Goal: Task Accomplishment & Management: Use online tool/utility

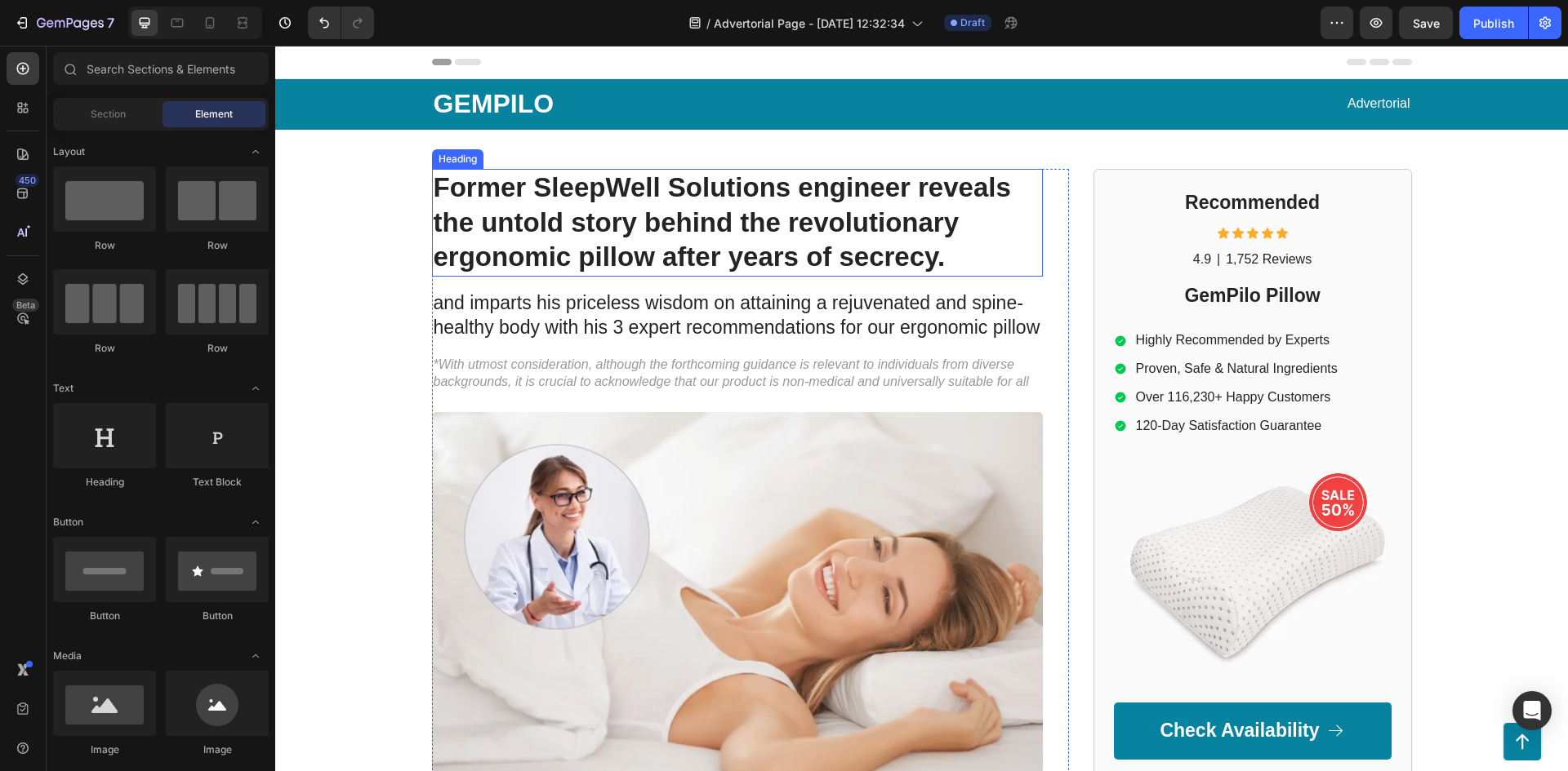
click at [868, 213] on h1 "Former SleepWell Solutions engineer reveals the untold story behind the revolut…" at bounding box center [737, 223] width 611 height 109
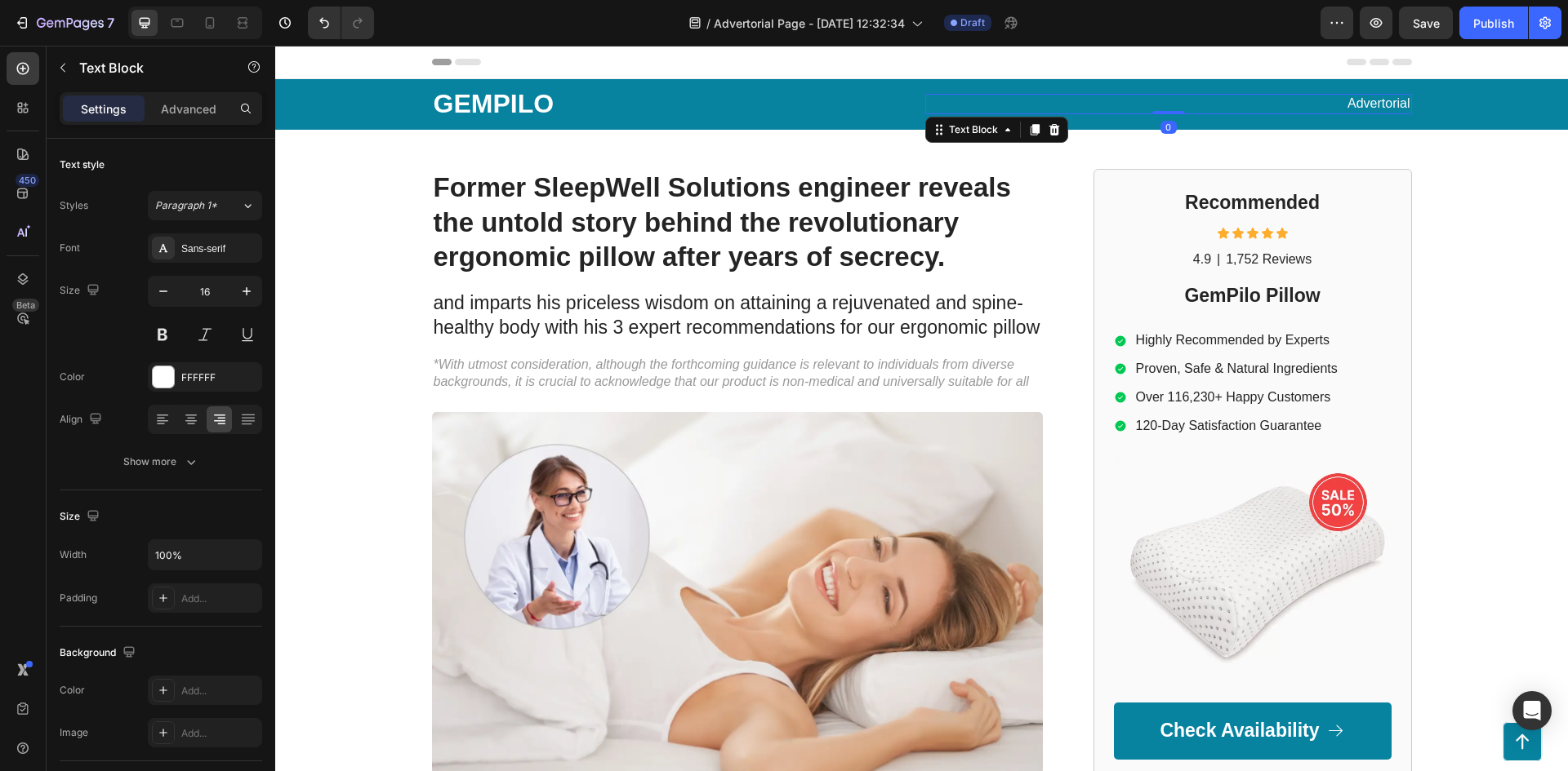
click at [1168, 105] on p "Advertorial" at bounding box center [1169, 104] width 483 height 18
click at [1112, 89] on div "Advertorial Text Block 0" at bounding box center [1169, 104] width 487 height 38
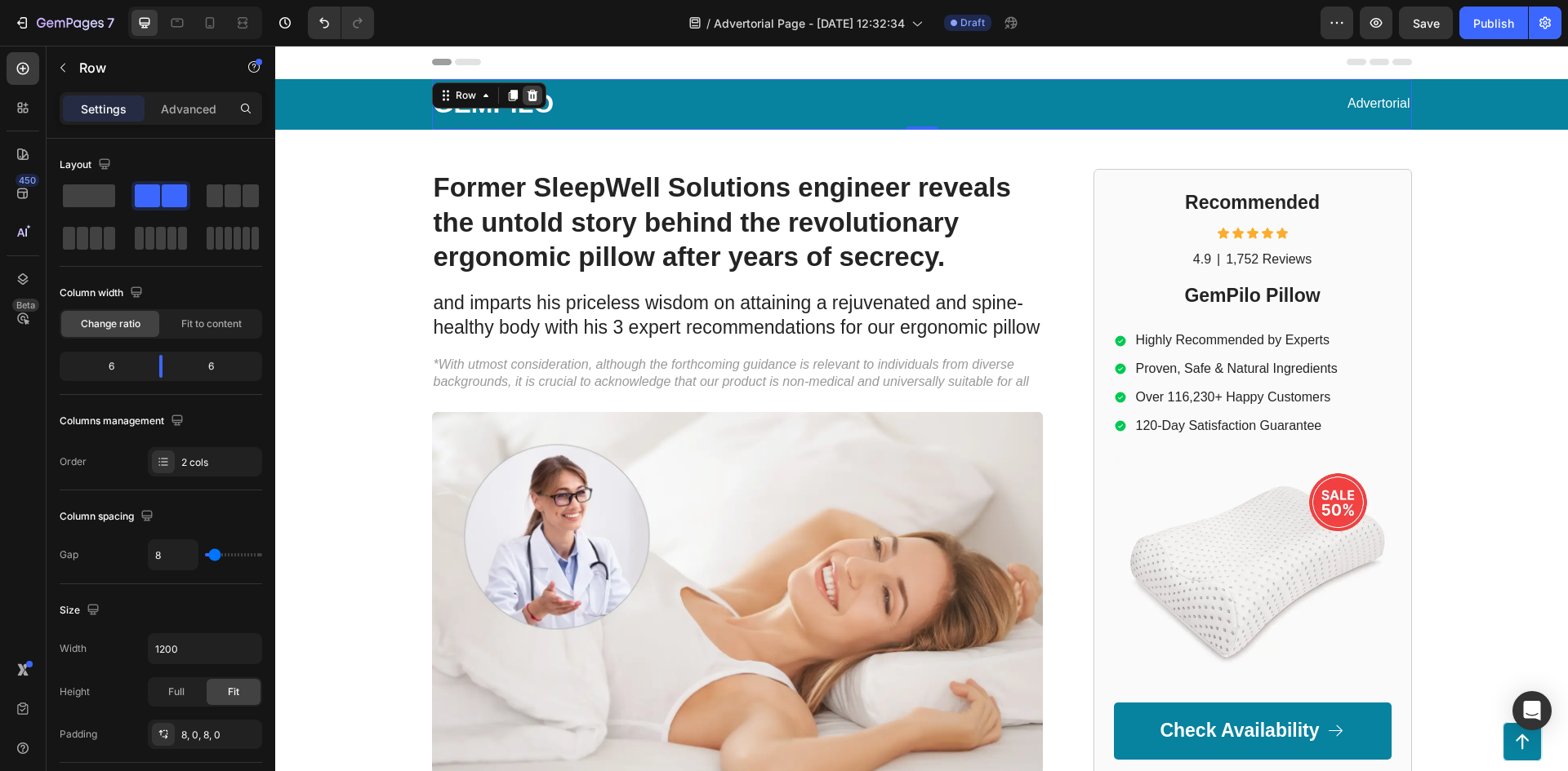
click at [527, 99] on icon at bounding box center [532, 95] width 11 height 11
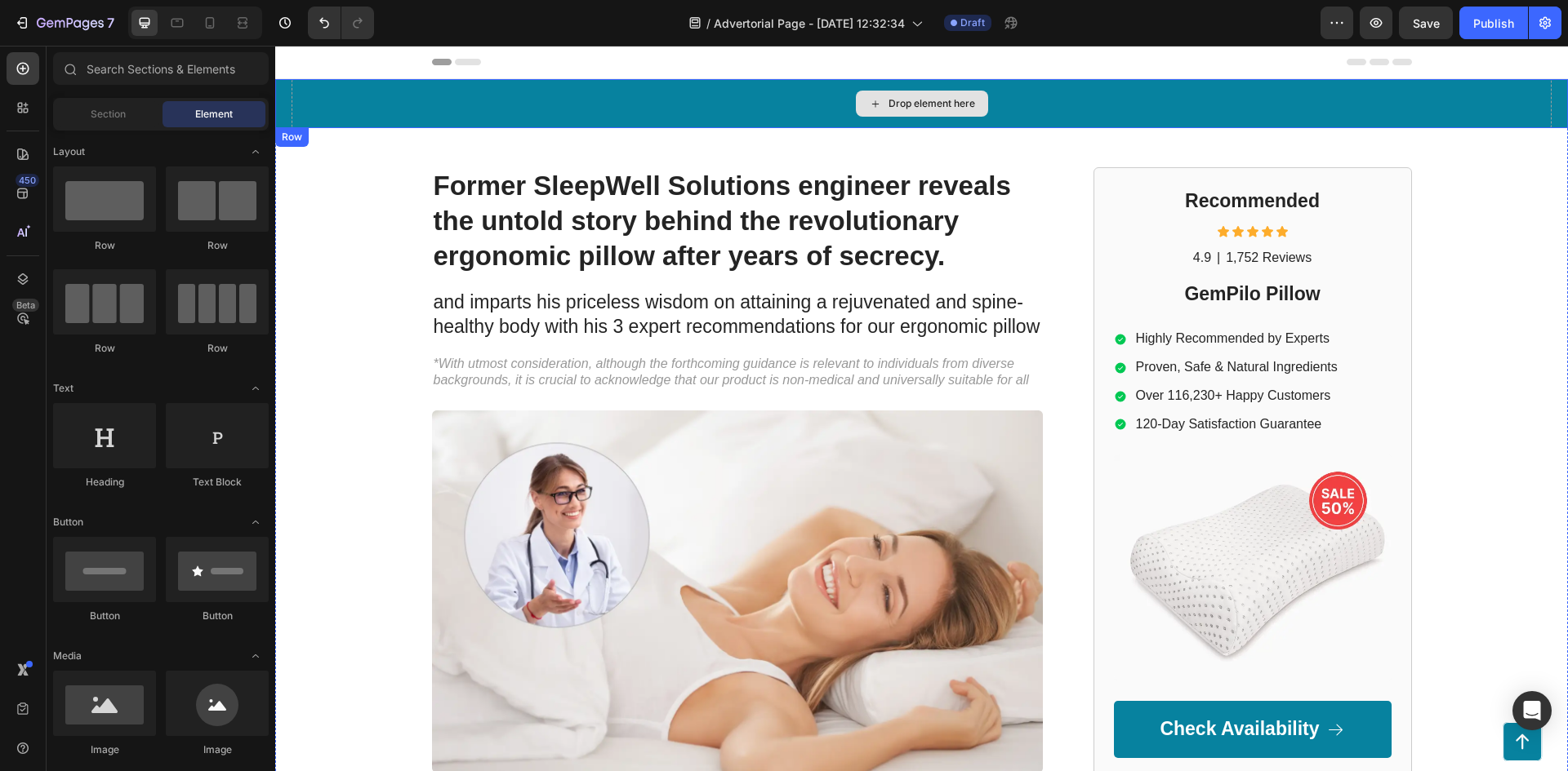
click at [676, 95] on div "Drop element here" at bounding box center [921, 103] width 1260 height 49
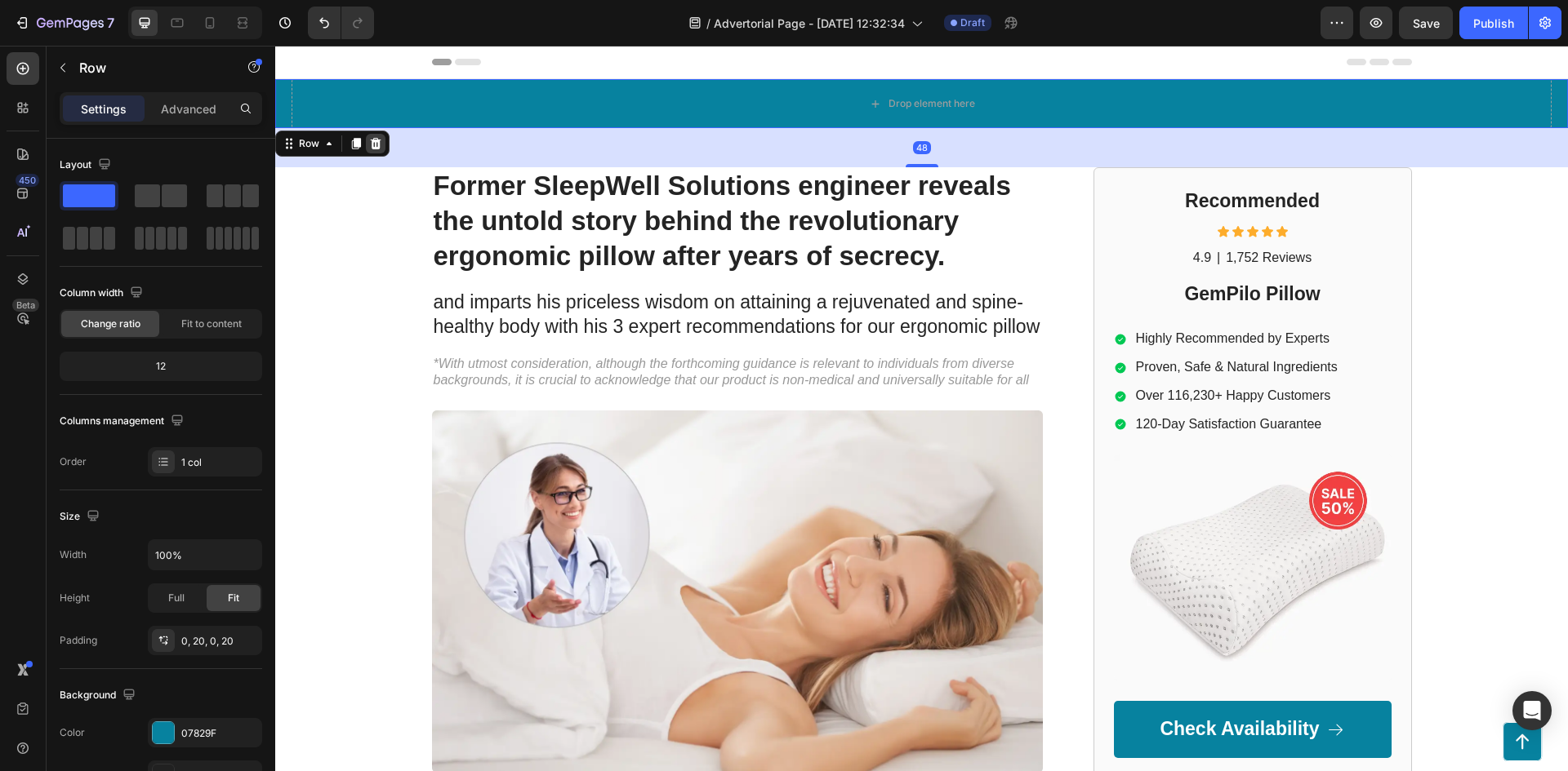
click at [366, 143] on div at bounding box center [375, 143] width 19 height 19
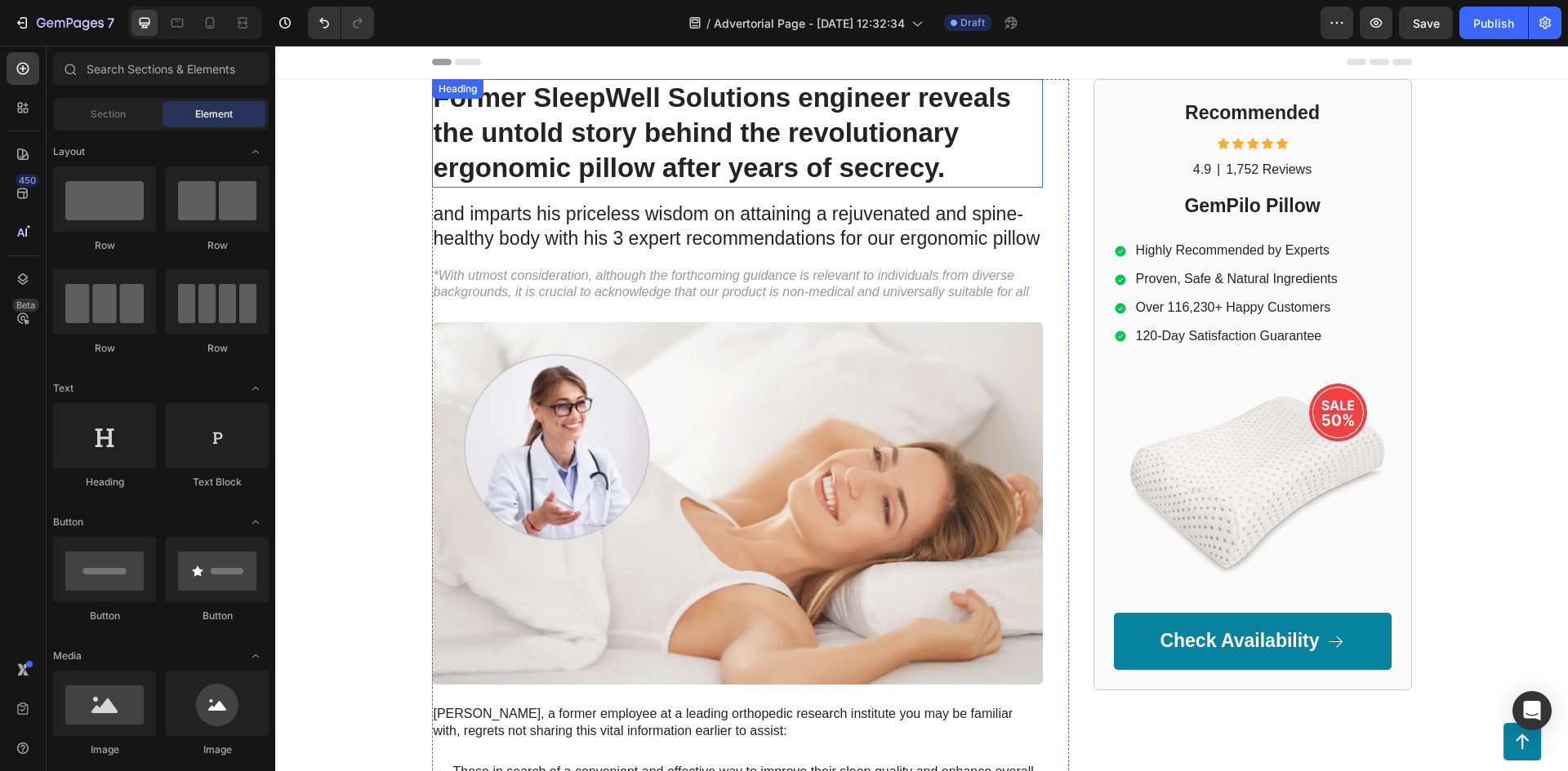
click at [551, 112] on h1 "Former SleepWell Solutions engineer reveals the untold story behind the revolut…" at bounding box center [737, 134] width 611 height 109
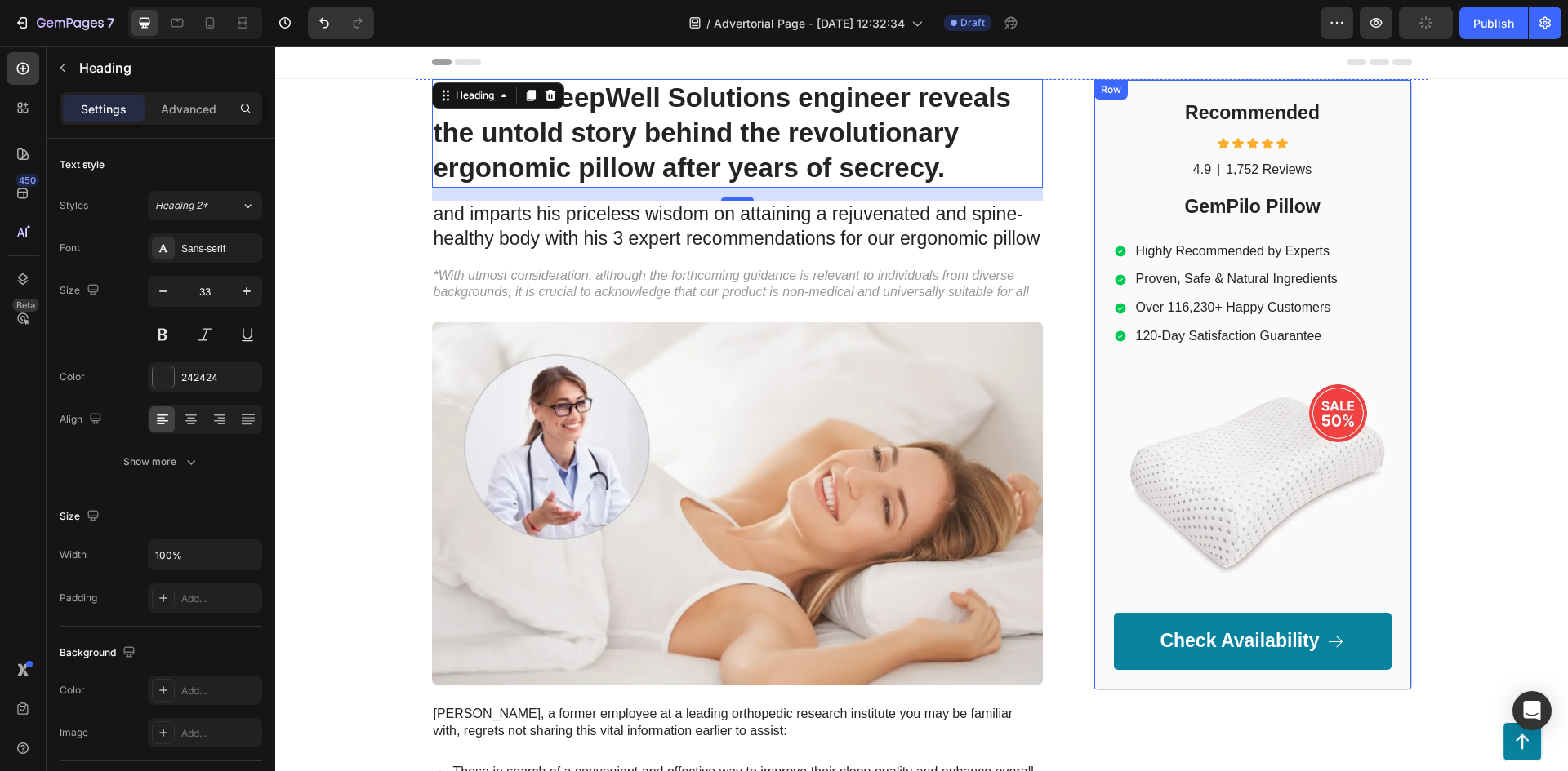
click at [807, 126] on h1 "Former SleepWell Solutions engineer reveals the untold story behind the revolut…" at bounding box center [737, 134] width 611 height 109
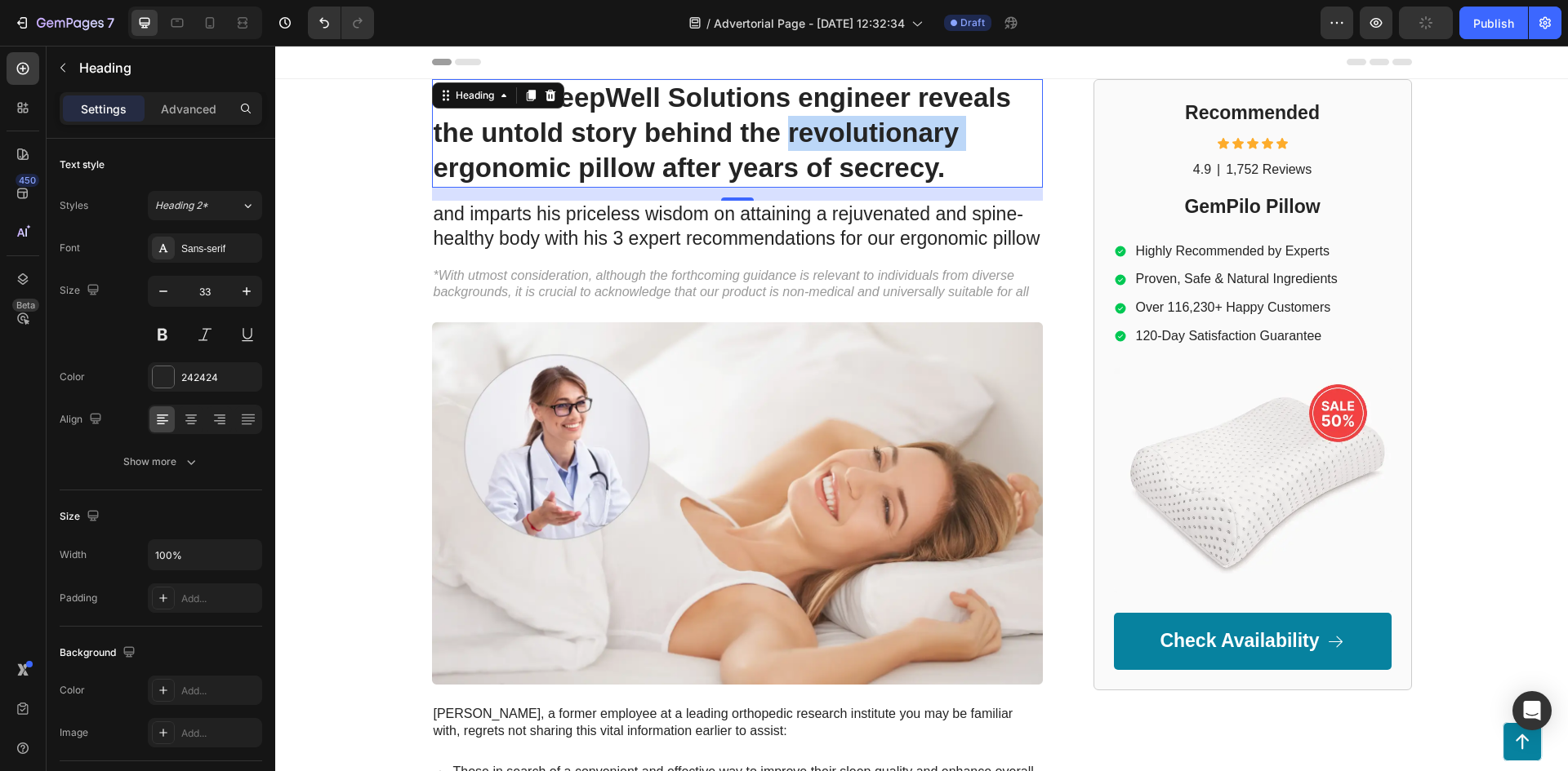
click at [807, 126] on p "Former SleepWell Solutions engineer reveals the untold story behind the revolut…" at bounding box center [737, 134] width 608 height 105
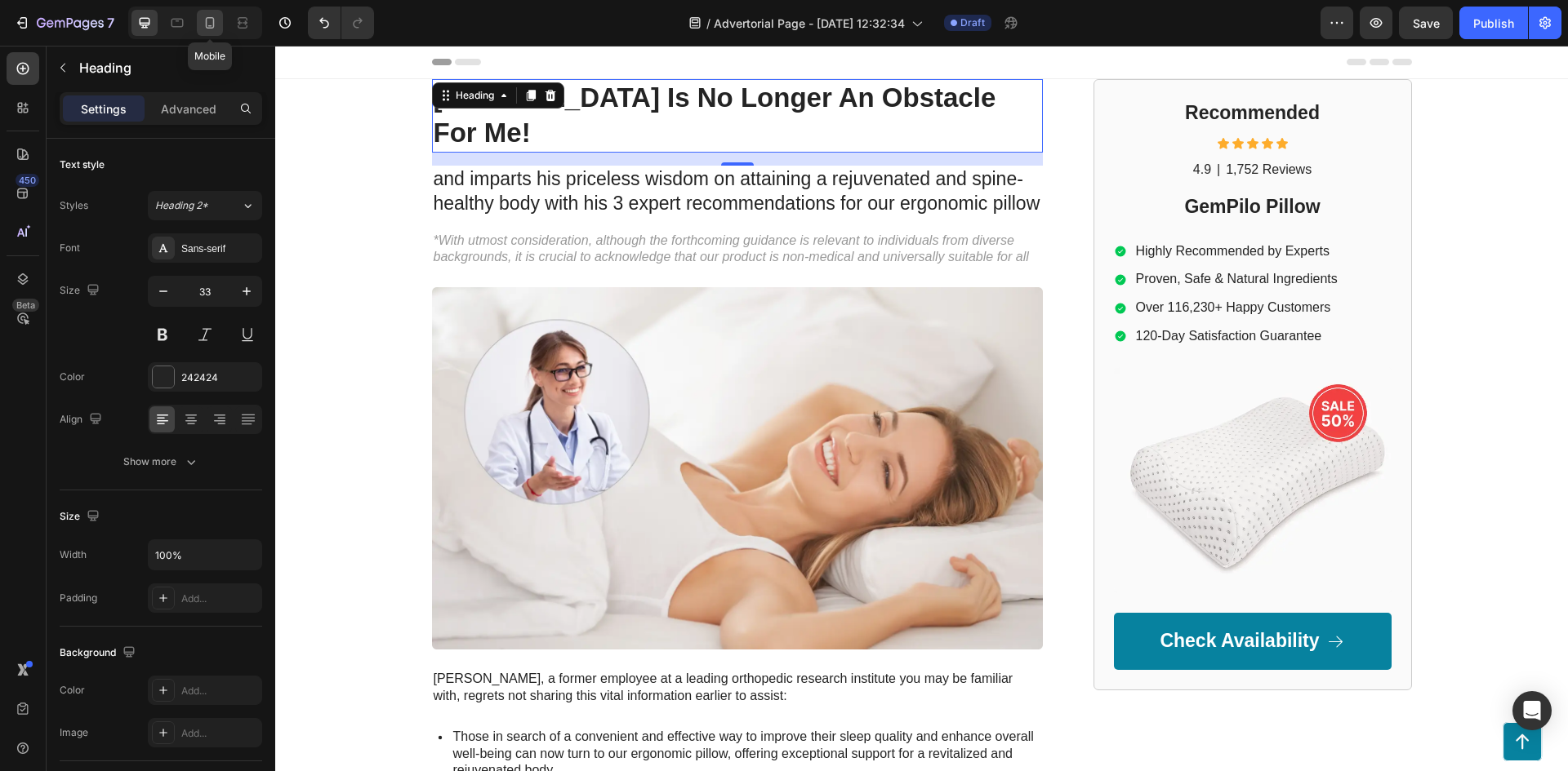
click at [204, 27] on icon at bounding box center [210, 23] width 17 height 17
type input "24"
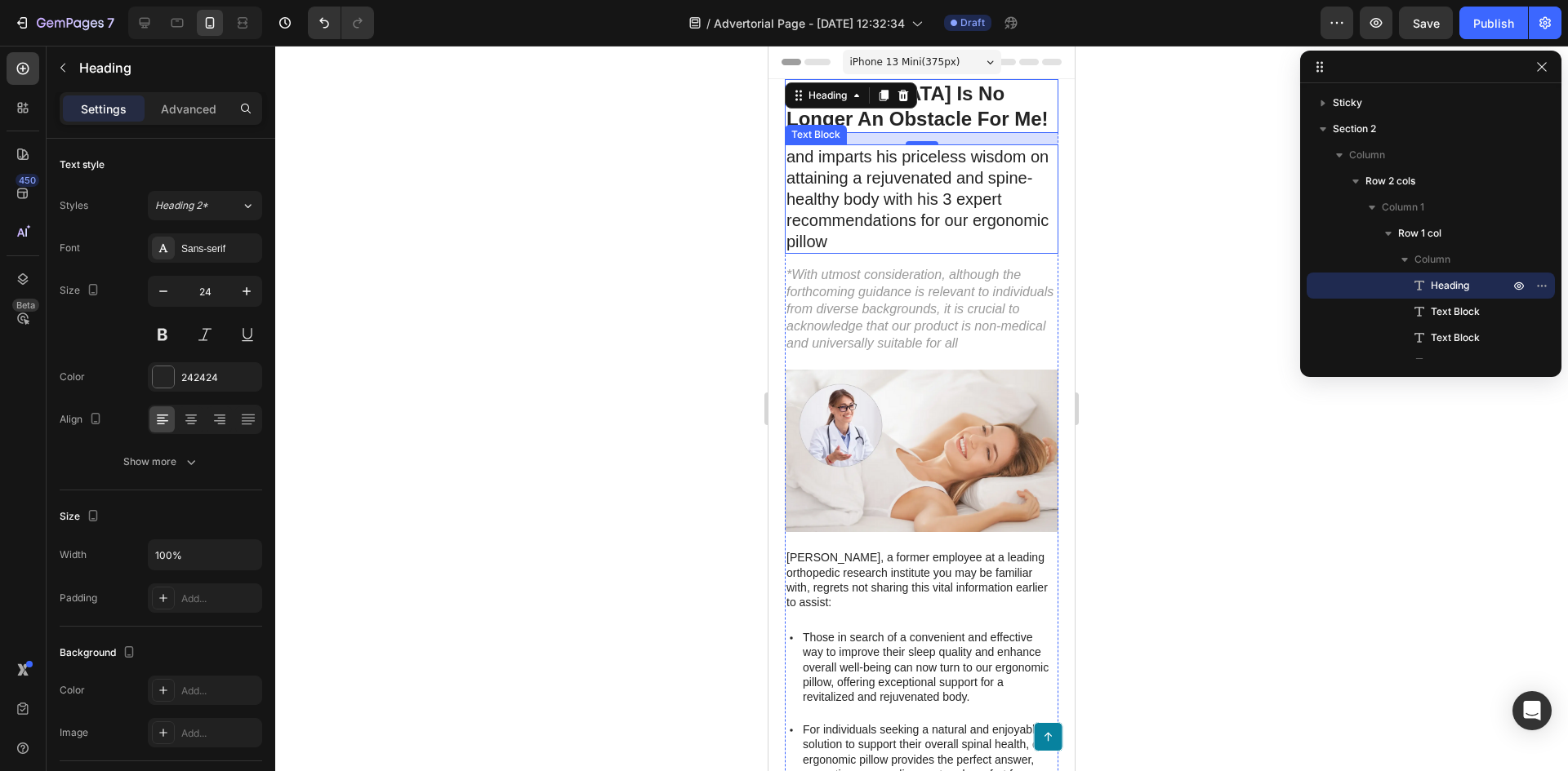
click at [921, 172] on p "and imparts his priceless wisdom on attaining a rejuvenated and spine-healthy b…" at bounding box center [921, 198] width 270 height 106
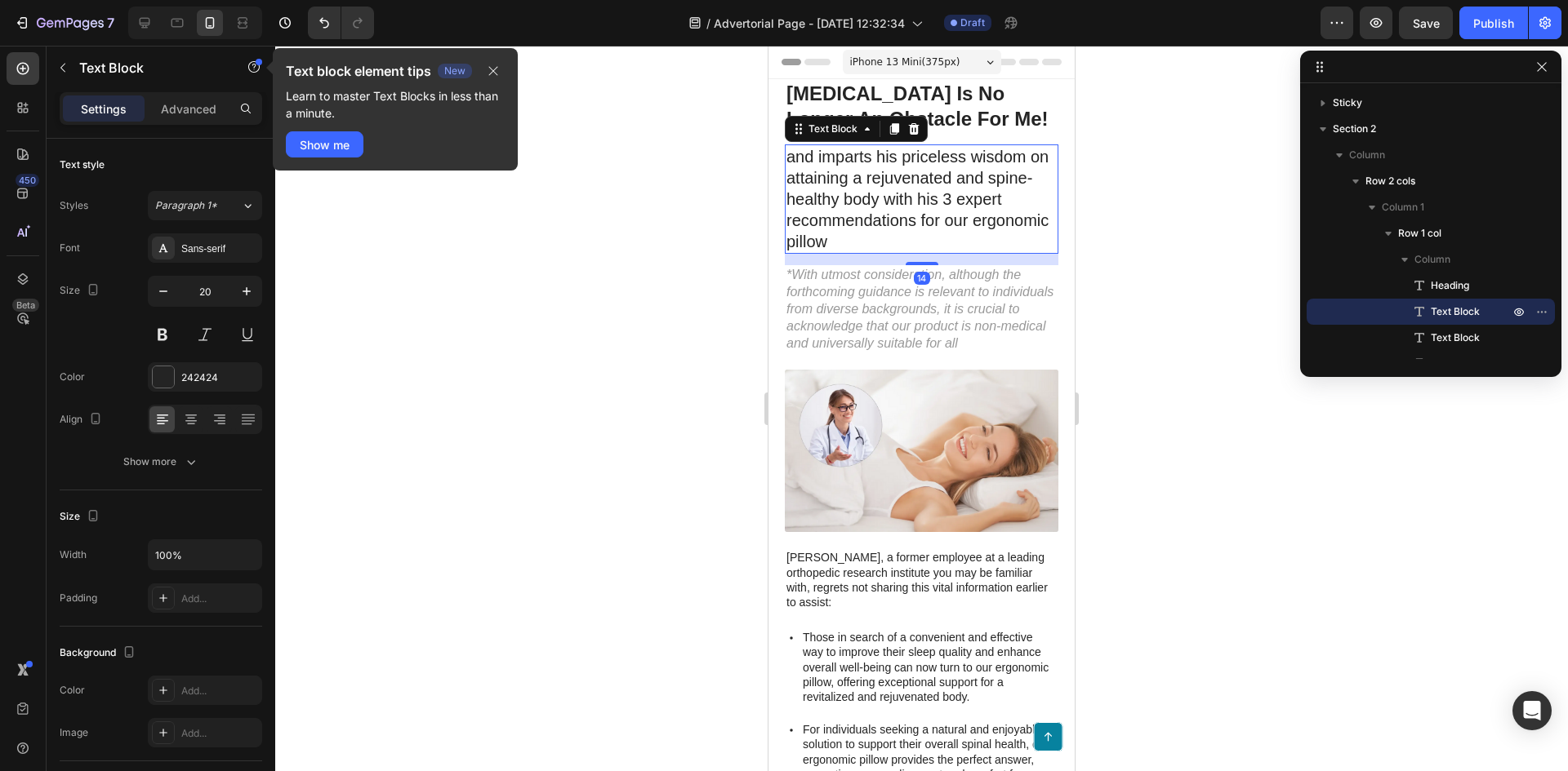
click at [921, 172] on p "and imparts his priceless wisdom on attaining a rejuvenated and spine-healthy b…" at bounding box center [921, 198] width 270 height 106
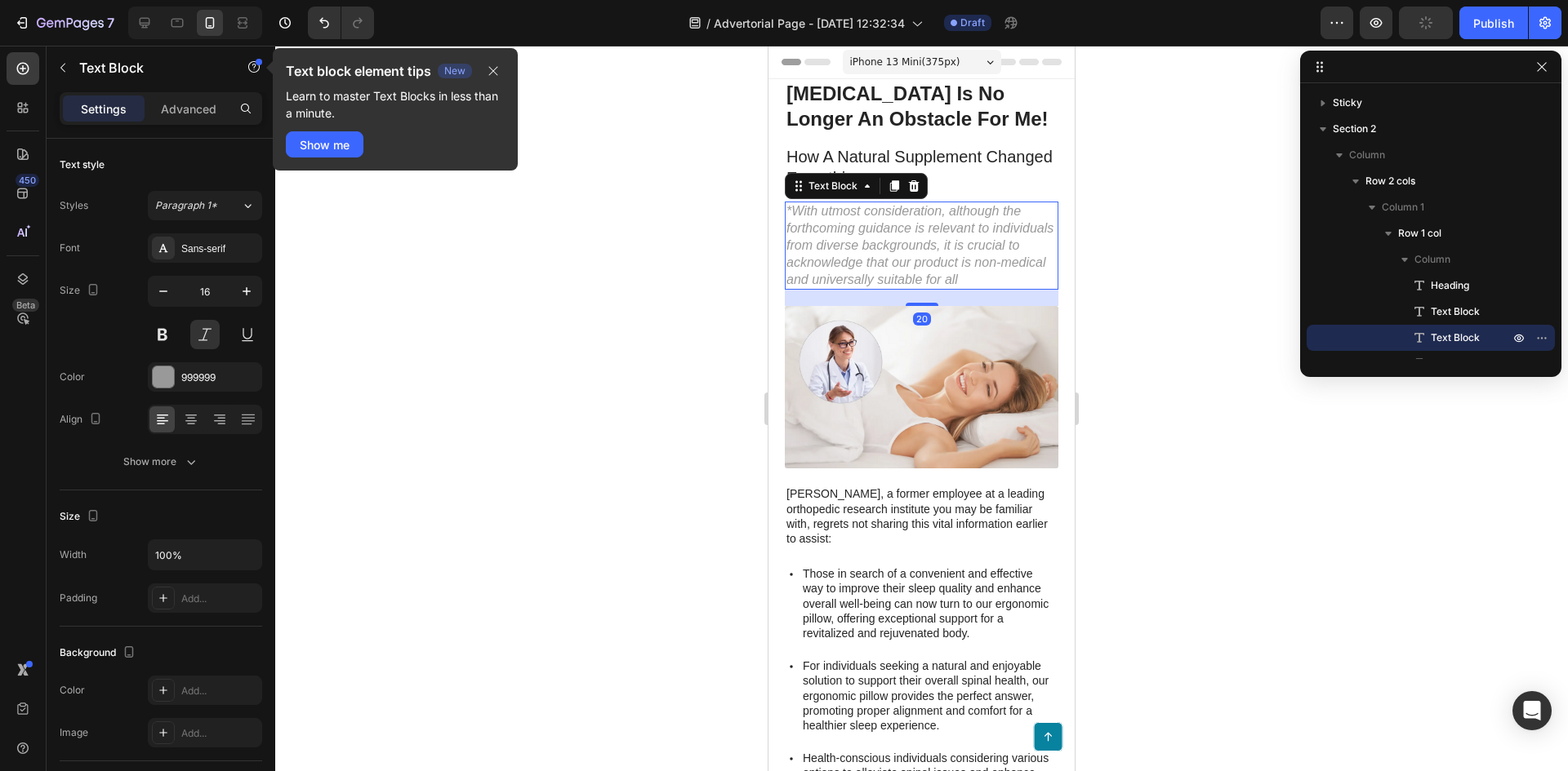
click at [950, 237] on p "*With utmost consideration, although the forthcoming guidance is relevant to in…" at bounding box center [921, 245] width 270 height 85
click at [966, 253] on p "*With utmost consideration, although the forthcoming guidance is relevant to in…" at bounding box center [921, 245] width 270 height 85
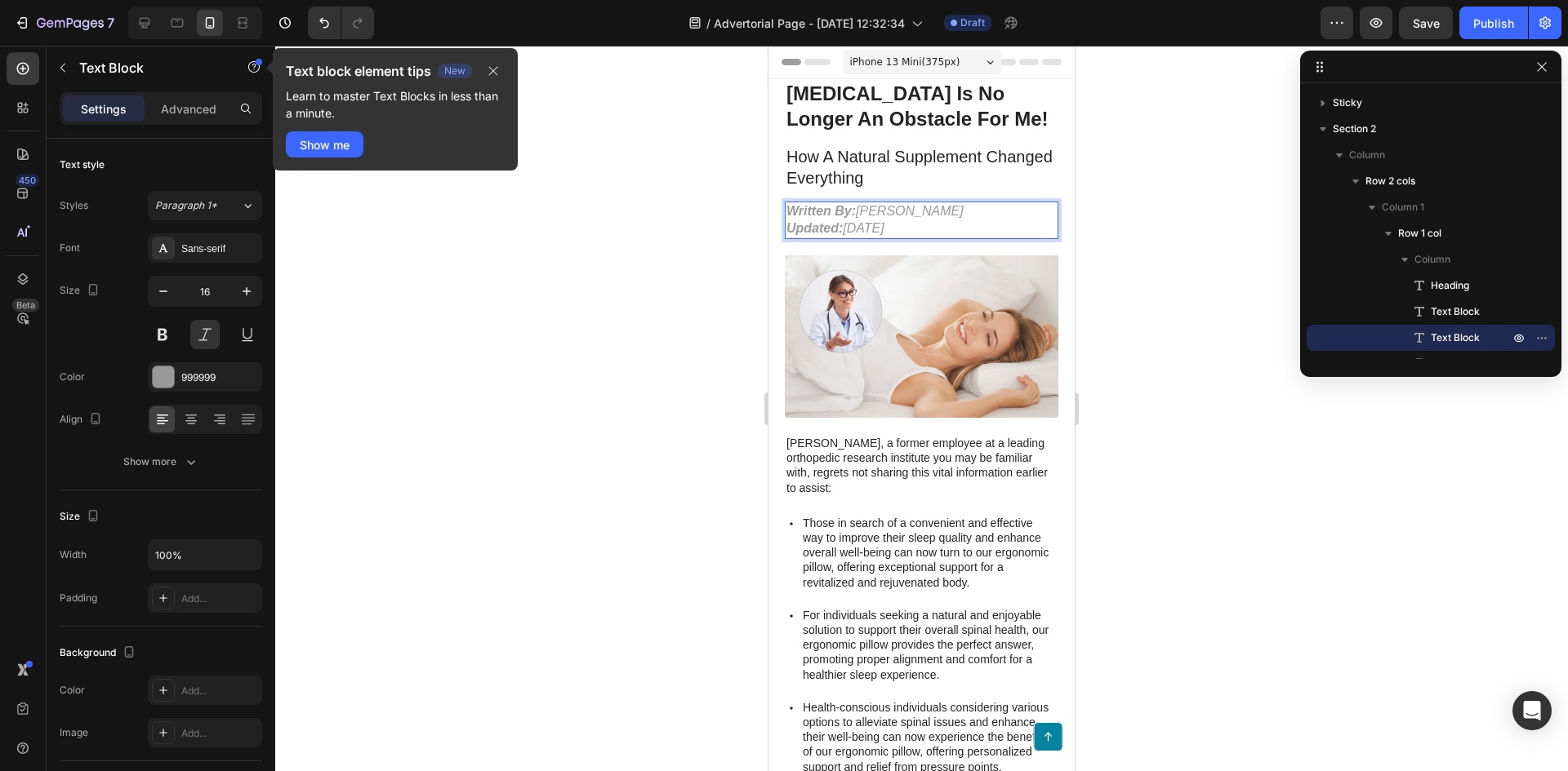
click at [1133, 229] on div at bounding box center [921, 409] width 1292 height 726
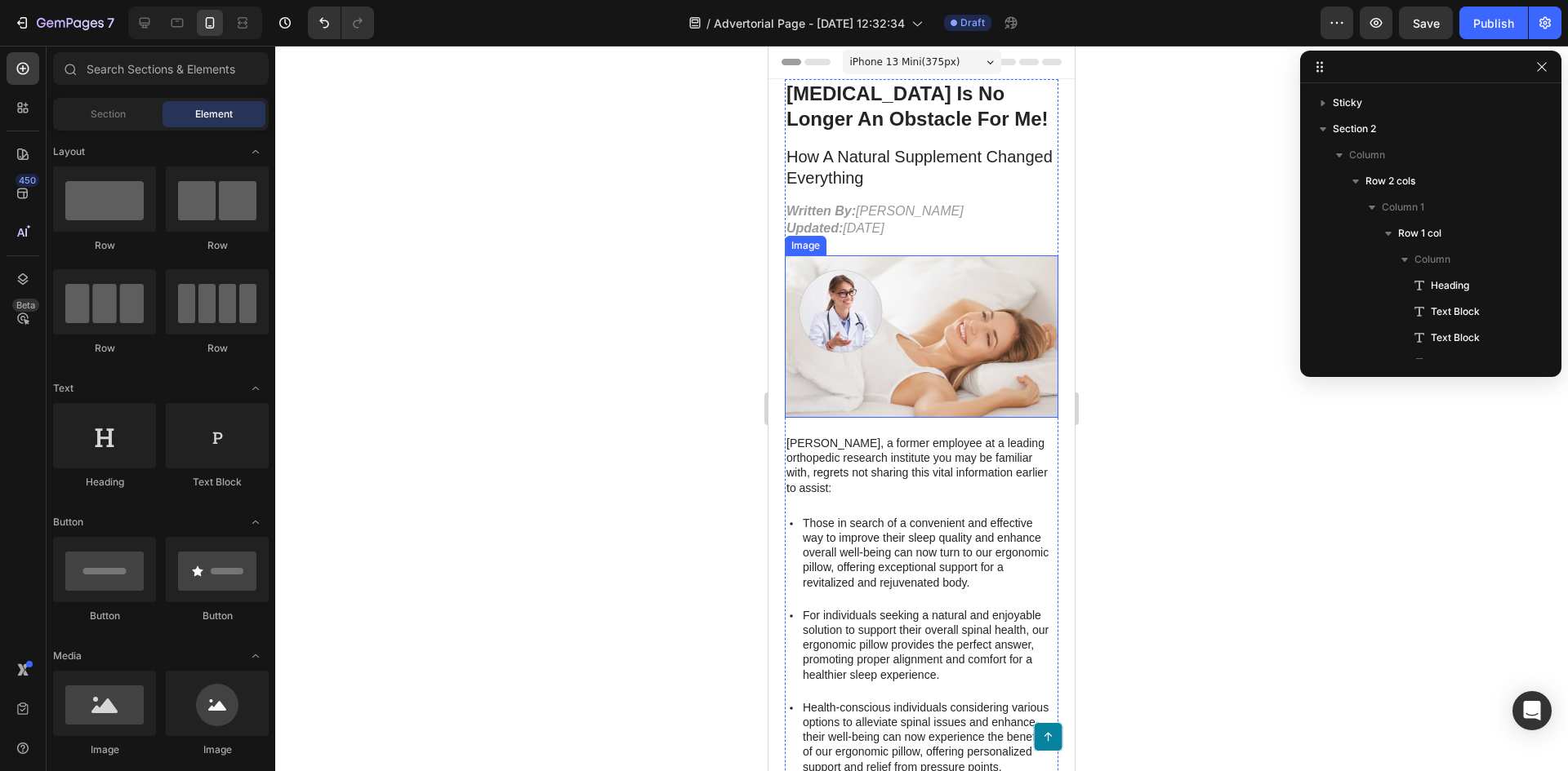
click at [992, 341] on img at bounding box center [921, 337] width 274 height 162
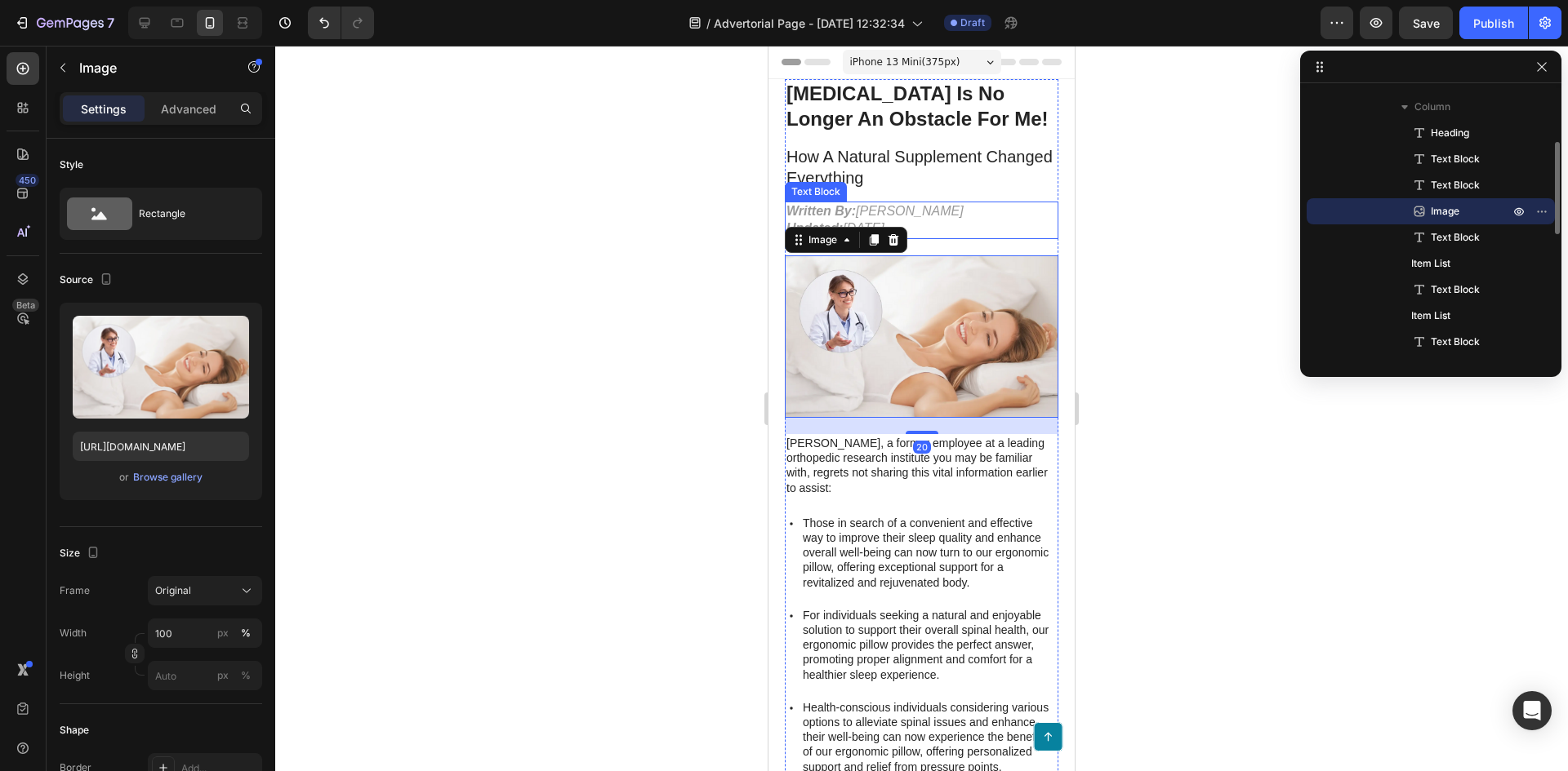
click at [980, 224] on p "Written By: [PERSON_NAME] Updated: [DATE]" at bounding box center [921, 219] width 270 height 34
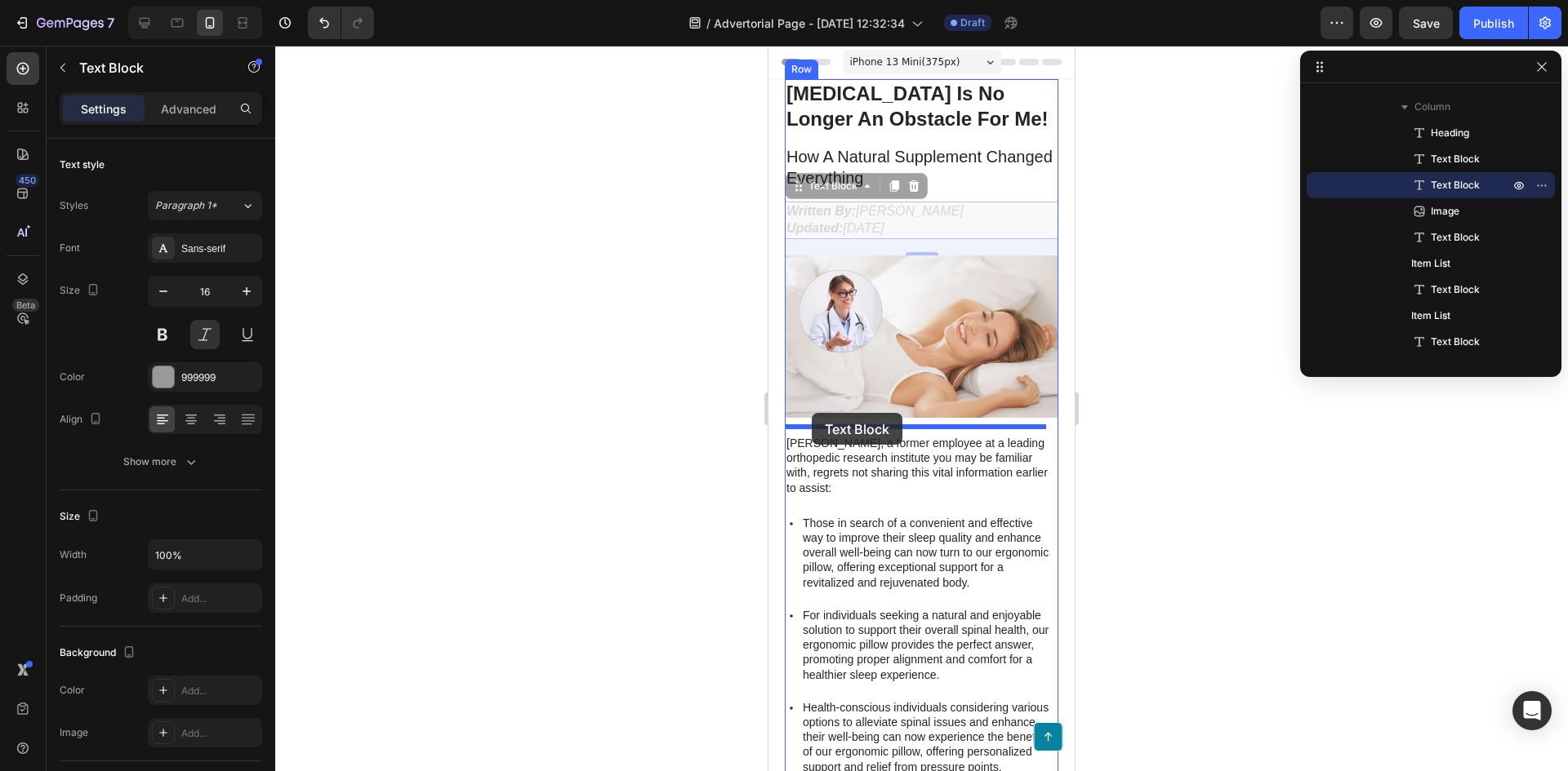
drag, startPoint x: 799, startPoint y: 190, endPoint x: 810, endPoint y: 414, distance: 224.3
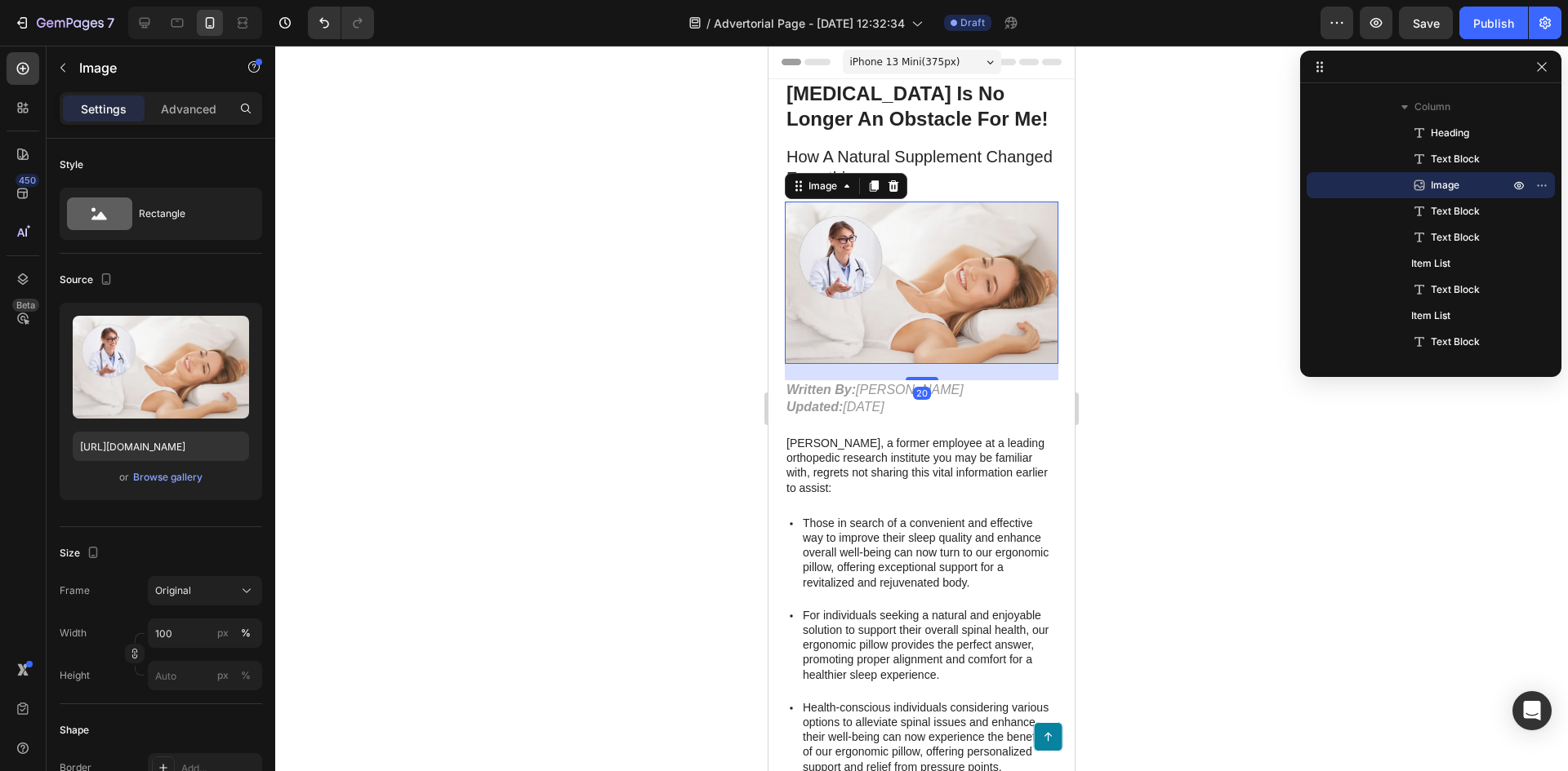
click at [985, 237] on img at bounding box center [921, 283] width 274 height 162
click at [942, 110] on p "[MEDICAL_DATA] Is No Longer An Obstacle For Me!" at bounding box center [921, 106] width 270 height 51
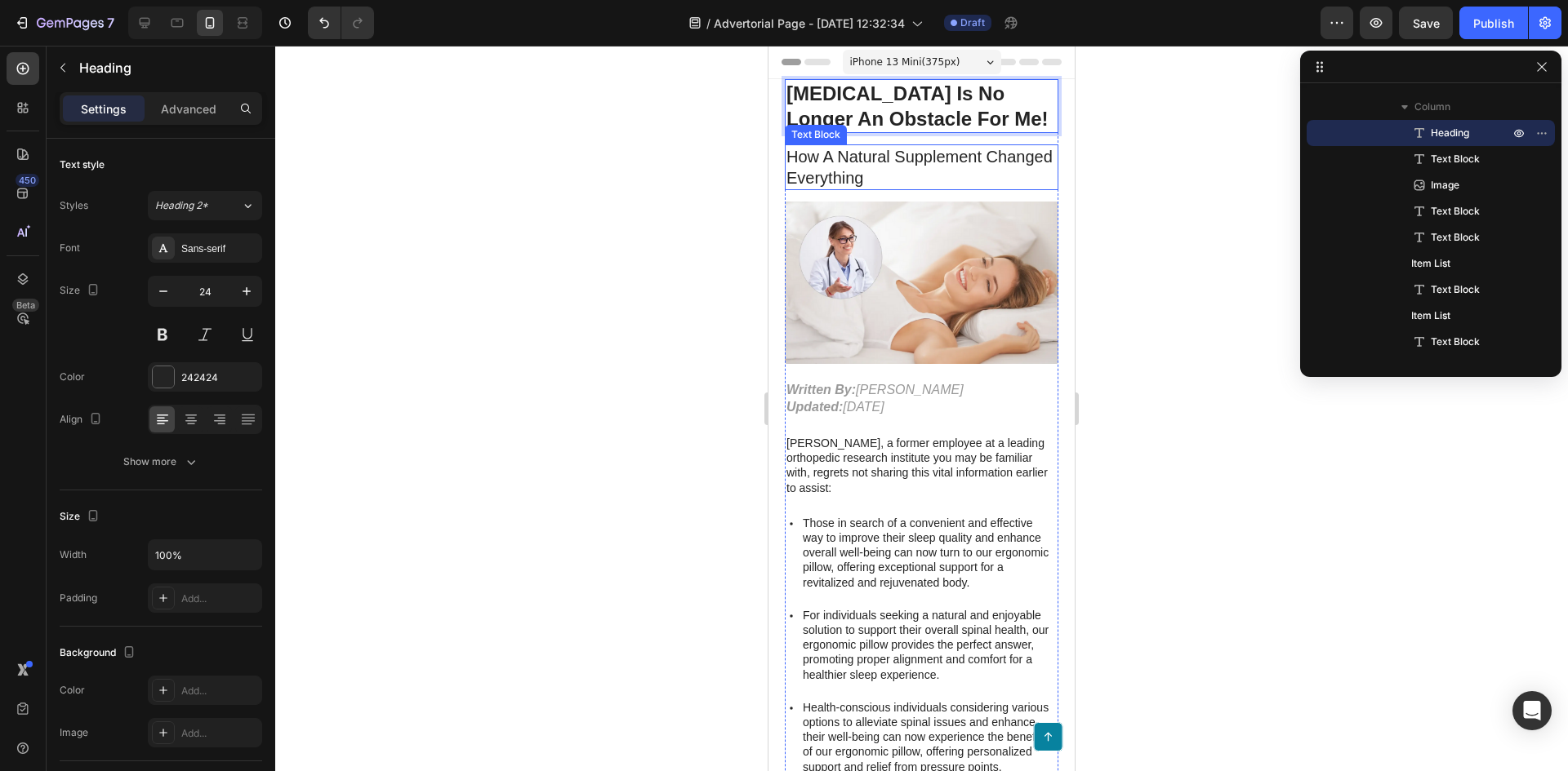
drag, startPoint x: 942, startPoint y: 109, endPoint x: 940, endPoint y: 179, distance: 70.0
click at [955, 176] on p "How A Natural Supplement Changed Everything" at bounding box center [921, 167] width 270 height 42
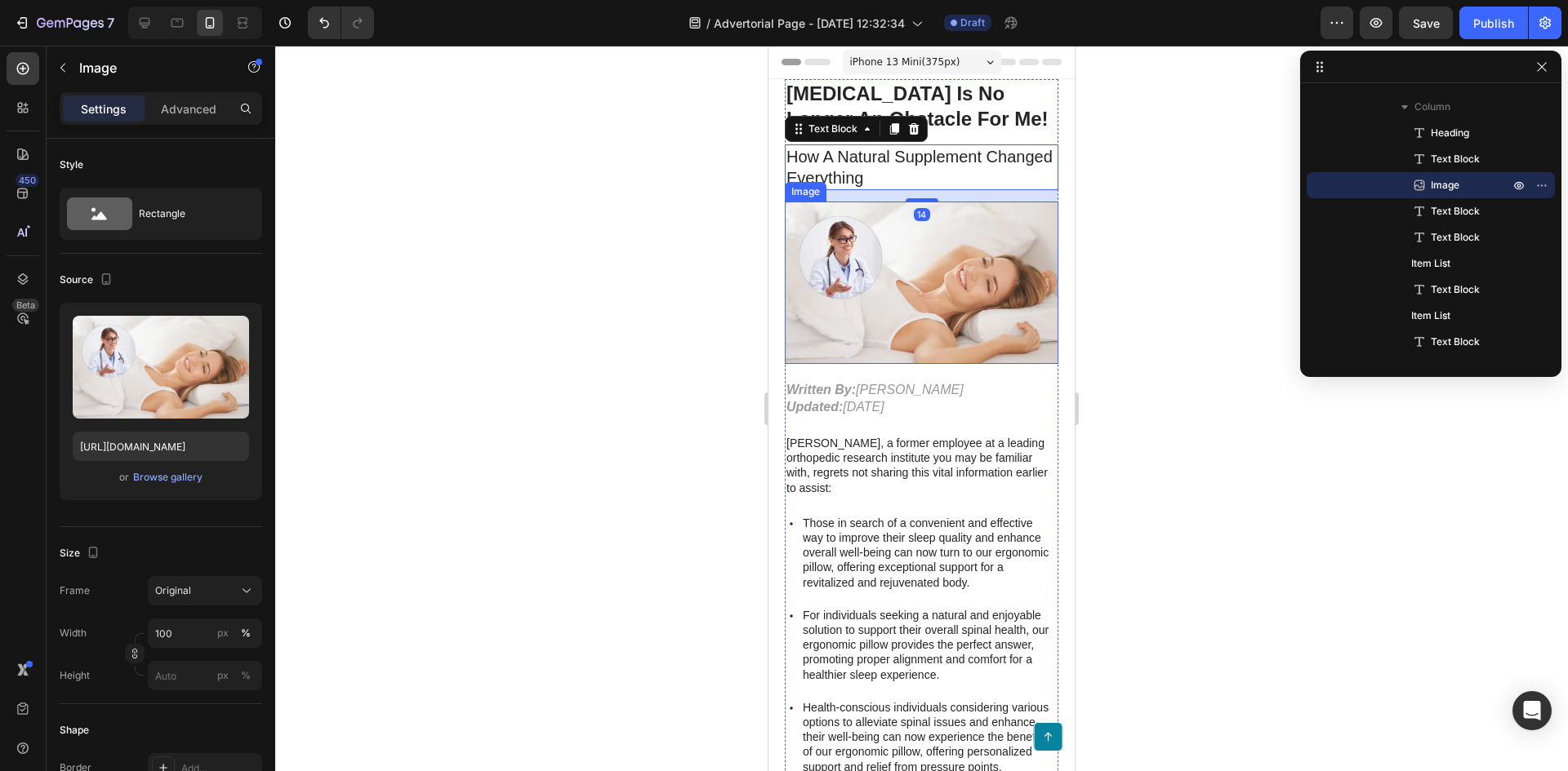
click at [949, 251] on img at bounding box center [921, 283] width 274 height 162
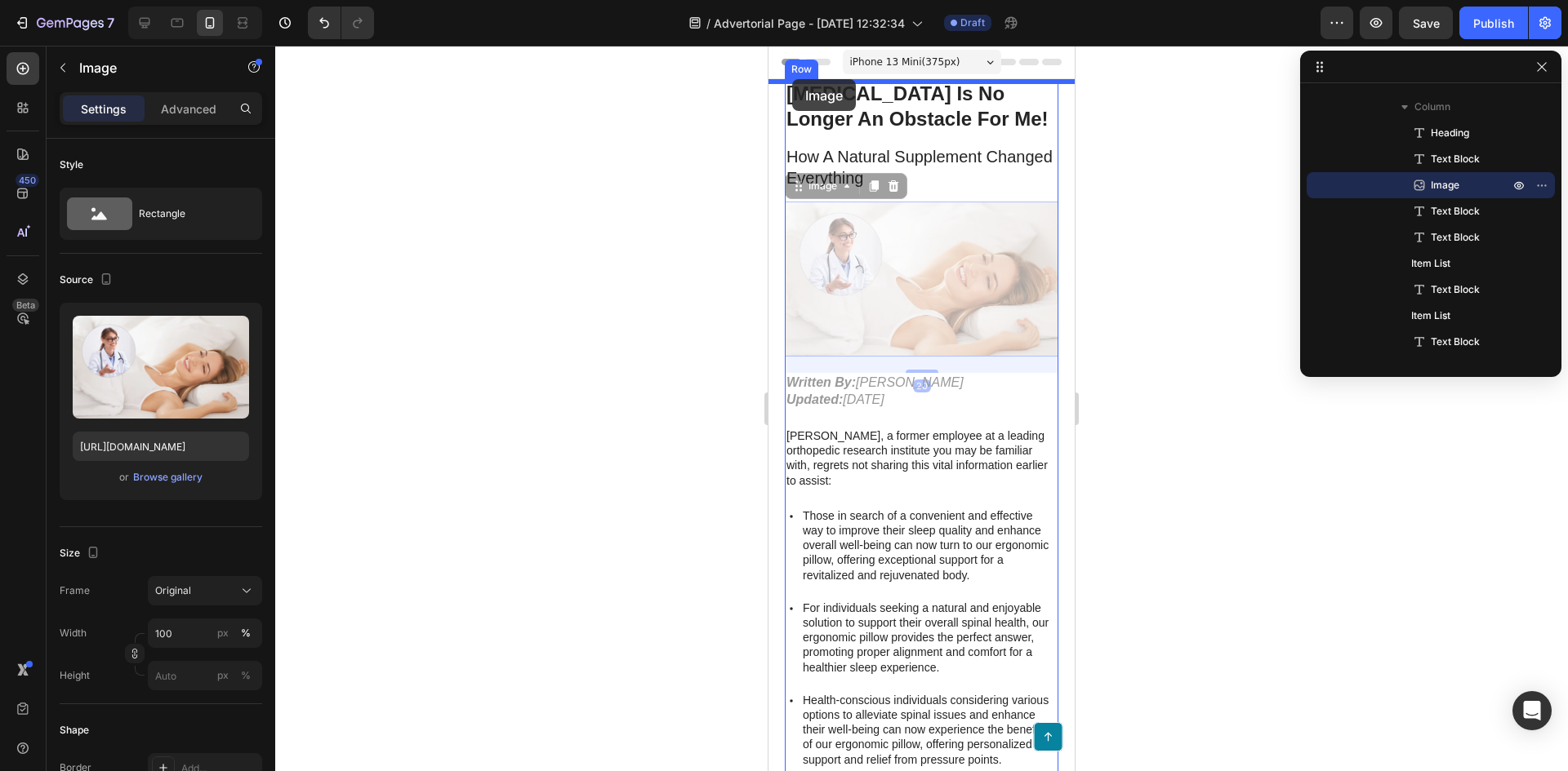
drag, startPoint x: 801, startPoint y: 188, endPoint x: 792, endPoint y: 79, distance: 109.4
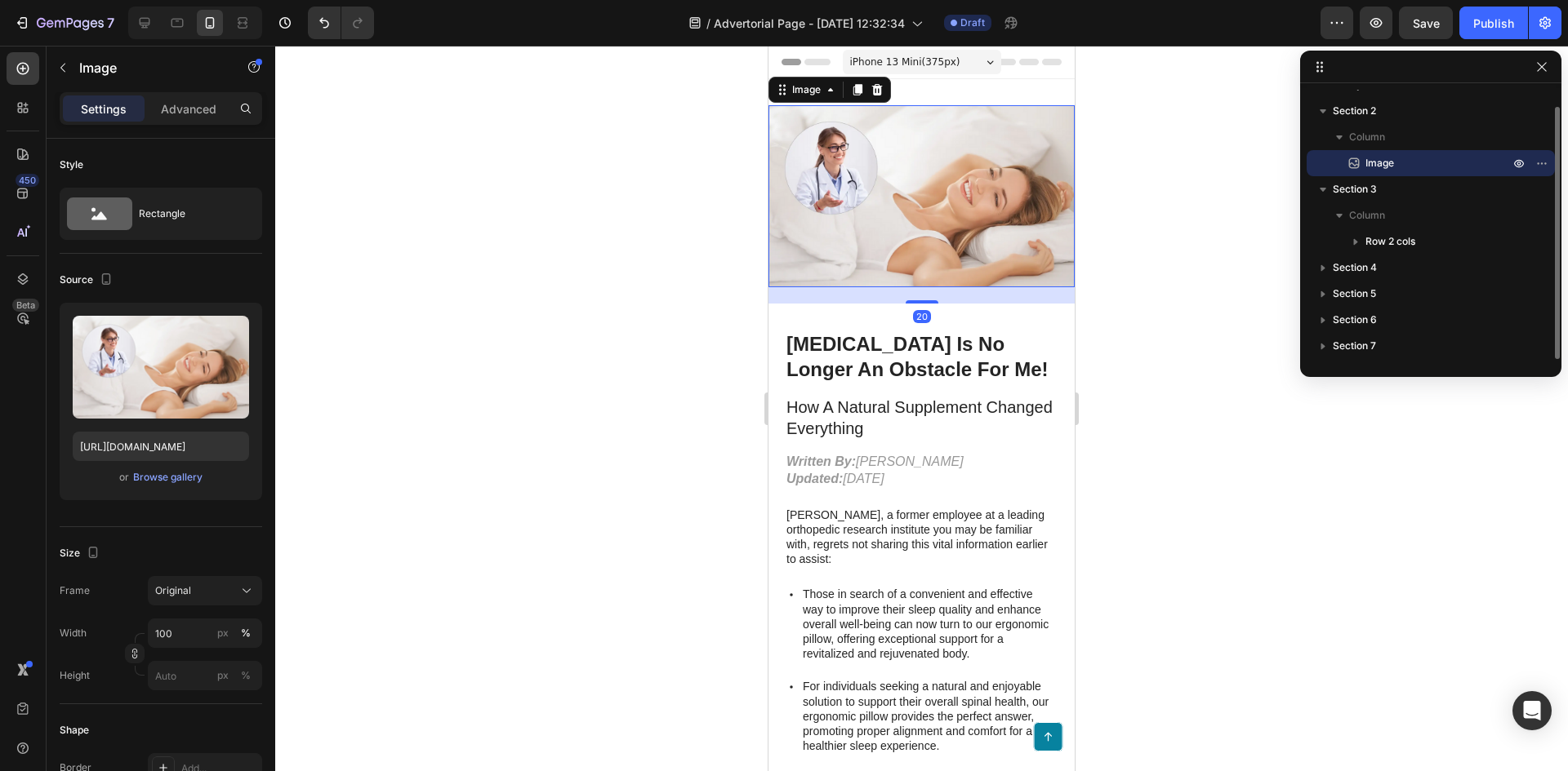
scroll to position [18, 0]
click at [1136, 240] on div at bounding box center [921, 409] width 1292 height 726
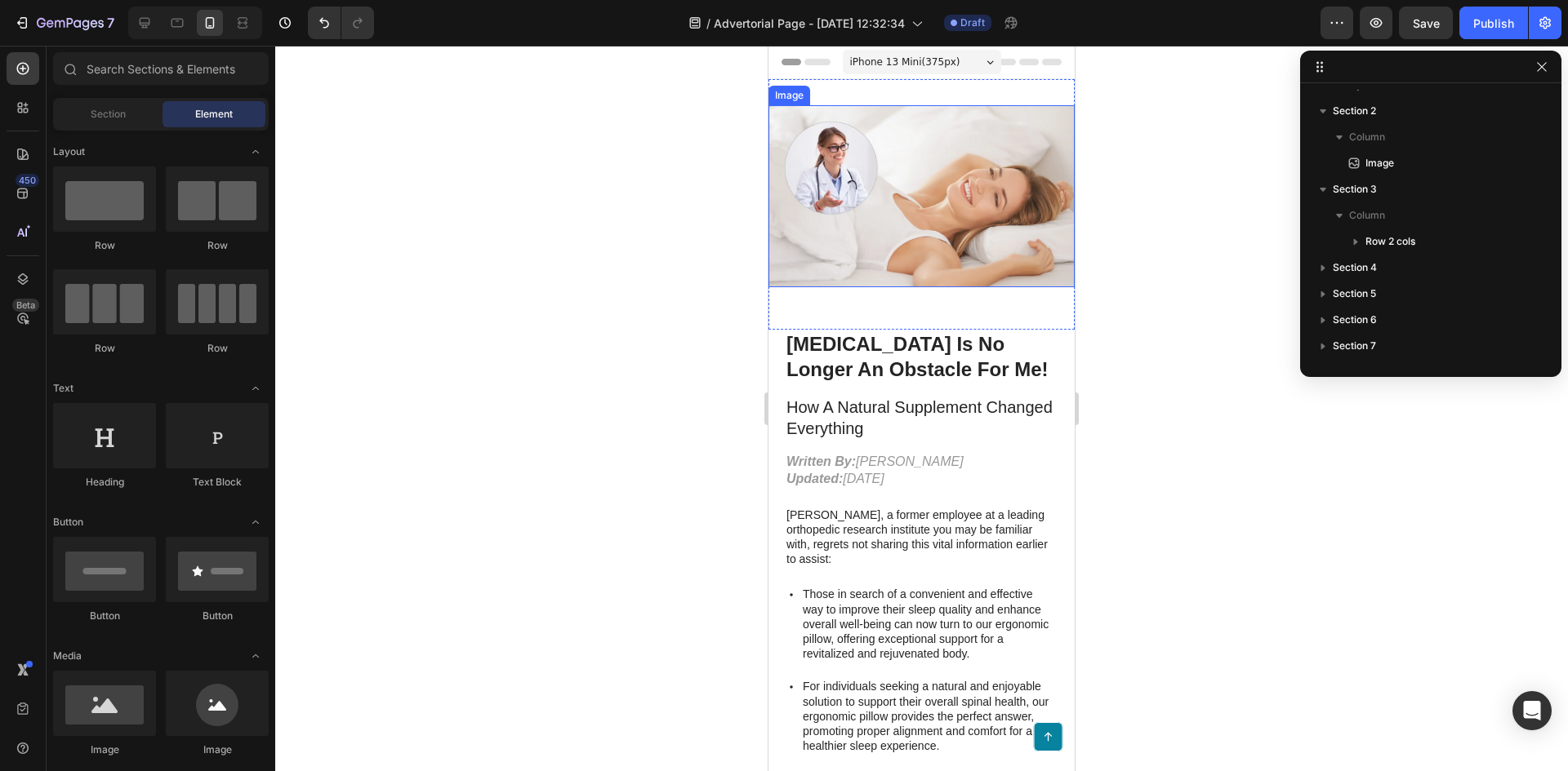
click at [847, 153] on img at bounding box center [921, 196] width 306 height 182
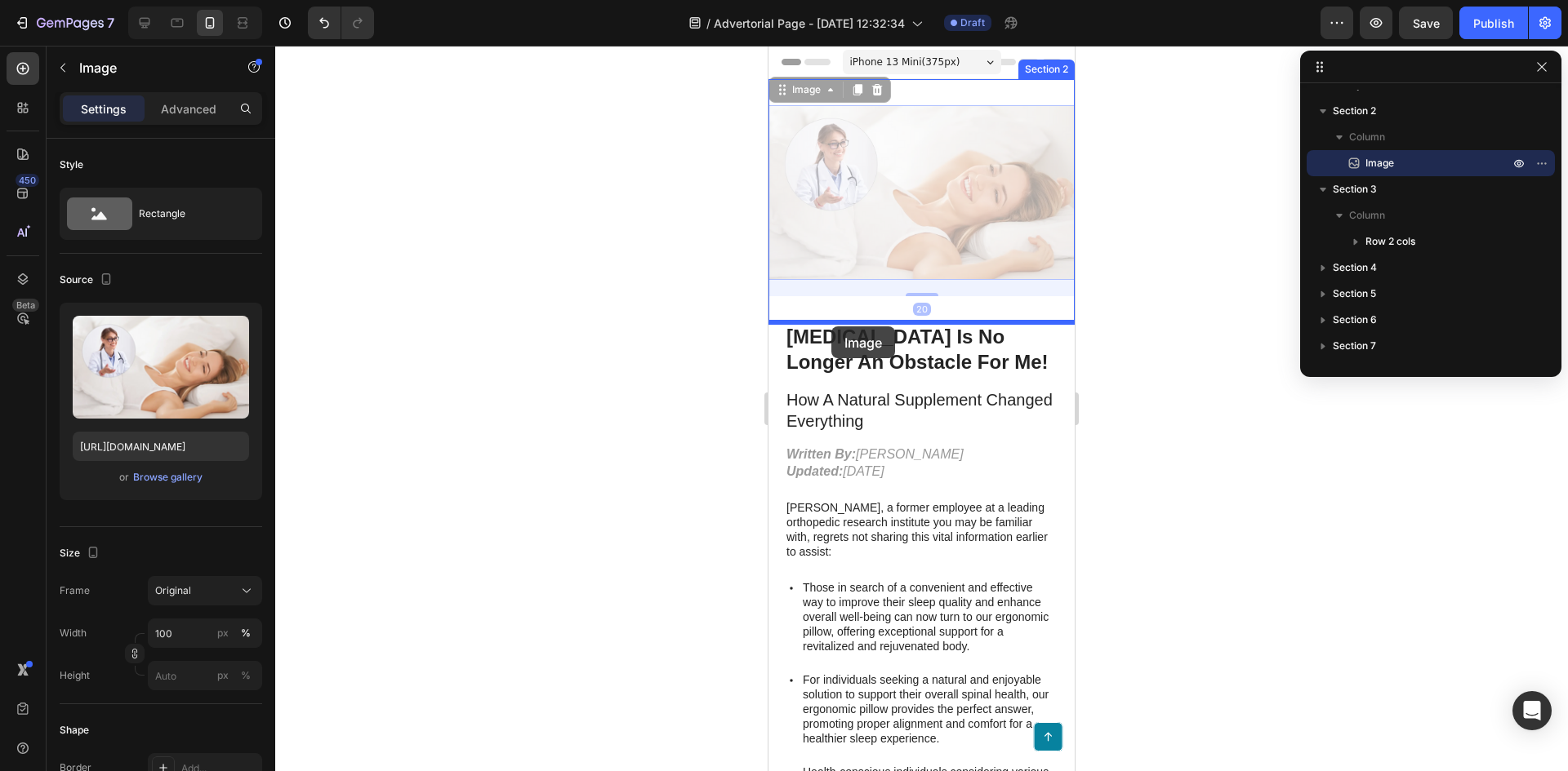
drag, startPoint x: 775, startPoint y: 89, endPoint x: 831, endPoint y: 326, distance: 243.5
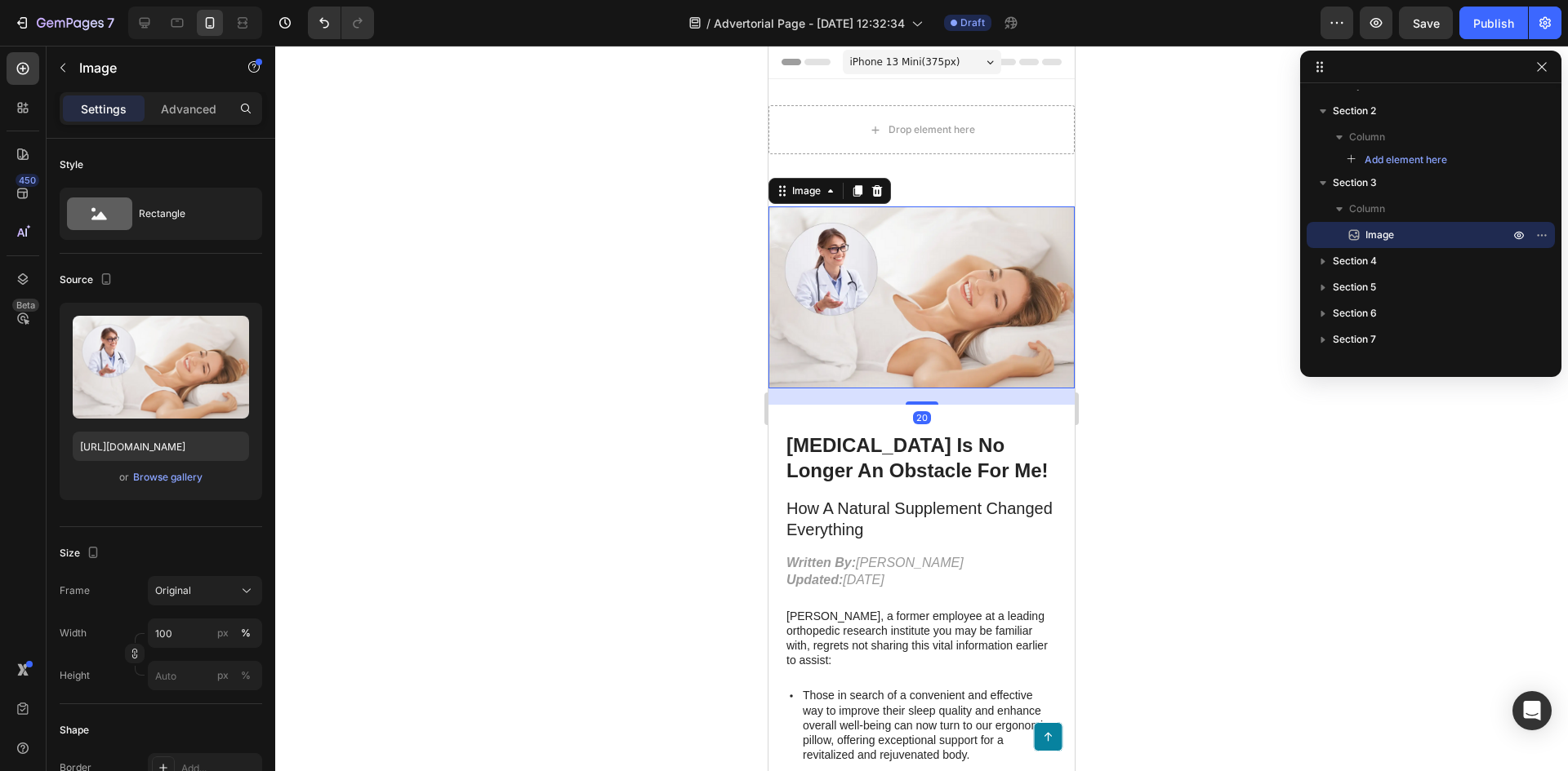
click at [517, 235] on div at bounding box center [921, 409] width 1292 height 726
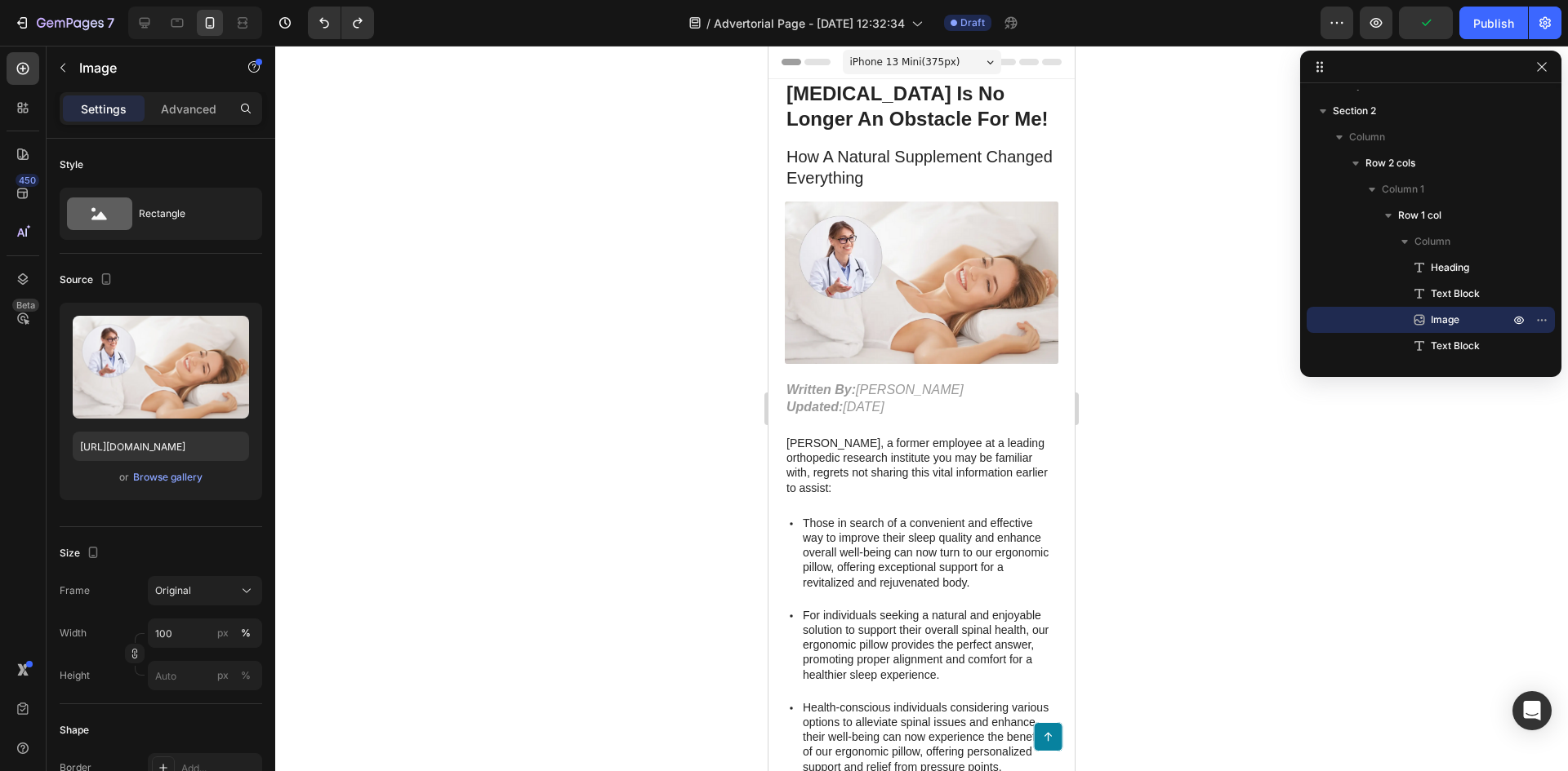
click at [863, 253] on img at bounding box center [921, 283] width 274 height 162
click at [822, 239] on img at bounding box center [921, 283] width 274 height 162
click at [496, 233] on div at bounding box center [921, 409] width 1292 height 726
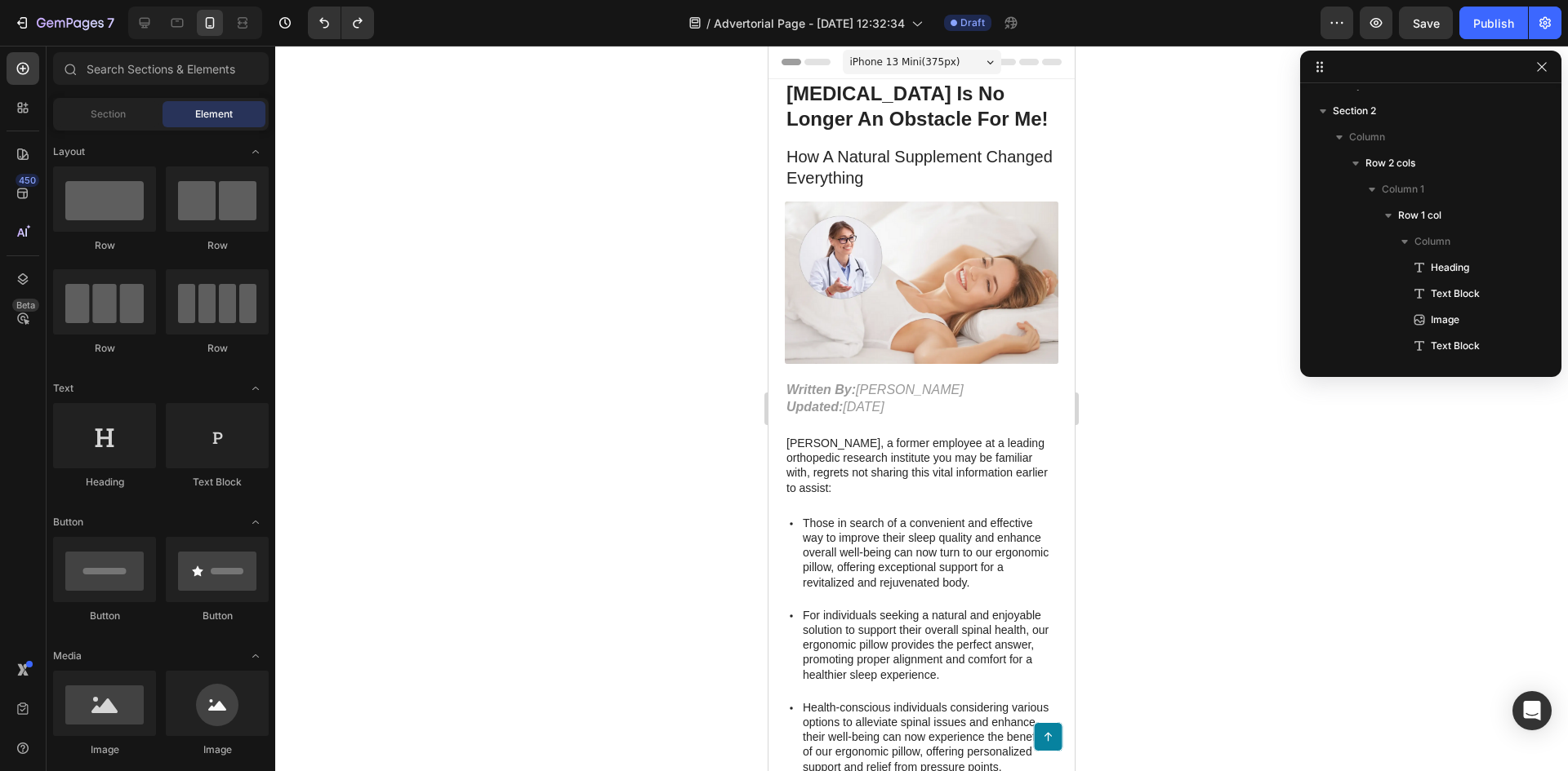
click at [972, 261] on img at bounding box center [921, 283] width 274 height 162
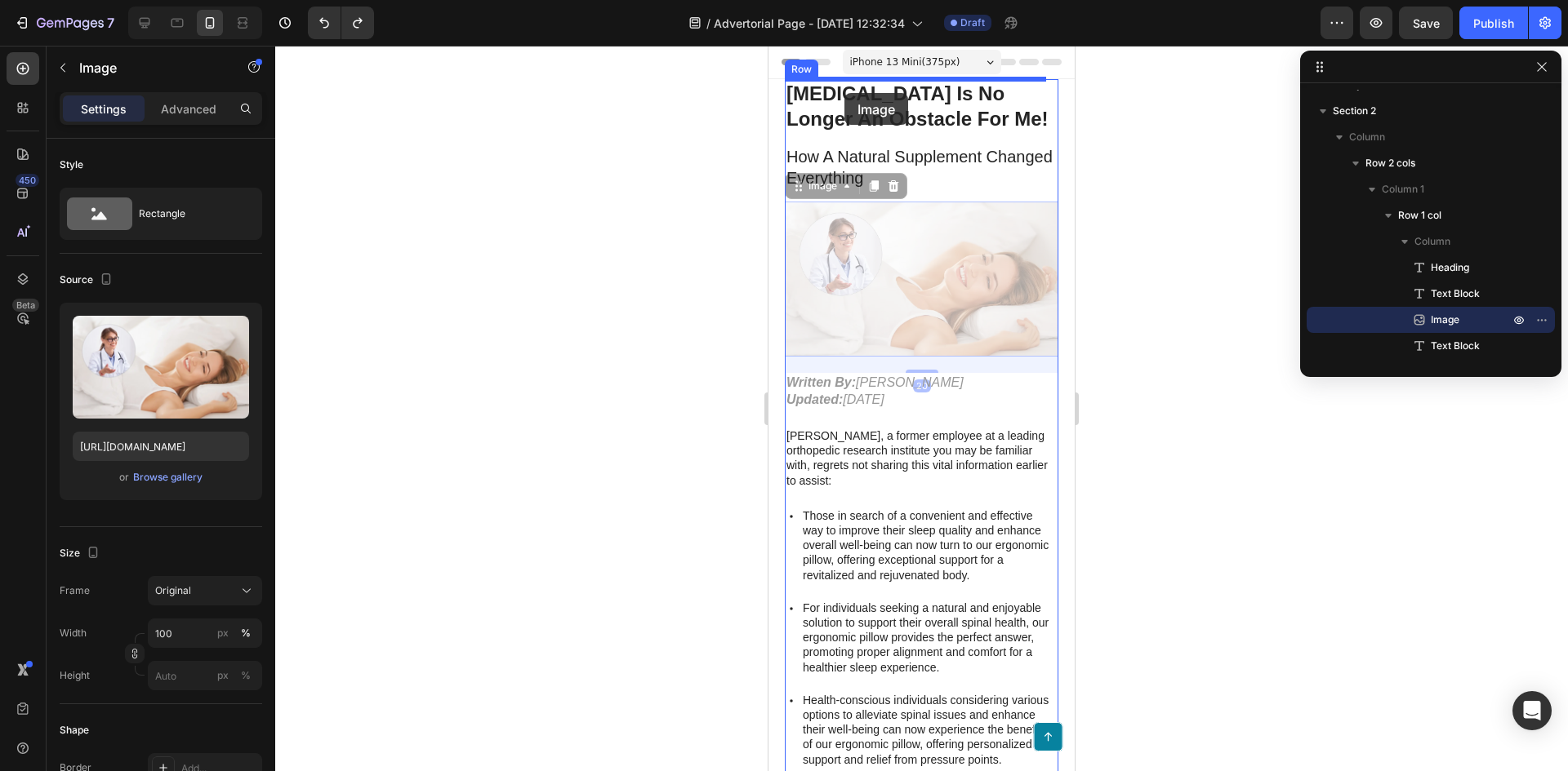
drag, startPoint x: 794, startPoint y: 185, endPoint x: 844, endPoint y: 93, distance: 104.7
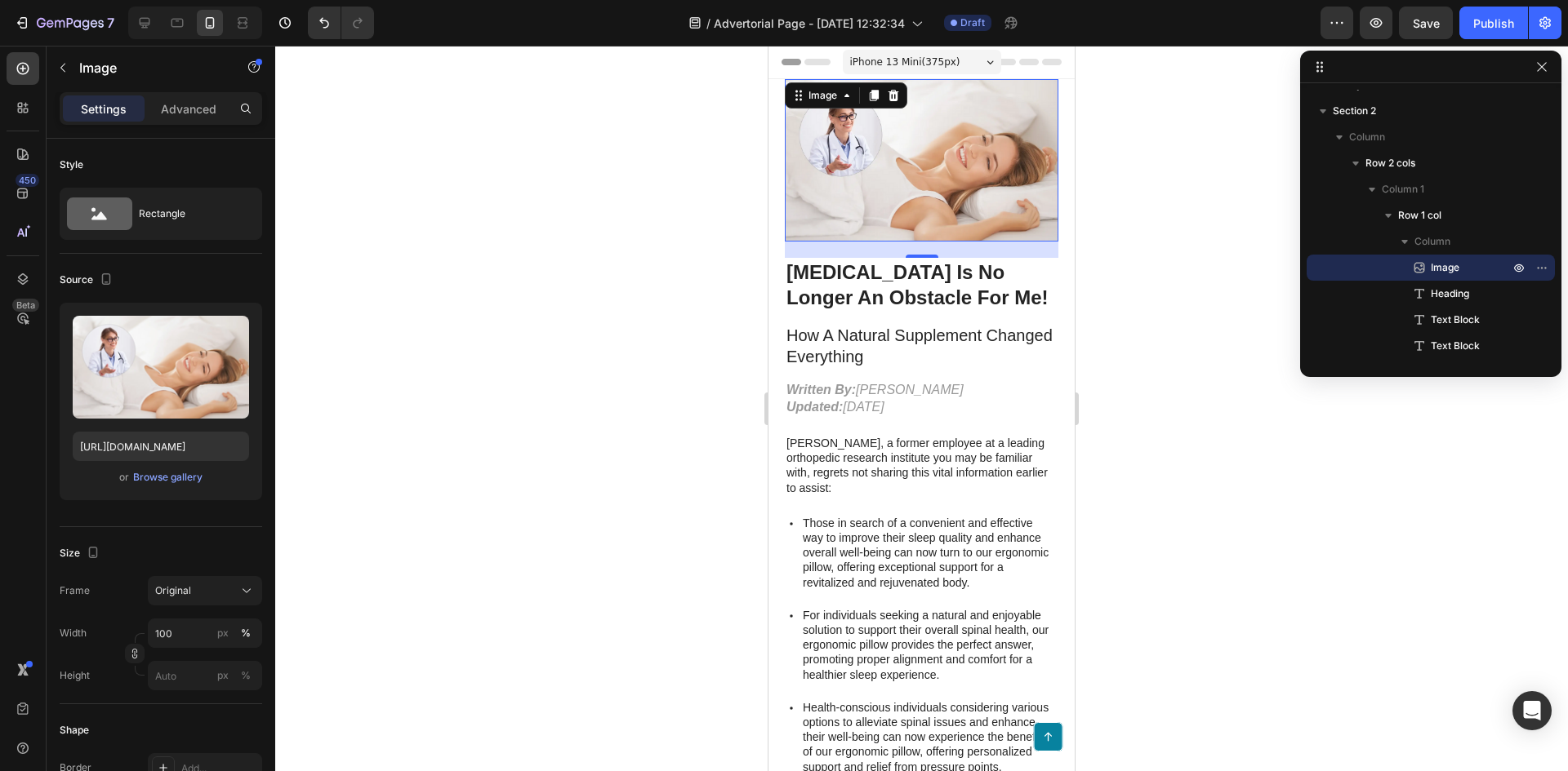
click at [1123, 194] on div at bounding box center [921, 409] width 1292 height 726
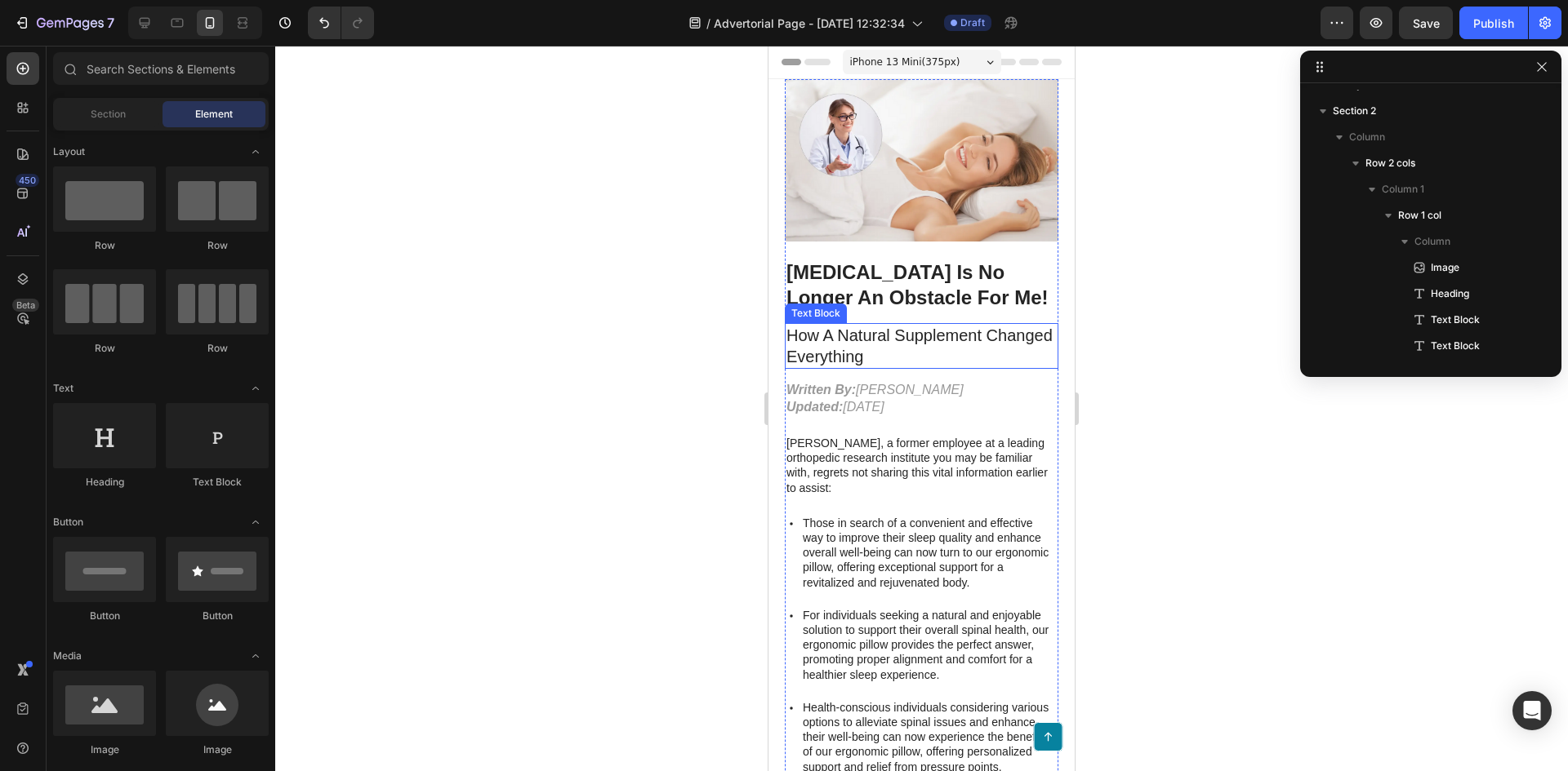
click at [899, 345] on p "How A Natural Supplement Changed Everything" at bounding box center [921, 346] width 270 height 42
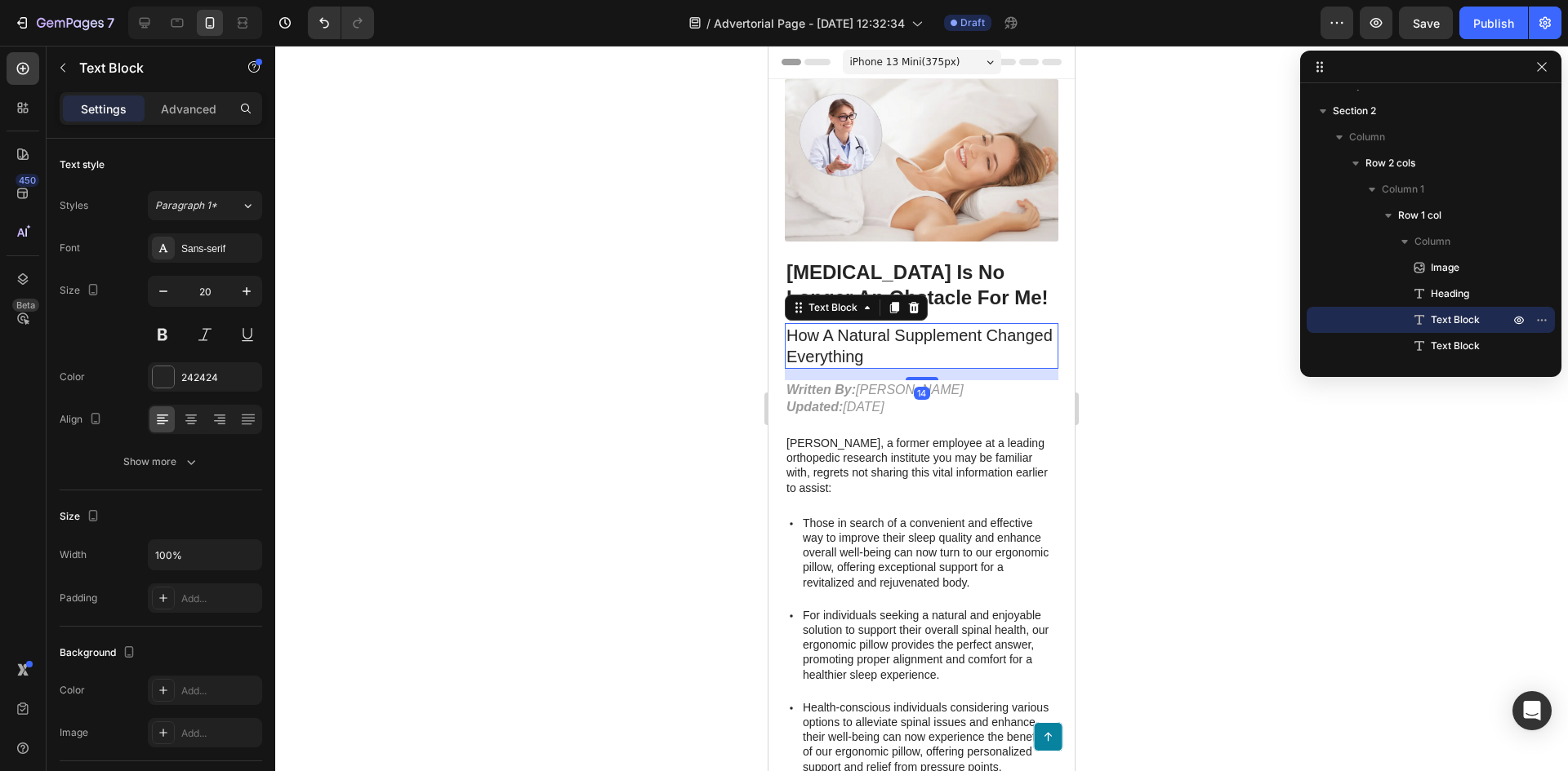
click at [1134, 324] on div at bounding box center [921, 409] width 1292 height 726
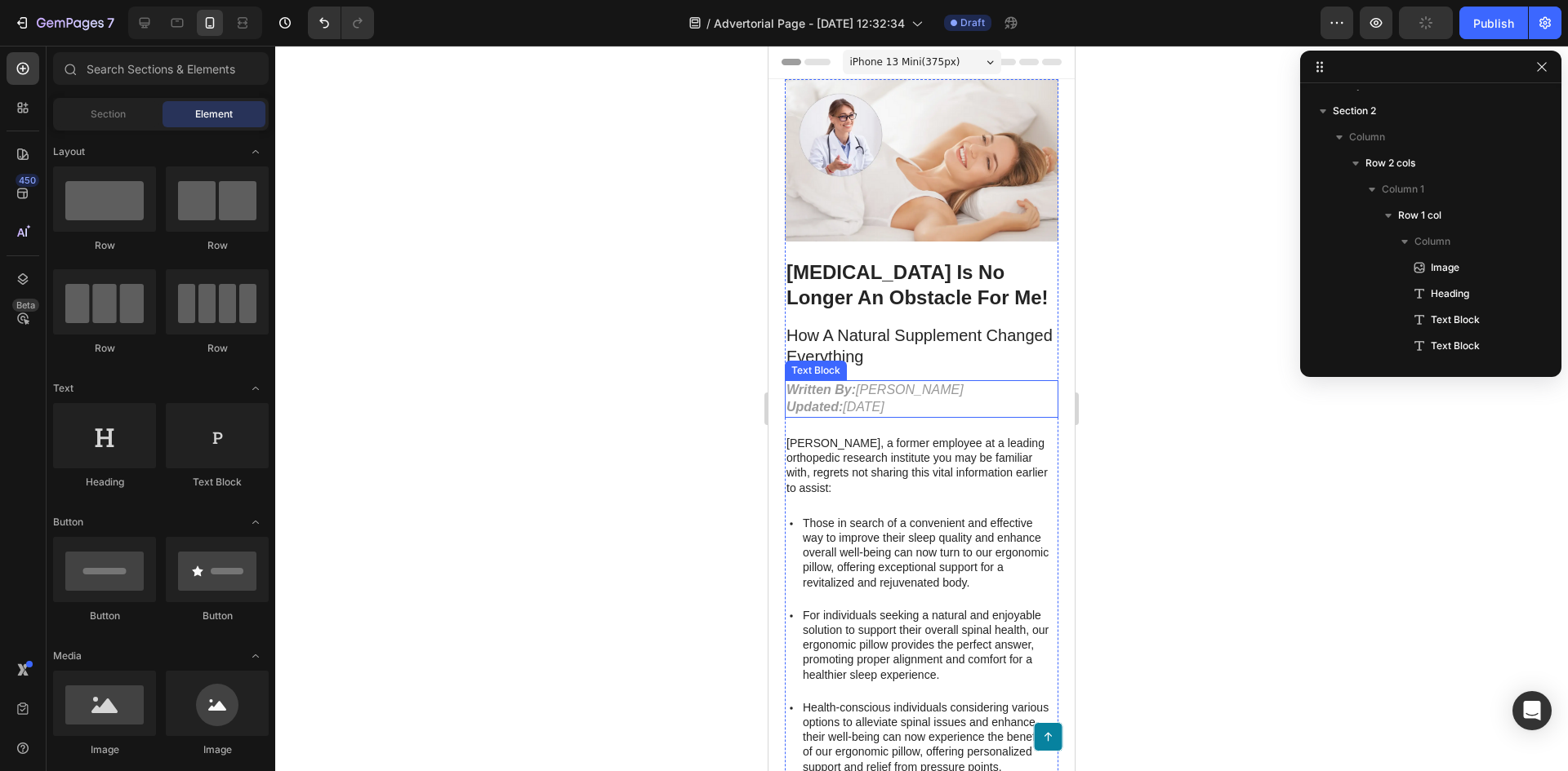
click at [885, 384] on p "Written By: [PERSON_NAME] Updated: [DATE]" at bounding box center [921, 398] width 270 height 34
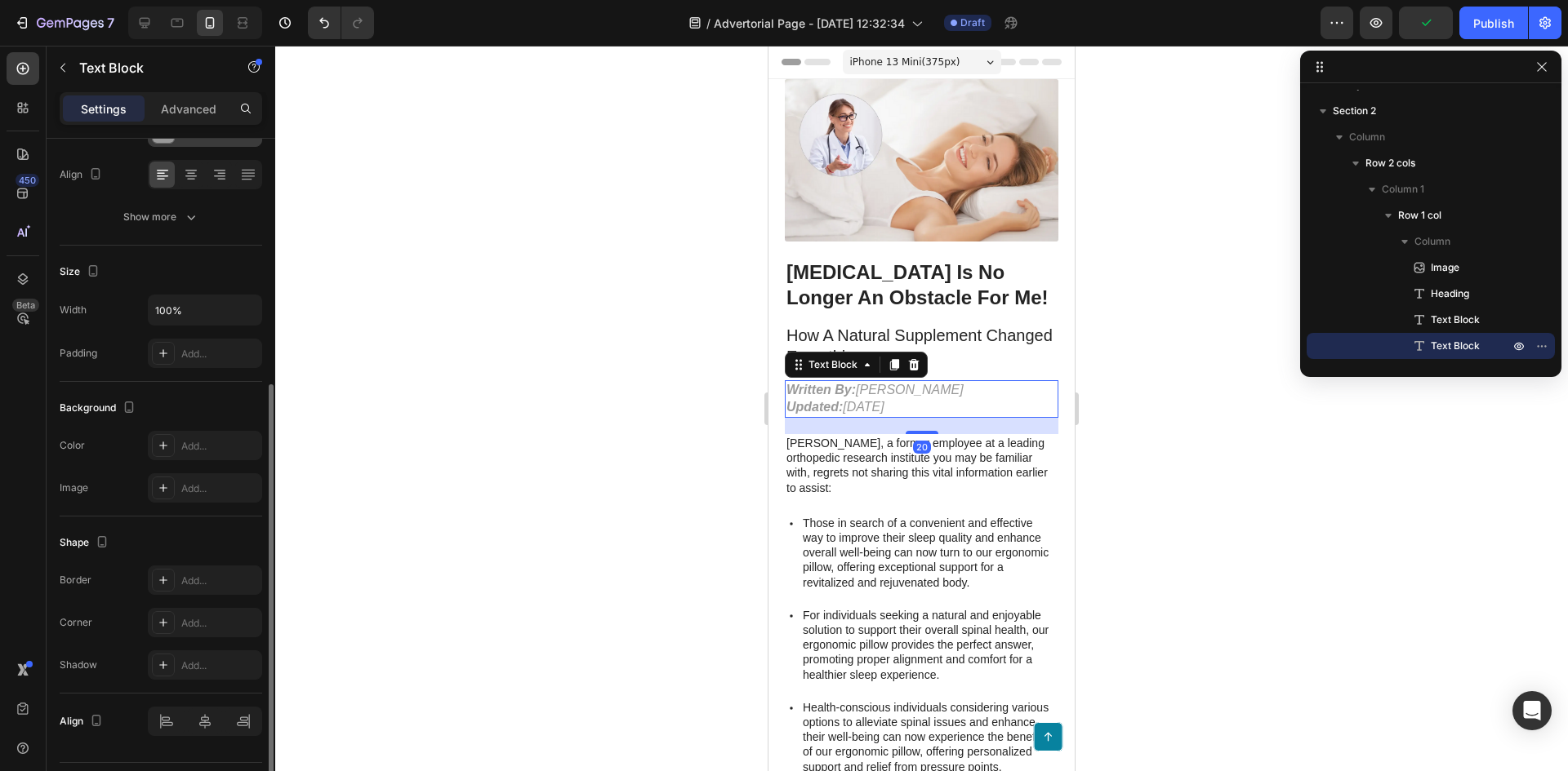
scroll to position [288, 0]
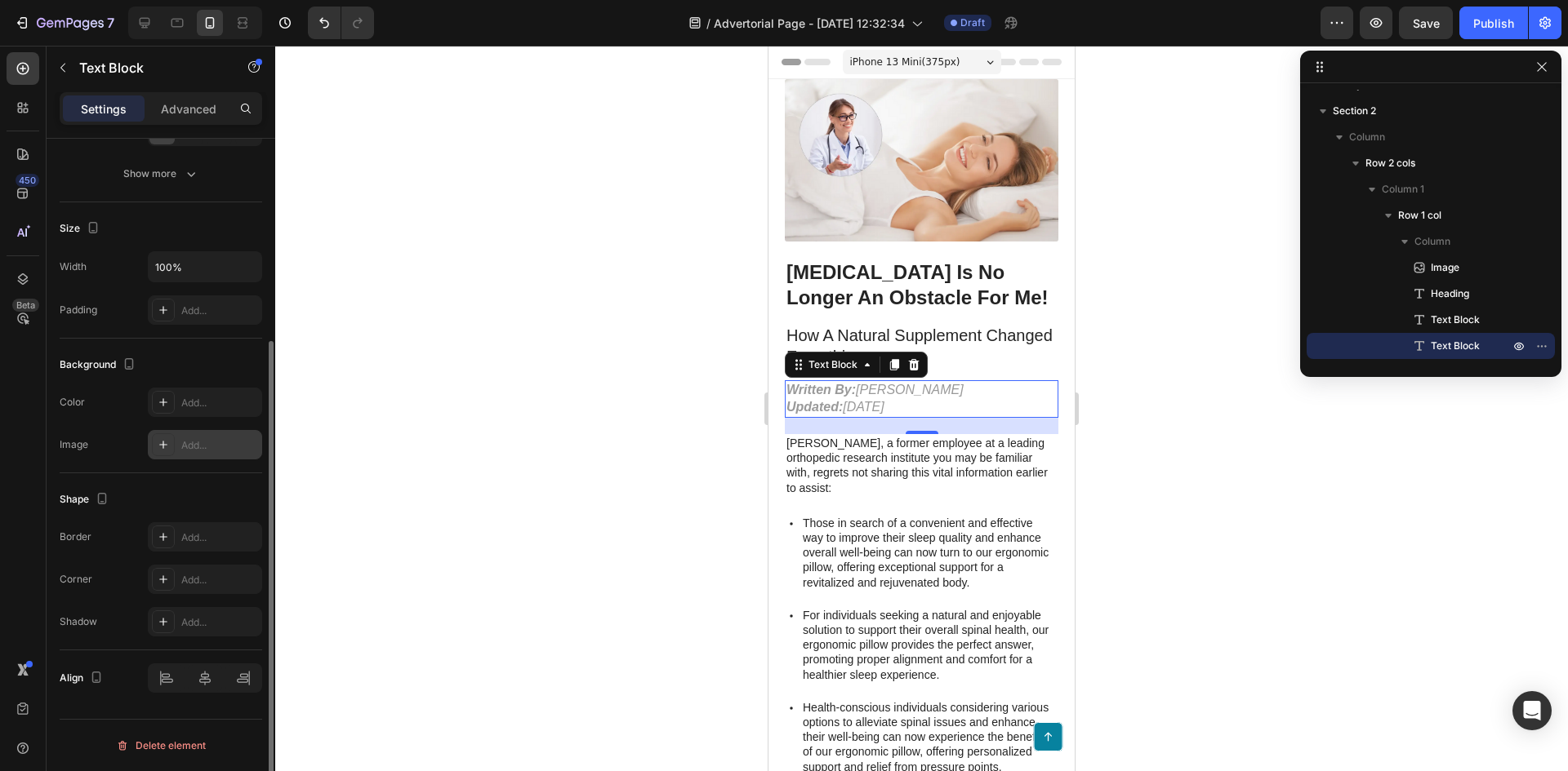
click at [160, 451] on div at bounding box center [163, 445] width 23 height 23
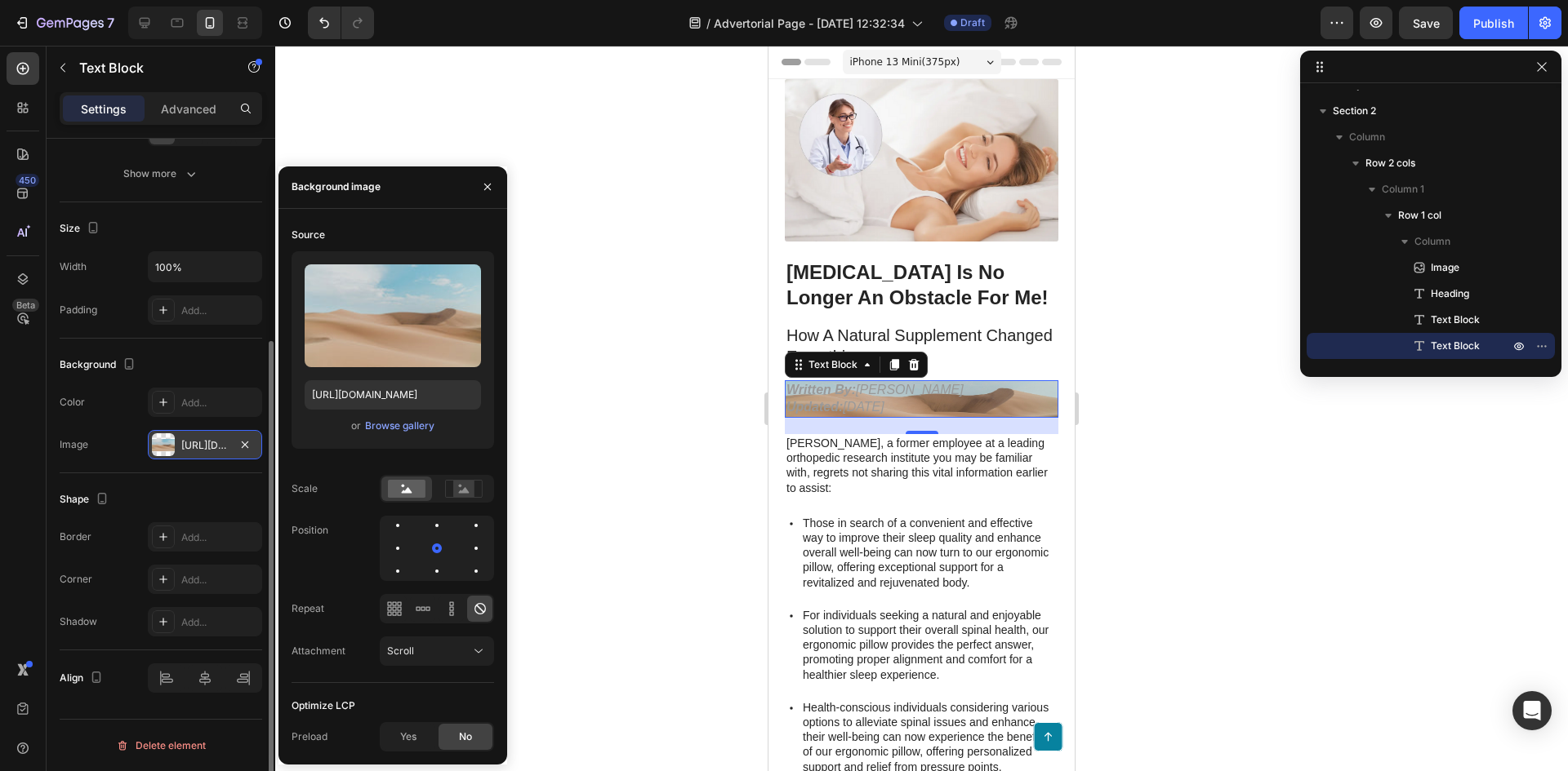
click at [189, 374] on div "Background" at bounding box center [161, 365] width 203 height 26
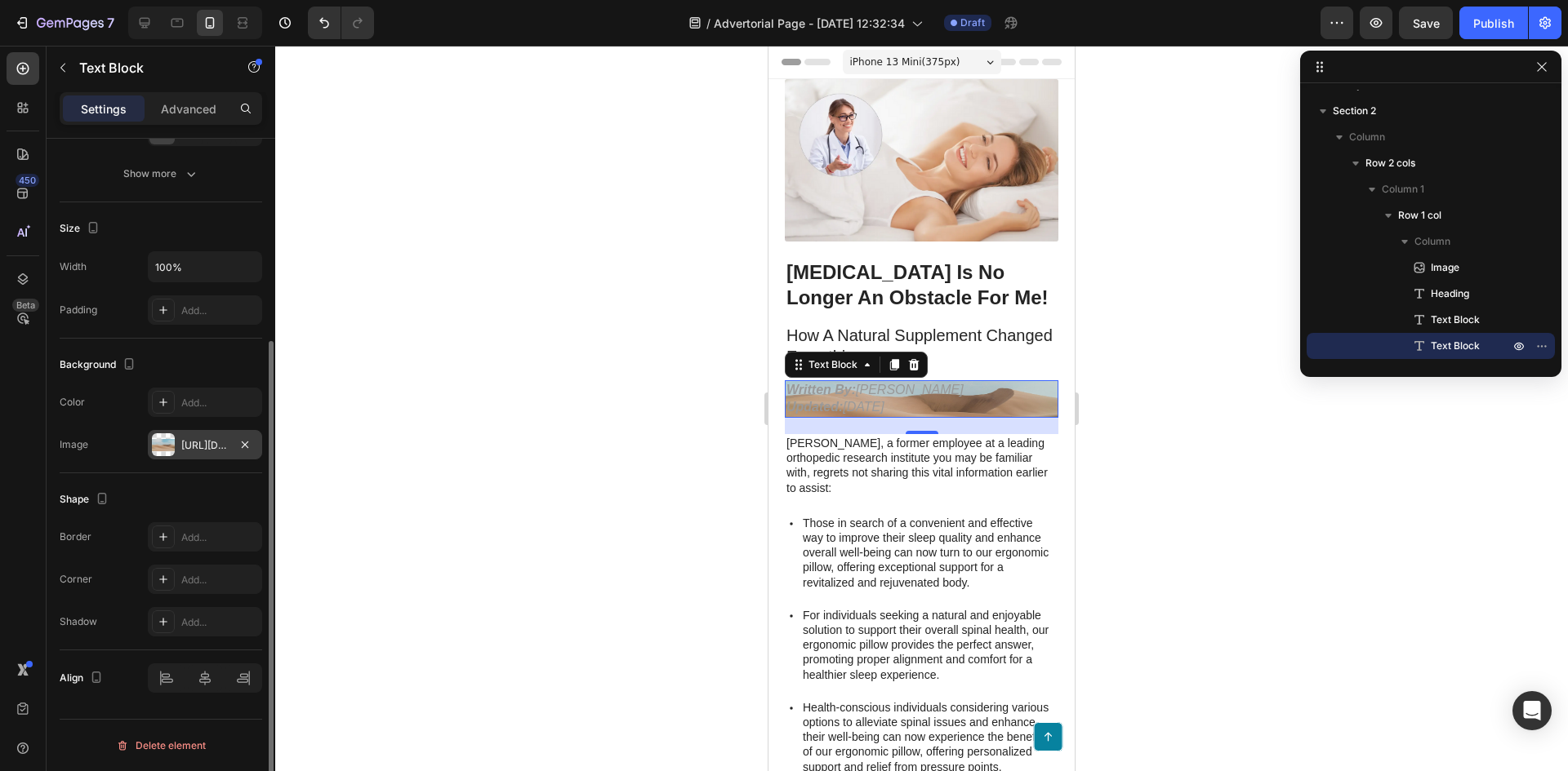
scroll to position [125, 0]
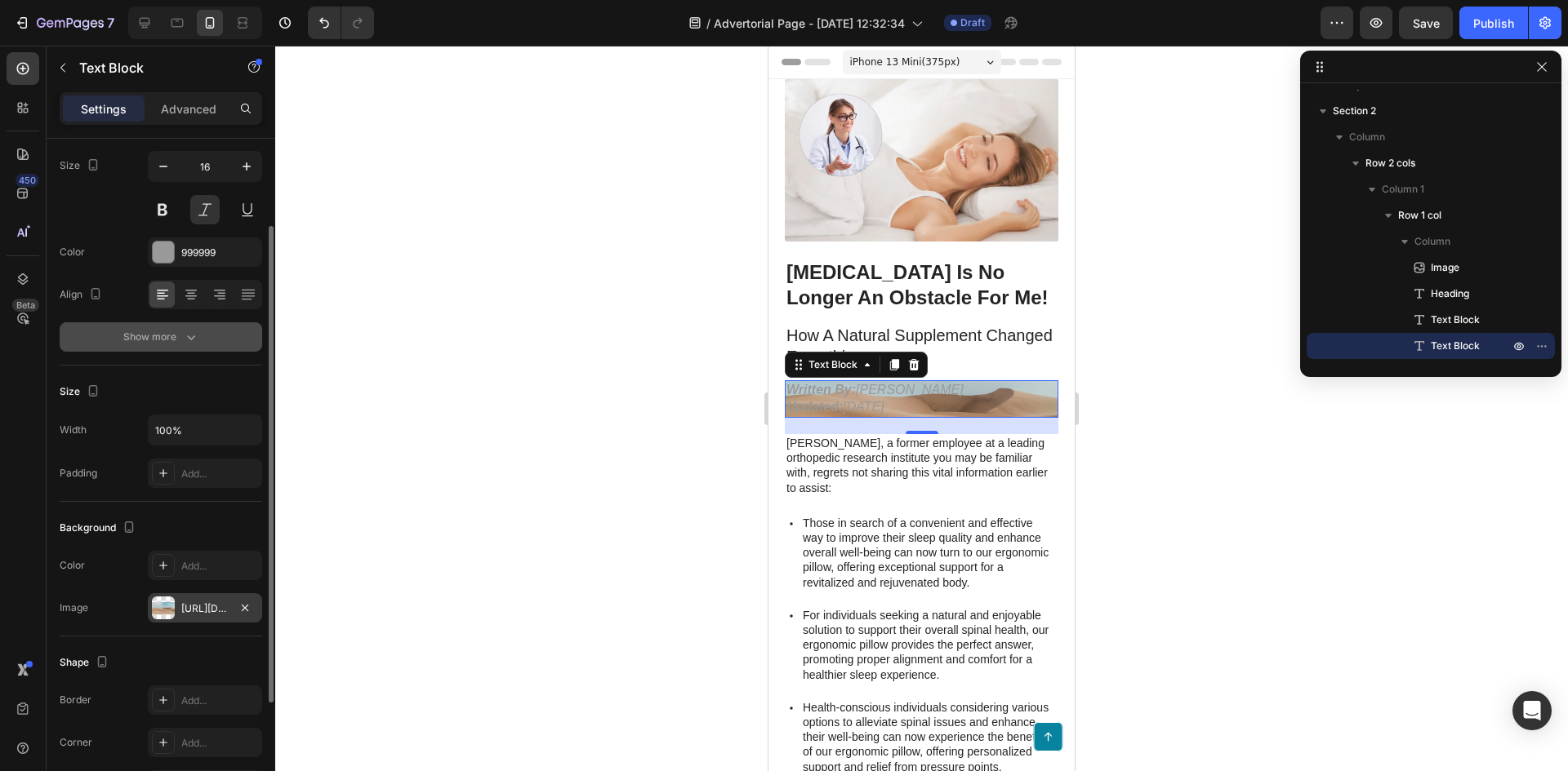
click at [173, 349] on button "Show more" at bounding box center [161, 338] width 203 height 30
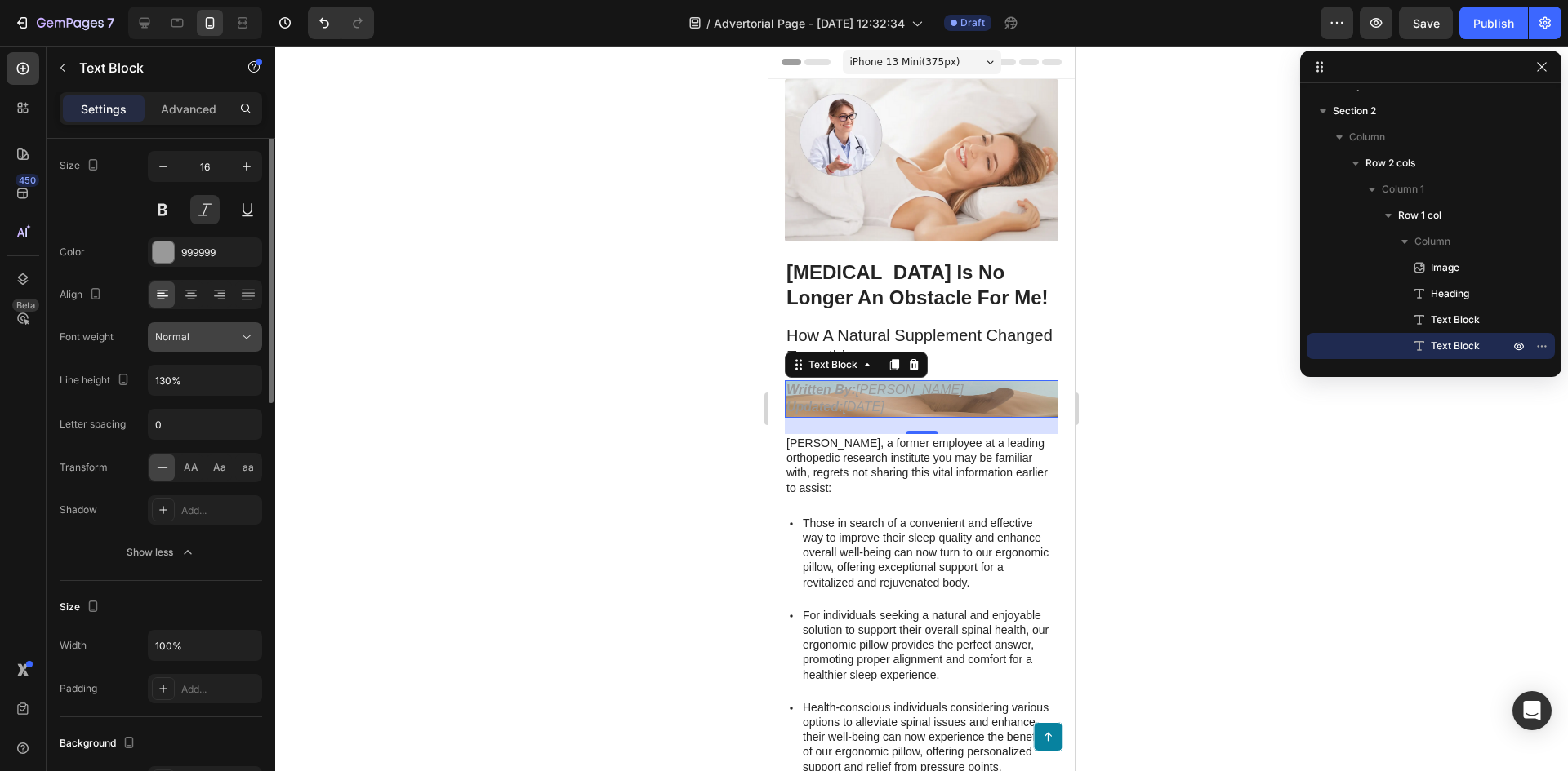
scroll to position [0, 0]
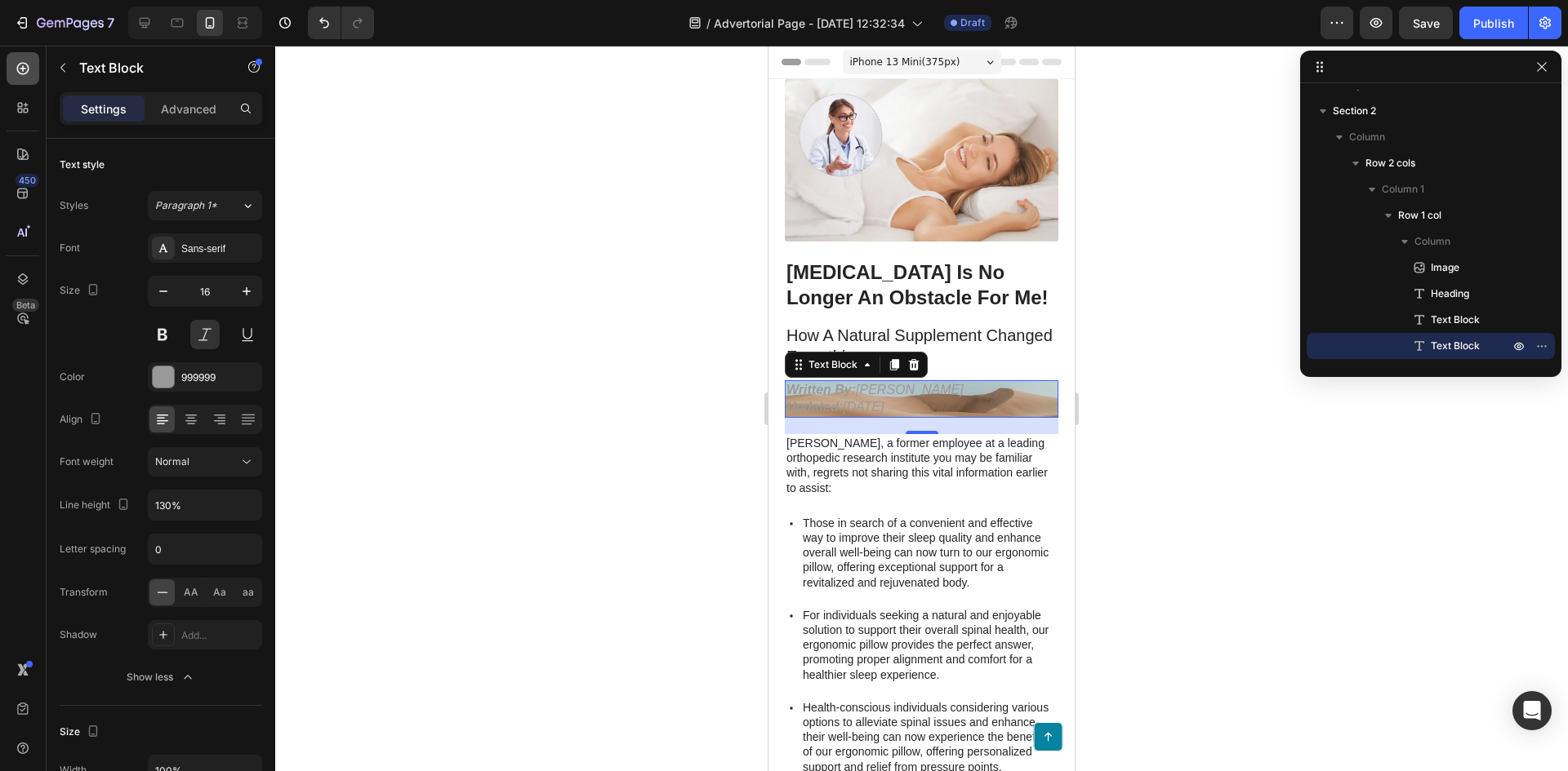
click at [27, 69] on icon at bounding box center [23, 69] width 17 height 17
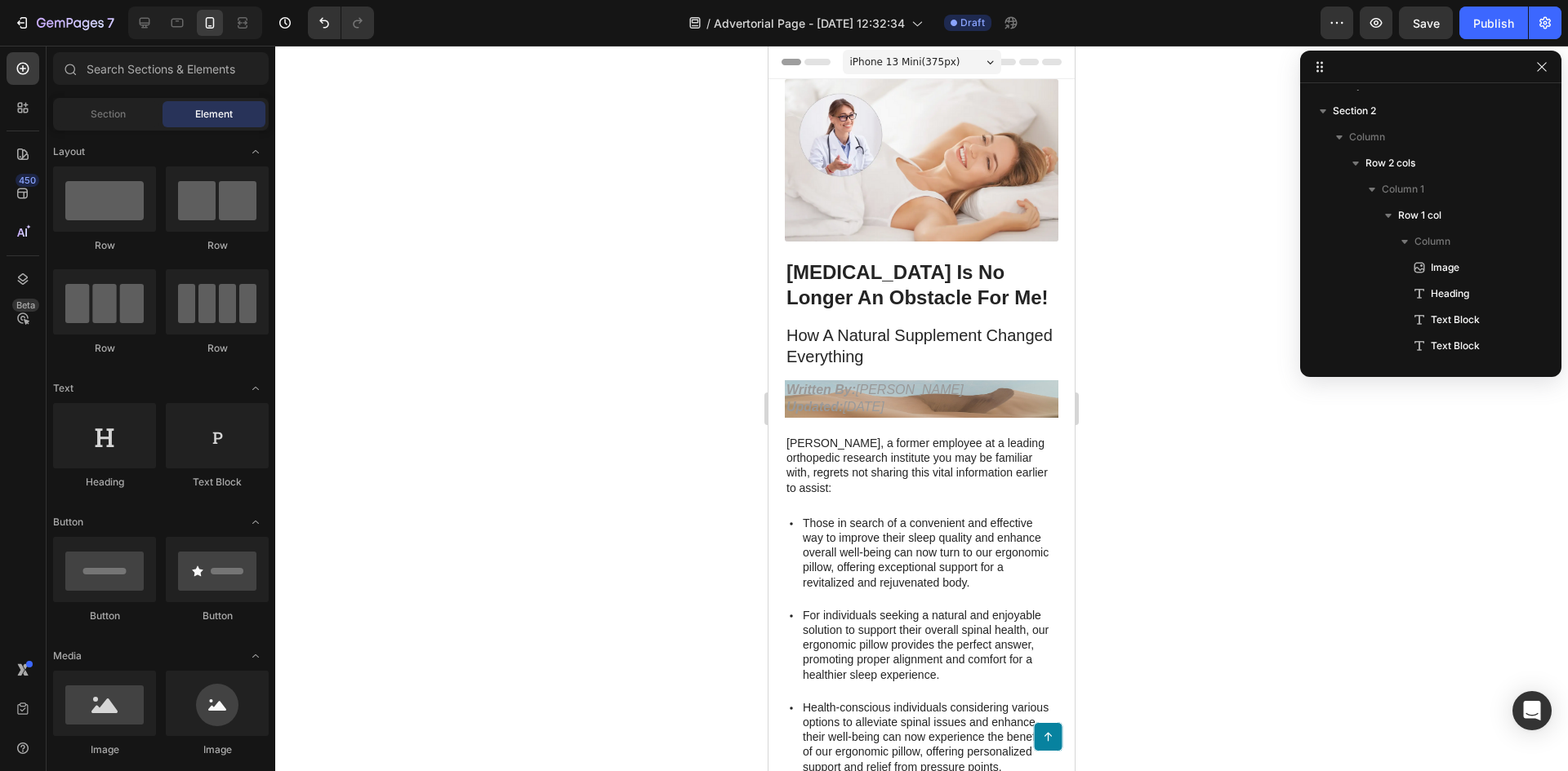
scroll to position [163, 0]
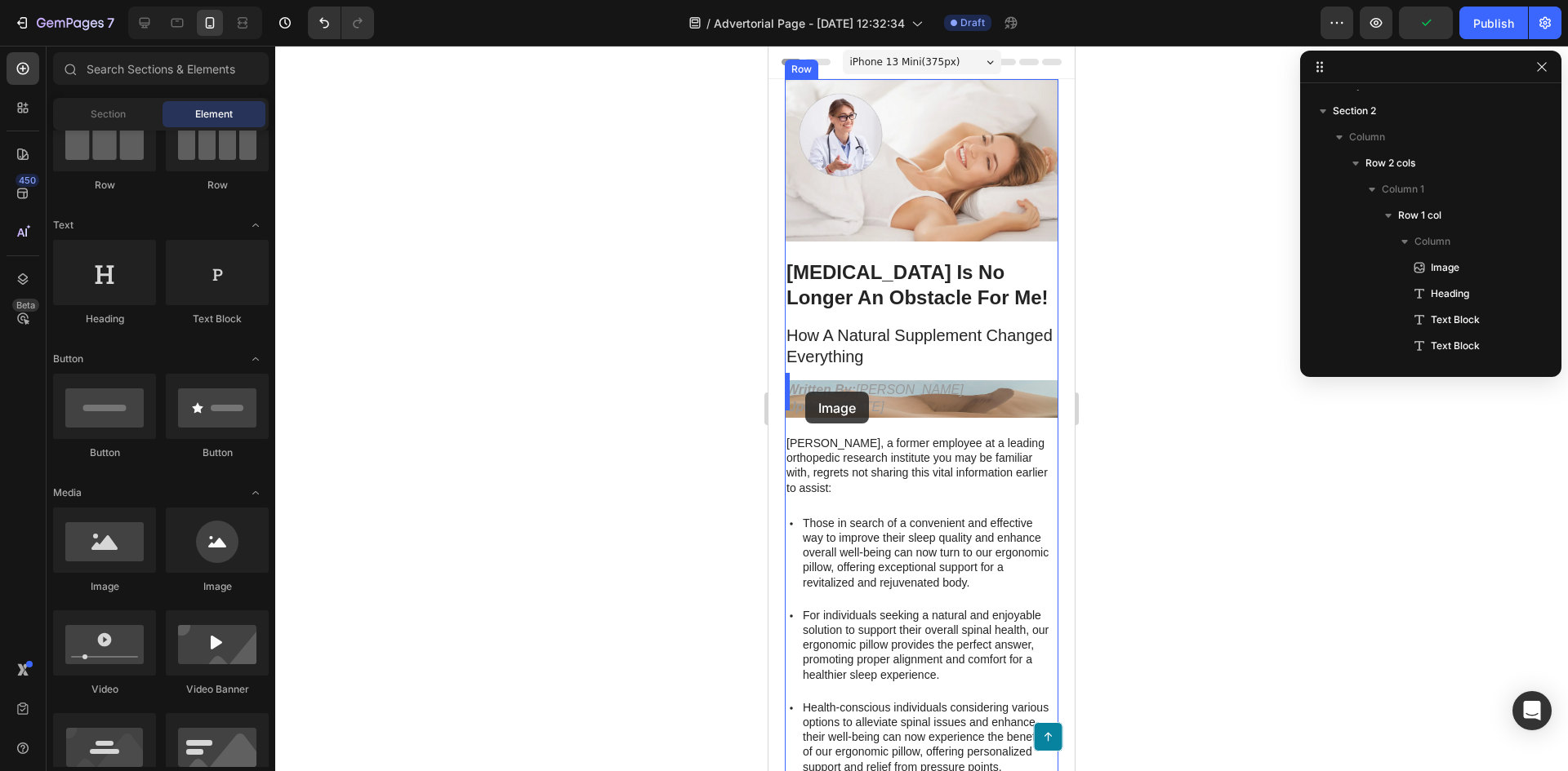
drag, startPoint x: 974, startPoint y: 599, endPoint x: 804, endPoint y: 392, distance: 267.9
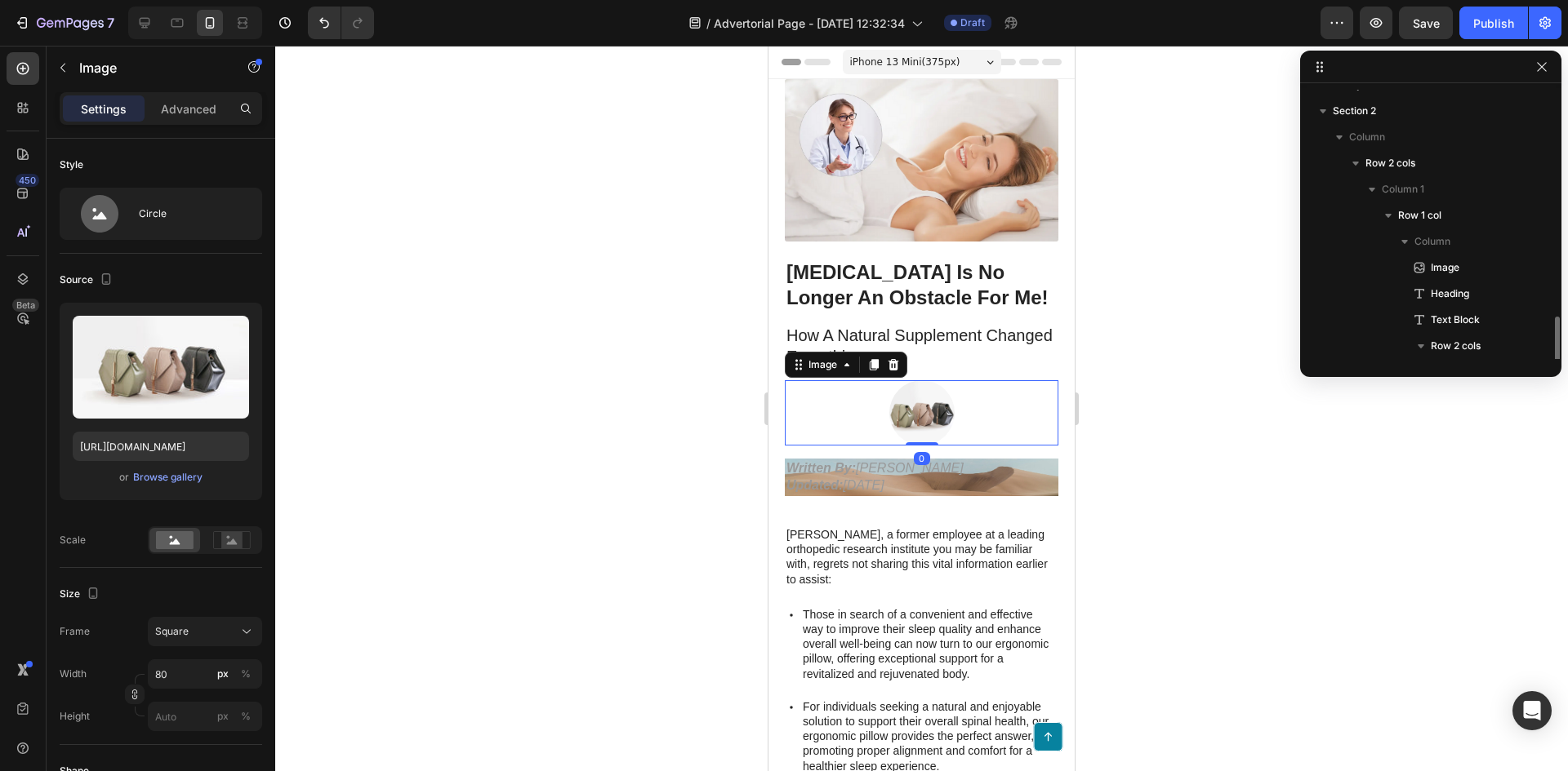
scroll to position [205, 0]
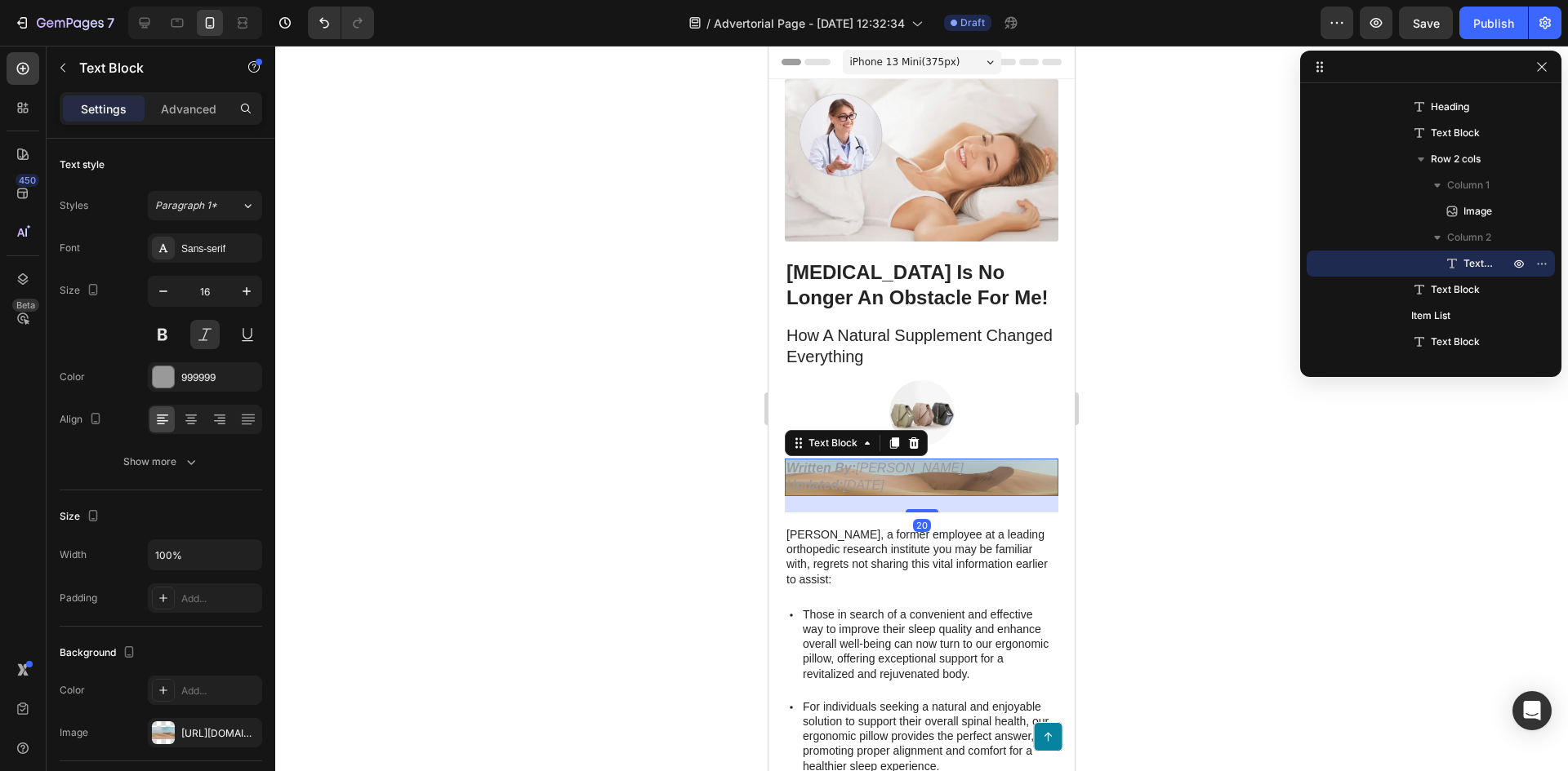
click at [1002, 480] on p "Written By: [PERSON_NAME] Updated: [DATE]" at bounding box center [921, 477] width 270 height 34
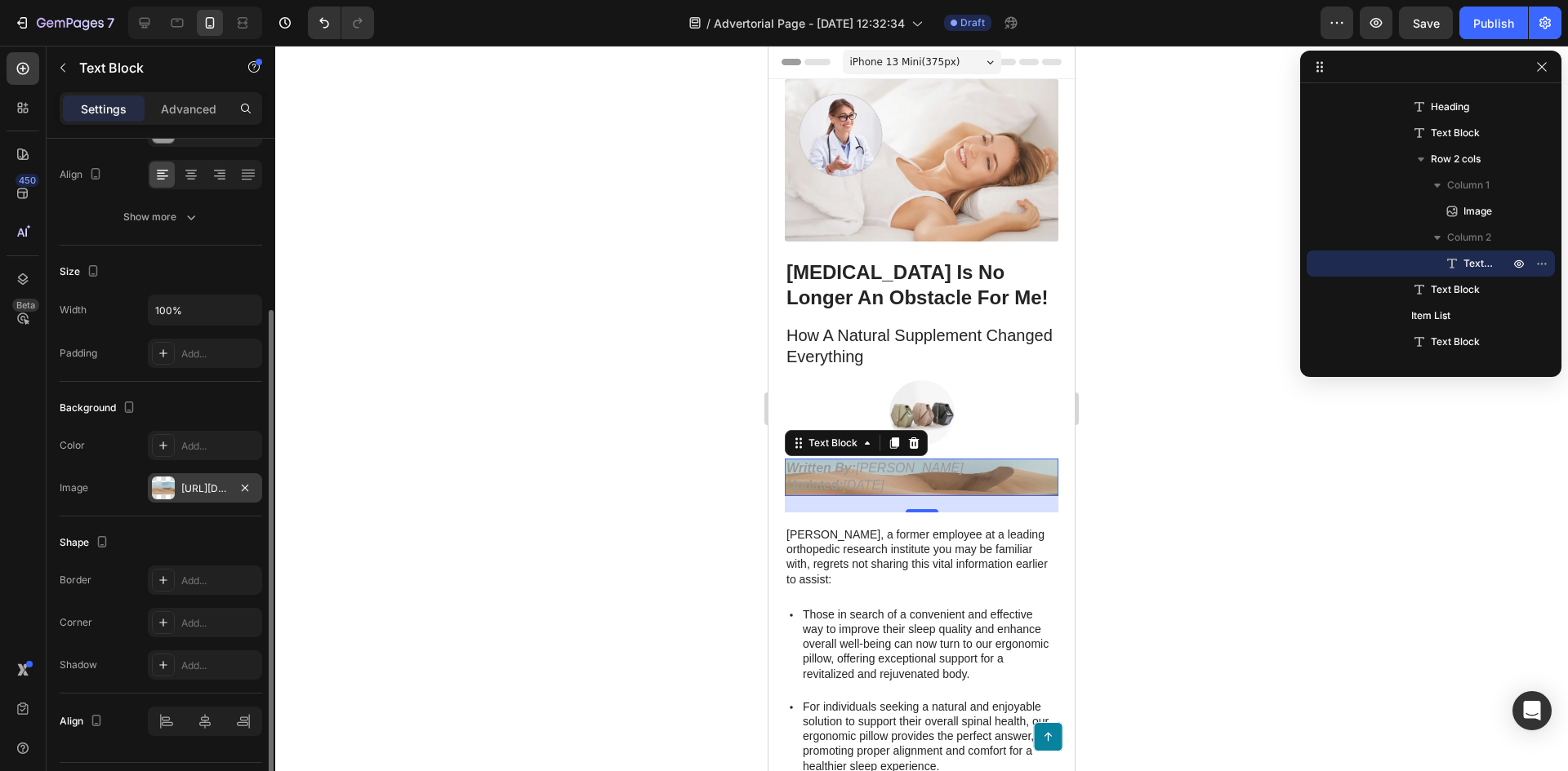
click at [211, 485] on div "[URL][DOMAIN_NAME]" at bounding box center [205, 489] width 47 height 15
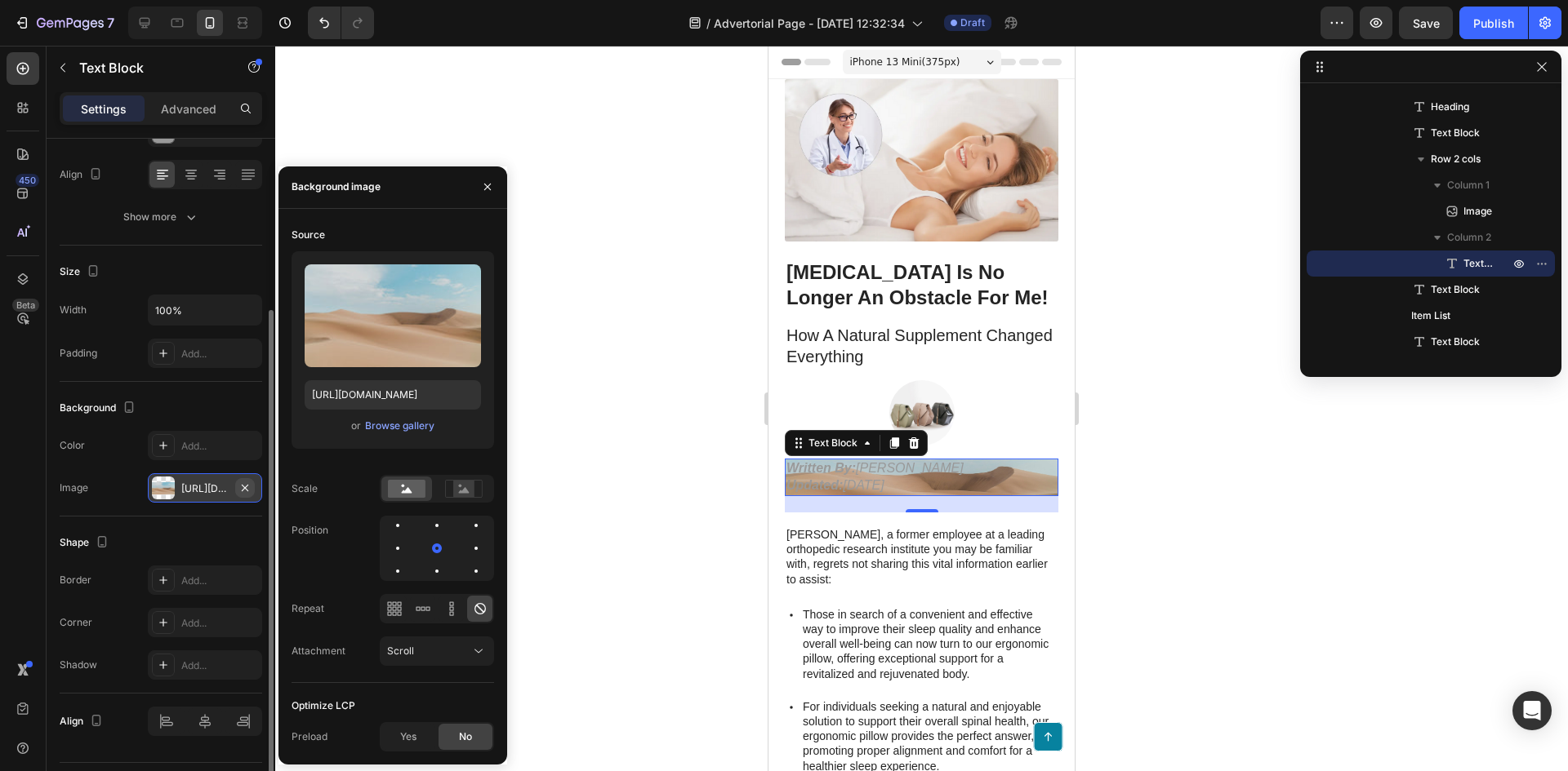
click at [243, 487] on icon "button" at bounding box center [244, 488] width 13 height 13
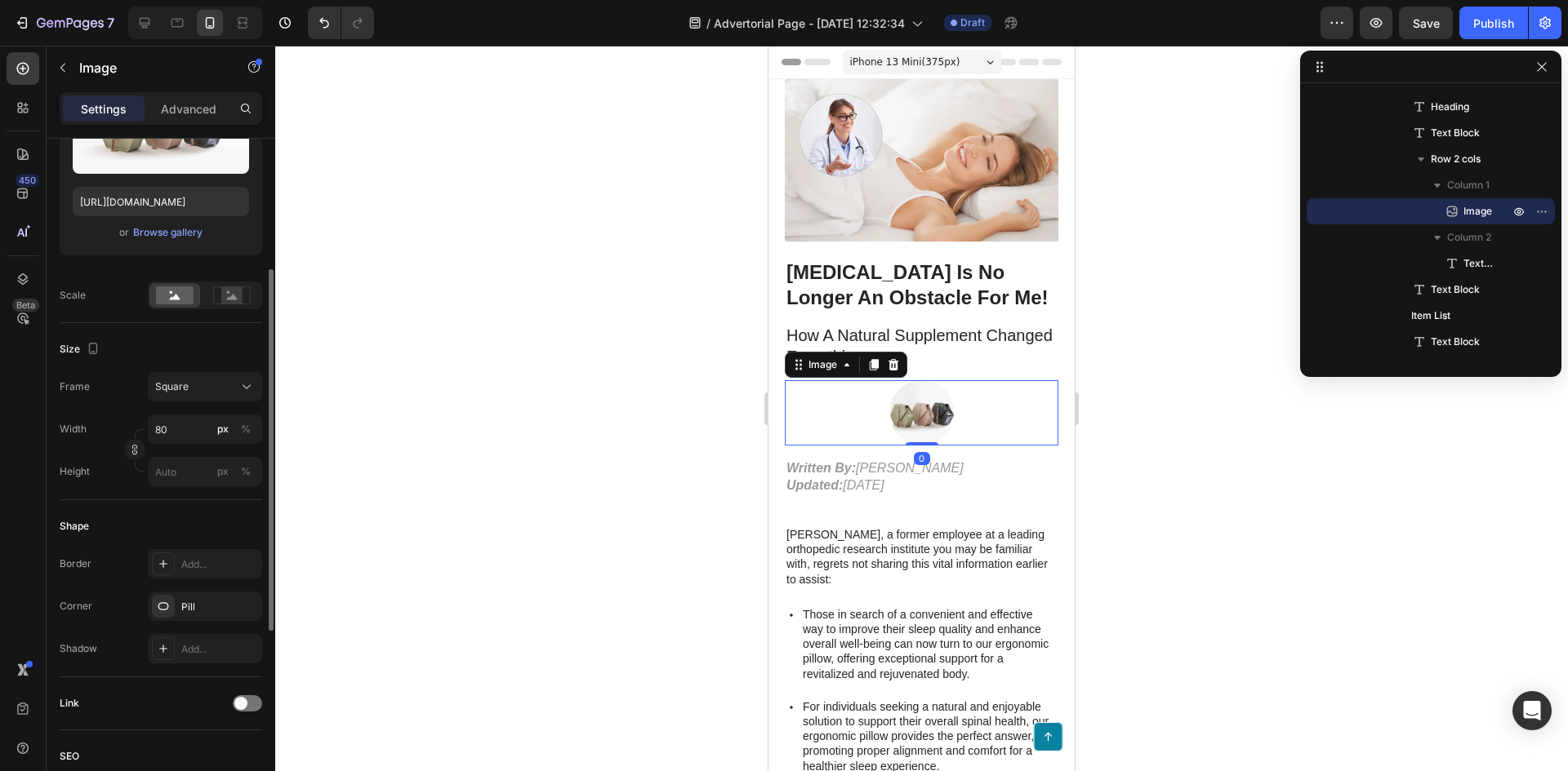
click at [919, 391] on img at bounding box center [921, 412] width 65 height 65
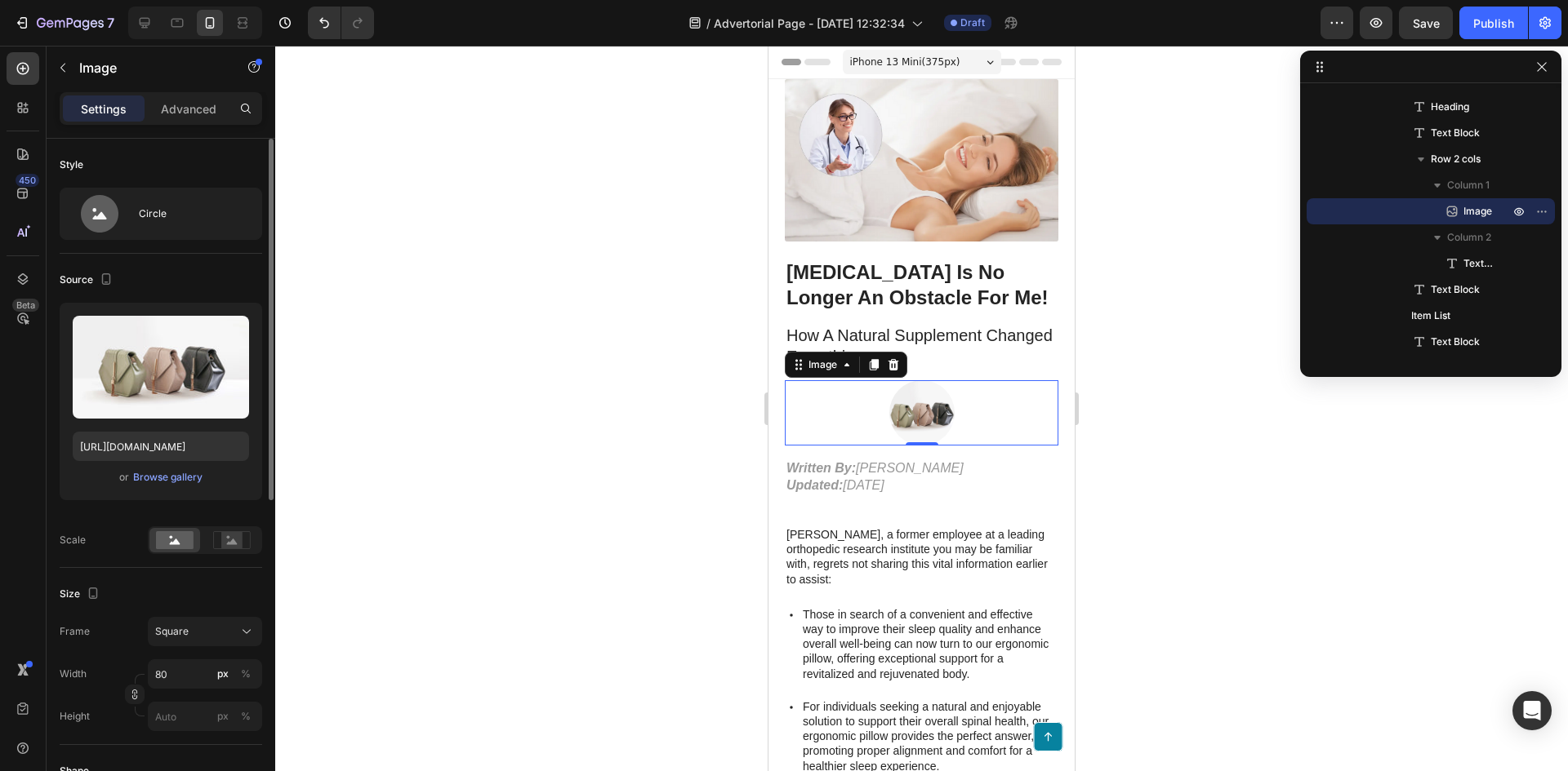
click at [911, 416] on img at bounding box center [921, 412] width 65 height 65
click at [65, 68] on icon "button" at bounding box center [63, 67] width 13 height 13
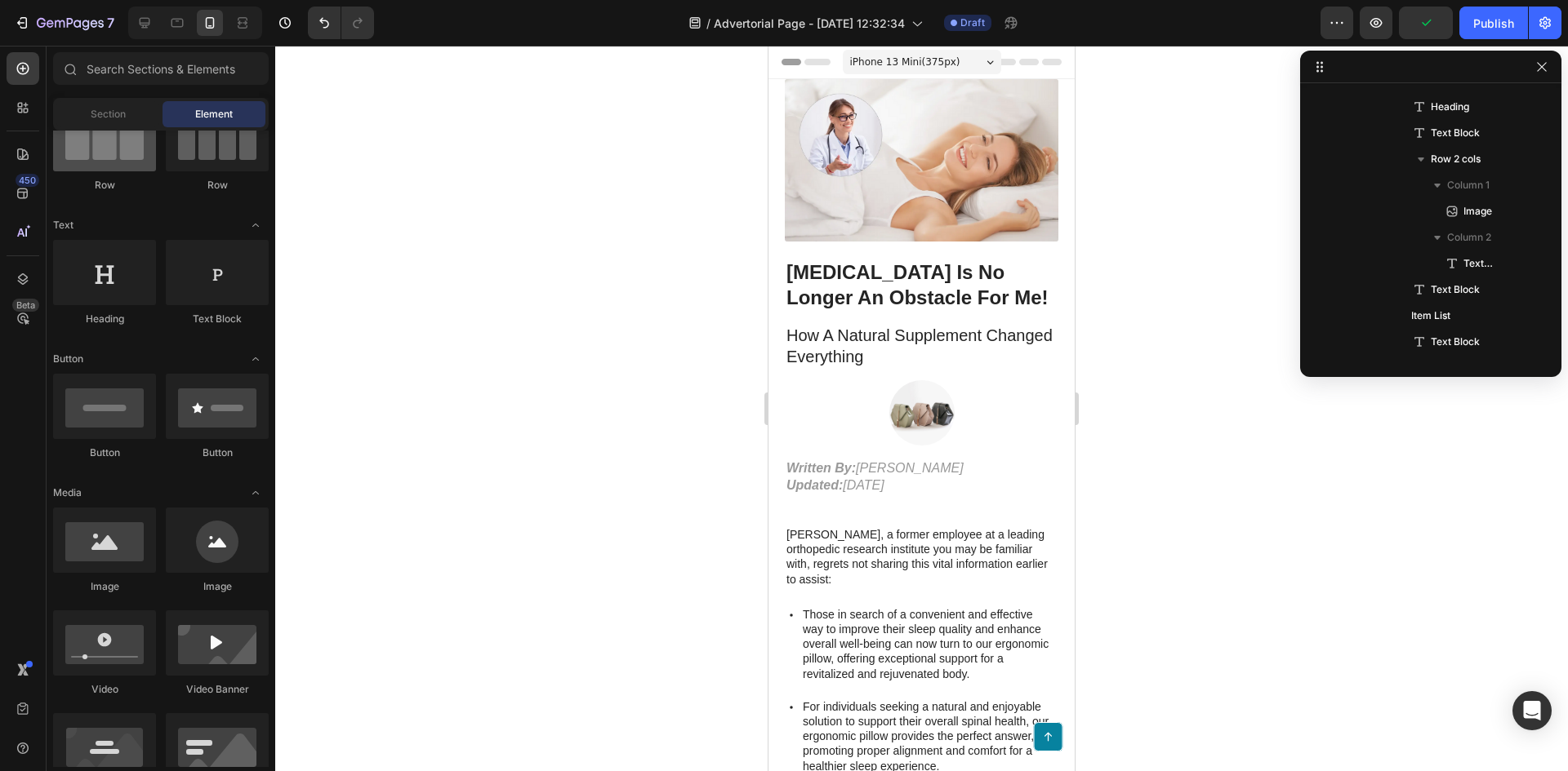
click at [128, 159] on div at bounding box center [105, 138] width 103 height 65
drag, startPoint x: 860, startPoint y: 200, endPoint x: 788, endPoint y: 473, distance: 282.3
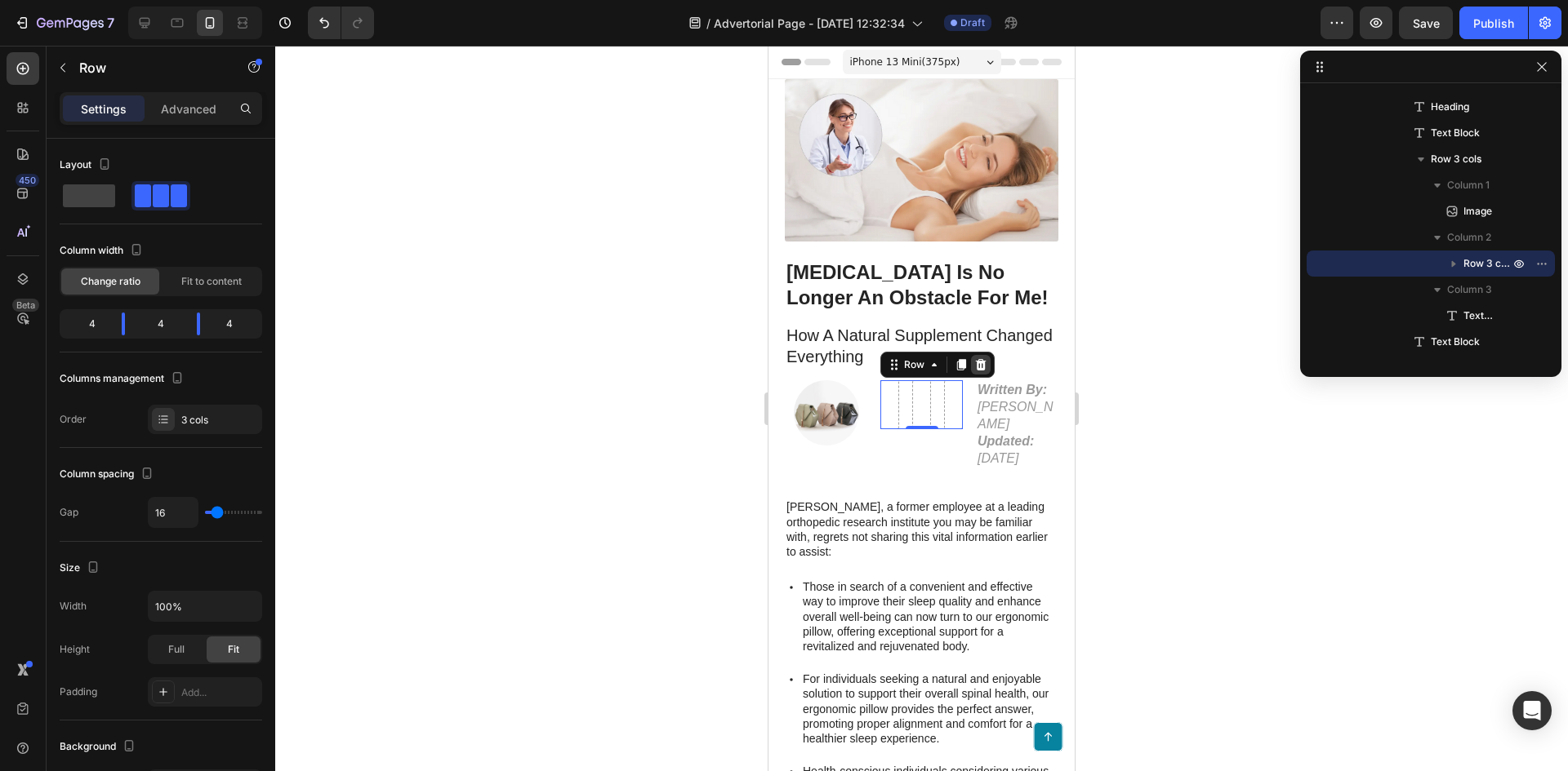
click at [980, 359] on icon at bounding box center [980, 365] width 13 height 13
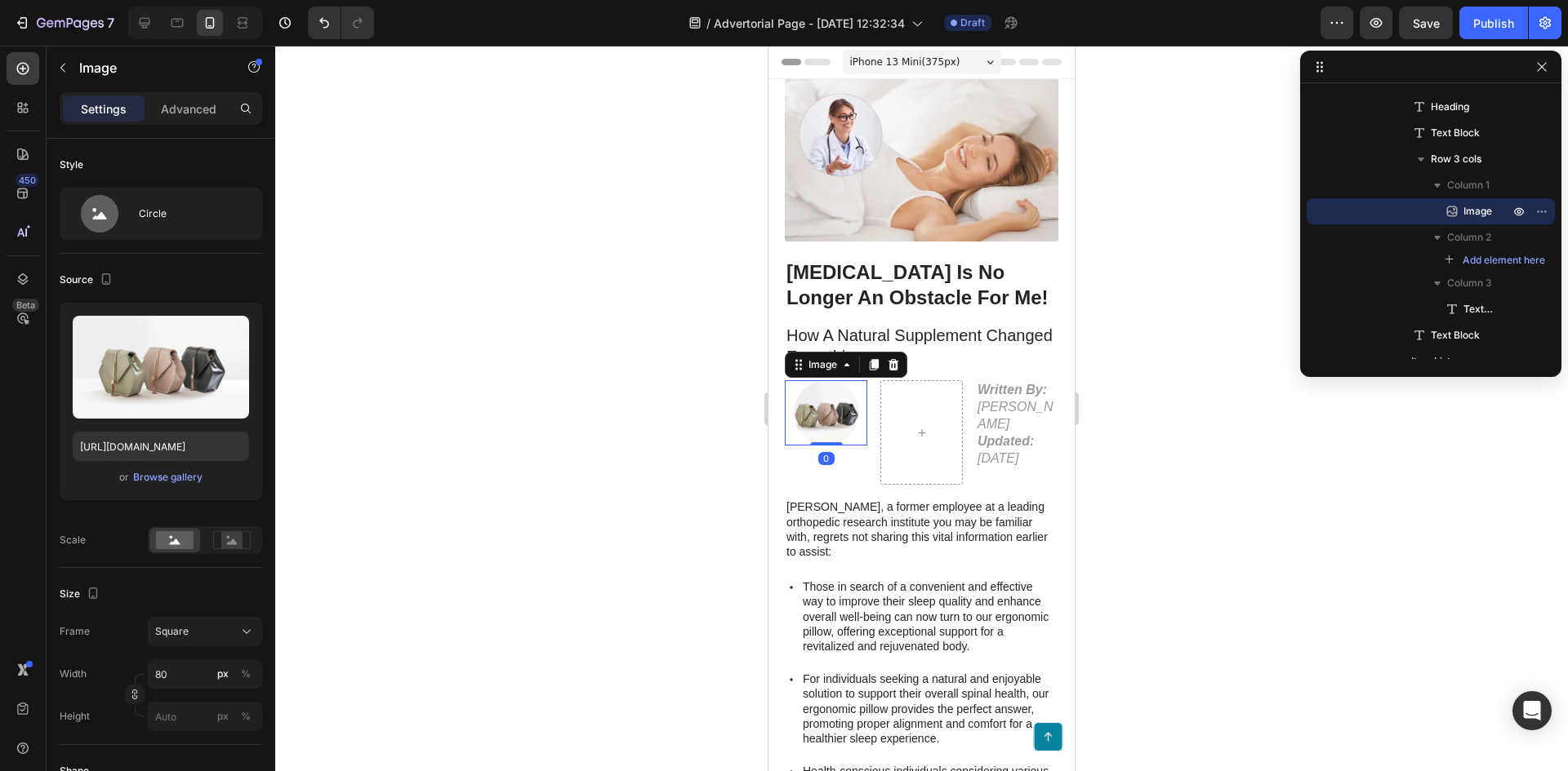
click at [846, 412] on img at bounding box center [826, 412] width 65 height 65
click at [914, 409] on div at bounding box center [921, 432] width 82 height 104
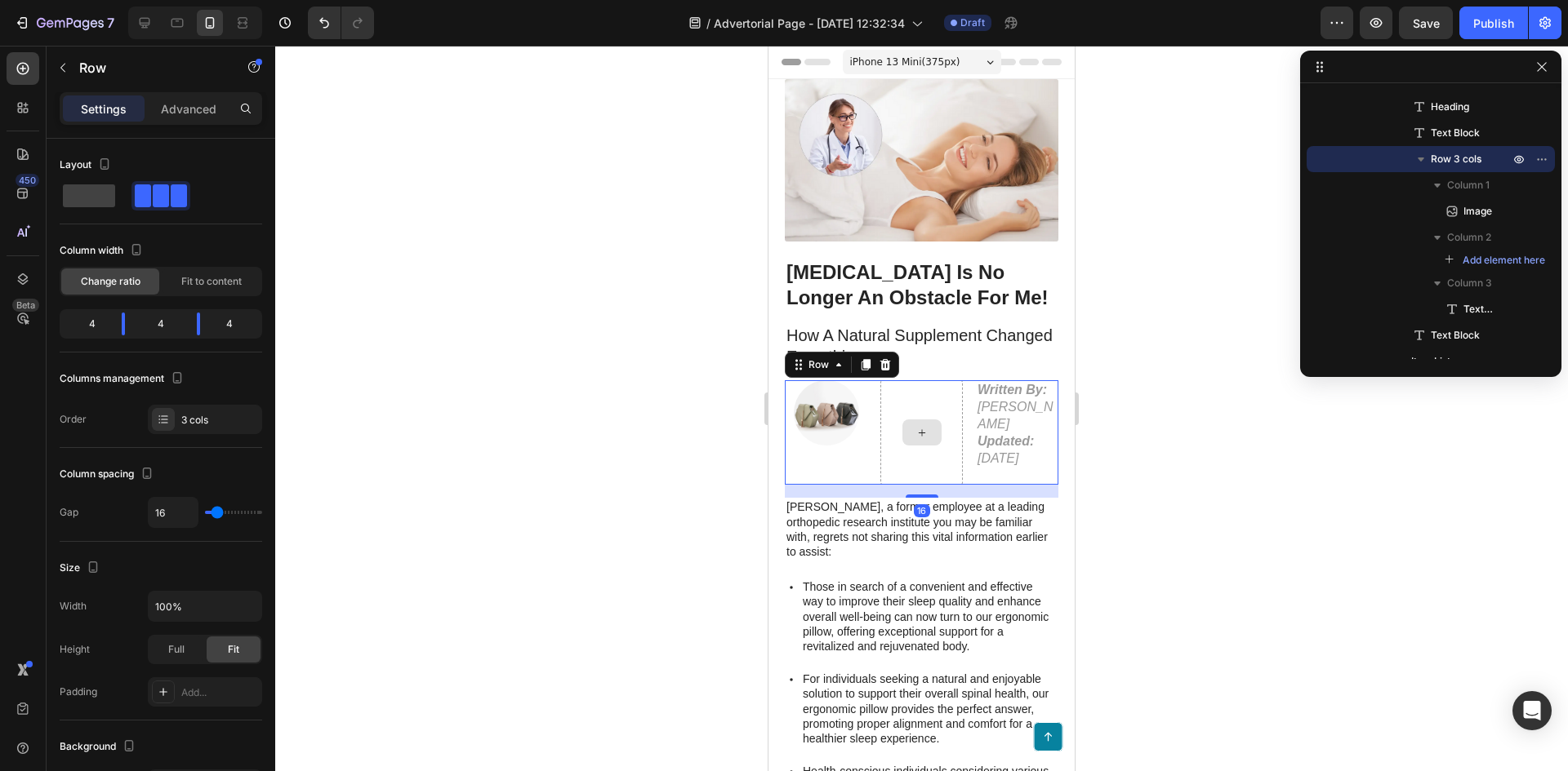
click at [913, 390] on div at bounding box center [921, 432] width 82 height 104
click at [109, 193] on span at bounding box center [89, 196] width 53 height 23
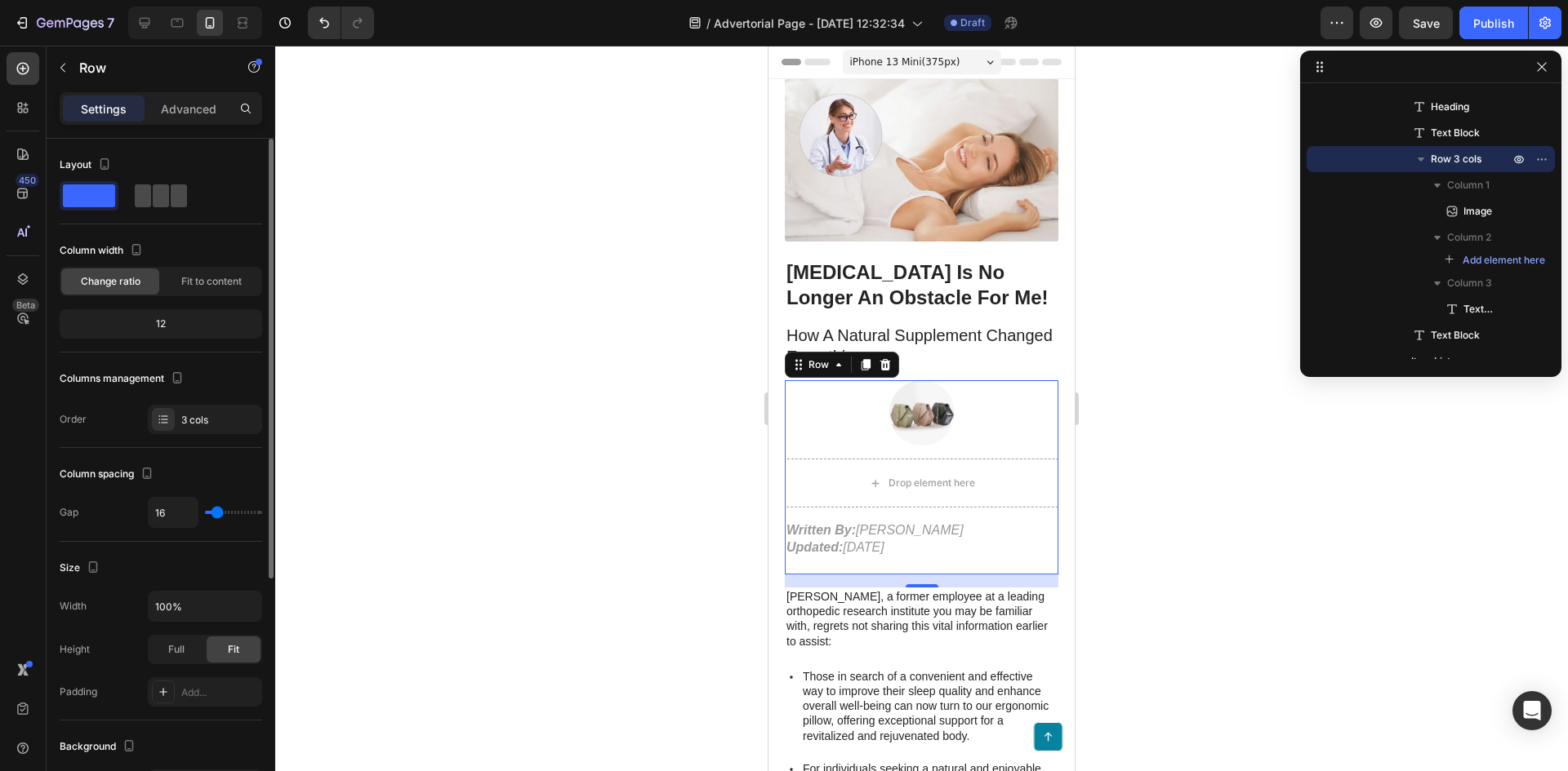
click at [151, 194] on div at bounding box center [160, 196] width 53 height 23
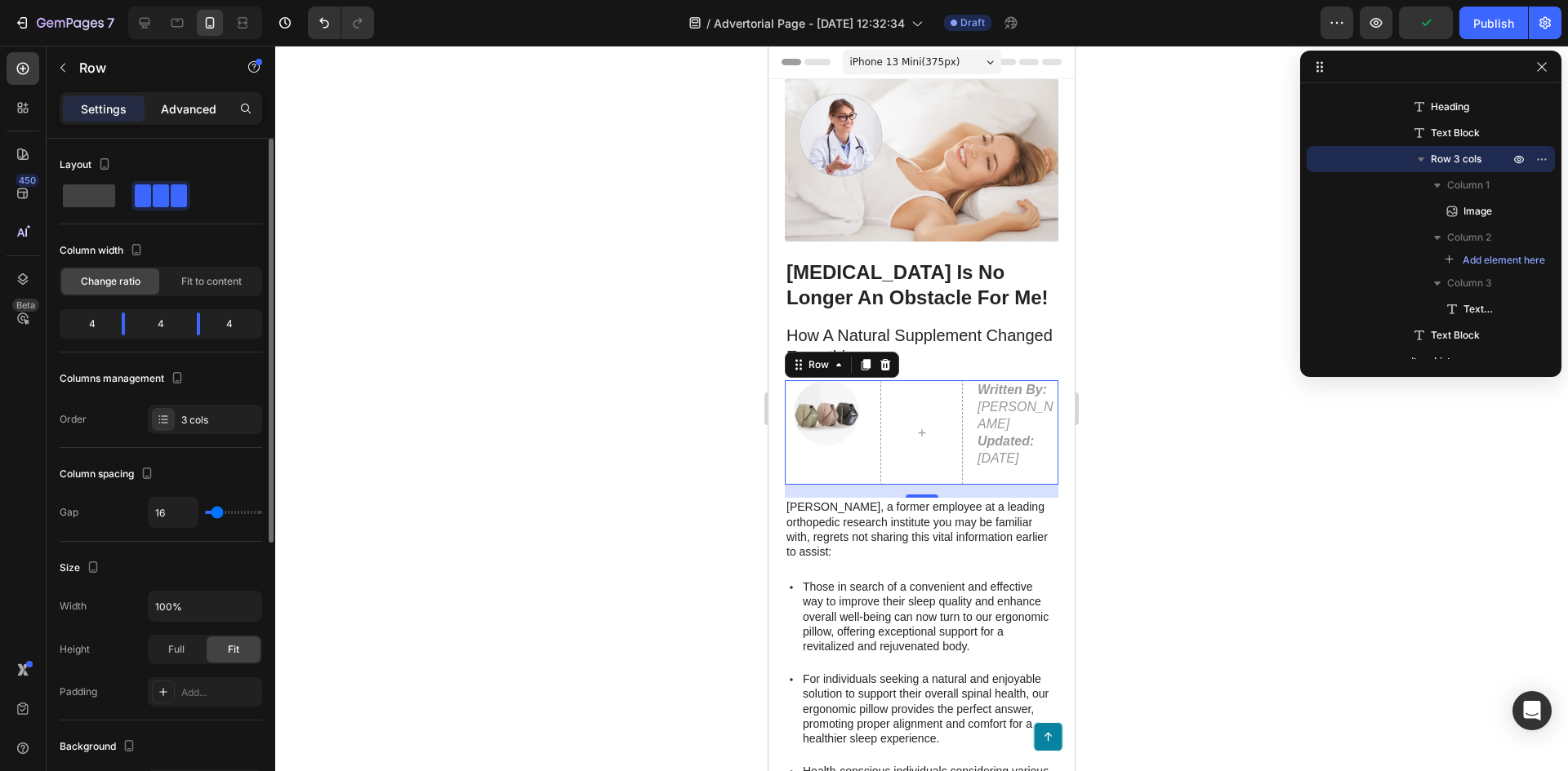
click at [175, 119] on div "Advanced" at bounding box center [188, 109] width 82 height 26
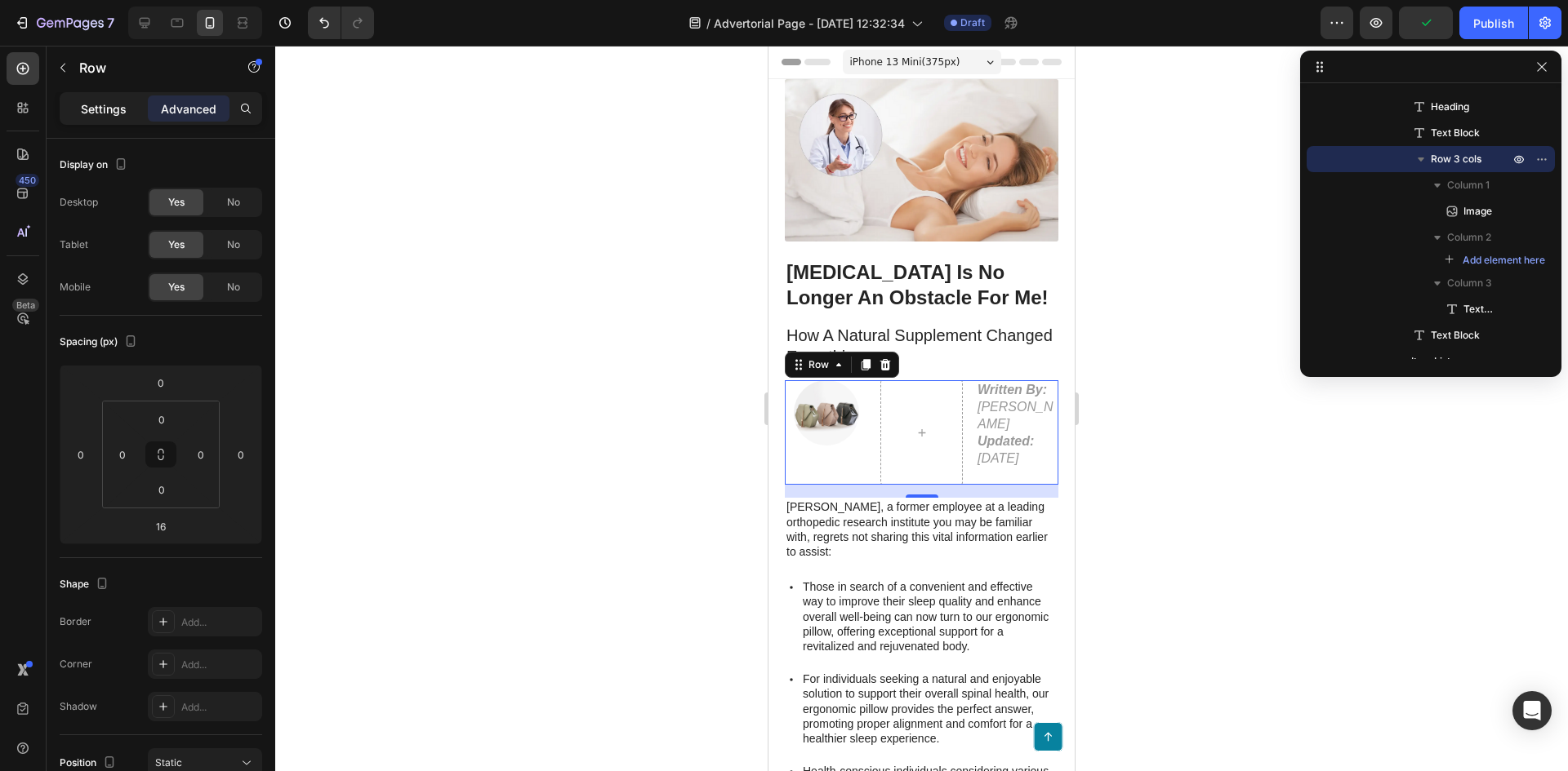
click at [115, 113] on p "Settings" at bounding box center [104, 109] width 46 height 18
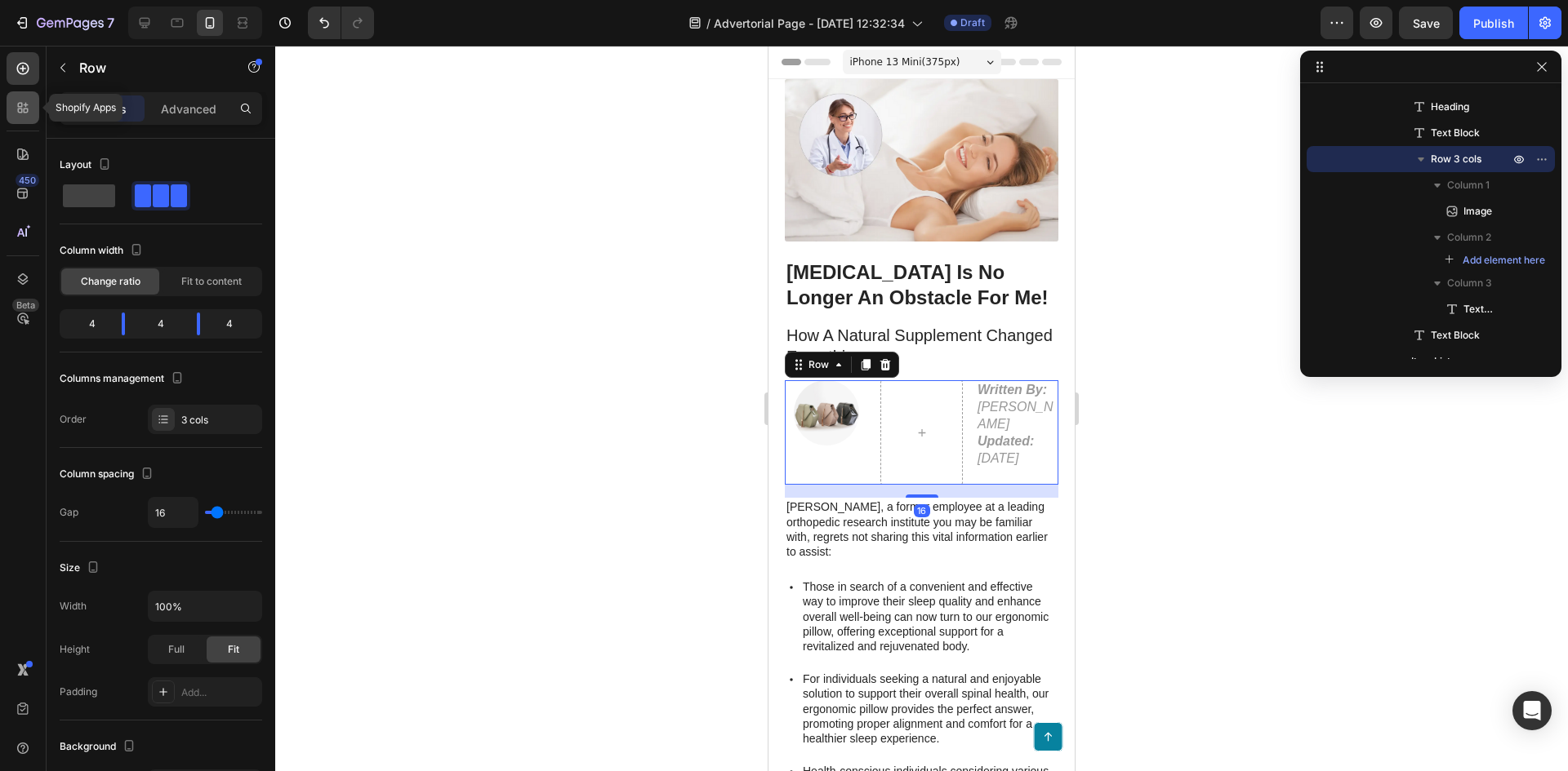
click at [21, 113] on icon at bounding box center [23, 108] width 17 height 17
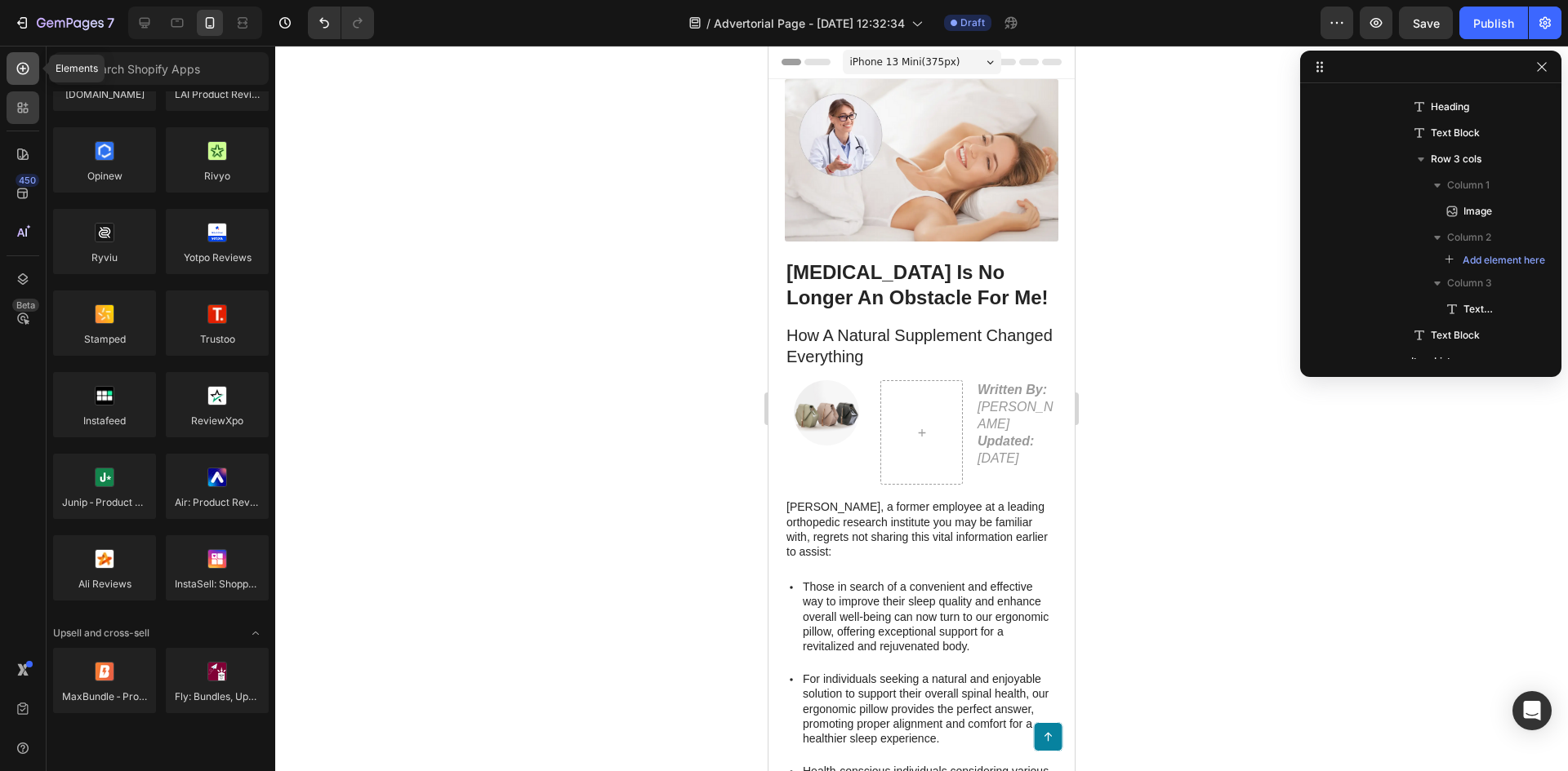
click at [22, 68] on icon at bounding box center [22, 68] width 6 height 6
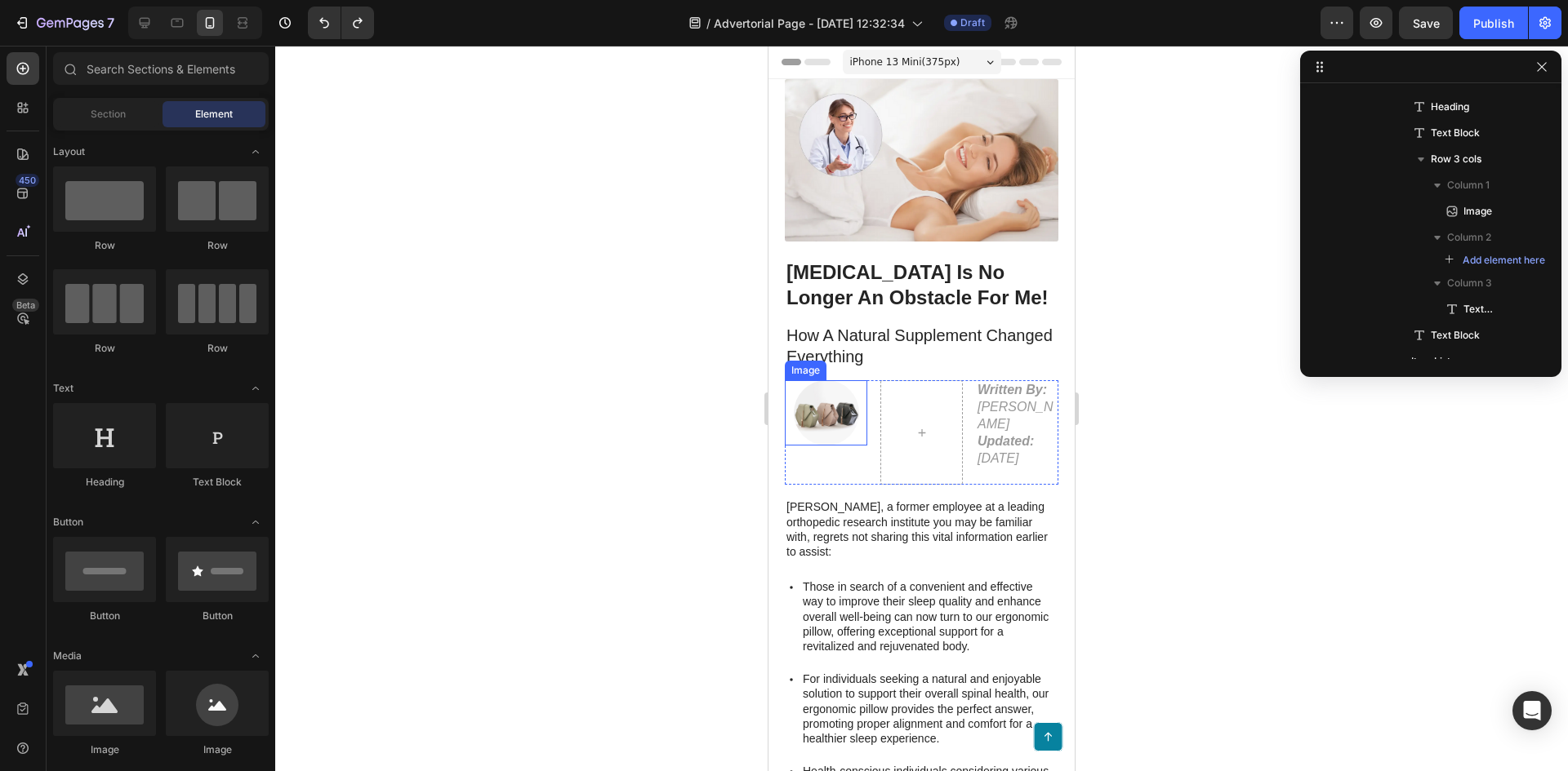
click at [817, 419] on img at bounding box center [826, 412] width 65 height 65
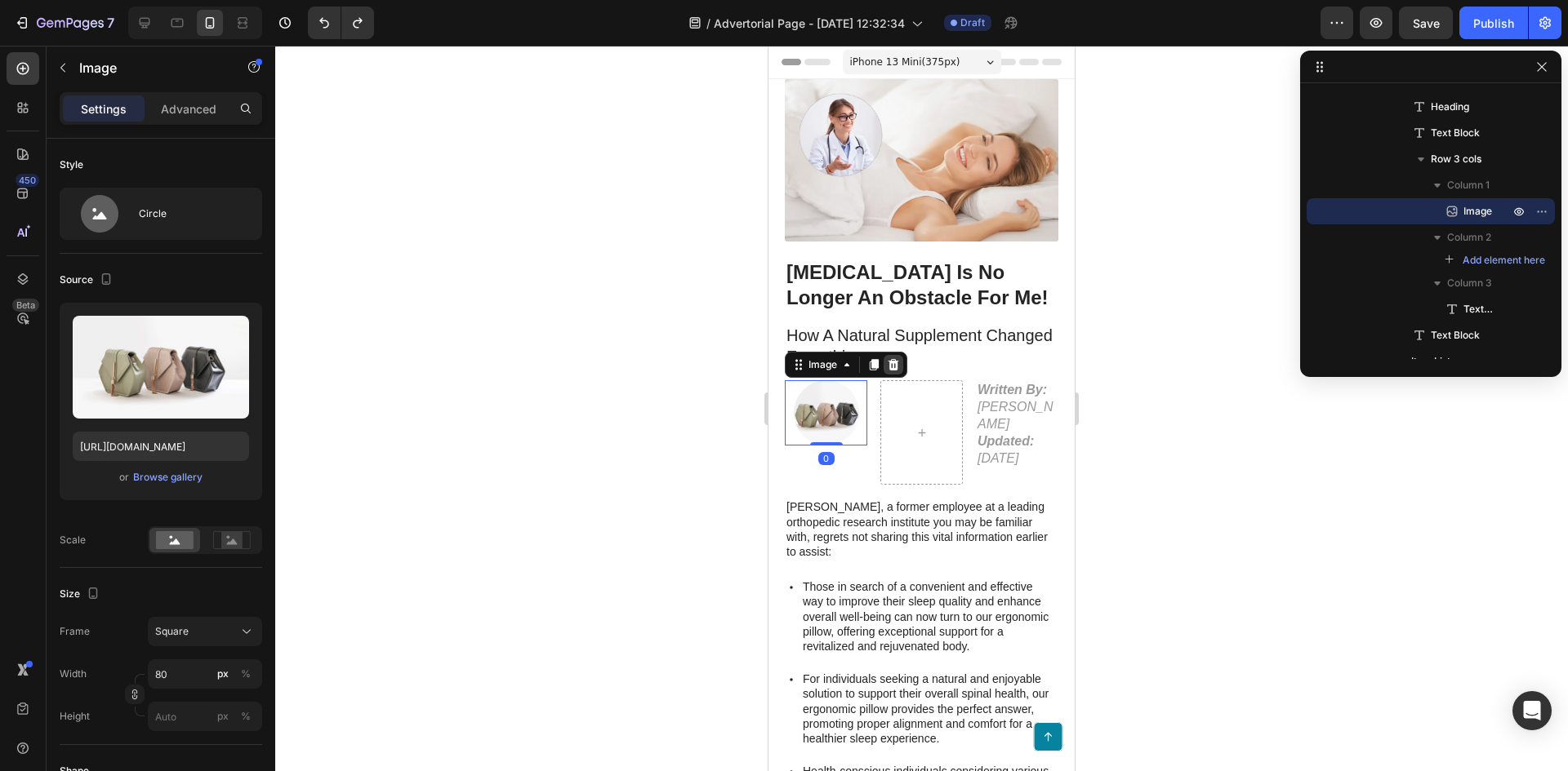
click at [888, 359] on icon at bounding box center [893, 365] width 13 height 13
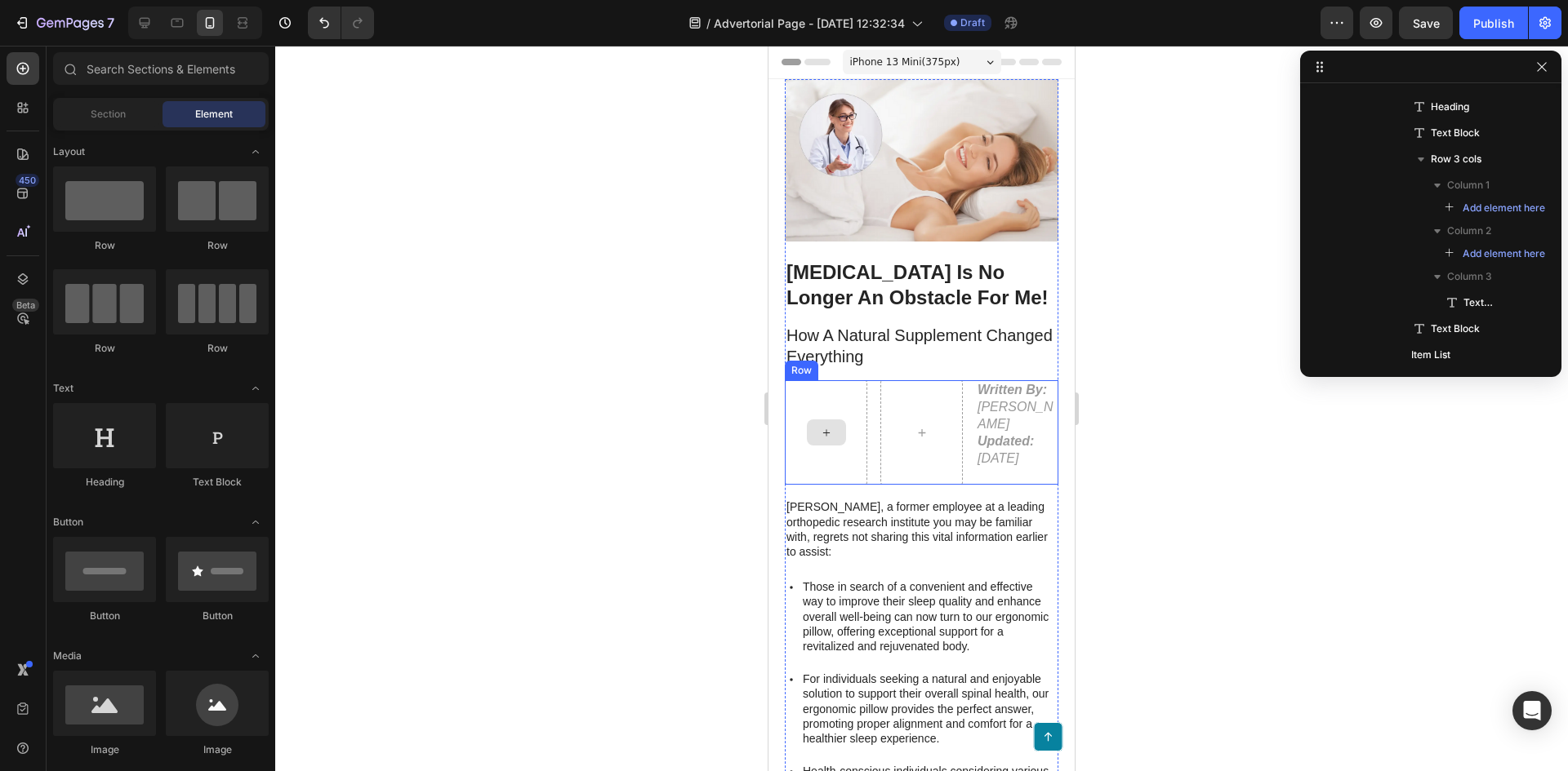
click at [844, 394] on div at bounding box center [826, 432] width 82 height 104
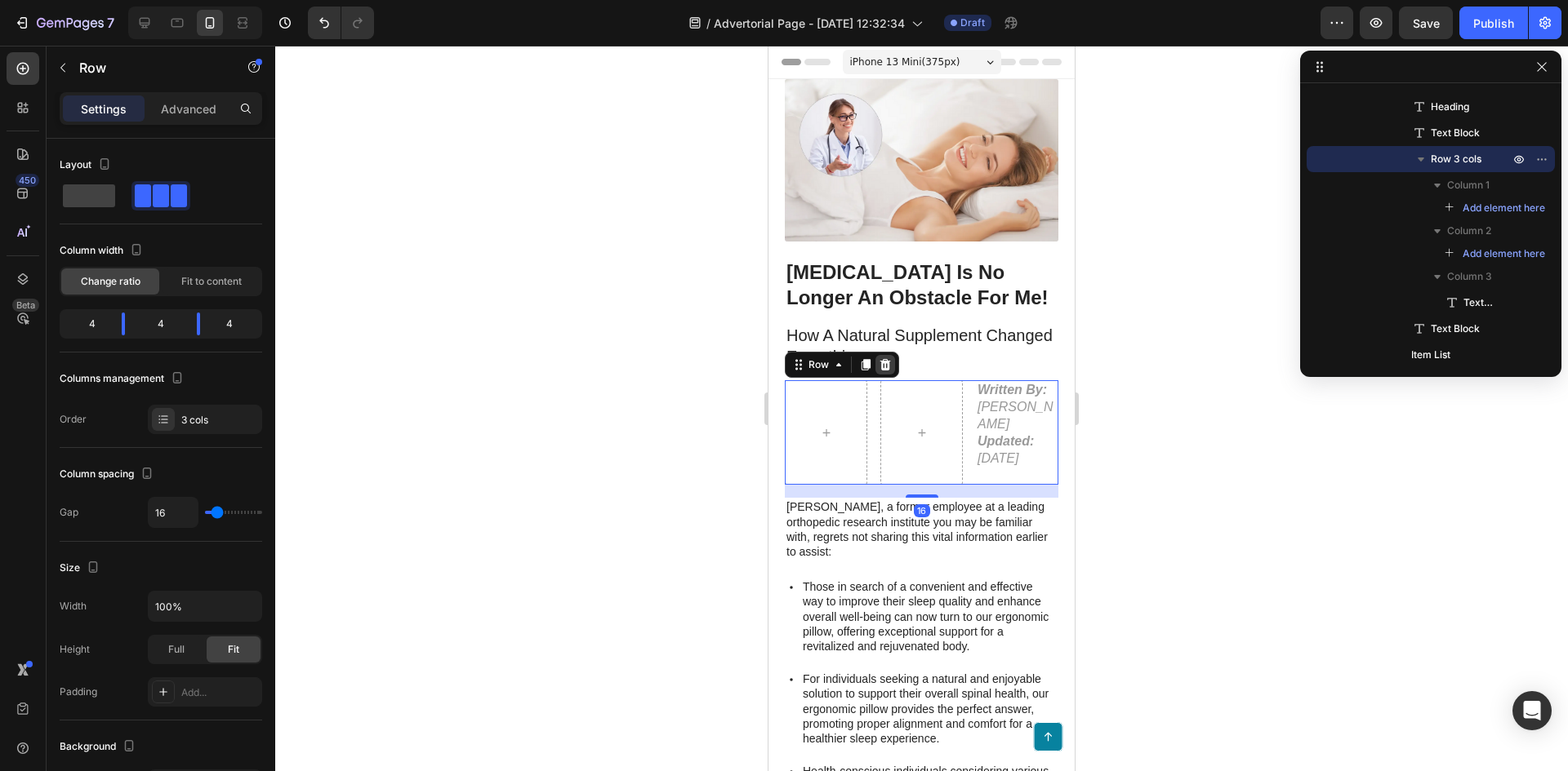
click at [884, 359] on icon at bounding box center [885, 364] width 11 height 11
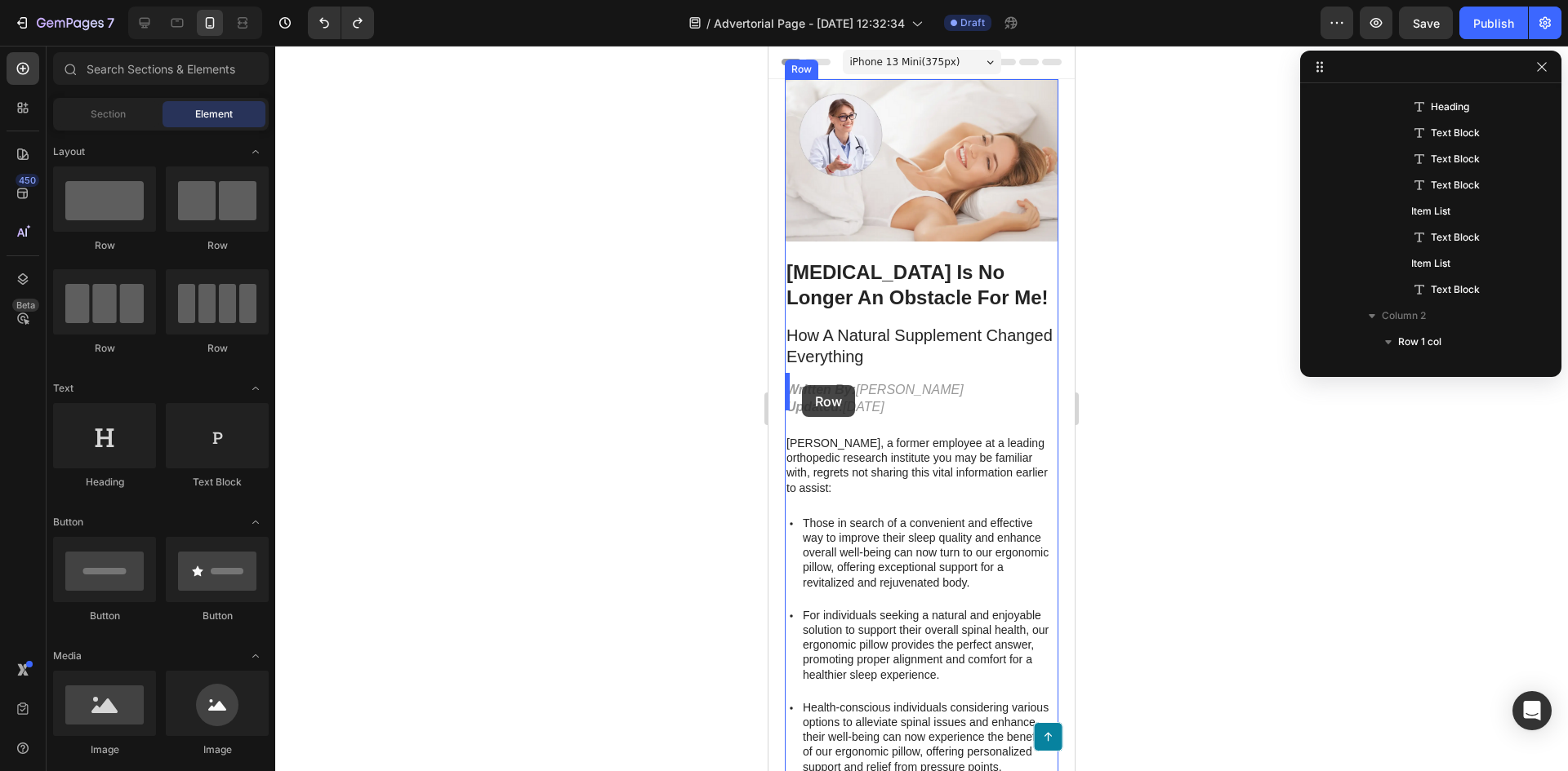
drag, startPoint x: 957, startPoint y: 266, endPoint x: 802, endPoint y: 386, distance: 196.0
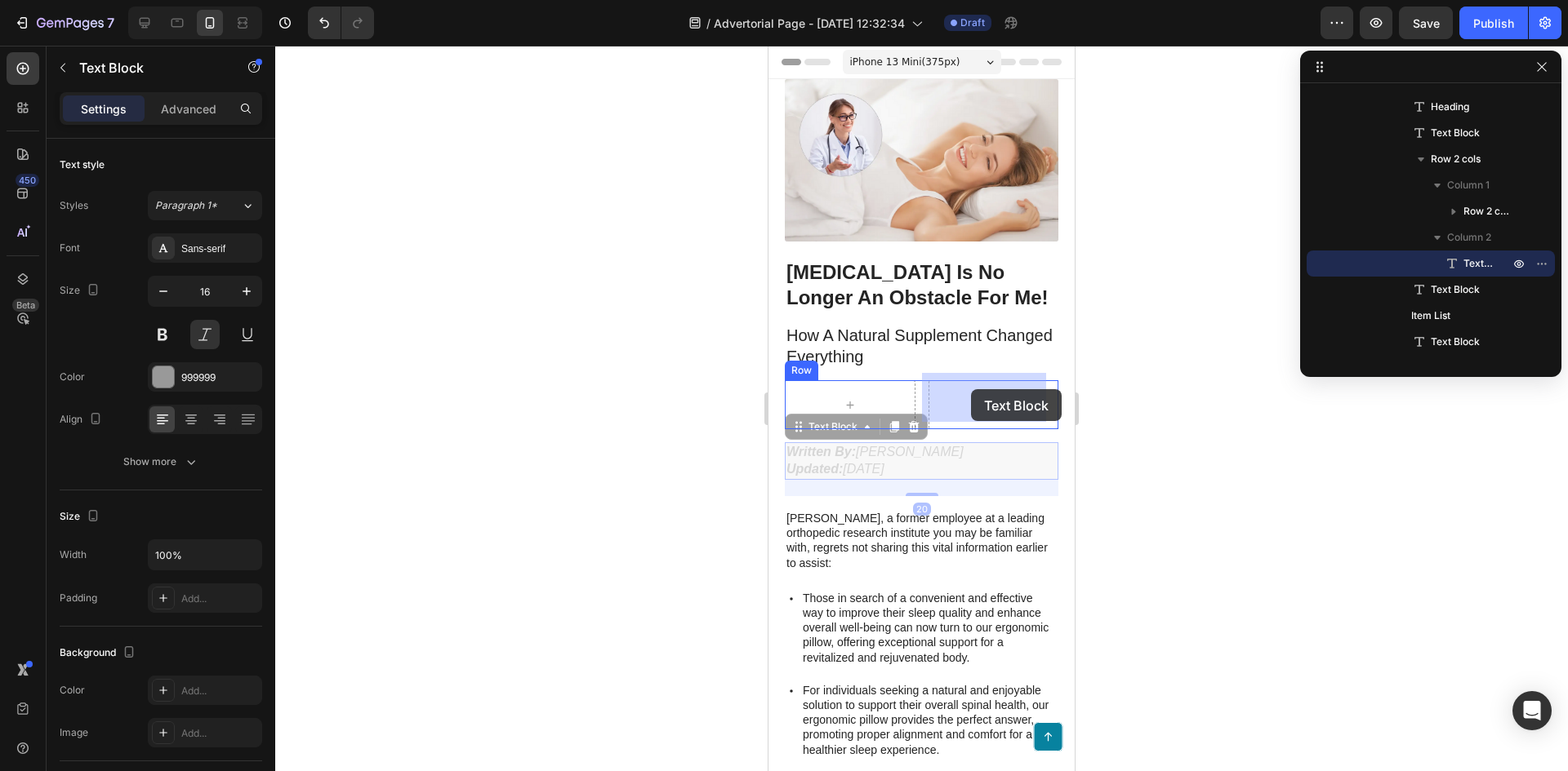
drag, startPoint x: 791, startPoint y: 425, endPoint x: 964, endPoint y: 389, distance: 176.7
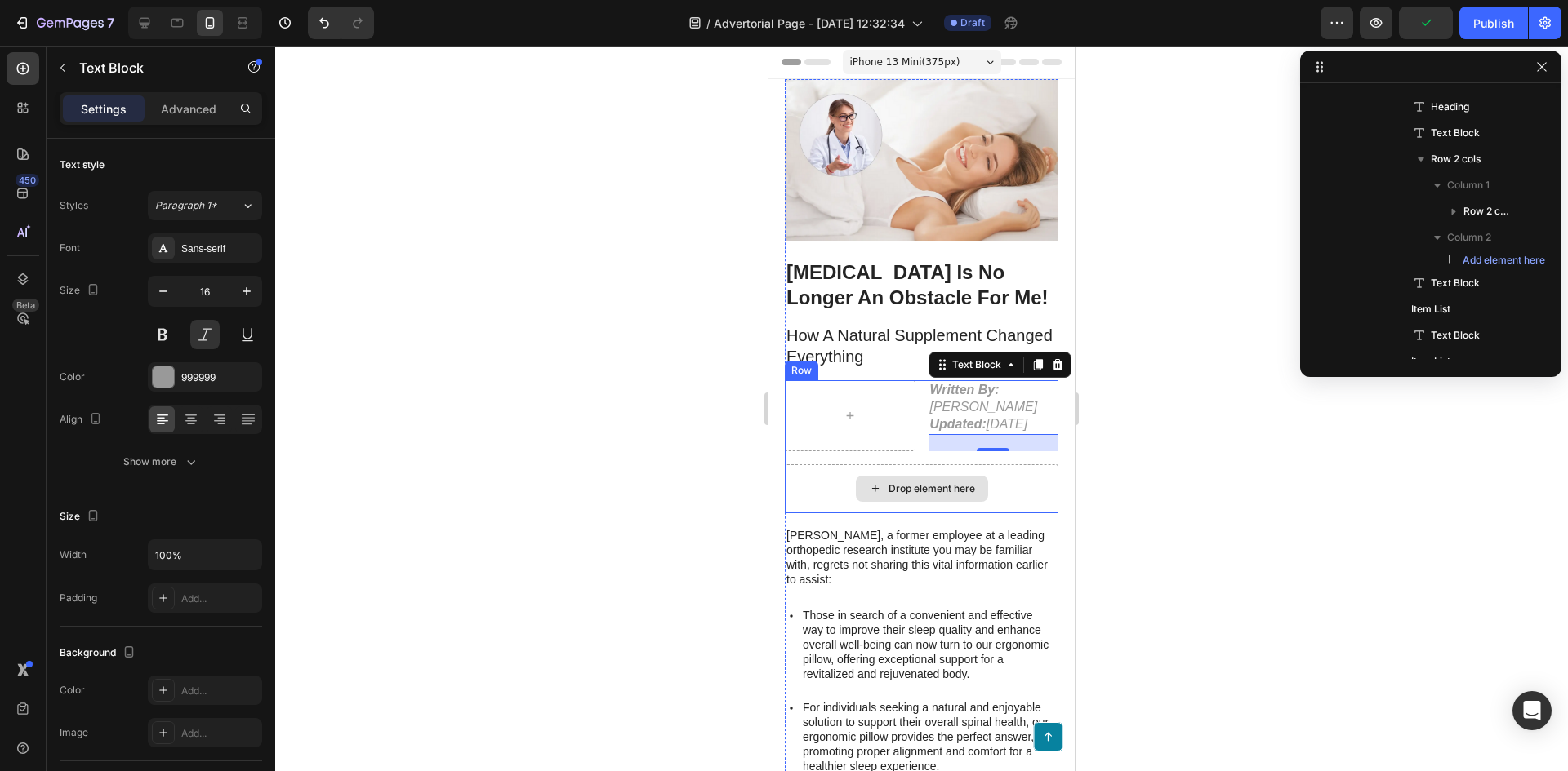
click at [924, 480] on div "Drop element here" at bounding box center [921, 489] width 274 height 49
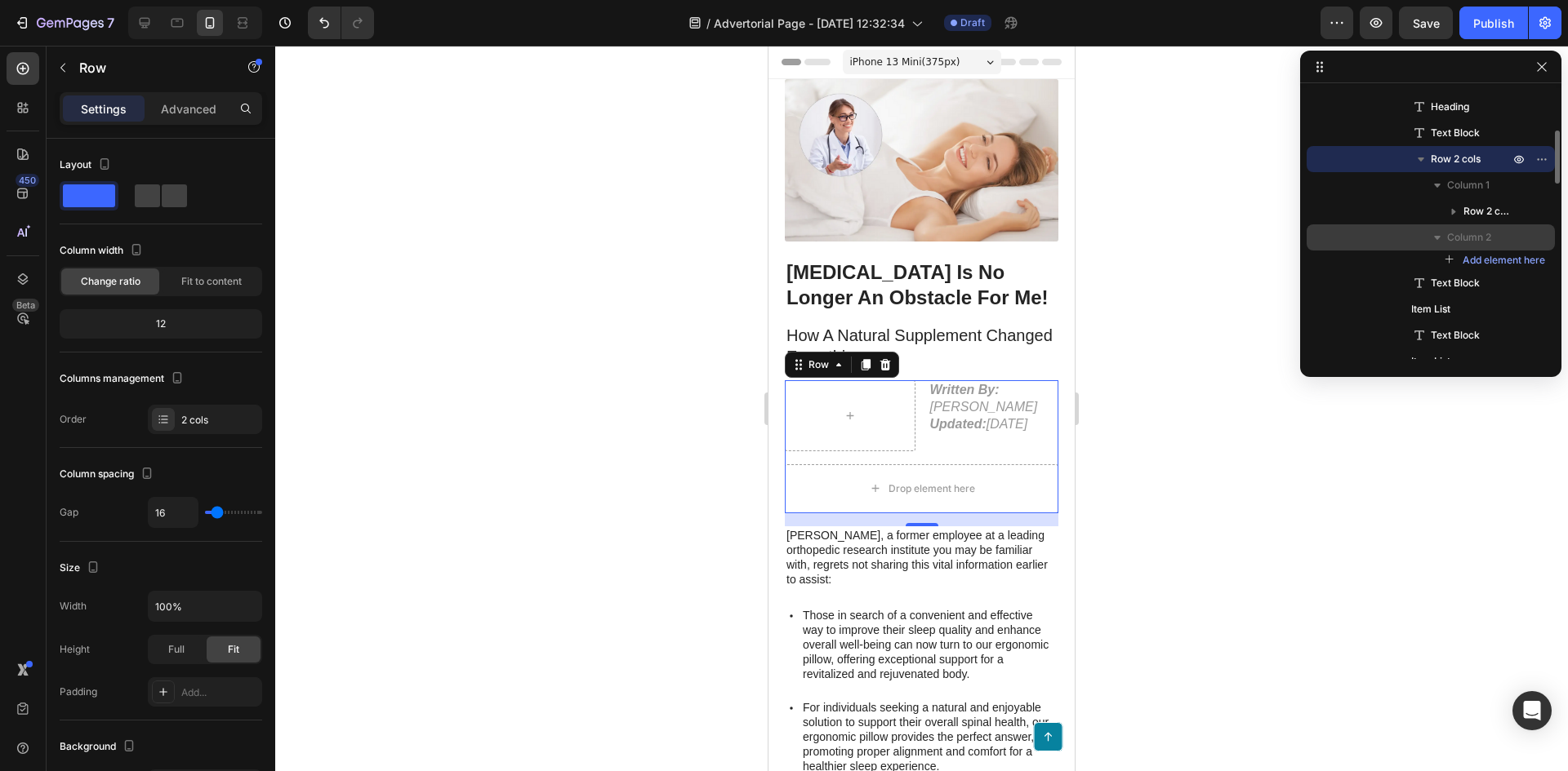
click at [1508, 242] on p "Column 2" at bounding box center [1479, 238] width 65 height 17
click at [1447, 245] on div "Column 2" at bounding box center [1430, 237] width 235 height 26
click at [1521, 246] on div "Column 2" at bounding box center [1430, 237] width 235 height 26
click at [1498, 240] on p "Column 2" at bounding box center [1479, 238] width 65 height 17
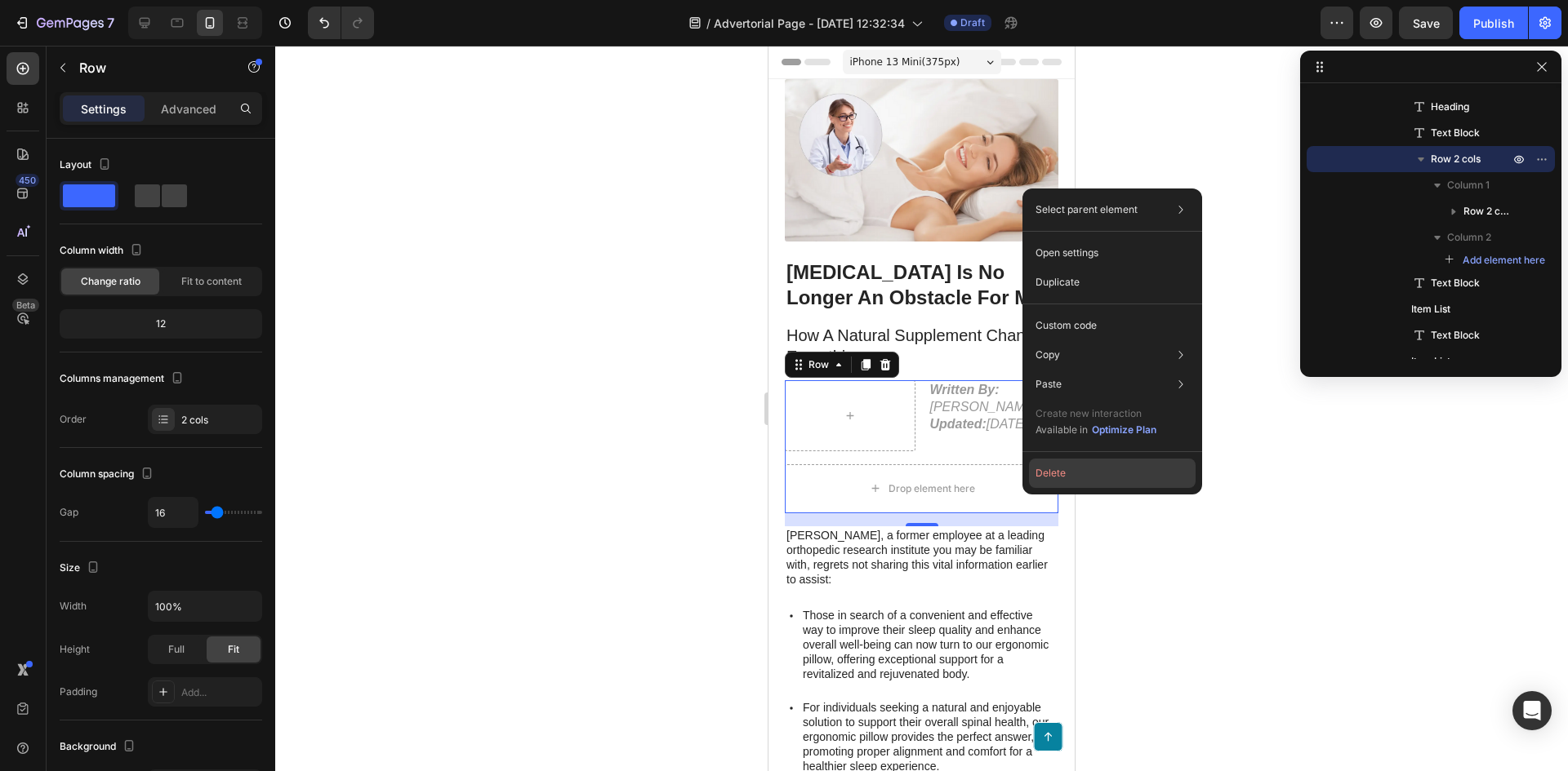
click at [1068, 466] on button "Delete" at bounding box center [1111, 473] width 167 height 30
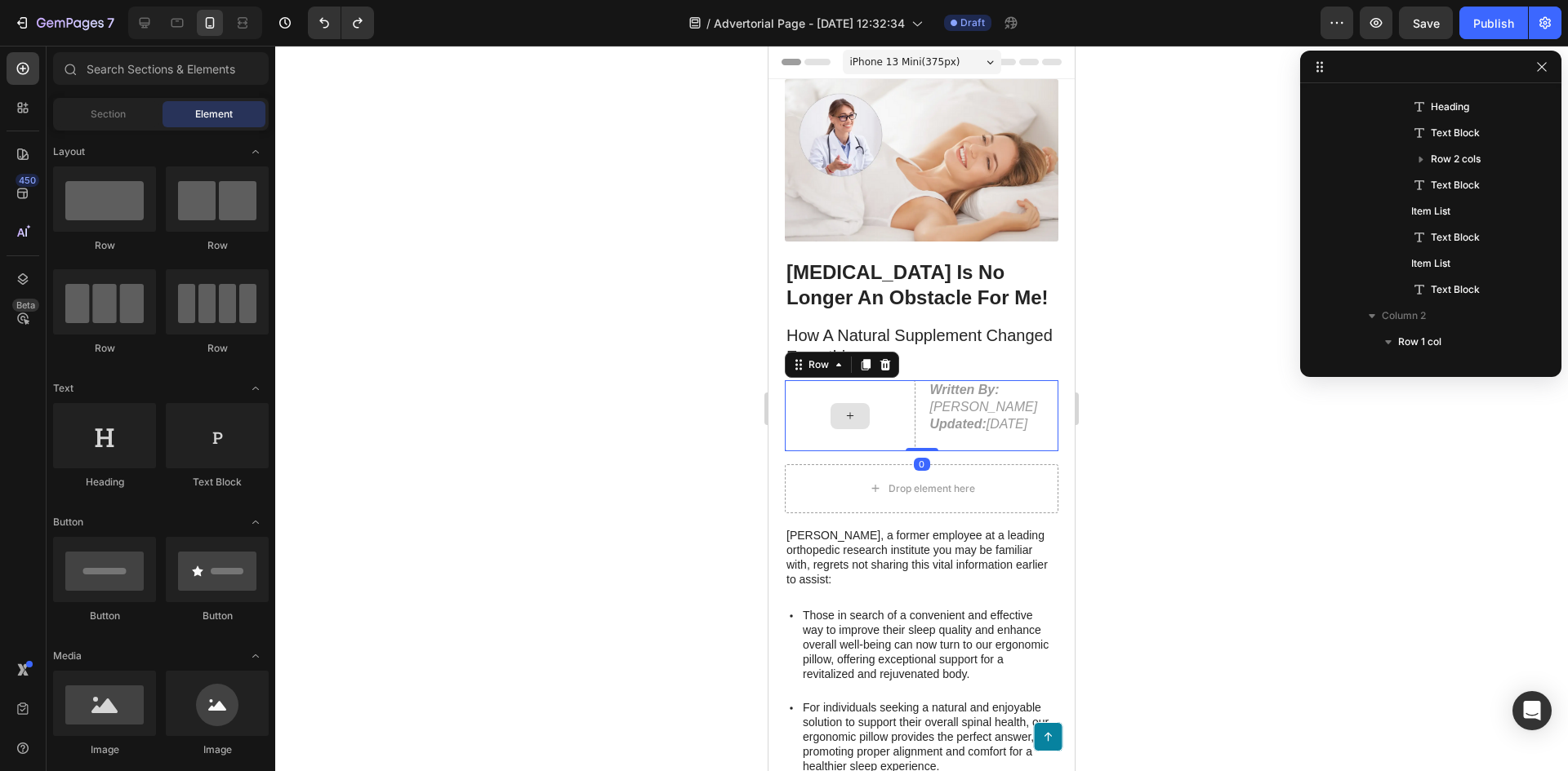
click at [885, 415] on div at bounding box center [850, 415] width 131 height 70
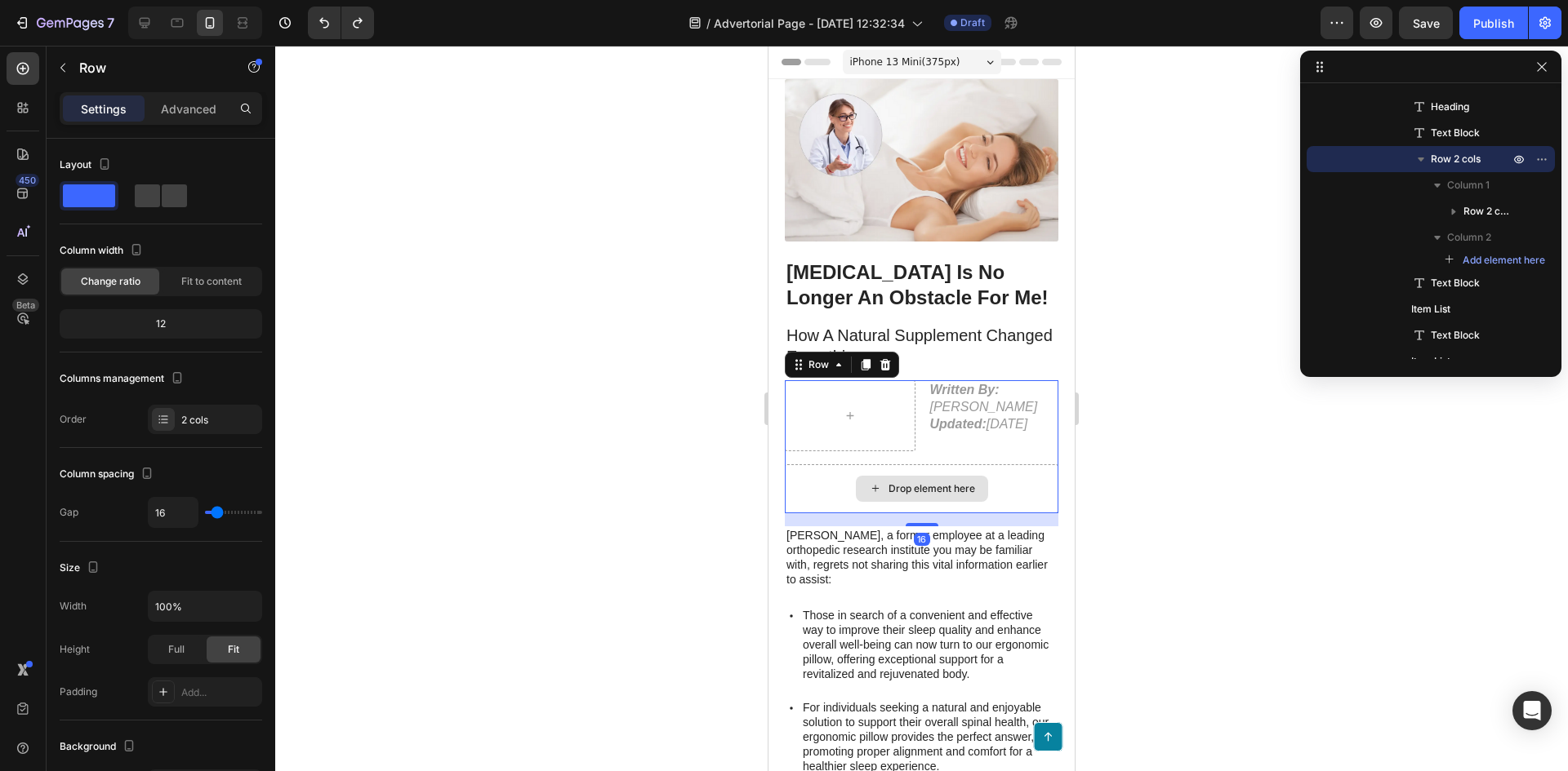
click at [1018, 487] on div "Drop element here" at bounding box center [921, 489] width 274 height 49
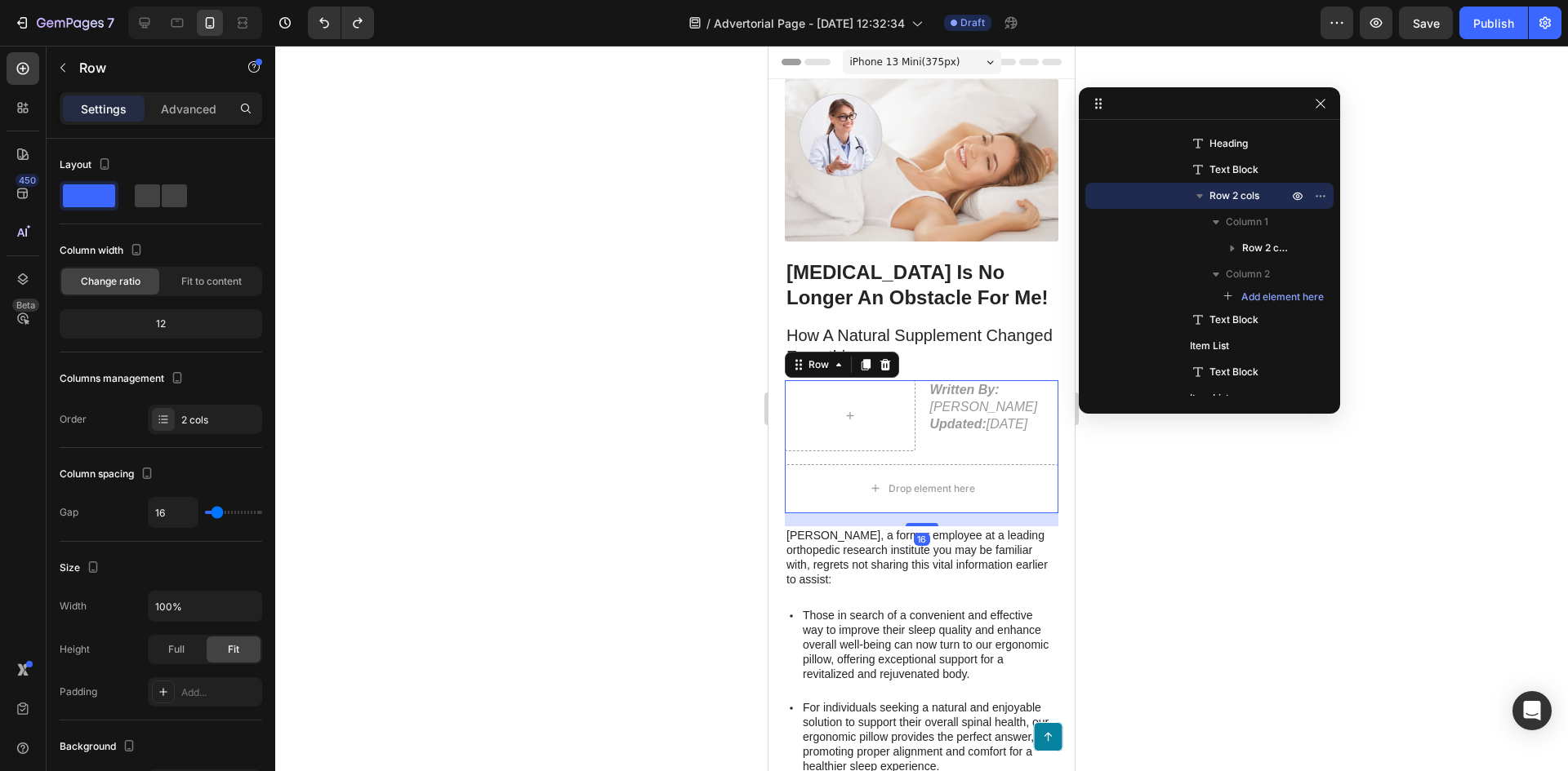
drag, startPoint x: 1468, startPoint y: 66, endPoint x: 1248, endPoint y: 103, distance: 223.1
click at [1316, 272] on div "Column 2" at bounding box center [1208, 274] width 235 height 26
click at [1277, 275] on p "Column 2" at bounding box center [1258, 275] width 65 height 17
click at [1238, 295] on div "Add element here" at bounding box center [1273, 297] width 101 height 15
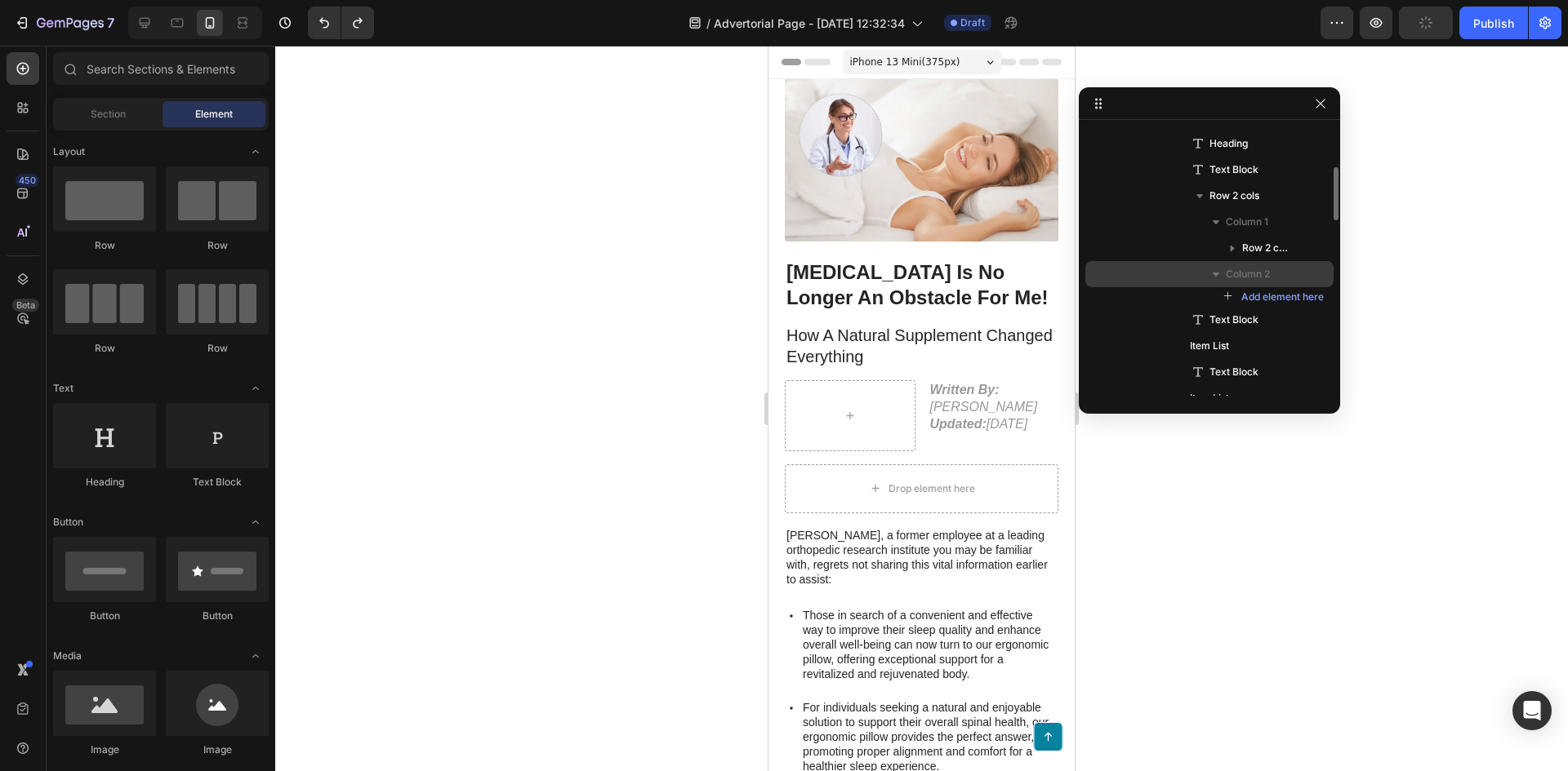
click at [1218, 274] on icon "button" at bounding box center [1215, 275] width 6 height 4
click at [1248, 274] on span "Column 2" at bounding box center [1248, 275] width 44 height 17
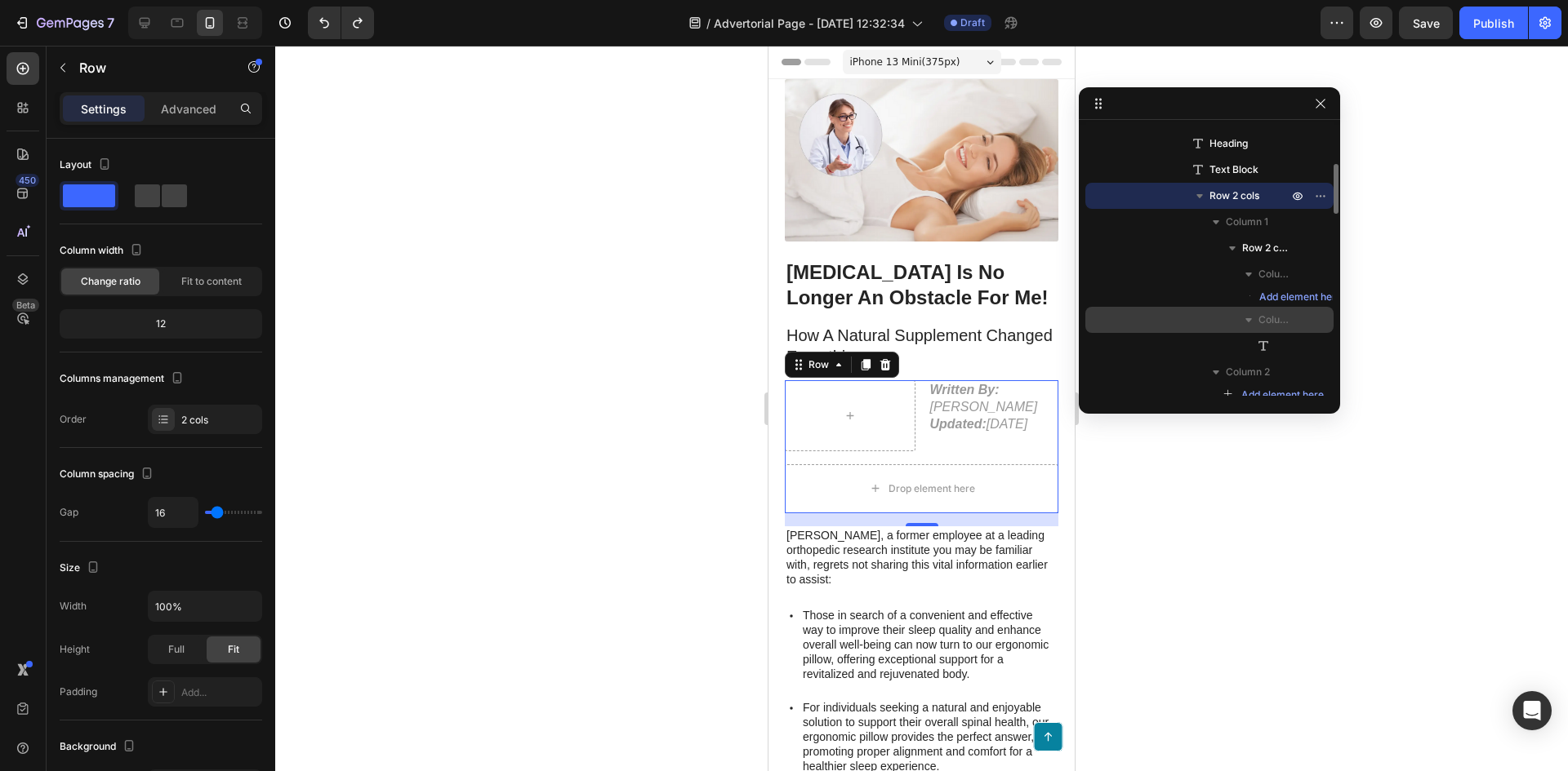
click at [1271, 324] on span "Column 2" at bounding box center [1274, 320] width 32 height 17
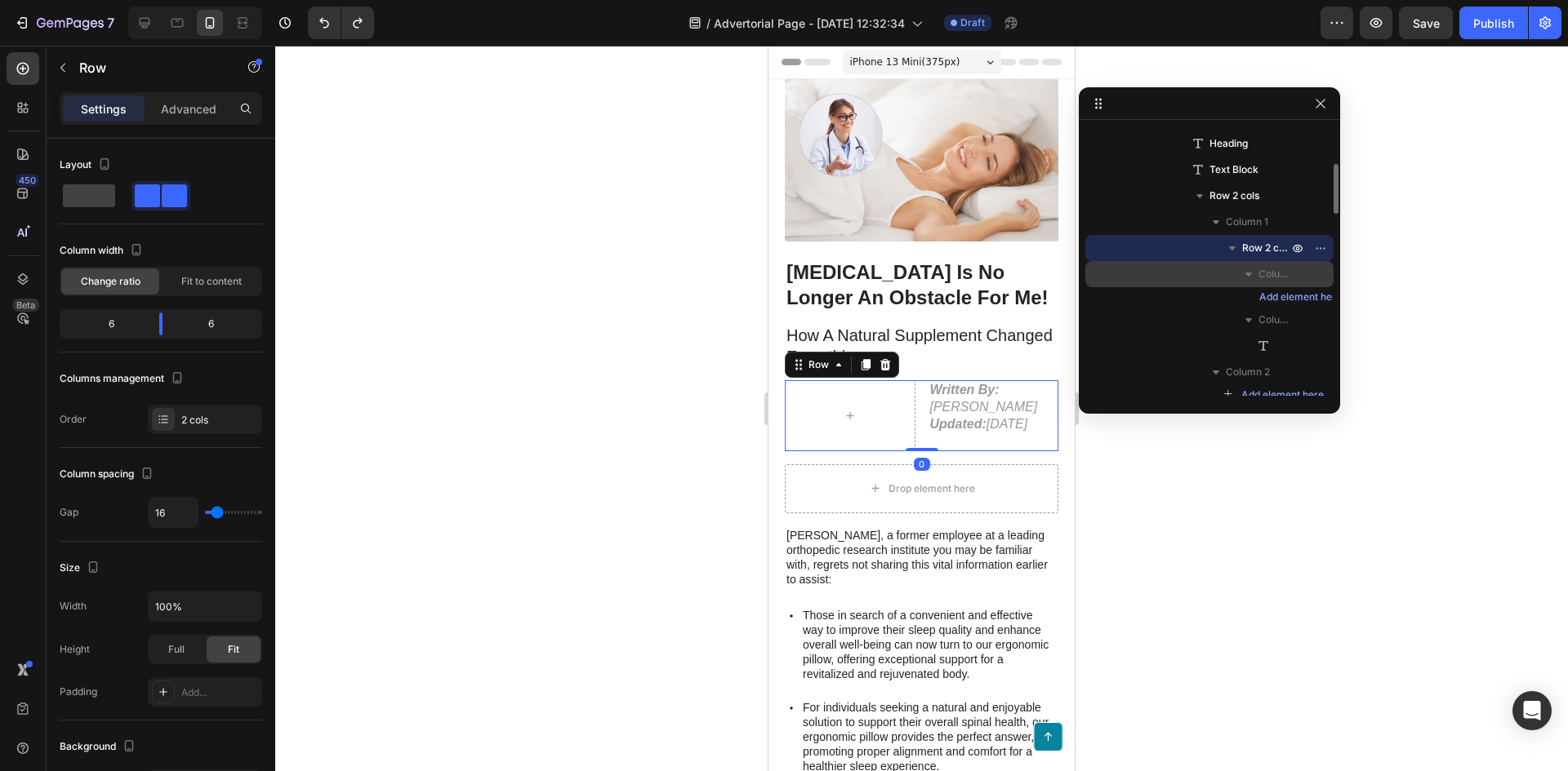
click at [1257, 270] on button "button" at bounding box center [1248, 274] width 19 height 19
click at [1252, 300] on icon "button" at bounding box center [1249, 301] width 17 height 17
click at [1237, 246] on icon "button" at bounding box center [1232, 248] width 17 height 17
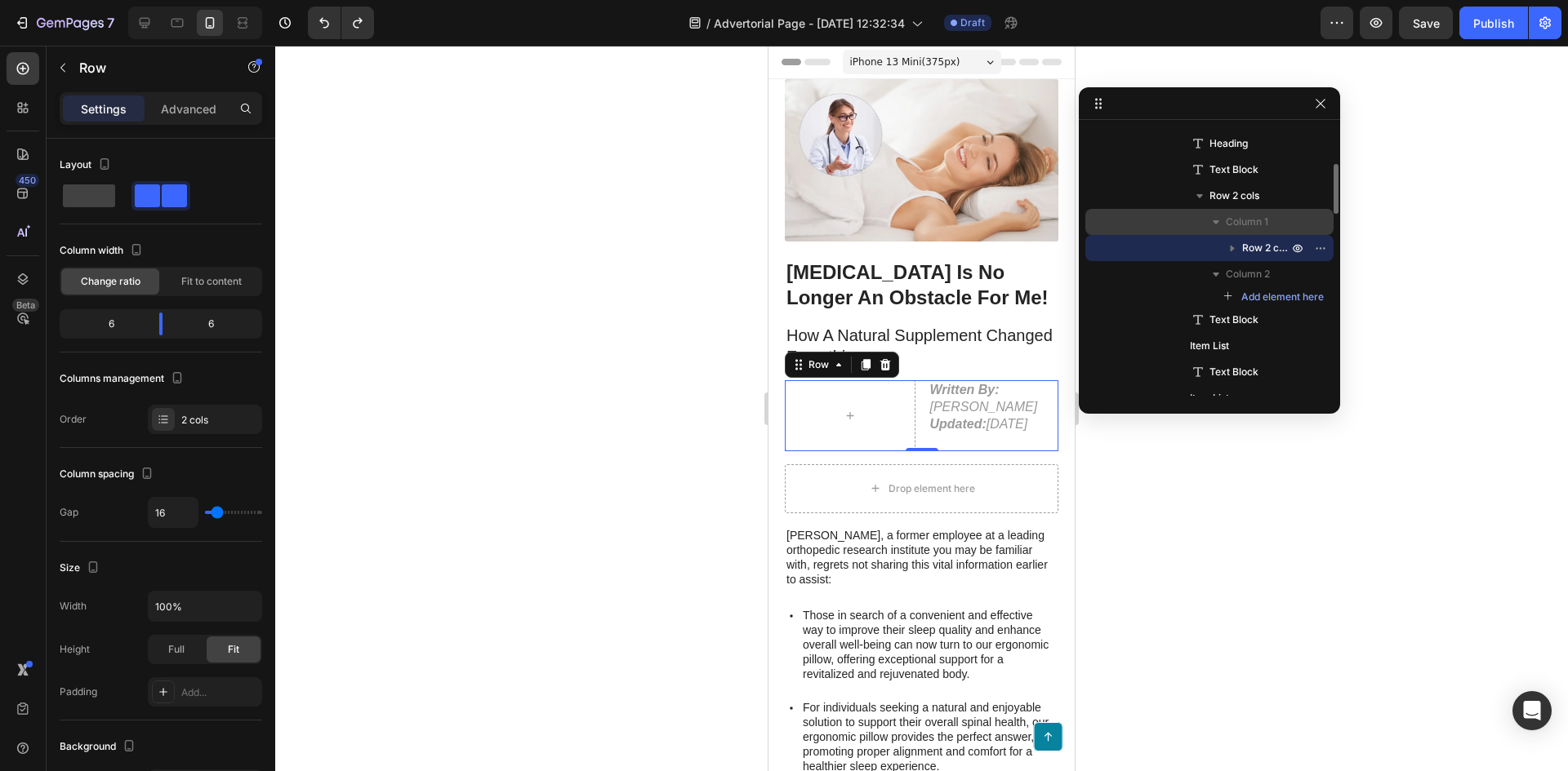
click at [1221, 220] on icon "button" at bounding box center [1216, 222] width 17 height 17
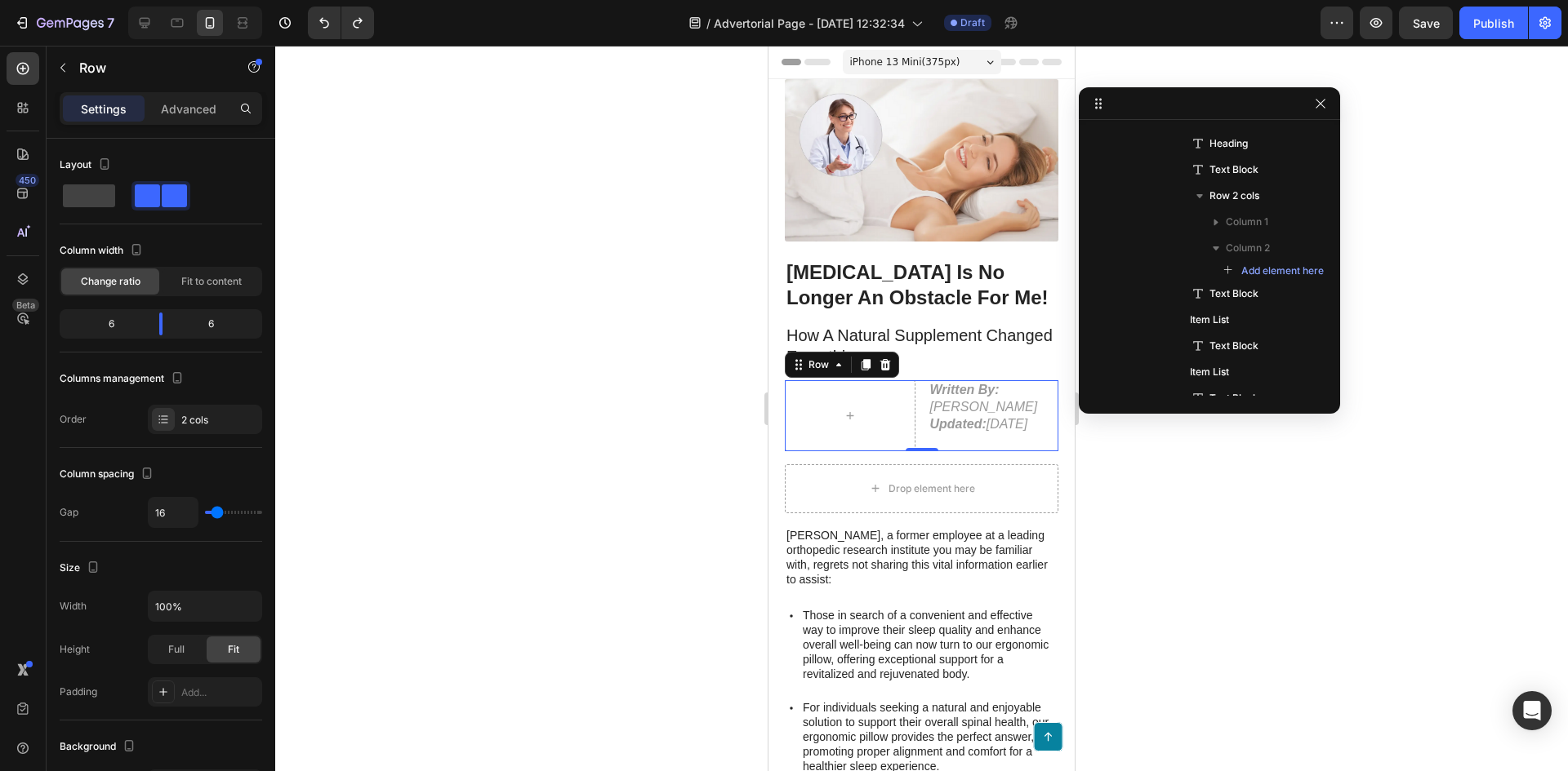
click at [1468, 354] on div at bounding box center [921, 409] width 1292 height 726
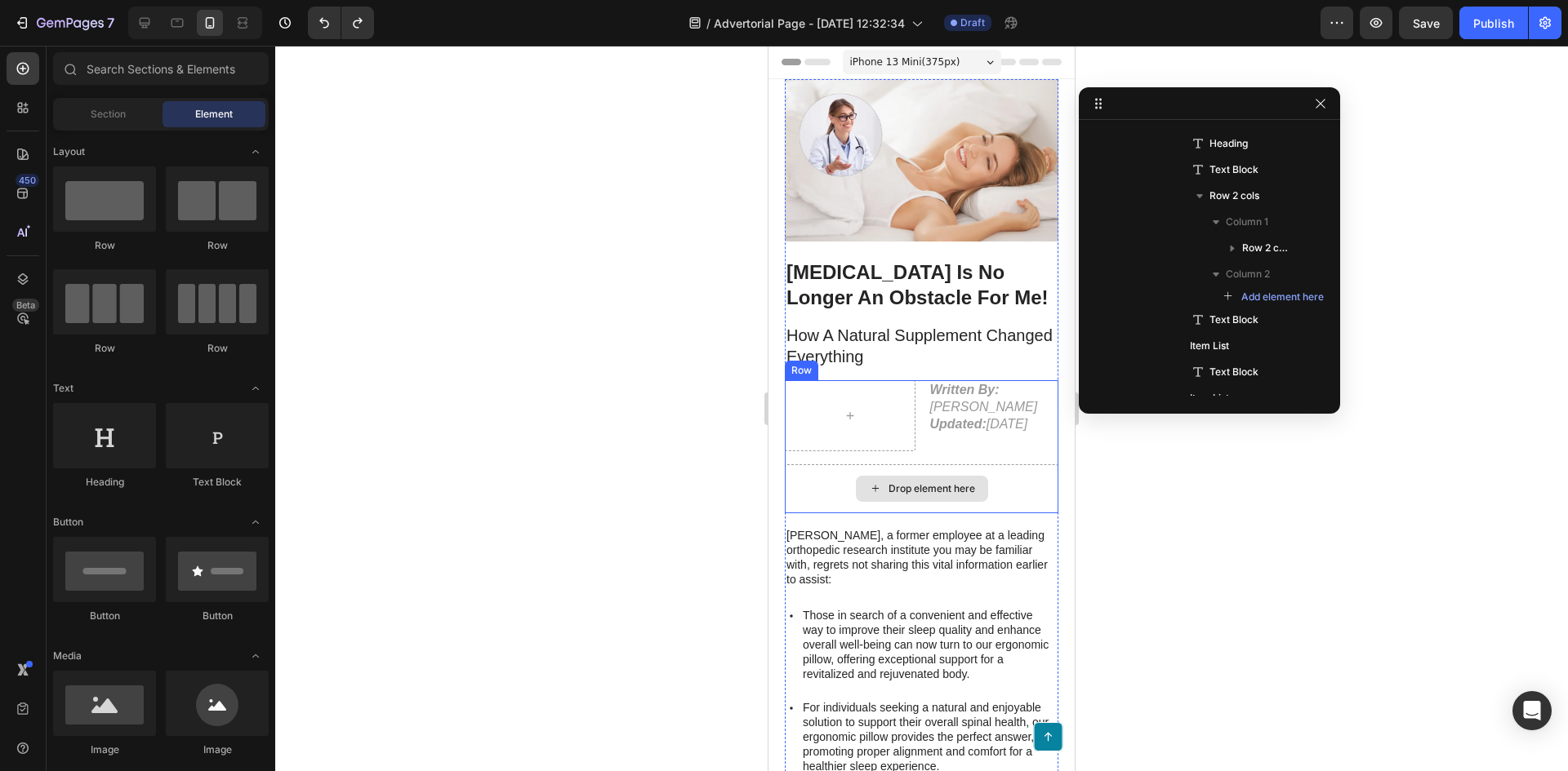
click at [988, 501] on div "Drop element here" at bounding box center [921, 489] width 274 height 49
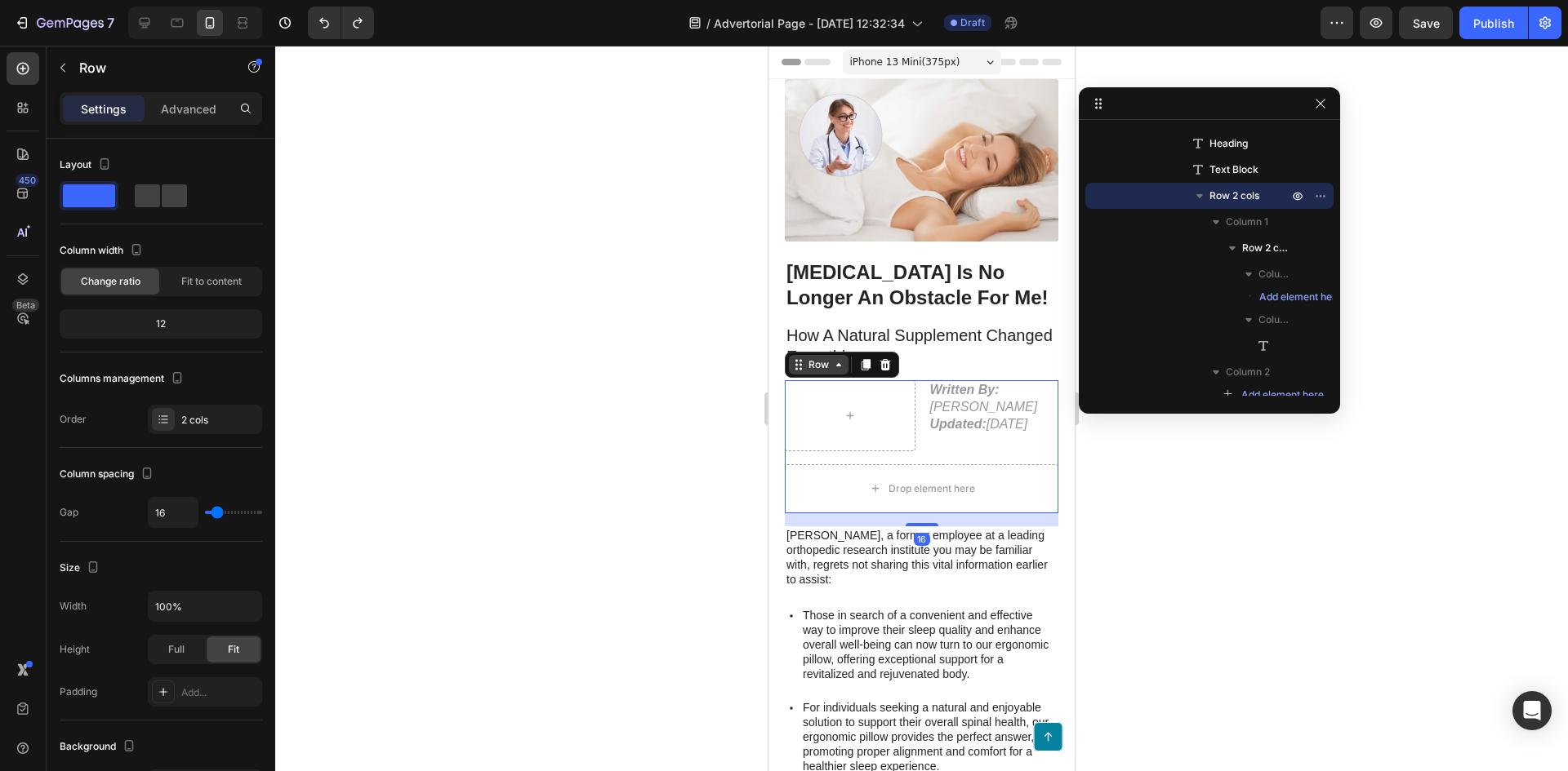
click at [832, 359] on icon at bounding box center [838, 365] width 13 height 13
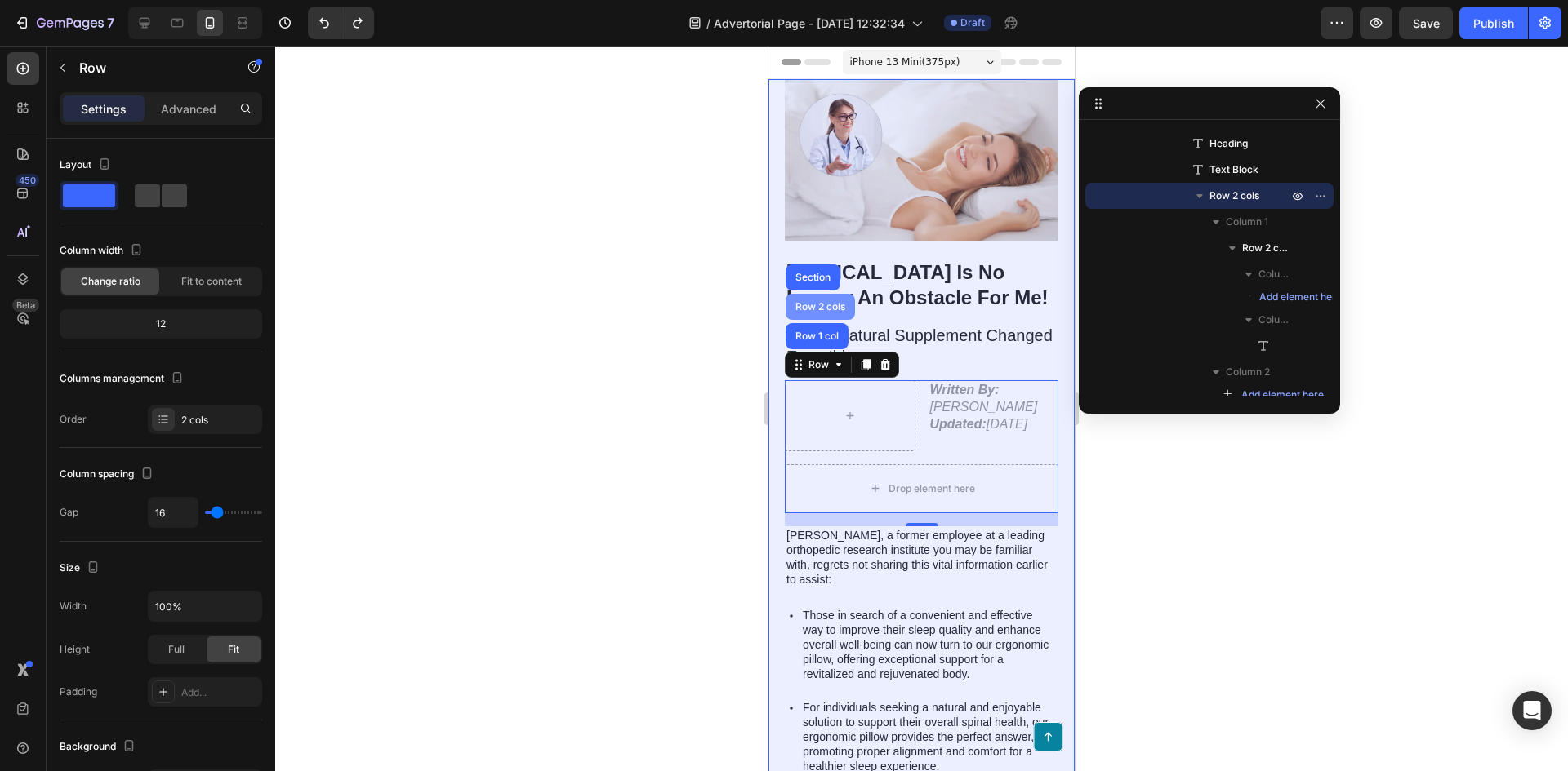
click at [825, 294] on div "Row 2 cols" at bounding box center [820, 307] width 69 height 26
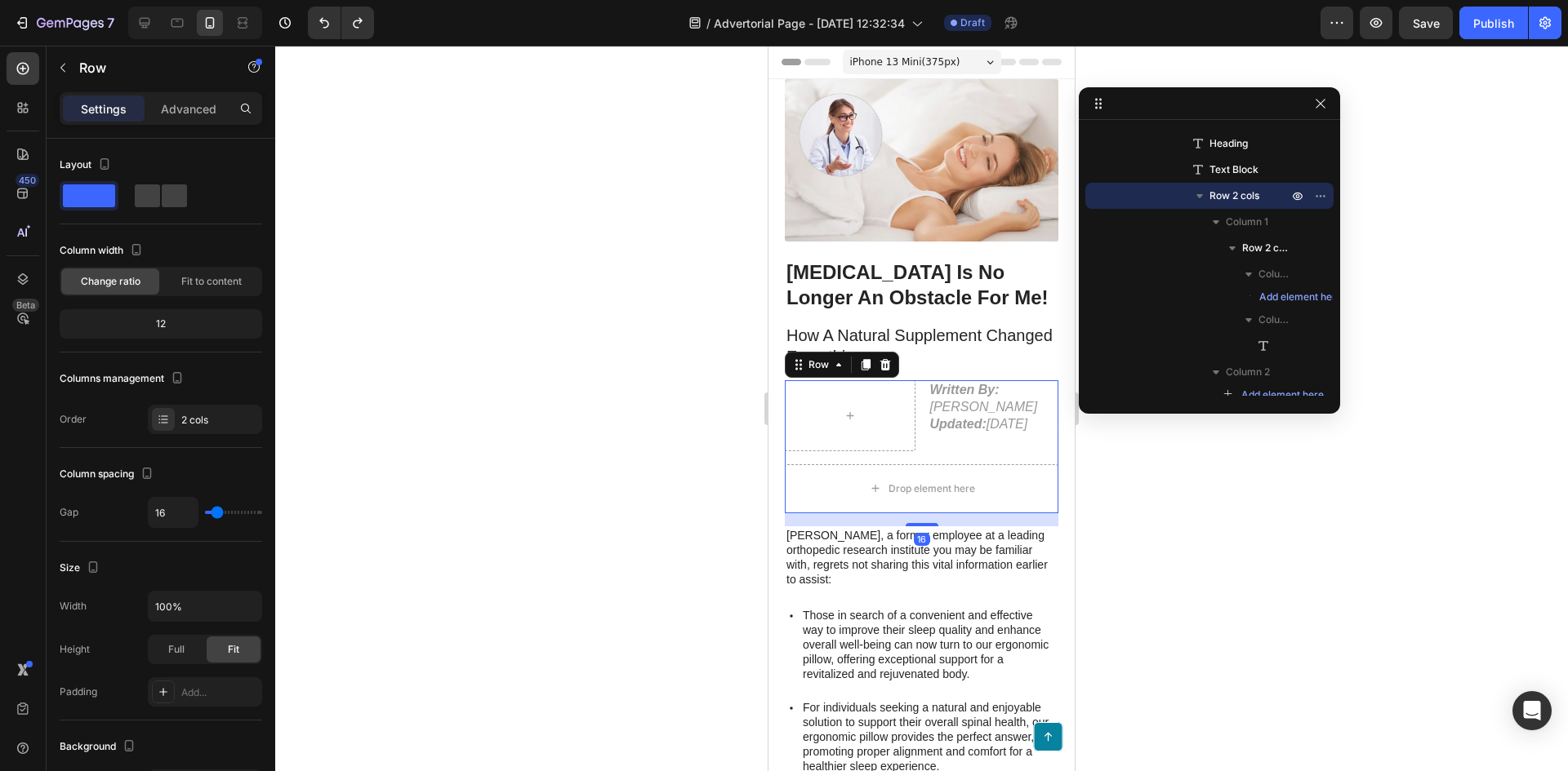
click at [909, 473] on div "Written By: James Kirsch Updated: Jan 28, 2025 Text Block Row Drop element here…" at bounding box center [921, 445] width 274 height 132
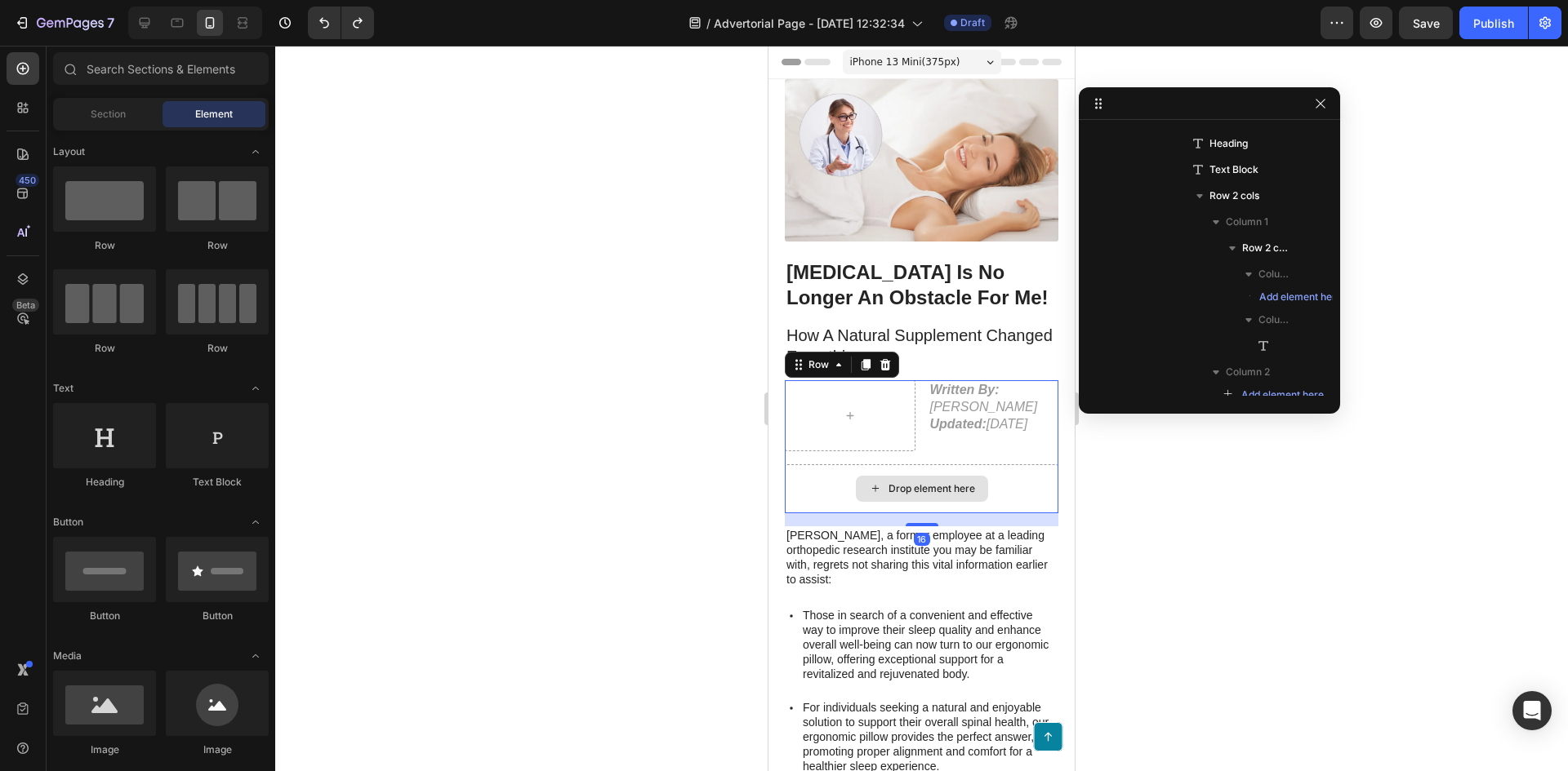
click at [916, 495] on div "Drop element here" at bounding box center [932, 489] width 87 height 13
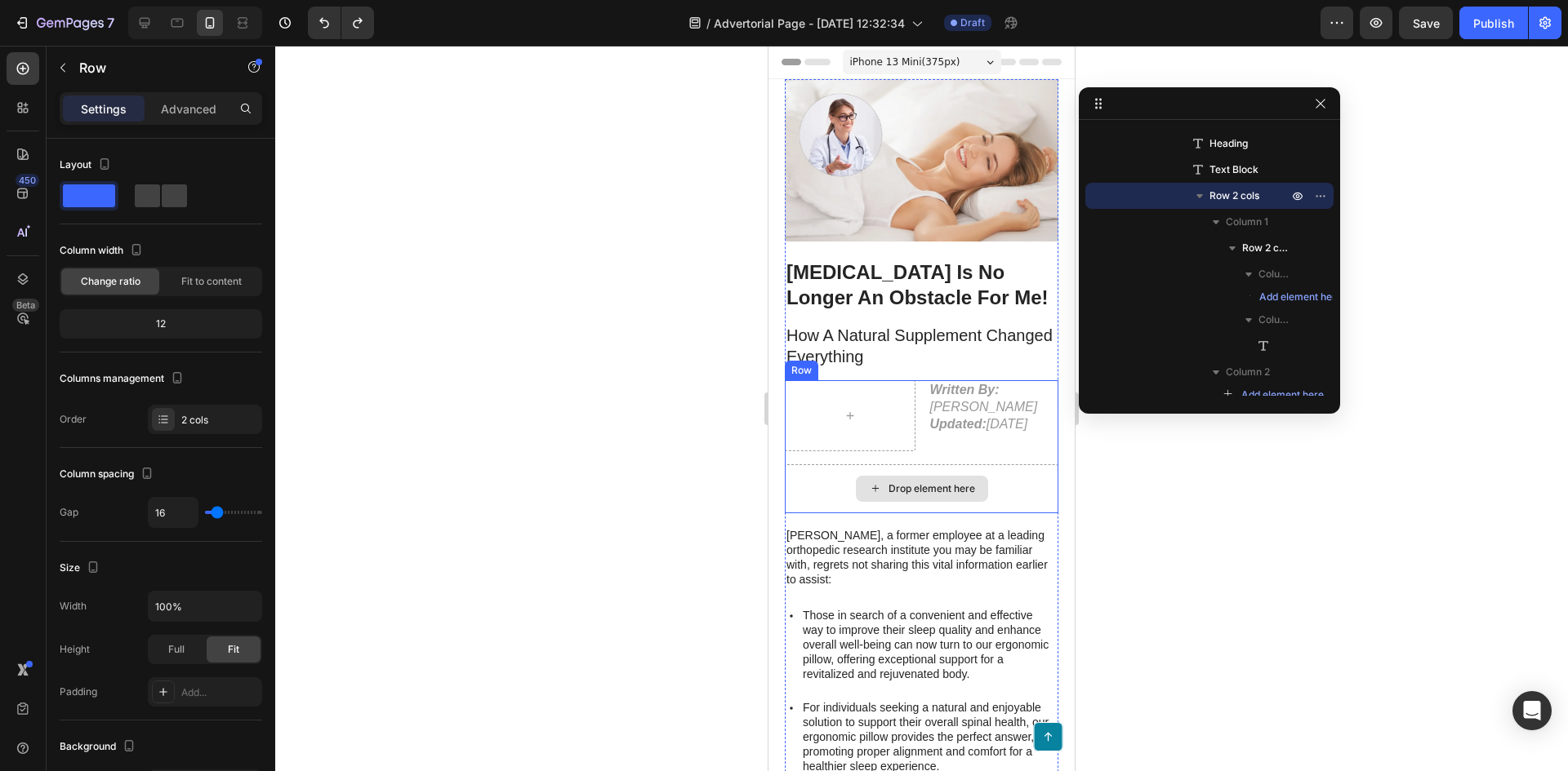
click at [905, 481] on div "Drop element here" at bounding box center [921, 489] width 274 height 49
click at [880, 359] on icon at bounding box center [885, 365] width 13 height 13
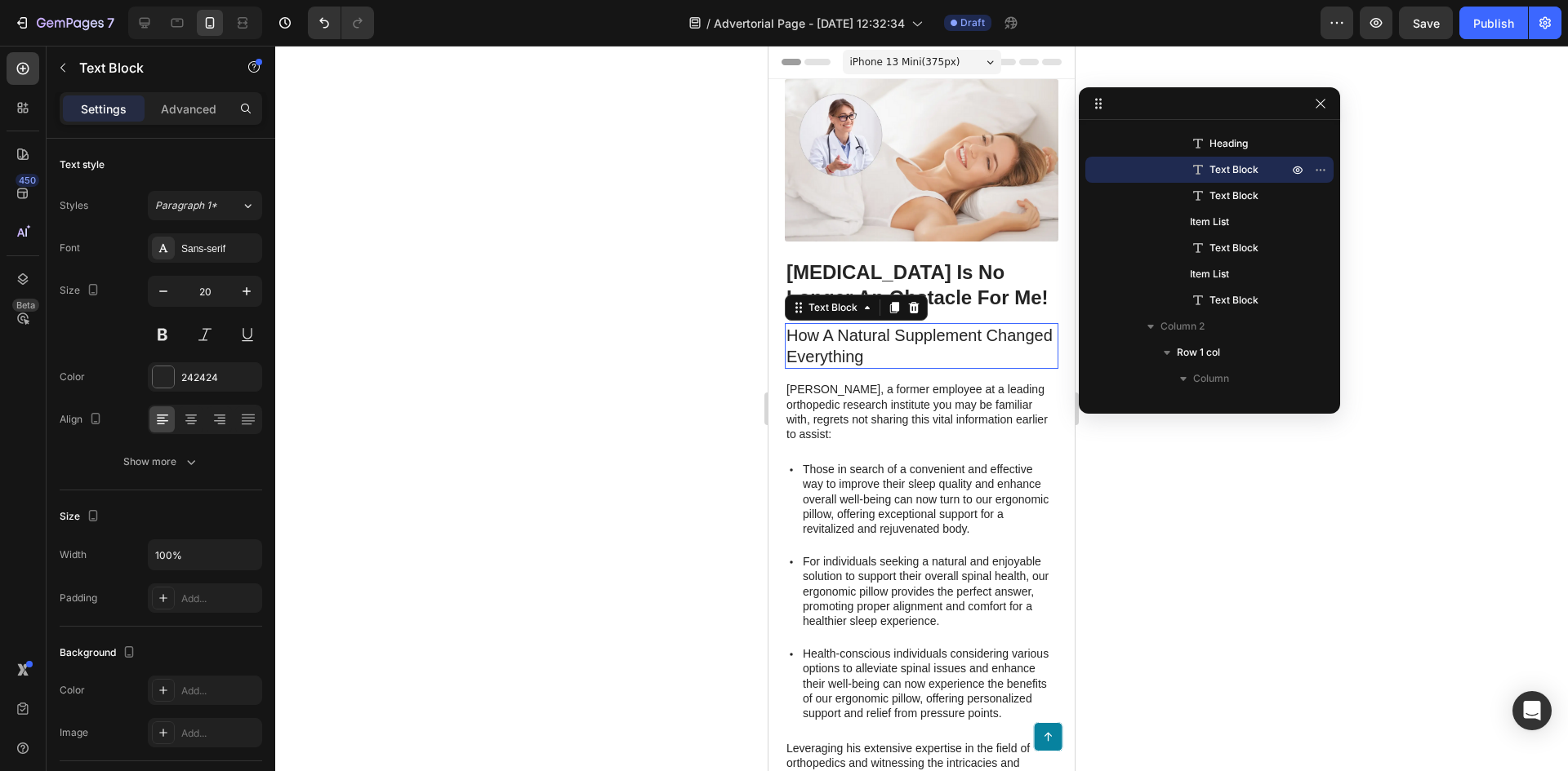
click at [926, 329] on p "How A Natural Supplement Changed Everything" at bounding box center [921, 346] width 270 height 42
click at [24, 105] on icon at bounding box center [26, 105] width 5 height 5
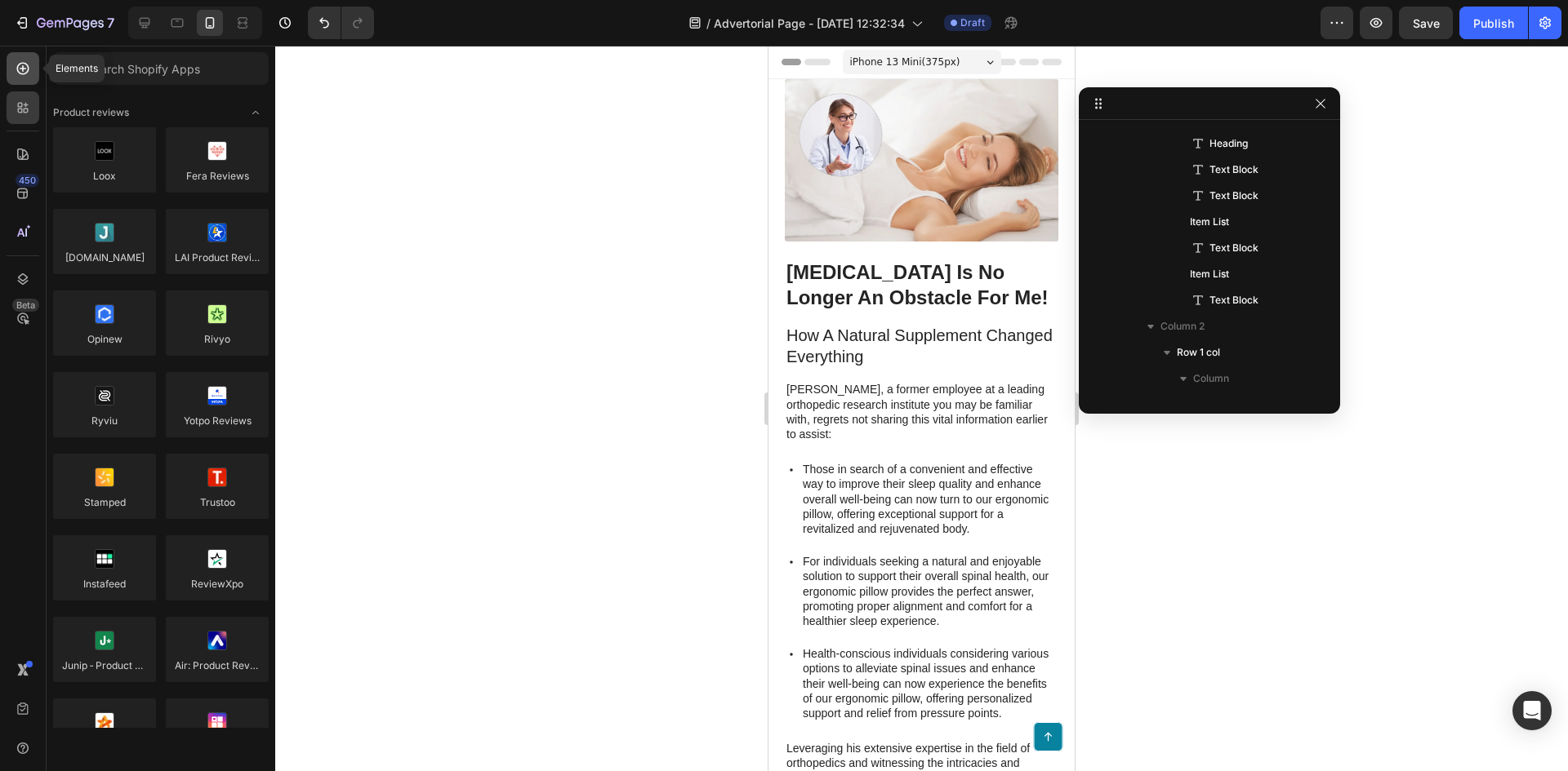
click at [24, 68] on icon at bounding box center [22, 68] width 6 height 6
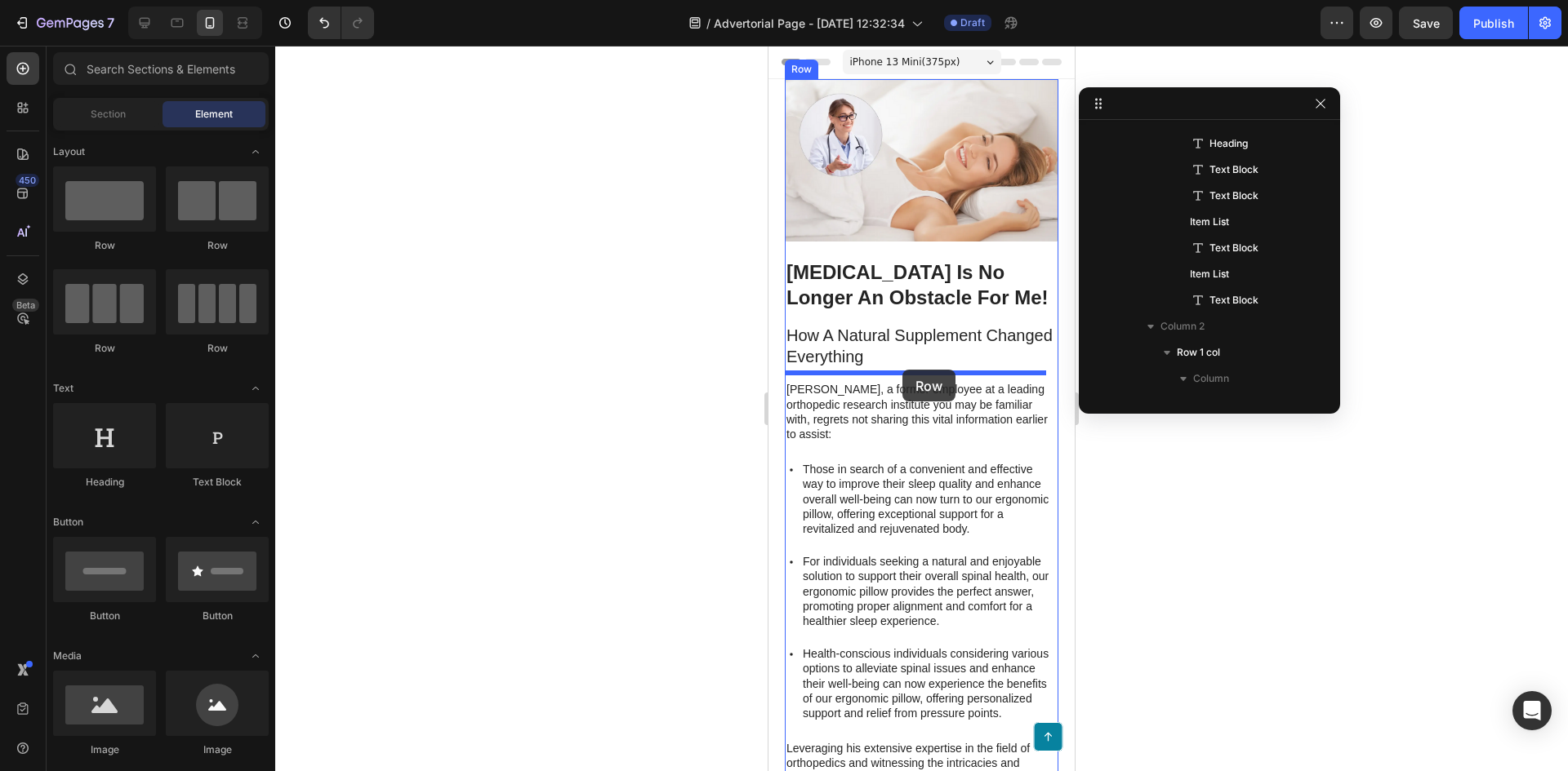
drag, startPoint x: 1000, startPoint y: 261, endPoint x: 902, endPoint y: 370, distance: 146.6
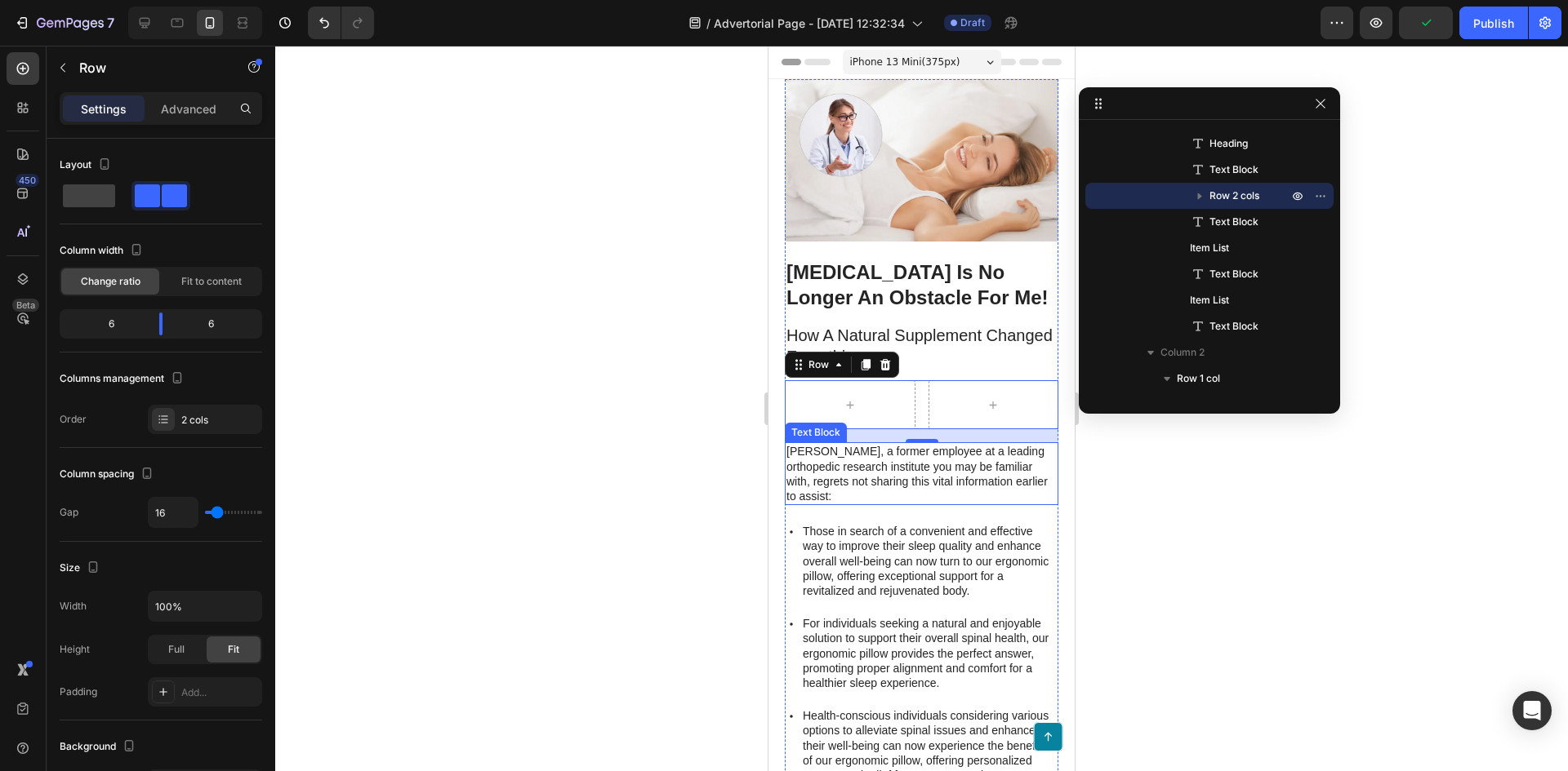
click at [969, 448] on p "Mark Thompson, a former employee at a leading orthopedic research institute you…" at bounding box center [921, 474] width 270 height 60
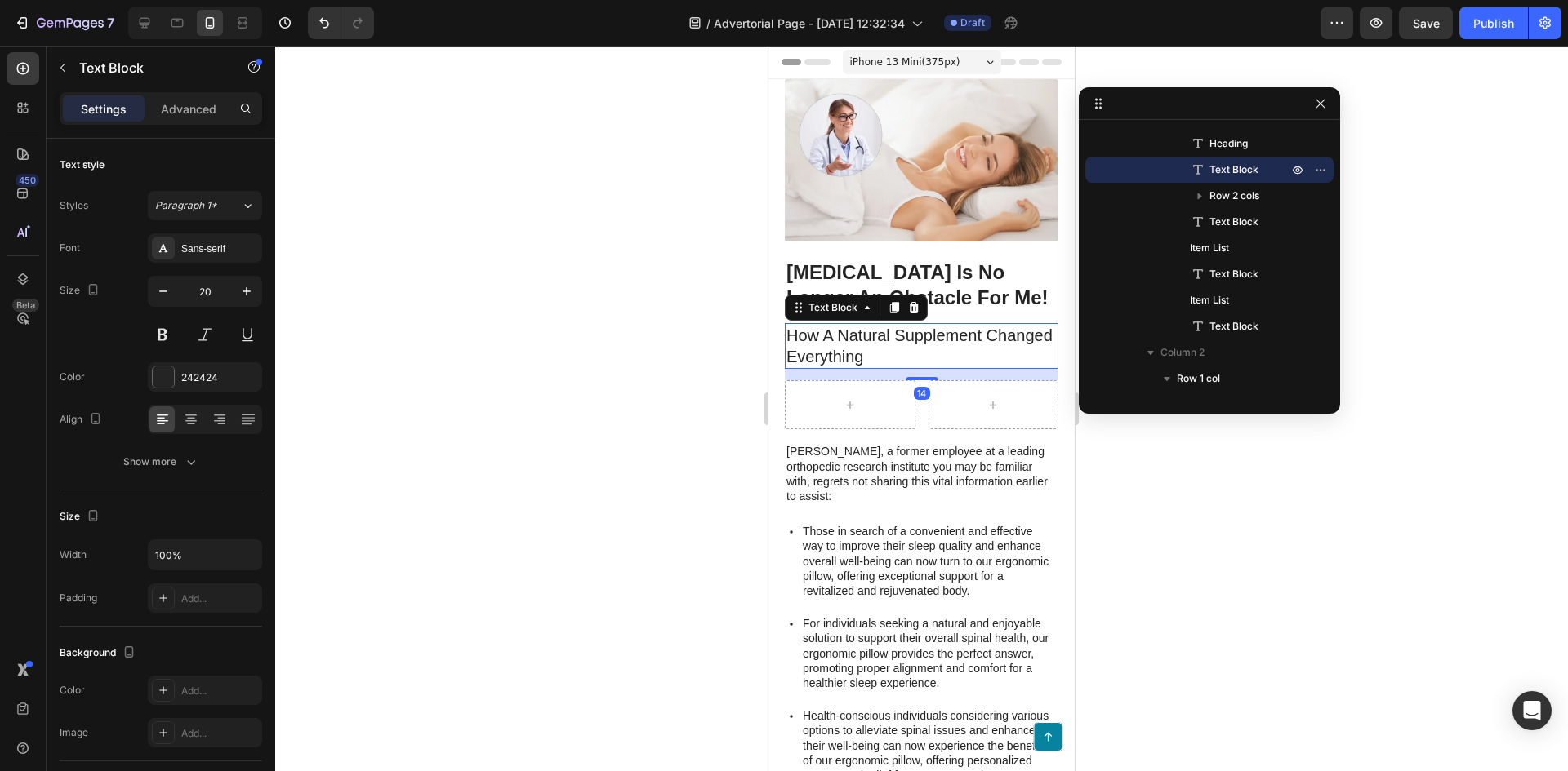
click at [923, 335] on p "How A Natural Supplement Changed Everything" at bounding box center [921, 346] width 270 height 42
click at [952, 346] on p "How A Natural Supplement Changed Everything" at bounding box center [921, 346] width 270 height 42
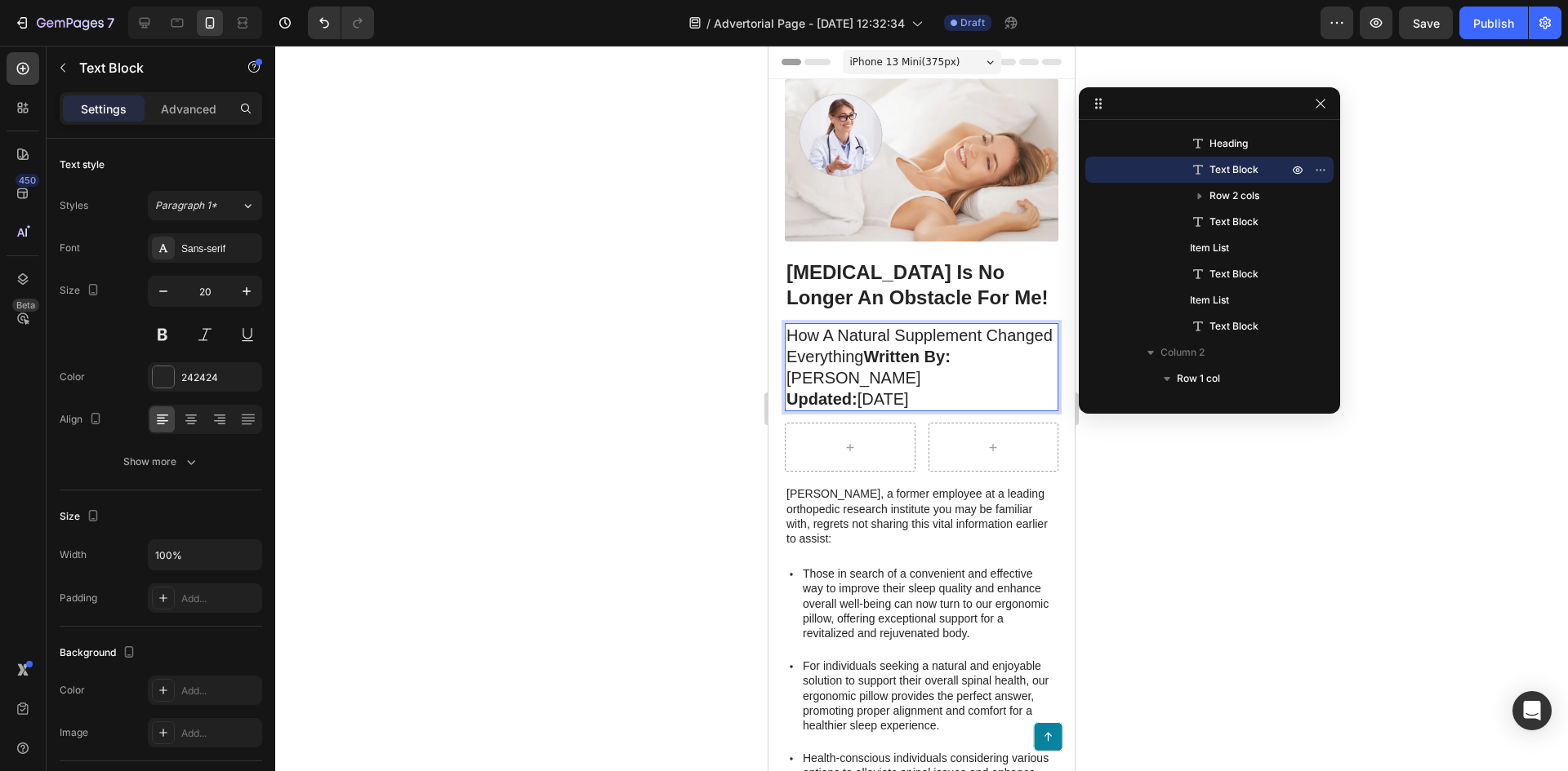
drag, startPoint x: 935, startPoint y: 345, endPoint x: 975, endPoint y: 399, distance: 67.2
click at [975, 399] on p "How A Natural Supplement Changed Everything Written By: James Kirsch Updated: J…" at bounding box center [921, 367] width 270 height 85
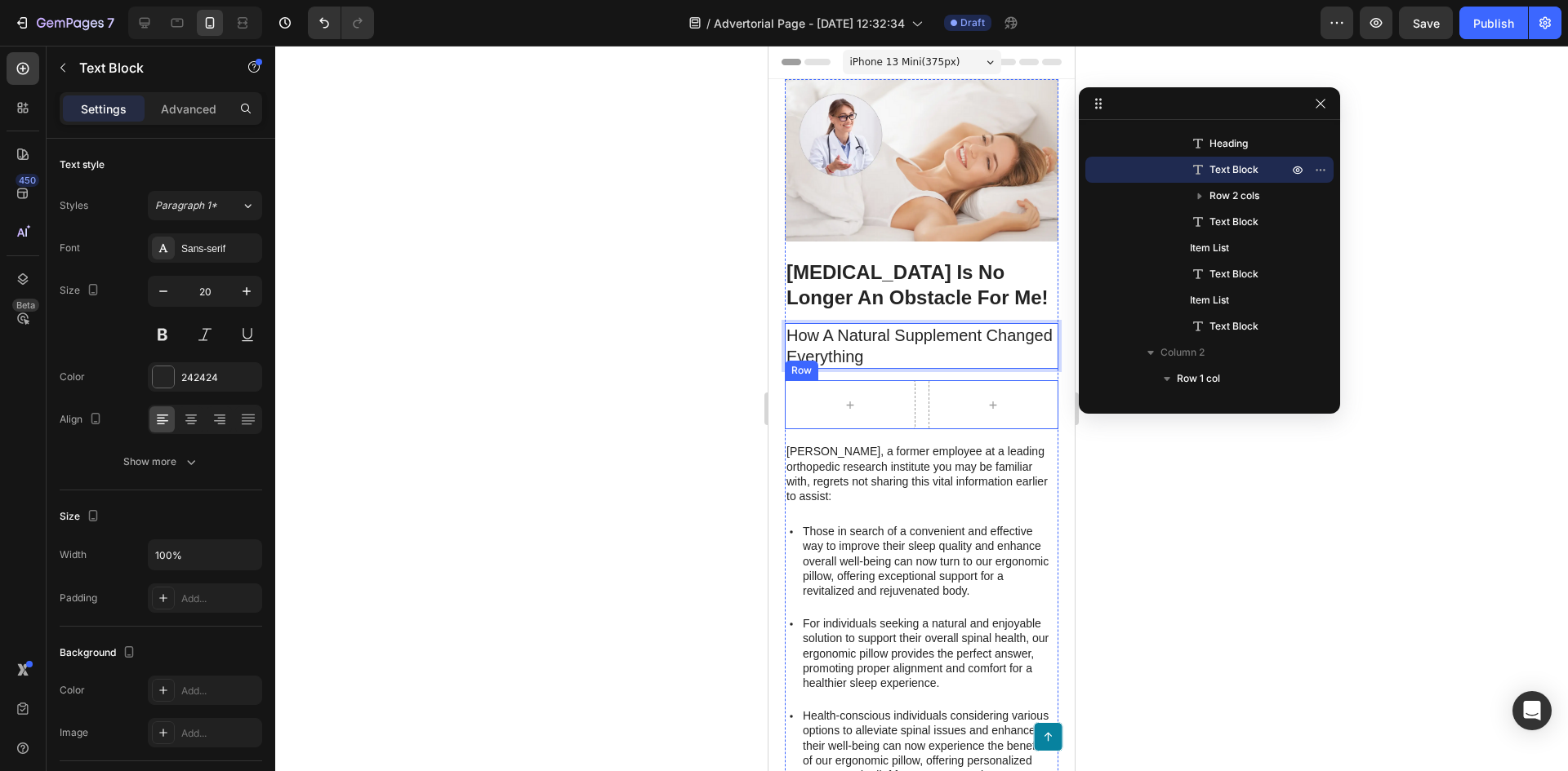
click at [564, 371] on div at bounding box center [921, 409] width 1292 height 726
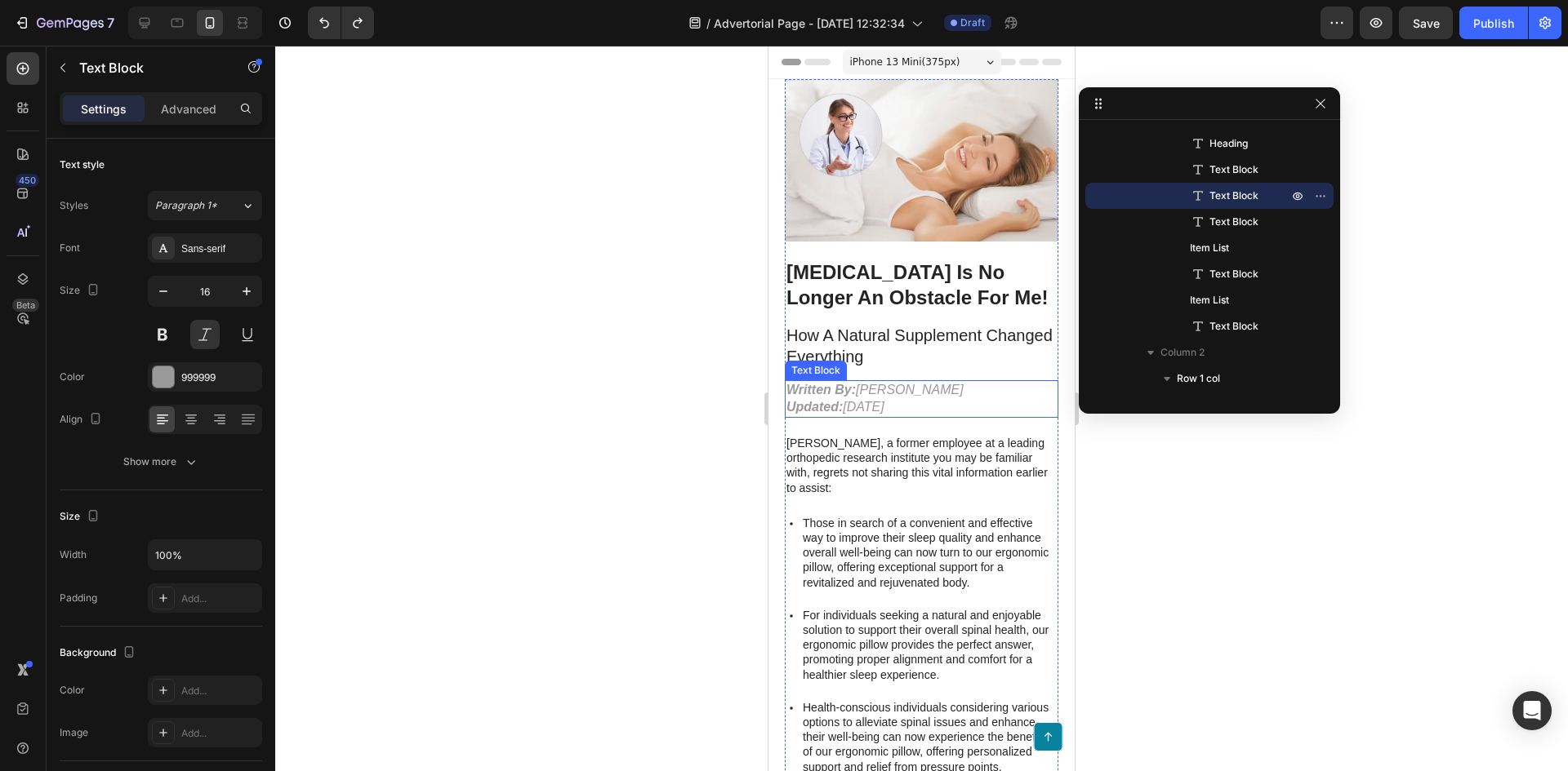
click at [899, 395] on p "Written By: James Kirsch Updated: Jan 28, 2025" at bounding box center [921, 398] width 270 height 34
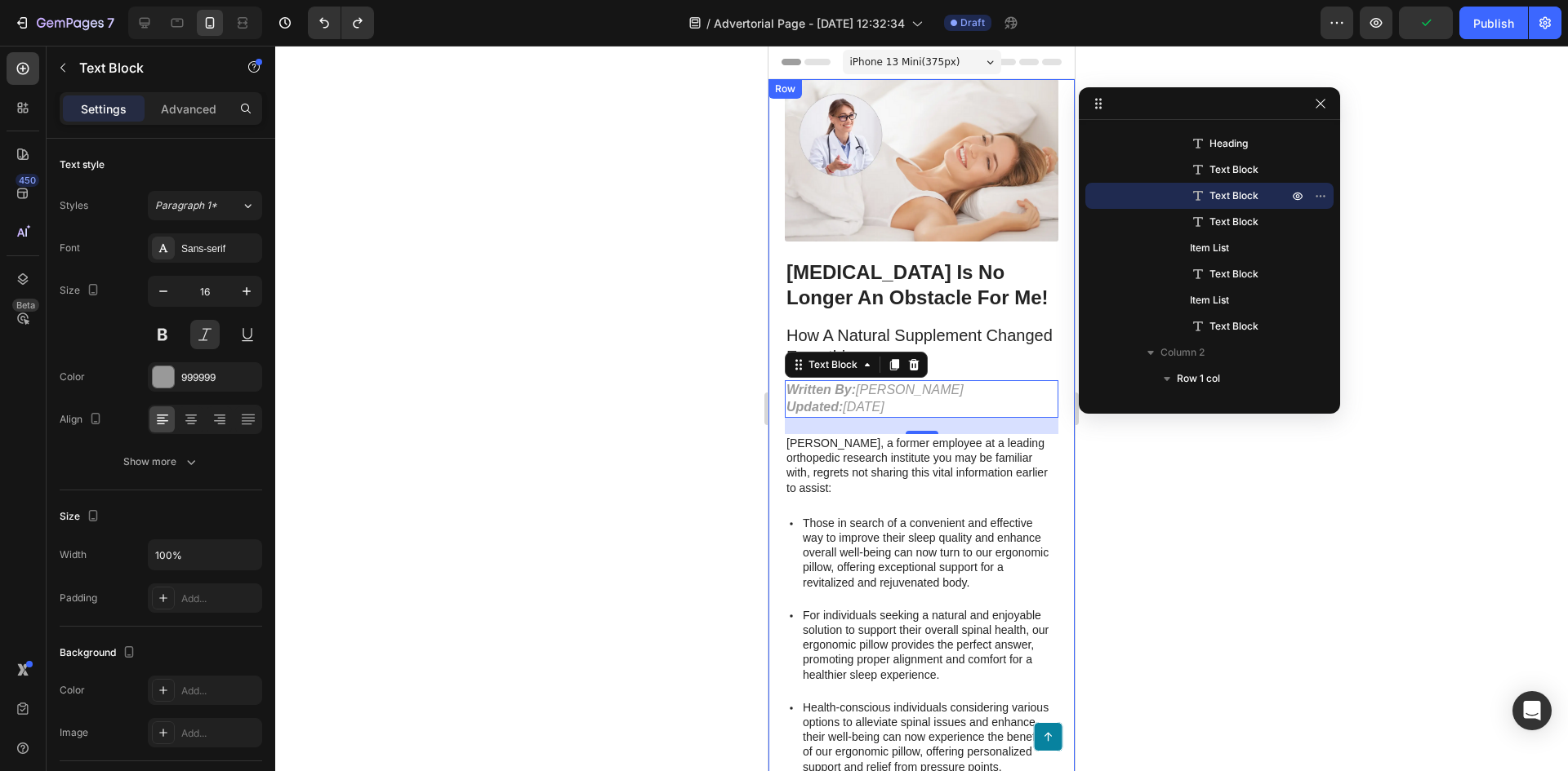
click at [20, 90] on div "450 Beta" at bounding box center [22, 353] width 32 height 601
click at [26, 102] on icon at bounding box center [23, 108] width 17 height 17
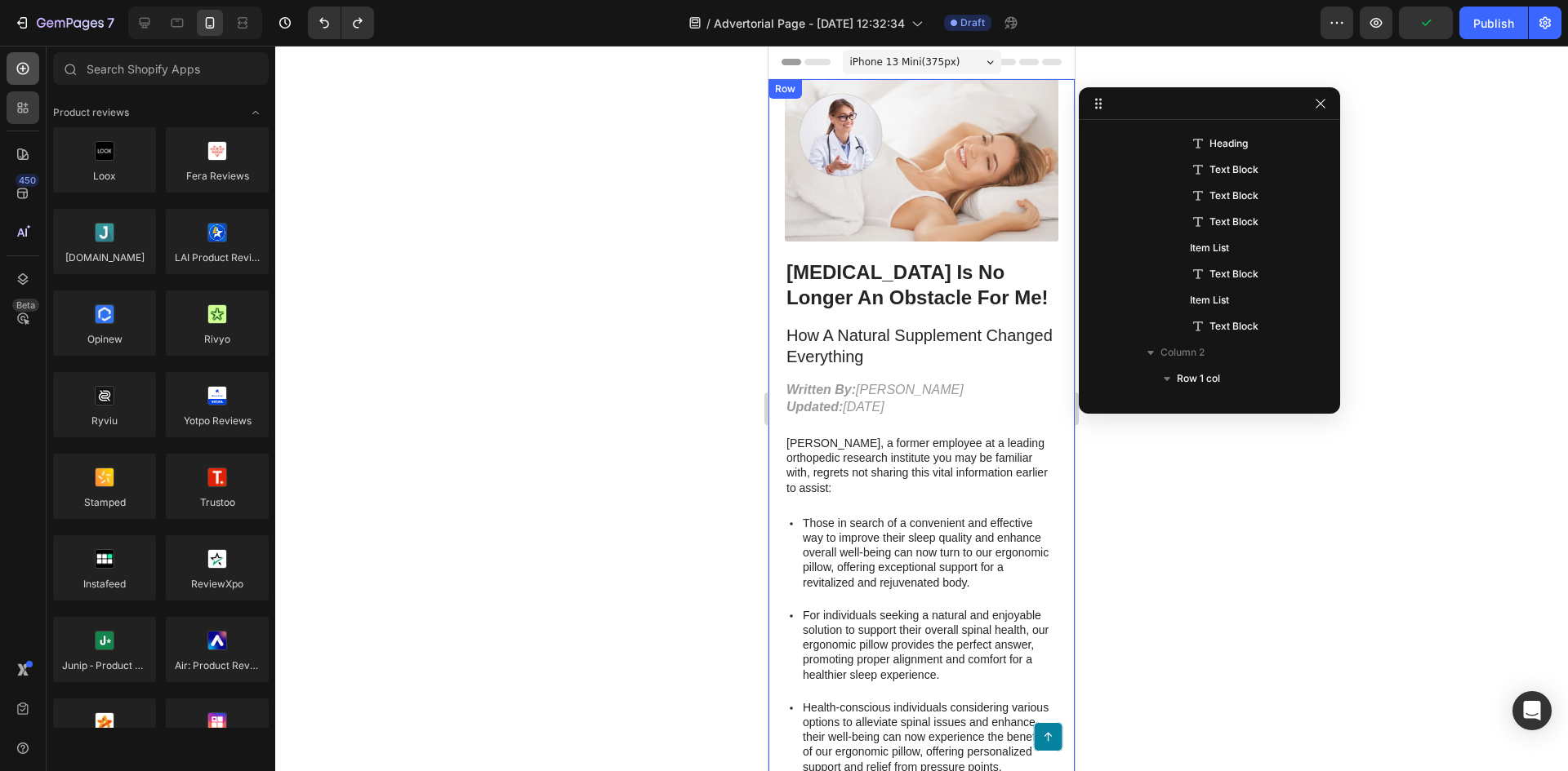
click at [13, 72] on div at bounding box center [22, 68] width 32 height 32
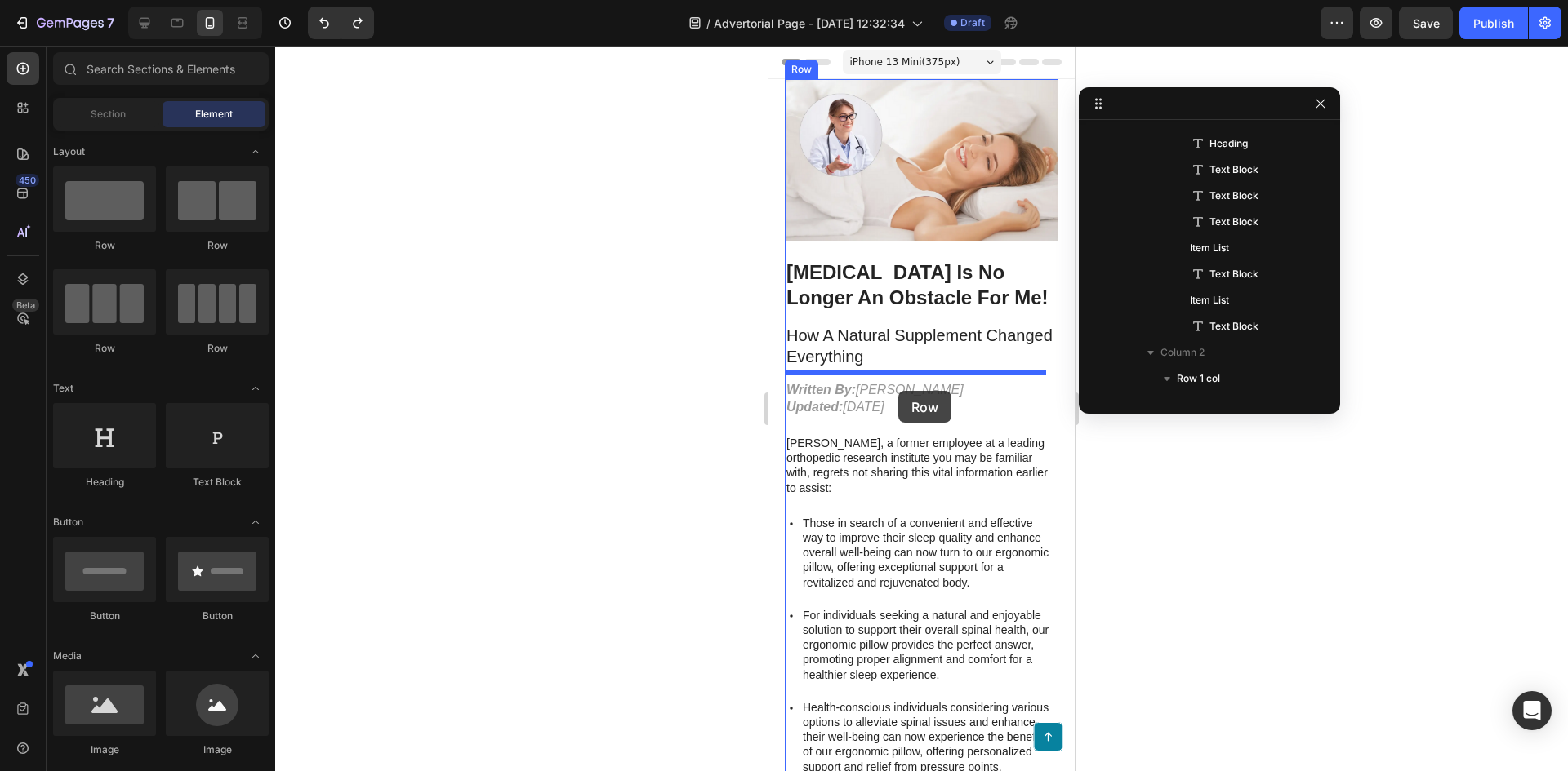
drag, startPoint x: 991, startPoint y: 253, endPoint x: 898, endPoint y: 391, distance: 166.4
drag, startPoint x: 1090, startPoint y: 301, endPoint x: 800, endPoint y: 396, distance: 305.2
click at [822, 400] on strong "Updated:" at bounding box center [814, 407] width 56 height 14
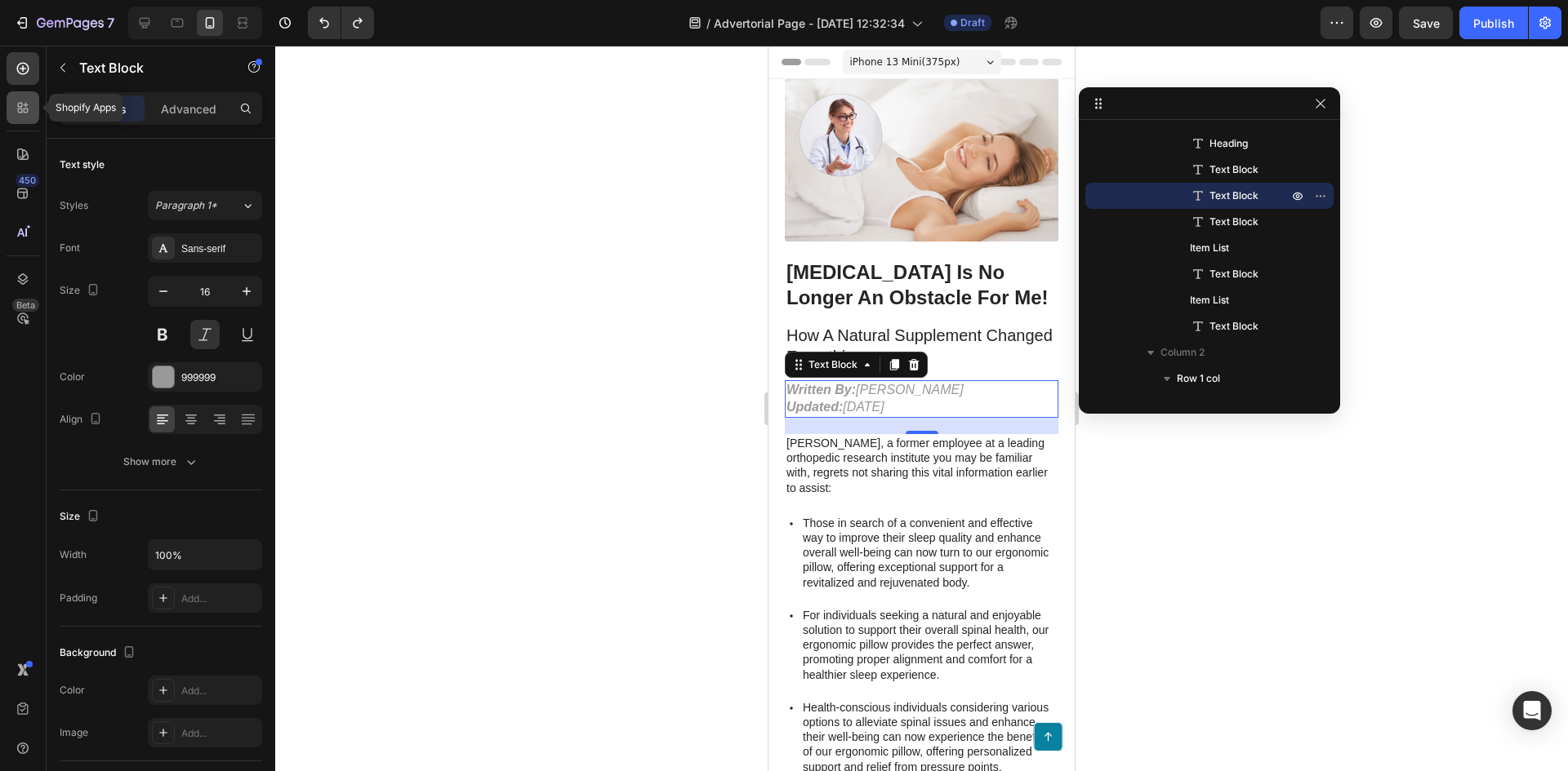
click at [11, 104] on div at bounding box center [22, 107] width 32 height 32
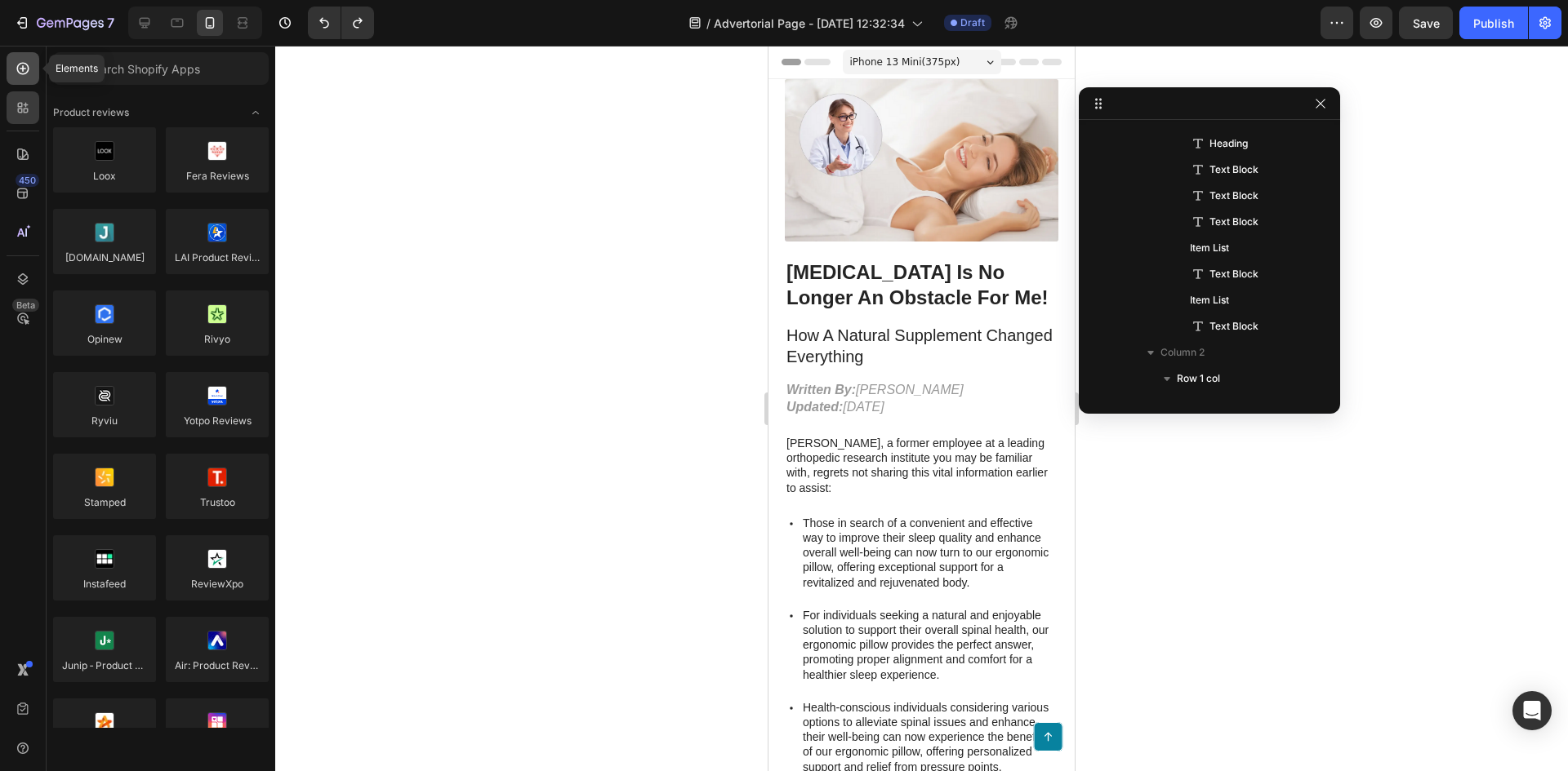
click at [19, 65] on icon at bounding box center [23, 69] width 17 height 17
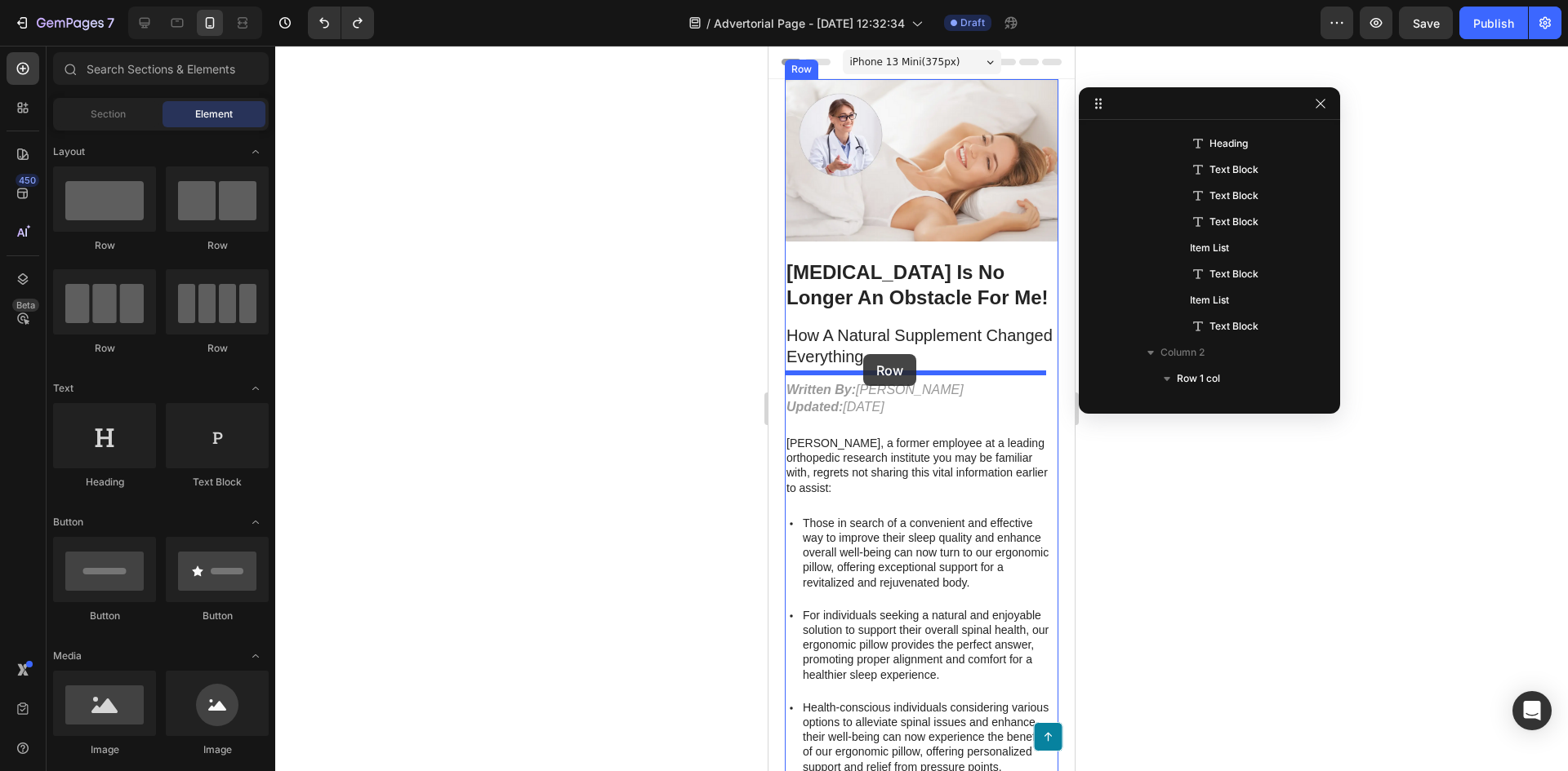
drag, startPoint x: 984, startPoint y: 252, endPoint x: 863, endPoint y: 357, distance: 160.2
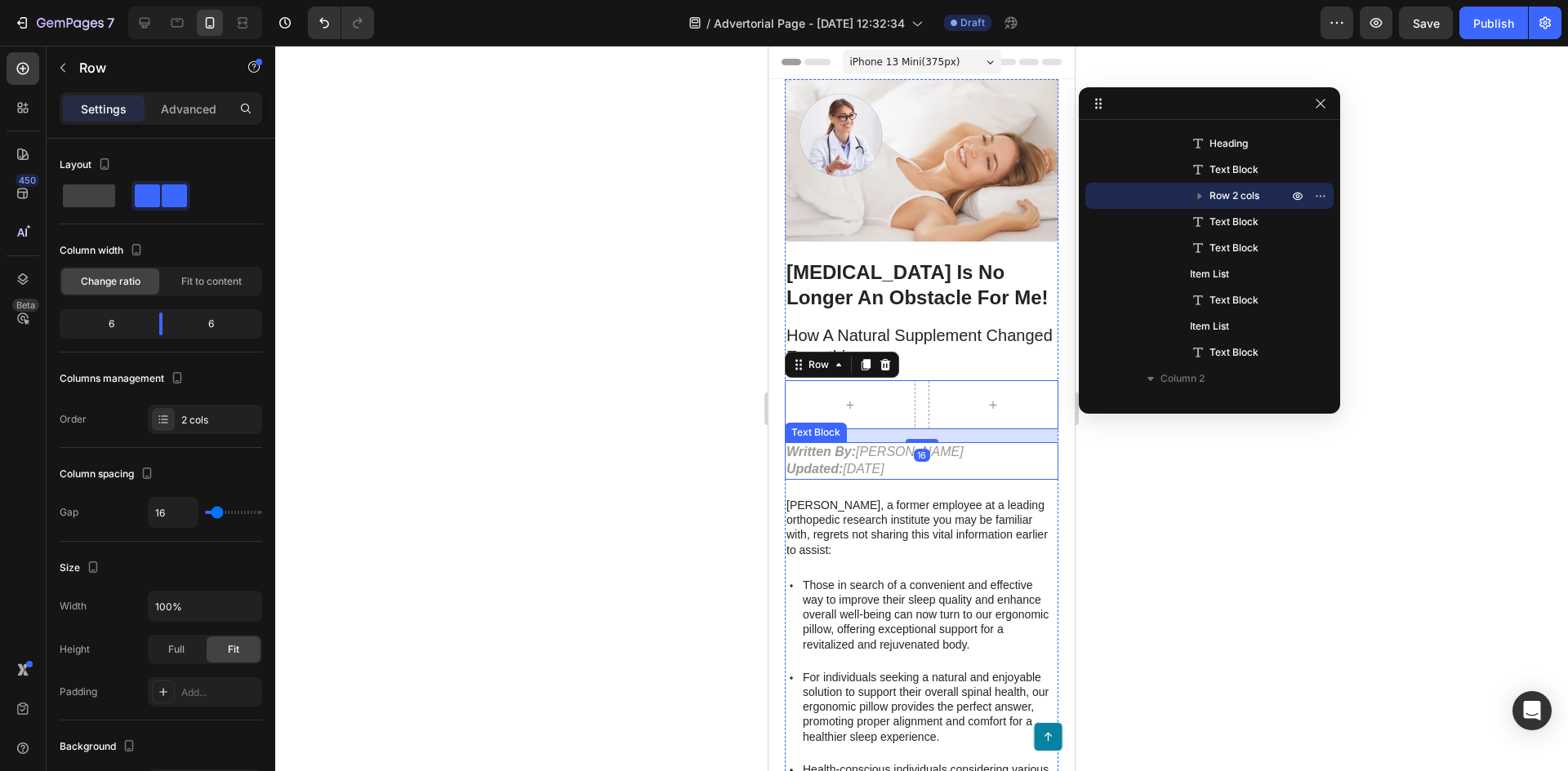
click at [861, 465] on p "Written By: James Kirsch Updated: Jan 28, 2025" at bounding box center [921, 461] width 270 height 34
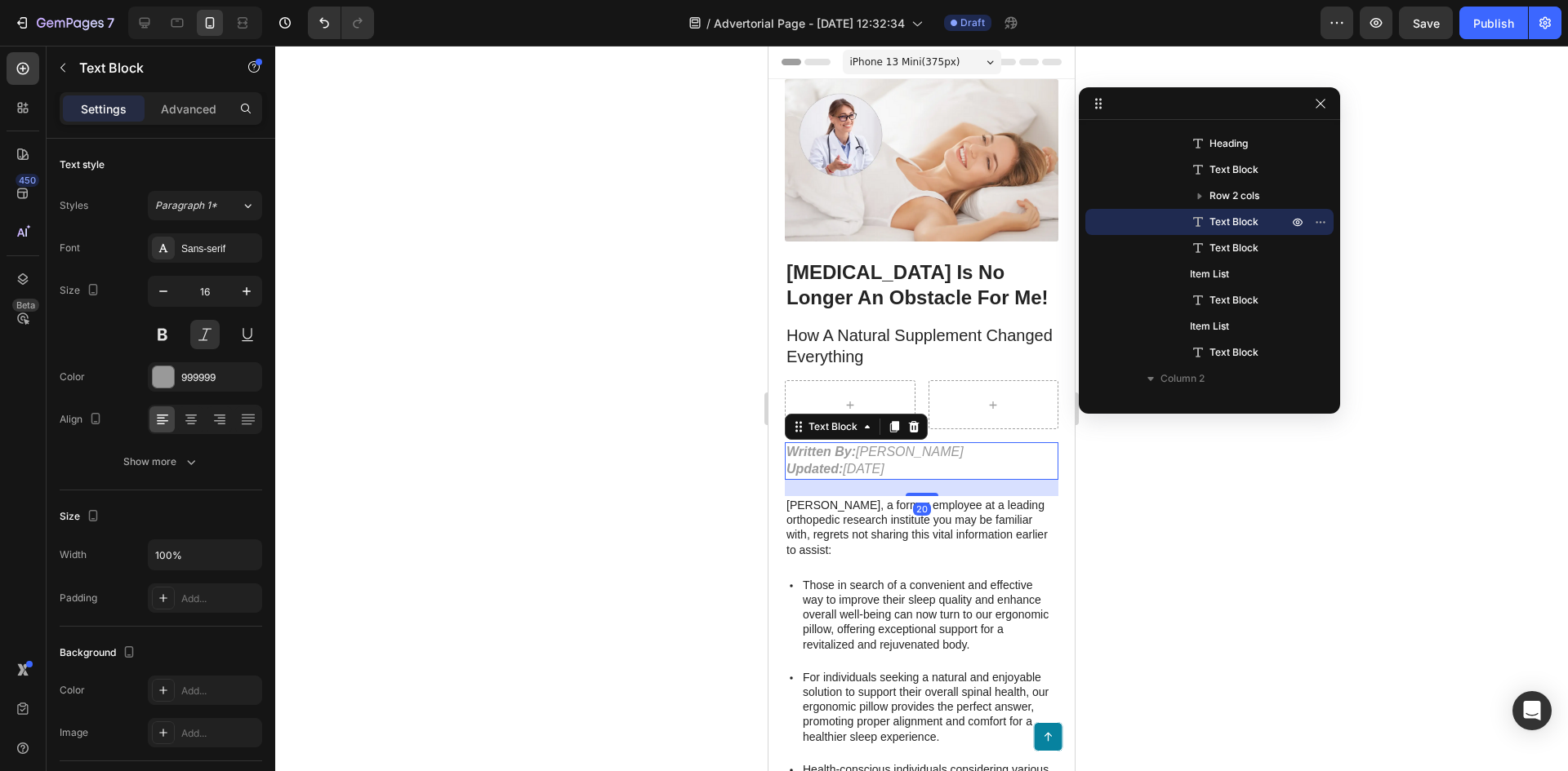
click at [861, 464] on p "Written By: James Kirsch Updated: Jan 28, 2025" at bounding box center [921, 461] width 270 height 34
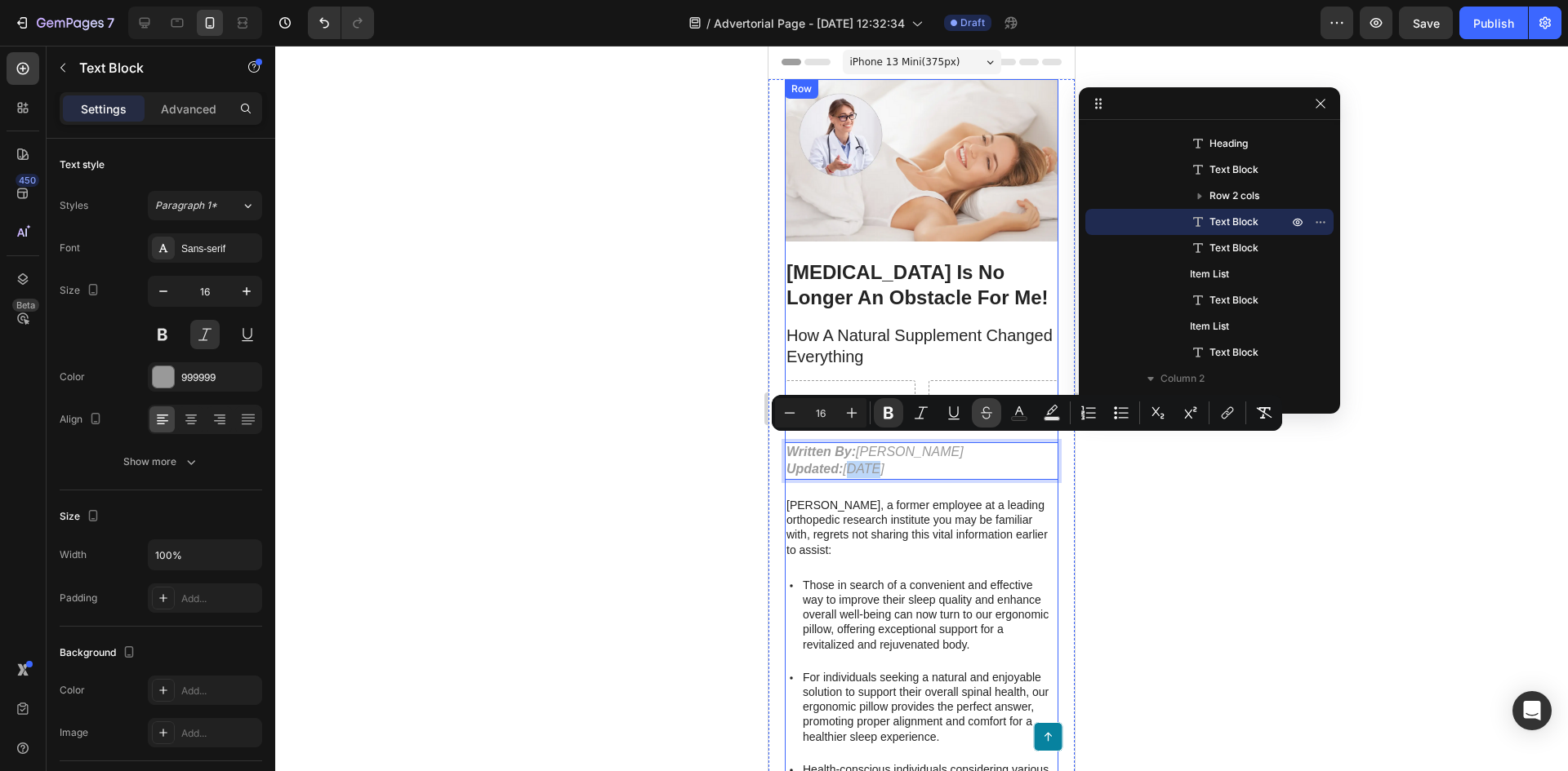
copy p "Written By: James Kirsch Updated: Jan 28, 2025"
click at [969, 380] on div at bounding box center [993, 404] width 131 height 49
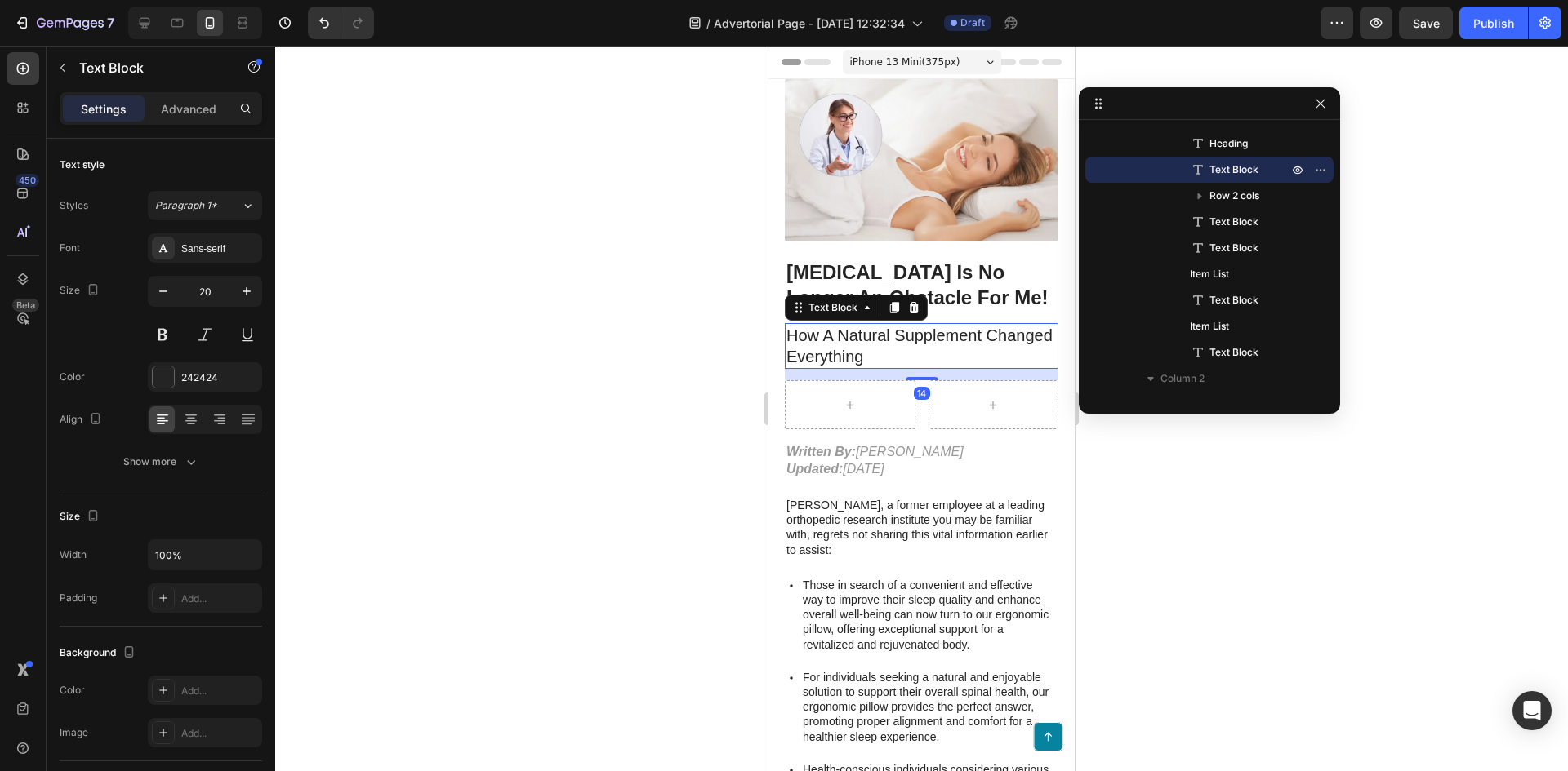
click at [952, 333] on p "How A Natural Supplement Changed Everything" at bounding box center [921, 346] width 270 height 42
click at [953, 348] on p "How A Natural Supplement Changed Everything" at bounding box center [921, 346] width 270 height 42
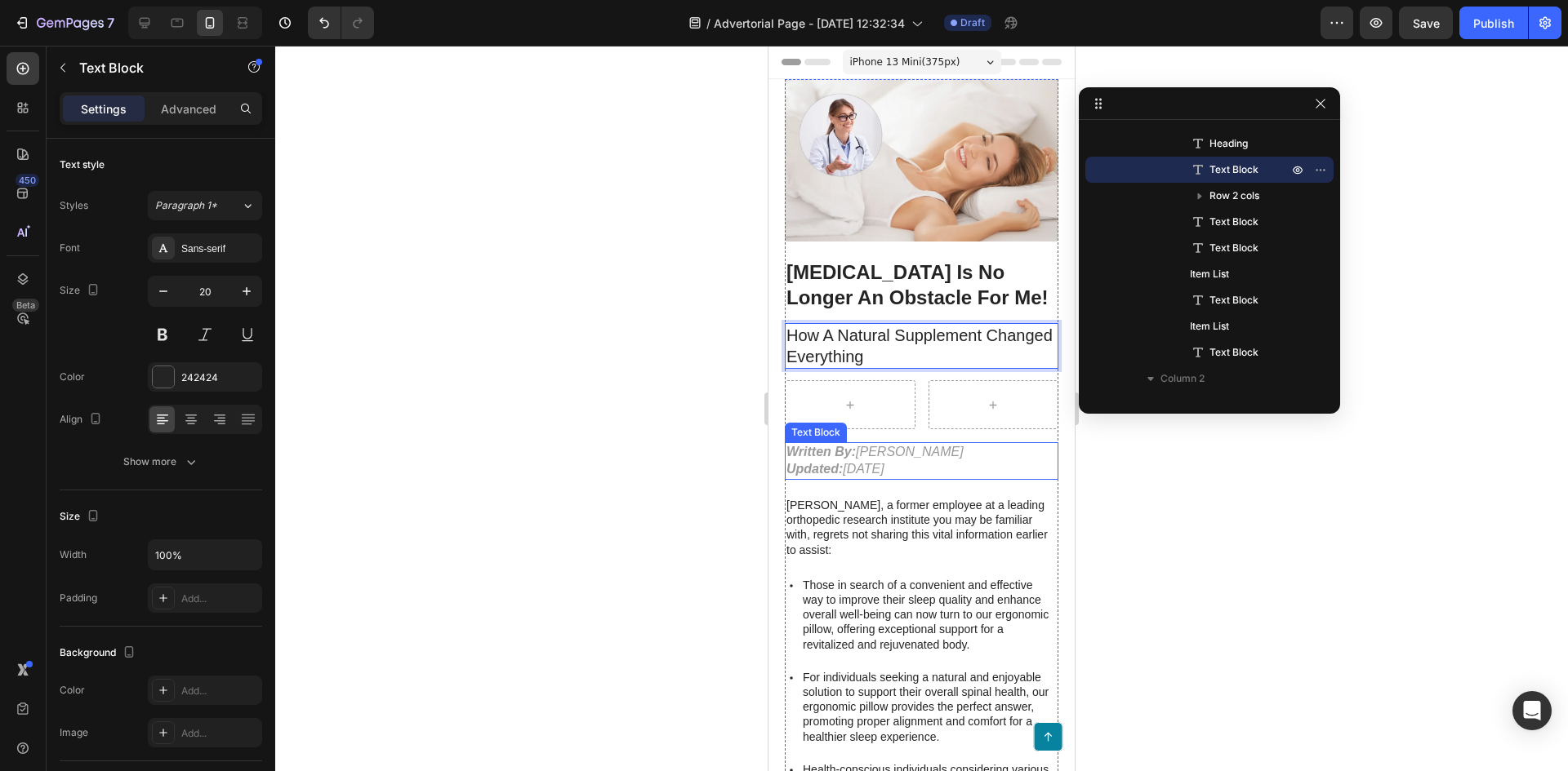
click at [967, 453] on p "Written By: James Kirsch Updated: Jan 28, 2025" at bounding box center [921, 461] width 270 height 34
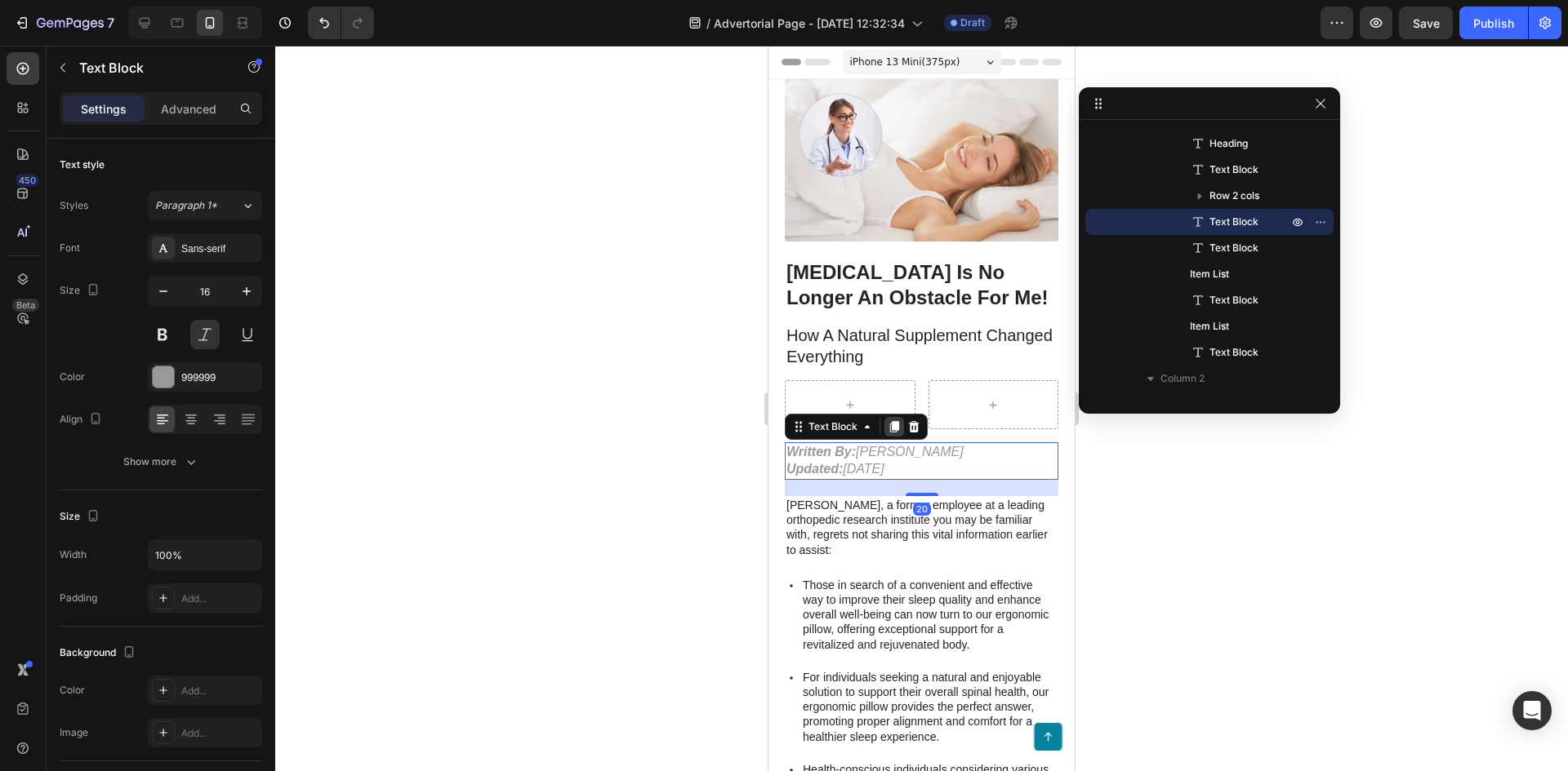
click at [898, 422] on icon at bounding box center [895, 428] width 9 height 11
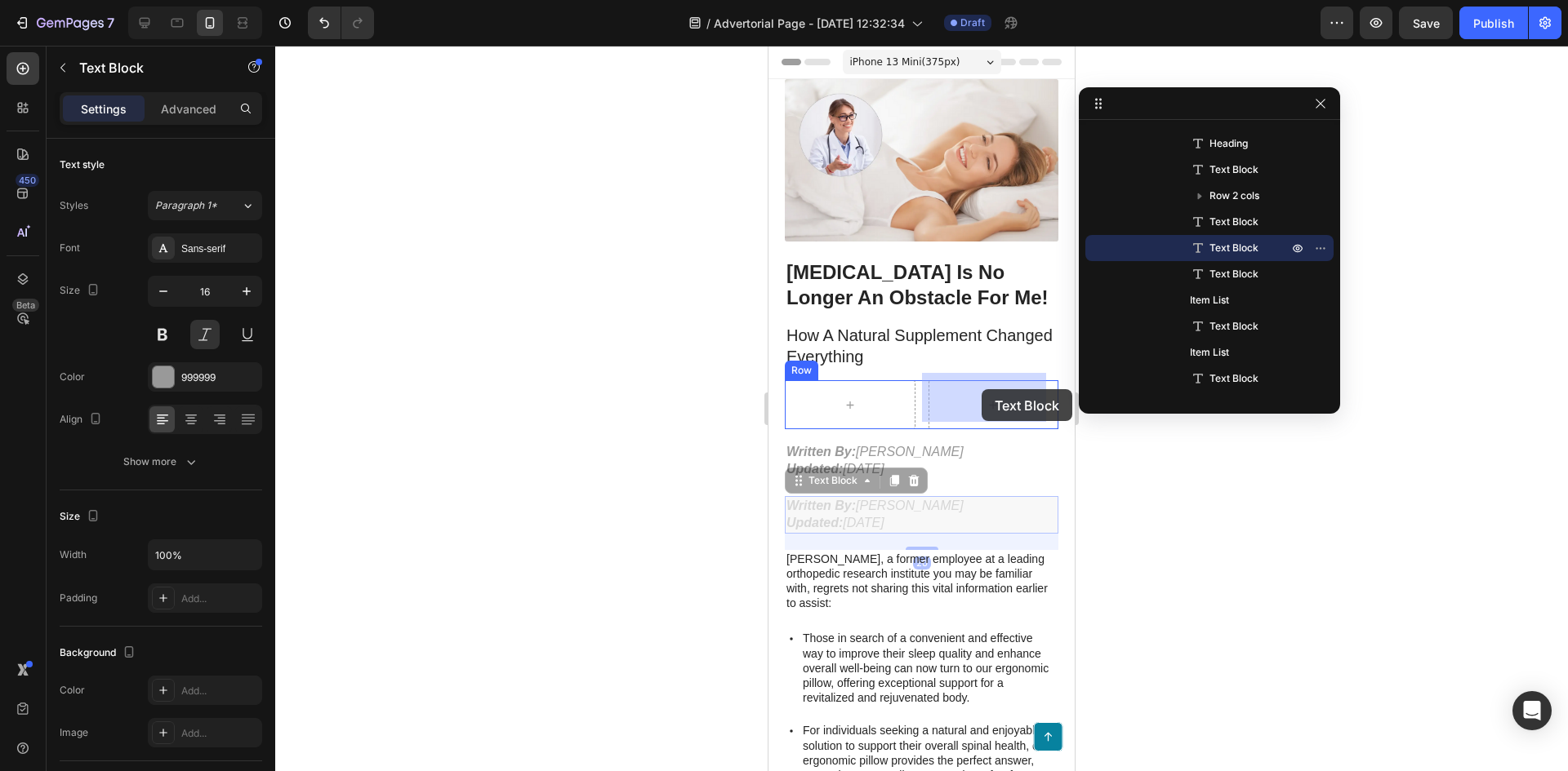
drag, startPoint x: 791, startPoint y: 472, endPoint x: 981, endPoint y: 389, distance: 207.3
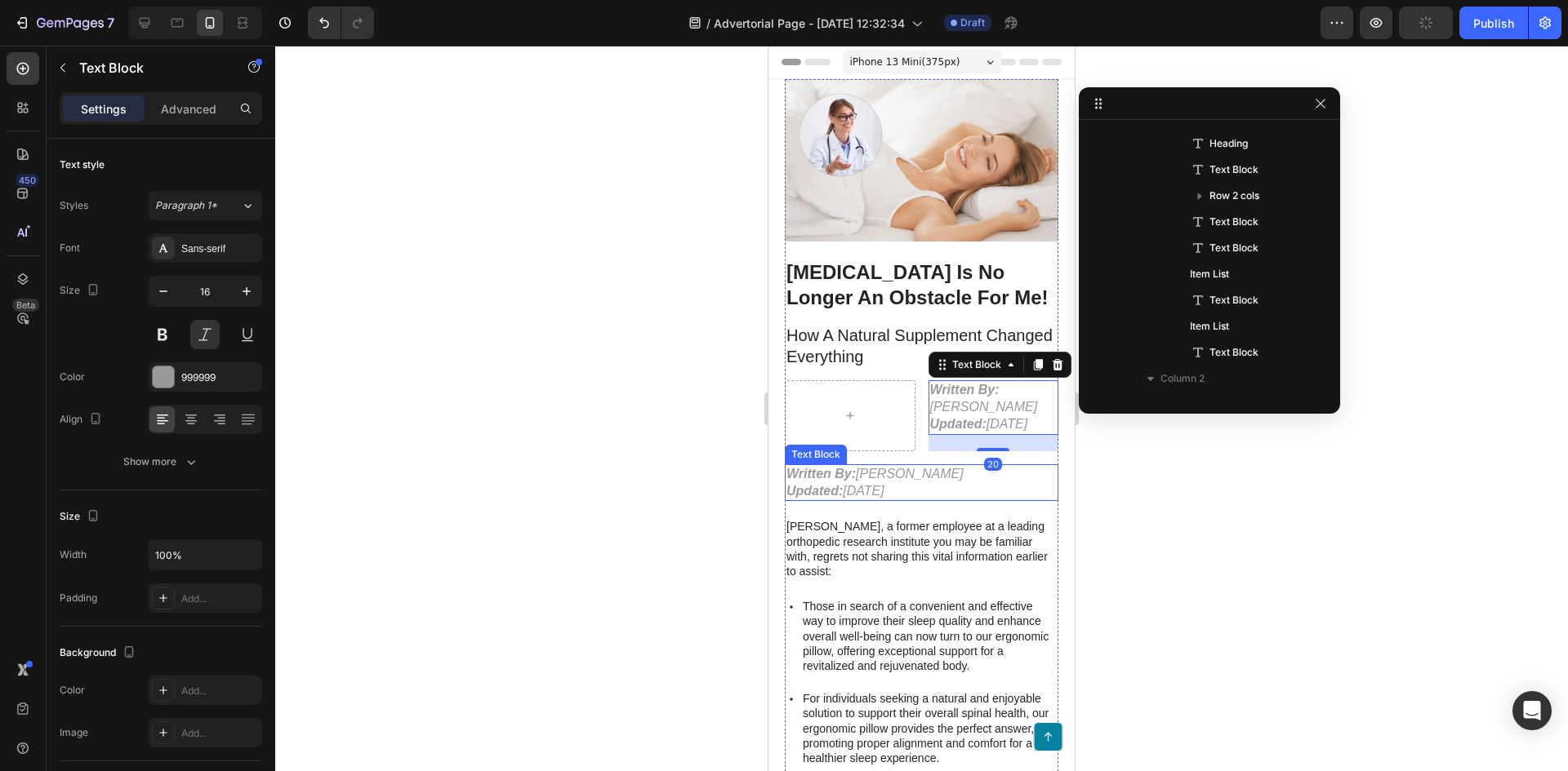
click at [898, 489] on p "Written By: James Kirsch Updated: Jan 28, 2025" at bounding box center [921, 482] width 270 height 34
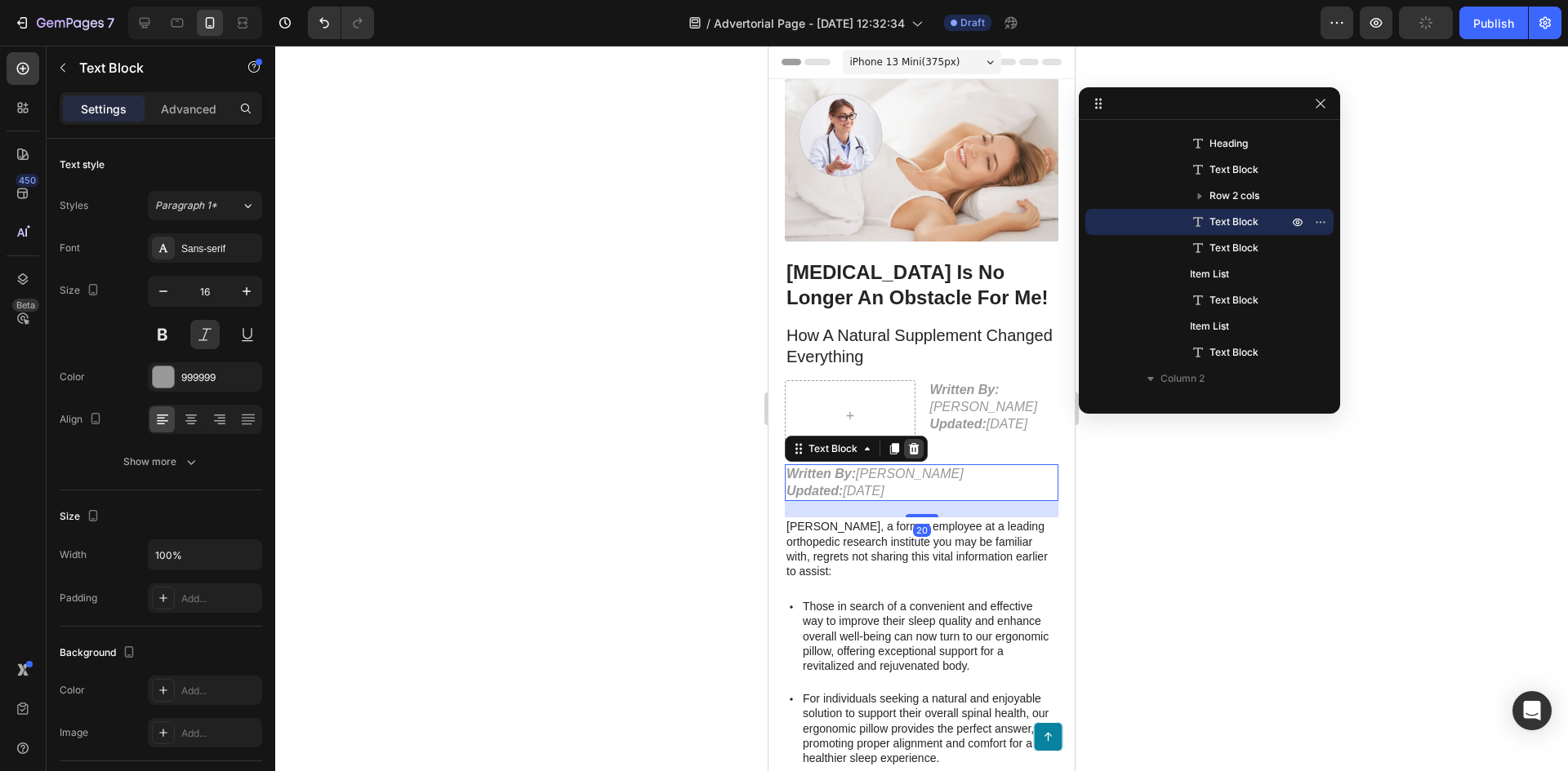
click at [915, 455] on icon at bounding box center [914, 449] width 11 height 11
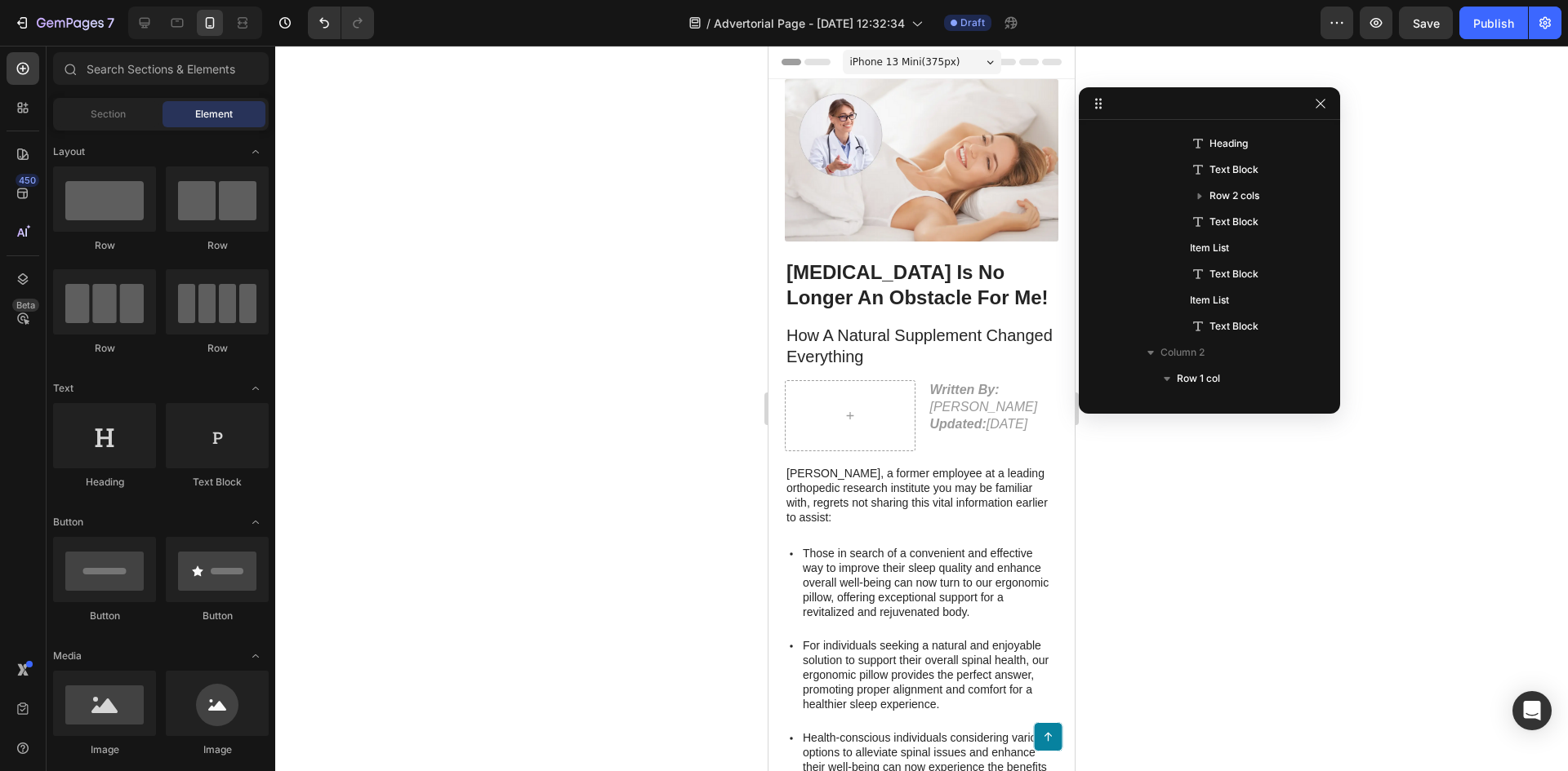
scroll to position [82, 0]
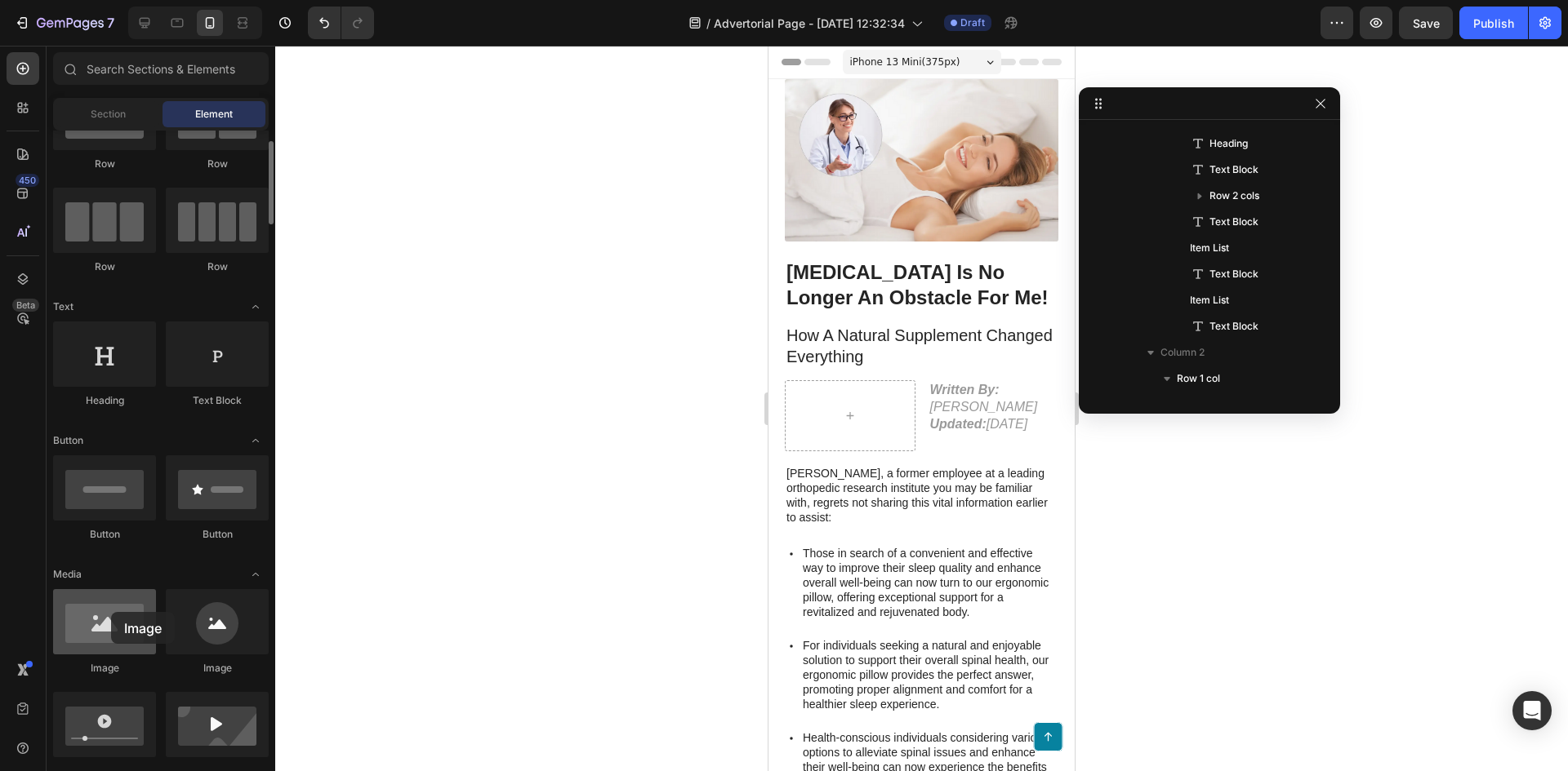
drag, startPoint x: 110, startPoint y: 640, endPoint x: 85, endPoint y: 616, distance: 34.7
click at [85, 616] on div at bounding box center [105, 622] width 103 height 65
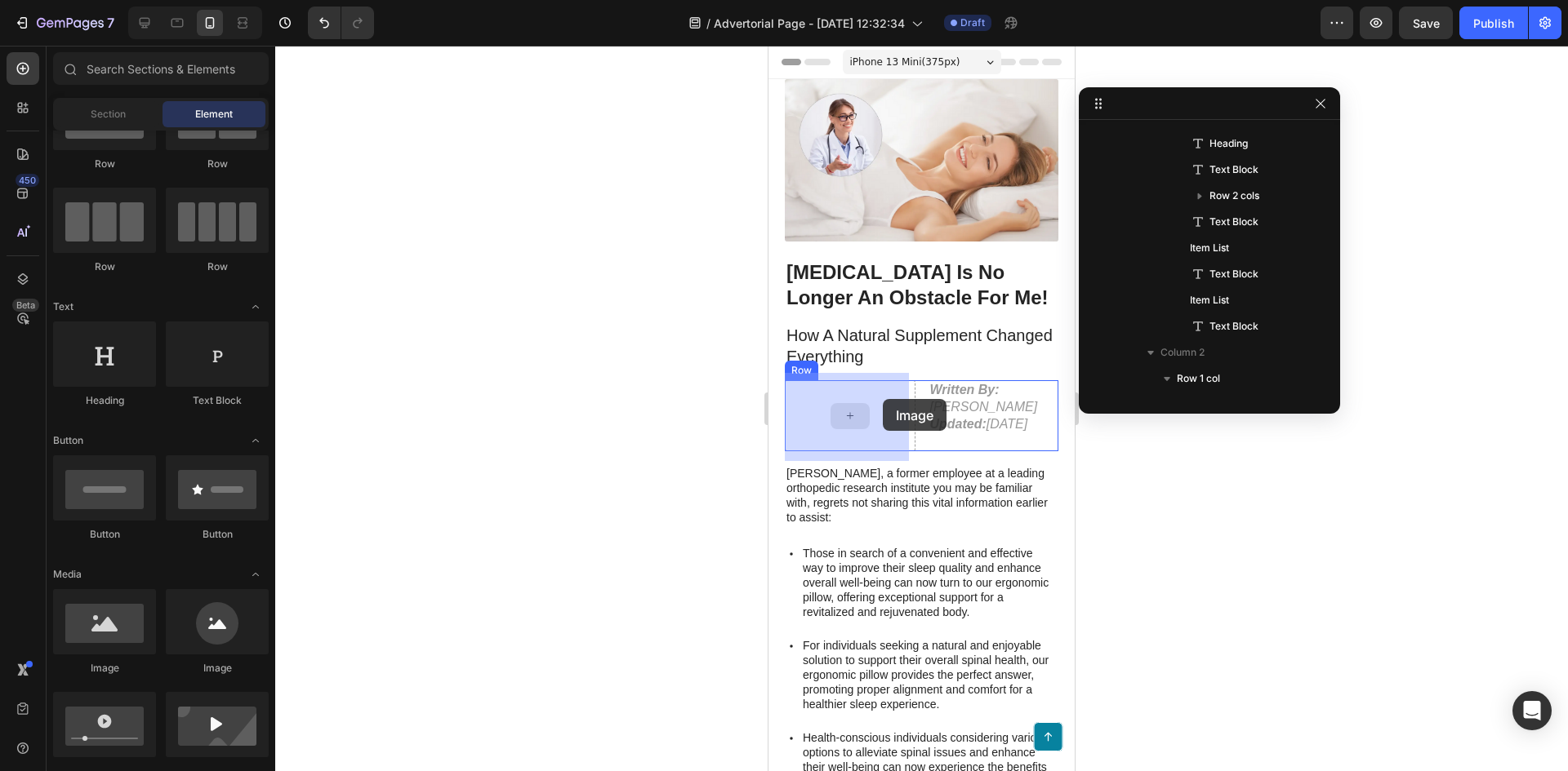
drag, startPoint x: 965, startPoint y: 666, endPoint x: 1063, endPoint y: 396, distance: 287.2
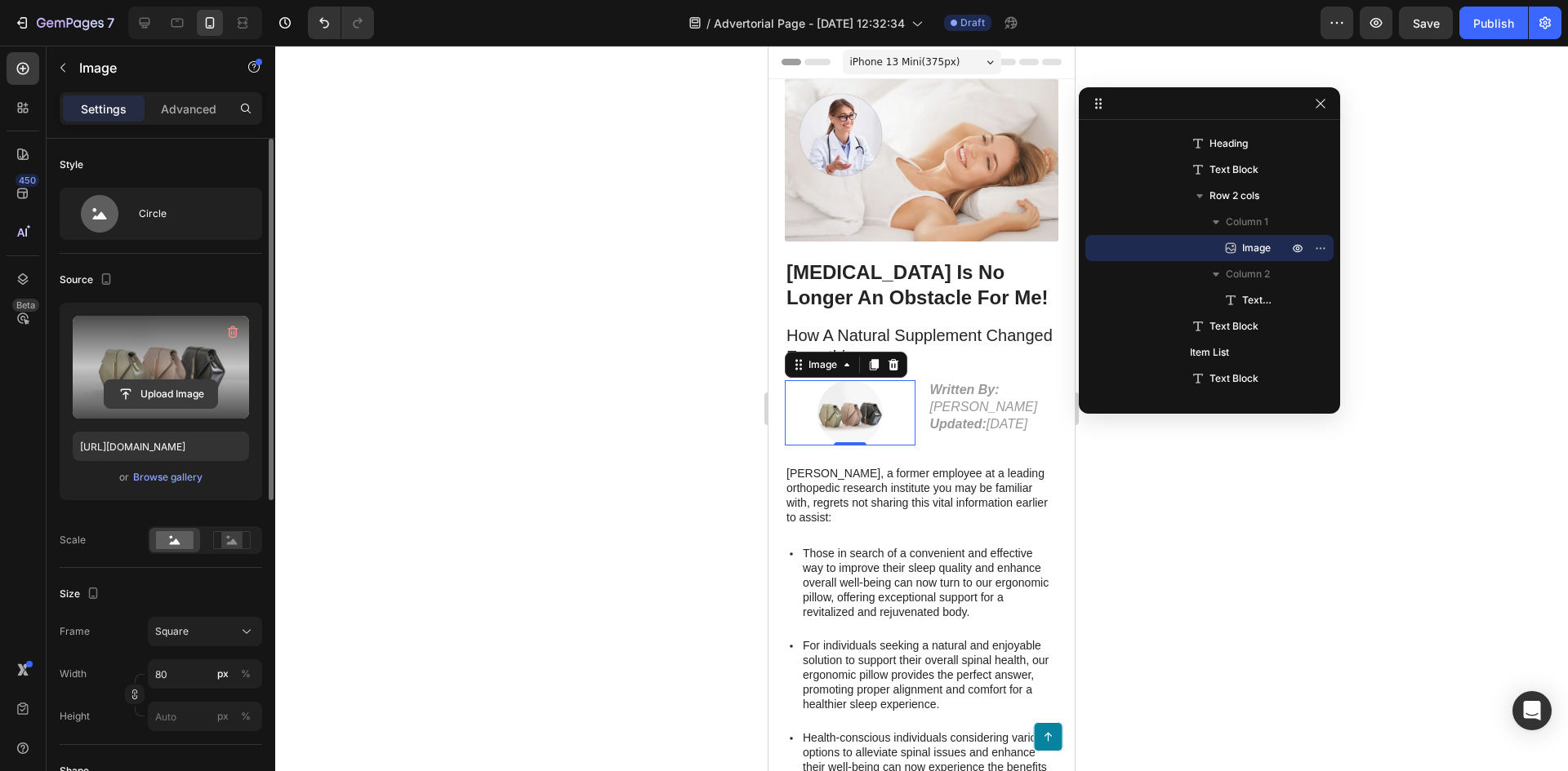
click at [160, 394] on input "file" at bounding box center [160, 394] width 113 height 28
click at [235, 332] on icon "button" at bounding box center [232, 332] width 17 height 17
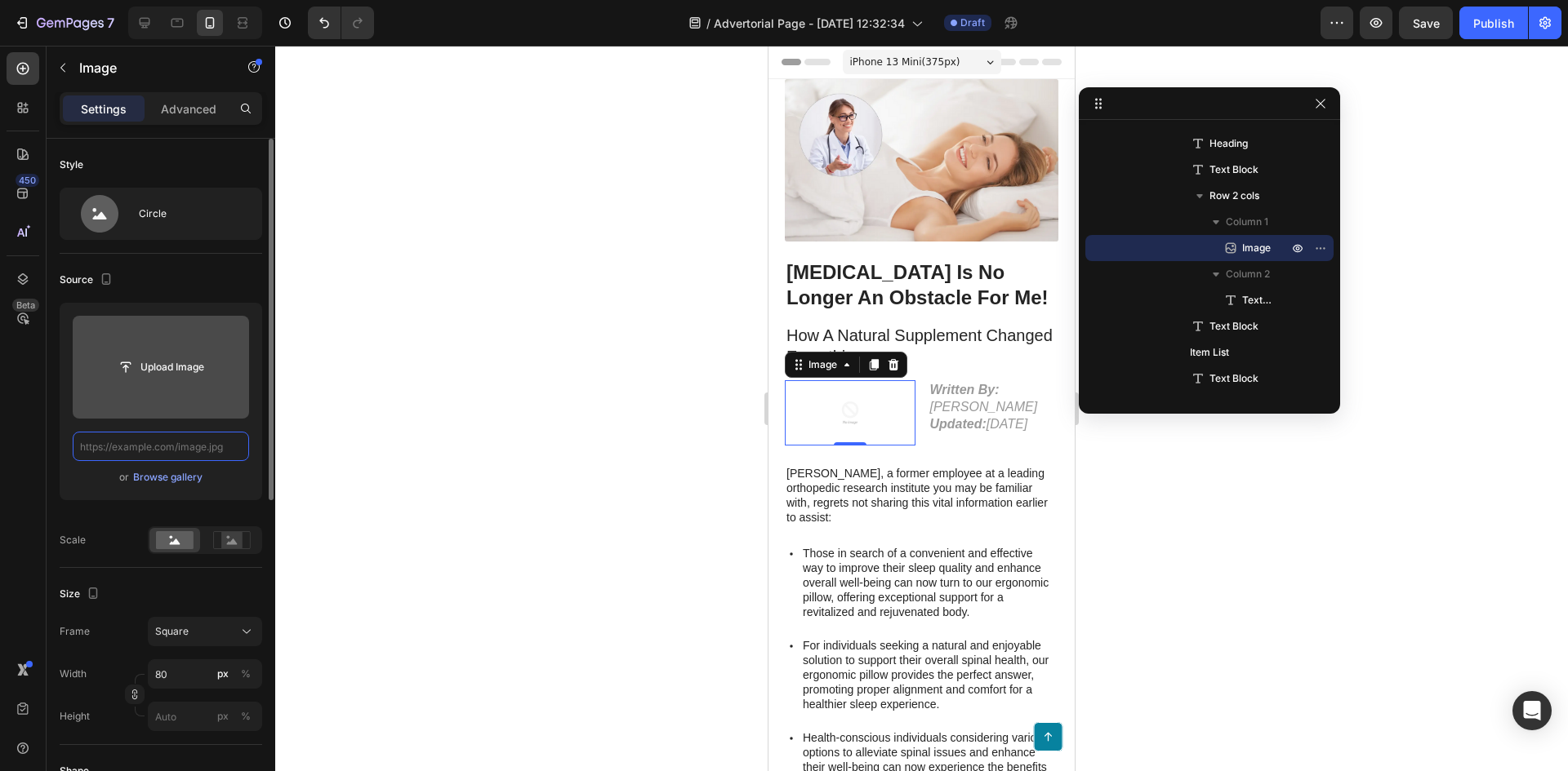
click at [160, 442] on input "text" at bounding box center [160, 446] width 176 height 30
click at [174, 474] on div "Browse gallery" at bounding box center [167, 478] width 69 height 15
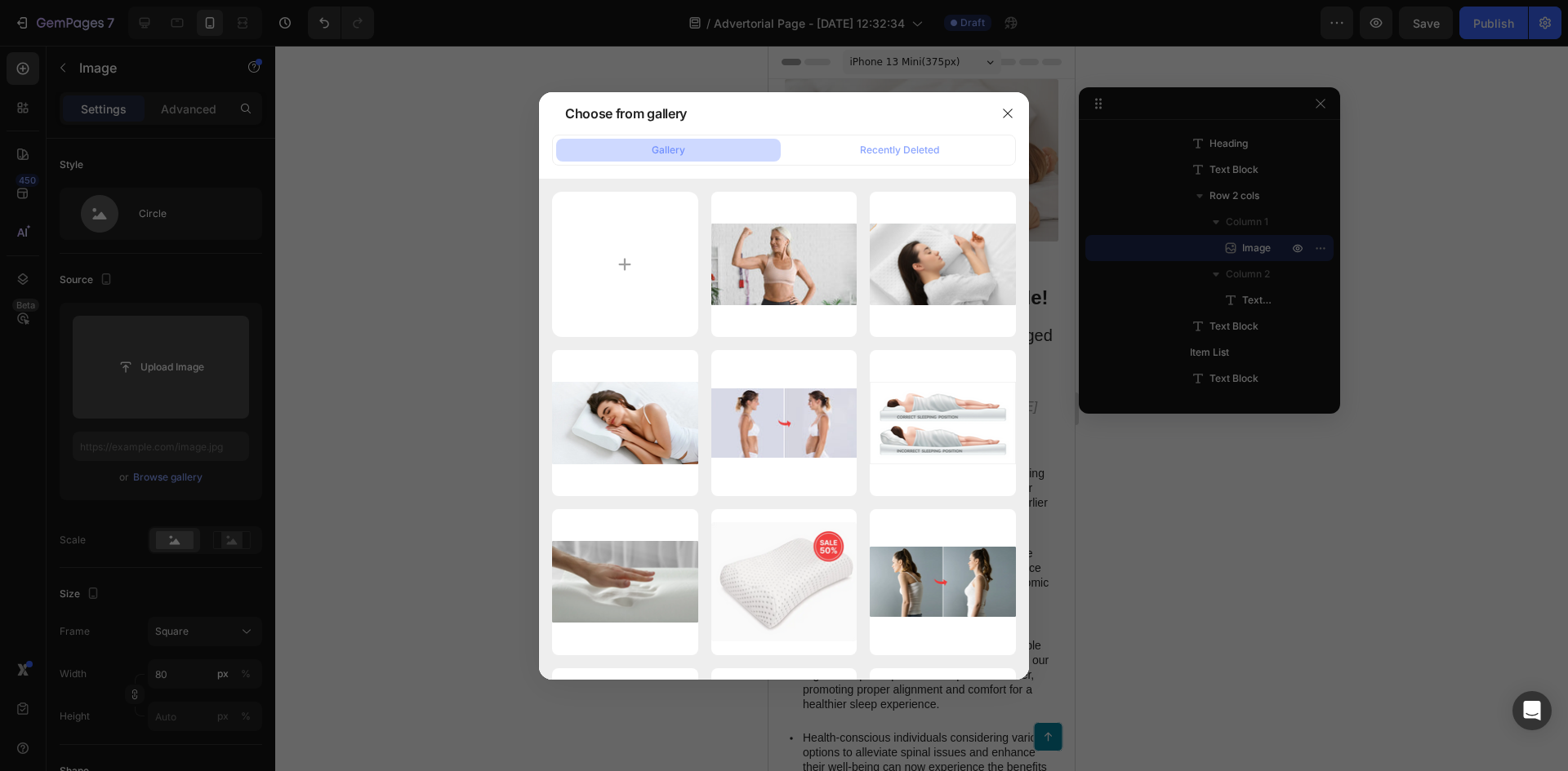
type input "C:\fakepath\james-k.webp"
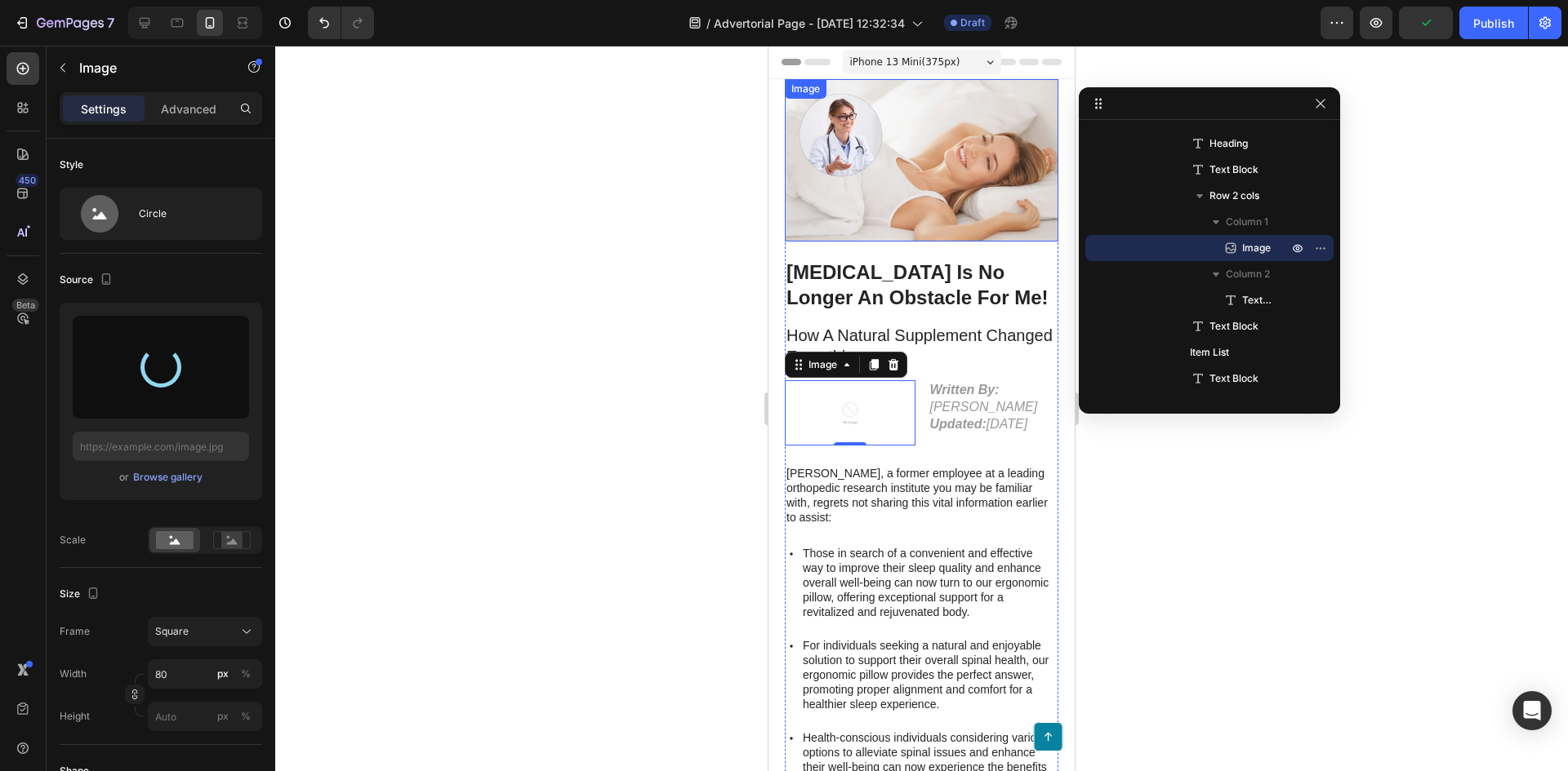
click at [889, 166] on img at bounding box center [921, 160] width 274 height 162
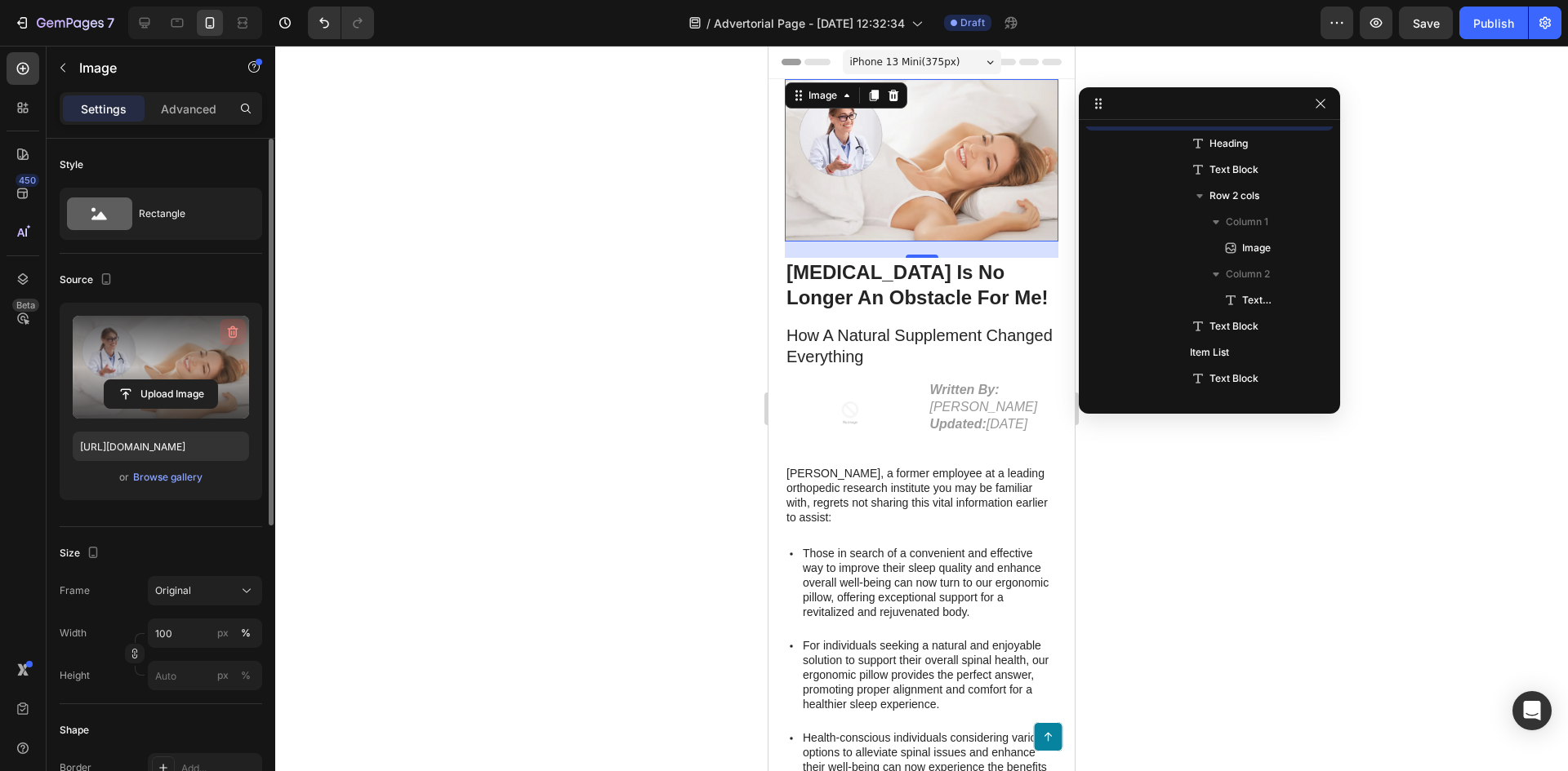
click at [225, 334] on icon "button" at bounding box center [232, 332] width 17 height 17
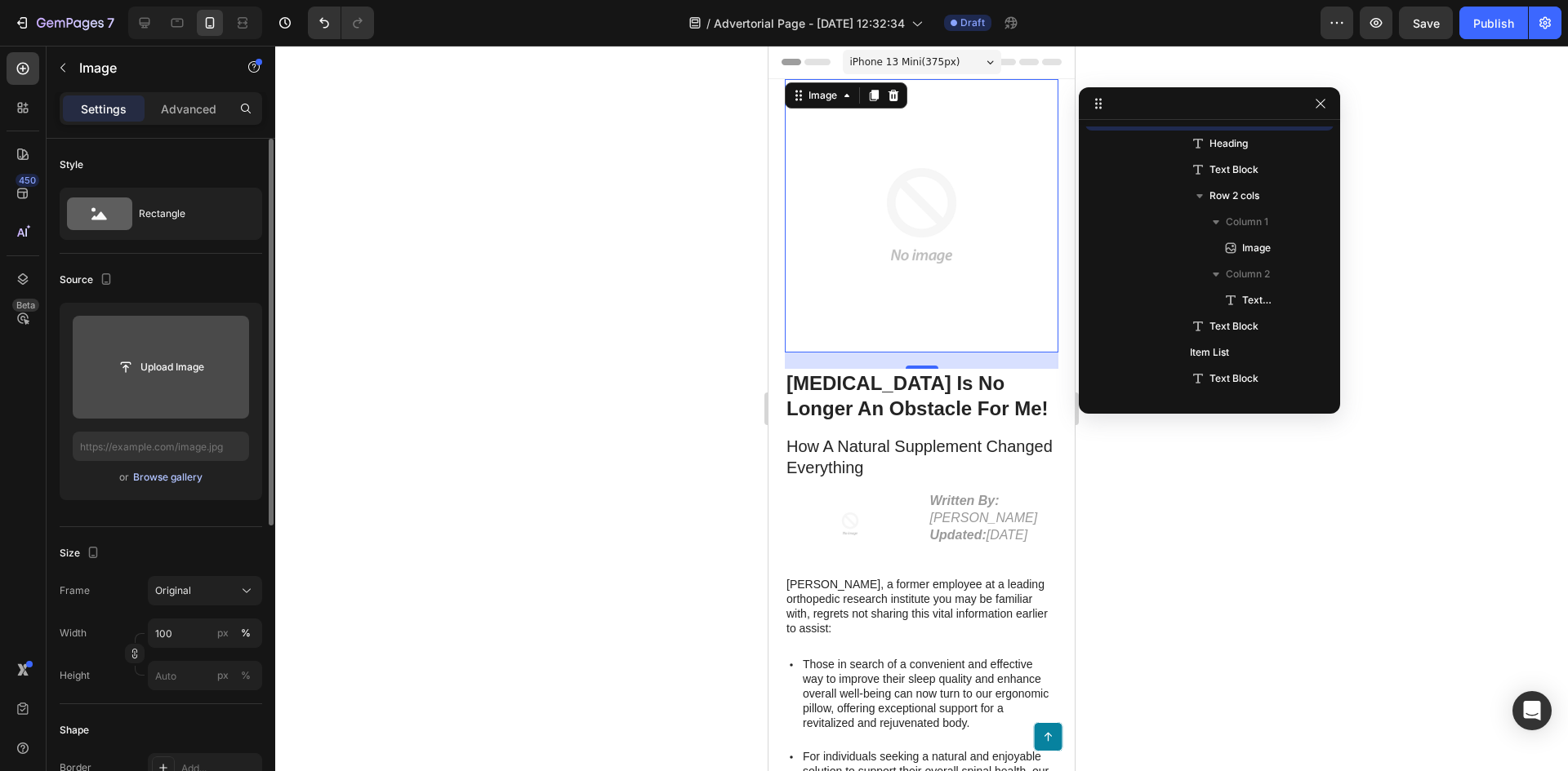
click at [170, 479] on div "Browse gallery" at bounding box center [167, 478] width 69 height 15
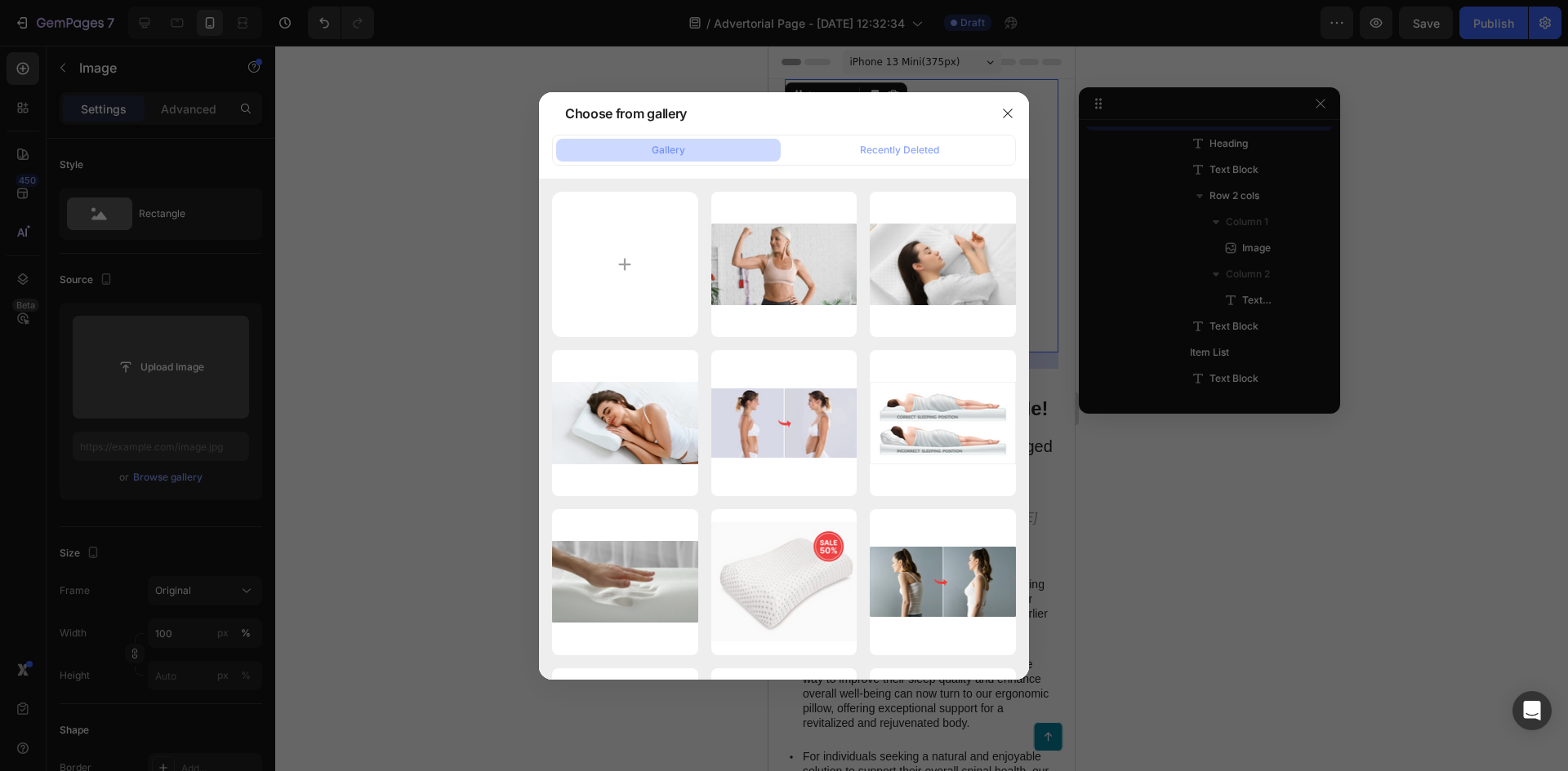
type input "C:\fakepath\fatty-liver-jaundice (1).webp"
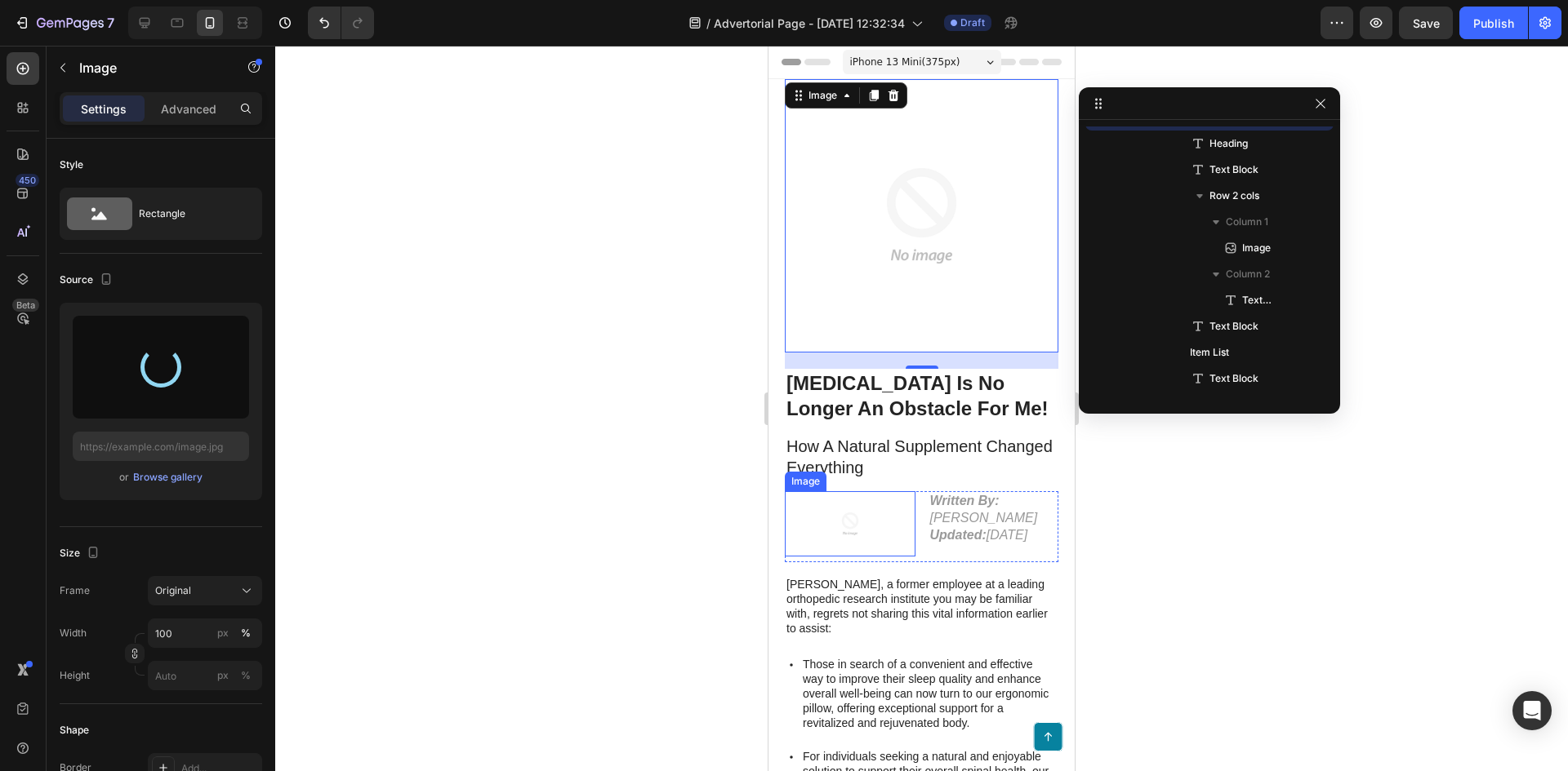
click at [857, 513] on img at bounding box center [849, 524] width 65 height 65
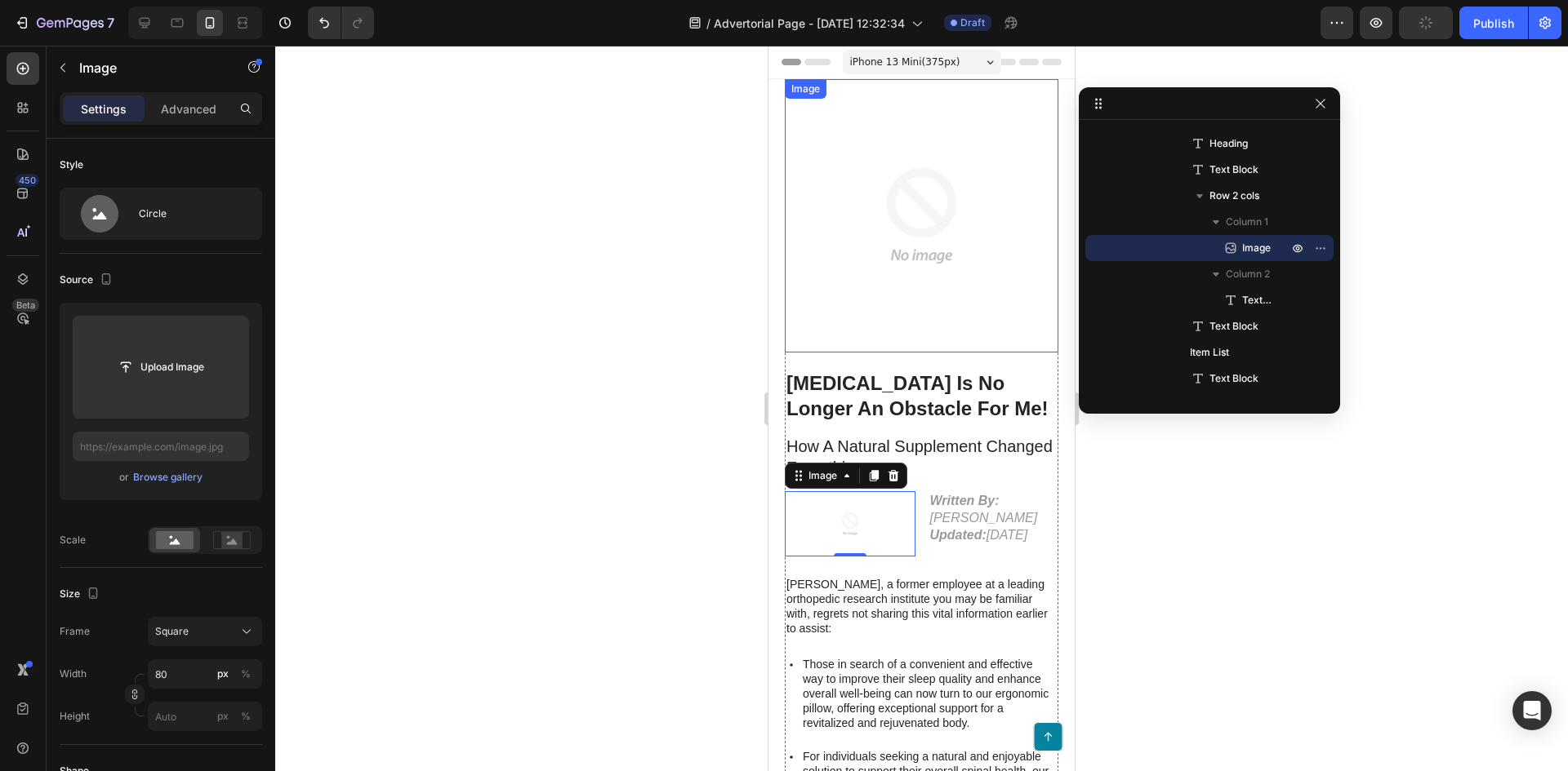
click at [939, 253] on img at bounding box center [921, 216] width 274 height 274
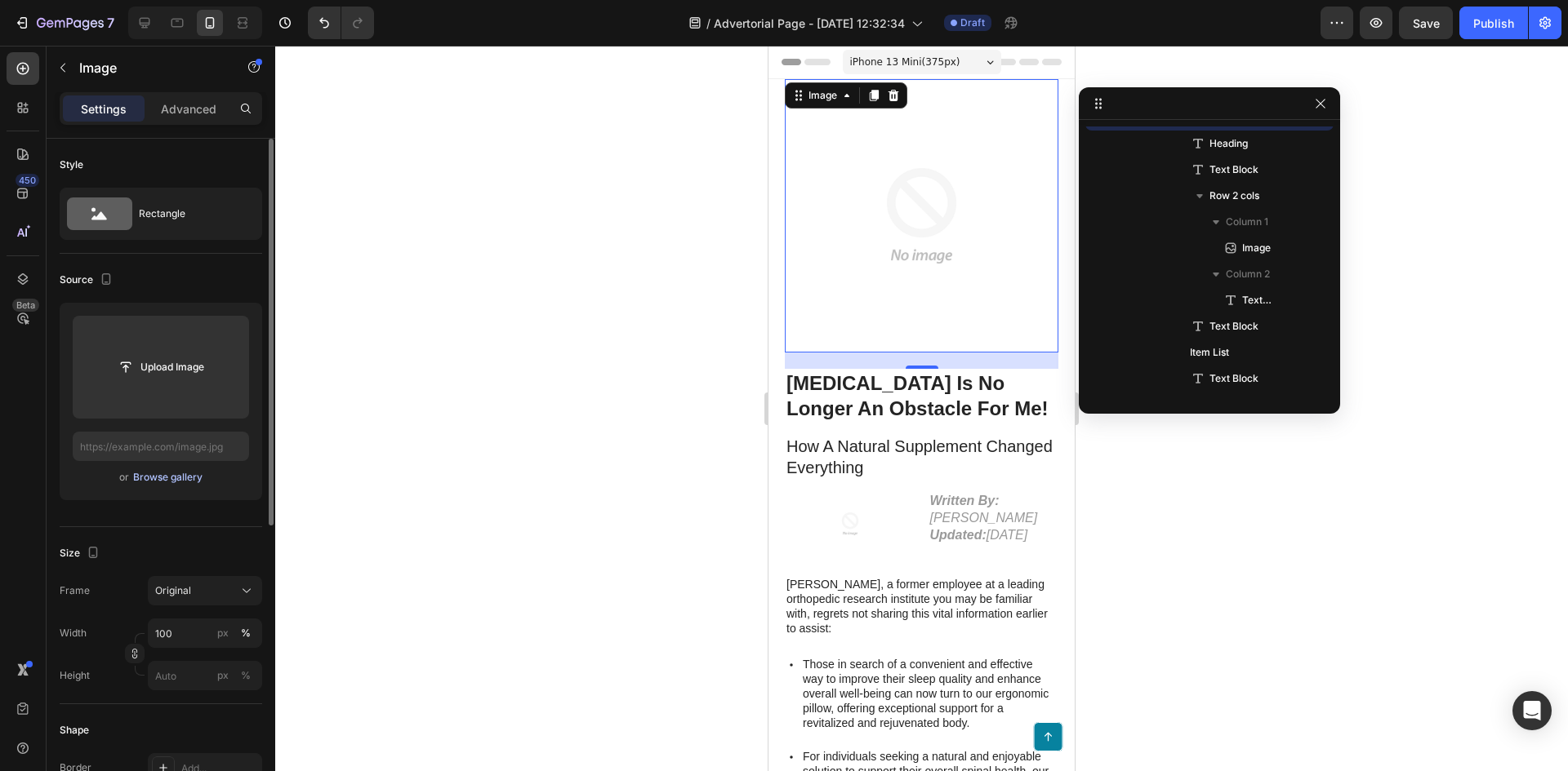
click at [167, 480] on div "Browse gallery" at bounding box center [167, 478] width 69 height 15
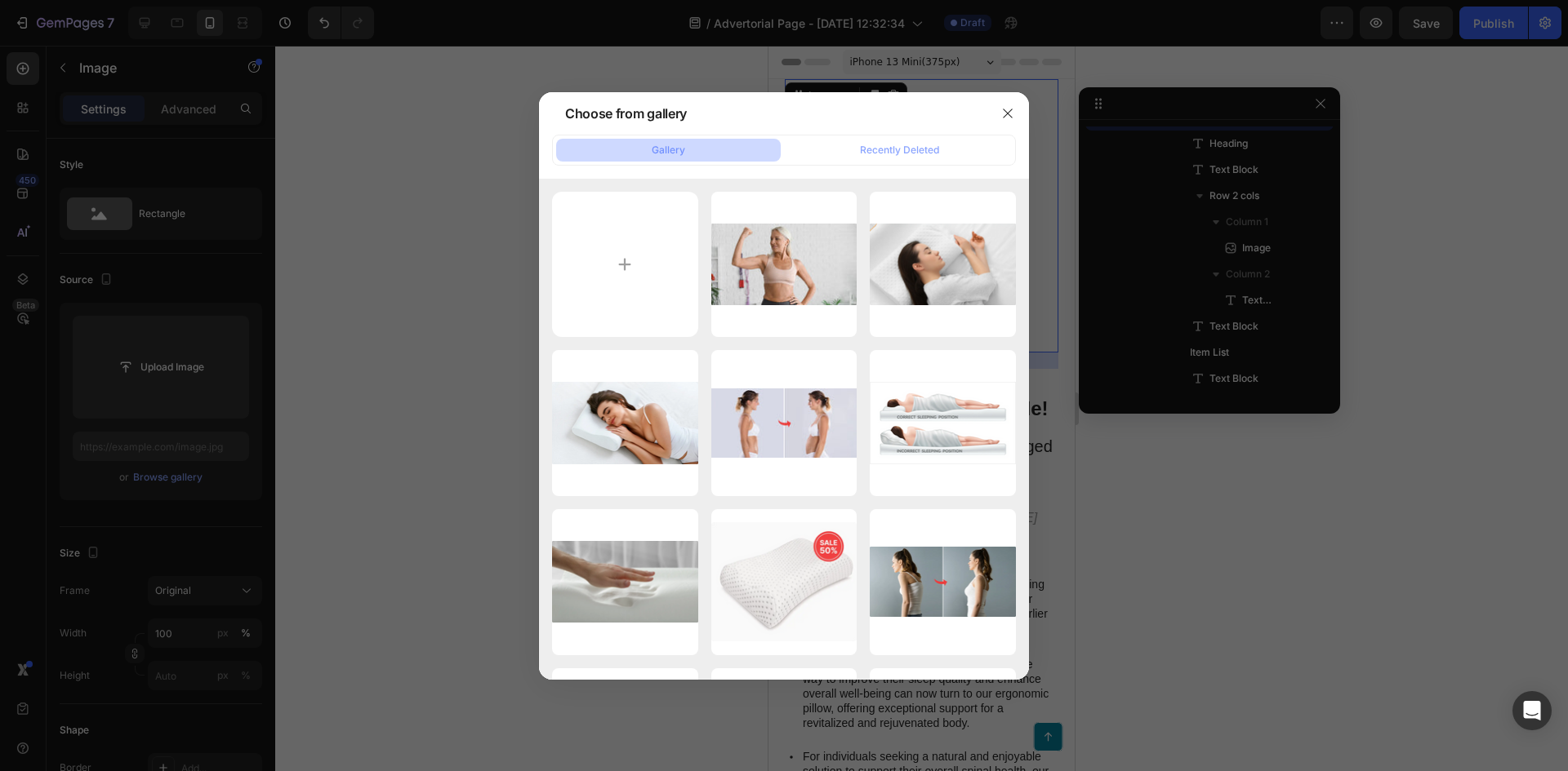
type input "C:\fakepath\fatty-liver-jaundice (1).webp"
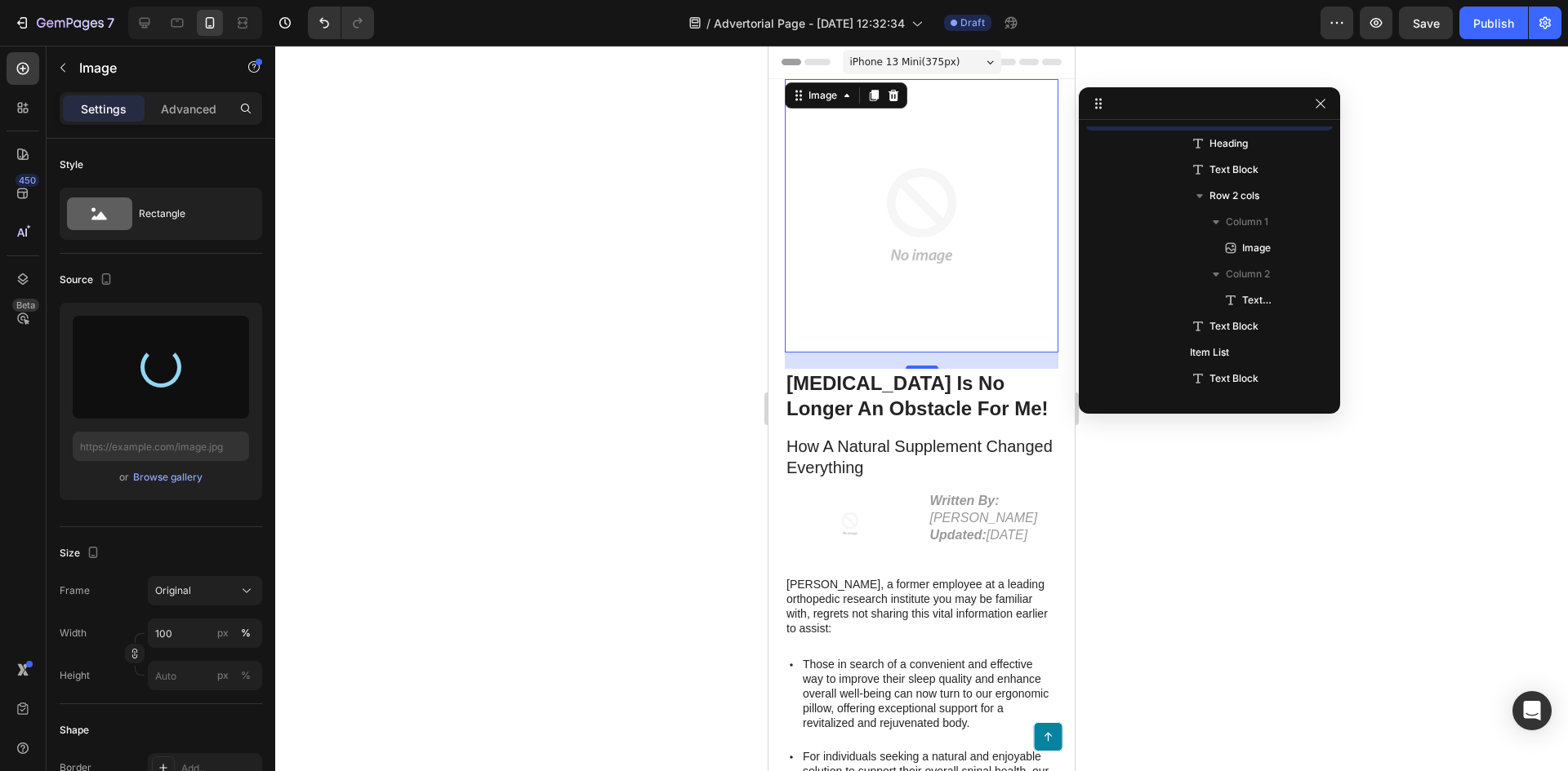
type input "[URL][DOMAIN_NAME]"
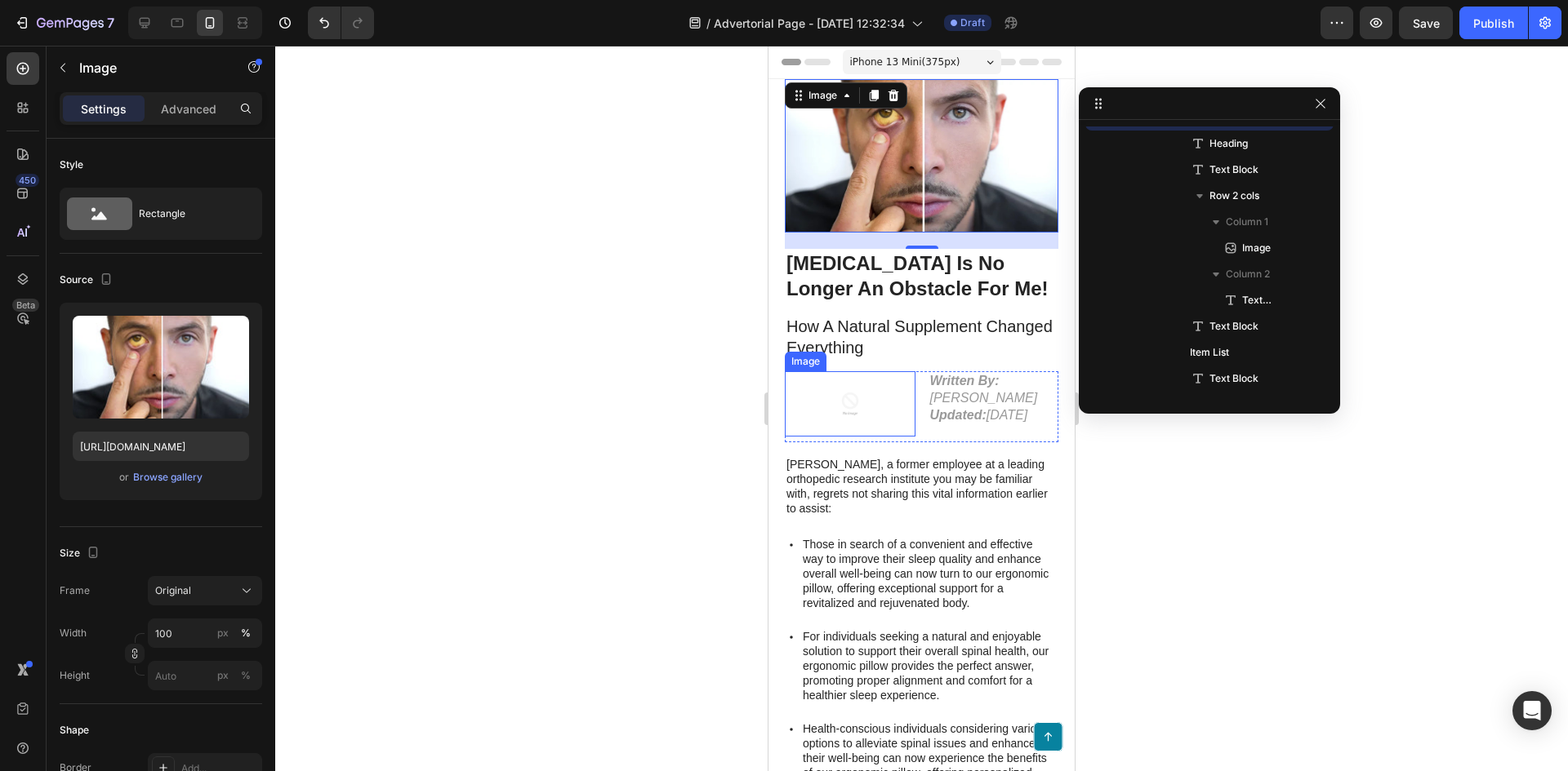
click at [861, 402] on img at bounding box center [849, 404] width 65 height 65
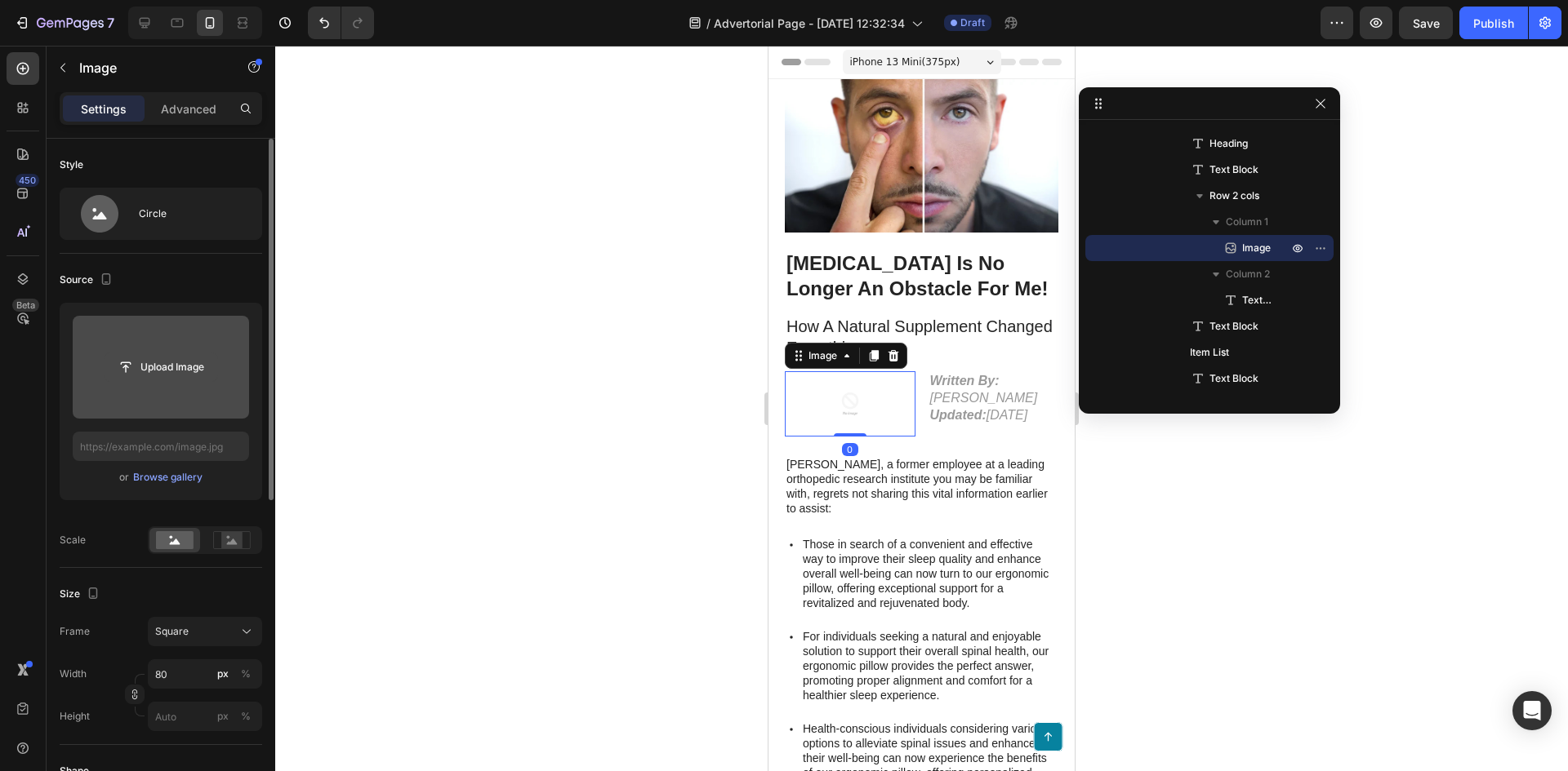
click at [175, 353] on input "file" at bounding box center [160, 367] width 113 height 28
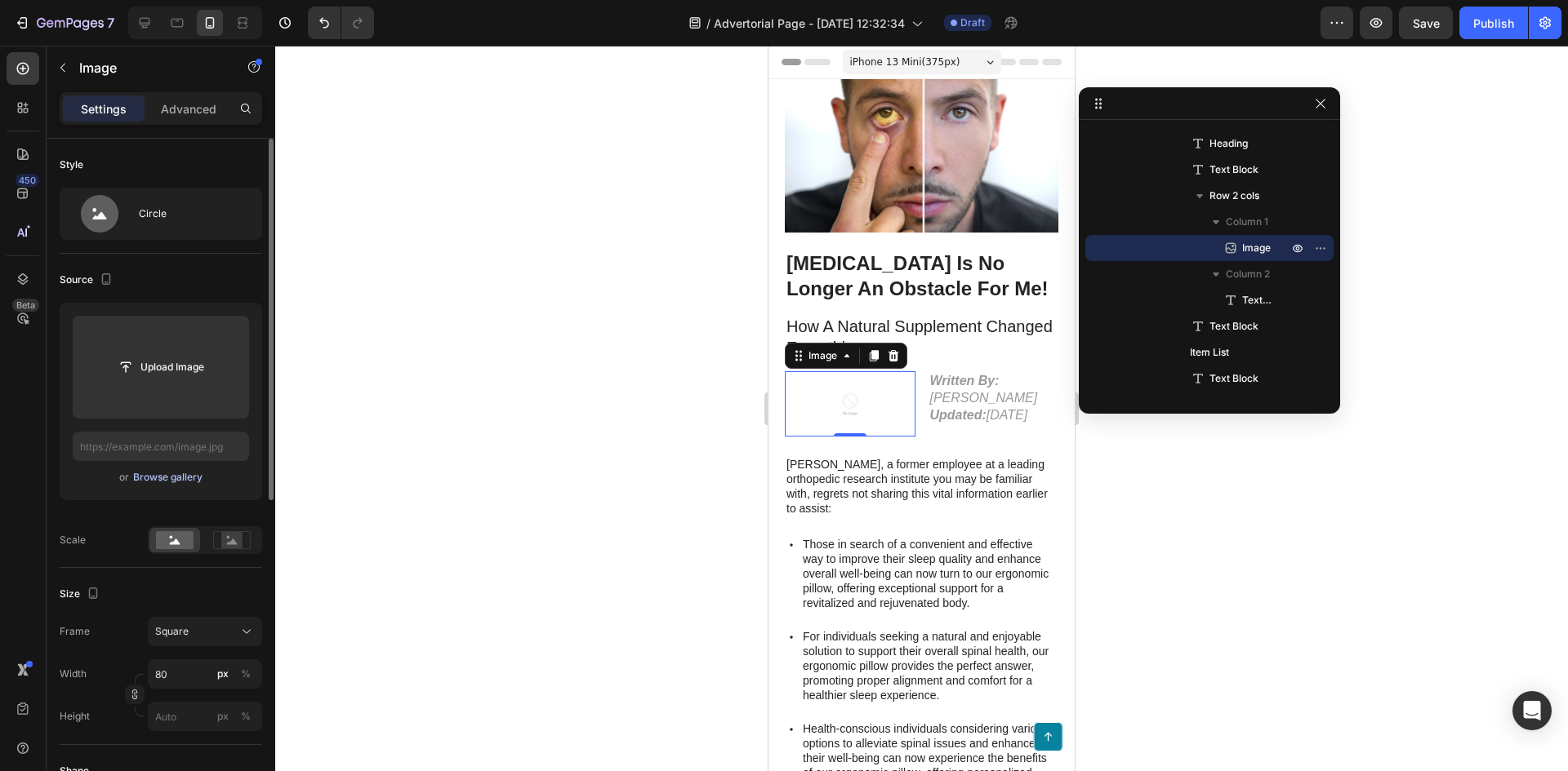
click at [178, 477] on div "Browse gallery" at bounding box center [167, 478] width 69 height 15
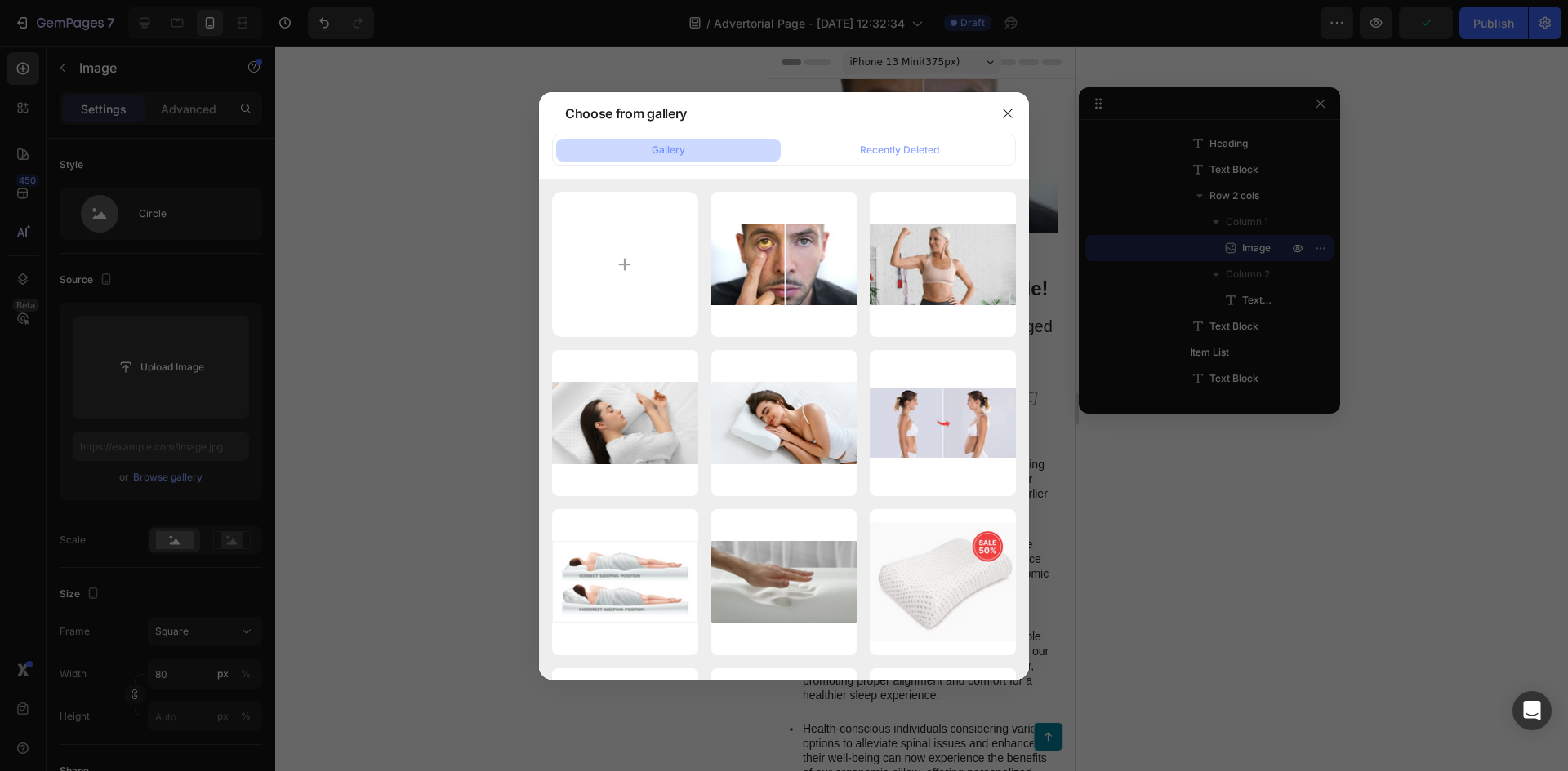
type input "C:\fakepath\james-k.webp"
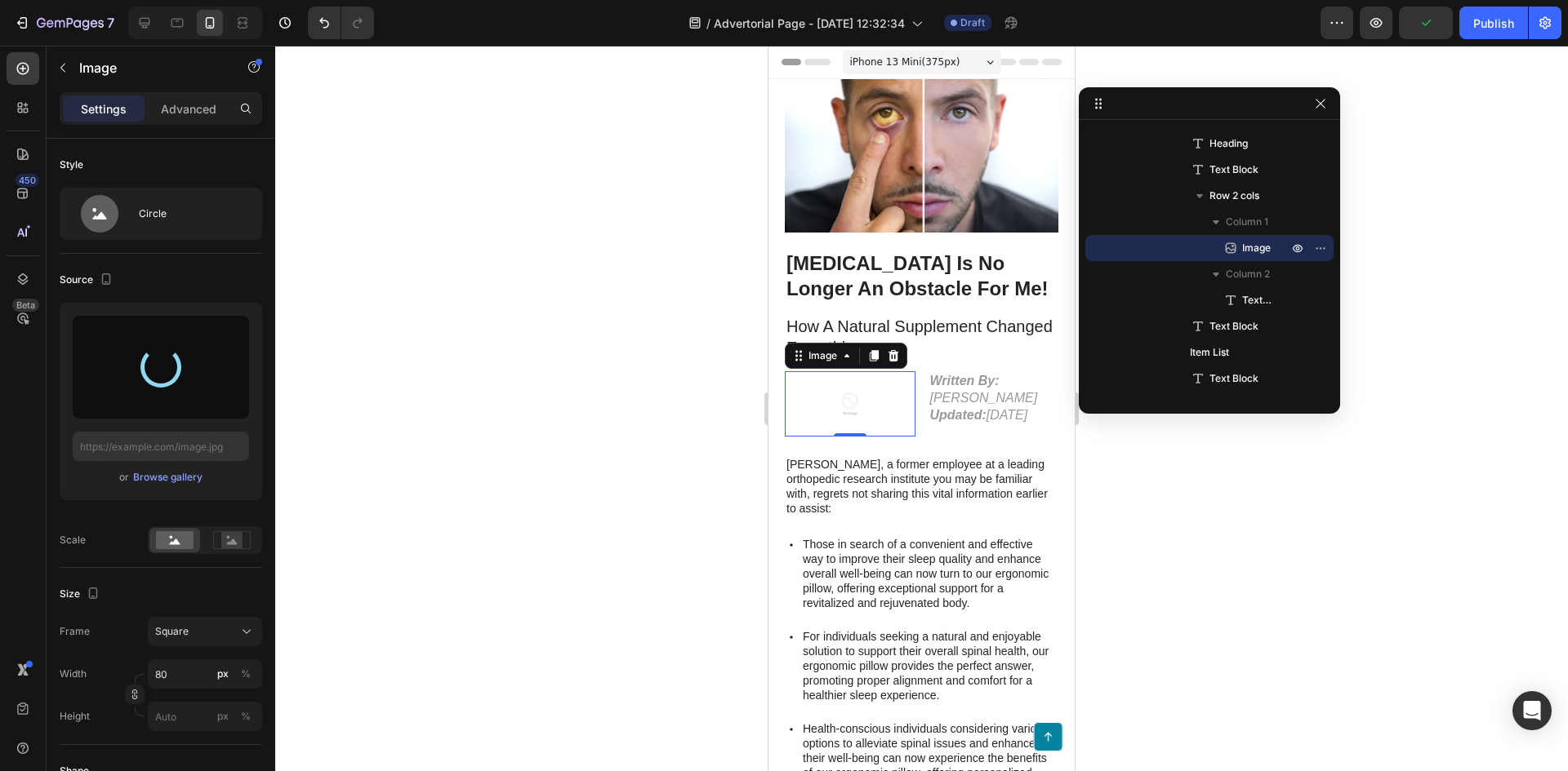
type input "[URL][DOMAIN_NAME]"
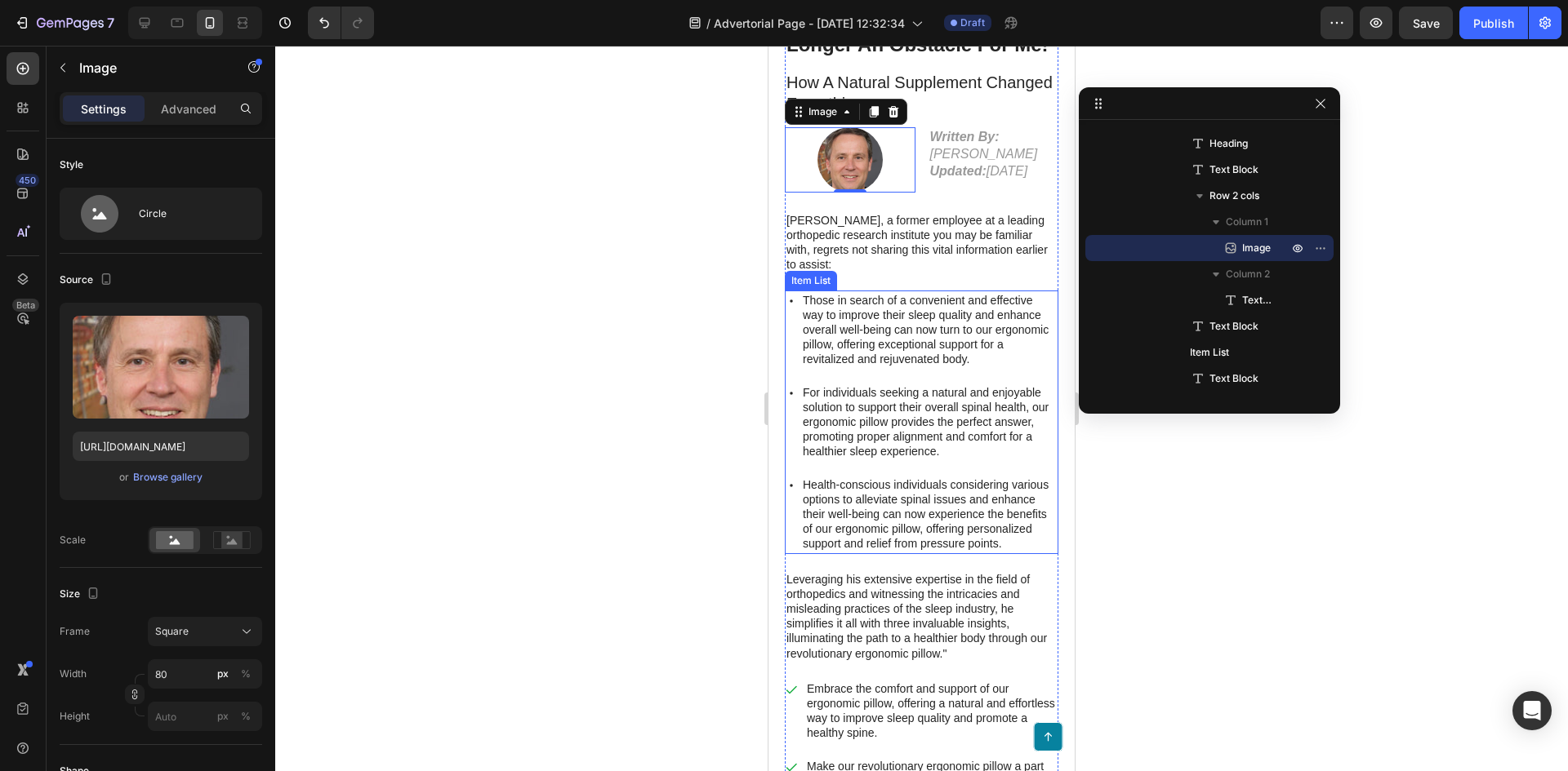
scroll to position [245, 0]
click at [901, 345] on p "Those in search of a convenient and effective way to improve their sleep qualit…" at bounding box center [929, 329] width 253 height 75
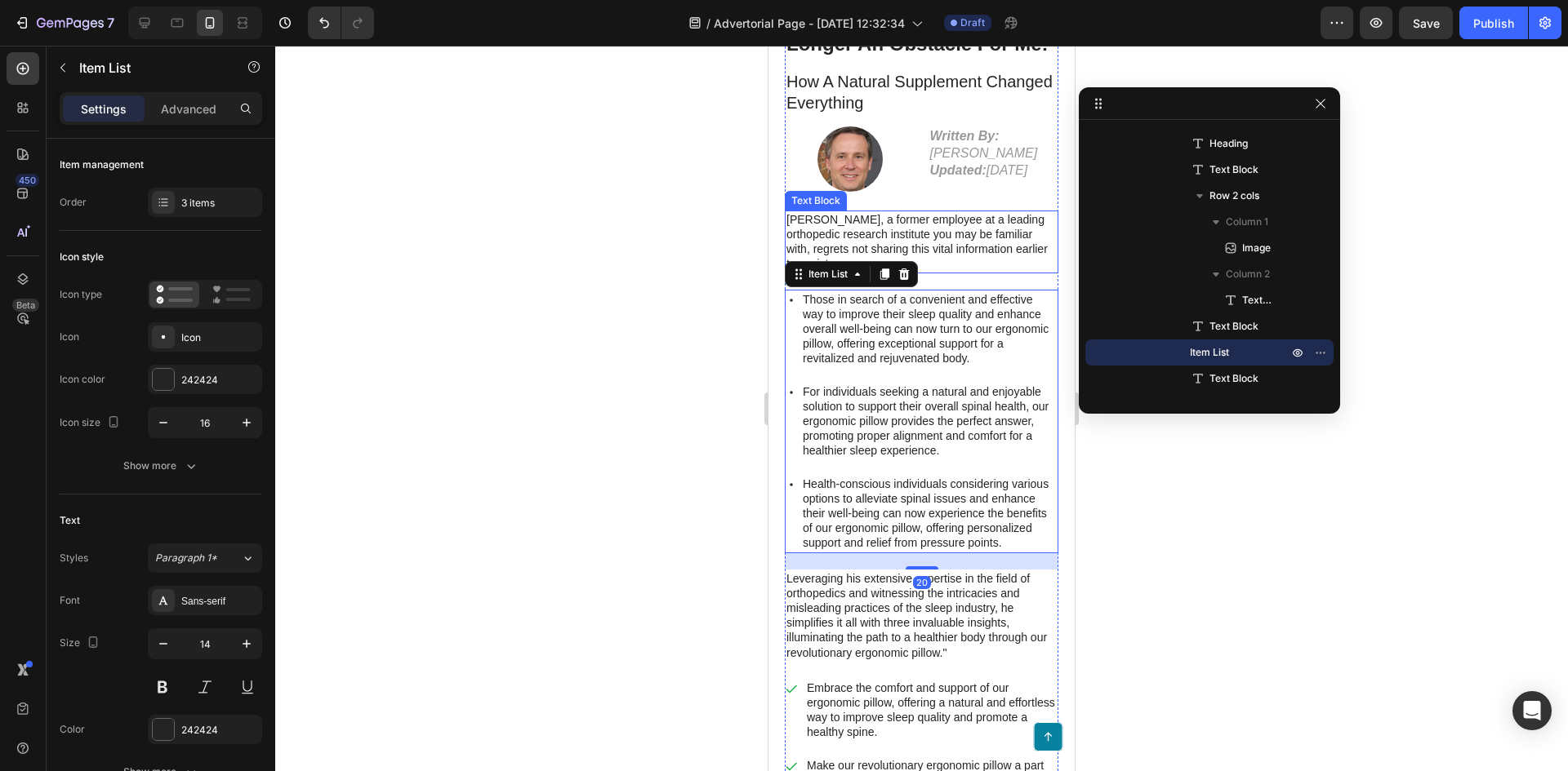
click at [926, 259] on p "Mark Thompson, a former employee at a leading orthopedic research institute you…" at bounding box center [921, 242] width 270 height 60
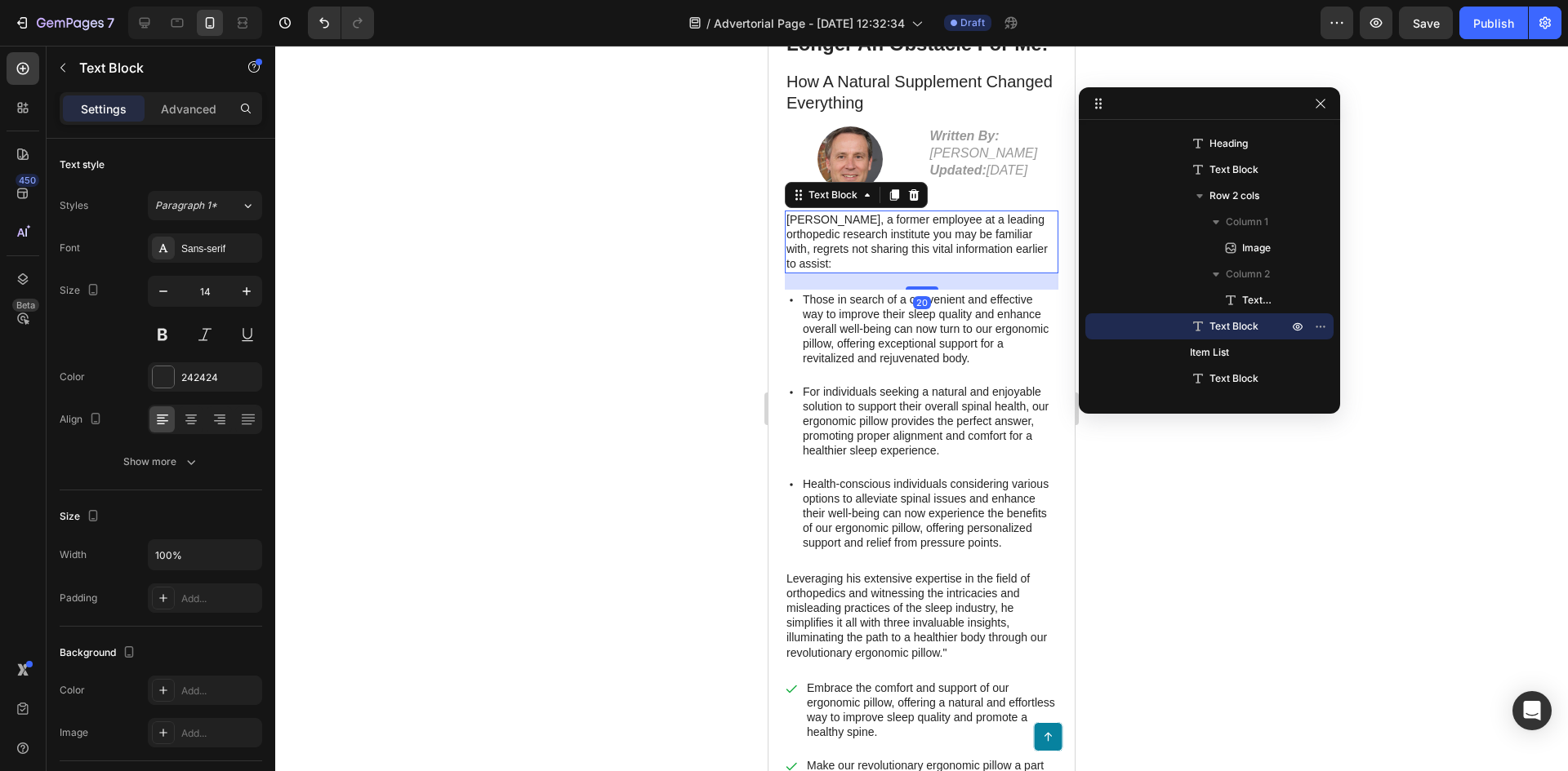
click at [838, 365] on p "Those in search of a convenient and effective way to improve their sleep qualit…" at bounding box center [929, 329] width 253 height 75
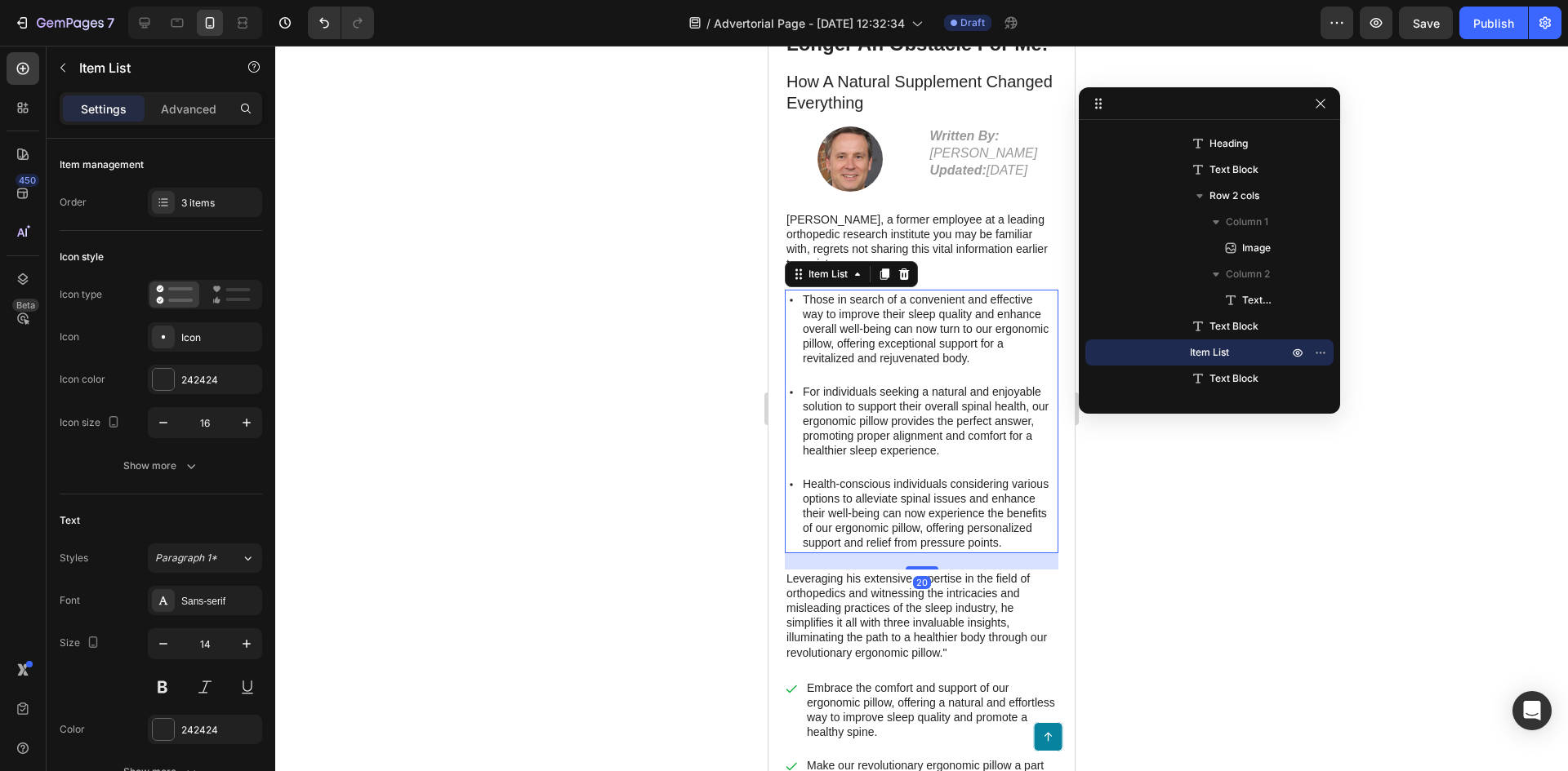
click at [786, 334] on div "Those in search of a convenient and effective way to improve their sleep qualit…" at bounding box center [921, 329] width 274 height 79
click at [907, 280] on icon at bounding box center [904, 274] width 13 height 13
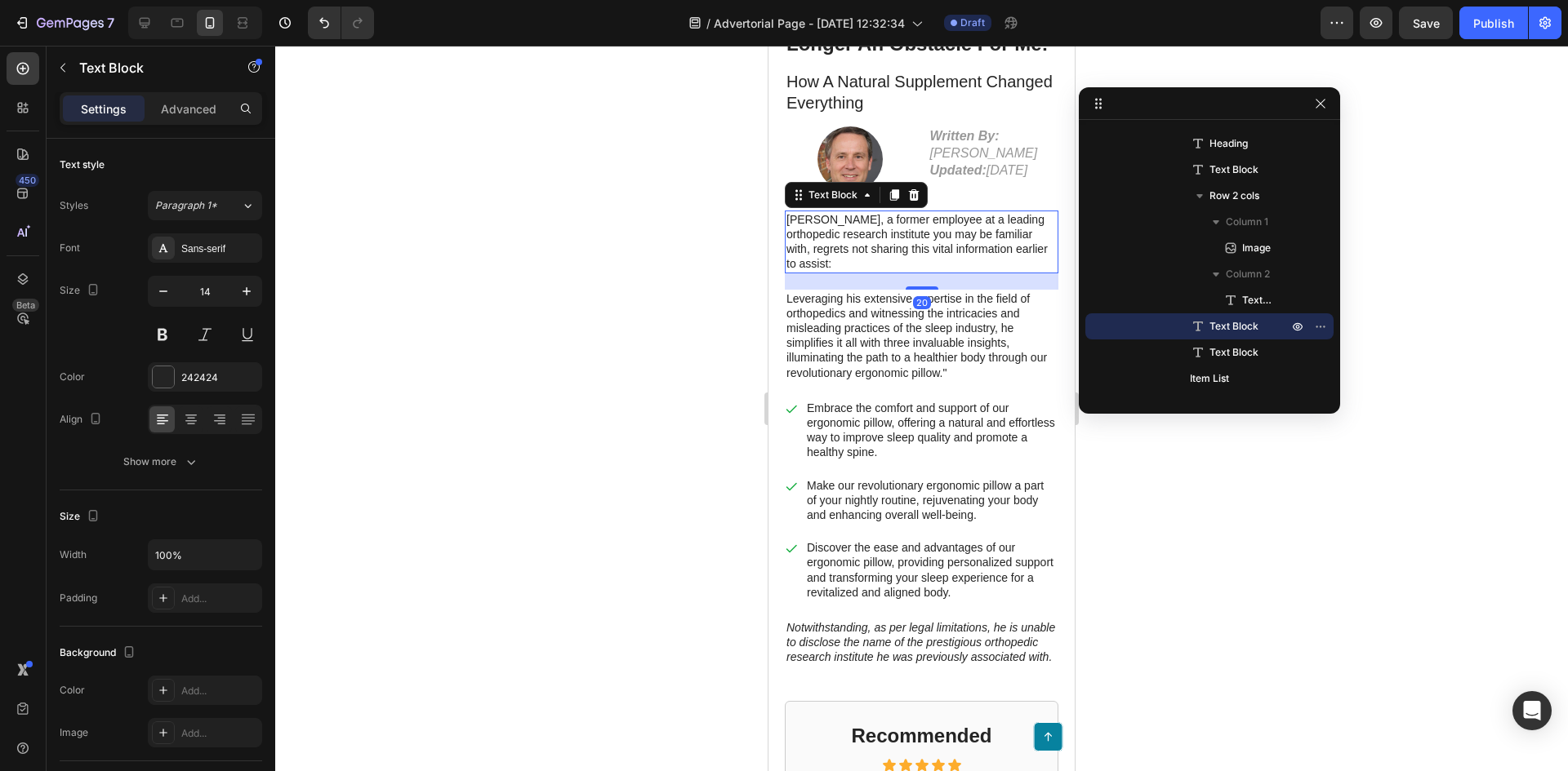
click at [887, 248] on p "Mark Thompson, a former employee at a leading orthopedic research institute you…" at bounding box center [921, 242] width 270 height 60
click at [939, 242] on p "Mark Thompson, a former employee at a leading orthopedic research institute you…" at bounding box center [921, 242] width 270 height 60
click at [938, 243] on p "Mark Thompson, a former employee at a leading orthopedic research institute you…" at bounding box center [921, 242] width 270 height 60
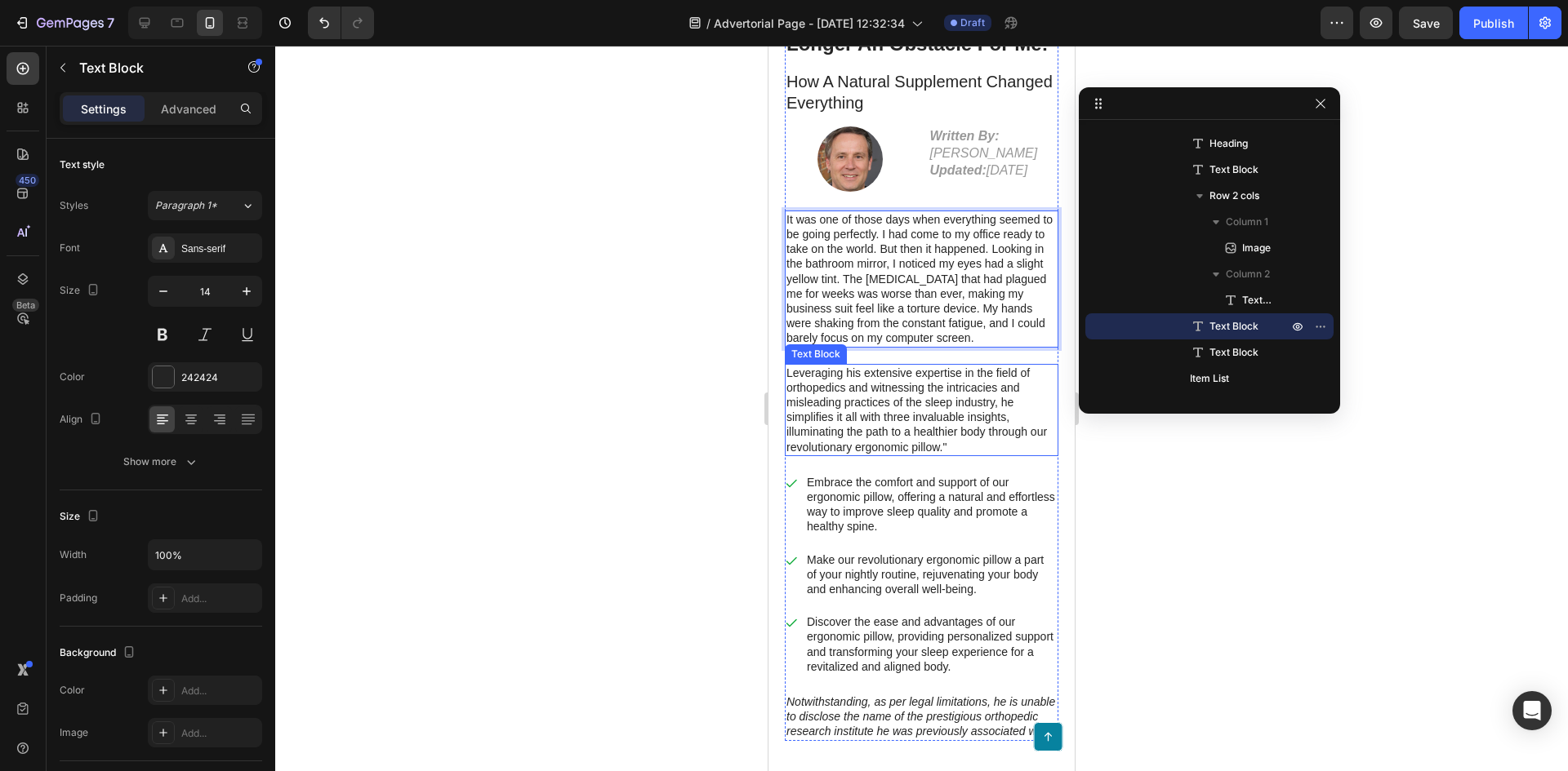
click at [928, 400] on p "Leveraging his extensive expertise in the field of orthopedics and witnessing t…" at bounding box center [921, 410] width 270 height 89
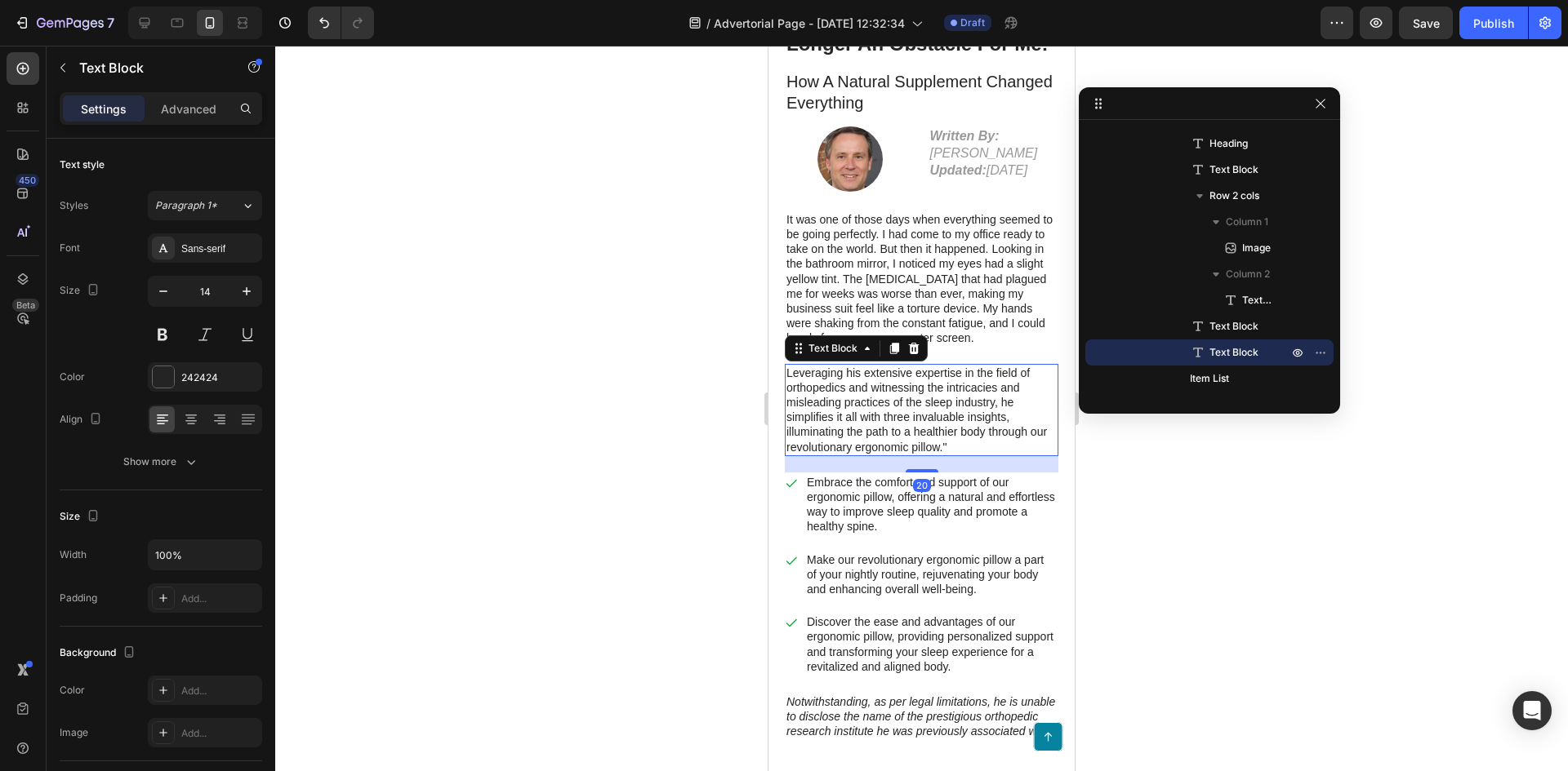
click at [961, 410] on p "Leveraging his extensive expertise in the field of orthopedics and witnessing t…" at bounding box center [921, 410] width 270 height 89
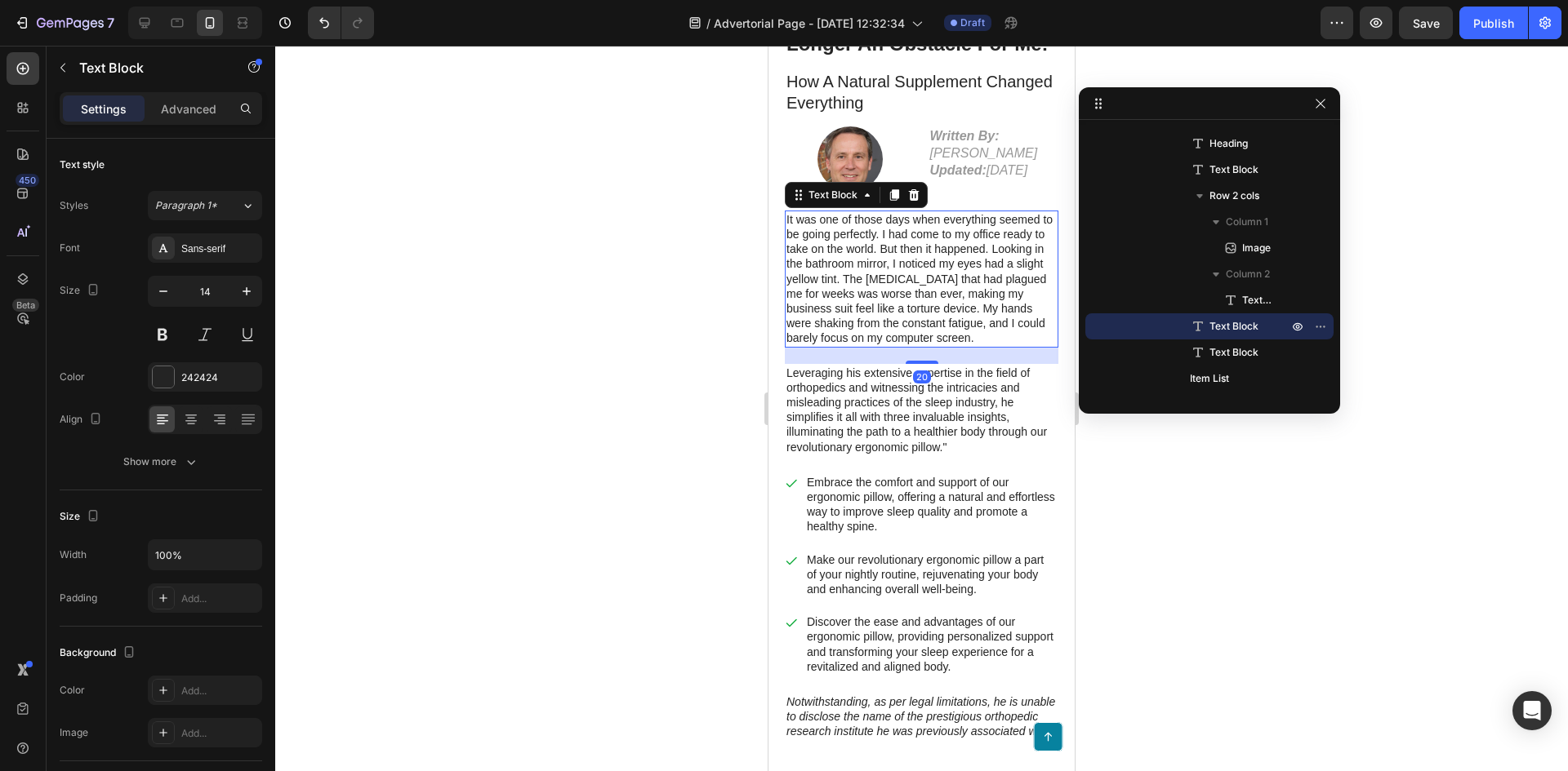
click at [918, 260] on p "It was one of those days when everything seemed to be going perfectly. I had co…" at bounding box center [921, 279] width 270 height 134
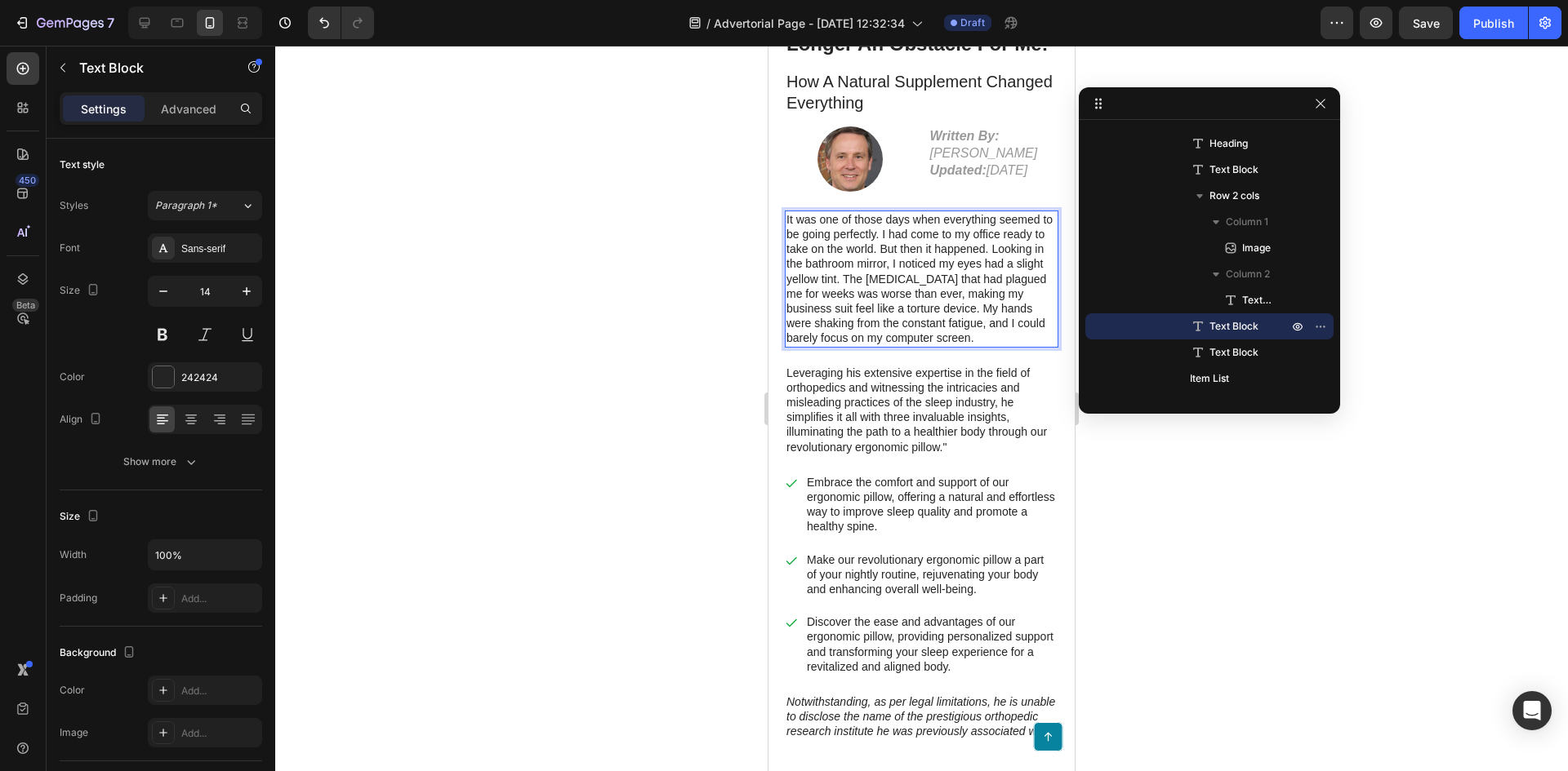
click at [1034, 346] on p "It was one of those days when everything seemed to be going perfectly. I had co…" at bounding box center [921, 279] width 270 height 134
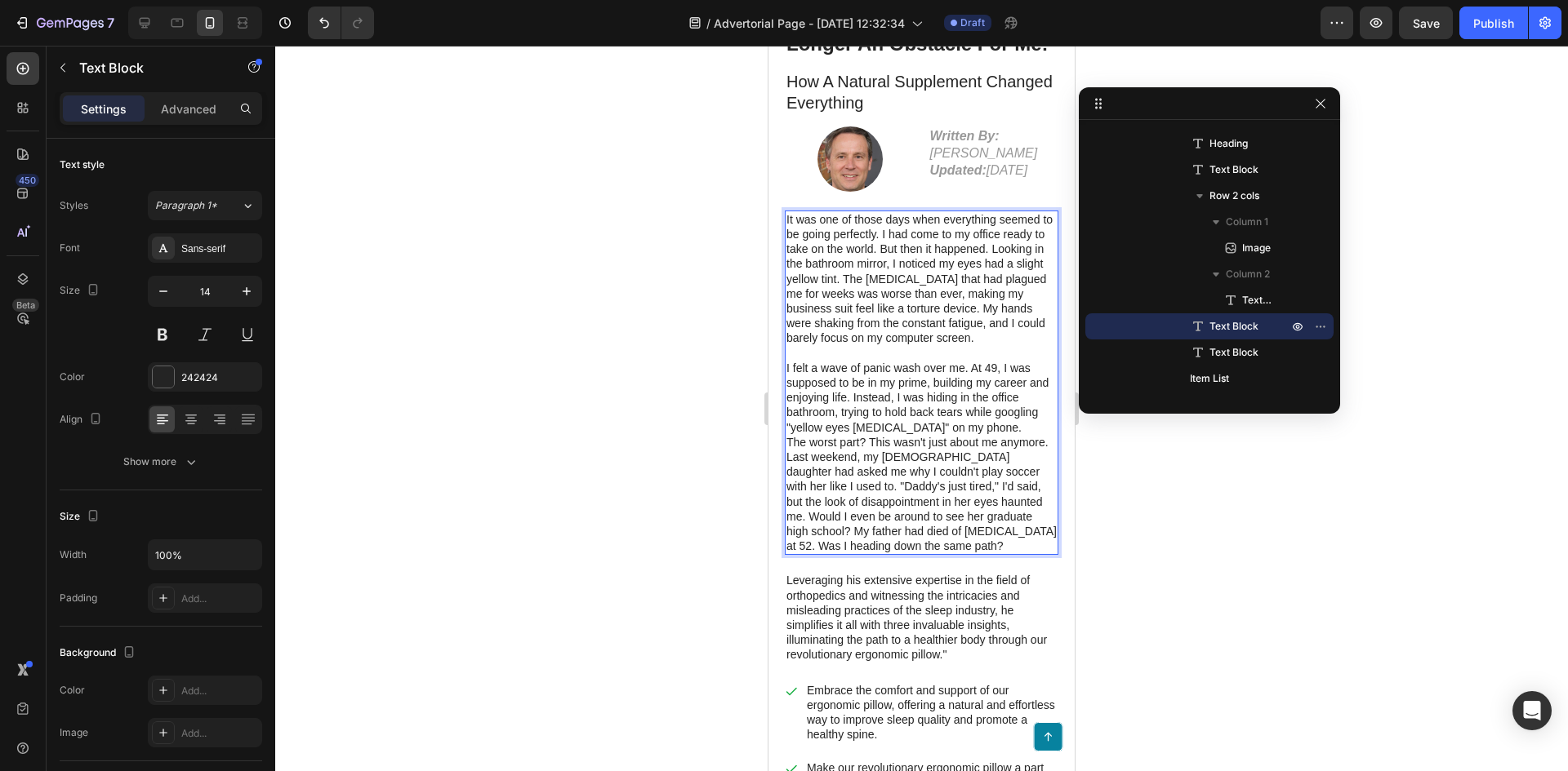
click at [790, 452] on p "The worst part? This wasn't just about me anymore. Last weekend, my 8-year-old …" at bounding box center [921, 494] width 270 height 119
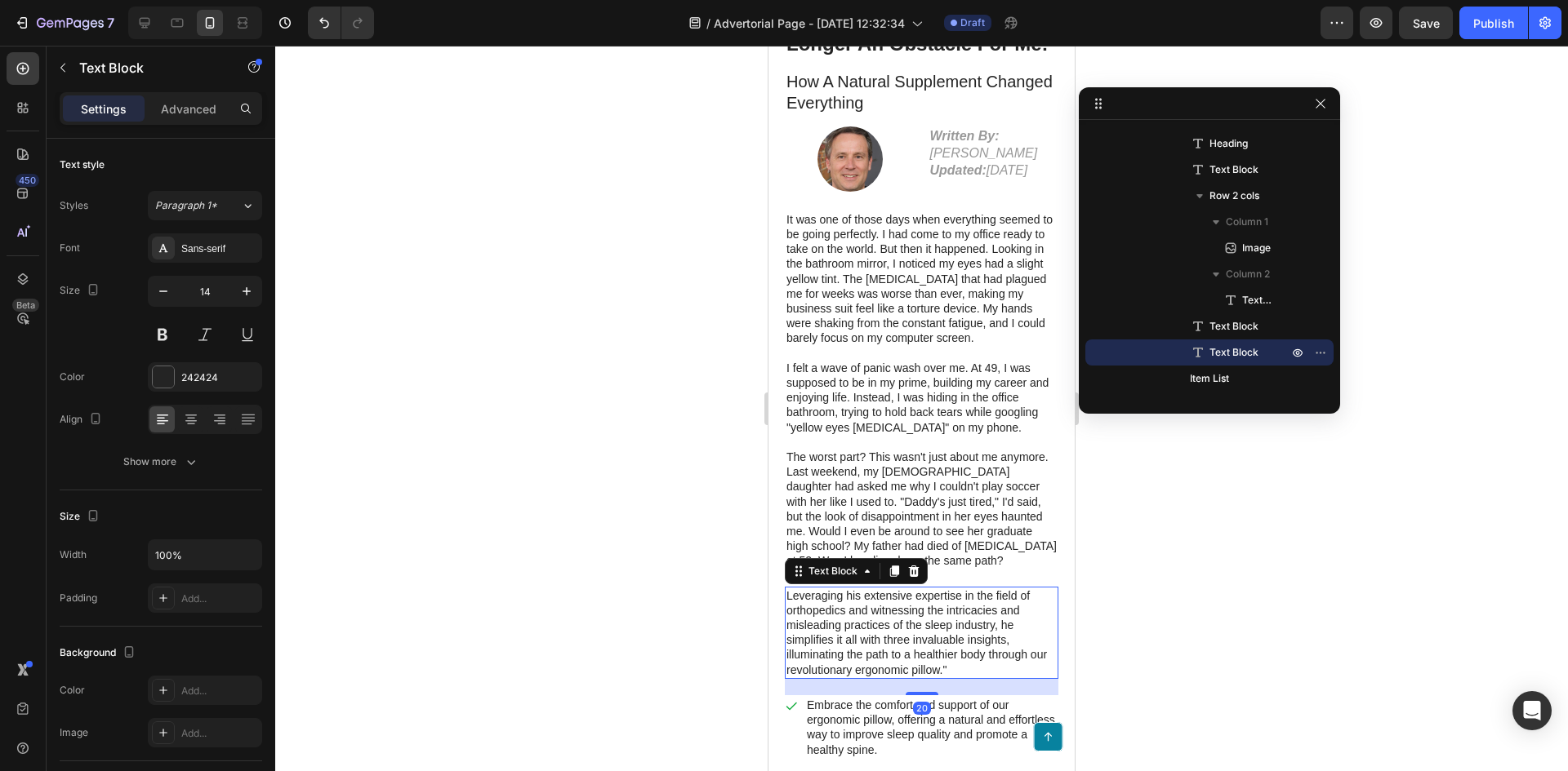
click at [931, 622] on p "Leveraging his extensive expertise in the field of orthopedics and witnessing t…" at bounding box center [921, 633] width 270 height 89
click at [954, 373] on p "I felt a wave of panic wash over me. At 49, I was supposed to be in my prime, b…" at bounding box center [921, 397] width 270 height 75
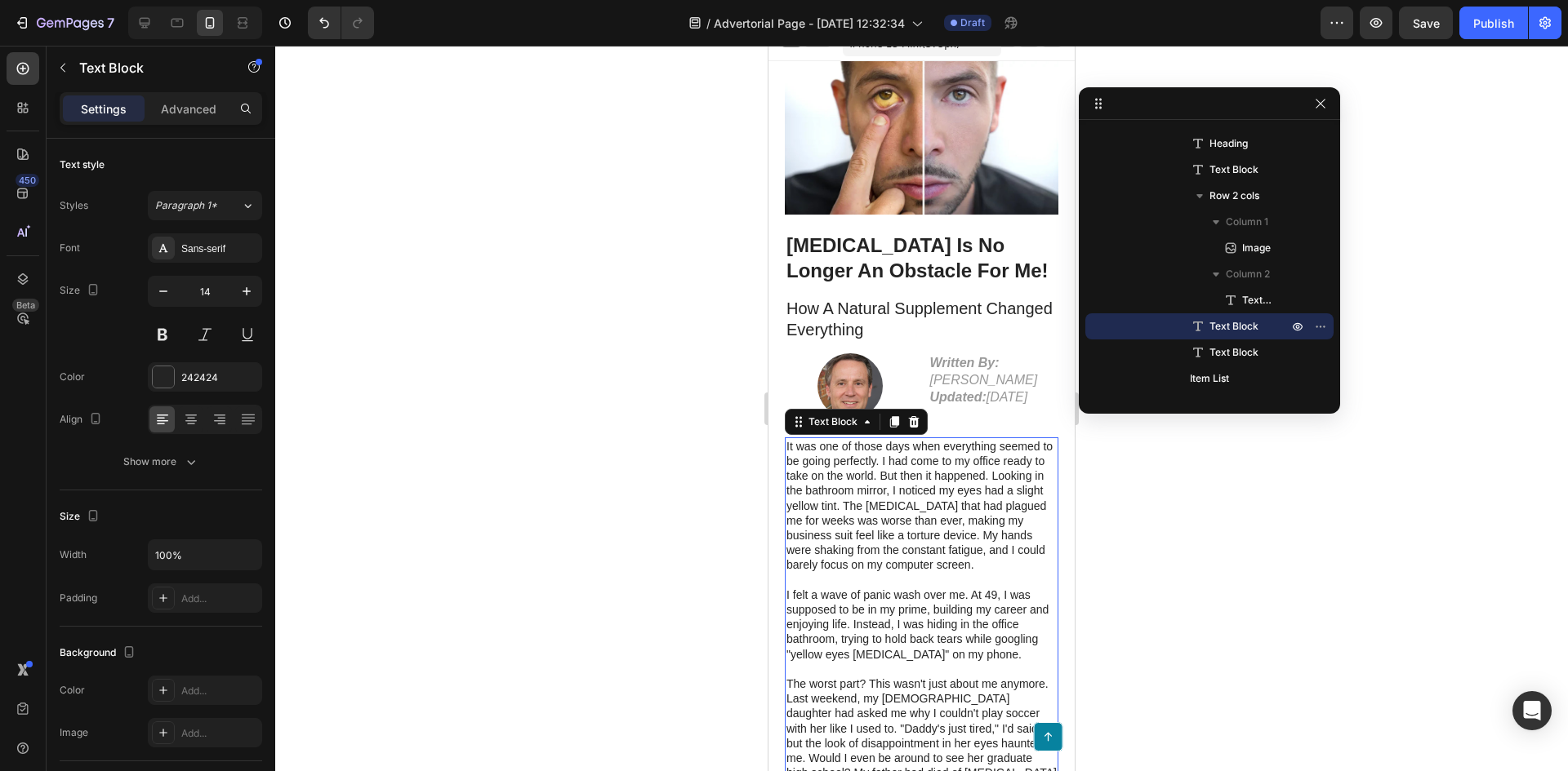
scroll to position [0, 0]
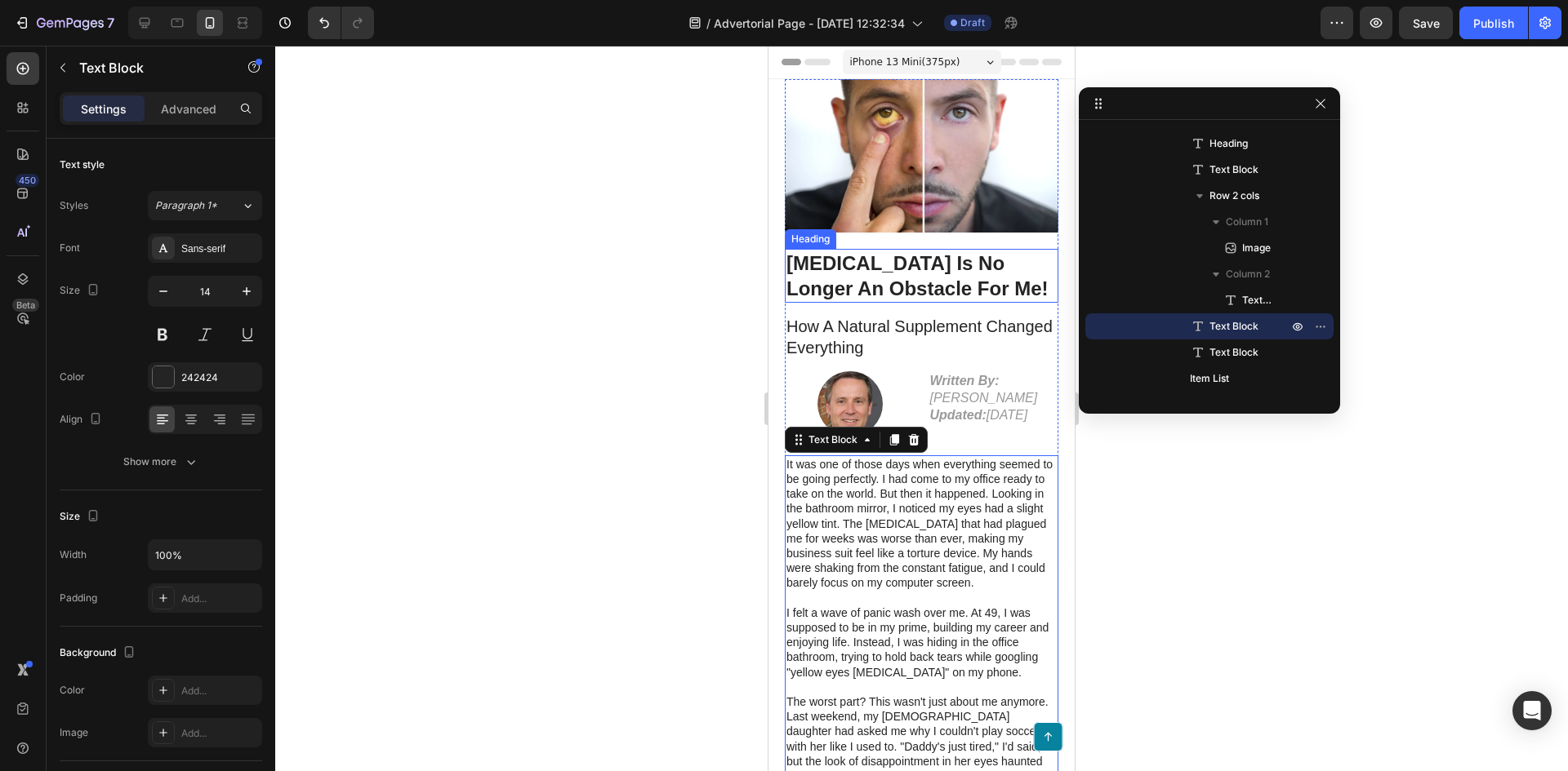
click at [907, 259] on p "[MEDICAL_DATA] Is No Longer An Obstacle For Me!" at bounding box center [921, 276] width 270 height 51
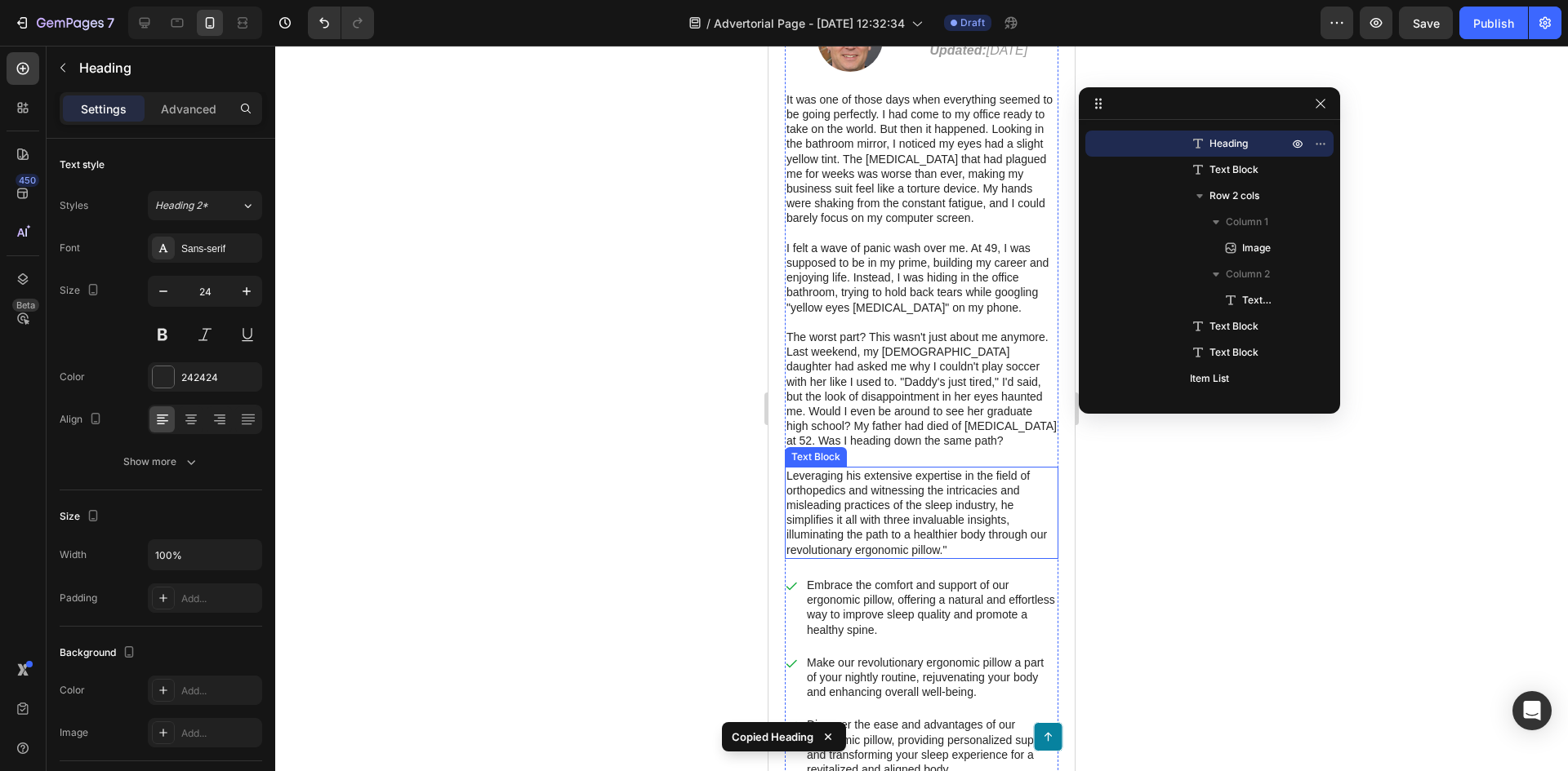
scroll to position [409, 0]
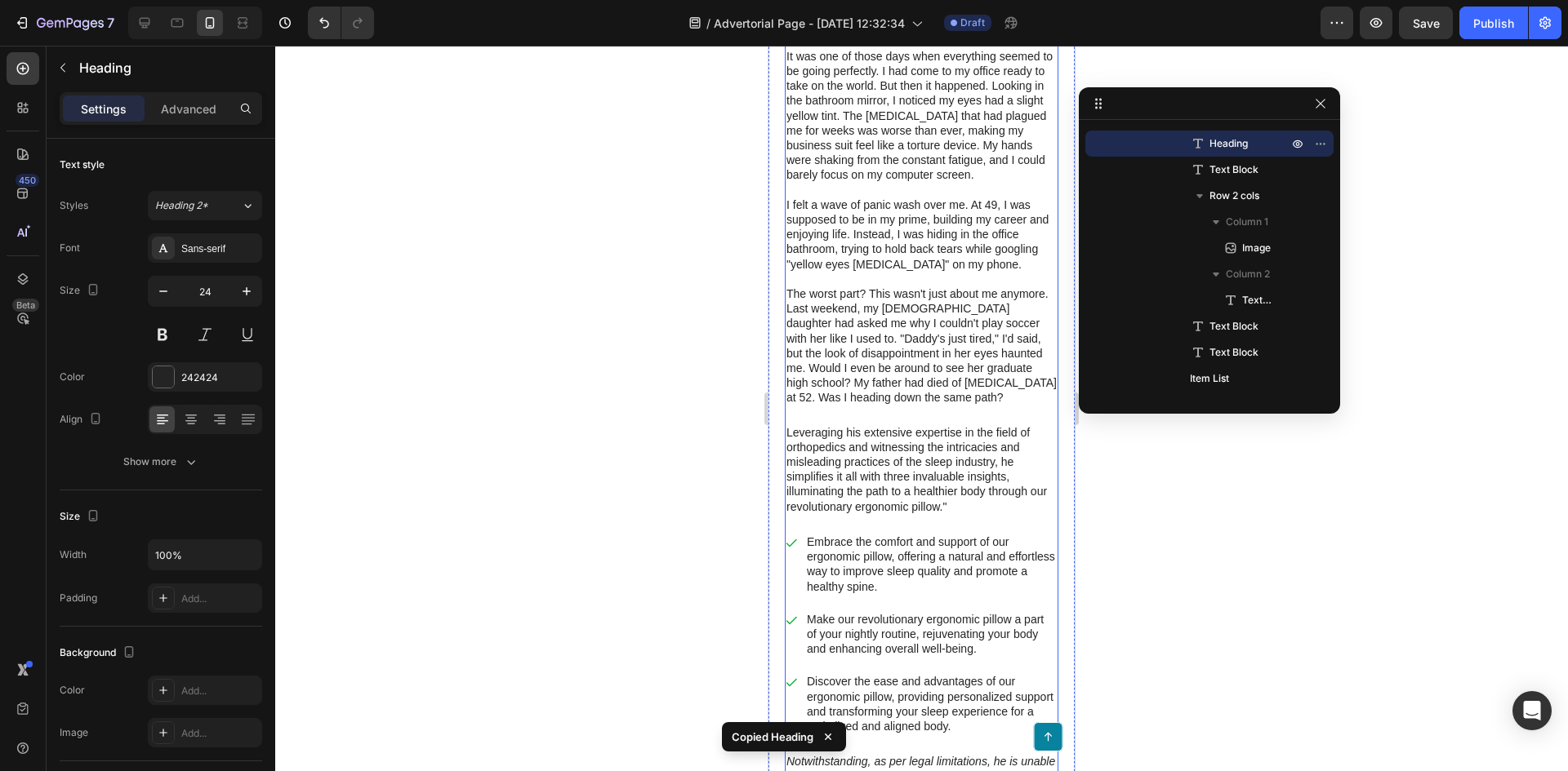
click at [926, 433] on div "Image Fatty Liver Is No Longer An Obstacle For Me! Heading 14 How A Natural Sup…" at bounding box center [921, 235] width 274 height 1130
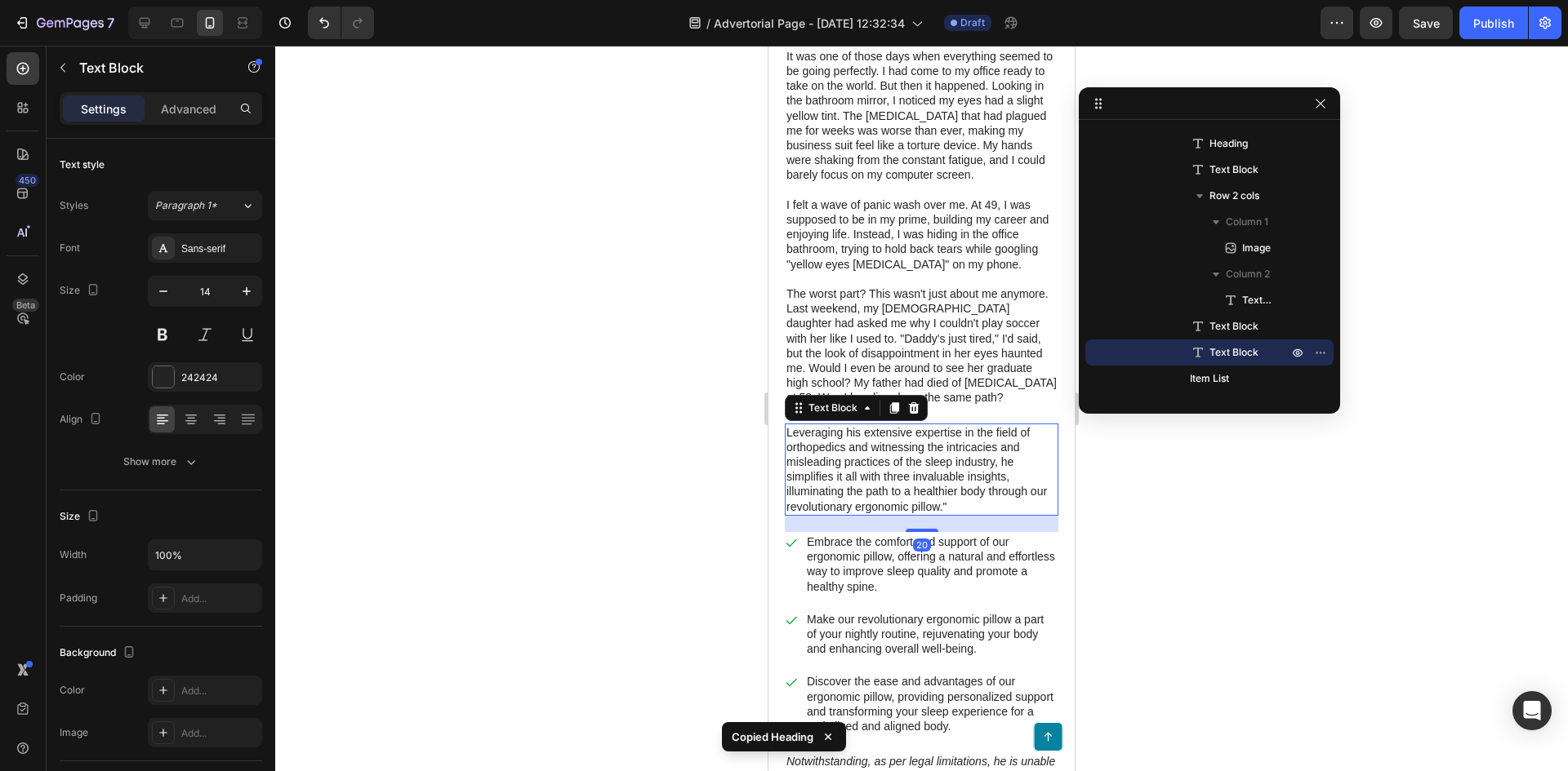
click at [913, 458] on p "Leveraging his extensive expertise in the field of orthopedics and witnessing t…" at bounding box center [921, 469] width 270 height 89
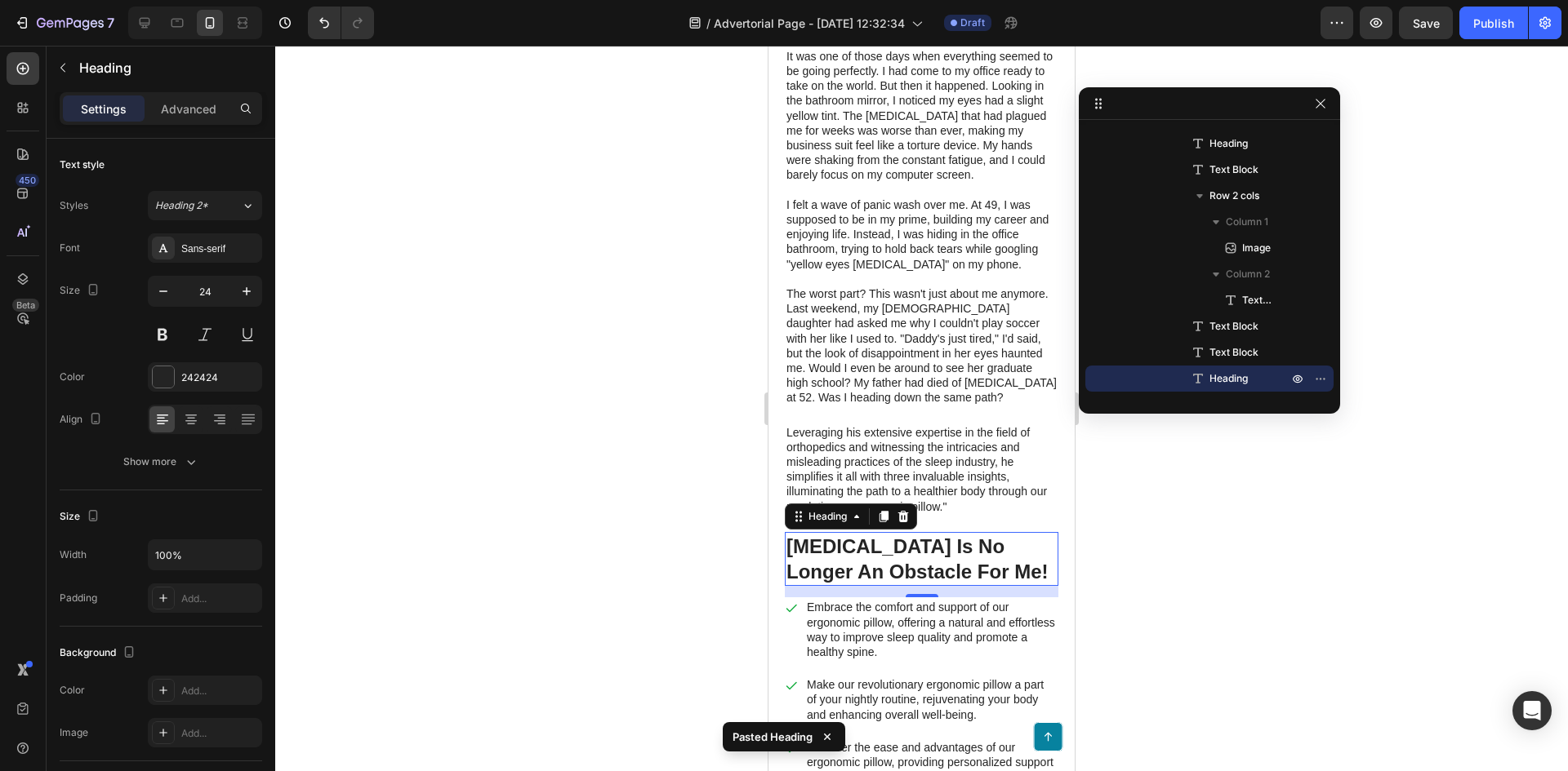
click at [978, 573] on h1 "[MEDICAL_DATA] Is No Longer An Obstacle For Me!" at bounding box center [921, 559] width 274 height 53
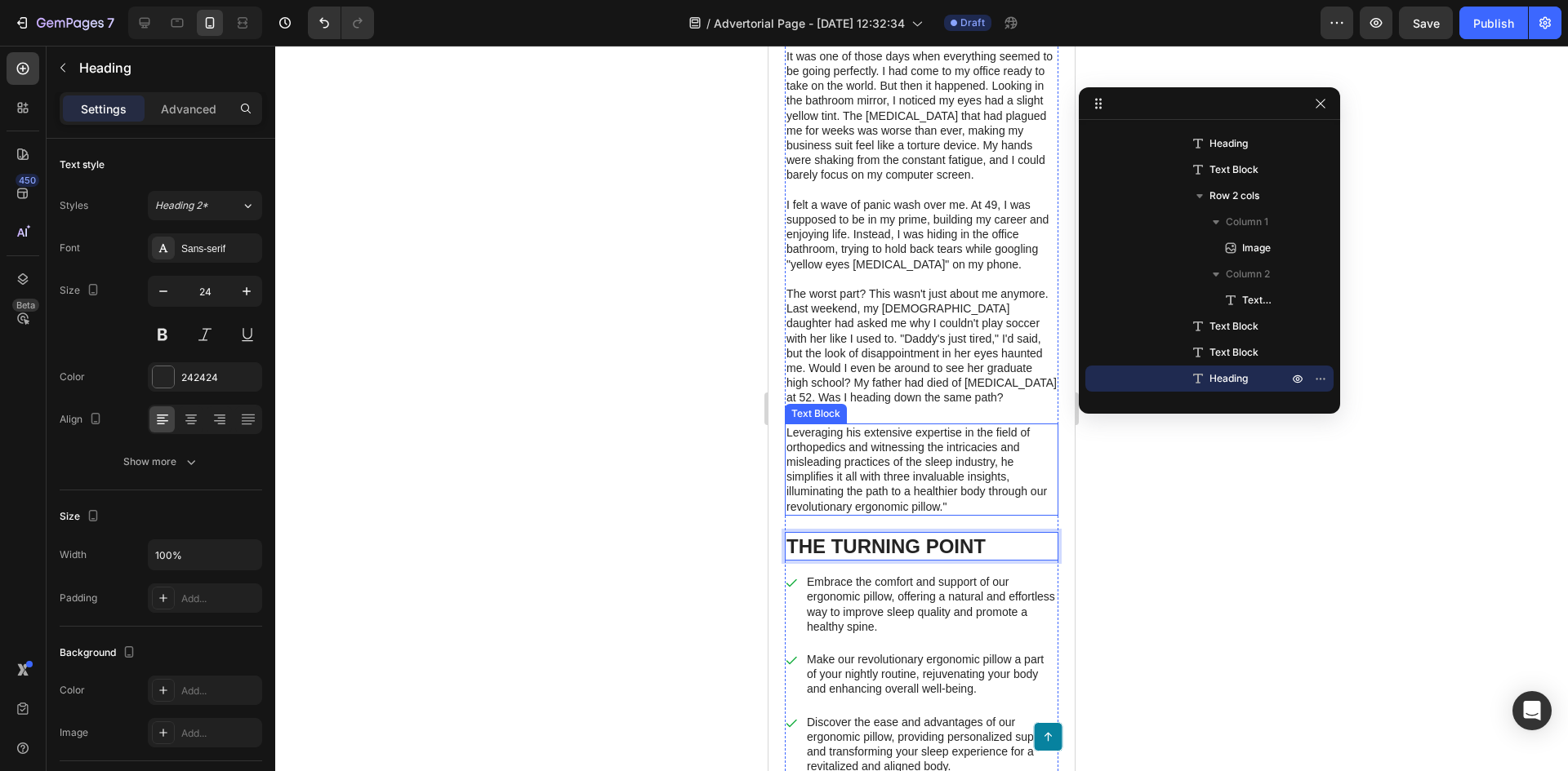
click at [879, 465] on p "Leveraging his extensive expertise in the field of orthopedics and witnessing t…" at bounding box center [921, 469] width 270 height 89
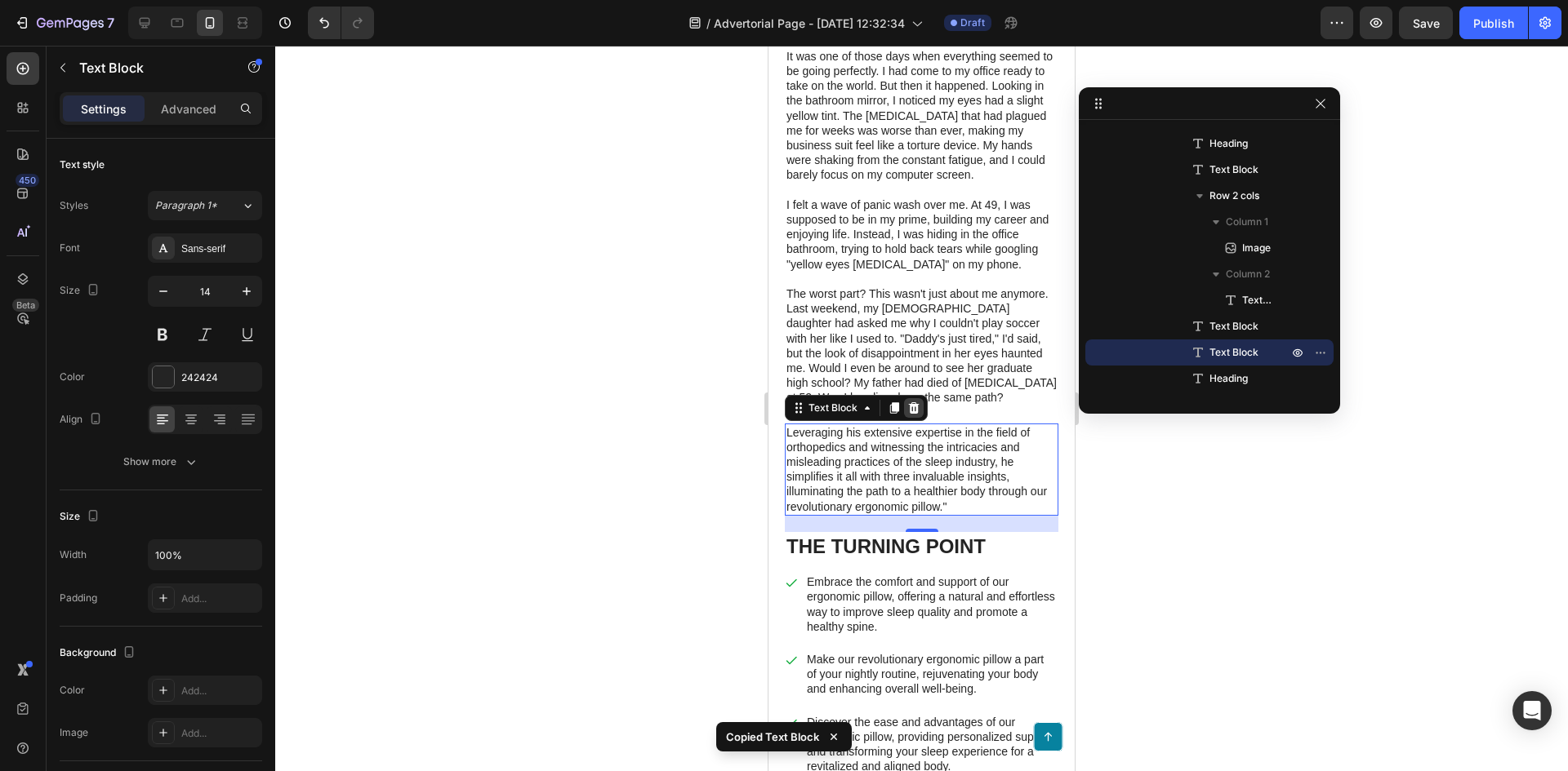
click at [913, 409] on div at bounding box center [913, 408] width 19 height 19
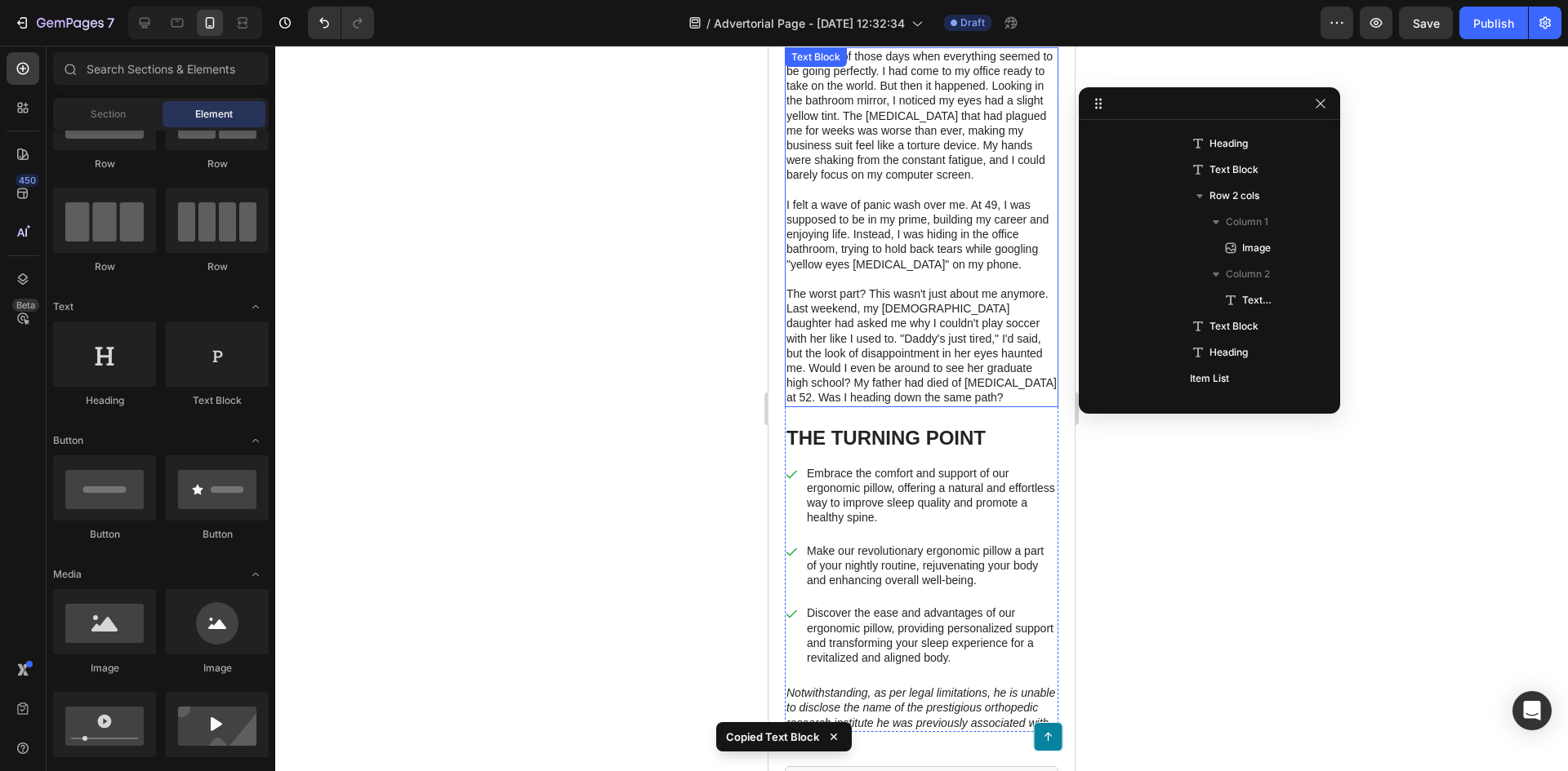
click at [891, 350] on p "The worst part? This wasn't just about me anymore. Last weekend, my 8-year-old …" at bounding box center [921, 346] width 270 height 119
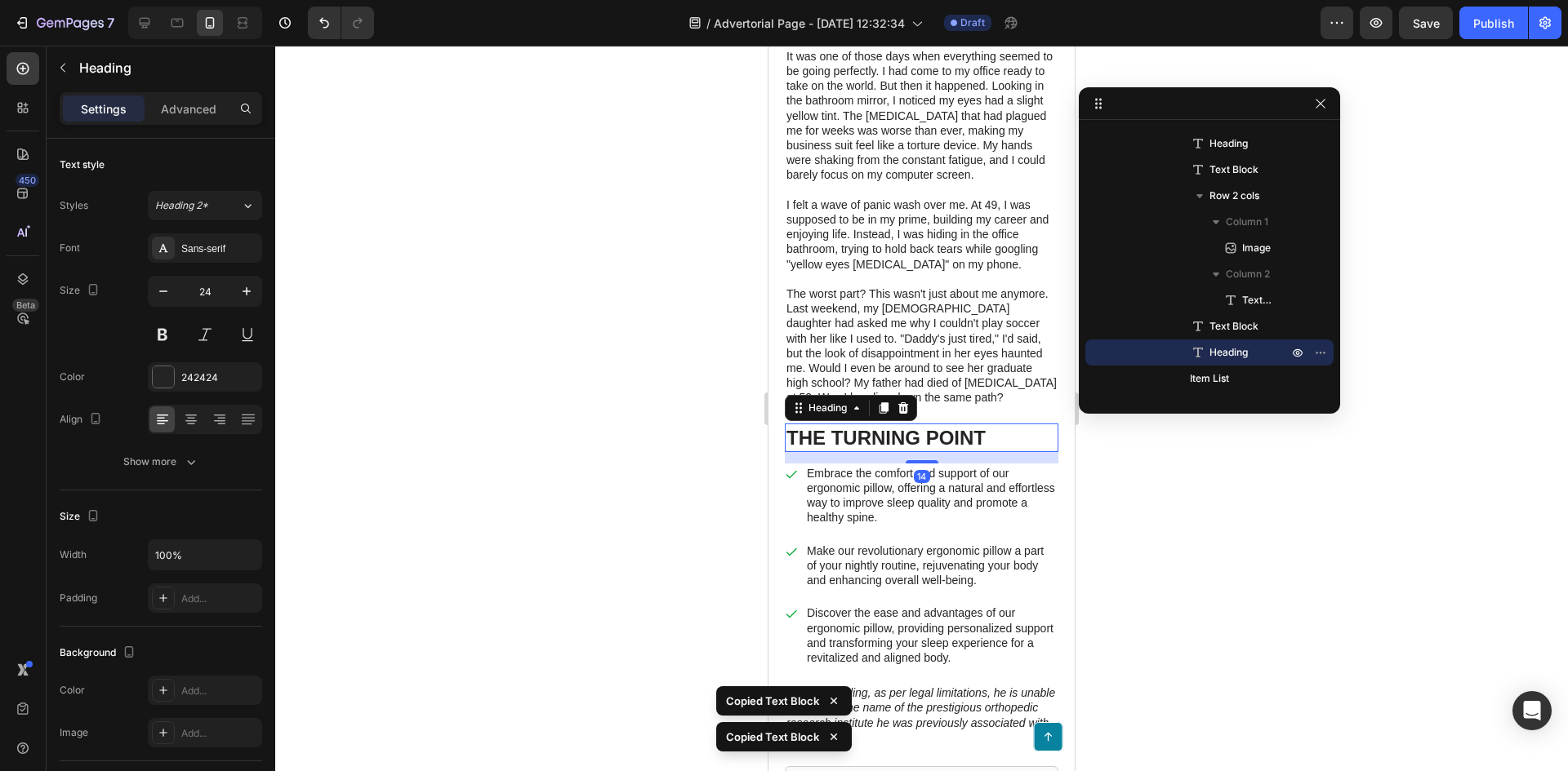
click at [853, 451] on p "THE TURNING POINT" at bounding box center [921, 437] width 270 height 25
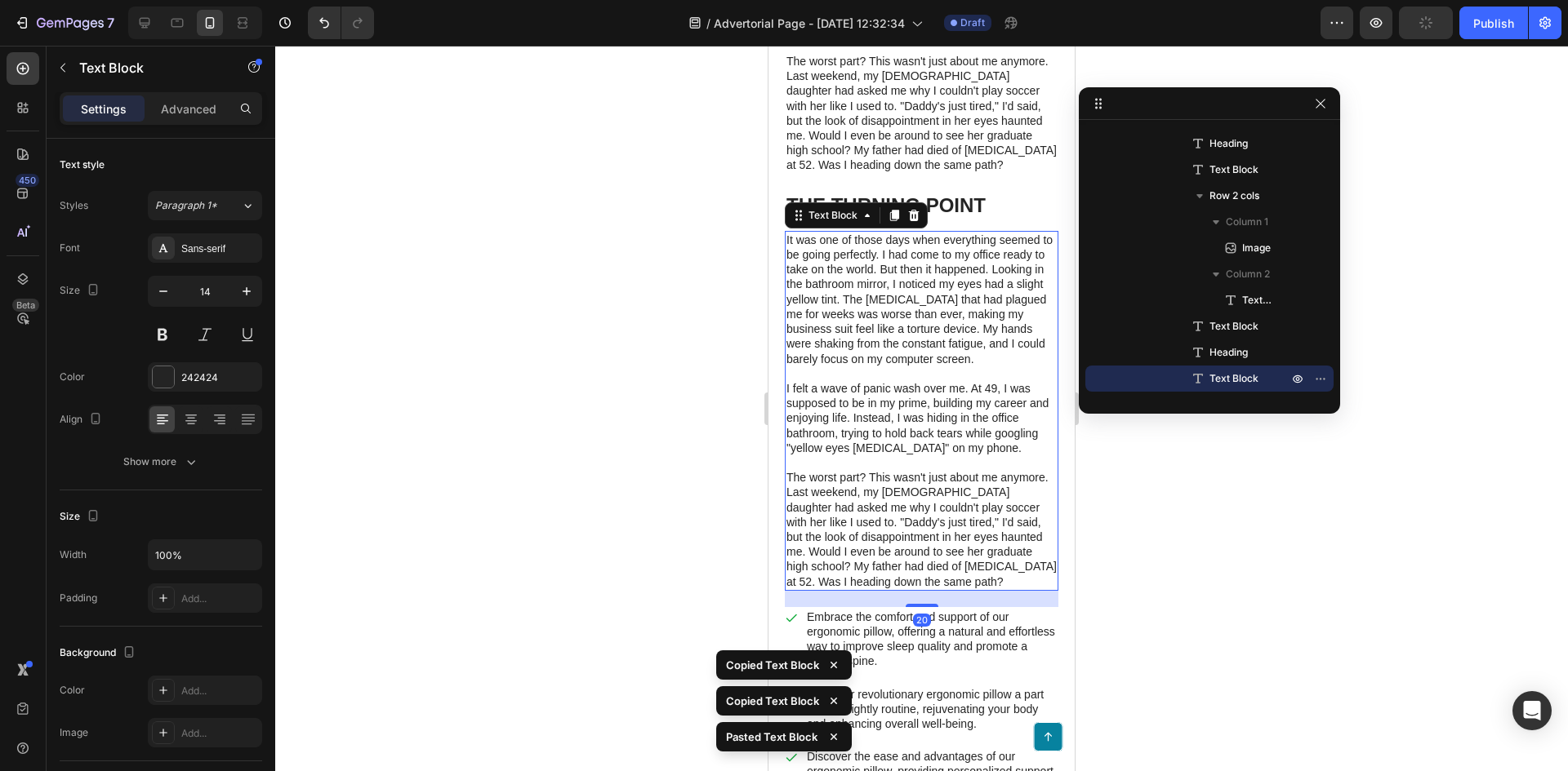
scroll to position [653, 0]
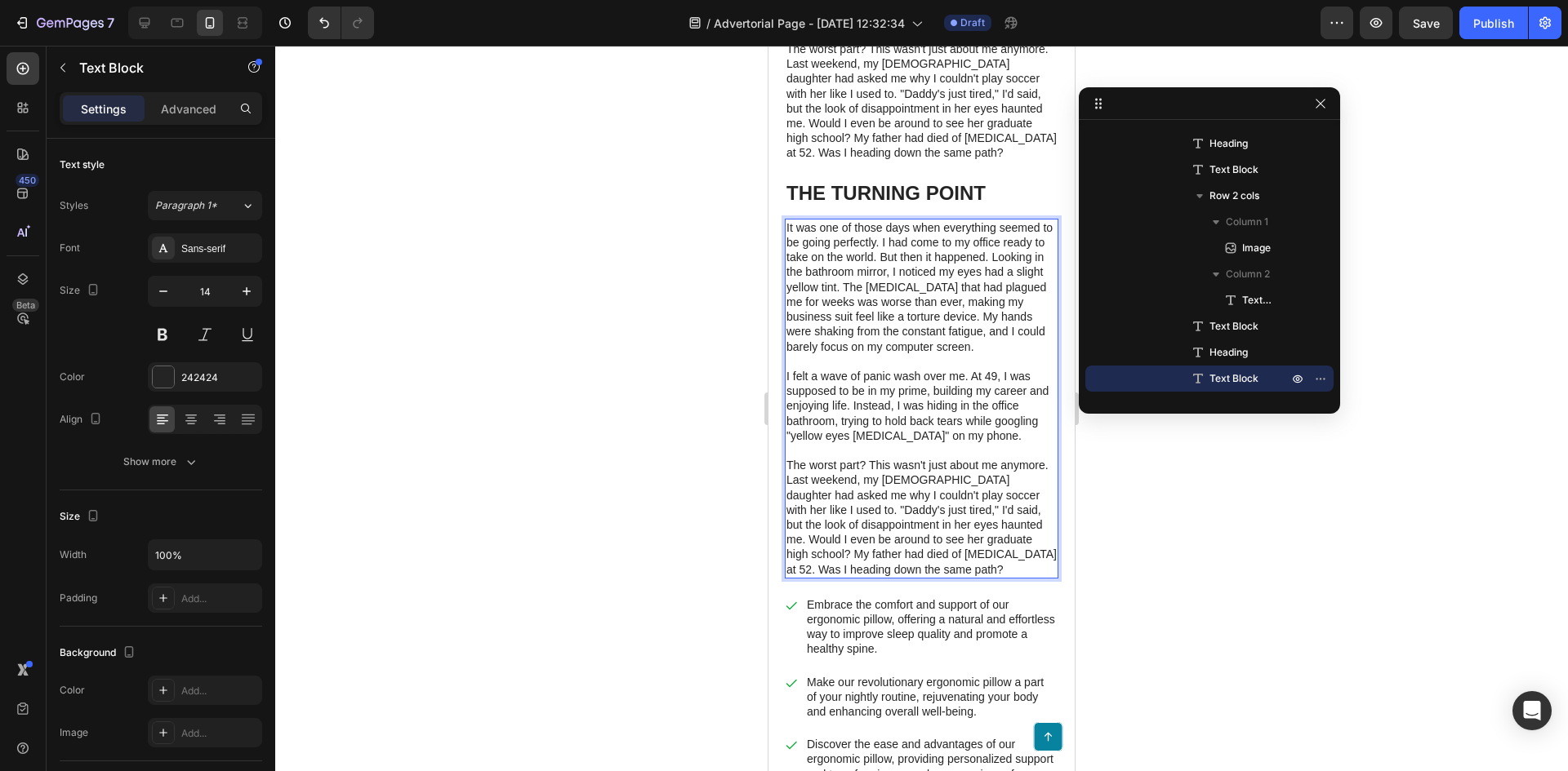
click at [945, 354] on p "It was one of those days when everything seemed to be going perfectly. I had co…" at bounding box center [921, 287] width 270 height 134
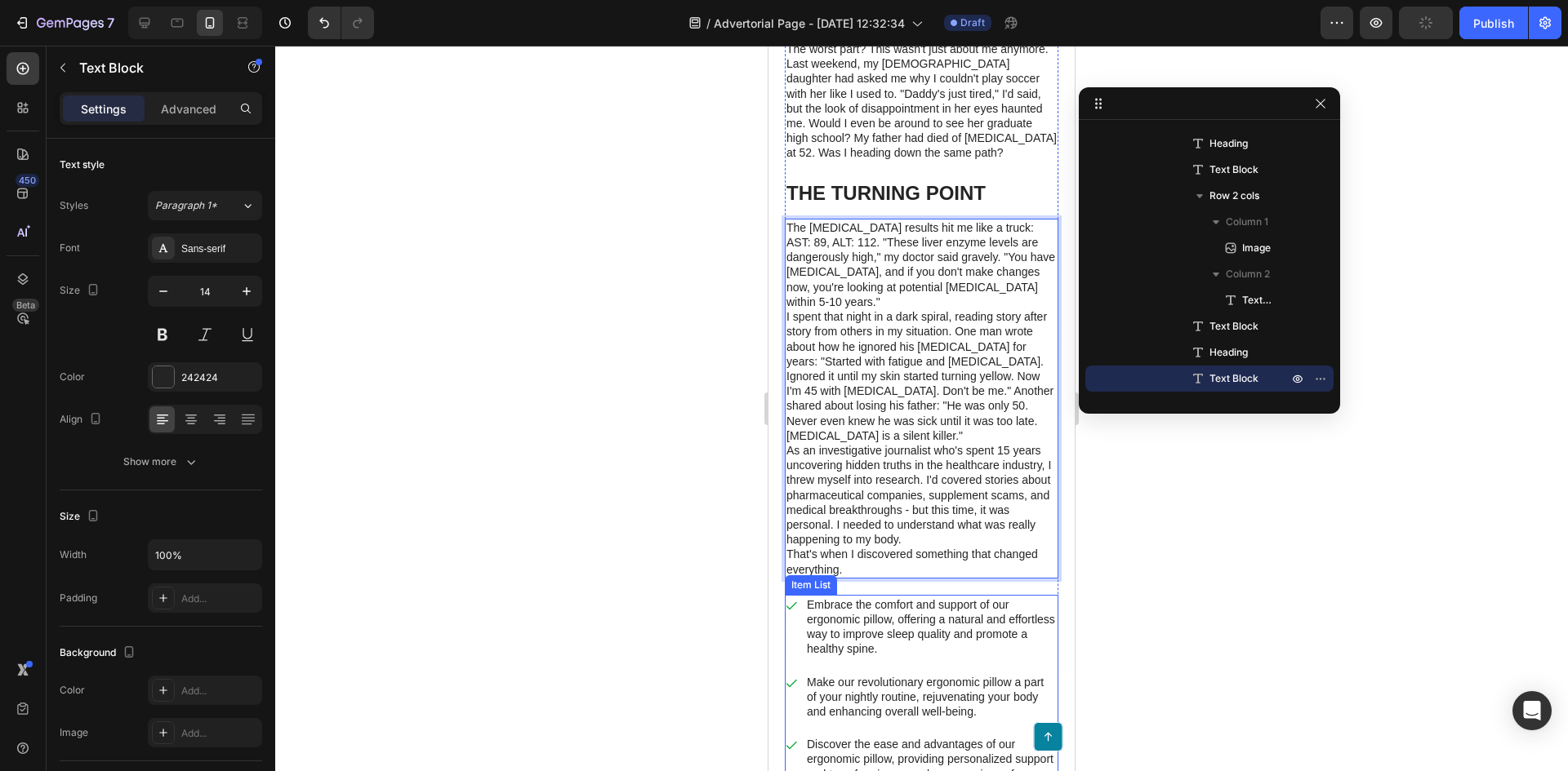
click at [862, 620] on p "Embrace the comfort and support of our ergonomic pillow, offering a natural and…" at bounding box center [932, 627] width 249 height 60
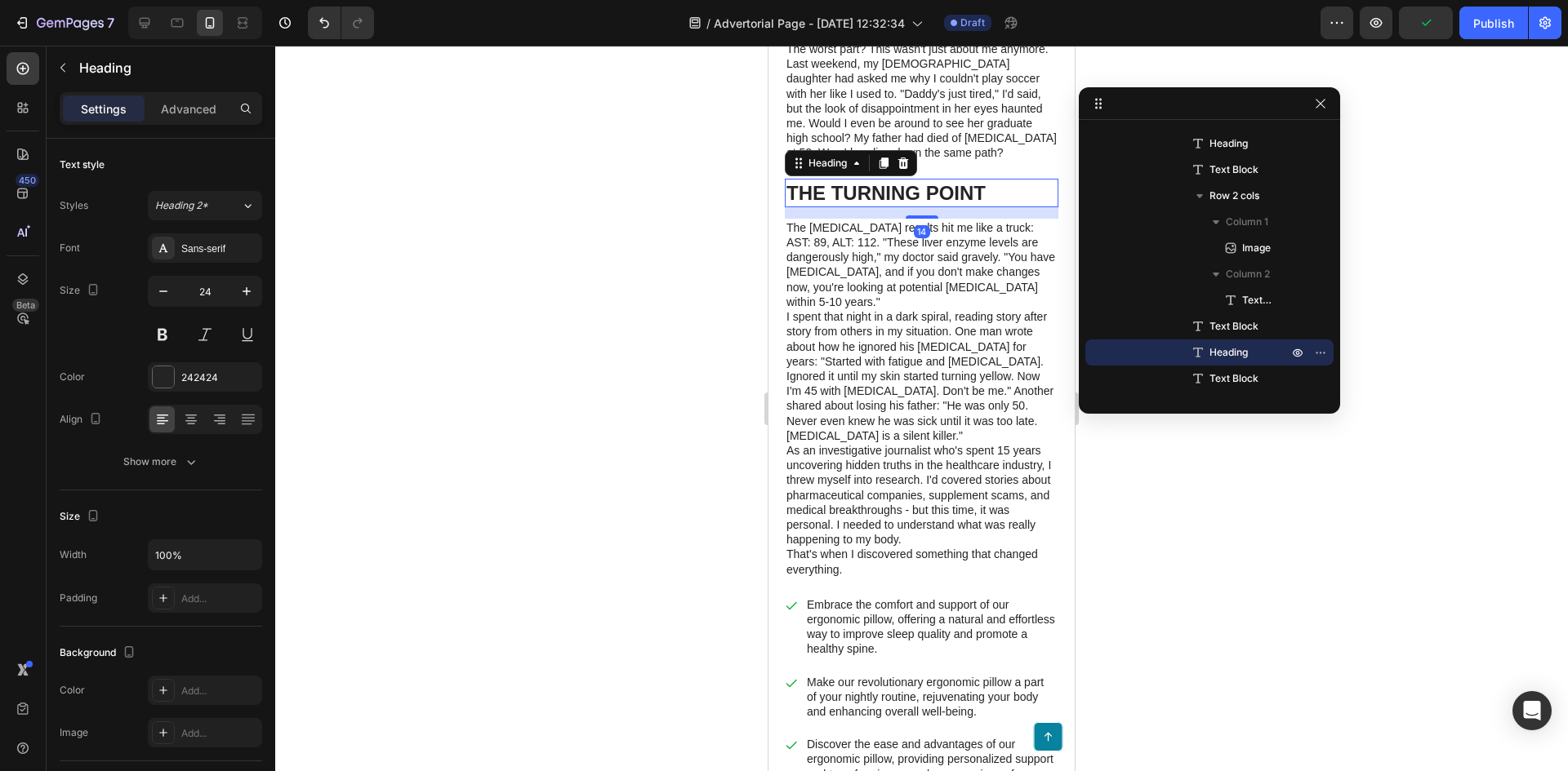
click at [935, 198] on p "THE TURNING POINT" at bounding box center [921, 193] width 270 height 25
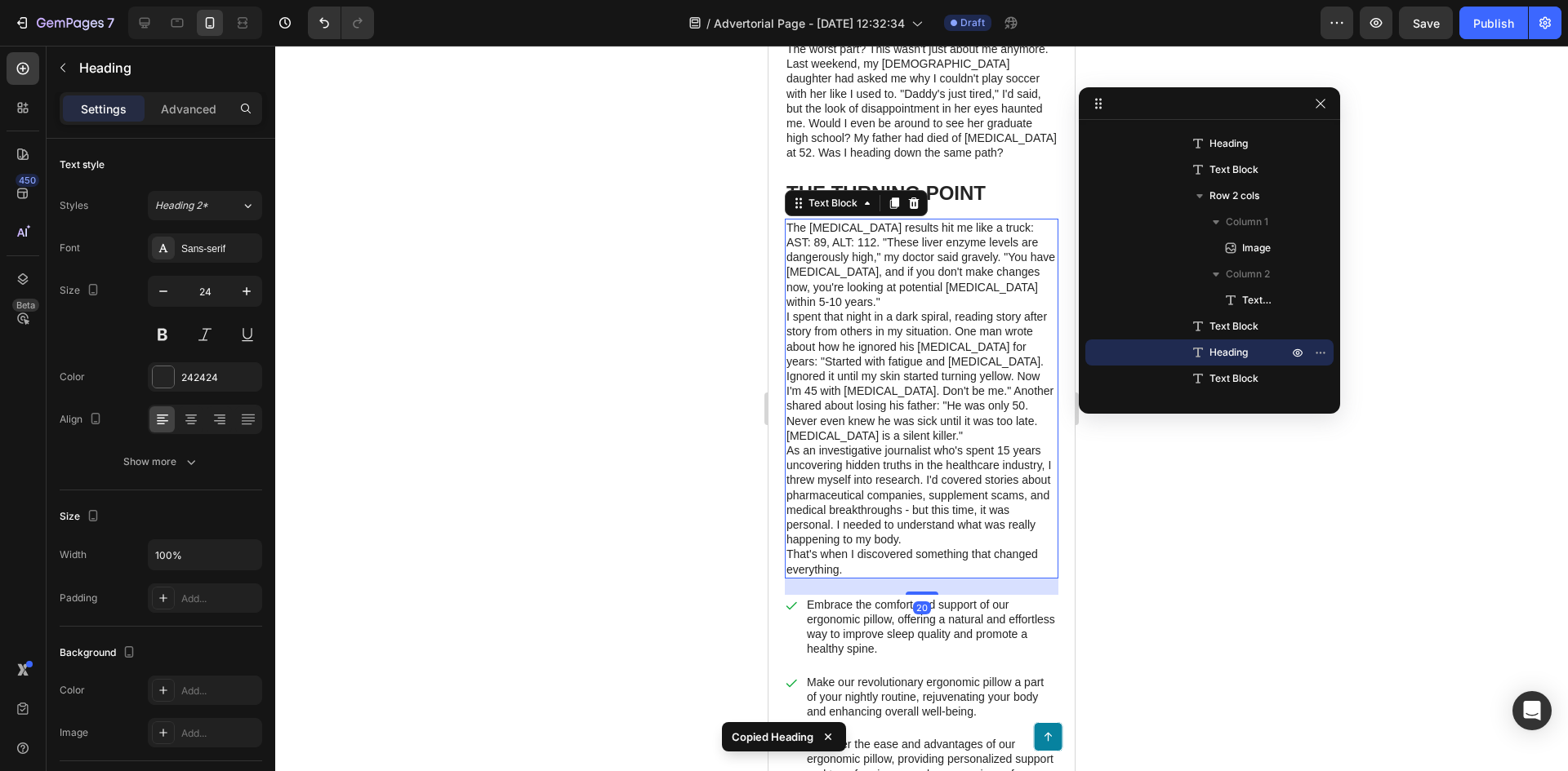
click at [903, 489] on p "As an investigative journalist who's spent 15 years uncovering hidden truths in…" at bounding box center [921, 495] width 270 height 103
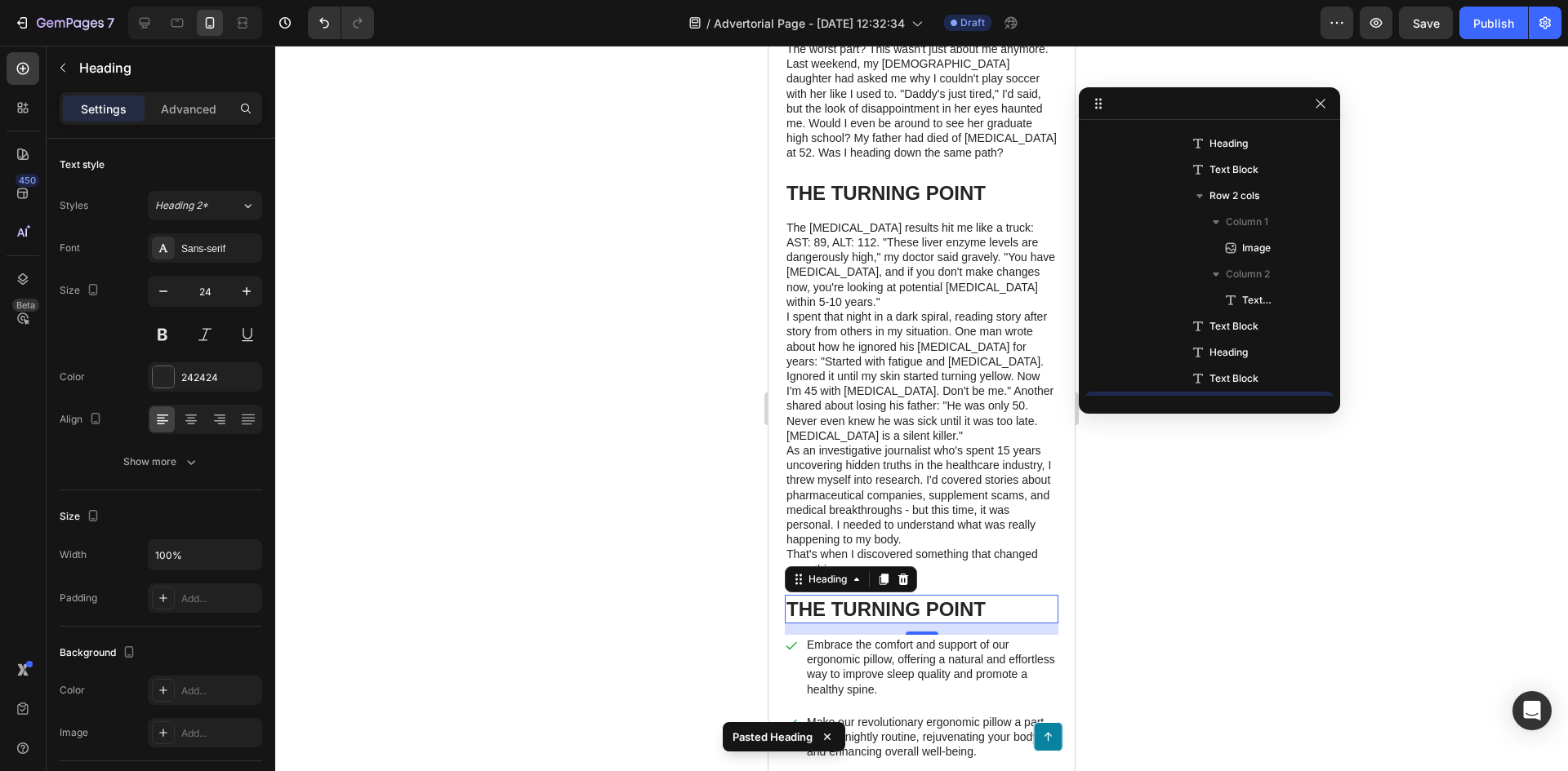
click at [983, 614] on h1 "THE TURNING POINT" at bounding box center [921, 609] width 274 height 29
click at [983, 614] on p "THE TURNING POINT" at bounding box center [921, 609] width 270 height 25
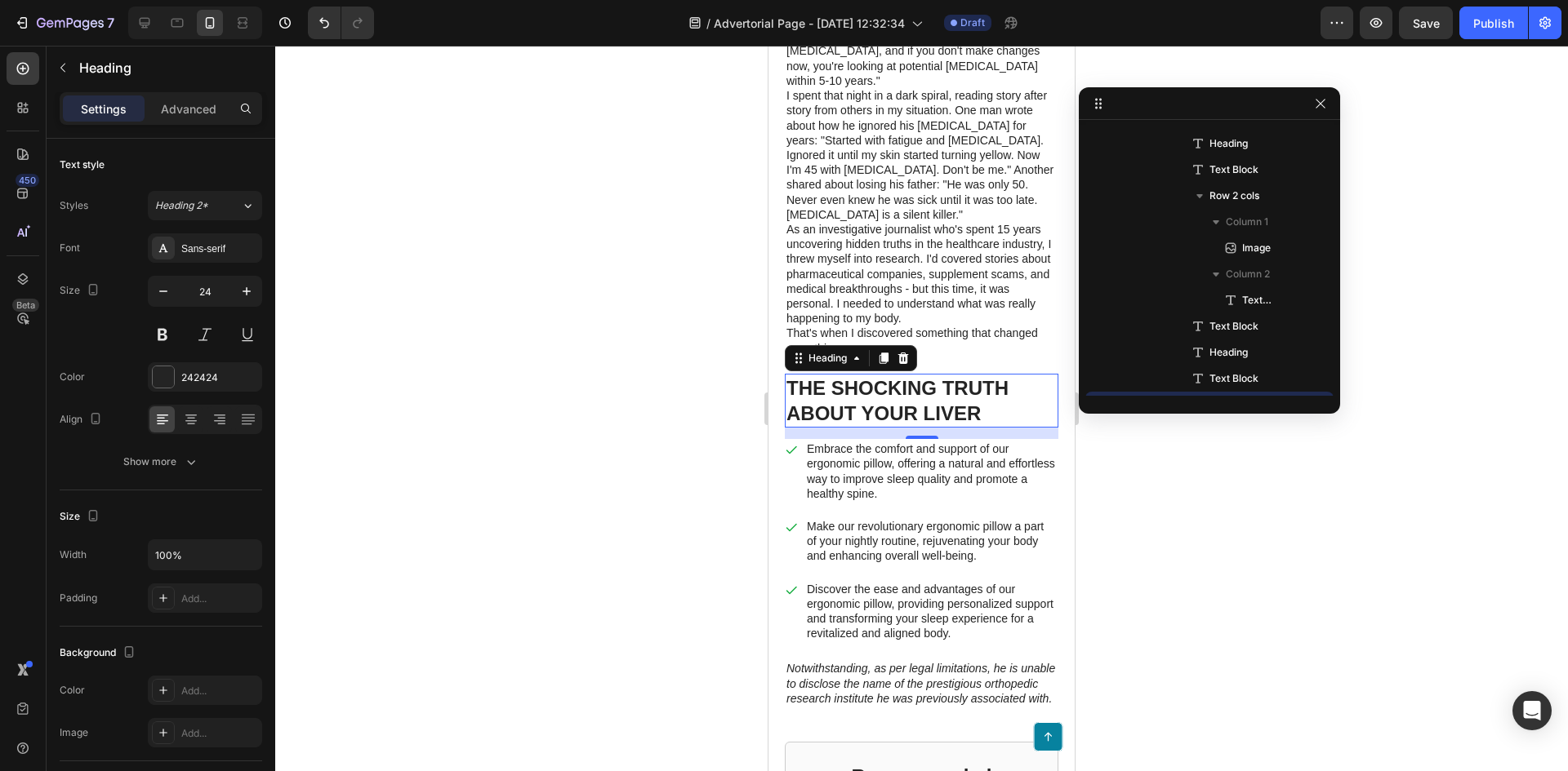
scroll to position [898, 0]
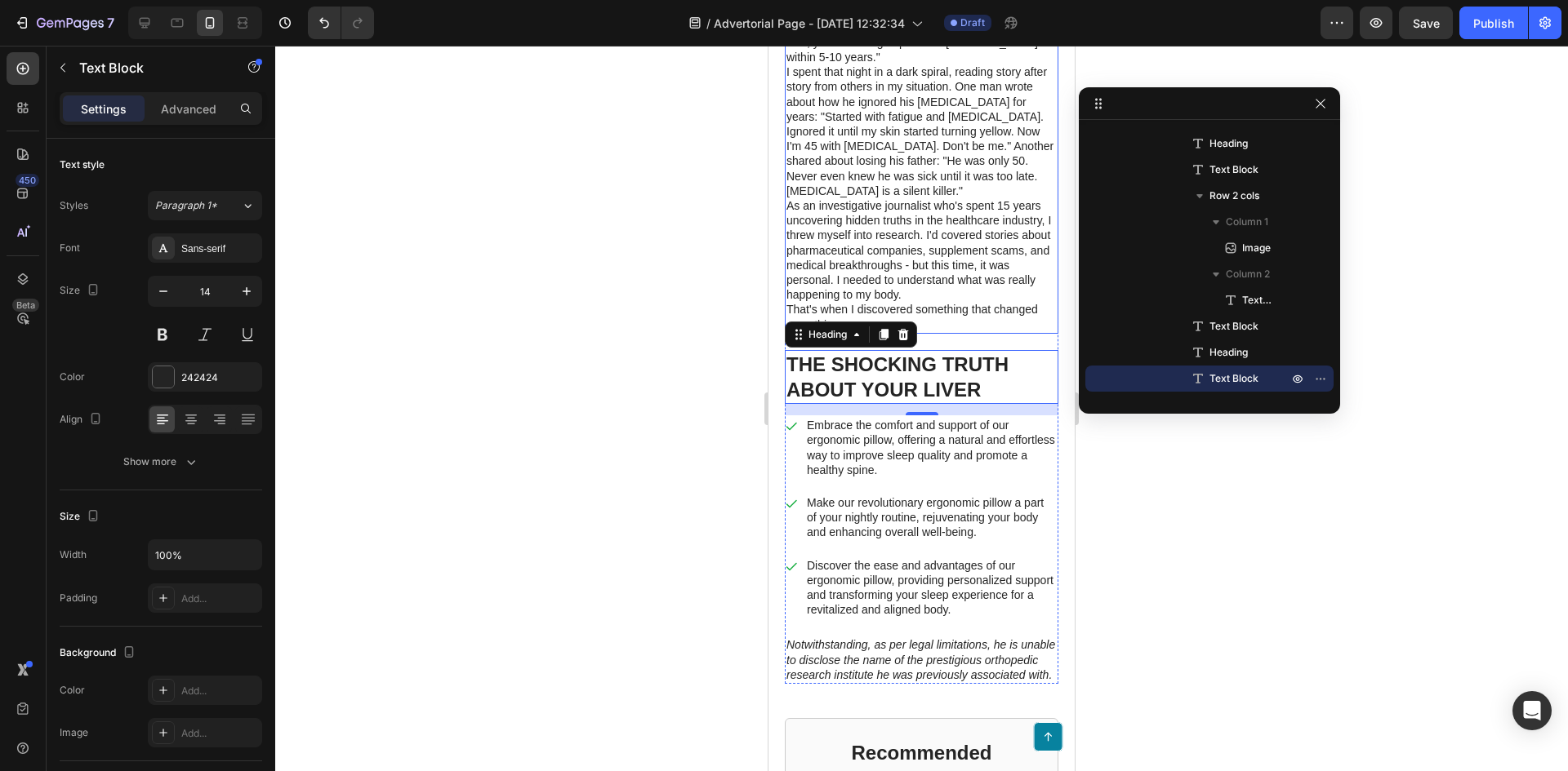
click at [955, 249] on p "As an investigative journalist who's spent 15 years uncovering hidden truths in…" at bounding box center [921, 250] width 270 height 103
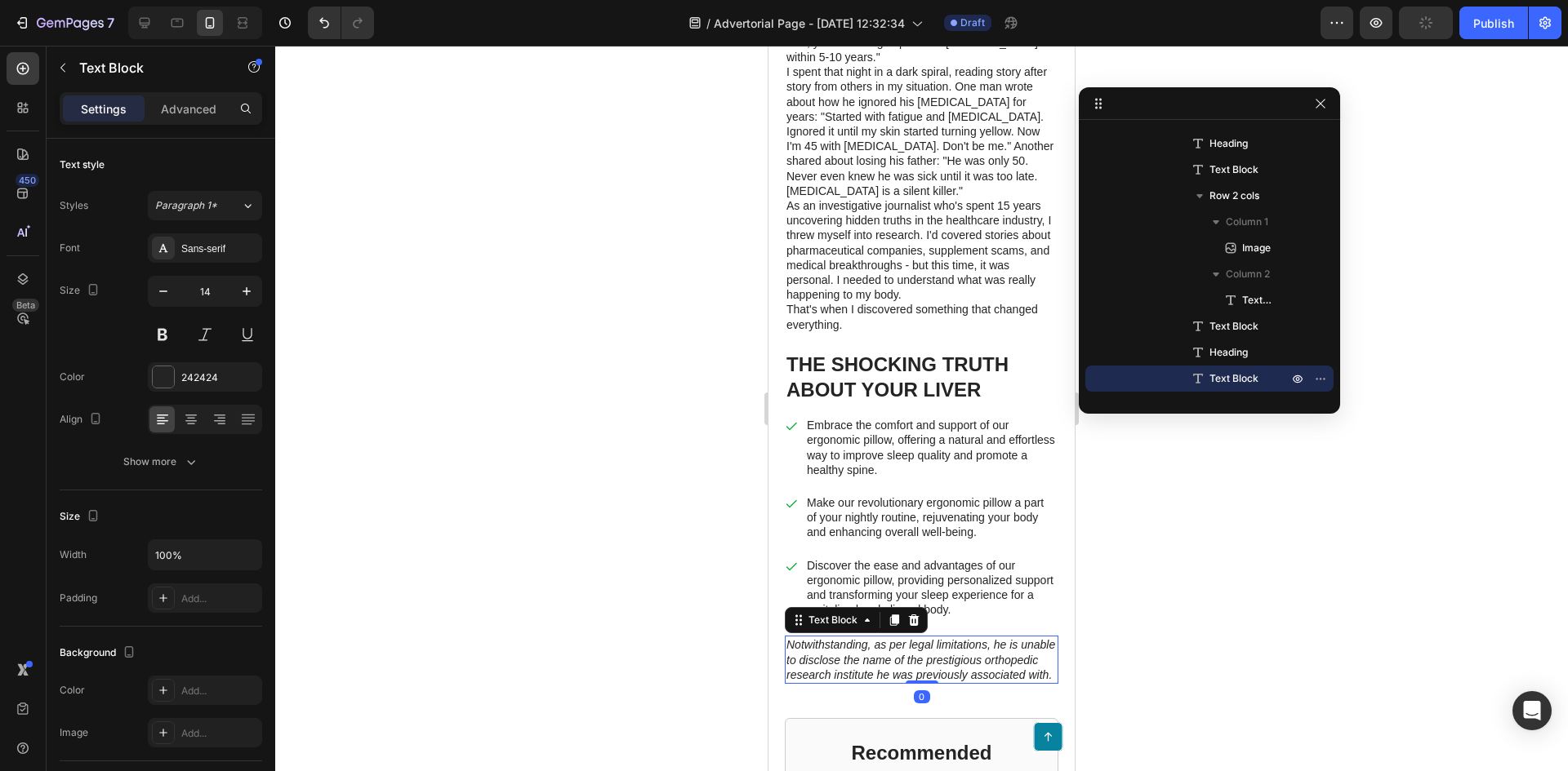
click at [875, 679] on p "Notwithstanding, as per legal limitations, he is unable to disclose the name of…" at bounding box center [921, 659] width 270 height 45
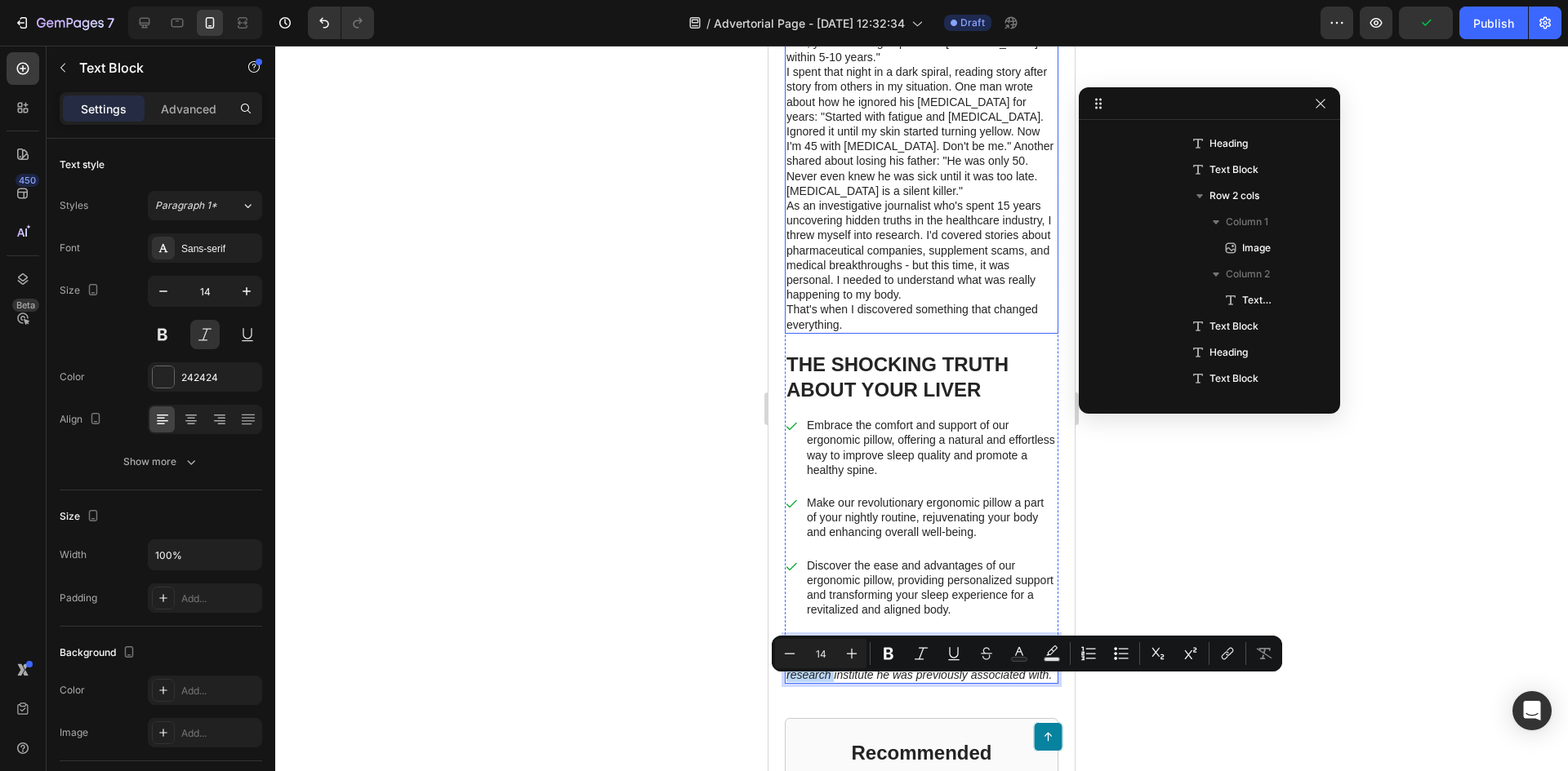
click at [901, 198] on p "I spent that night in a dark spiral, reading story after story from others in m…" at bounding box center [921, 131] width 270 height 134
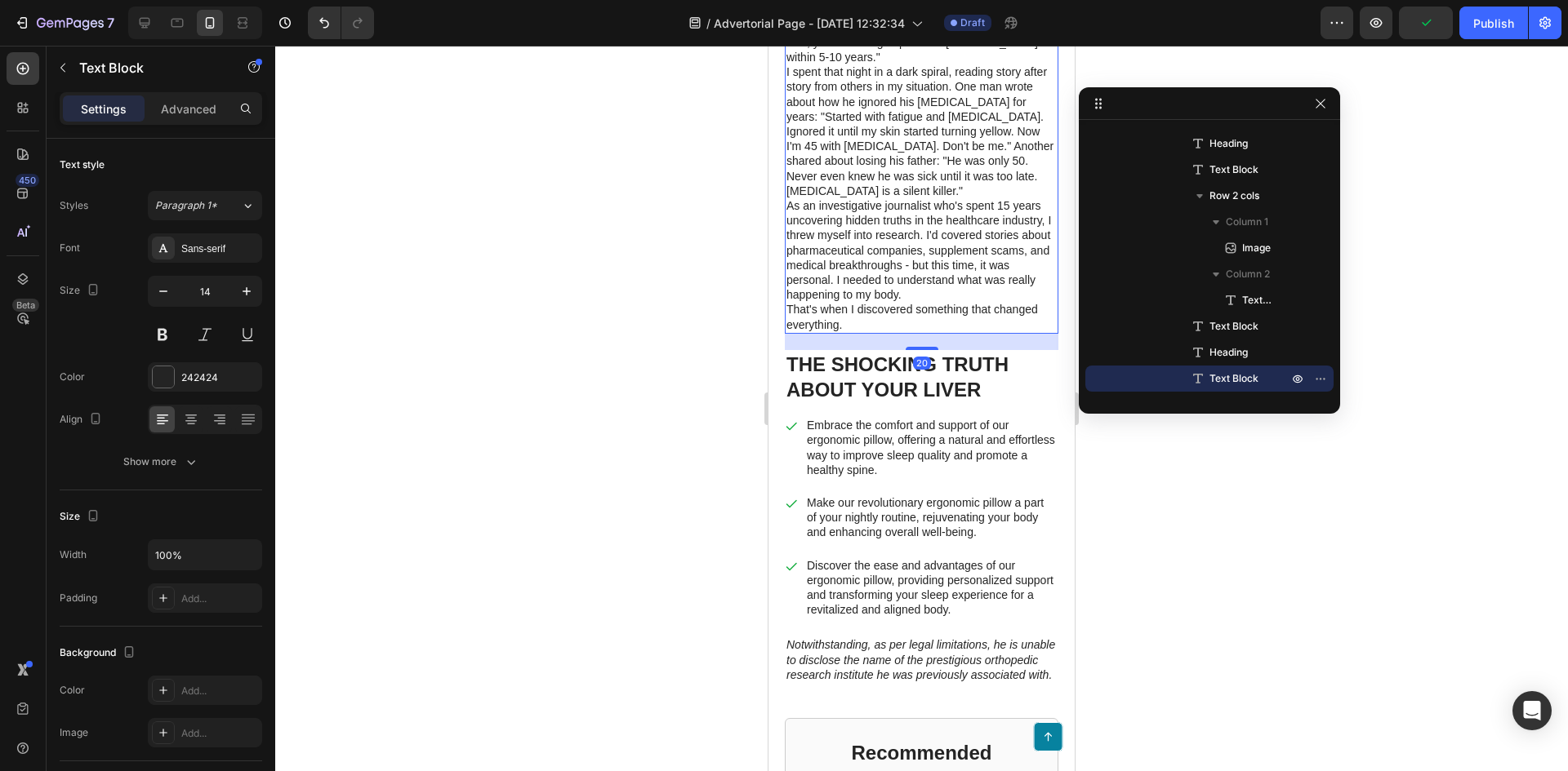
copy p "research"
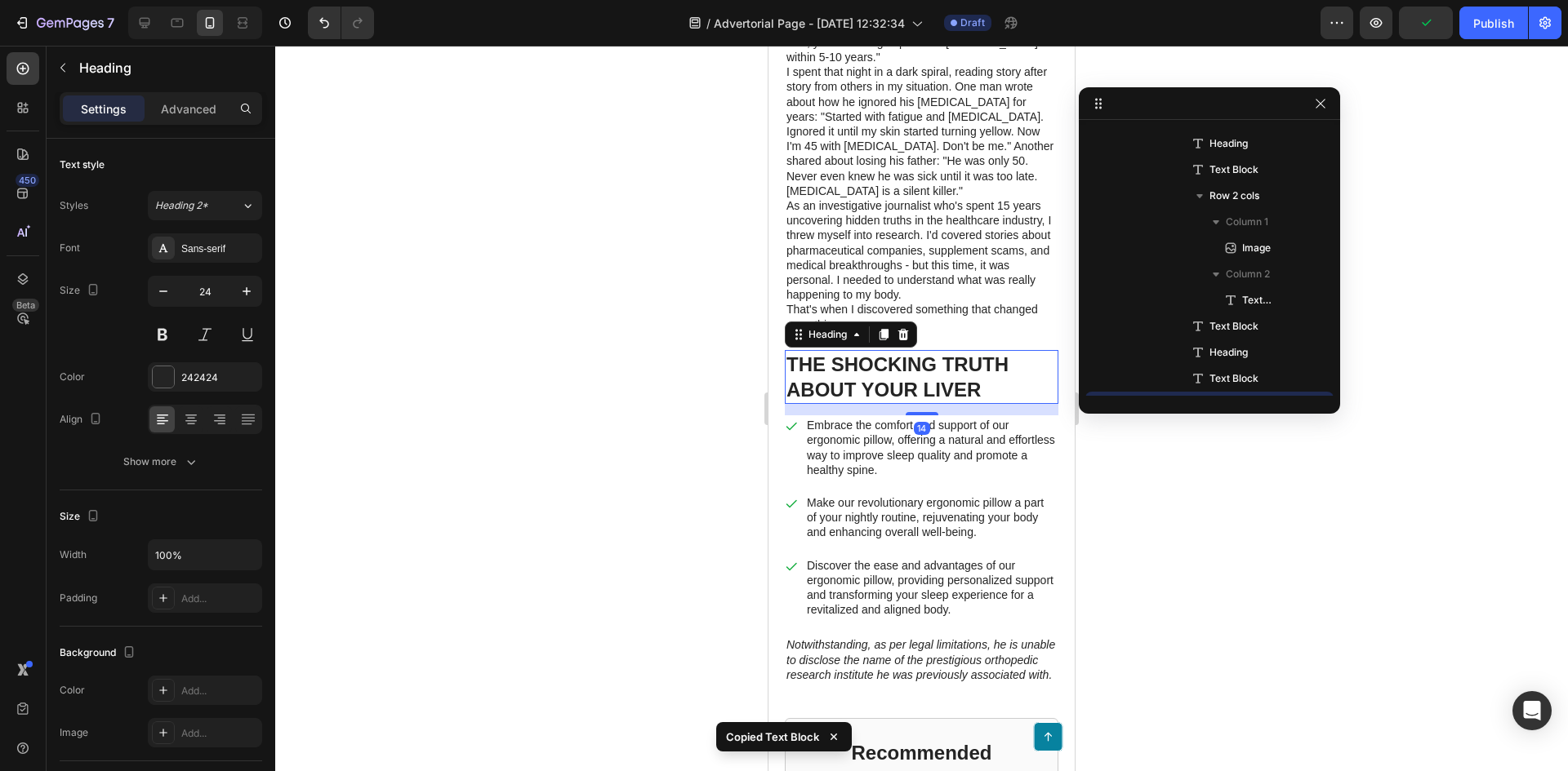
click at [885, 395] on p "THE SHOCKING TRUTH ABOUT YOUR LIVER" at bounding box center [921, 377] width 270 height 51
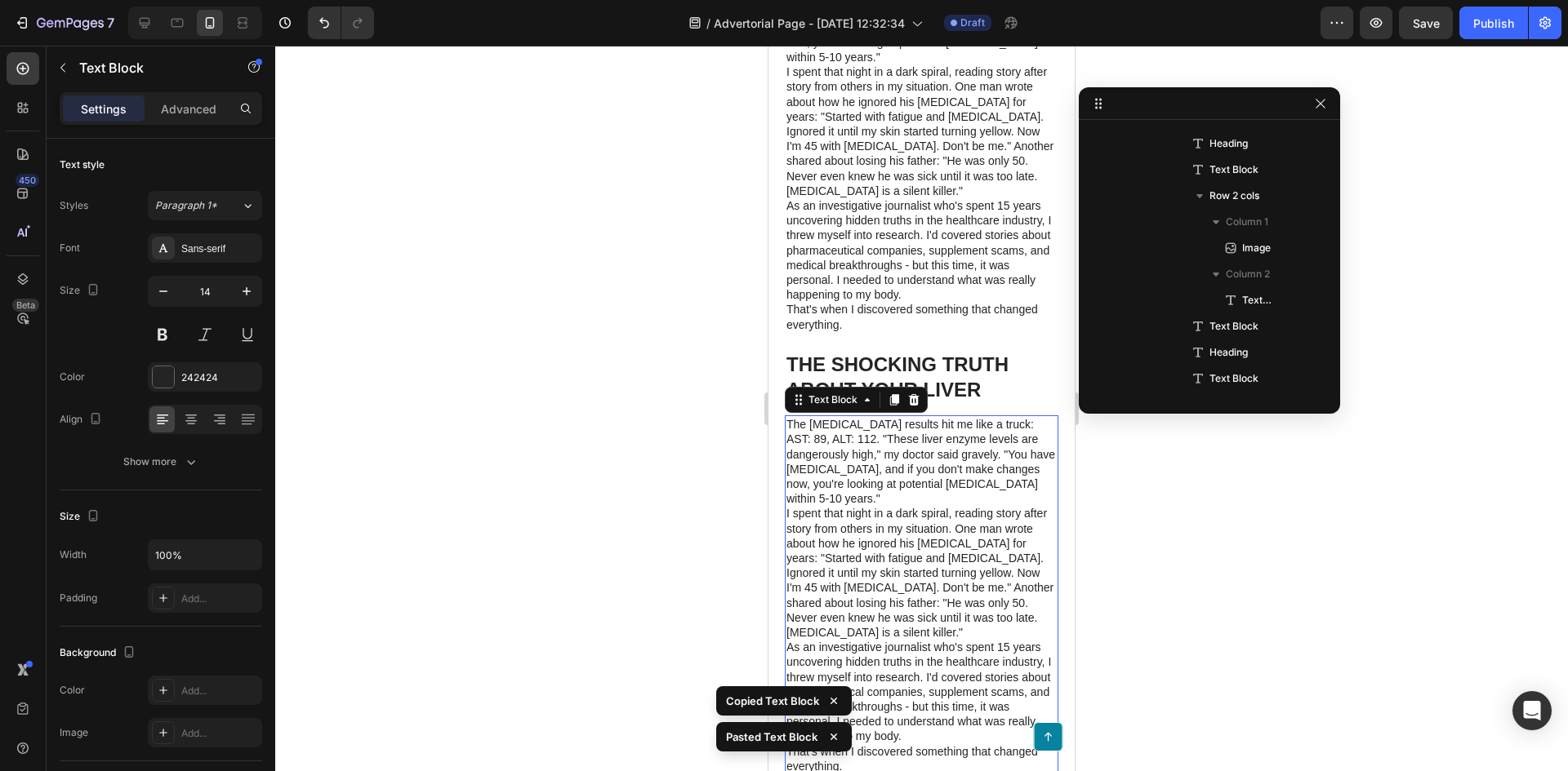
click at [909, 501] on p "The blood test results hit me like a truck: AST: 89, ALT: 112. "These liver enz…" at bounding box center [921, 461] width 270 height 89
click at [873, 518] on p "I spent that night in a dark spiral, reading story after story from others in m…" at bounding box center [921, 573] width 270 height 134
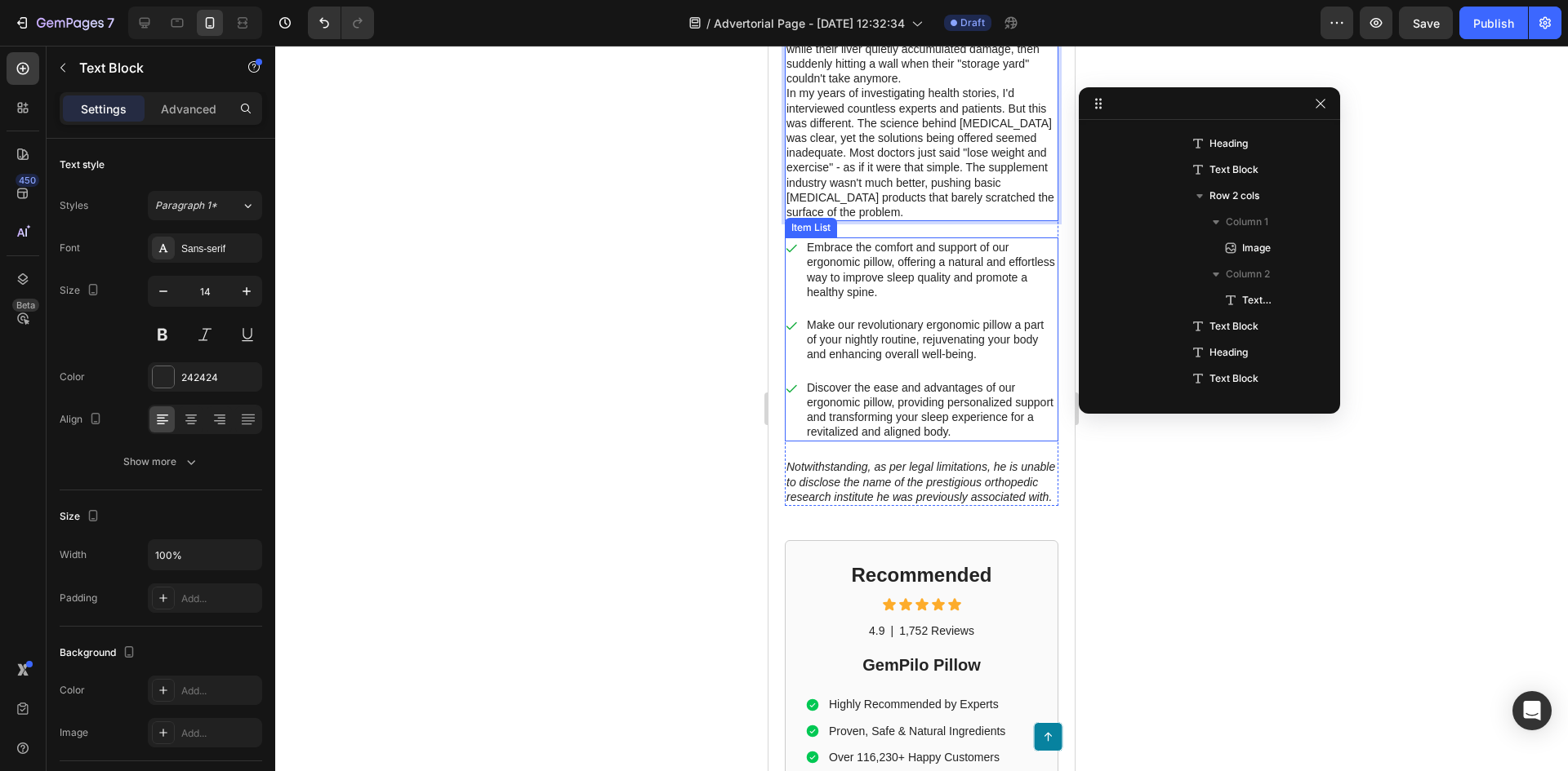
scroll to position [1512, 0]
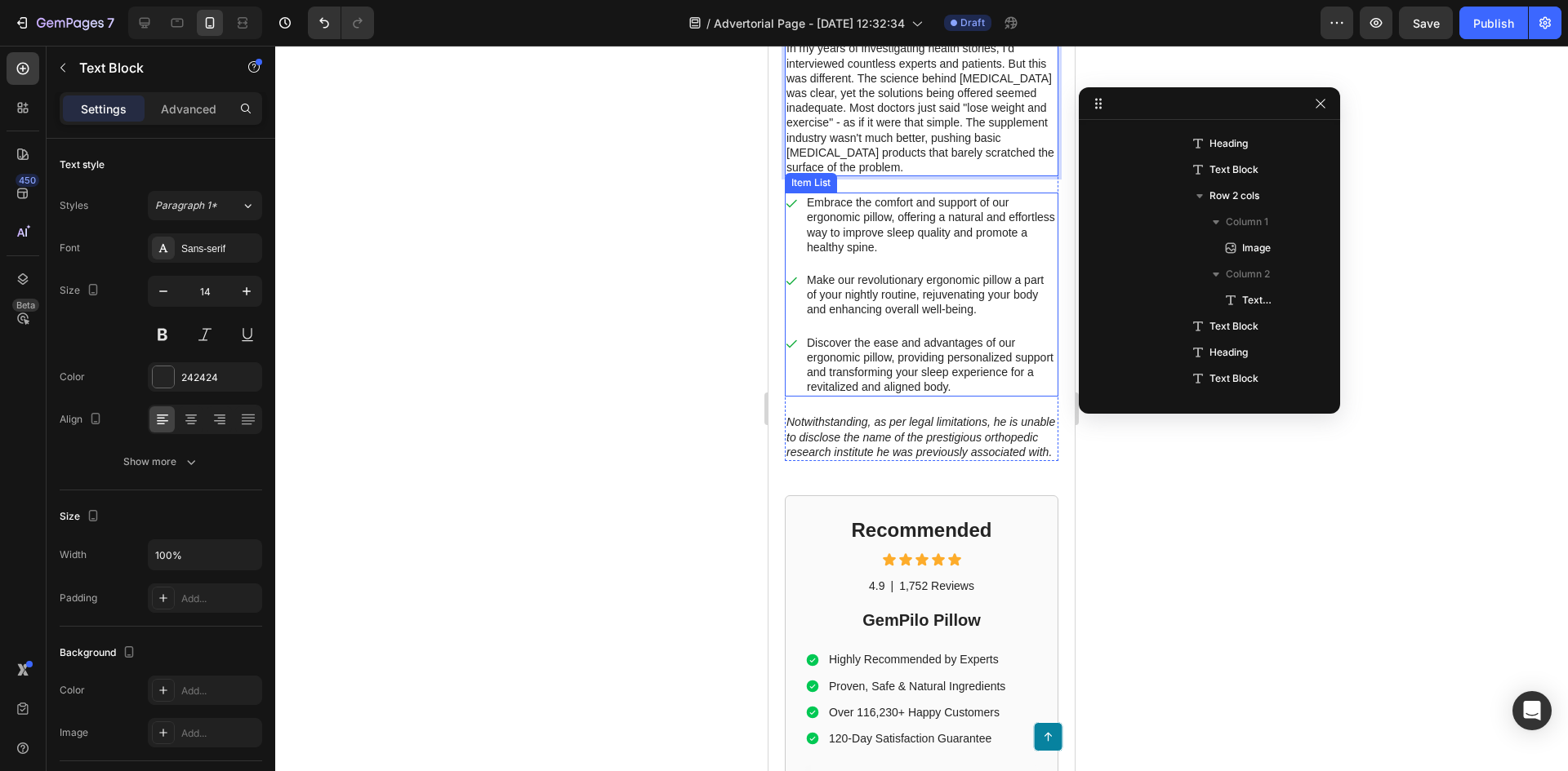
click at [876, 205] on p "Embrace the comfort and support of our ergonomic pillow, offering a natural and…" at bounding box center [932, 225] width 249 height 60
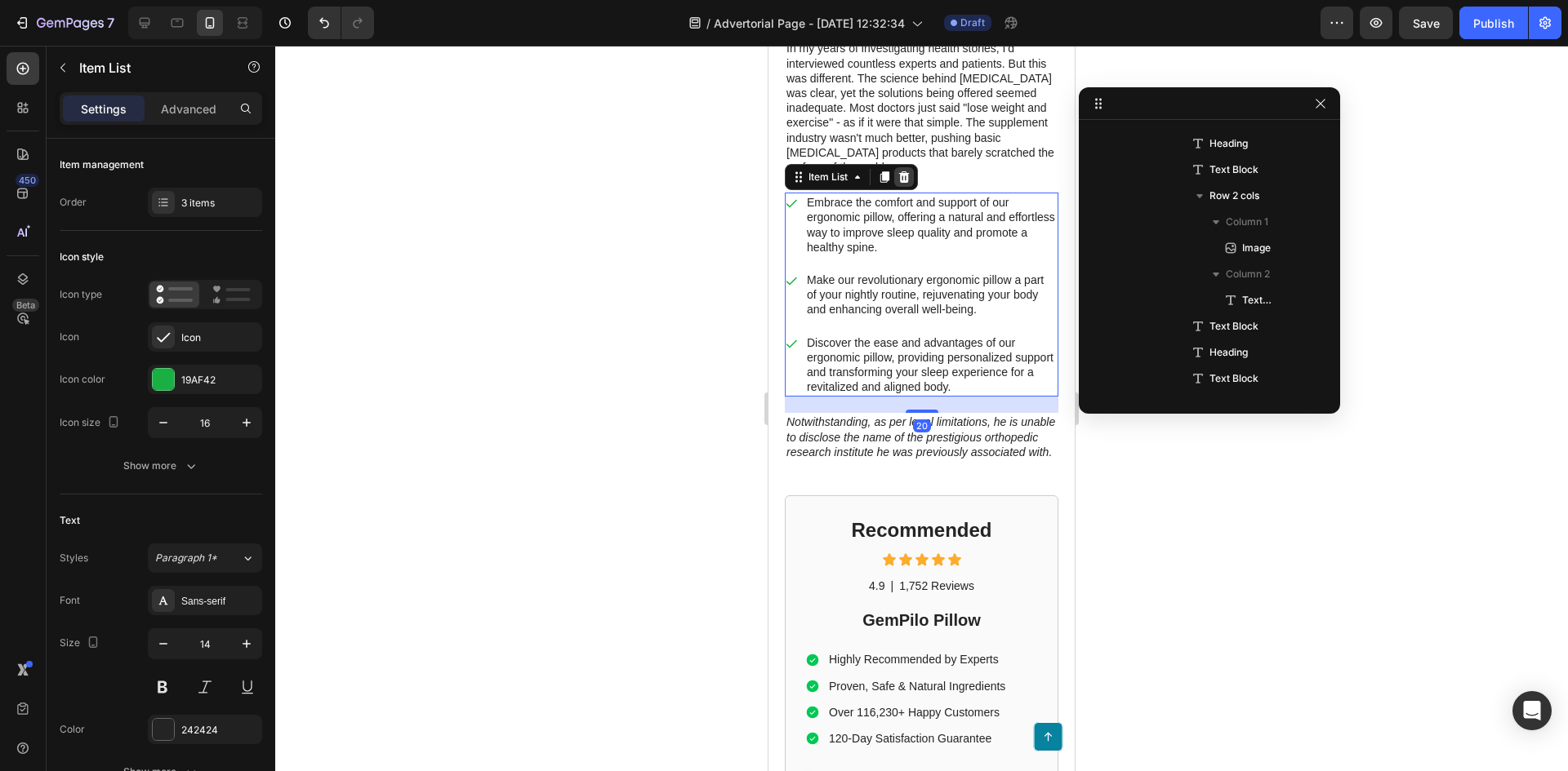
click at [898, 184] on icon at bounding box center [904, 177] width 13 height 13
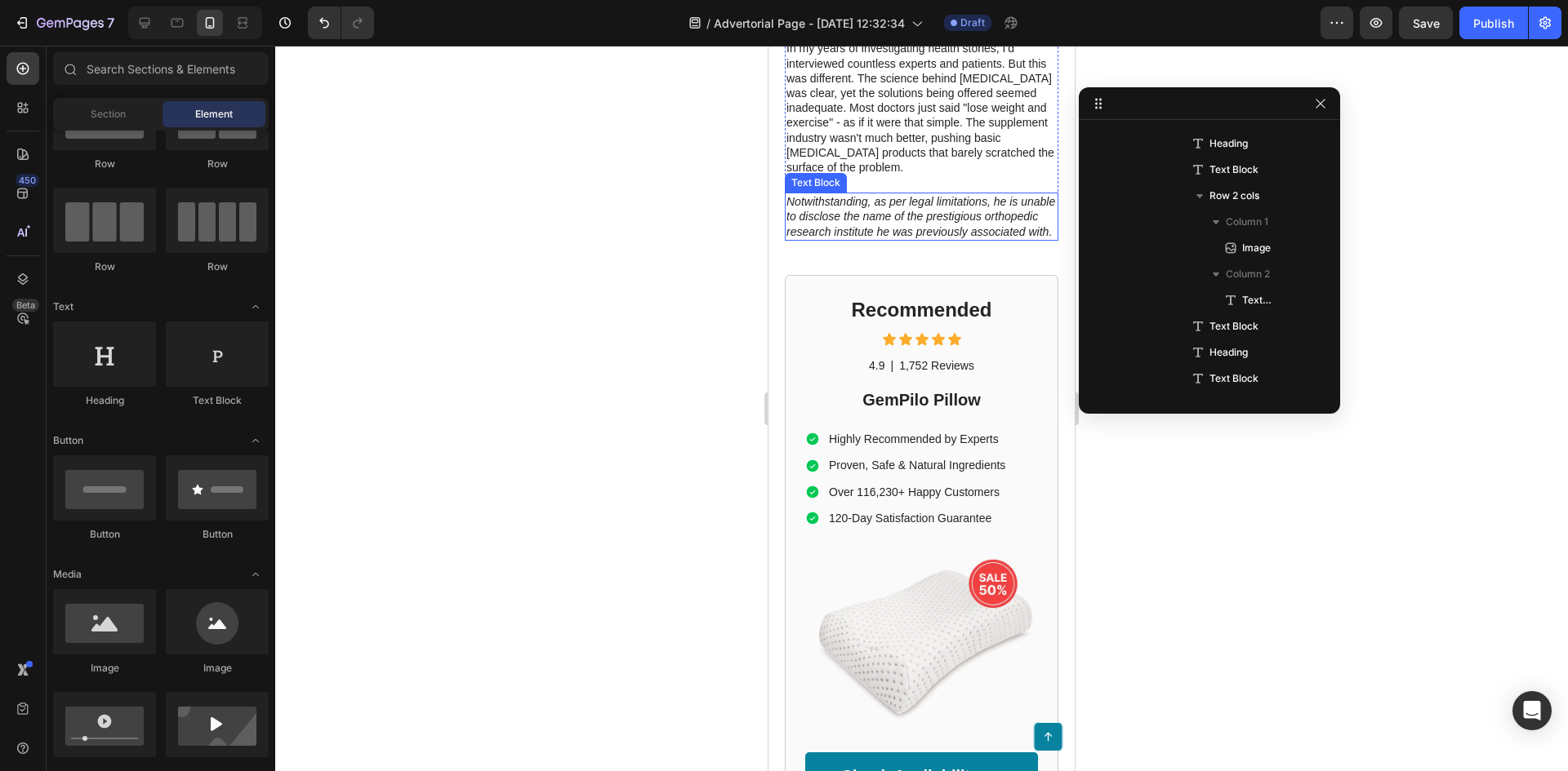
click at [878, 239] on p "Notwithstanding, as per legal limitations, he is unable to disclose the name of…" at bounding box center [921, 217] width 270 height 45
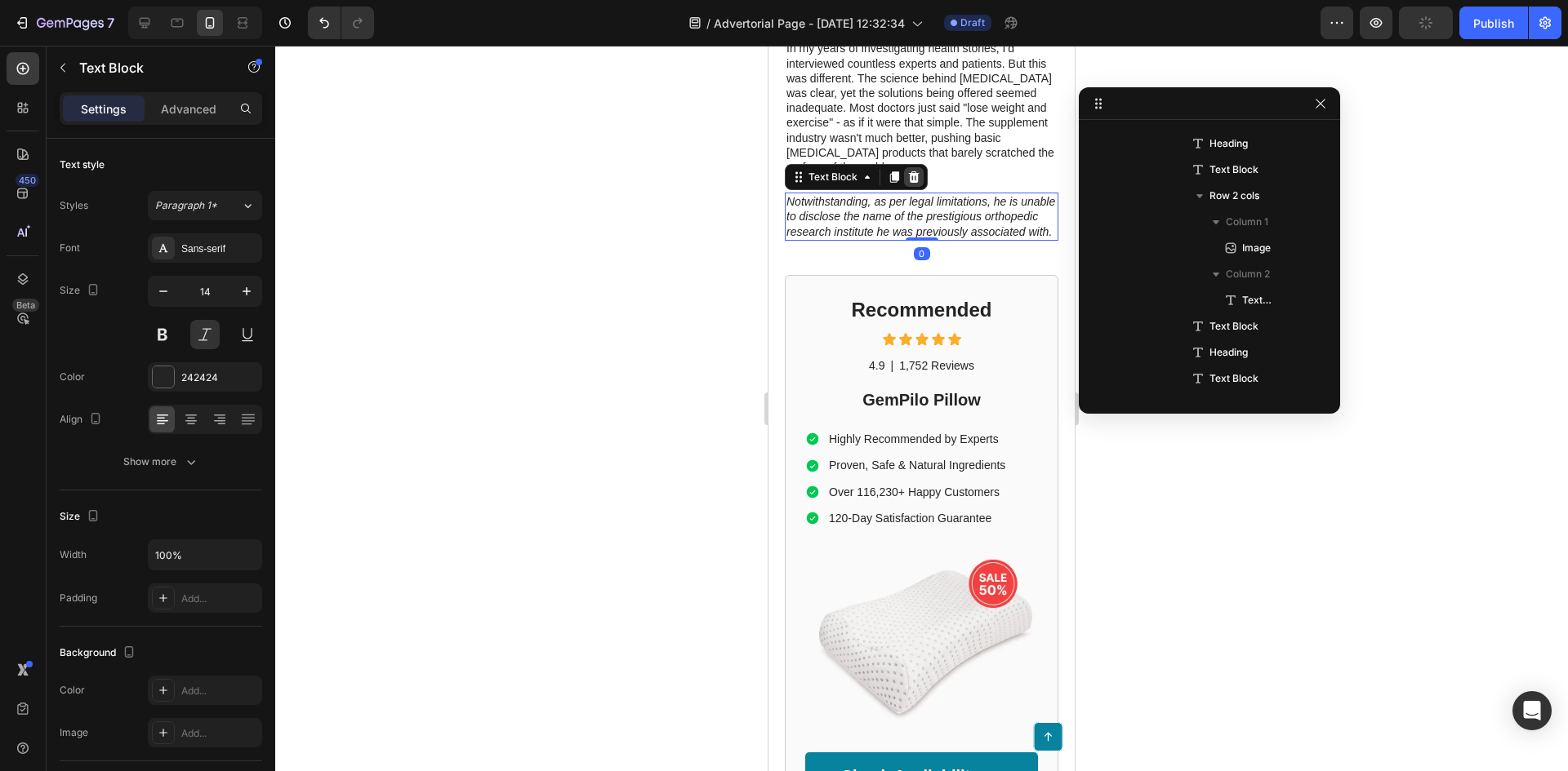
click at [907, 184] on icon at bounding box center [913, 177] width 13 height 13
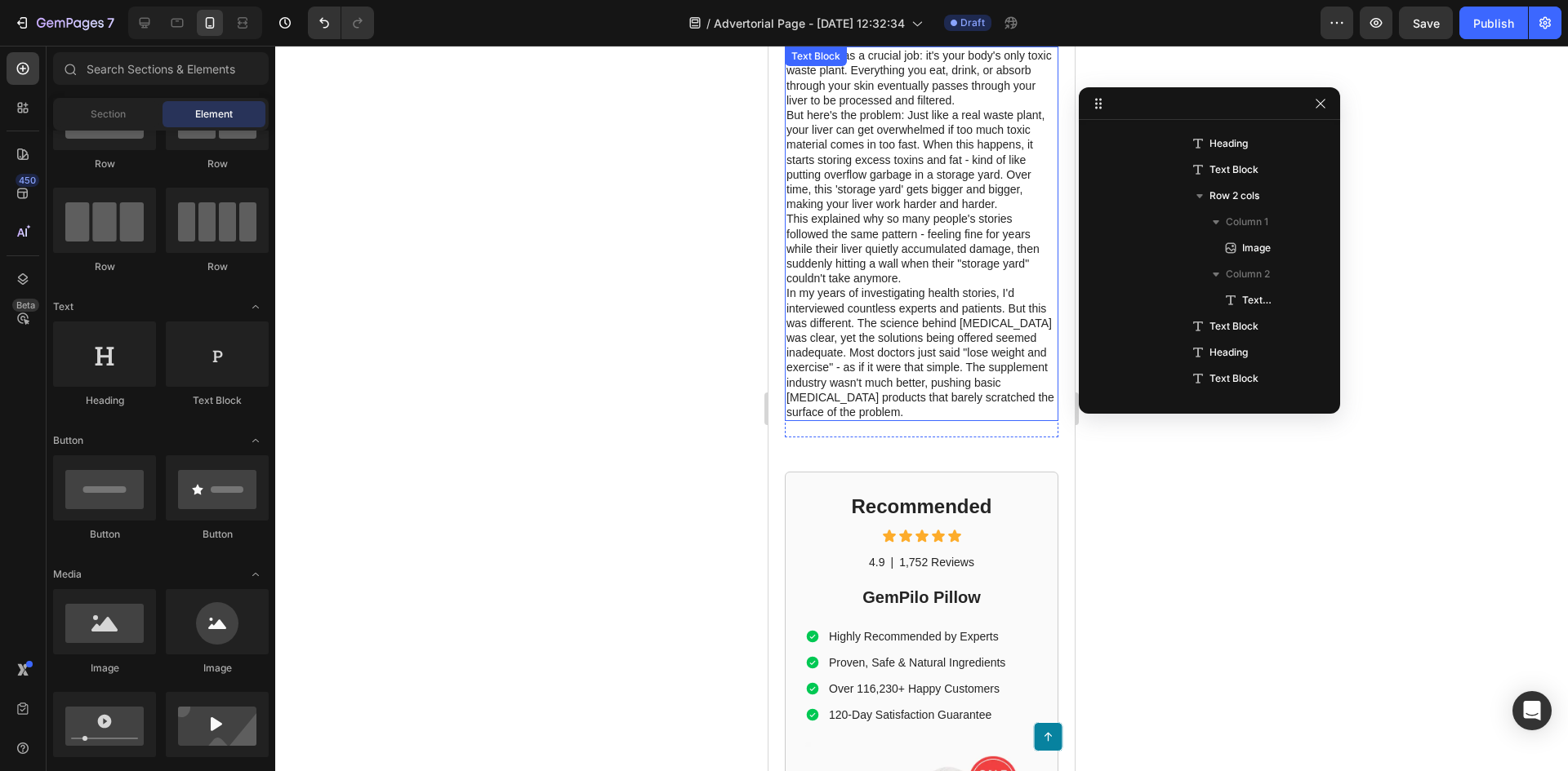
click at [921, 278] on p "This explained why so many people's stories followed the same pattern - feeling…" at bounding box center [921, 248] width 270 height 75
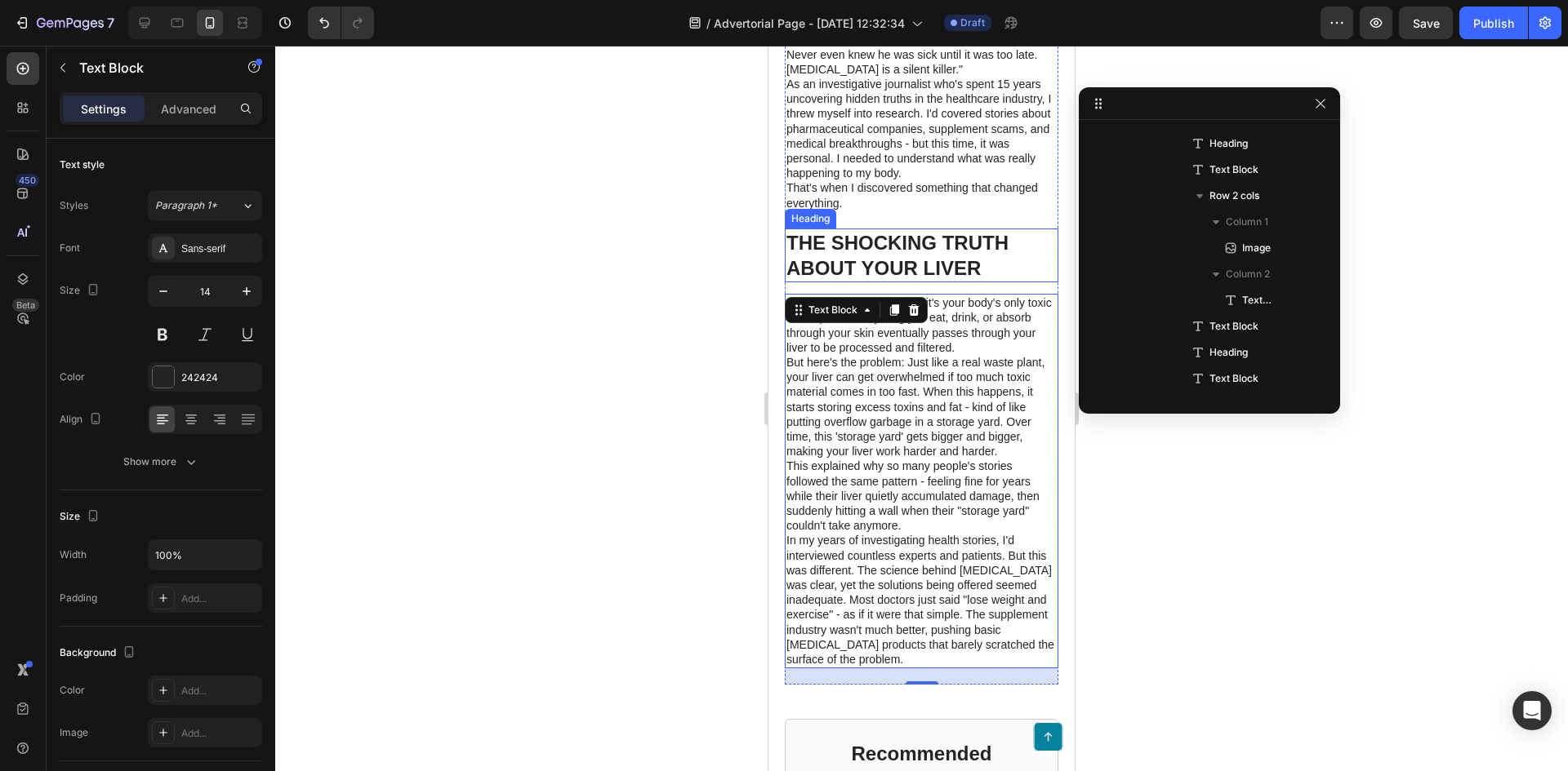
scroll to position [1022, 0]
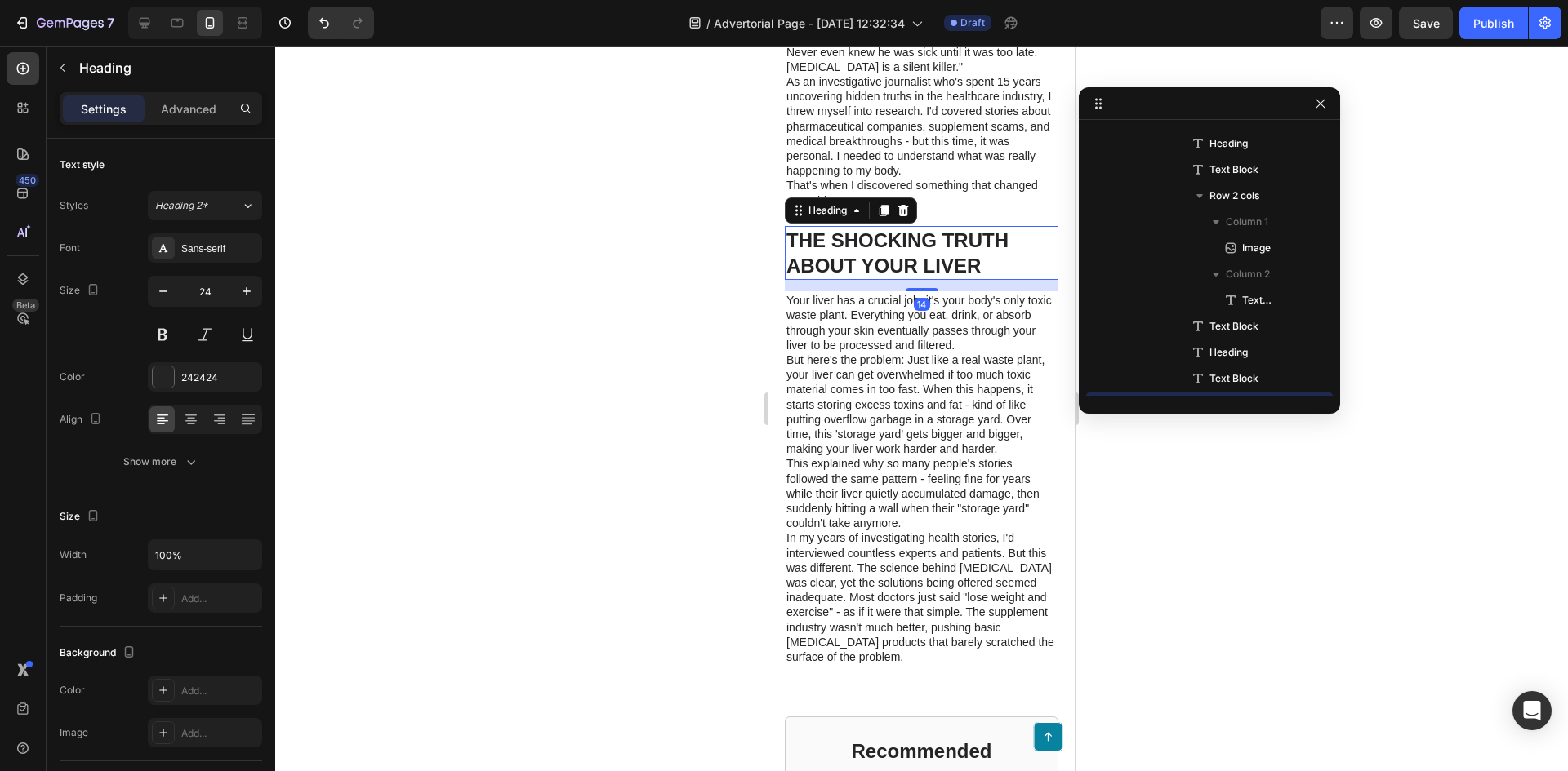
click at [940, 279] on p "THE SHOCKING TRUTH ABOUT YOUR LIVER" at bounding box center [921, 253] width 270 height 51
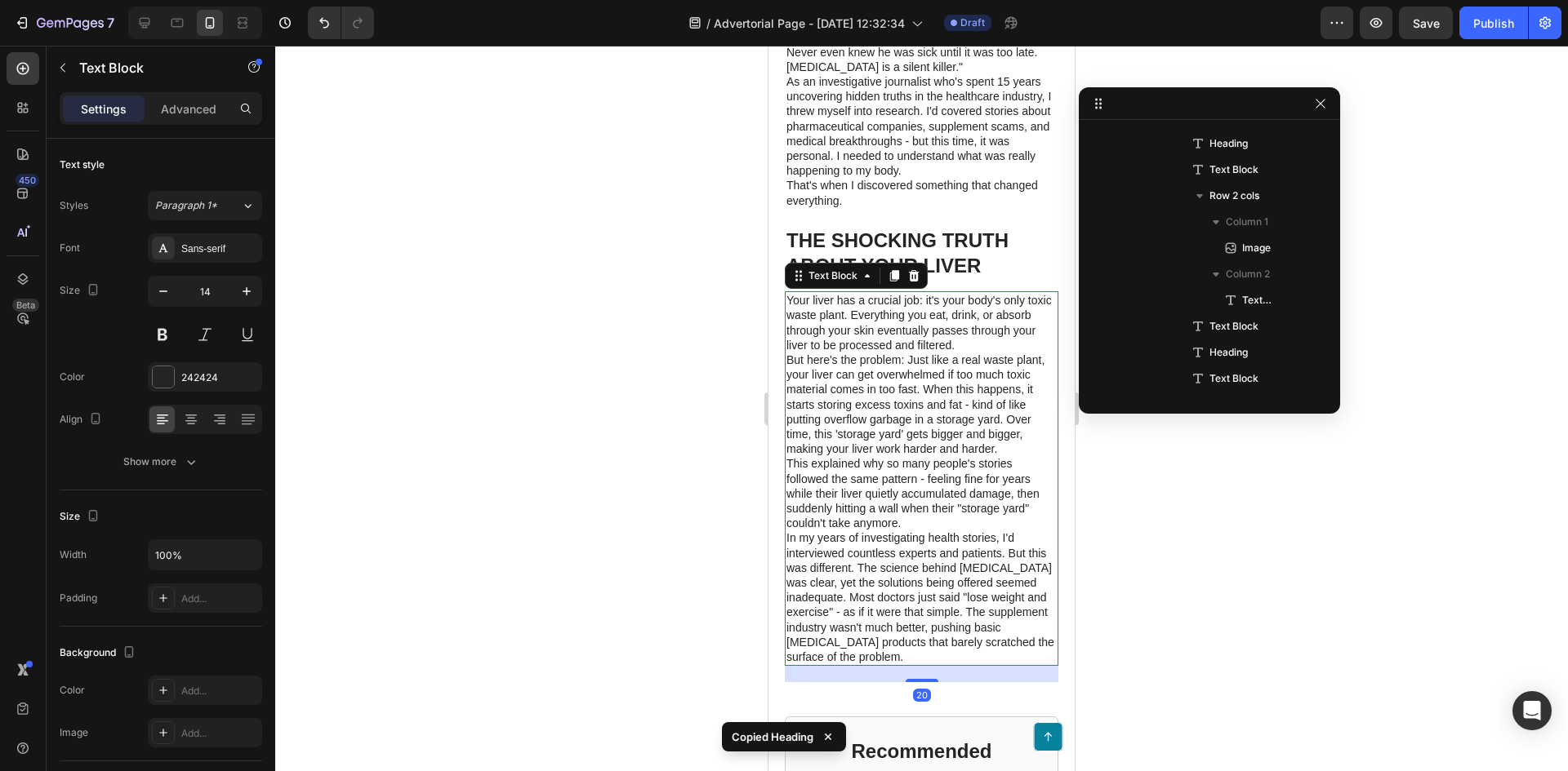
click at [943, 386] on p "But here's the problem: Just like a real waste plant, your liver can get overwh…" at bounding box center [921, 404] width 270 height 103
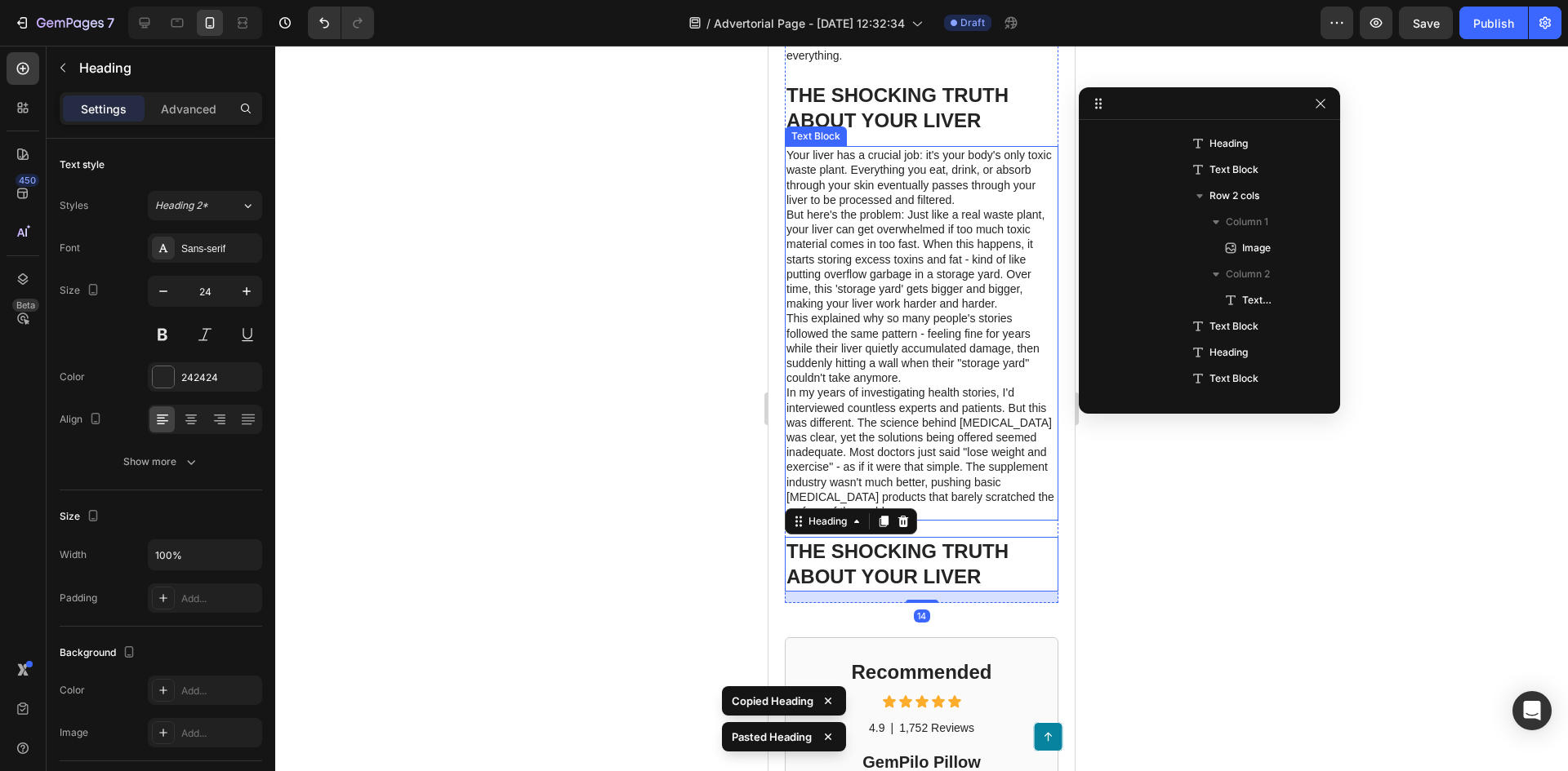
scroll to position [1185, 0]
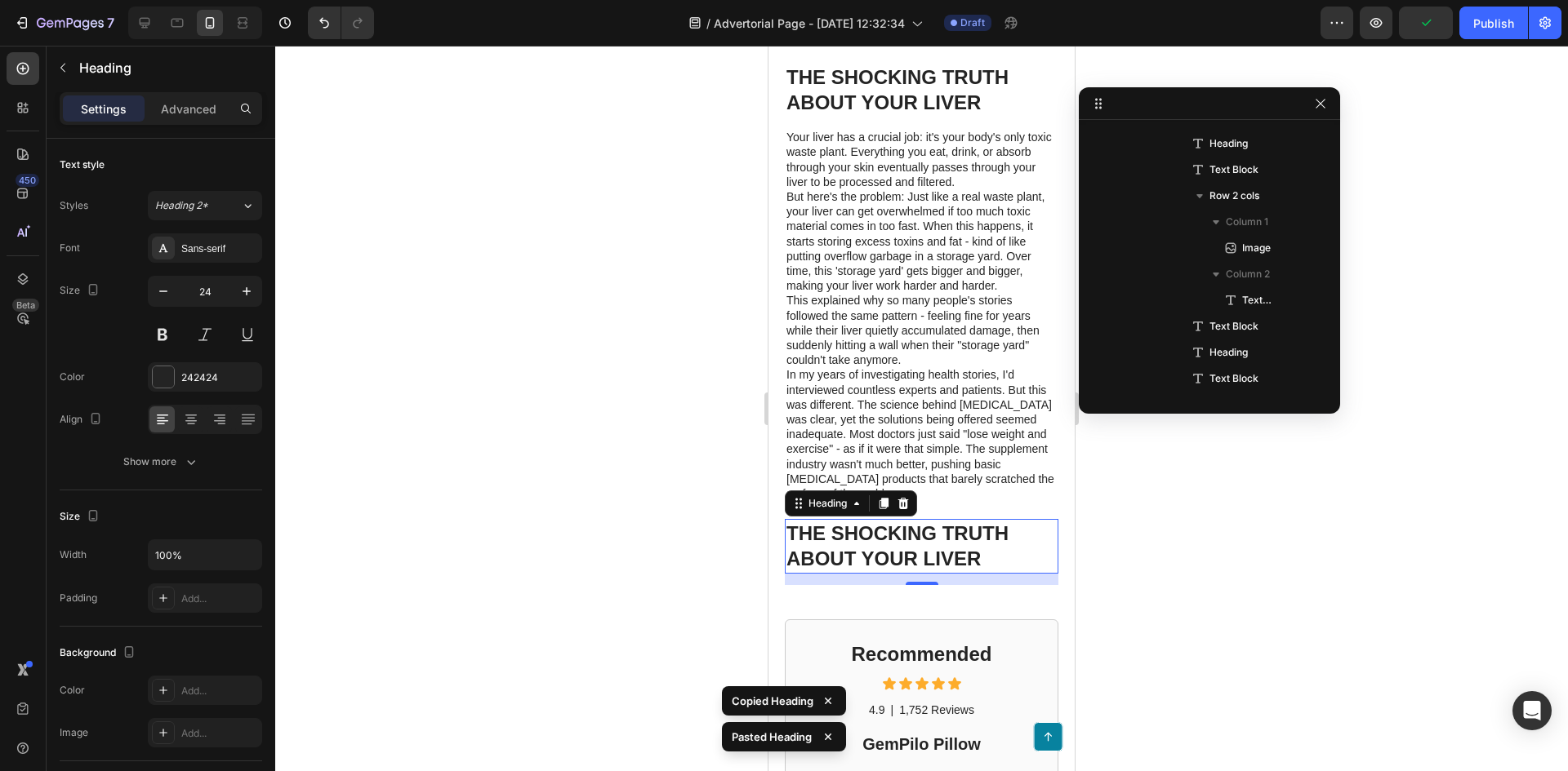
click at [963, 560] on h1 "THE SHOCKING TRUTH ABOUT YOUR LIVER" at bounding box center [921, 546] width 274 height 53
click at [963, 560] on p "THE SHOCKING TRUTH ABOUT YOUR LIVER" at bounding box center [921, 546] width 270 height 51
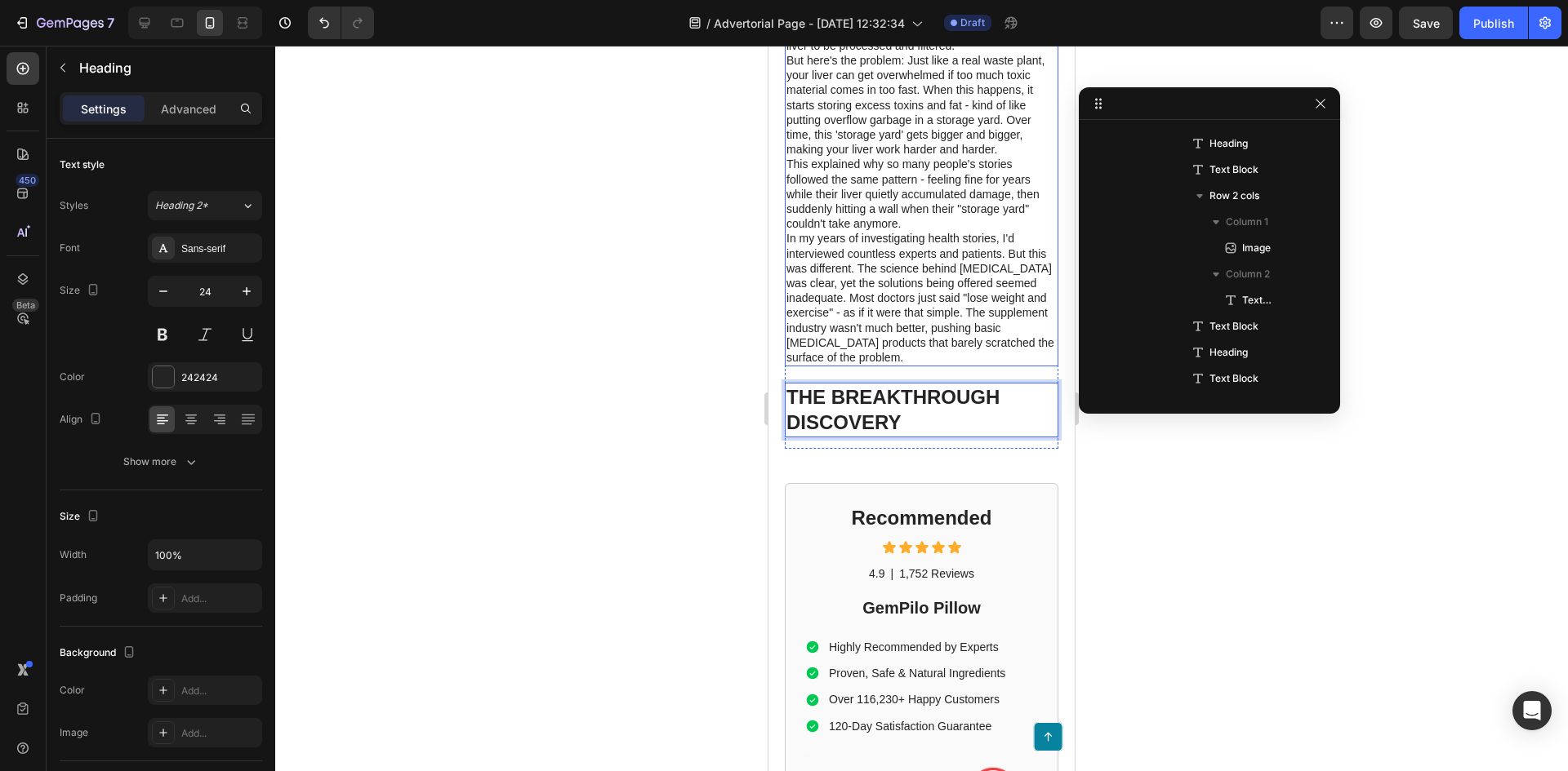
scroll to position [1348, 0]
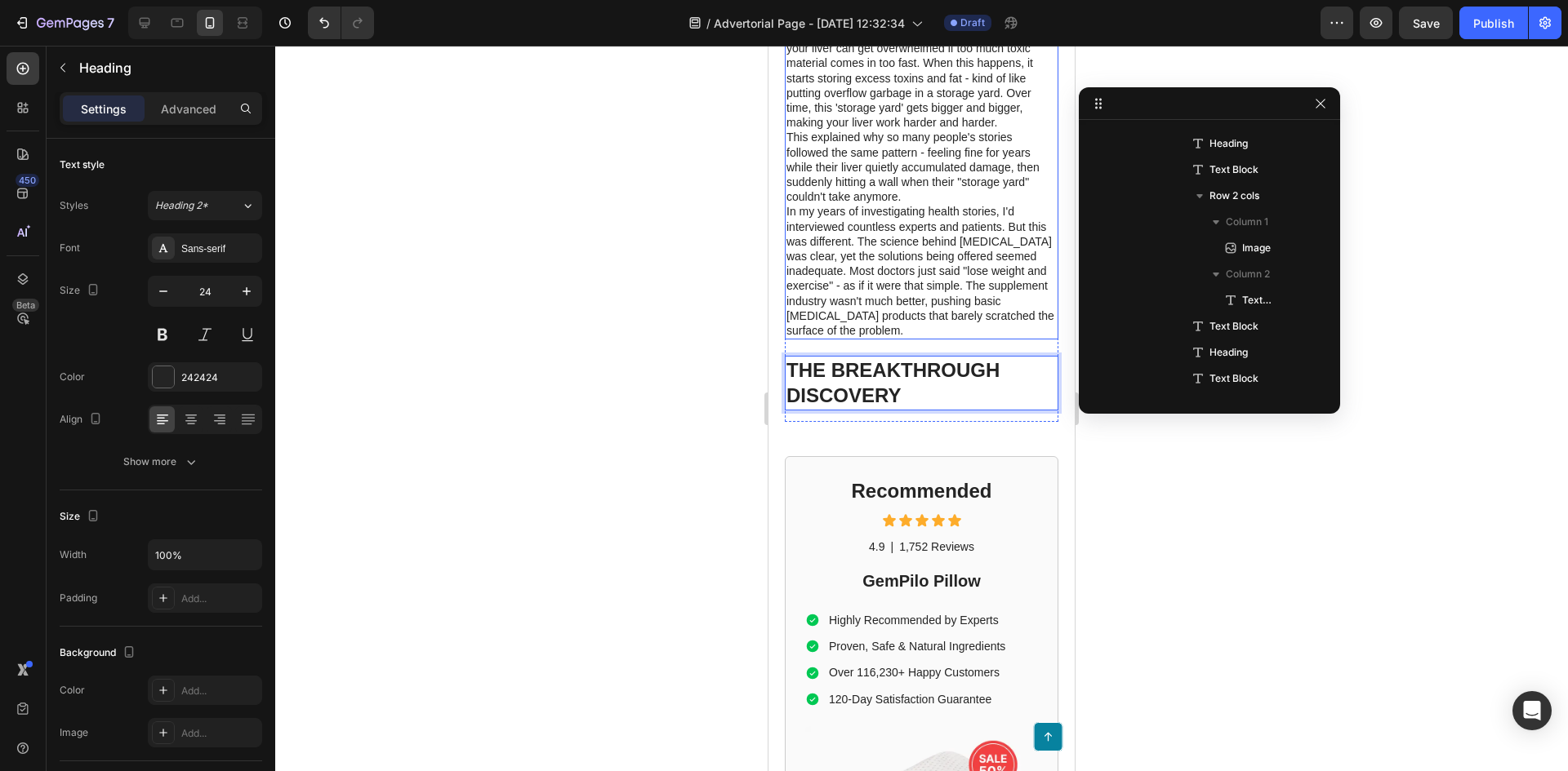
click at [937, 279] on p "In my years of investigating health stories, I'd interviewed countless experts …" at bounding box center [921, 270] width 270 height 134
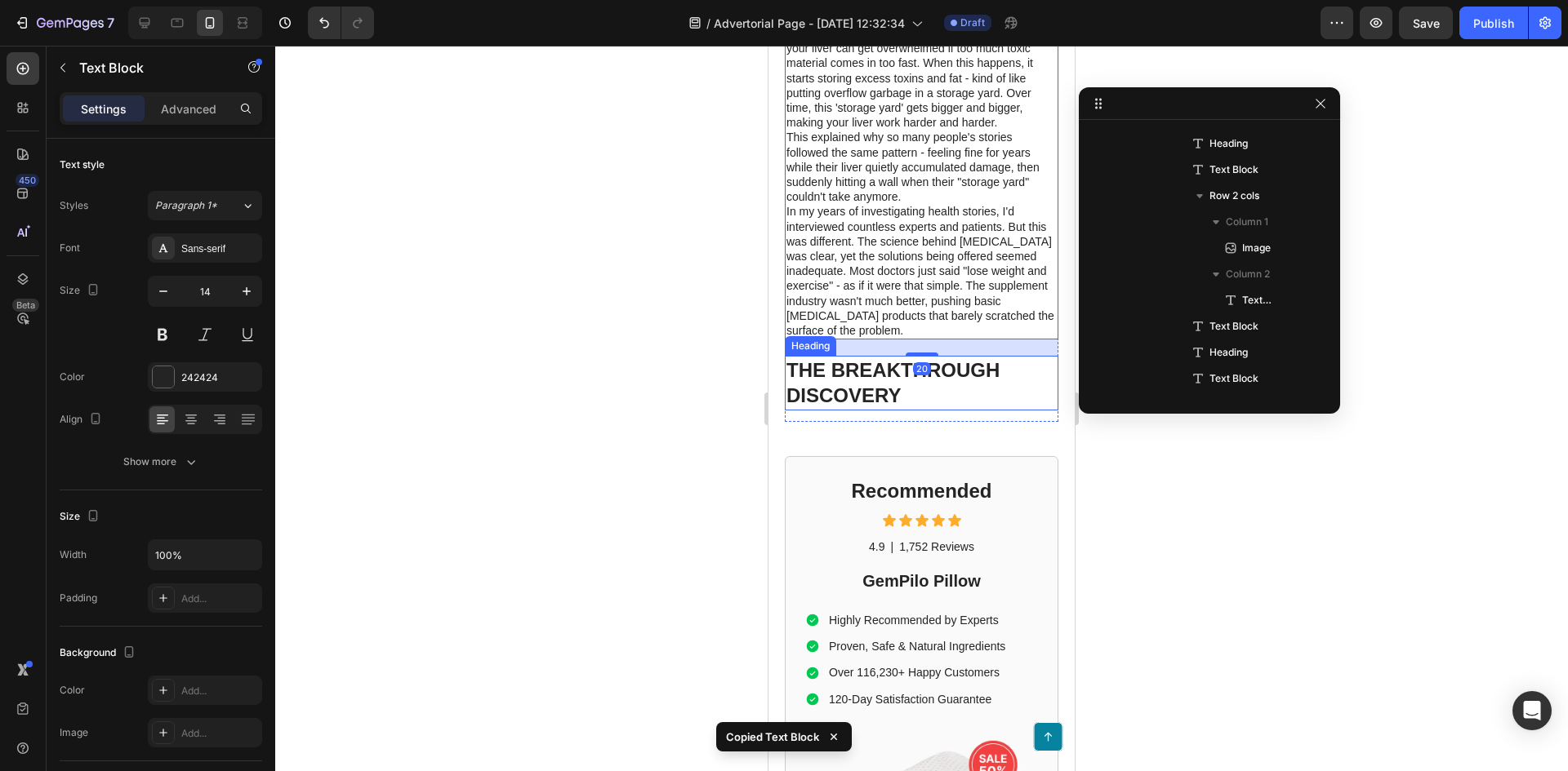
click at [950, 395] on p "THE BREAKTHROUGH DISCOVERY" at bounding box center [921, 383] width 270 height 51
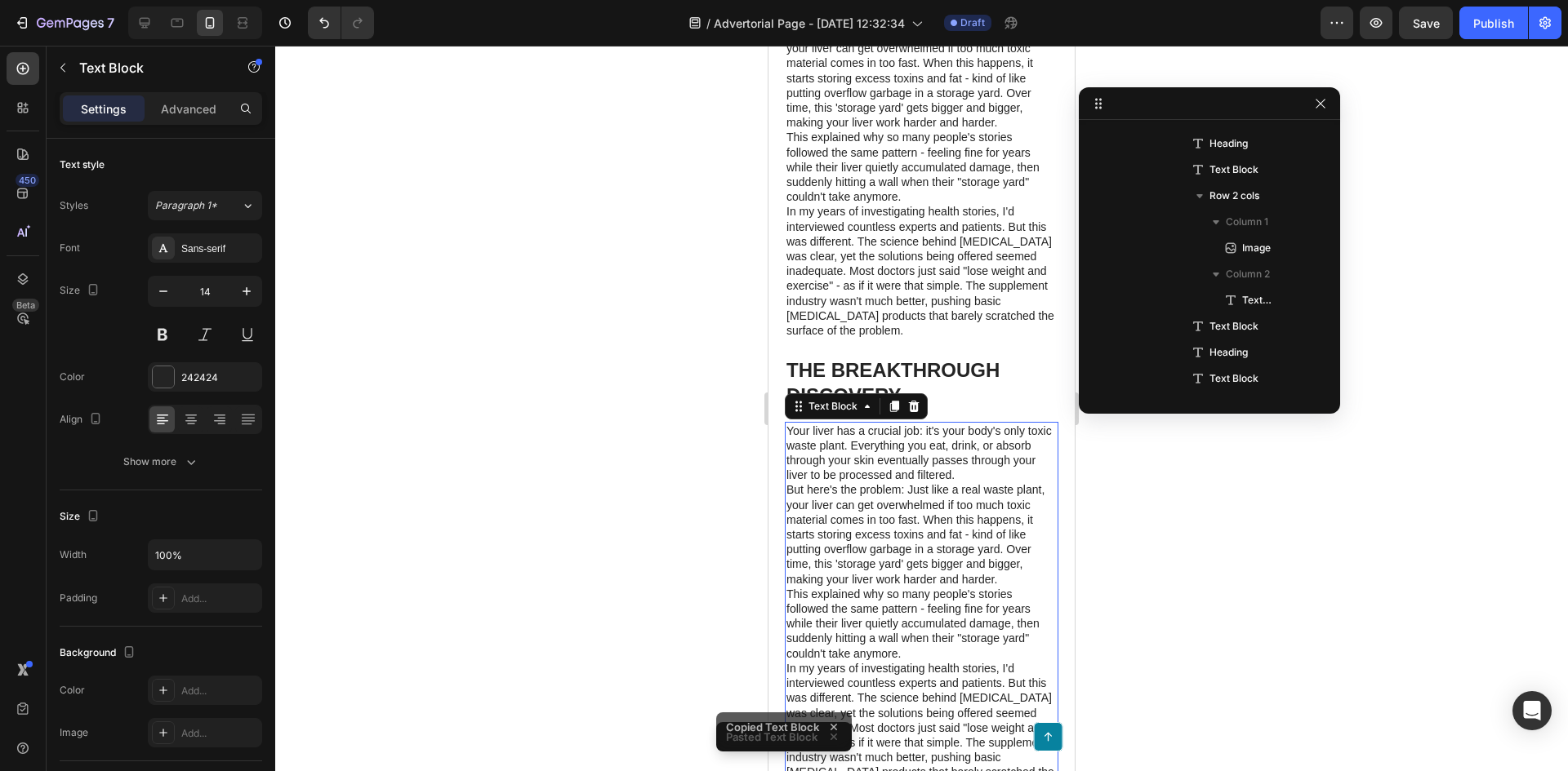
click at [982, 507] on p "But here's the problem: Just like a real waste plant, your liver can get overwh…" at bounding box center [921, 534] width 270 height 103
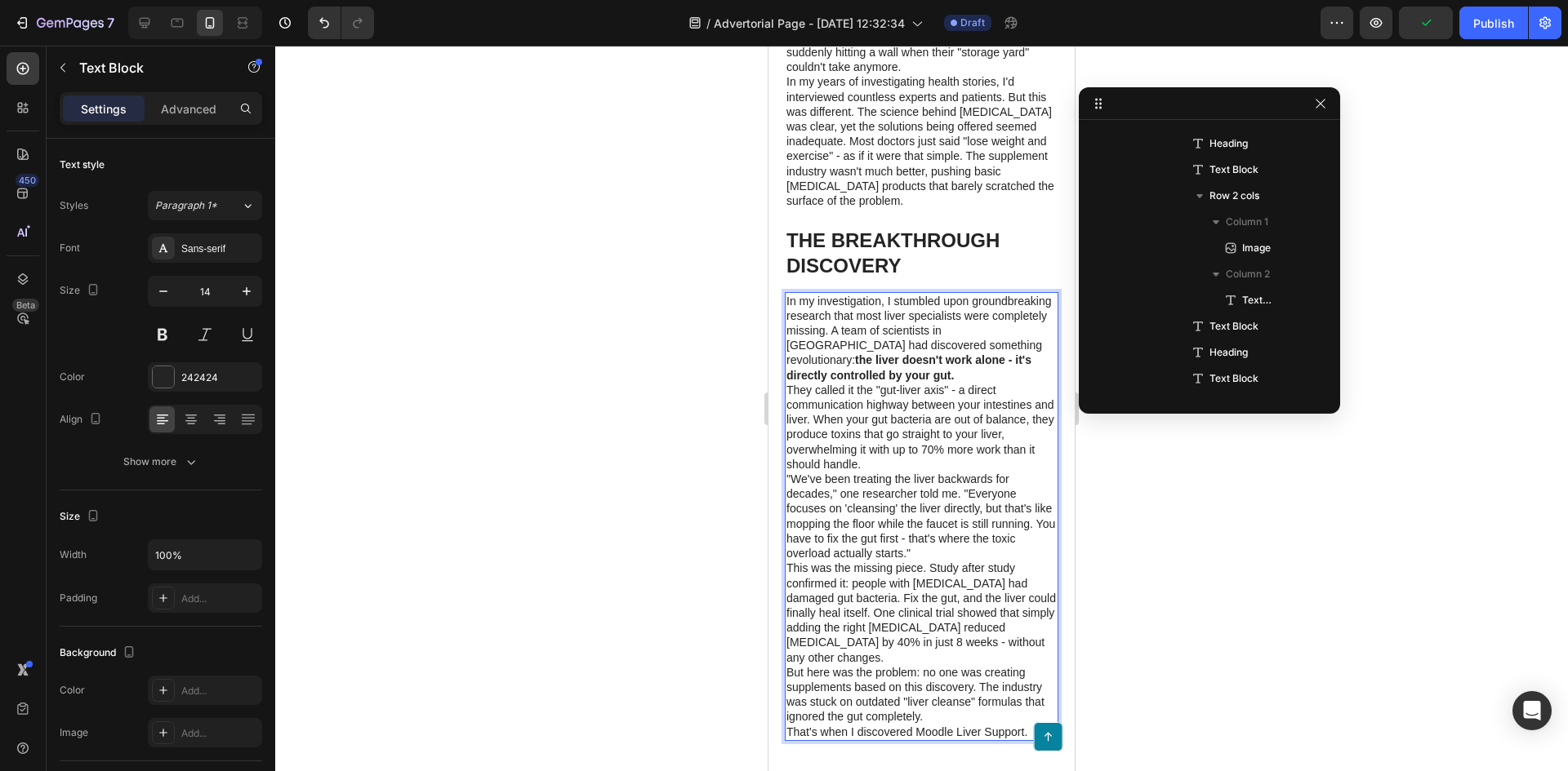
scroll to position [1472, 0]
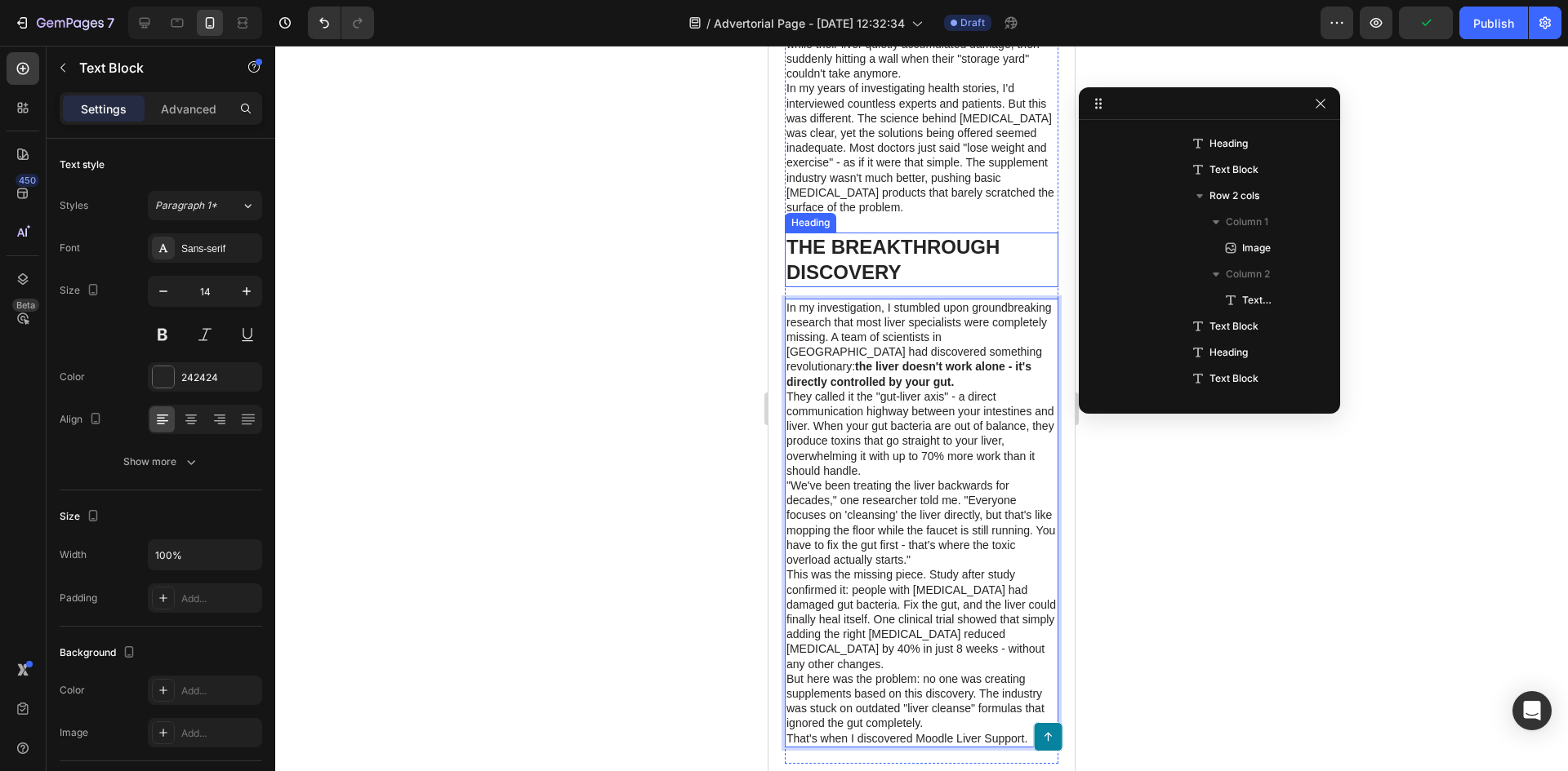
click at [921, 253] on p "THE BREAKTHROUGH DISCOVERY" at bounding box center [921, 259] width 270 height 51
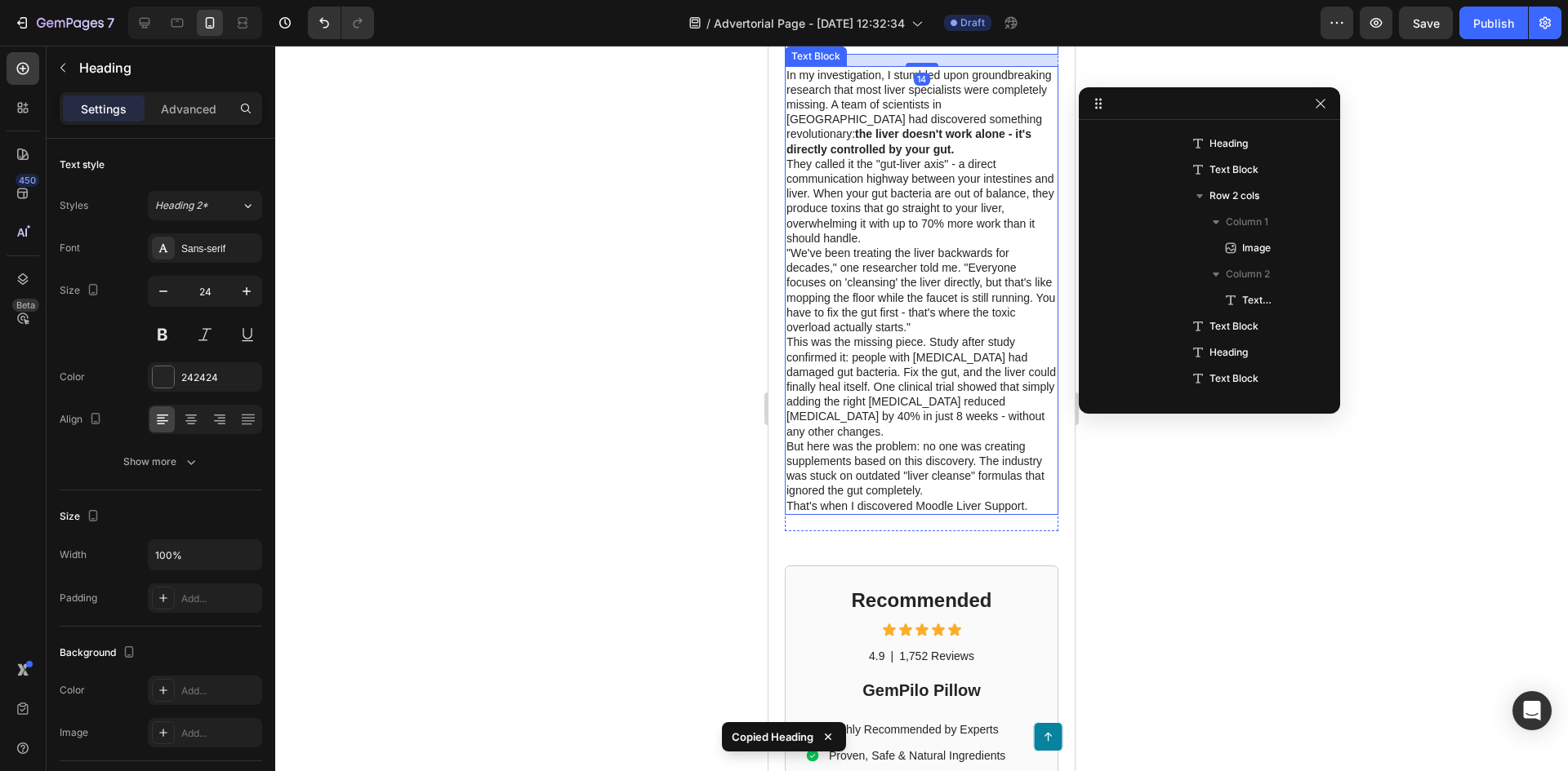
scroll to position [1716, 0]
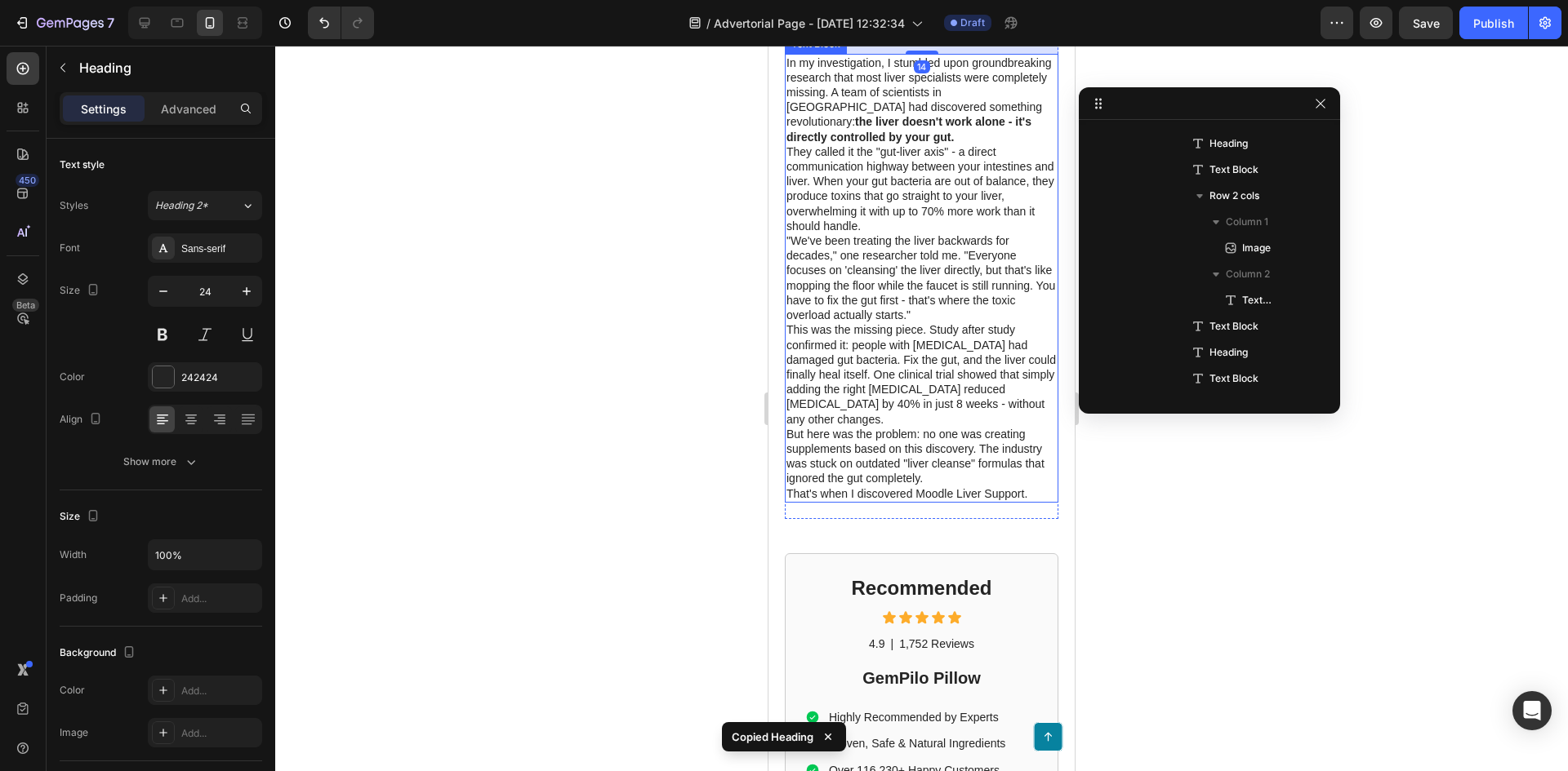
click at [920, 374] on p "This was the missing piece. Study after study confirmed it: people with fatty l…" at bounding box center [921, 374] width 270 height 103
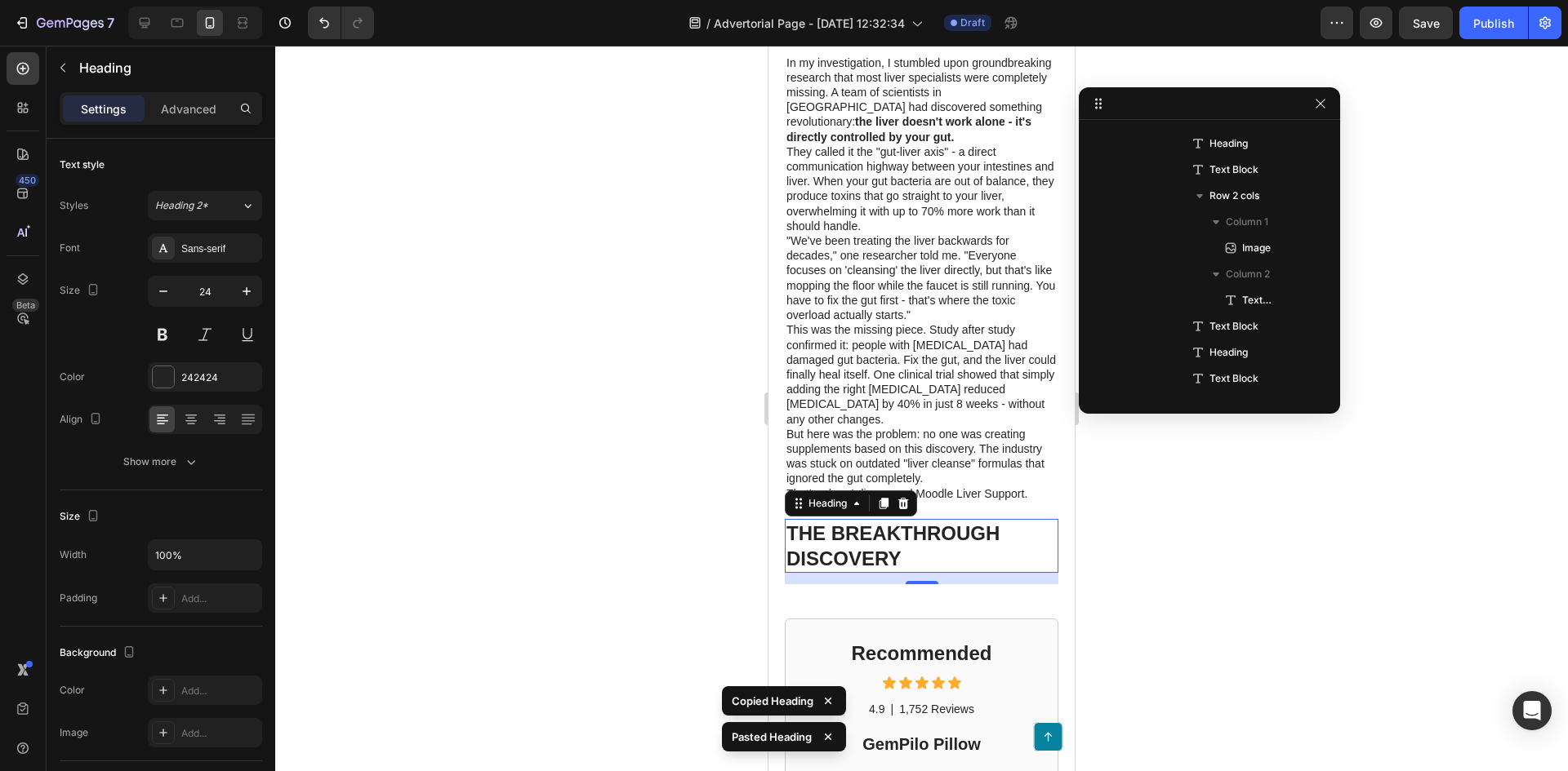
click at [900, 552] on h1 "THE BREAKTHROUGH DISCOVERY" at bounding box center [921, 546] width 274 height 53
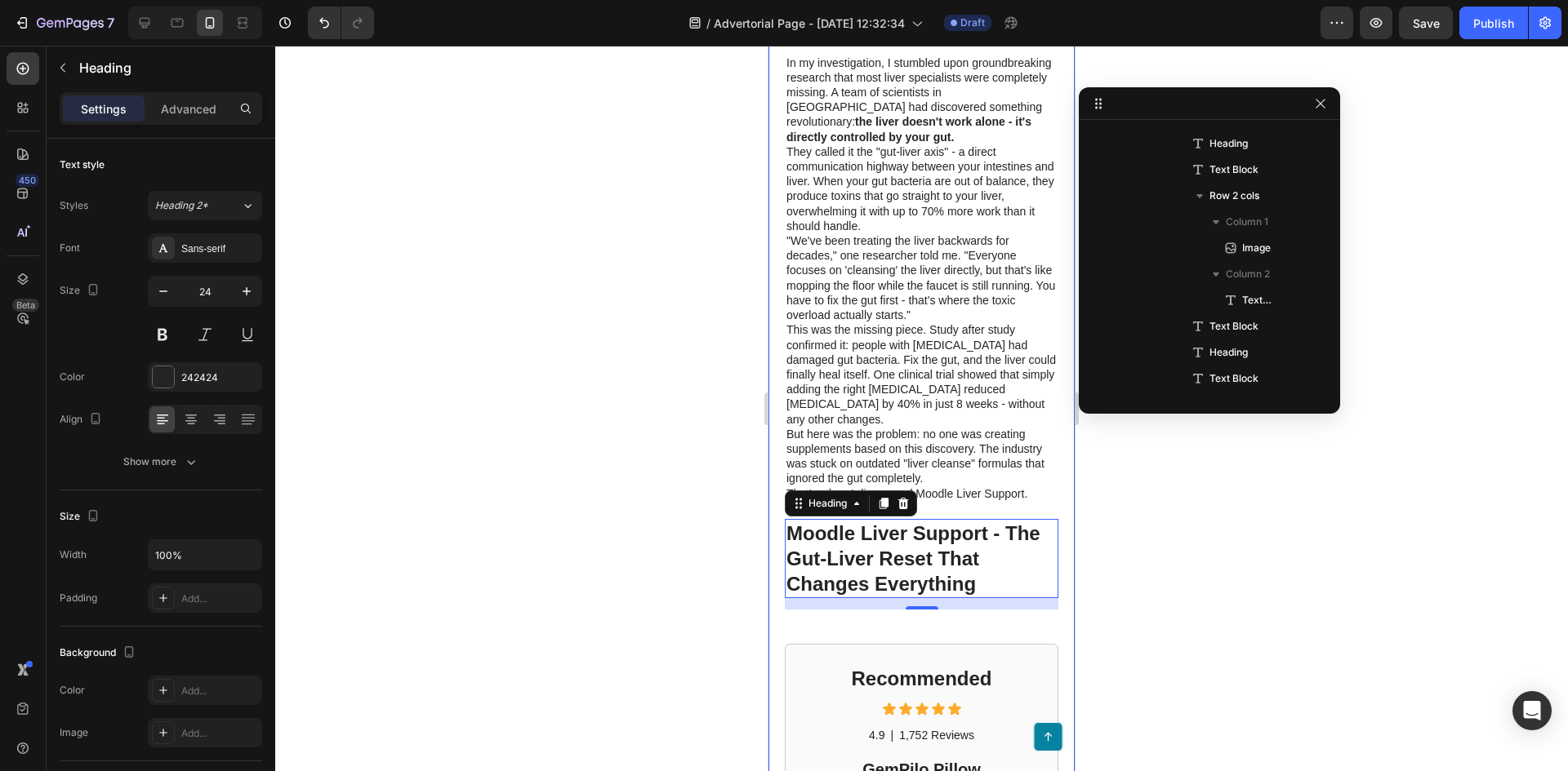
click at [948, 426] on p "This was the missing piece. Study after study confirmed it: people with fatty l…" at bounding box center [921, 374] width 270 height 103
click at [949, 563] on p "Moodle Liver Support - The Gut-Liver Reset That Changes Everything" at bounding box center [921, 559] width 270 height 77
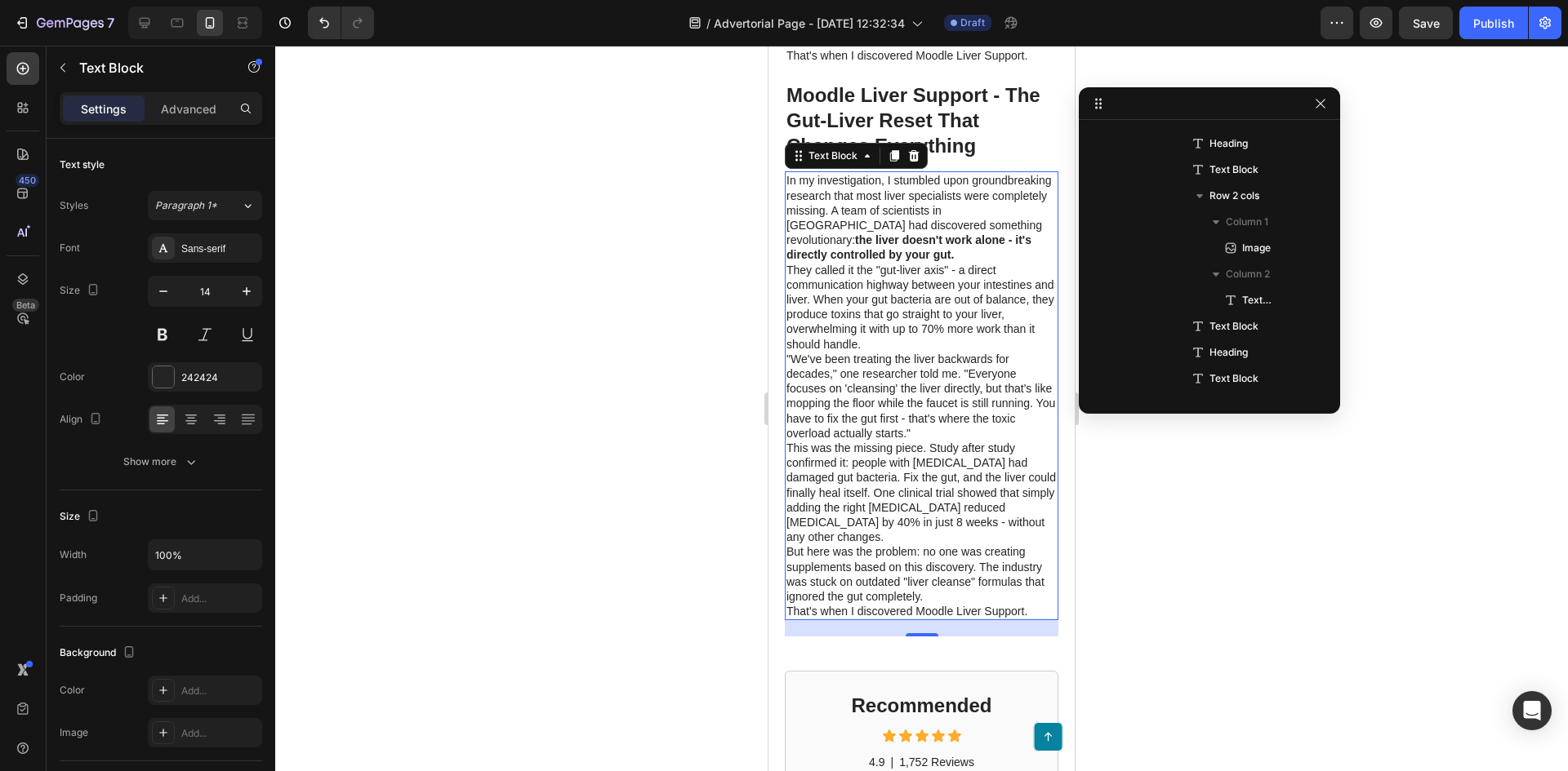
scroll to position [2153, 0]
click at [928, 386] on p ""We've been treating the liver backwards for decades," one researcher told me. …" at bounding box center [921, 398] width 270 height 89
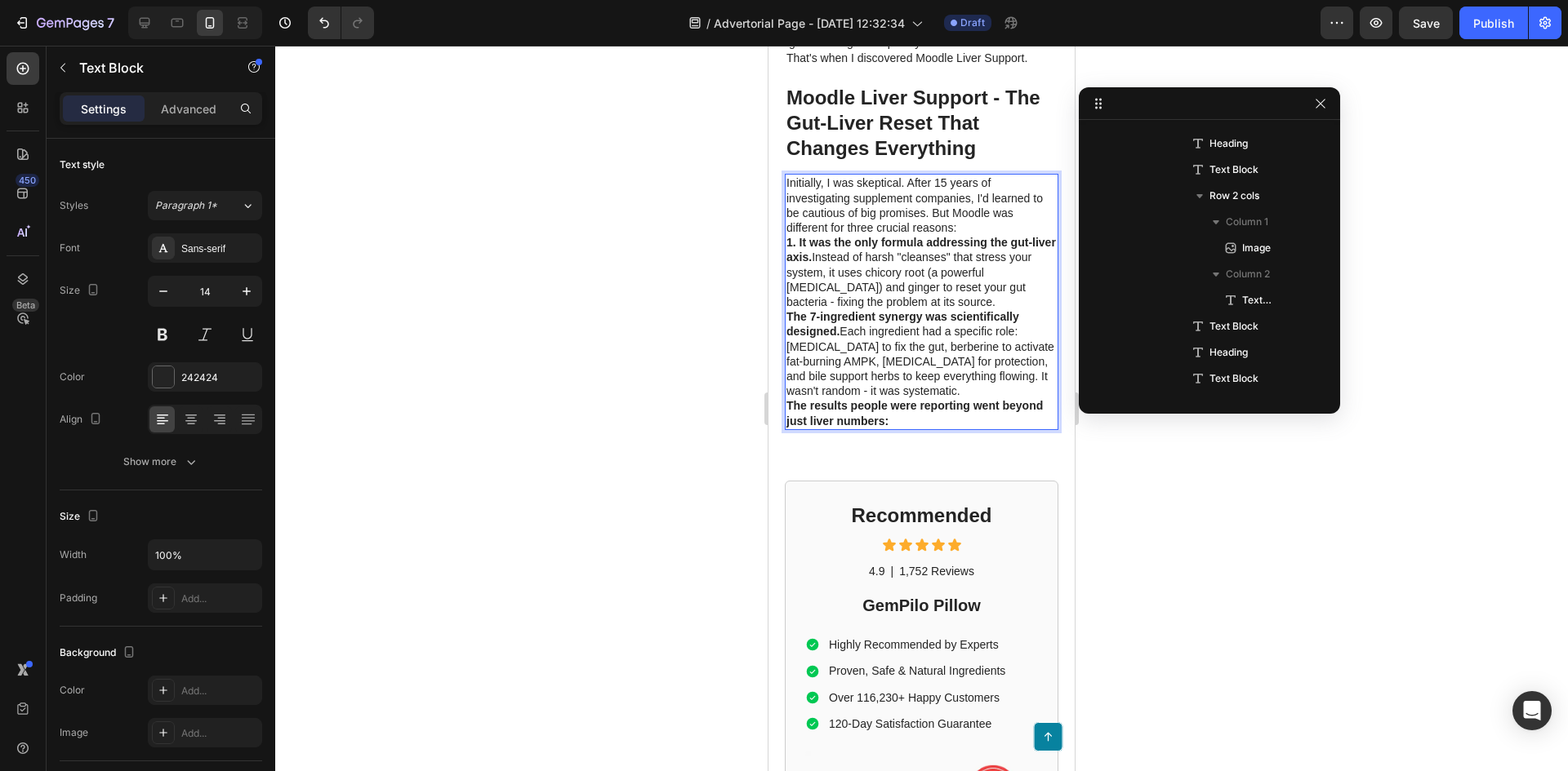
click at [790, 327] on strong "The 7-ingredient synergy was scientifically designed." at bounding box center [902, 324] width 232 height 28
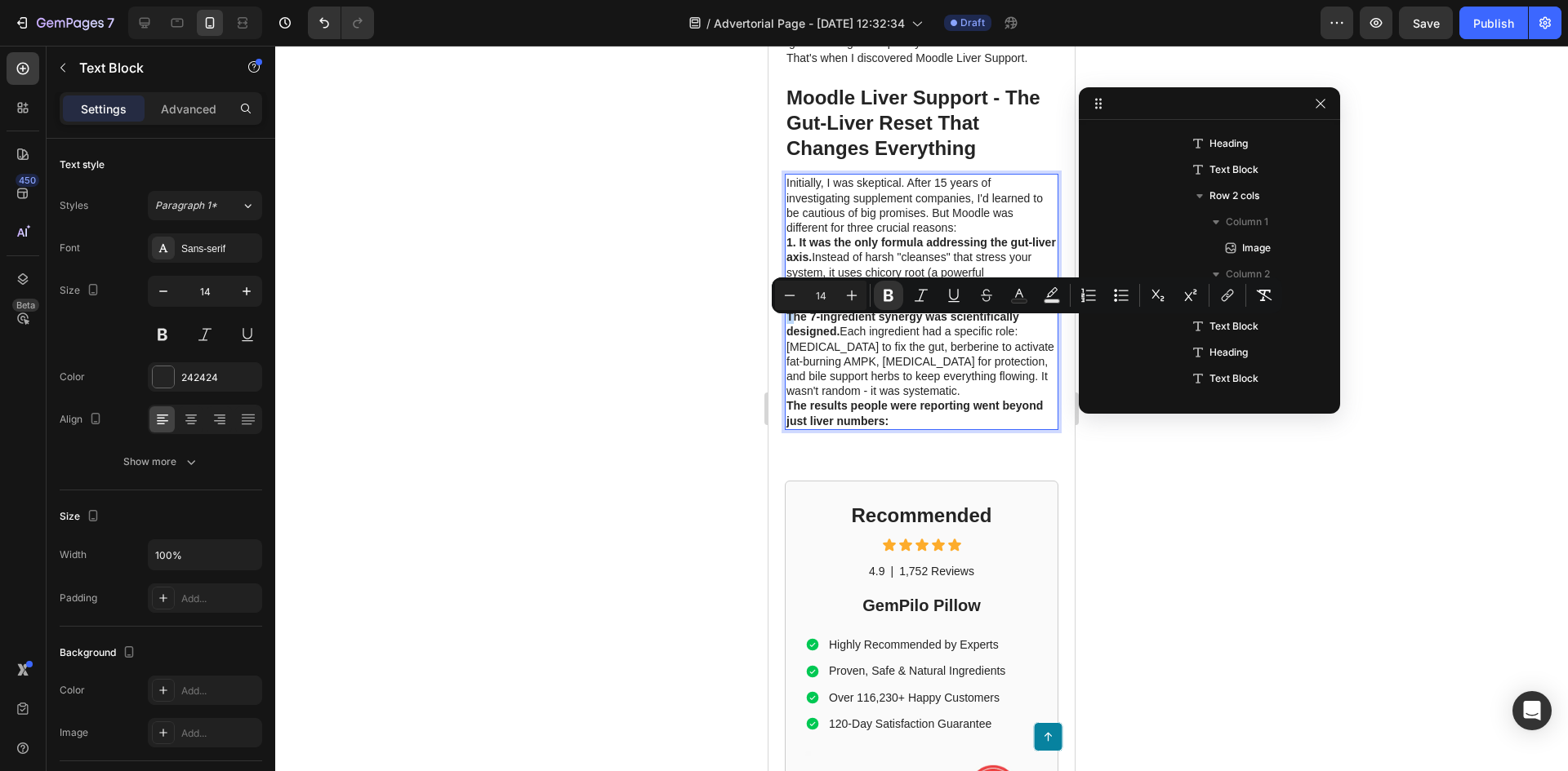
click at [788, 329] on strong "The 7-ingredient synergy was scientifically designed." at bounding box center [902, 324] width 232 height 28
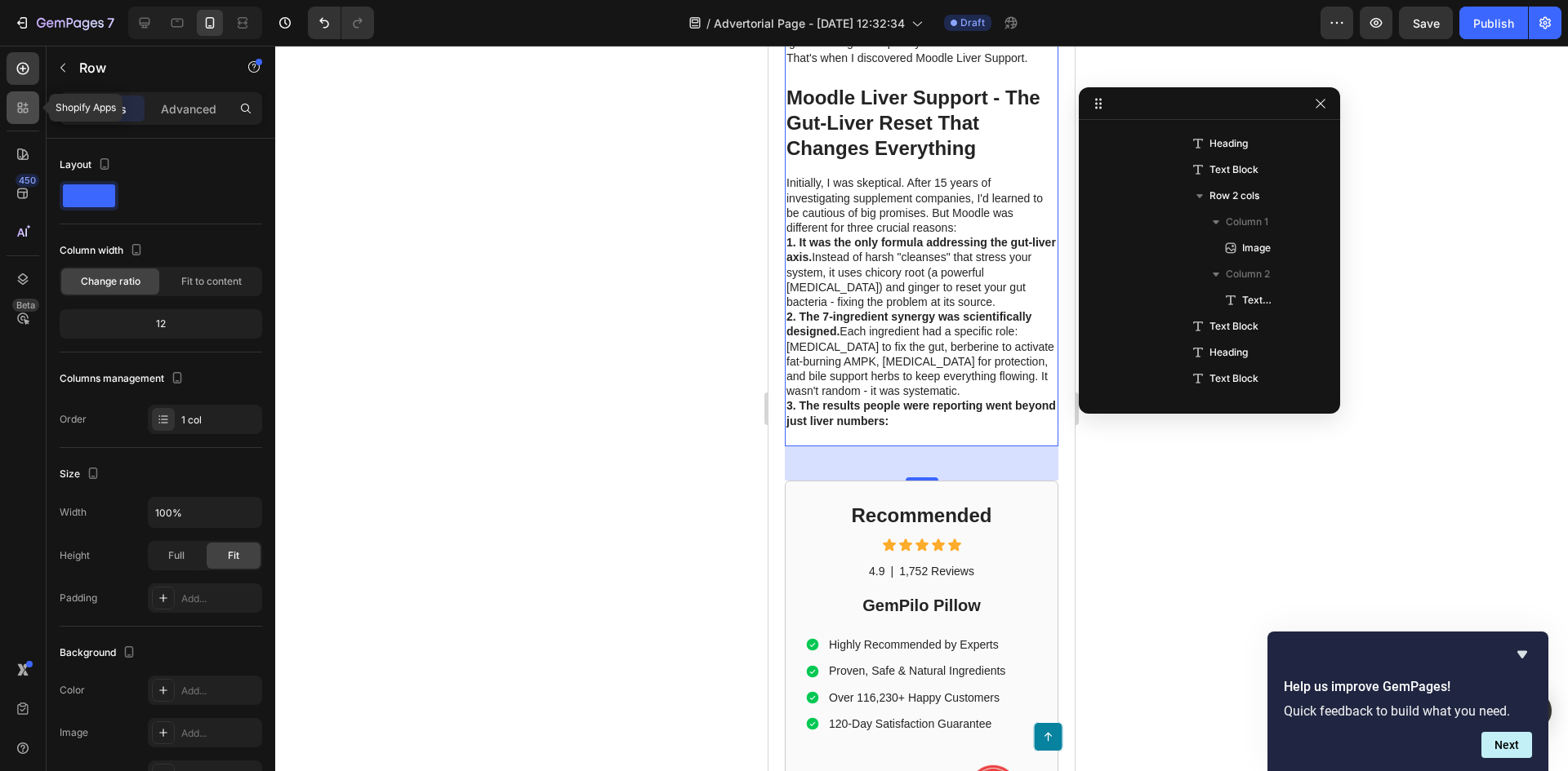
click at [30, 112] on icon at bounding box center [23, 108] width 17 height 17
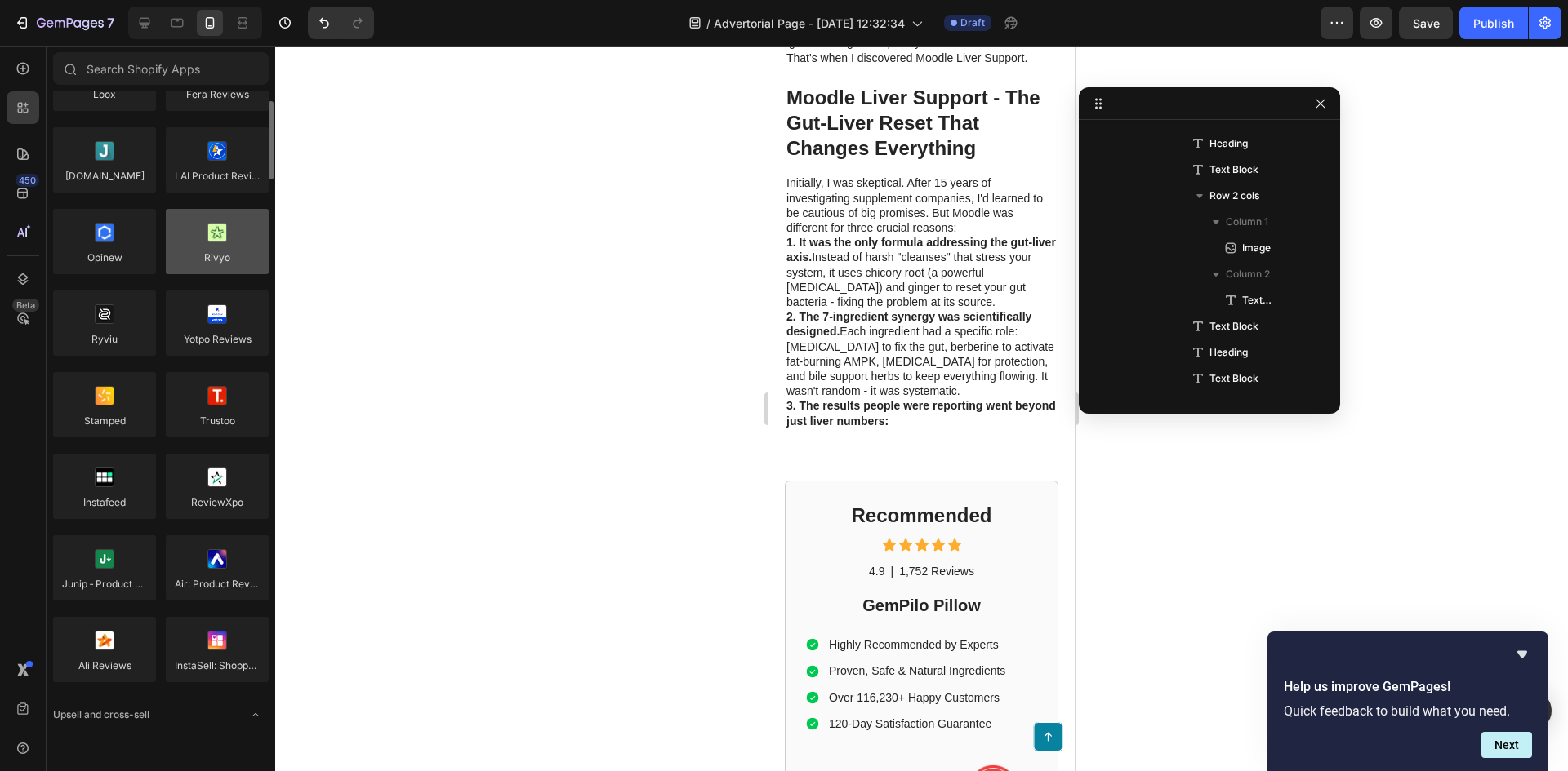
scroll to position [0, 0]
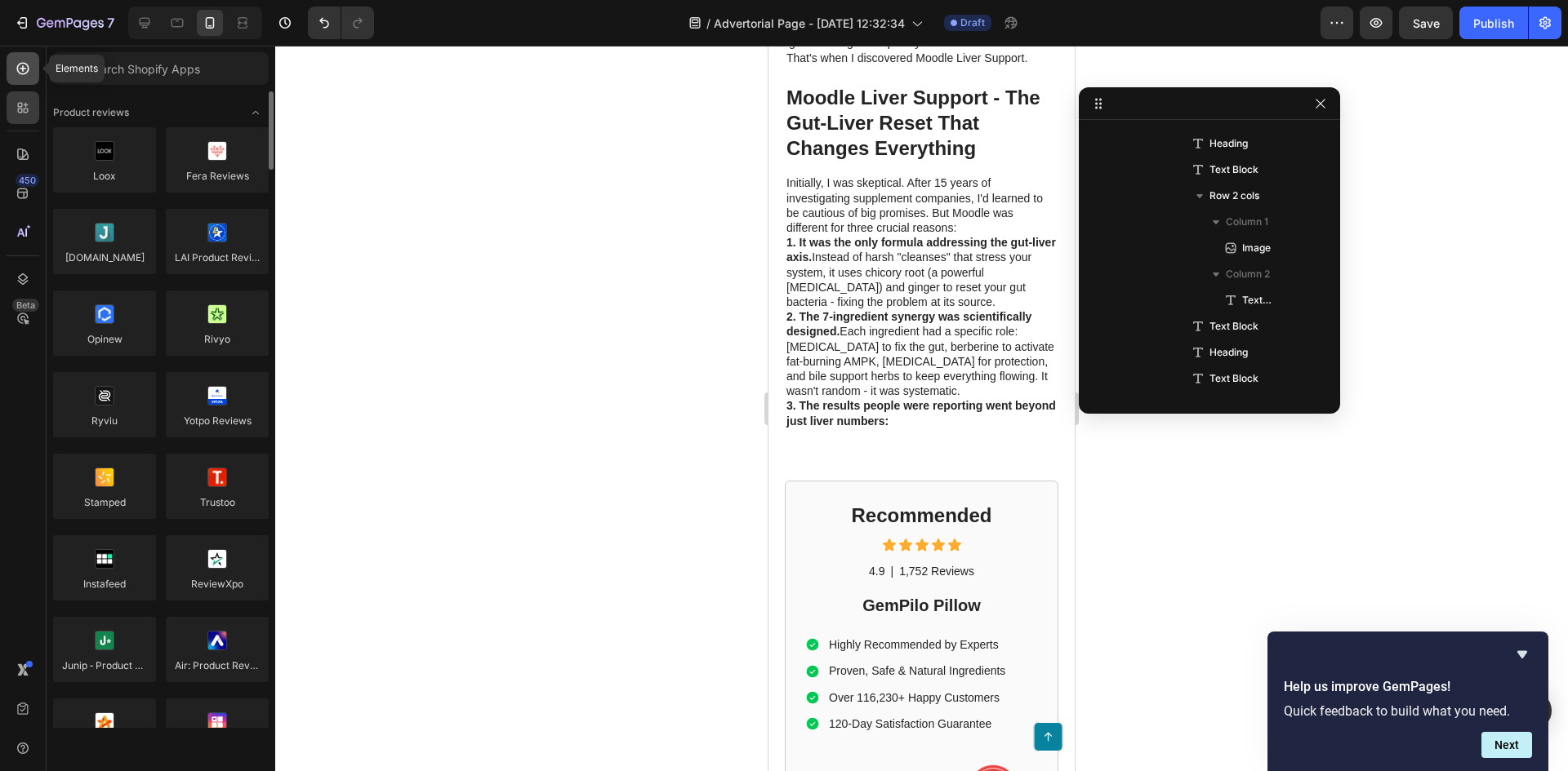
click at [26, 71] on icon at bounding box center [23, 69] width 17 height 17
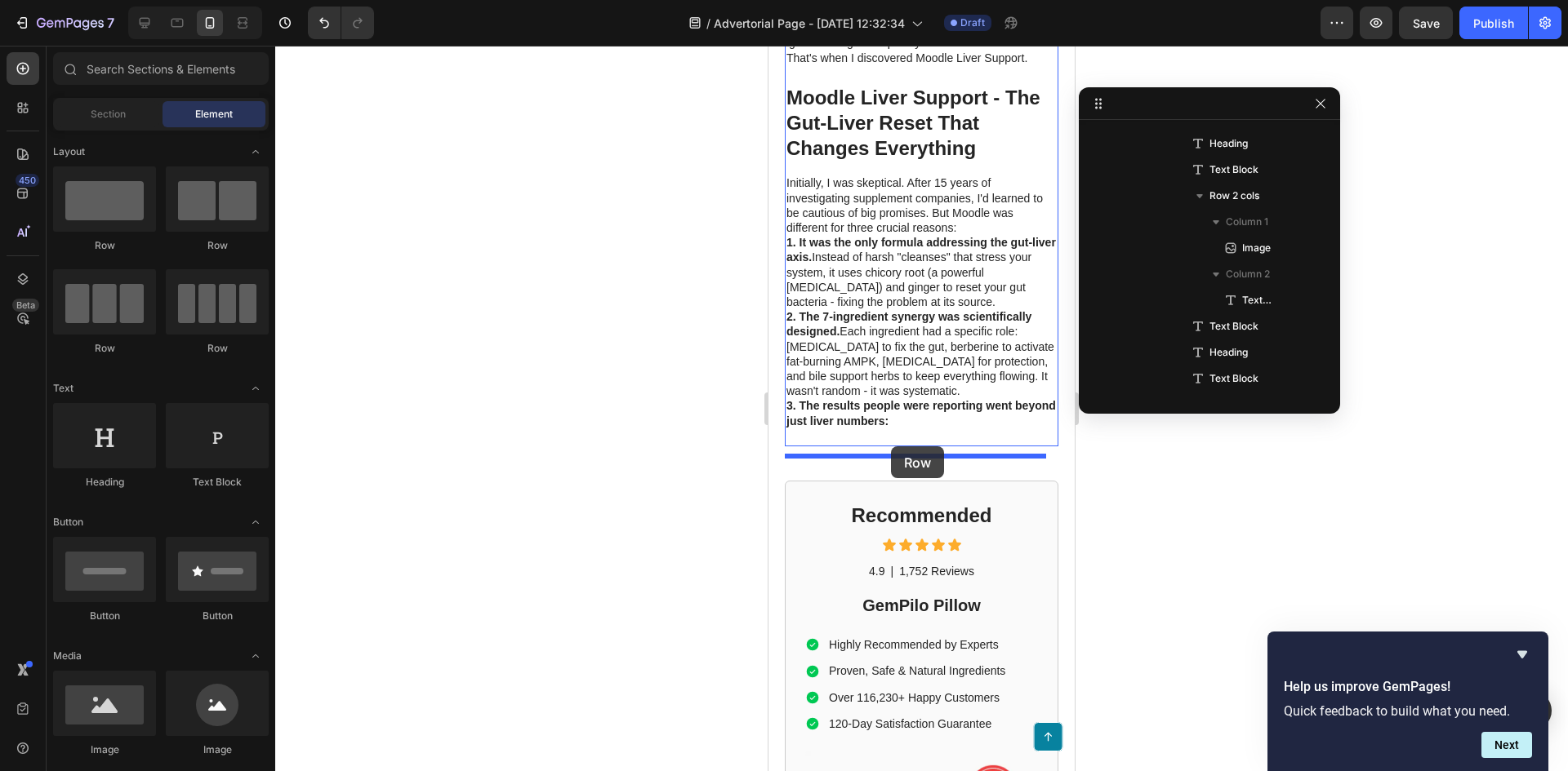
drag, startPoint x: 870, startPoint y: 360, endPoint x: 891, endPoint y: 446, distance: 88.5
drag, startPoint x: 884, startPoint y: 362, endPoint x: 906, endPoint y: 451, distance: 91.7
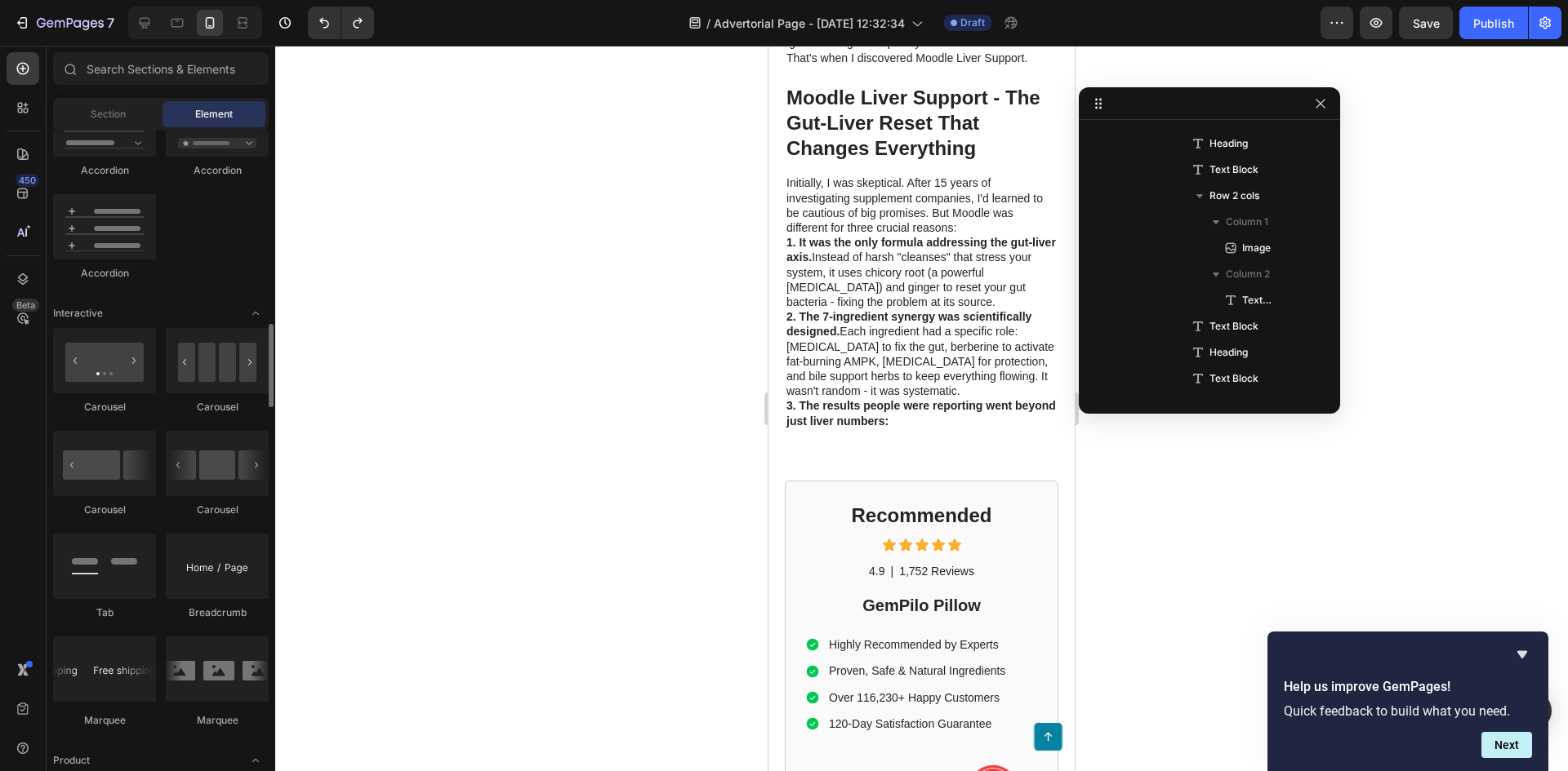
scroll to position [1388, 0]
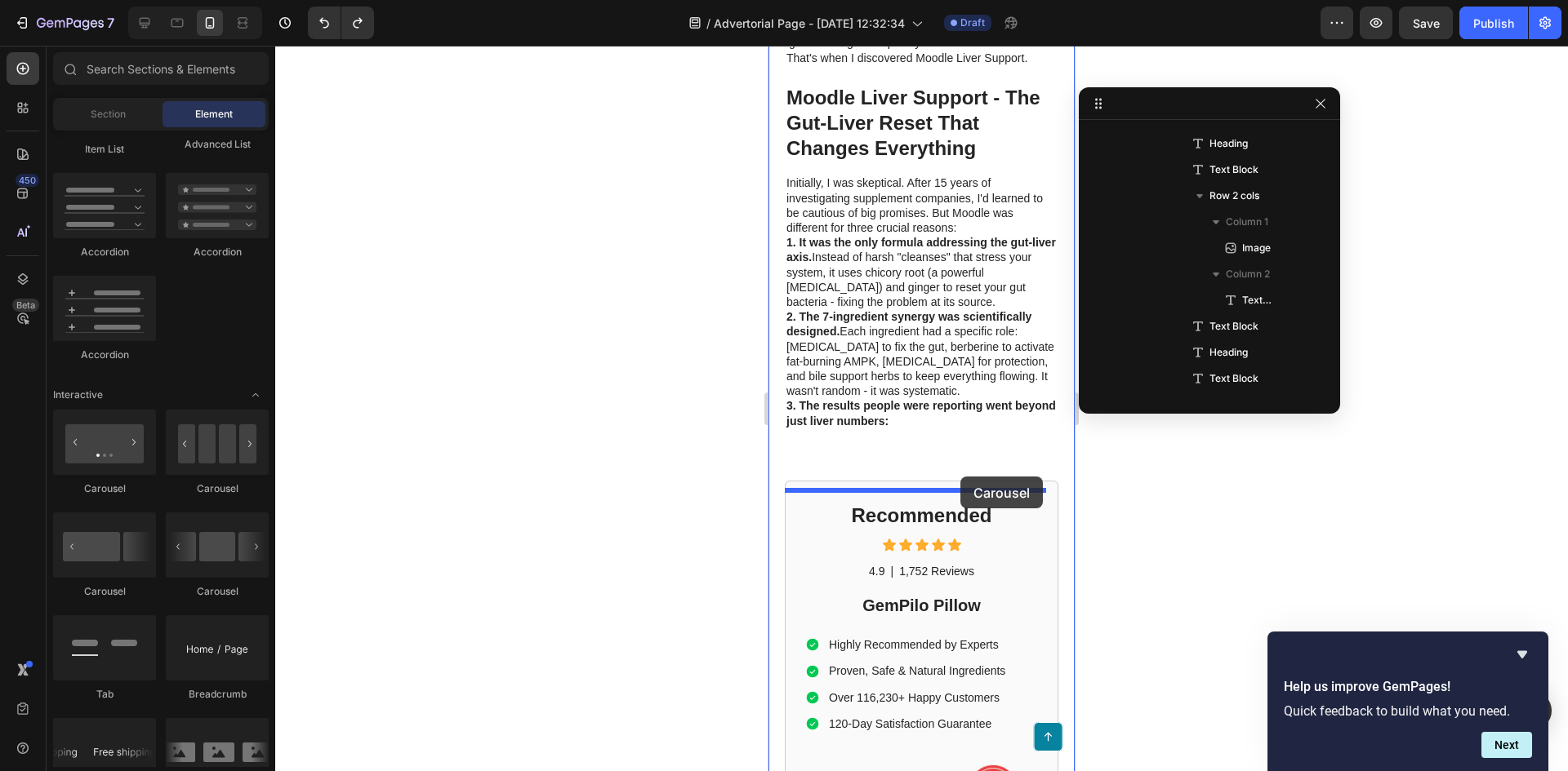
drag, startPoint x: 885, startPoint y: 494, endPoint x: 960, endPoint y: 477, distance: 76.9
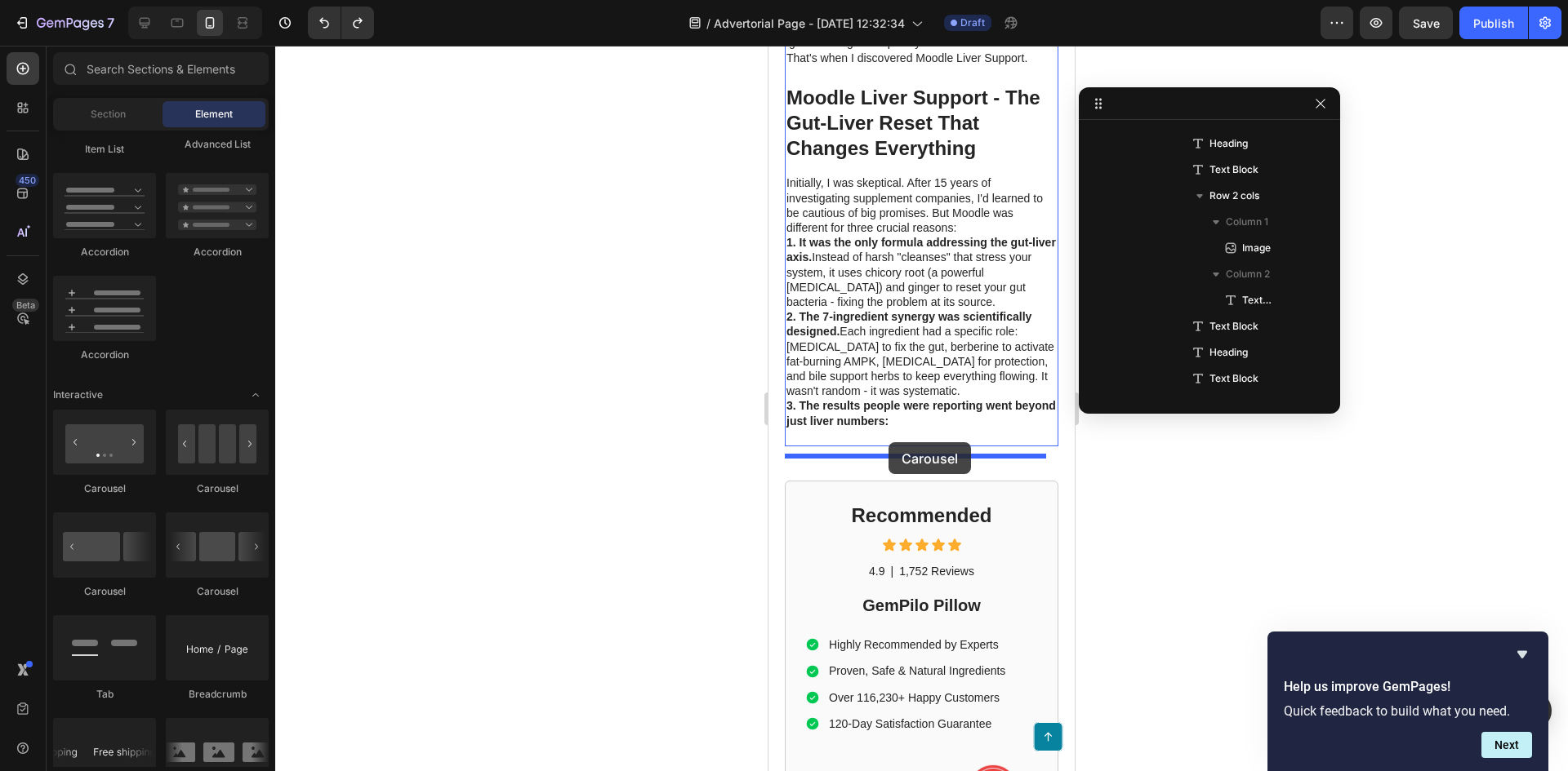
drag, startPoint x: 1081, startPoint y: 522, endPoint x: 888, endPoint y: 443, distance: 208.5
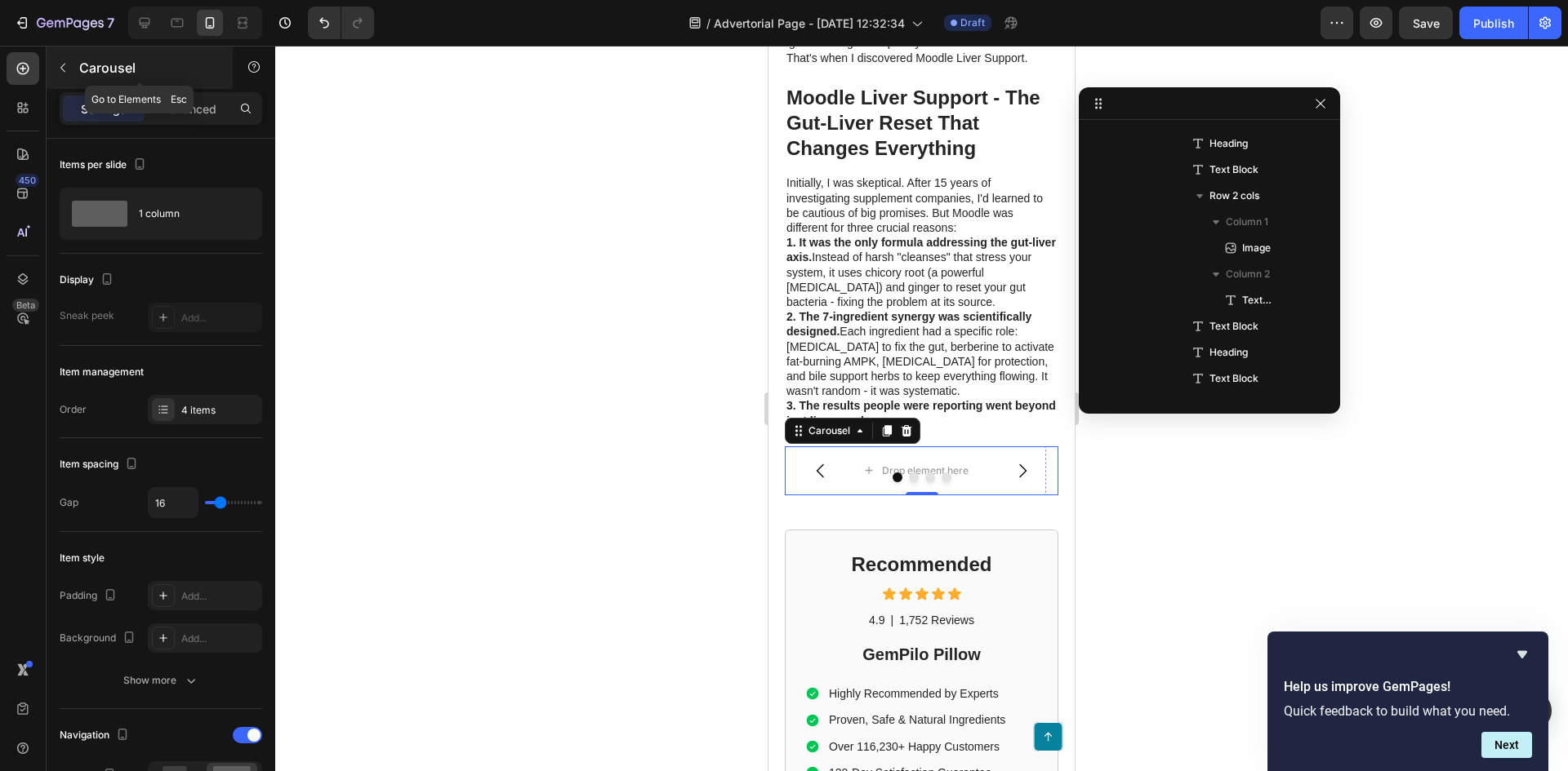
click at [68, 60] on button "button" at bounding box center [63, 67] width 26 height 26
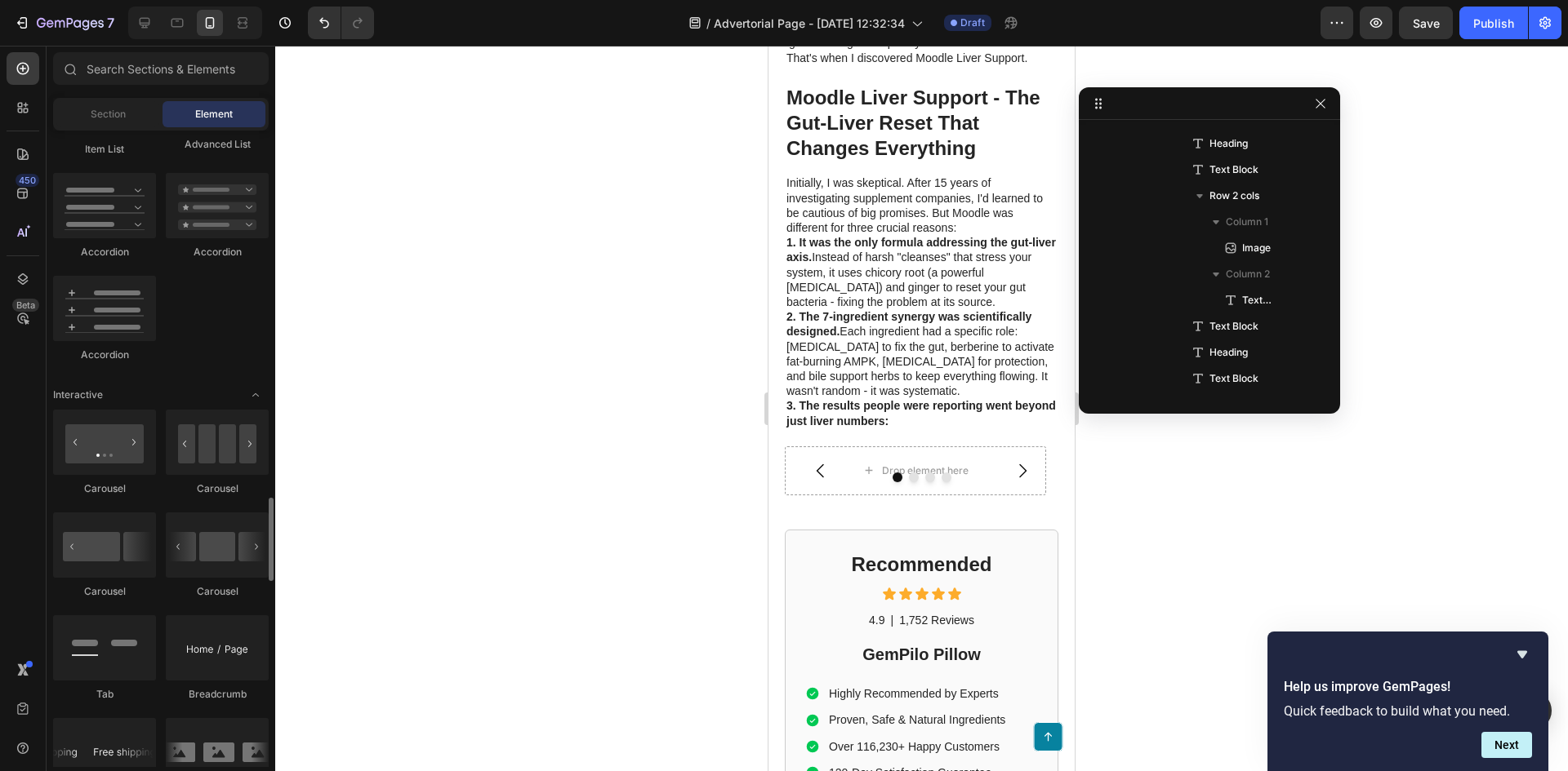
scroll to position [1632, 0]
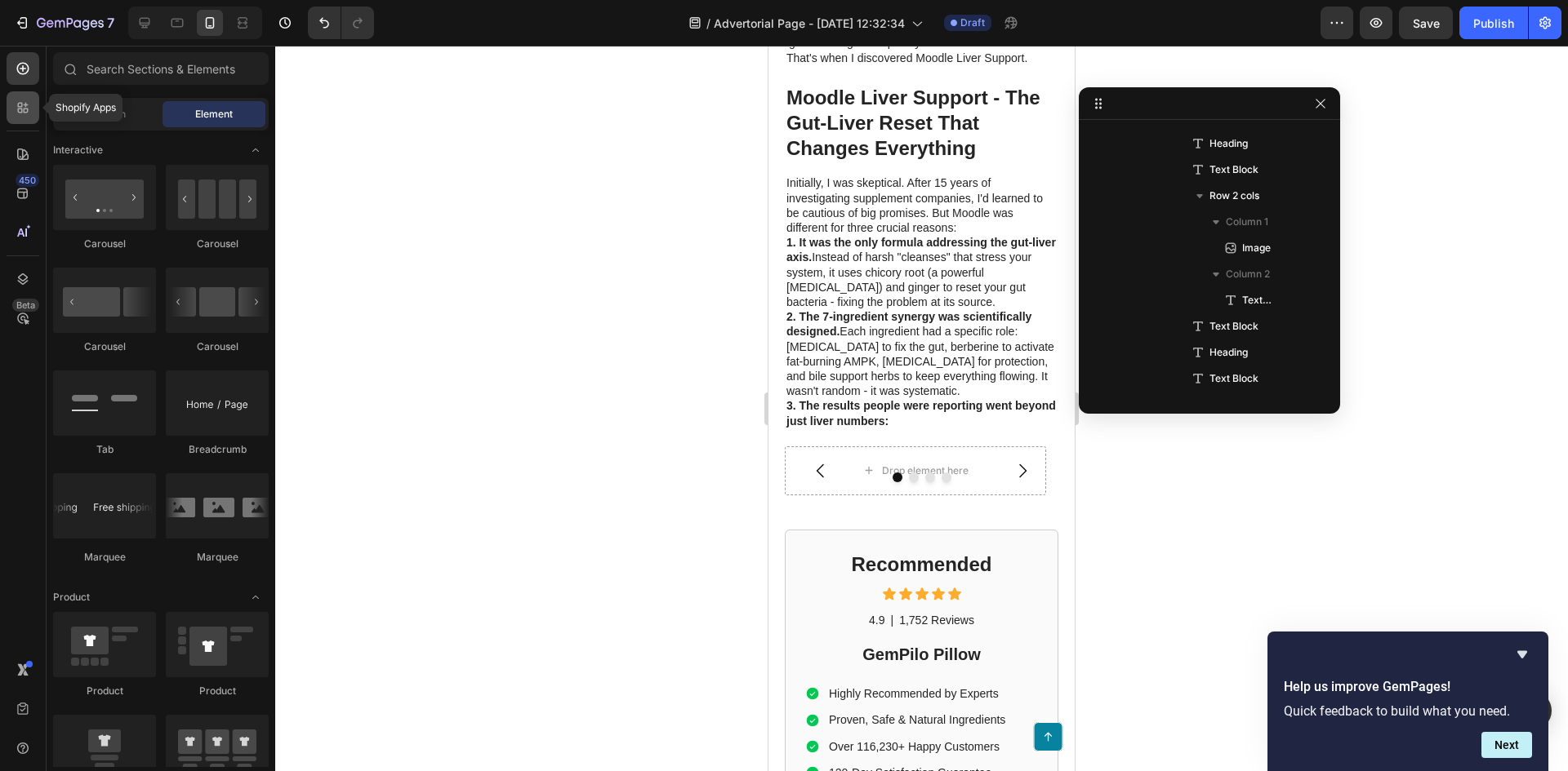
click at [22, 112] on icon at bounding box center [19, 111] width 5 height 5
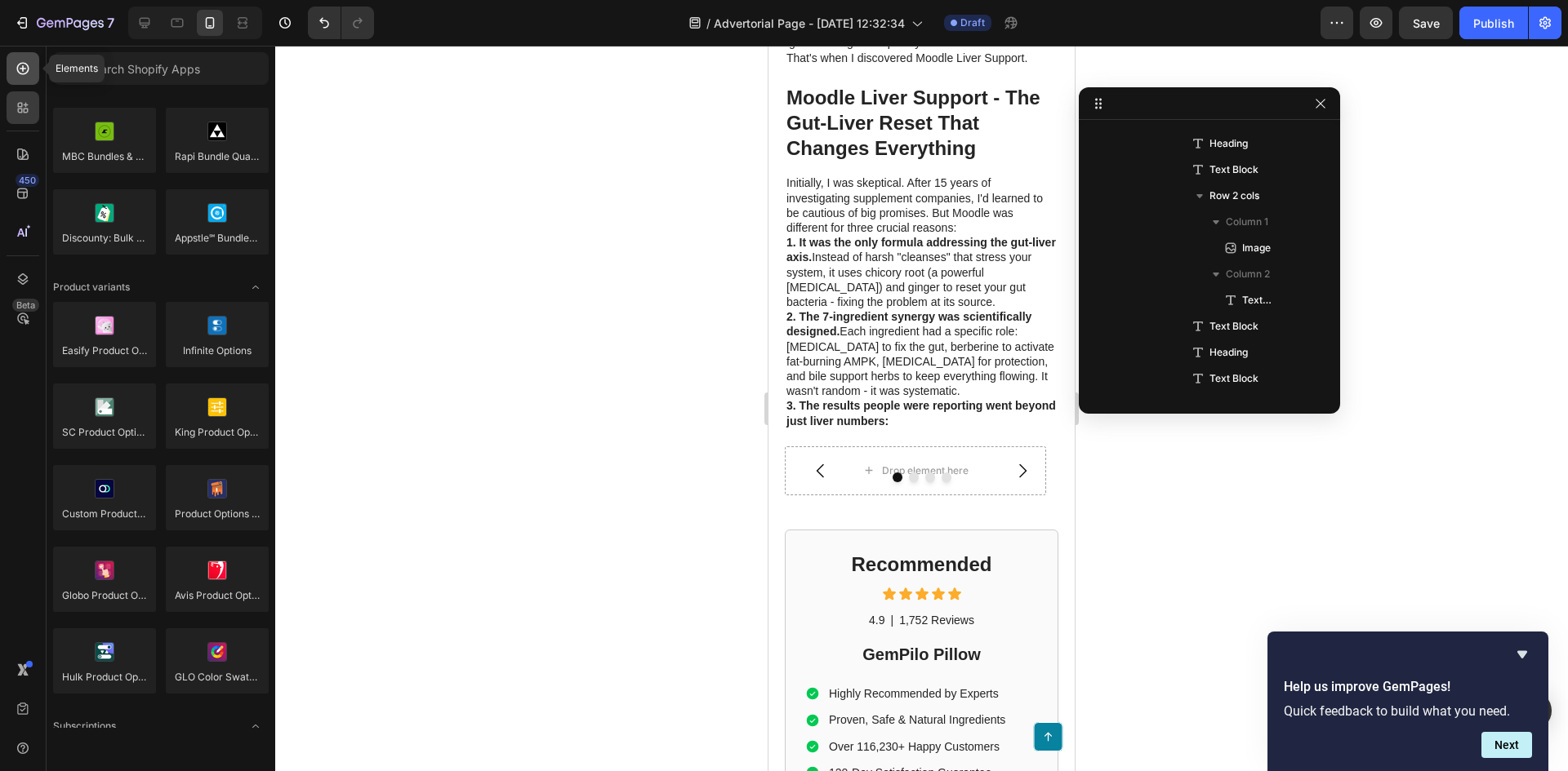
click at [32, 72] on div at bounding box center [22, 68] width 32 height 32
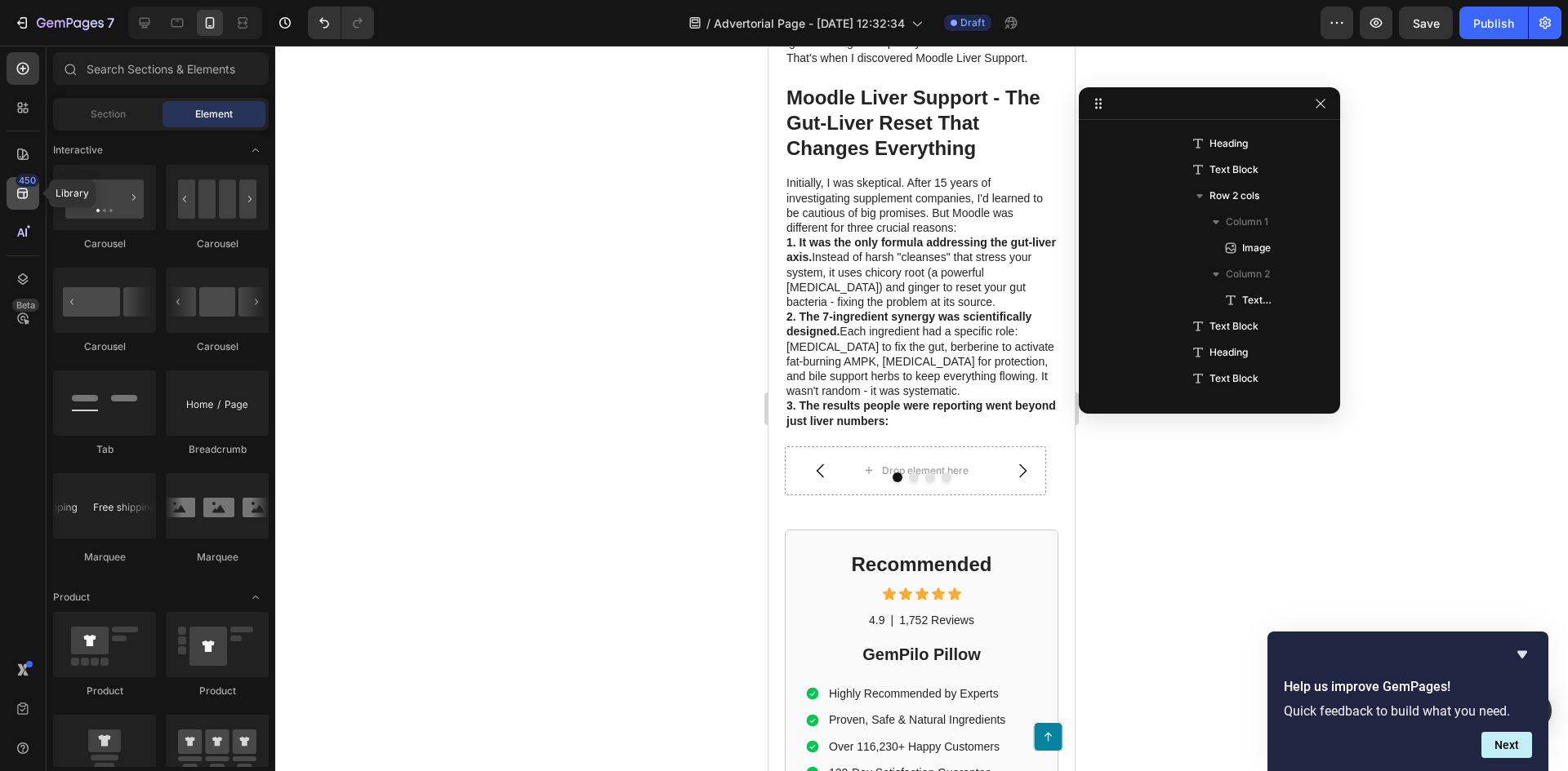
click at [12, 202] on div "450" at bounding box center [22, 193] width 32 height 32
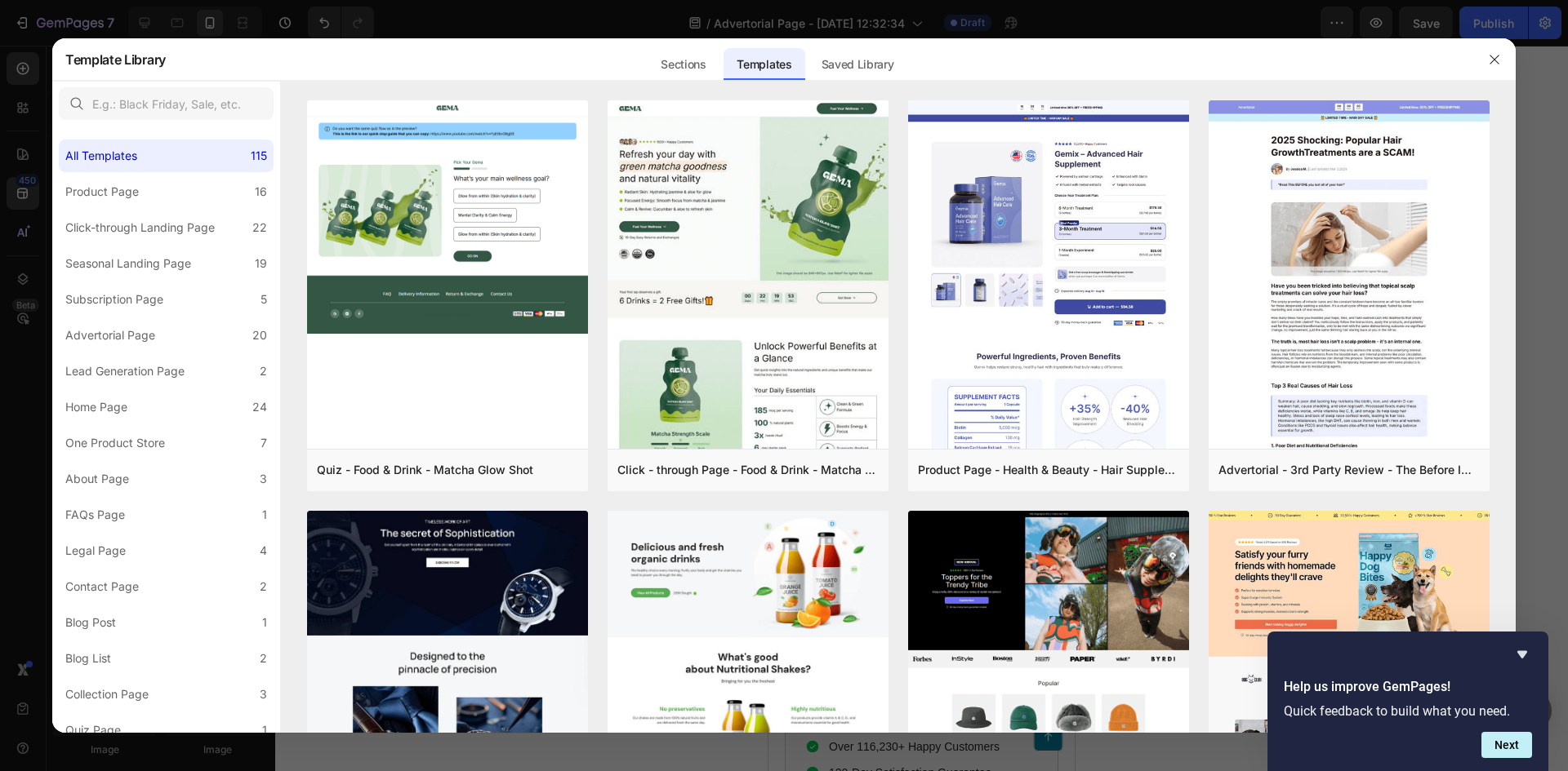
scroll to position [205, 0]
click at [1493, 56] on icon "button" at bounding box center [1494, 60] width 13 height 13
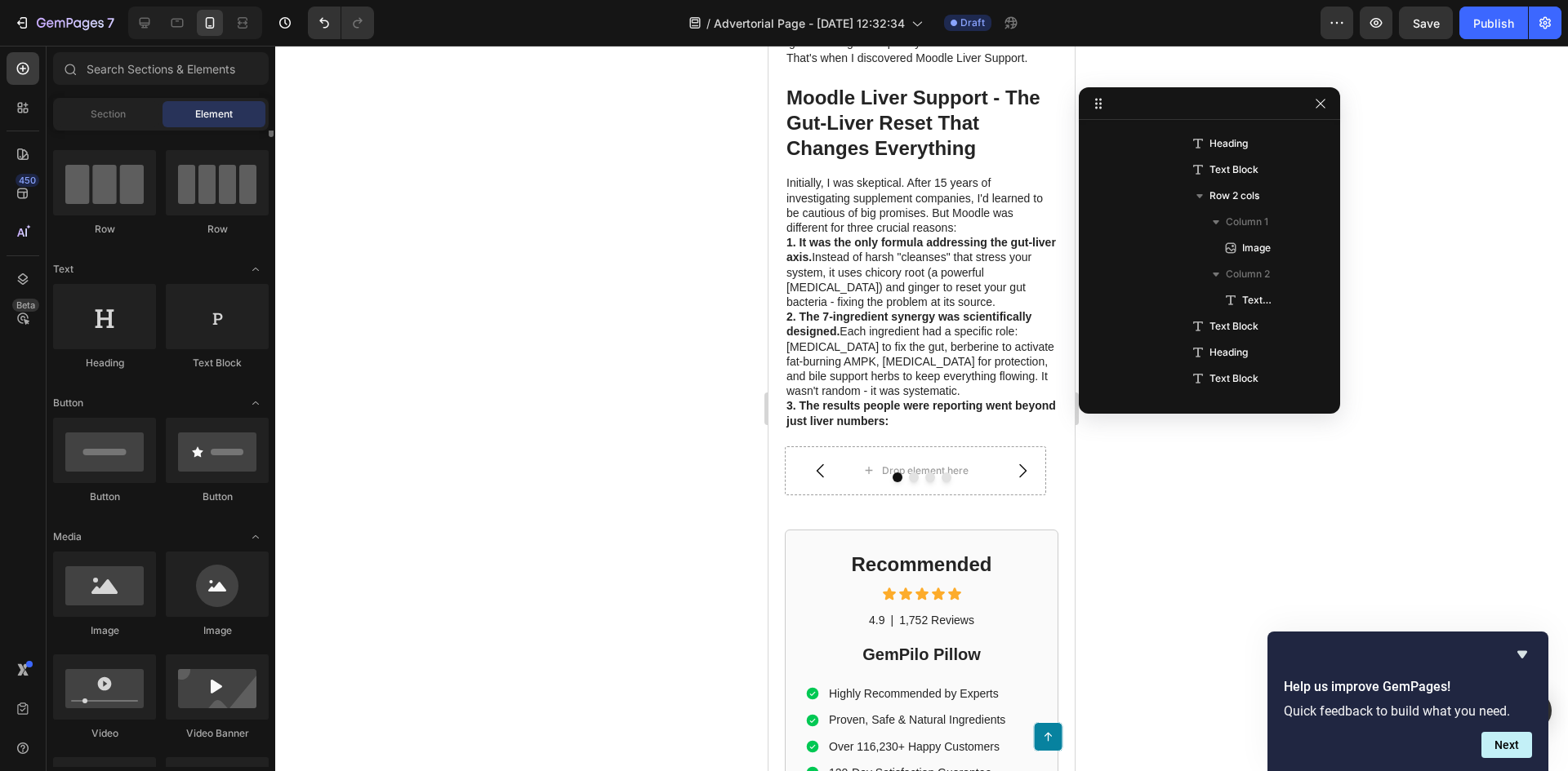
scroll to position [0, 0]
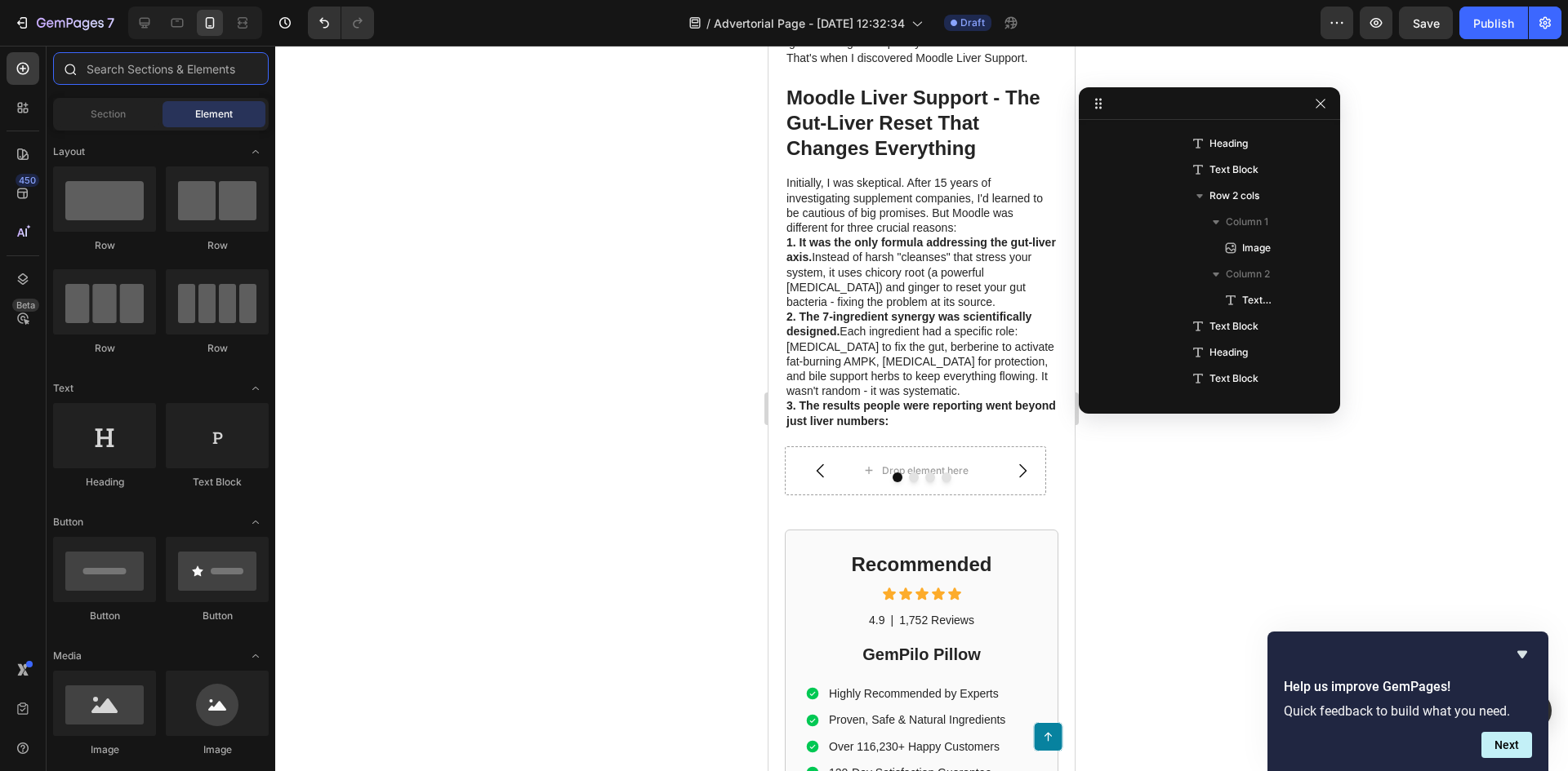
click at [128, 69] on input "text" at bounding box center [161, 68] width 216 height 32
click at [125, 113] on span "Section" at bounding box center [108, 114] width 35 height 15
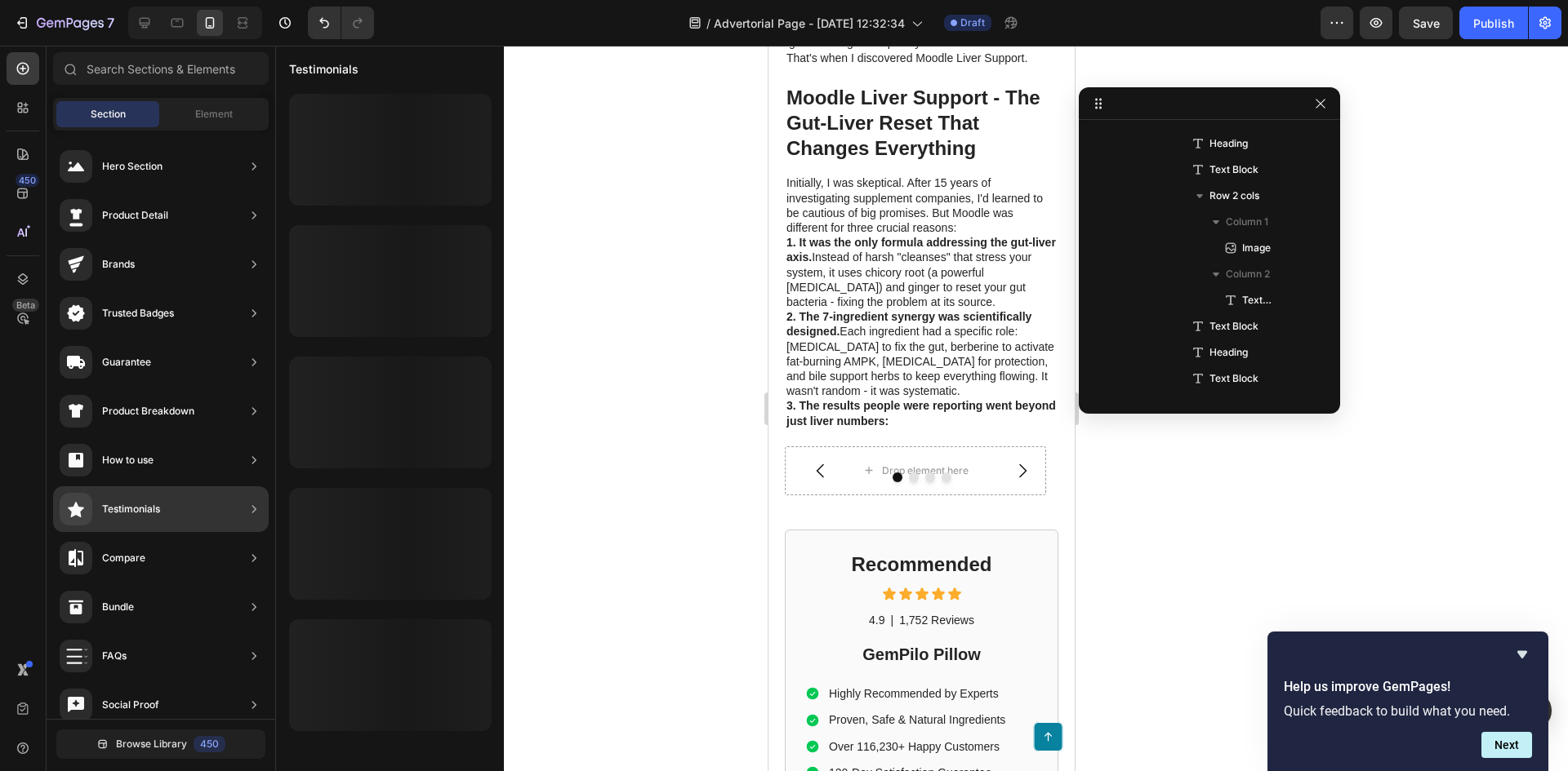
click at [152, 499] on div "Testimonials" at bounding box center [110, 509] width 101 height 32
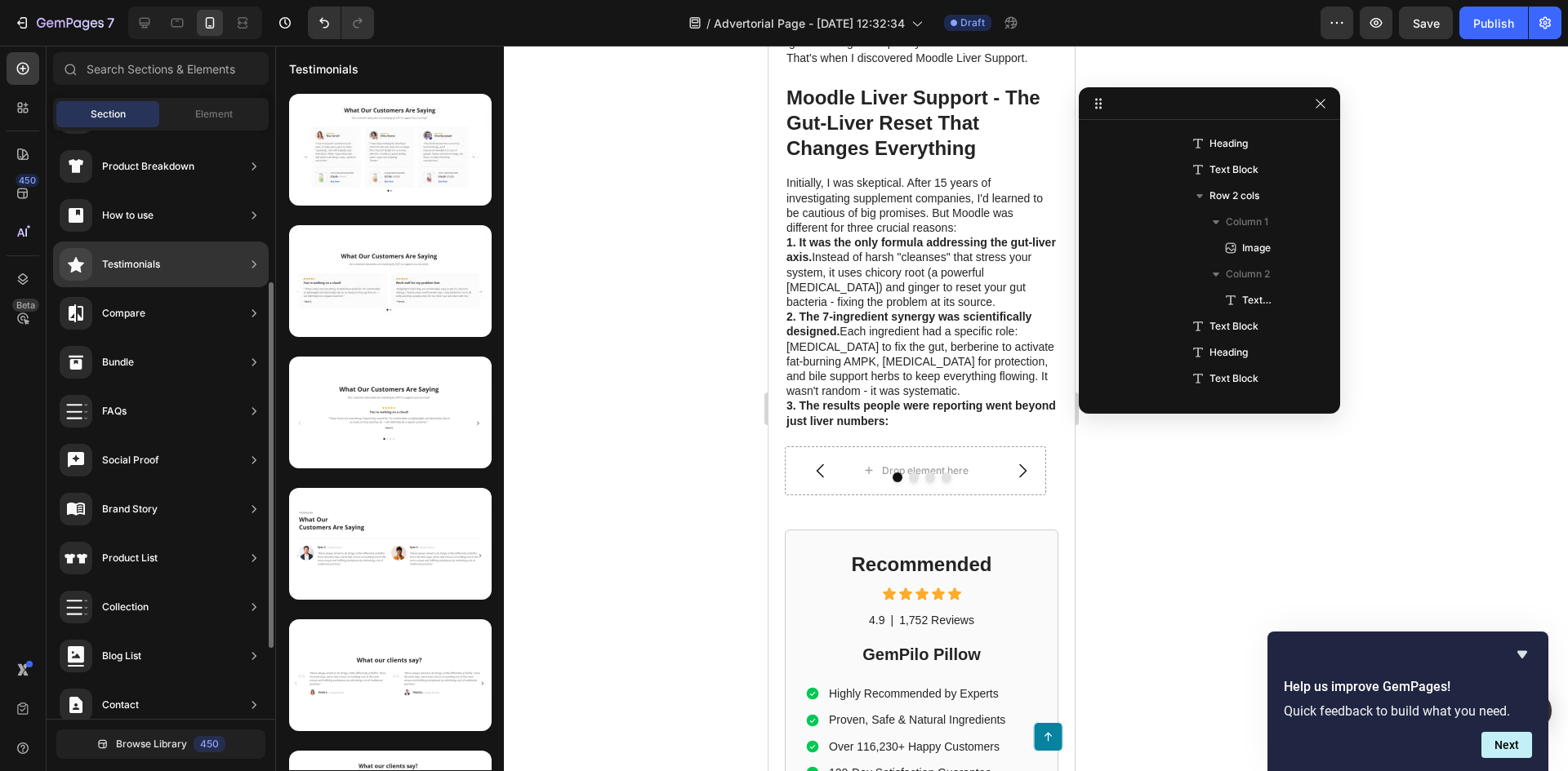
scroll to position [359, 0]
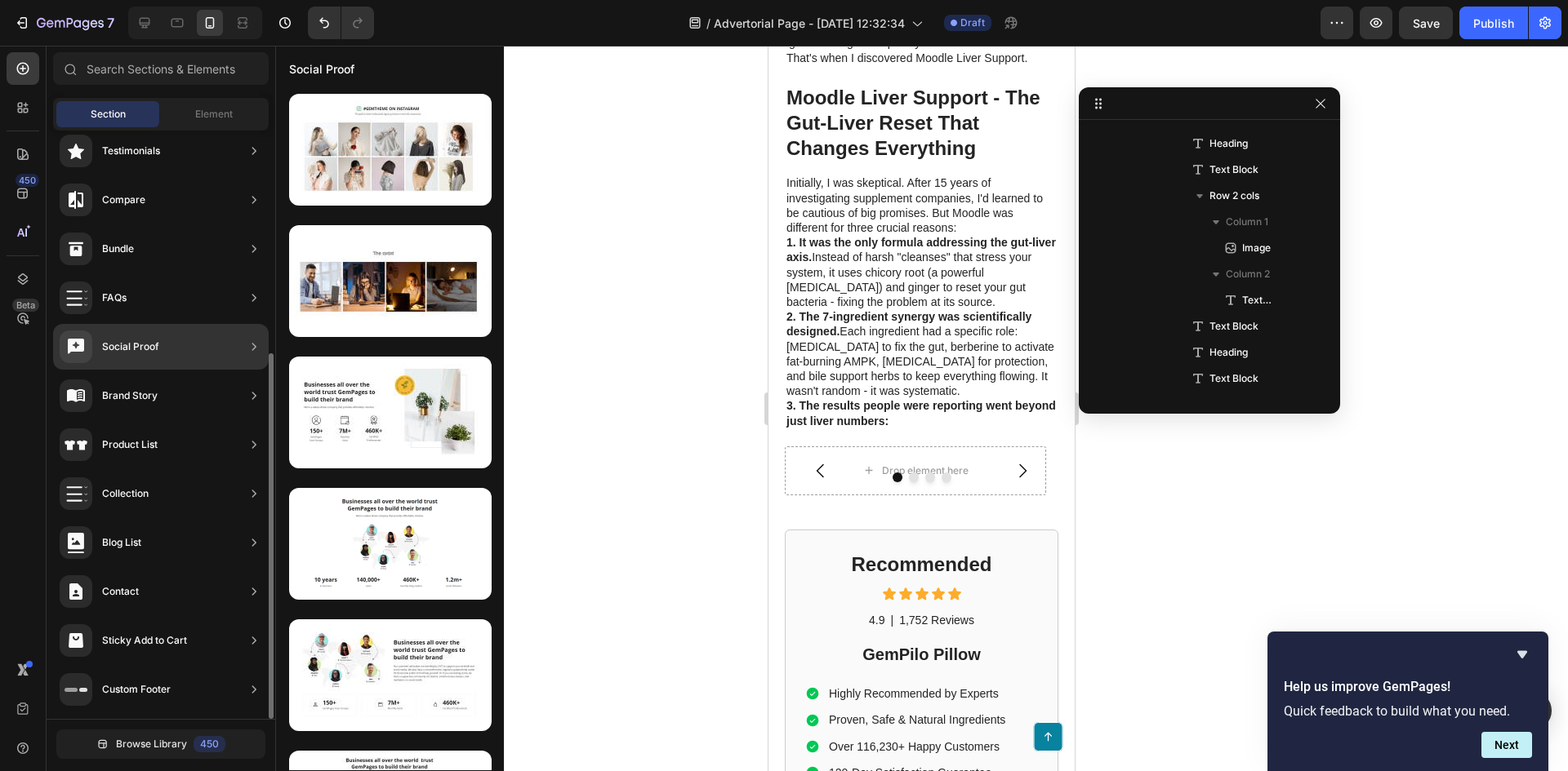
click at [142, 342] on div "Social Proof" at bounding box center [131, 347] width 57 height 17
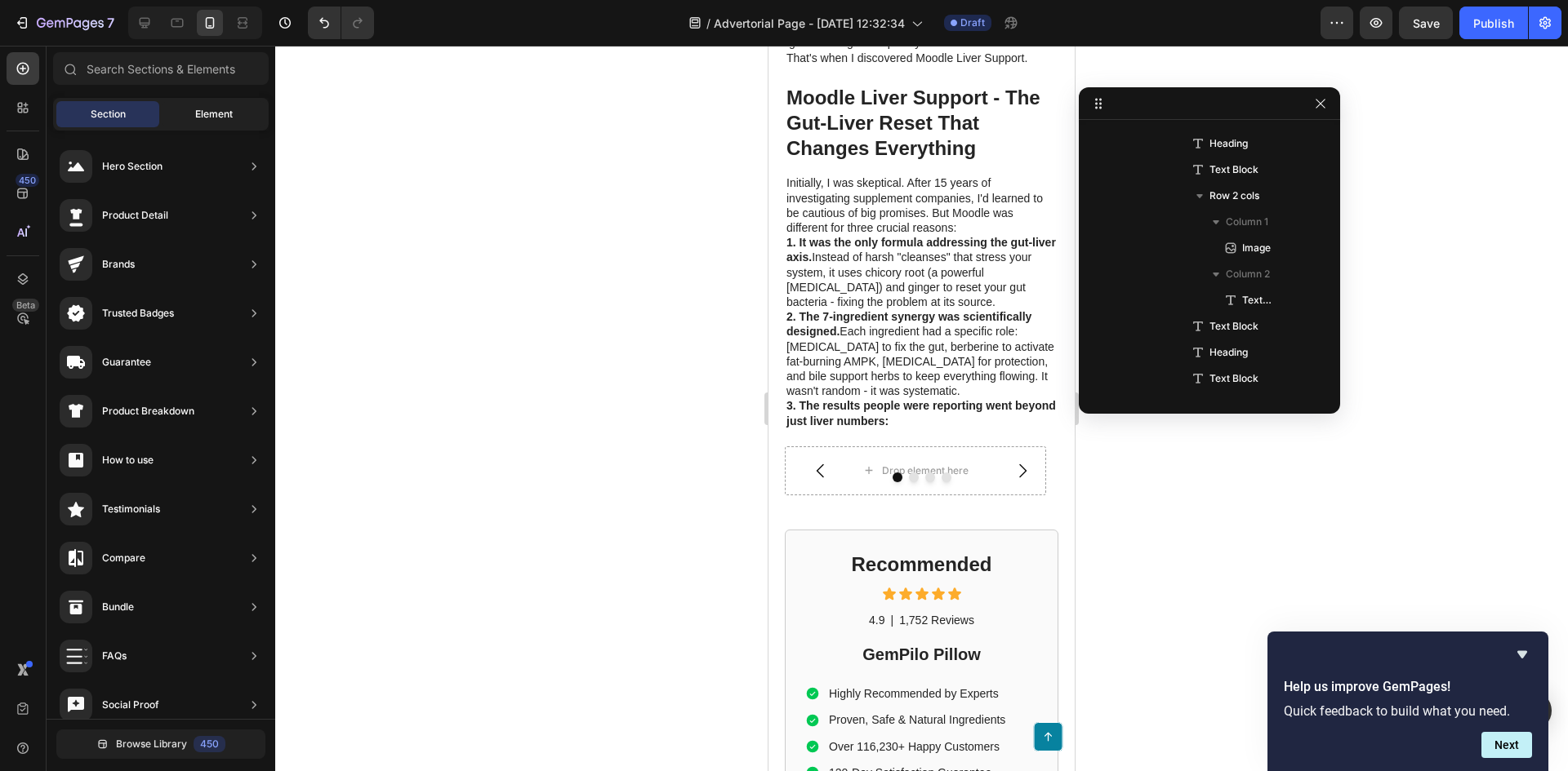
click at [208, 117] on span "Element" at bounding box center [214, 114] width 38 height 15
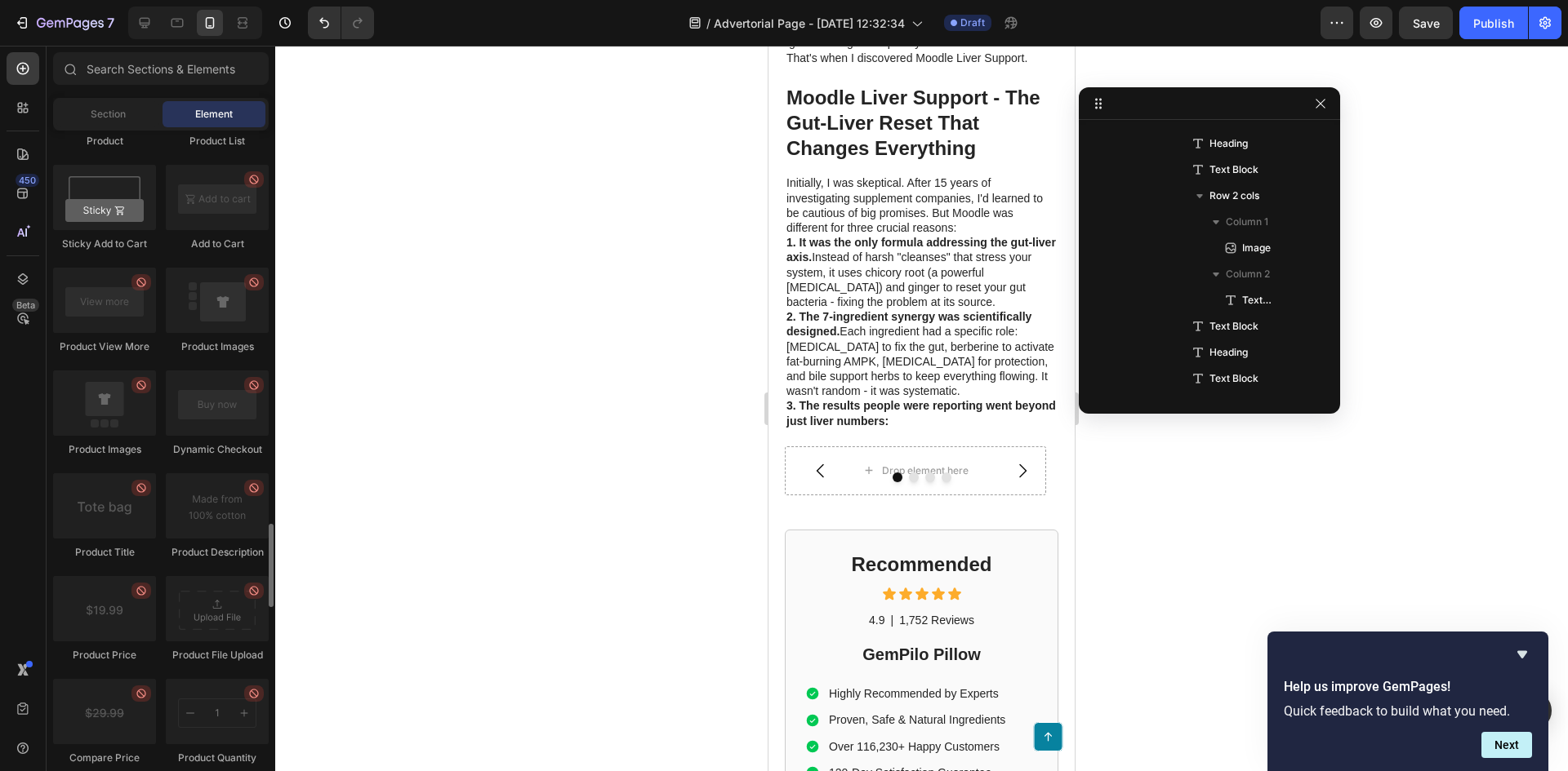
scroll to position [2449, 0]
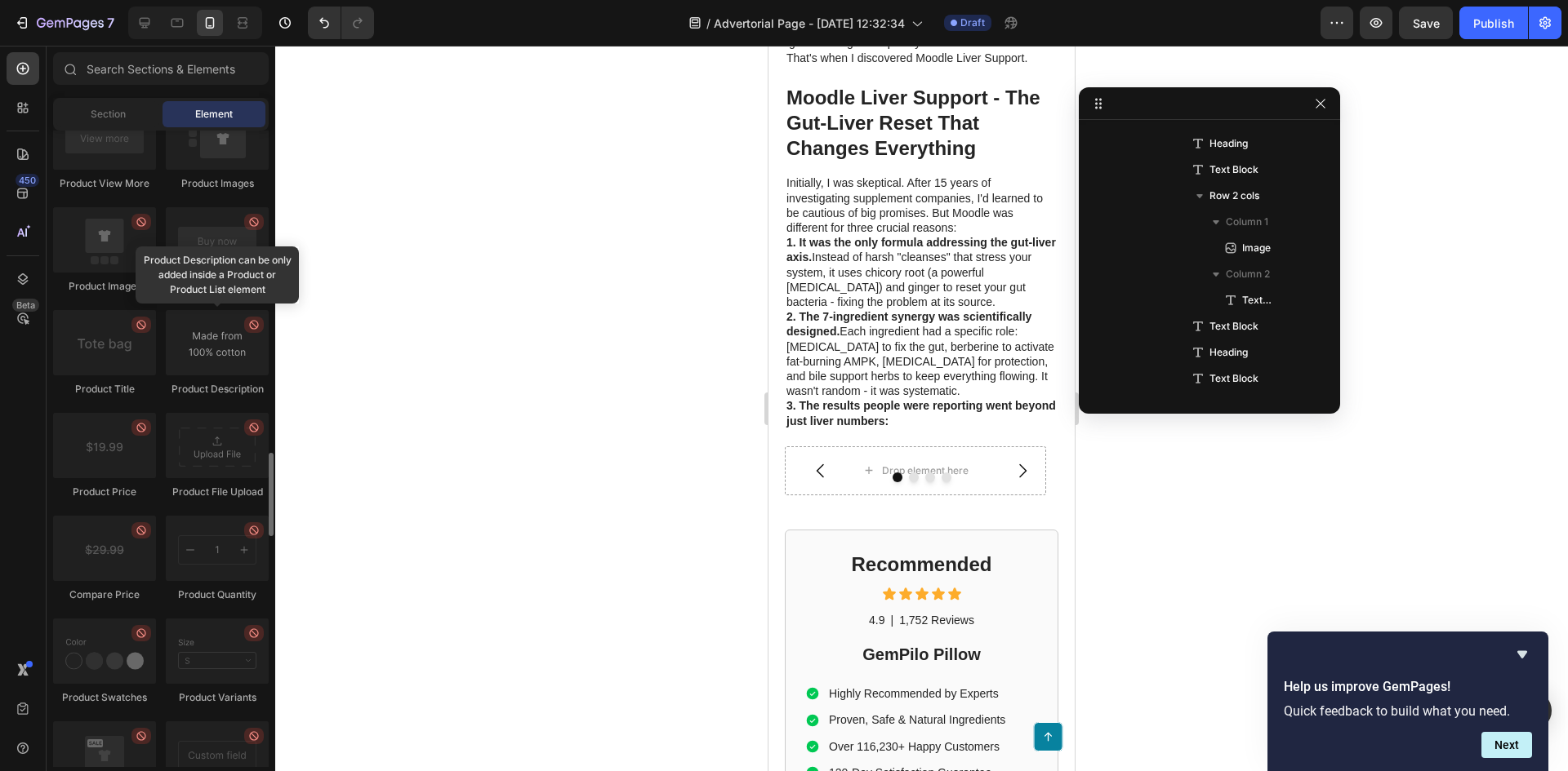
click at [260, 329] on div at bounding box center [254, 325] width 19 height 17
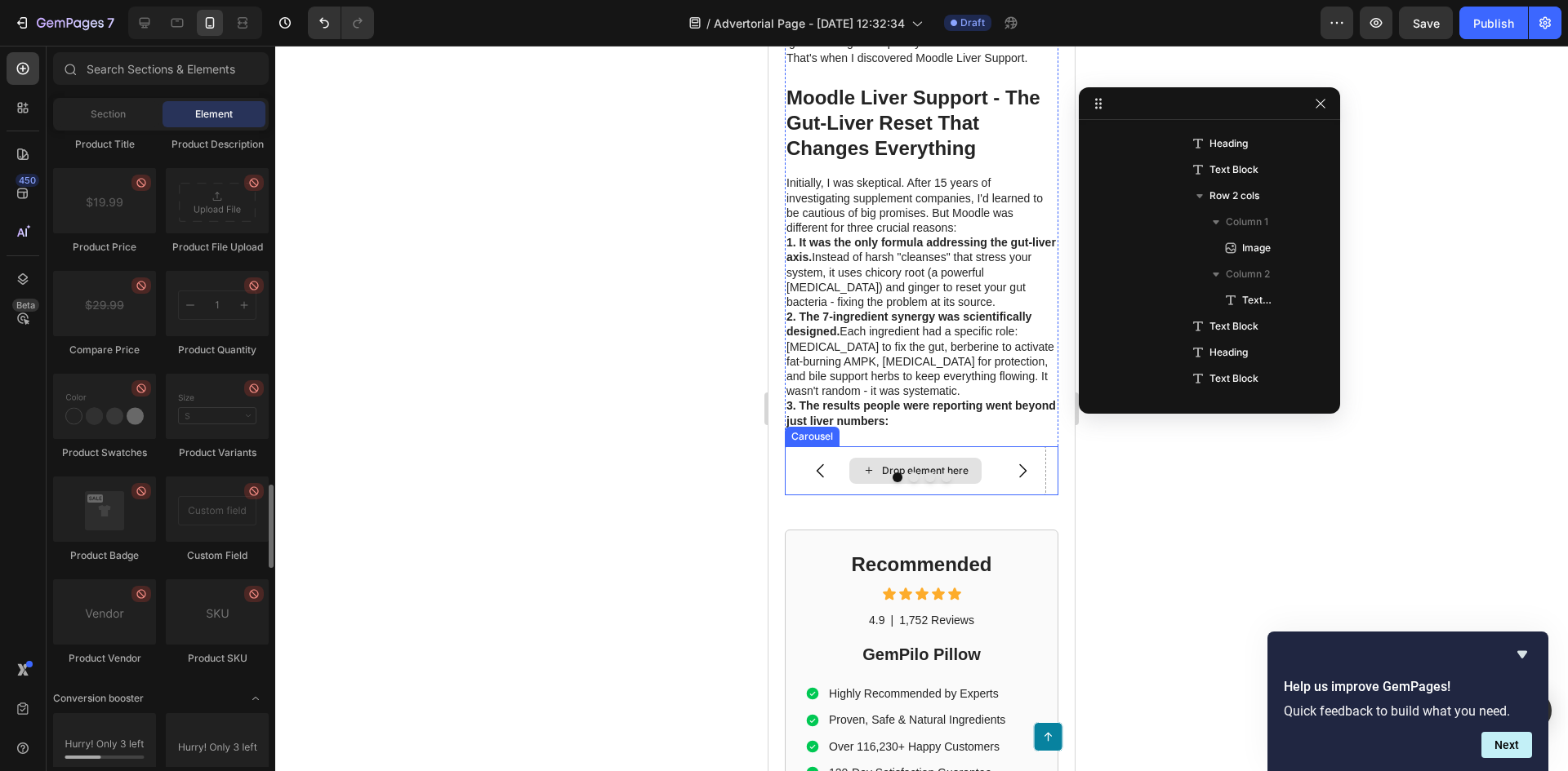
click at [961, 471] on div "Drop element here" at bounding box center [915, 471] width 132 height 26
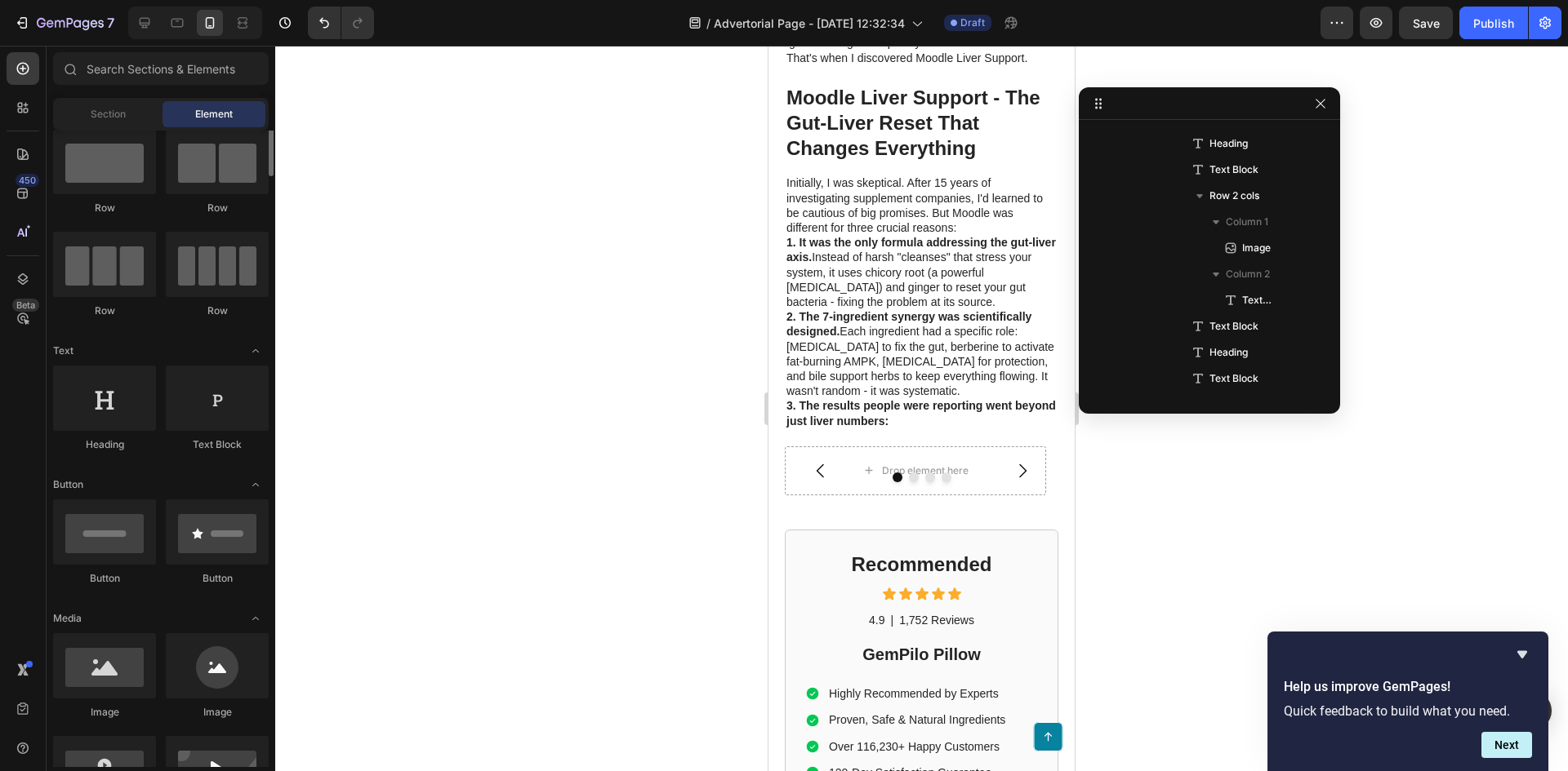
scroll to position [0, 0]
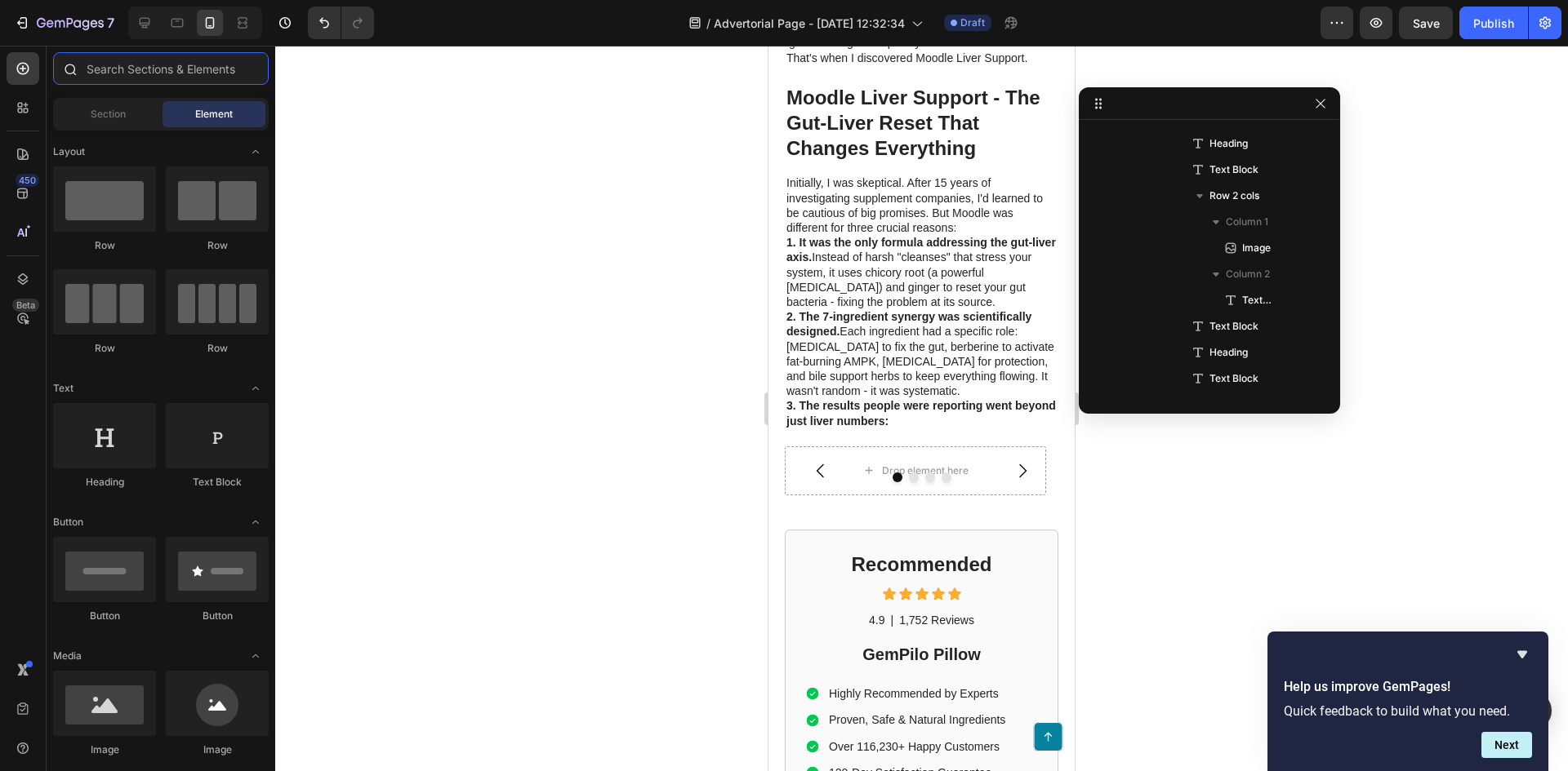
click at [125, 65] on input "text" at bounding box center [161, 68] width 216 height 32
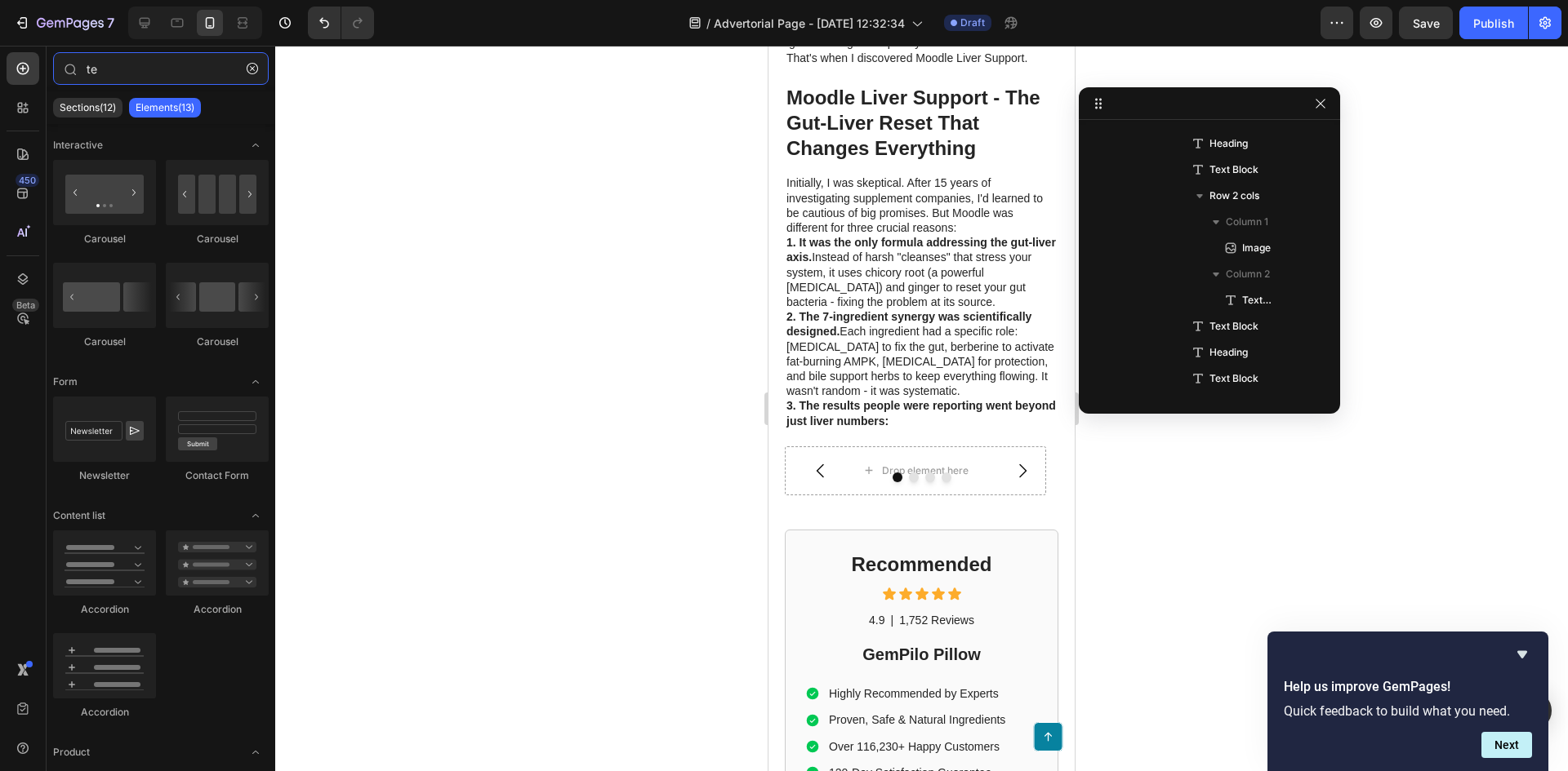
type input "t"
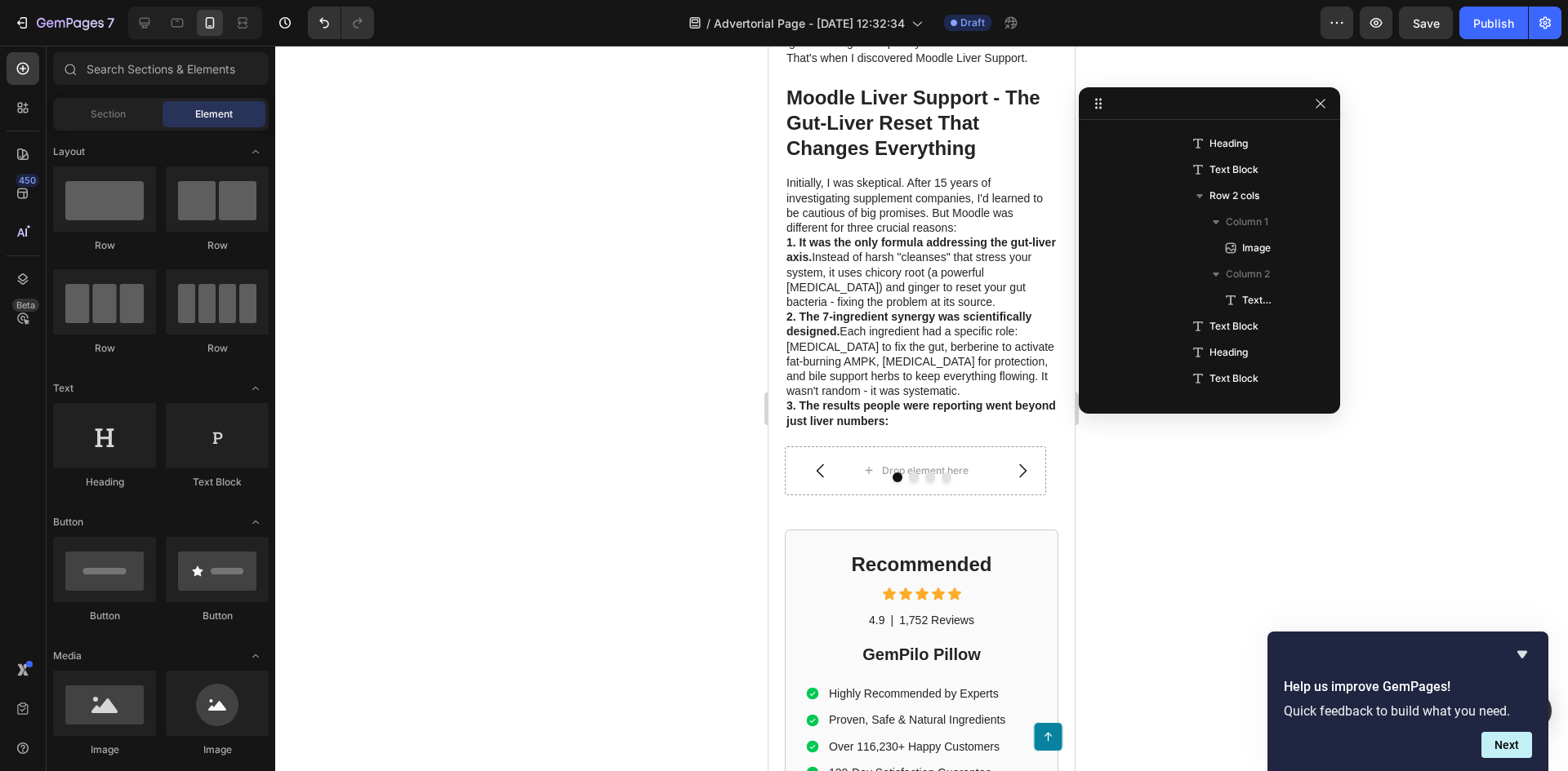
click at [142, 108] on div "Section" at bounding box center [108, 114] width 103 height 26
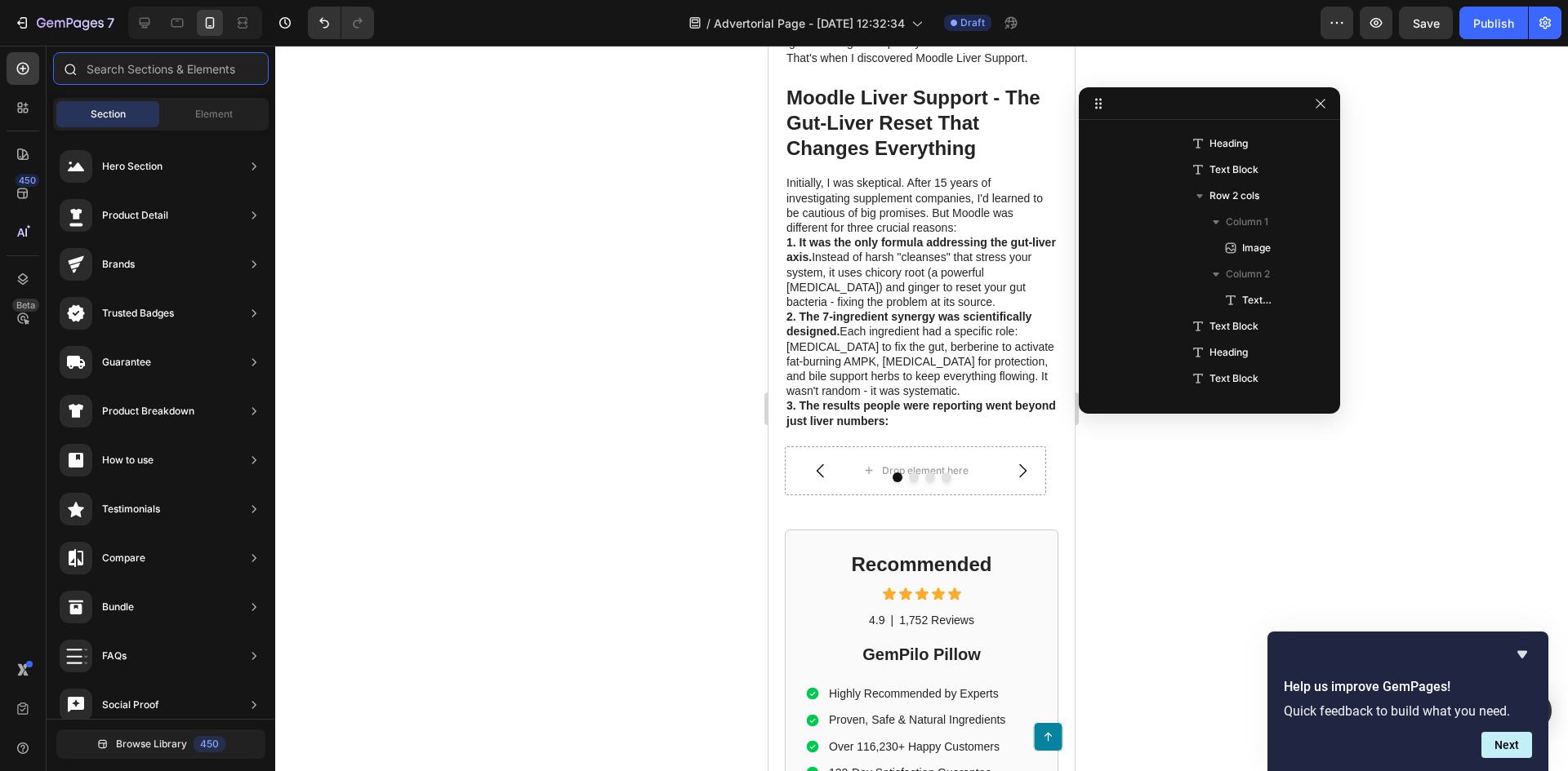
click at [146, 67] on input "text" at bounding box center [161, 68] width 216 height 32
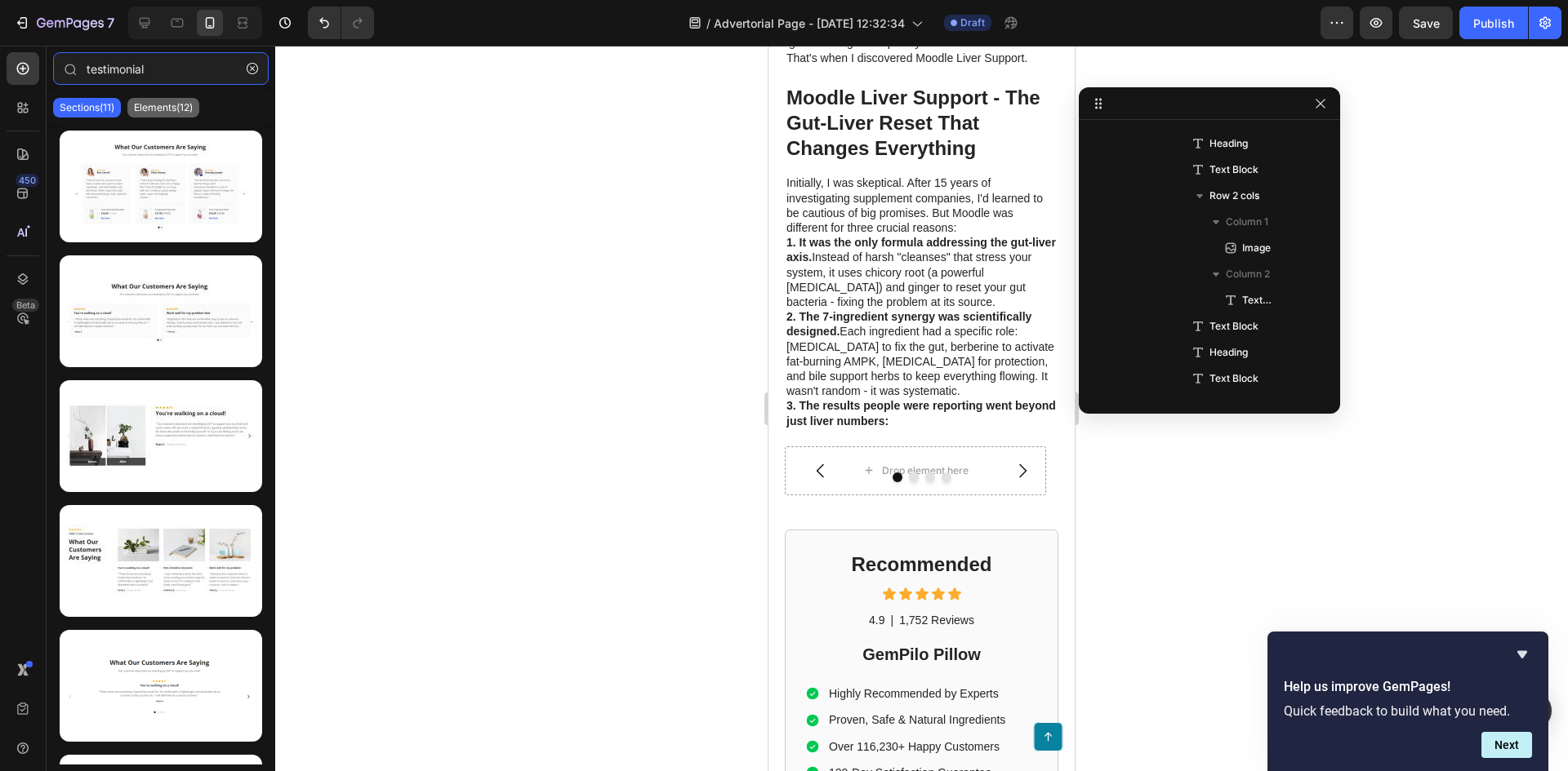
type input "testimonial"
click at [167, 108] on p "Elements(12)" at bounding box center [163, 108] width 59 height 13
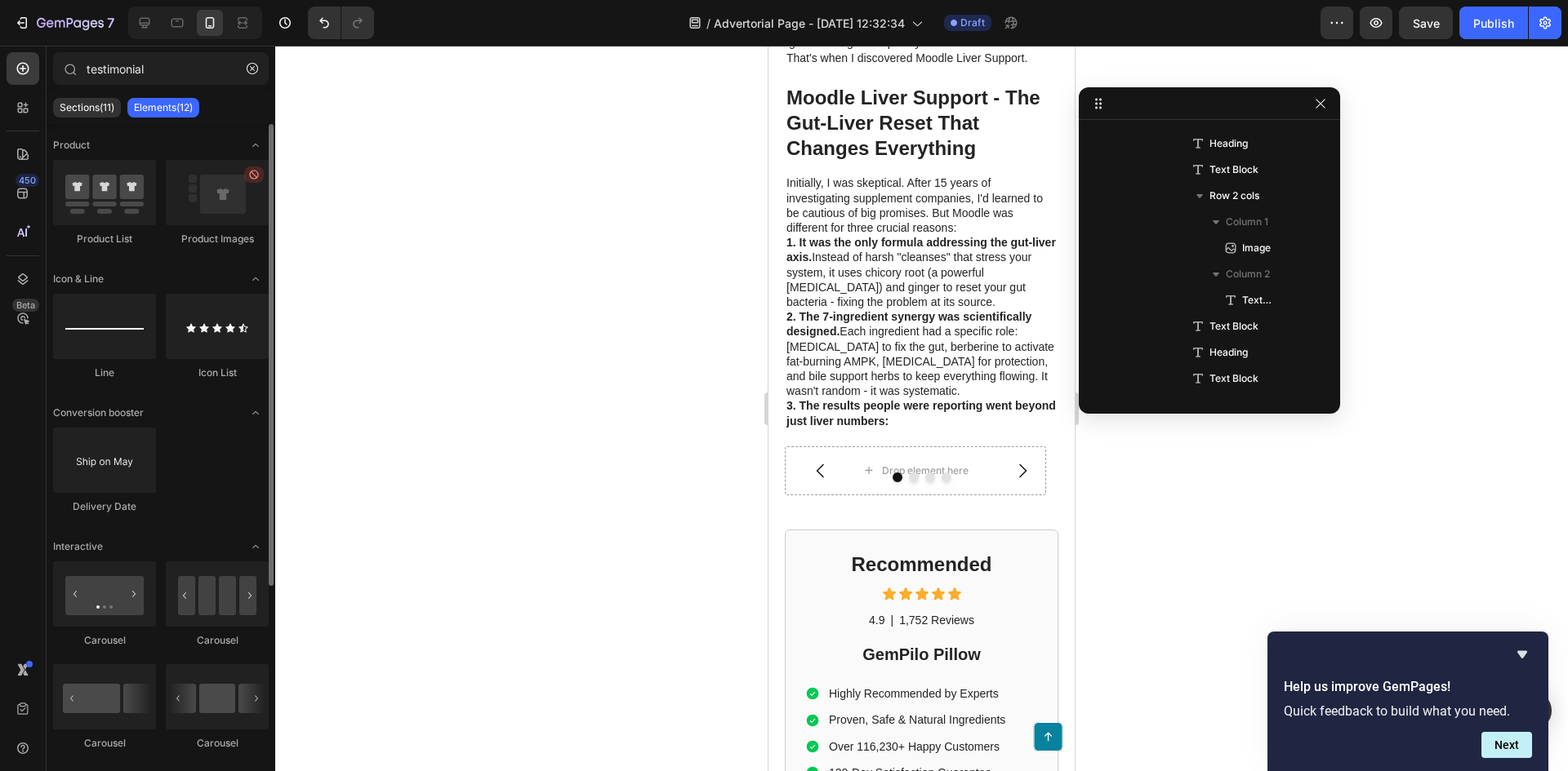
click at [103, 97] on div "Sections(11) Elements(12)" at bounding box center [160, 107] width 229 height 32
click at [101, 107] on p "Sections(11)" at bounding box center [87, 108] width 54 height 13
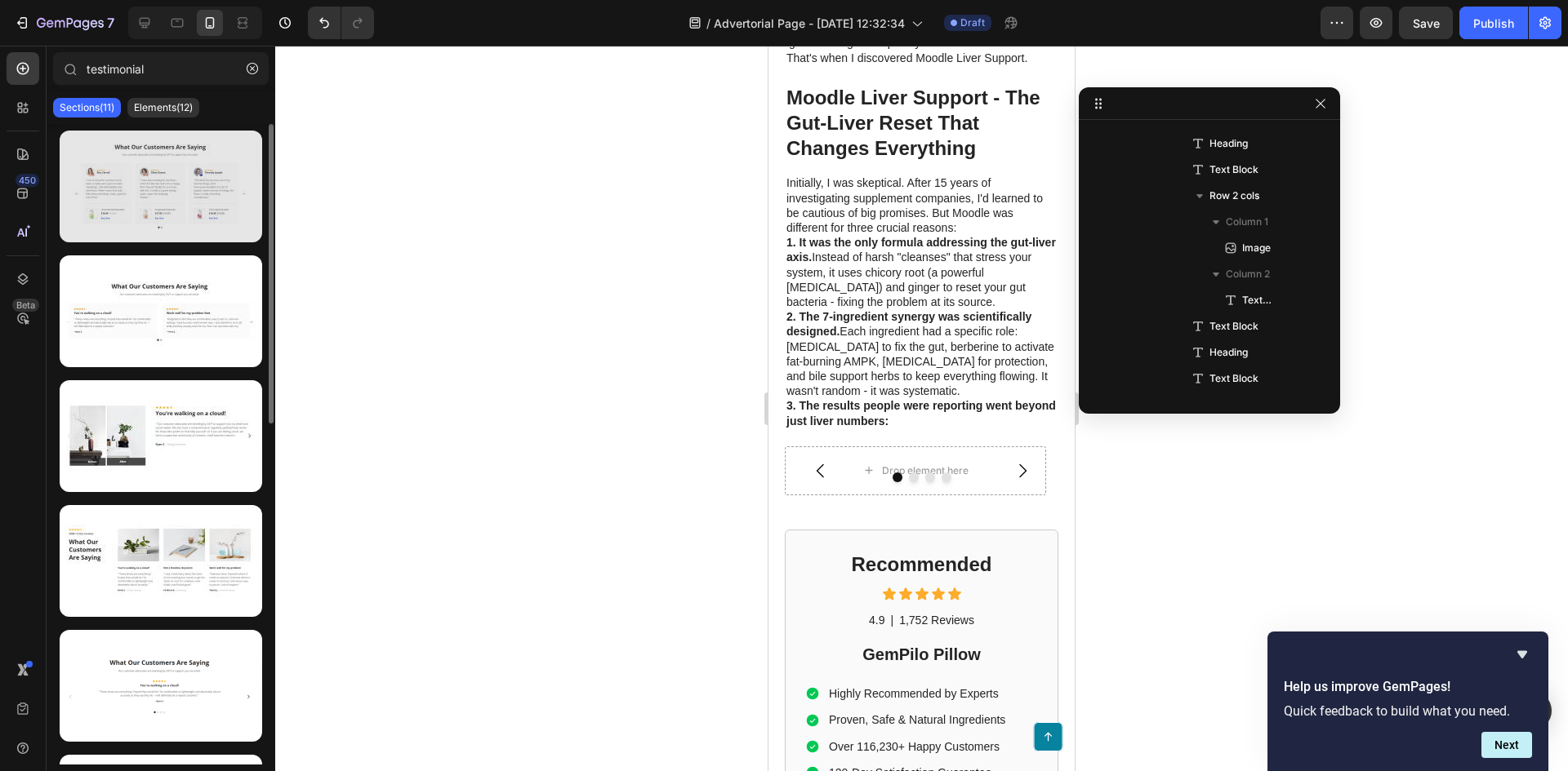
click at [137, 213] on div at bounding box center [161, 186] width 203 height 112
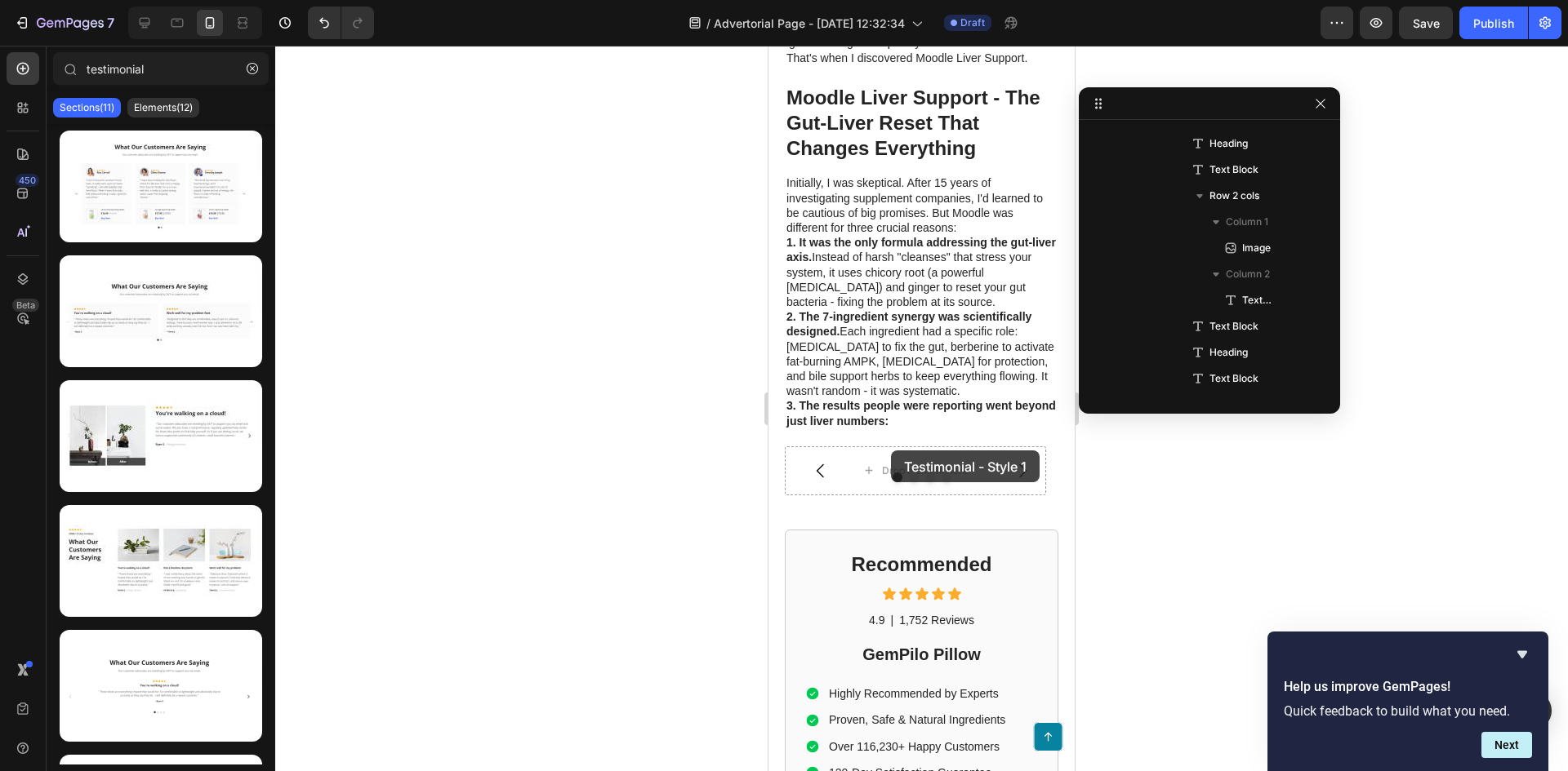
drag, startPoint x: 945, startPoint y: 214, endPoint x: 892, endPoint y: 452, distance: 243.8
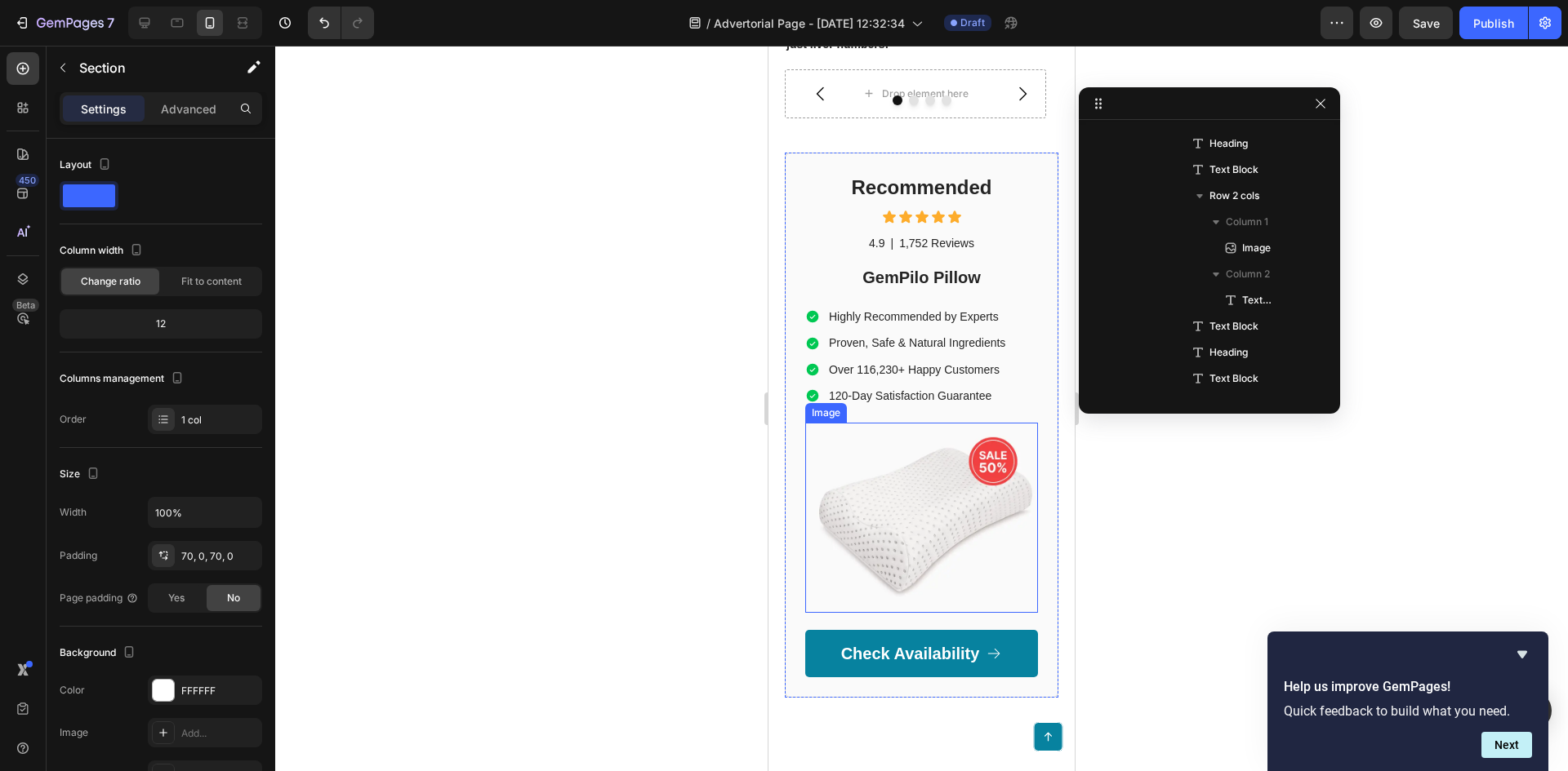
scroll to position [3160, 0]
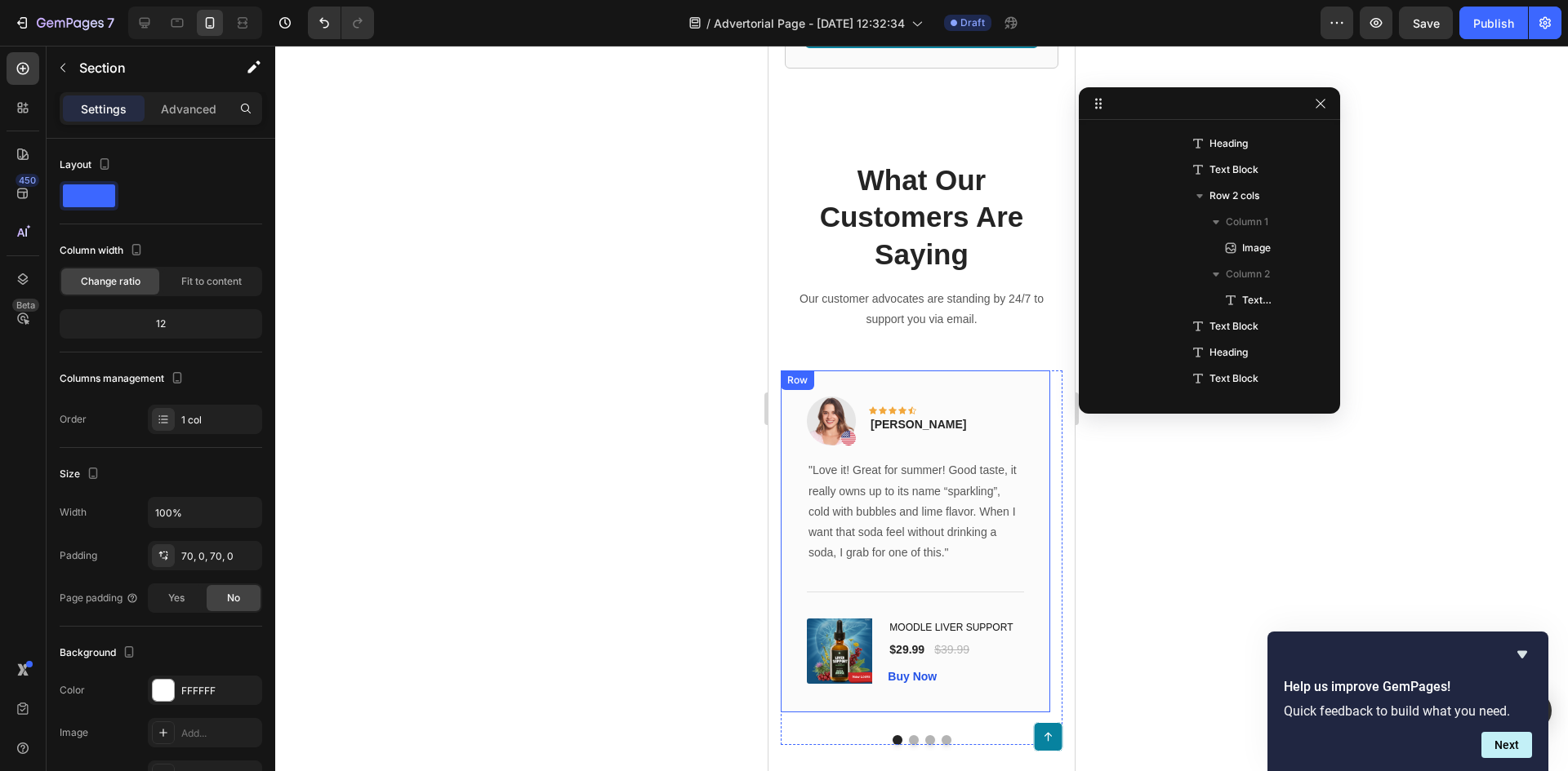
click at [942, 385] on div "Image Icon Icon Icon Icon Icon Row Rita Carroll Text block Row "Love it! Great …" at bounding box center [915, 541] width 269 height 341
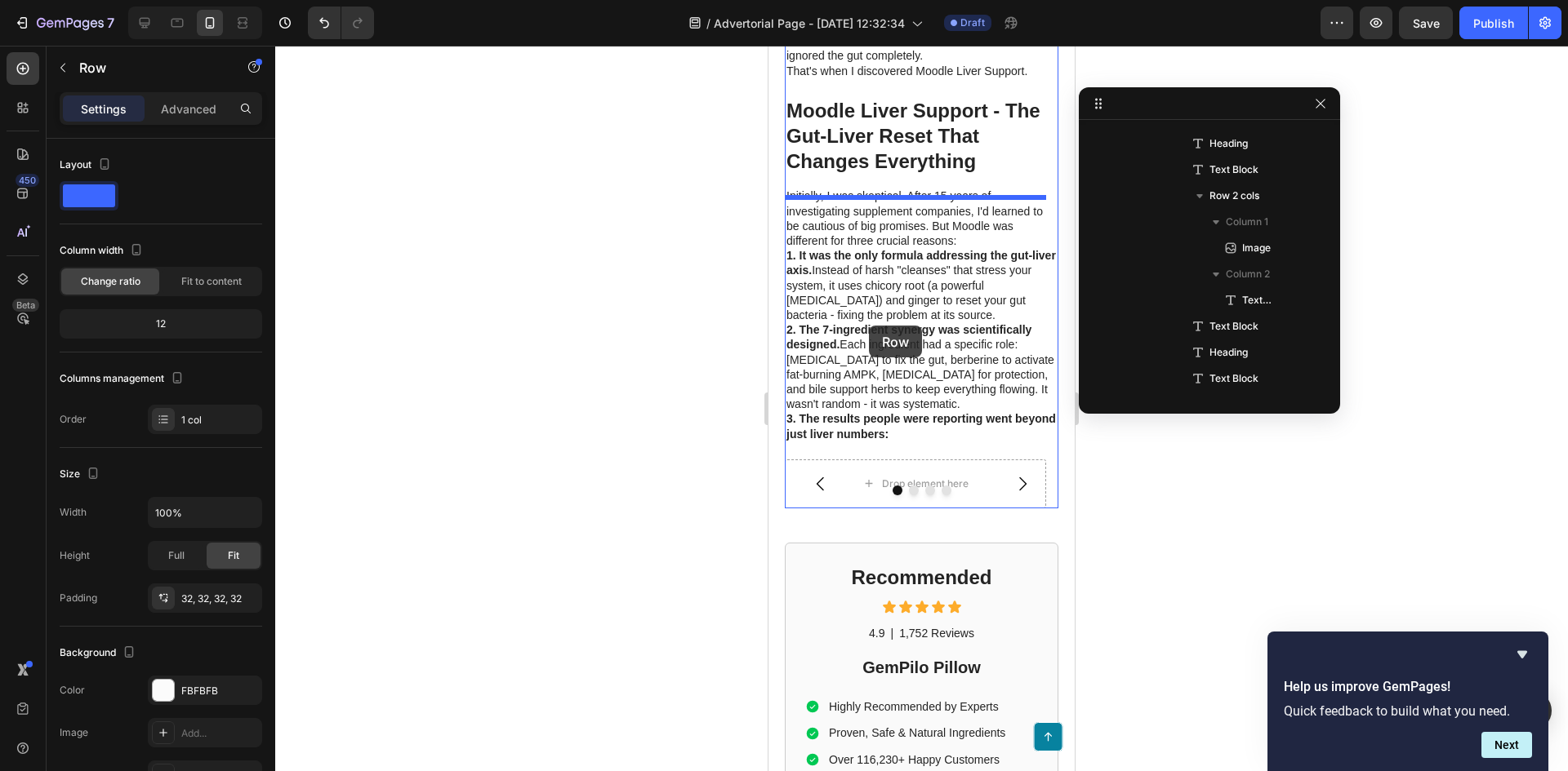
scroll to position [2179, 0]
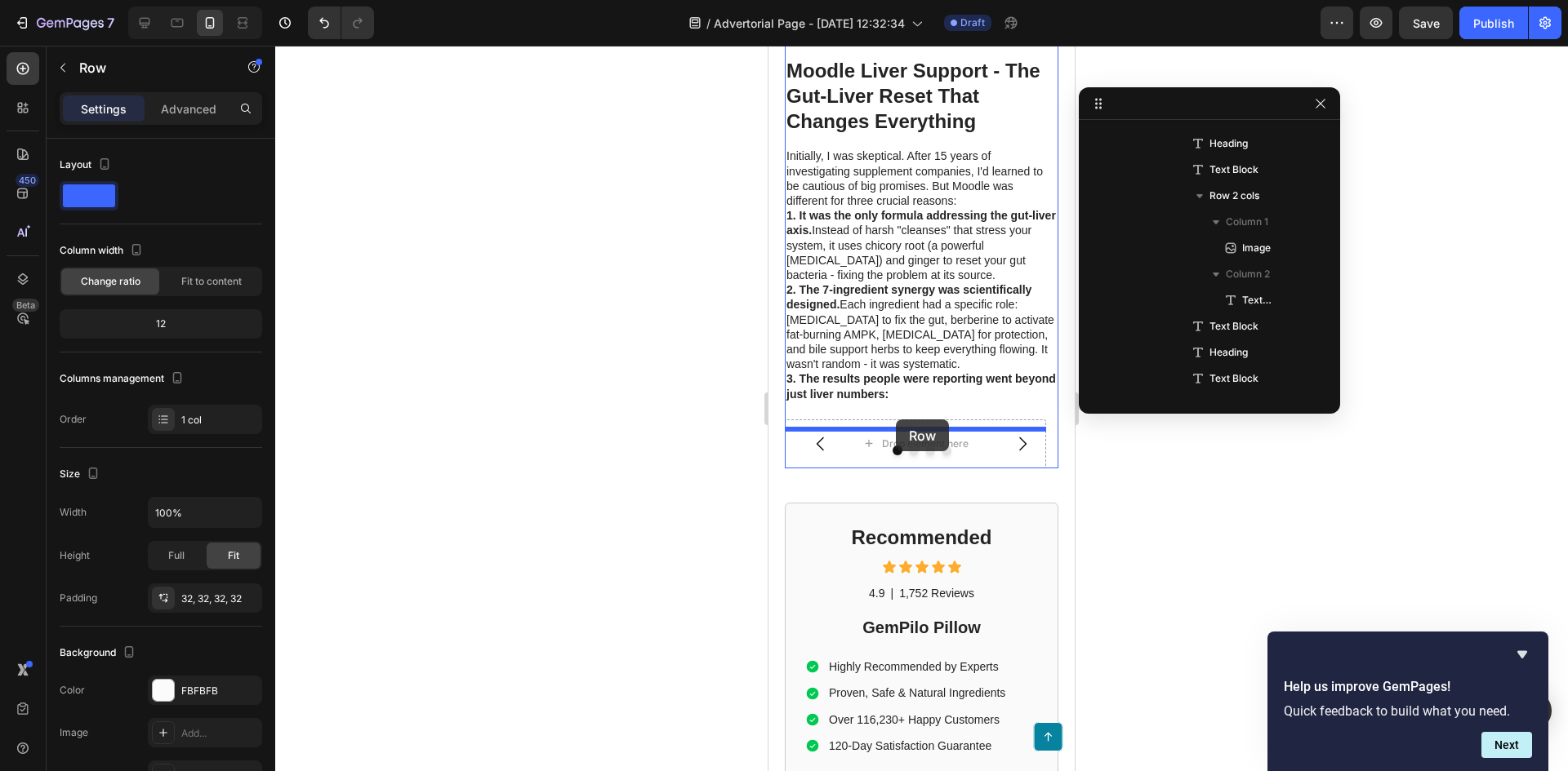
drag, startPoint x: 790, startPoint y: 391, endPoint x: 896, endPoint y: 420, distance: 109.9
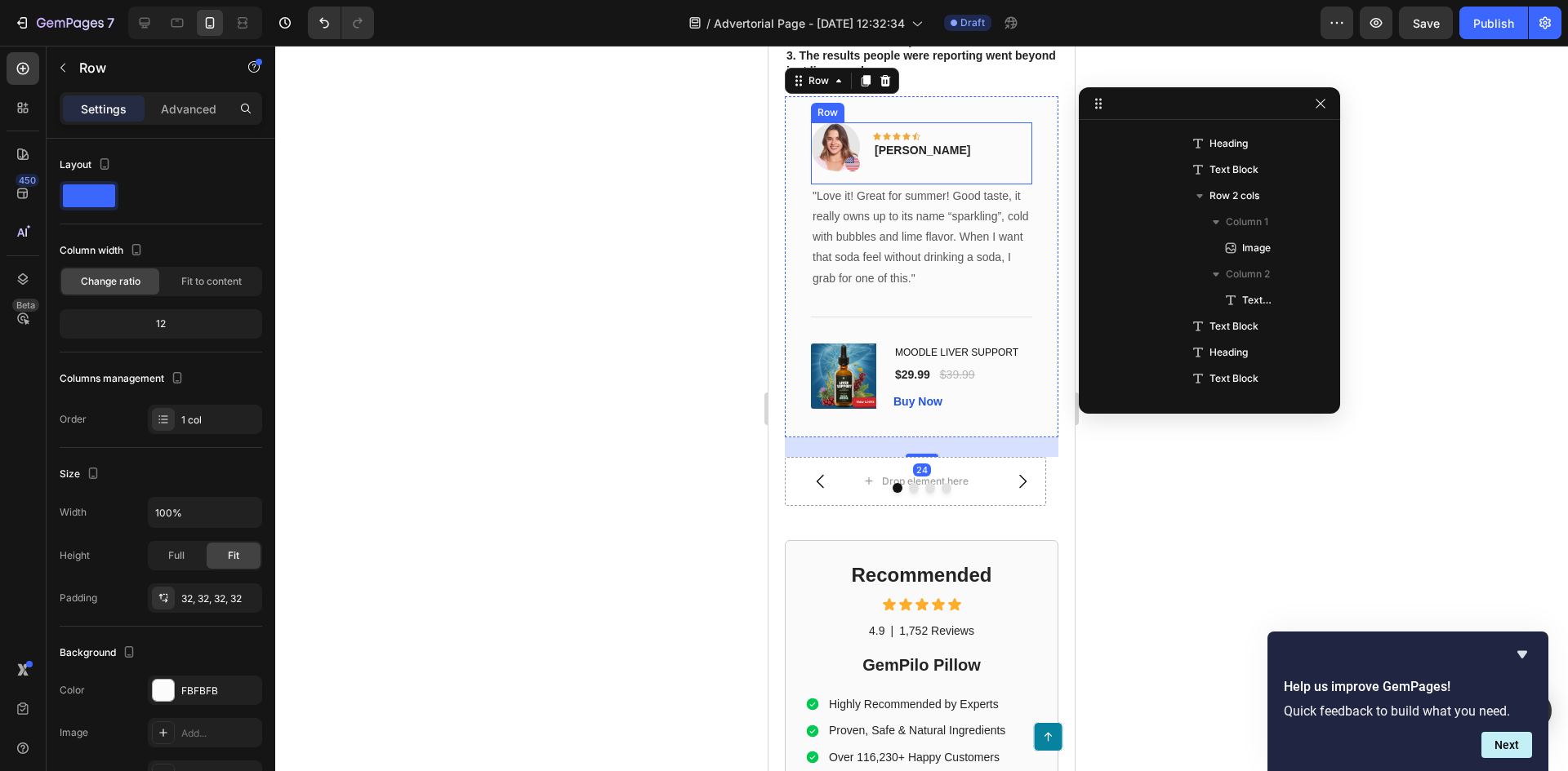
scroll to position [2506, 0]
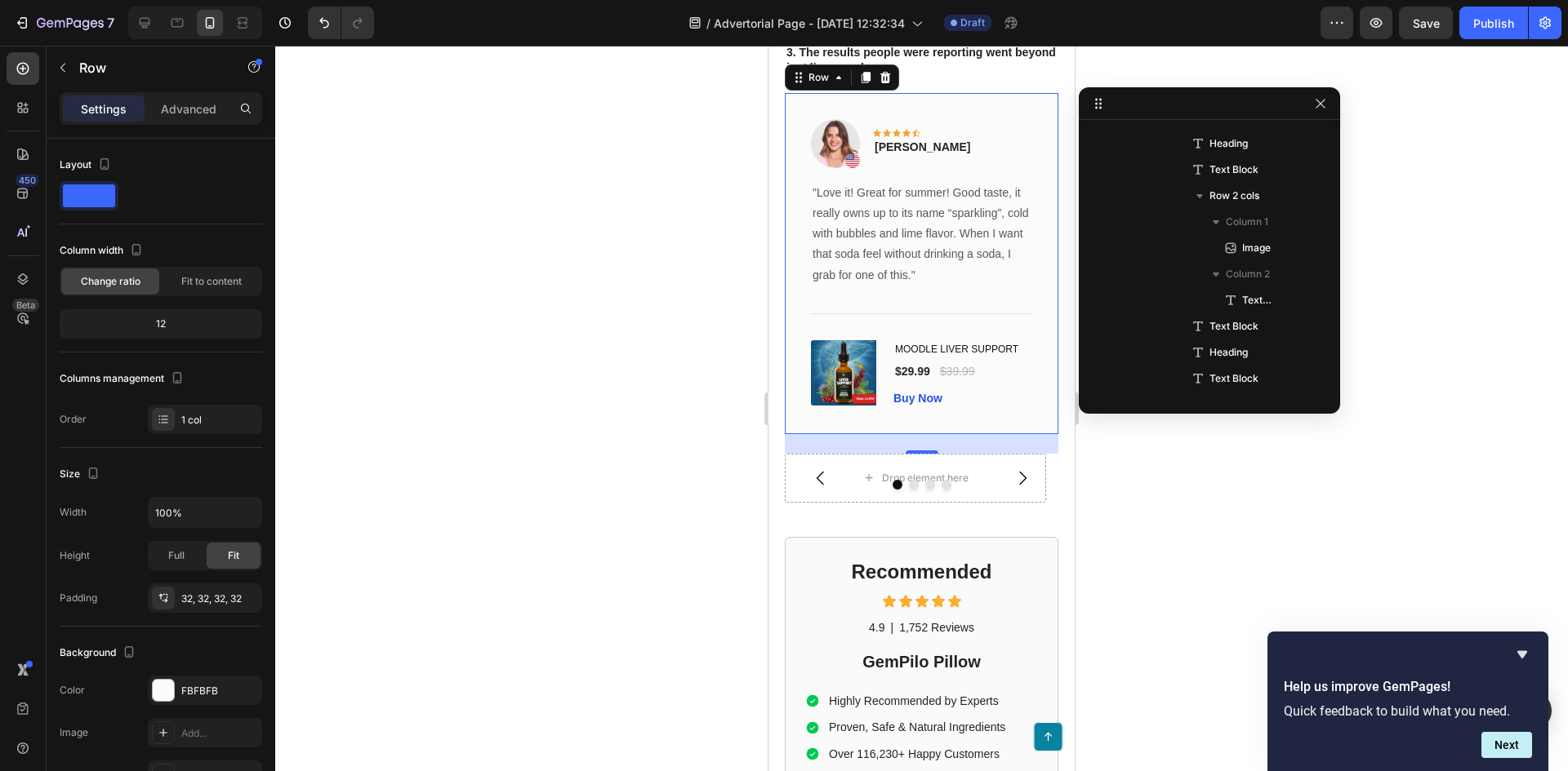
click at [828, 119] on div "Image Icon Icon Icon Icon Icon Row Rita Carroll Text block Row "Love it! Great …" at bounding box center [921, 264] width 274 height 341
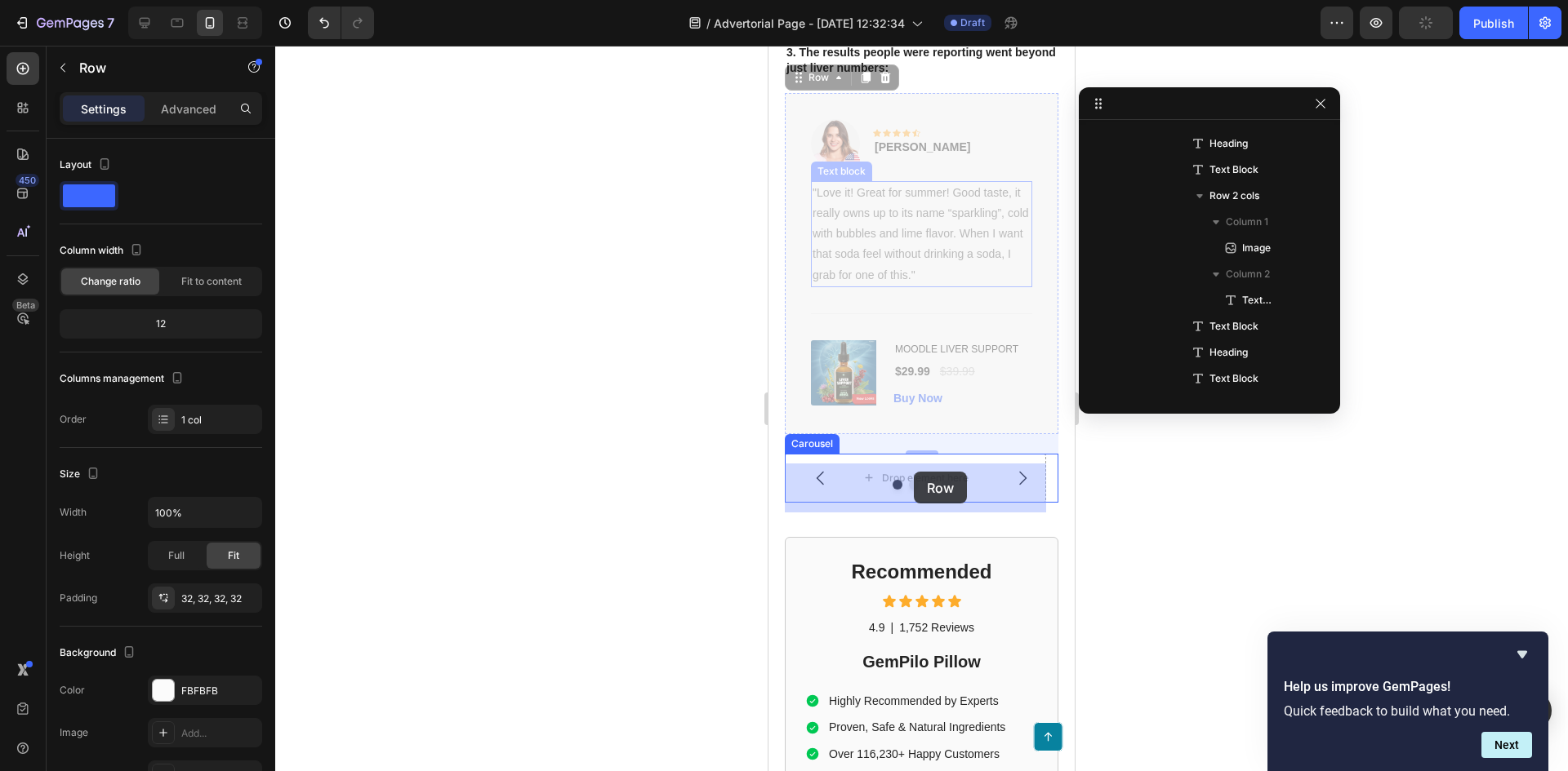
drag, startPoint x: 797, startPoint y: 89, endPoint x: 913, endPoint y: 472, distance: 400.2
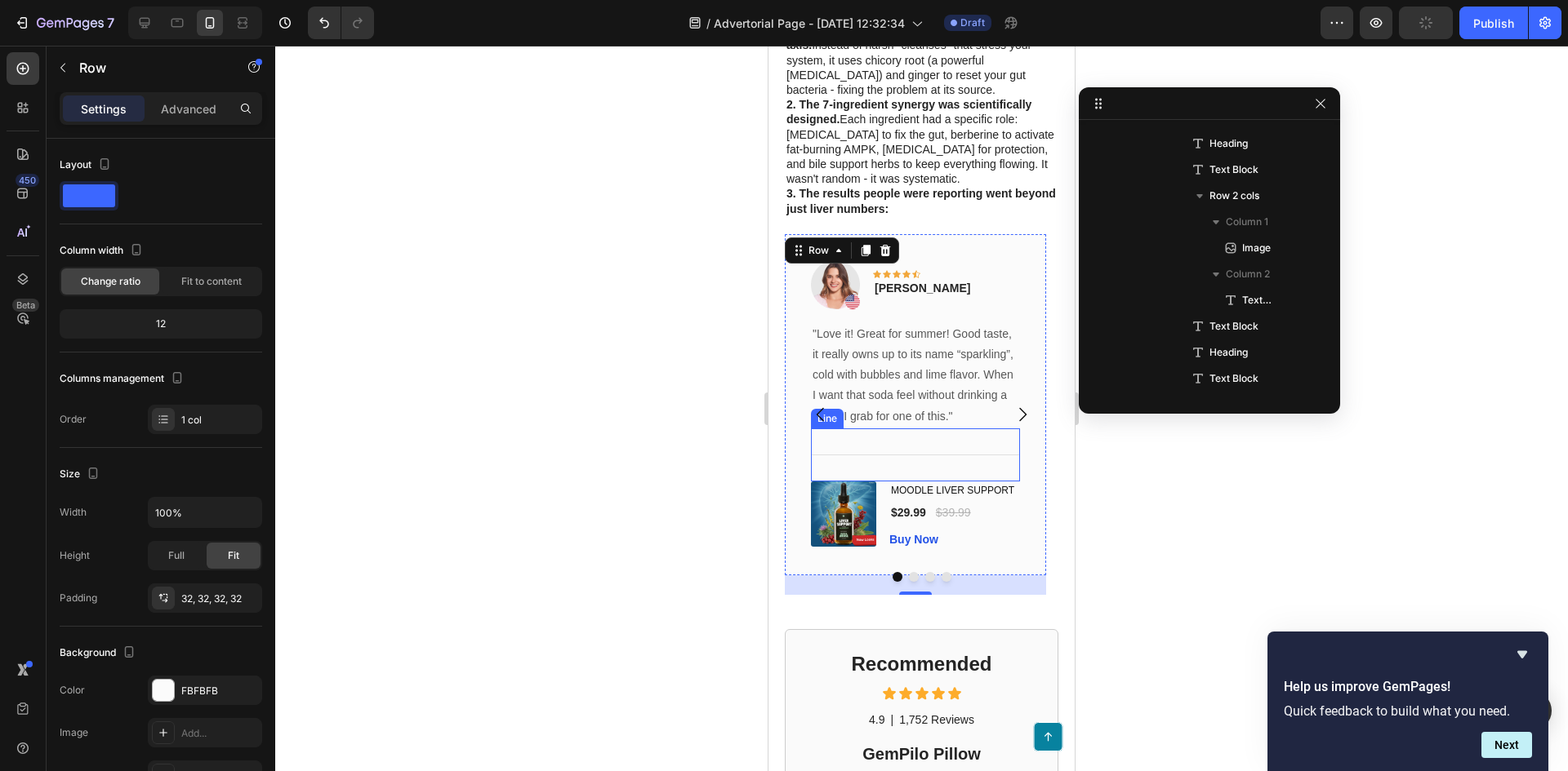
scroll to position [2343, 0]
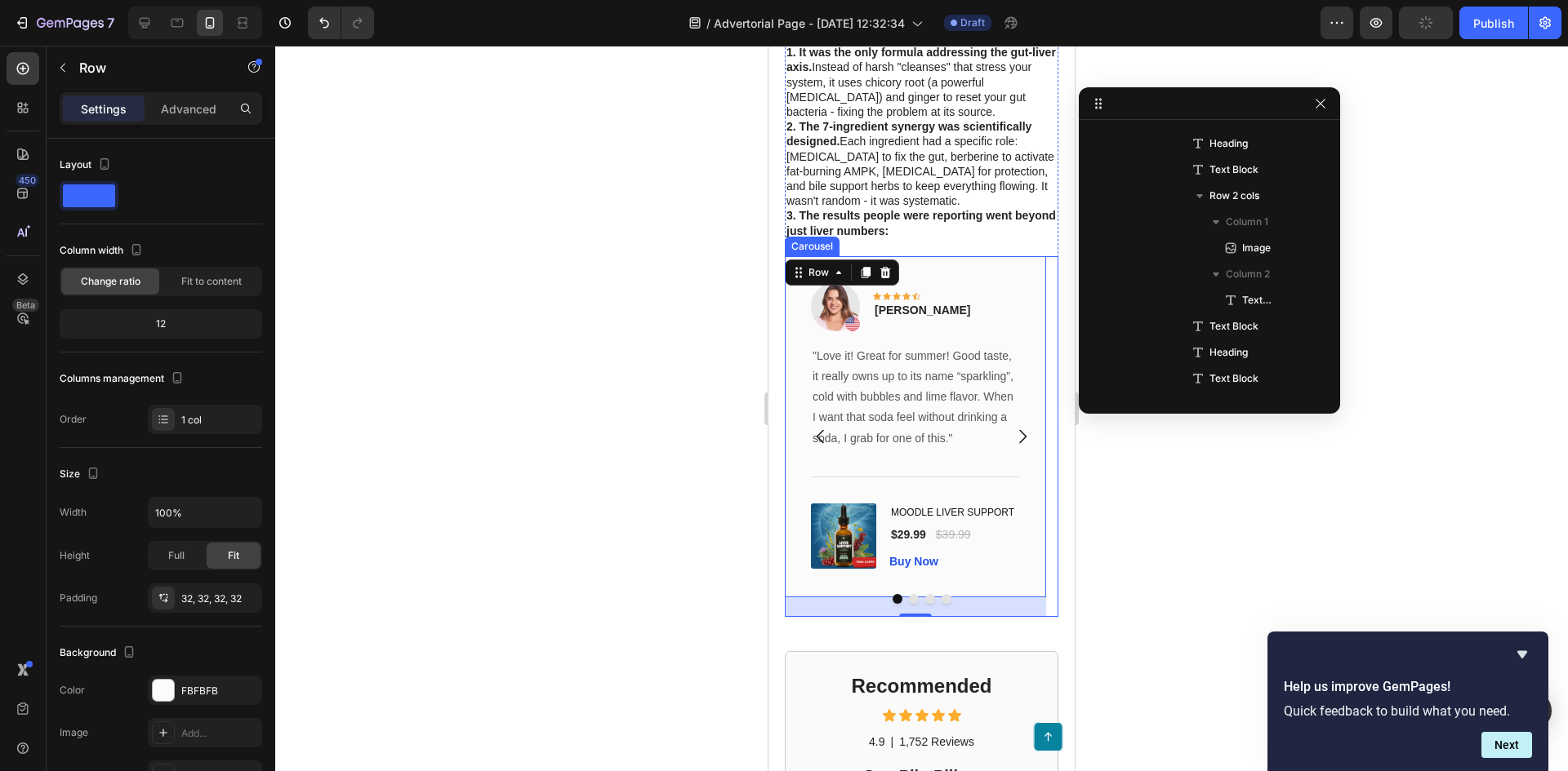
click at [1013, 444] on icon "Carousel Next Arrow" at bounding box center [1022, 436] width 19 height 19
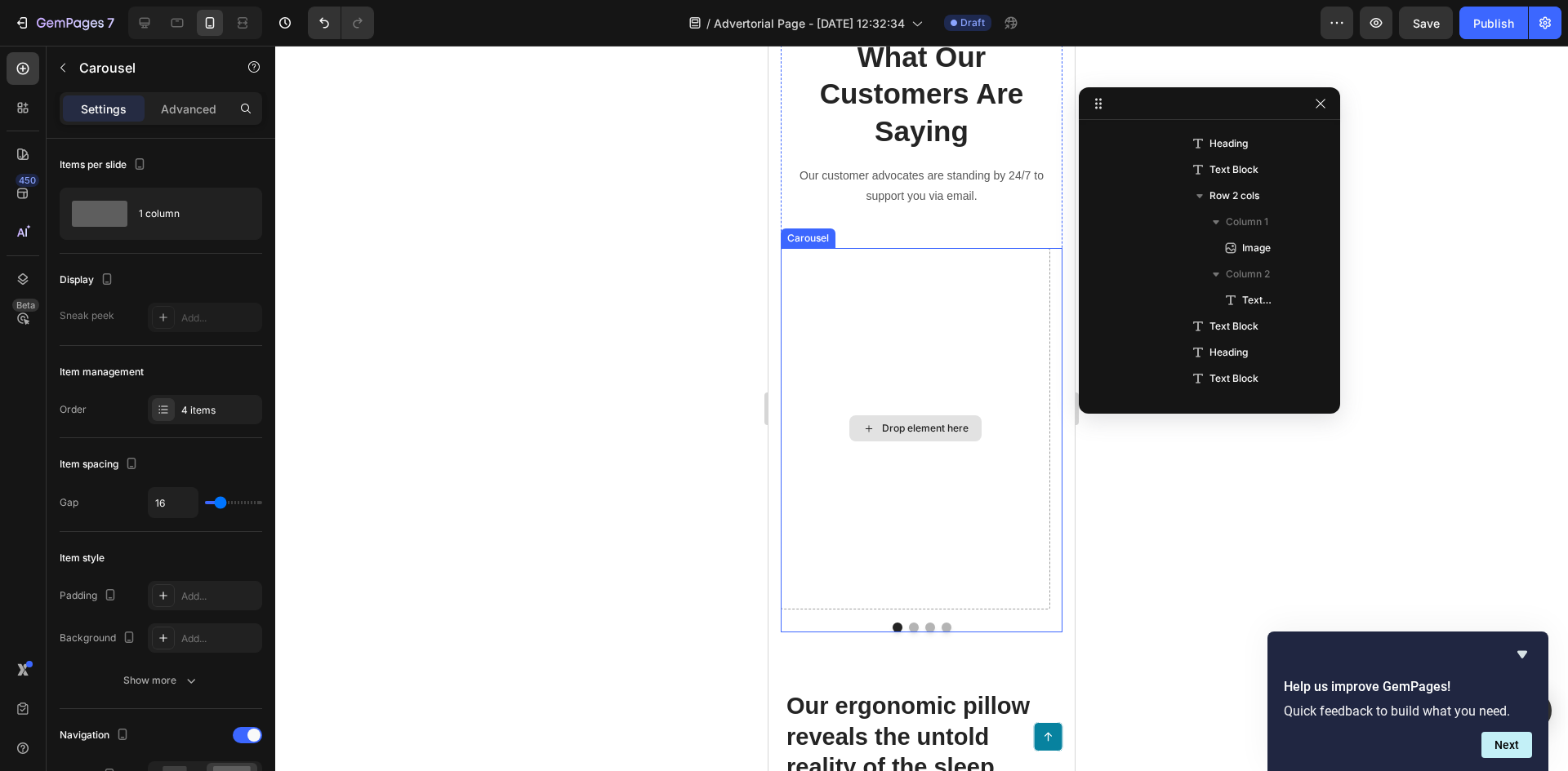
scroll to position [3567, 0]
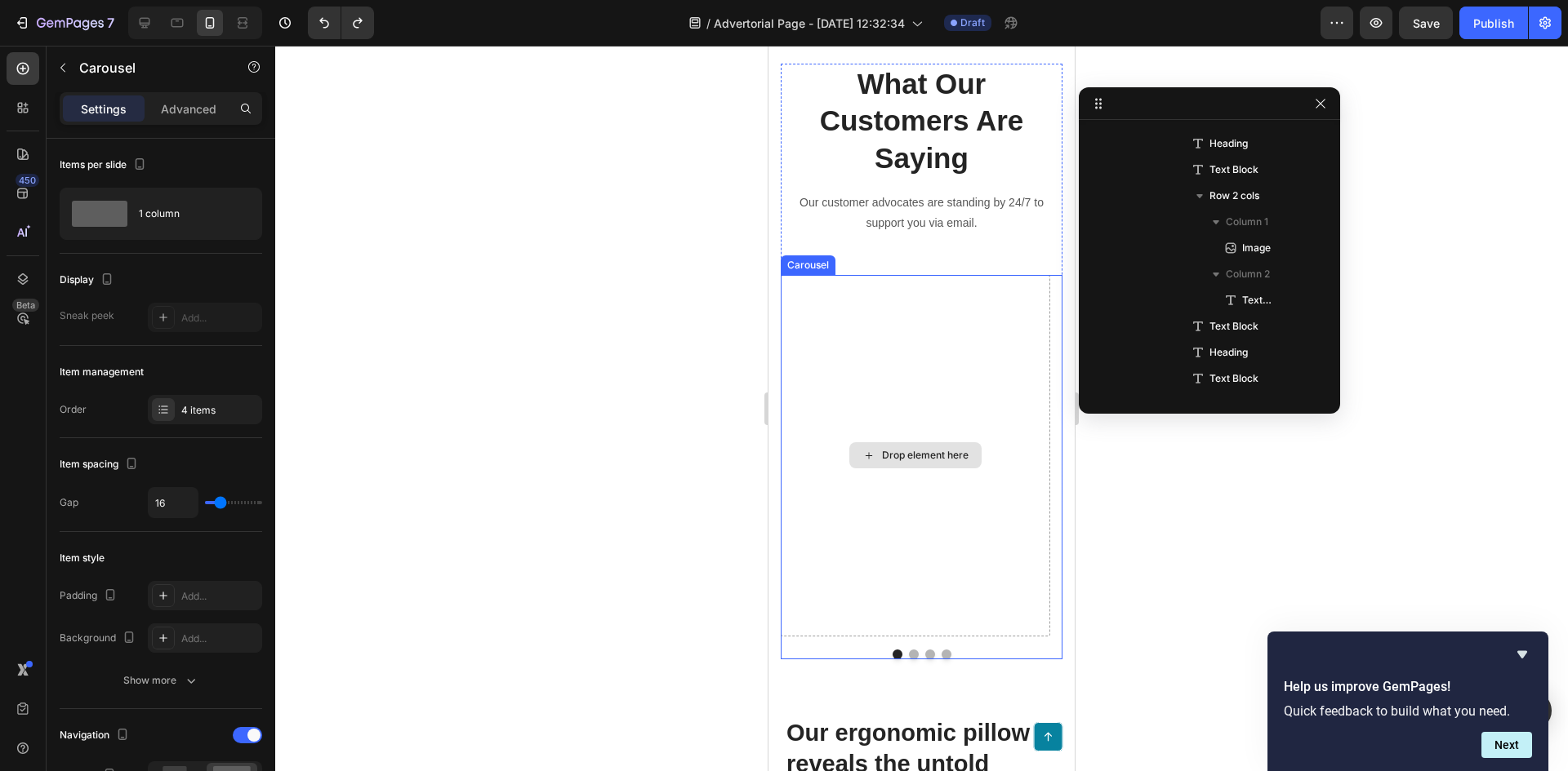
click at [946, 367] on div "Drop element here" at bounding box center [915, 456] width 269 height 362
click at [900, 254] on icon at bounding box center [903, 259] width 11 height 11
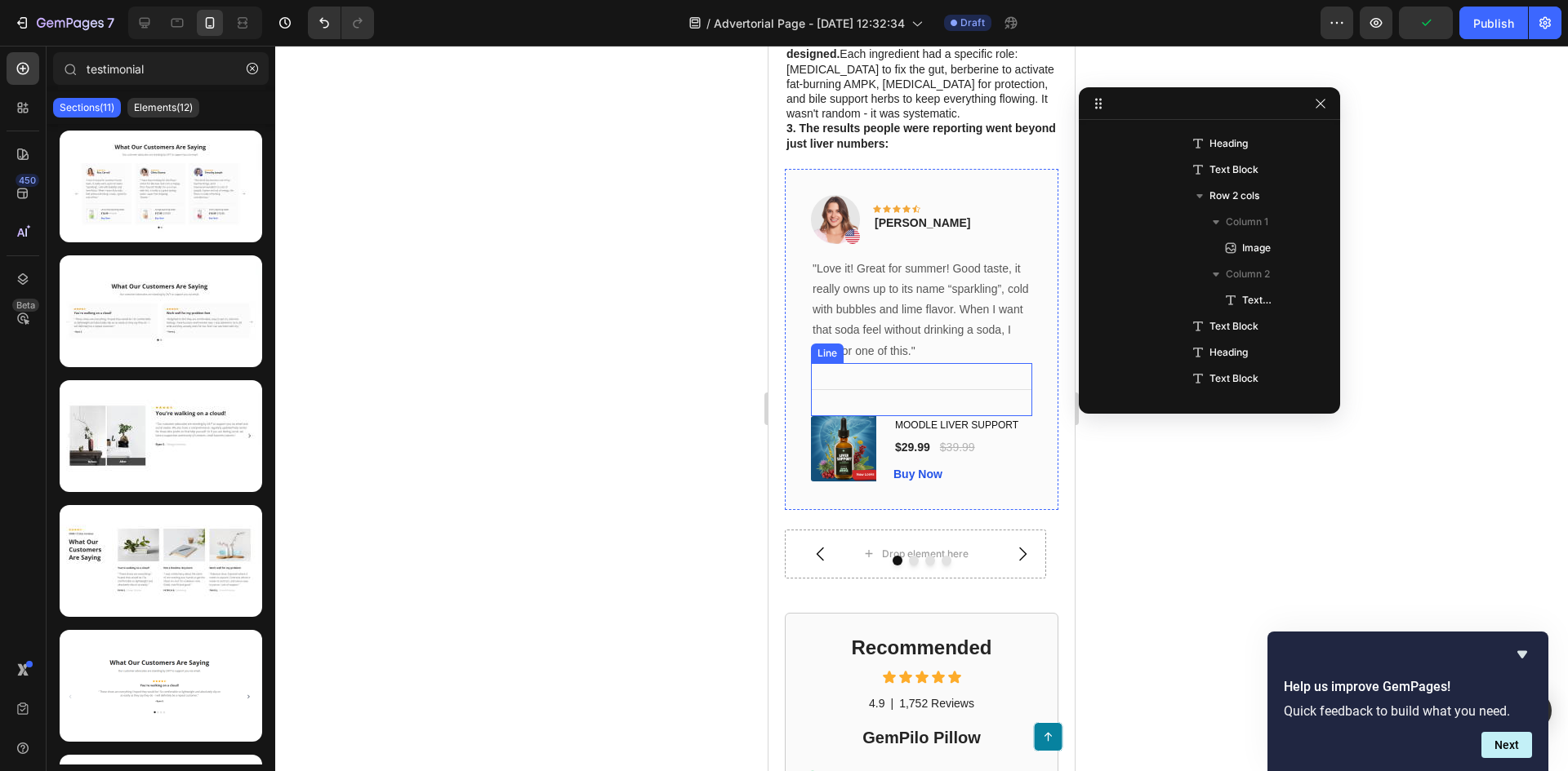
scroll to position [2425, 0]
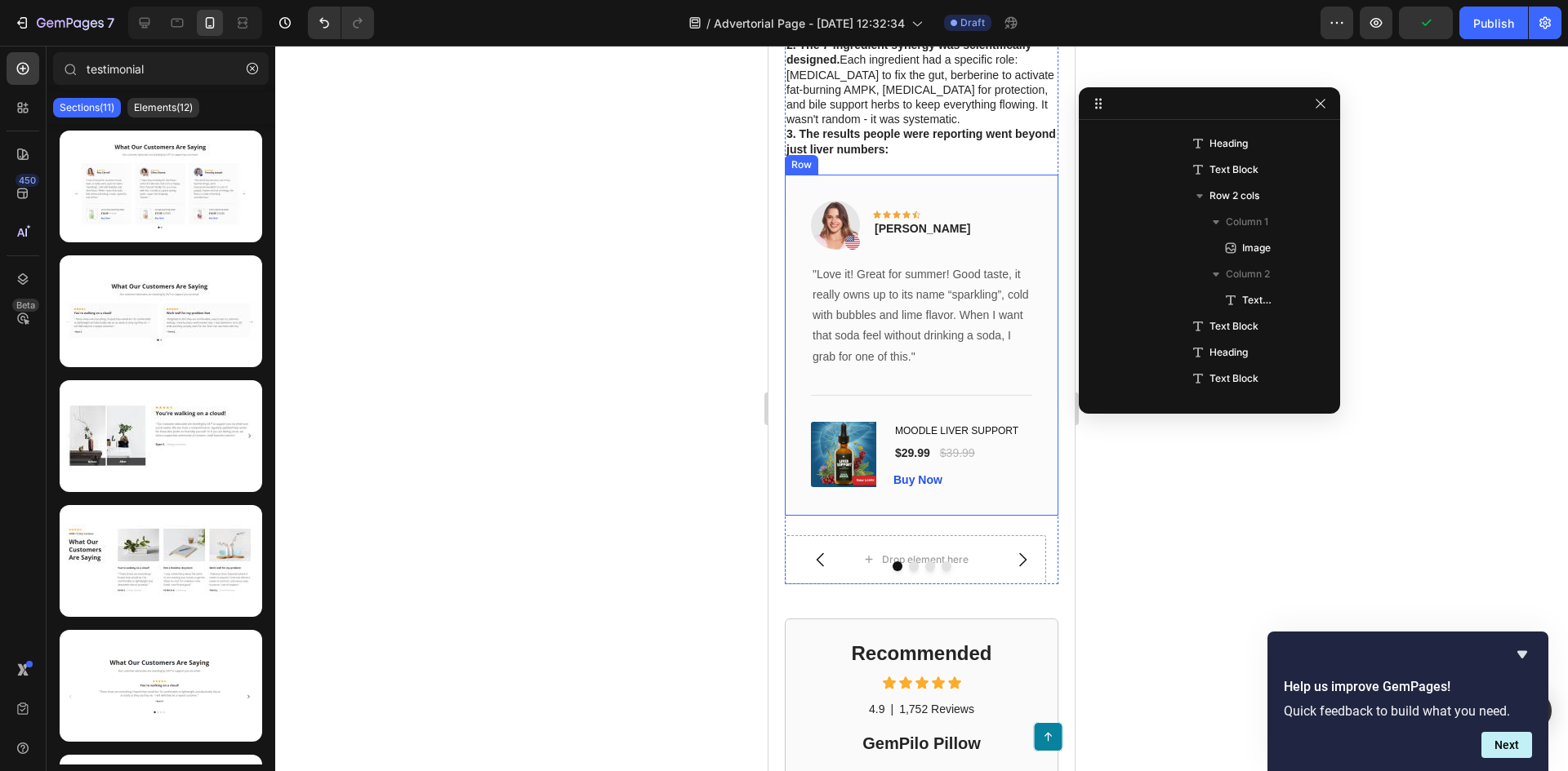
click at [843, 196] on div "Image Icon Icon Icon Icon Icon Row Rita Carroll Text block Row "Love it! Great …" at bounding box center [921, 345] width 274 height 341
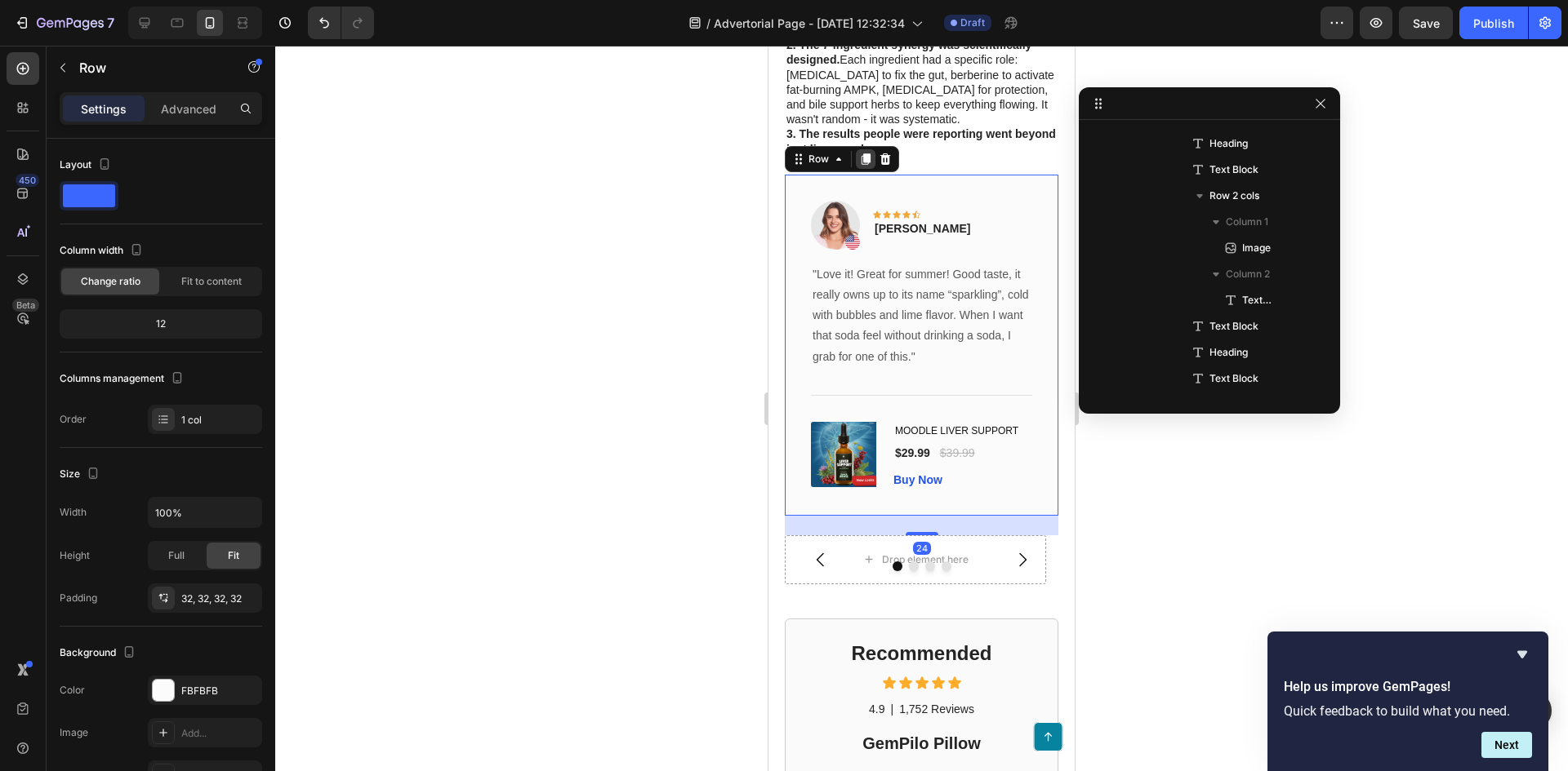
click at [861, 166] on icon at bounding box center [865, 160] width 13 height 13
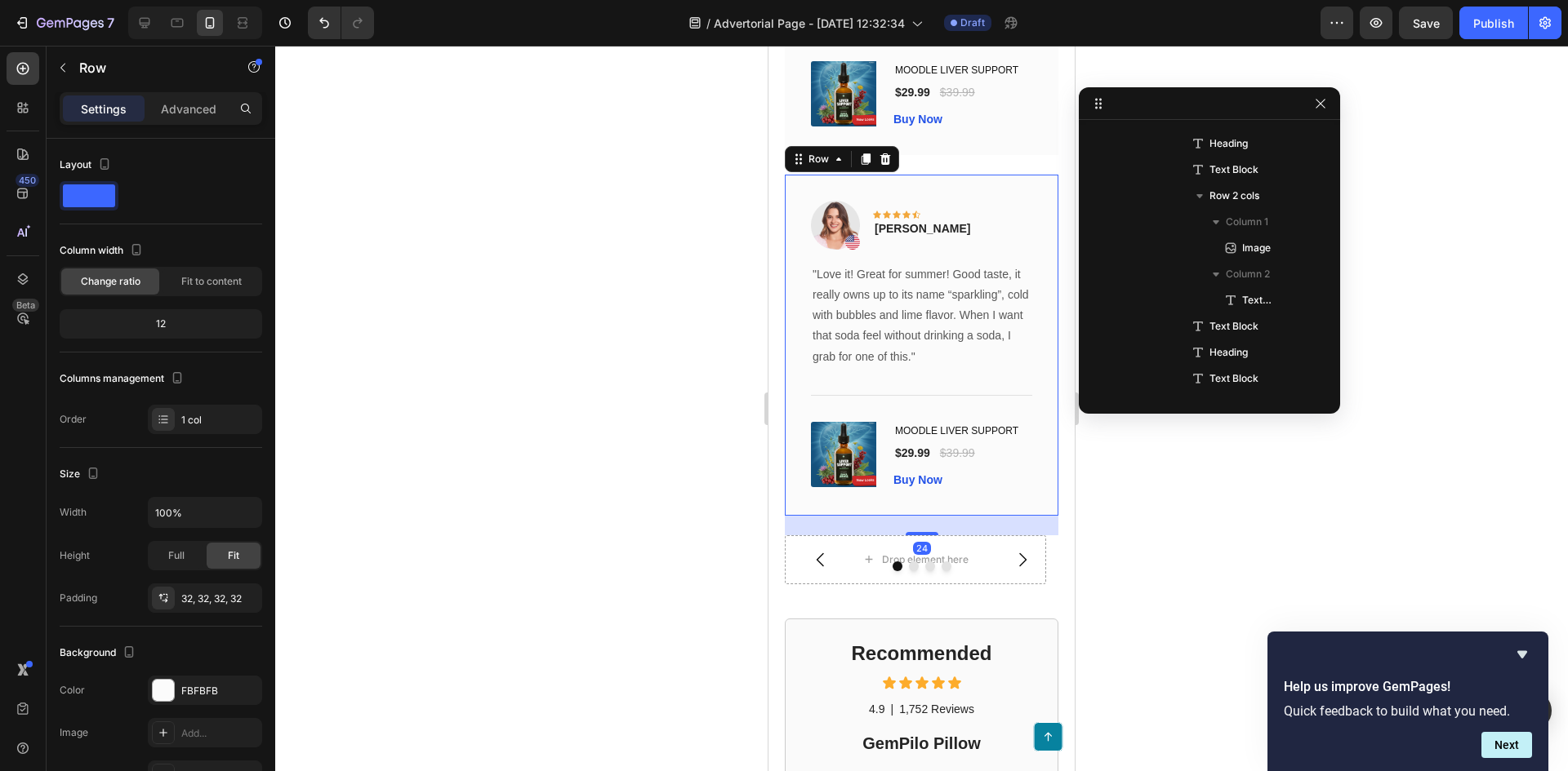
click at [863, 165] on icon at bounding box center [866, 159] width 9 height 11
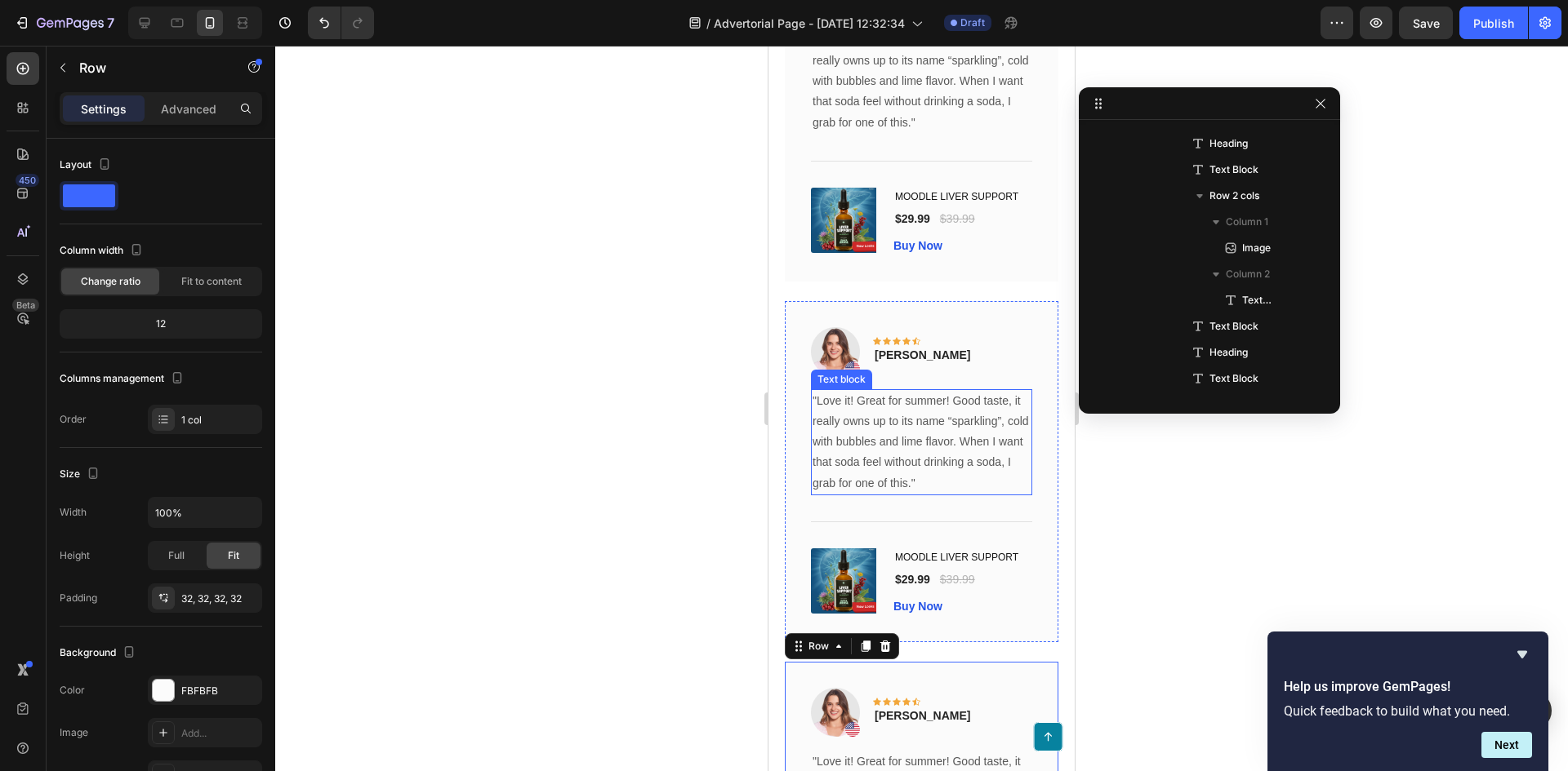
scroll to position [2653, 0]
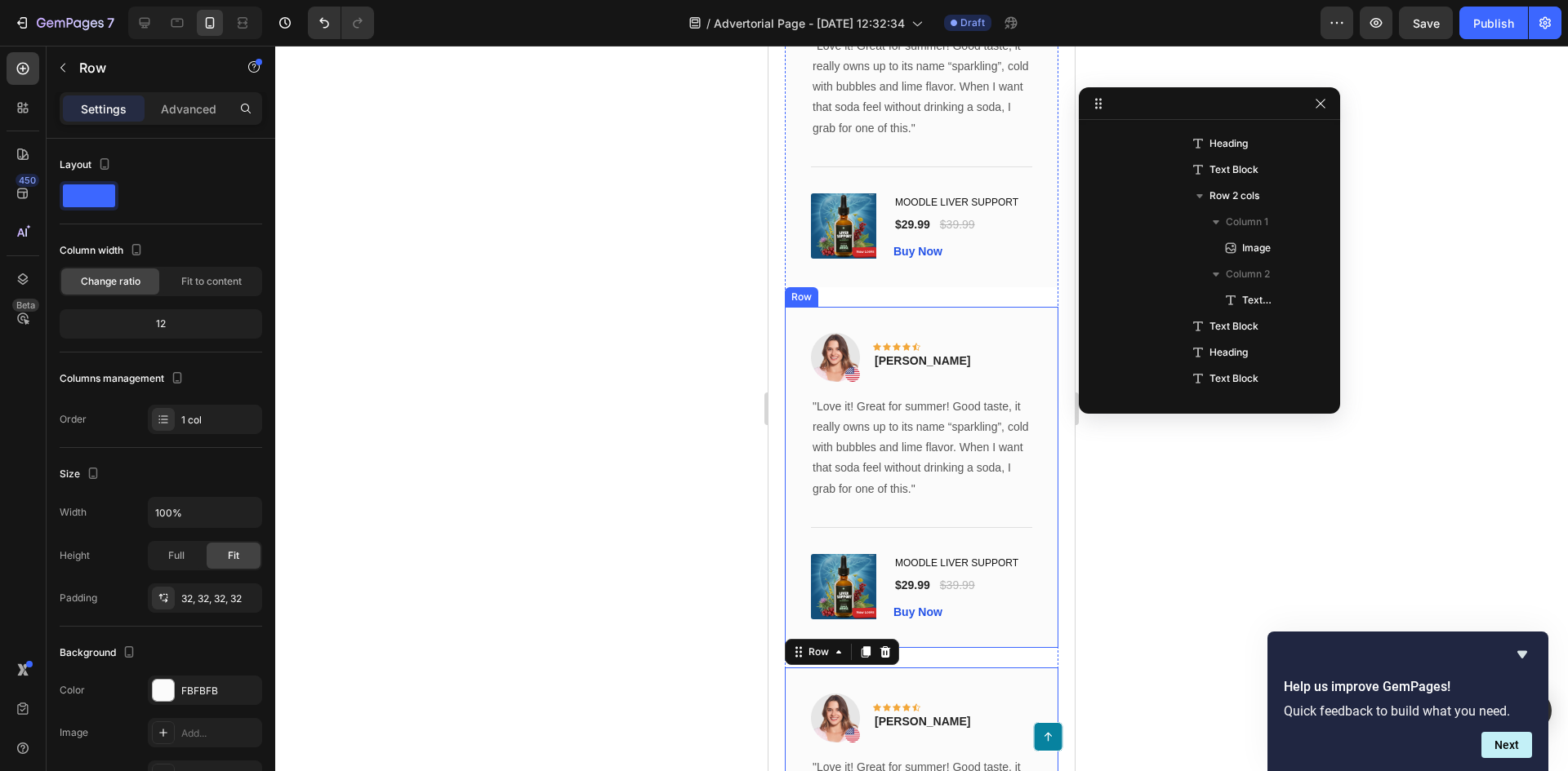
click at [820, 324] on div "Image Icon Icon Icon Icon Icon Row Rita Carroll Text block Row "Love it! Great …" at bounding box center [921, 478] width 274 height 341
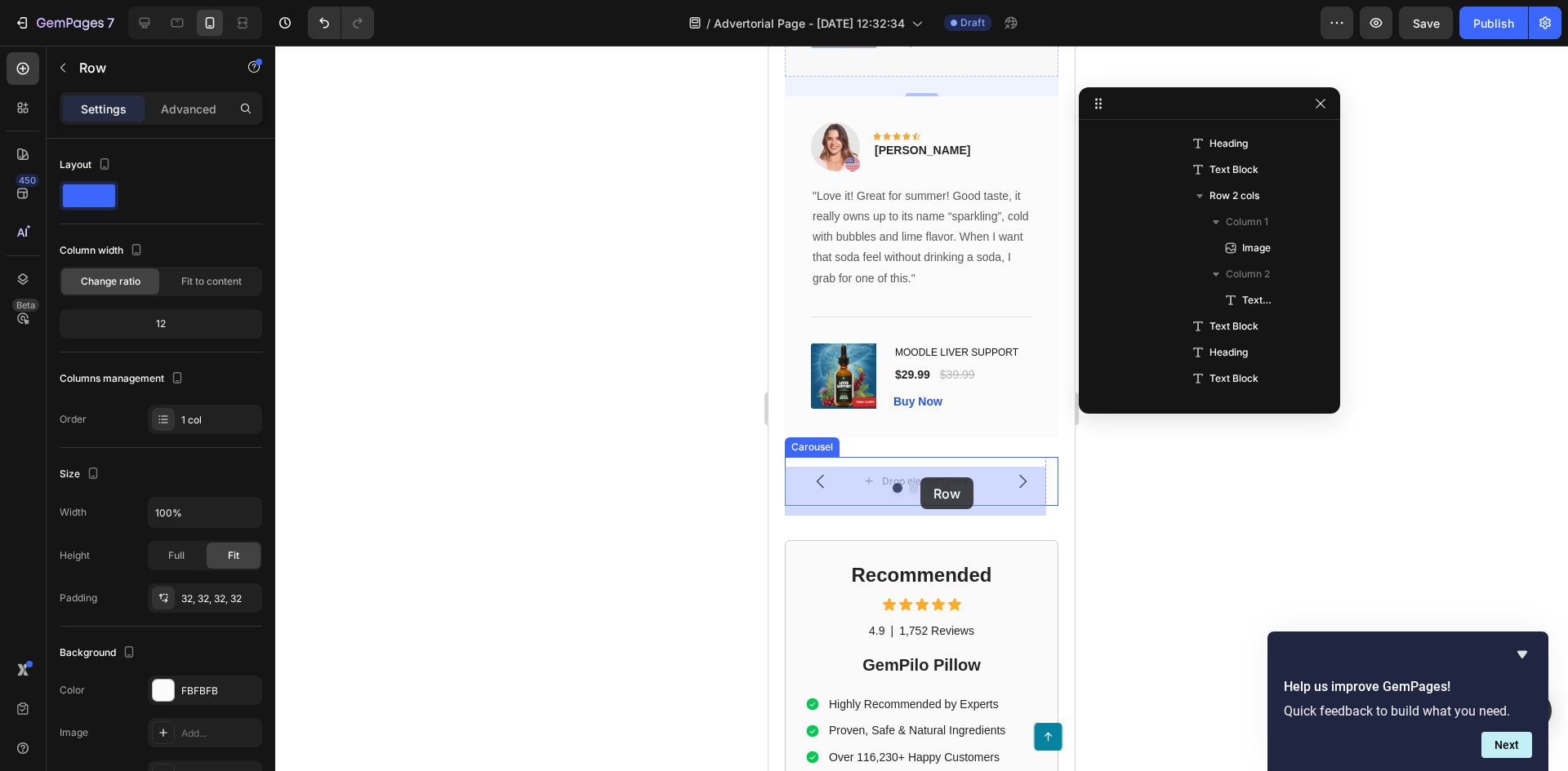
drag, startPoint x: 795, startPoint y: 302, endPoint x: 921, endPoint y: 478, distance: 216.5
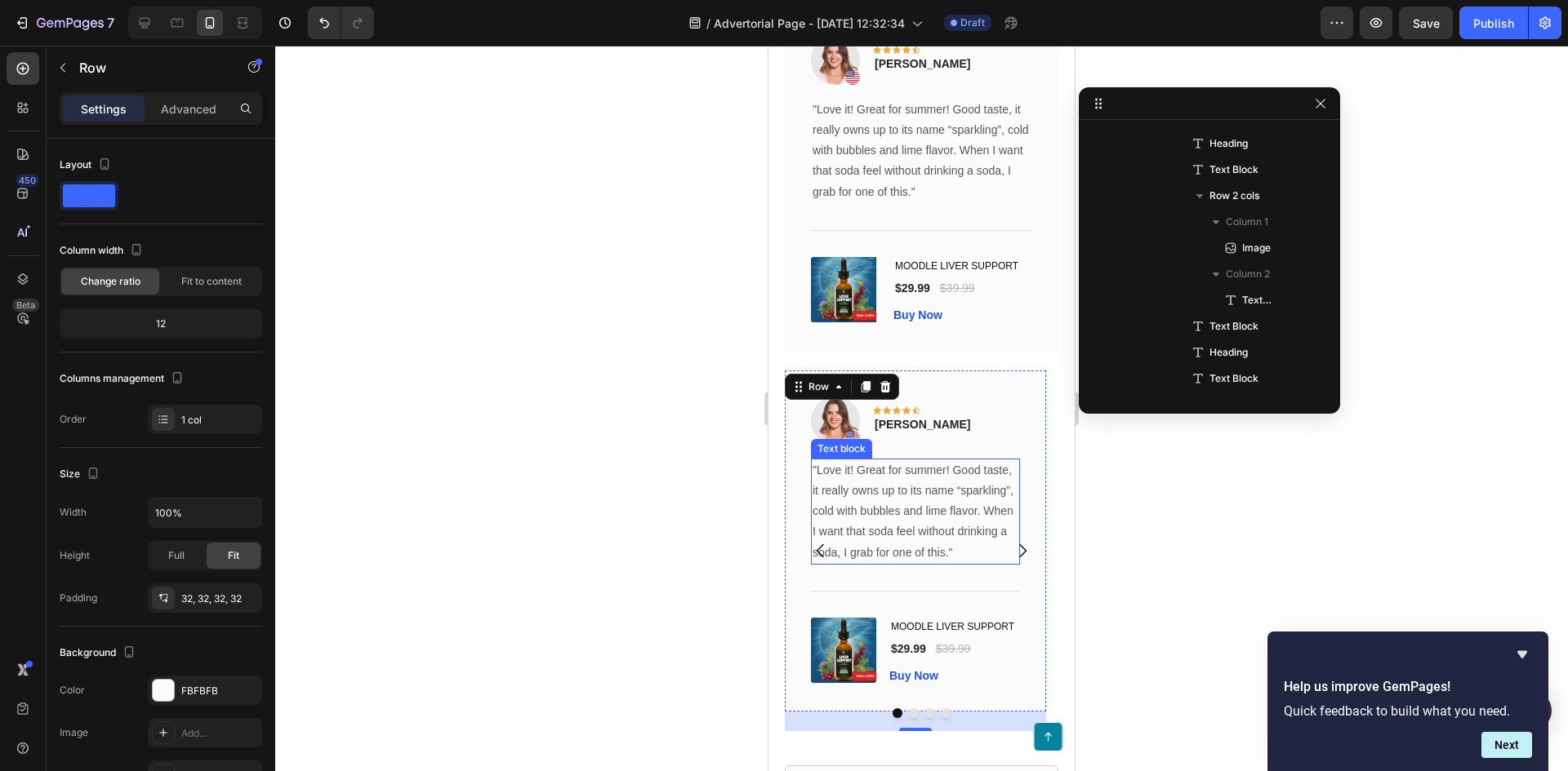
scroll to position [3272, 0]
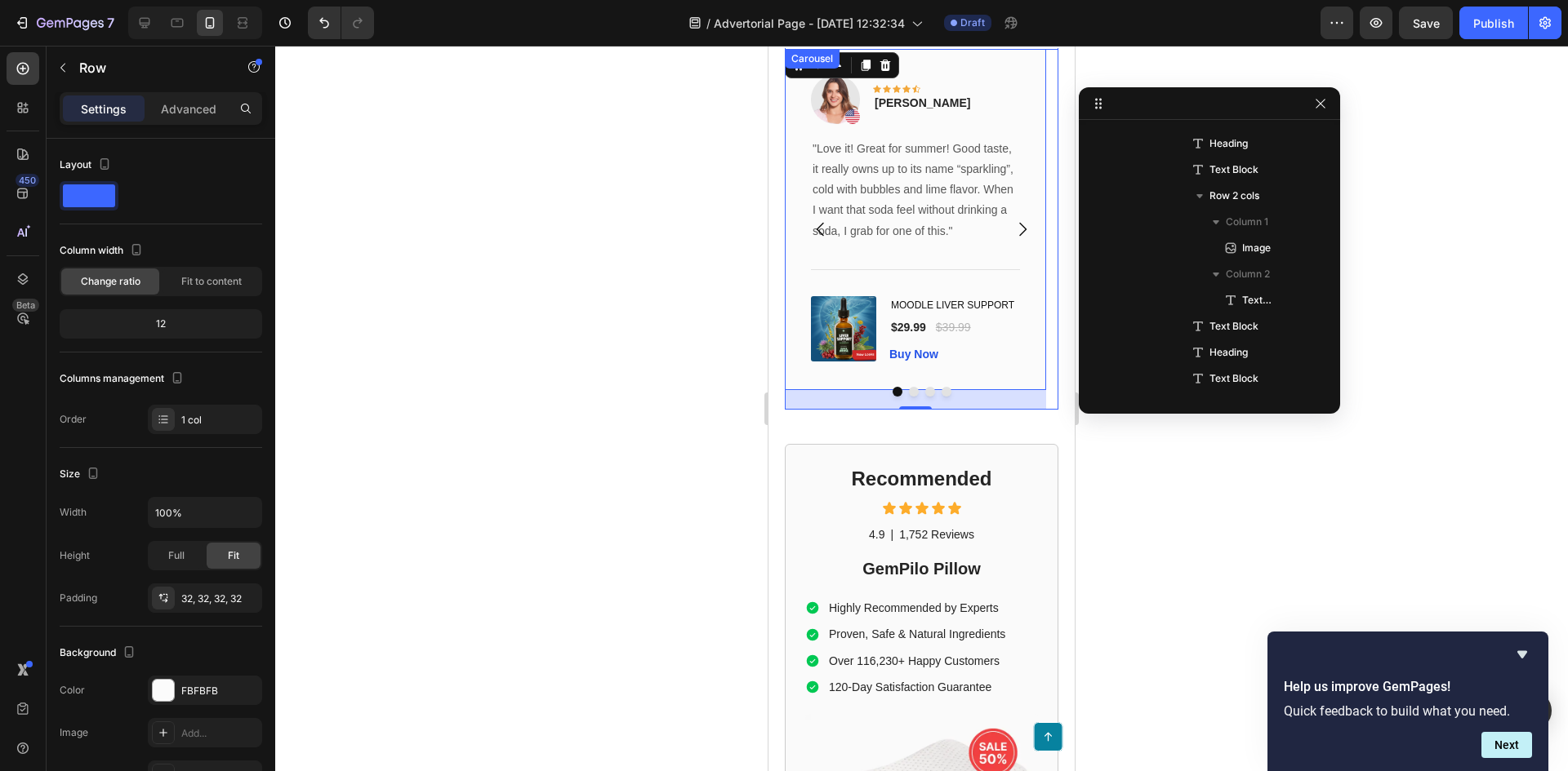
click at [1013, 239] on icon "Carousel Next Arrow" at bounding box center [1022, 229] width 19 height 19
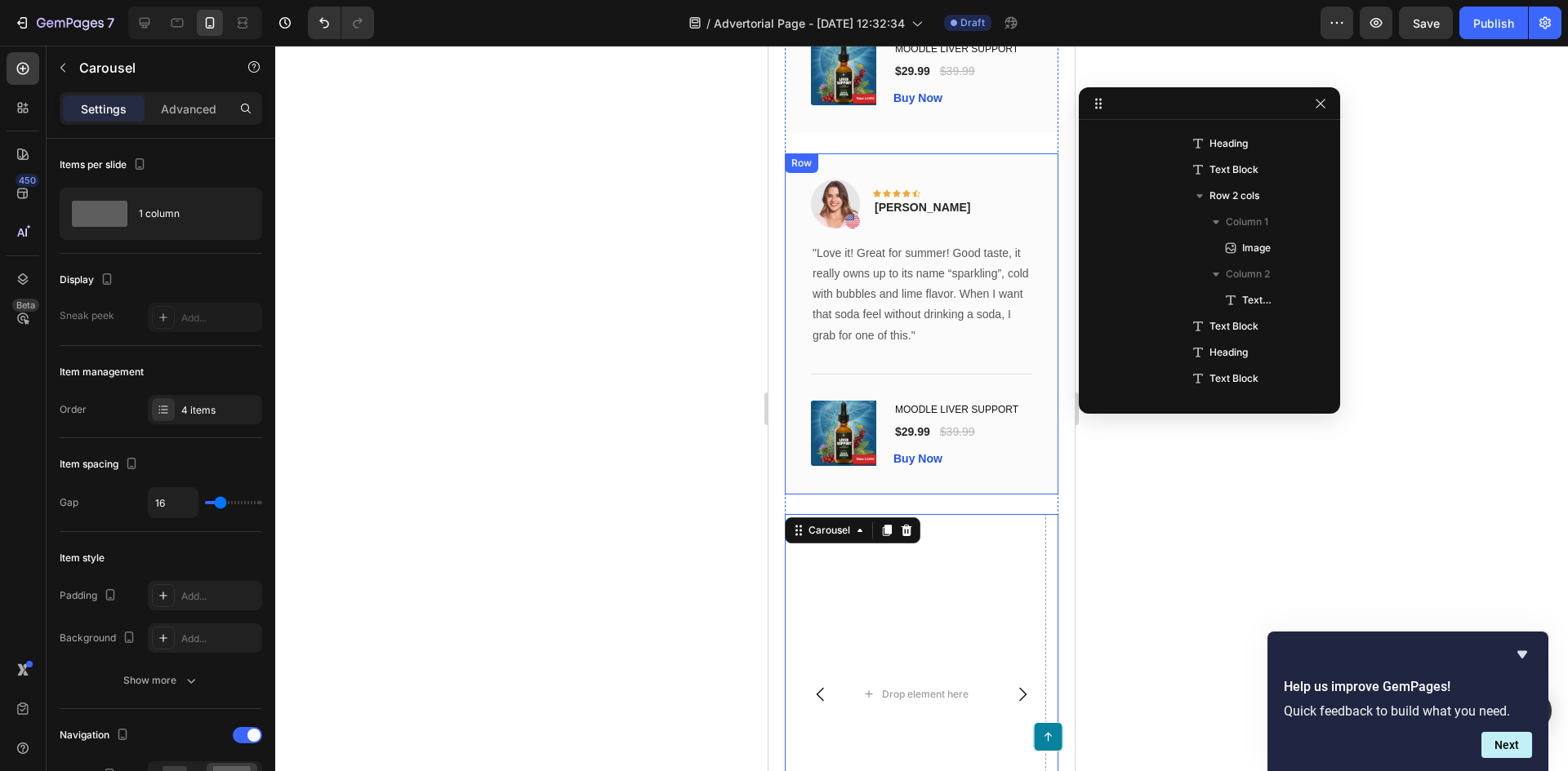
scroll to position [2782, 0]
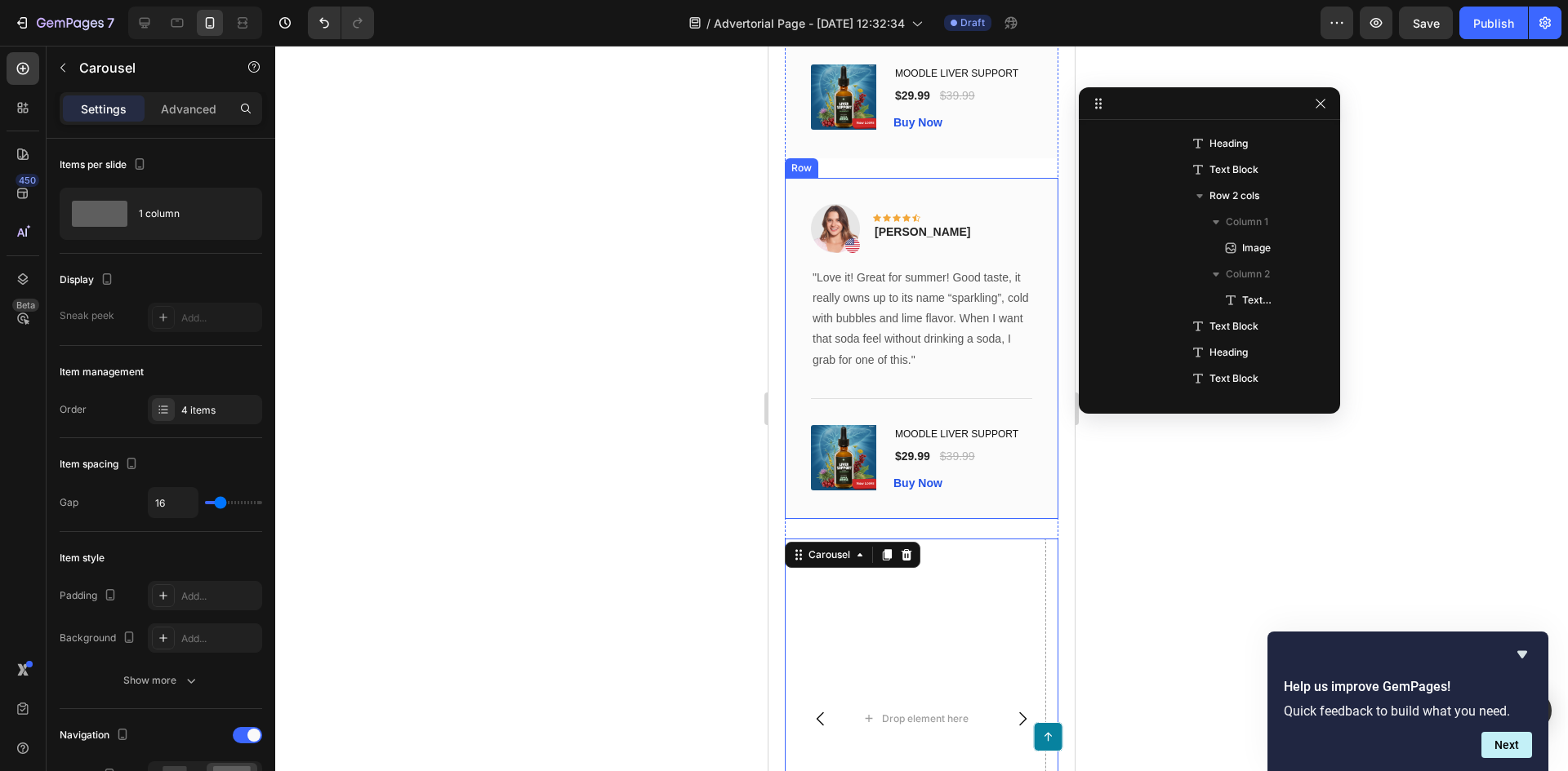
click at [815, 211] on div "Image Icon Icon Icon Icon Icon Row Rita Carroll Text block Row "Love it! Great …" at bounding box center [921, 349] width 274 height 341
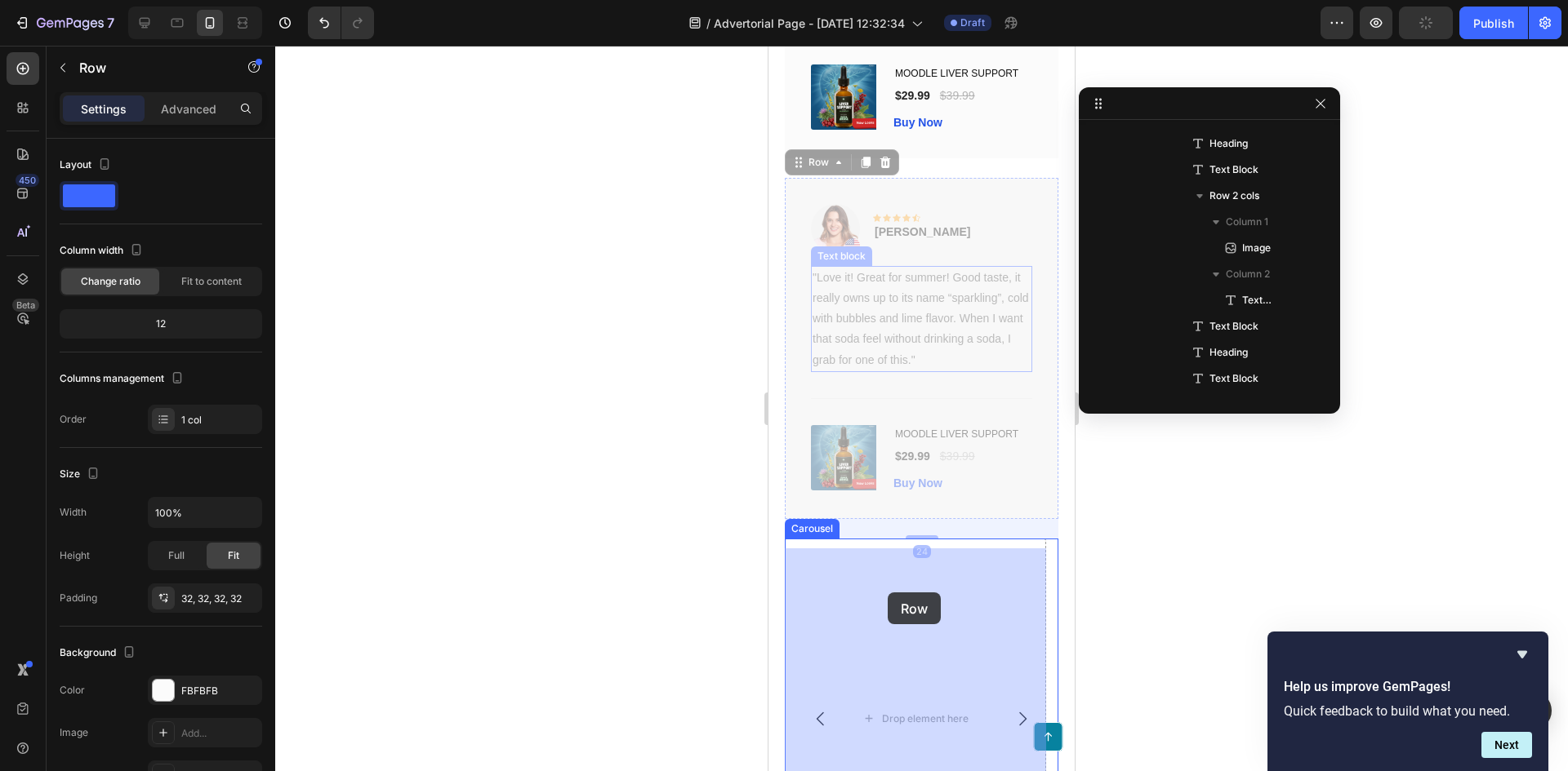
drag, startPoint x: 795, startPoint y: 170, endPoint x: 887, endPoint y: 593, distance: 432.9
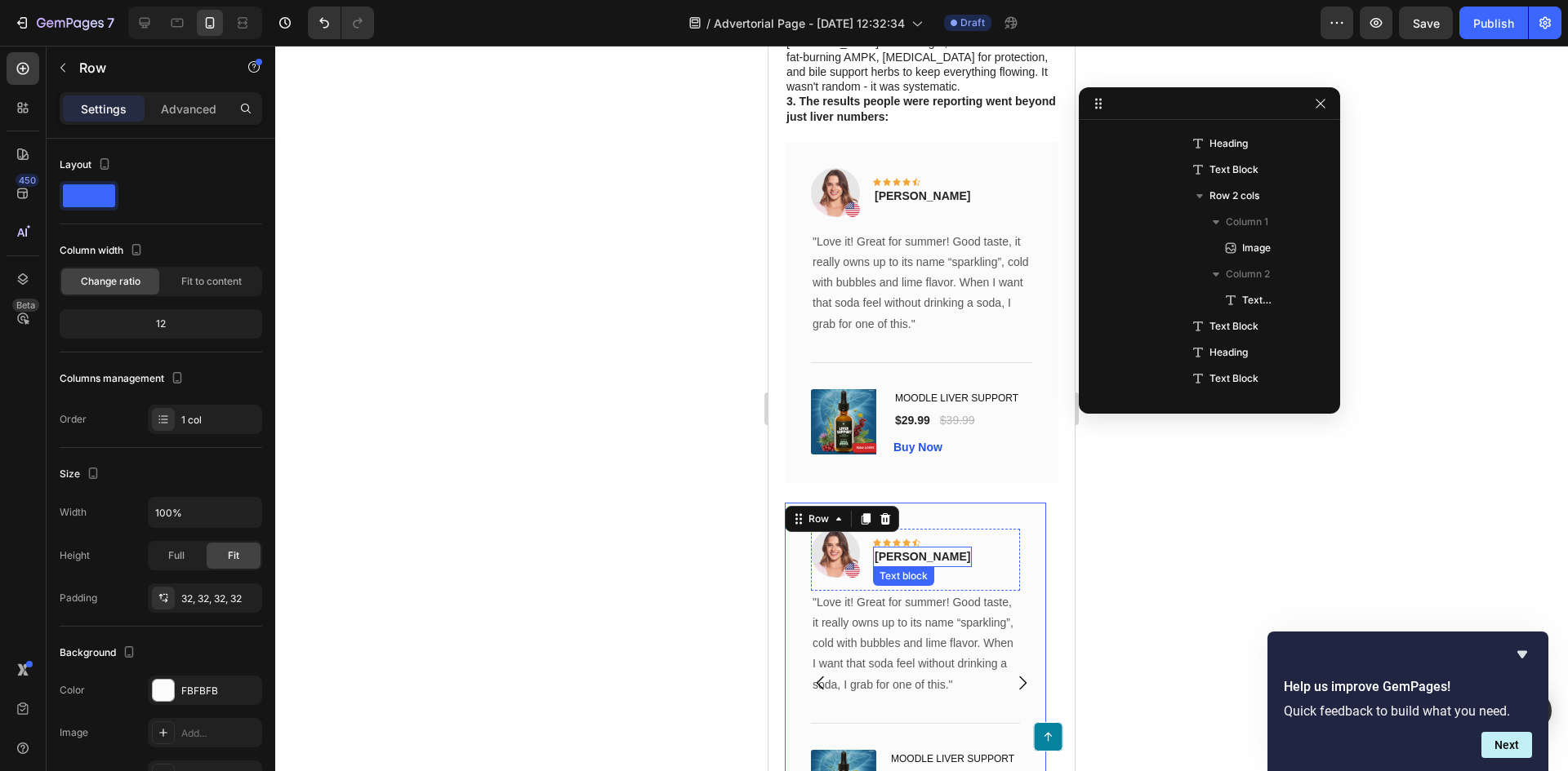
scroll to position [2456, 0]
click at [1015, 694] on icon "Carousel Next Arrow" at bounding box center [1022, 684] width 19 height 19
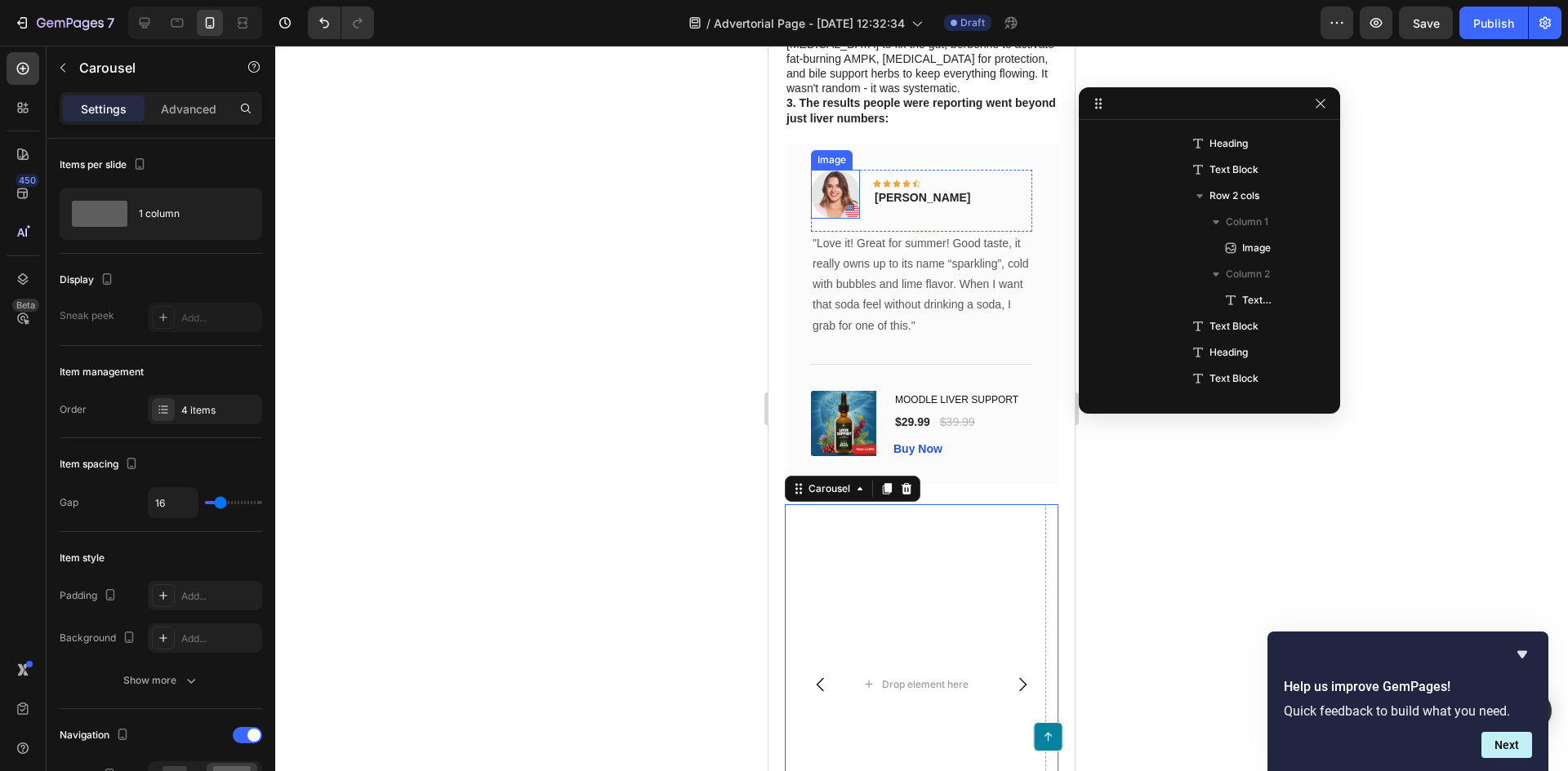
click at [817, 167] on div "Image" at bounding box center [832, 160] width 35 height 15
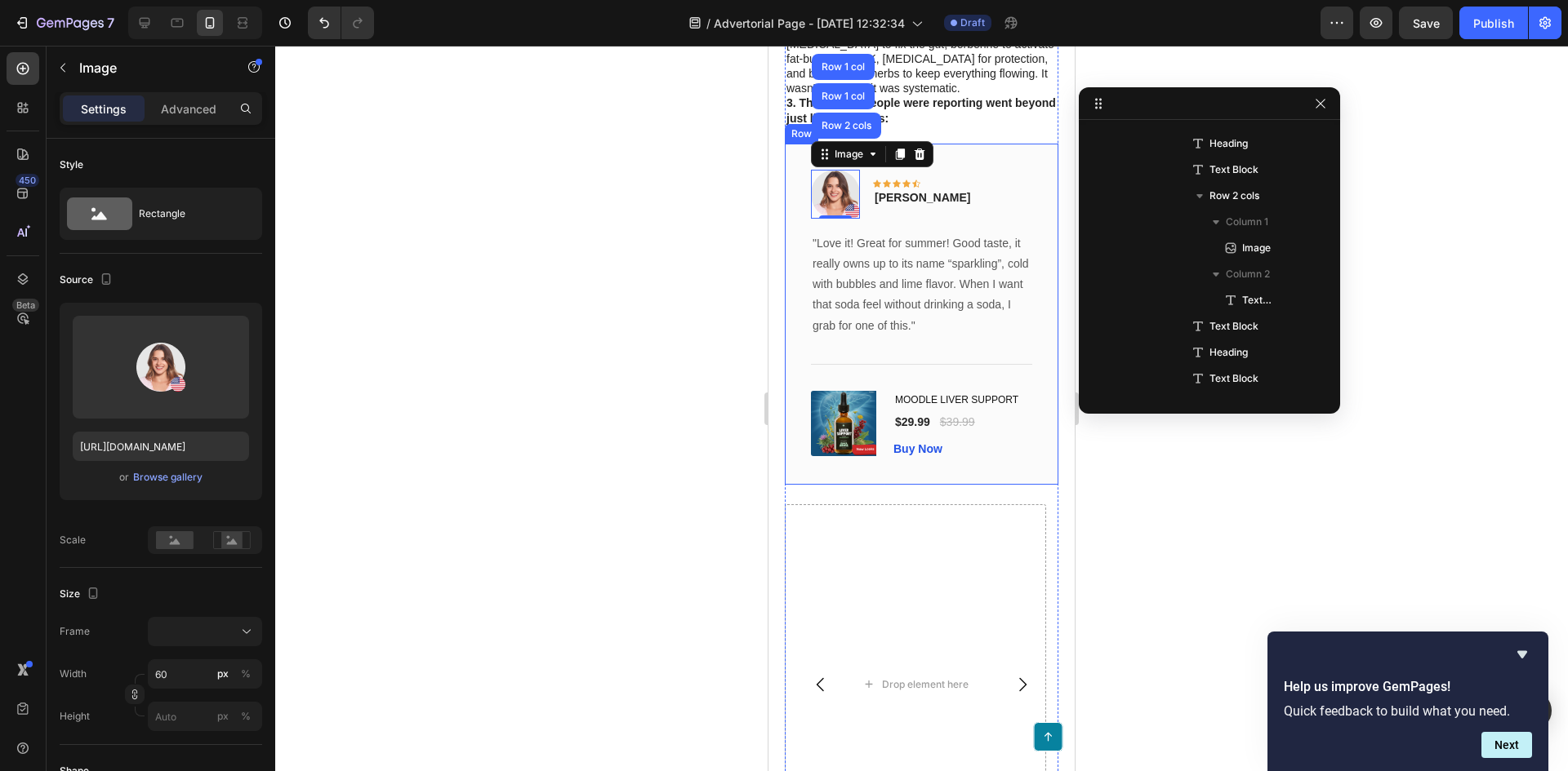
click at [798, 168] on div "Image Row 2 cols Row 1 col Row 1 col 0 Icon Icon Icon Icon Icon Row Rita Carrol…" at bounding box center [921, 314] width 274 height 341
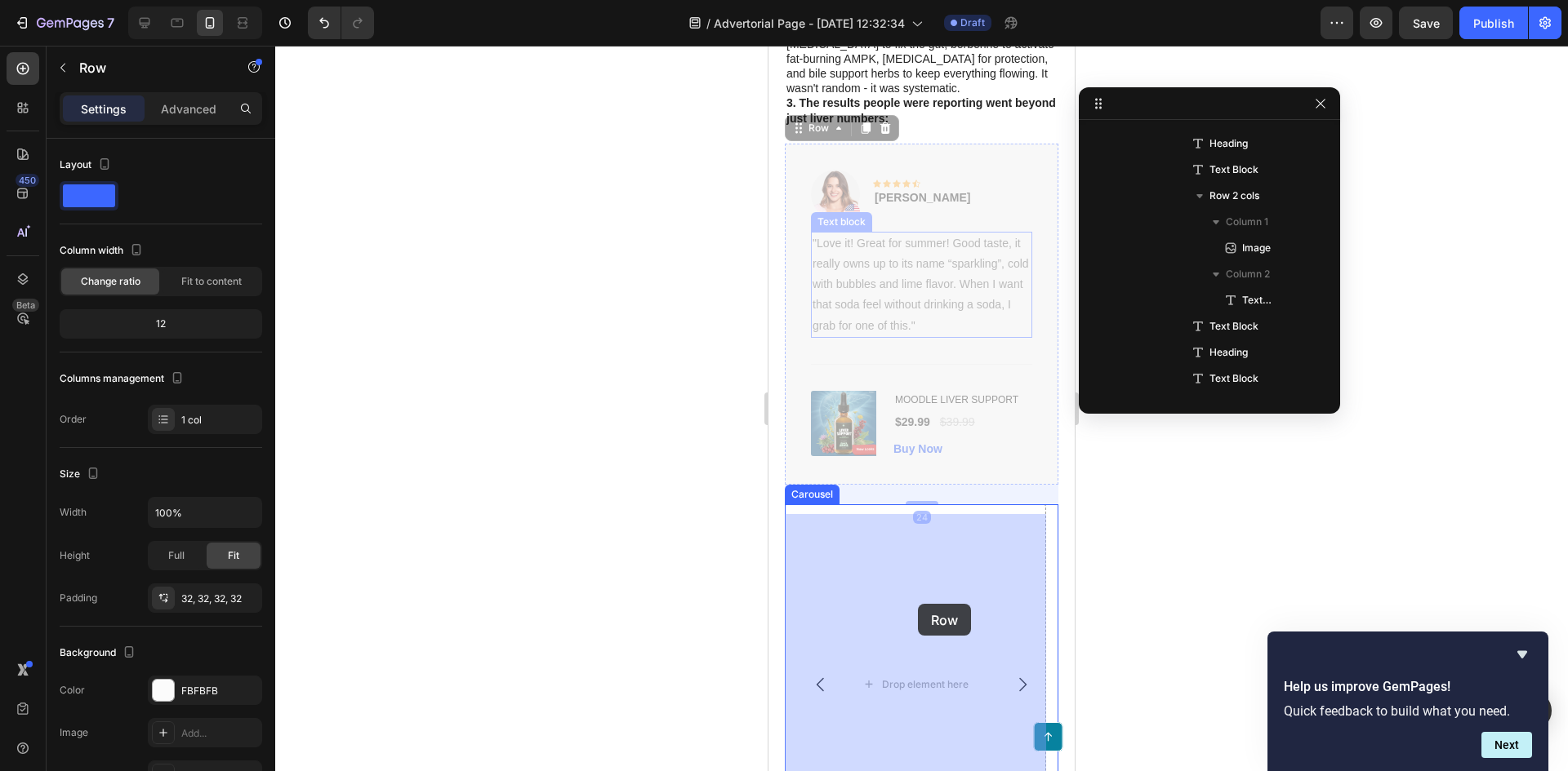
drag, startPoint x: 800, startPoint y: 142, endPoint x: 1348, endPoint y: 450, distance: 628.6
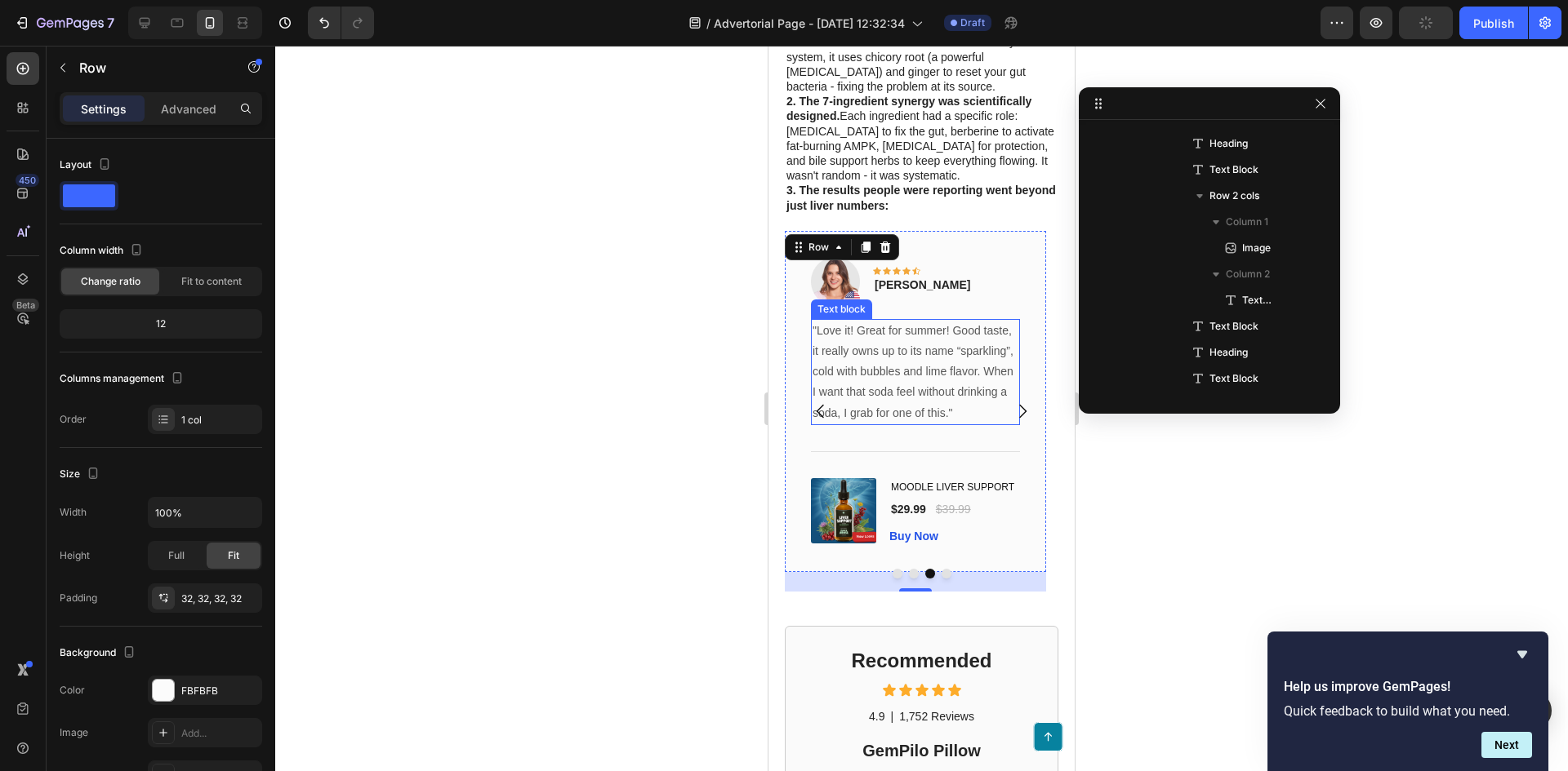
scroll to position [2293, 0]
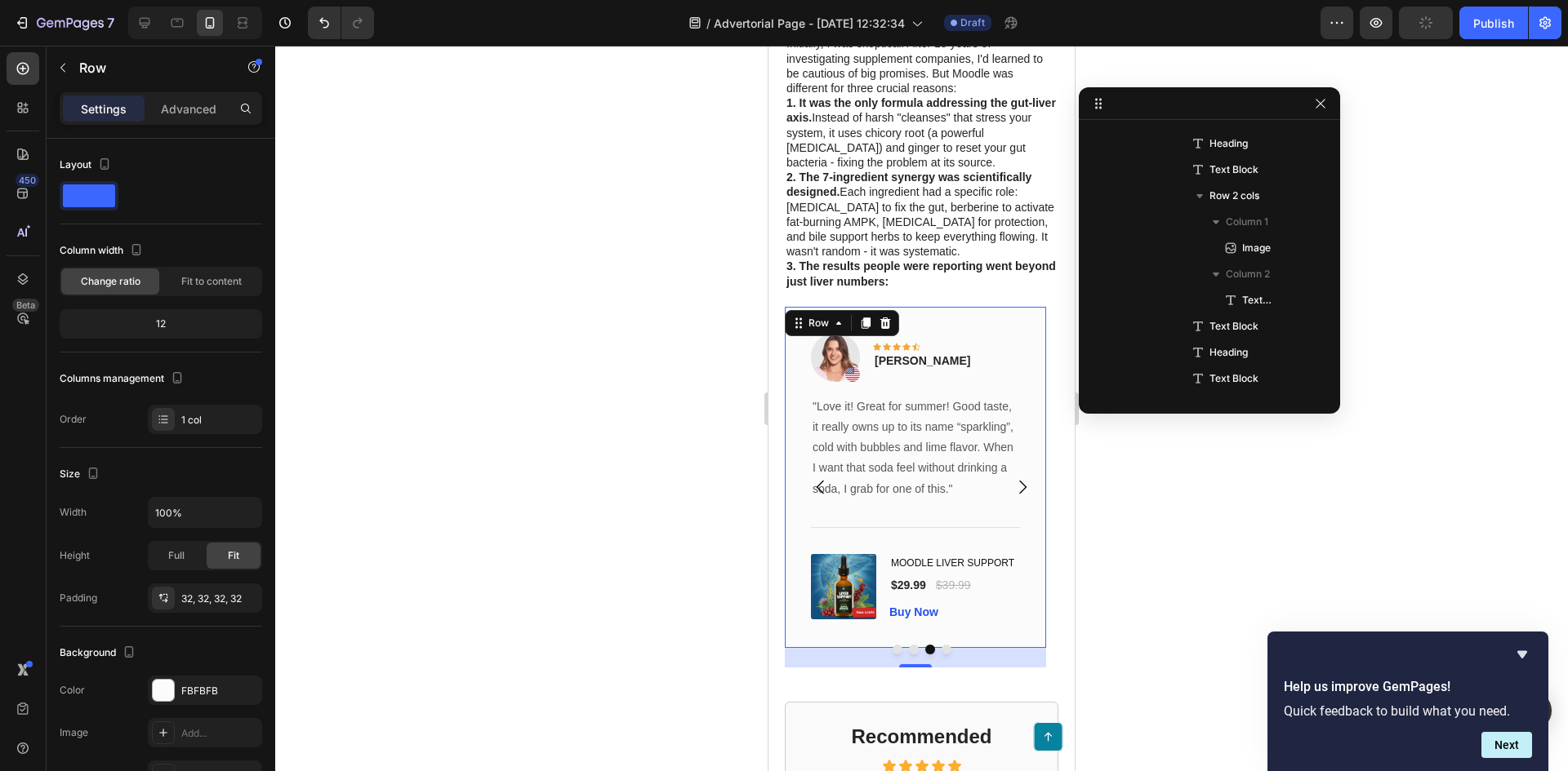
click at [941, 324] on div "Image Icon Icon Icon Icon Icon Row Rita Carroll Text block Row "Love it! Great …" at bounding box center [915, 478] width 261 height 341
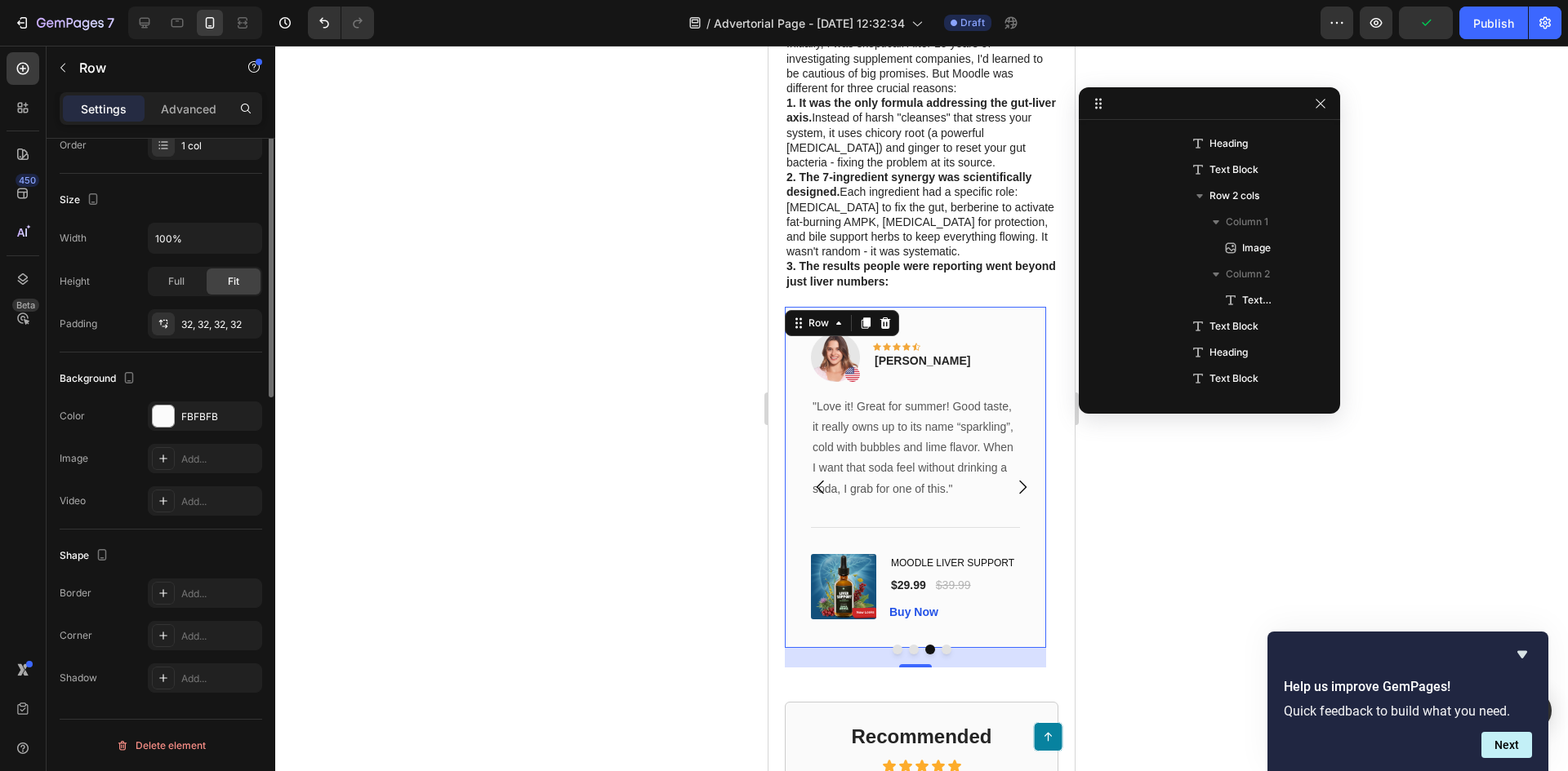
scroll to position [0, 0]
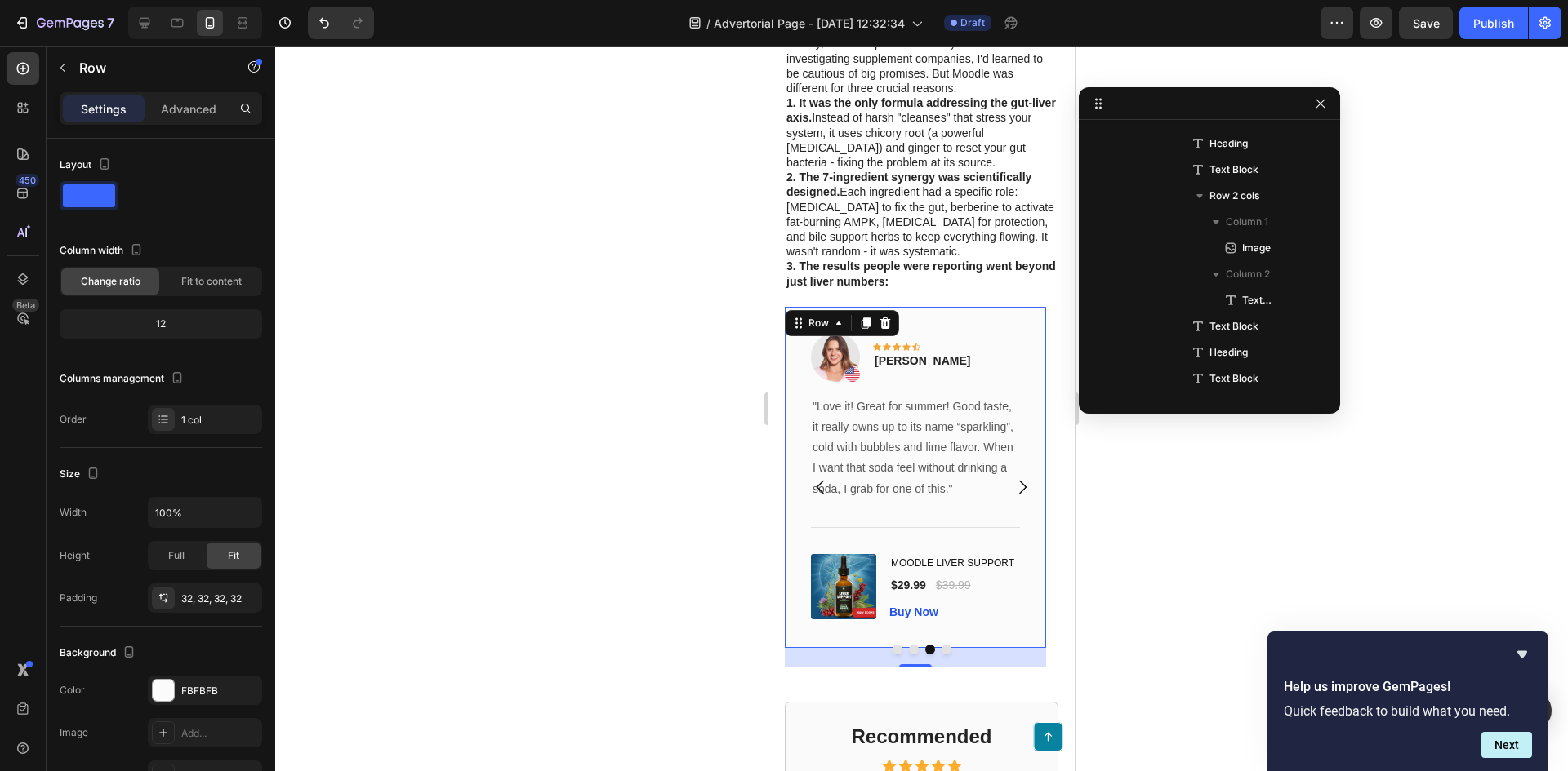
click at [967, 323] on div "Image Icon Icon Icon Icon Icon Row Rita Carroll Text block Row "Love it! Great …" at bounding box center [915, 478] width 261 height 341
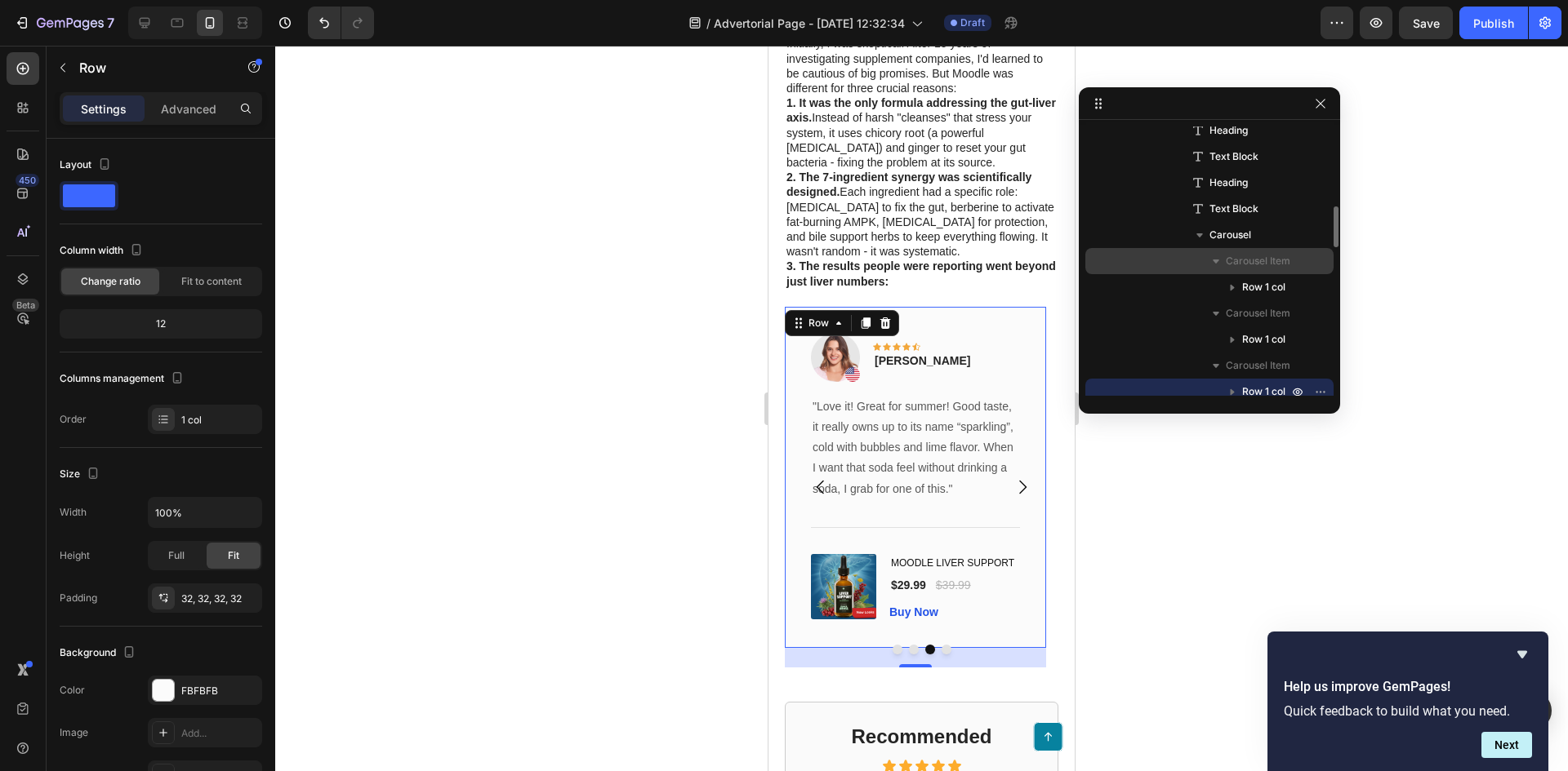
scroll to position [694, 0]
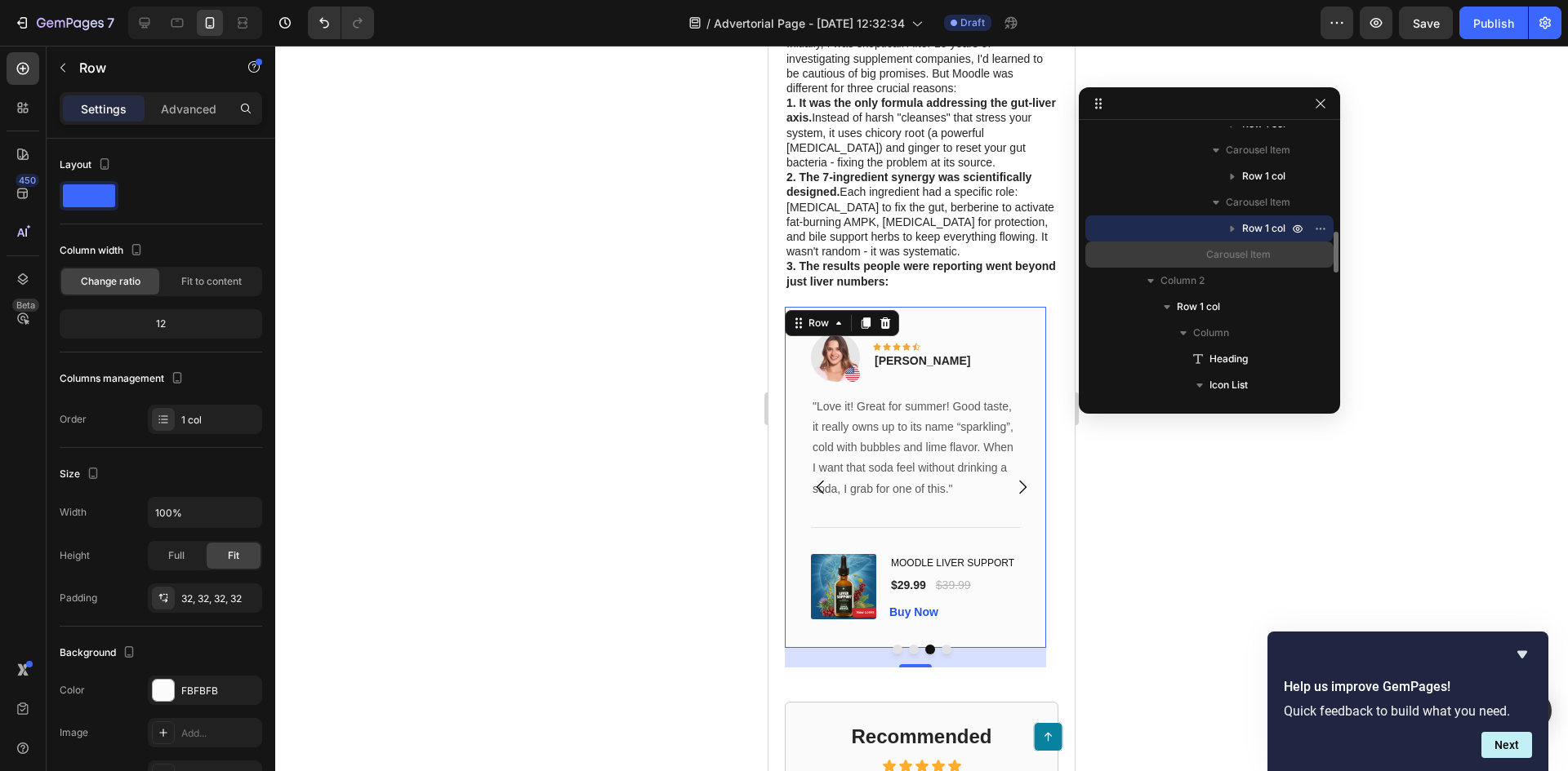
click at [1241, 255] on span "Carousel Item" at bounding box center [1238, 255] width 65 height 17
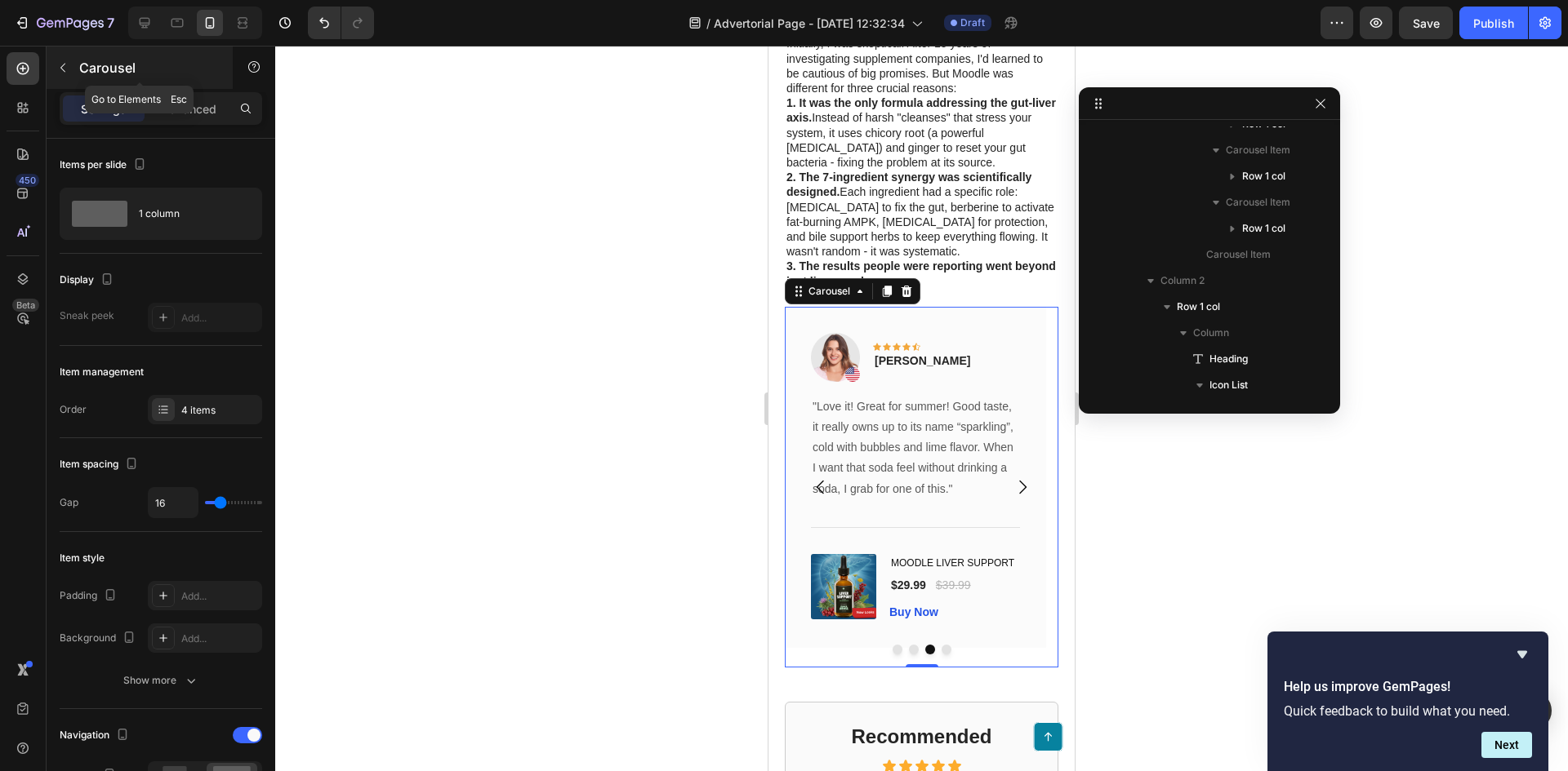
click at [59, 74] on icon "button" at bounding box center [63, 67] width 13 height 13
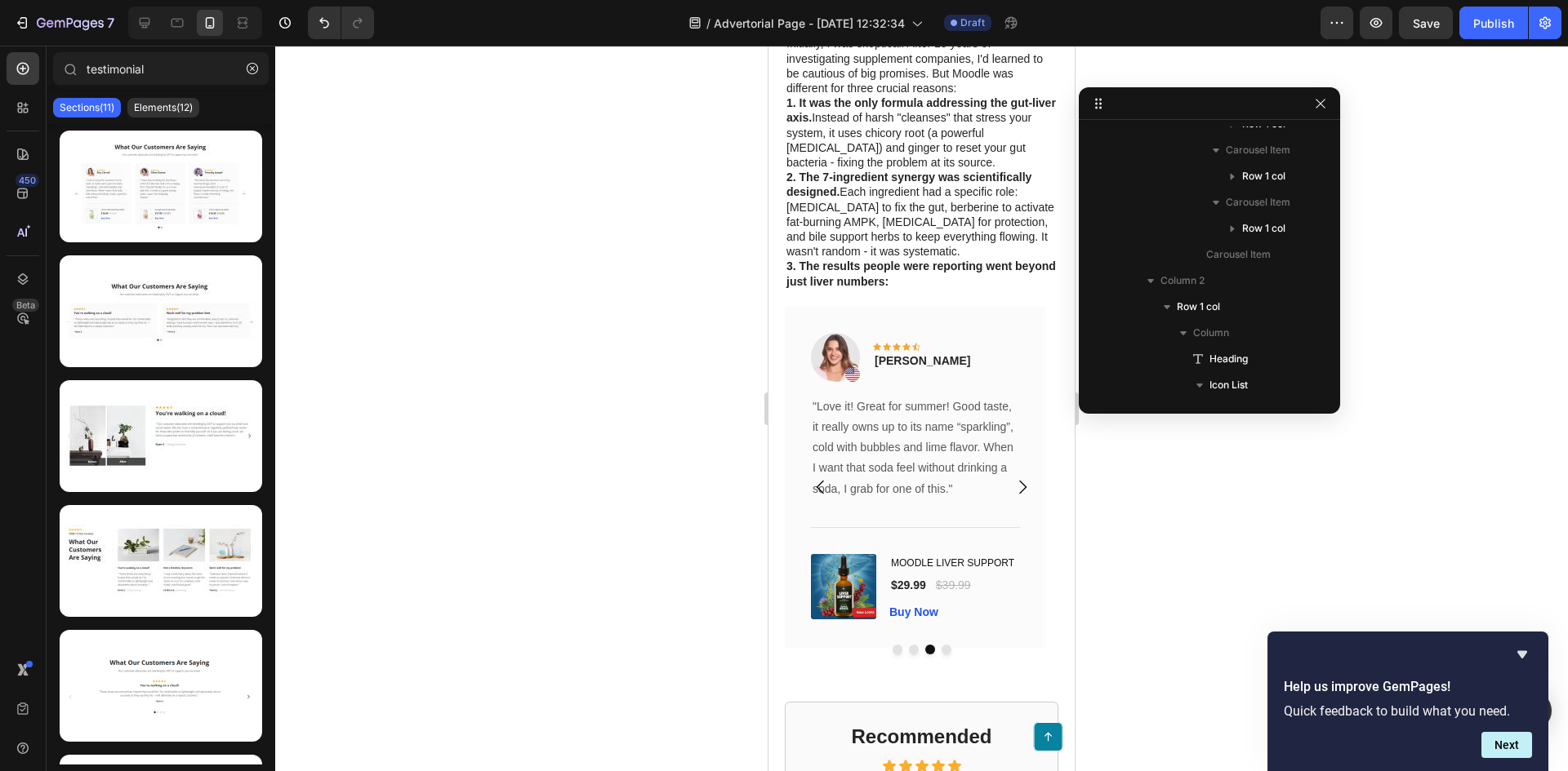
click at [87, 107] on p "Sections(11)" at bounding box center [87, 108] width 54 height 13
click at [259, 77] on button "button" at bounding box center [252, 68] width 26 height 26
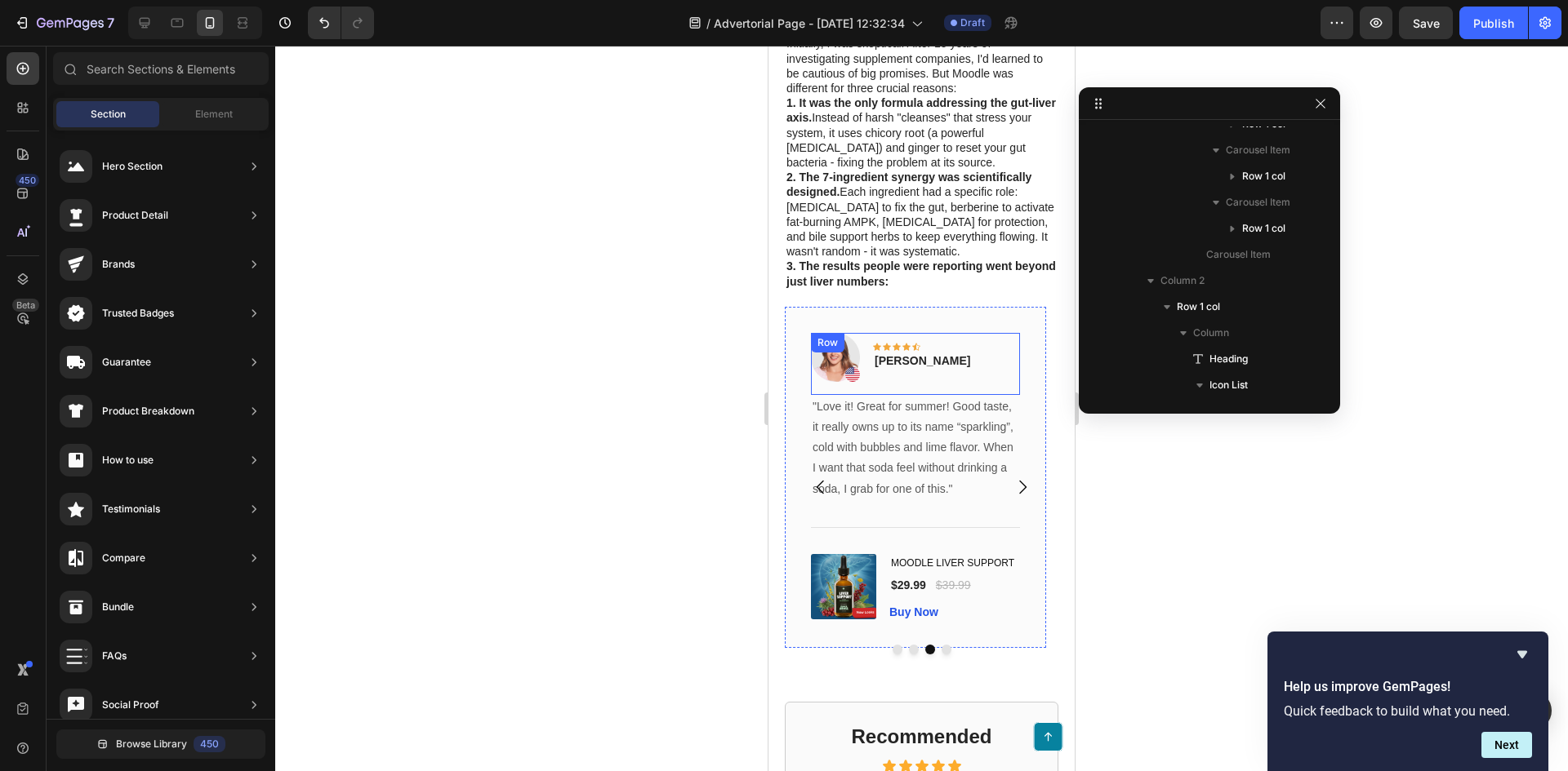
click at [980, 344] on div "Image Icon Icon Icon Icon Icon Row Rita Carroll Text block Row" at bounding box center [915, 363] width 209 height 62
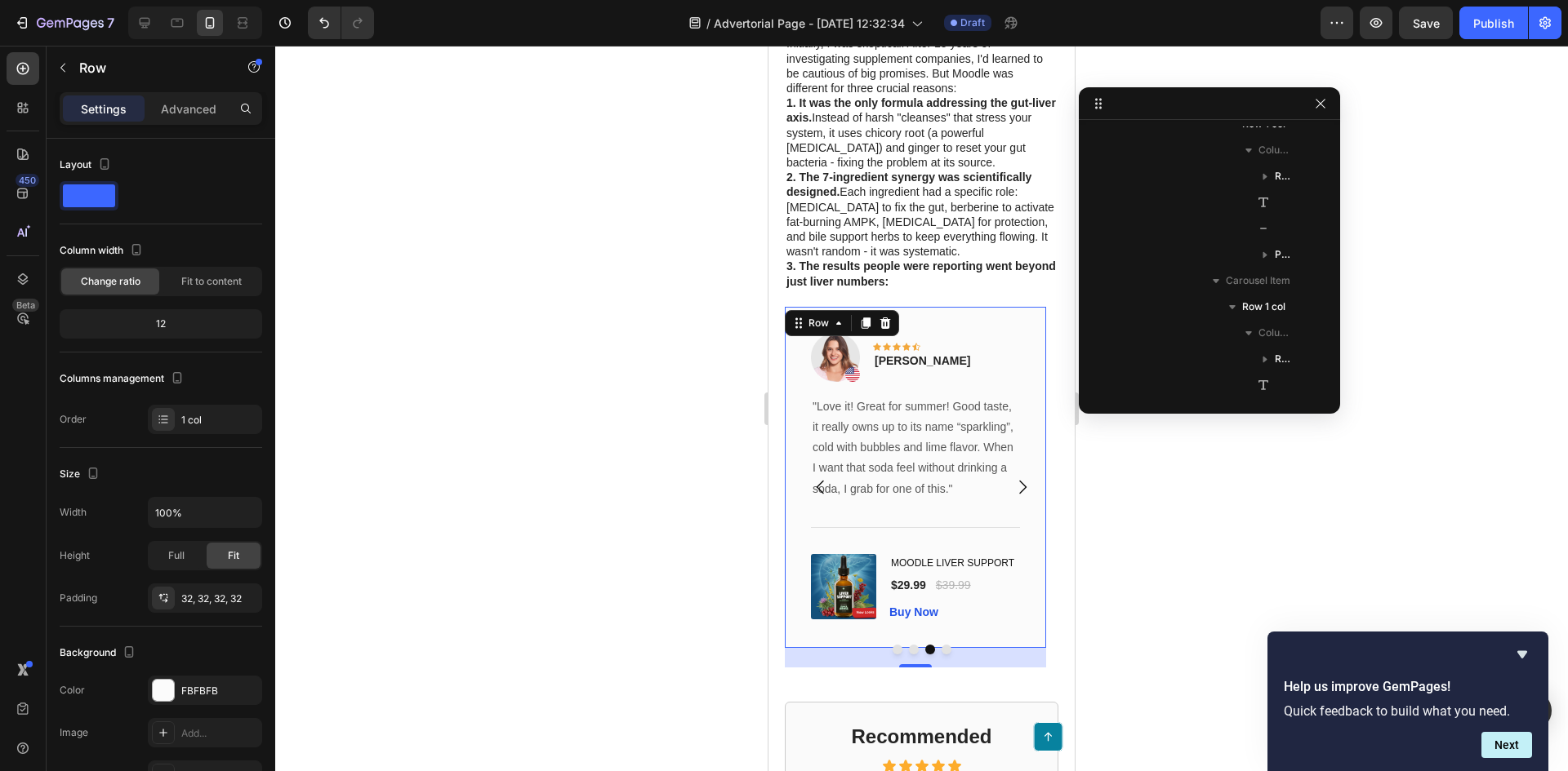
click at [945, 324] on div "Image Icon Icon Icon Icon Icon Row Rita Carroll Text block Row "Love it! Great …" at bounding box center [915, 478] width 261 height 341
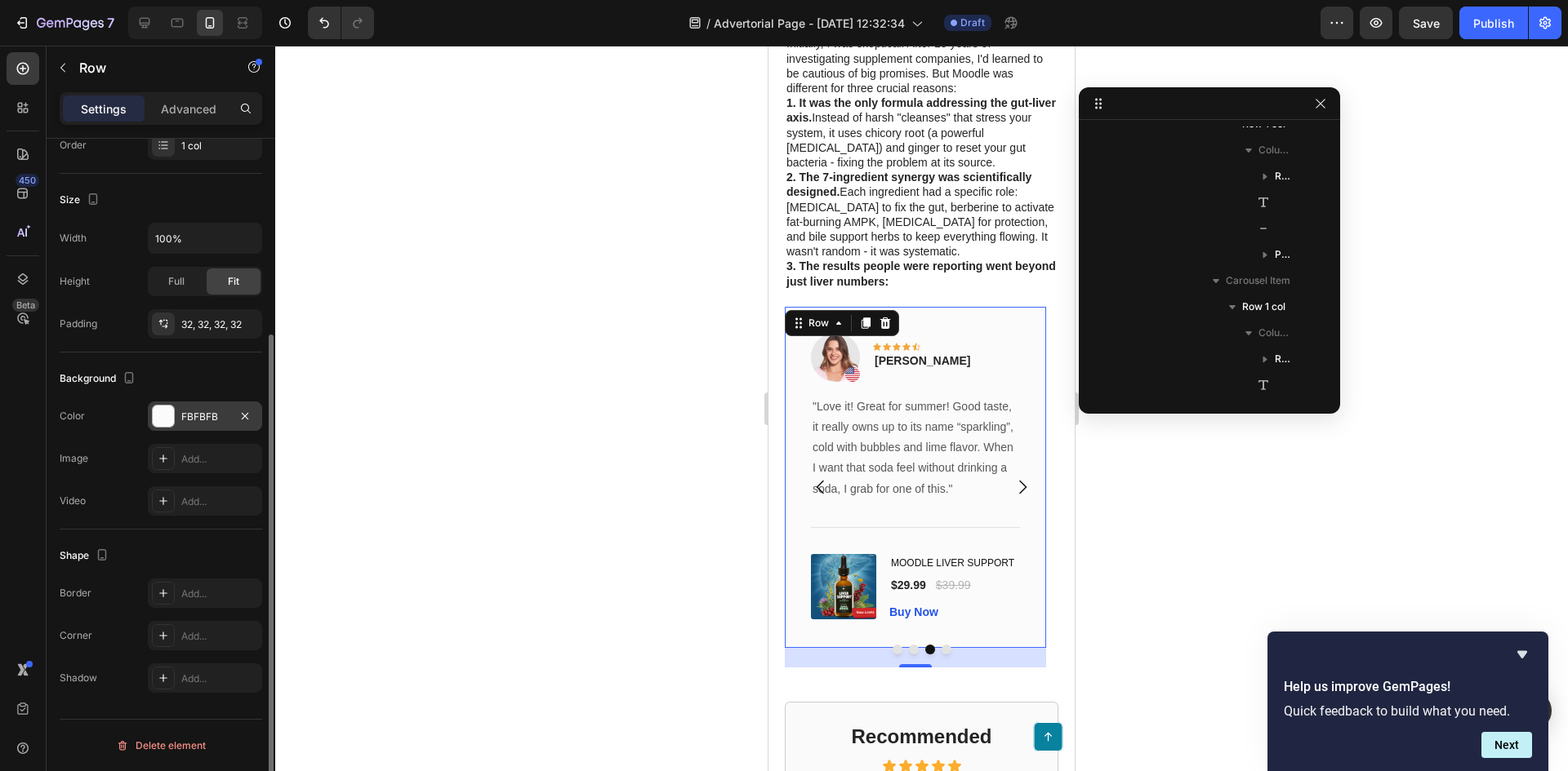
scroll to position [0, 0]
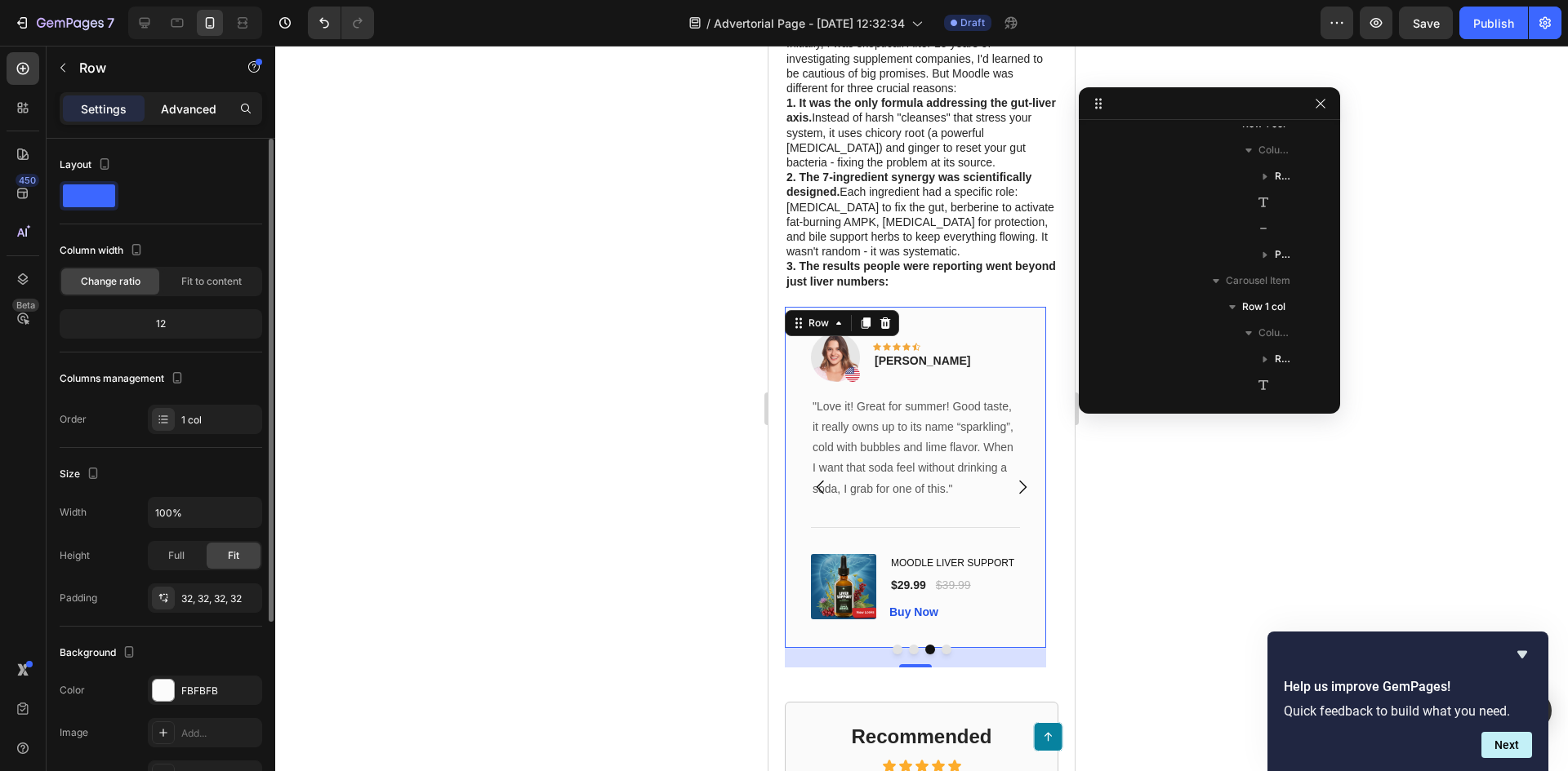
click at [184, 109] on p "Advanced" at bounding box center [188, 109] width 55 height 18
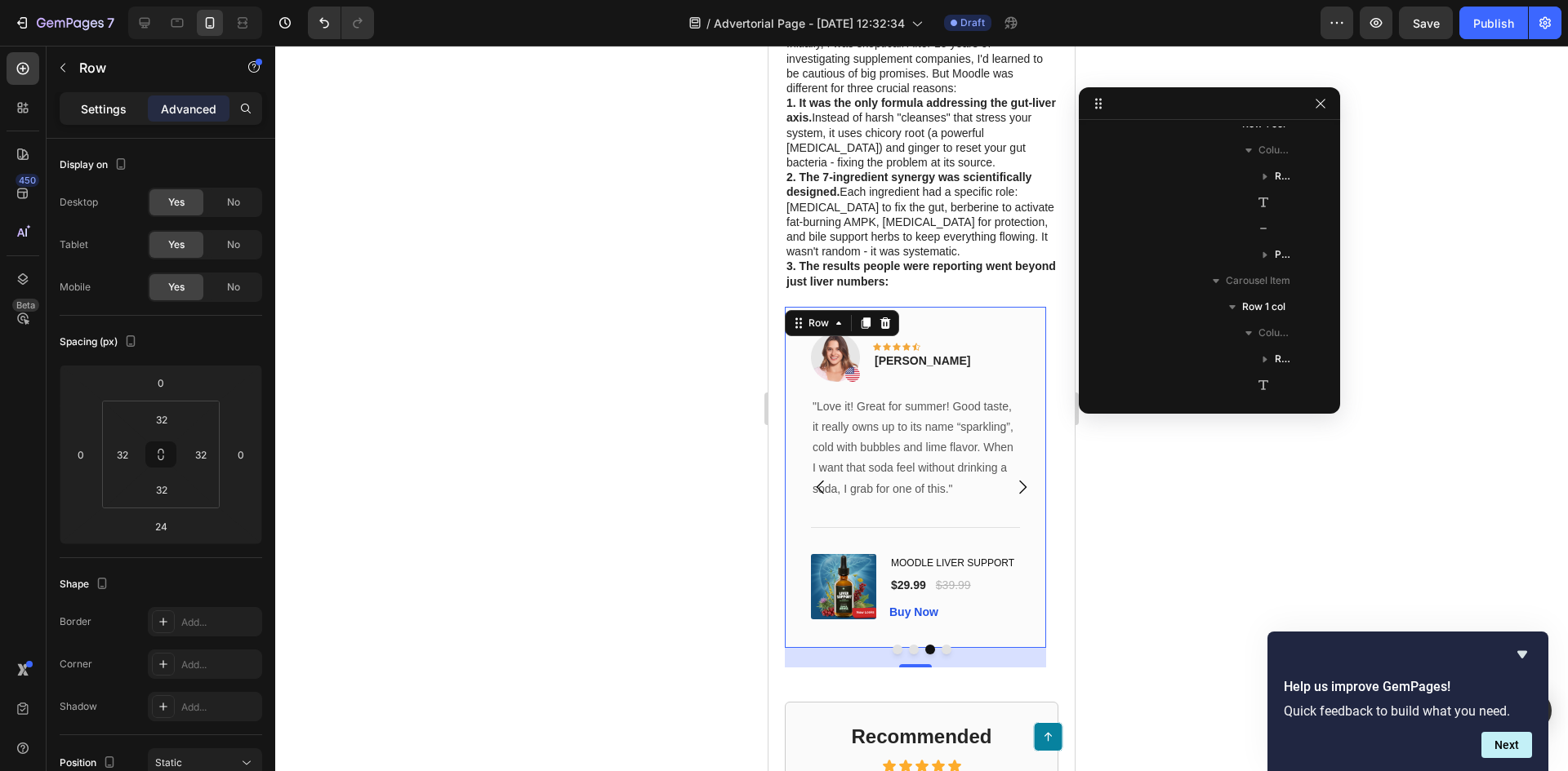
click at [97, 109] on p "Settings" at bounding box center [104, 109] width 46 height 18
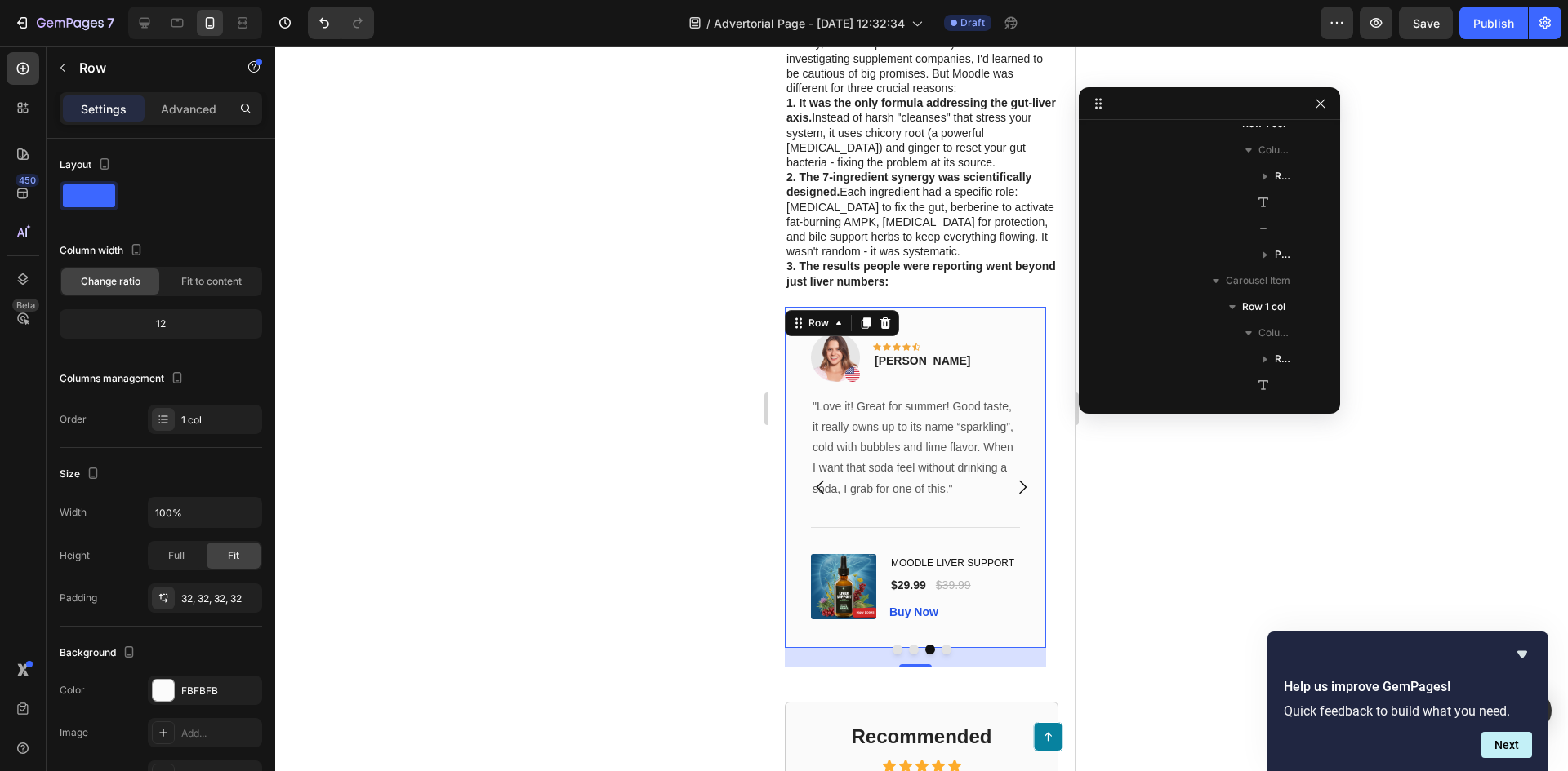
click at [934, 329] on div "Image Icon Icon Icon Icon Icon Row Rita Carroll Text block Row "Love it! Great …" at bounding box center [915, 478] width 261 height 341
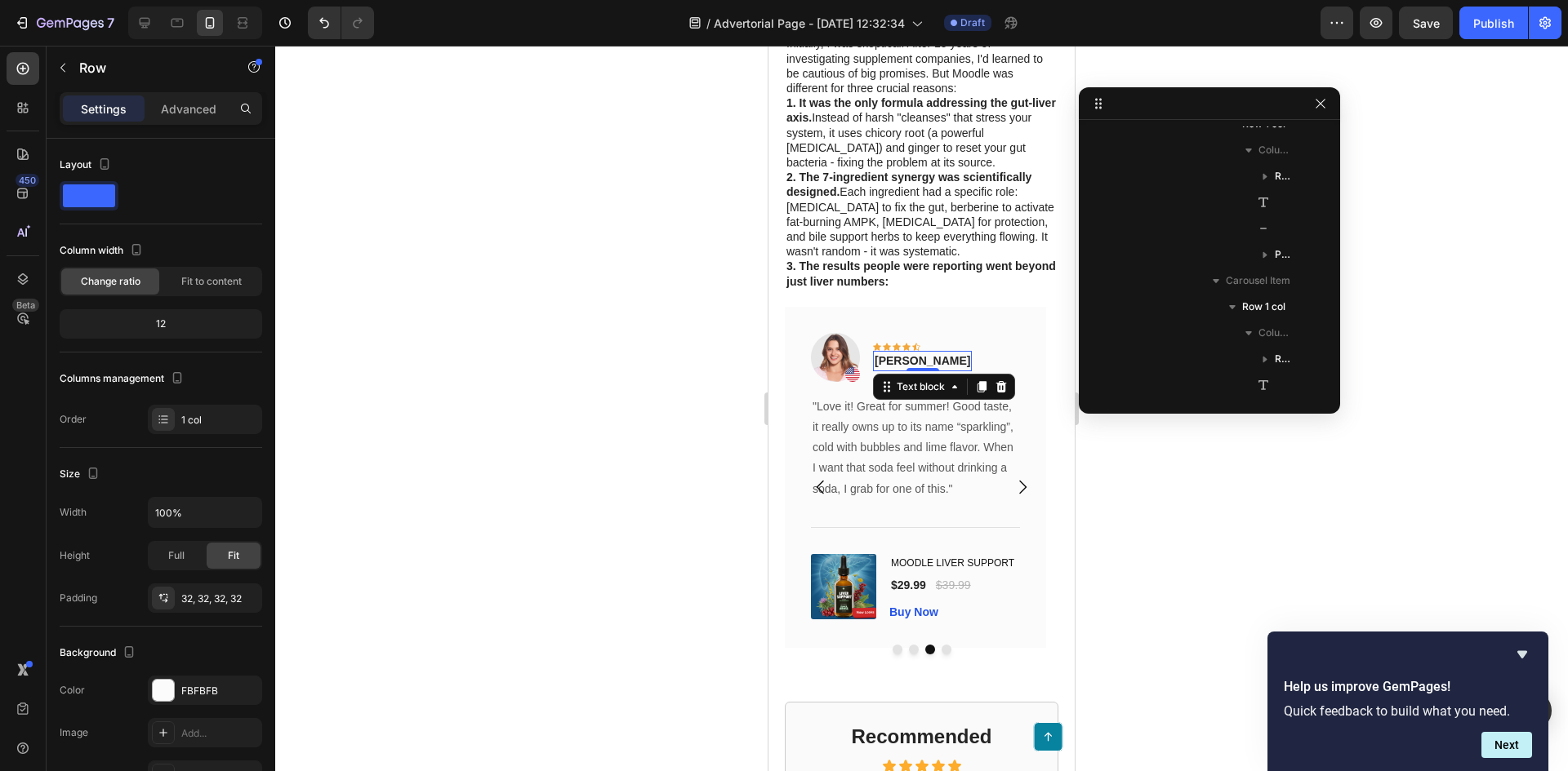
click at [922, 370] on p "Rita Carroll" at bounding box center [922, 361] width 96 height 18
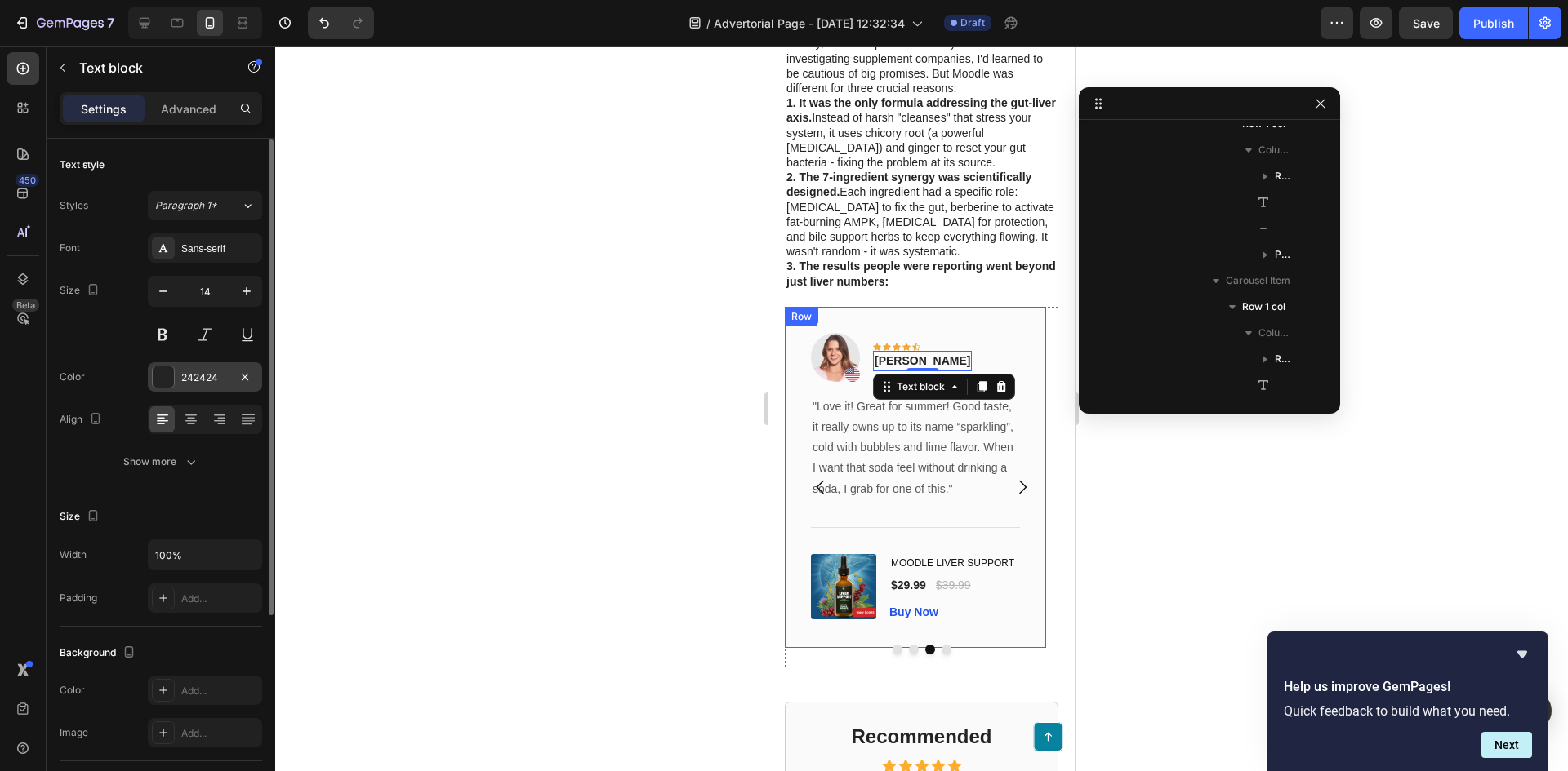
scroll to position [288, 0]
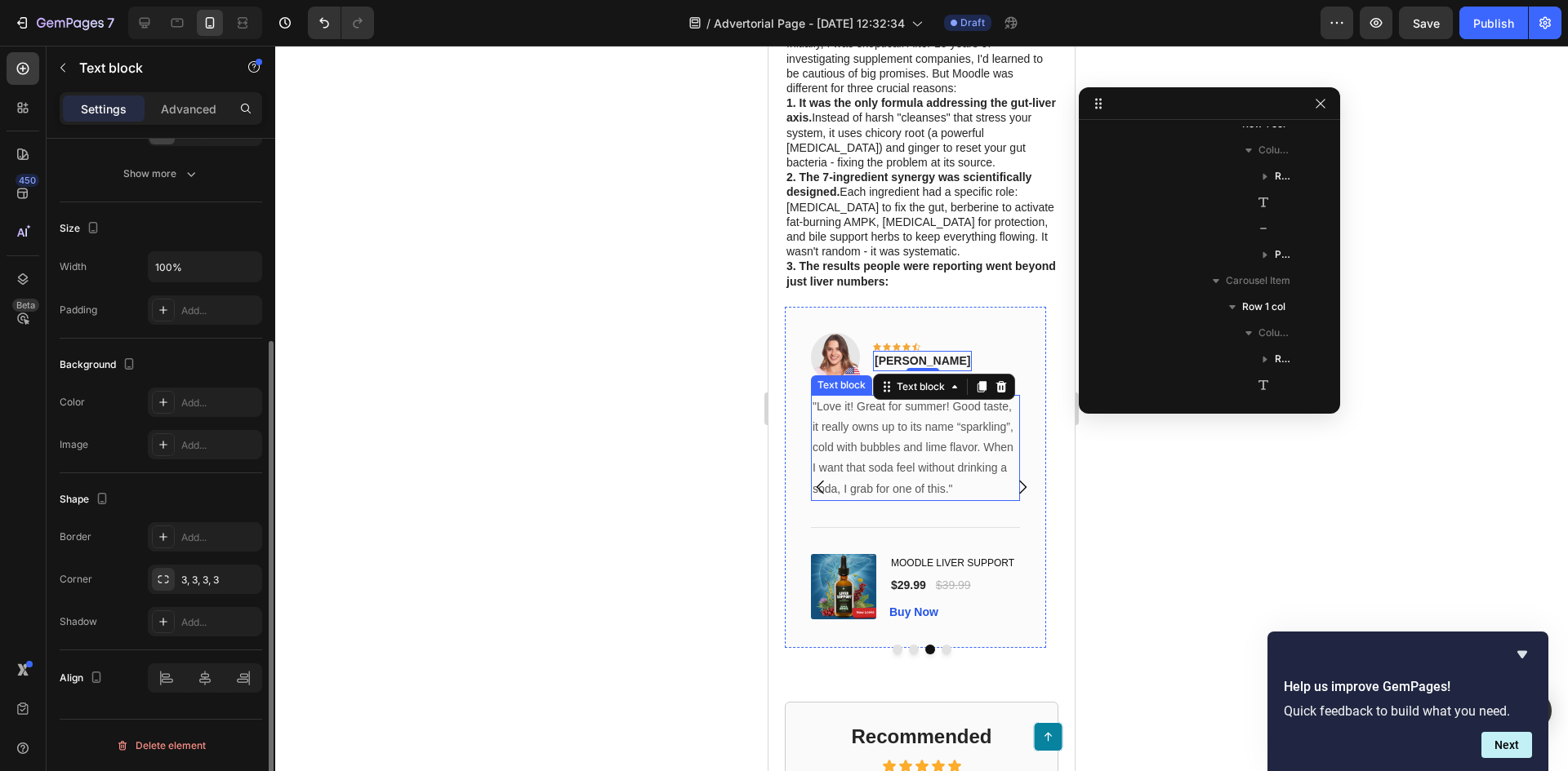
click at [969, 445] on p ""Love it! Great for summer! Good taste, it really owns up to its name “sparklin…" at bounding box center [915, 448] width 206 height 103
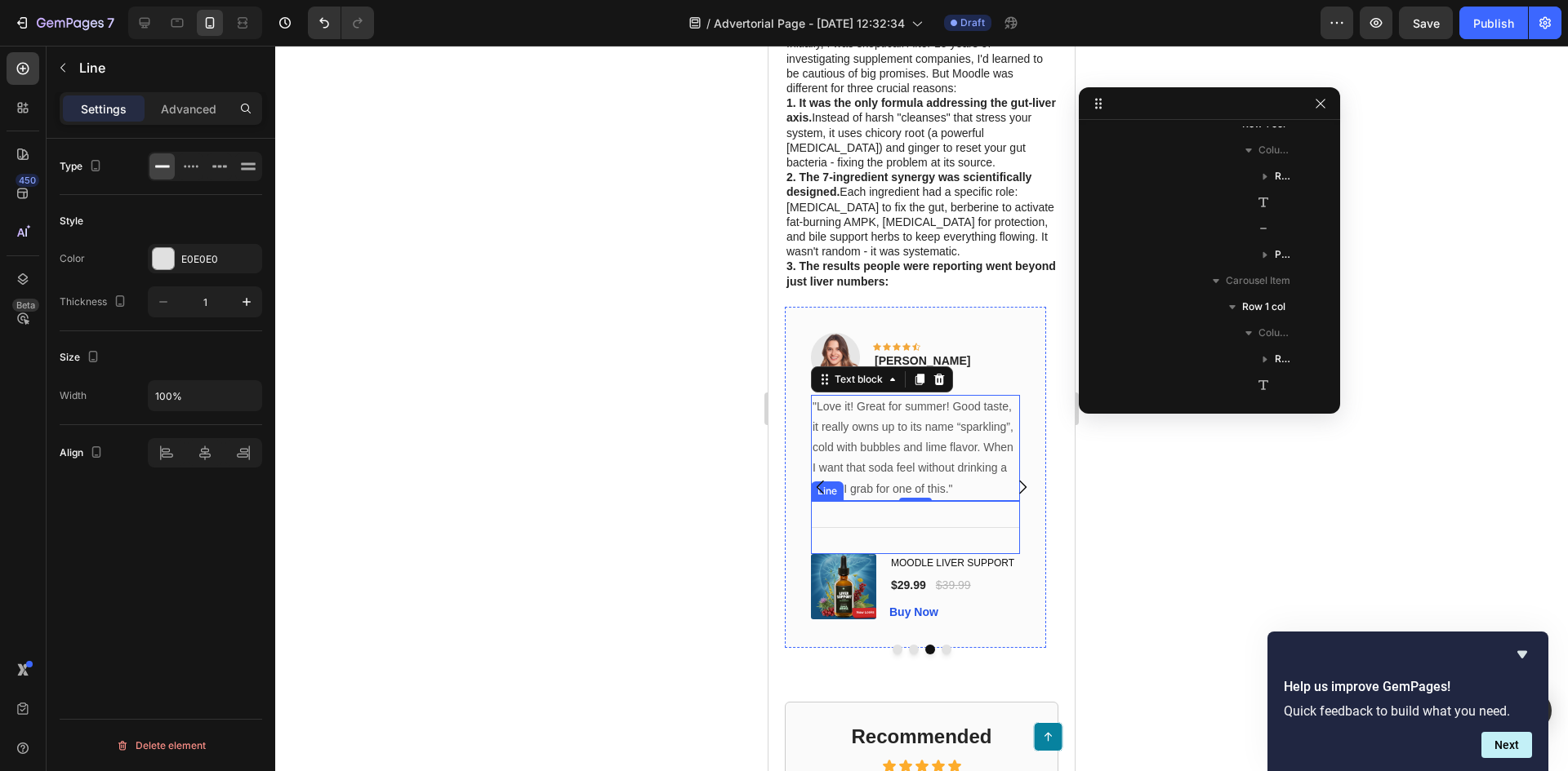
click at [1014, 554] on div "Title Line" at bounding box center [915, 528] width 209 height 53
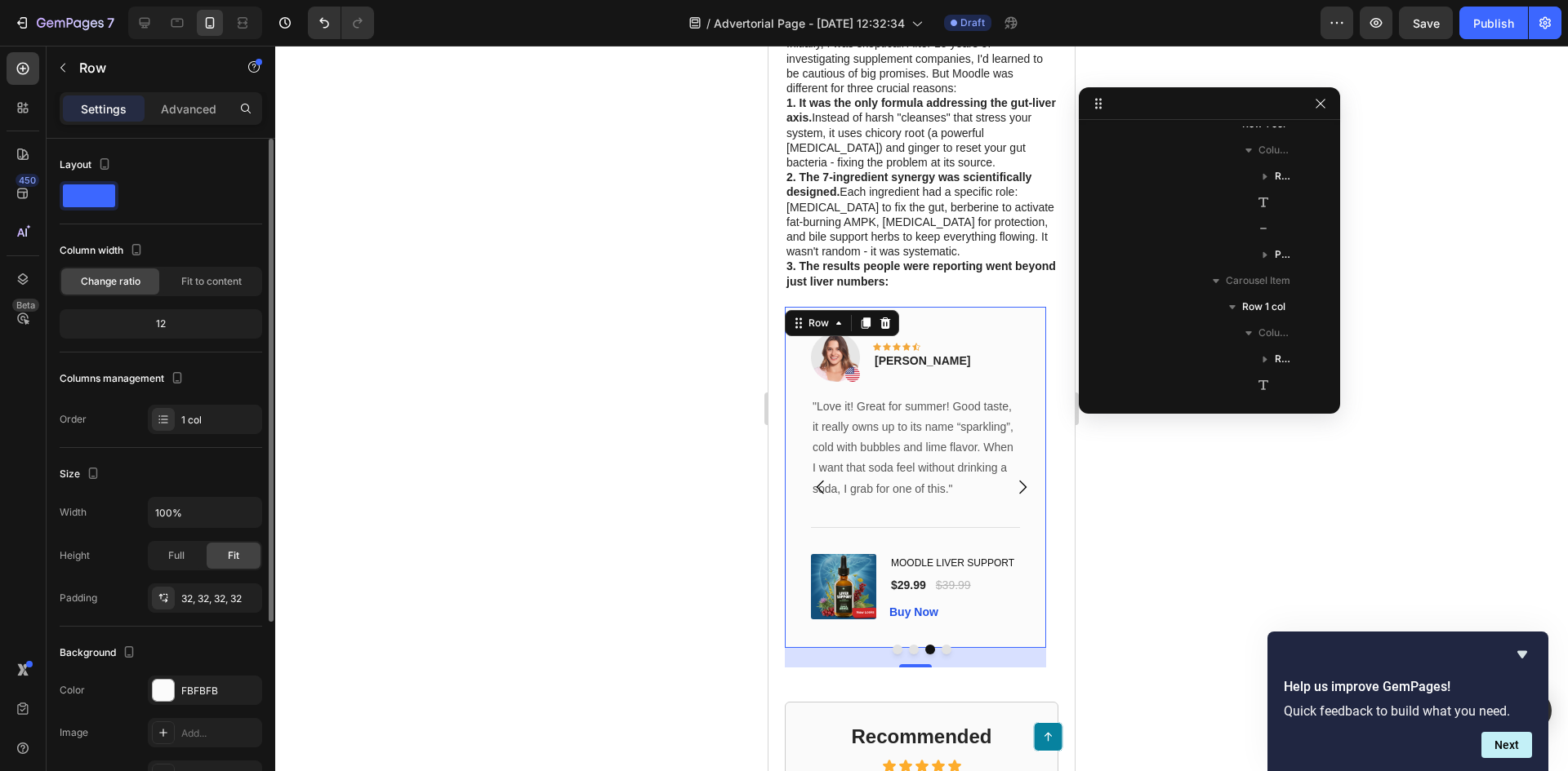
click at [1020, 617] on div "Image Icon Icon Icon Icon Icon Row Rita Carroll Text block Row "Love it! Great …" at bounding box center [915, 478] width 261 height 341
click at [1013, 494] on icon "Carousel Next Arrow" at bounding box center [1022, 487] width 19 height 19
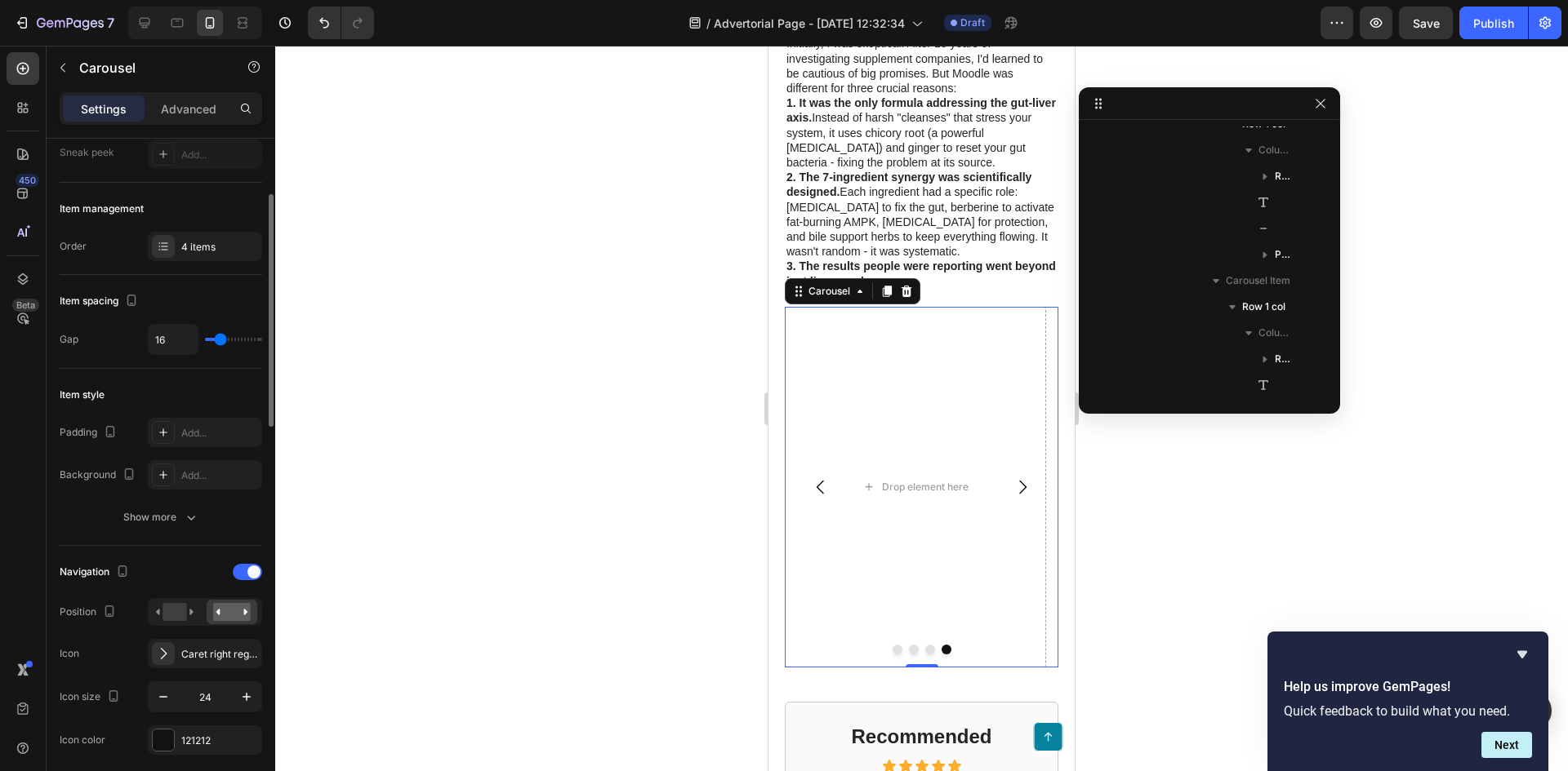
scroll to position [326, 0]
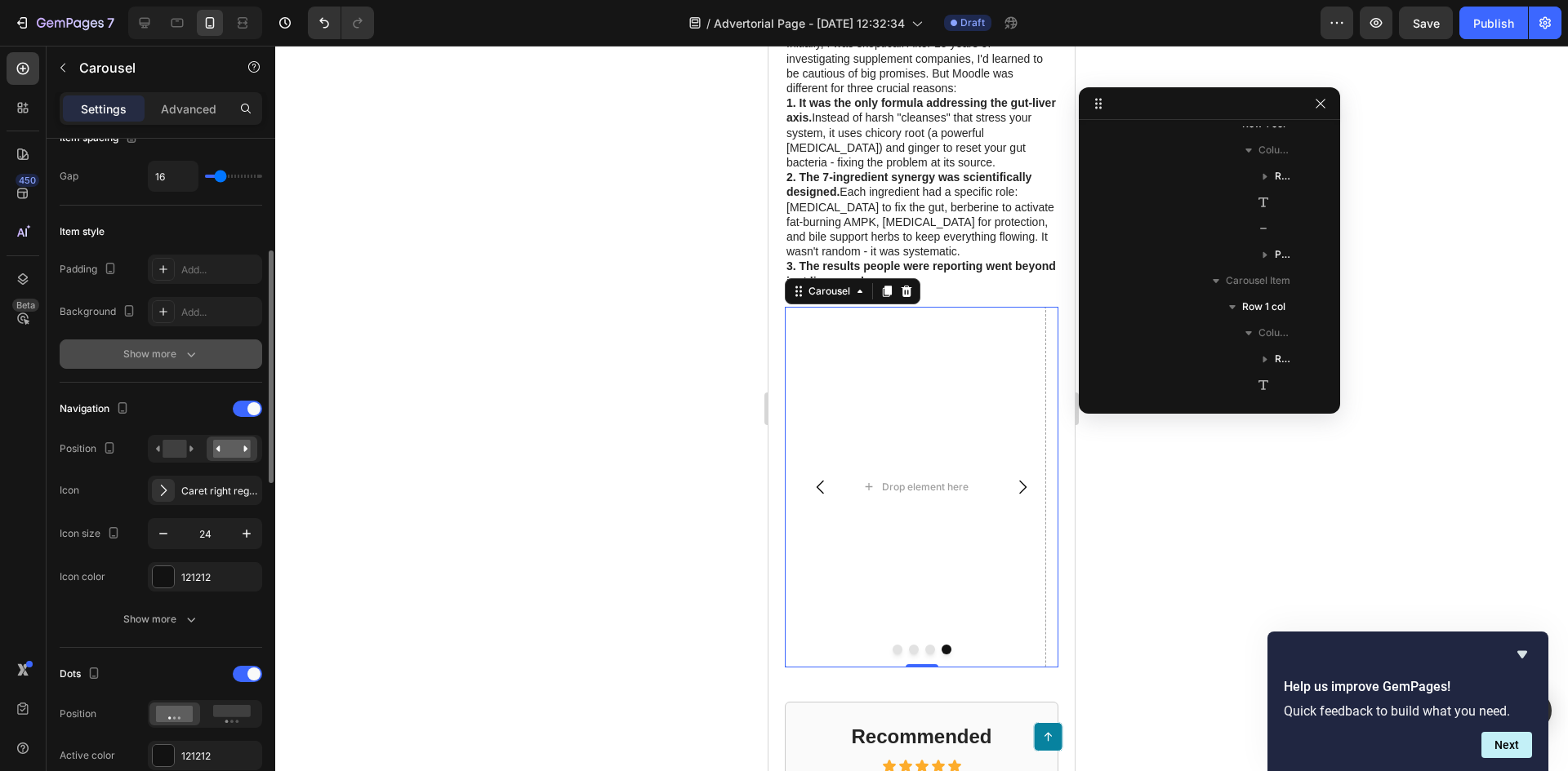
click at [183, 349] on icon "button" at bounding box center [191, 354] width 17 height 17
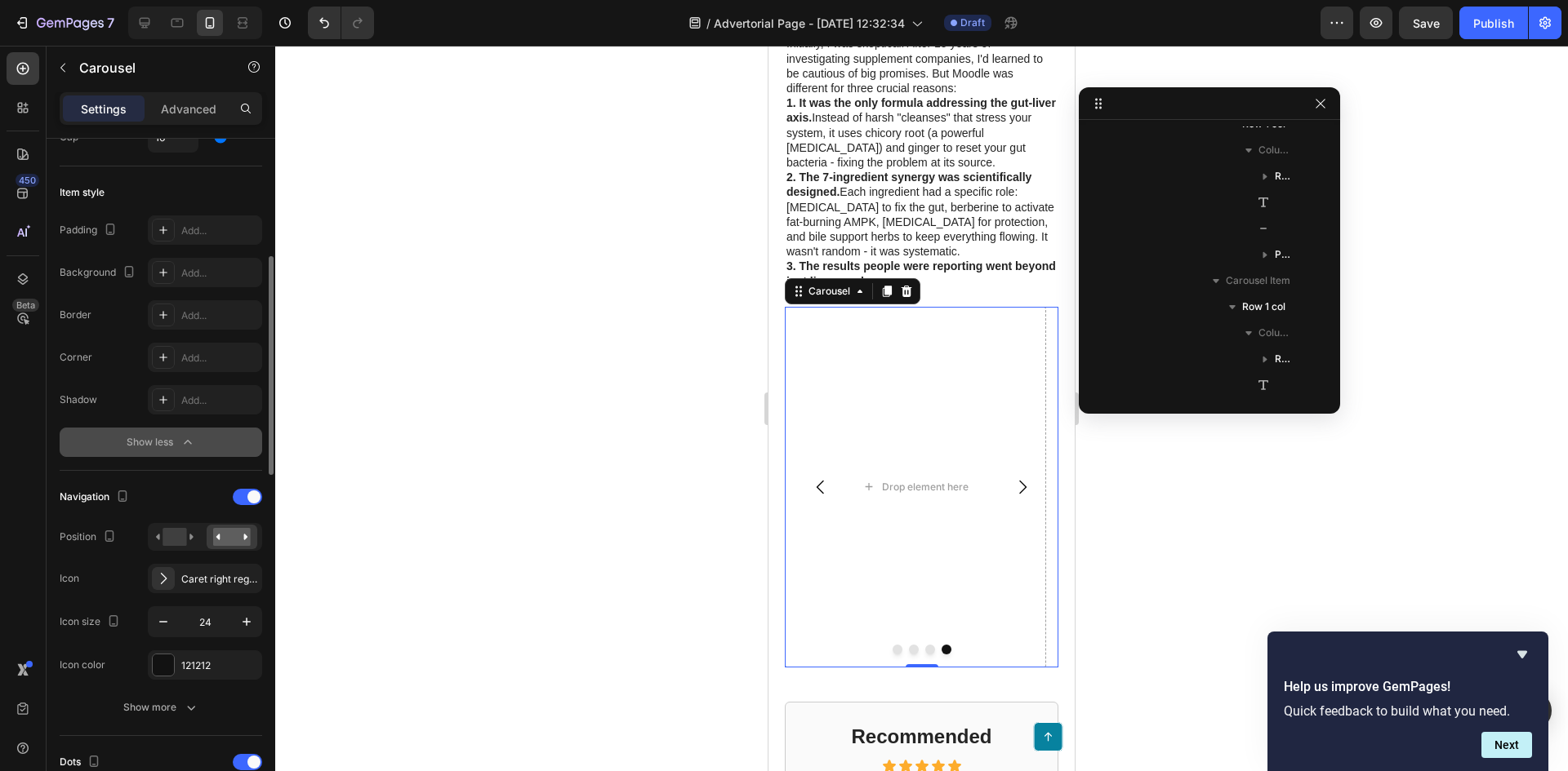
scroll to position [0, 0]
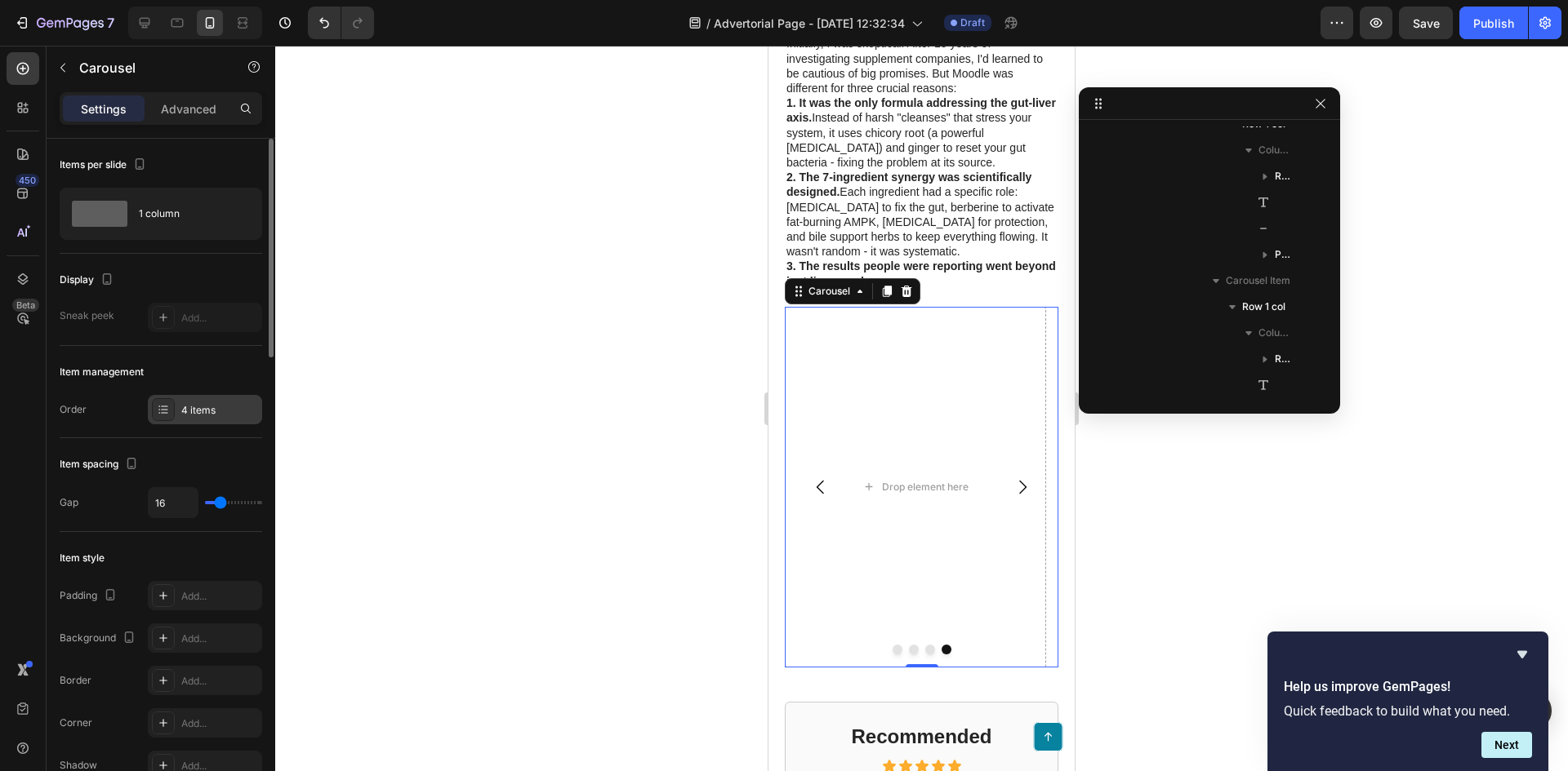
click at [210, 414] on div "4 items" at bounding box center [220, 410] width 77 height 15
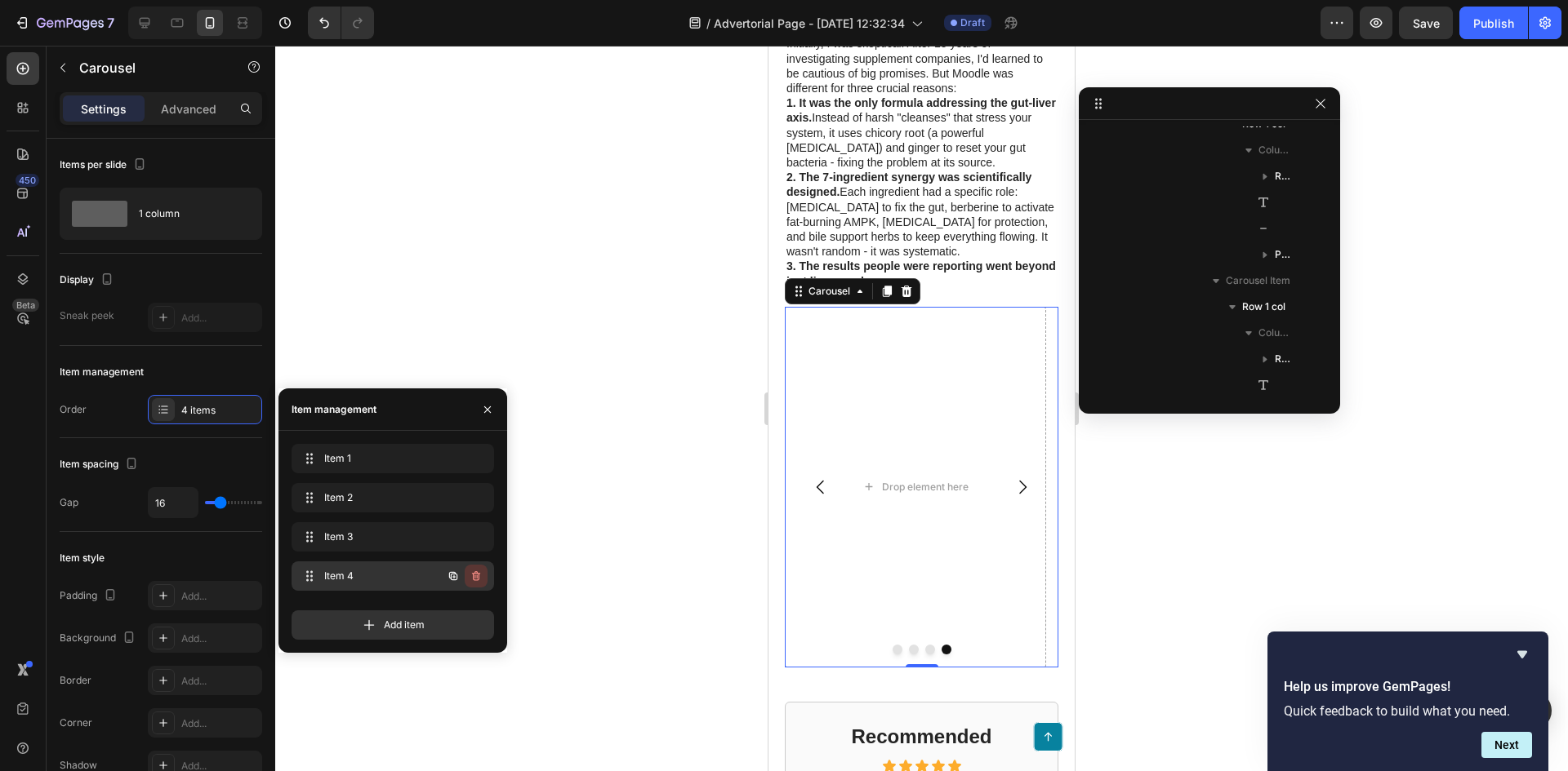
click at [472, 574] on icon "button" at bounding box center [476, 576] width 8 height 10
click at [471, 578] on div "Delete" at bounding box center [465, 576] width 30 height 15
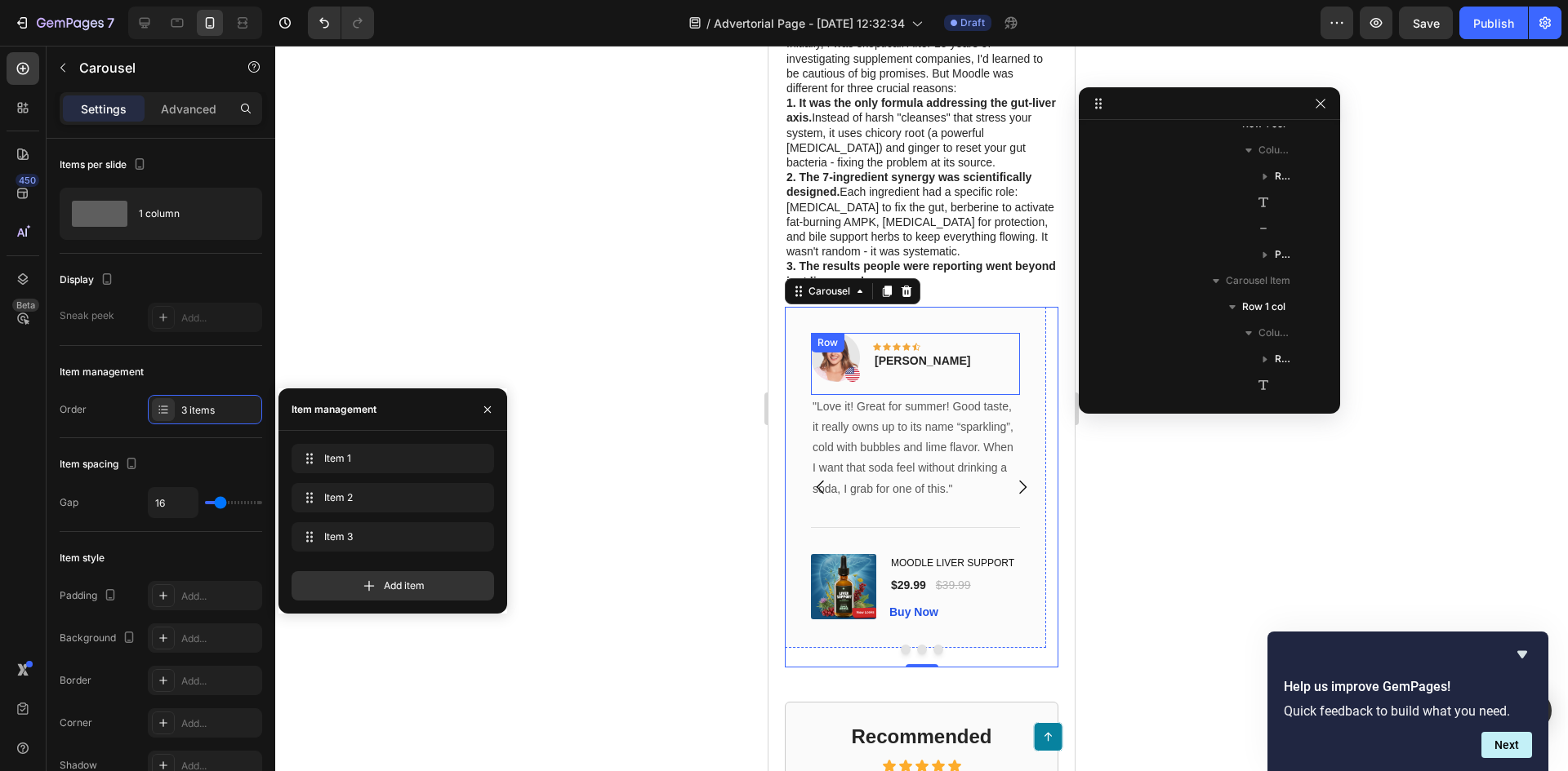
click at [944, 379] on div "Image Icon Icon Icon Icon Icon Row Rita Carroll Text block Row" at bounding box center [915, 363] width 209 height 62
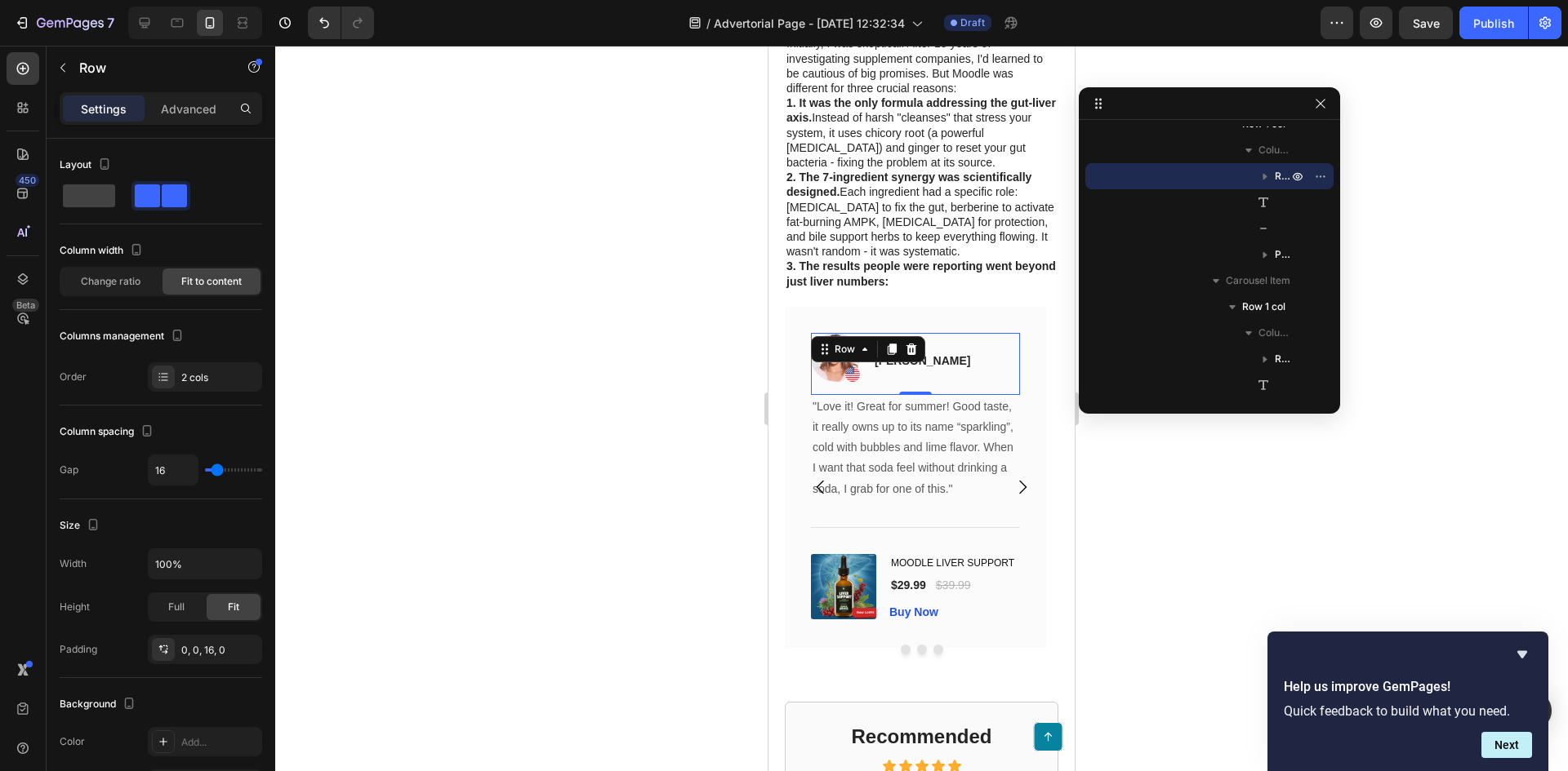
click at [932, 370] on p "Rita Carroll" at bounding box center [922, 361] width 96 height 18
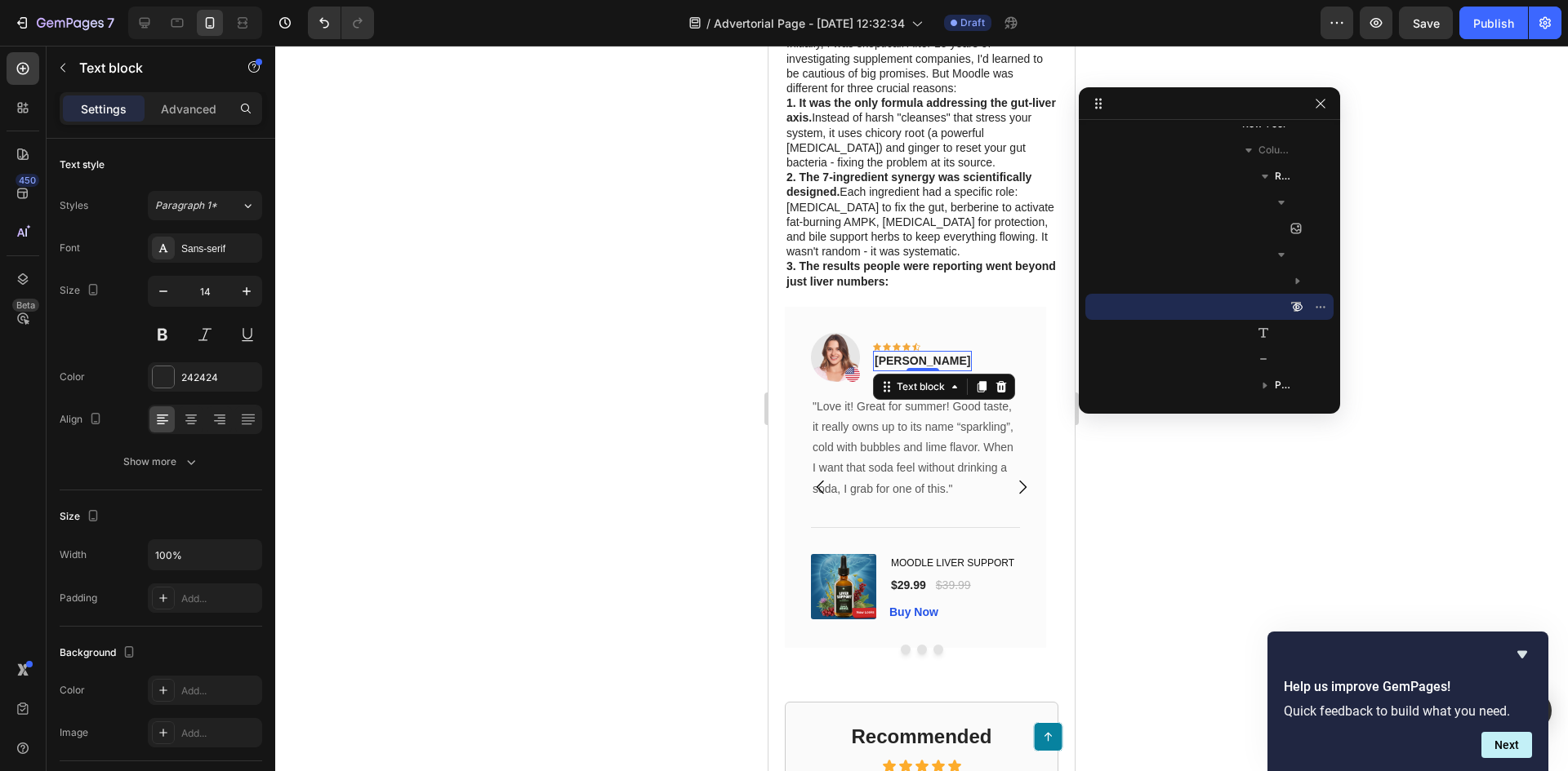
click at [919, 370] on p "Rita Carroll" at bounding box center [922, 361] width 96 height 18
click at [890, 433] on p ""Love it! Great for summer! Good taste, it really owns up to its name “sparklin…" at bounding box center [915, 448] width 206 height 103
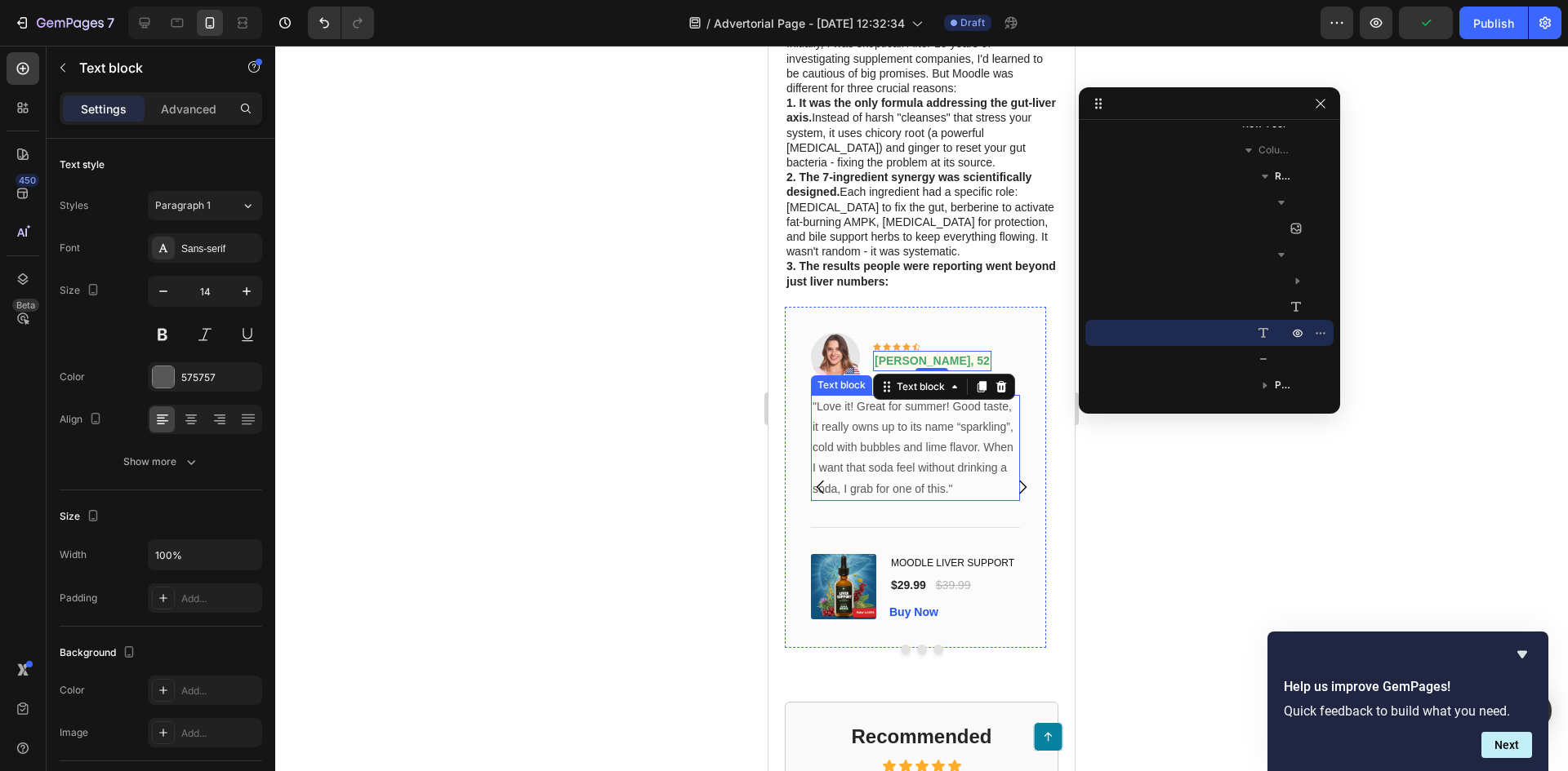
click at [890, 433] on p ""Love it! Great for summer! Good taste, it really owns up to its name “sparklin…" at bounding box center [915, 448] width 206 height 103
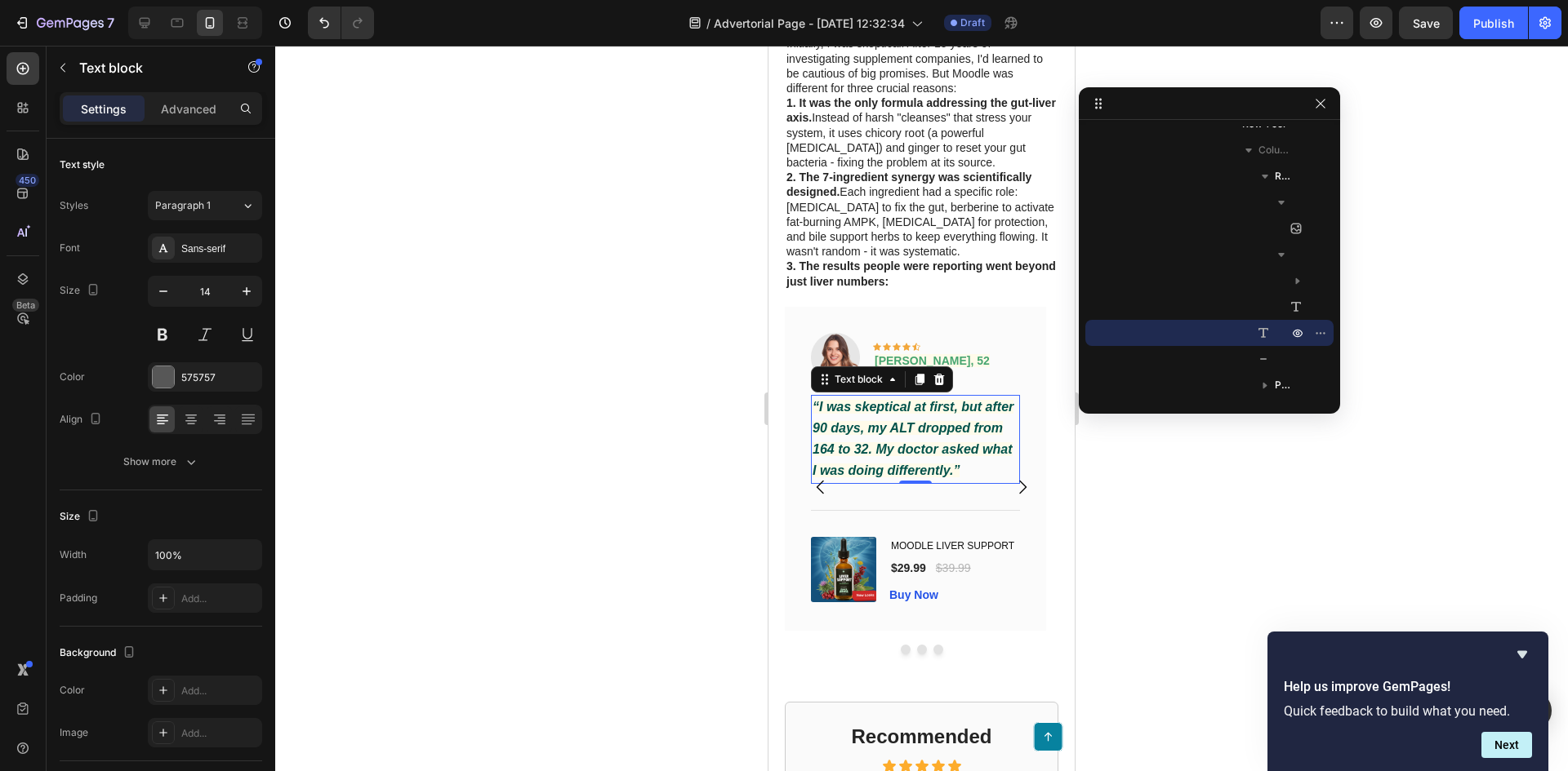
click at [921, 439] on strong "“I was skeptical at first, but after 90 days, my ALT dropped from 164 to 32. My…" at bounding box center [913, 439] width 201 height 78
click at [626, 392] on div at bounding box center [921, 409] width 1292 height 726
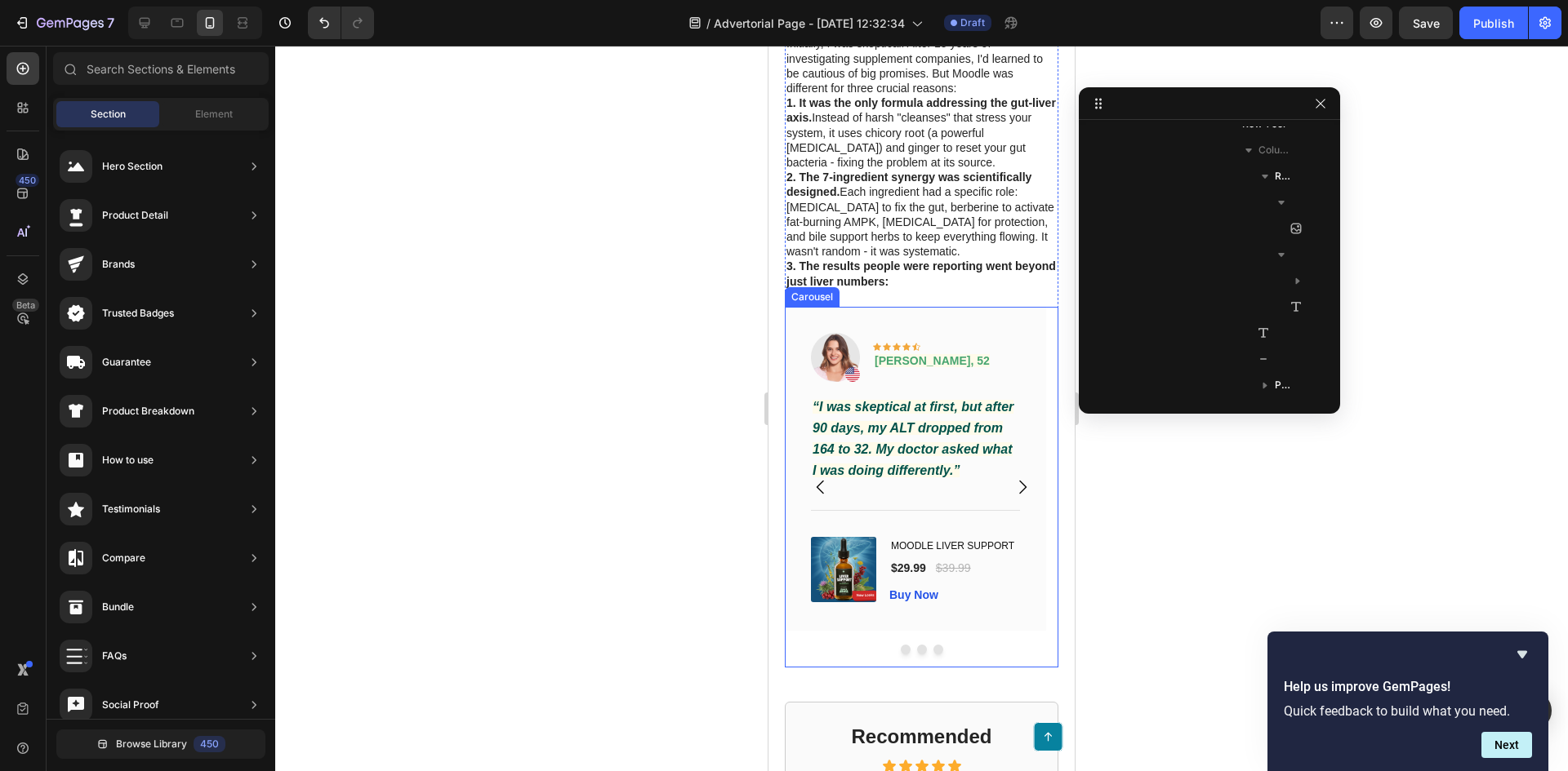
click at [1016, 495] on icon "Carousel Next Arrow" at bounding box center [1022, 487] width 19 height 19
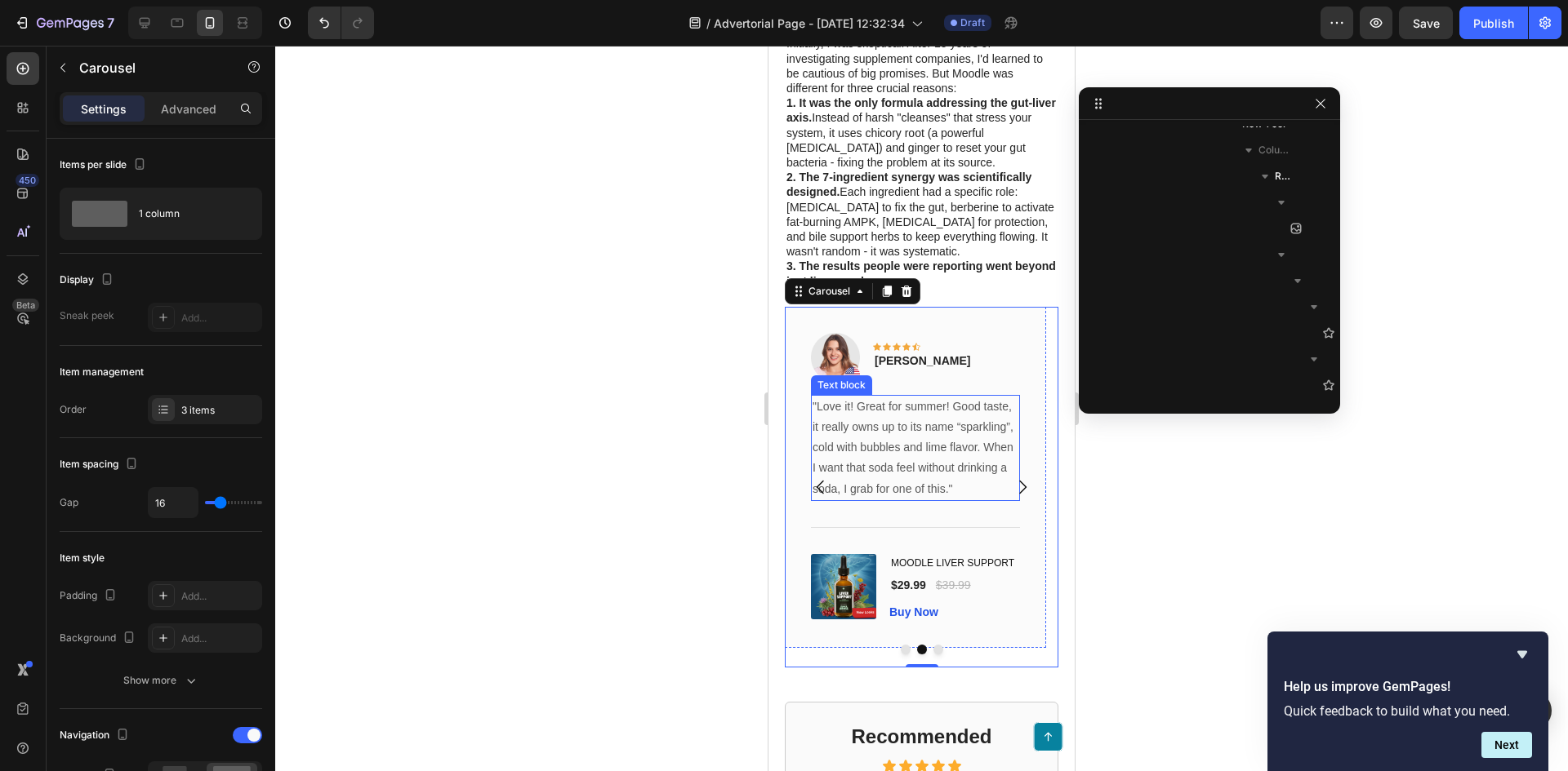
click at [935, 440] on p ""Love it! Great for summer! Good taste, it really owns up to its name “sparklin…" at bounding box center [915, 448] width 206 height 103
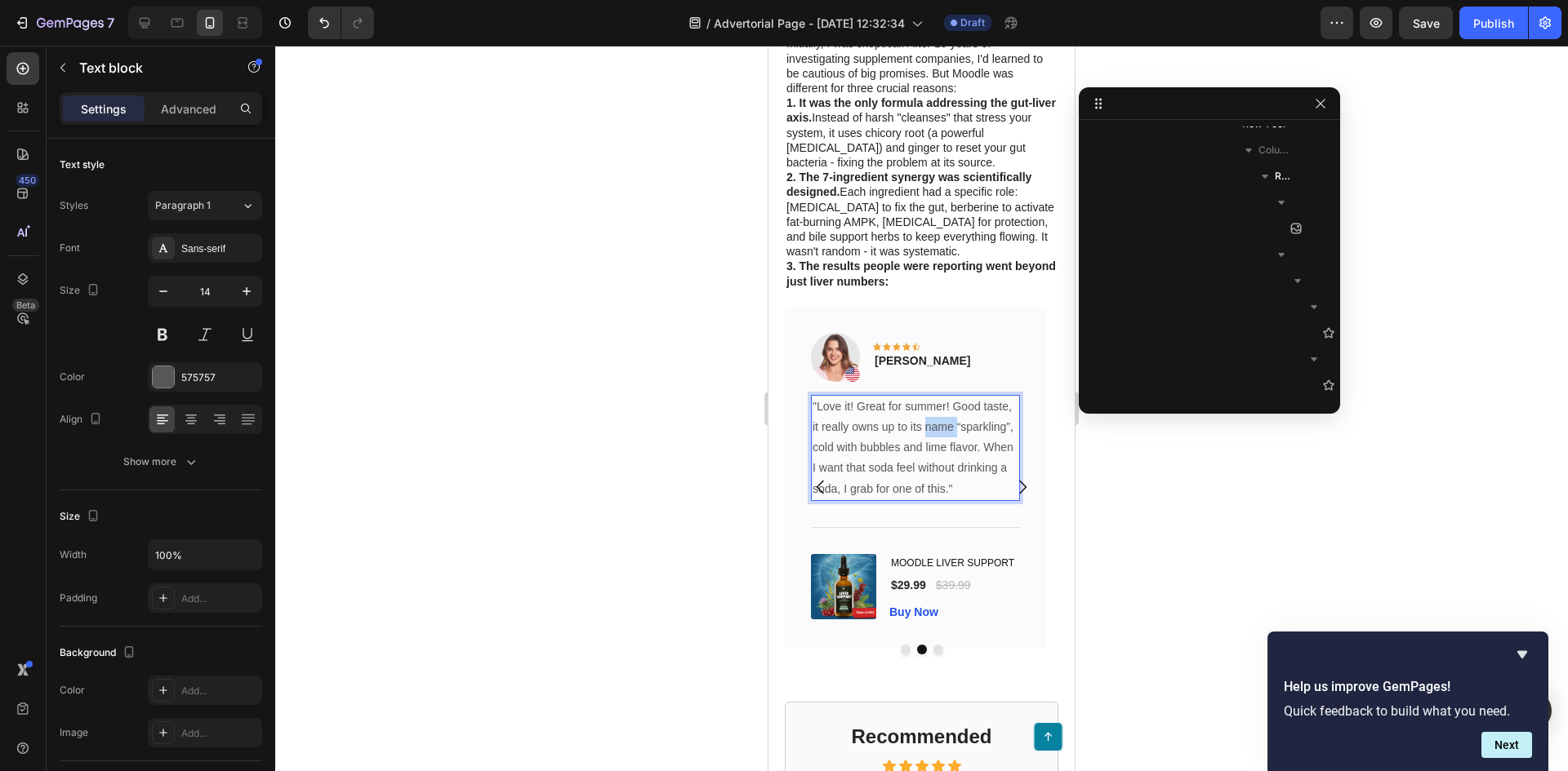
click at [935, 440] on p ""Love it! Great for summer! Good taste, it really owns up to its name “sparklin…" at bounding box center [915, 448] width 206 height 103
click at [951, 449] on p ""Love it! Great for summer! Good taste, it really owns up to its name “sparklin…" at bounding box center [915, 448] width 206 height 103
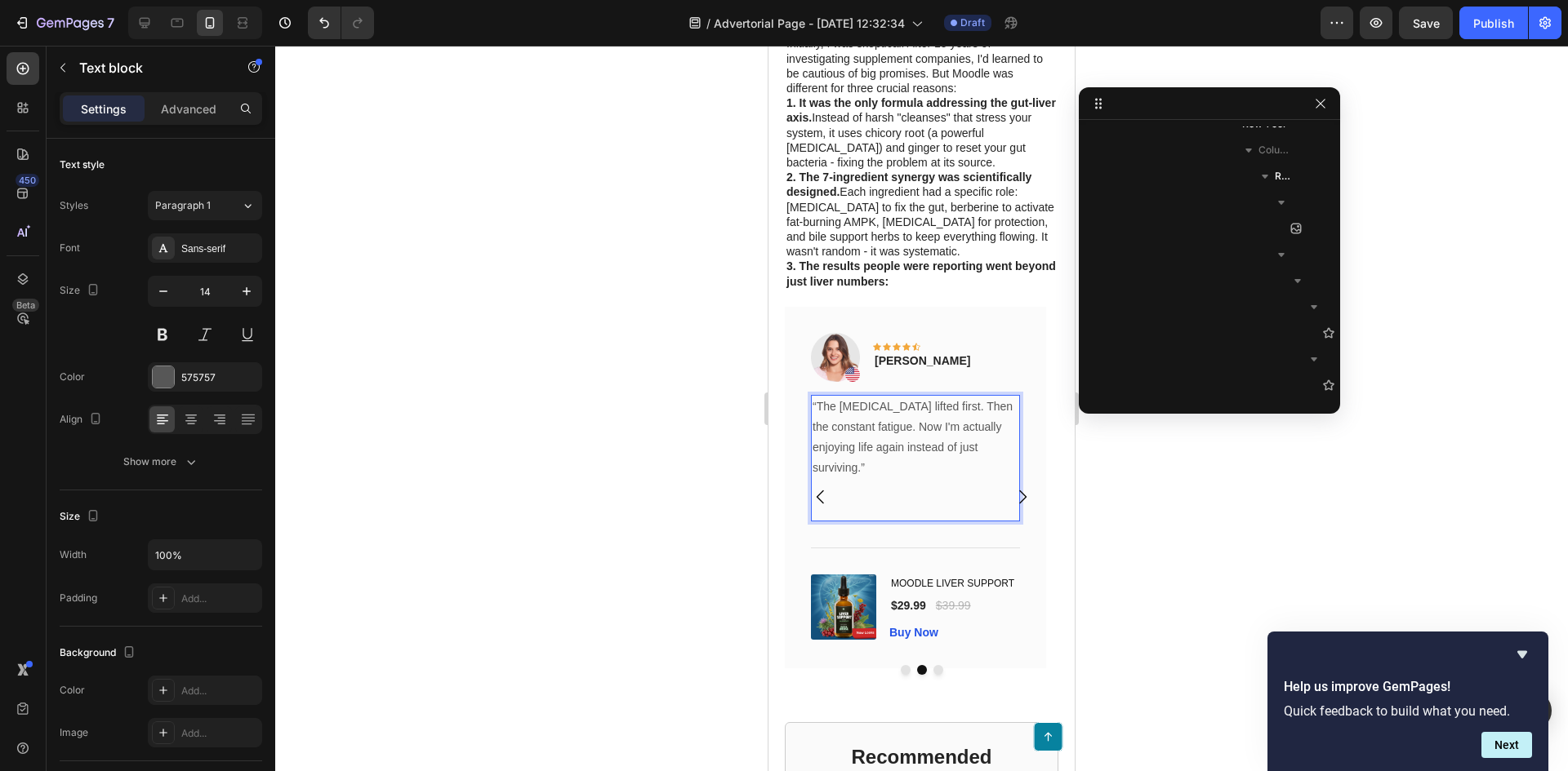
click at [555, 430] on div at bounding box center [921, 409] width 1292 height 726
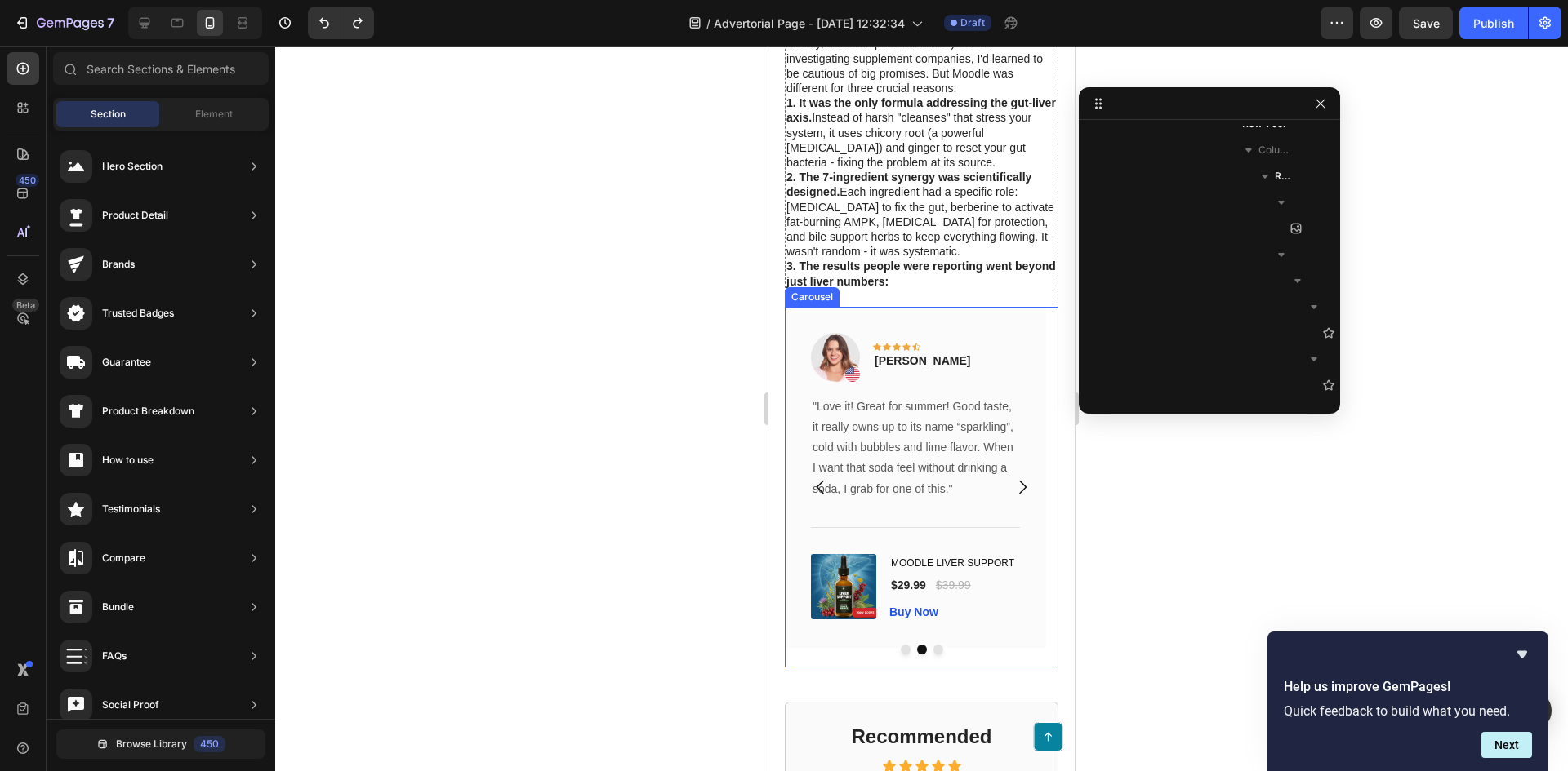
click at [821, 497] on icon "Carousel Back Arrow" at bounding box center [820, 487] width 19 height 19
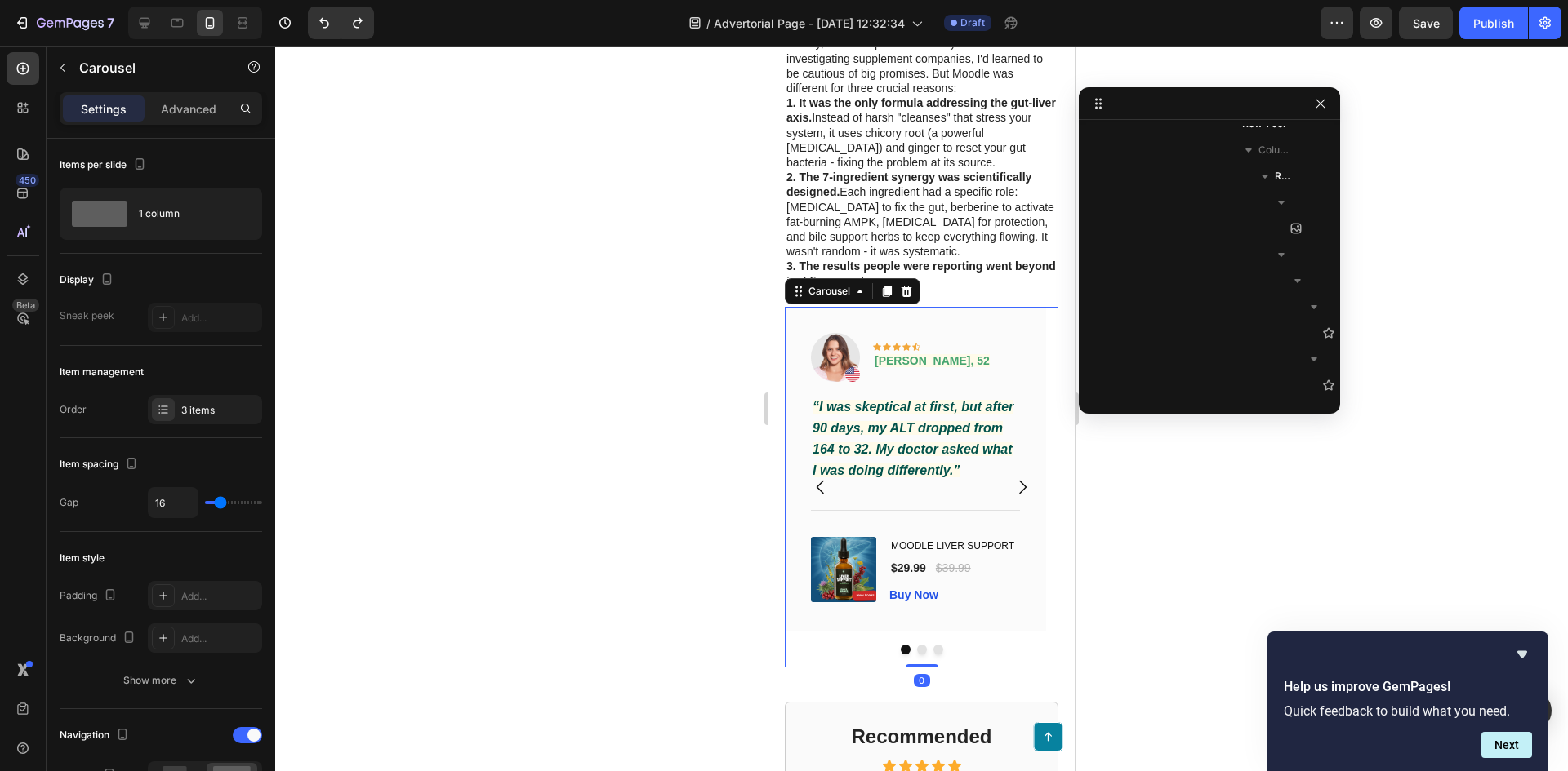
click at [1013, 496] on icon "Carousel Next Arrow" at bounding box center [1022, 487] width 19 height 19
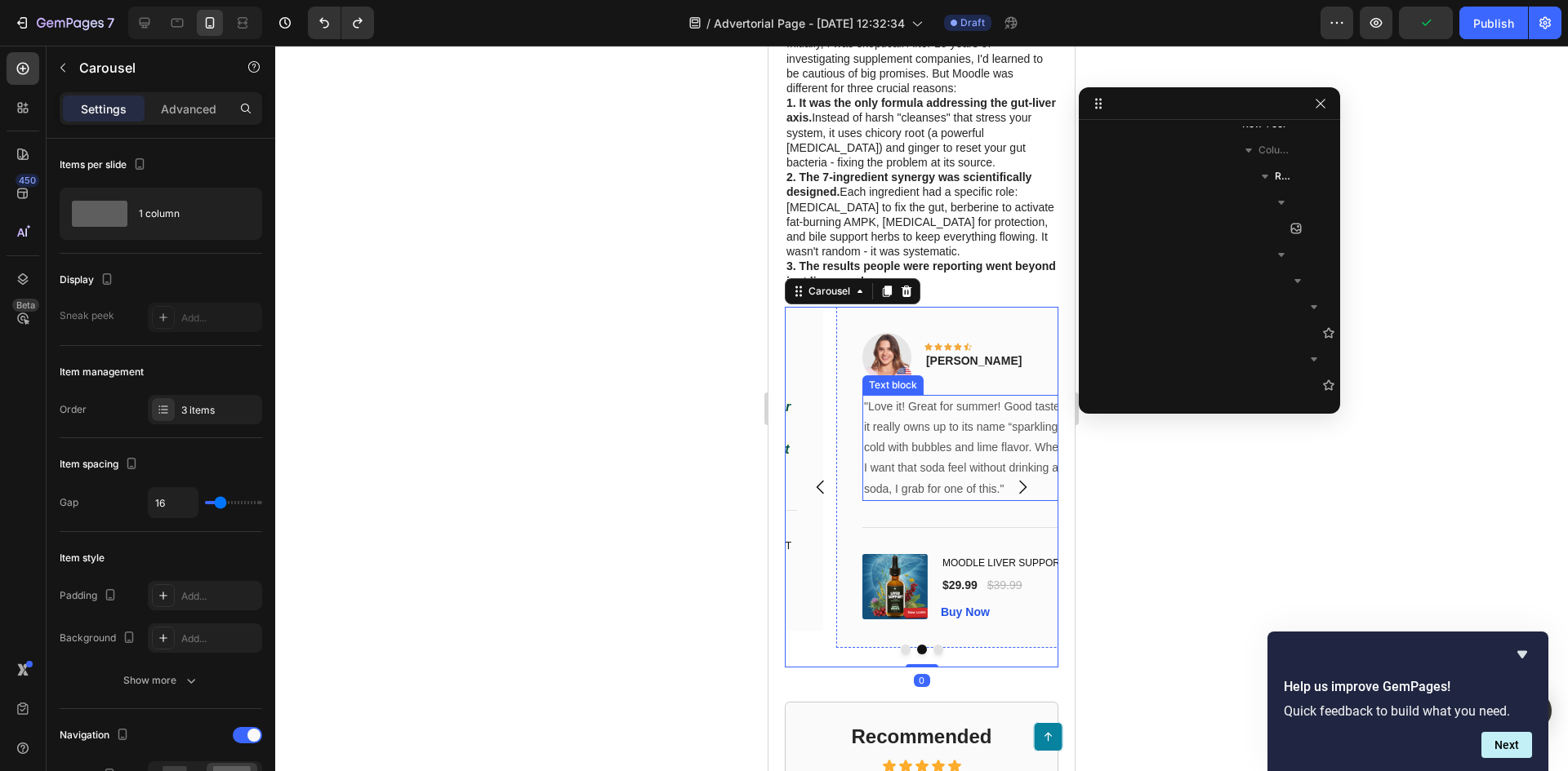
click at [908, 440] on p ""Love it! Great for summer! Good taste, it really owns up to its name “sparklin…" at bounding box center [966, 448] width 206 height 103
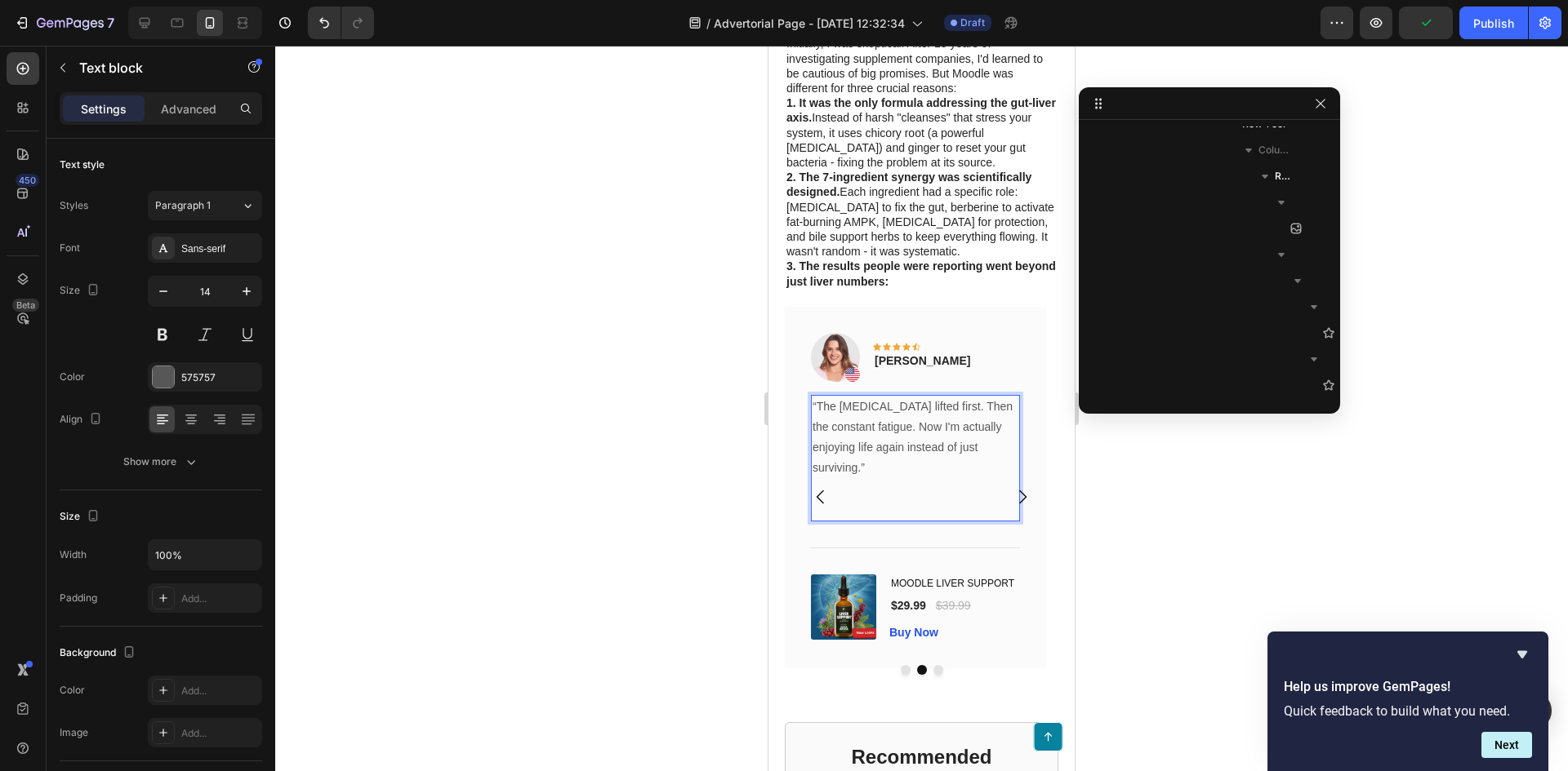
click at [923, 494] on p "Rich Text Editor. Editing area: main" at bounding box center [915, 500] width 206 height 41
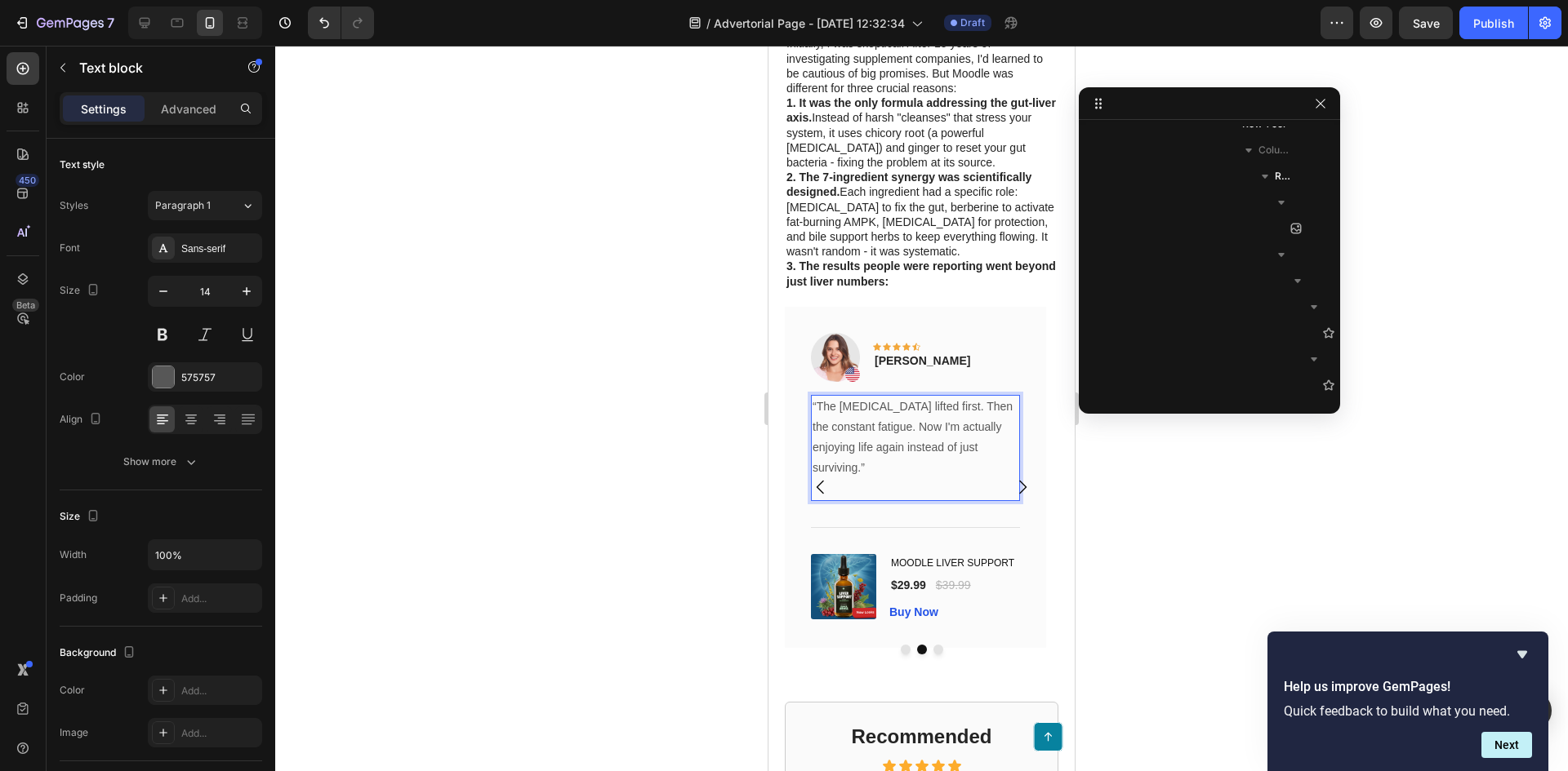
click at [891, 498] on p "“The brain fog lifted first. Then the constant fatigue. Now I'm actually enjoyi…" at bounding box center [915, 448] width 206 height 103
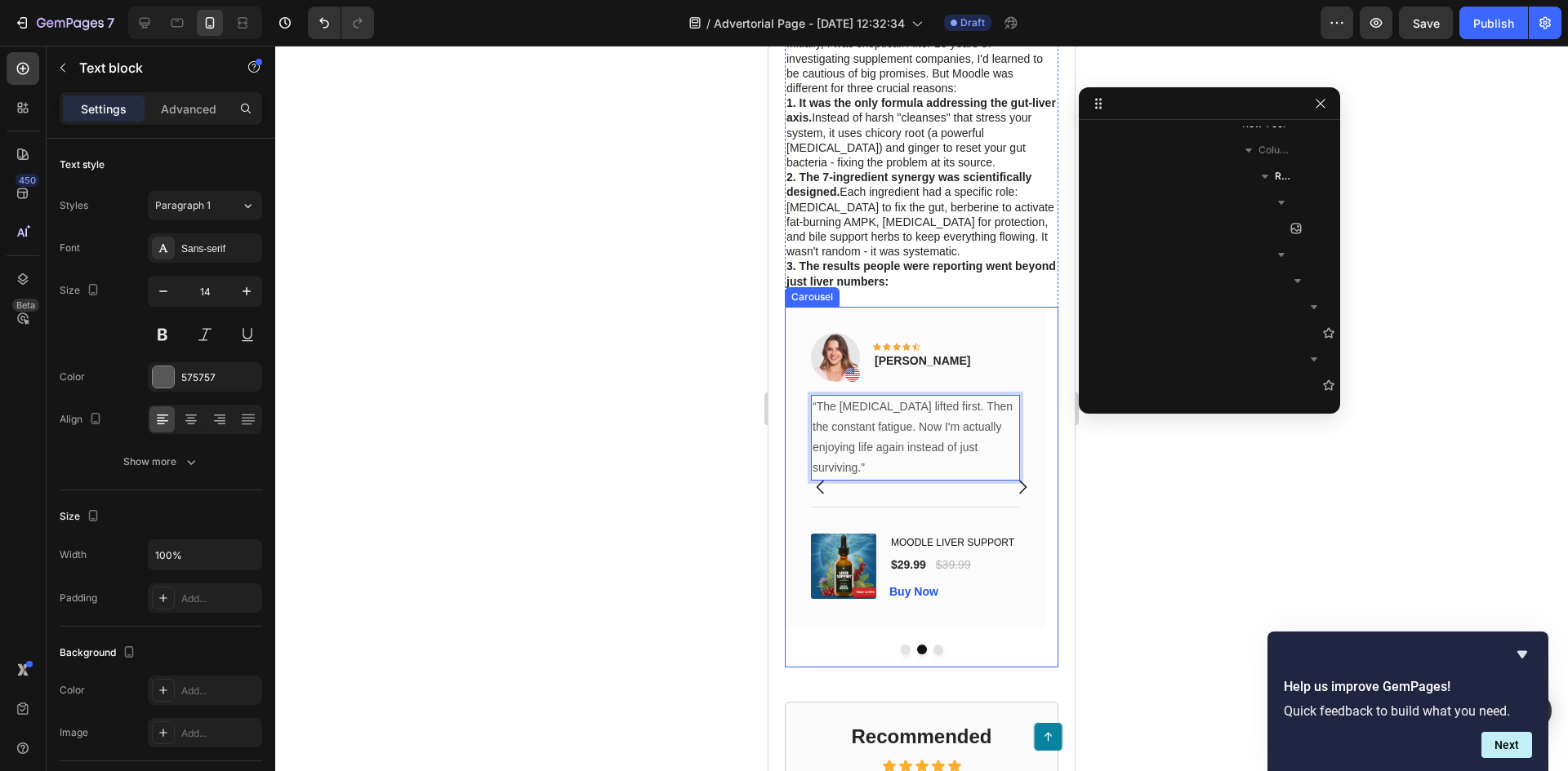
click at [1013, 495] on icon "Carousel Next Arrow" at bounding box center [1022, 487] width 19 height 19
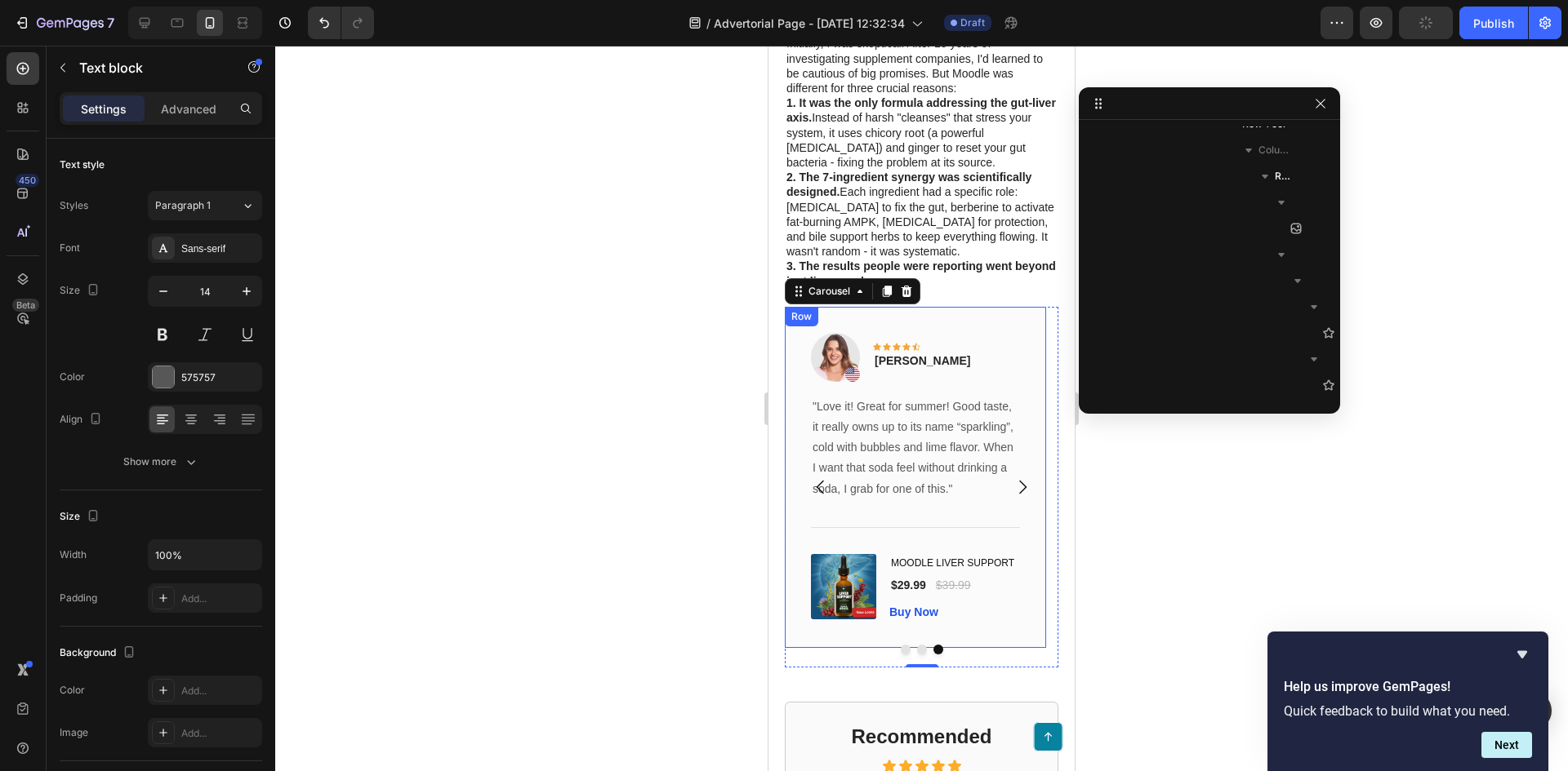
click at [914, 429] on p ""Love it! Great for summer! Good taste, it really owns up to its name “sparklin…" at bounding box center [915, 448] width 206 height 103
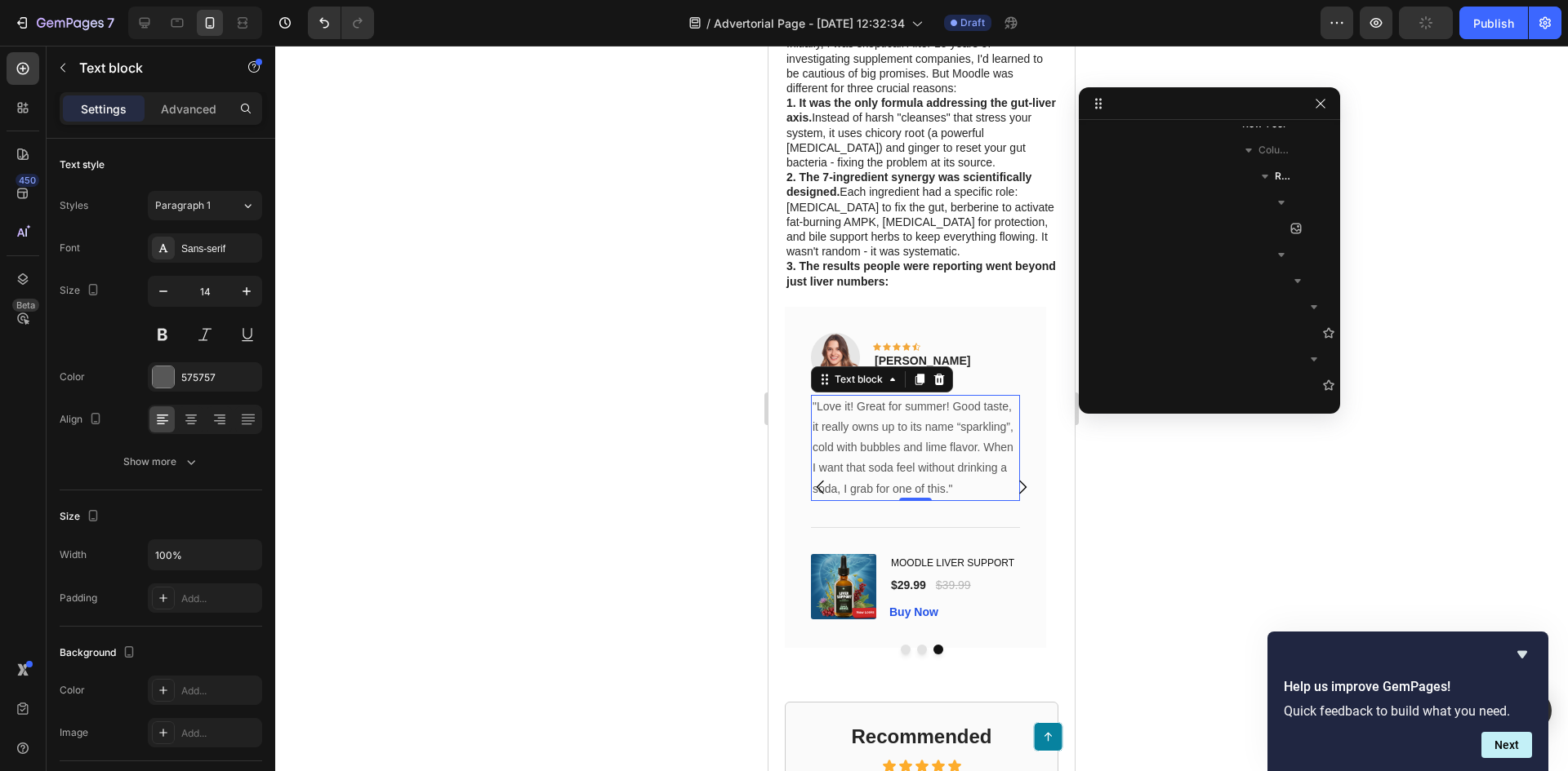
click at [914, 429] on p ""Love it! Great for summer! Good taste, it really owns up to its name “sparklin…" at bounding box center [915, 448] width 206 height 103
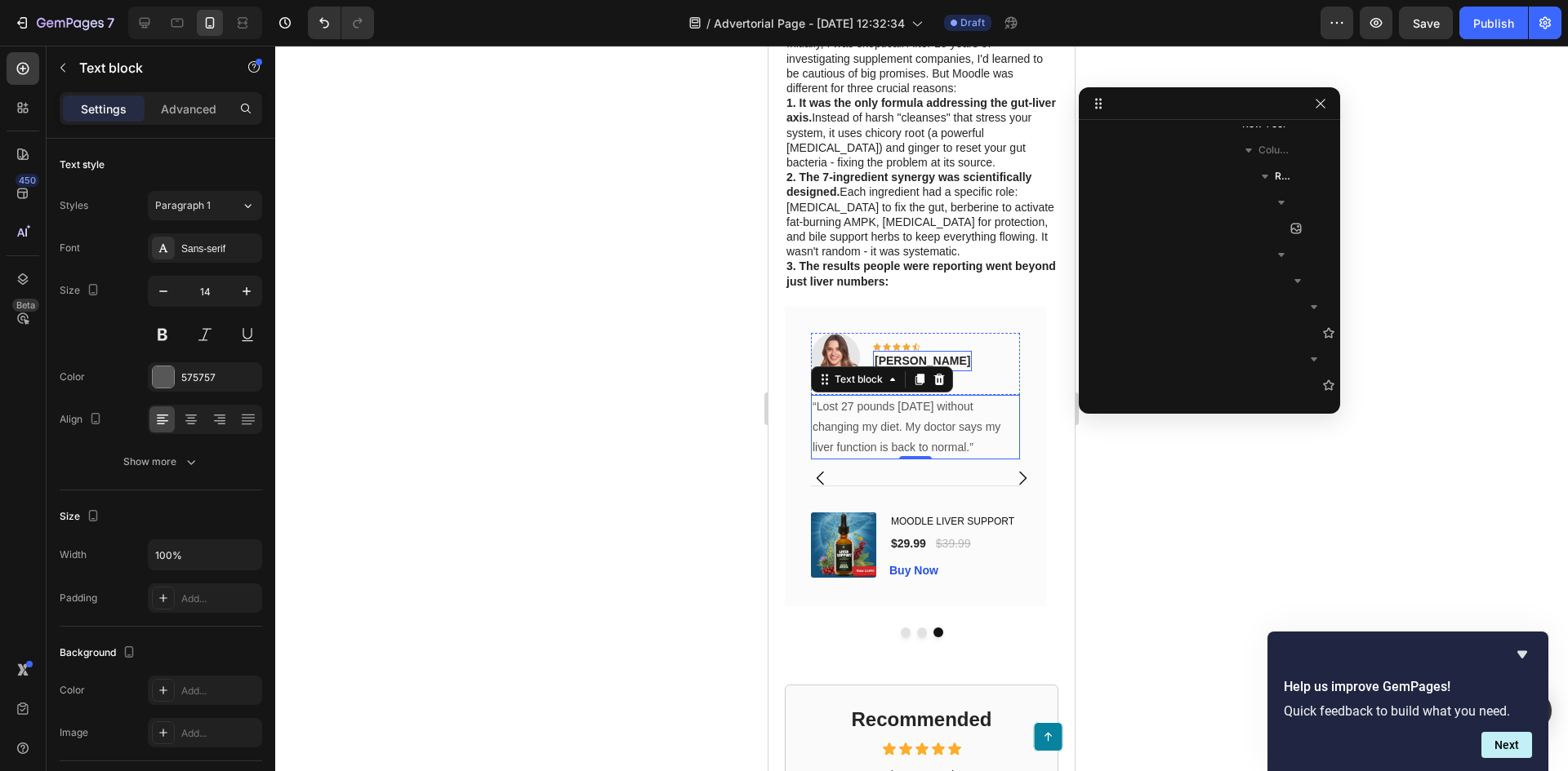
click at [921, 367] on p "Rita Carroll" at bounding box center [922, 361] width 96 height 18
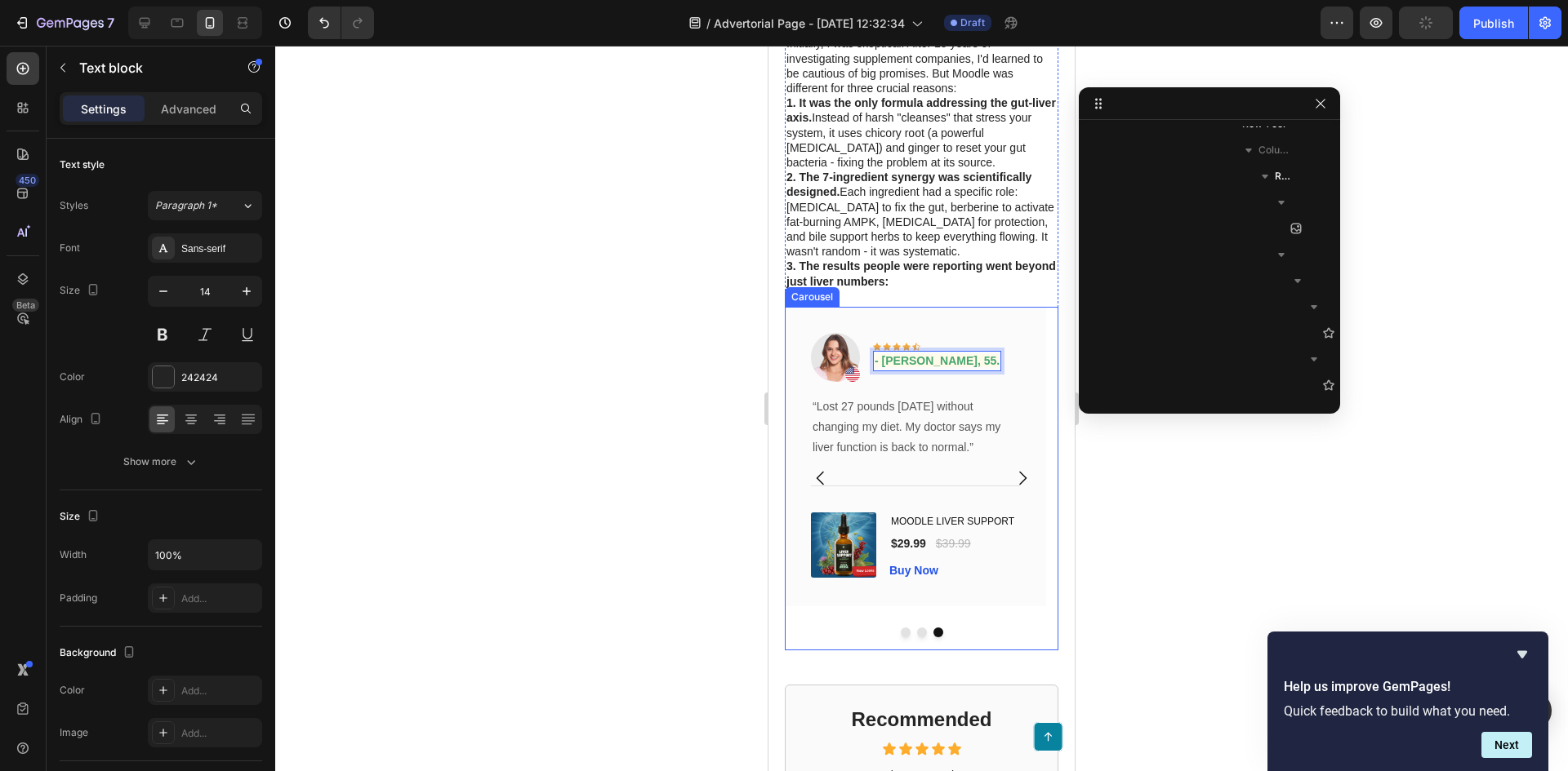
click at [819, 486] on icon "Carousel Back Arrow" at bounding box center [820, 478] width 19 height 19
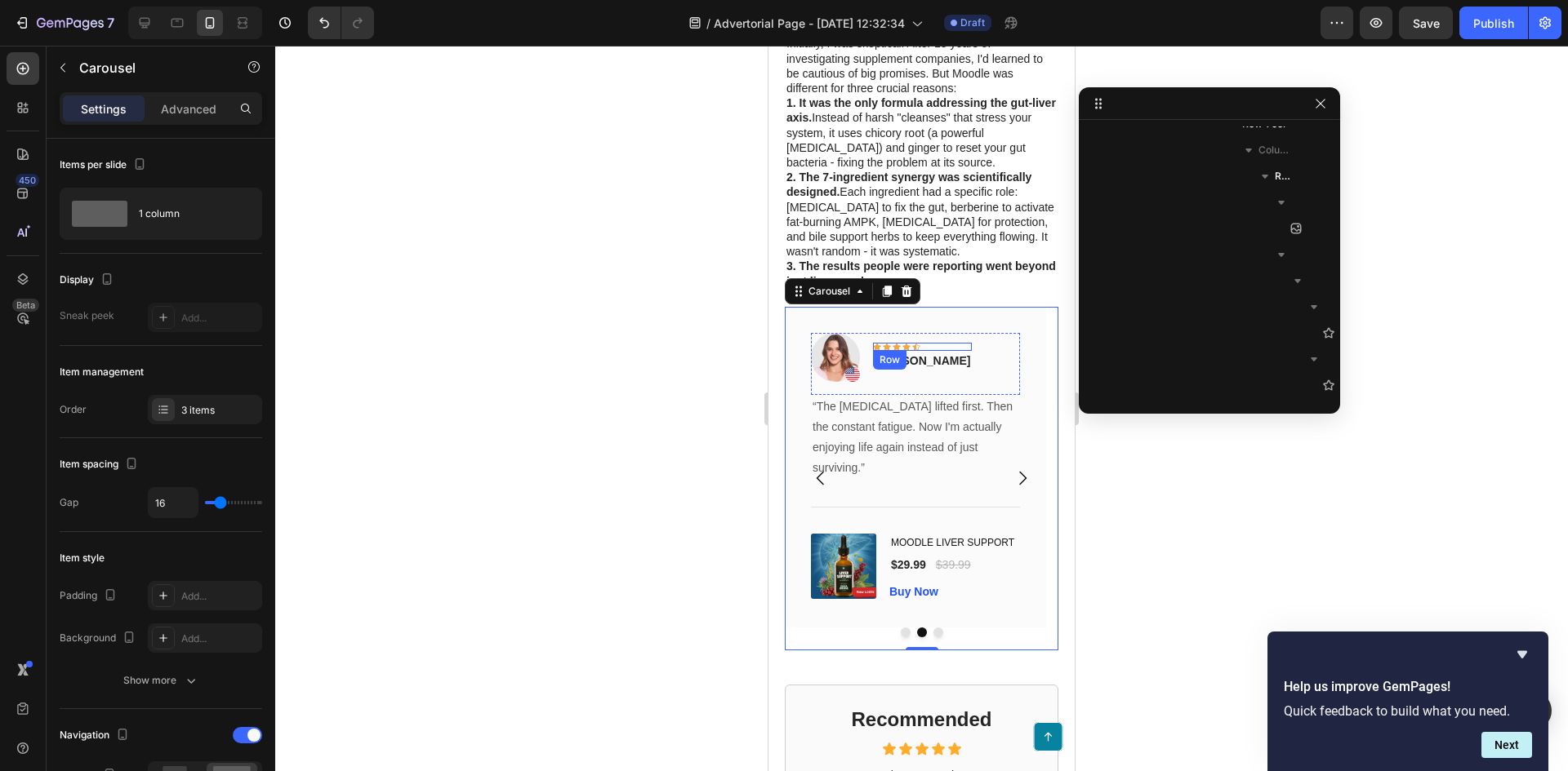
click at [911, 370] on p "Rita Carroll" at bounding box center [922, 361] width 96 height 18
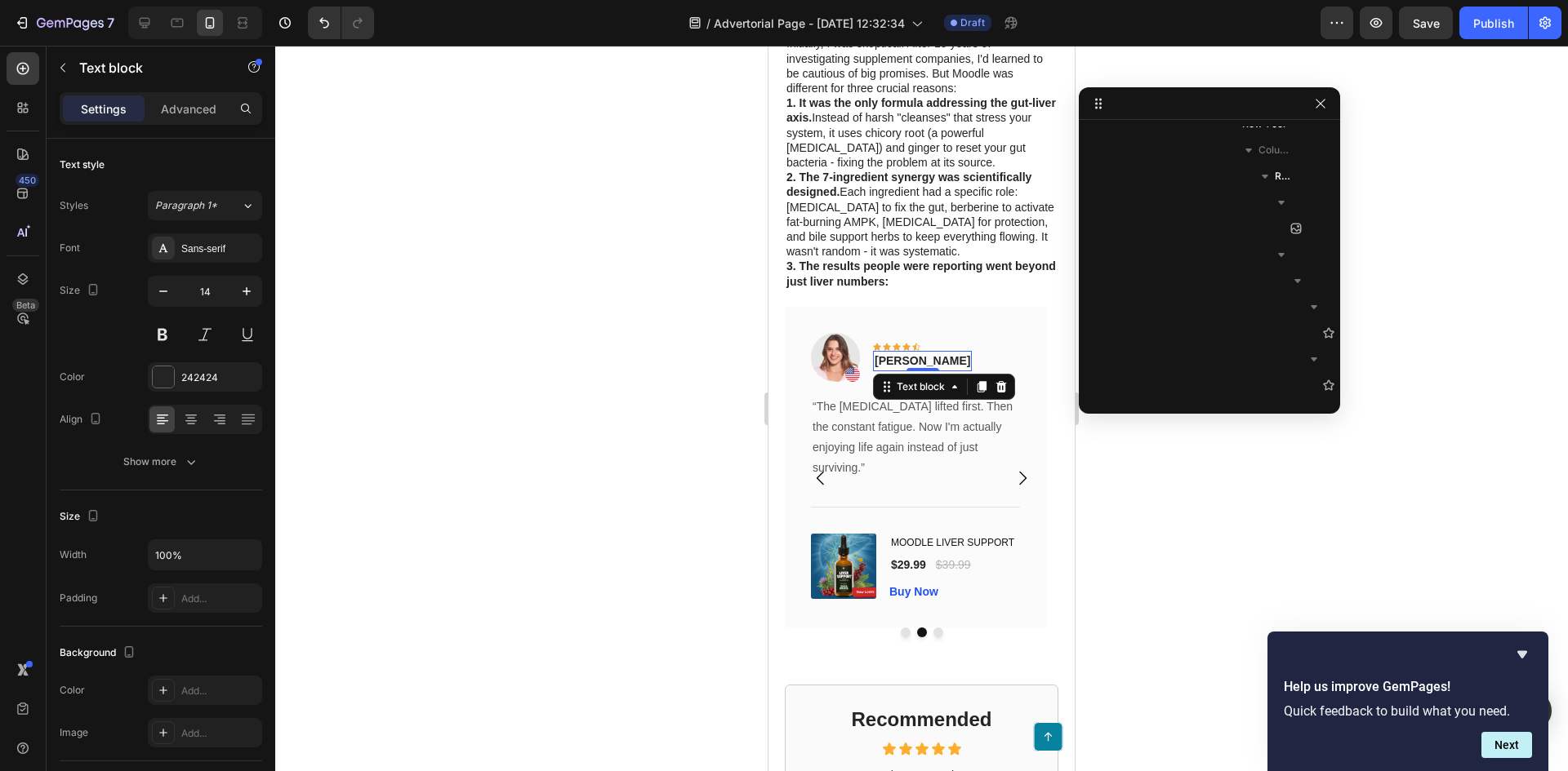
click at [911, 370] on p "Rita Carroll" at bounding box center [922, 361] width 96 height 18
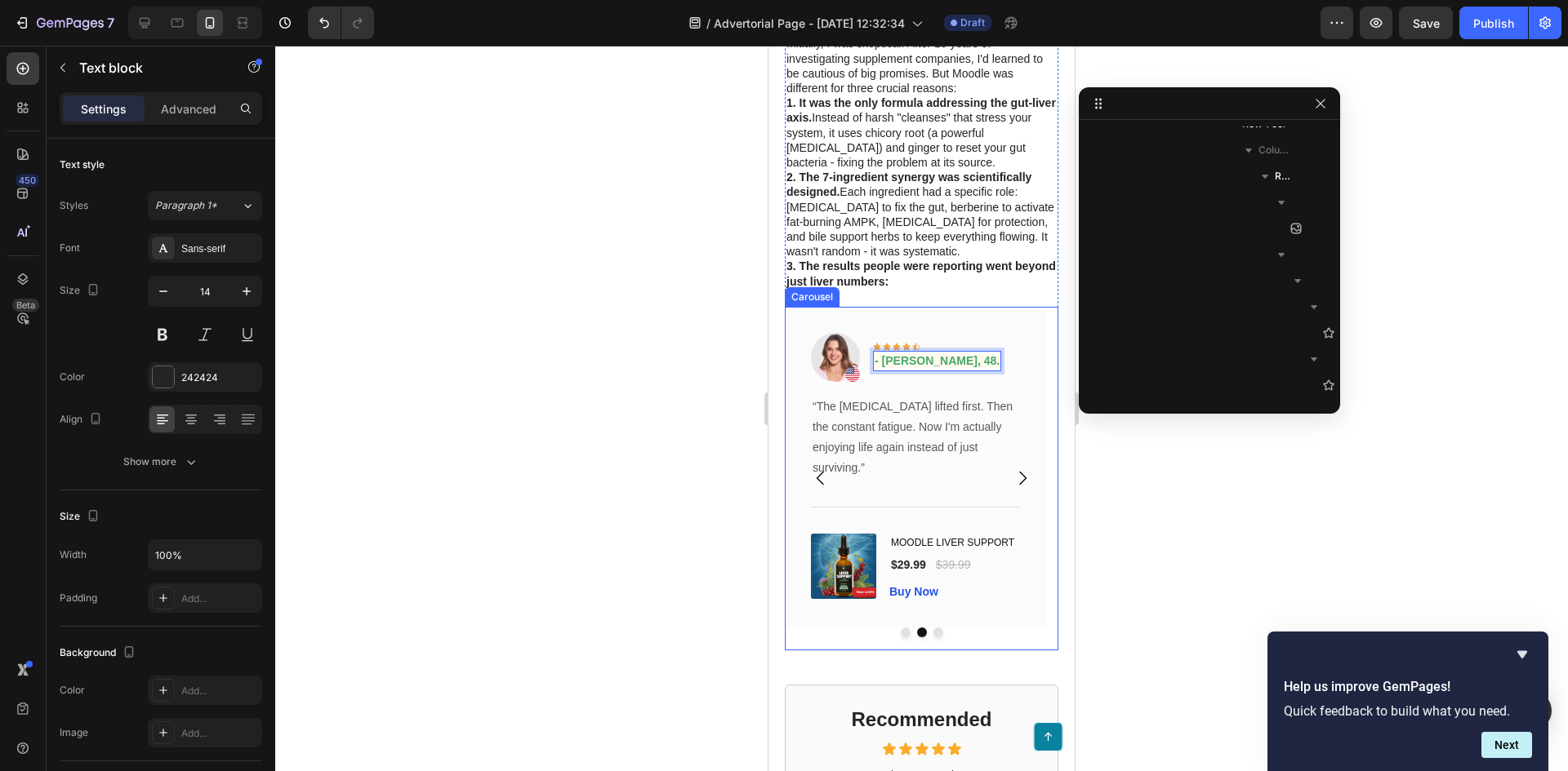
click at [814, 488] on icon "Carousel Back Arrow" at bounding box center [820, 478] width 19 height 19
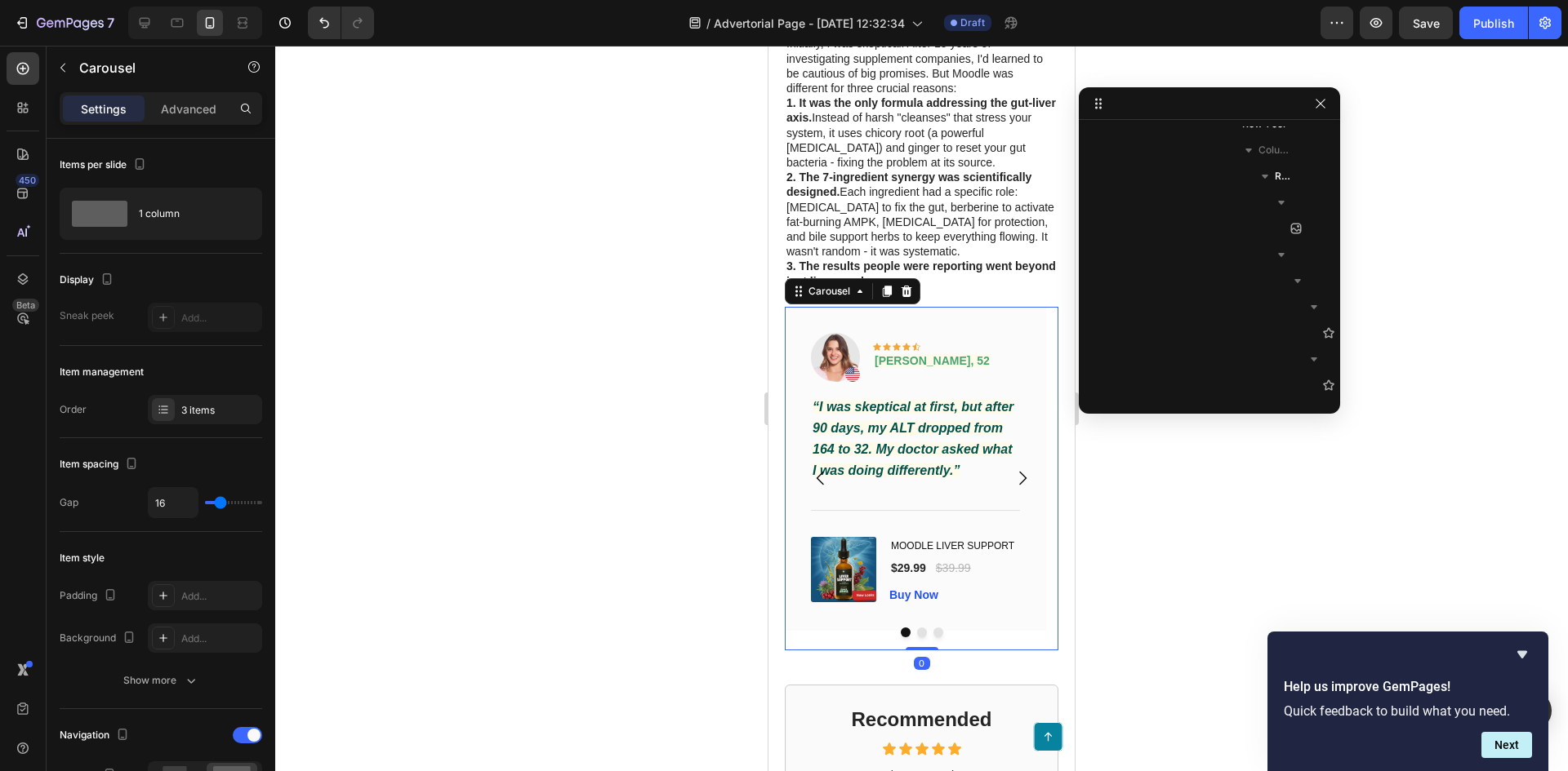
click at [1019, 482] on icon "Carousel Next Arrow" at bounding box center [1023, 479] width 7 height 14
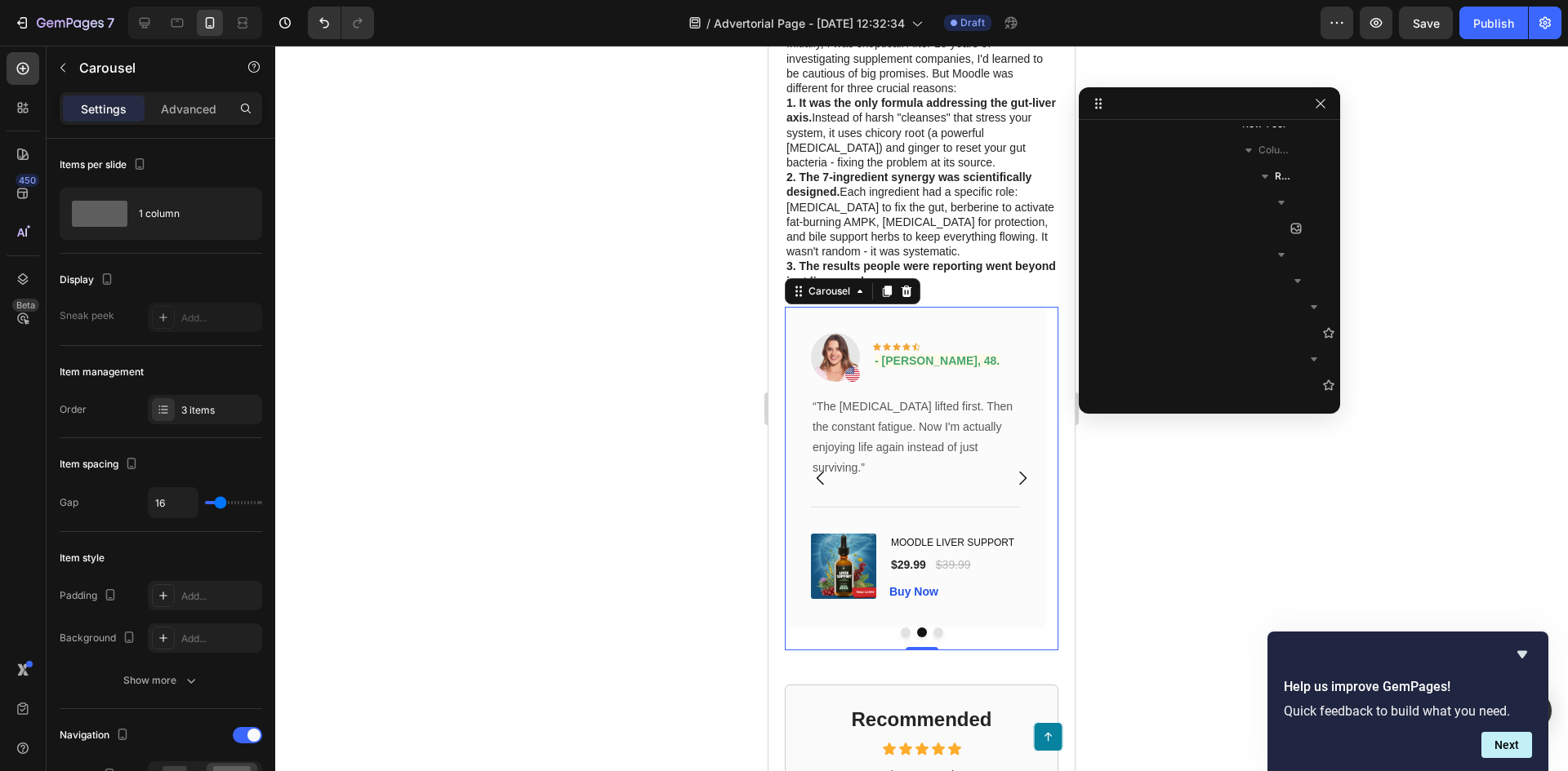
click at [1019, 482] on icon "Carousel Next Arrow" at bounding box center [1023, 479] width 7 height 14
click at [824, 487] on icon "Carousel Back Arrow" at bounding box center [820, 478] width 19 height 19
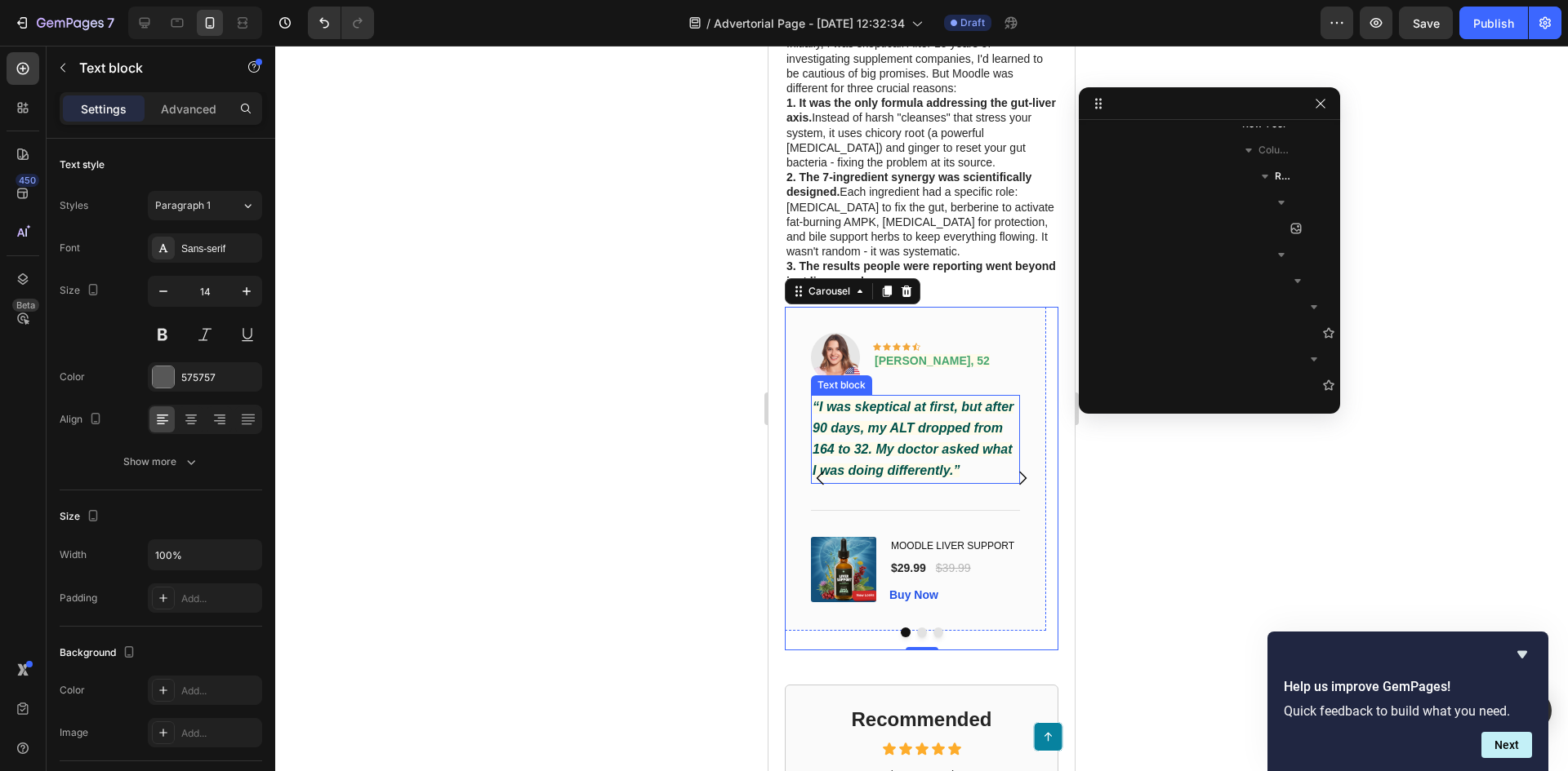
click at [917, 445] on strong "“I was skeptical at first, but after 90 days, my ALT dropped from 164 to 32. My…" at bounding box center [913, 439] width 201 height 78
click at [999, 489] on button "Carousel Next Arrow" at bounding box center [1022, 479] width 46 height 46
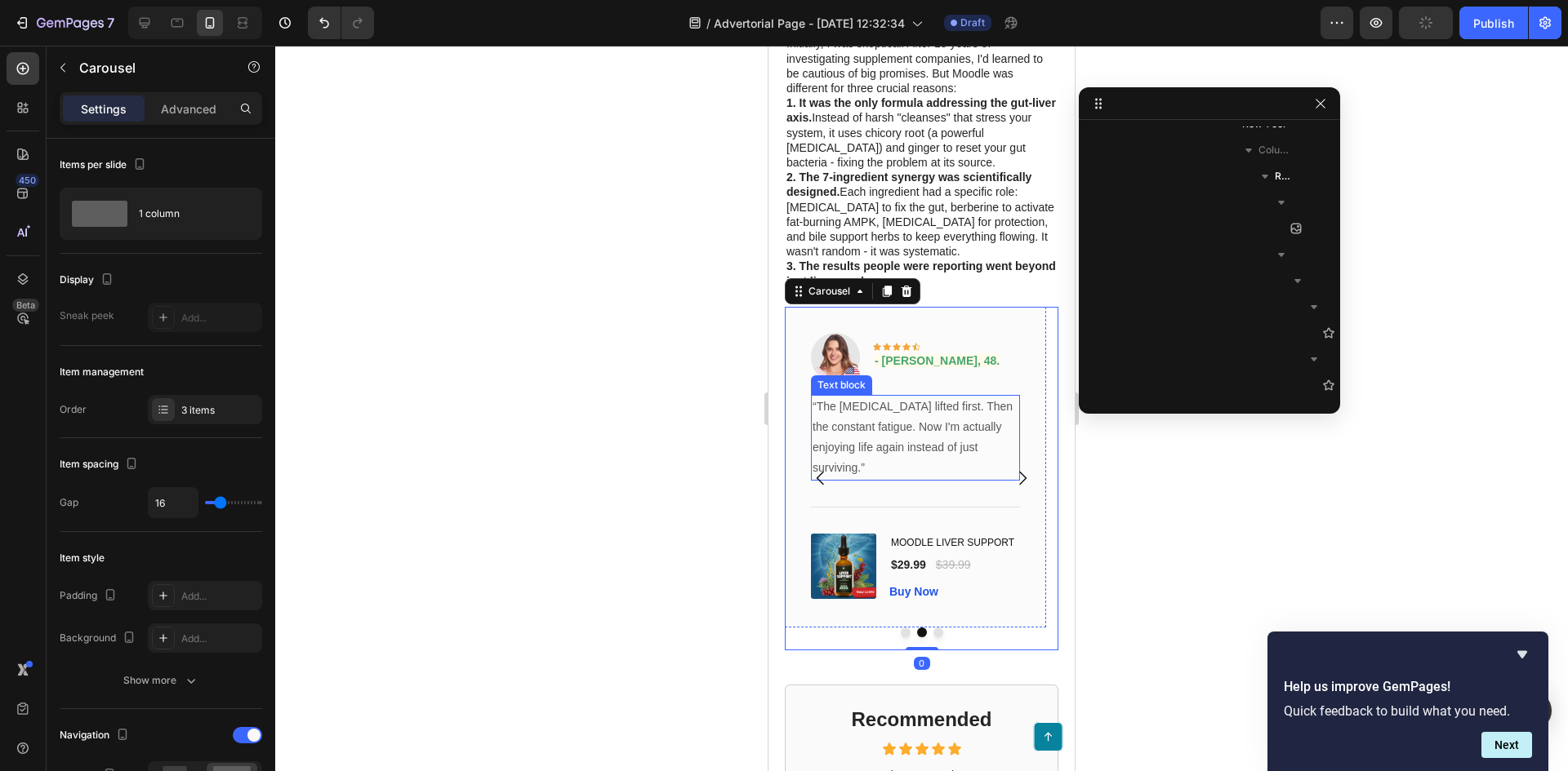
click at [921, 449] on p "“The brain fog lifted first. Then the constant fatigue. Now I'm actually enjoyi…" at bounding box center [915, 437] width 206 height 82
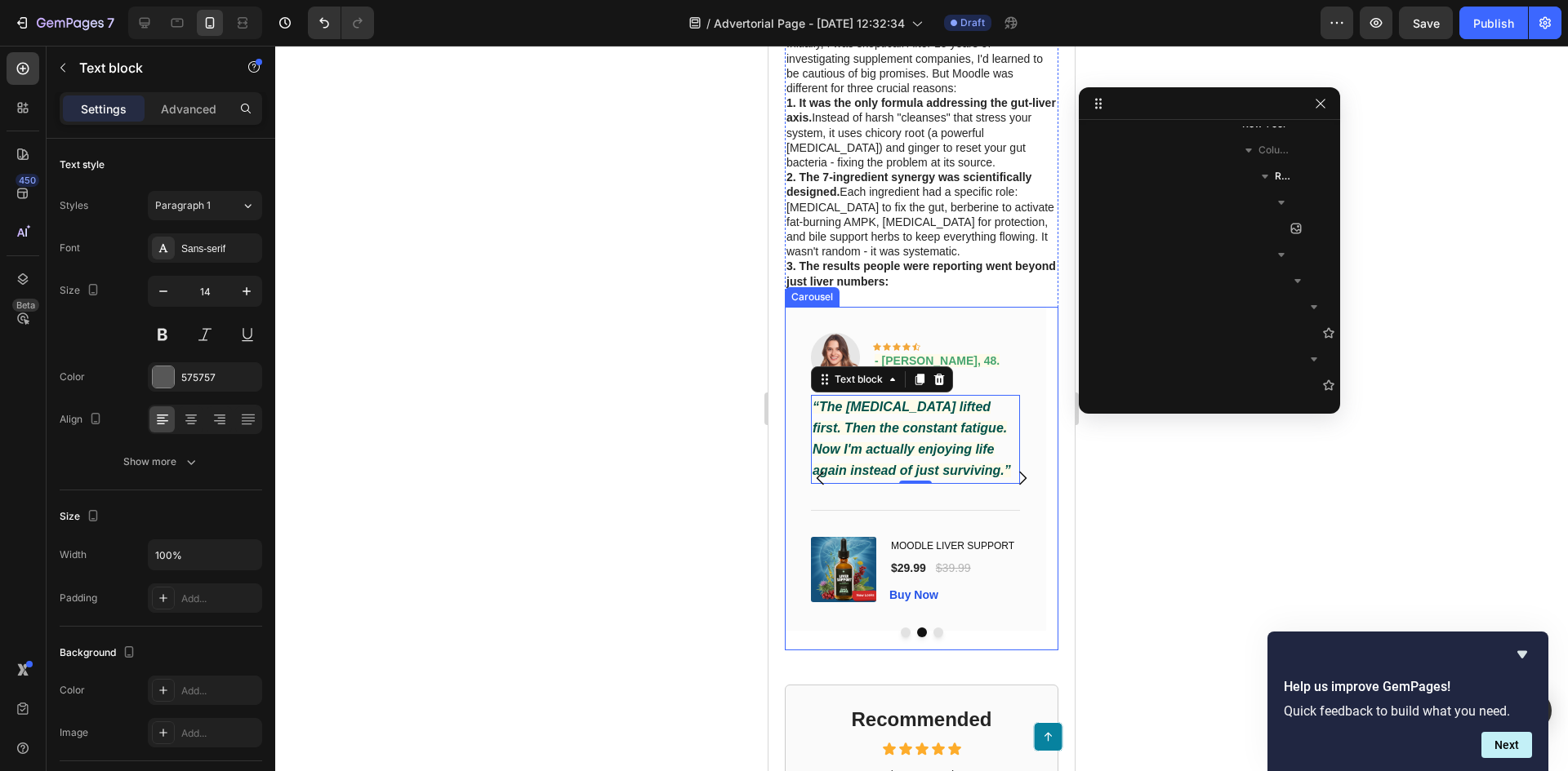
click at [1019, 488] on icon "Carousel Next Arrow" at bounding box center [1022, 478] width 19 height 19
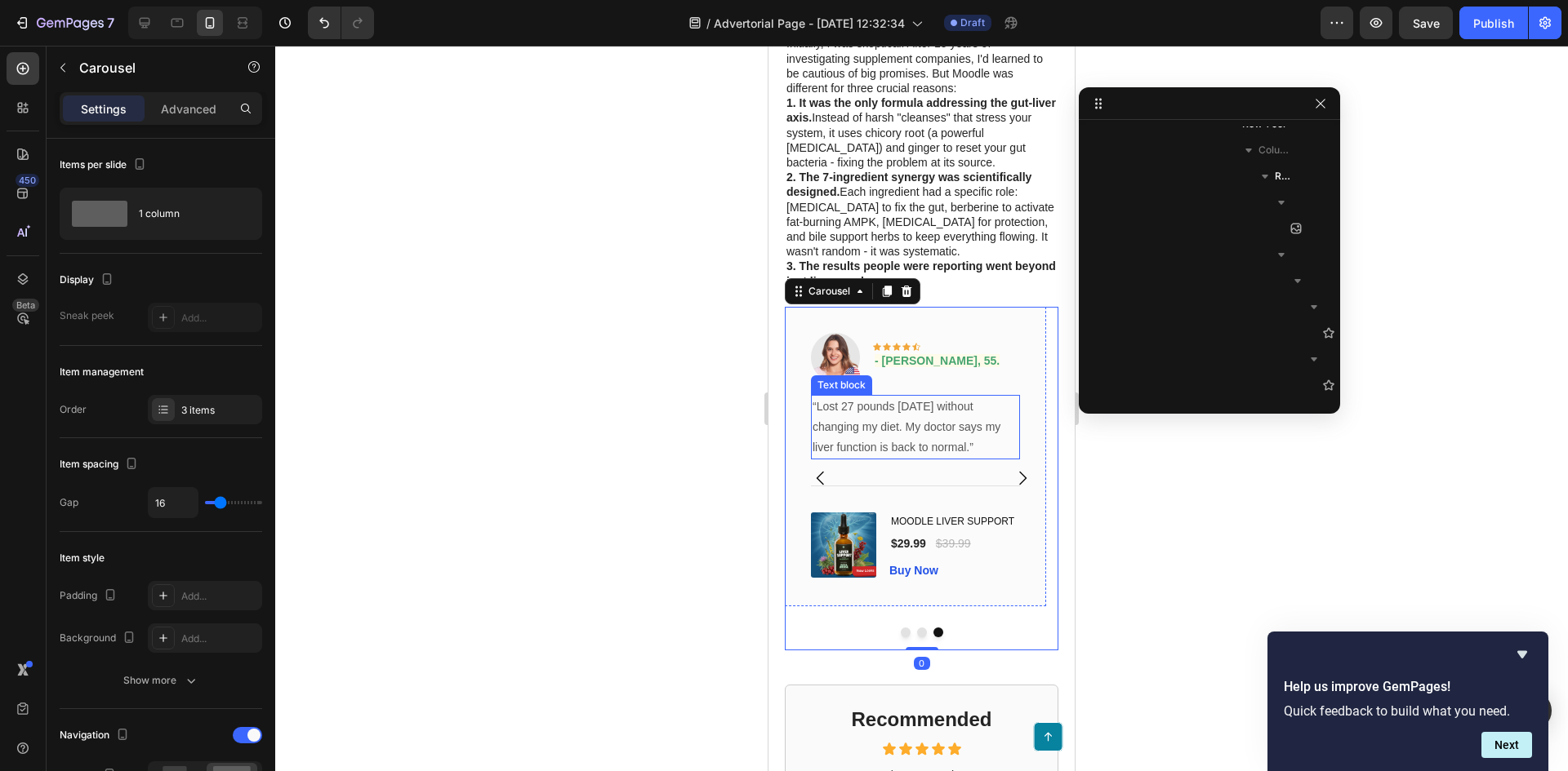
click at [897, 438] on p "“Lost 27 pounds in 3 months without changing my diet. My doctor says my liver f…" at bounding box center [915, 427] width 206 height 62
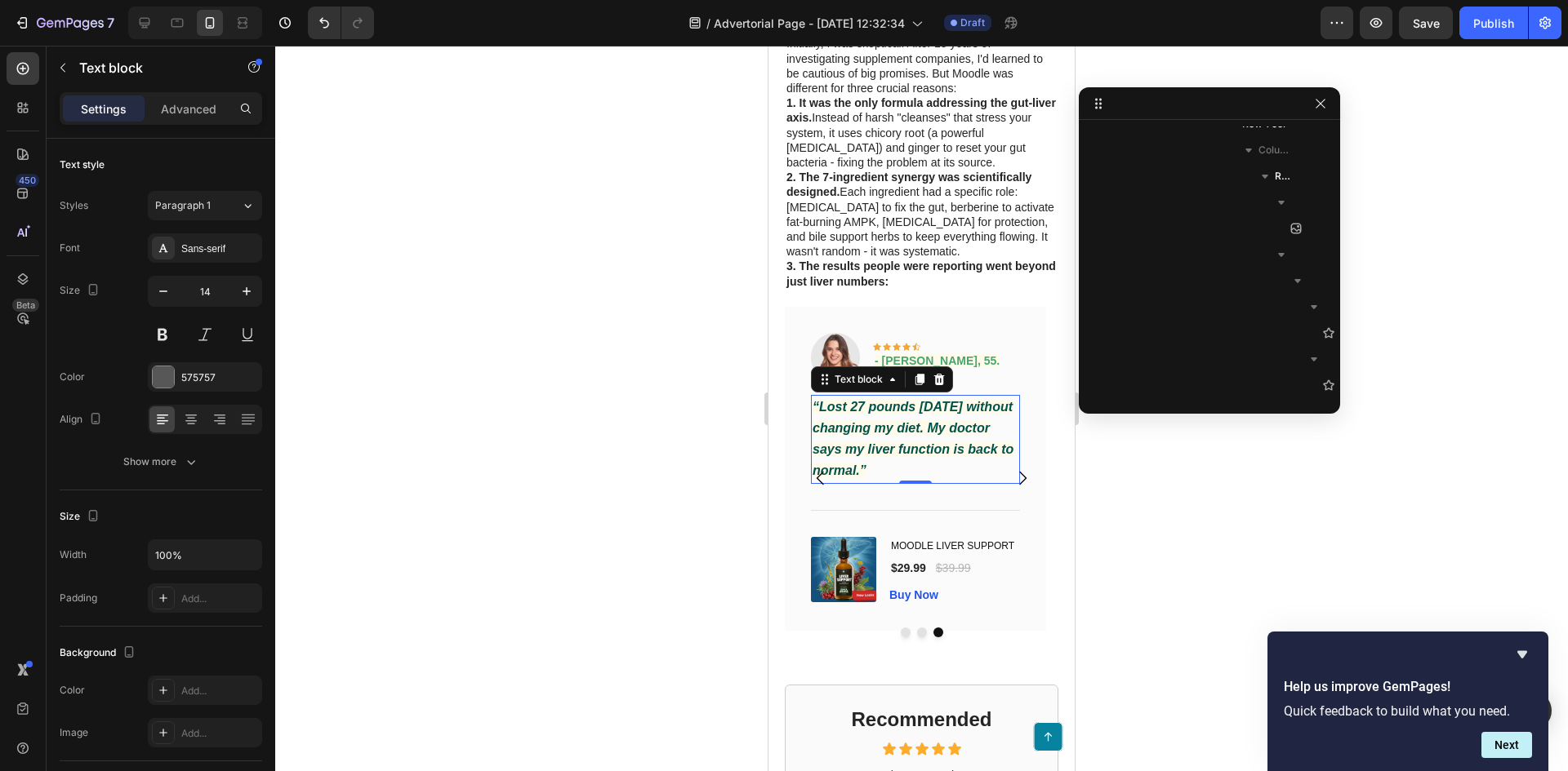
click at [606, 380] on div at bounding box center [921, 409] width 1292 height 726
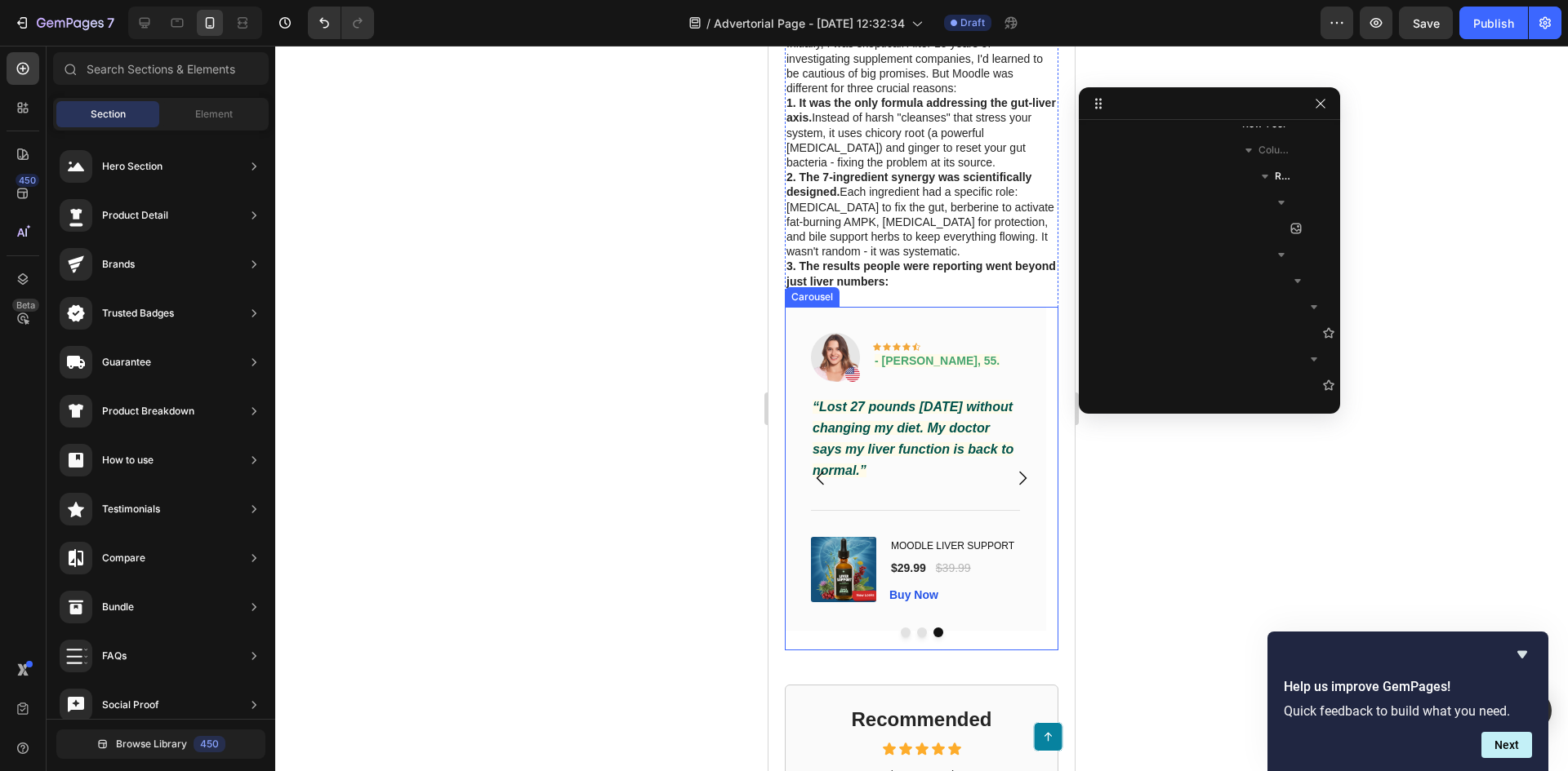
click at [814, 488] on icon "Carousel Back Arrow" at bounding box center [820, 478] width 19 height 19
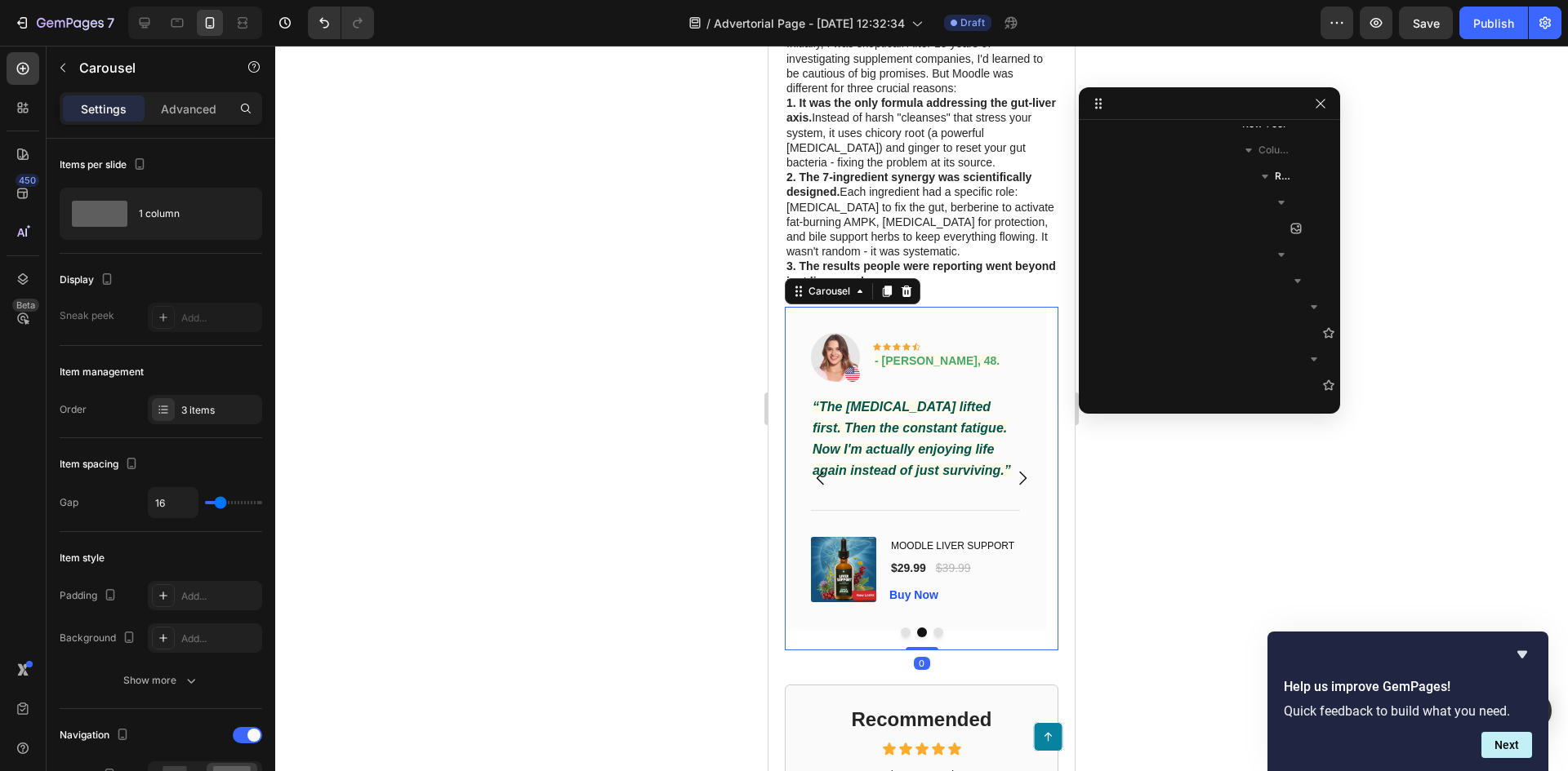
click at [814, 488] on icon "Carousel Back Arrow" at bounding box center [820, 478] width 19 height 19
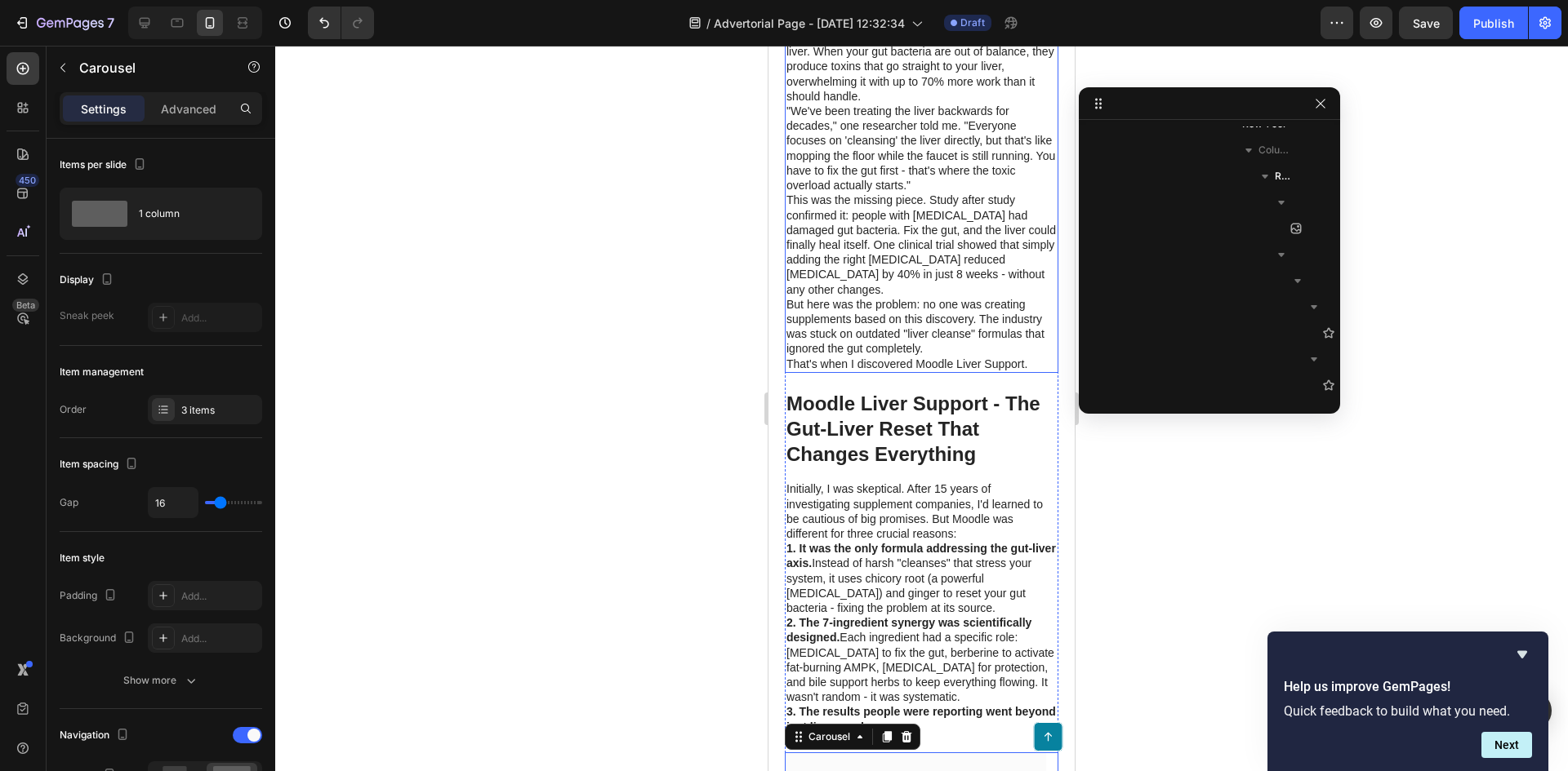
scroll to position [1802, 0]
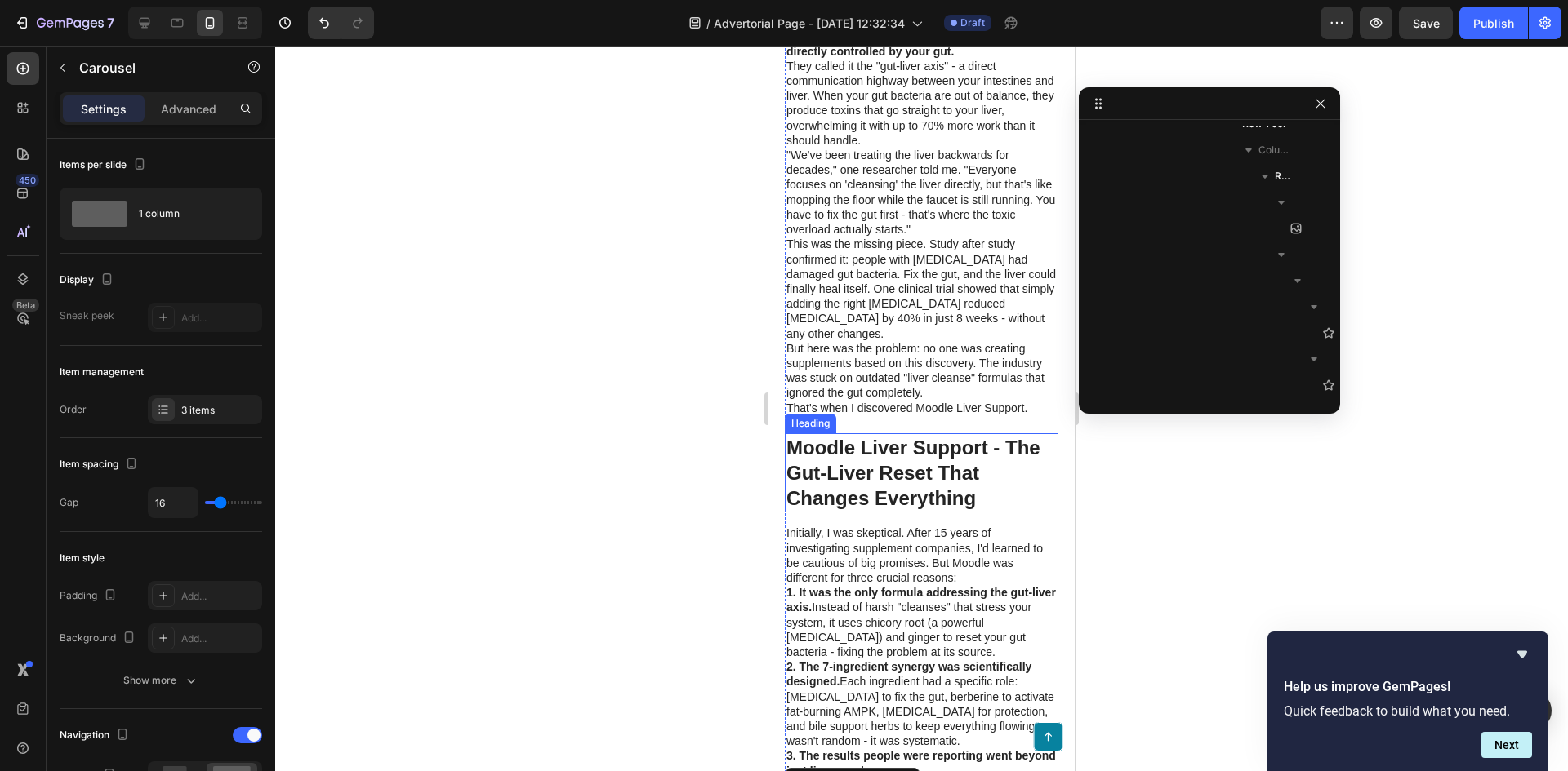
click at [906, 504] on h1 "Moodle Liver Support - The Gut-Liver Reset That Changes Everything" at bounding box center [921, 473] width 274 height 80
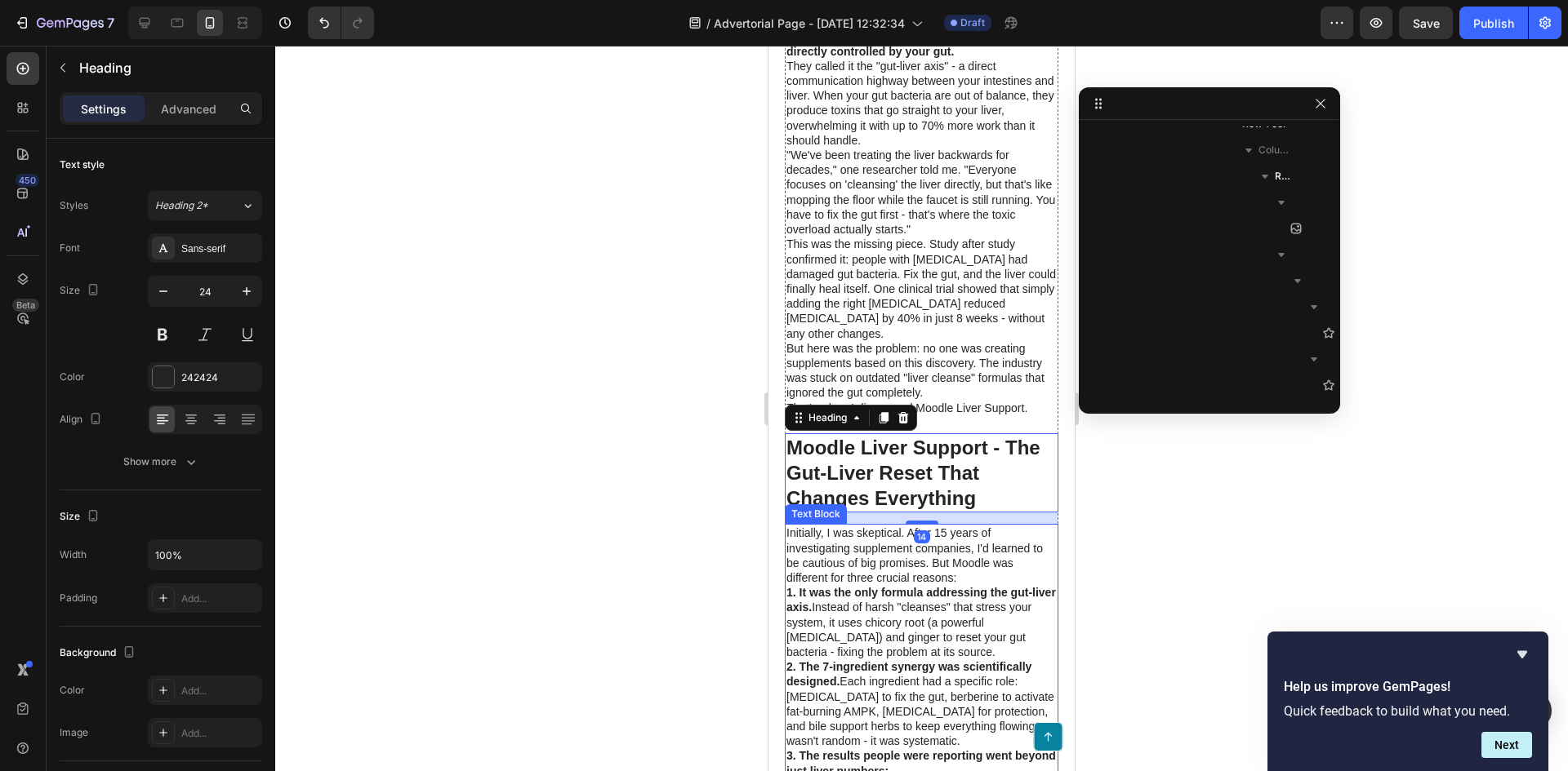
click at [857, 574] on p "Initially, I was skeptical. After 15 years of investigating supplement companie…" at bounding box center [921, 555] width 270 height 60
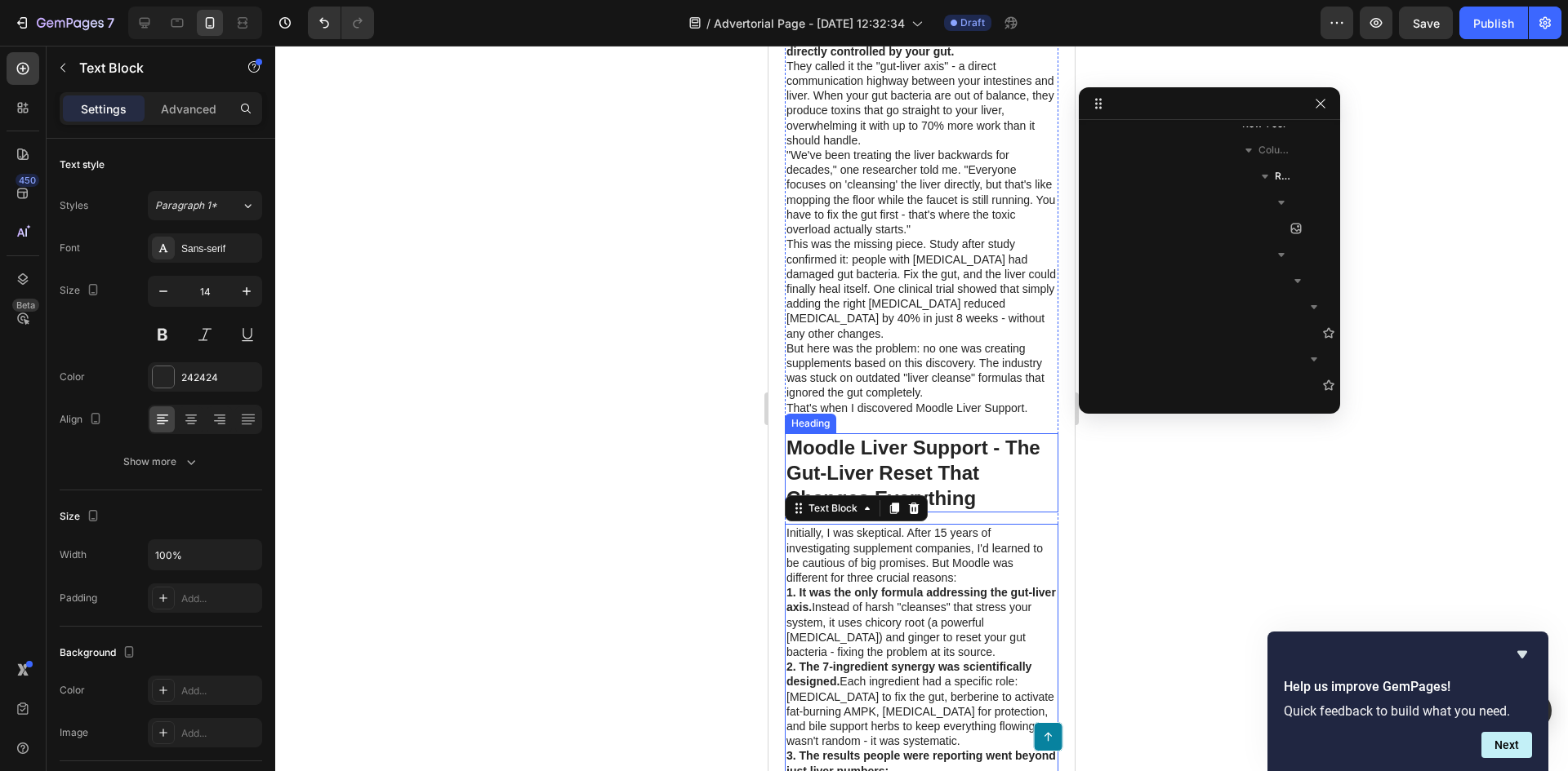
click at [930, 448] on h1 "Moodle Liver Support - The Gut-Liver Reset That Changes Everything" at bounding box center [921, 473] width 274 height 80
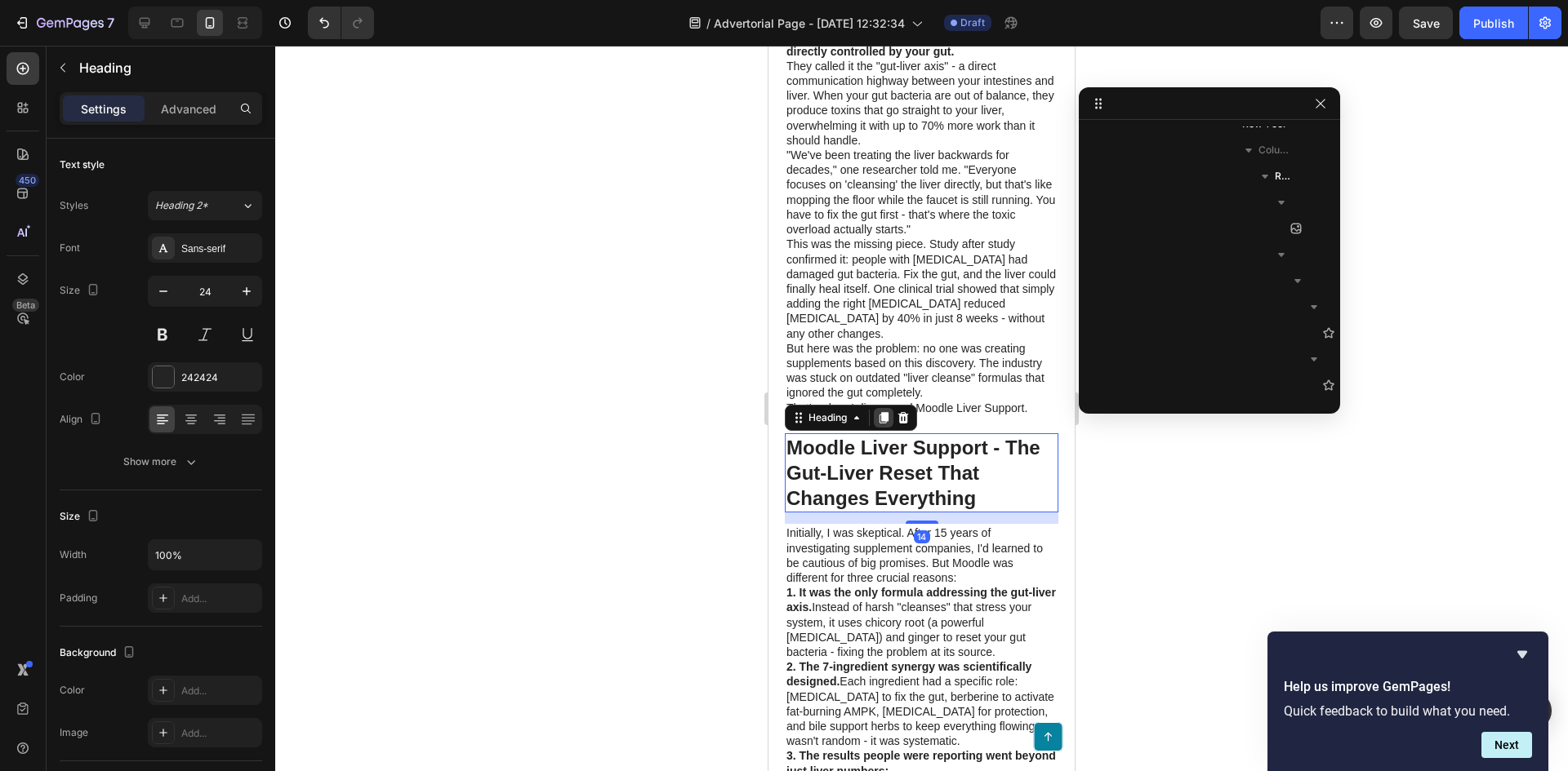
click at [882, 424] on icon at bounding box center [884, 418] width 13 height 13
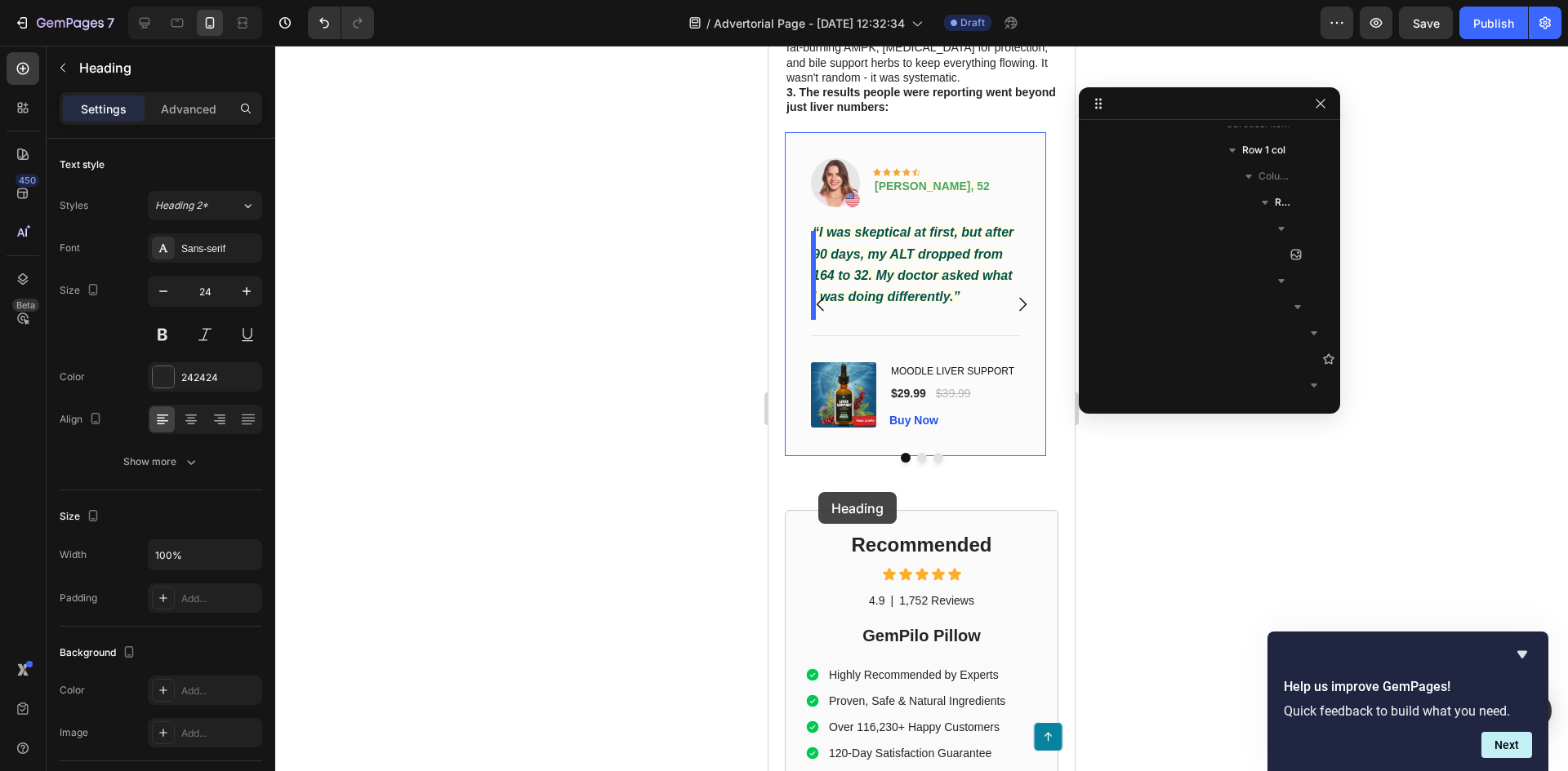
scroll to position [2619, 0]
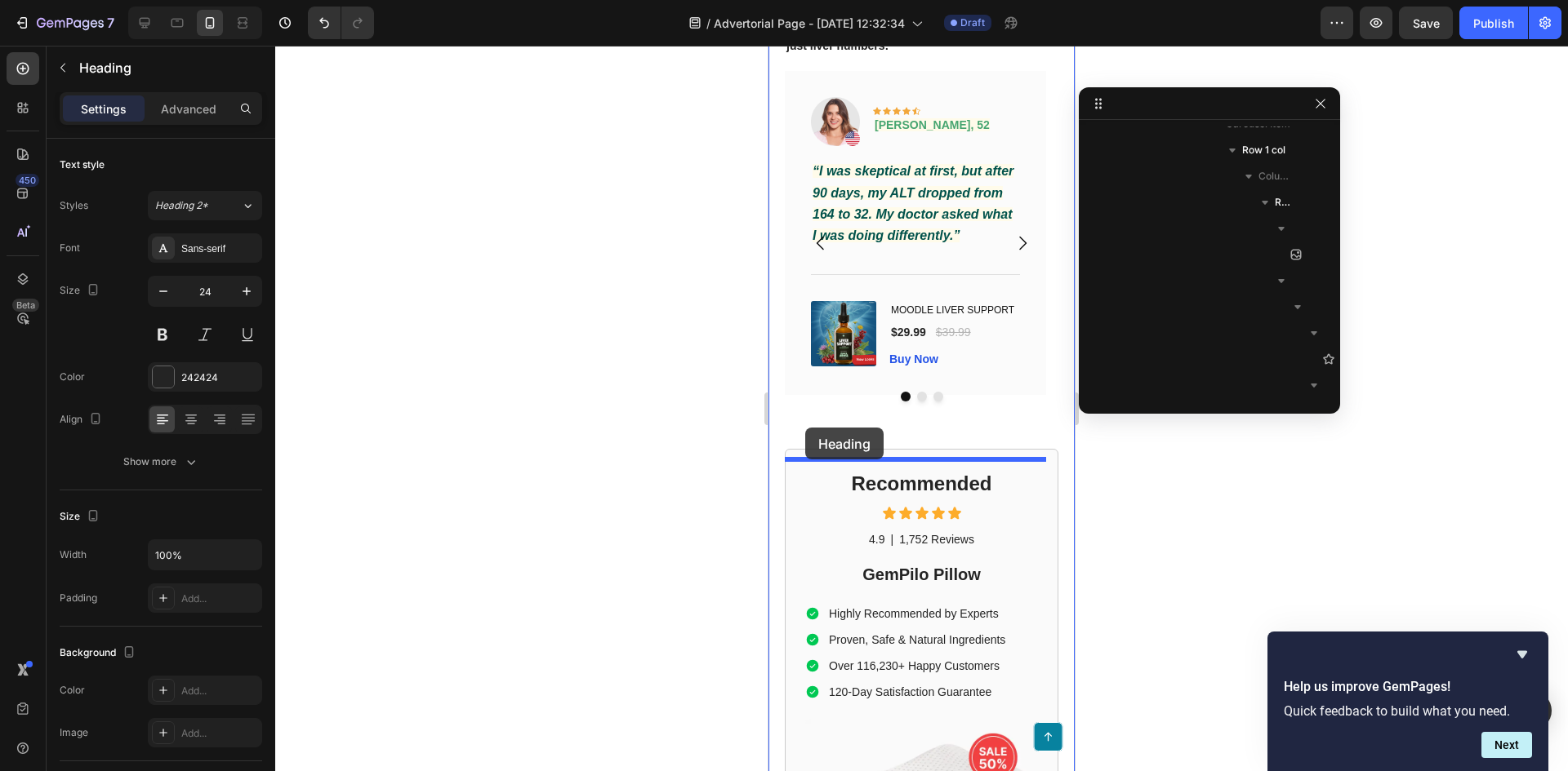
drag, startPoint x: 818, startPoint y: 350, endPoint x: 805, endPoint y: 428, distance: 79.1
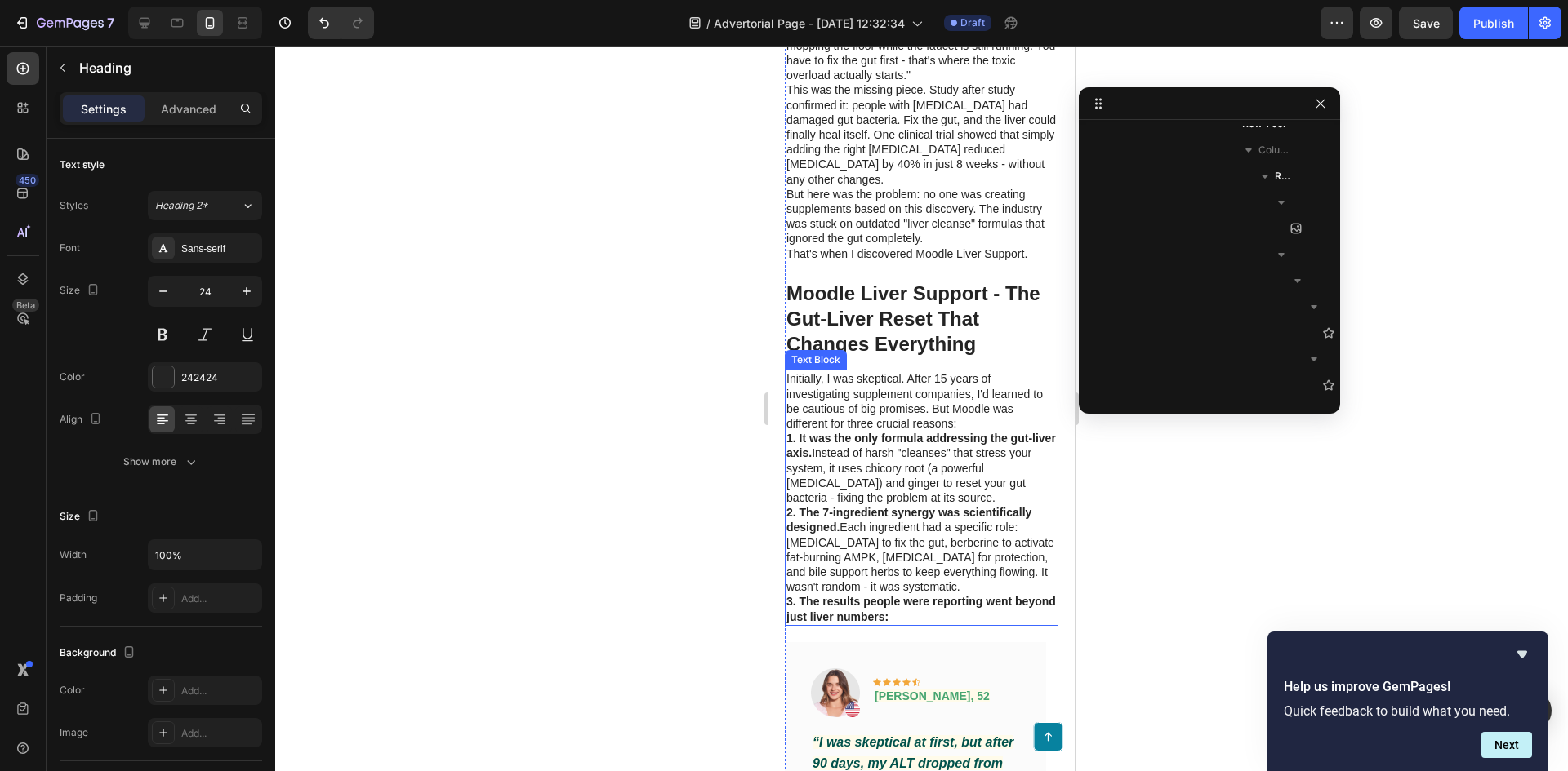
click at [872, 416] on p "Initially, I was skeptical. After 15 years of investigating supplement companie…" at bounding box center [921, 401] width 270 height 60
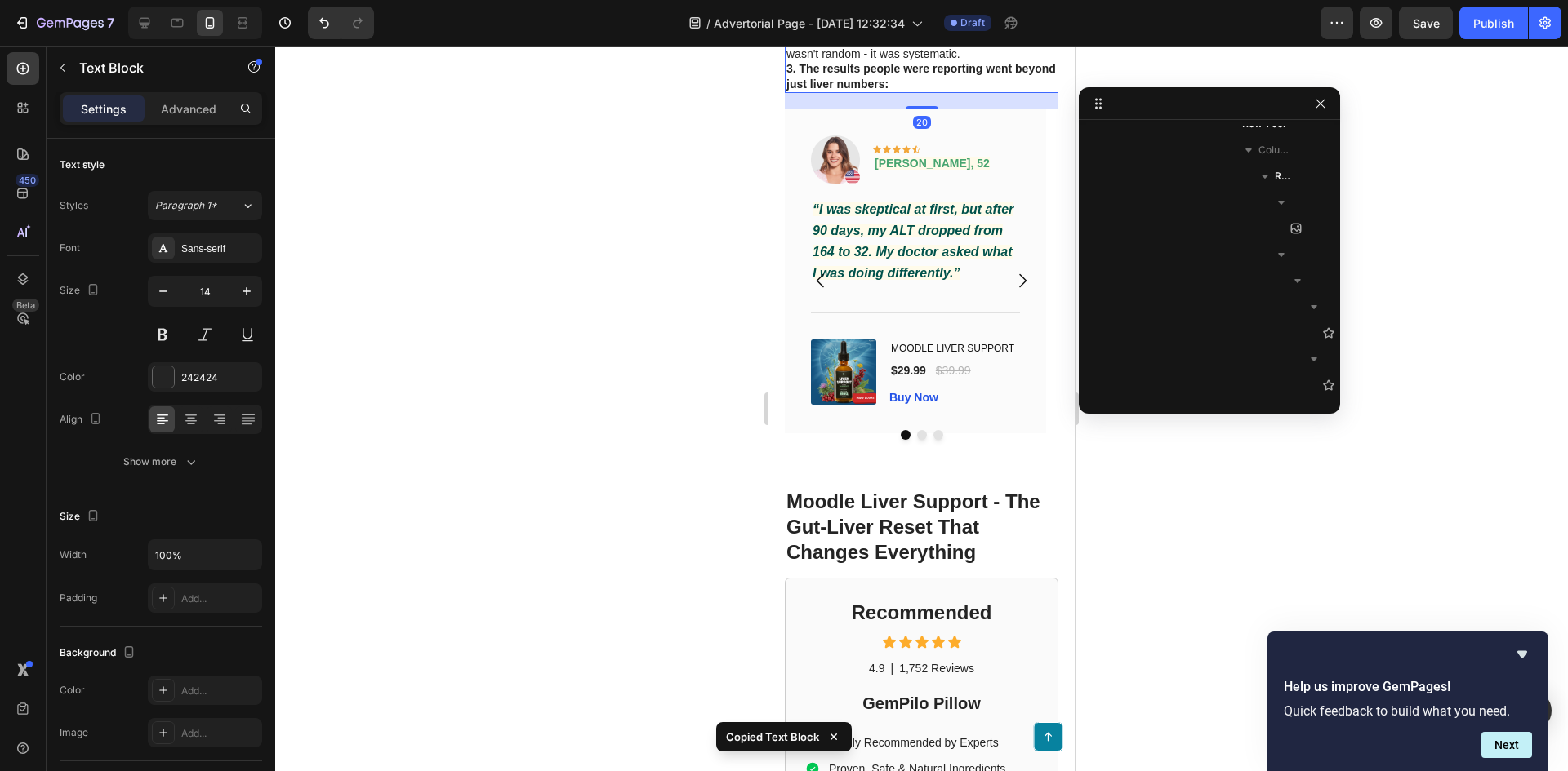
scroll to position [2610, 0]
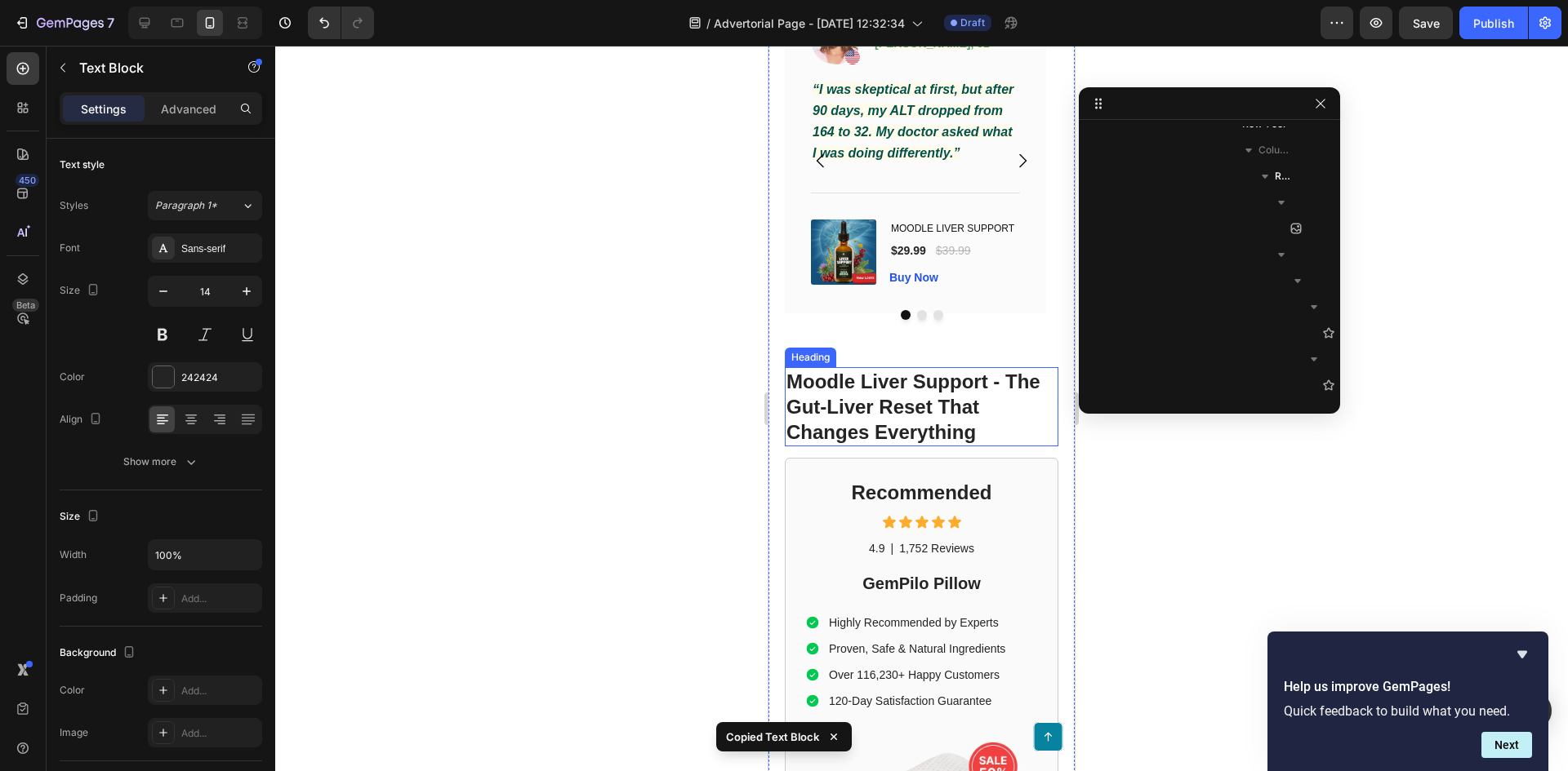
click at [875, 409] on h1 "Moodle Liver Support - The Gut-Liver Reset That Changes Everything" at bounding box center [921, 407] width 274 height 80
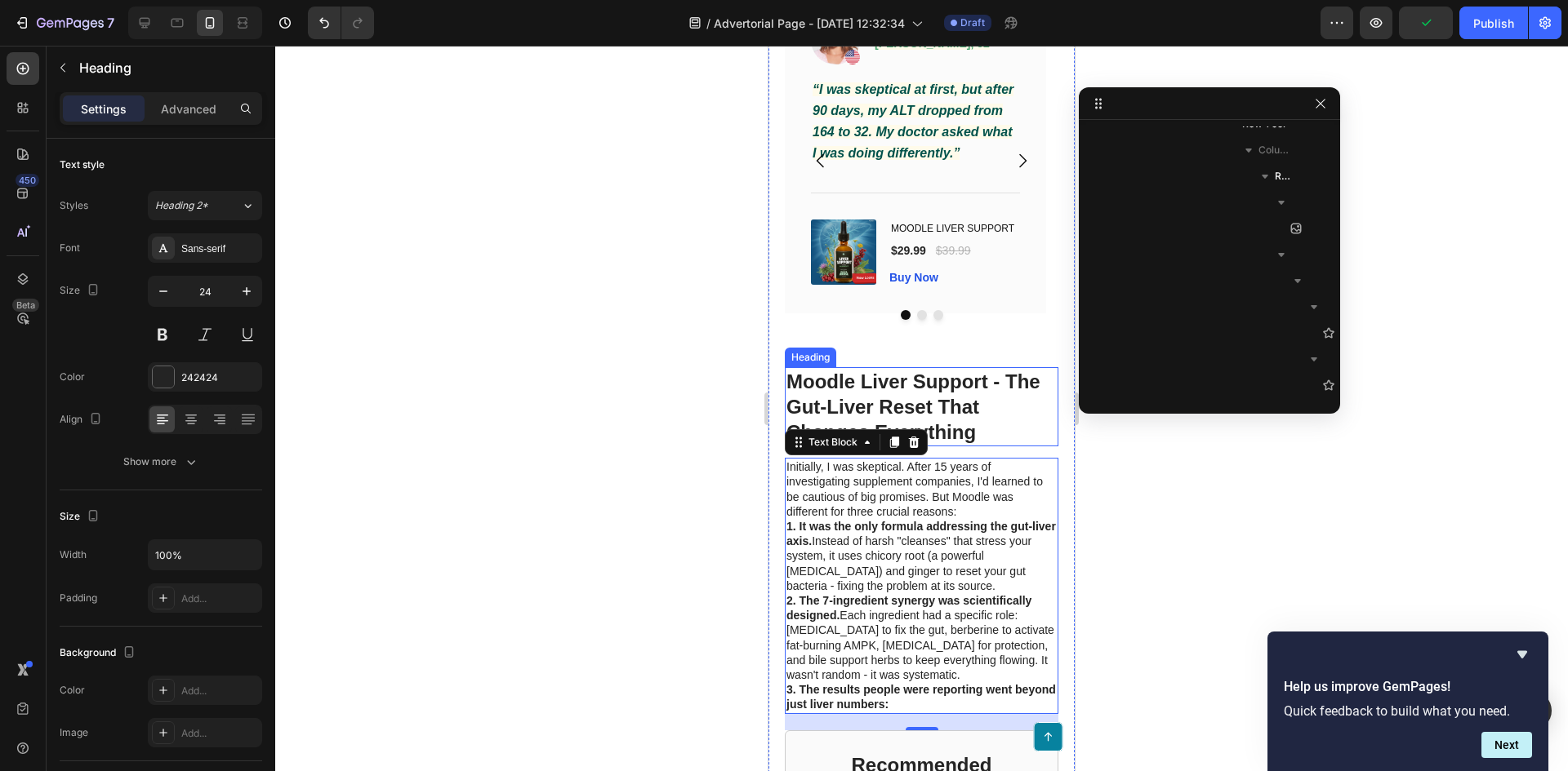
click at [999, 421] on h1 "Moodle Liver Support - The Gut-Liver Reset That Changes Everything" at bounding box center [921, 407] width 274 height 80
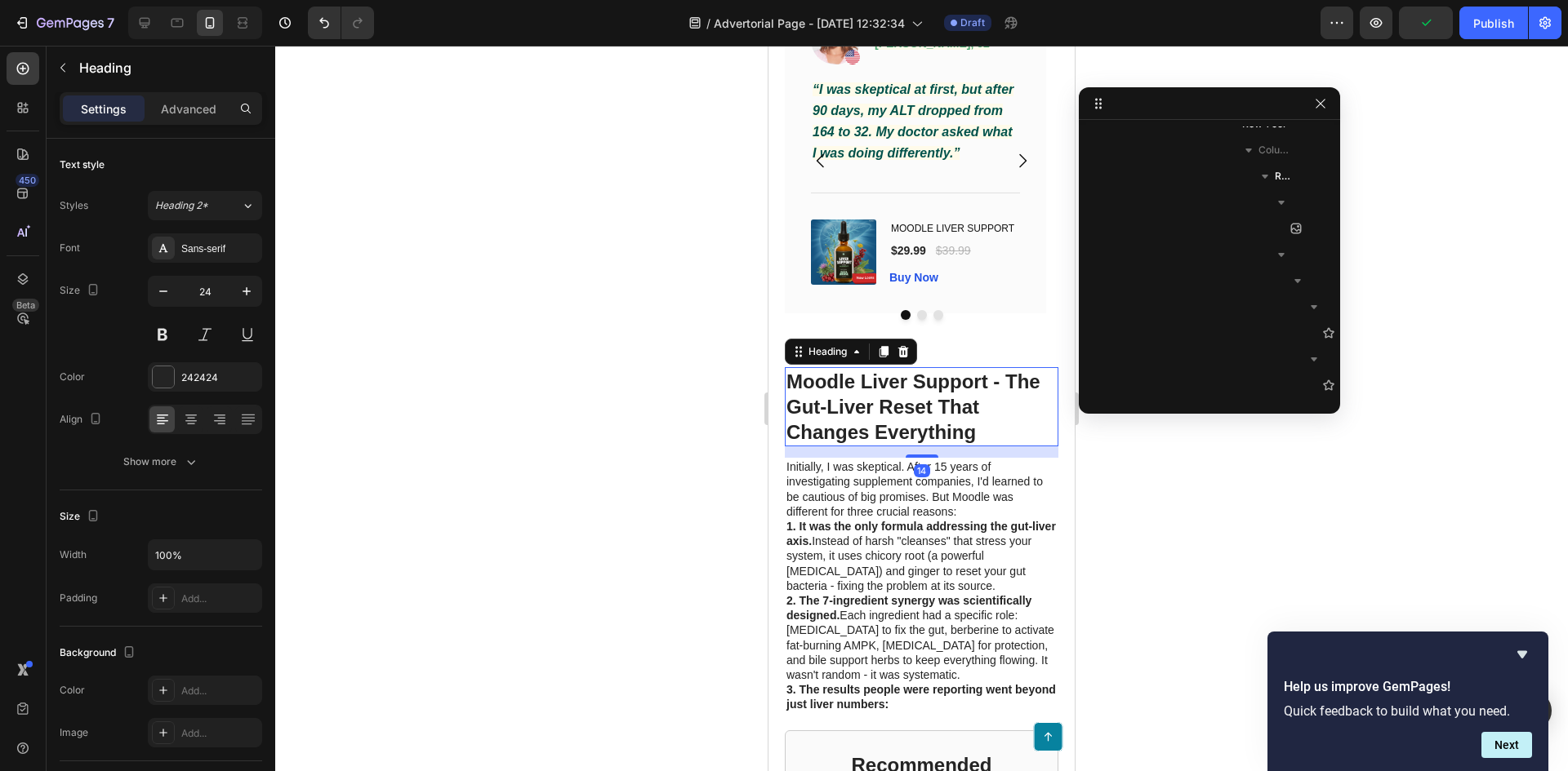
click at [999, 421] on h1 "Moodle Liver Support - The Gut-Liver Reset That Changes Everything" at bounding box center [921, 407] width 274 height 80
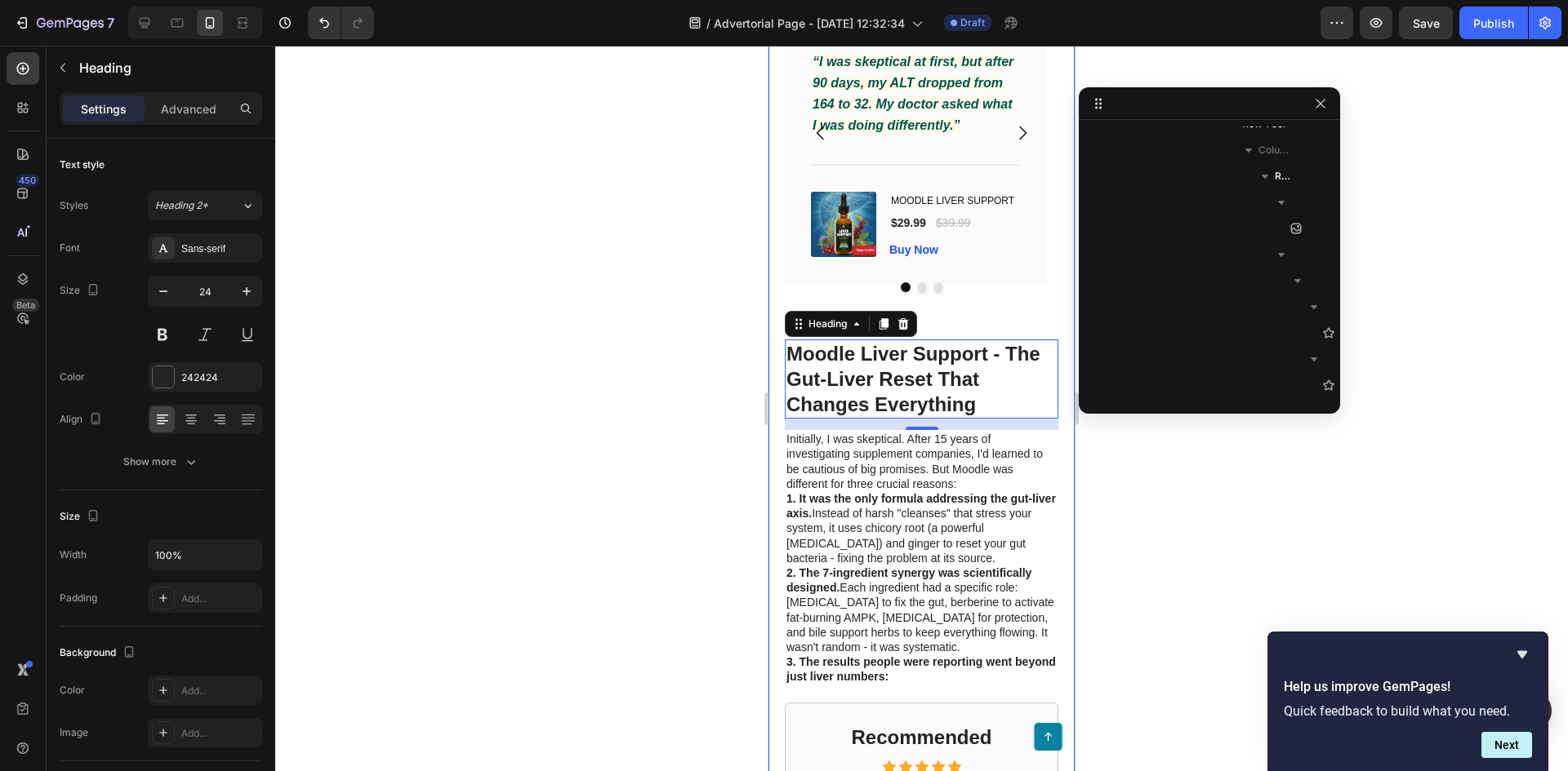
scroll to position [2691, 0]
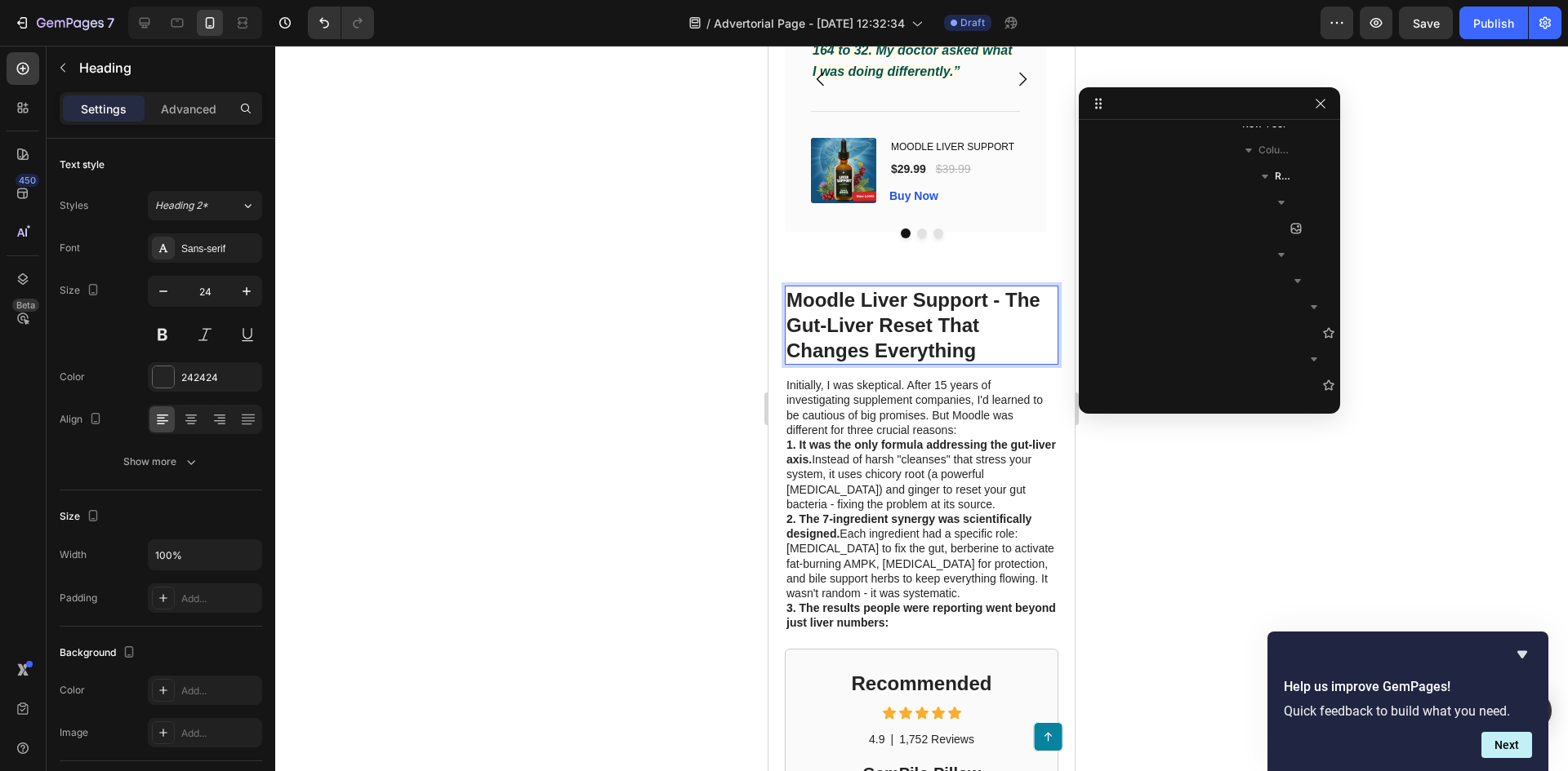
click at [921, 332] on p "Moodle Liver Support - The Gut-Liver Reset That Changes Everything" at bounding box center [921, 326] width 270 height 77
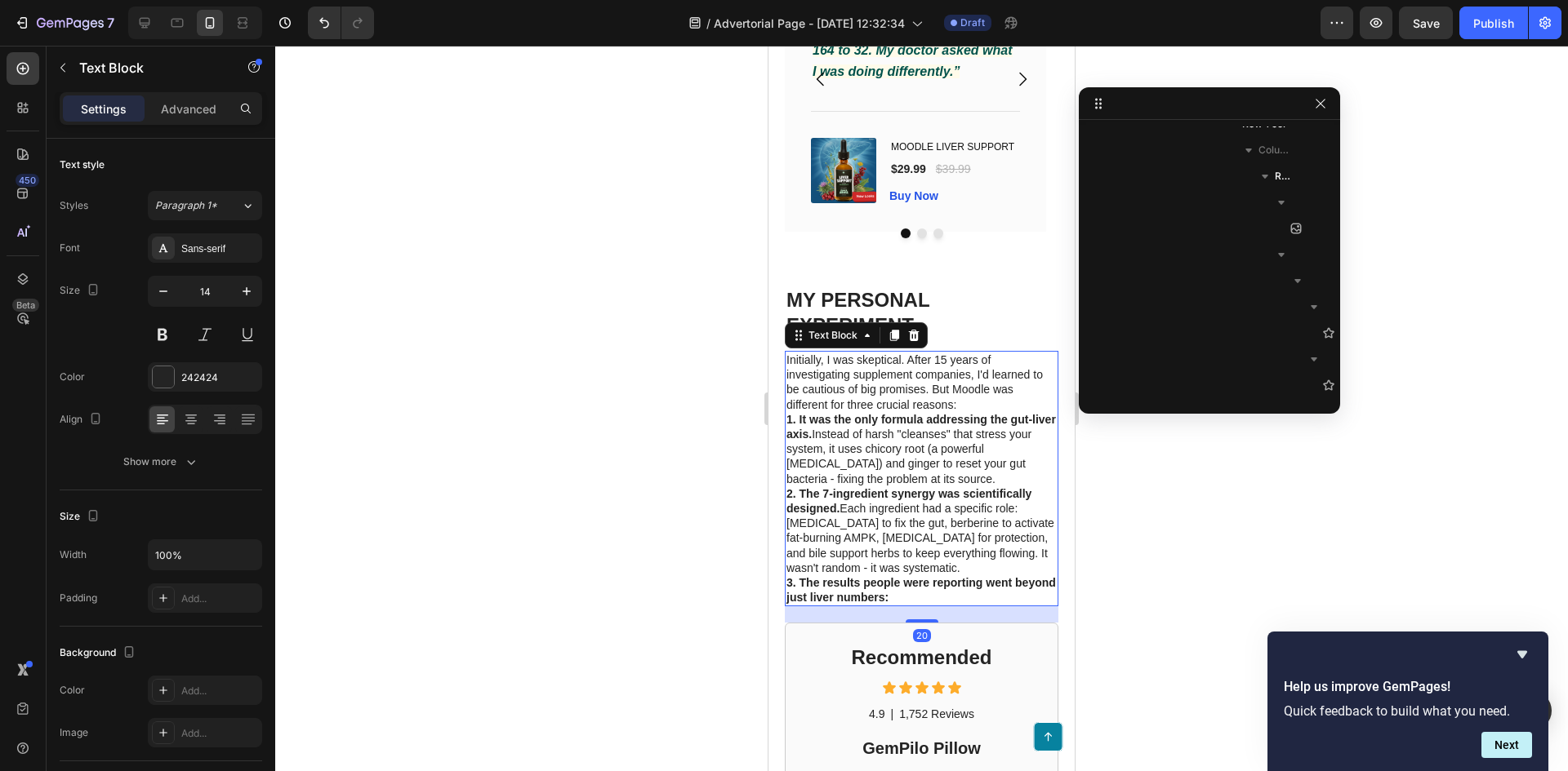
click at [840, 506] on strong "2. The 7-ingredient synergy was scientifically designed." at bounding box center [909, 501] width 245 height 28
click at [856, 499] on strong "2. The 7-ingredient synergy was scientifically designed." at bounding box center [909, 501] width 245 height 28
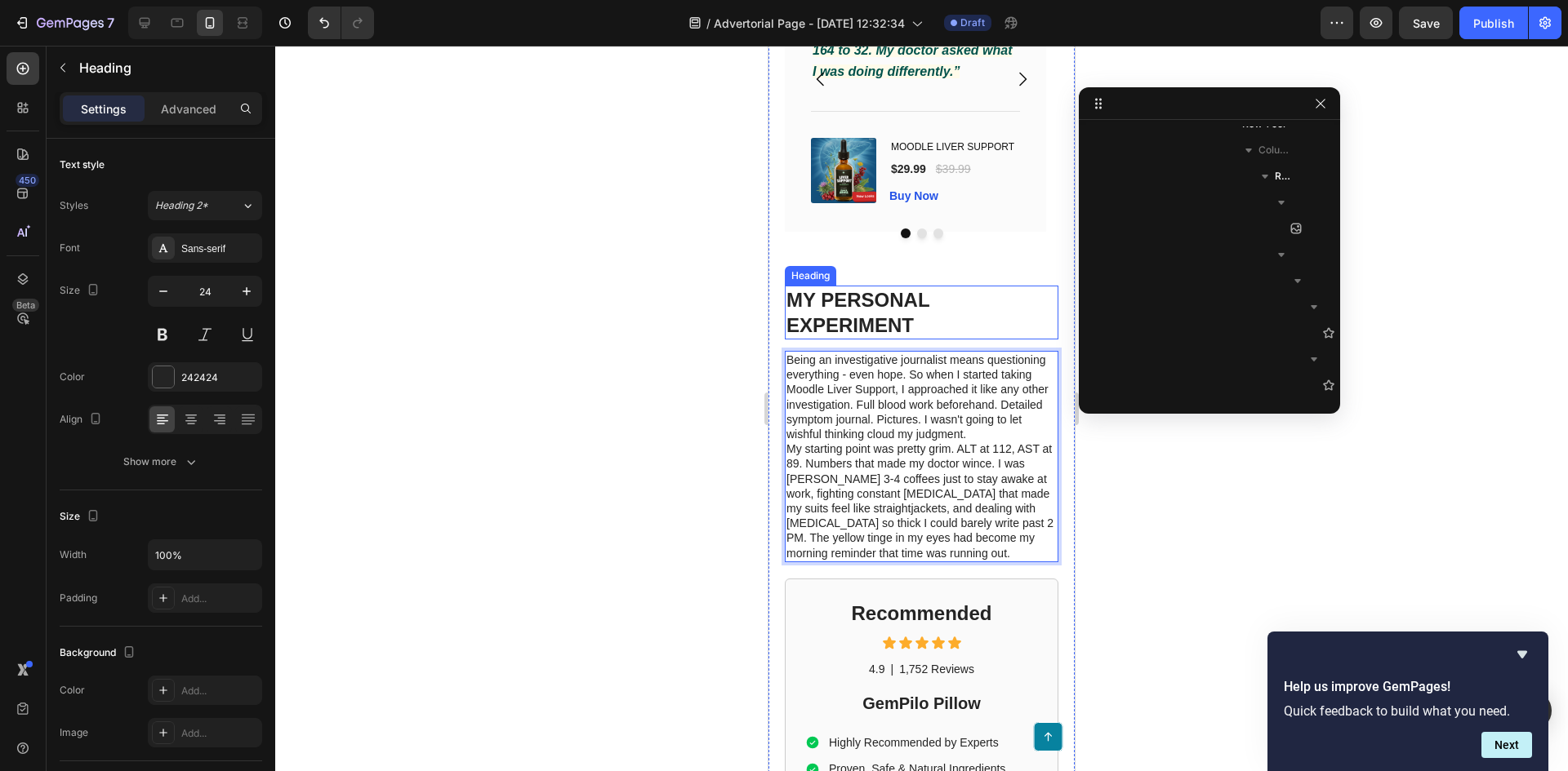
click at [914, 332] on p "MY PERSONAL EXPERIMENT" at bounding box center [921, 313] width 270 height 51
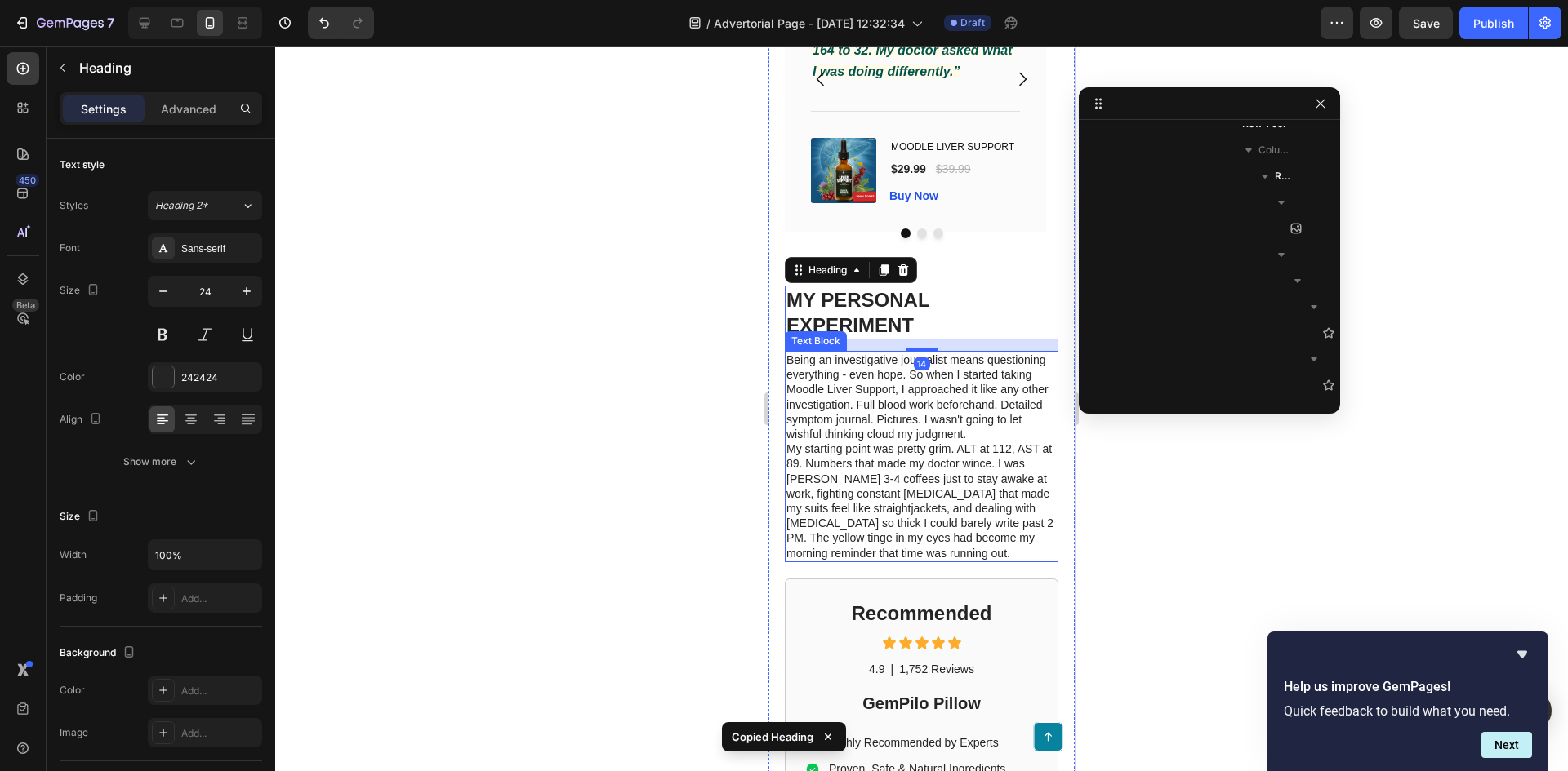
click at [959, 513] on p "My starting point was pretty grim. ALT at 112, AST at 89. Numbers that made my …" at bounding box center [921, 501] width 270 height 119
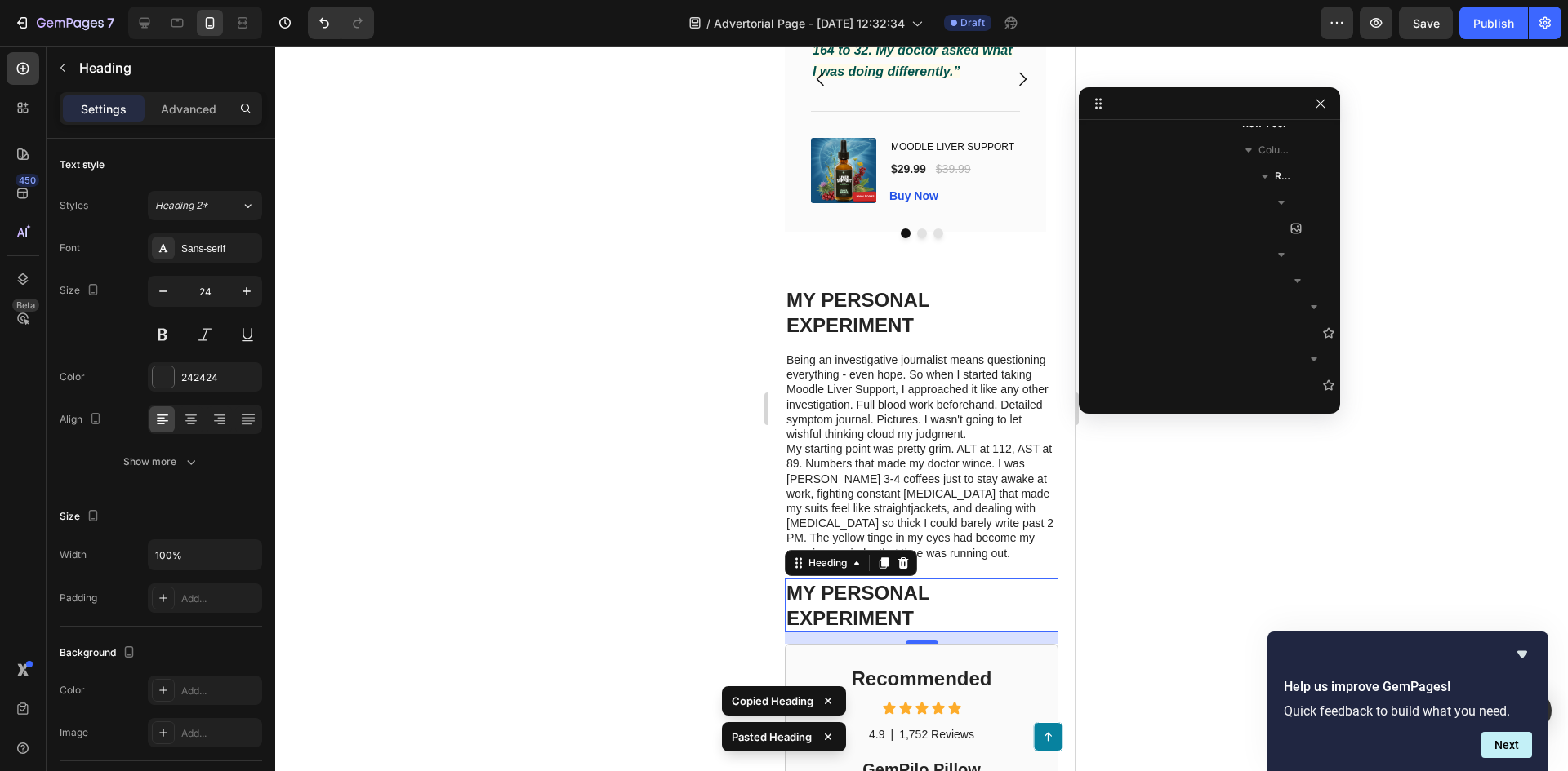
click at [933, 630] on h1 "MY PERSONAL EXPERIMENT" at bounding box center [921, 606] width 274 height 53
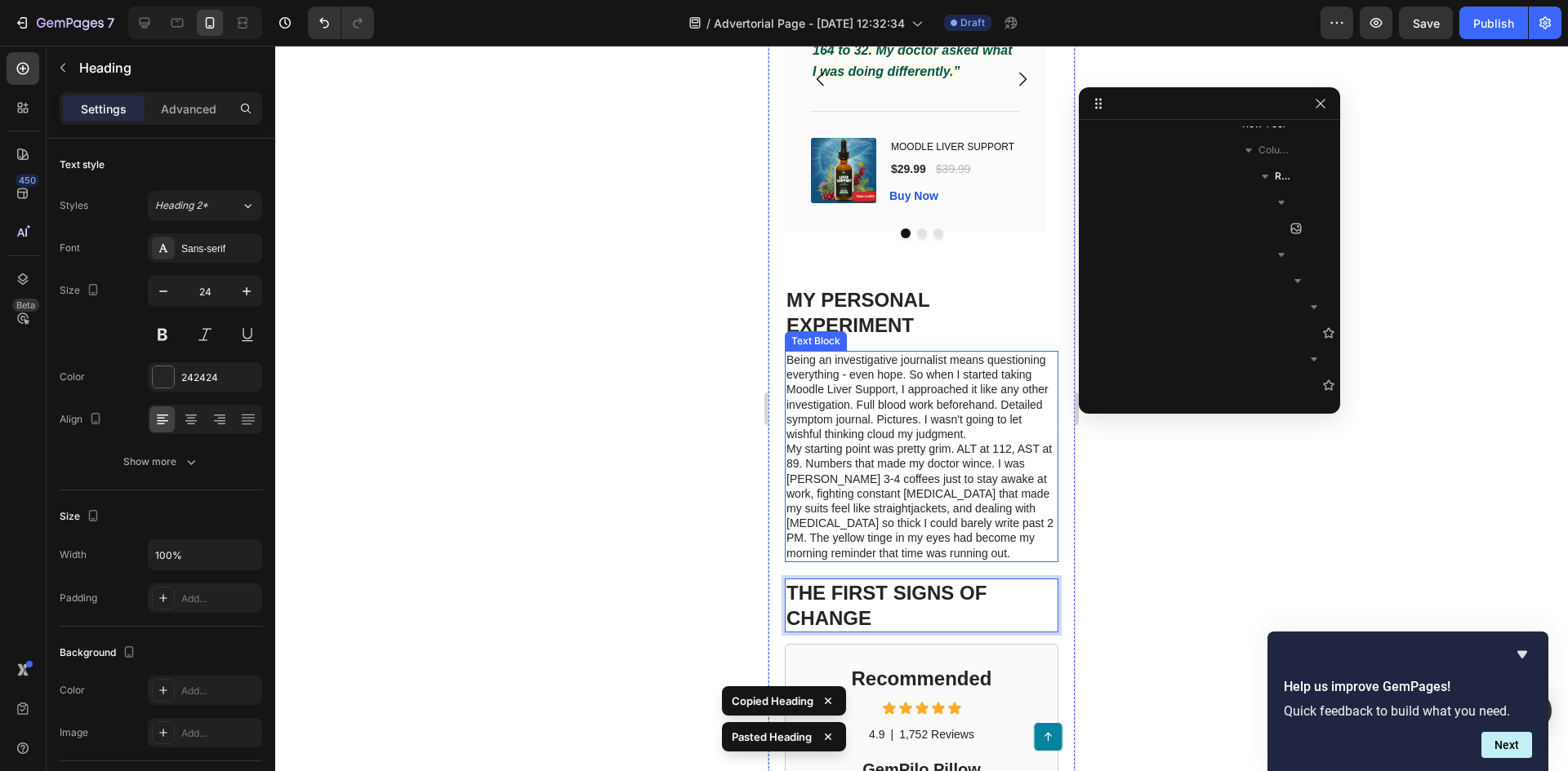
click at [887, 440] on p "Being an investigative journalist means questioning everything - even hope. So …" at bounding box center [921, 397] width 270 height 89
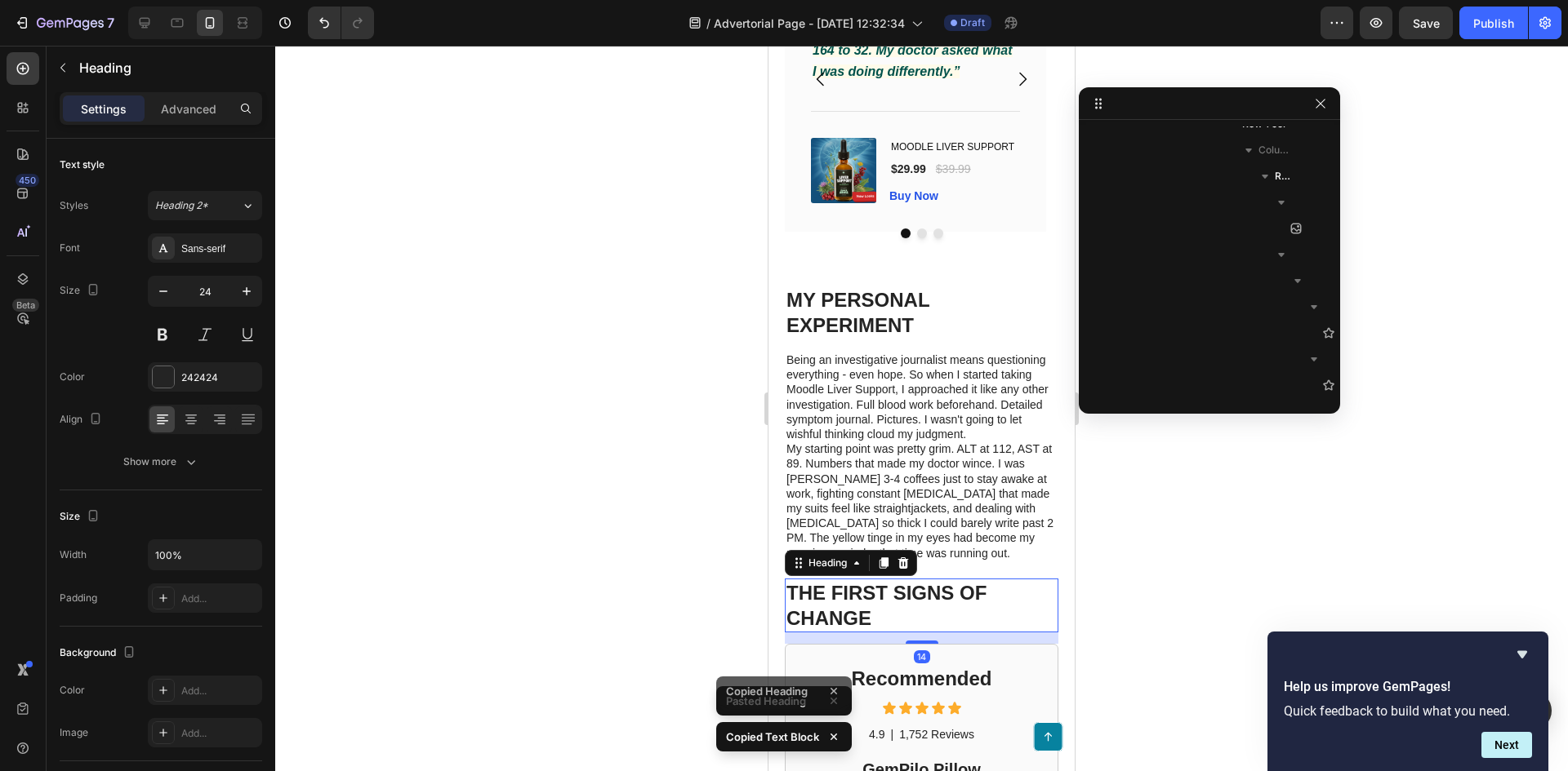
click at [963, 607] on p "THE FIRST SIGNS OF CHANGE" at bounding box center [921, 605] width 270 height 51
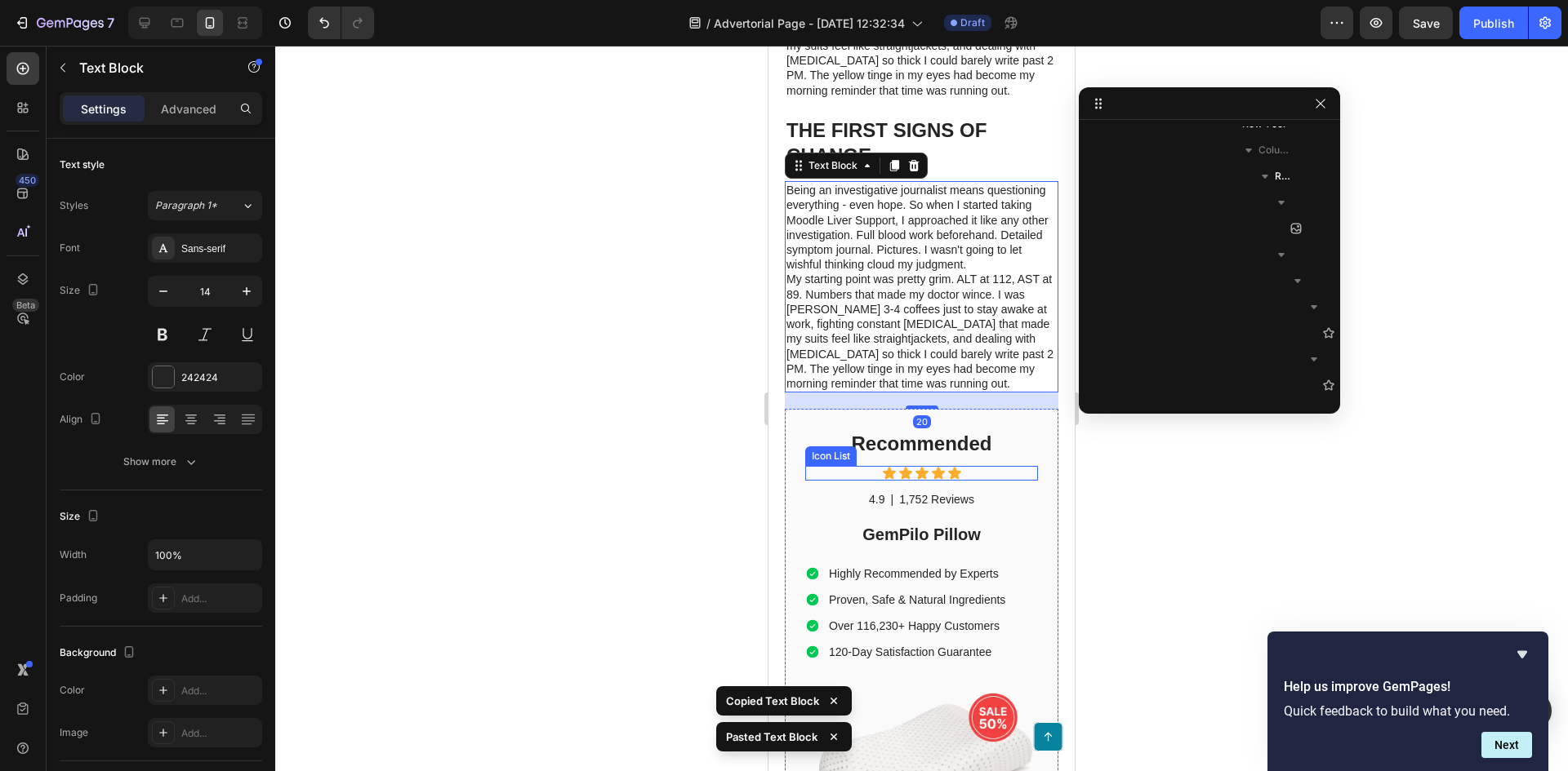
scroll to position [3144, 0]
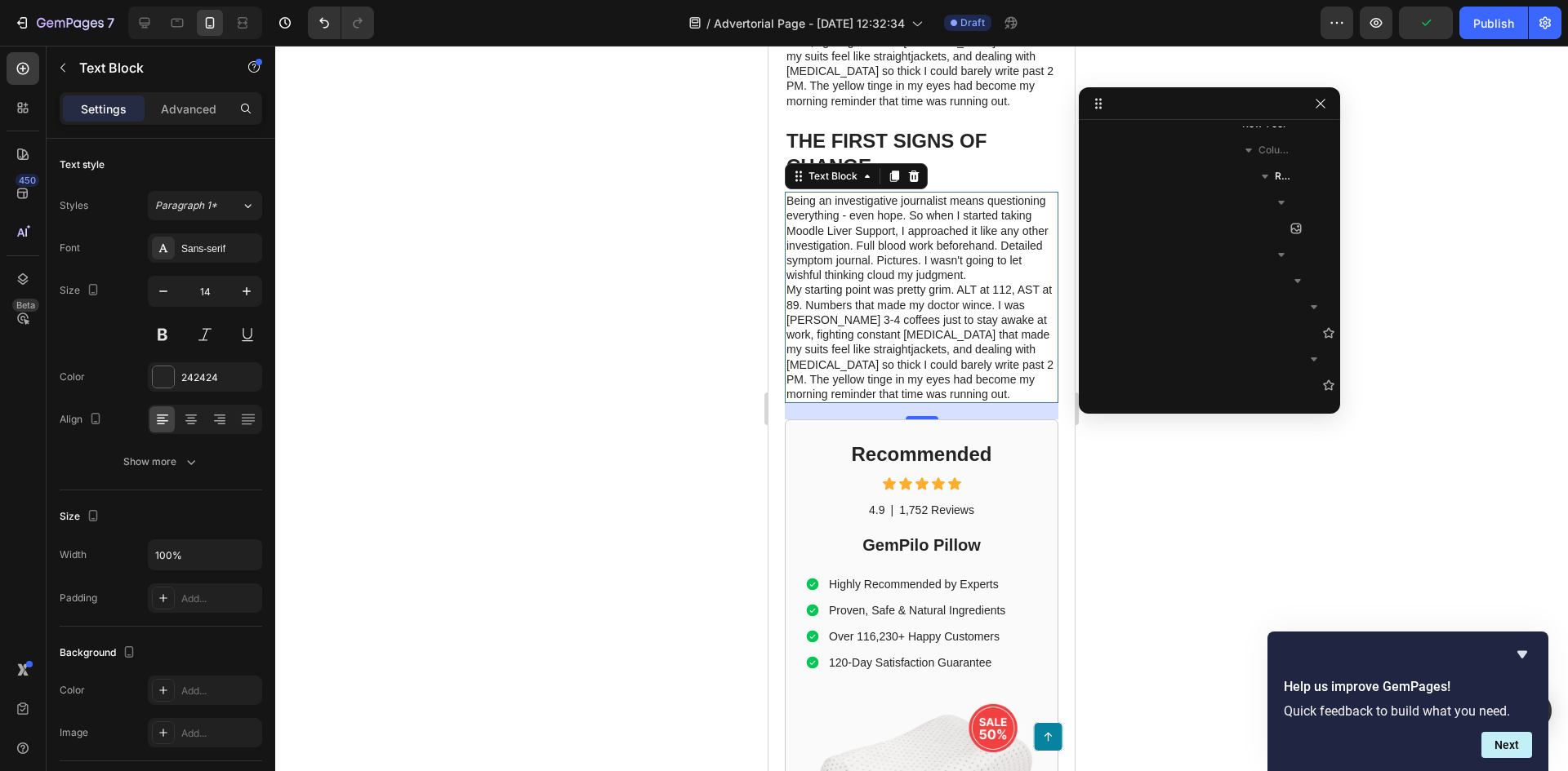
click at [904, 376] on p "My starting point was pretty grim. ALT at 112, AST at 89. Numbers that made my …" at bounding box center [921, 341] width 270 height 119
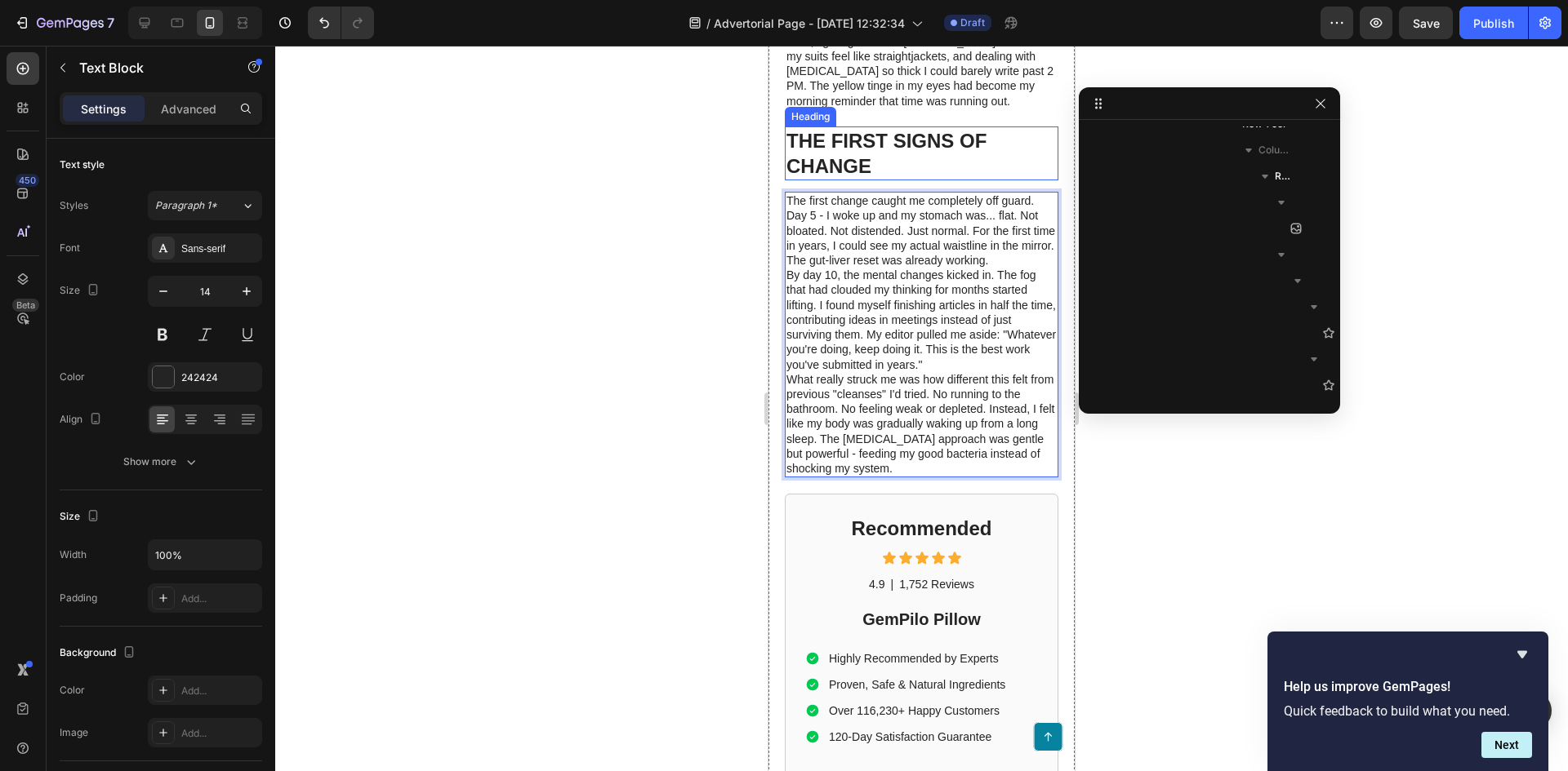
click at [878, 179] on p "THE FIRST SIGNS OF CHANGE" at bounding box center [921, 153] width 270 height 51
click at [921, 336] on p "By day 10, the mental changes kicked in. The fog that had clouded my thinking f…" at bounding box center [921, 319] width 270 height 103
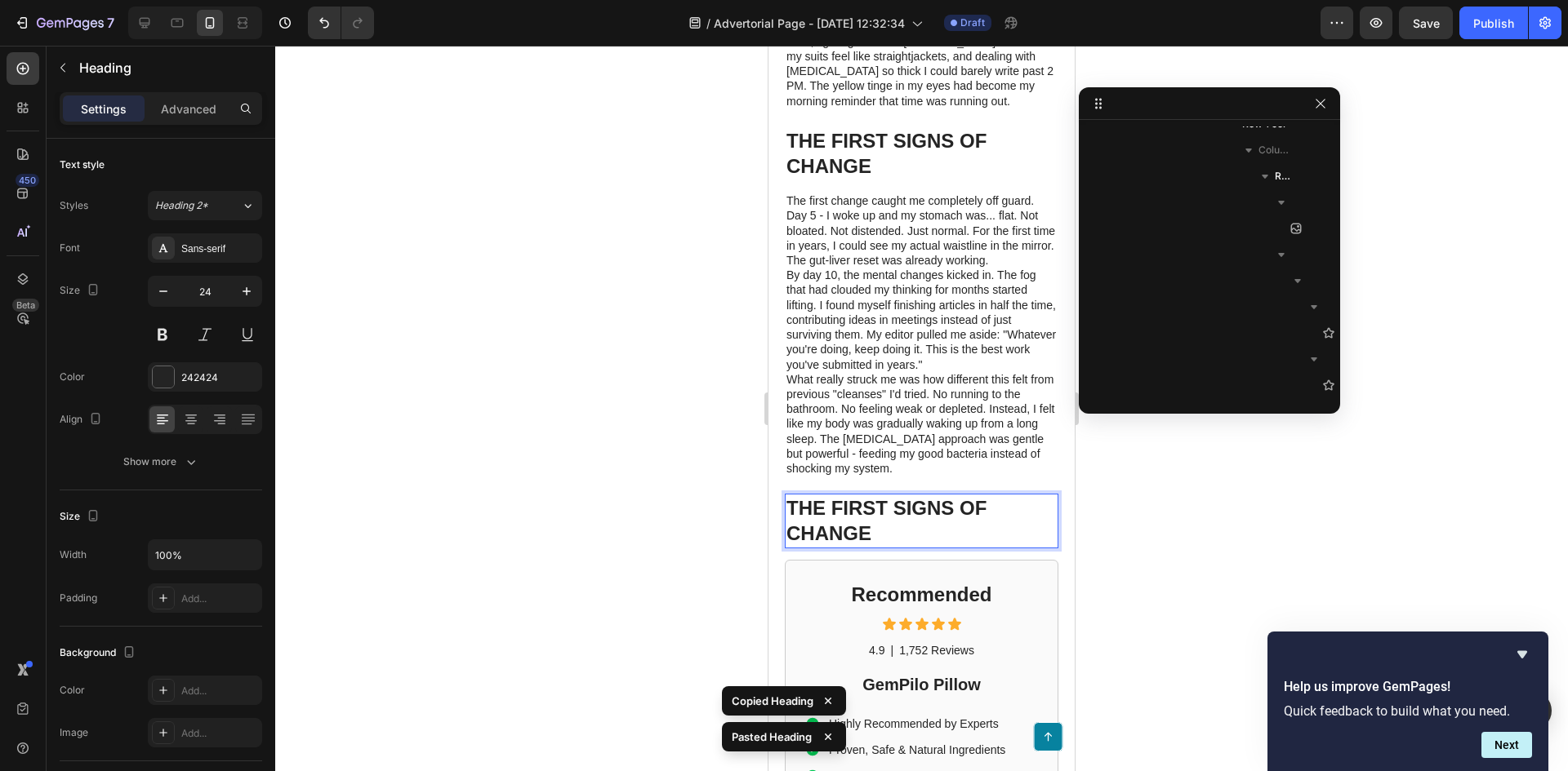
click at [932, 548] on h1 "THE FIRST SIGNS OF CHANGE" at bounding box center [921, 521] width 274 height 53
click at [932, 546] on p "THE FIRST SIGNS OF CHANGE" at bounding box center [921, 520] width 270 height 51
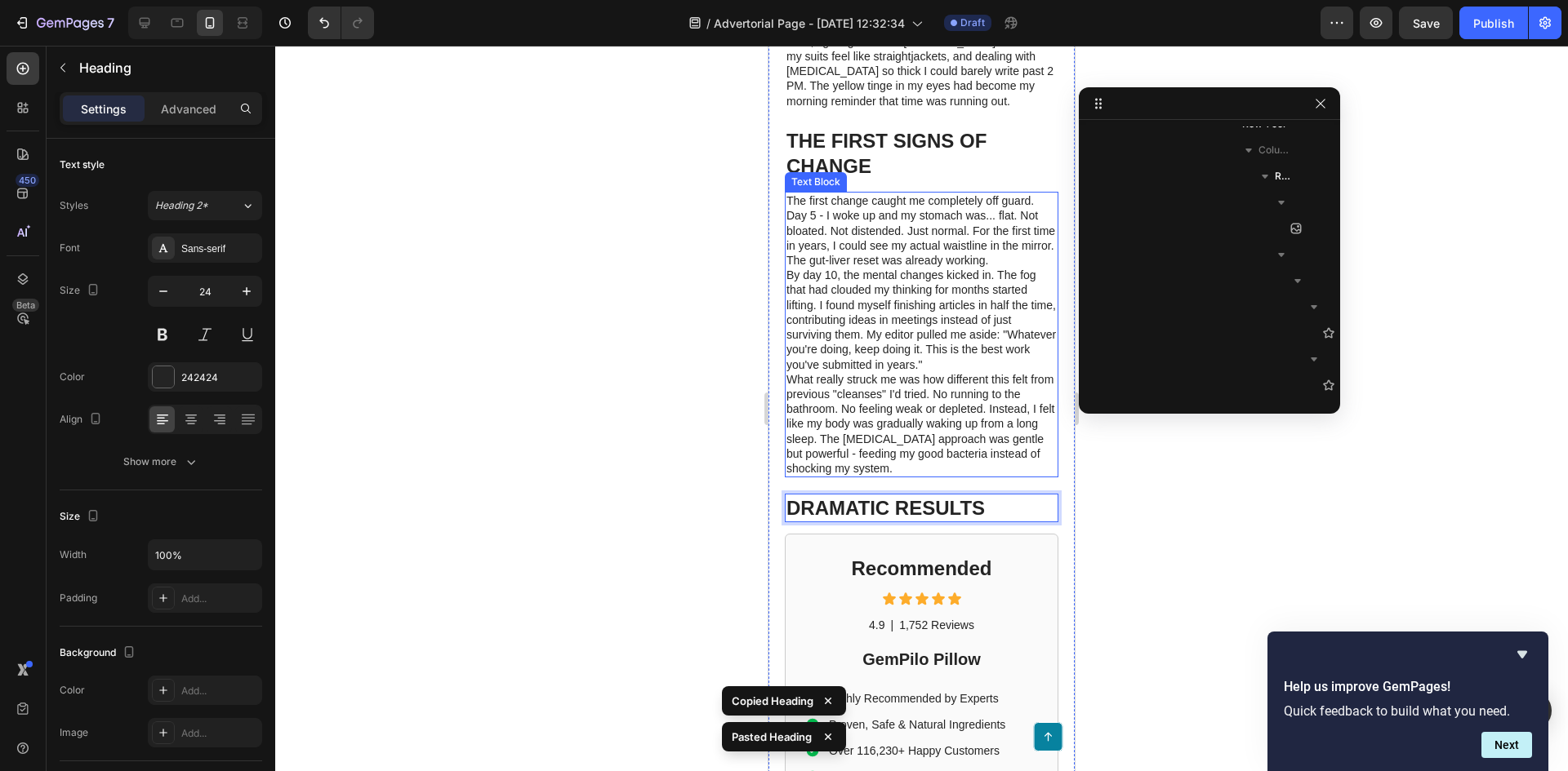
click at [939, 401] on p "What really struck me was how different this felt from previous "cleanses" I'd …" at bounding box center [921, 424] width 270 height 103
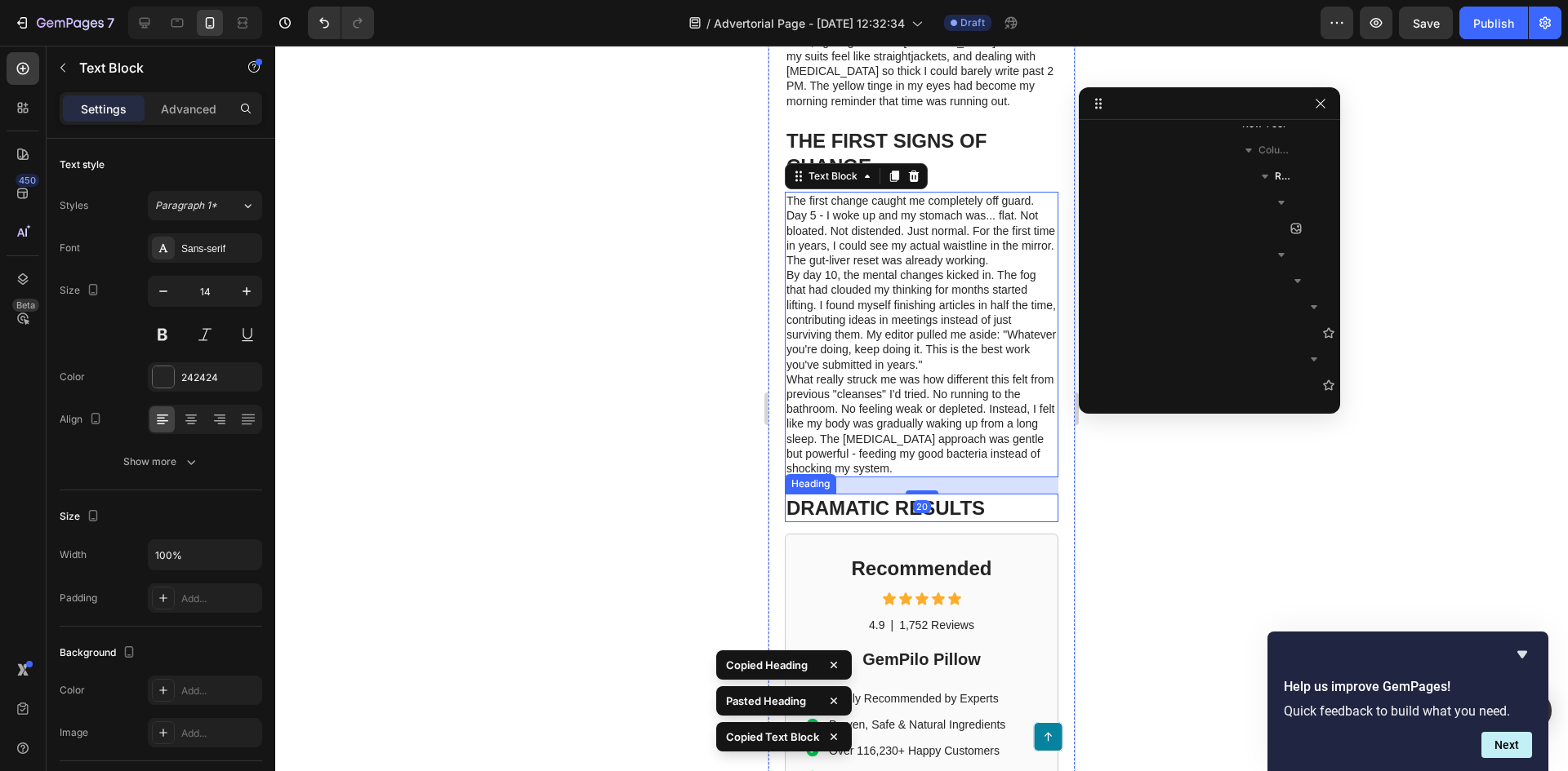
click at [1003, 521] on p "DRAMATIC RESULTS" at bounding box center [921, 507] width 270 height 25
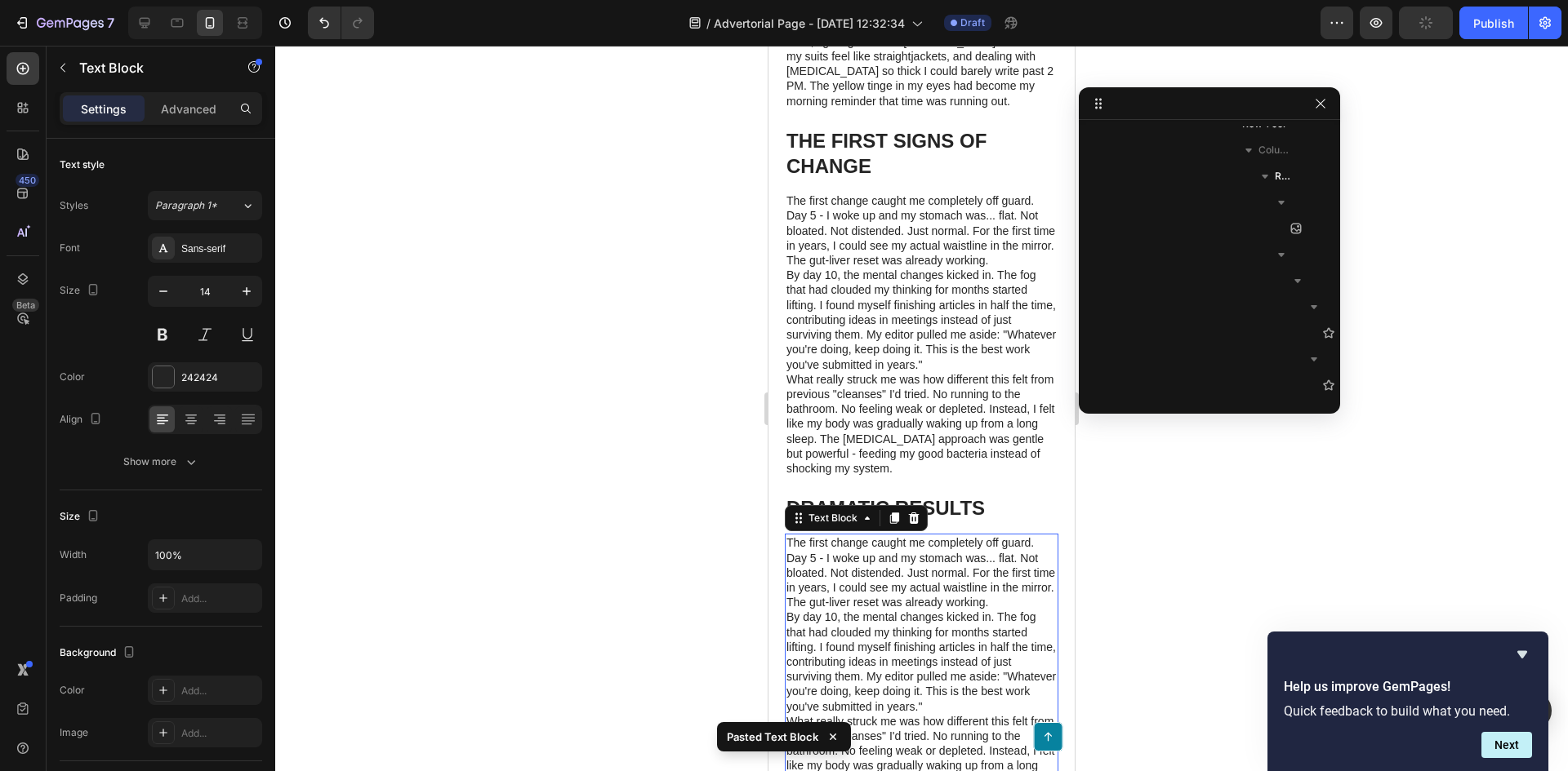
click at [1004, 610] on p "The first change caught me completely off guard. Day 5 - I woke up and my stoma…" at bounding box center [921, 573] width 270 height 75
click at [1004, 610] on p "The first change caught me completely off guard. Day 5 - I woke up and my stoma…" at bounding box center [921, 573] width 270 height 75
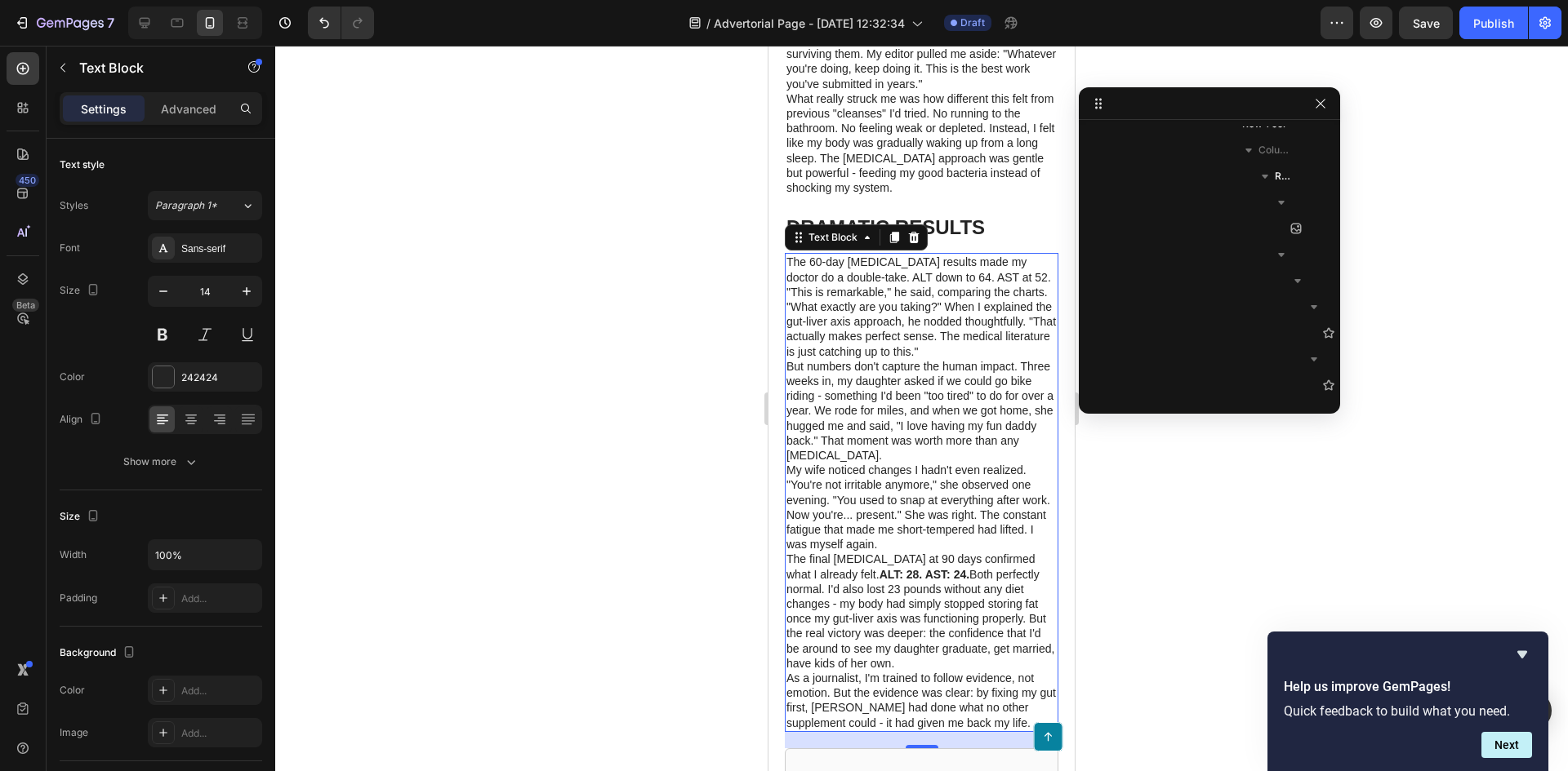
scroll to position [3423, 0]
click at [966, 241] on p "DRAMATIC RESULTS" at bounding box center [921, 228] width 270 height 25
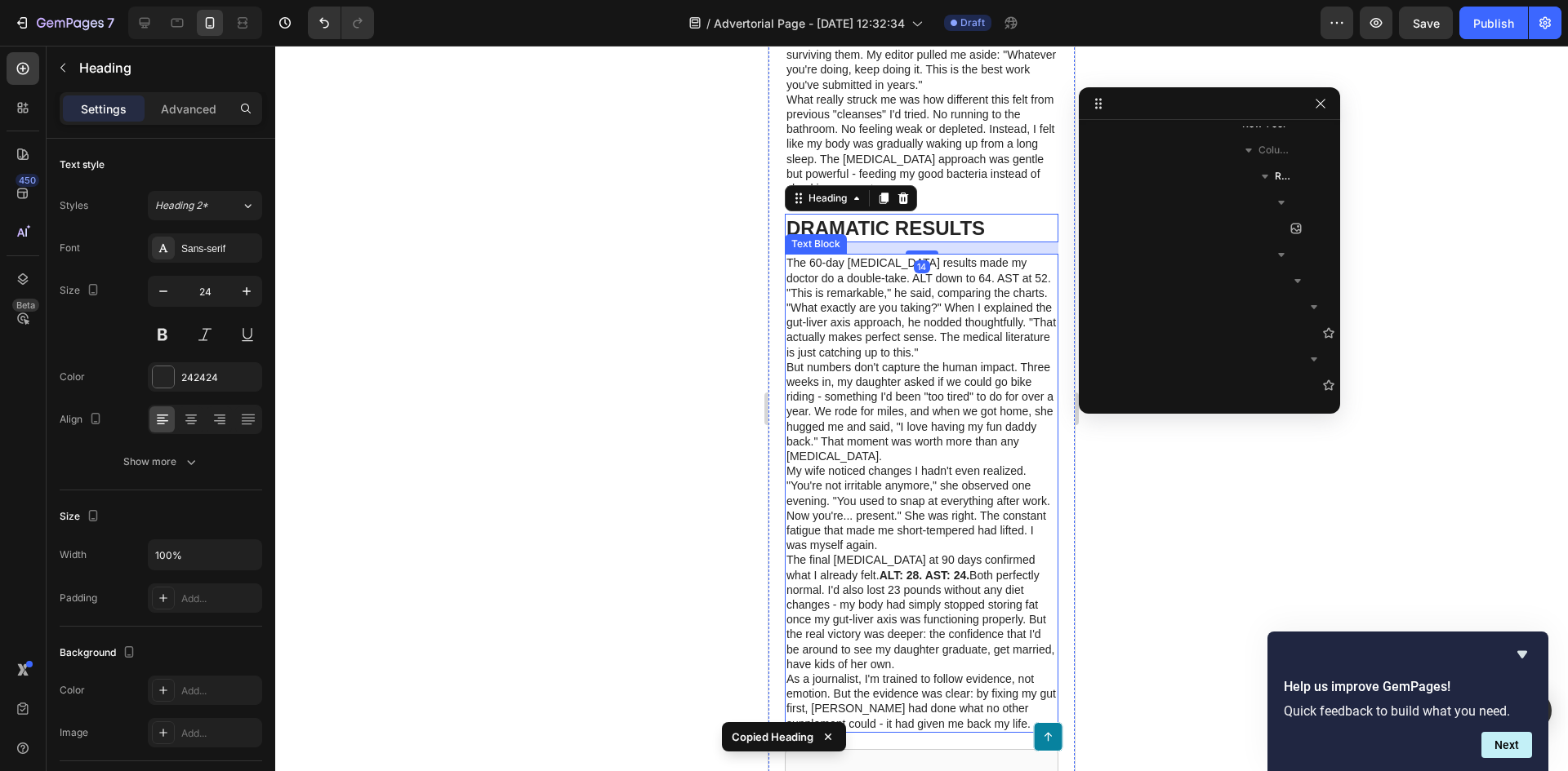
click at [962, 359] on p "The 60-day blood test results made my doctor do a double-take. ALT down to 64. …" at bounding box center [921, 307] width 270 height 103
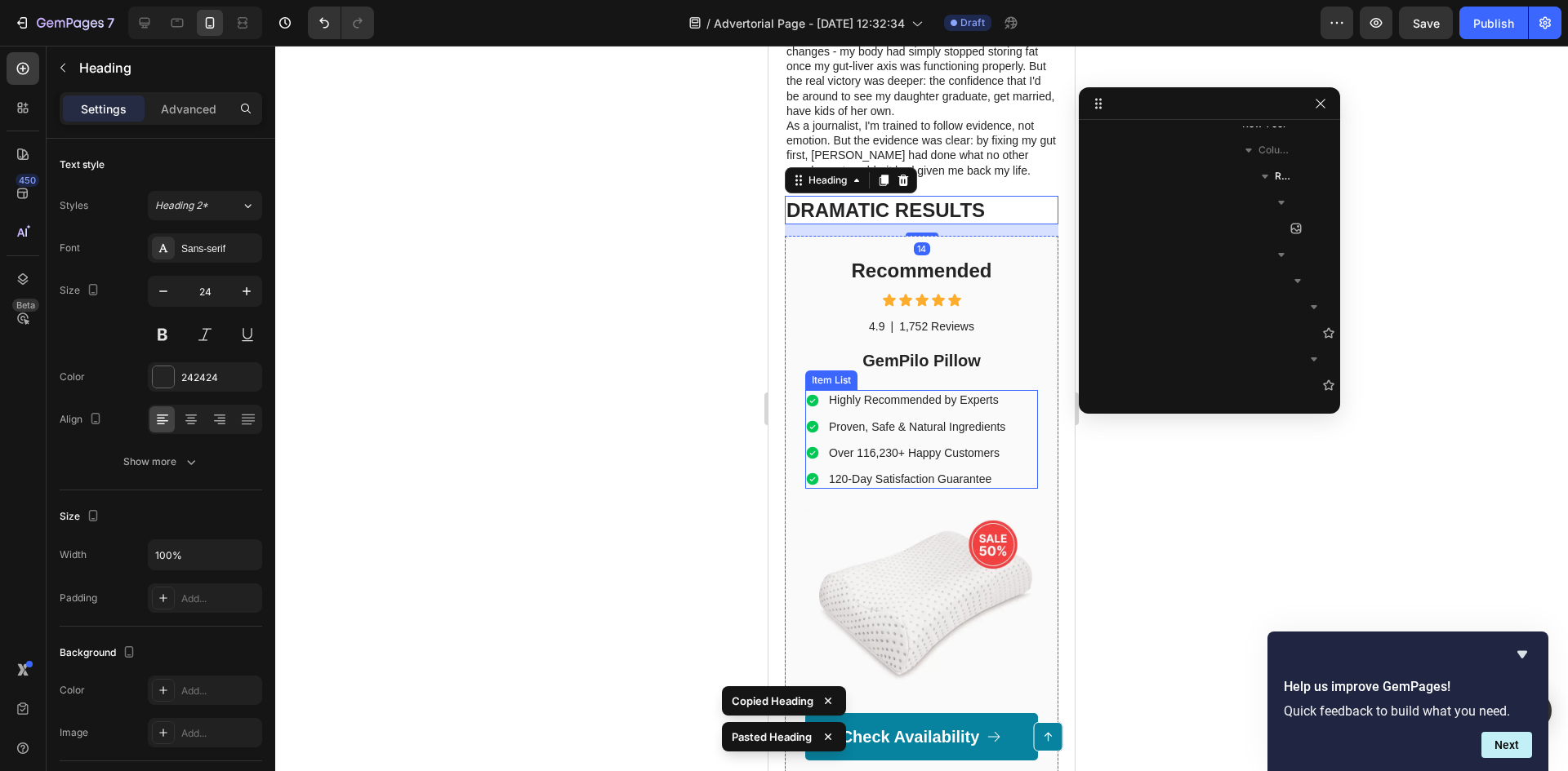
scroll to position [3932, 0]
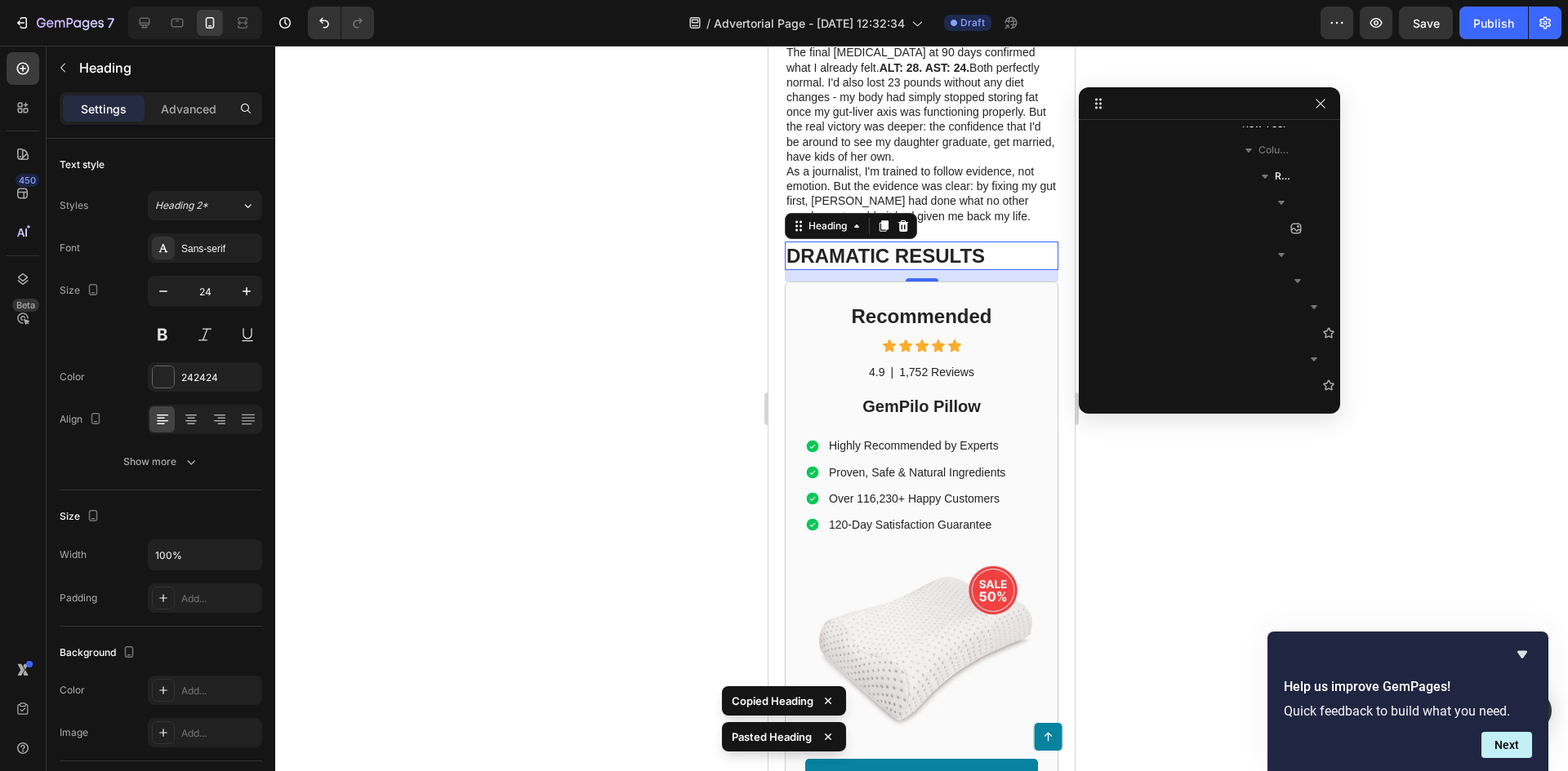
click at [978, 270] on h1 "DRAMATIC RESULTS" at bounding box center [921, 255] width 274 height 29
click at [984, 270] on h1 "DRAMATIC RESULTS" at bounding box center [921, 255] width 274 height 29
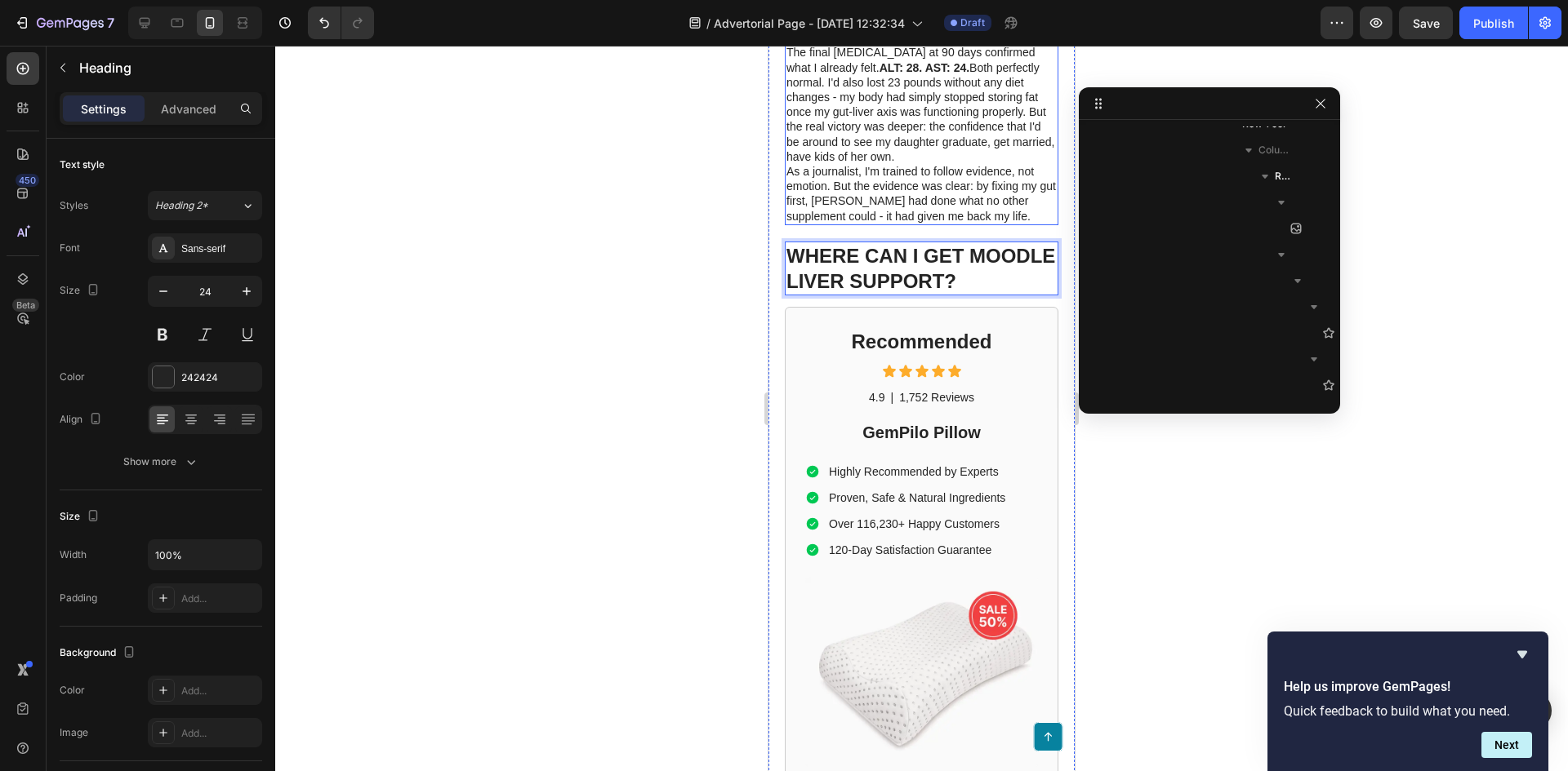
click at [954, 189] on p "As a journalist, I'm trained to follow evidence, not emotion. But the evidence …" at bounding box center [921, 194] width 270 height 60
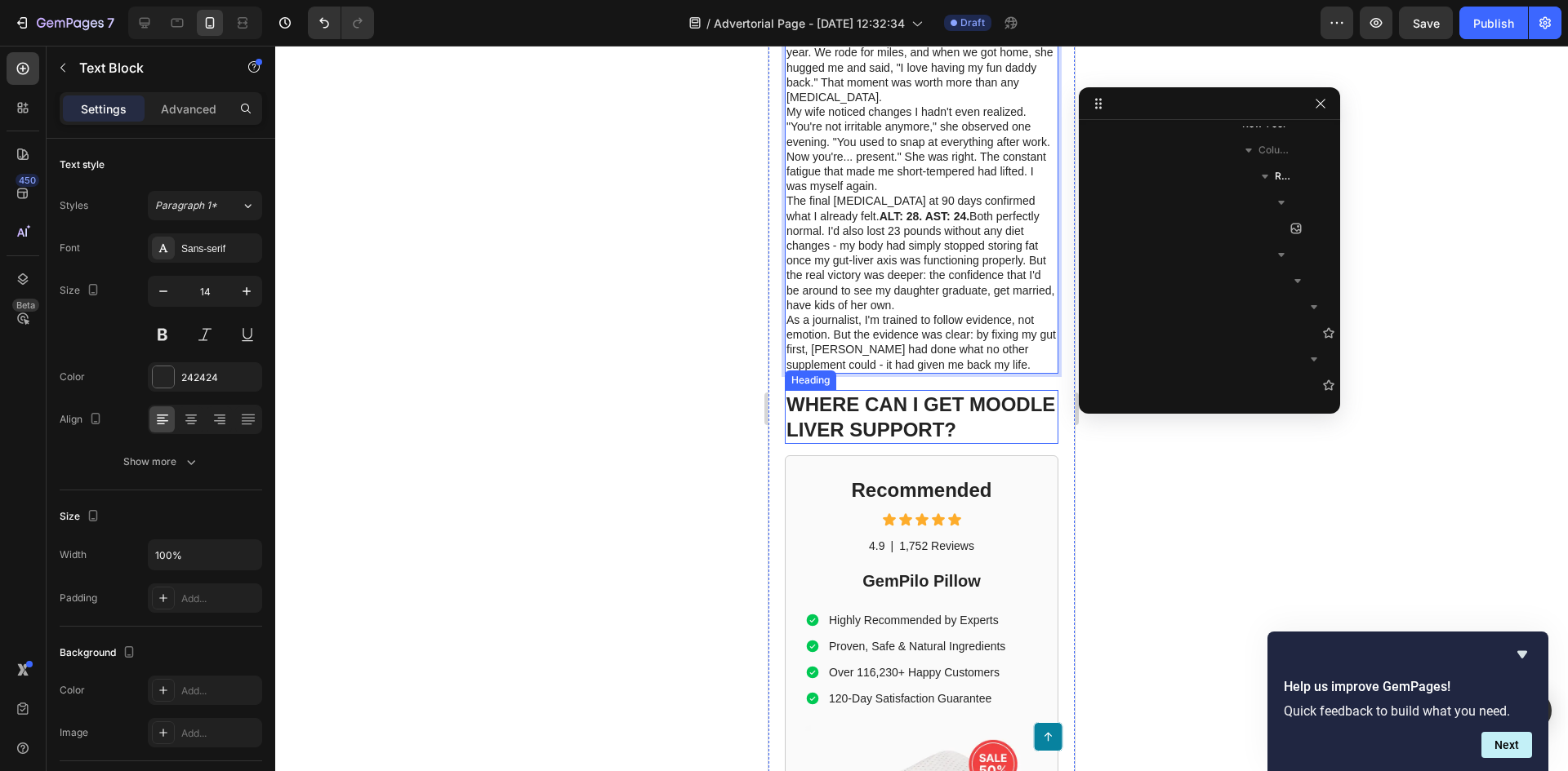
scroll to position [3792, 0]
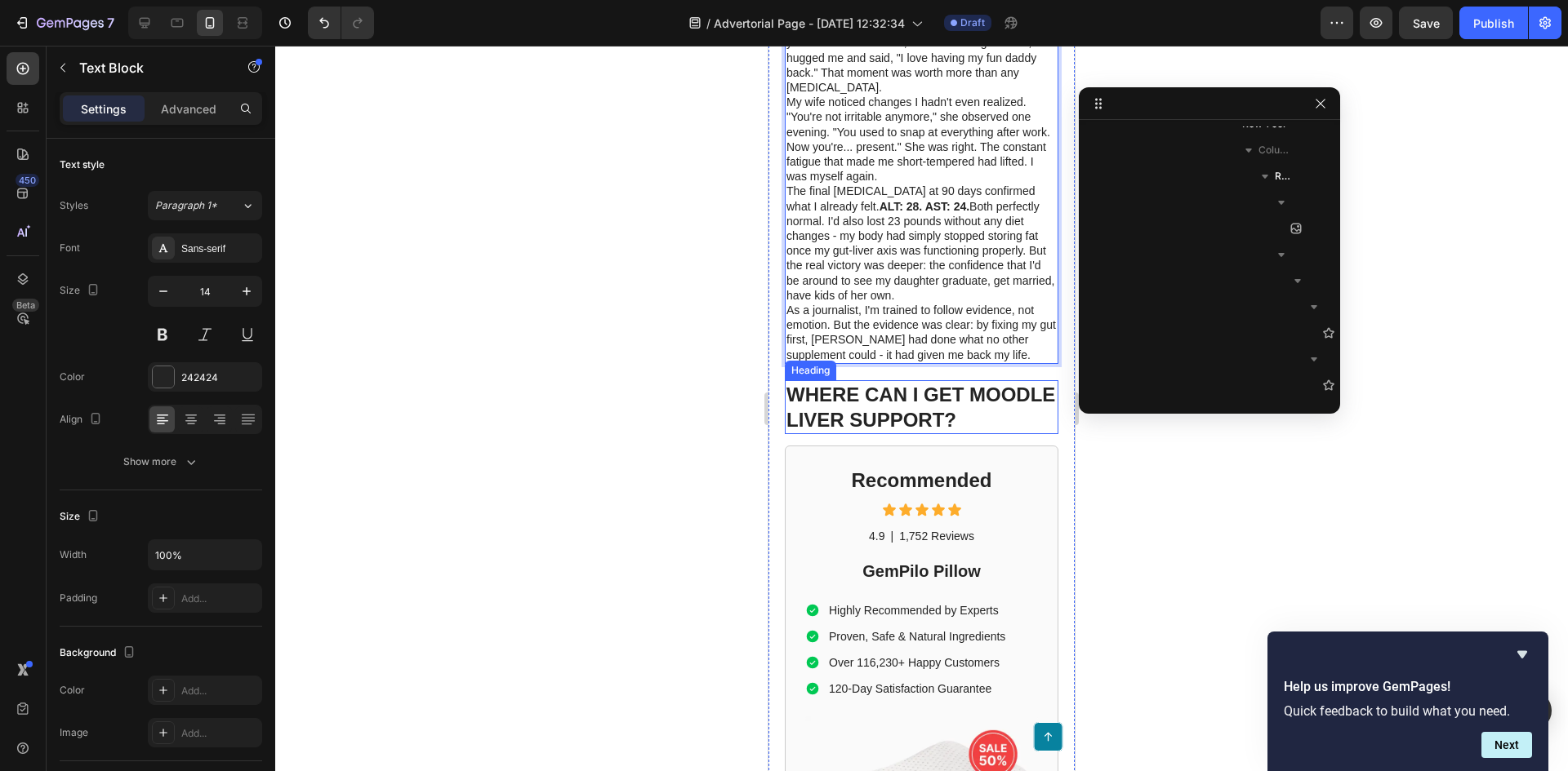
click at [944, 423] on p "WHERE CAN I GET MOODLE LIVER SUPPORT?" at bounding box center [921, 407] width 270 height 51
click at [836, 302] on p "The final blood test at 90 days confirmed what I already felt. ALT: 28. AST: 24…" at bounding box center [921, 243] width 270 height 119
click at [878, 433] on p "WHERE CAN I GET MOODLE LIVER SUPPORT?" at bounding box center [921, 407] width 270 height 51
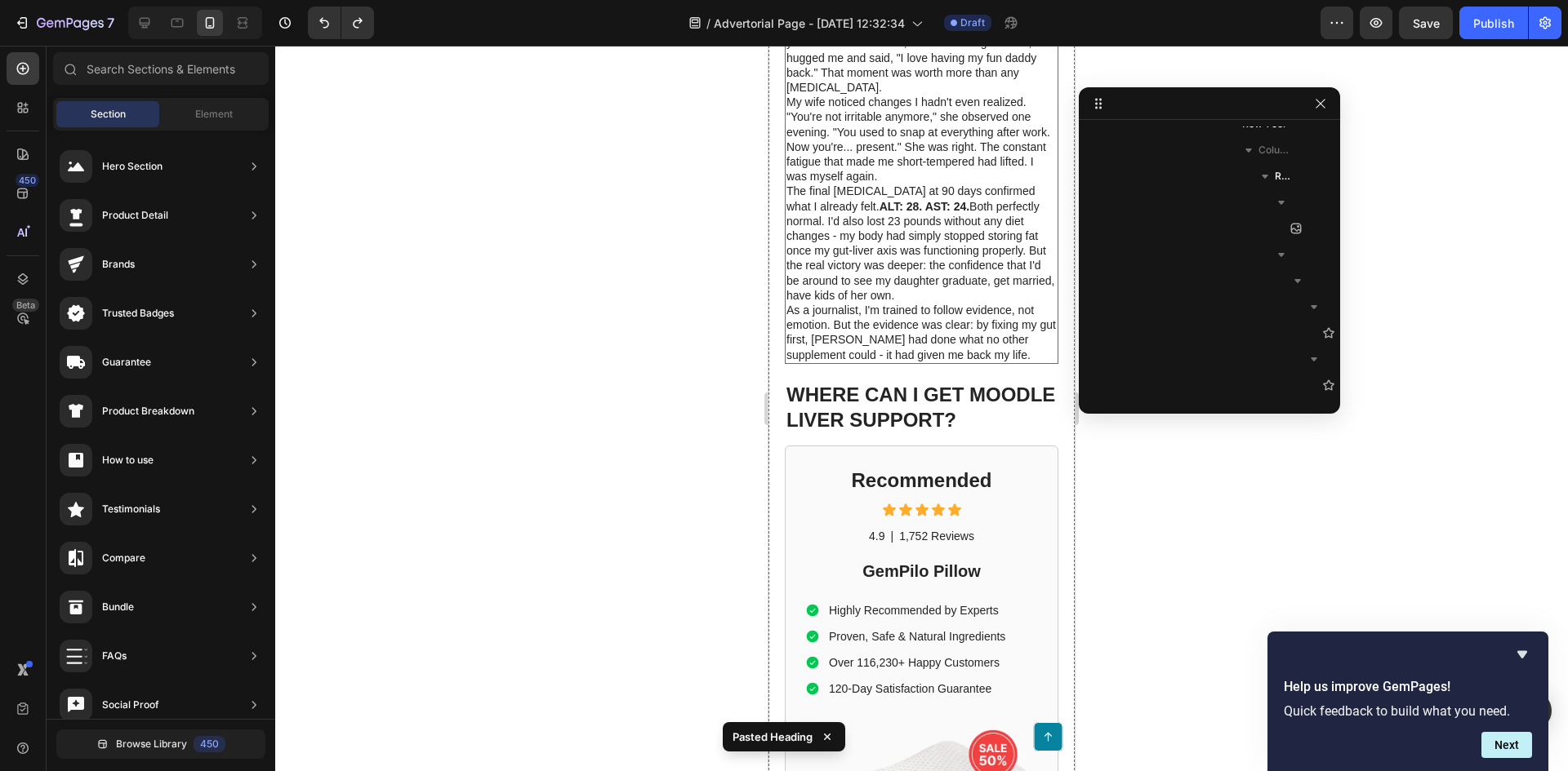
click at [924, 302] on p "The final blood test at 90 days confirmed what I already felt. ALT: 28. AST: 24…" at bounding box center [921, 243] width 270 height 119
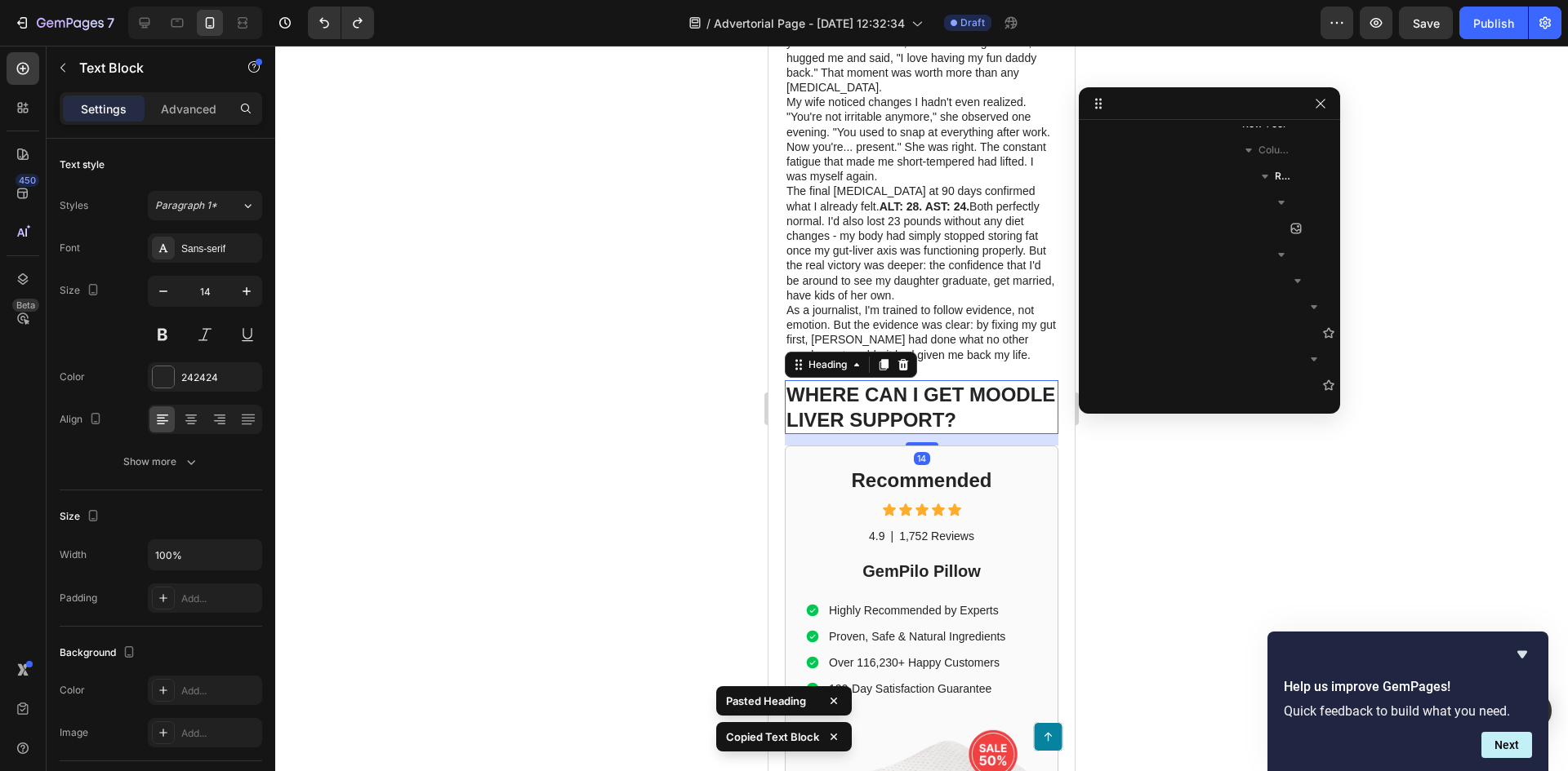
click at [850, 433] on p "WHERE CAN I GET MOODLE LIVER SUPPORT?" at bounding box center [921, 407] width 270 height 51
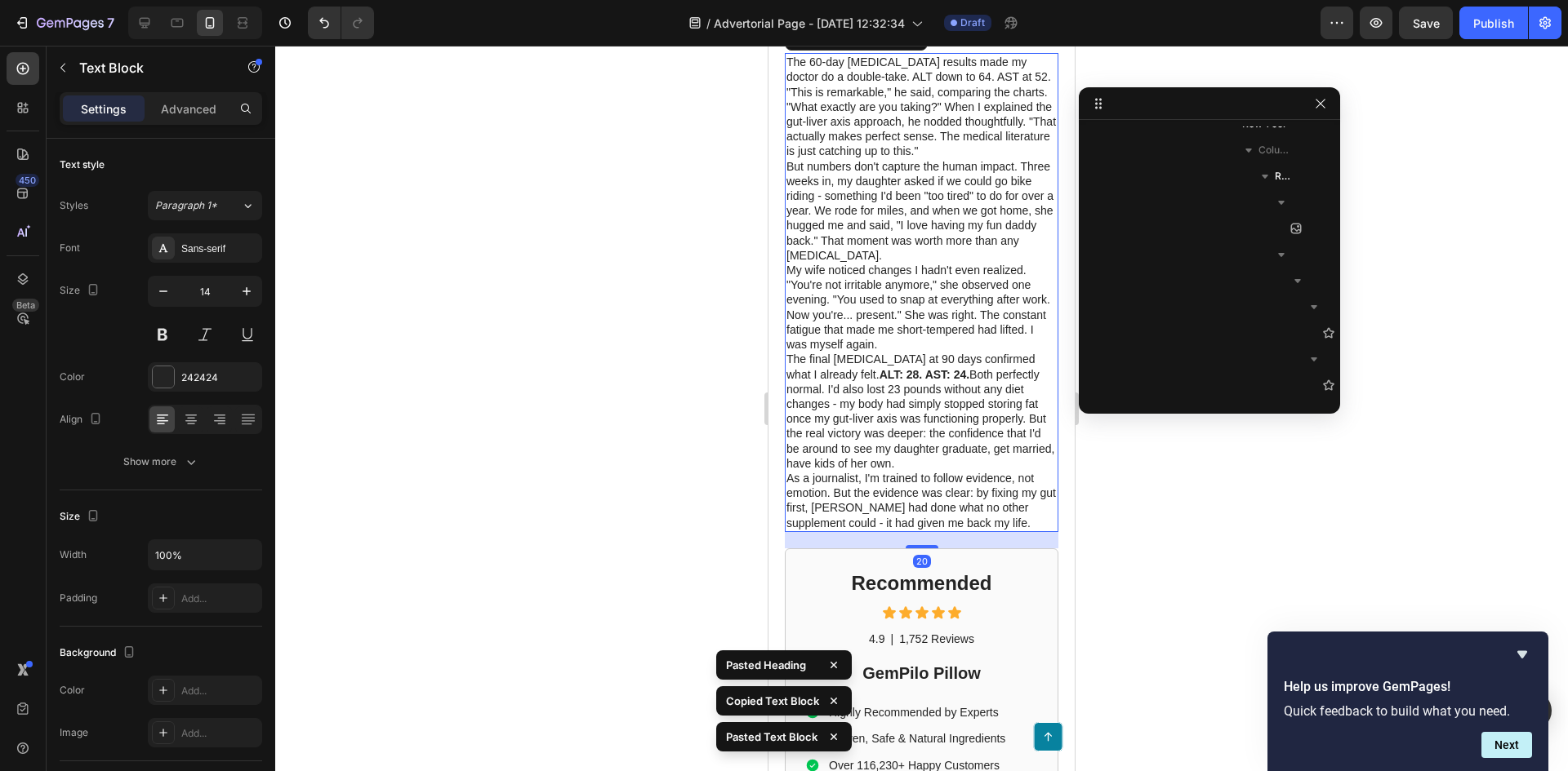
scroll to position [4186, 0]
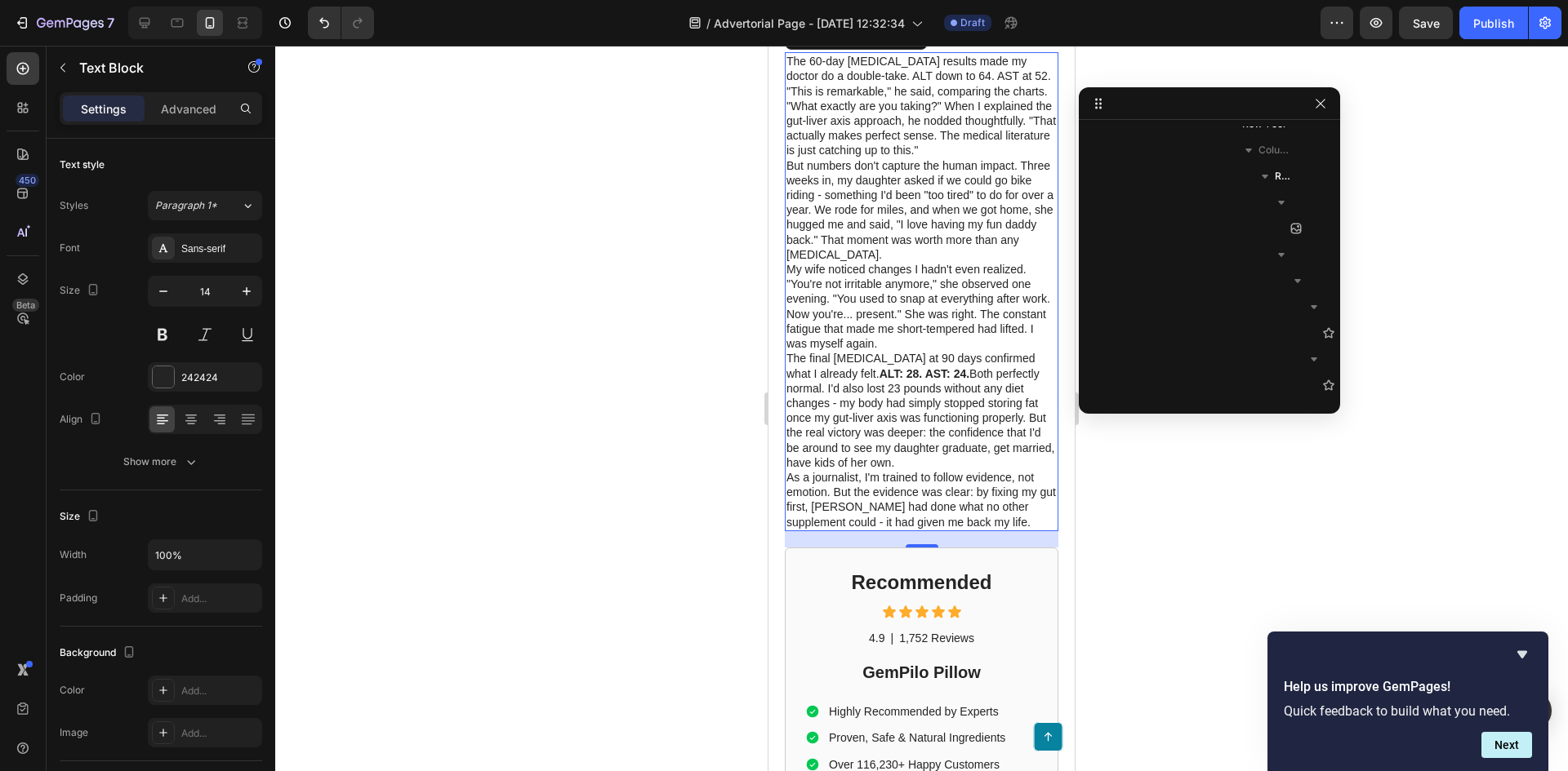
click at [903, 262] on p "But numbers don't capture the human impact. Three weeks in, my daughter asked i…" at bounding box center [921, 210] width 270 height 103
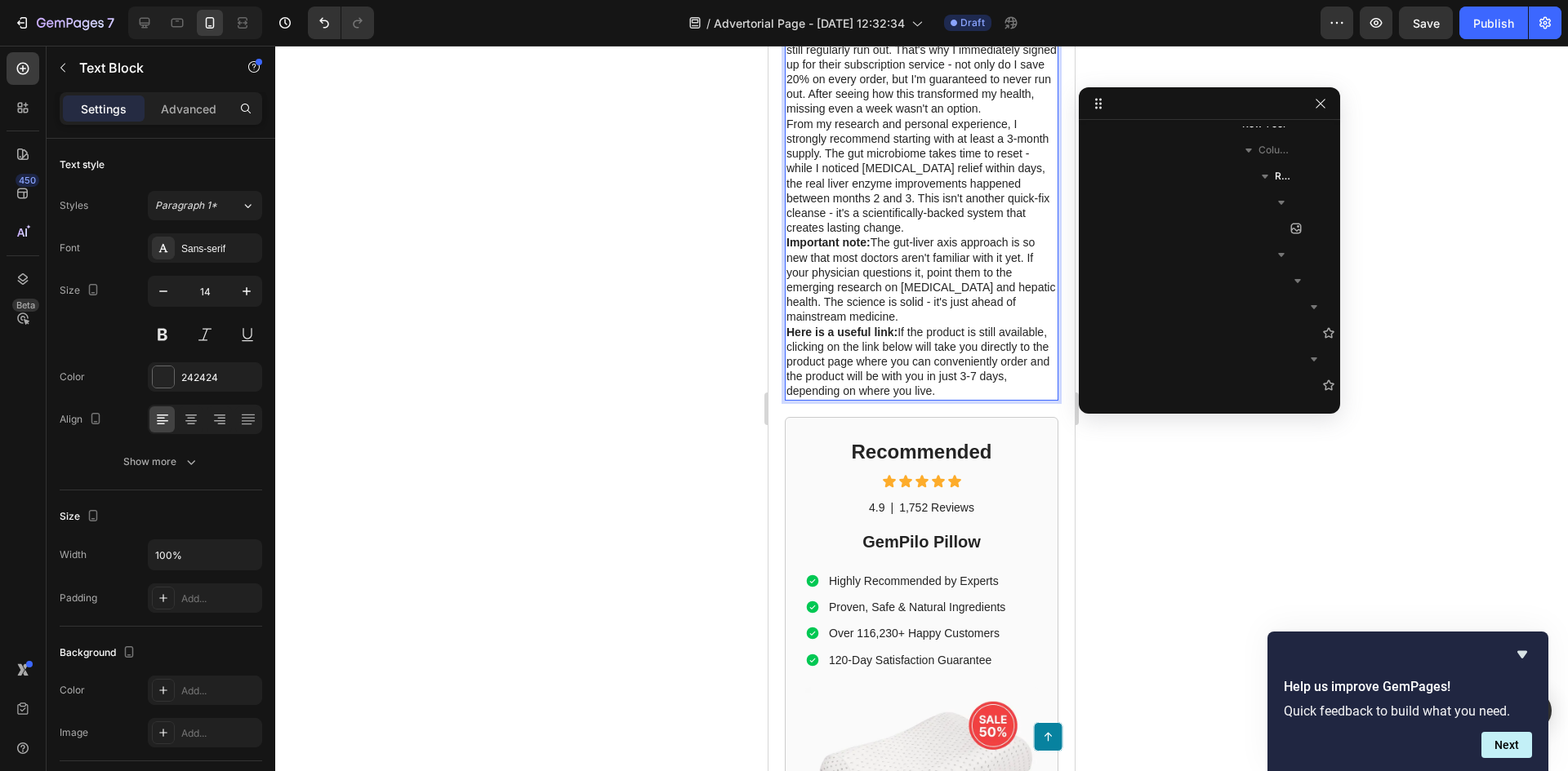
scroll to position [4431, 0]
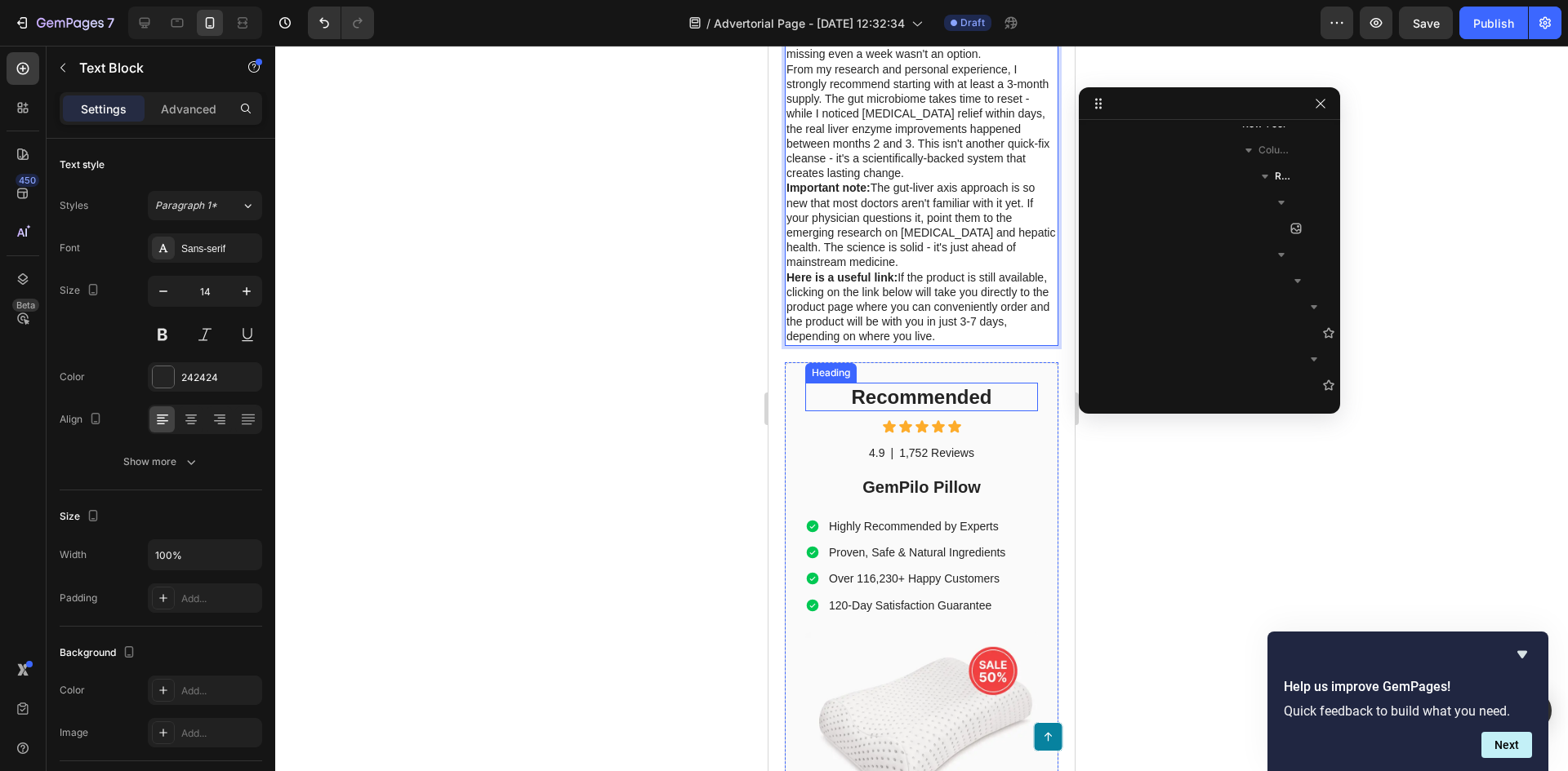
click at [930, 411] on h2 "Recommended" at bounding box center [921, 397] width 232 height 29
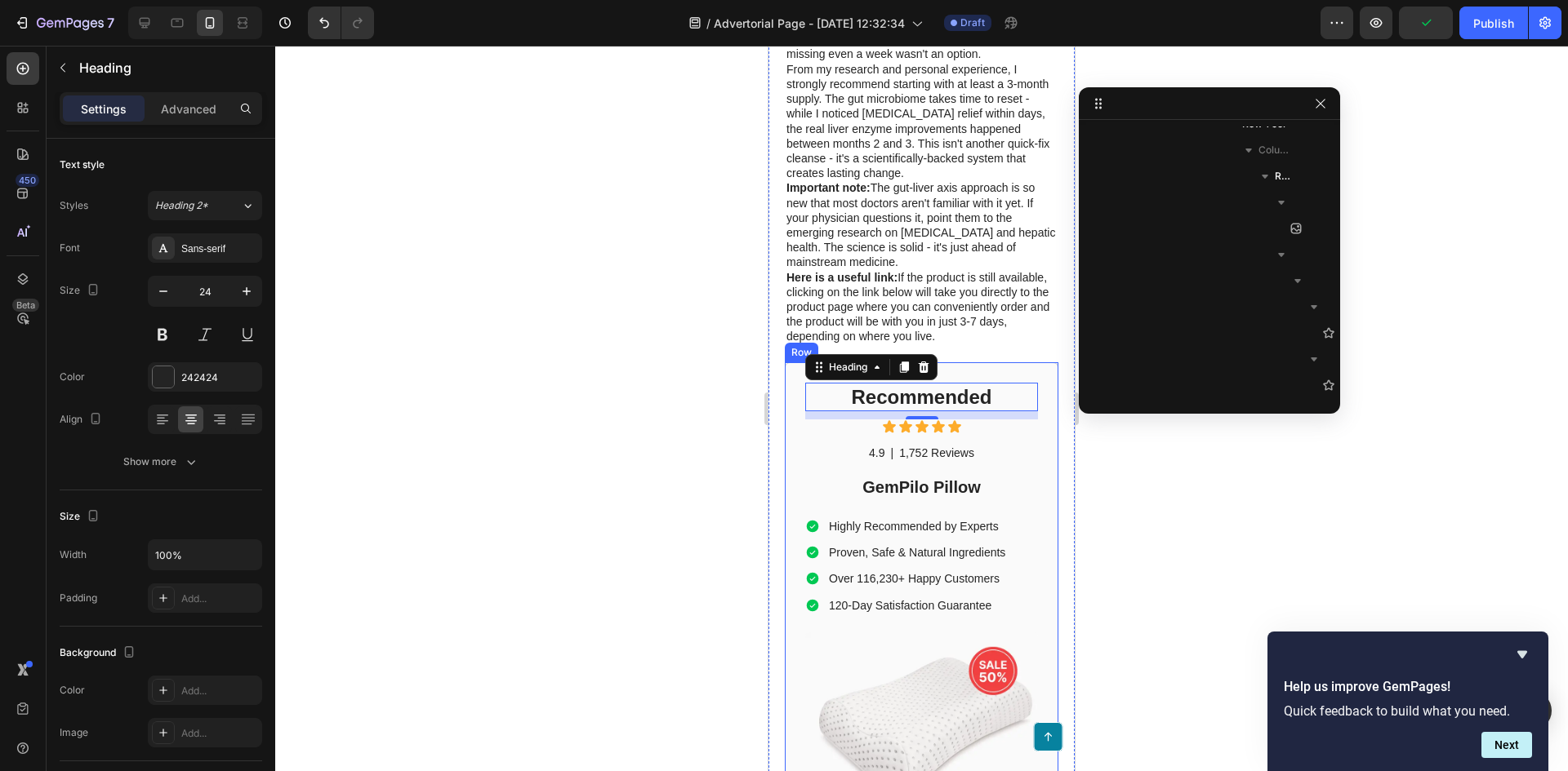
click at [793, 425] on div "Recommended Heading 10 Icon Icon Icon Icon Icon Icon List 4.9 Text Block | Text…" at bounding box center [921, 635] width 274 height 545
click at [926, 411] on h2 "Recommended" at bounding box center [921, 397] width 232 height 29
click at [950, 411] on h2 "Recommended" at bounding box center [921, 397] width 232 height 29
click at [504, 450] on div at bounding box center [921, 409] width 1292 height 726
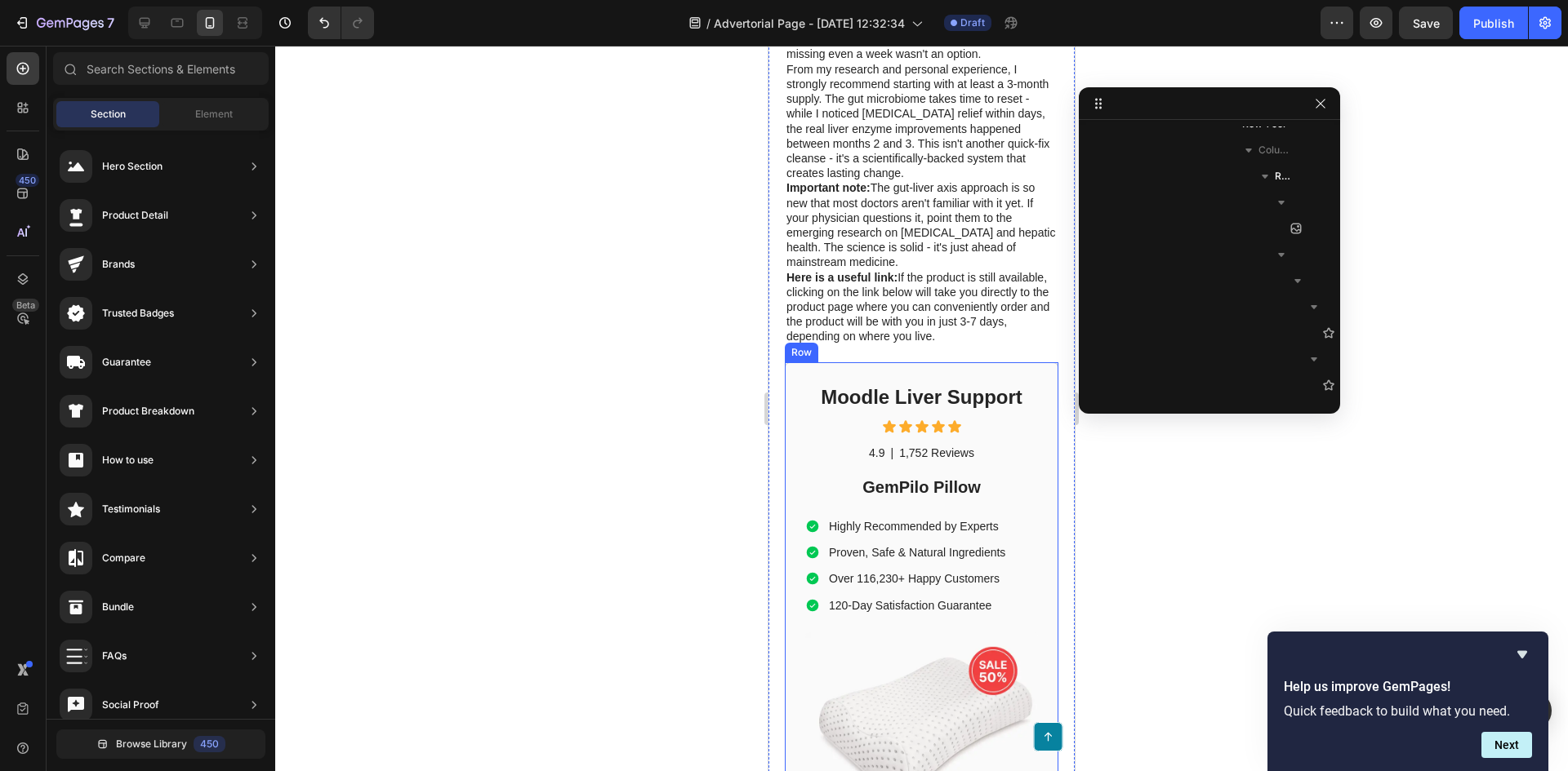
click at [969, 523] on div "Moodle Liver Support Heading Icon Icon Icon Icon Icon Icon List 4.9 Text Block …" at bounding box center [921, 635] width 232 height 504
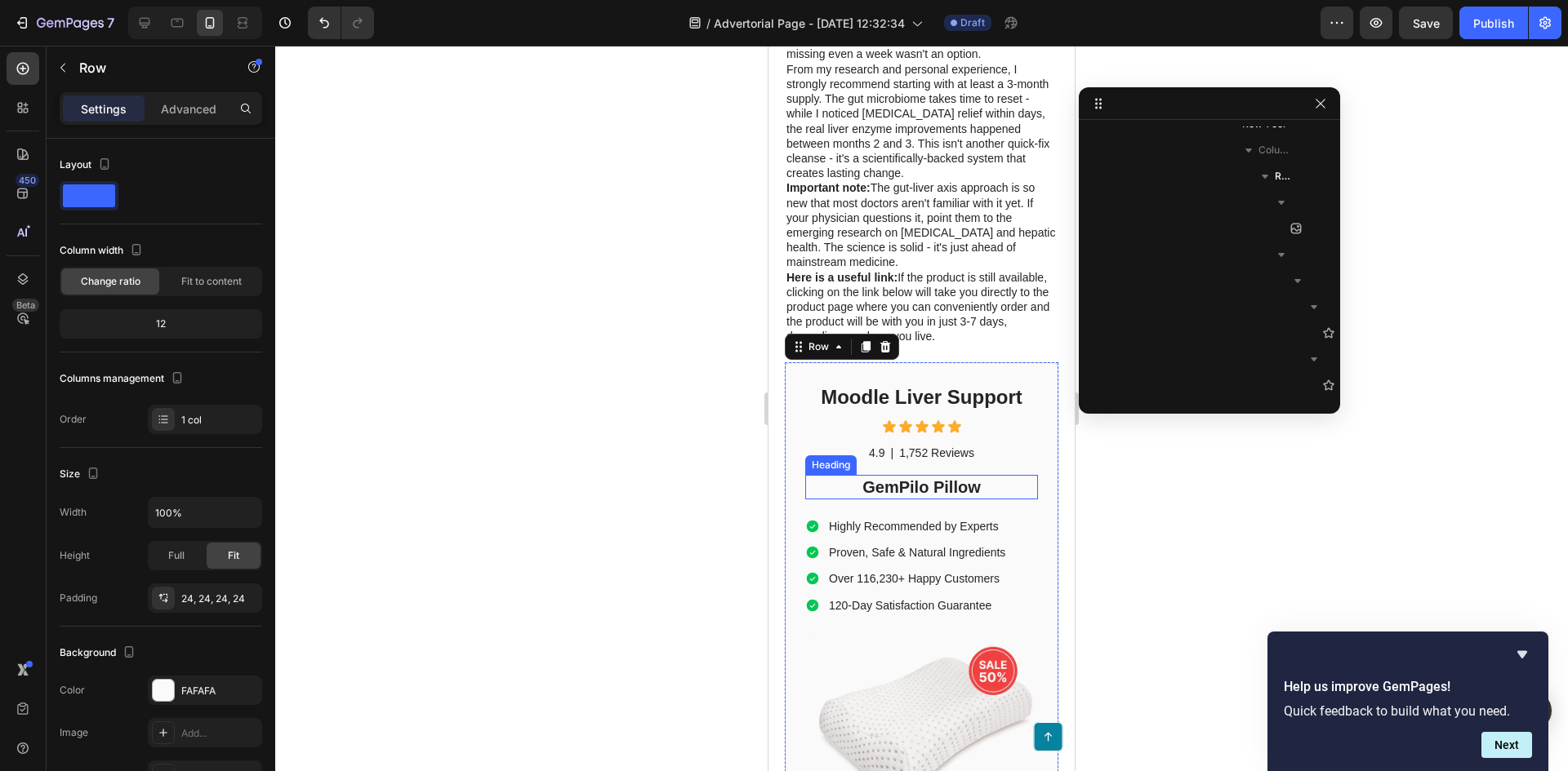
click at [944, 500] on h2 "GemPilo Pillow" at bounding box center [921, 487] width 232 height 25
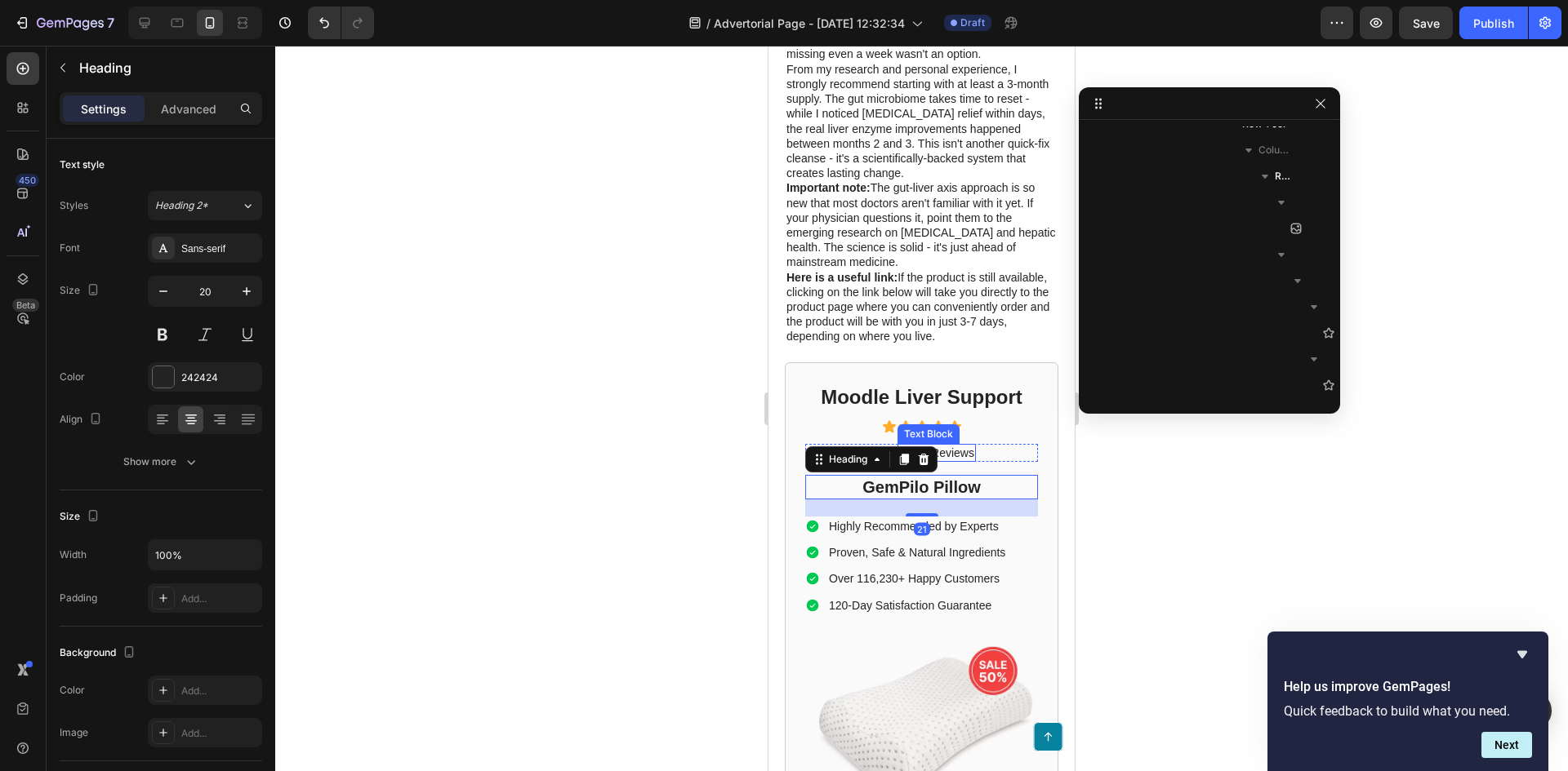
click at [962, 460] on p "1,752 Reviews" at bounding box center [936, 453] width 75 height 15
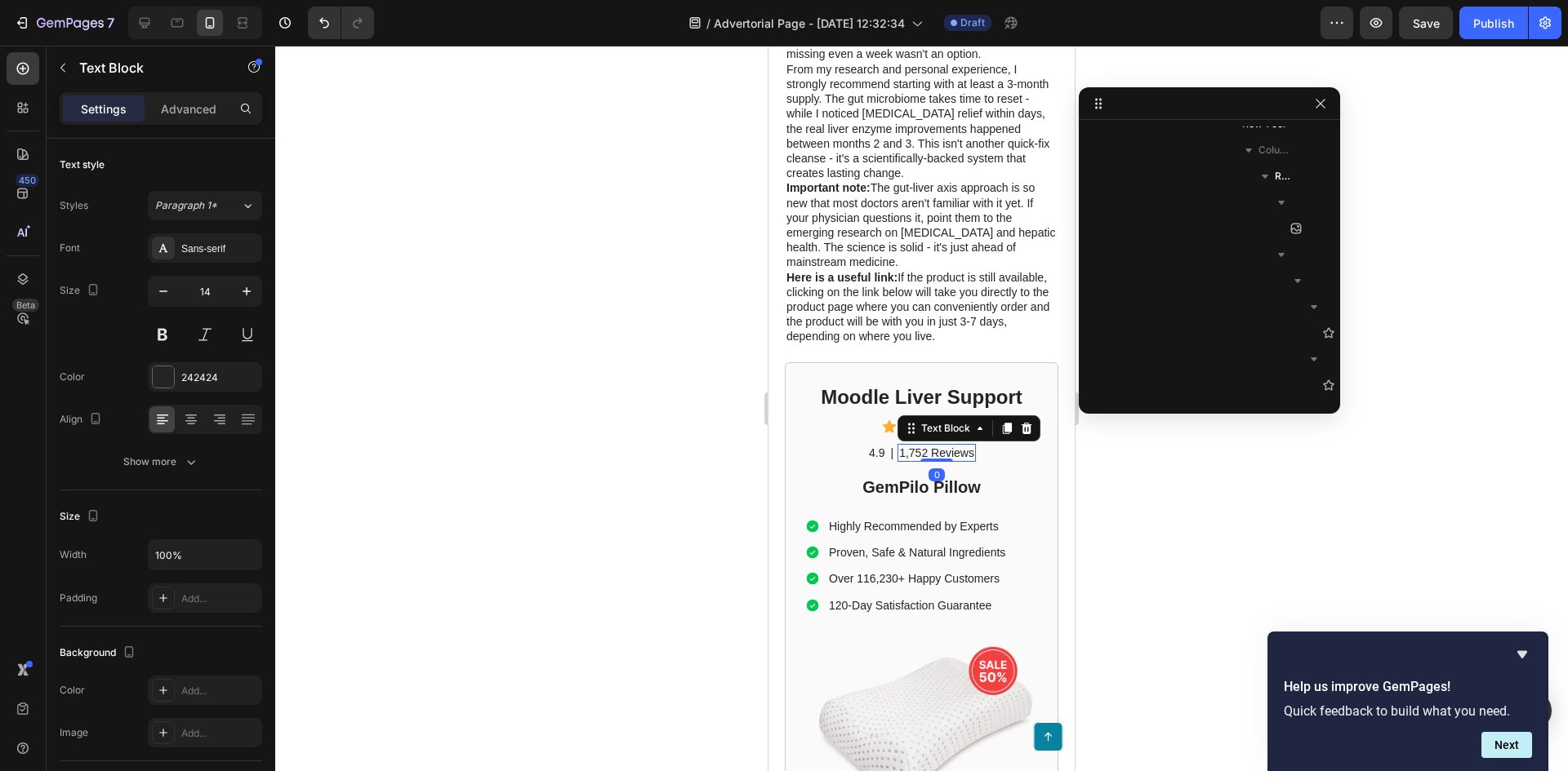
click at [986, 462] on div "4.9 Text Block | Text Block 1,752 Reviews Text Block 0 Row" at bounding box center [921, 453] width 232 height 18
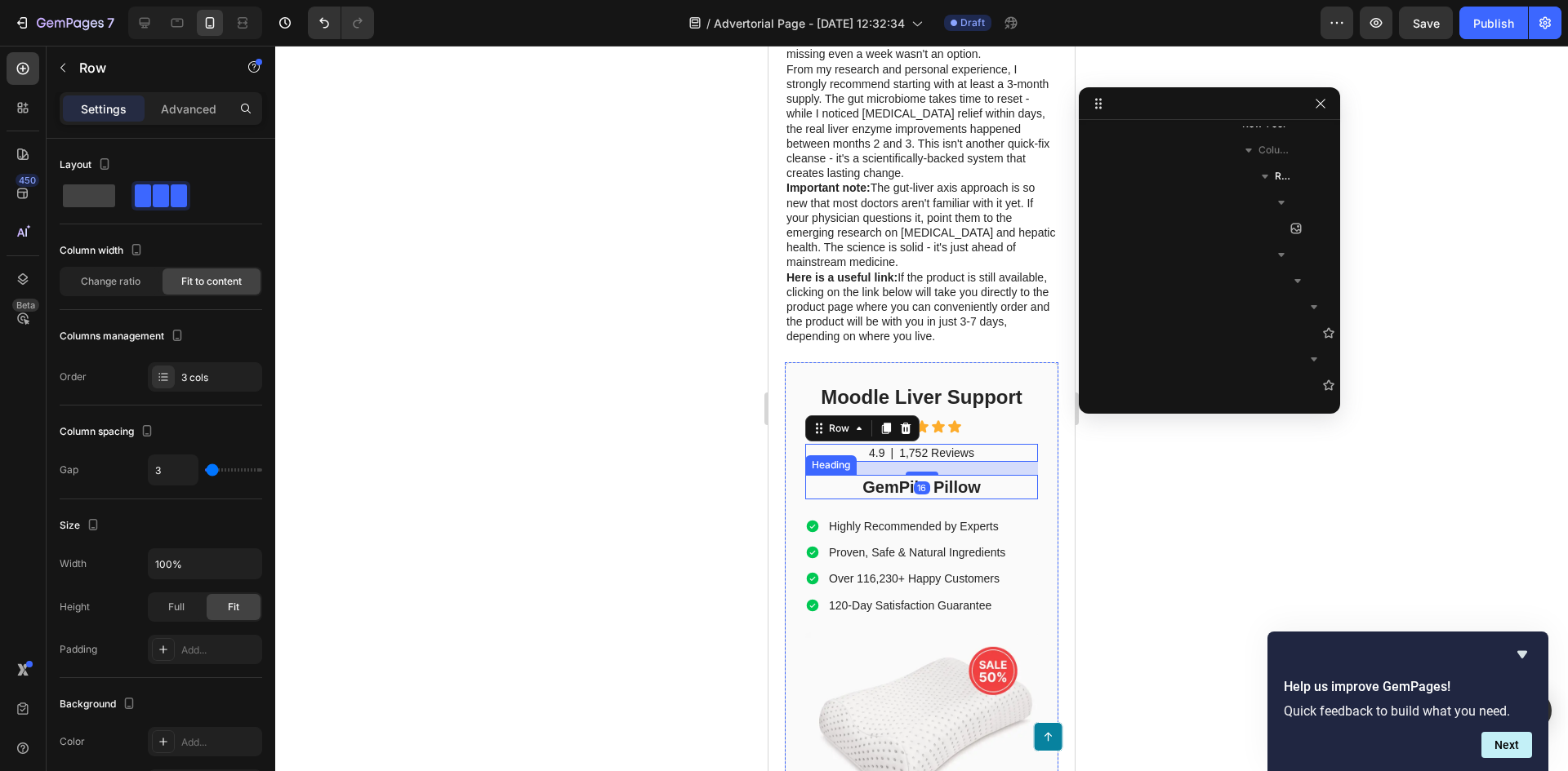
click at [977, 500] on h2 "GemPilo Pillow" at bounding box center [921, 487] width 232 height 25
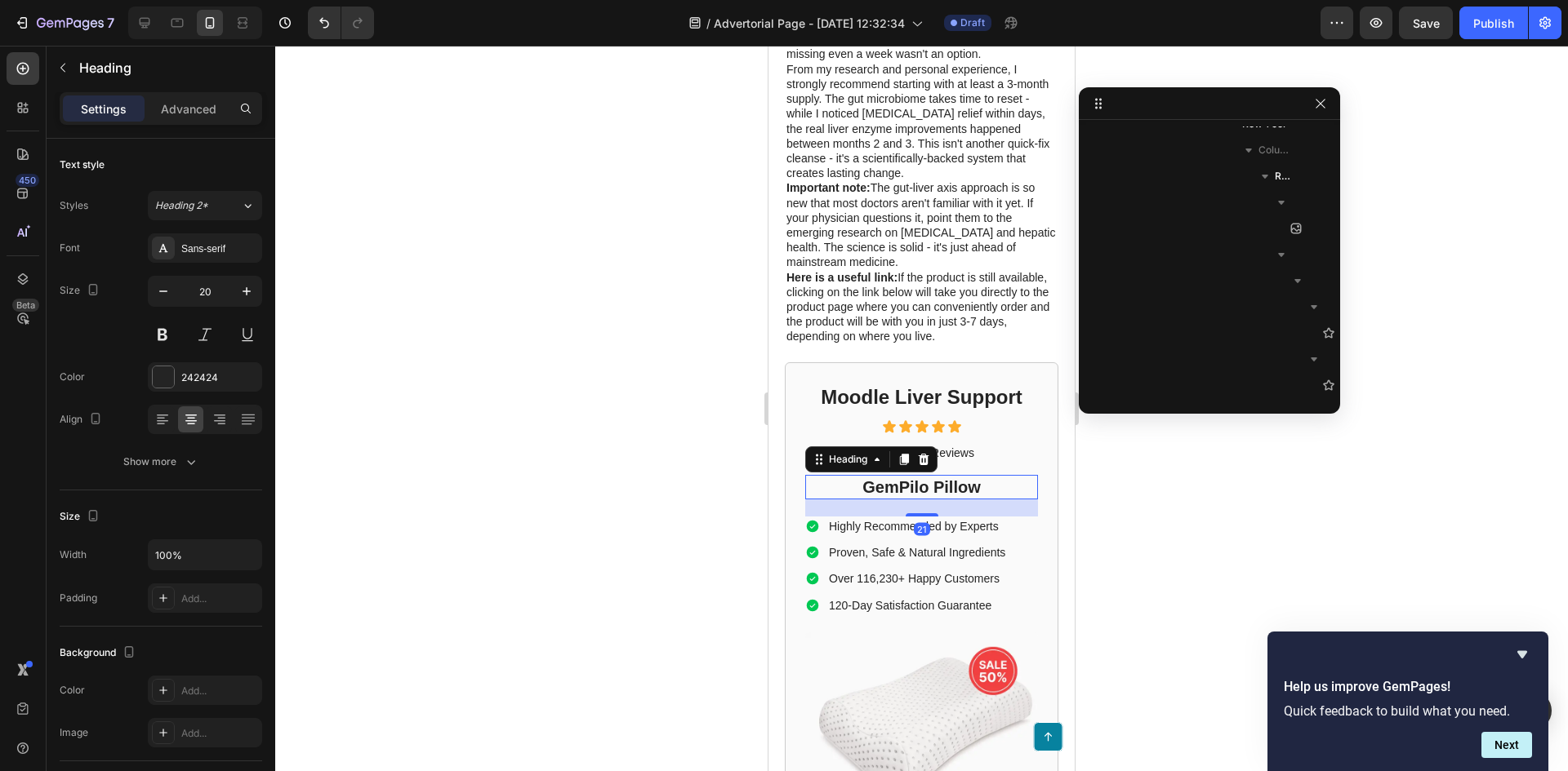
click at [970, 500] on h2 "GemPilo Pillow" at bounding box center [921, 487] width 232 height 25
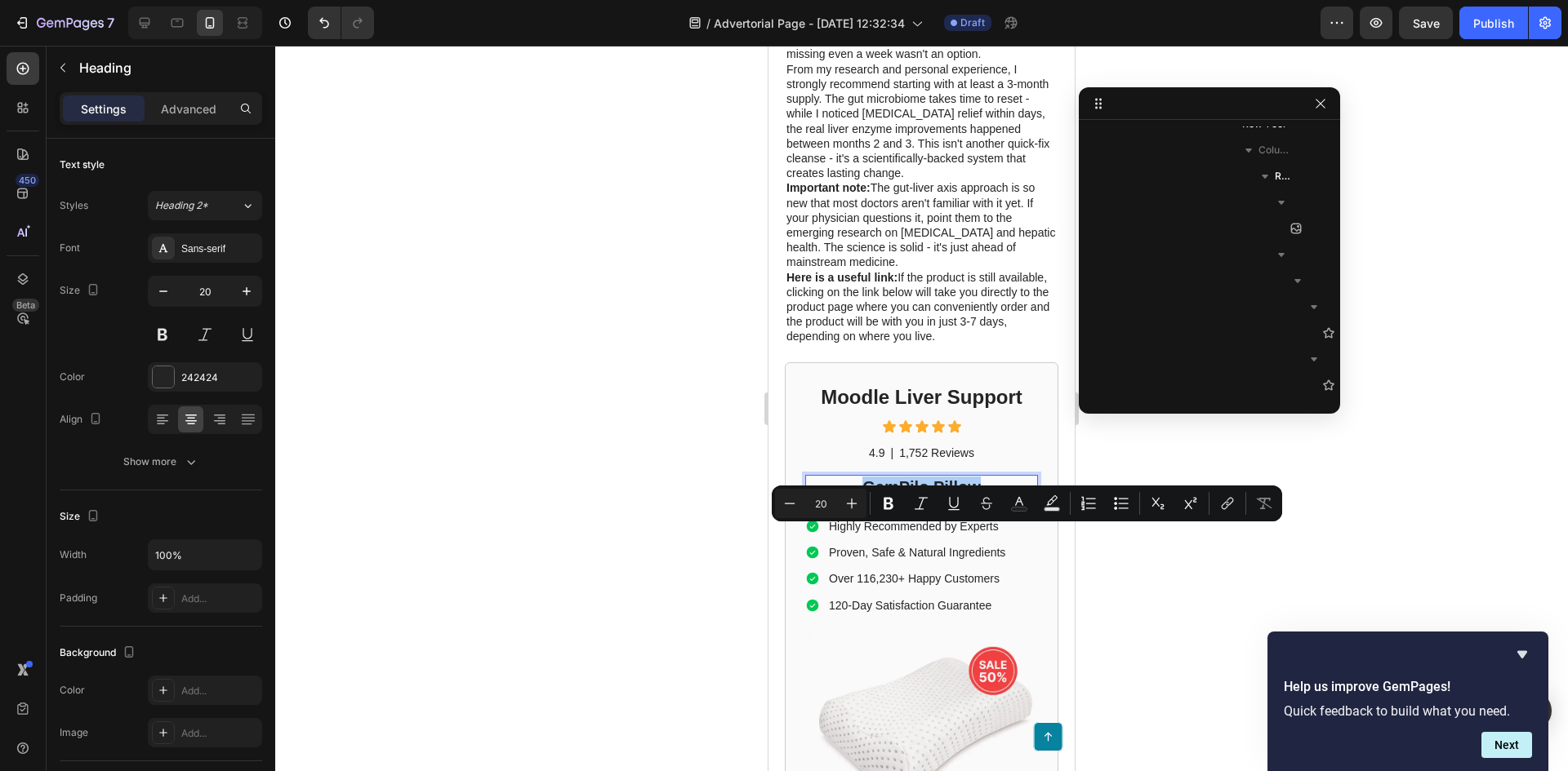
click at [570, 505] on div at bounding box center [921, 409] width 1292 height 726
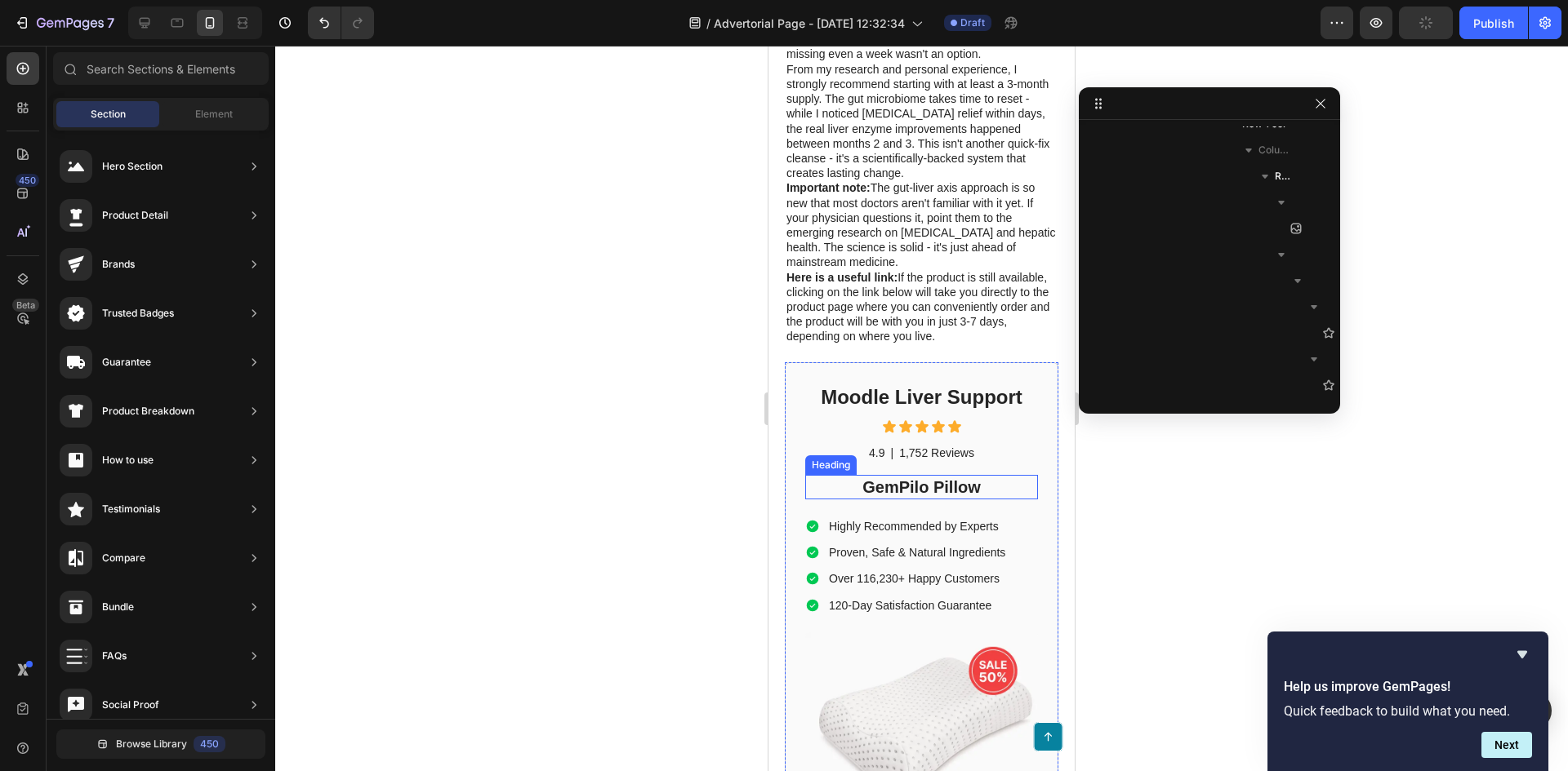
click at [968, 498] on p "GemPilo Pillow" at bounding box center [921, 487] width 230 height 21
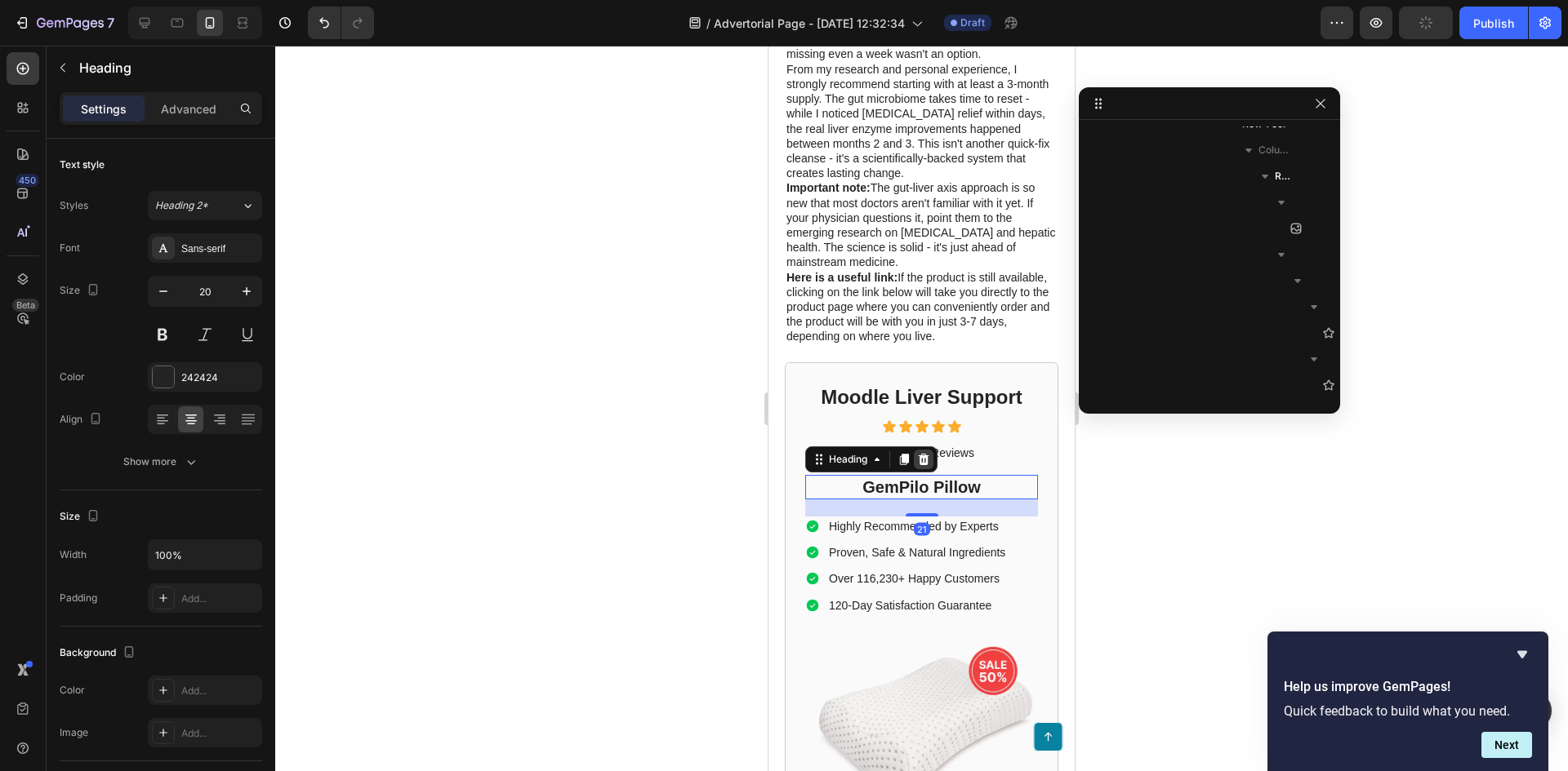
click at [927, 466] on icon at bounding box center [924, 459] width 11 height 11
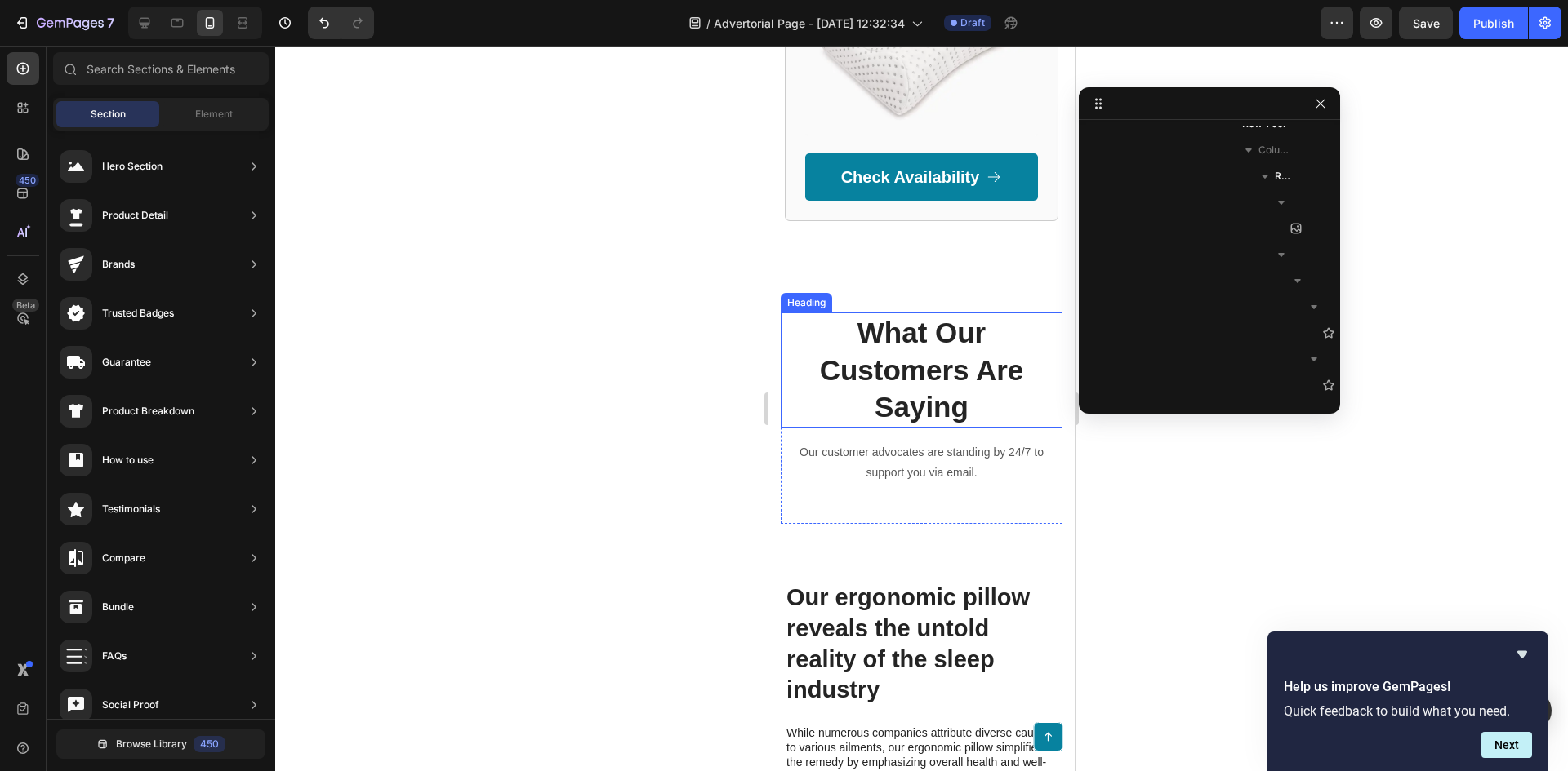
scroll to position [5084, 0]
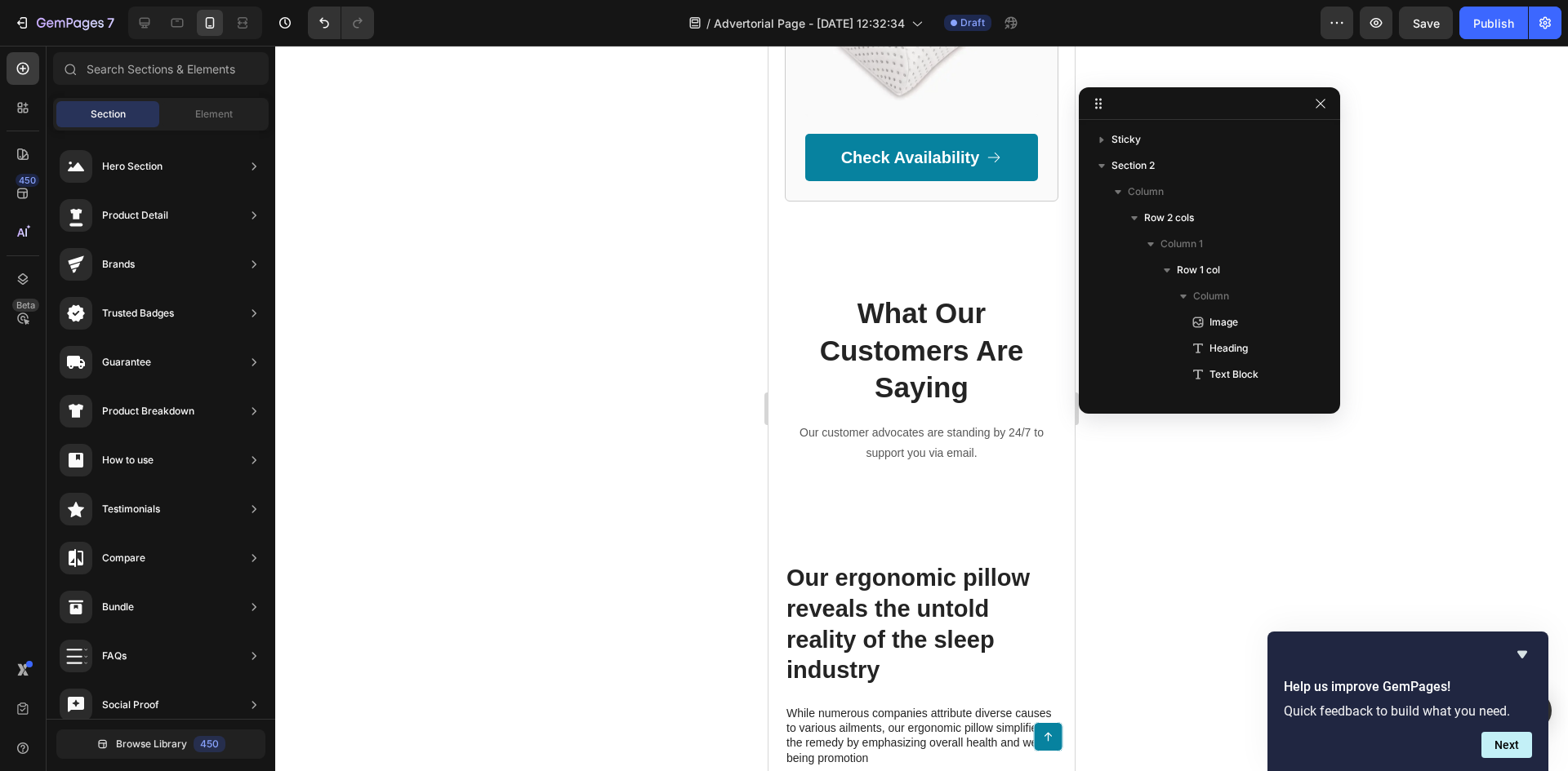
scroll to position [694, 0]
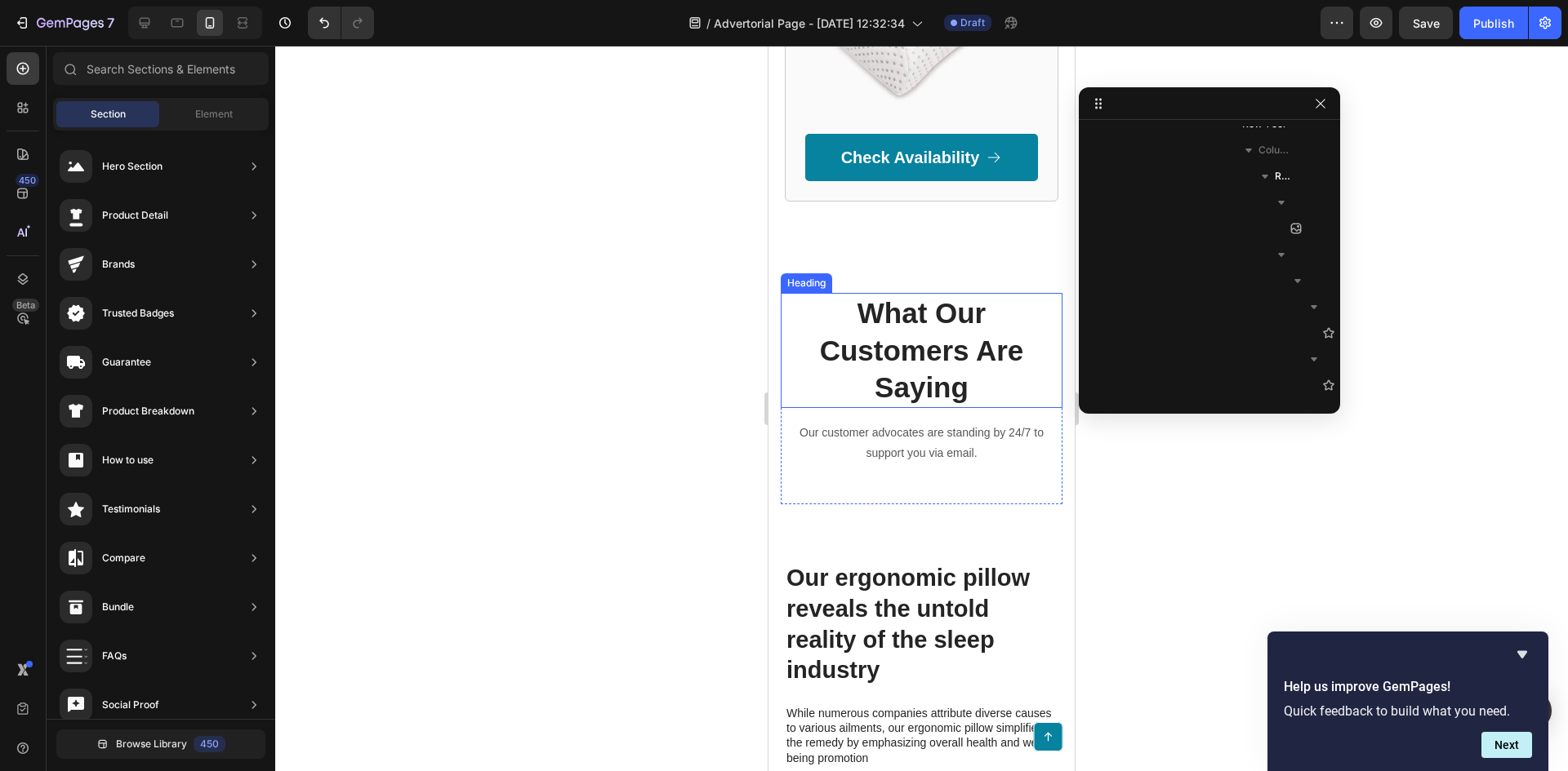
click at [908, 355] on p "What Our Customers Are Saying" at bounding box center [921, 350] width 279 height 112
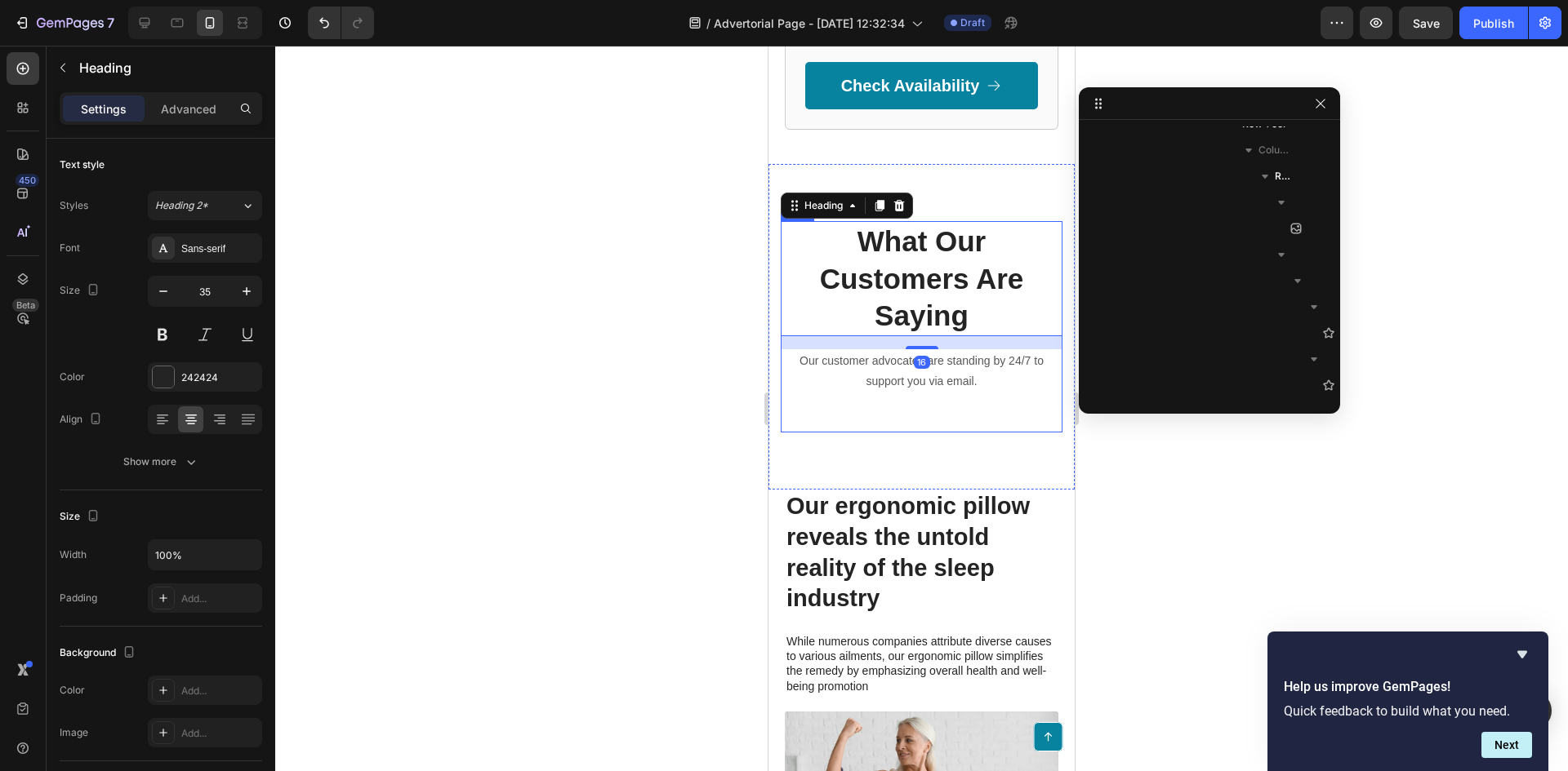
scroll to position [5492, 0]
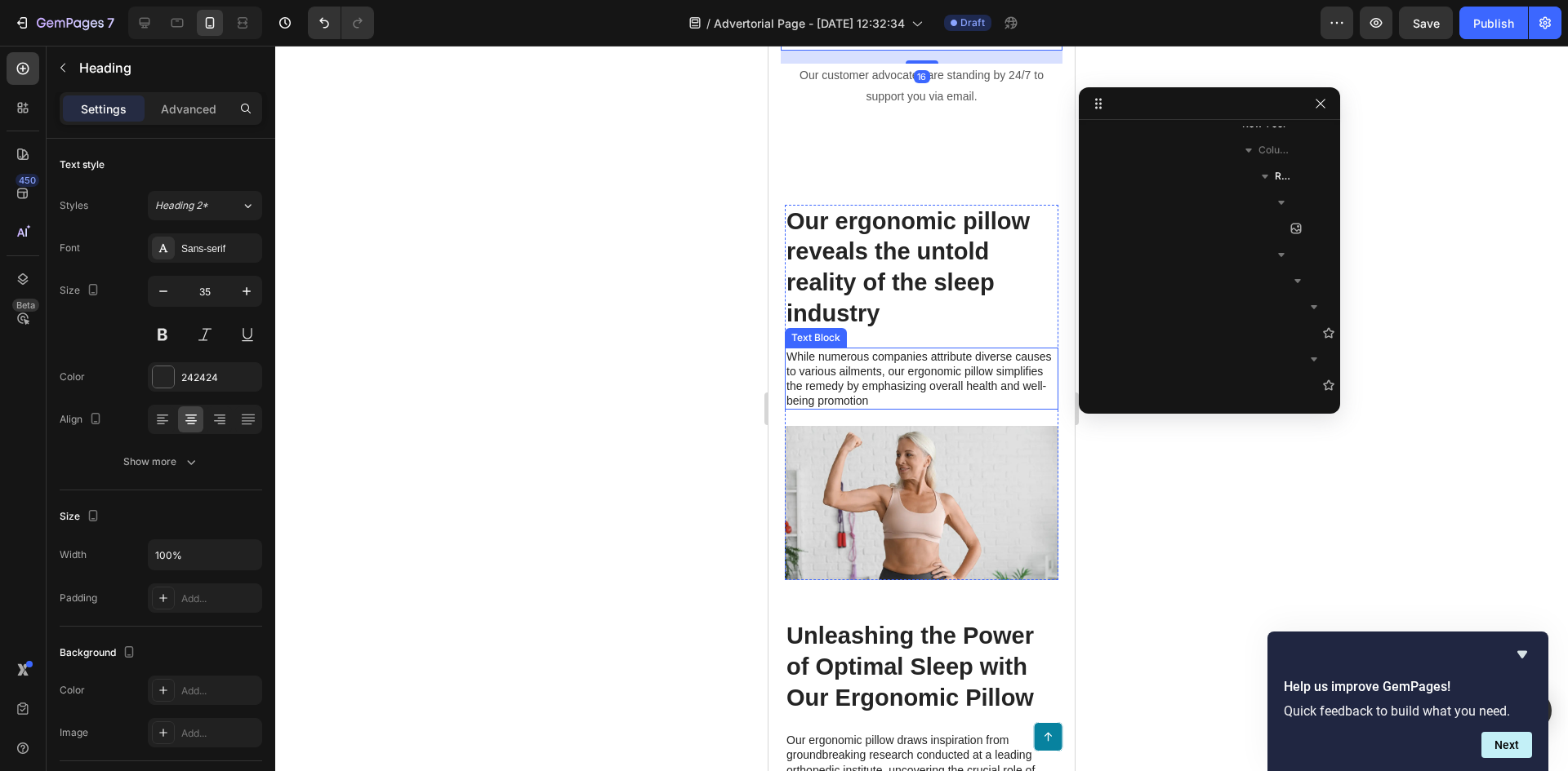
click at [903, 388] on p "While numerous companies attribute diverse causes to various ailments, our ergo…" at bounding box center [921, 379] width 270 height 60
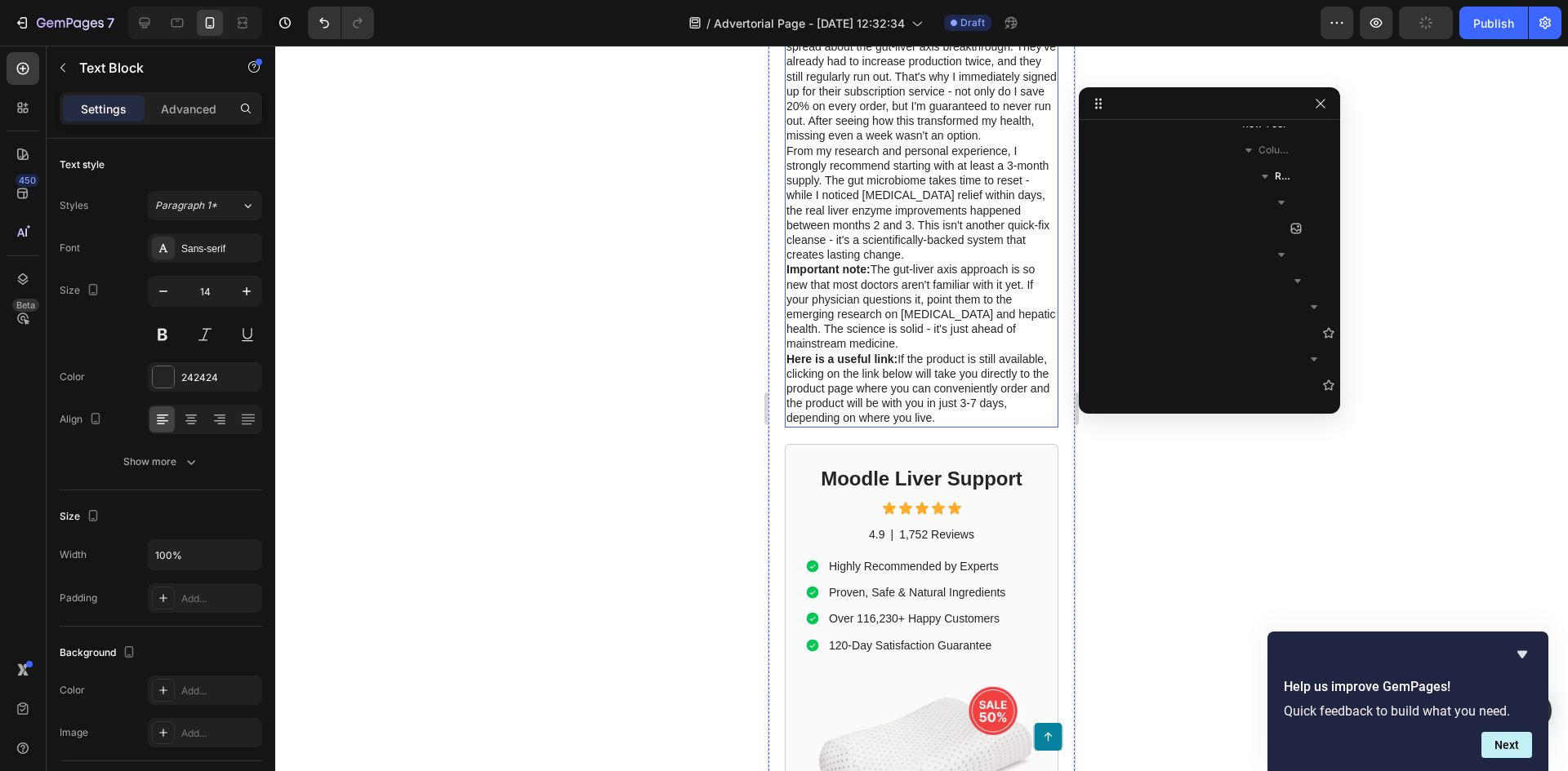
click at [892, 321] on p "Important note: The gut-liver axis approach is so new that most doctors aren't …" at bounding box center [921, 306] width 270 height 89
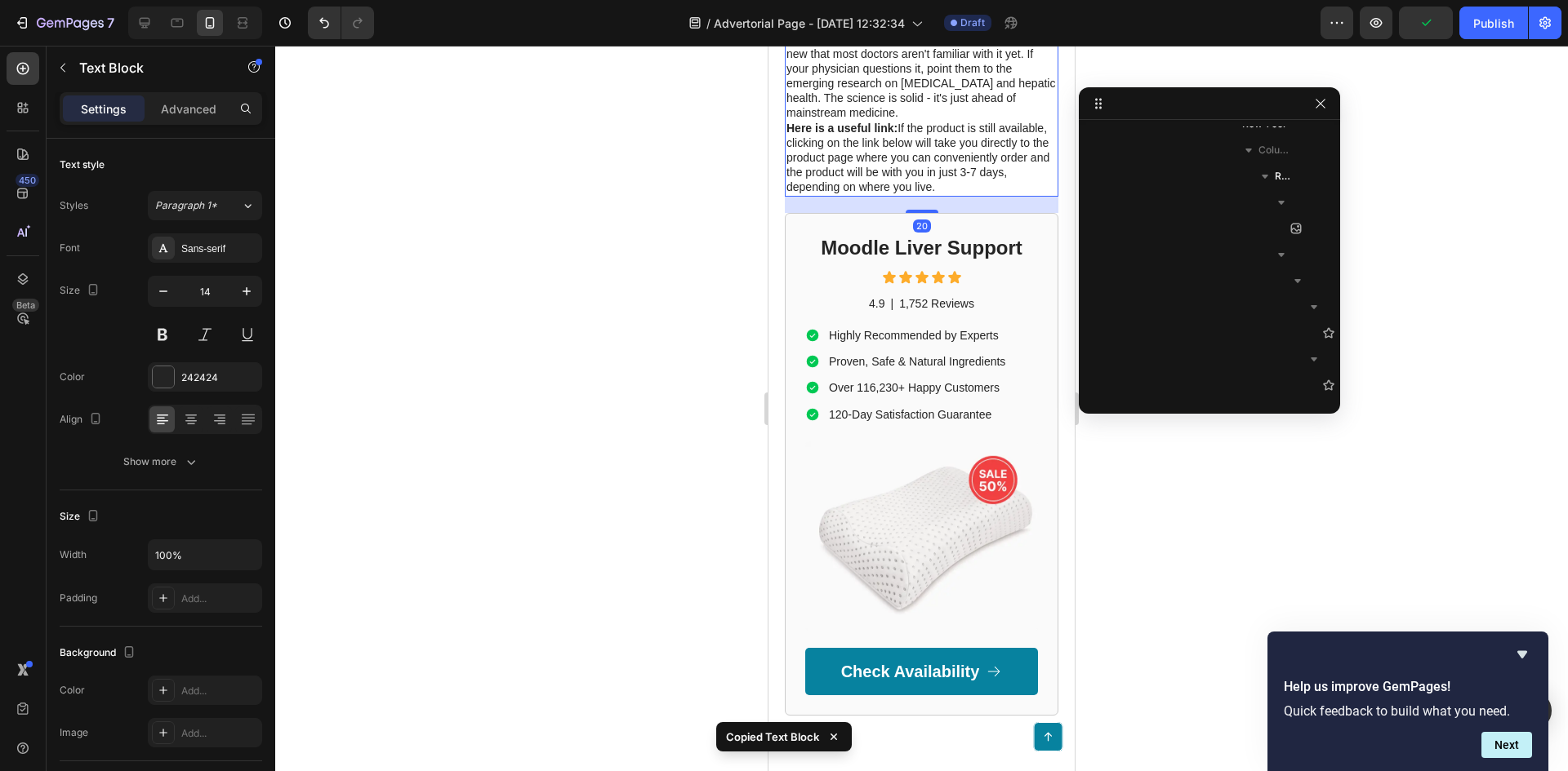
scroll to position [4595, 0]
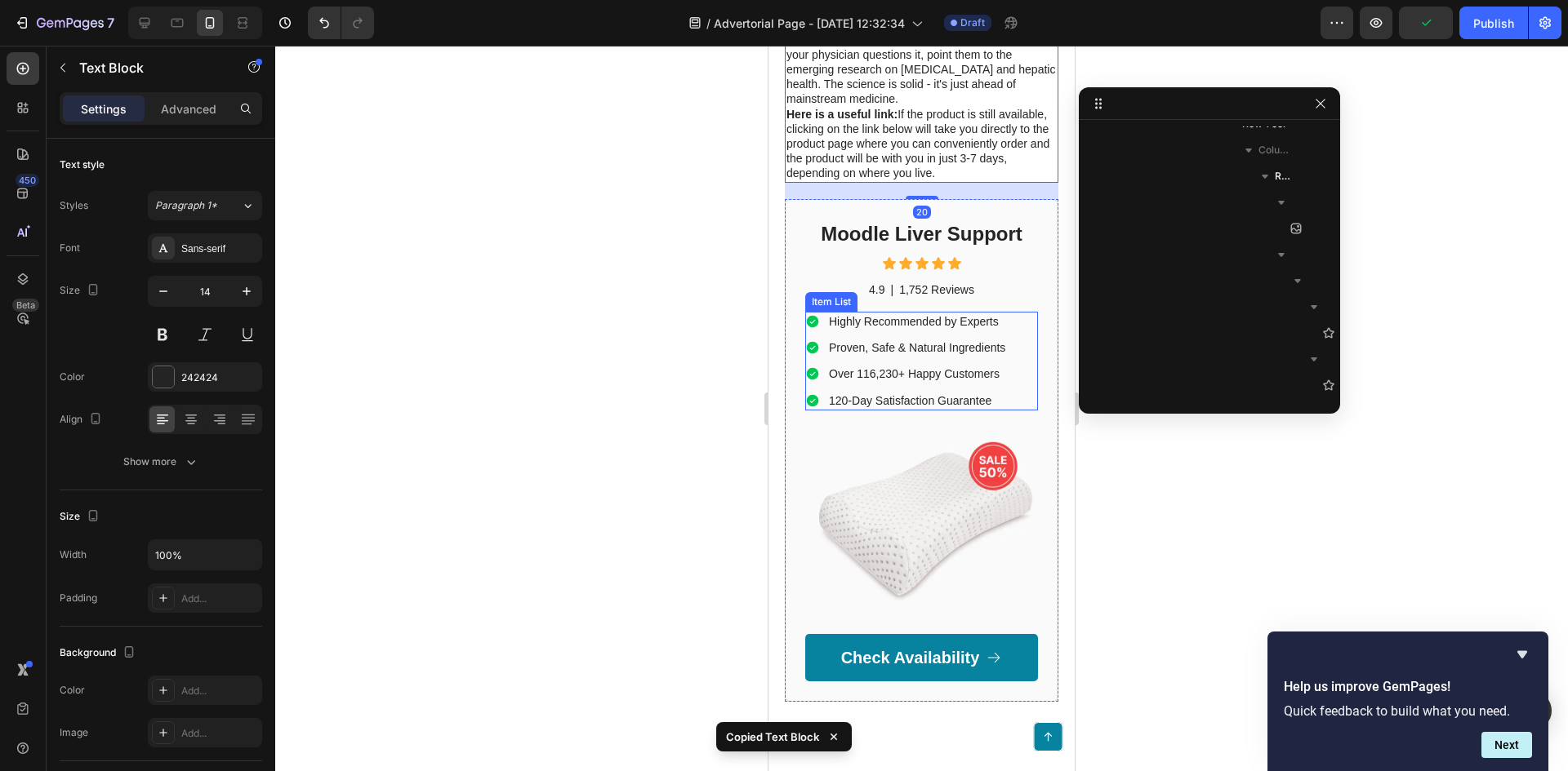
click at [931, 410] on div "120-Day Satisfaction Guarantee" at bounding box center [917, 400] width 182 height 19
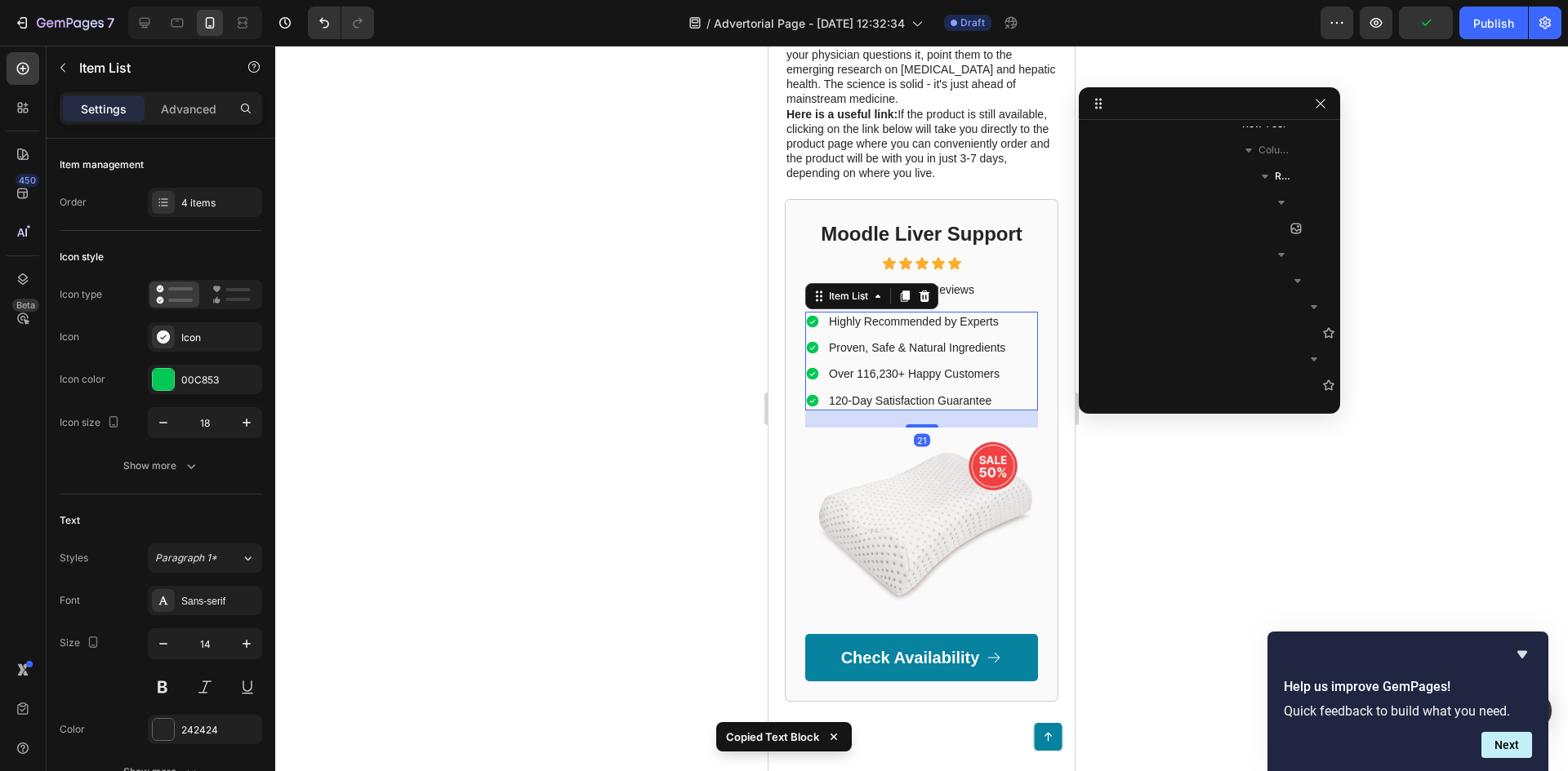
click at [822, 566] on img at bounding box center [921, 523] width 232 height 190
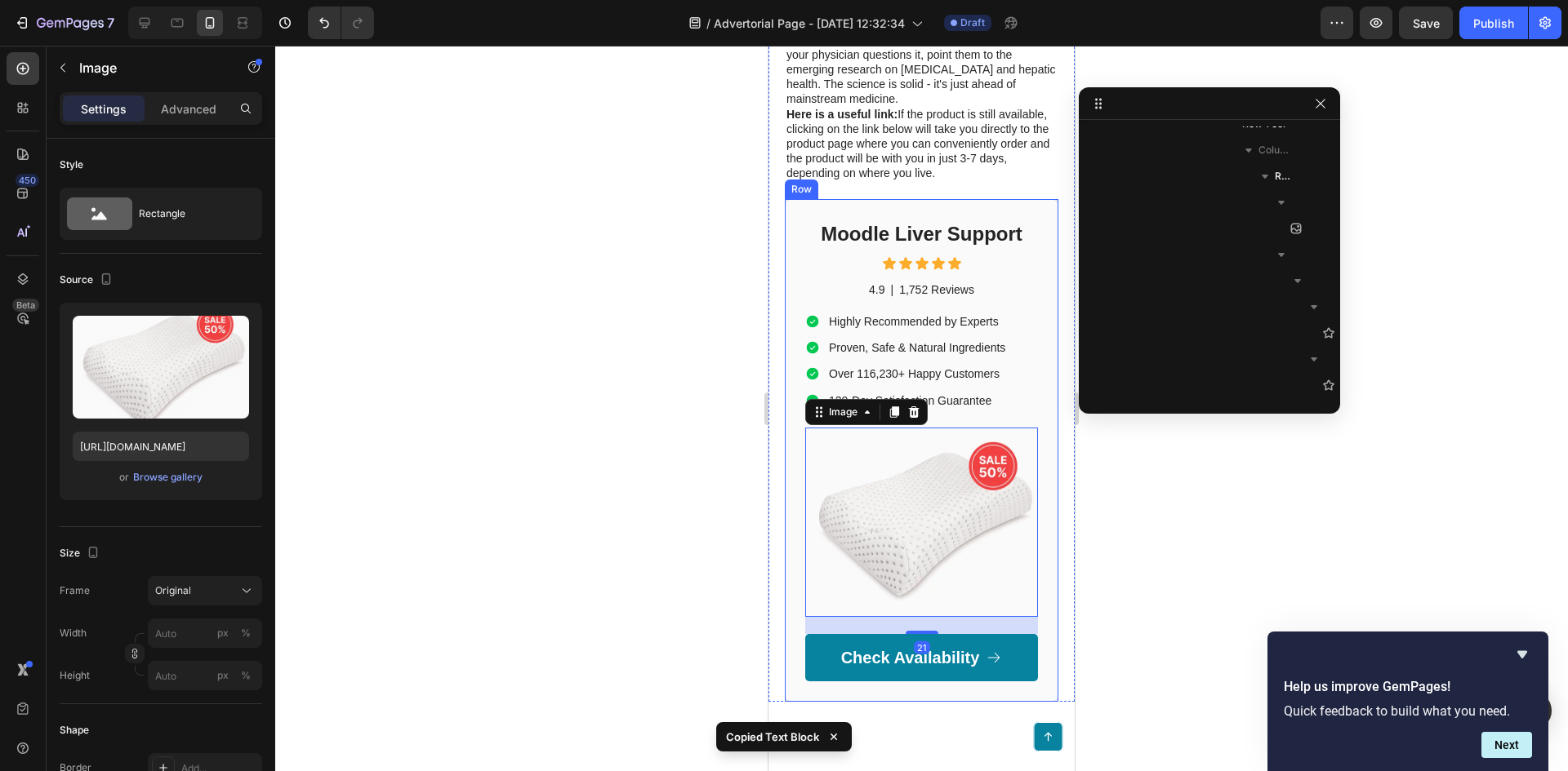
click at [1039, 586] on div "Moodle Liver Support Heading Icon Icon Icon Icon Icon Icon List 4.9 Text Block …" at bounding box center [921, 451] width 274 height 504
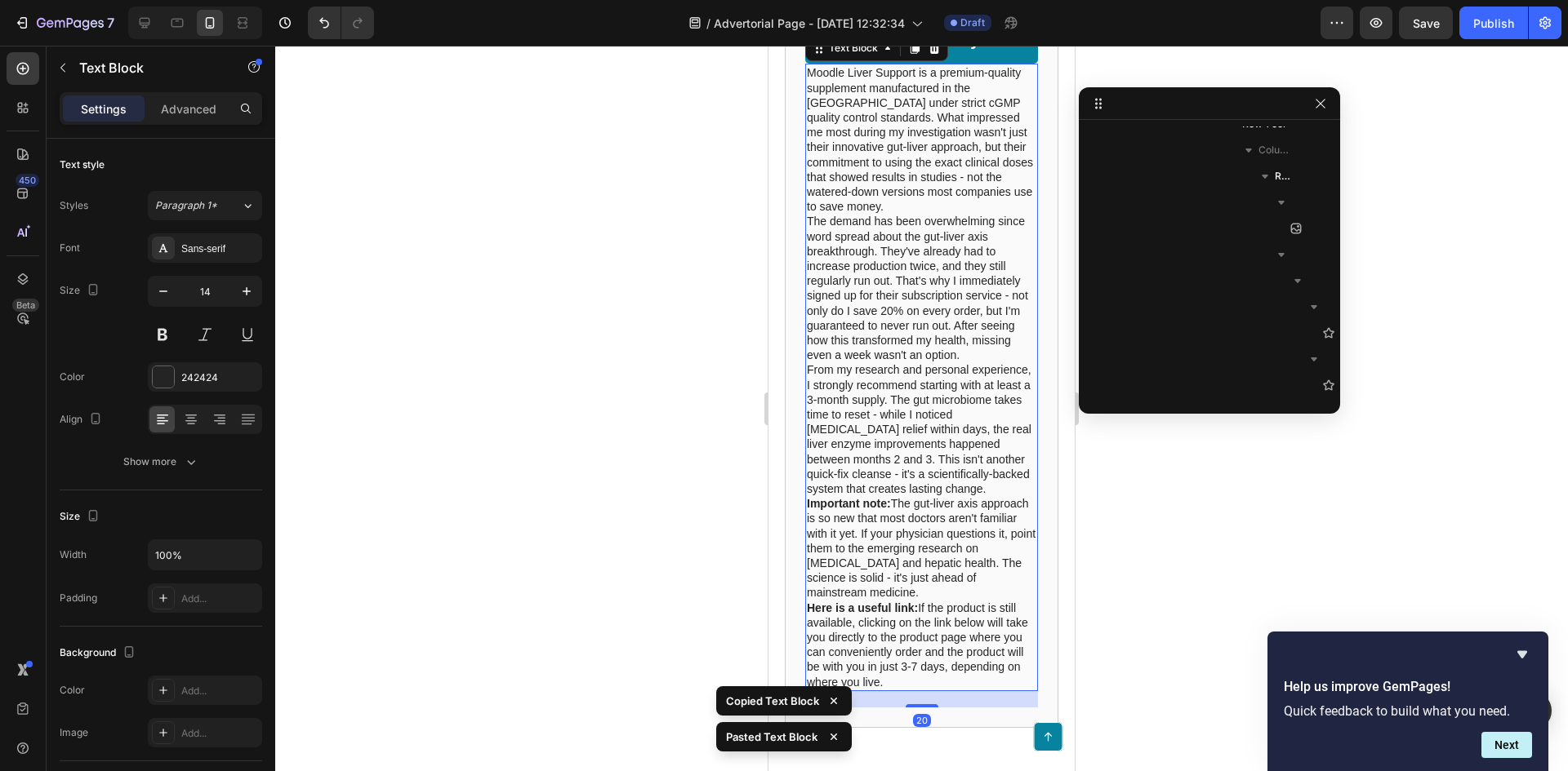
scroll to position [5214, 0]
click at [949, 350] on p "The demand has been overwhelming since word spread about the gut-liver axis bre…" at bounding box center [921, 286] width 230 height 148
click at [920, 274] on p "The demand has been overwhelming since word spread about the gut-liver axis bre…" at bounding box center [921, 286] width 230 height 148
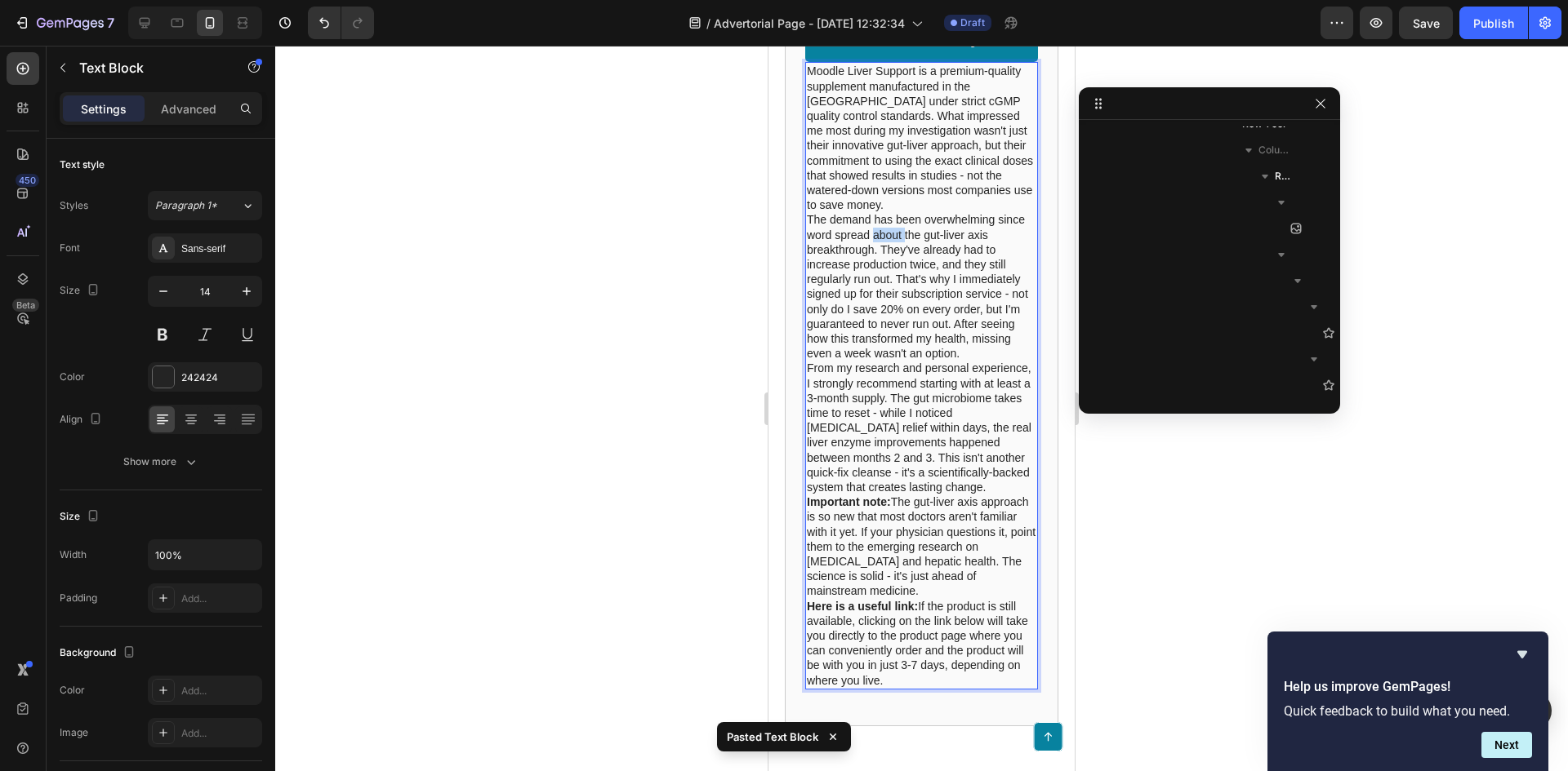
click at [920, 274] on p "The demand has been overwhelming since word spread about the gut-liver axis bre…" at bounding box center [921, 286] width 230 height 148
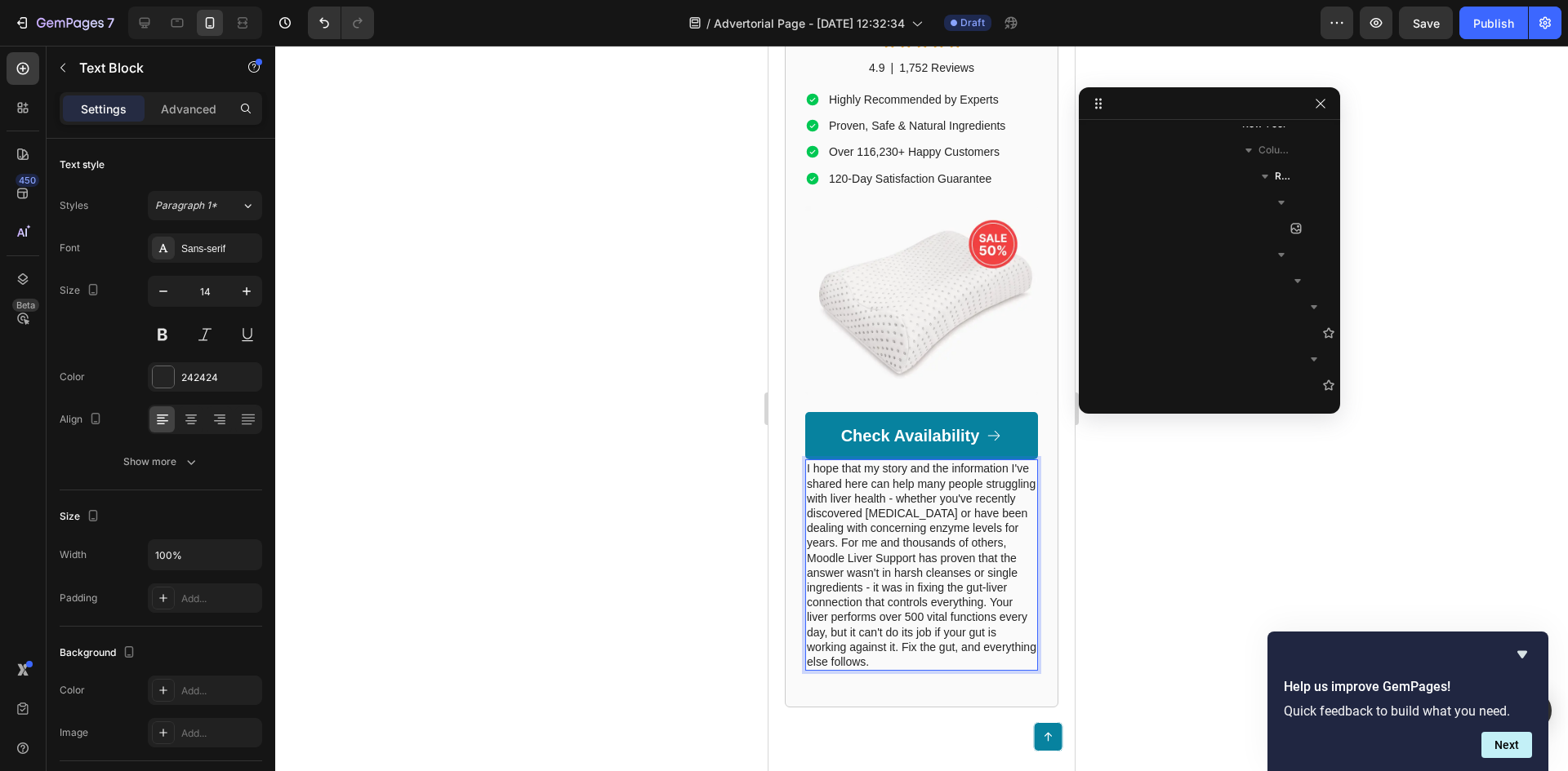
scroll to position [4806, 0]
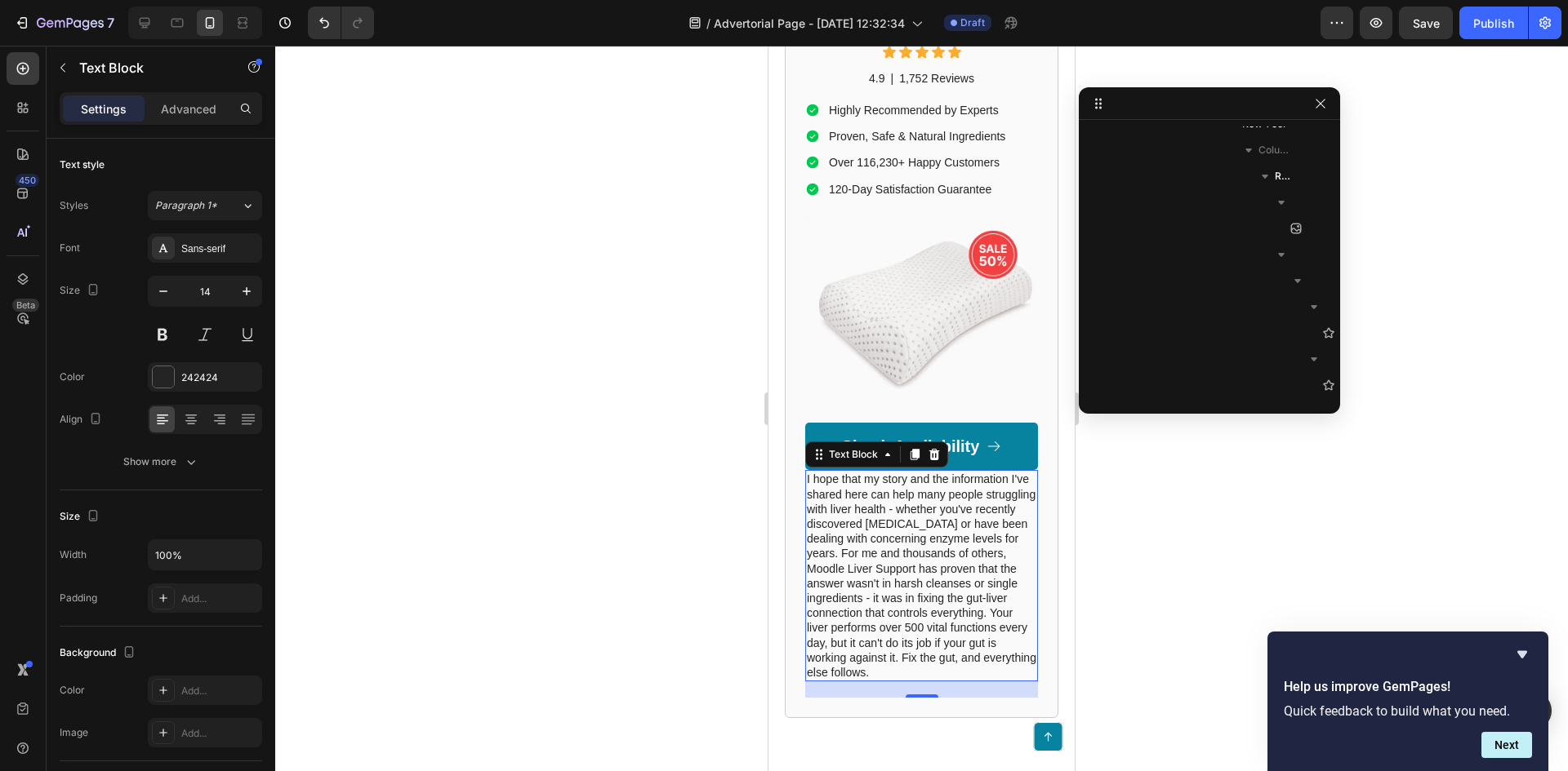
click at [604, 330] on div at bounding box center [921, 409] width 1292 height 726
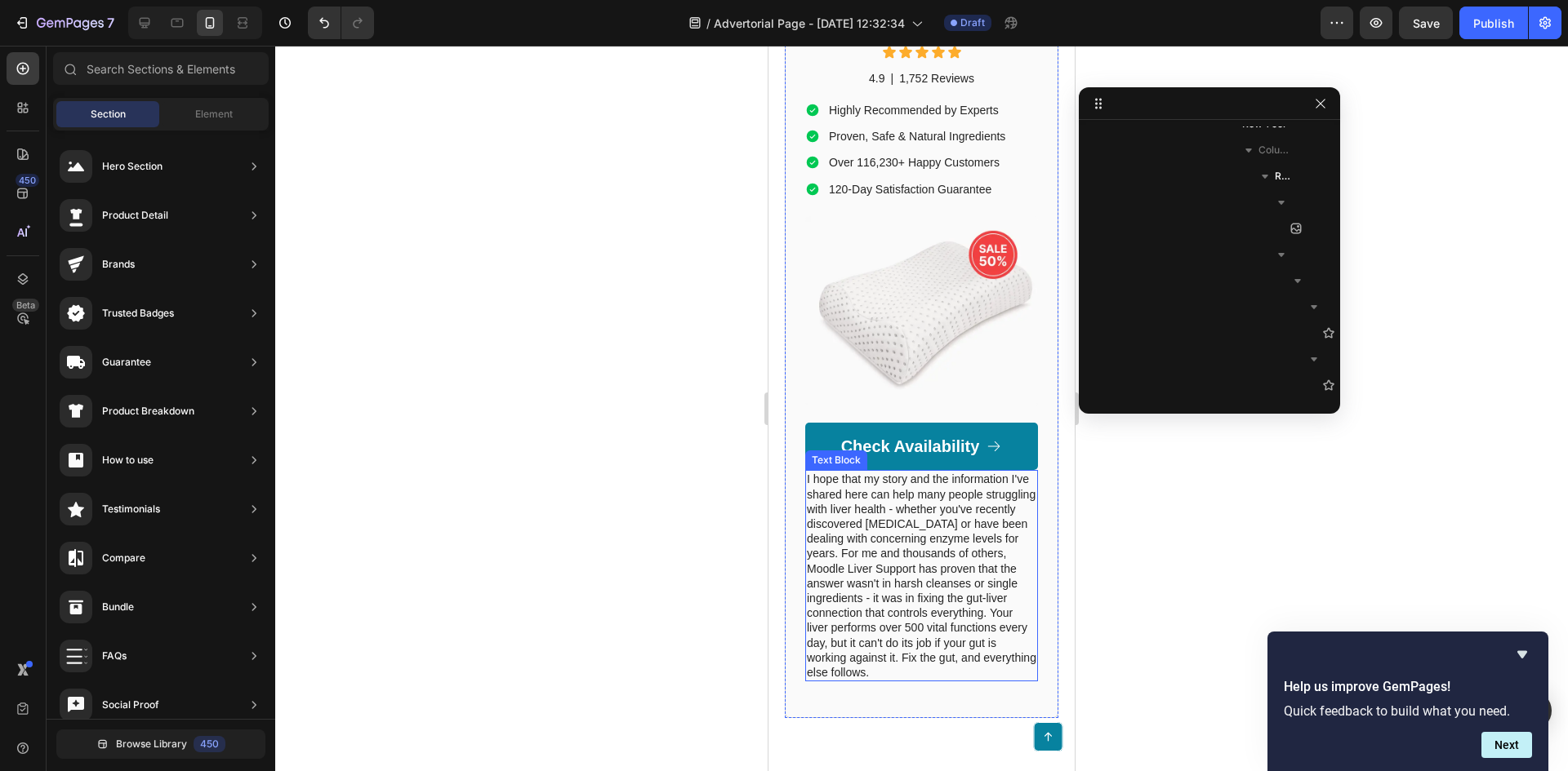
click at [923, 528] on p "I hope that my story and the information I've shared here can help many people …" at bounding box center [921, 576] width 230 height 208
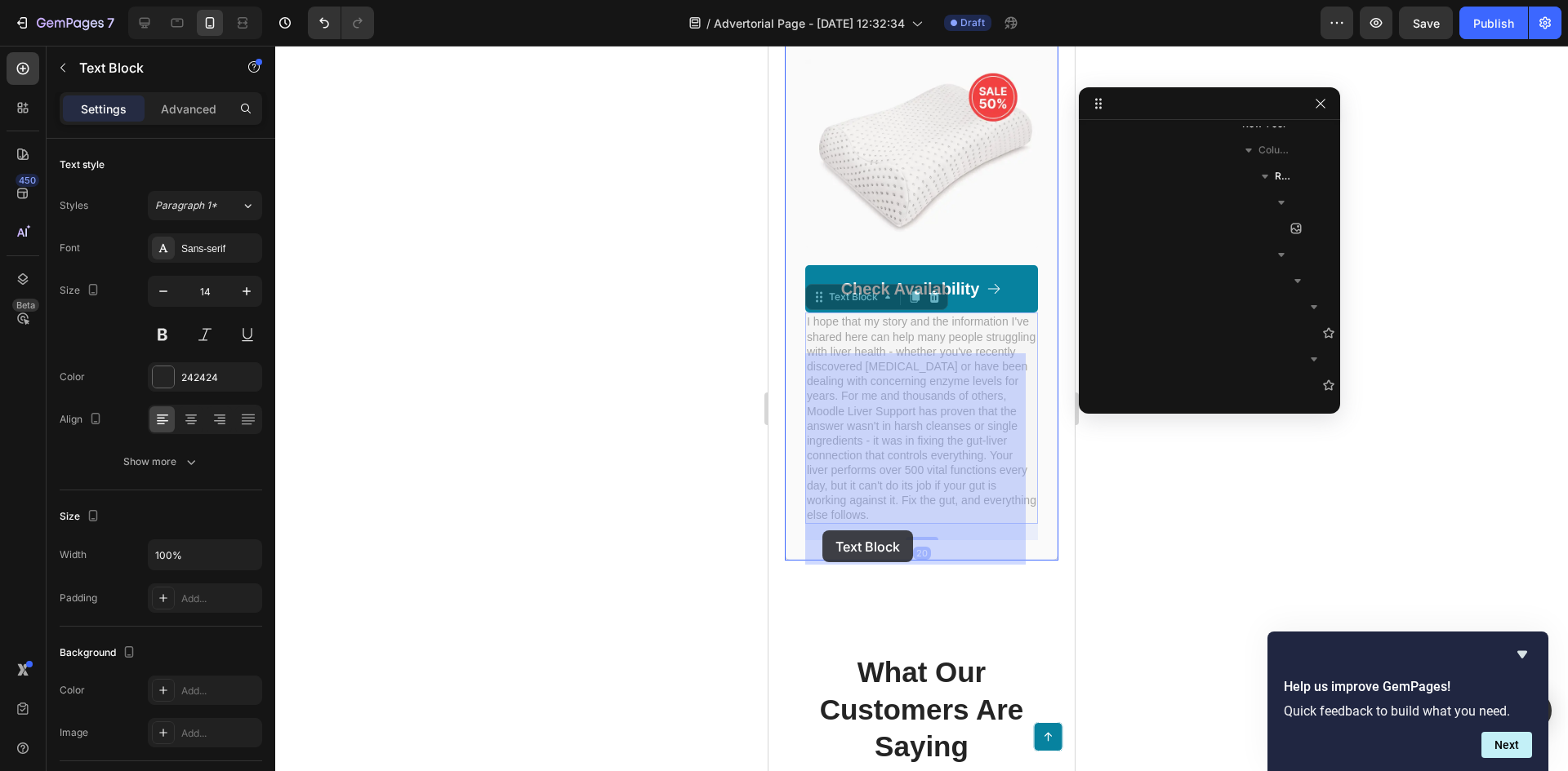
scroll to position [4969, 0]
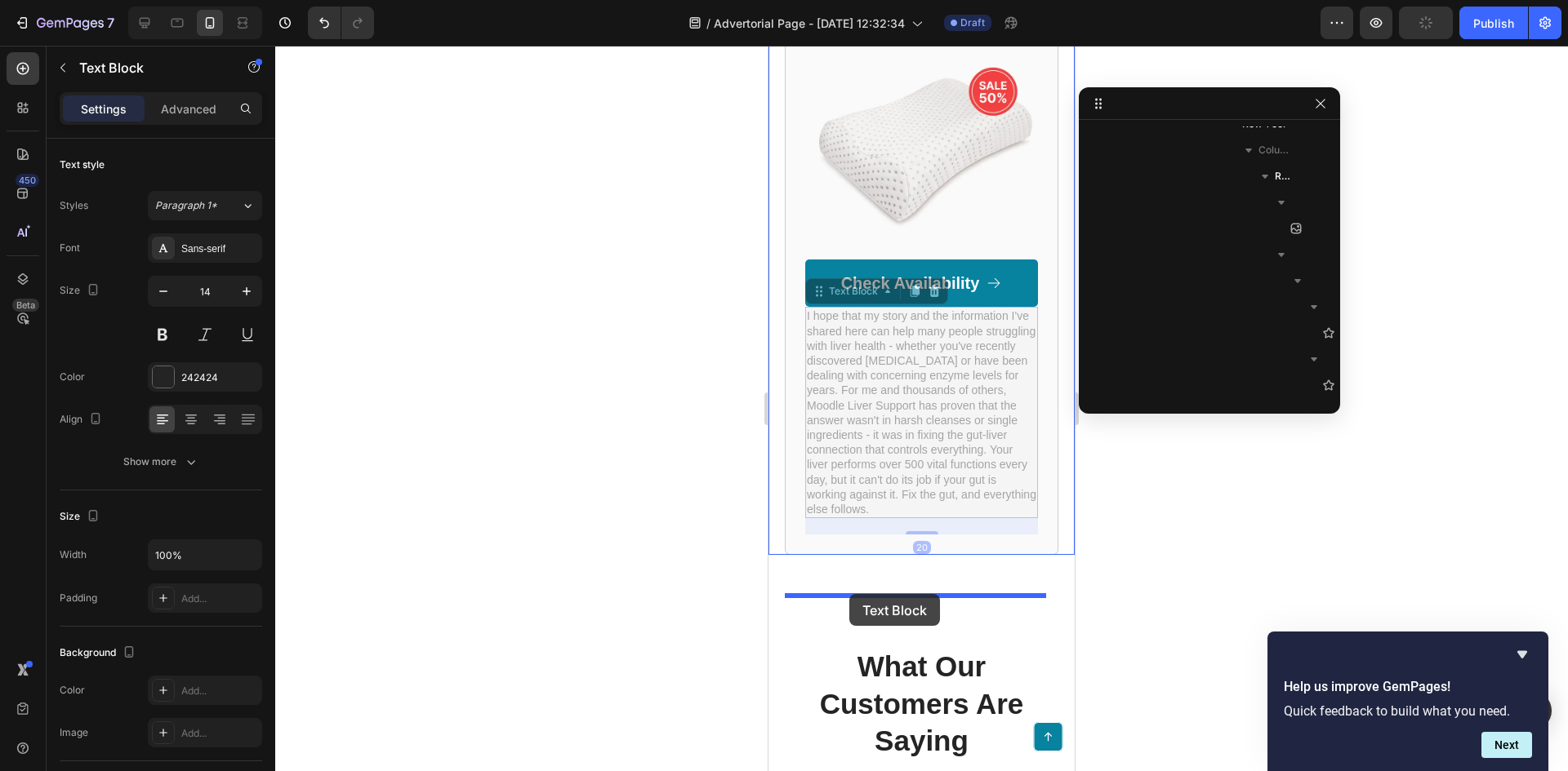
drag, startPoint x: 821, startPoint y: 495, endPoint x: 849, endPoint y: 594, distance: 102.9
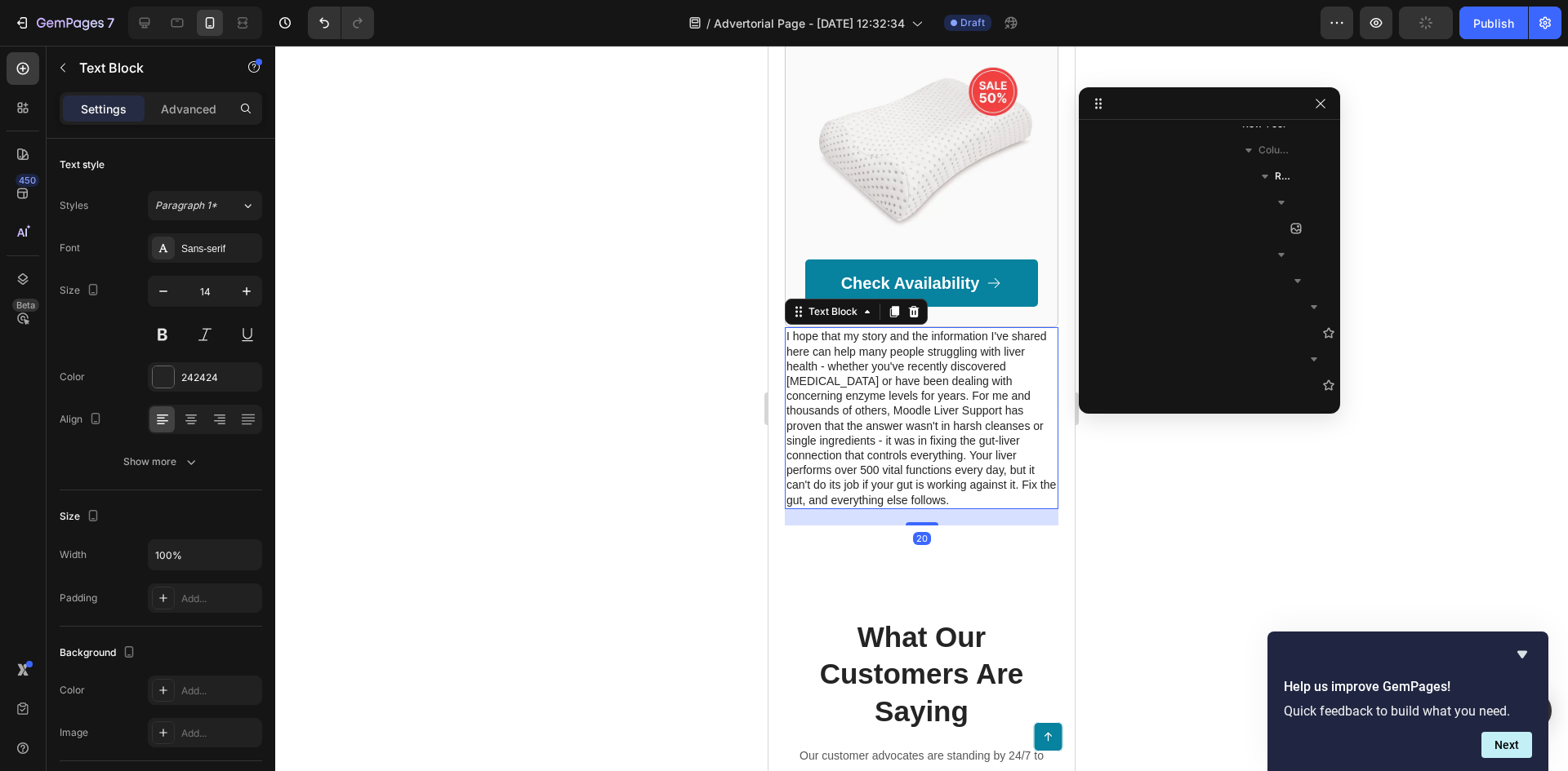
click at [552, 415] on div at bounding box center [921, 409] width 1292 height 726
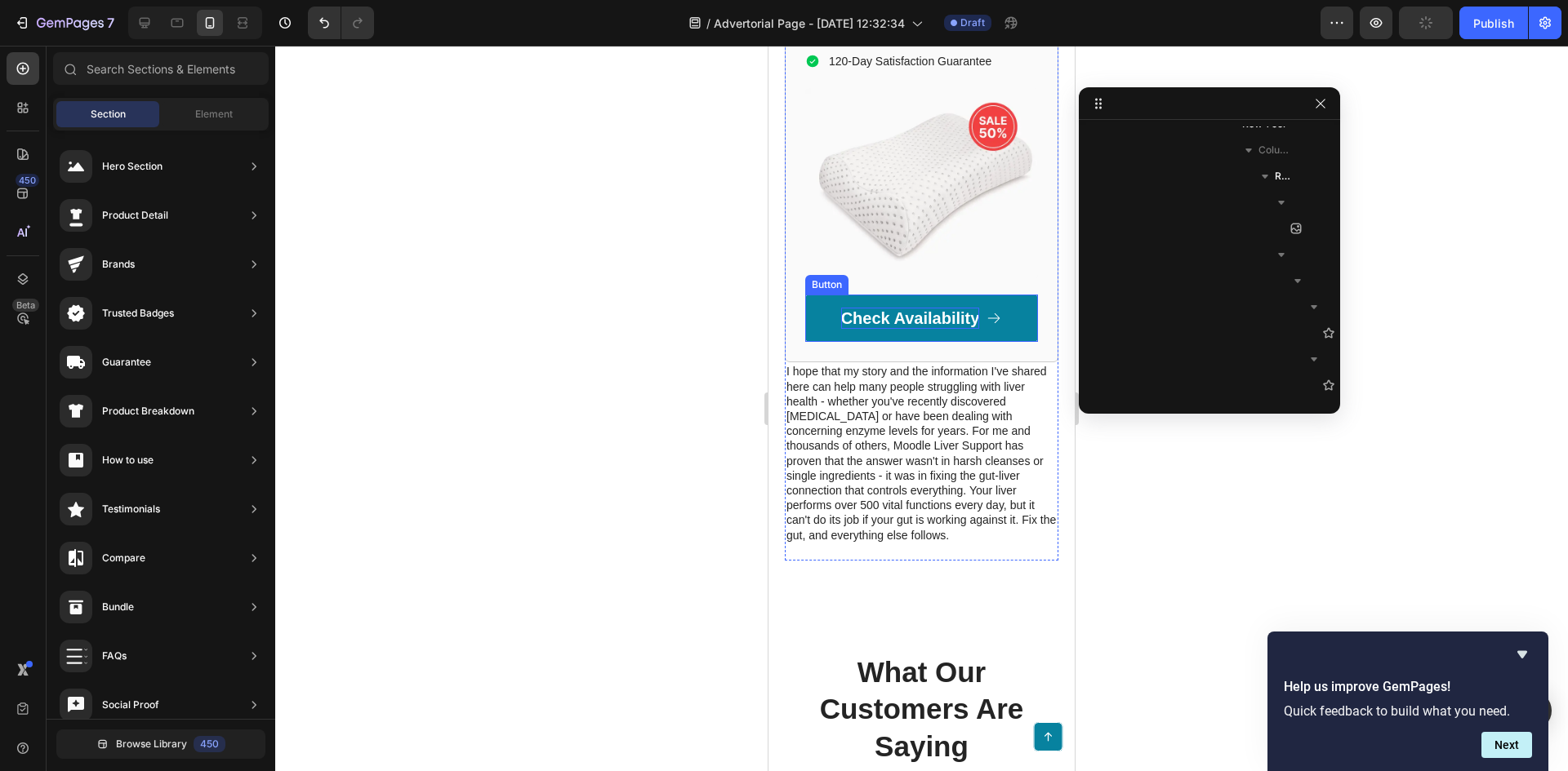
scroll to position [4887, 0]
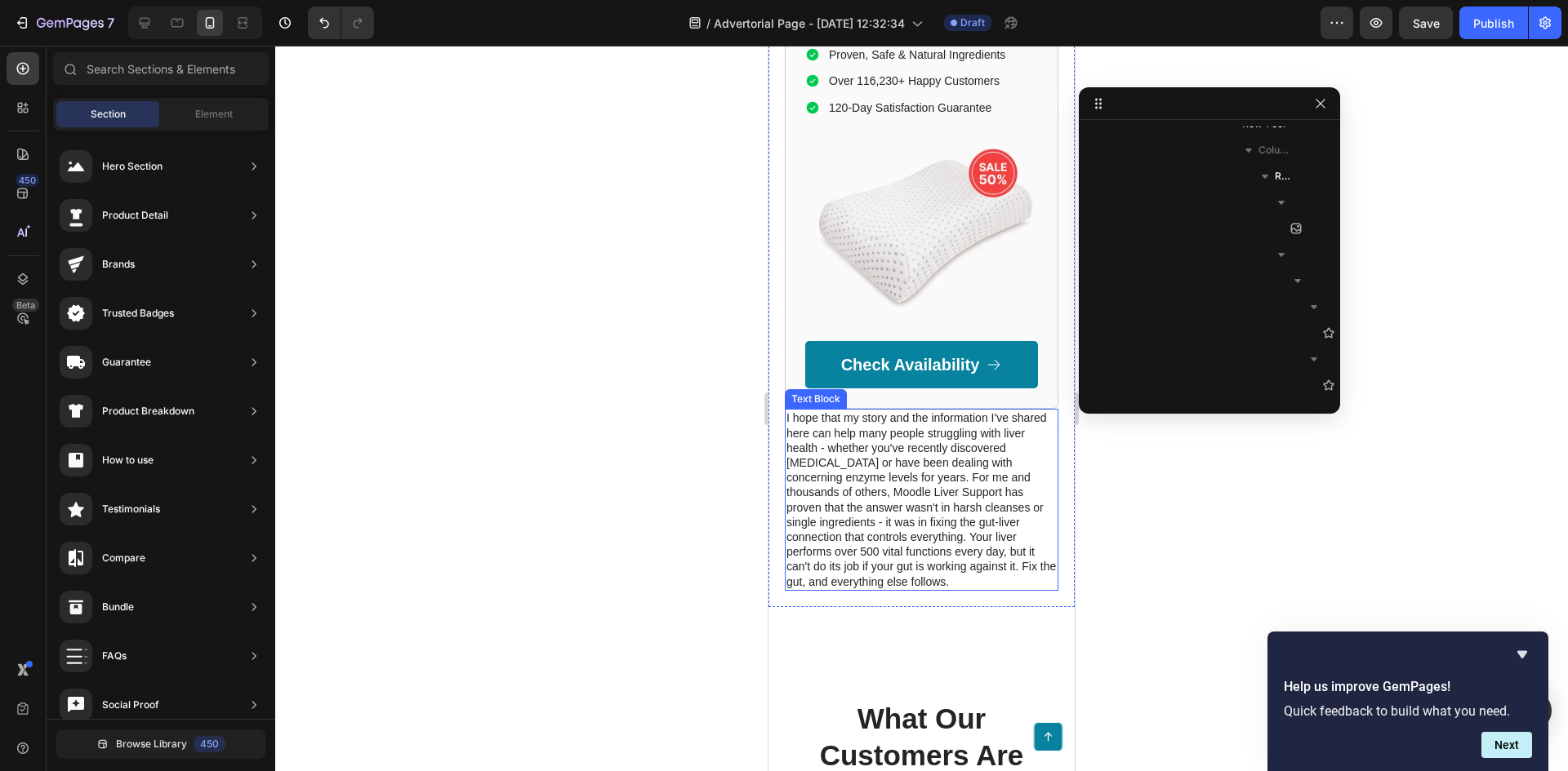
click at [866, 484] on p "I hope that my story and the information I've shared here can help many people …" at bounding box center [921, 499] width 270 height 178
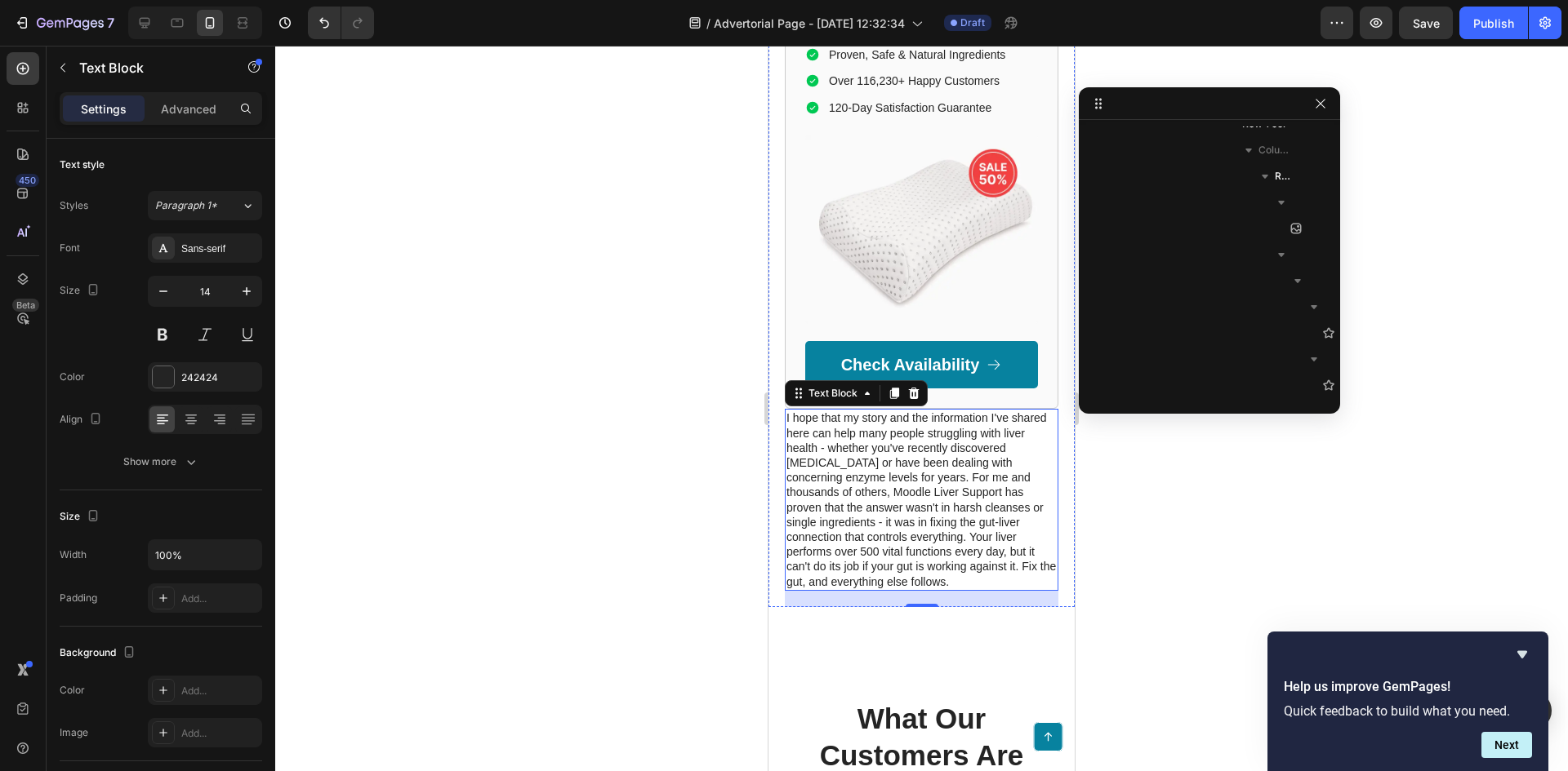
scroll to position [5296, 0]
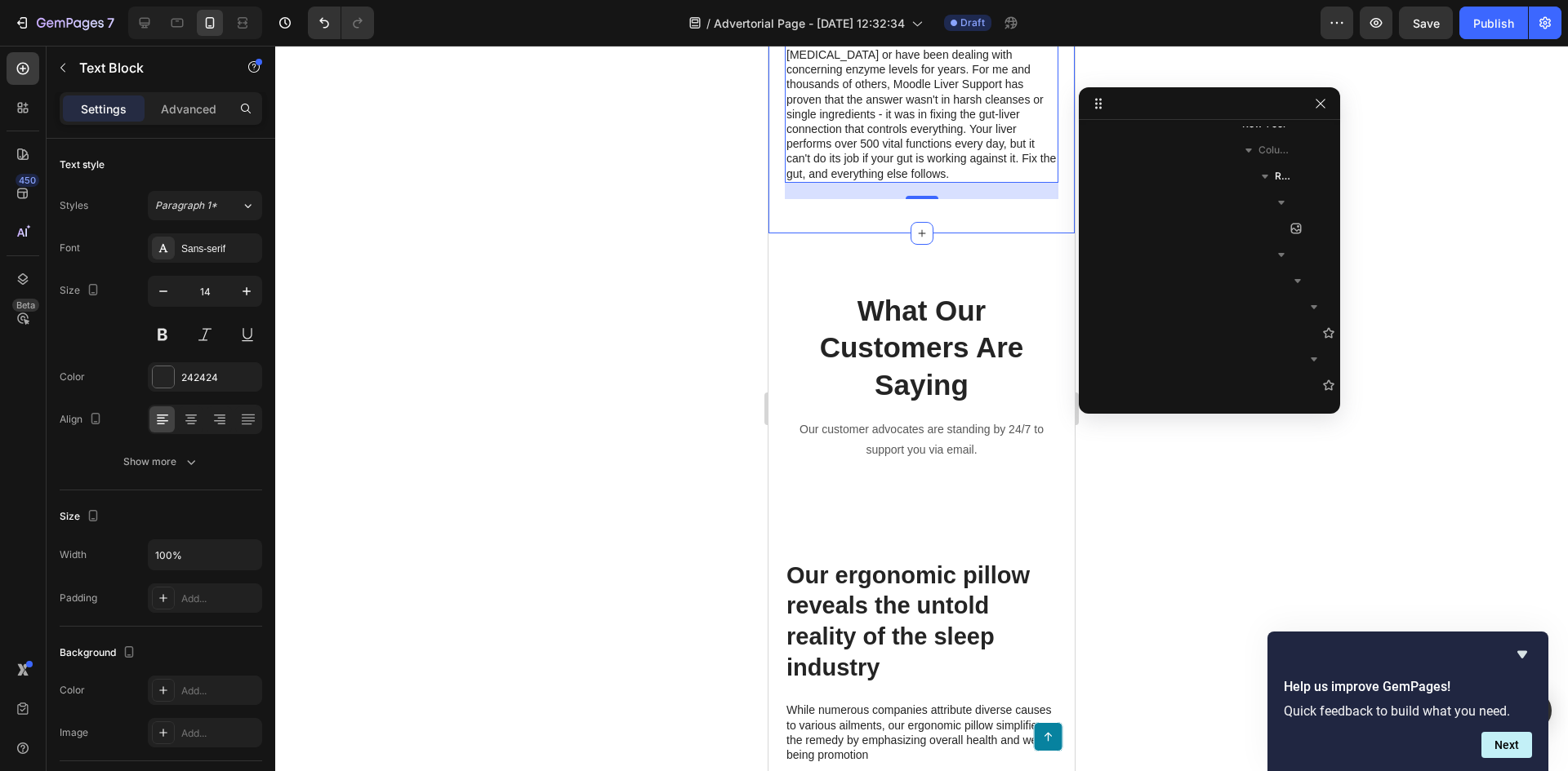
click at [859, 296] on div "What Our Customers Are Saying Heading Our customer advocates are standing by 24…" at bounding box center [921, 396] width 306 height 326
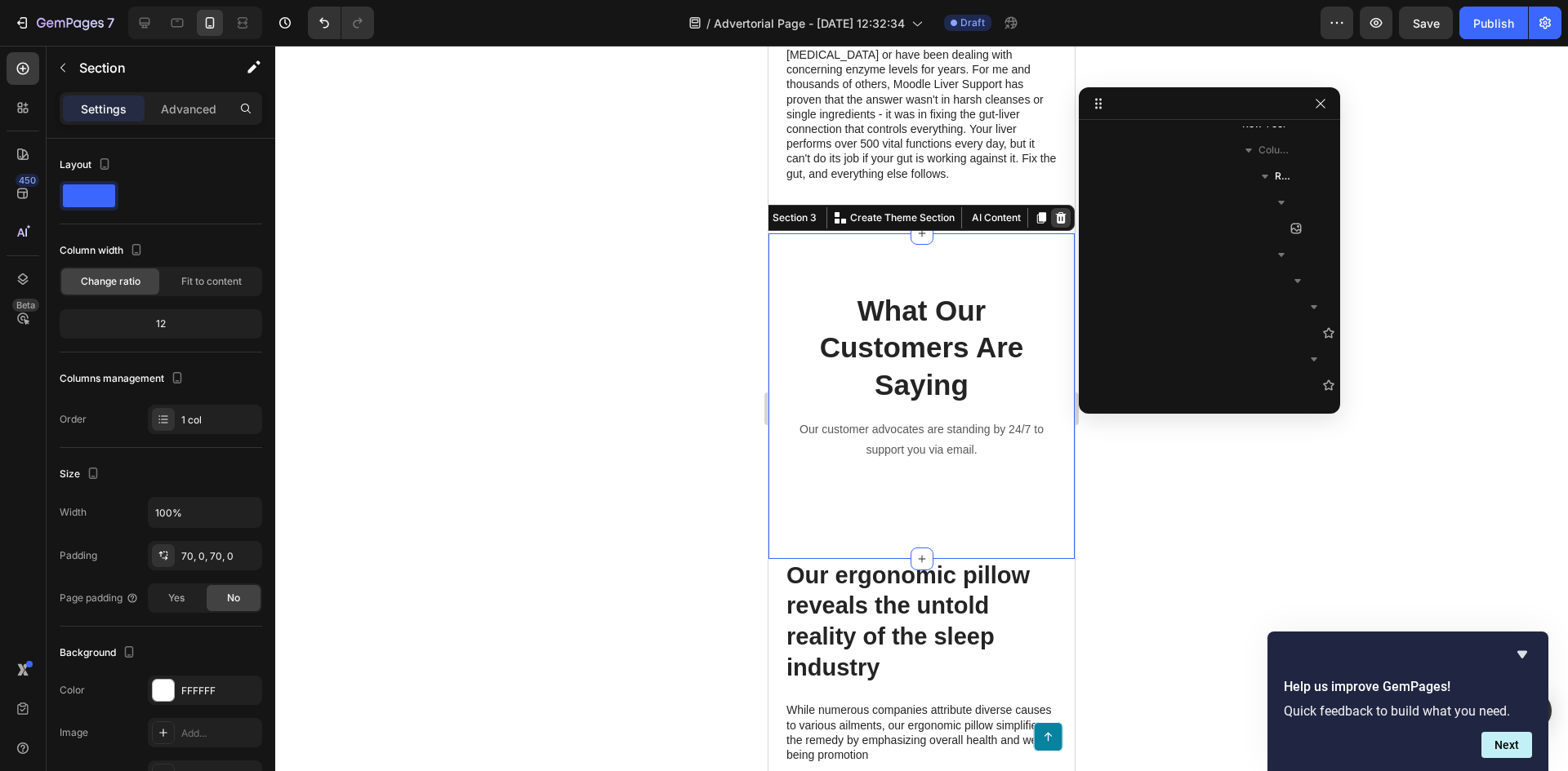
click at [1051, 228] on div at bounding box center [1060, 218] width 19 height 19
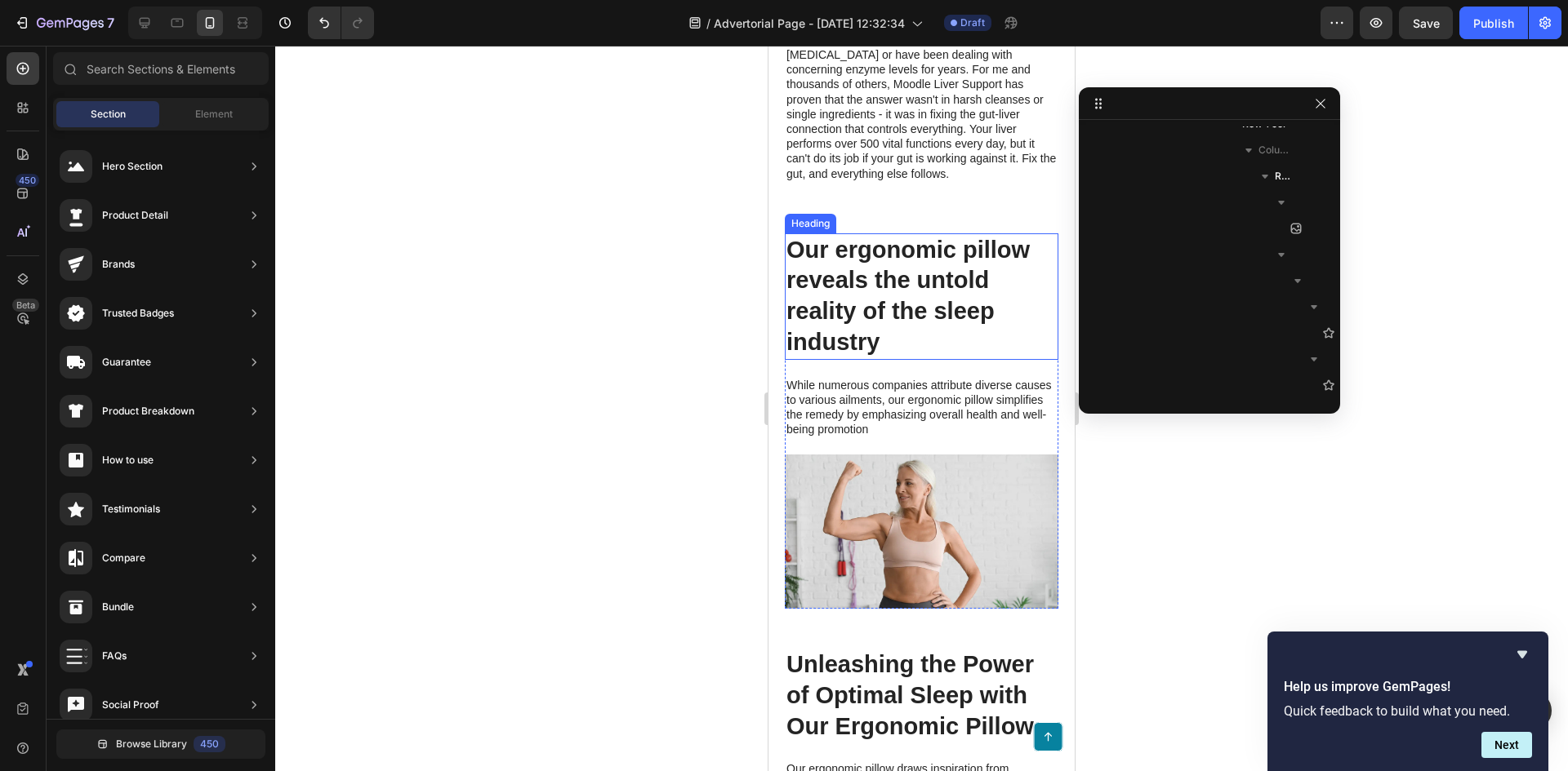
click at [974, 285] on h2 "Our ergonomic pillow reveals the untold reality of the sleep industry" at bounding box center [921, 296] width 274 height 126
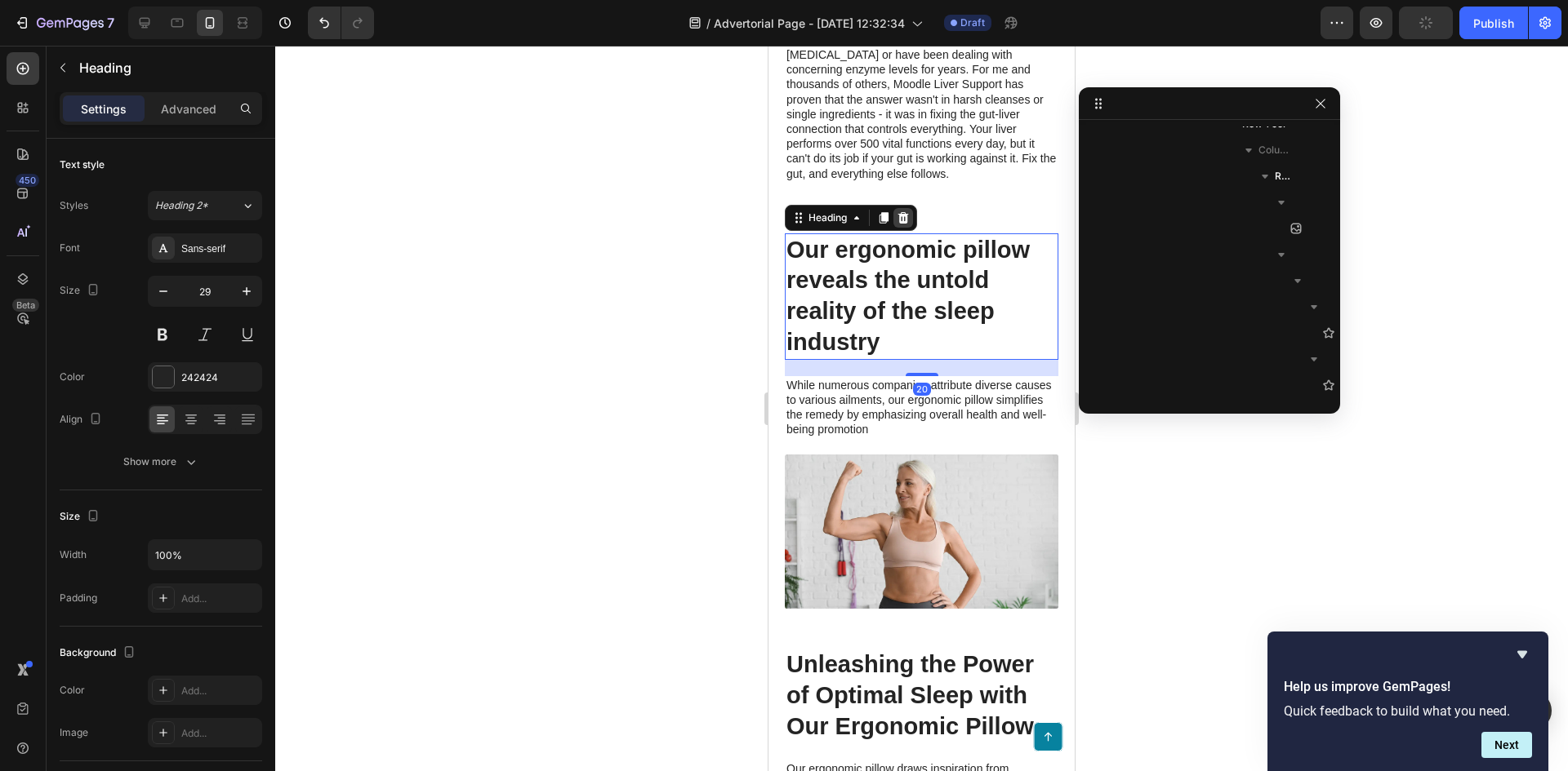
click at [906, 224] on icon at bounding box center [903, 218] width 13 height 13
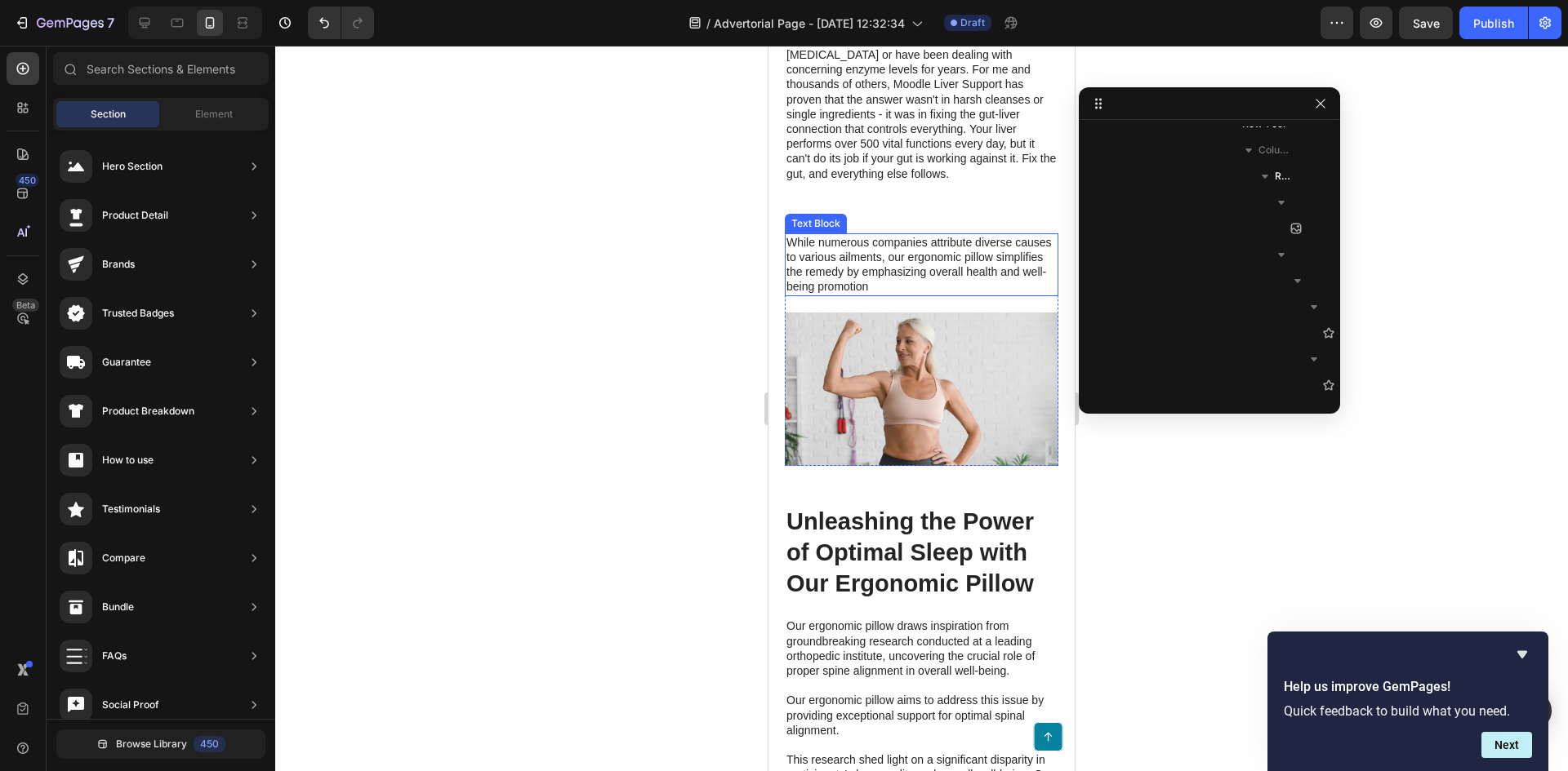
click at [1014, 291] on p "While numerous companies attribute diverse causes to various ailments, our ergo…" at bounding box center [921, 265] width 270 height 60
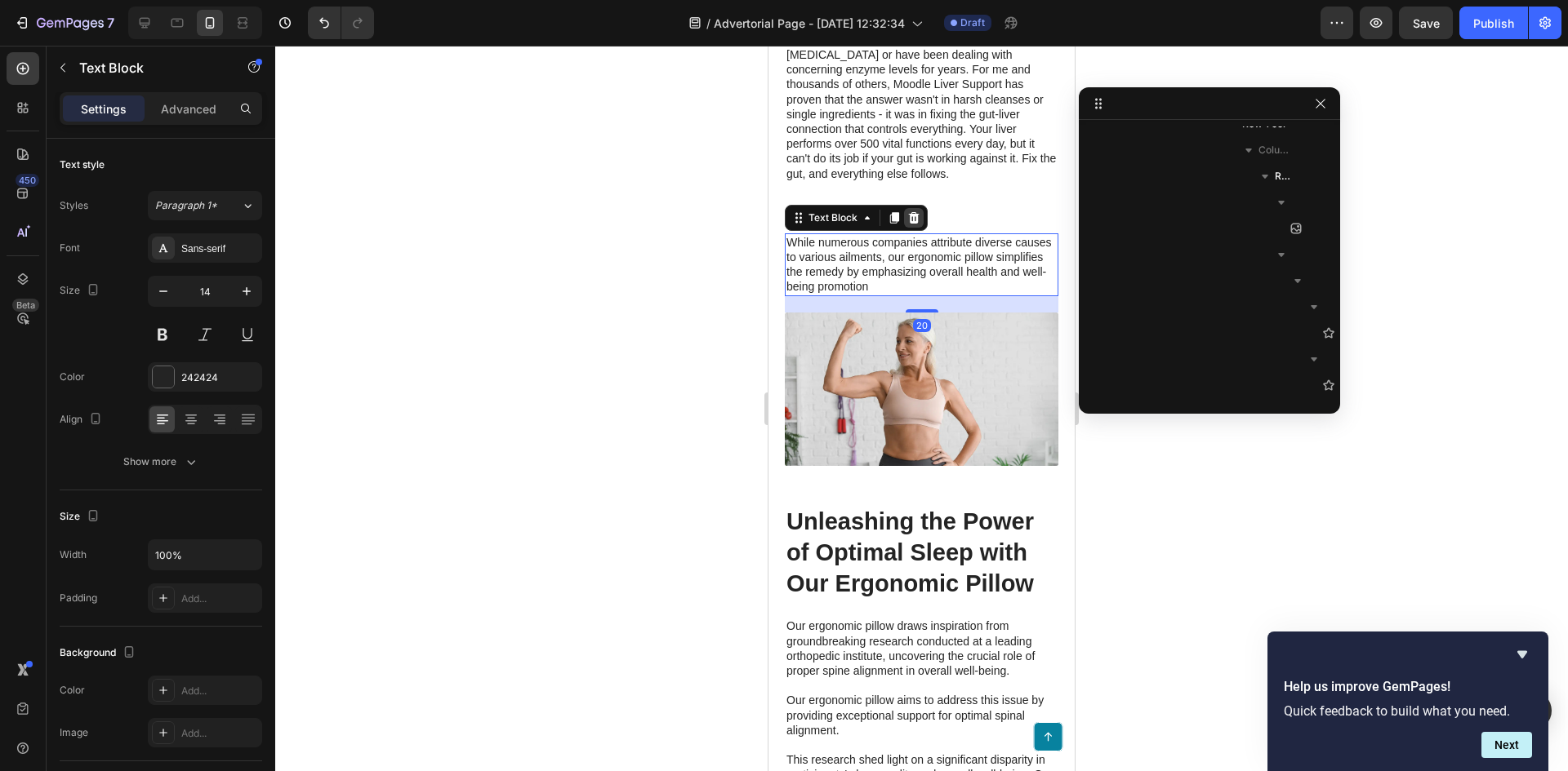
click at [909, 224] on icon at bounding box center [914, 218] width 11 height 11
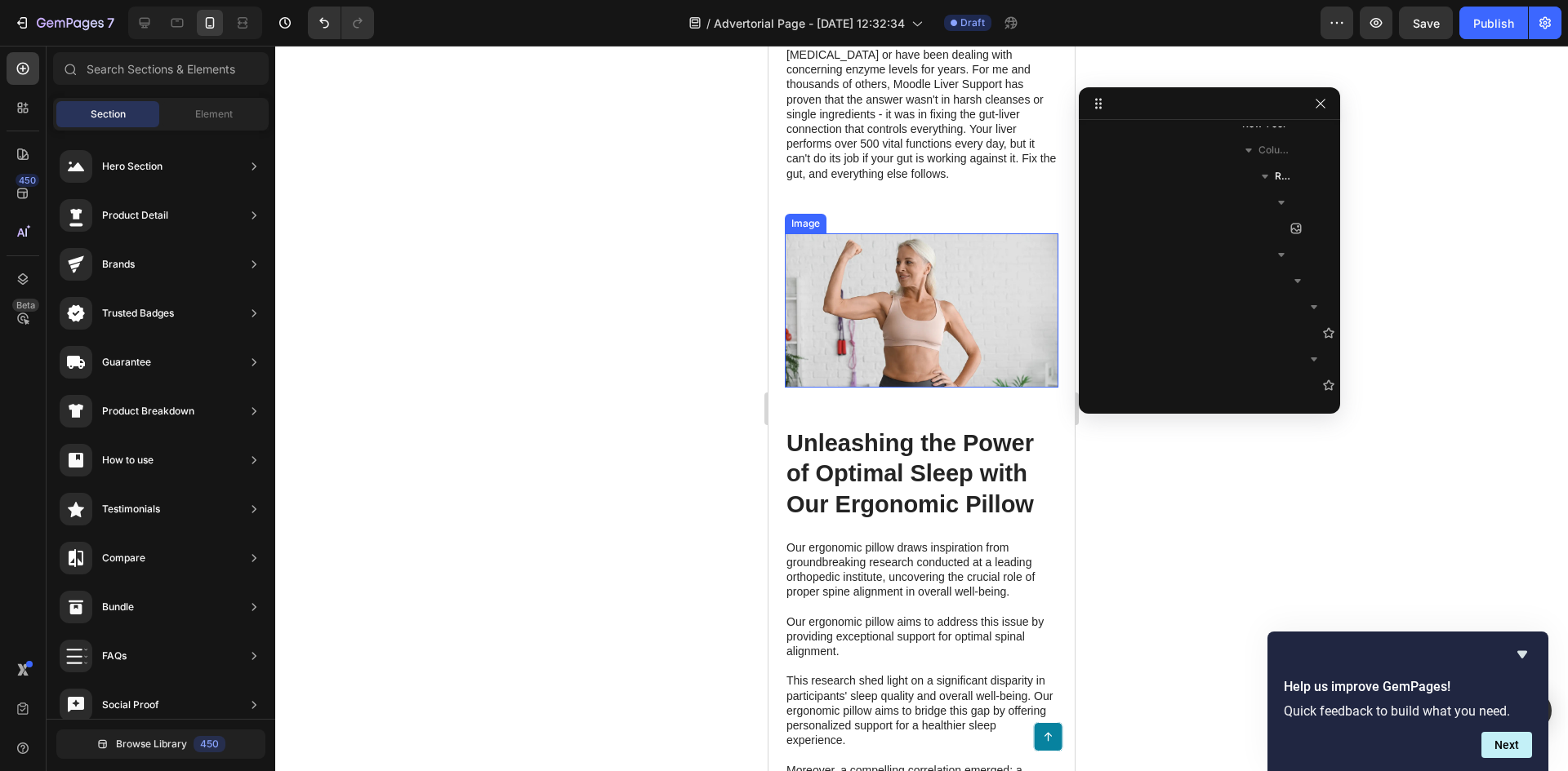
click at [1015, 281] on img at bounding box center [921, 310] width 274 height 154
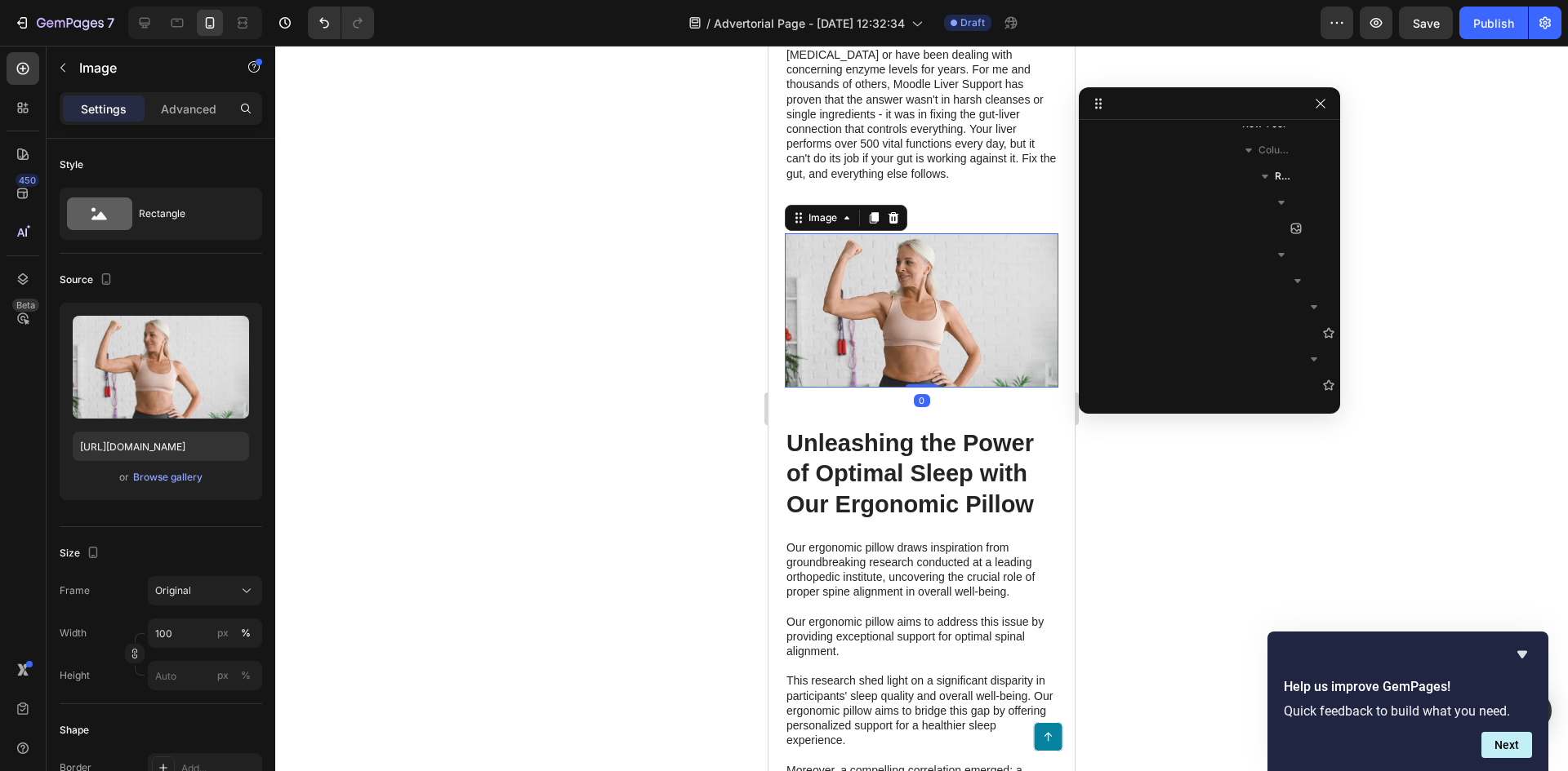
click at [887, 224] on icon at bounding box center [893, 218] width 13 height 13
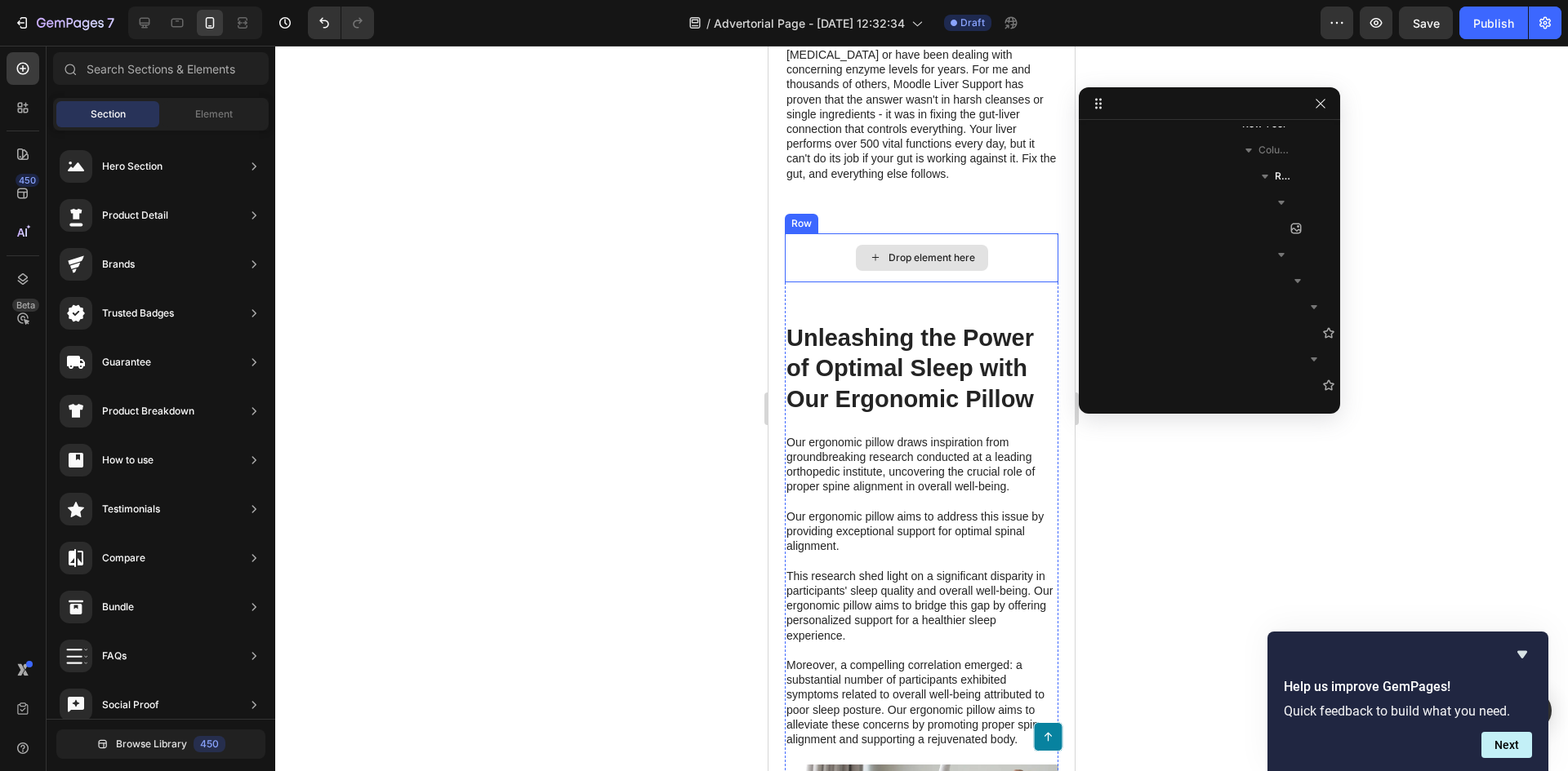
click at [1013, 282] on div "Drop element here" at bounding box center [921, 257] width 274 height 49
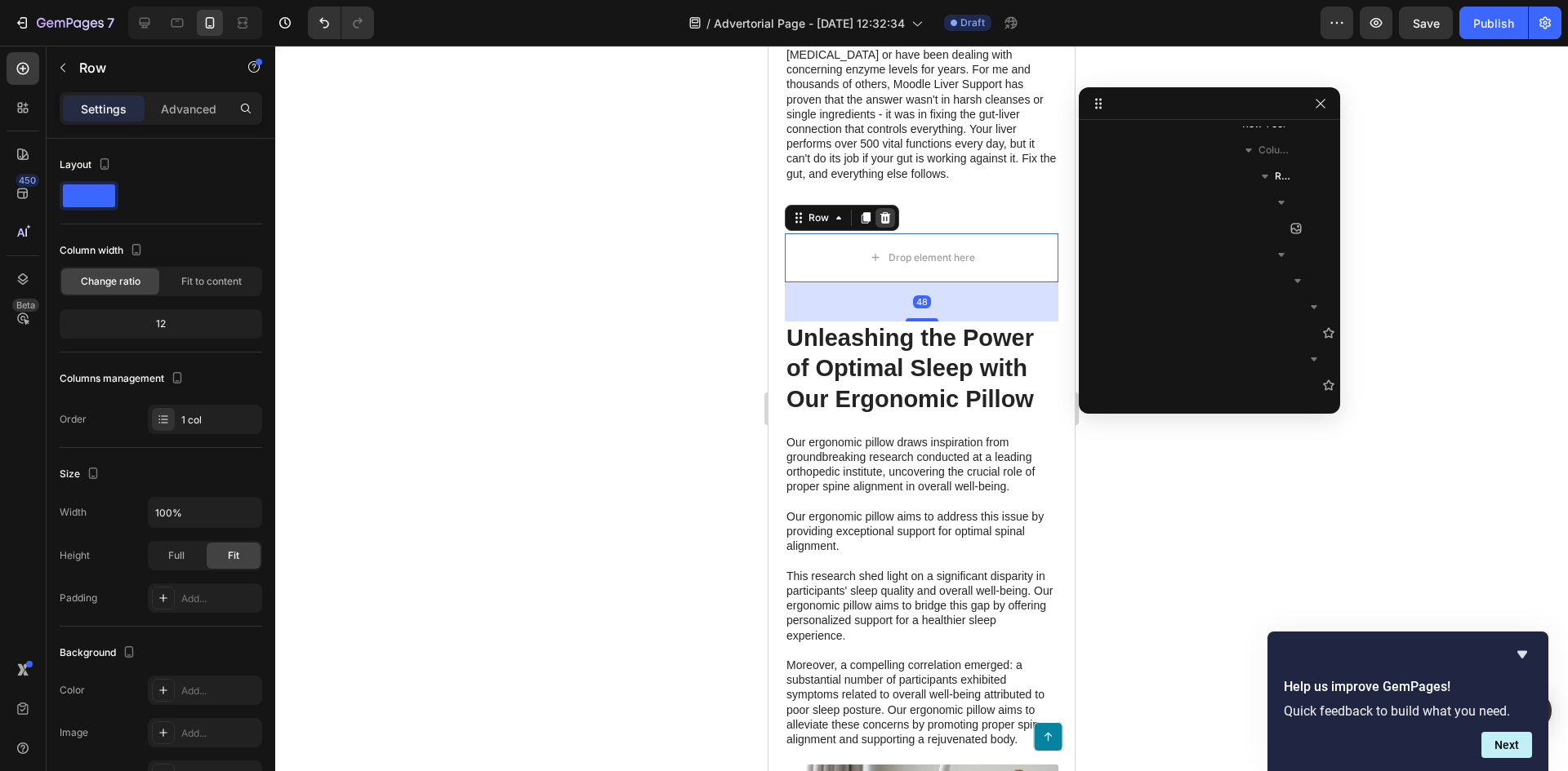
click at [884, 224] on icon at bounding box center [885, 218] width 13 height 13
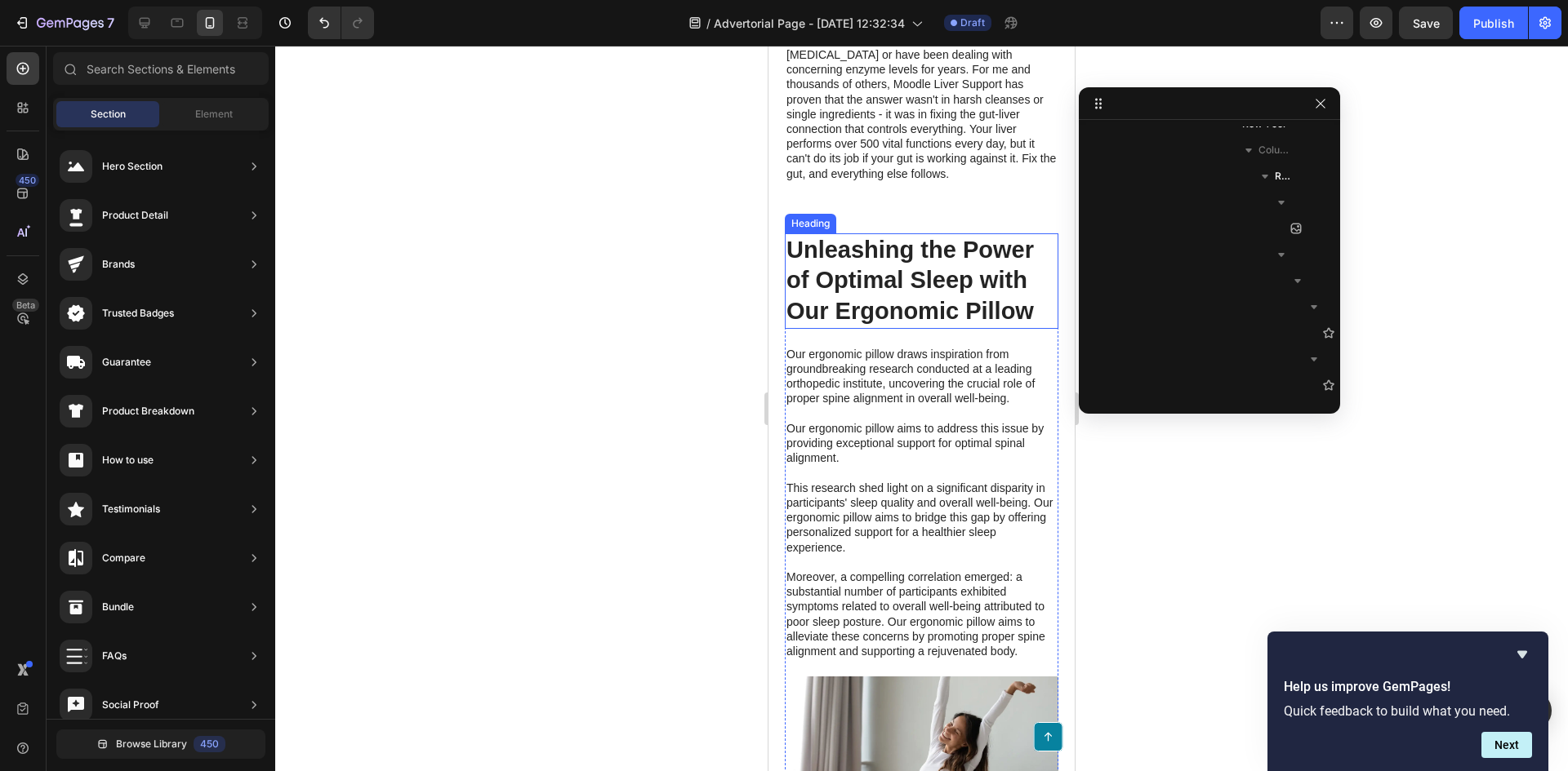
click at [997, 295] on h2 "Unleashing the Power of Optimal Sleep with Our Ergonomic Pillow" at bounding box center [921, 281] width 274 height 96
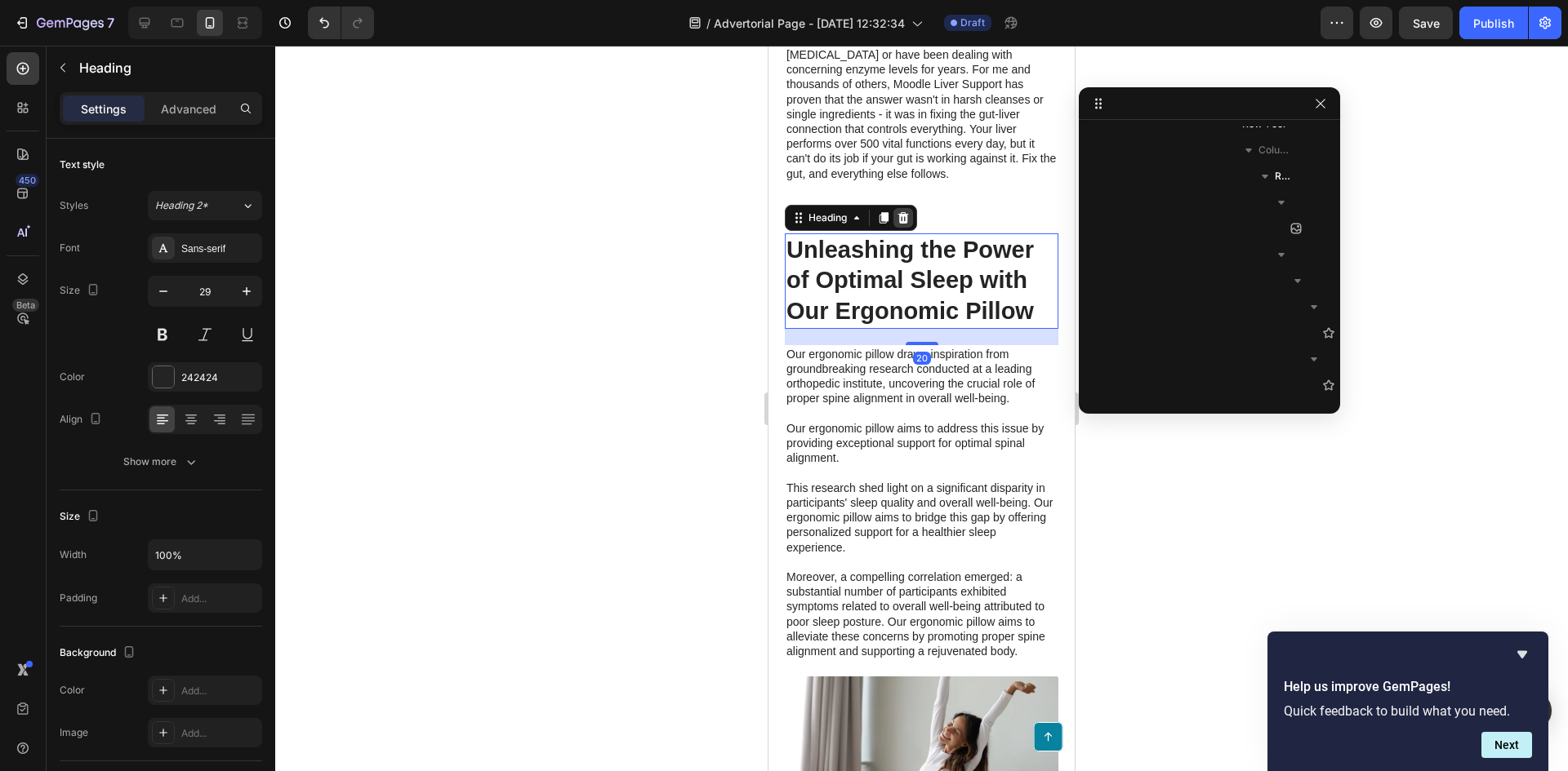
click at [898, 224] on icon at bounding box center [903, 218] width 13 height 13
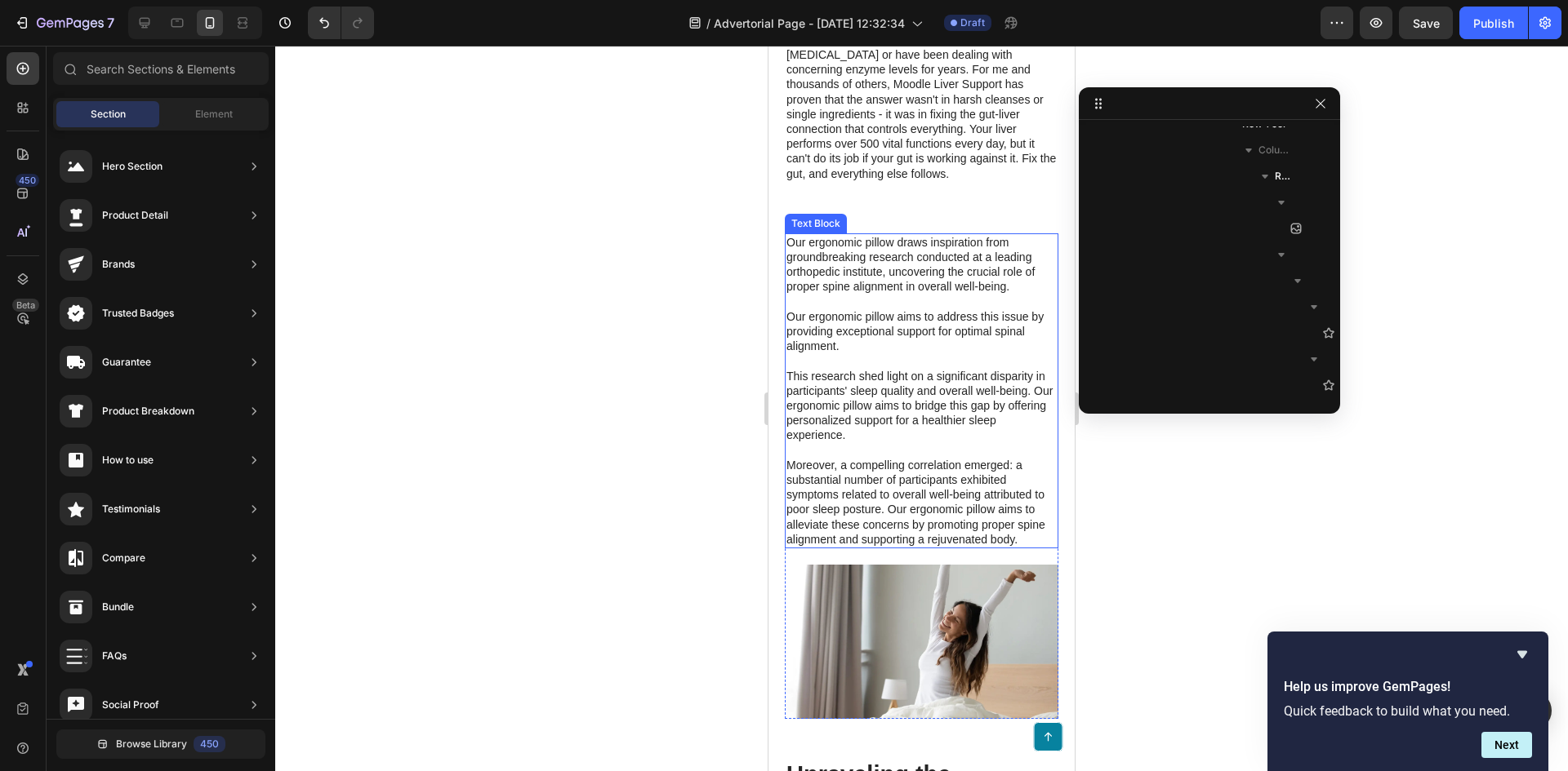
click at [995, 291] on p "Our ergonomic pillow draws inspiration from groundbreaking research conducted a…" at bounding box center [921, 391] width 270 height 312
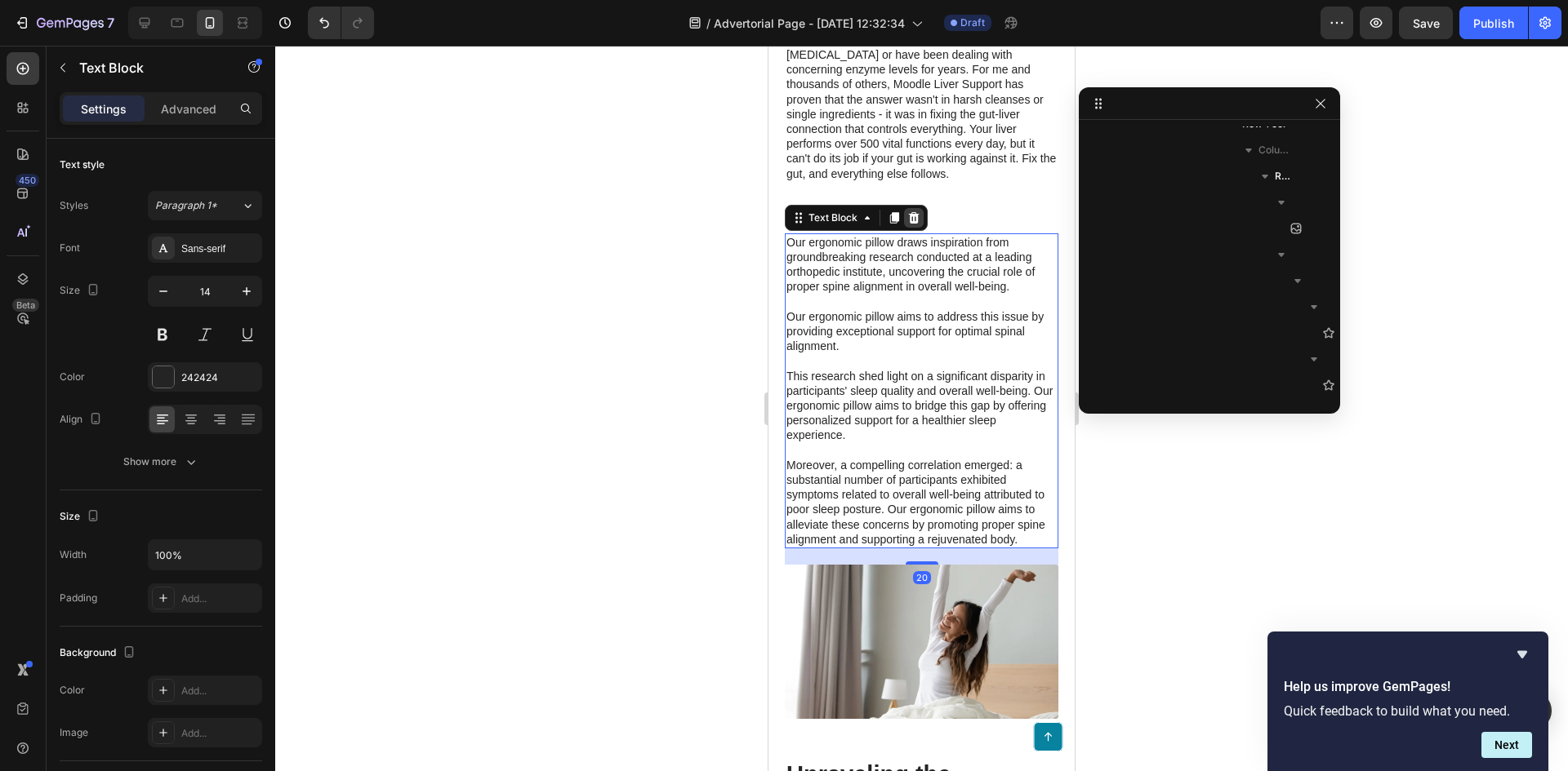
click at [909, 224] on icon at bounding box center [914, 218] width 11 height 11
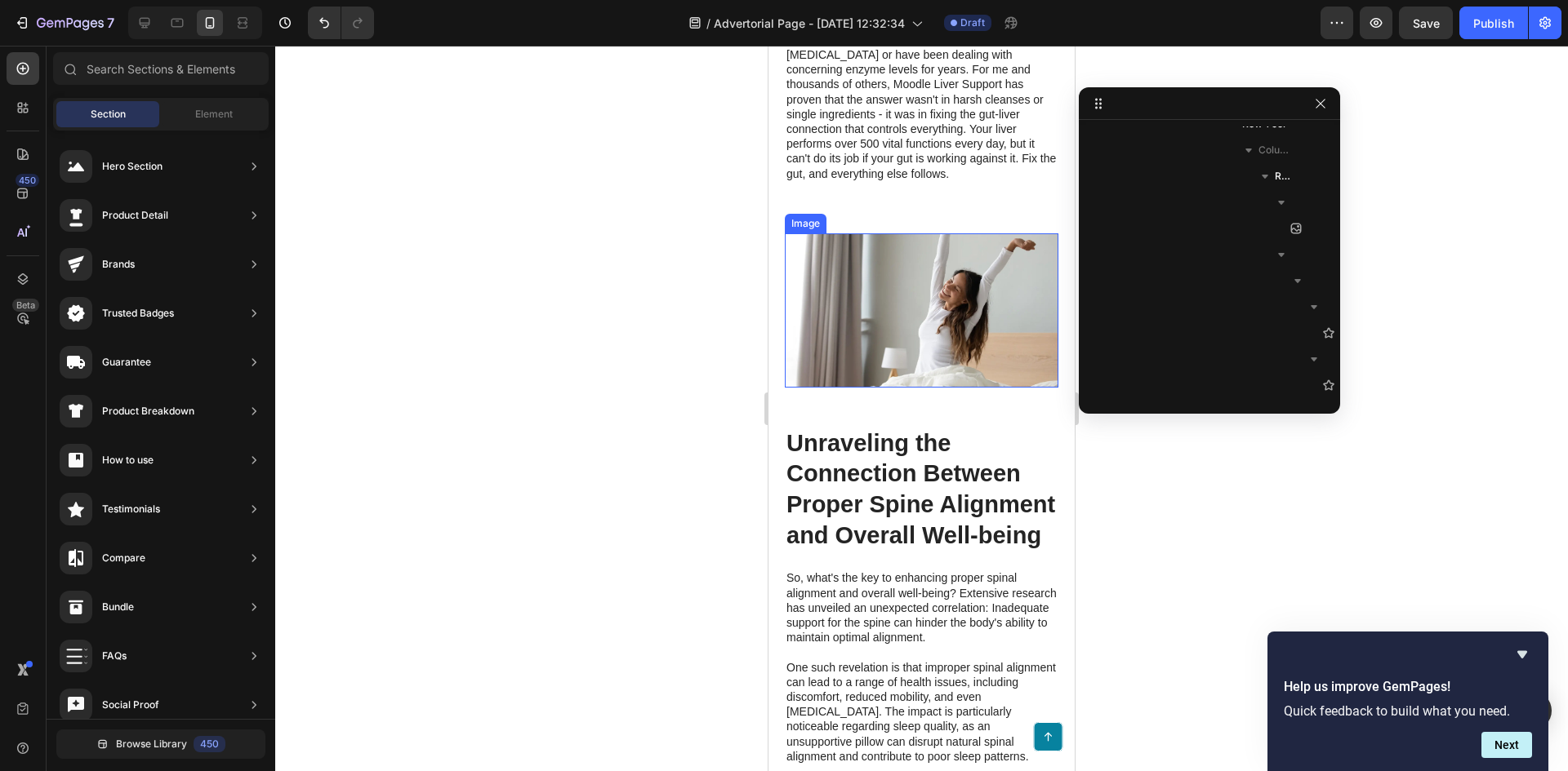
click at [973, 300] on img at bounding box center [921, 310] width 274 height 154
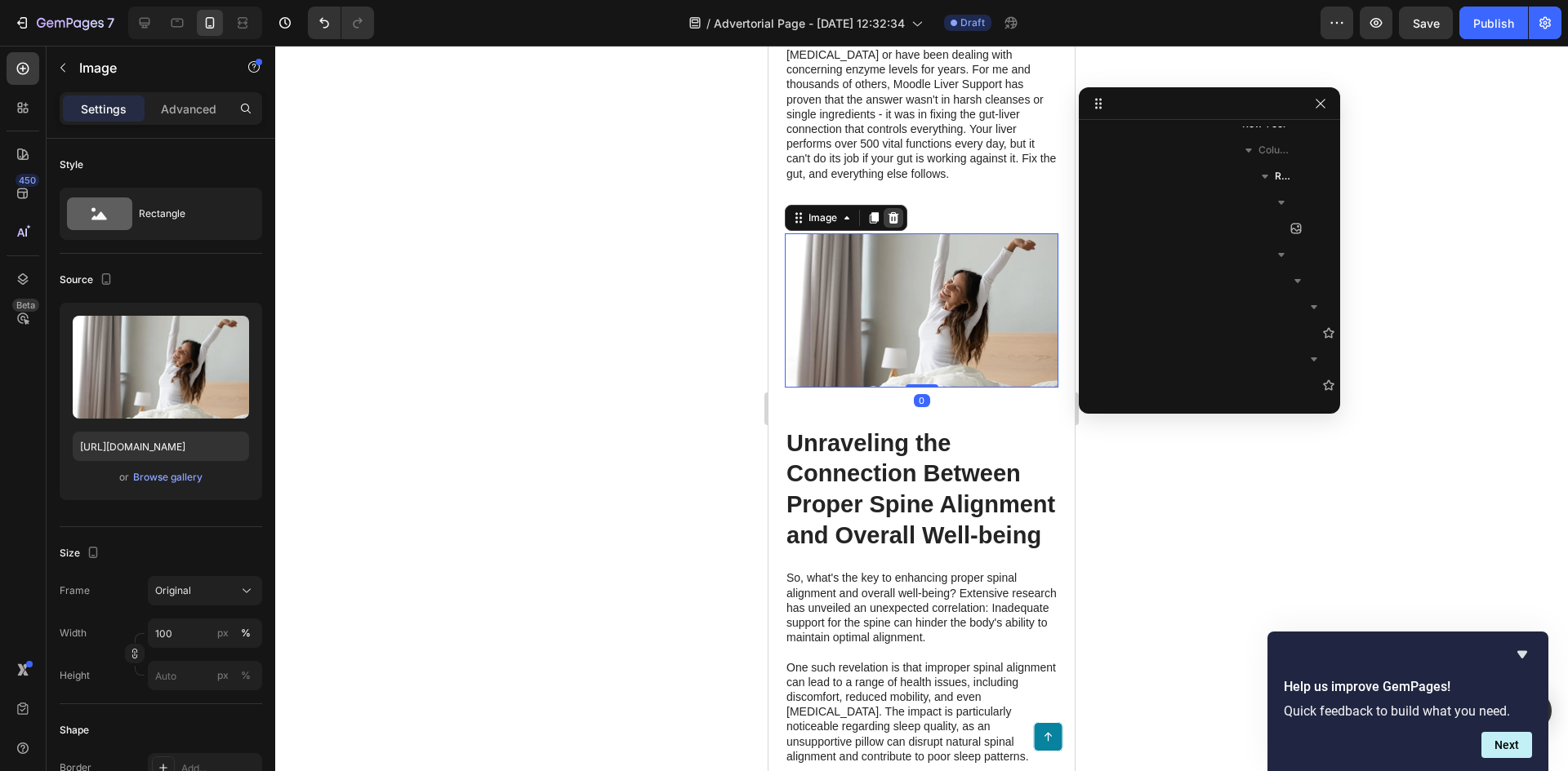
click at [890, 224] on icon at bounding box center [894, 218] width 11 height 11
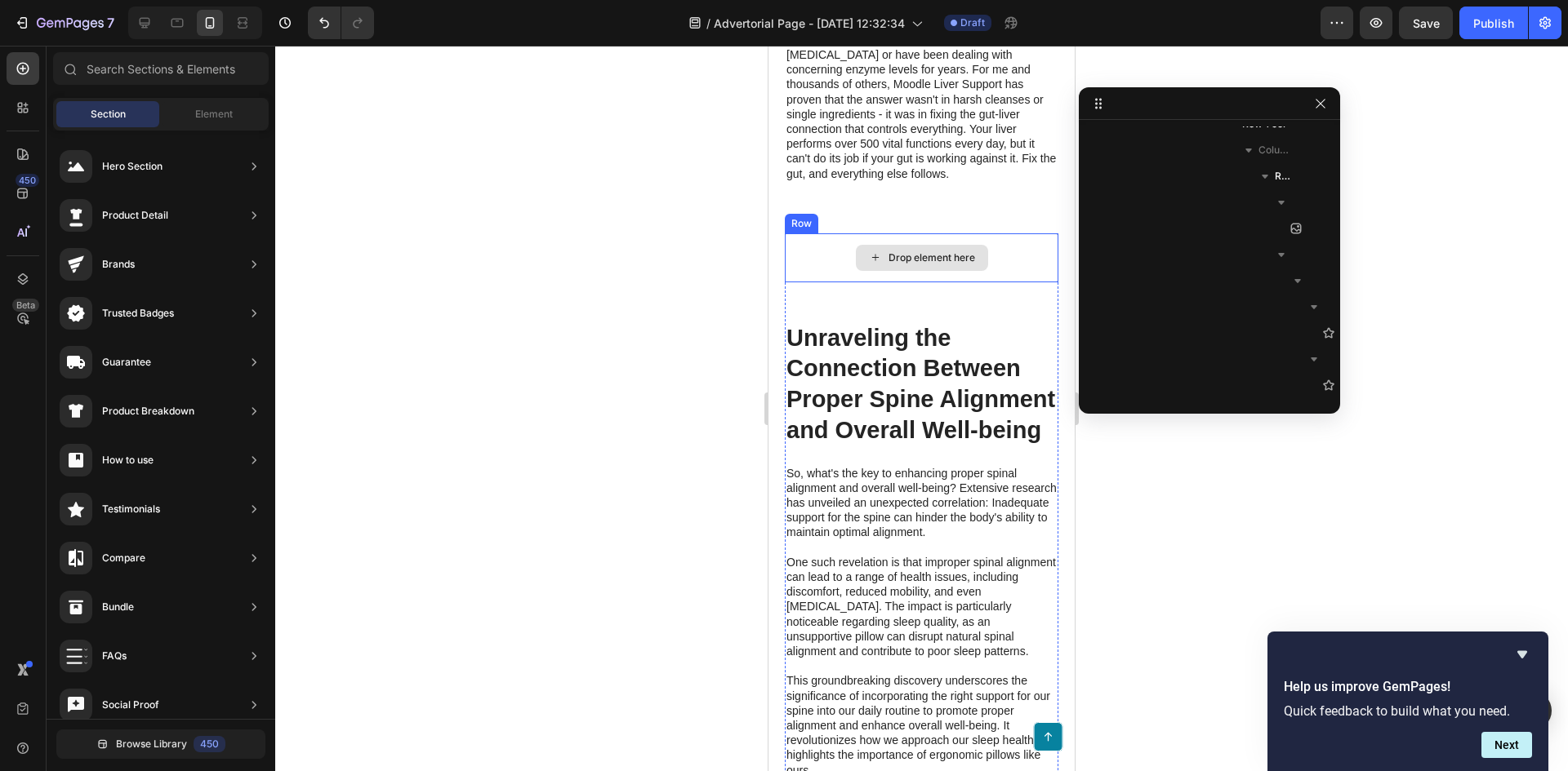
click at [987, 282] on div "Drop element here" at bounding box center [921, 257] width 274 height 49
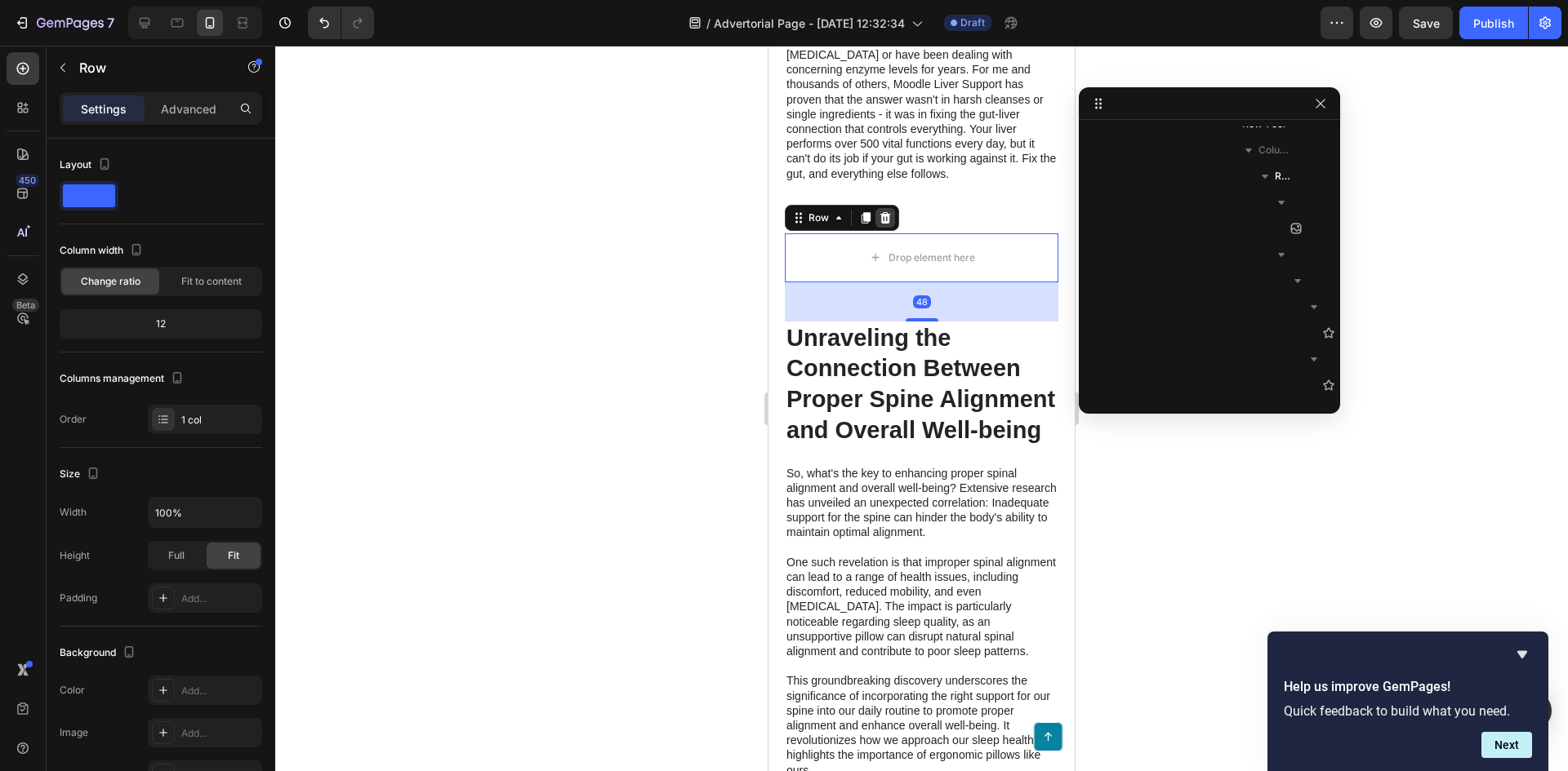
click at [885, 224] on icon at bounding box center [885, 218] width 11 height 11
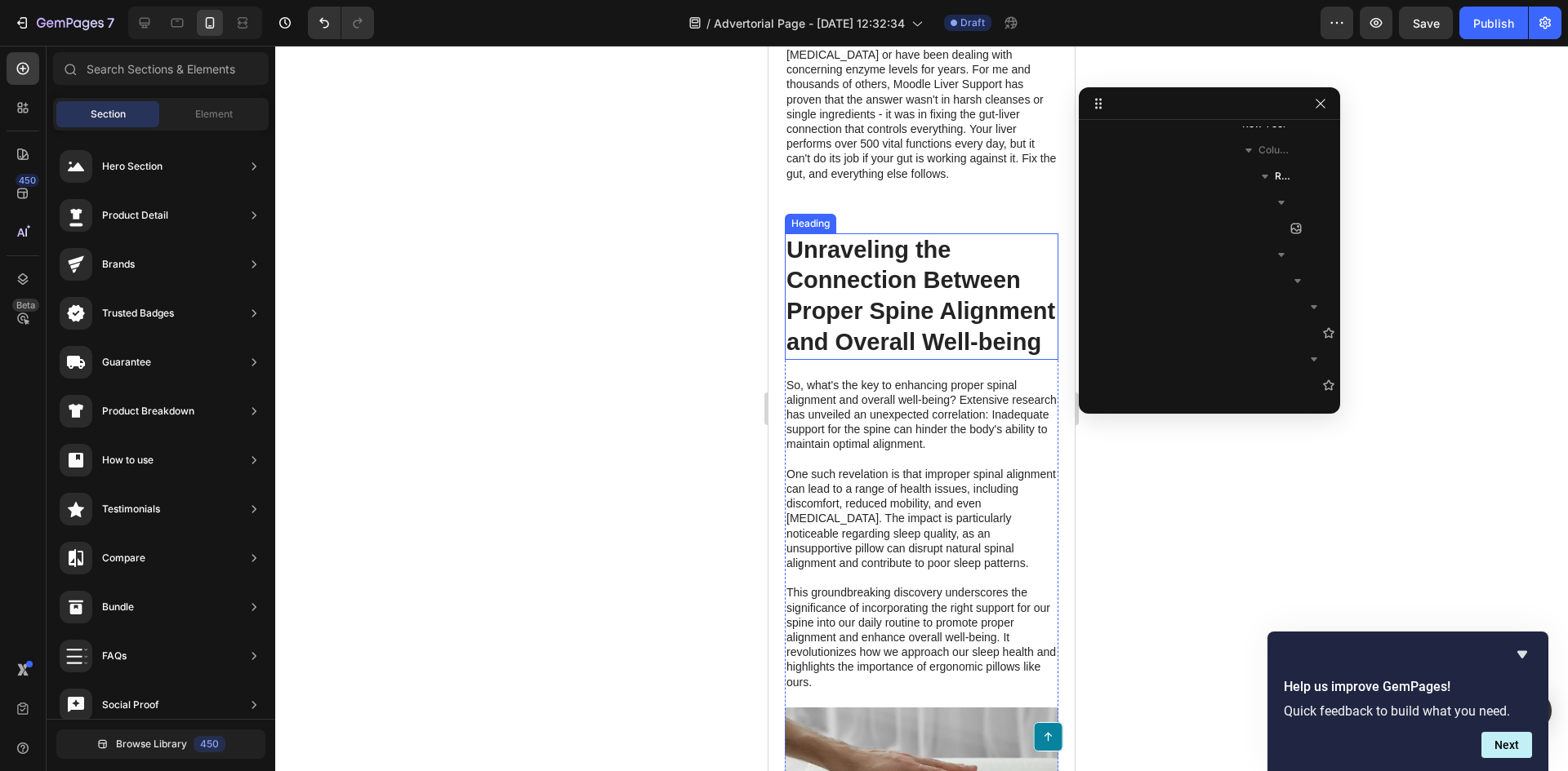
click at [1004, 295] on h2 "Unraveling the Connection Between Proper Spine Alignment and Overall Well-being" at bounding box center [921, 296] width 274 height 126
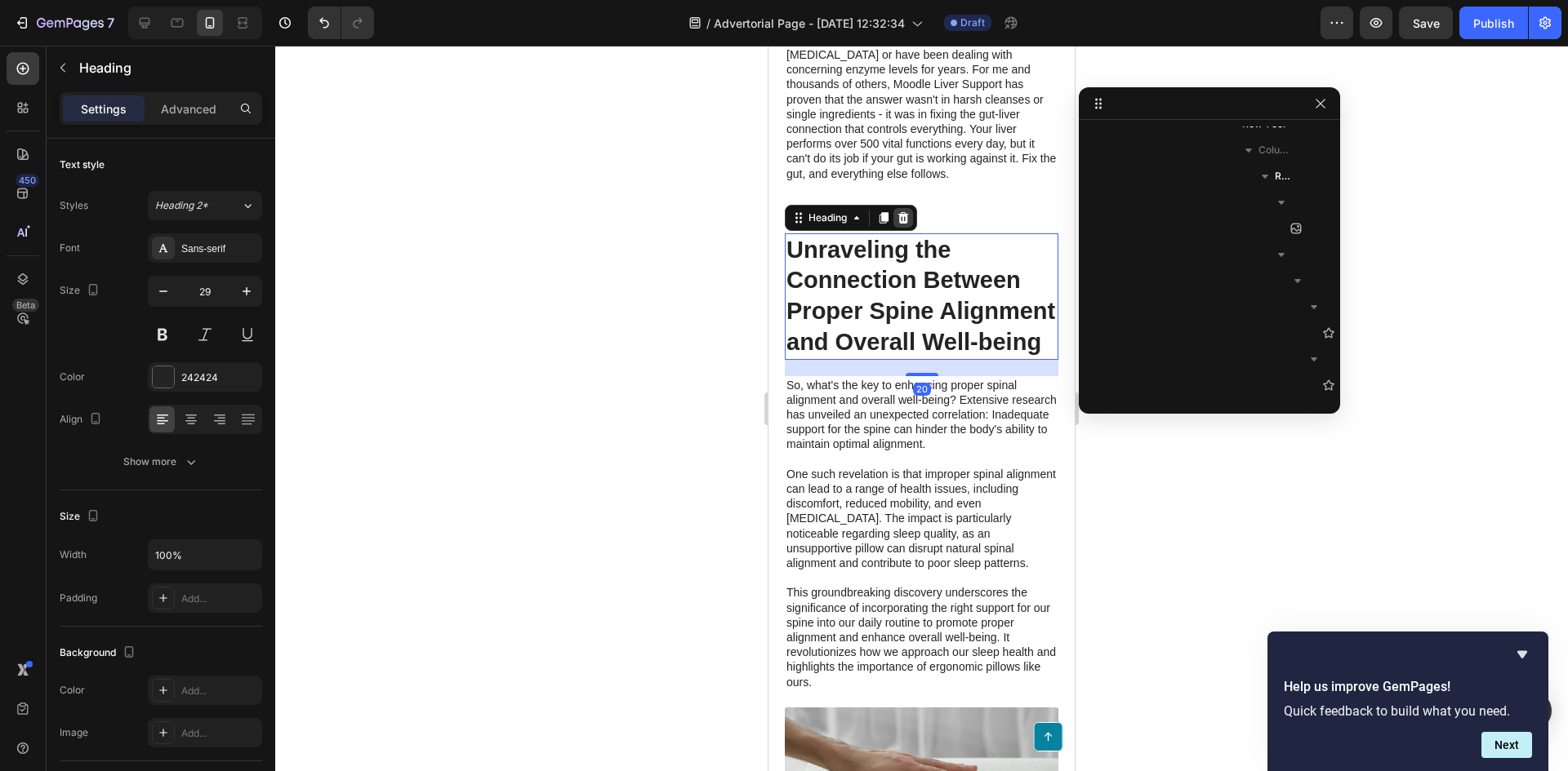
click at [902, 224] on icon at bounding box center [903, 218] width 13 height 13
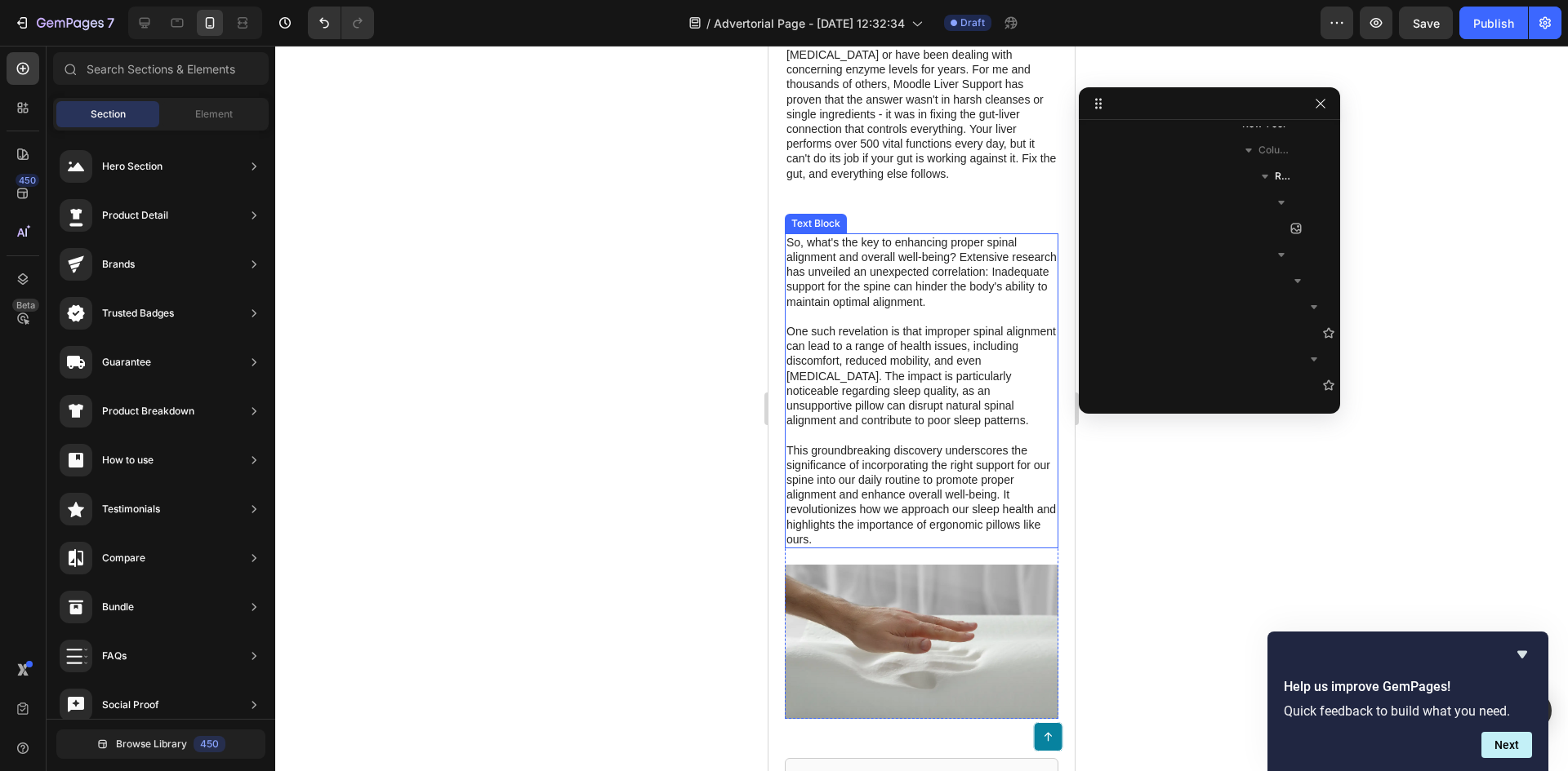
click at [1016, 302] on p "So, what's the key to enhancing proper spinal alignment and overall well-being?…" at bounding box center [921, 391] width 270 height 312
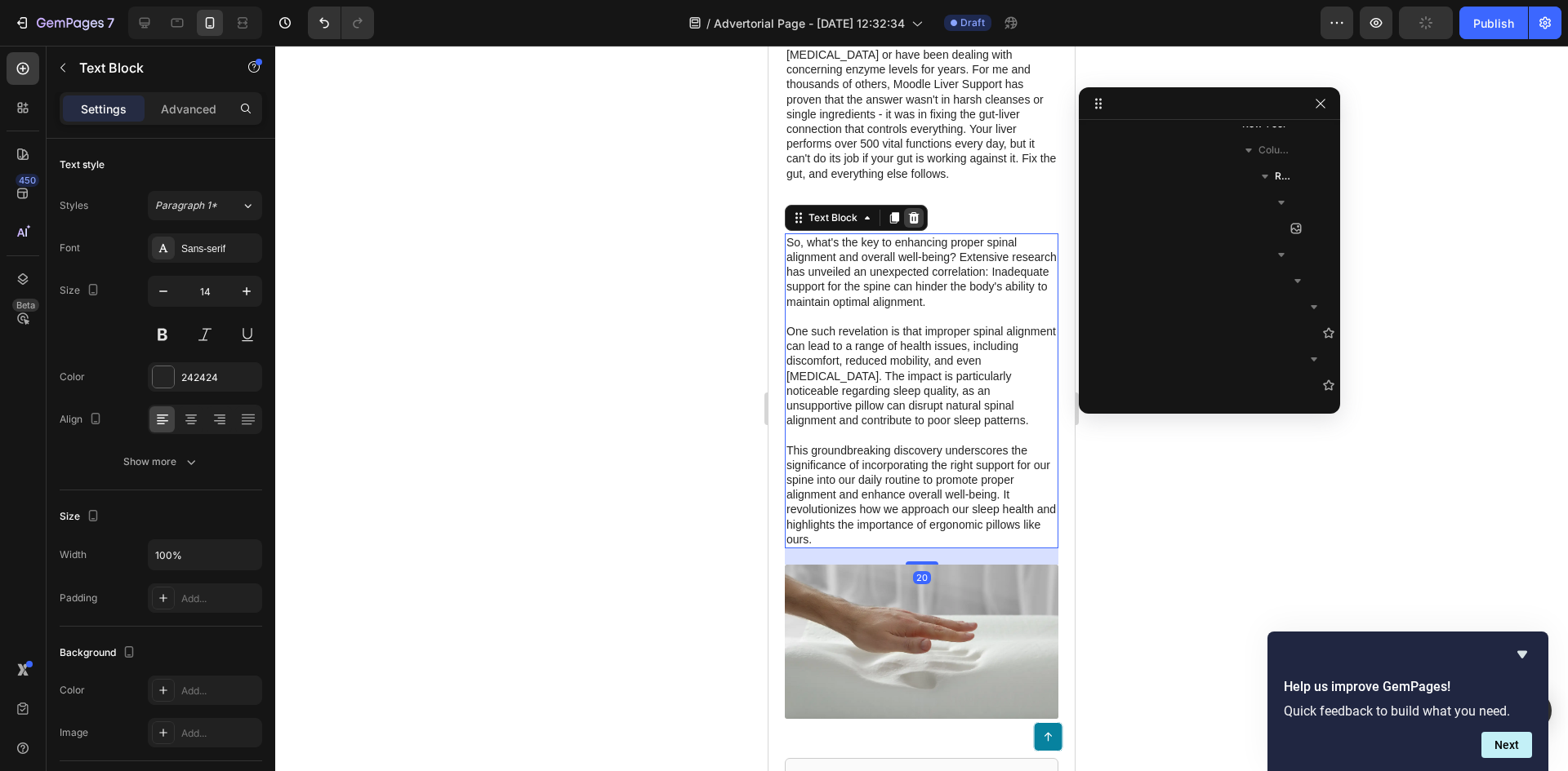
click at [910, 224] on icon at bounding box center [914, 218] width 11 height 11
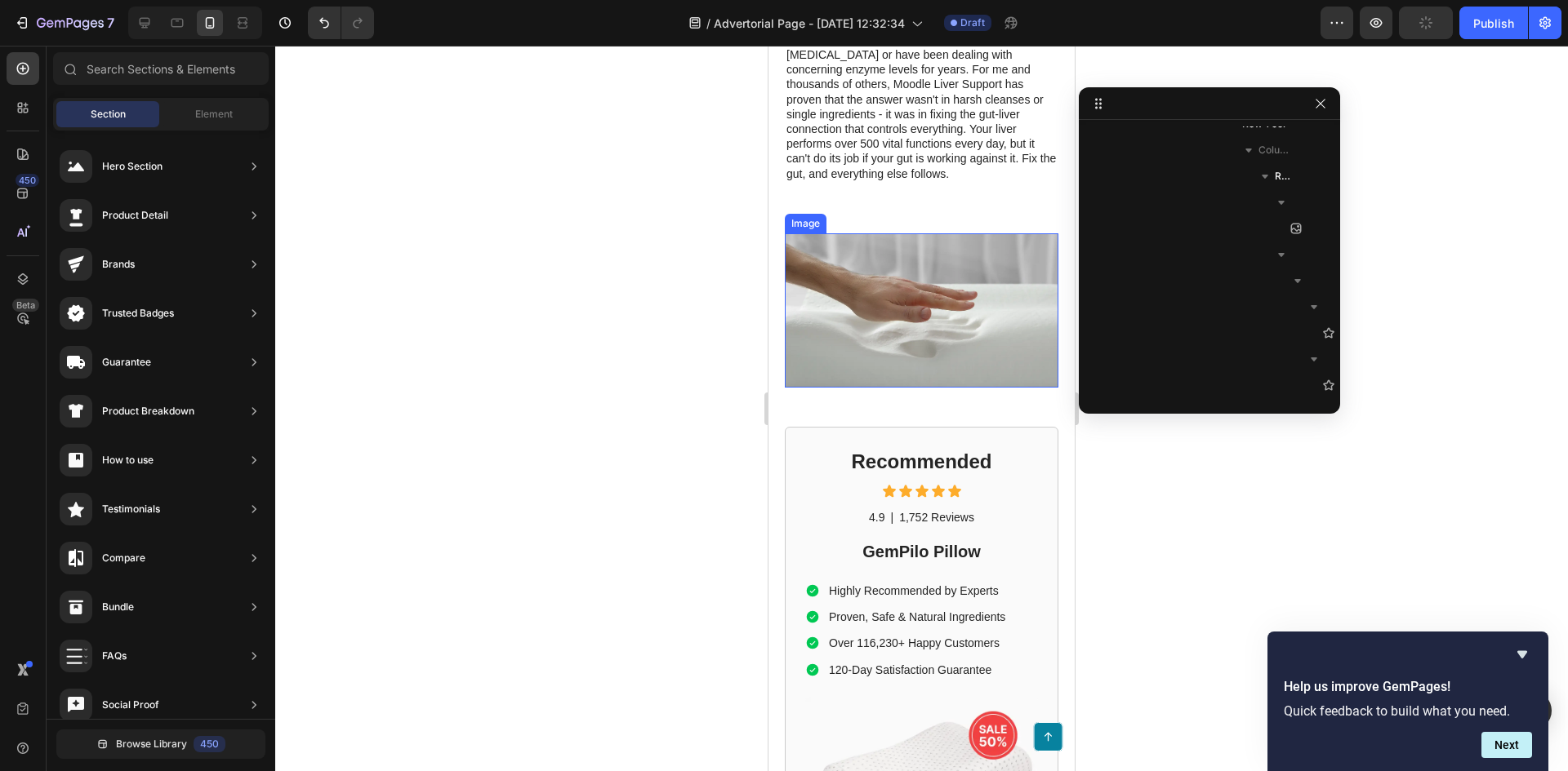
click at [1008, 293] on img at bounding box center [921, 310] width 274 height 154
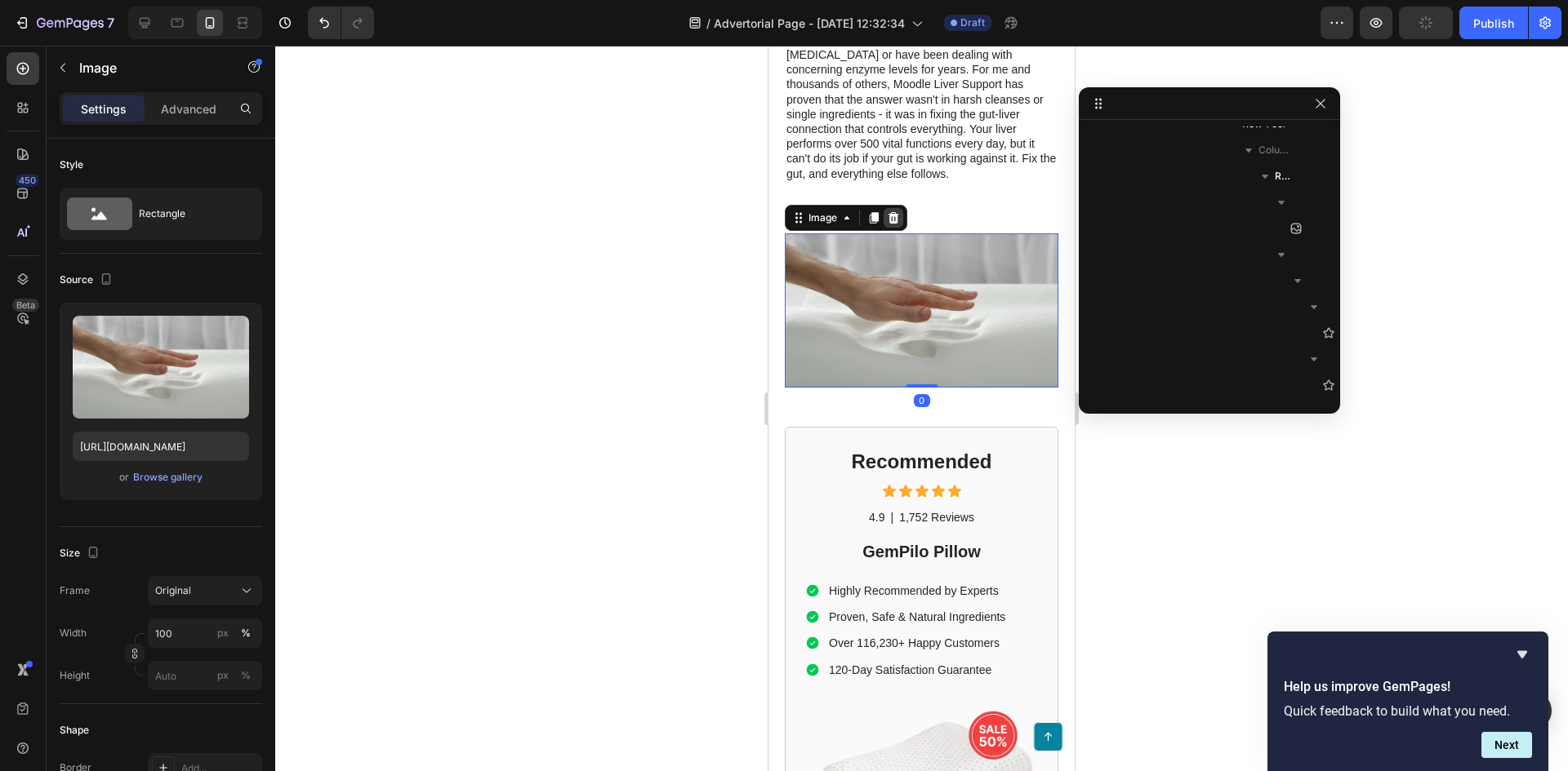
click at [894, 224] on icon at bounding box center [894, 218] width 11 height 11
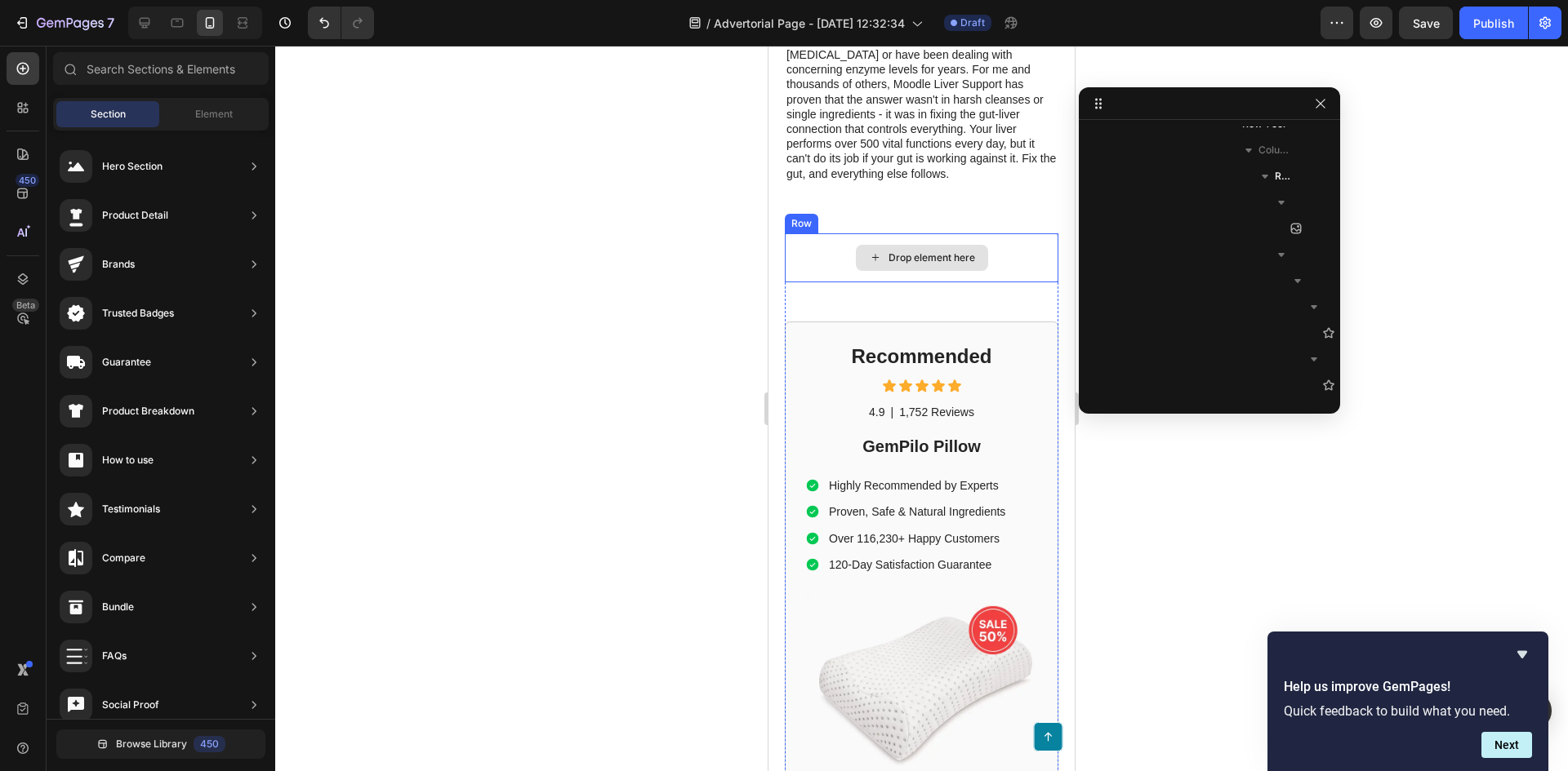
click at [1009, 282] on div "Drop element here" at bounding box center [921, 257] width 274 height 49
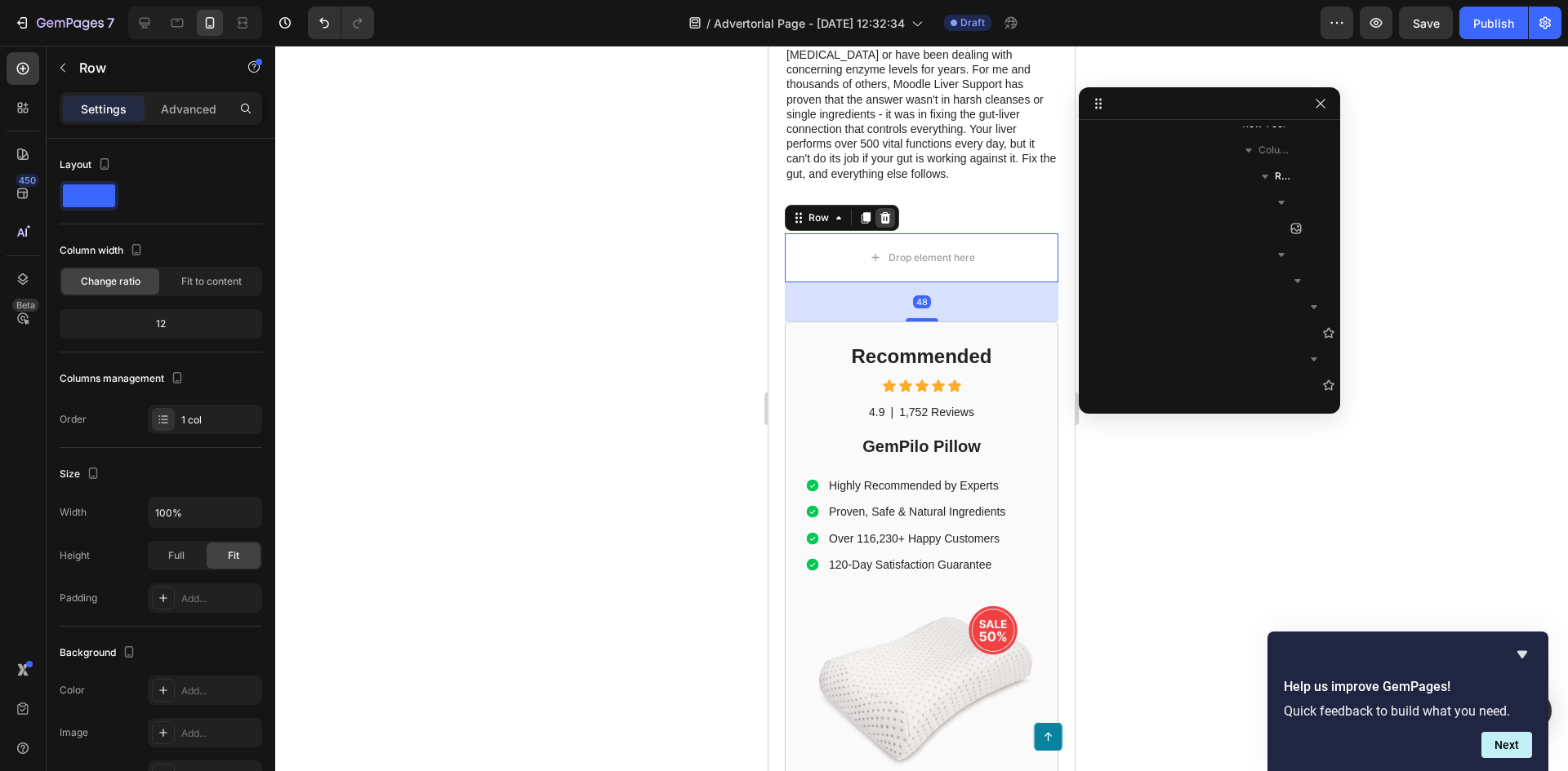
click at [877, 228] on div at bounding box center [885, 218] width 19 height 19
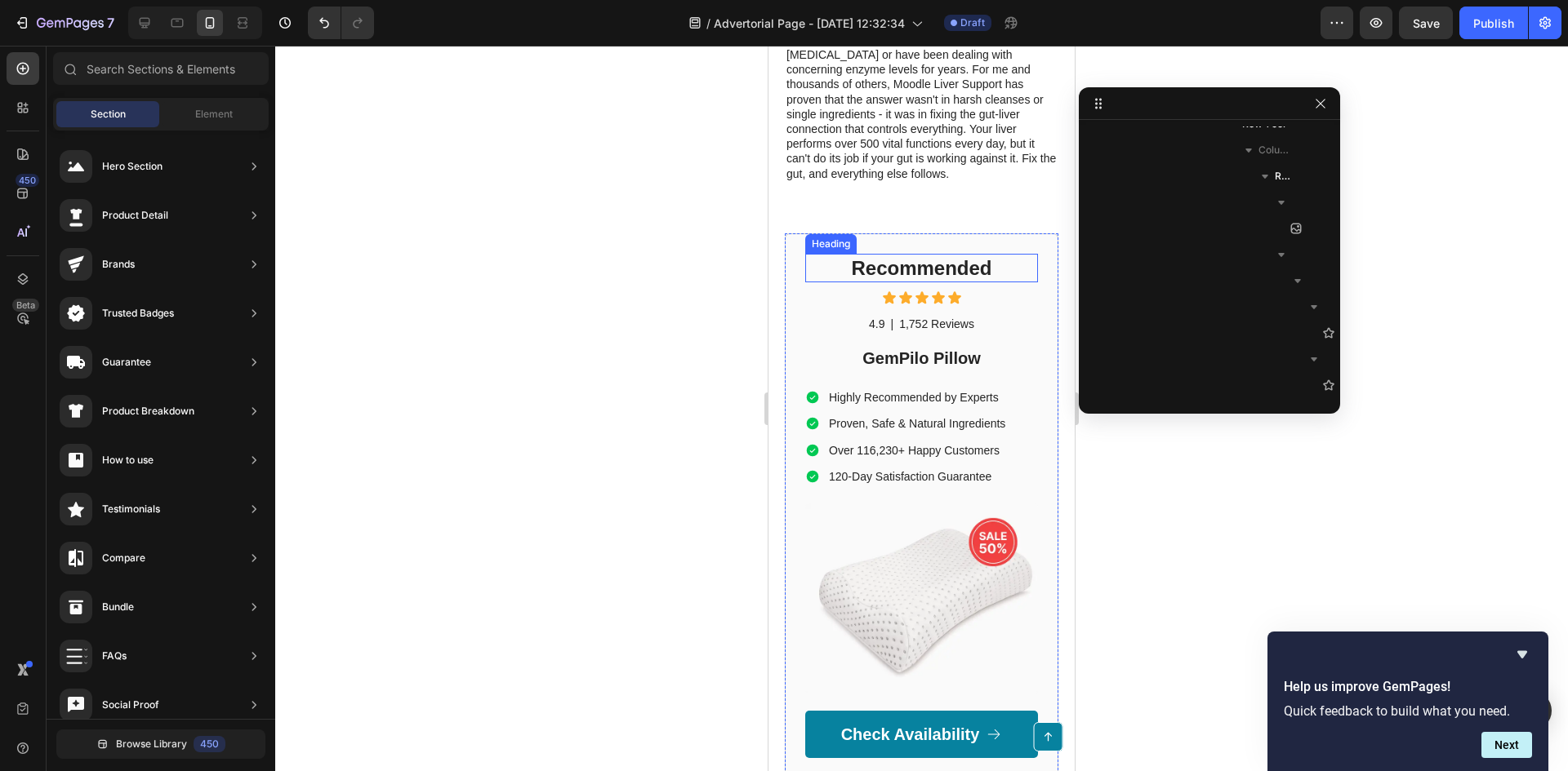
click at [987, 282] on h2 "Recommended" at bounding box center [921, 267] width 232 height 29
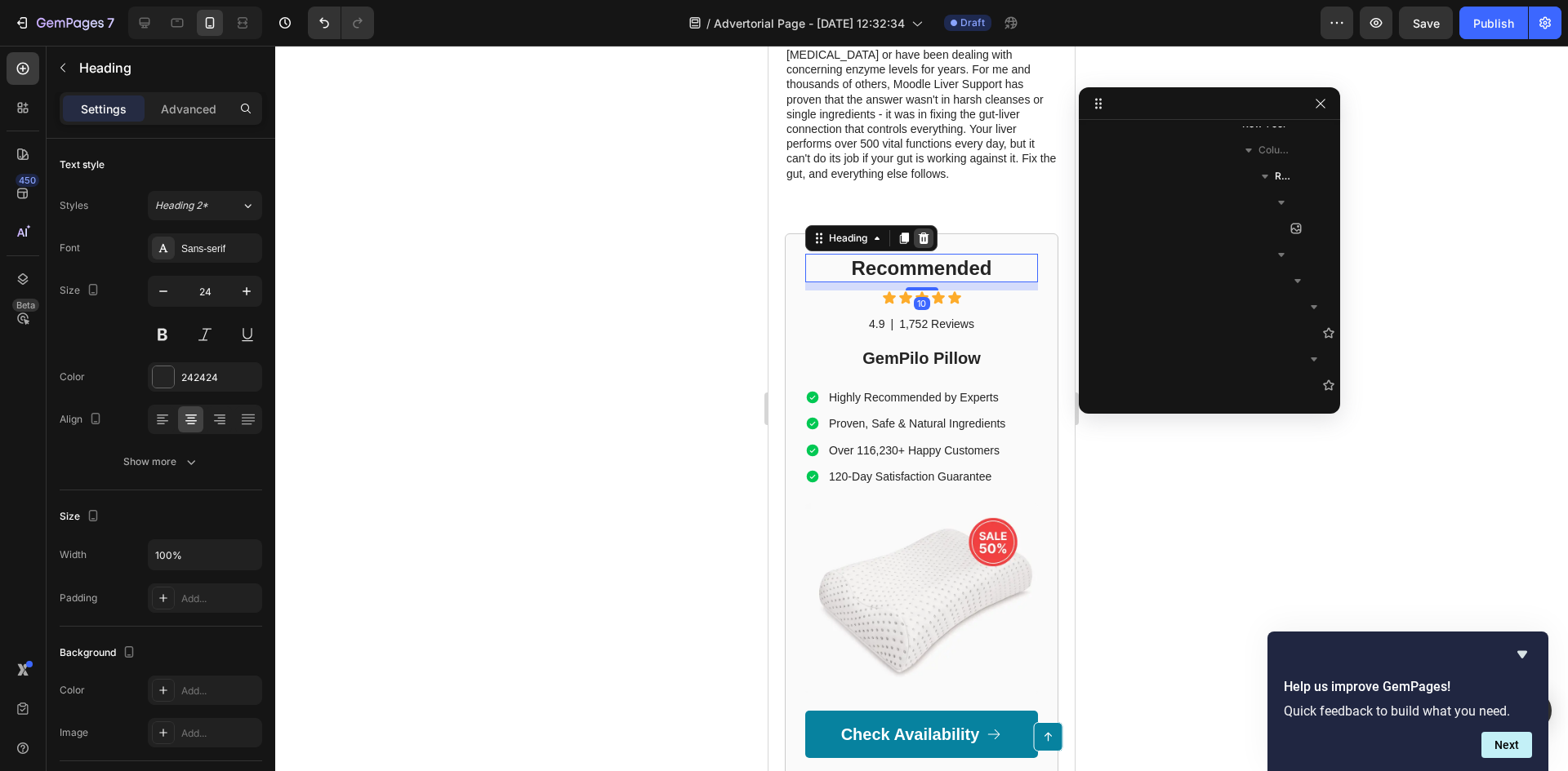
click at [919, 245] on icon at bounding box center [923, 238] width 13 height 13
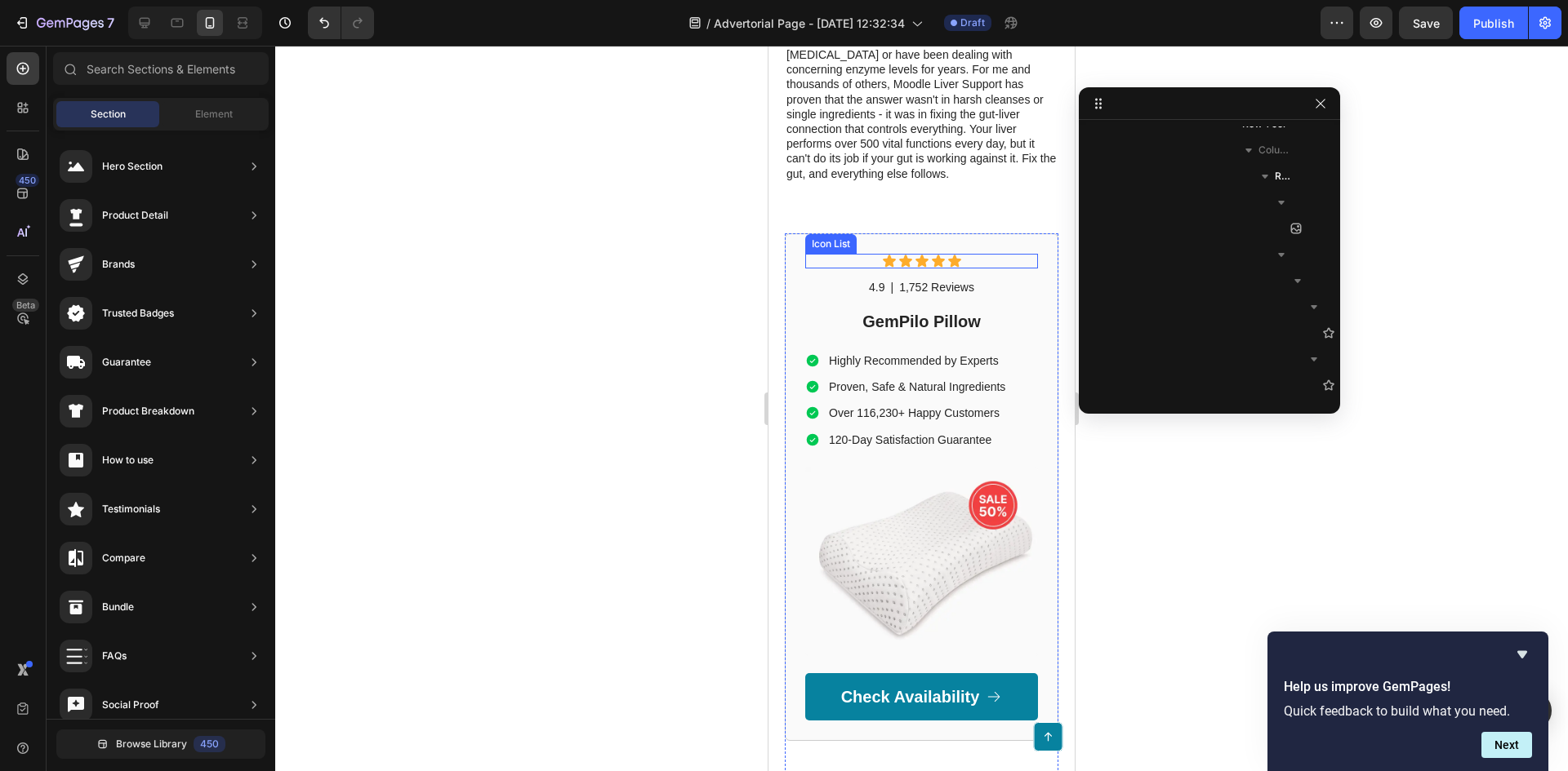
click at [1011, 268] on div "Icon Icon Icon Icon Icon" at bounding box center [921, 261] width 232 height 15
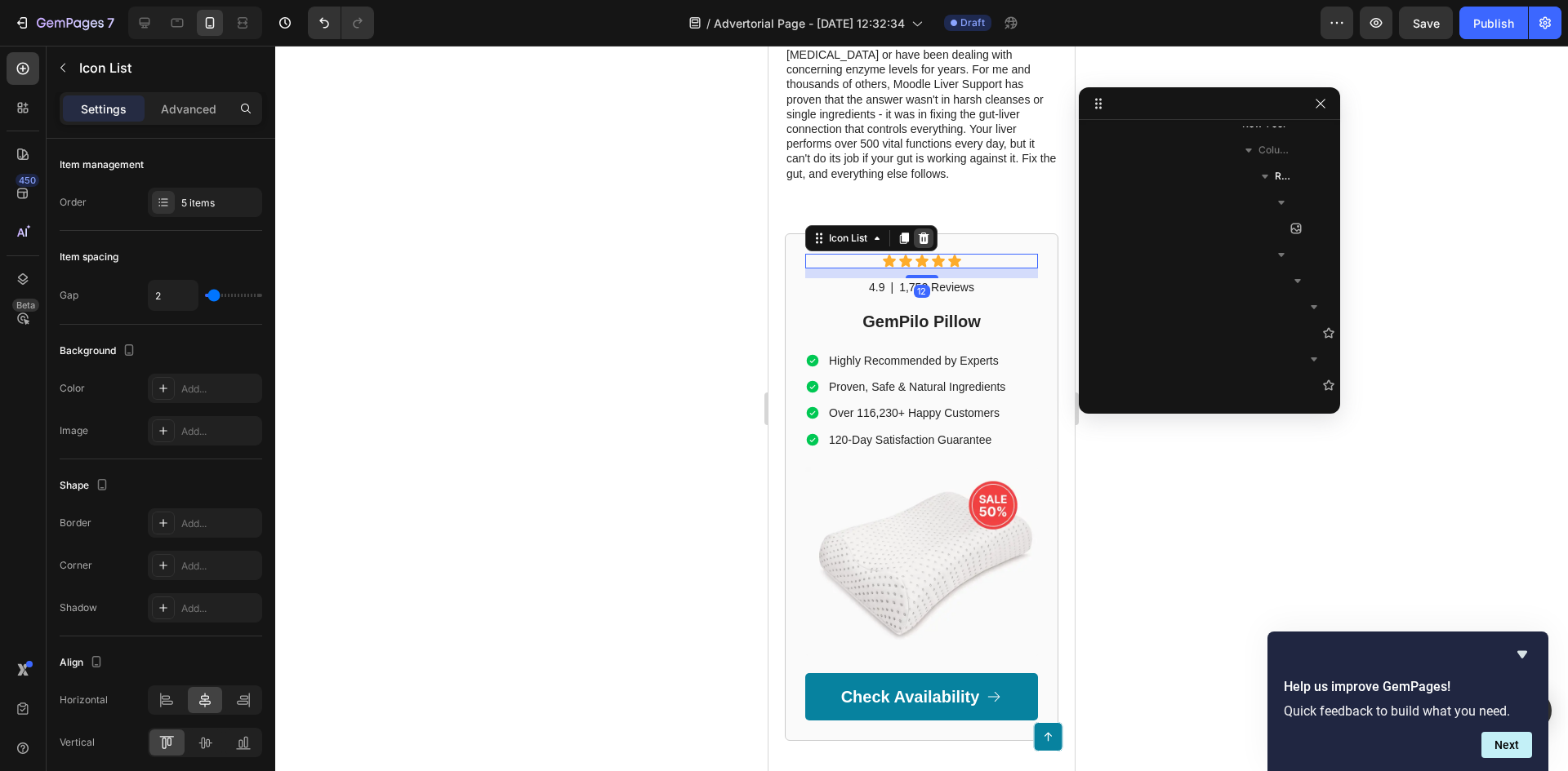
click at [918, 245] on icon at bounding box center [923, 238] width 13 height 13
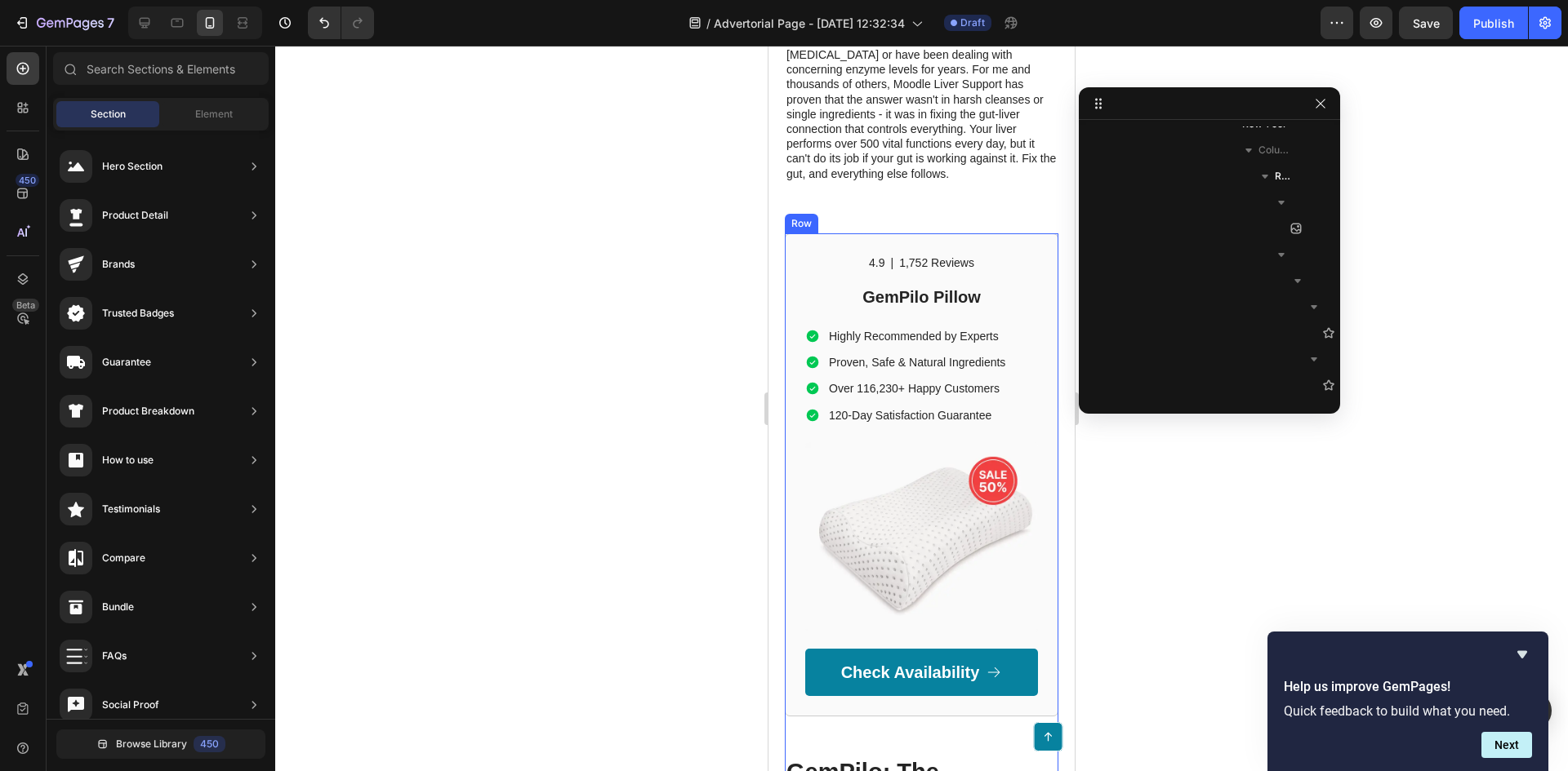
click at [1030, 282] on div "4.9 Text Block | Text Block 1,752 Reviews Text Block Row GemPilo Pillow Heading…" at bounding box center [921, 475] width 274 height 484
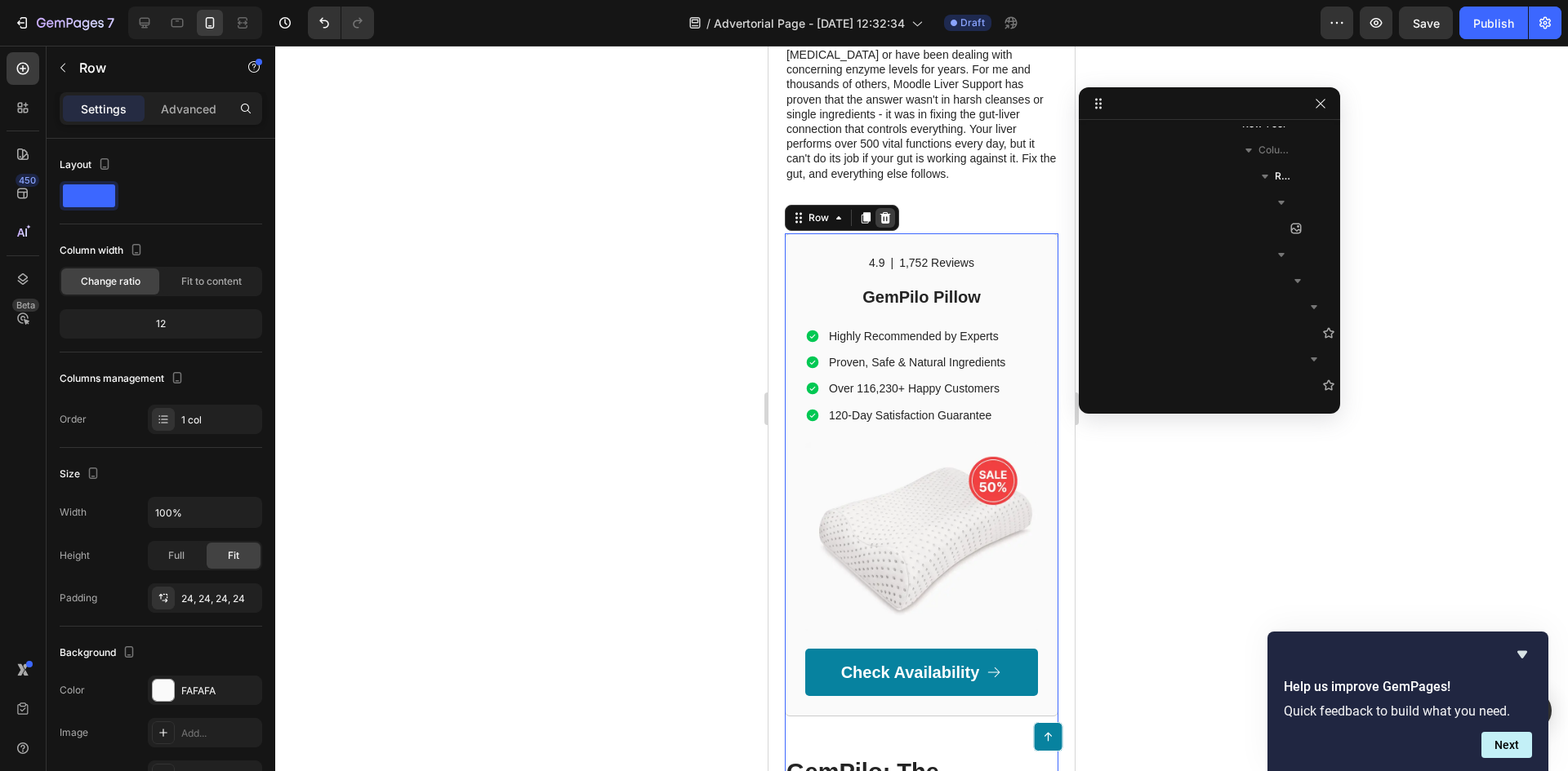
click at [894, 228] on div at bounding box center [885, 218] width 19 height 19
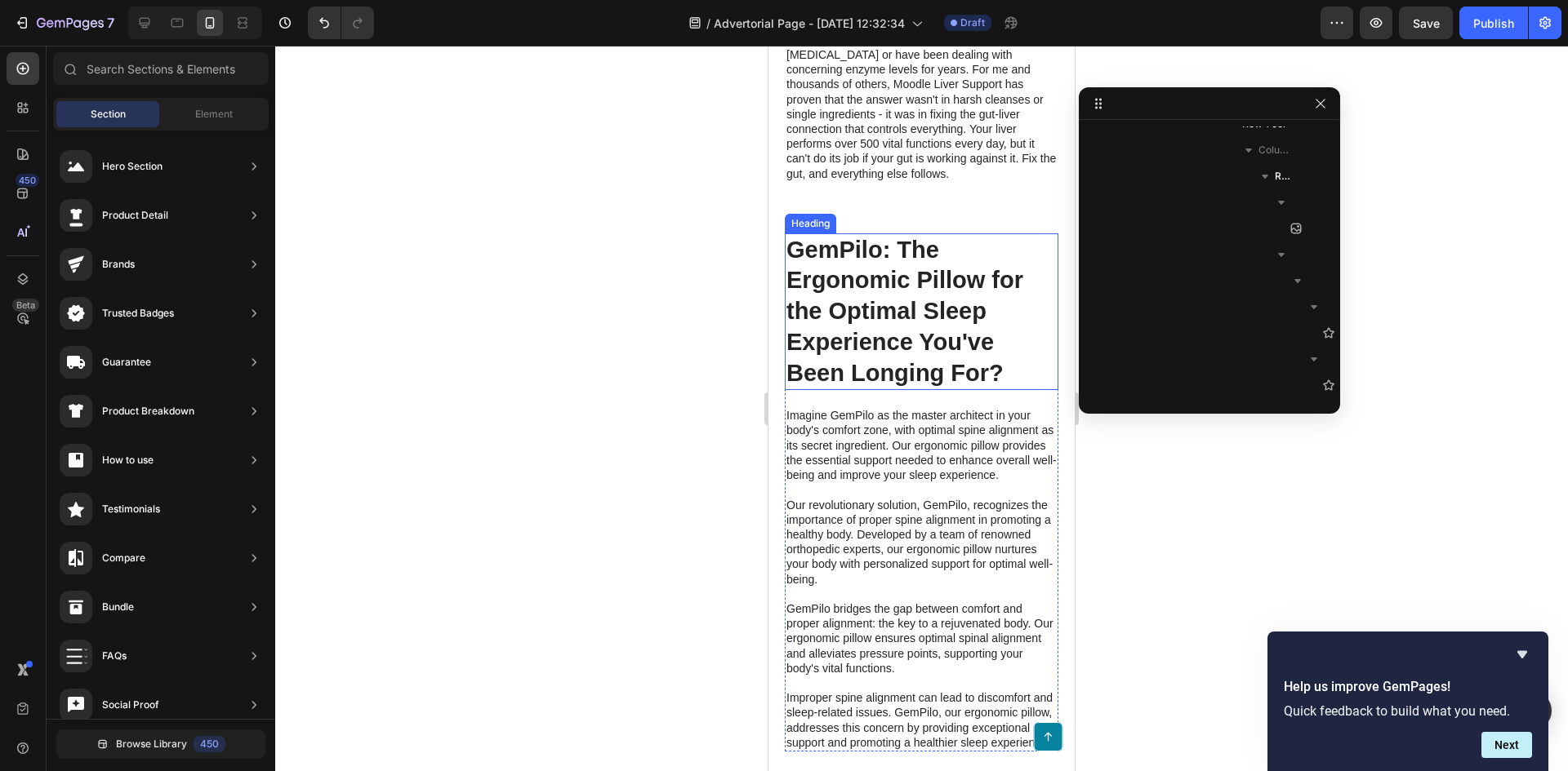
click at [1009, 290] on h2 "GemPilo: The Ergonomic Pillow for the Optimal Sleep Experience You've Been Long…" at bounding box center [921, 312] width 274 height 158
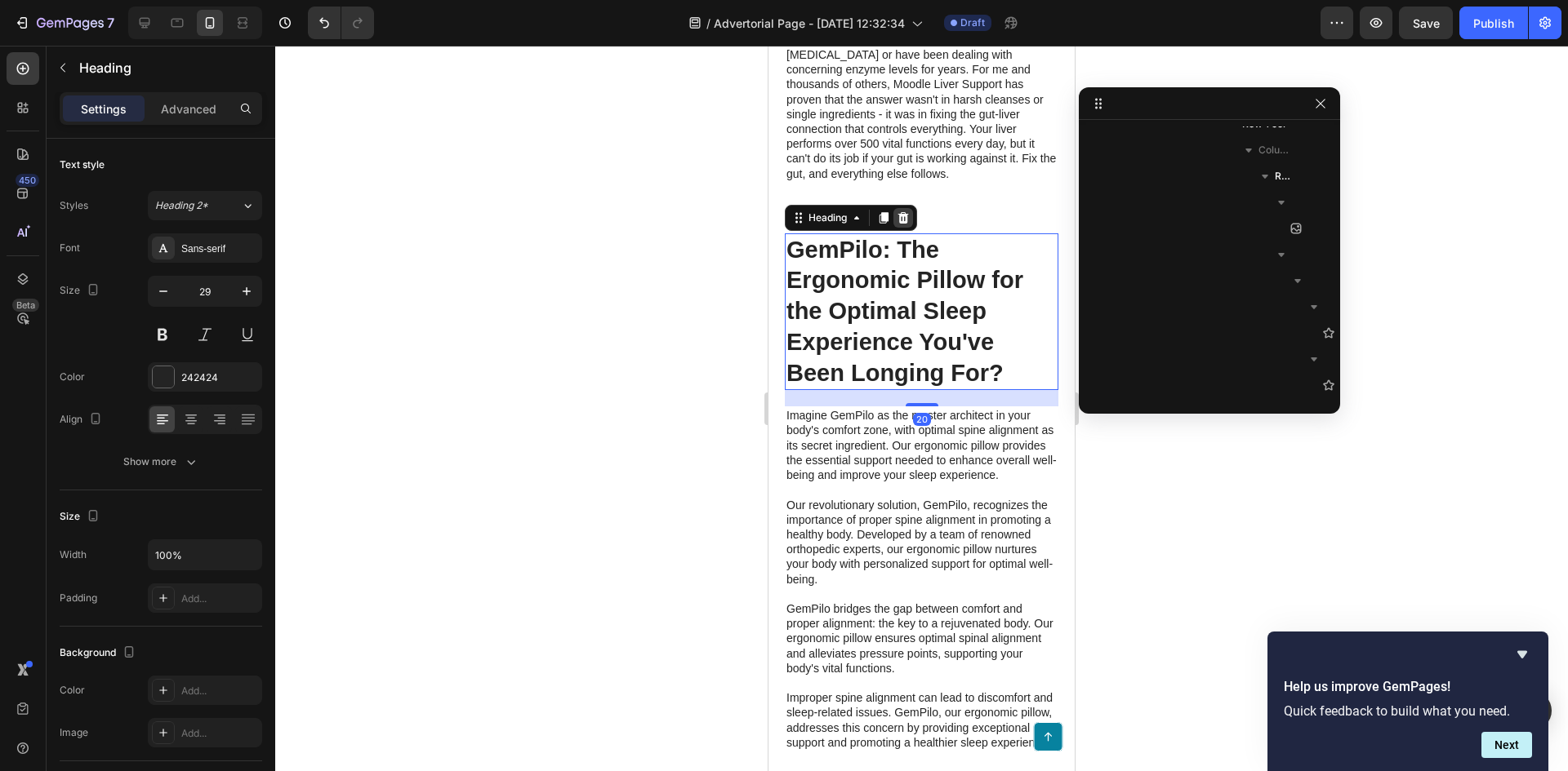
click at [897, 224] on icon at bounding box center [903, 218] width 13 height 13
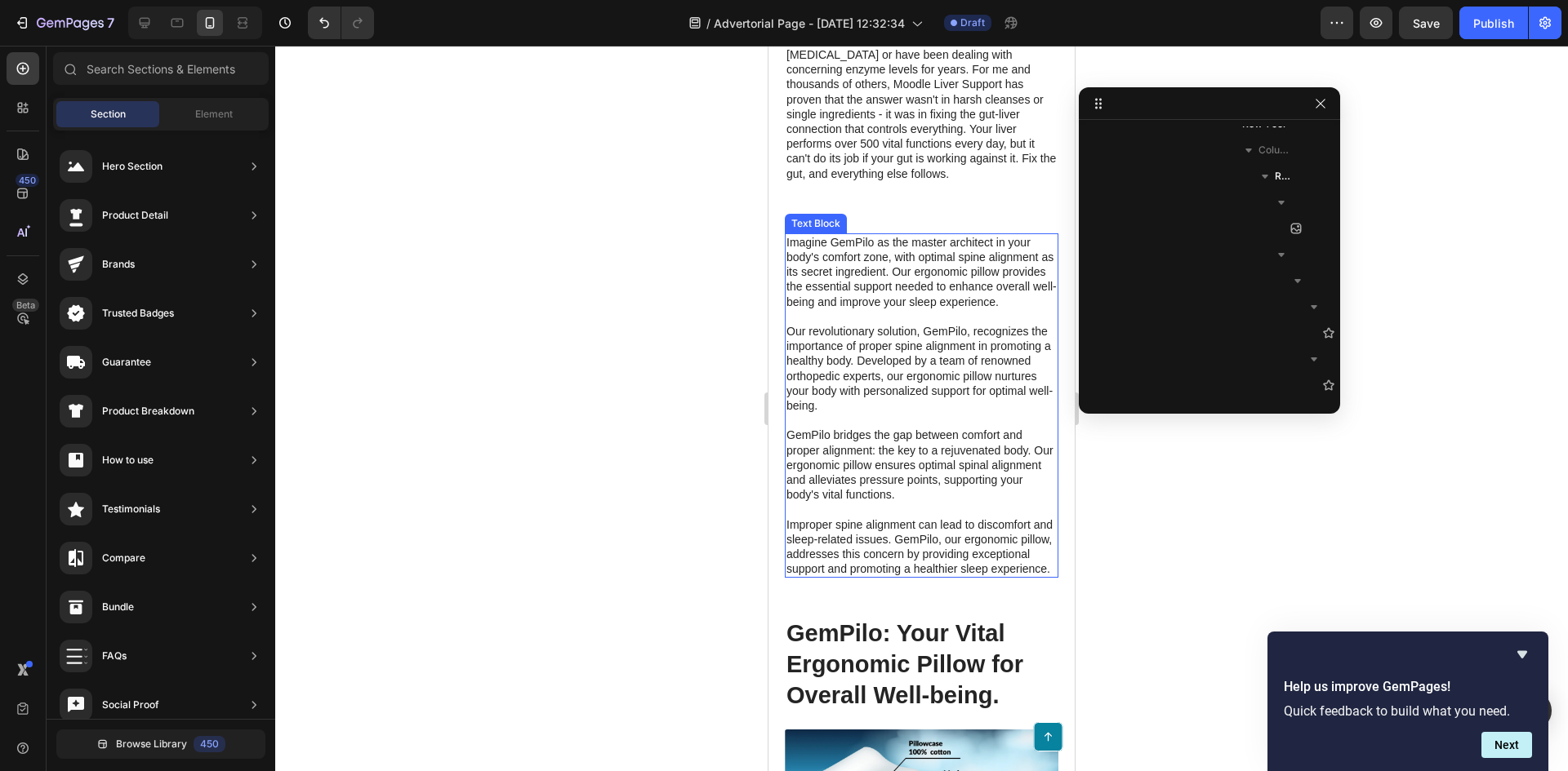
click at [1006, 284] on p "Imagine GemPilo as the master architect in your body's comfort zone, with optim…" at bounding box center [921, 406] width 270 height 342
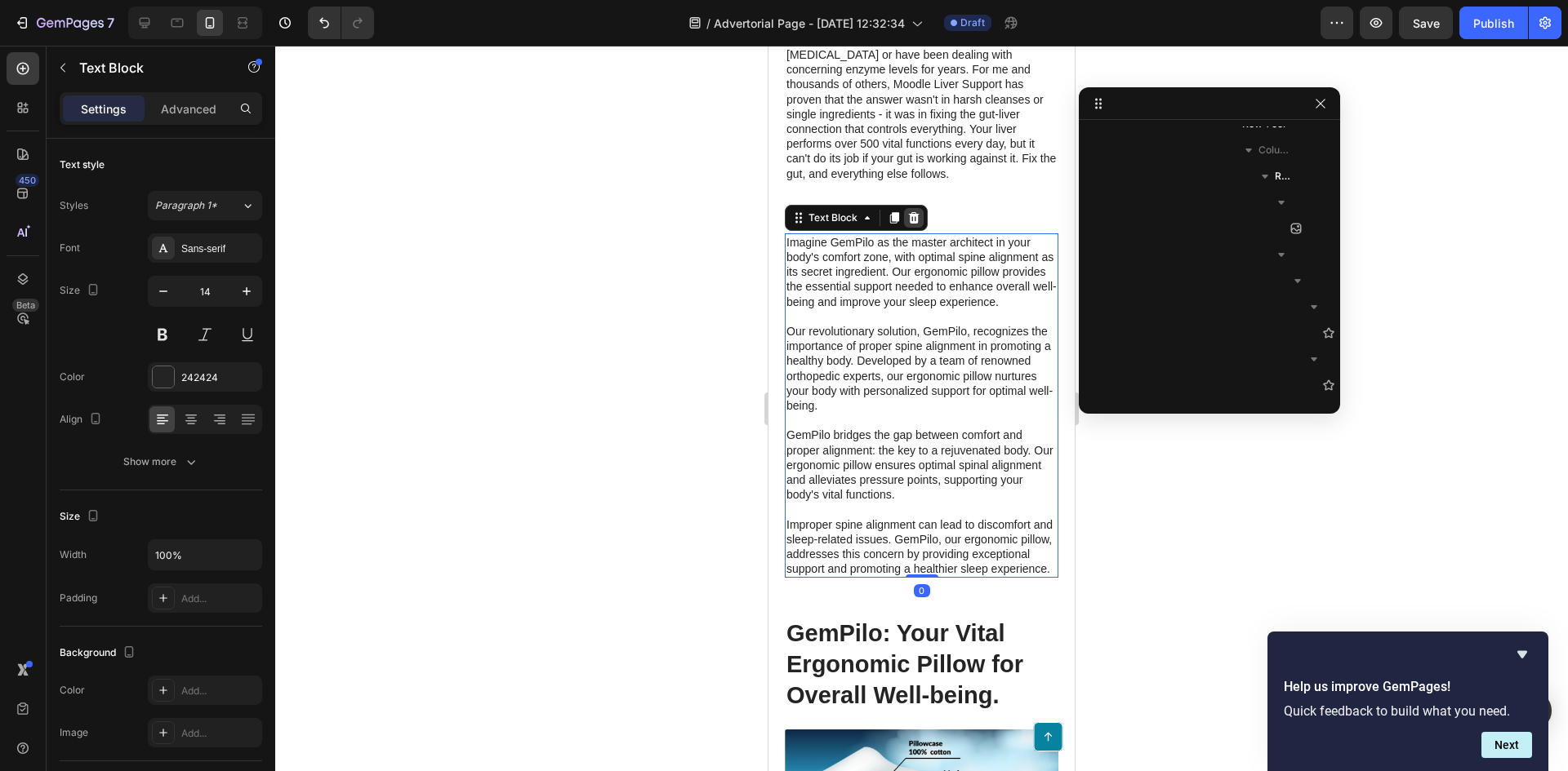
click at [921, 228] on div at bounding box center [913, 218] width 19 height 19
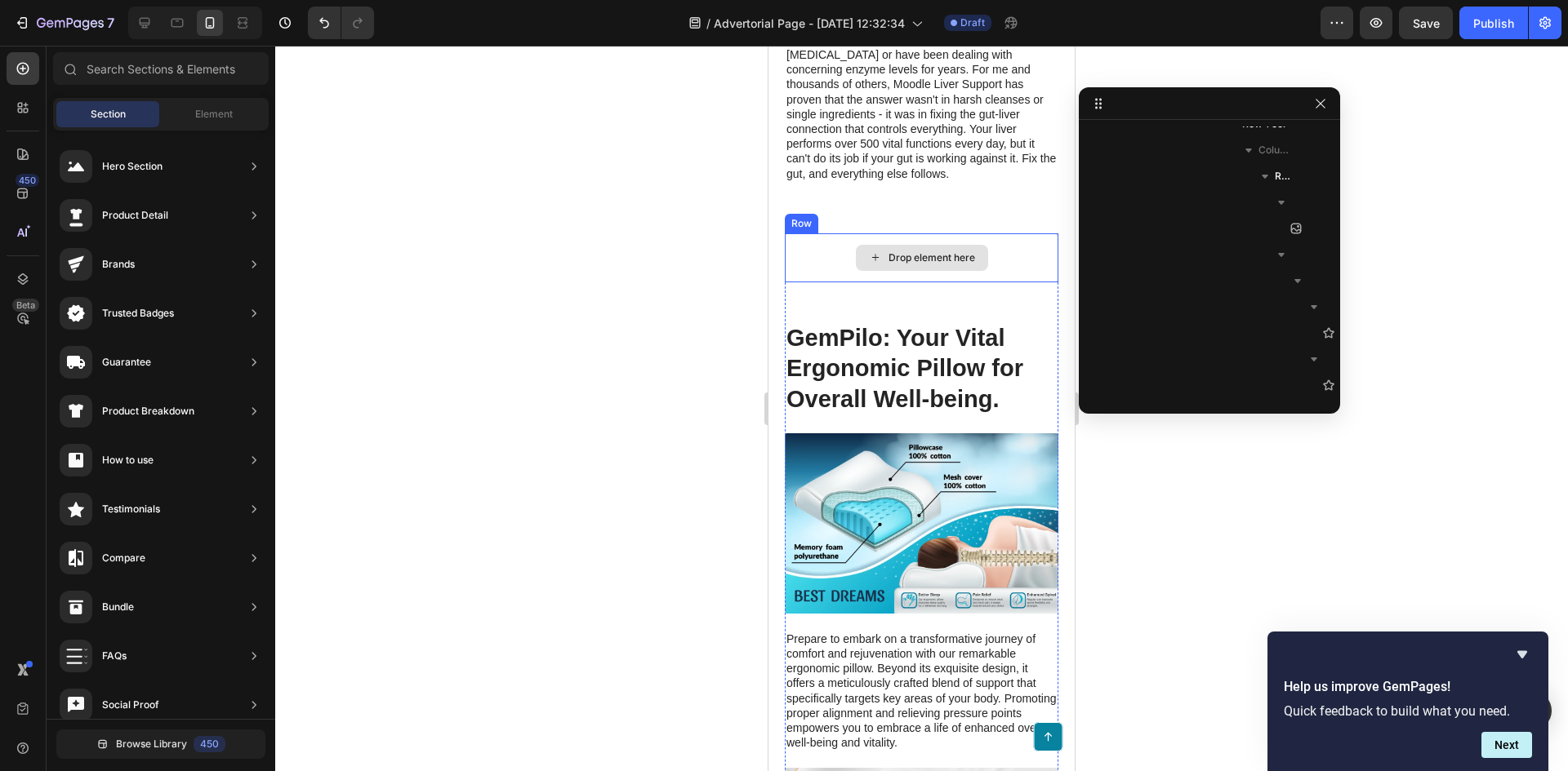
click at [1003, 282] on div "Drop element here" at bounding box center [921, 257] width 274 height 49
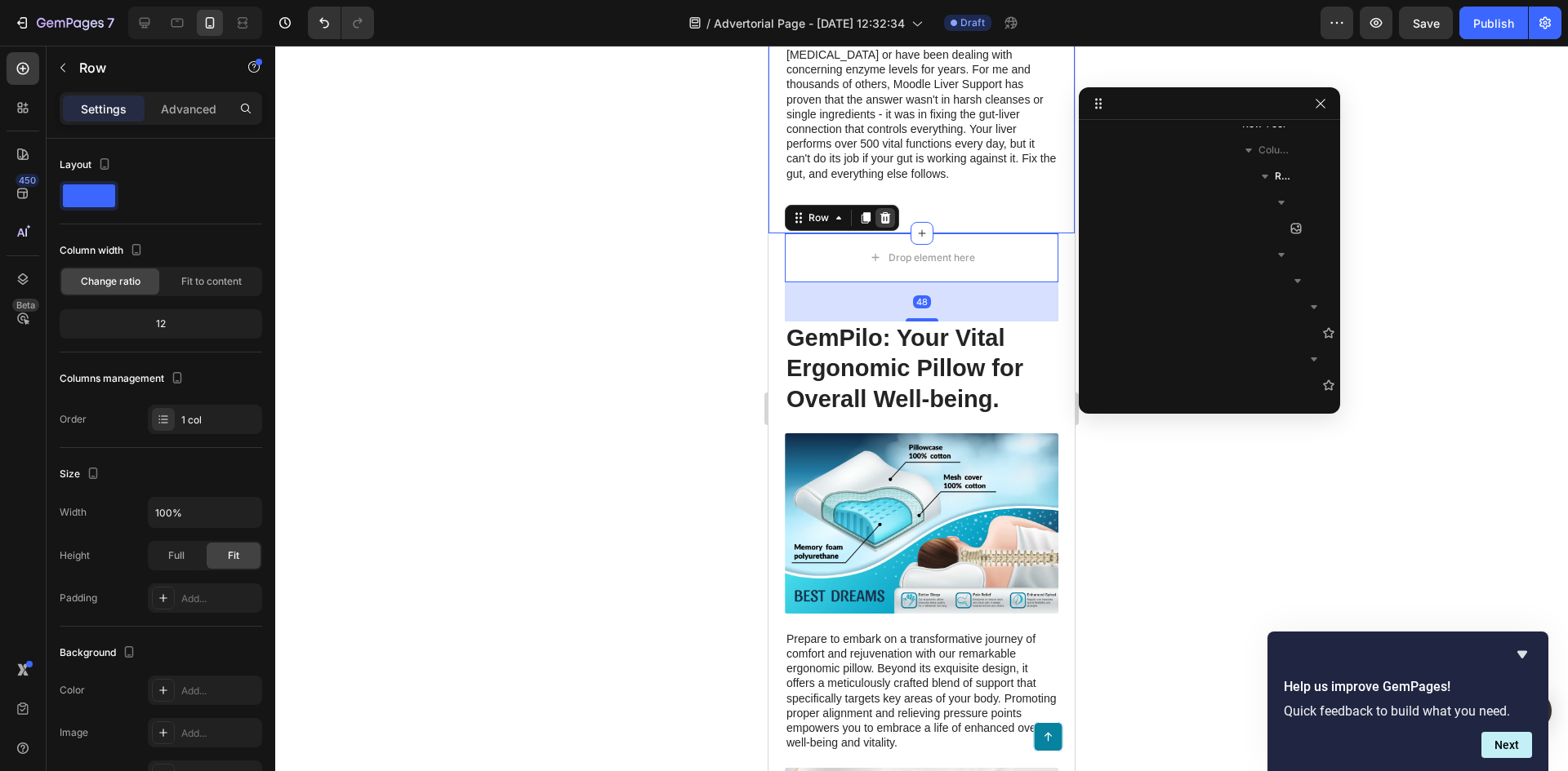
click at [890, 224] on icon at bounding box center [885, 218] width 13 height 13
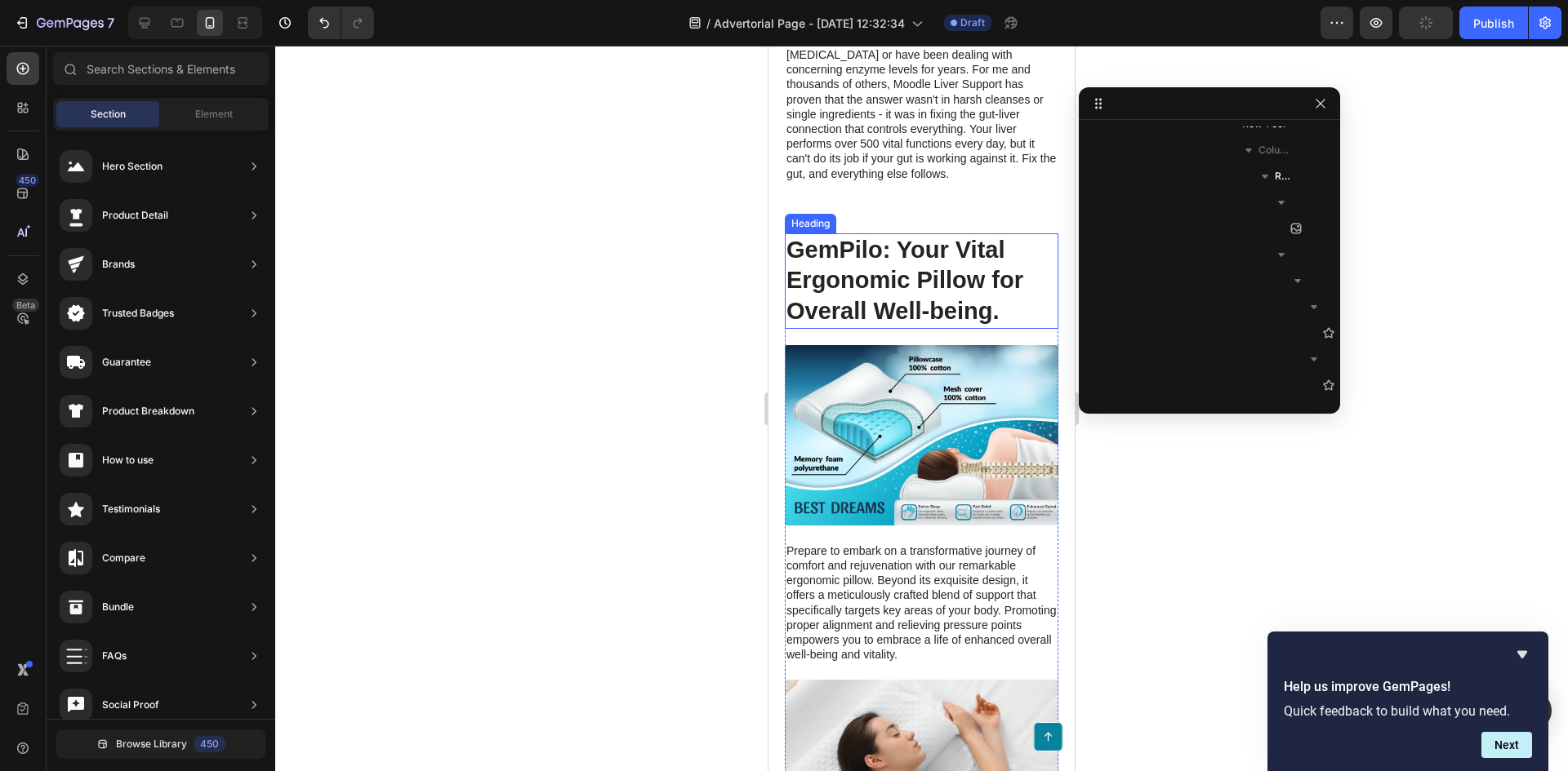
click at [1022, 291] on h2 "GemPilo: Your Vital Ergonomic Pillow for Overall Well-being." at bounding box center [921, 281] width 274 height 96
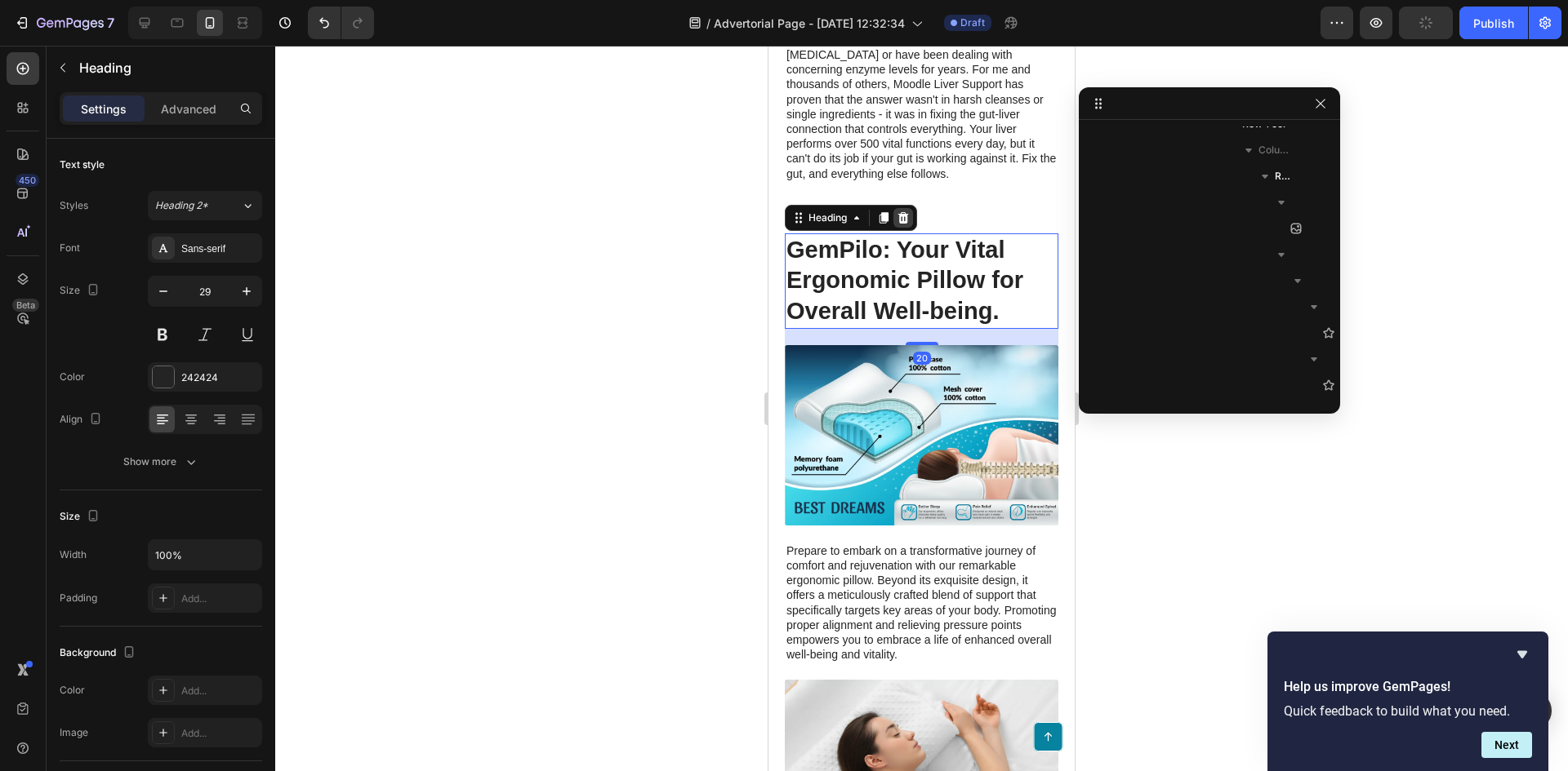
click at [905, 224] on icon at bounding box center [904, 218] width 11 height 11
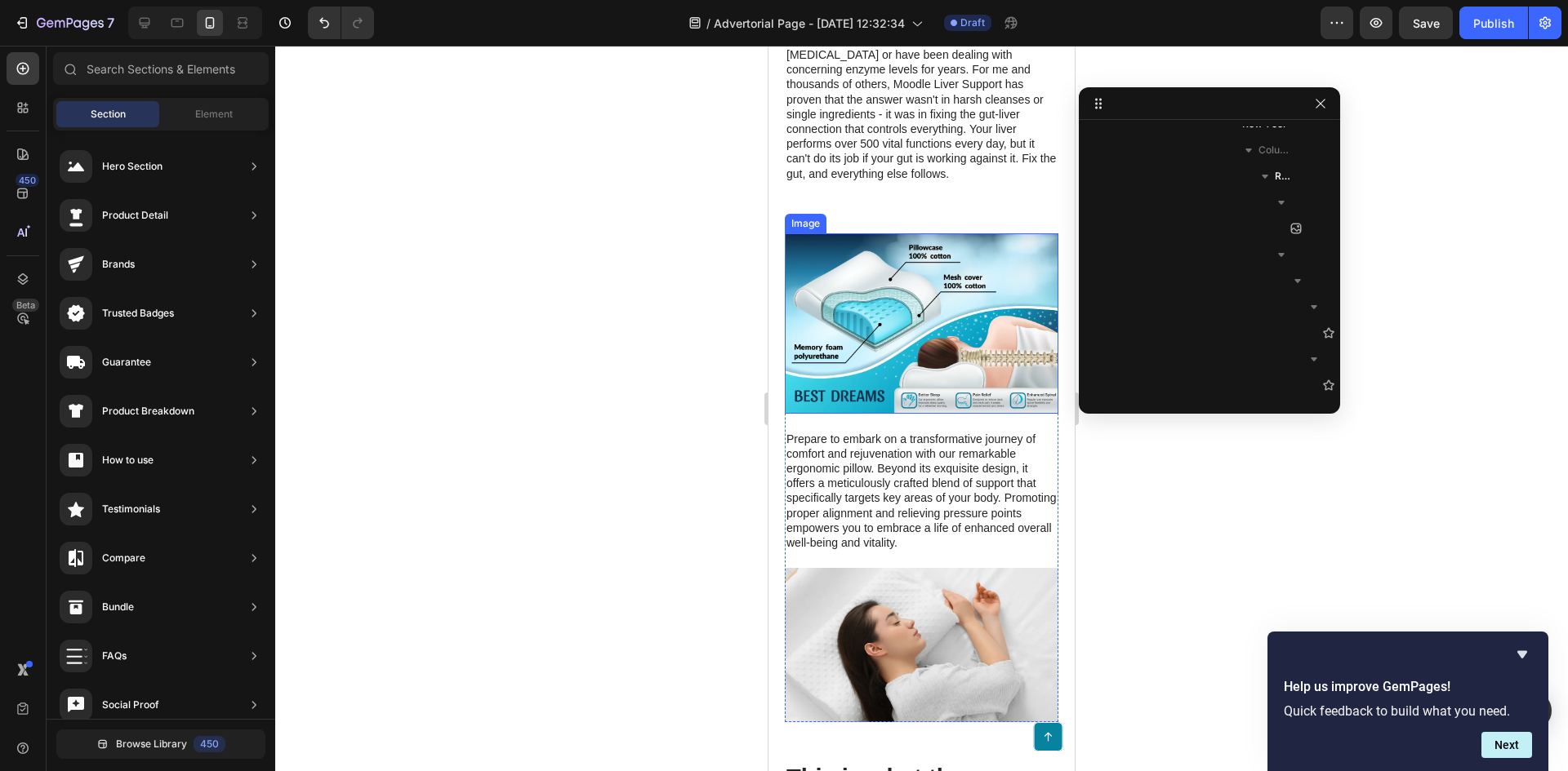
click at [1019, 297] on img at bounding box center [921, 324] width 274 height 181
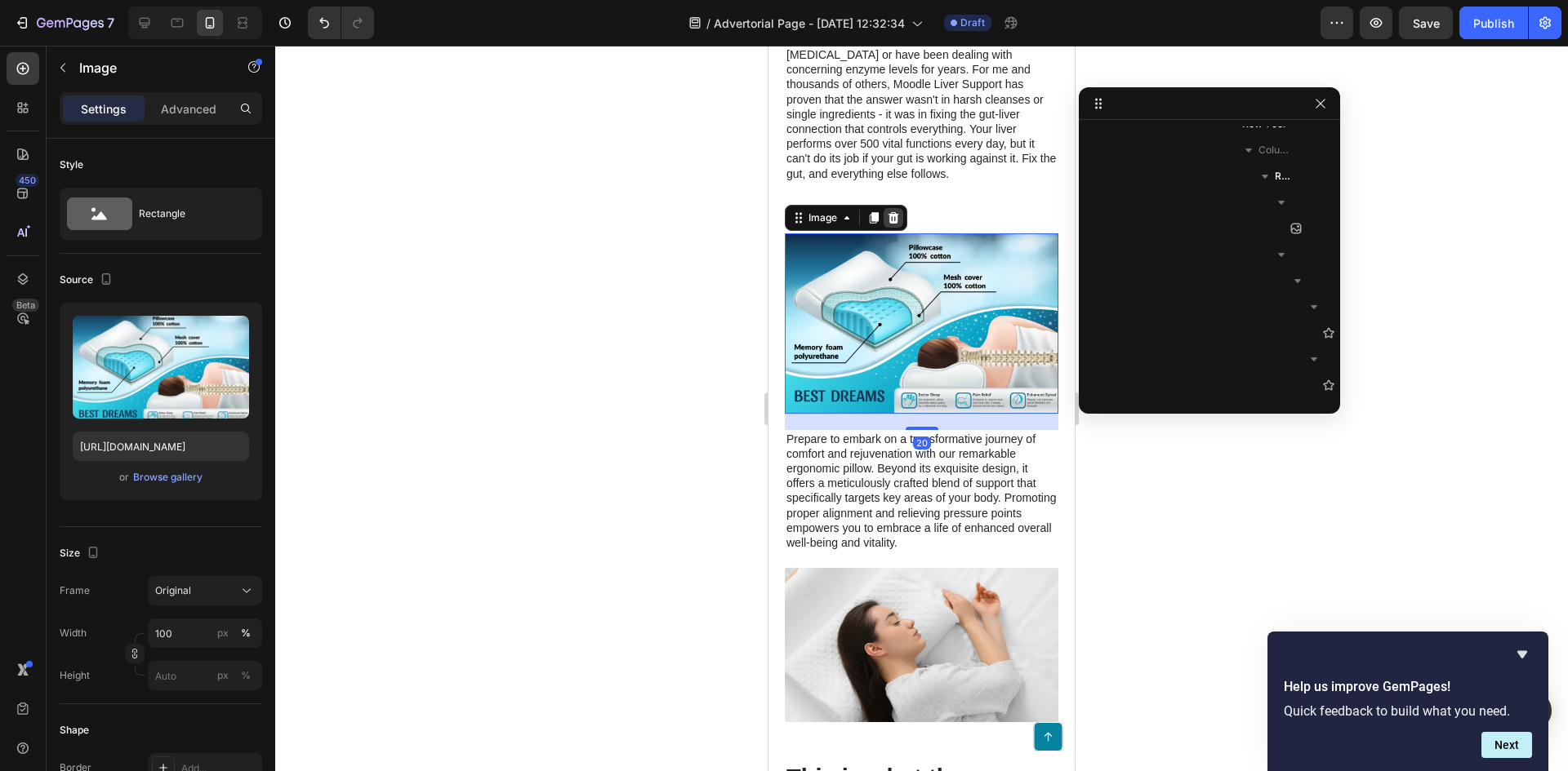
click at [892, 224] on icon at bounding box center [893, 218] width 13 height 13
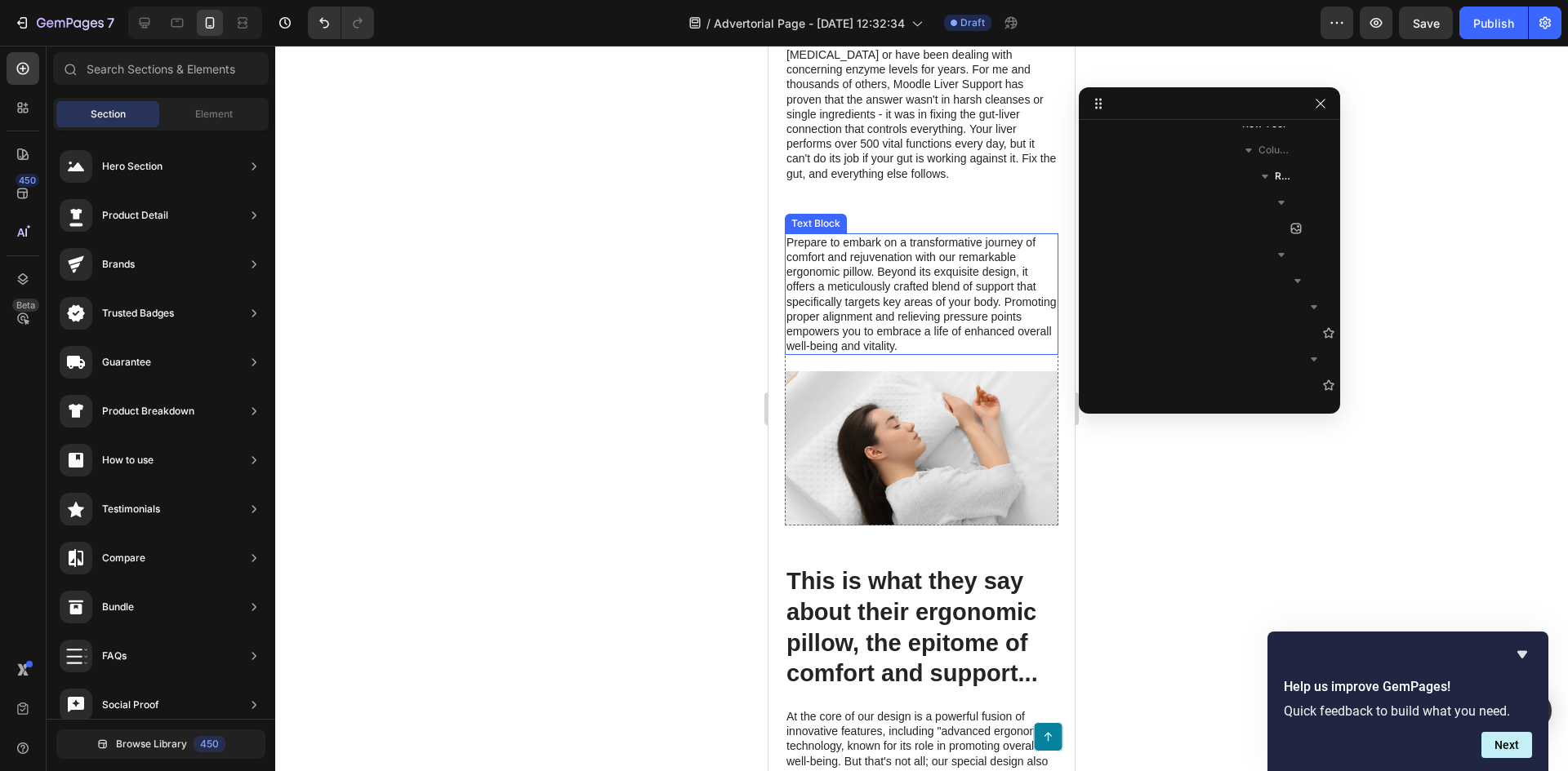
click at [1007, 290] on p "Prepare to embark on a transformative journey of comfort and rejuvenation with …" at bounding box center [921, 294] width 270 height 119
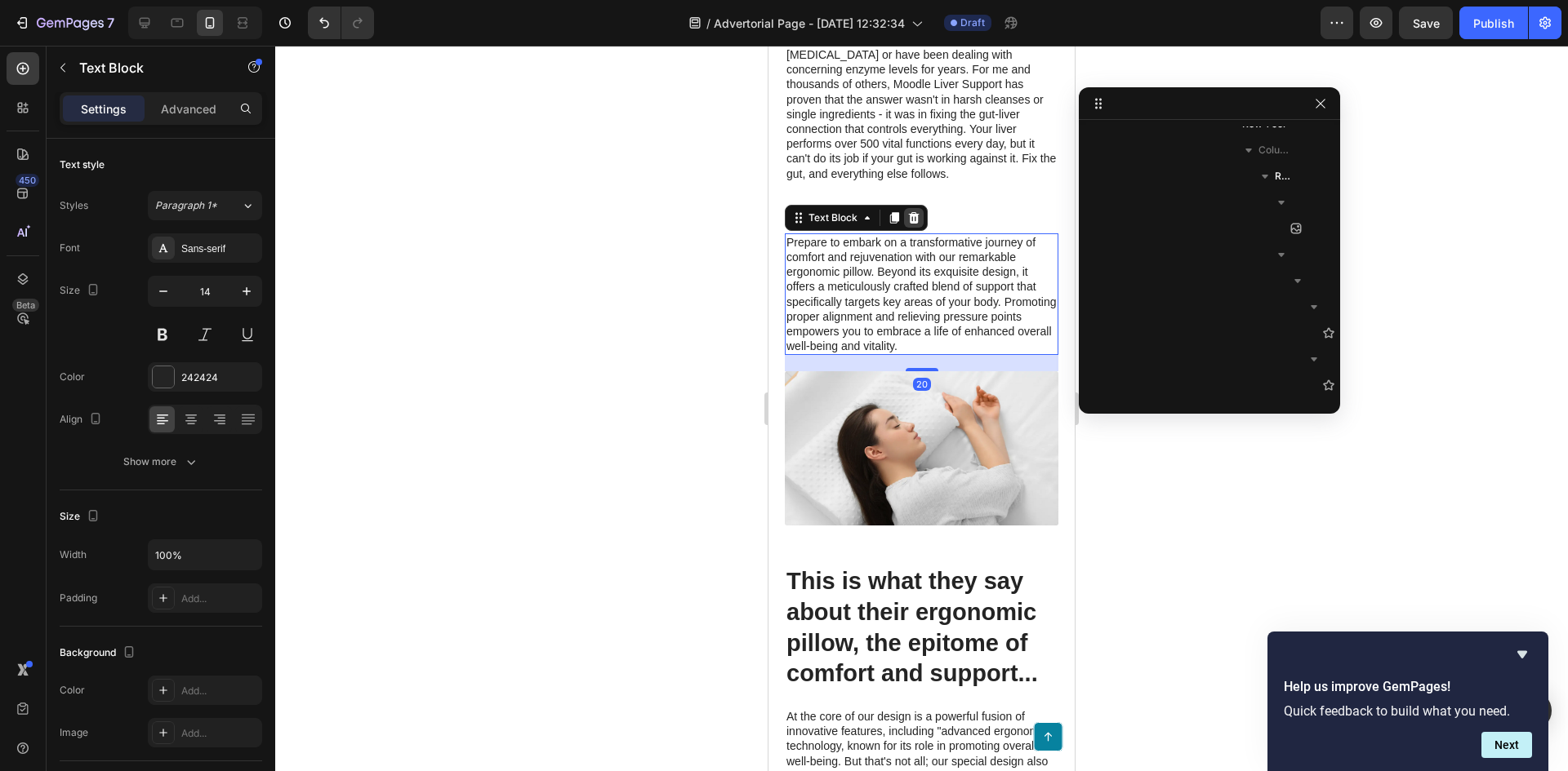
click at [908, 224] on icon at bounding box center [913, 218] width 13 height 13
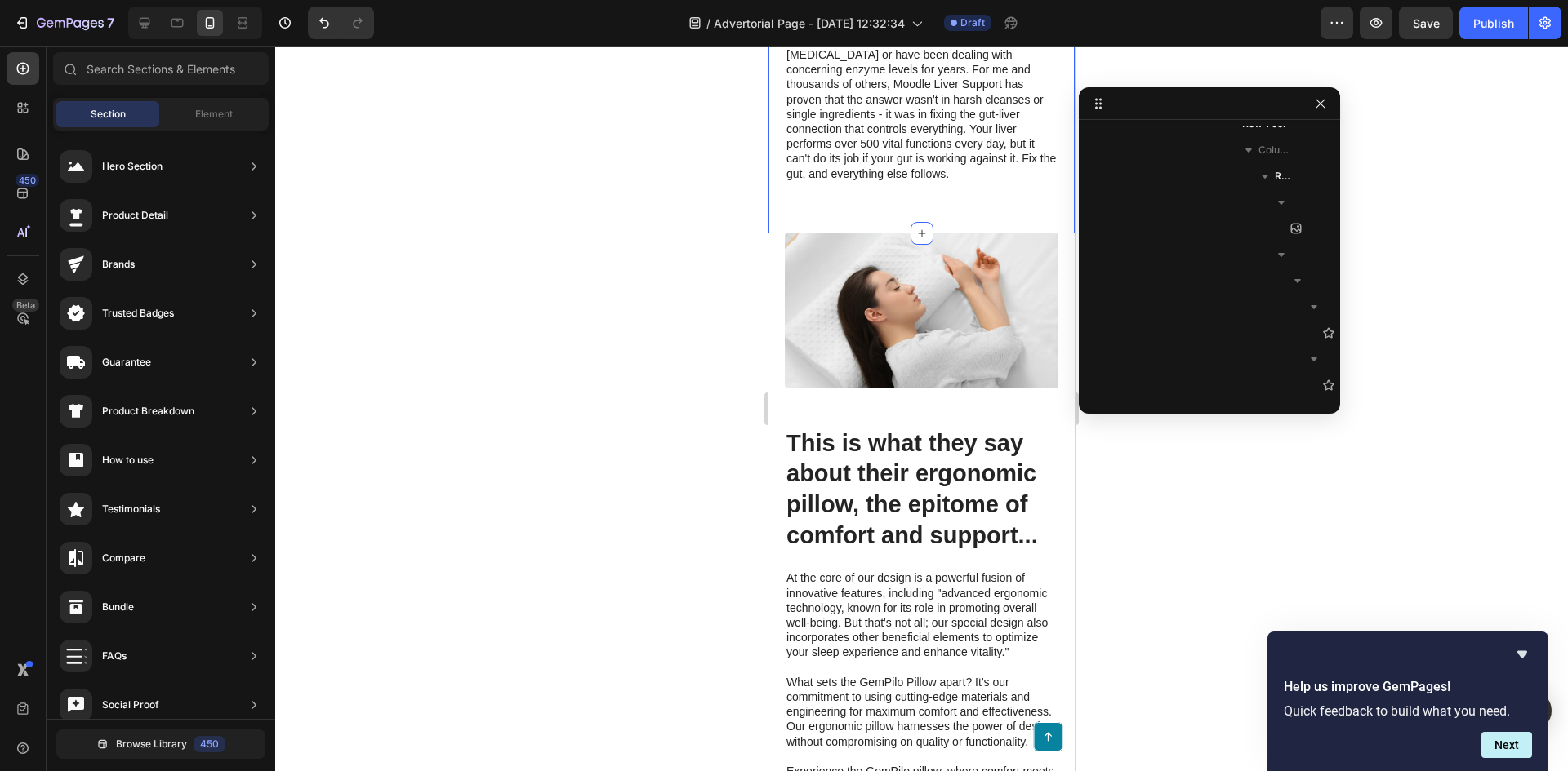
click at [1001, 289] on img at bounding box center [921, 310] width 274 height 154
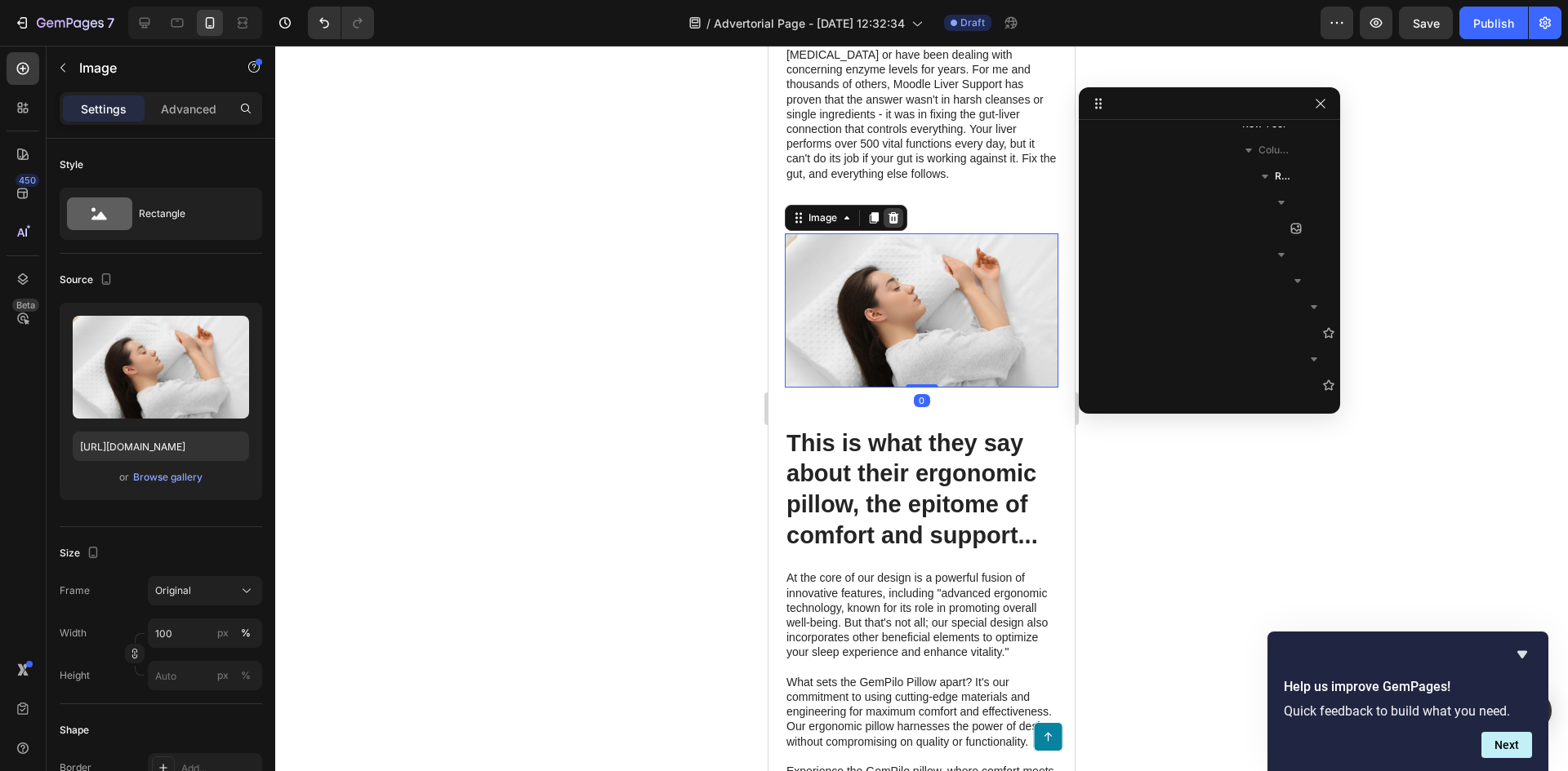
click at [898, 224] on icon at bounding box center [893, 218] width 13 height 13
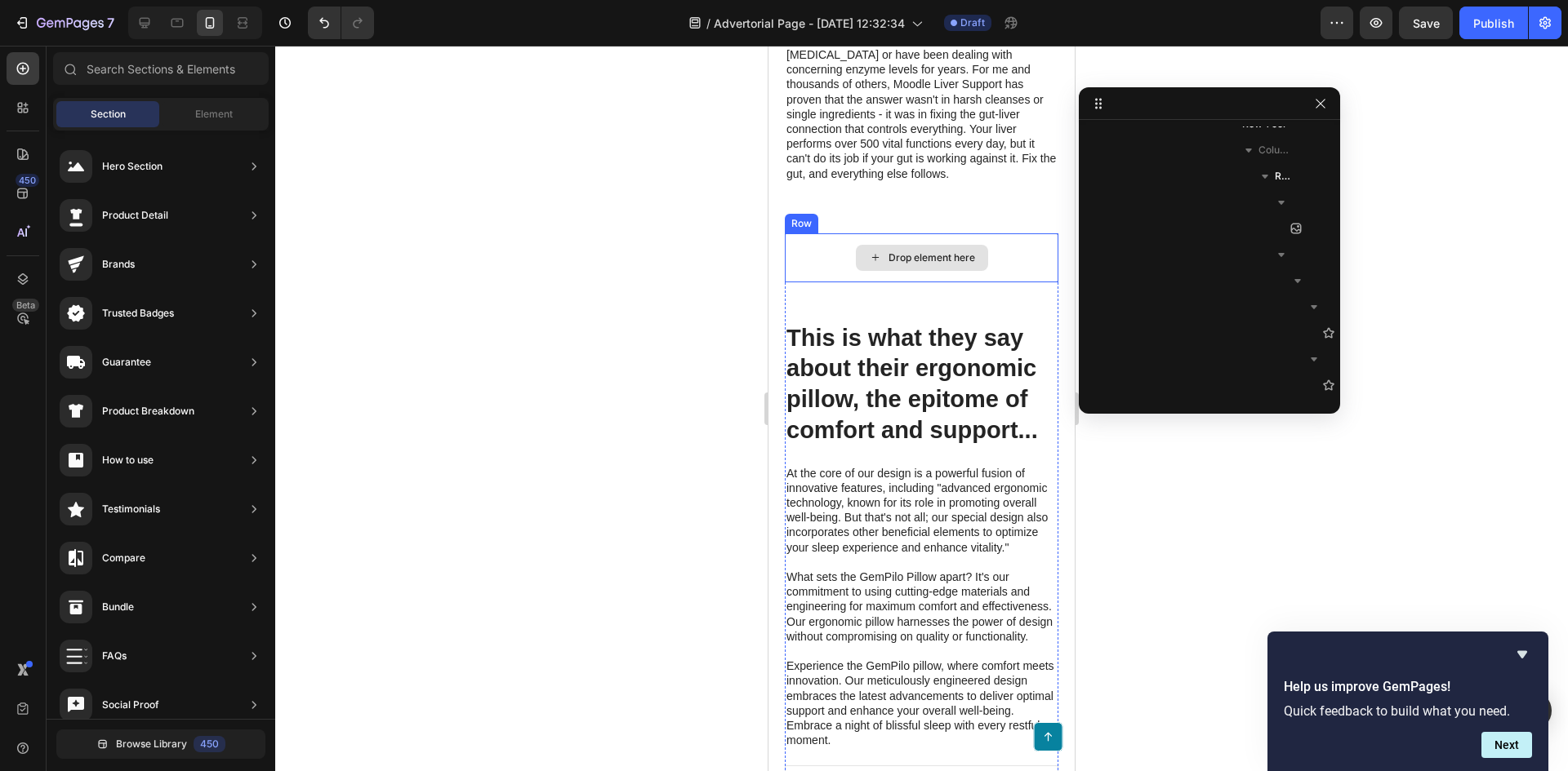
click at [1005, 282] on div "Drop element here" at bounding box center [921, 257] width 274 height 49
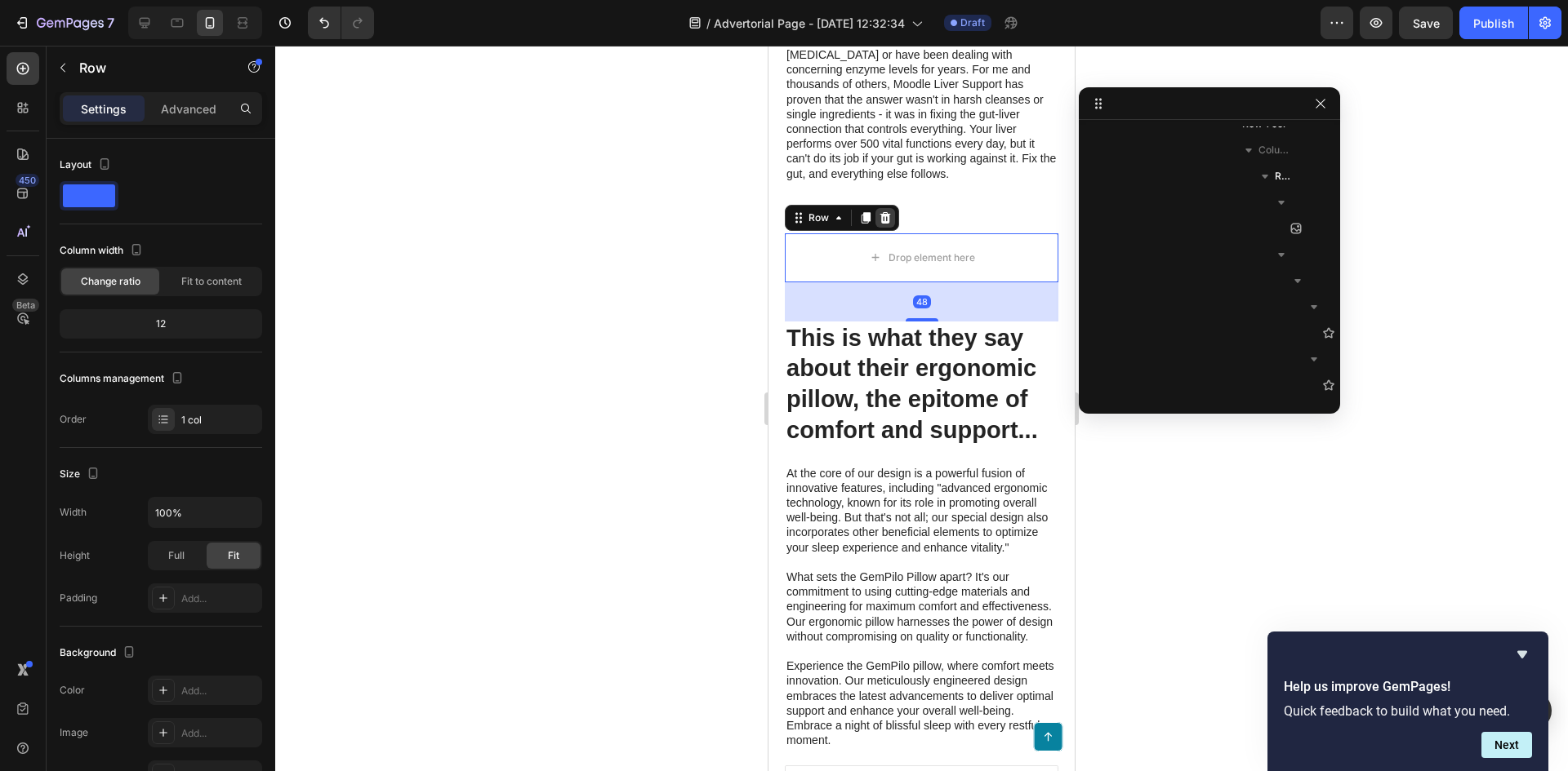
click at [885, 224] on icon at bounding box center [885, 218] width 11 height 11
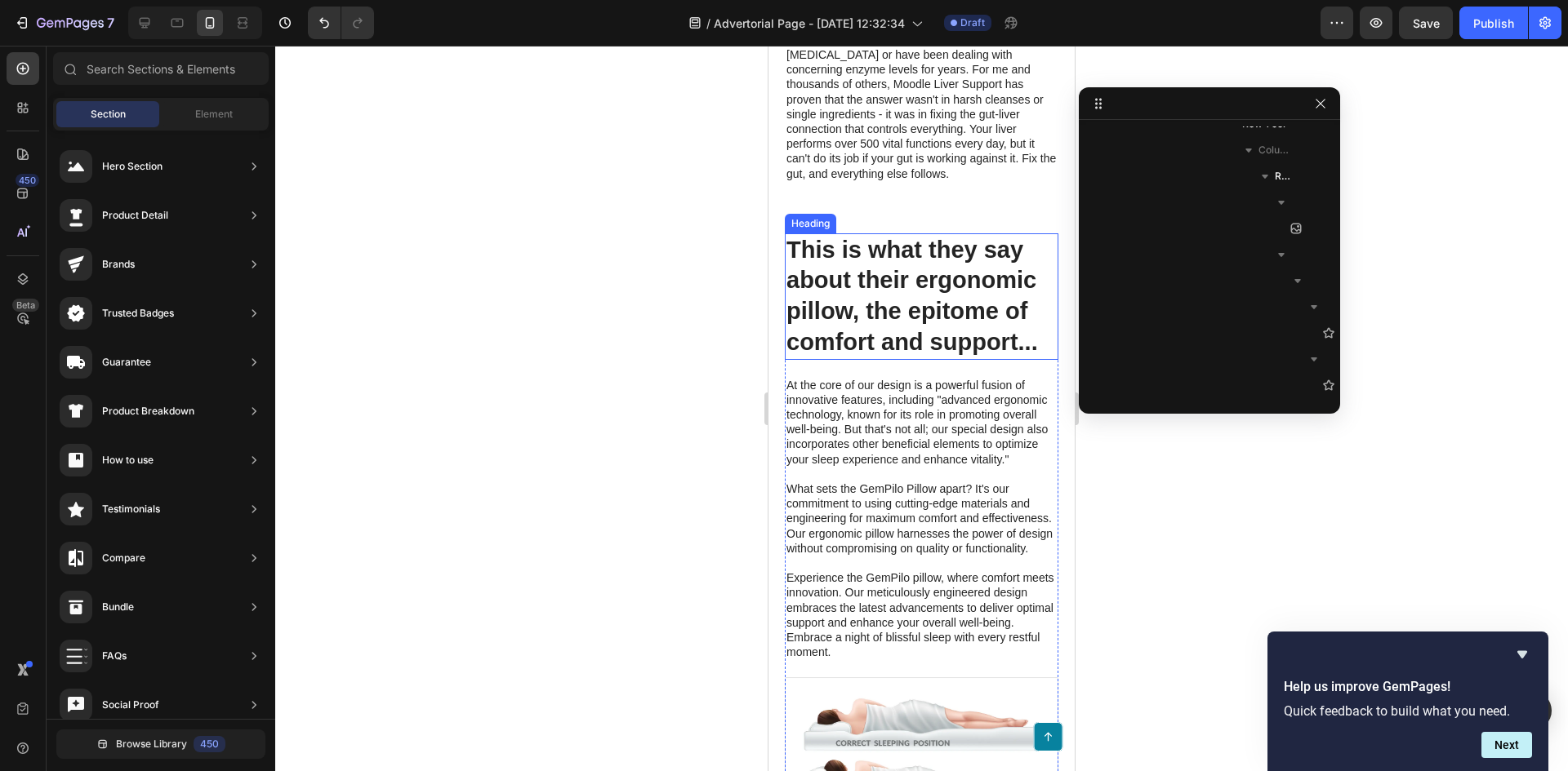
click at [1017, 291] on h2 "This is what they say about their ergonomic pillow, the epitome of comfort and …" at bounding box center [921, 296] width 274 height 126
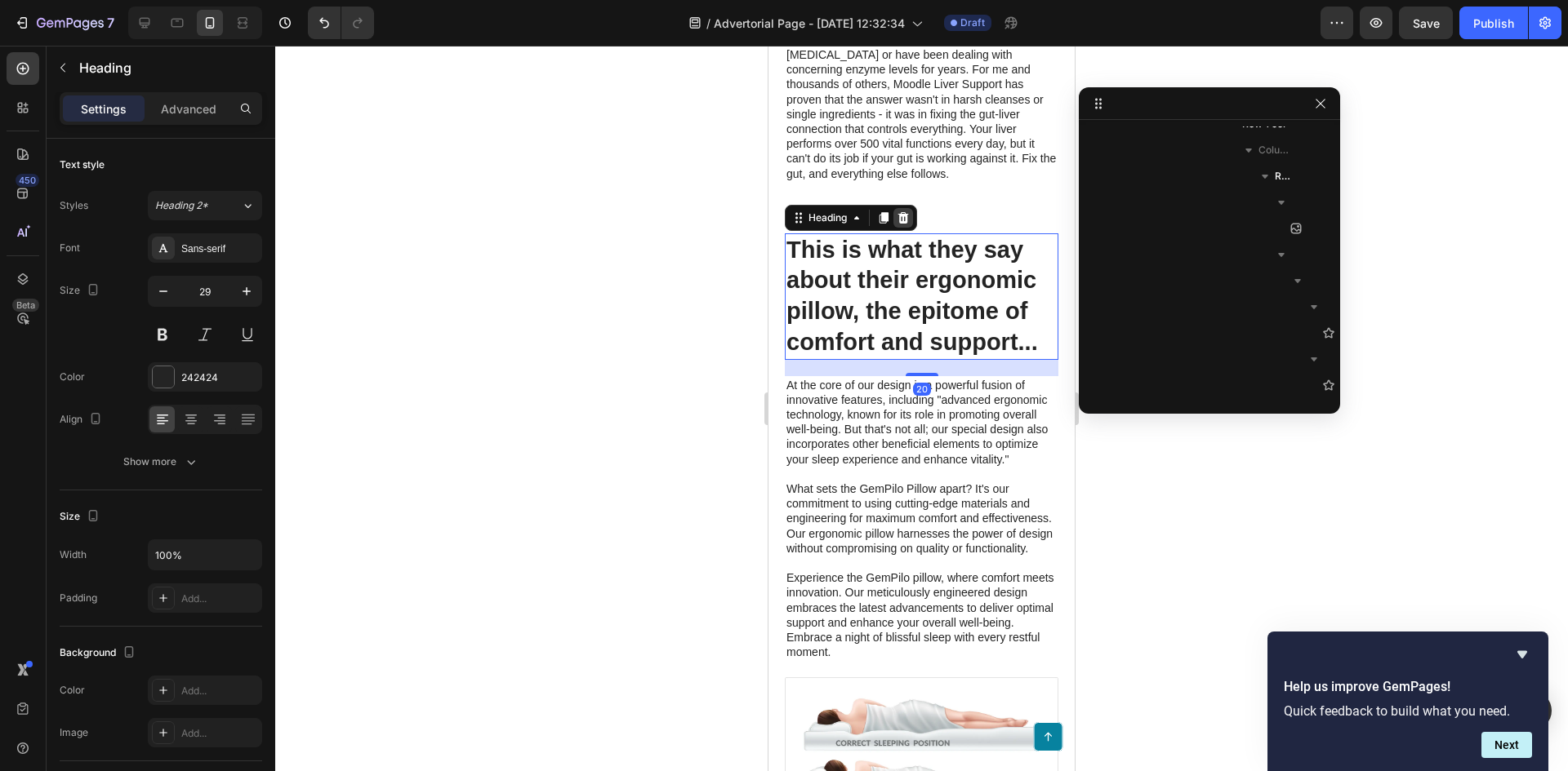
click at [906, 224] on icon at bounding box center [904, 218] width 11 height 11
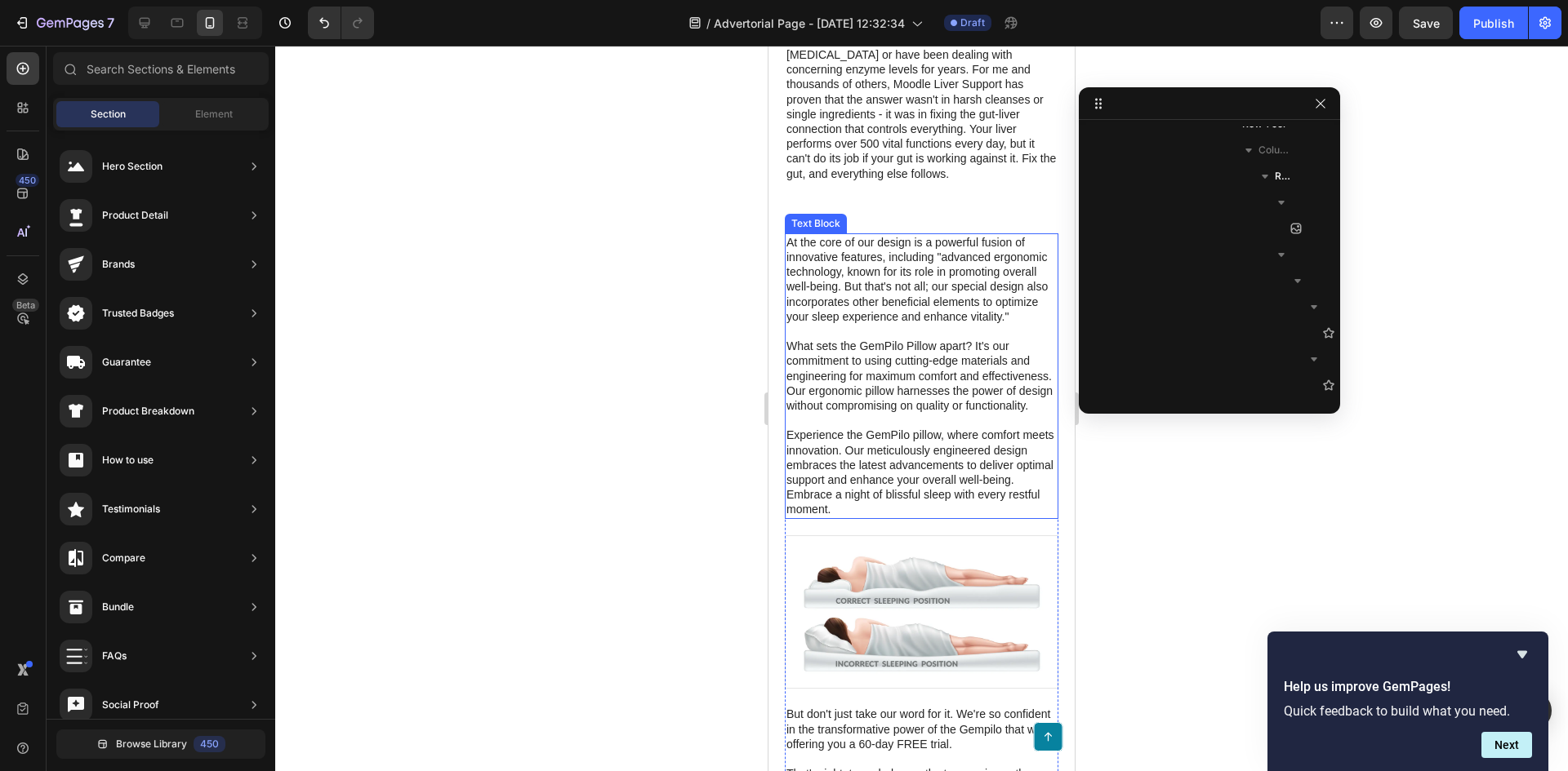
click at [986, 291] on p "At the core of our design is a powerful fusion of innovative features, includin…" at bounding box center [921, 376] width 270 height 282
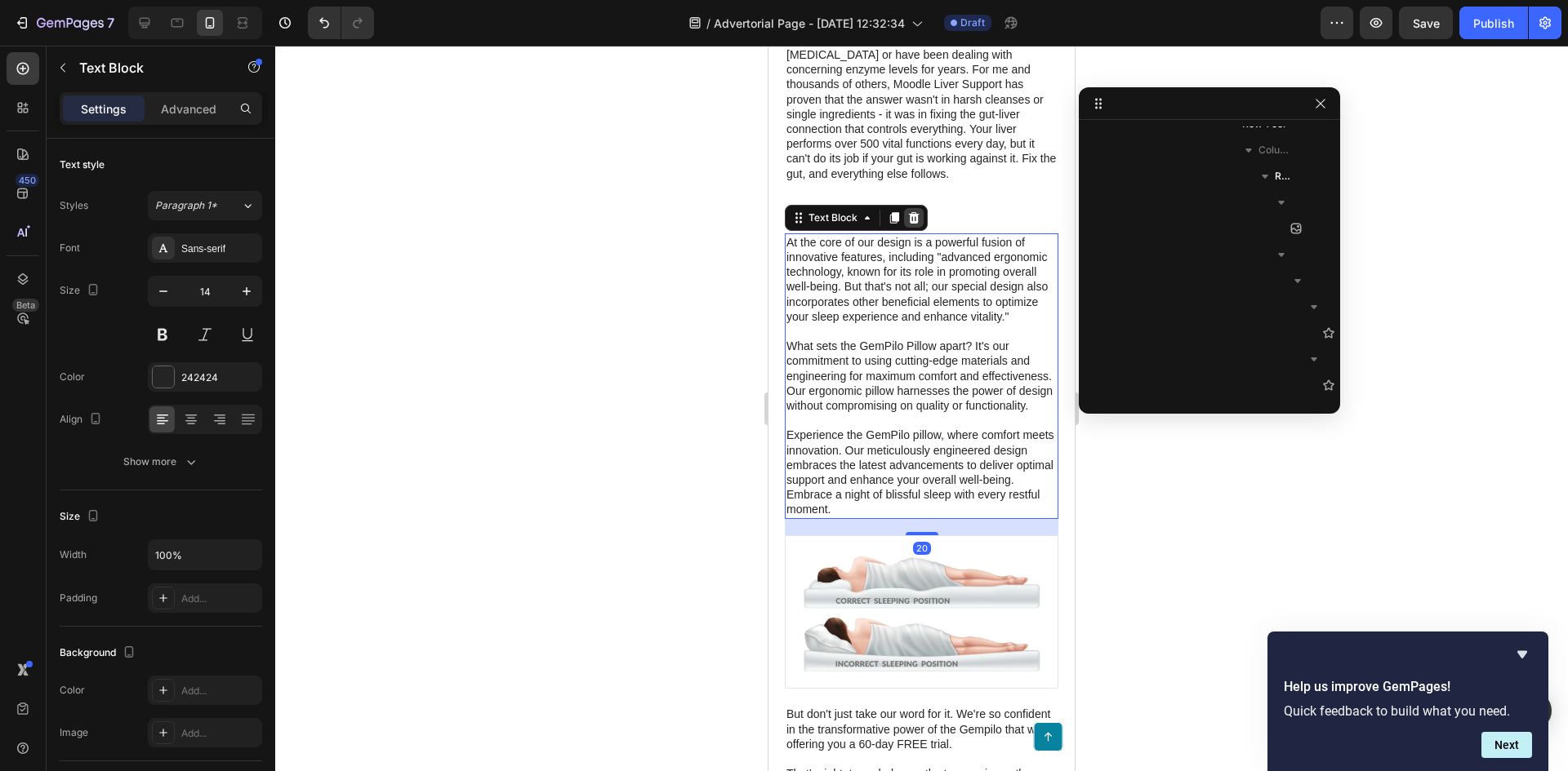
click at [908, 224] on icon at bounding box center [913, 218] width 13 height 13
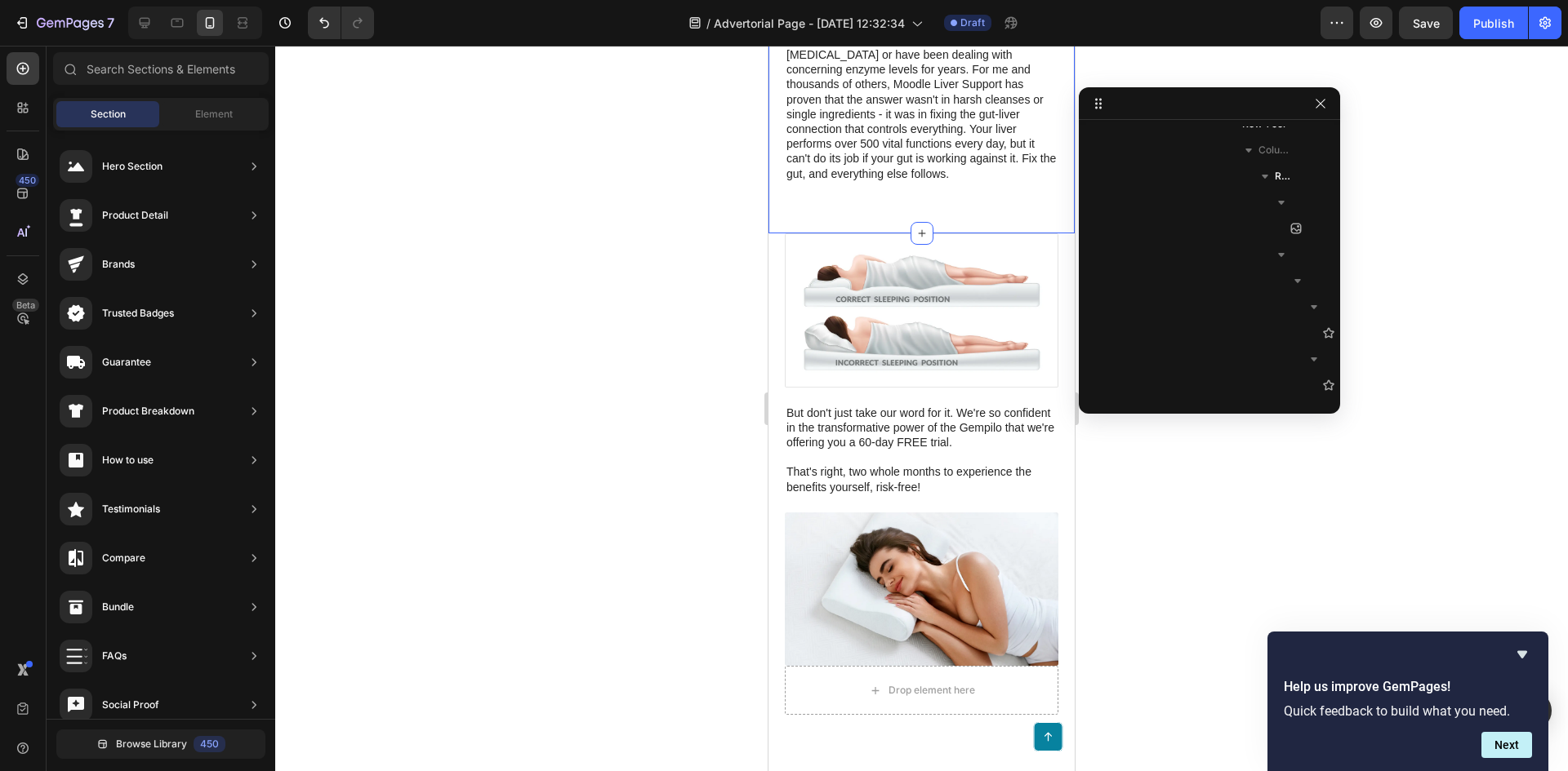
click at [981, 295] on img at bounding box center [921, 310] width 274 height 154
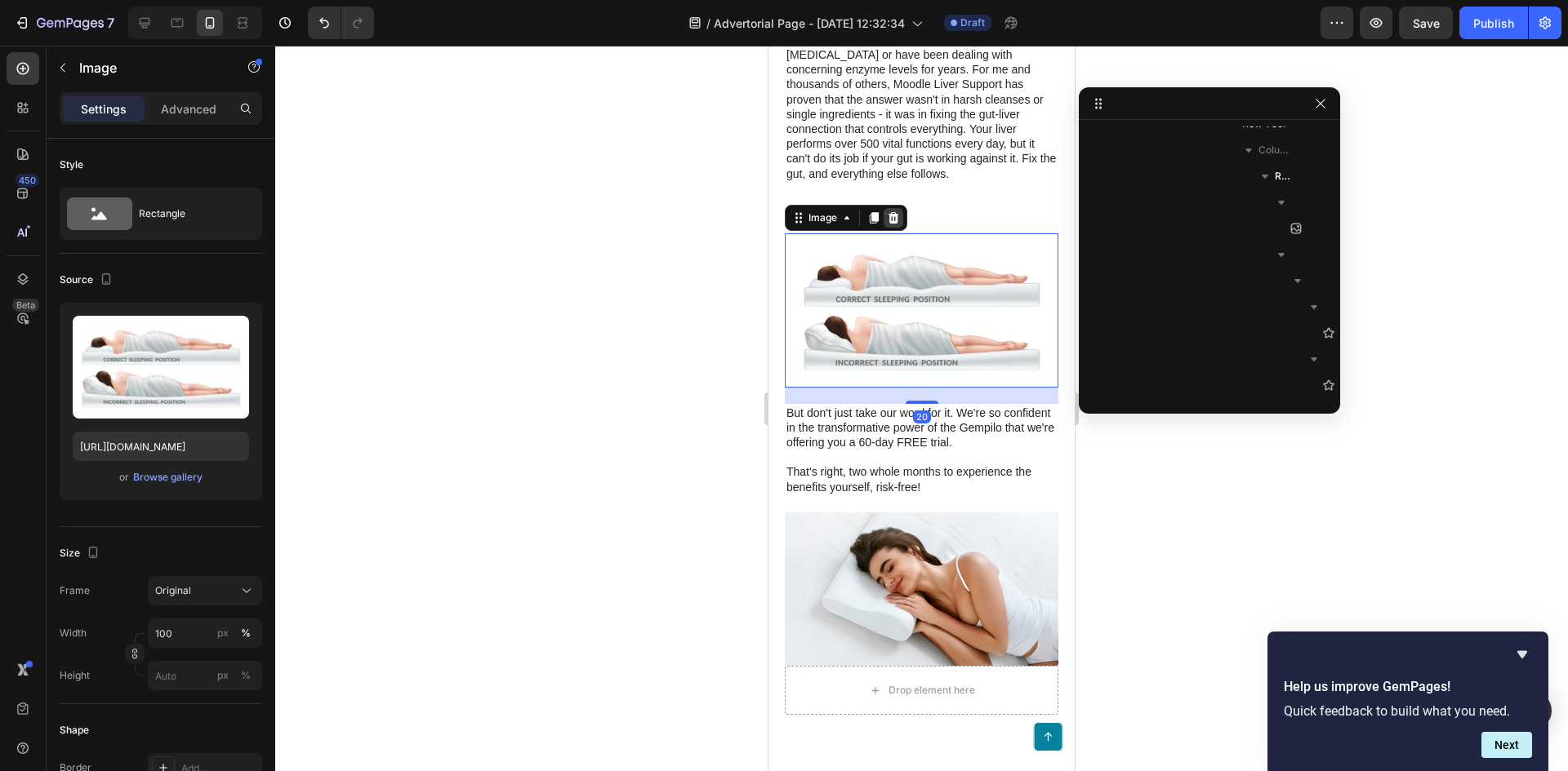
click at [902, 228] on div at bounding box center [893, 218] width 19 height 19
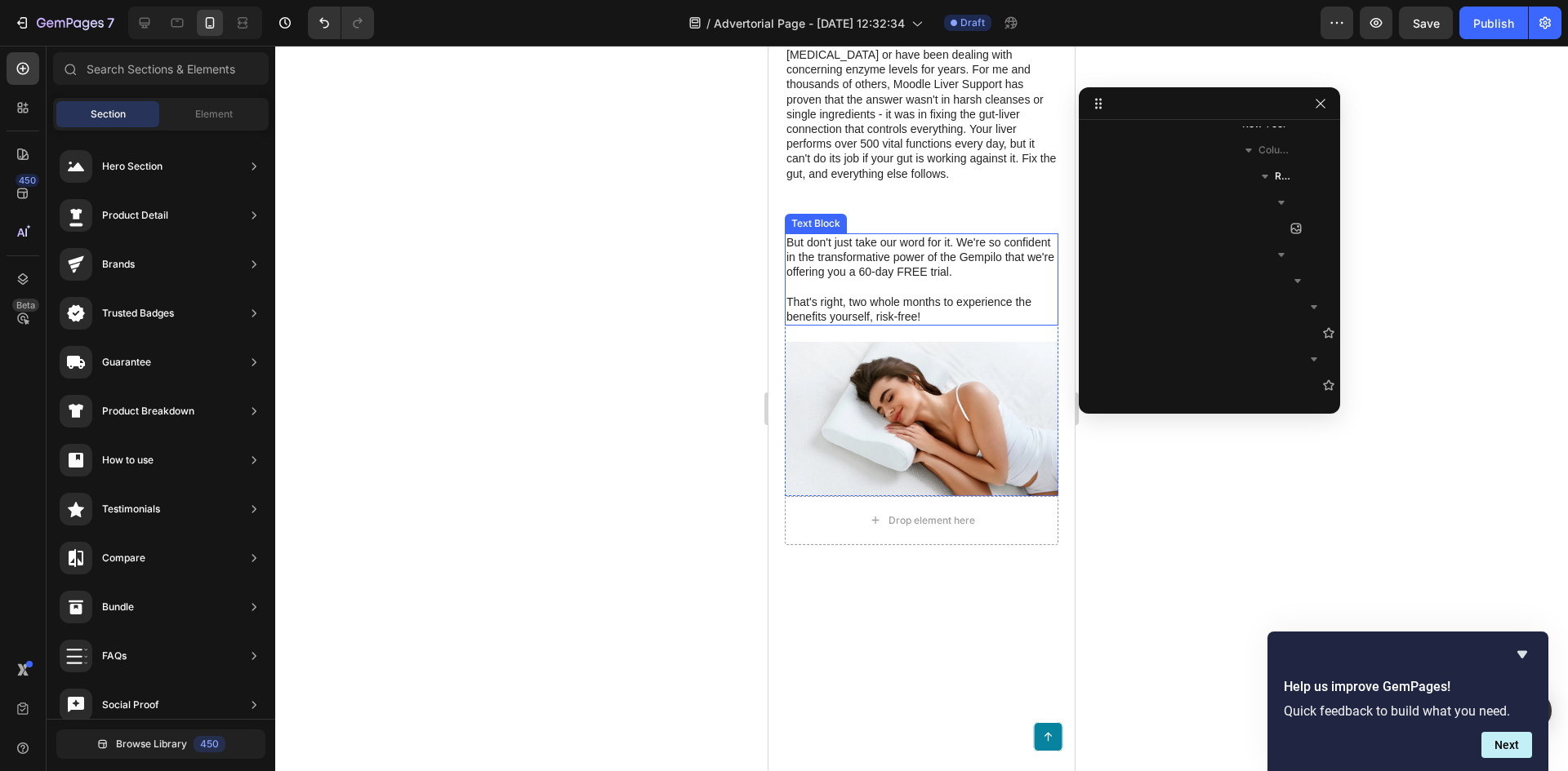
click at [1011, 302] on p "But don't just take our word for it. We're so confident in the transformative p…" at bounding box center [921, 279] width 270 height 89
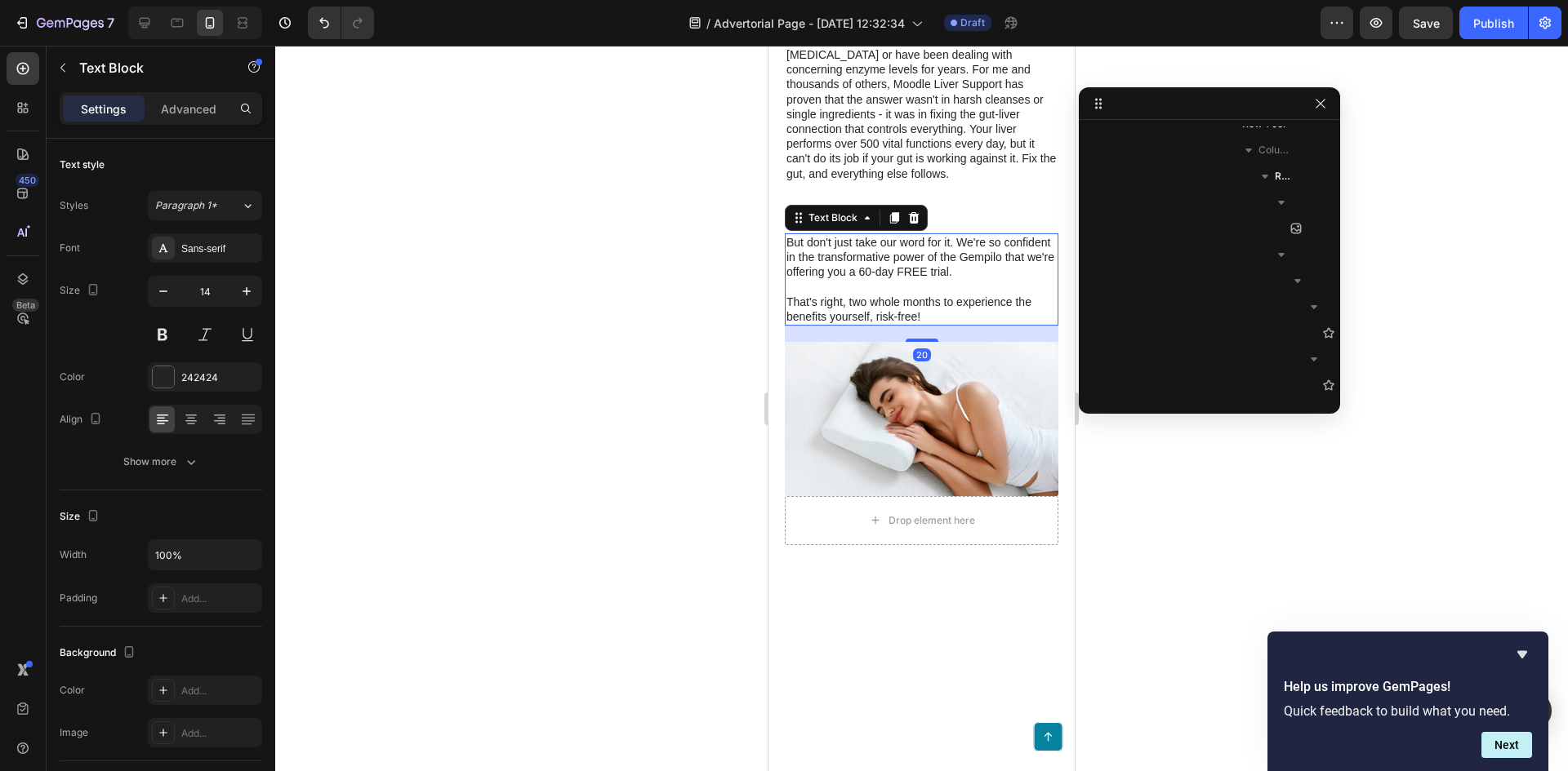
click at [914, 224] on icon at bounding box center [913, 218] width 13 height 13
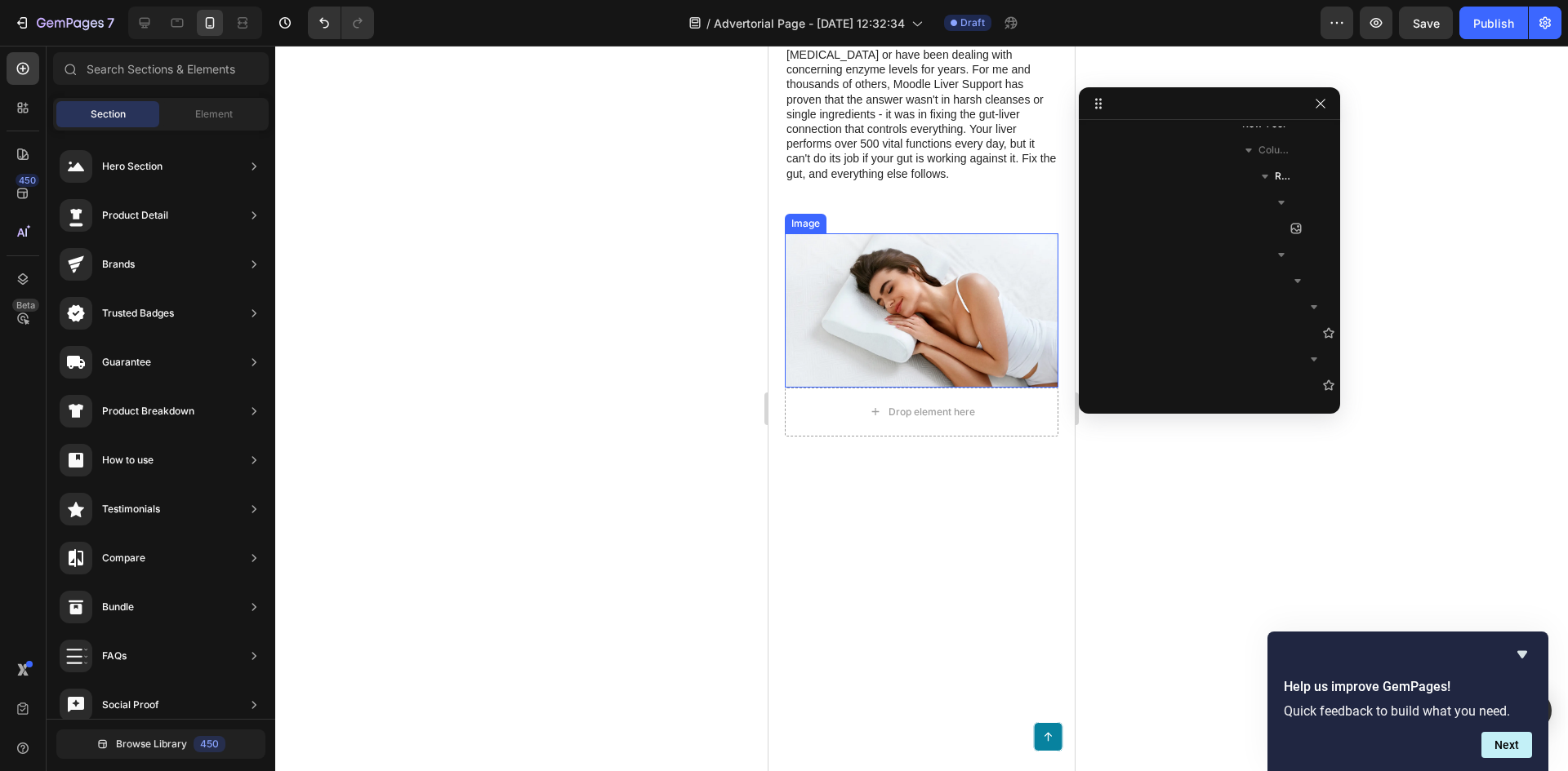
click at [999, 287] on img at bounding box center [921, 310] width 274 height 154
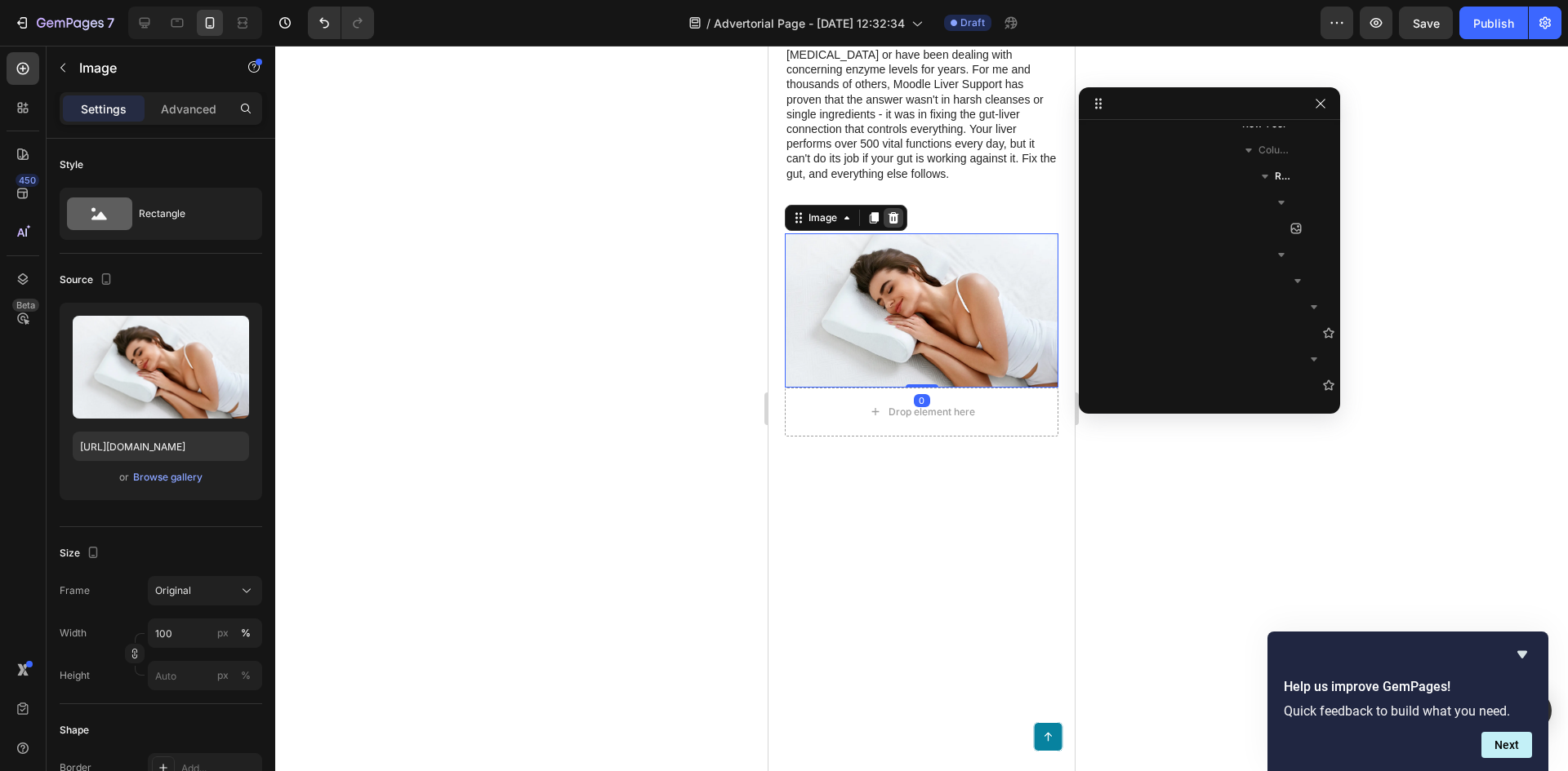
click at [902, 228] on div at bounding box center [893, 218] width 19 height 19
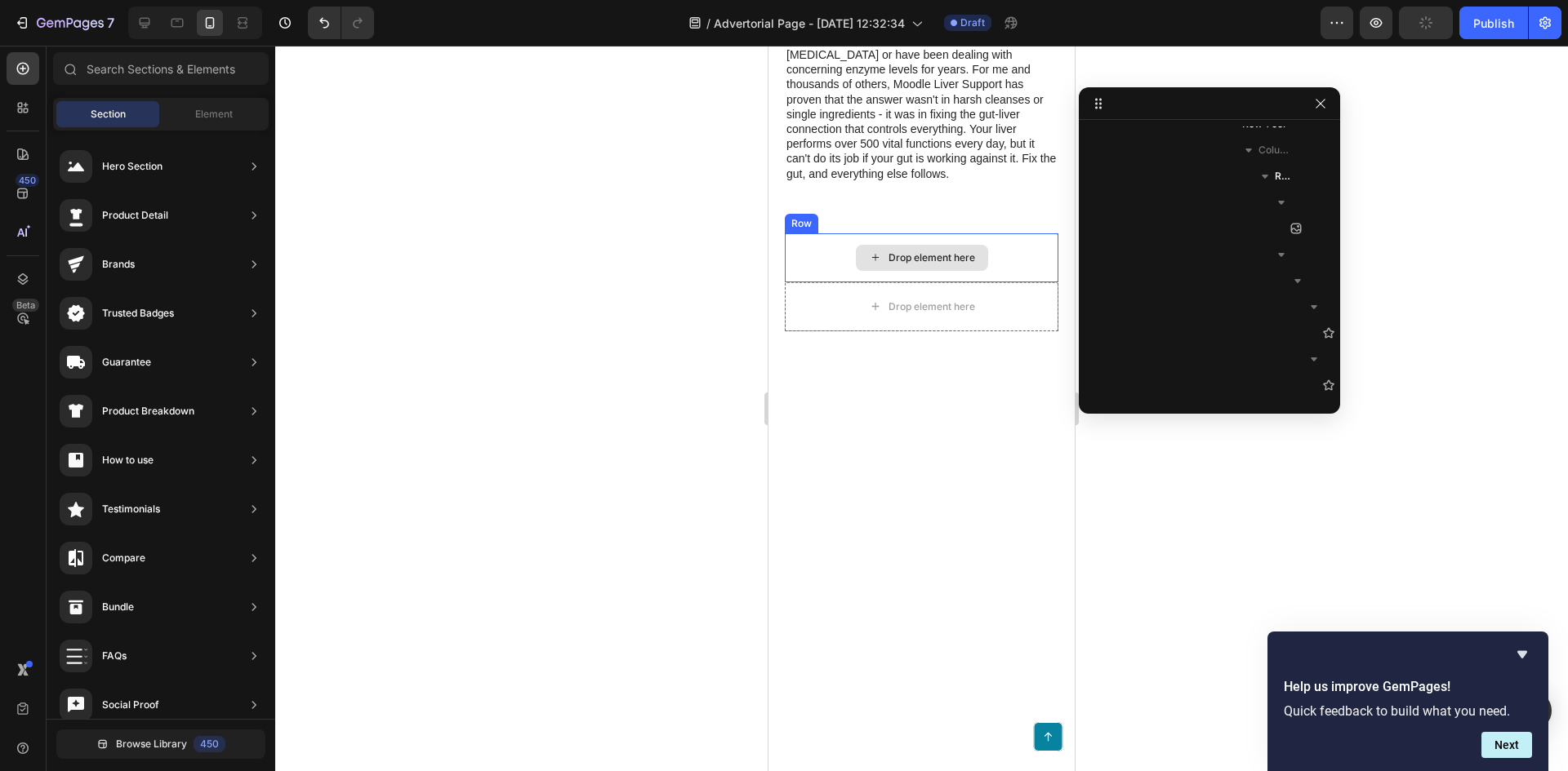
click at [1020, 282] on div "Drop element here" at bounding box center [921, 257] width 274 height 49
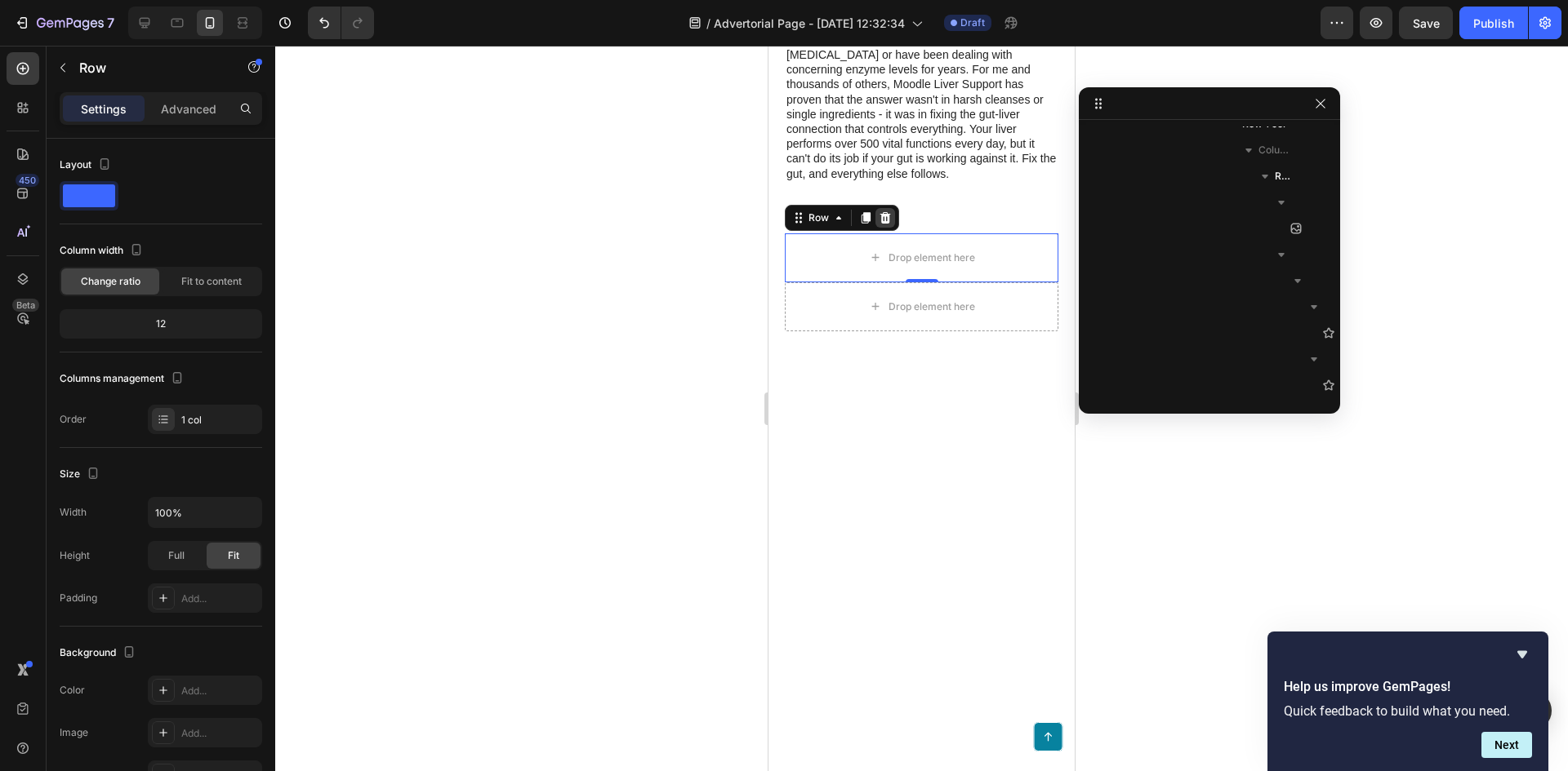
click at [877, 228] on div at bounding box center [885, 218] width 19 height 19
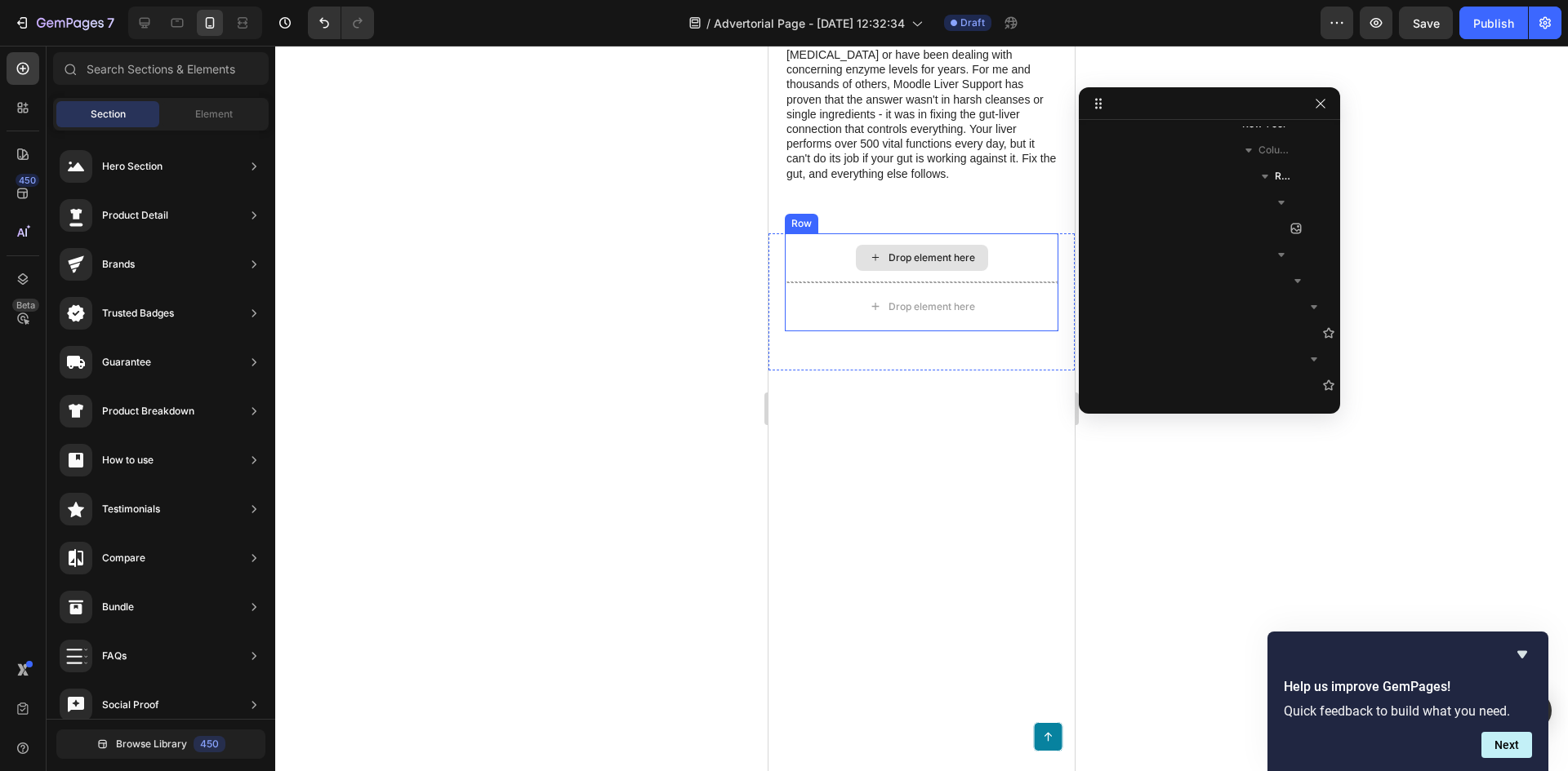
click at [993, 282] on div "Drop element here" at bounding box center [921, 257] width 274 height 49
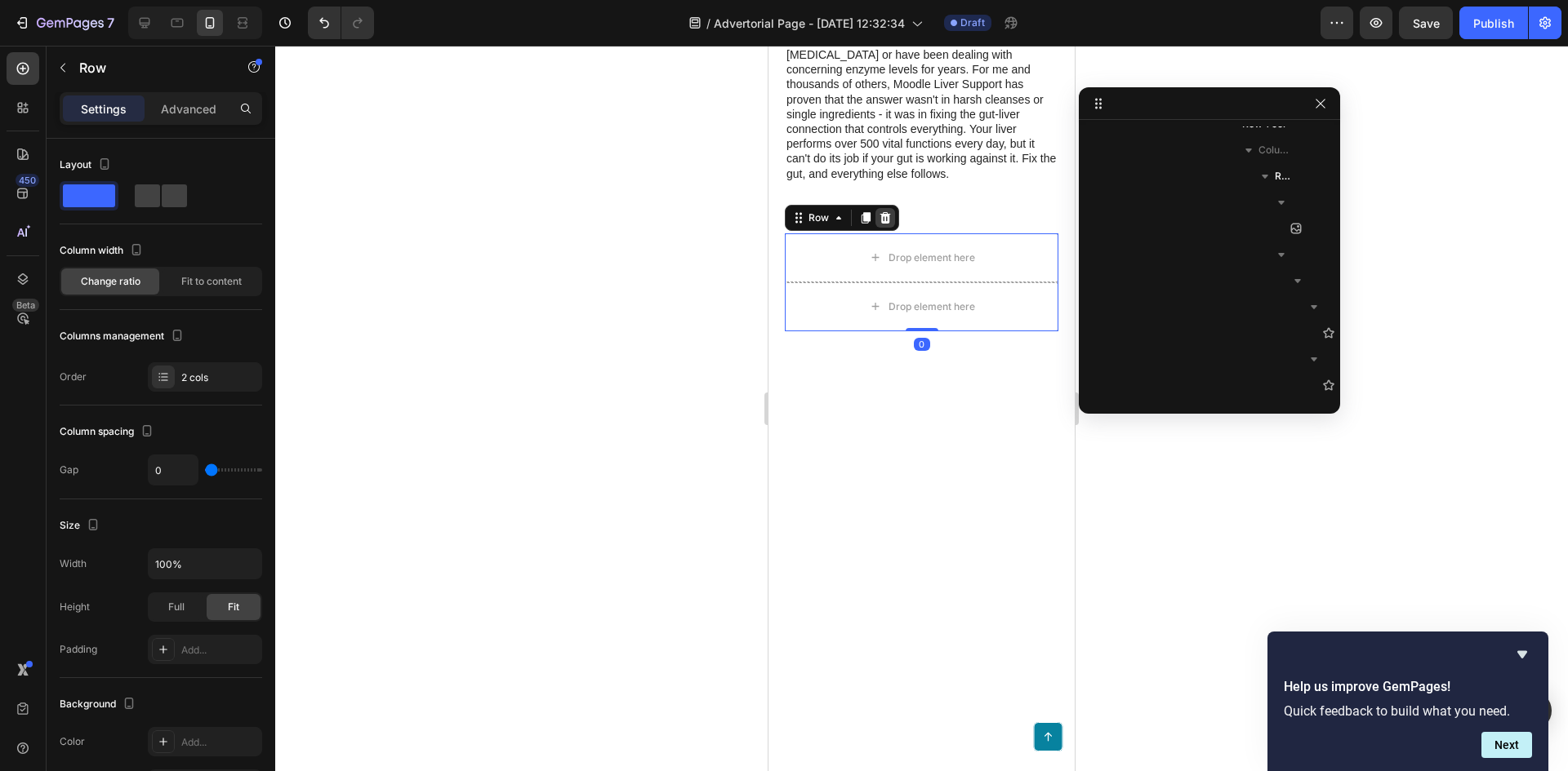
click at [892, 228] on div at bounding box center [885, 218] width 19 height 19
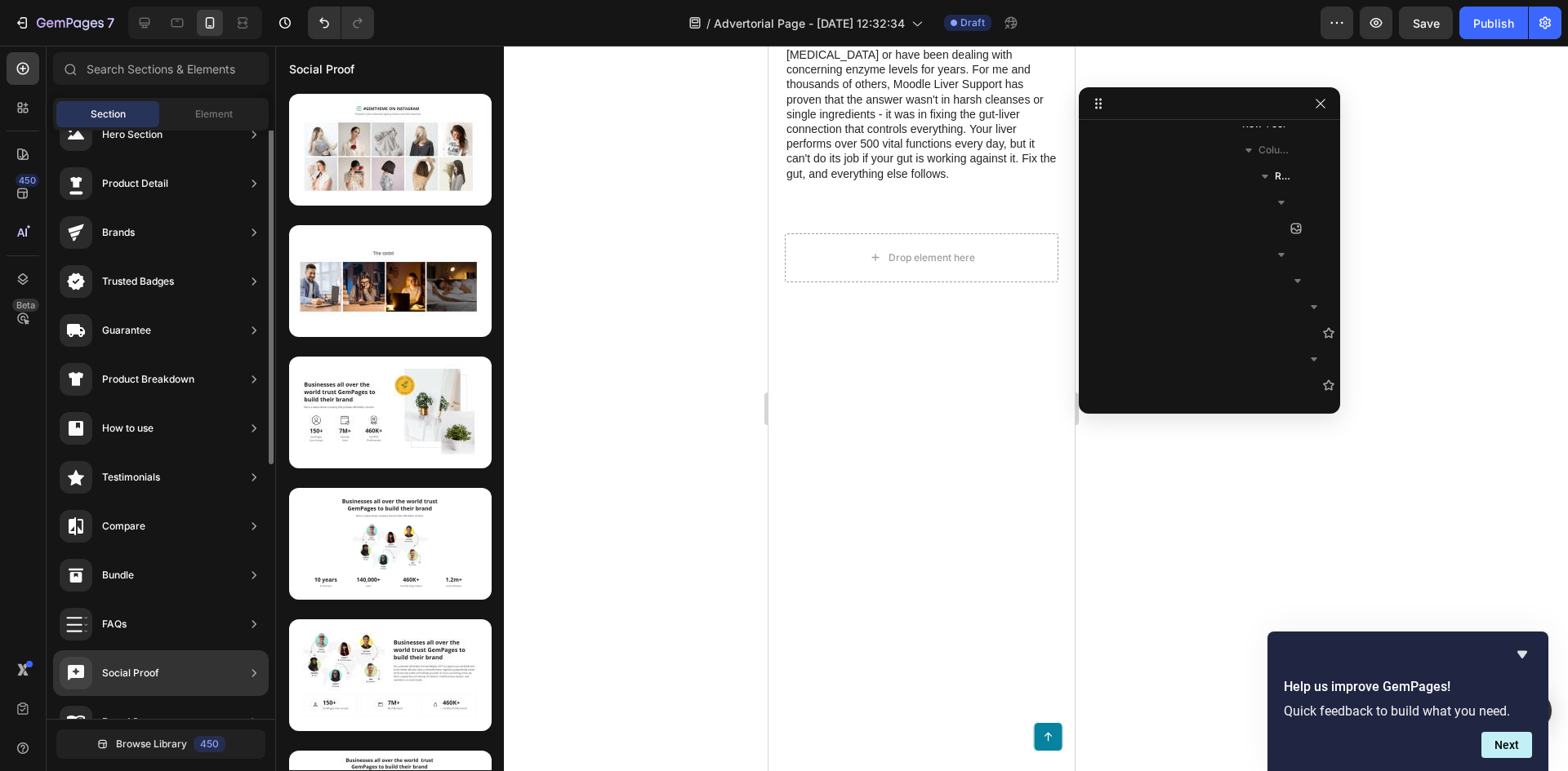
scroll to position [0, 0]
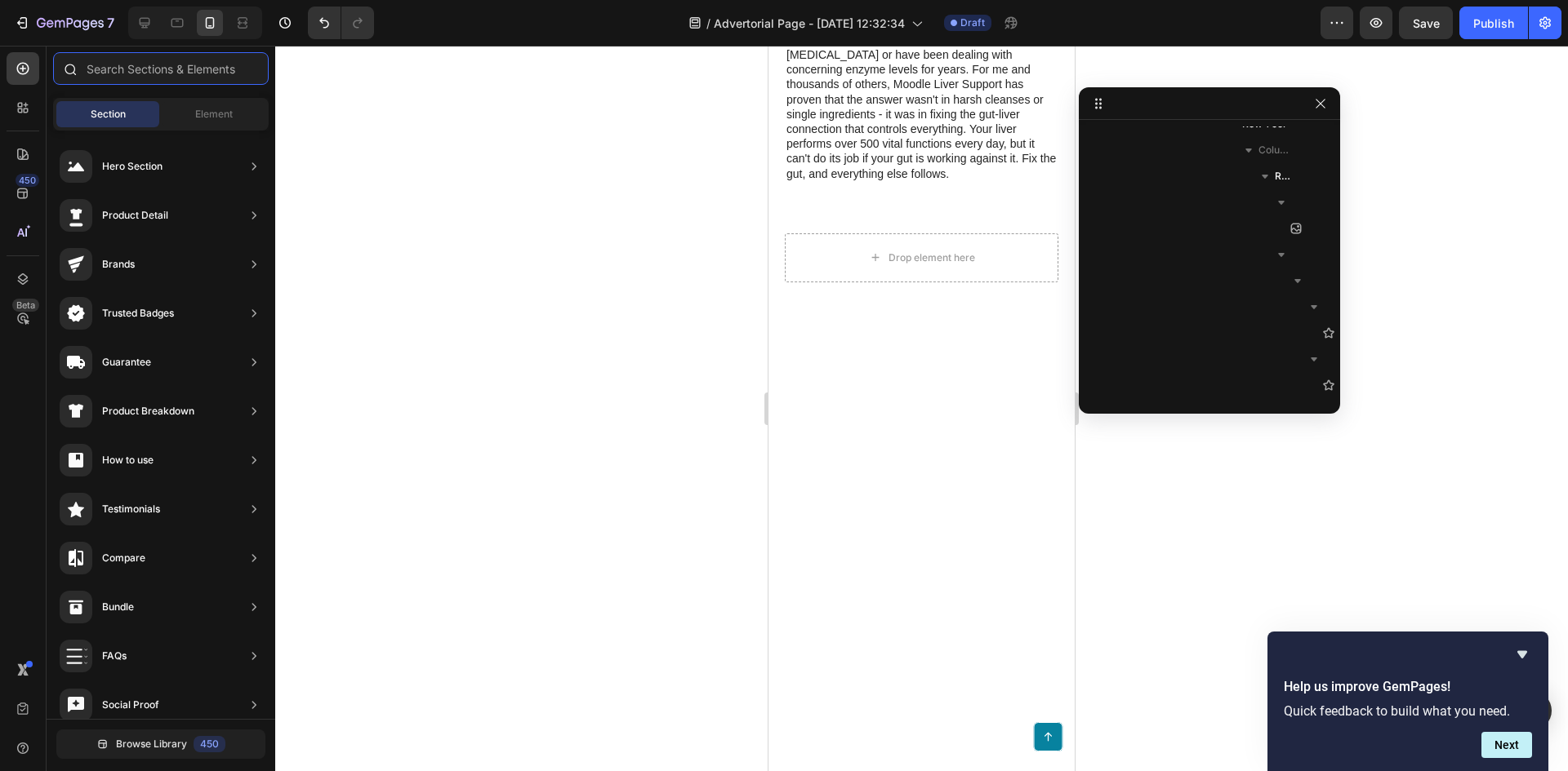
click at [158, 79] on input "text" at bounding box center [161, 68] width 216 height 32
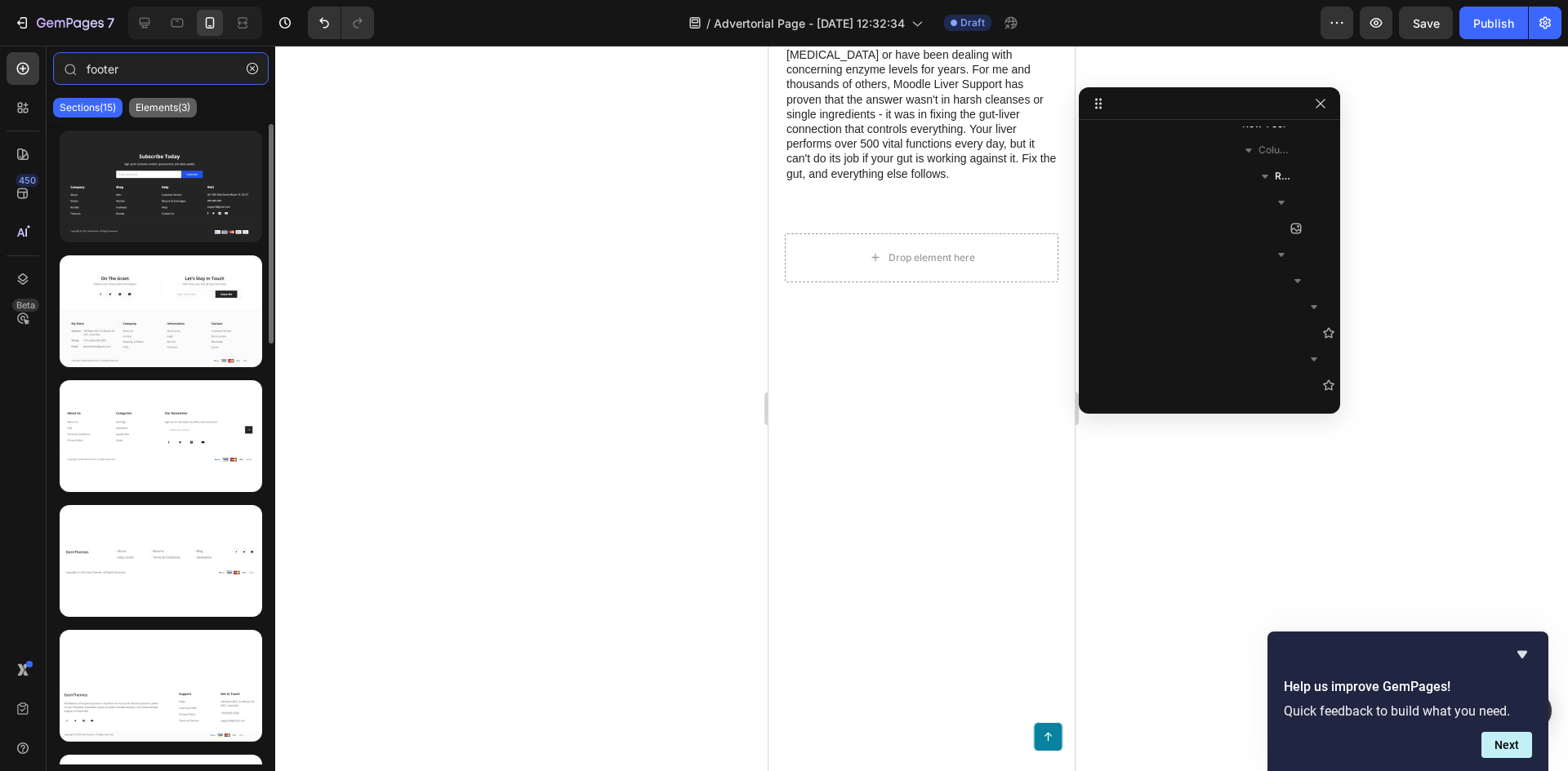
type input "footer"
click at [175, 116] on div "Elements(3)" at bounding box center [162, 107] width 67 height 19
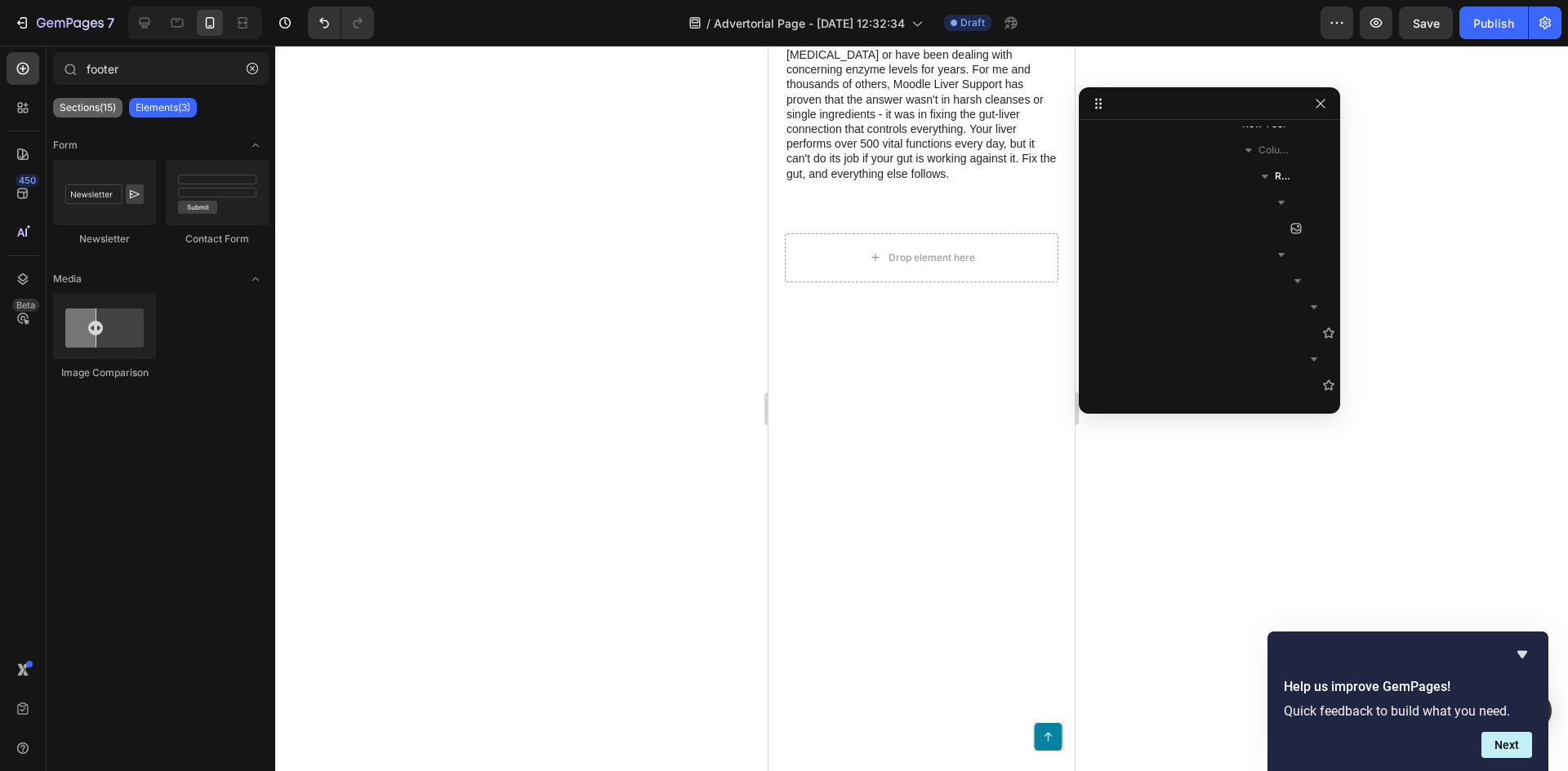
click at [103, 106] on p "Sections(15)" at bounding box center [88, 108] width 56 height 13
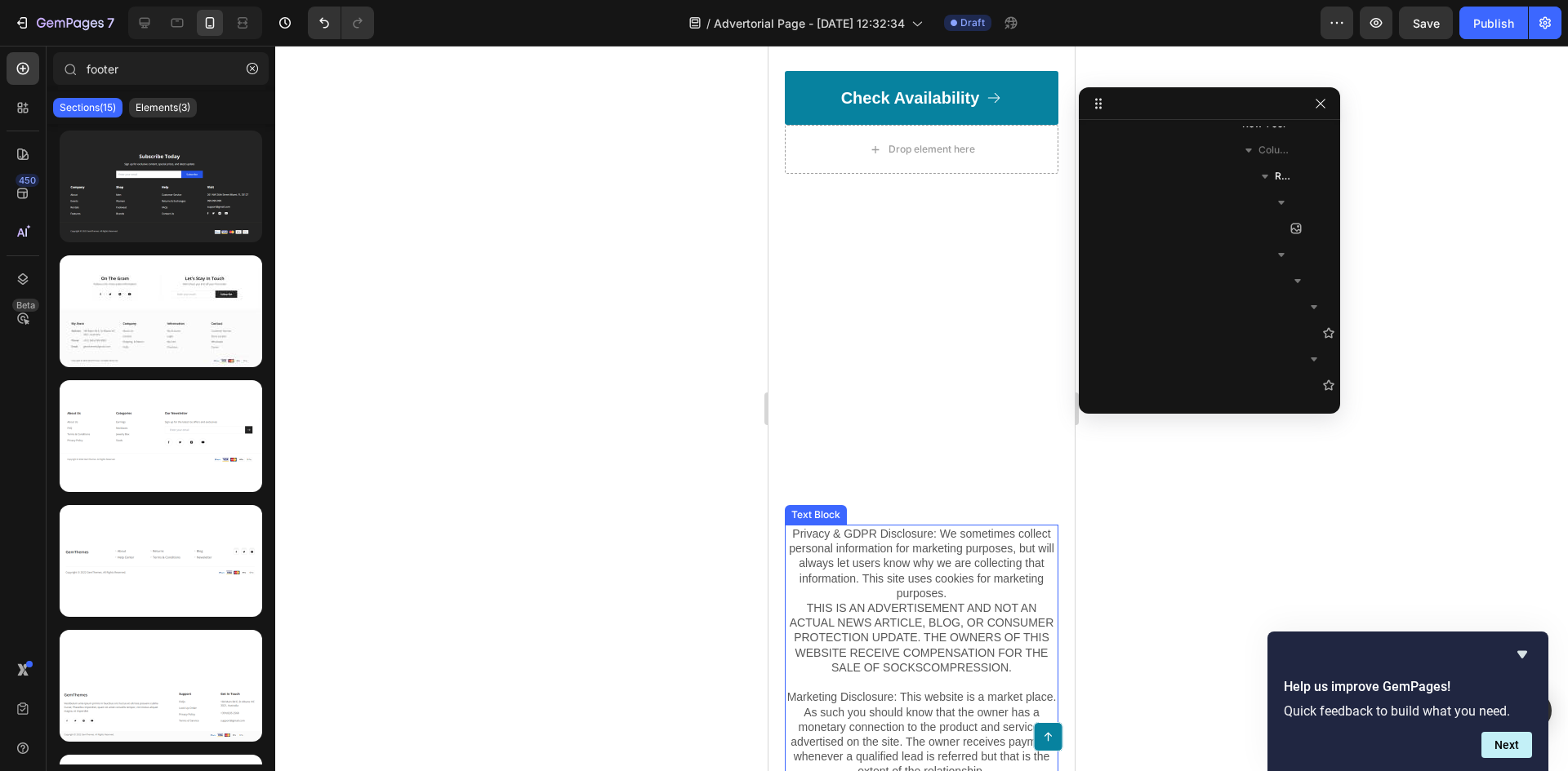
scroll to position [5989, 0]
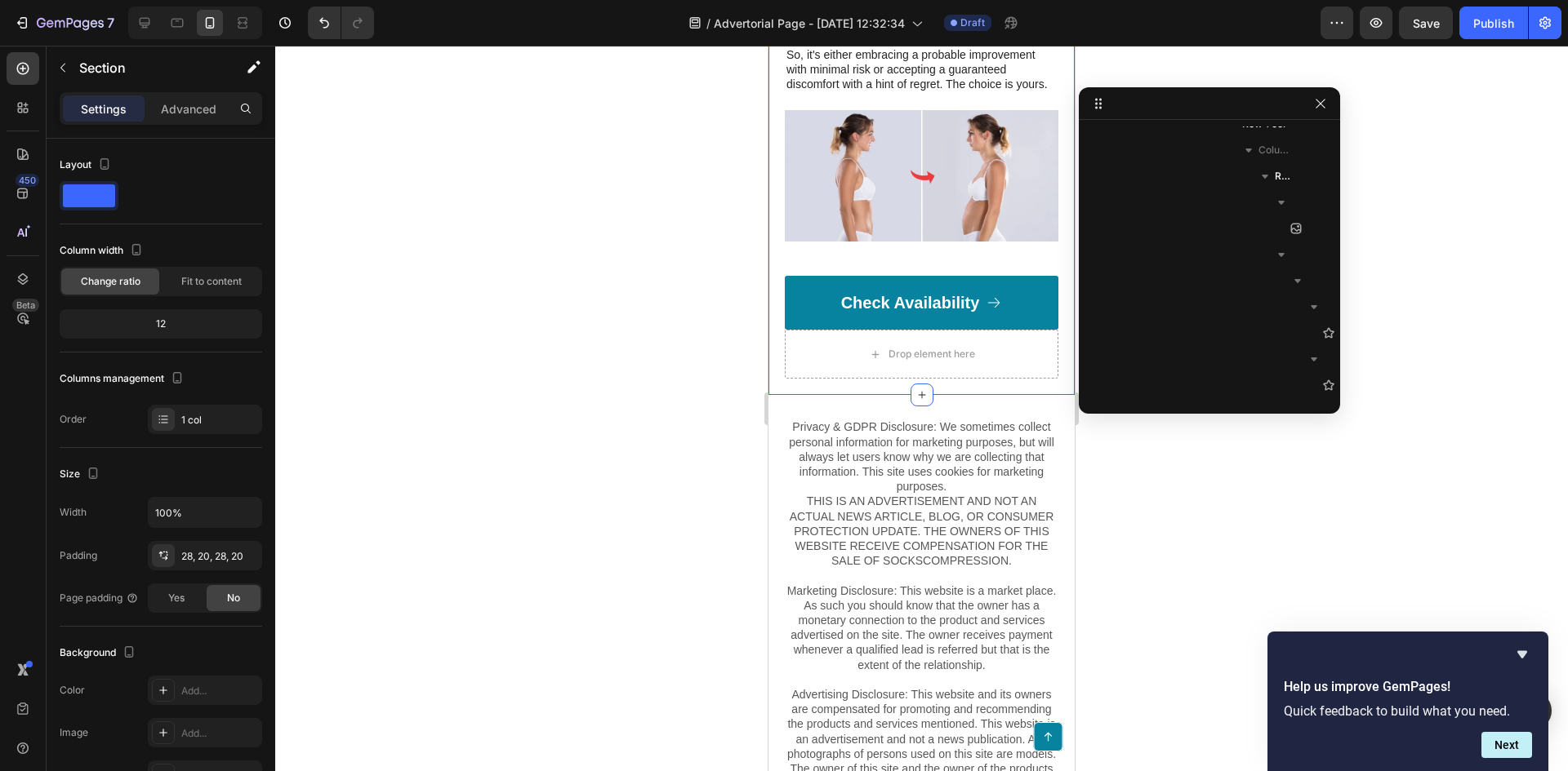
click at [992, 576] on div "Privacy & GDPR Disclosure: We sometimes collect personal information for market…" at bounding box center [921, 620] width 306 height 450
click at [1056, 386] on icon at bounding box center [1062, 379] width 11 height 11
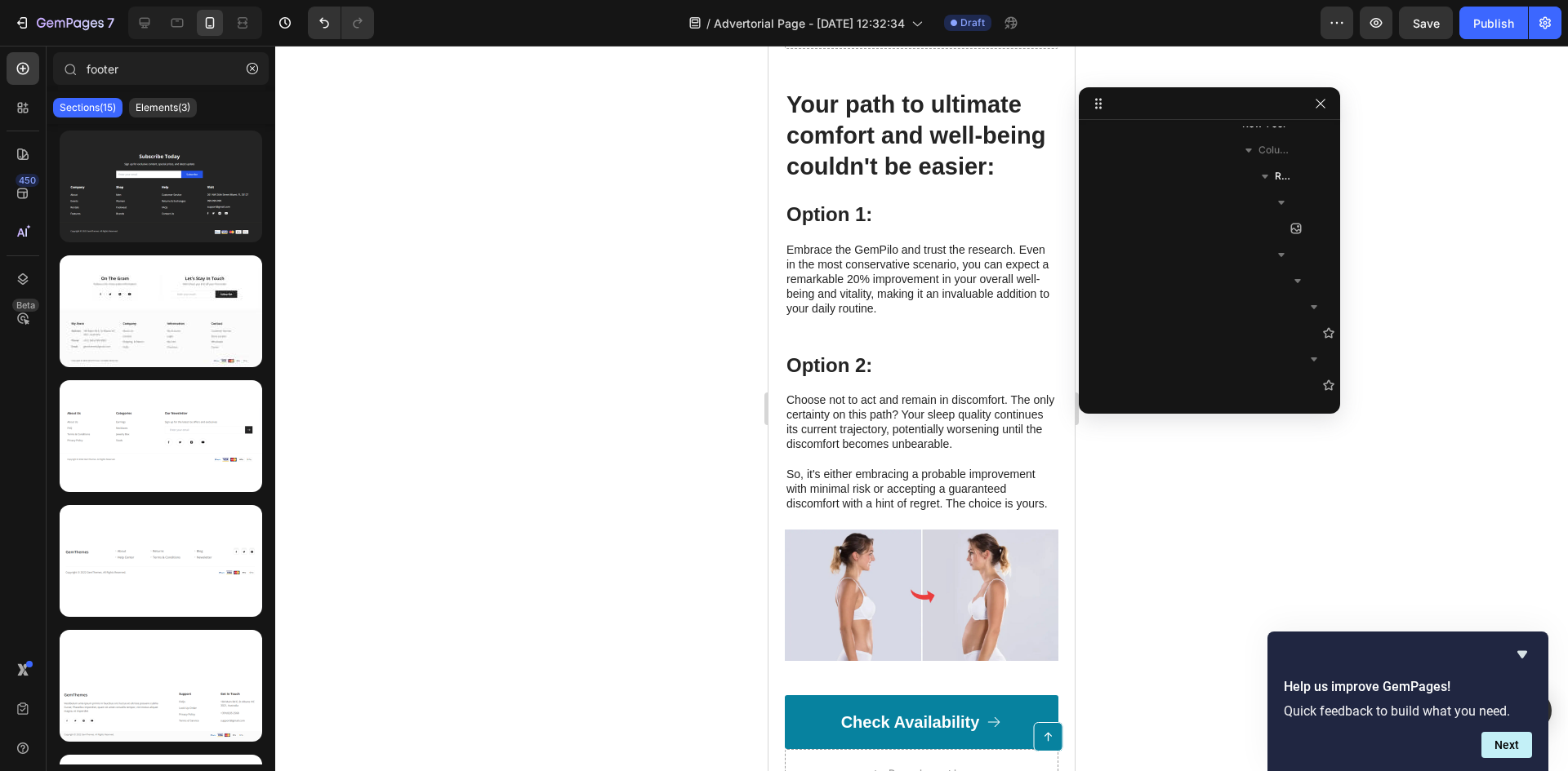
scroll to position [5254, 0]
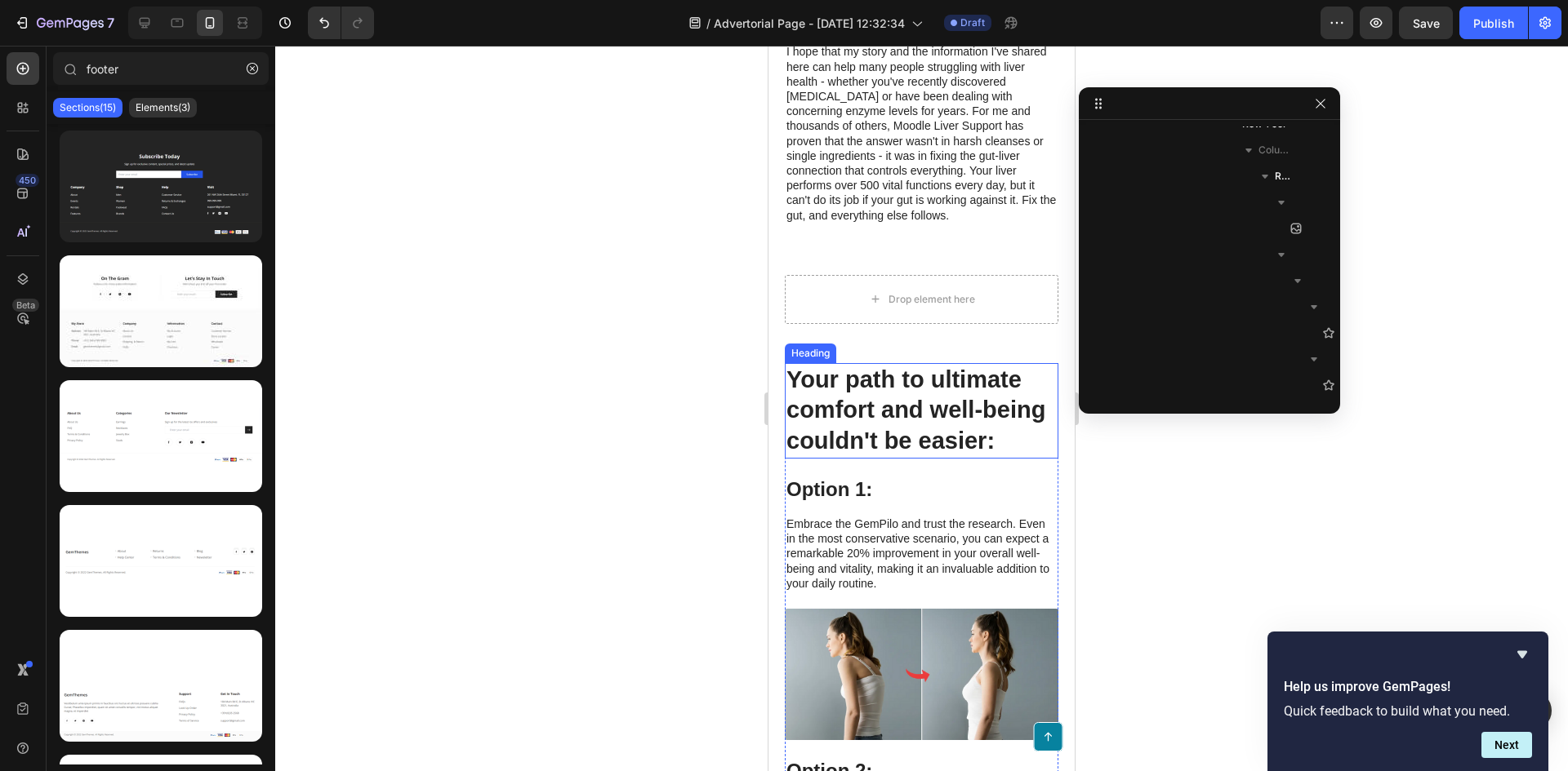
click at [1031, 433] on h2 "Your path to ultimate comfort and well-being couldn't be easier:" at bounding box center [921, 411] width 274 height 96
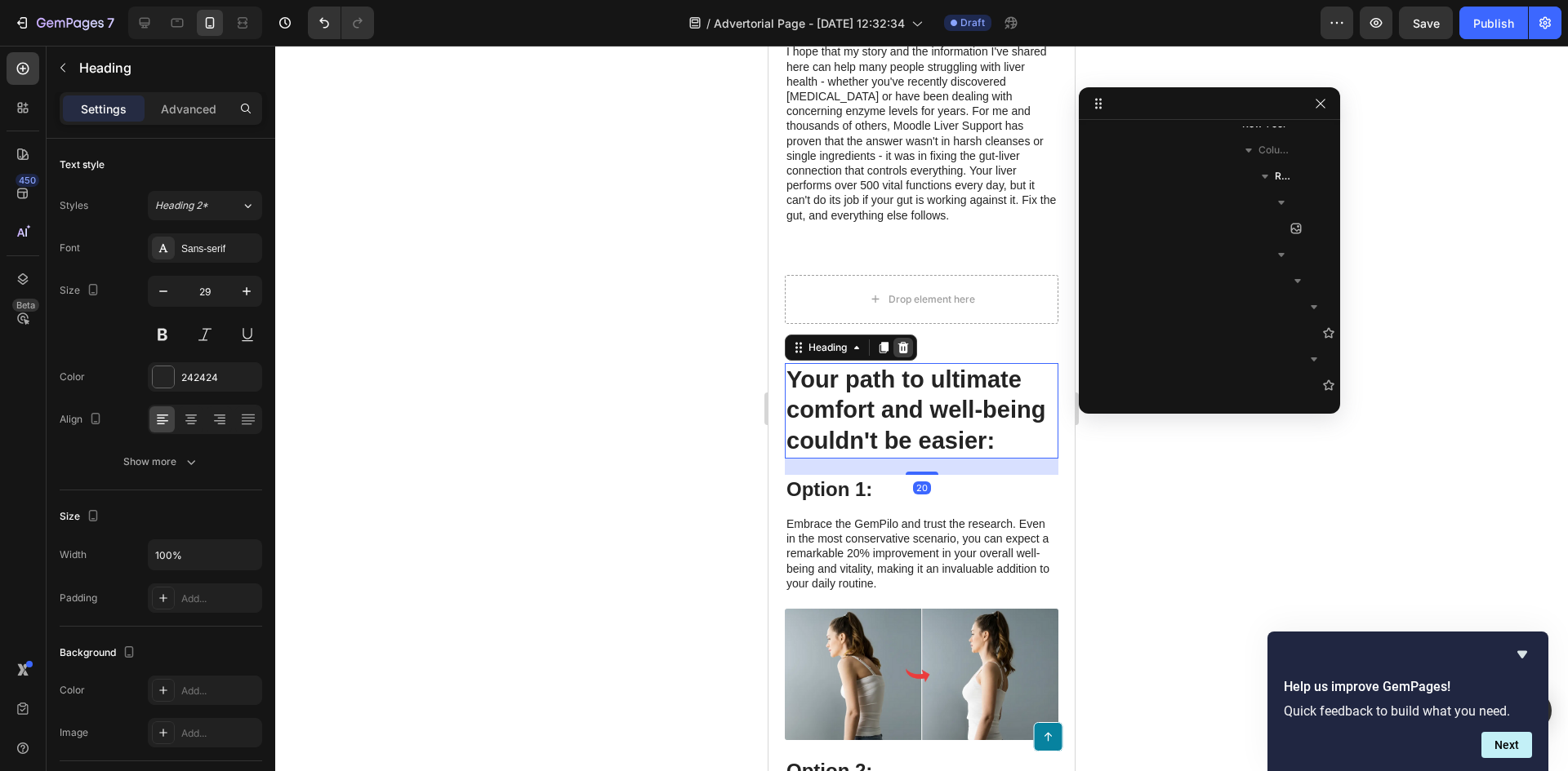
click at [899, 354] on icon at bounding box center [903, 348] width 13 height 13
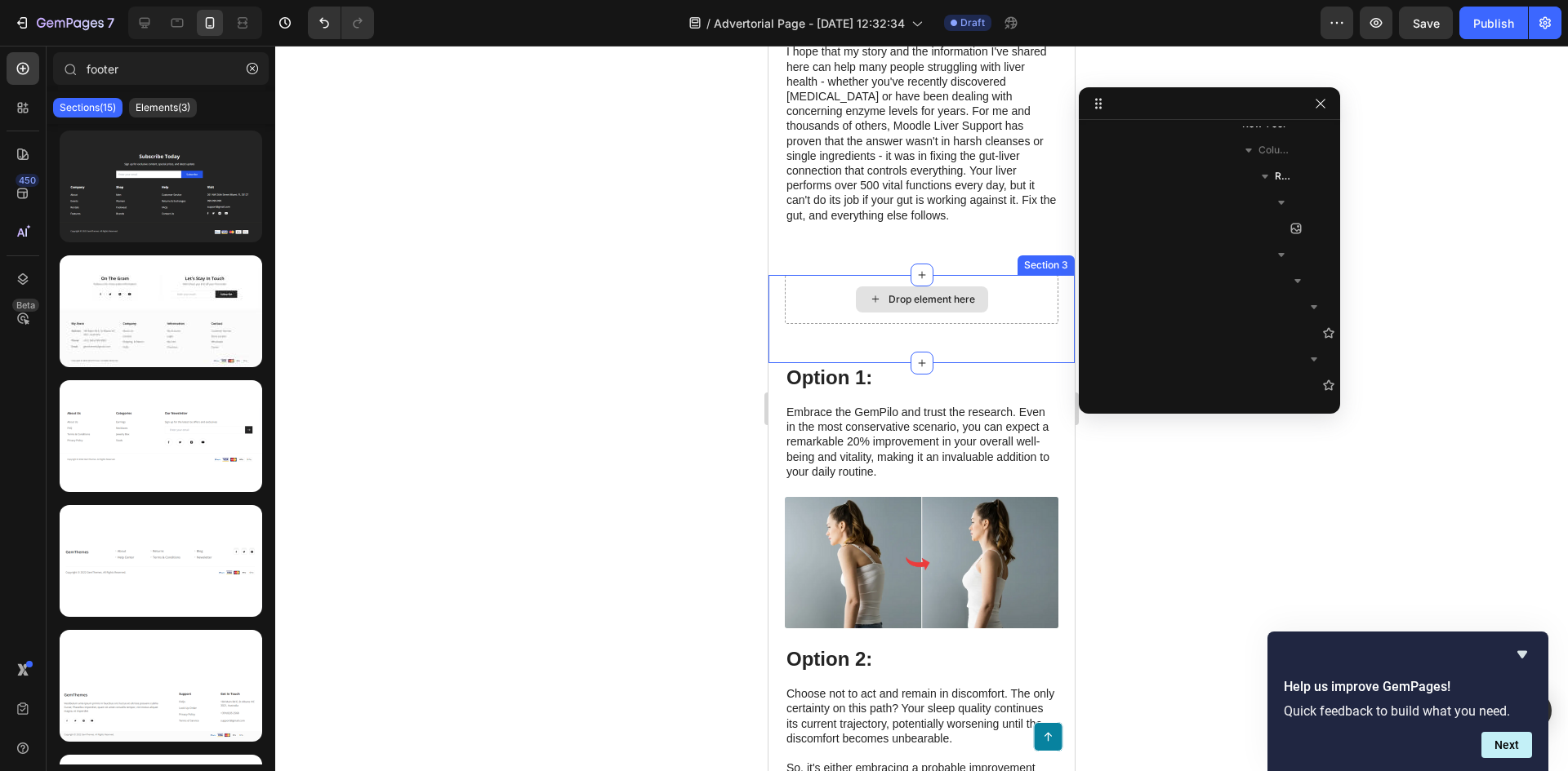
click at [1027, 363] on div "Drop element here Section 3" at bounding box center [921, 319] width 306 height 89
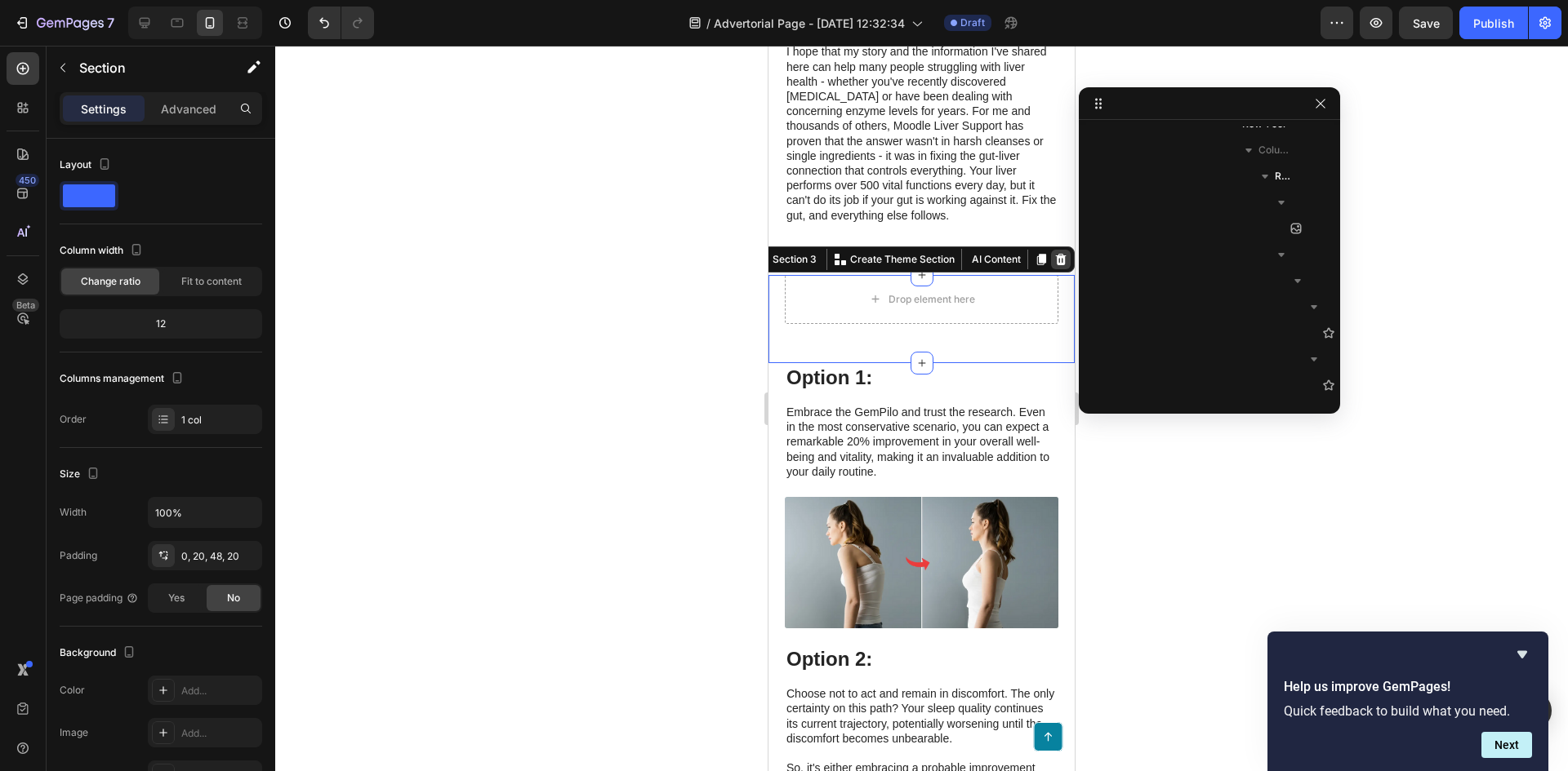
click at [1051, 269] on div at bounding box center [1060, 259] width 19 height 19
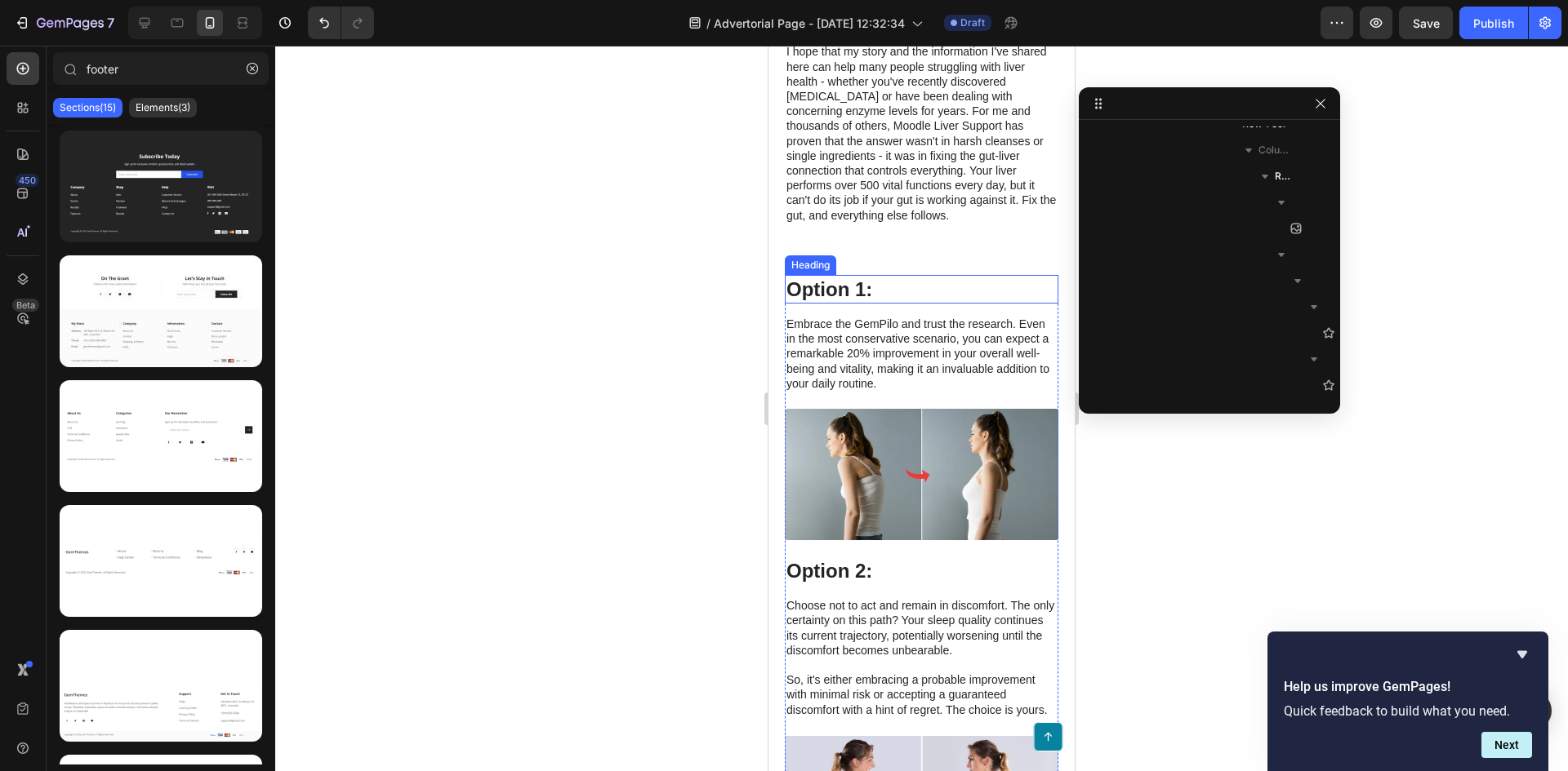
click at [972, 303] on h3 "Option 1:" at bounding box center [921, 289] width 274 height 29
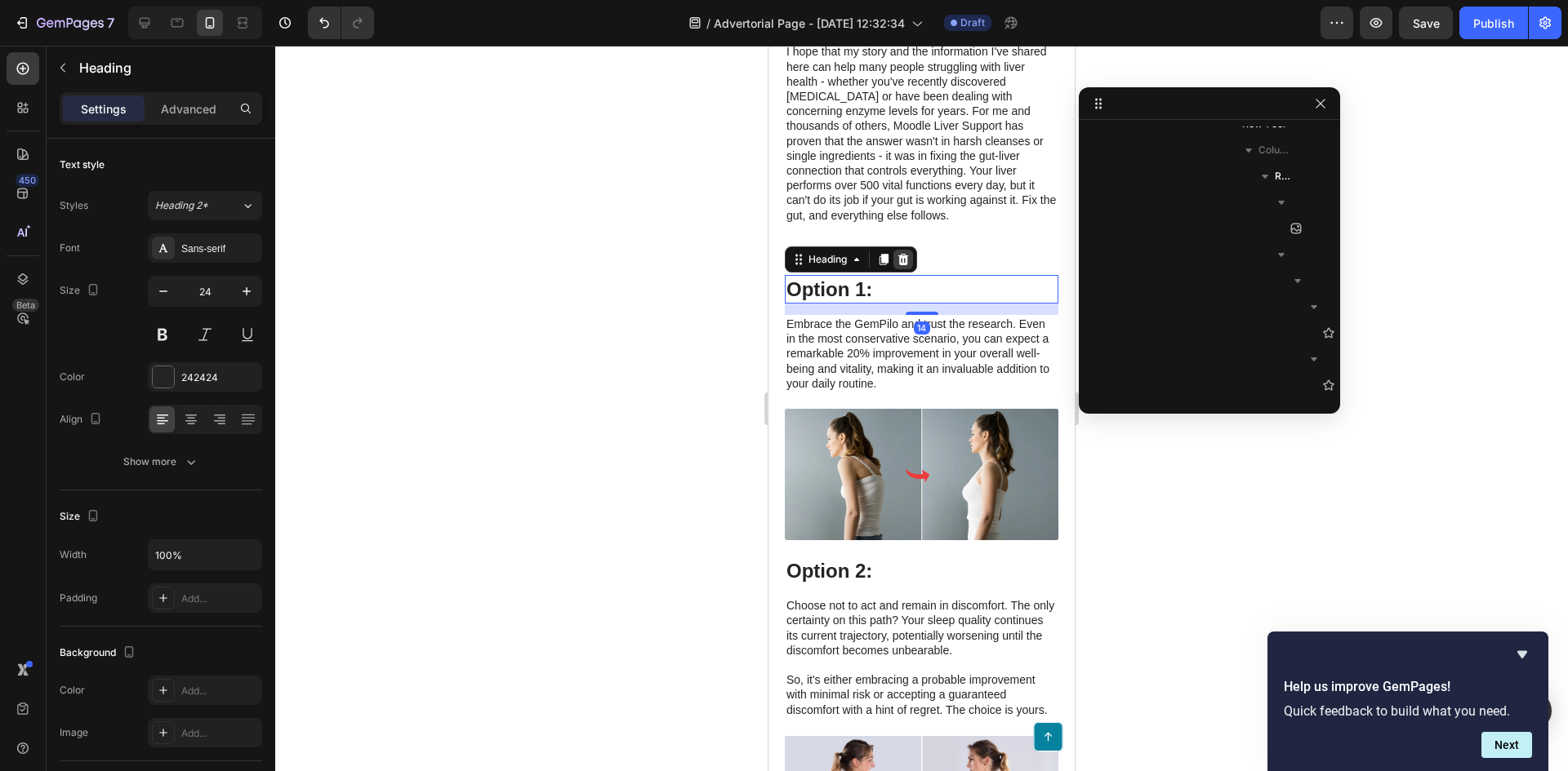
click at [905, 266] on icon at bounding box center [904, 259] width 11 height 11
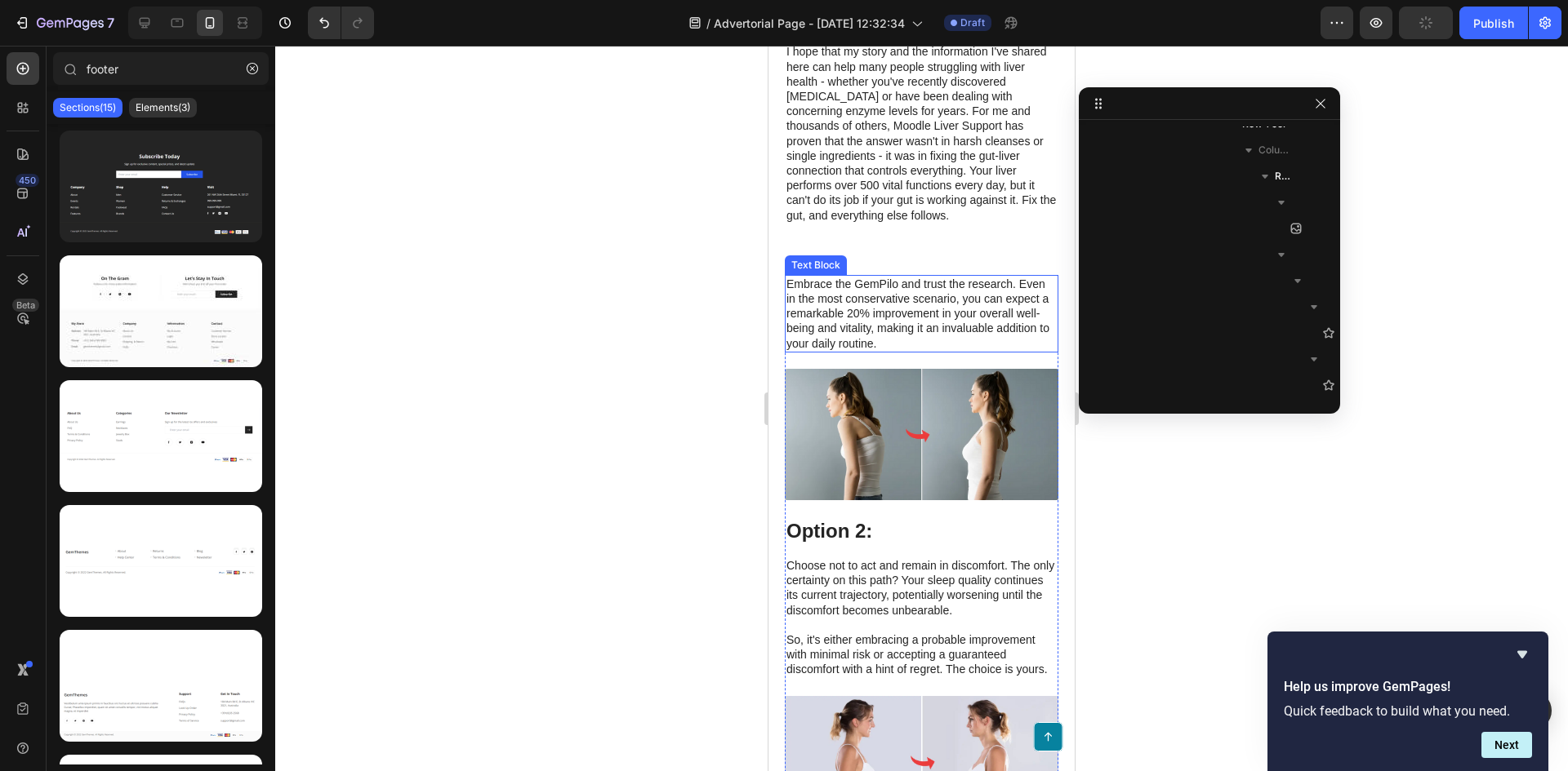
click at [1011, 330] on p "Embrace the GemPilo and trust the research. Even in the most conservative scena…" at bounding box center [921, 314] width 270 height 75
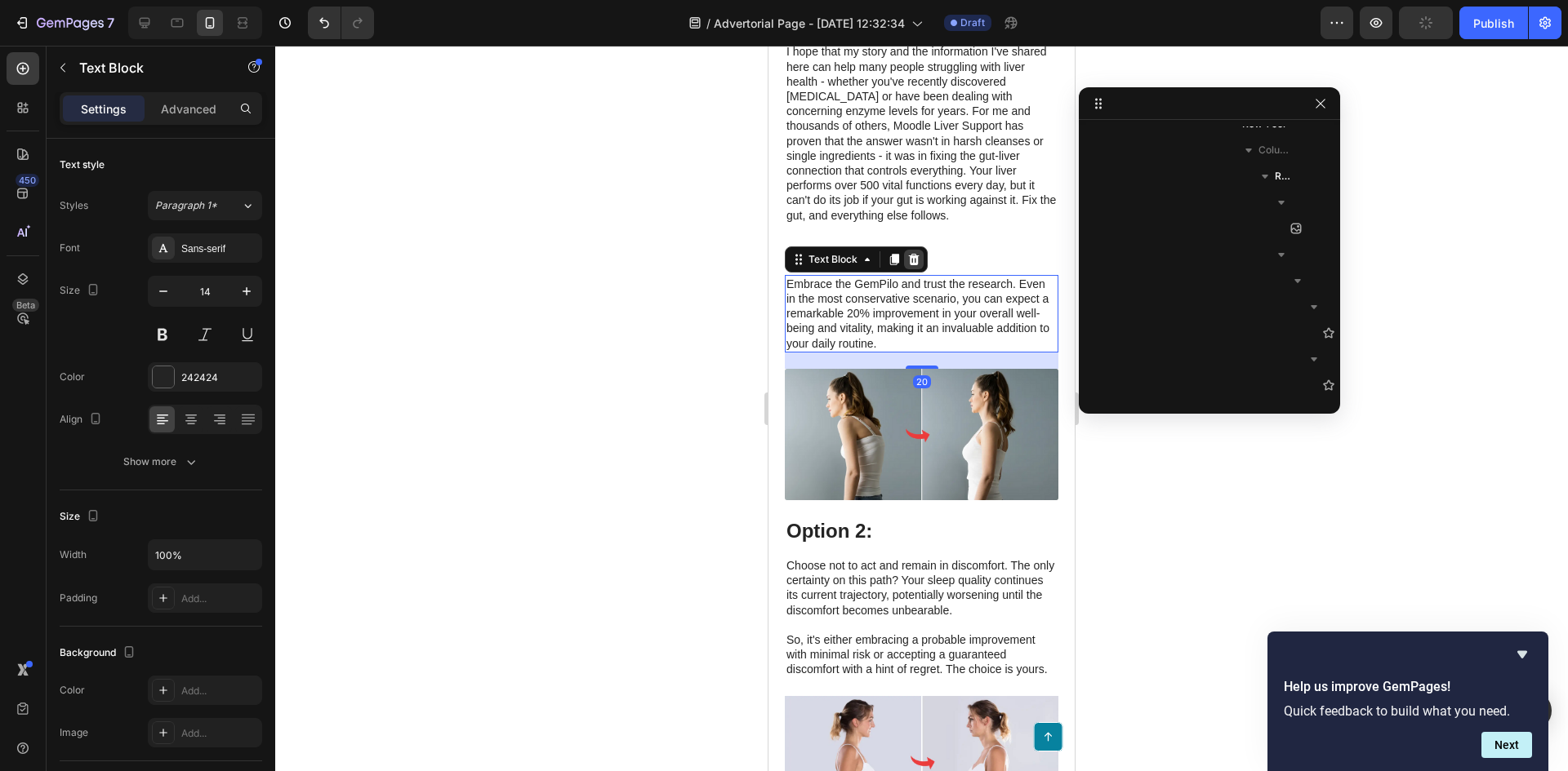
click at [908, 267] on icon at bounding box center [913, 259] width 13 height 13
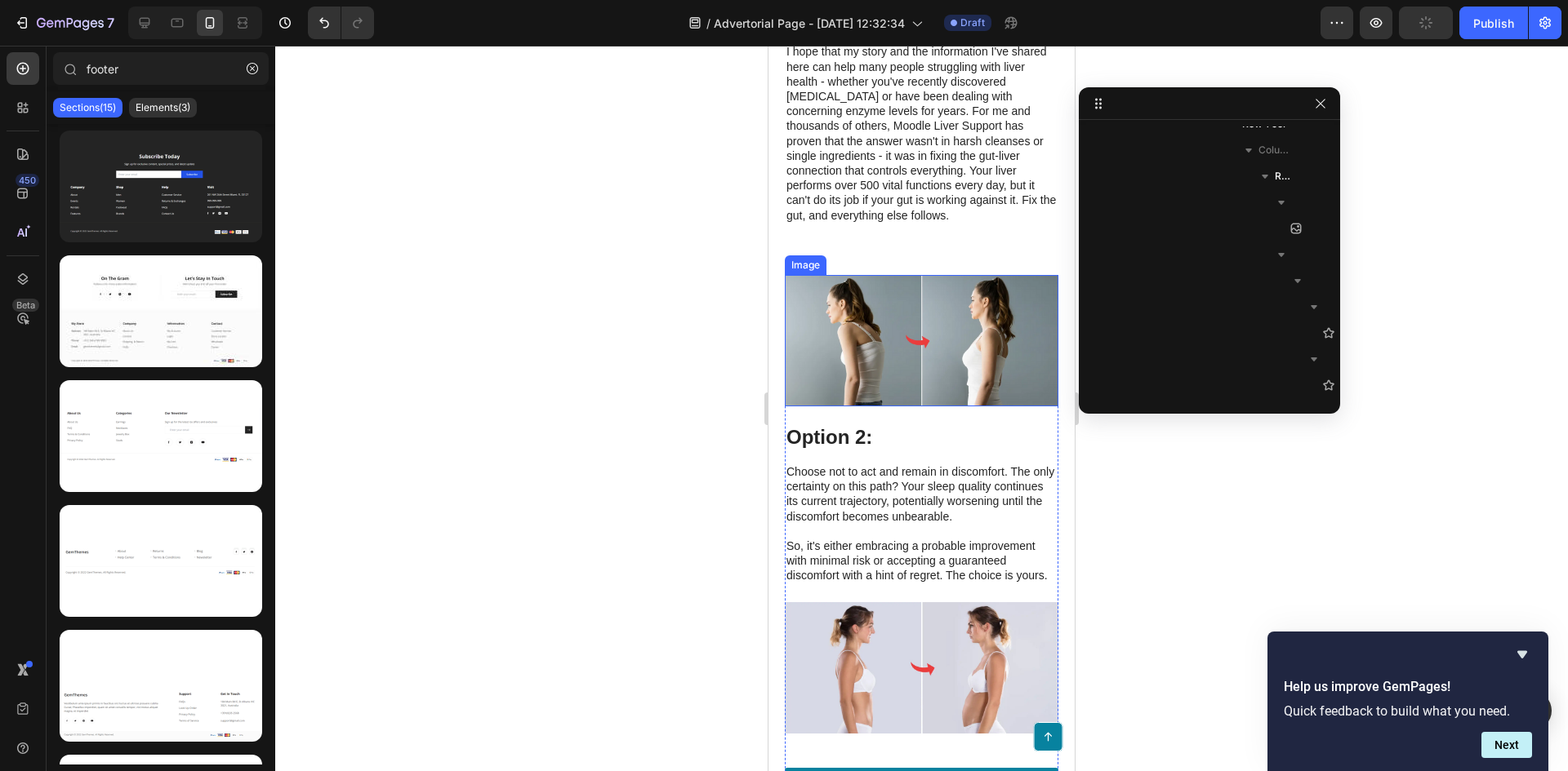
click at [1004, 322] on img at bounding box center [921, 340] width 274 height 132
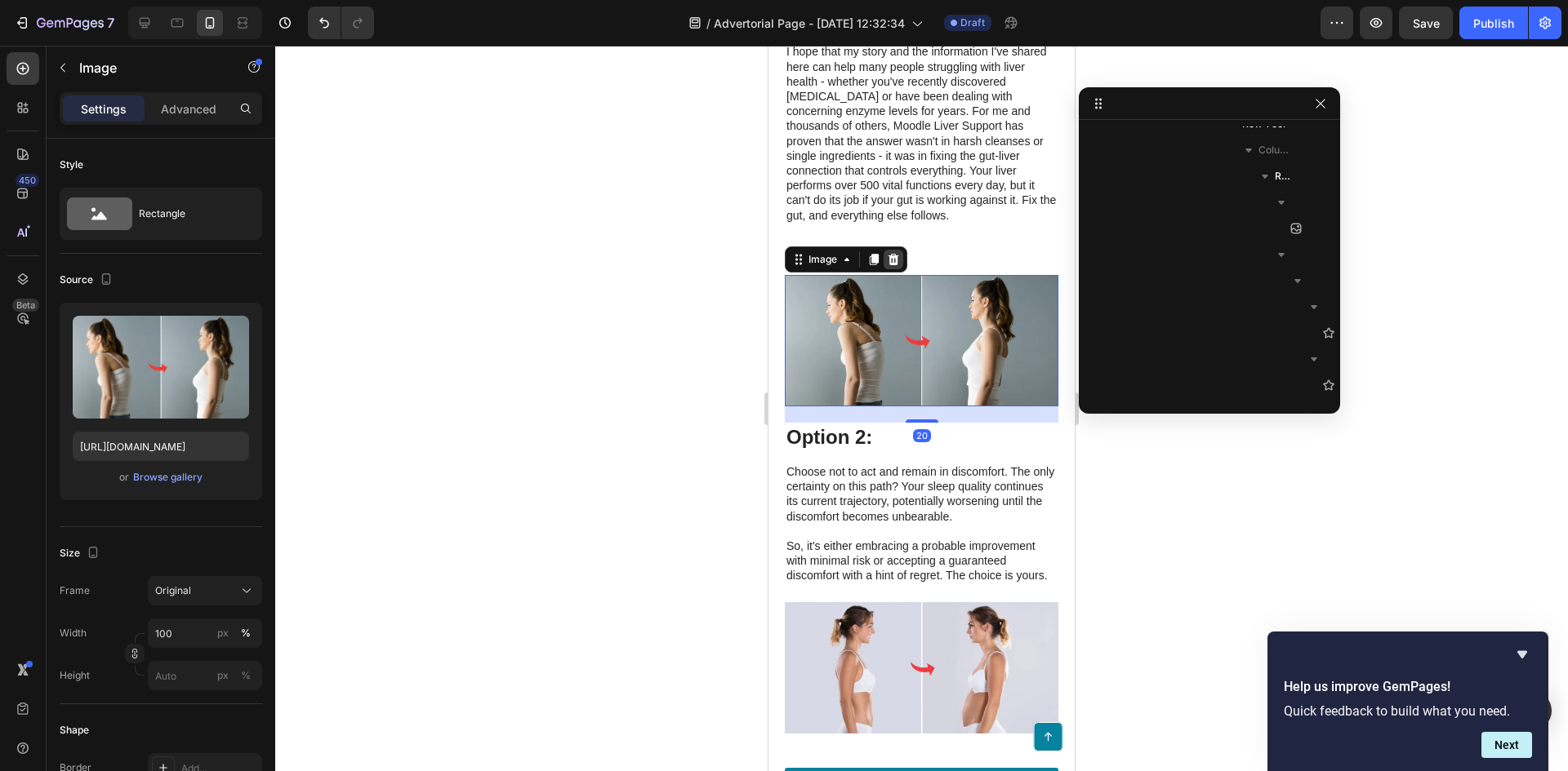
click at [885, 269] on div at bounding box center [893, 259] width 19 height 19
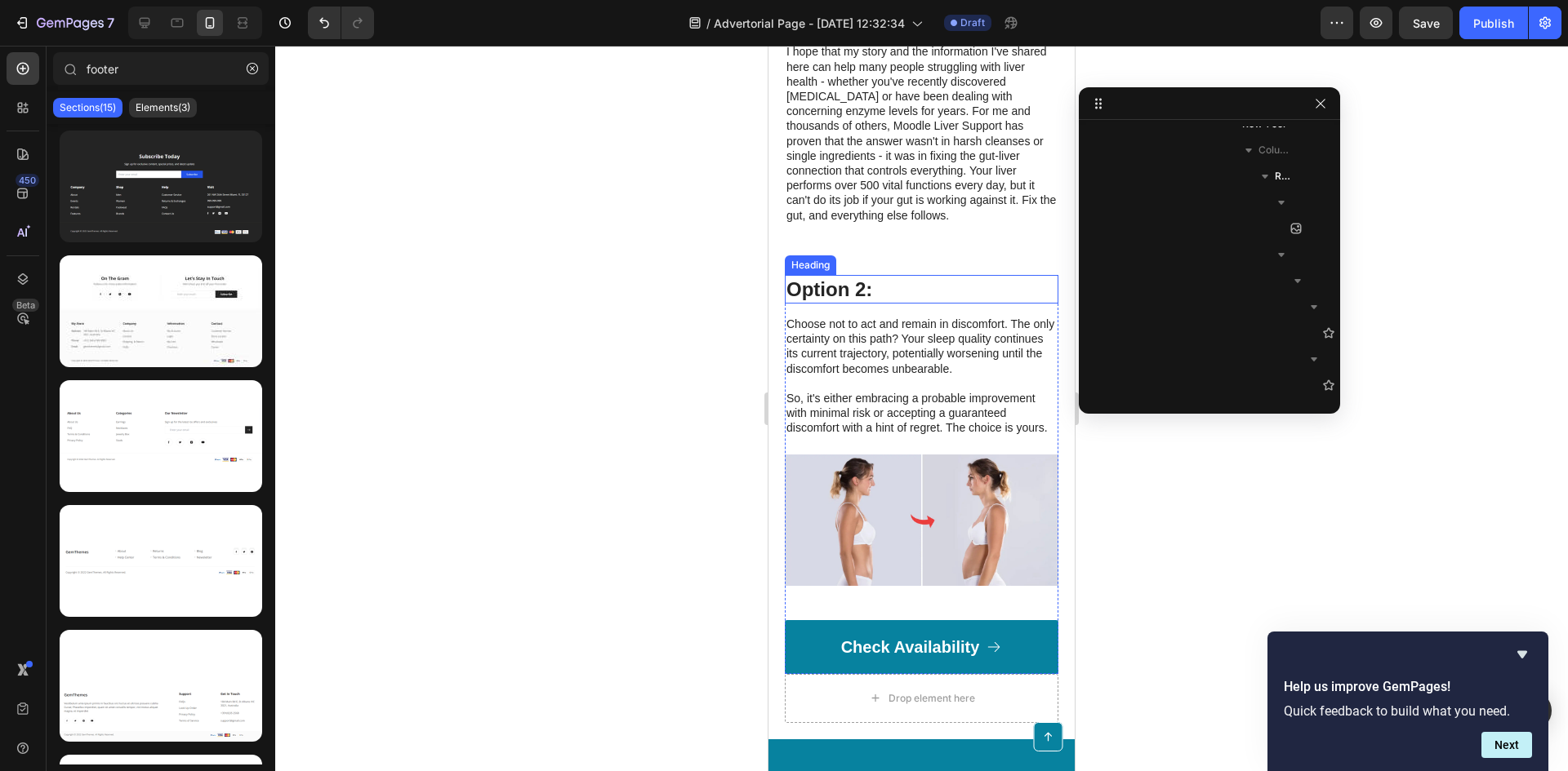
click at [984, 303] on h3 "Option 2:" at bounding box center [921, 289] width 274 height 29
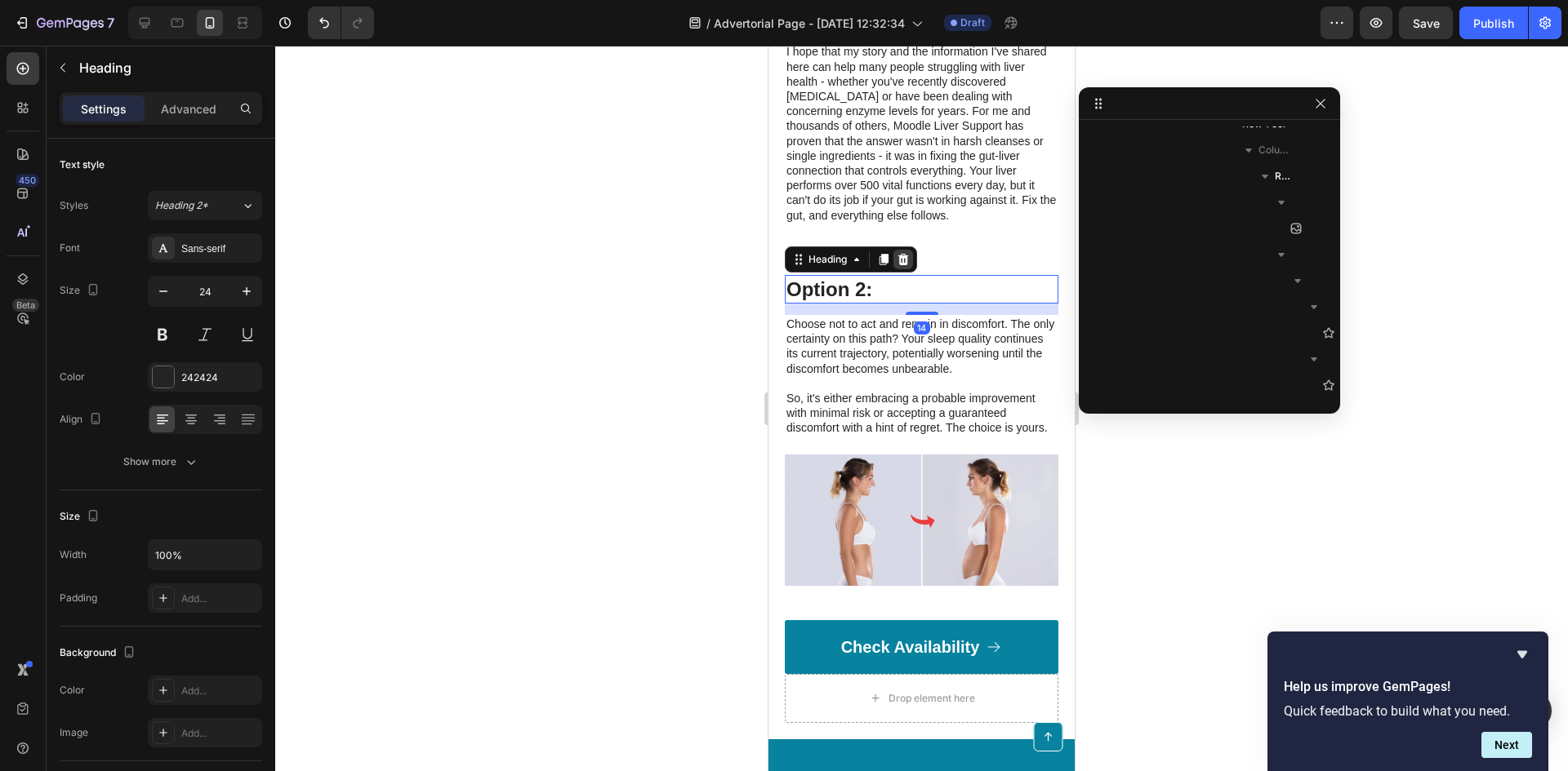
click at [909, 267] on icon at bounding box center [903, 259] width 13 height 13
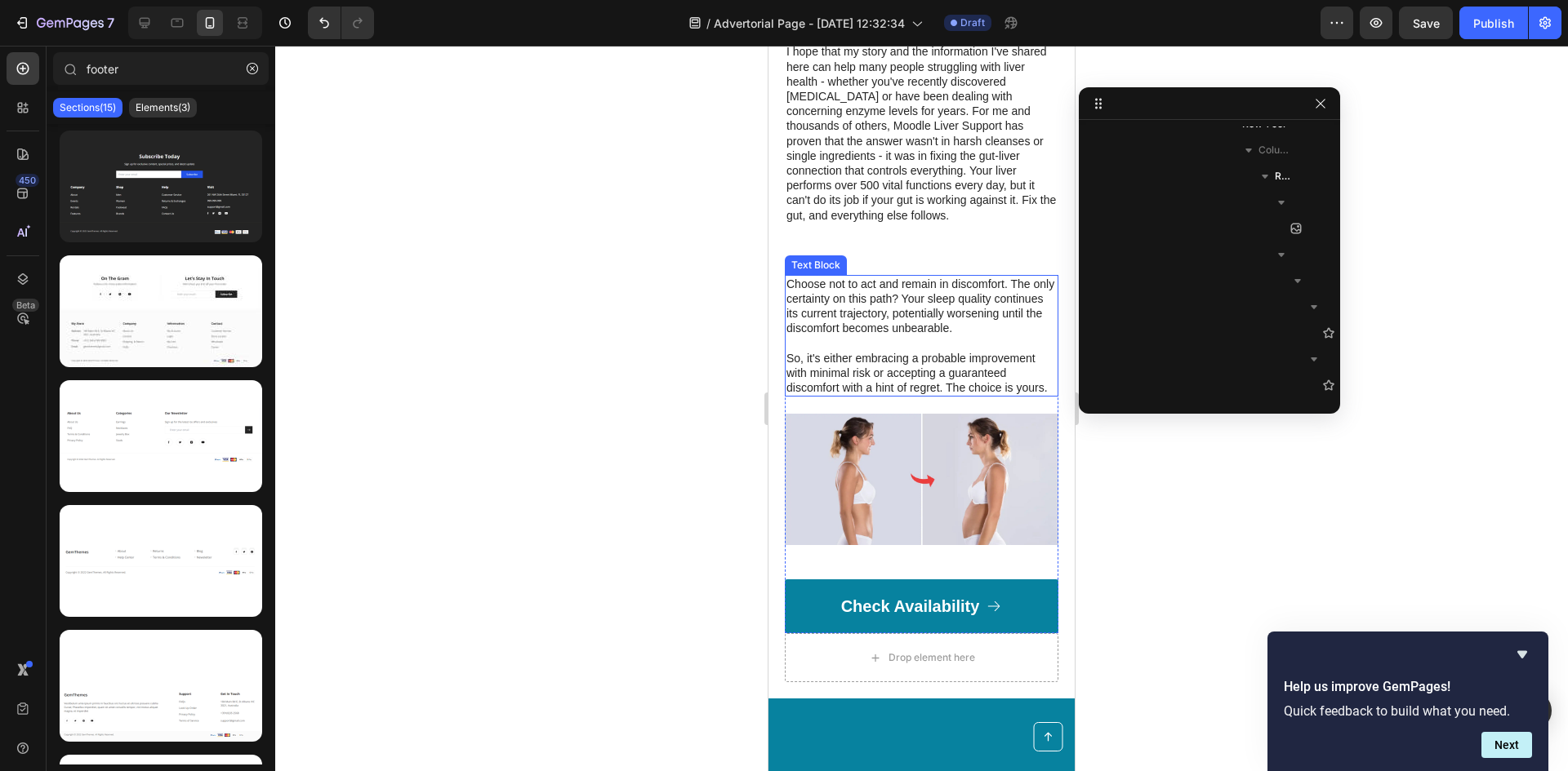
click at [978, 323] on p "Choose not to act and remain in discomfort. The only certainty on this path? Yo…" at bounding box center [921, 336] width 270 height 119
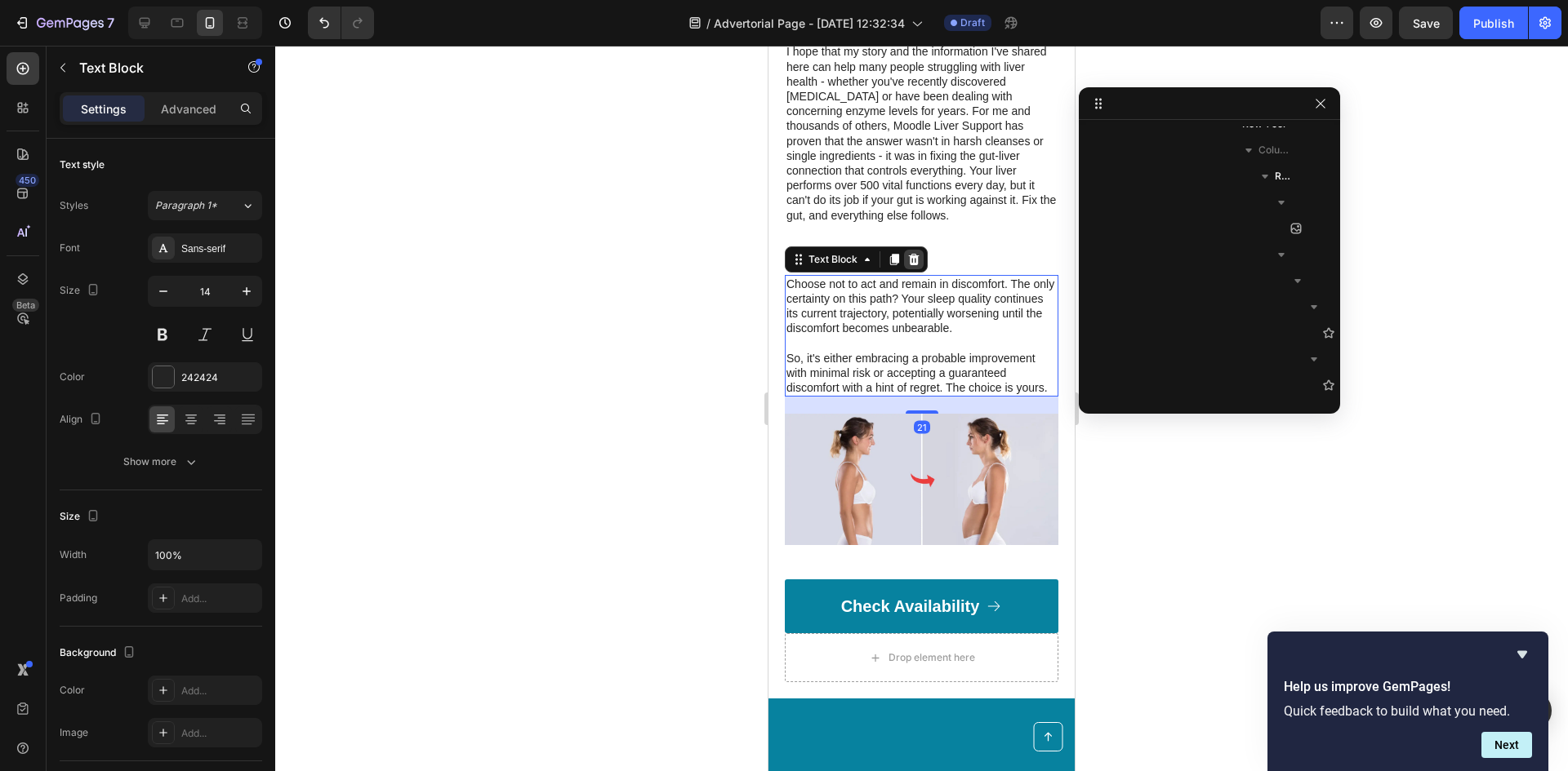
click at [909, 267] on icon at bounding box center [913, 259] width 13 height 13
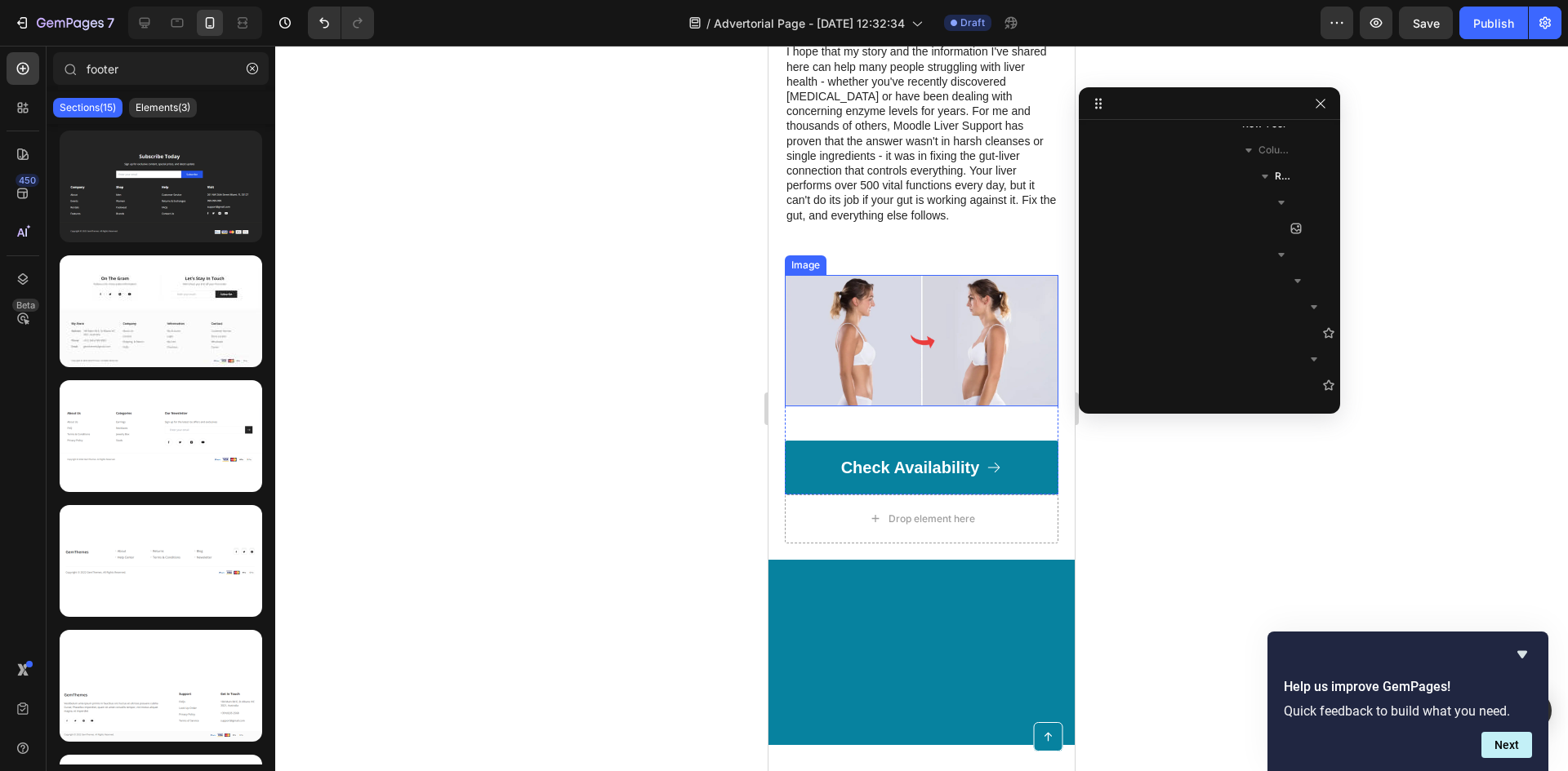
click at [944, 320] on img at bounding box center [921, 340] width 274 height 132
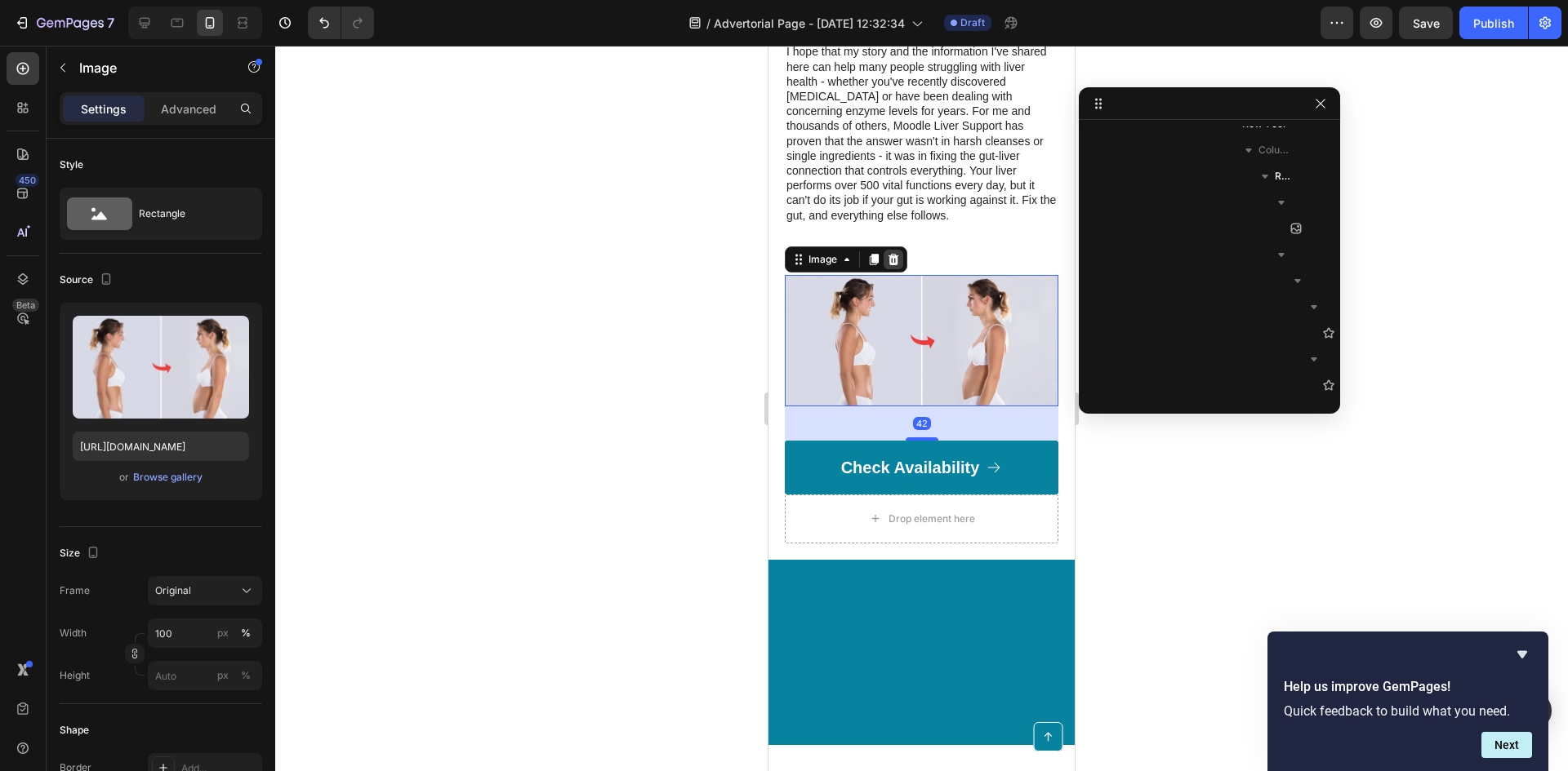
click at [887, 267] on icon at bounding box center [893, 259] width 13 height 13
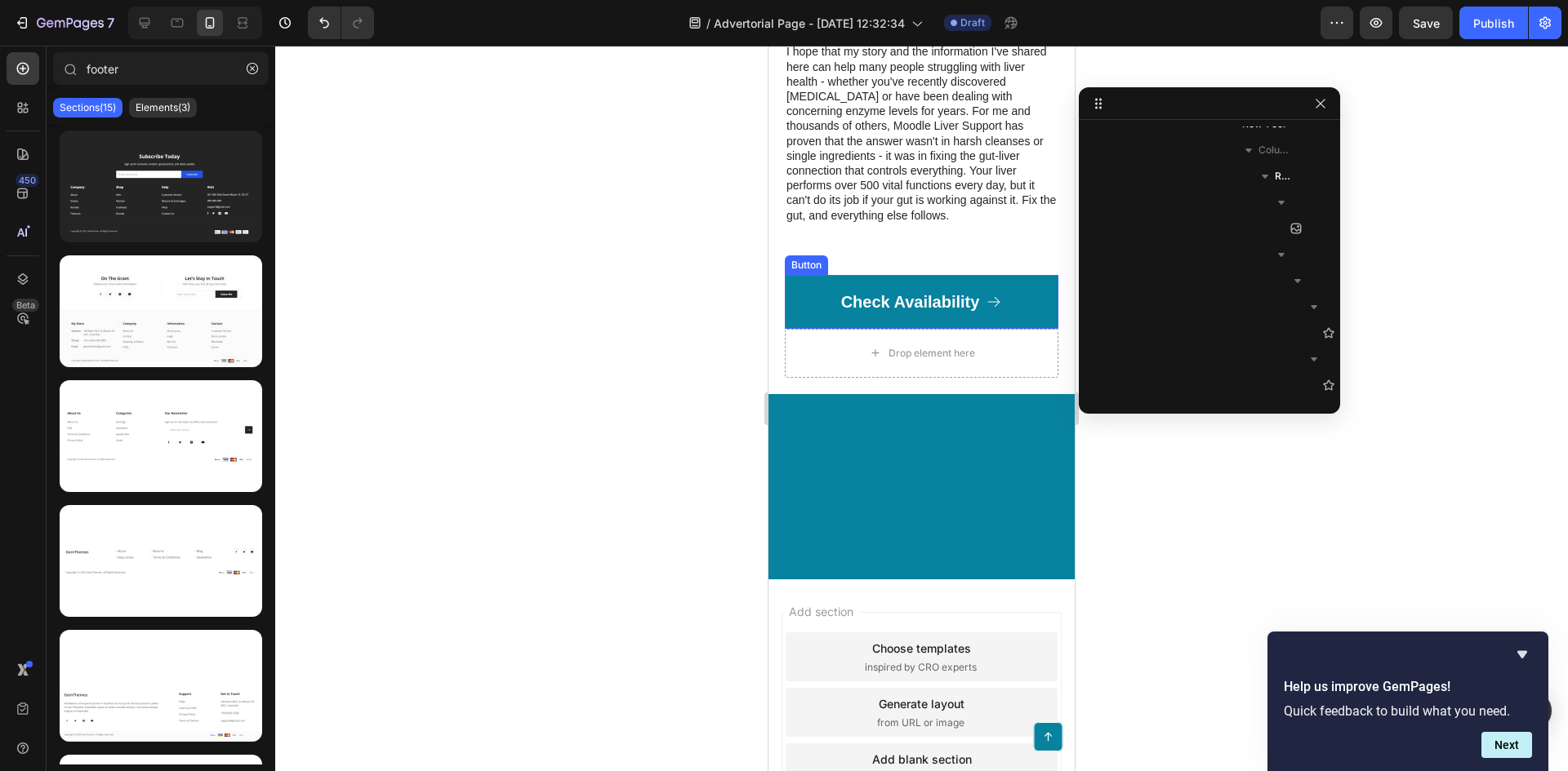
click at [1020, 329] on link "Check Availability" at bounding box center [921, 302] width 274 height 53
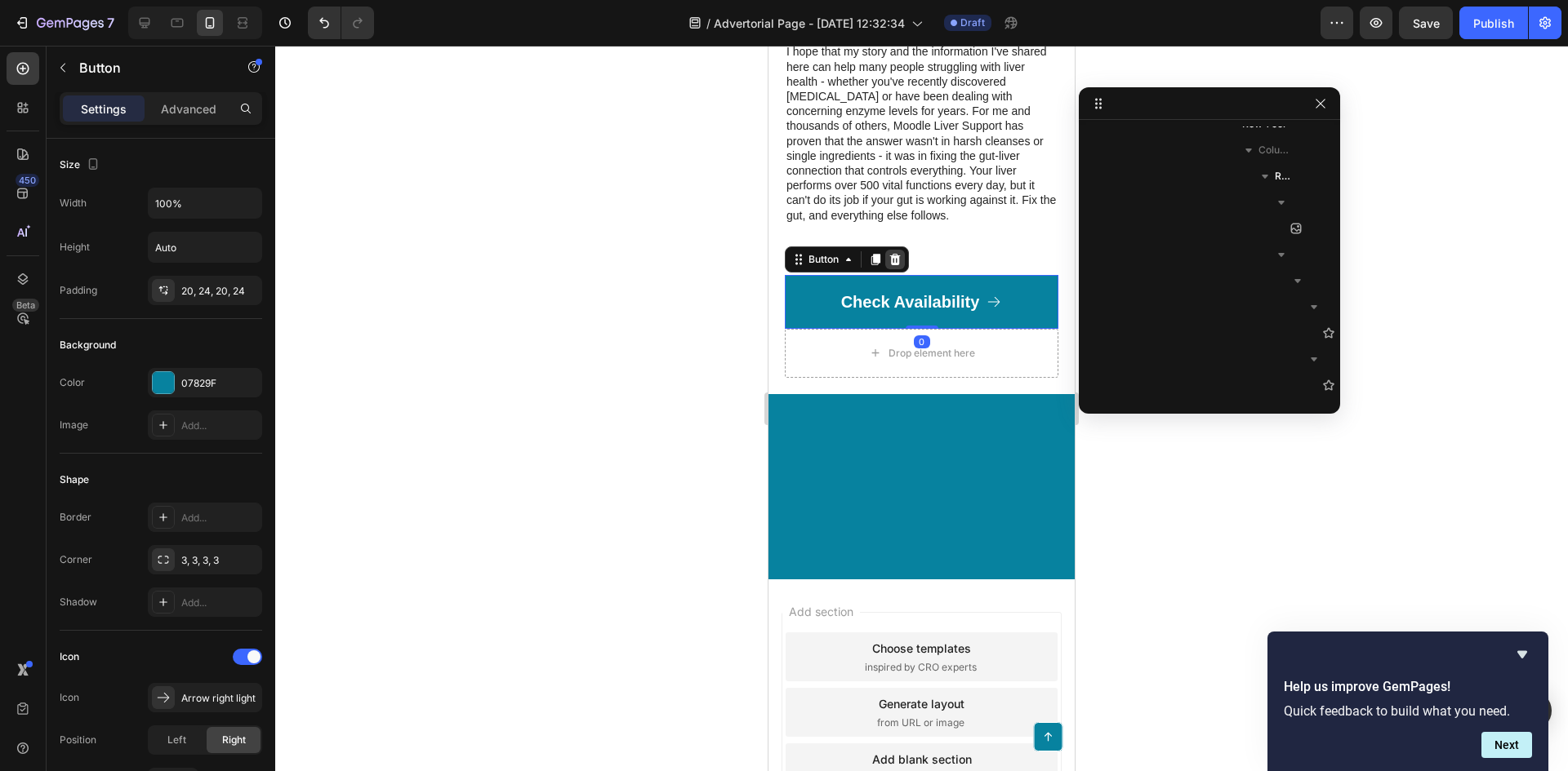
click at [902, 269] on div at bounding box center [895, 259] width 19 height 19
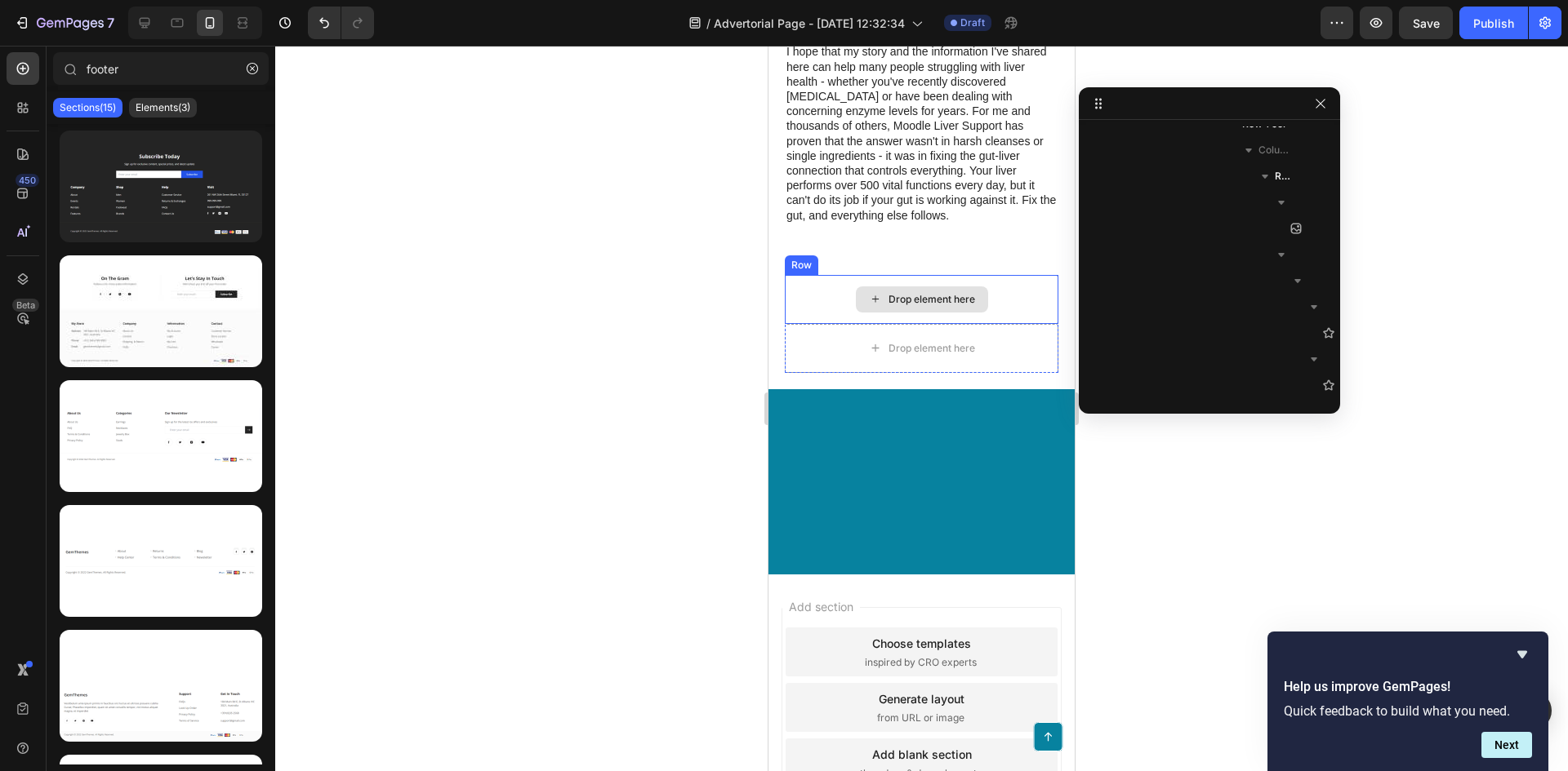
click at [1020, 324] on div "Drop element here" at bounding box center [921, 299] width 274 height 49
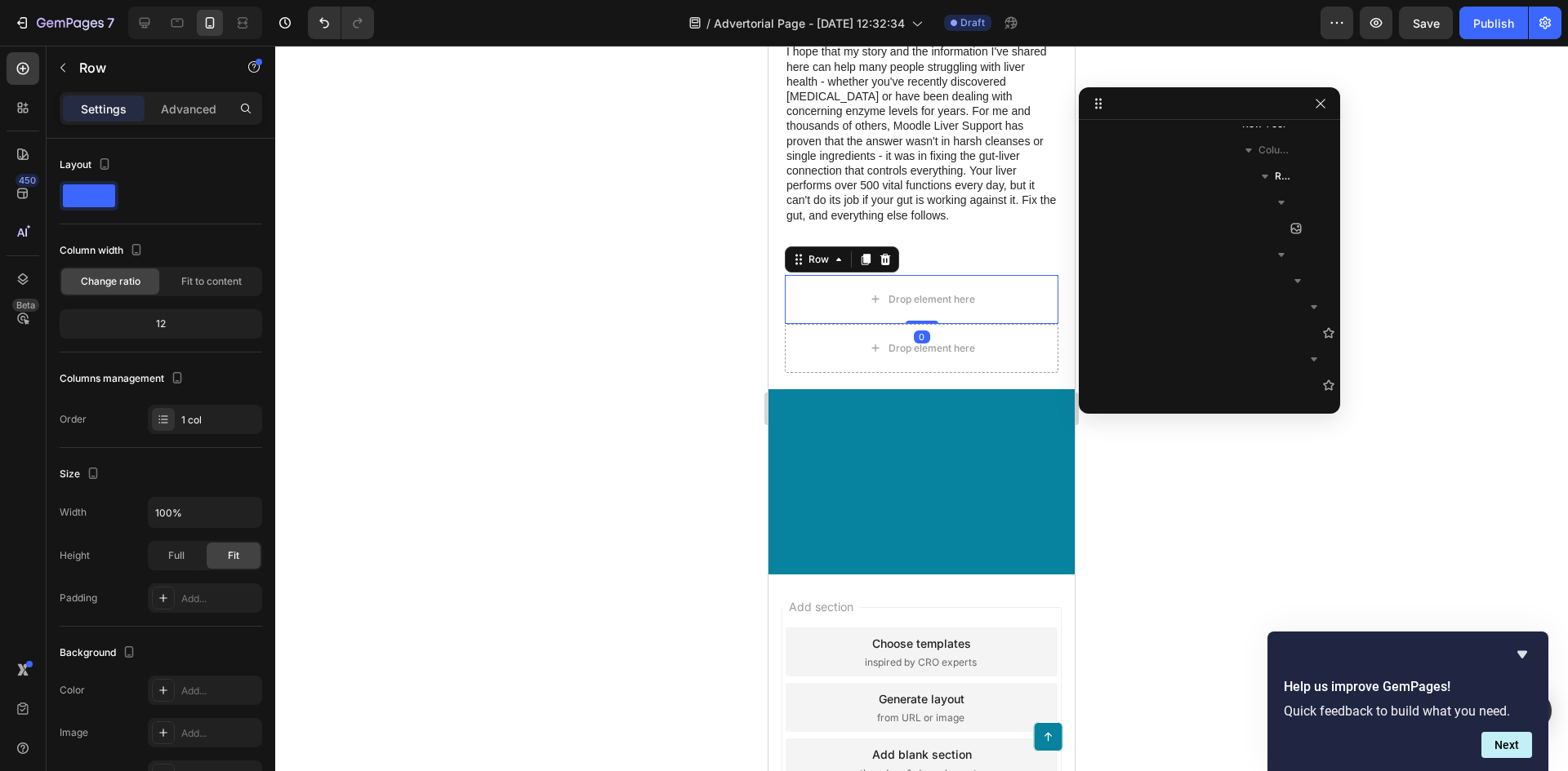
click at [884, 267] on icon at bounding box center [885, 259] width 13 height 13
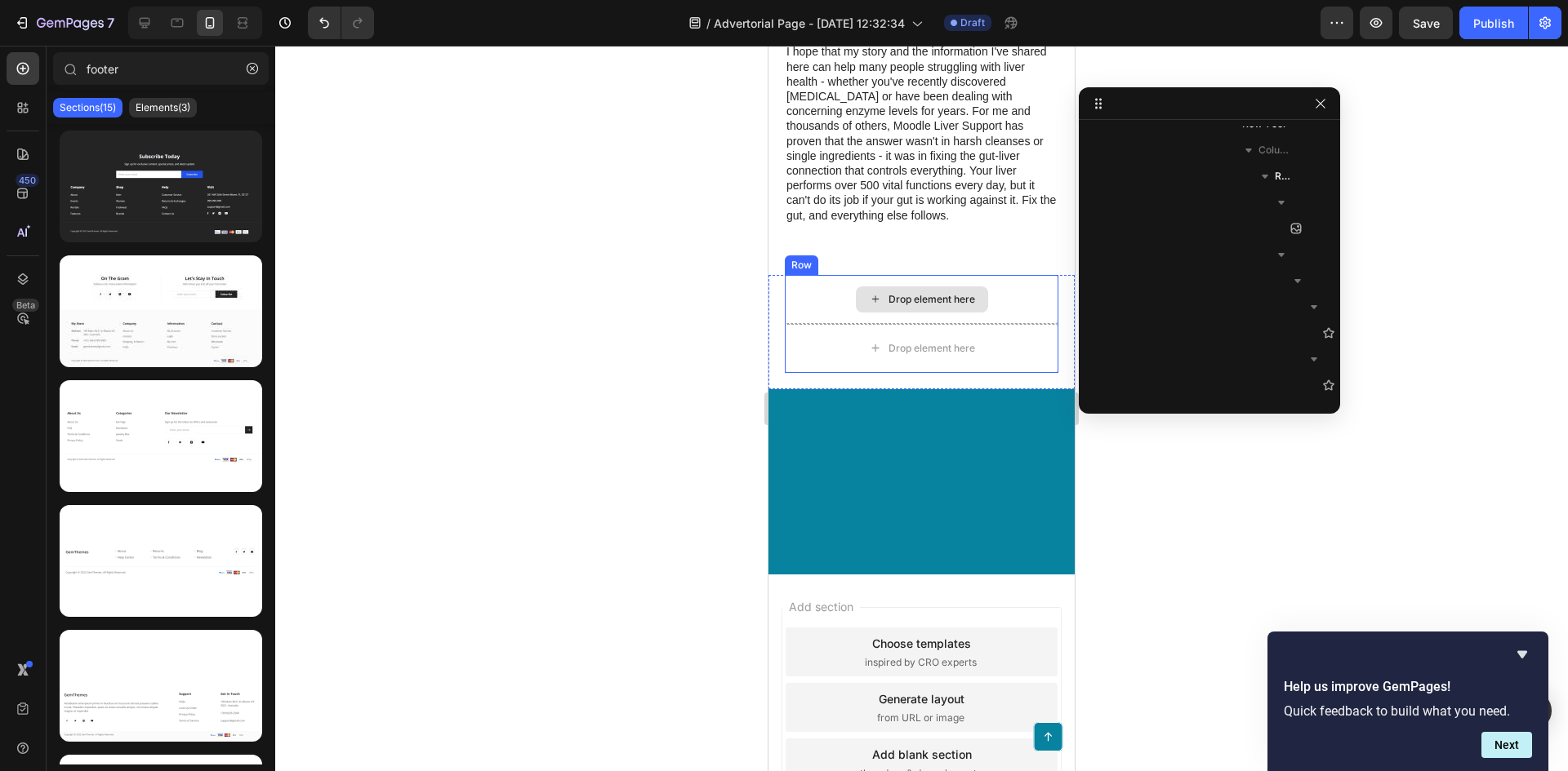
click at [1004, 324] on div "Drop element here" at bounding box center [921, 299] width 274 height 49
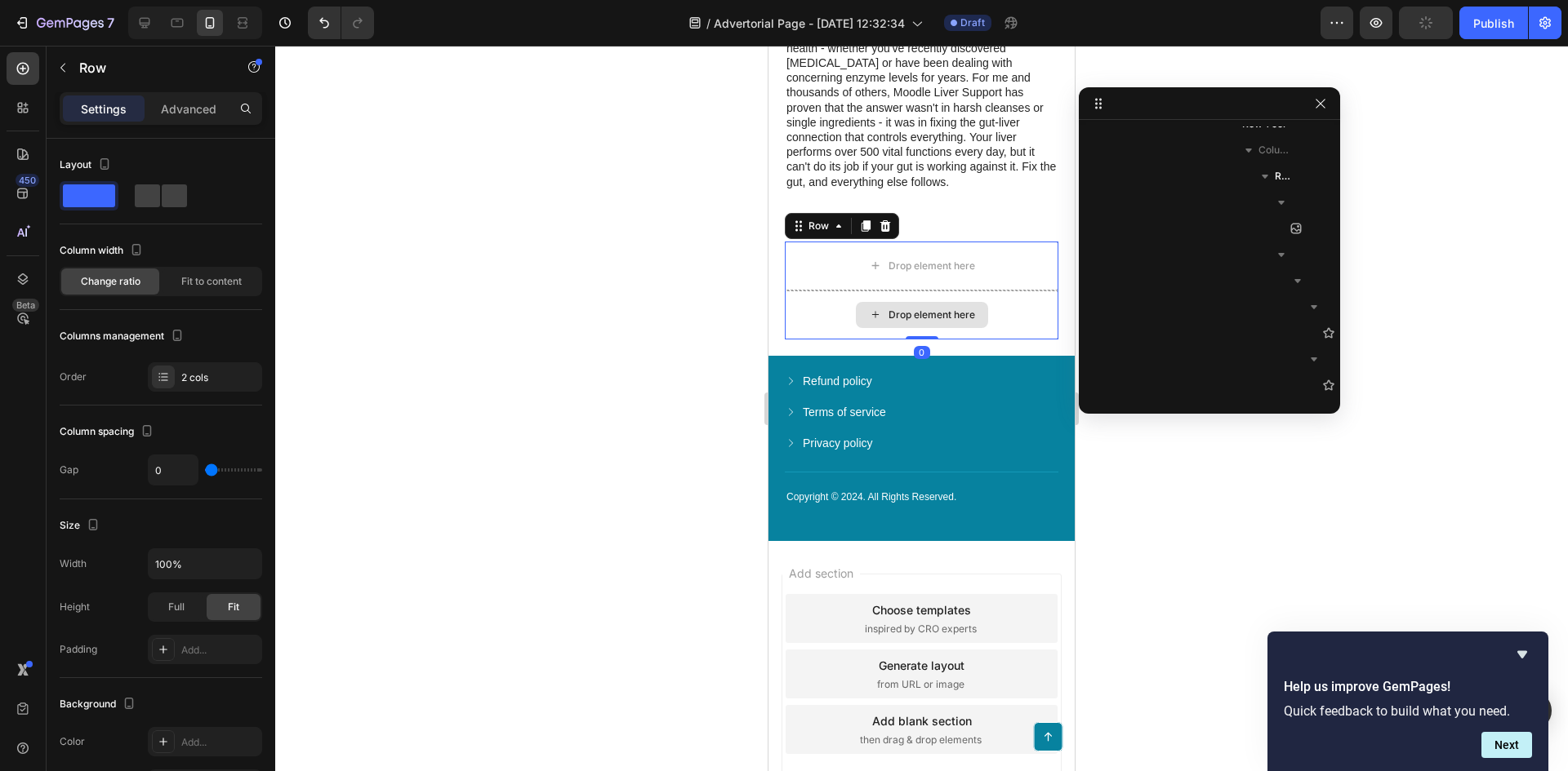
scroll to position [5281, 0]
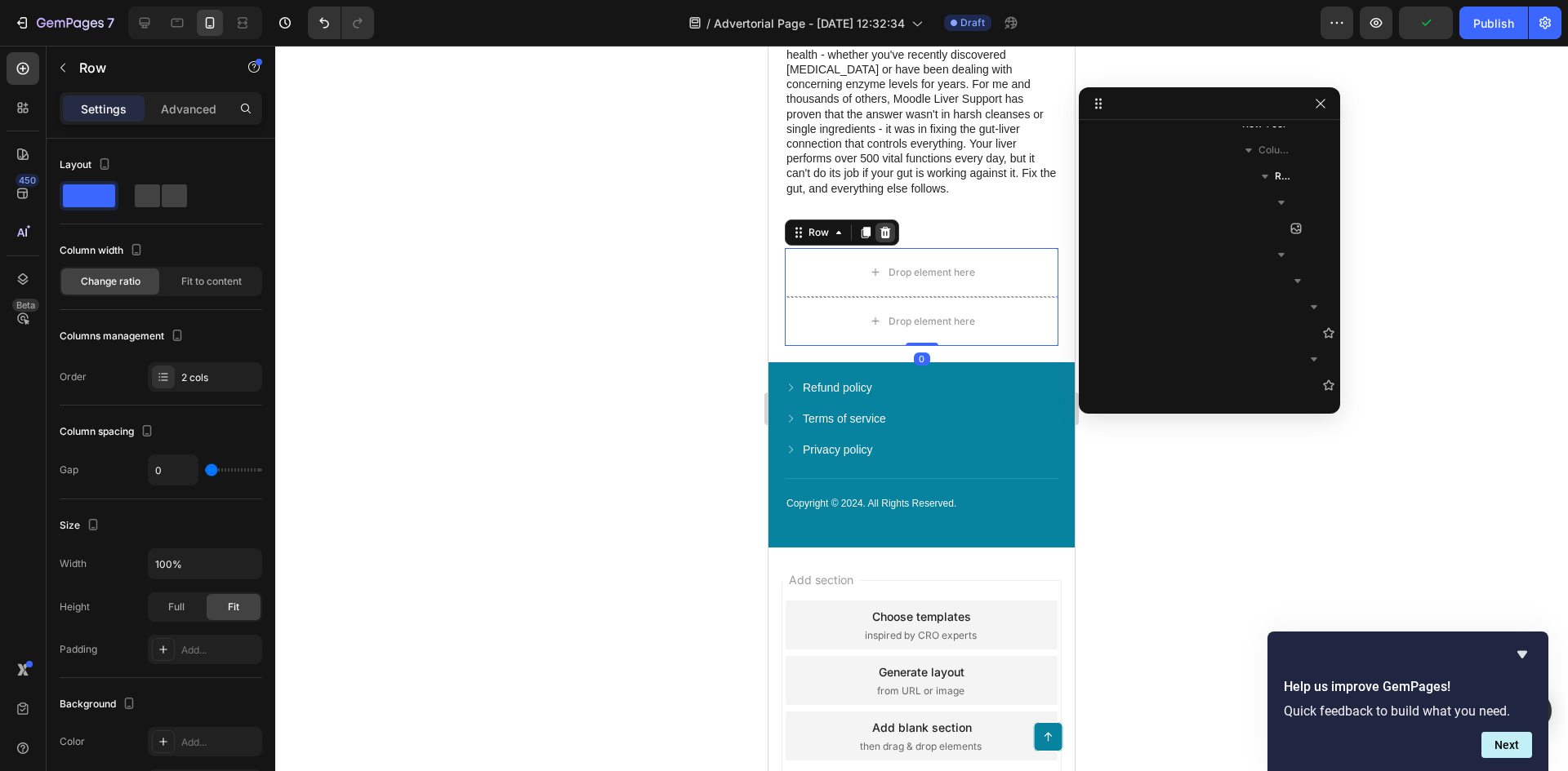
click at [883, 238] on icon at bounding box center [885, 232] width 11 height 11
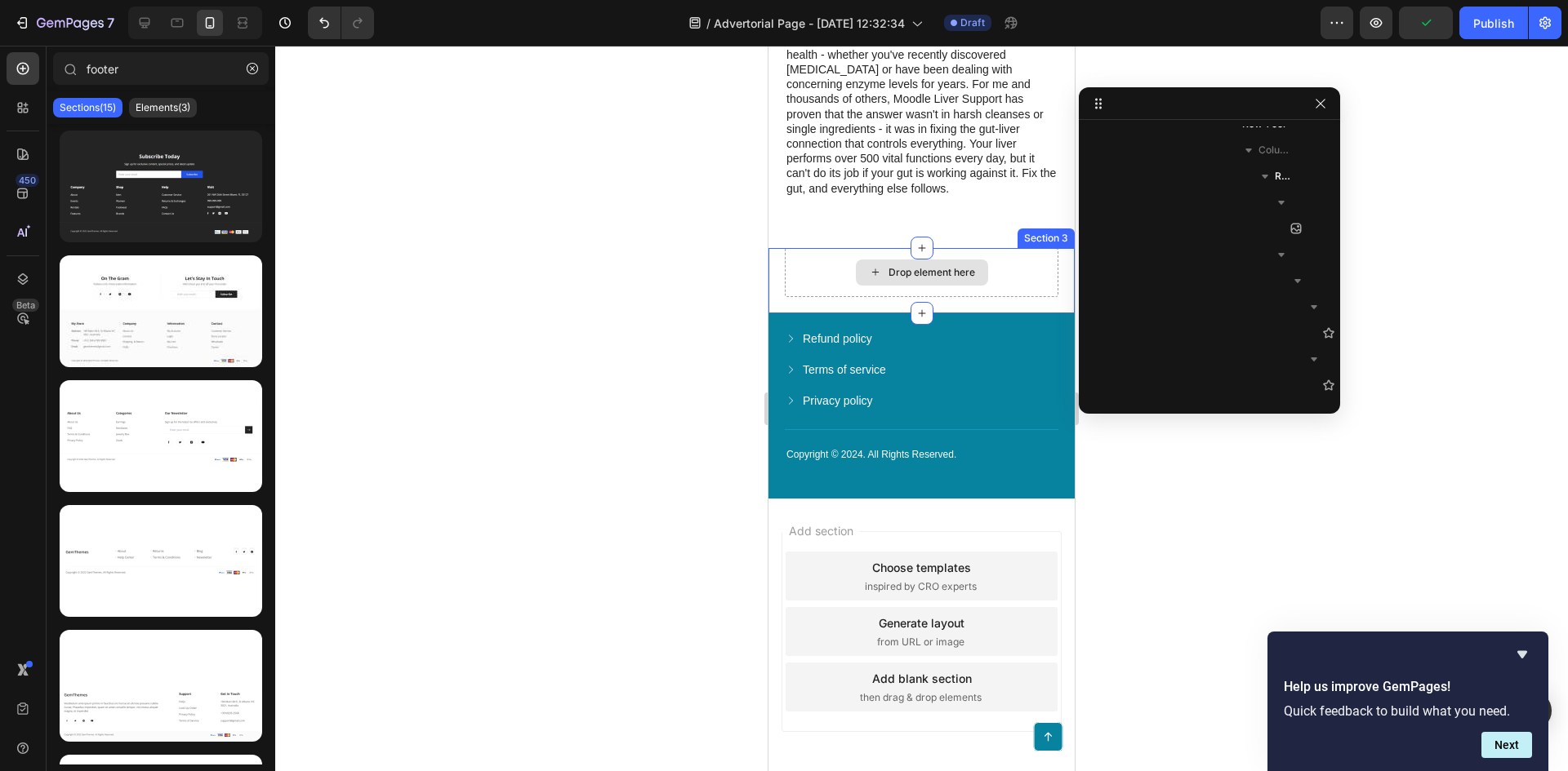
click at [1013, 297] on div "Drop element here" at bounding box center [921, 272] width 274 height 49
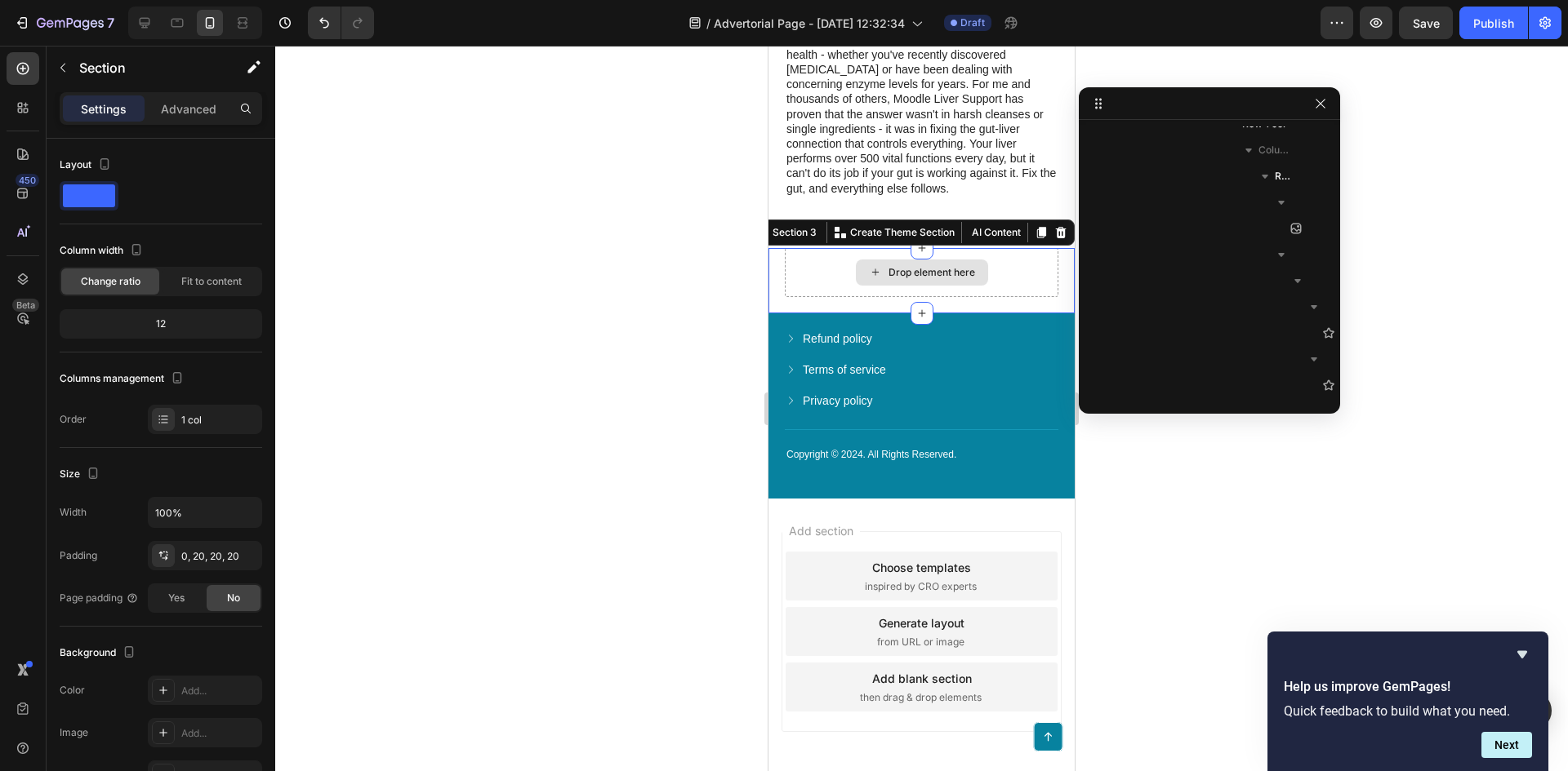
click at [972, 297] on div "Drop element here" at bounding box center [921, 272] width 274 height 49
click at [801, 297] on div "Drop element here" at bounding box center [921, 272] width 274 height 49
click at [70, 74] on button "button" at bounding box center [63, 67] width 26 height 26
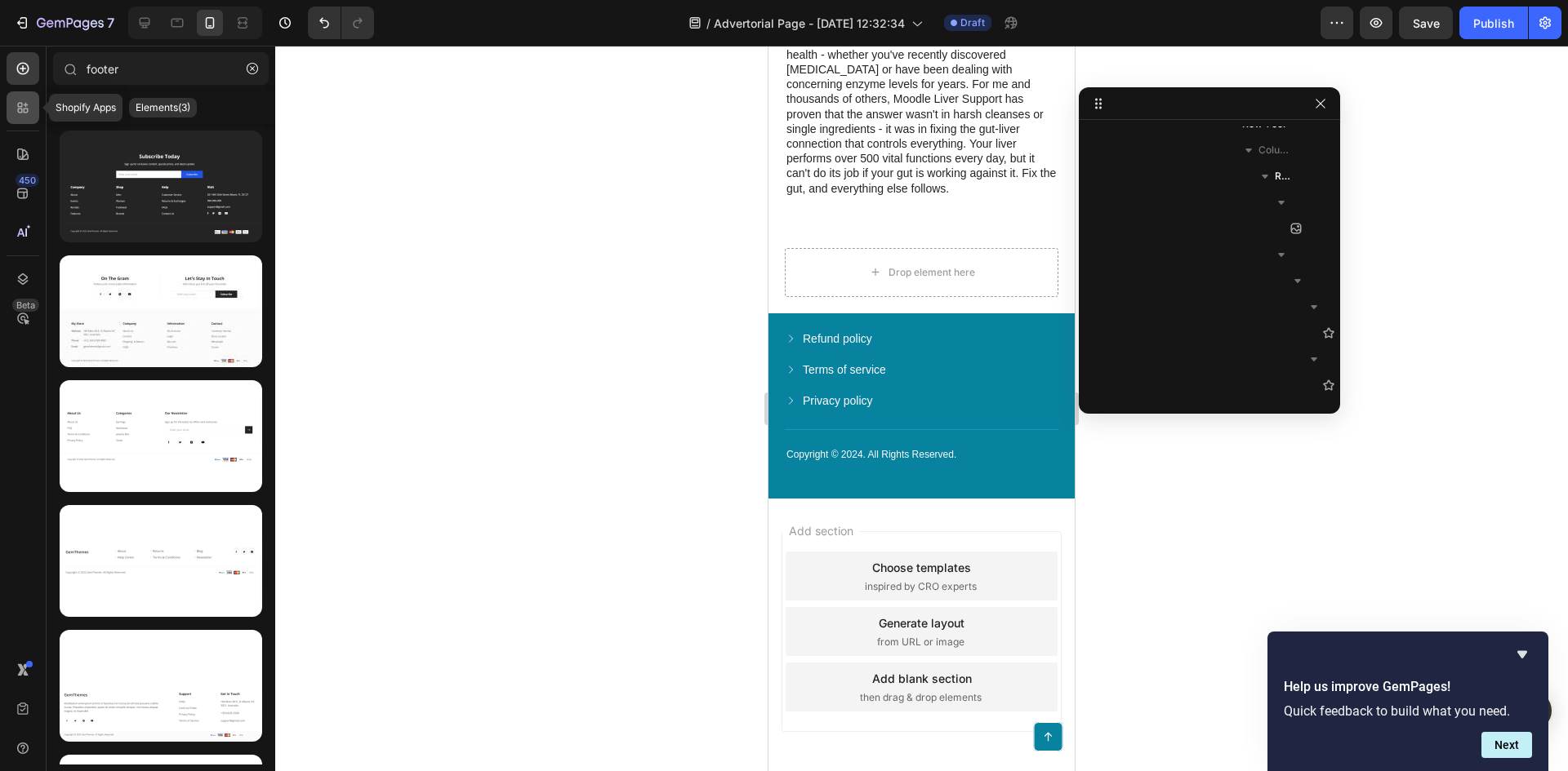
click at [28, 100] on icon at bounding box center [23, 108] width 17 height 17
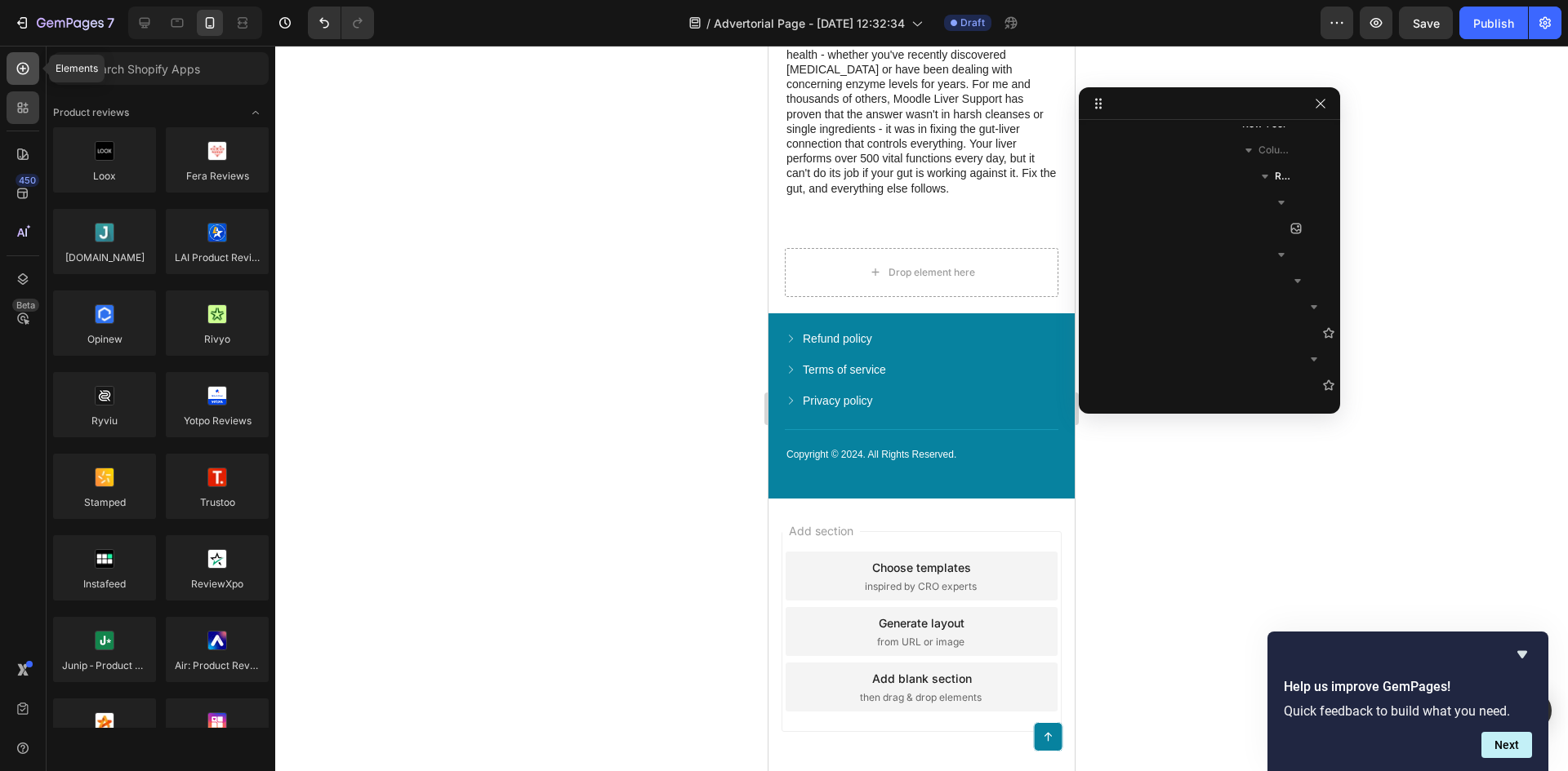
click at [19, 77] on div at bounding box center [22, 68] width 32 height 32
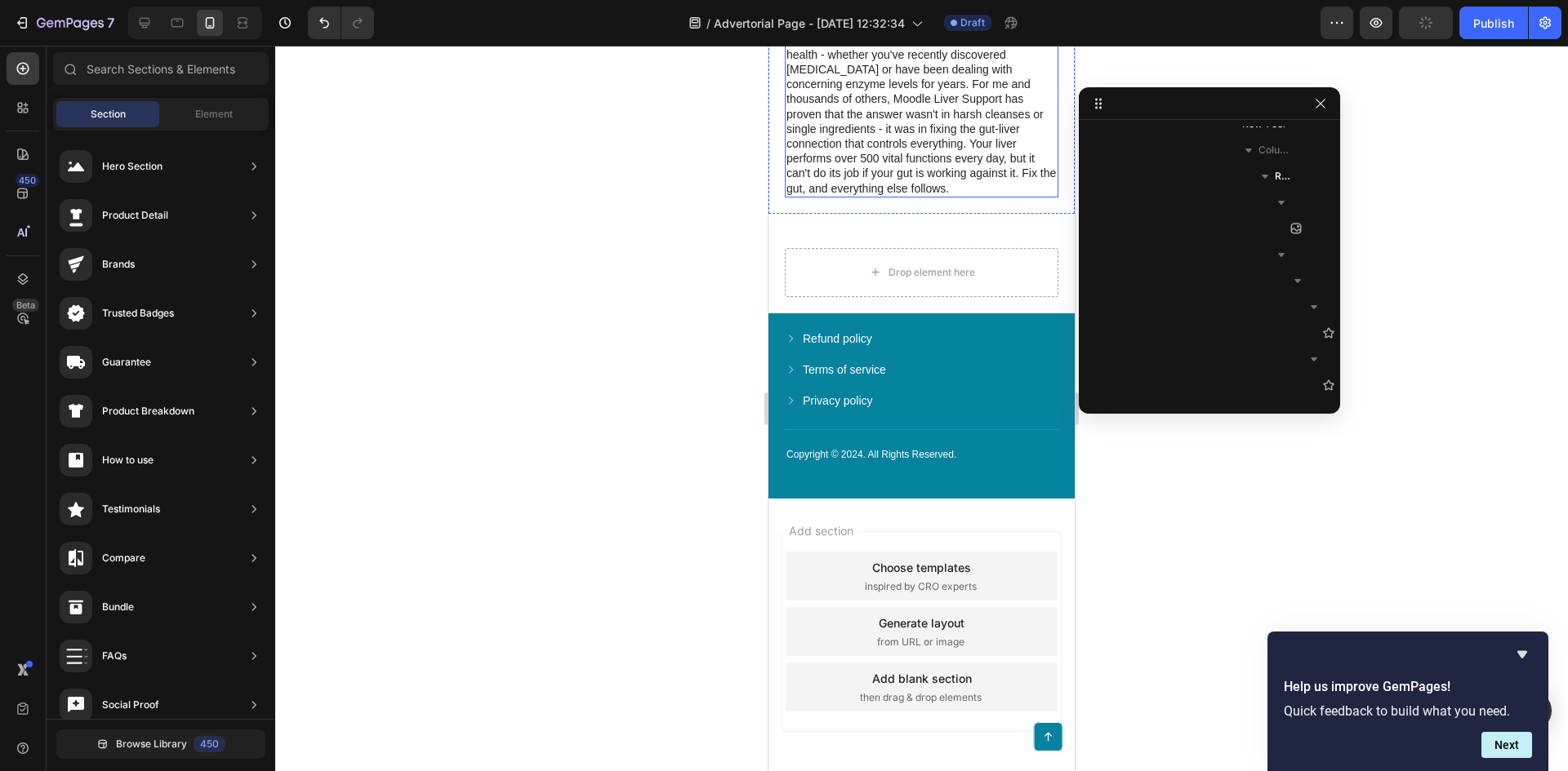
click at [990, 160] on p "I hope that my story and the information I've shared here can help many people …" at bounding box center [921, 106] width 270 height 178
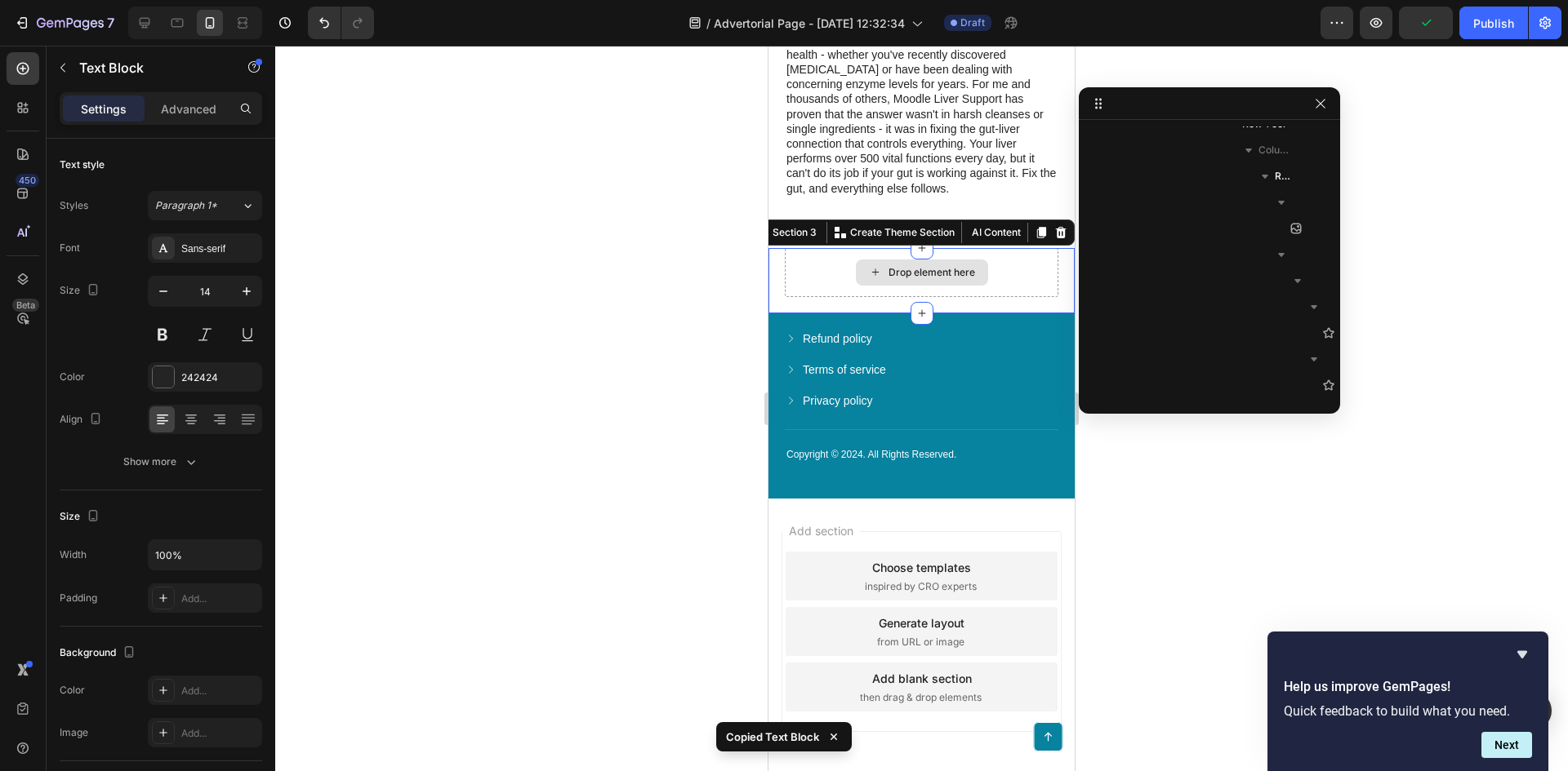
click at [950, 297] on div "Drop element here" at bounding box center [921, 272] width 274 height 49
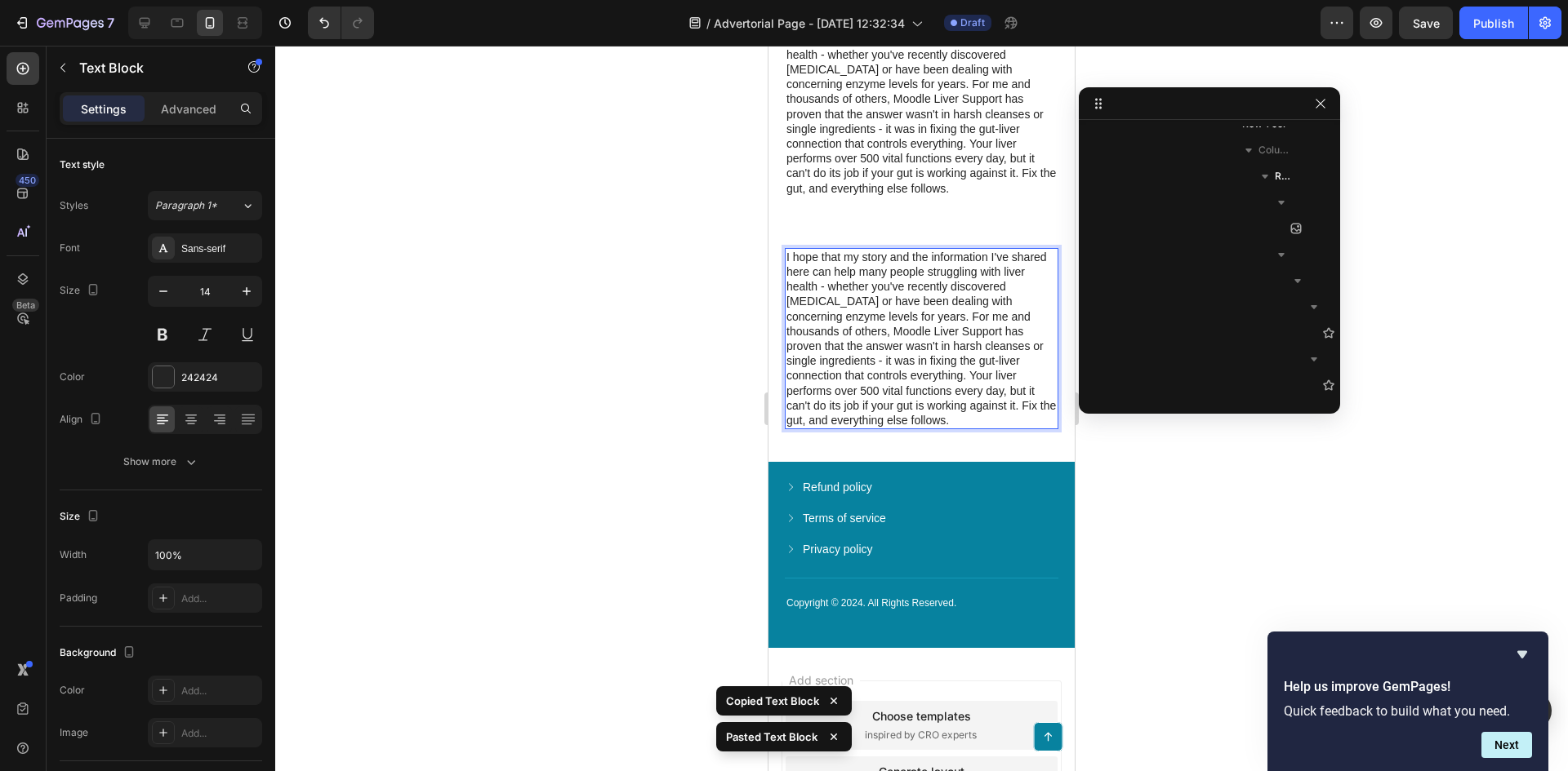
click at [921, 382] on p "I hope that my story and the information I've shared here can help many people …" at bounding box center [921, 338] width 270 height 178
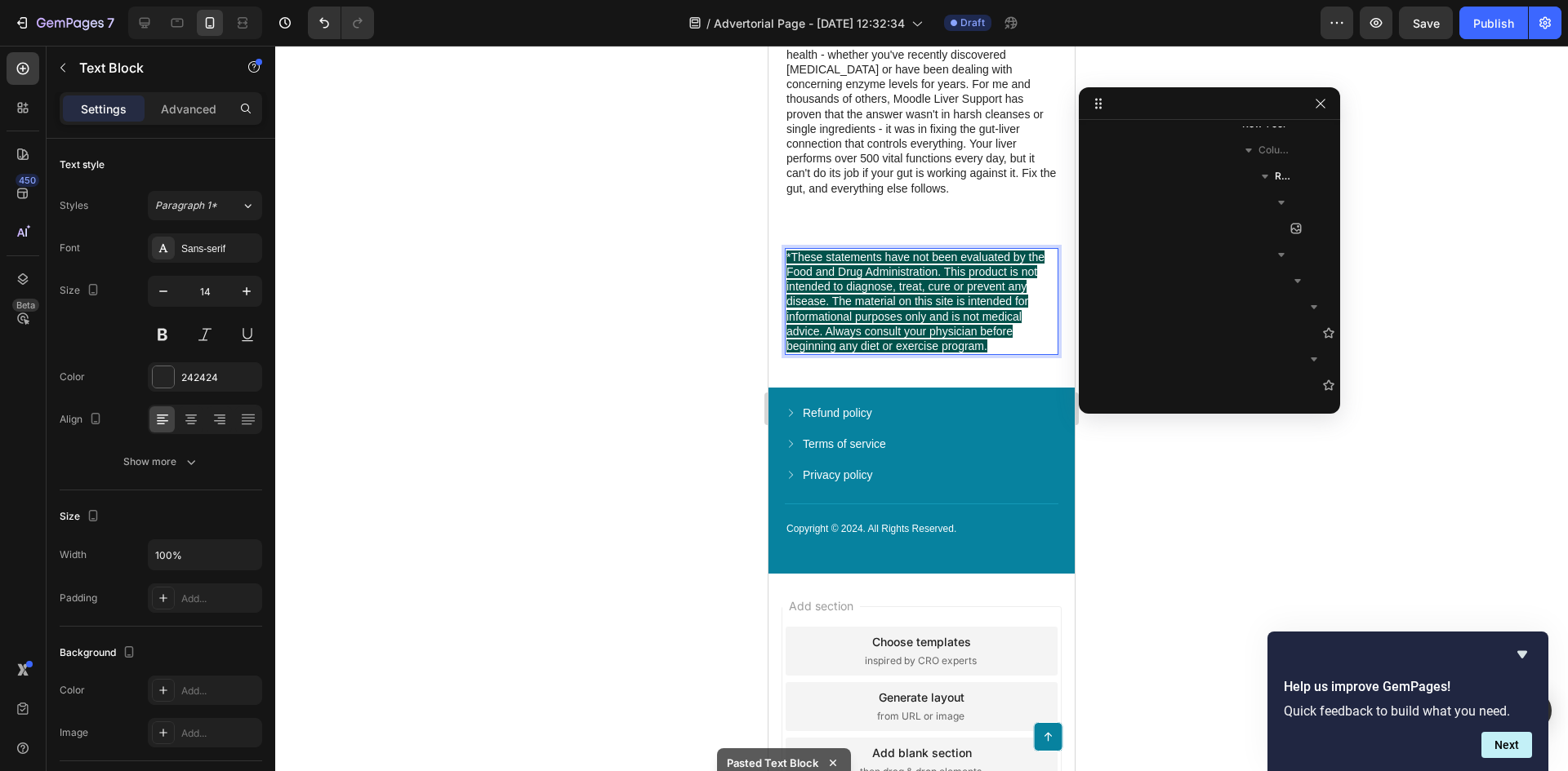
click at [584, 332] on div at bounding box center [921, 409] width 1292 height 726
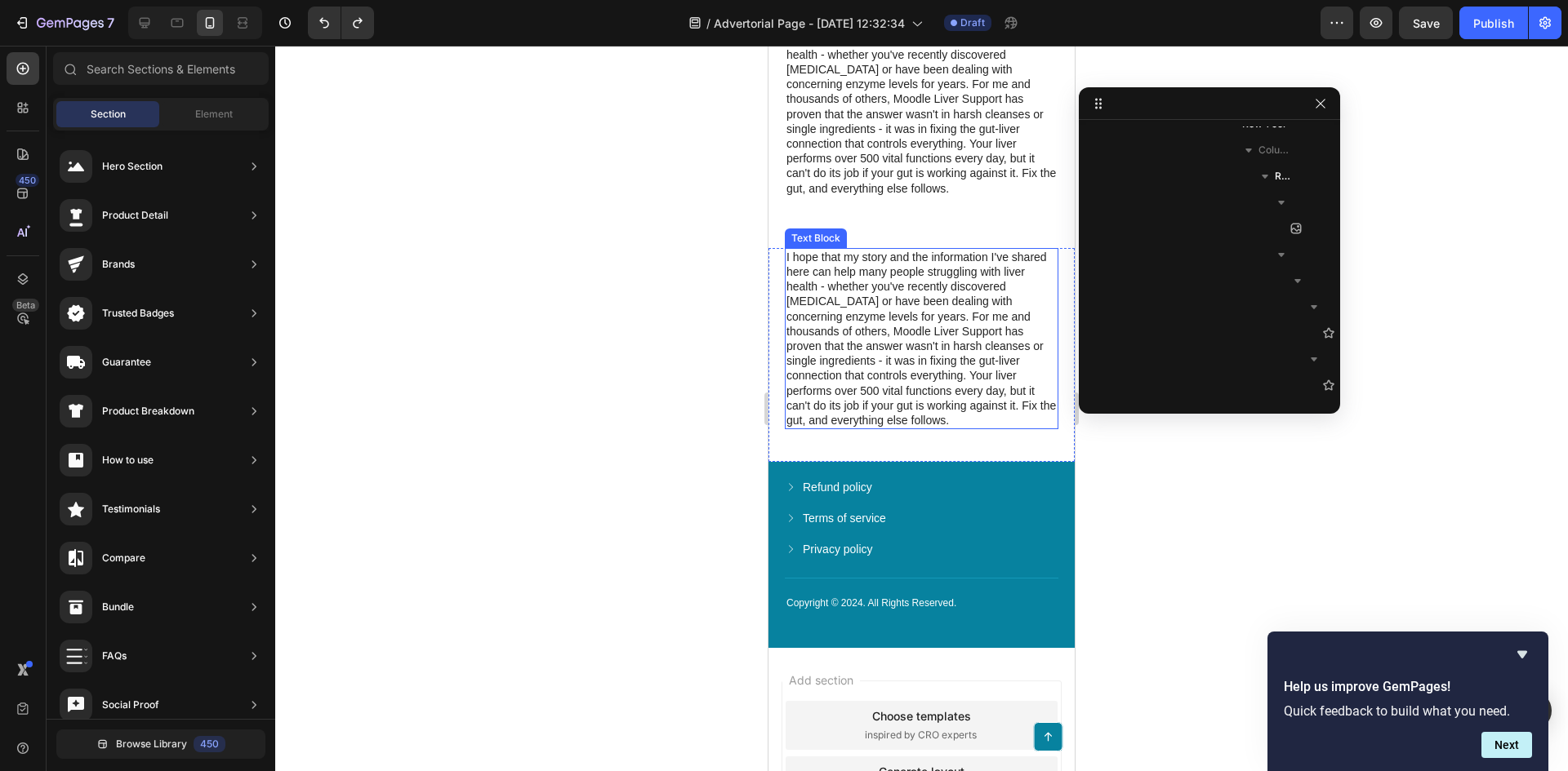
click at [889, 336] on p "I hope that my story and the information I've shared here can help many people …" at bounding box center [921, 338] width 270 height 178
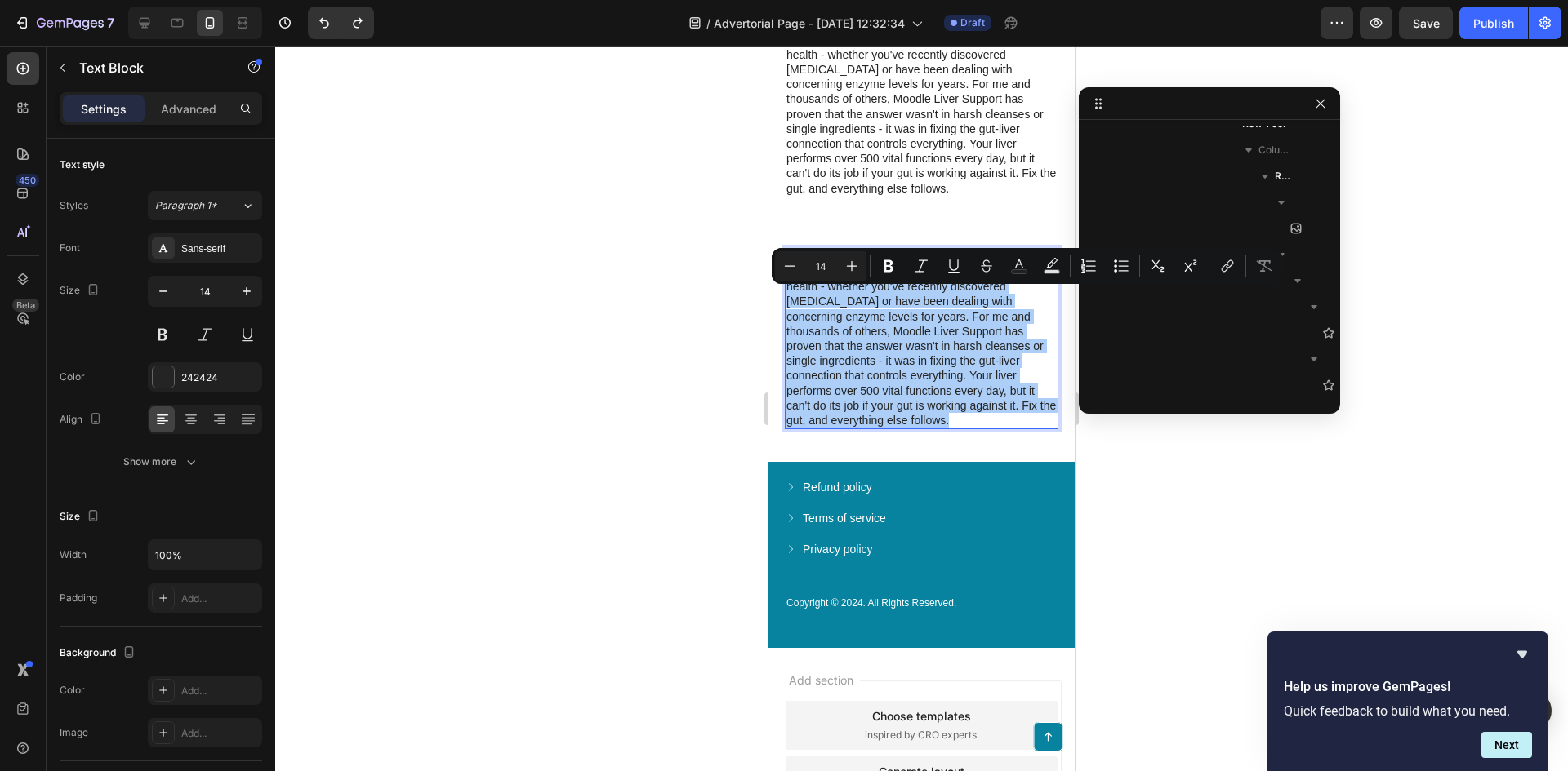
click at [511, 386] on div at bounding box center [921, 409] width 1292 height 726
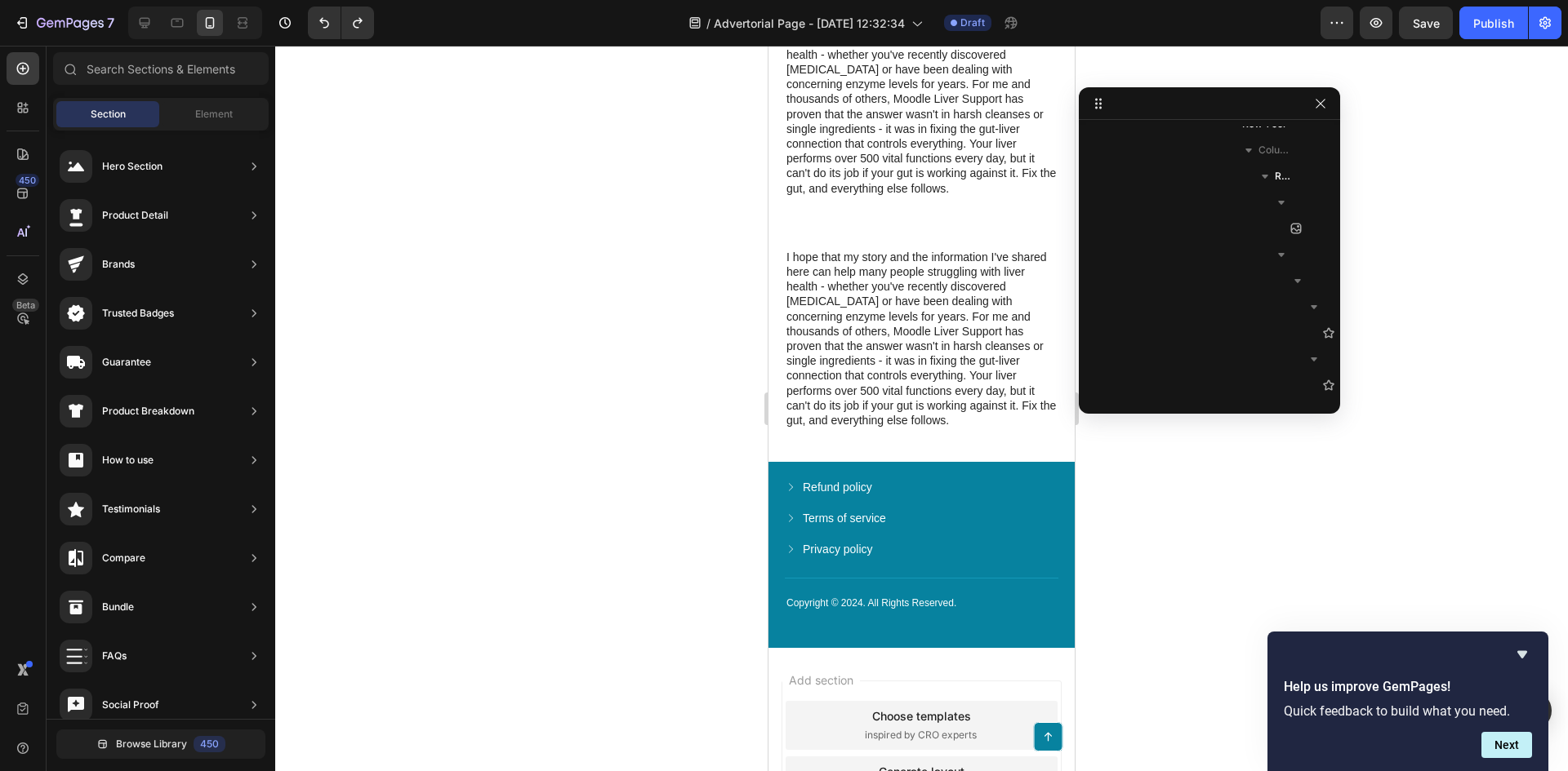
click at [802, 337] on p "I hope that my story and the information I've shared here can help many people …" at bounding box center [921, 338] width 270 height 178
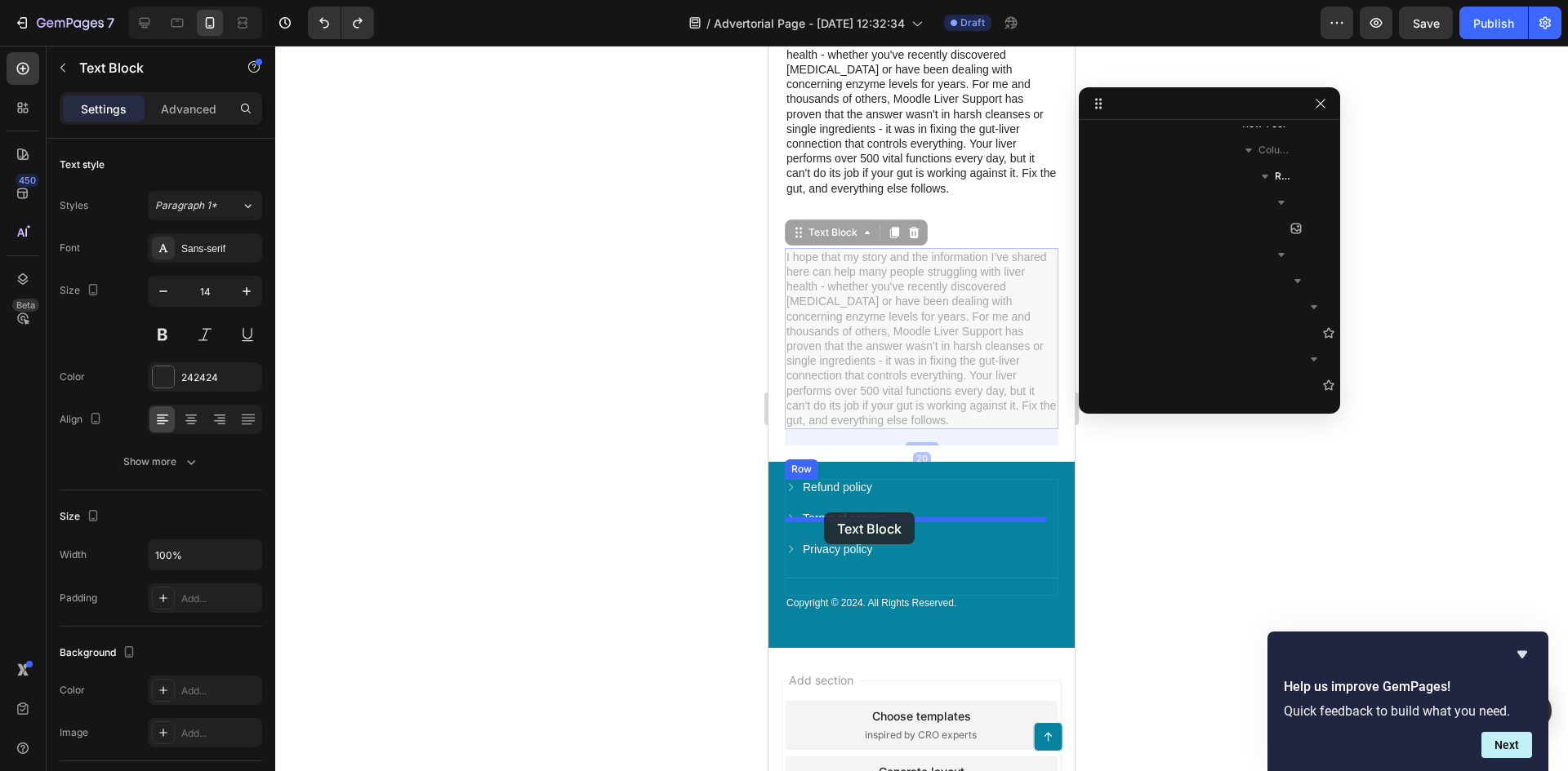
drag, startPoint x: 796, startPoint y: 277, endPoint x: 824, endPoint y: 513, distance: 237.7
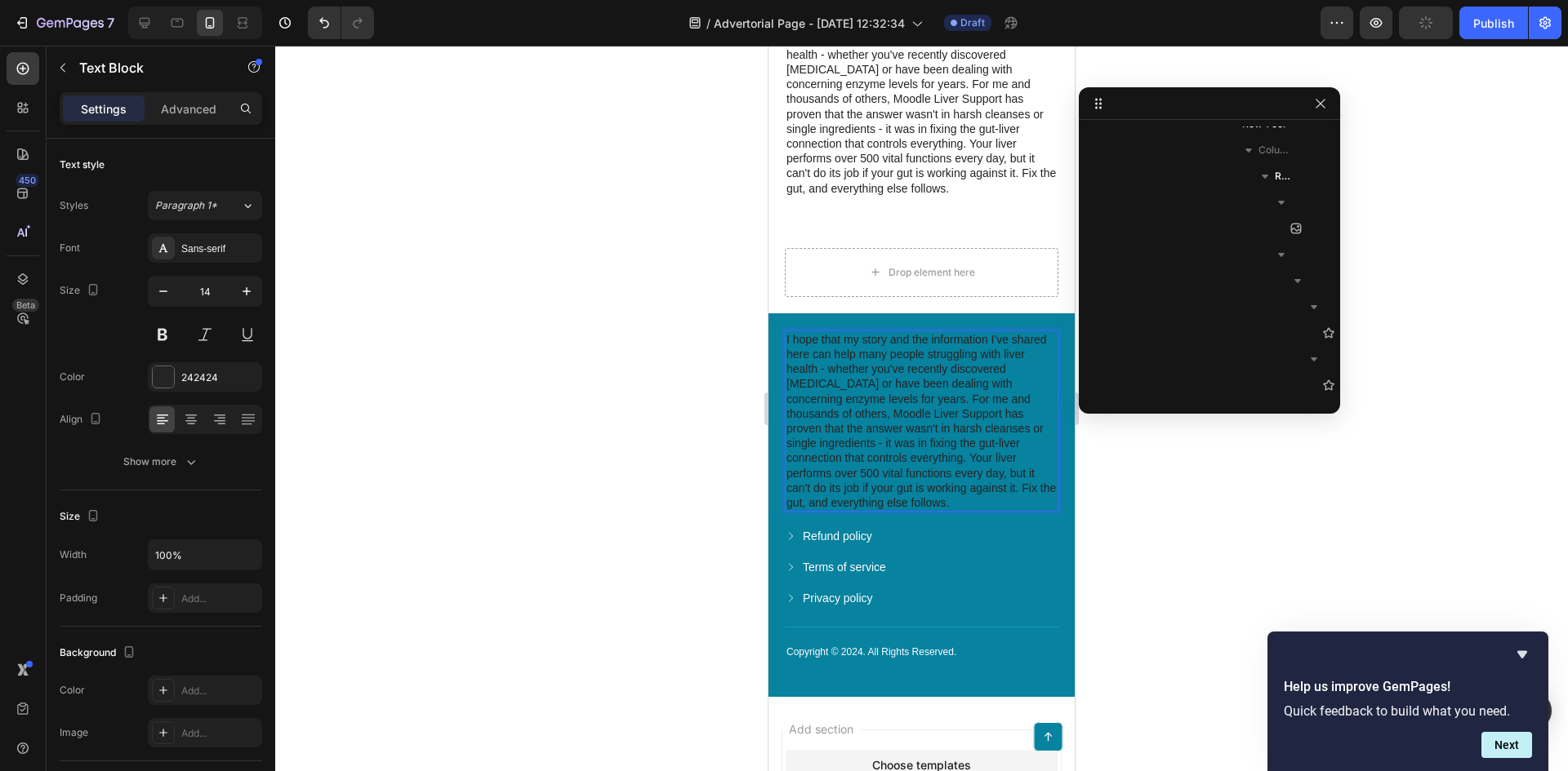
click at [884, 421] on p "I hope that my story and the information I've shared here can help many people …" at bounding box center [921, 421] width 270 height 178
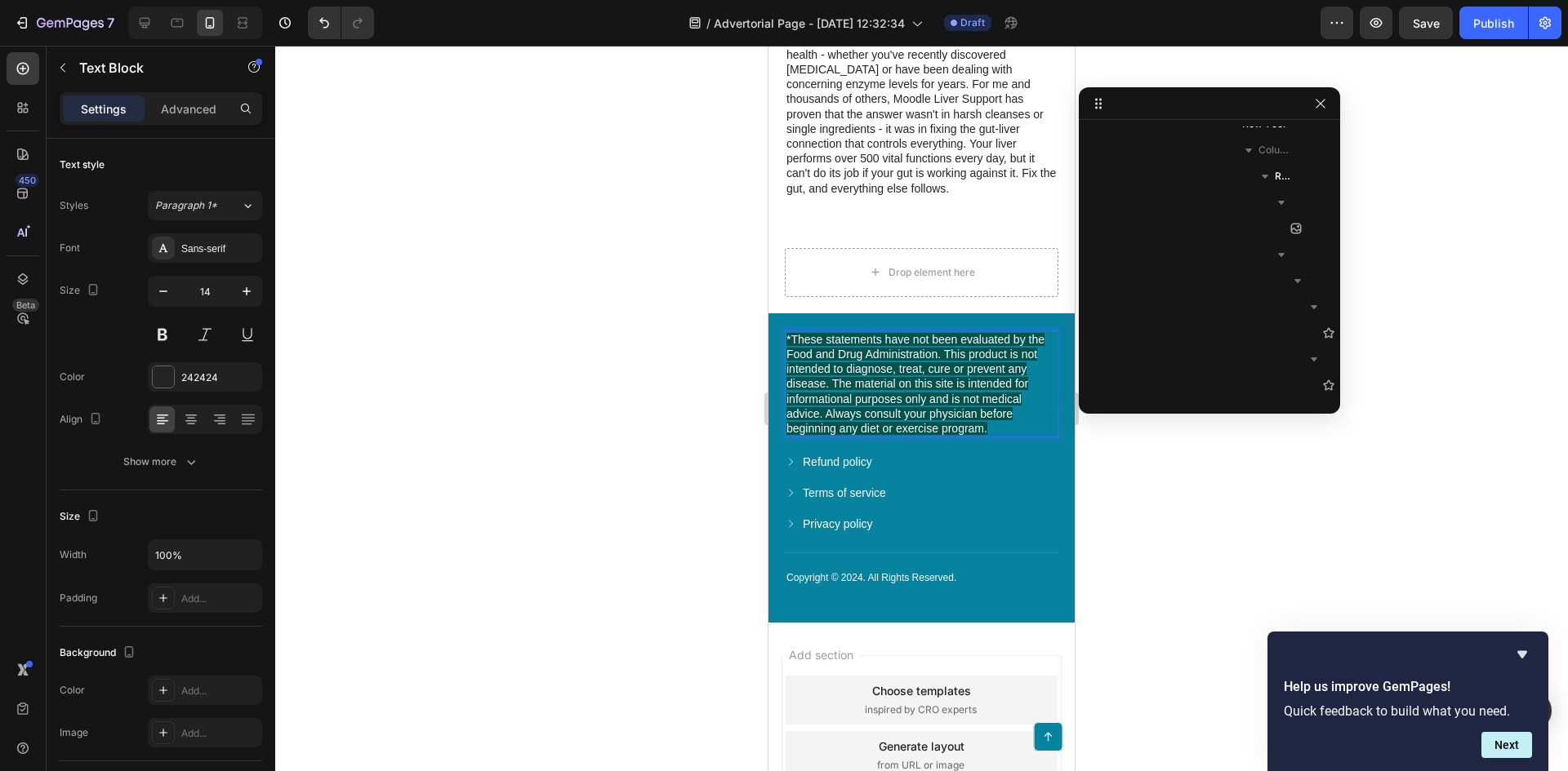
click at [529, 345] on div at bounding box center [921, 409] width 1292 height 726
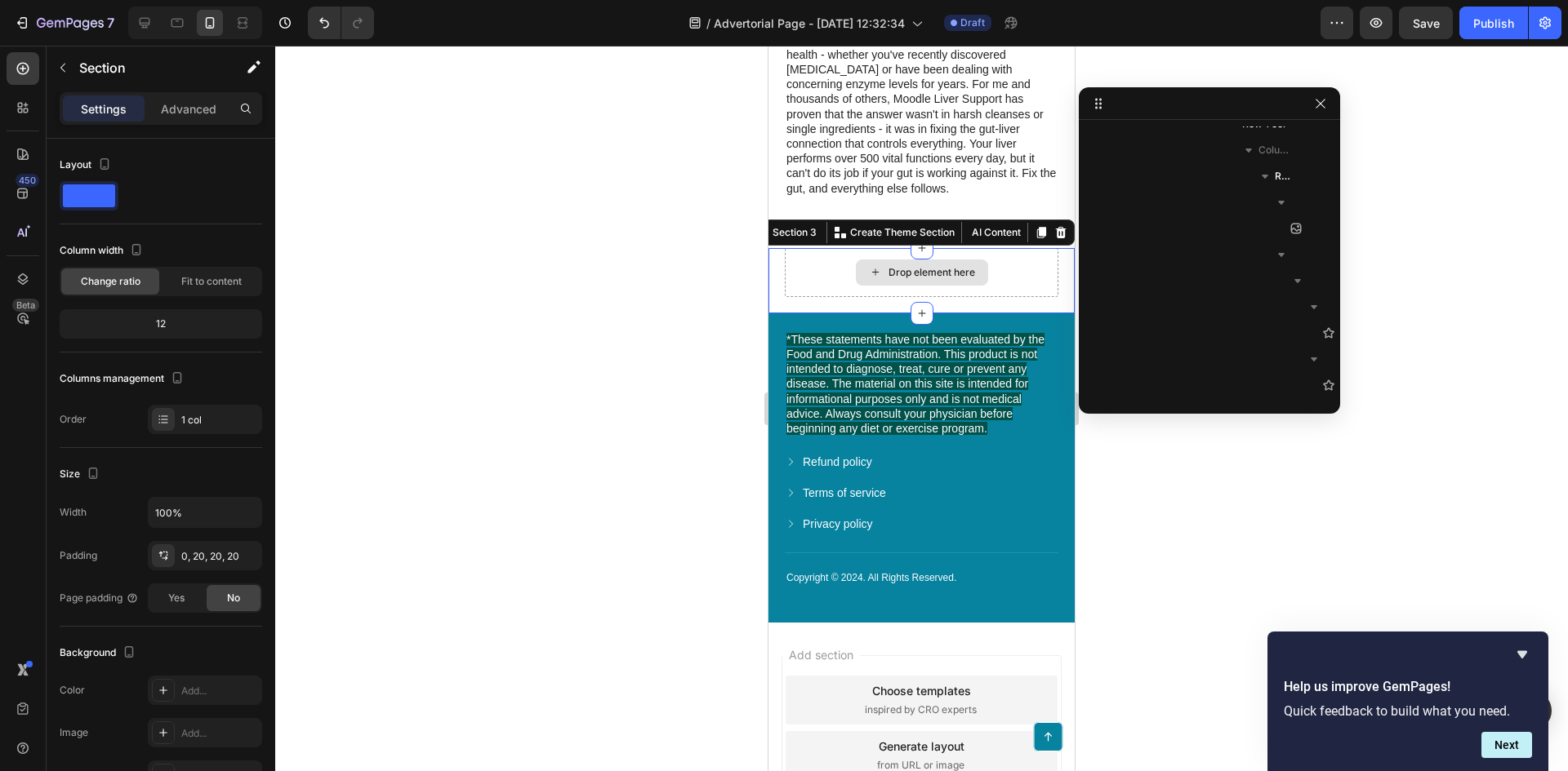
click at [815, 297] on div "Drop element here" at bounding box center [921, 272] width 274 height 49
click at [1056, 238] on icon at bounding box center [1062, 232] width 11 height 11
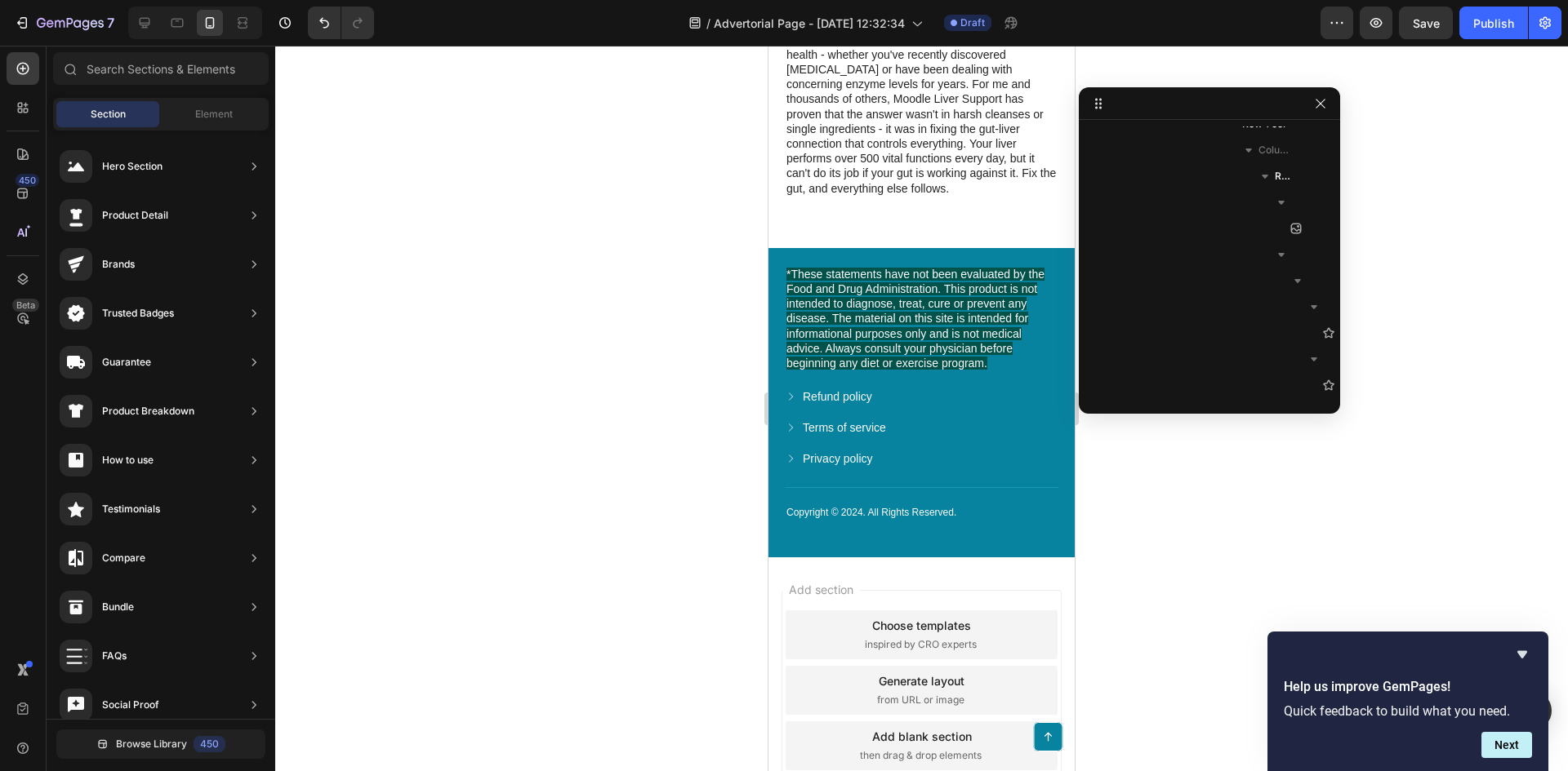
click at [468, 272] on div at bounding box center [921, 409] width 1292 height 726
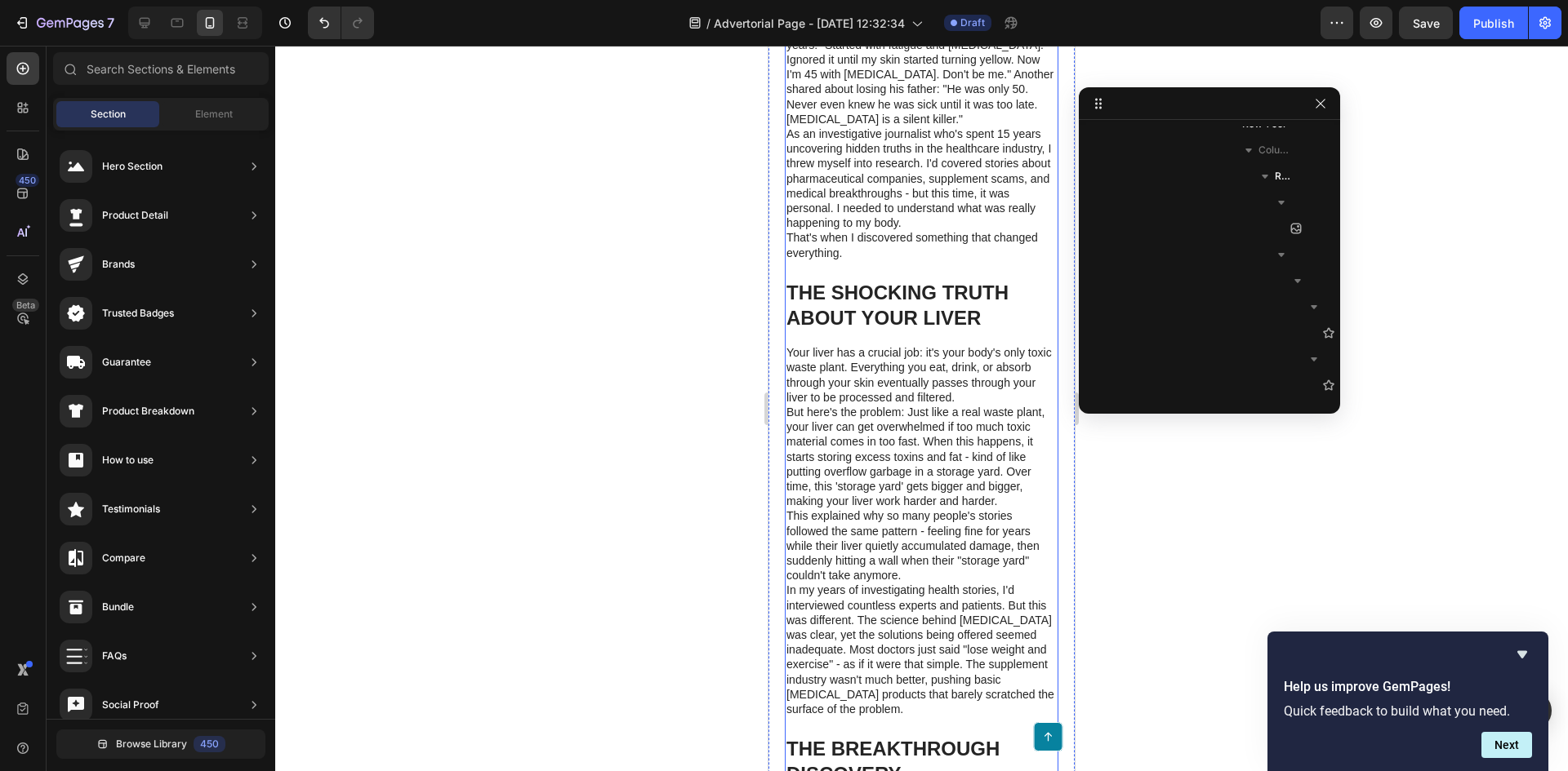
scroll to position [979, 0]
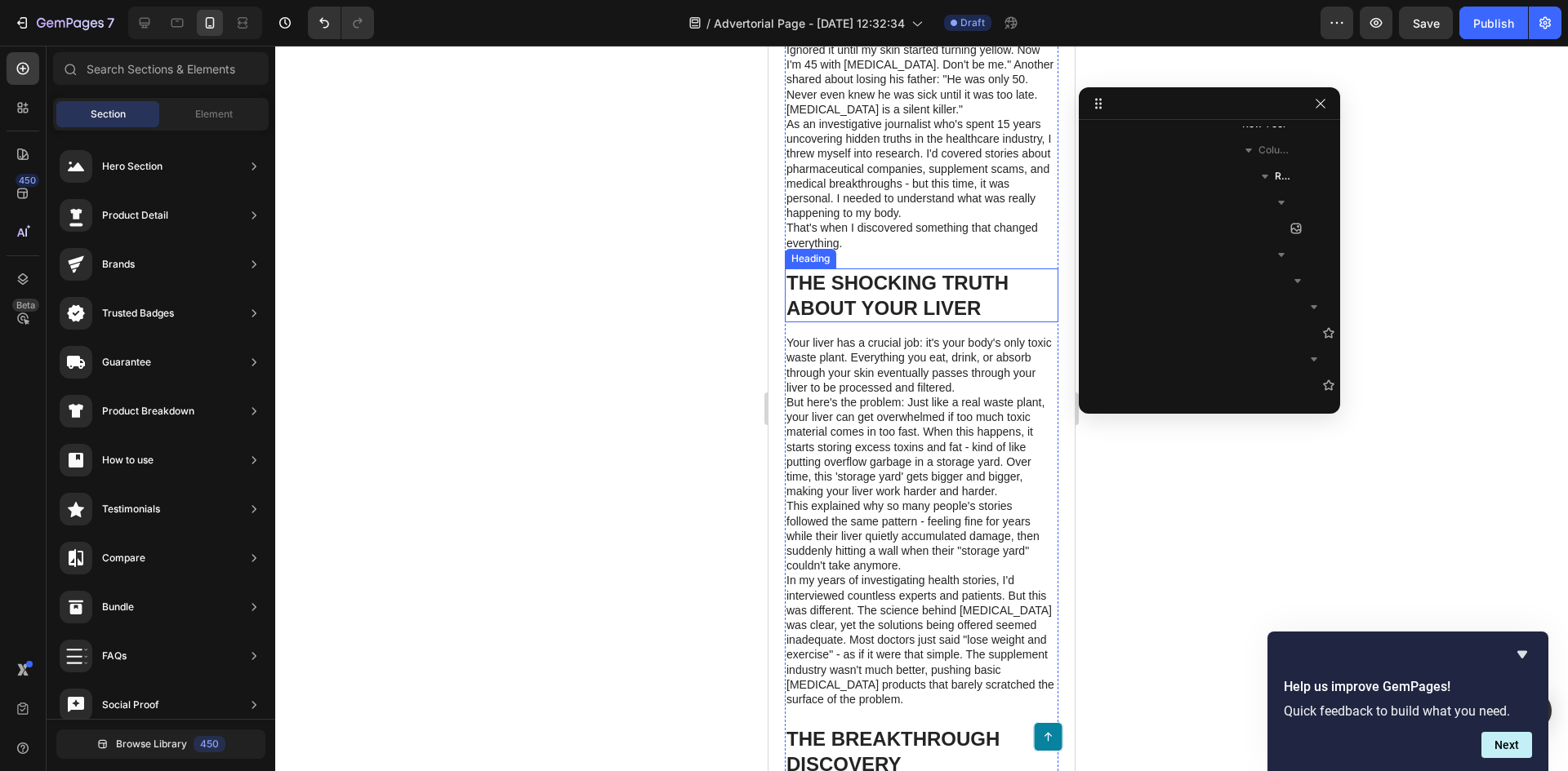
click at [896, 292] on h1 "THE SHOCKING TRUTH ABOUT YOUR LIVER" at bounding box center [921, 295] width 274 height 53
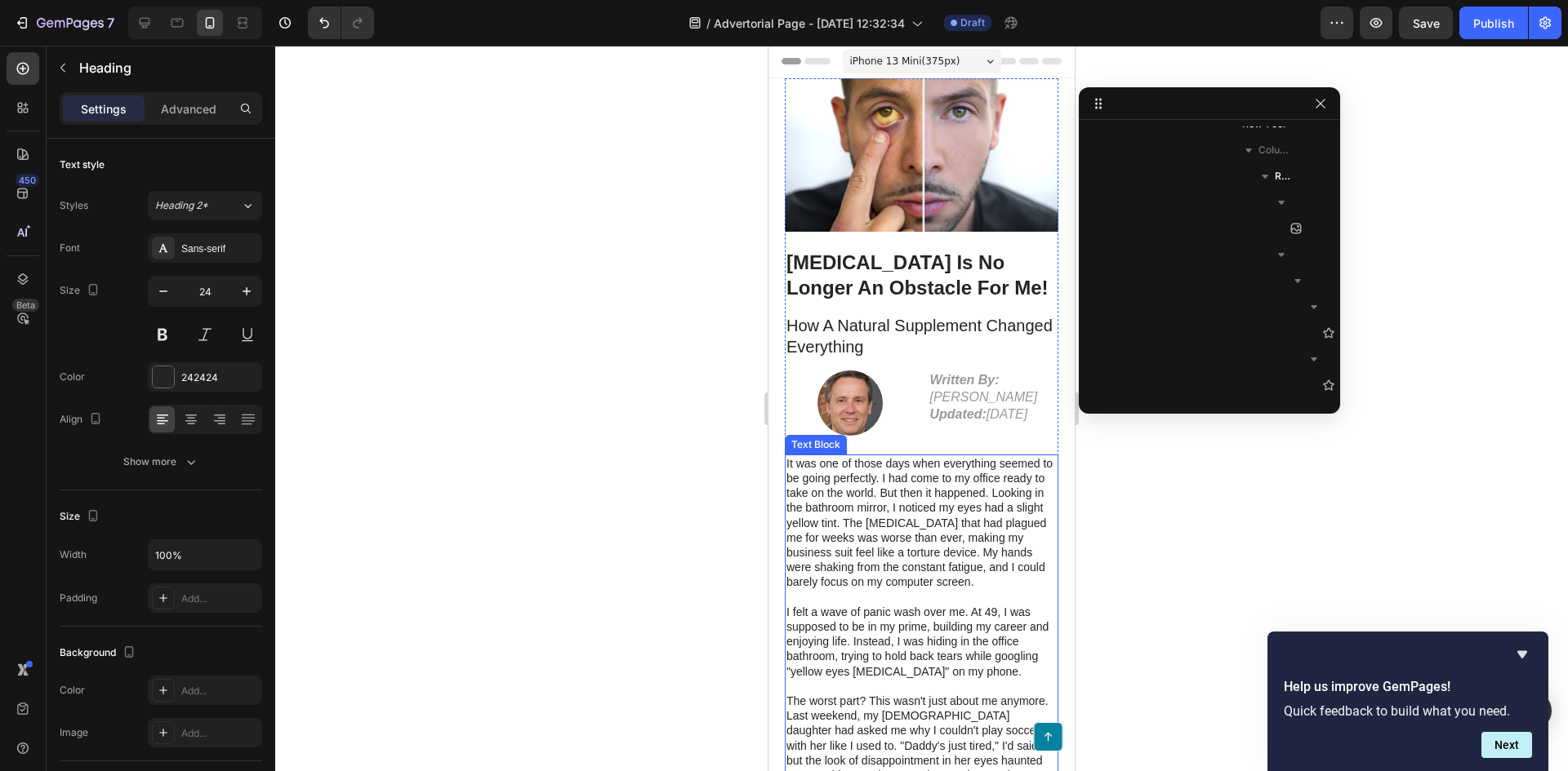
scroll to position [0, 0]
click at [901, 162] on img at bounding box center [921, 156] width 274 height 153
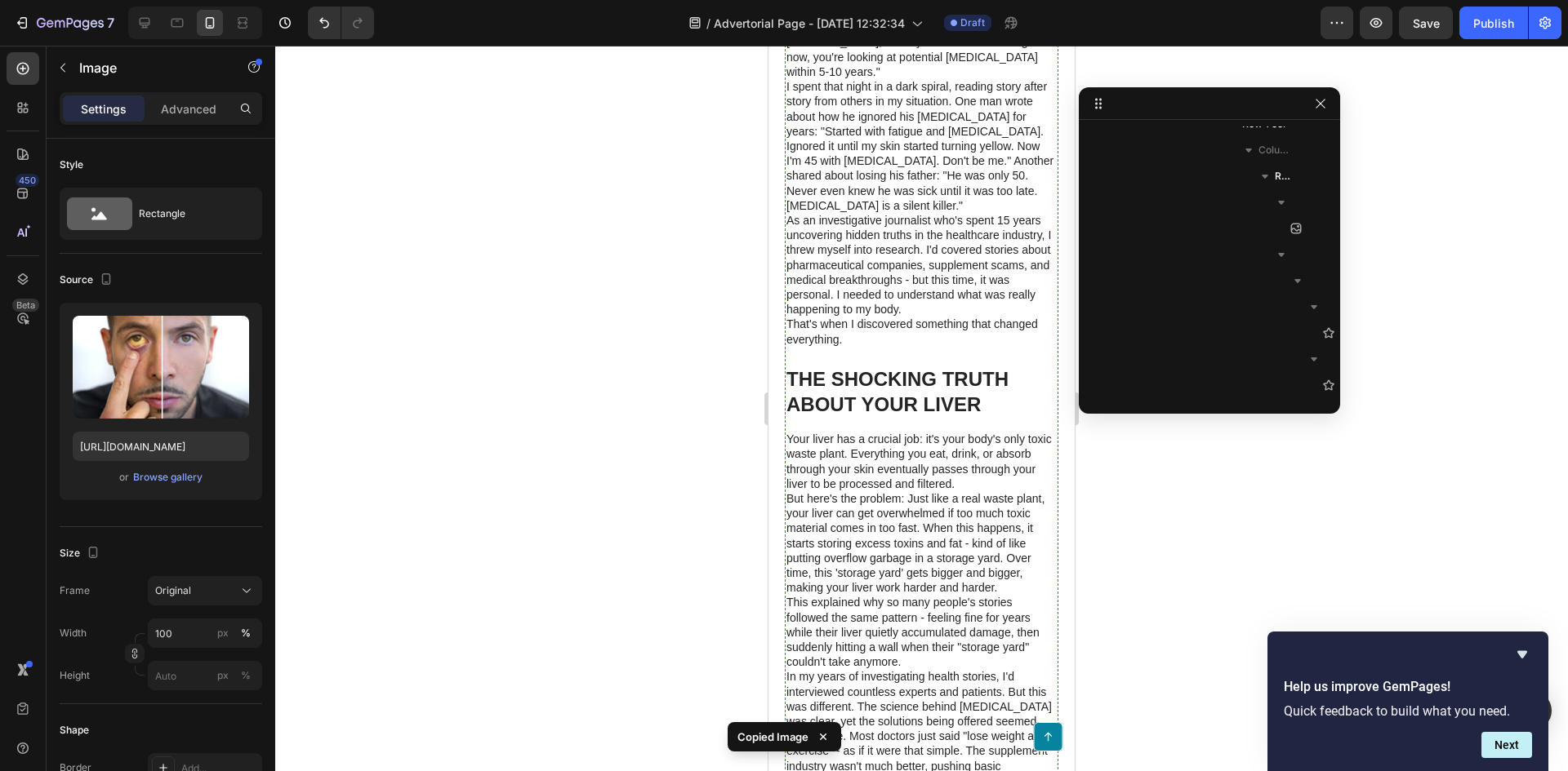
scroll to position [898, 0]
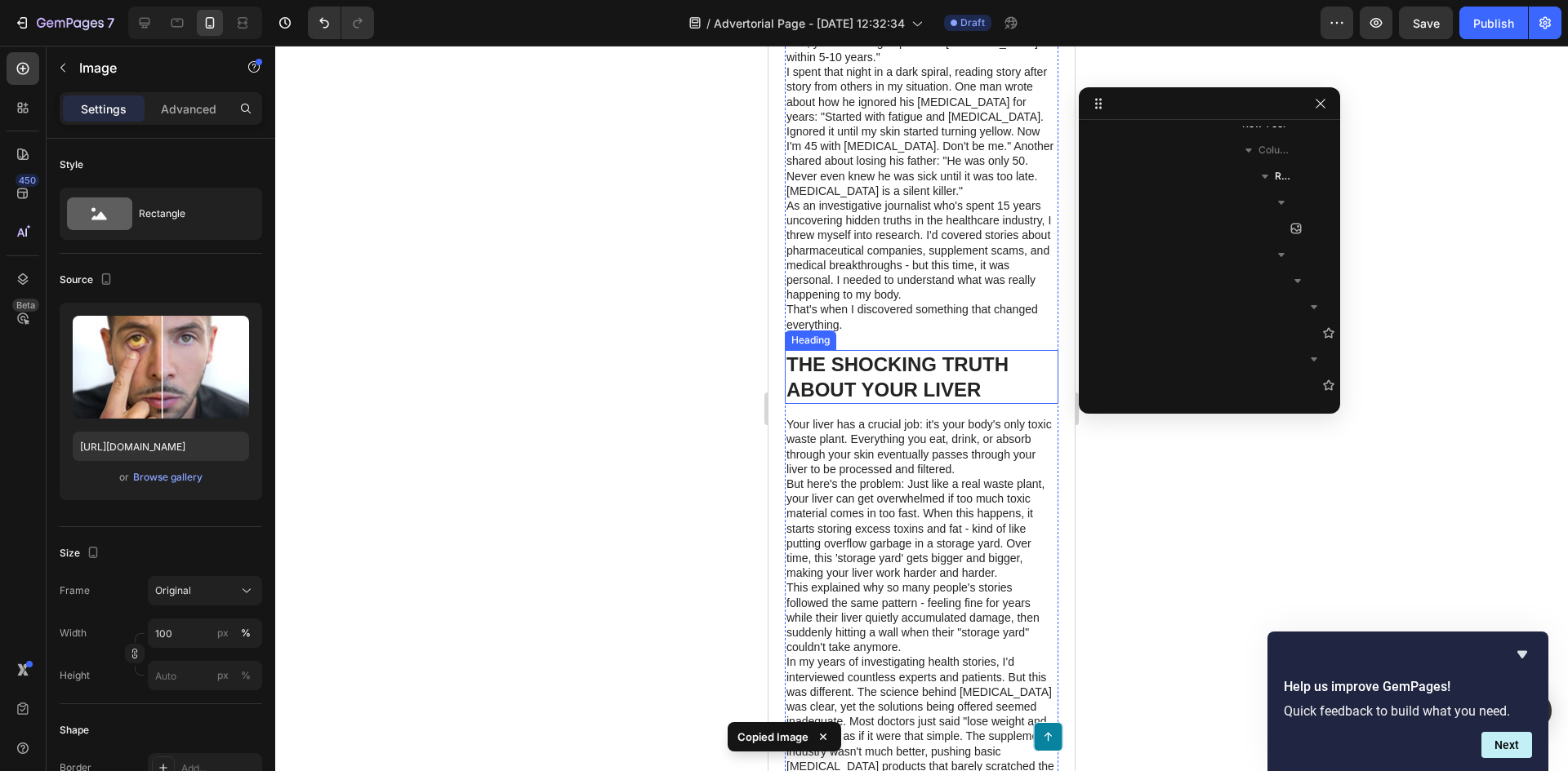
click at [947, 374] on h1 "THE SHOCKING TRUTH ABOUT YOUR LIVER" at bounding box center [921, 377] width 274 height 53
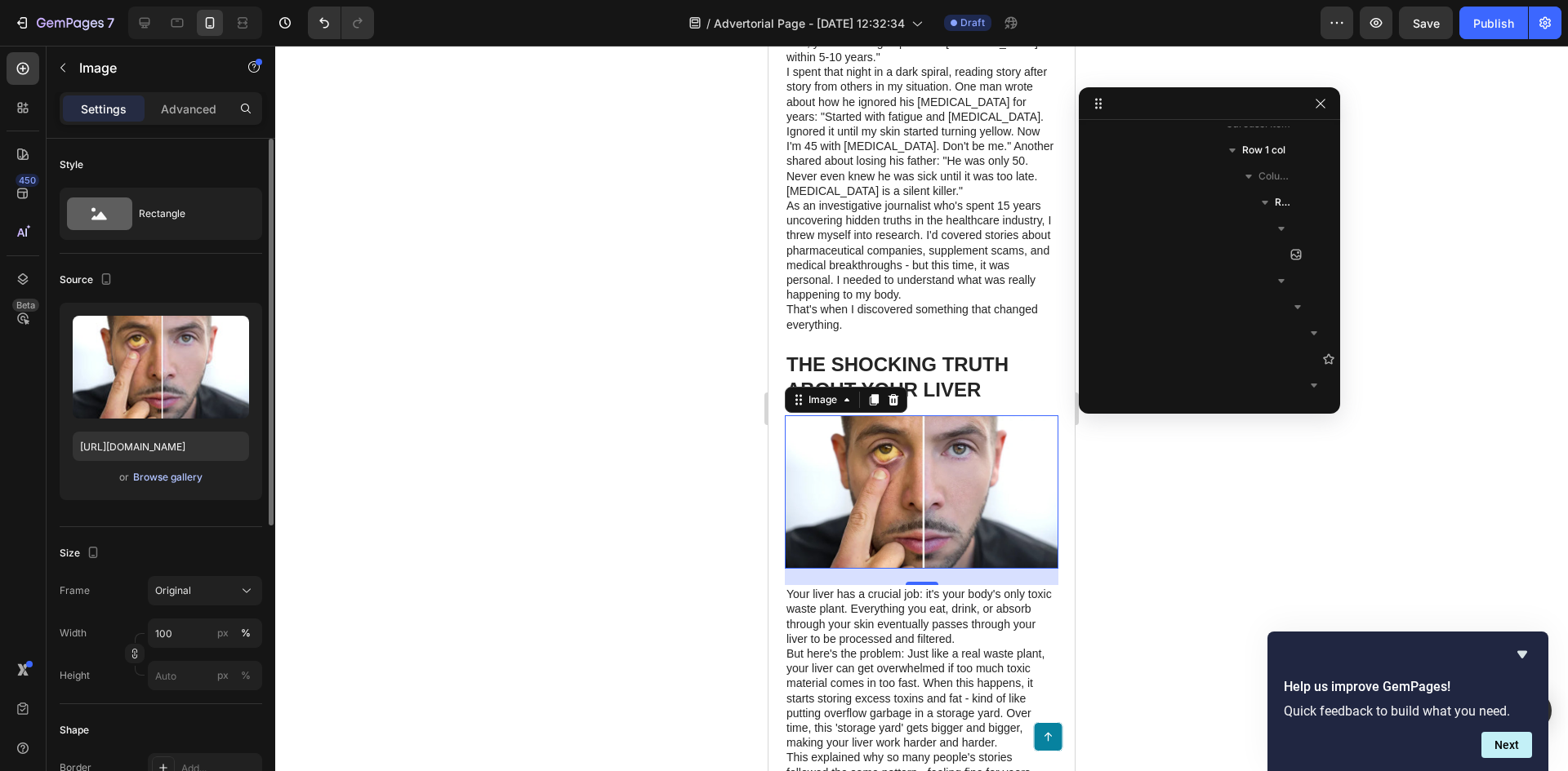
click at [171, 480] on div "Browse gallery" at bounding box center [167, 478] width 69 height 15
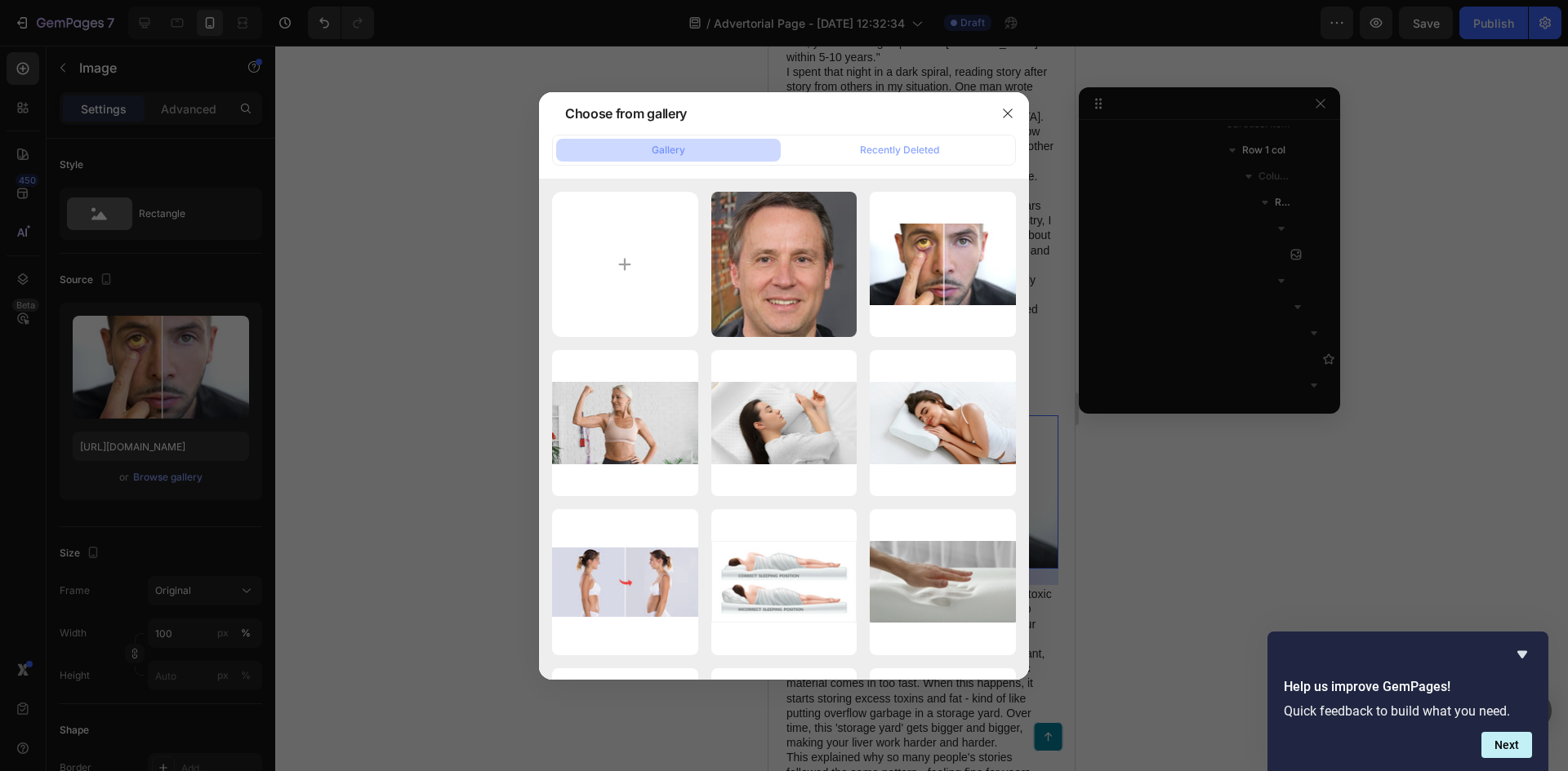
type input "C:\fakepath\fix-fatty-liver.jpg"
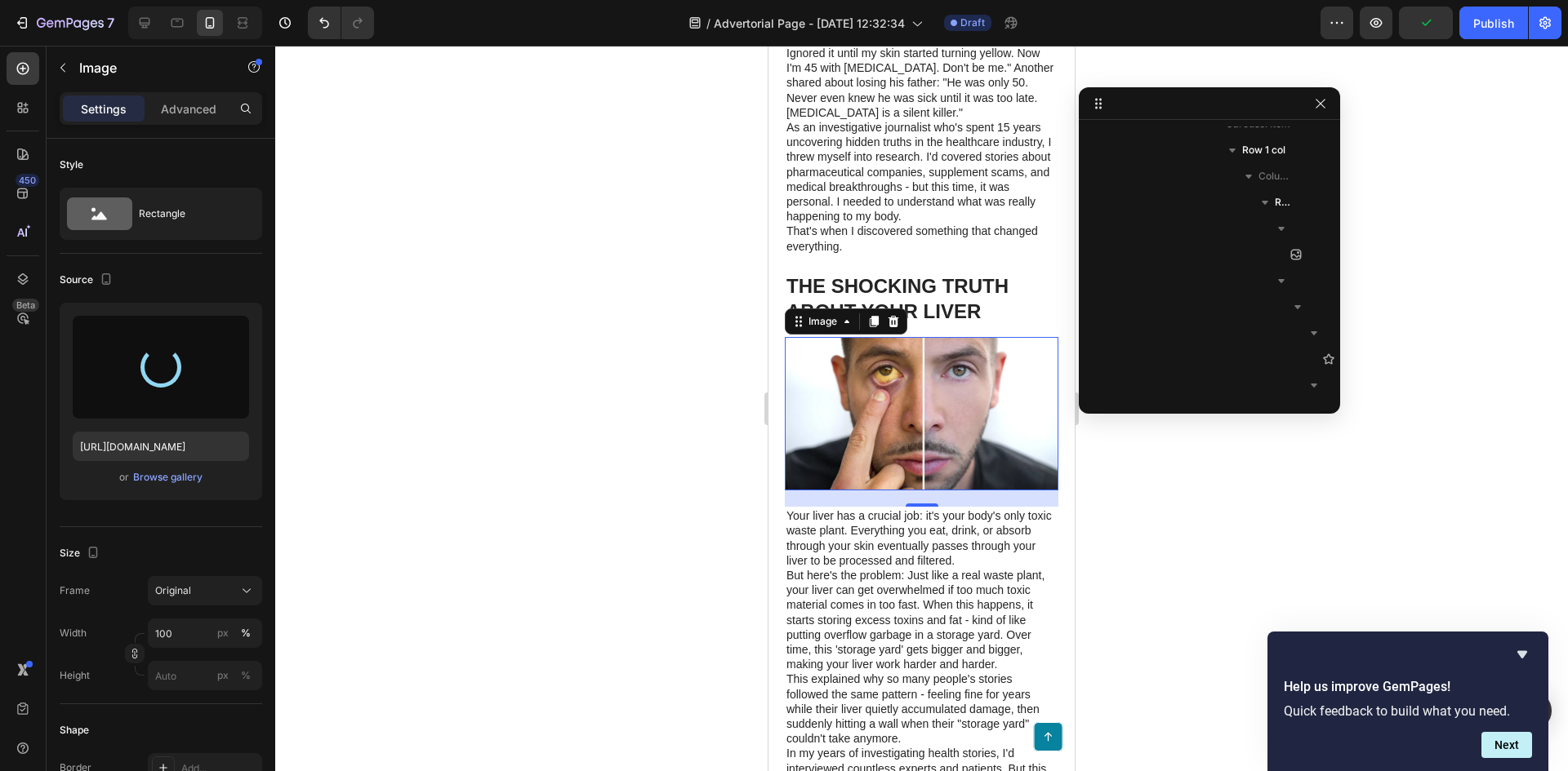
type input "https://cdn.shopify.com/s/files/1/0961/8302/5947/files/gempages_586377016249418…"
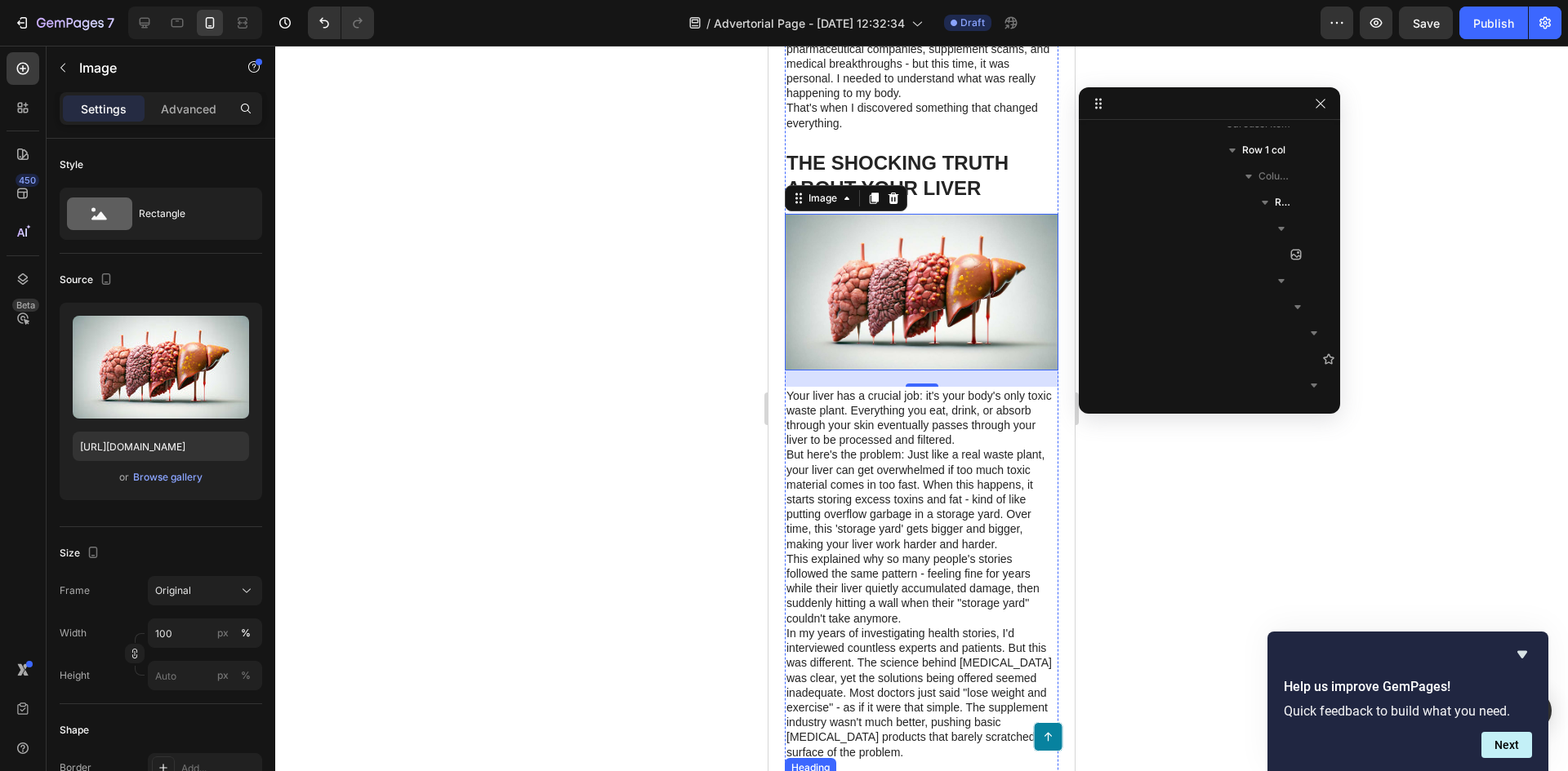
scroll to position [1063, 0]
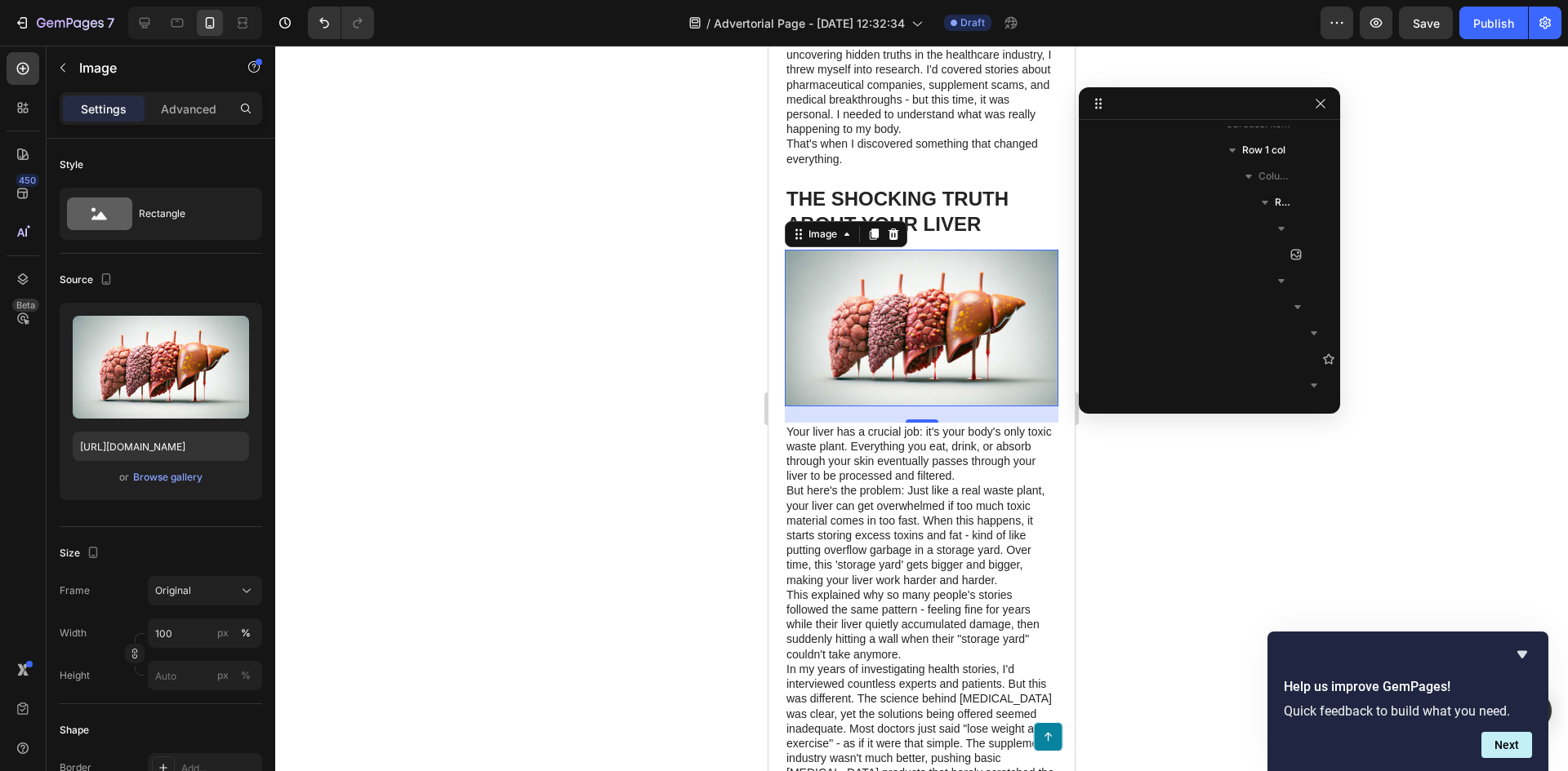
click at [931, 343] on img at bounding box center [921, 327] width 274 height 156
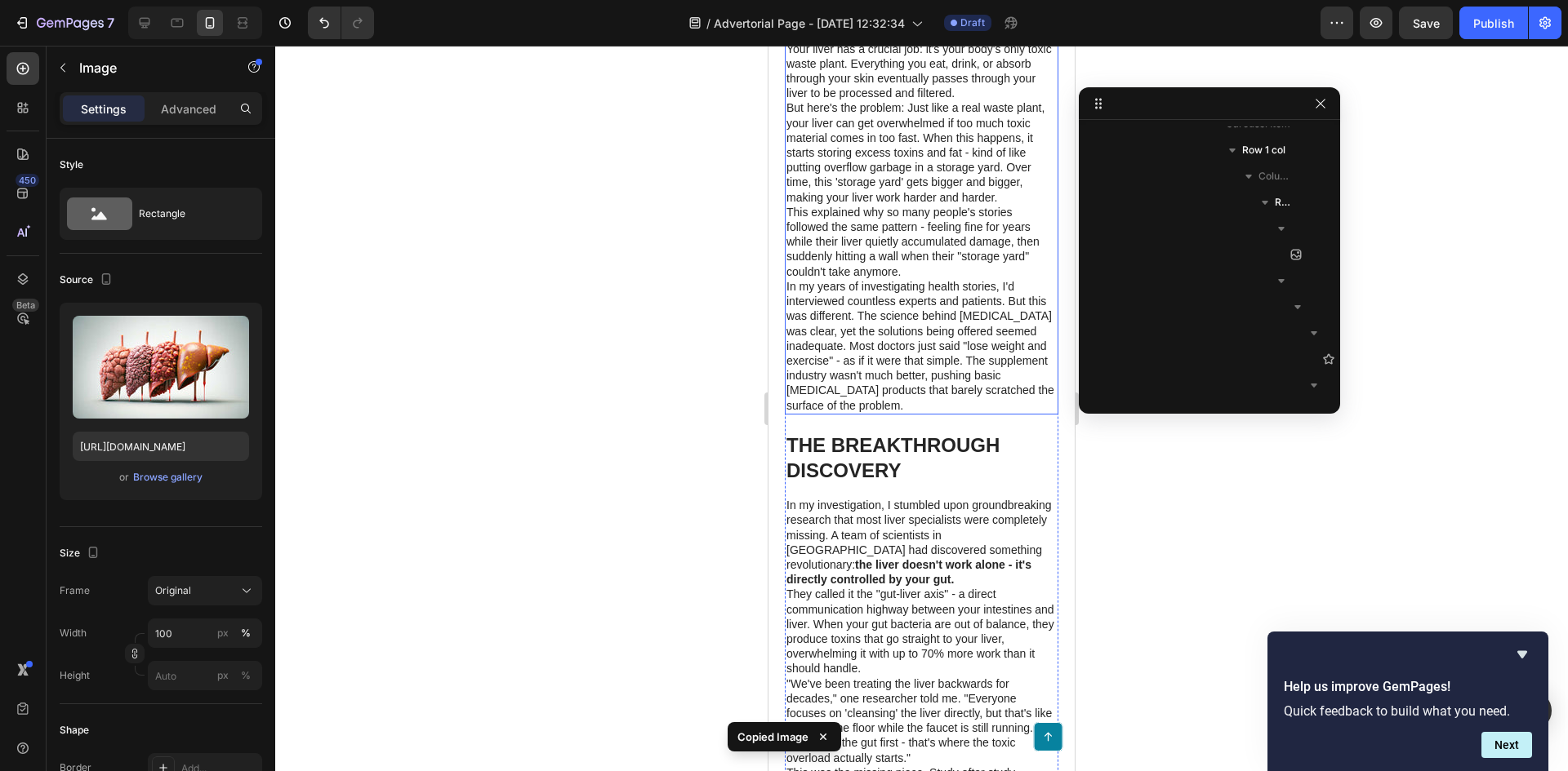
scroll to position [1553, 0]
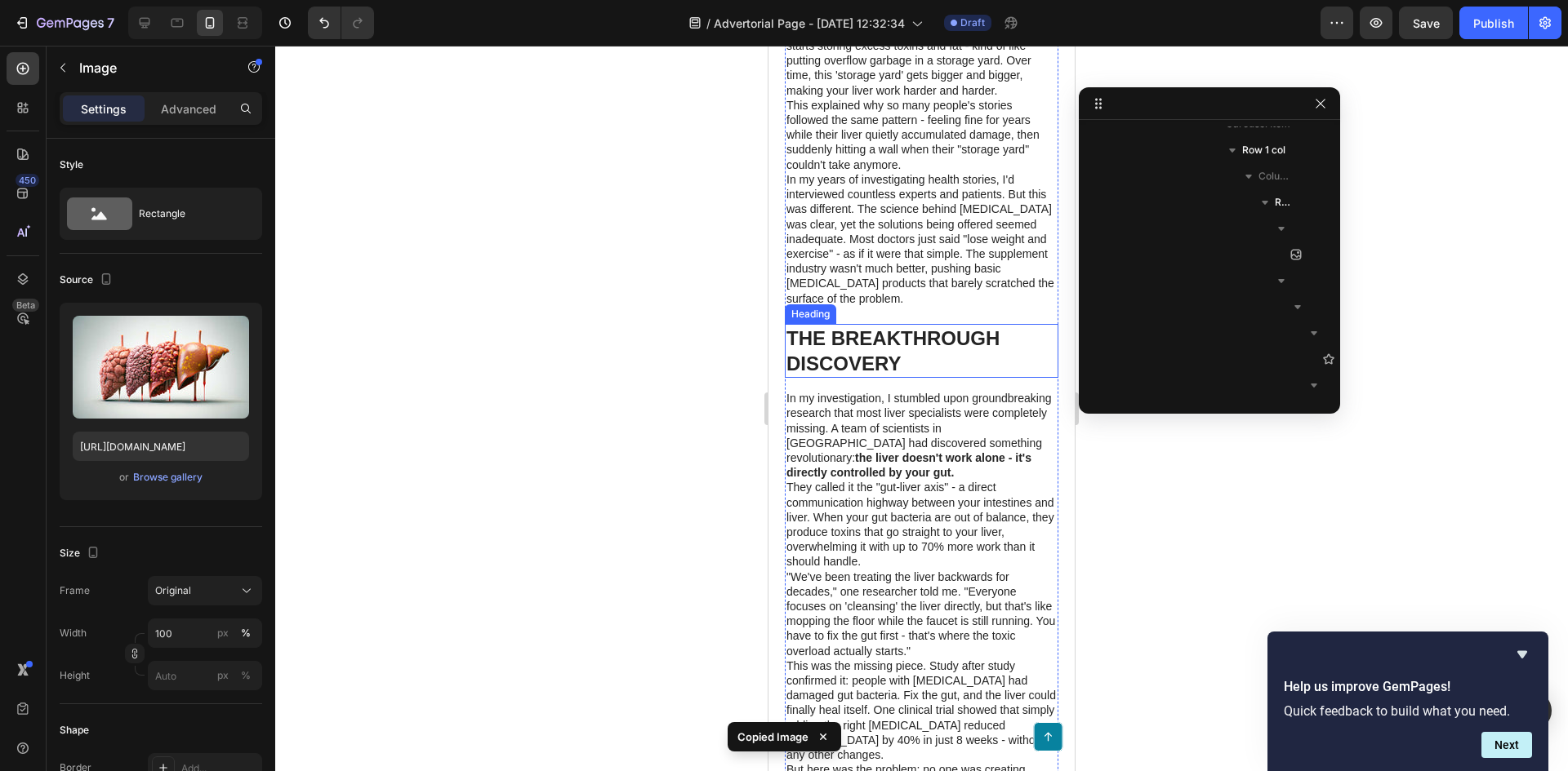
click at [911, 349] on h1 "THE BREAKTHROUGH DISCOVERY" at bounding box center [921, 350] width 274 height 53
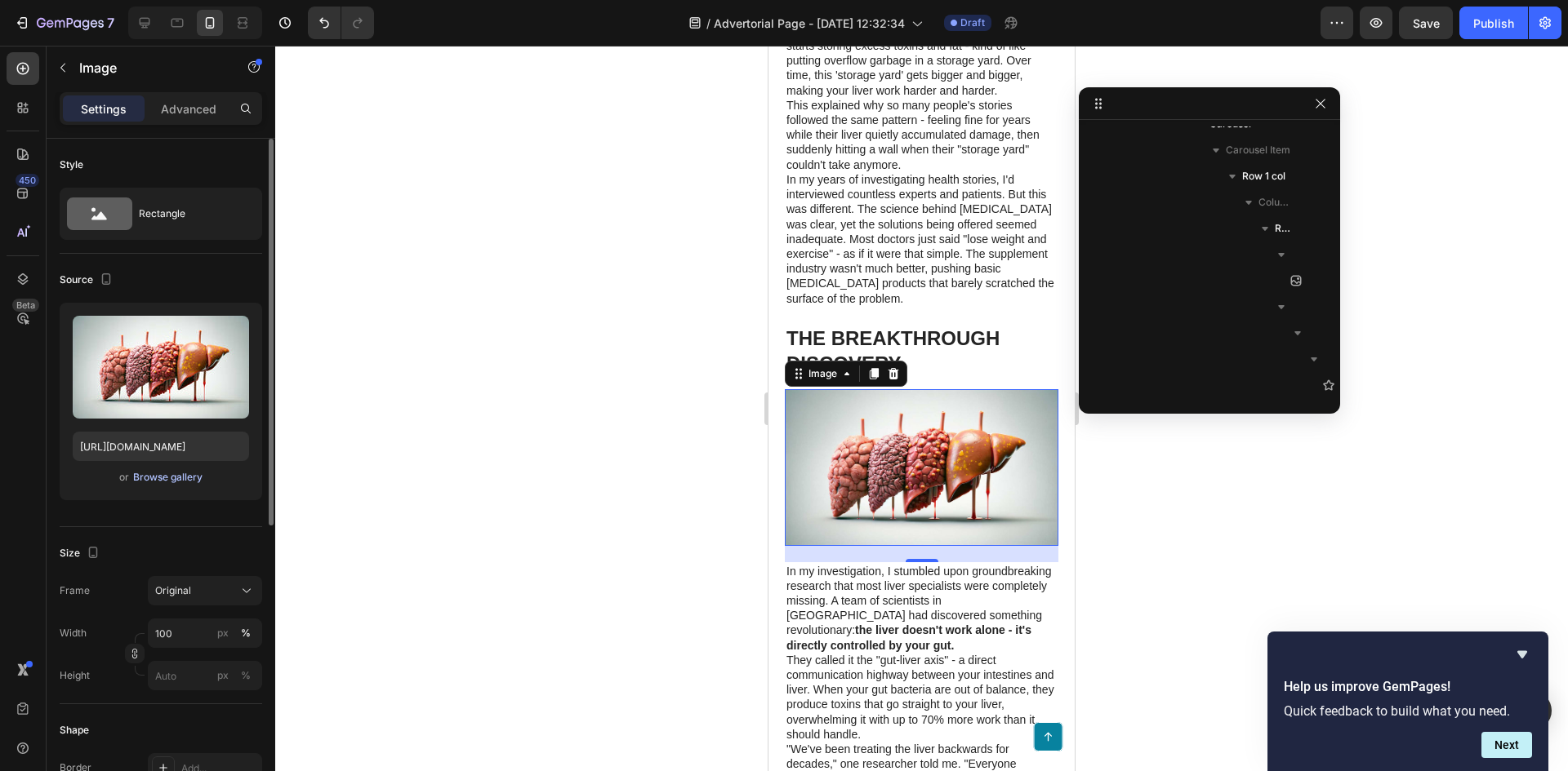
click at [175, 479] on div "Browse gallery" at bounding box center [167, 478] width 69 height 15
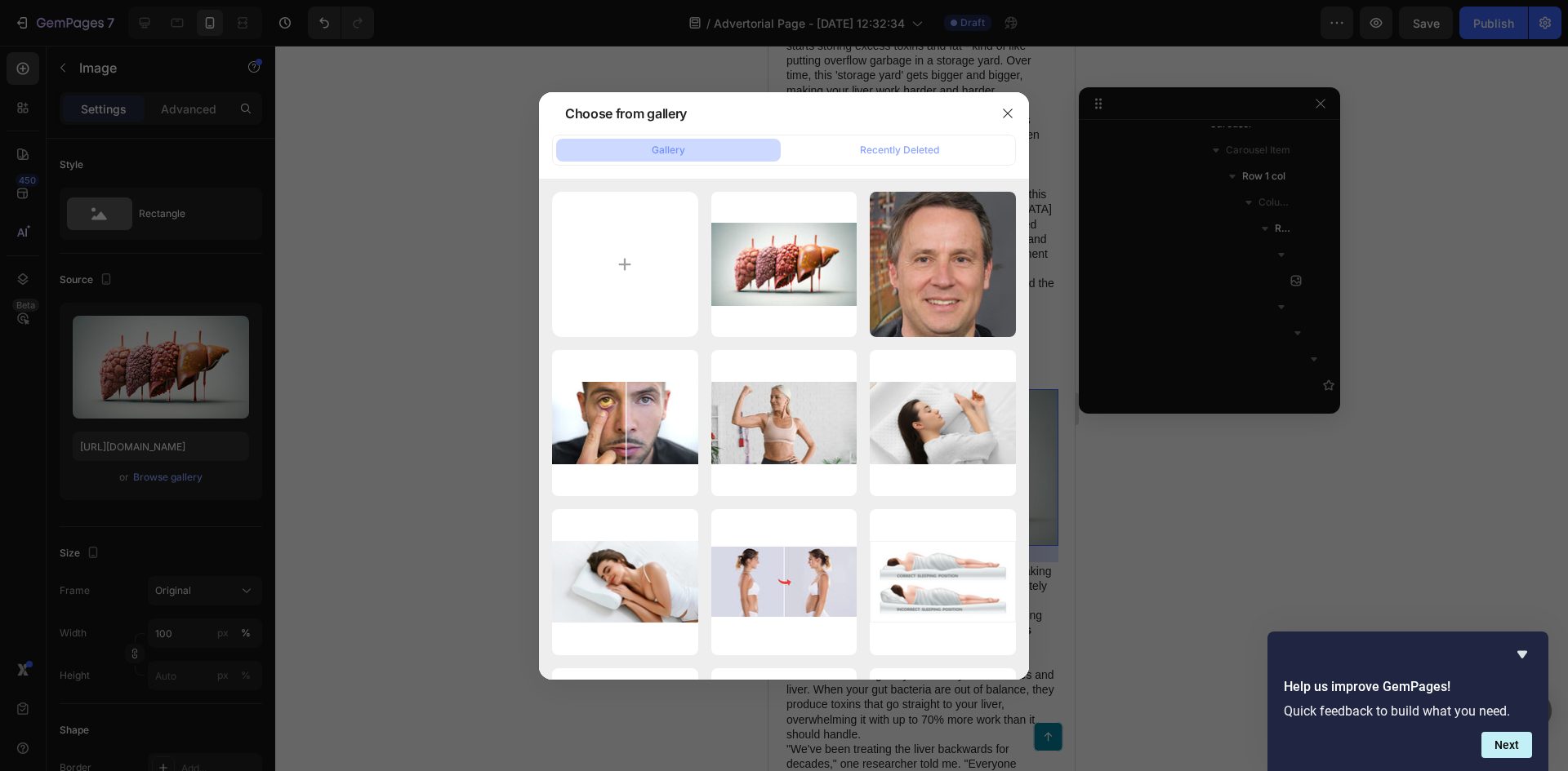
type input "C:\fakepath\eczema-improvement.webp"
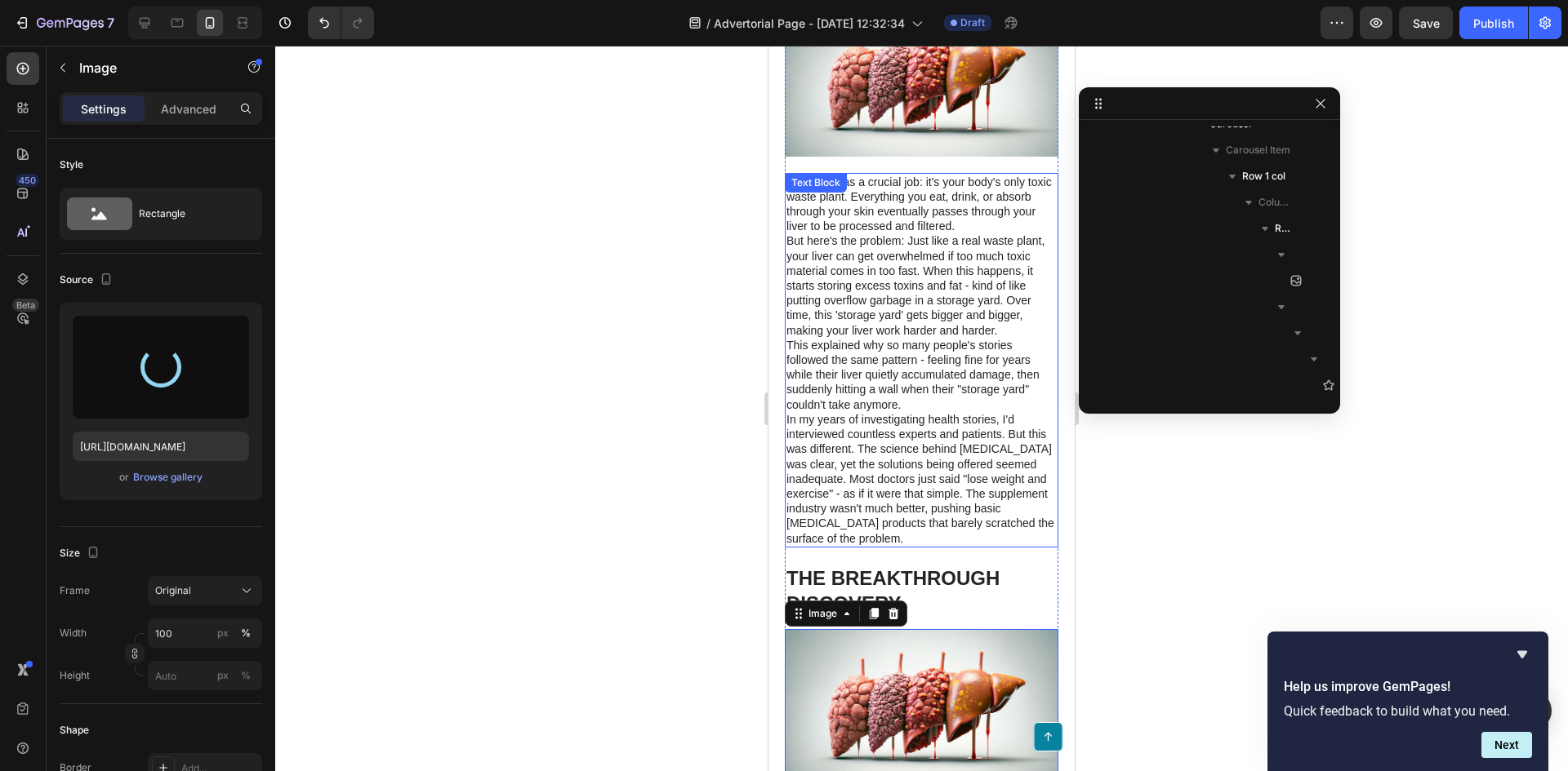
scroll to position [1227, 0]
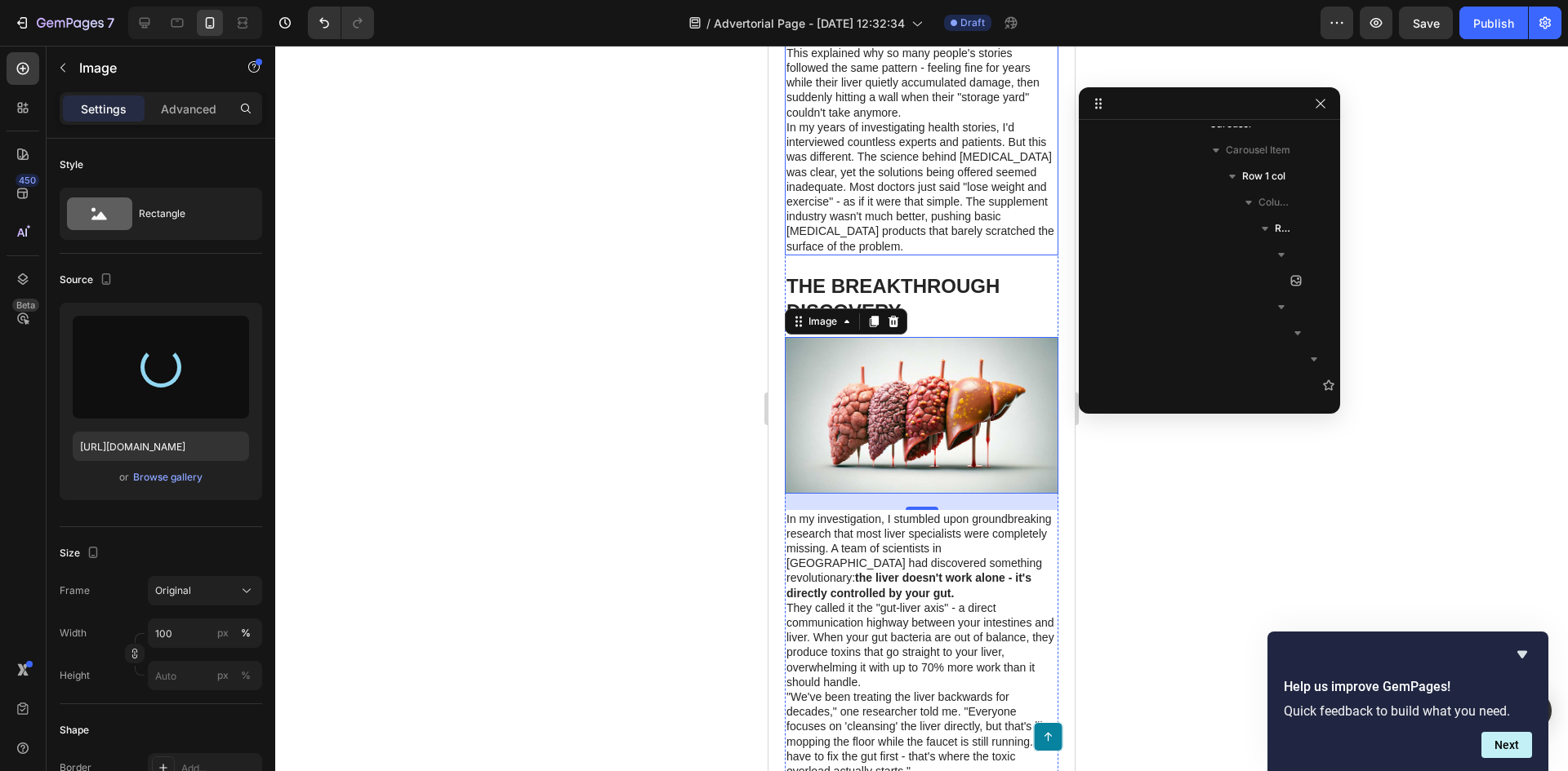
type input "https://cdn.shopify.com/s/files/1/0961/8302/5947/files/gempages_586377016249418…"
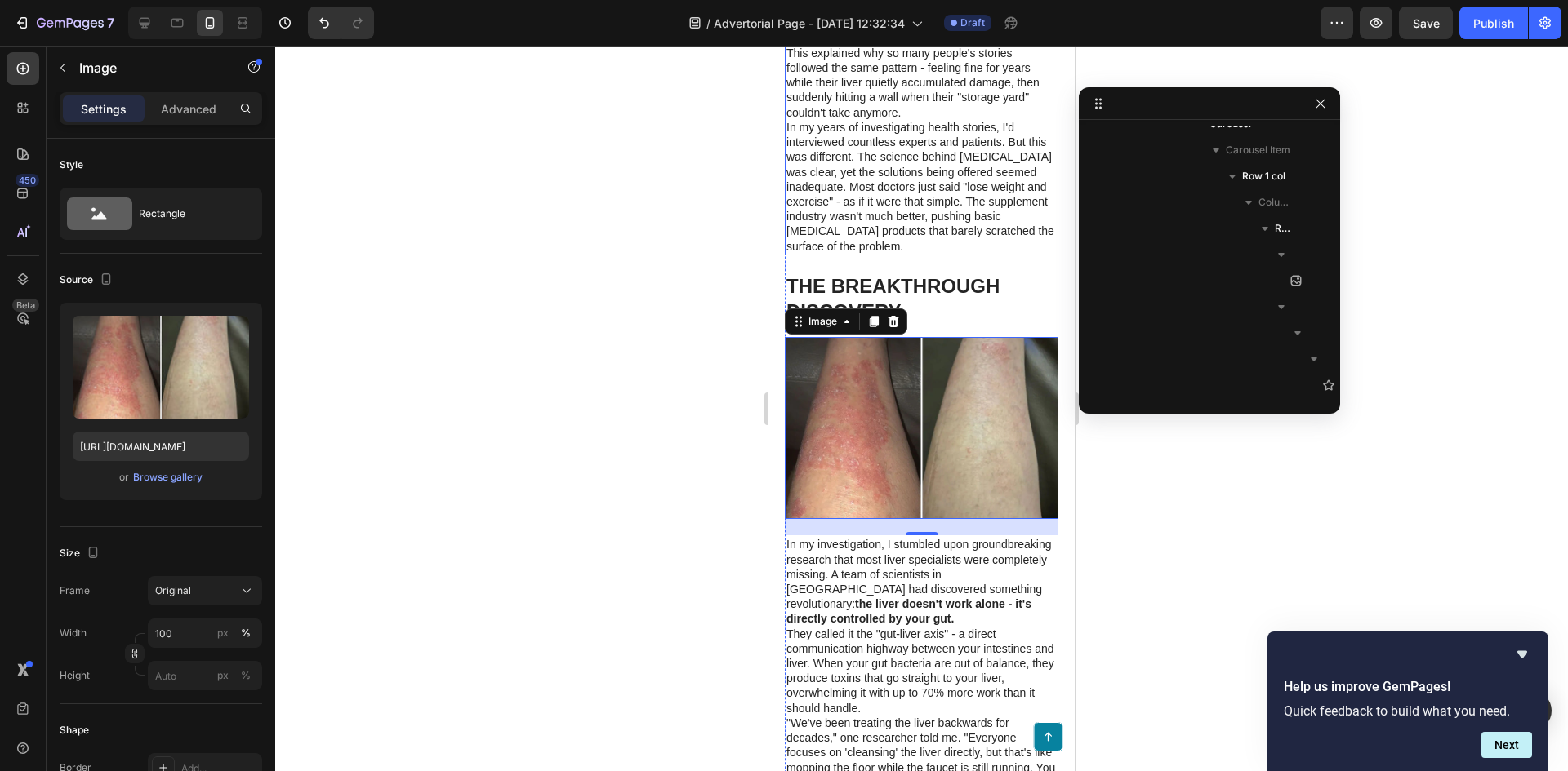
scroll to position [1798, 0]
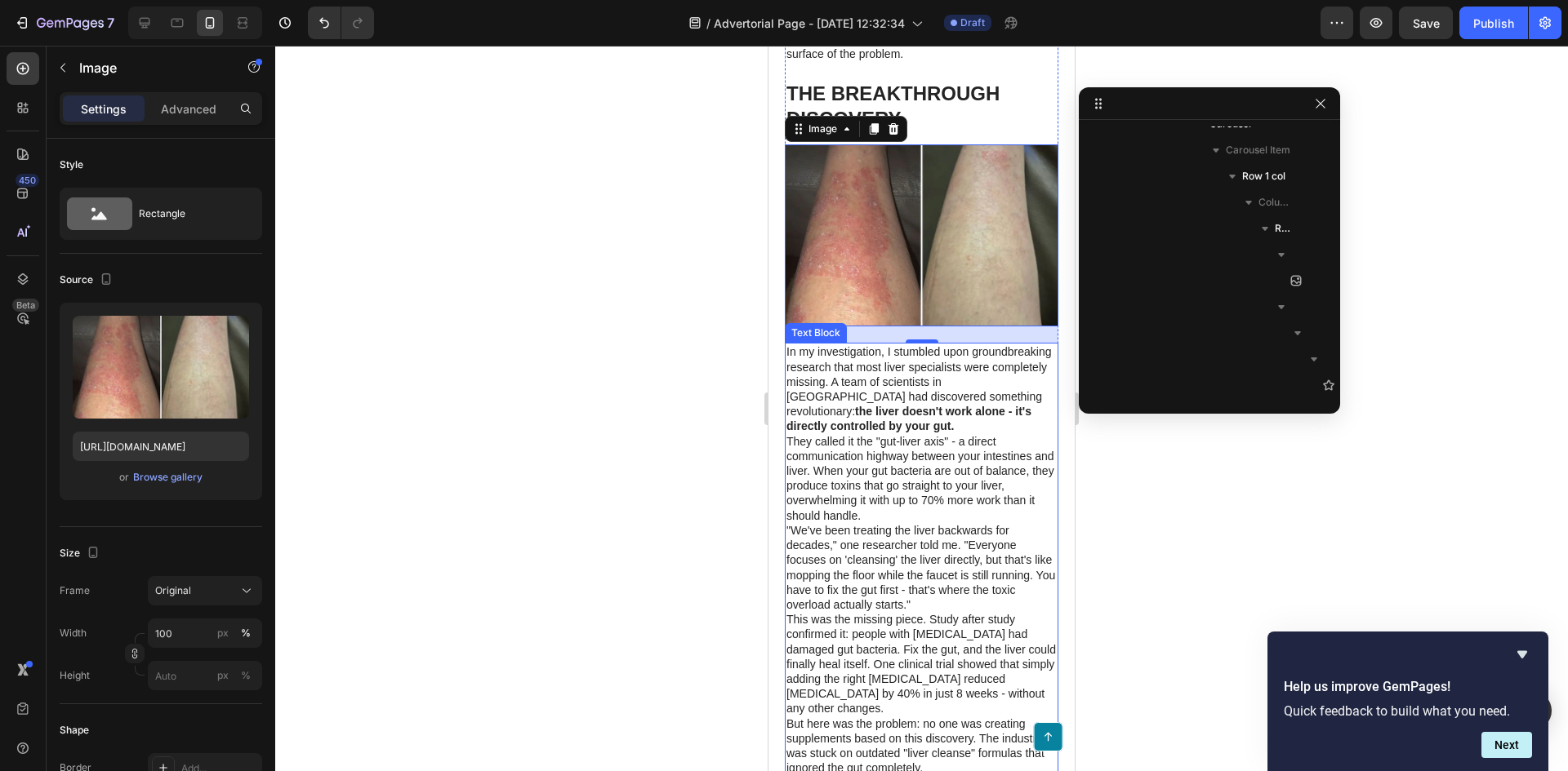
click at [881, 399] on p "In my investigation, I stumbled upon groundbreaking research that most liver sp…" at bounding box center [921, 389] width 270 height 89
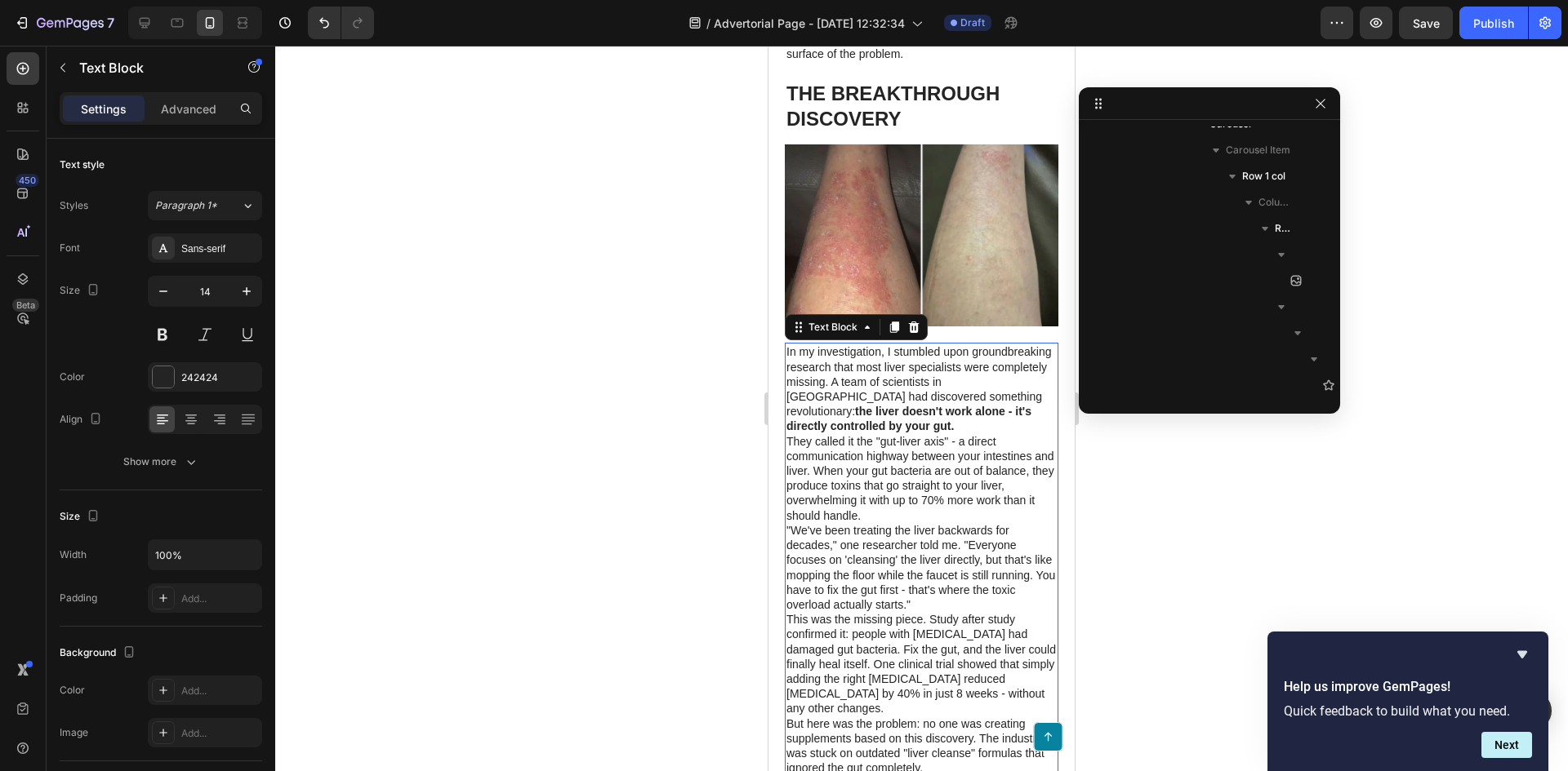
click at [881, 399] on p "In my investigation, I stumbled upon groundbreaking research that most liver sp…" at bounding box center [921, 389] width 270 height 89
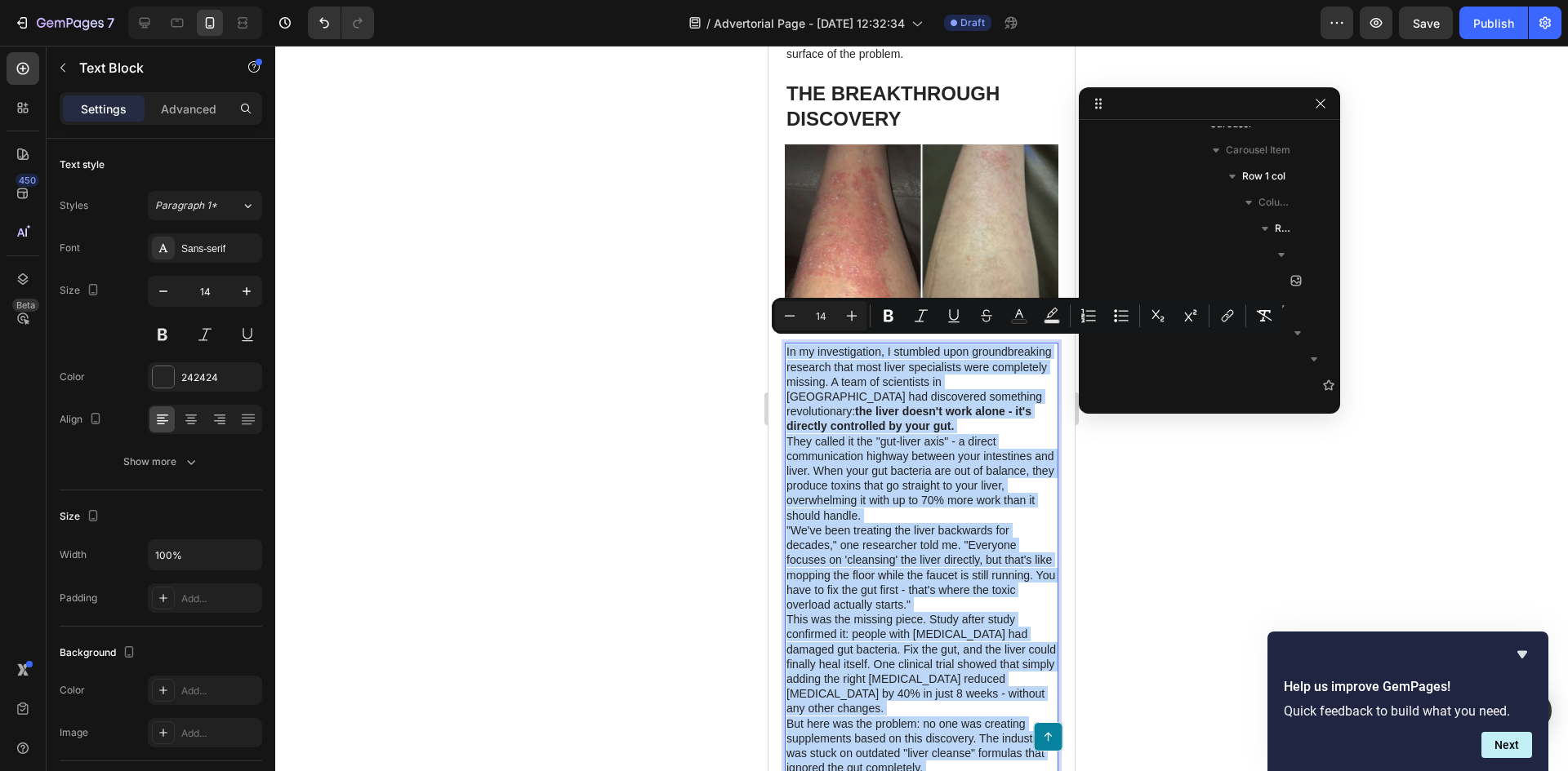
copy div "In my investigation, I stumbled upon groundbreaking research that most liver sp…"
click at [895, 262] on img at bounding box center [921, 235] width 274 height 182
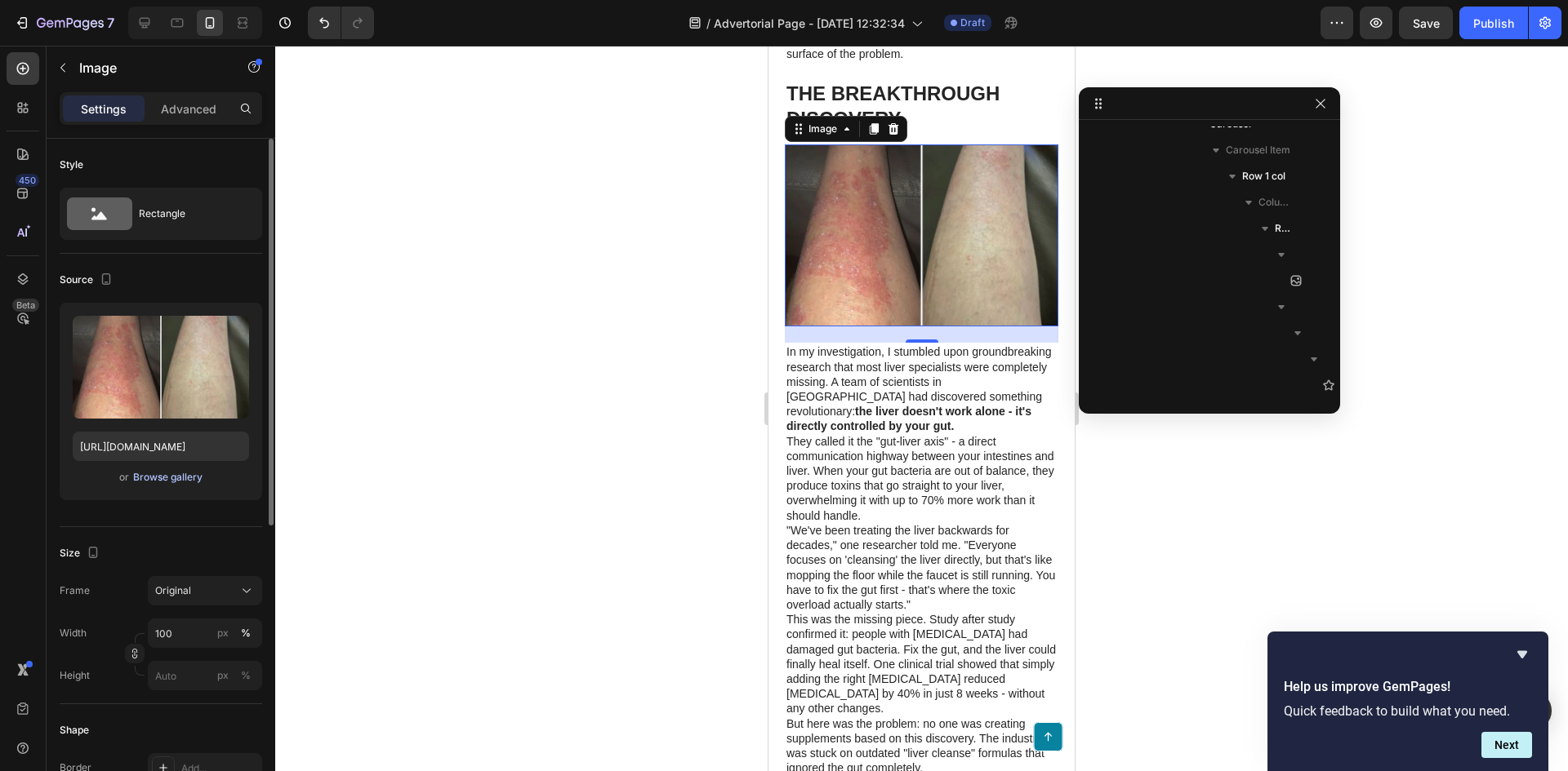
click at [156, 484] on div "Browse gallery" at bounding box center [167, 478] width 69 height 15
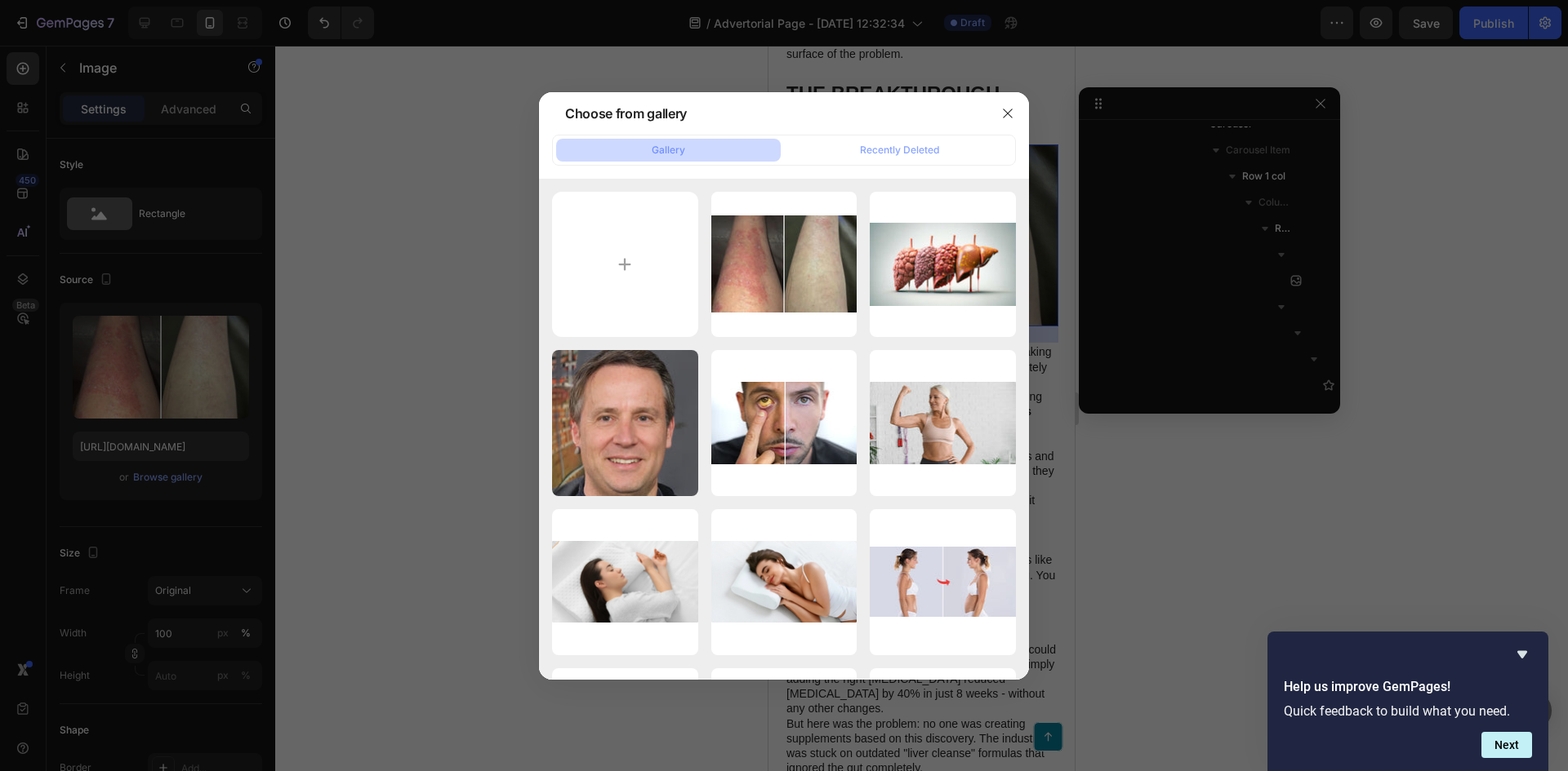
type input "C:\fakepath\Generated Image September 28, 2025 - 12_56PM.png"
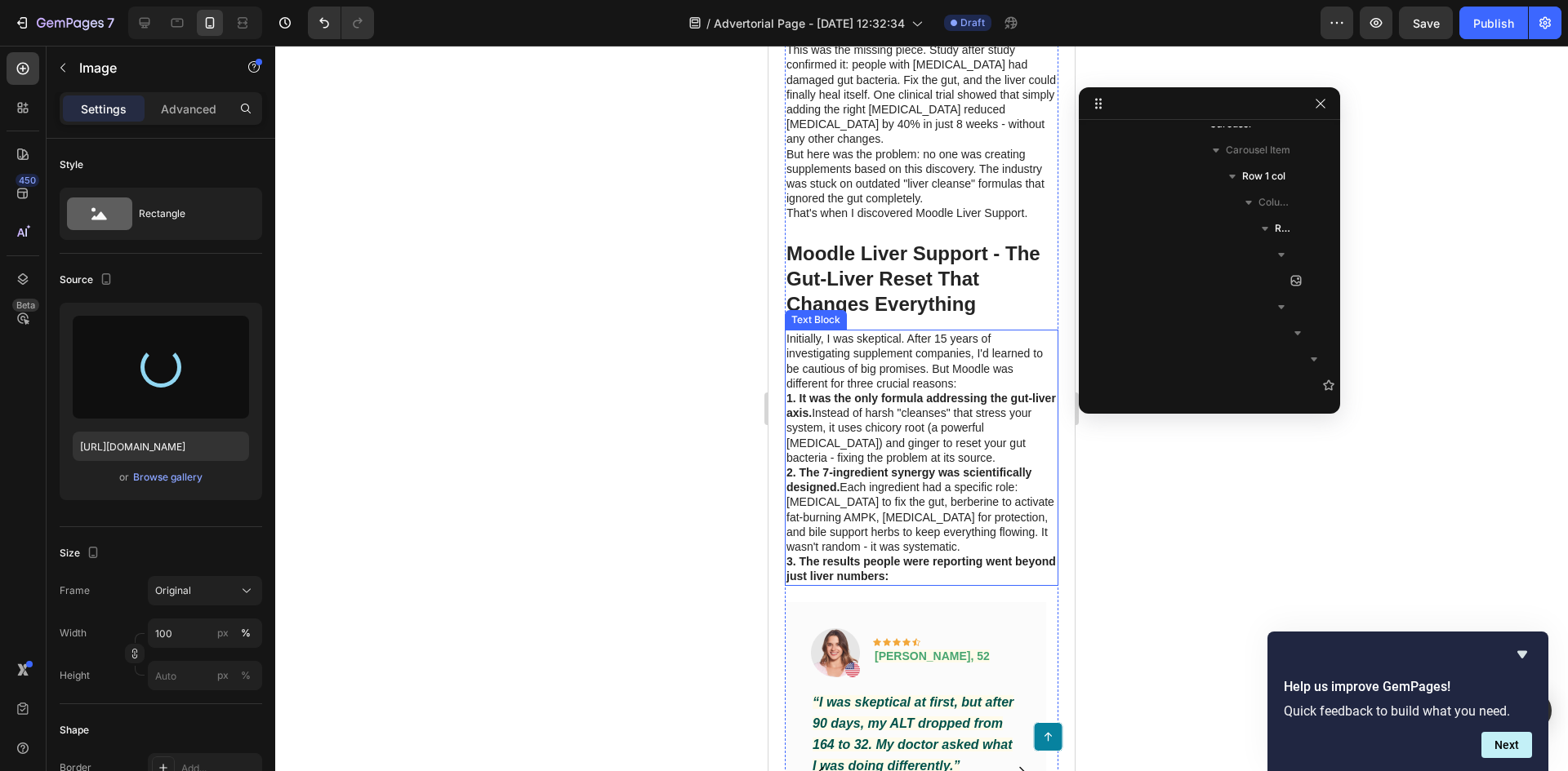
scroll to position [2370, 0]
type input "https://cdn.shopify.com/s/files/1/0961/8302/5947/files/gempages_586377016249418…"
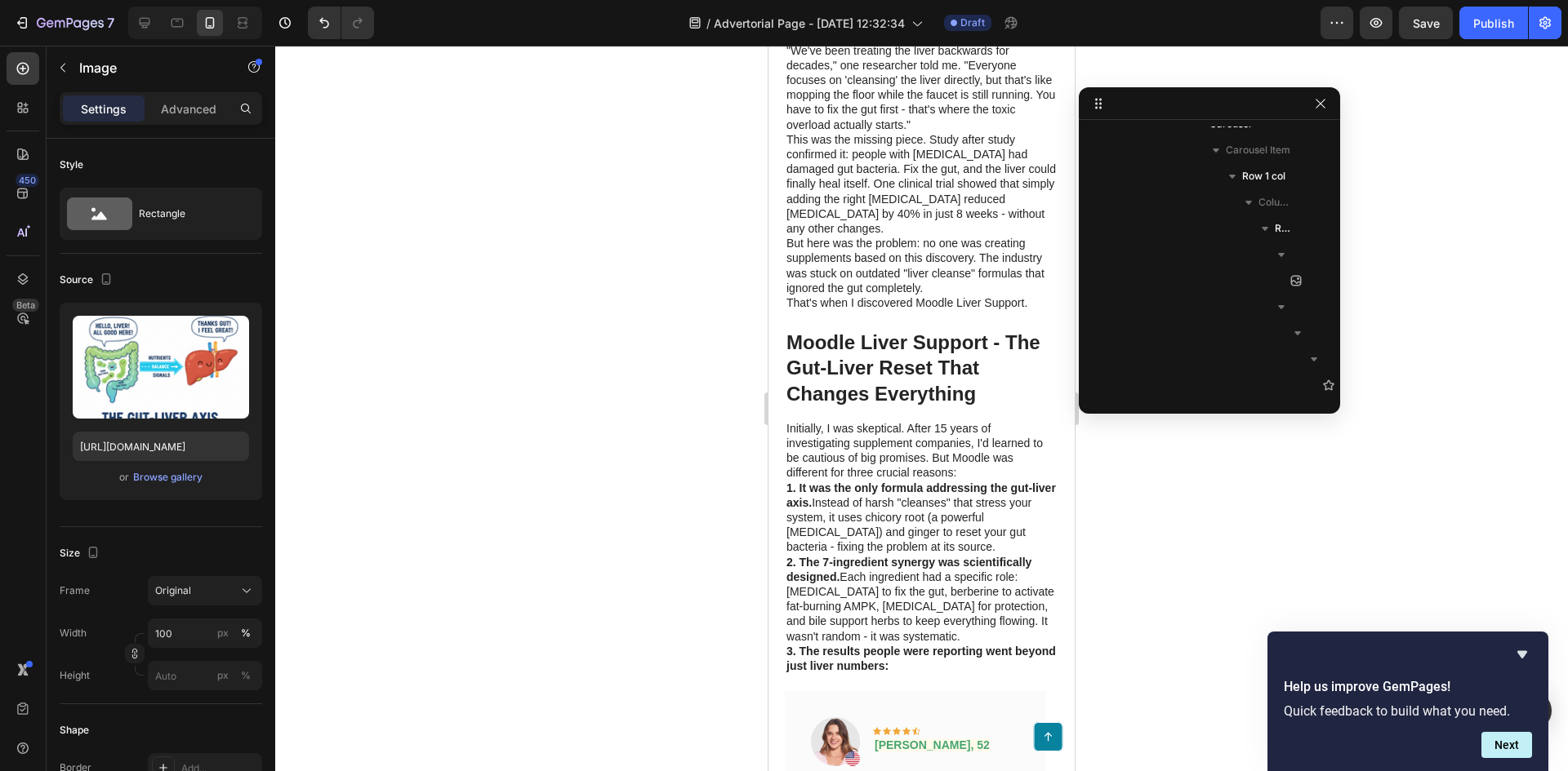
scroll to position [2457, 0]
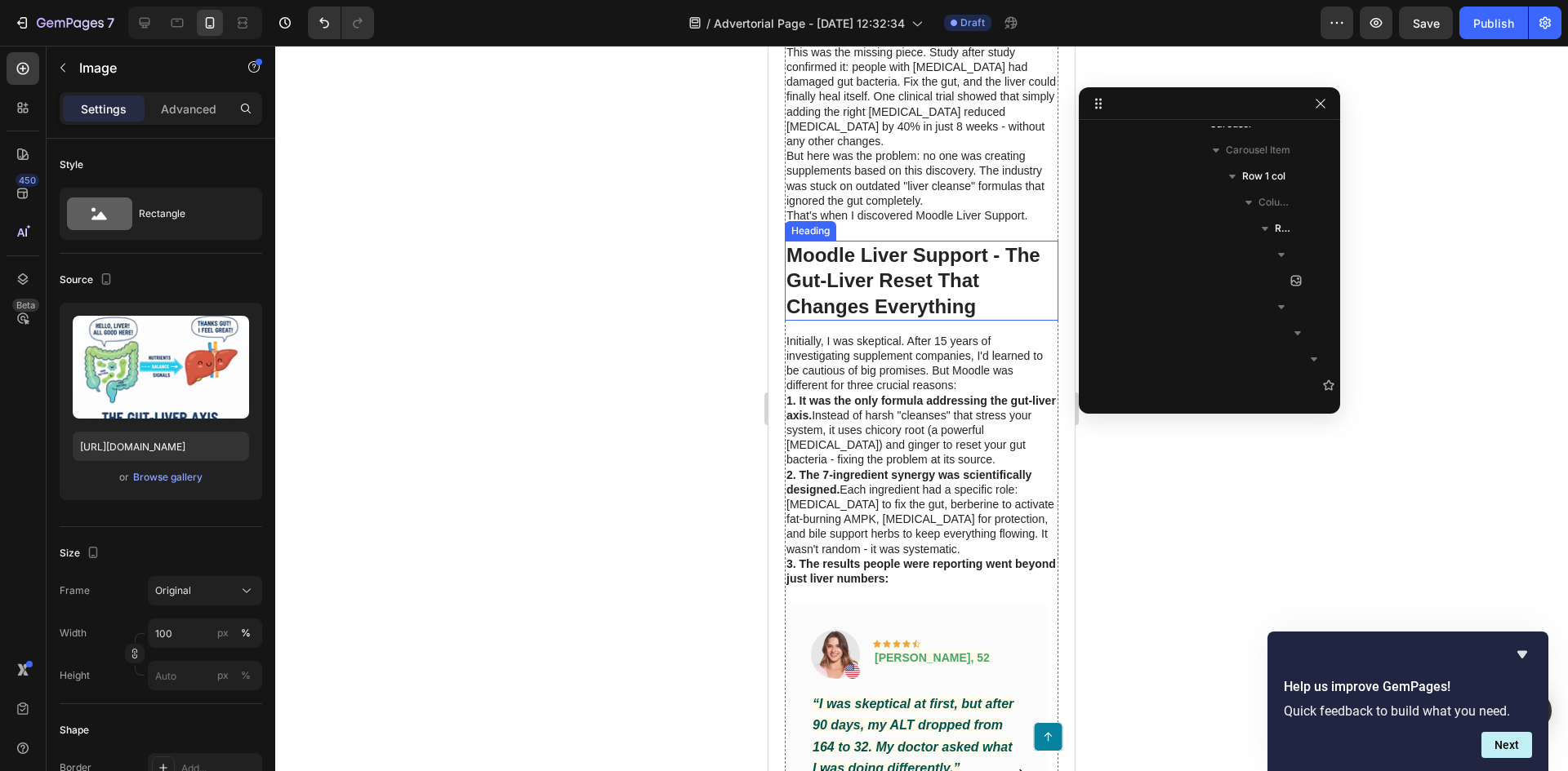
click at [970, 274] on h1 "Moodle Liver Support - The Gut-Liver Reset That Changes Everything" at bounding box center [921, 280] width 274 height 80
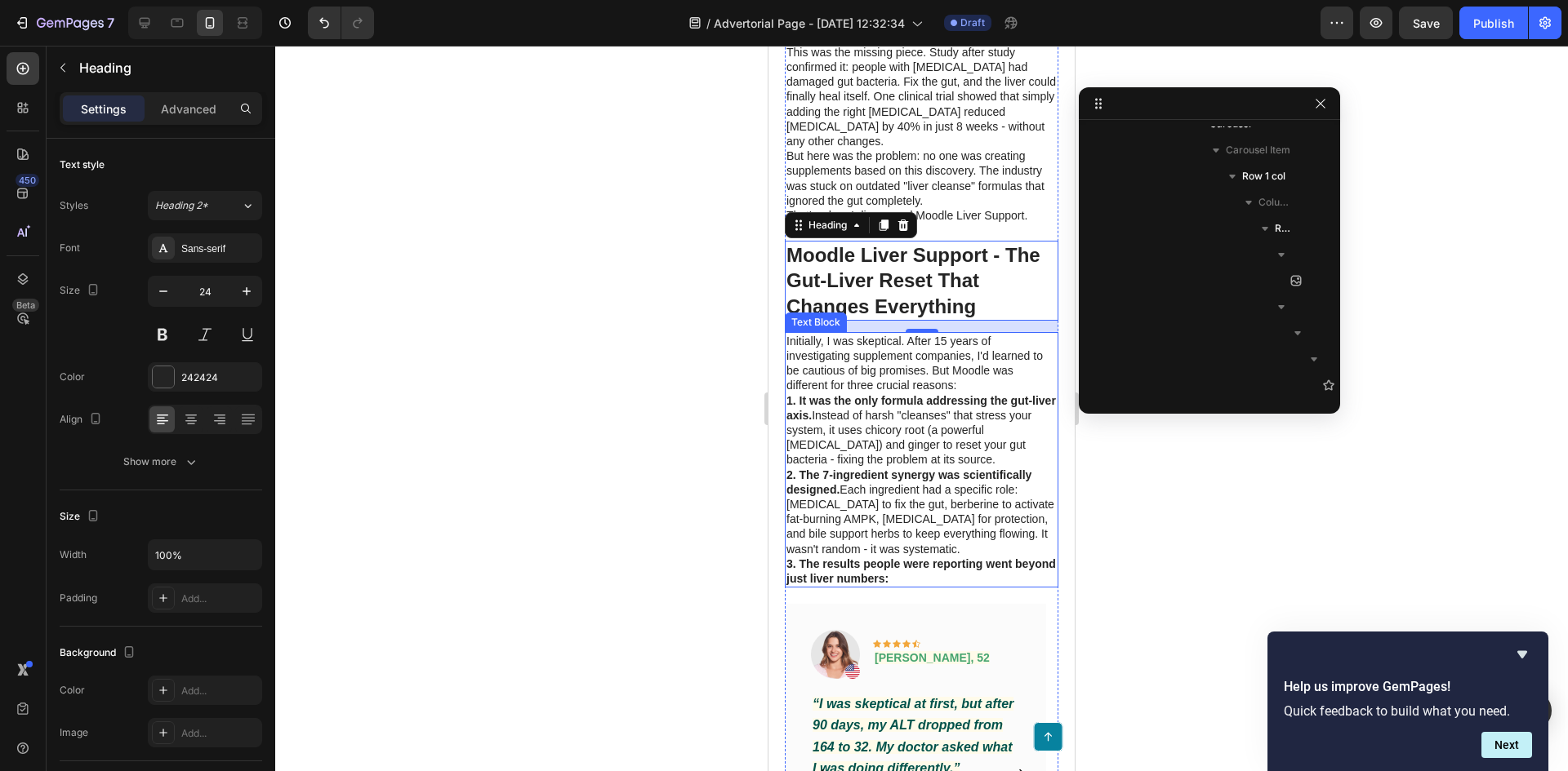
click at [938, 443] on p "1. It was the only formula addressing the gut-liver axis. Instead of harsh "cle…" at bounding box center [921, 431] width 270 height 75
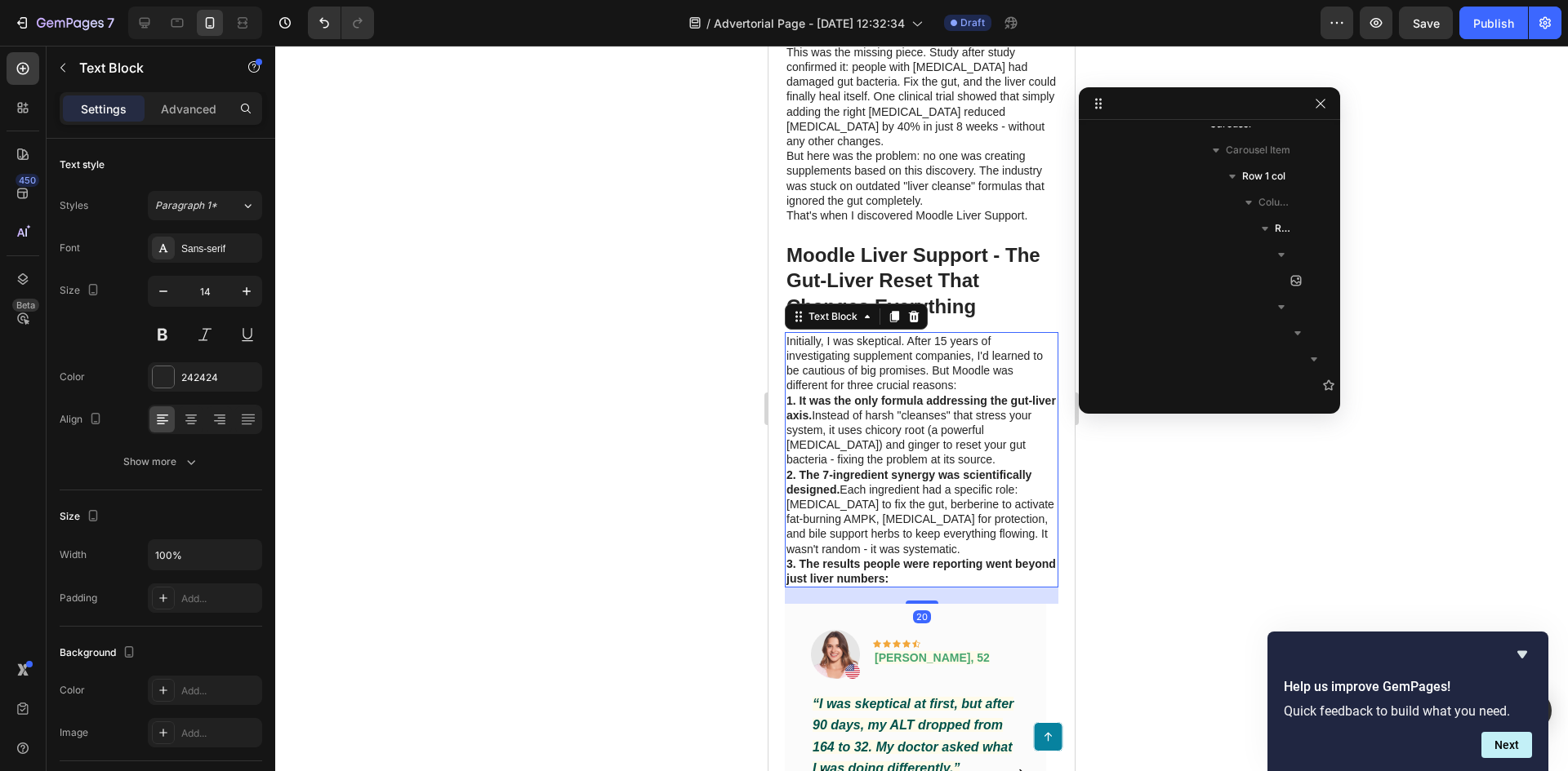
click at [938, 443] on p "1. It was the only formula addressing the gut-liver axis. Instead of harsh "cle…" at bounding box center [921, 431] width 270 height 75
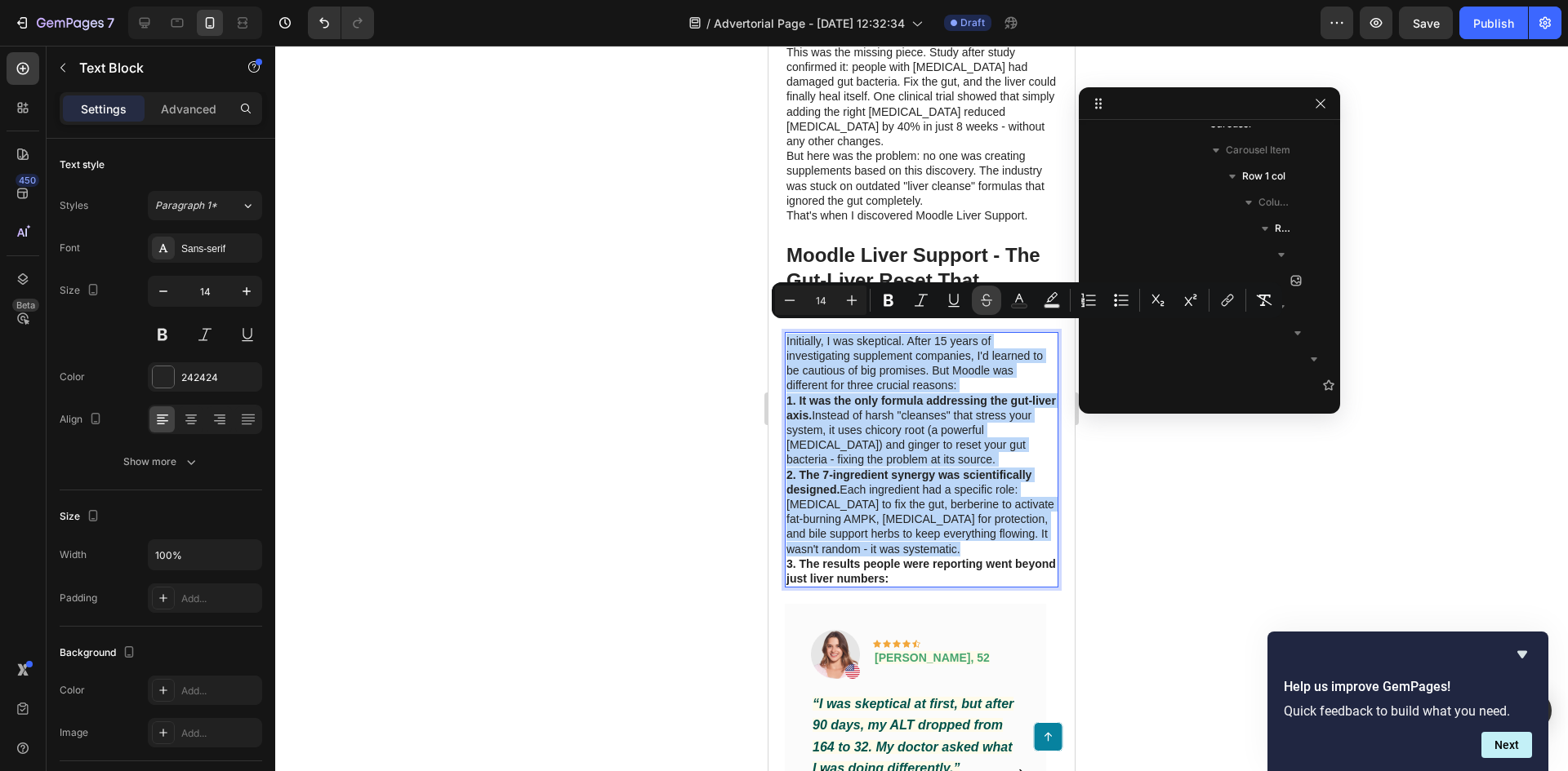
copy div "Initially, I was skeptical. After 15 years of investigating supplement companie…"
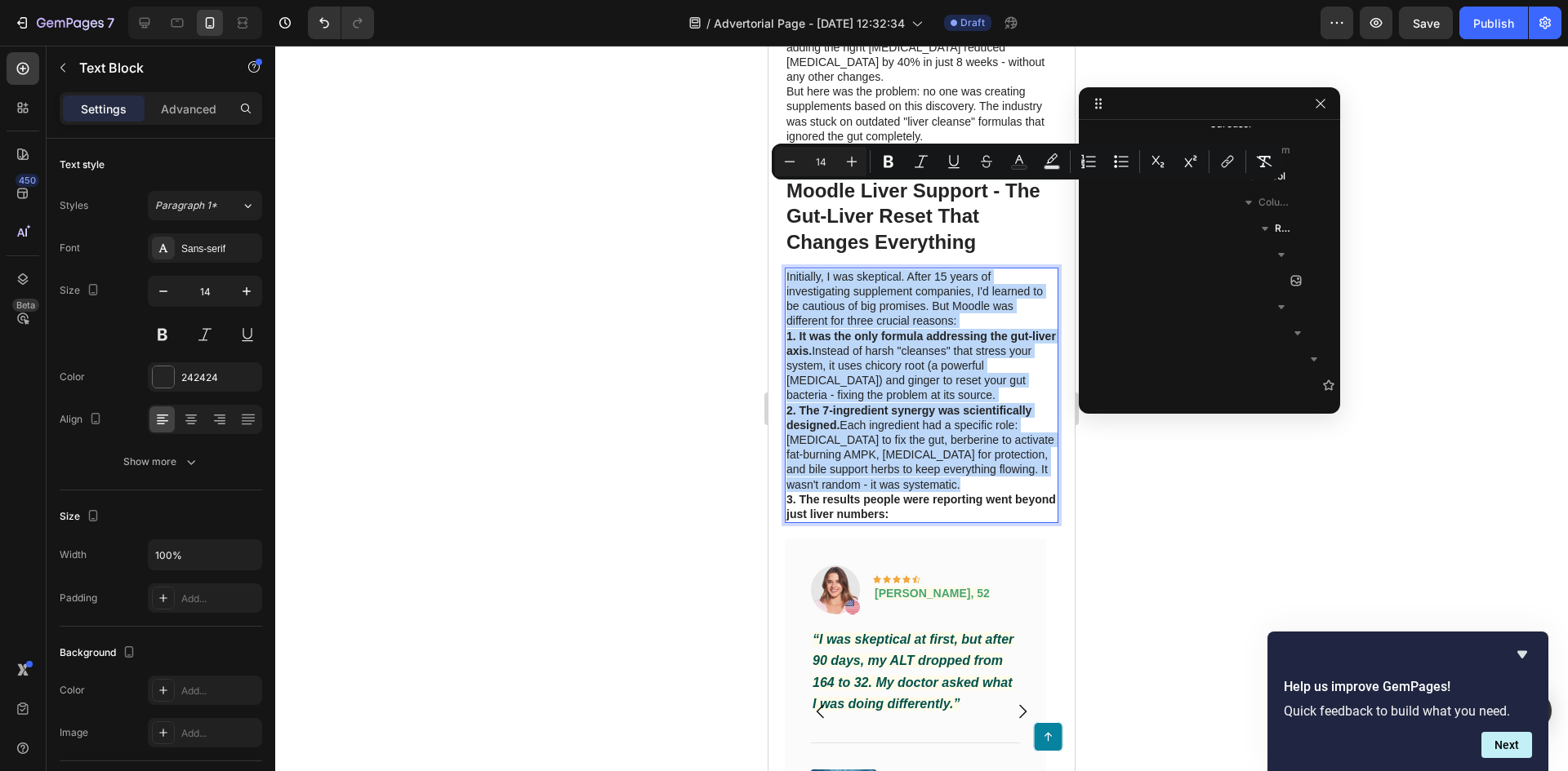
scroll to position [2702, 0]
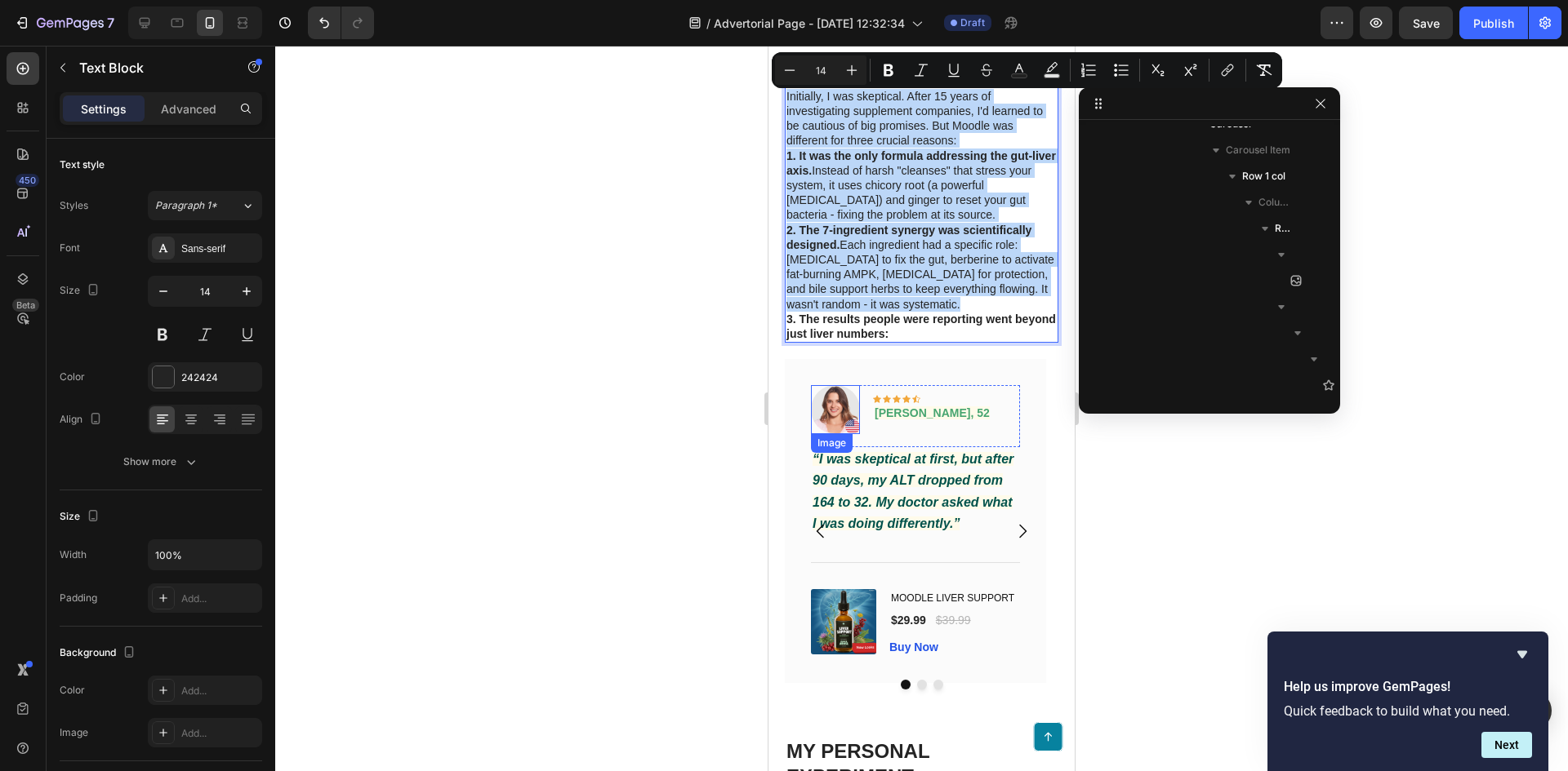
click at [836, 394] on img at bounding box center [835, 409] width 49 height 49
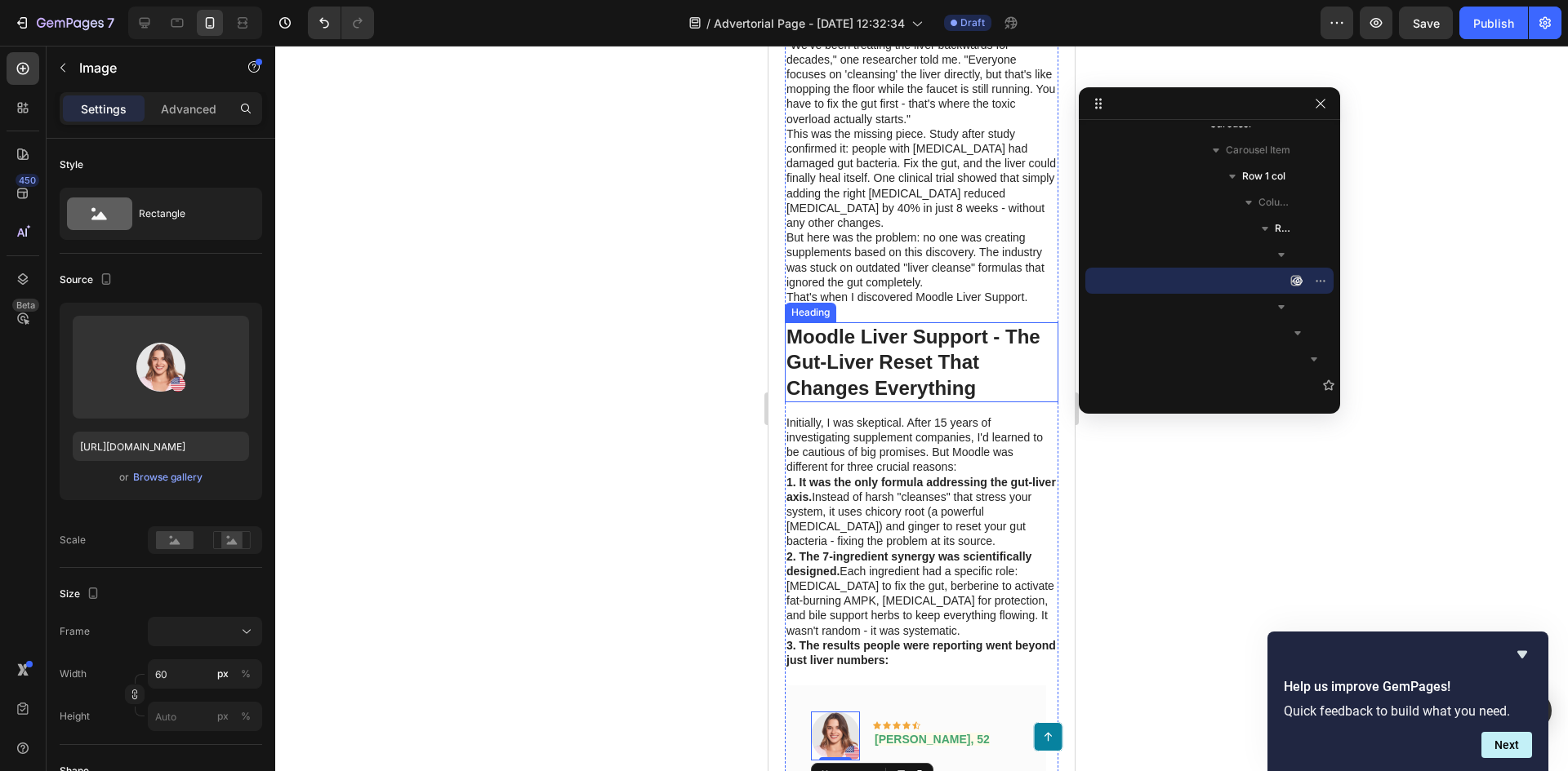
click at [928, 338] on h1 "Moodle Liver Support - The Gut-Liver Reset That Changes Everything" at bounding box center [921, 362] width 274 height 80
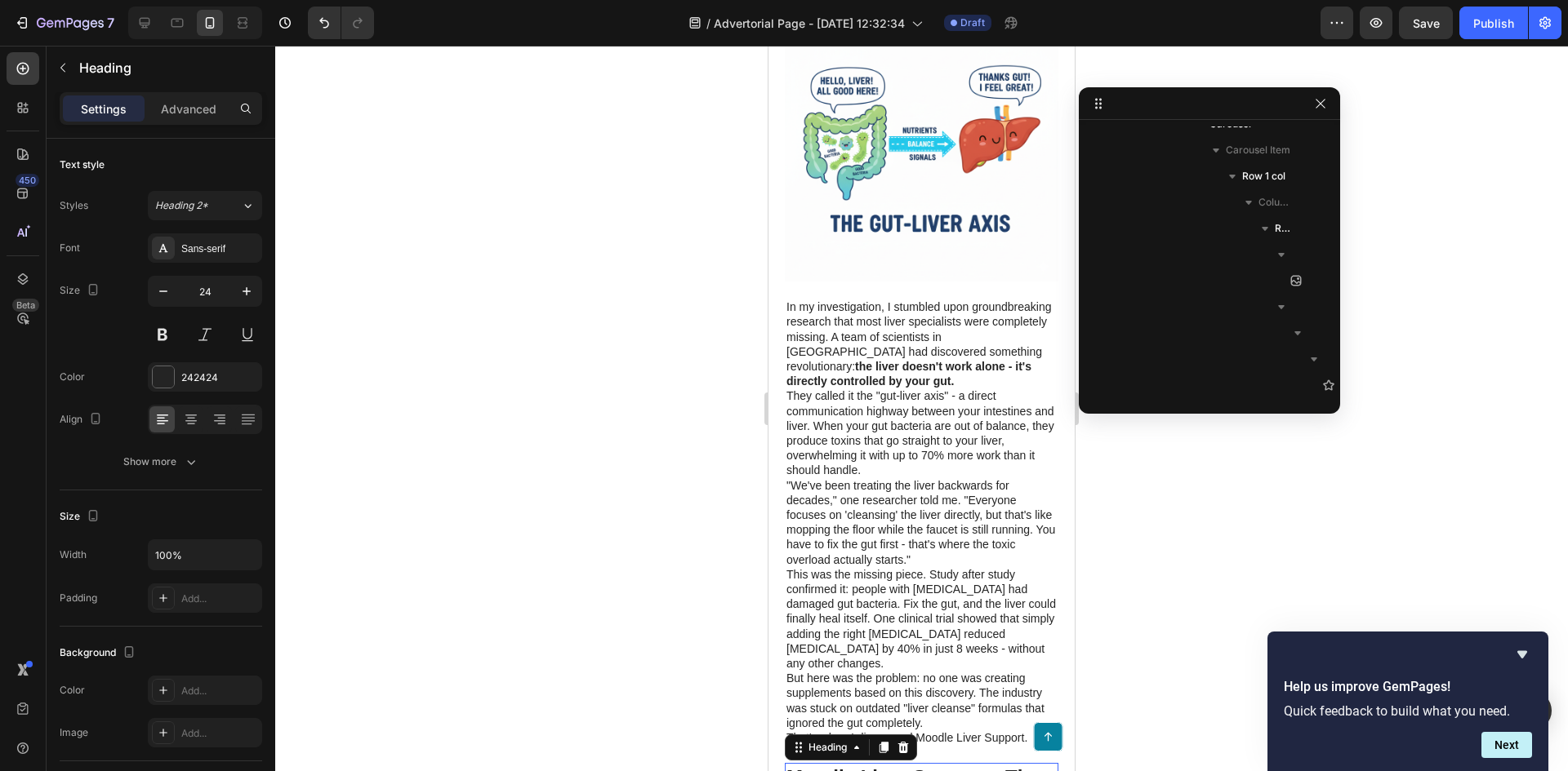
scroll to position [1886, 0]
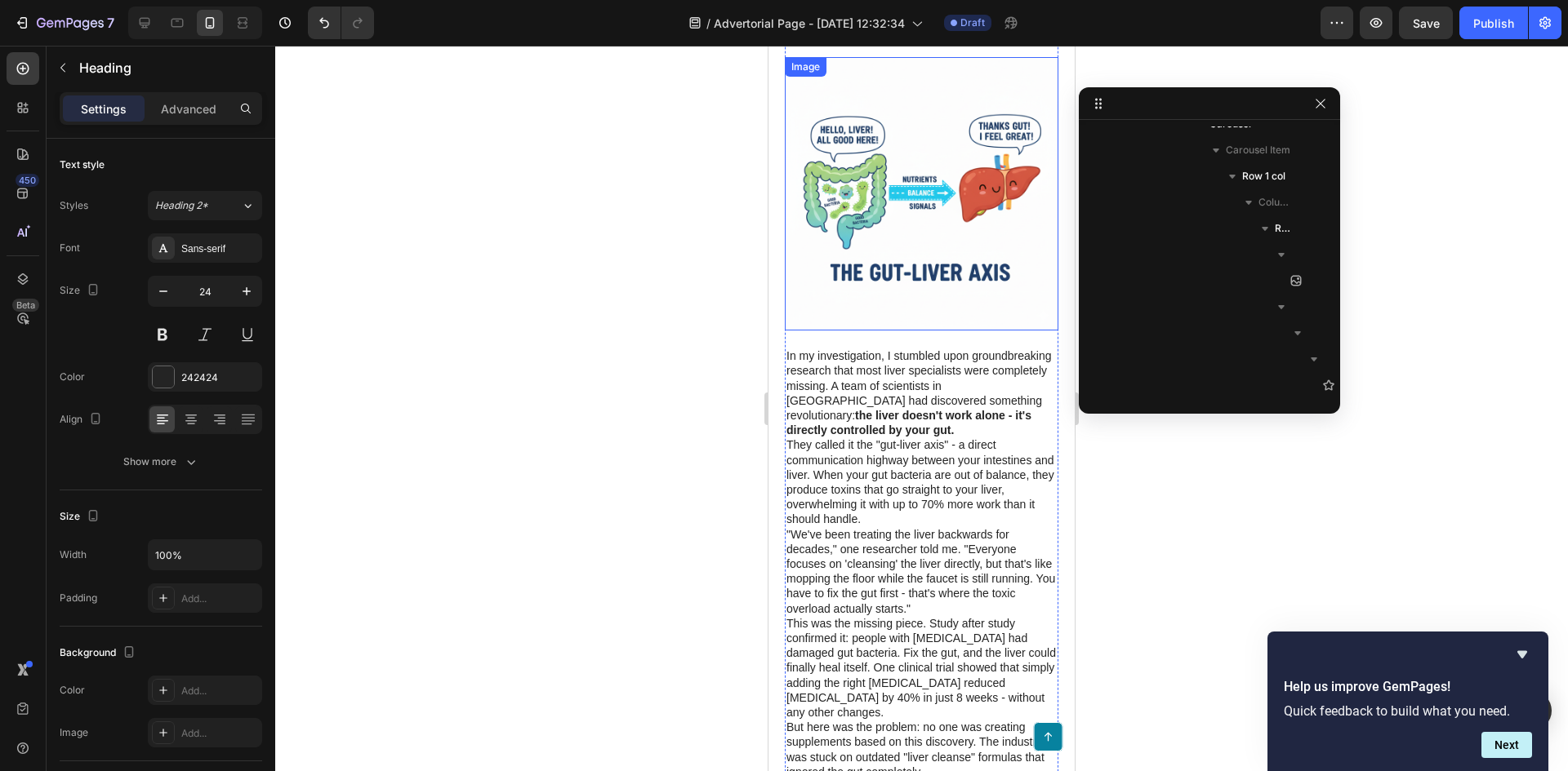
click at [925, 226] on img at bounding box center [921, 194] width 274 height 274
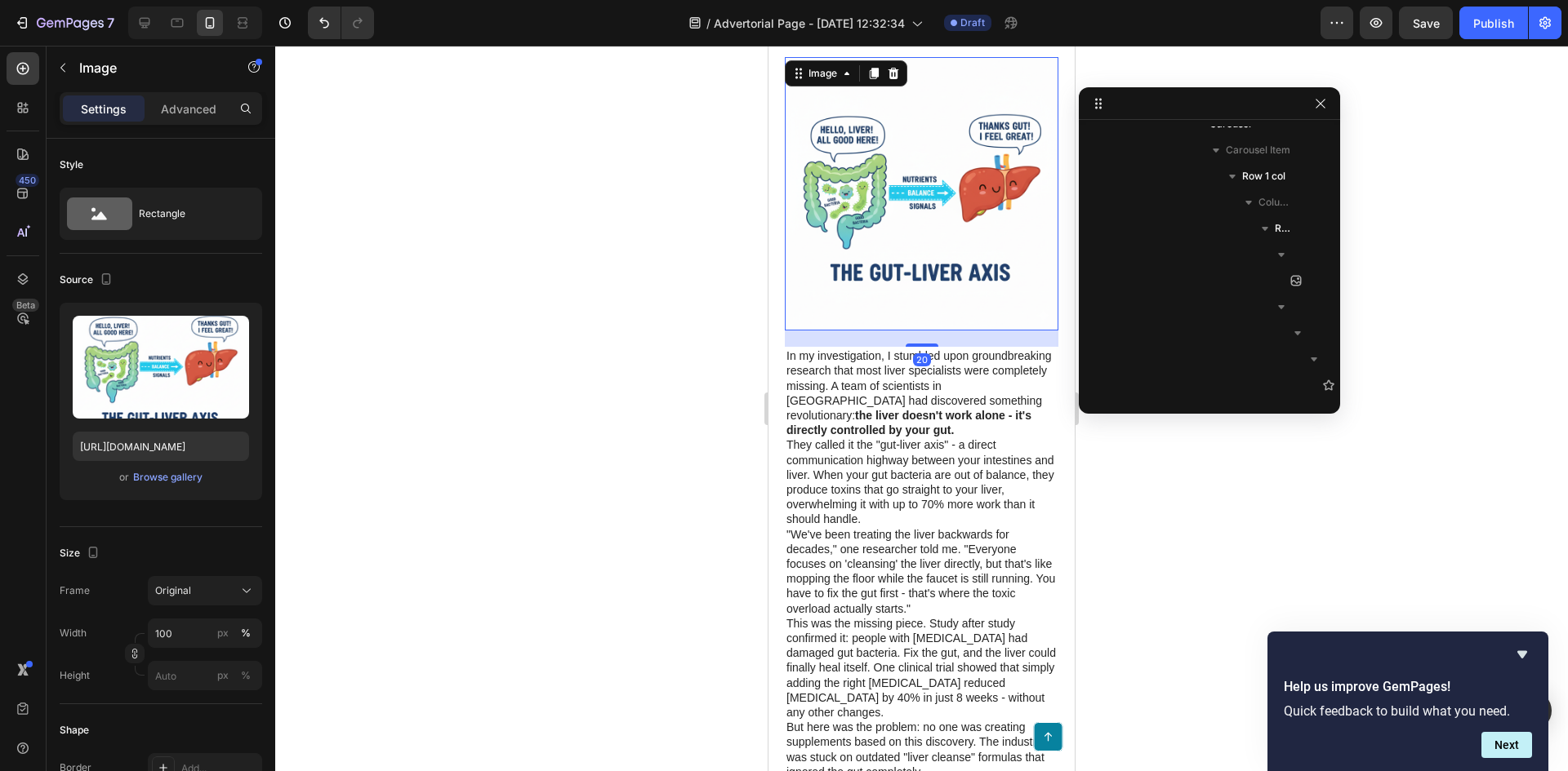
copy div "Initially, I was skeptical. After 15 years of investigating supplement companie…"
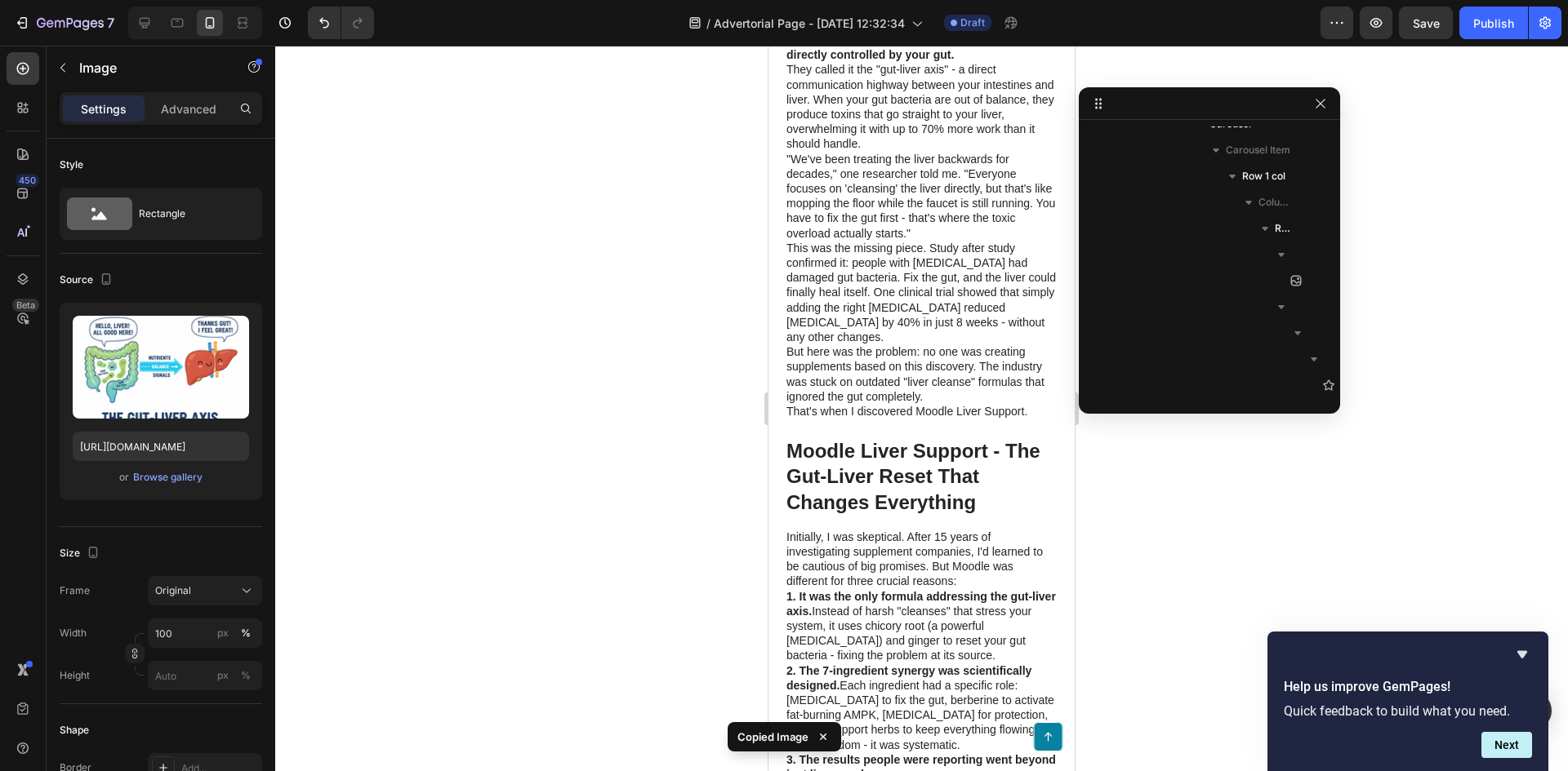
scroll to position [2294, 0]
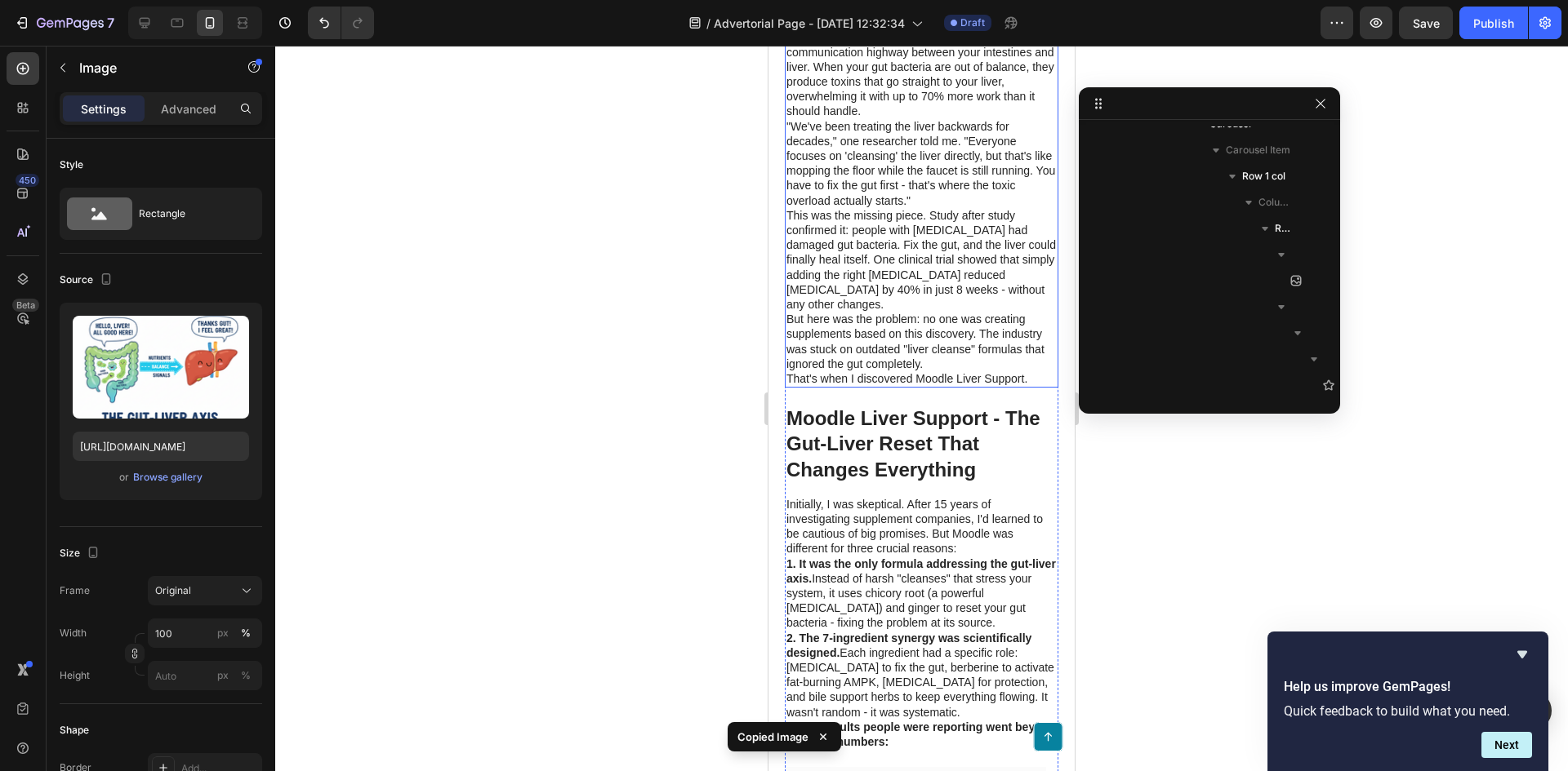
click at [894, 437] on h1 "Moodle Liver Support - The Gut-Liver Reset That Changes Everything" at bounding box center [921, 444] width 274 height 80
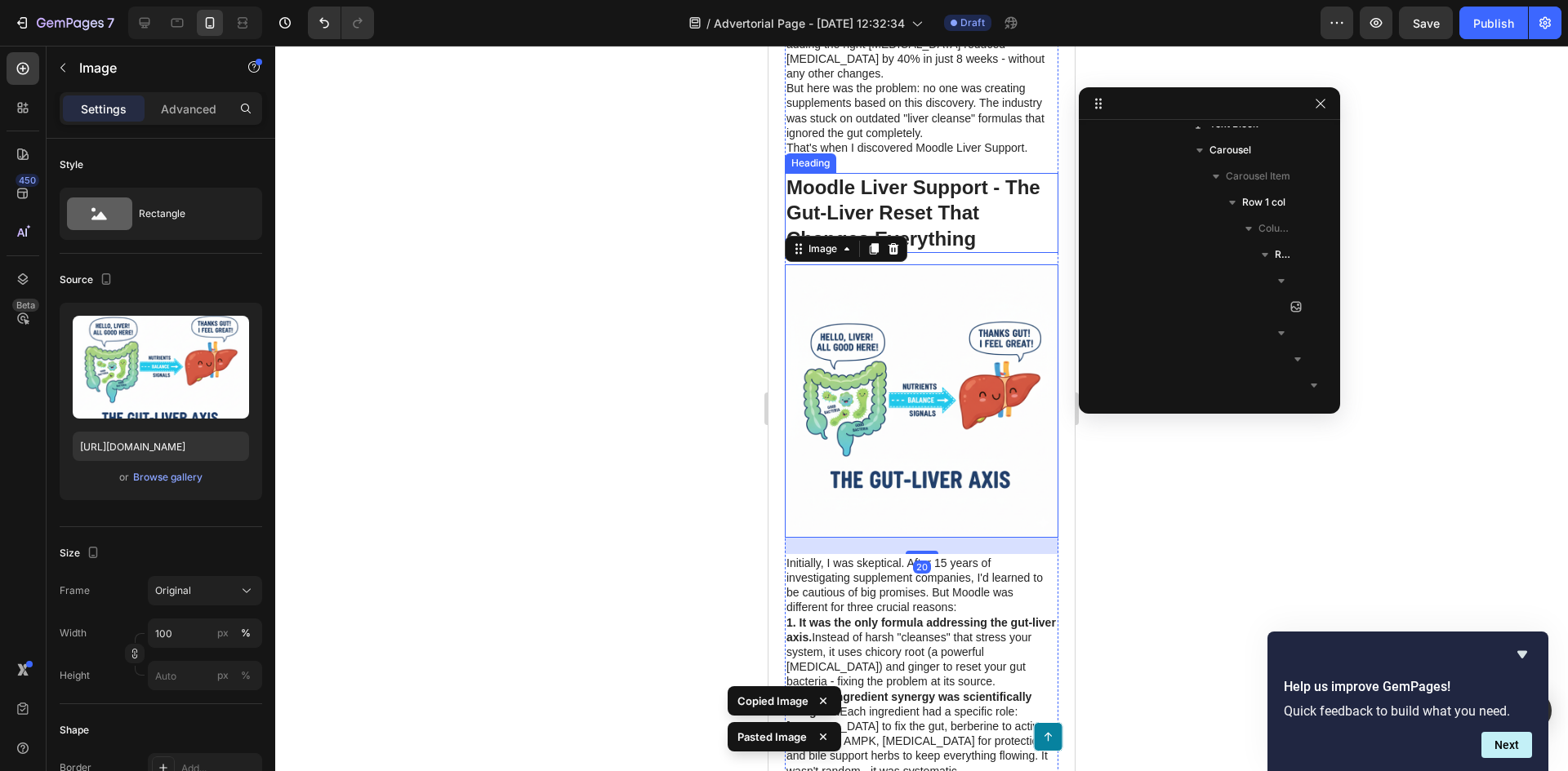
scroll to position [2539, 0]
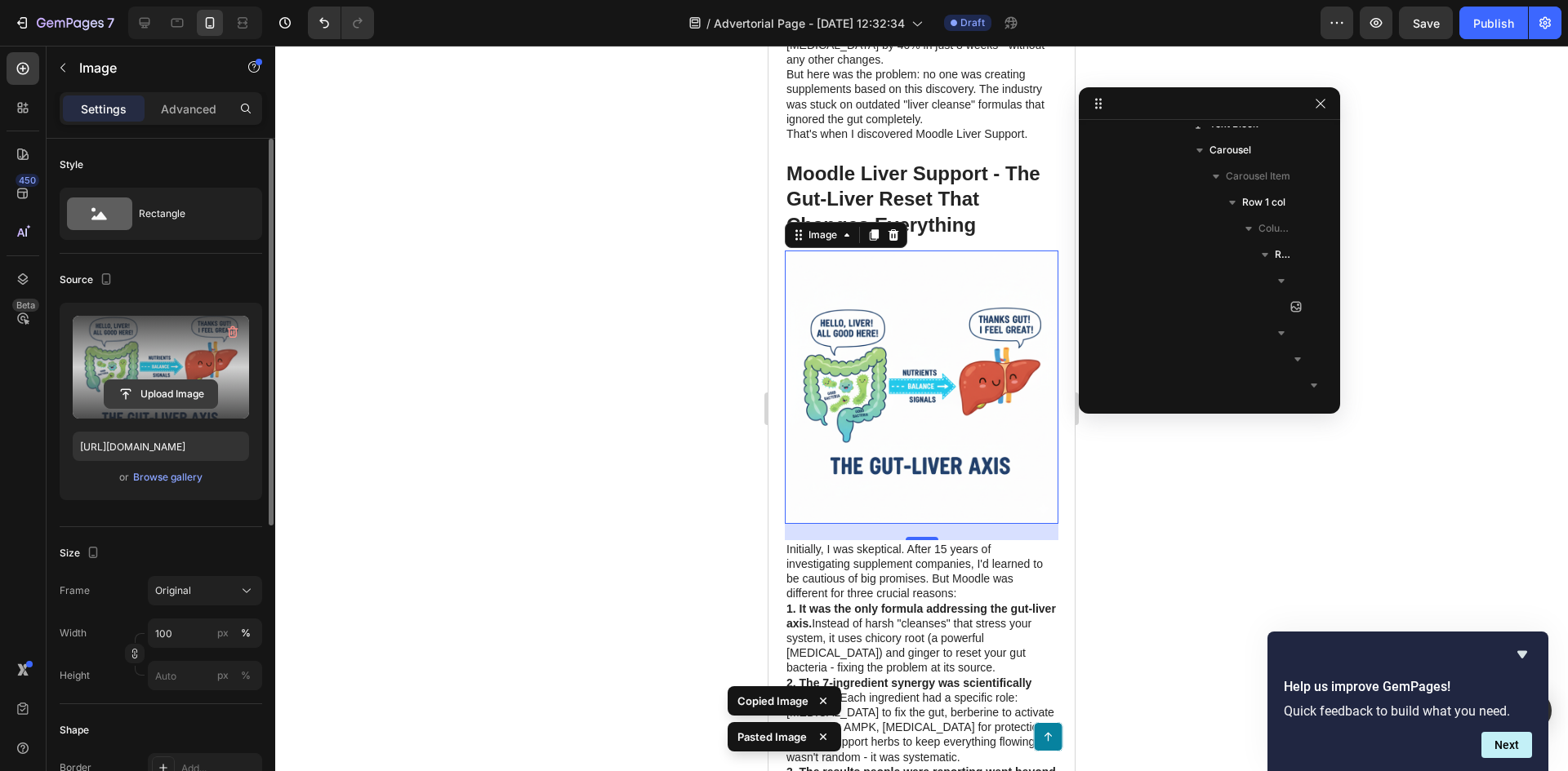
click at [184, 396] on input "file" at bounding box center [160, 394] width 113 height 28
click at [231, 330] on icon "button" at bounding box center [232, 332] width 17 height 17
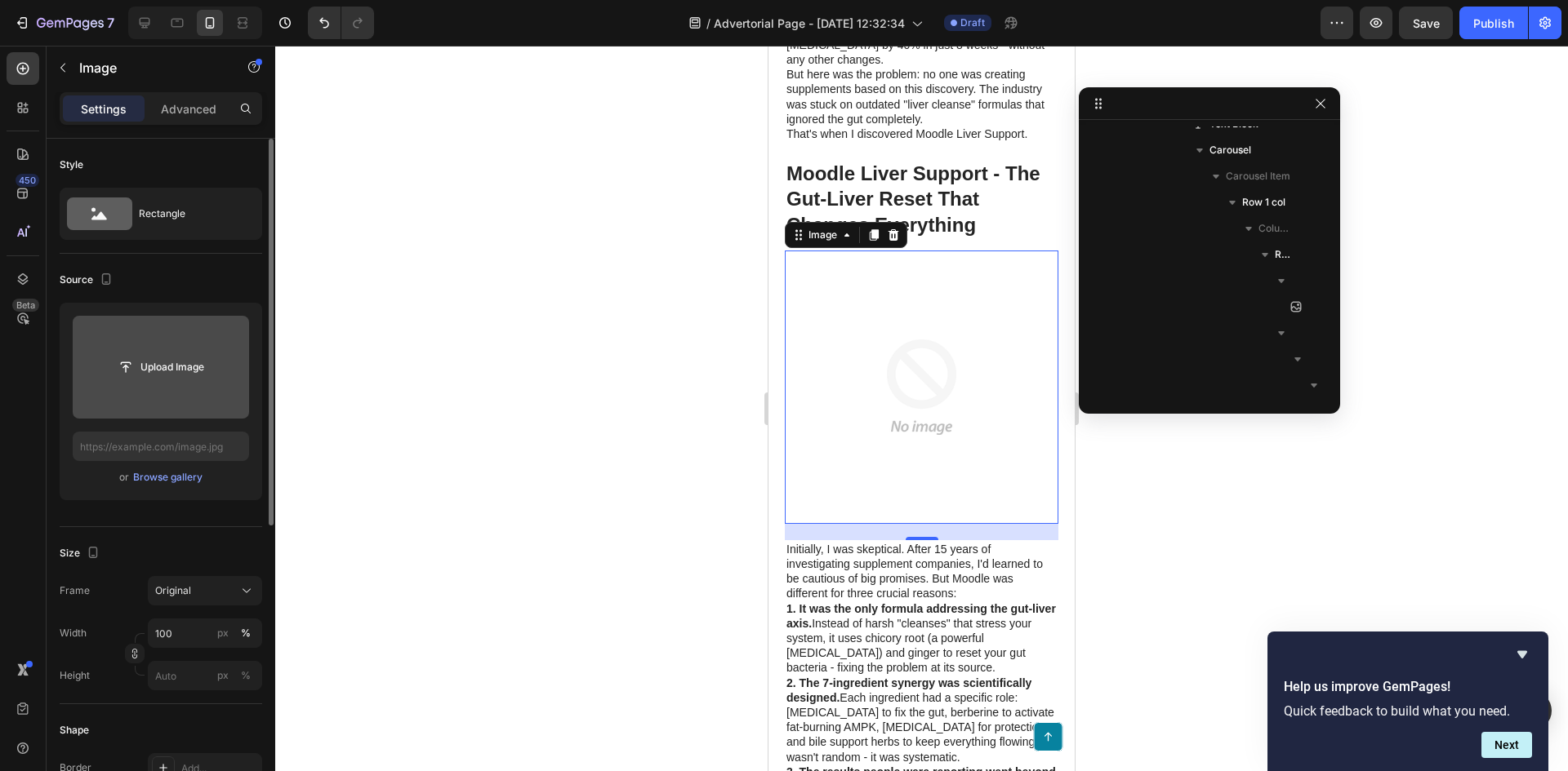
click at [174, 382] on input "file" at bounding box center [160, 368] width 176 height 103
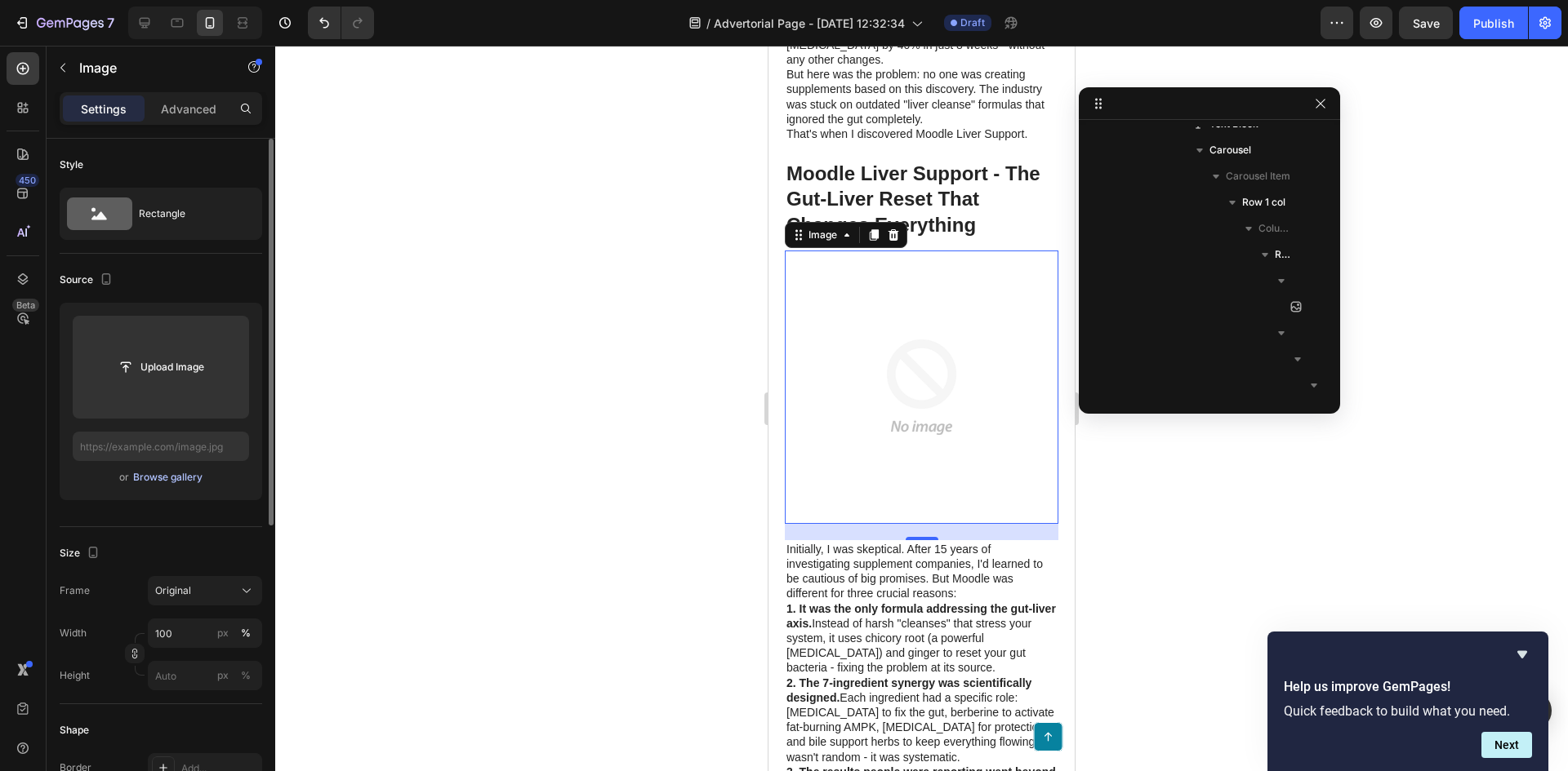
click at [176, 479] on div "Browse gallery" at bounding box center [167, 478] width 69 height 15
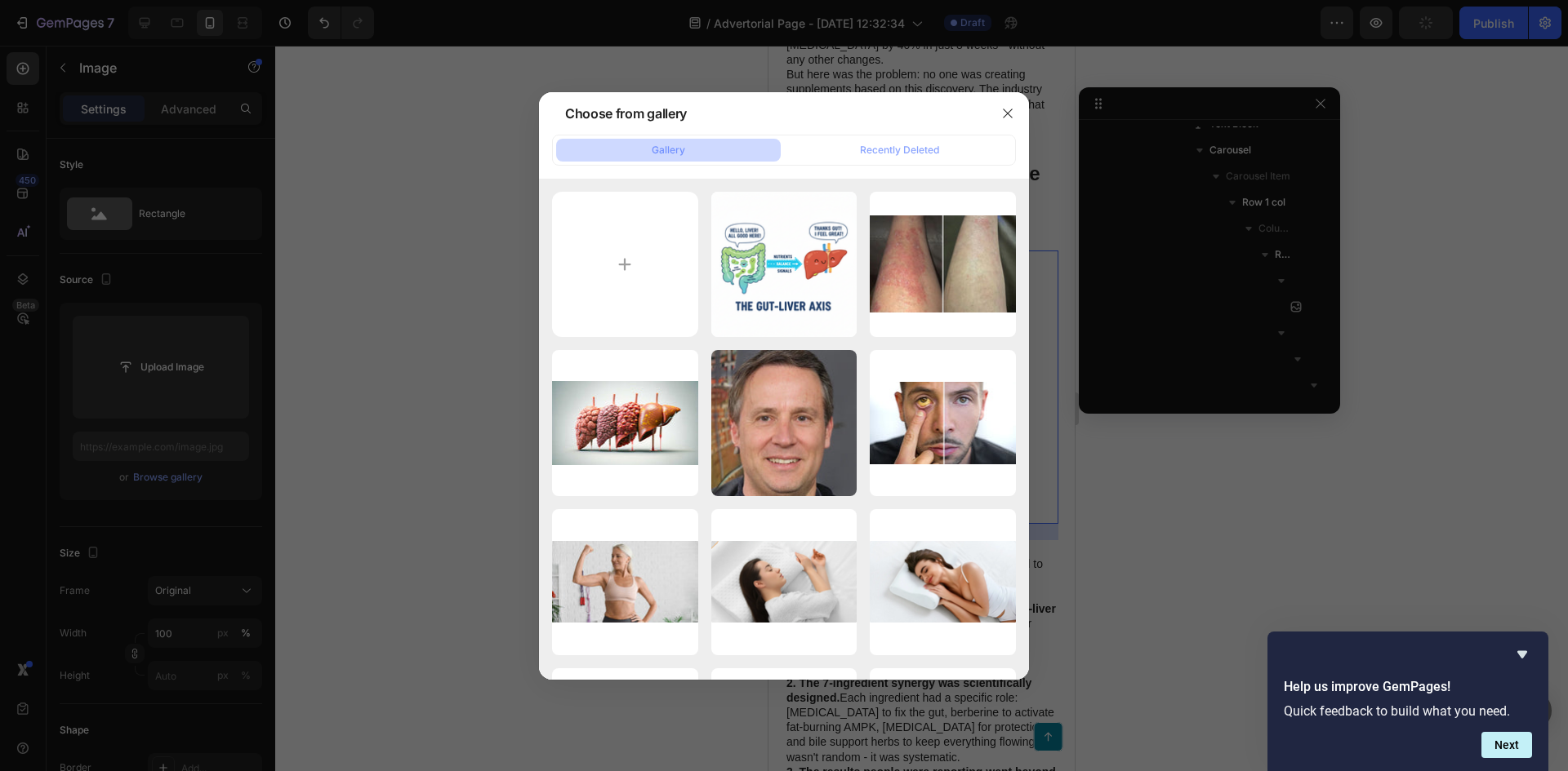
type input "C:\fakepath\Generated Image September 28, 2025 - 1_00PM.png"
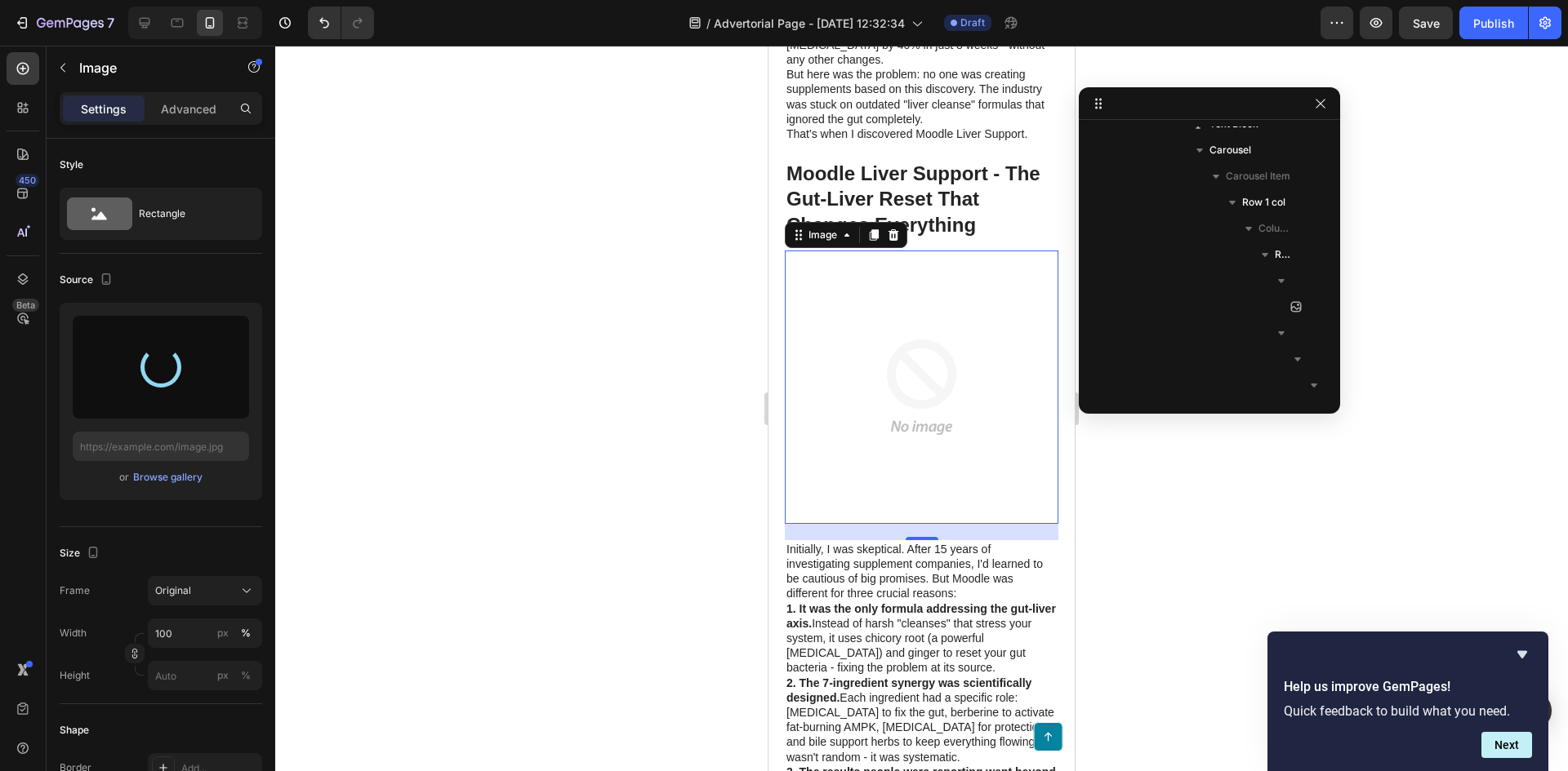
type input "https://cdn.shopify.com/s/files/1/0961/8302/5947/files/gempages_586377016249418…"
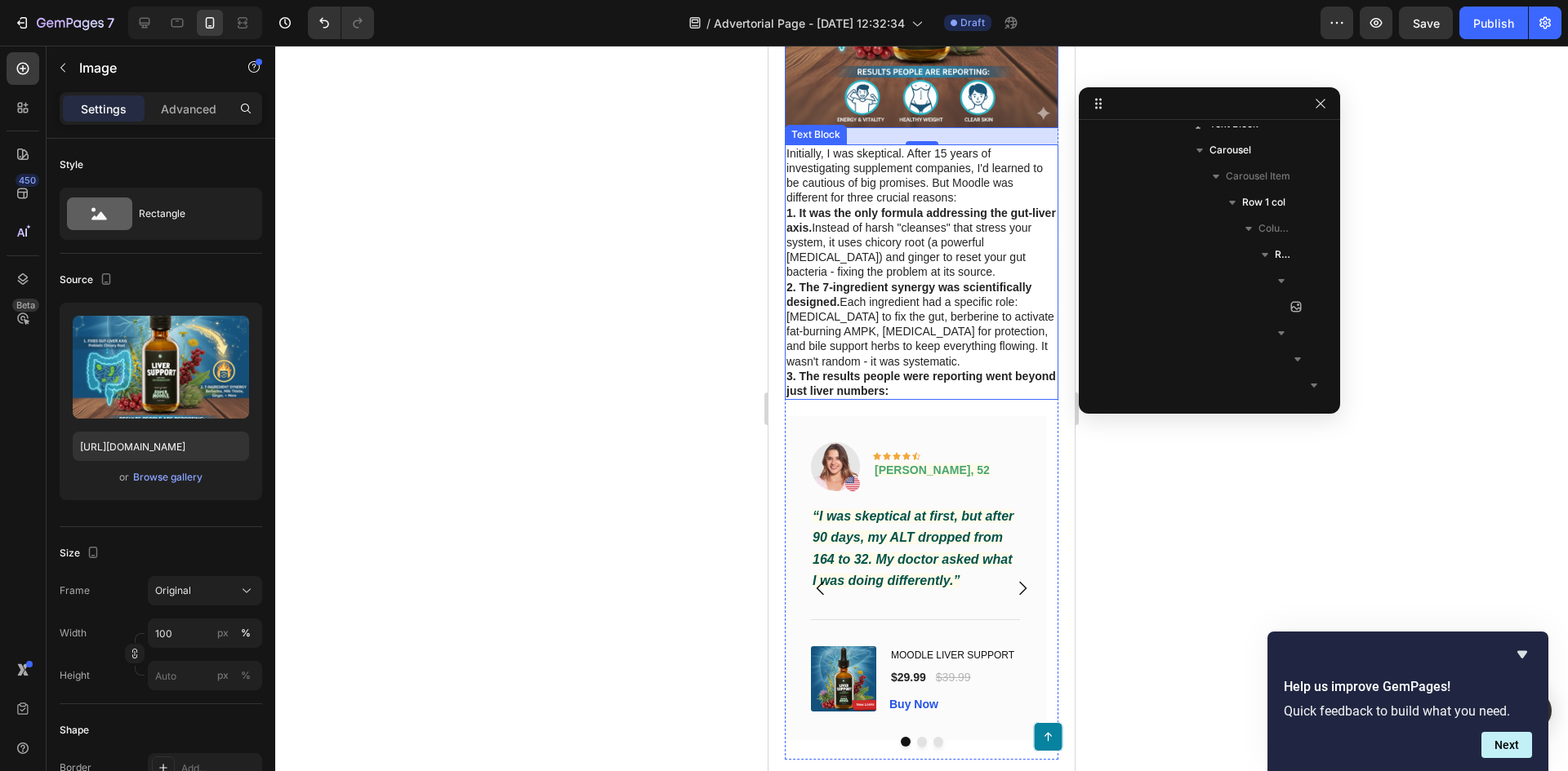
scroll to position [3110, 0]
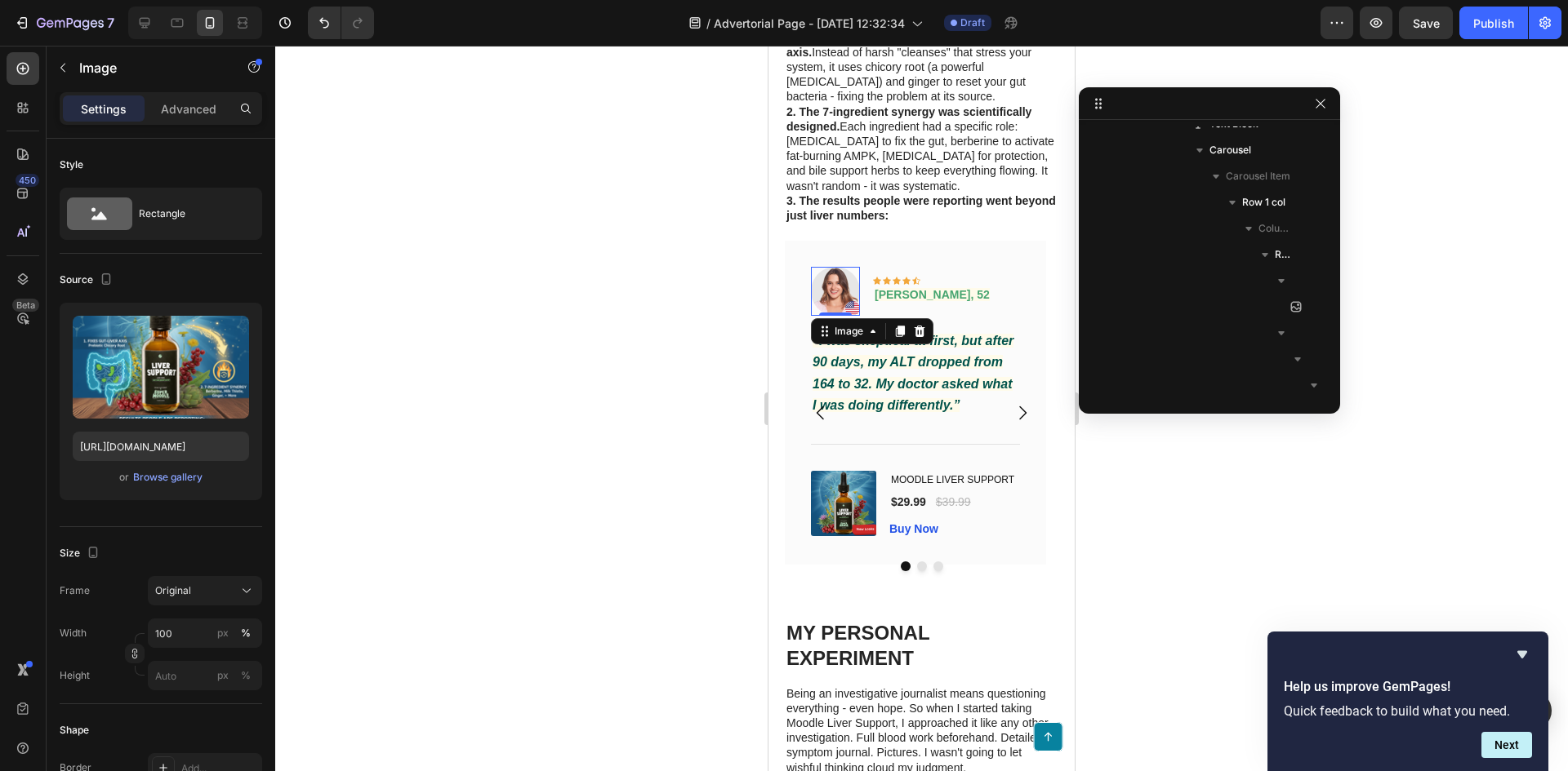
click at [826, 267] on img at bounding box center [835, 291] width 49 height 49
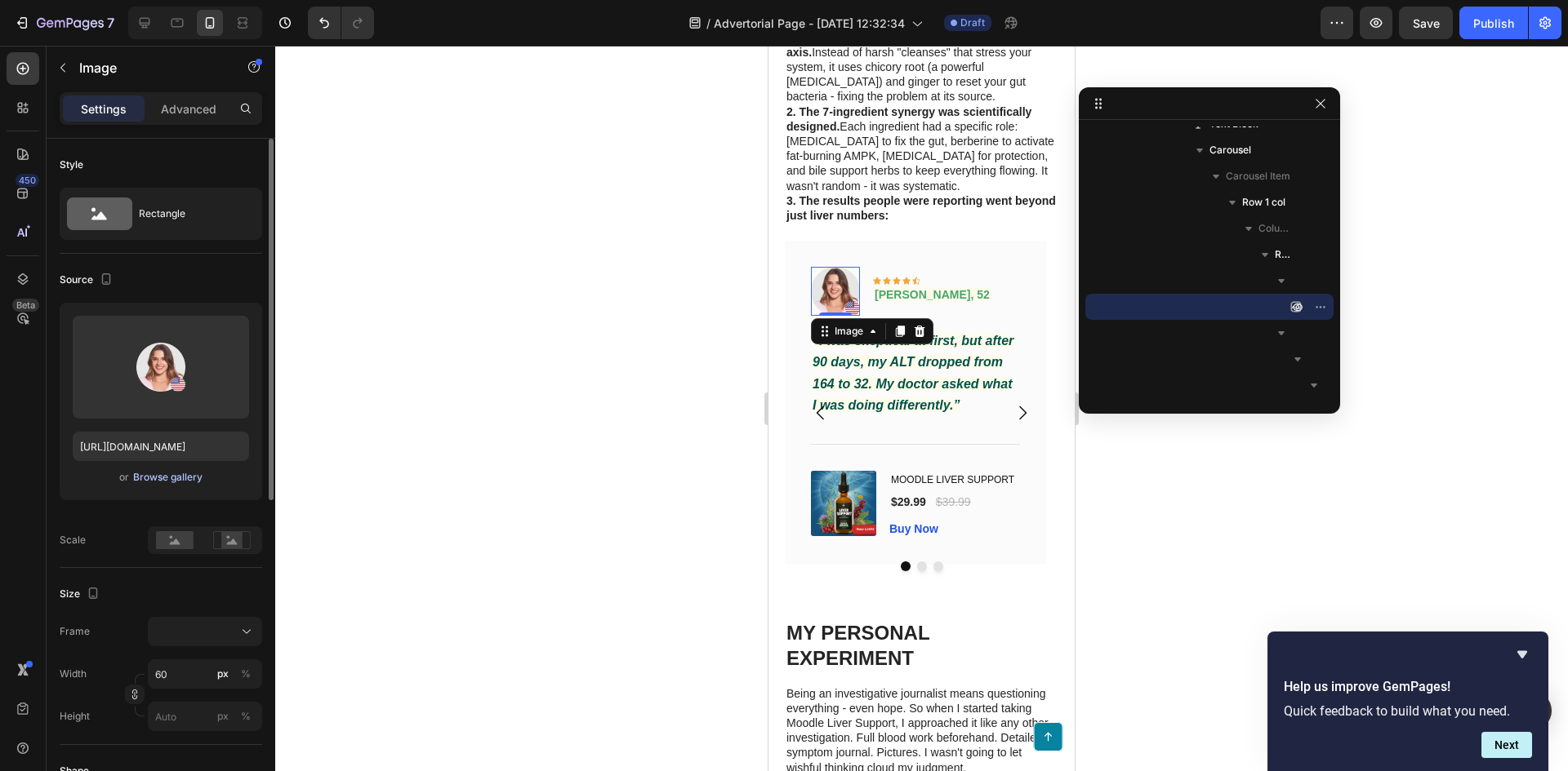
click at [174, 478] on div "Browse gallery" at bounding box center [167, 478] width 69 height 15
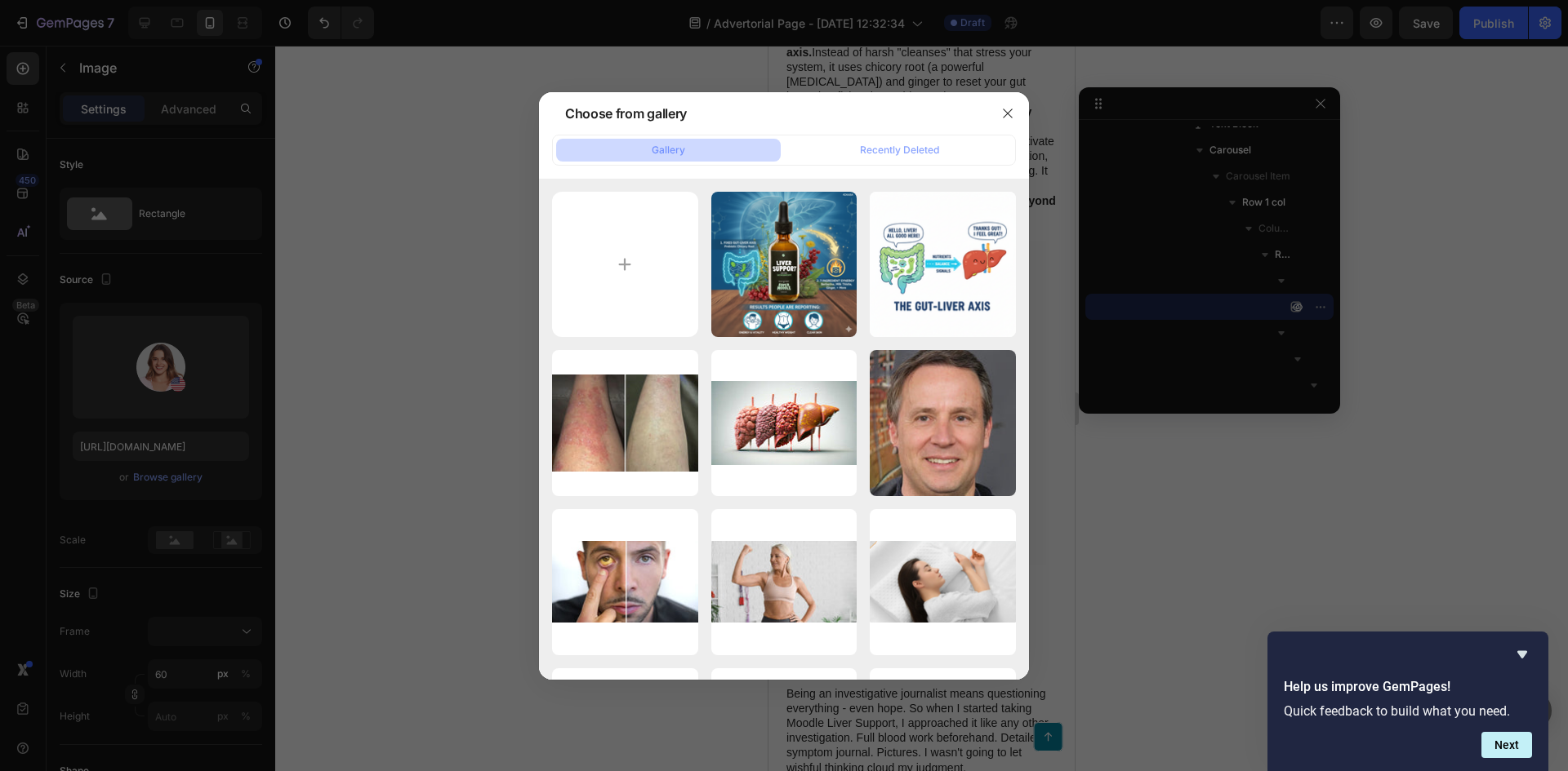
type input "C:\fakepath\Generated Image September 28, 2025 - 1_02PM.png"
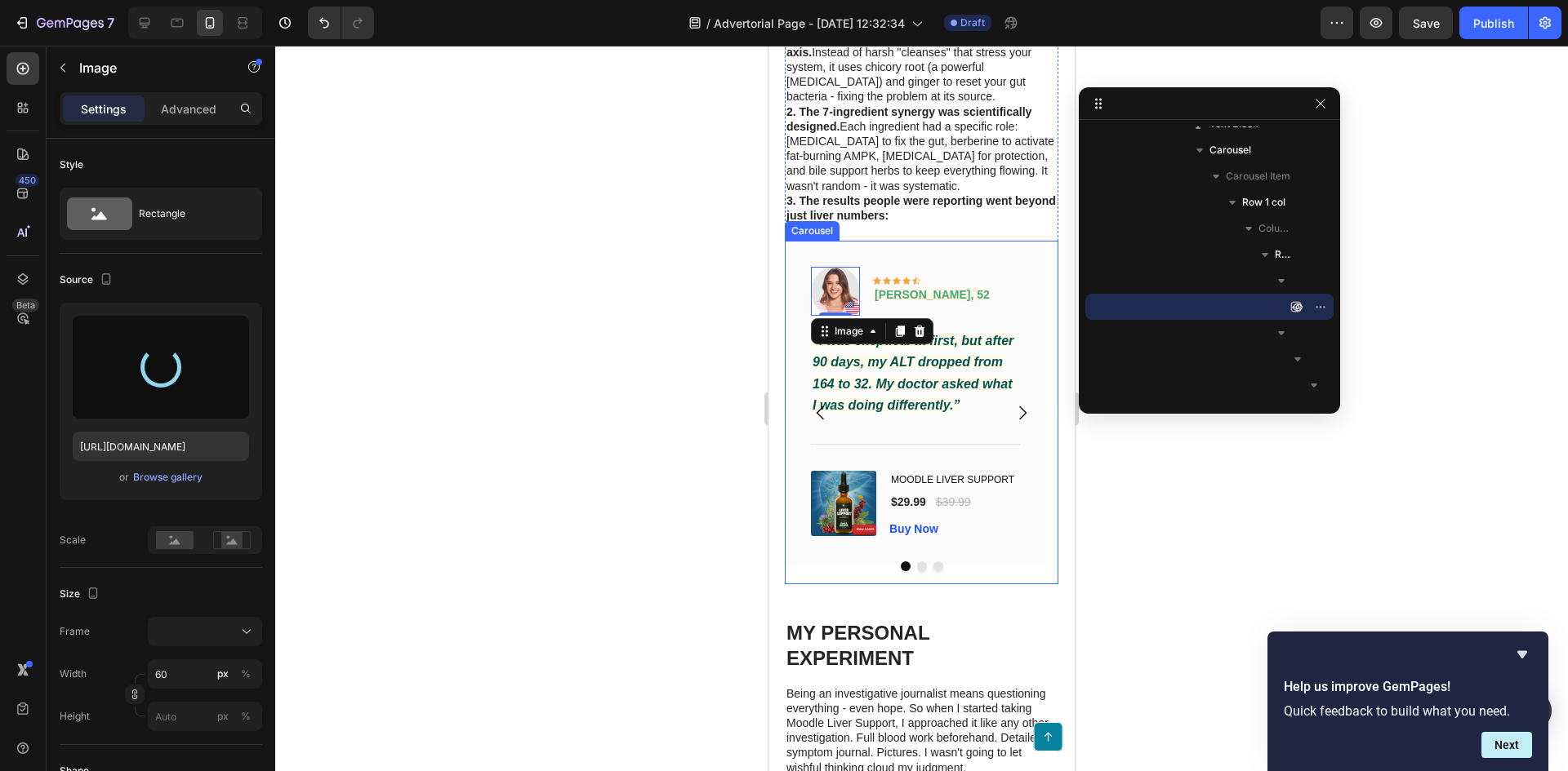
click at [1013, 403] on icon "Carousel Next Arrow" at bounding box center [1022, 412] width 19 height 19
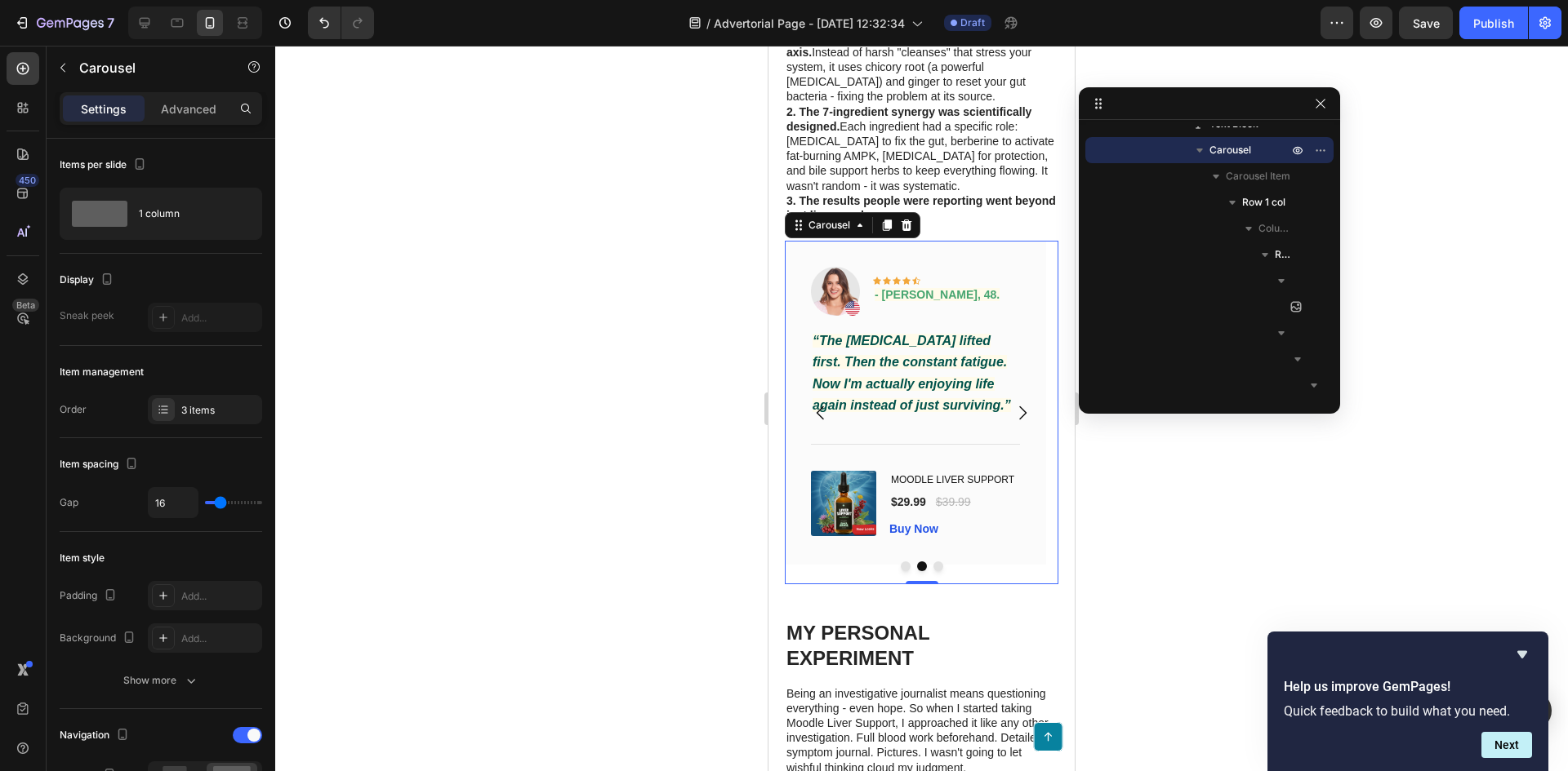
click at [815, 403] on icon "Carousel Back Arrow" at bounding box center [820, 412] width 19 height 19
click at [814, 403] on icon "Carousel Back Arrow" at bounding box center [820, 412] width 19 height 19
click at [1013, 403] on icon "Carousel Next Arrow" at bounding box center [1022, 412] width 19 height 19
click at [821, 269] on img at bounding box center [835, 291] width 49 height 49
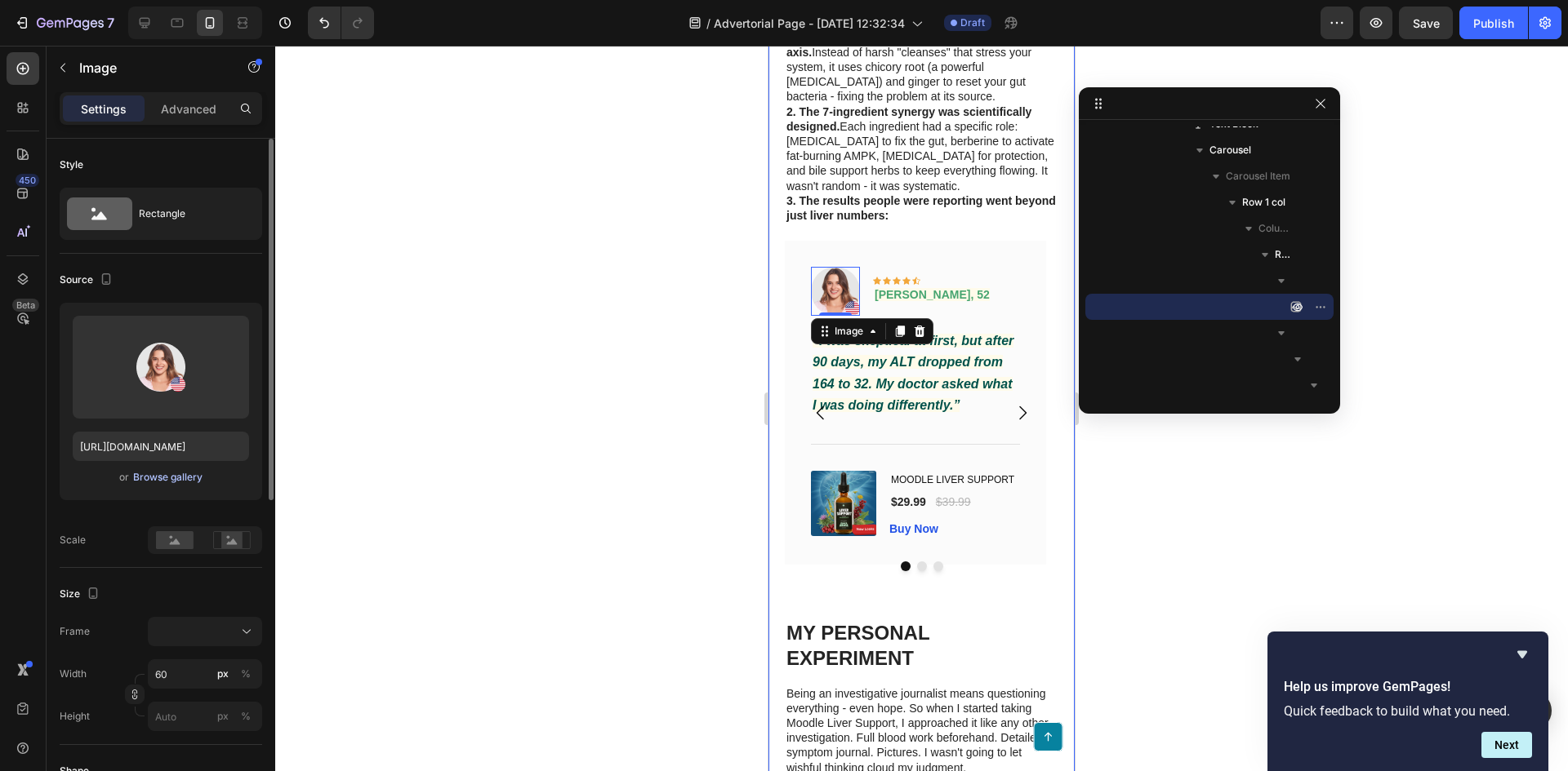
click at [161, 485] on button "Browse gallery" at bounding box center [167, 478] width 71 height 17
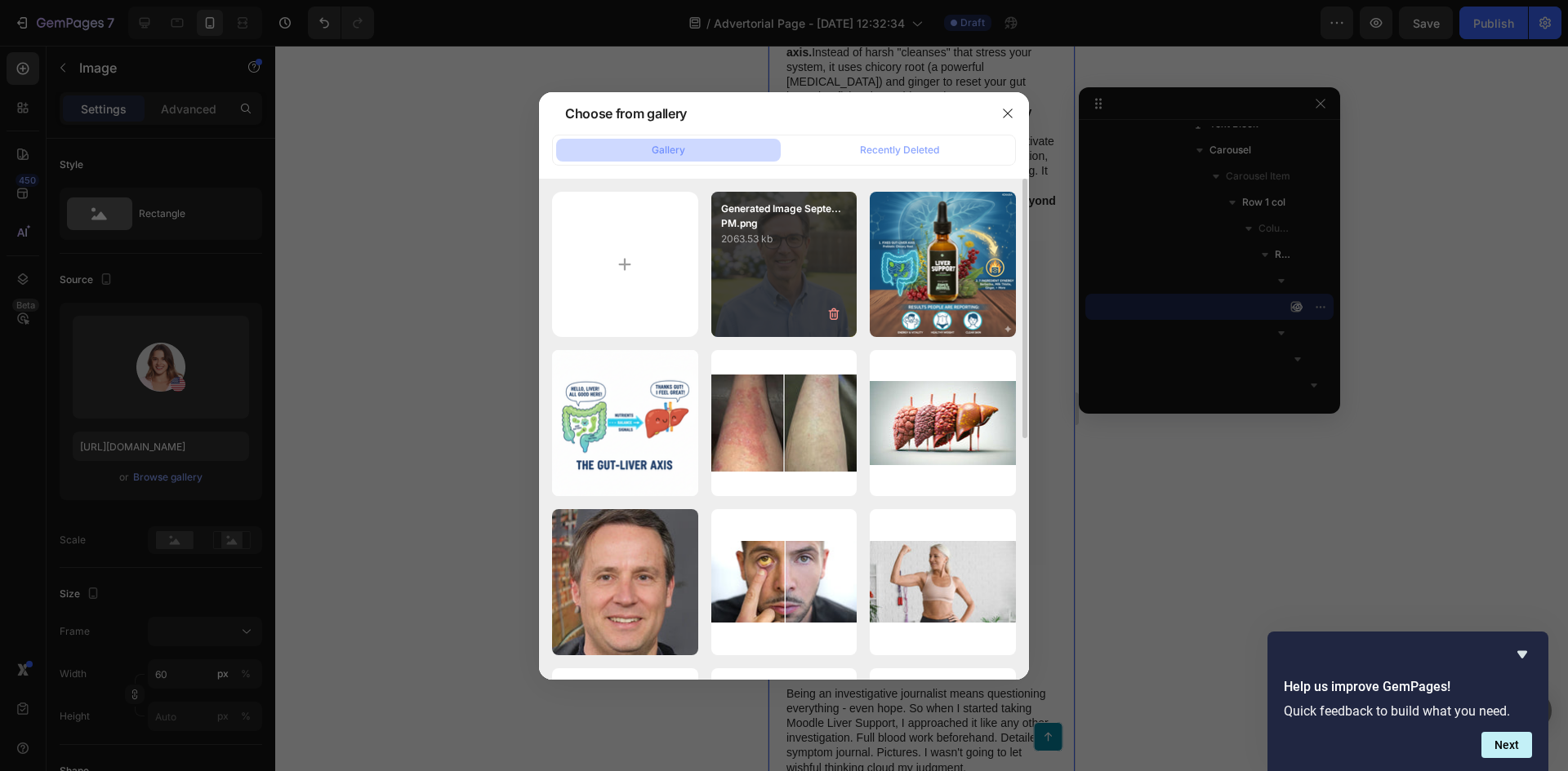
click at [821, 258] on div "Generated Image Septe...PM.png 2063.53 kb" at bounding box center [784, 265] width 146 height 146
type input "https://cdn.shopify.com/s/files/1/0961/8302/5947/files/gempages_586377016249418…"
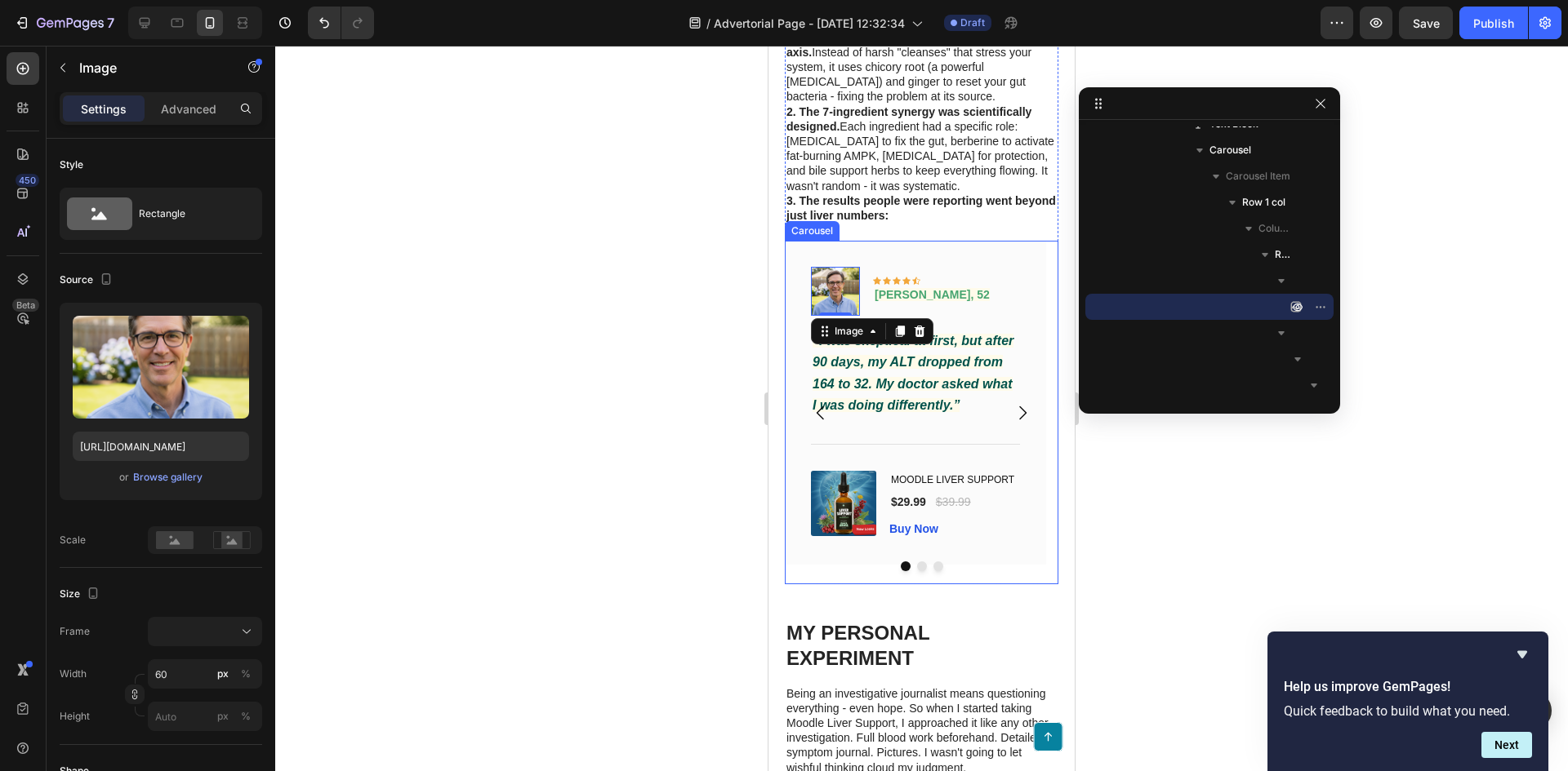
click at [1014, 403] on icon "Carousel Next Arrow" at bounding box center [1022, 412] width 19 height 19
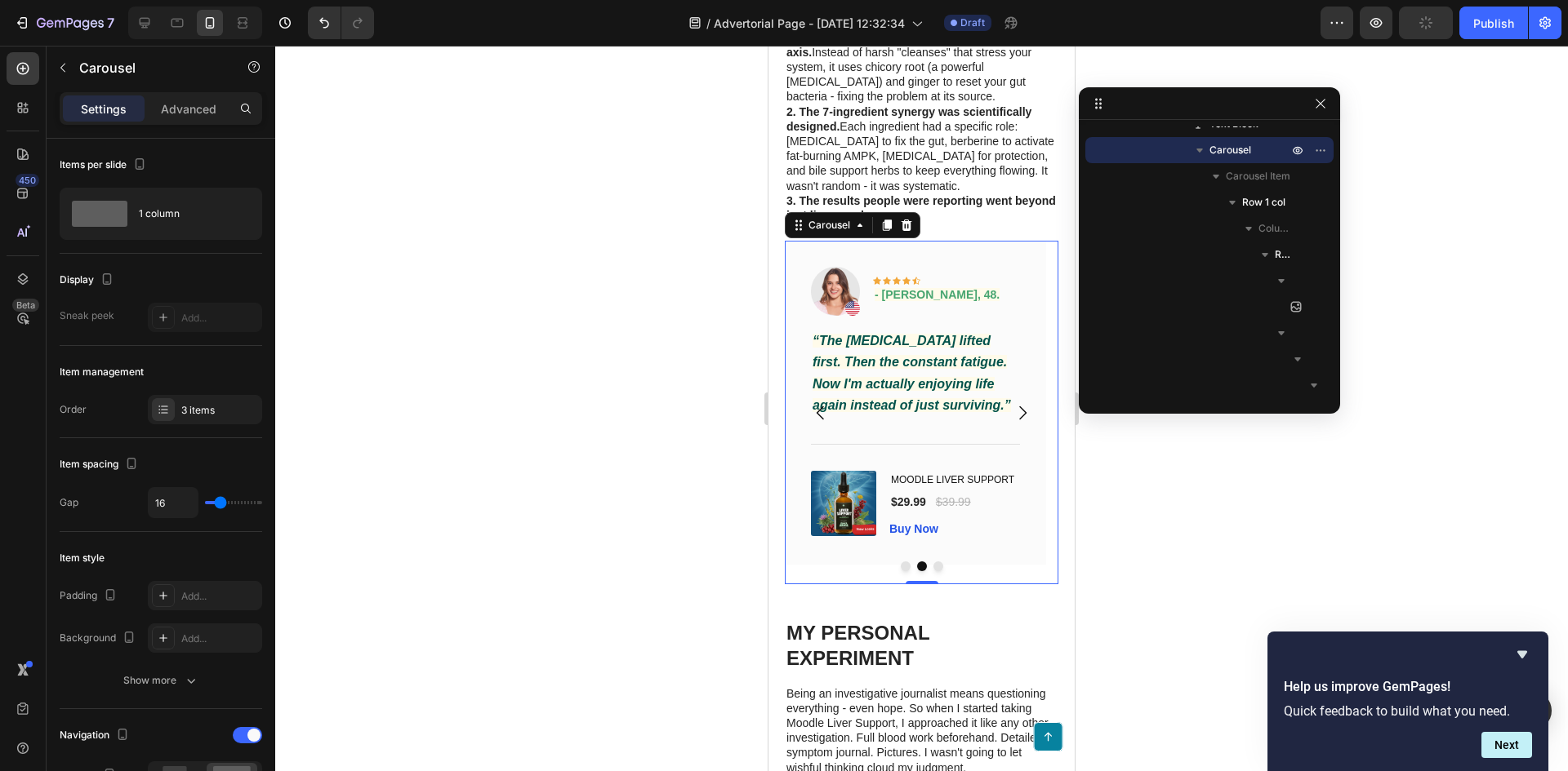
click at [1013, 403] on icon "Carousel Next Arrow" at bounding box center [1022, 412] width 19 height 19
click at [813, 403] on icon "Carousel Back Arrow" at bounding box center [820, 412] width 19 height 19
click at [839, 267] on img at bounding box center [835, 291] width 49 height 49
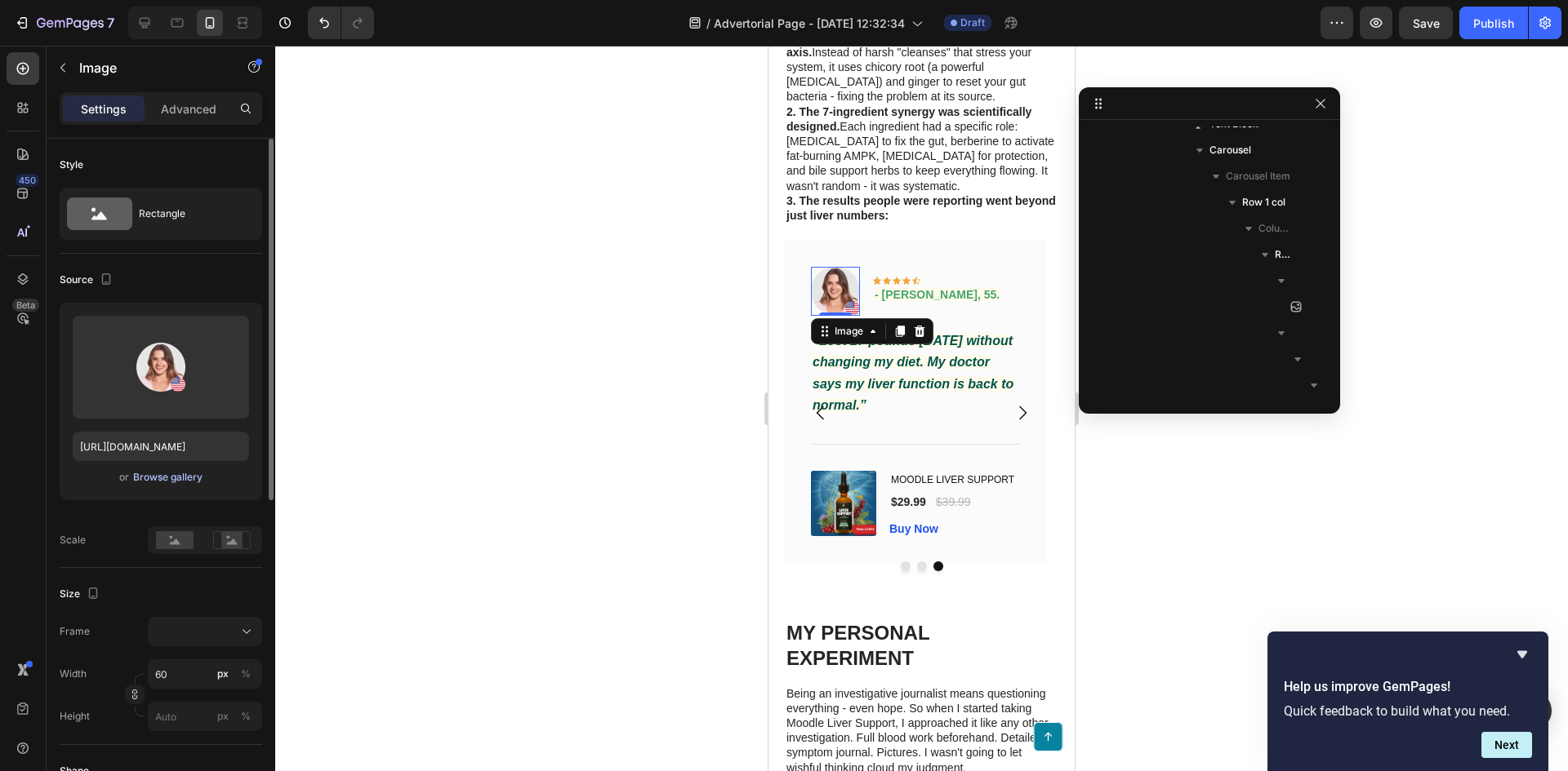
click at [186, 473] on div "Browse gallery" at bounding box center [167, 478] width 69 height 15
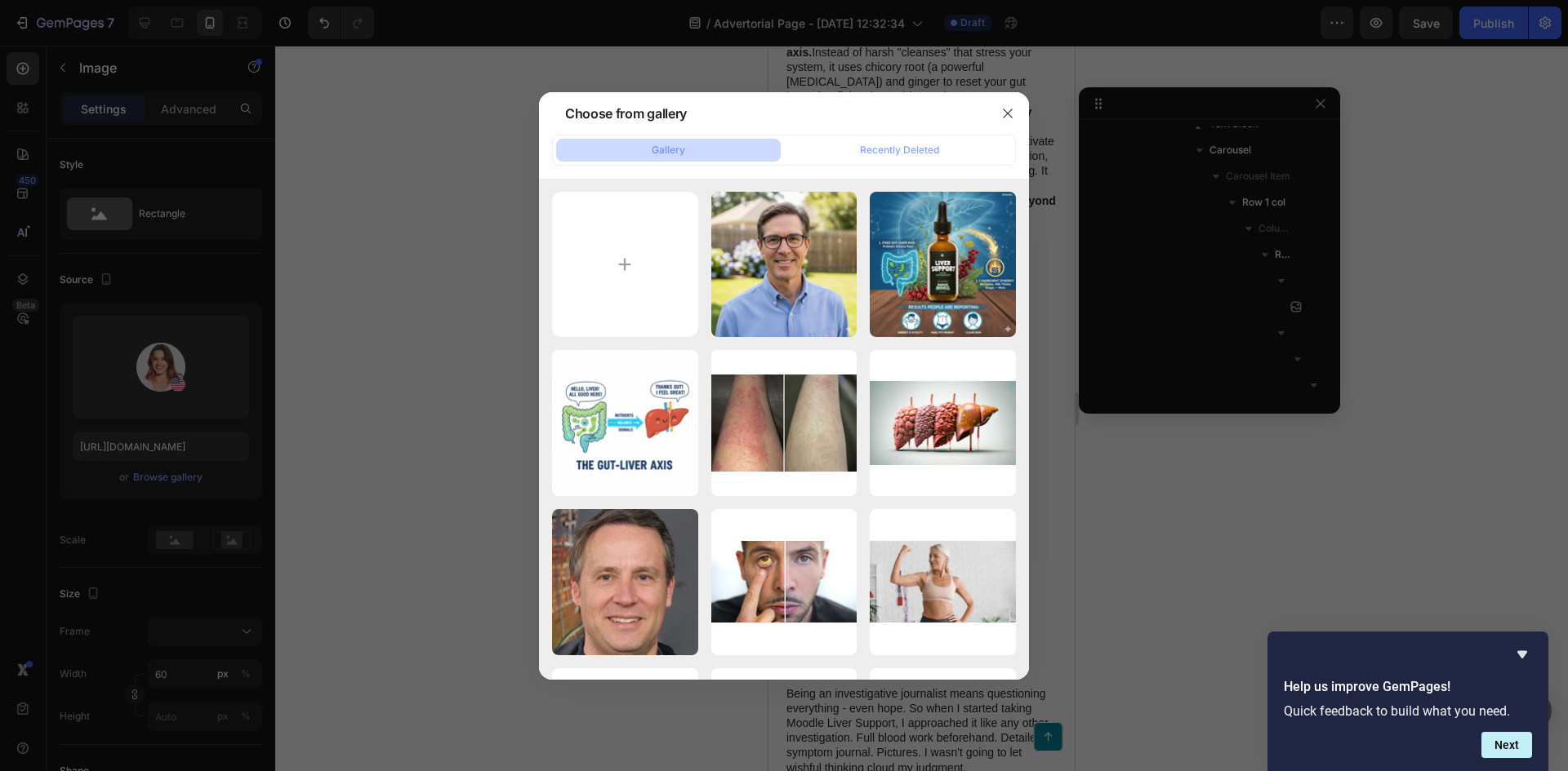
type input "C:\fakepath\Generated Image September 28, 2025 - 1_04PM.png"
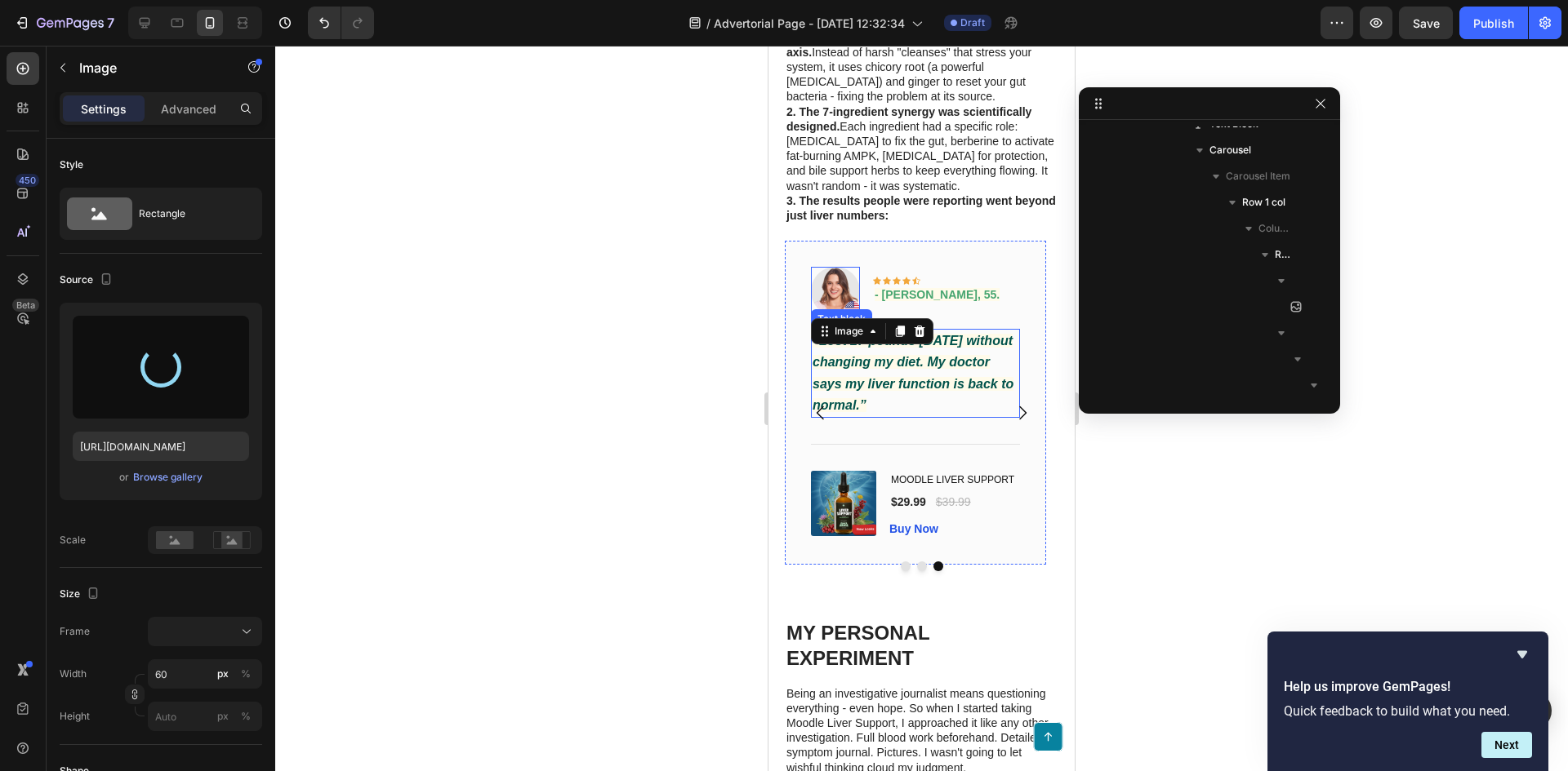
type input "https://cdn.shopify.com/s/files/1/0961/8302/5947/files/gempages_586377016249418…"
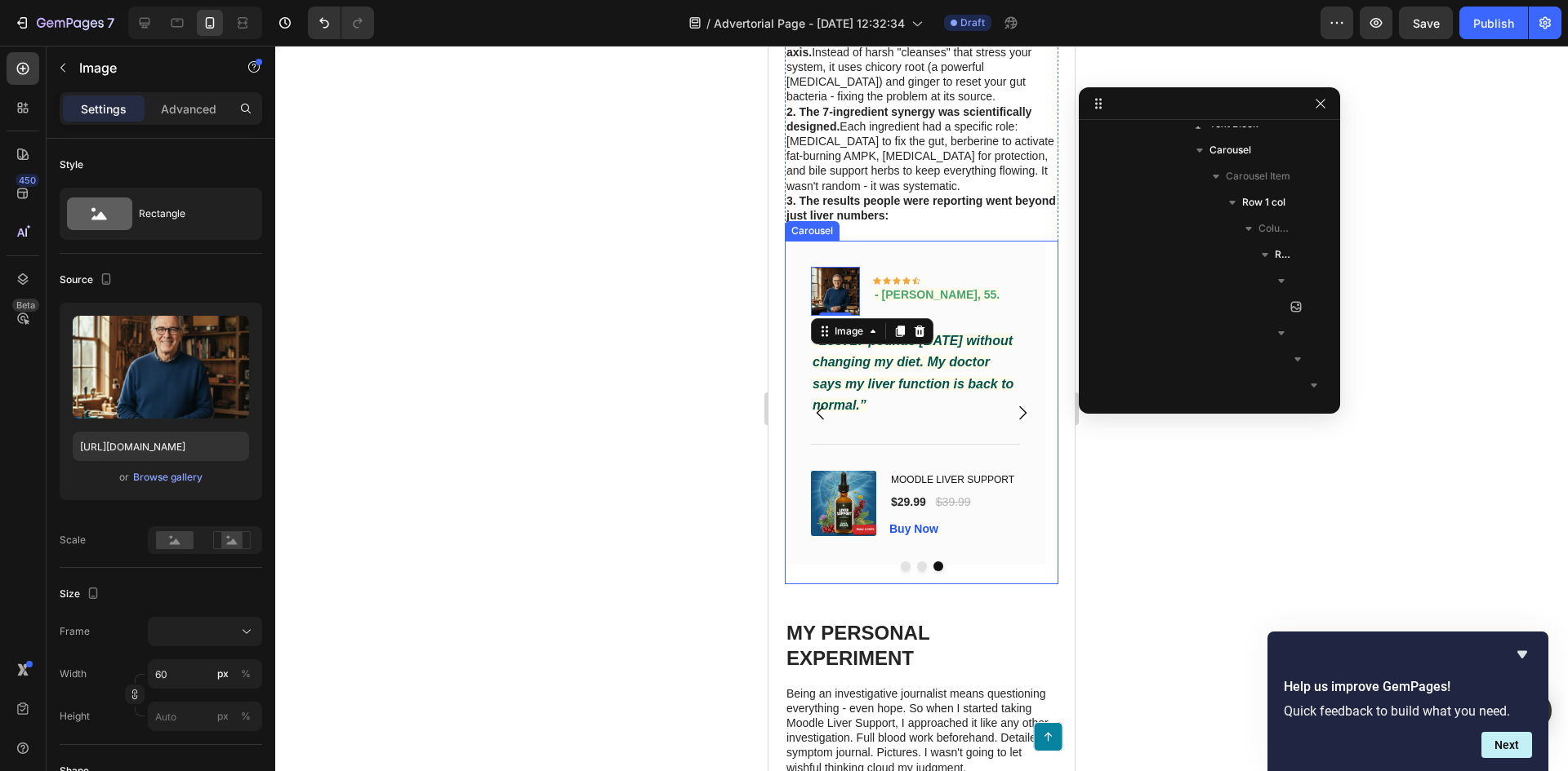
click at [823, 403] on icon "Carousel Back Arrow" at bounding box center [820, 412] width 19 height 19
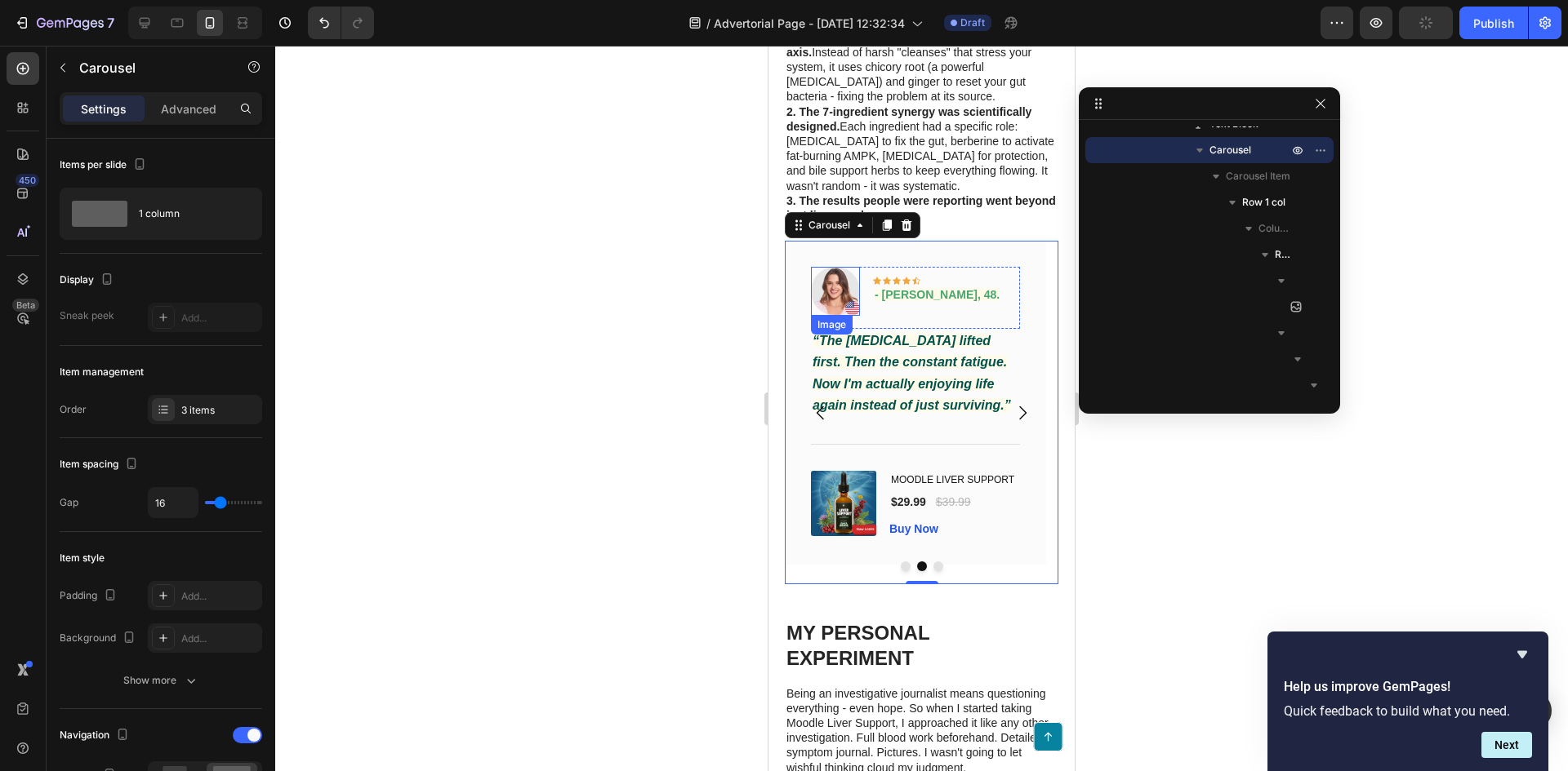
click at [835, 267] on img at bounding box center [835, 291] width 49 height 49
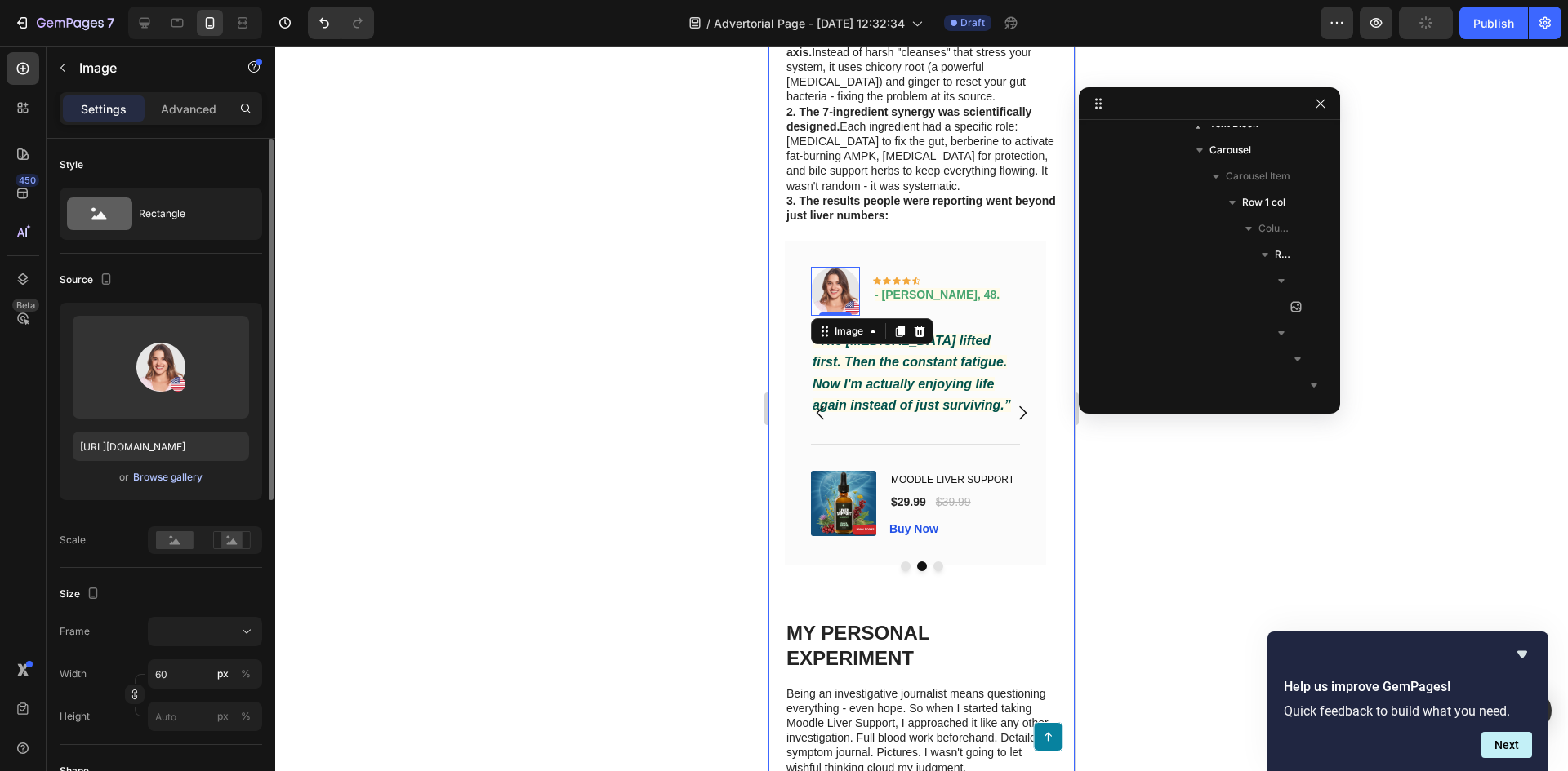
click at [153, 475] on div "Browse gallery" at bounding box center [167, 478] width 69 height 15
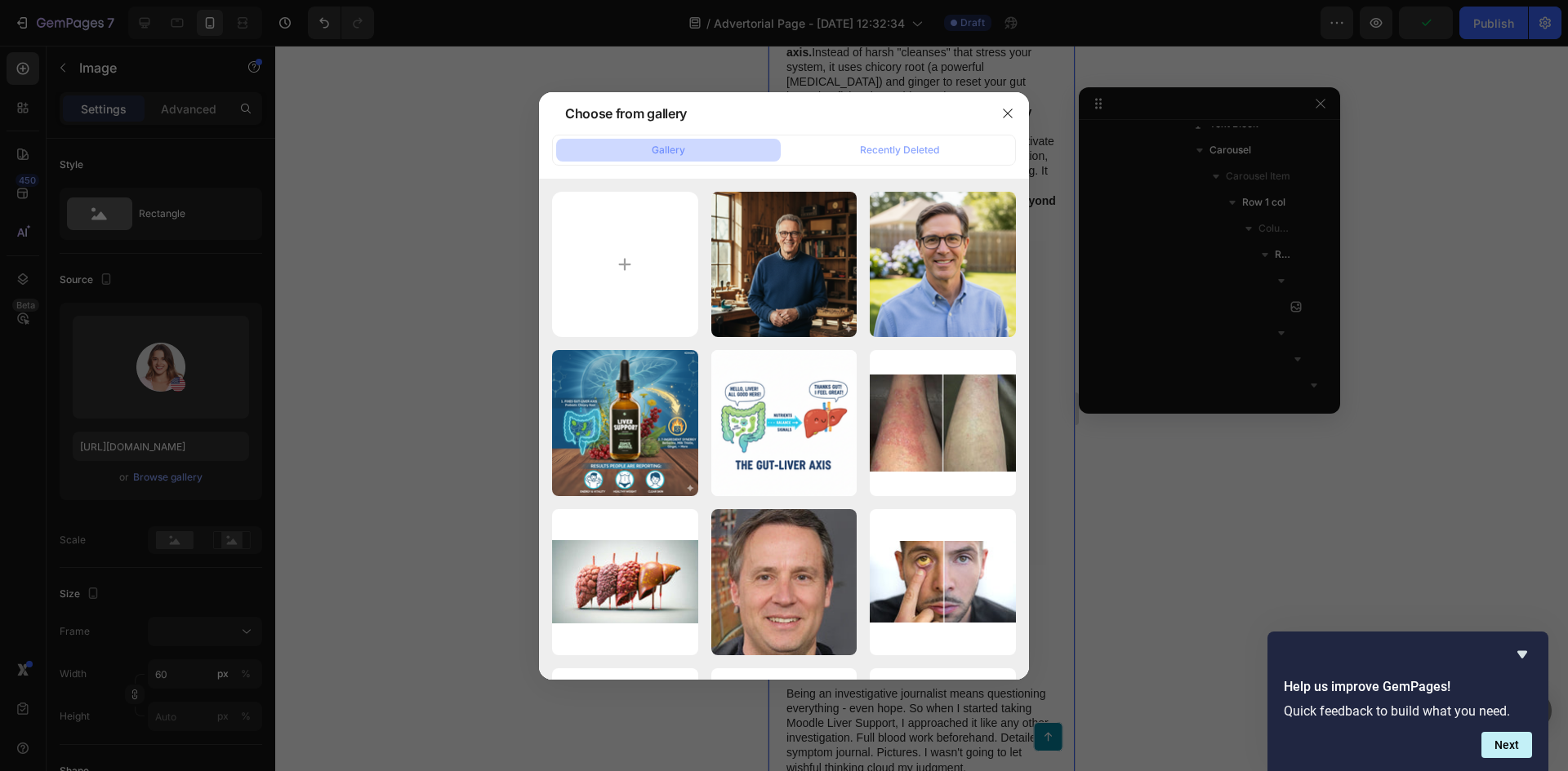
type input "C:\fakepath\Generated Image September 28, 2025 - 1_04PM (1).png"
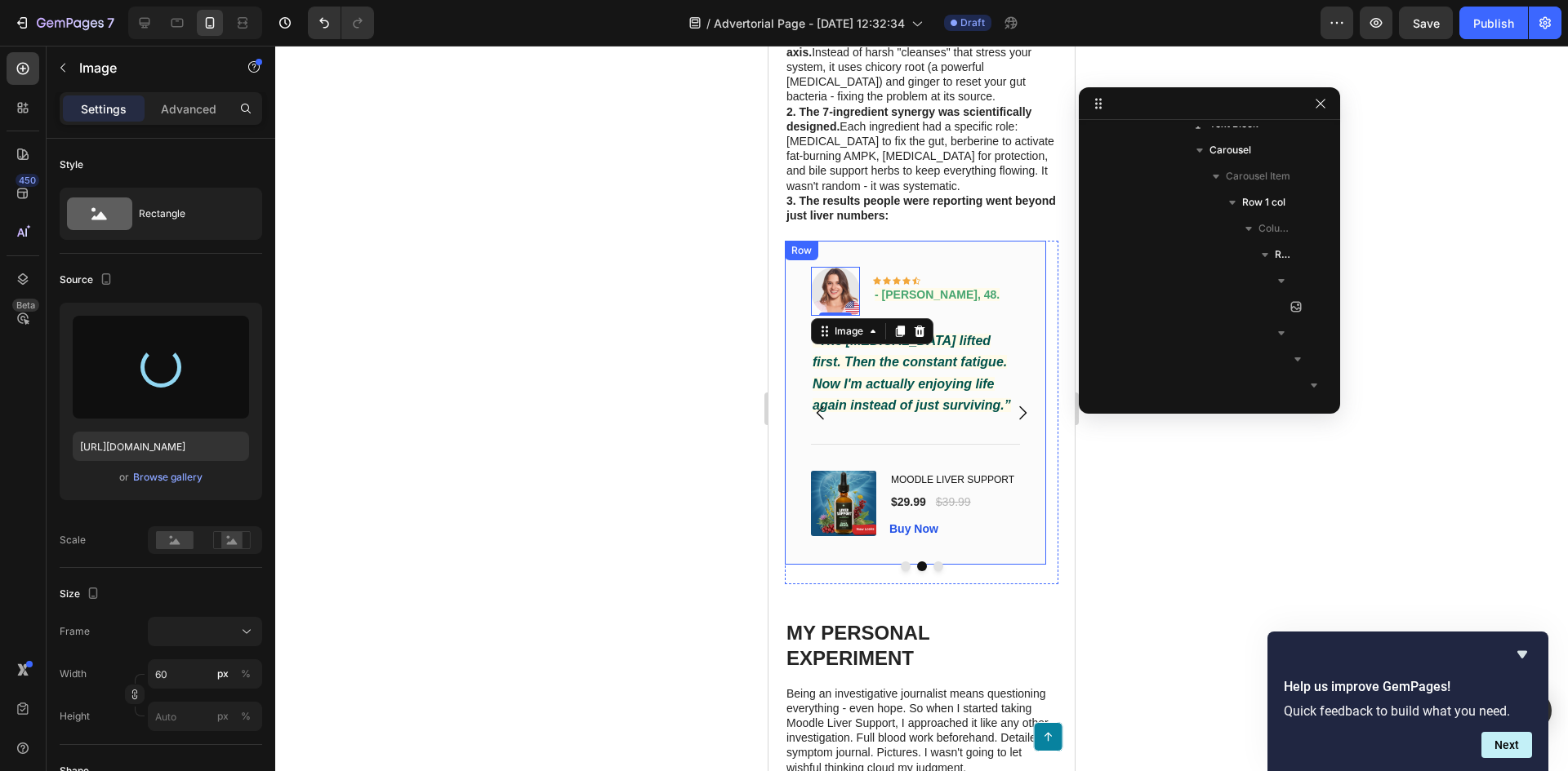
type input "https://cdn.shopify.com/s/files/1/0961/8302/5947/files/gempages_586377016249418…"
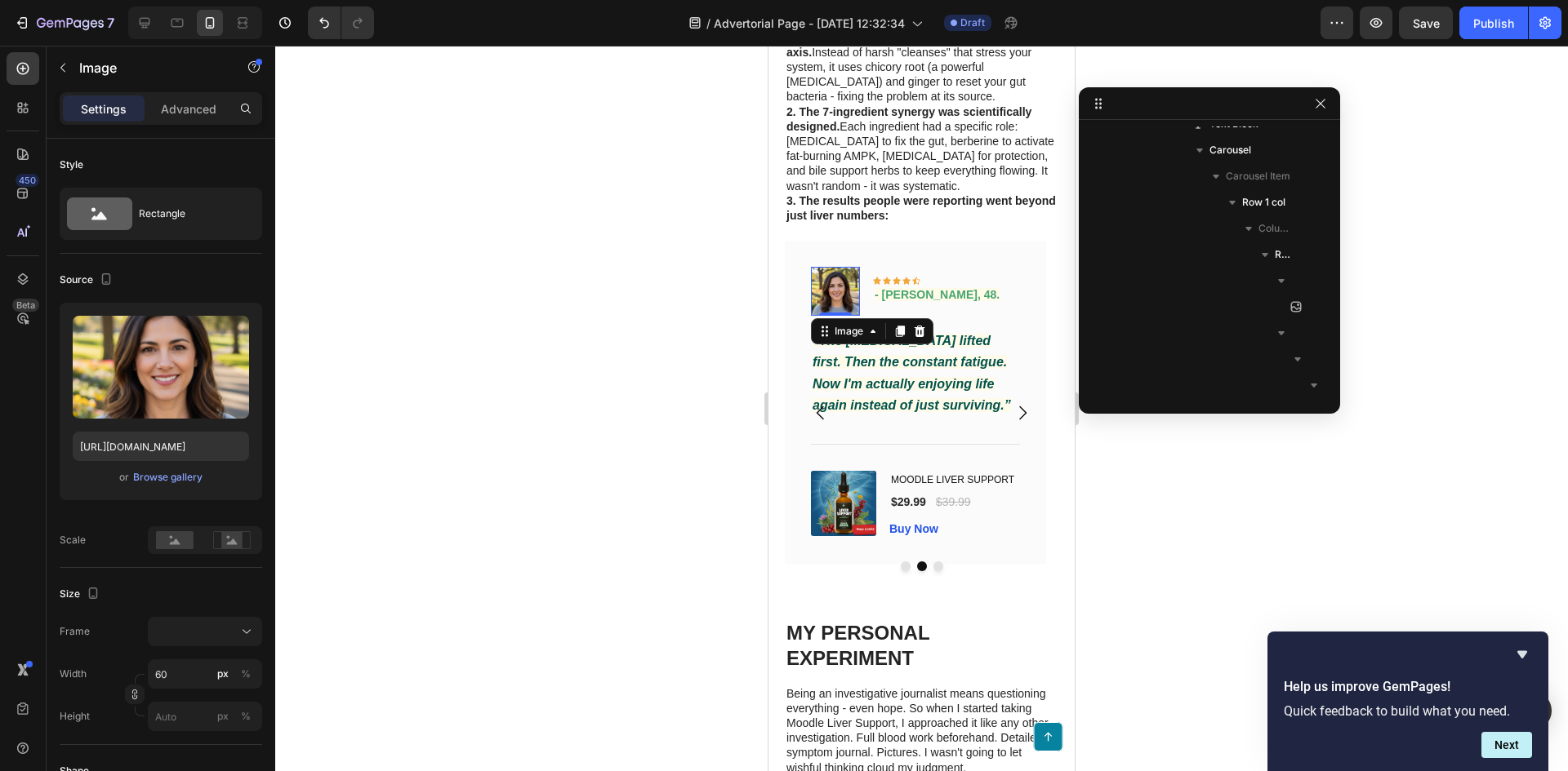
click at [496, 317] on div at bounding box center [921, 409] width 1292 height 726
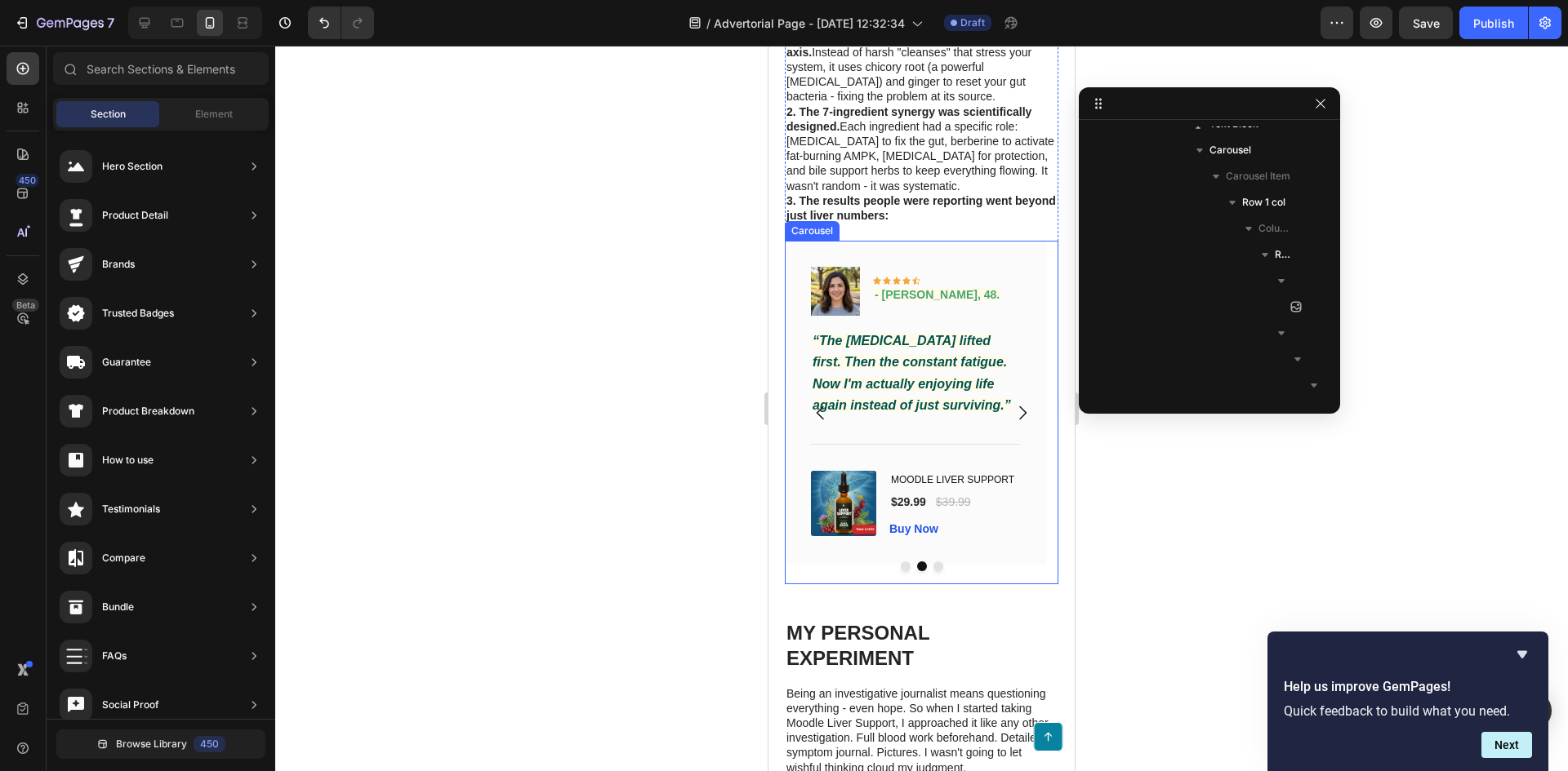
click at [822, 403] on icon "Carousel Back Arrow" at bounding box center [820, 412] width 19 height 19
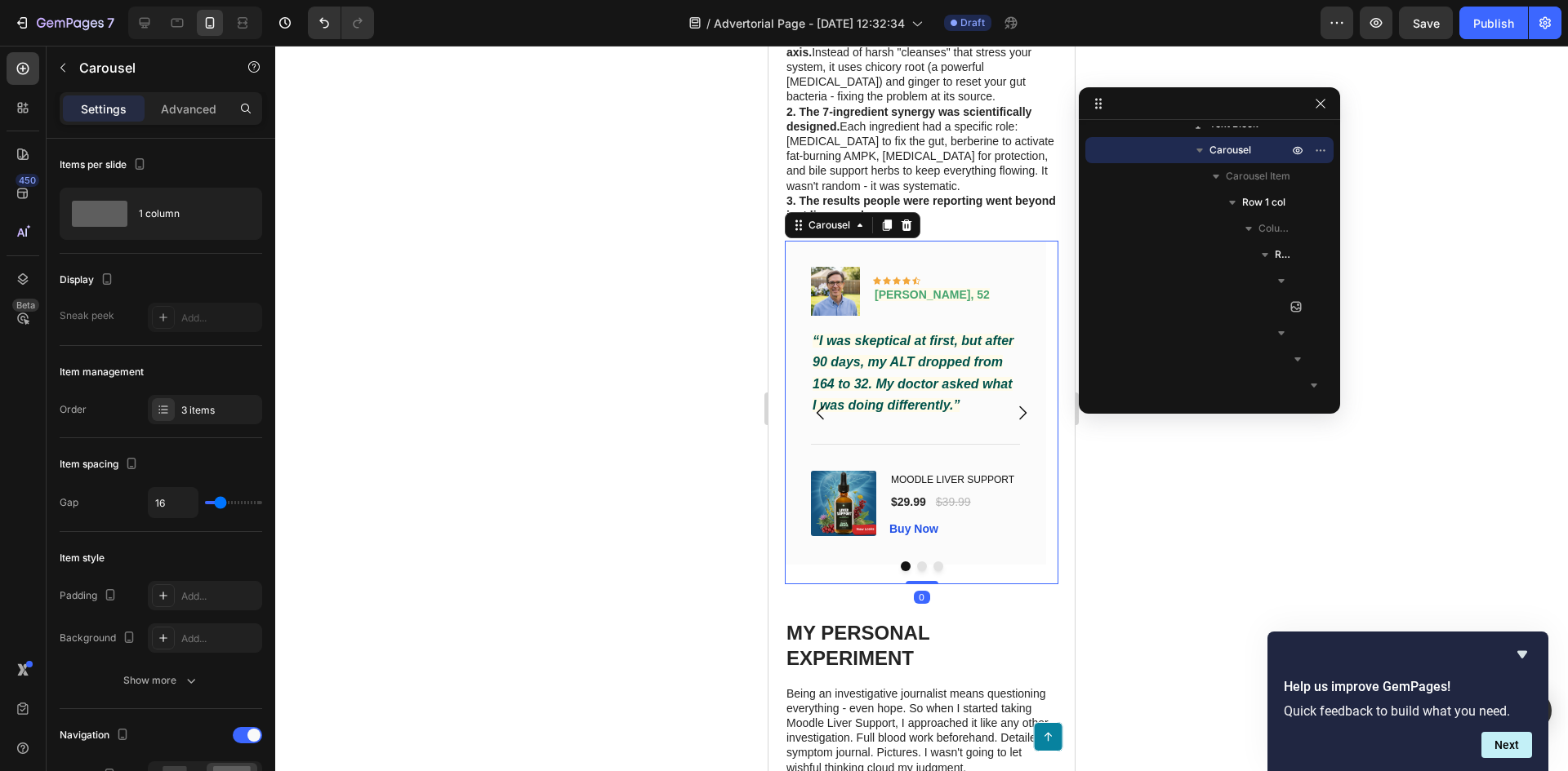
click at [822, 403] on icon "Carousel Back Arrow" at bounding box center [820, 412] width 19 height 19
click at [1013, 403] on icon "Carousel Next Arrow" at bounding box center [1022, 412] width 19 height 19
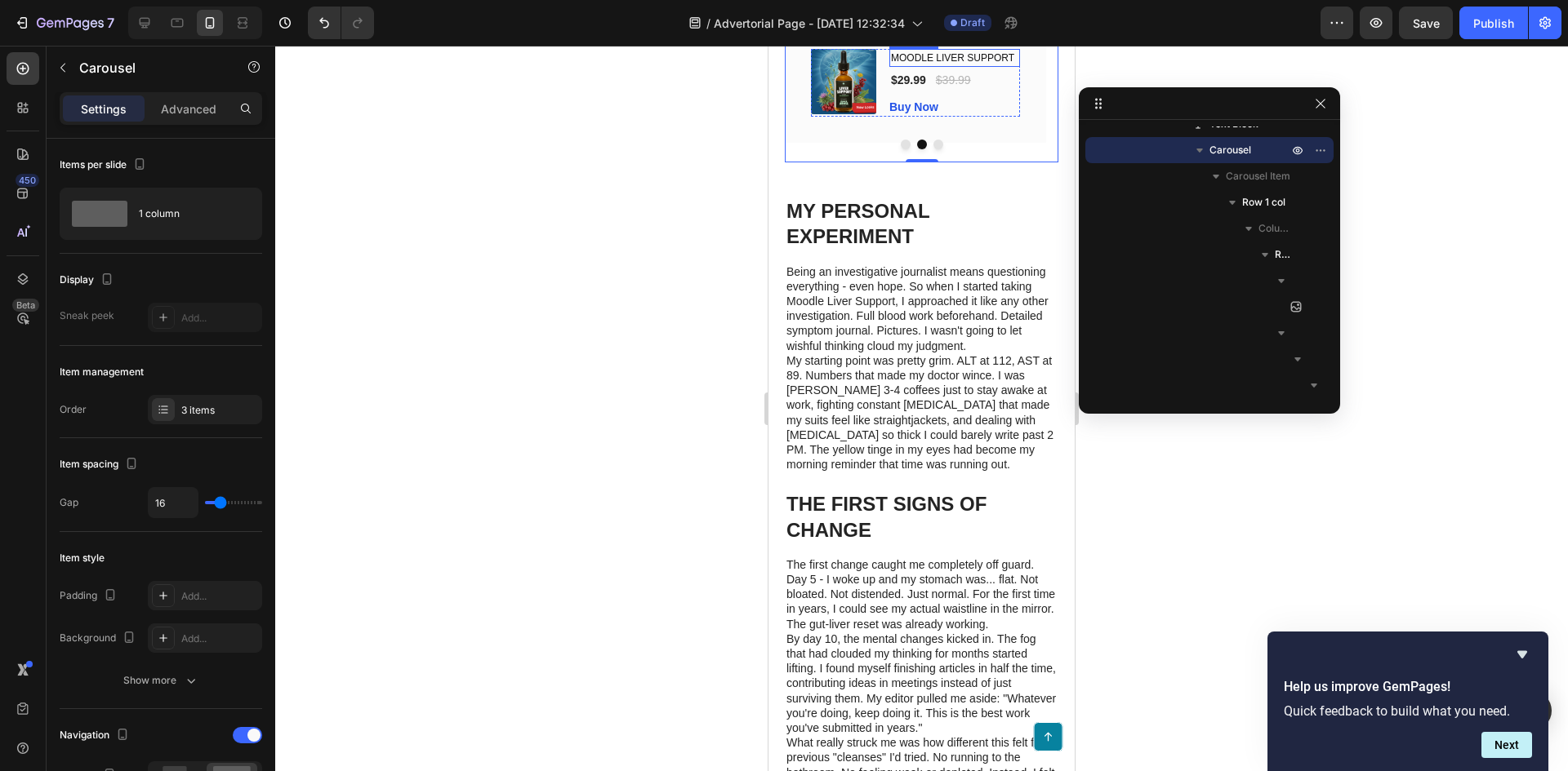
scroll to position [3600, 0]
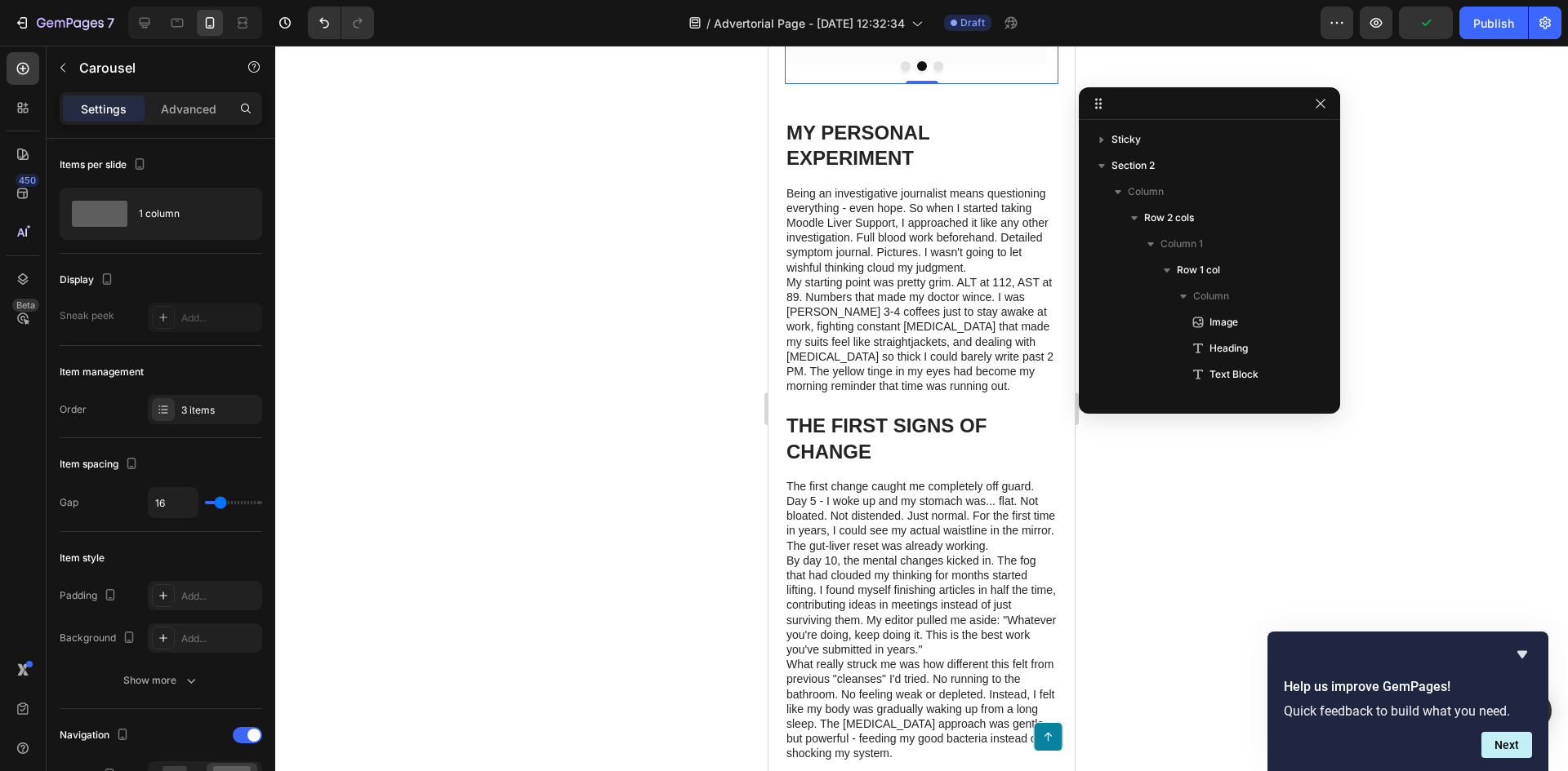
scroll to position [694, 0]
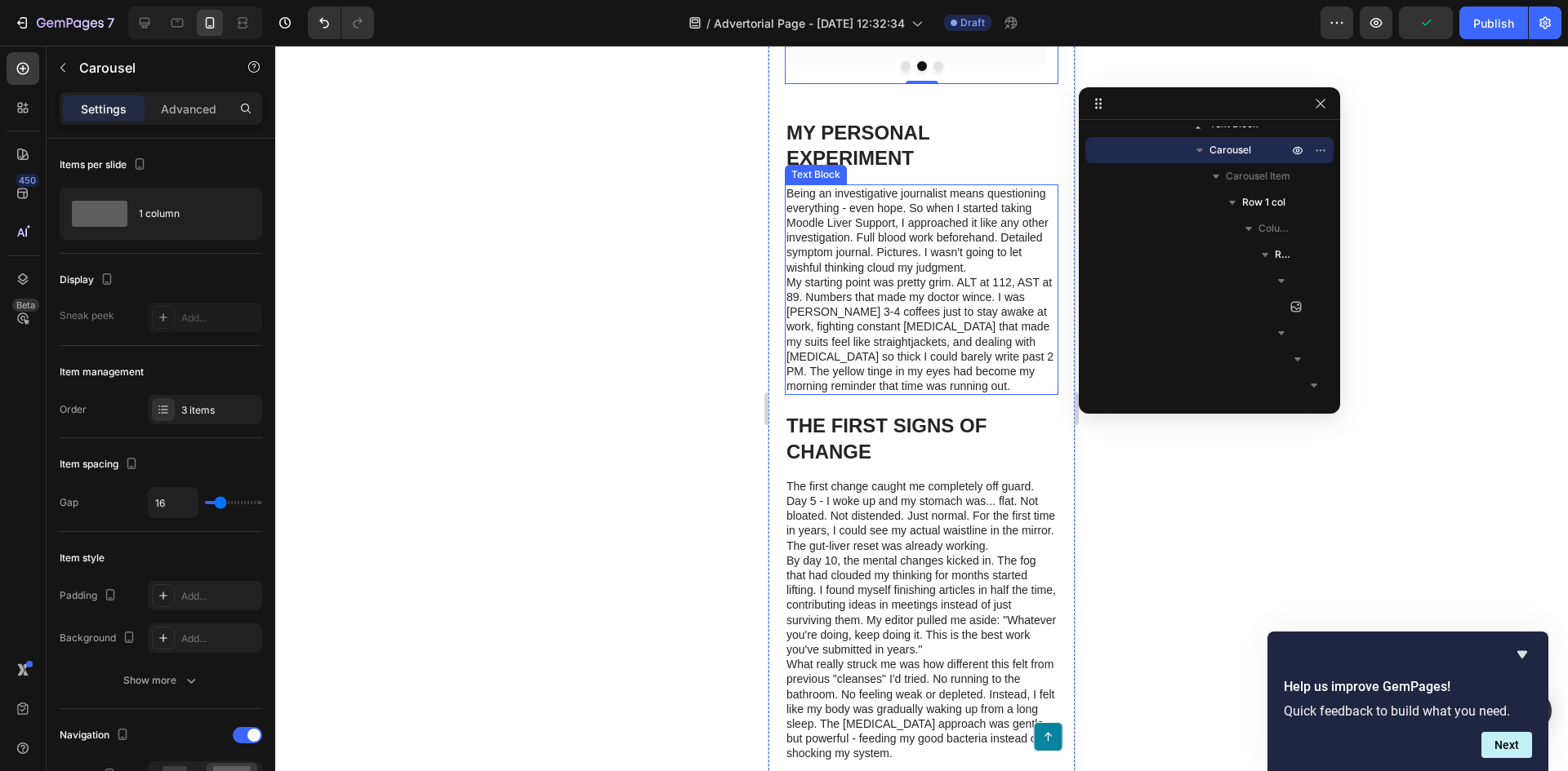
click at [988, 238] on p "Being an investigative journalist means questioning everything - even hope. So …" at bounding box center [921, 231] width 270 height 89
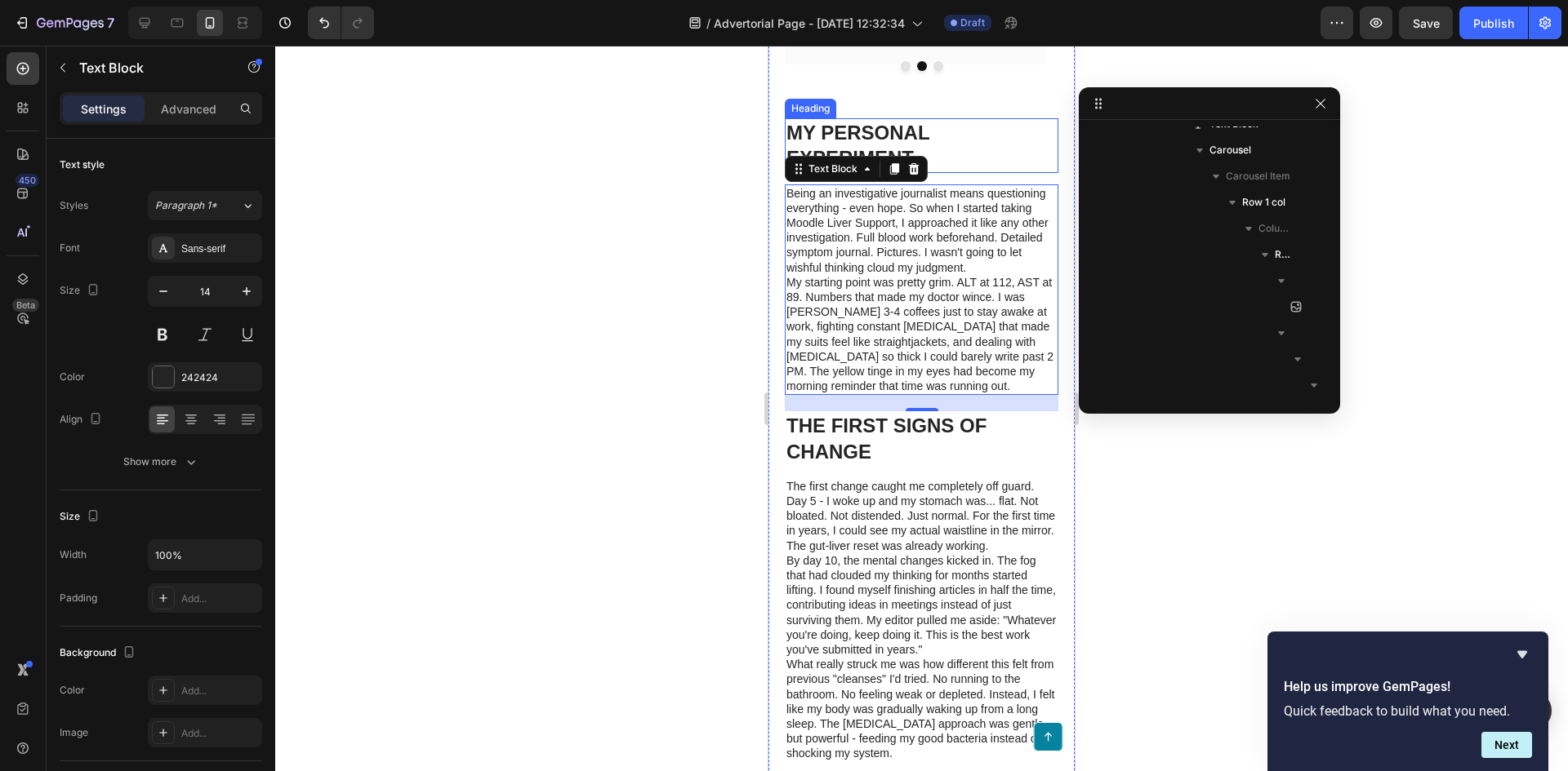
click at [836, 118] on h1 "MY PERSONAL EXPERIMENT" at bounding box center [921, 145] width 274 height 53
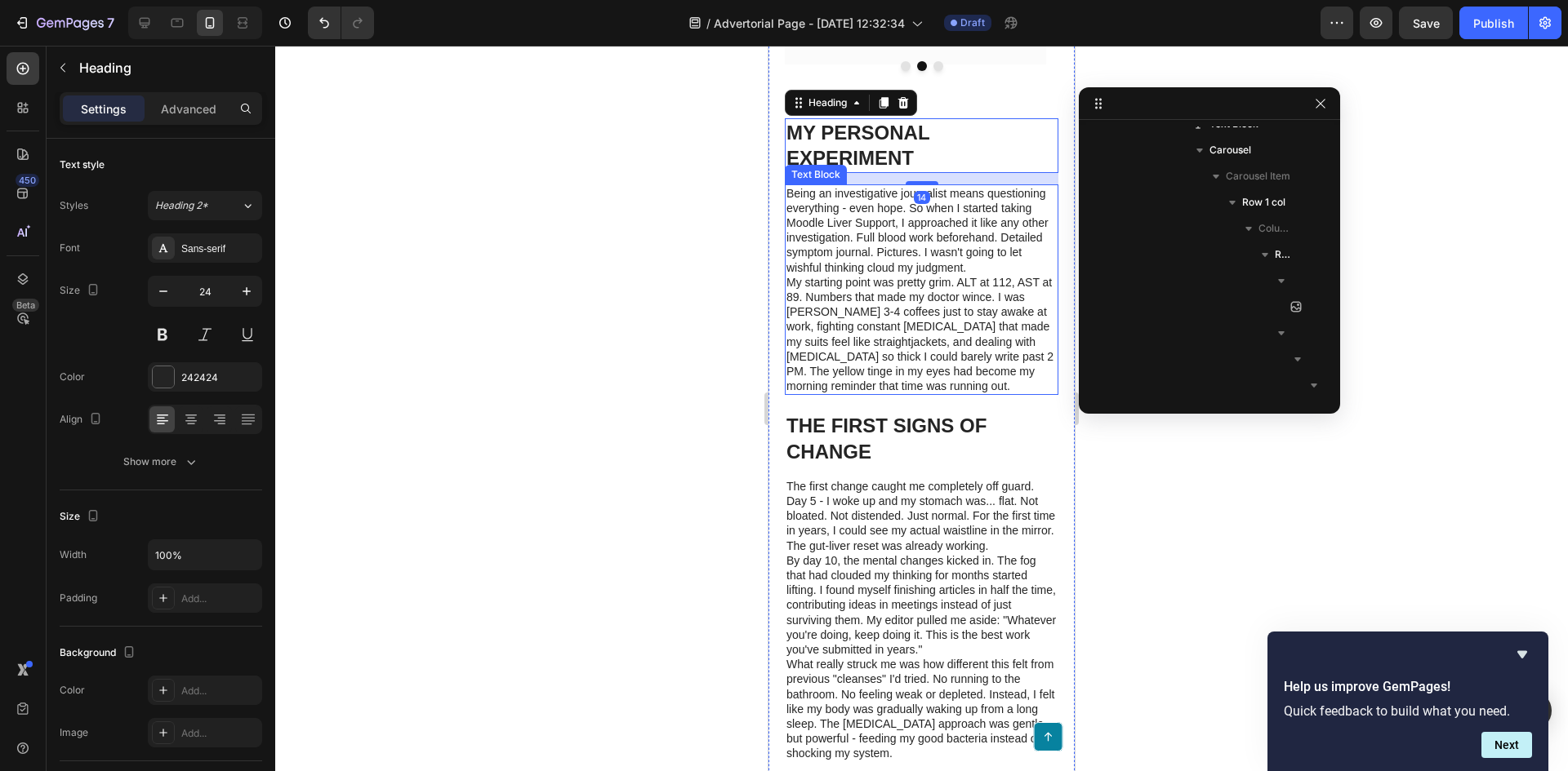
click at [915, 261] on p "Being an investigative journalist means questioning everything - even hope. So …" at bounding box center [921, 231] width 270 height 89
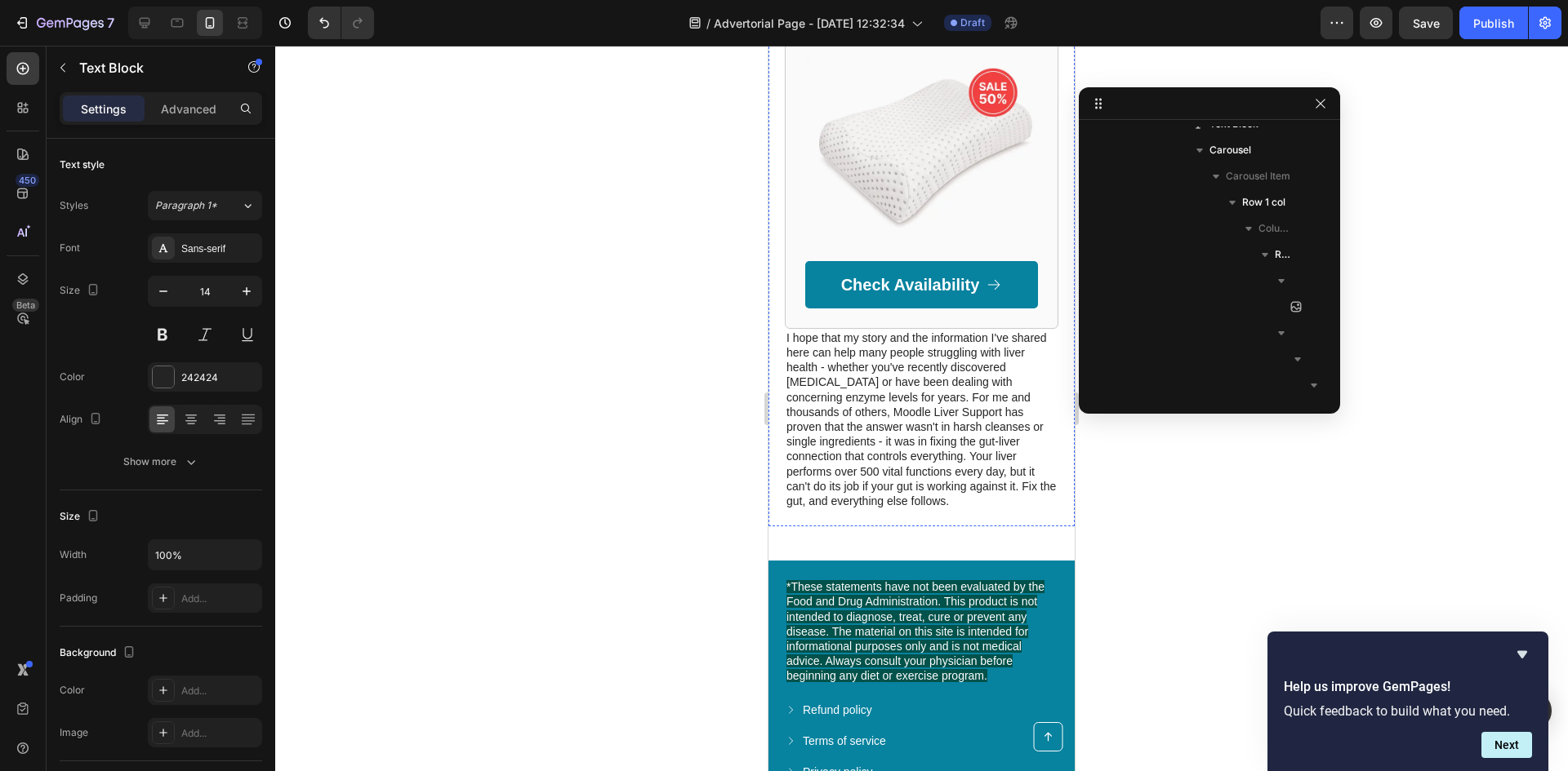
scroll to position [5723, 0]
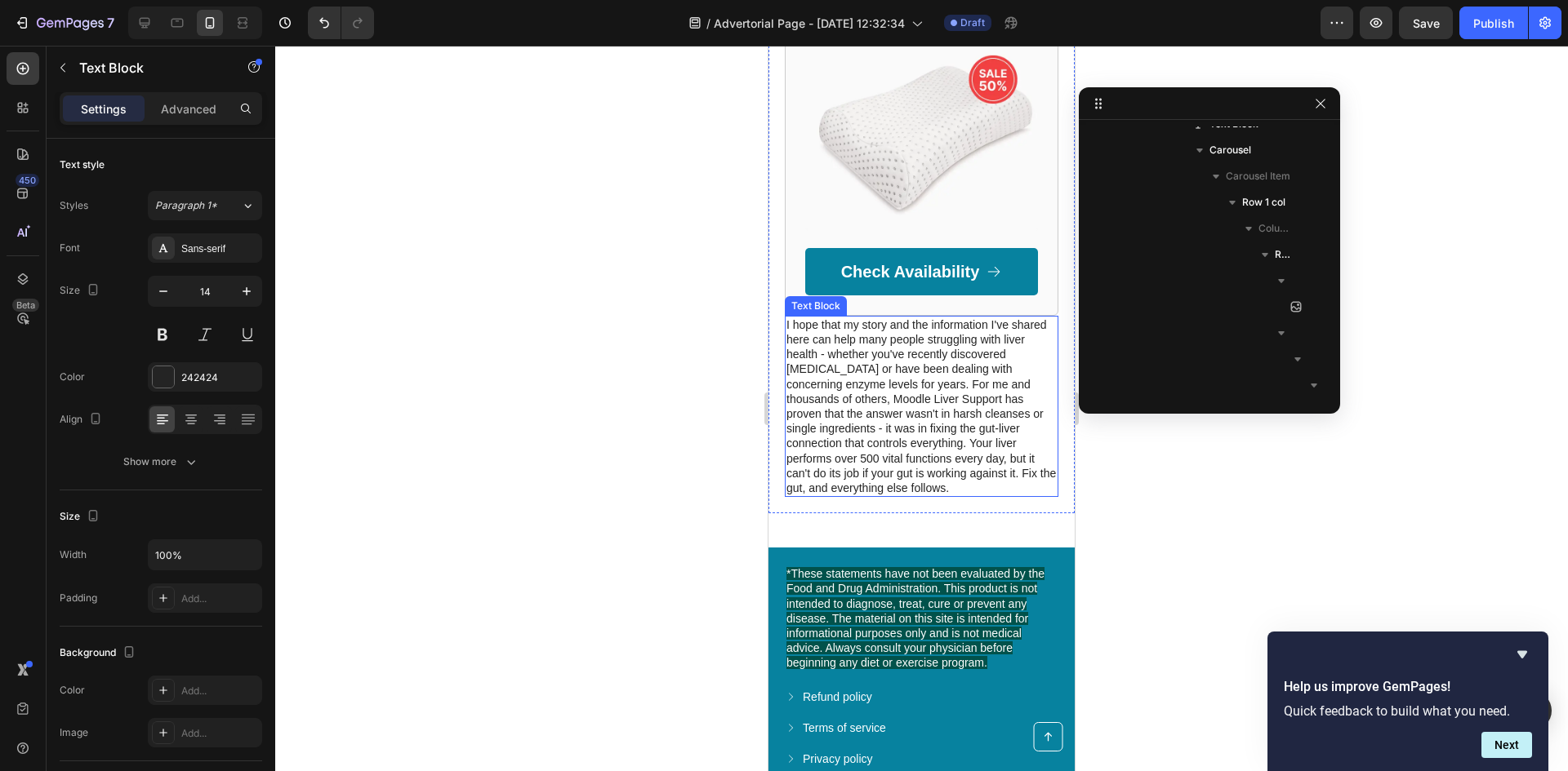
click at [928, 401] on p "I hope that my story and the information I've shared here can help many people …" at bounding box center [921, 406] width 270 height 178
click at [919, 644] on span "*These statements have not been evaluated by the Food and Drug Administration. …" at bounding box center [915, 618] width 258 height 102
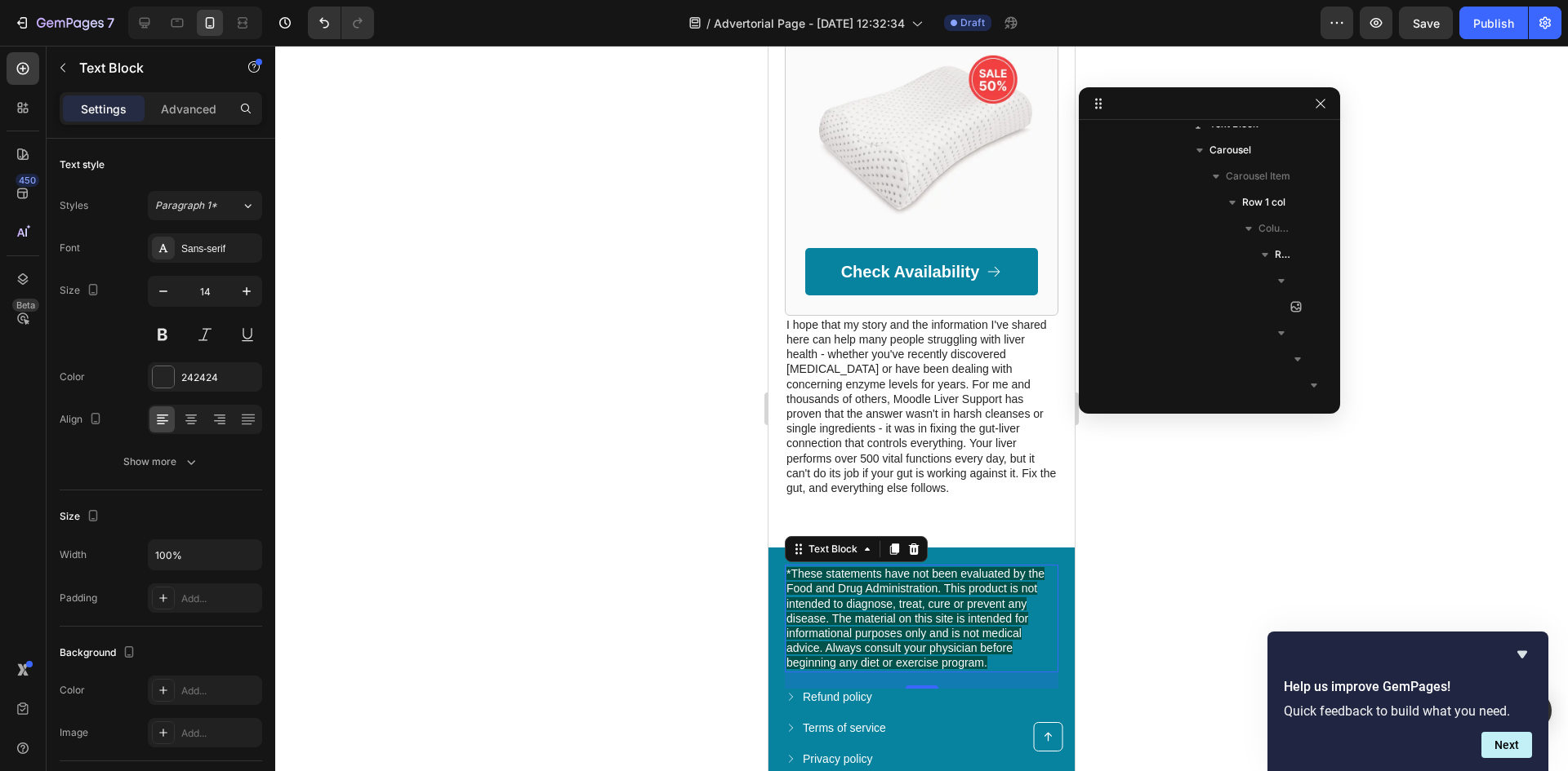
click at [919, 644] on span "*These statements have not been evaluated by the Food and Drug Administration. …" at bounding box center [915, 618] width 258 height 102
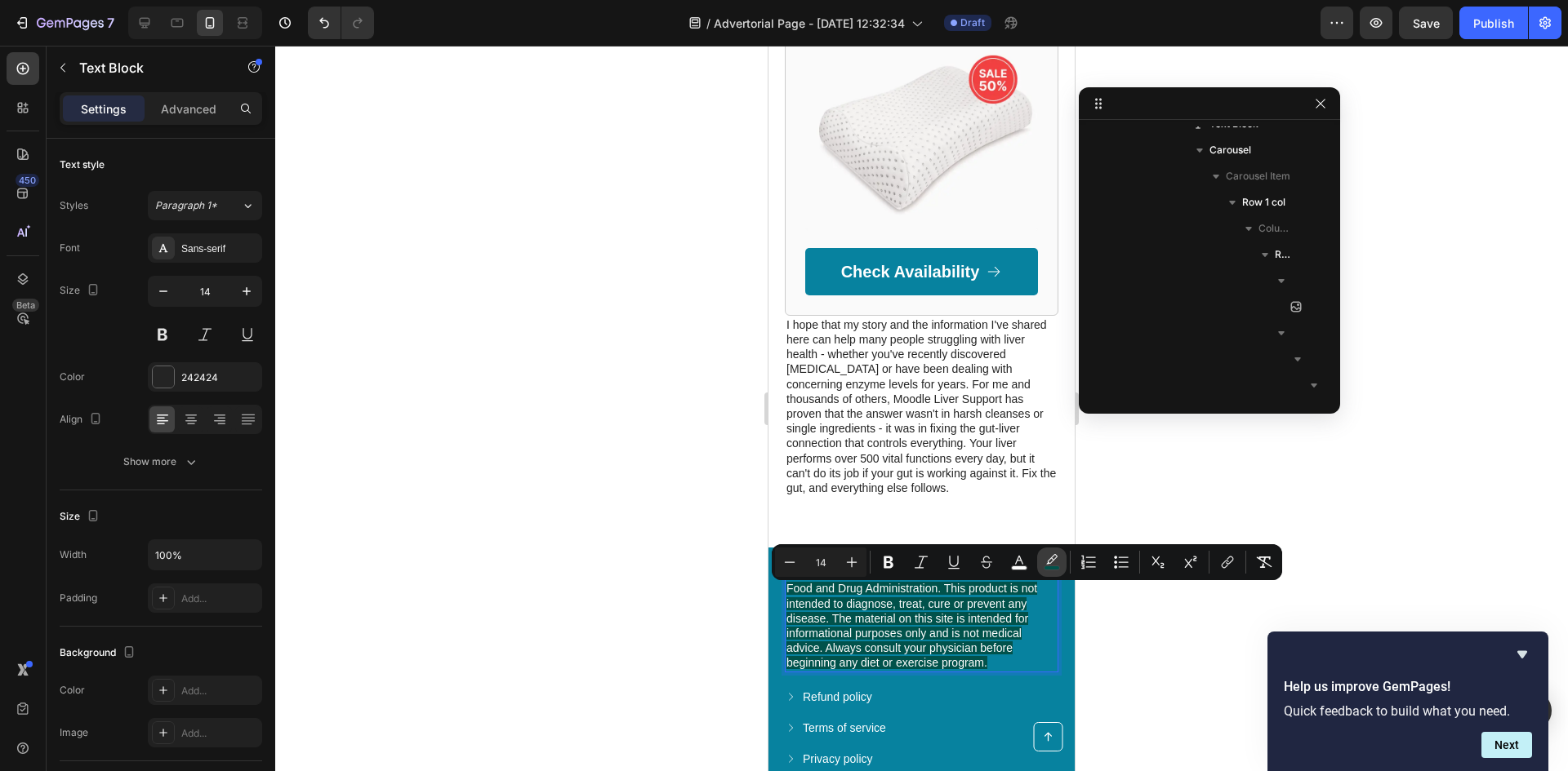
click at [1060, 553] on button "color" at bounding box center [1051, 563] width 30 height 30
type input "01524B"
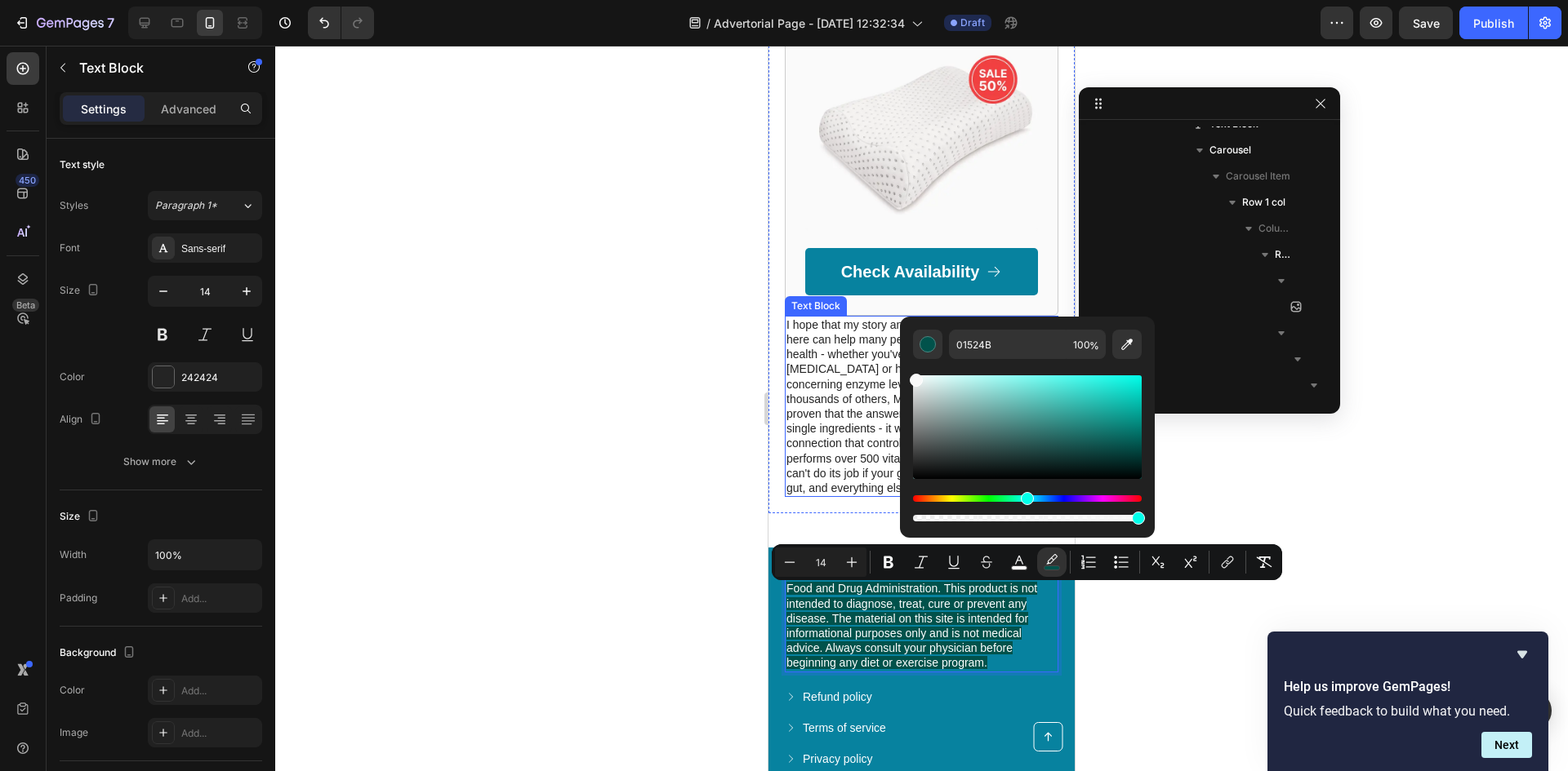
drag, startPoint x: 1693, startPoint y: 433, endPoint x: 861, endPoint y: 362, distance: 835.0
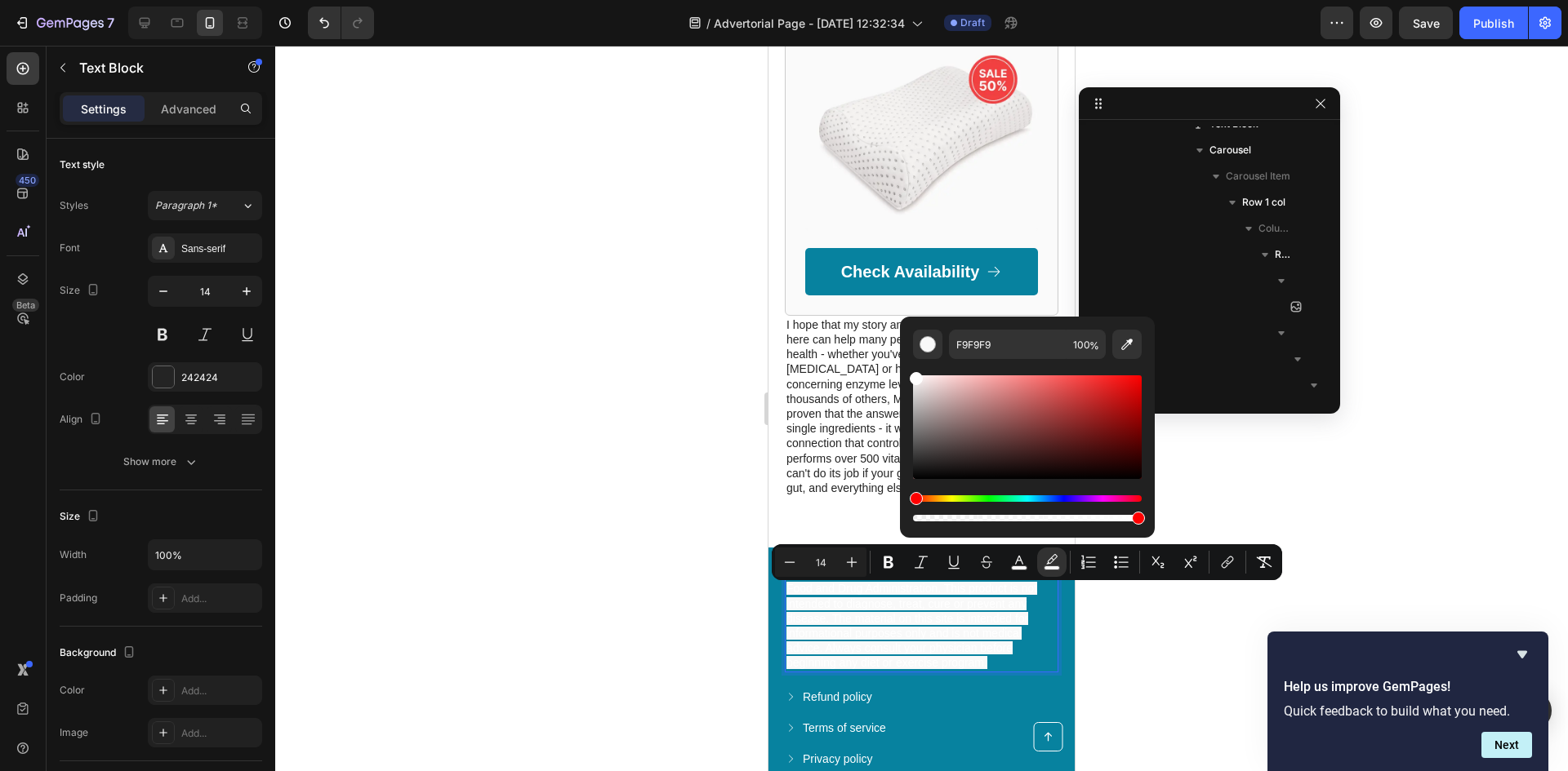
drag, startPoint x: 921, startPoint y: 383, endPoint x: 906, endPoint y: 362, distance: 25.8
click at [906, 362] on div "F9F9F9 100 %" at bounding box center [1027, 421] width 255 height 208
type input "FFFFFF"
click at [551, 457] on div at bounding box center [921, 409] width 1292 height 726
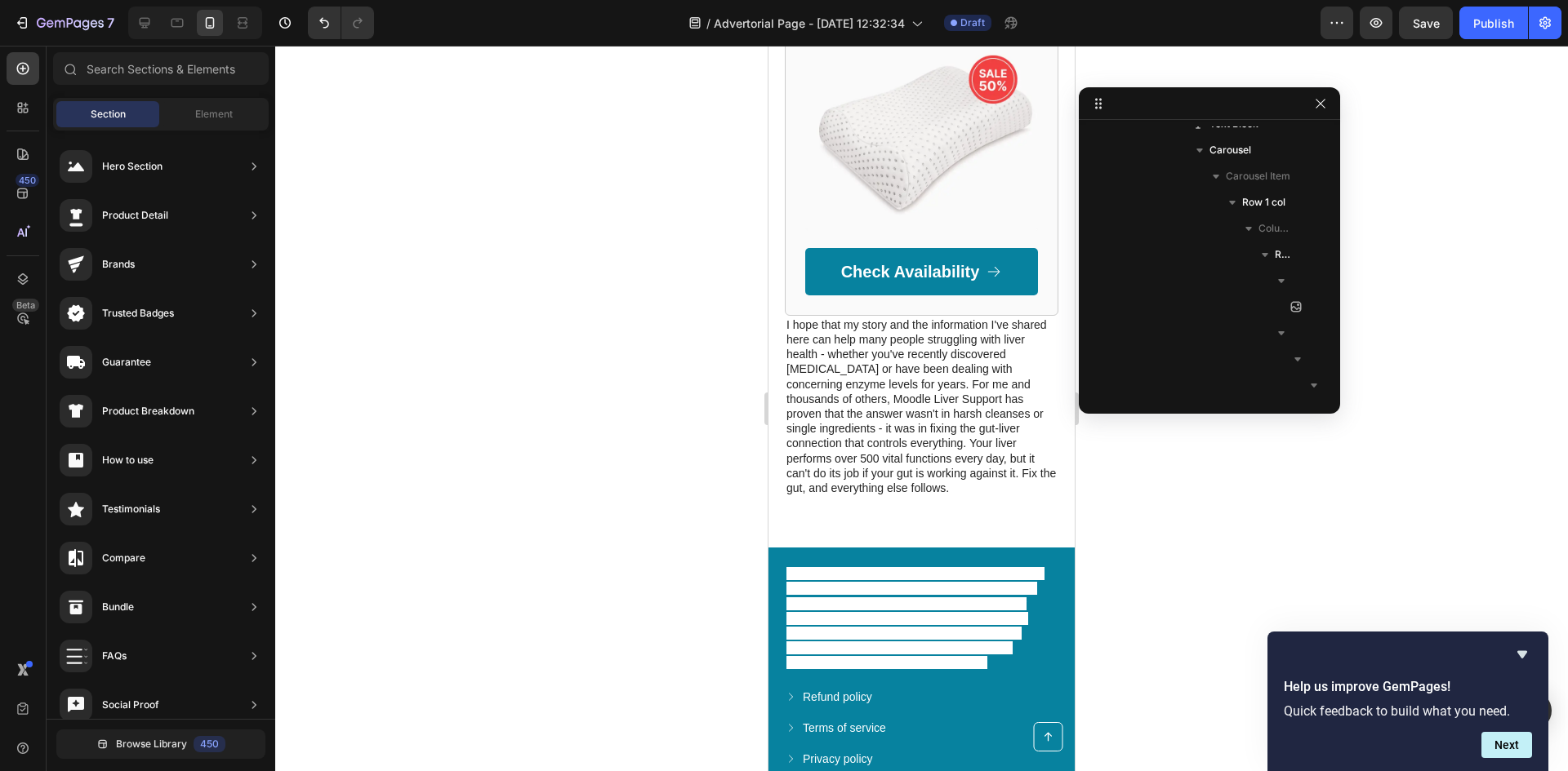
drag, startPoint x: 557, startPoint y: 458, endPoint x: 566, endPoint y: 461, distance: 9.5
click at [558, 458] on div at bounding box center [921, 409] width 1292 height 726
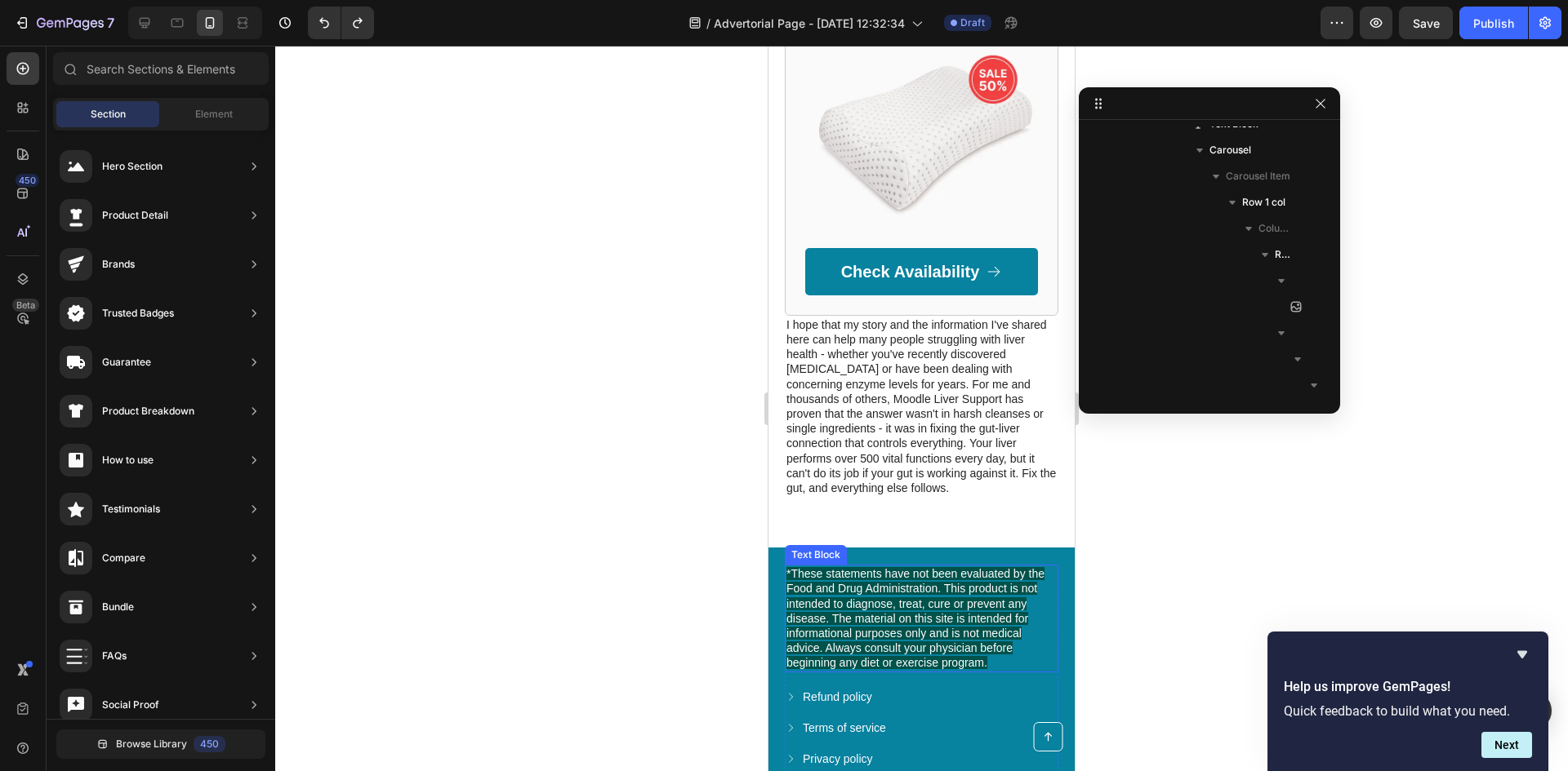
click at [915, 618] on span "*These statements have not been evaluated by the Food and Drug Administration. …" at bounding box center [915, 618] width 258 height 102
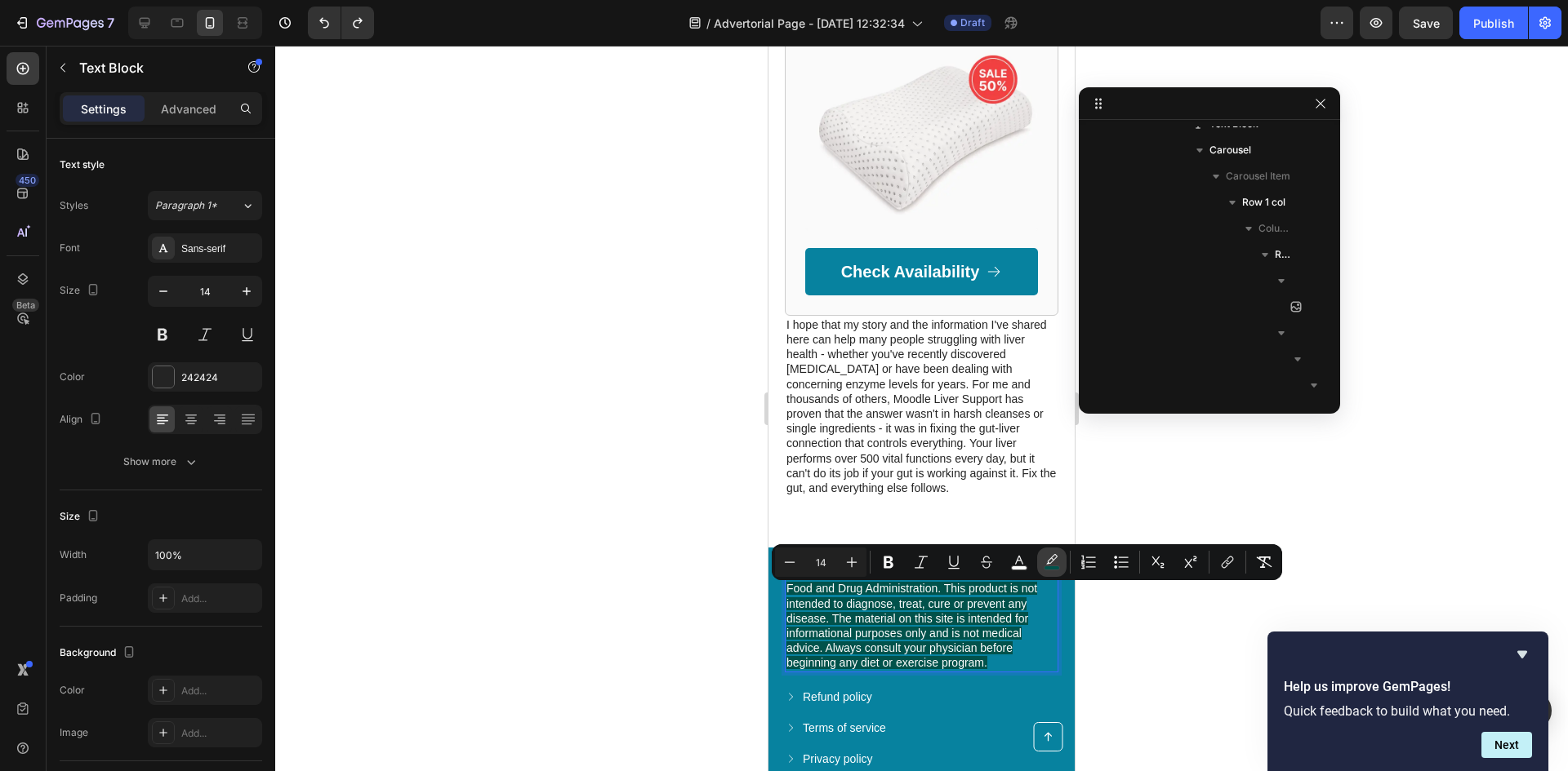
click at [1061, 555] on button "color" at bounding box center [1051, 563] width 30 height 30
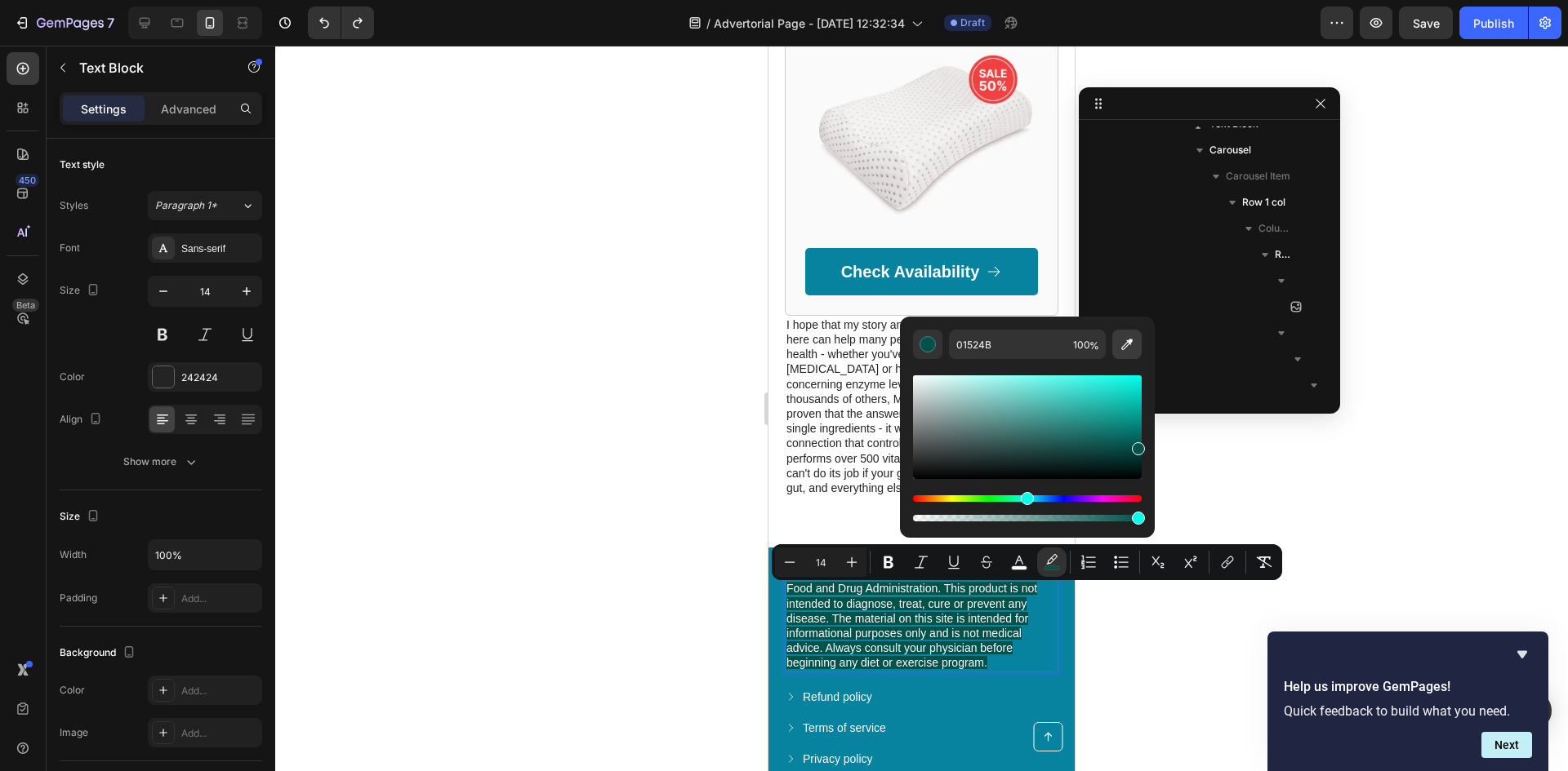
click at [1126, 343] on icon "Editor contextual toolbar" at bounding box center [1126, 344] width 11 height 11
type input "FFFFFF"
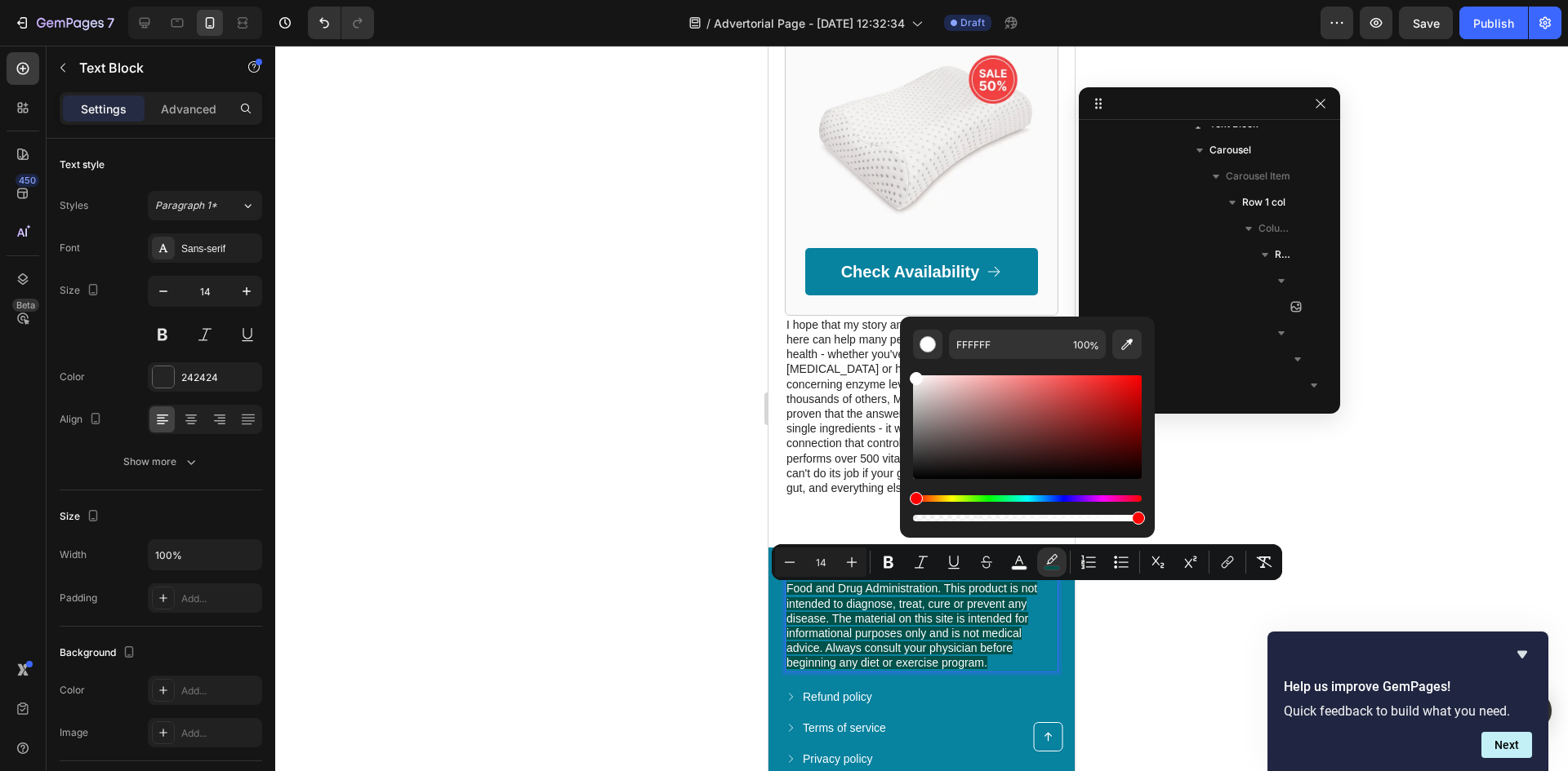
click at [495, 543] on div at bounding box center [921, 409] width 1292 height 726
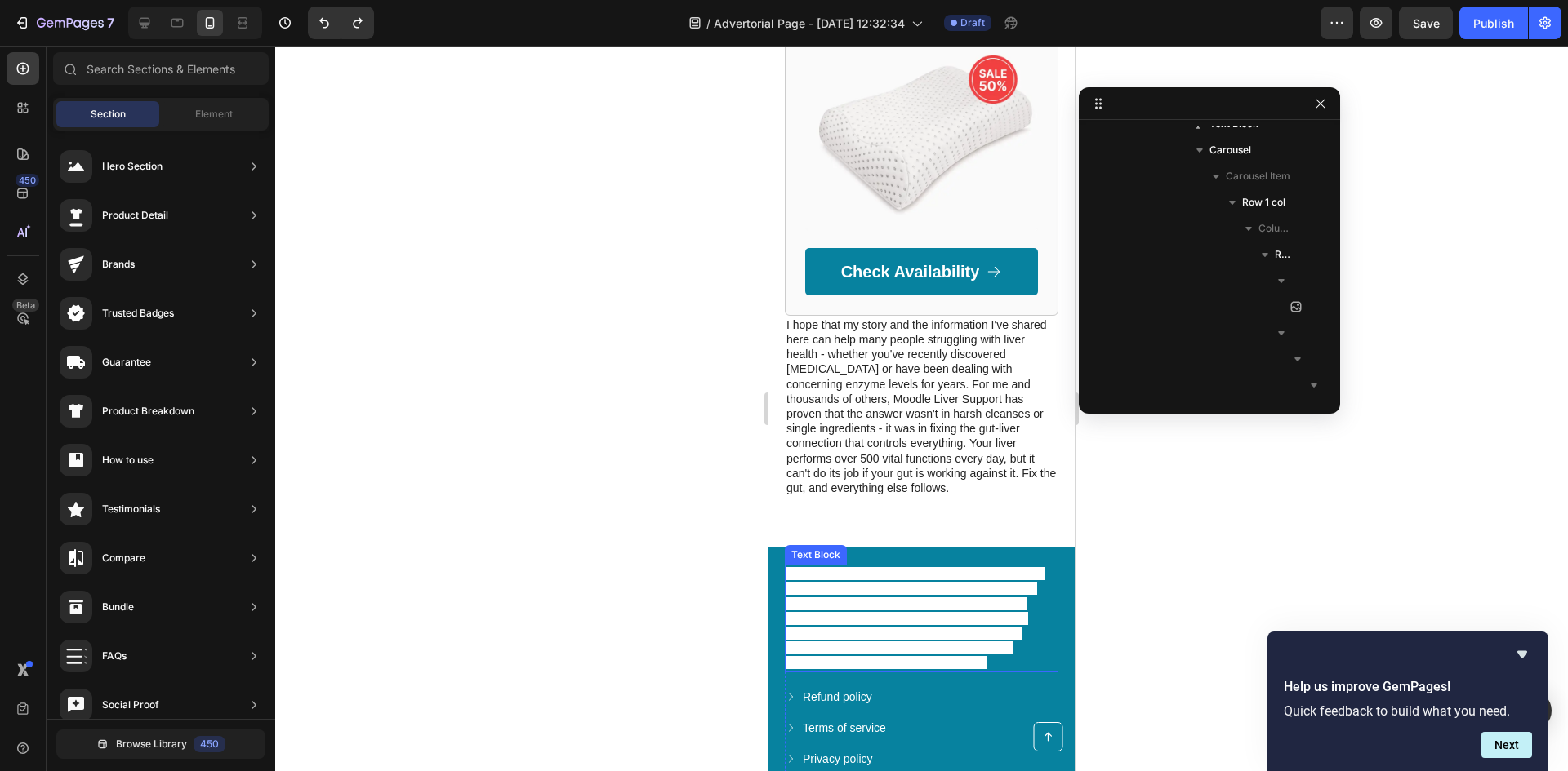
click at [989, 670] on span "*These statements have not been evaluated by the Food and Drug Administration. …" at bounding box center [915, 618] width 258 height 102
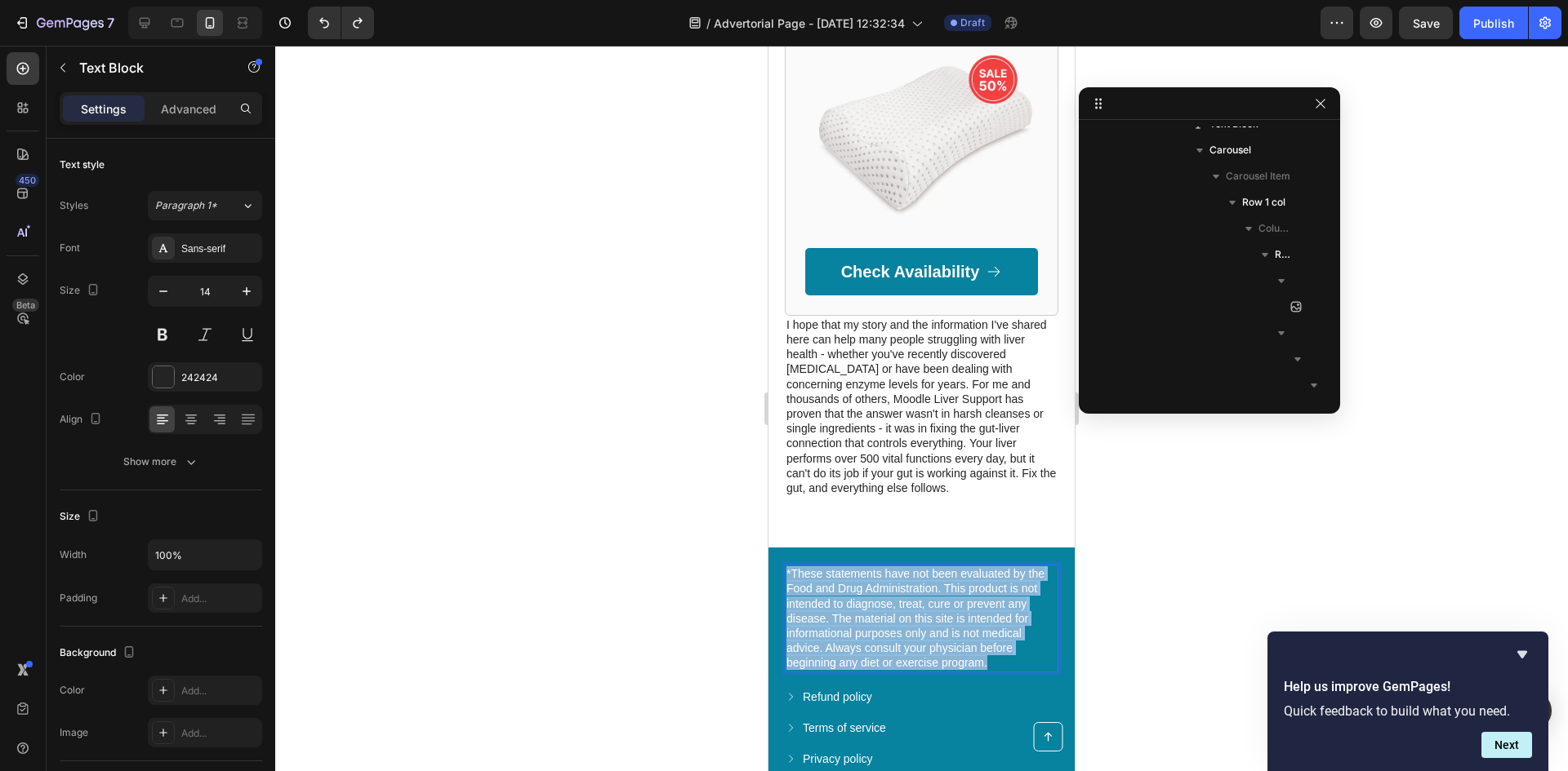
drag, startPoint x: 998, startPoint y: 682, endPoint x: 1535, endPoint y: 638, distance: 538.8
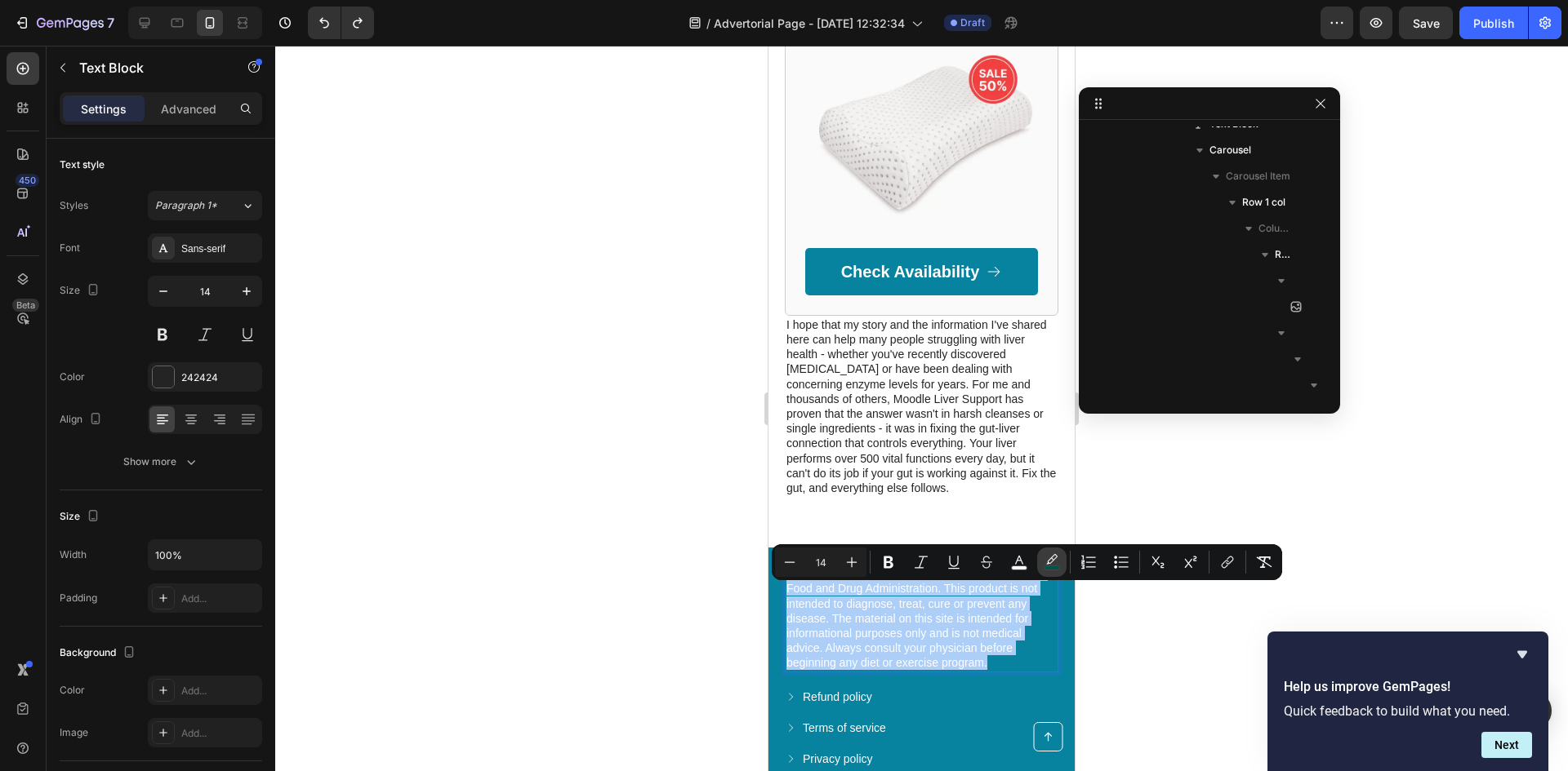
click at [1050, 561] on icon "Editor contextual toolbar" at bounding box center [1051, 563] width 17 height 17
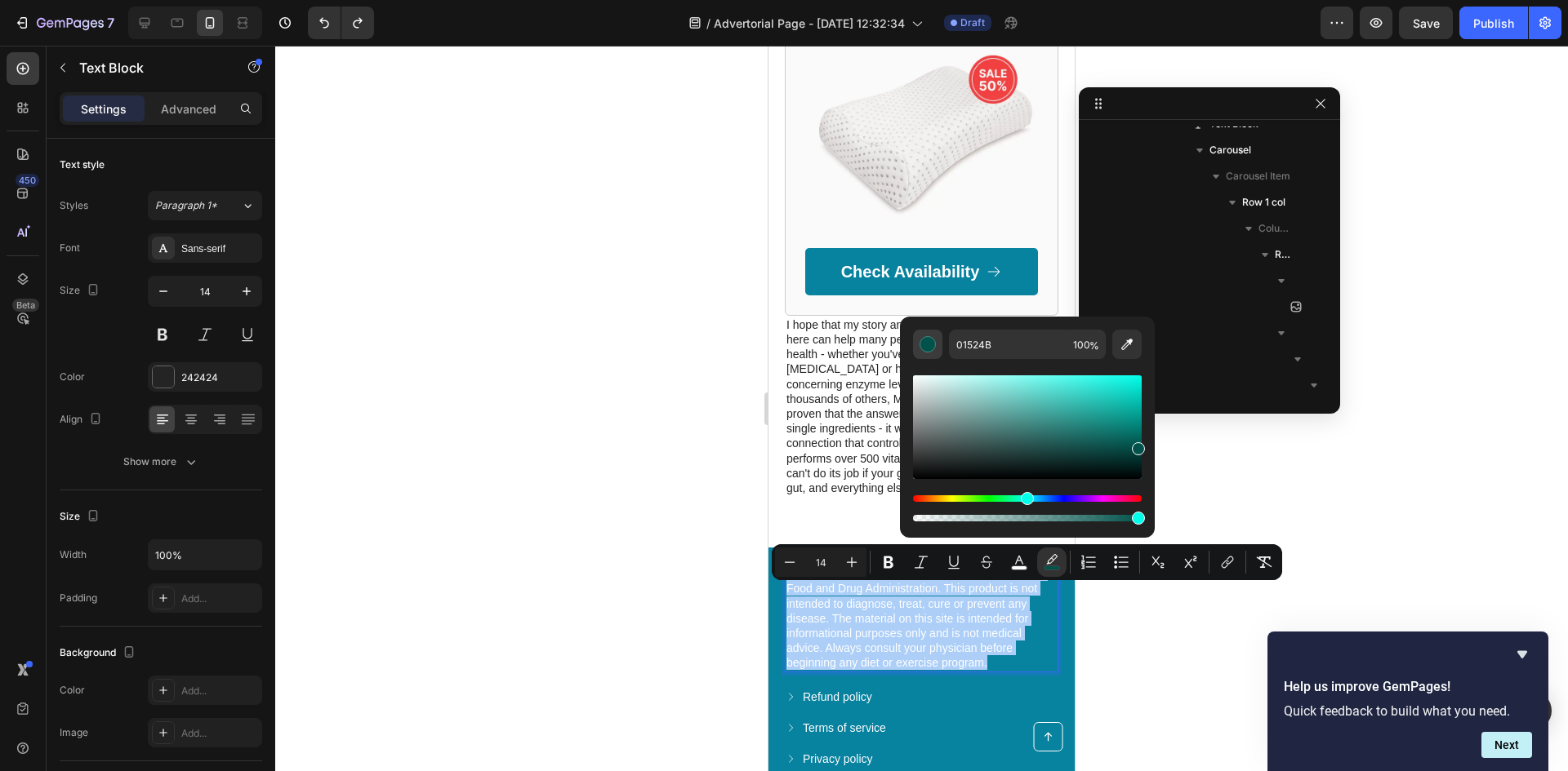
click at [935, 350] on div "Editor contextual toolbar" at bounding box center [928, 345] width 17 height 17
type input "="
type input "01524B"
click at [1044, 564] on icon "Editor contextual toolbar" at bounding box center [1051, 563] width 17 height 17
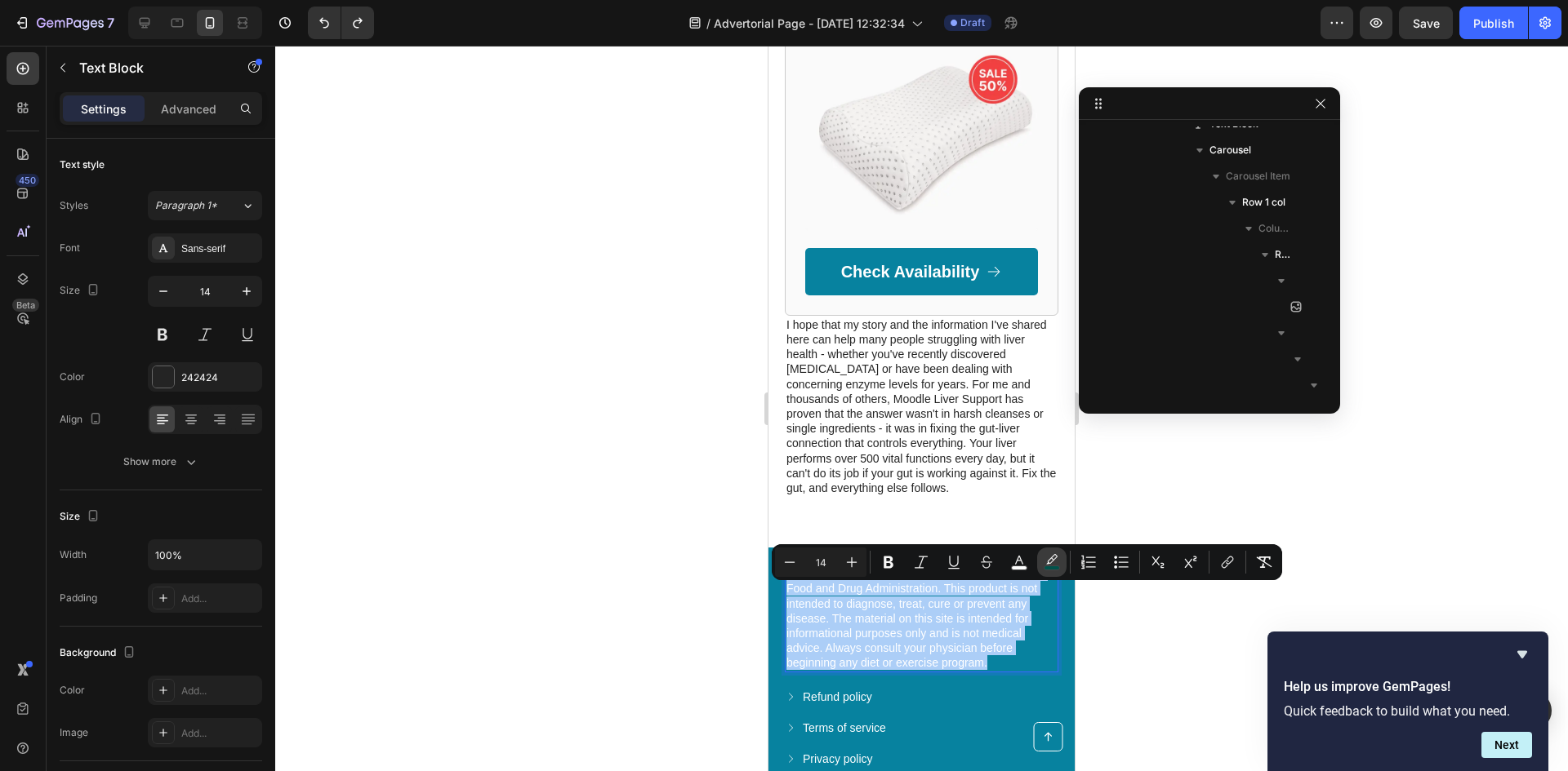
click at [1051, 570] on rect "Editor contextual toolbar" at bounding box center [1051, 568] width 16 height 4
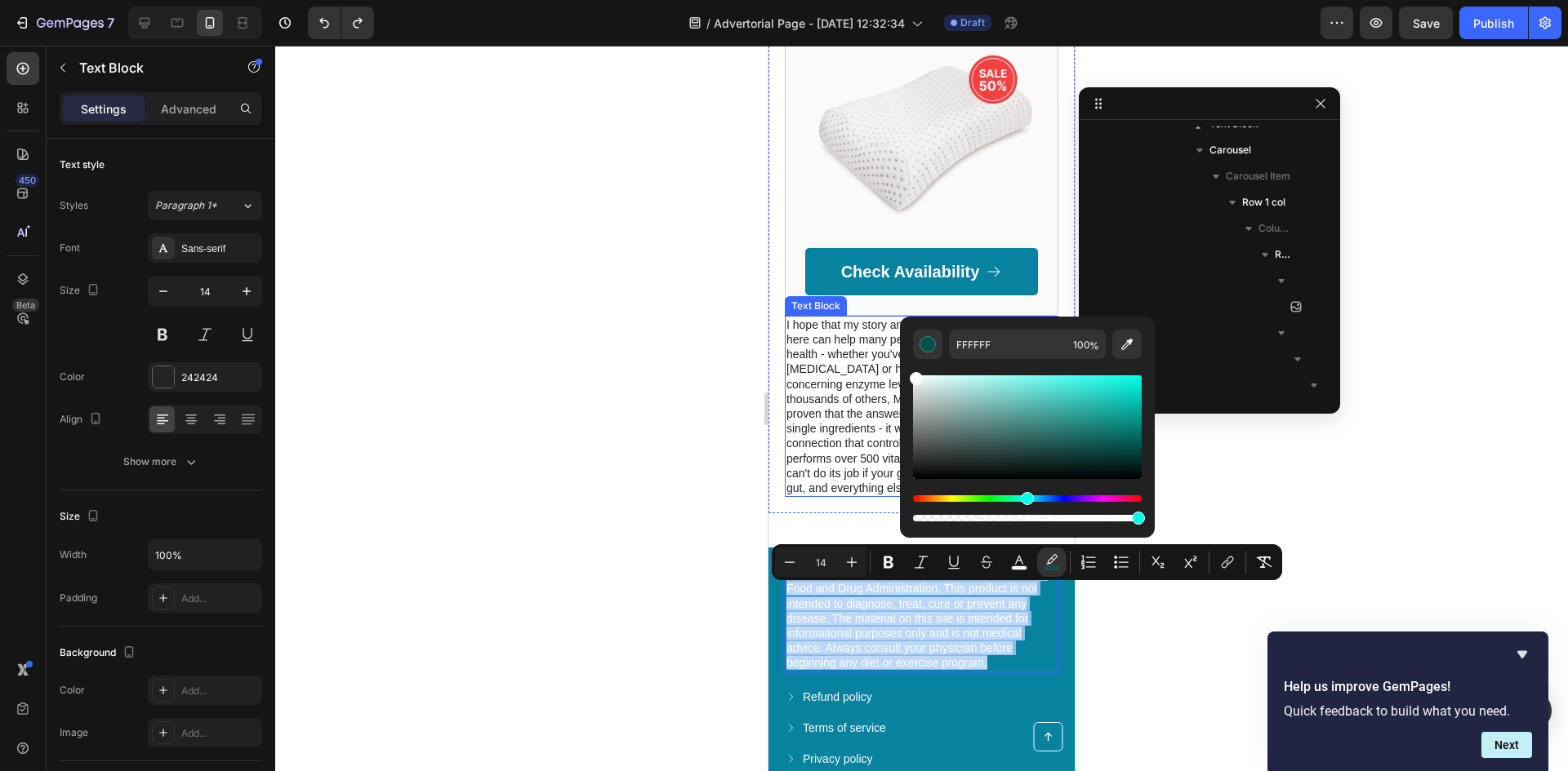
drag, startPoint x: 1745, startPoint y: 461, endPoint x: 862, endPoint y: 358, distance: 889.0
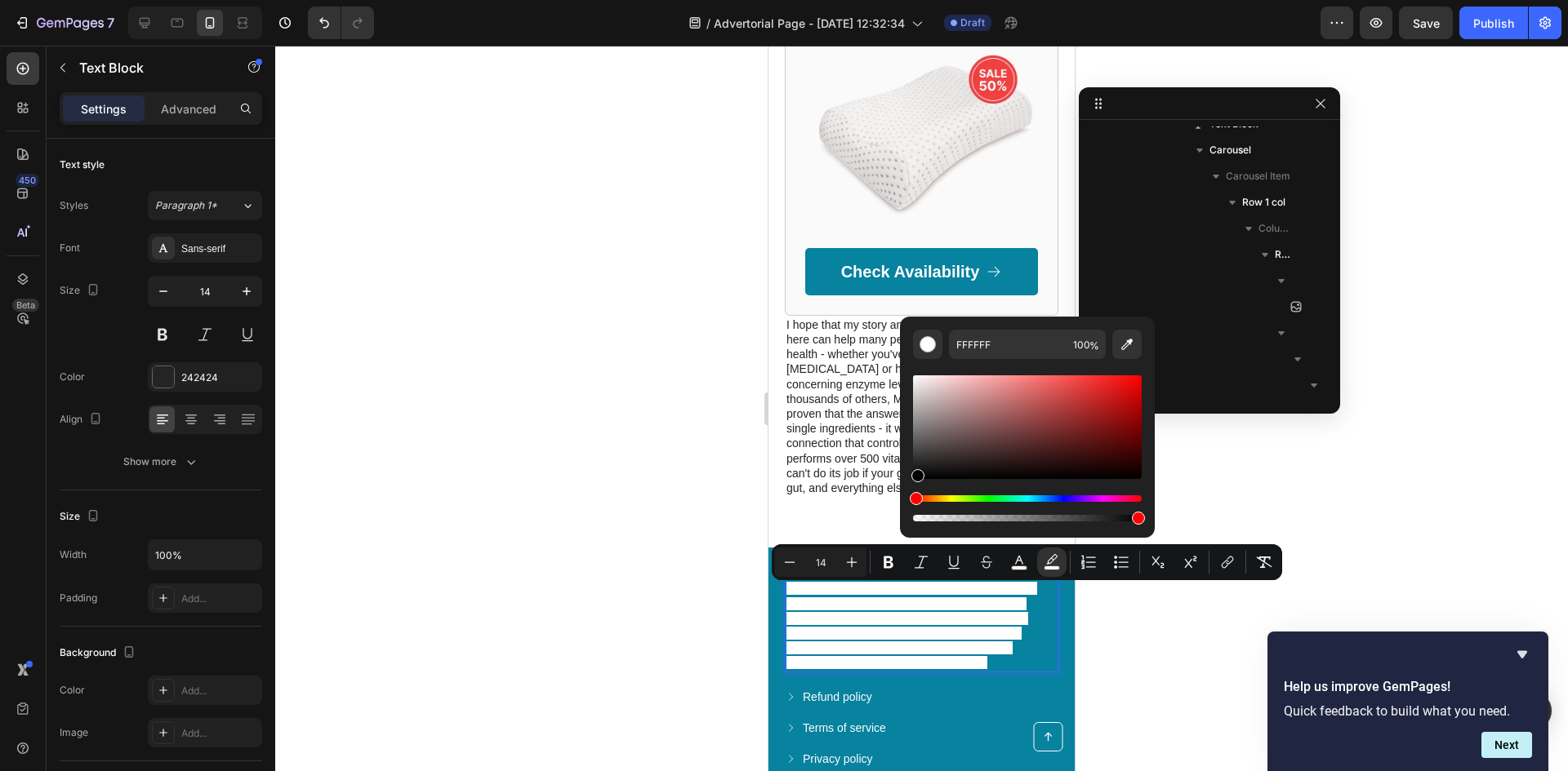
drag, startPoint x: 920, startPoint y: 446, endPoint x: 913, endPoint y: 528, distance: 82.3
click at [913, 528] on div "FFFFFF 100 %" at bounding box center [1027, 427] width 255 height 221
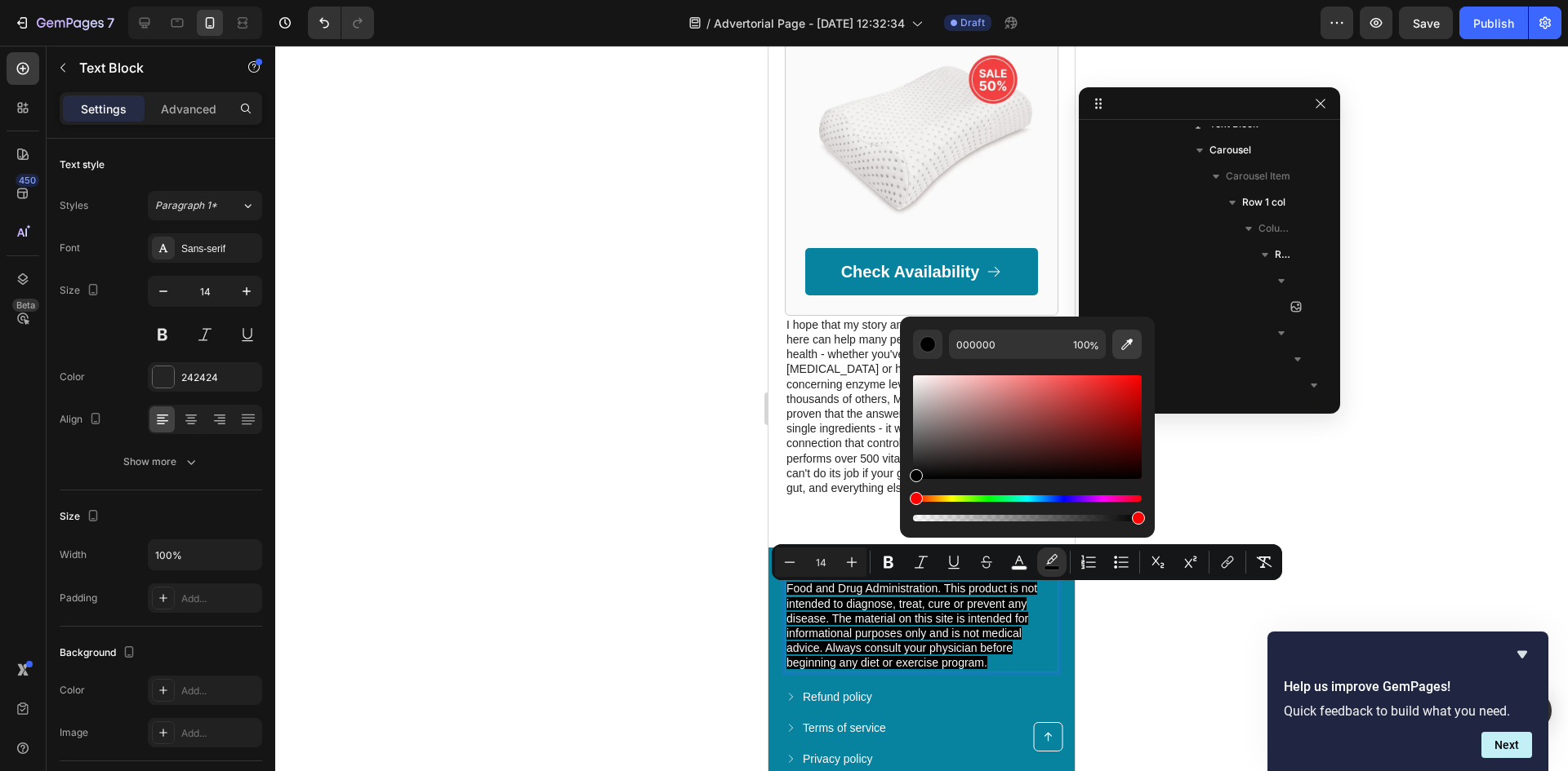
click at [1124, 349] on icon "Editor contextual toolbar" at bounding box center [1126, 344] width 11 height 11
type input "07829F"
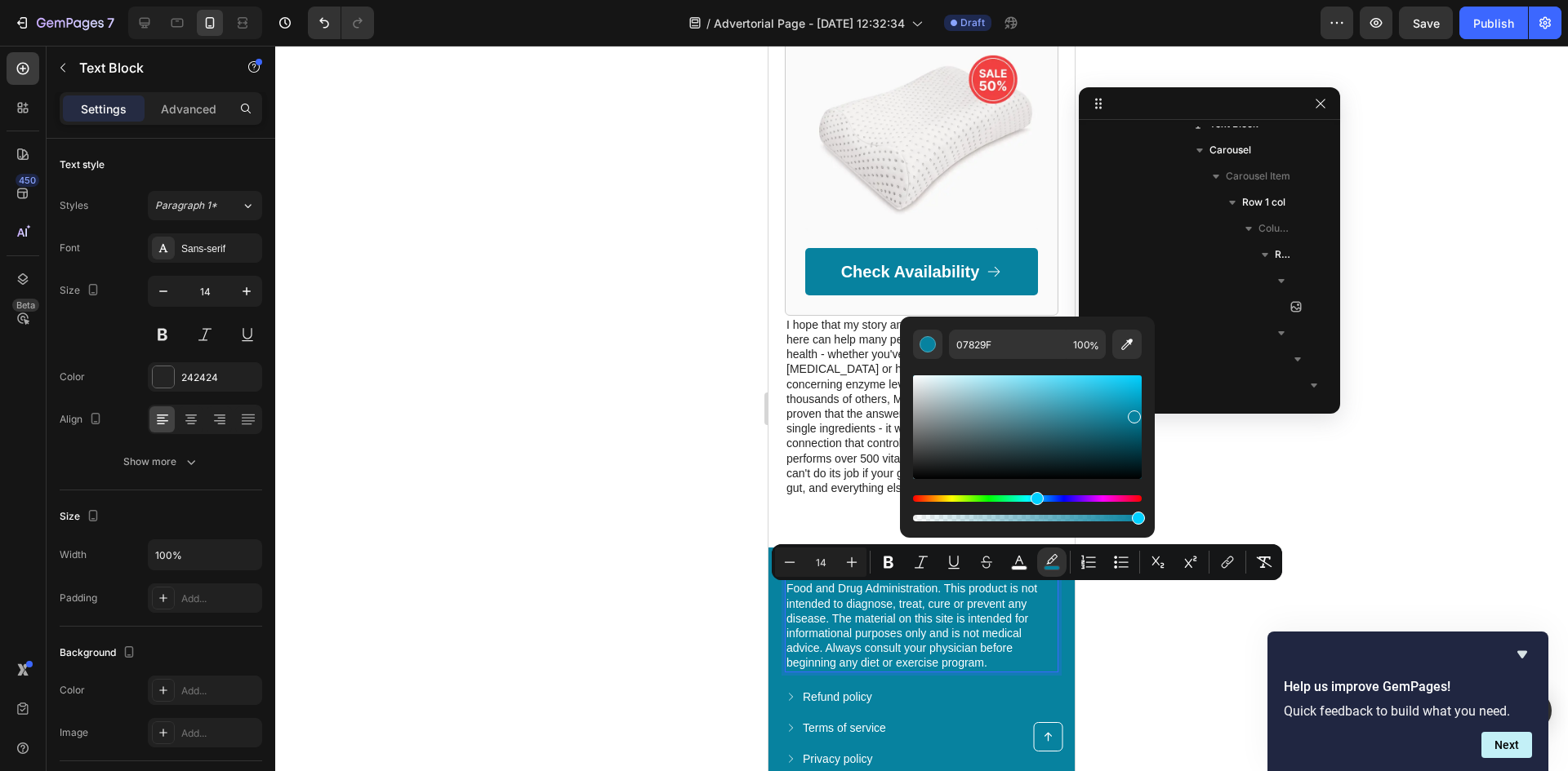
click at [1253, 483] on div at bounding box center [921, 409] width 1292 height 726
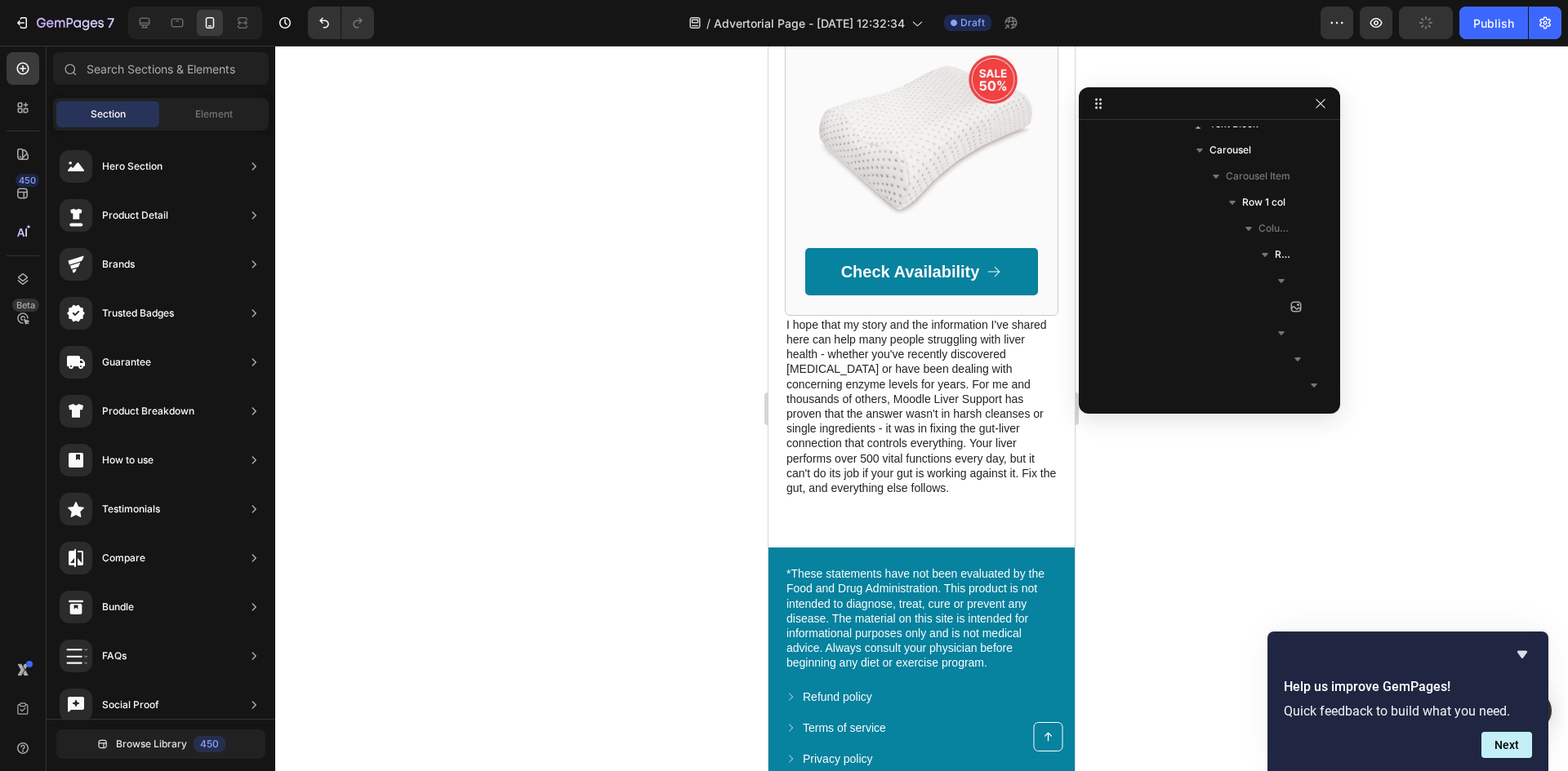
click at [600, 499] on div at bounding box center [921, 409] width 1292 height 726
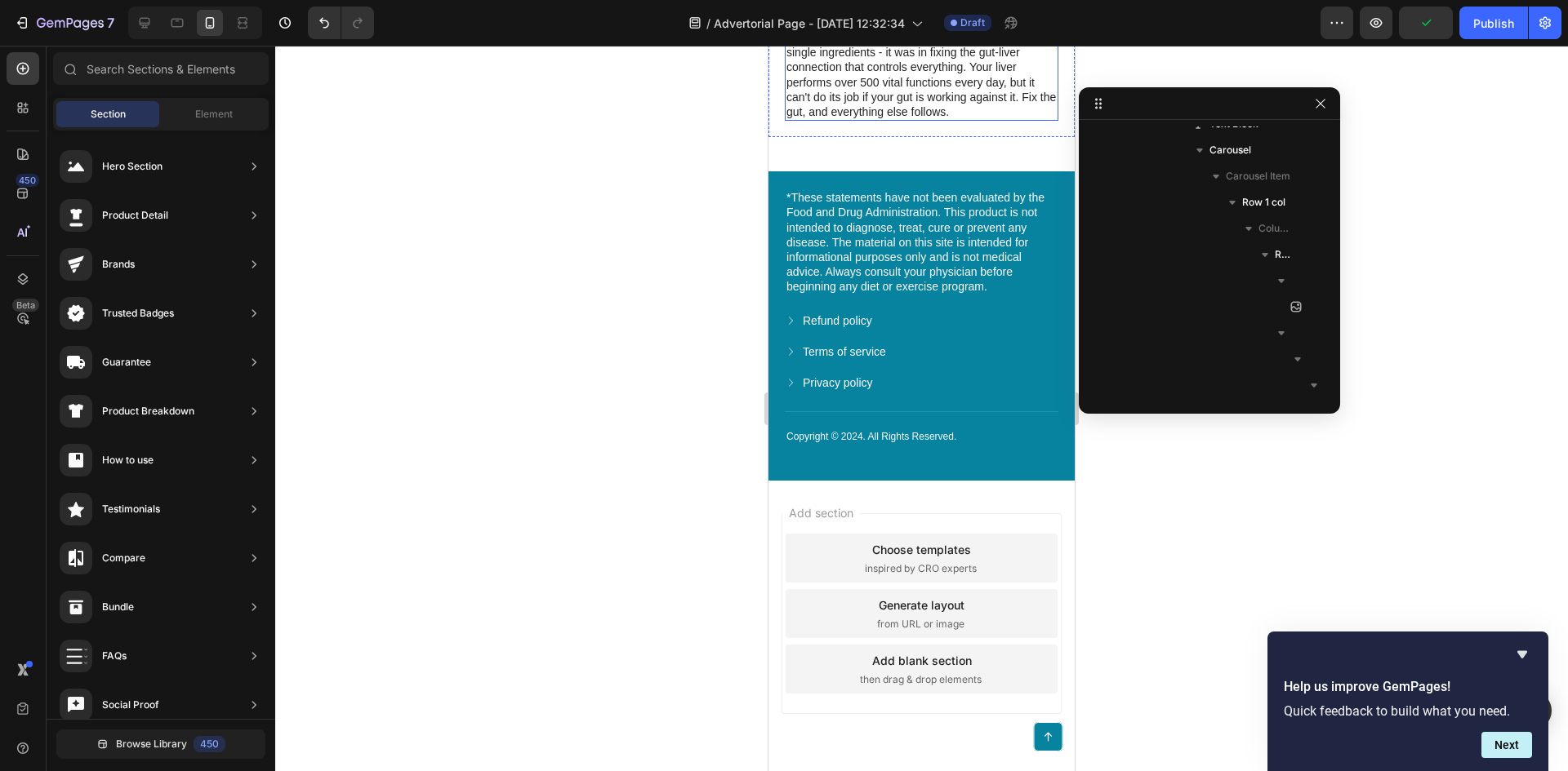
scroll to position [6174, 0]
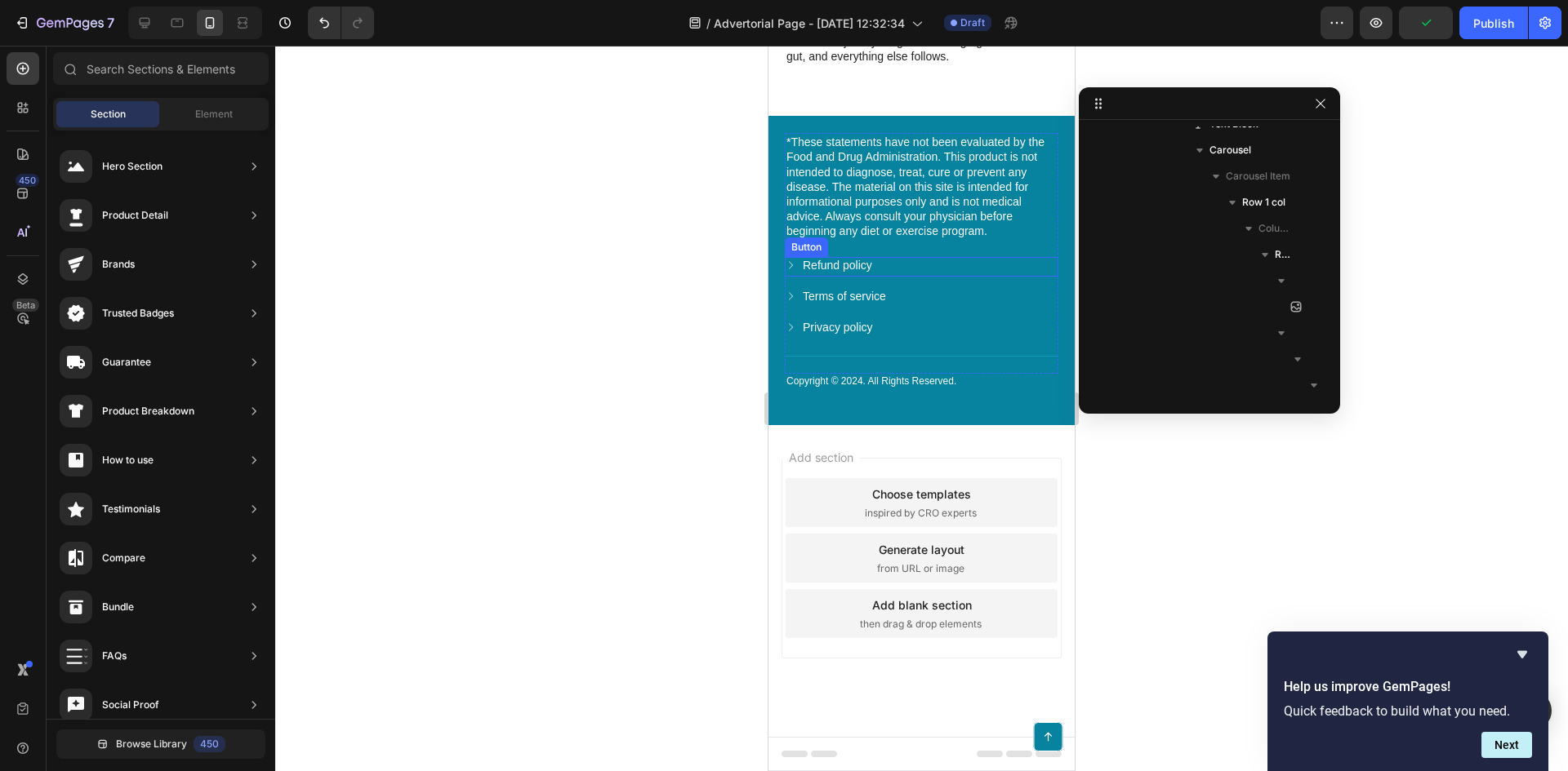
click at [783, 267] on div "Copyright © 2024. All Rights Reserved. Text Block *These statements have not be…" at bounding box center [921, 270] width 306 height 309
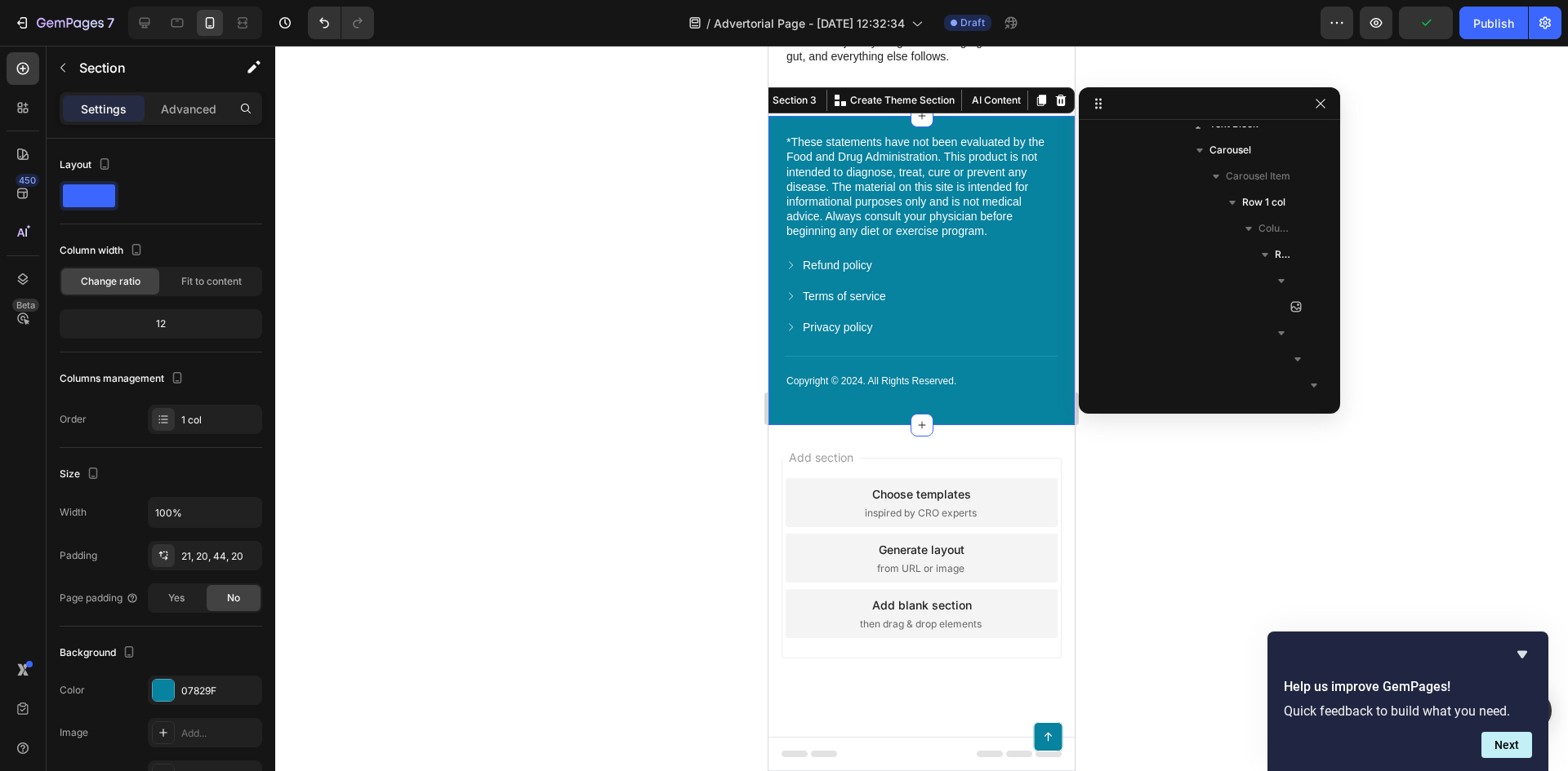
click at [789, 264] on icon at bounding box center [790, 265] width 11 height 11
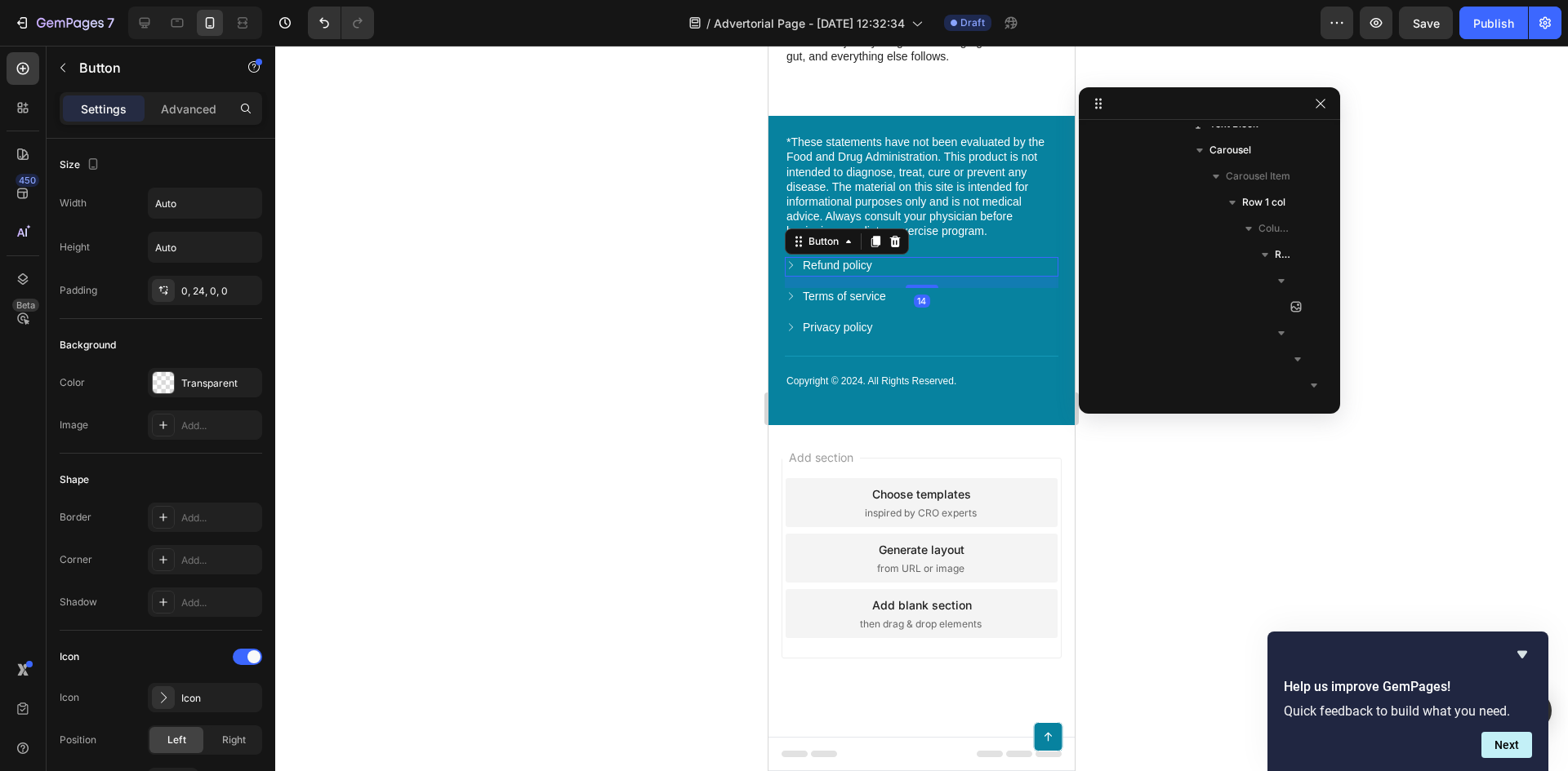
click at [789, 264] on icon at bounding box center [790, 265] width 11 height 11
click at [811, 267] on p "Refund policy" at bounding box center [837, 266] width 69 height 15
click at [797, 262] on div "Refund policy" at bounding box center [828, 266] width 88 height 15
click at [663, 265] on div at bounding box center [921, 409] width 1292 height 726
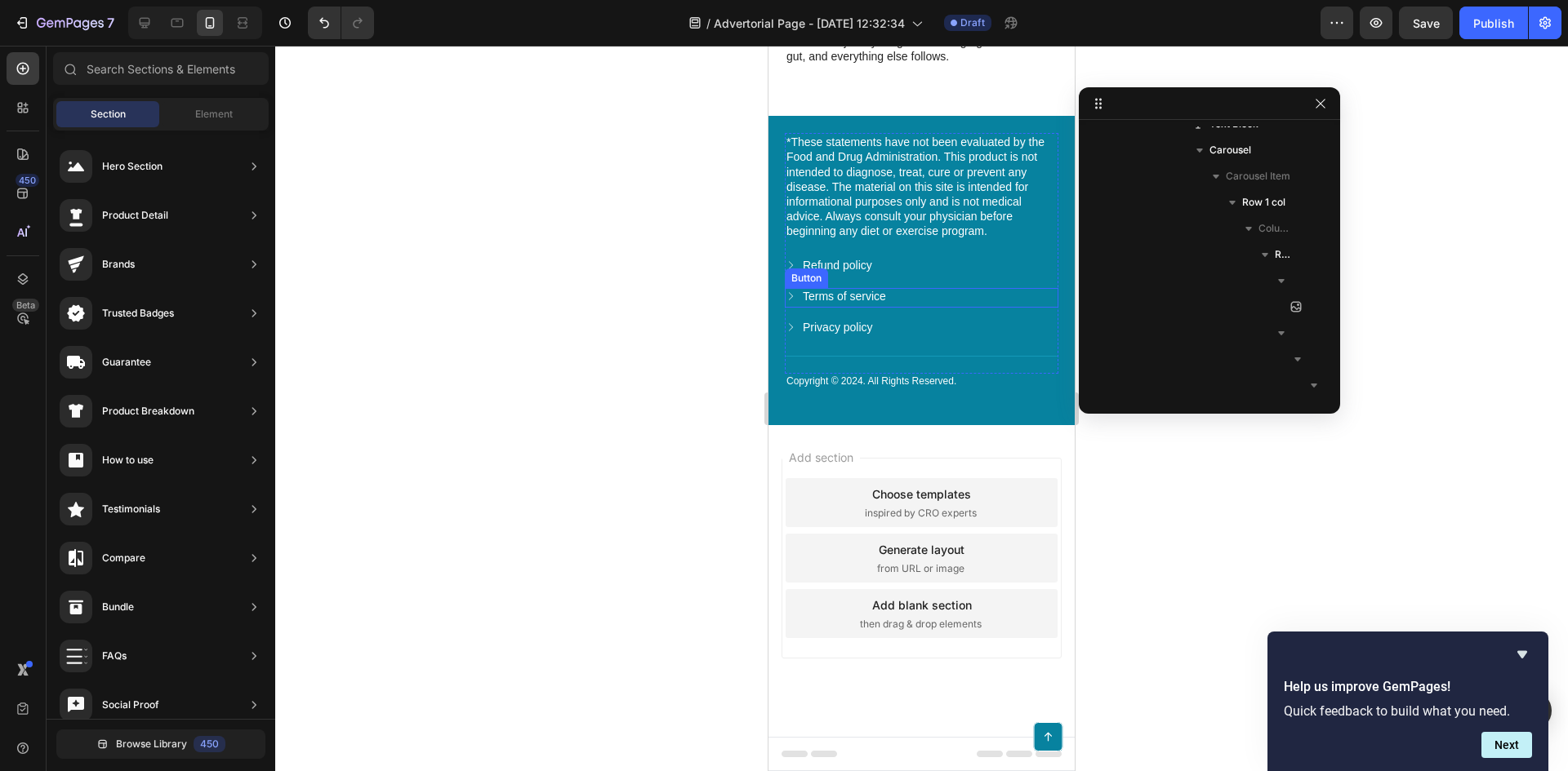
click at [927, 321] on div "Privacy policy Button" at bounding box center [921, 328] width 274 height 19
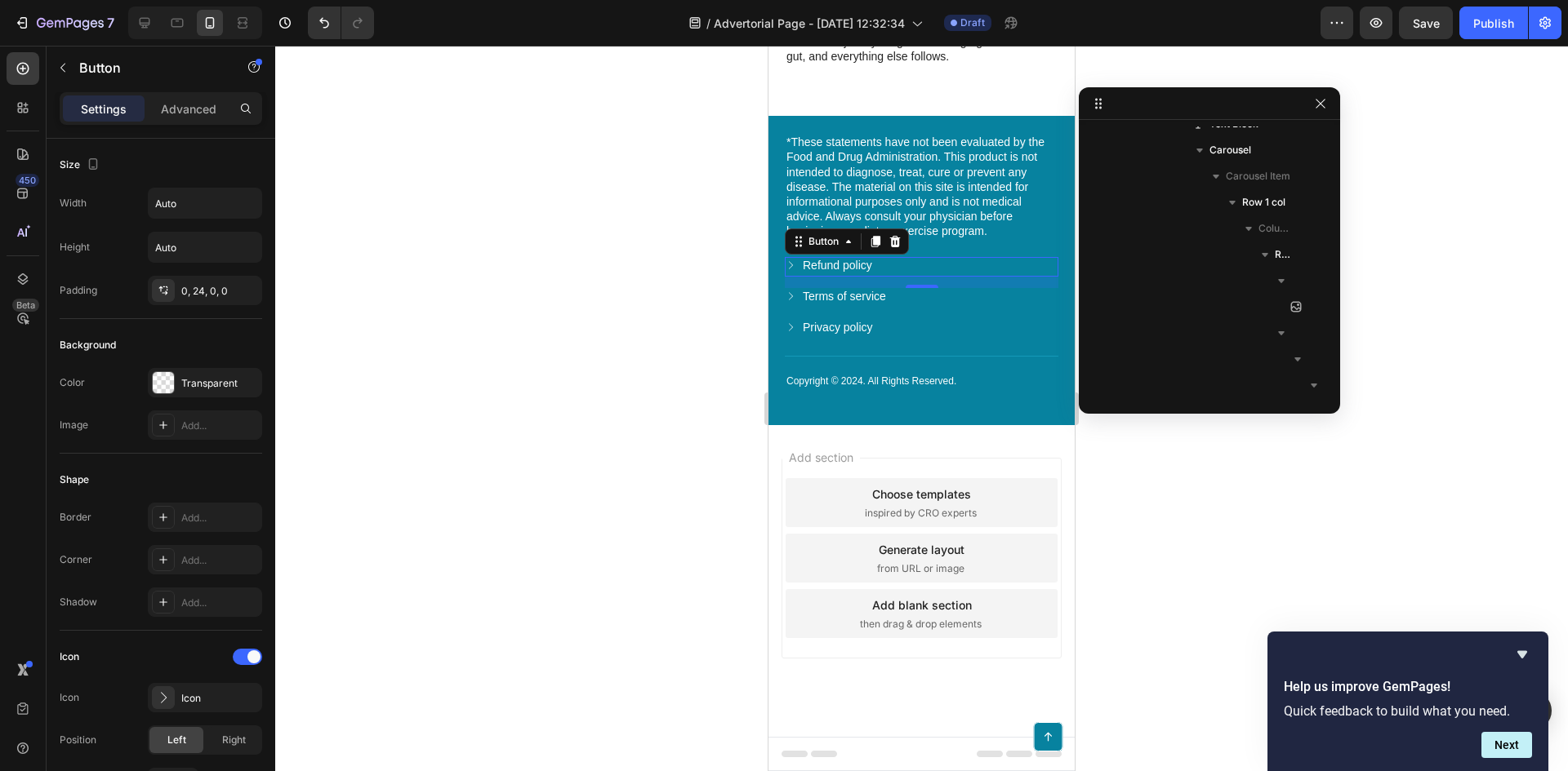
click at [938, 258] on div "Refund policy Button 0" at bounding box center [921, 267] width 274 height 19
click at [893, 241] on icon at bounding box center [896, 242] width 11 height 11
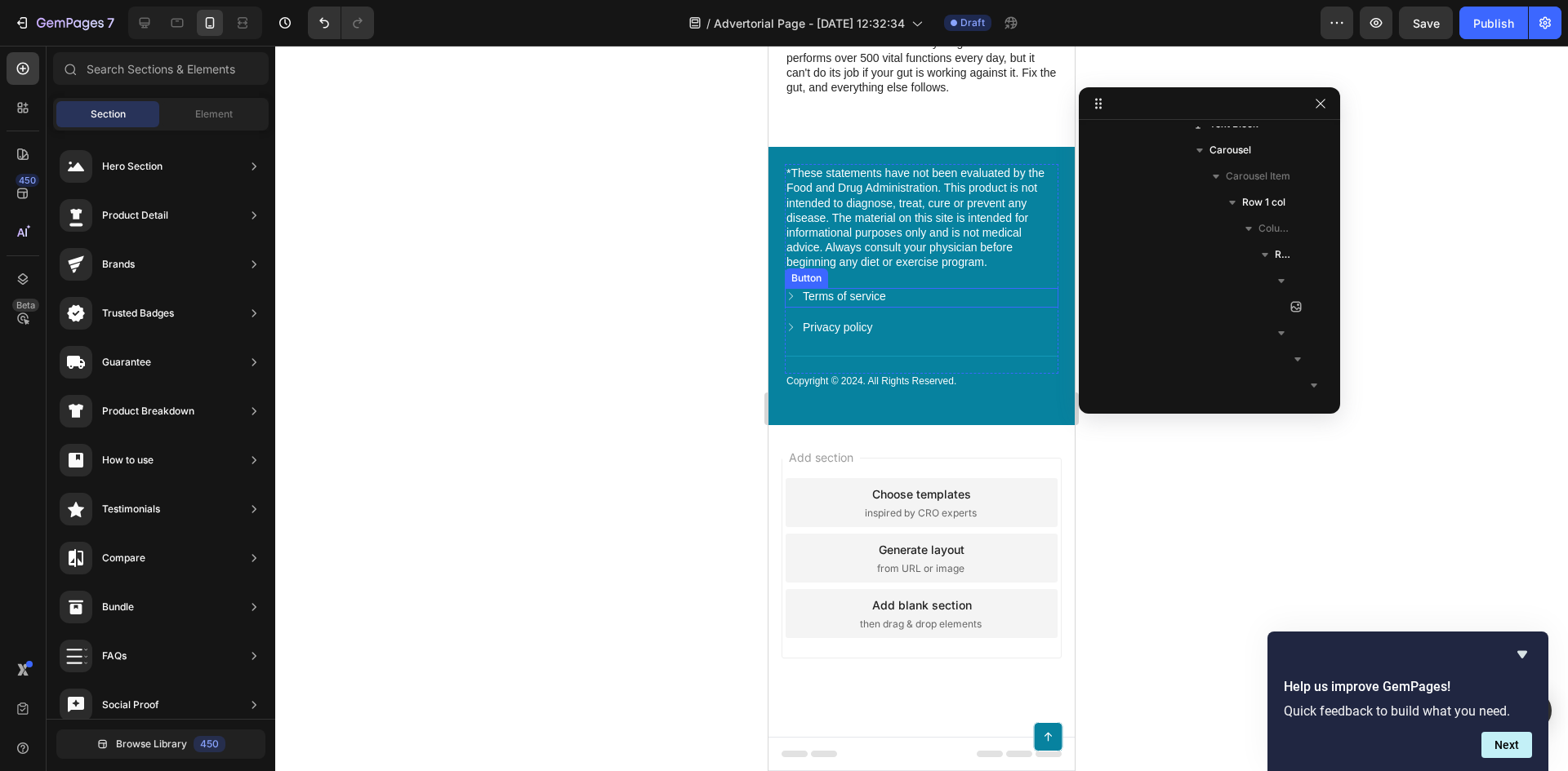
click at [959, 297] on div "Terms of service Button" at bounding box center [921, 297] width 274 height 19
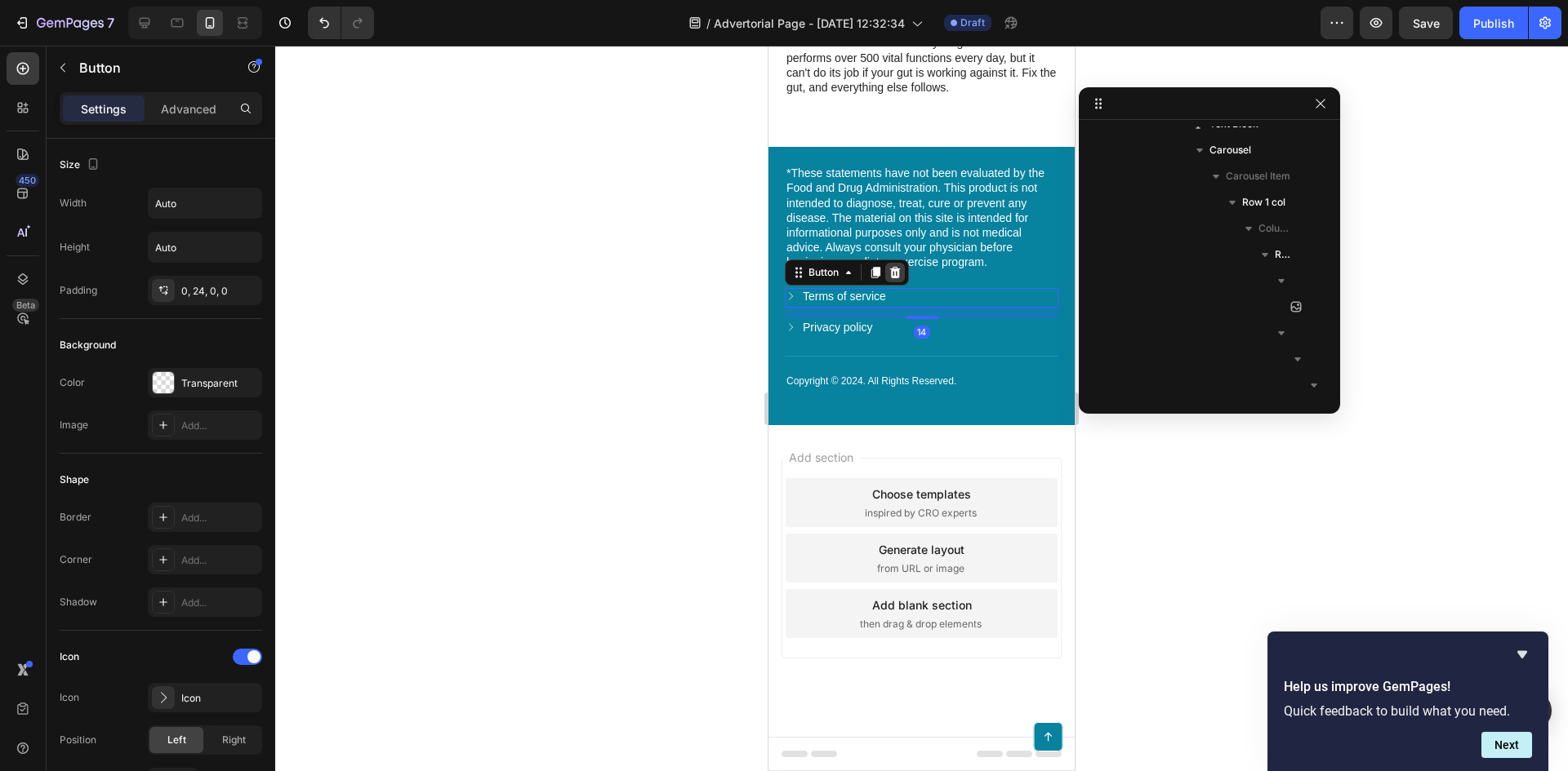
click at [892, 268] on icon at bounding box center [896, 272] width 11 height 11
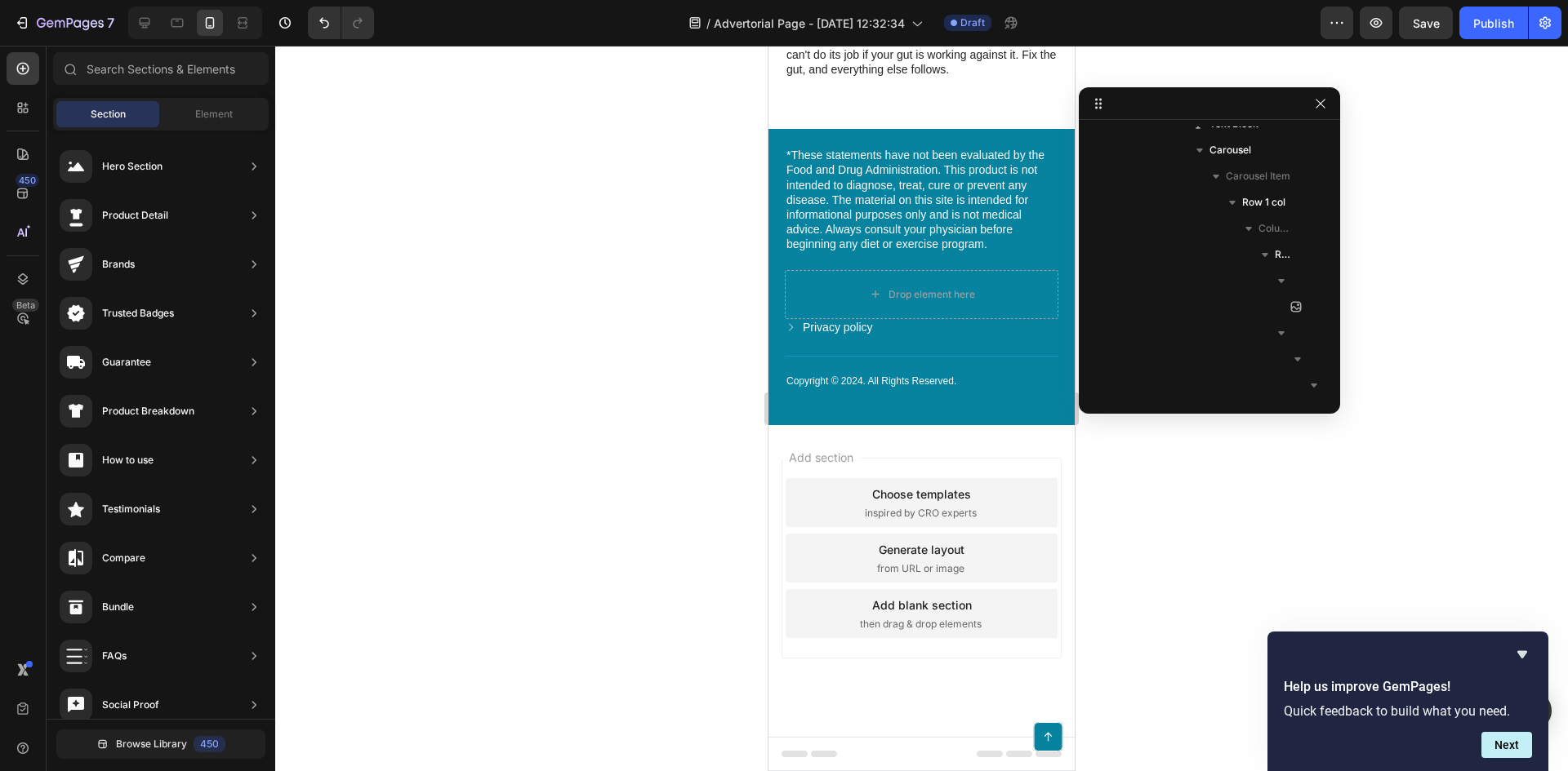
scroll to position [6161, 0]
click at [931, 330] on div "Privacy policy Button" at bounding box center [921, 328] width 274 height 19
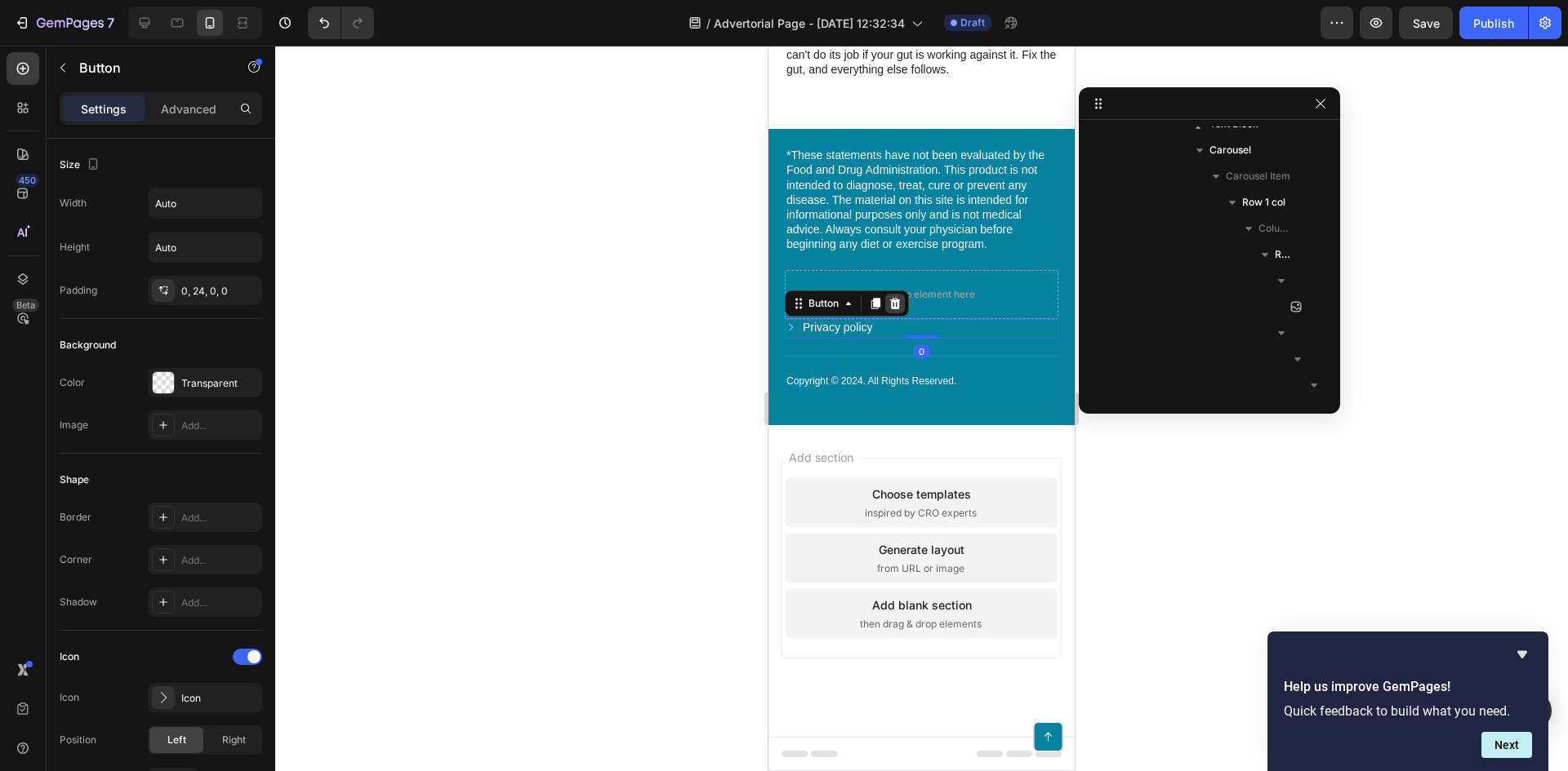
click at [895, 300] on icon at bounding box center [896, 303] width 11 height 11
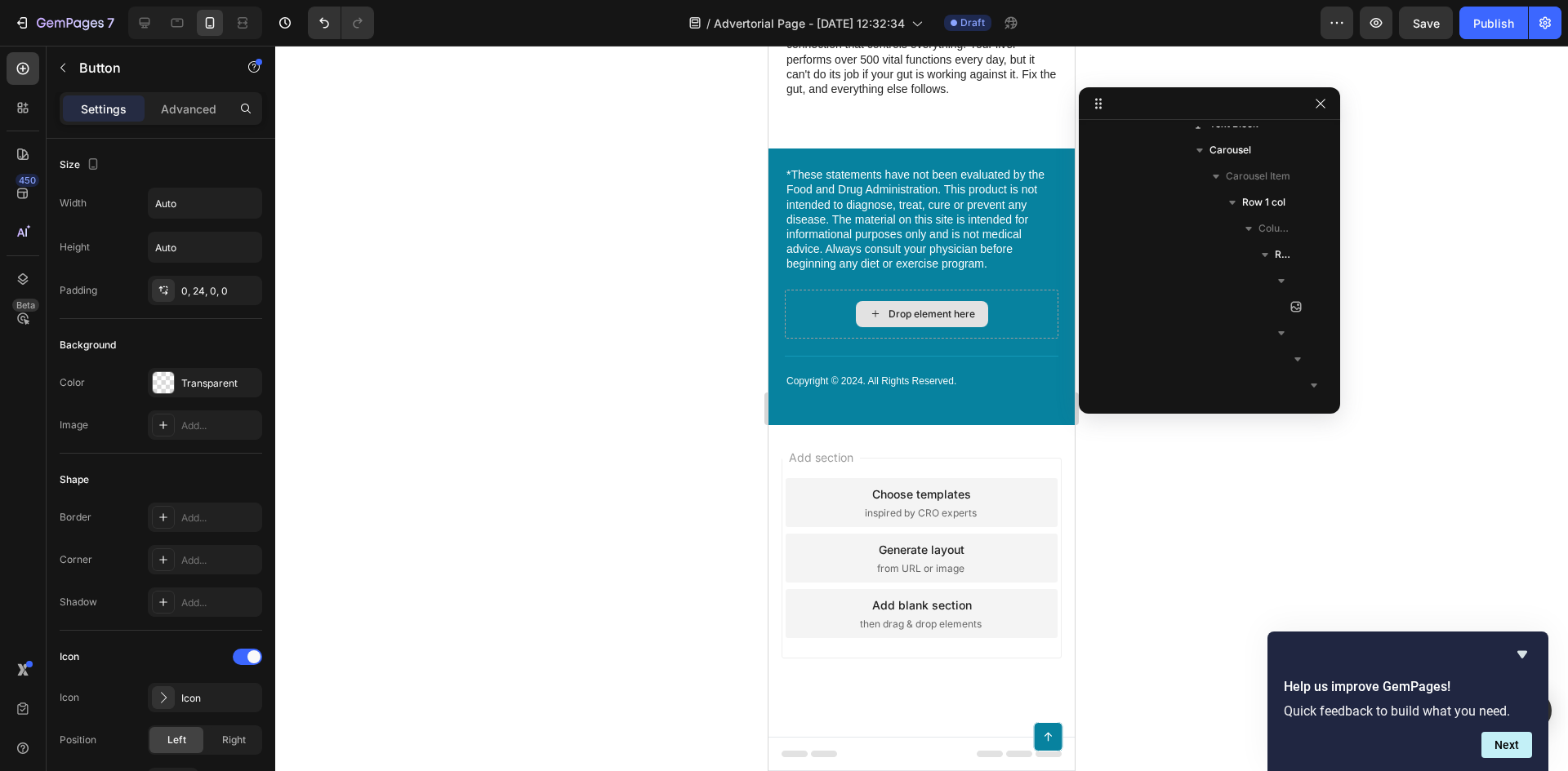
scroll to position [6141, 0]
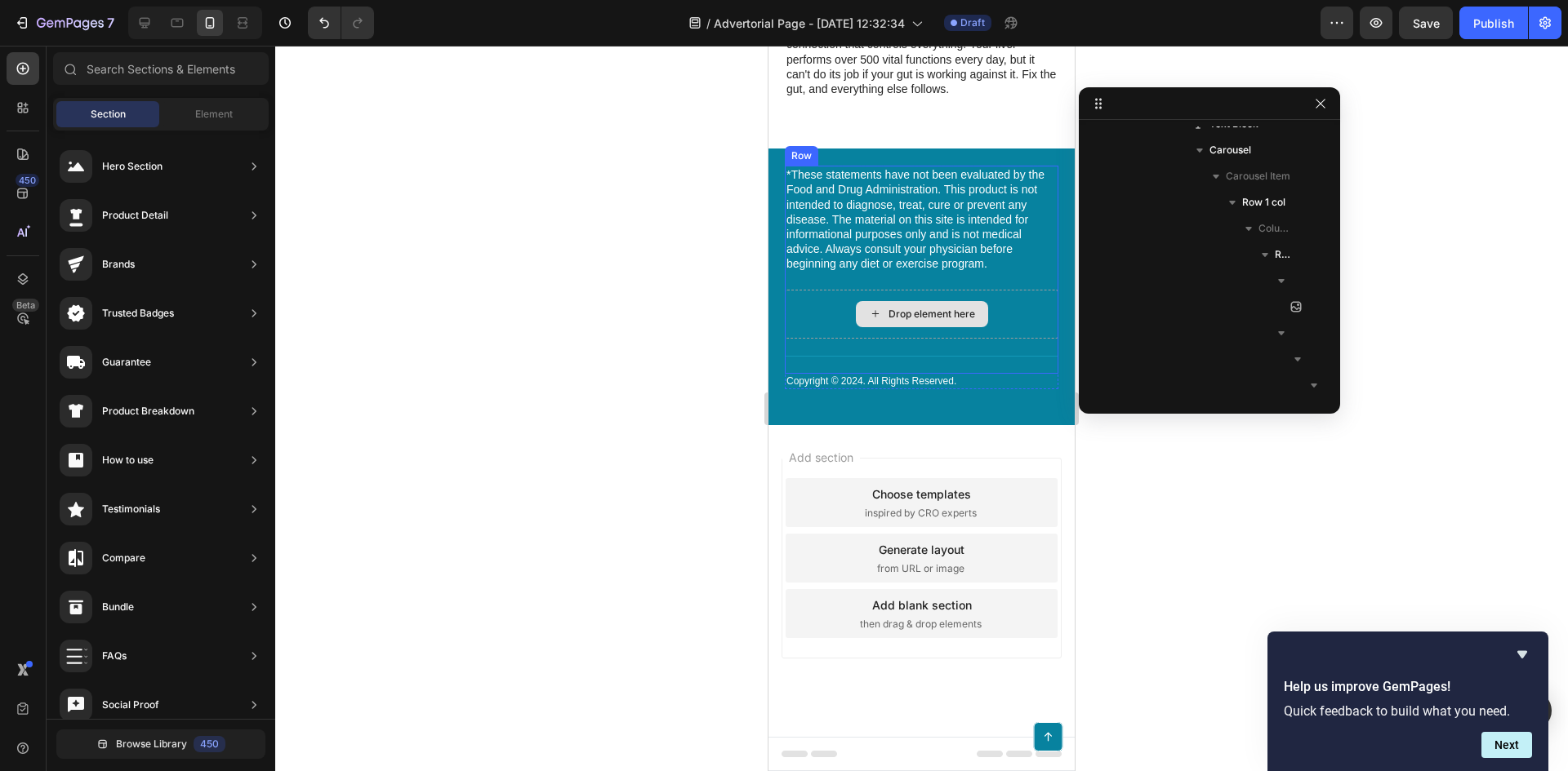
click at [1013, 301] on div "Drop element here" at bounding box center [921, 314] width 274 height 49
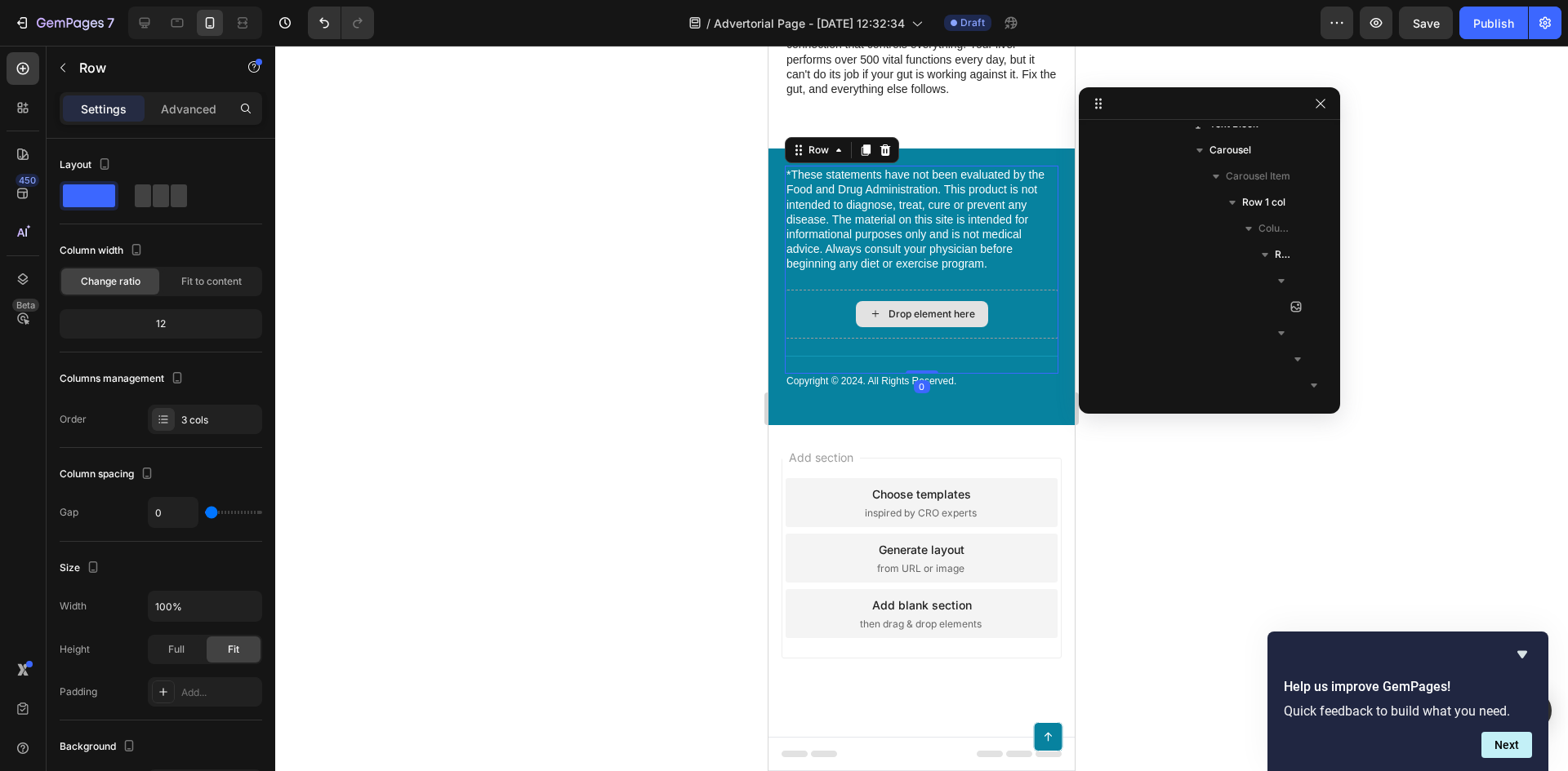
click at [822, 312] on div "Drop element here" at bounding box center [921, 314] width 274 height 49
click at [890, 148] on icon at bounding box center [885, 150] width 13 height 13
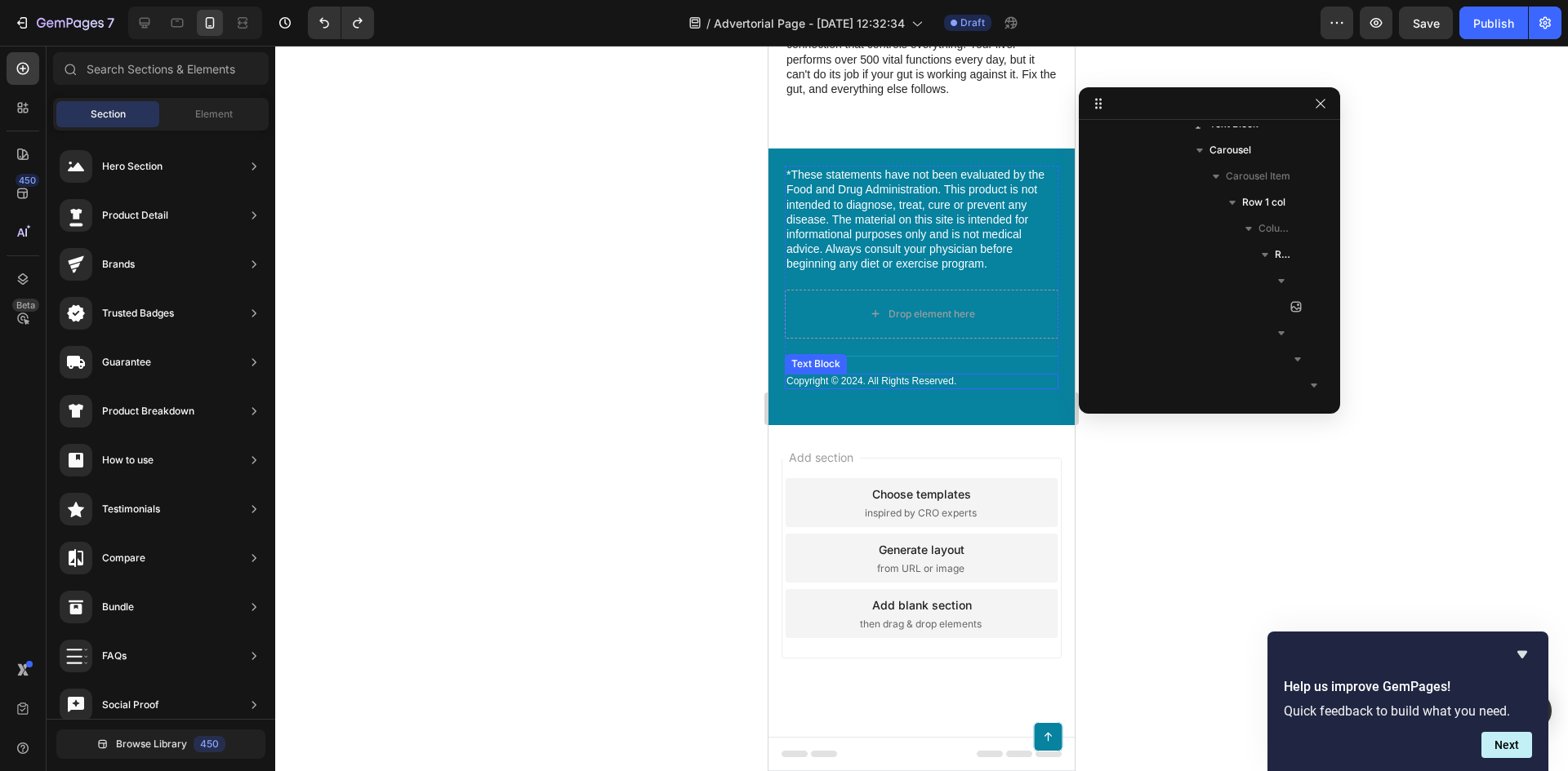
click at [793, 375] on p "Copyright © 2024. All Rights Reserved." at bounding box center [921, 382] width 270 height 13
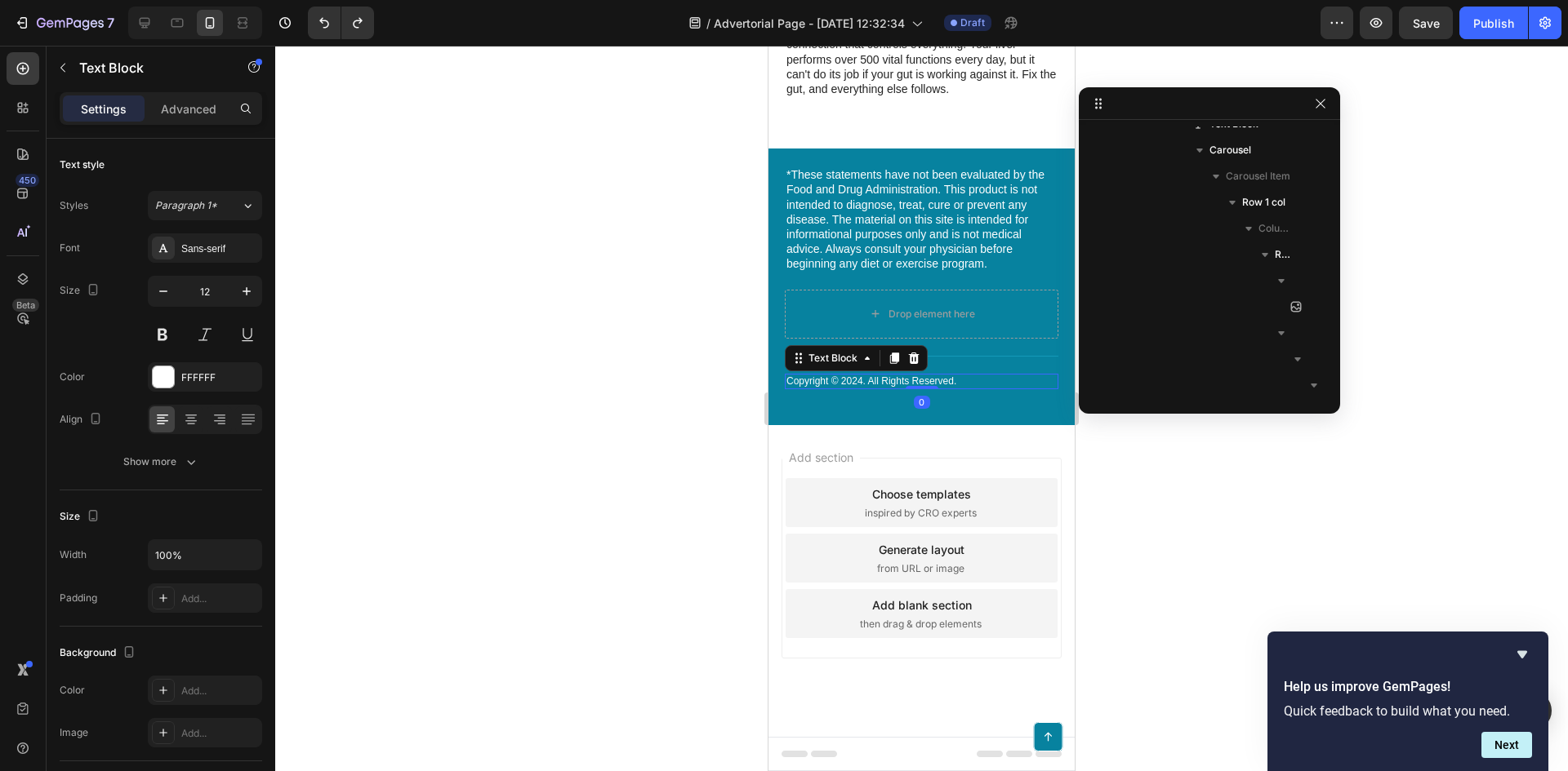
click at [855, 455] on span "Add section" at bounding box center [821, 457] width 77 height 18
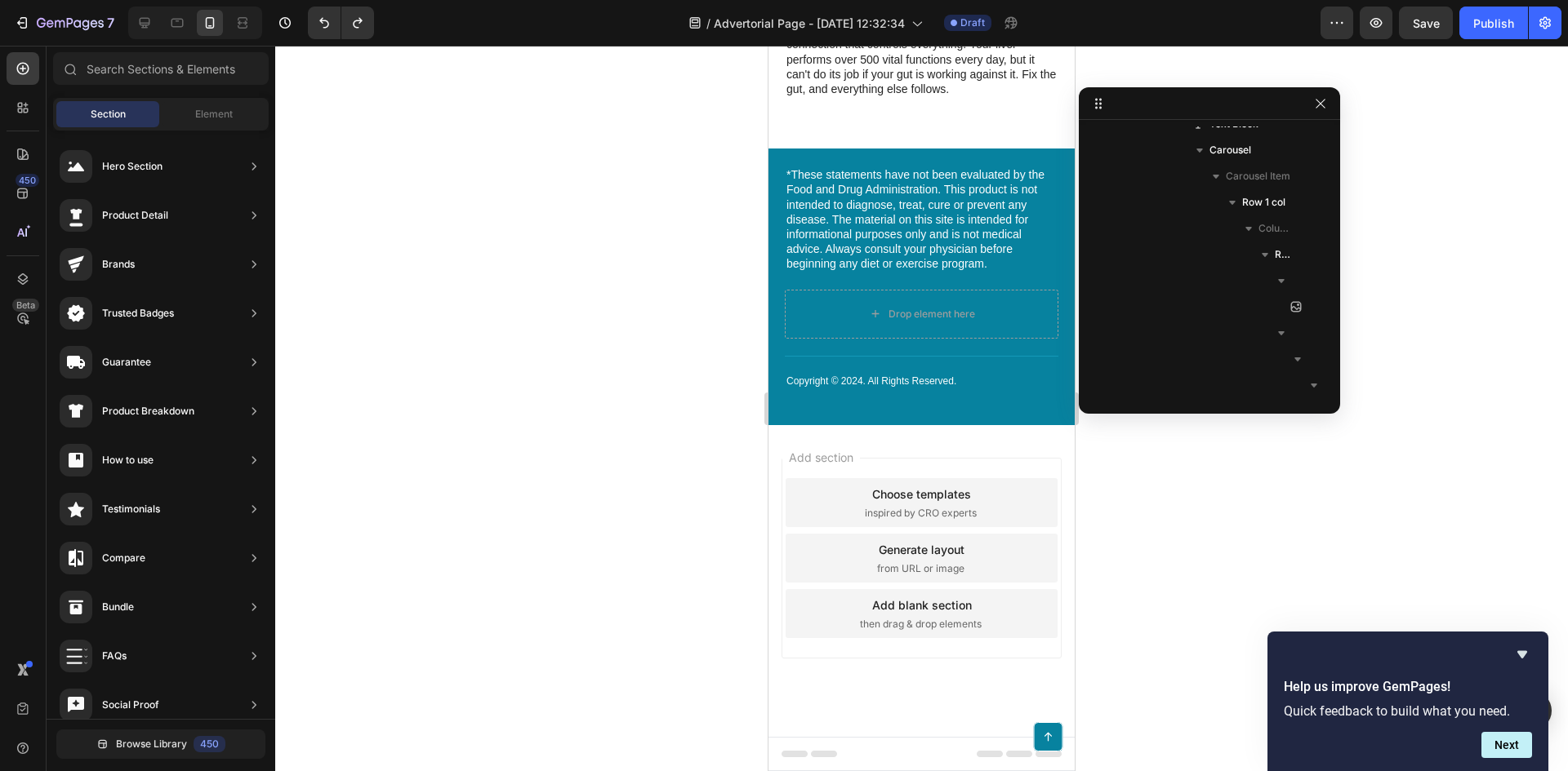
click at [892, 476] on div "Add section Choose templates inspired by CRO experts Generate layout from URL o…" at bounding box center [921, 559] width 280 height 201
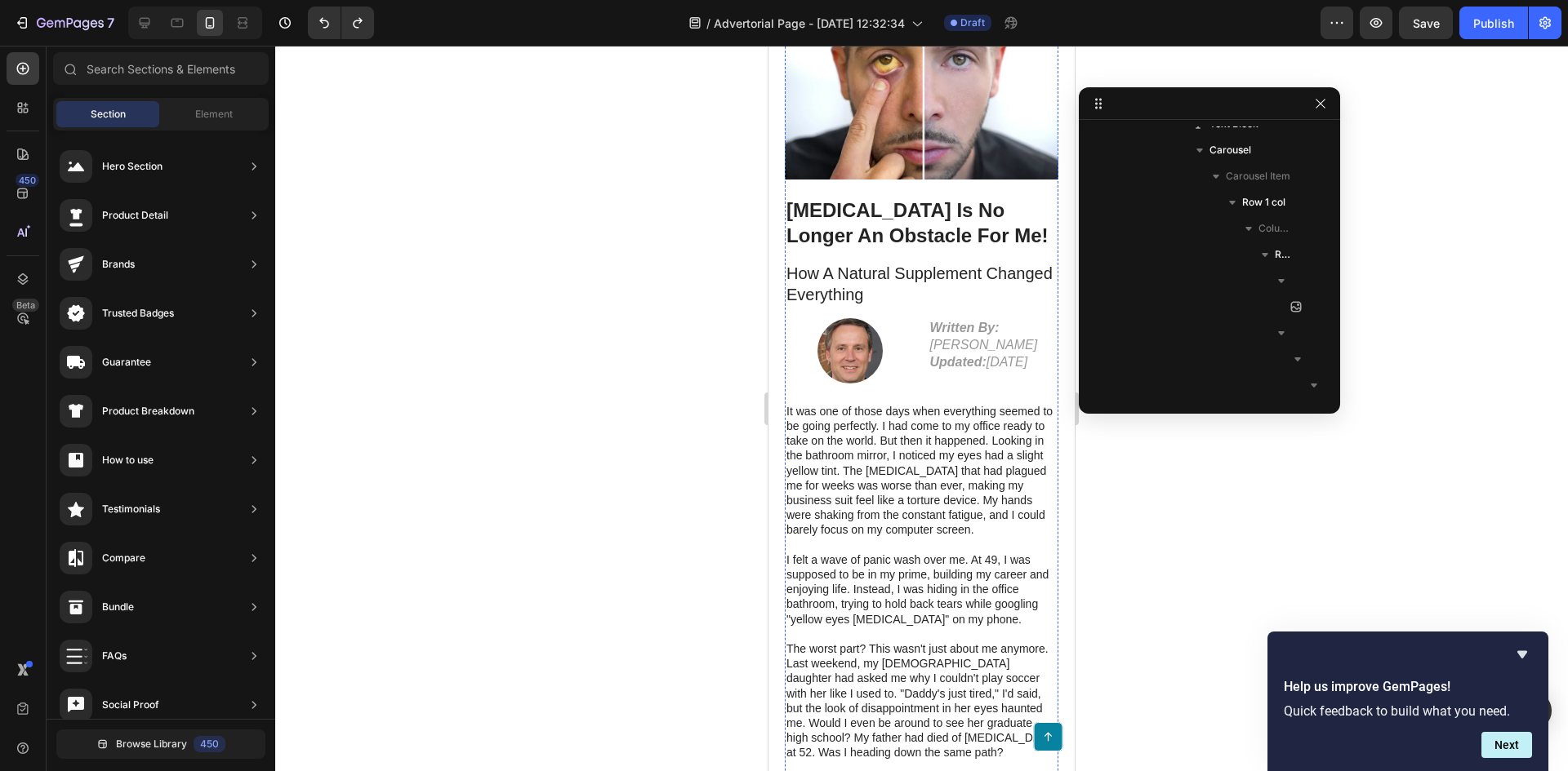
scroll to position [0, 0]
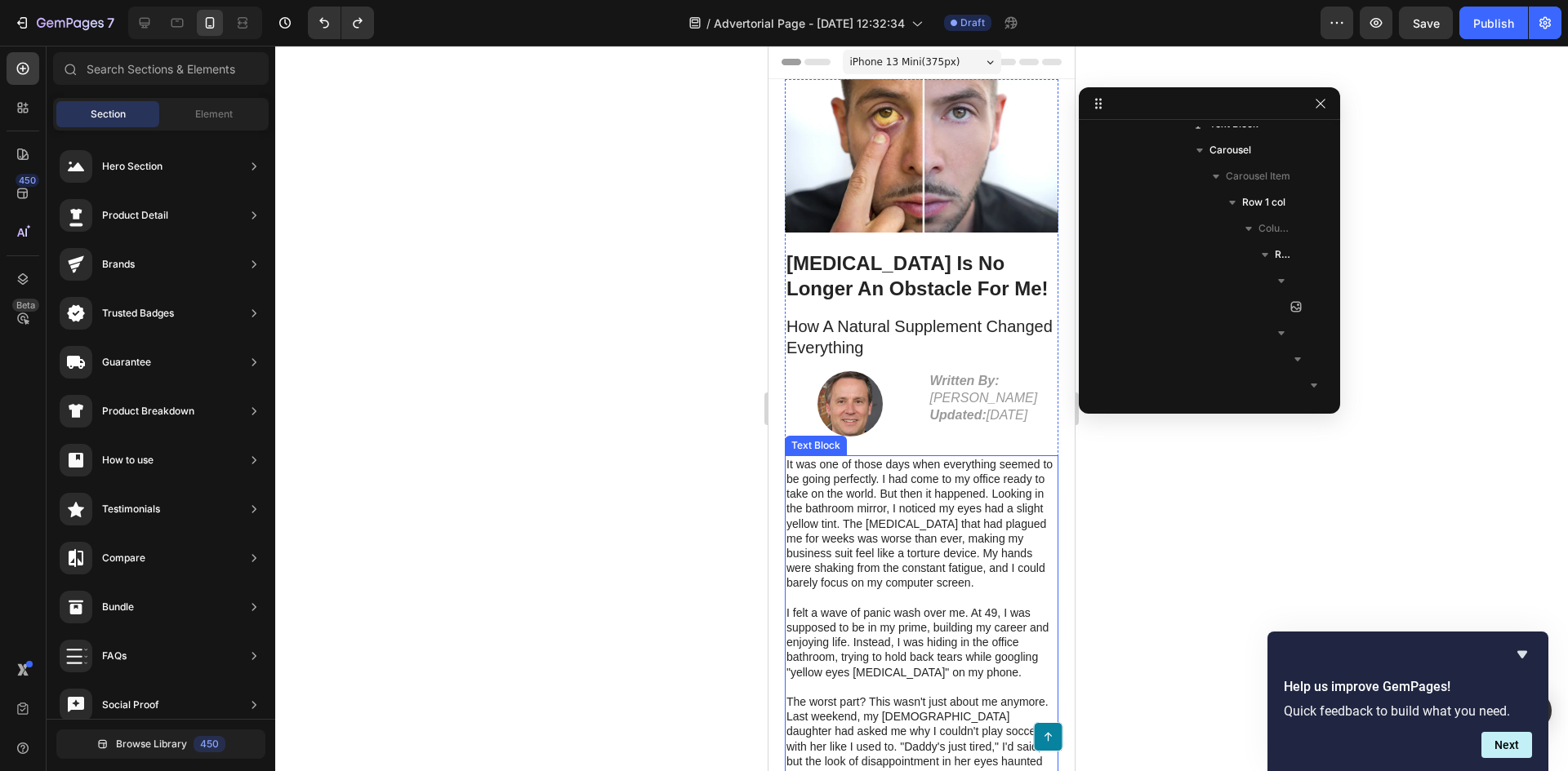
click at [897, 508] on p "It was one of those days when everything seemed to be going perfectly. I had co…" at bounding box center [921, 524] width 270 height 134
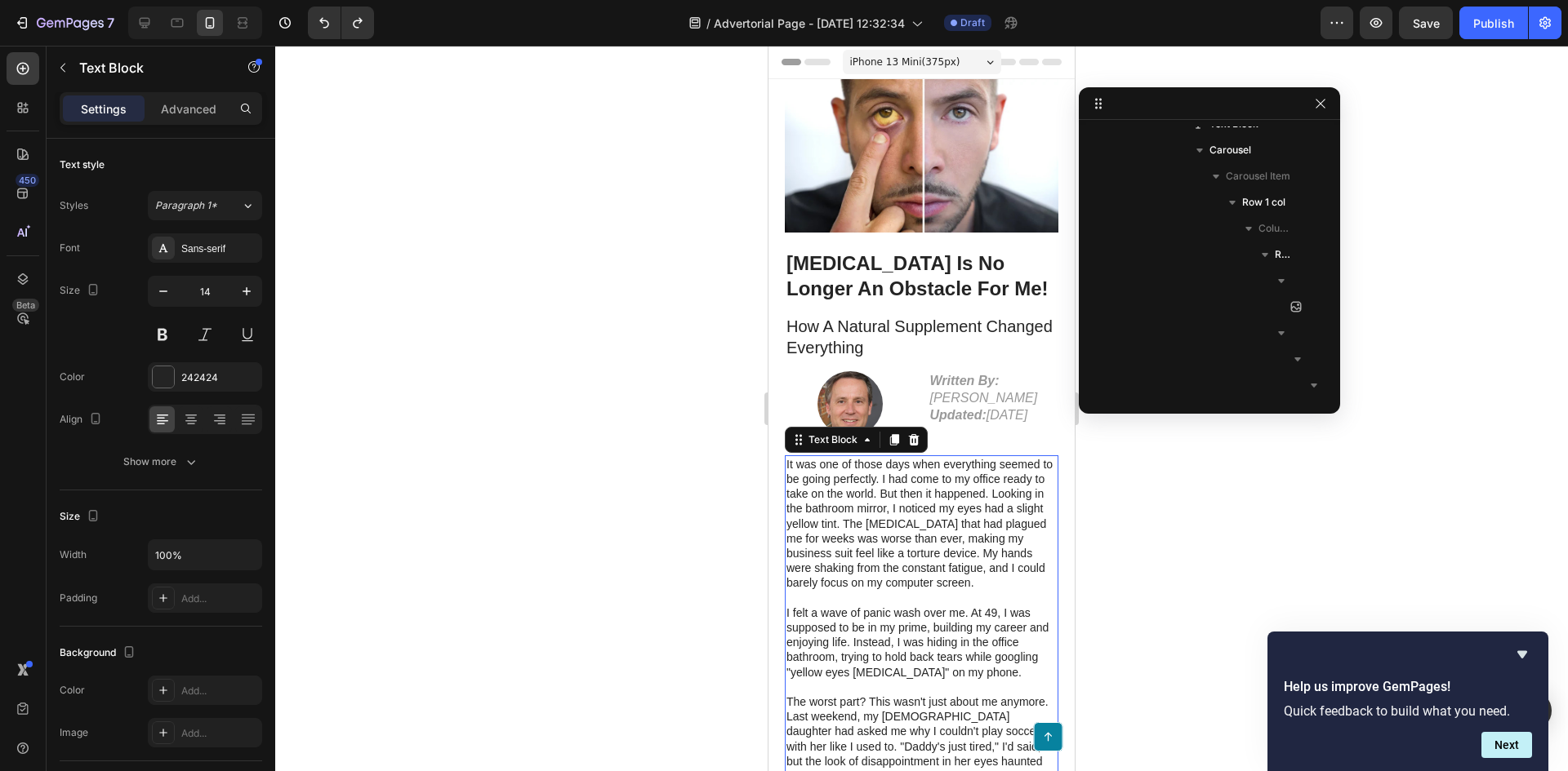
click at [910, 506] on p "It was one of those days when everything seemed to be going perfectly. I had co…" at bounding box center [921, 524] width 270 height 134
click at [537, 458] on div at bounding box center [921, 409] width 1292 height 726
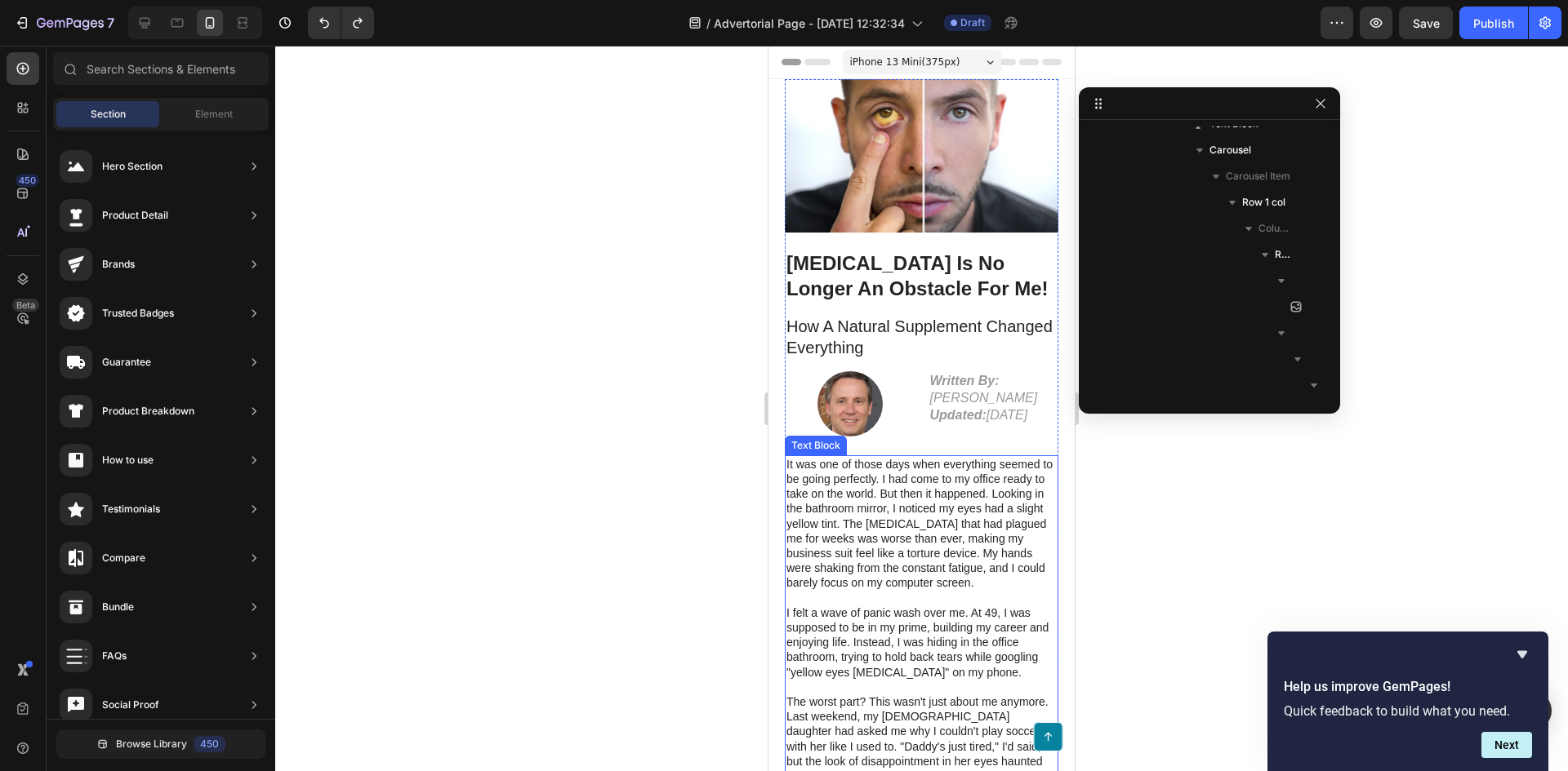
click at [857, 536] on p "It was one of those days when everything seemed to be going perfectly. I had co…" at bounding box center [921, 524] width 270 height 134
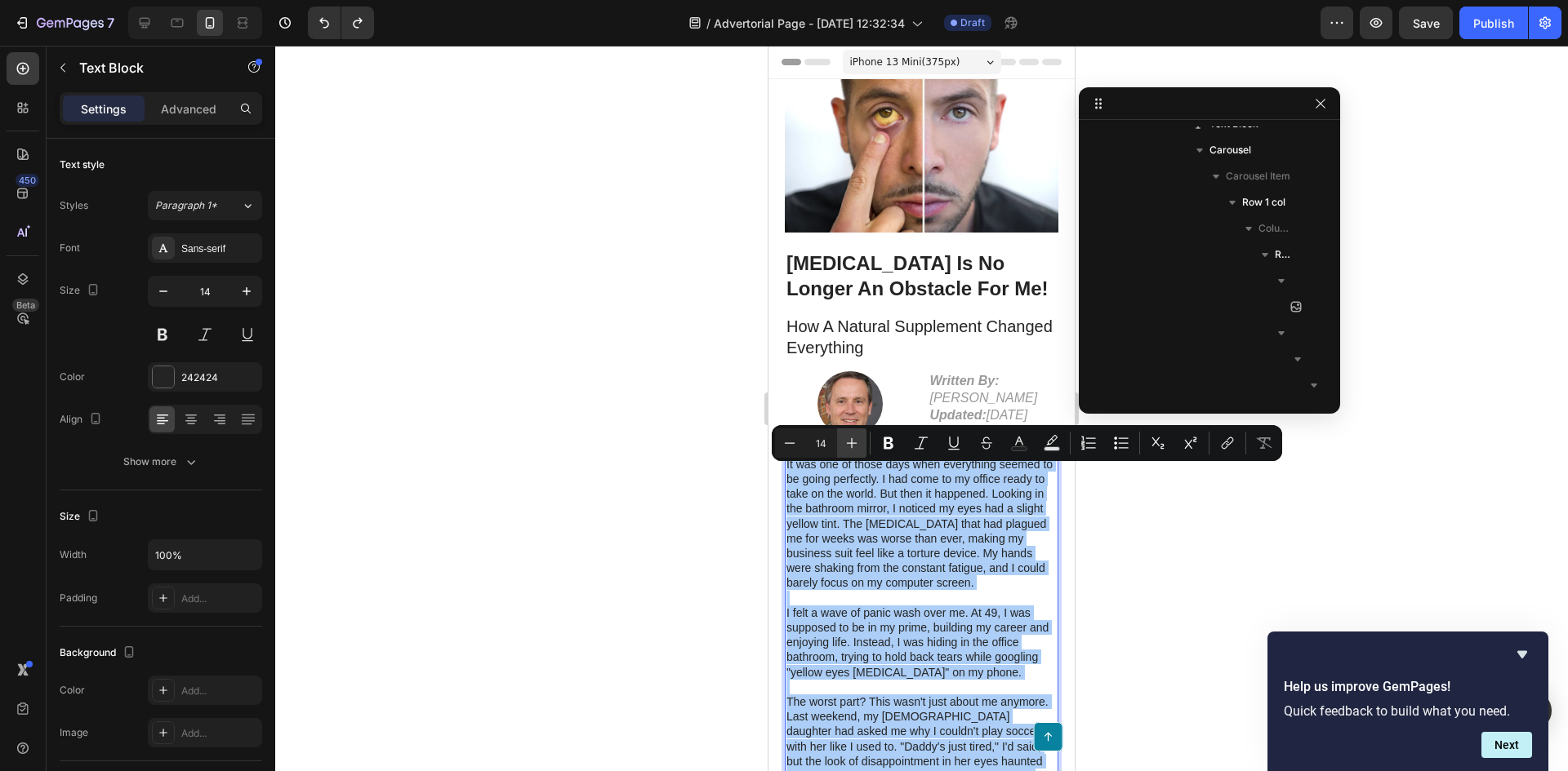
click at [858, 442] on icon "Editor contextual toolbar" at bounding box center [851, 444] width 17 height 17
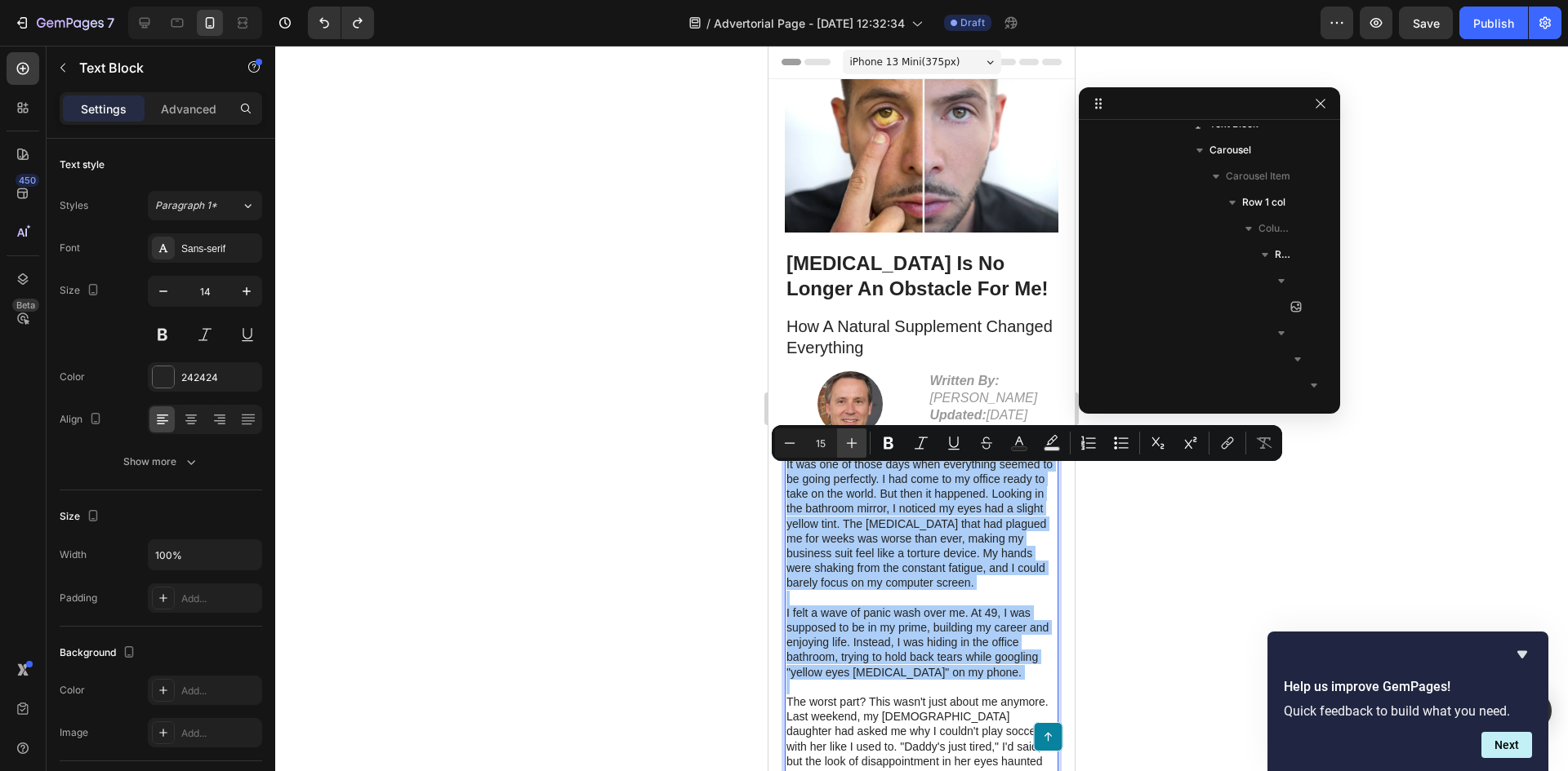
click at [858, 442] on icon "Editor contextual toolbar" at bounding box center [851, 444] width 17 height 17
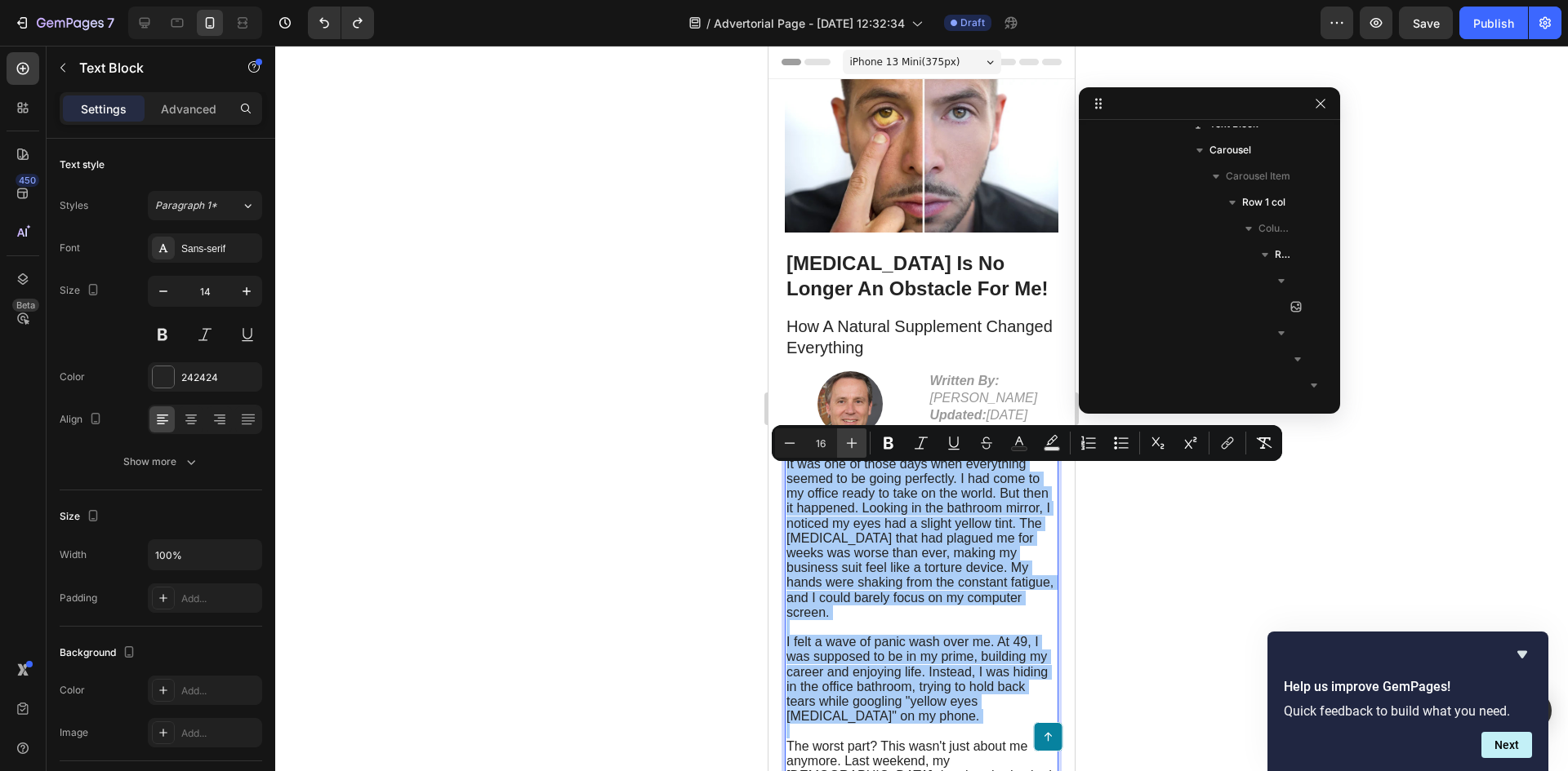
click at [858, 442] on icon "Editor contextual toolbar" at bounding box center [851, 444] width 17 height 17
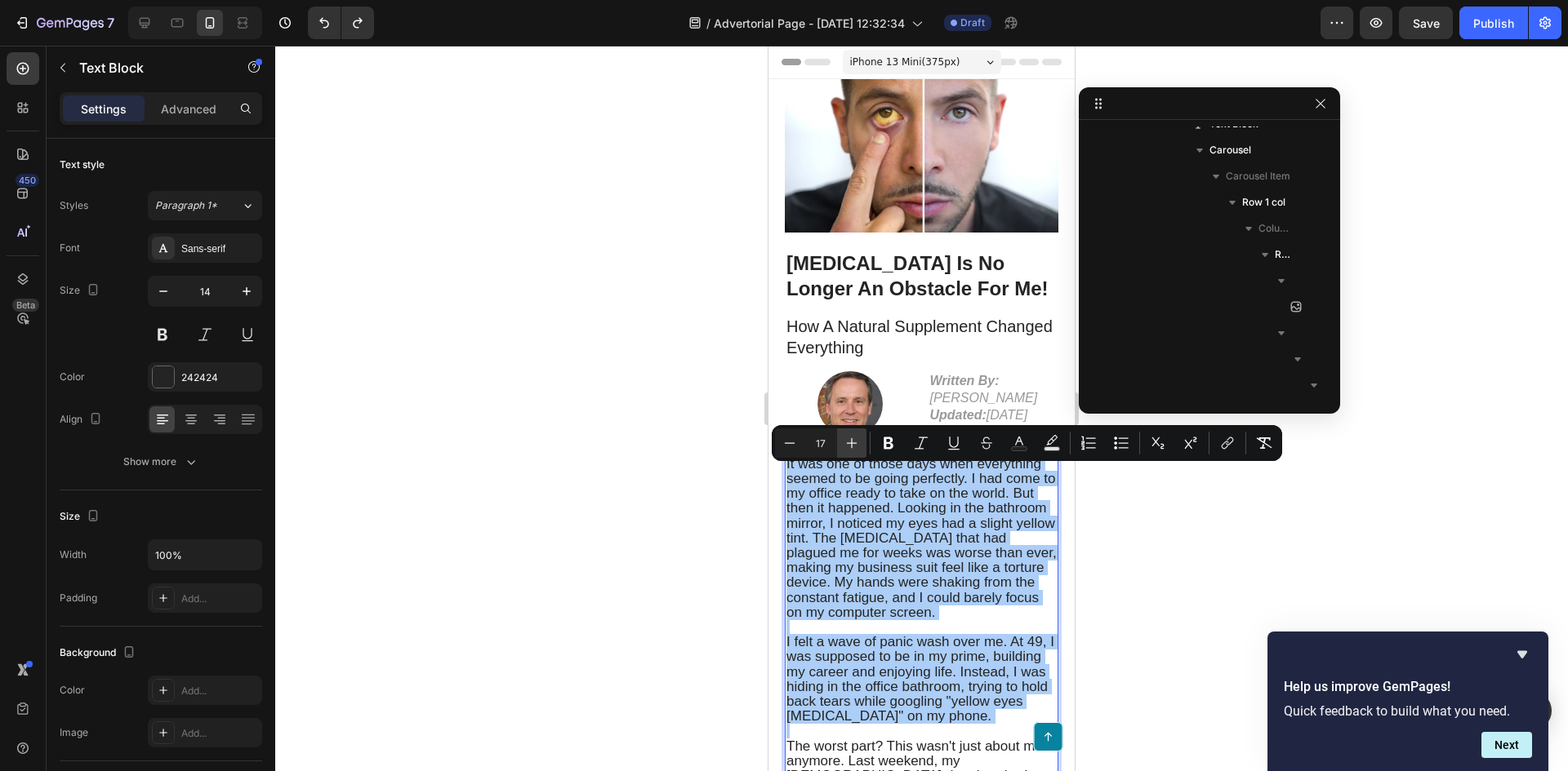
click at [858, 442] on icon "Editor contextual toolbar" at bounding box center [851, 444] width 17 height 17
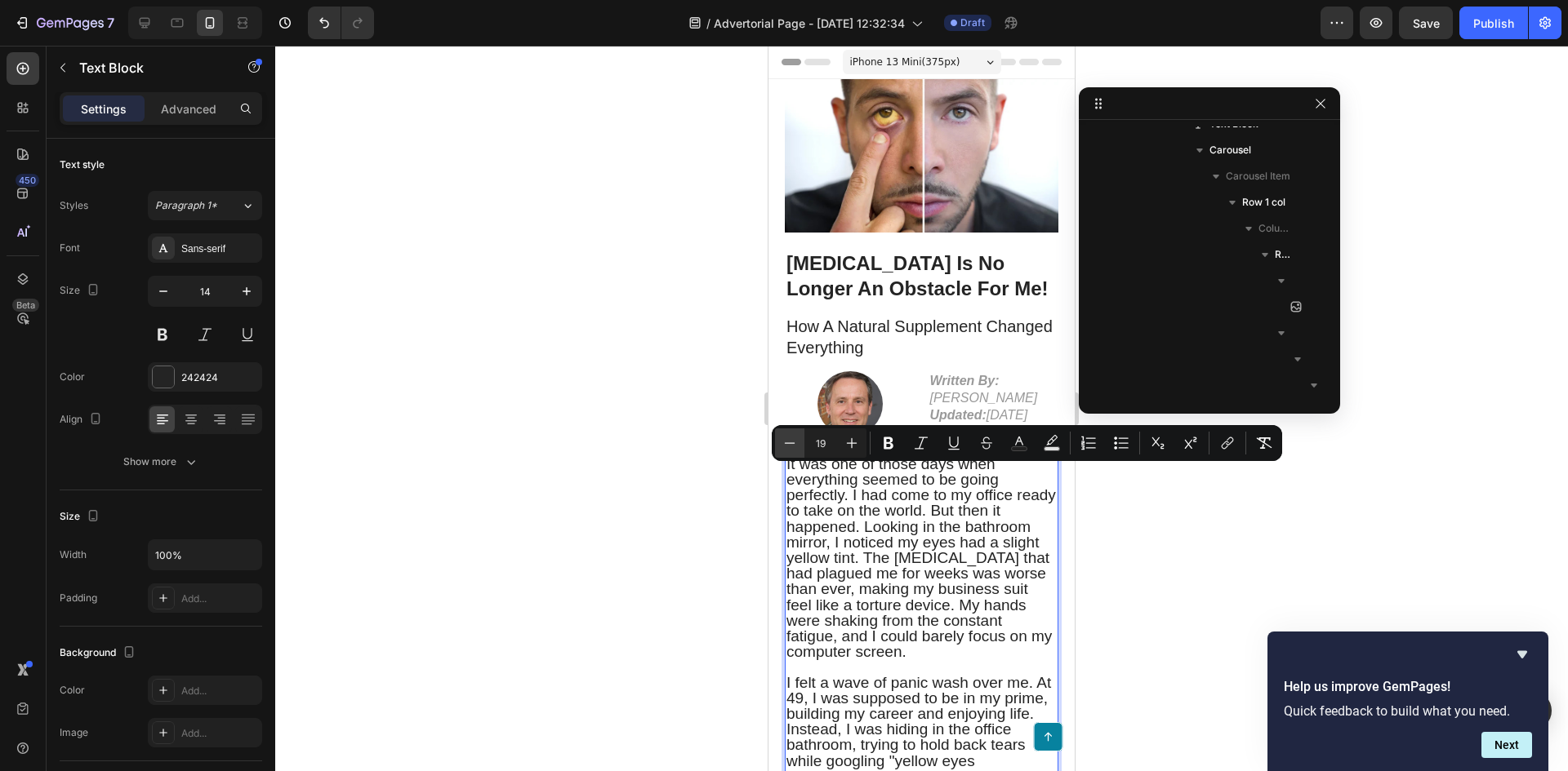
click at [779, 438] on button "Minus" at bounding box center [790, 444] width 30 height 30
type input "18"
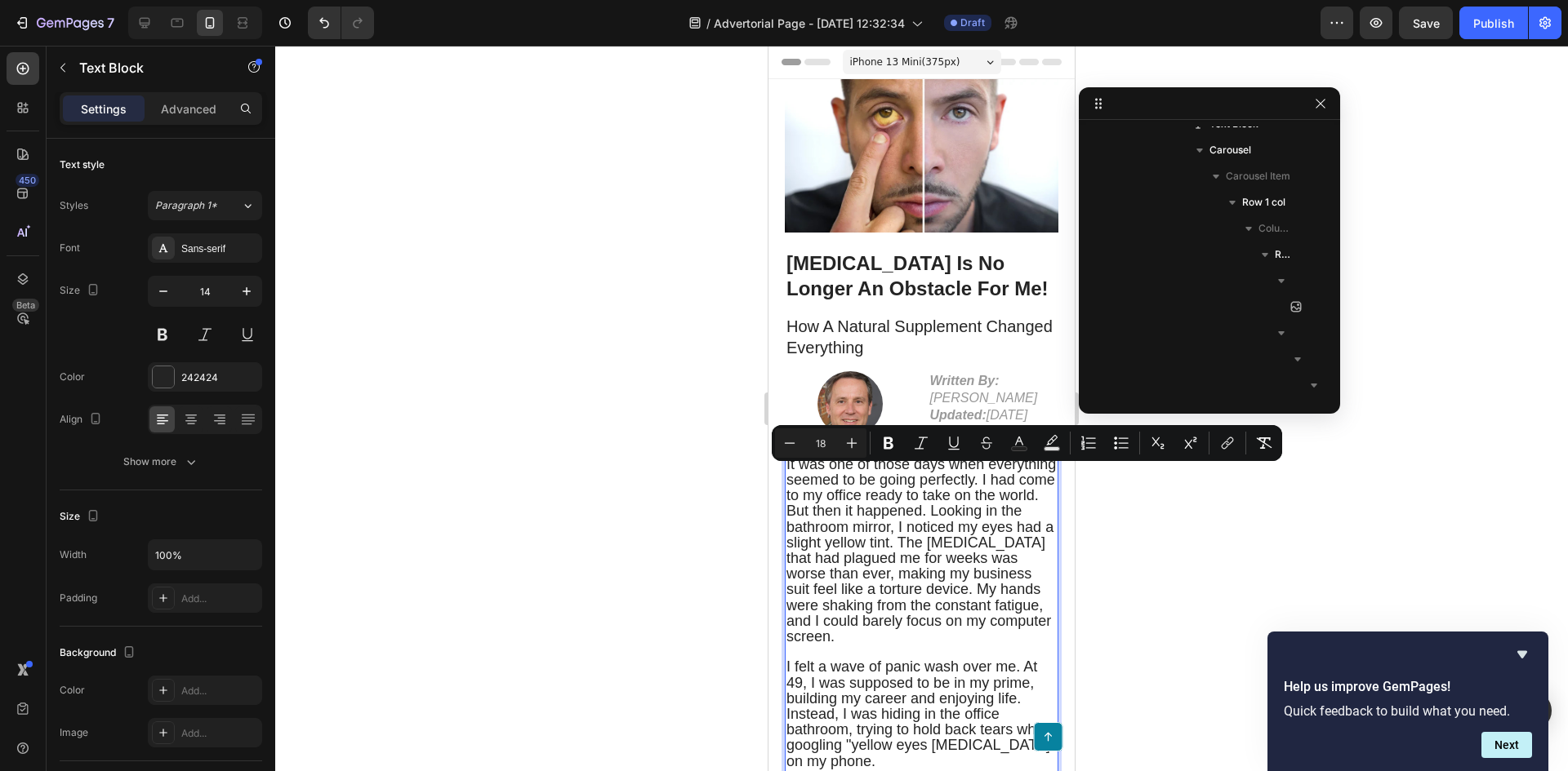
click at [624, 441] on div at bounding box center [921, 409] width 1292 height 726
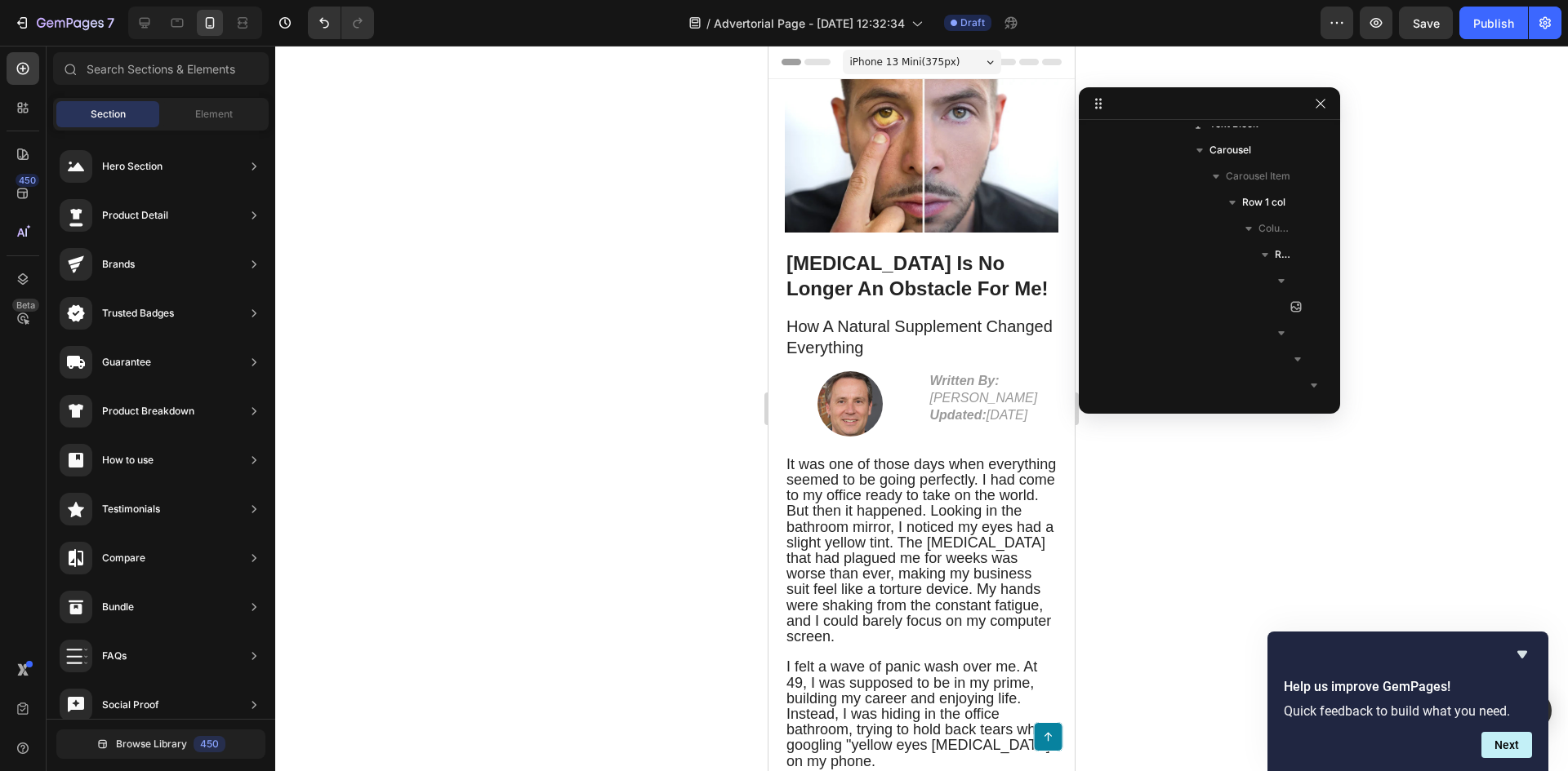
click at [624, 441] on div at bounding box center [921, 409] width 1292 height 726
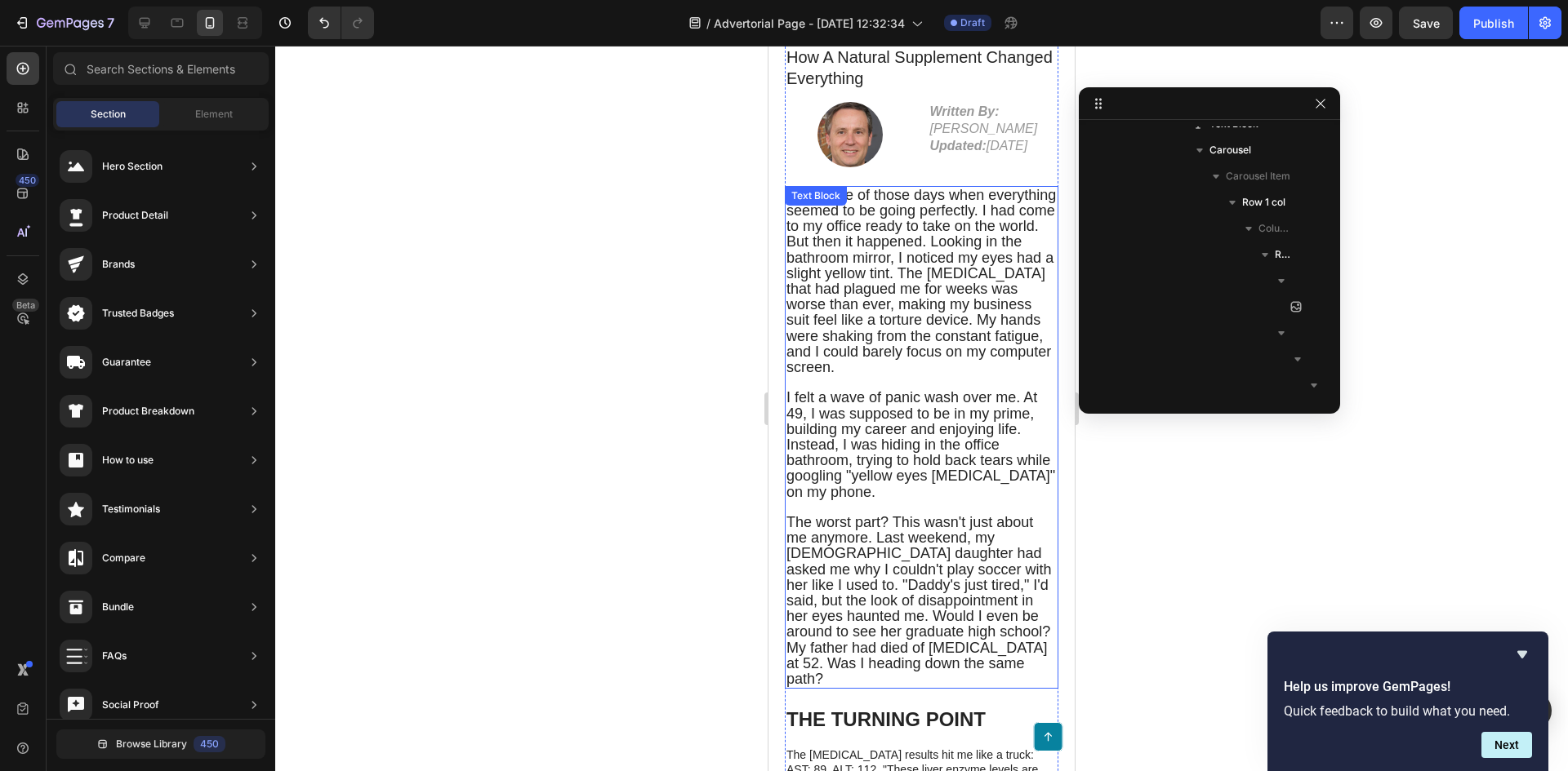
scroll to position [245, 0]
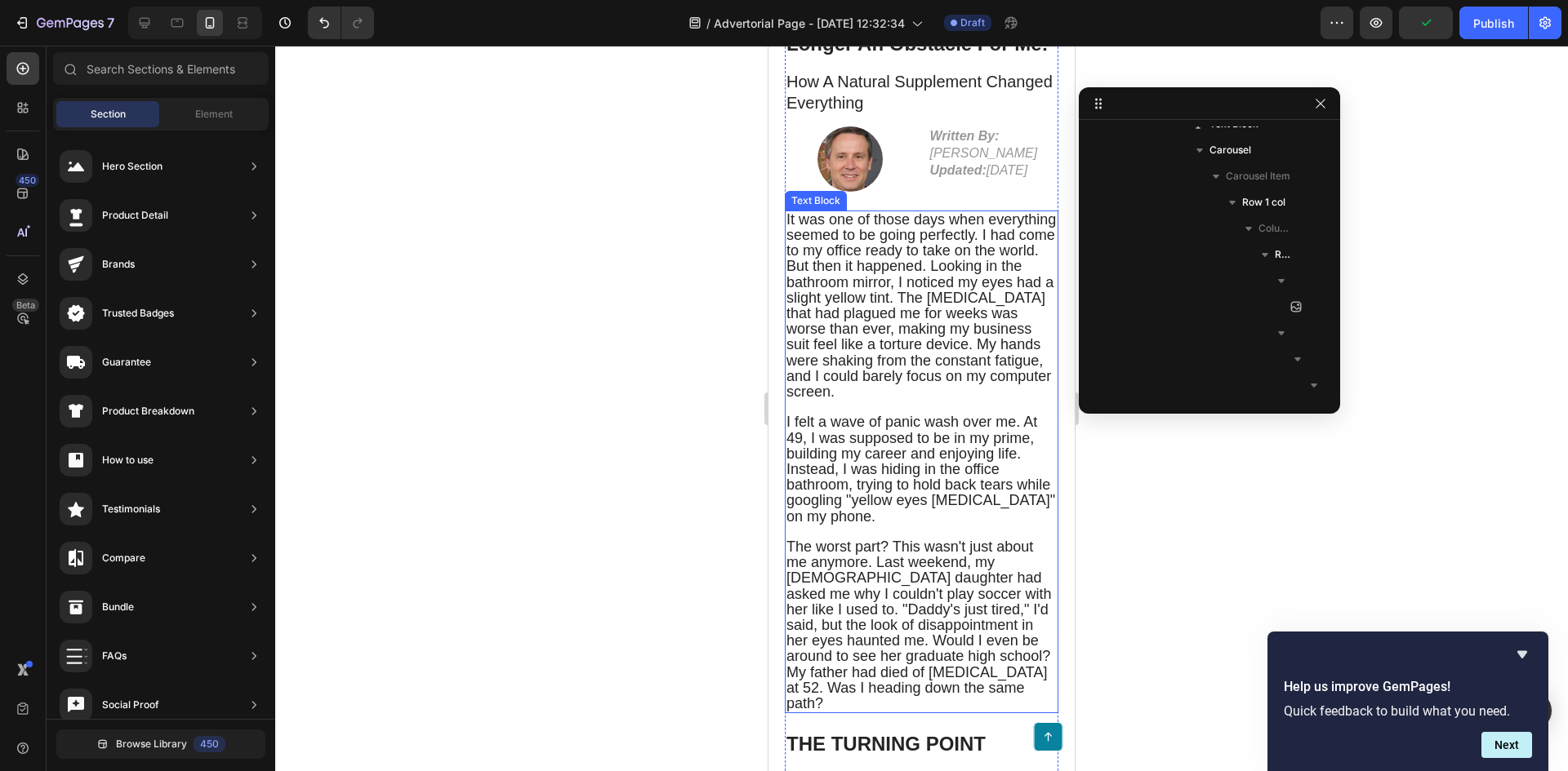
click at [845, 259] on span "It was one of those days when everything seemed to be going perfectly. I had co…" at bounding box center [921, 305] width 269 height 188
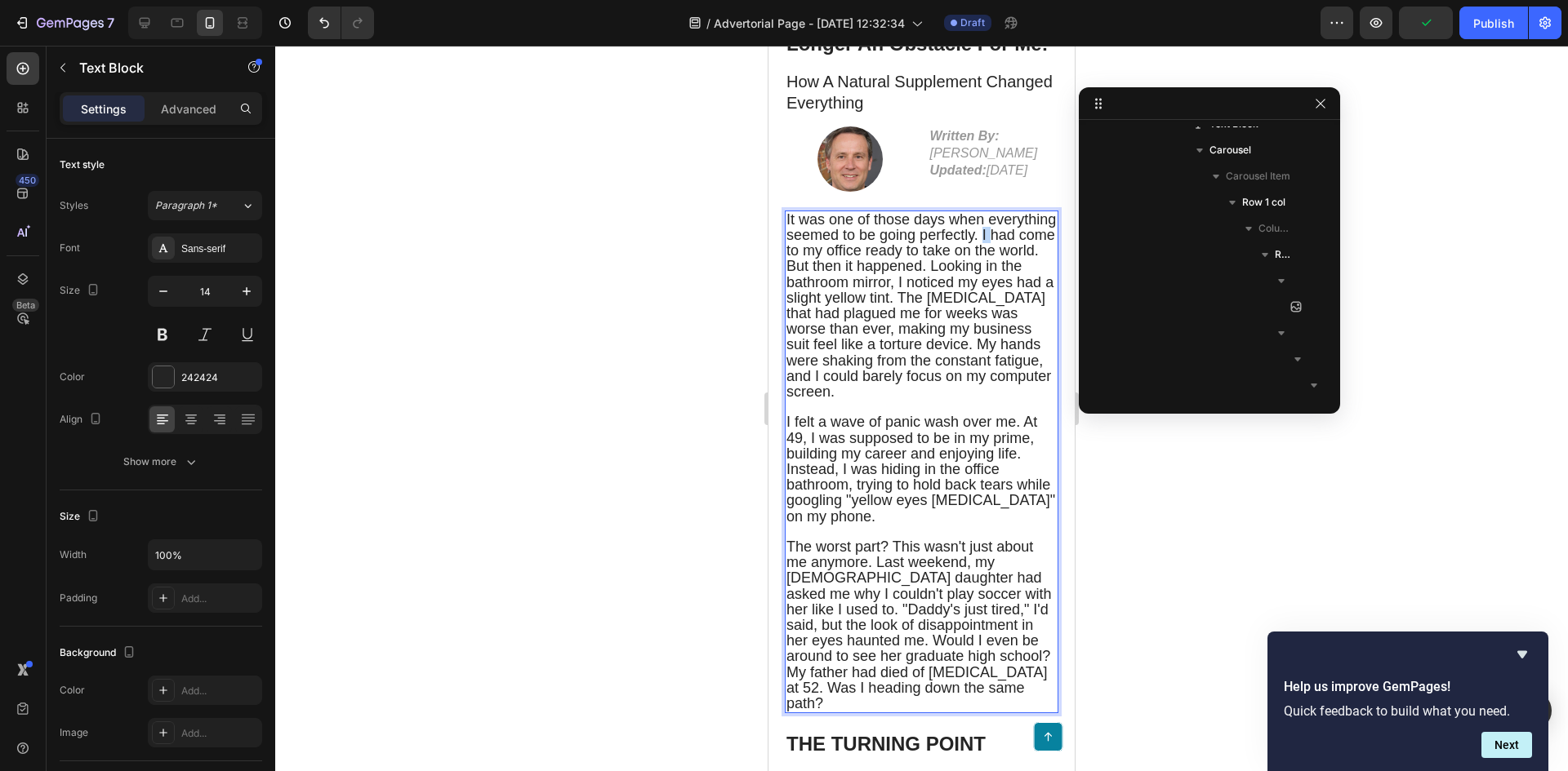
click at [849, 261] on span "It was one of those days when everything seemed to be going perfectly. I had co…" at bounding box center [921, 305] width 269 height 188
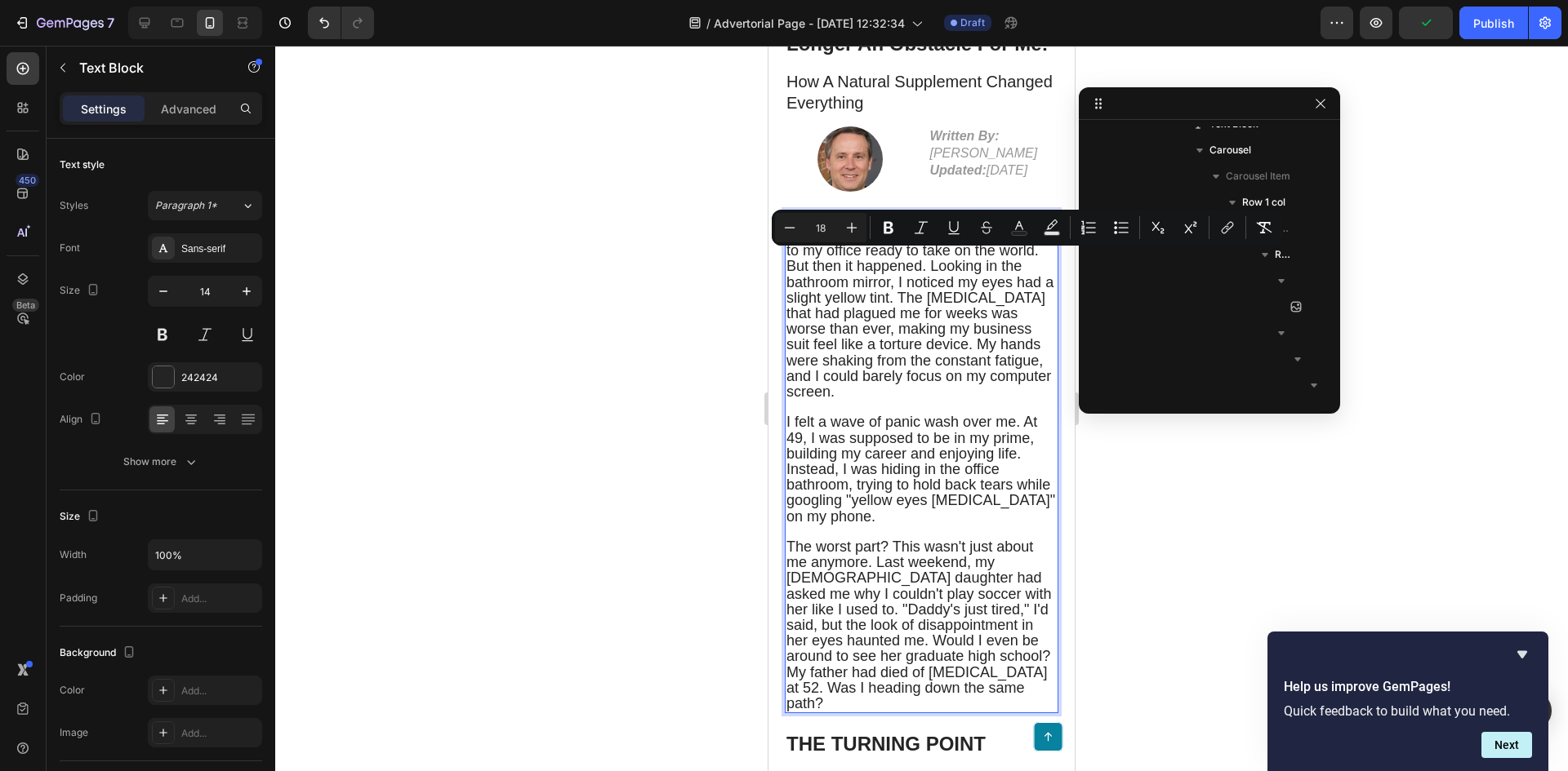
click at [849, 261] on span "It was one of those days when everything seemed to be going perfectly. I had co…" at bounding box center [921, 305] width 269 height 188
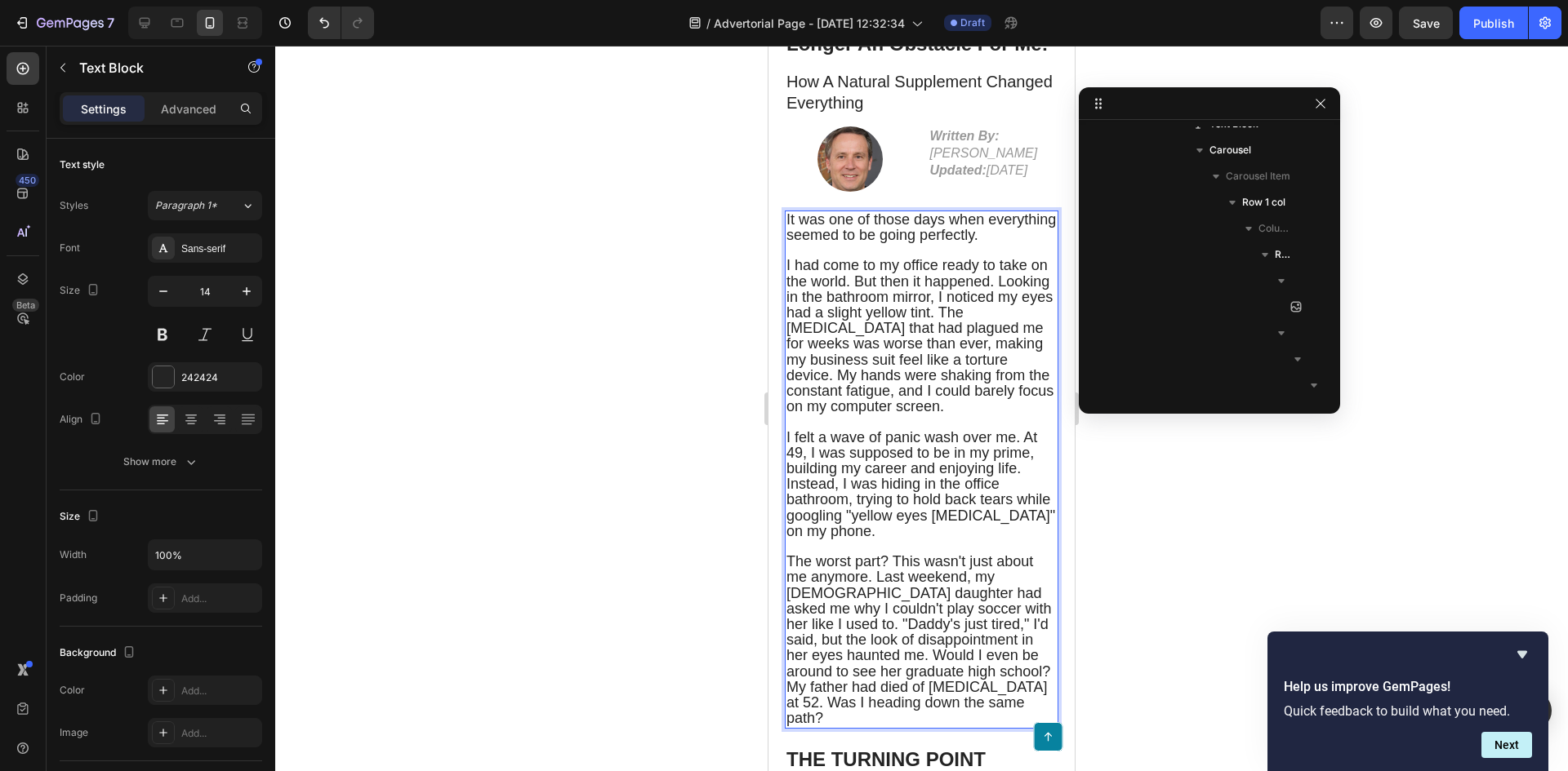
click at [873, 309] on span "I had come to my office ready to take on the world. But then it happened. Looki…" at bounding box center [919, 336] width 267 height 158
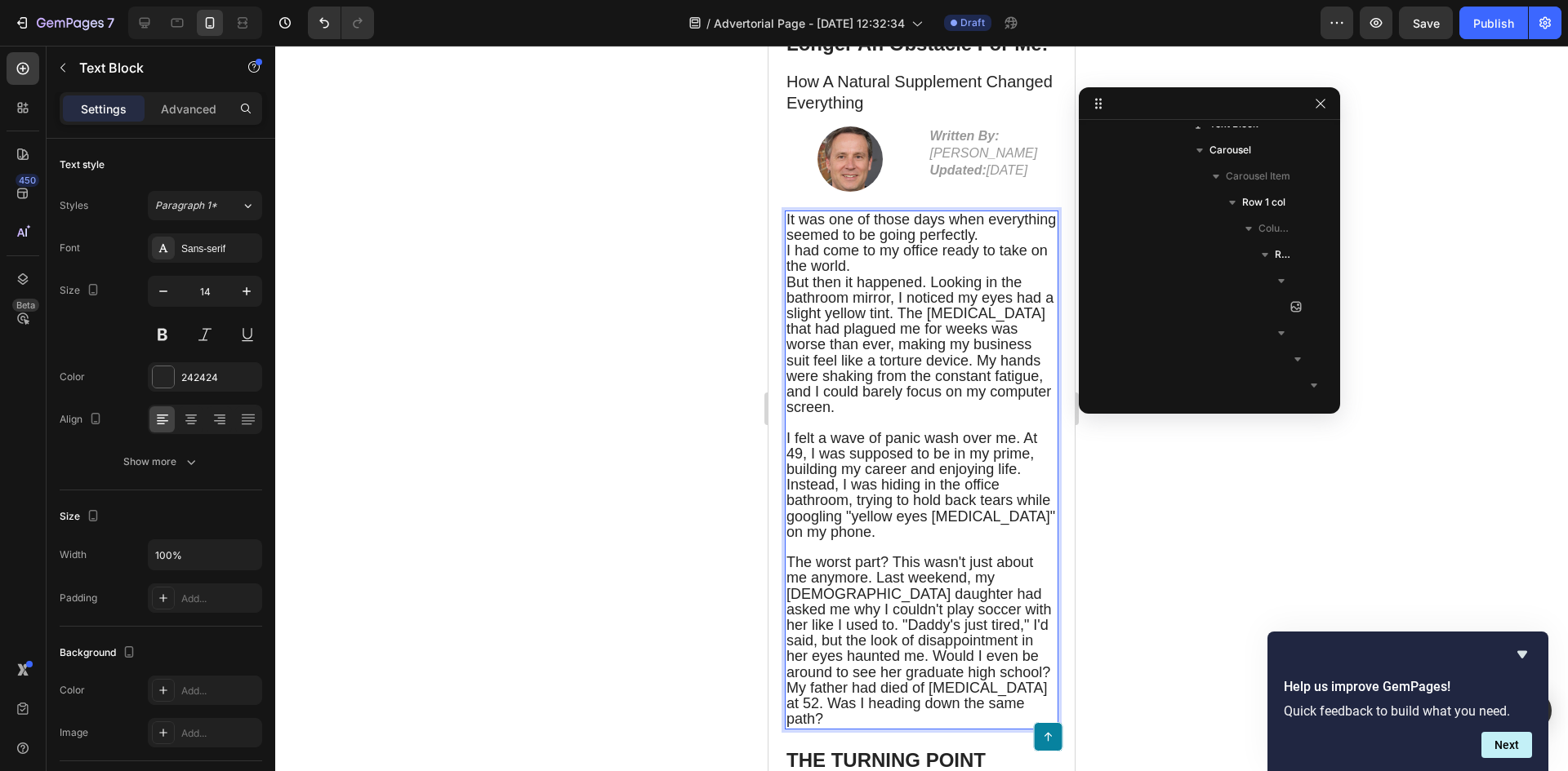
click at [913, 338] on span "But then it happened. Looking in the bathroom mirror, I noticed my eyes had a s…" at bounding box center [919, 345] width 267 height 142
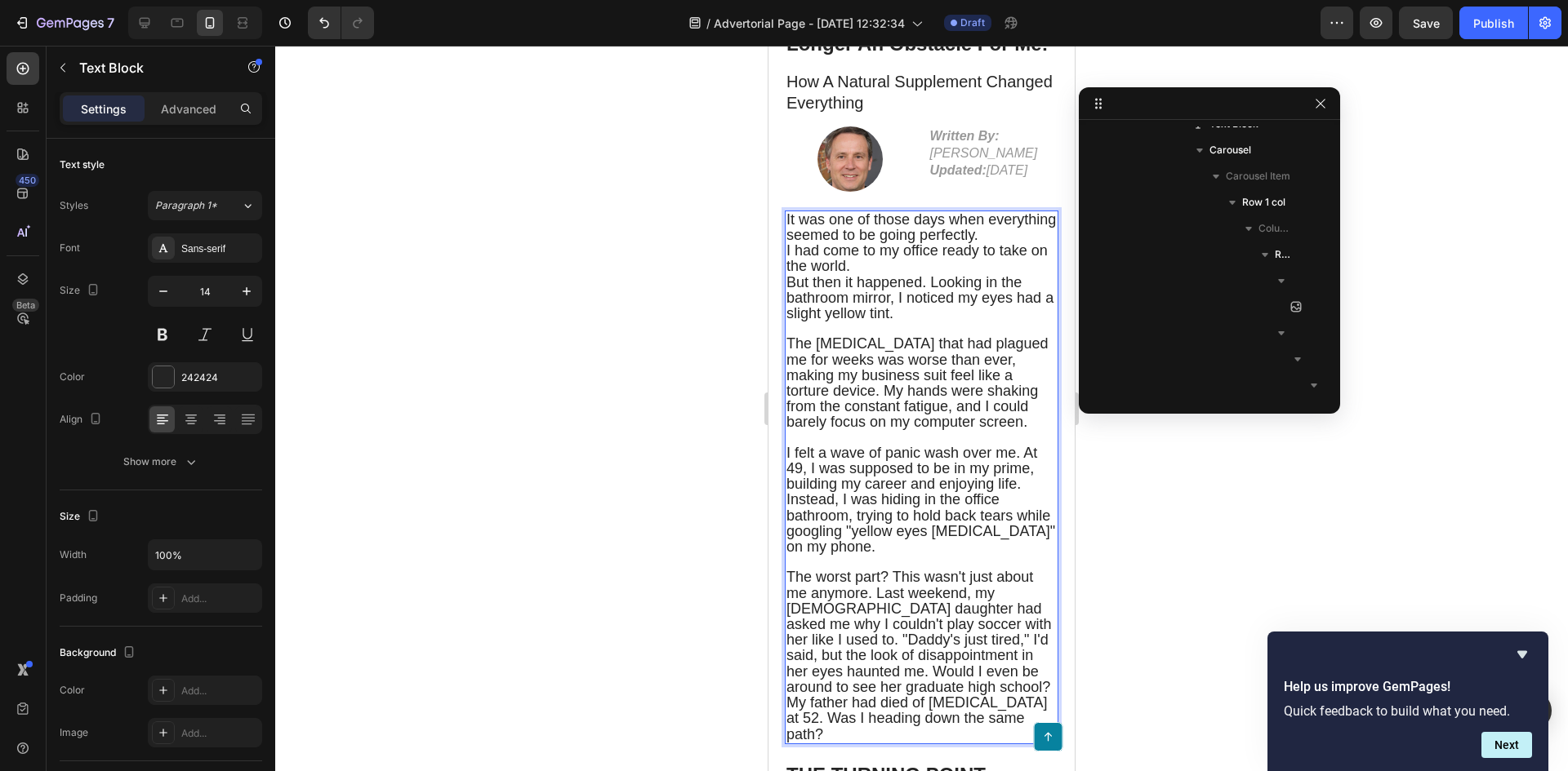
click at [837, 418] on span "The bloating that had plagued me for weeks was worse than ever, making my busin…" at bounding box center [917, 383] width 262 height 95
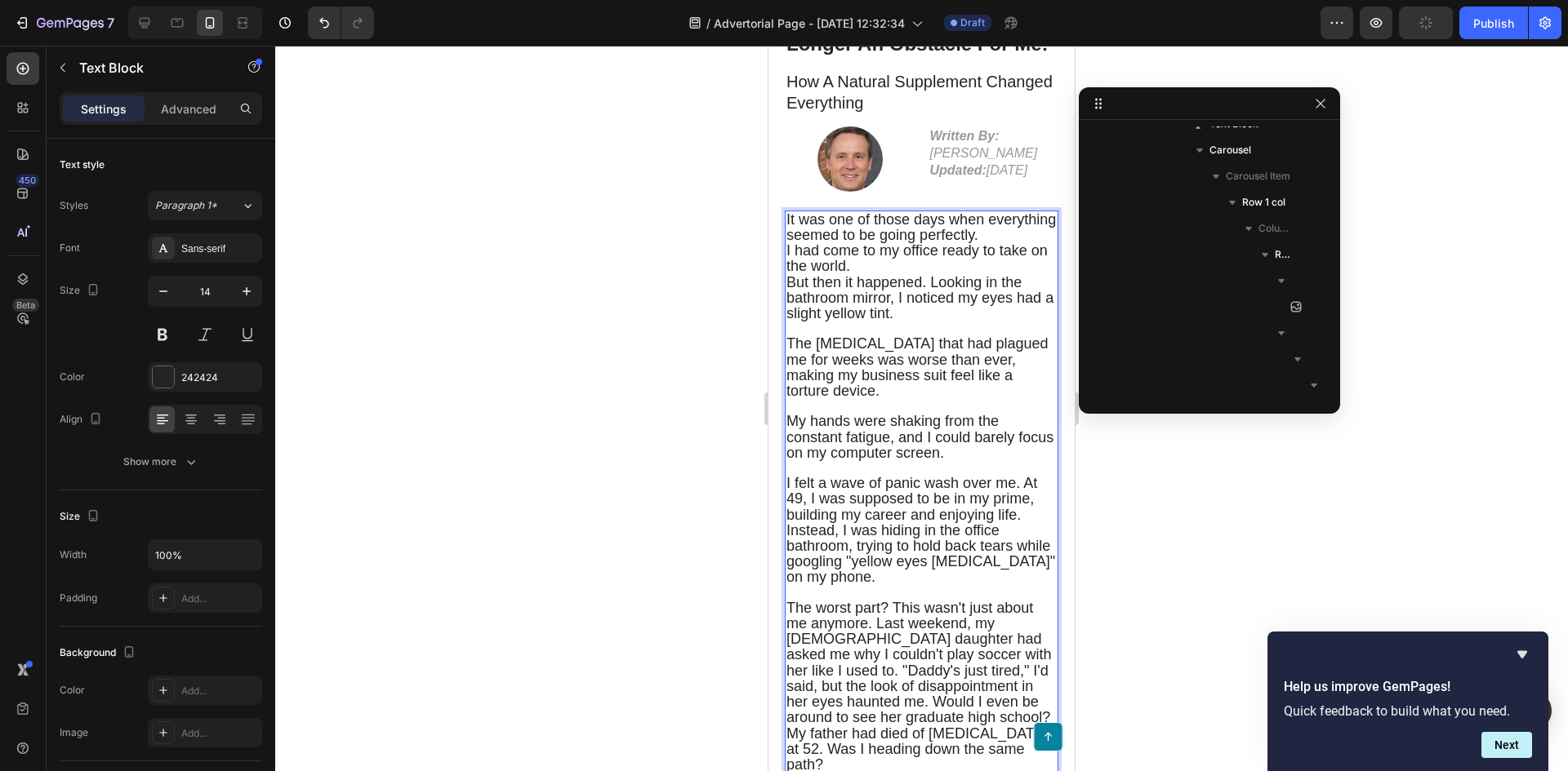
click at [1024, 508] on span "I felt a wave of panic wash over me. At 49, I was supposed to be in my prime, b…" at bounding box center [920, 529] width 268 height 110
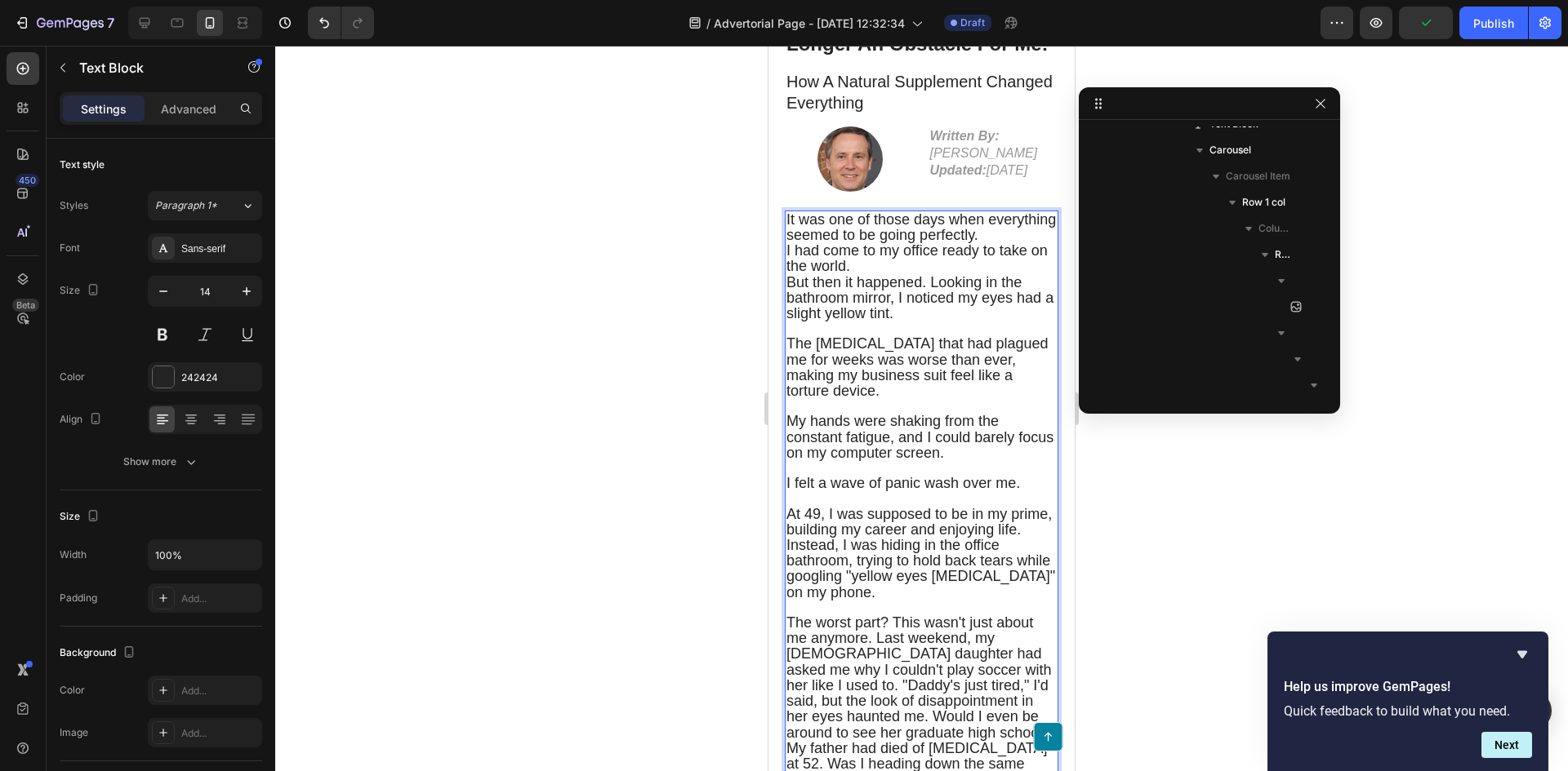
click at [814, 566] on span "At 49, I was supposed to be in my prime, building my career and enjoying life. …" at bounding box center [920, 553] width 268 height 95
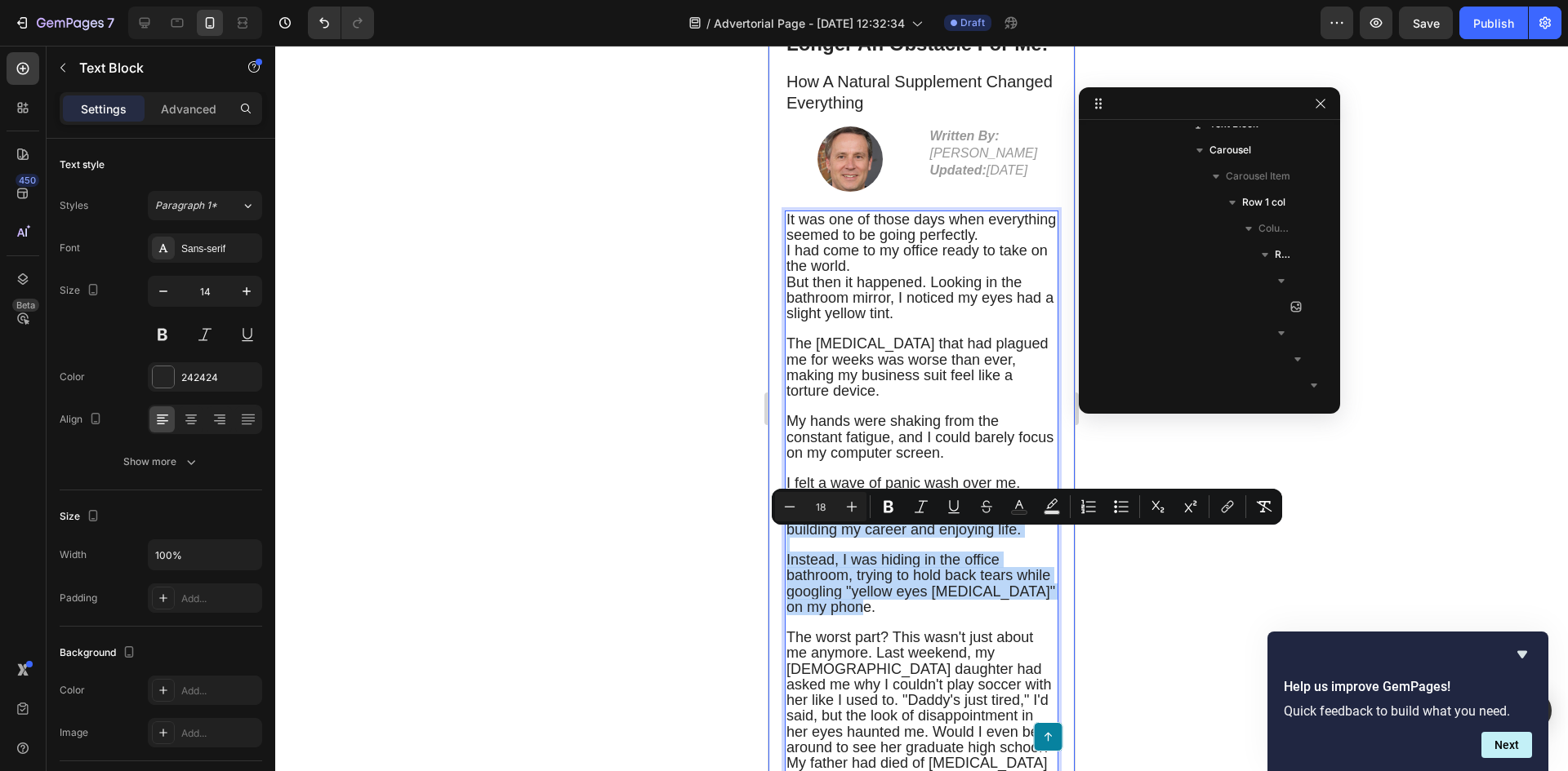
drag, startPoint x: 932, startPoint y: 647, endPoint x: 781, endPoint y: 537, distance: 186.8
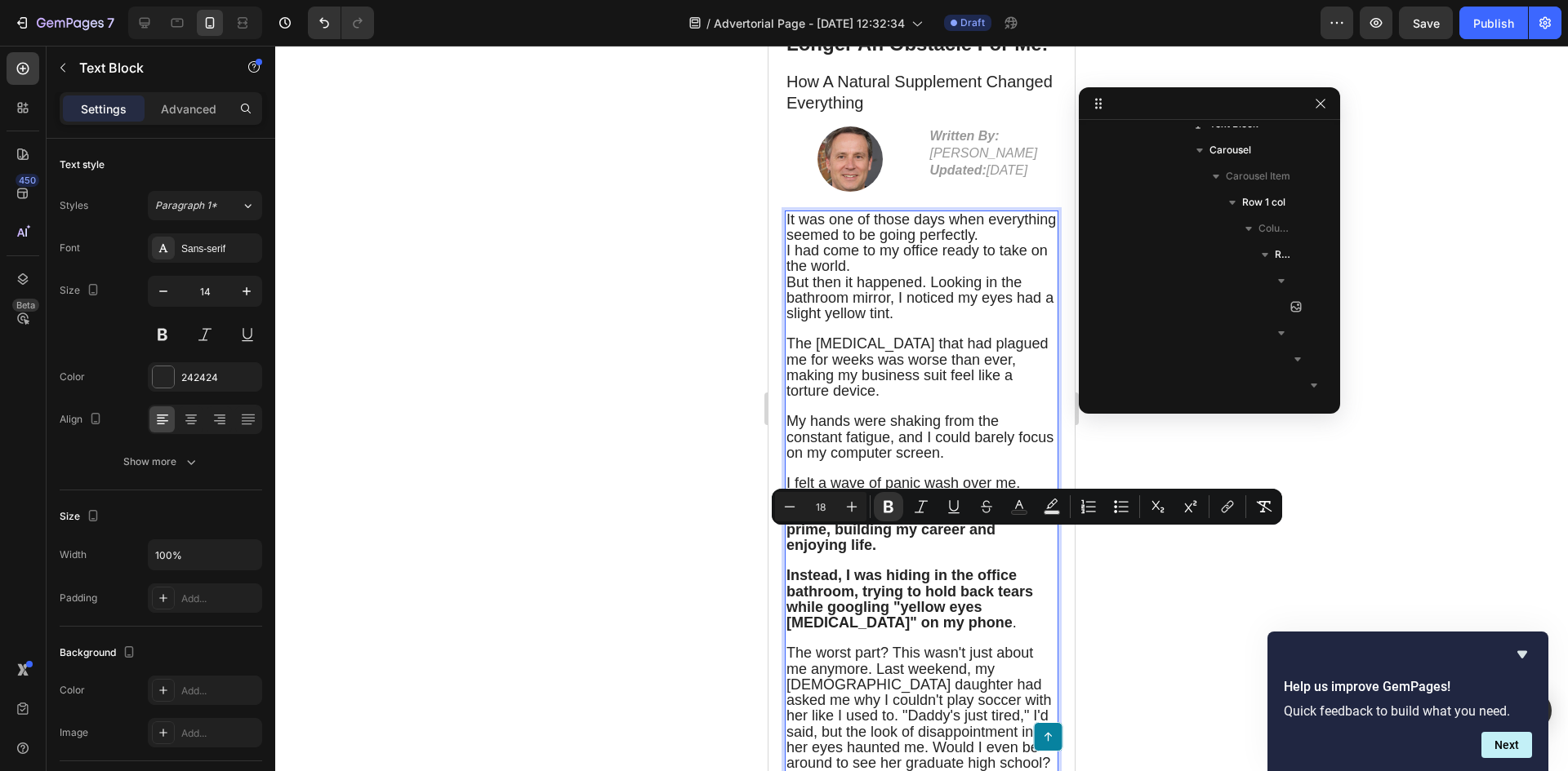
click at [919, 568] on p "Rich Text Editor. Editing area: main" at bounding box center [921, 561] width 270 height 15
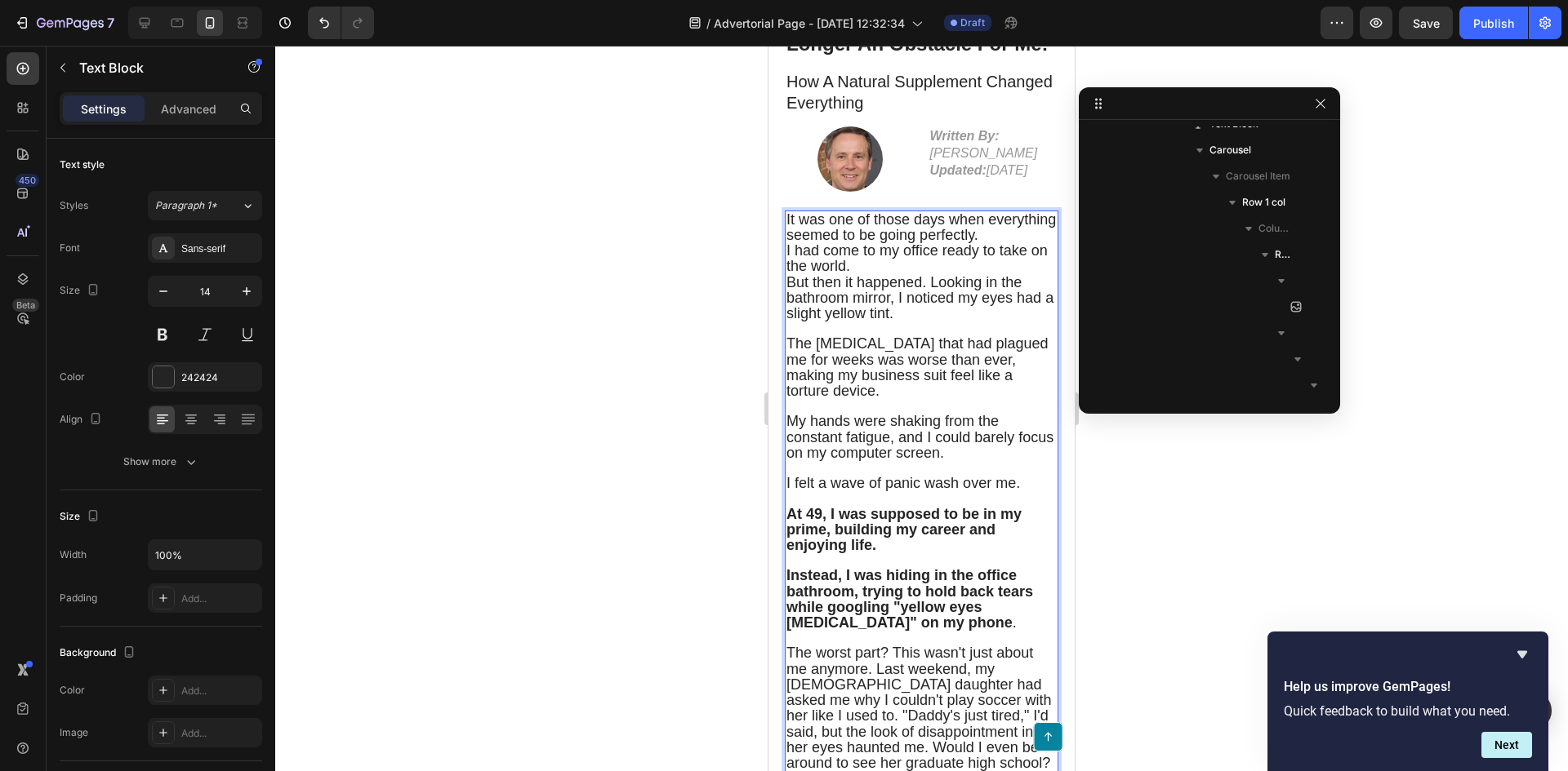
click at [890, 554] on p "At 49, I was supposed to be in my prime, building my career and enjoying life." at bounding box center [921, 530] width 270 height 47
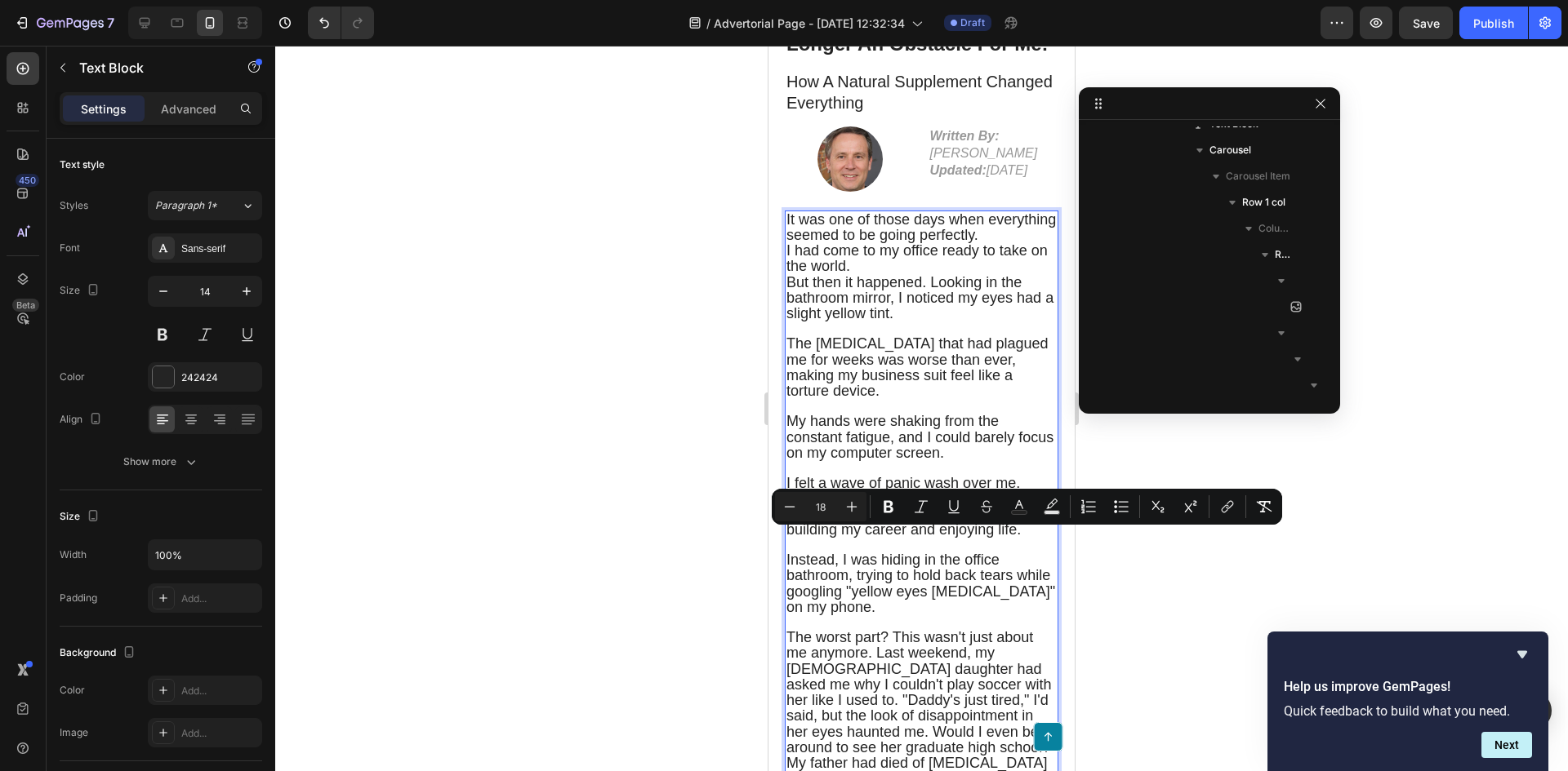
click at [874, 538] on p "At 49, I was supposed to be in my prime, building my career and enjoying life." at bounding box center [921, 523] width 270 height 31
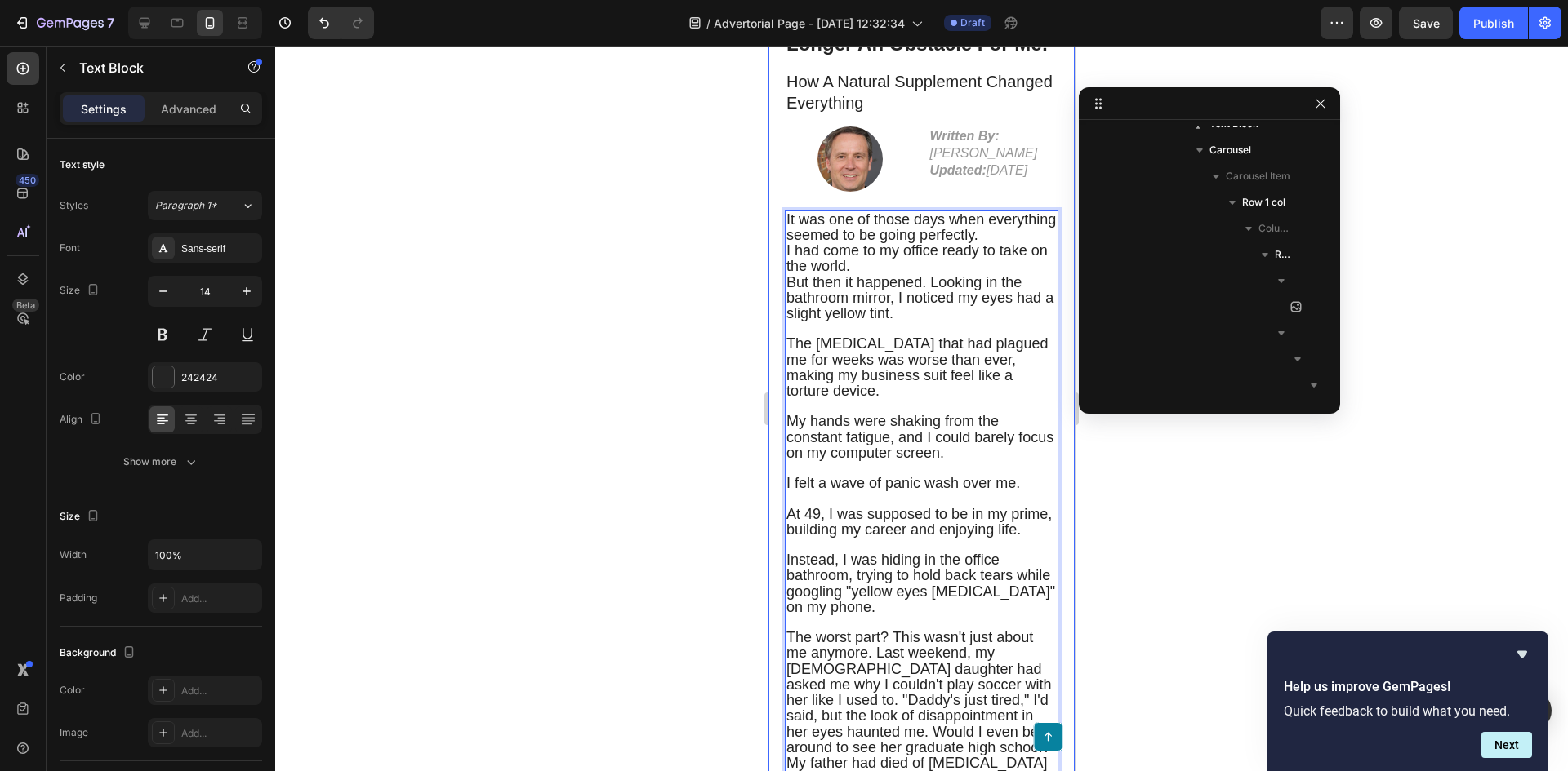
drag, startPoint x: 834, startPoint y: 571, endPoint x: 773, endPoint y: 531, distance: 72.9
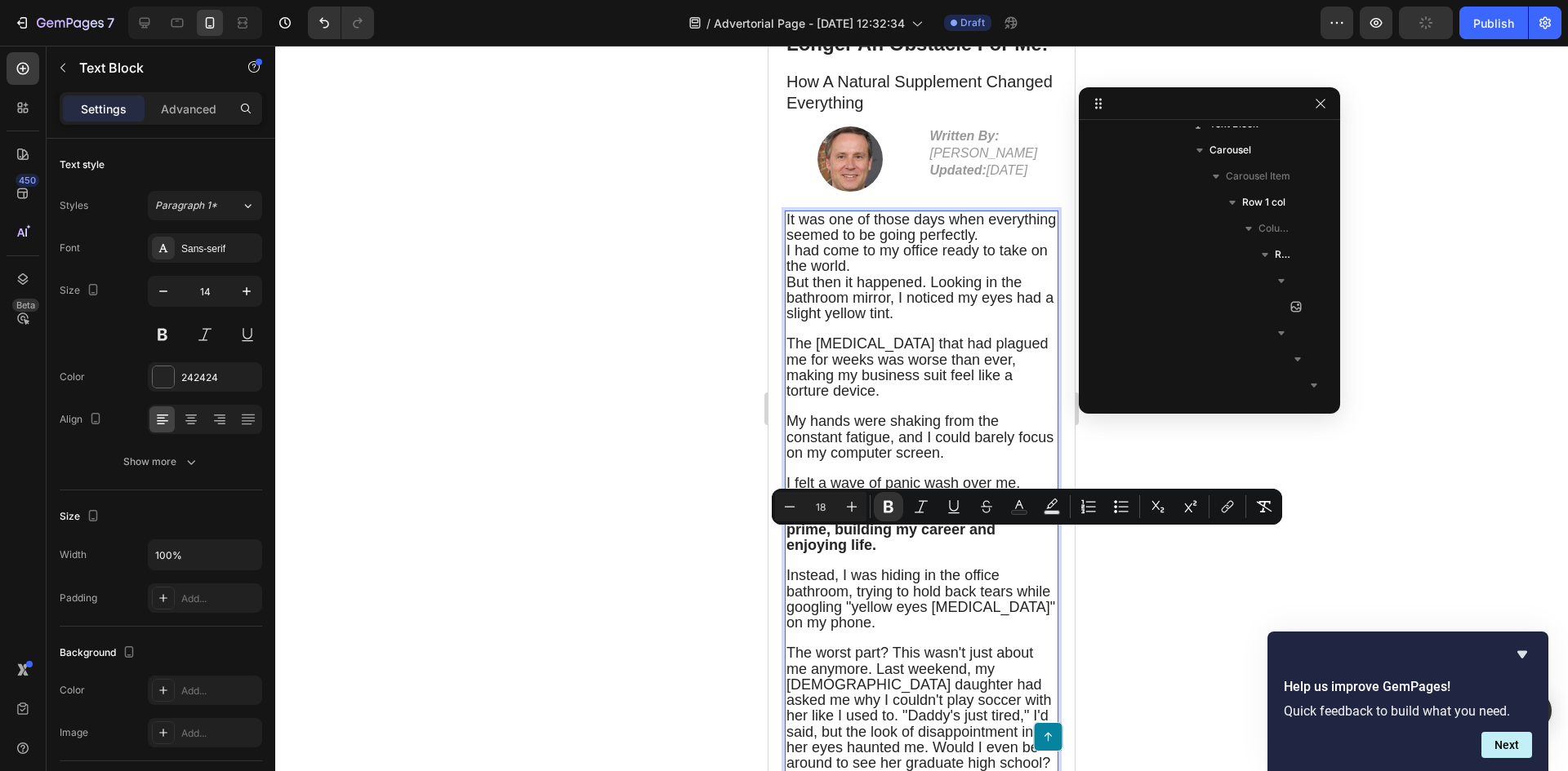
click at [664, 523] on div at bounding box center [921, 409] width 1292 height 726
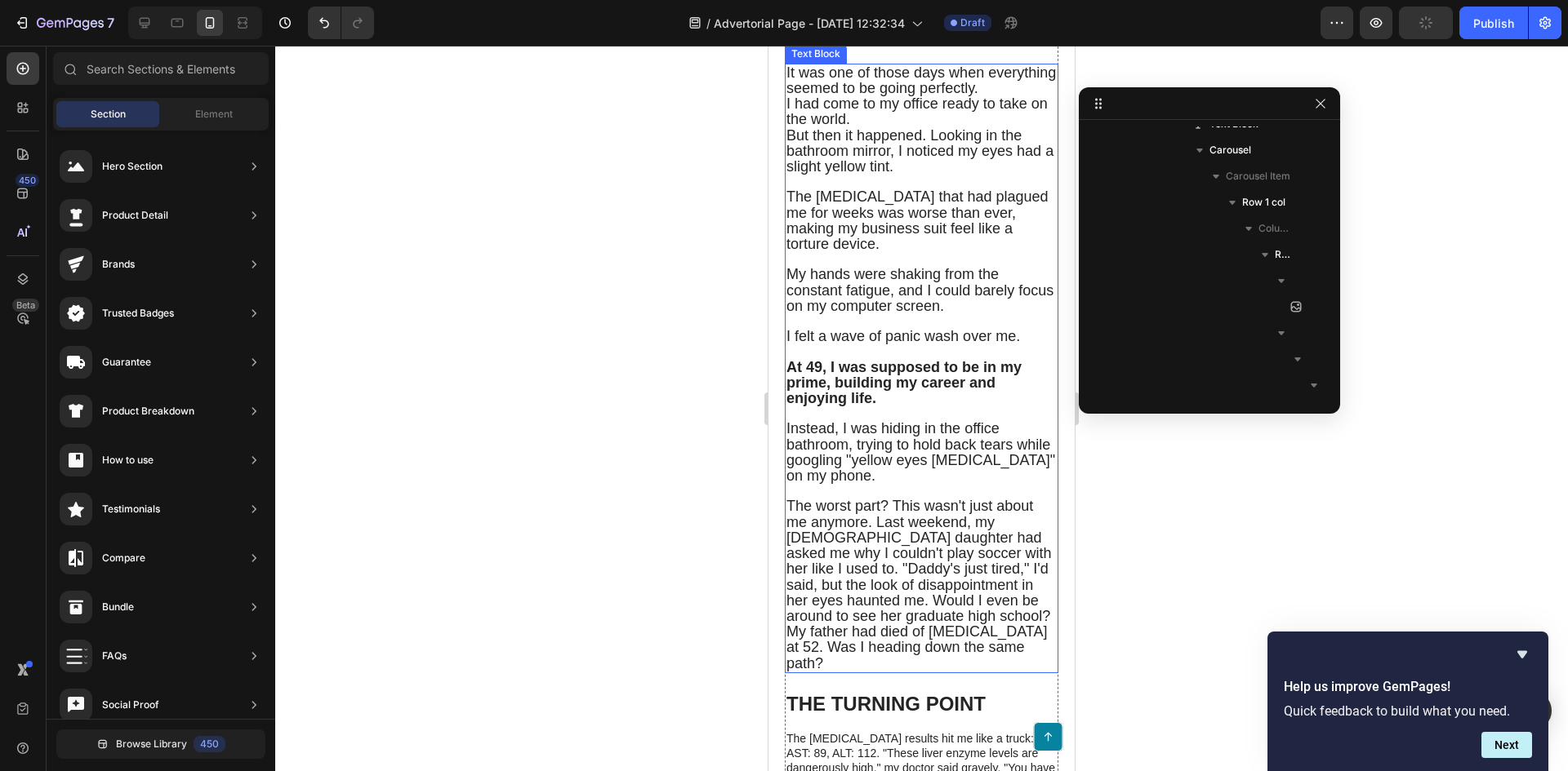
scroll to position [409, 0]
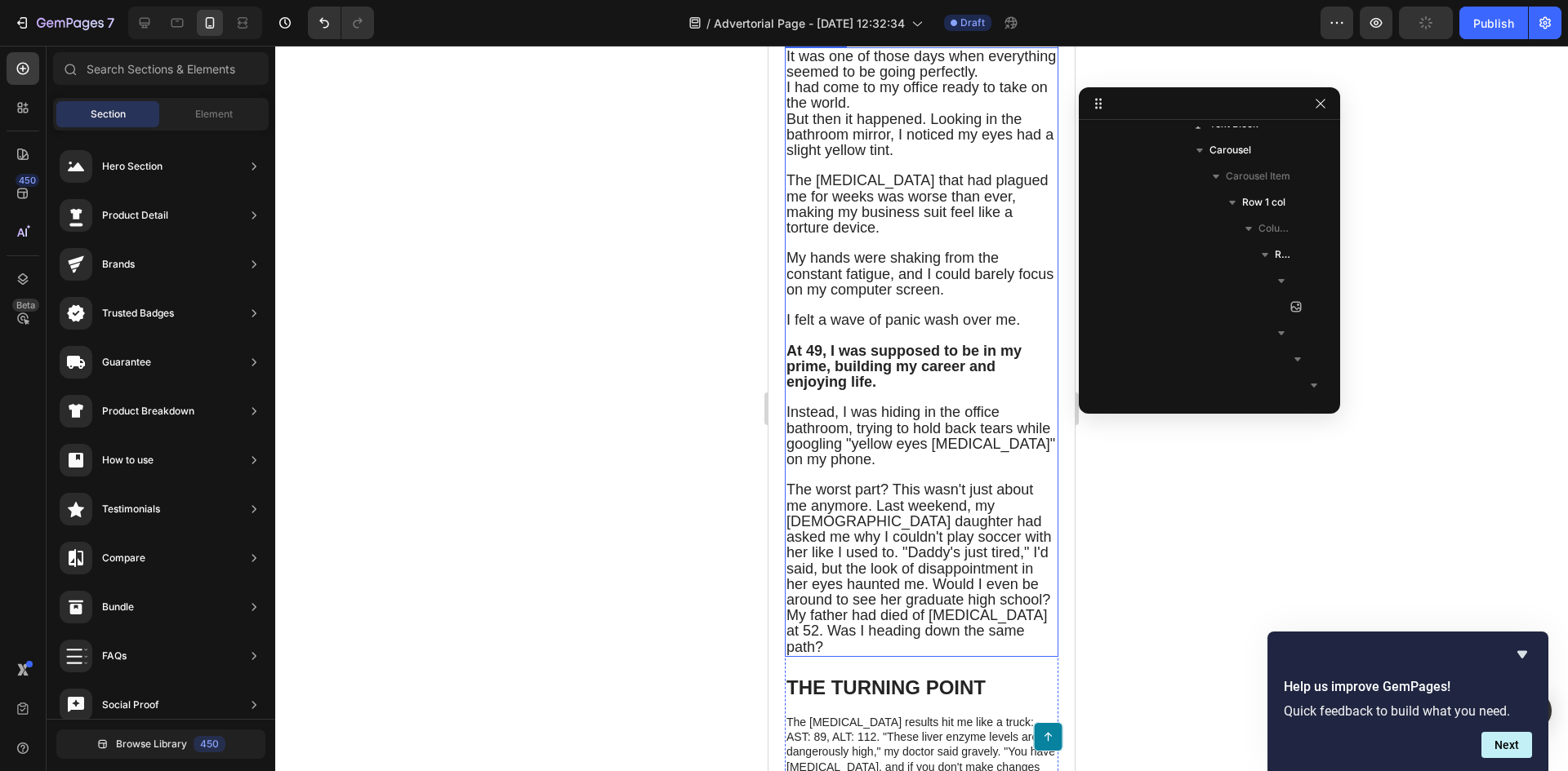
click at [873, 509] on span "The worst part? This wasn't just about me anymore. Last weekend, my [DEMOGRAPHI…" at bounding box center [919, 568] width 266 height 173
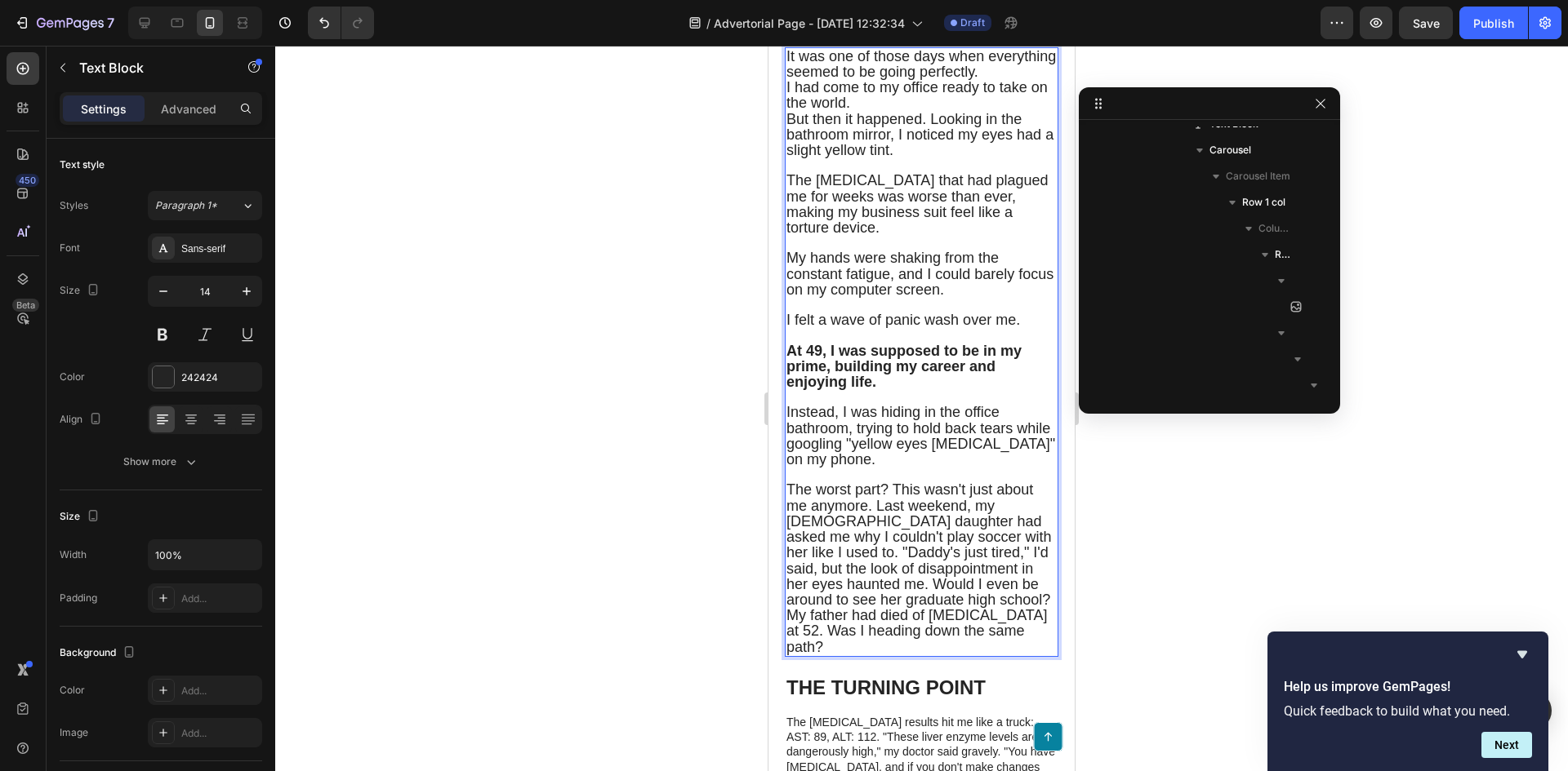
click at [897, 516] on span "The worst part? This wasn't just about me anymore. Last weekend, my [DEMOGRAPHI…" at bounding box center [919, 568] width 266 height 173
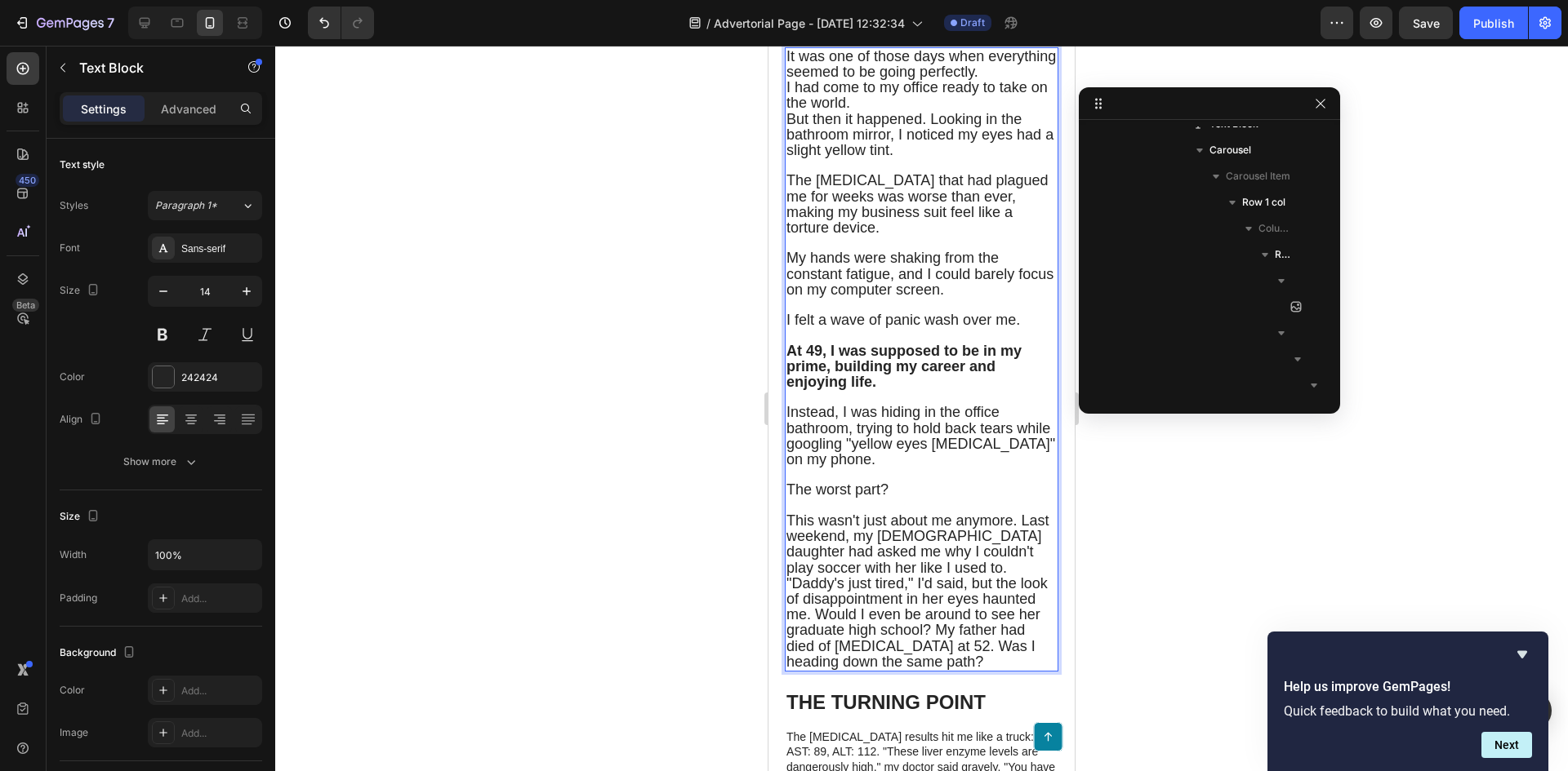
click at [786, 564] on span "This wasn't just about me anymore. Last weekend, my 8-year-old daughter had ask…" at bounding box center [917, 591] width 263 height 158
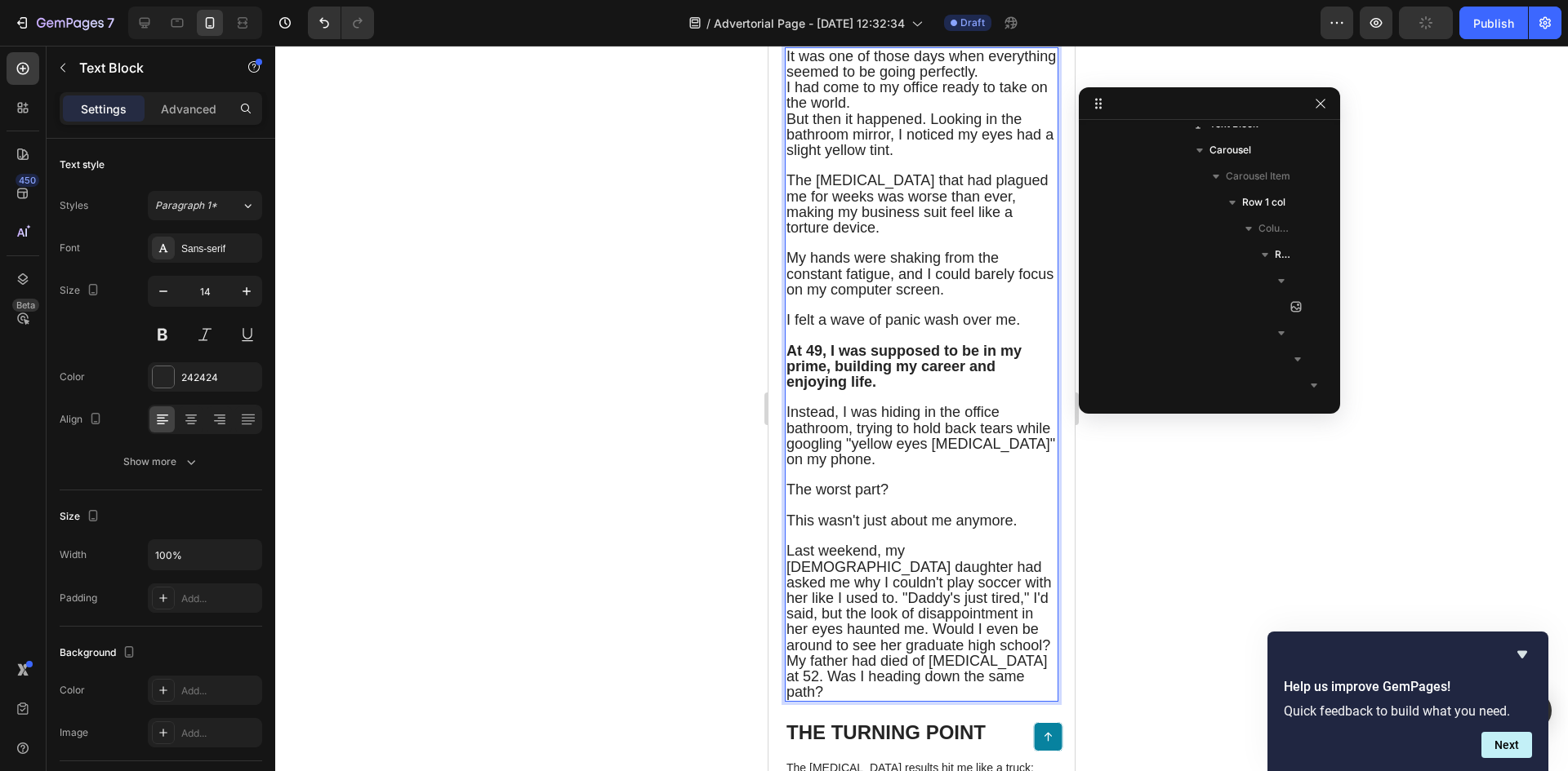
click at [979, 608] on span "Last weekend, my 8-year-old daughter had asked me why I couldn't play soccer wi…" at bounding box center [919, 622] width 266 height 158
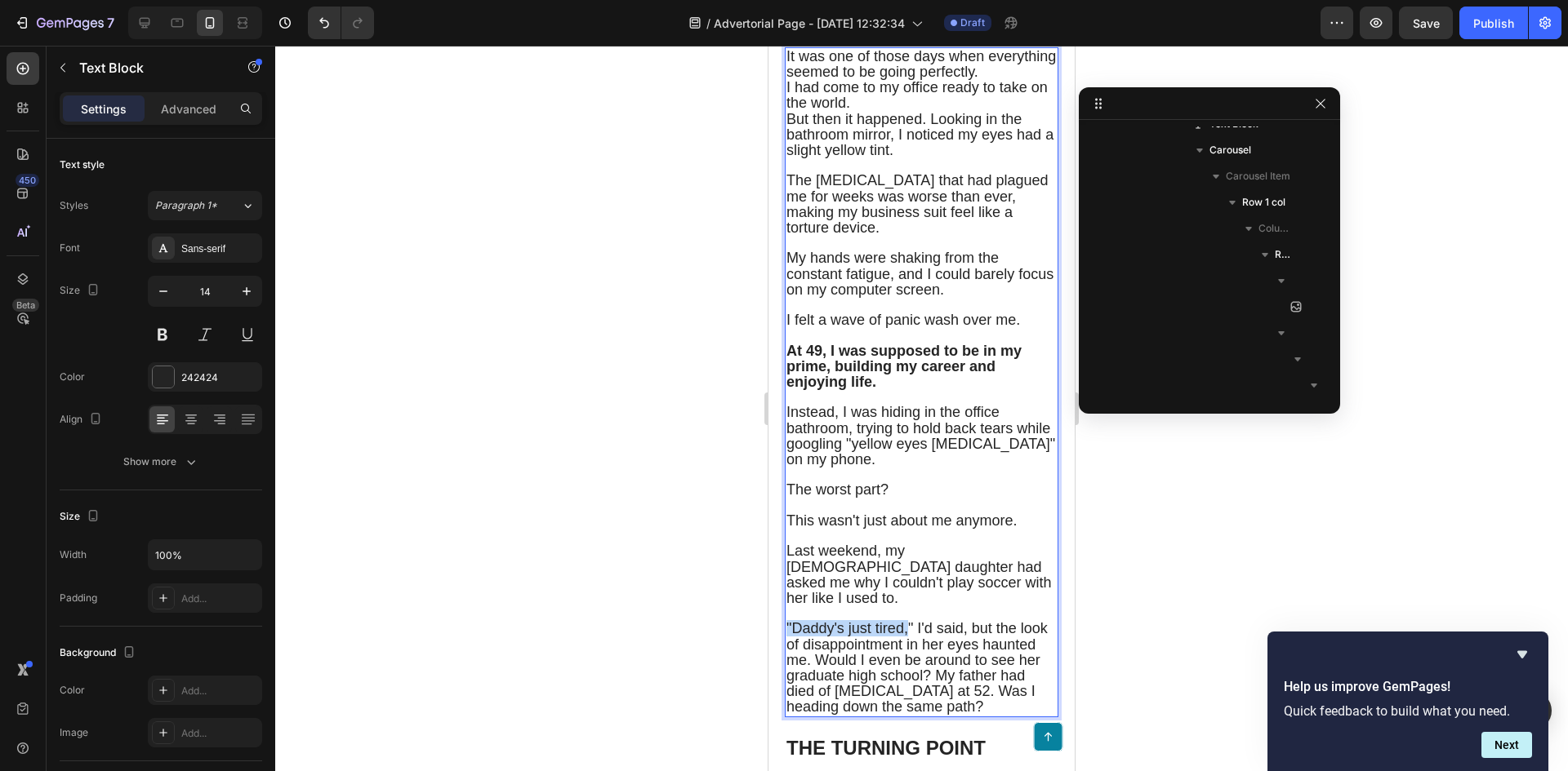
drag, startPoint x: 910, startPoint y: 636, endPoint x: 789, endPoint y: 639, distance: 121.0
click at [789, 639] on span ""Daddy's just tired," I'd said, but the look of disappointment in her eyes haun…" at bounding box center [916, 668] width 261 height 95
drag, startPoint x: 929, startPoint y: 635, endPoint x: 913, endPoint y: 636, distance: 16.0
click at [913, 636] on span ""Daddy's just tired, " I'd said, but the look of disappointment in her eyes hau…" at bounding box center [921, 668] width 269 height 95
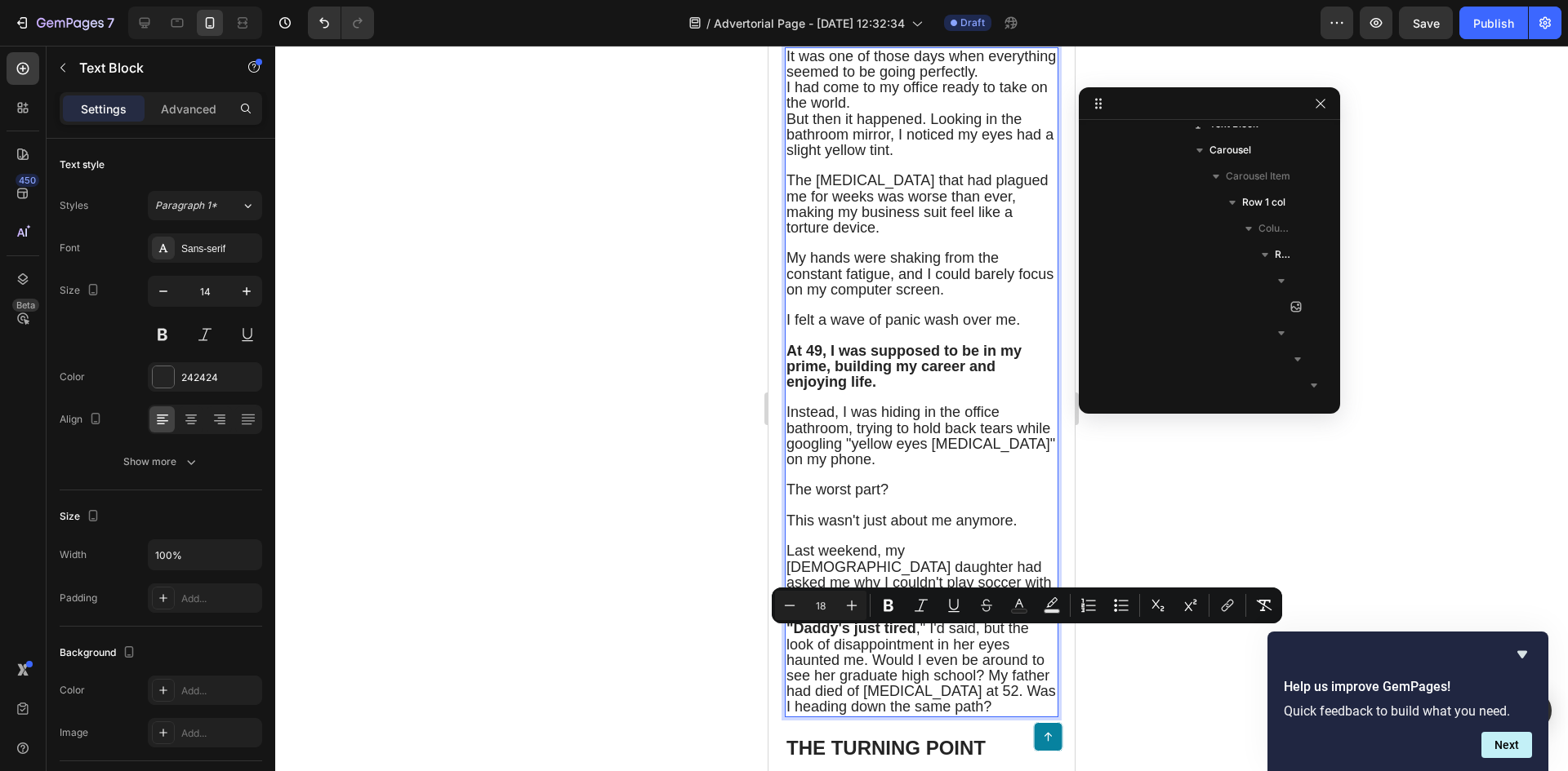
click at [939, 634] on span ""Daddy's just tired ," I'd said, but the look of disappointment in her eyes hau…" at bounding box center [921, 668] width 269 height 95
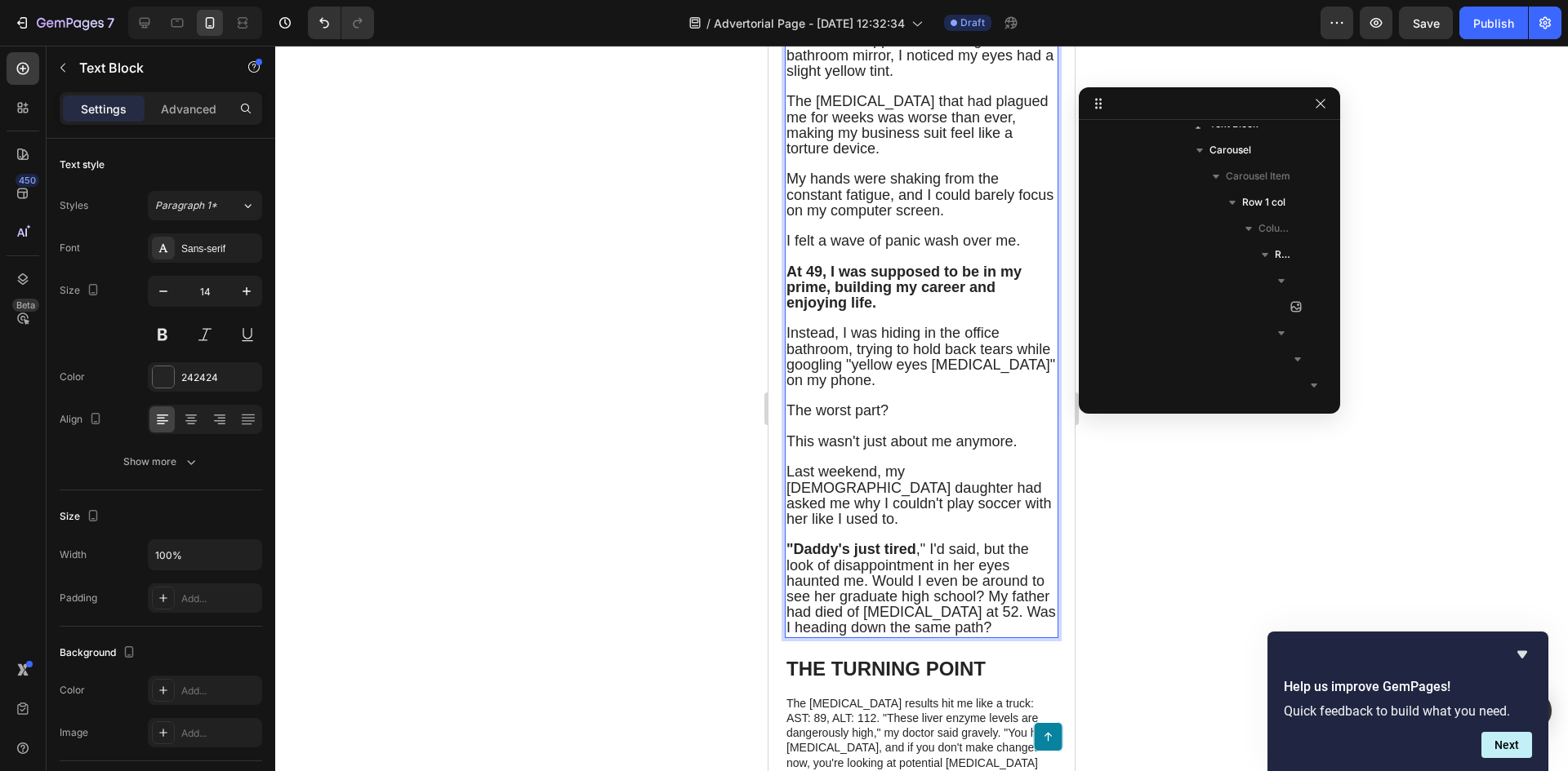
scroll to position [490, 0]
click at [874, 587] on span ""Daddy's just tired ," I'd said, but the look of disappointment in her eyes hau…" at bounding box center [921, 586] width 269 height 95
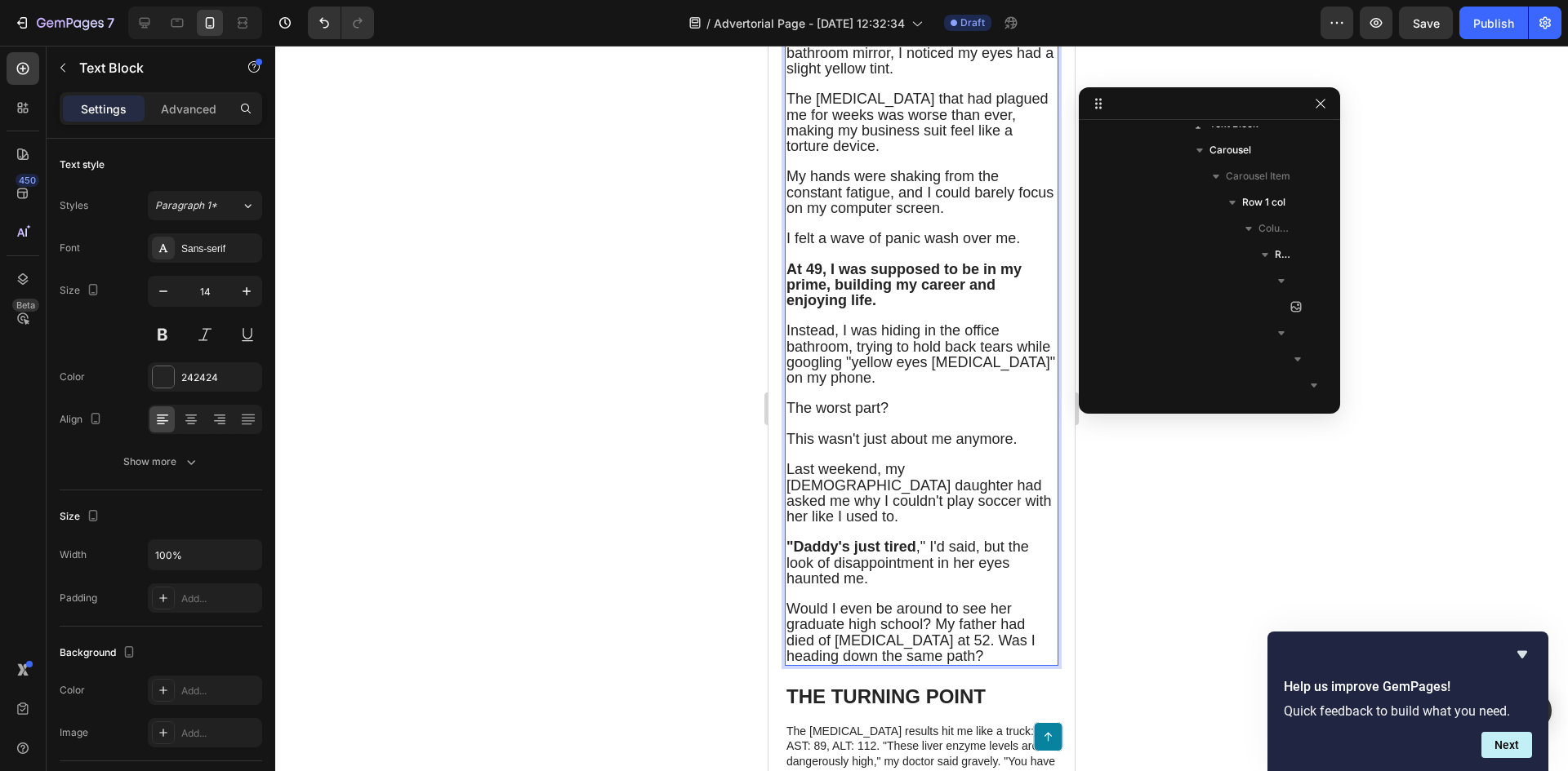
click at [940, 637] on span "Would I even be around to see her graduate high school? My father had died of l…" at bounding box center [910, 632] width 249 height 64
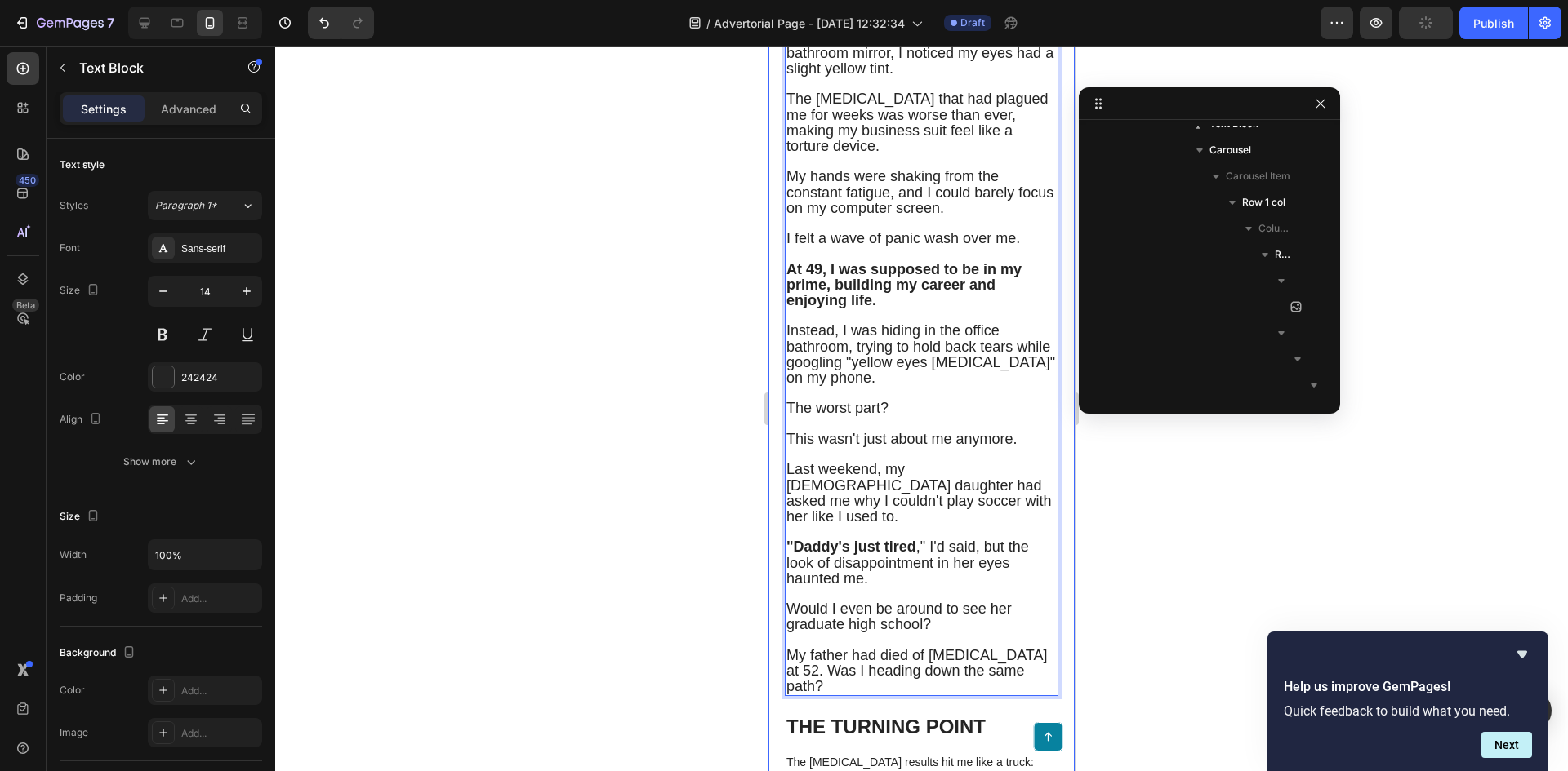
drag, startPoint x: 937, startPoint y: 630, endPoint x: 771, endPoint y: 622, distance: 166.2
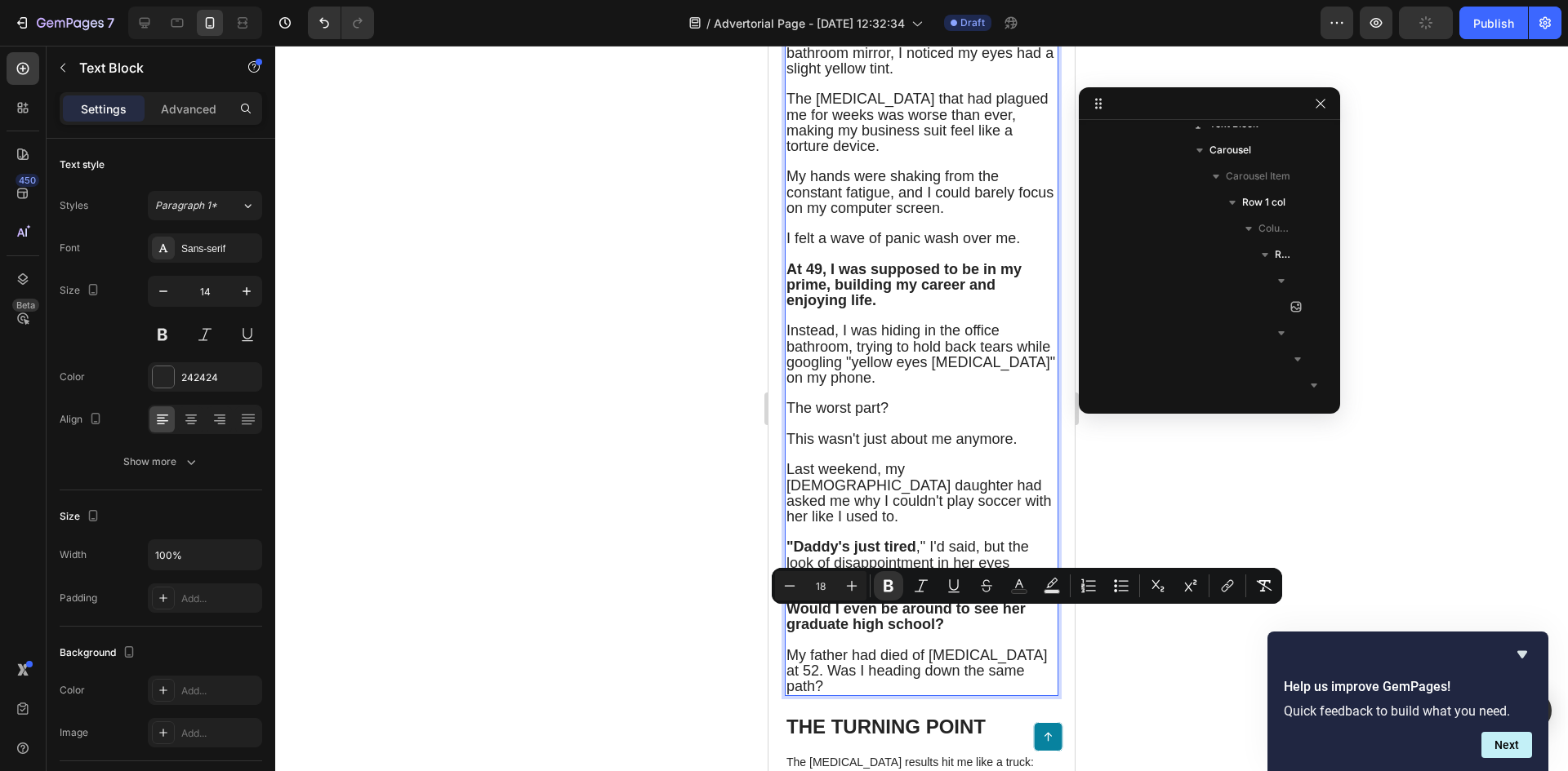
click at [627, 578] on div at bounding box center [921, 409] width 1292 height 726
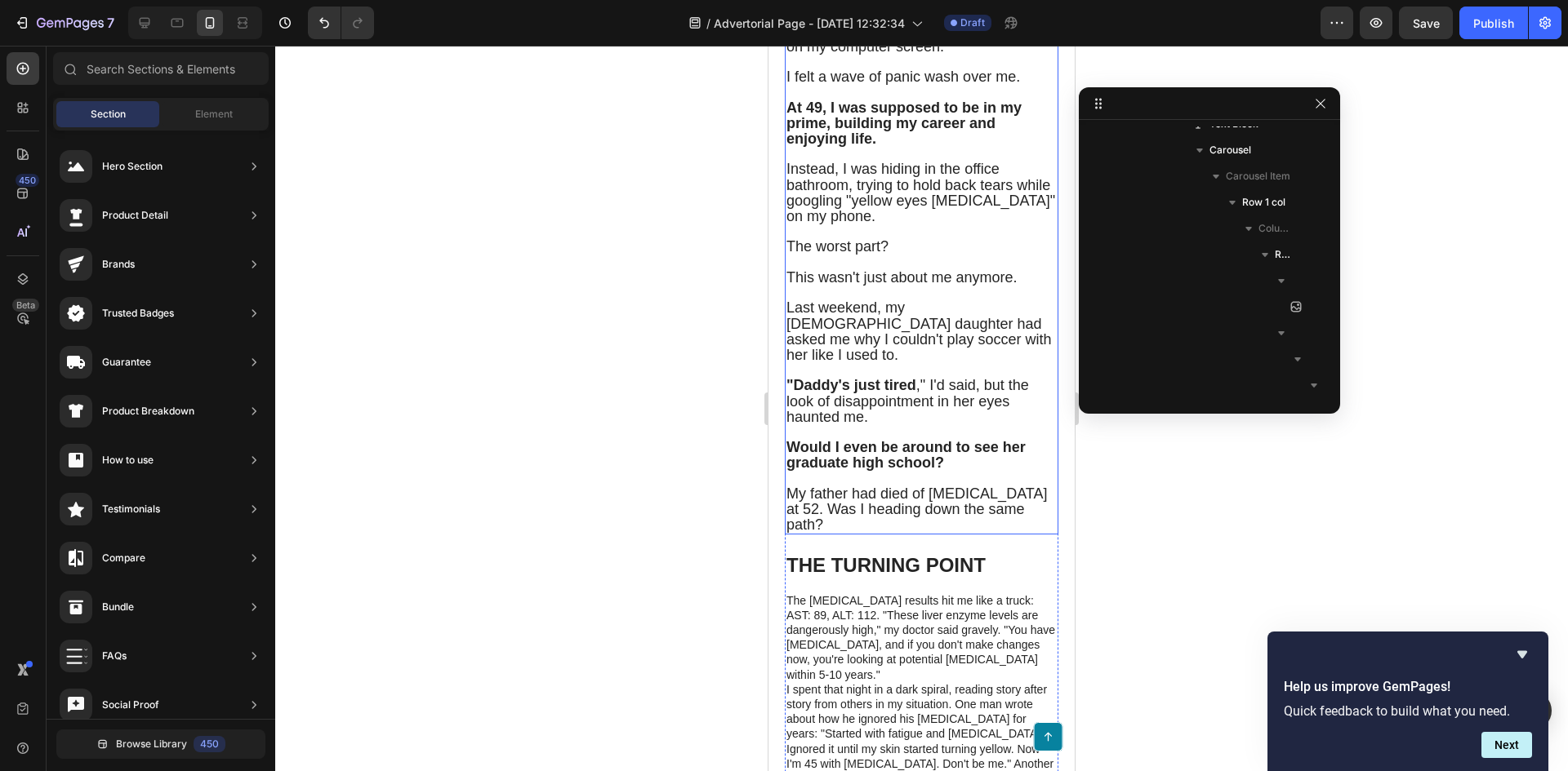
scroll to position [653, 0]
click at [814, 516] on span "My father had died of liver cirrhosis at 52. Was I heading down the same path?" at bounding box center [916, 507] width 260 height 47
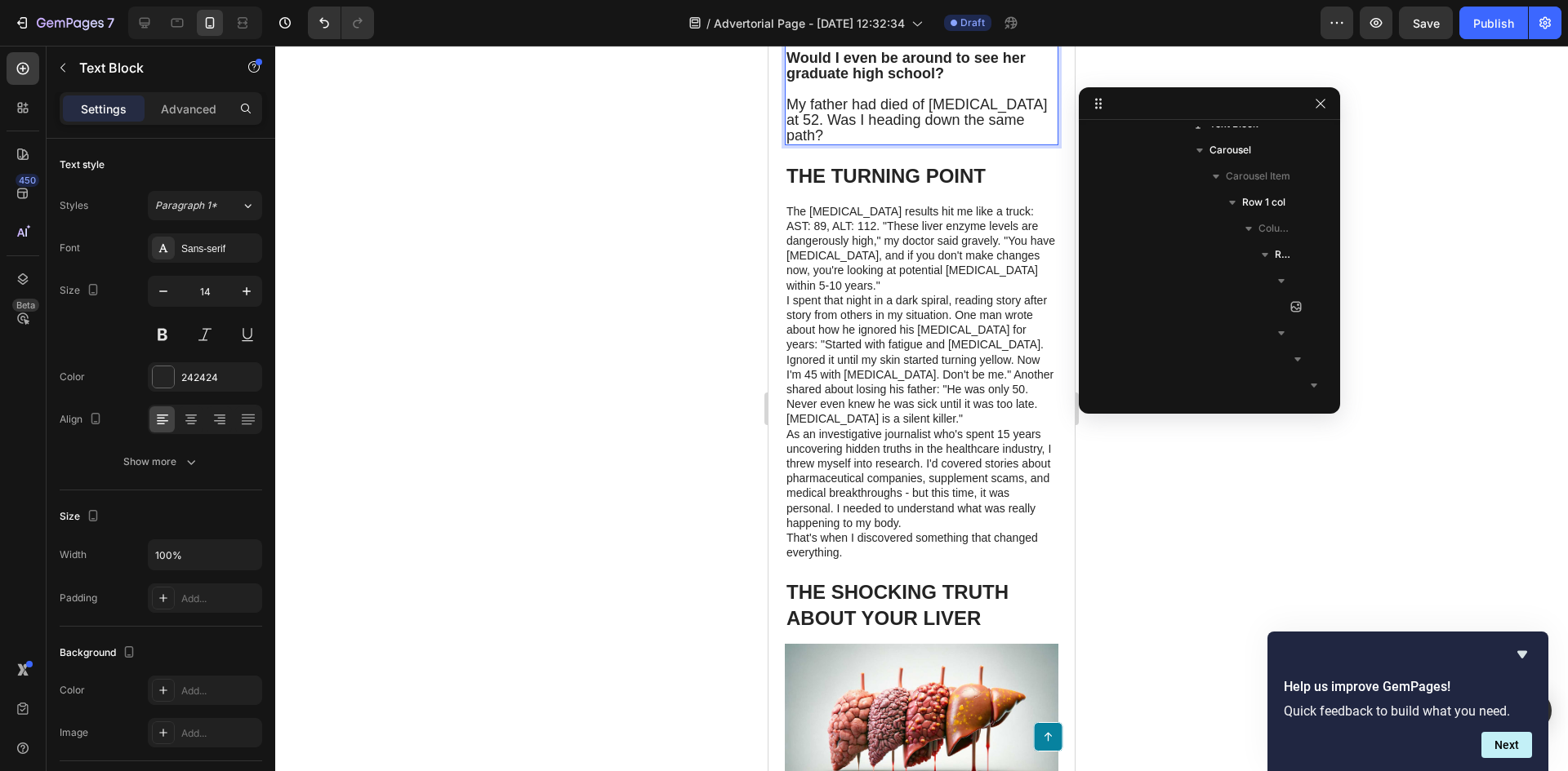
scroll to position [1062, 0]
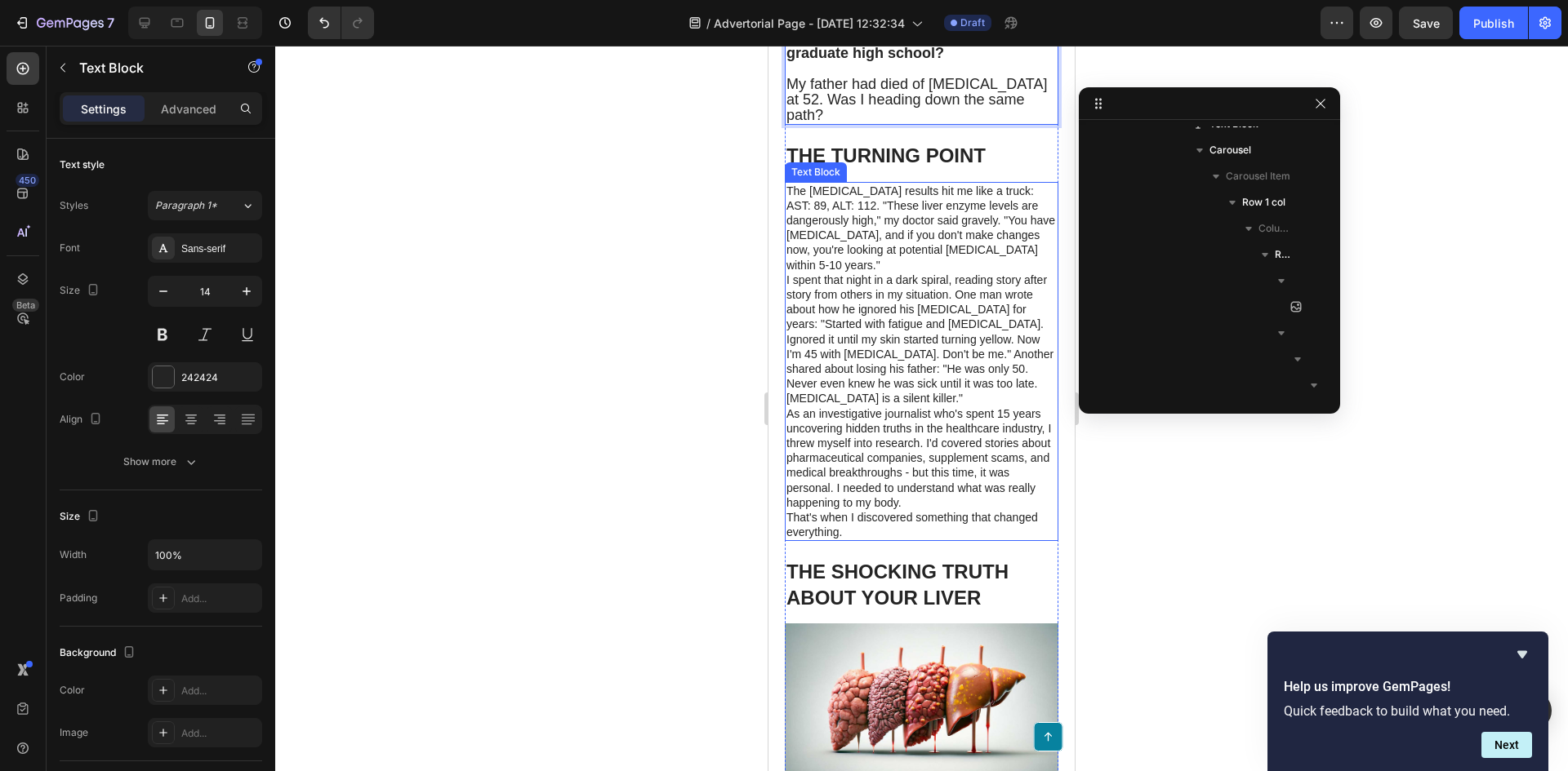
click at [901, 374] on p "I spent that night in a dark spiral, reading story after story from others in m…" at bounding box center [921, 339] width 270 height 134
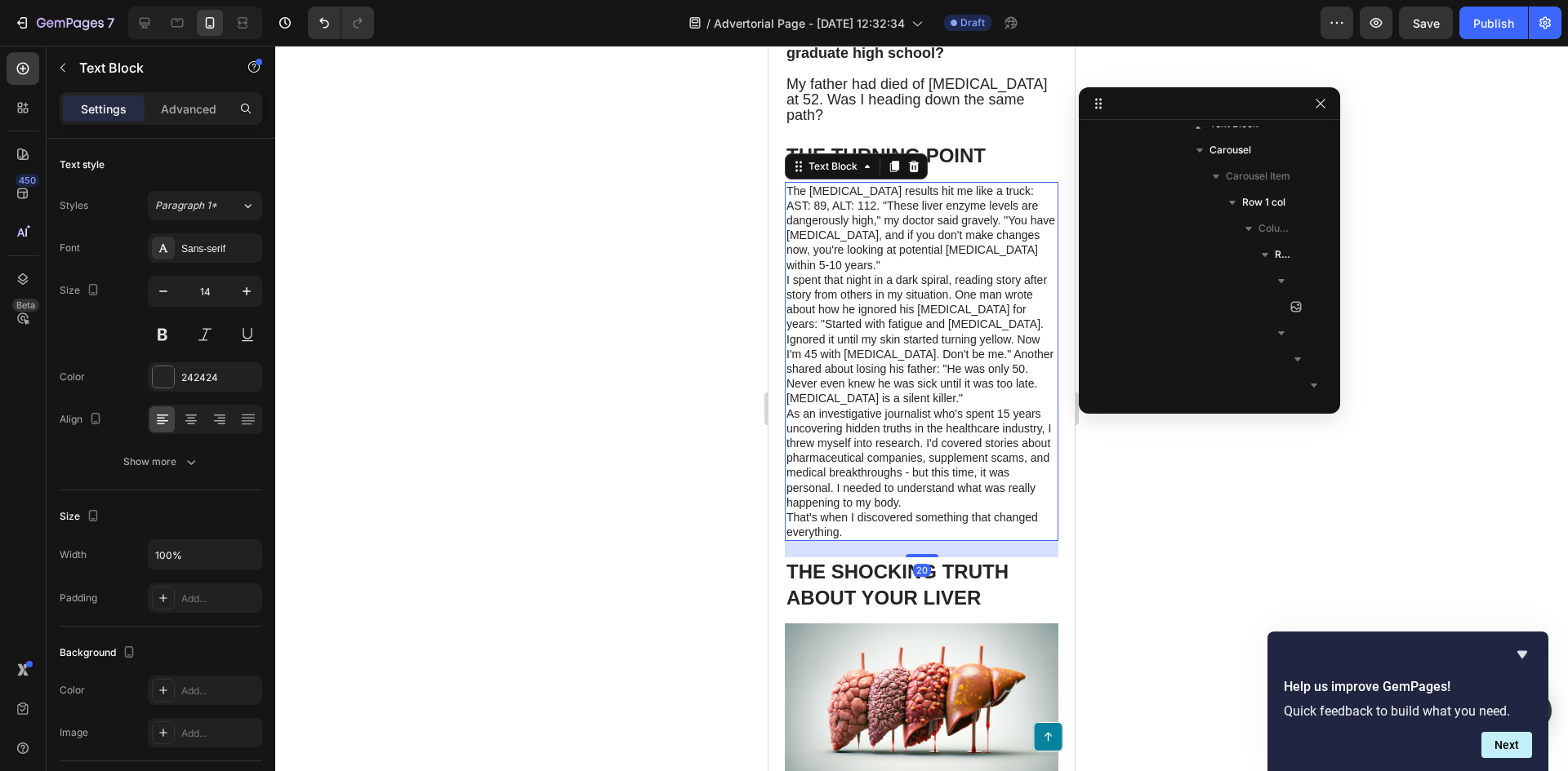
click at [887, 231] on p "The blood test results hit me like a truck: AST: 89, ALT: 112. "These liver enz…" at bounding box center [921, 228] width 270 height 89
click at [610, 316] on div at bounding box center [921, 409] width 1292 height 726
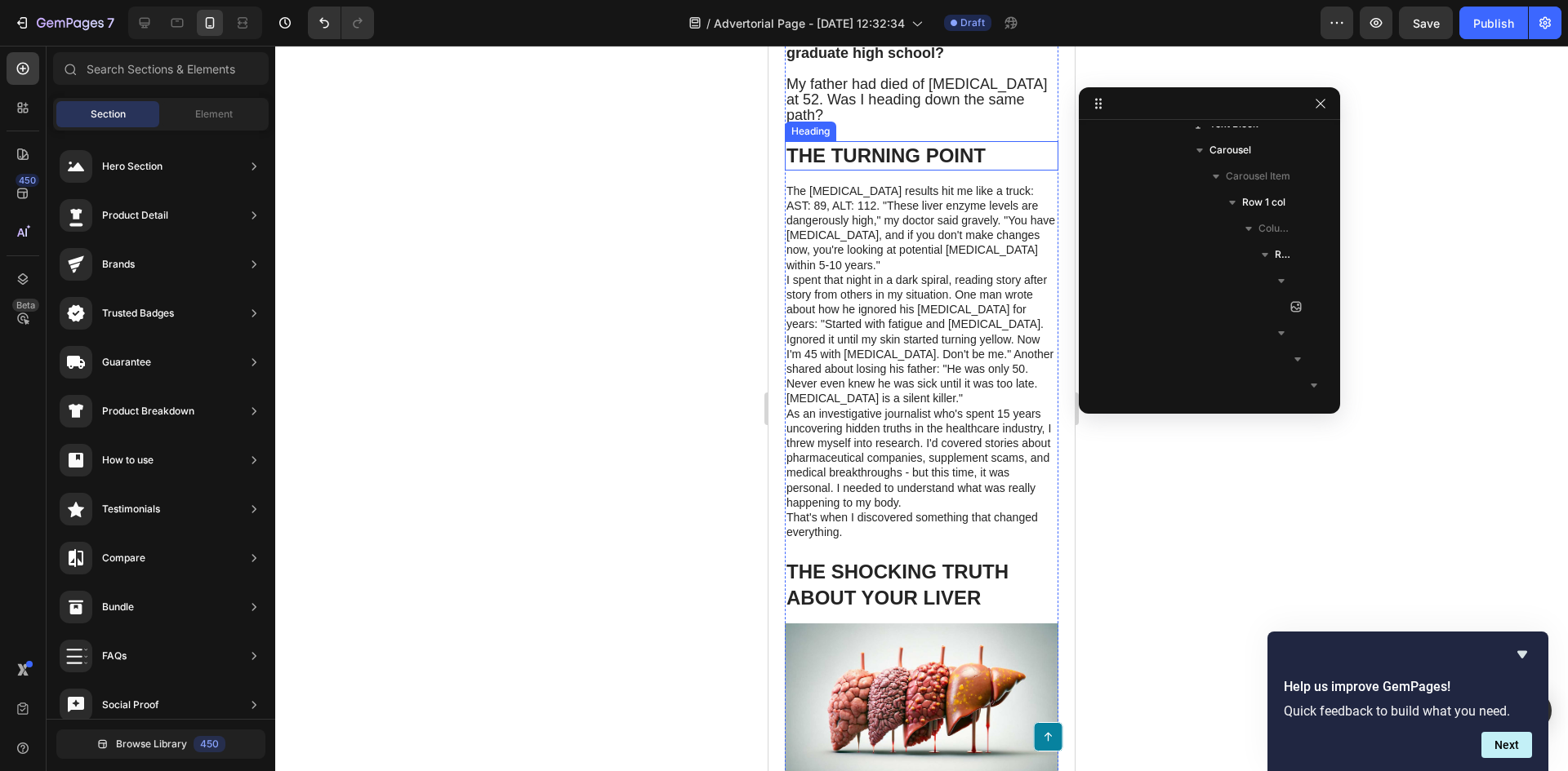
click at [940, 167] on h1 "THE TURNING POINT" at bounding box center [921, 155] width 274 height 29
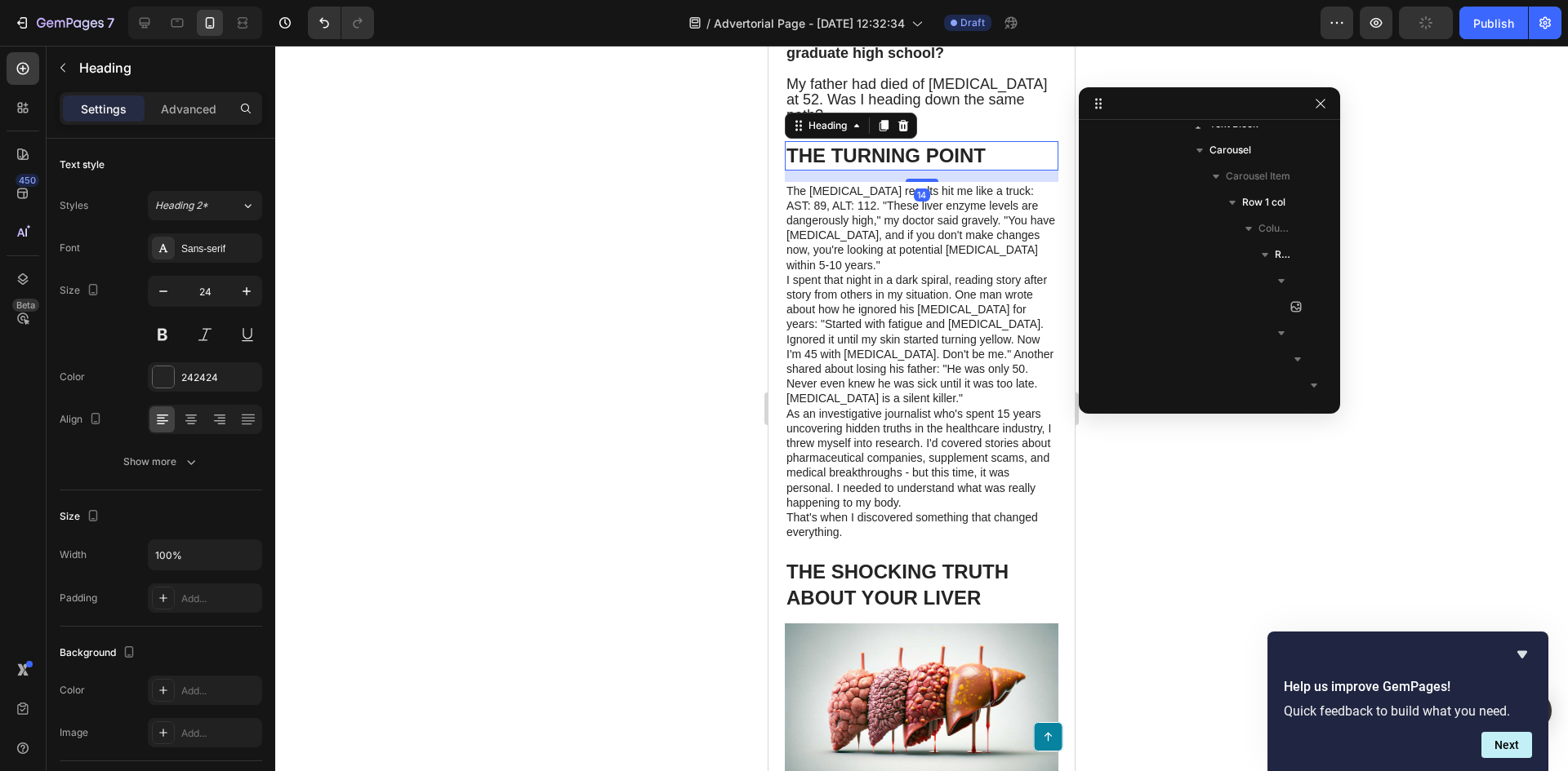
click at [937, 164] on h1 "THE TURNING POINT" at bounding box center [921, 155] width 274 height 29
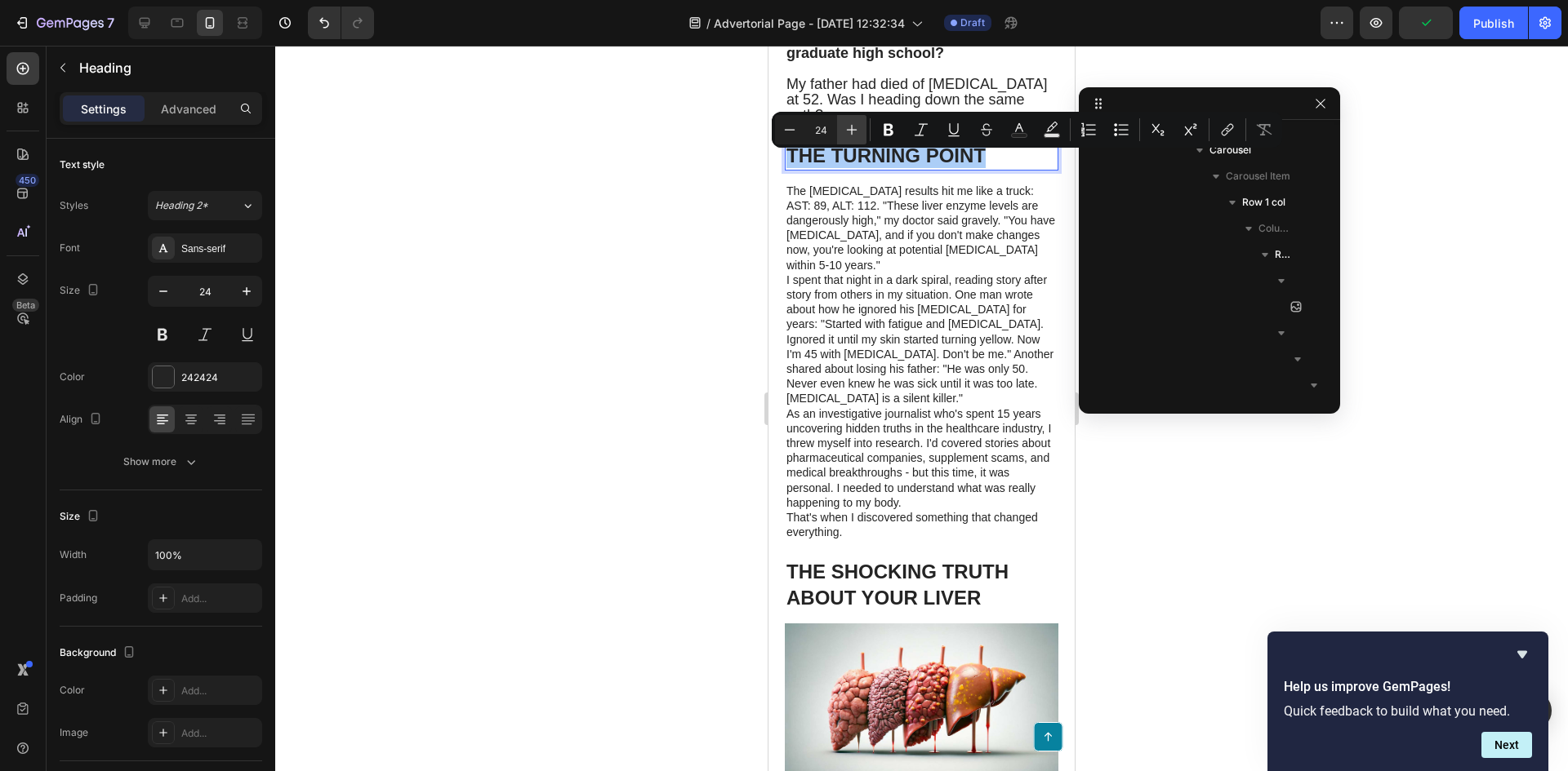
click at [861, 130] on button "Plus" at bounding box center [851, 130] width 30 height 30
click at [851, 130] on icon "Editor contextual toolbar" at bounding box center [852, 130] width 11 height 11
type input "28"
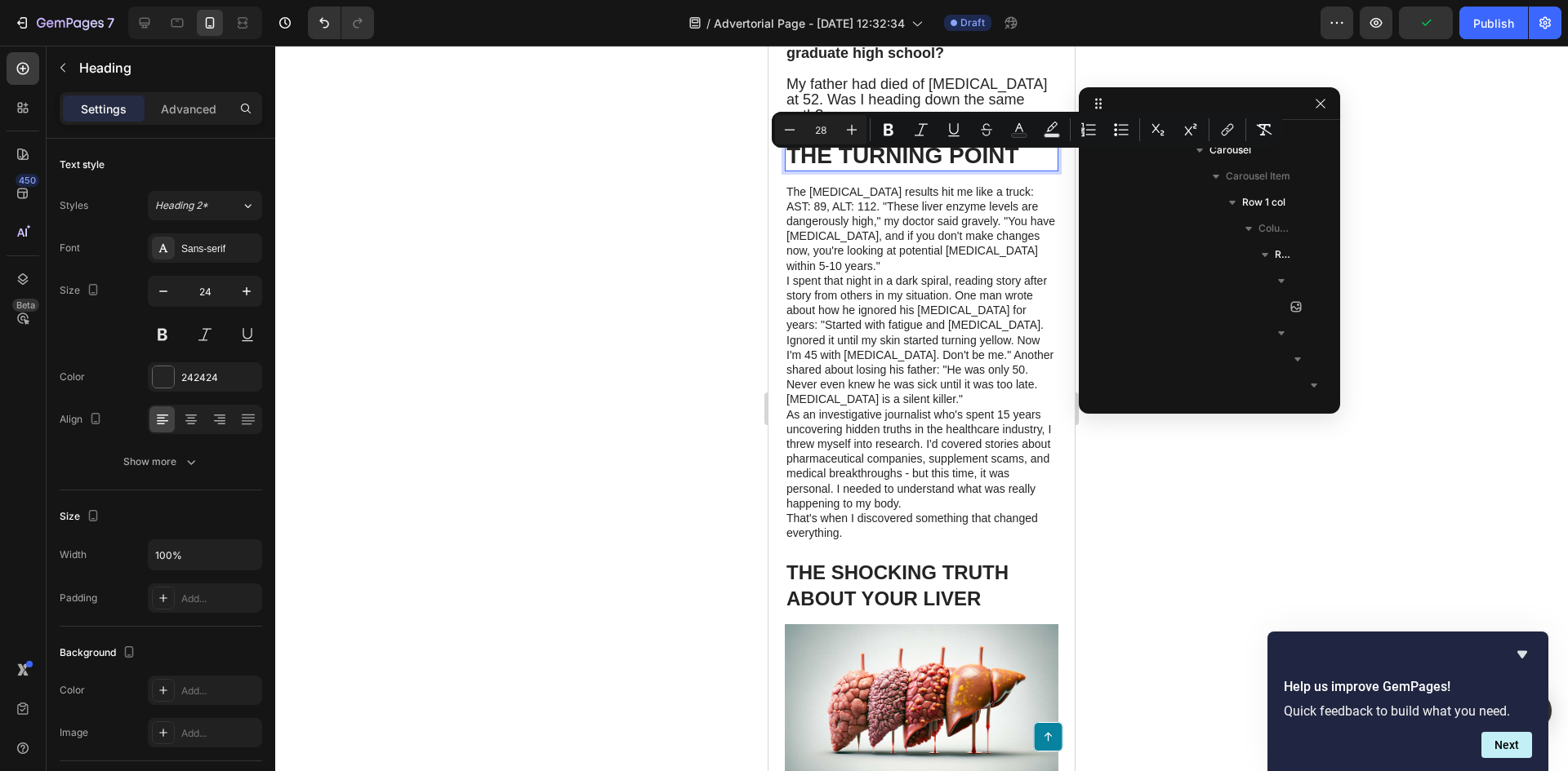
click at [626, 160] on div at bounding box center [921, 409] width 1292 height 726
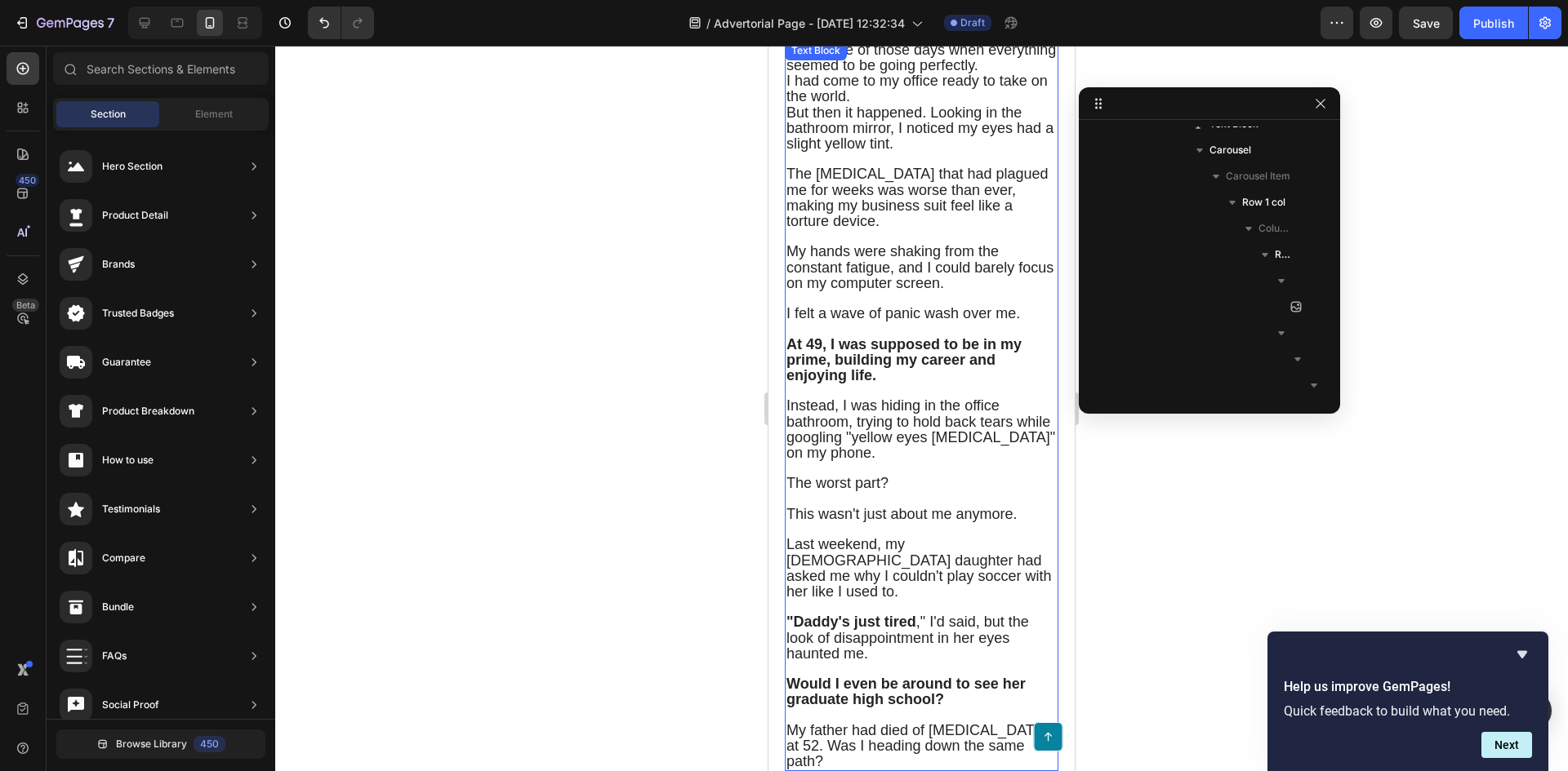
scroll to position [163, 0]
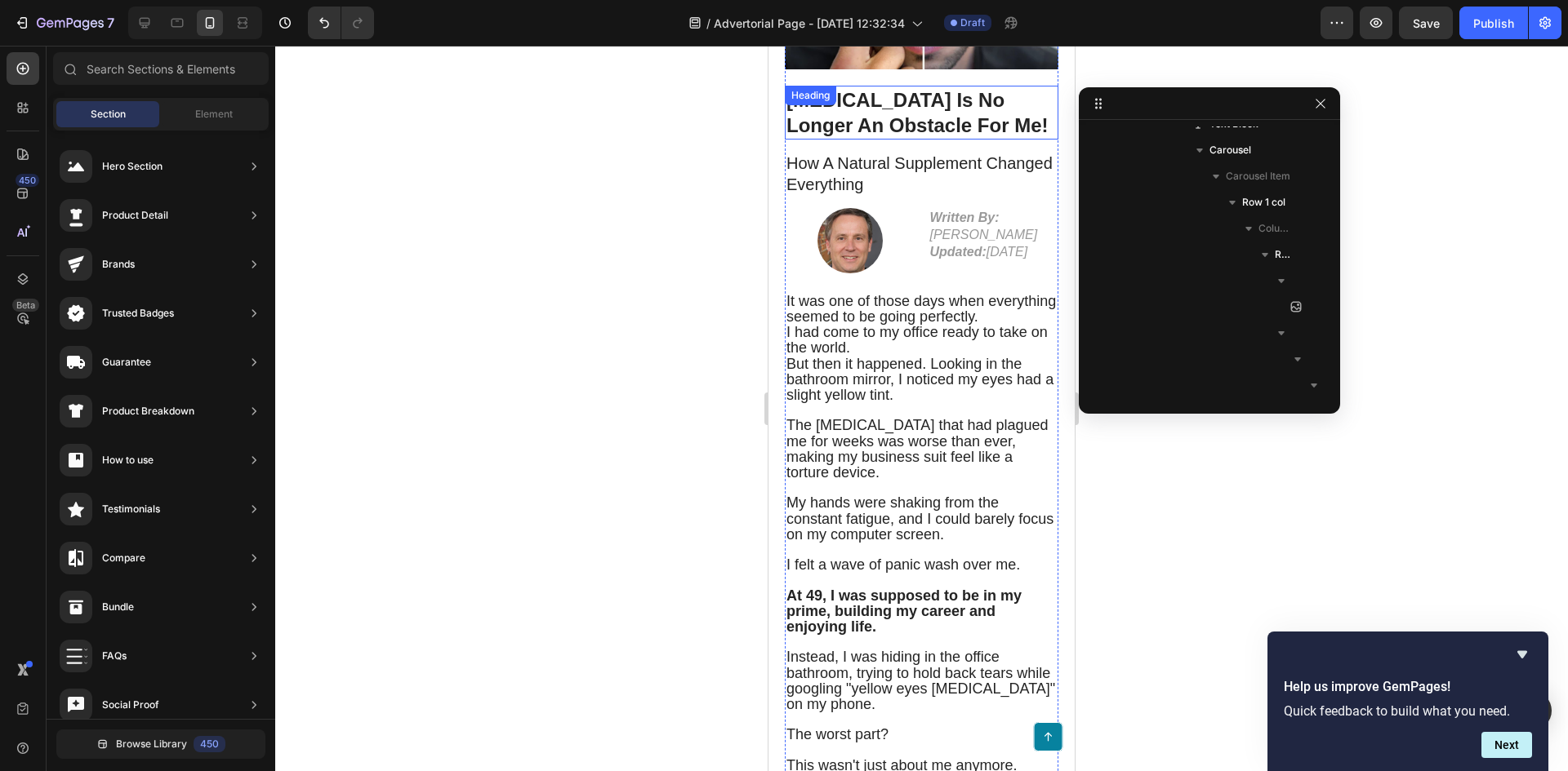
click at [913, 113] on h1 "[MEDICAL_DATA] Is No Longer An Obstacle For Me!" at bounding box center [921, 113] width 274 height 53
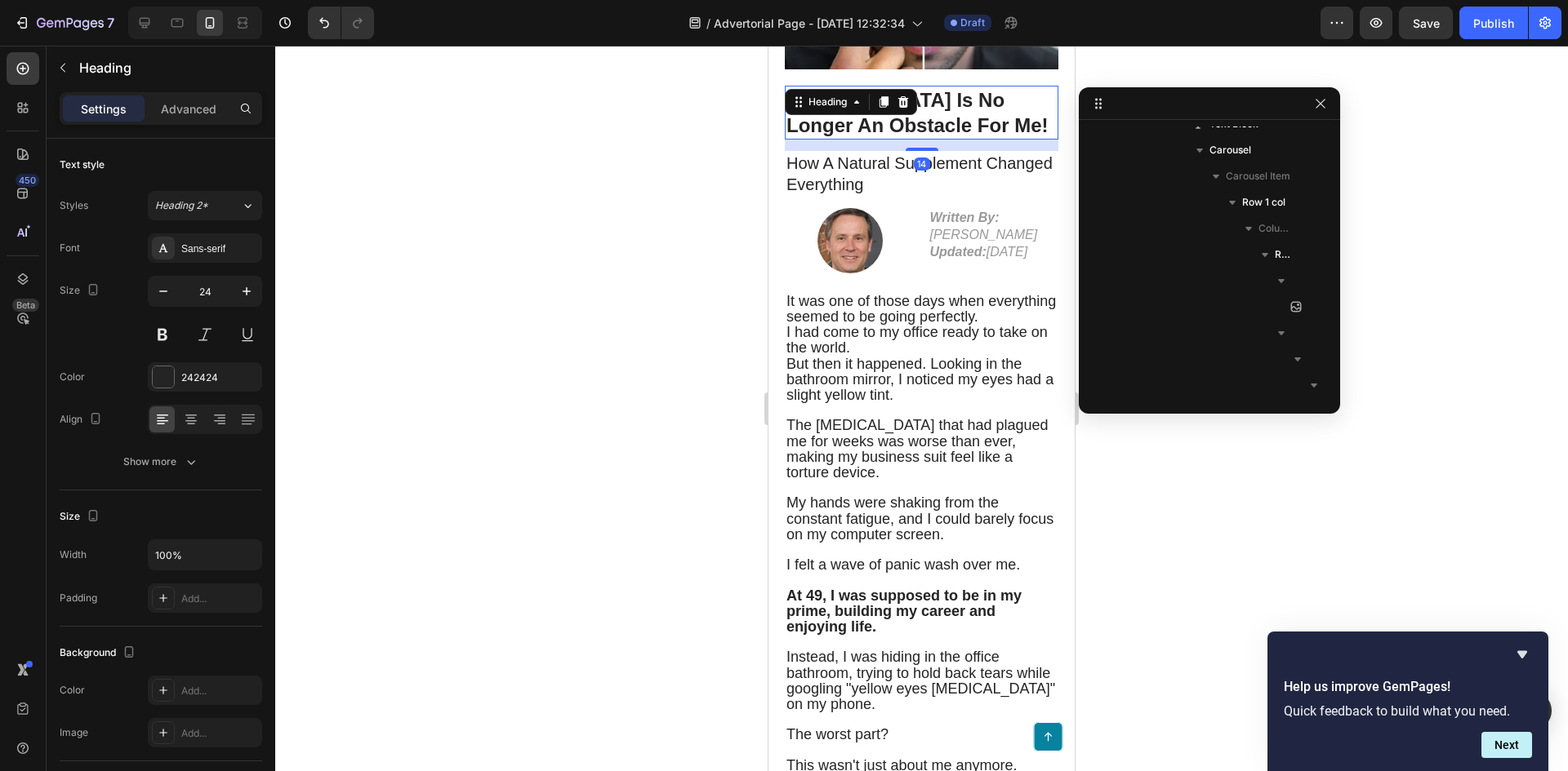
click at [913, 113] on h1 "[MEDICAL_DATA] Is No Longer An Obstacle For Me!" at bounding box center [921, 113] width 274 height 53
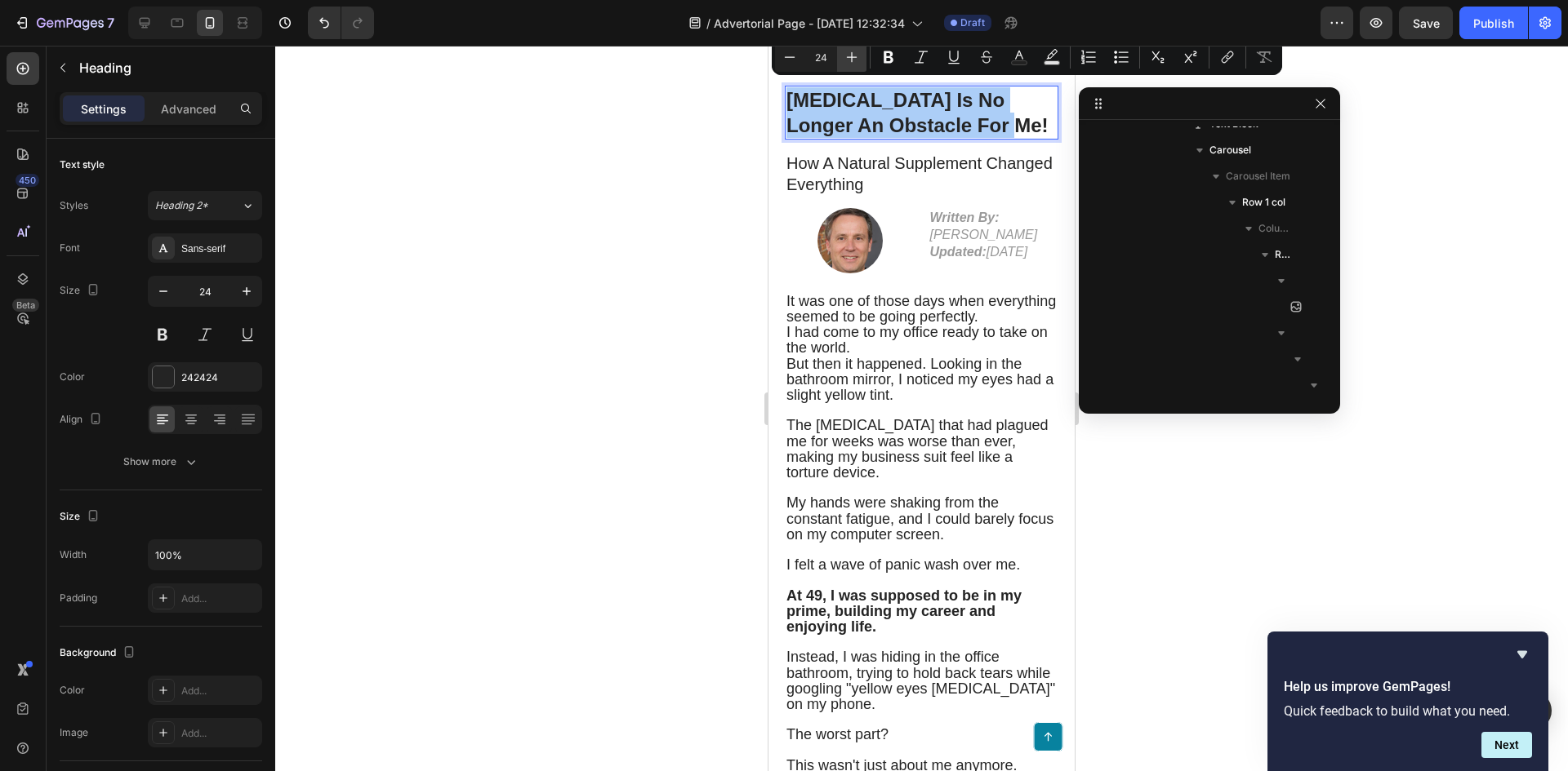
click at [863, 53] on button "Plus" at bounding box center [851, 57] width 30 height 30
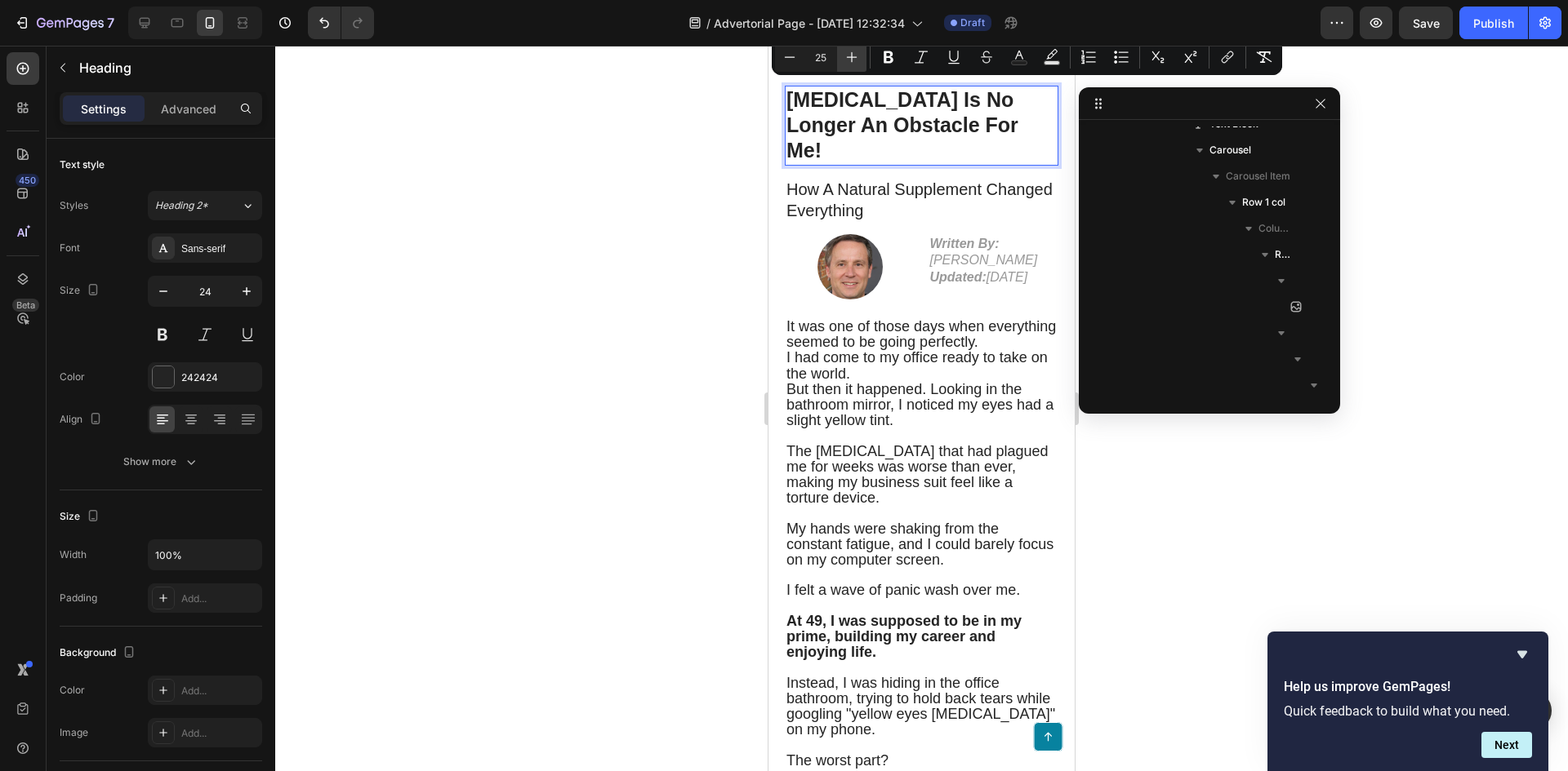
click at [862, 53] on button "Plus" at bounding box center [851, 57] width 30 height 30
click at [860, 54] on button "Plus" at bounding box center [851, 57] width 30 height 30
type input "28"
click at [558, 205] on div at bounding box center [921, 409] width 1292 height 726
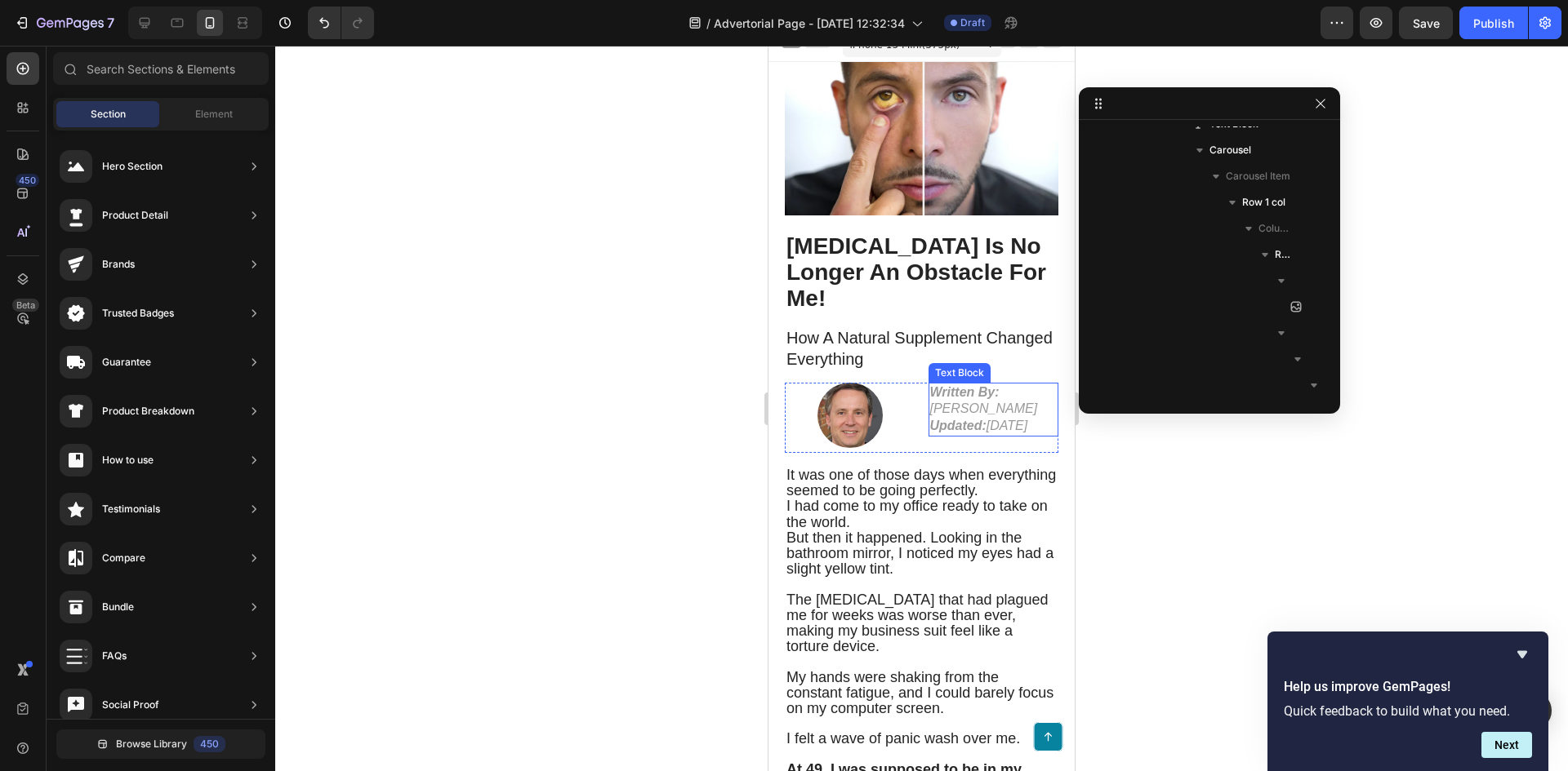
scroll to position [0, 0]
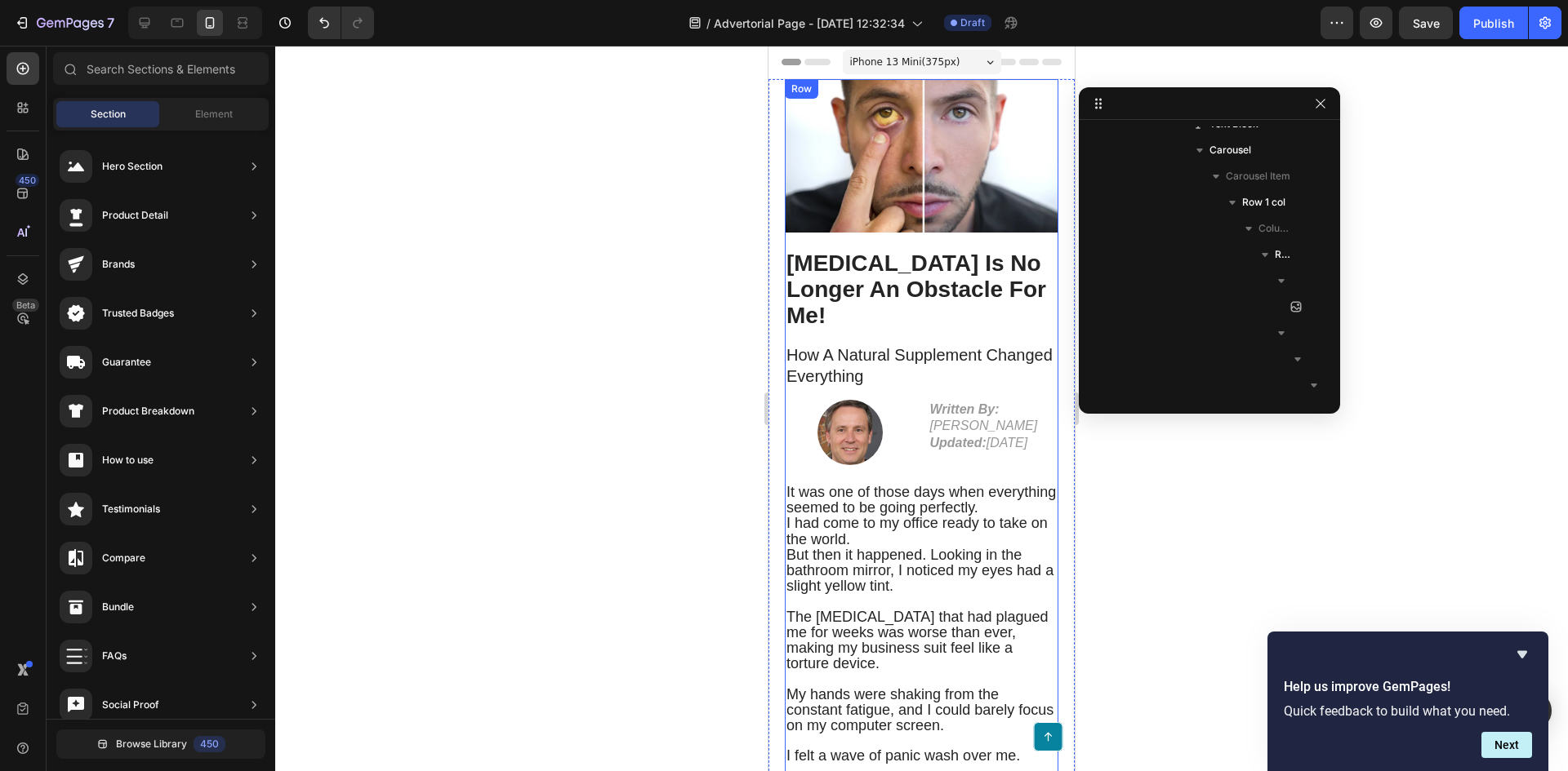
click at [929, 362] on p "How A Natural Supplement Changed Everything" at bounding box center [921, 366] width 270 height 42
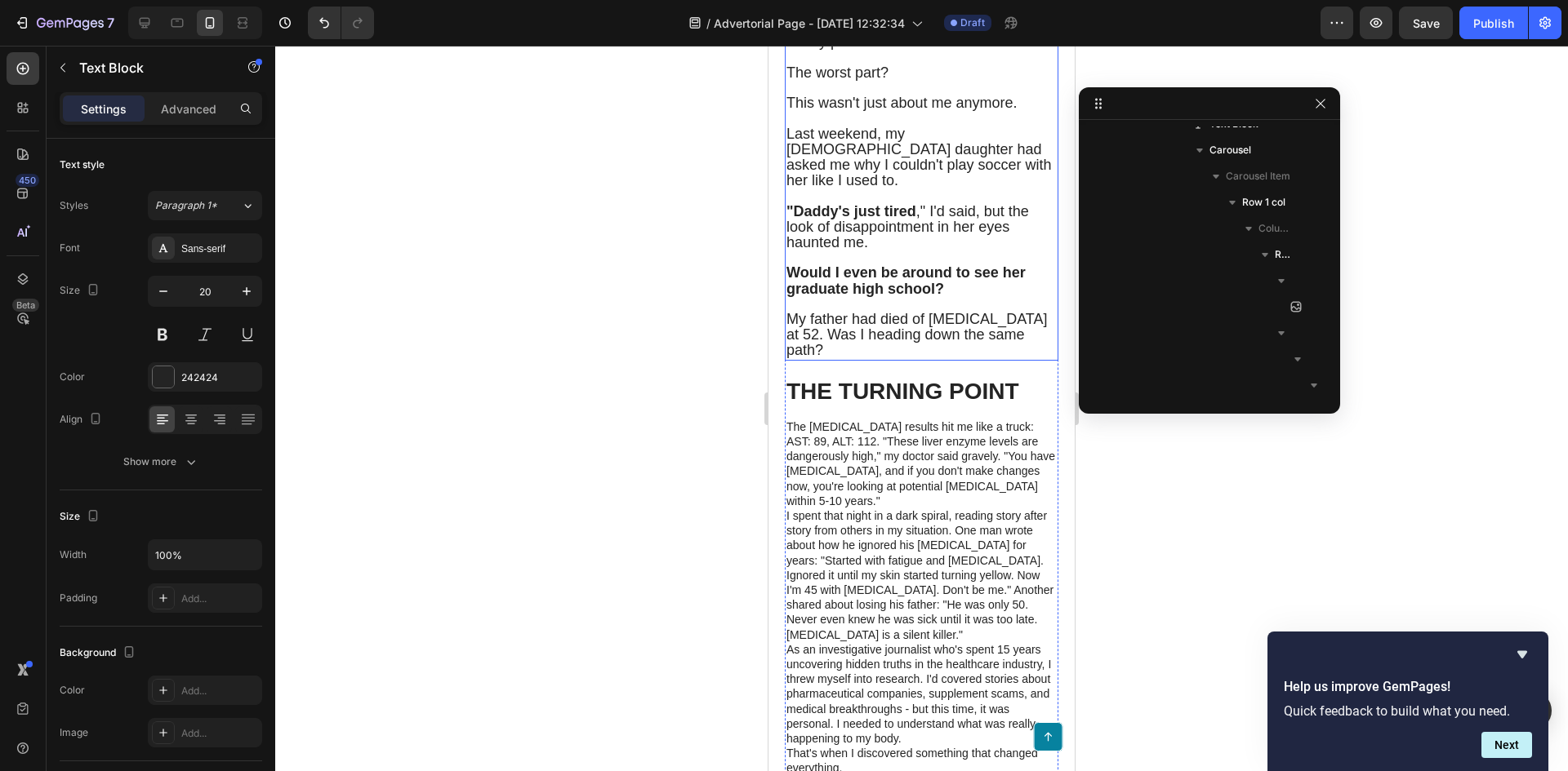
scroll to position [898, 0]
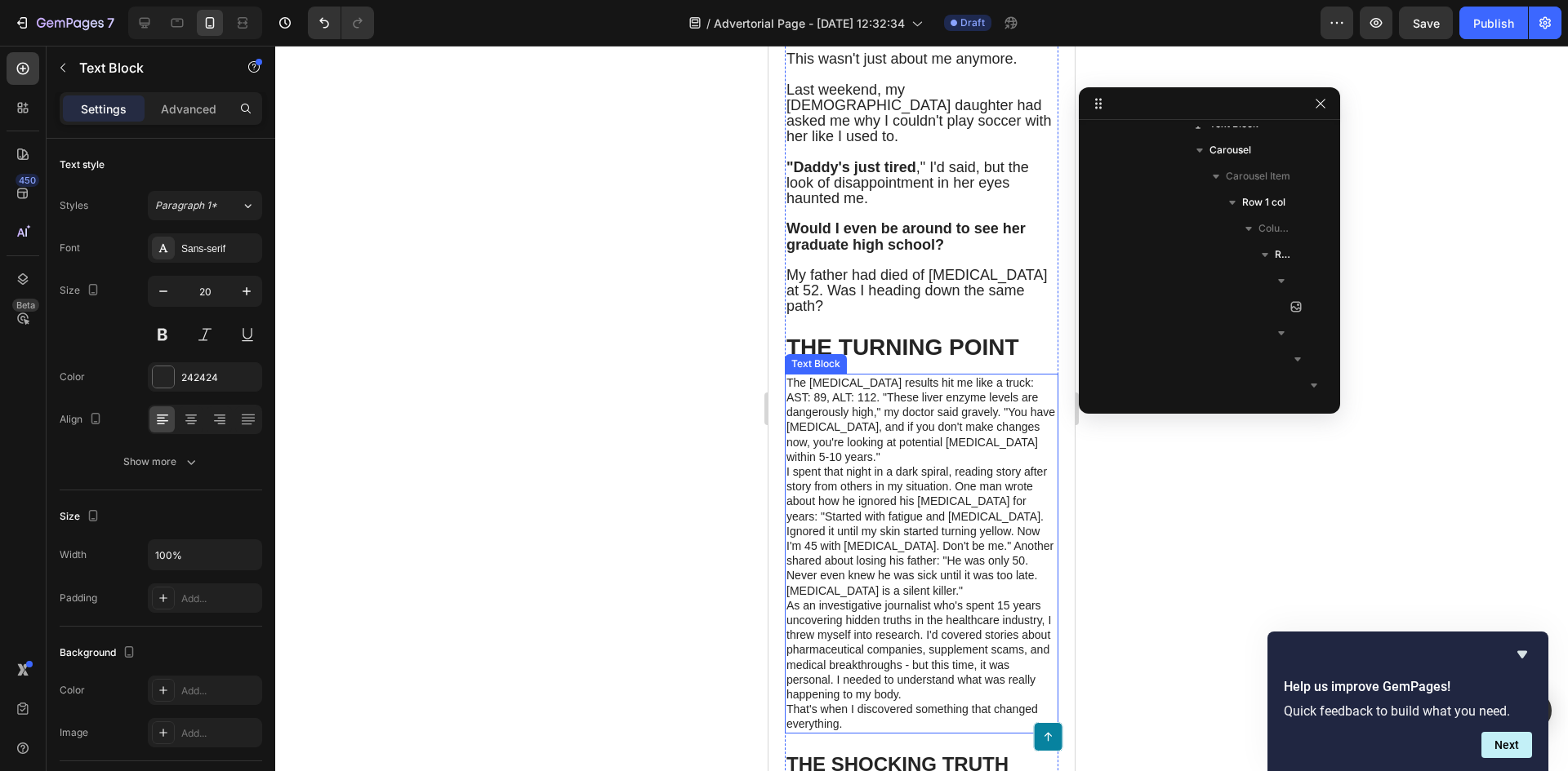
click at [897, 424] on p "The blood test results hit me like a truck: AST: 89, ALT: 112. "These liver enz…" at bounding box center [921, 420] width 270 height 89
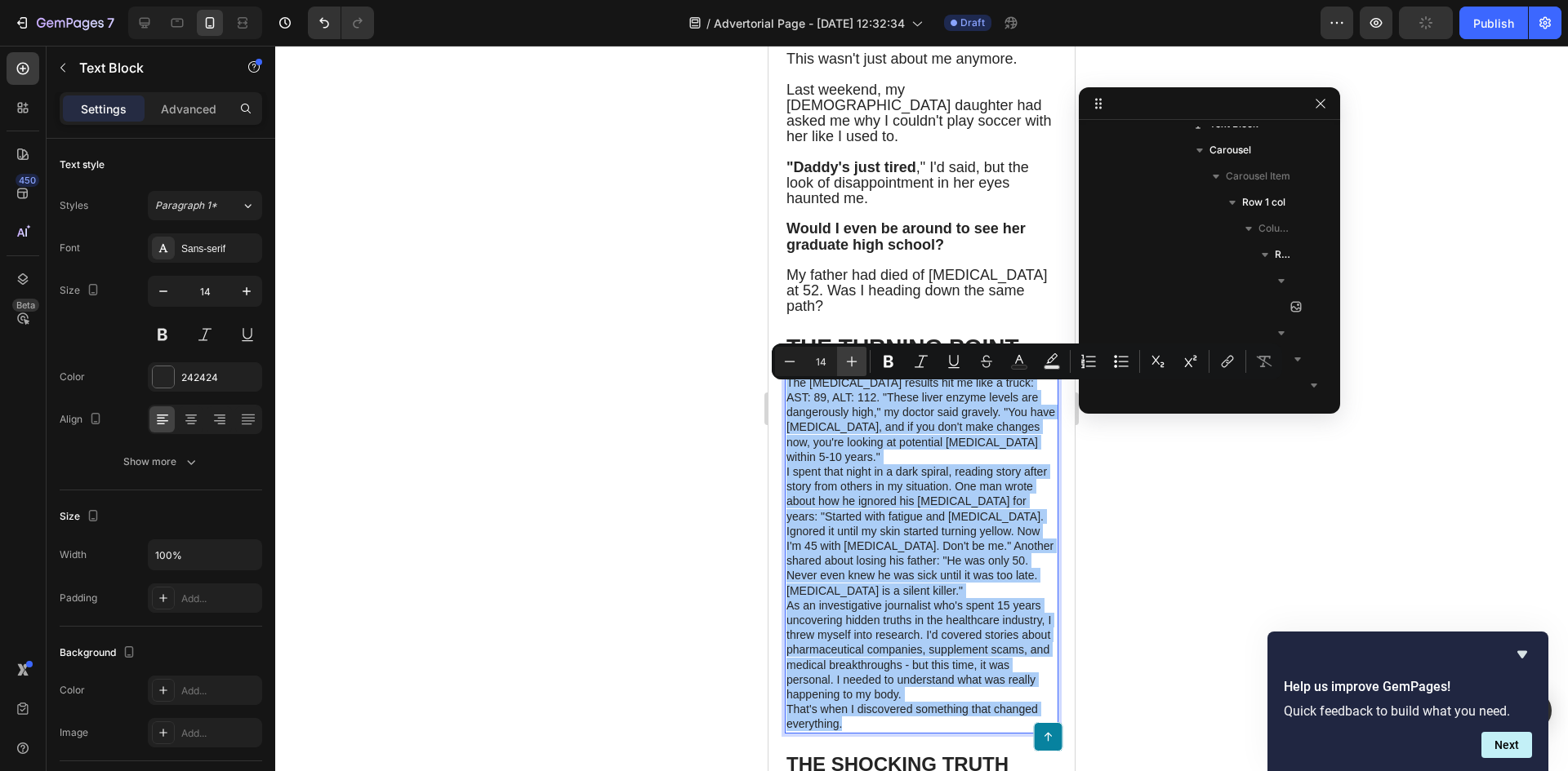
click at [858, 355] on icon "Editor contextual toolbar" at bounding box center [851, 362] width 17 height 17
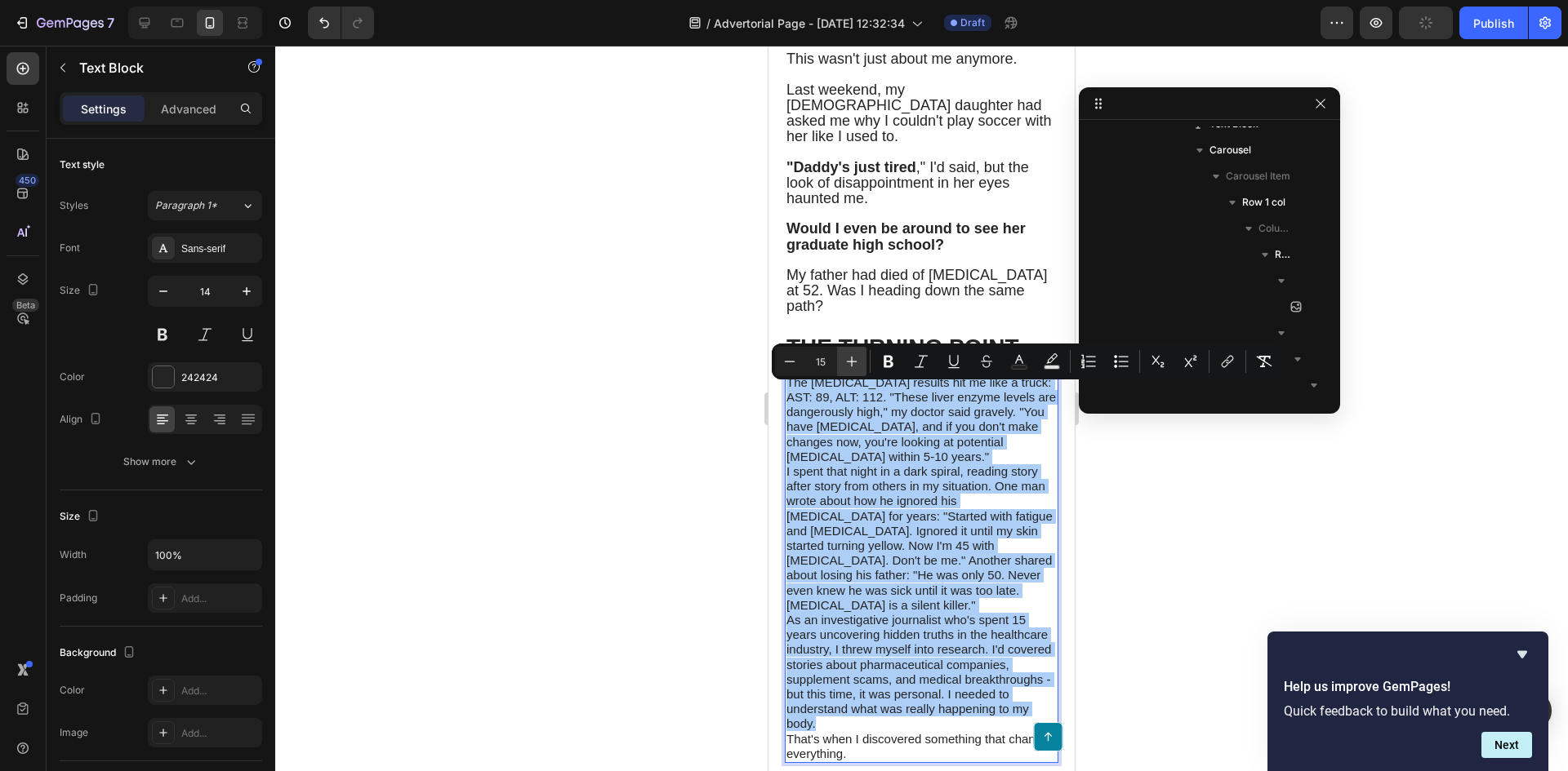
click at [858, 355] on icon "Editor contextual toolbar" at bounding box center [851, 362] width 17 height 17
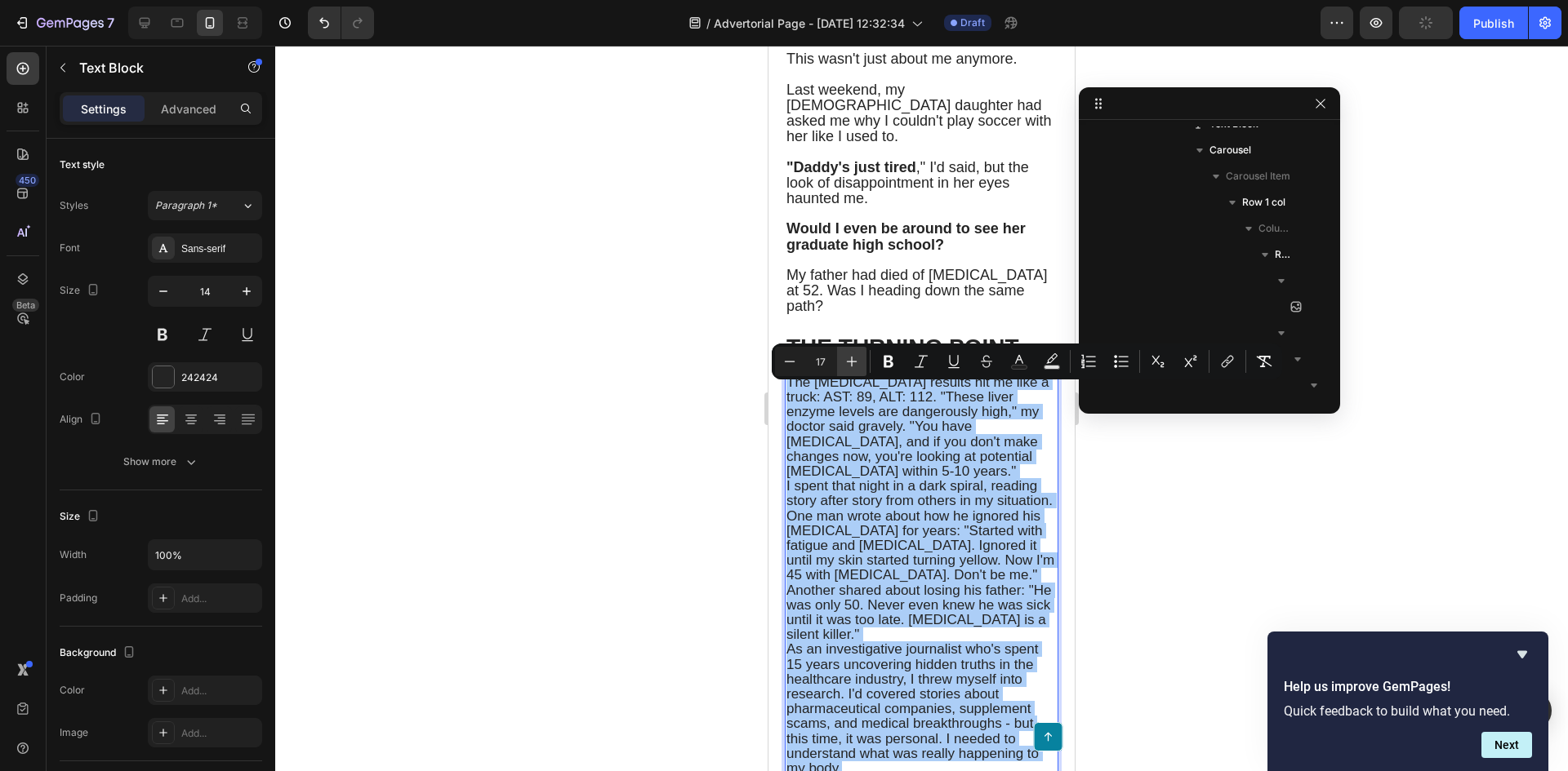
click at [858, 355] on icon "Editor contextual toolbar" at bounding box center [851, 362] width 17 height 17
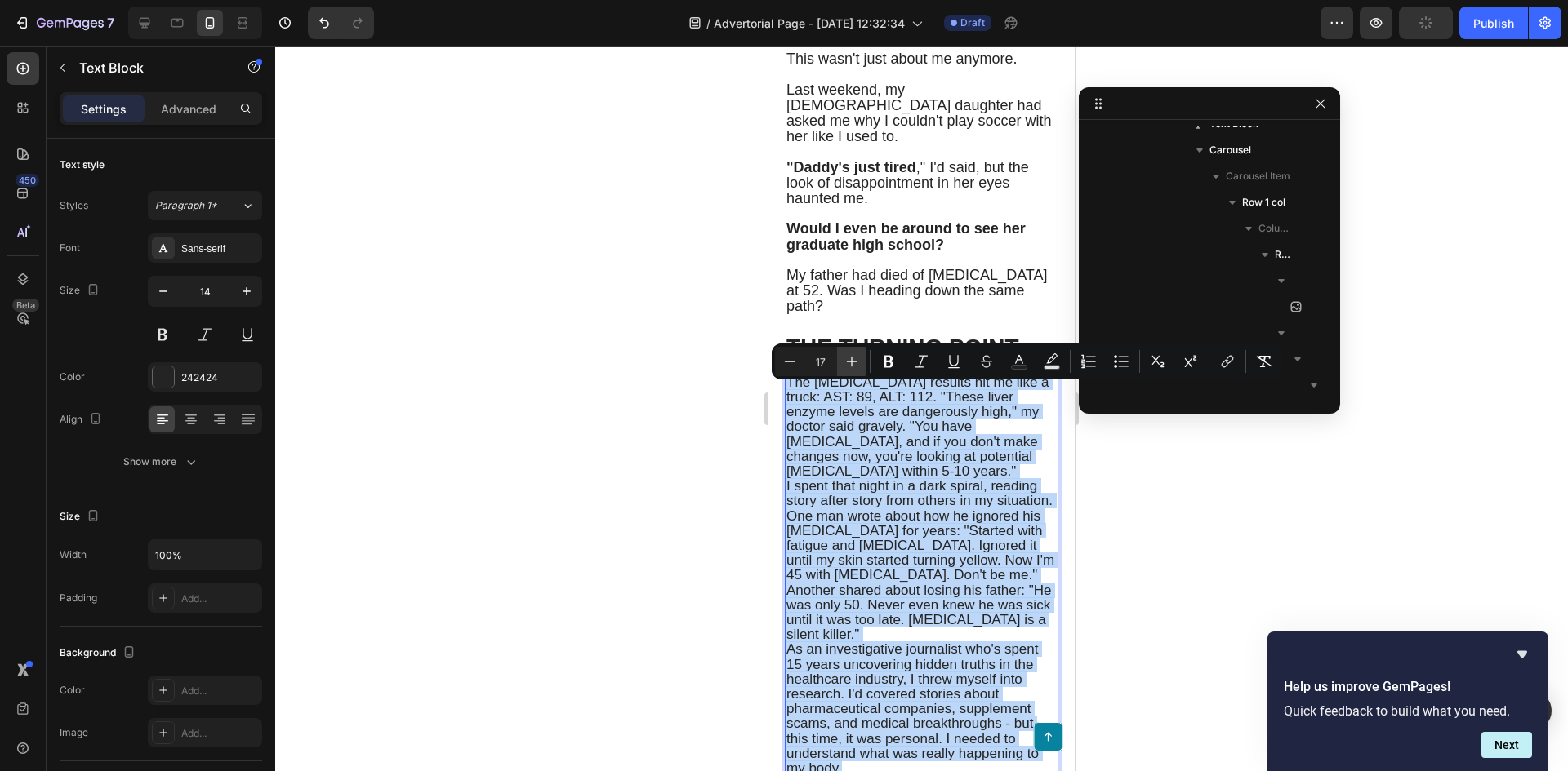
type input "18"
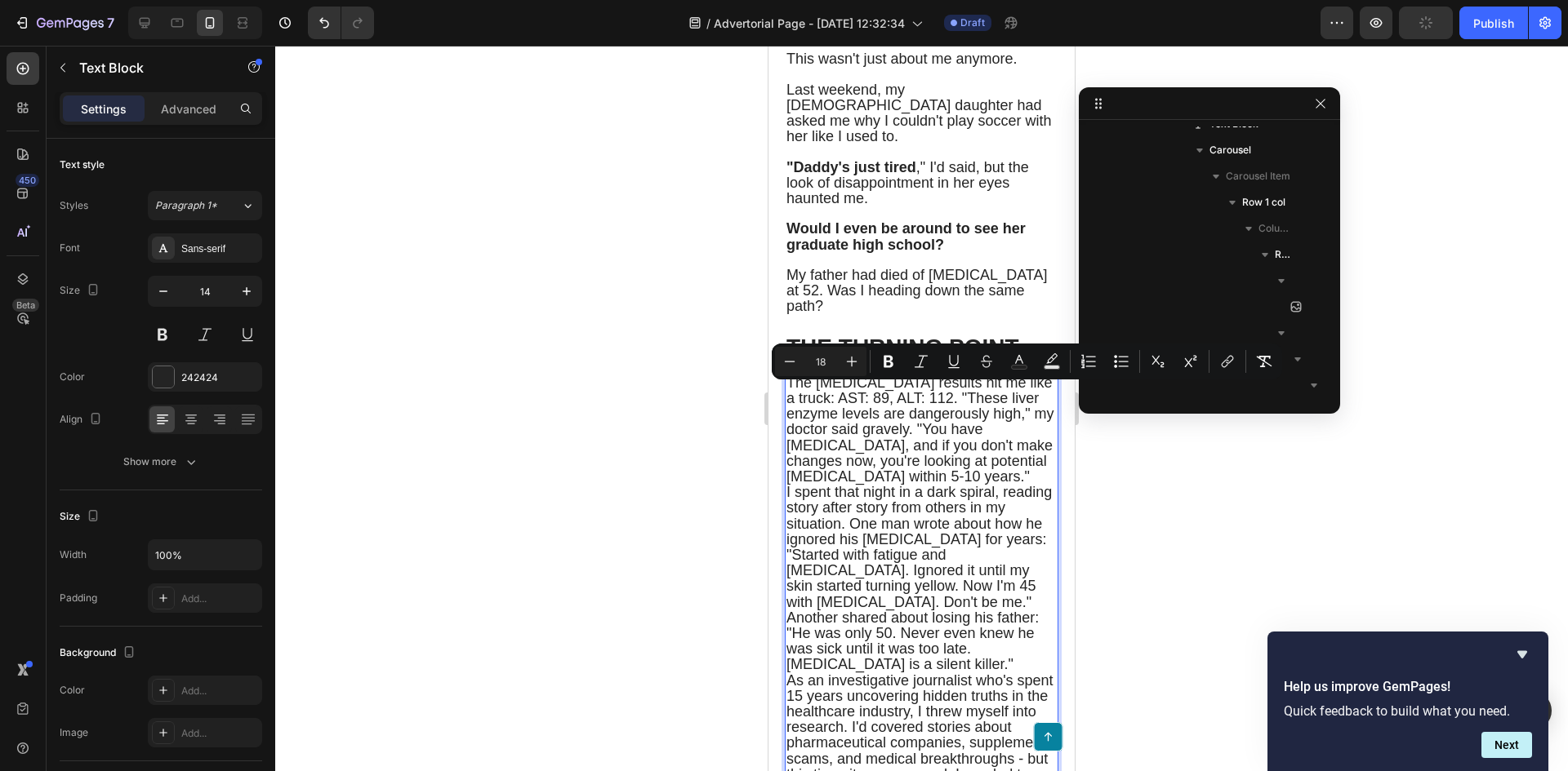
click at [522, 382] on div at bounding box center [921, 409] width 1292 height 726
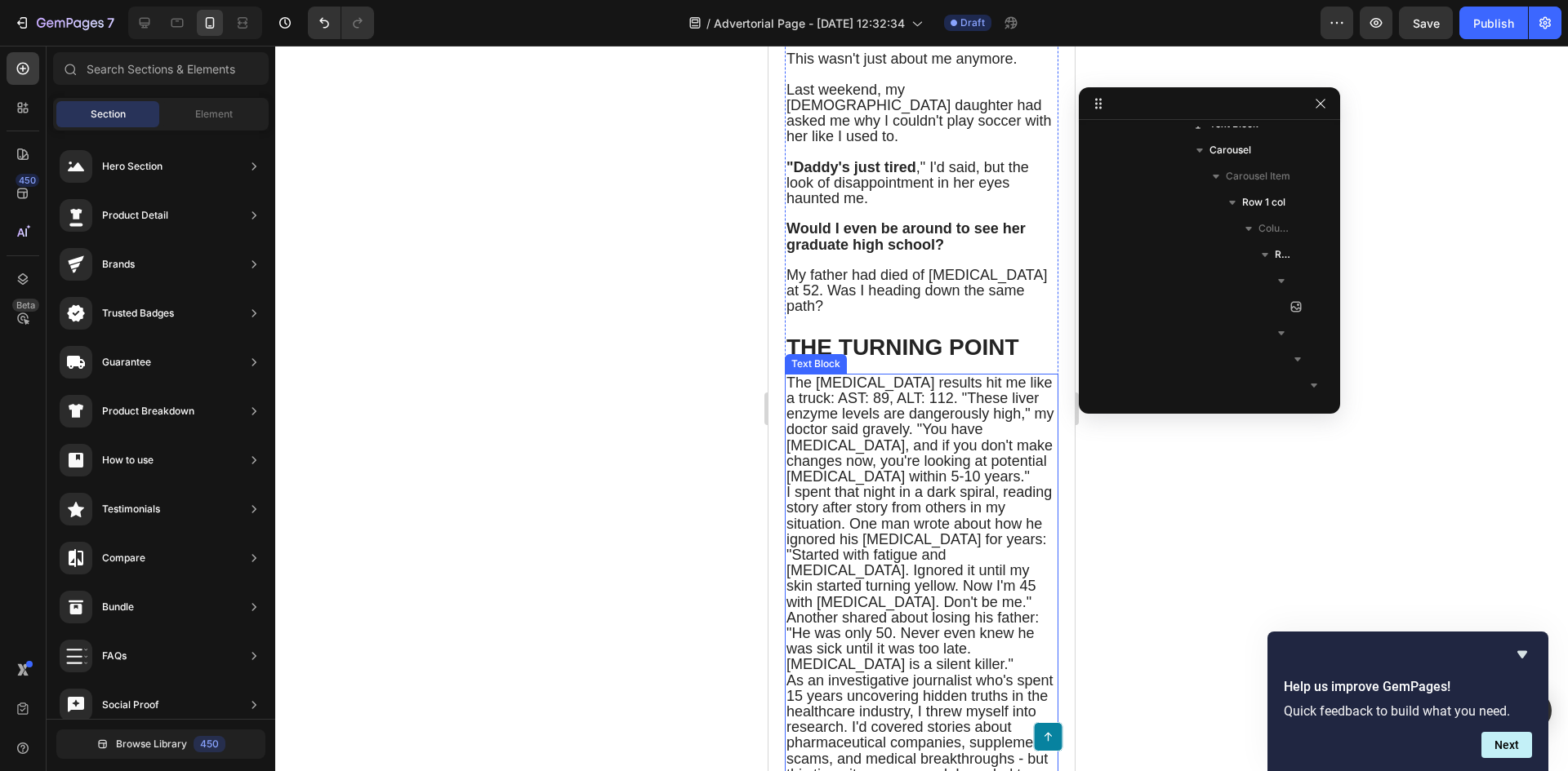
click at [945, 409] on span "The blood test results hit me like a truck: AST: 89, ALT: 112. "These liver enz…" at bounding box center [920, 429] width 267 height 110
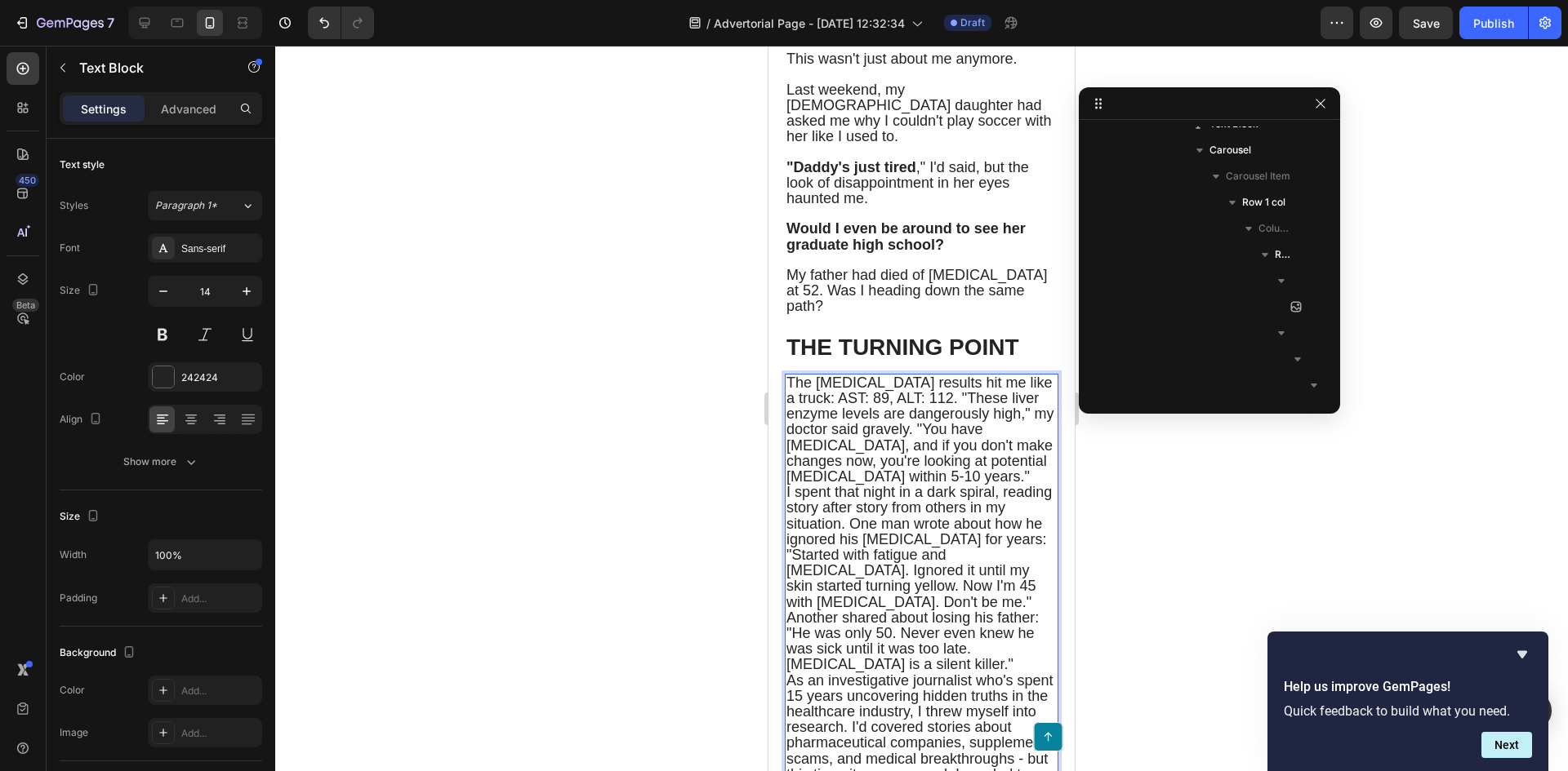
click at [826, 409] on span "The blood test results hit me like a truck: AST: 89, ALT: 112. "These liver enz…" at bounding box center [920, 429] width 267 height 110
drag, startPoint x: 826, startPoint y: 409, endPoint x: 936, endPoint y: 409, distance: 110.0
click at [936, 409] on span "The blood test results hit me like a truck: AST: 89, ALT: 112. "These liver enz…" at bounding box center [920, 429] width 267 height 110
click at [956, 409] on span "The blood test results hit me like a truck: AST: 89, ALT: 112. "These liver enz…" at bounding box center [920, 429] width 267 height 110
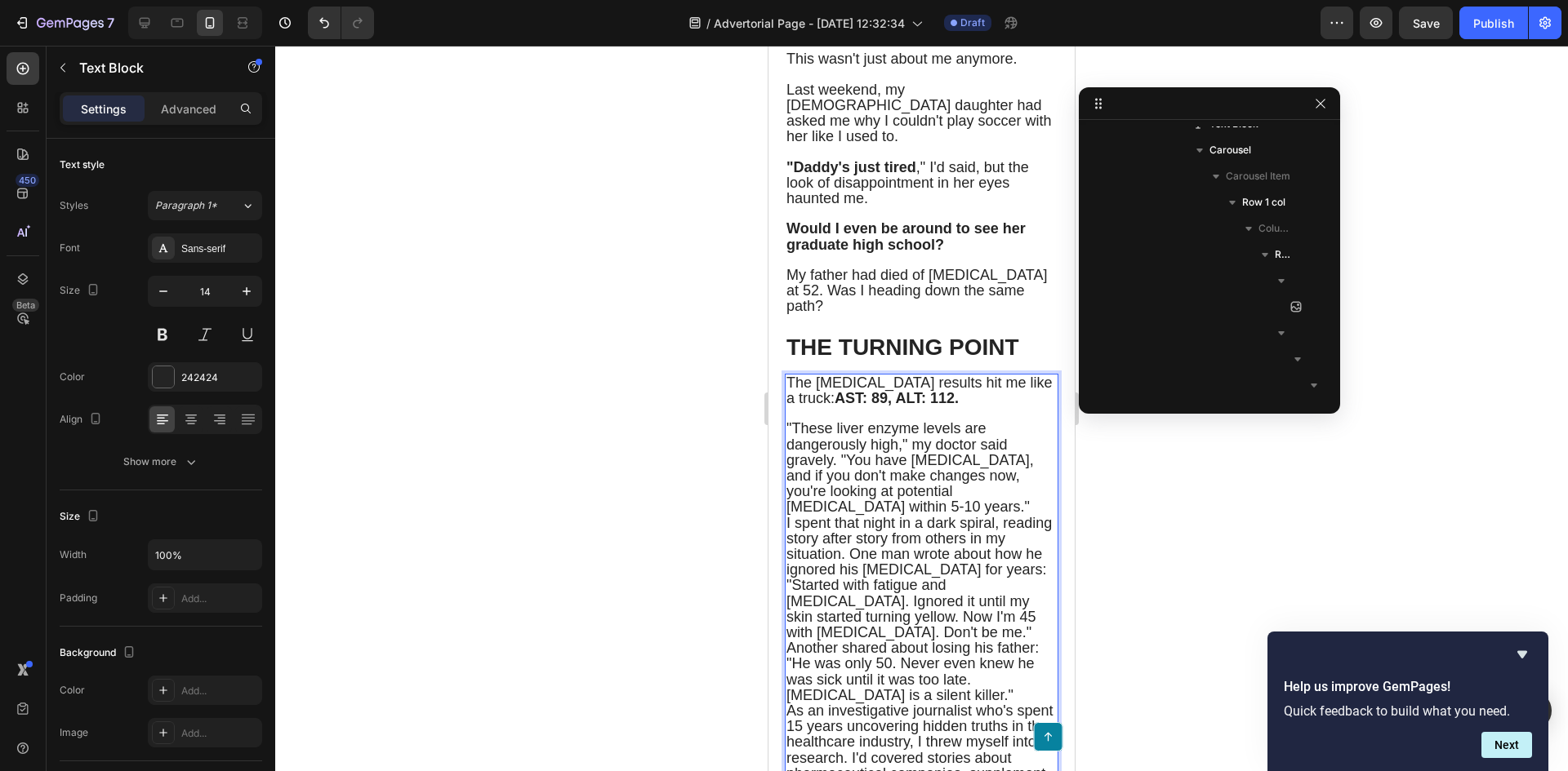
click at [842, 471] on span ""These liver enzyme levels are dangerously high," my doctor said gravely. "You …" at bounding box center [909, 468] width 247 height 95
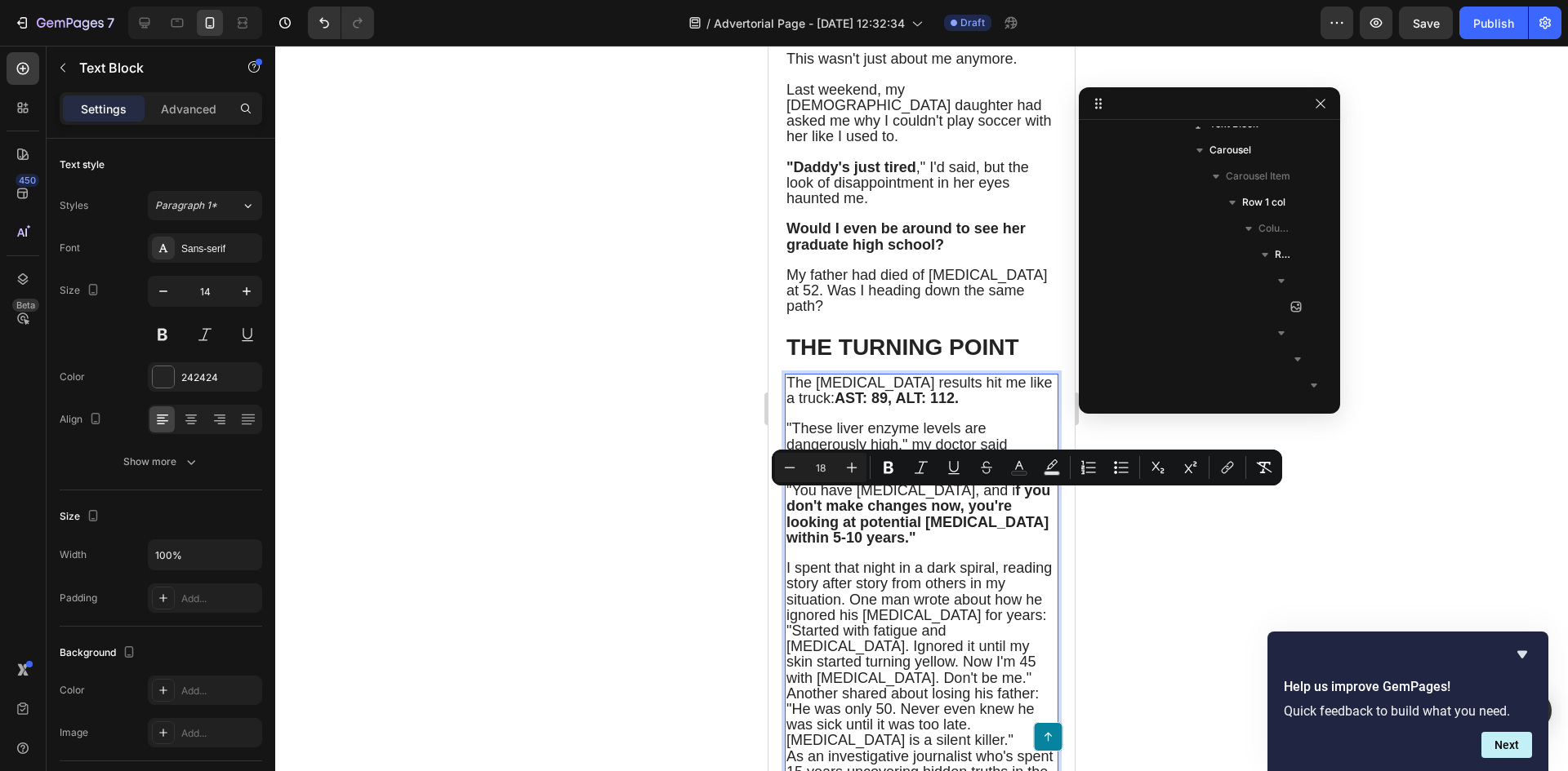
drag, startPoint x: 1009, startPoint y: 501, endPoint x: 849, endPoint y: 547, distance: 166.5
click at [849, 546] on span ""You have fatty liver disease, and i f you don't make changes now, you're looki…" at bounding box center [918, 514] width 264 height 64
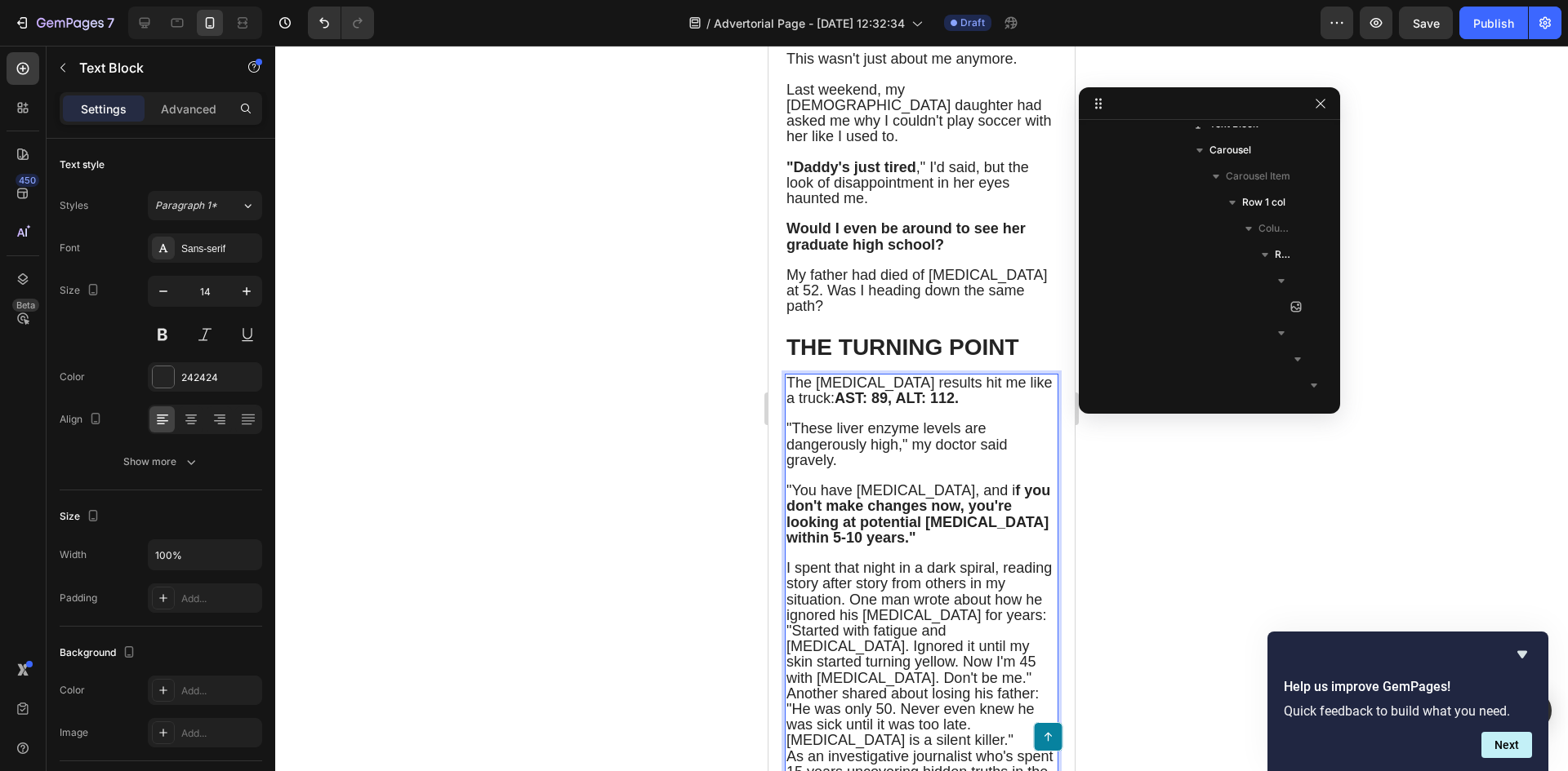
click at [942, 561] on p "Rich Text Editor. Editing area: main" at bounding box center [921, 553] width 270 height 15
drag, startPoint x: 1006, startPoint y: 501, endPoint x: 1014, endPoint y: 505, distance: 8.9
click at [1014, 505] on span ""You have fatty liver disease, and i f you don't make changes now, you're looki…" at bounding box center [918, 514] width 264 height 64
click at [964, 559] on p "Rich Text Editor. Editing area: main" at bounding box center [921, 553] width 270 height 15
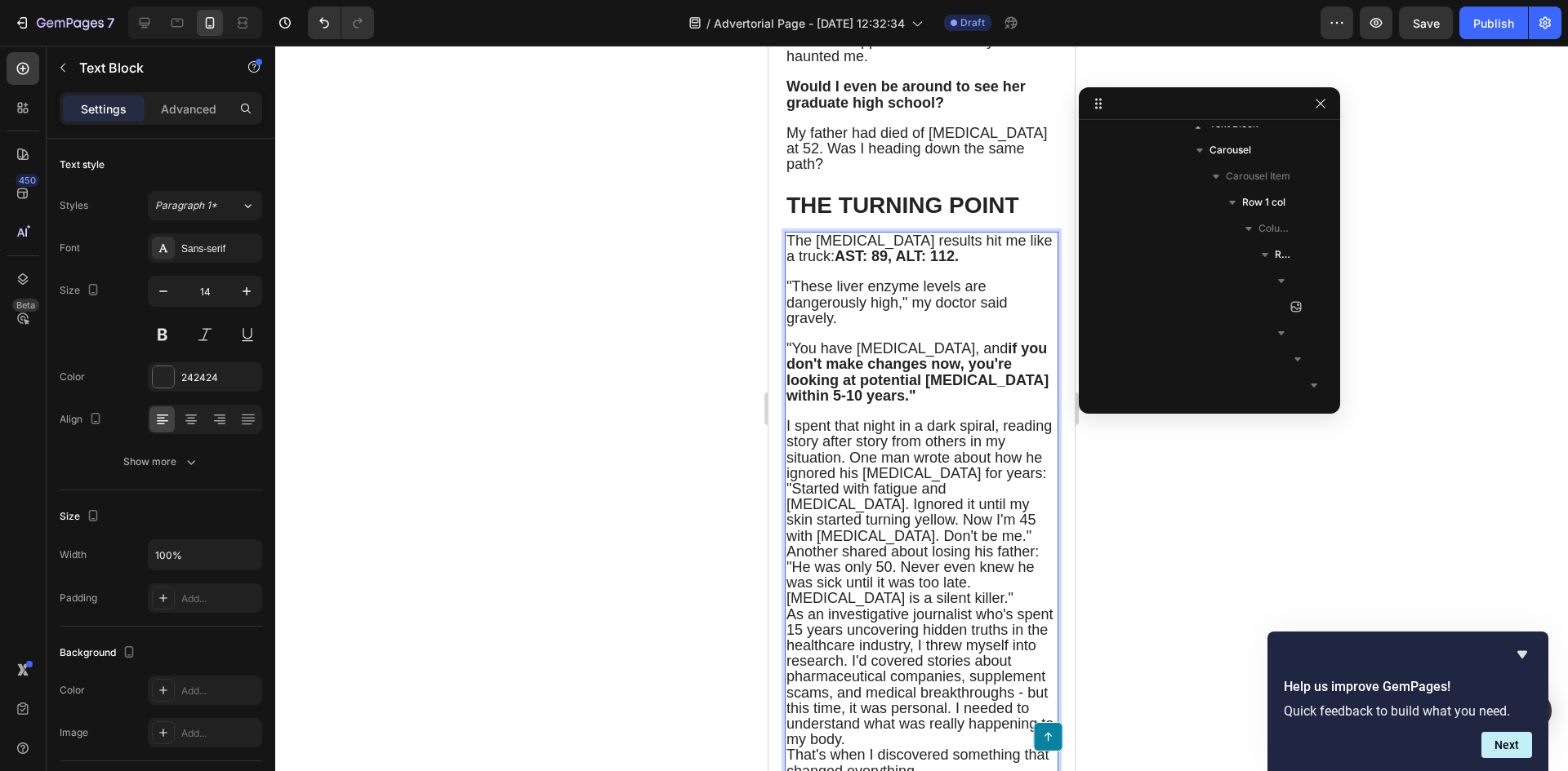
scroll to position [1062, 0]
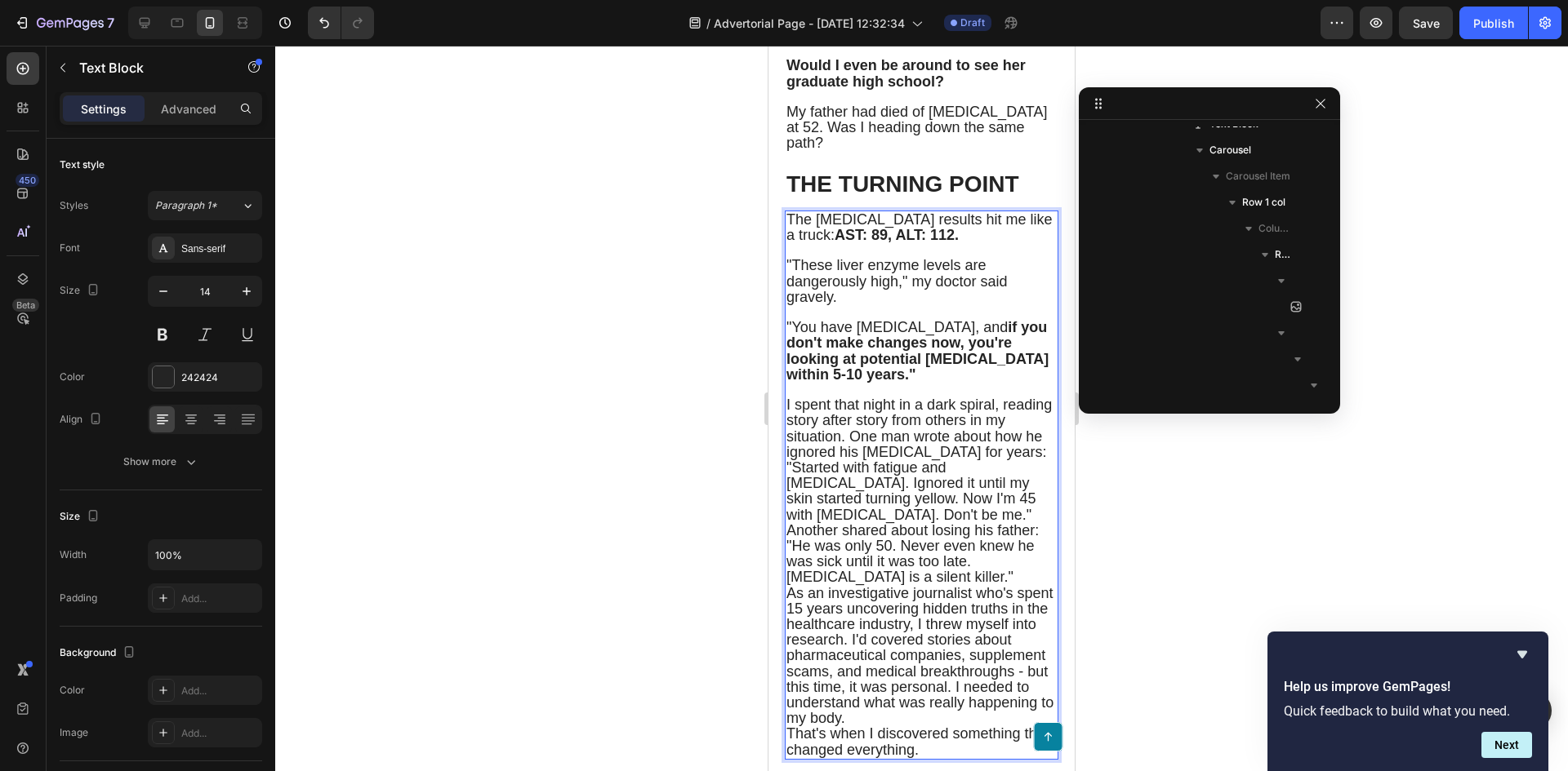
click at [872, 444] on span "I spent that night in a dark spiral, reading story after story from others in m…" at bounding box center [919, 491] width 266 height 188
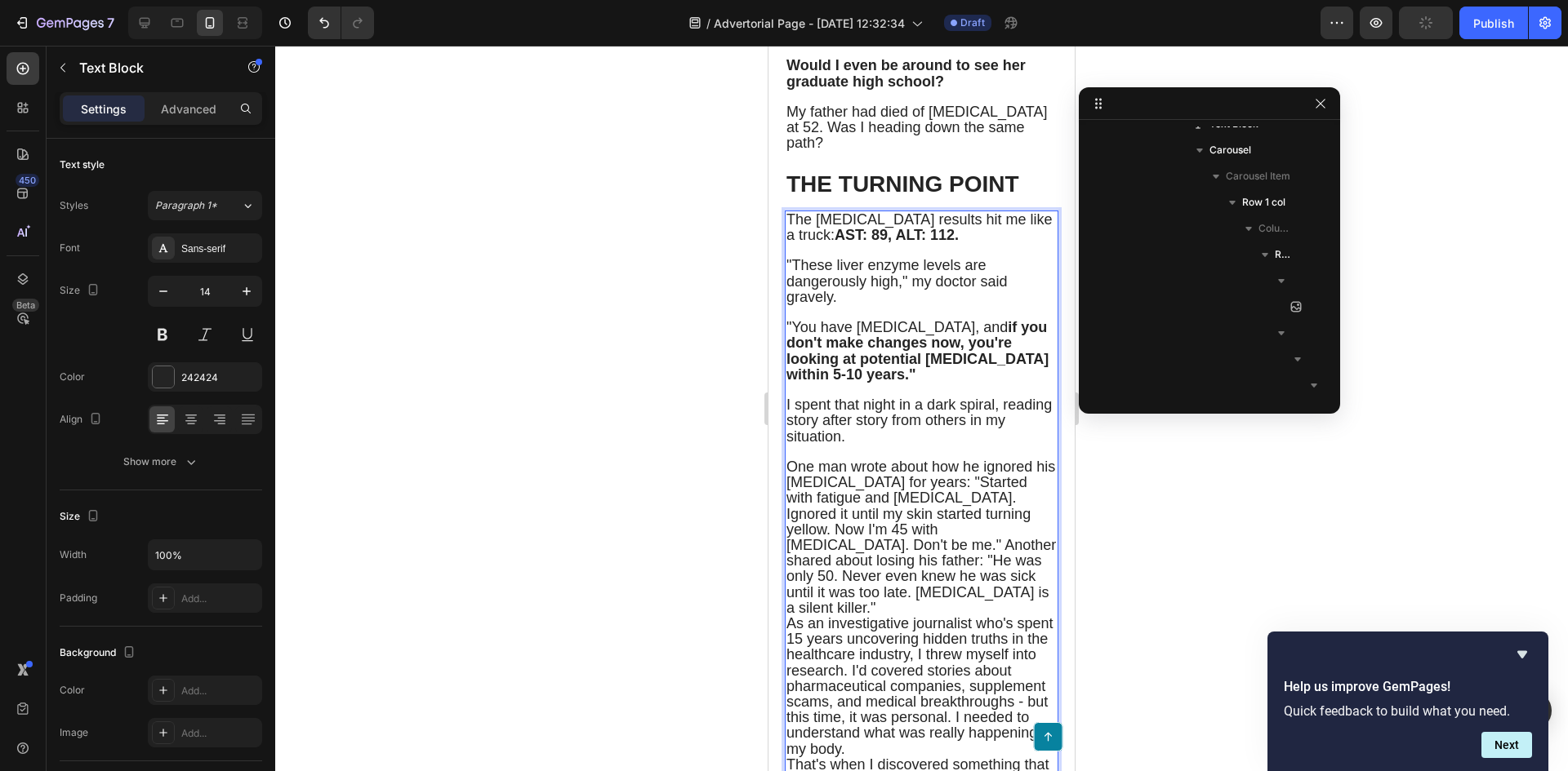
click at [939, 493] on span "One man wrote about how he ignored his fatty liver for years: "Started with fat…" at bounding box center [921, 537] width 269 height 158
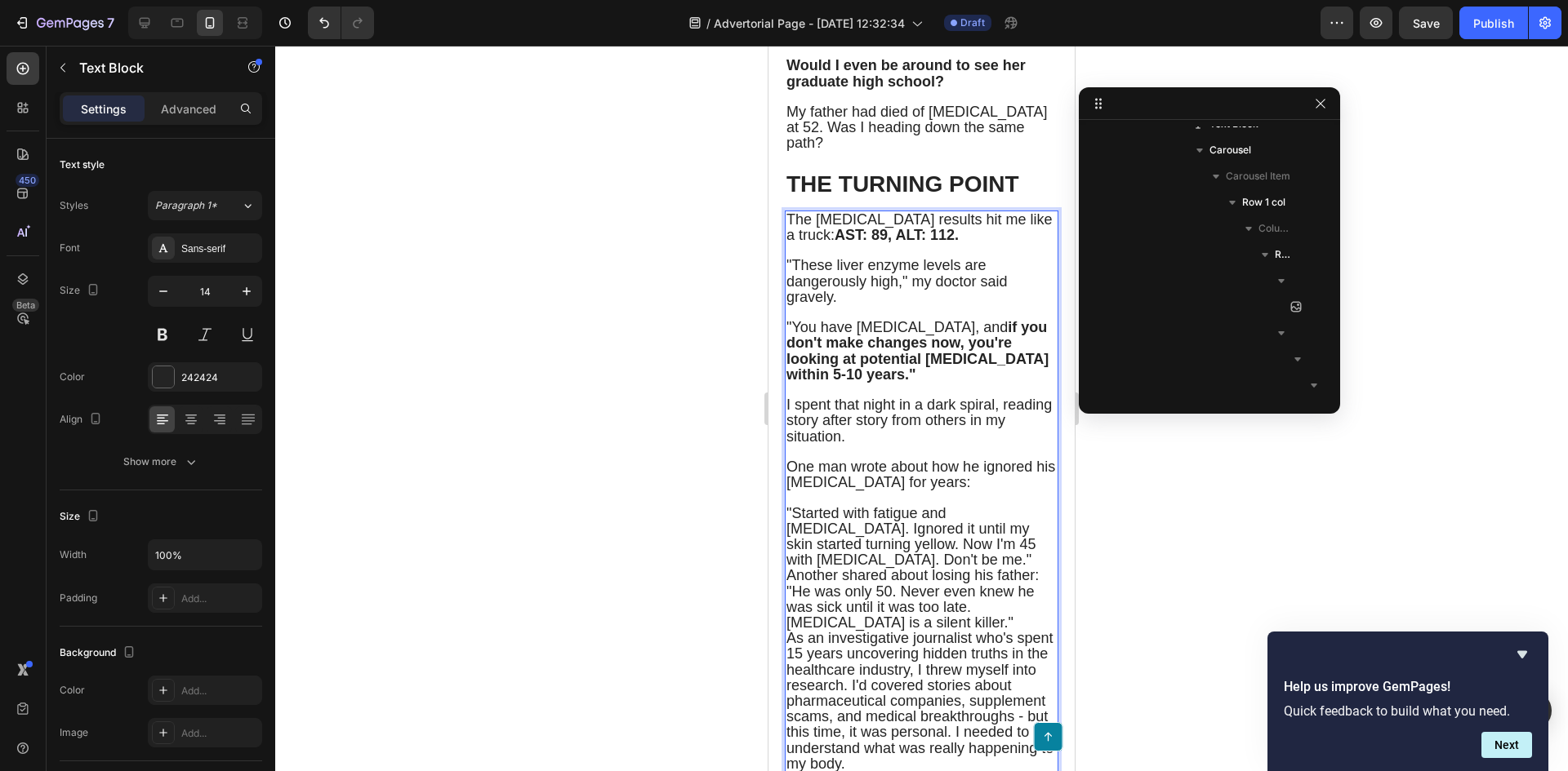
click at [842, 574] on span ""Started with fatigue and brain fog. Ignored it until my skin started turning y…" at bounding box center [912, 568] width 253 height 125
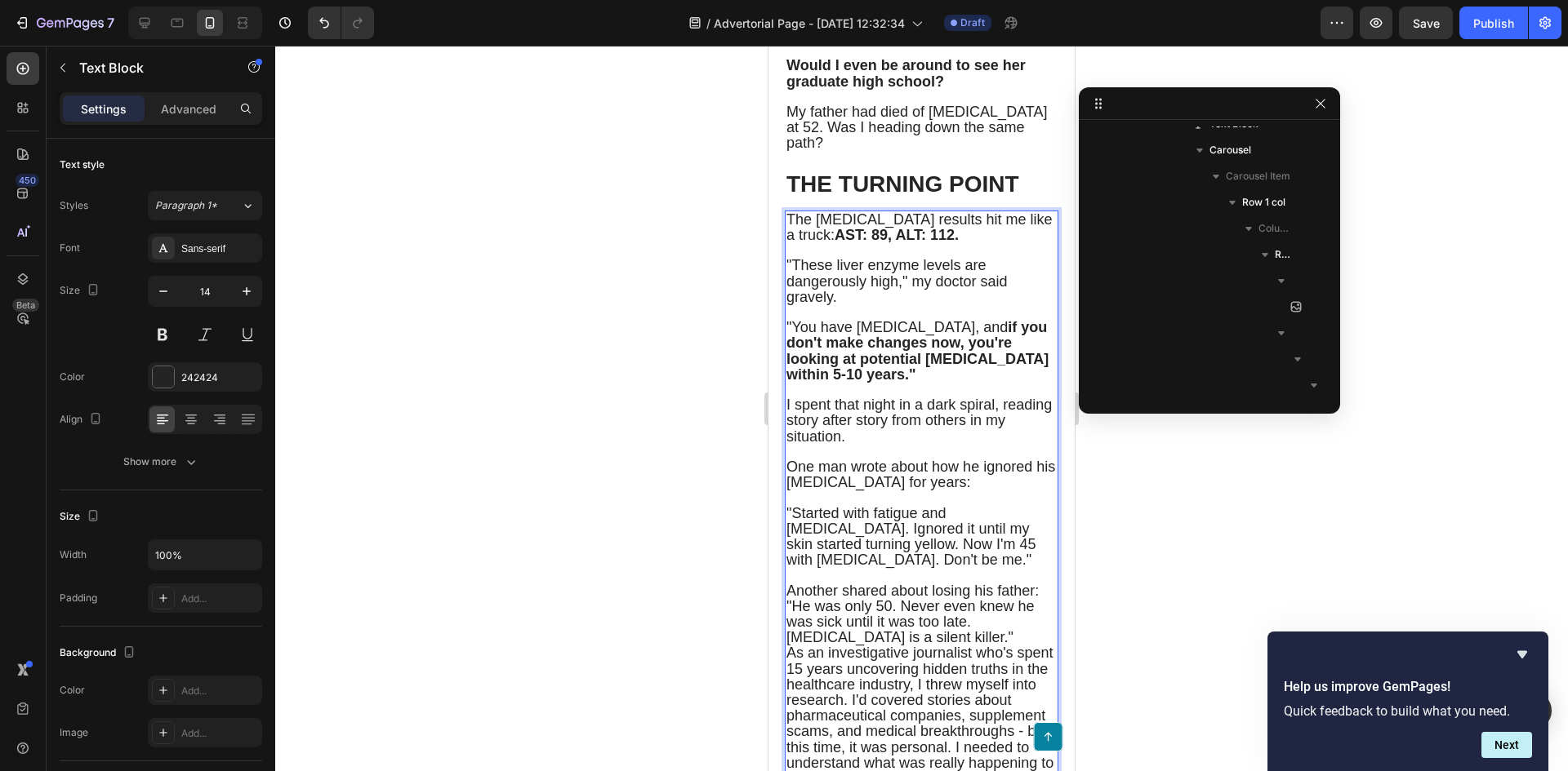
click at [790, 615] on span "Another shared about losing his father: "He was only 50. Never even knew he was…" at bounding box center [912, 614] width 253 height 64
click at [786, 617] on span "Another shared about losing his father: "He was only 50. Never even knew he was…" at bounding box center [912, 614] width 253 height 64
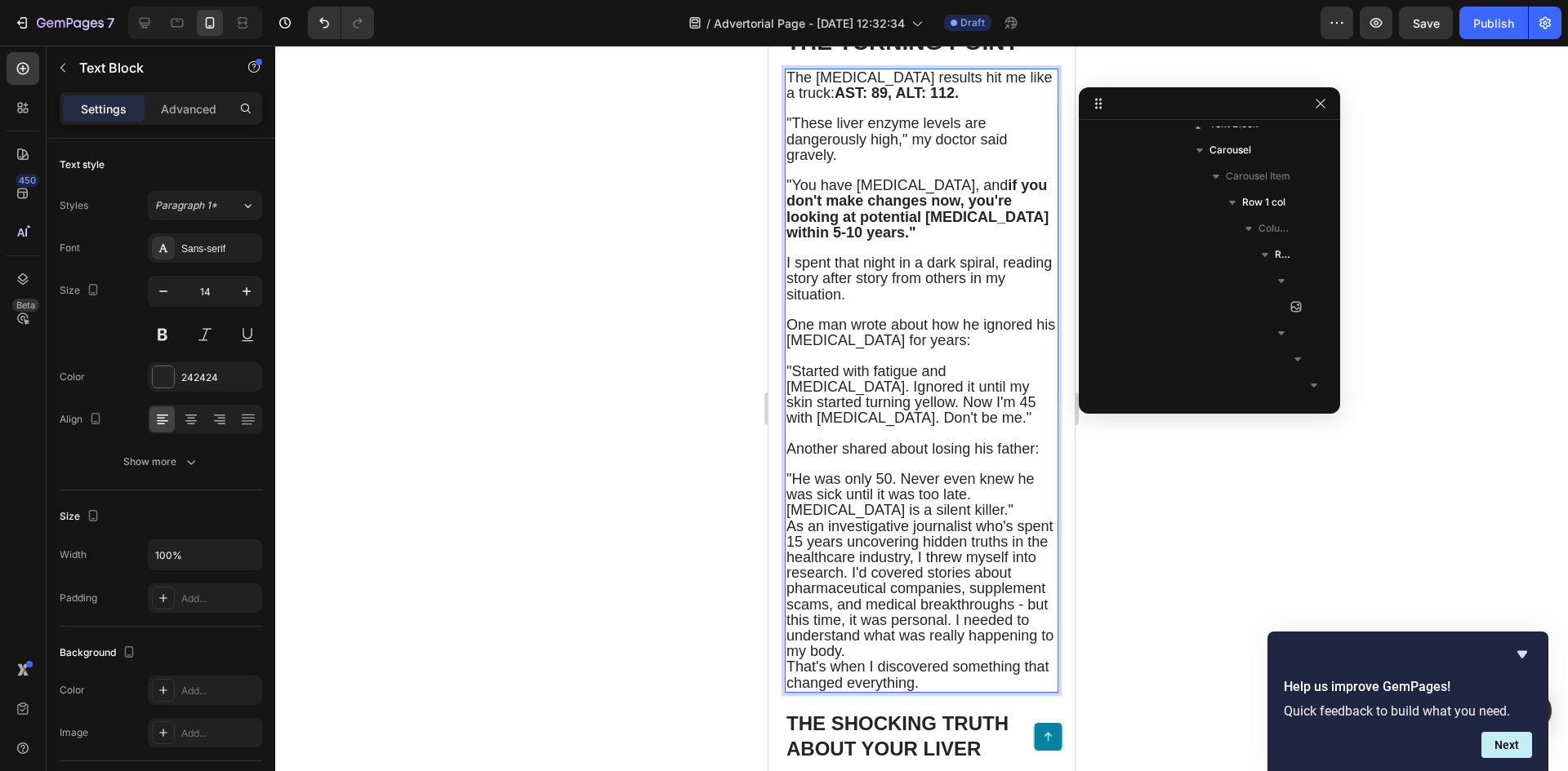
scroll to position [1225, 0]
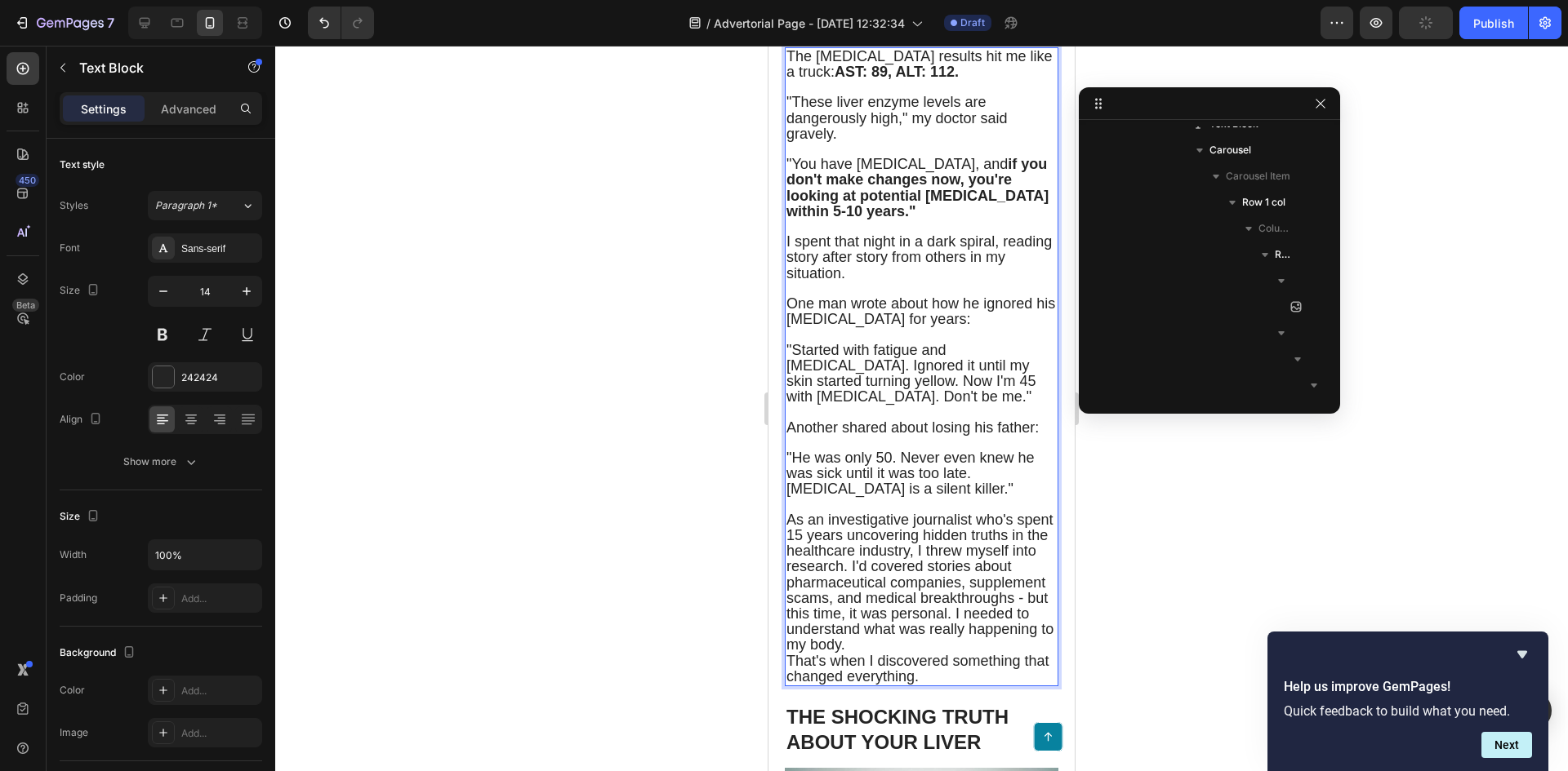
click at [926, 578] on span "As an investigative journalist who's spent 15 years uncovering hidden truths in…" at bounding box center [919, 583] width 267 height 142
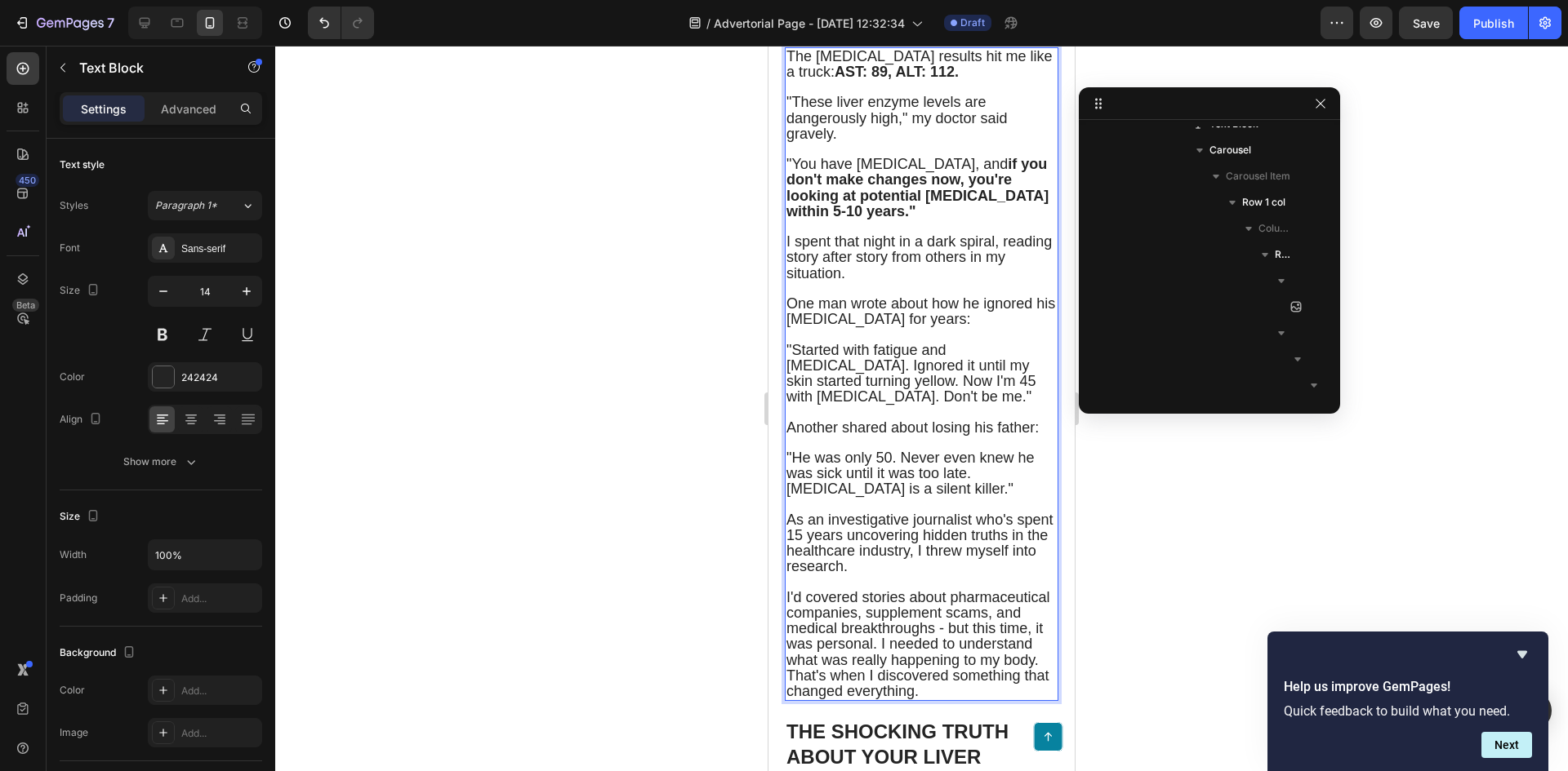
click at [851, 669] on span "I'd covered stories about pharmaceutical companies, supplement scams, and medic…" at bounding box center [918, 629] width 264 height 79
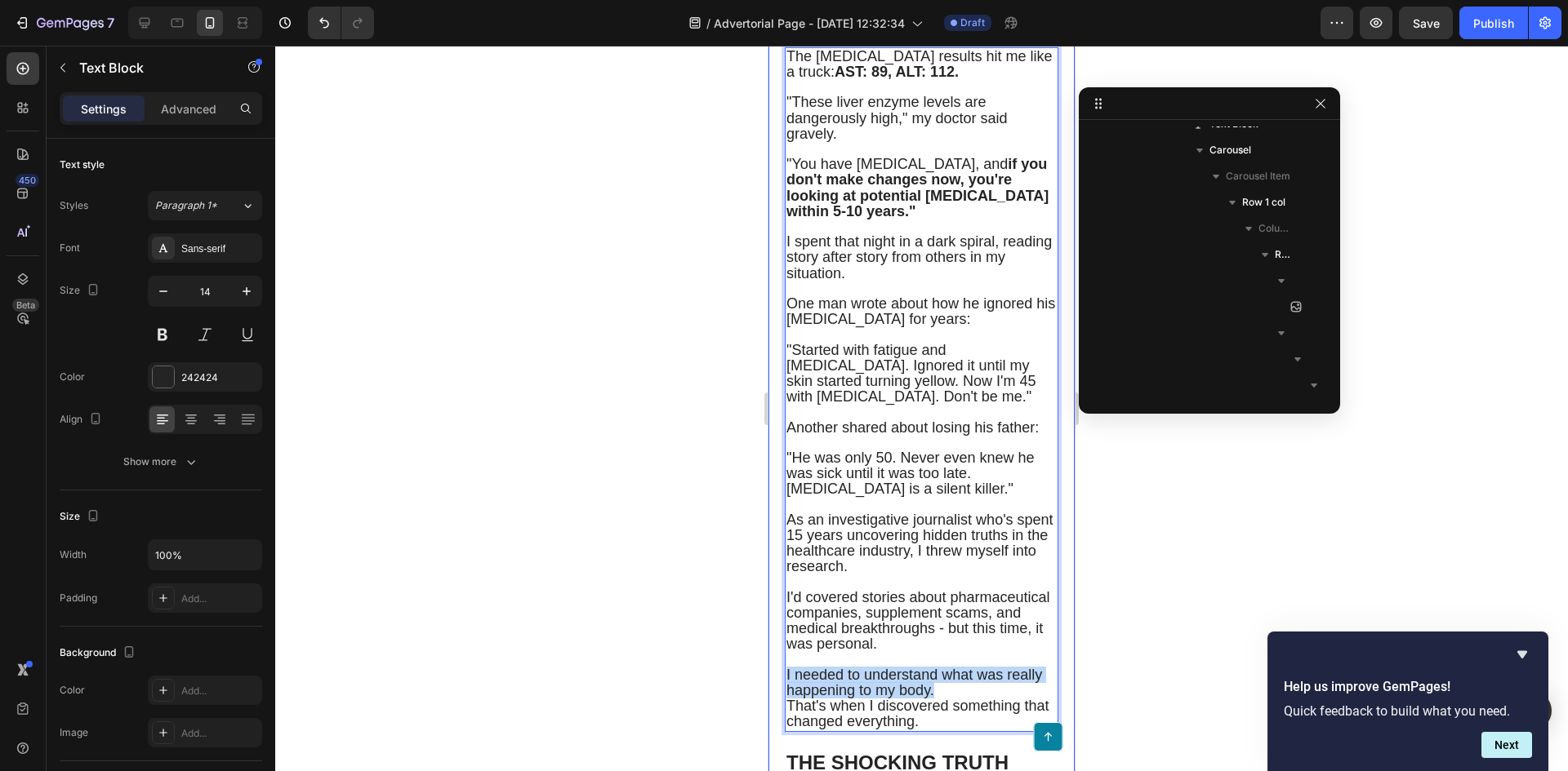
drag, startPoint x: 941, startPoint y: 716, endPoint x: 776, endPoint y: 700, distance: 165.8
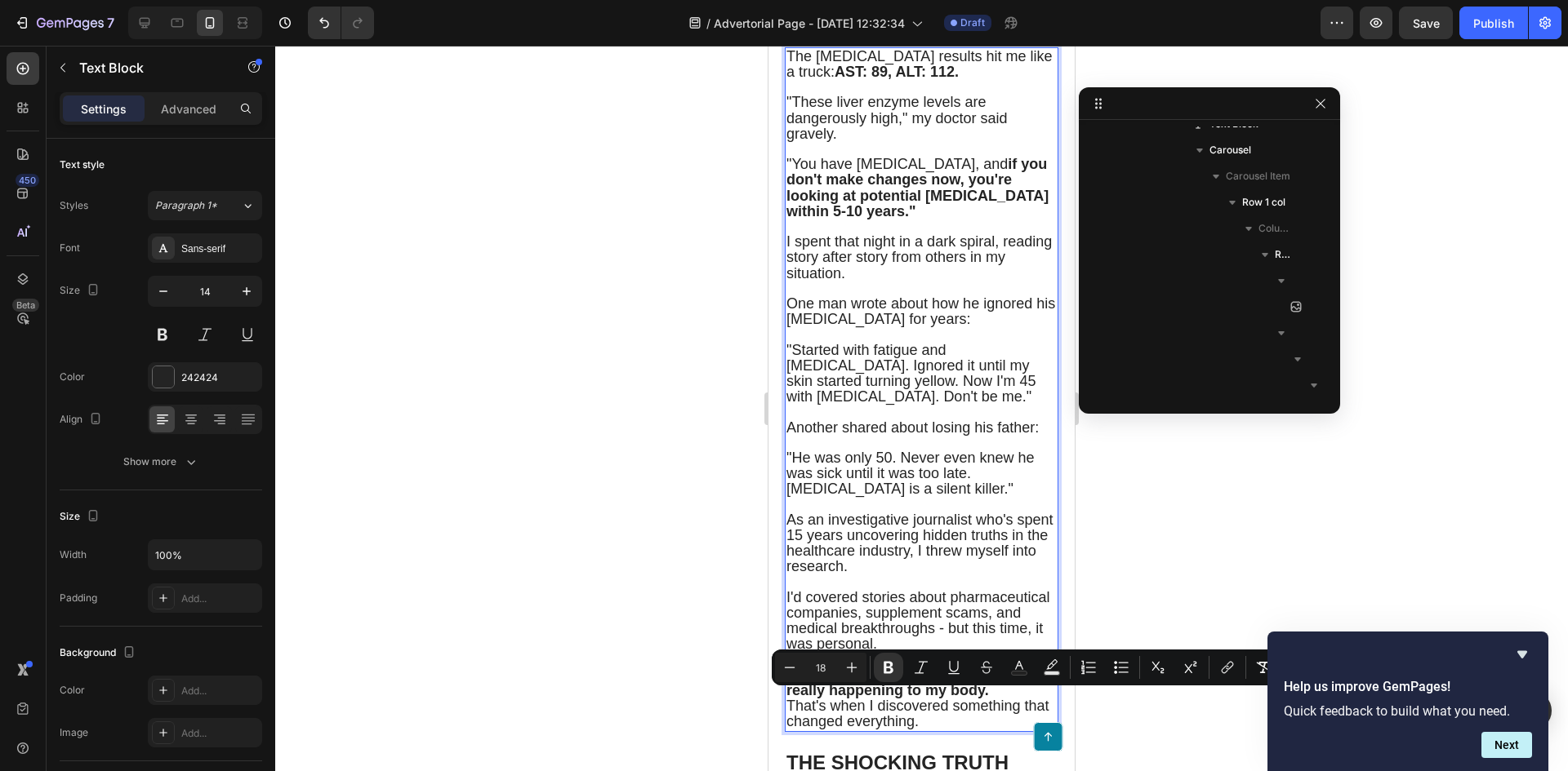
click at [916, 699] on strong "I needed to understand what was really happening to my body." at bounding box center [901, 682] width 231 height 32
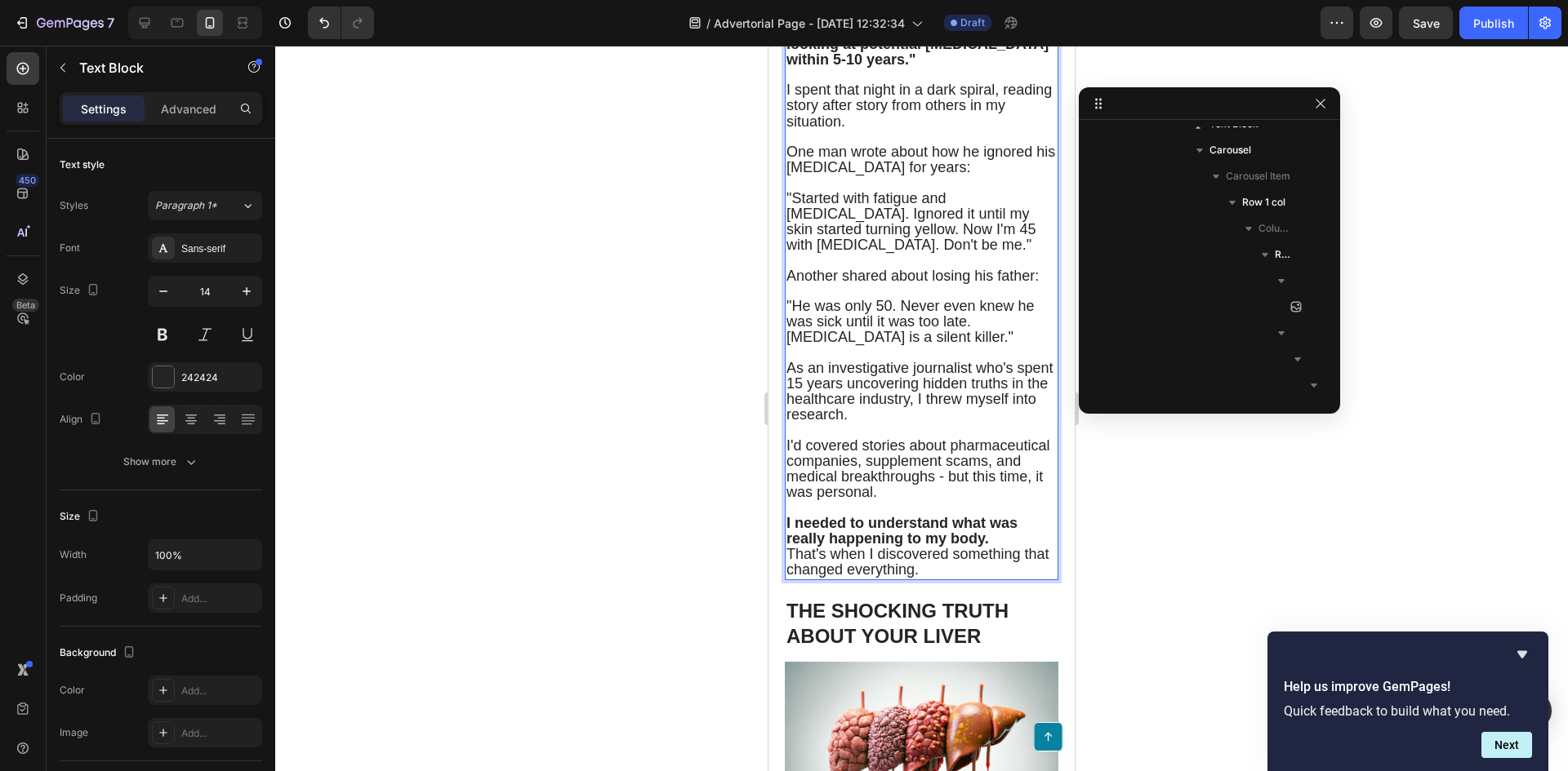
scroll to position [1388, 0]
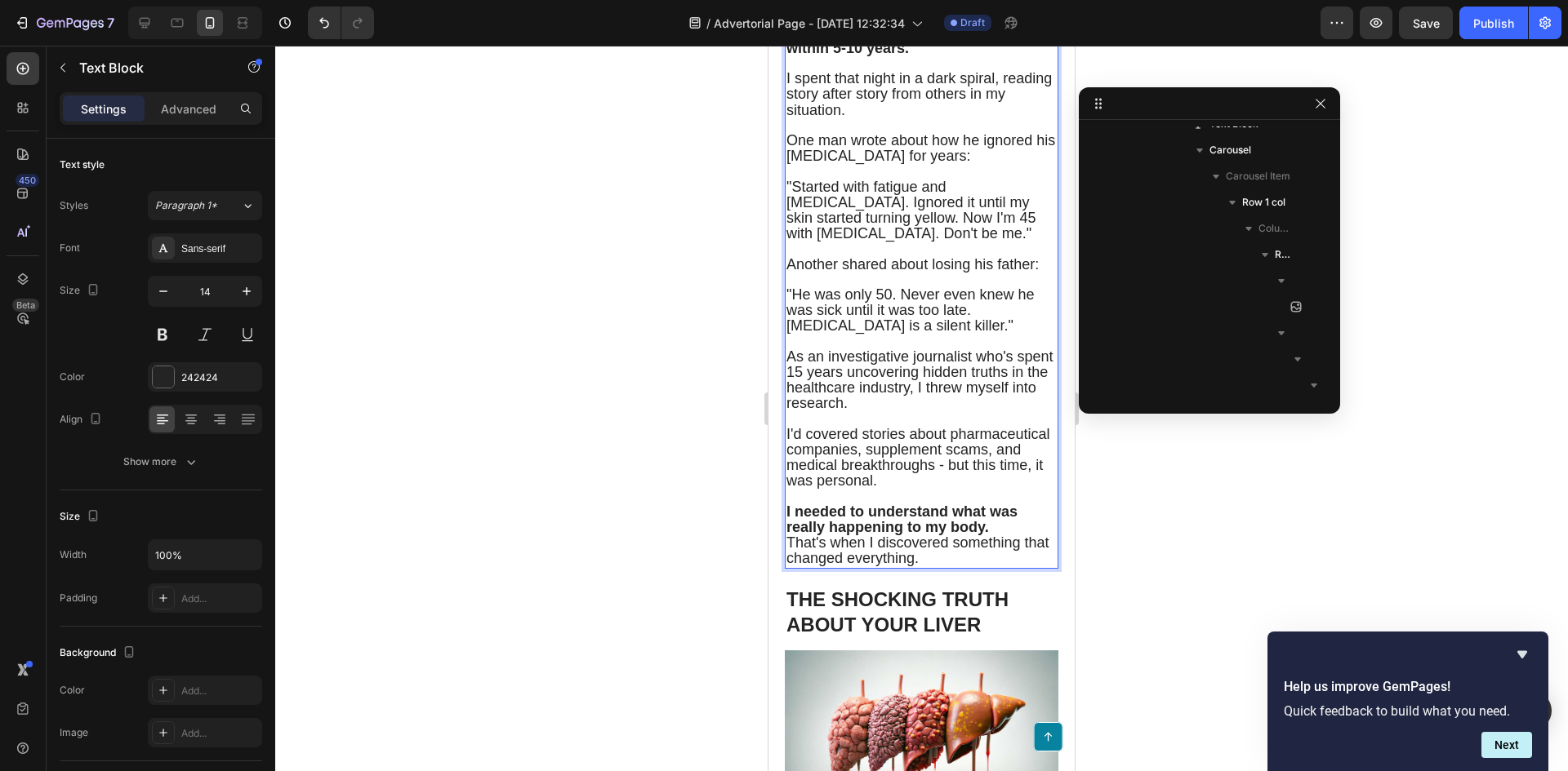
click at [791, 566] on span "That's when I discovered something that changed everything." at bounding box center [917, 551] width 263 height 32
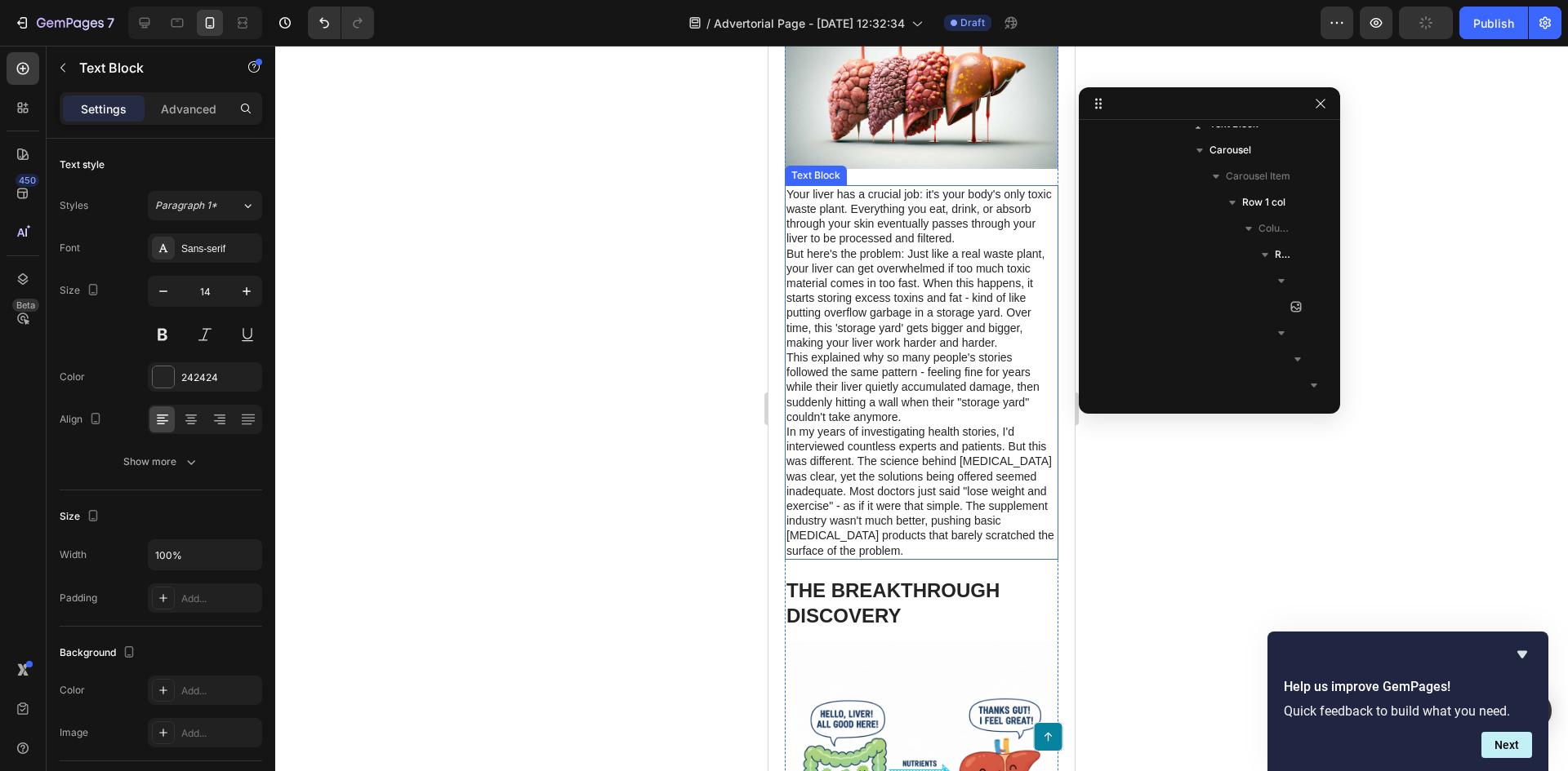
click at [890, 246] on p "Your liver has a crucial job: it's your body's only toxic waste plant. Everythi…" at bounding box center [921, 217] width 270 height 60
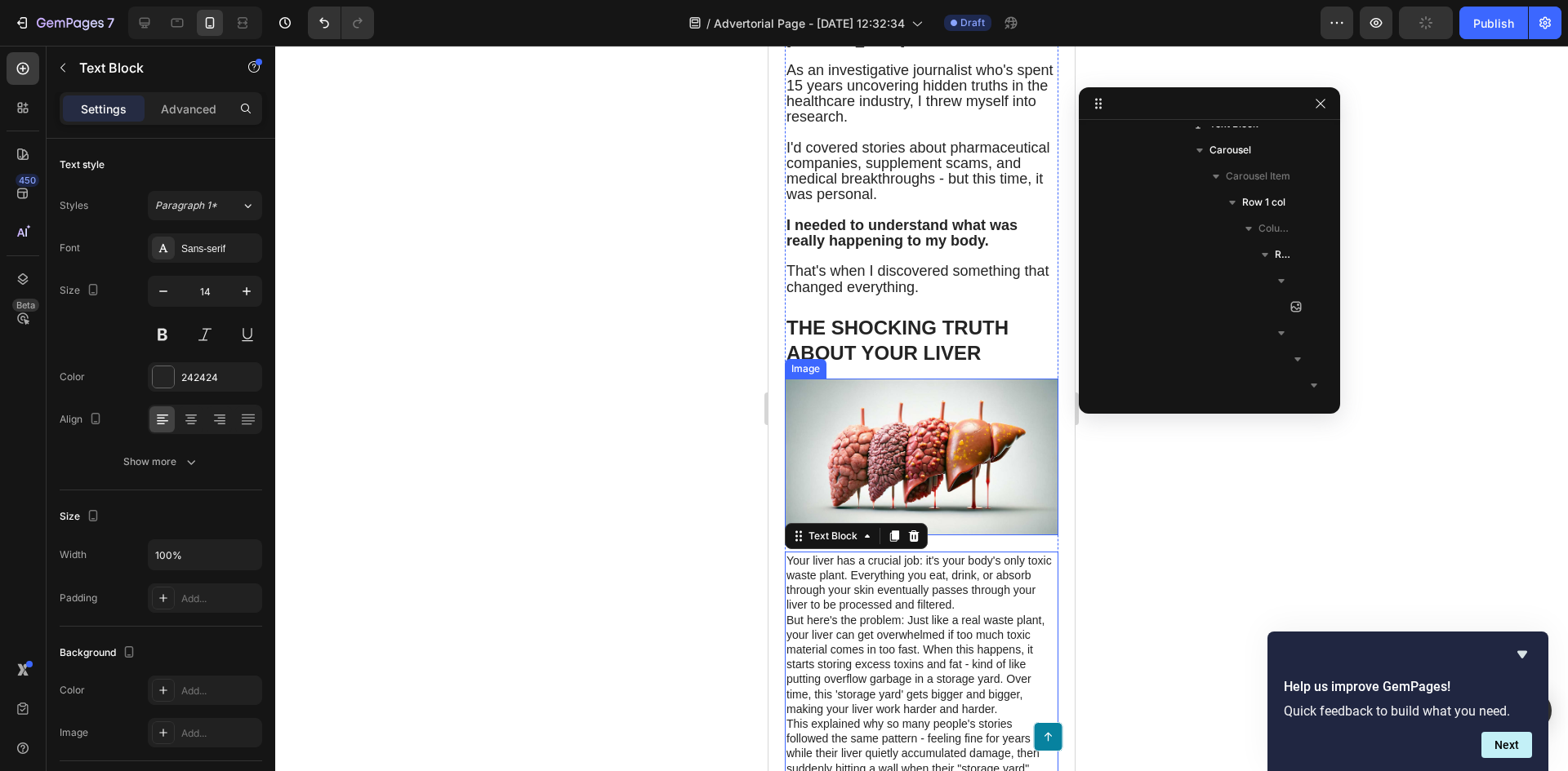
scroll to position [1632, 0]
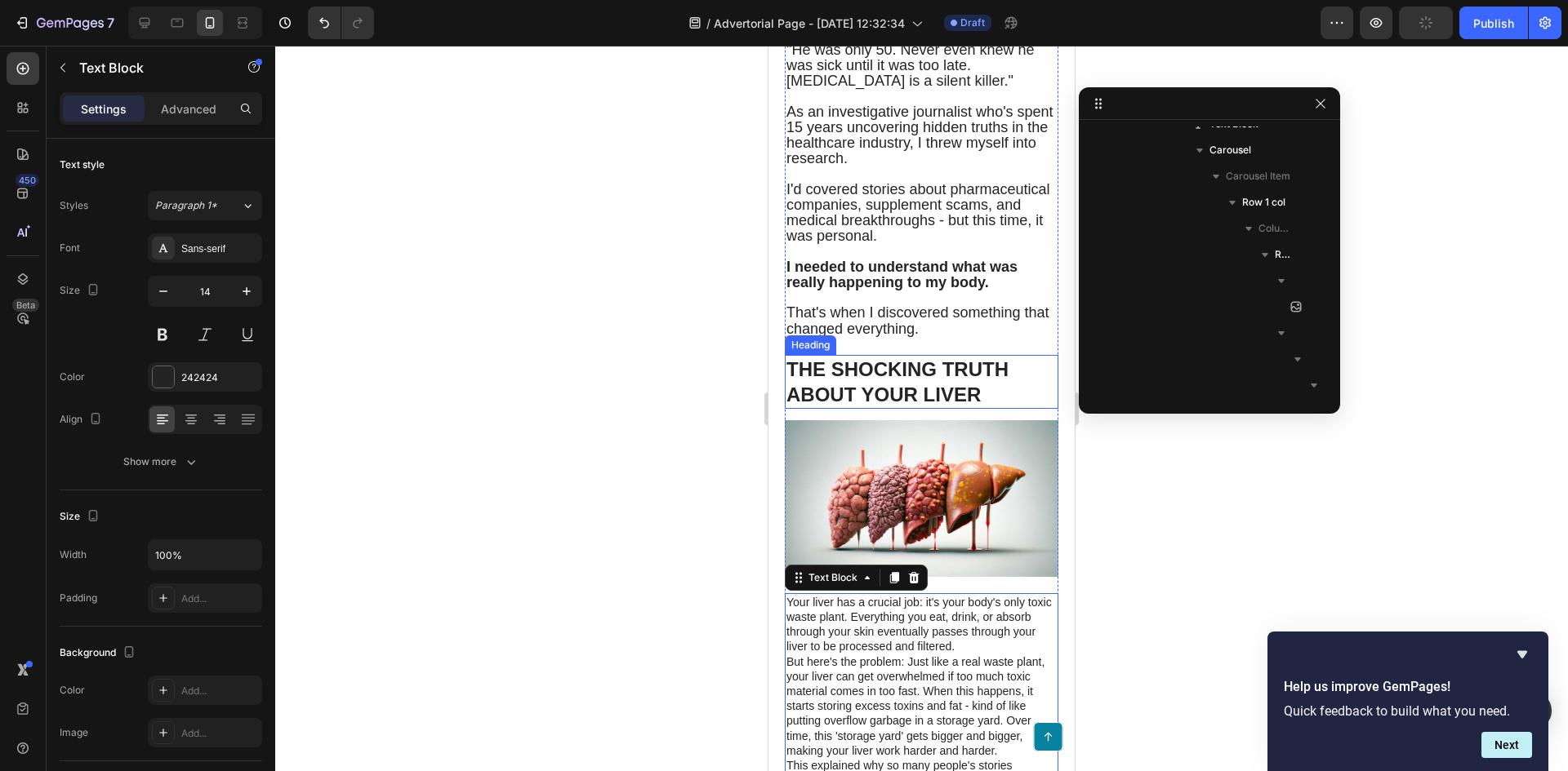
click at [900, 401] on h1 "THE SHOCKING TRUTH ABOUT YOUR LIVER" at bounding box center [921, 382] width 274 height 53
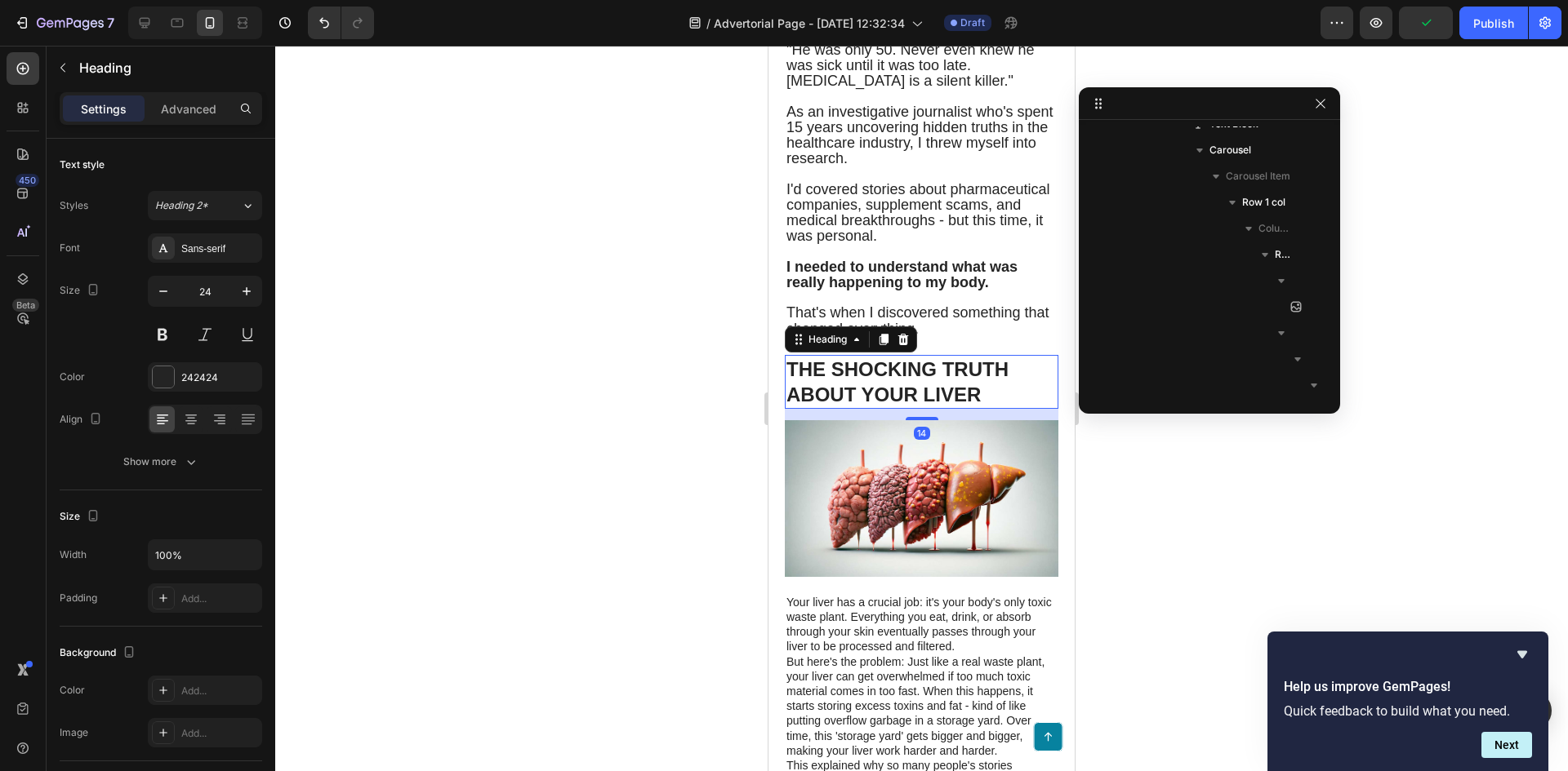
click at [956, 409] on h1 "THE SHOCKING TRUTH ABOUT YOUR LIVER" at bounding box center [921, 382] width 274 height 53
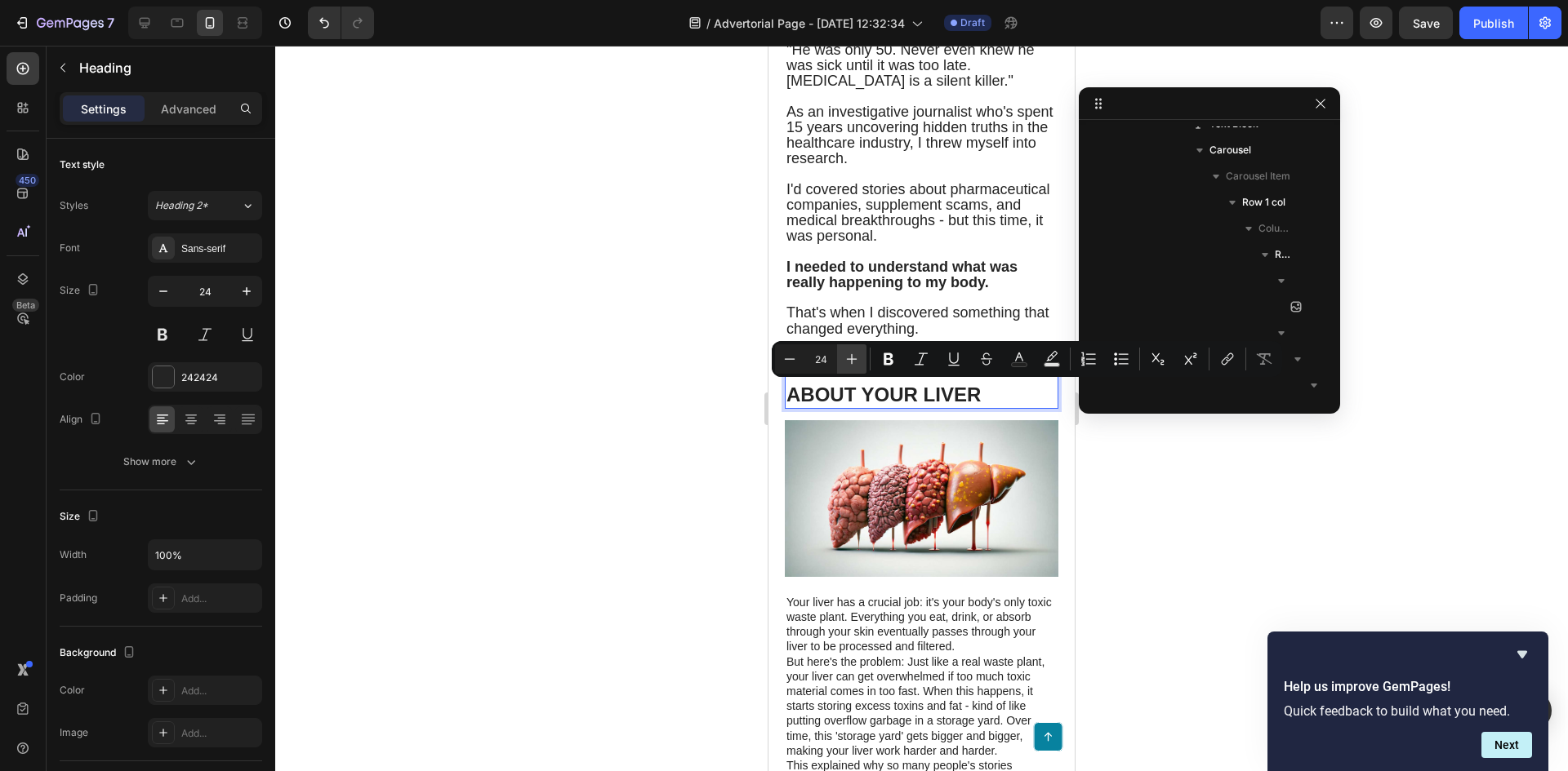
click at [849, 362] on icon "Editor contextual toolbar" at bounding box center [851, 360] width 17 height 17
type input "28"
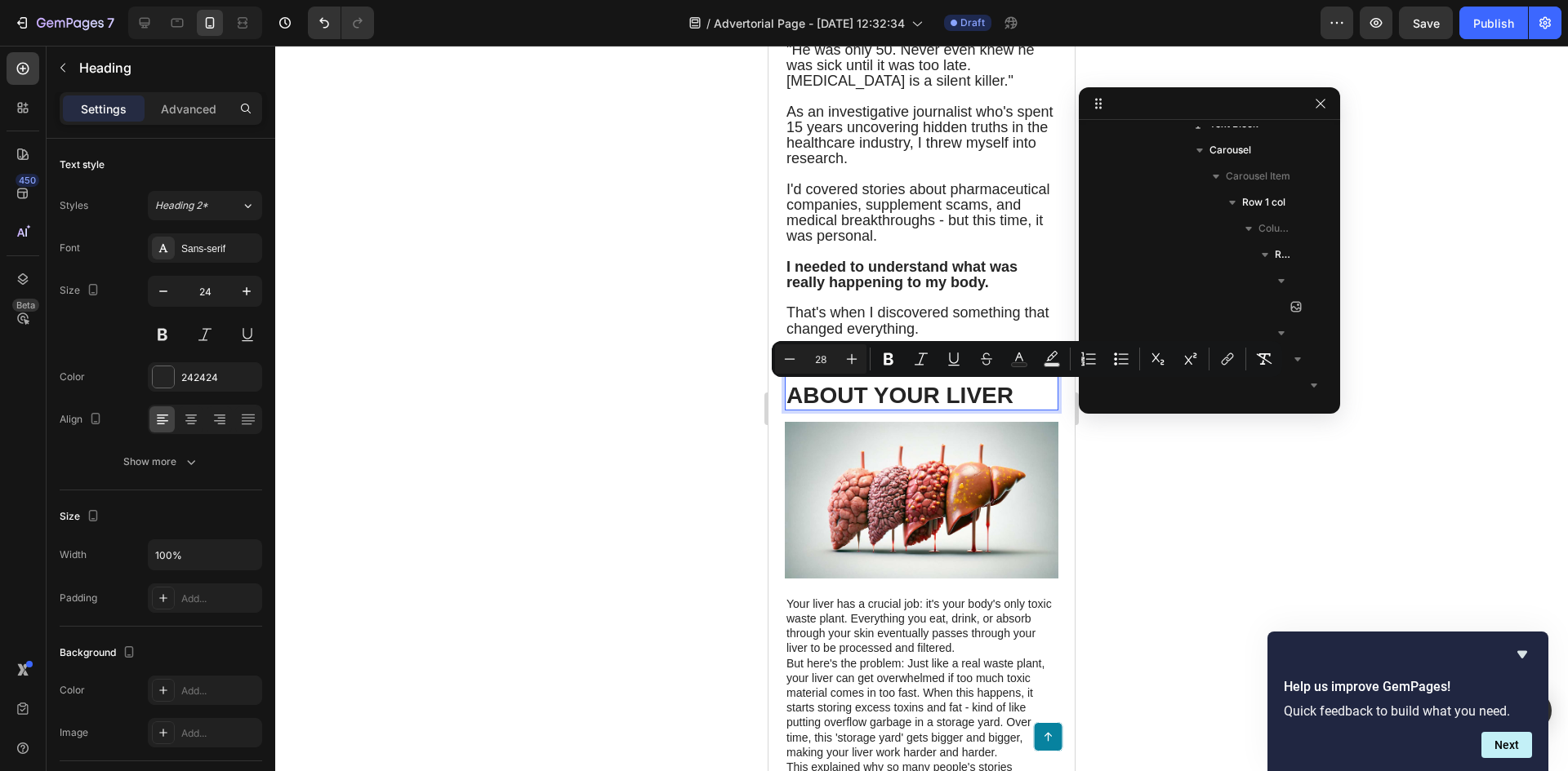
click at [689, 341] on div at bounding box center [921, 409] width 1292 height 726
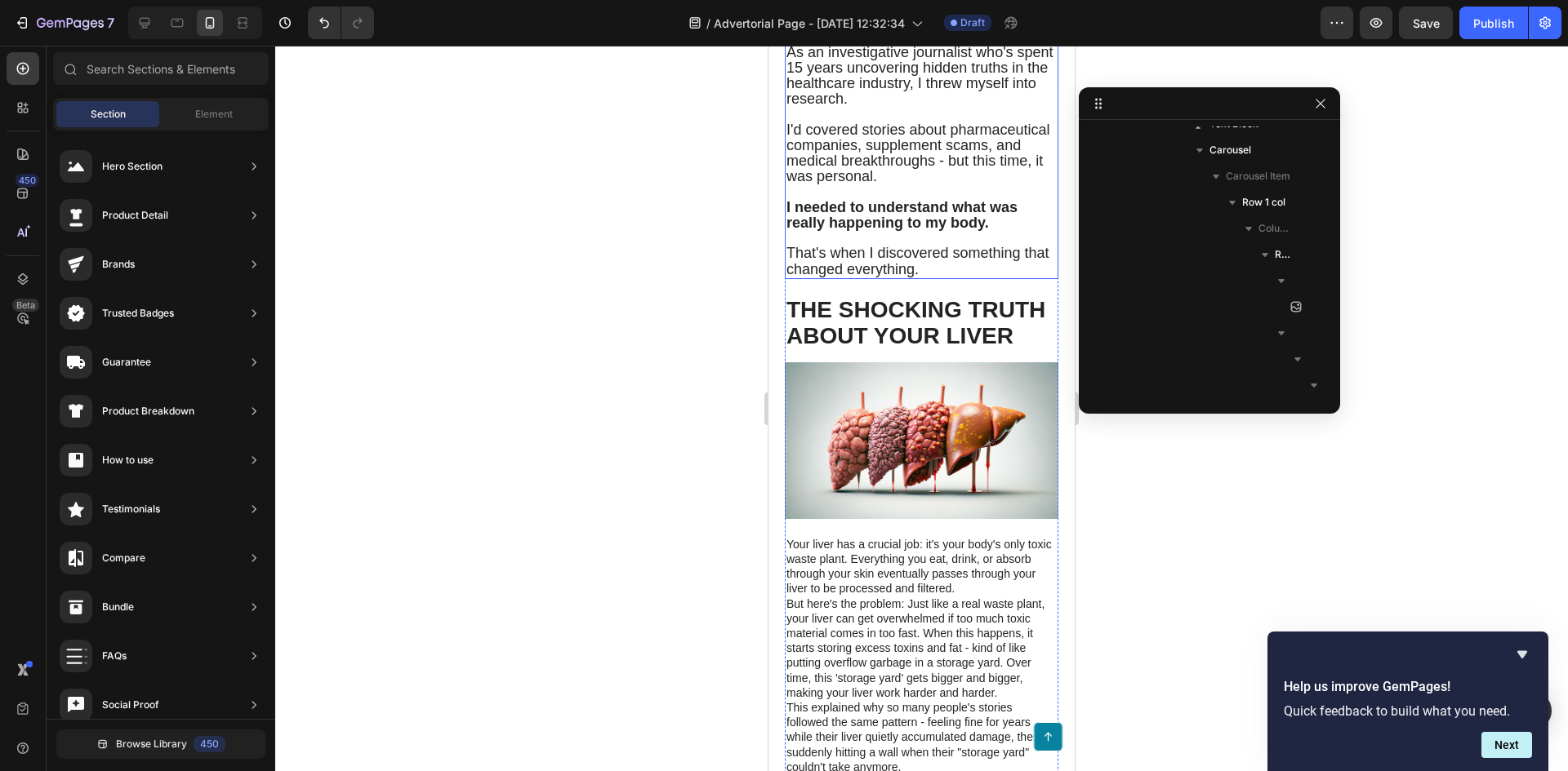
scroll to position [1714, 0]
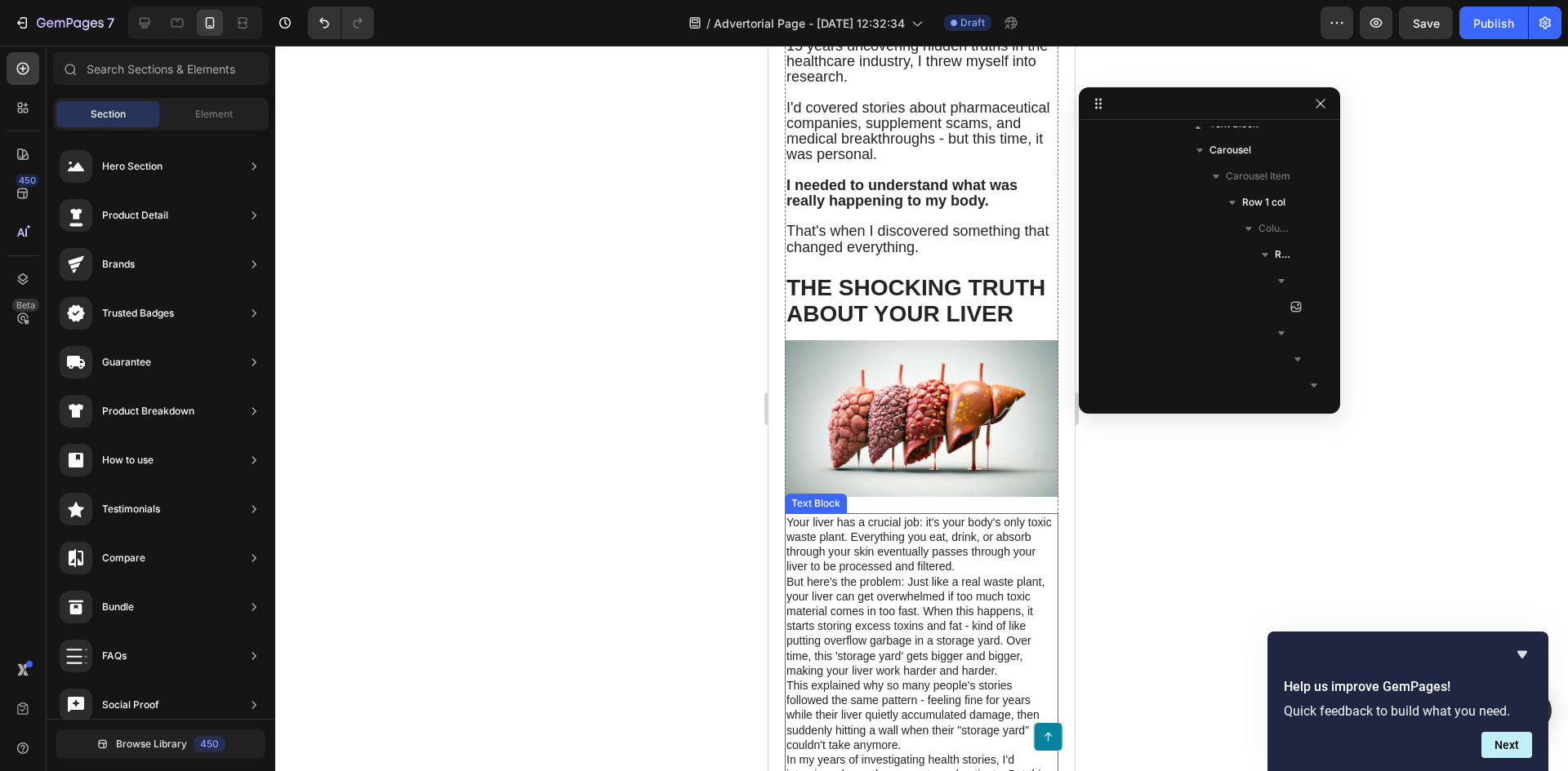
click at [913, 575] on p "Your liver has a crucial job: it's your body's only toxic waste plant. Everythi…" at bounding box center [921, 545] width 270 height 60
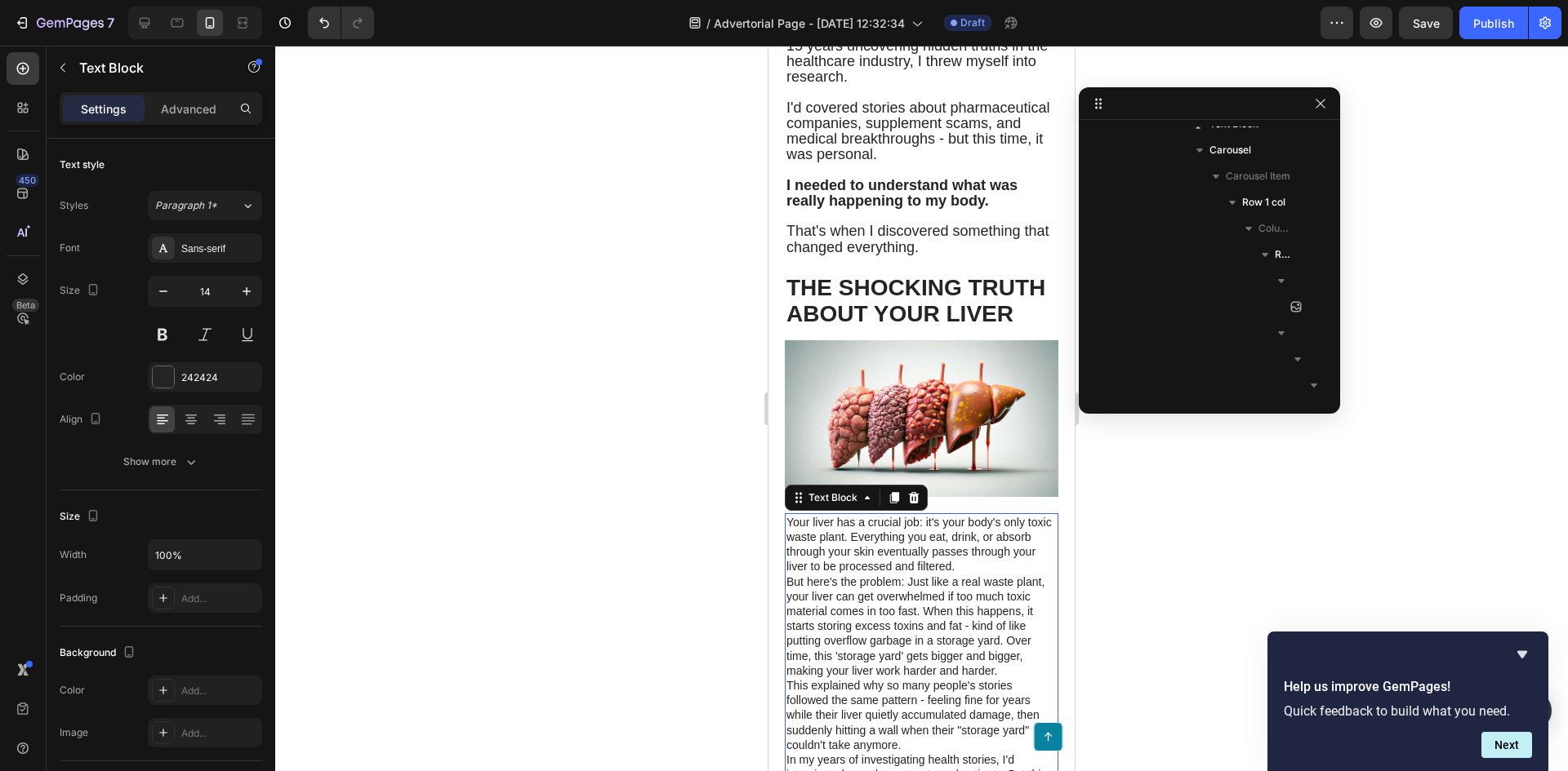
click at [891, 575] on p "Your liver has a crucial job: it's your body's only toxic waste plant. Everythi…" at bounding box center [921, 545] width 270 height 60
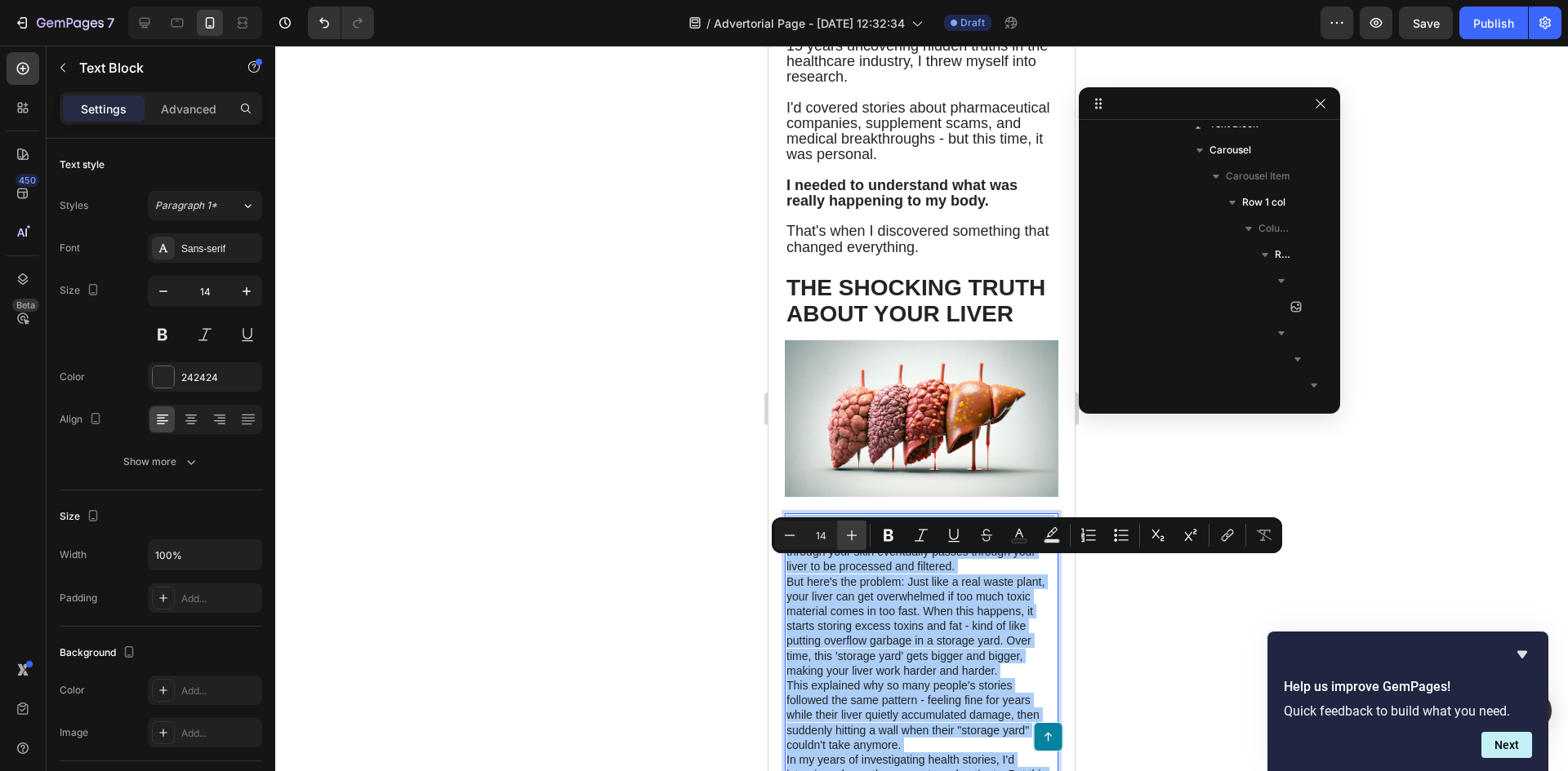
click at [849, 538] on icon "Editor contextual toolbar" at bounding box center [851, 536] width 17 height 17
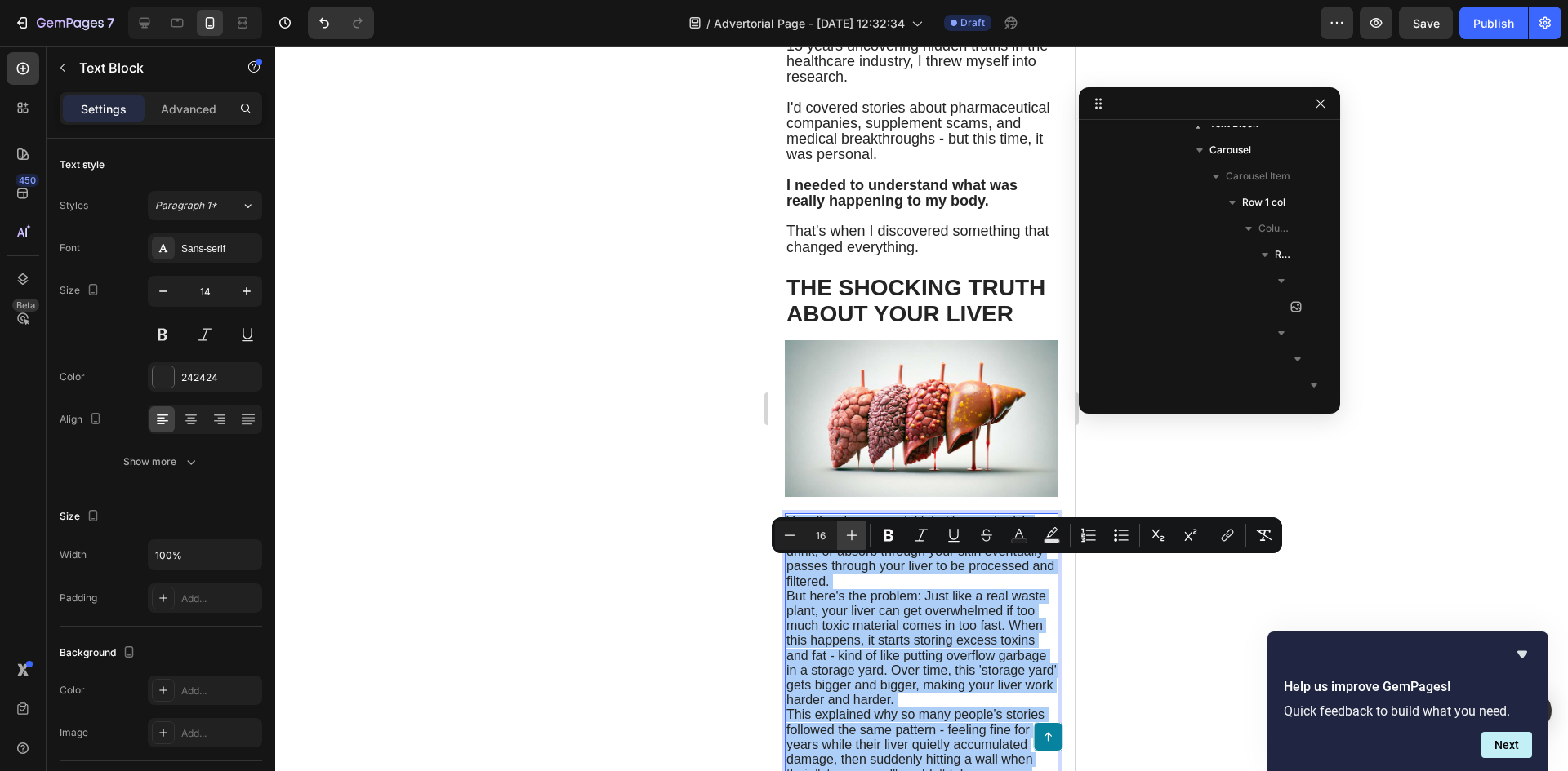
click at [849, 538] on icon "Editor contextual toolbar" at bounding box center [851, 536] width 17 height 17
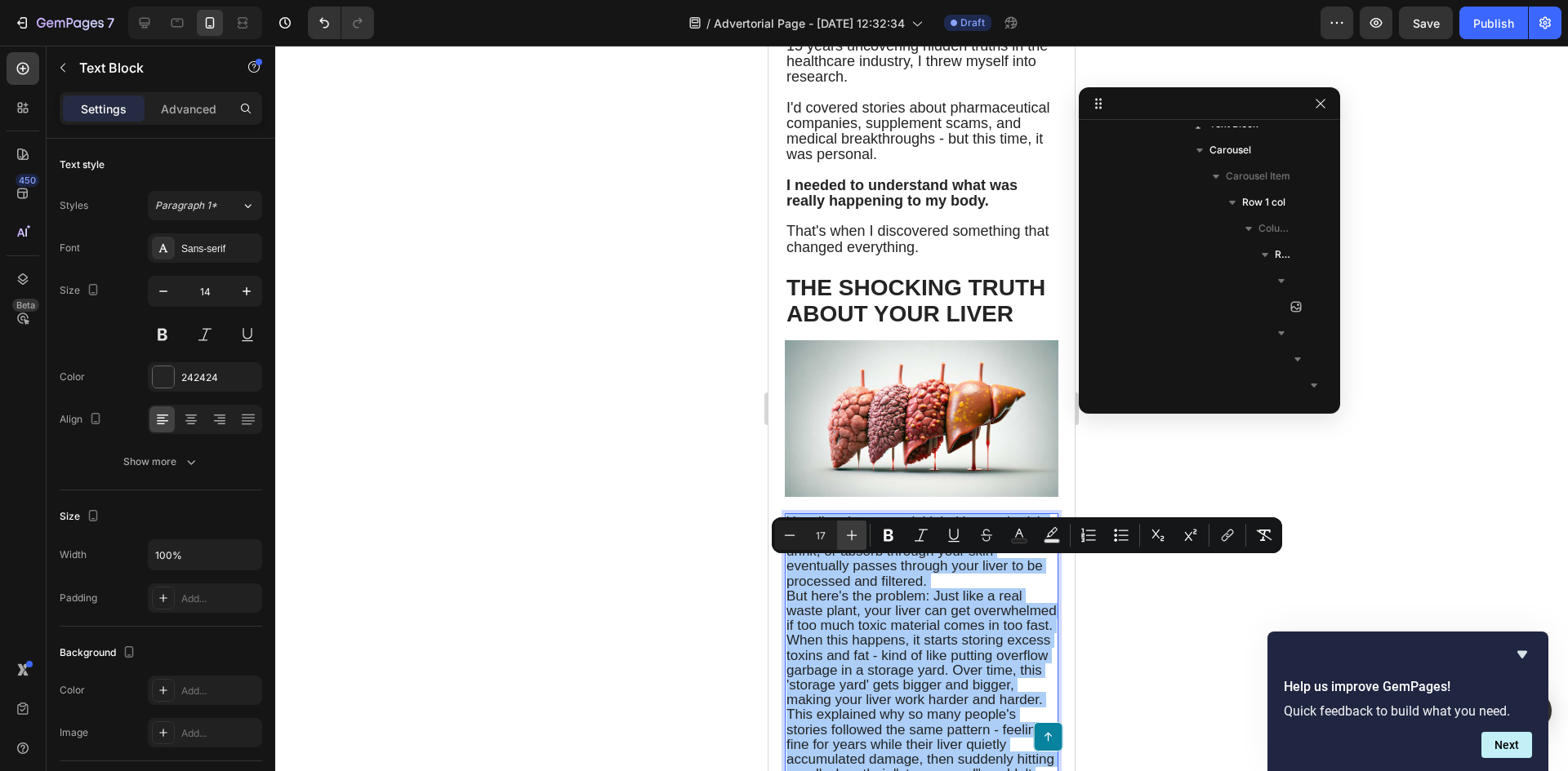
click at [849, 538] on icon "Editor contextual toolbar" at bounding box center [851, 536] width 17 height 17
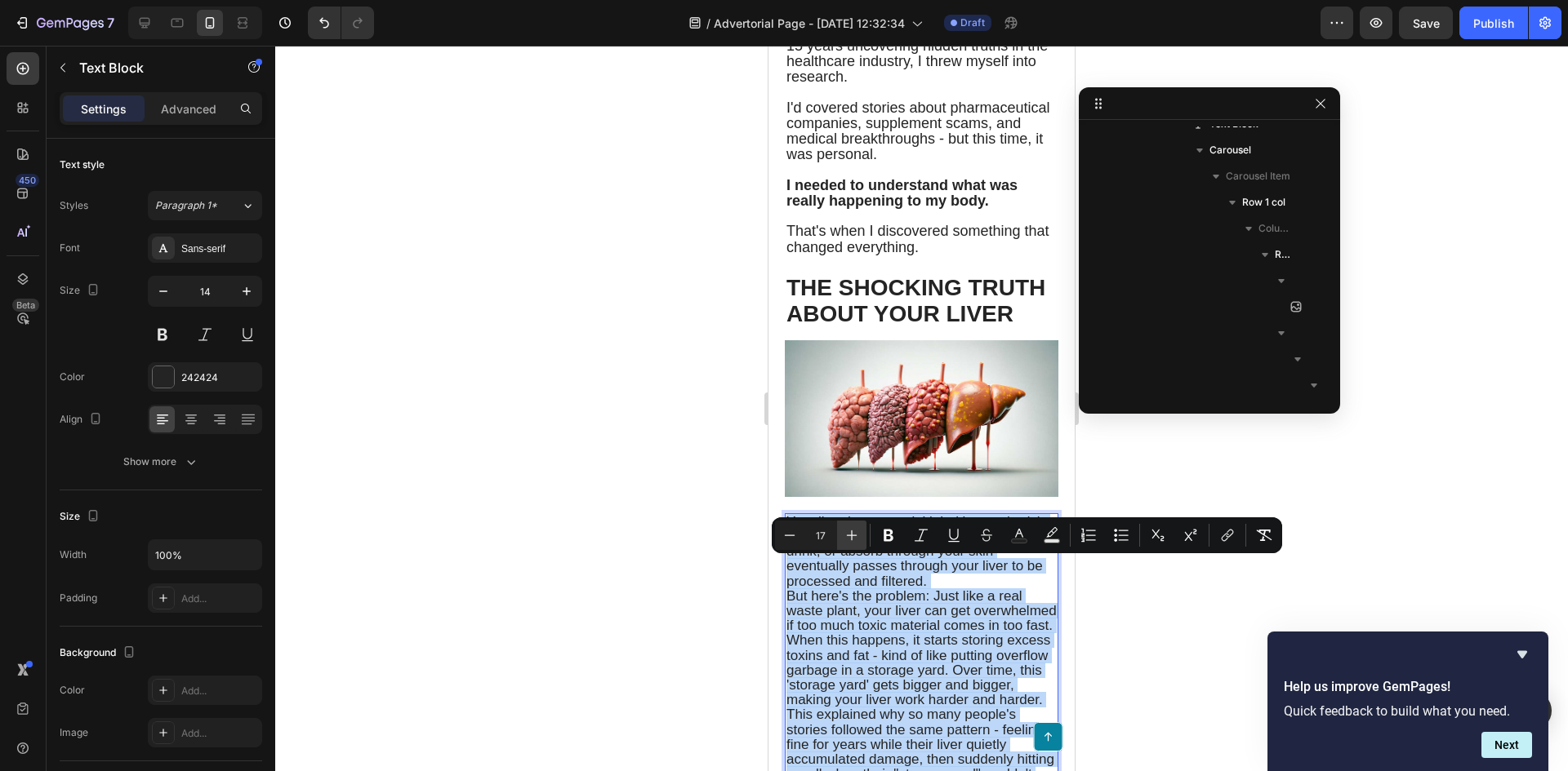
type input "18"
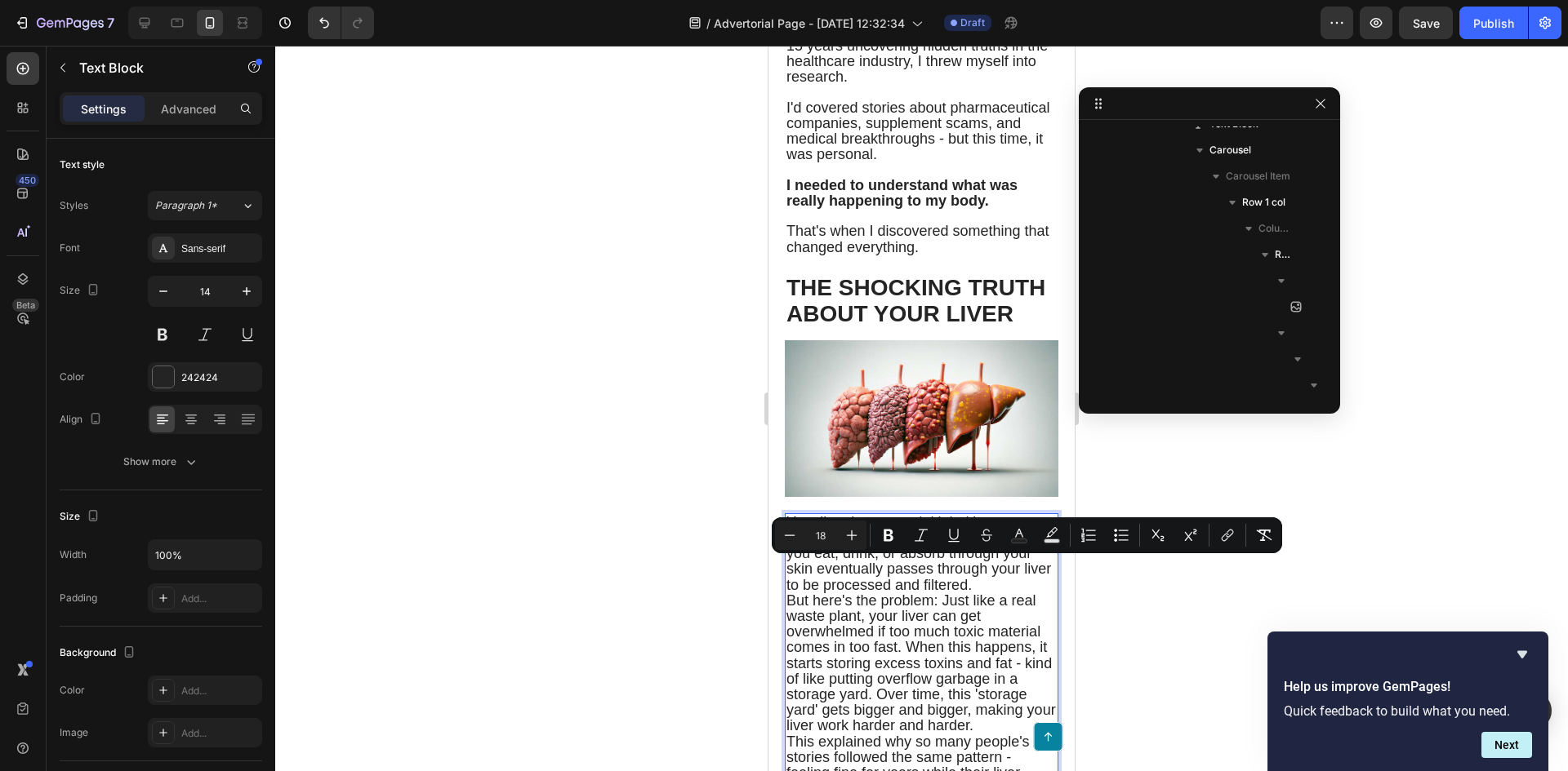
click at [602, 562] on div at bounding box center [921, 409] width 1292 height 726
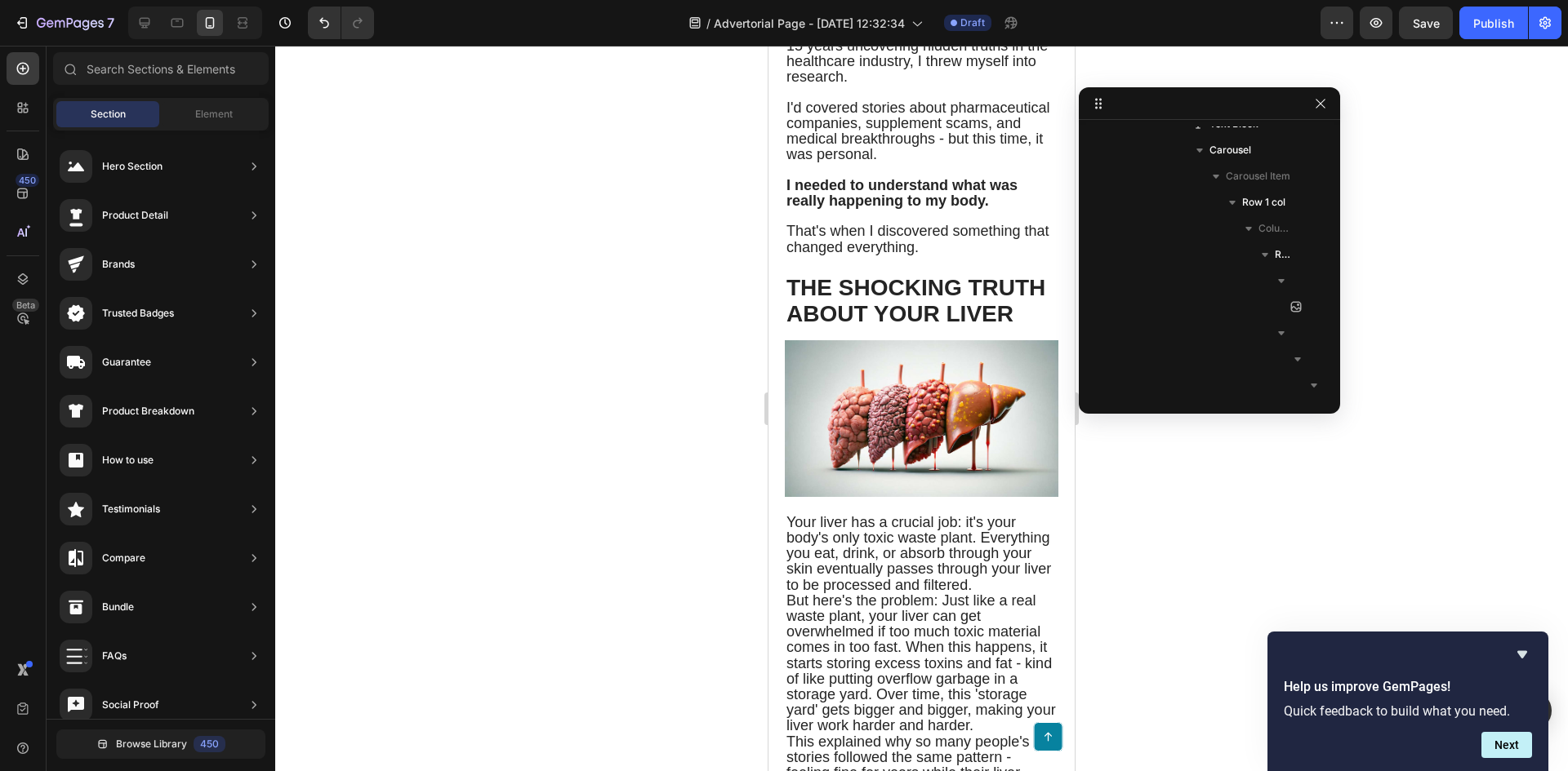
click at [926, 594] on span "Your liver has a crucial job: it's your body's only toxic waste plant. Everythi…" at bounding box center [918, 554] width 265 height 79
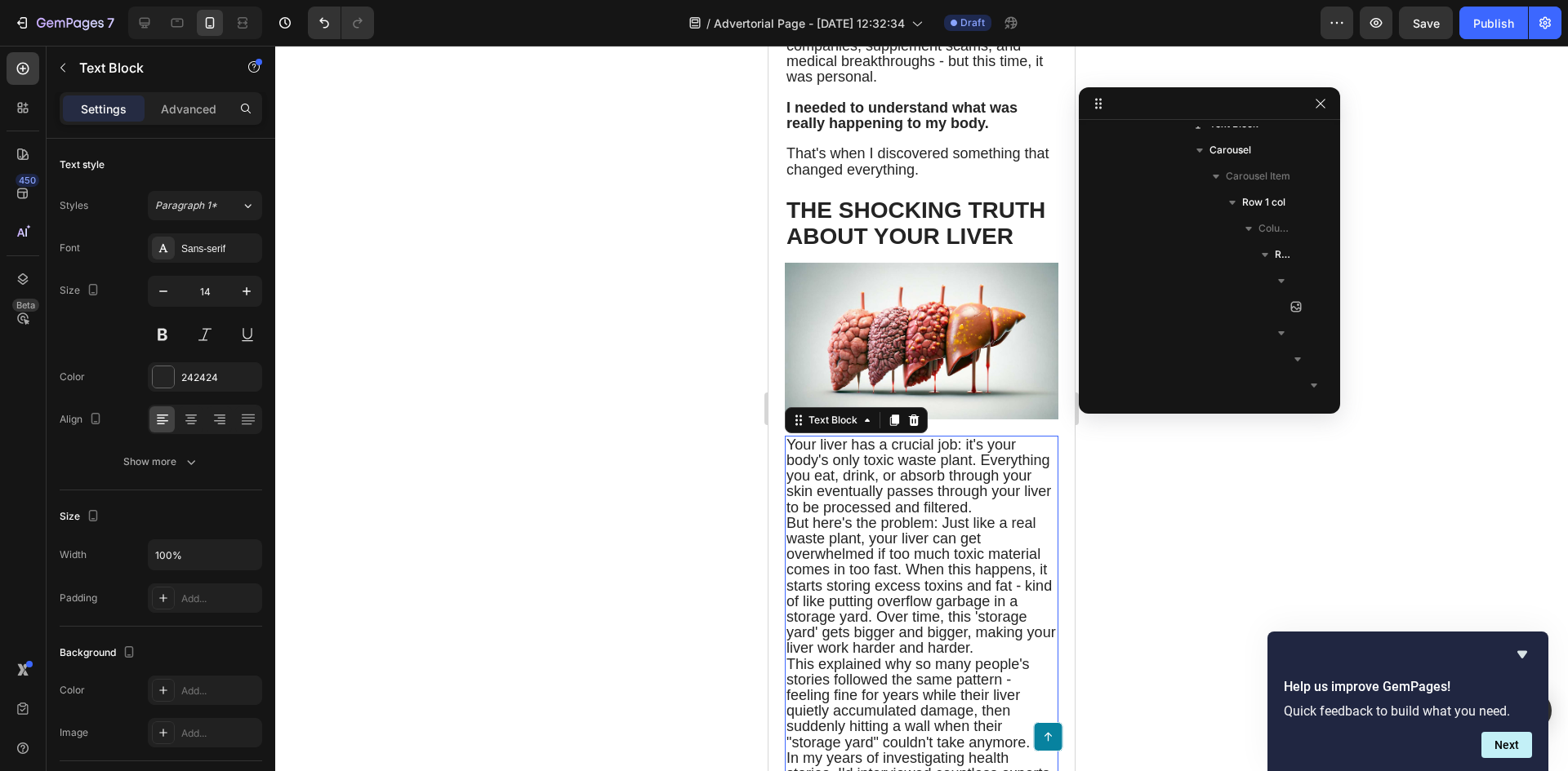
scroll to position [1796, 0]
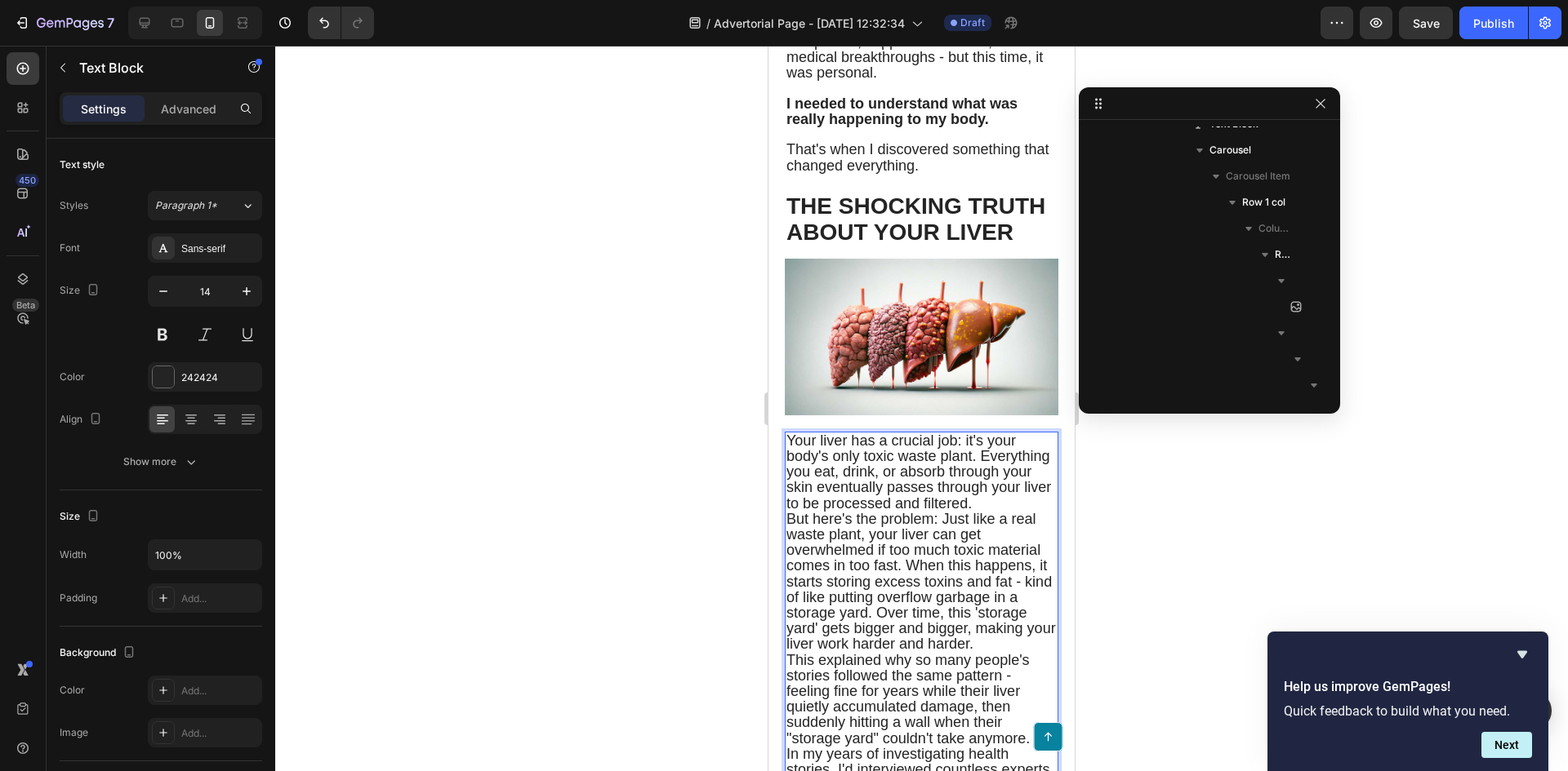
click at [790, 512] on span "Your liver has a crucial job: it's your body's only toxic waste plant. Everythi…" at bounding box center [918, 472] width 265 height 79
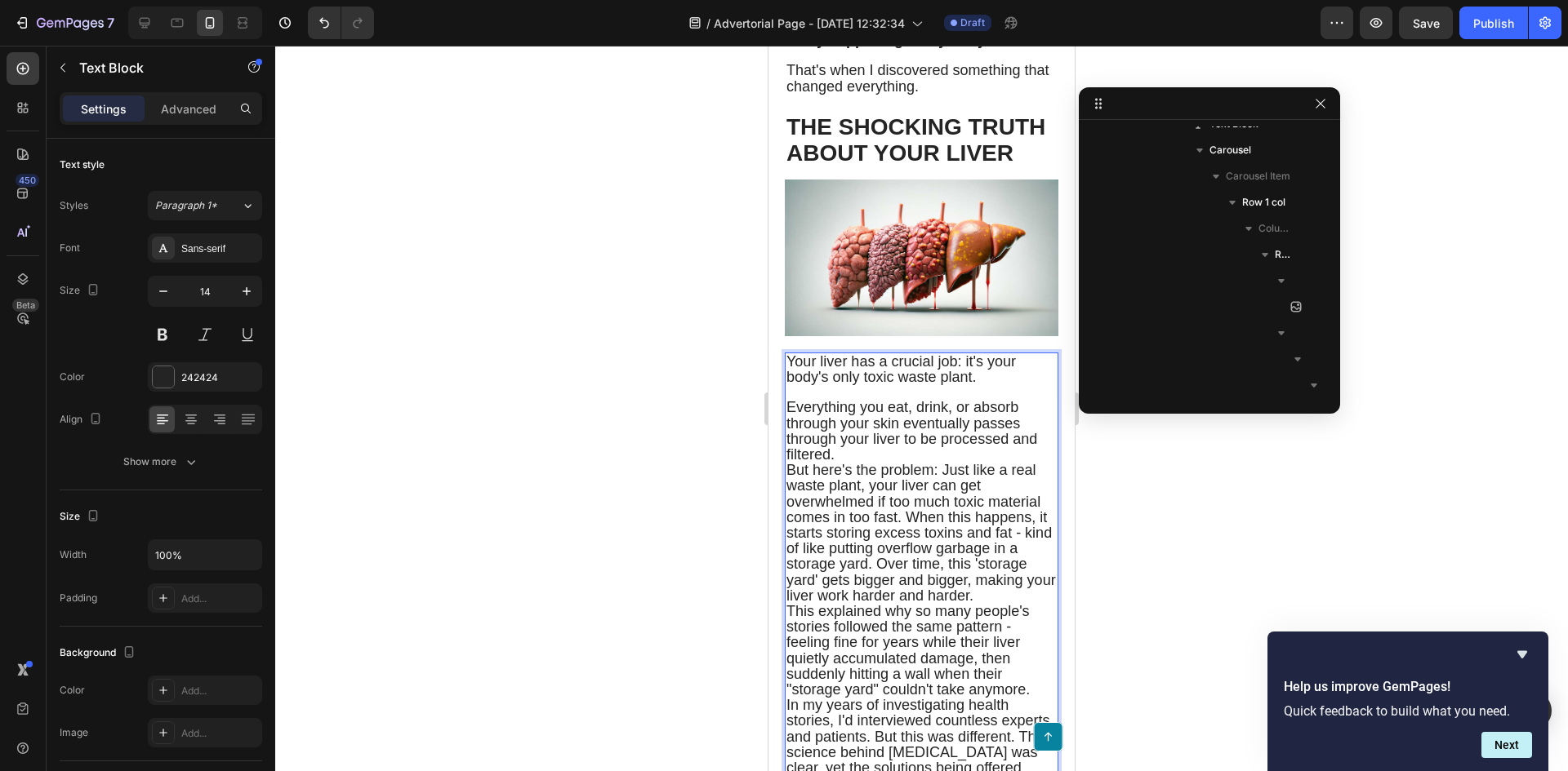
scroll to position [1878, 0]
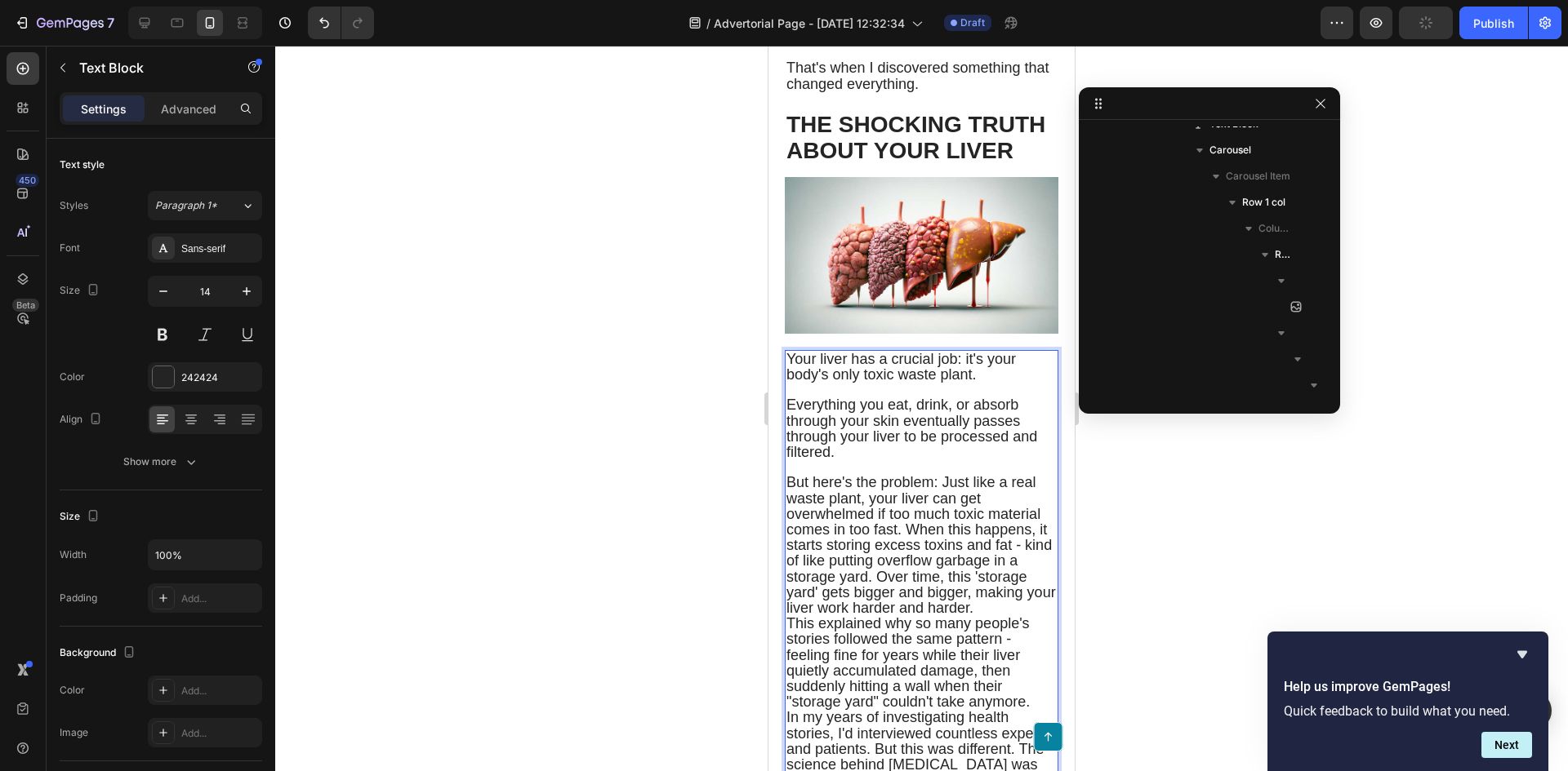
click at [909, 574] on span "But here's the problem: Just like a real waste plant, your liver can get overwh…" at bounding box center [921, 545] width 269 height 142
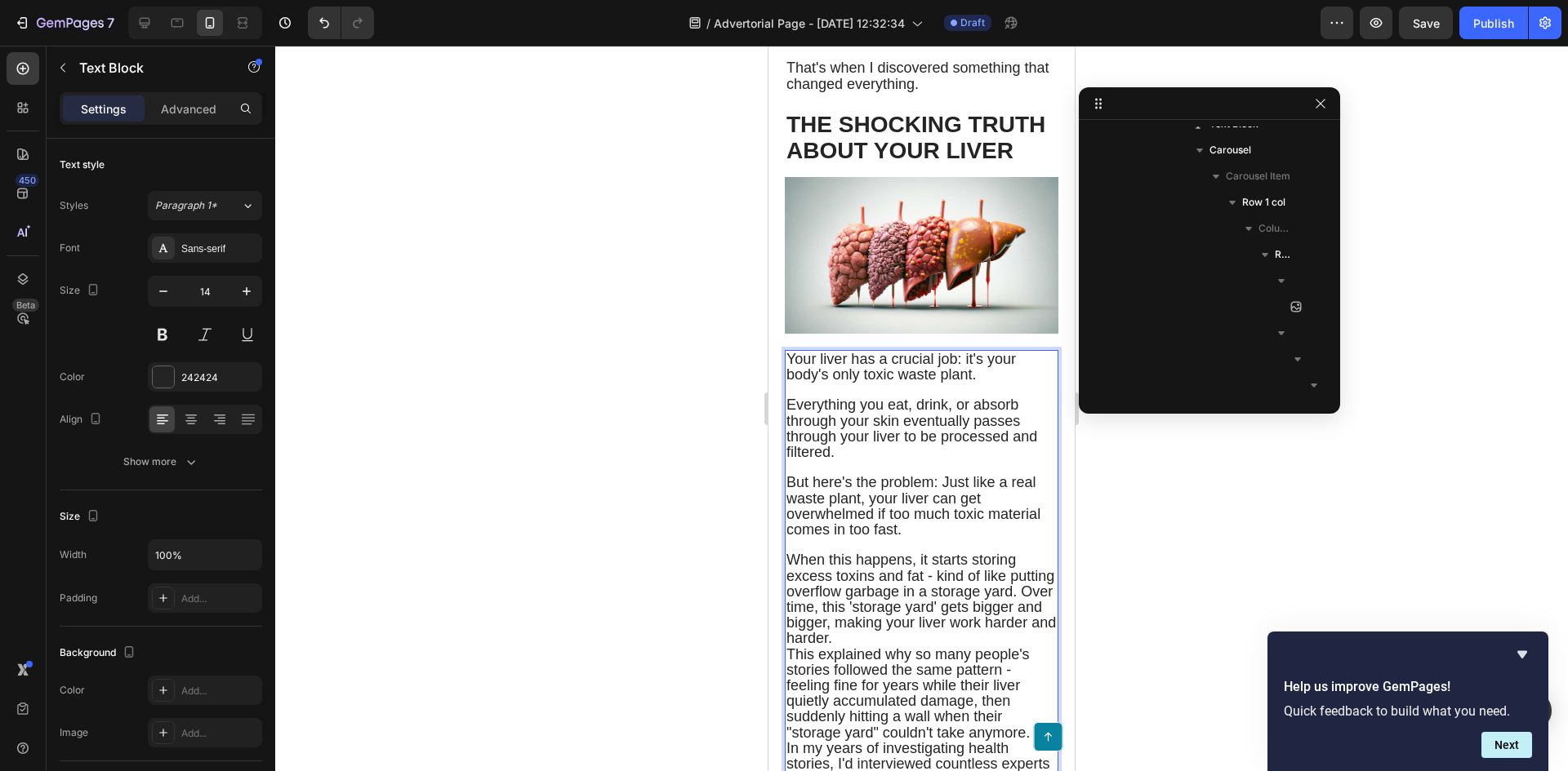
click at [824, 646] on span "When this happens, it starts storing excess toxins and fat - kind of like putti…" at bounding box center [921, 599] width 269 height 95
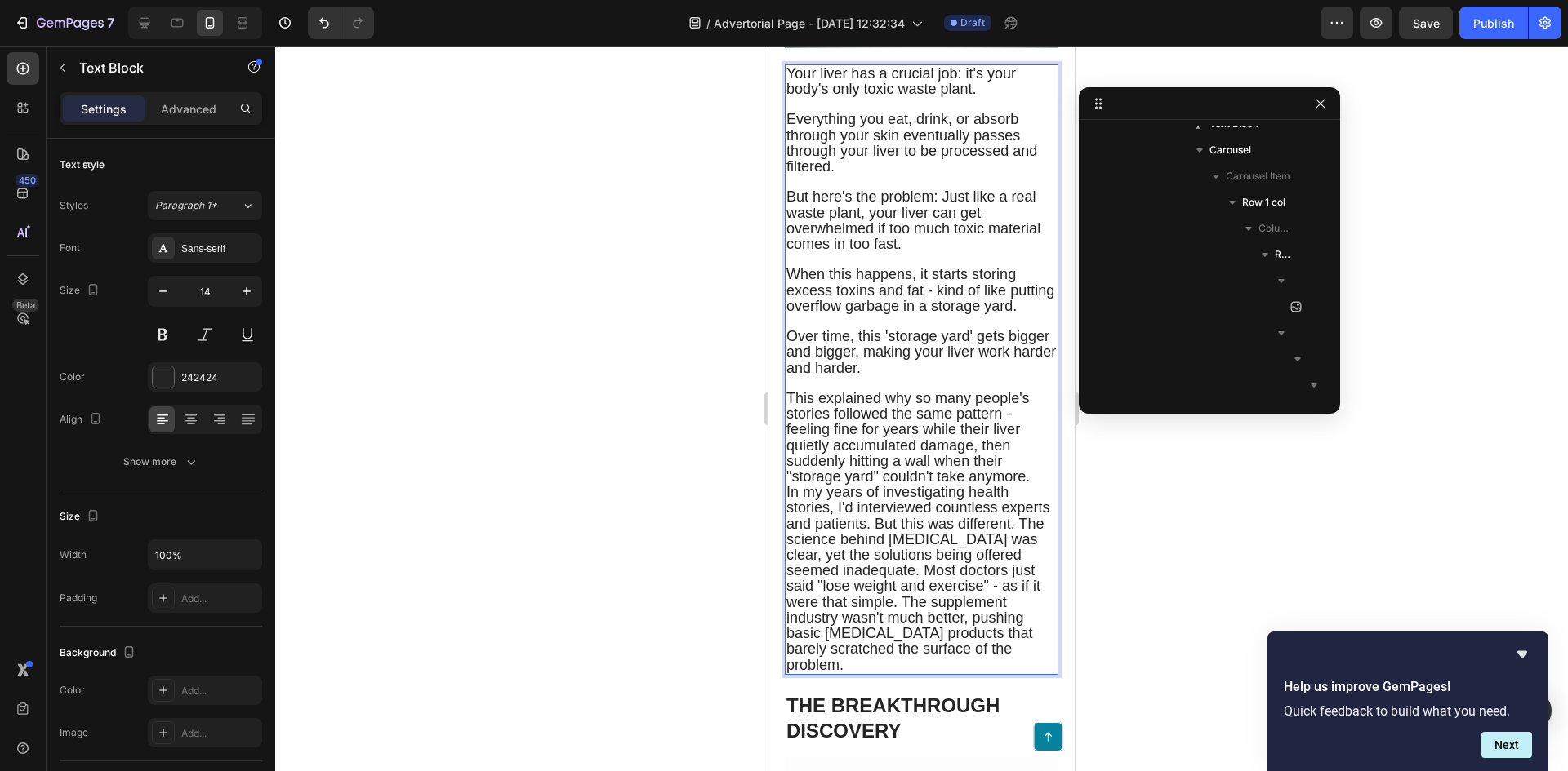
scroll to position [2204, 0]
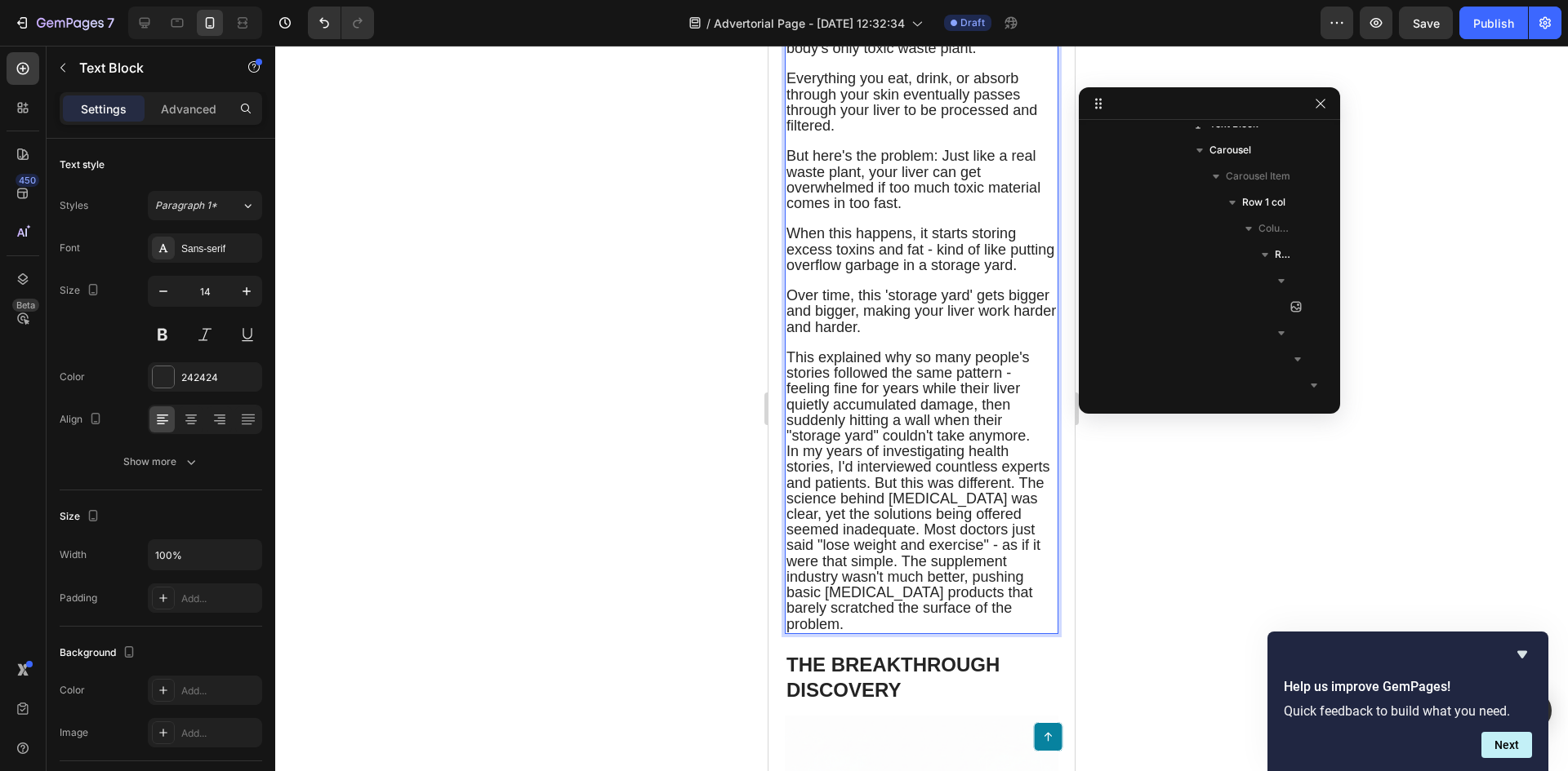
click at [789, 509] on span "In my years of investigating health stories, I'd interviewed countless experts …" at bounding box center [918, 538] width 264 height 188
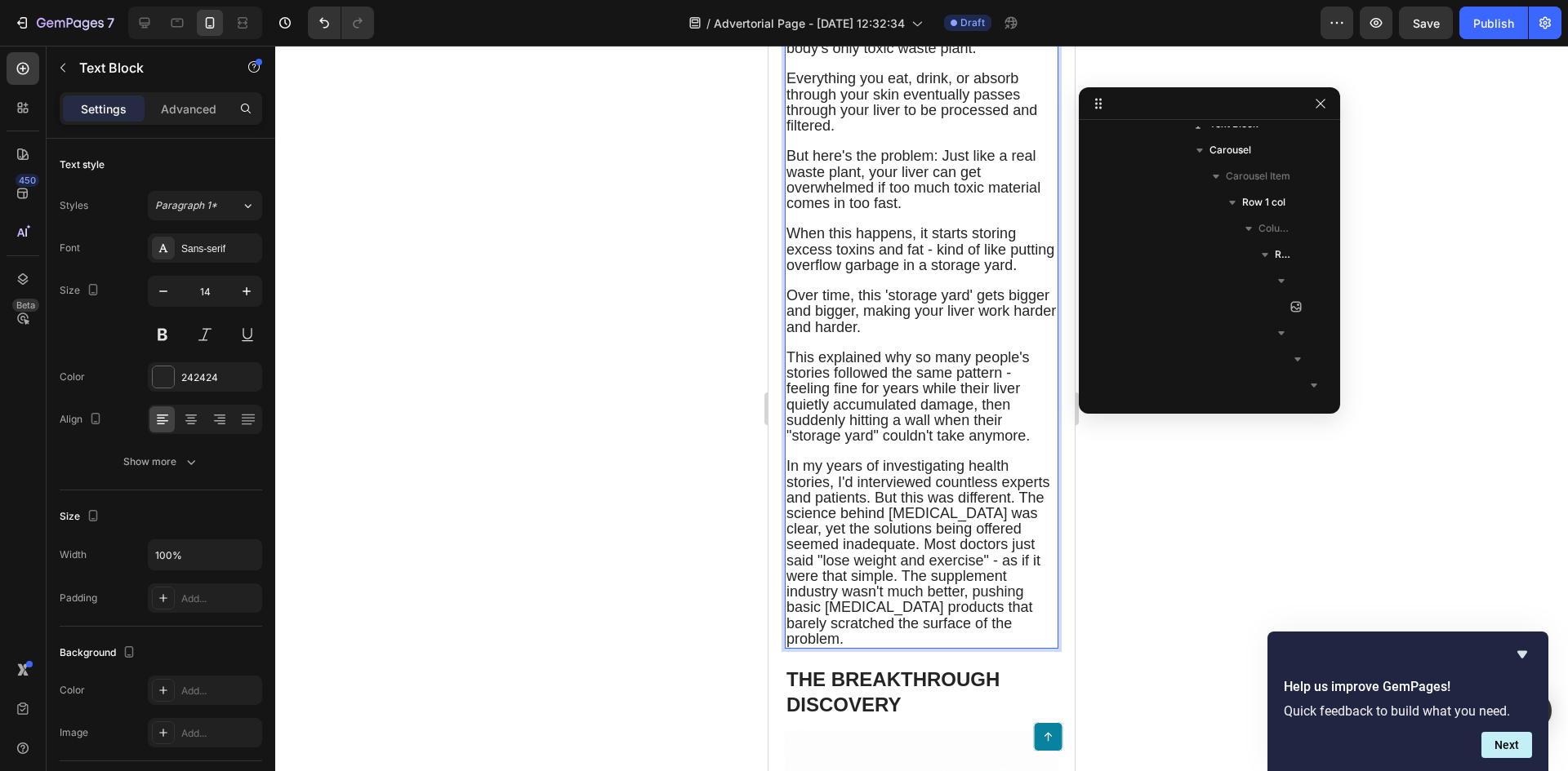
click at [927, 558] on span "In my years of investigating health stories, I'd interviewed countless experts …" at bounding box center [918, 552] width 264 height 188
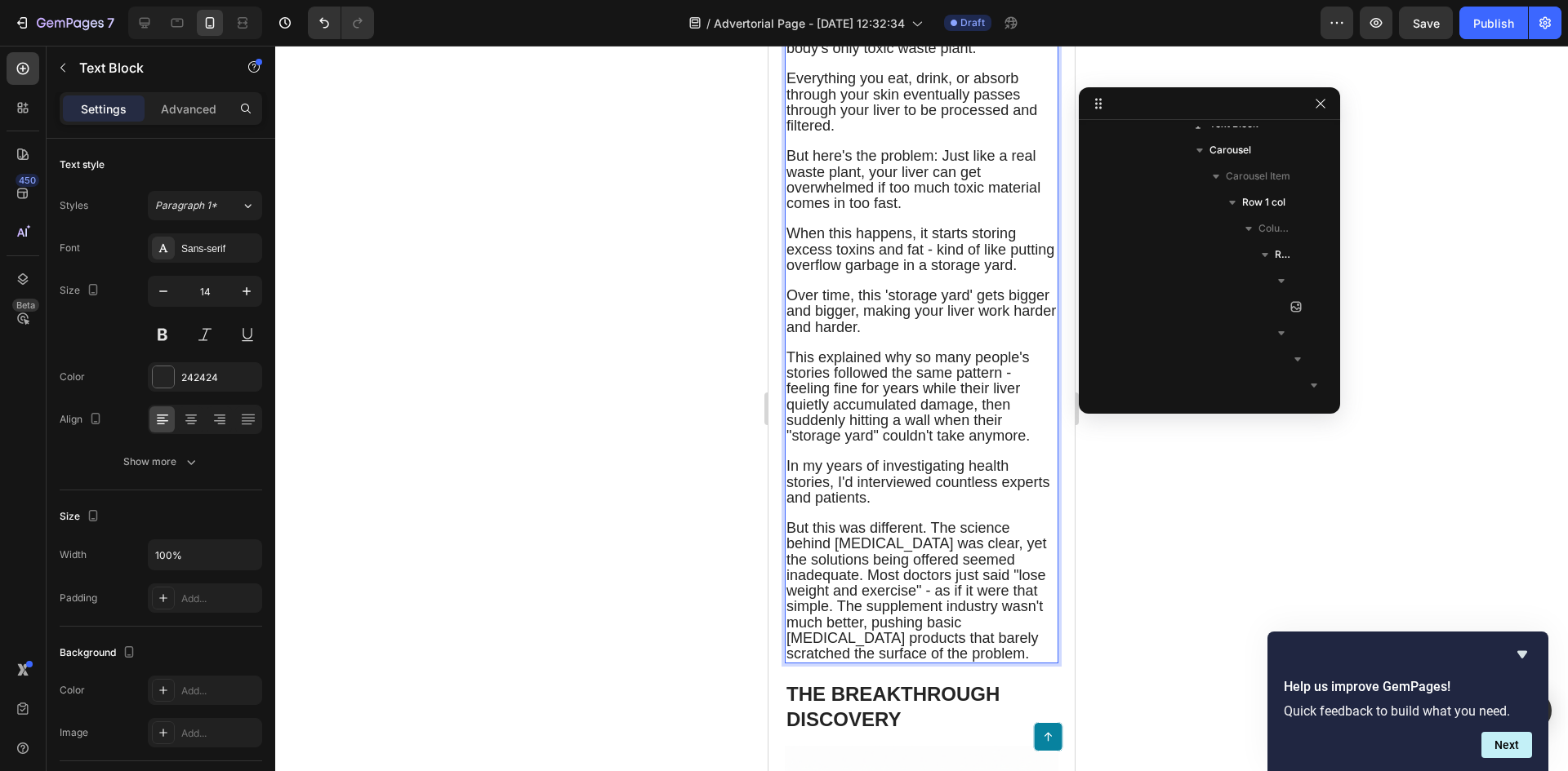
click at [868, 636] on span "But this was different. The science behind liver damage was clear, yet the solu…" at bounding box center [915, 591] width 259 height 142
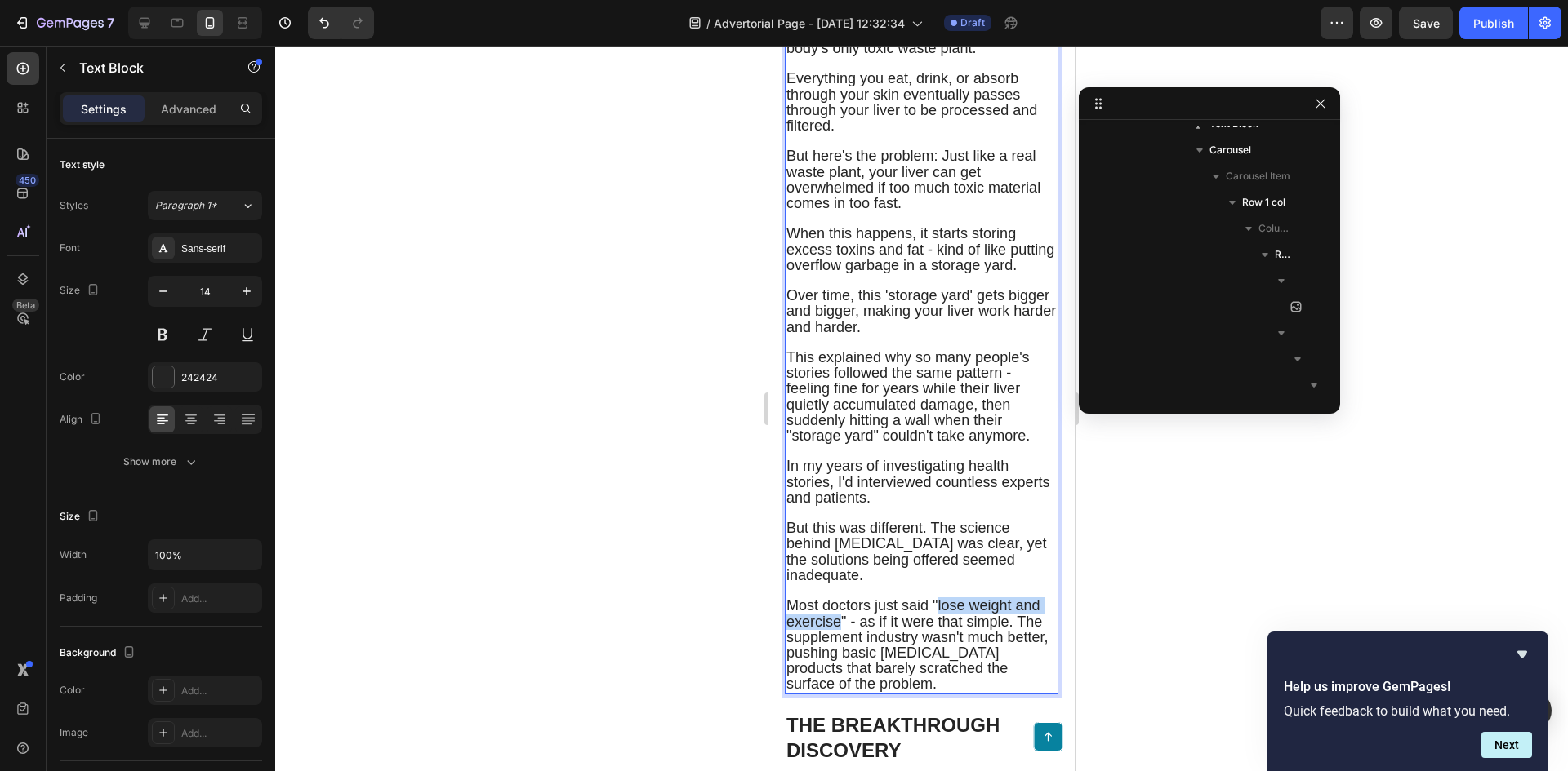
drag, startPoint x: 935, startPoint y: 665, endPoint x: 843, endPoint y: 680, distance: 93.2
click at [843, 680] on span "Most doctors just said "lose weight and exercise" - as if it were that simple. …" at bounding box center [917, 645] width 262 height 95
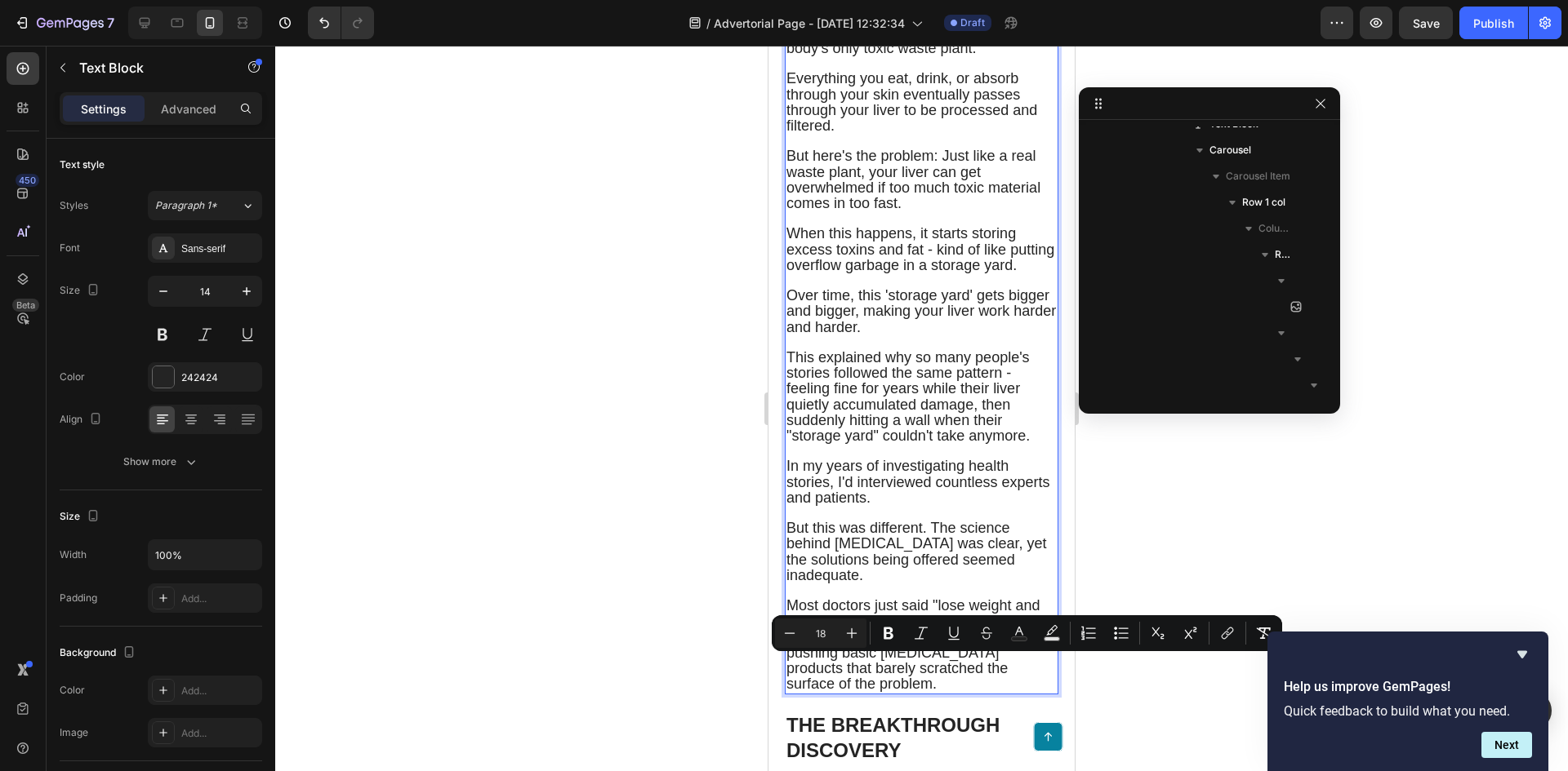
click at [848, 681] on span "Most doctors just said "lose weight and exercise" - as if it were that simple. …" at bounding box center [917, 645] width 262 height 95
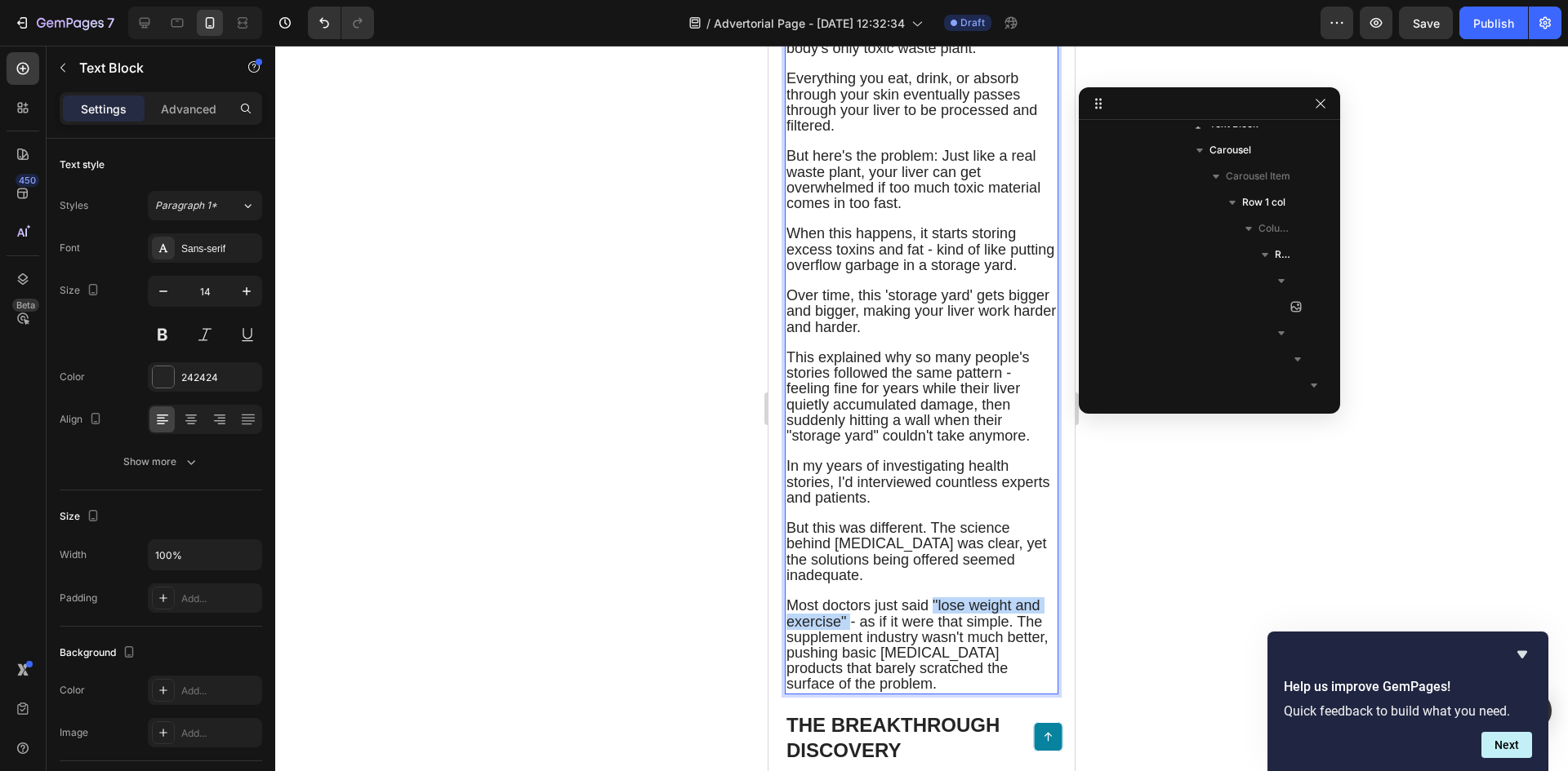
drag, startPoint x: 848, startPoint y: 681, endPoint x: 933, endPoint y: 666, distance: 86.3
click at [933, 666] on span "Most doctors just said "lose weight and exercise" - as if it were that simple. …" at bounding box center [917, 645] width 262 height 95
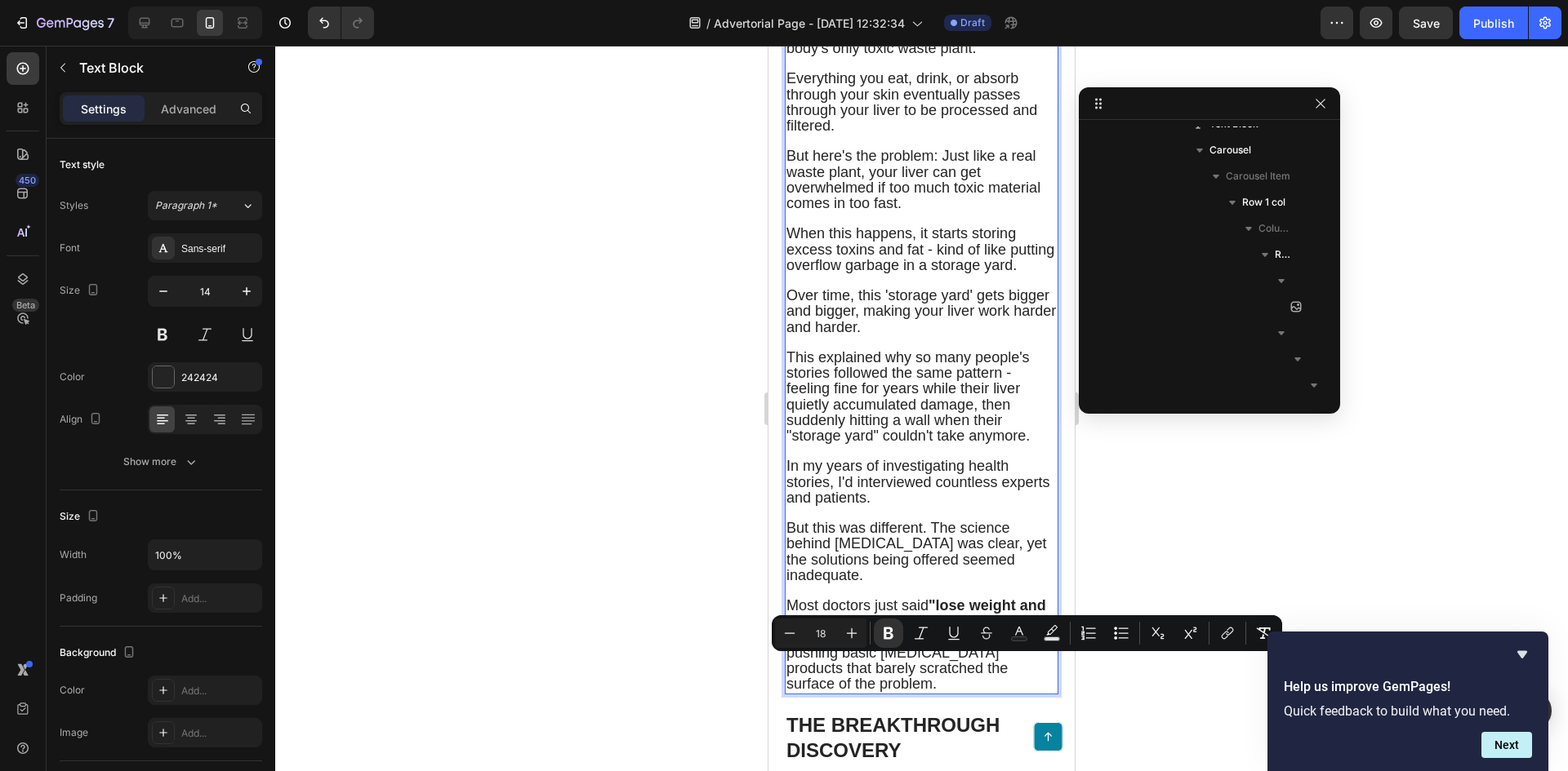
click at [913, 693] on span "Most doctors just said "lose weight and exercise" - as if it were that simple. …" at bounding box center [917, 645] width 262 height 95
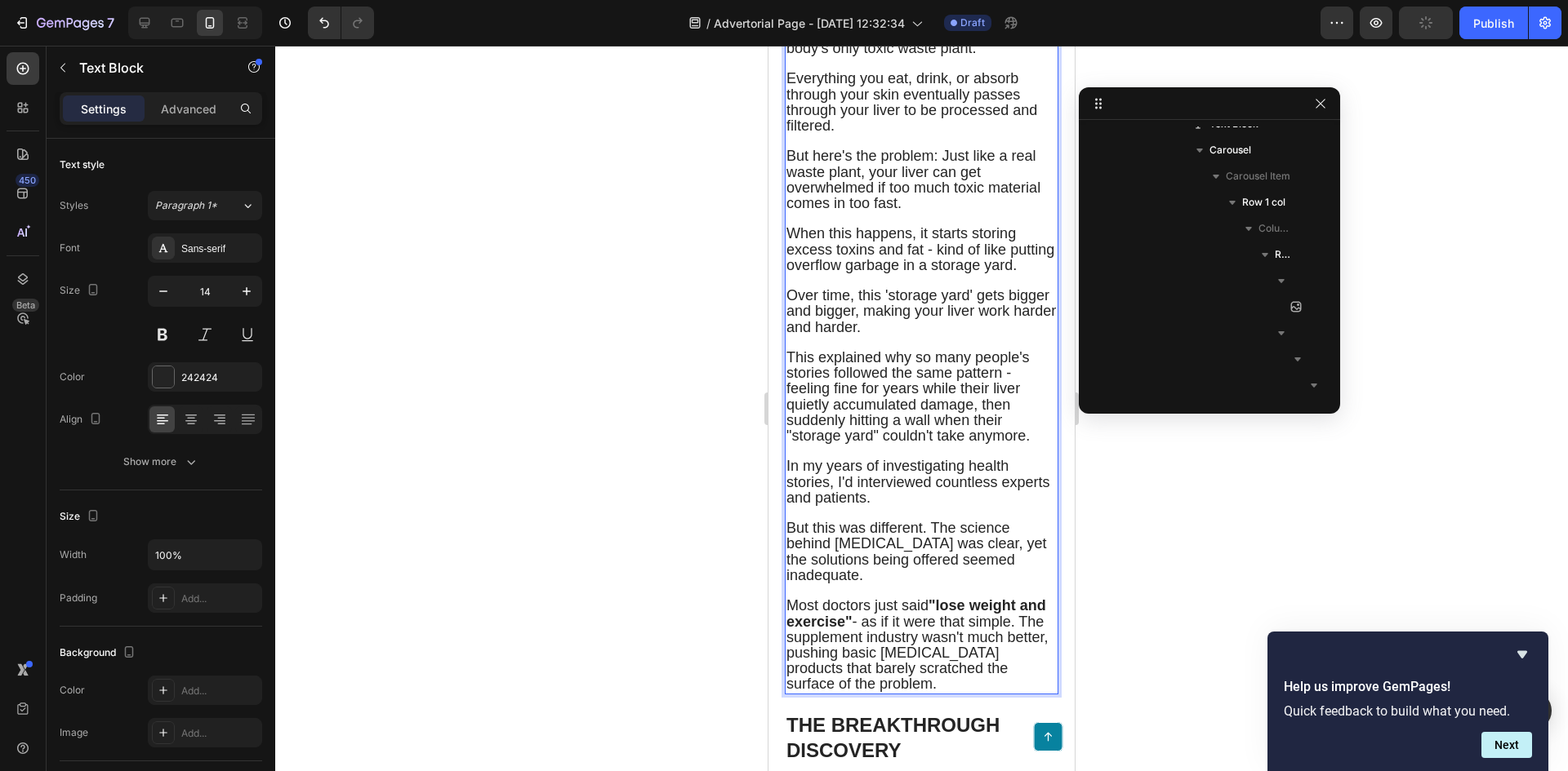
click at [841, 693] on span "Most doctors just said "lose weight and exercise" - as if it were that simple. …" at bounding box center [917, 645] width 262 height 95
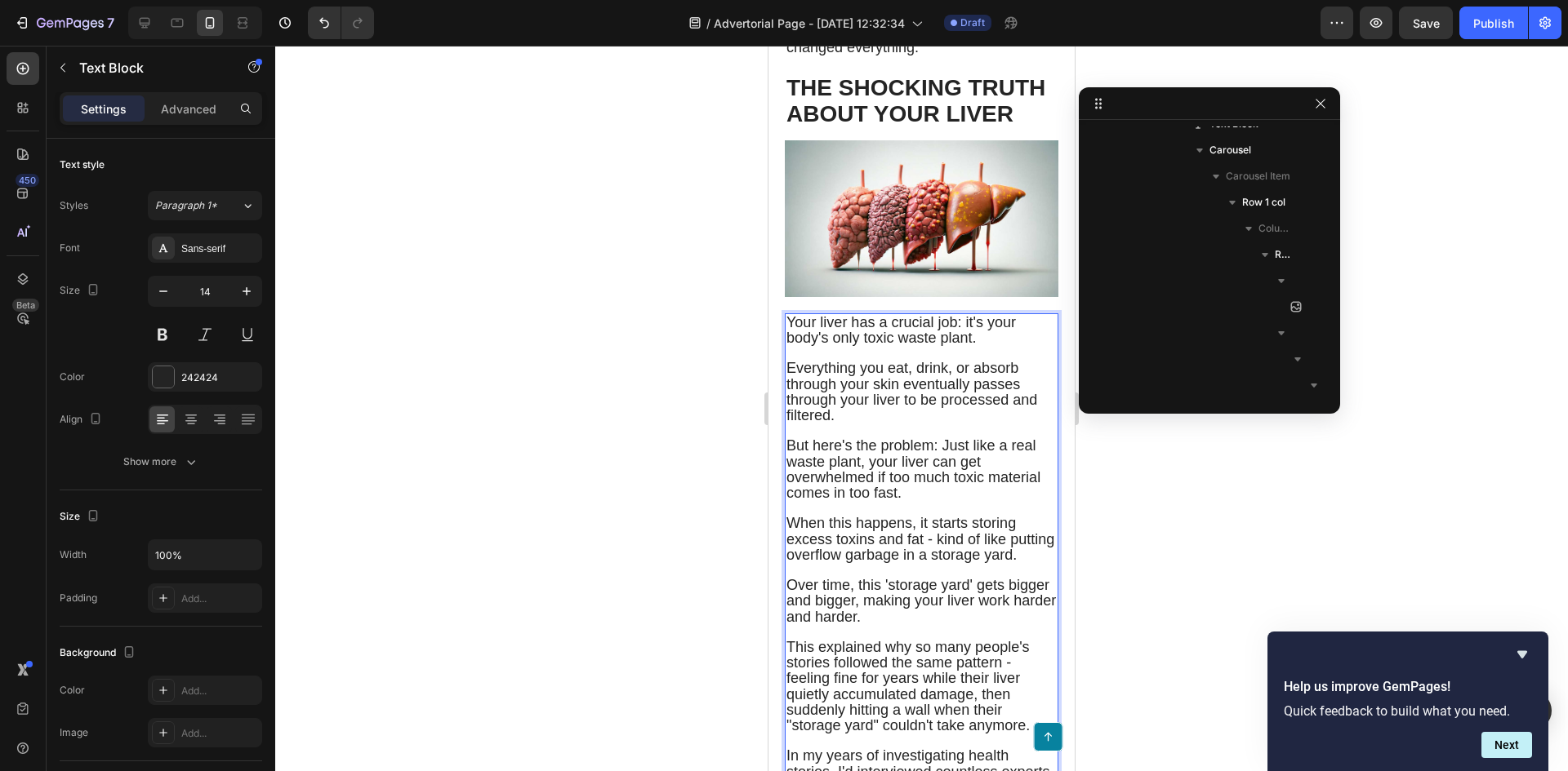
scroll to position [1878, 0]
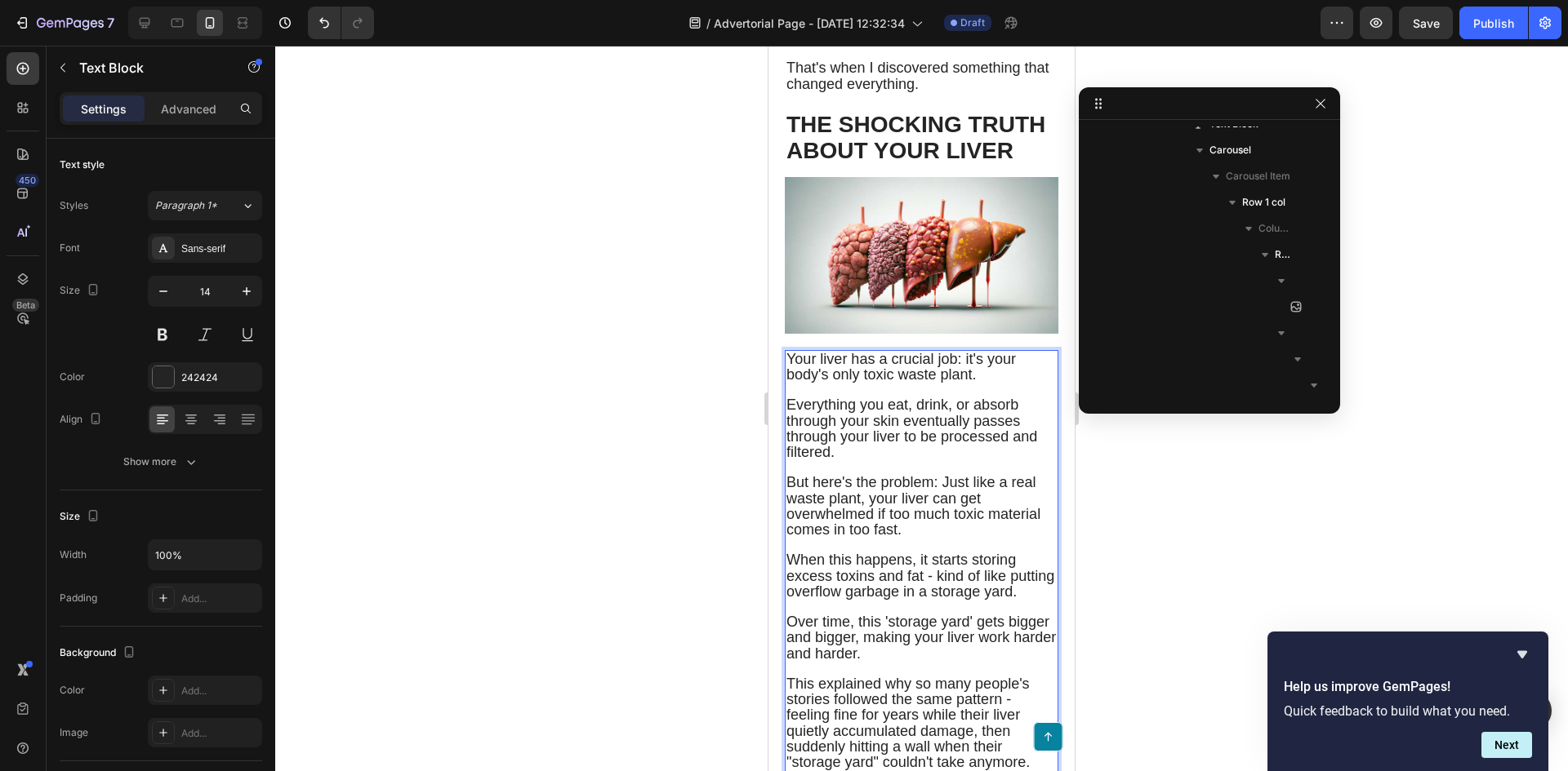
drag, startPoint x: 984, startPoint y: 423, endPoint x: 964, endPoint y: 409, distance: 24.4
click at [964, 383] on p "Your liver has a crucial job: it's your body's only toxic waste plant." at bounding box center [921, 368] width 270 height 31
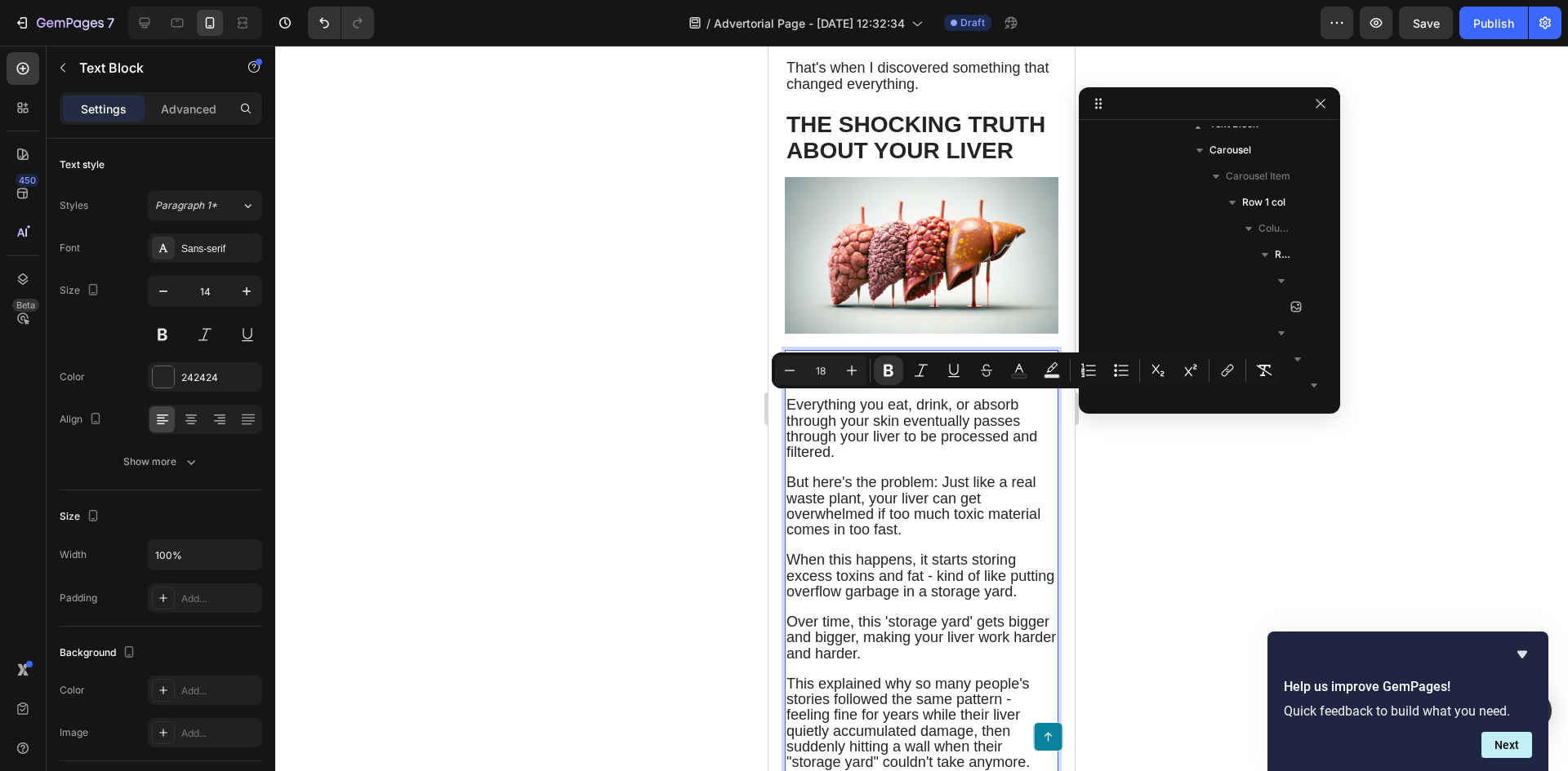
click at [1004, 446] on span "Everything you eat, drink, or absorb through your skin eventually passes throug…" at bounding box center [911, 428] width 251 height 64
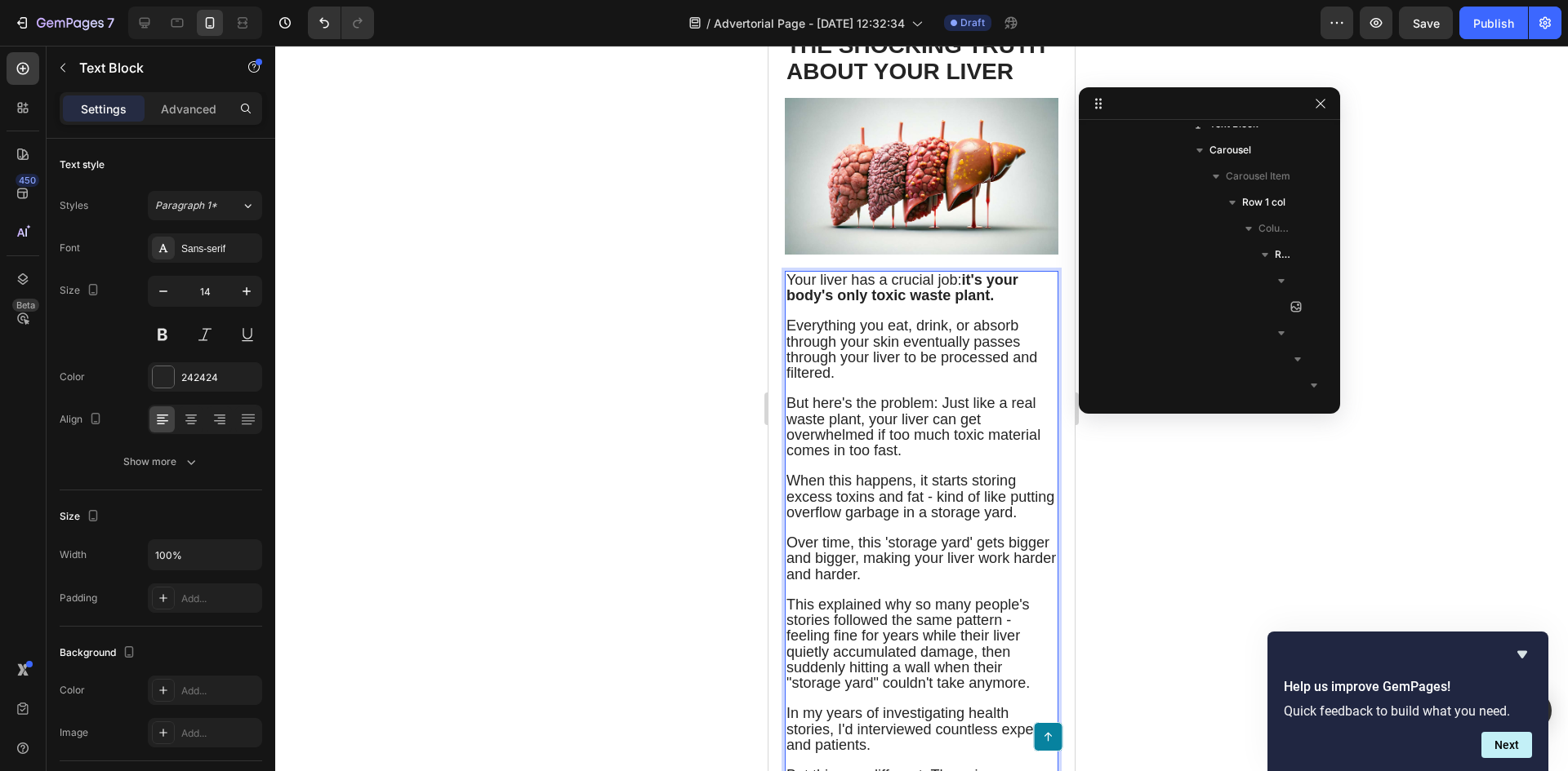
scroll to position [1959, 0]
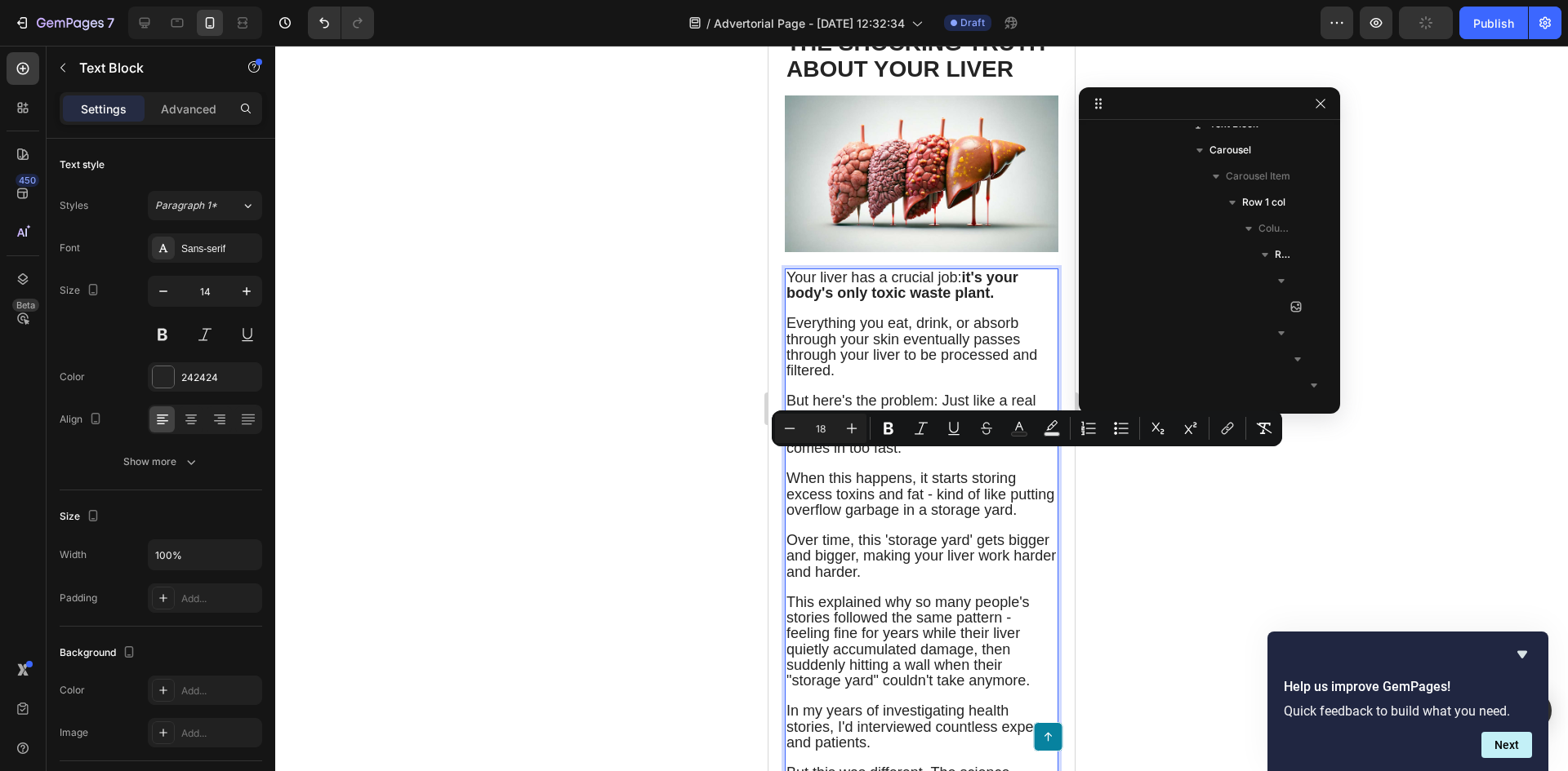
drag, startPoint x: 868, startPoint y: 464, endPoint x: 925, endPoint y: 492, distance: 63.5
click at [925, 457] on p "But here's the problem: Just like a real waste plant, your liver can get overwh…" at bounding box center [921, 425] width 270 height 63
click at [983, 517] on span "When this happens, it starts storing excess toxins and fat - kind of like putti…" at bounding box center [920, 493] width 267 height 47
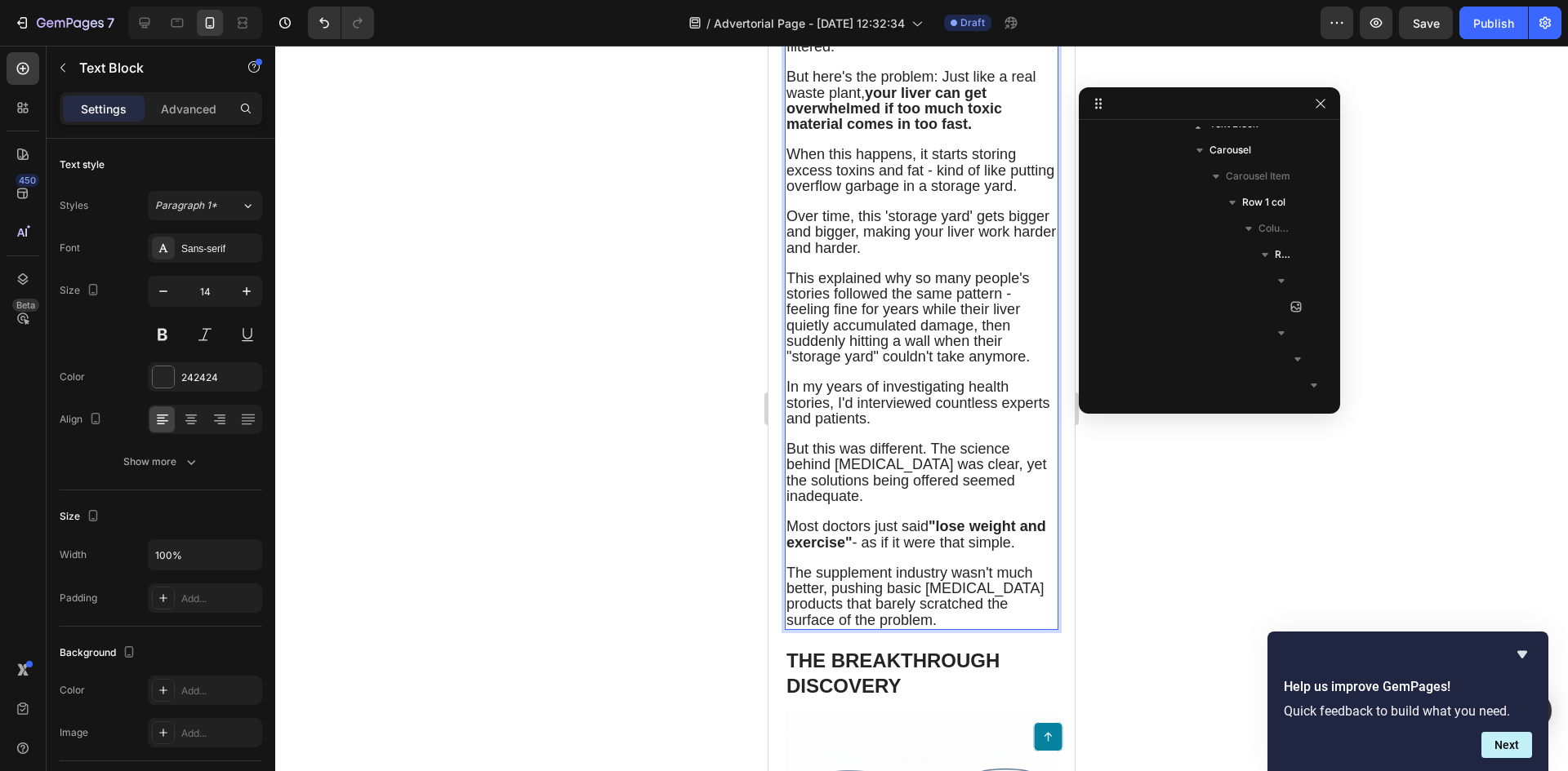
scroll to position [2285, 0]
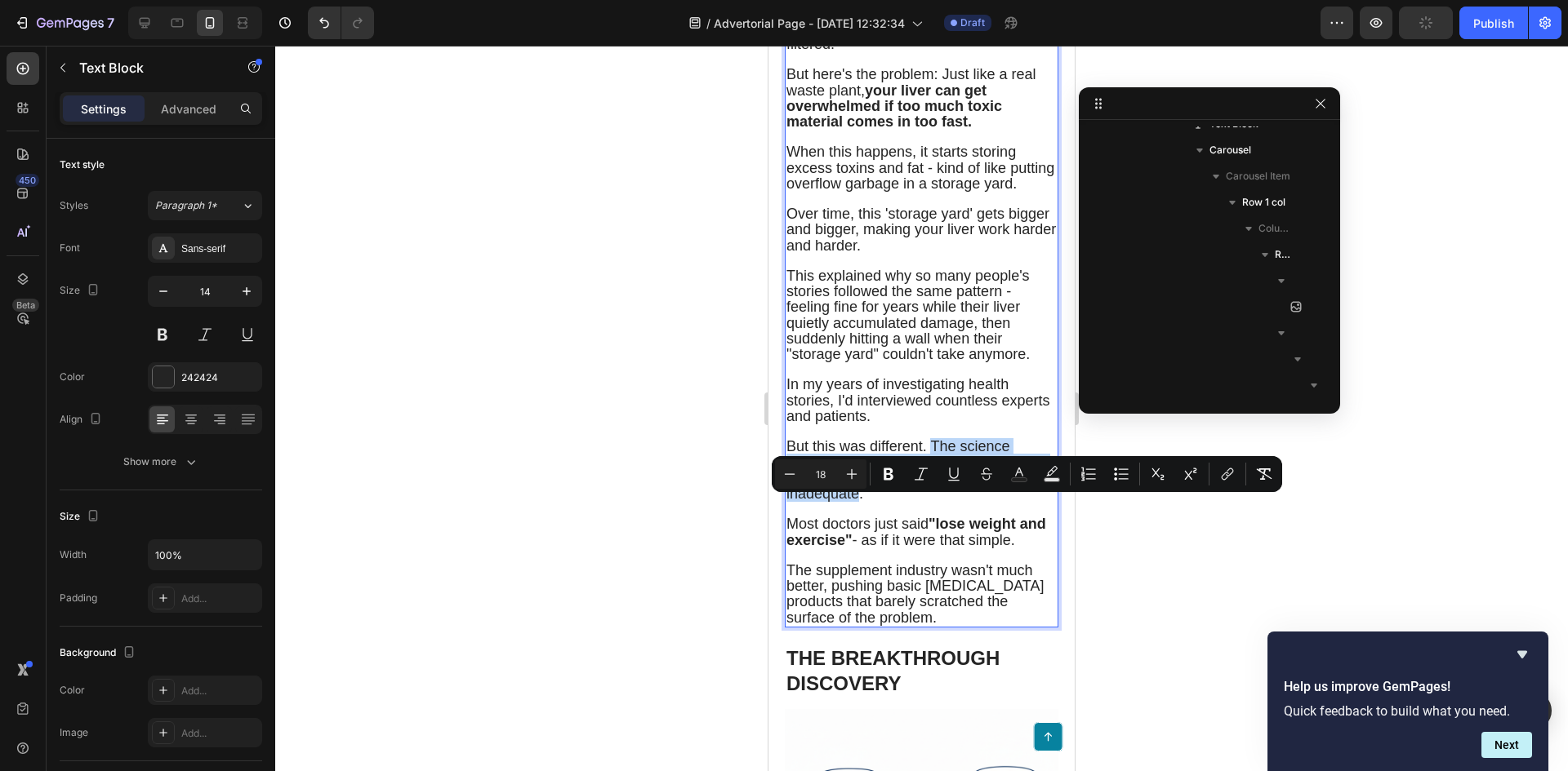
drag, startPoint x: 930, startPoint y: 504, endPoint x: 984, endPoint y: 556, distance: 75.0
click at [984, 502] on p "But this was different. The science behind [MEDICAL_DATA] was clear, yet the so…" at bounding box center [921, 470] width 270 height 63
click at [1012, 516] on p "Rich Text Editor. Editing area: main" at bounding box center [921, 509] width 270 height 15
click at [935, 548] on span "Most doctors just said "lose weight and exercise" - as if it were that simple." at bounding box center [915, 531] width 259 height 32
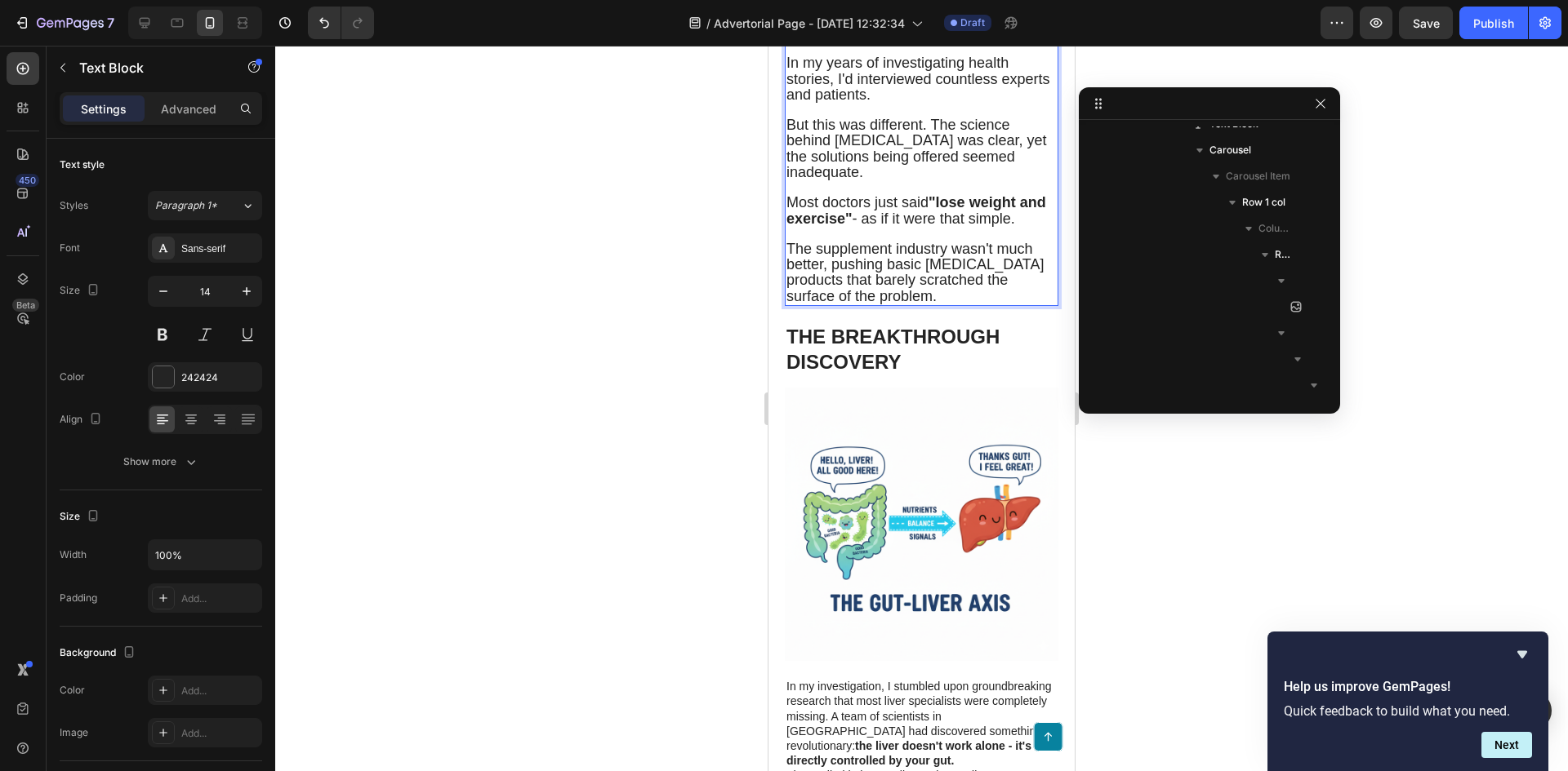
scroll to position [2613, 0]
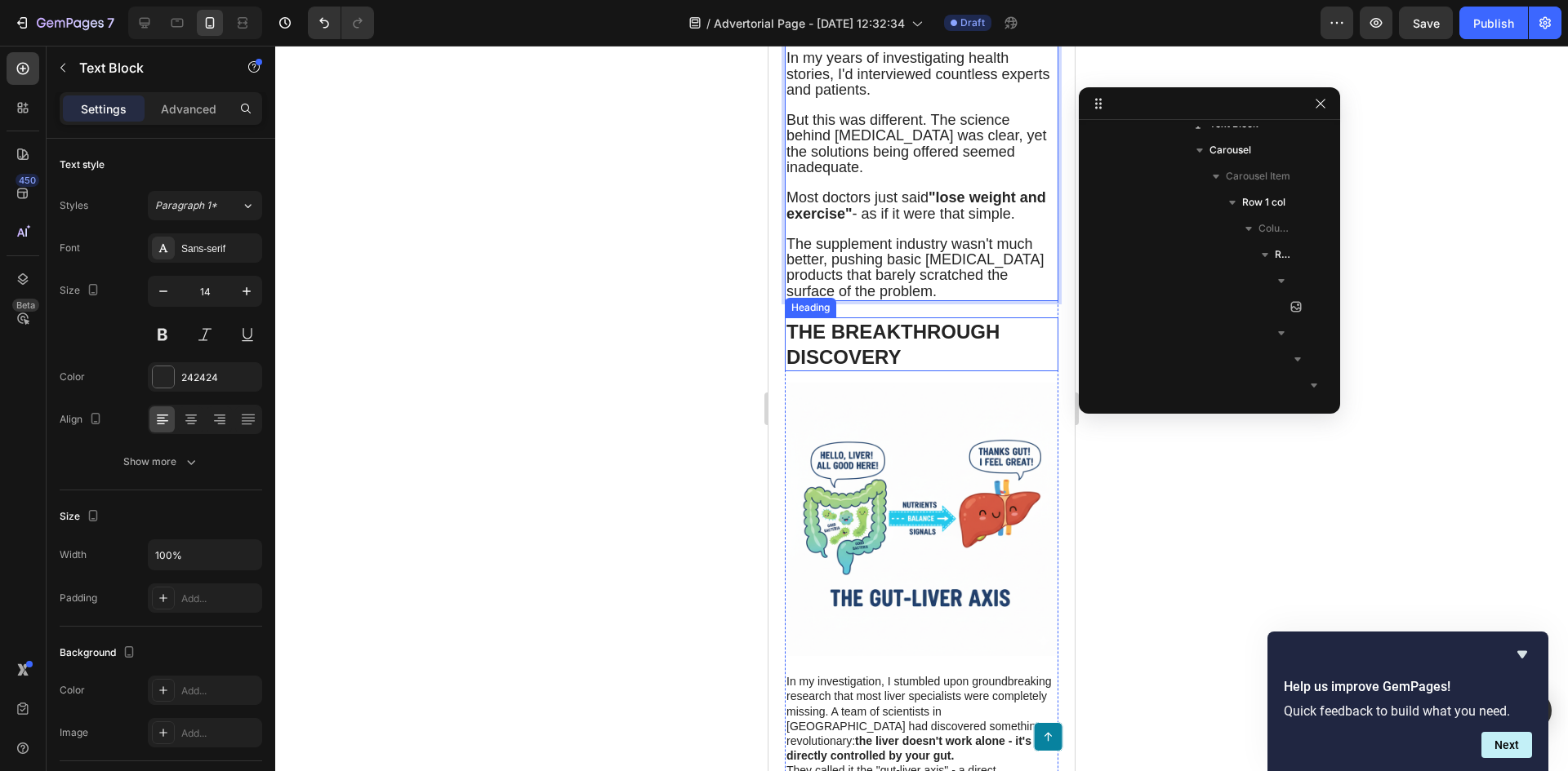
click at [935, 372] on h1 "THE BREAKTHROUGH DISCOVERY" at bounding box center [921, 344] width 274 height 53
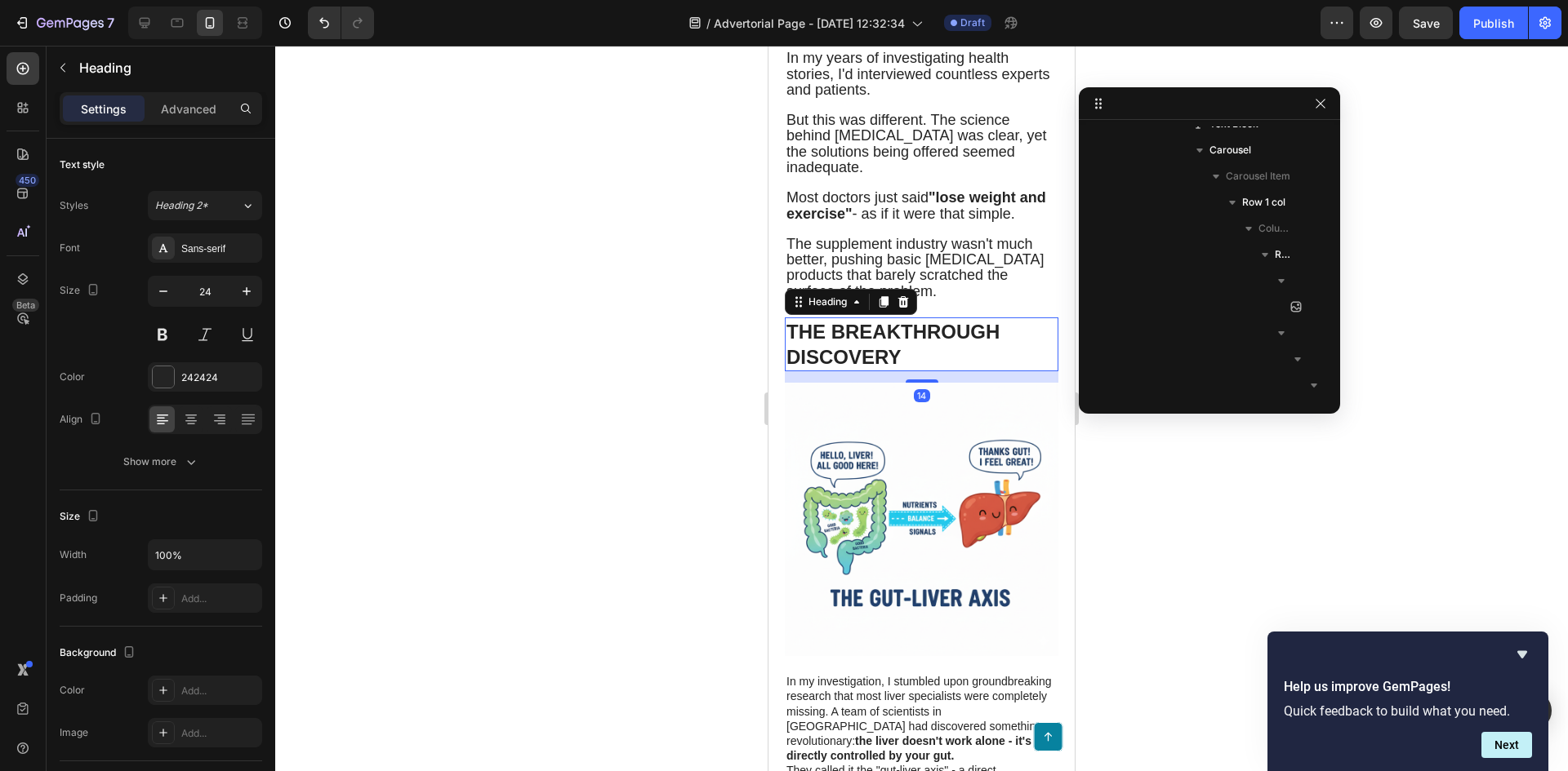
click at [902, 372] on h1 "THE BREAKTHROUGH DISCOVERY" at bounding box center [921, 344] width 274 height 53
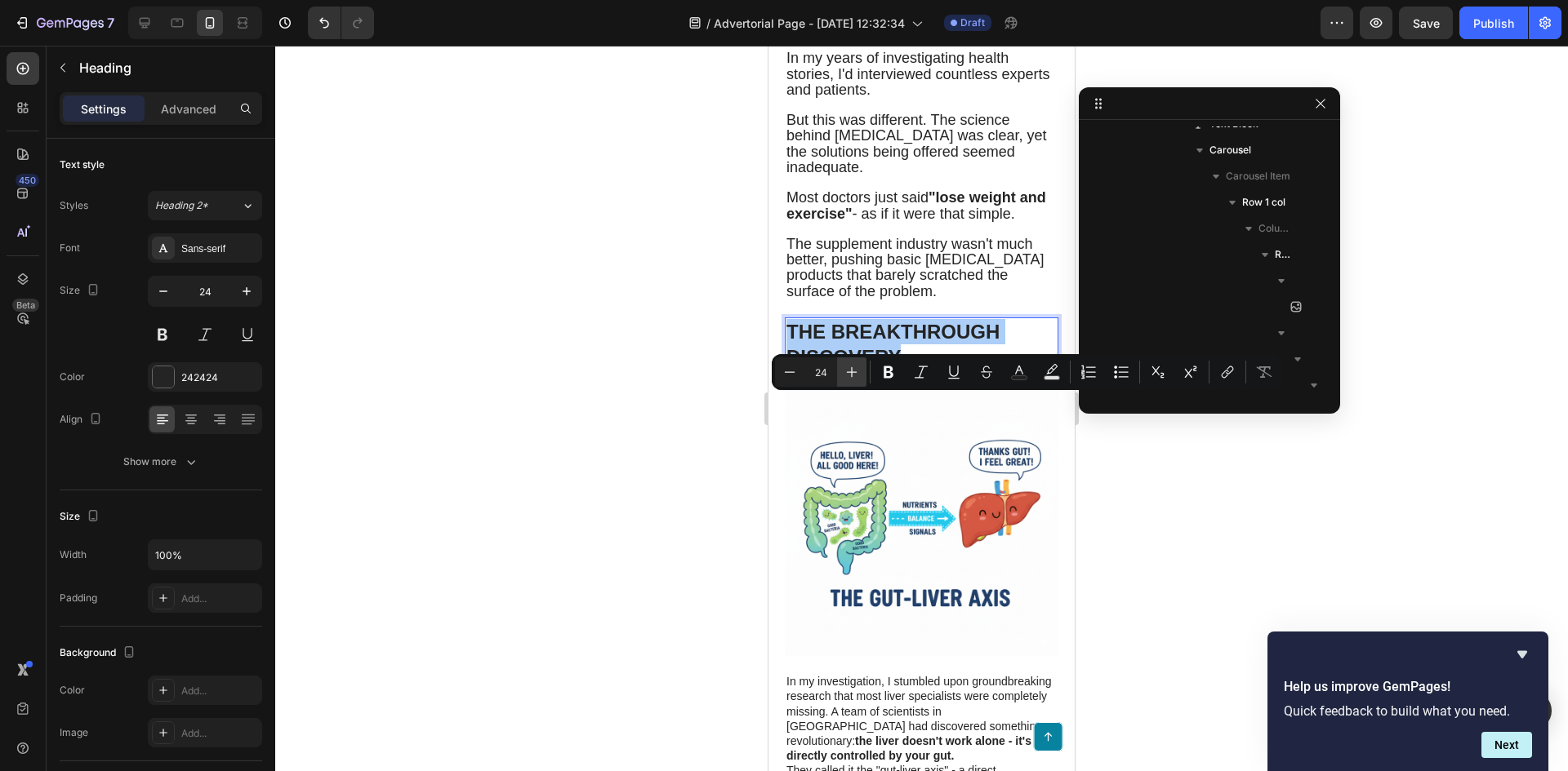
click at [852, 368] on icon "Editor contextual toolbar" at bounding box center [851, 373] width 17 height 17
click at [854, 368] on icon "Editor contextual toolbar" at bounding box center [851, 373] width 17 height 17
type input "28"
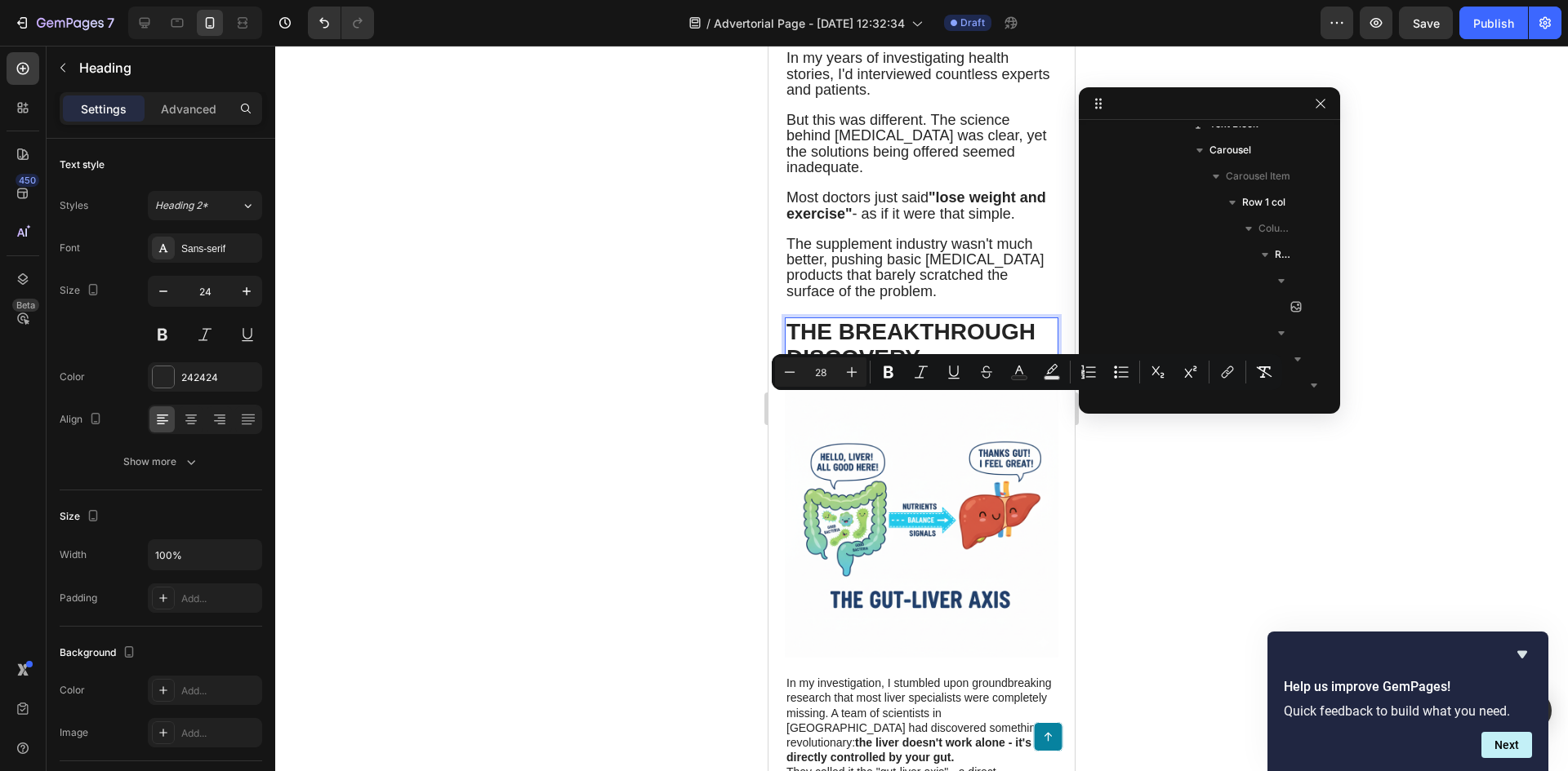
click at [624, 384] on div at bounding box center [921, 409] width 1292 height 726
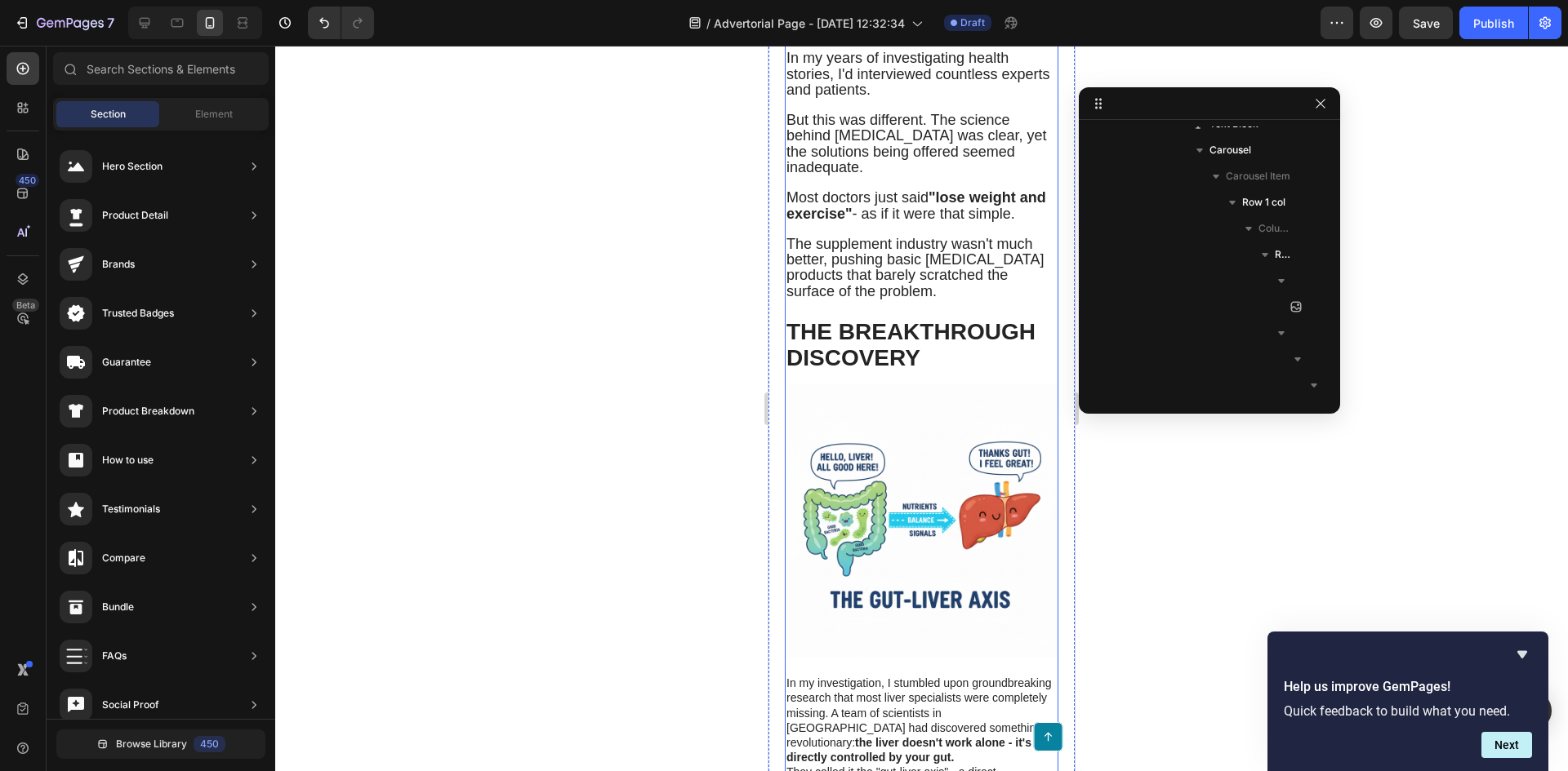
scroll to position [2939, 0]
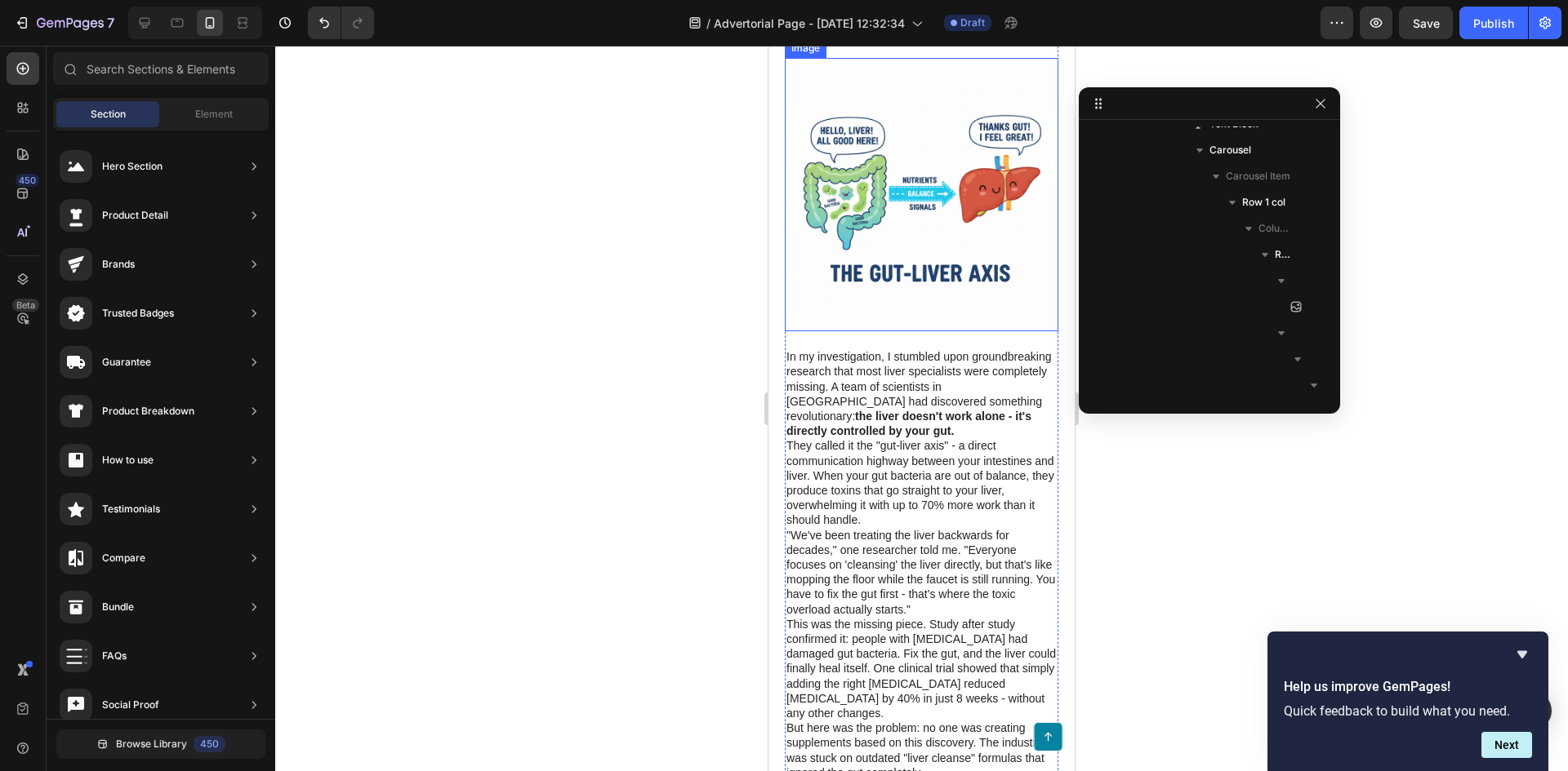
click at [916, 437] on strong "the liver doesn't work alone - it's directly controlled by your gut." at bounding box center [909, 423] width 245 height 28
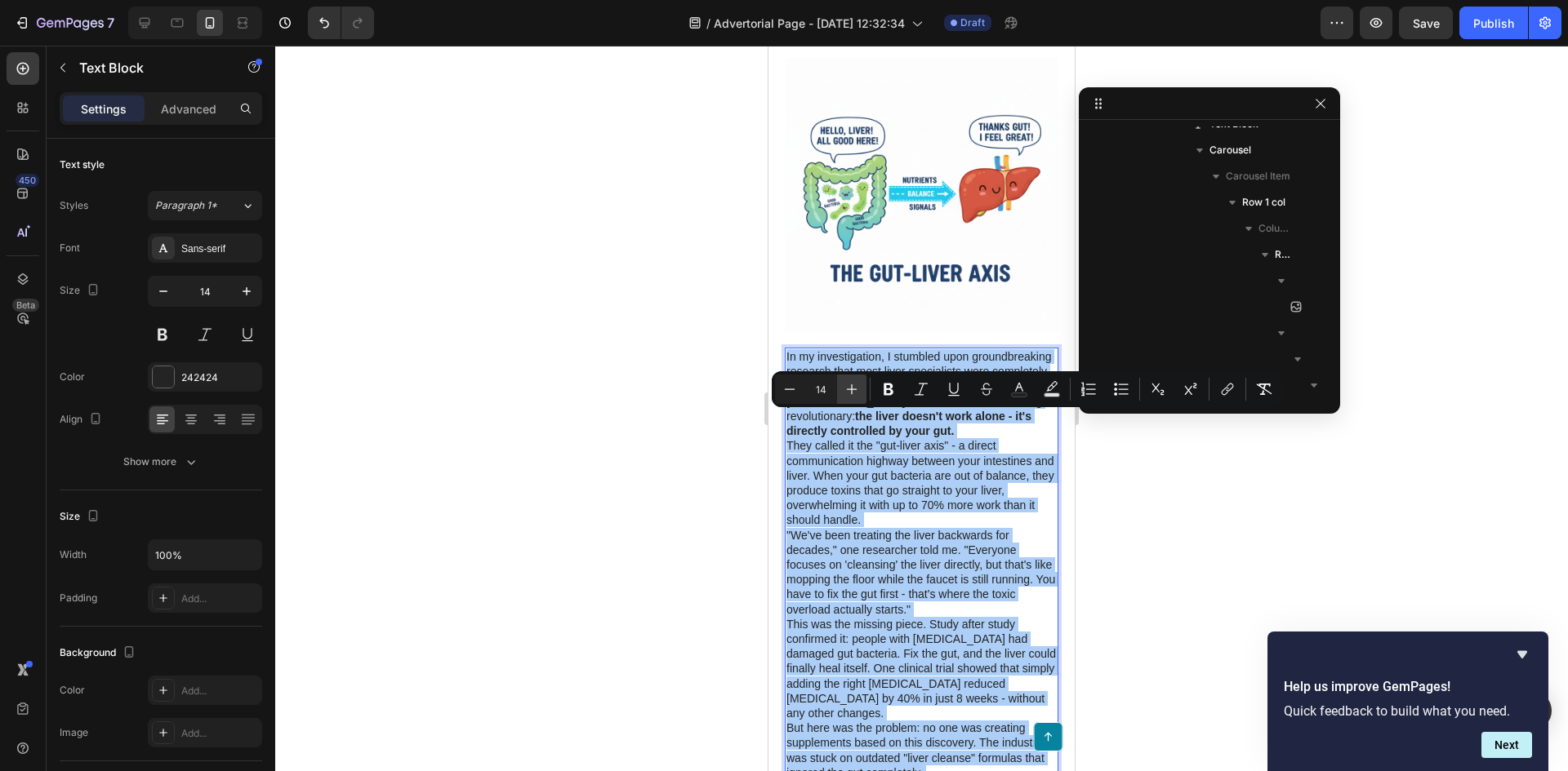
click at [859, 388] on icon "Editor contextual toolbar" at bounding box center [851, 389] width 17 height 17
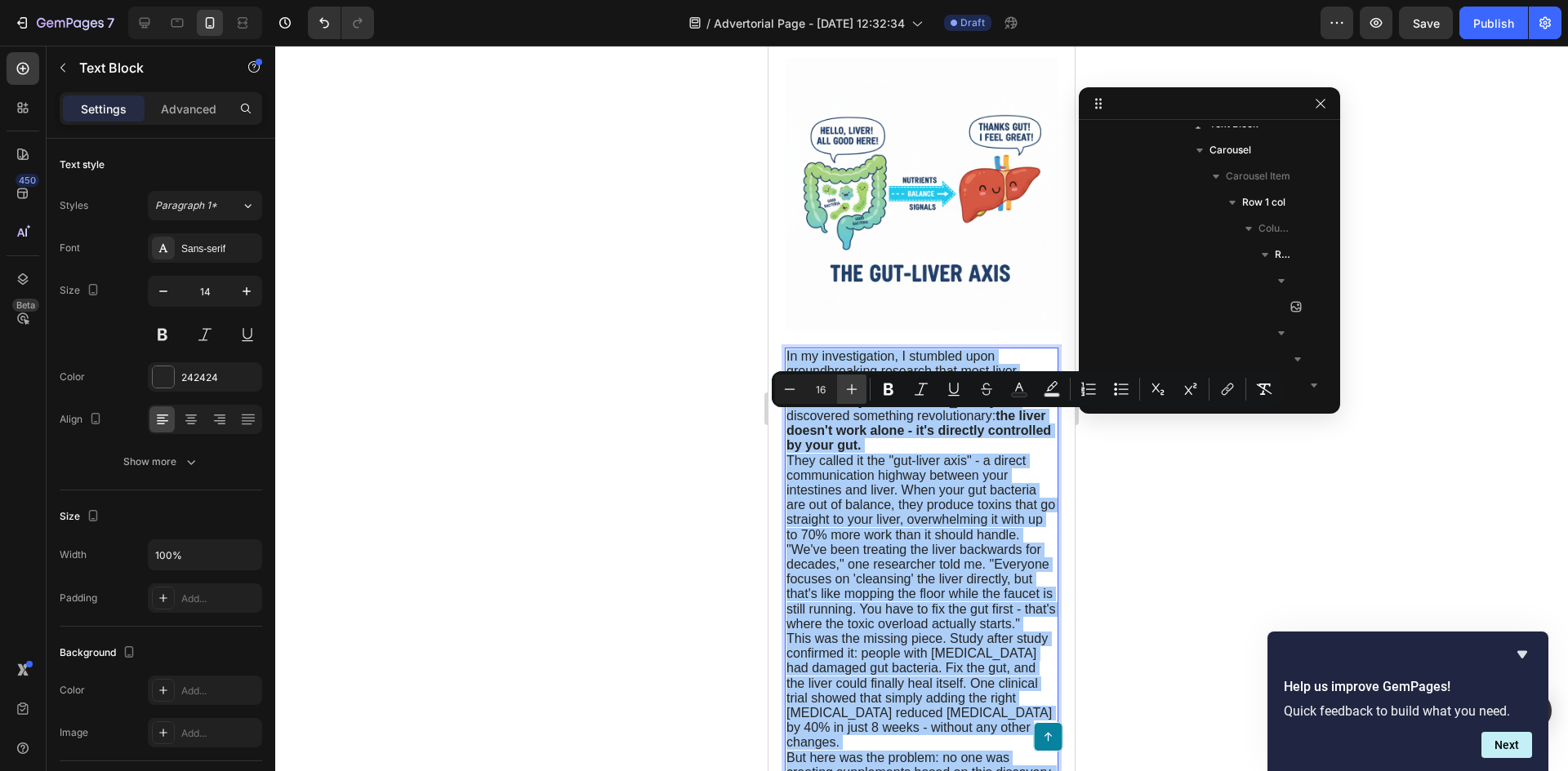
click at [859, 388] on icon "Editor contextual toolbar" at bounding box center [851, 389] width 17 height 17
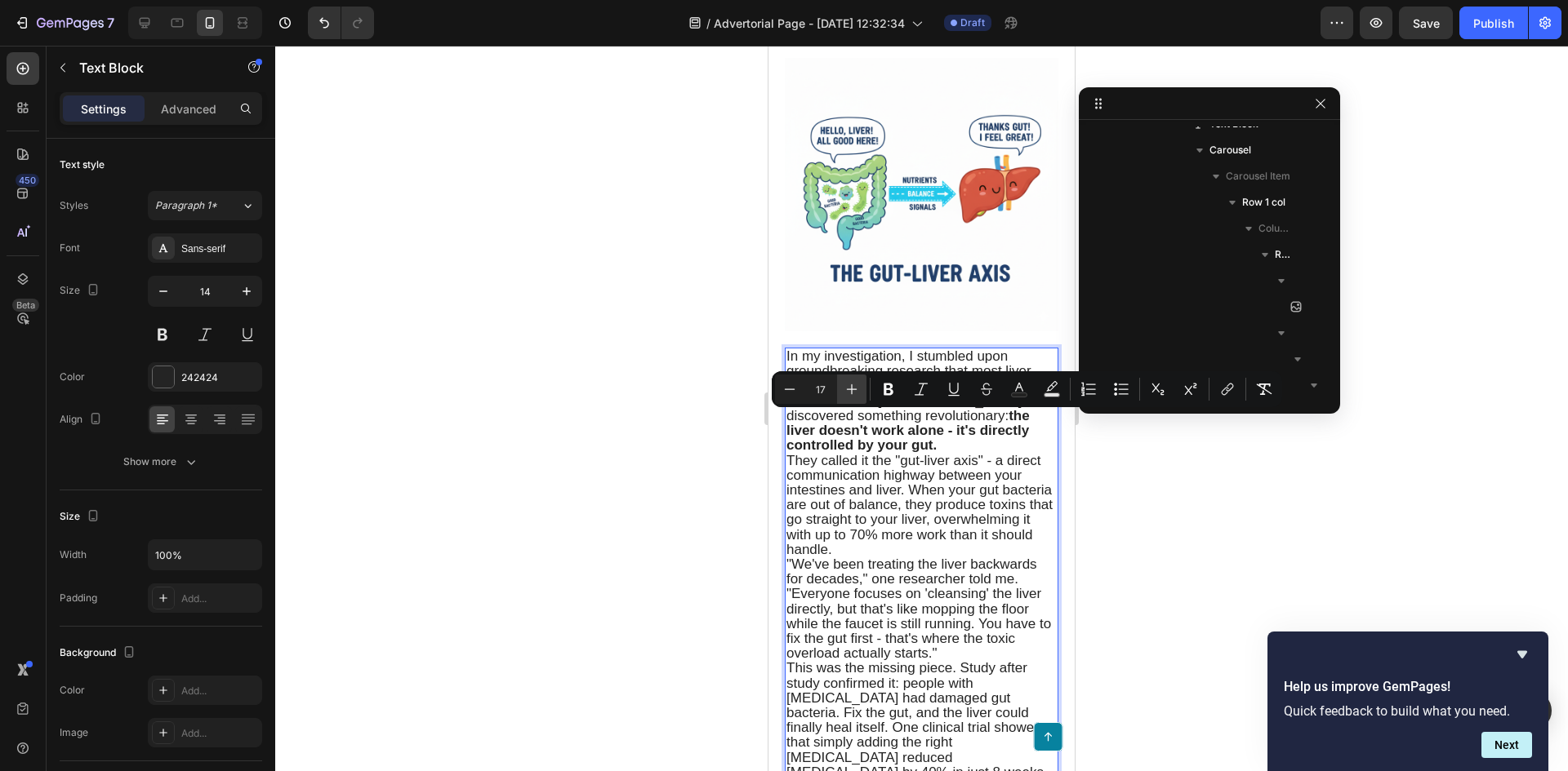
click at [859, 388] on icon "Editor contextual toolbar" at bounding box center [851, 389] width 17 height 17
type input "18"
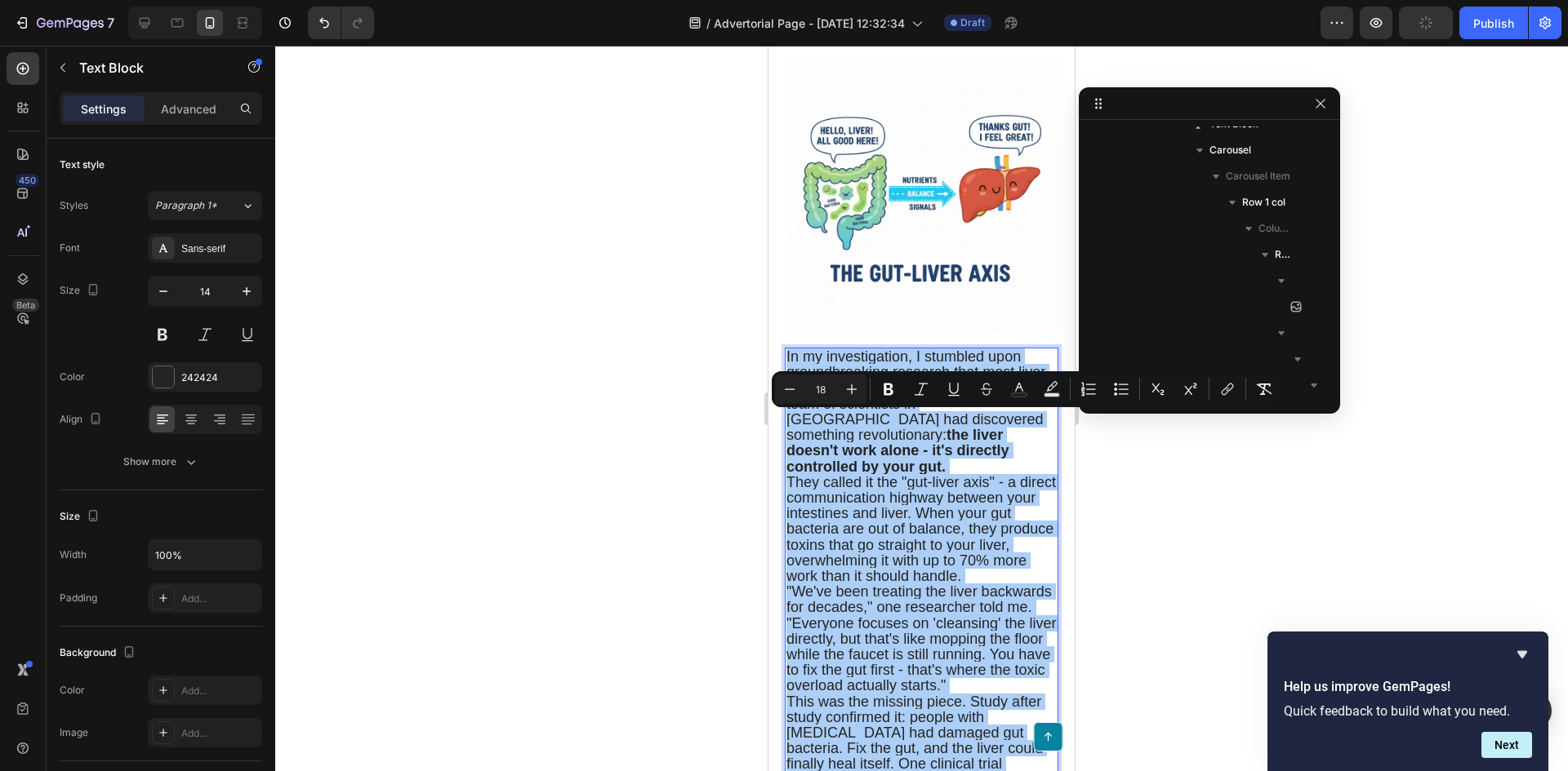
click at [534, 469] on div at bounding box center [921, 409] width 1292 height 726
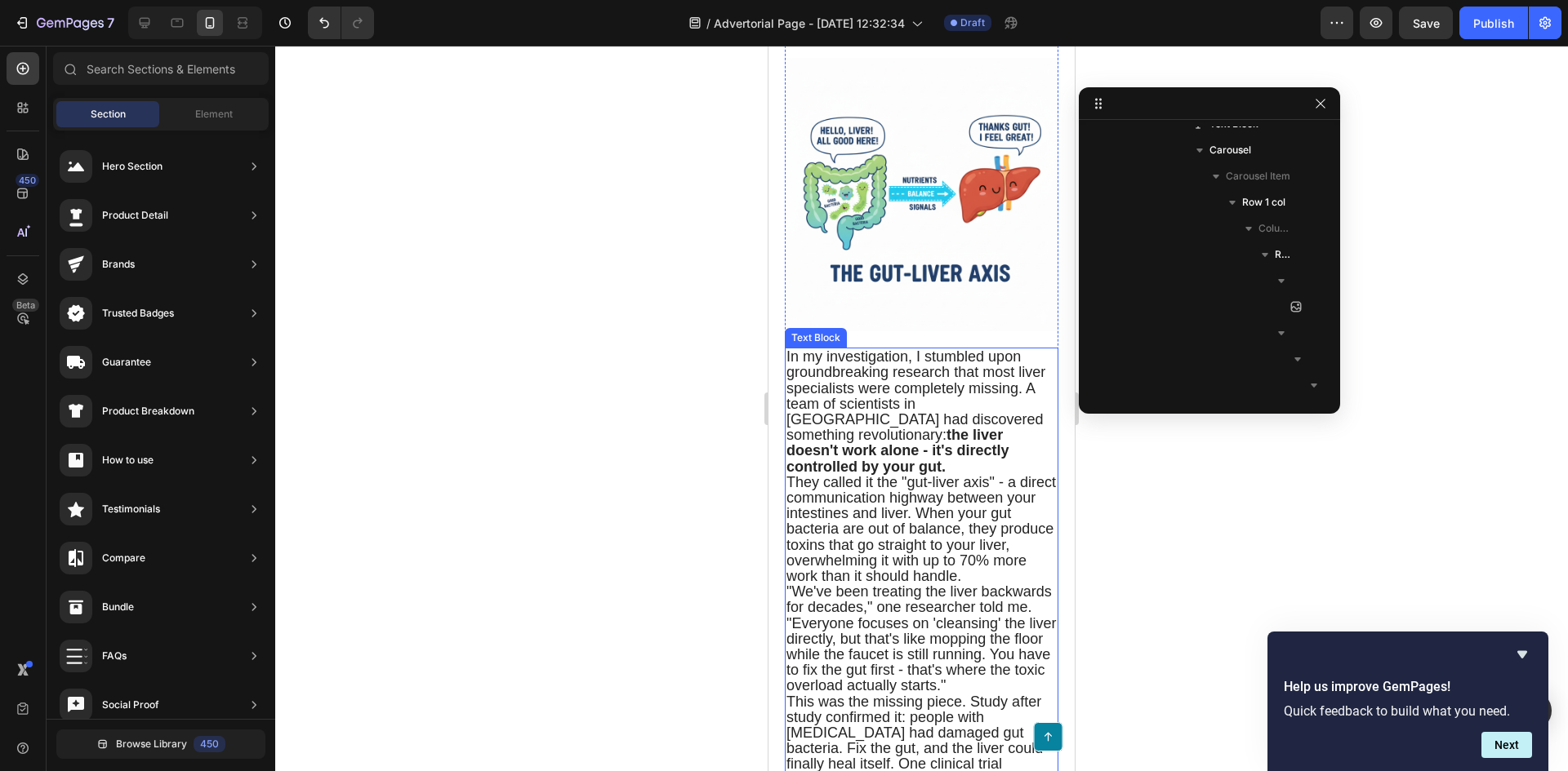
click at [849, 461] on span "In my investigation, I stumbled upon groundbreaking research that most liver sp…" at bounding box center [915, 411] width 259 height 125
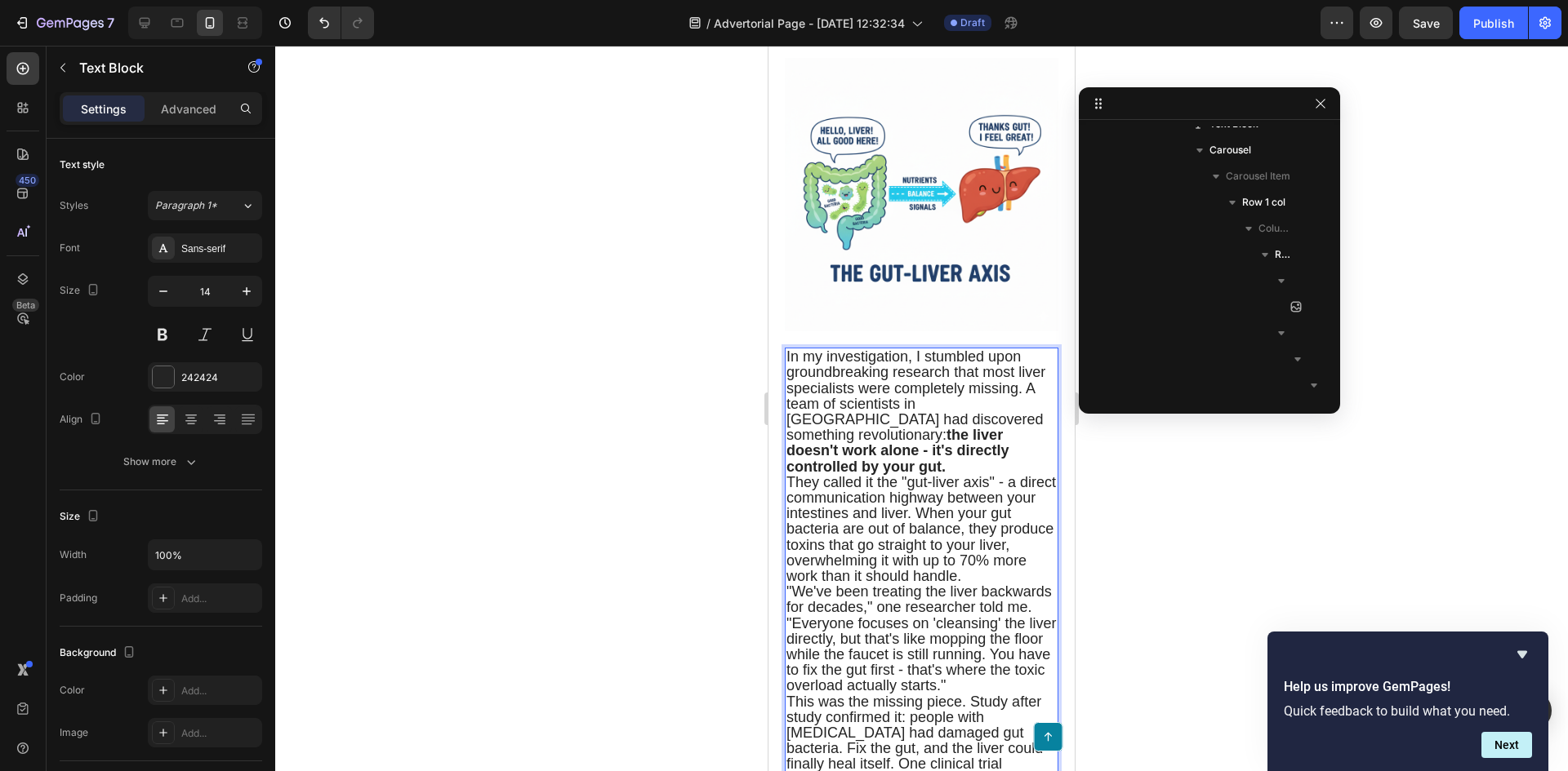
click at [846, 466] on span "In my investigation, I stumbled upon groundbreaking research that most liver sp…" at bounding box center [915, 411] width 259 height 125
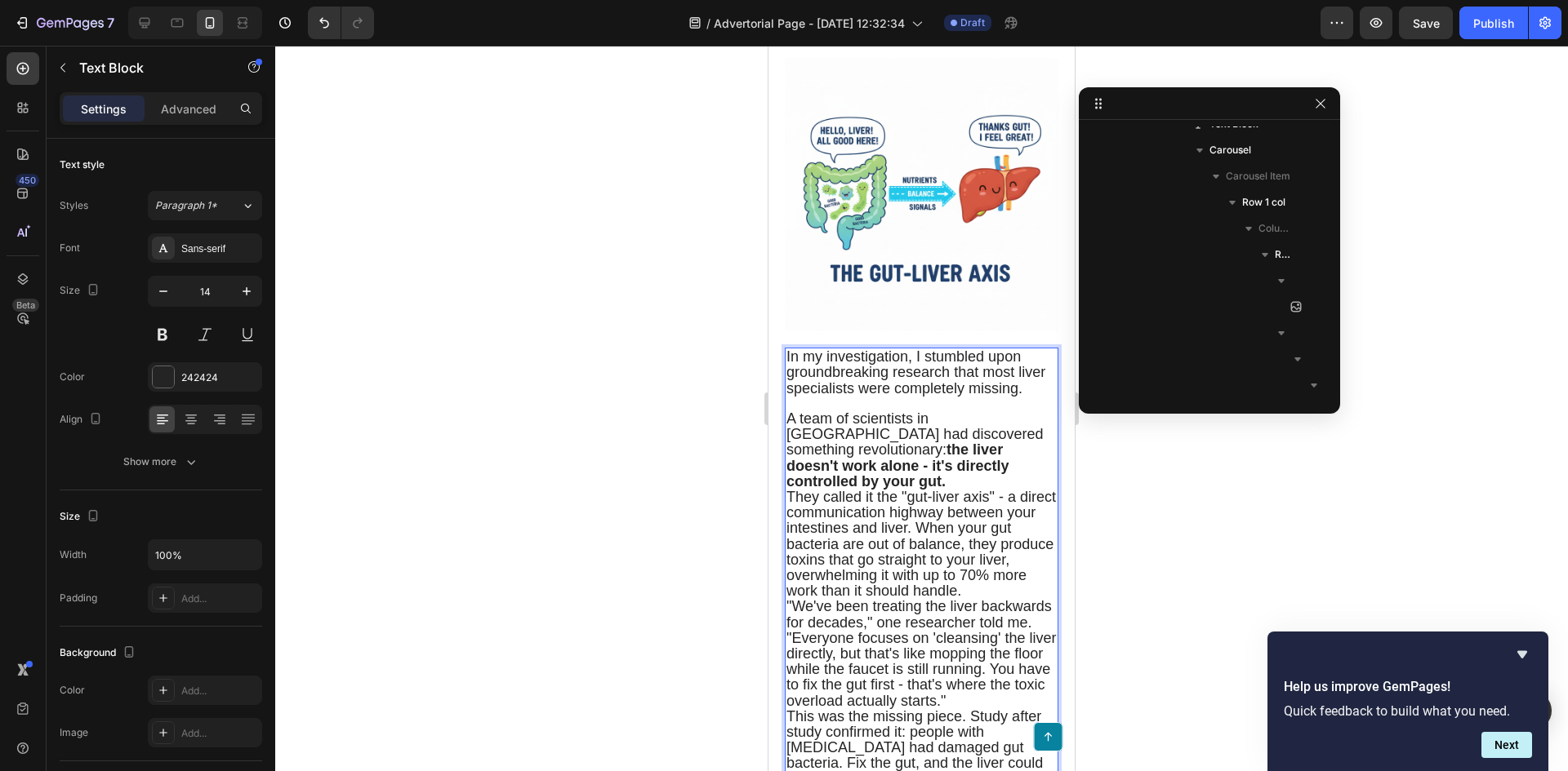
click at [791, 562] on span "They called it the "gut-liver axis" - a direct communication highway between yo…" at bounding box center [921, 543] width 269 height 110
click at [790, 563] on span "They called it the "gut-liver axis" - a direct communication highway between yo…" at bounding box center [921, 543] width 269 height 110
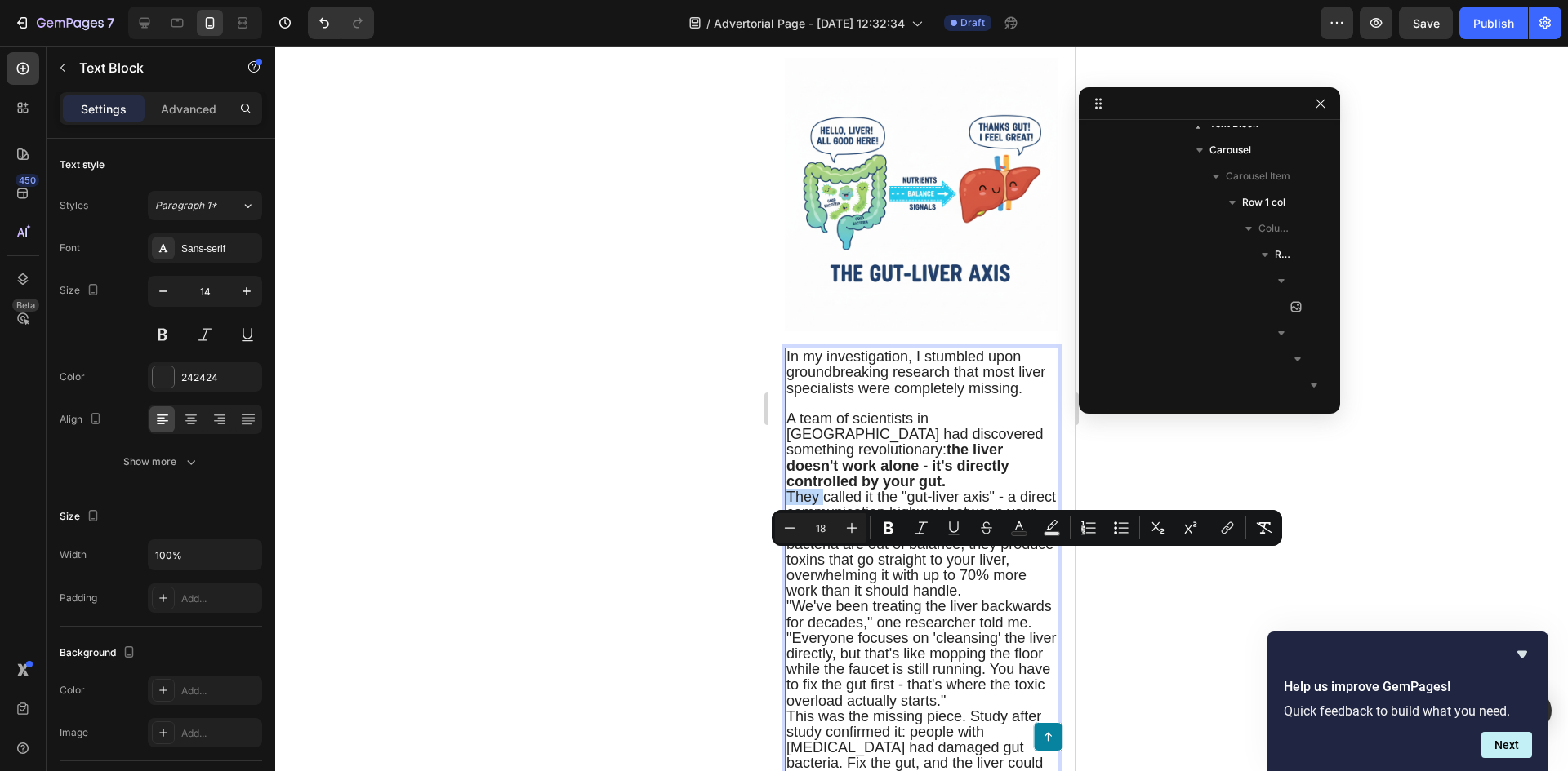
click at [788, 563] on span "They called it the "gut-liver axis" - a direct communication highway between yo…" at bounding box center [921, 543] width 269 height 110
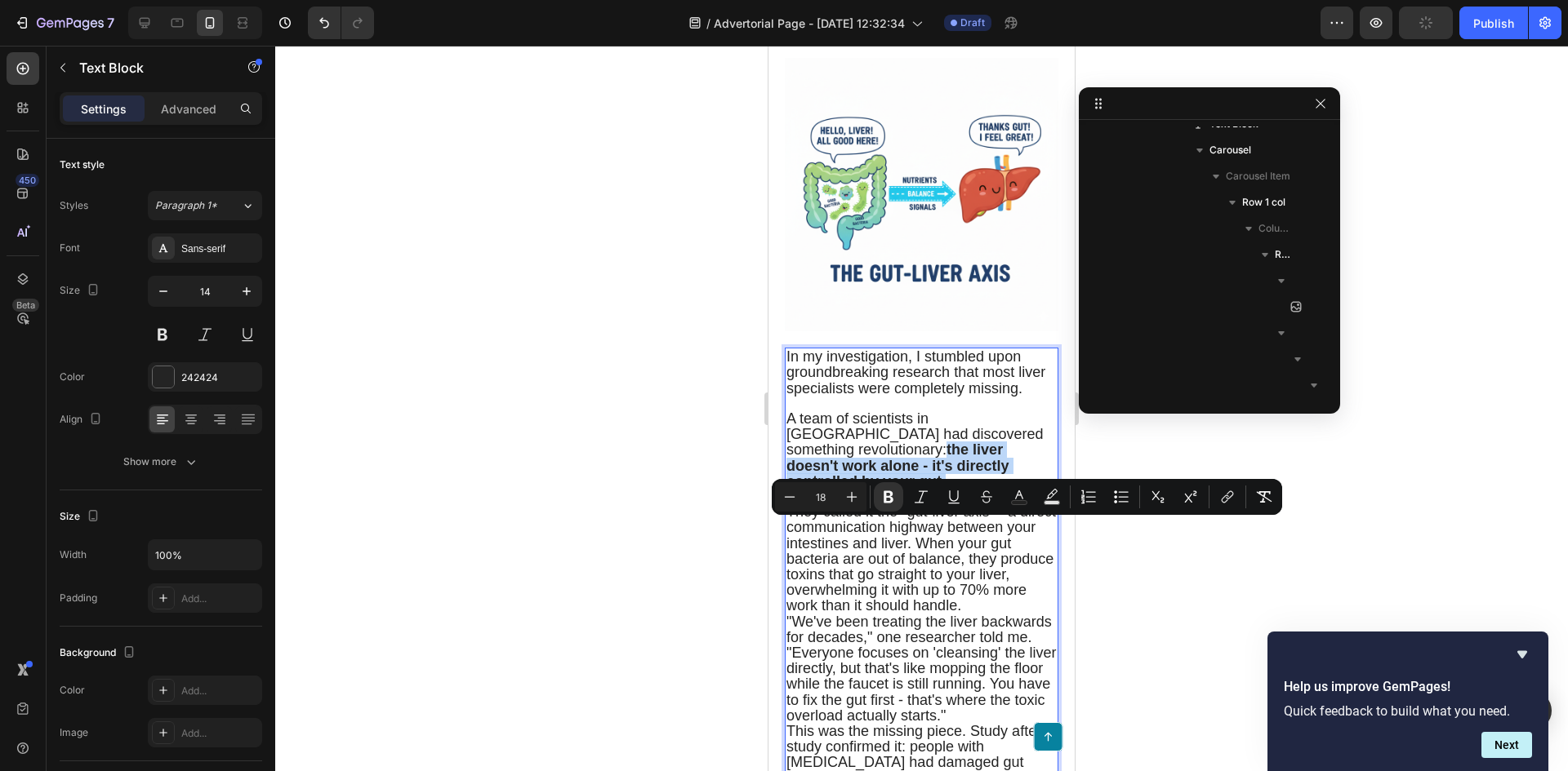
drag, startPoint x: 1006, startPoint y: 544, endPoint x: 787, endPoint y: 532, distance: 219.3
click at [787, 490] on p "A team of scientists in Europe had discovered something revolutionary: the live…" at bounding box center [921, 450] width 270 height 78
click at [917, 568] on span "They called it the "gut-liver axis" - a direct communication highway between yo…" at bounding box center [921, 558] width 269 height 110
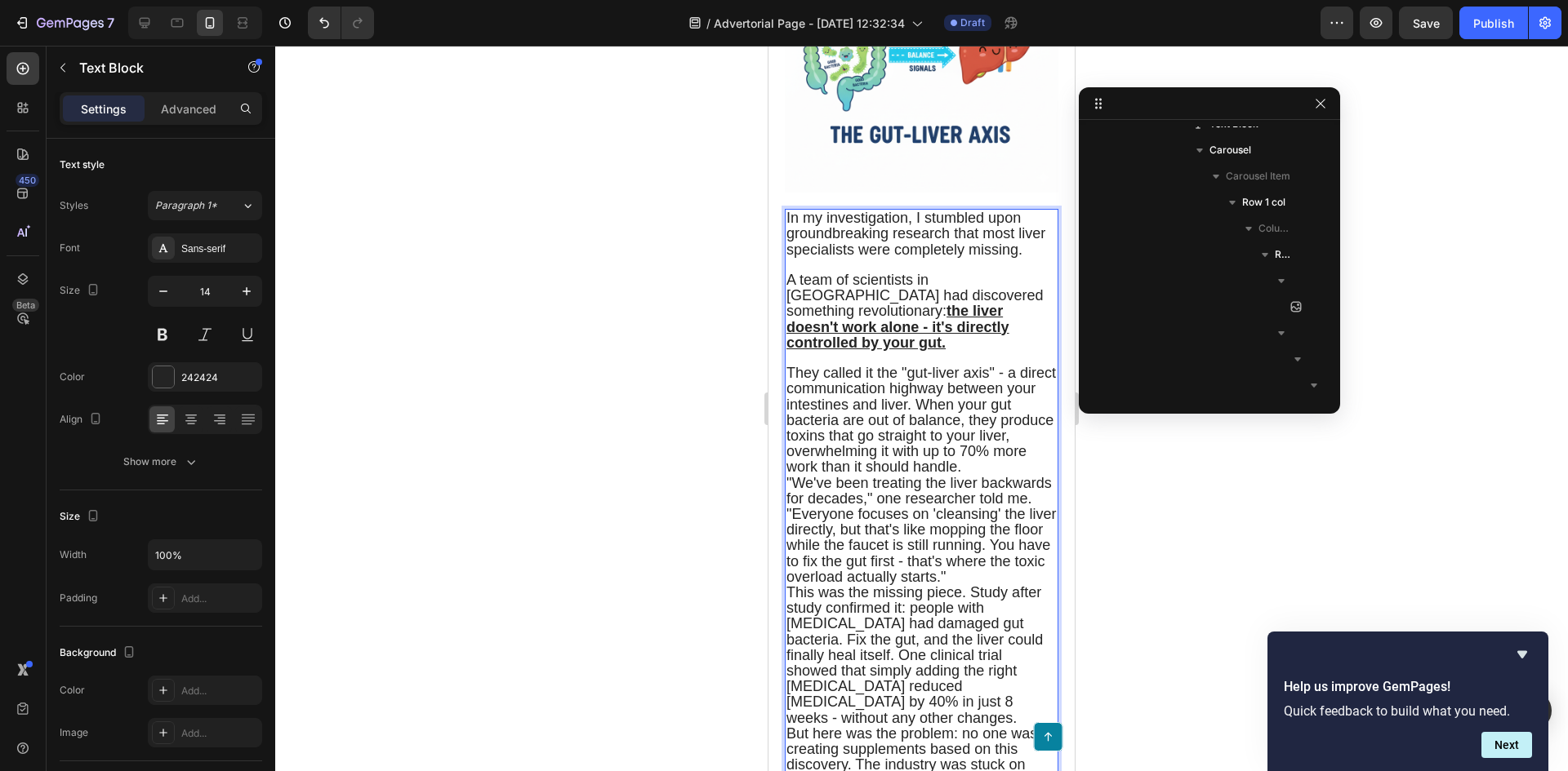
scroll to position [3102, 0]
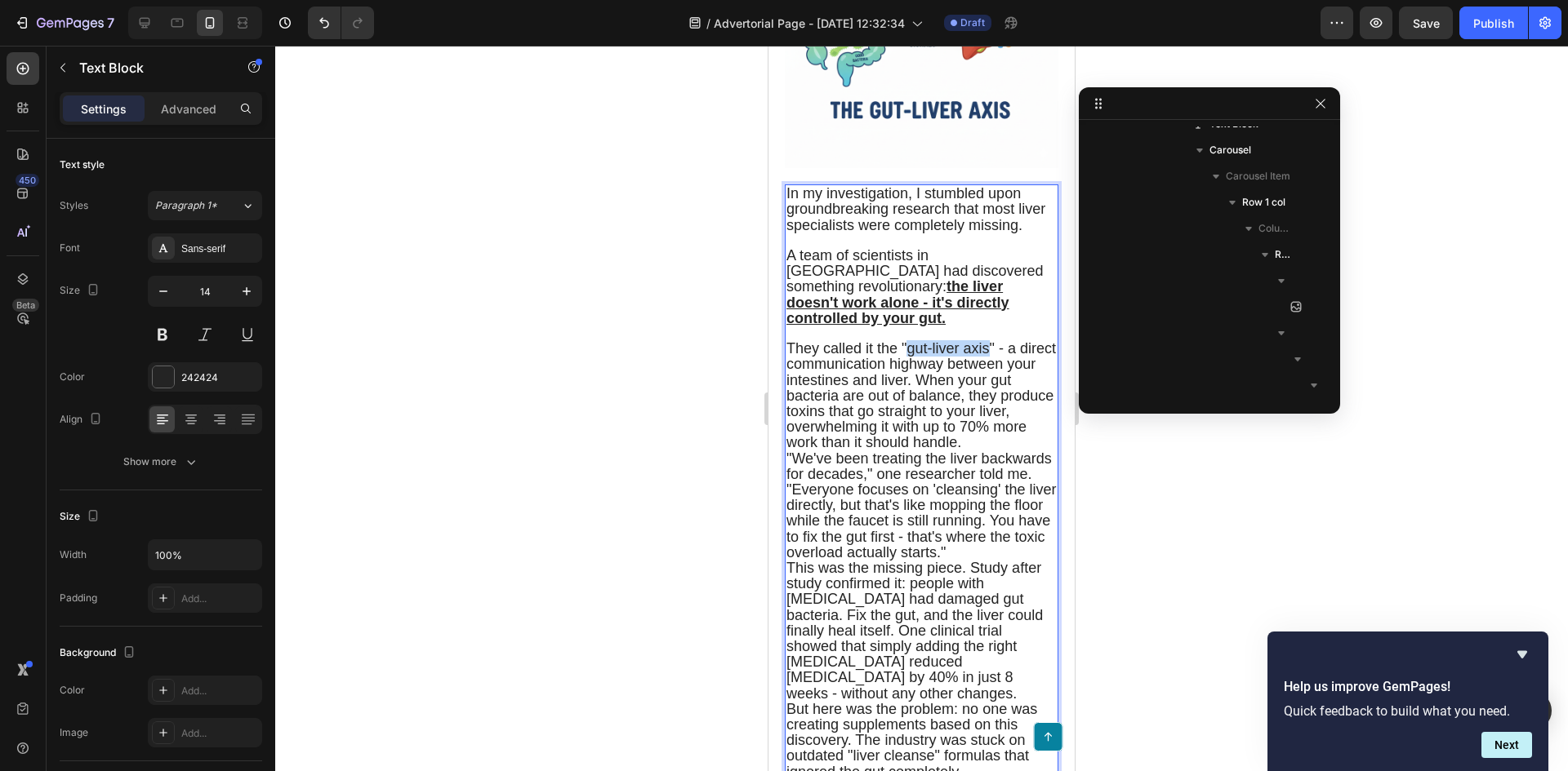
drag, startPoint x: 991, startPoint y: 415, endPoint x: 907, endPoint y: 417, distance: 84.0
click at [907, 418] on span "They called it the "gut-liver axis" - a direct communication highway between yo…" at bounding box center [921, 395] width 269 height 110
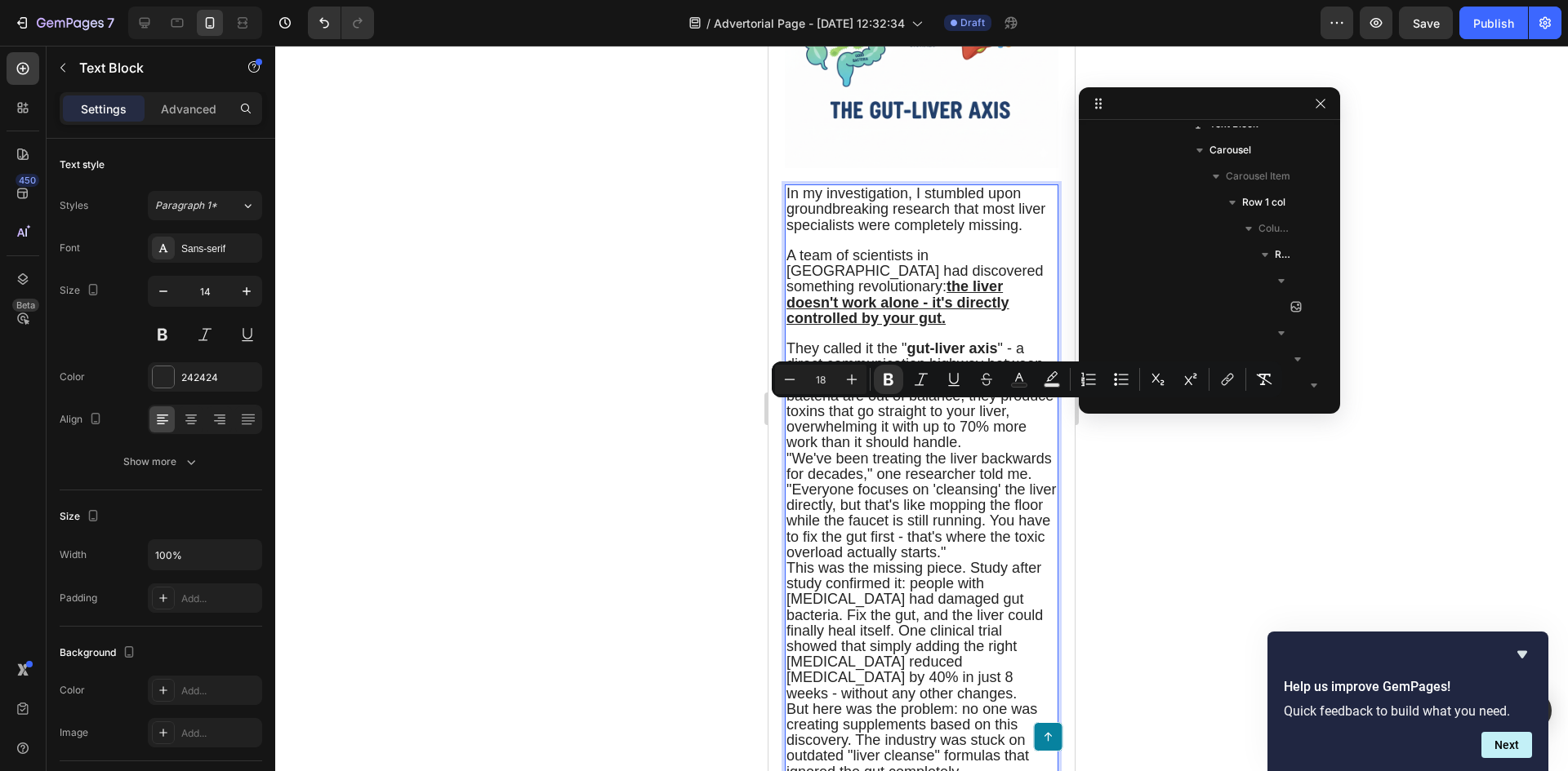
click at [850, 451] on span "They called it the " gut-liver axis " - a direct communication highway between …" at bounding box center [919, 395] width 267 height 110
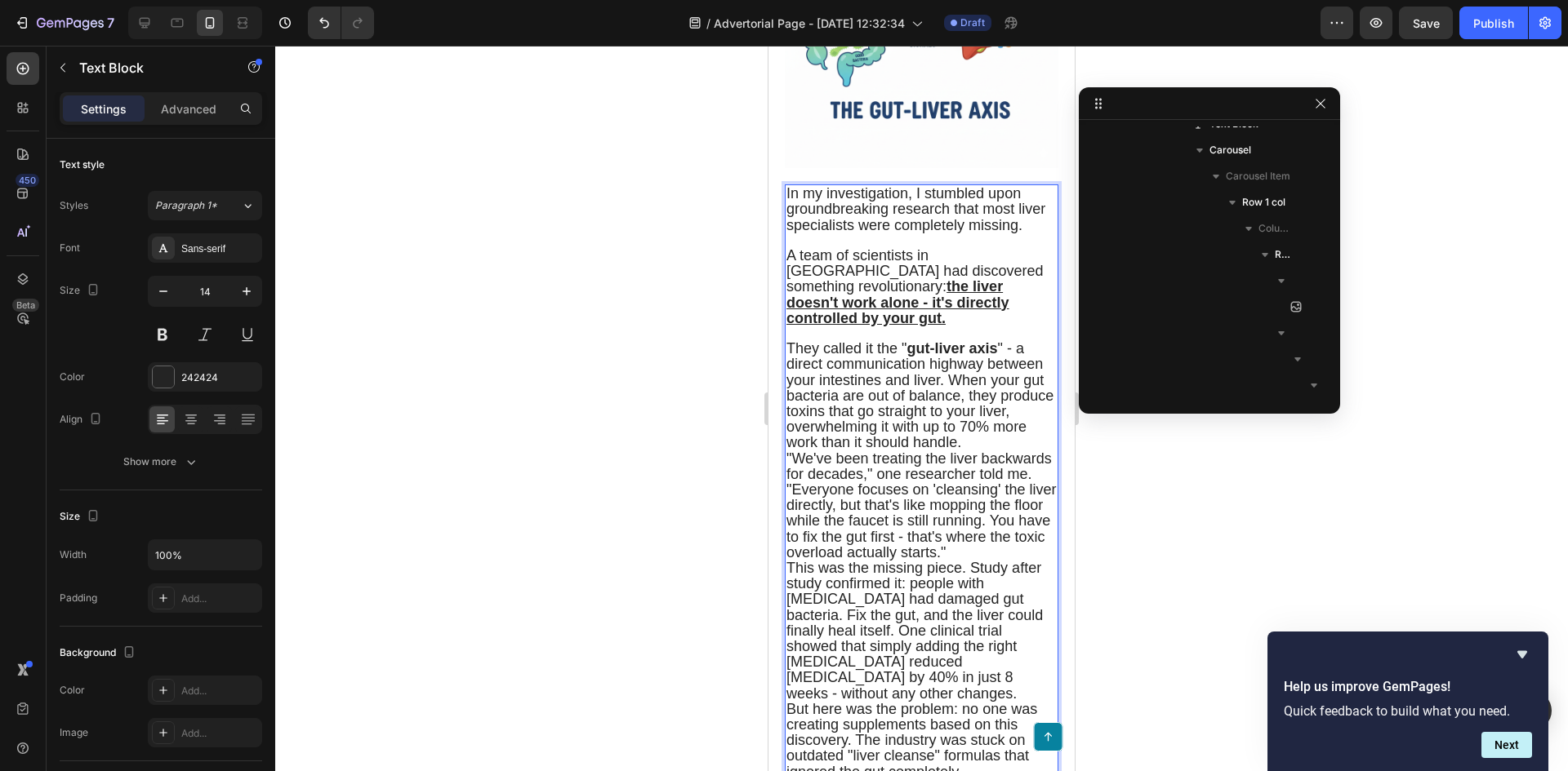
click at [944, 441] on span "They called it the " gut-liver axis " - a direct communication highway between …" at bounding box center [919, 395] width 267 height 110
click at [946, 442] on span "They called it the " gut-liver axis " - a direct communication highway between …" at bounding box center [919, 395] width 267 height 110
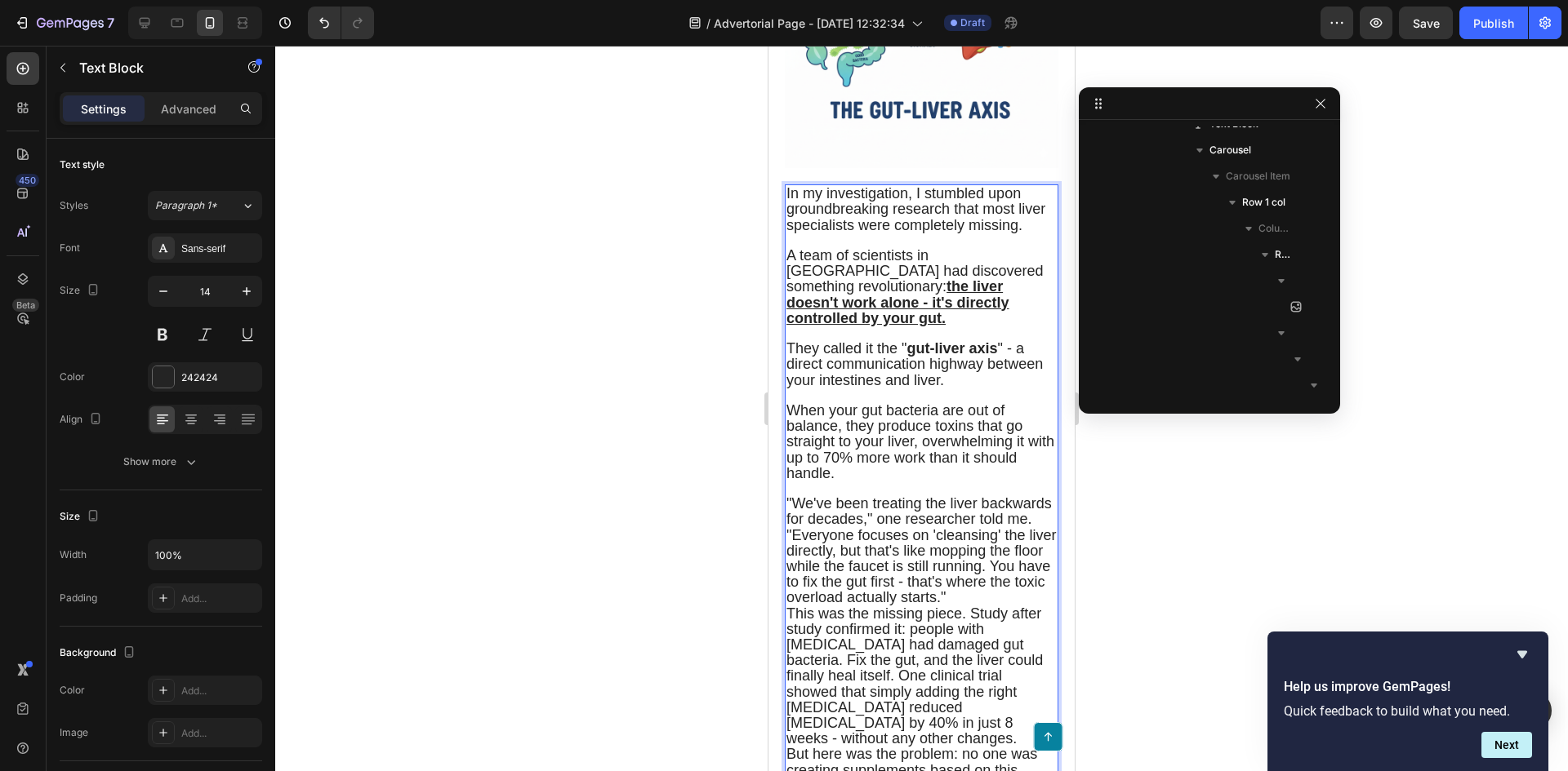
click at [919, 599] on span ""We've been treating the liver backwards for decades," one researcher told me. …" at bounding box center [921, 550] width 269 height 110
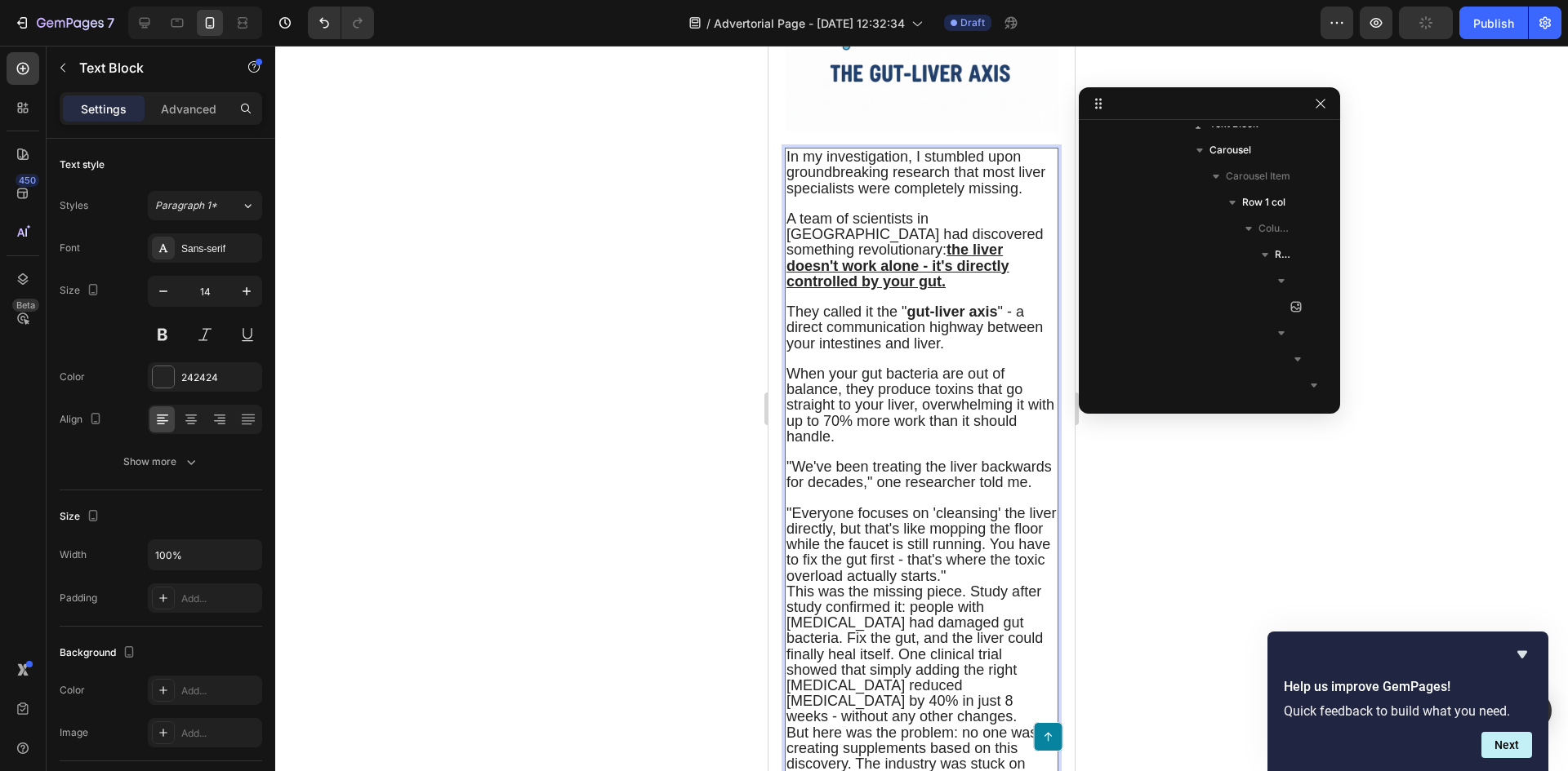
scroll to position [3184, 0]
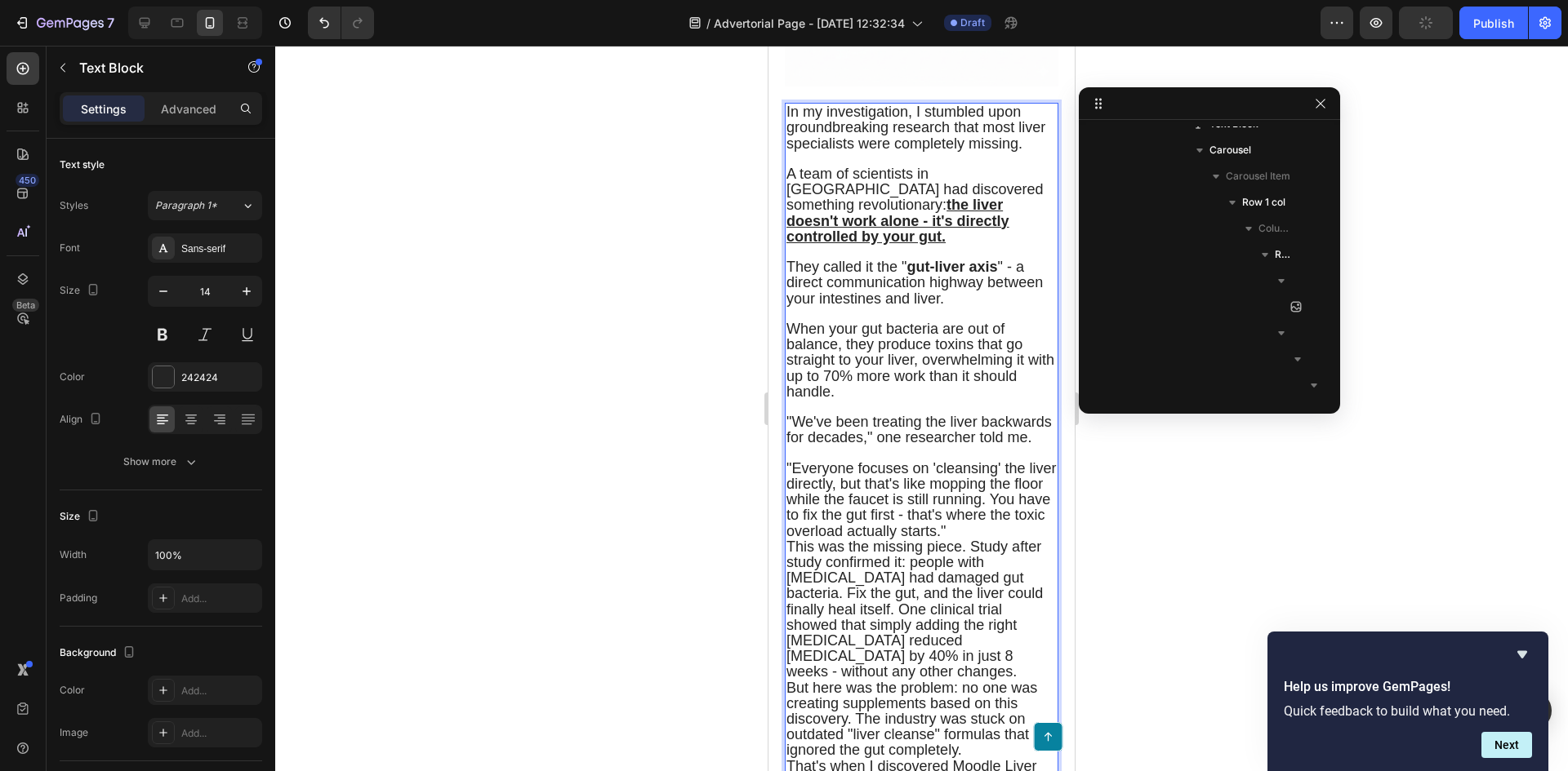
click at [791, 540] on span ""Everyone focuses on 'cleansing' the liver directly, but that's like mopping th…" at bounding box center [921, 500] width 269 height 79
click at [786, 596] on div "In my investigation, I stumbled upon groundbreaking research that most liver sp…" at bounding box center [921, 447] width 274 height 689
click at [789, 539] on span "You have to fix the gut first - that's where the toxic overload actually starts…" at bounding box center [918, 523] width 265 height 32
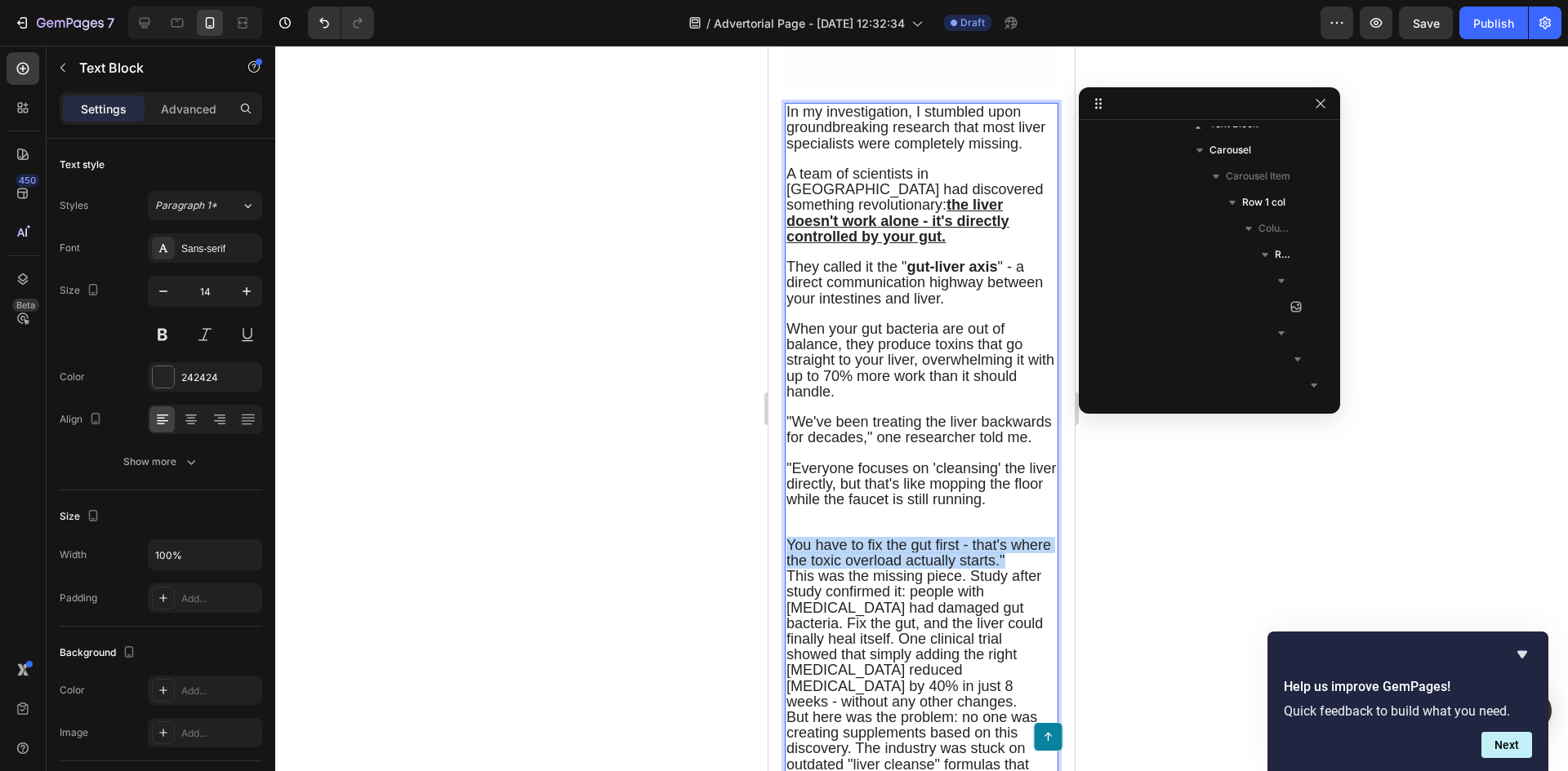
drag, startPoint x: 850, startPoint y: 656, endPoint x: 785, endPoint y: 619, distance: 74.8
click at [785, 619] on div "In my investigation, I stumbled upon groundbreaking research that most liver sp…" at bounding box center [921, 462] width 274 height 718
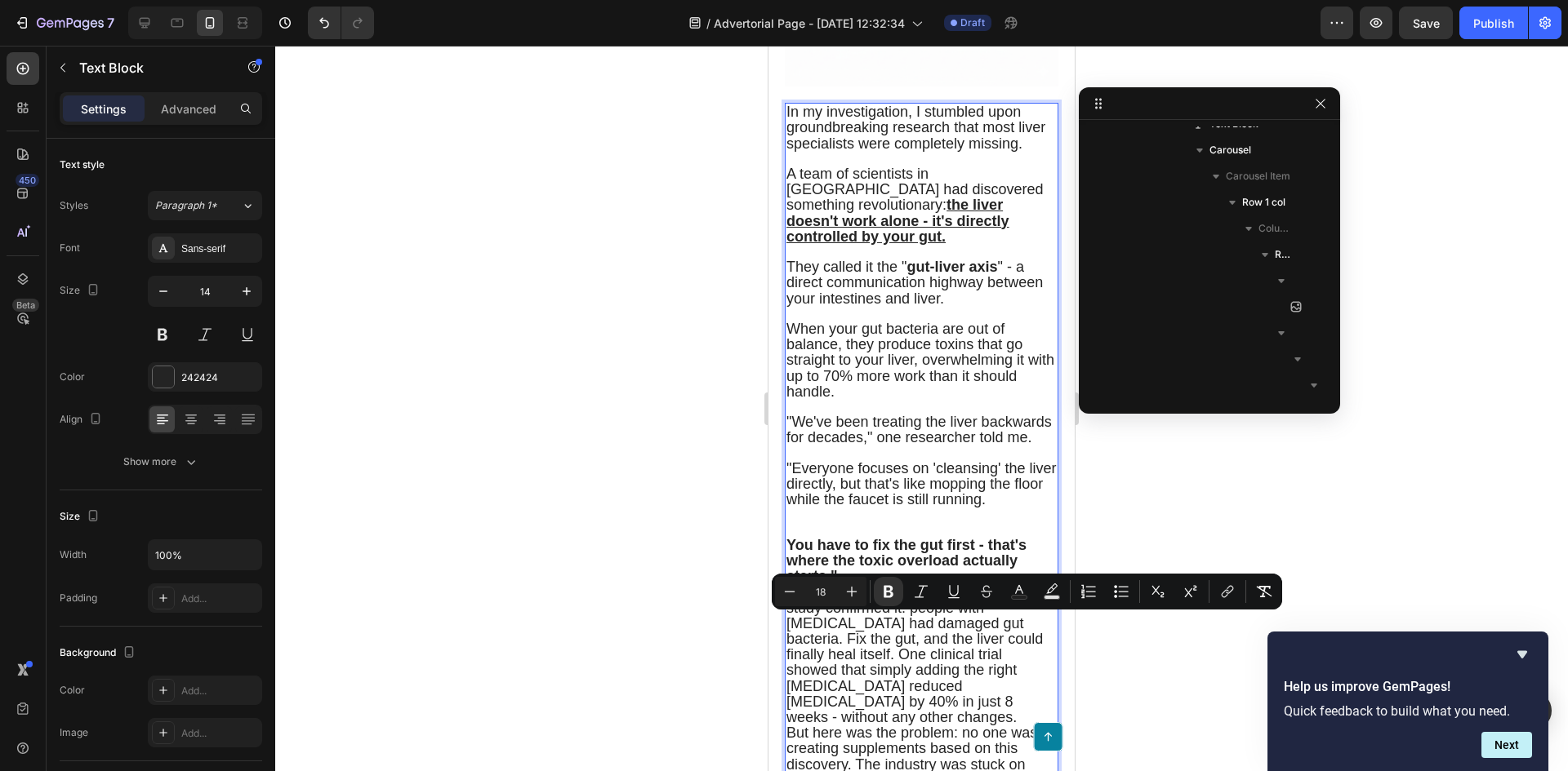
click at [878, 586] on p "You have to fix the gut first - that's where the toxic overload actually starts…" at bounding box center [921, 561] width 270 height 47
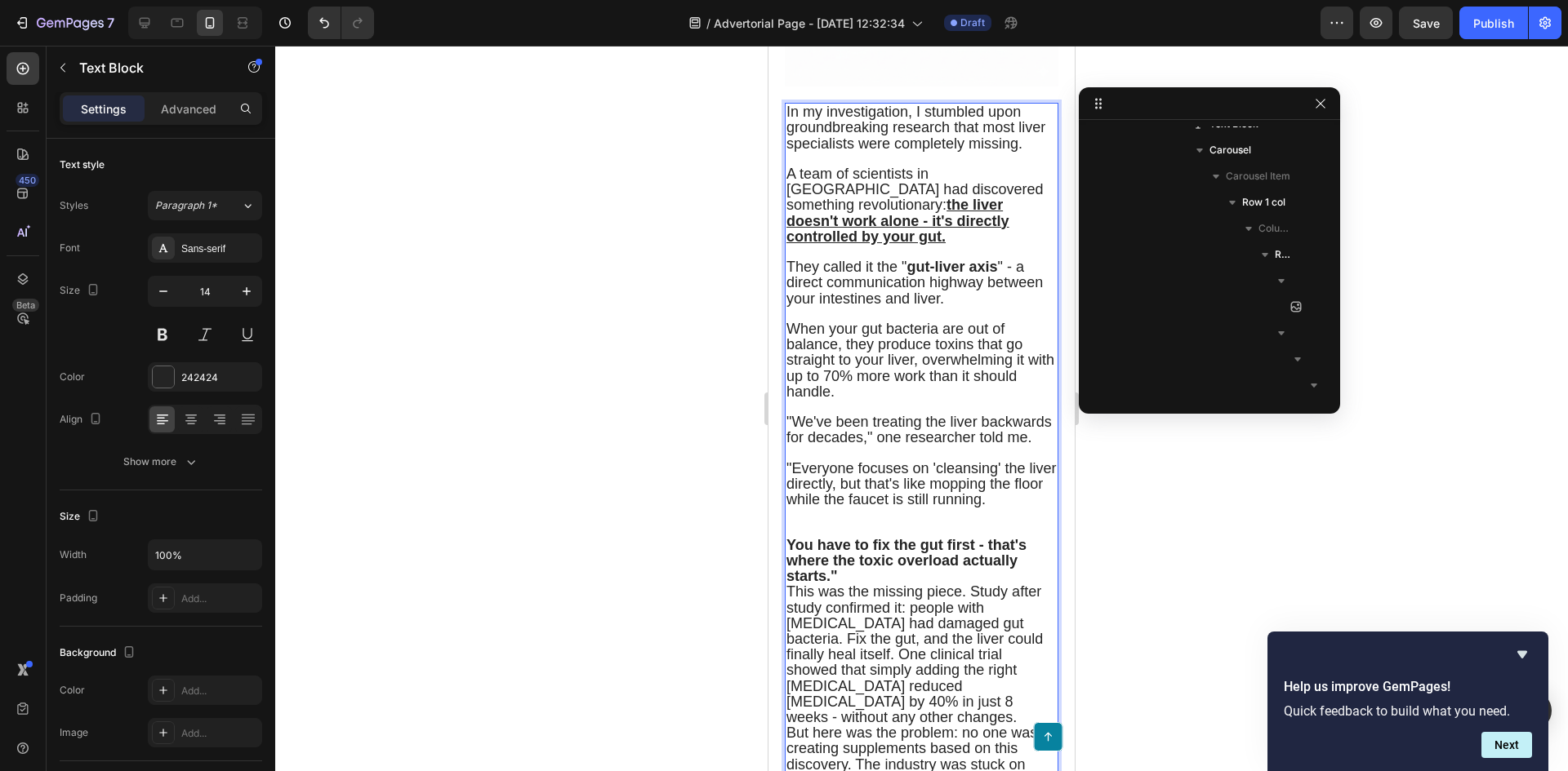
click at [793, 585] on strong "You have to fix the gut first - that's where the toxic overload actually starts…" at bounding box center [906, 560] width 240 height 47
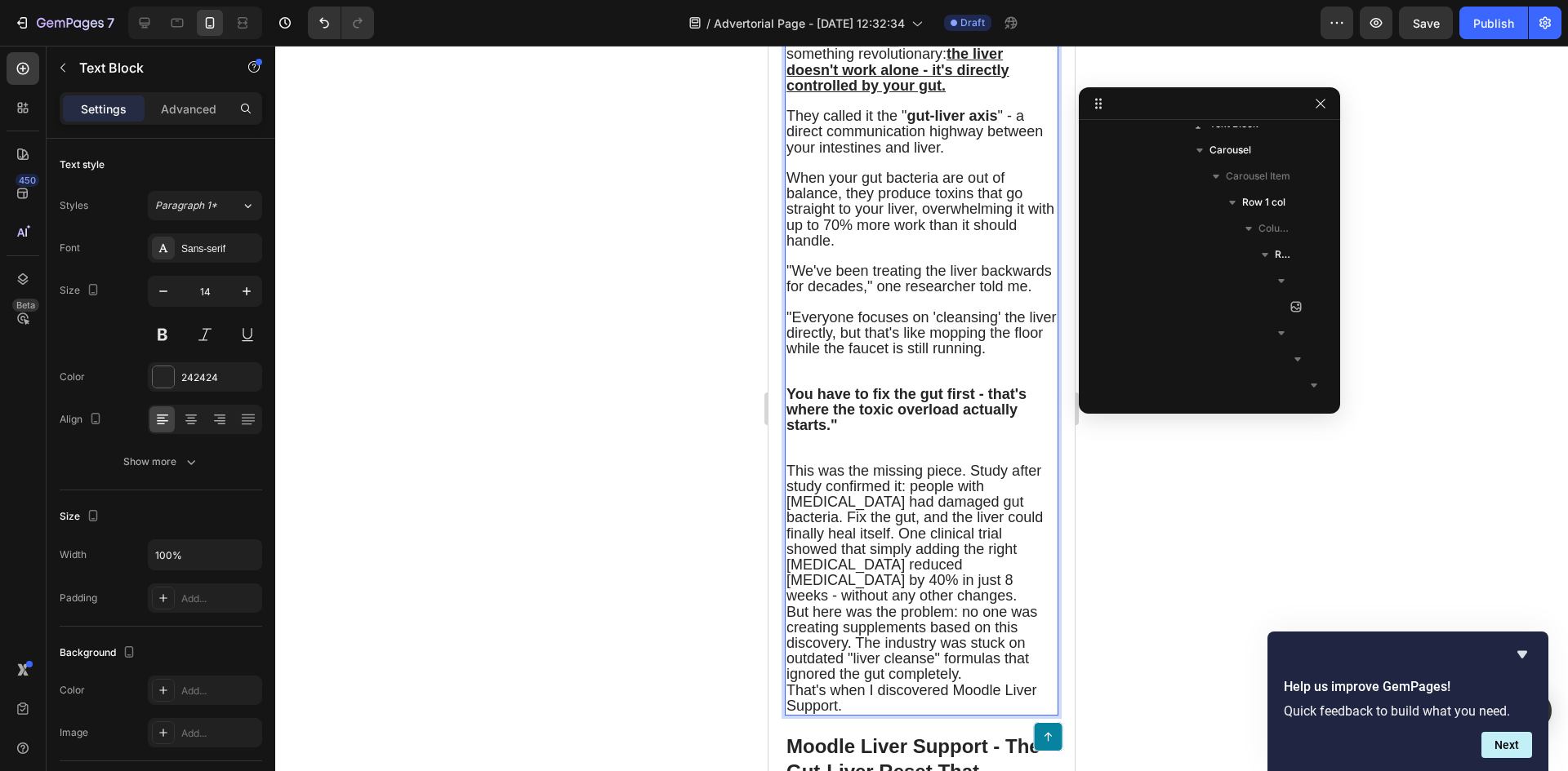
scroll to position [3347, 0]
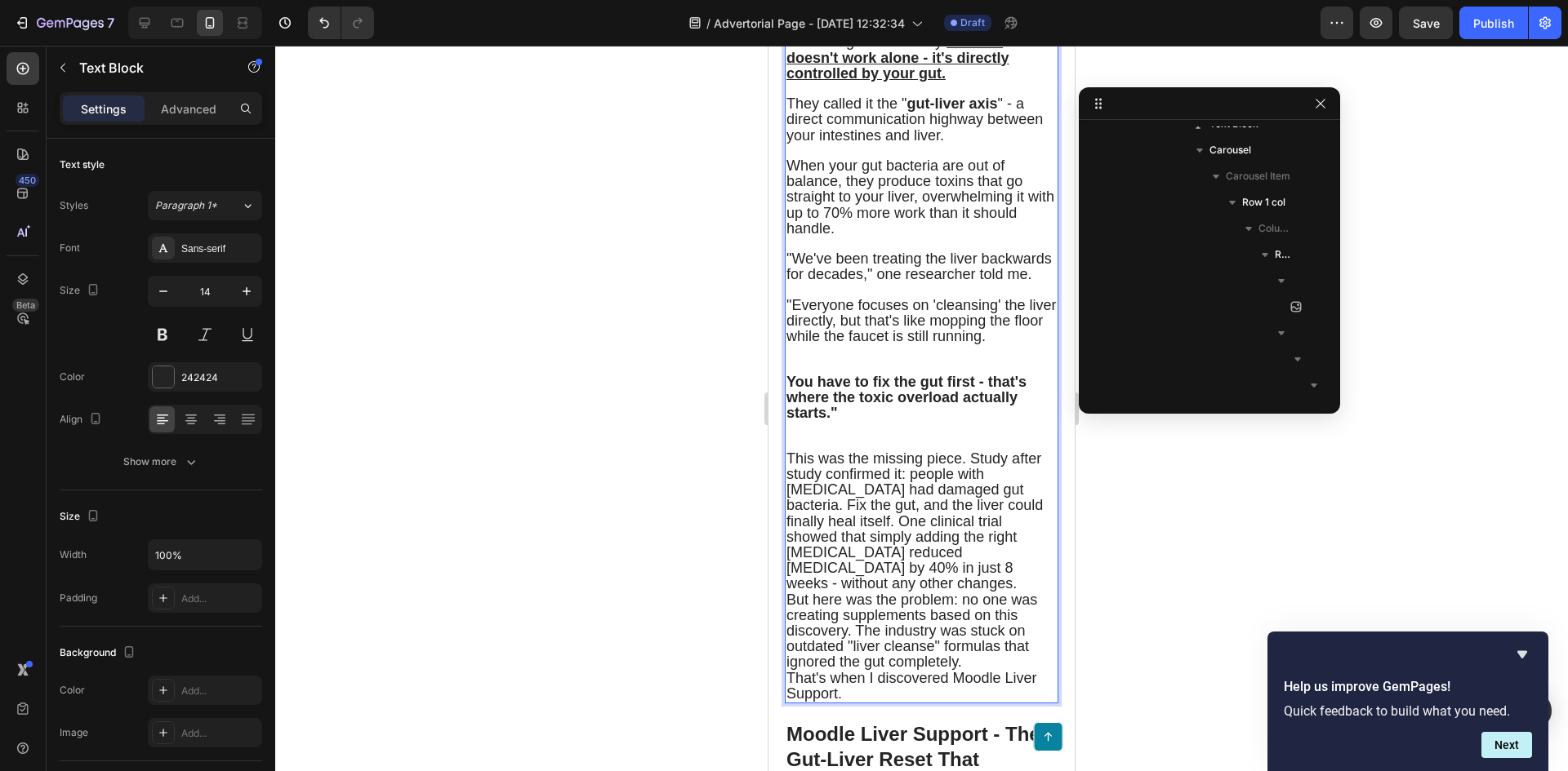
click at [847, 587] on span "This was the missing piece. Study after study confirmed it: people with fatty l…" at bounding box center [914, 522] width 256 height 142
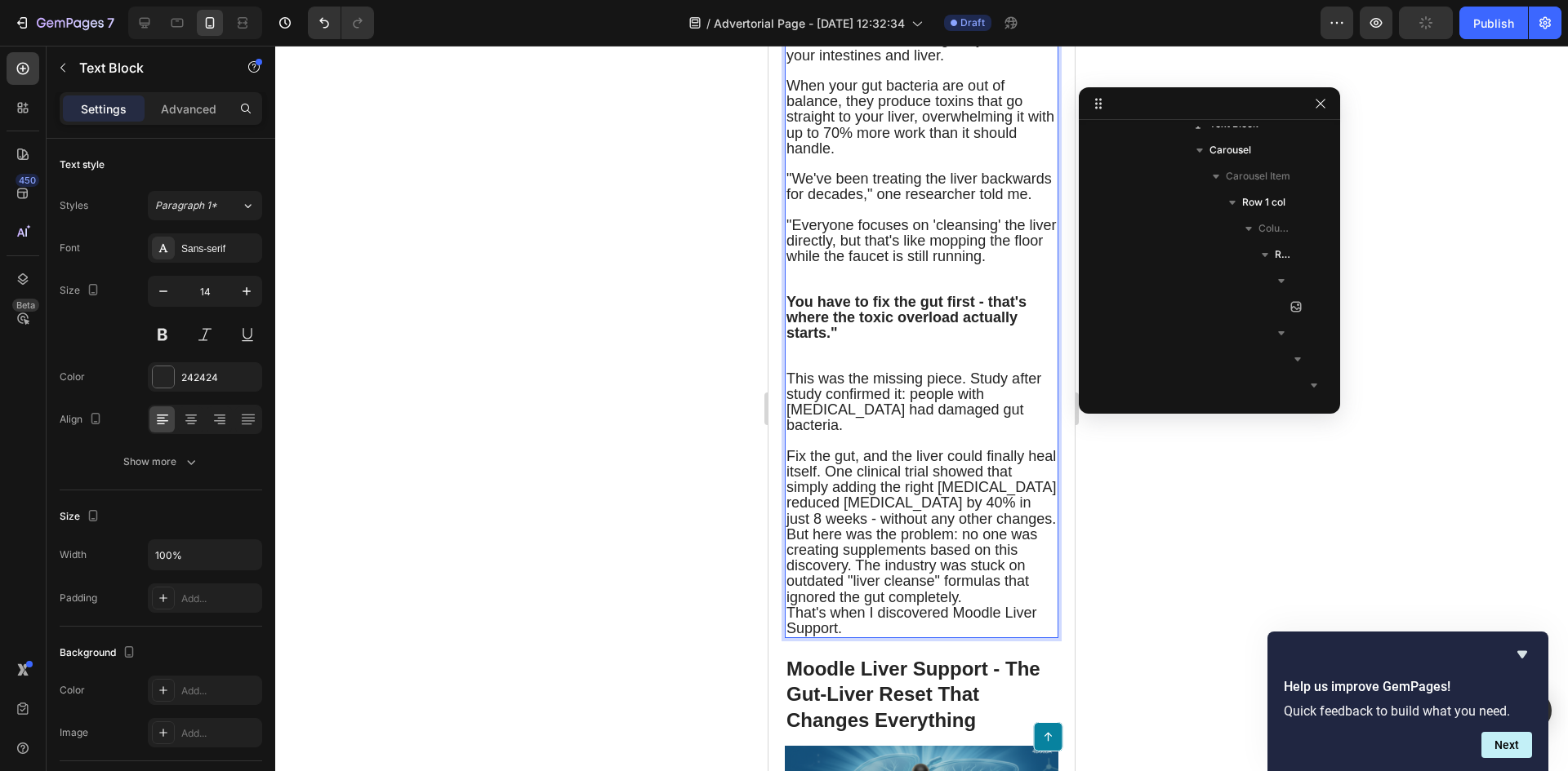
scroll to position [3429, 0]
click at [861, 526] on span "Fix the gut, and the liver could finally heal itself. One clinical trial showed…" at bounding box center [921, 486] width 269 height 79
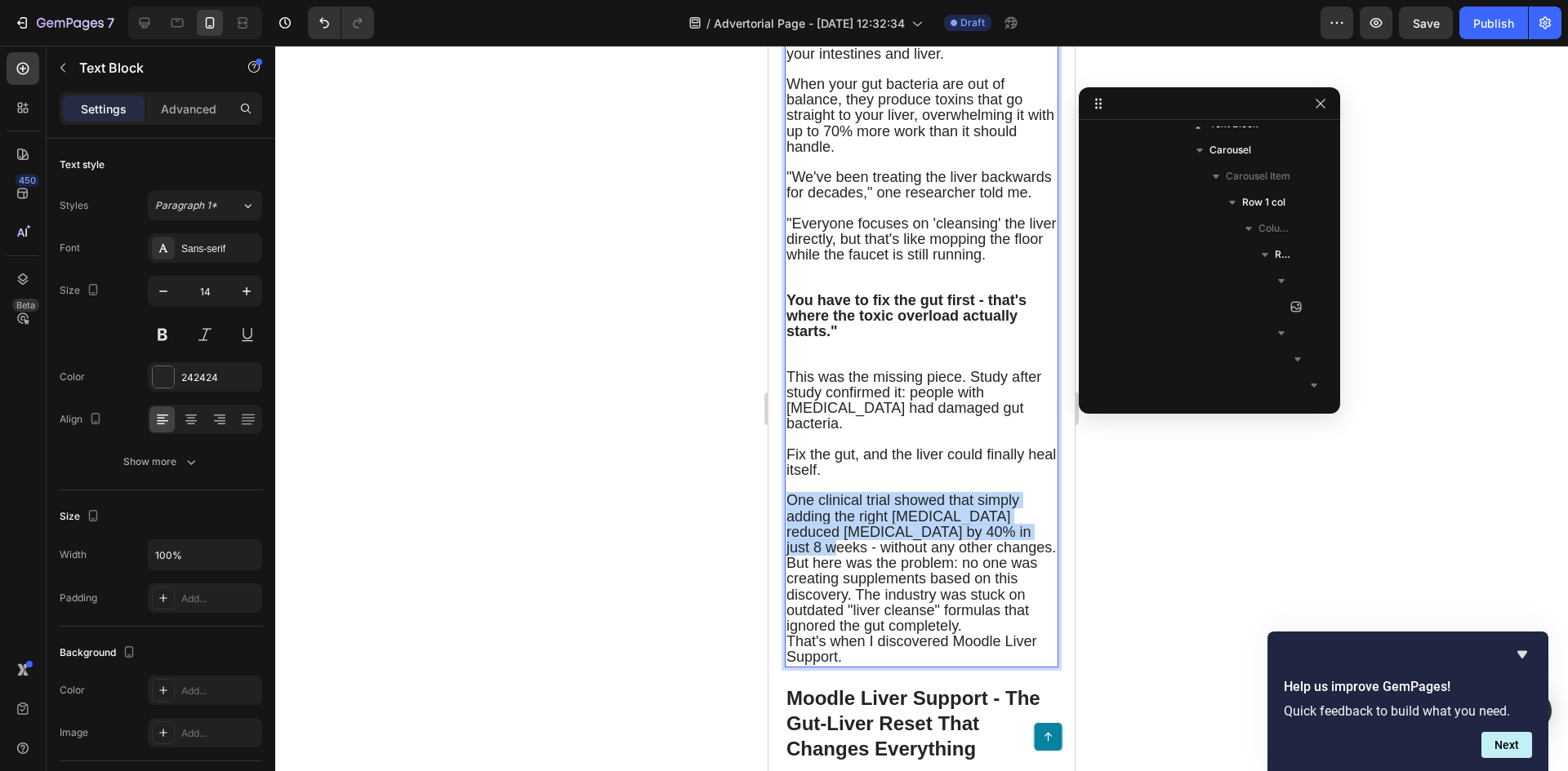
drag, startPoint x: 788, startPoint y: 579, endPoint x: 1005, endPoint y: 611, distance: 219.3
click at [1005, 556] on span "One clinical trial showed that simply adding the right prebiotics reduced liver…" at bounding box center [921, 524] width 269 height 64
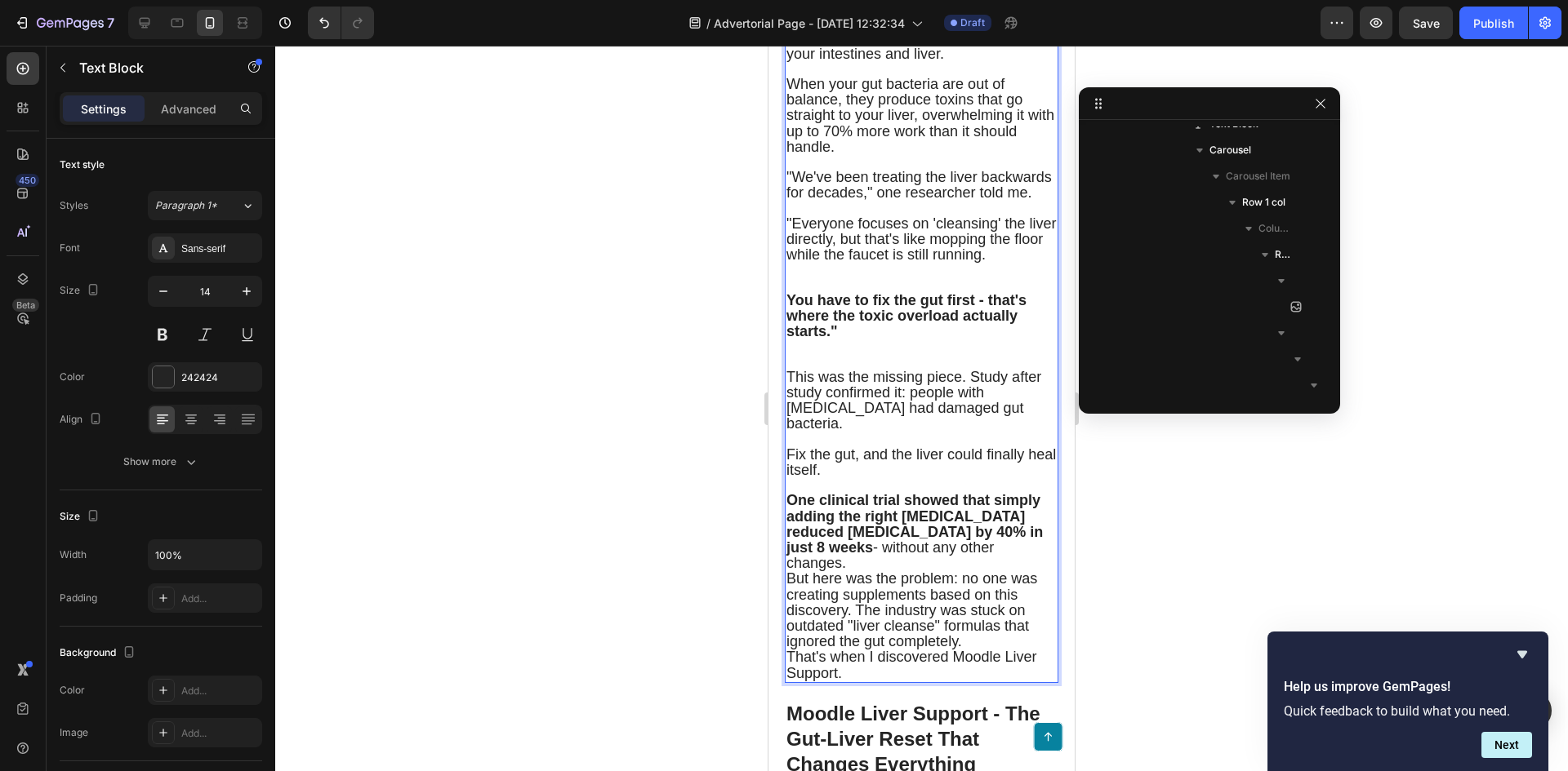
click at [879, 637] on span "But here was the problem: no one was creating supplements based on this discove…" at bounding box center [911, 611] width 251 height 79
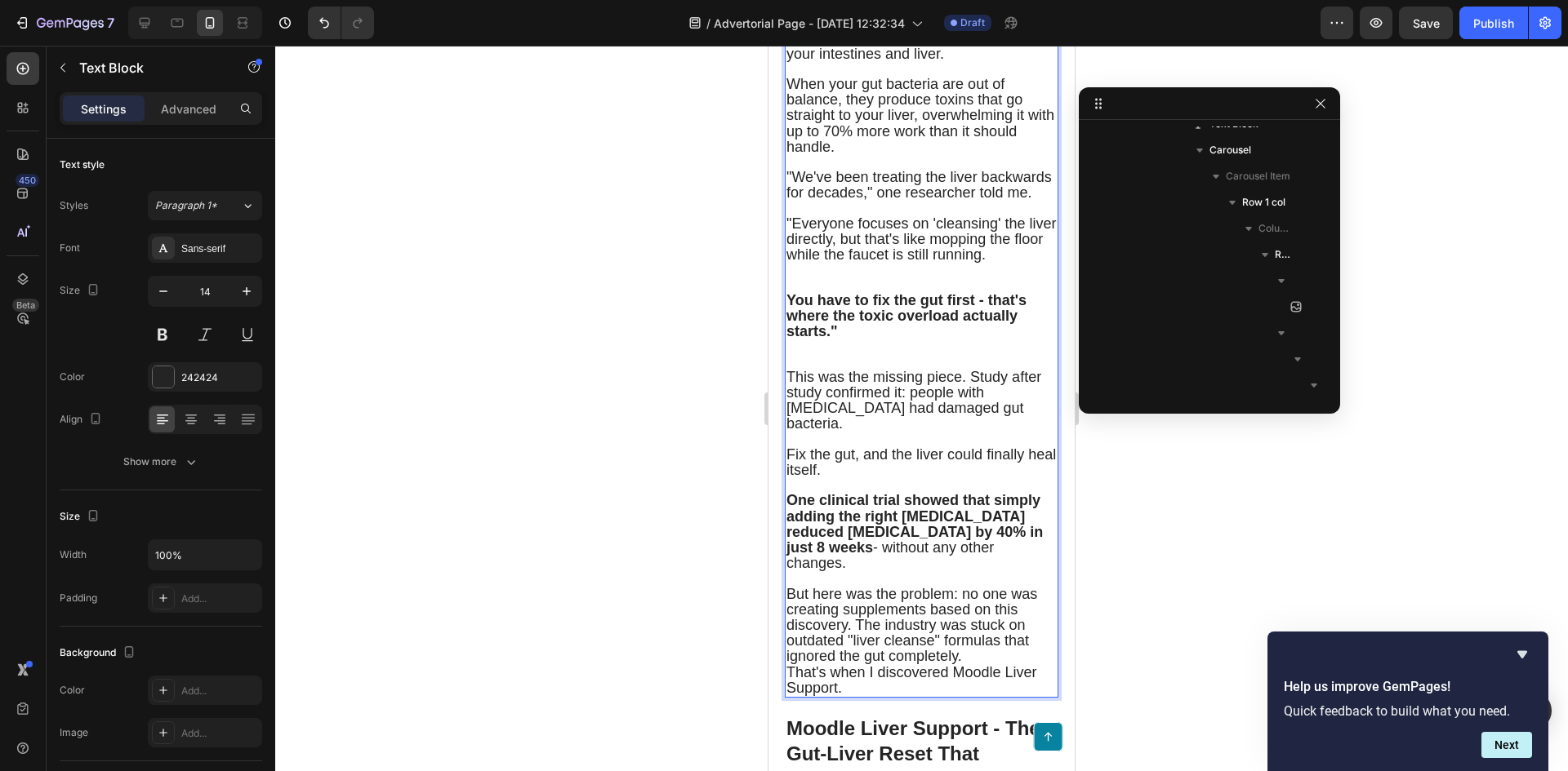
click at [857, 665] on span "But here was the problem: no one was creating supplements based on this discove…" at bounding box center [911, 626] width 251 height 79
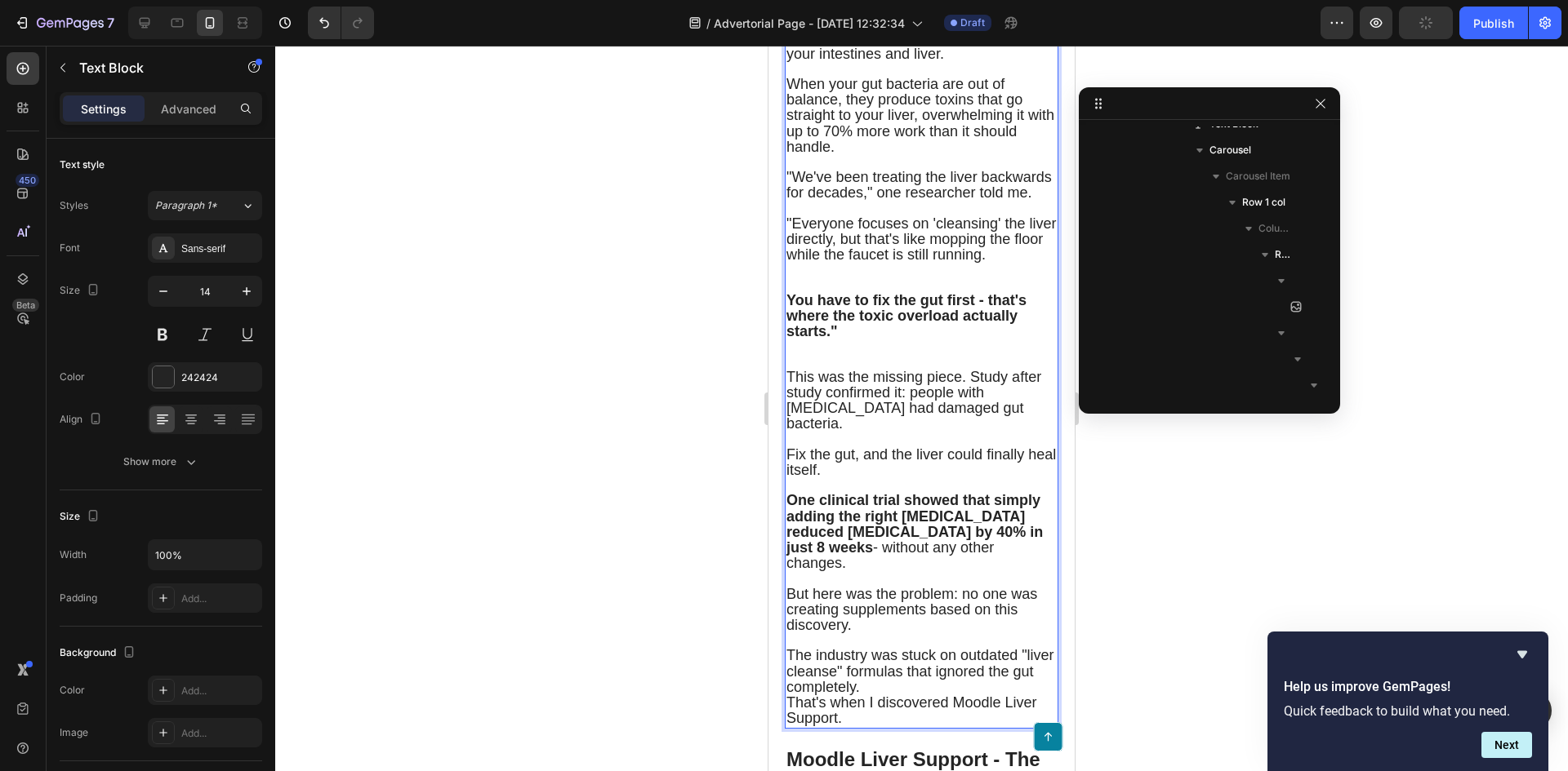
drag, startPoint x: 959, startPoint y: 690, endPoint x: 966, endPoint y: 655, distance: 35.7
click at [966, 635] on p "But here was the problem: no one was creating supplements based on this discove…" at bounding box center [921, 610] width 270 height 47
click at [955, 556] on strong "One clinical trial showed that simply adding the right [MEDICAL_DATA] reduced […" at bounding box center [914, 524] width 256 height 64
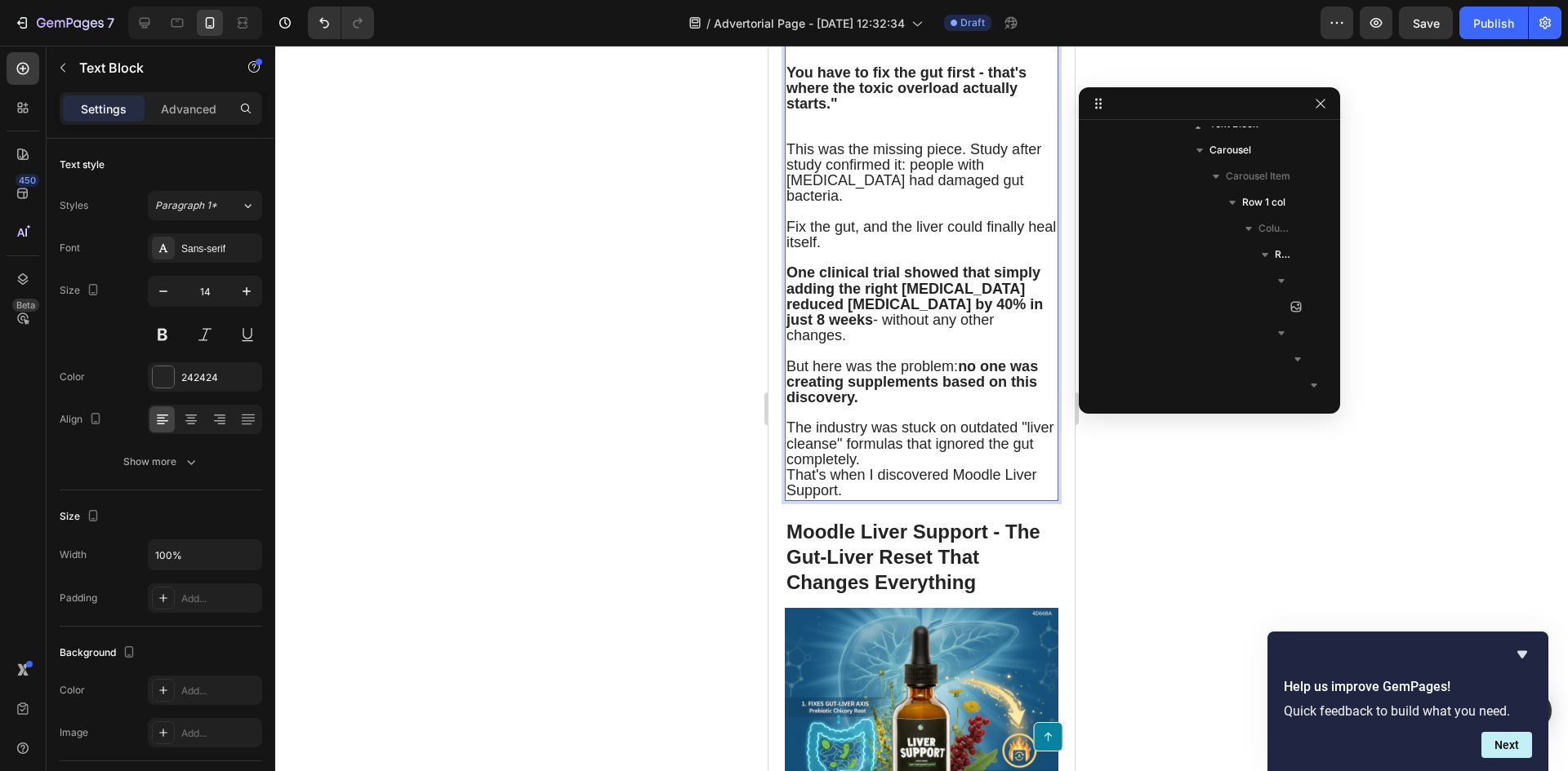
scroll to position [3673, 0]
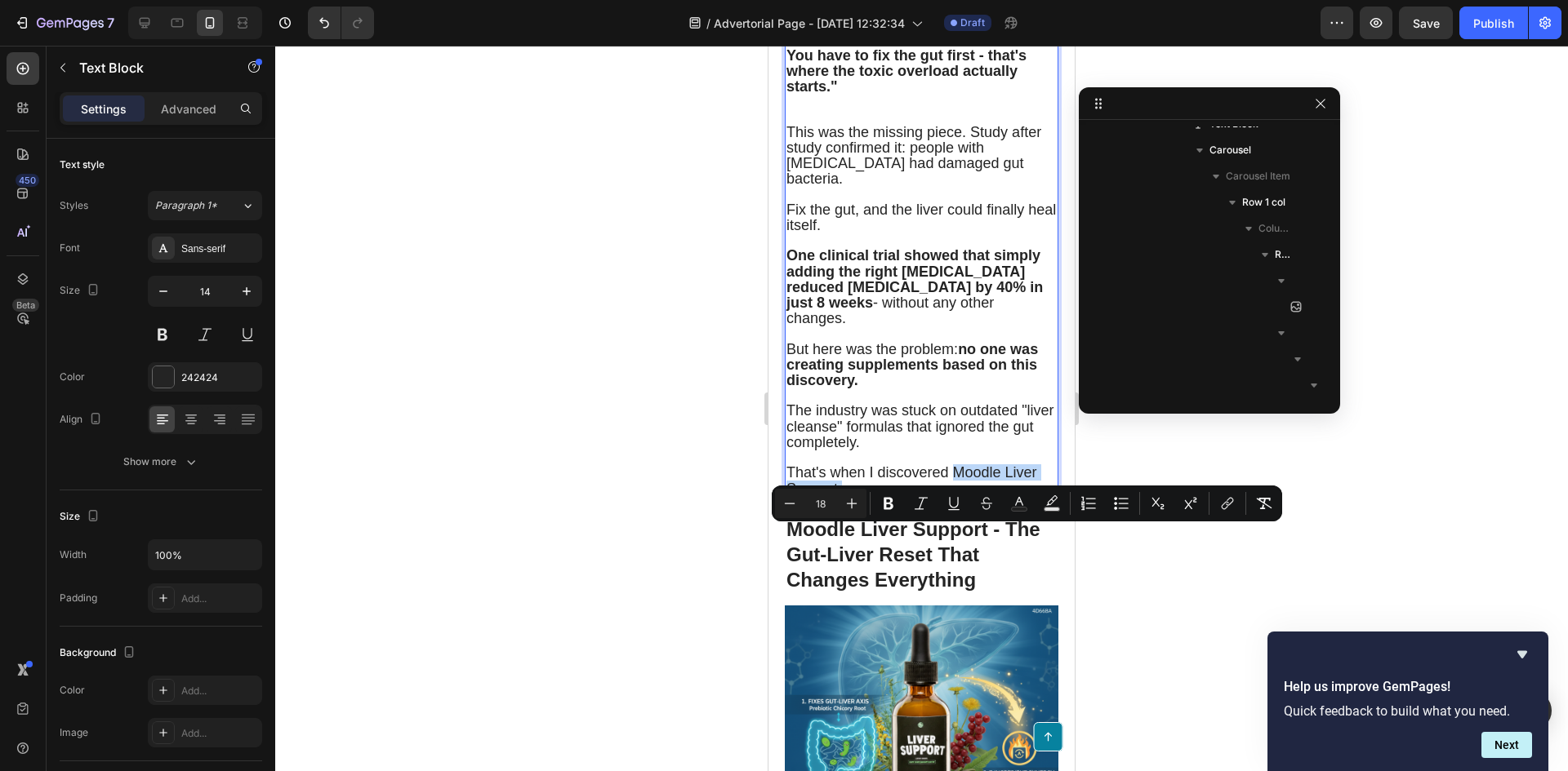
drag, startPoint x: 881, startPoint y: 559, endPoint x: 953, endPoint y: 539, distance: 74.7
click at [953, 496] on p "That's when I discovered Moodle Liver Support." at bounding box center [921, 481] width 270 height 31
click at [972, 496] on p "That's when I discovered Moodle Liver Support." at bounding box center [921, 481] width 270 height 31
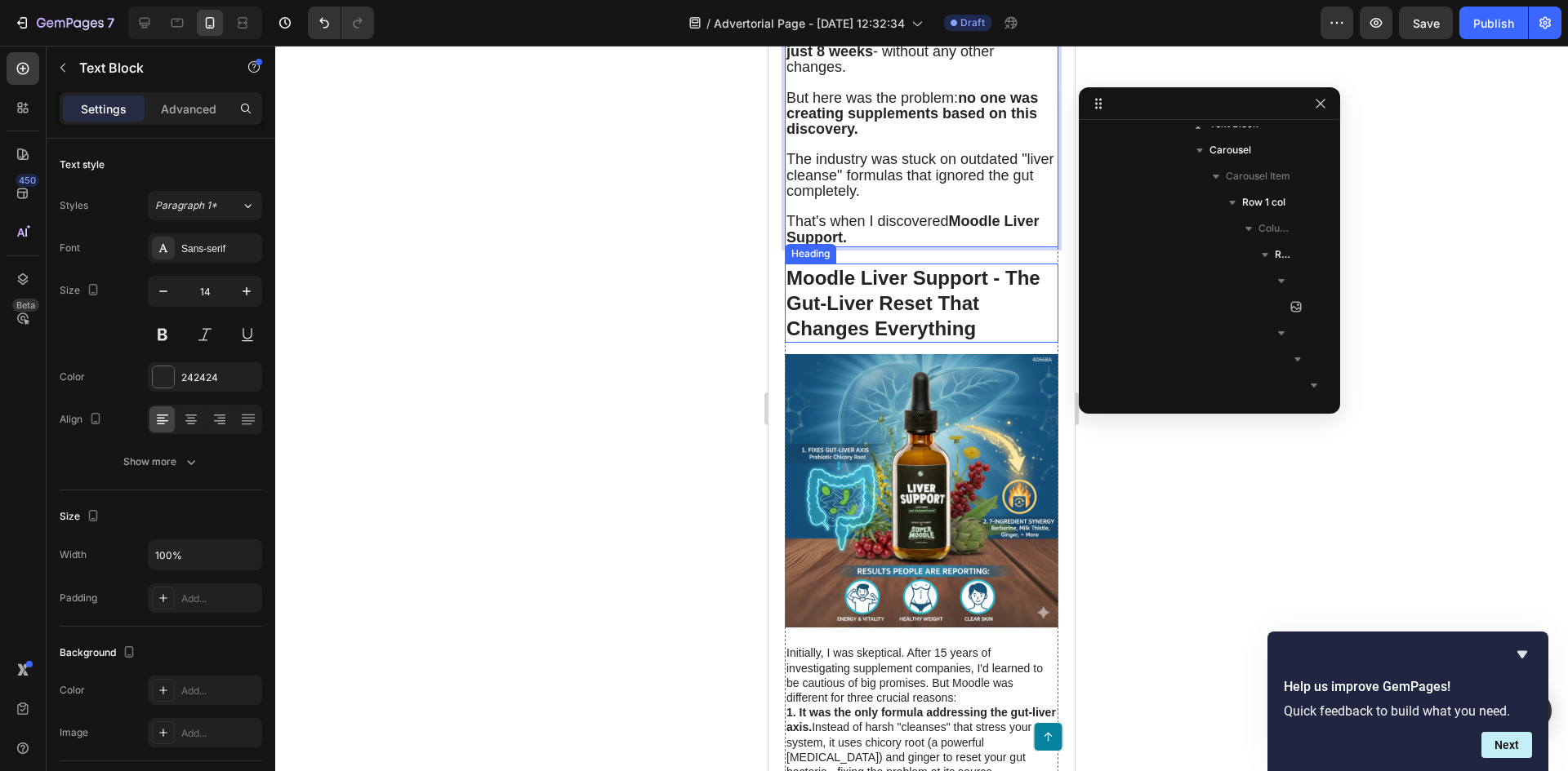
scroll to position [3919, 0]
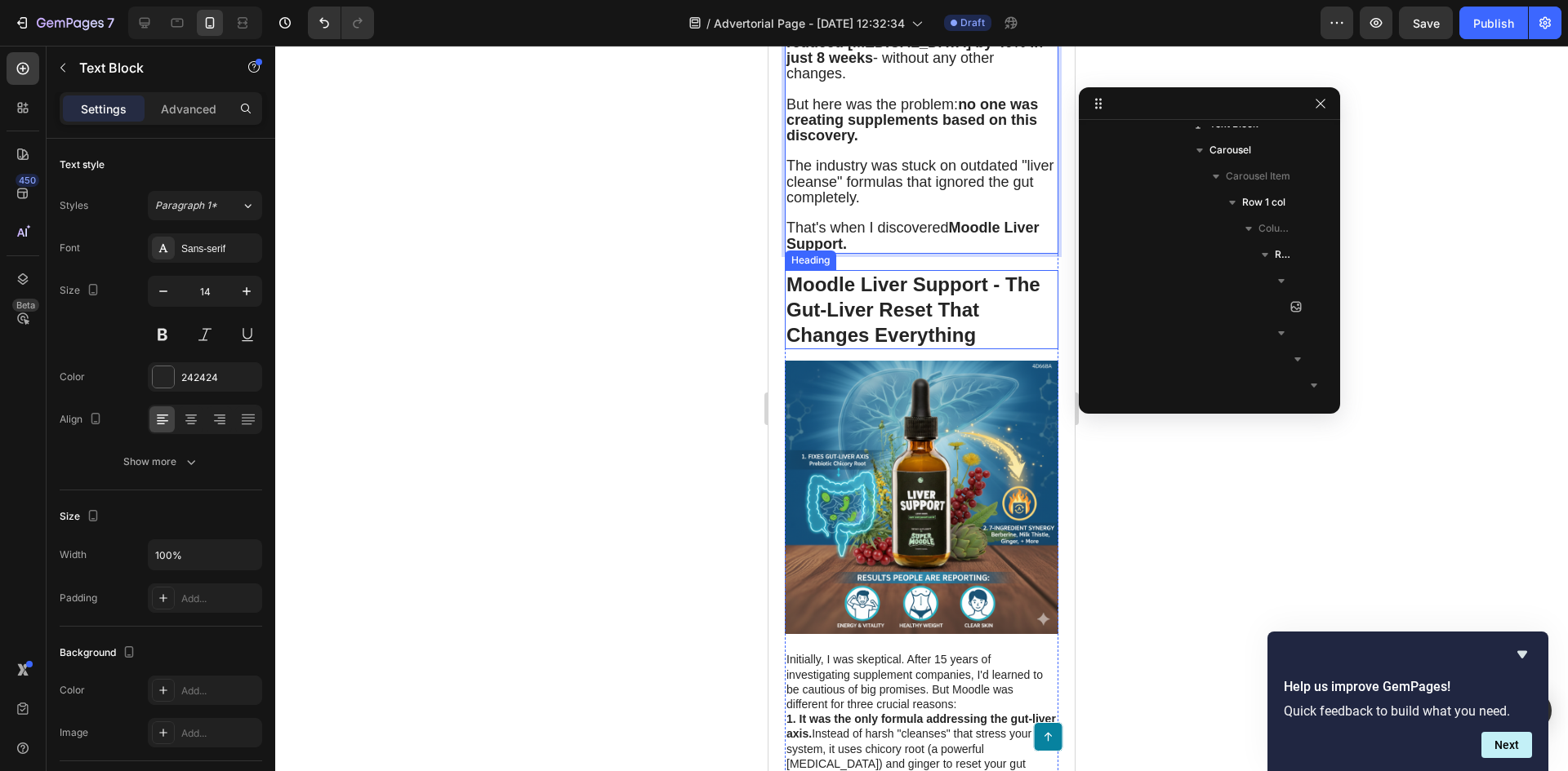
click at [921, 350] on h1 "Moodle Liver Support - The Gut-Liver Reset That Changes Everything" at bounding box center [921, 310] width 274 height 80
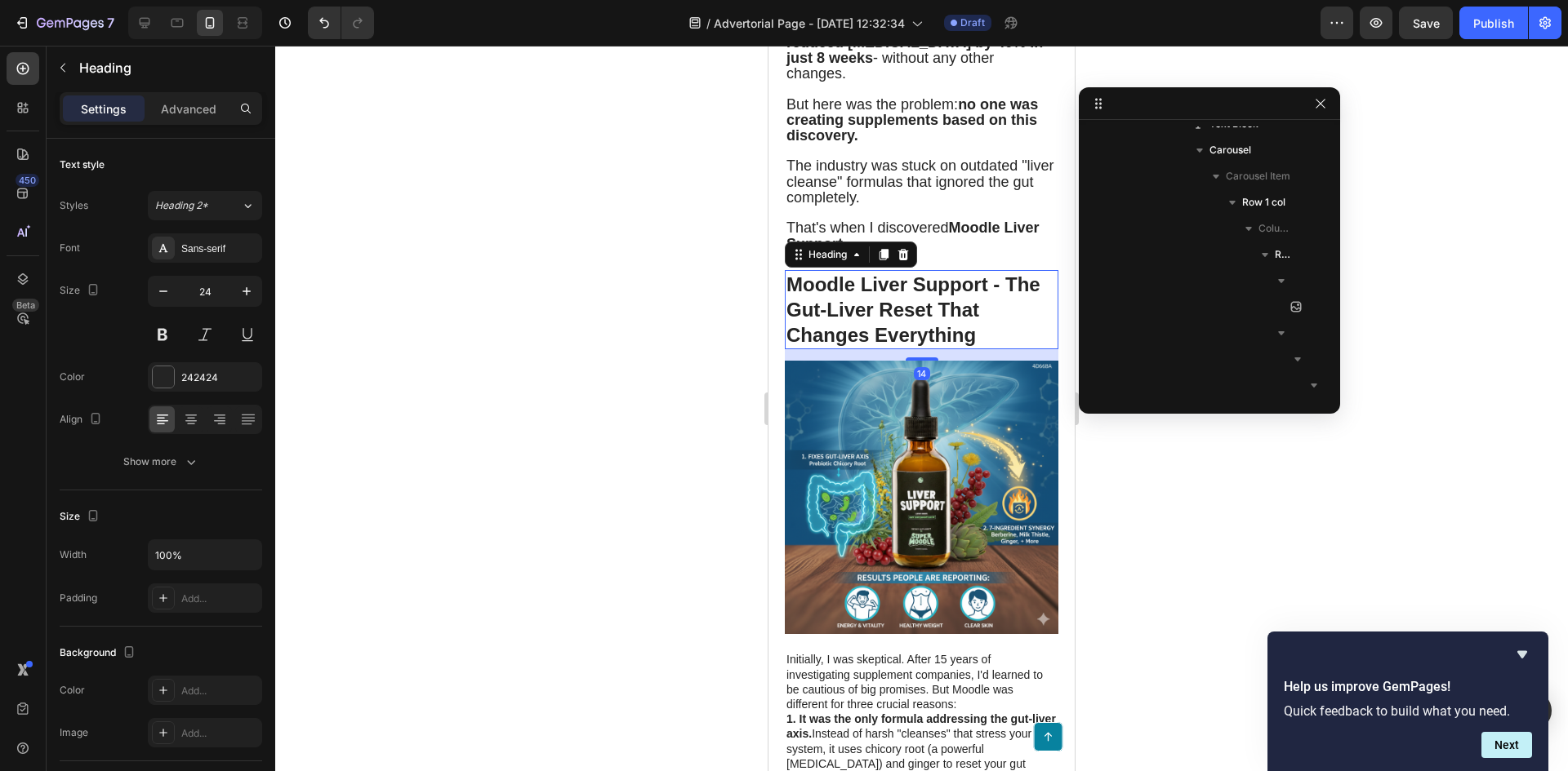
click at [912, 350] on h1 "Moodle Liver Support - The Gut-Liver Reset That Changes Everything" at bounding box center [921, 310] width 274 height 80
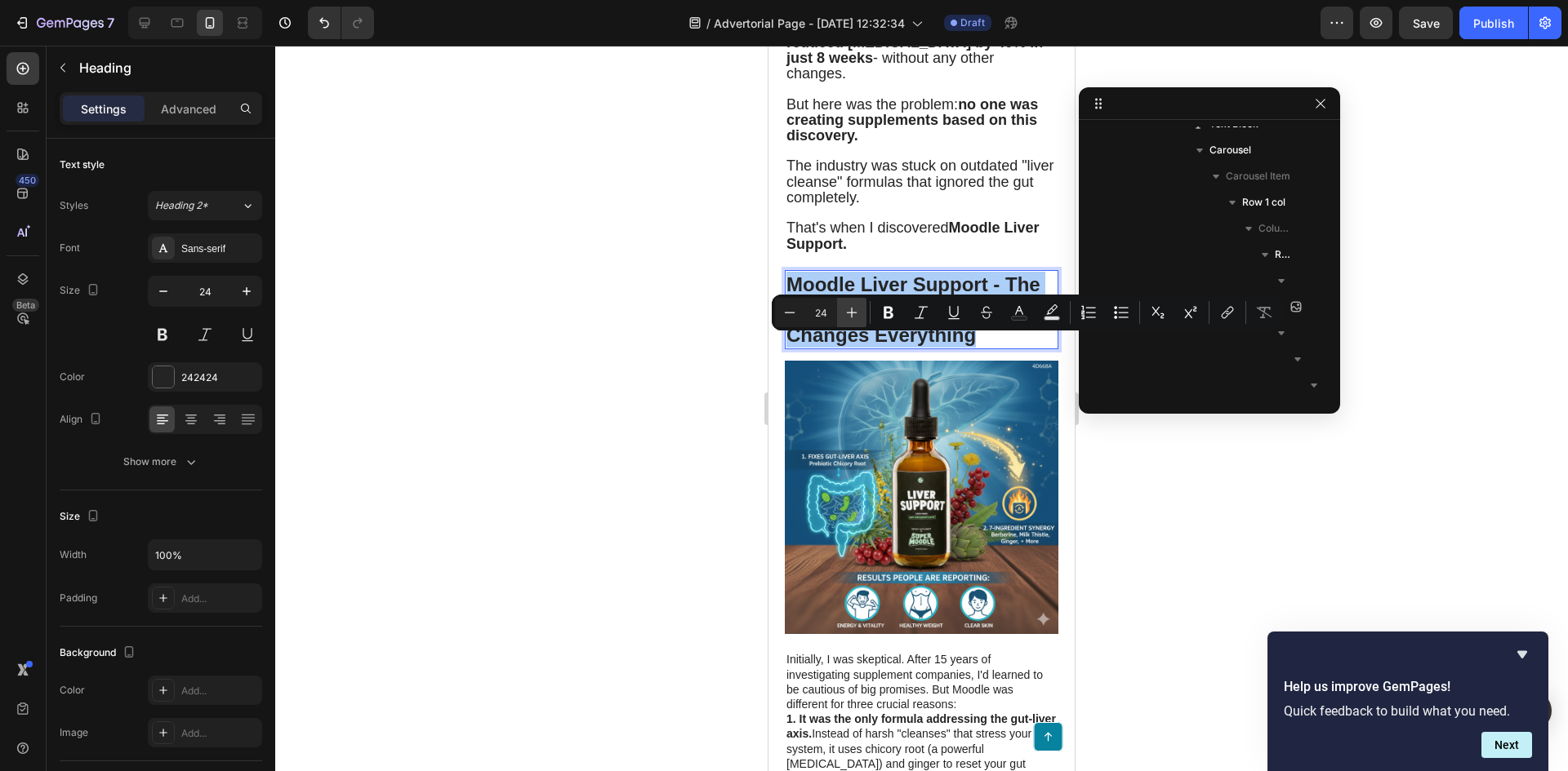
click at [845, 310] on icon "Editor contextual toolbar" at bounding box center [851, 313] width 17 height 17
type input "28"
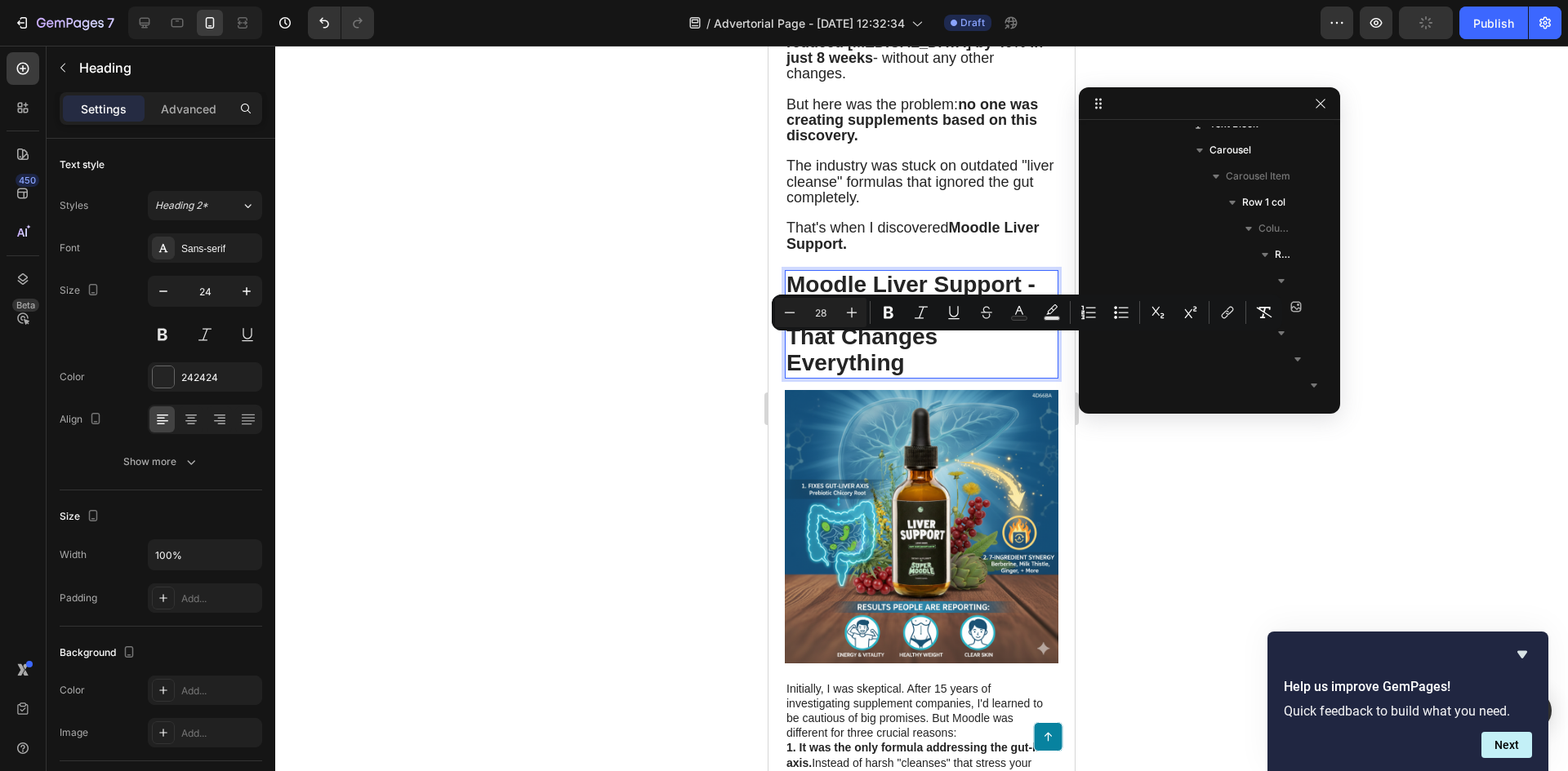
click at [548, 452] on div at bounding box center [921, 409] width 1292 height 726
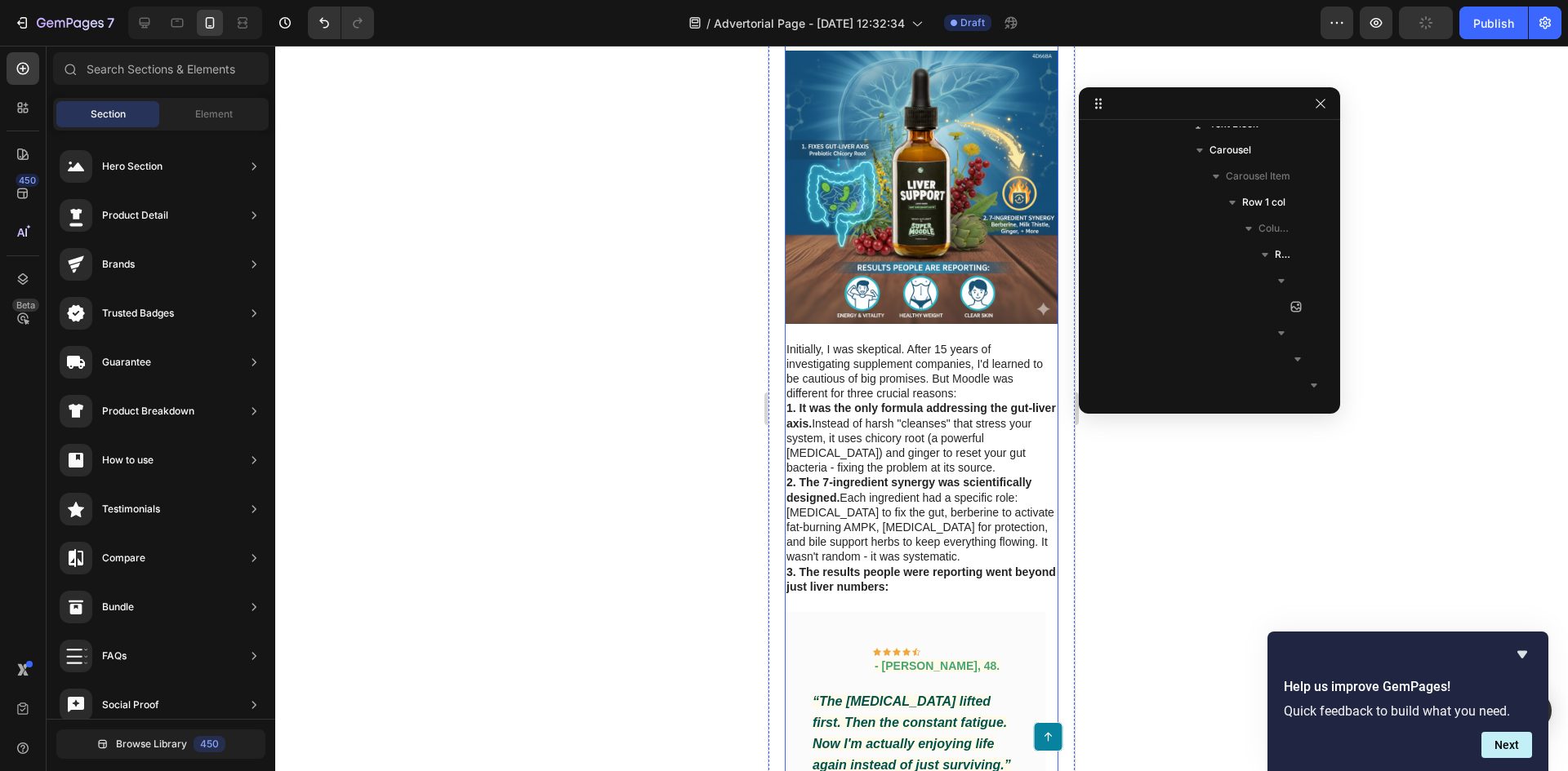
scroll to position [4326, 0]
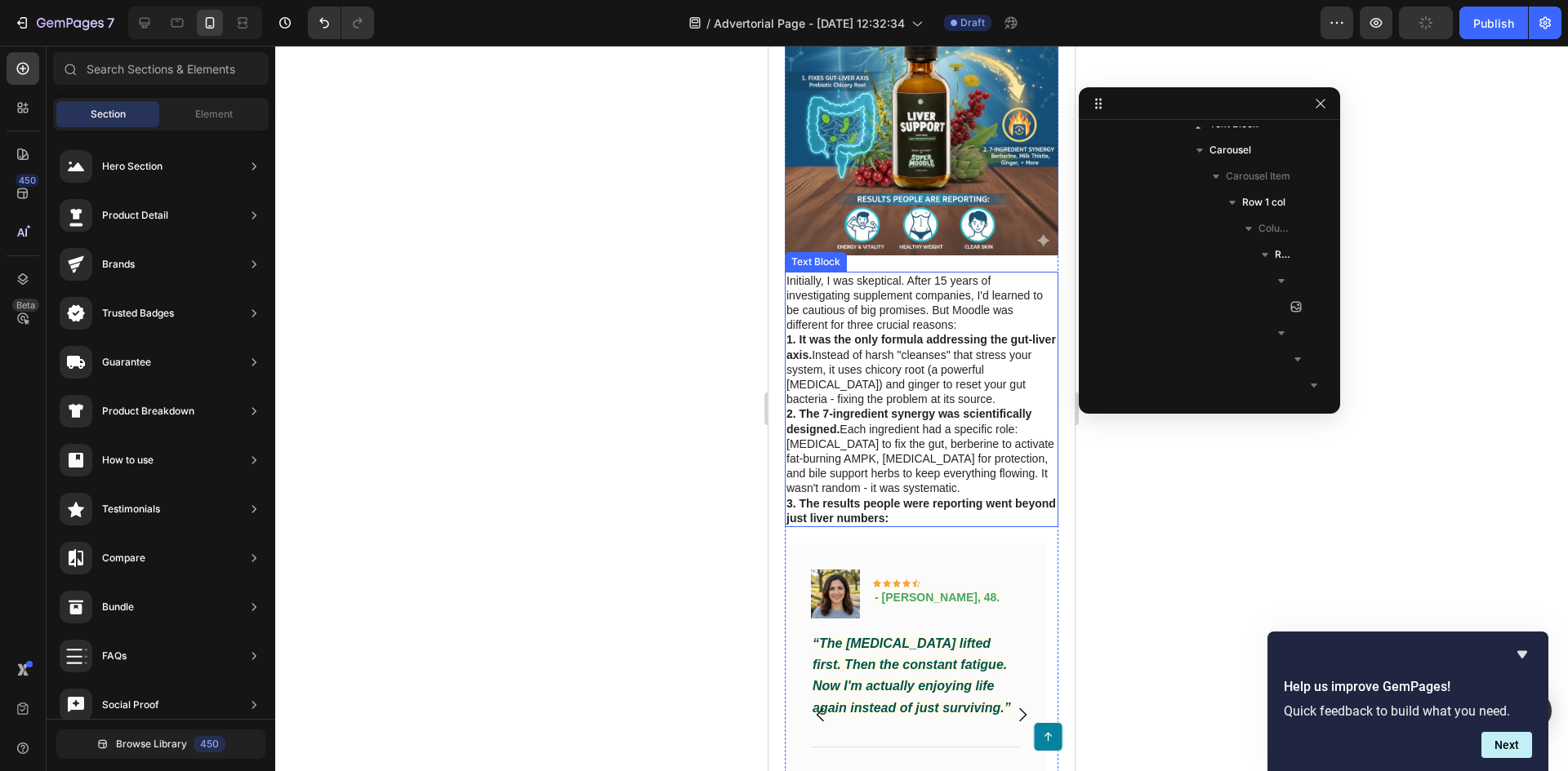
click at [871, 407] on p "1. It was the only formula addressing the gut-liver axis. Instead of harsh "cle…" at bounding box center [921, 369] width 270 height 75
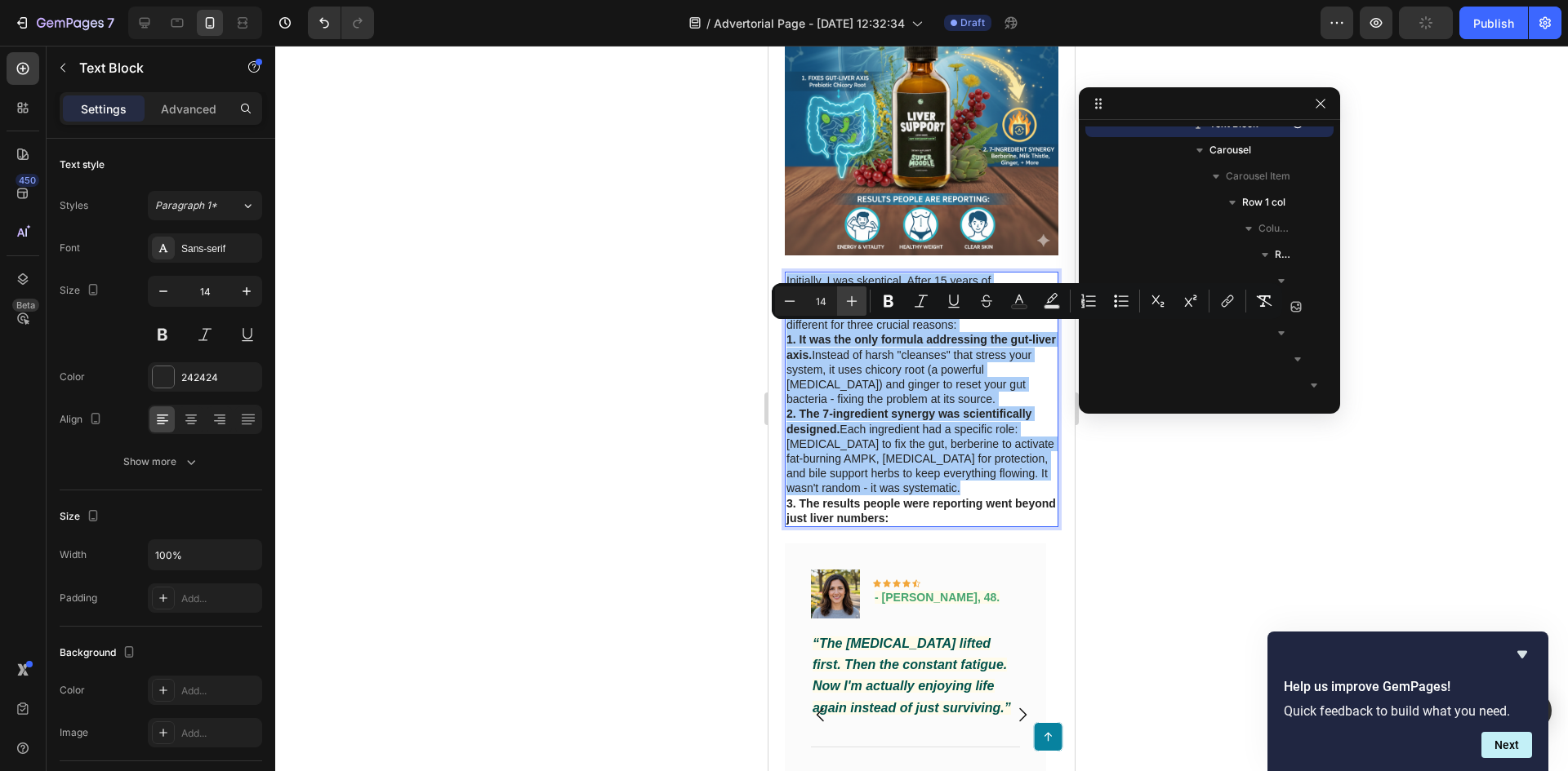
click at [856, 309] on button "Plus" at bounding box center [851, 302] width 30 height 30
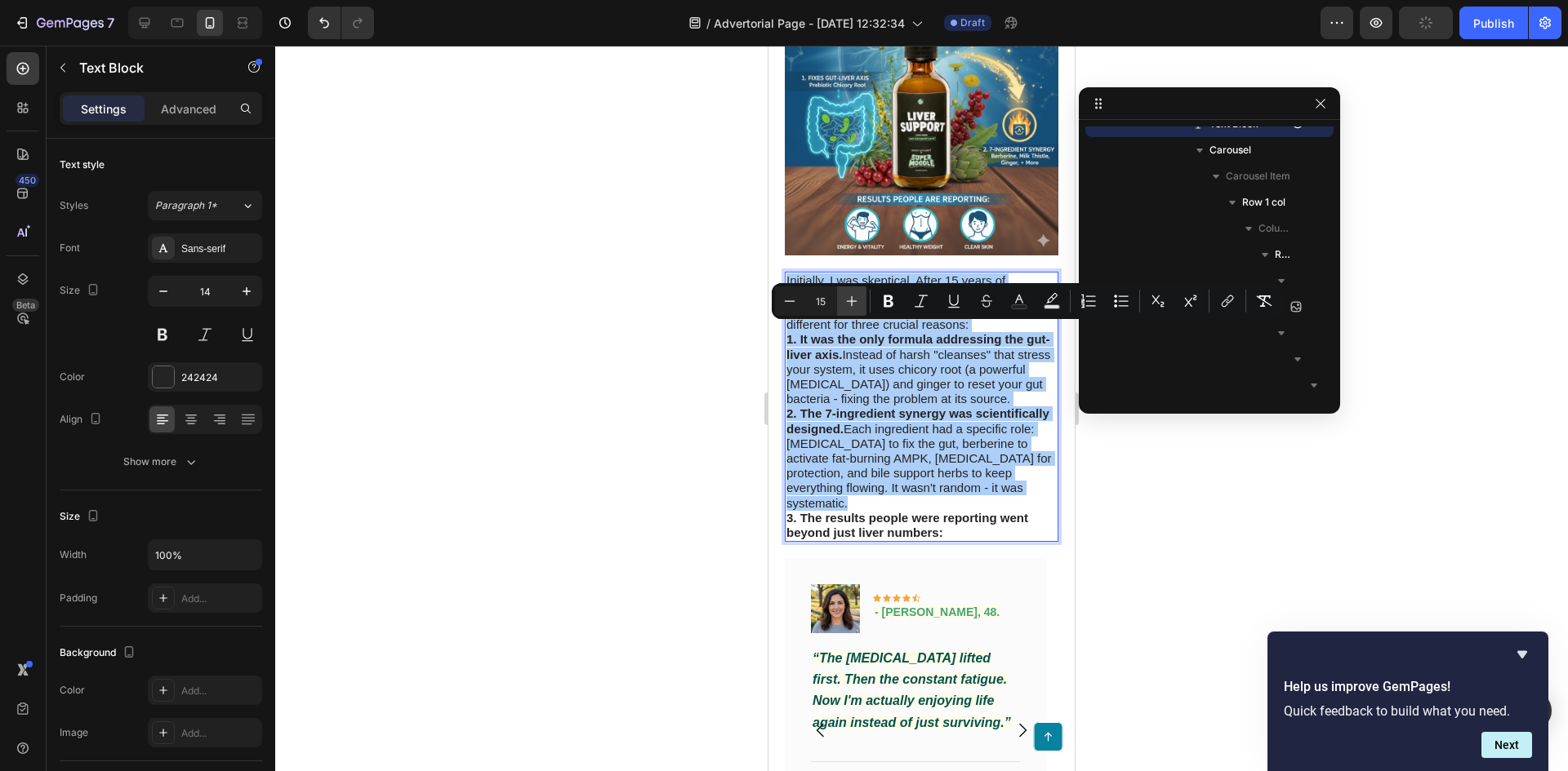
click at [856, 309] on button "Plus" at bounding box center [851, 302] width 30 height 30
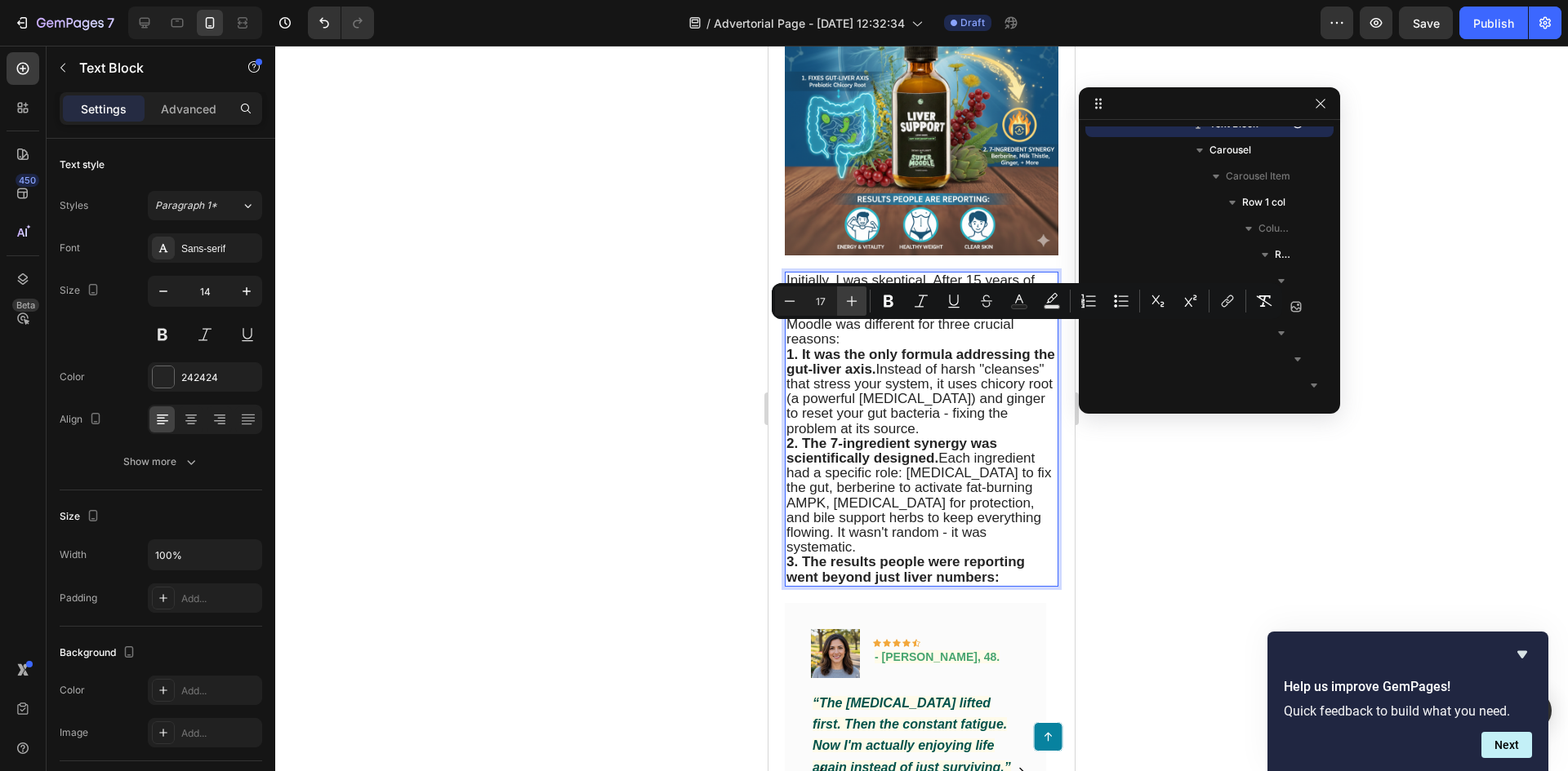
click at [856, 309] on icon "Editor contextual toolbar" at bounding box center [851, 302] width 17 height 17
type input "18"
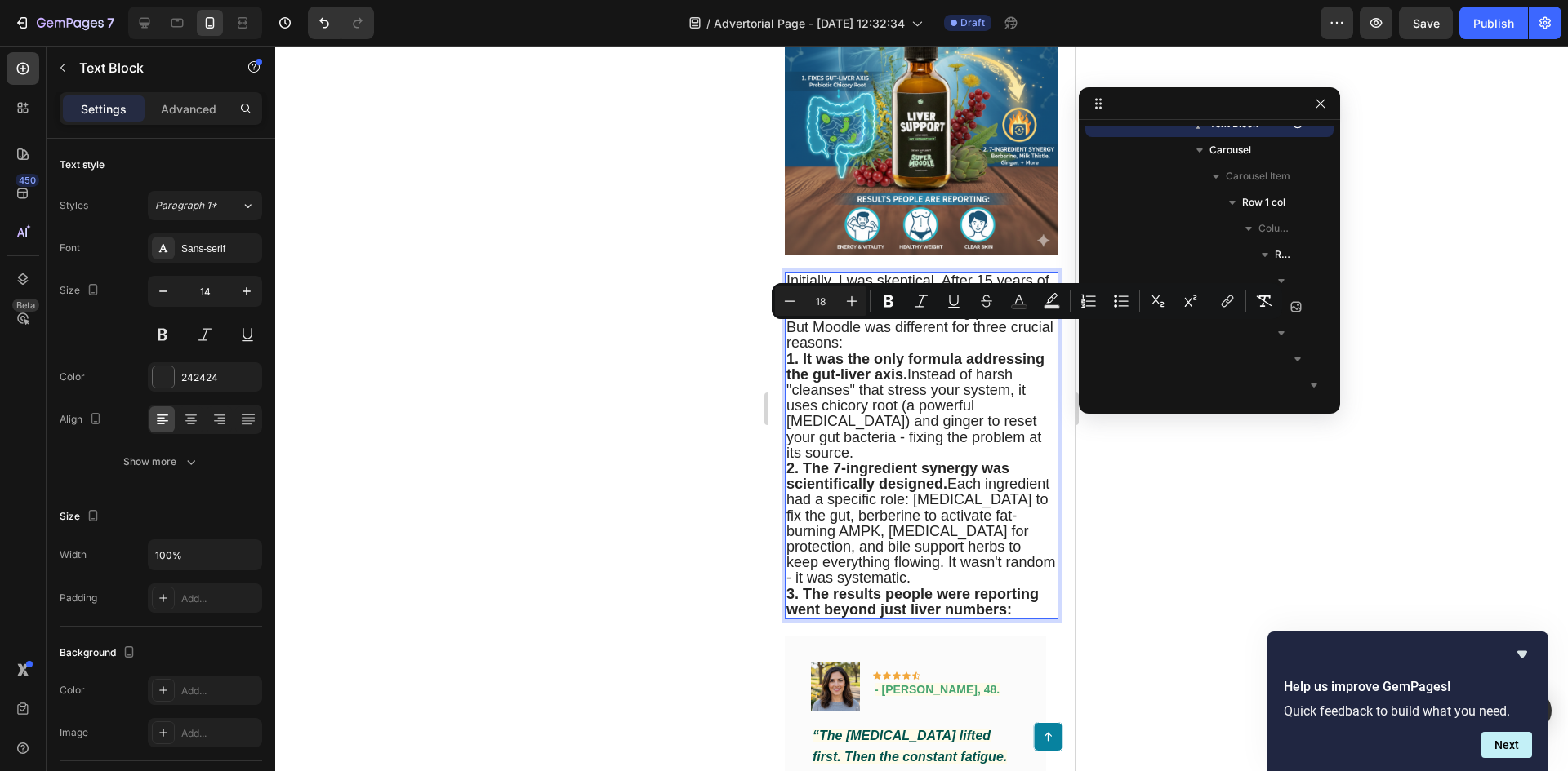
click at [564, 399] on div at bounding box center [921, 409] width 1292 height 726
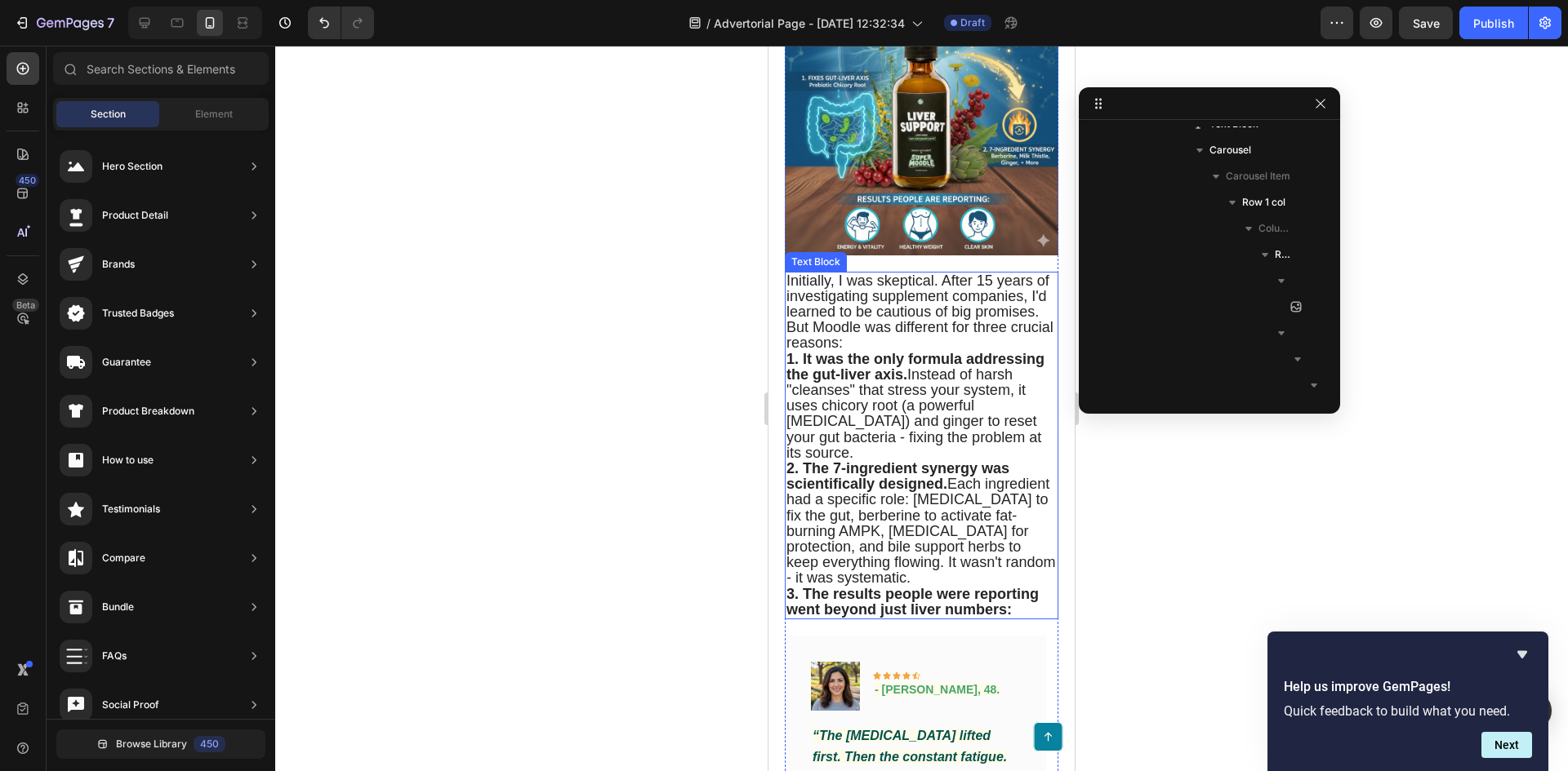
click at [793, 383] on strong "1. It was the only formula addressing the gut-liver axis." at bounding box center [915, 367] width 258 height 32
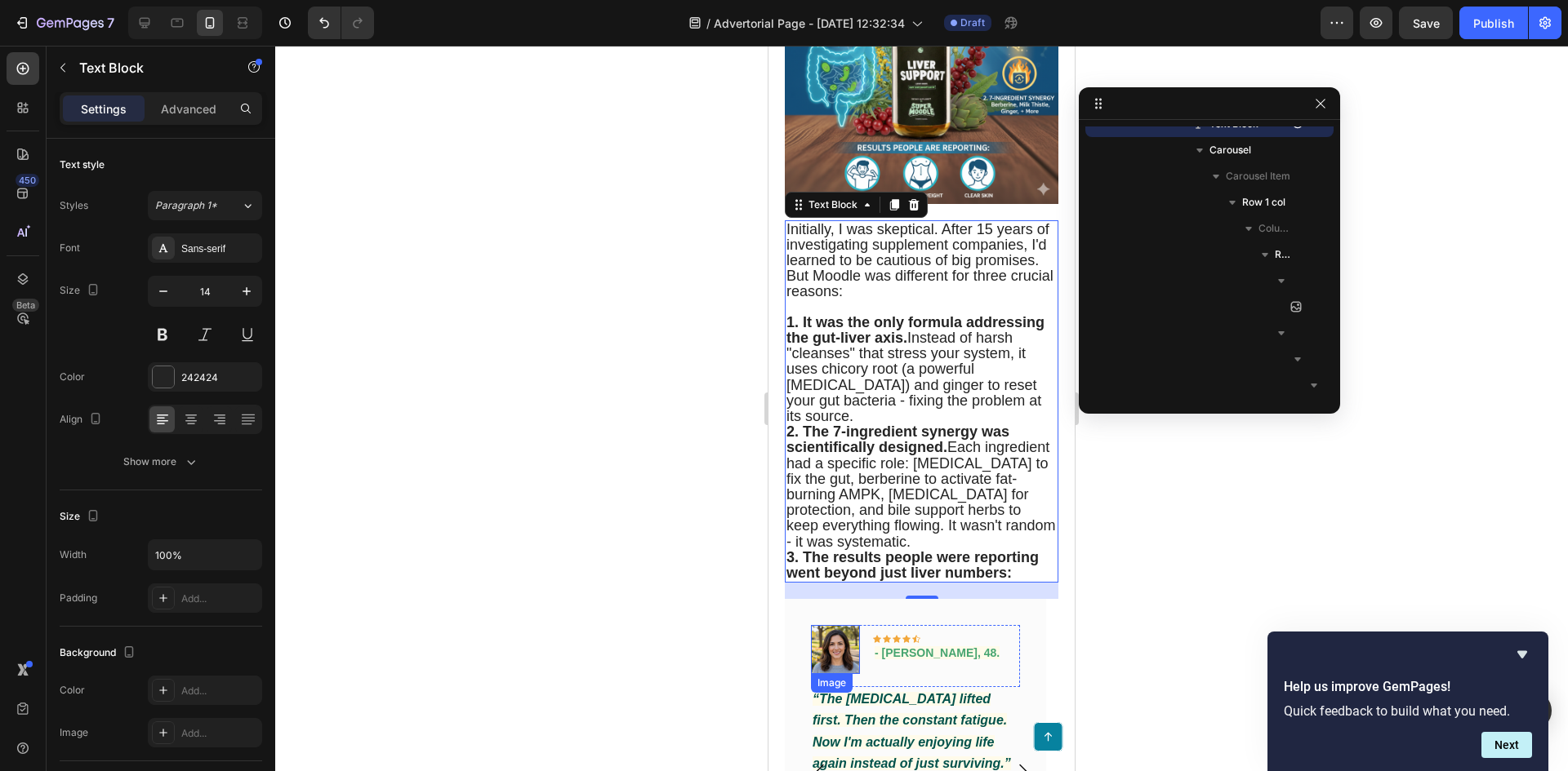
scroll to position [4303, 0]
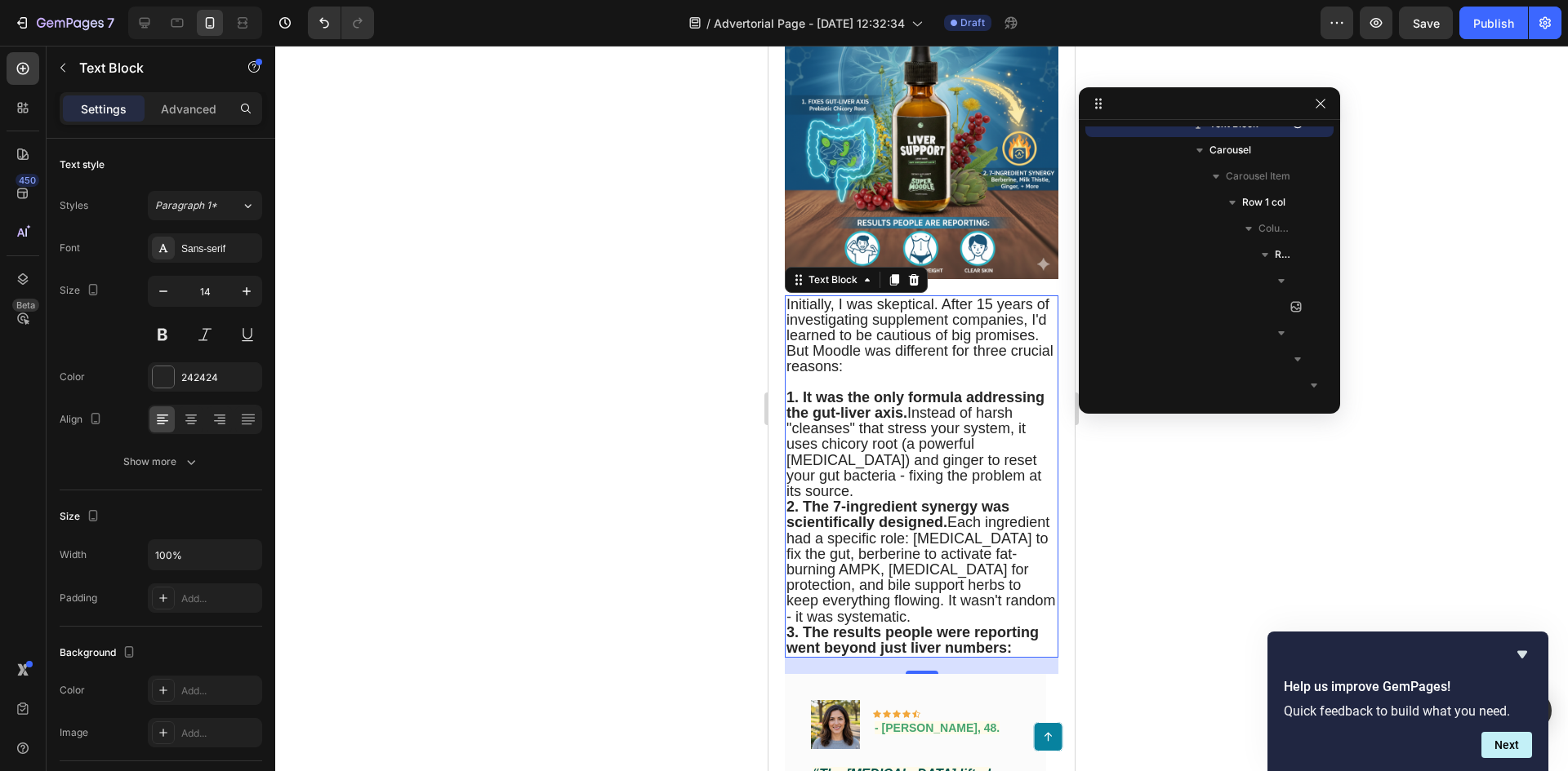
click at [795, 421] on strong "1. It was the only formula addressing the gut-liver axis." at bounding box center [915, 405] width 258 height 32
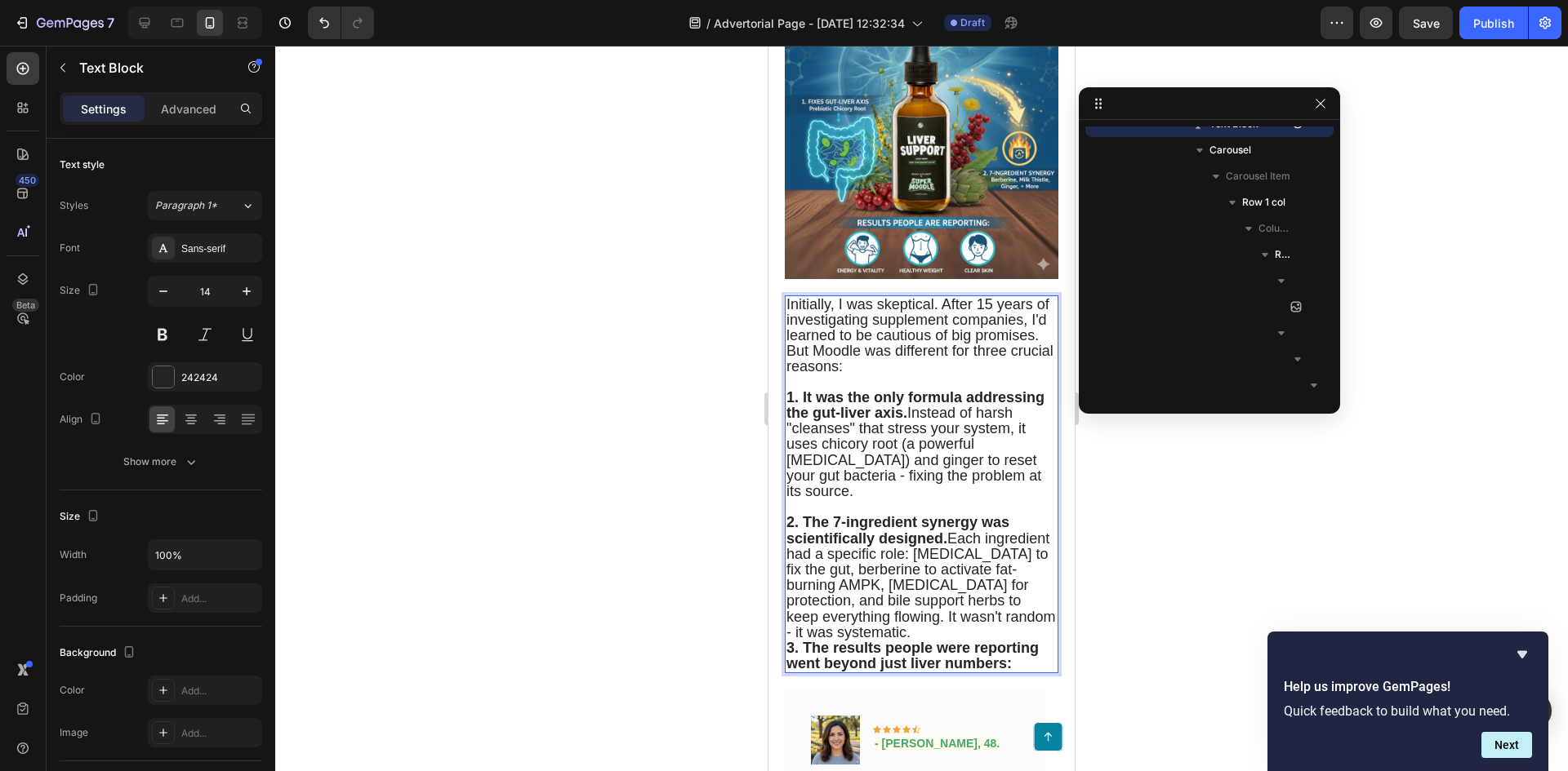
click at [792, 671] on strong "3. The results people were reporting went beyond just liver numbers:" at bounding box center [912, 656] width 253 height 32
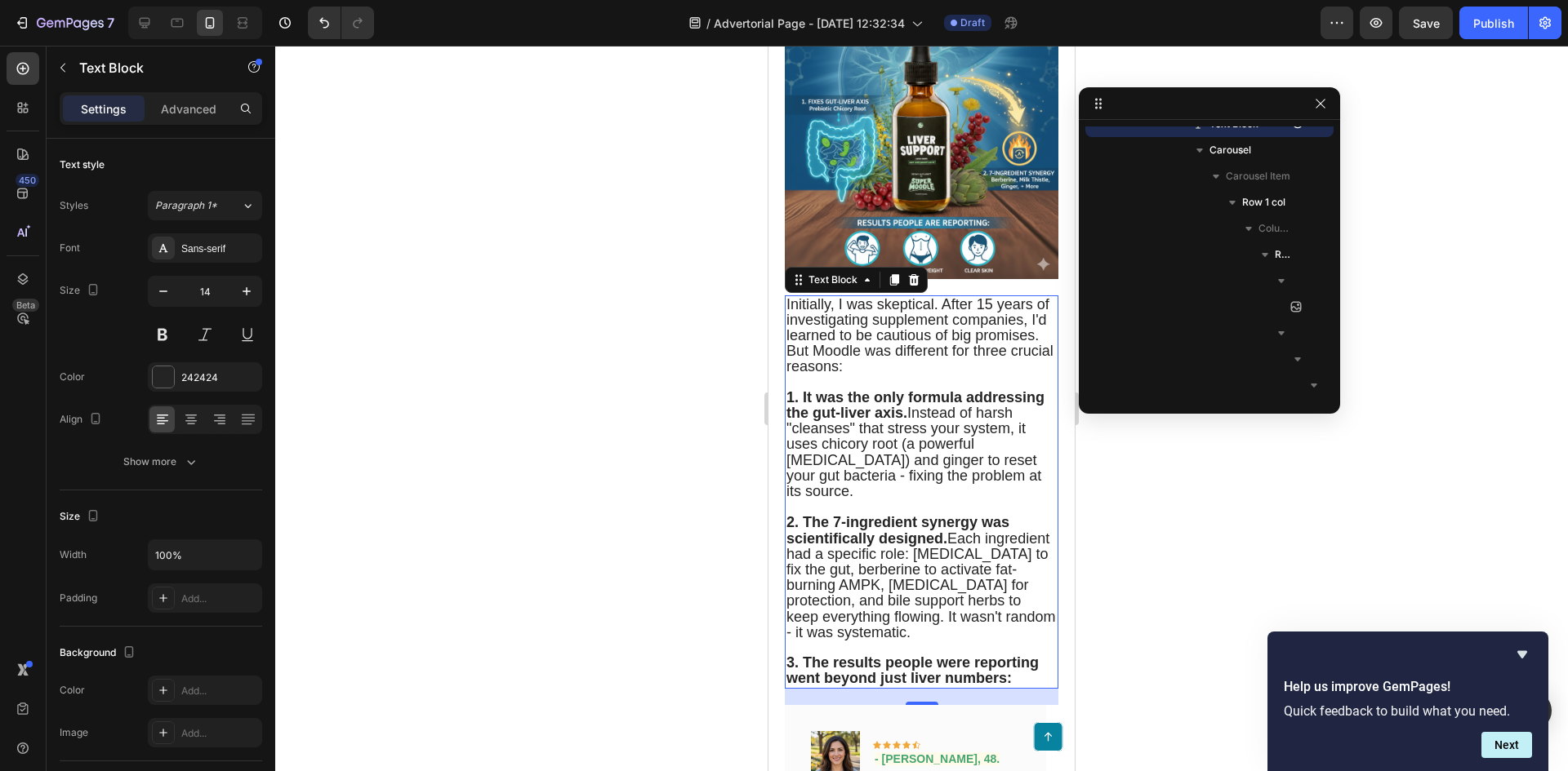
click at [610, 493] on div at bounding box center [921, 409] width 1292 height 726
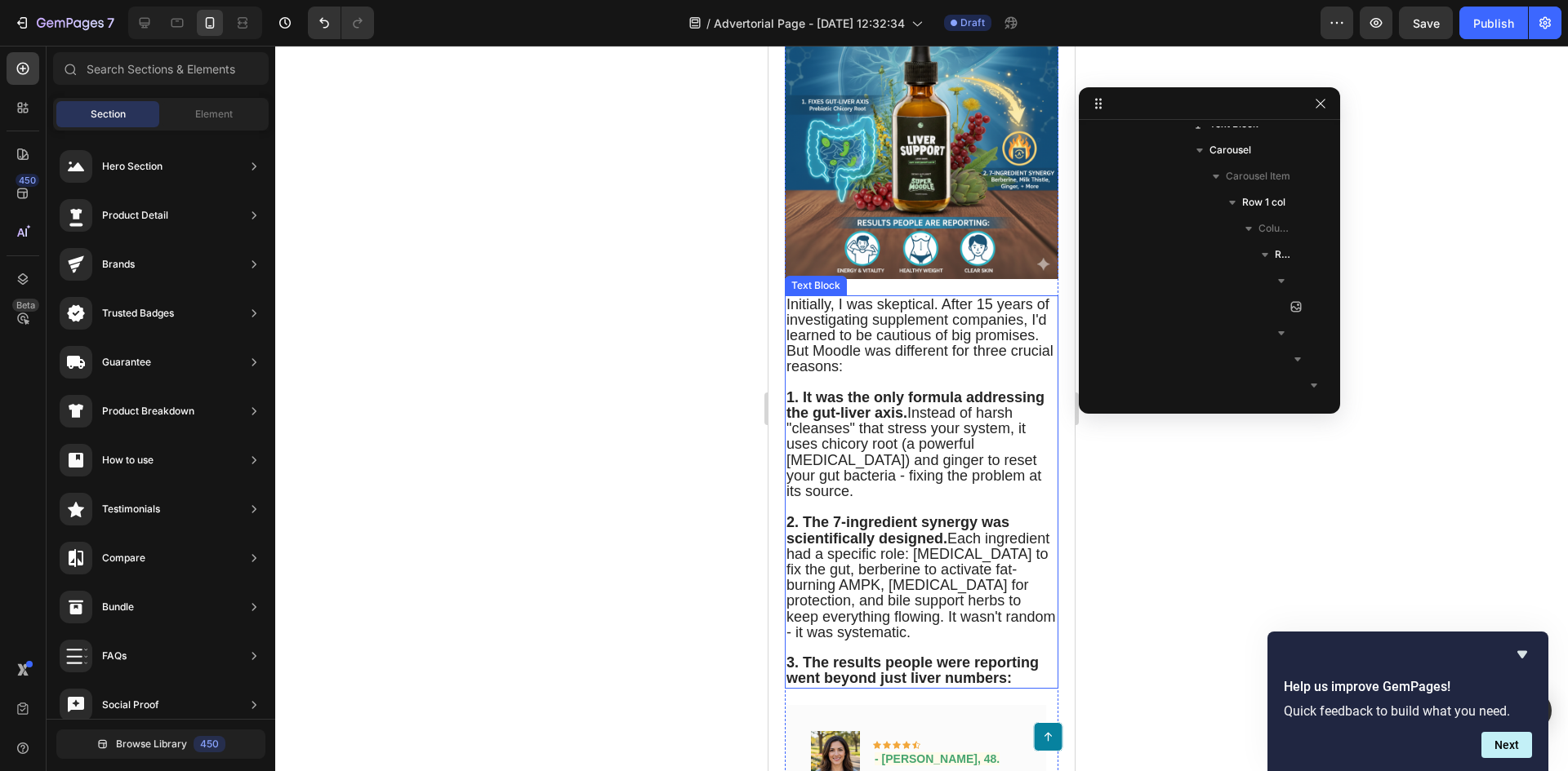
click at [900, 375] on span "Initially, I was skeptical. After 15 years of investigating supplement companie…" at bounding box center [919, 336] width 267 height 79
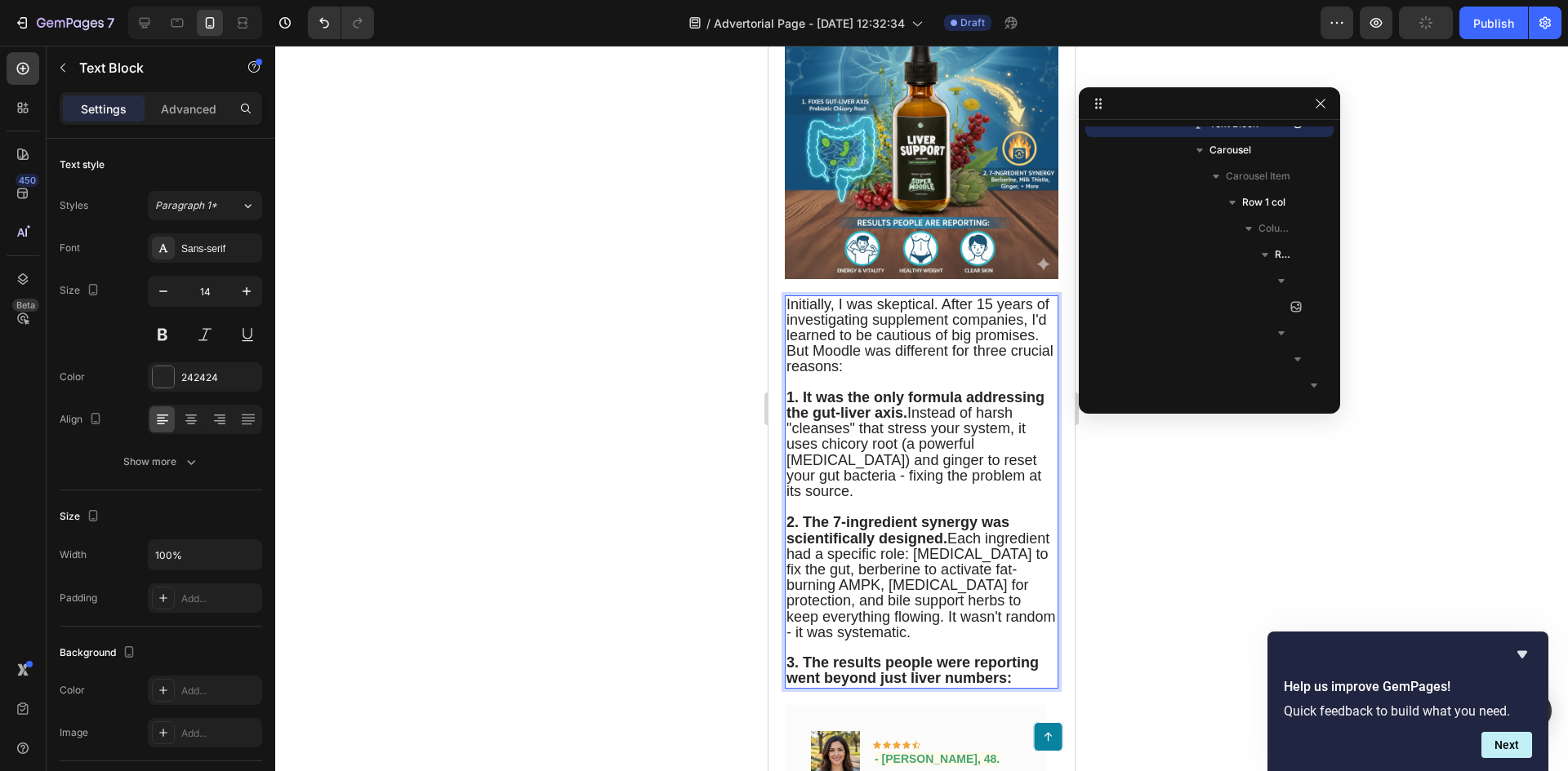
click at [995, 469] on span "1. It was the only formula addressing the gut-liver axis. Instead of harsh "cle…" at bounding box center [915, 444] width 258 height 110
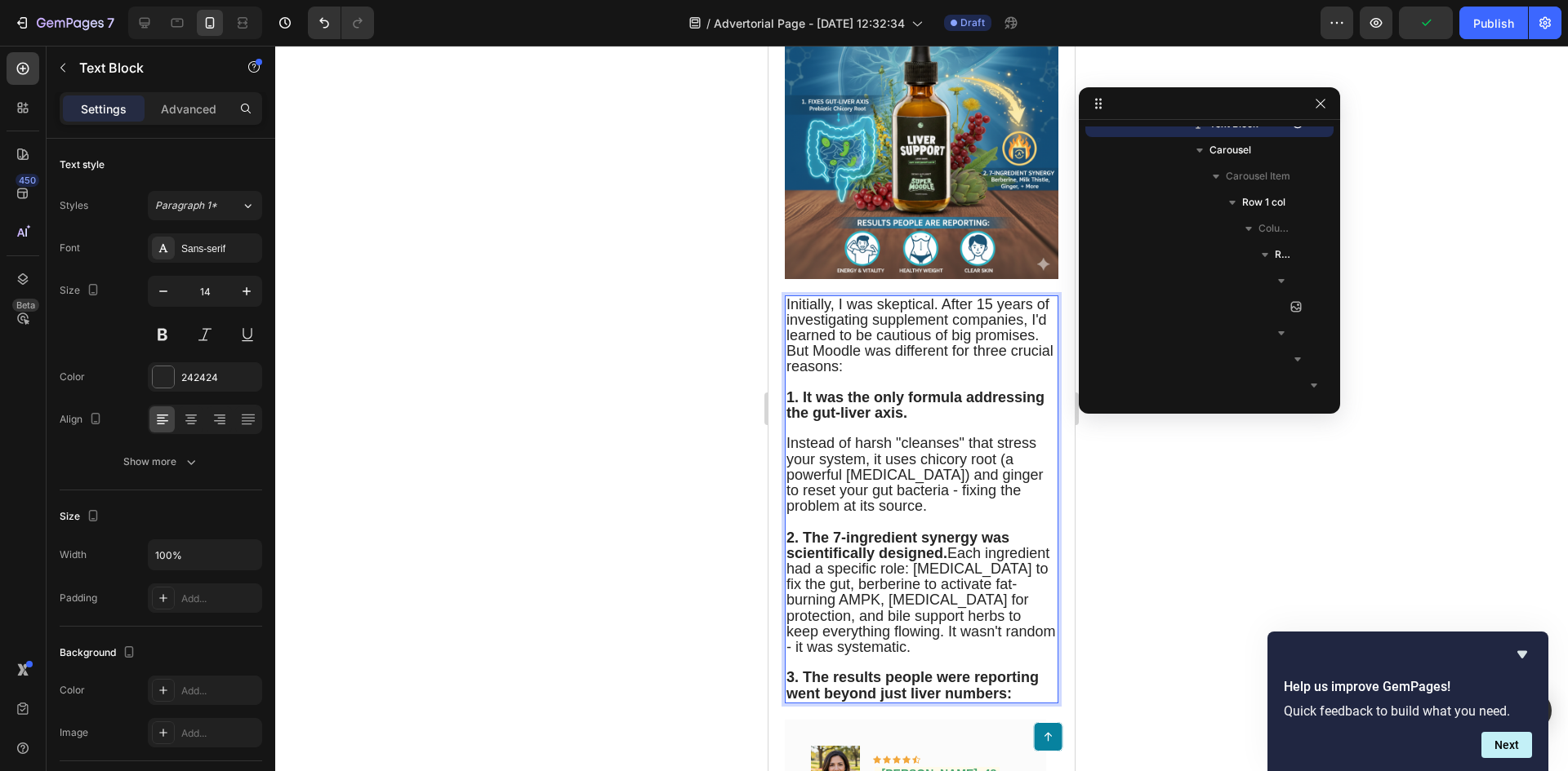
click at [955, 605] on span "2. The 7-ingredient synergy was scientifically designed. Each ingredient had a …" at bounding box center [921, 592] width 269 height 125
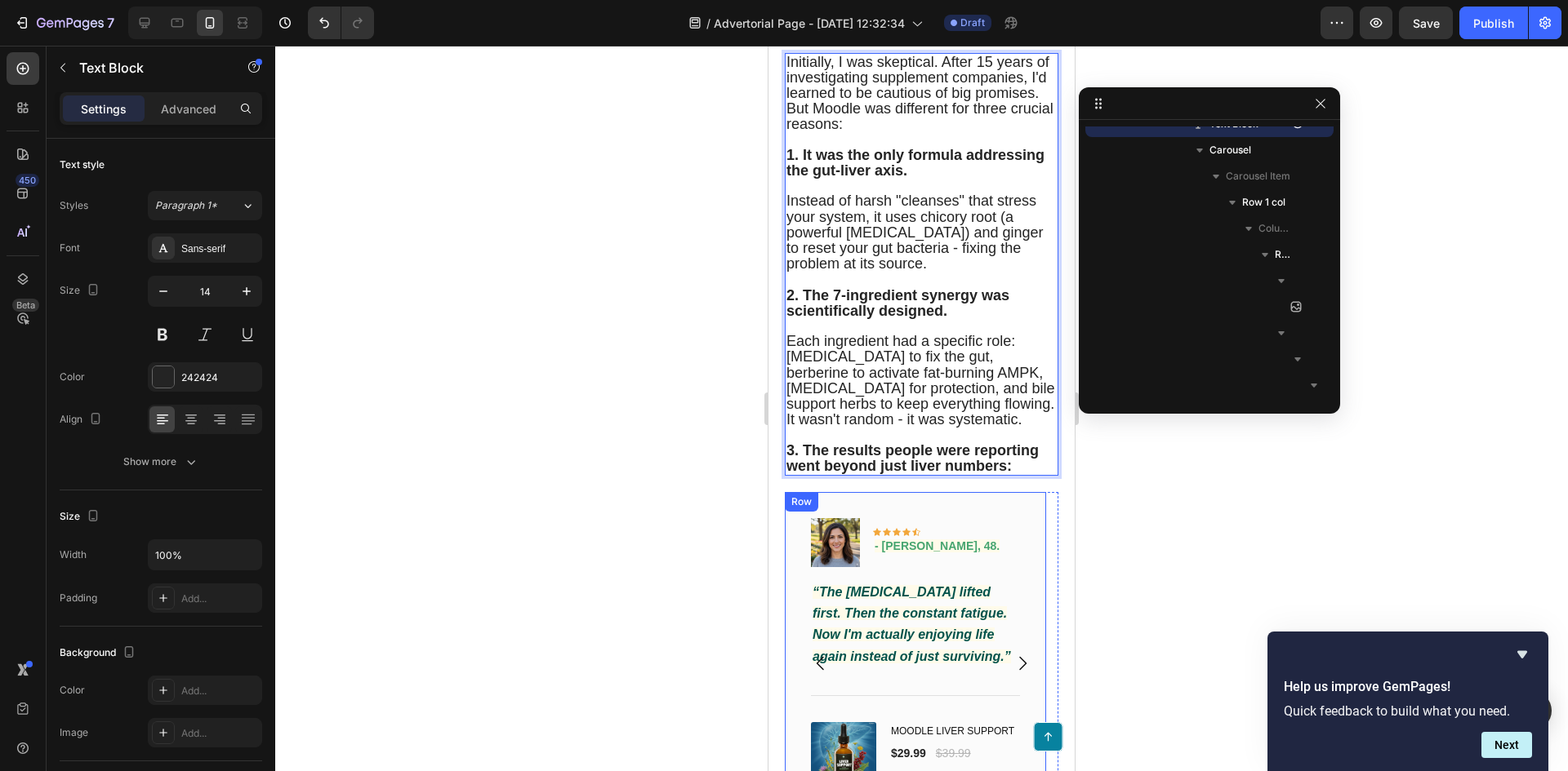
scroll to position [4548, 0]
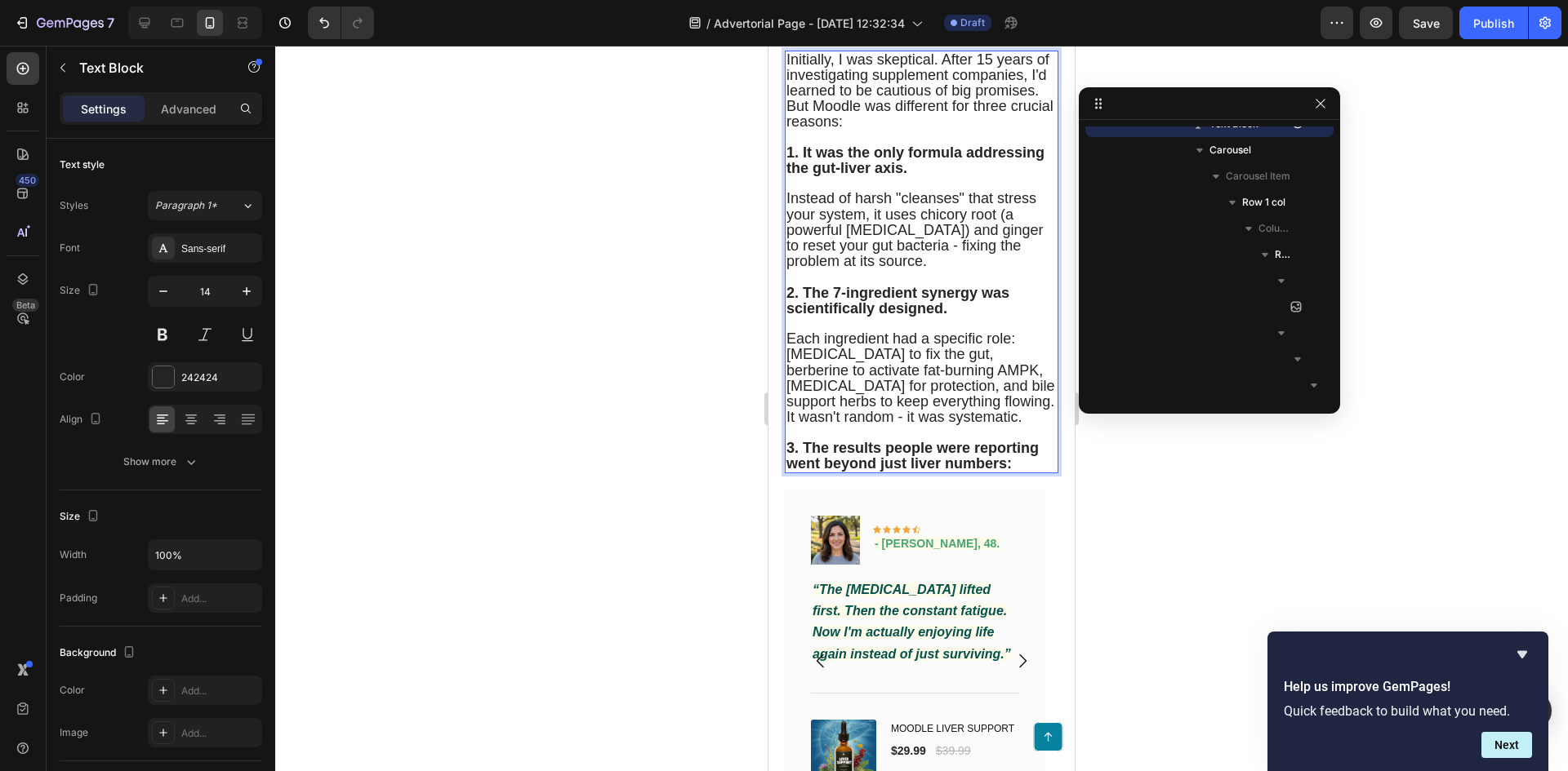
click at [918, 472] on strong "3. The results people were reporting went beyond just liver numbers:" at bounding box center [912, 456] width 253 height 32
click at [569, 409] on div at bounding box center [921, 409] width 1292 height 726
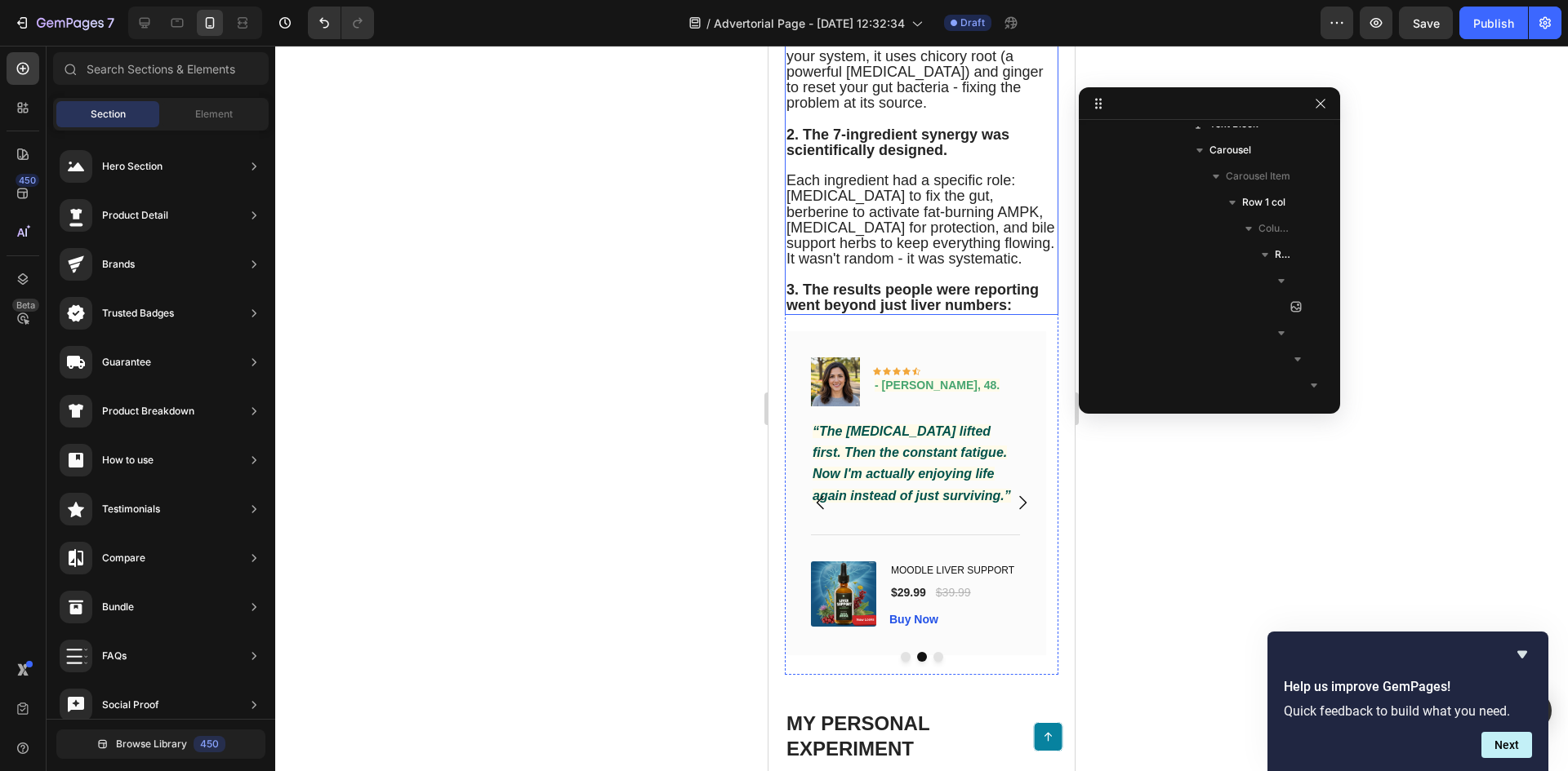
scroll to position [4711, 0]
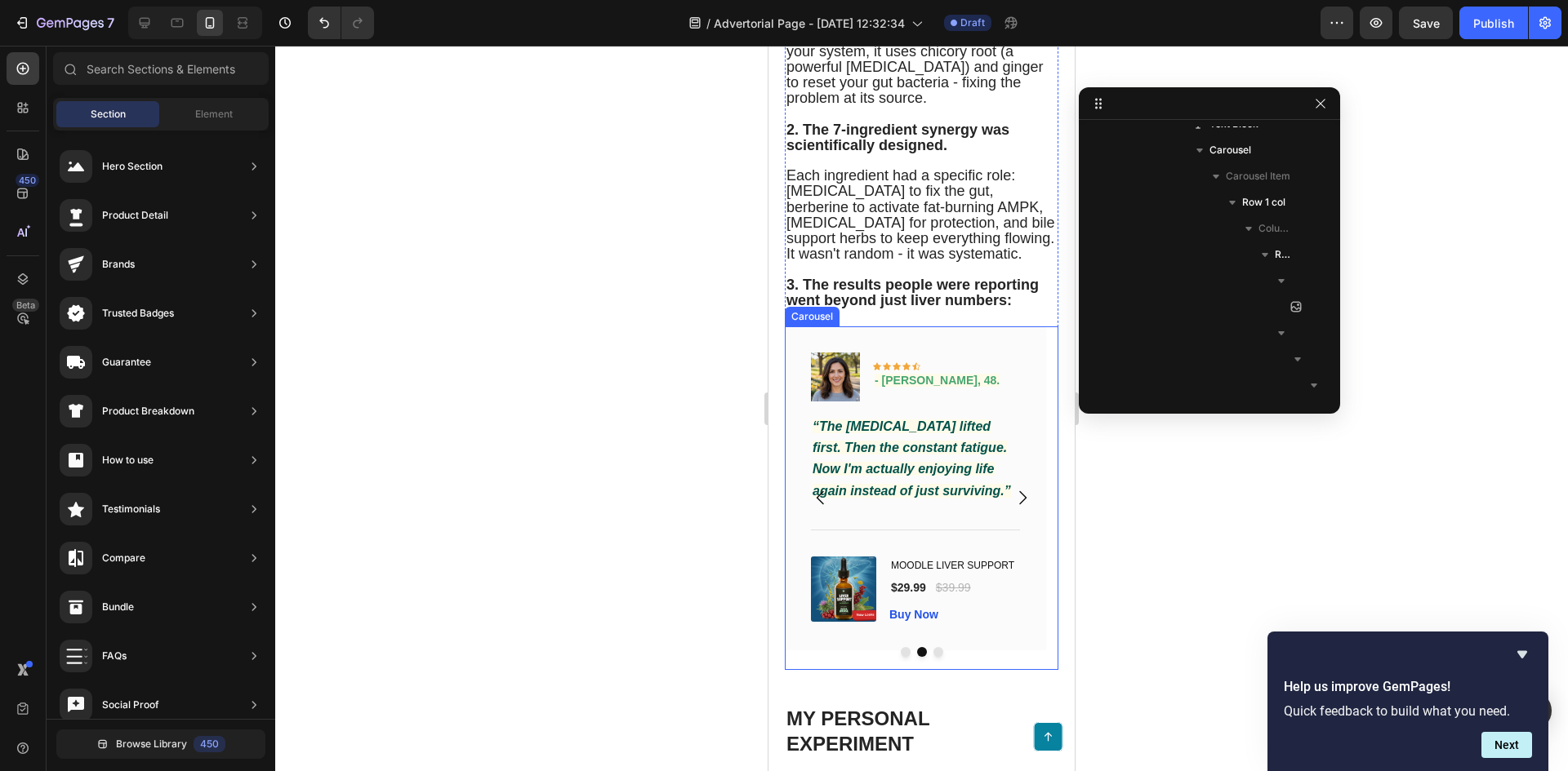
click at [1013, 508] on icon "Carousel Next Arrow" at bounding box center [1022, 497] width 19 height 19
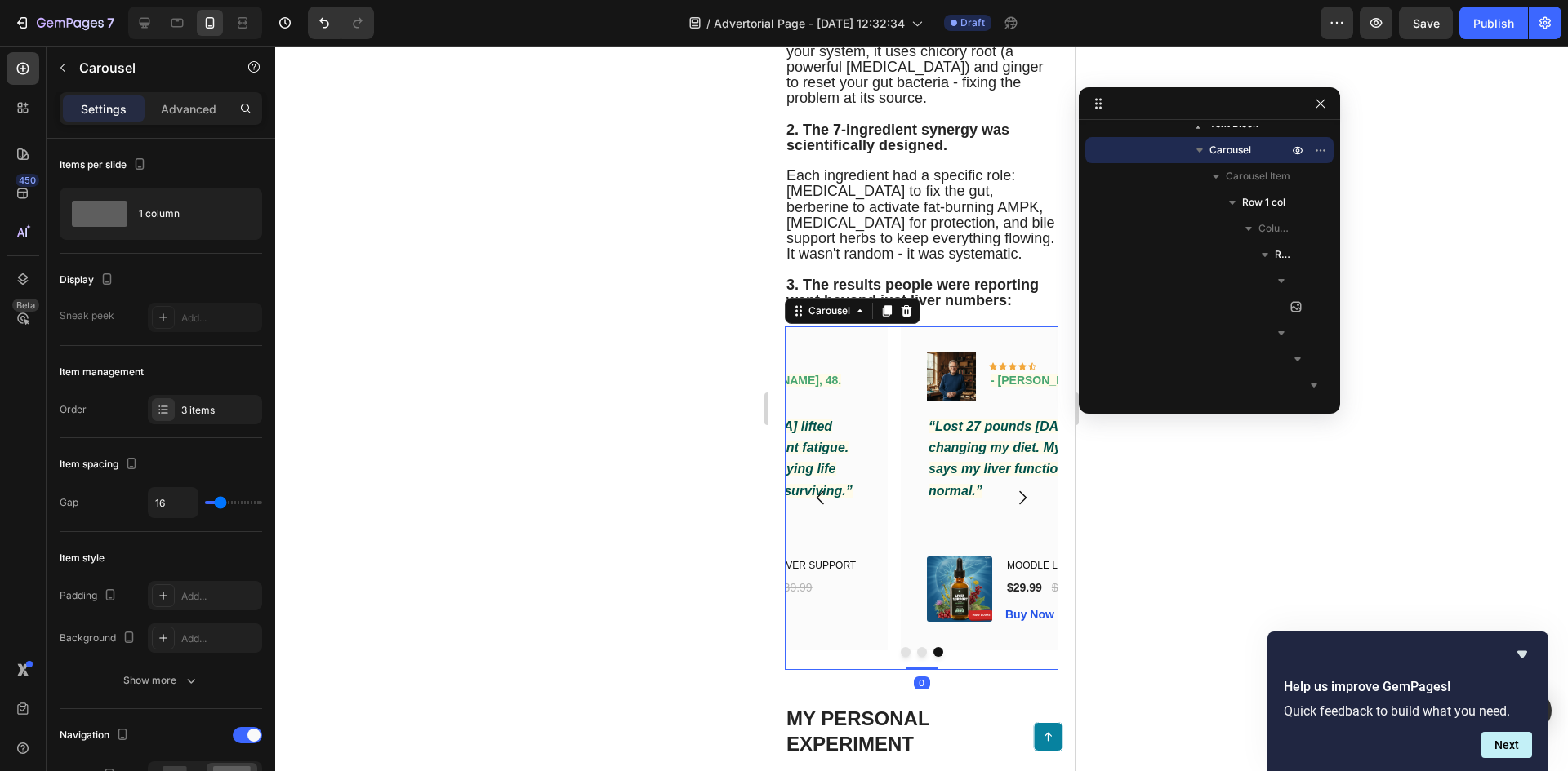
click at [1013, 508] on icon "Carousel Next Arrow" at bounding box center [1022, 497] width 19 height 19
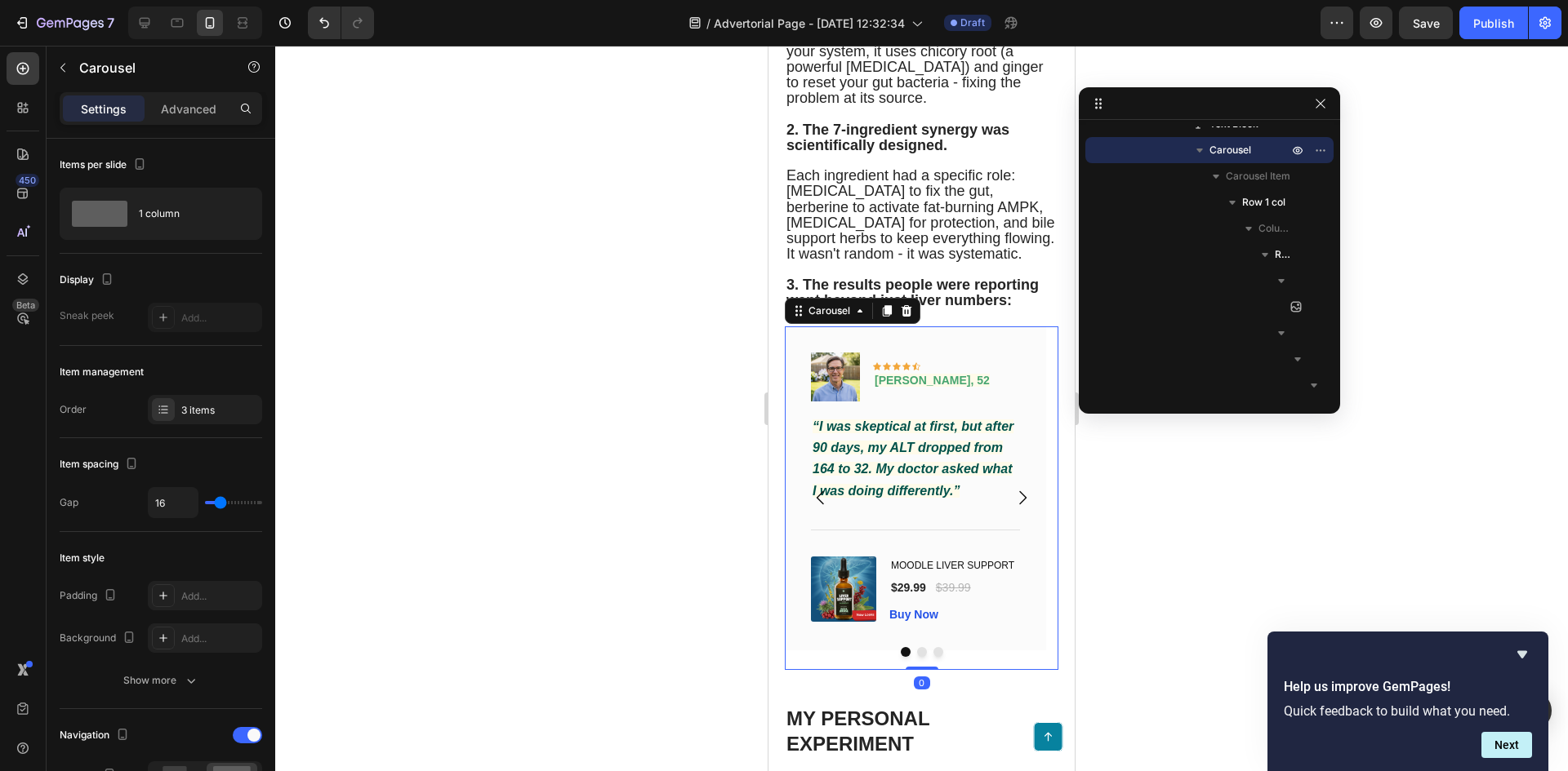
click at [1013, 508] on icon "Carousel Next Arrow" at bounding box center [1022, 497] width 19 height 19
click at [917, 599] on div "$29.99" at bounding box center [909, 588] width 39 height 20
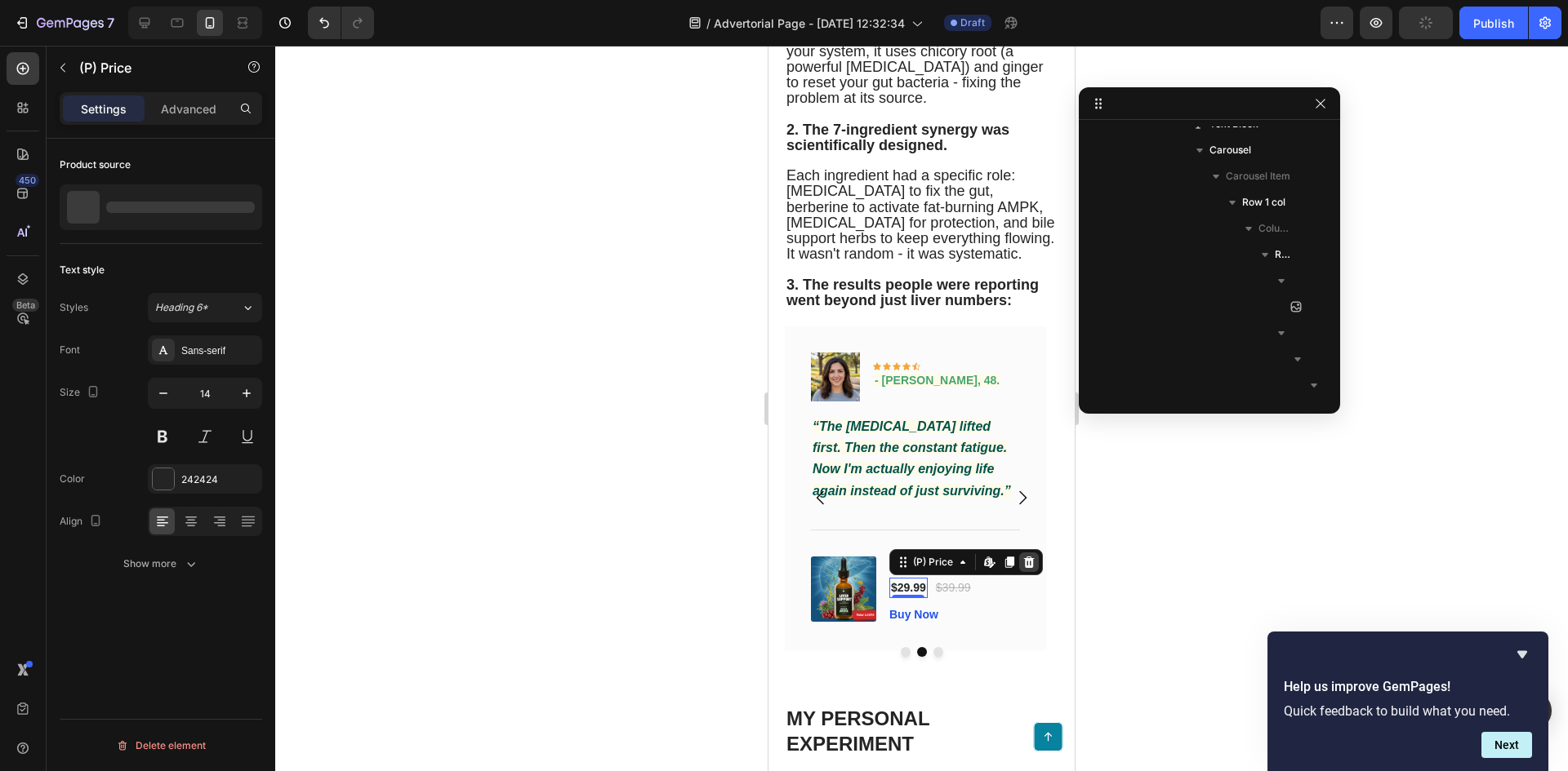
click at [1030, 569] on icon at bounding box center [1028, 563] width 13 height 13
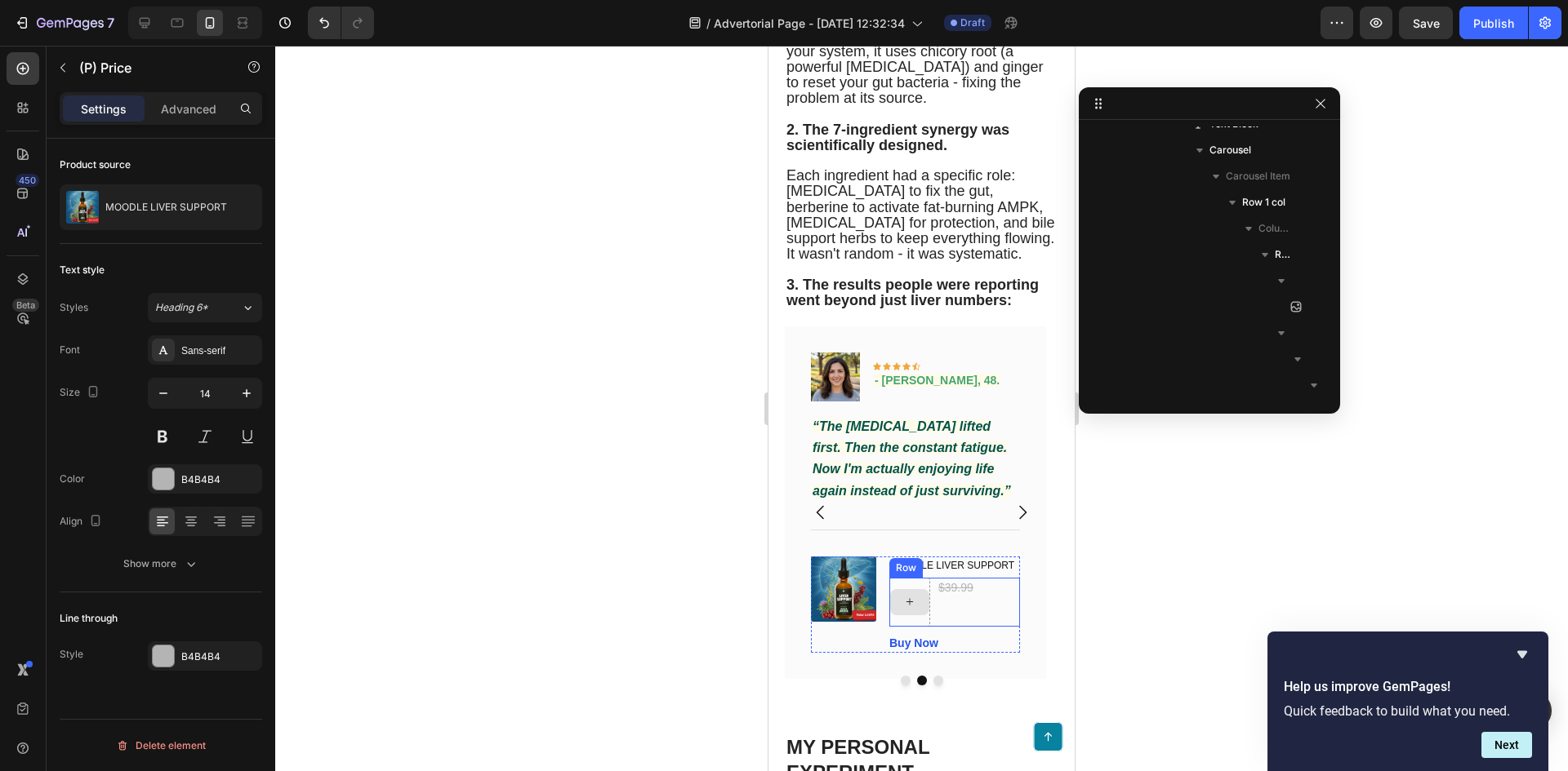
click at [969, 599] on div "$39.99 (P) Price (P) Price" at bounding box center [956, 588] width 39 height 20
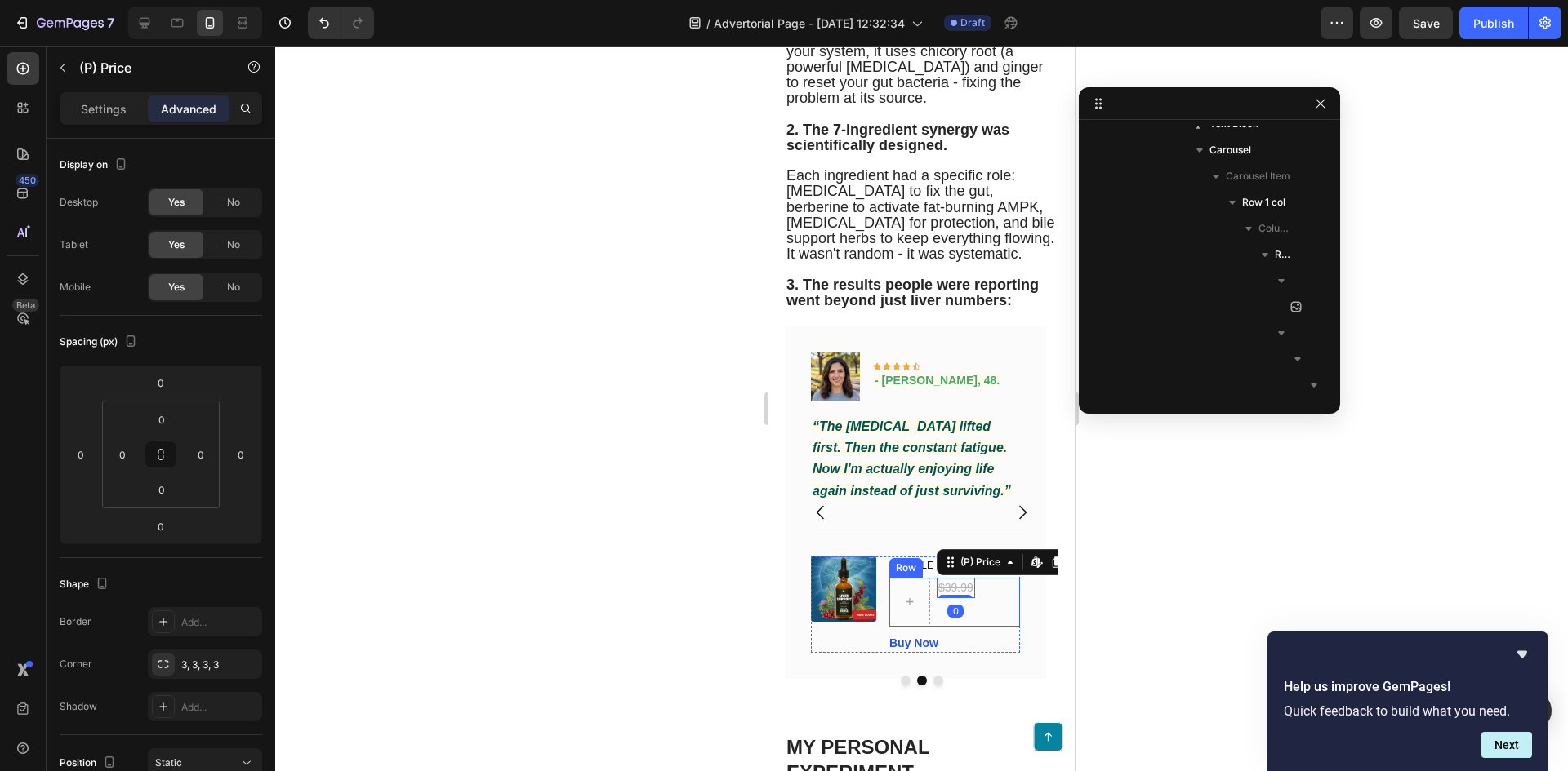
click at [1003, 627] on div "$39.99 (P) Price Edit content in Shopify 0 (P) Price Edit content in Shopify 0 …" at bounding box center [955, 602] width 131 height 49
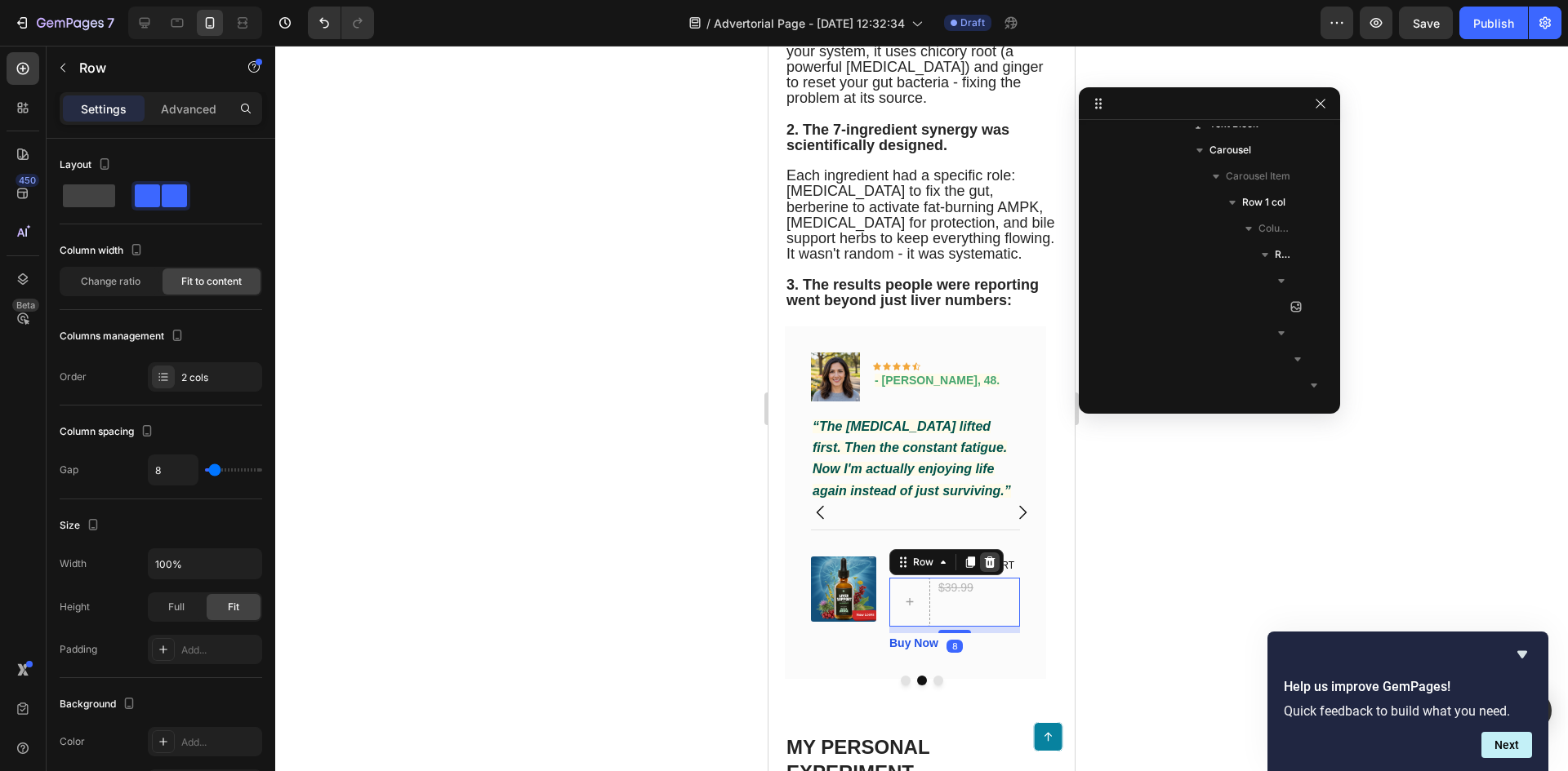
click at [992, 569] on icon at bounding box center [990, 563] width 13 height 13
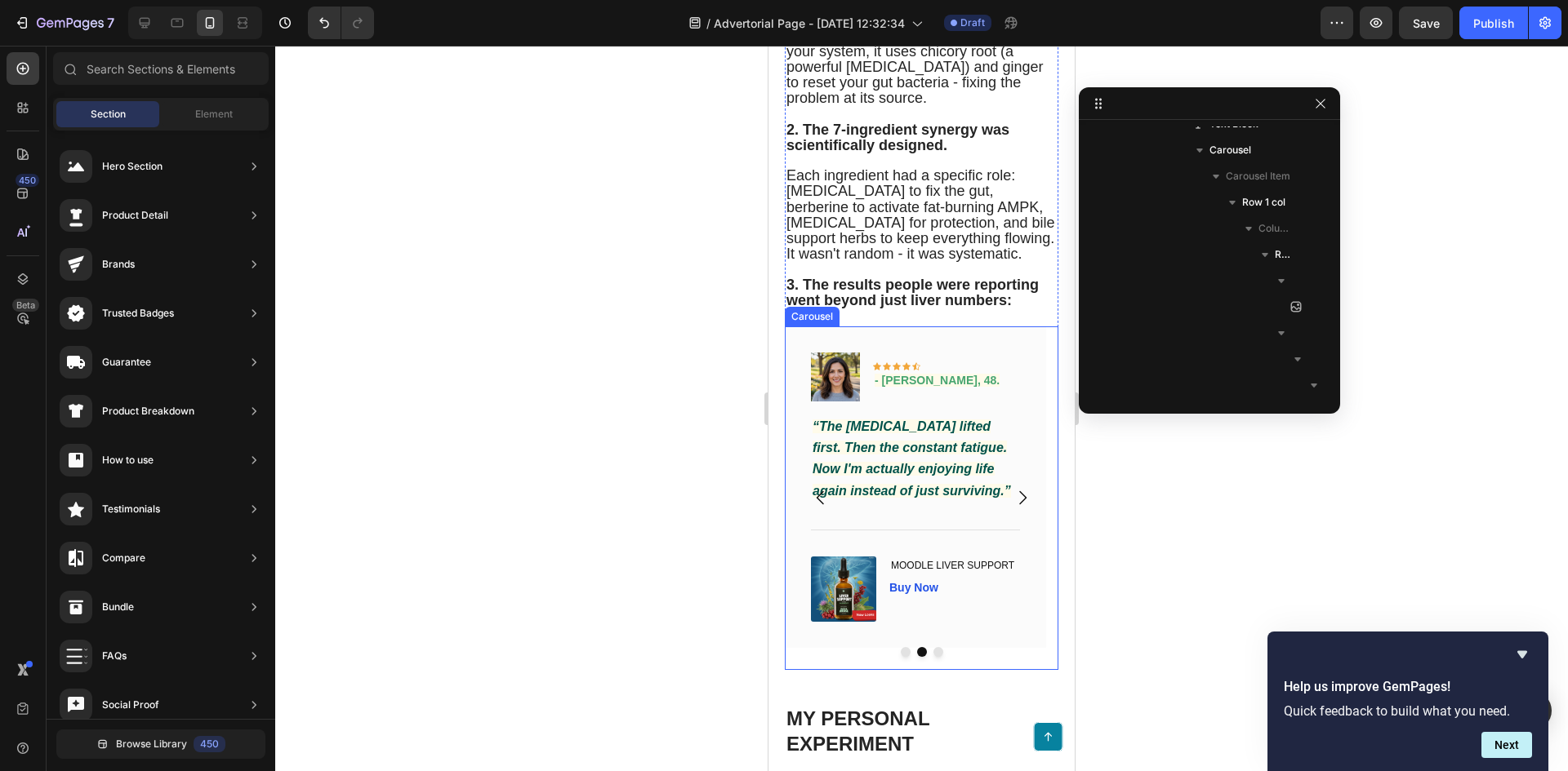
click at [815, 508] on icon "Carousel Back Arrow" at bounding box center [820, 497] width 19 height 19
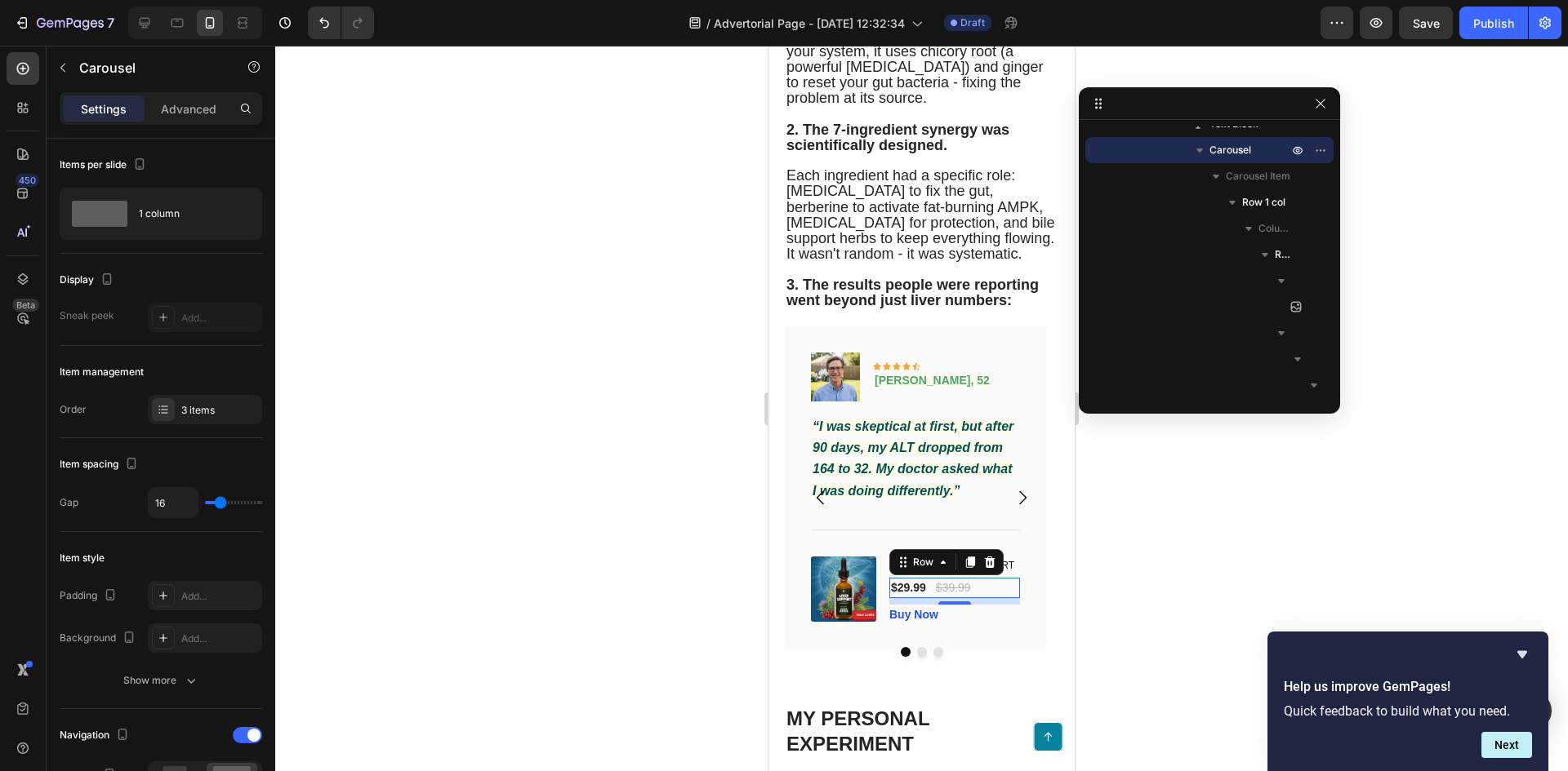
click at [994, 599] on div "$29.99 (P) Price (P) Price $39.99 (P) Price (P) Price Row 0" at bounding box center [955, 588] width 131 height 20
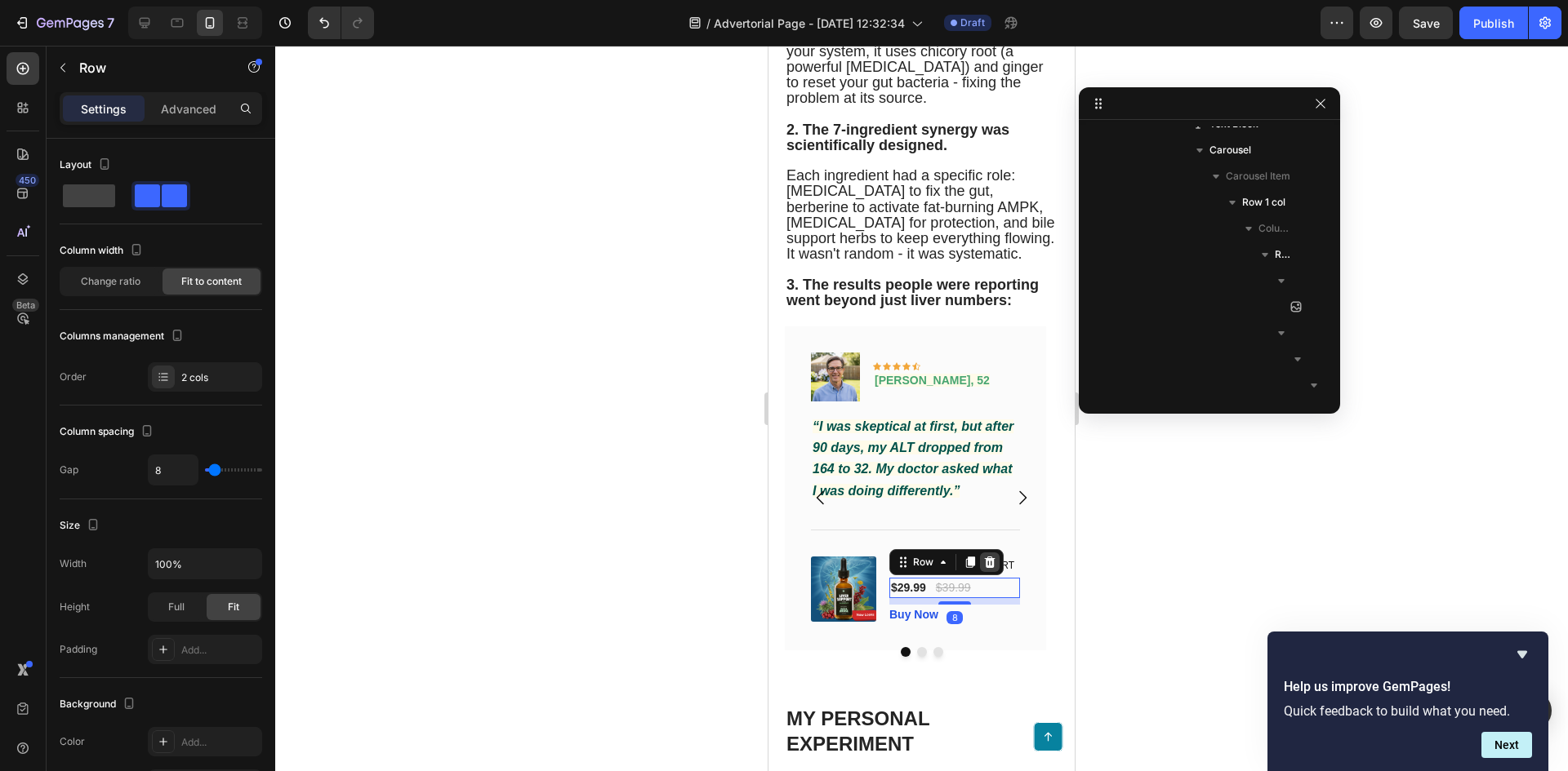
click at [990, 569] on icon at bounding box center [990, 563] width 13 height 13
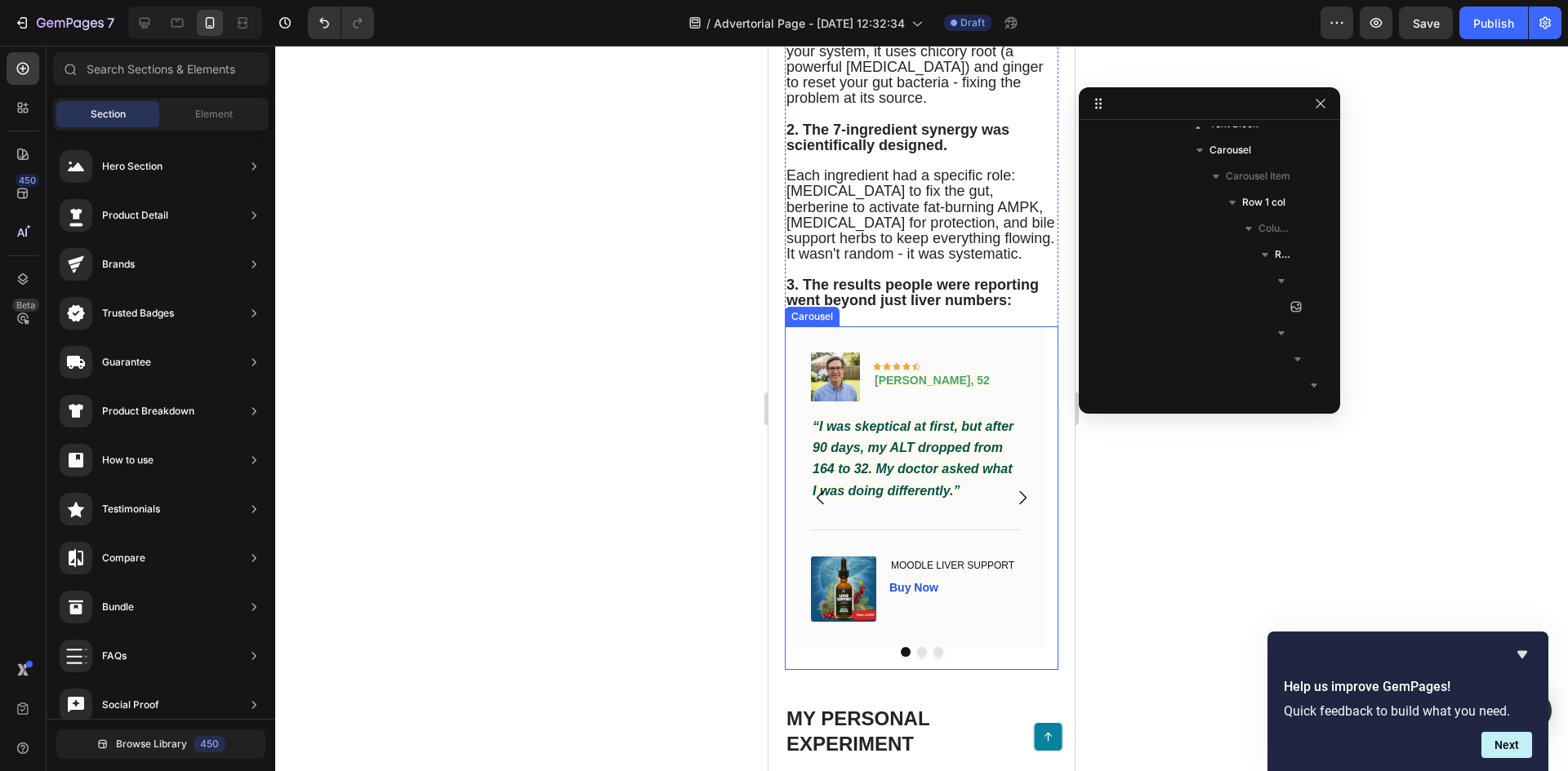
click at [821, 508] on icon "Carousel Back Arrow" at bounding box center [820, 497] width 19 height 19
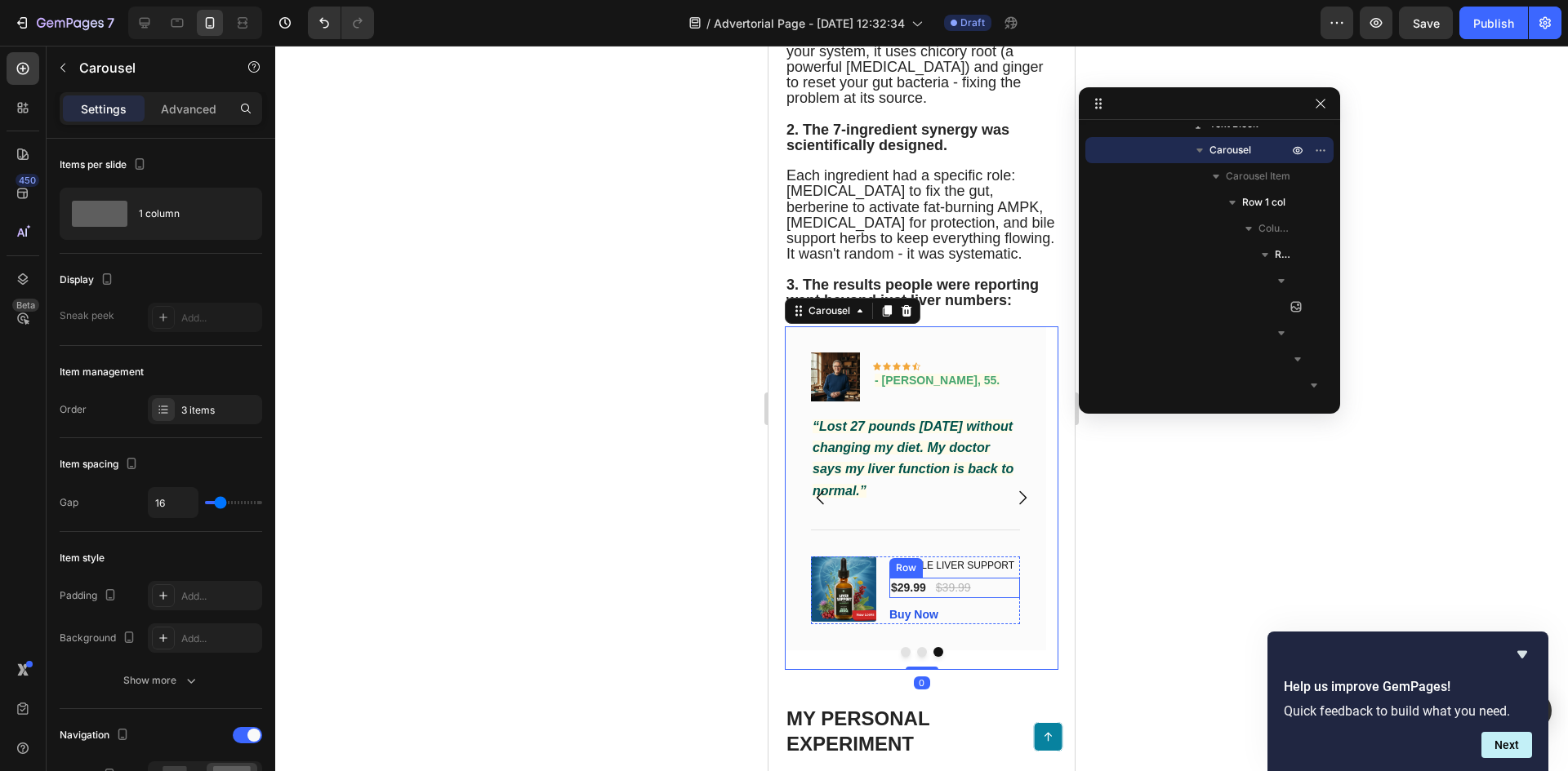
click at [985, 599] on div "$29.99 (P) Price (P) Price $39.99 (P) Price (P) Price Row" at bounding box center [955, 588] width 131 height 20
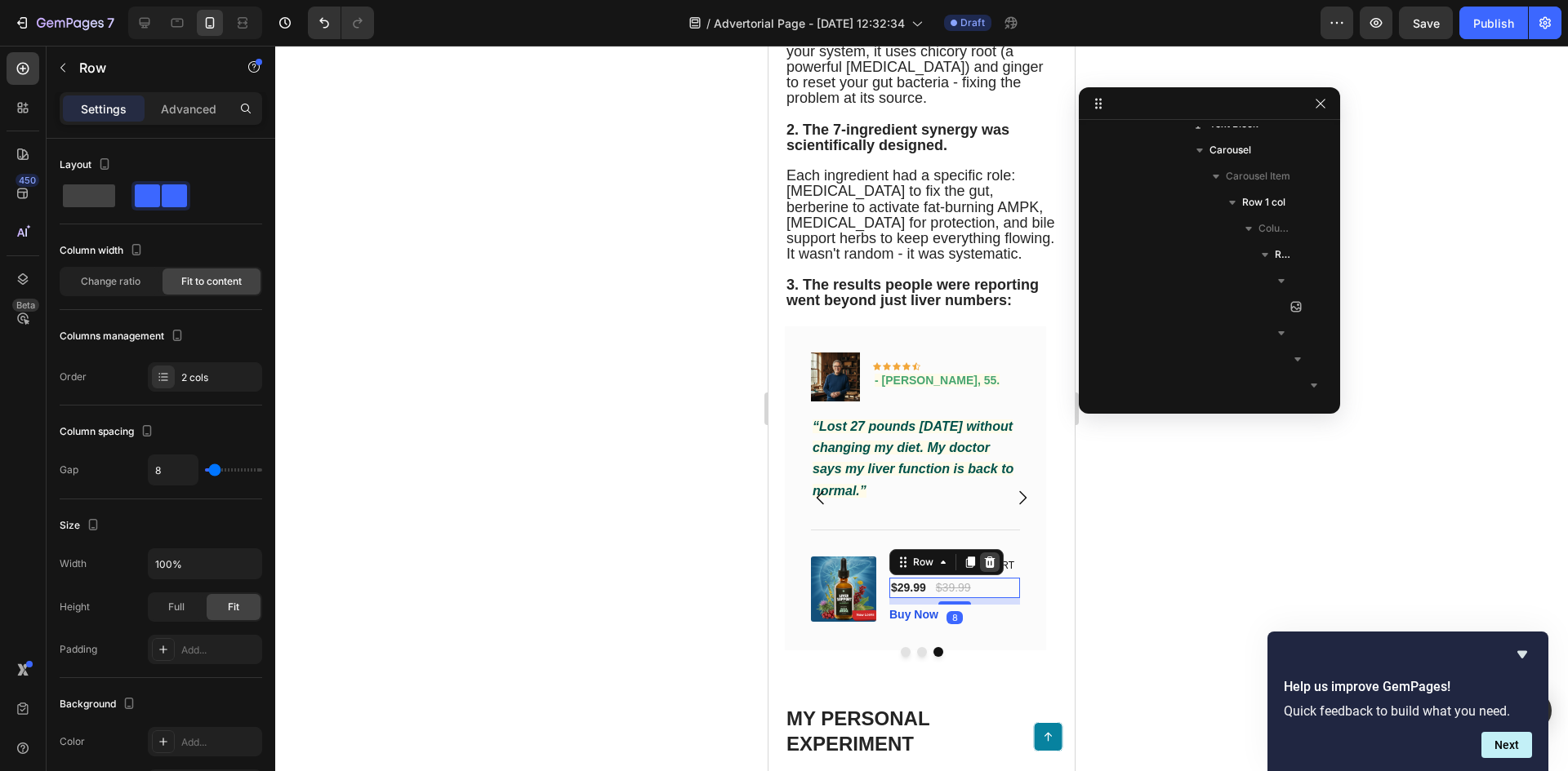
click at [990, 568] on icon at bounding box center [991, 563] width 11 height 11
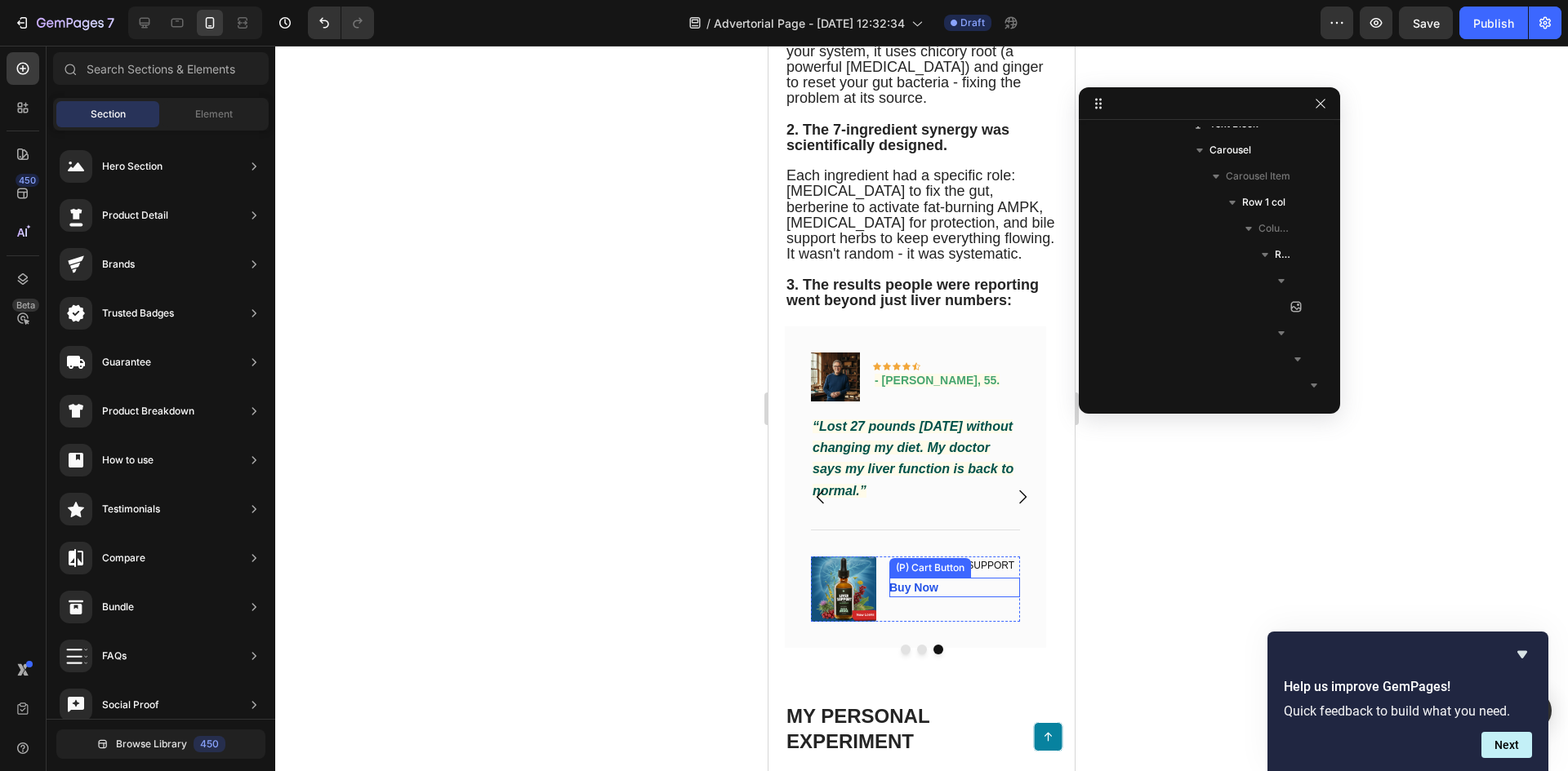
click at [966, 598] on div "Buy Now (P) Cart Button" at bounding box center [955, 587] width 131 height 19
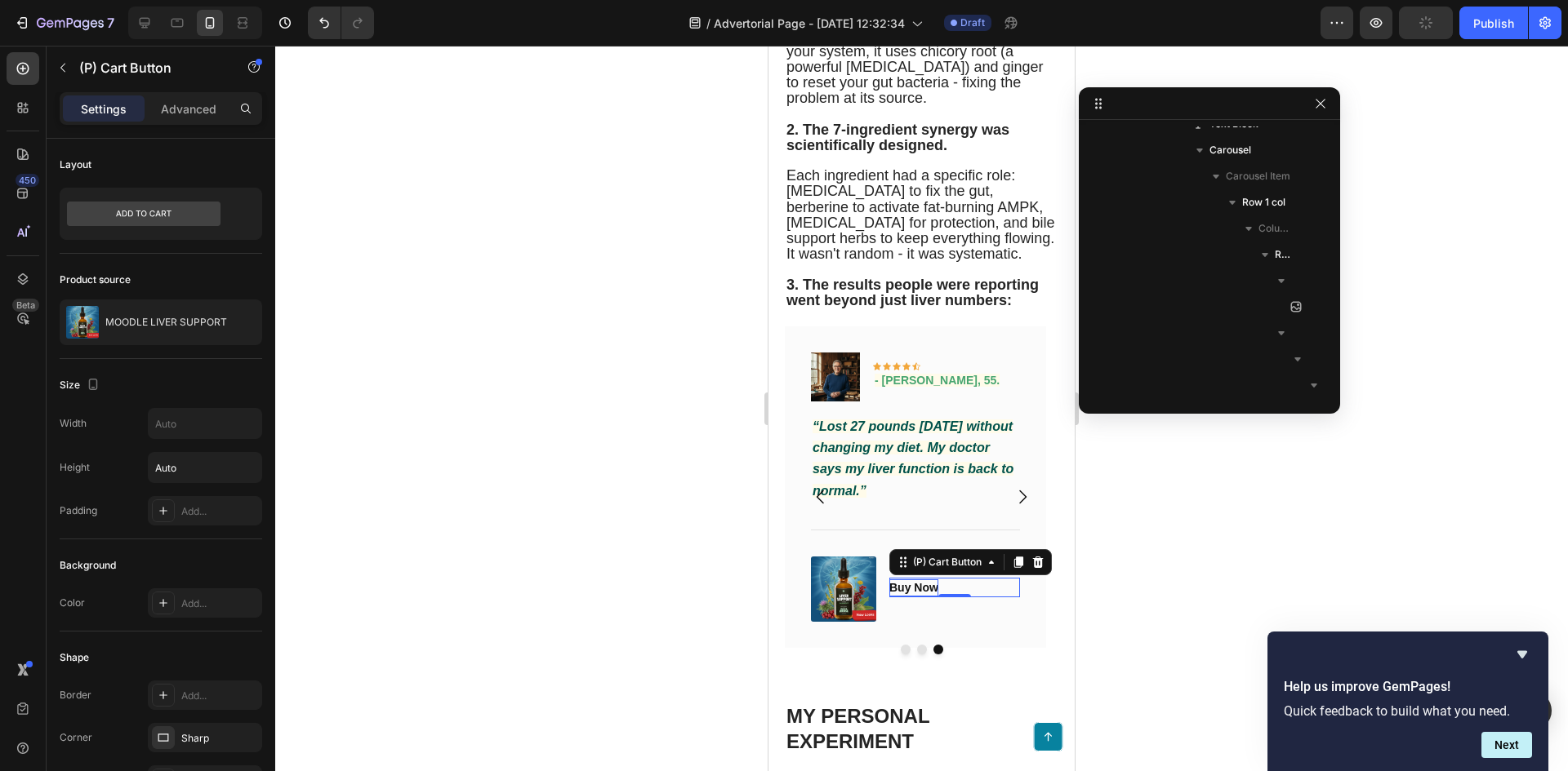
click at [913, 597] on div "Buy Now" at bounding box center [913, 587] width 49 height 18
click at [913, 597] on p "Buy Now" at bounding box center [913, 587] width 49 height 18
click at [889, 579] on button "Check" at bounding box center [906, 587] width 34 height 18
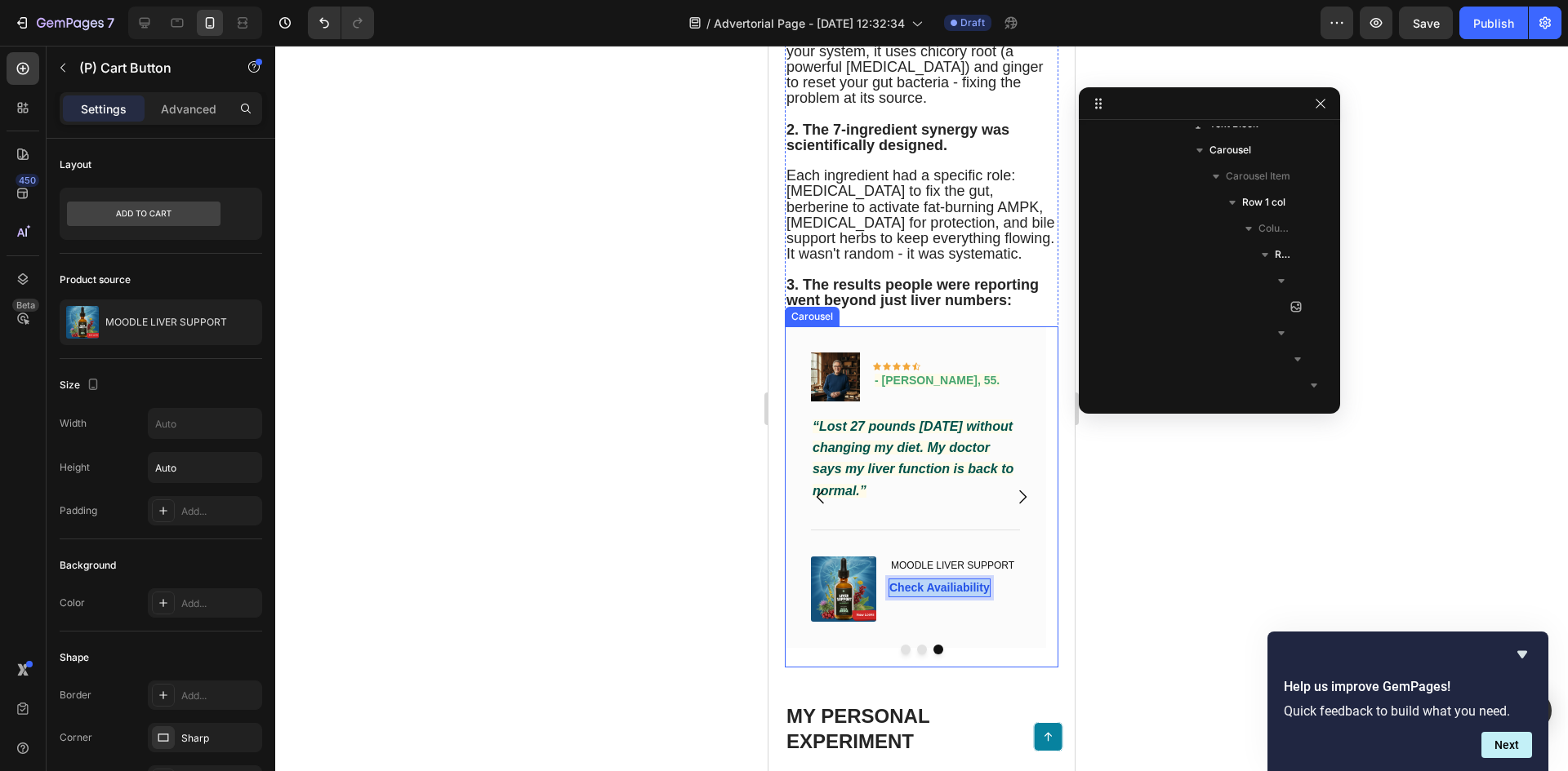
copy p "Check Availiability"
click at [1013, 507] on icon "Carousel Next Arrow" at bounding box center [1022, 496] width 19 height 19
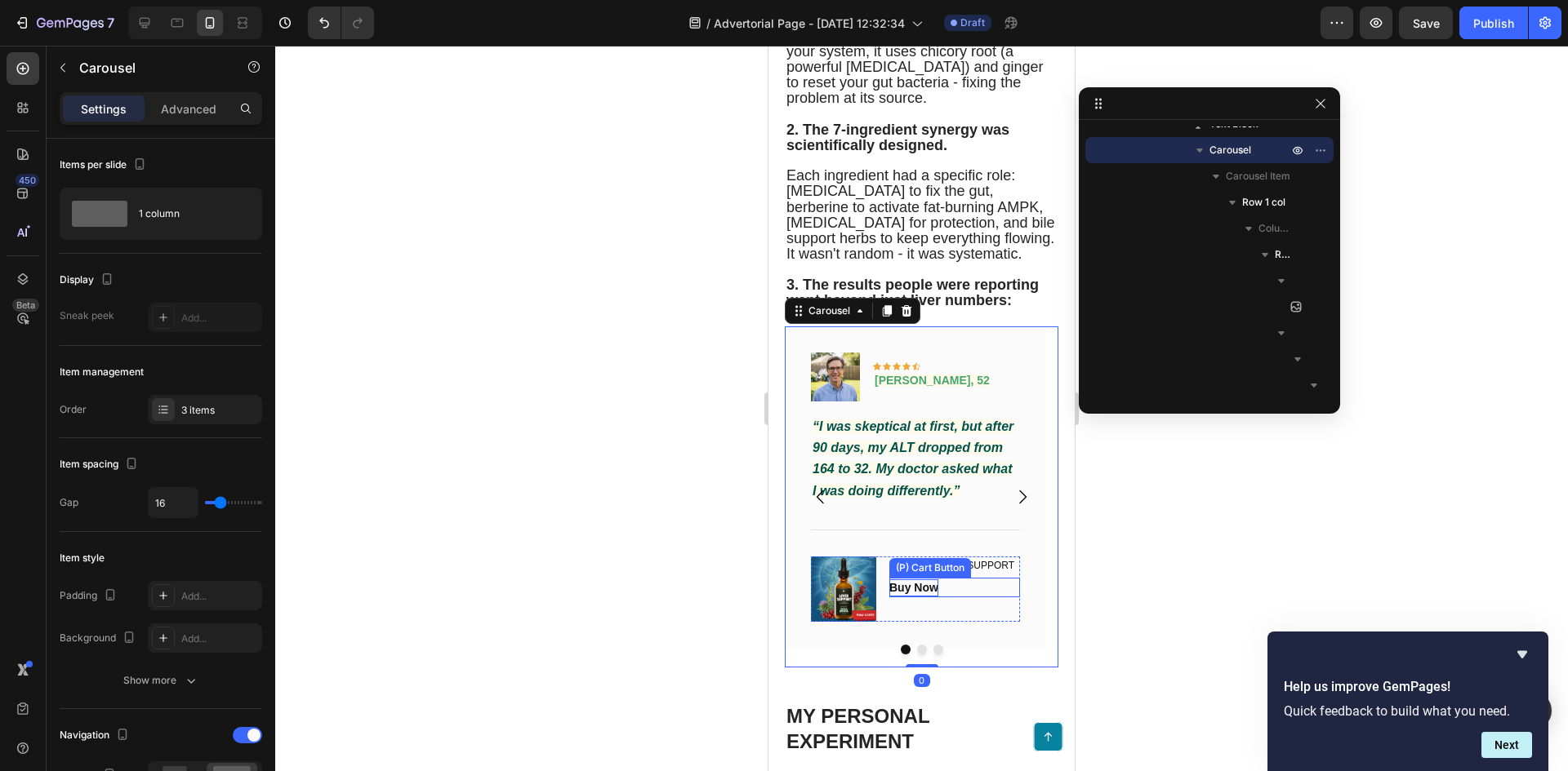
click at [931, 597] on div "Buy Now" at bounding box center [913, 587] width 49 height 18
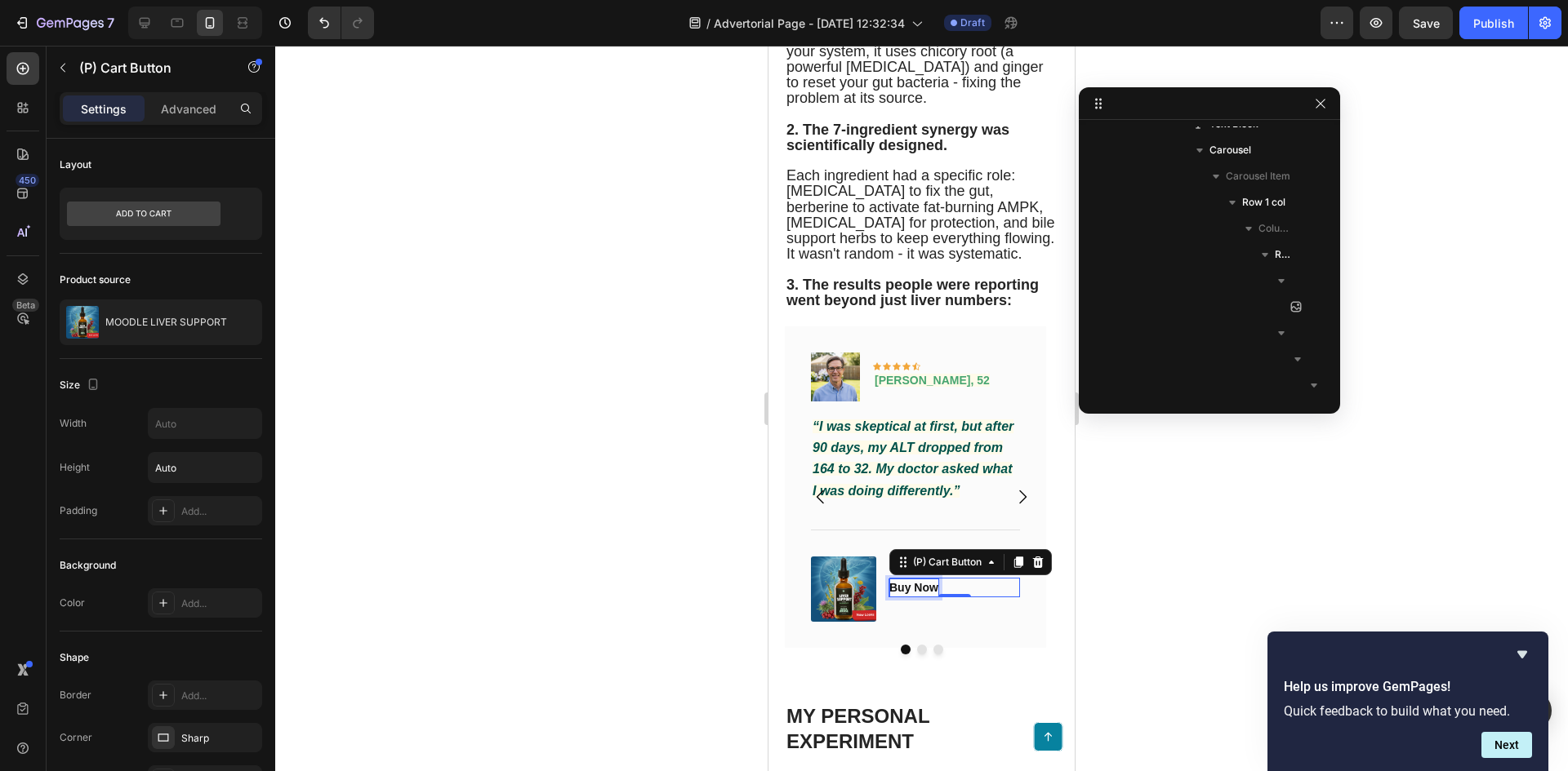
click at [931, 597] on div "Buy Now" at bounding box center [913, 587] width 49 height 18
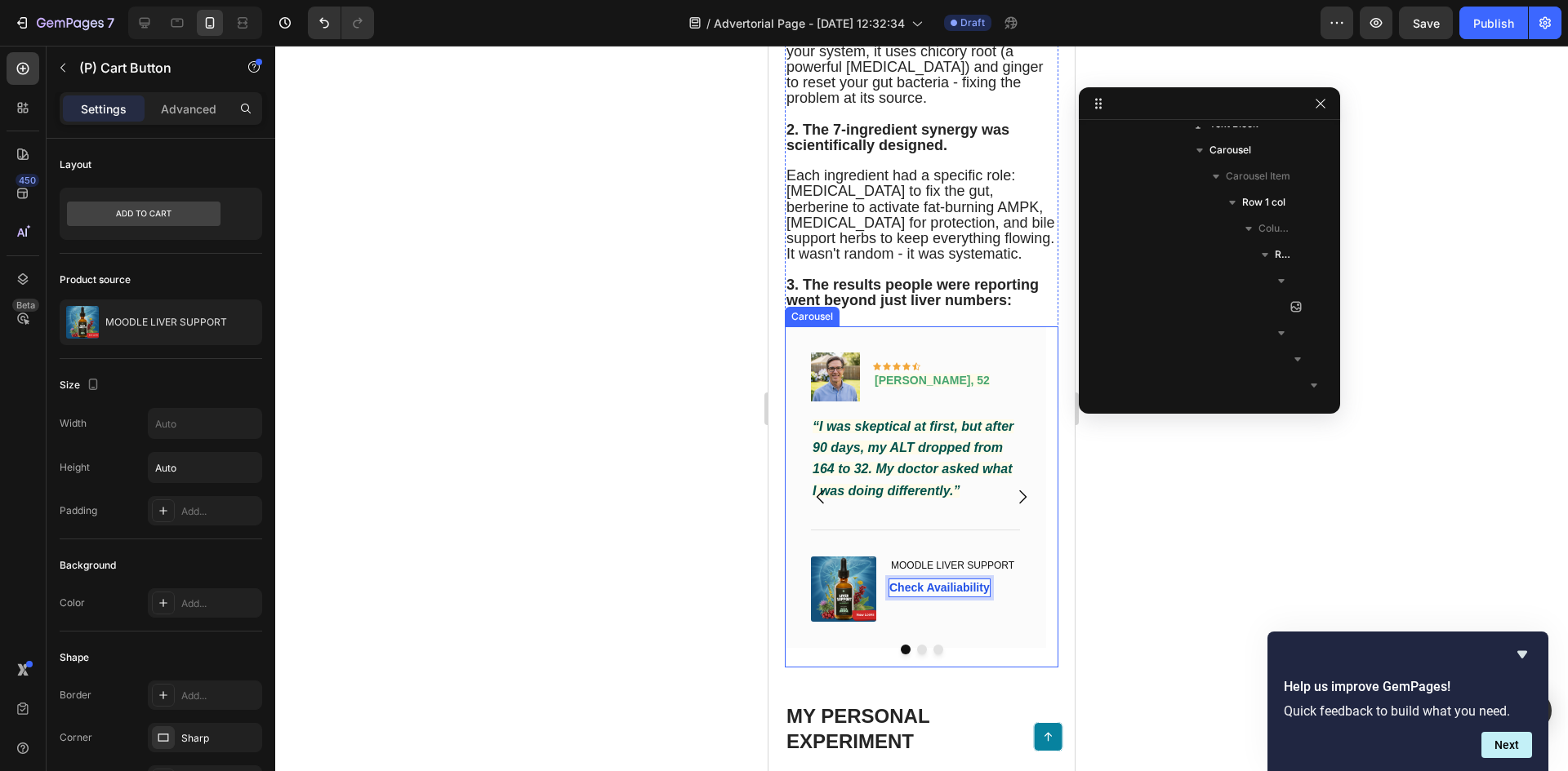
click at [1013, 507] on icon "Carousel Next Arrow" at bounding box center [1022, 496] width 19 height 19
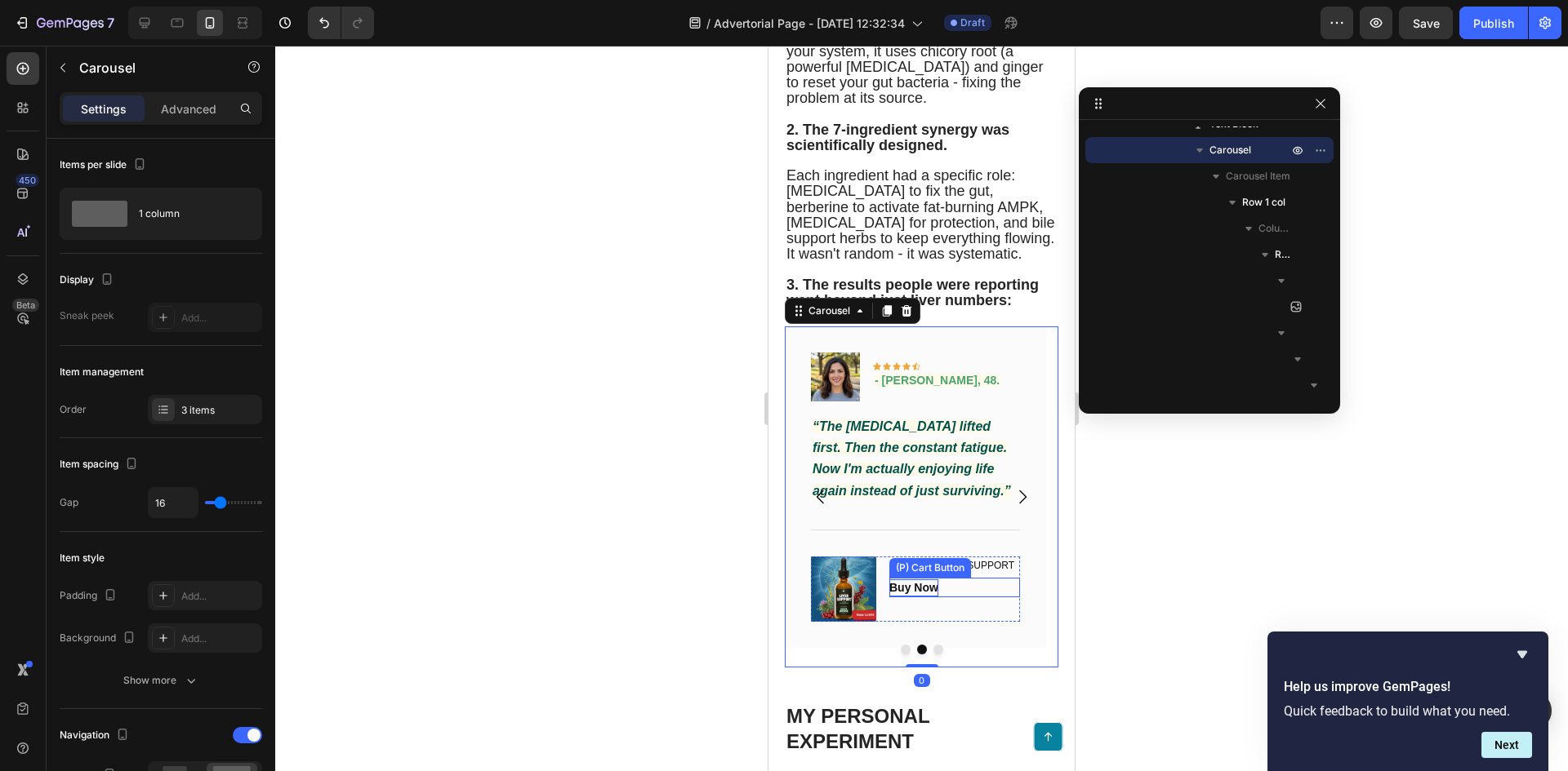
click at [924, 597] on div "Buy Now" at bounding box center [913, 587] width 49 height 18
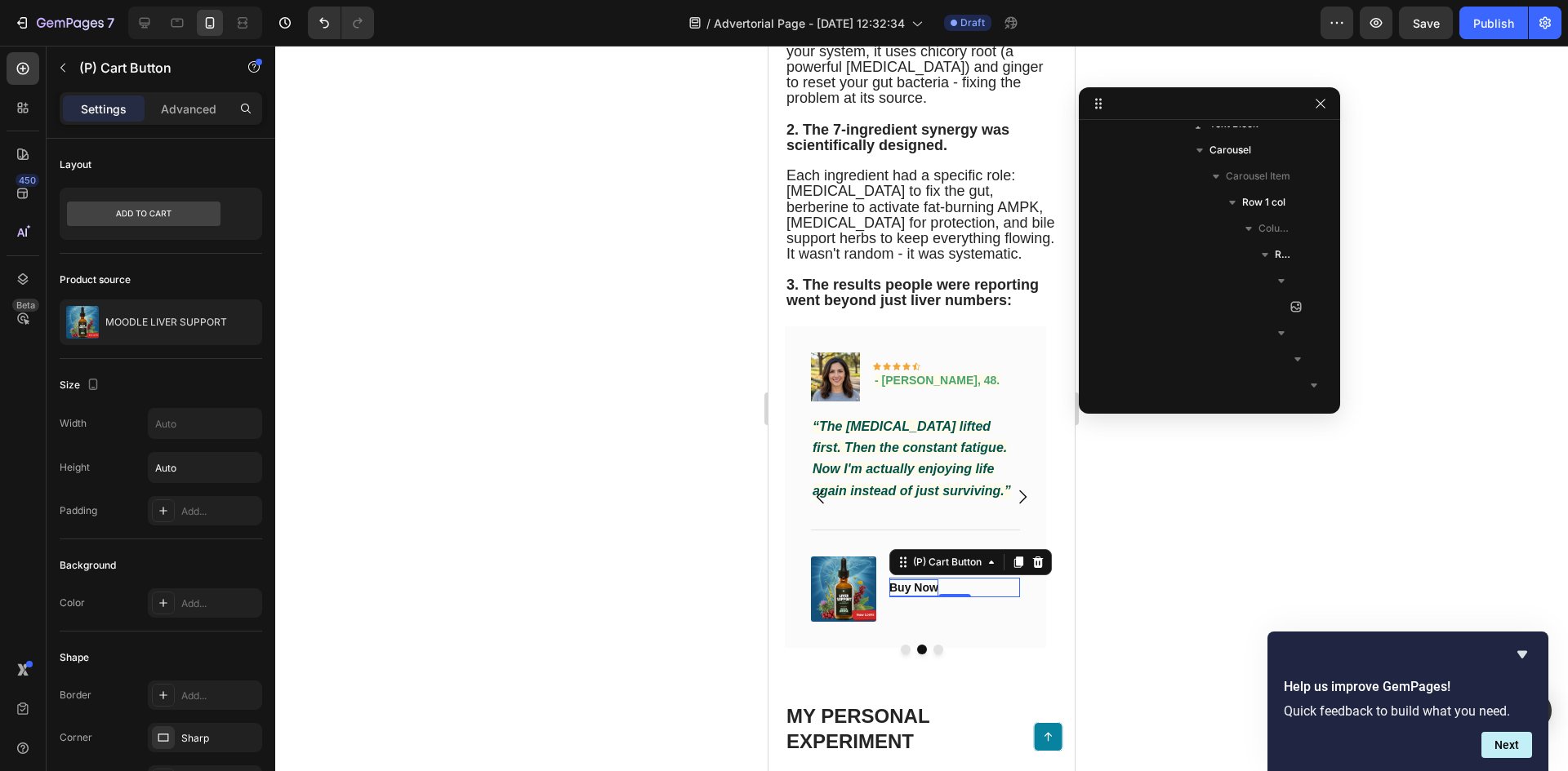
click at [924, 597] on div "Buy Now" at bounding box center [913, 587] width 49 height 18
click at [568, 445] on div at bounding box center [921, 409] width 1292 height 726
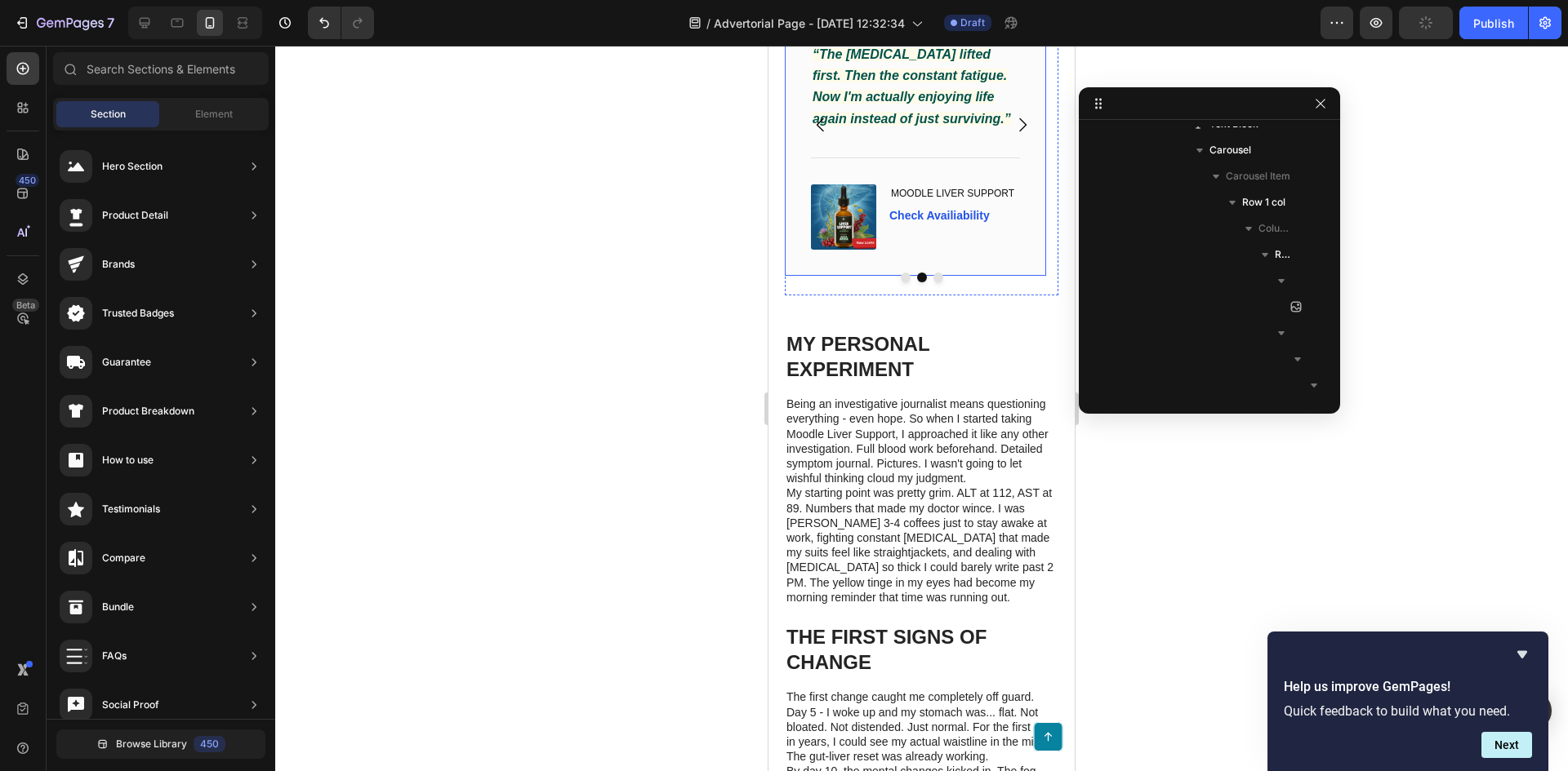
scroll to position [5201, 0]
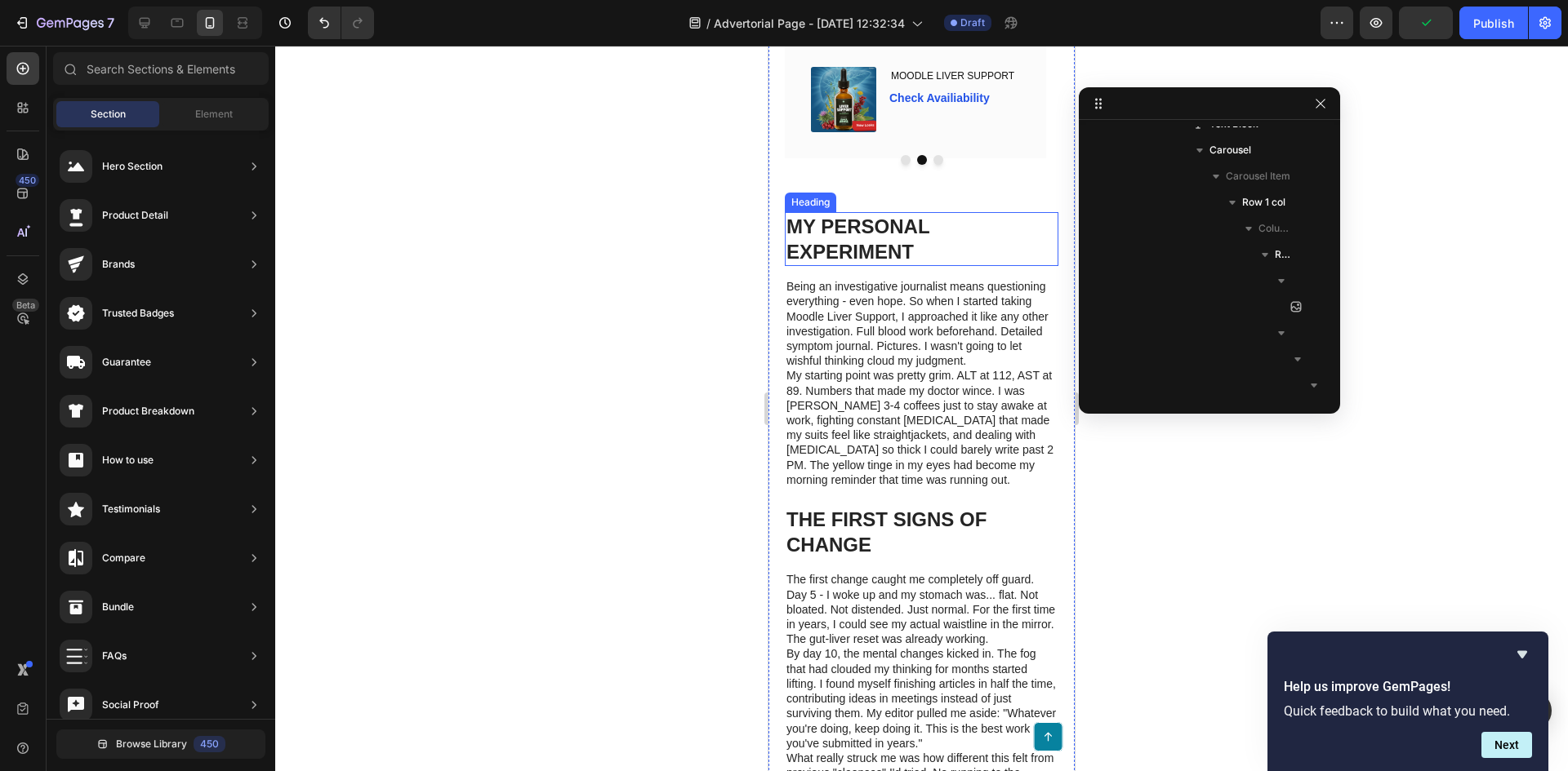
click at [945, 267] on h1 "MY PERSONAL EXPERIMENT" at bounding box center [921, 239] width 274 height 53
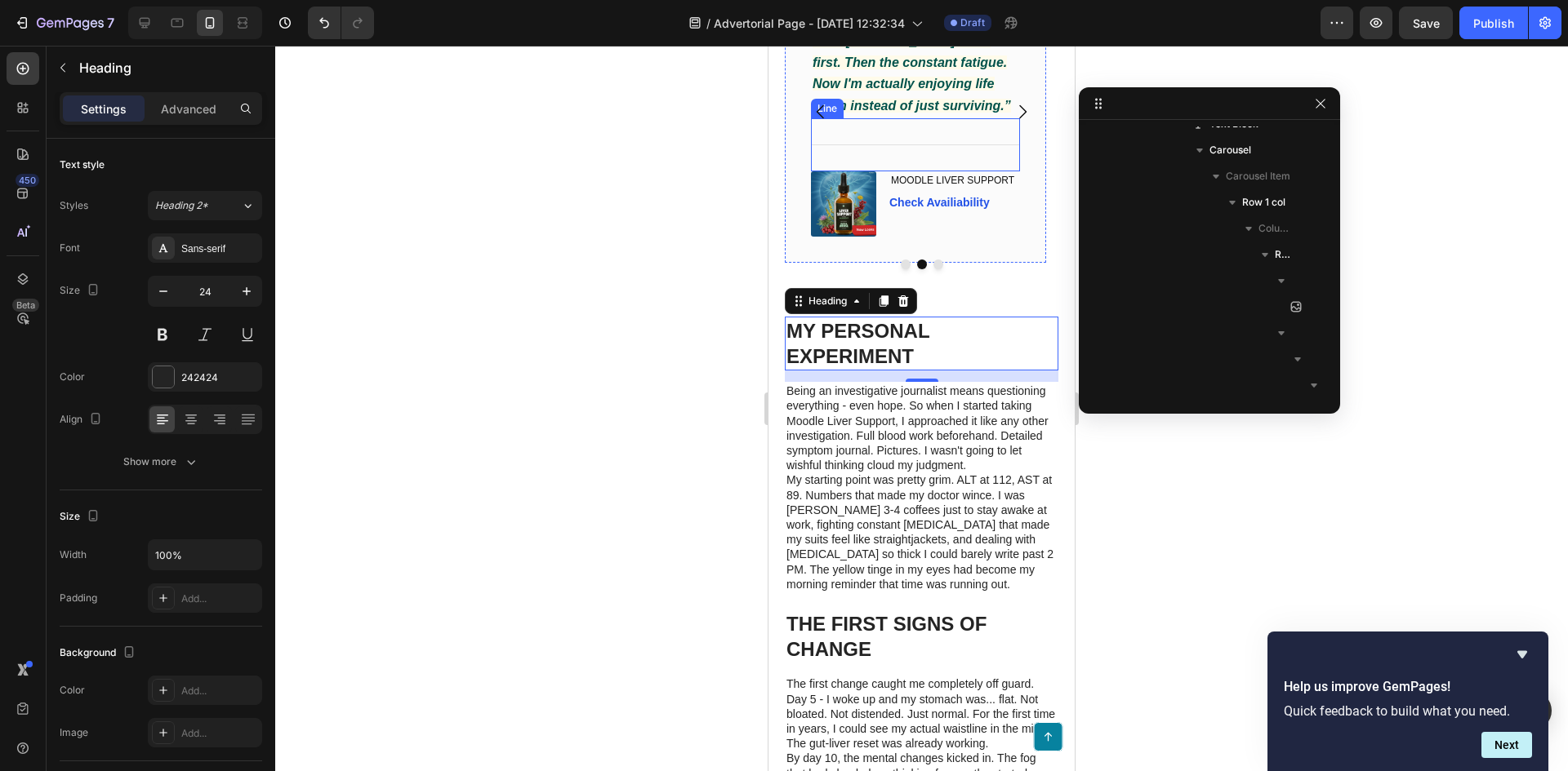
scroll to position [5119, 0]
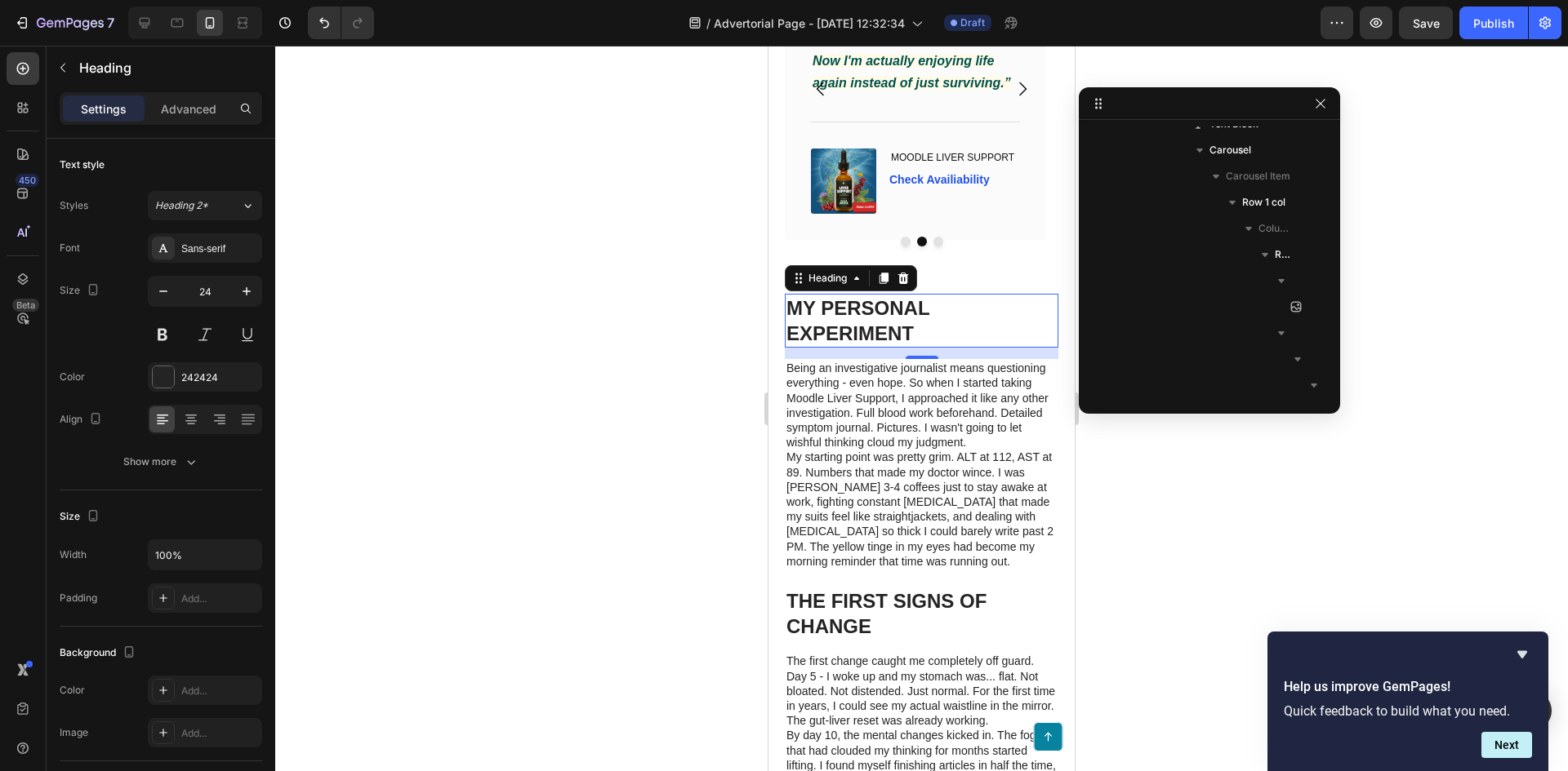
click at [966, 348] on h1 "MY PERSONAL EXPERIMENT" at bounding box center [921, 321] width 274 height 53
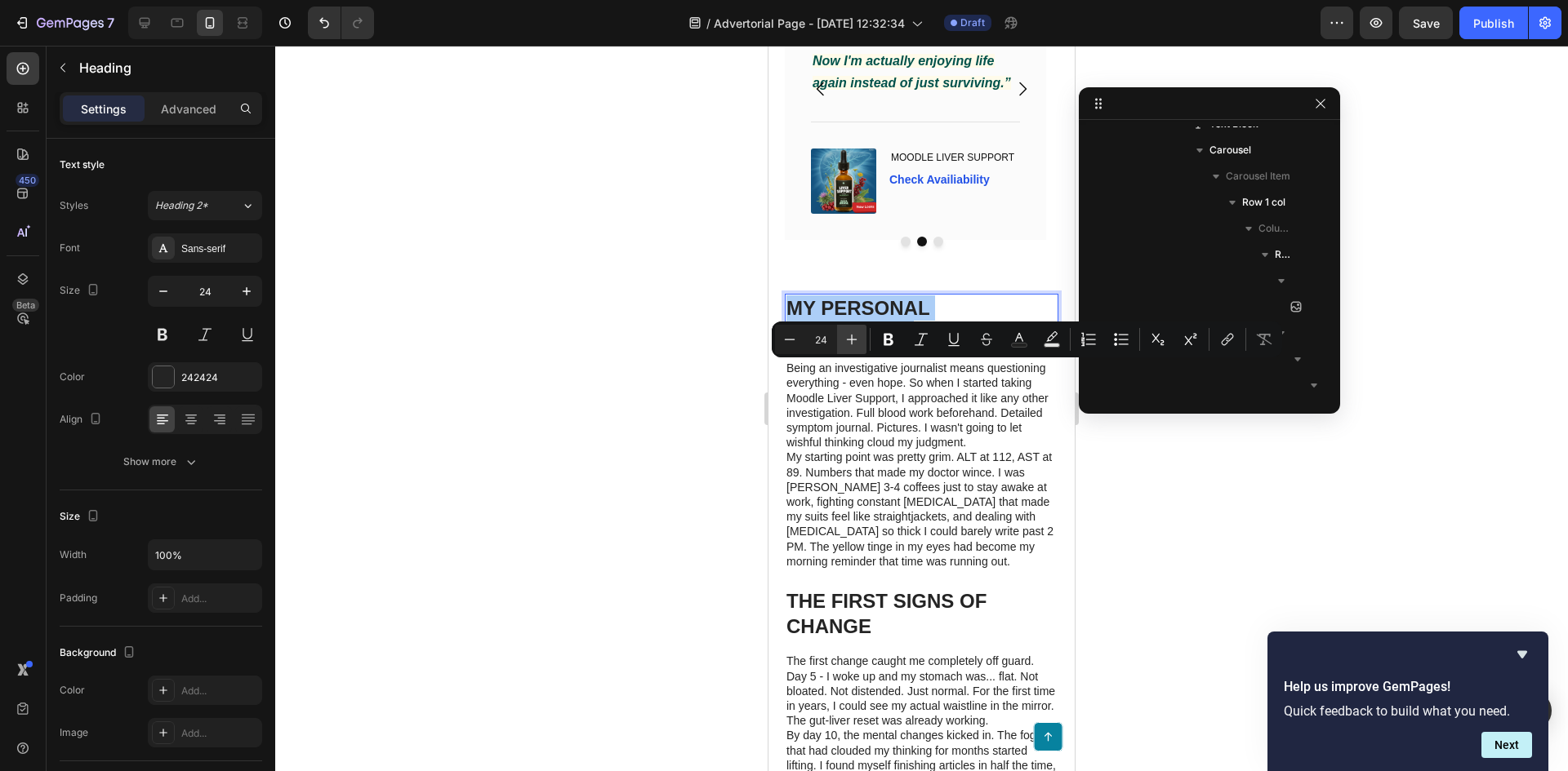
click at [853, 339] on icon "Editor contextual toolbar" at bounding box center [852, 340] width 11 height 11
type input "28"
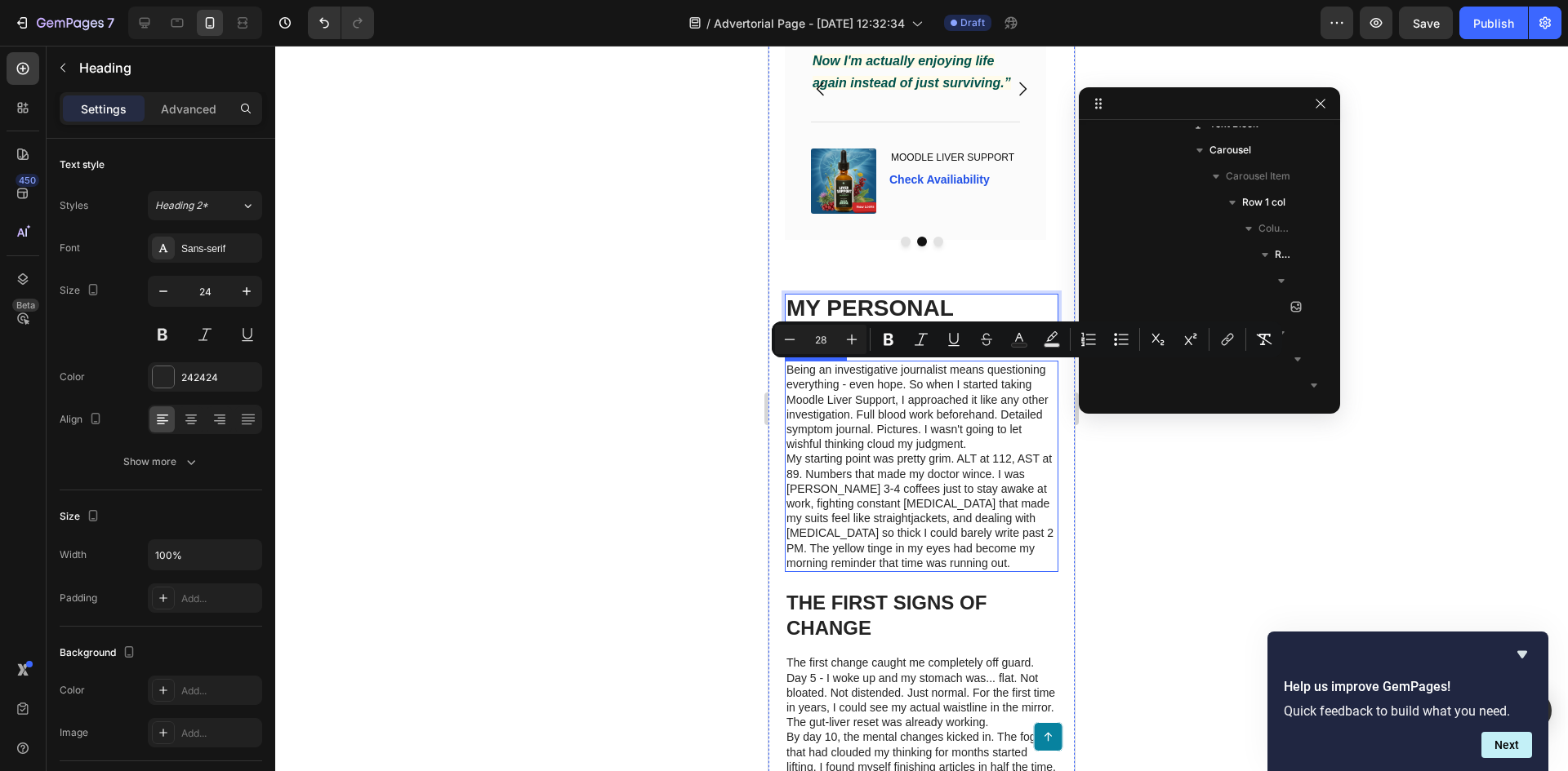
click at [909, 451] on p "Being an investigative journalist means questioning everything - even hope. So …" at bounding box center [921, 407] width 270 height 89
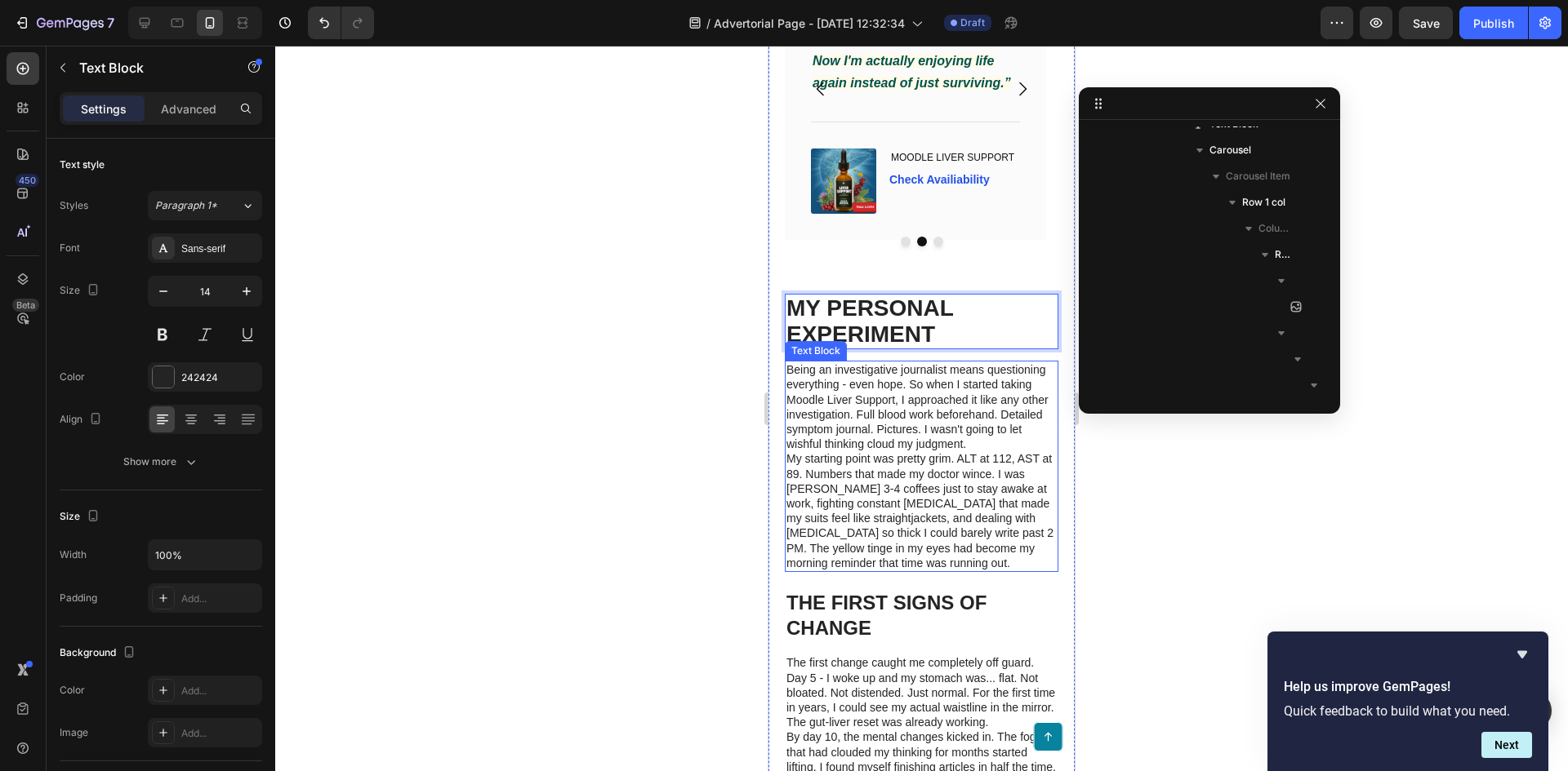
click at [909, 451] on p "Being an investigative journalist means questioning everything - even hope. So …" at bounding box center [921, 407] width 270 height 89
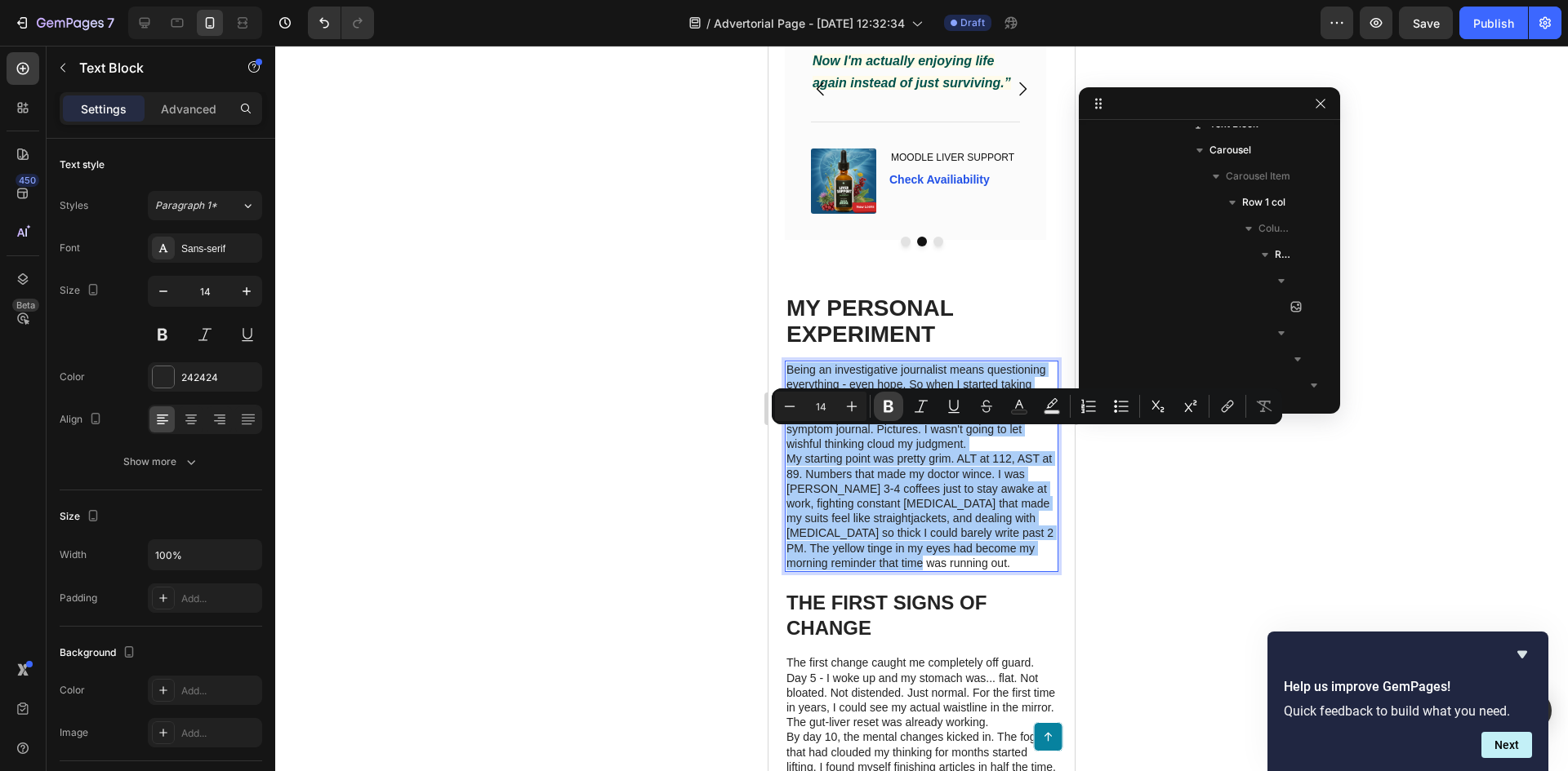
click at [885, 406] on icon "Editor contextual toolbar" at bounding box center [888, 407] width 10 height 12
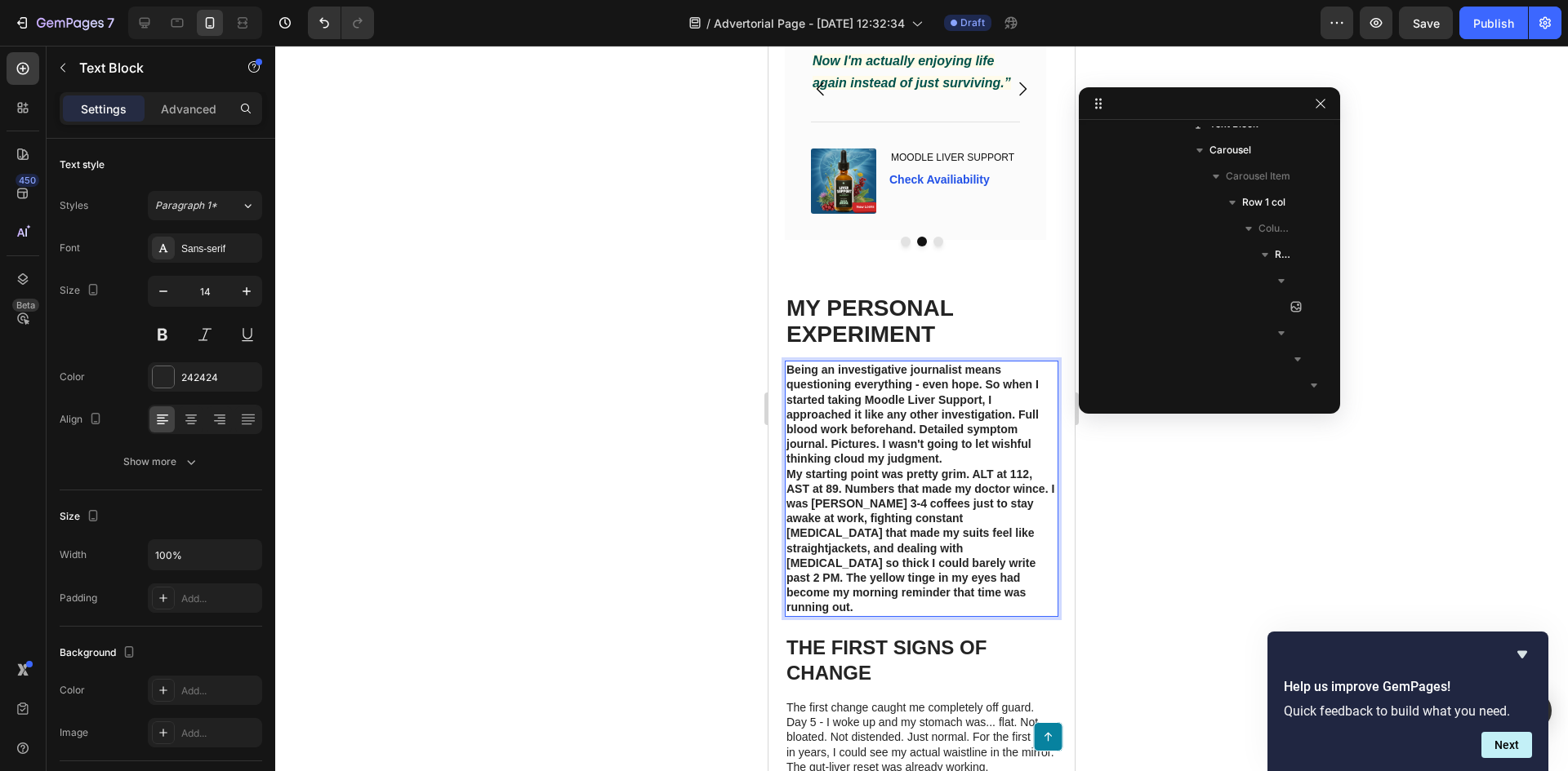
click at [895, 466] on strong "Being an investigative journalist means questioning everything - even hope. So …" at bounding box center [912, 414] width 253 height 102
click at [914, 466] on strong "Being an investigative journalist means questioning everything - even hope. So …" at bounding box center [912, 414] width 253 height 102
click at [934, 466] on strong "Being an investigative journalist means questioning everything - even hope. So …" at bounding box center [912, 414] width 253 height 102
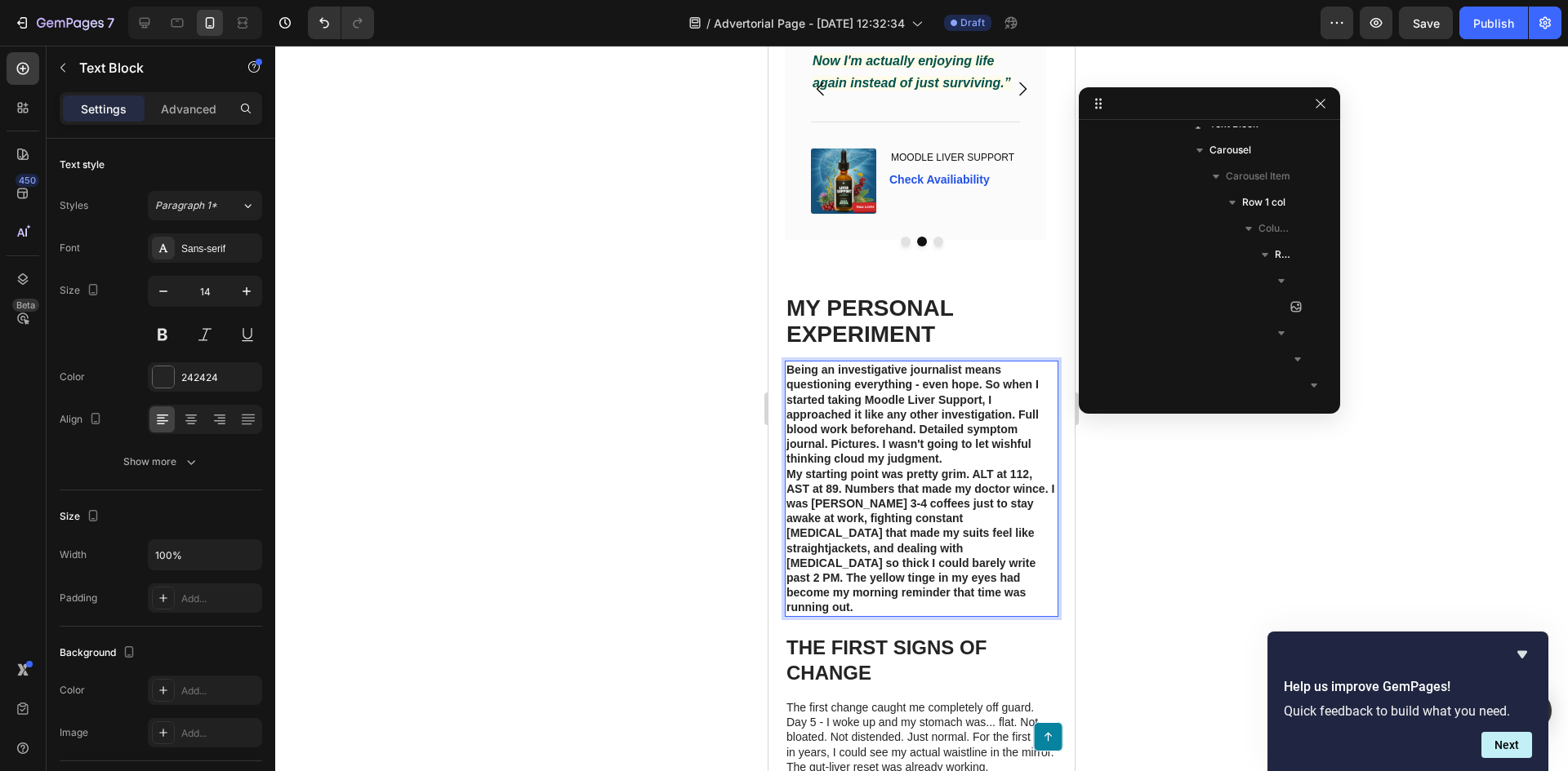
click at [899, 571] on strong "My starting point was pretty grim. ALT at 112, AST at 89. Numbers that made my …" at bounding box center [920, 540] width 267 height 147
click at [905, 582] on strong "My starting point was pretty grim. ALT at 112, AST at 89. Numbers that made my …" at bounding box center [920, 540] width 267 height 147
click at [1176, 508] on div at bounding box center [921, 409] width 1292 height 726
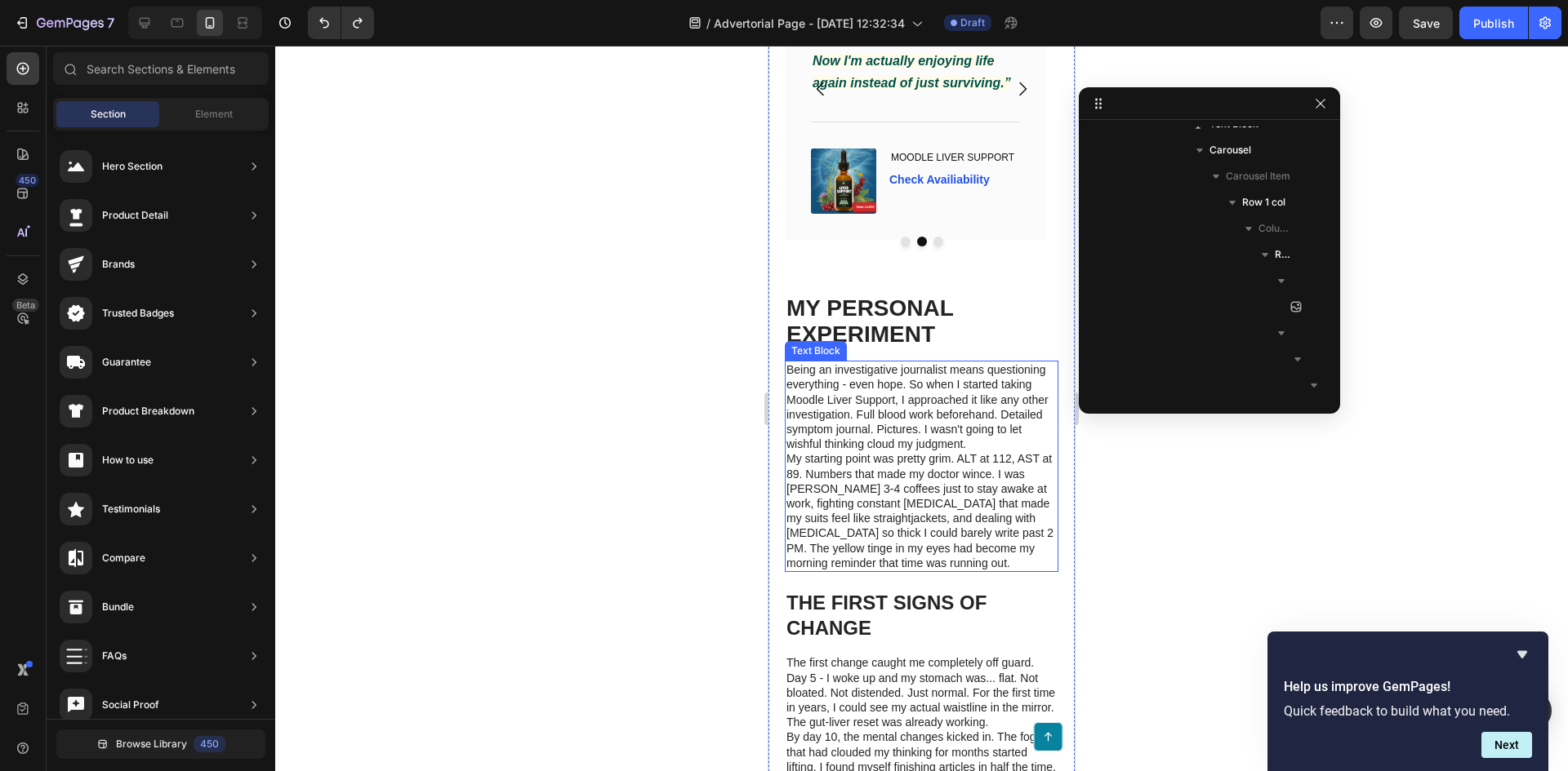
click at [968, 451] on p "Being an investigative journalist means questioning everything - even hope. So …" at bounding box center [921, 407] width 270 height 89
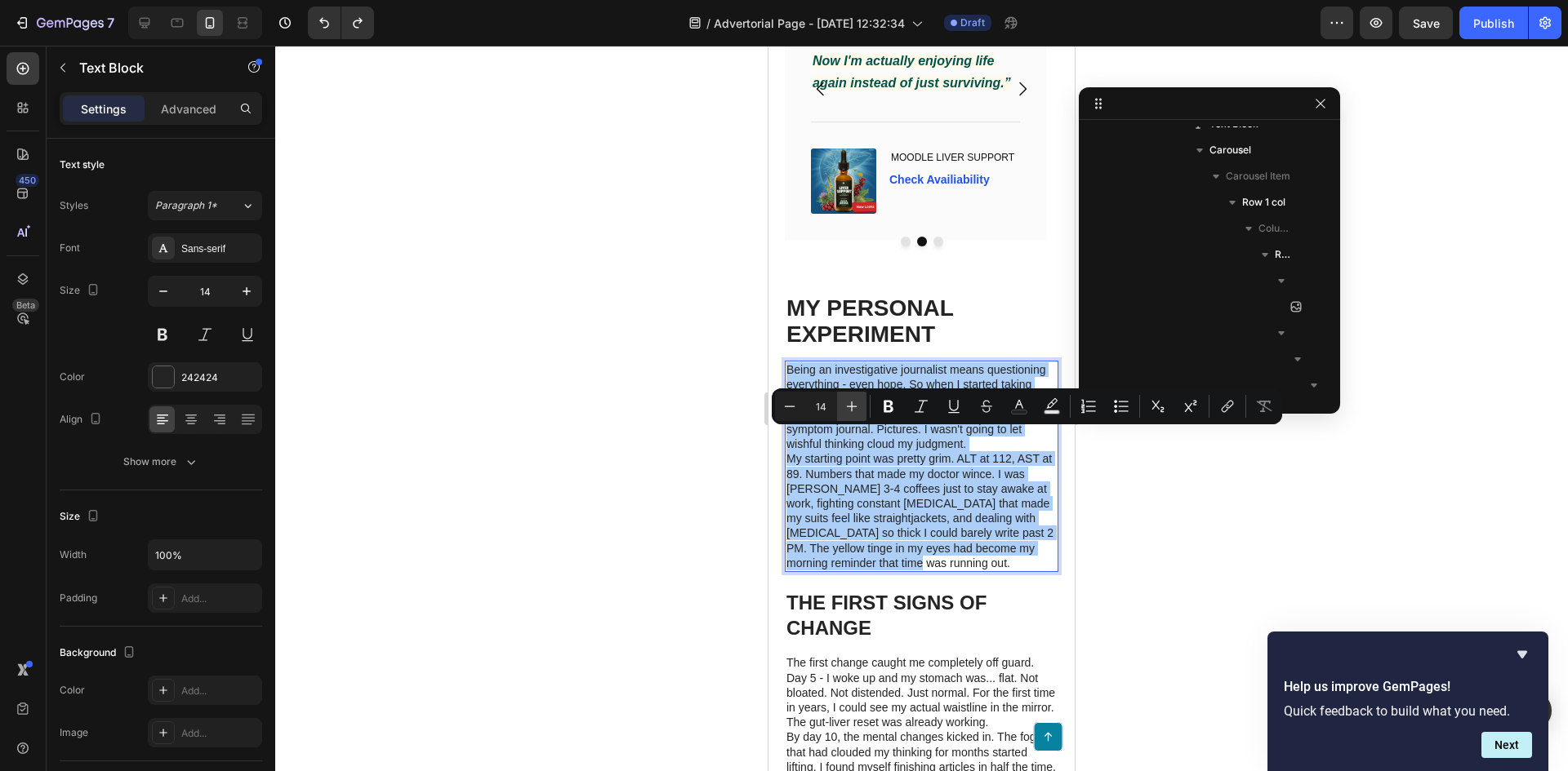
click at [857, 403] on icon "Editor contextual toolbar" at bounding box center [851, 407] width 17 height 17
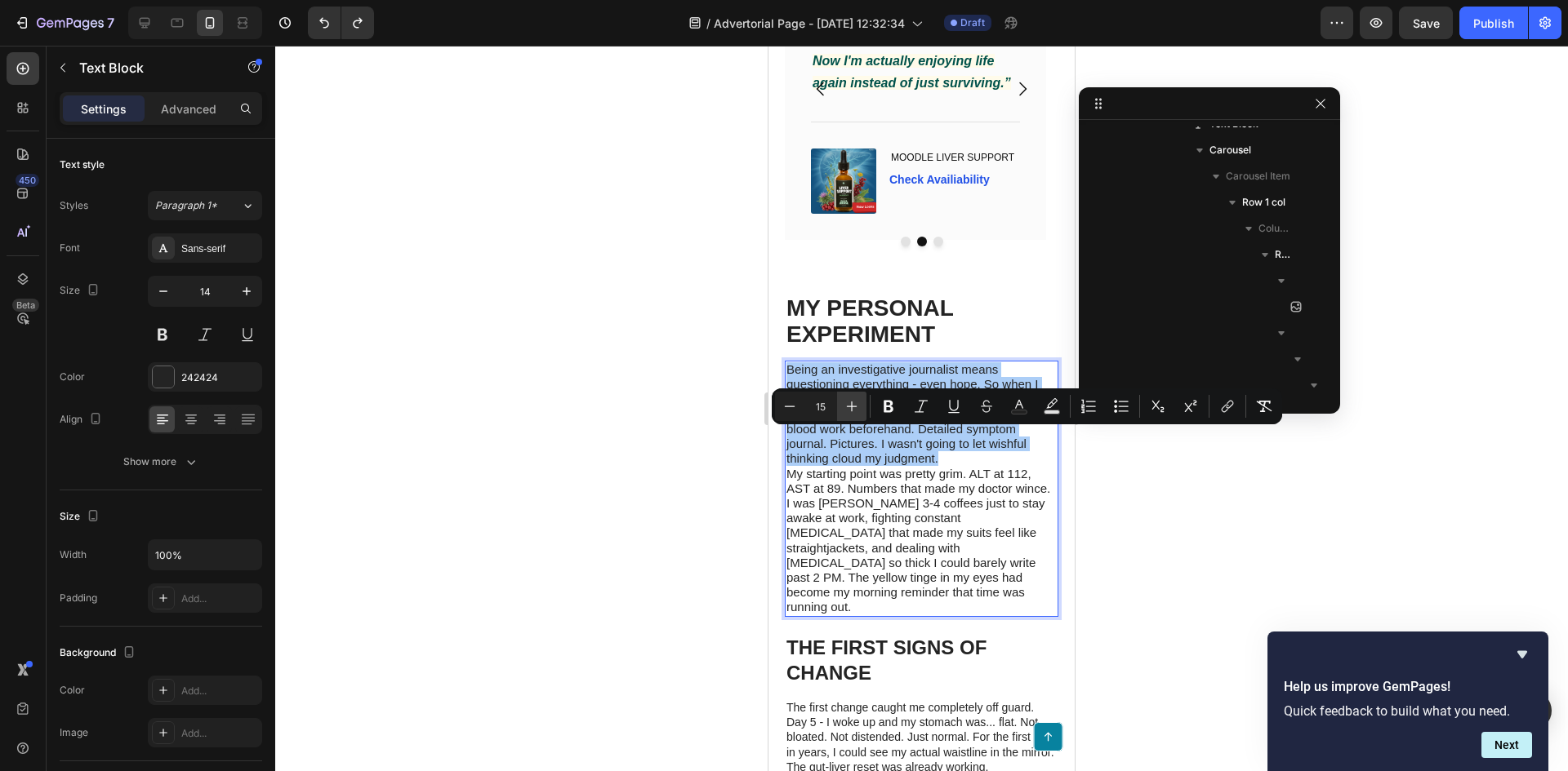
click at [857, 403] on icon "Editor contextual toolbar" at bounding box center [851, 407] width 17 height 17
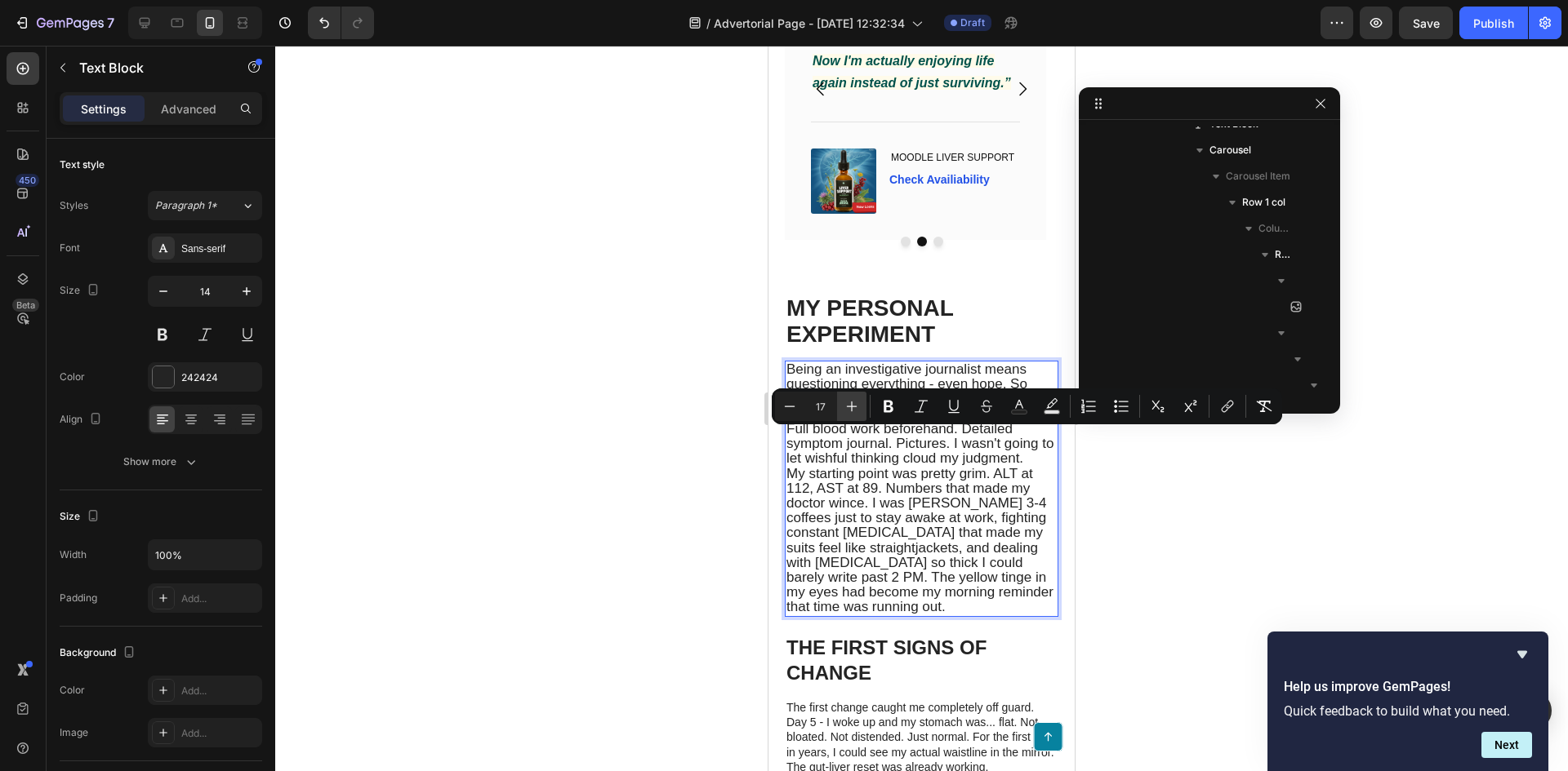
click at [857, 403] on icon "Editor contextual toolbar" at bounding box center [851, 407] width 17 height 17
type input "18"
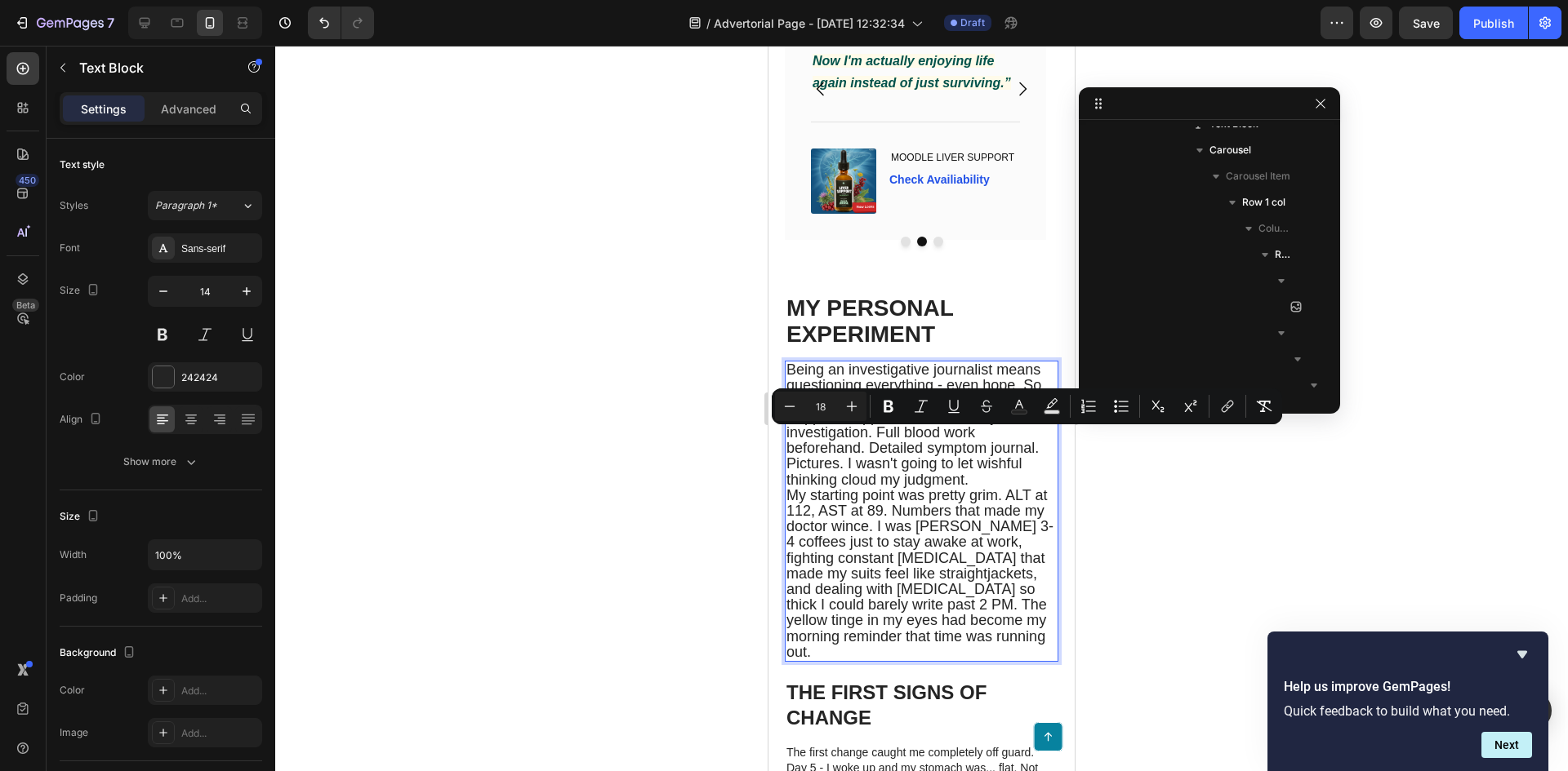
click at [867, 487] on span "Being an investigative journalist means questioning everything - even hope. So …" at bounding box center [913, 424] width 255 height 125
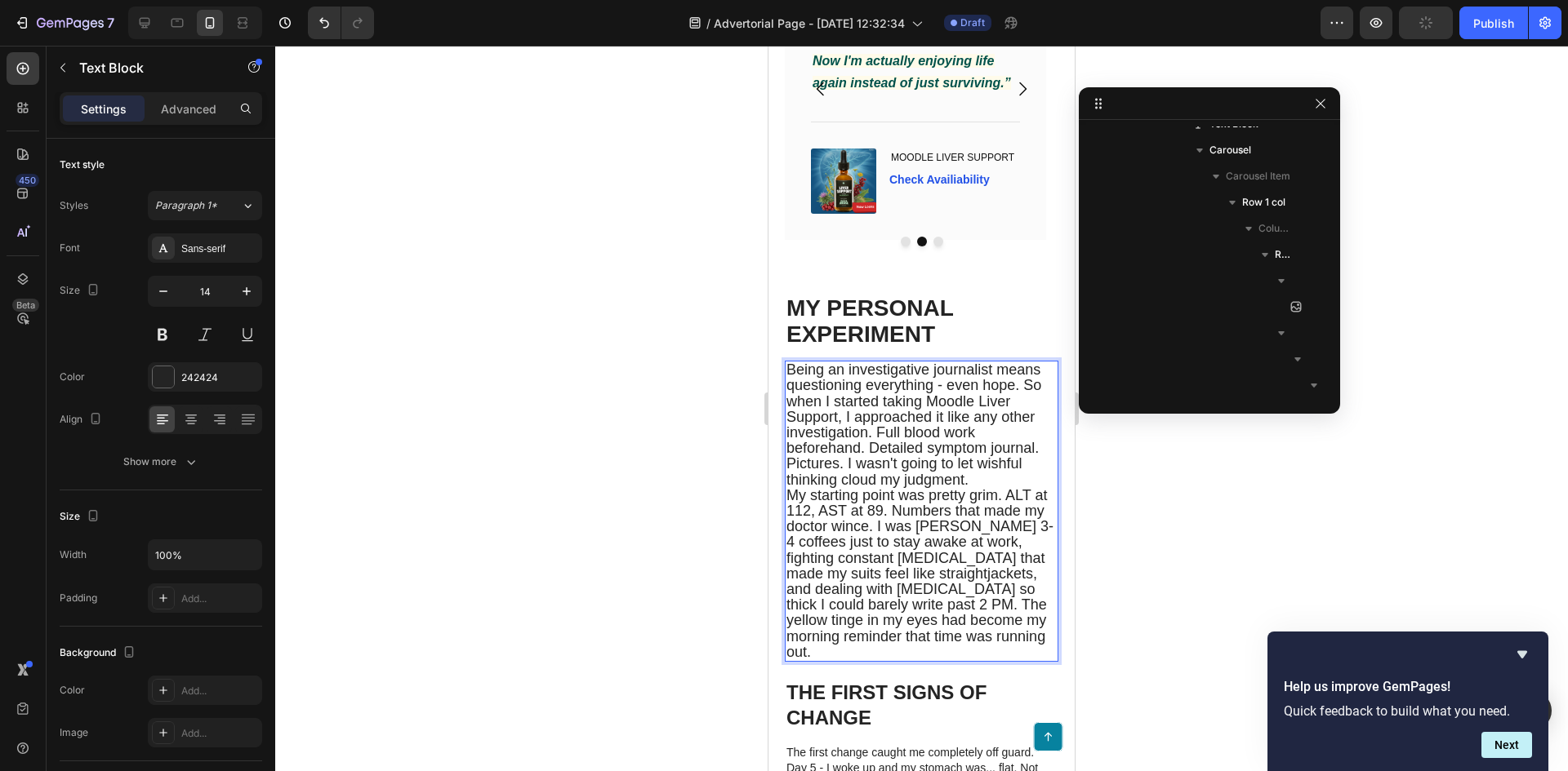
click at [1009, 454] on span "Being an investigative journalist means questioning everything - even hope. So …" at bounding box center [913, 424] width 255 height 125
click at [1027, 453] on span "Being an investigative journalist means questioning everything - even hope. So …" at bounding box center [913, 424] width 255 height 125
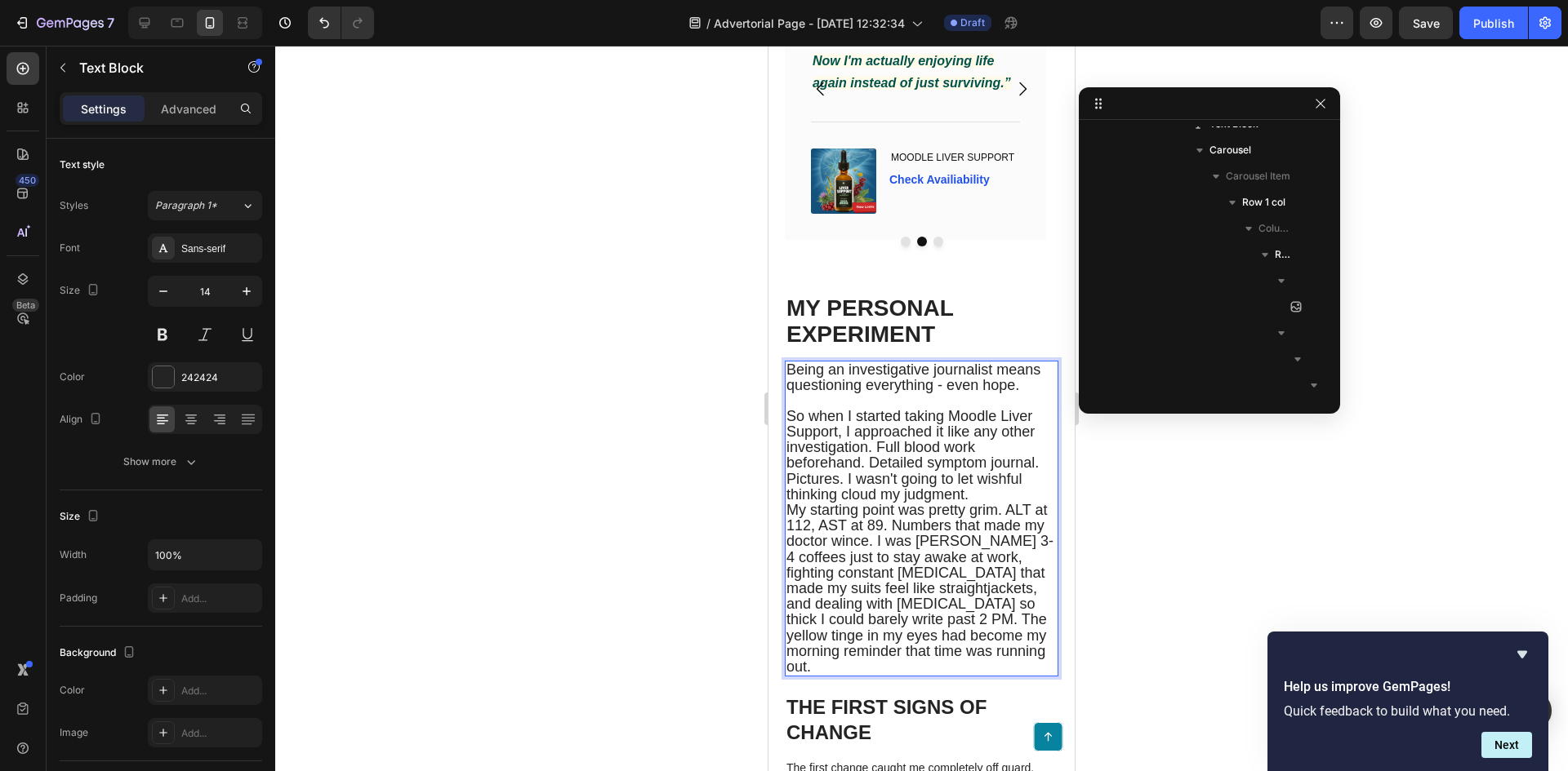
click at [789, 501] on span "So when I started taking Moodle Liver Support, I approached it like any other i…" at bounding box center [912, 456] width 253 height 95
drag, startPoint x: 839, startPoint y: 499, endPoint x: 842, endPoint y: 487, distance: 12.4
click at [842, 487] on span "So when I started taking Moodle Liver Support, I approached it like any other i…" at bounding box center [912, 456] width 253 height 95
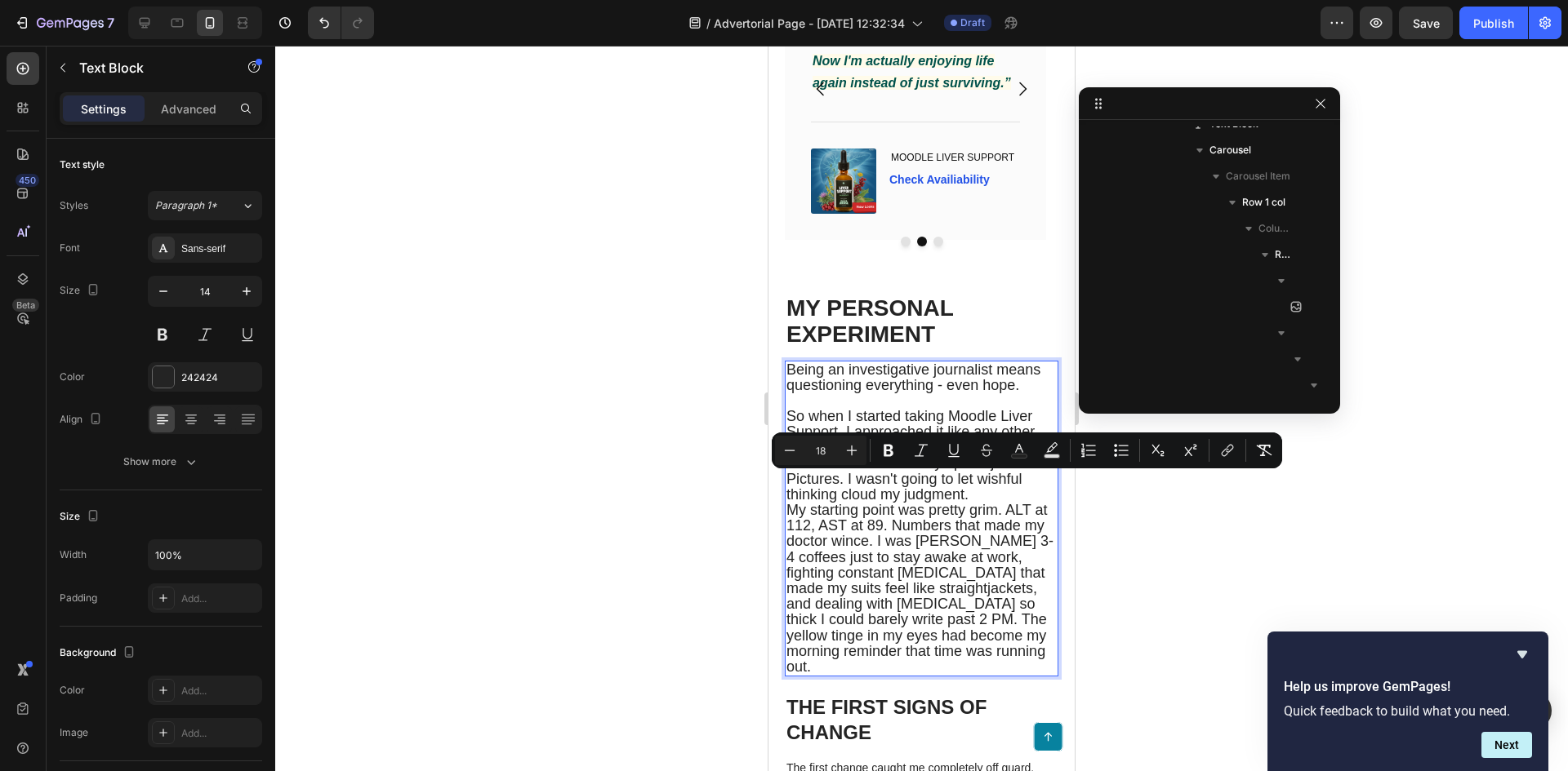
click at [855, 503] on span "So when I started taking Moodle Liver Support, I approached it like any other i…" at bounding box center [912, 456] width 253 height 95
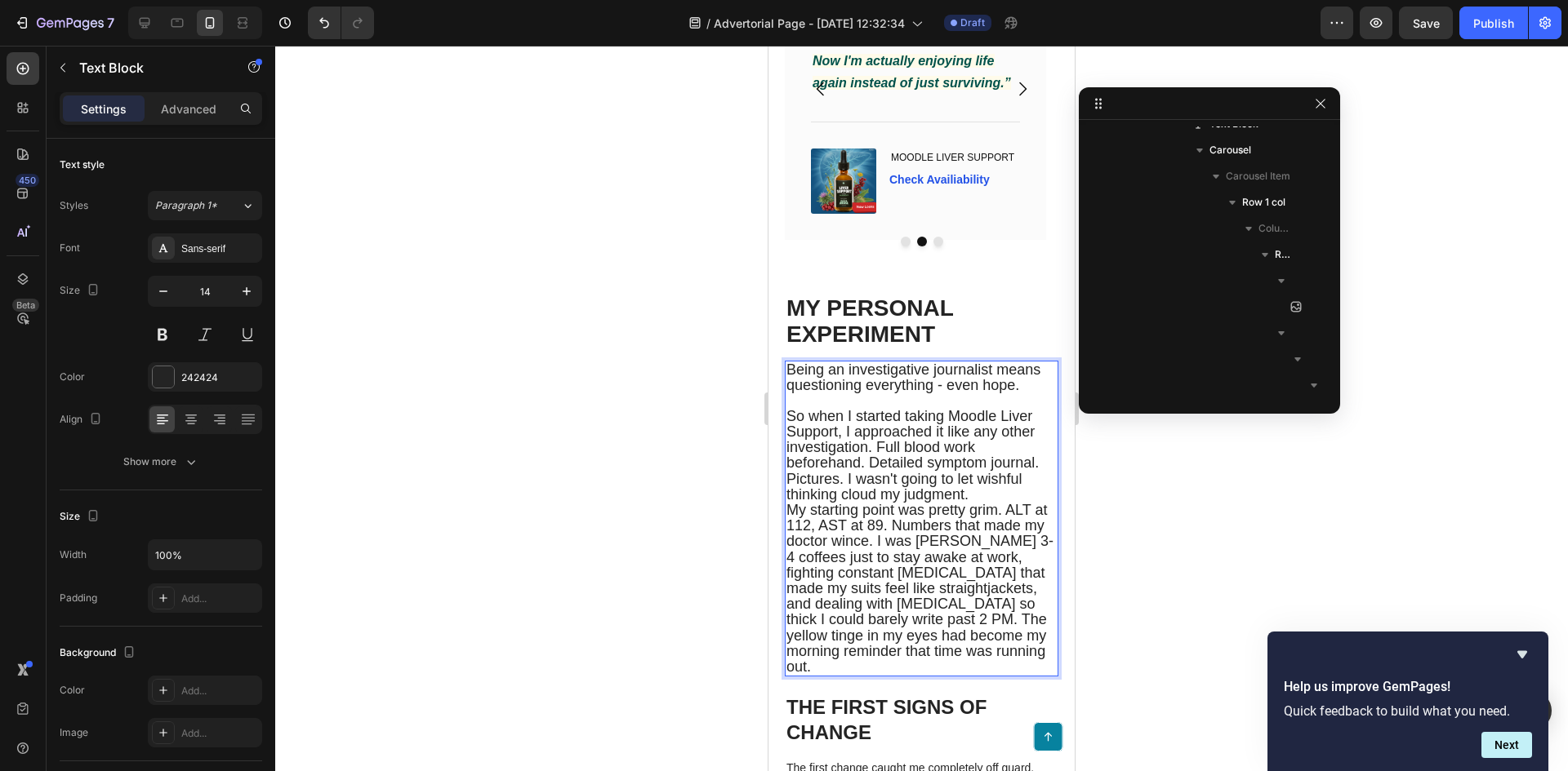
click at [878, 503] on span "So when I started taking Moodle Liver Support, I approached it like any other i…" at bounding box center [912, 456] width 253 height 95
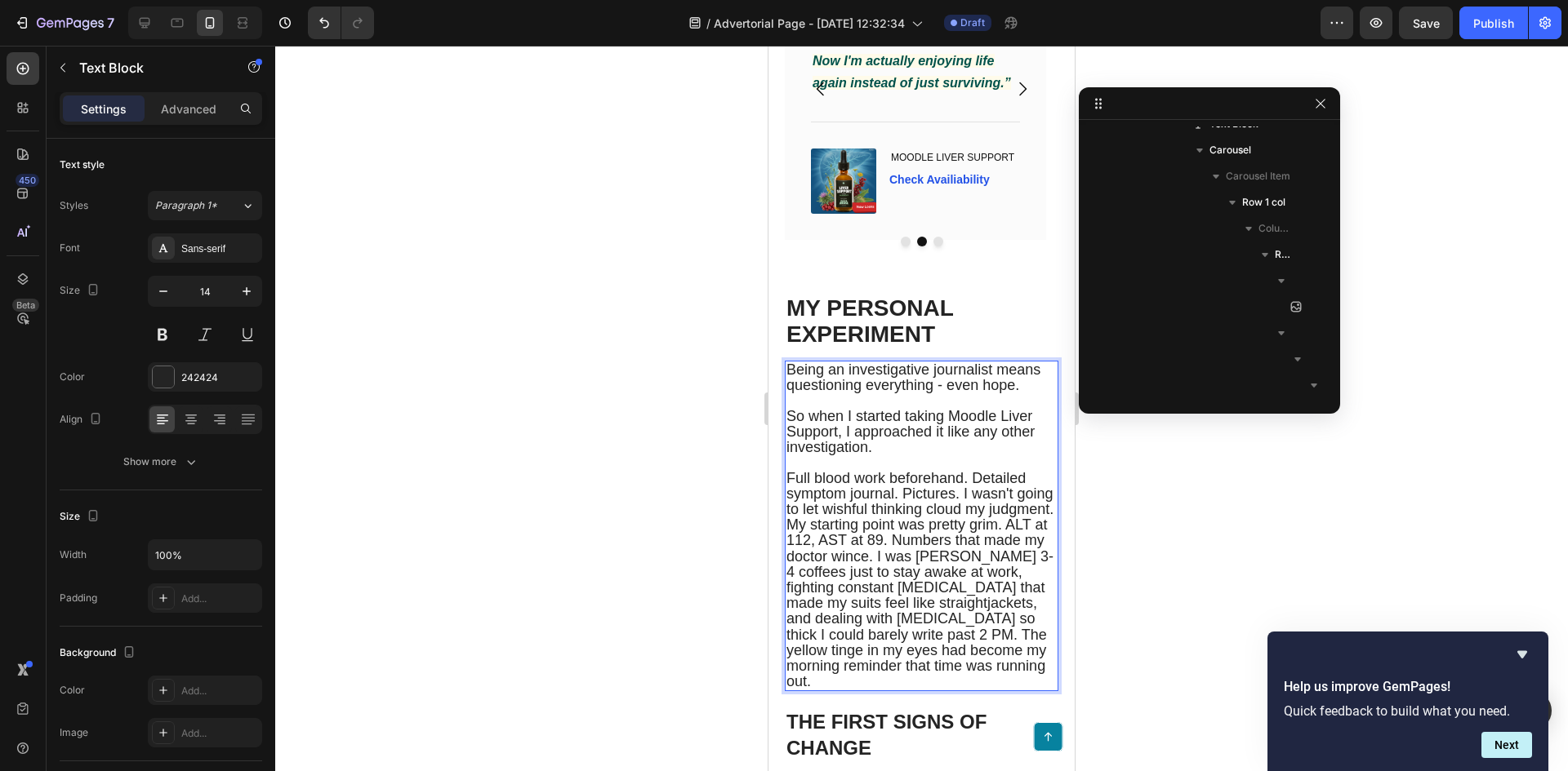
click at [976, 517] on span "Full blood work beforehand. Detailed symptom journal. Pictures. I wasn't going …" at bounding box center [919, 493] width 267 height 47
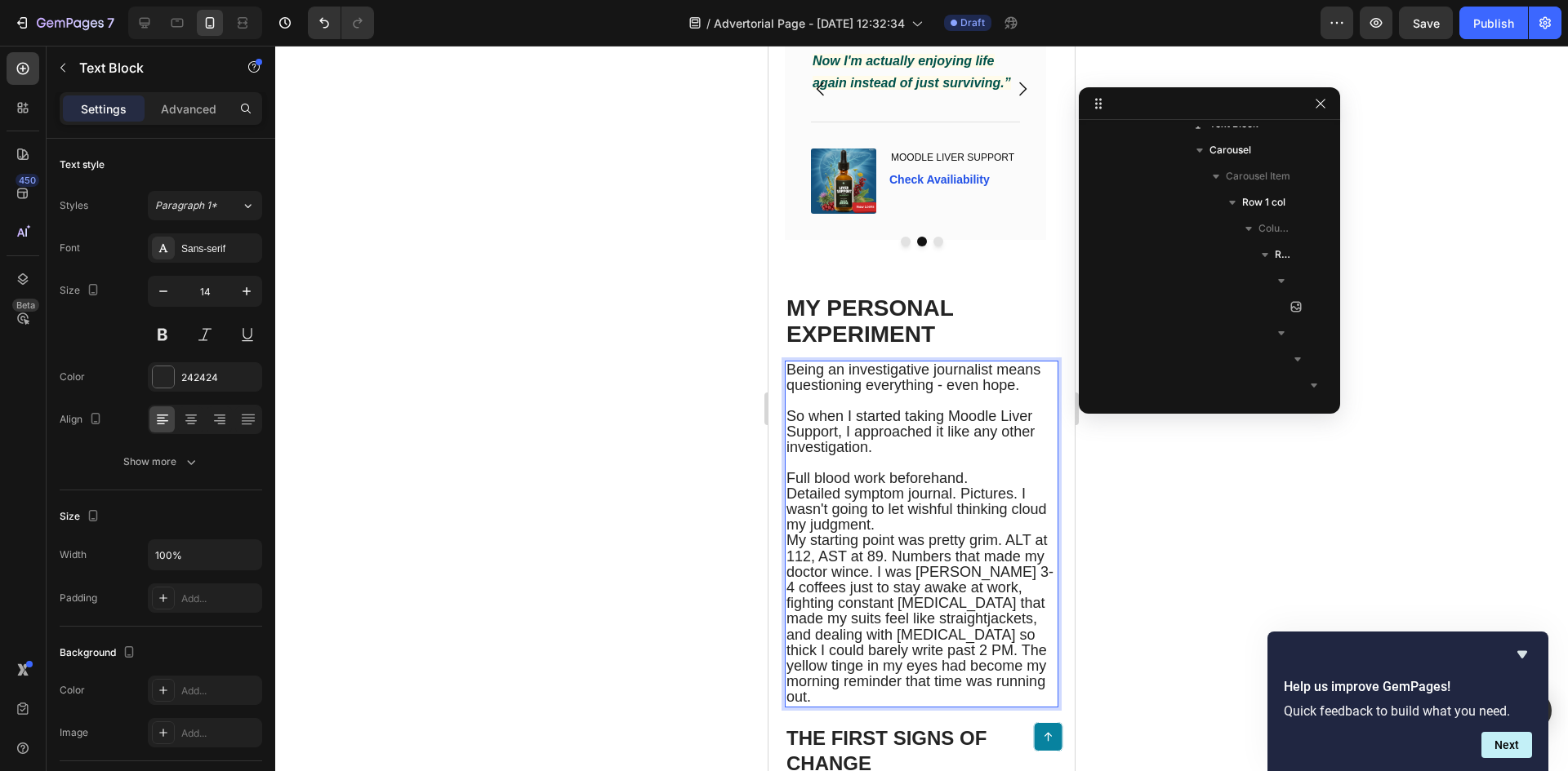
click at [963, 533] on span "Detailed symptom journal. Pictures. I wasn't going to let wishful thinking clou…" at bounding box center [916, 509] width 260 height 47
click at [849, 533] on span "Pictures. I wasn't going to let wishful thinking cloud my judgment." at bounding box center [904, 516] width 236 height 32
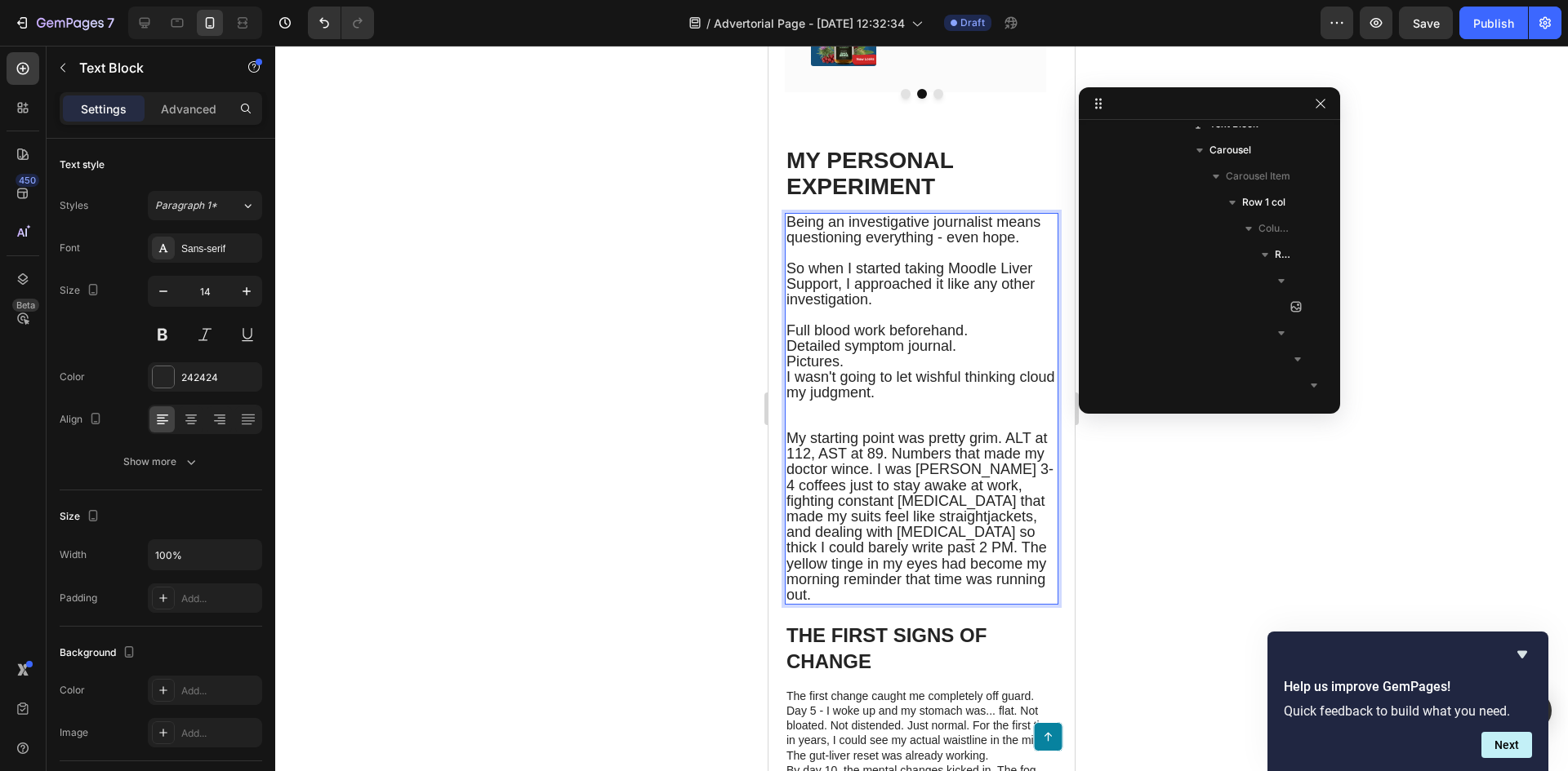
scroll to position [5283, 0]
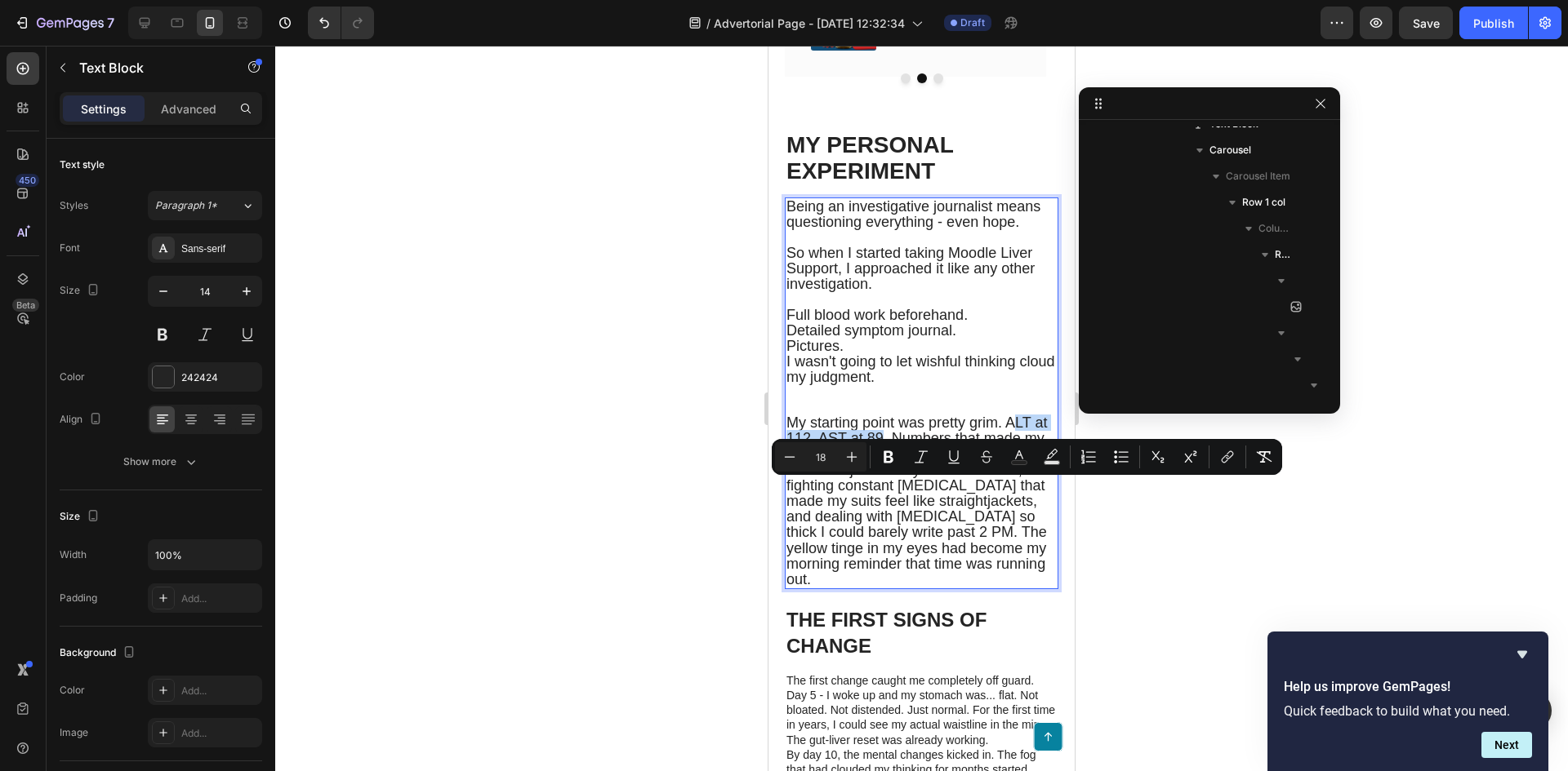
drag, startPoint x: 893, startPoint y: 503, endPoint x: 1011, endPoint y: 485, distance: 119.4
click at [1011, 485] on span "My starting point was pretty grim. ALT at 112, AST at 89. Numbers that made my …" at bounding box center [919, 502] width 267 height 173
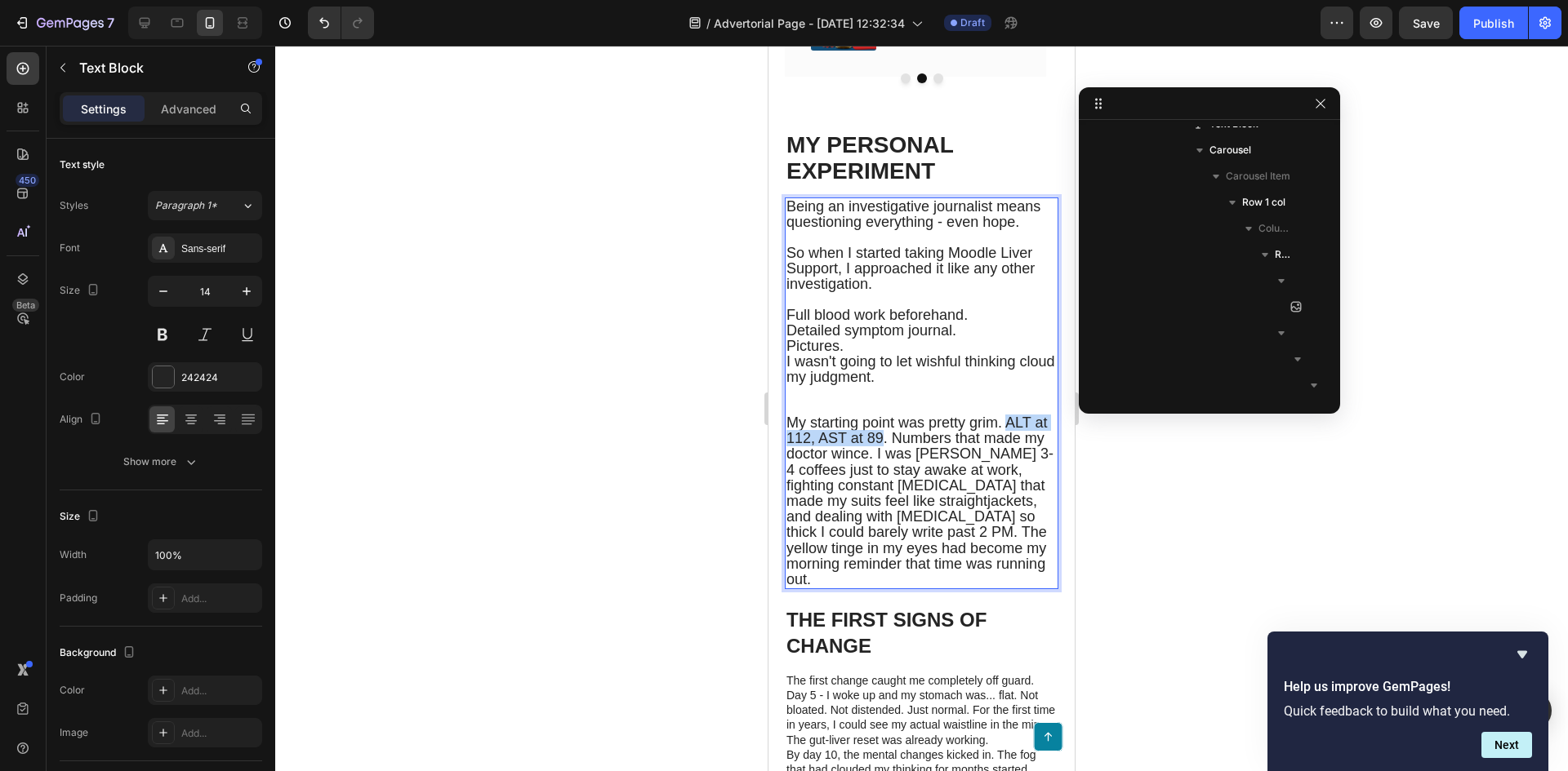
drag, startPoint x: 1004, startPoint y: 490, endPoint x: 899, endPoint y: 510, distance: 106.9
click at [899, 510] on span "My starting point was pretty grim. ALT at 112, AST at 89. Numbers that made my …" at bounding box center [919, 502] width 267 height 173
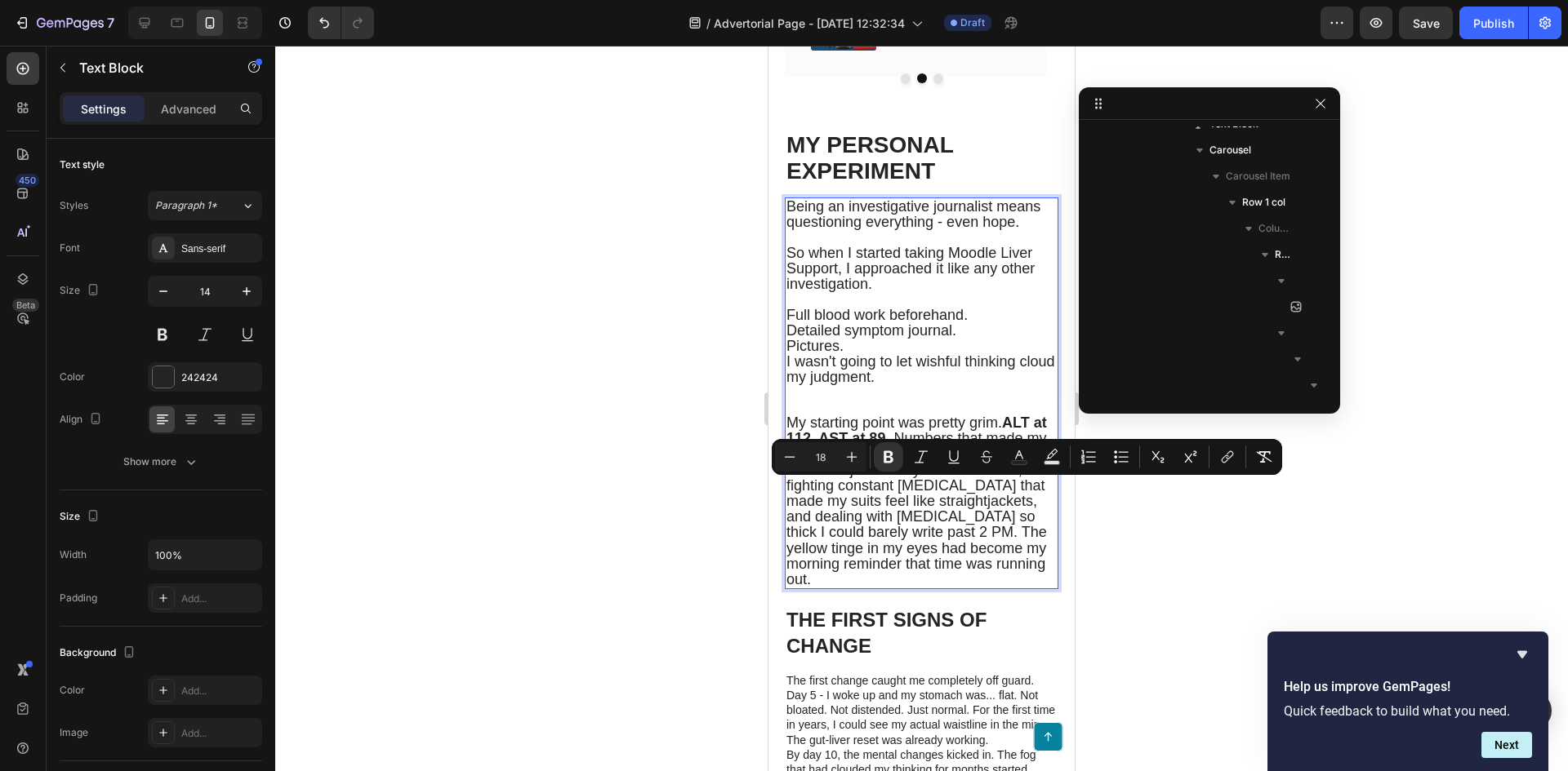
click at [915, 506] on span "My starting point was pretty grim. ALT at 112, AST at 89 . Numbers that made my…" at bounding box center [919, 502] width 267 height 173
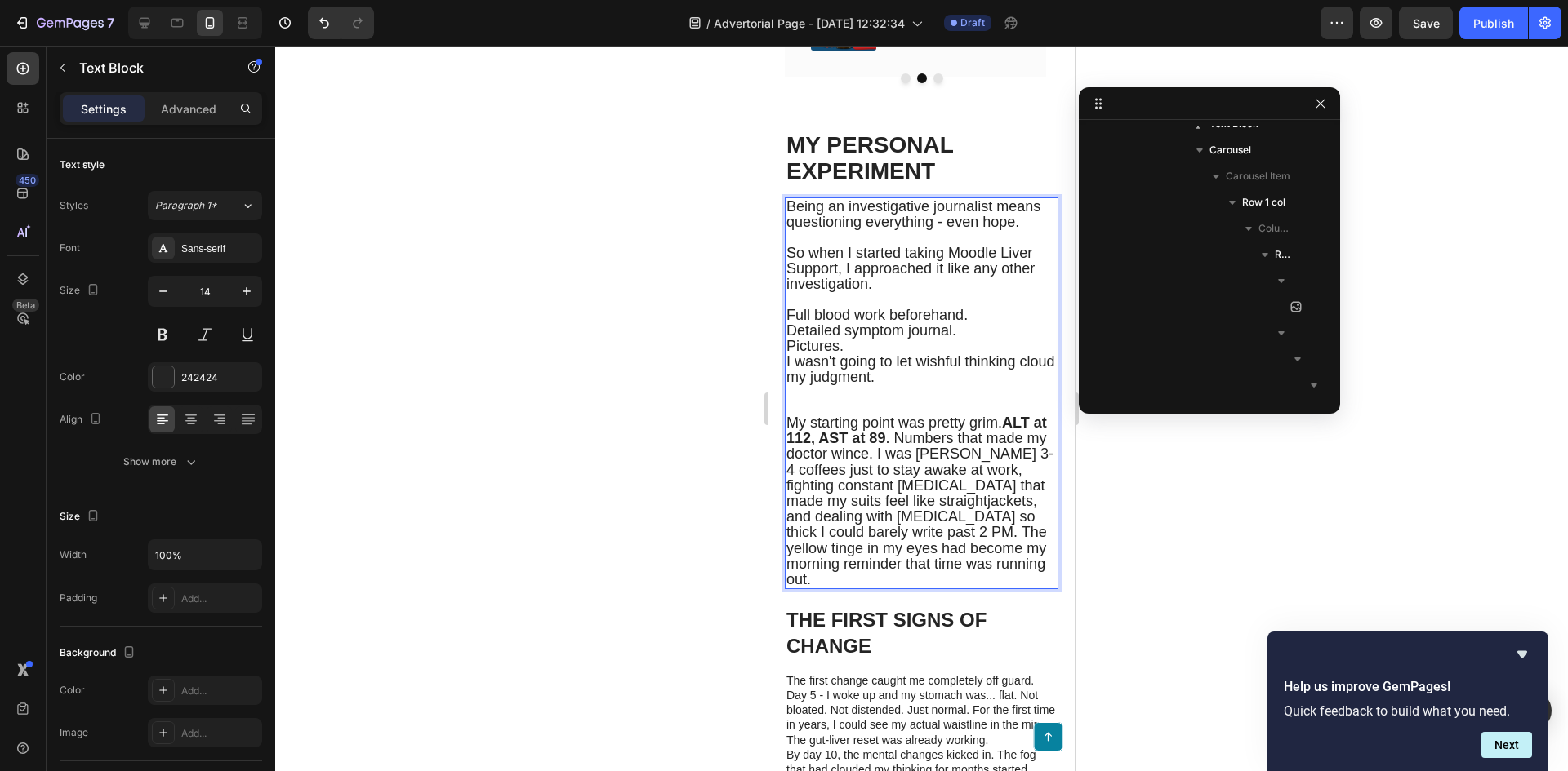
click at [909, 504] on span "My starting point was pretty grim. ALT at 112, AST at 89 . Numbers that made my…" at bounding box center [919, 502] width 267 height 173
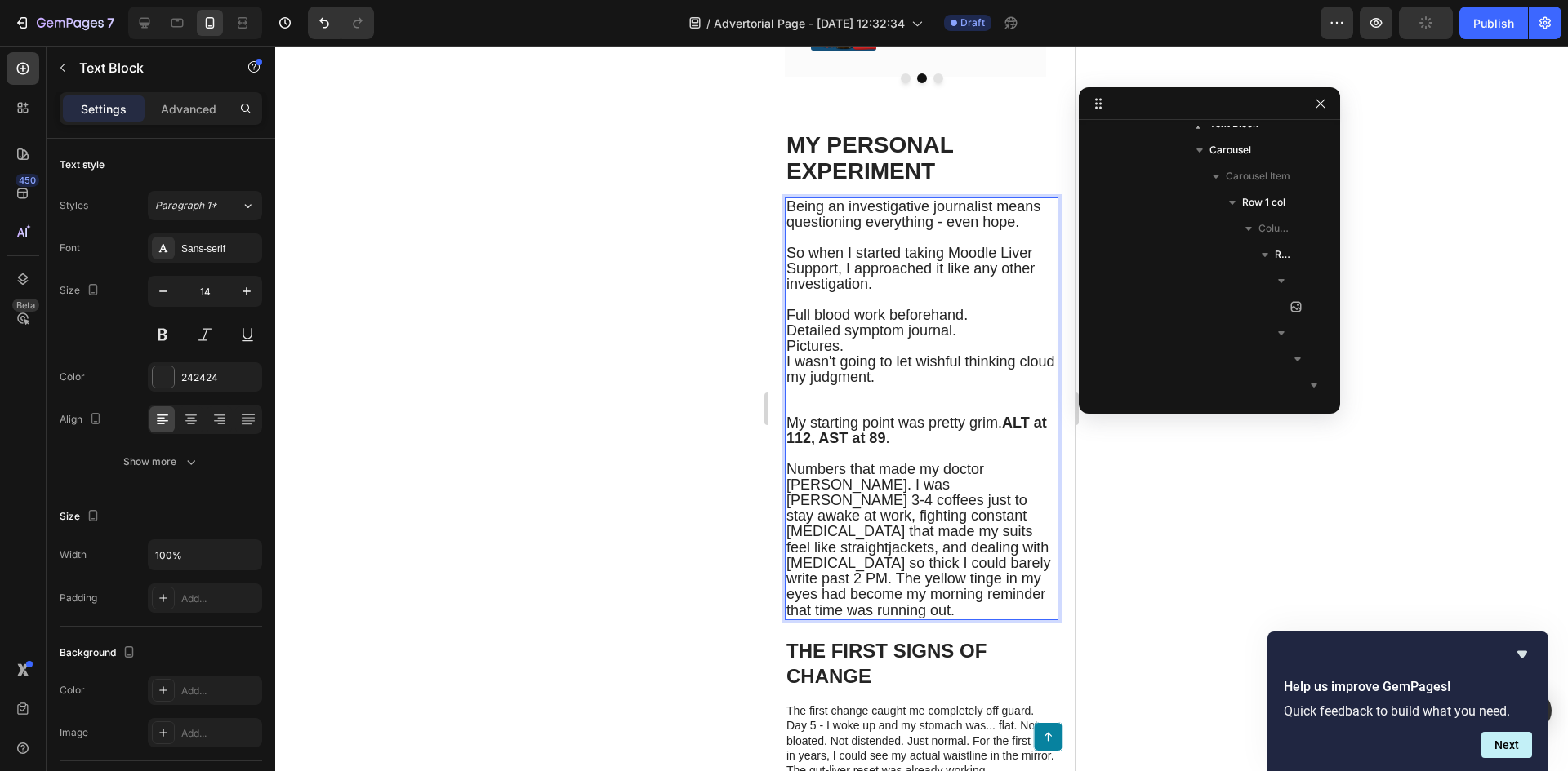
click at [1032, 535] on span "Numbers that made my doctor wince. I was downing 3-4 coffees just to stay awake…" at bounding box center [918, 540] width 264 height 158
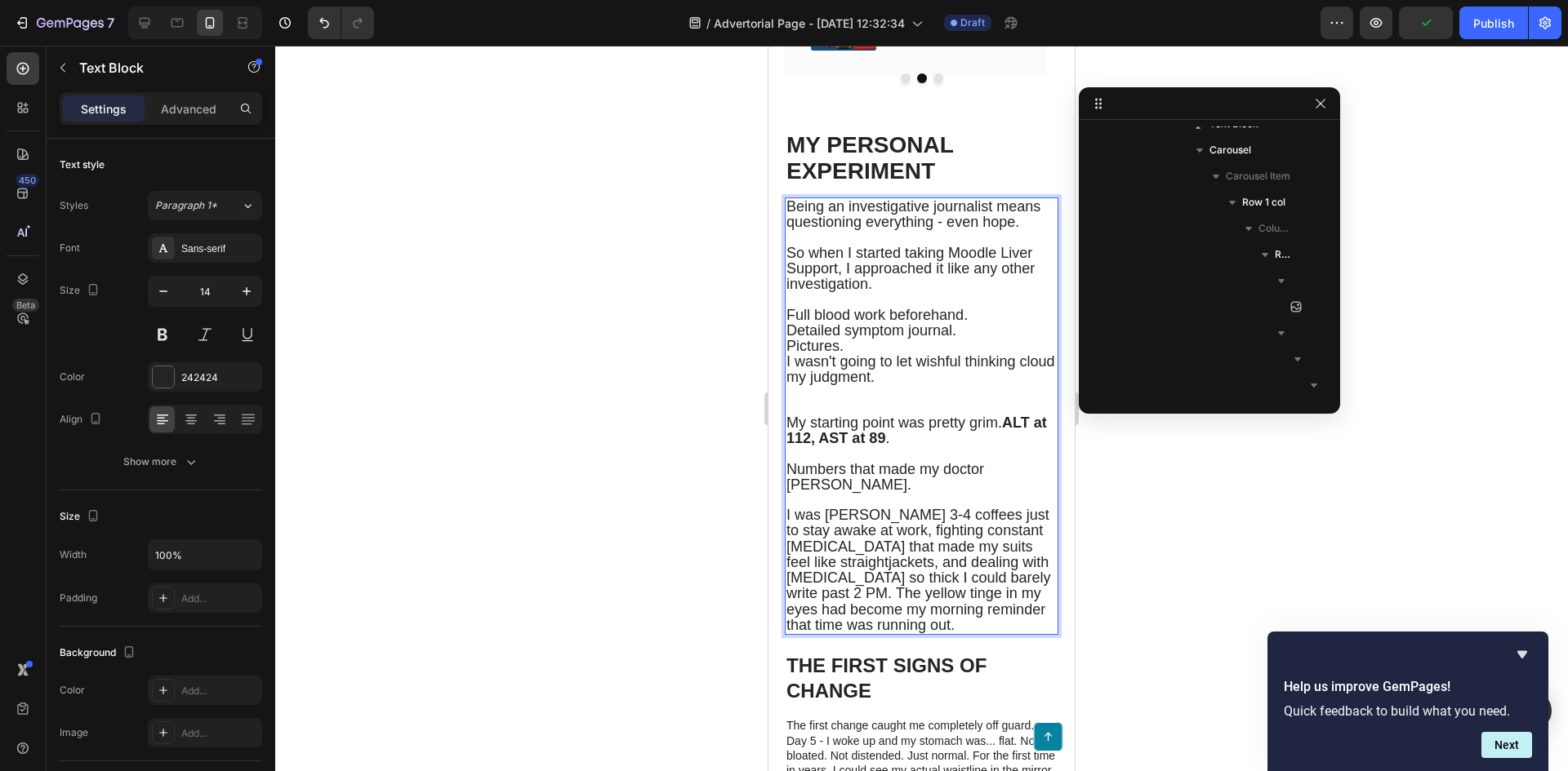
click at [844, 461] on p "Rich Text Editor. Editing area: main" at bounding box center [921, 454] width 270 height 15
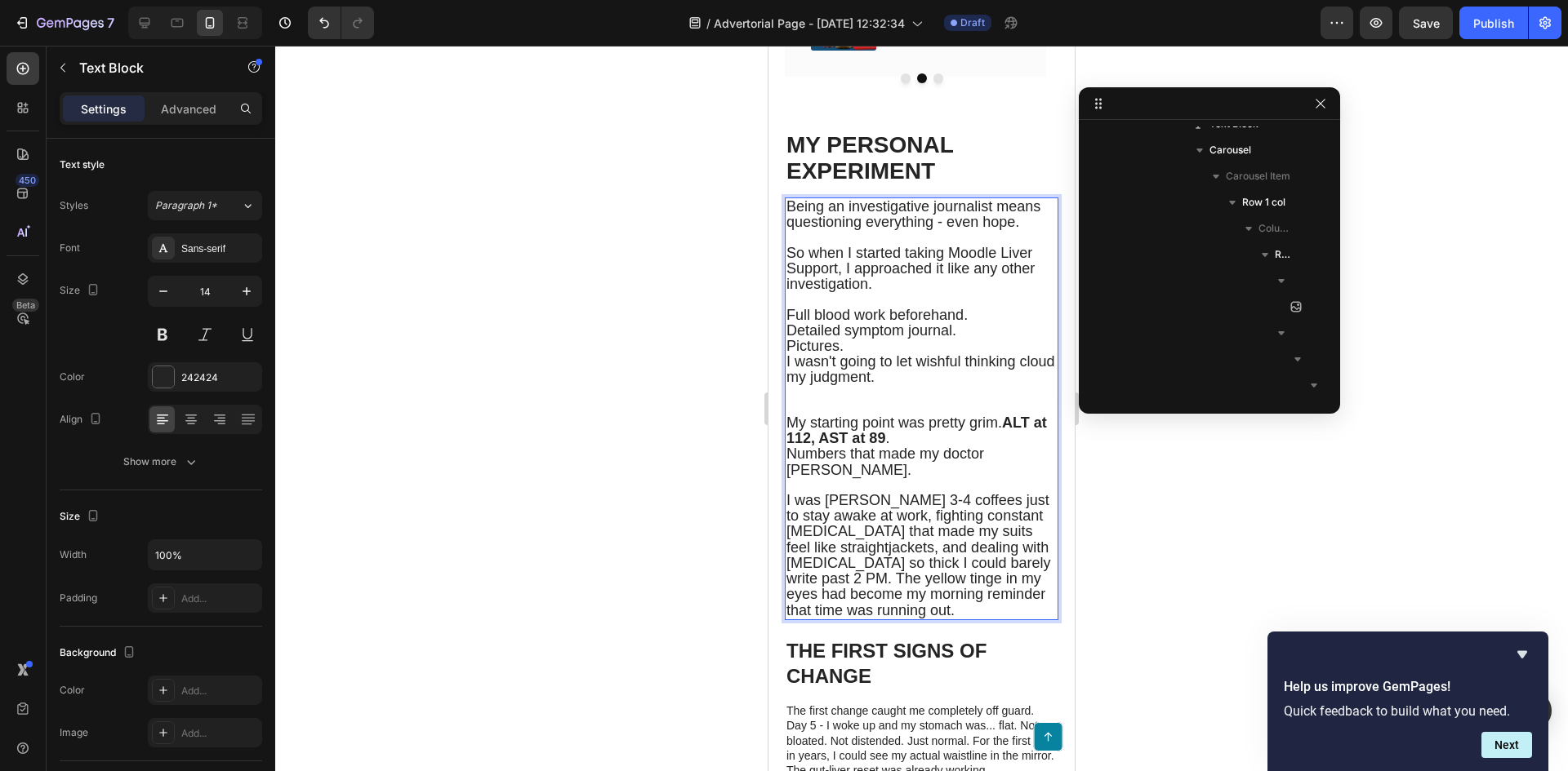
click at [817, 618] on span "I was downing 3-4 coffees just to stay awake at work, fighting constant bloatin…" at bounding box center [918, 555] width 264 height 125
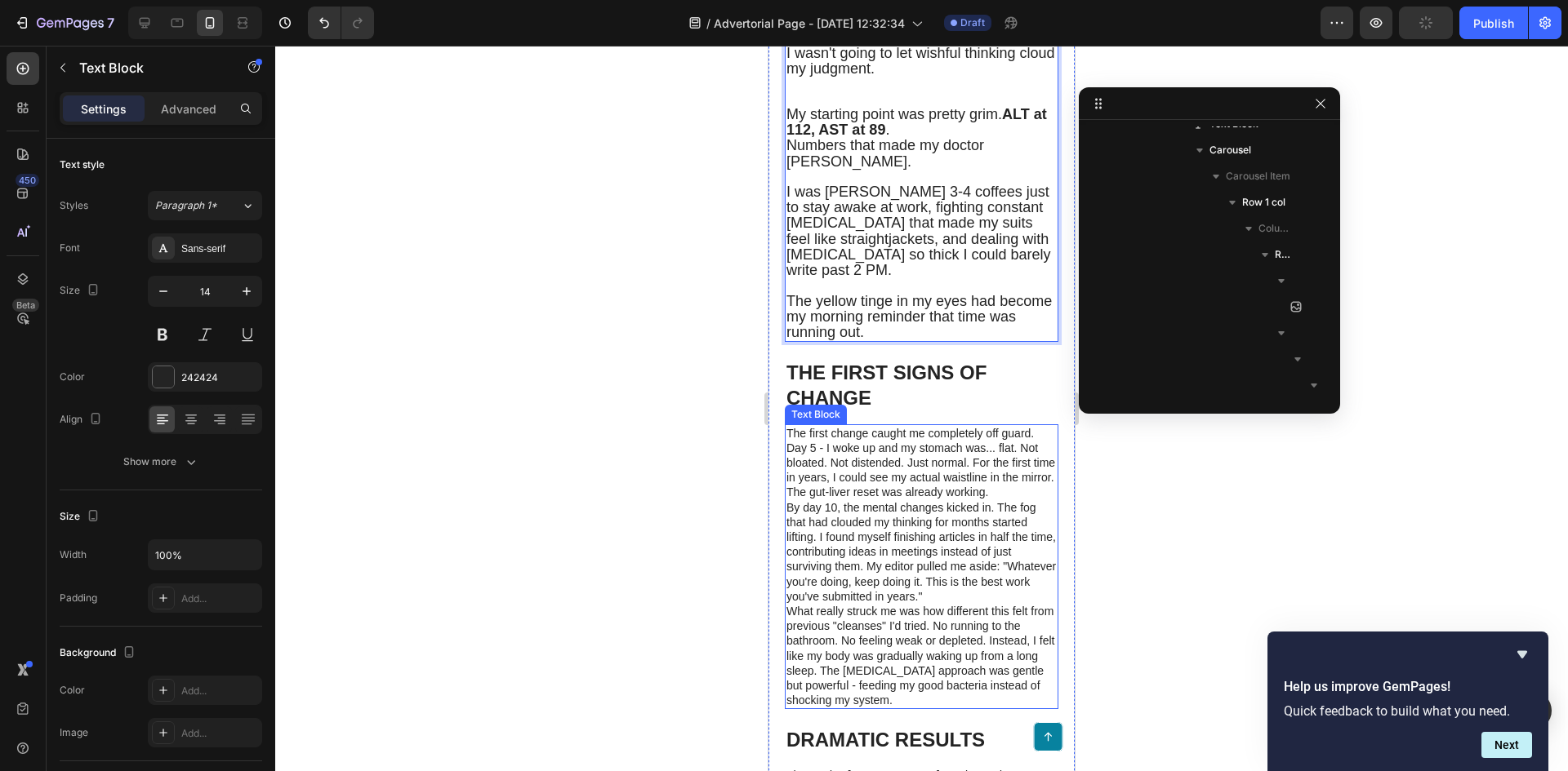
scroll to position [5609, 0]
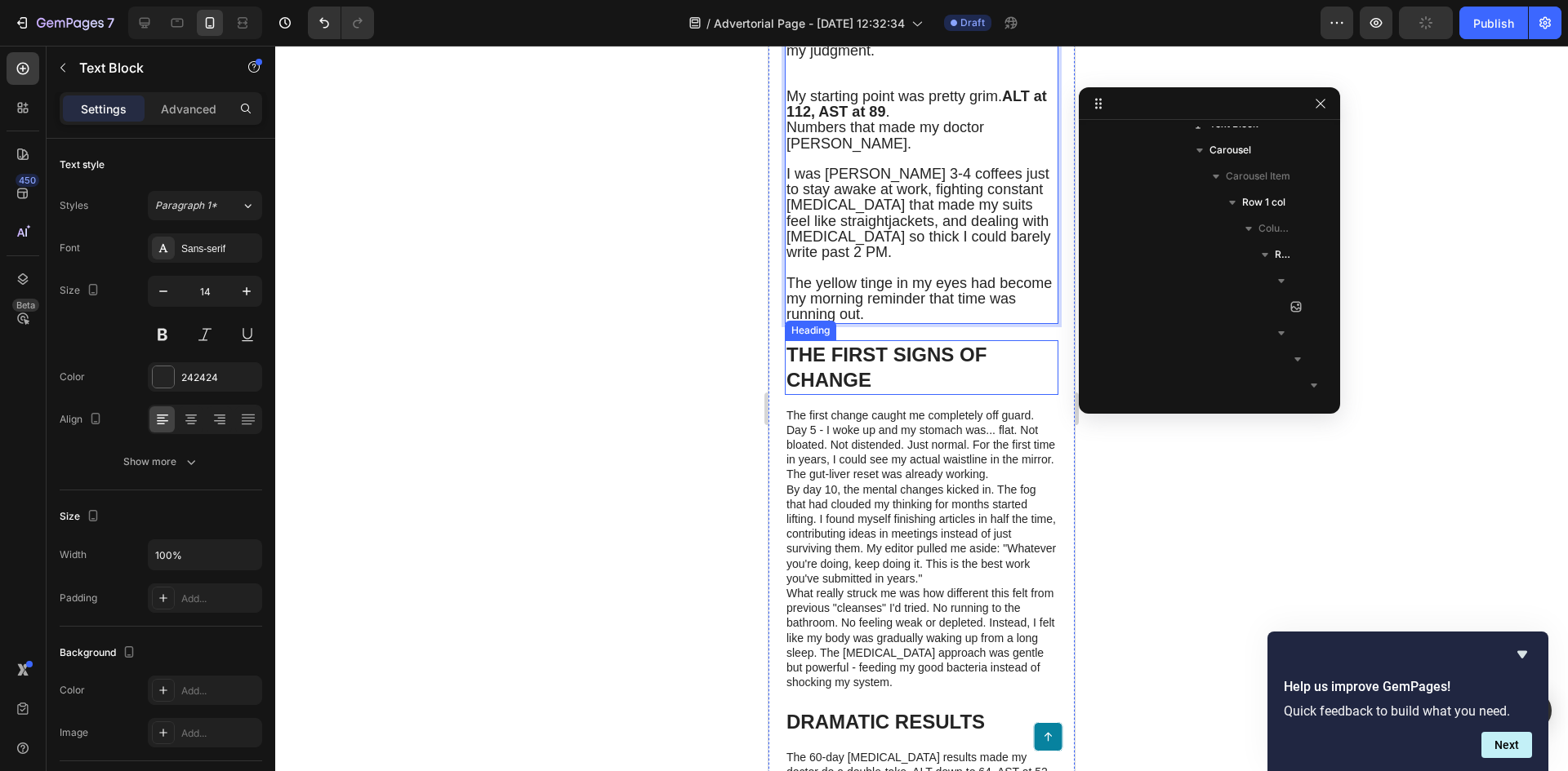
click at [916, 395] on h1 "THE FIRST SIGNS OF CHANGE" at bounding box center [921, 367] width 274 height 53
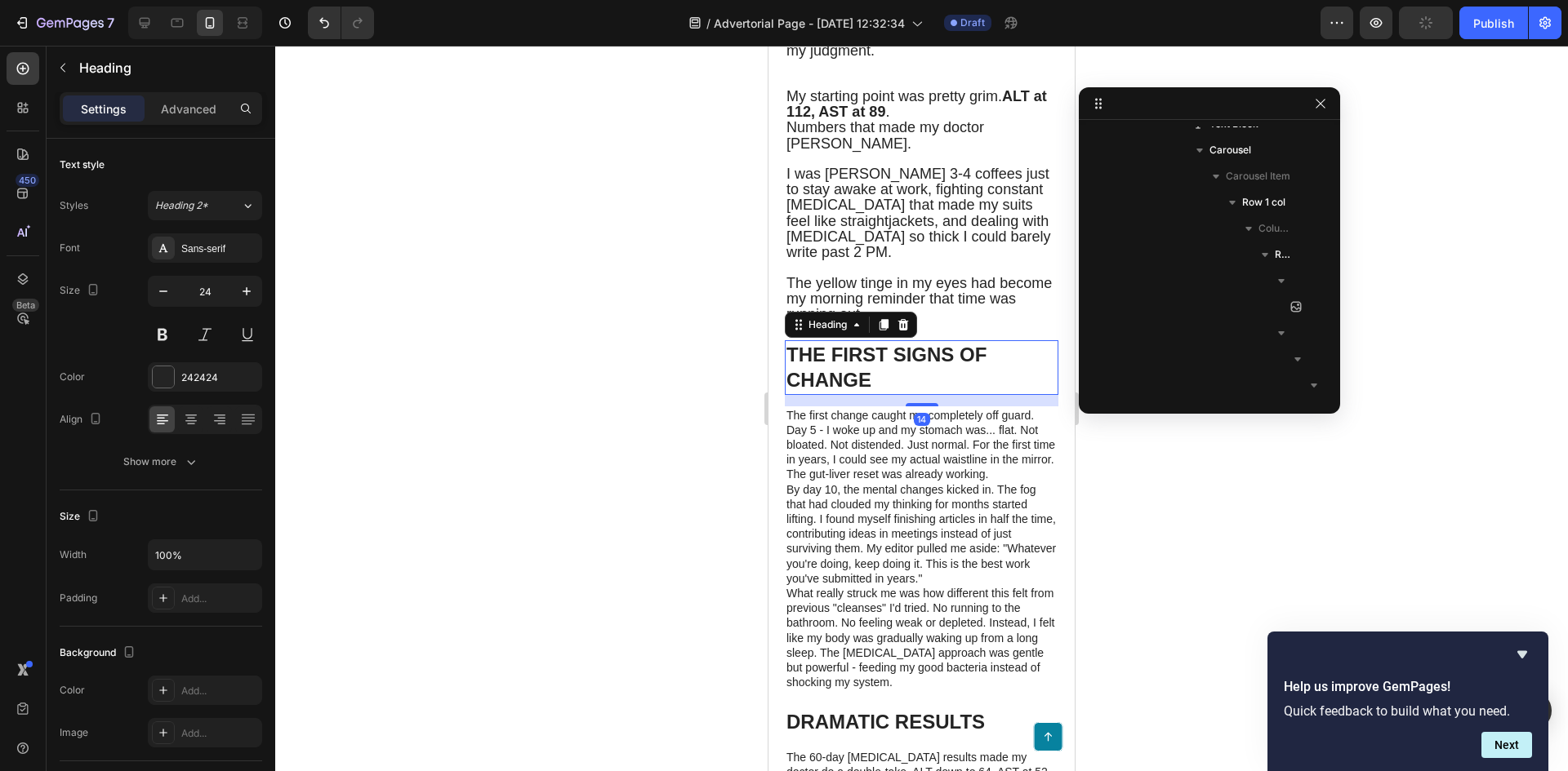
click at [885, 395] on h1 "THE FIRST SIGNS OF CHANGE" at bounding box center [921, 367] width 274 height 53
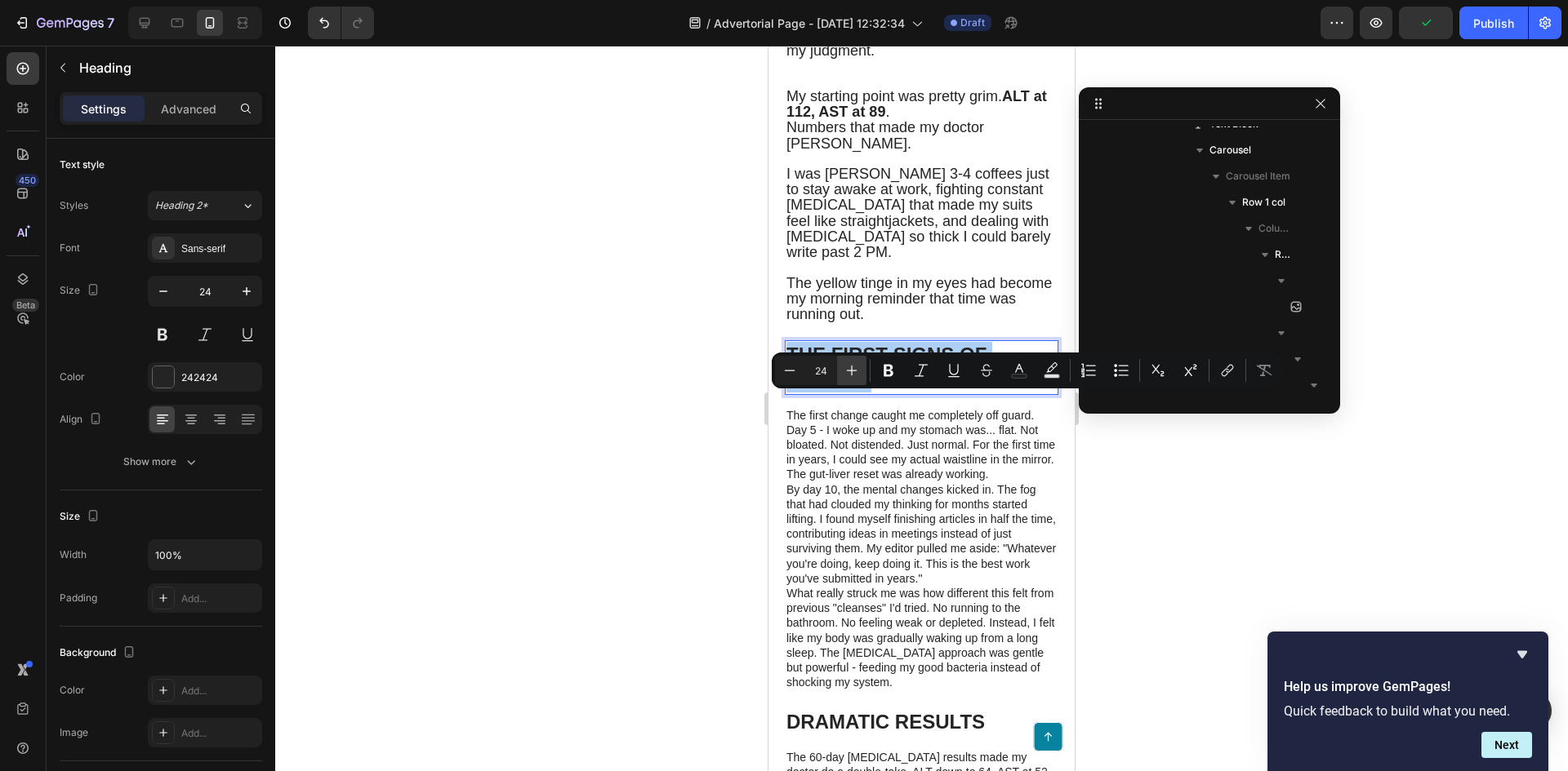
click at [851, 366] on icon "Editor contextual toolbar" at bounding box center [852, 372] width 11 height 11
type input "28"
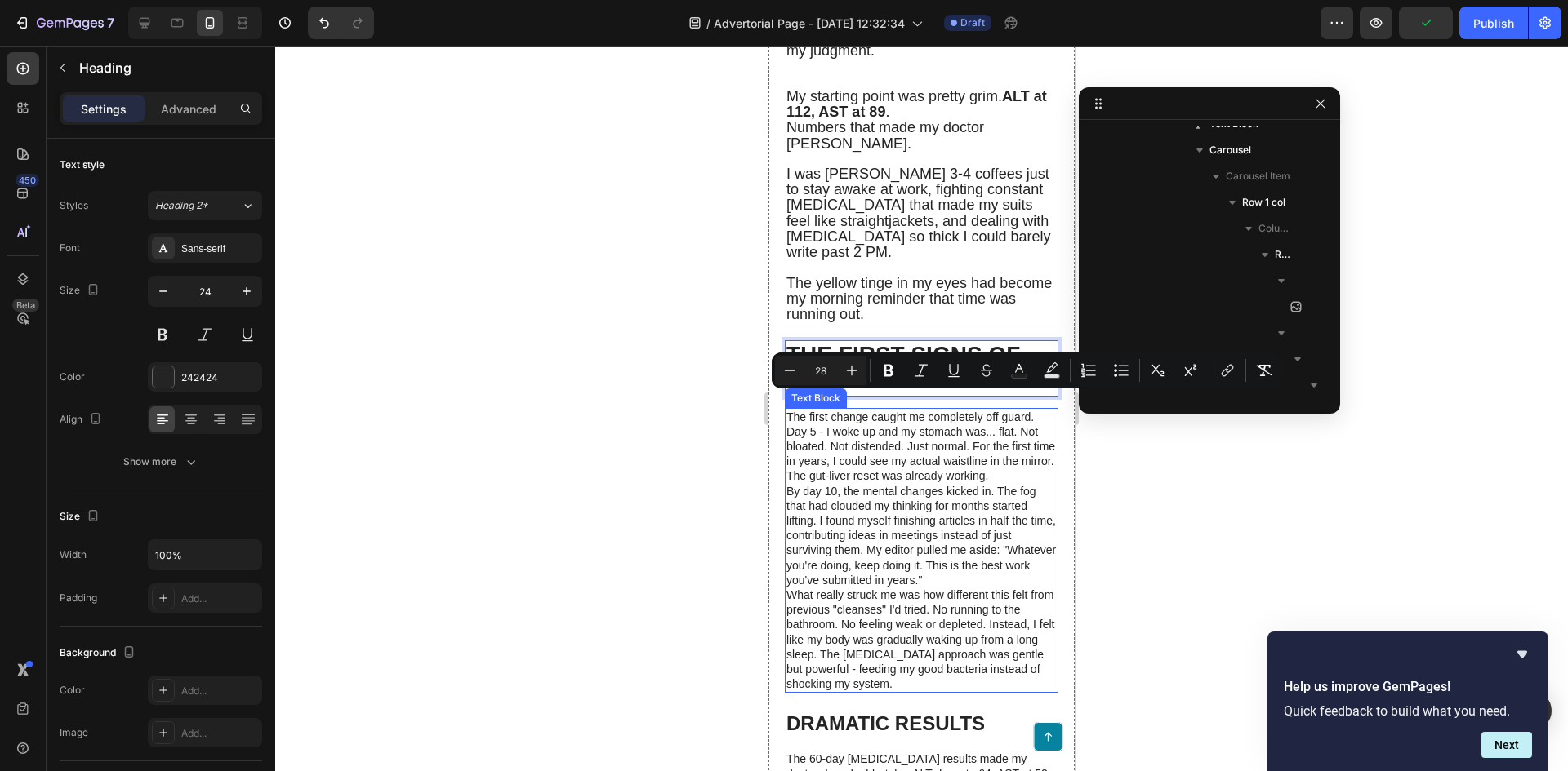
click at [901, 484] on p "The first change caught me completely off guard. Day 5 - I woke up and my stoma…" at bounding box center [921, 446] width 270 height 75
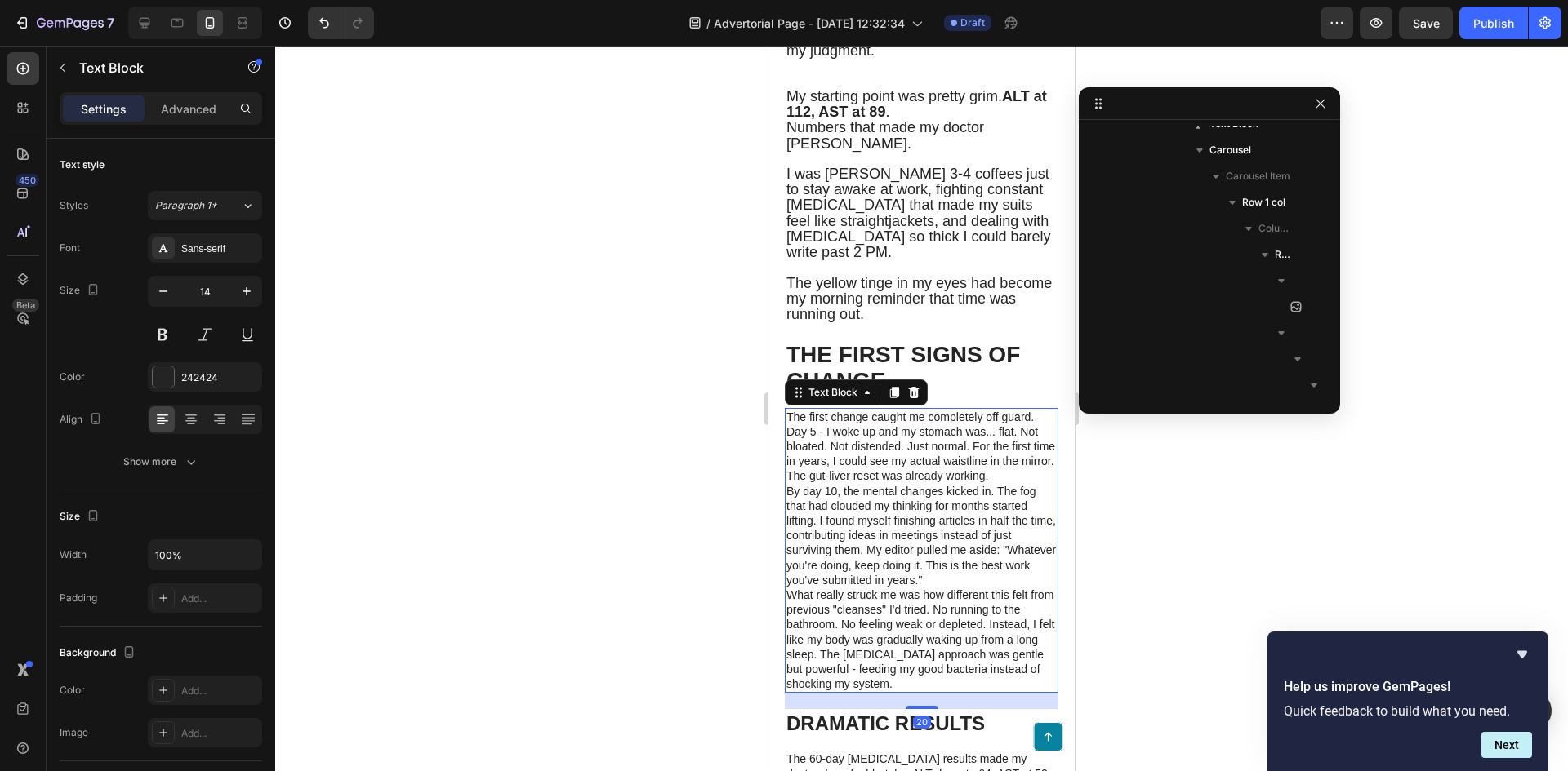
click at [901, 484] on p "The first change caught me completely off guard. Day 5 - I woke up and my stoma…" at bounding box center [921, 446] width 270 height 75
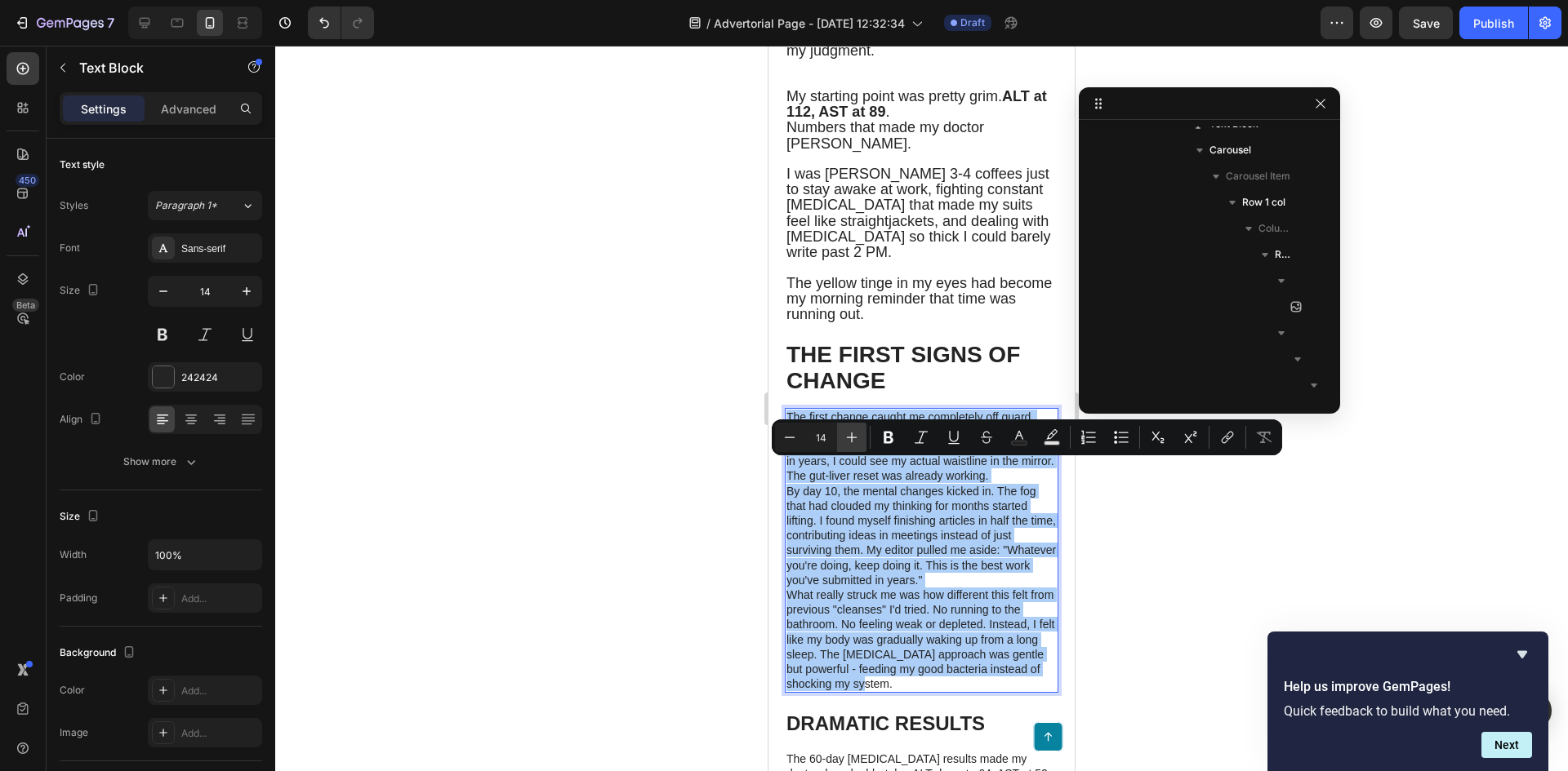
click at [859, 437] on icon "Editor contextual toolbar" at bounding box center [851, 438] width 17 height 17
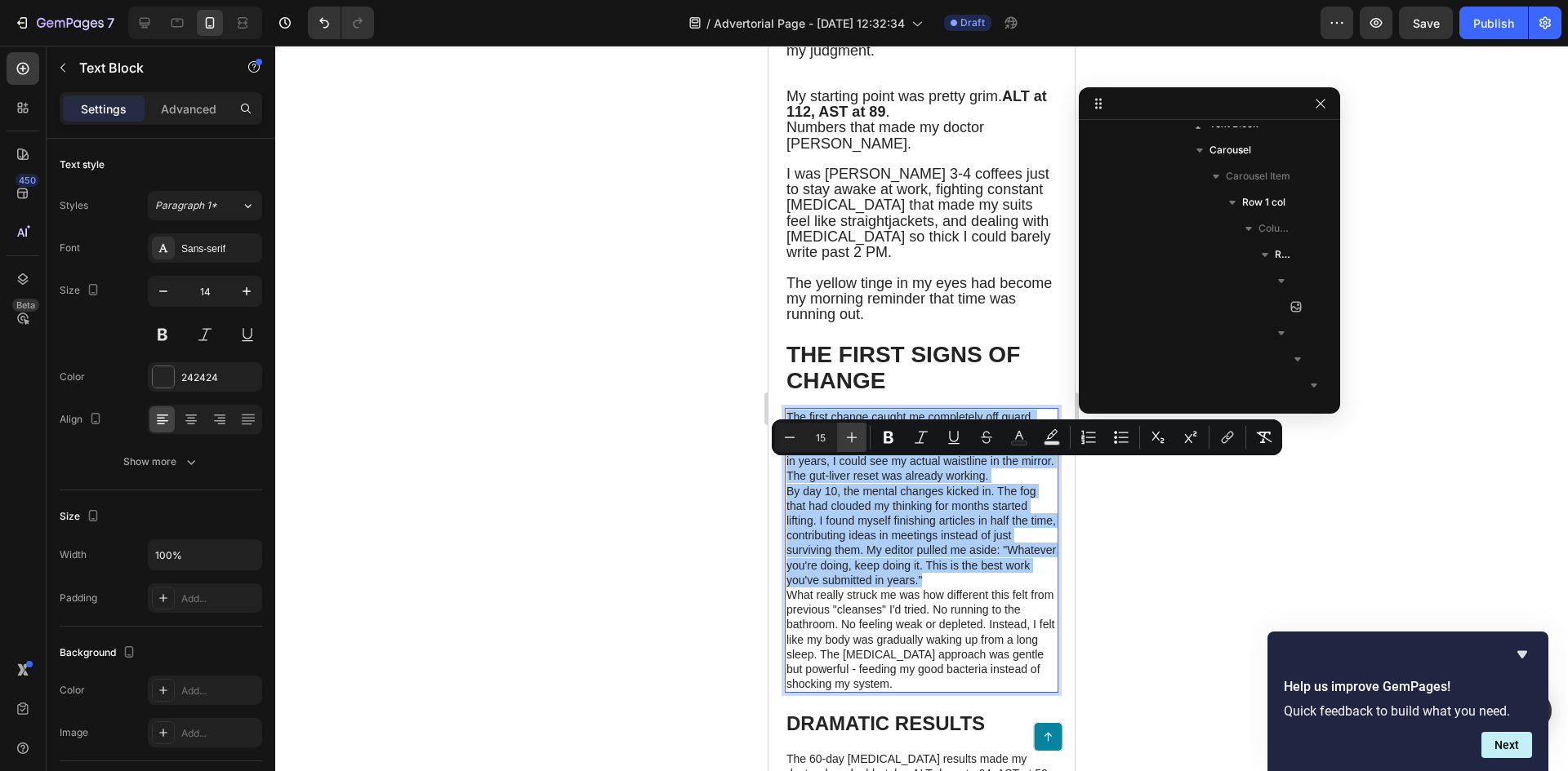
click at [859, 437] on icon "Editor contextual toolbar" at bounding box center [851, 438] width 17 height 17
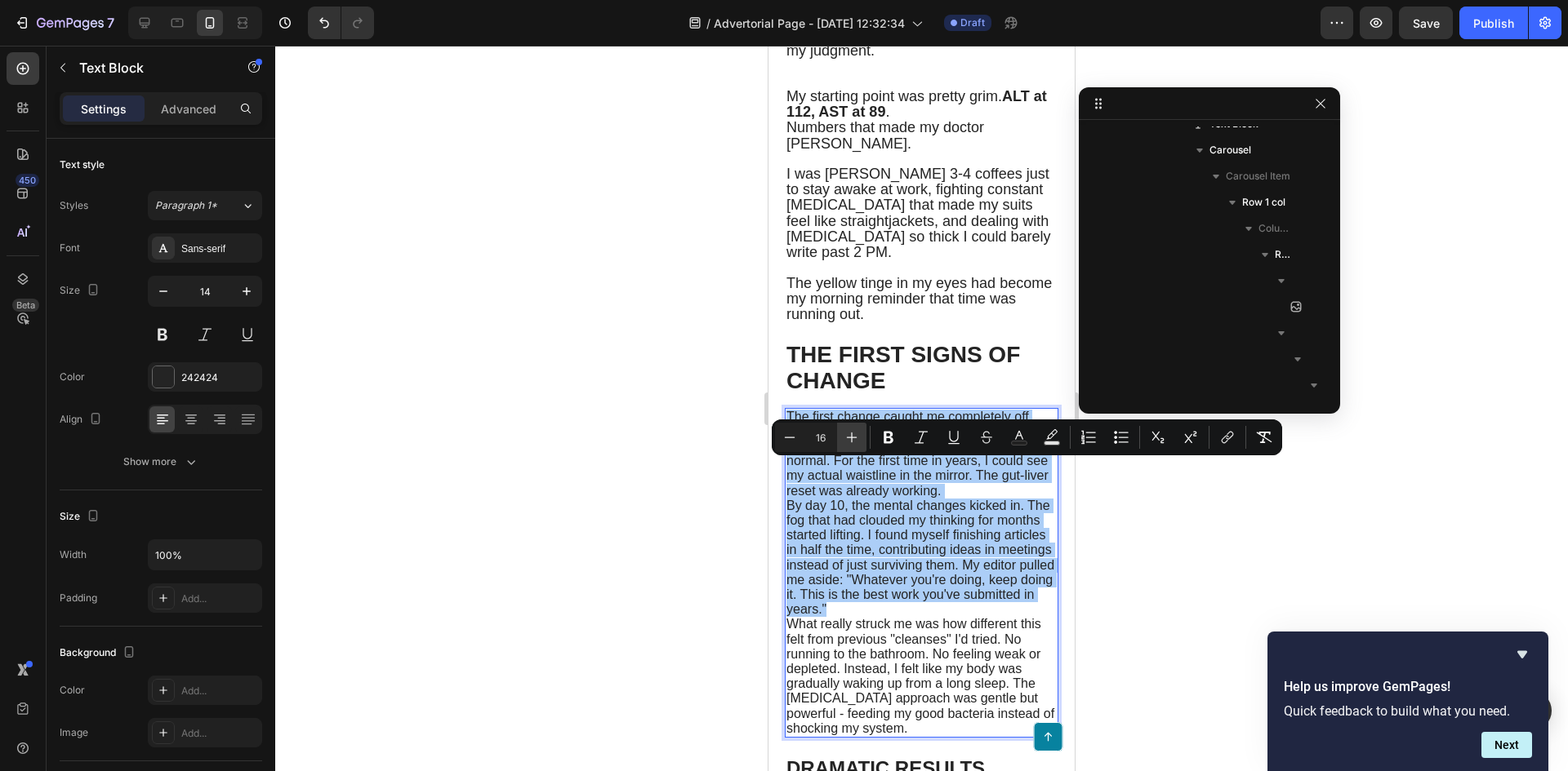
click at [859, 437] on icon "Editor contextual toolbar" at bounding box center [851, 438] width 17 height 17
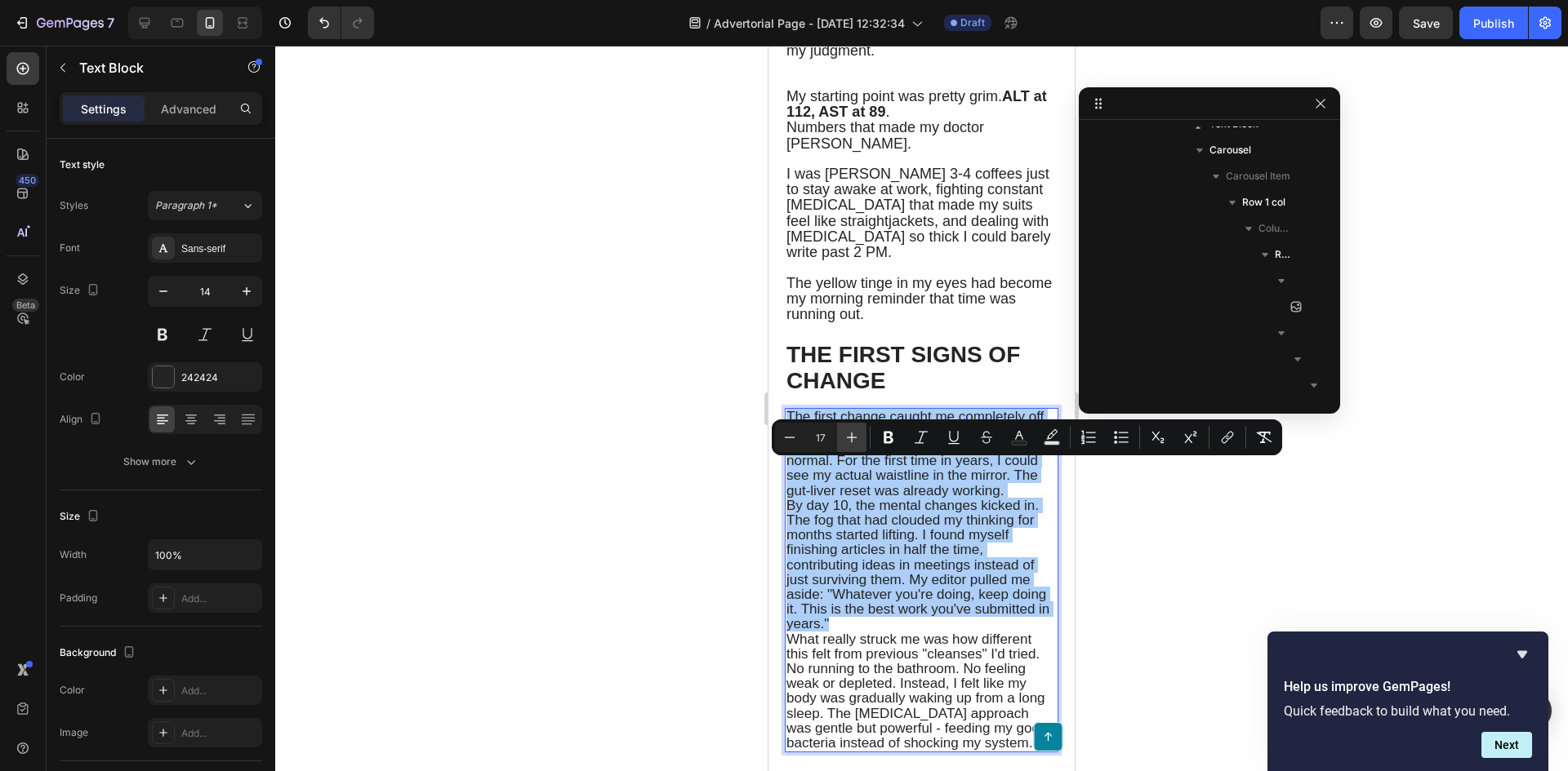
click at [859, 437] on icon "Editor contextual toolbar" at bounding box center [851, 438] width 17 height 17
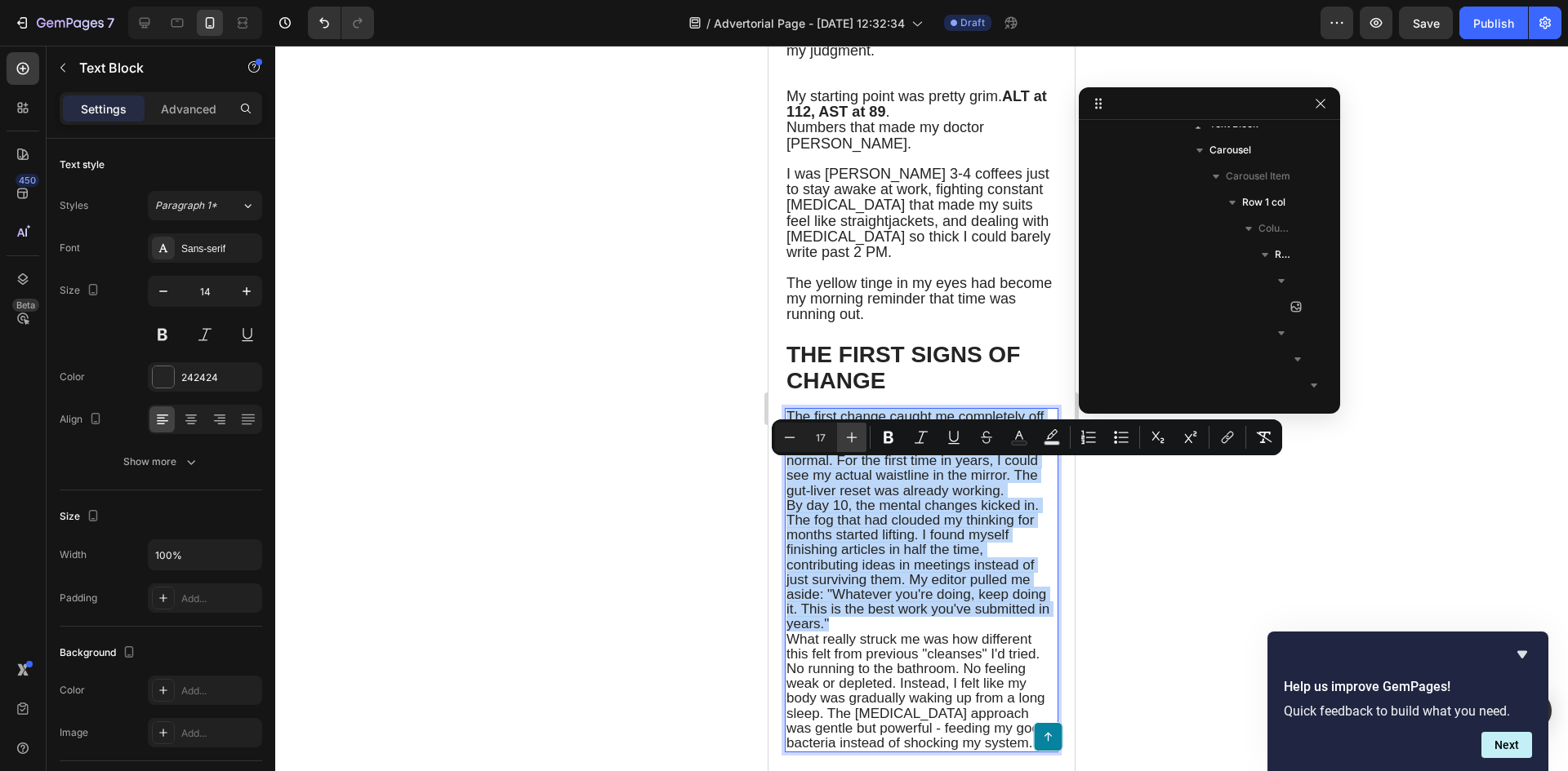
type input "18"
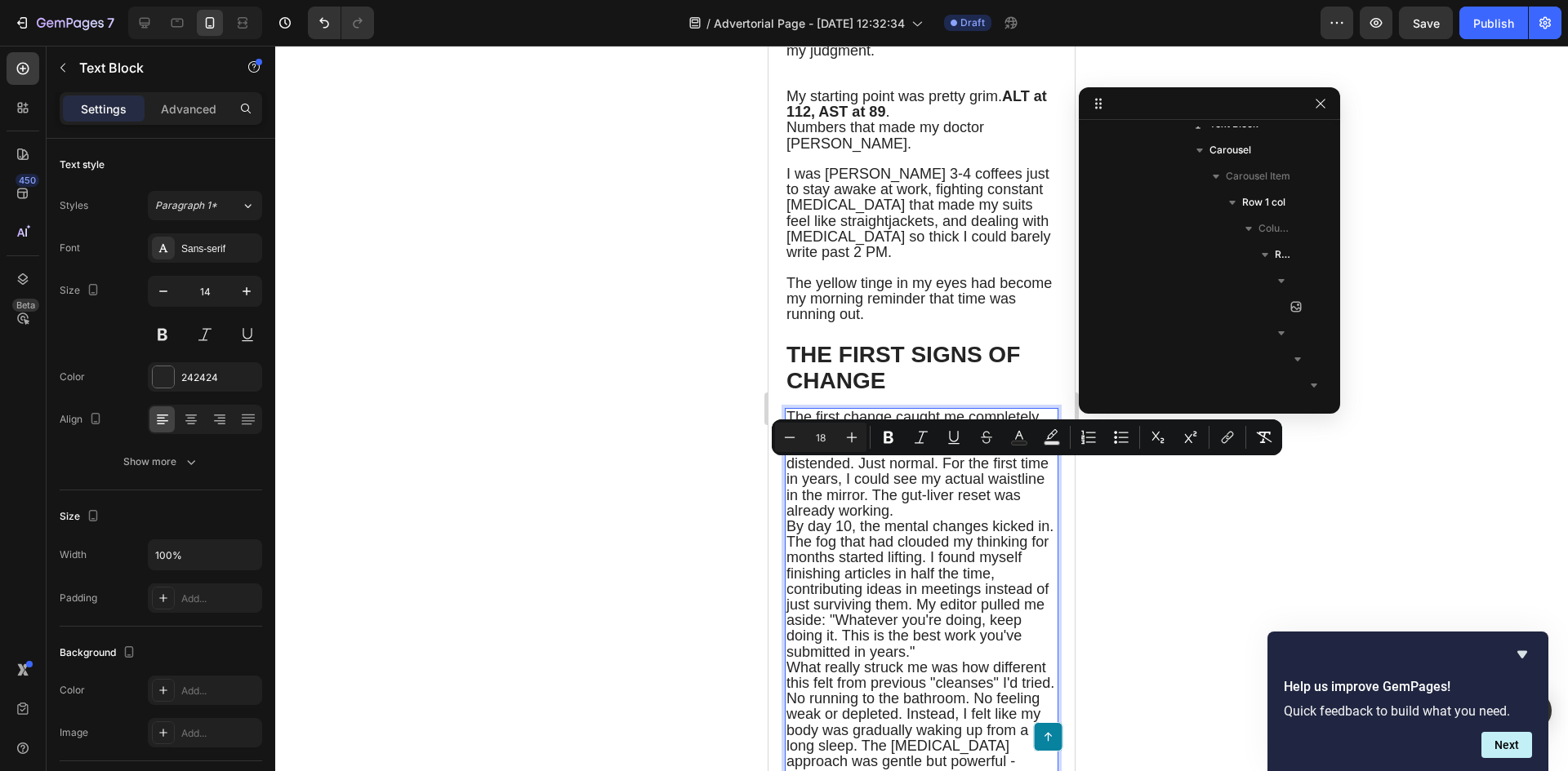
click at [872, 482] on span "The first change caught me completely off guard. Day 5 - I woke up and my stoma…" at bounding box center [917, 463] width 262 height 110
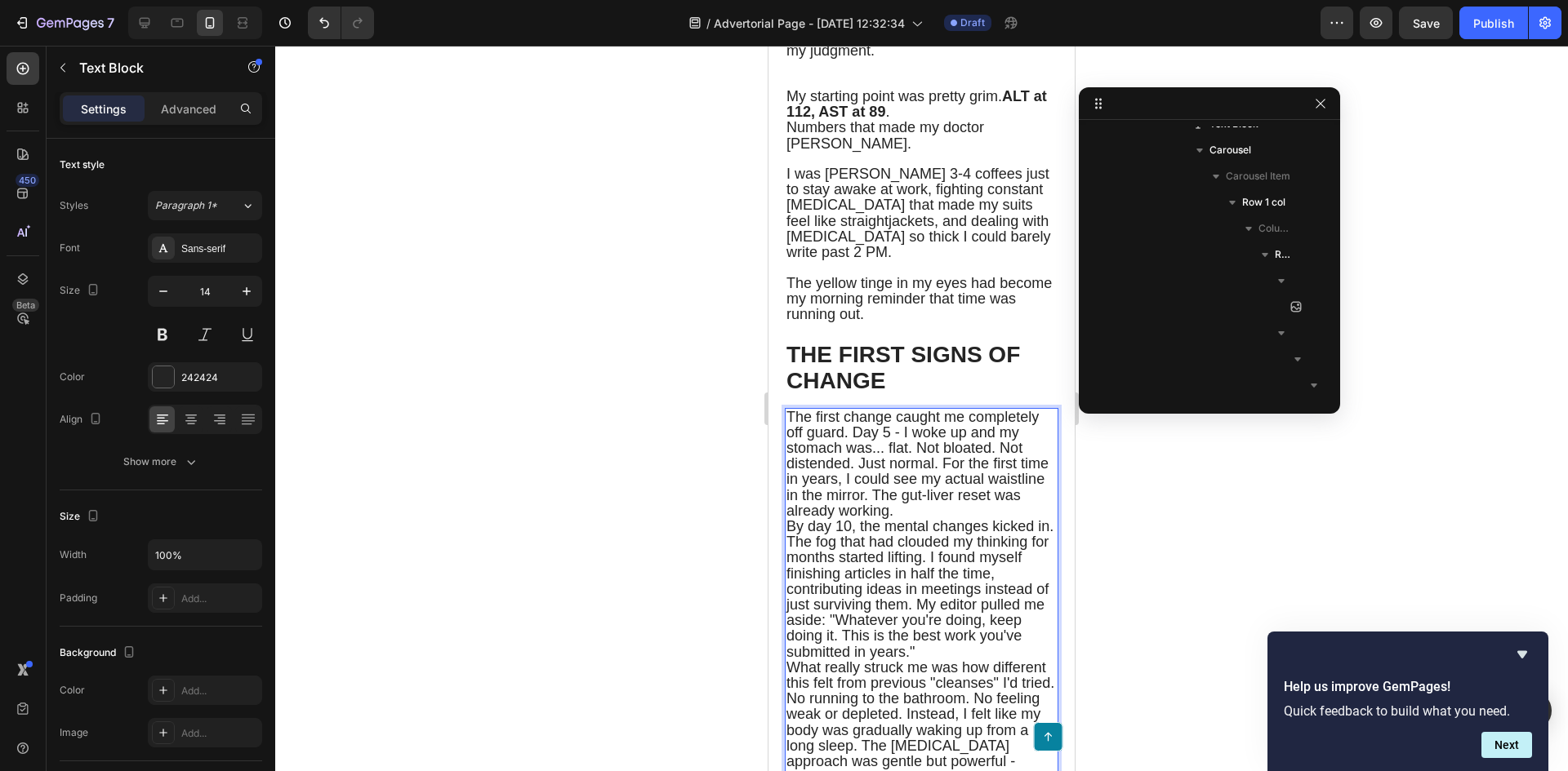
click at [850, 484] on span "The first change caught me completely off guard. Day 5 - I woke up and my stoma…" at bounding box center [917, 463] width 262 height 110
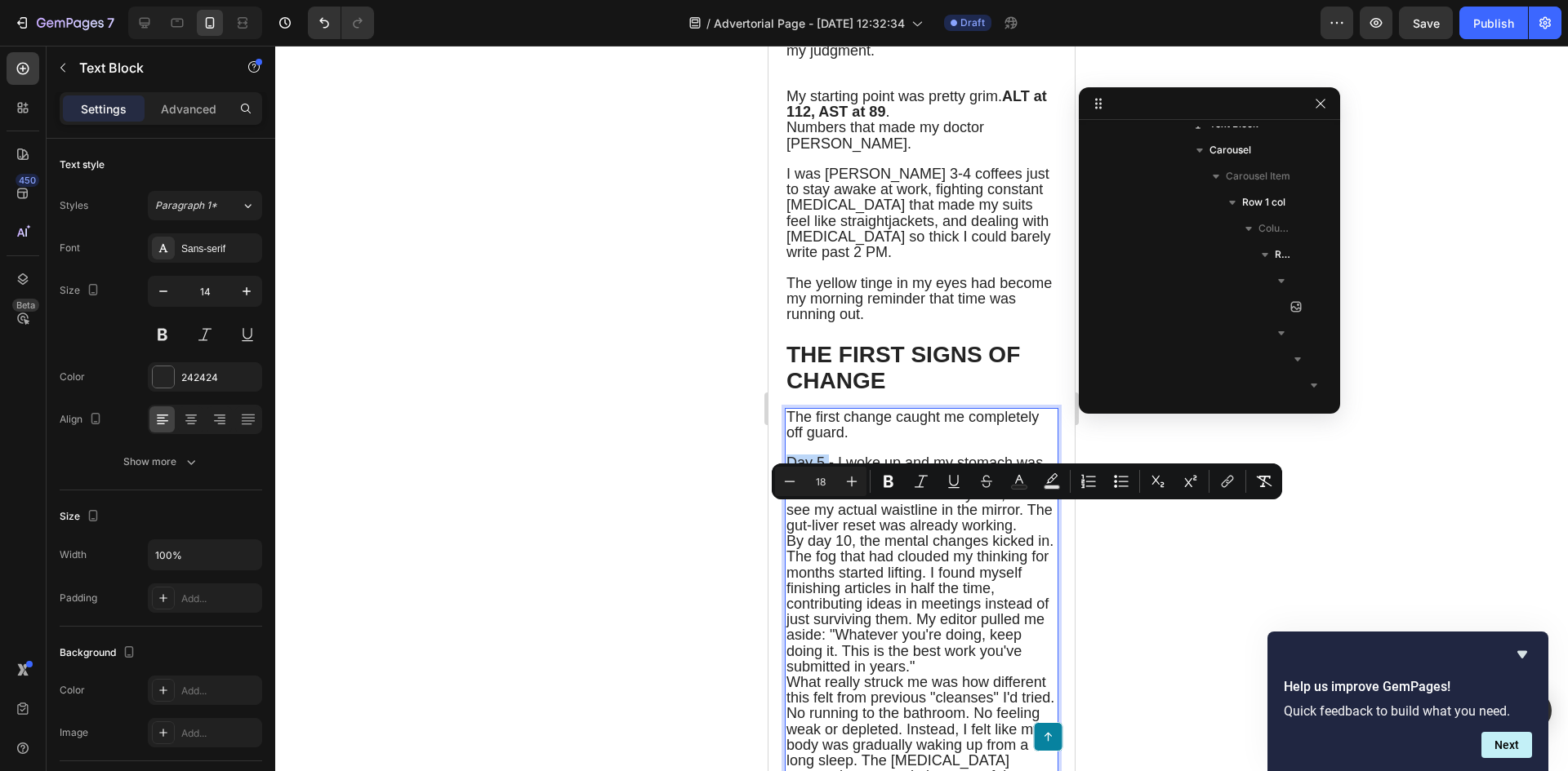
drag, startPoint x: 823, startPoint y: 513, endPoint x: 775, endPoint y: 513, distance: 48.0
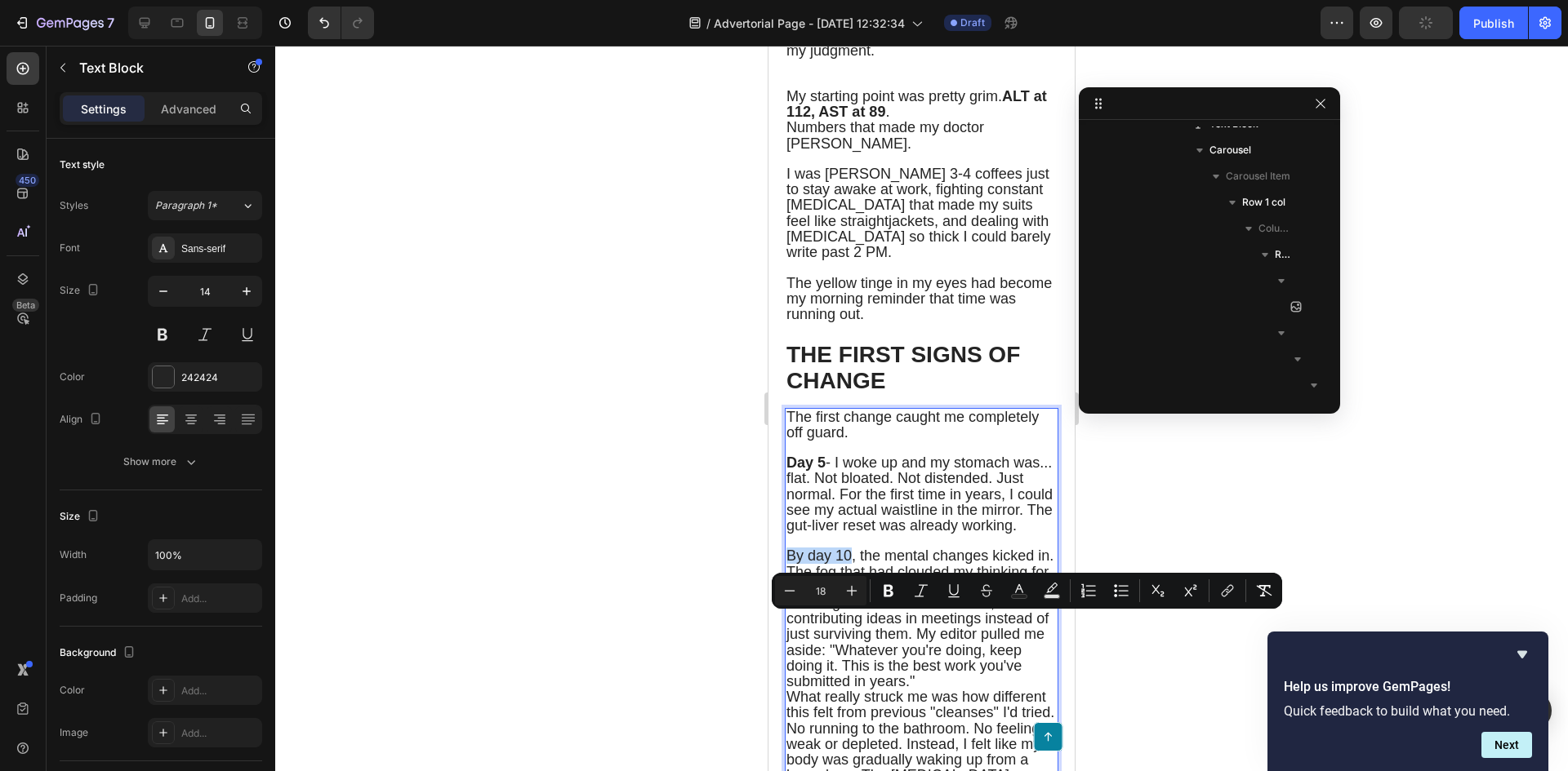
drag, startPoint x: 853, startPoint y: 622, endPoint x: 790, endPoint y: 622, distance: 63.0
click at [790, 622] on span "By day 10, the mental changes kicked in. The fog that had clouded my thinking f…" at bounding box center [919, 619] width 267 height 142
click at [909, 629] on span "By day 10 , the mental changes kicked in. The fog that had clouded my thinking …" at bounding box center [917, 619] width 262 height 142
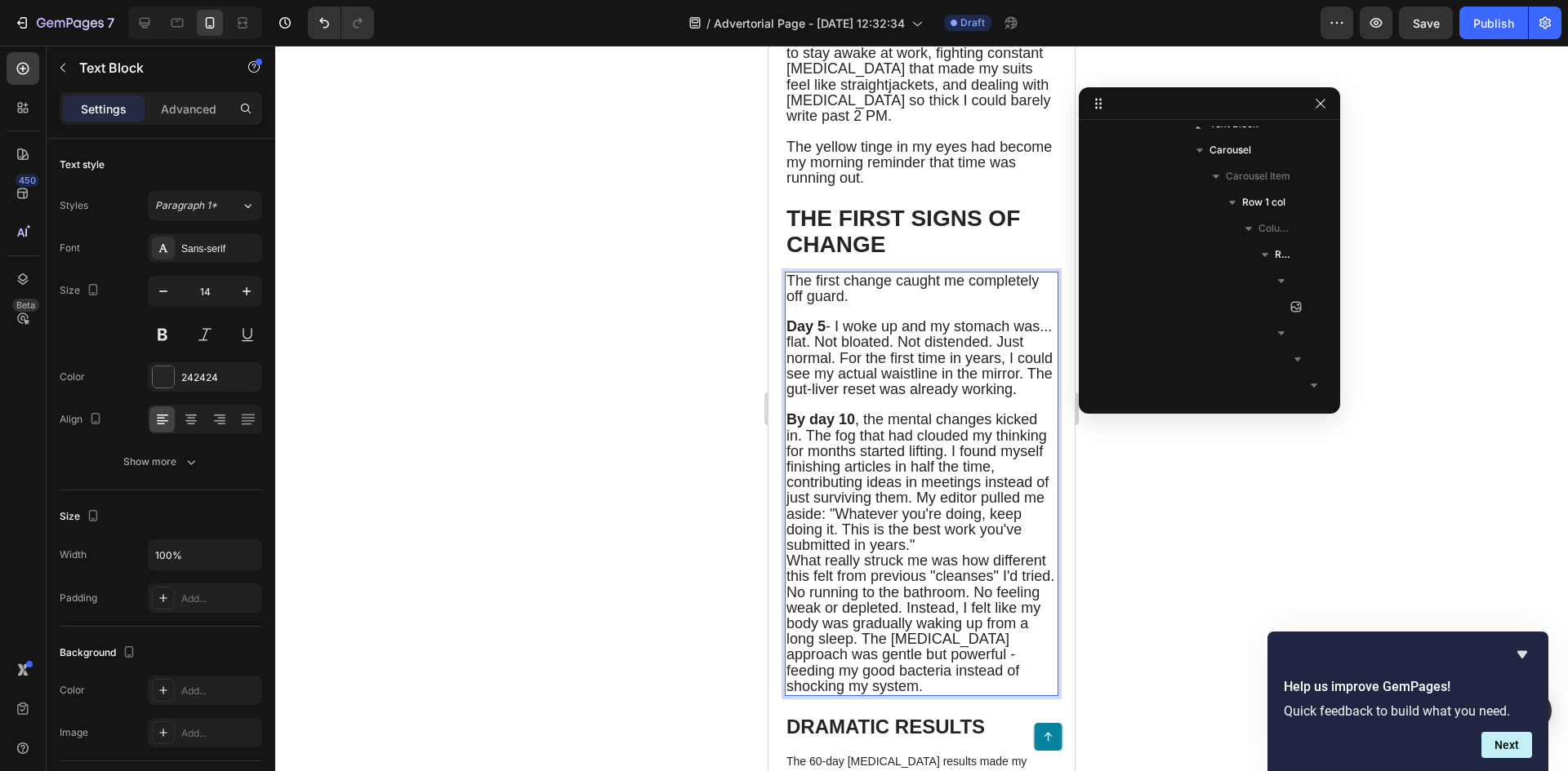
scroll to position [5772, 0]
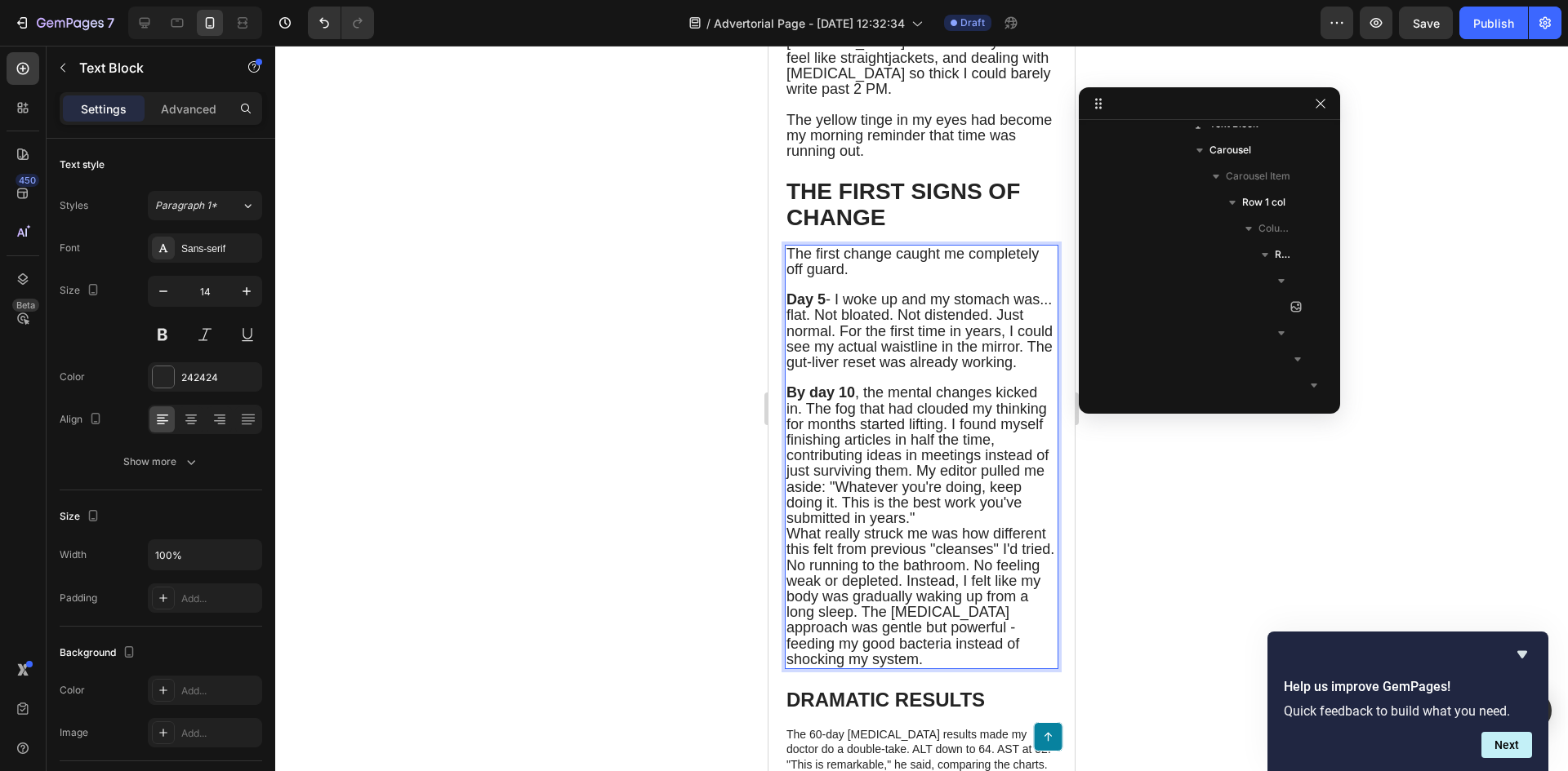
click at [1005, 490] on span "By day 10 , the mental changes kicked in. The fog that had clouded my thinking …" at bounding box center [917, 456] width 262 height 142
click at [986, 527] on span "I found myself finishing articles in half the time, contributing ideas in meeti…" at bounding box center [920, 479] width 267 height 95
click at [964, 527] on span "My editor pulled me aside: "Whatever you're doing, keep doing it. This is the b…" at bounding box center [909, 503] width 245 height 47
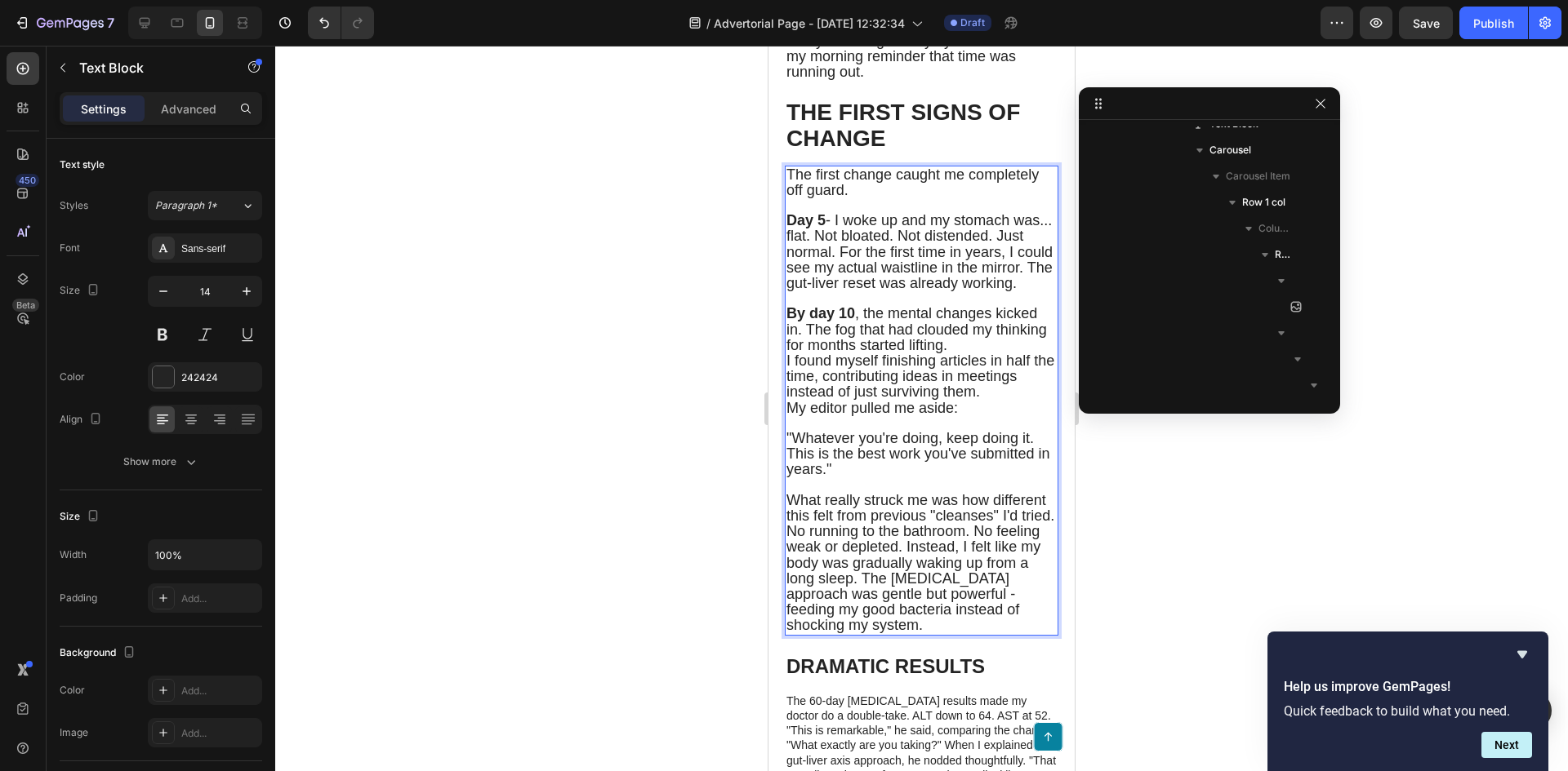
scroll to position [5854, 0]
click at [921, 597] on span "What really struck me was how different this felt from previous "cleanses" I'd …" at bounding box center [920, 561] width 267 height 142
click at [918, 597] on span "What really struck me was how different this felt from previous "cleanses" I'd …" at bounding box center [920, 561] width 267 height 142
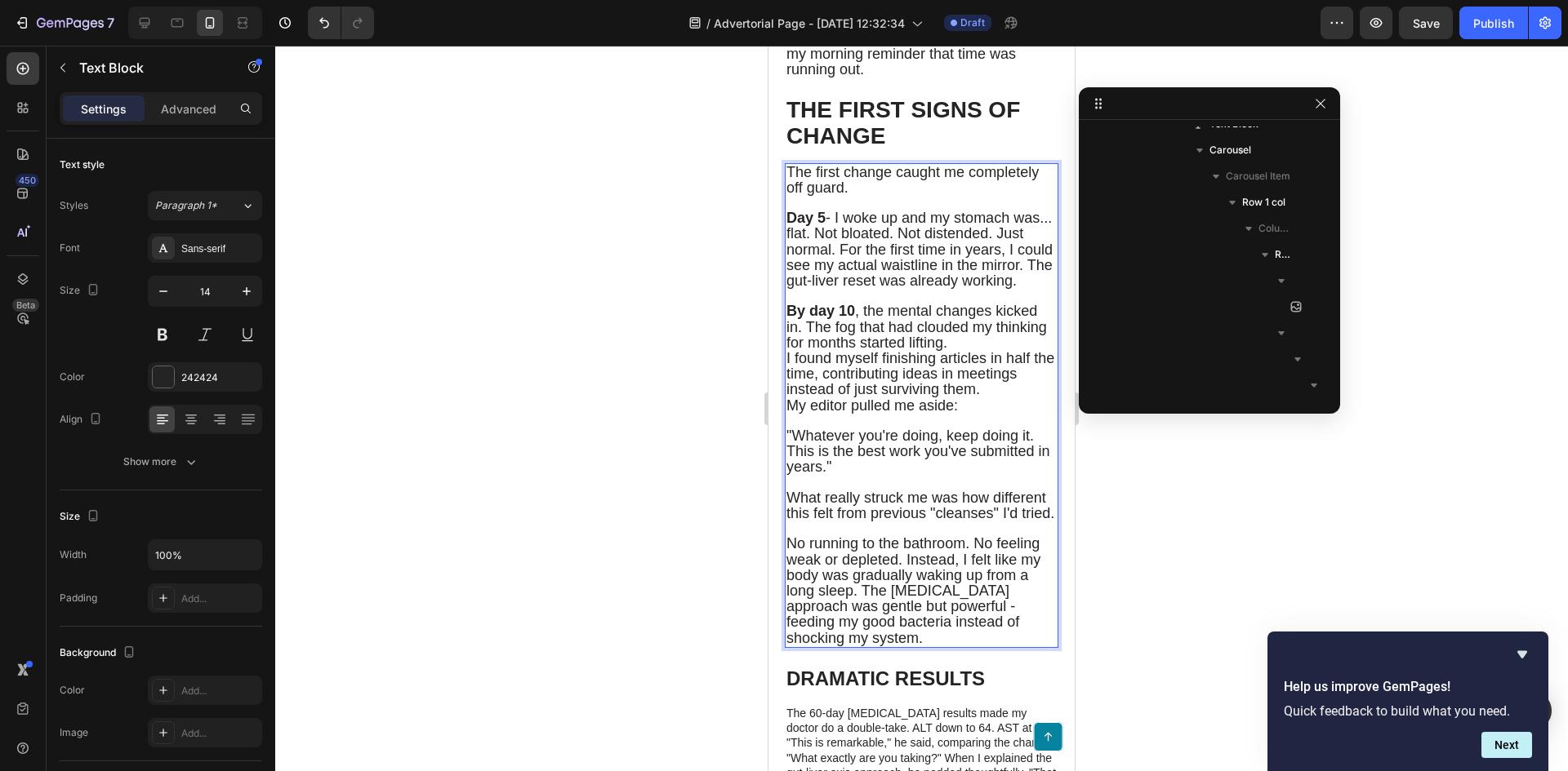
click at [974, 628] on span "No running to the bathroom. No feeling weak or depleted. Instead, I felt like m…" at bounding box center [912, 590] width 254 height 110
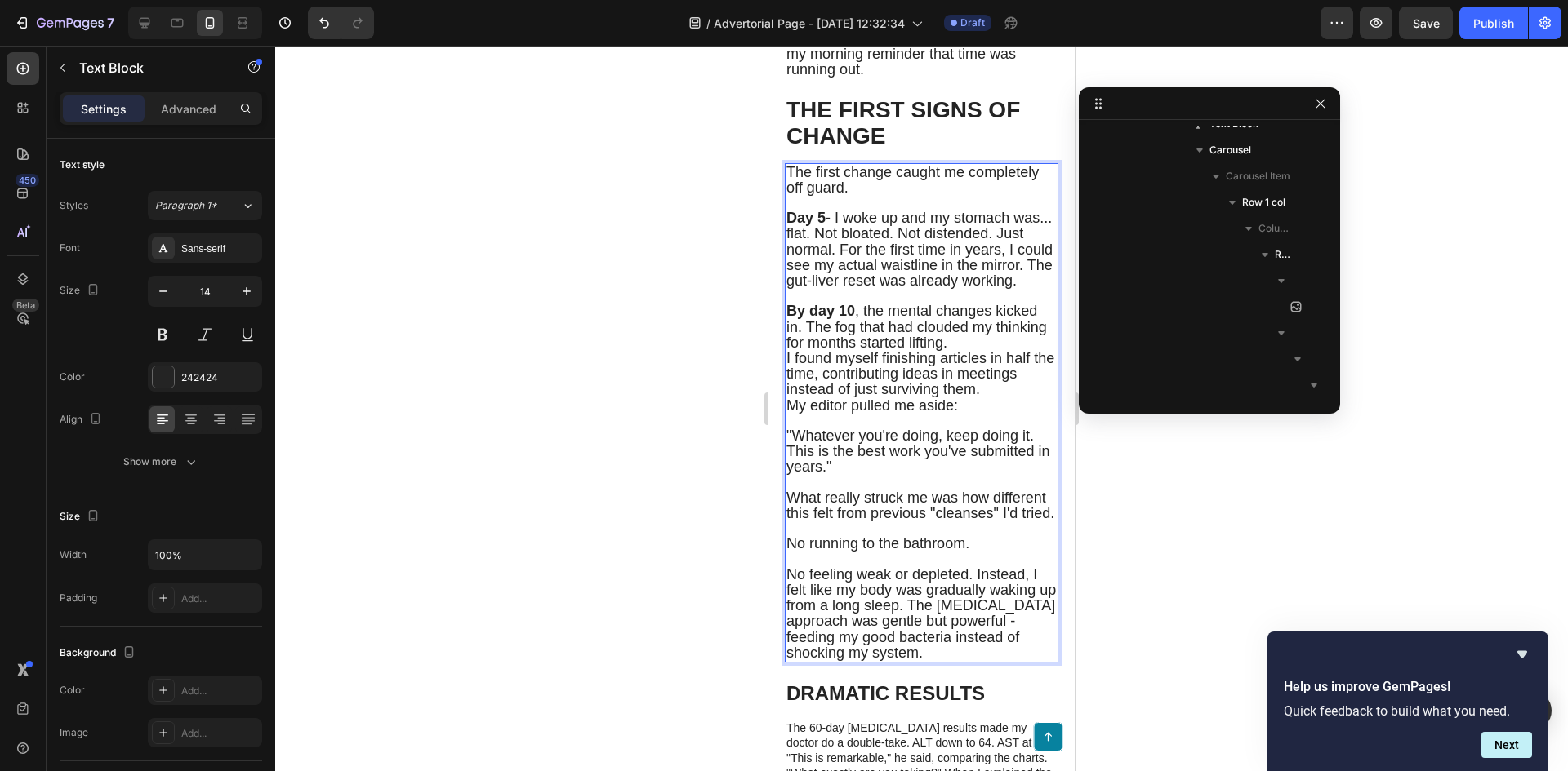
click at [976, 658] on span "No feeling weak or depleted. Instead, I felt like my body was gradually waking …" at bounding box center [921, 613] width 269 height 95
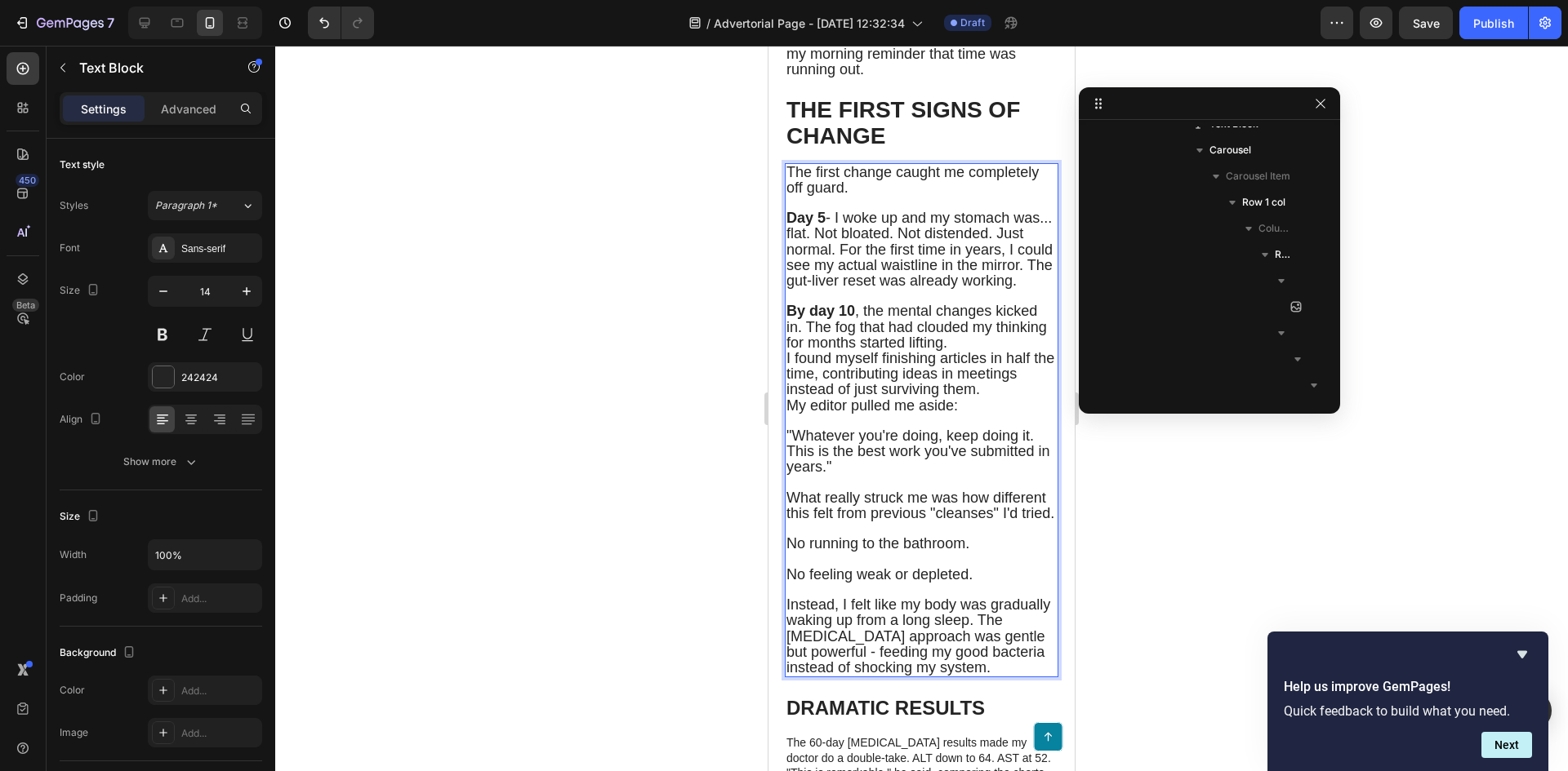
scroll to position [5936, 0]
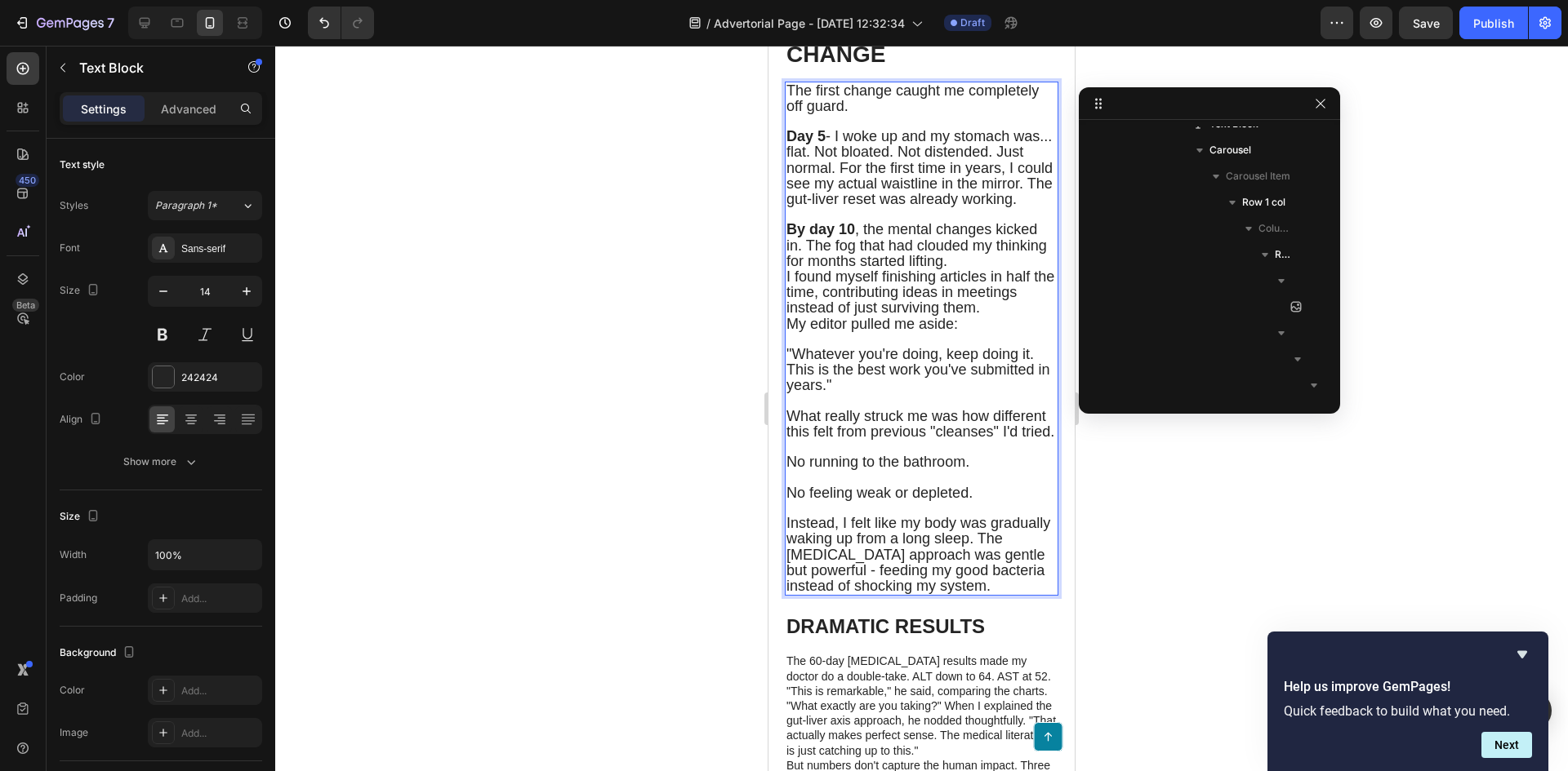
click at [787, 594] on span "Instead, I felt like my body was gradually waking up from a long sleep. The pre…" at bounding box center [918, 555] width 264 height 79
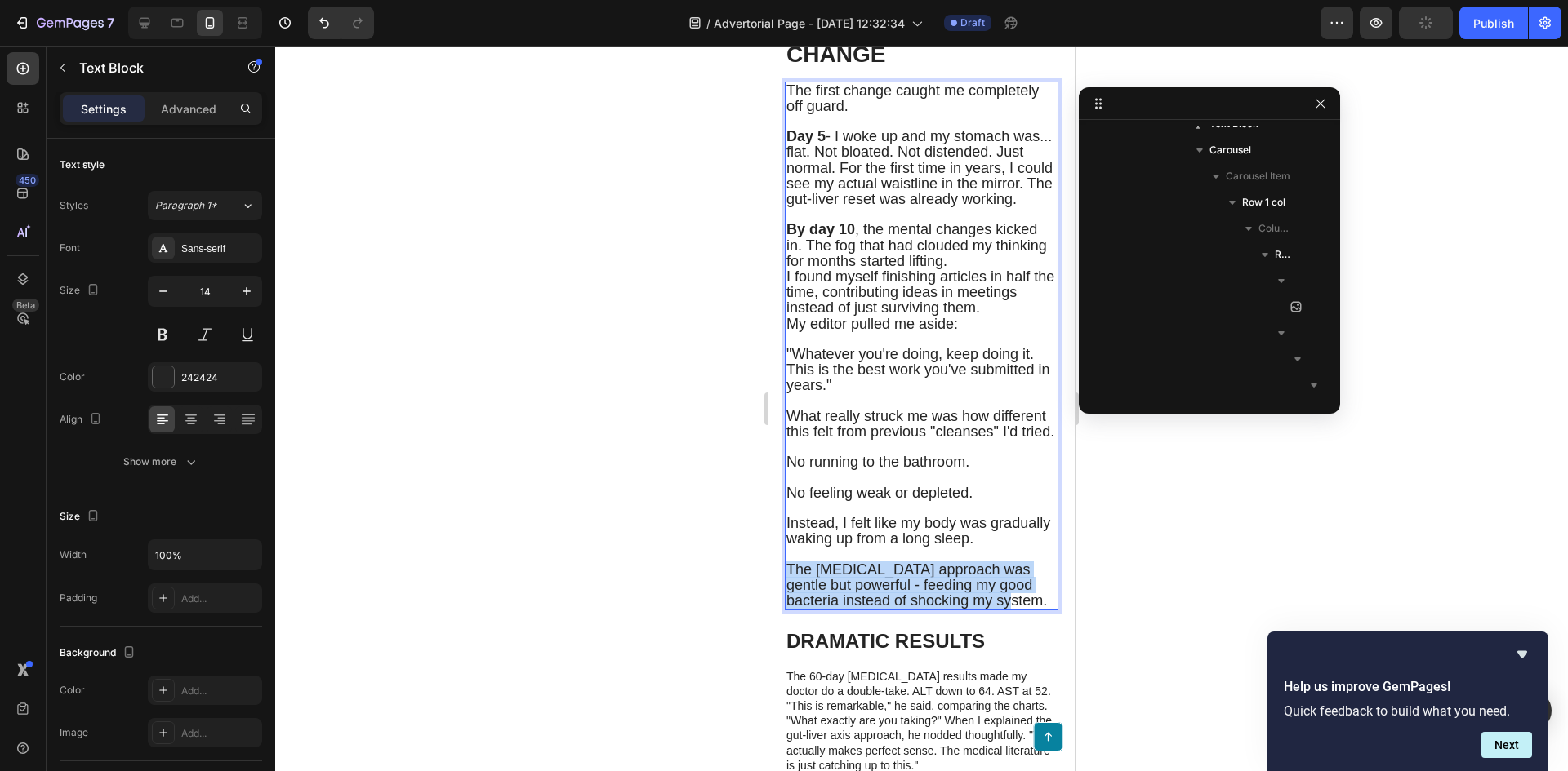
drag, startPoint x: 1004, startPoint y: 680, endPoint x: 787, endPoint y: 647, distance: 219.5
click at [787, 610] on p "The [MEDICAL_DATA] approach was gentle but powerful - feeding my good bacteria …" at bounding box center [921, 586] width 270 height 47
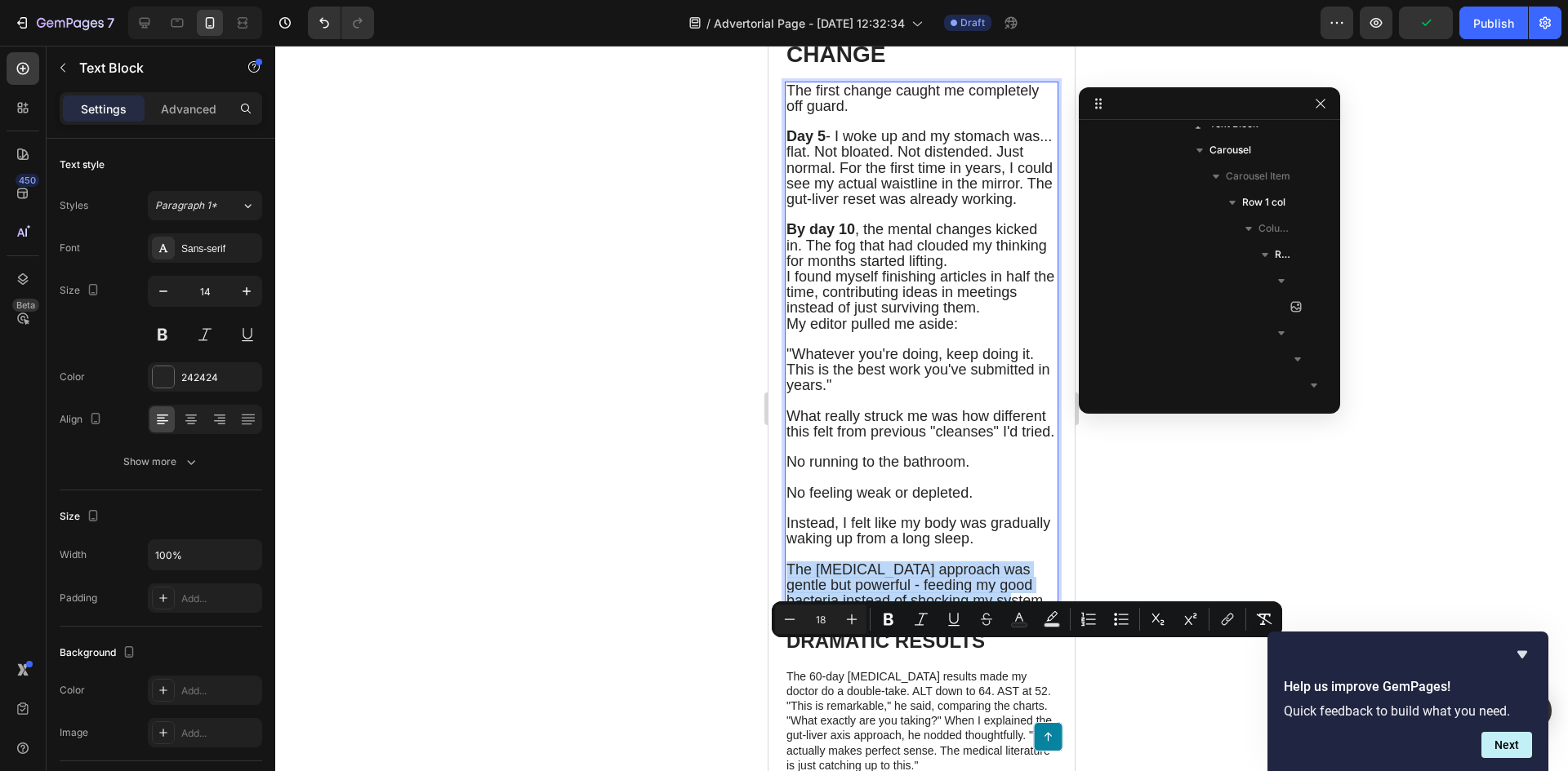
click at [917, 609] on span "The [MEDICAL_DATA] approach was gentle but powerful - feeding my good bacteria …" at bounding box center [916, 585] width 260 height 47
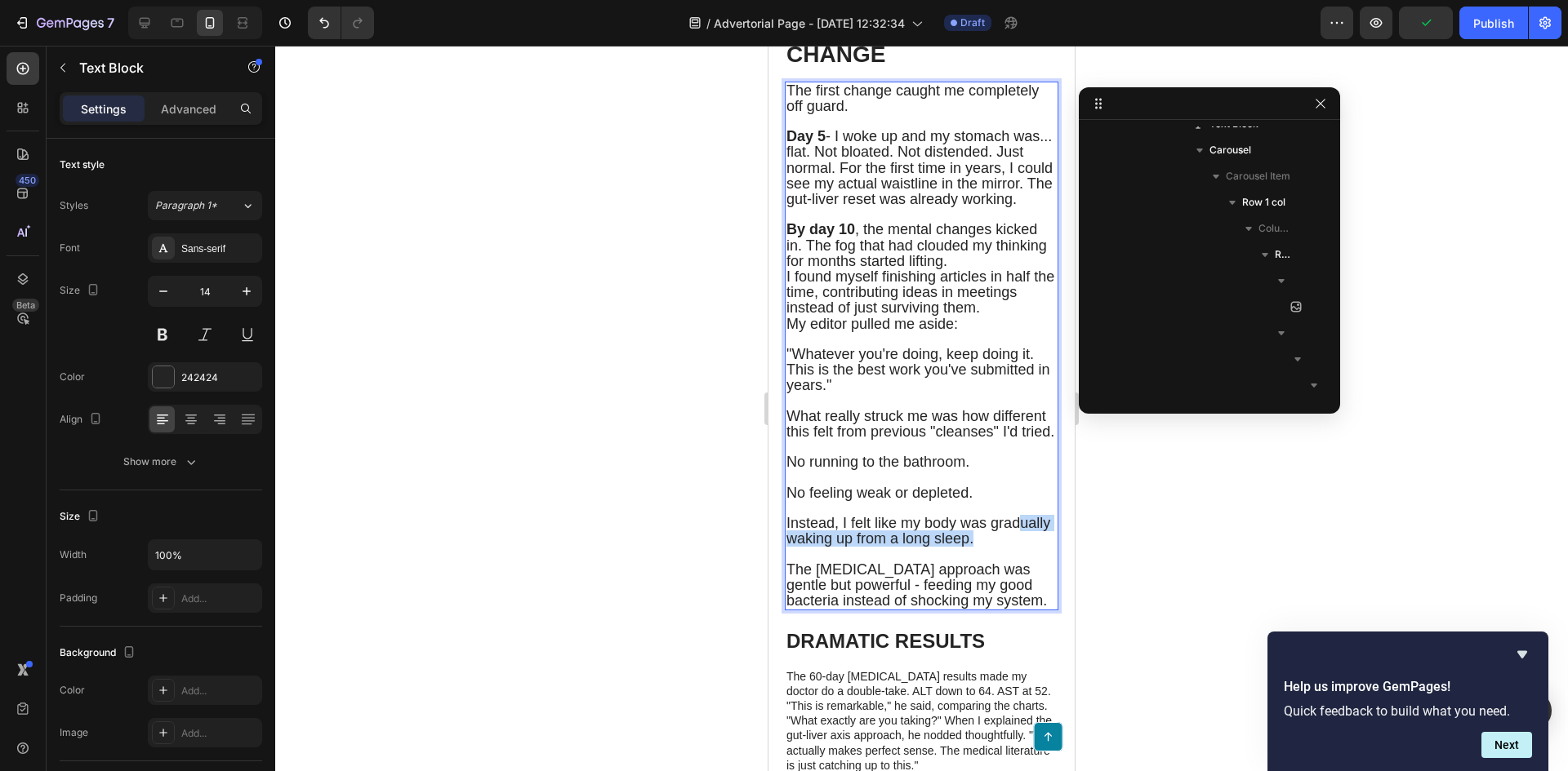
drag, startPoint x: 1028, startPoint y: 619, endPoint x: 818, endPoint y: 618, distance: 210.0
click at [818, 547] on span "Instead, I felt like my body was gradually waking up from a long sleep." at bounding box center [918, 531] width 264 height 32
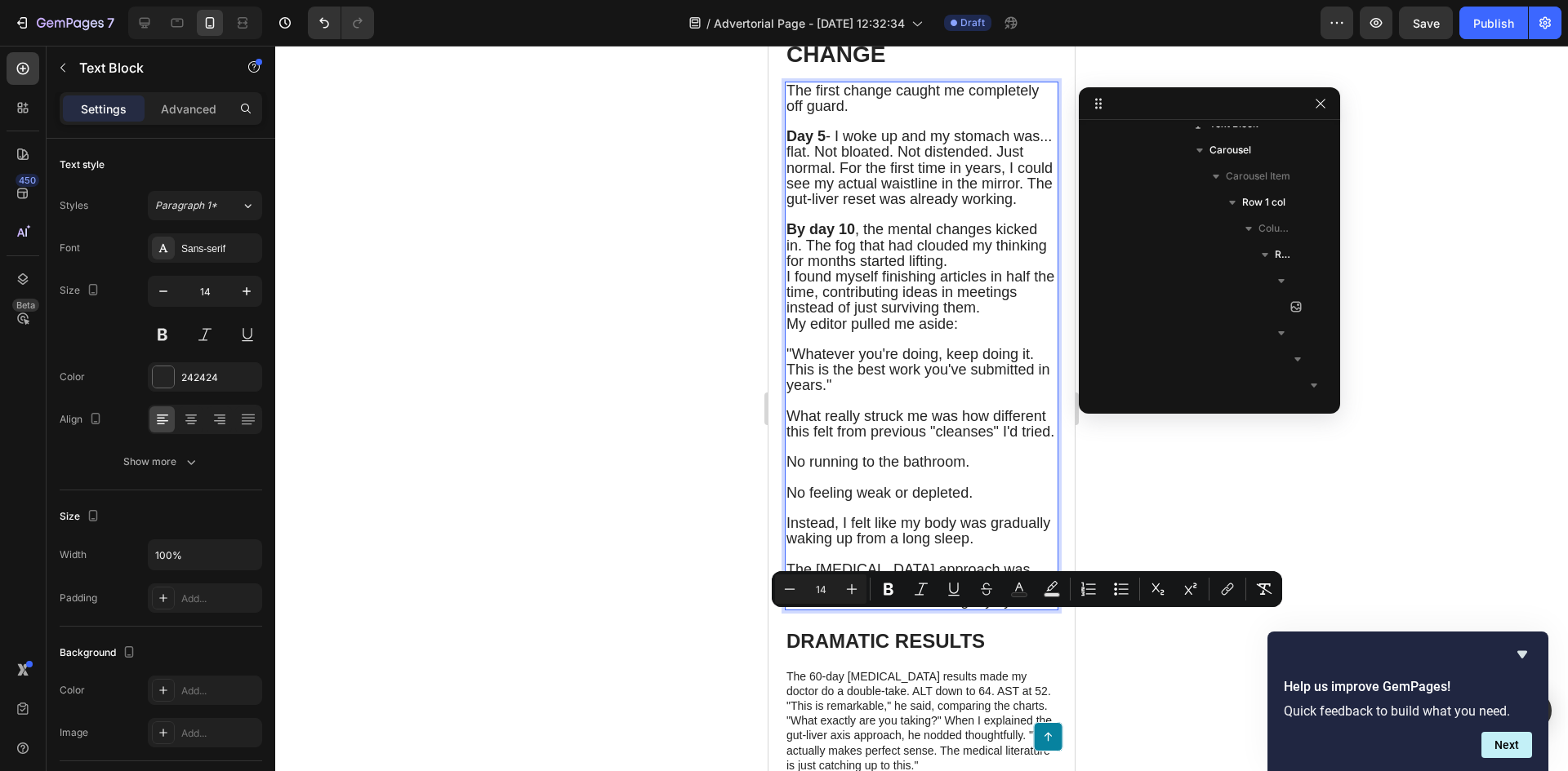
click at [931, 563] on p "Rich Text Editor. Editing area: main" at bounding box center [921, 555] width 270 height 15
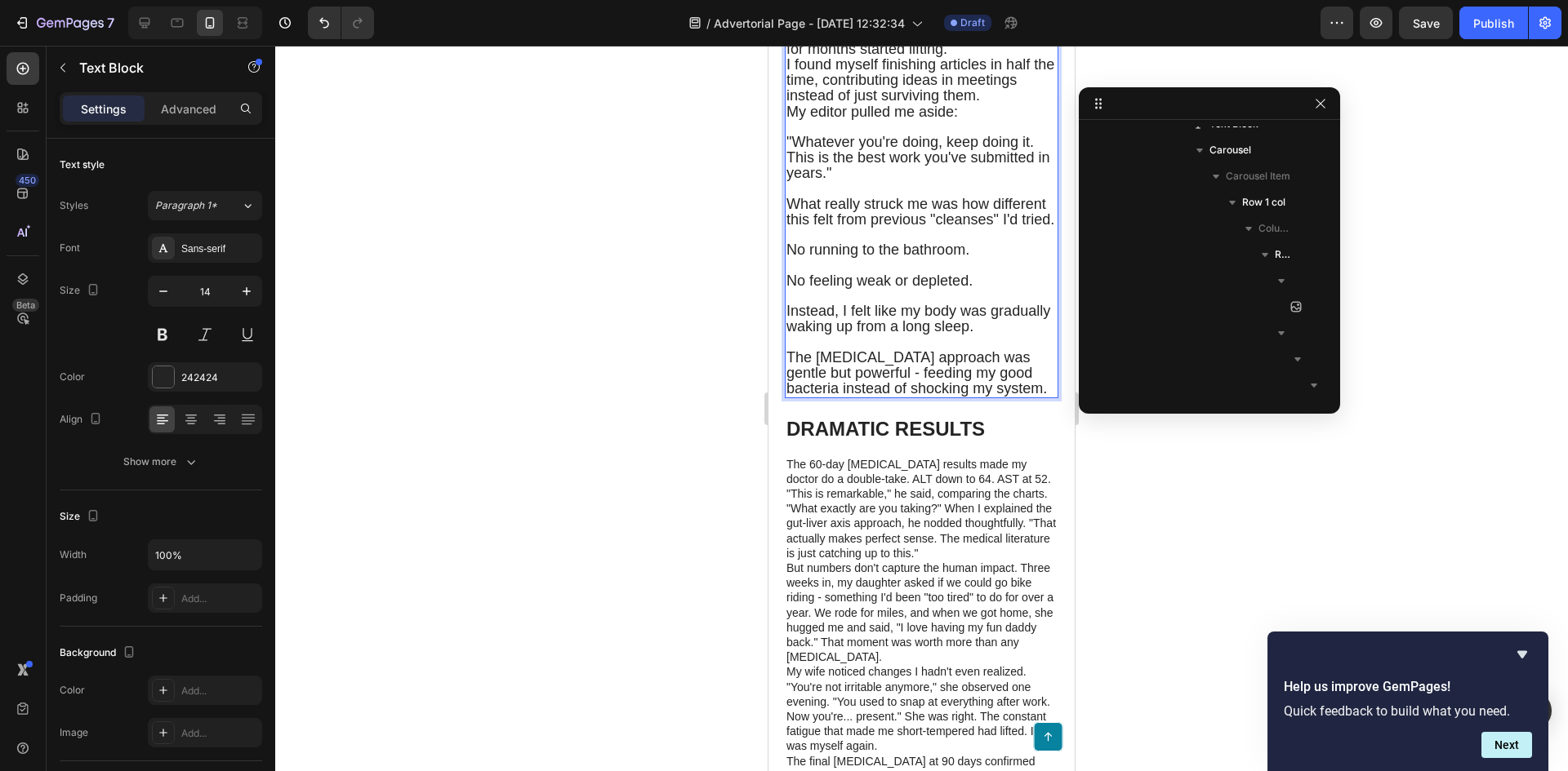
scroll to position [6181, 0]
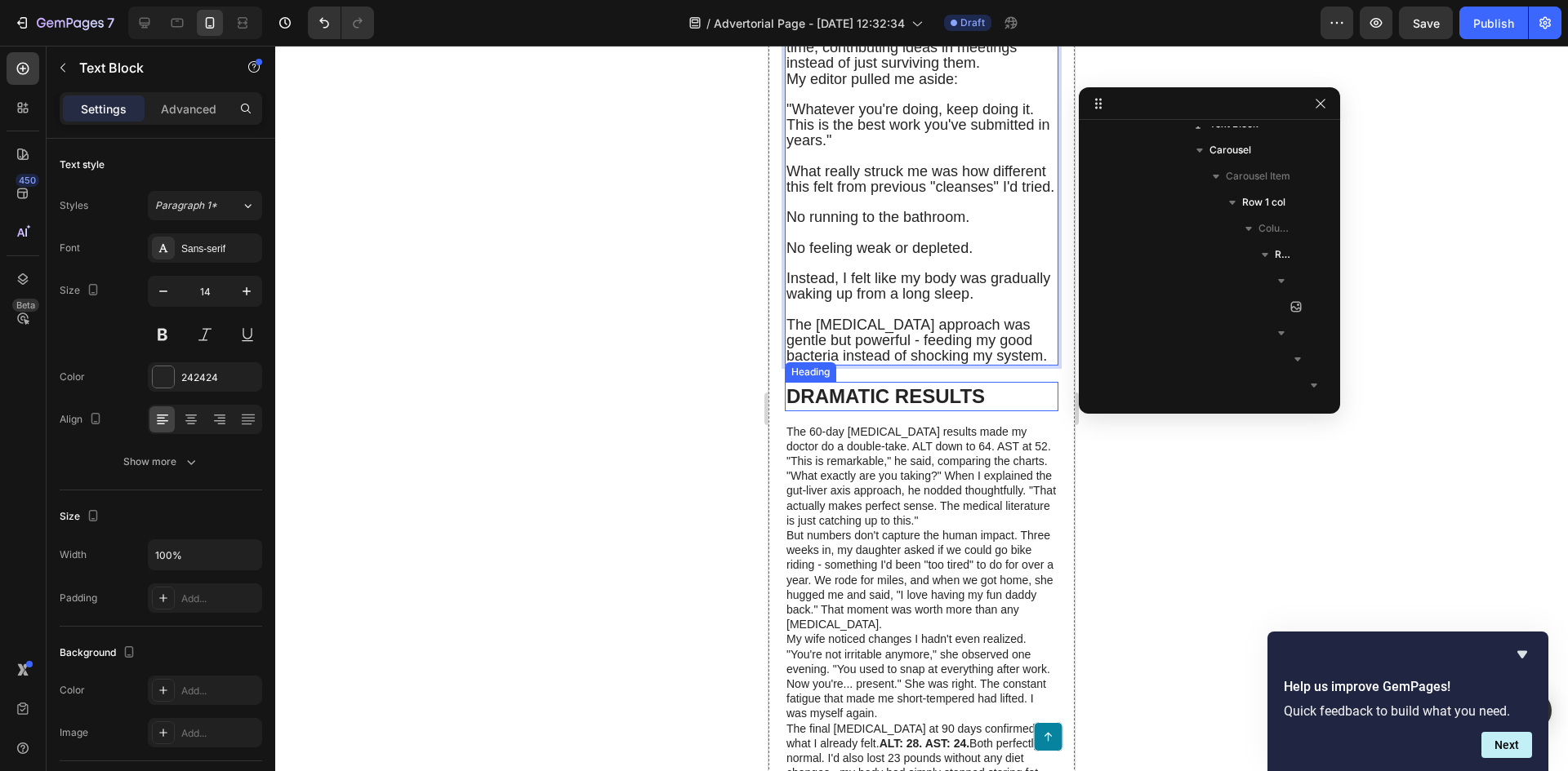
click at [893, 410] on h1 "DRAMATIC RESULTS" at bounding box center [921, 396] width 274 height 29
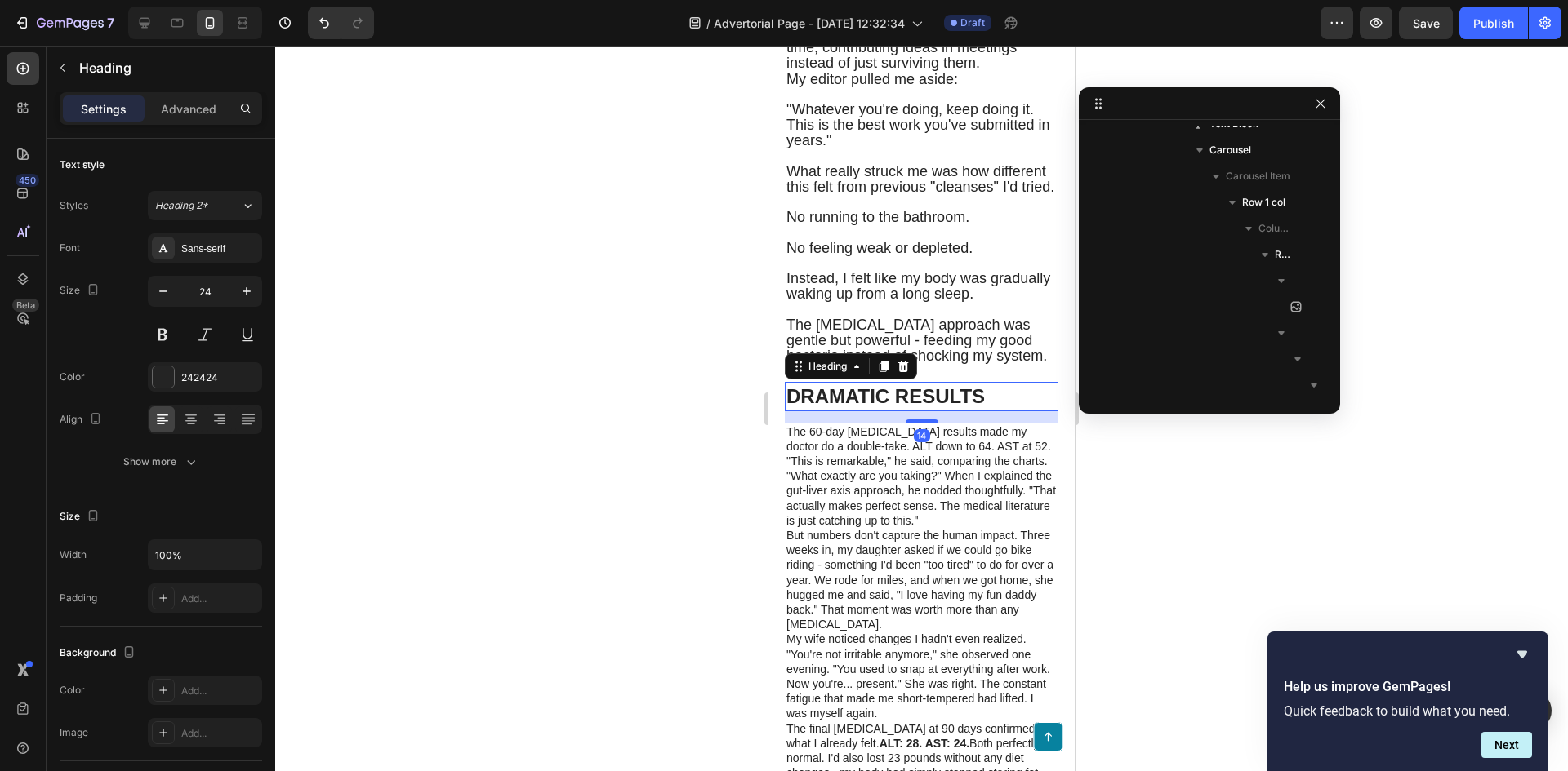
click at [892, 410] on h1 "DRAMATIC RESULTS" at bounding box center [921, 396] width 274 height 29
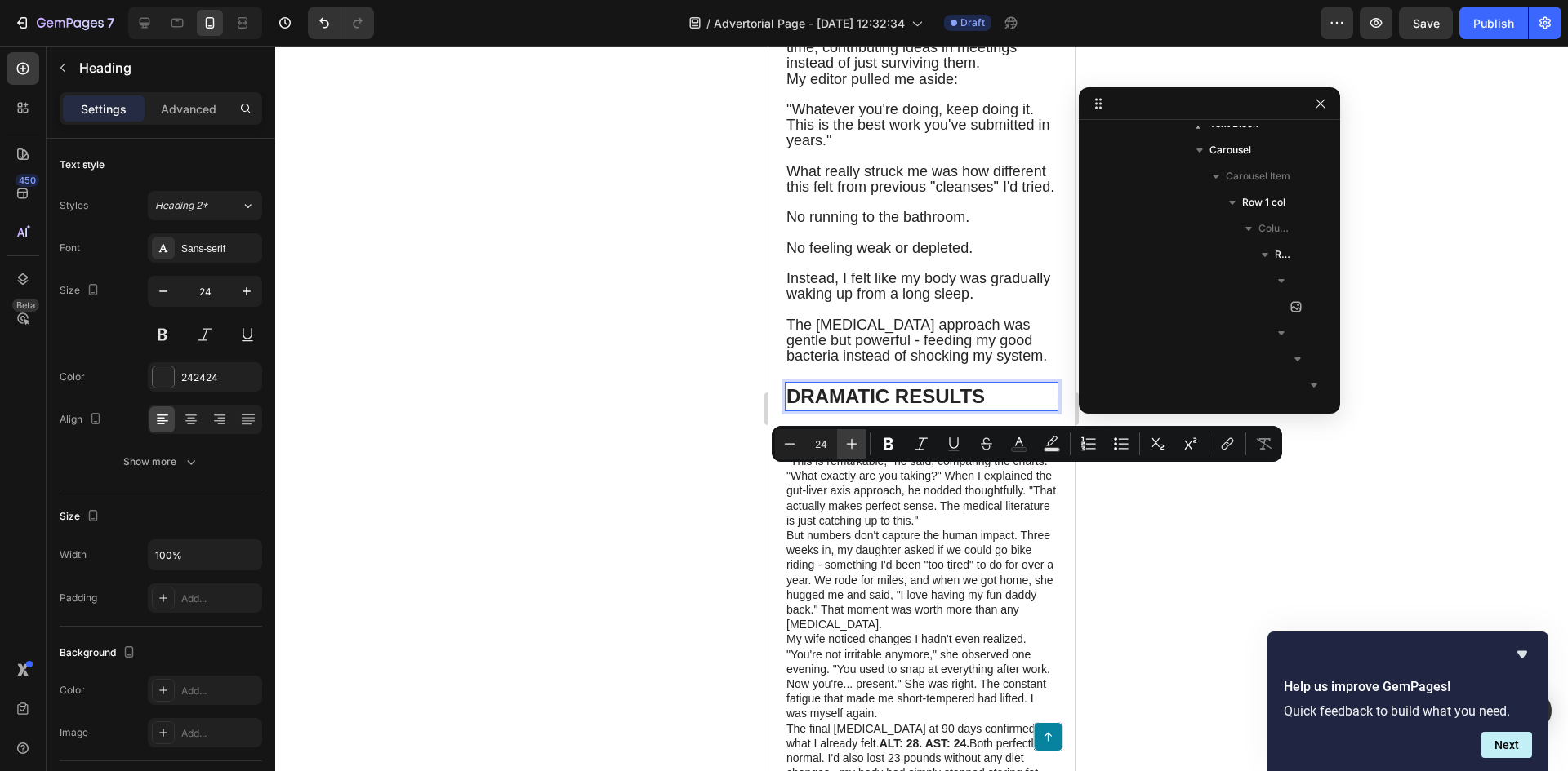
click at [847, 445] on icon "Editor contextual toolbar" at bounding box center [851, 445] width 17 height 17
type input "28"
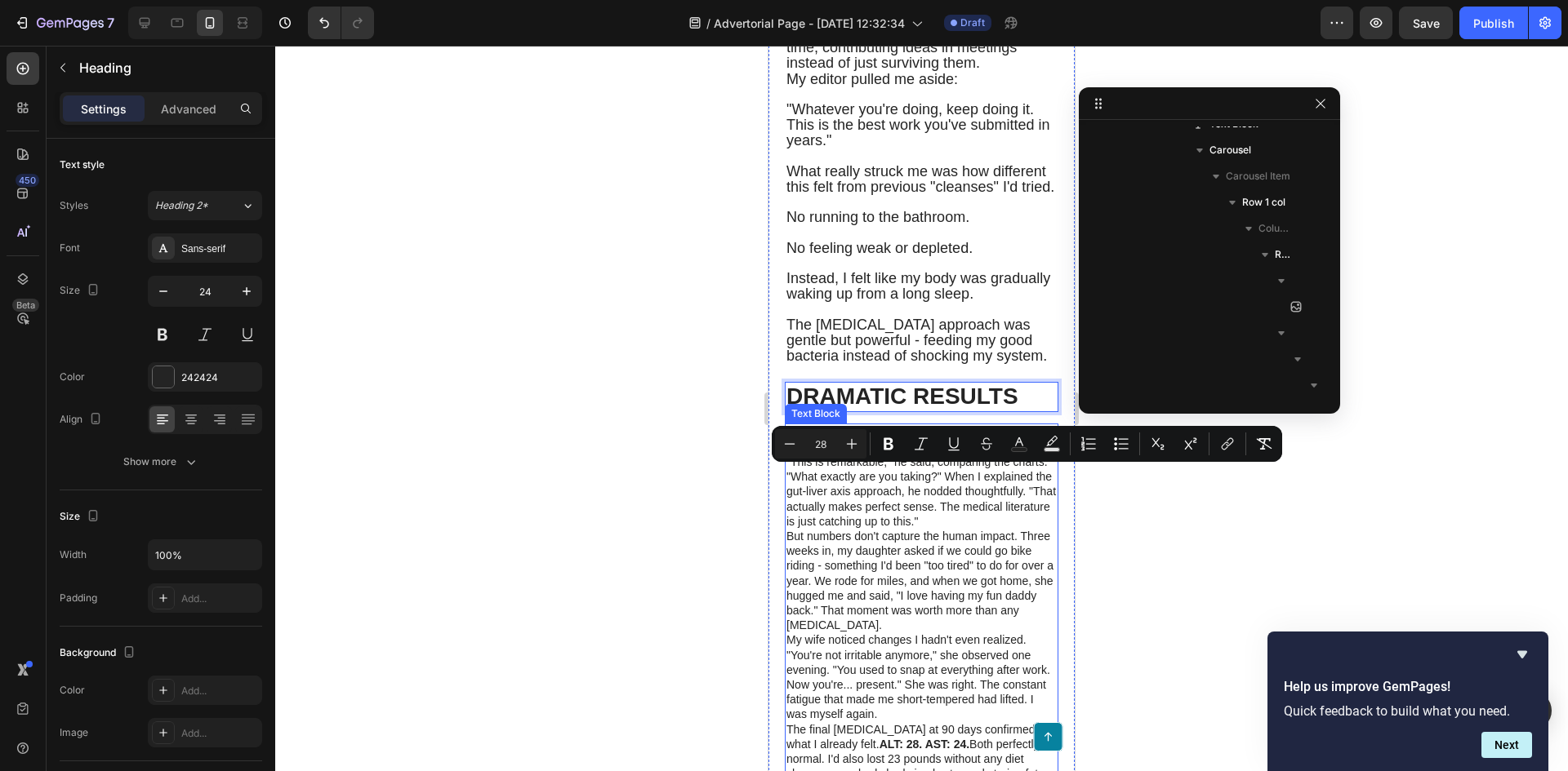
click at [897, 529] on p "The 60-day blood test results made my doctor do a double-take. ALT down to 64. …" at bounding box center [921, 477] width 270 height 103
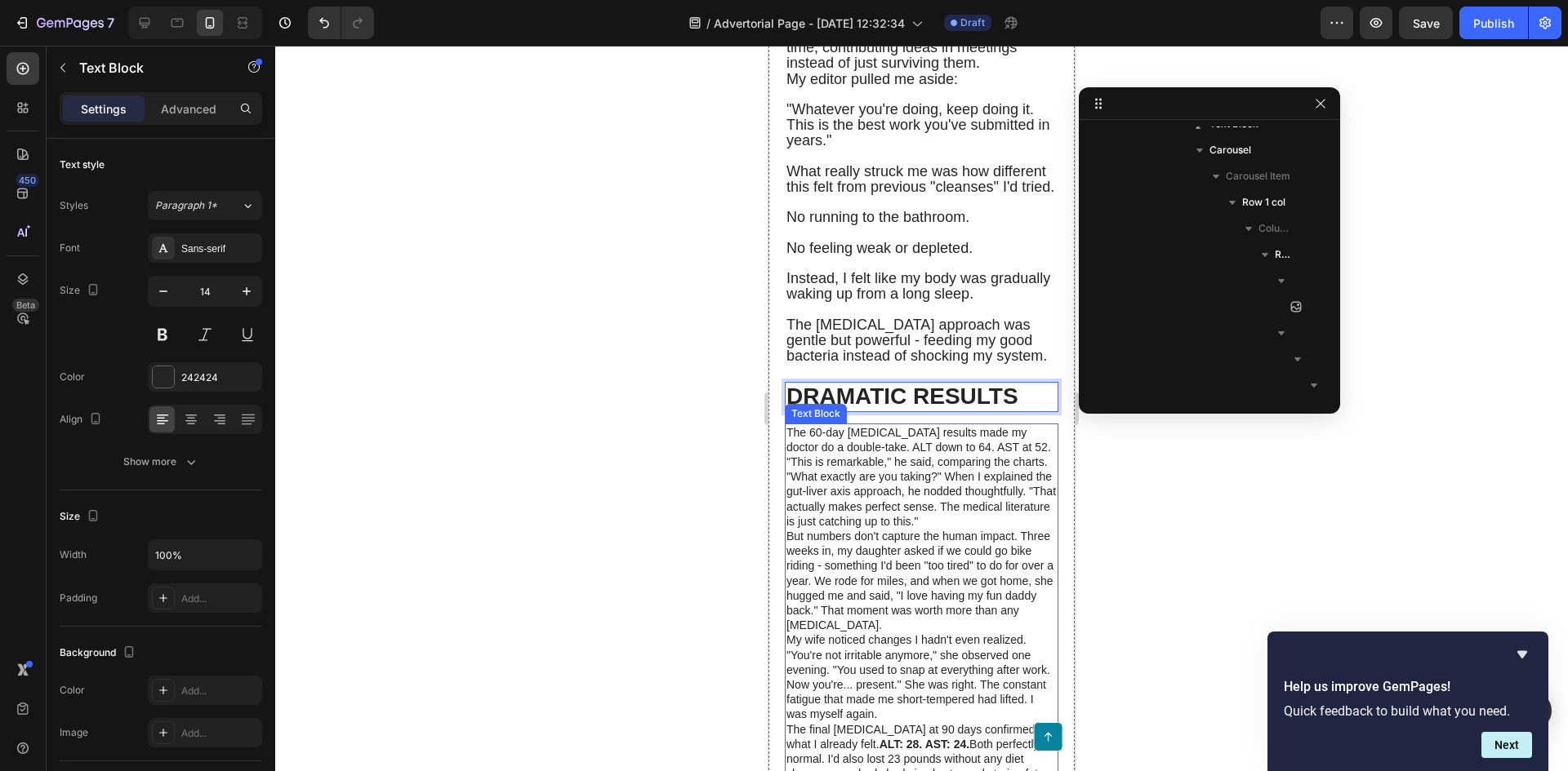
click at [897, 529] on p "The 60-day blood test results made my doctor do a double-take. ALT down to 64. …" at bounding box center [921, 477] width 270 height 103
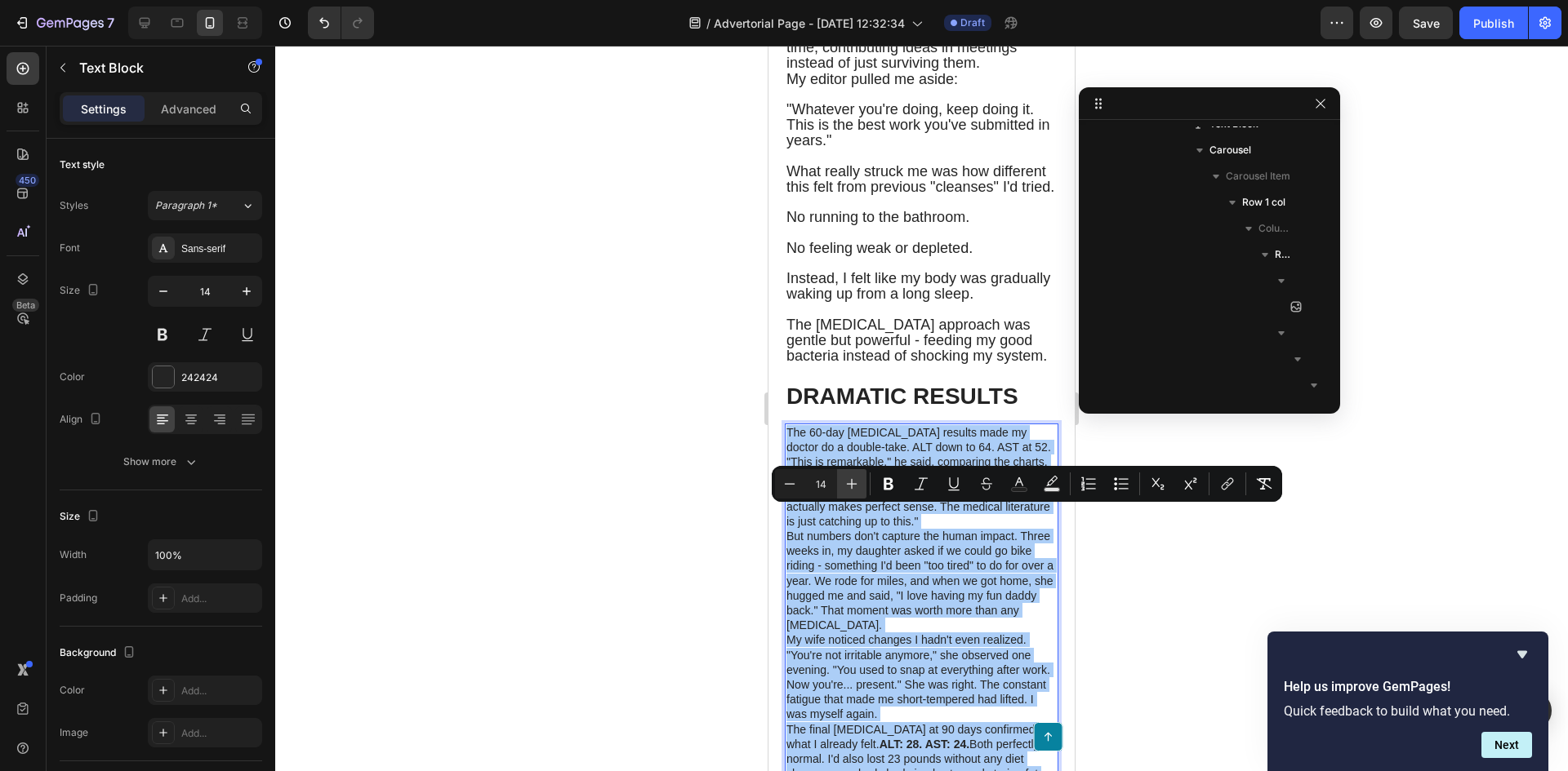
click at [853, 481] on icon "Editor contextual toolbar" at bounding box center [851, 484] width 17 height 17
click at [852, 481] on icon "Editor contextual toolbar" at bounding box center [851, 484] width 17 height 17
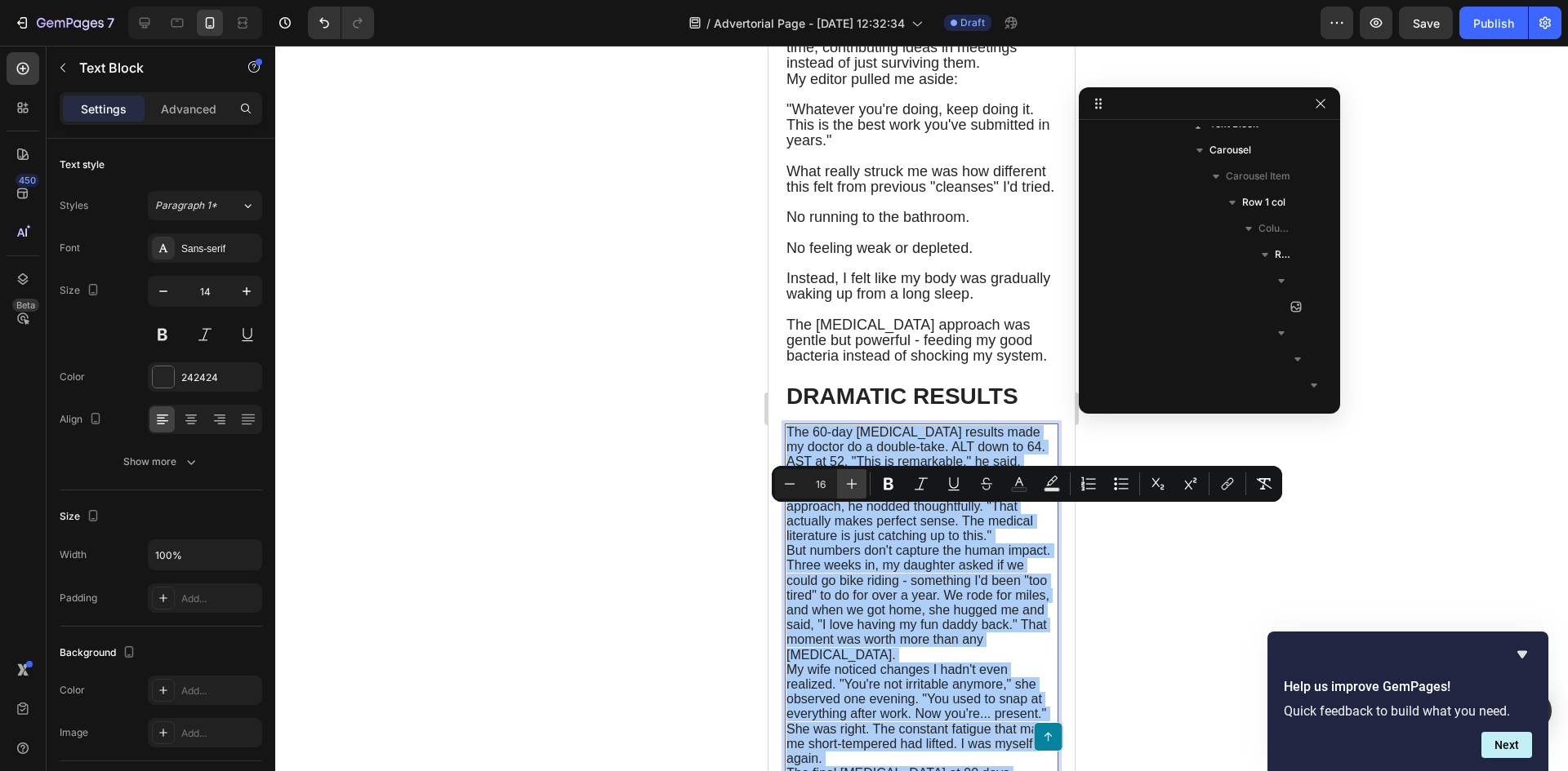
click at [852, 481] on icon "Editor contextual toolbar" at bounding box center [851, 484] width 17 height 17
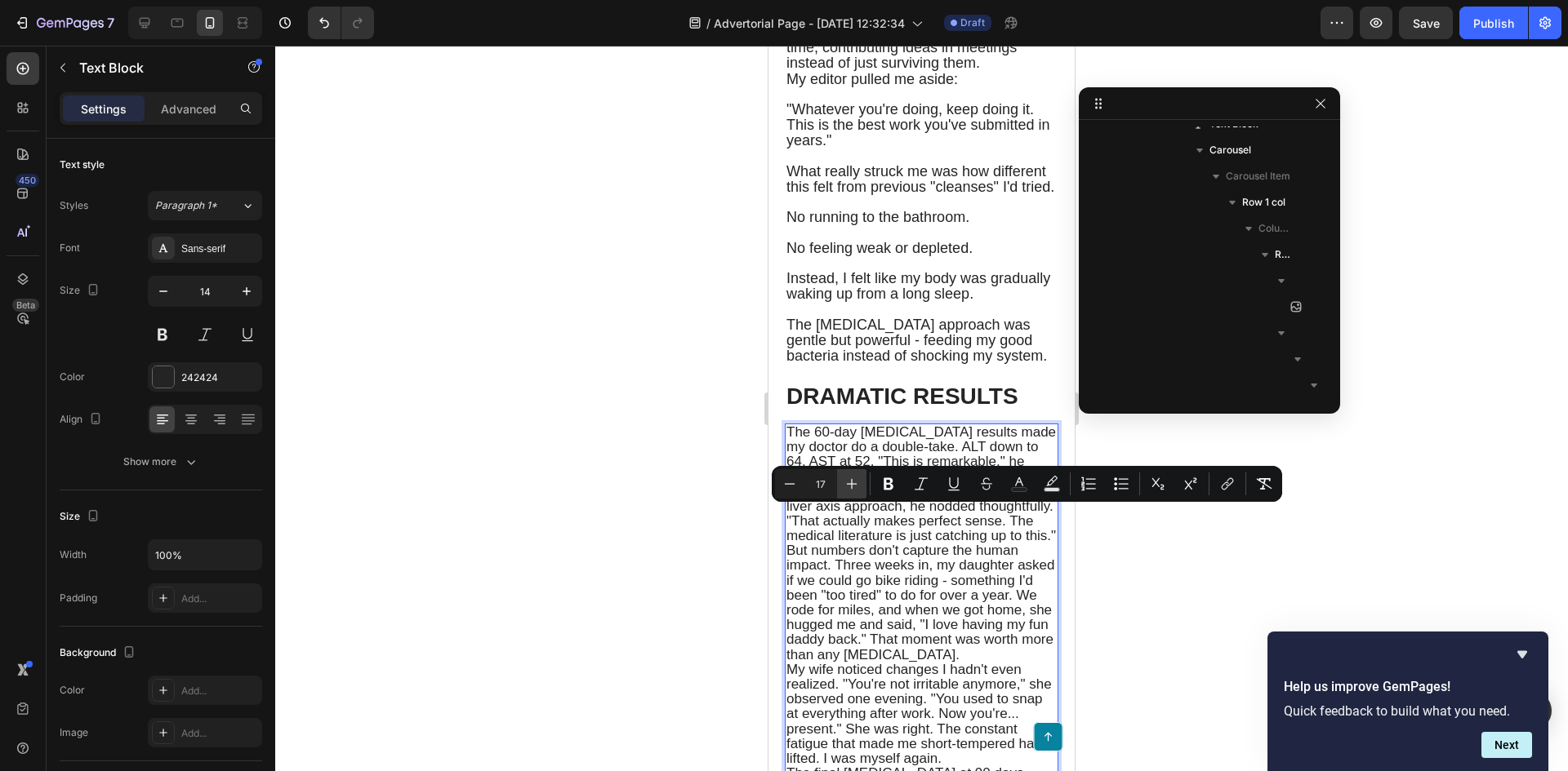
click at [852, 481] on icon "Editor contextual toolbar" at bounding box center [851, 484] width 17 height 17
type input "18"
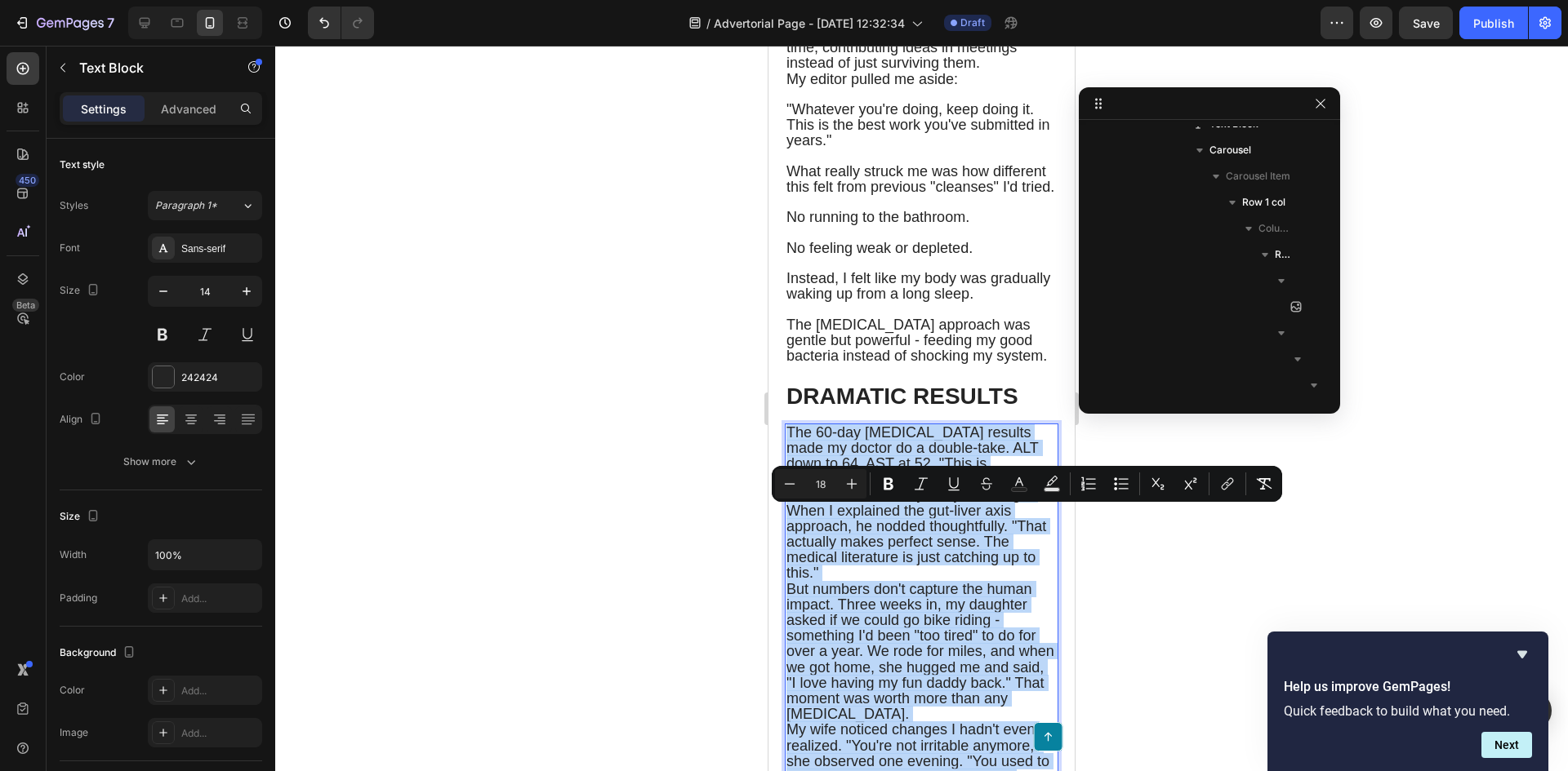
click at [870, 563] on span "The 60-day blood test results made my doctor do a double-take. ALT down to 64. …" at bounding box center [915, 503] width 259 height 158
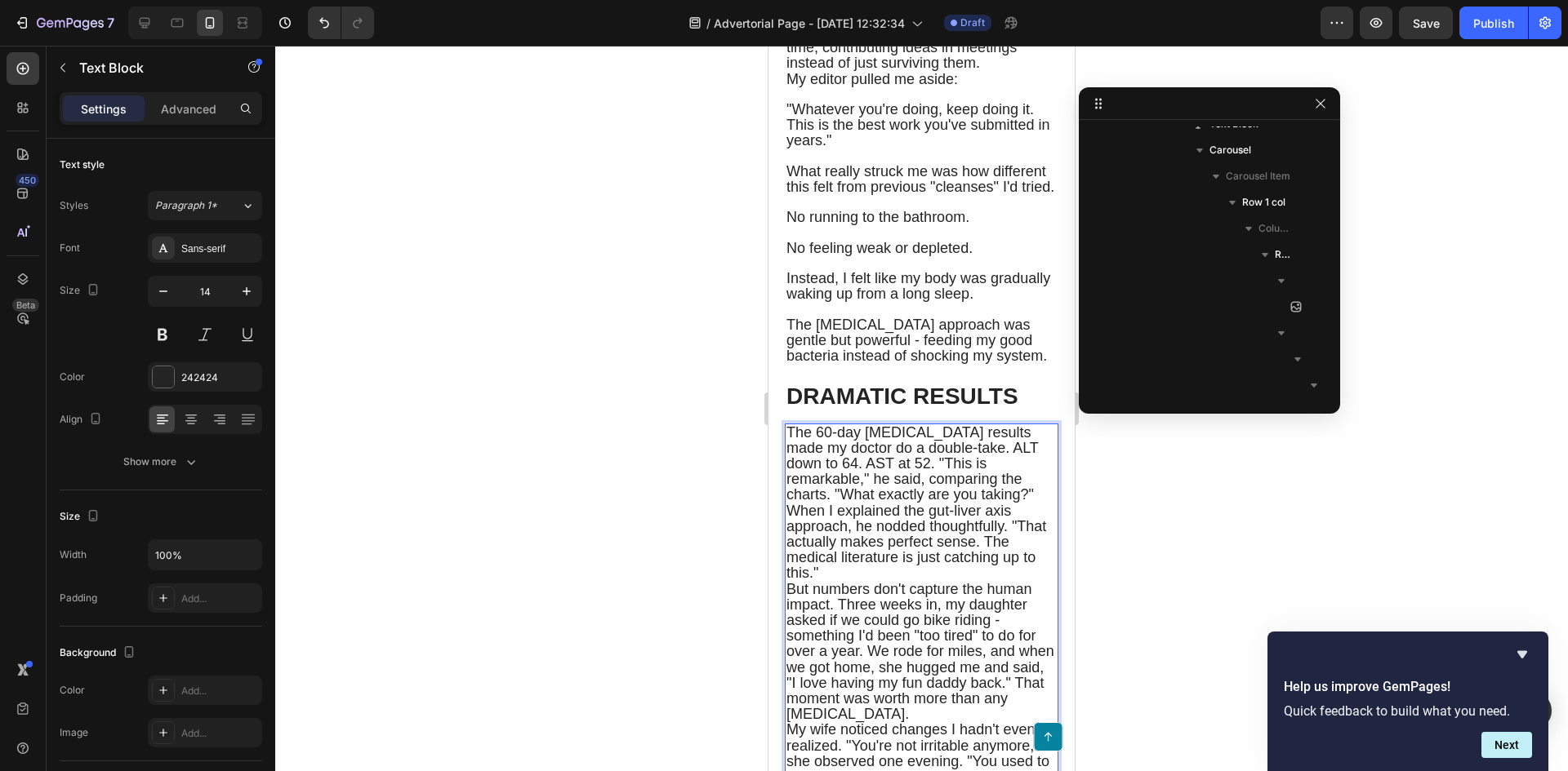
click at [948, 529] on span "The 60-day blood test results made my doctor do a double-take. ALT down to 64. …" at bounding box center [915, 503] width 259 height 158
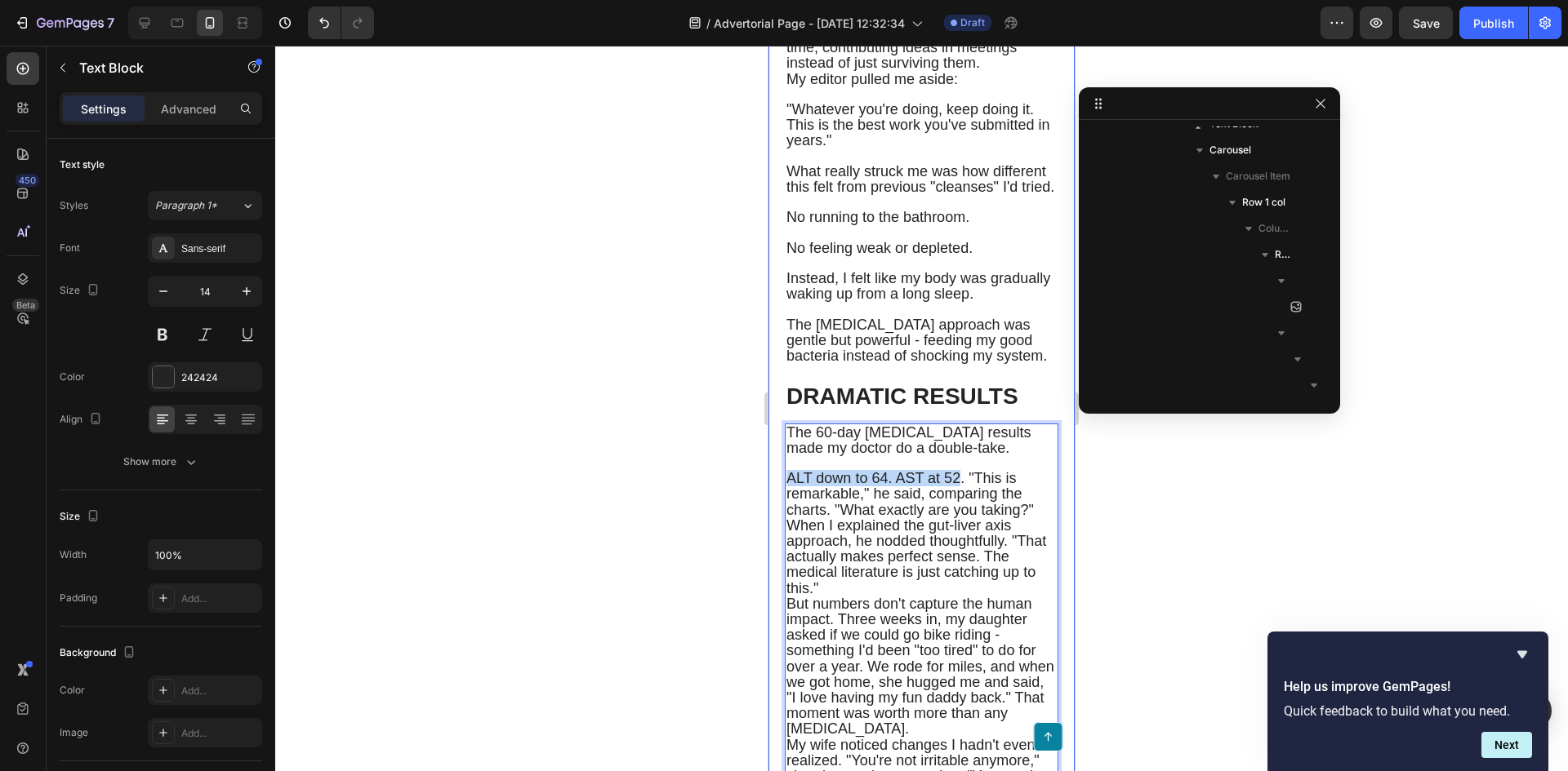
drag, startPoint x: 949, startPoint y: 558, endPoint x: 790, endPoint y: 558, distance: 159.0
click at [981, 559] on span "ALT down to 64. AST at 52 . "This is remarkable," he said, comparing the charts…" at bounding box center [915, 533] width 259 height 125
click at [978, 558] on span "ALT down to 64. AST at 52 . "This is remarkable," he said, comparing the charts…" at bounding box center [915, 533] width 259 height 125
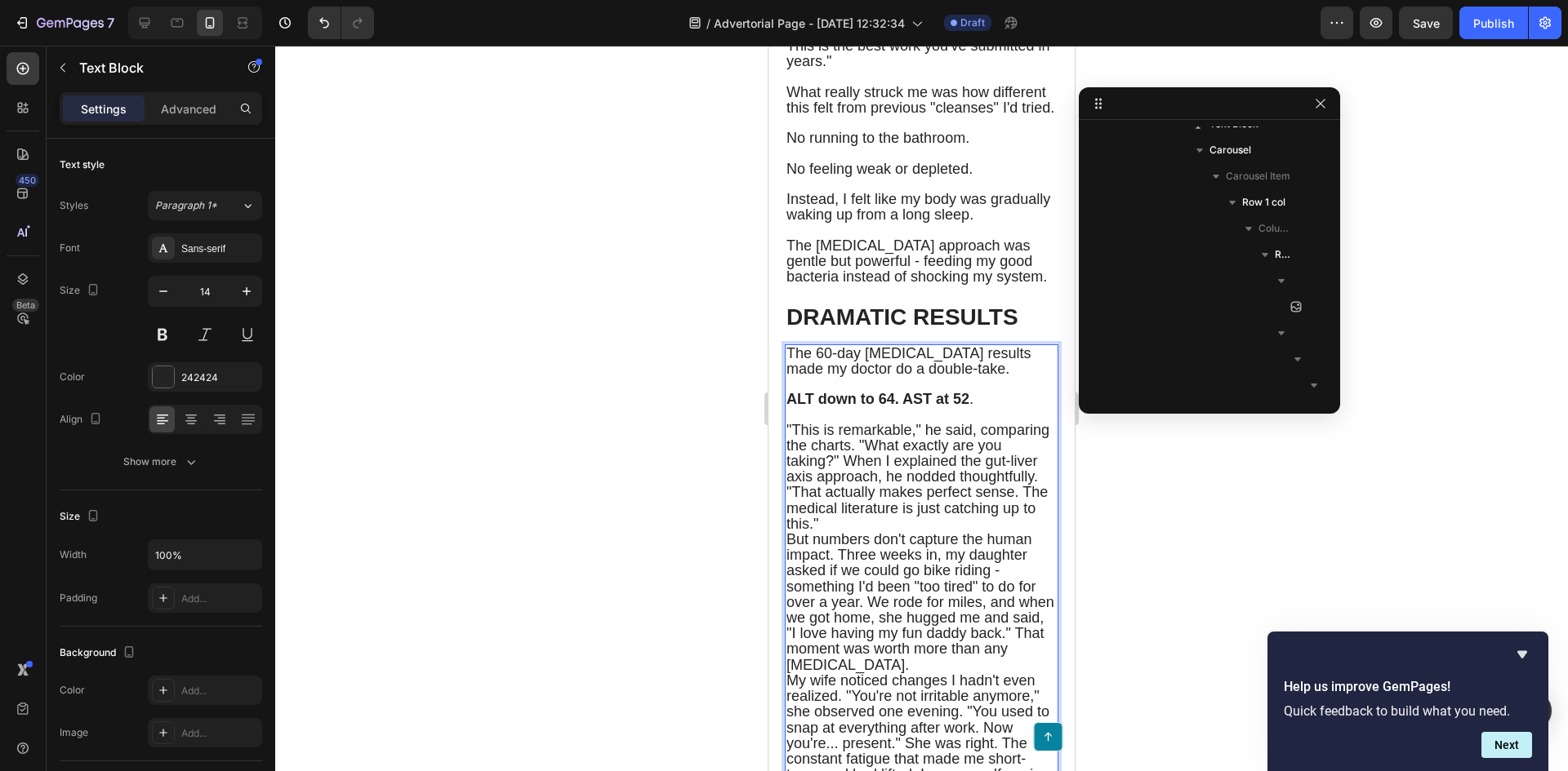
scroll to position [6262, 0]
click at [859, 374] on span "The 60-day blood test results made my doctor do a double-take." at bounding box center [908, 359] width 244 height 32
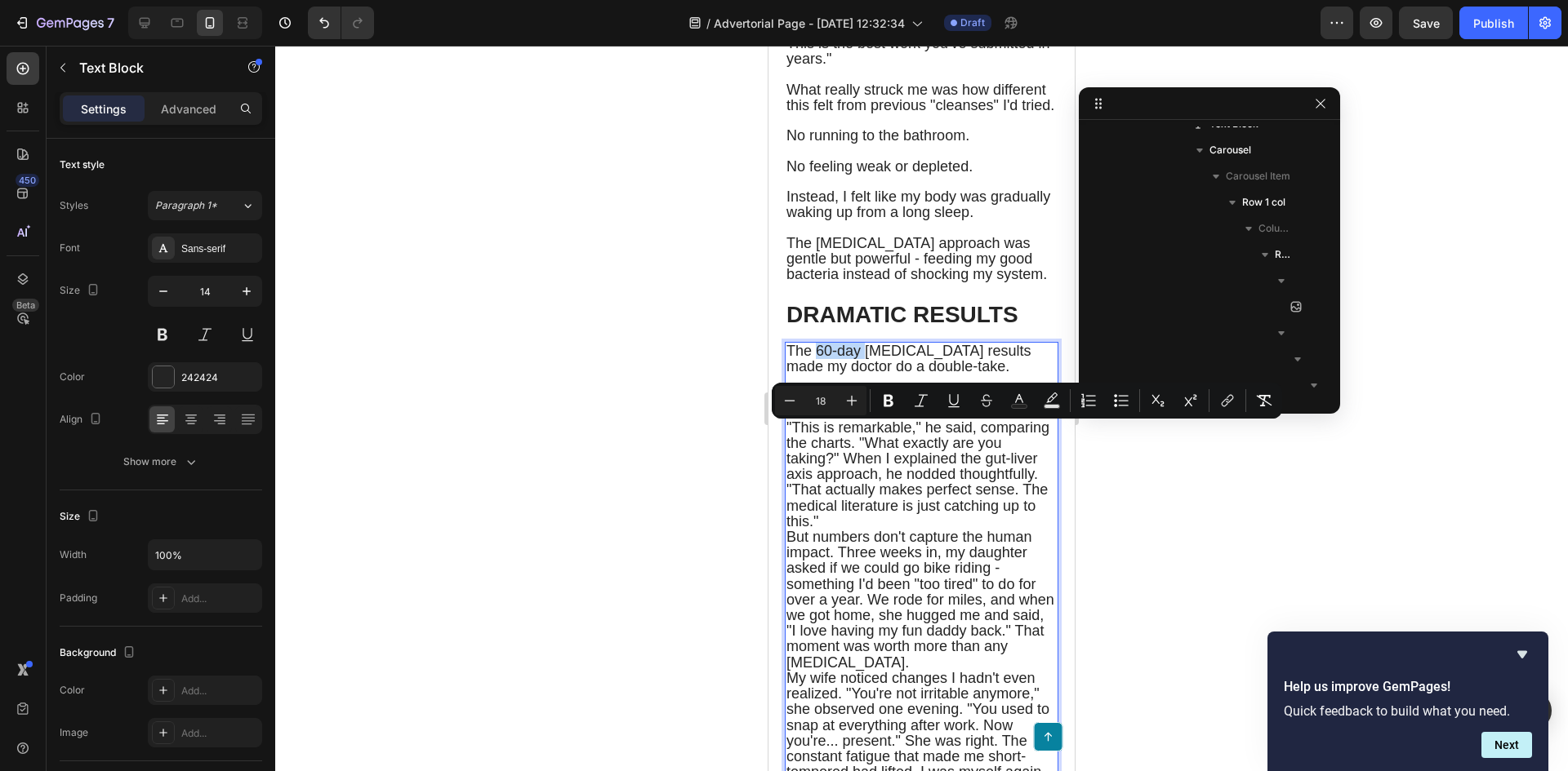
drag, startPoint x: 859, startPoint y: 436, endPoint x: 822, endPoint y: 436, distance: 37.0
click at [822, 374] on span "The 60-day blood test results made my doctor do a double-take." at bounding box center [908, 359] width 244 height 32
click at [939, 529] on span ""This is remarkable," he said, comparing the charts. "What exactly are you taki…" at bounding box center [917, 474] width 263 height 110
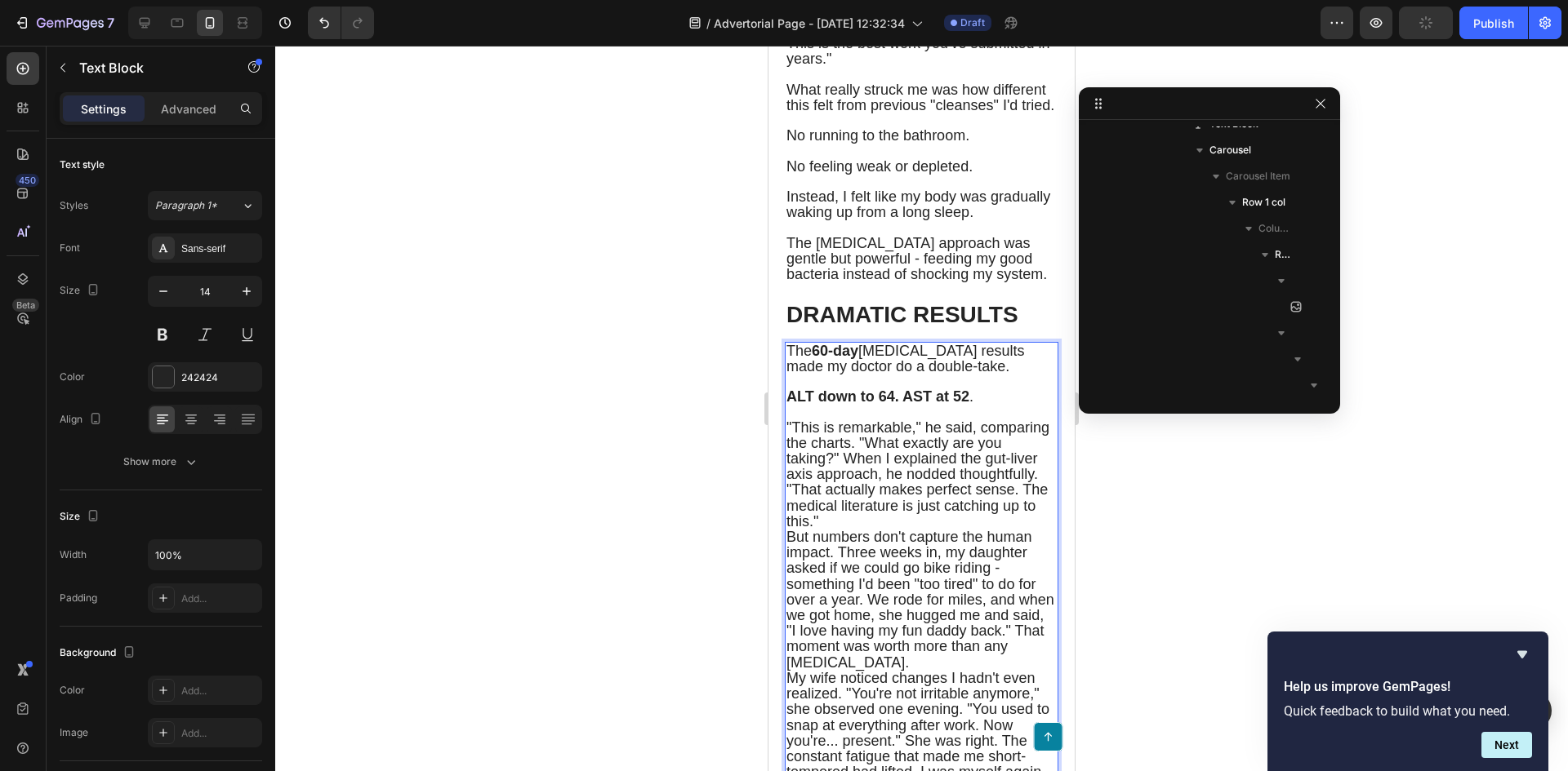
click at [810, 374] on span "The 60-day blood test results made my doctor do a double-take." at bounding box center [905, 359] width 238 height 32
click at [821, 359] on strong "60-day" at bounding box center [835, 351] width 46 height 17
click at [933, 526] on span ""This is remarkable," he said, comparing the charts. "What exactly are you taki…" at bounding box center [917, 474] width 263 height 110
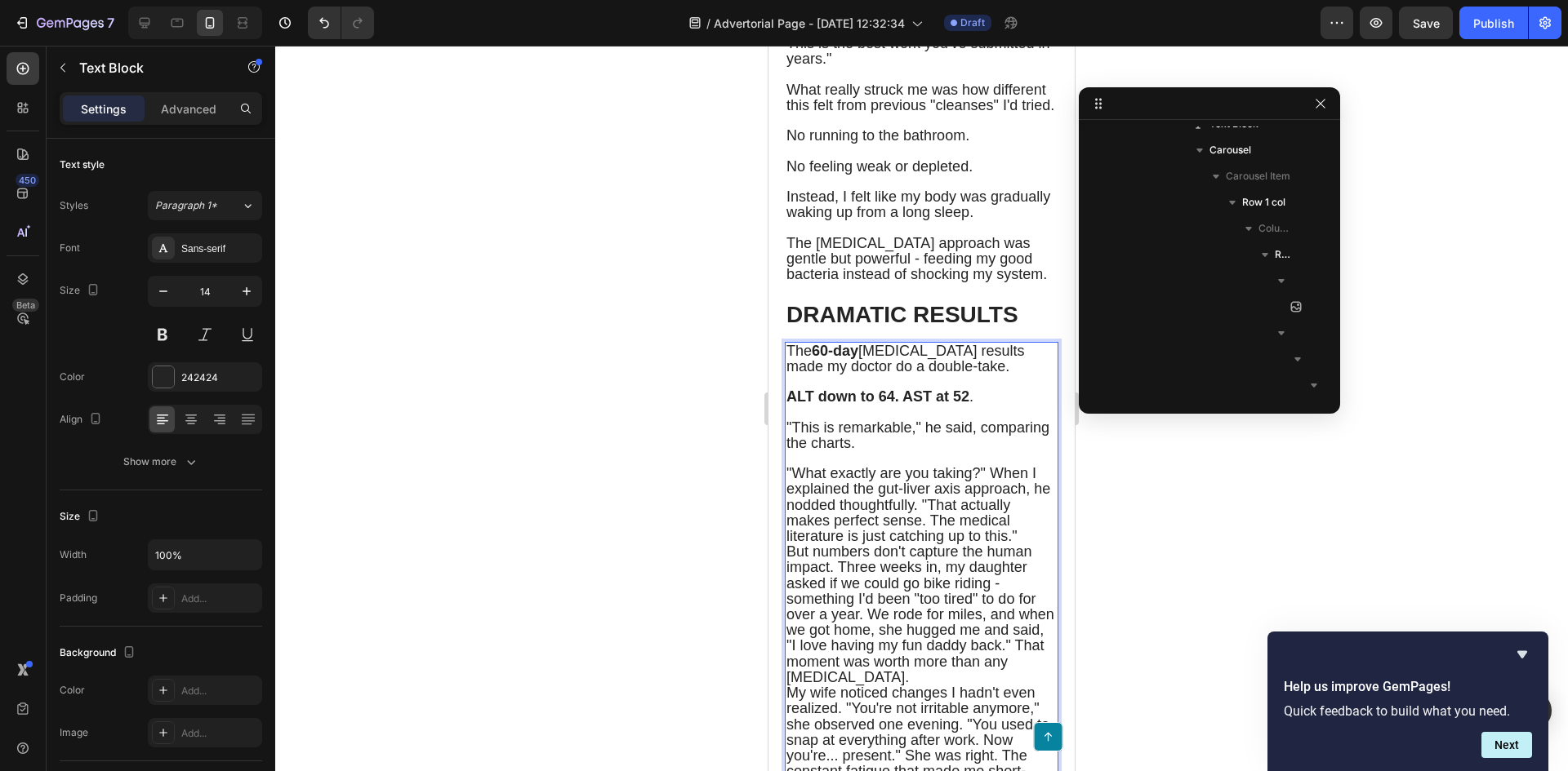
click at [991, 544] on span ""What exactly are you taking?" When I explained the gut-liver axis approach, he…" at bounding box center [918, 505] width 264 height 79
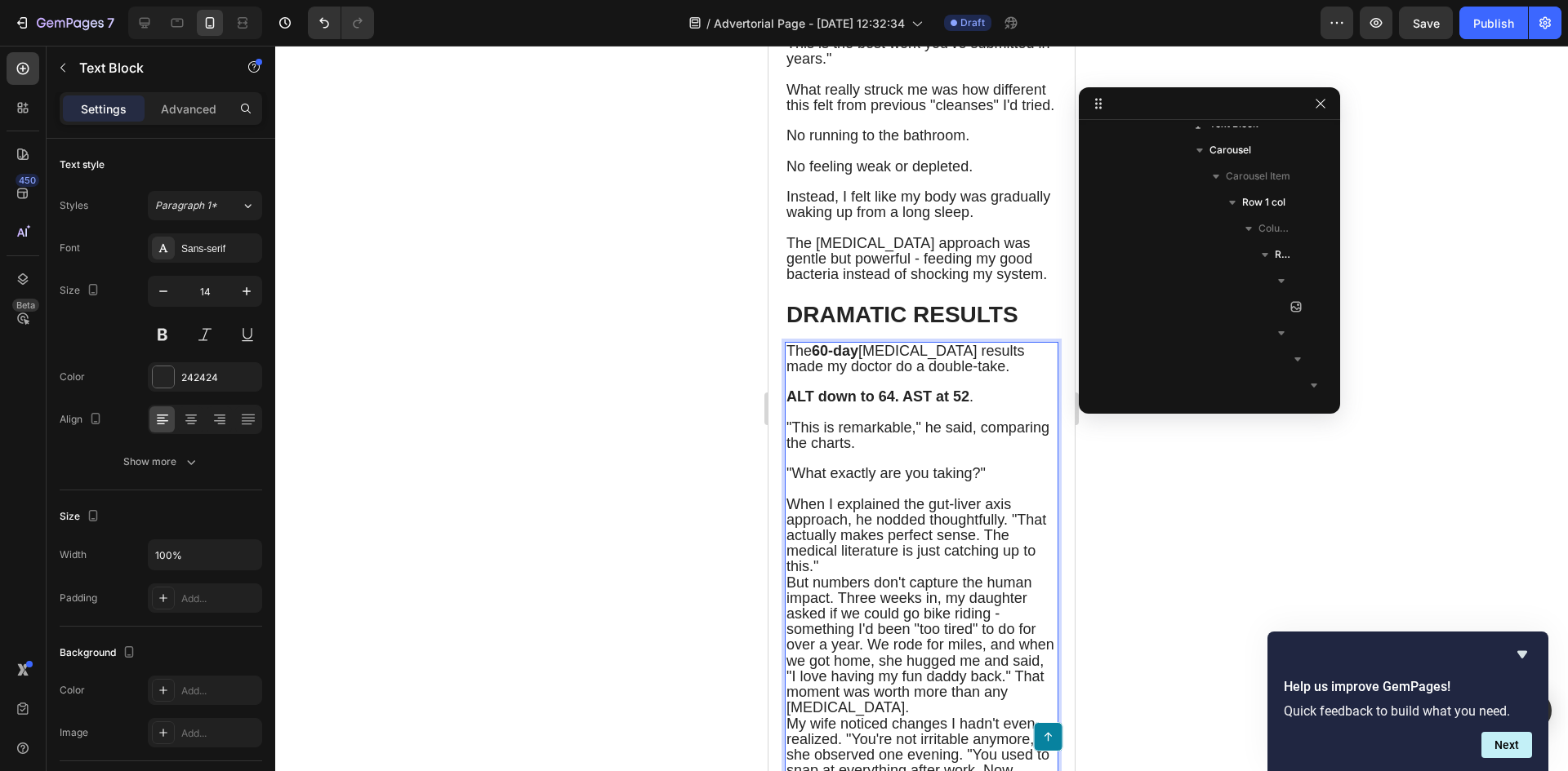
click at [787, 575] on span "When I explained the gut-liver axis approach, he nodded thoughtfully. "That act…" at bounding box center [915, 536] width 259 height 79
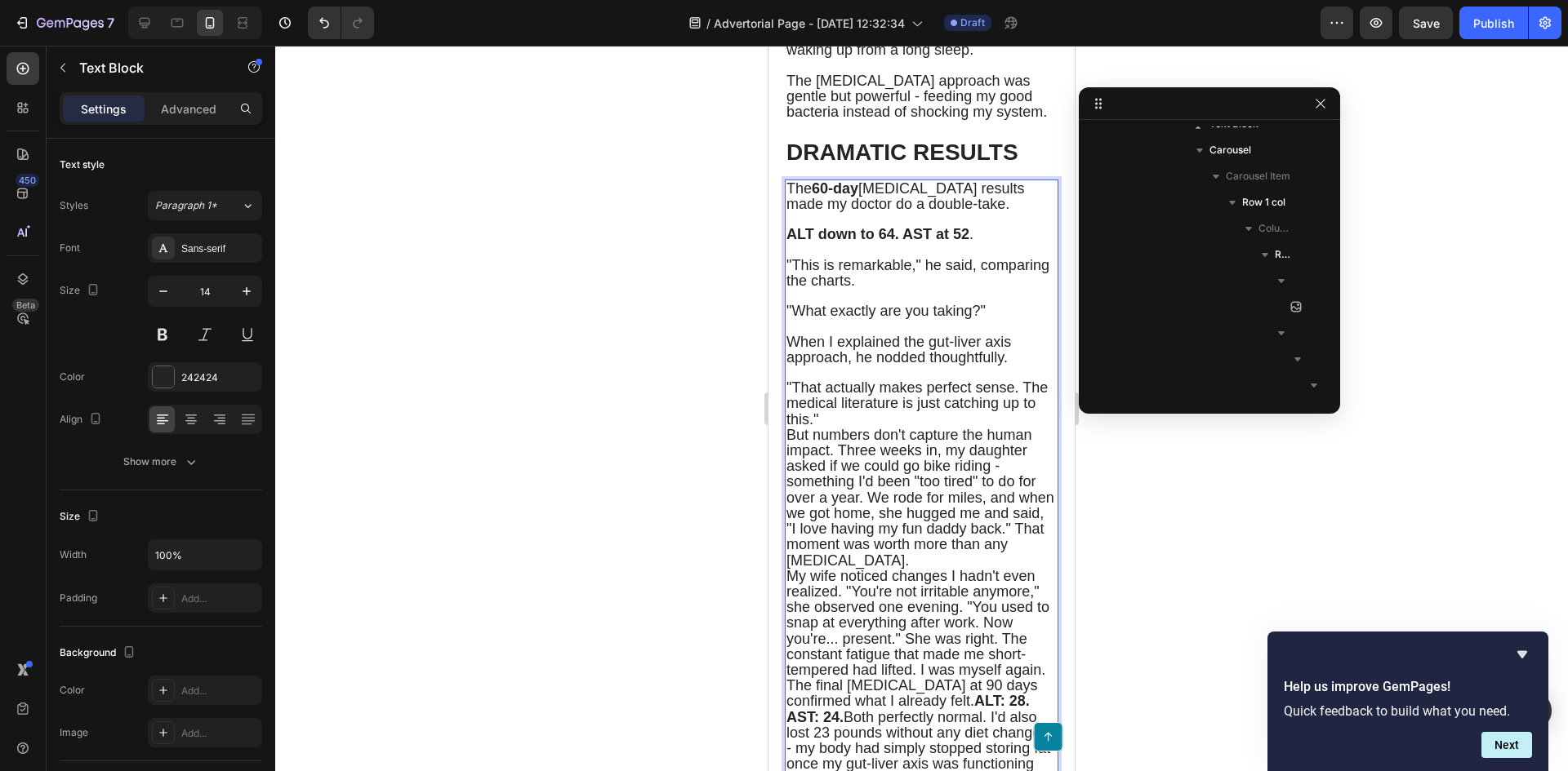
scroll to position [6425, 0]
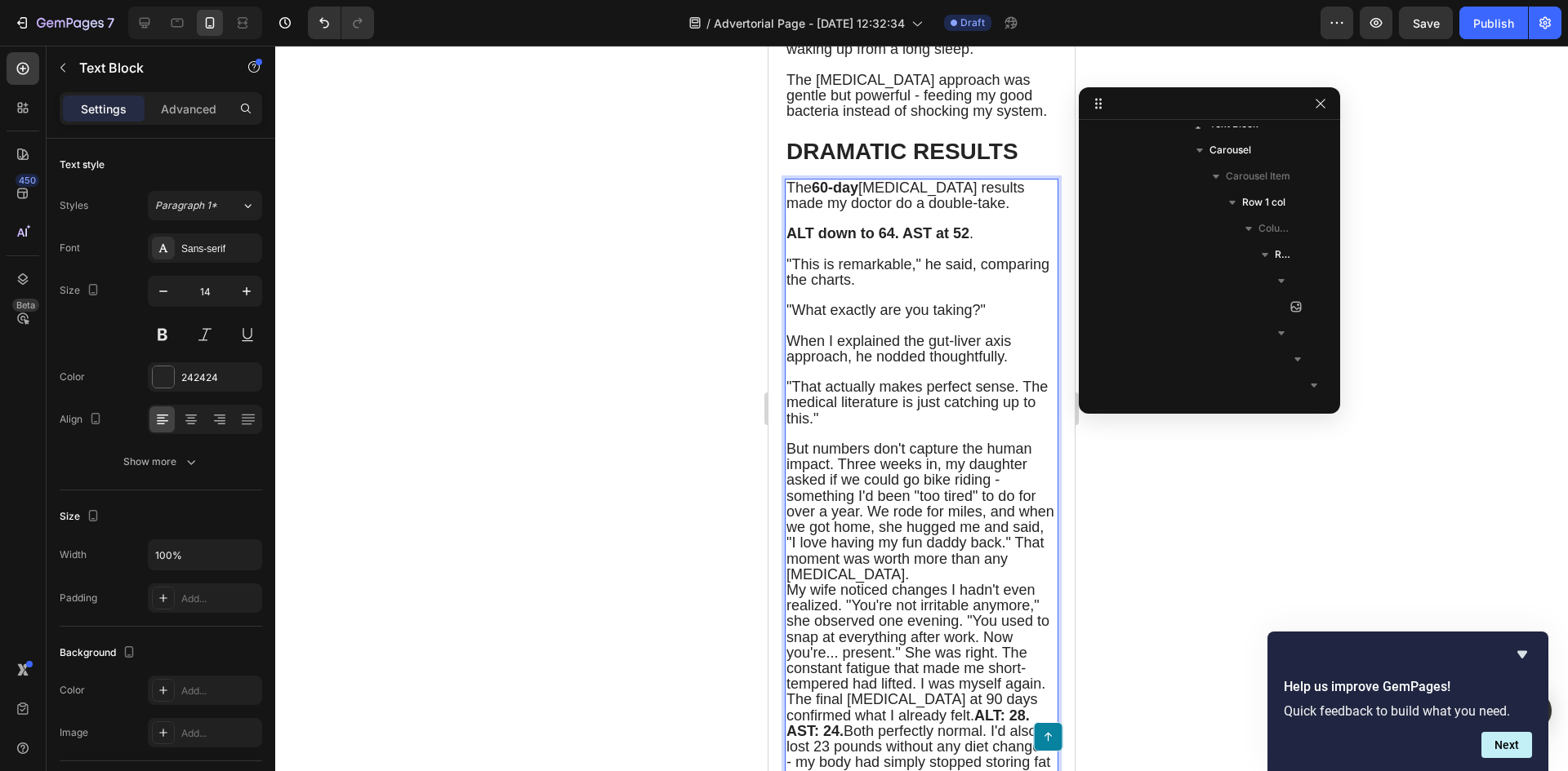
click at [870, 583] on span "But numbers don't capture the human impact. Three weeks in, my daughter asked i…" at bounding box center [920, 512] width 267 height 142
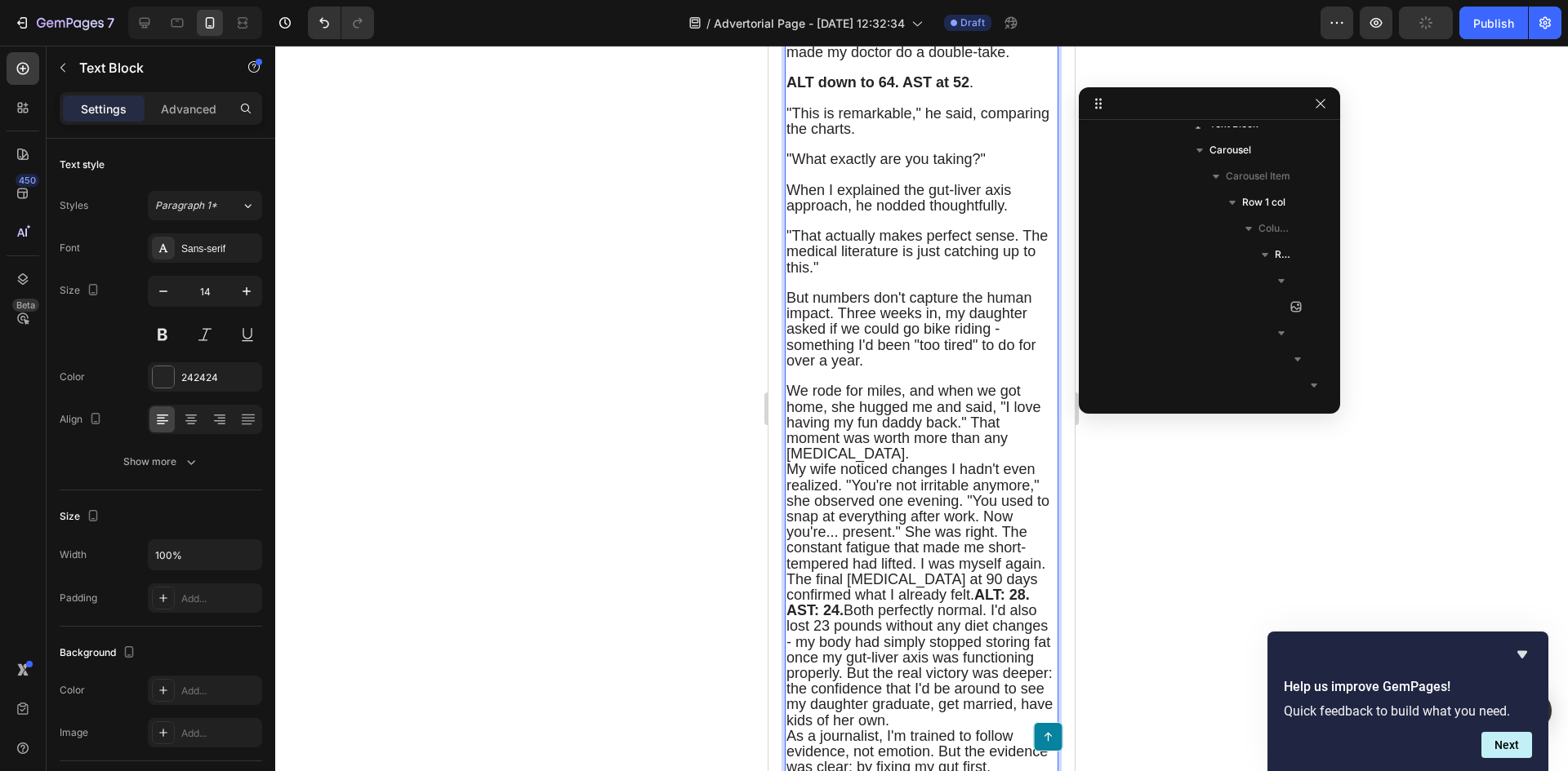
scroll to position [6589, 0]
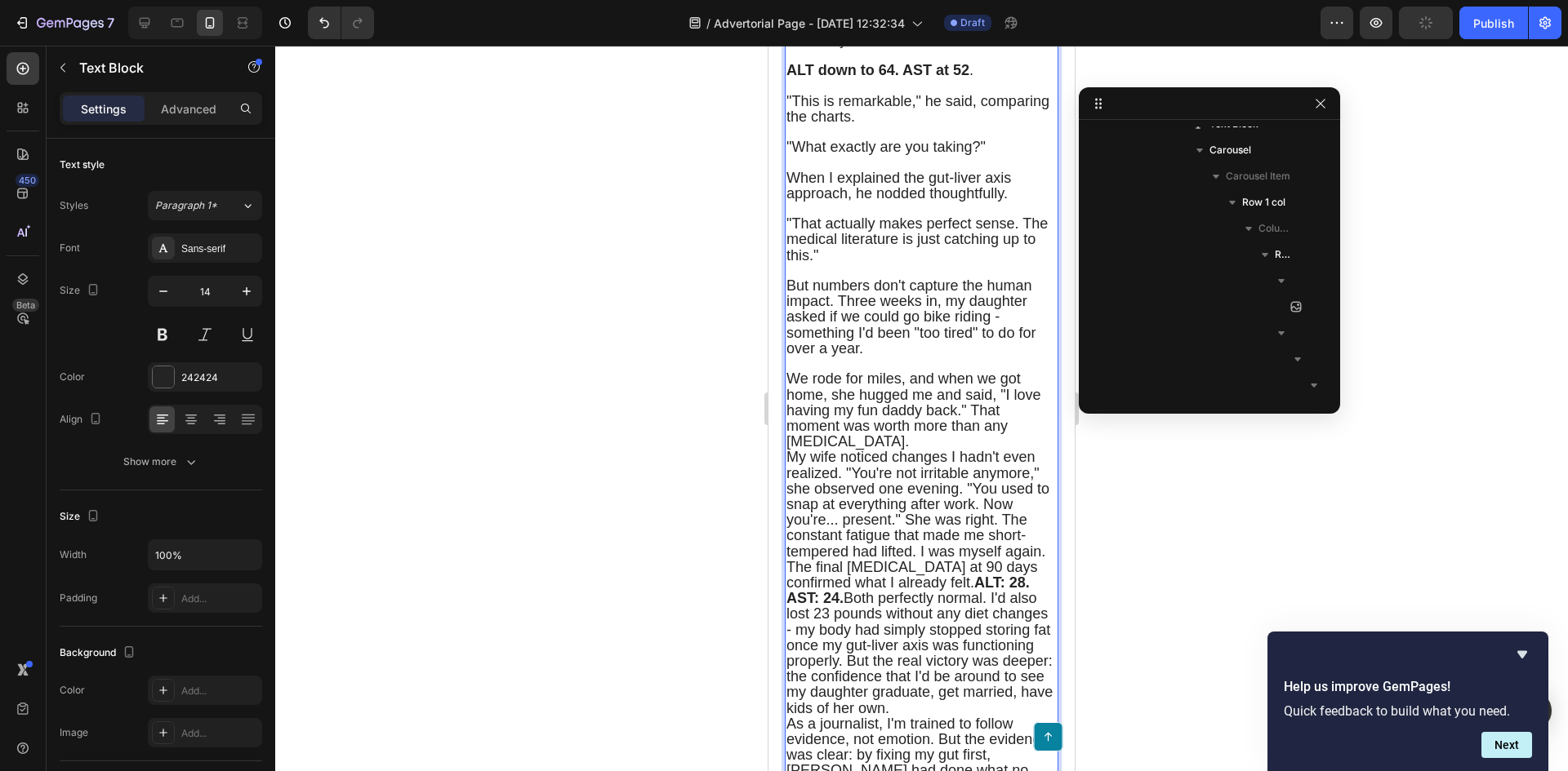
click at [1002, 450] on span "We rode for miles, and when we got home, she hugged me and said, "I love having…" at bounding box center [913, 410] width 255 height 79
click at [968, 450] on span "We rode for miles, and when we got home, she hugged me and said, "I love having…" at bounding box center [913, 410] width 255 height 79
click at [970, 450] on span "We rode for miles, and when we got home, she hugged me and said, "I love having…" at bounding box center [913, 410] width 255 height 79
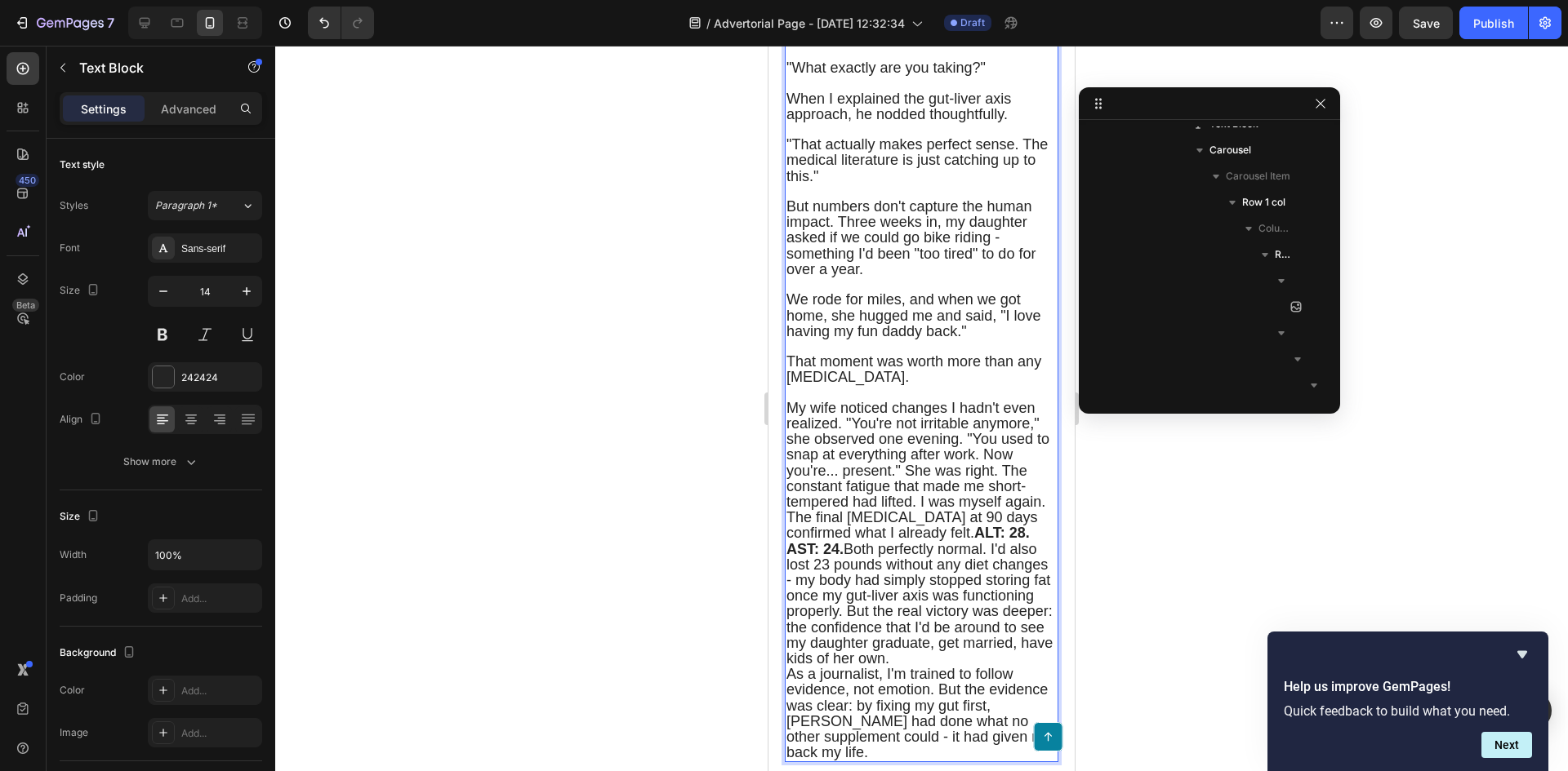
scroll to position [6671, 0]
click at [846, 504] on span "My wife noticed changes I hadn't even realized. "You're not irritable anymore,"…" at bounding box center [917, 452] width 263 height 110
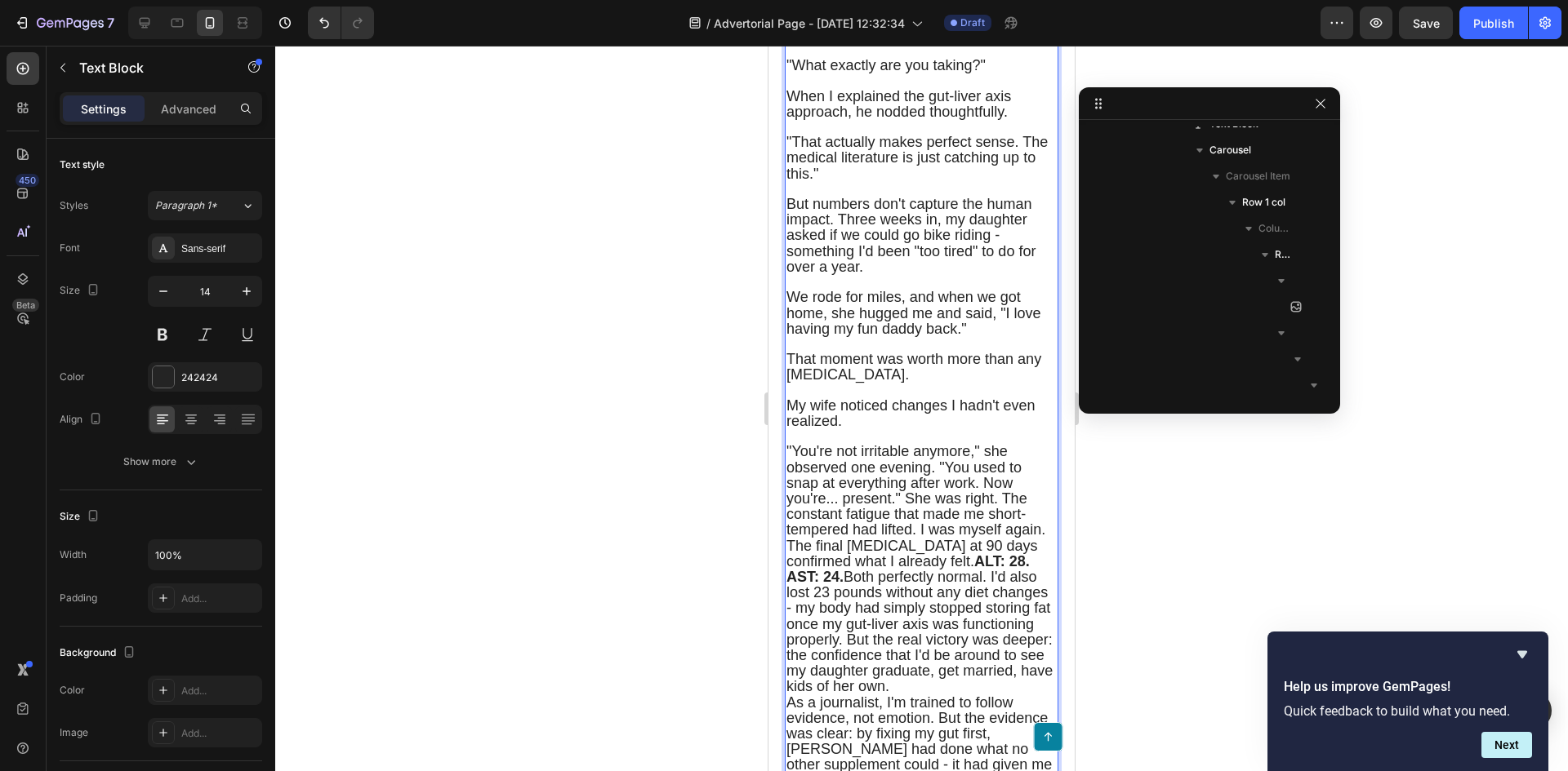
click at [942, 538] on span ""You're not irritable anymore," she observed one evening. "You used to snap at …" at bounding box center [915, 491] width 259 height 95
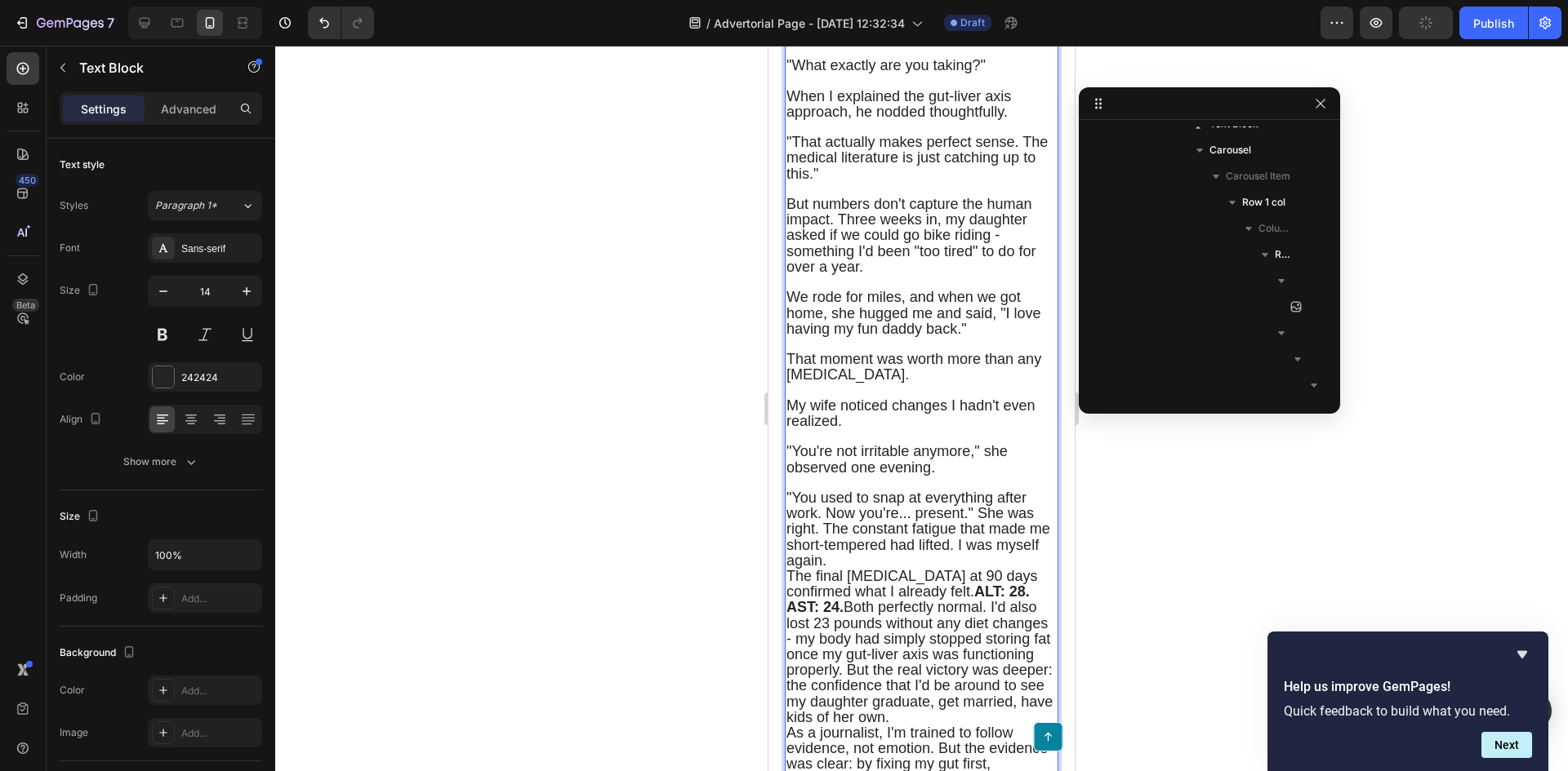
click at [978, 569] on span ""You used to snap at everything after work. Now you're... present." She was rig…" at bounding box center [918, 529] width 264 height 79
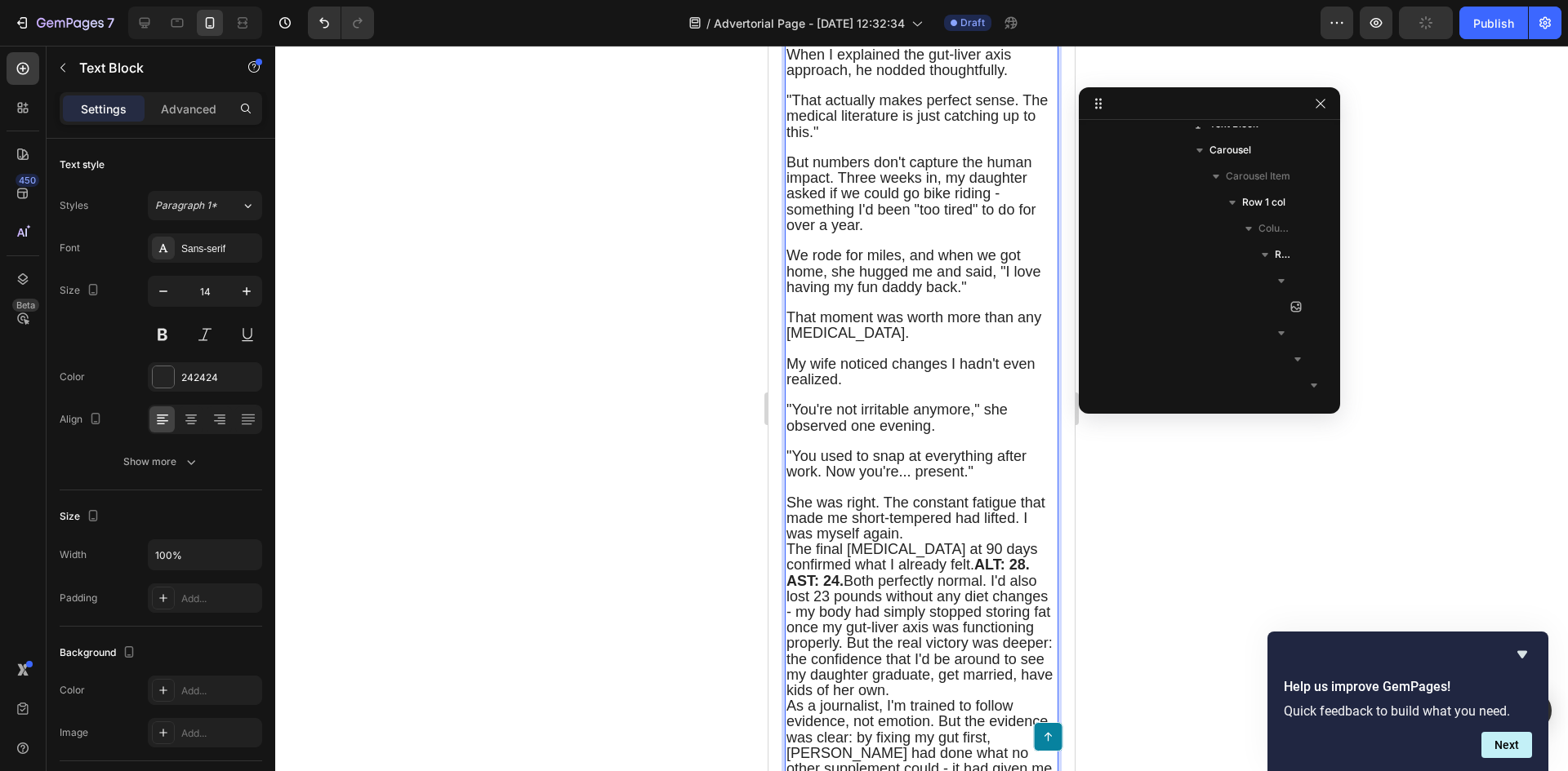
scroll to position [6752, 0]
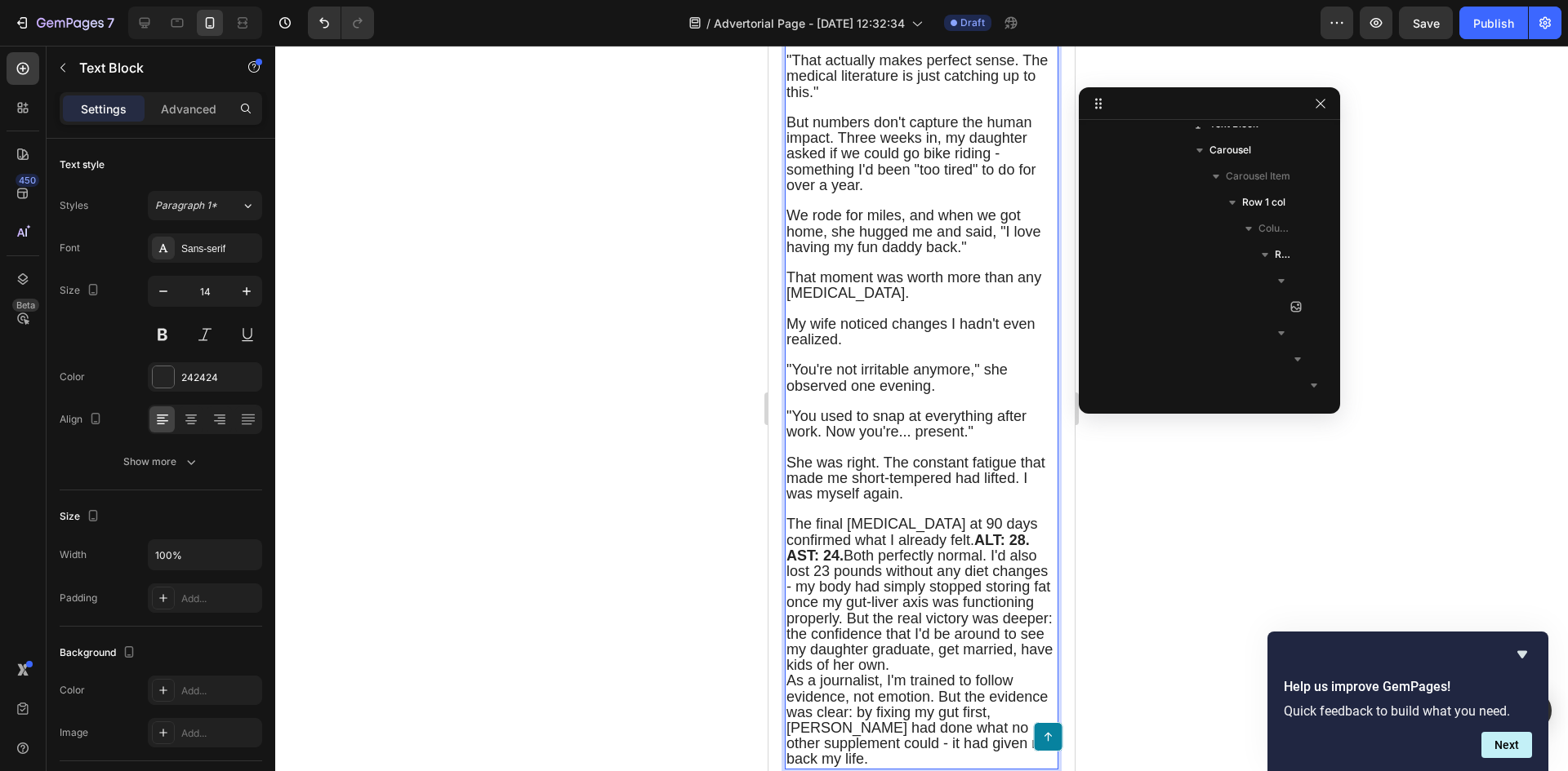
click at [980, 564] on strong "ALT: 28. AST: 24." at bounding box center [908, 548] width 244 height 32
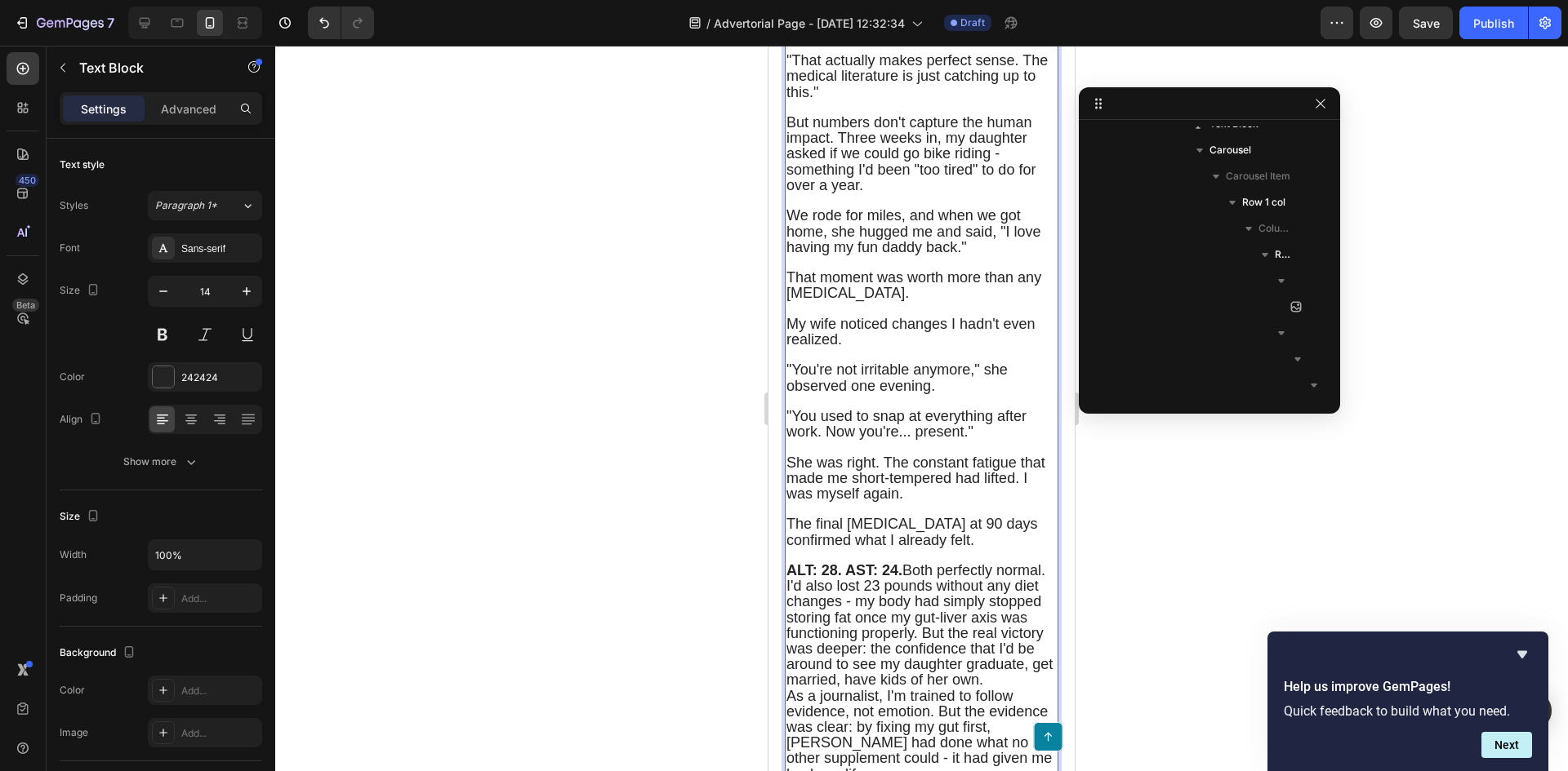
click at [903, 654] on span "ALT: 28. AST: 24. Both perfectly normal. I'd also lost 23 pounds without any di…" at bounding box center [919, 625] width 267 height 125
click at [909, 655] on span "ALT: 28. AST: 24. Both perfectly normal. I'd also lost 23 pounds without any di…" at bounding box center [919, 625] width 267 height 125
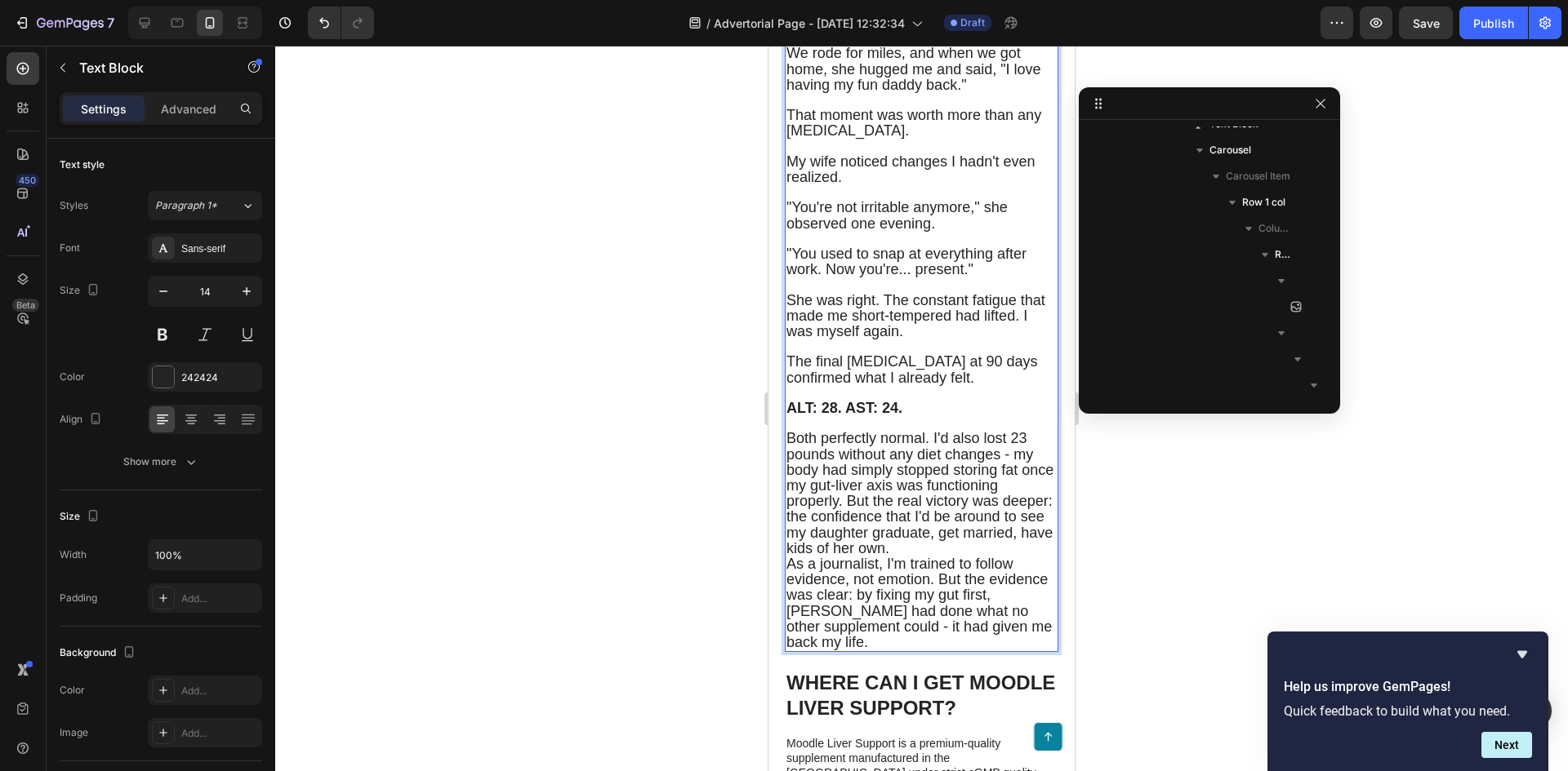
scroll to position [6915, 0]
click at [934, 522] on span "Both perfectly normal. I'd also lost 23 pounds without any diet changes - my bo…" at bounding box center [919, 492] width 267 height 125
click at [926, 556] on span "I'd also lost 23 pounds without any diet changes - my body had simply stopped s…" at bounding box center [919, 500] width 267 height 110
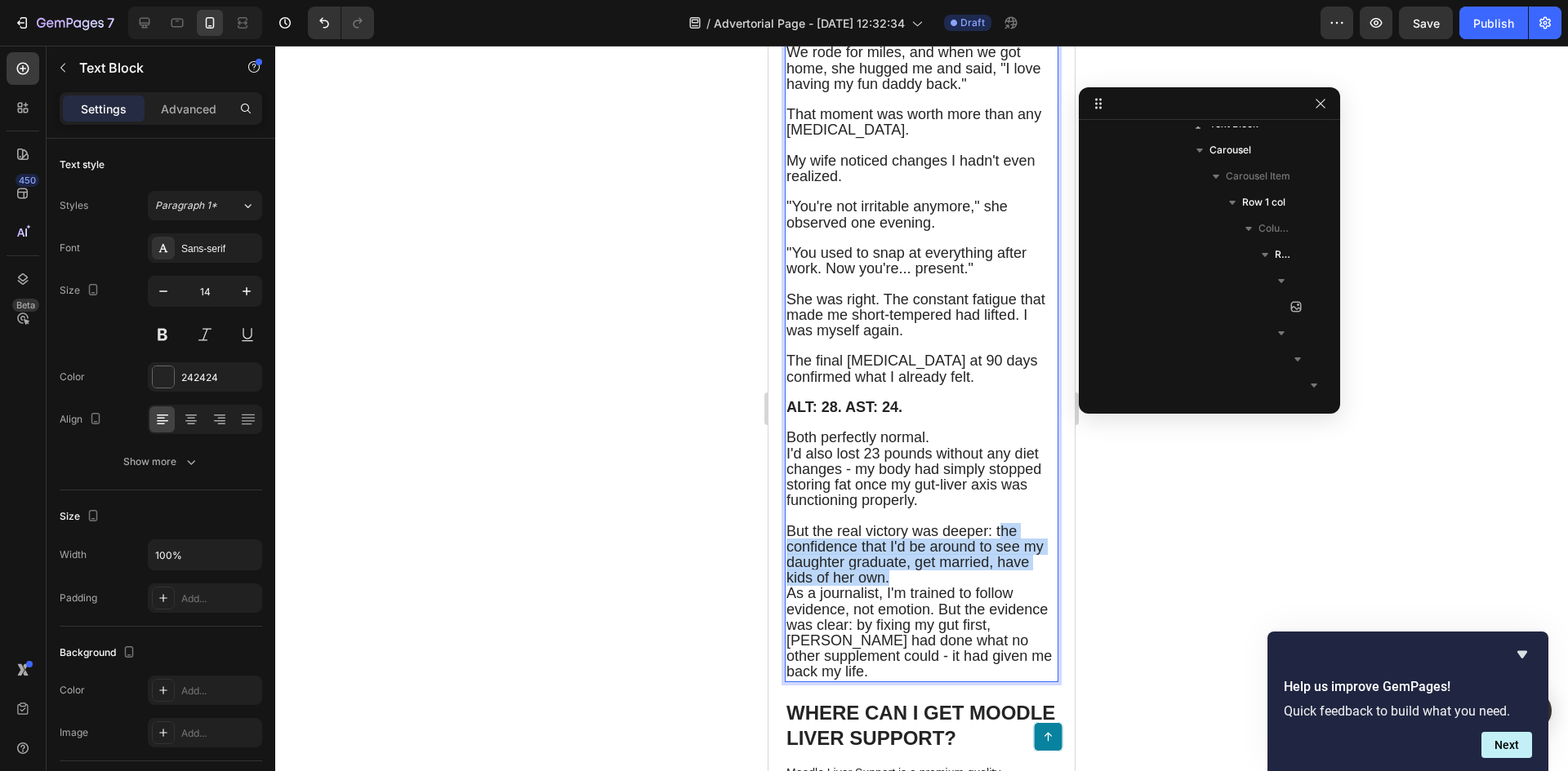
drag, startPoint x: 999, startPoint y: 614, endPoint x: 948, endPoint y: 660, distance: 68.7
click at [948, 587] on p "But the real victory was deeper: the confidence that I'd be around to see my da…" at bounding box center [921, 555] width 270 height 63
click at [786, 677] on div "The 60-day blood test results made my doctor do a double-take. ALT down to 64. …" at bounding box center [921, 185] width 274 height 993
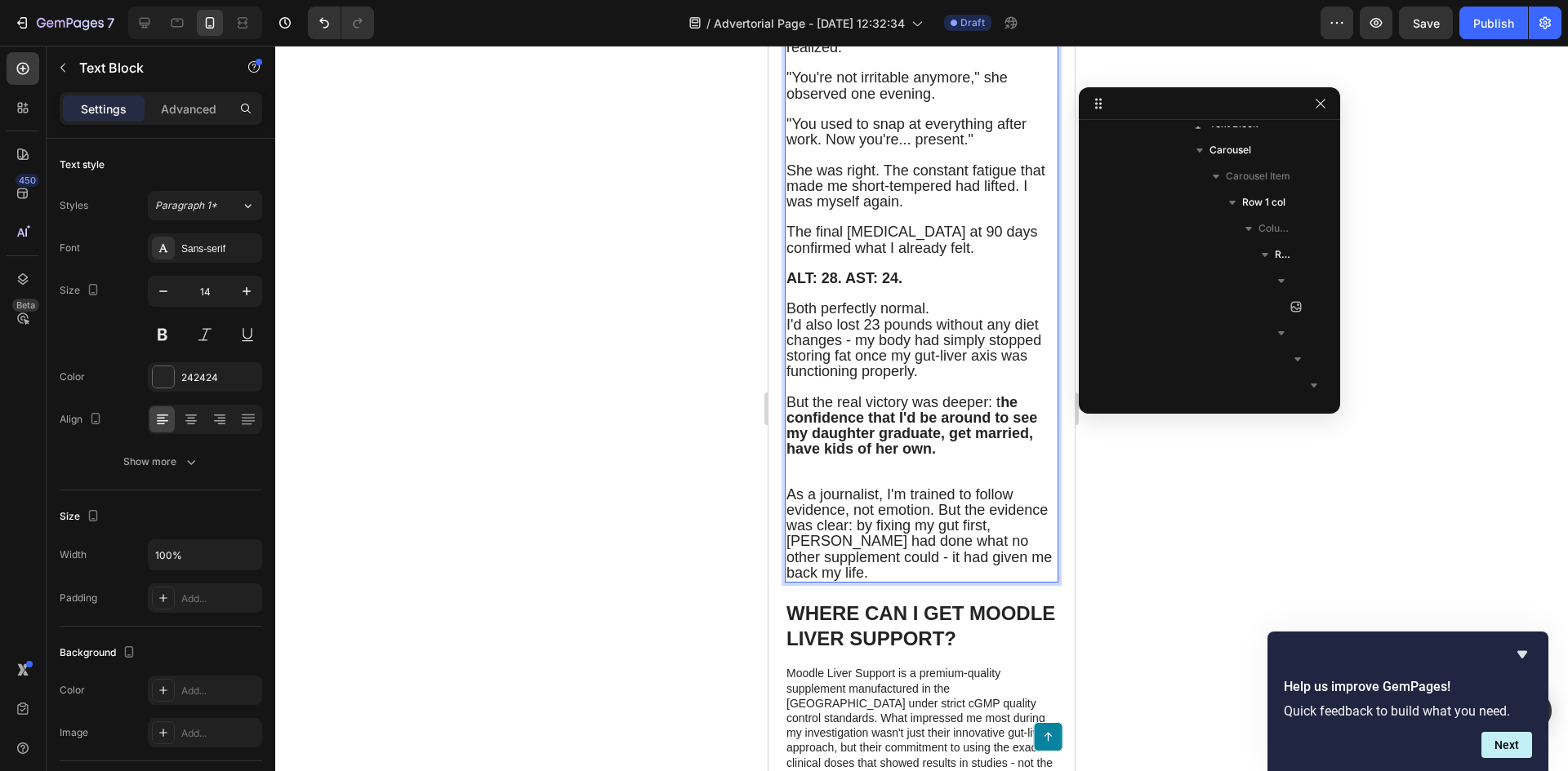
scroll to position [7078, 0]
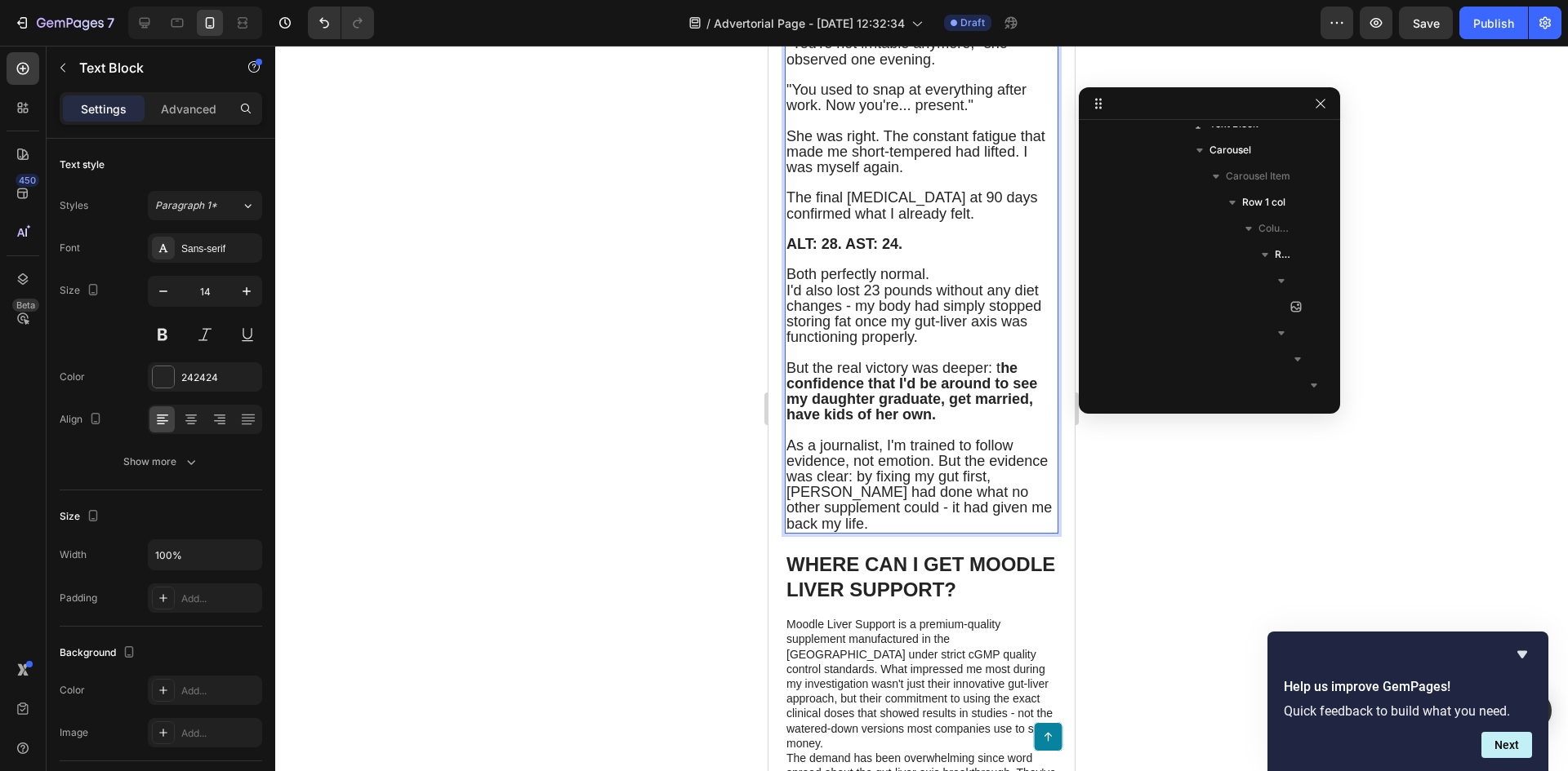
click at [938, 532] on span "As a journalist, I'm trained to follow evidence, not emotion. But the evidence …" at bounding box center [919, 484] width 266 height 95
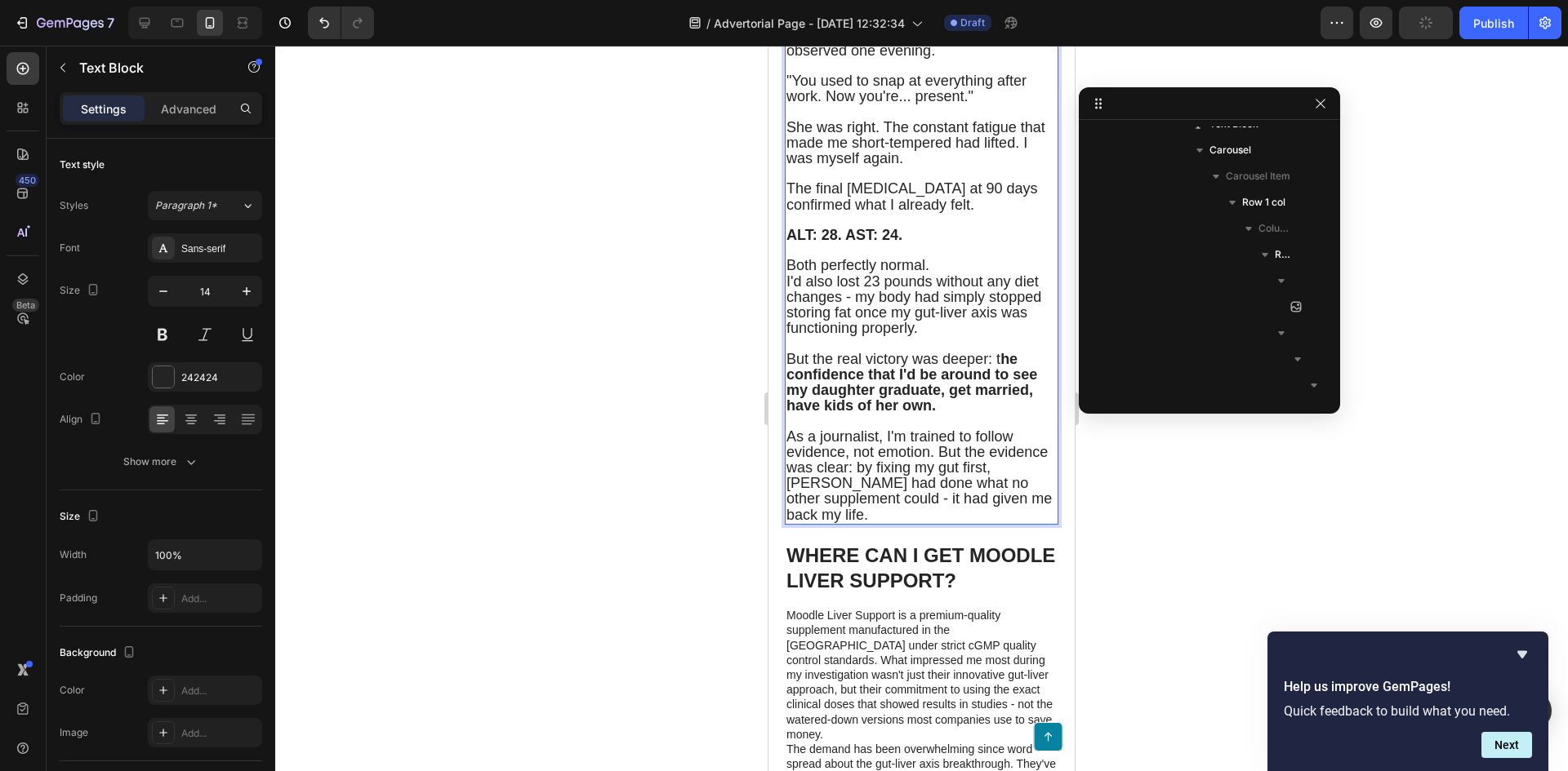
scroll to position [7405, 0]
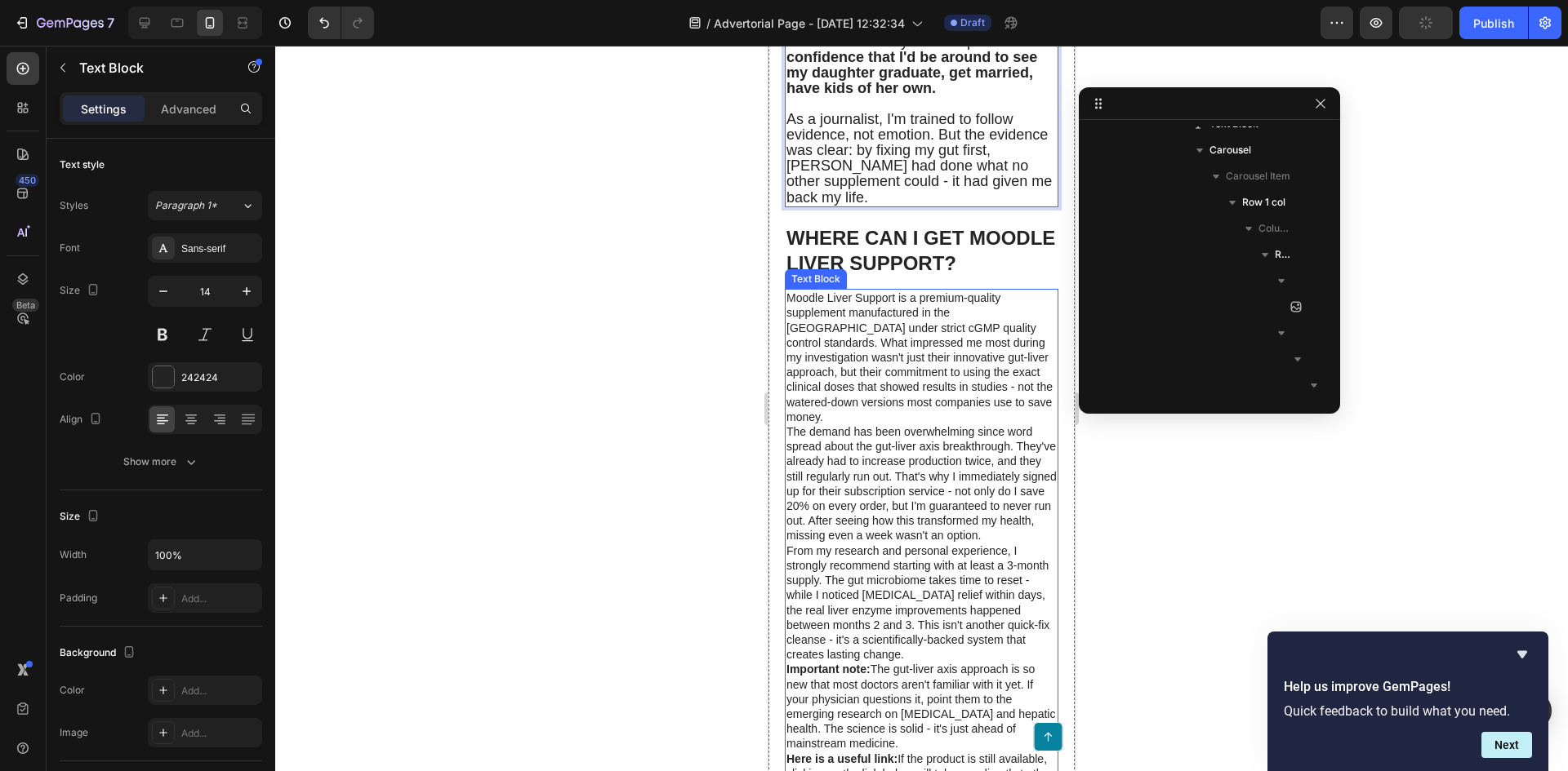
click at [899, 278] on h1 "WHERE CAN I GET MOODLE LIVER SUPPORT?" at bounding box center [921, 251] width 274 height 53
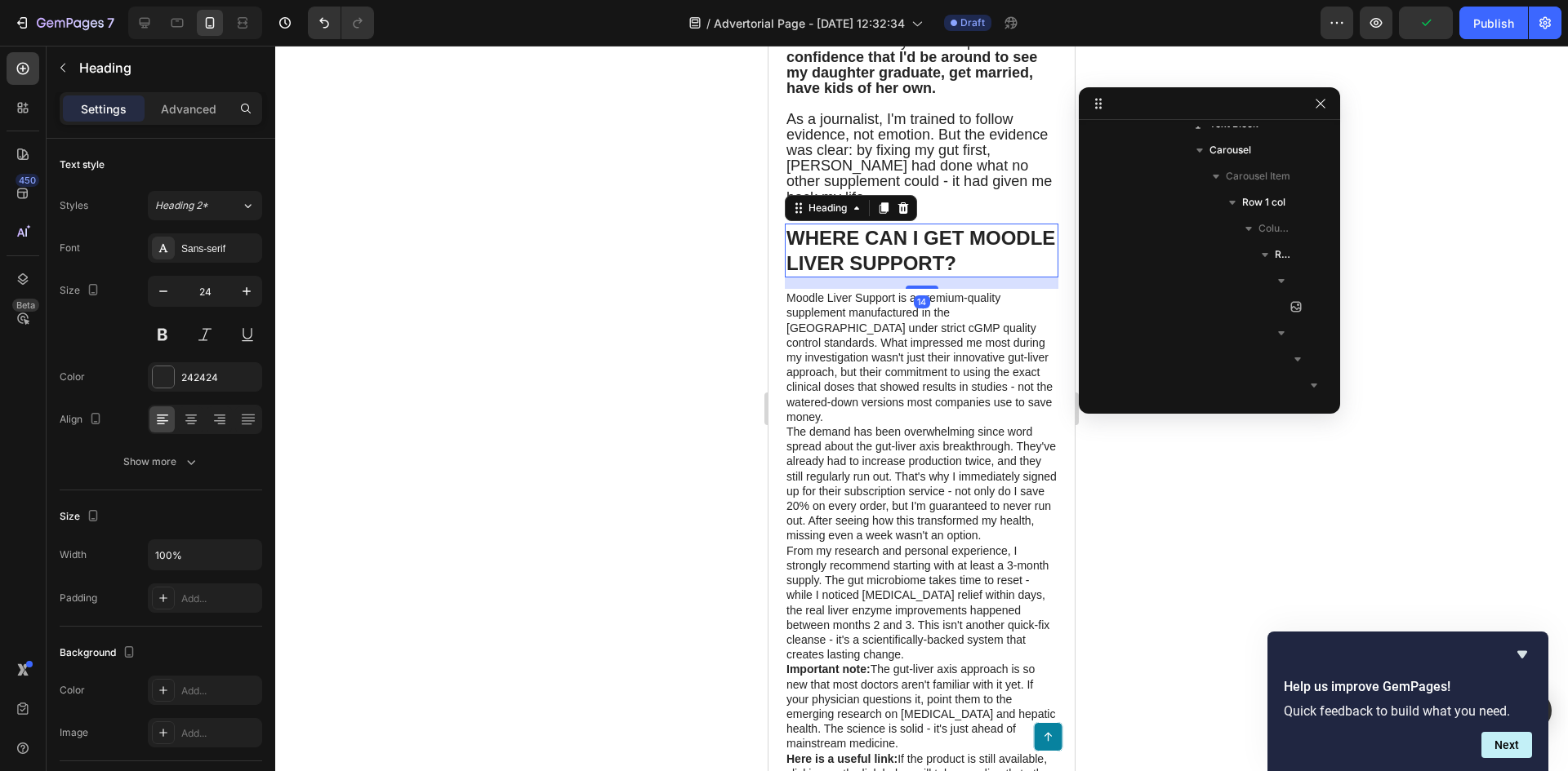
click at [901, 278] on h1 "WHERE CAN I GET MOODLE LIVER SUPPORT?" at bounding box center [921, 251] width 274 height 53
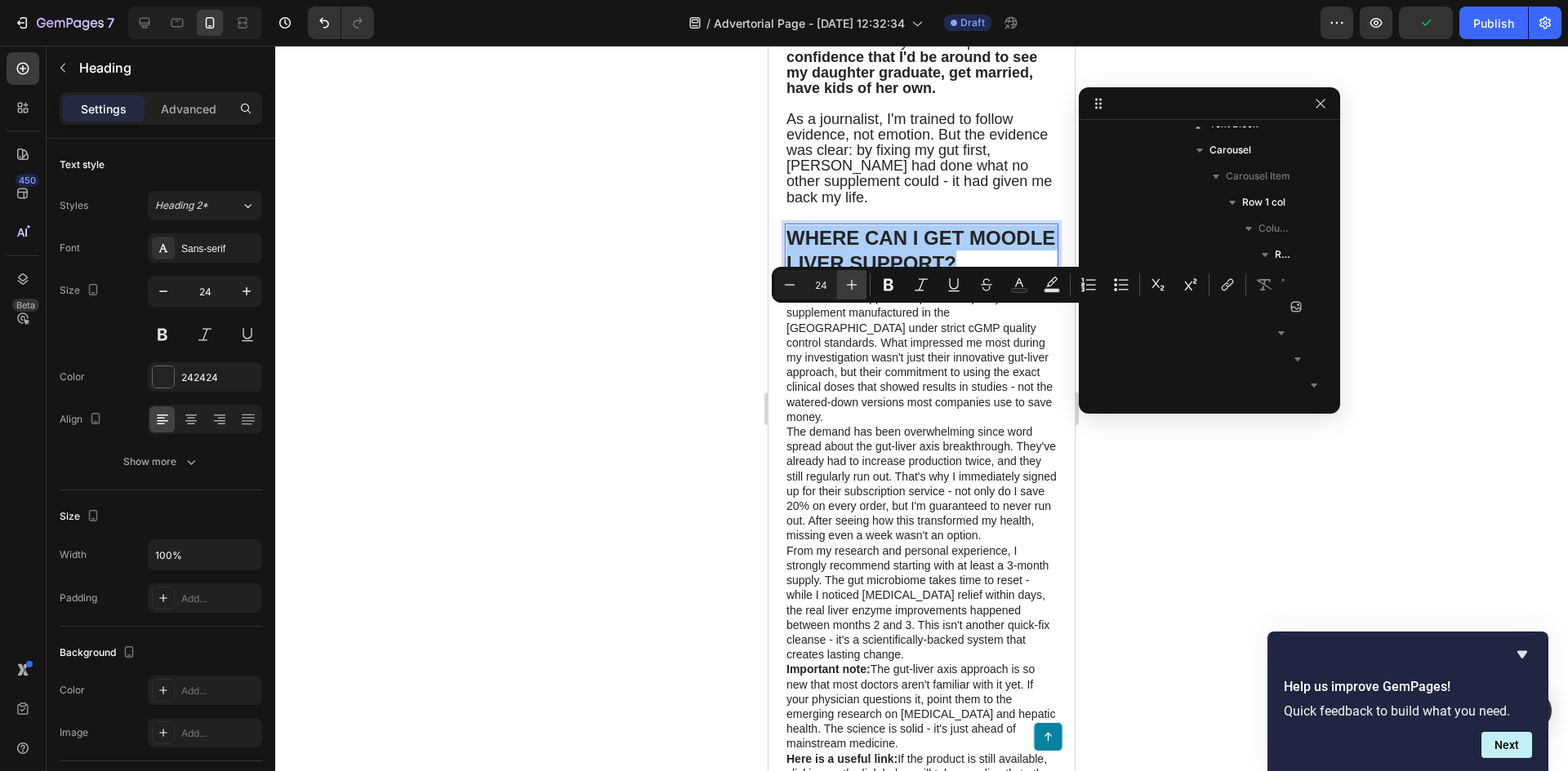
click at [854, 285] on icon "Editor contextual toolbar" at bounding box center [852, 286] width 11 height 11
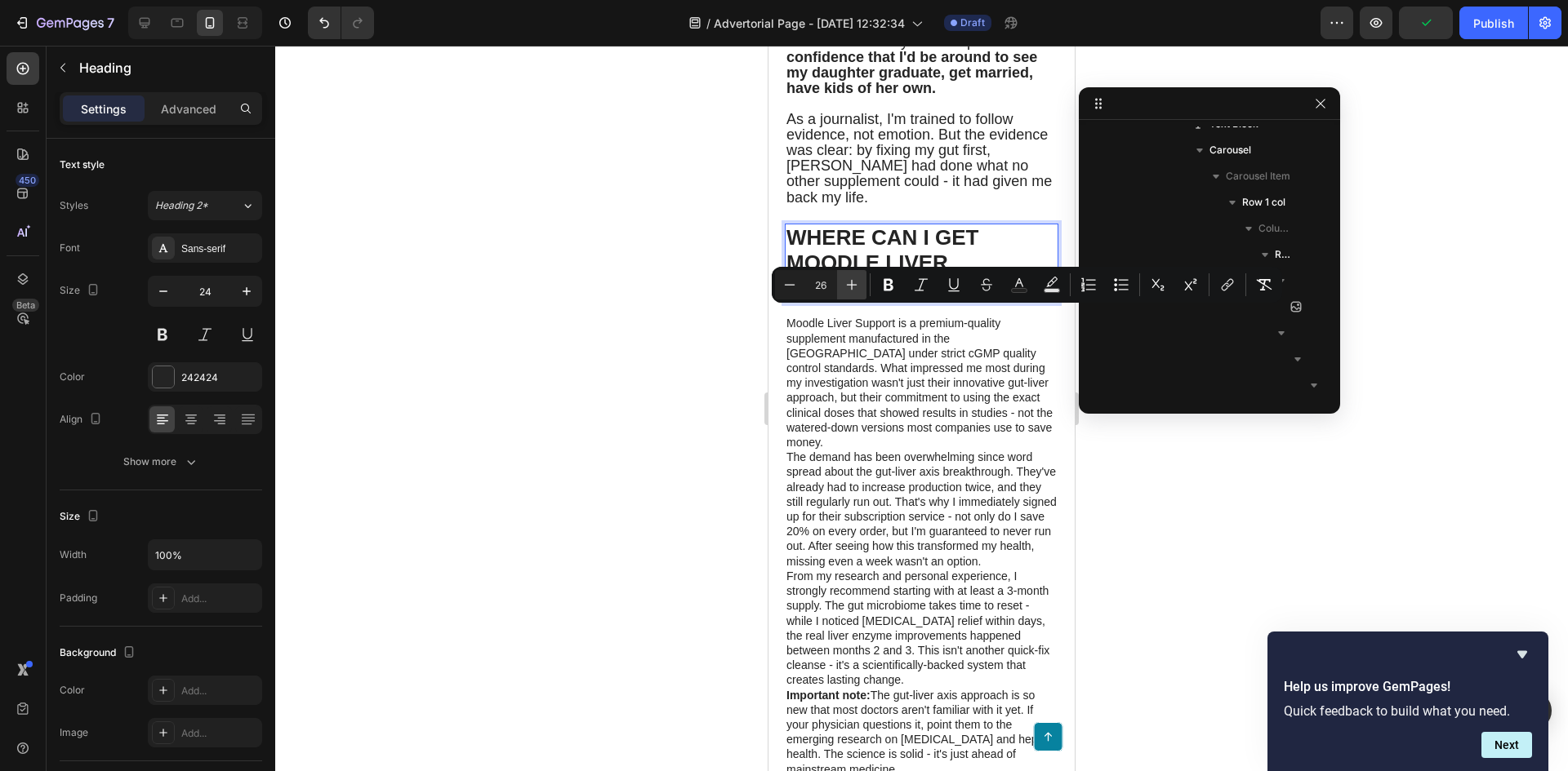
click at [854, 285] on icon "Editor contextual toolbar" at bounding box center [852, 286] width 11 height 11
click at [848, 285] on icon "Editor contextual toolbar" at bounding box center [852, 286] width 11 height 11
type input "28"
click at [908, 448] on p "Moodle Liver Support is a premium-quality supplement manufactured in the USA un…" at bounding box center [921, 385] width 270 height 134
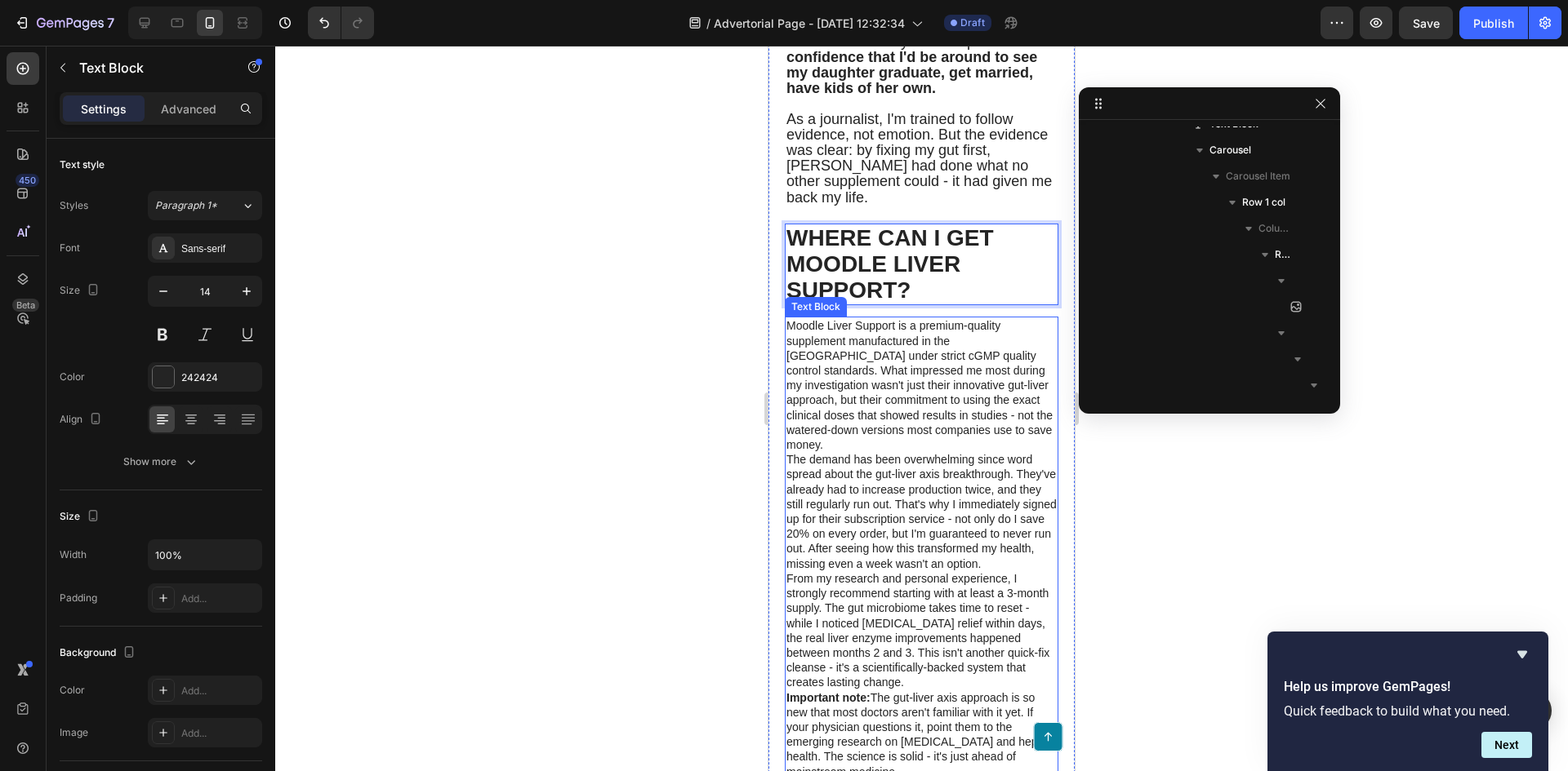
click at [908, 448] on p "Moodle Liver Support is a premium-quality supplement manufactured in the USA un…" at bounding box center [921, 385] width 270 height 134
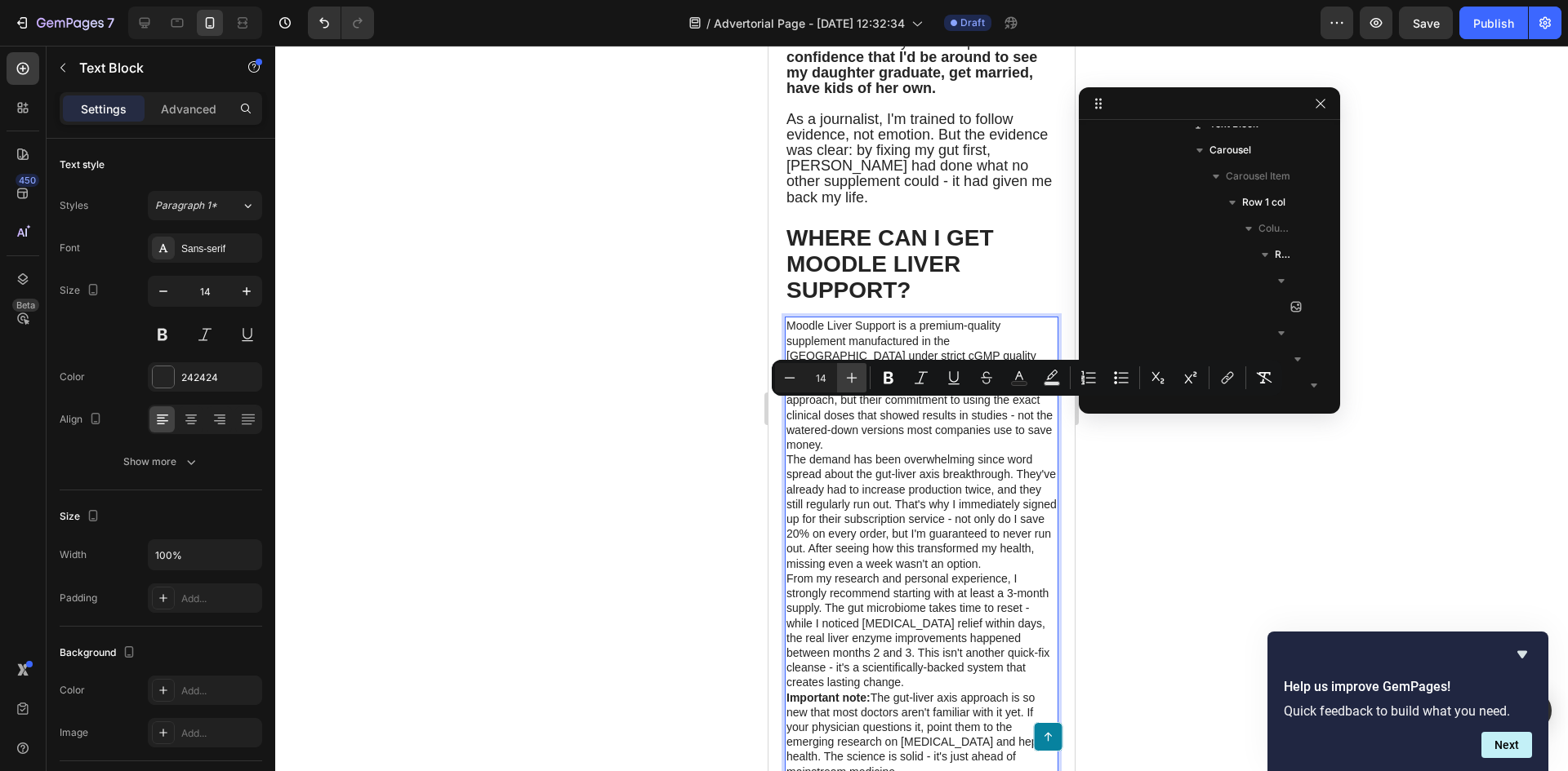
click at [856, 375] on icon "Editor contextual toolbar" at bounding box center [851, 378] width 17 height 17
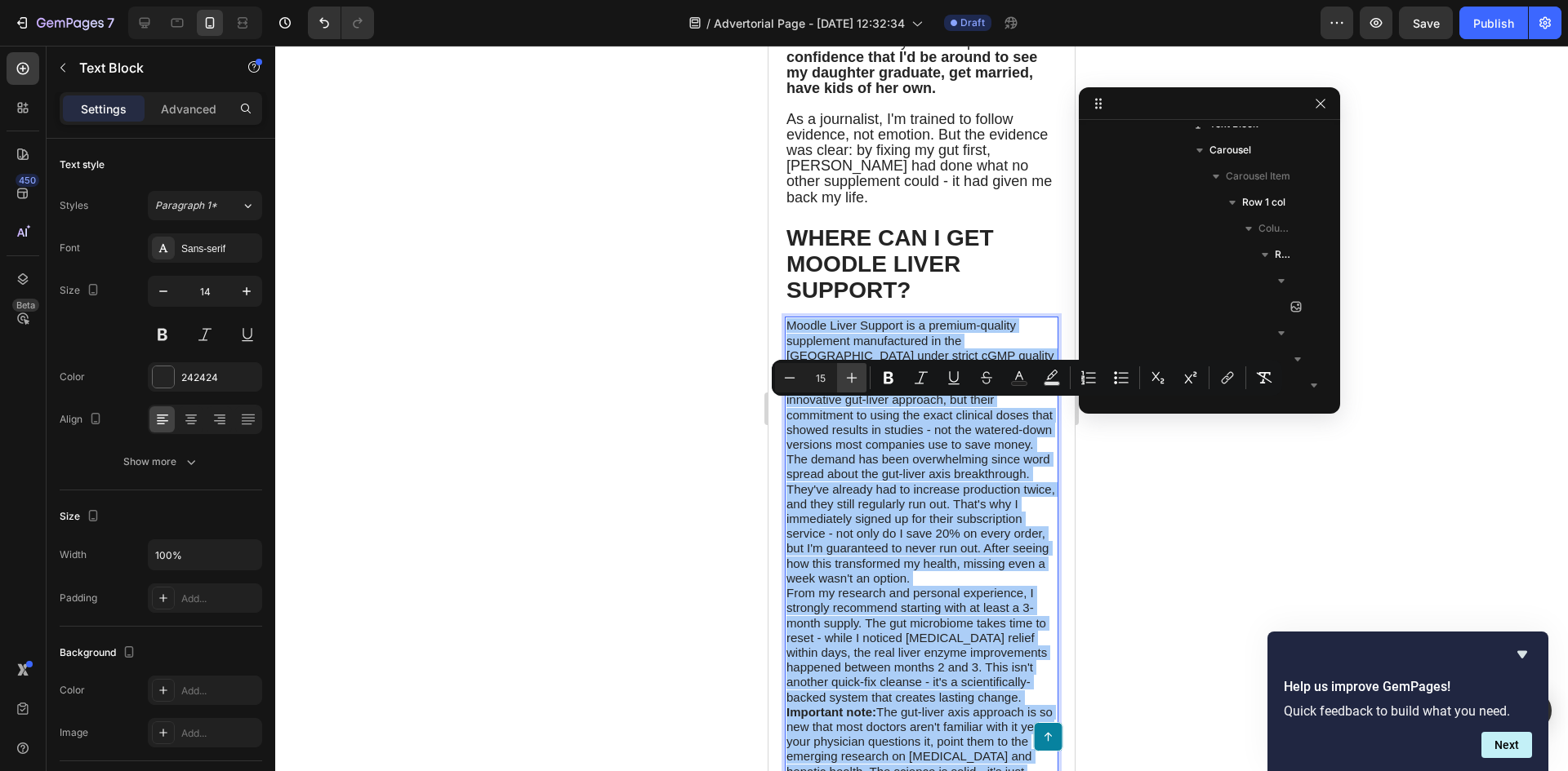
click at [856, 375] on icon "Editor contextual toolbar" at bounding box center [851, 378] width 17 height 17
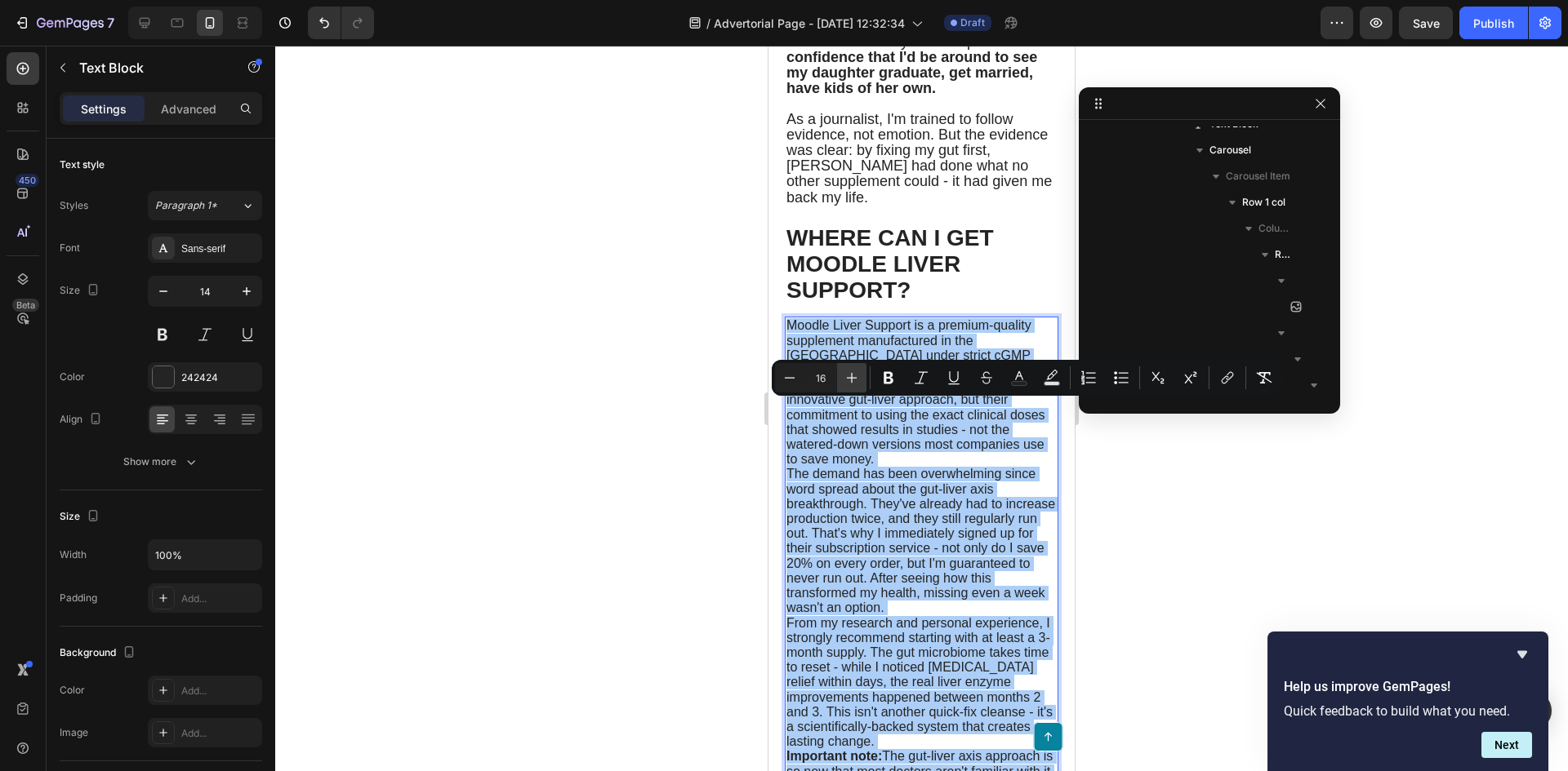
click at [856, 375] on icon "Editor contextual toolbar" at bounding box center [851, 378] width 17 height 17
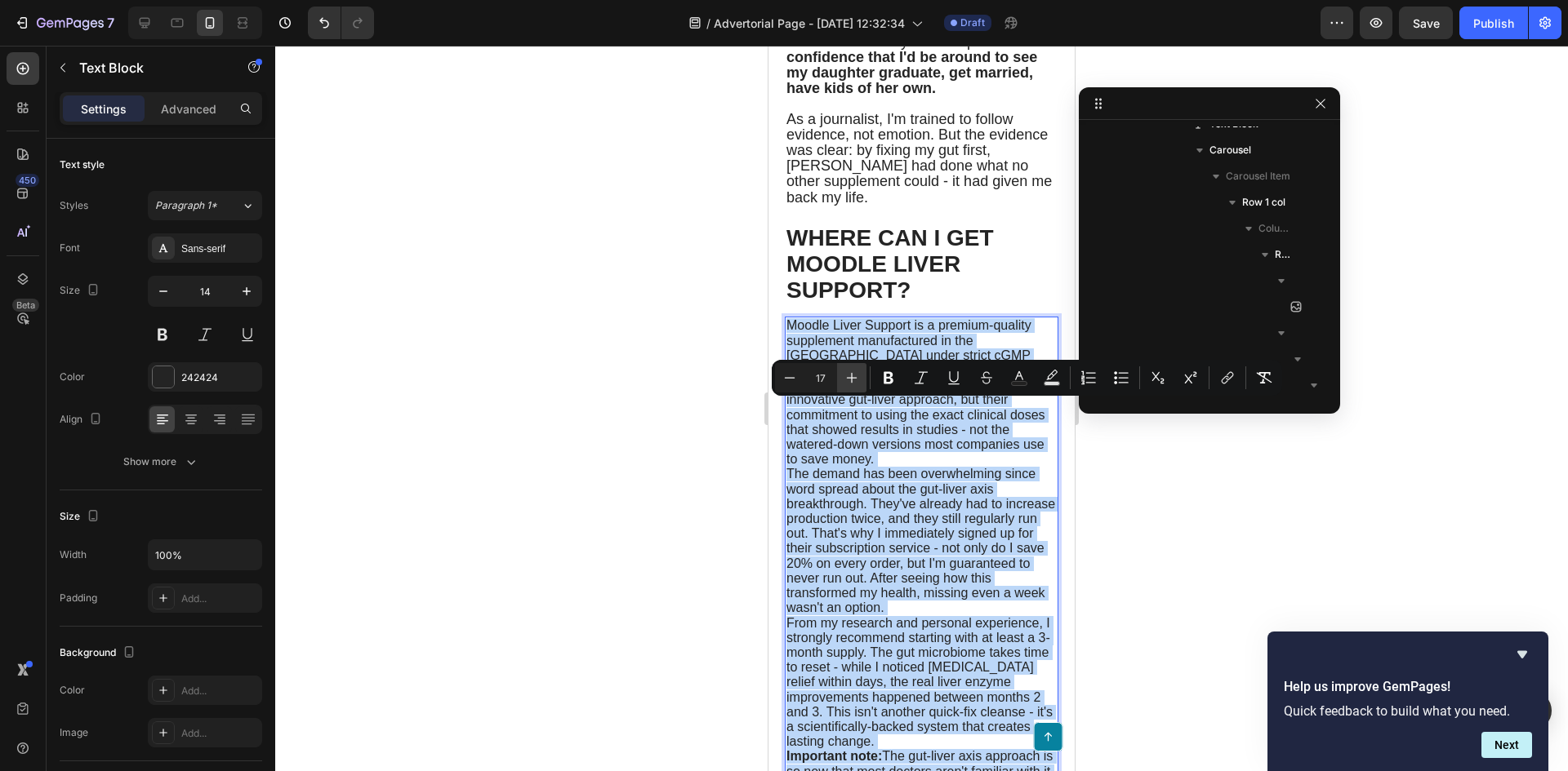
type input "18"
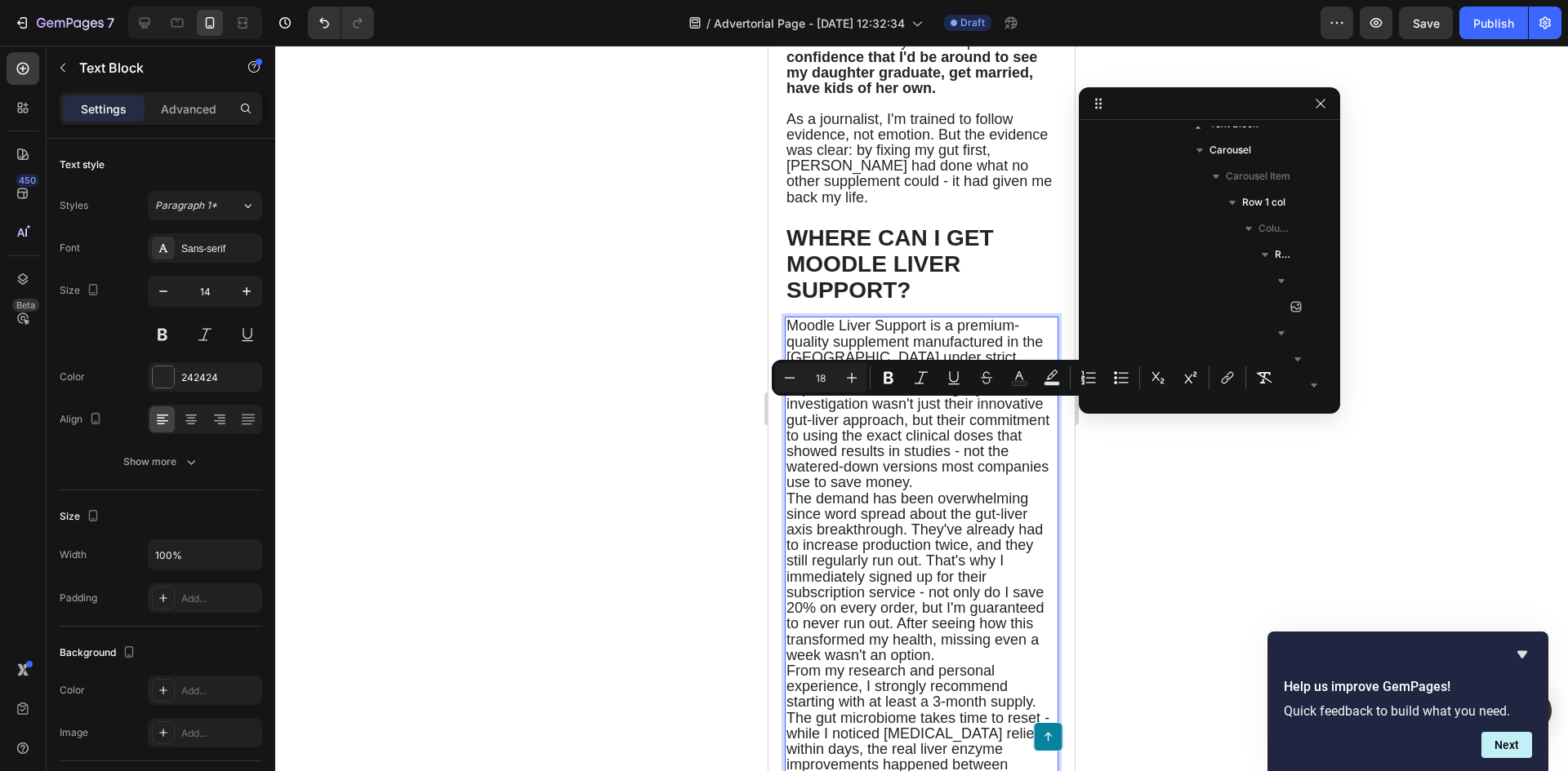
click at [885, 458] on span "Moodle Liver Support is a premium-quality supplement manufactured in the USA un…" at bounding box center [917, 404] width 263 height 173
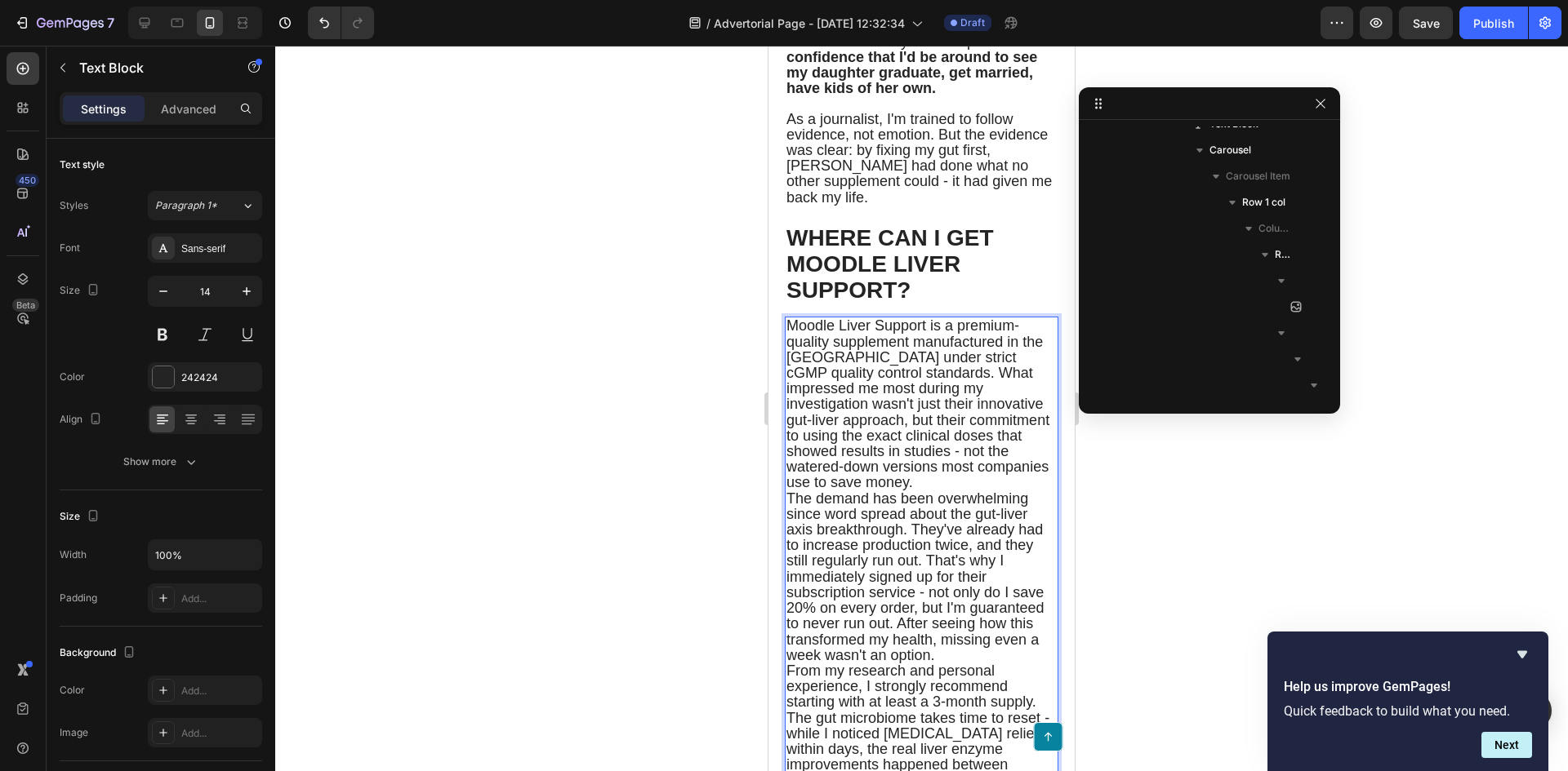
click at [832, 437] on span "Moodle Liver Support is a premium-quality supplement manufactured in the USA un…" at bounding box center [917, 404] width 263 height 173
drag, startPoint x: 927, startPoint y: 406, endPoint x: 783, endPoint y: 407, distance: 144.0
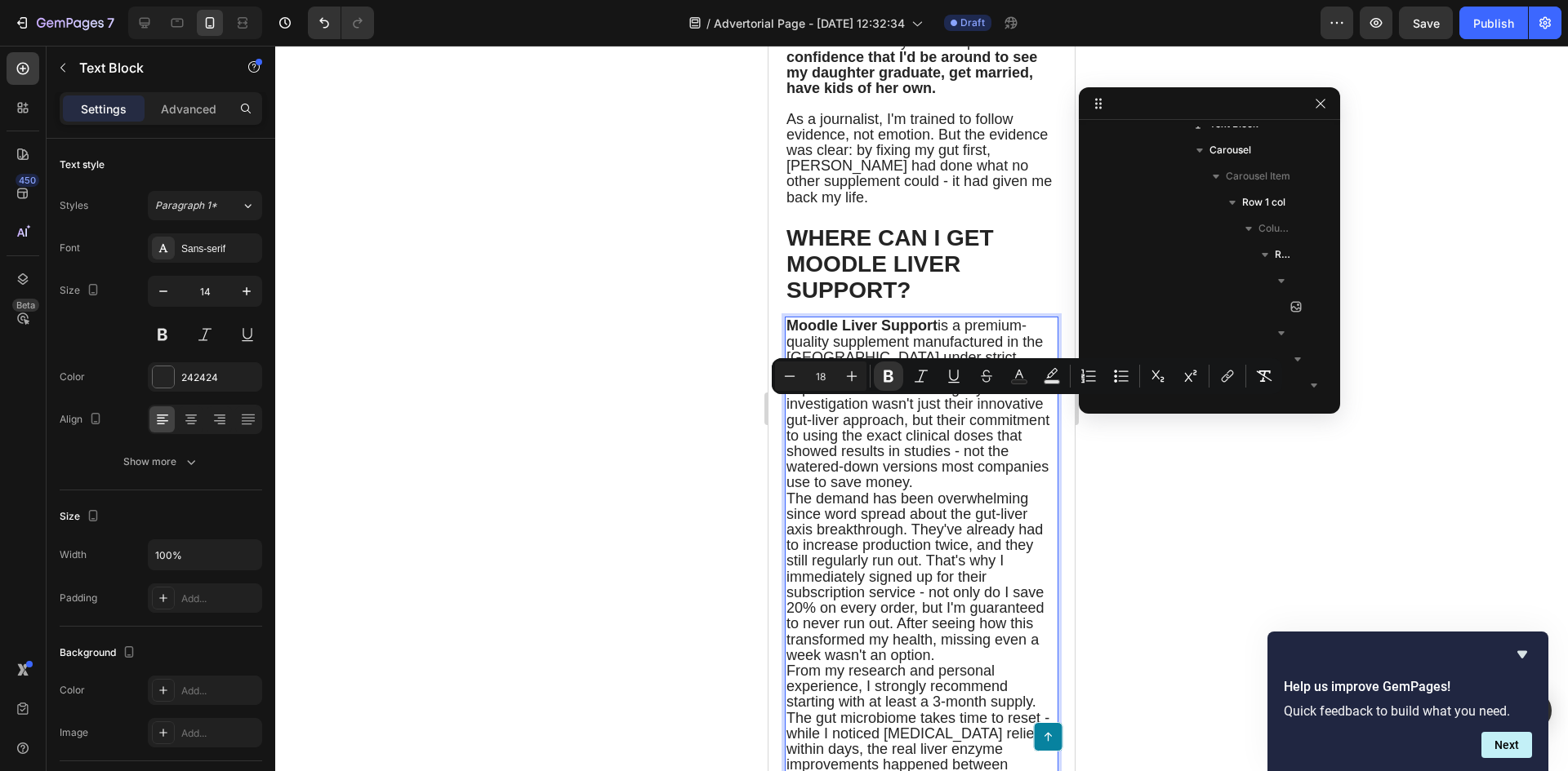
click at [918, 479] on span "Moodle Liver Support is a premium-quality supplement manufactured in the USA un…" at bounding box center [917, 404] width 263 height 173
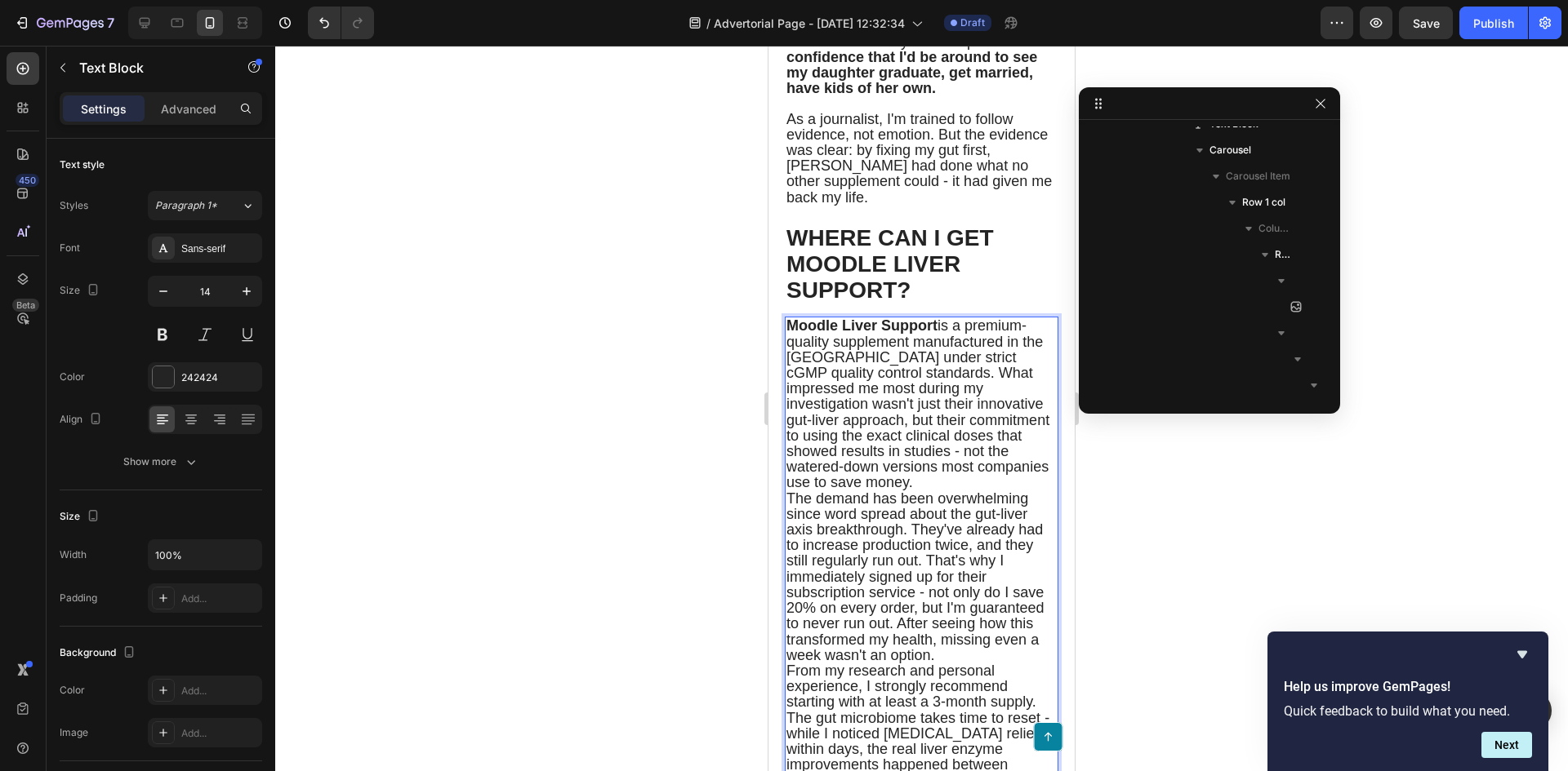
click at [856, 456] on span "Moodle Liver Support is a premium-quality supplement manufactured in the USA un…" at bounding box center [917, 404] width 263 height 173
click at [860, 455] on span "Moodle Liver Support is a premium-quality supplement manufactured in the USA un…" at bounding box center [917, 404] width 263 height 173
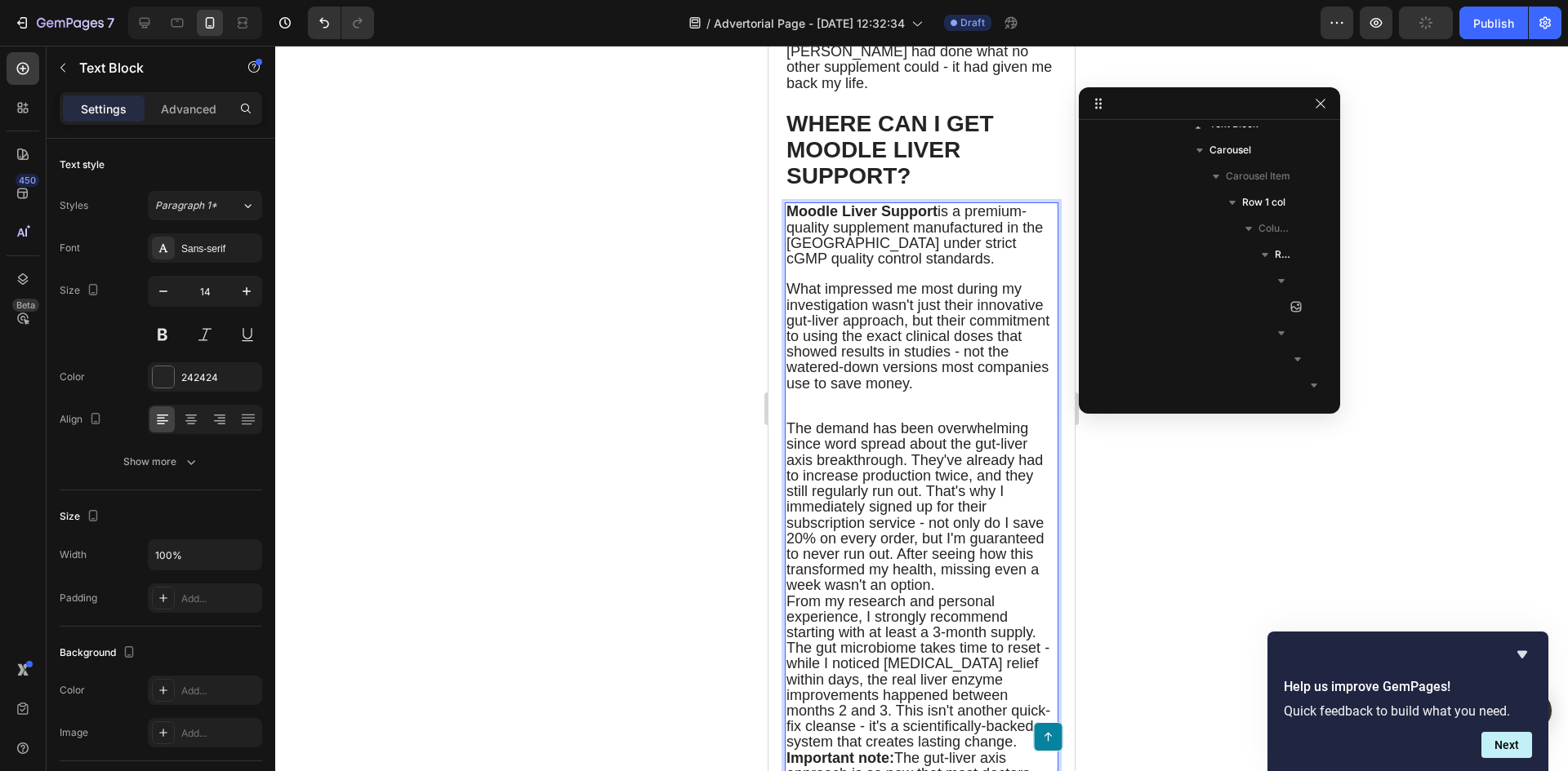
scroll to position [7568, 0]
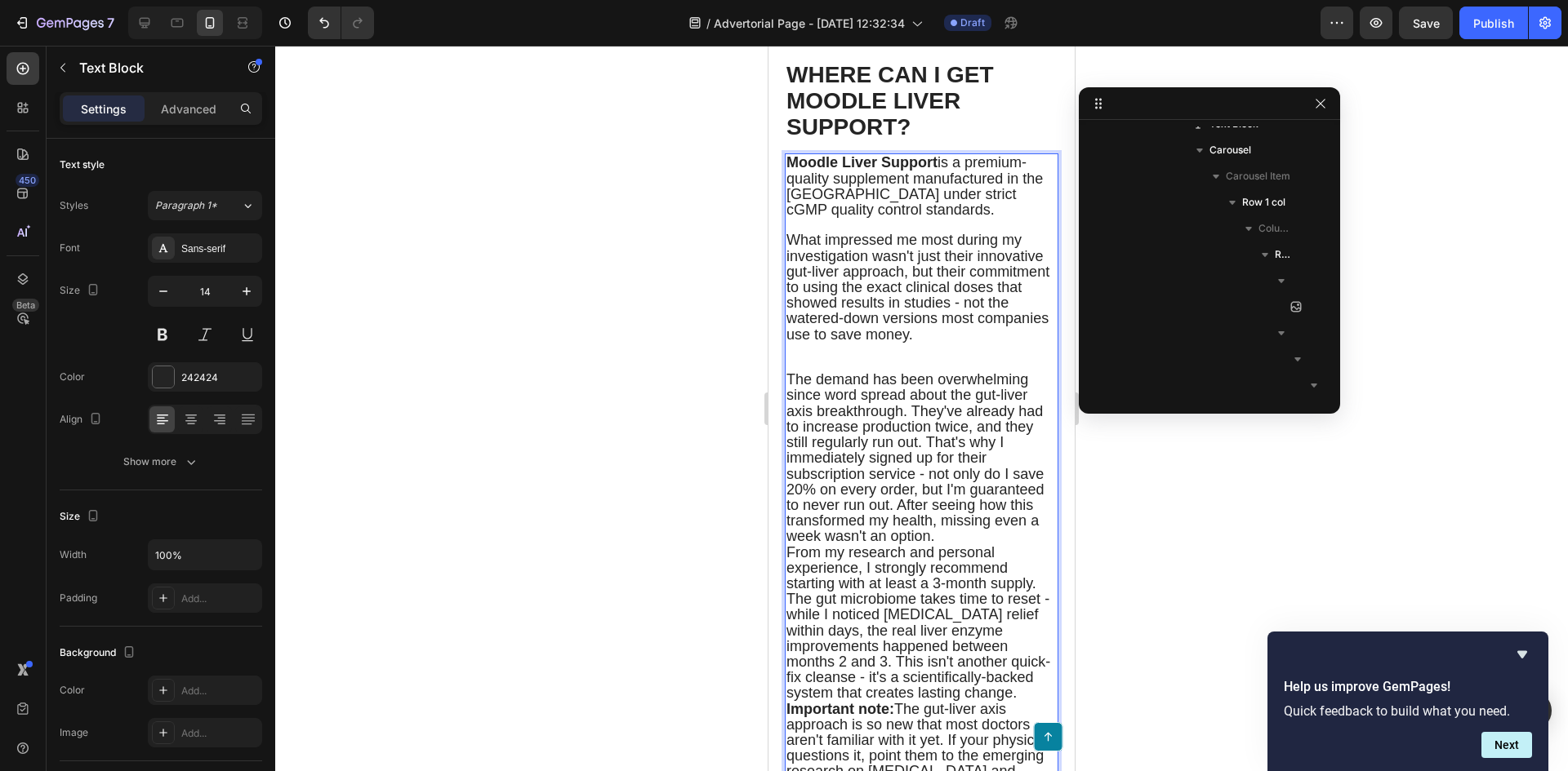
click at [912, 492] on span "The demand has been overwhelming since word spread about the gut-liver axis bre…" at bounding box center [915, 458] width 258 height 173
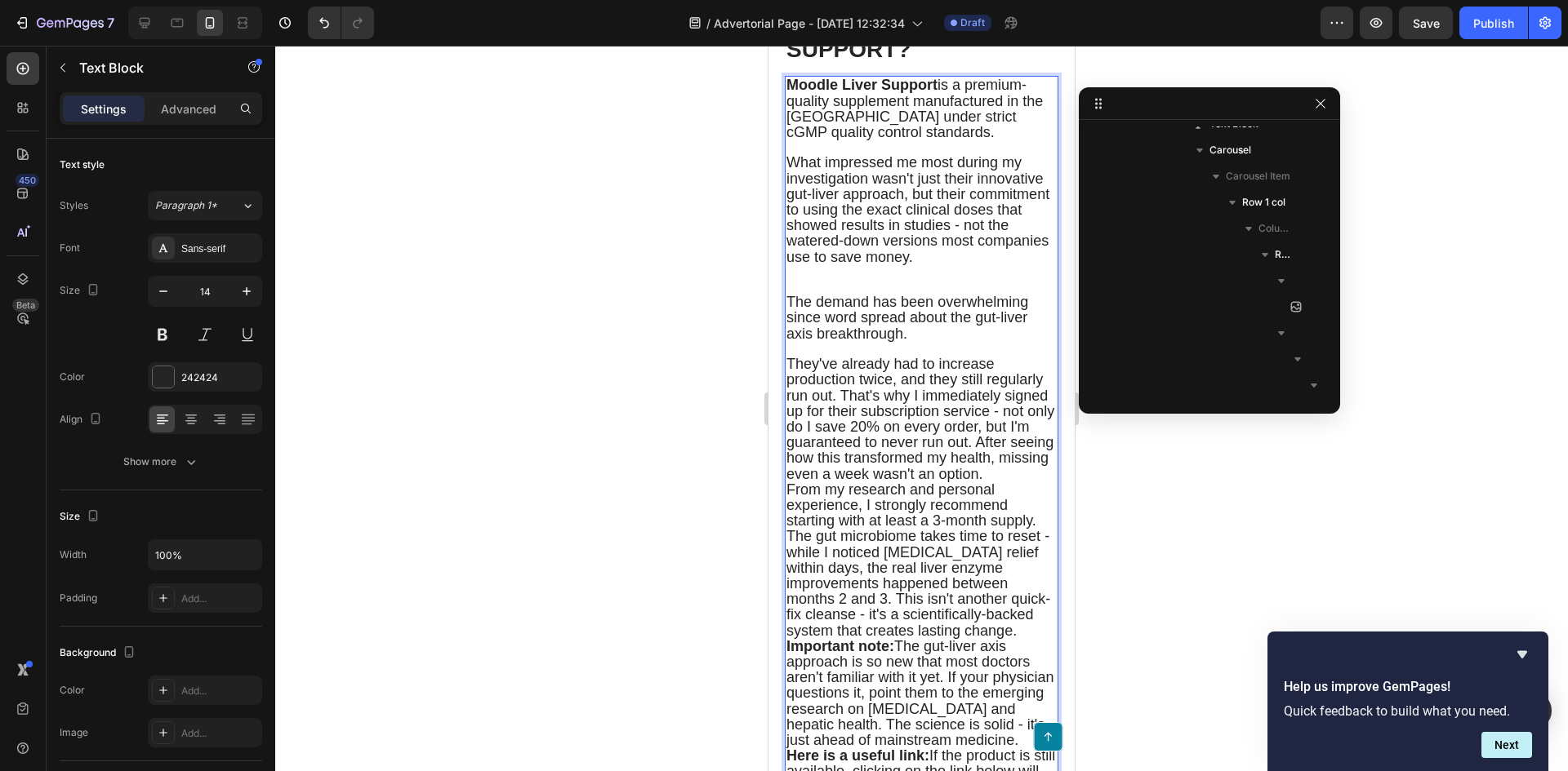
scroll to position [7650, 0]
click at [840, 473] on span "They've already had to increase production twice, and they still regularly run …" at bounding box center [920, 415] width 267 height 125
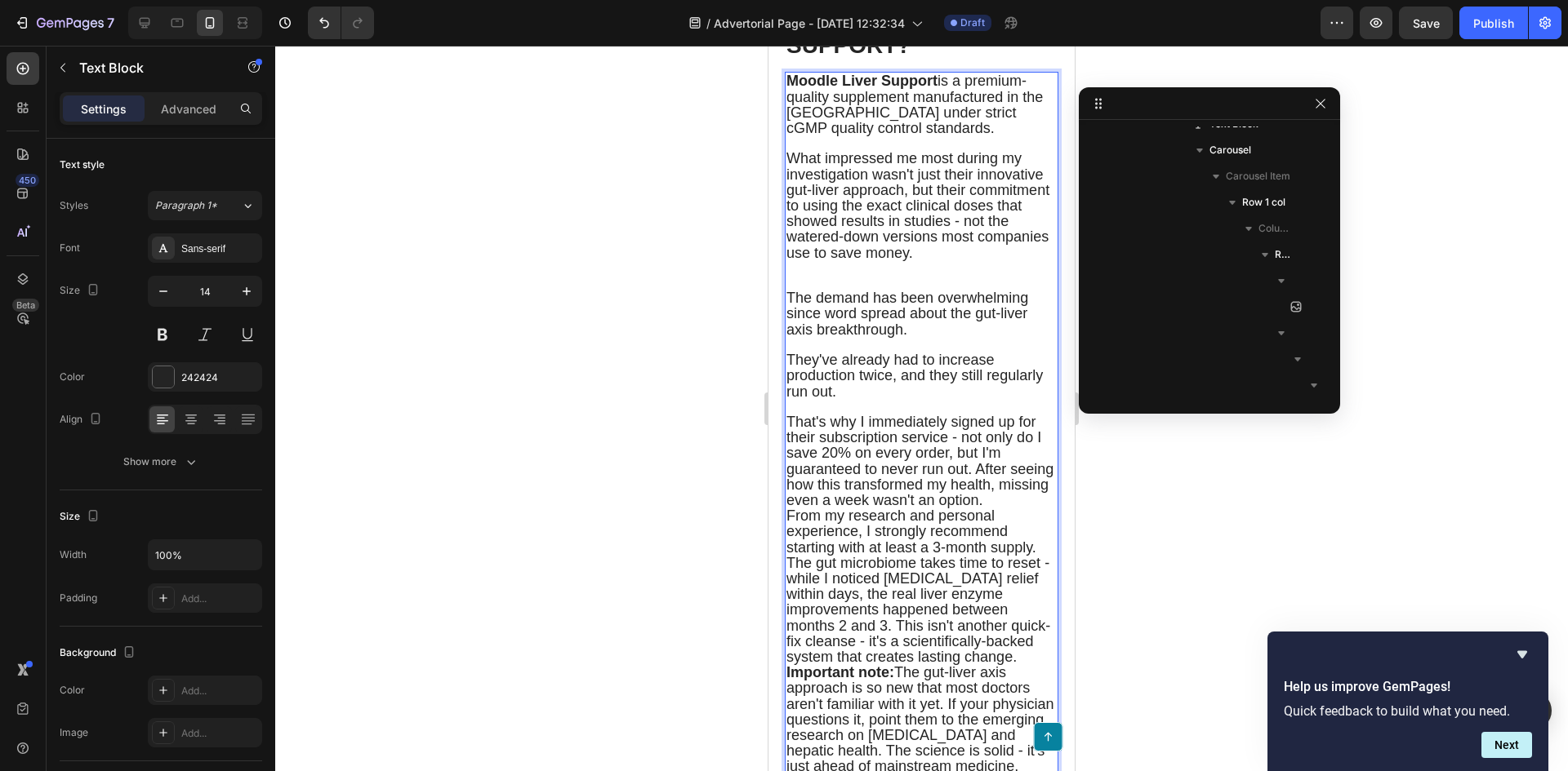
click at [840, 508] on span "That's why I immediately signed up for their subscription service - not only do…" at bounding box center [919, 461] width 267 height 95
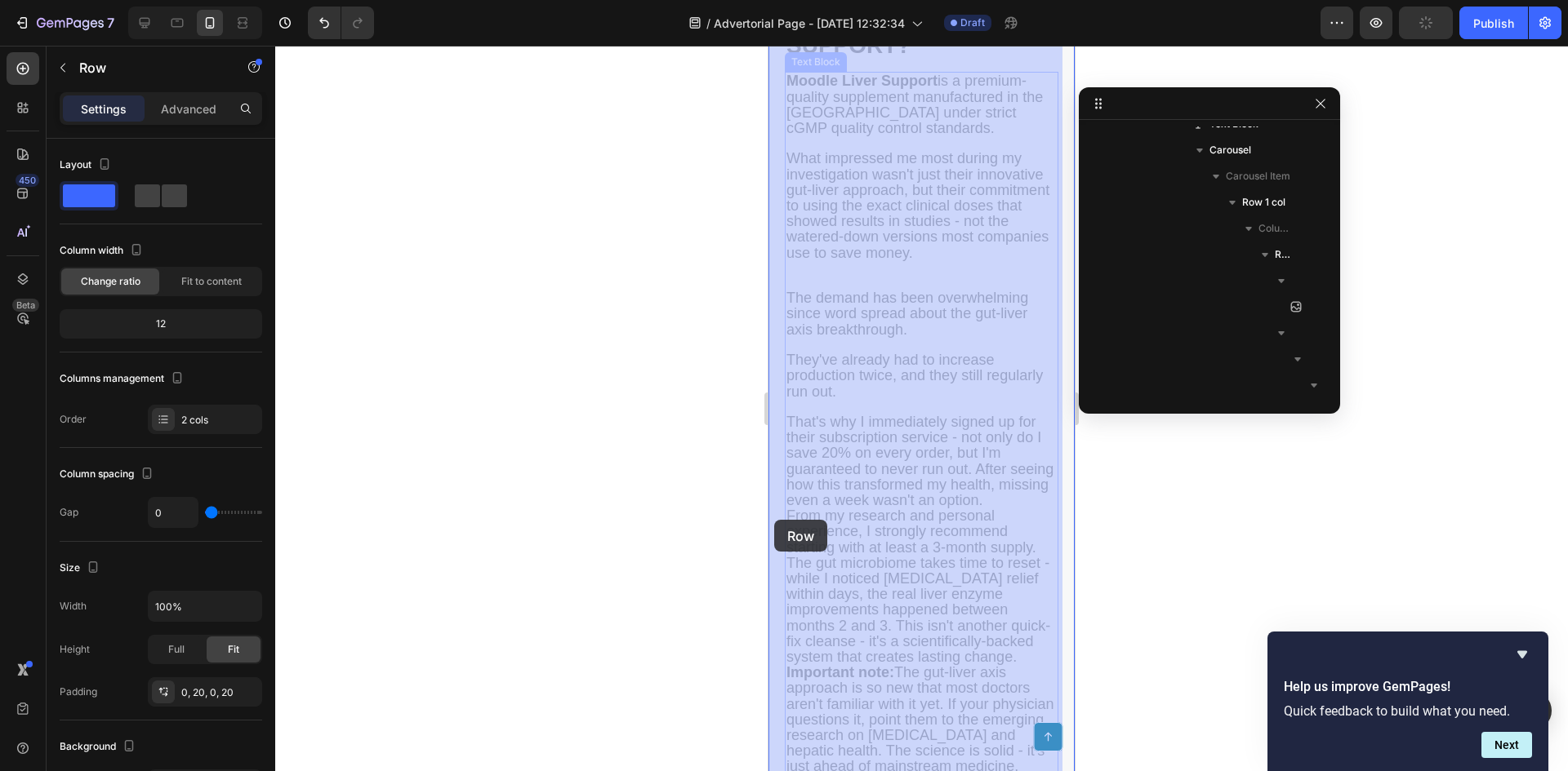
drag, startPoint x: 784, startPoint y: 504, endPoint x: 774, endPoint y: 520, distance: 18.9
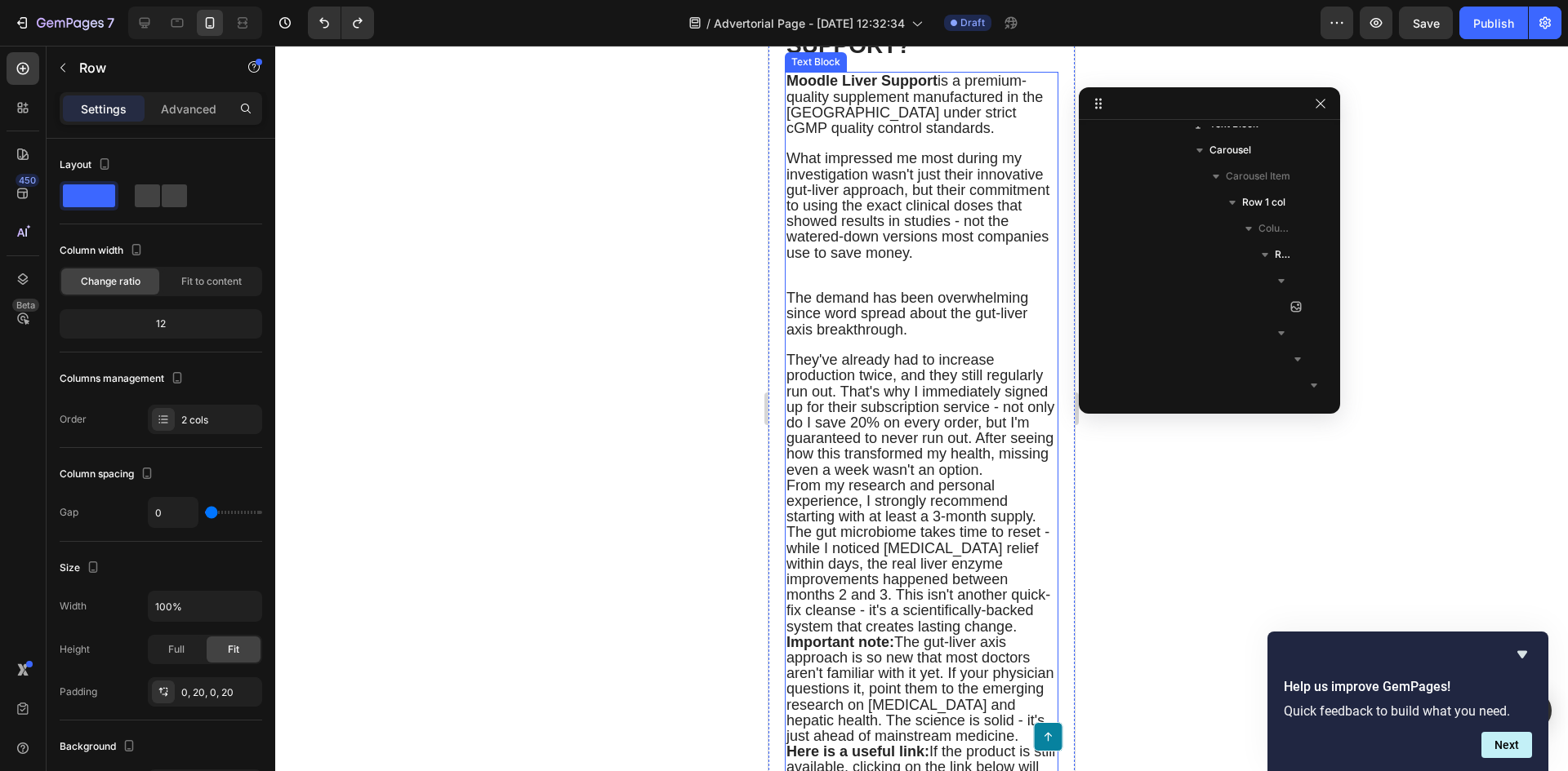
click at [843, 471] on span "They've already had to increase production twice, and they still regularly run …" at bounding box center [920, 415] width 267 height 125
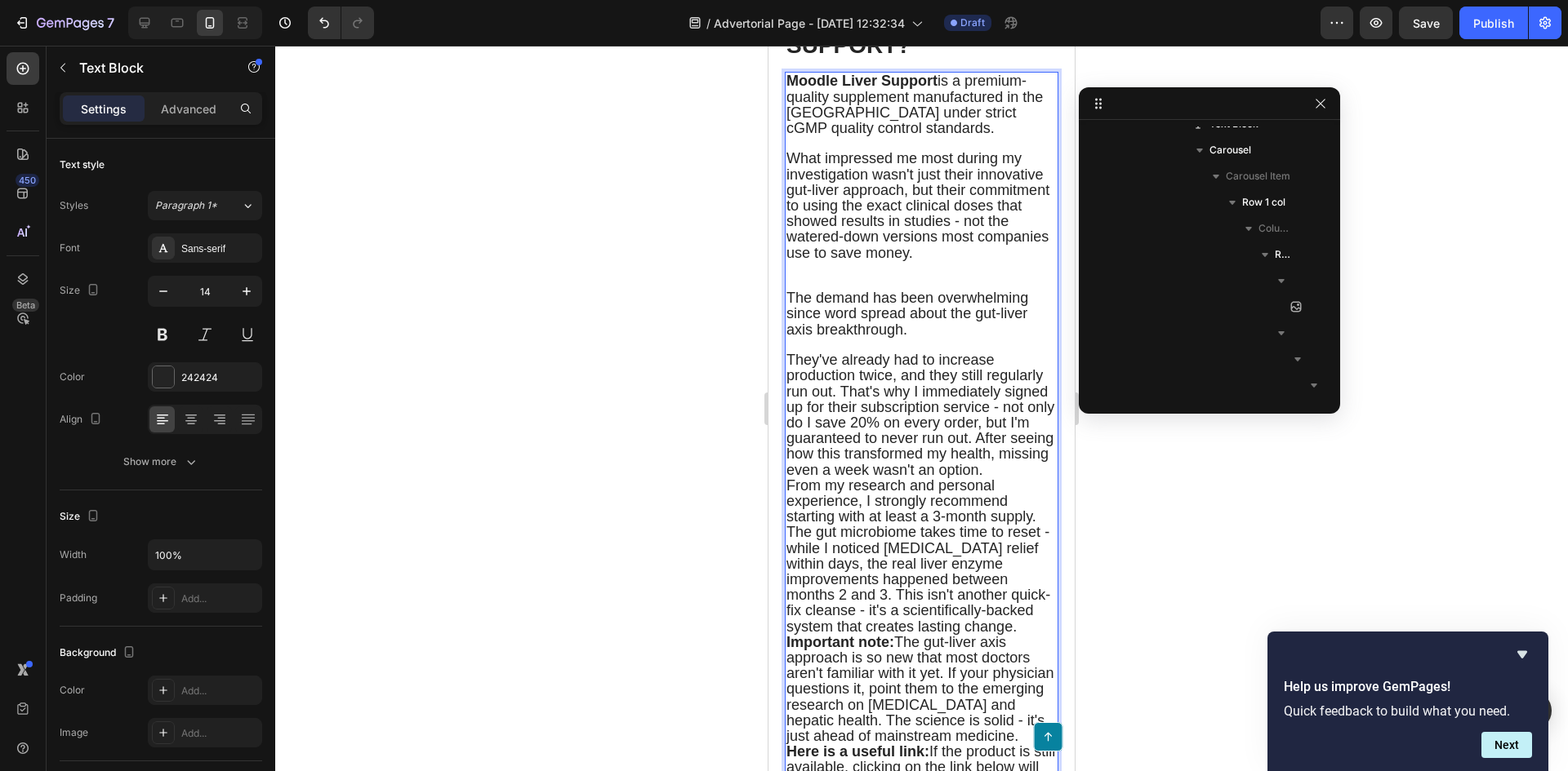
click at [848, 475] on span "They've already had to increase production twice, and they still regularly run …" at bounding box center [920, 415] width 267 height 125
click at [842, 474] on span "They've already had to increase production twice, and they still regularly run …" at bounding box center [920, 415] width 267 height 125
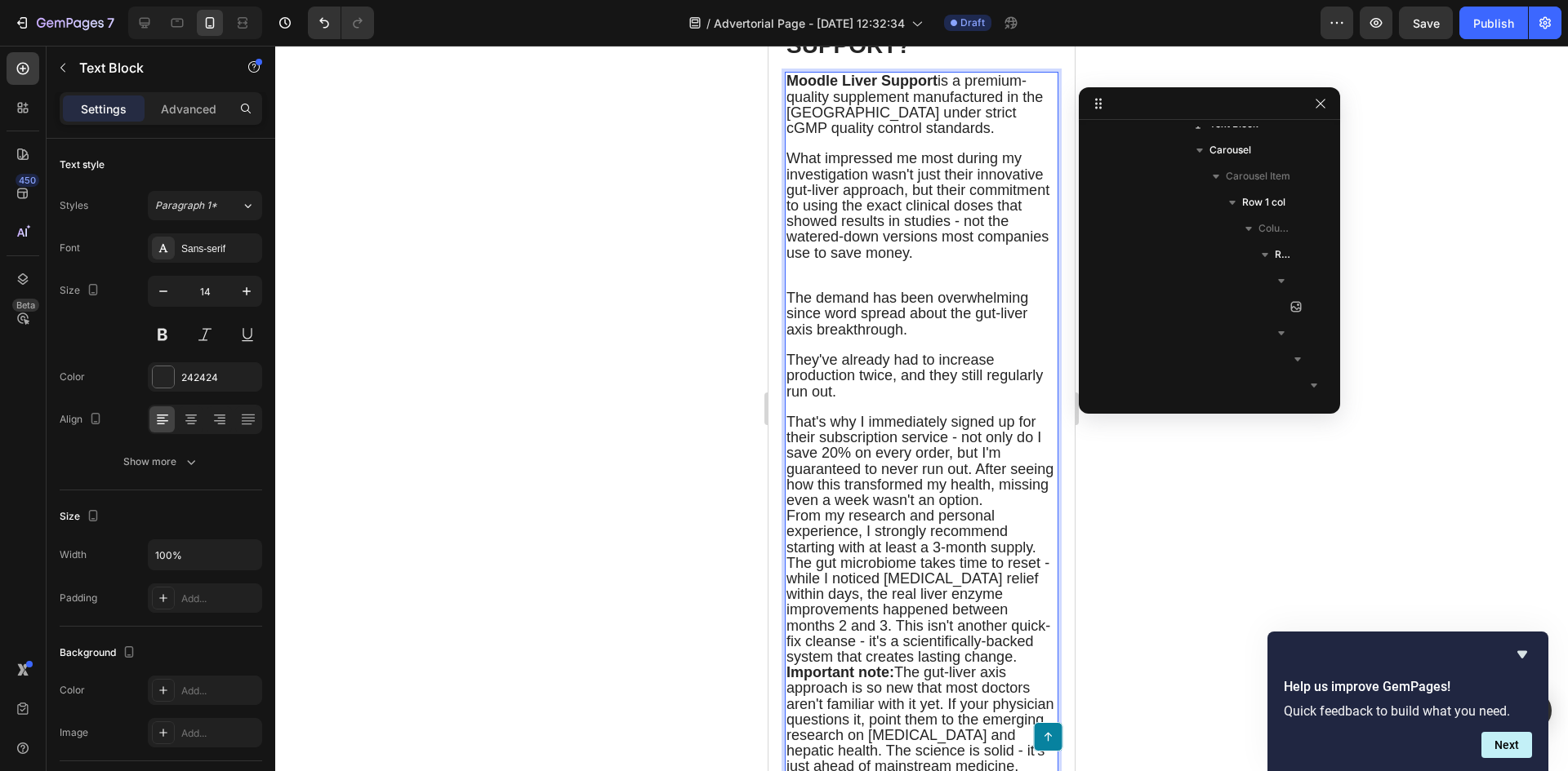
click at [956, 508] on span "That's why I immediately signed up for their subscription service - not only do…" at bounding box center [919, 461] width 267 height 95
click at [980, 508] on span "That's why I immediately signed up for their subscription service - not only do…" at bounding box center [919, 461] width 267 height 95
click at [978, 508] on span "That's why I immediately signed up for their subscription service - not only do…" at bounding box center [919, 461] width 267 height 95
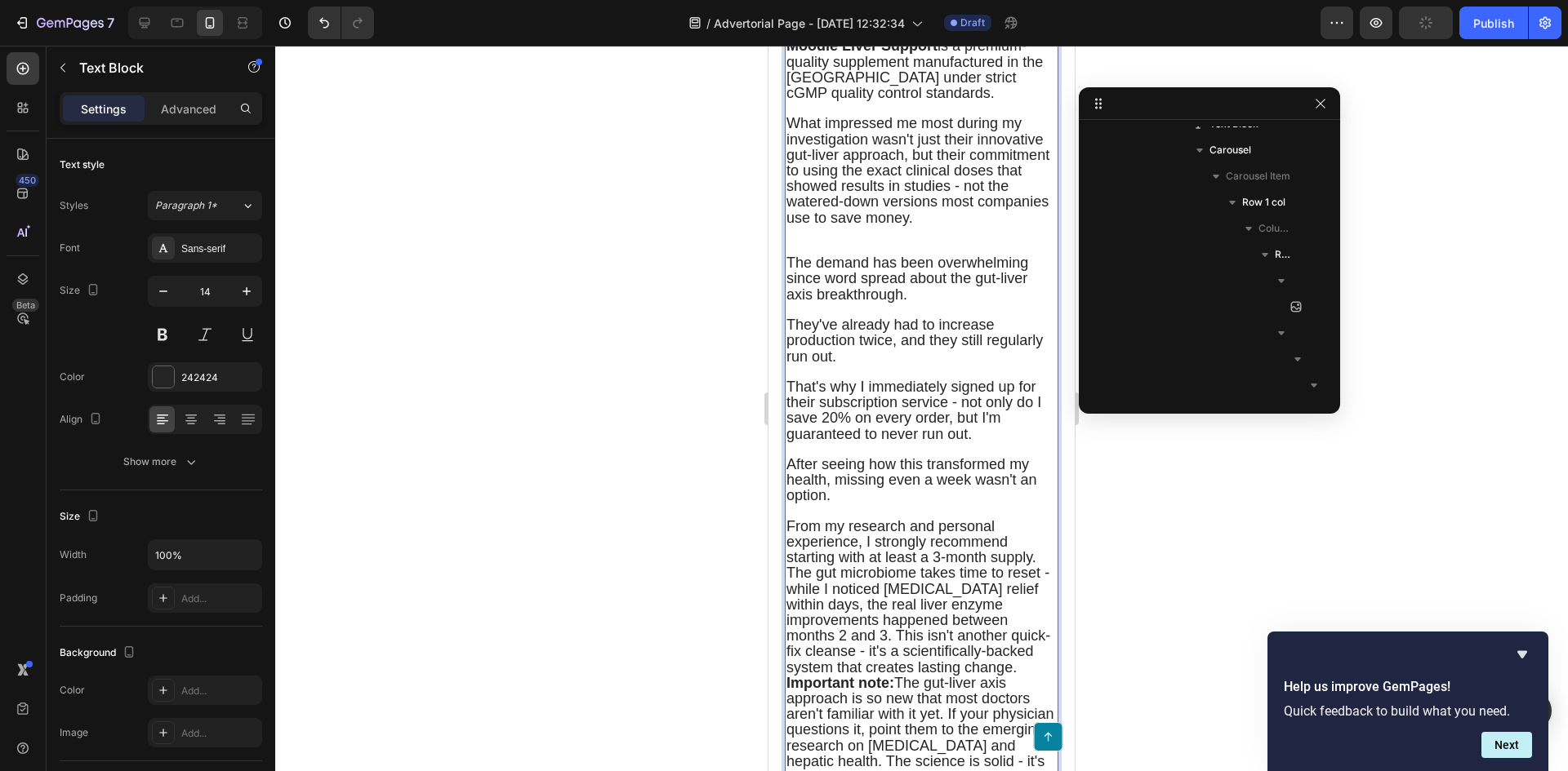
scroll to position [7731, 0]
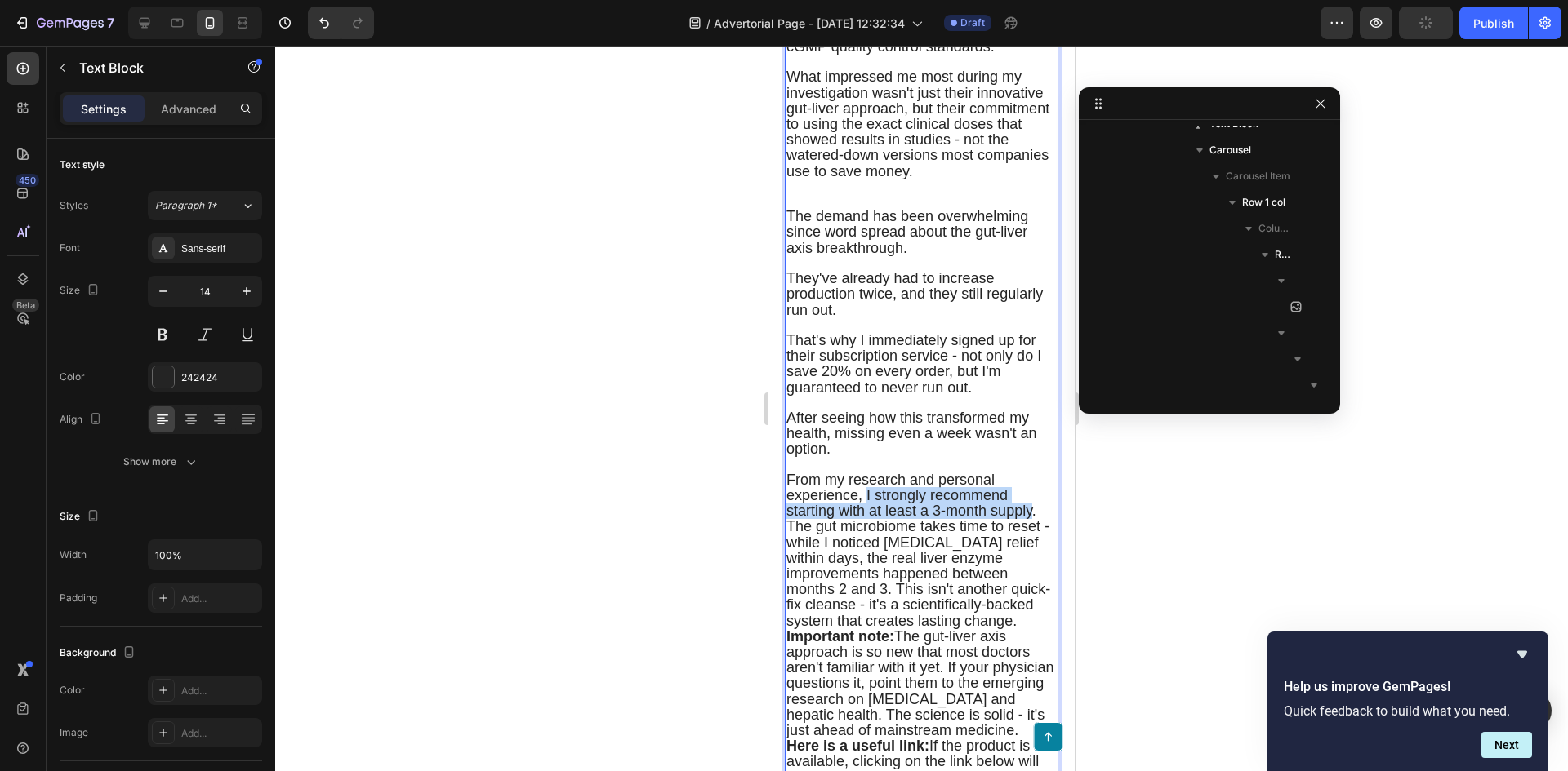
drag, startPoint x: 866, startPoint y: 576, endPoint x: 1034, endPoint y: 599, distance: 169.6
click at [1034, 599] on span "From my research and personal experience, I strongly recommend starting with at…" at bounding box center [918, 551] width 264 height 158
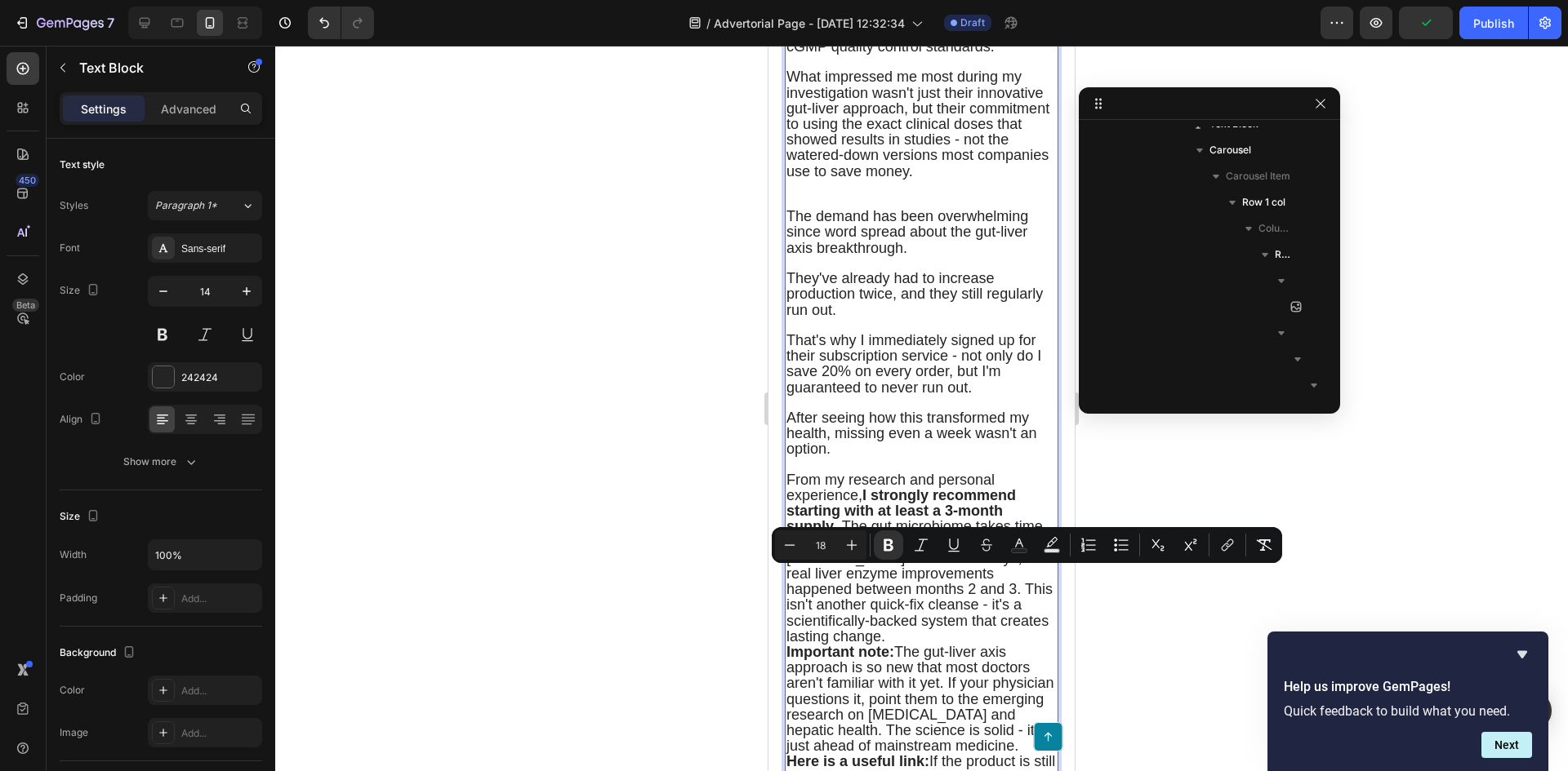
click at [940, 636] on span "From my research and personal experience, I strongly recommend starting with at…" at bounding box center [919, 559] width 267 height 173
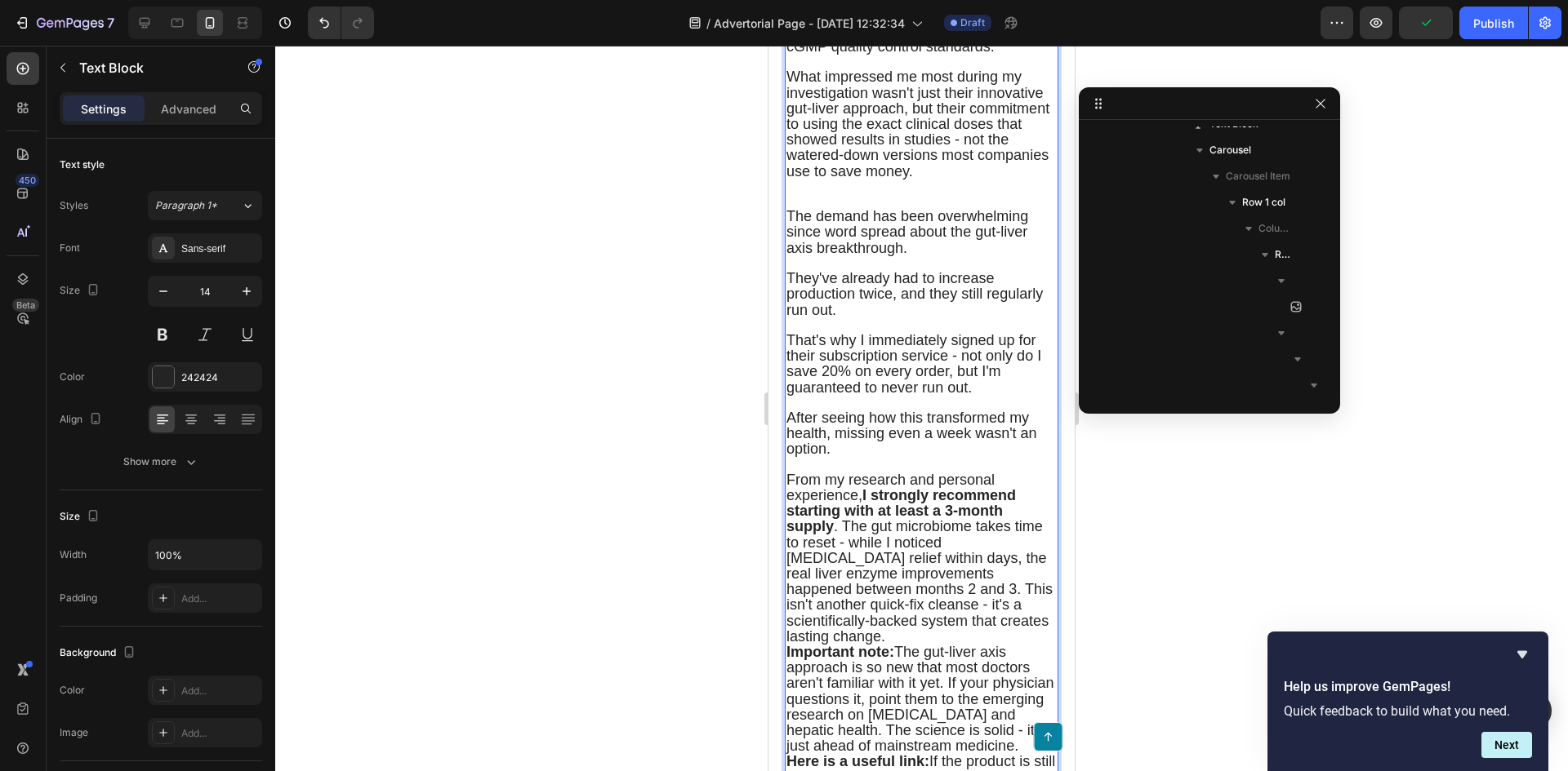
click at [843, 605] on span "From my research and personal experience, I strongly recommend starting with at…" at bounding box center [919, 559] width 267 height 173
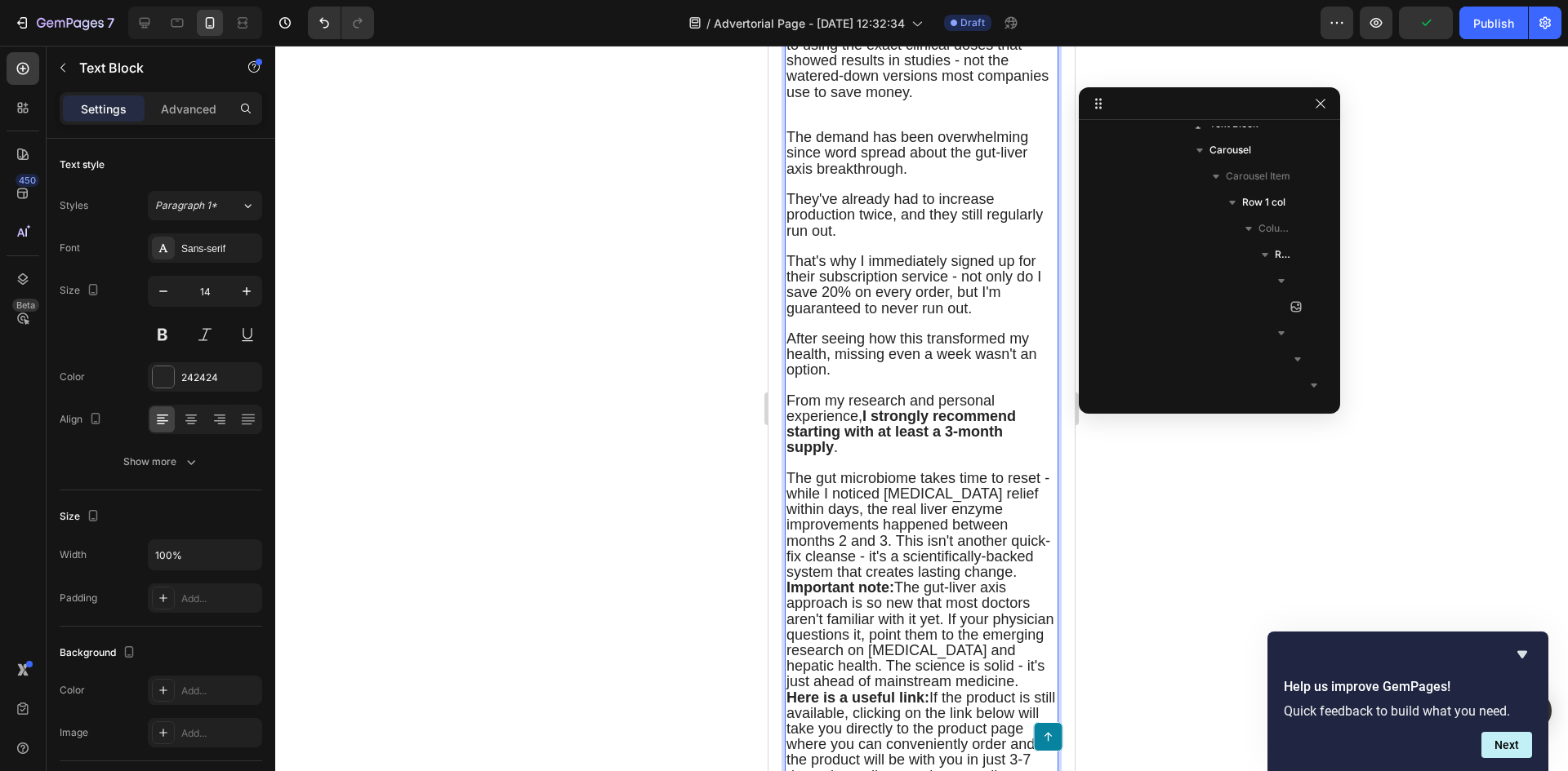
scroll to position [7813, 0]
click at [897, 578] on span "The gut microbiome takes time to reset - while I noticed bloating relief within…" at bounding box center [918, 522] width 264 height 110
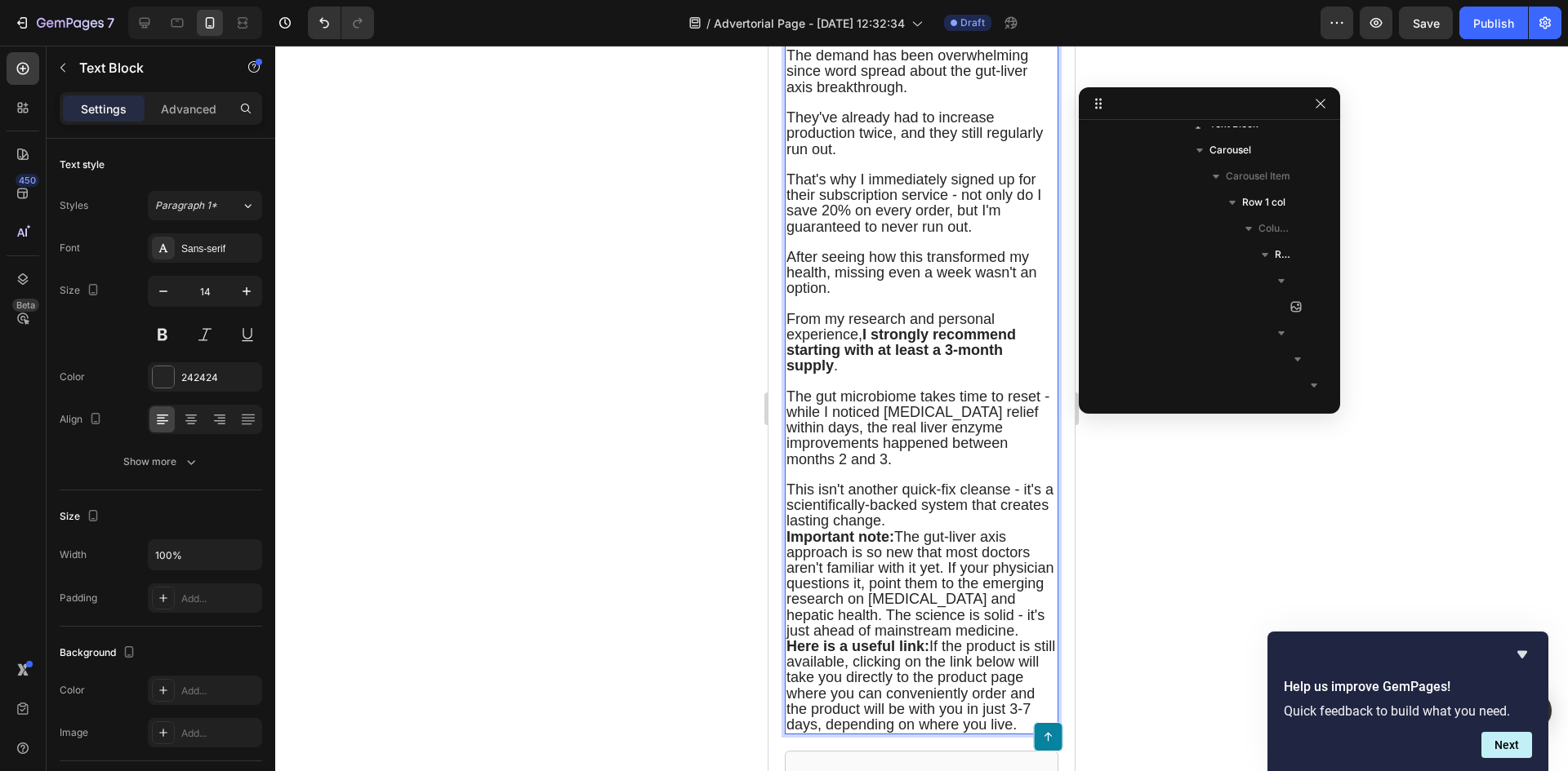
scroll to position [7894, 0]
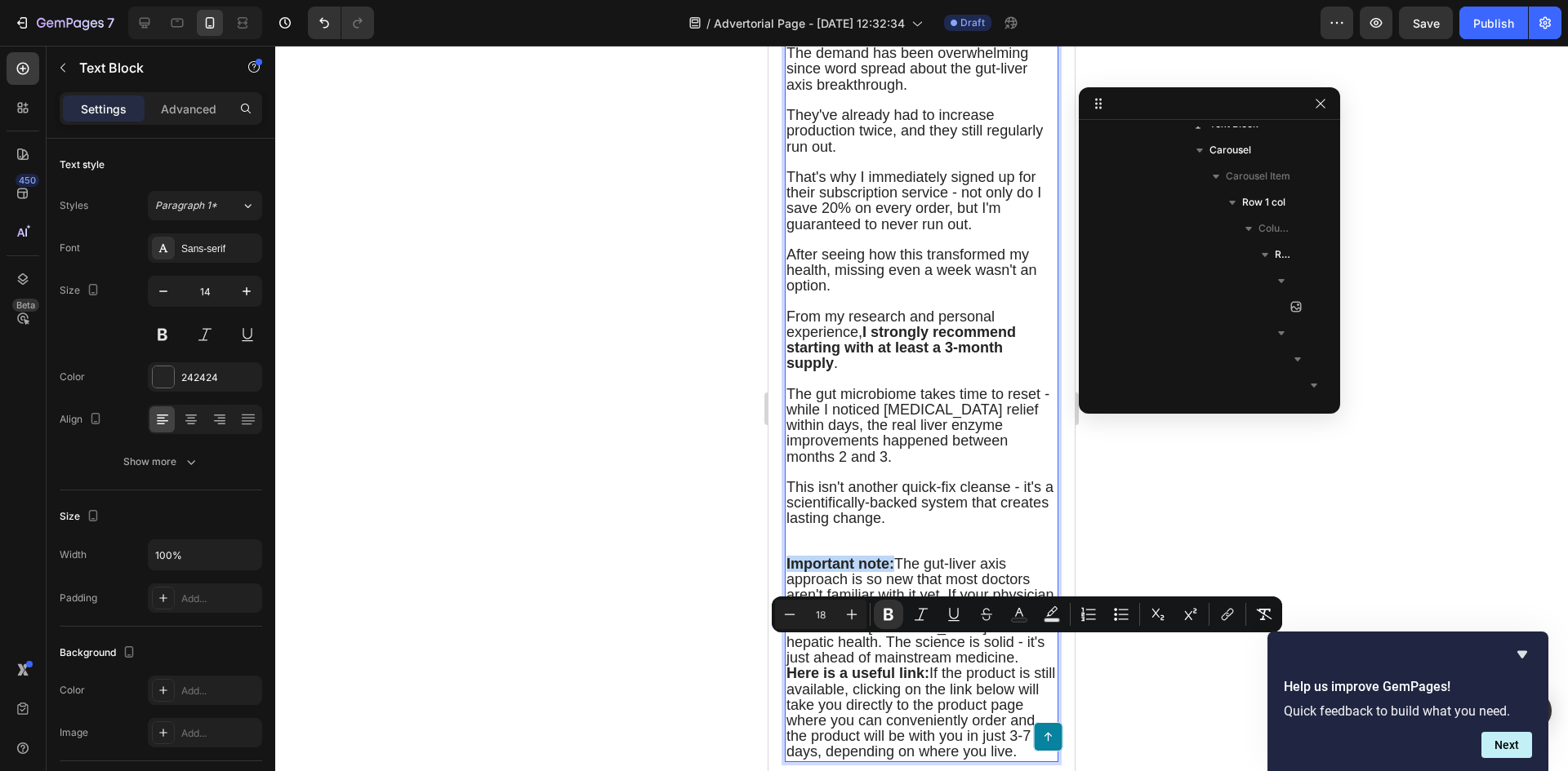
drag, startPoint x: 896, startPoint y: 648, endPoint x: 777, endPoint y: 652, distance: 119.1
click at [949, 609] on icon "Editor contextual toolbar" at bounding box center [954, 615] width 17 height 17
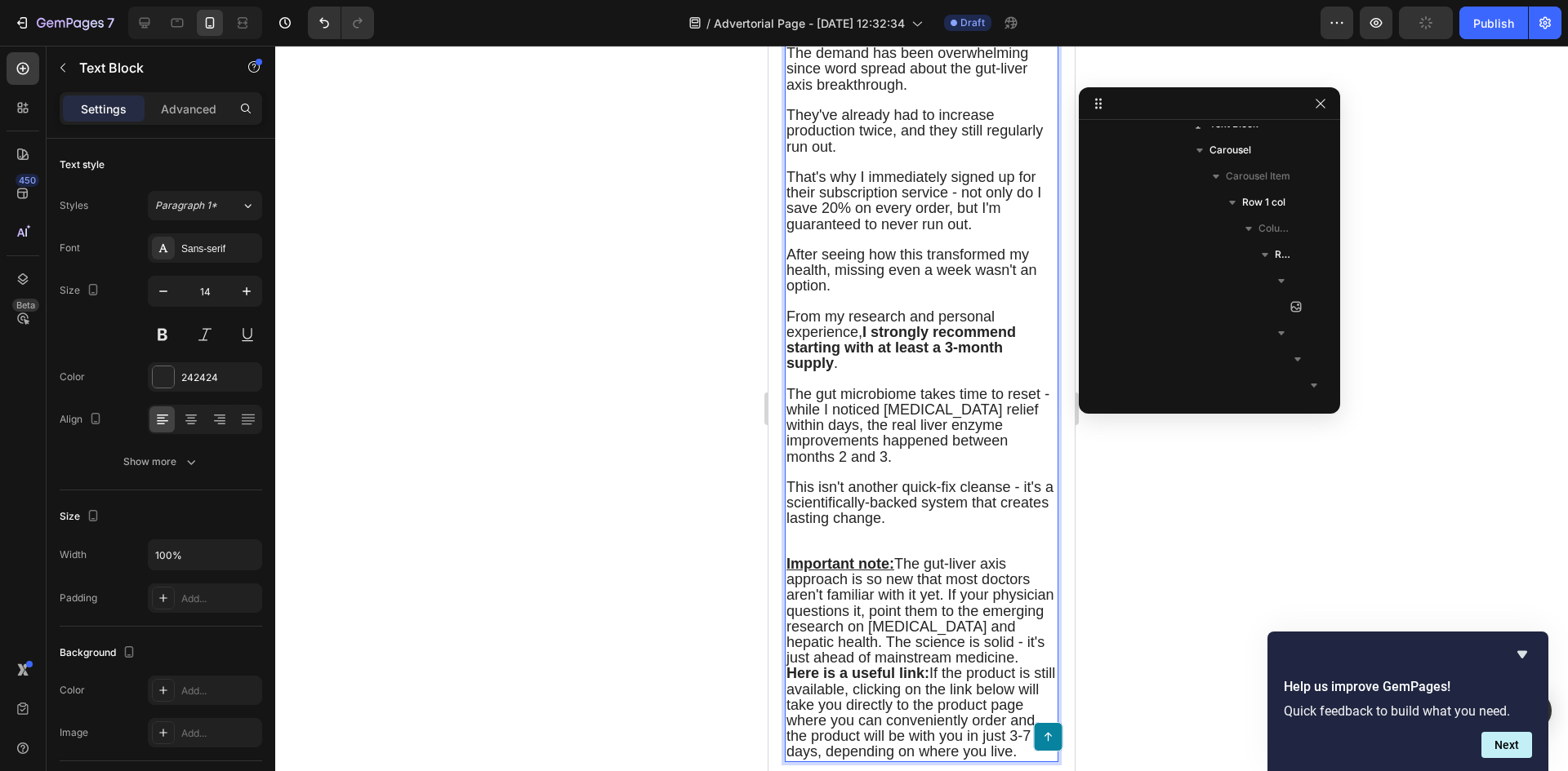
click at [922, 652] on span "Important note: The gut-liver axis approach is so new that most doctors aren't …" at bounding box center [920, 611] width 267 height 110
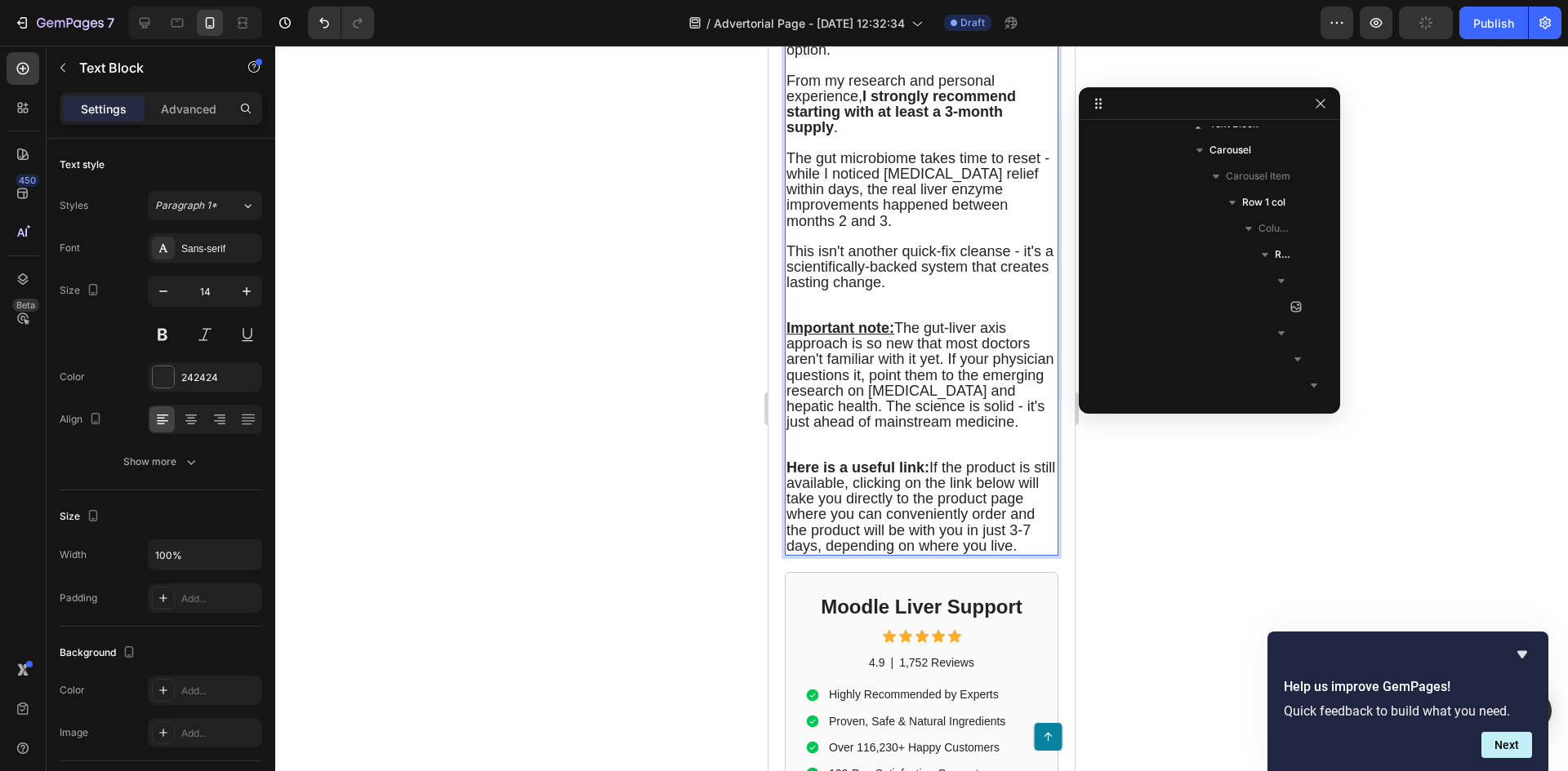
scroll to position [8221, 0]
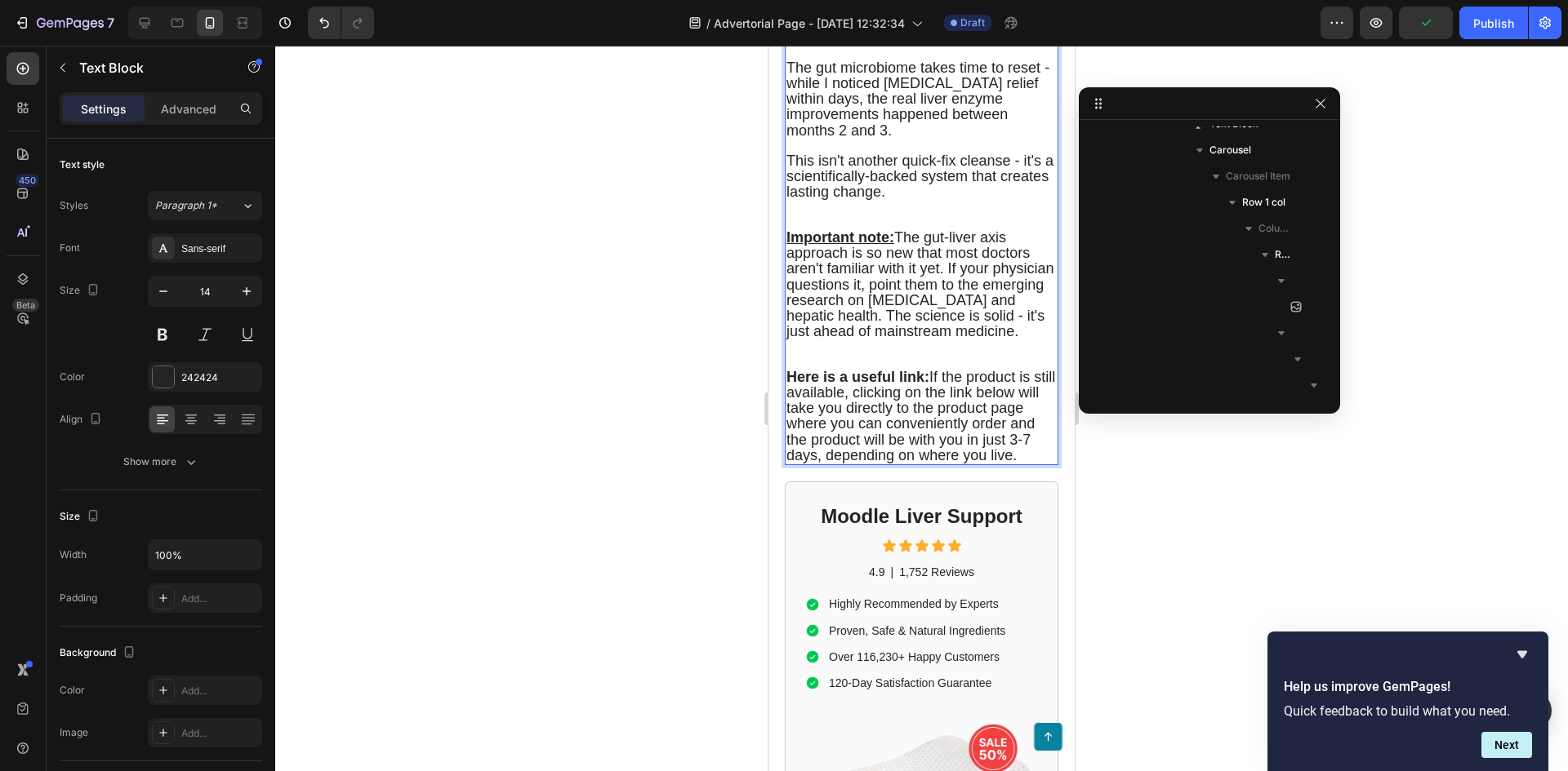
click at [893, 245] on u "Important note:" at bounding box center [839, 238] width 108 height 17
drag, startPoint x: 896, startPoint y: 319, endPoint x: 784, endPoint y: 317, distance: 112.0
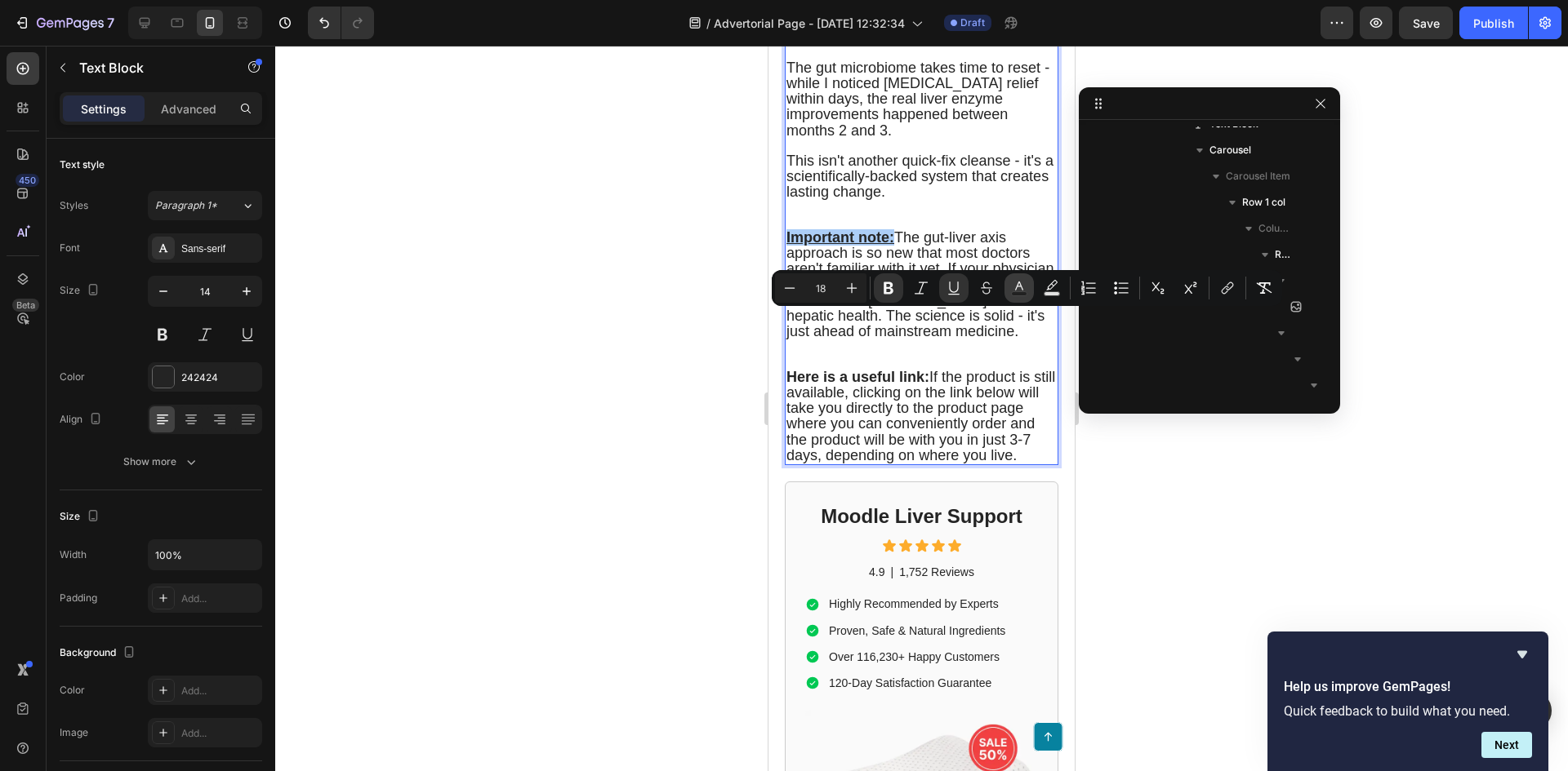
click at [1021, 283] on icon "Editor contextual toolbar" at bounding box center [1019, 289] width 17 height 17
type input "242424"
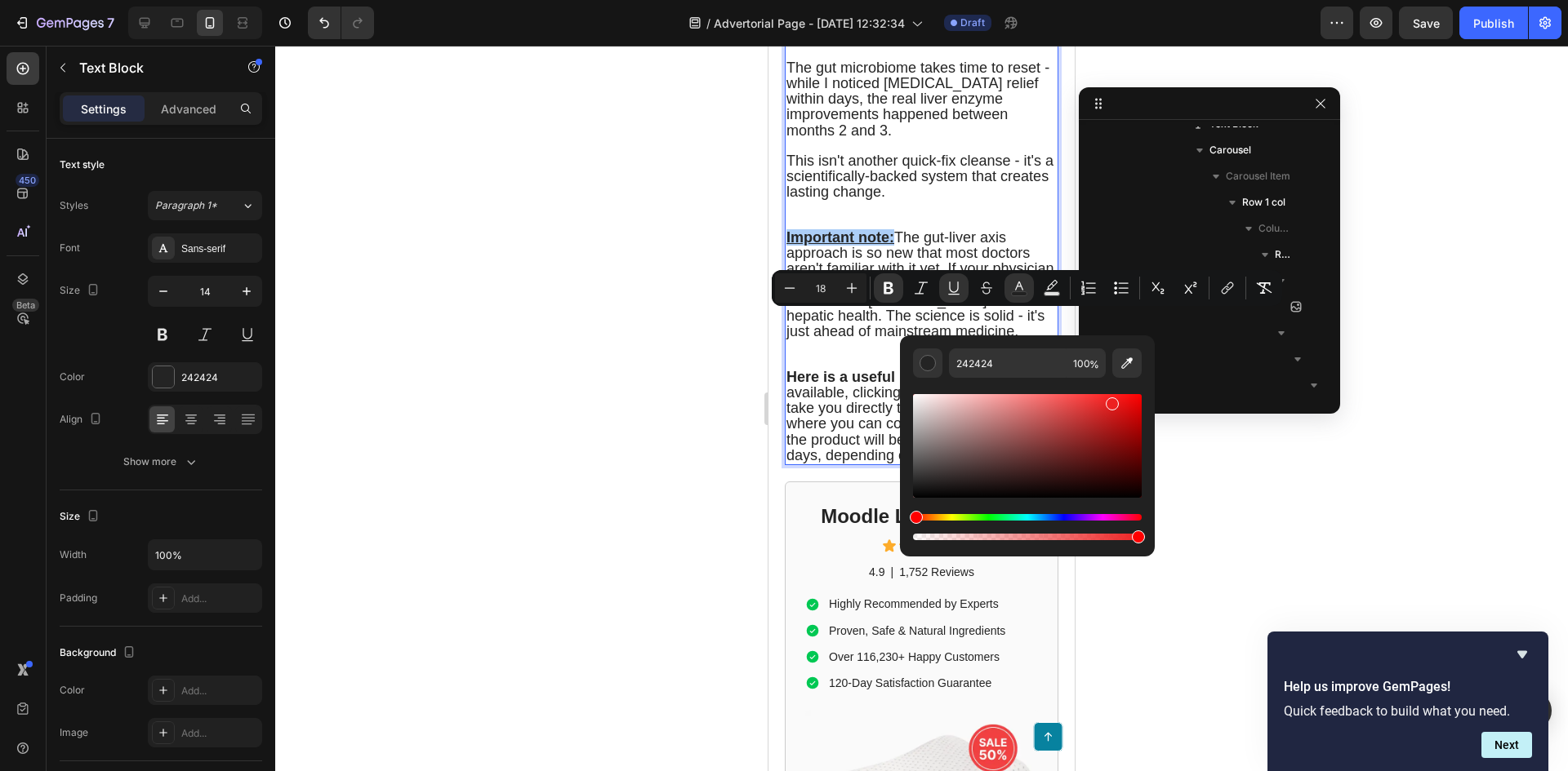
drag, startPoint x: 1099, startPoint y: 480, endPoint x: 1111, endPoint y: 401, distance: 79.9
click at [1111, 401] on div "Editor contextual toolbar" at bounding box center [1028, 446] width 229 height 103
type input "ED2121"
click at [1216, 437] on div at bounding box center [921, 409] width 1292 height 726
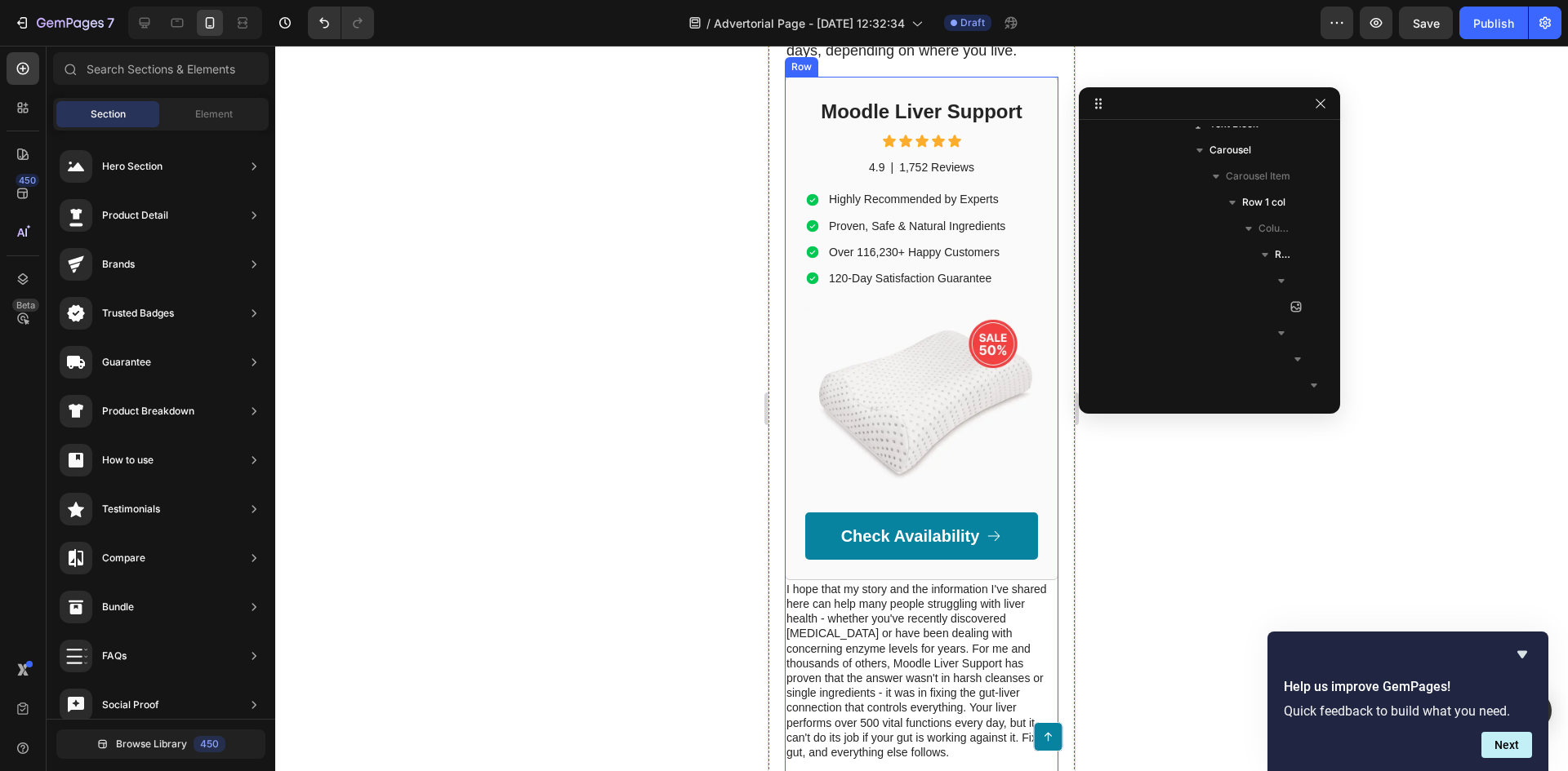
scroll to position [8629, 0]
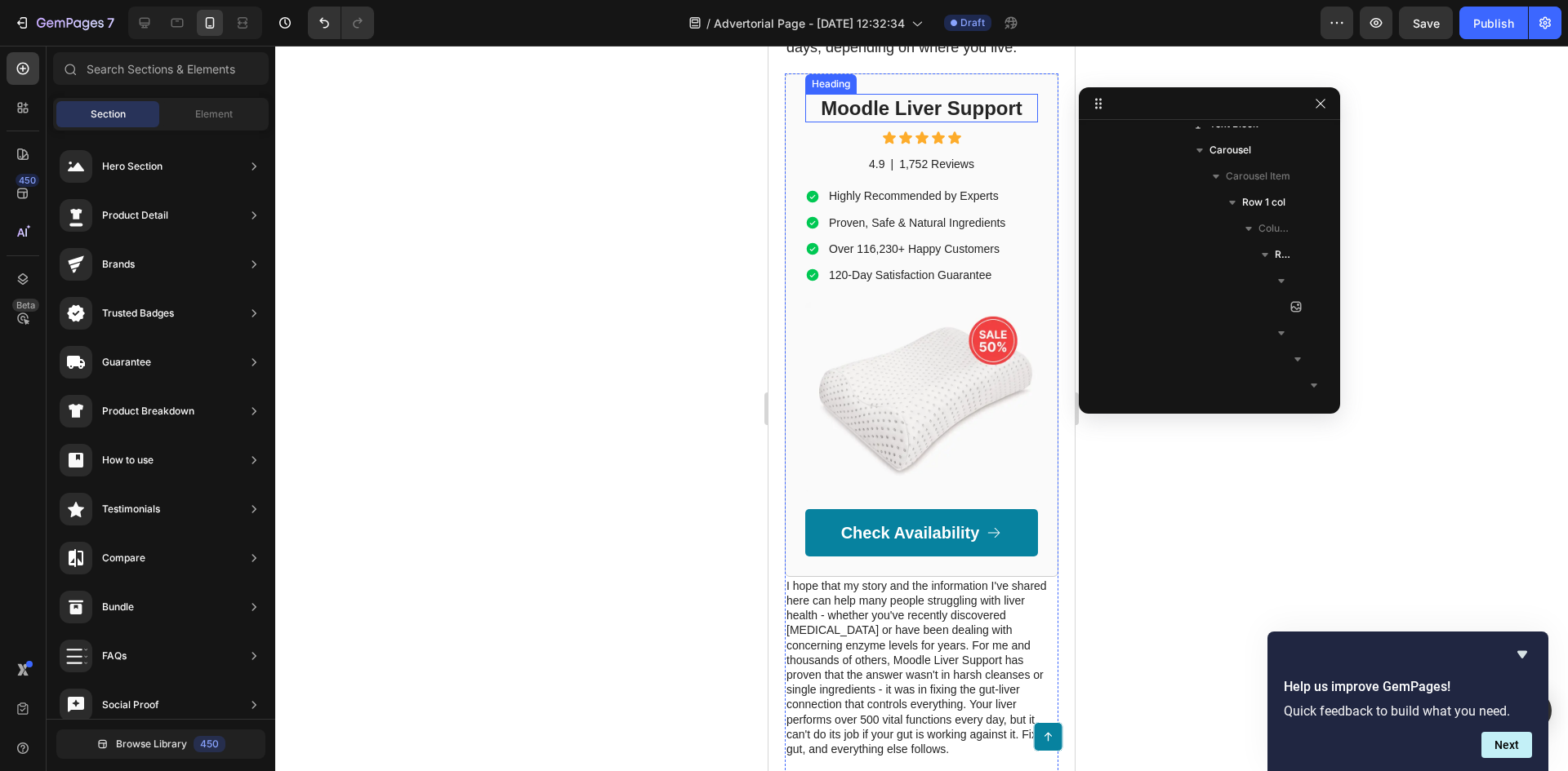
click at [951, 123] on h2 "Moodle Liver Support" at bounding box center [921, 108] width 232 height 29
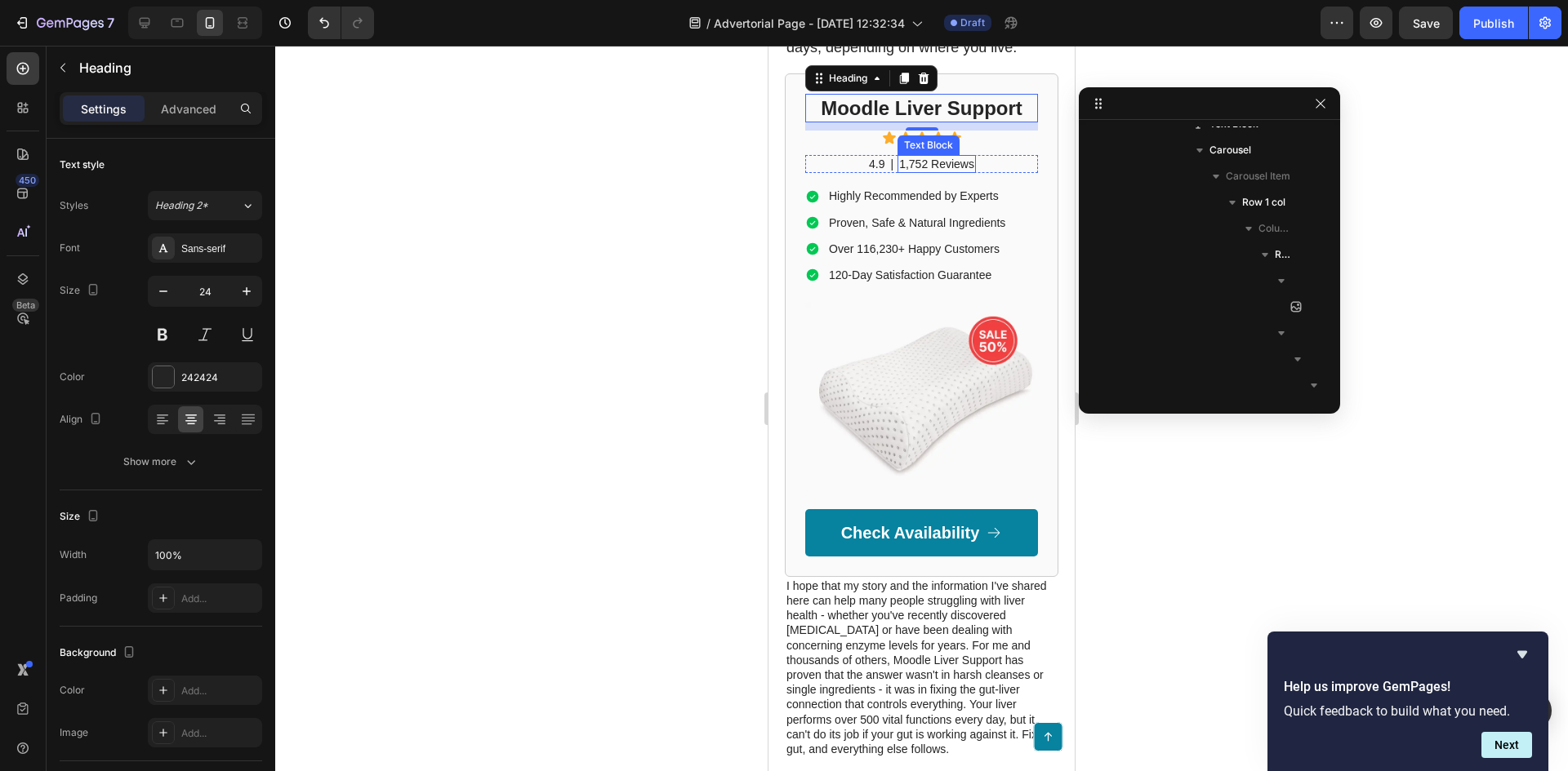
click at [952, 172] on p "1,752 Reviews" at bounding box center [936, 164] width 75 height 15
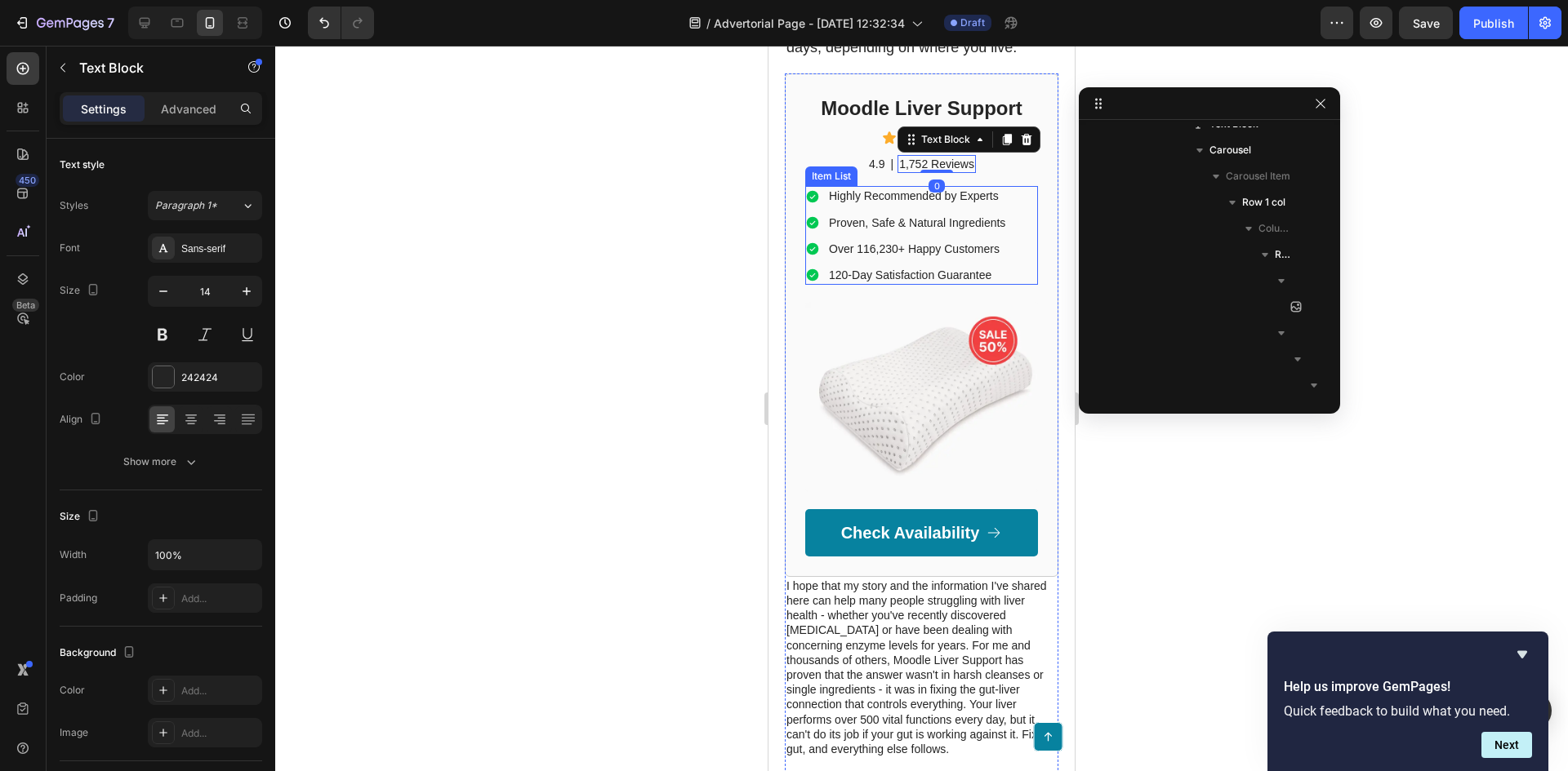
click at [964, 203] on p "Highly Recommended by Experts" at bounding box center [916, 196] width 176 height 15
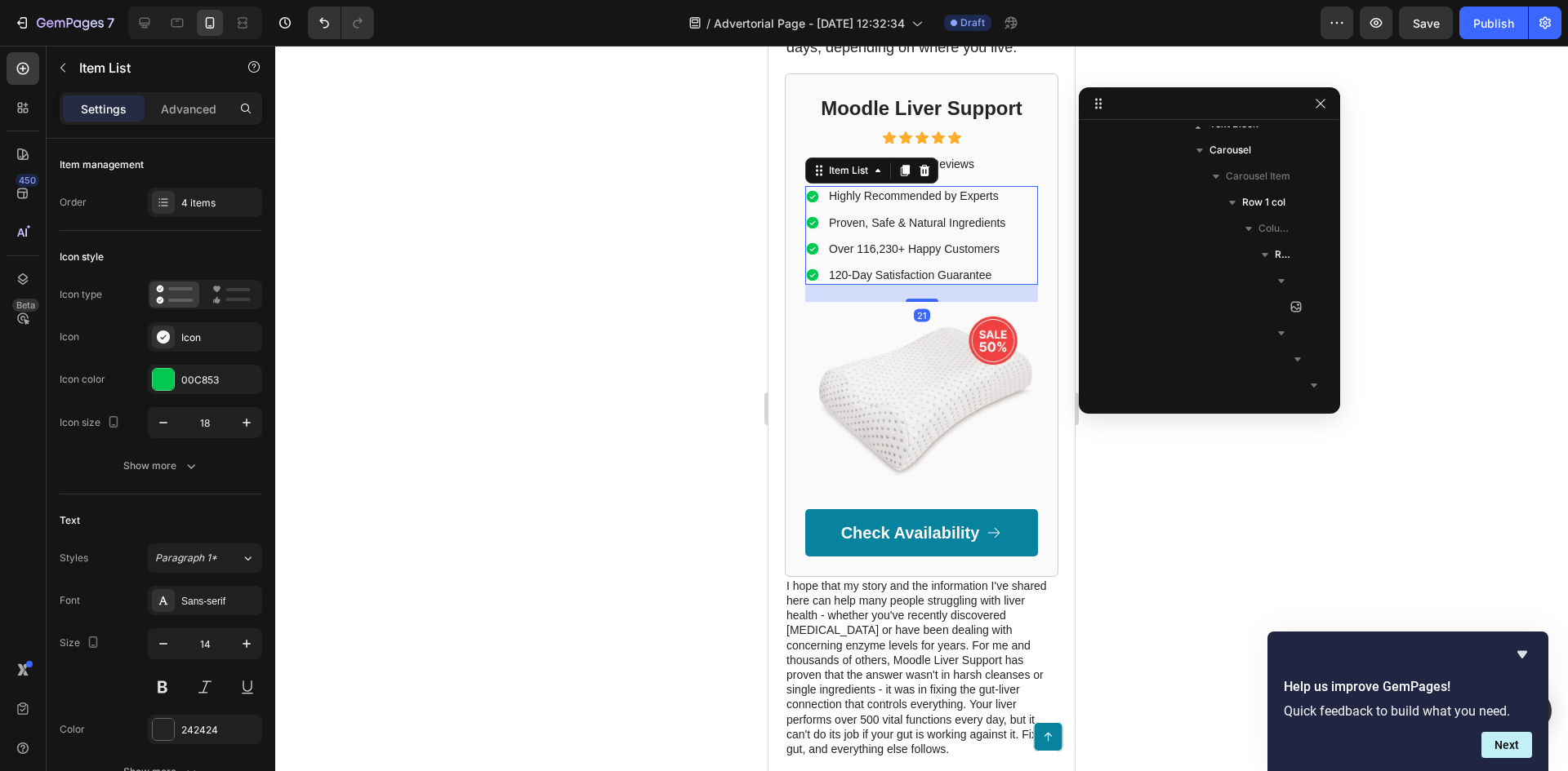
click at [943, 231] on p "Proven, Safe & Natural Ingredients" at bounding box center [916, 223] width 176 height 15
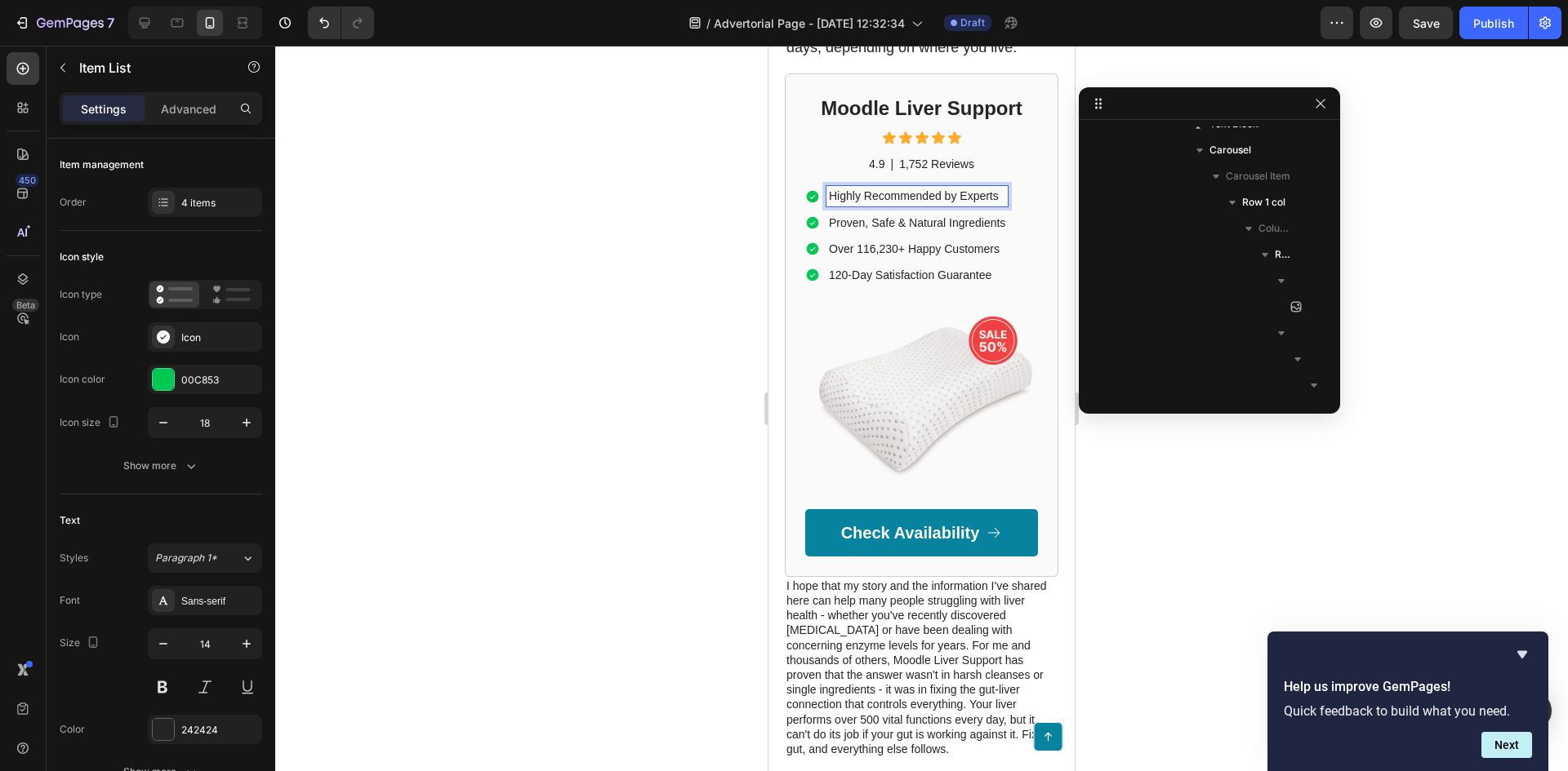
click at [941, 203] on p "Highly Recommended by Experts" at bounding box center [916, 196] width 176 height 15
click at [897, 203] on p "Highly Recommended by Experts" at bounding box center [916, 196] width 176 height 15
click at [892, 203] on p "Highly Recommended by Experts" at bounding box center [916, 196] width 176 height 15
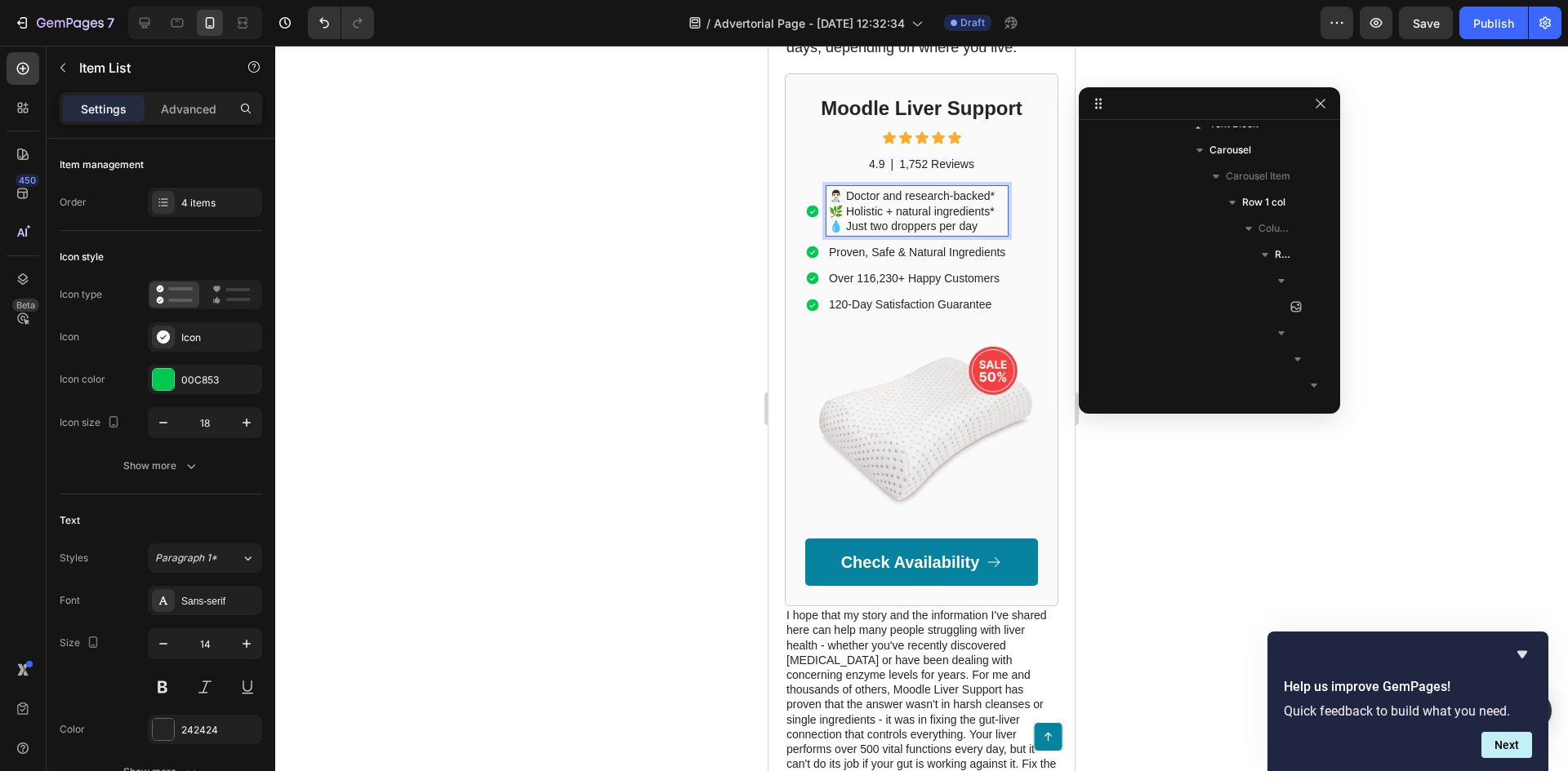
click at [892, 233] on p "👨🏻‍⚕️ Doctor and research-backed* 🌿 Holistic + natural ingredients* 💧 Just two …" at bounding box center [916, 210] width 176 height 45
click at [847, 233] on p "👨🏻‍⚕️ Doctor and research-backed* 🌿 Holistic + natural ingredients* 💧 Just two …" at bounding box center [916, 210] width 176 height 45
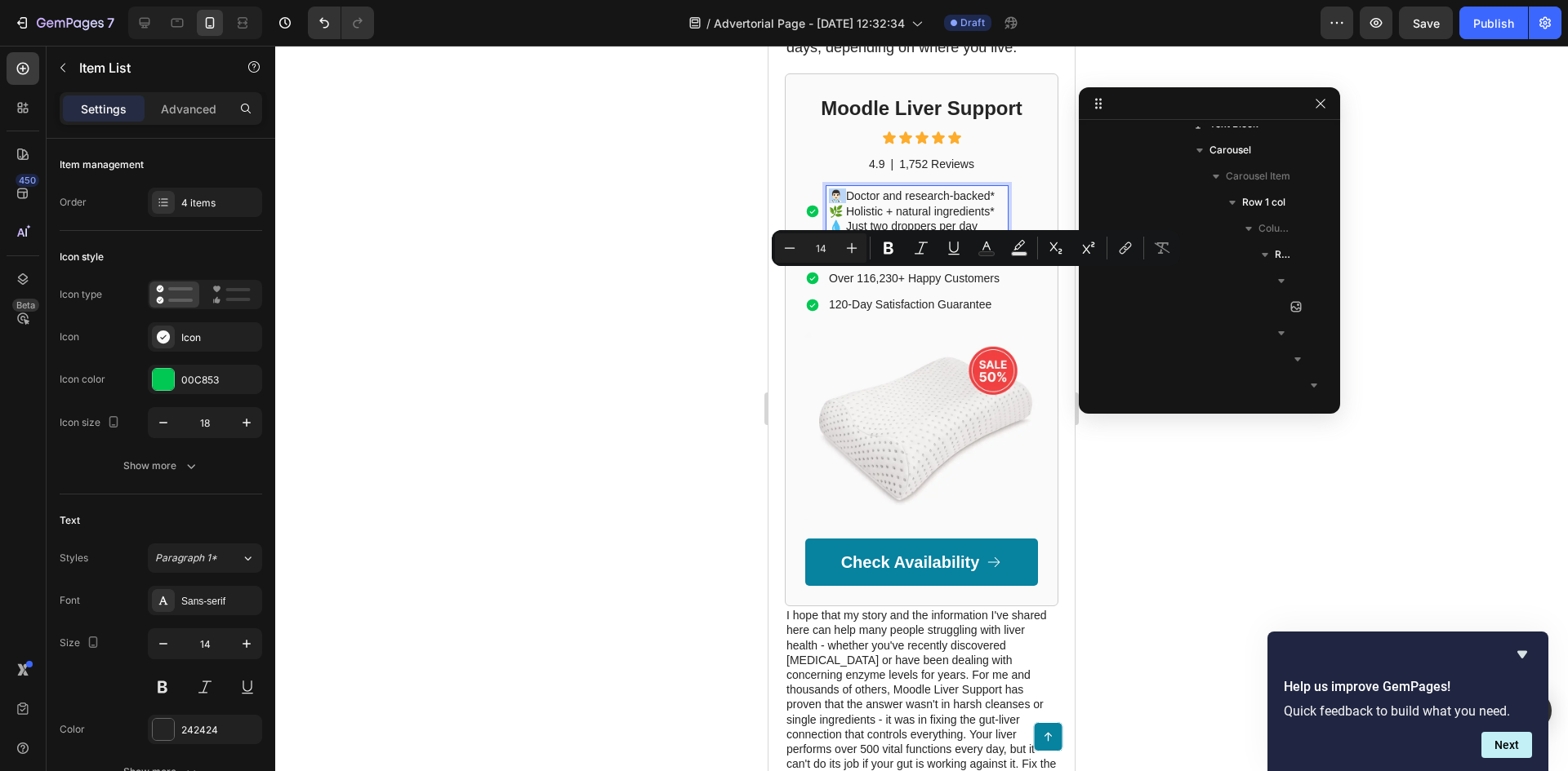
drag, startPoint x: 849, startPoint y: 280, endPoint x: 834, endPoint y: 280, distance: 15.0
click at [834, 233] on p "👨🏻‍⚕️ Doctor and research-backed* 🌿 Holistic + natural ingredients* 💧 Just two …" at bounding box center [916, 210] width 176 height 45
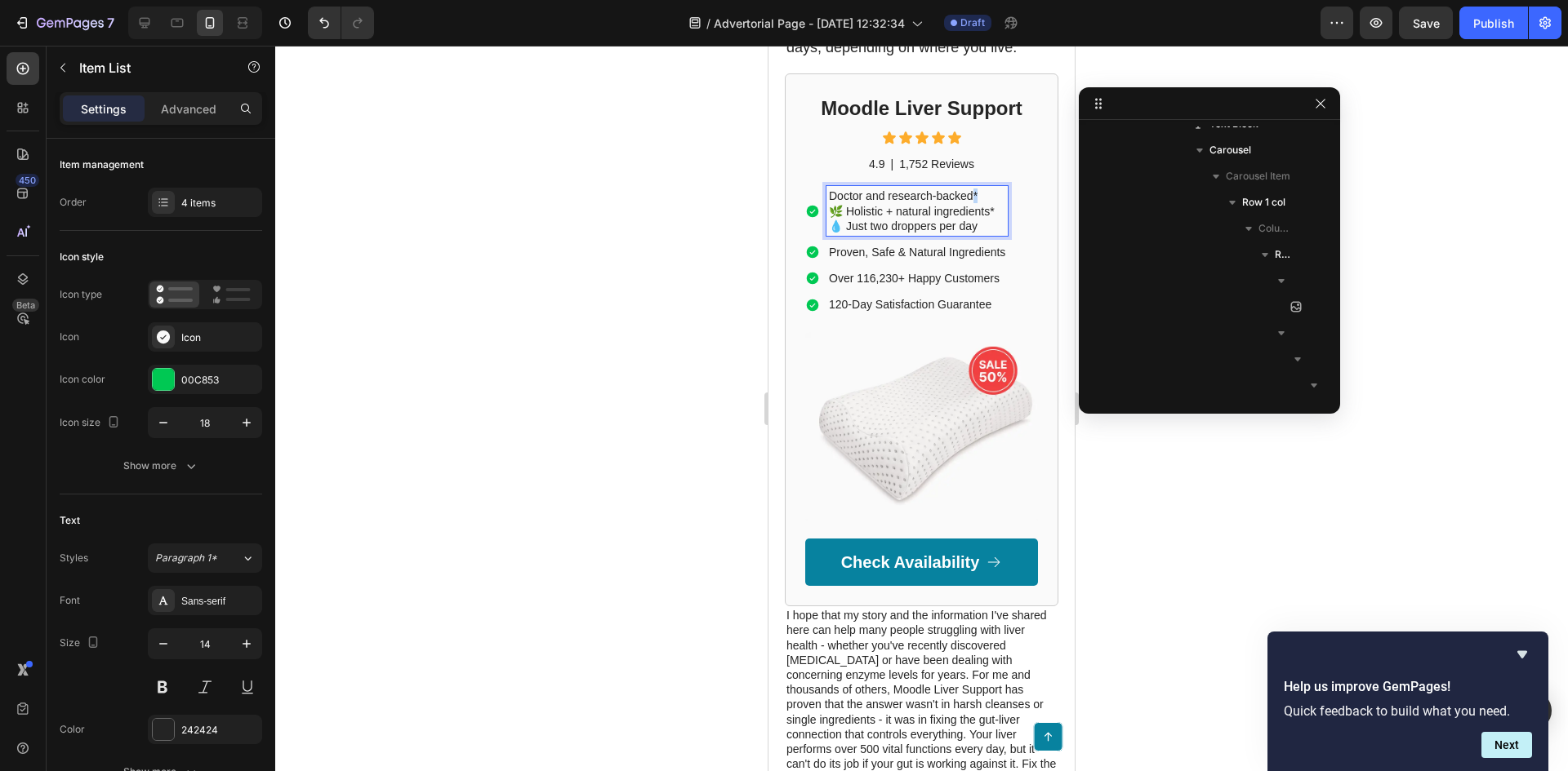
click at [973, 233] on p "Doctor and research-backed* 🌿 Holistic + natural ingredients* 💧 Just two droppe…" at bounding box center [916, 210] width 176 height 45
click at [826, 236] on div "Doctor and research-backed 🌿 Holistic + natural ingredients* 💧 Just two dropper…" at bounding box center [917, 211] width 182 height 50
drag, startPoint x: 991, startPoint y: 297, endPoint x: 848, endPoint y: 297, distance: 143.0
click at [848, 233] on p "Doctor and research-backed 🌿 Holistic + natural ingredients* 💧 Just two dropper…" at bounding box center [916, 210] width 176 height 45
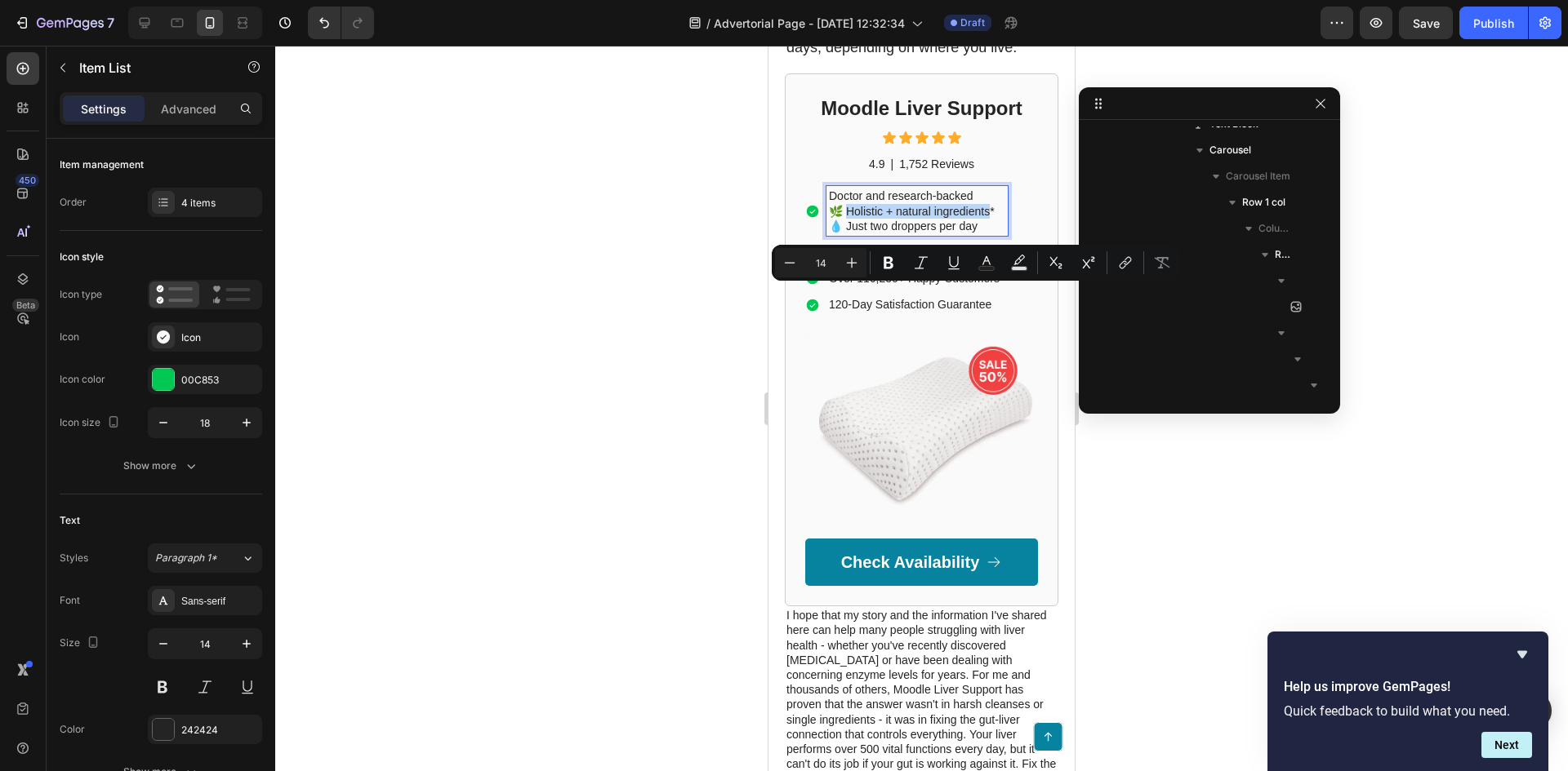
copy p "olistic + natural ingredients*"
click at [879, 259] on p "Proven, Safe & Natural Ingredients" at bounding box center [916, 253] width 176 height 15
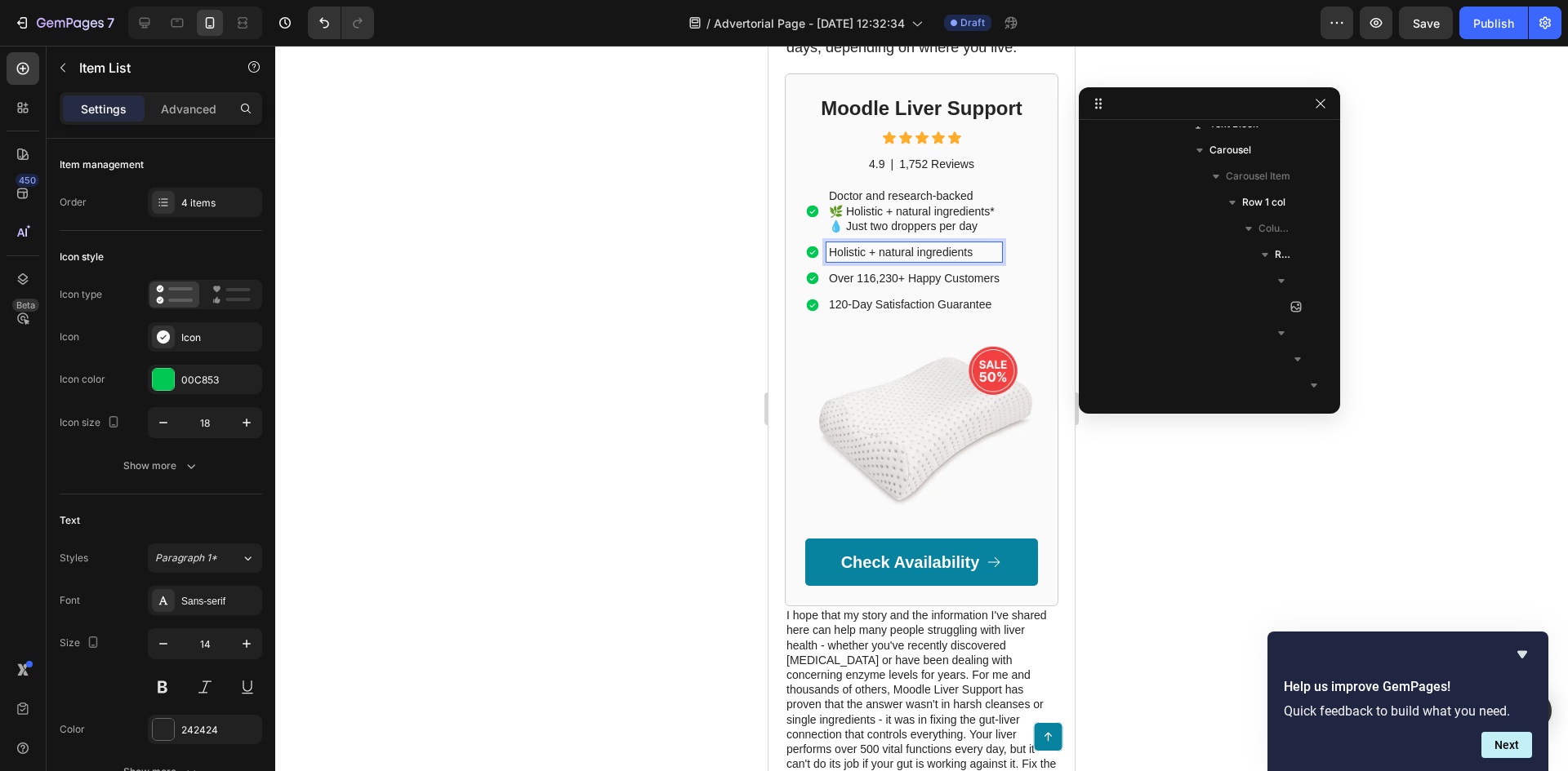
click at [970, 233] on p "Doctor and research-backed 🌿 Holistic + natural ingredients* 💧 Just two dropper…" at bounding box center [913, 210] width 171 height 45
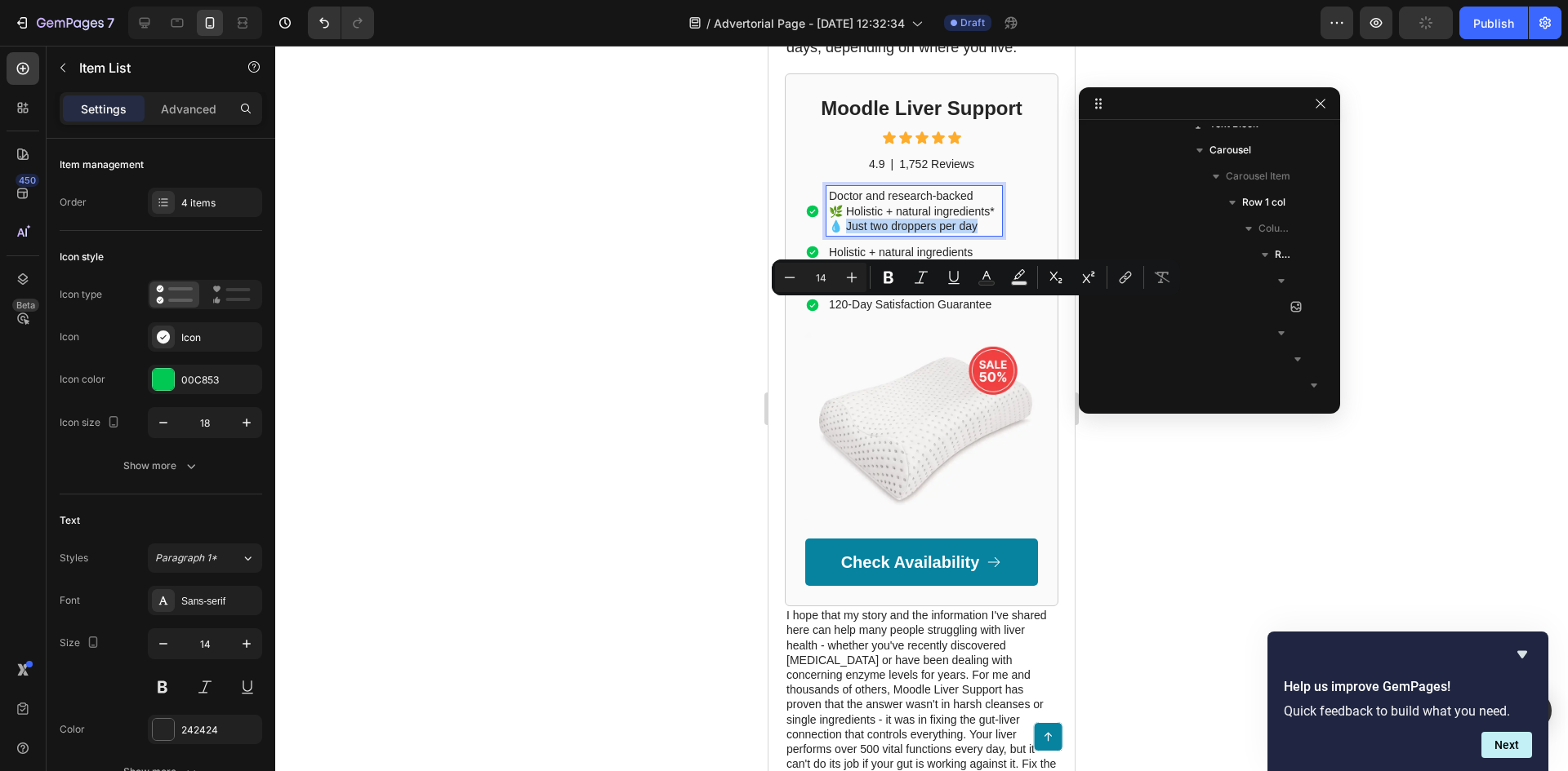
drag, startPoint x: 979, startPoint y: 309, endPoint x: 849, endPoint y: 309, distance: 130.0
click at [849, 233] on p "Doctor and research-backed 🌿 Holistic + natural ingredients* 💧 Just two dropper…" at bounding box center [913, 210] width 171 height 45
copy p "ust two droppers per day"
click at [893, 312] on p "120-Day Satisfaction Guarantee" at bounding box center [913, 304] width 171 height 15
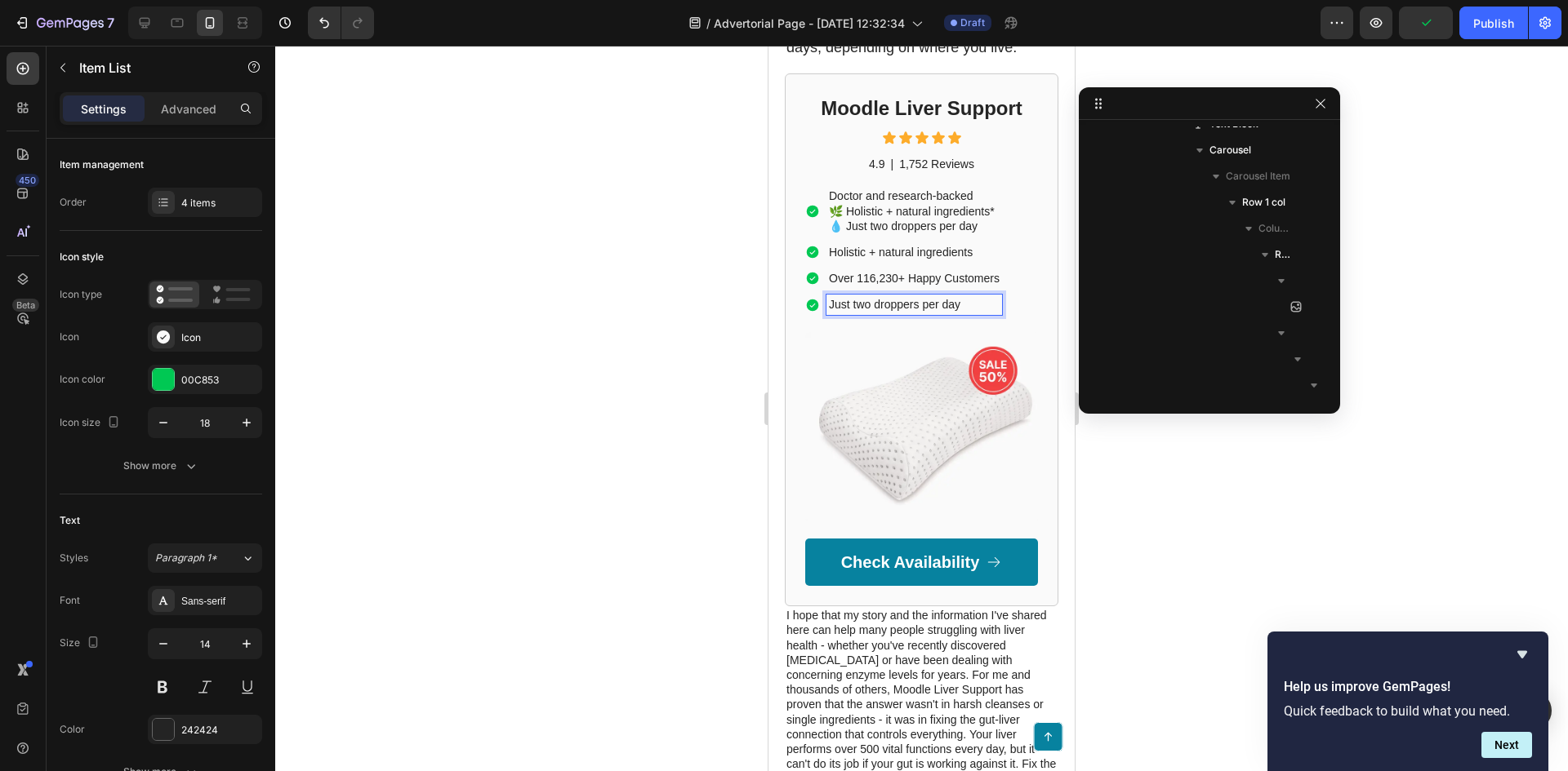
click at [932, 286] on p "Over 116,230+ Happy Customers" at bounding box center [913, 279] width 171 height 15
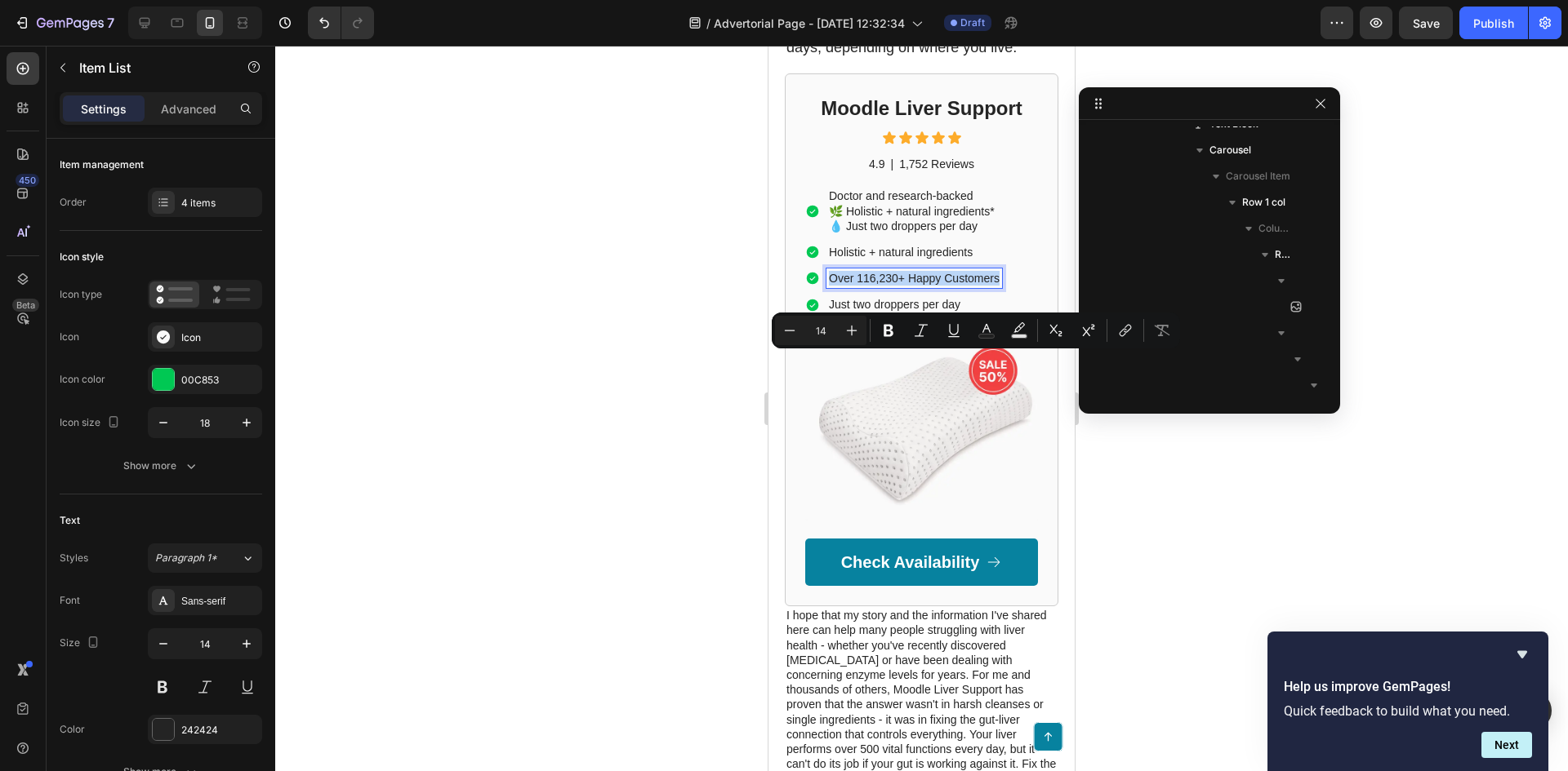
click at [901, 286] on p "Over 116,230+ Happy Customers" at bounding box center [913, 279] width 171 height 15
drag, startPoint x: 897, startPoint y: 362, endPoint x: 859, endPoint y: 366, distance: 38.2
click at [859, 286] on p "Over 116,230+ Happy Customers" at bounding box center [913, 279] width 171 height 15
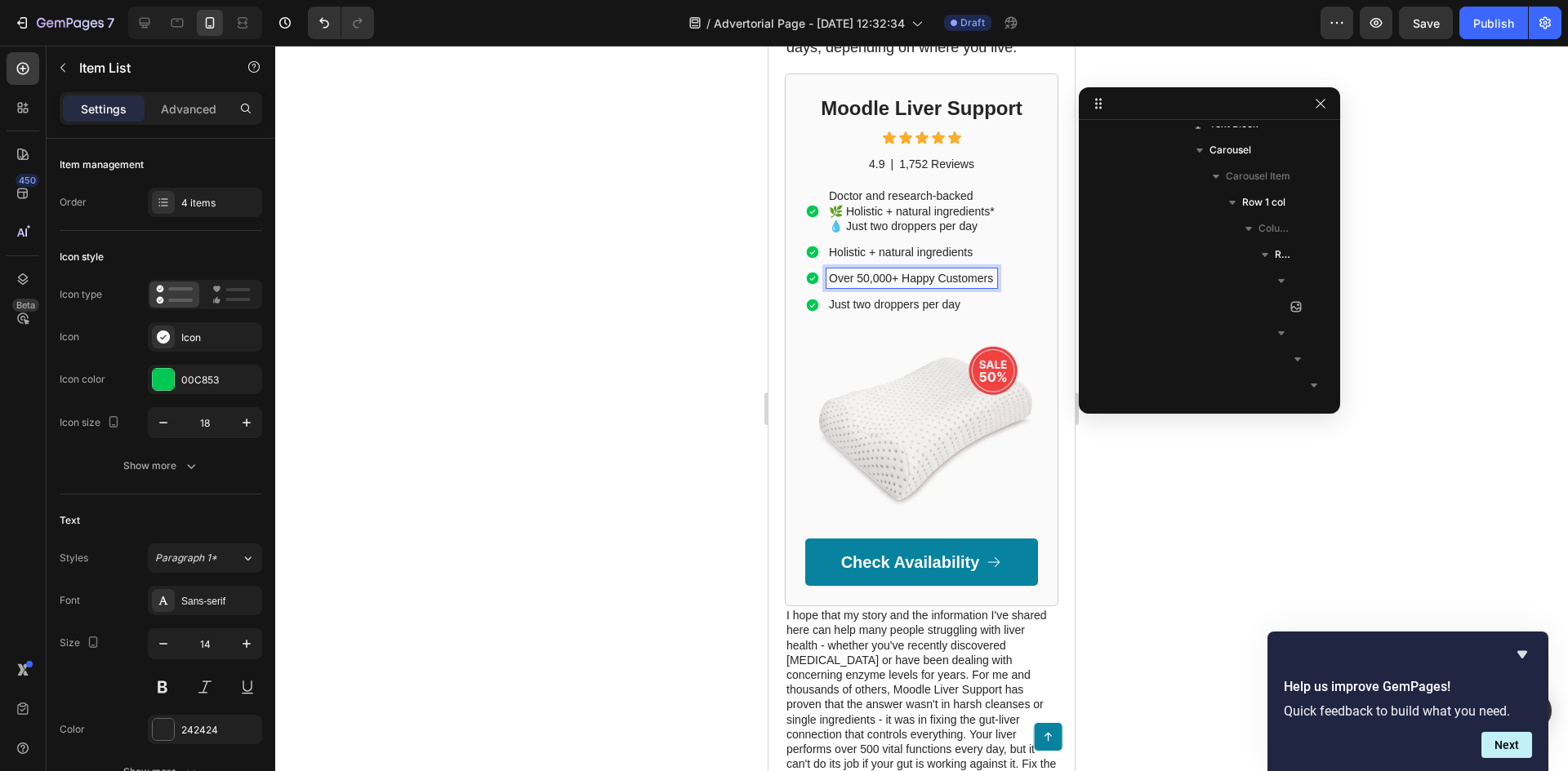
click at [861, 312] on p "Just two droppers per day" at bounding box center [911, 304] width 166 height 15
click at [842, 286] on p "Over 50,000+ Happy Customers" at bounding box center [911, 279] width 166 height 15
click at [865, 312] on p "Just two droppers per day" at bounding box center [911, 304] width 166 height 15
copy p "Just two droppers per day"
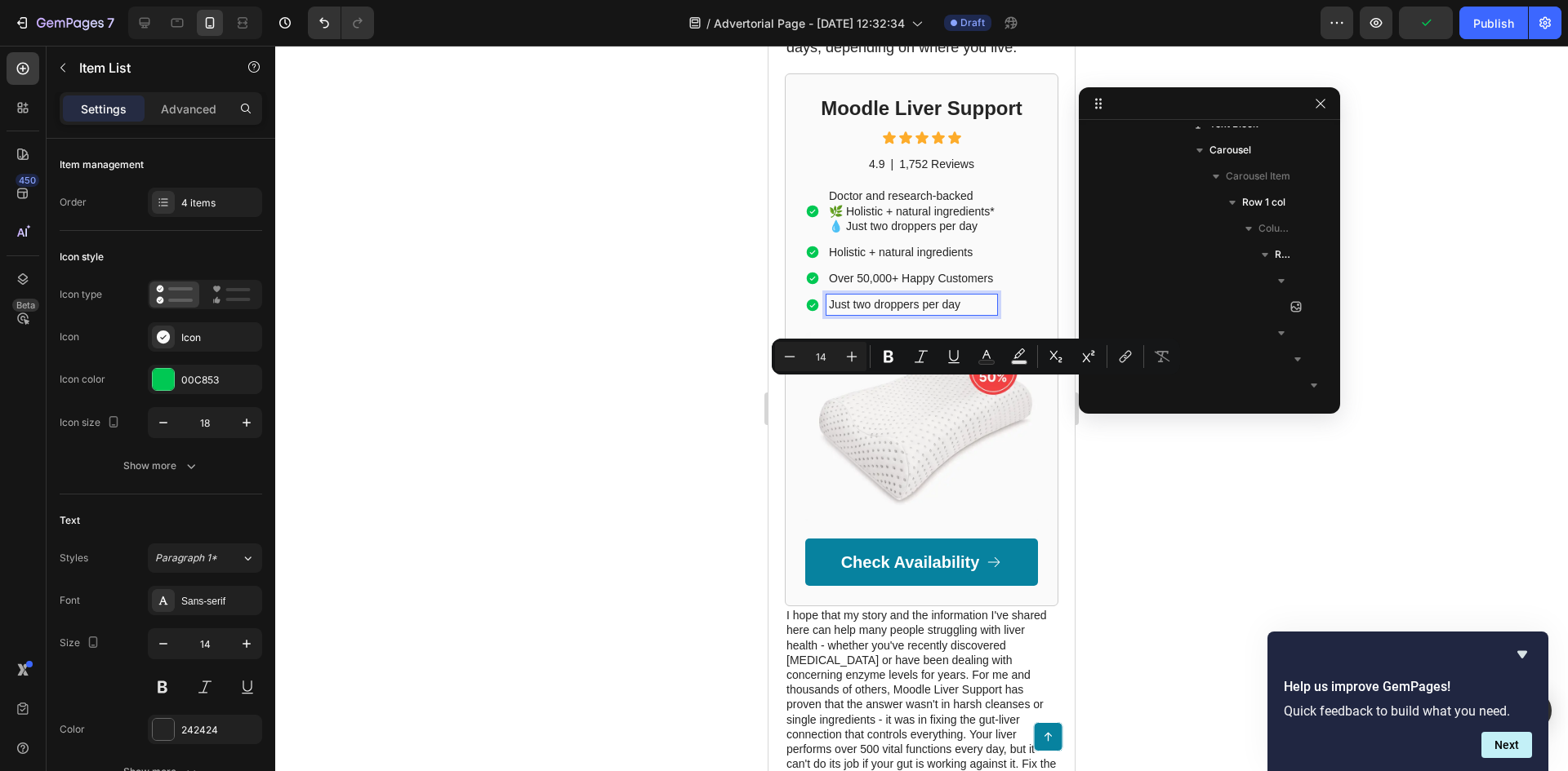
click at [874, 233] on p "Doctor and research-backed 🌿 Holistic + natural ingredients* 💧 Just two dropper…" at bounding box center [911, 210] width 166 height 45
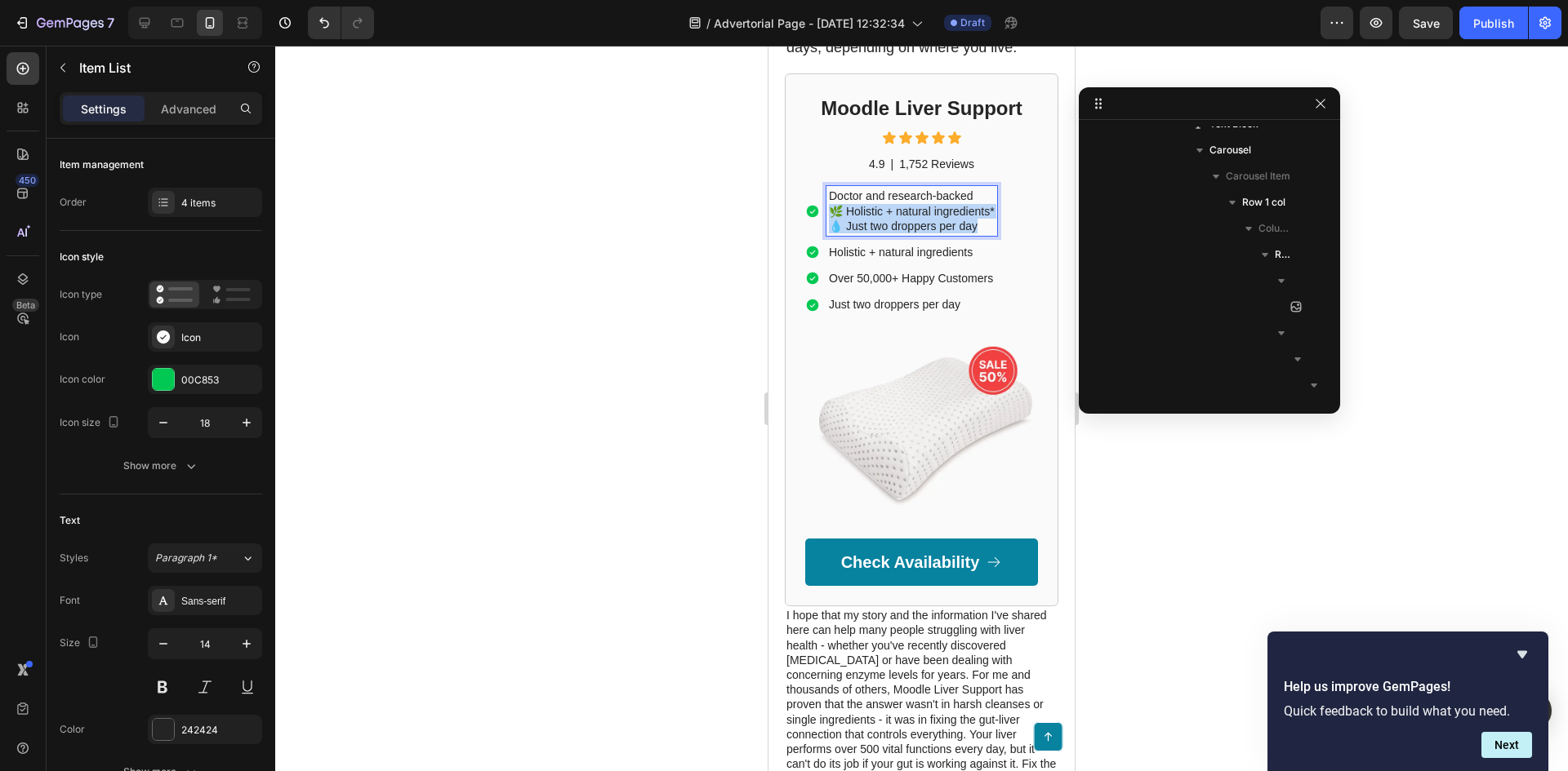
drag, startPoint x: 985, startPoint y: 315, endPoint x: 825, endPoint y: 299, distance: 160.8
click at [825, 236] on div "Doctor and research-backed 🌿 Holistic + natural ingredients* 💧 Just two dropper…" at bounding box center [901, 211] width 192 height 50
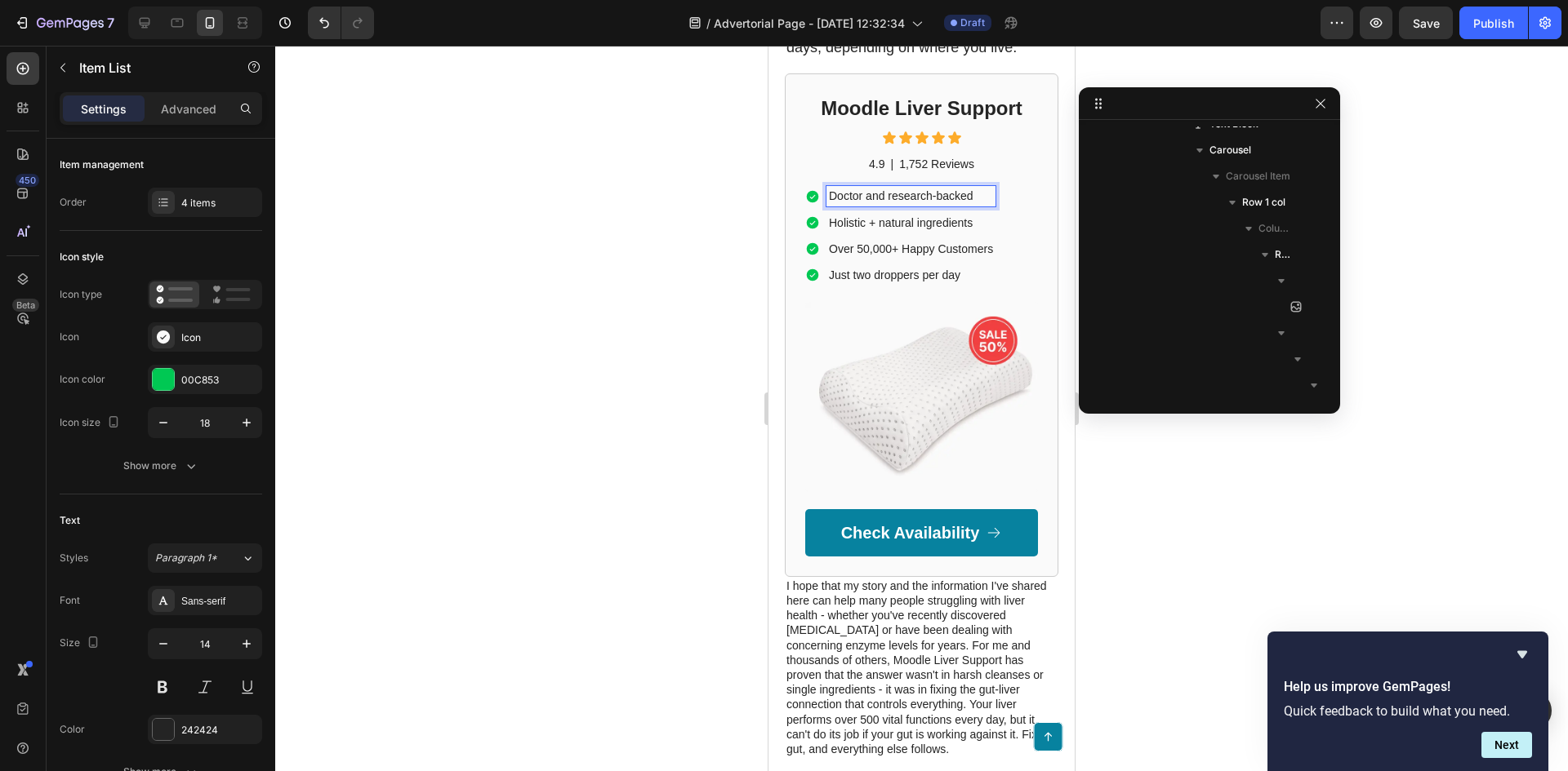
click at [885, 256] on p "Over 50,000+ Happy Customers" at bounding box center [910, 249] width 164 height 15
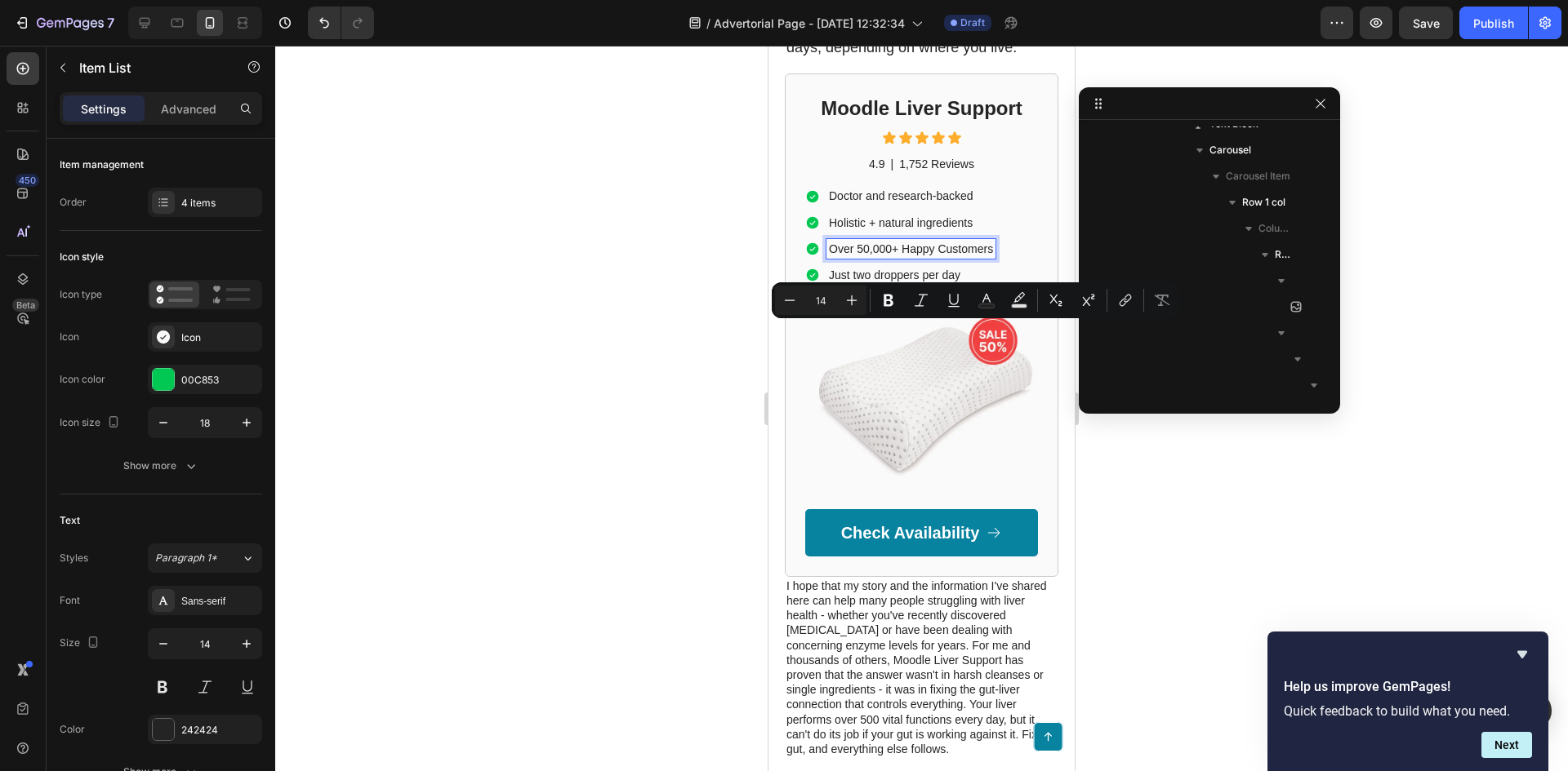
click at [899, 282] on p "Just two droppers per day" at bounding box center [910, 275] width 164 height 15
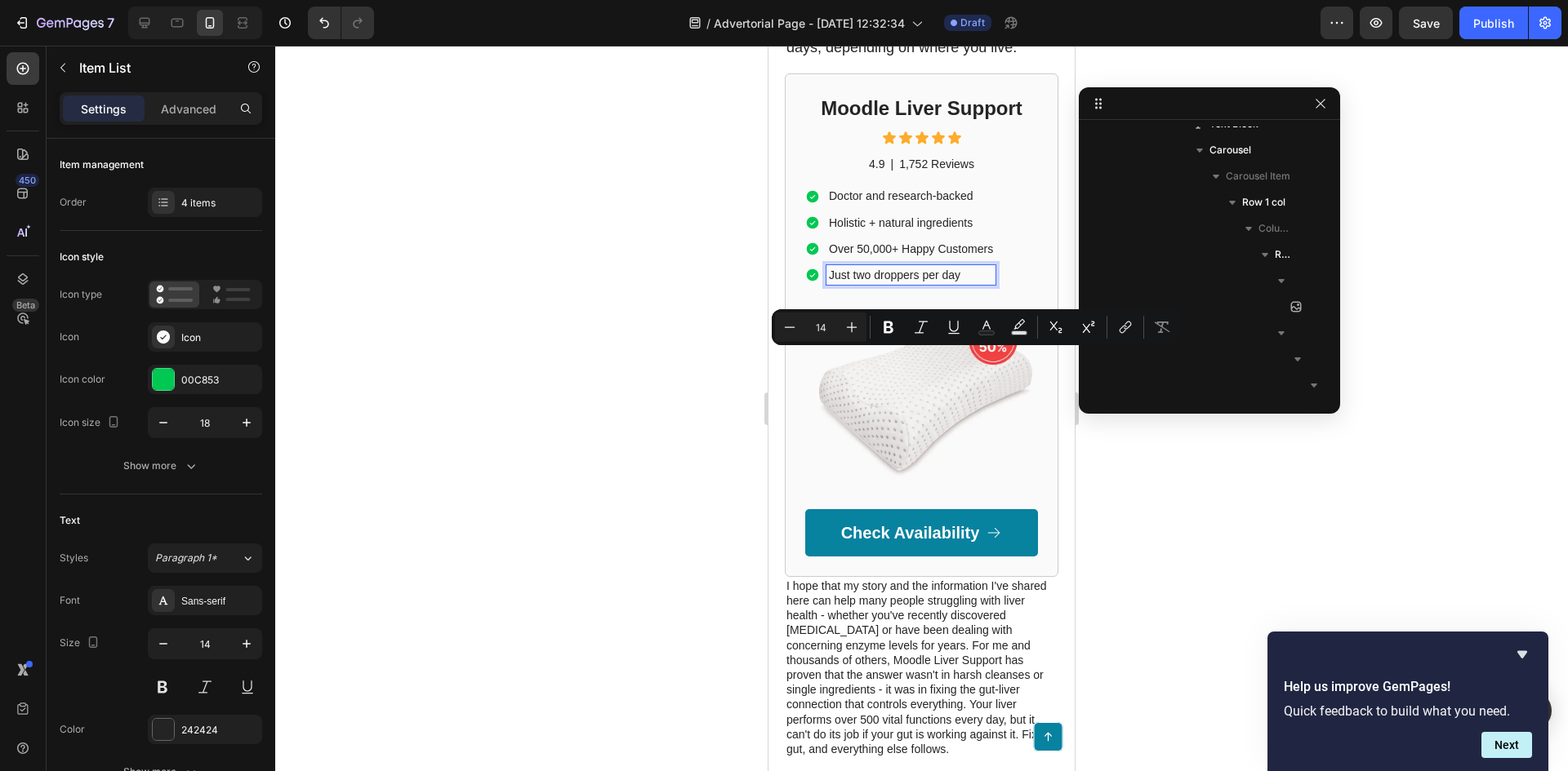
click at [959, 282] on p "Just two droppers per day" at bounding box center [910, 275] width 164 height 15
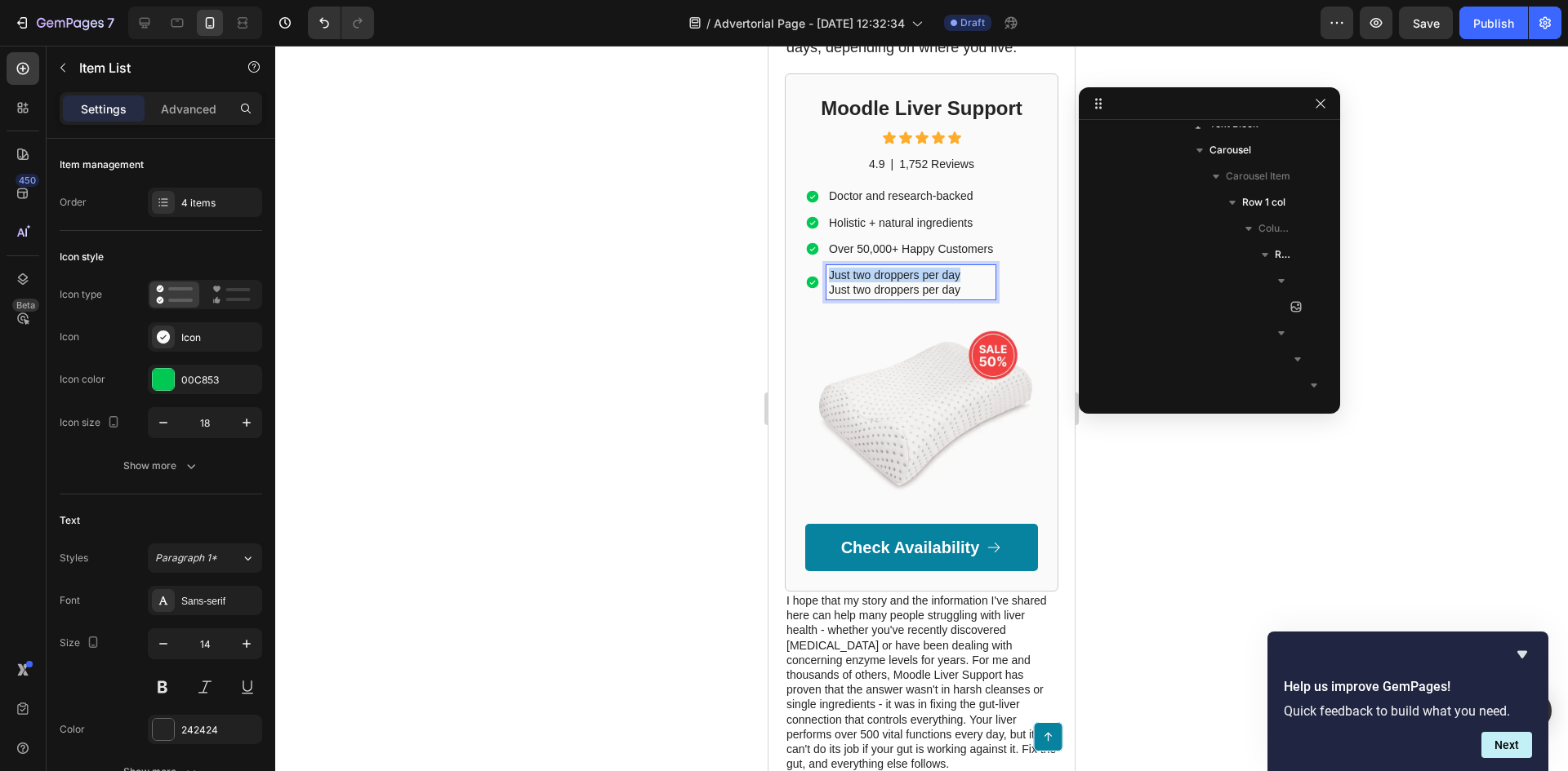
drag, startPoint x: 964, startPoint y: 358, endPoint x: 828, endPoint y: 360, distance: 136.0
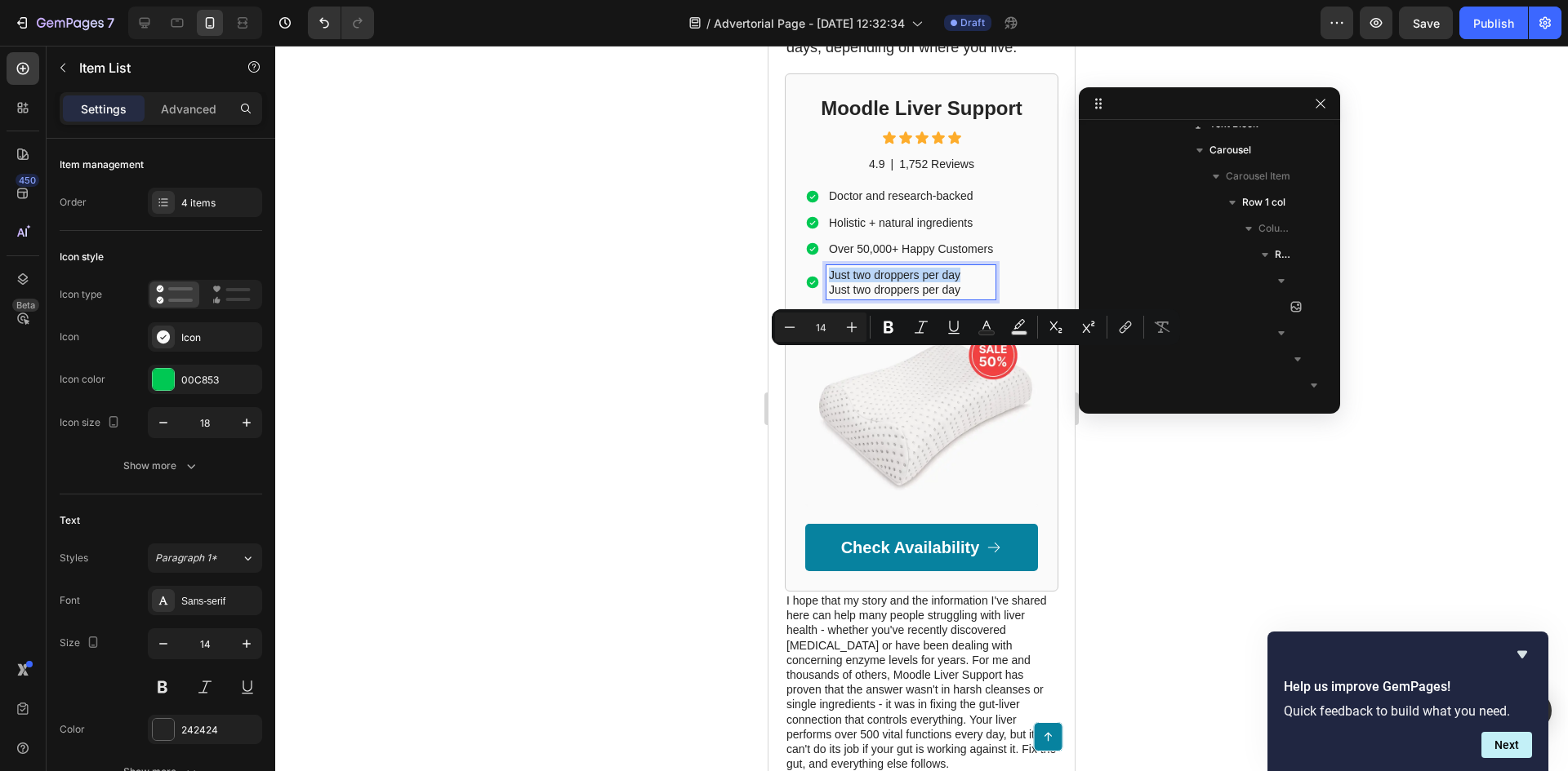
copy p "Just two droppers per day"
click at [881, 259] on div "Moodle Liver Support Heading Icon Icon Icon Icon Icon Icon List 4.9 Text Block …" at bounding box center [921, 333] width 232 height 478
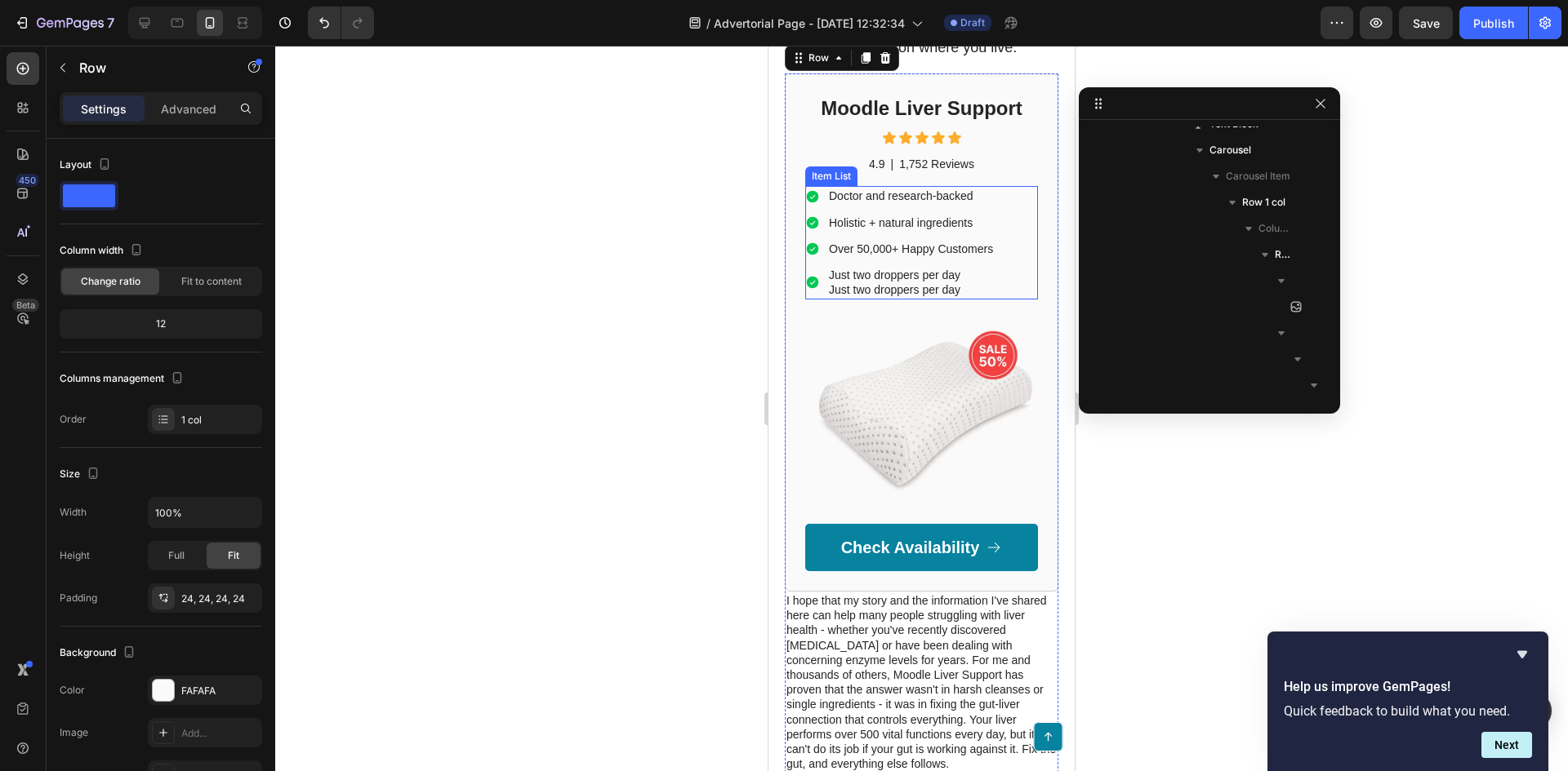
click at [870, 256] on p "Over 50,000+ Happy Customers" at bounding box center [910, 249] width 164 height 15
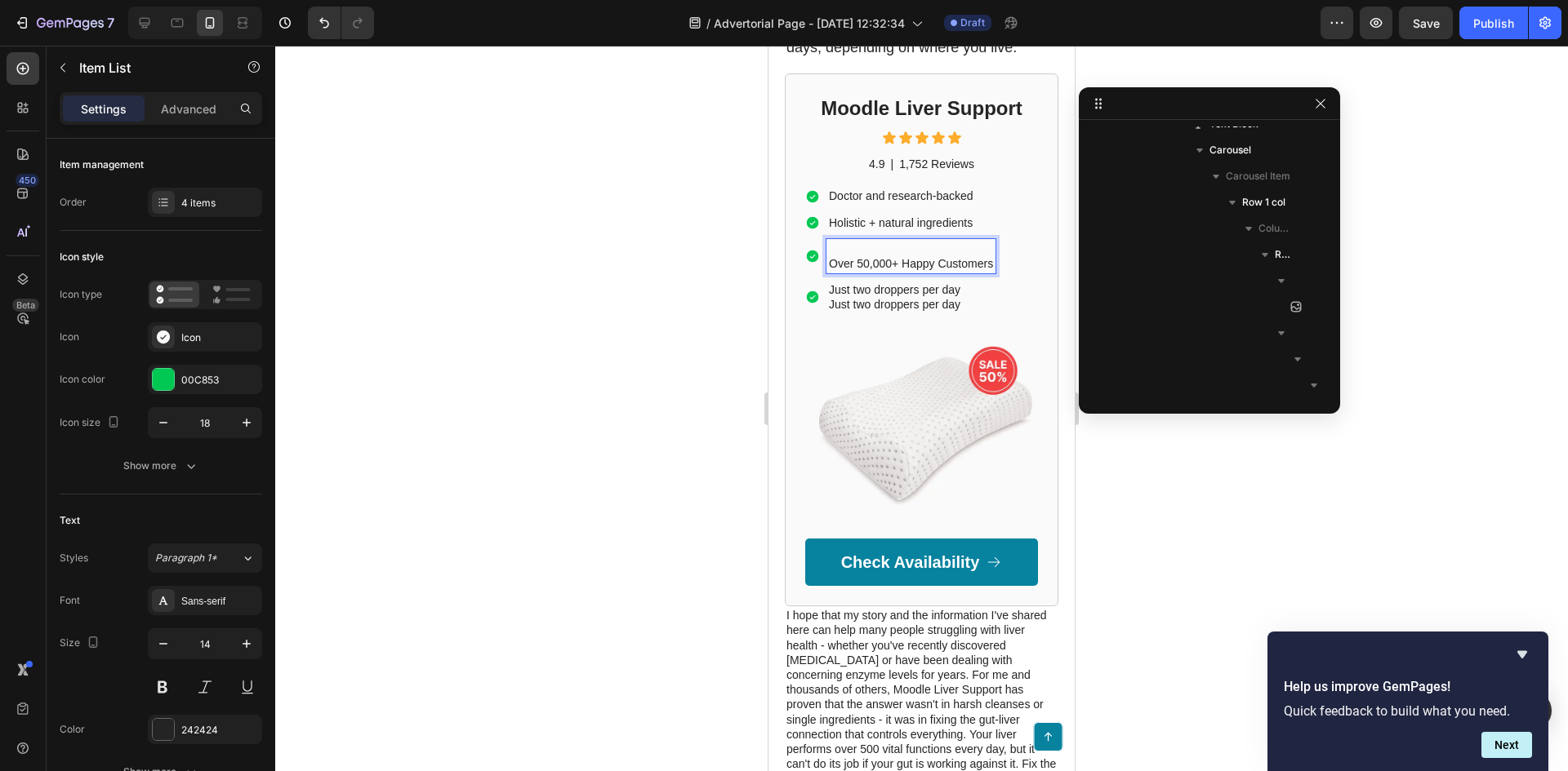
click at [846, 256] on p "Rich Text Editor. Editing area: main" at bounding box center [910, 249] width 164 height 15
click at [833, 271] on p "Over 50,000+ Happy Customers" at bounding box center [910, 264] width 164 height 15
drag, startPoint x: 833, startPoint y: 346, endPoint x: 978, endPoint y: 350, distance: 145.1
click at [978, 271] on p "Over 50,000+ Happy Customers" at bounding box center [910, 264] width 164 height 15
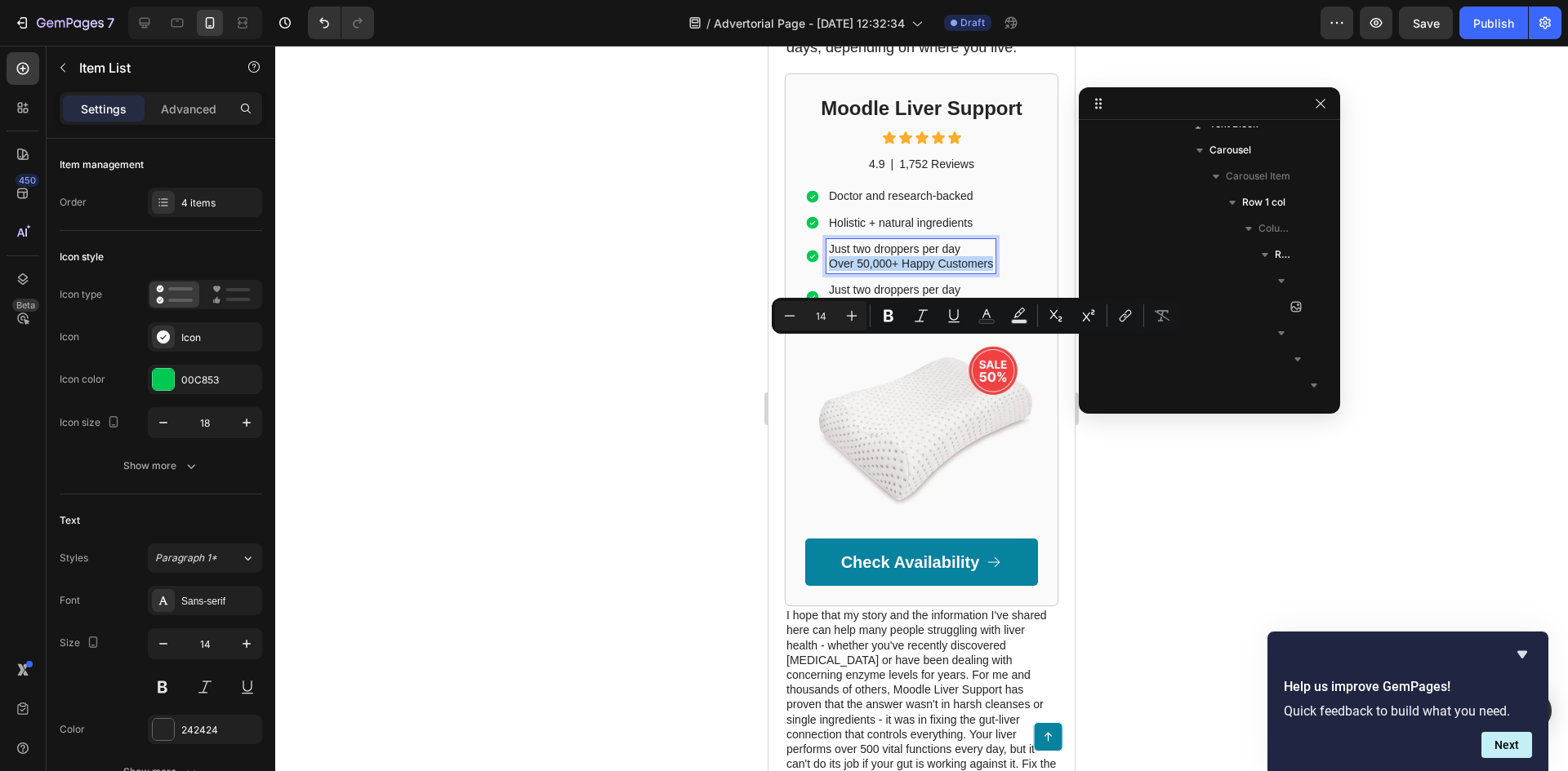
copy p "Over 50,000+ Happy Customers"
click at [960, 297] on p "Just two droppers per day" at bounding box center [910, 290] width 164 height 15
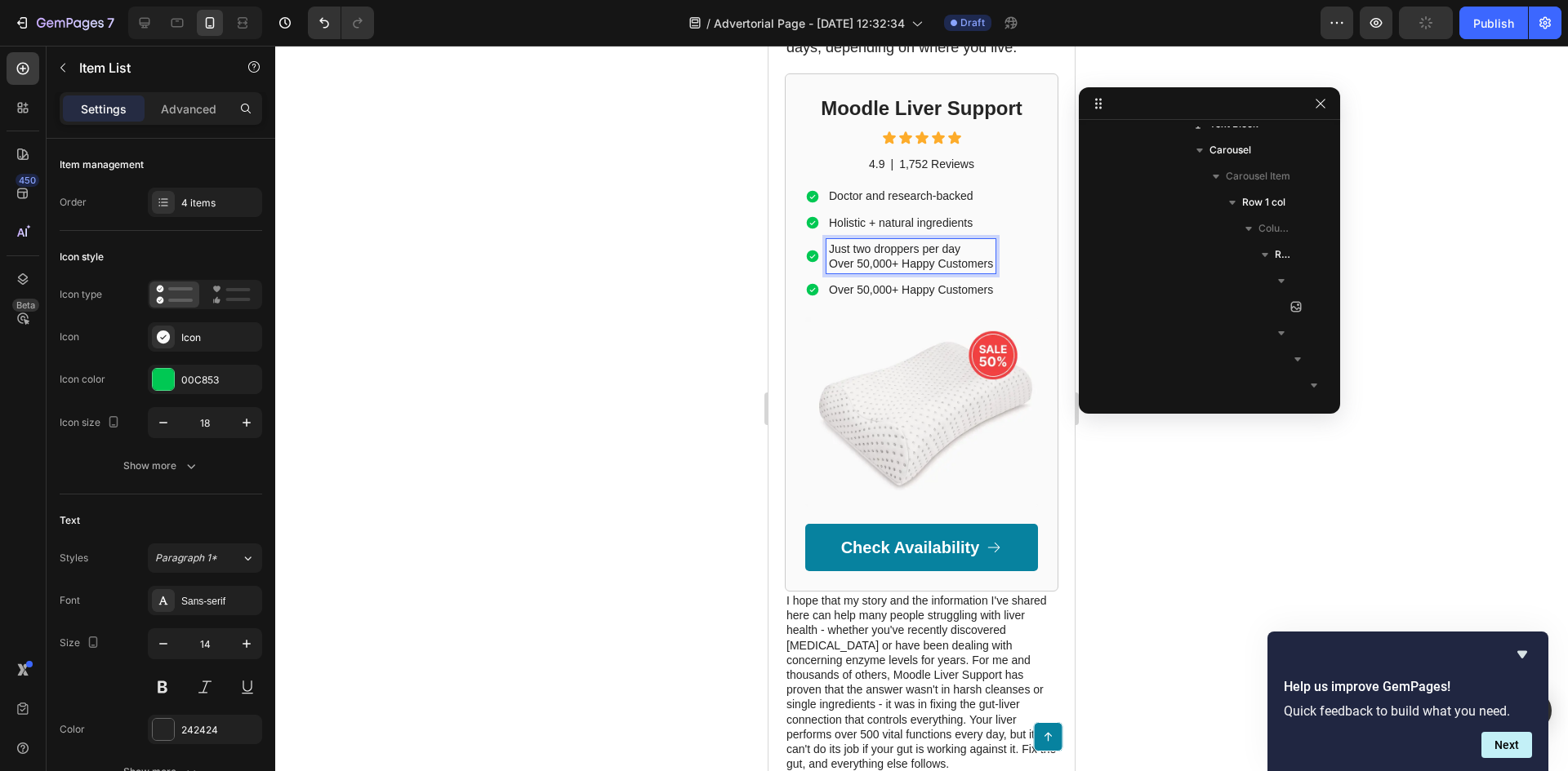
click at [955, 271] on p "Over 50,000+ Happy Customers" at bounding box center [910, 264] width 164 height 15
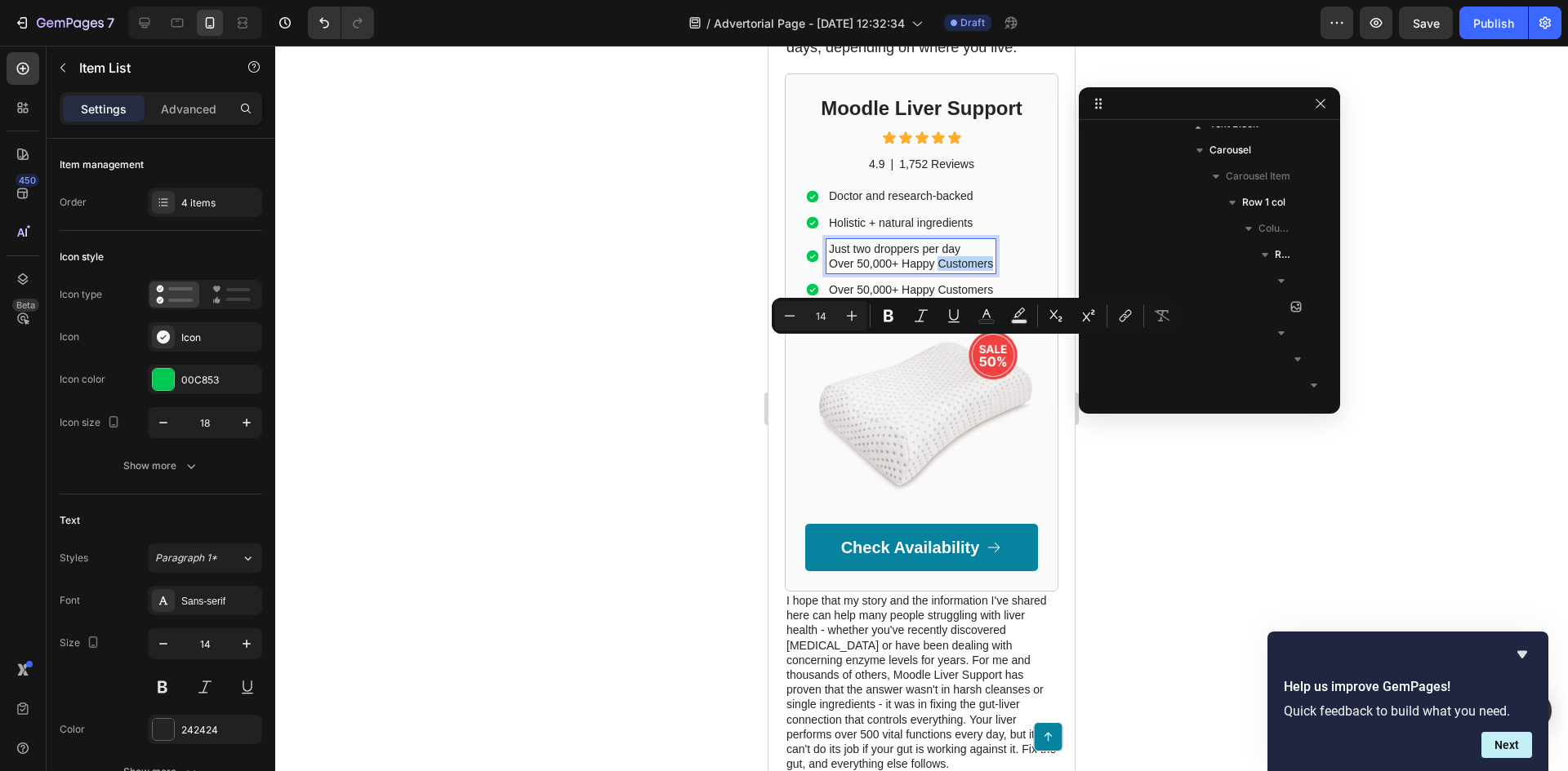
click at [982, 271] on p "Over 50,000+ Happy Customers" at bounding box center [910, 264] width 164 height 15
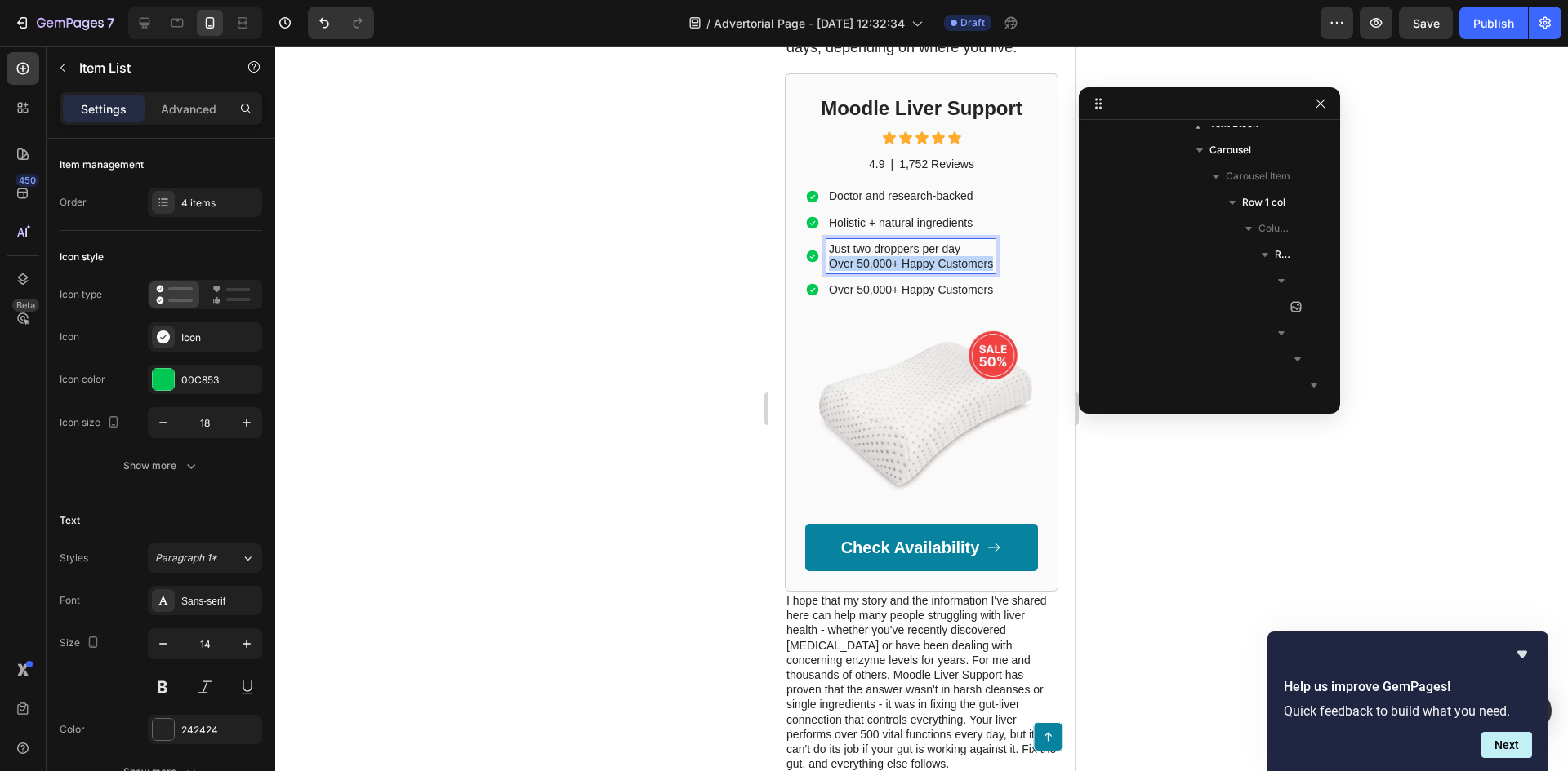
drag, startPoint x: 992, startPoint y: 347, endPoint x: 823, endPoint y: 359, distance: 169.4
click at [823, 300] on div "Doctor and research-backed Holistic + natural ingredients Just two droppers per…" at bounding box center [900, 243] width 190 height 113
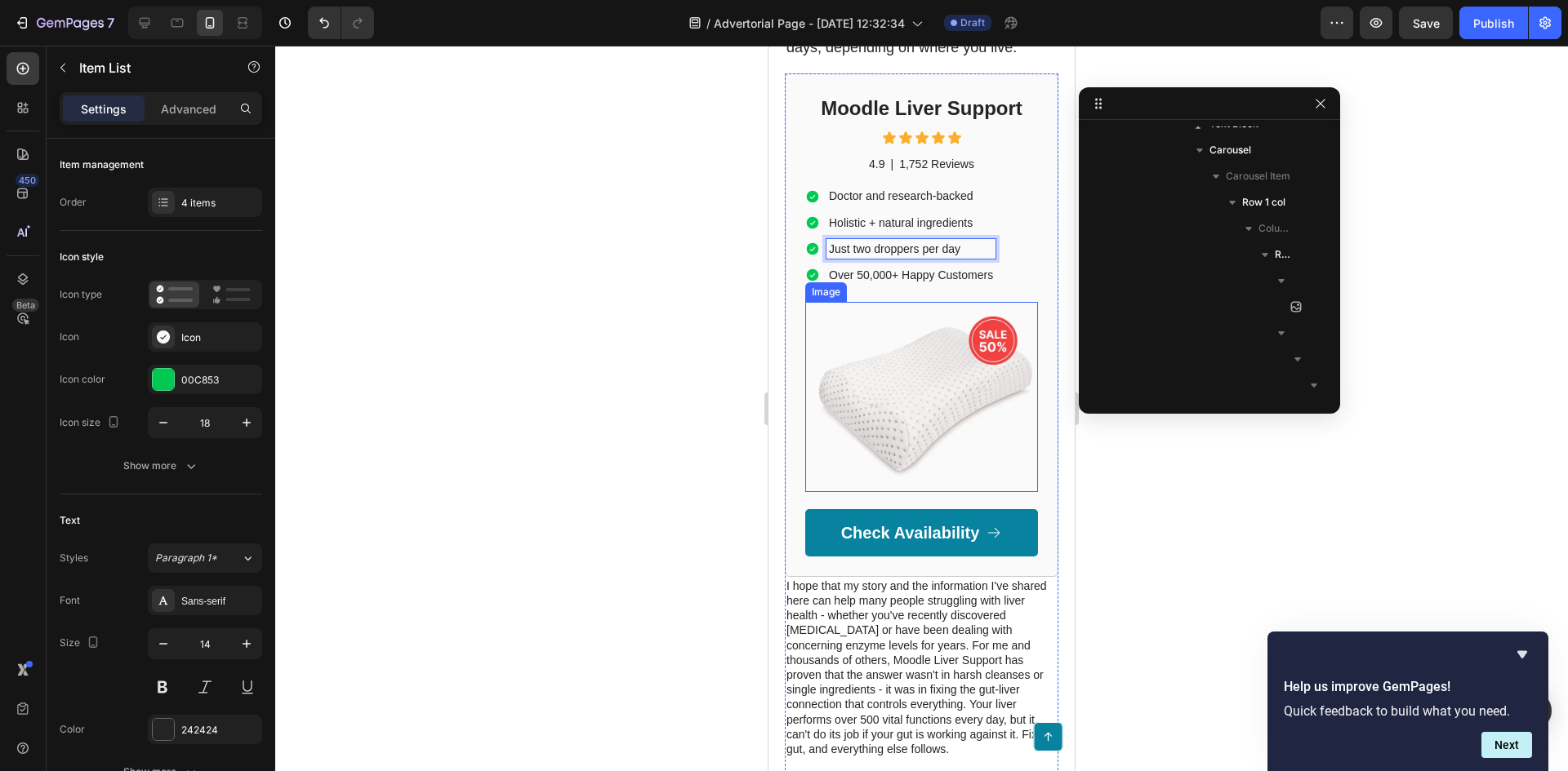
click at [933, 464] on img at bounding box center [921, 397] width 232 height 190
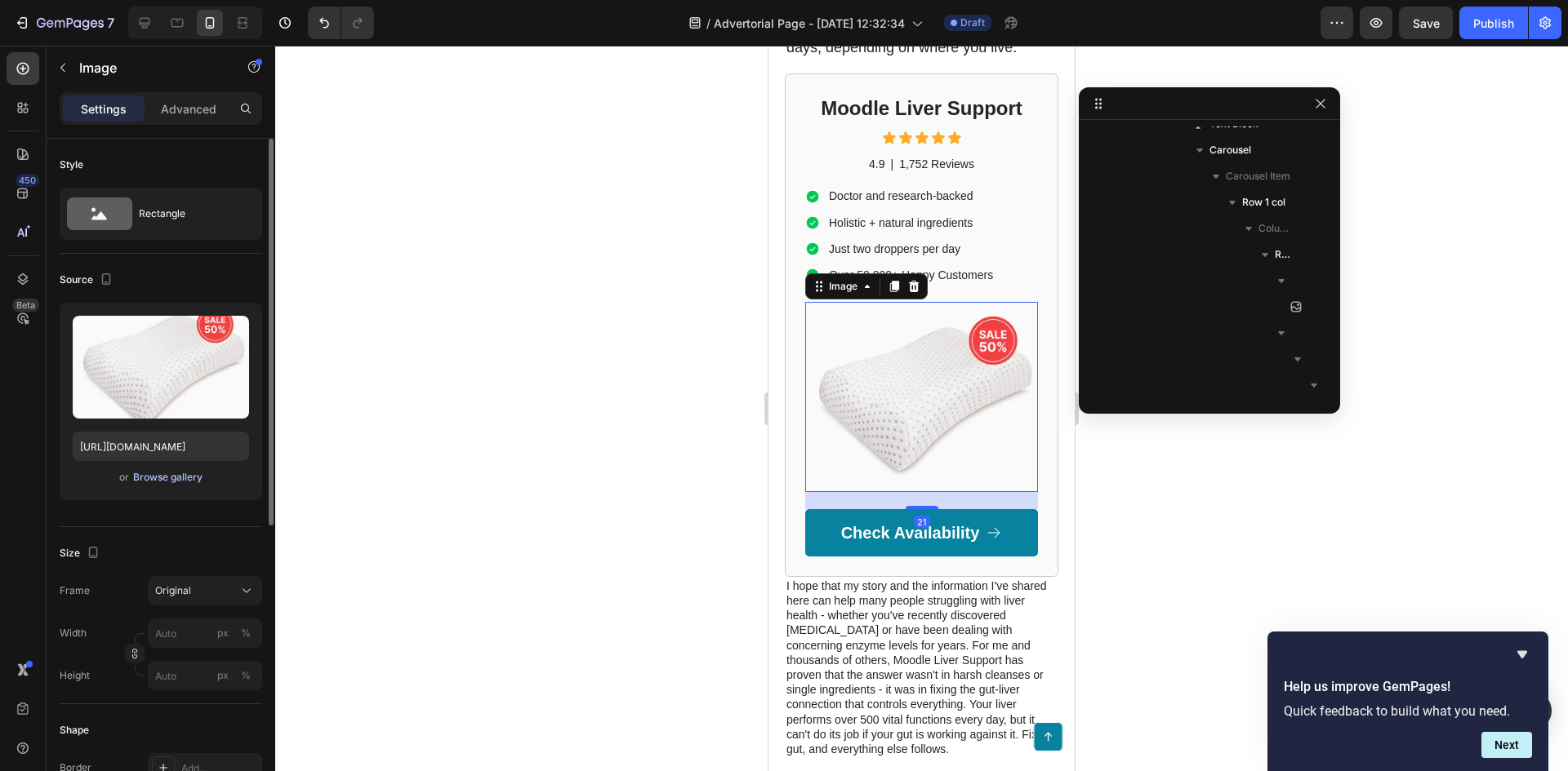
click at [199, 473] on div "Browse gallery" at bounding box center [167, 478] width 69 height 15
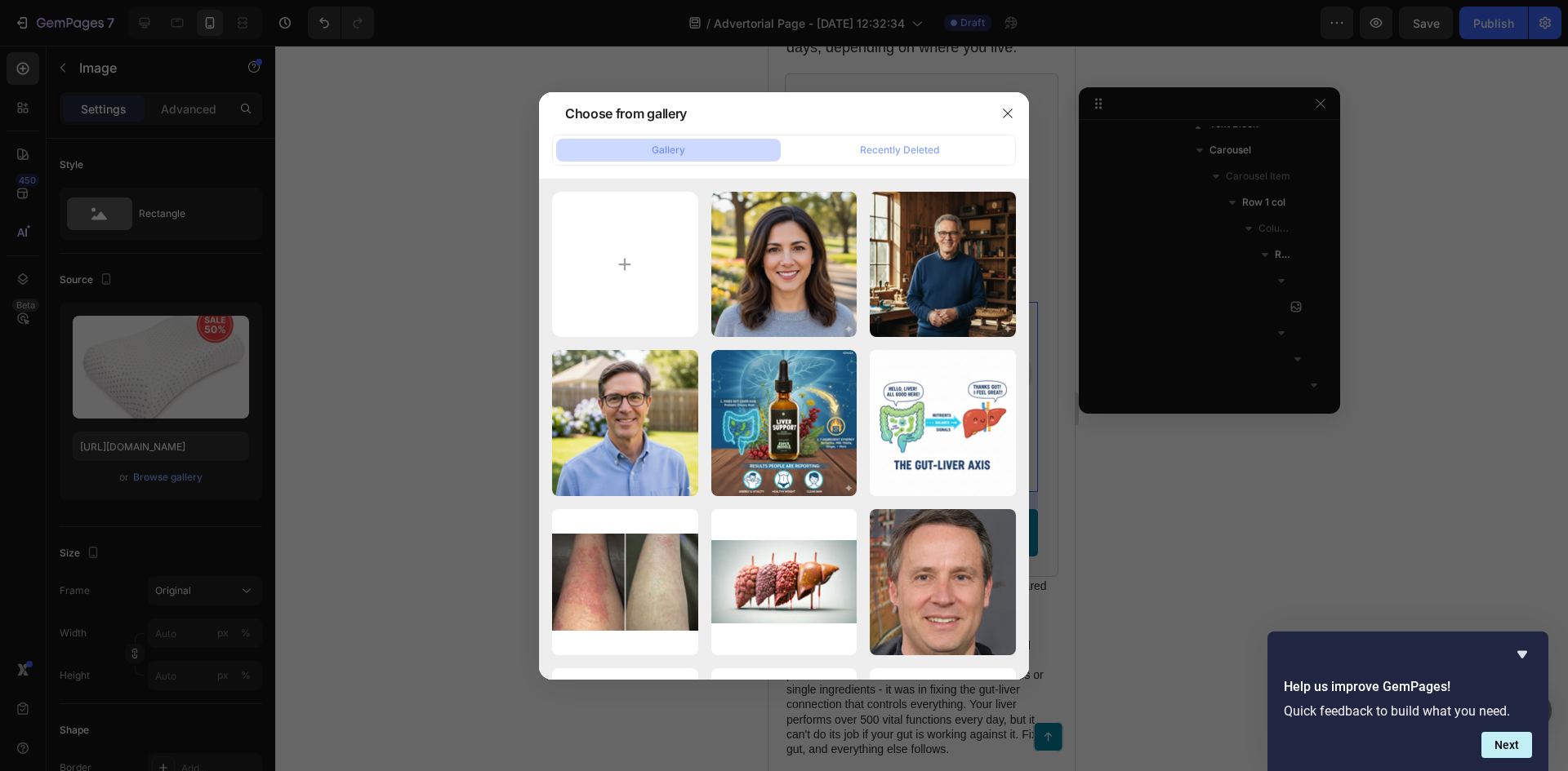
type input "C:\fakepath\Generated Image September 27, 2025 - 5_13AM.png"
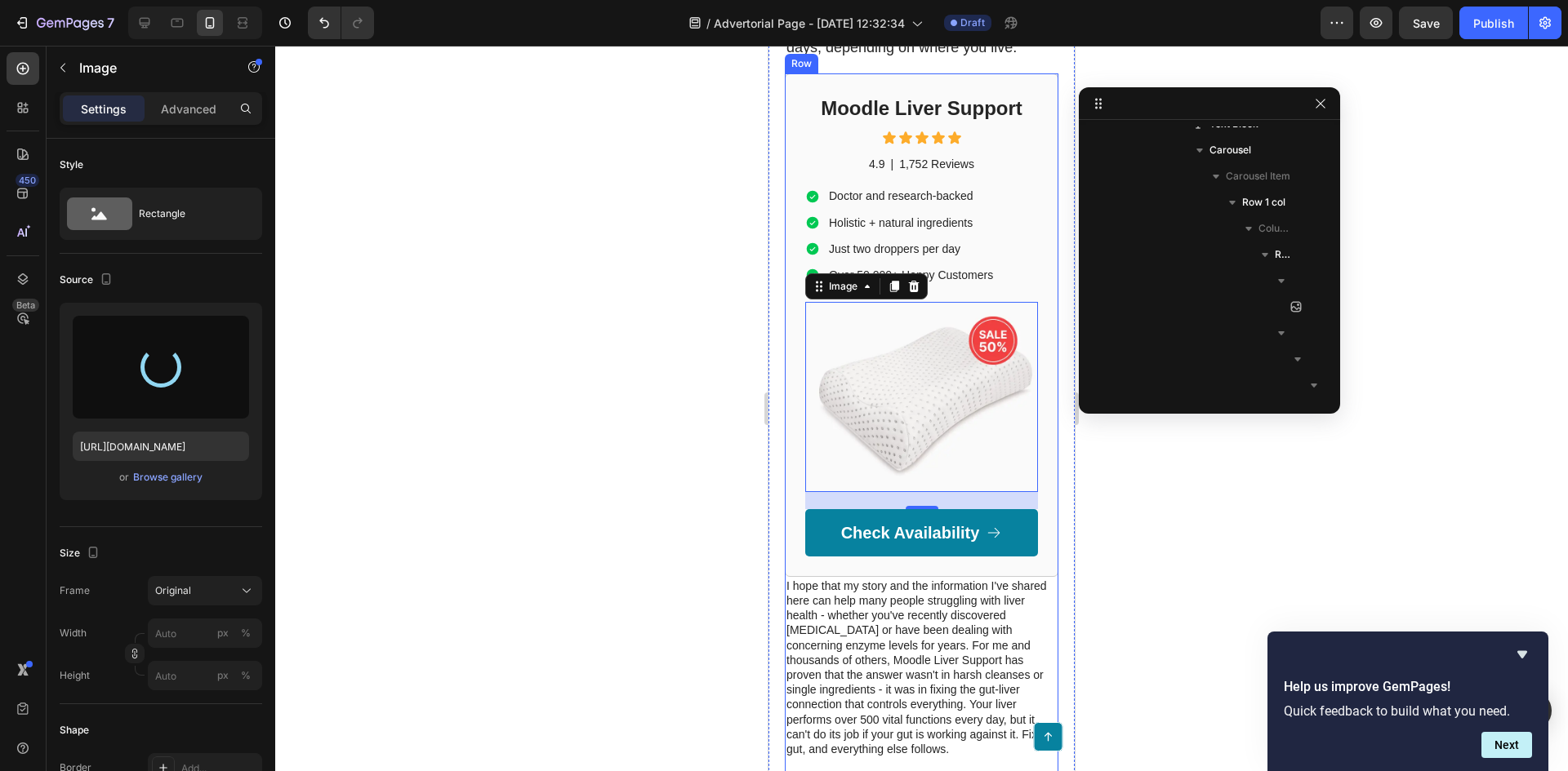
type input "[URL][DOMAIN_NAME]"
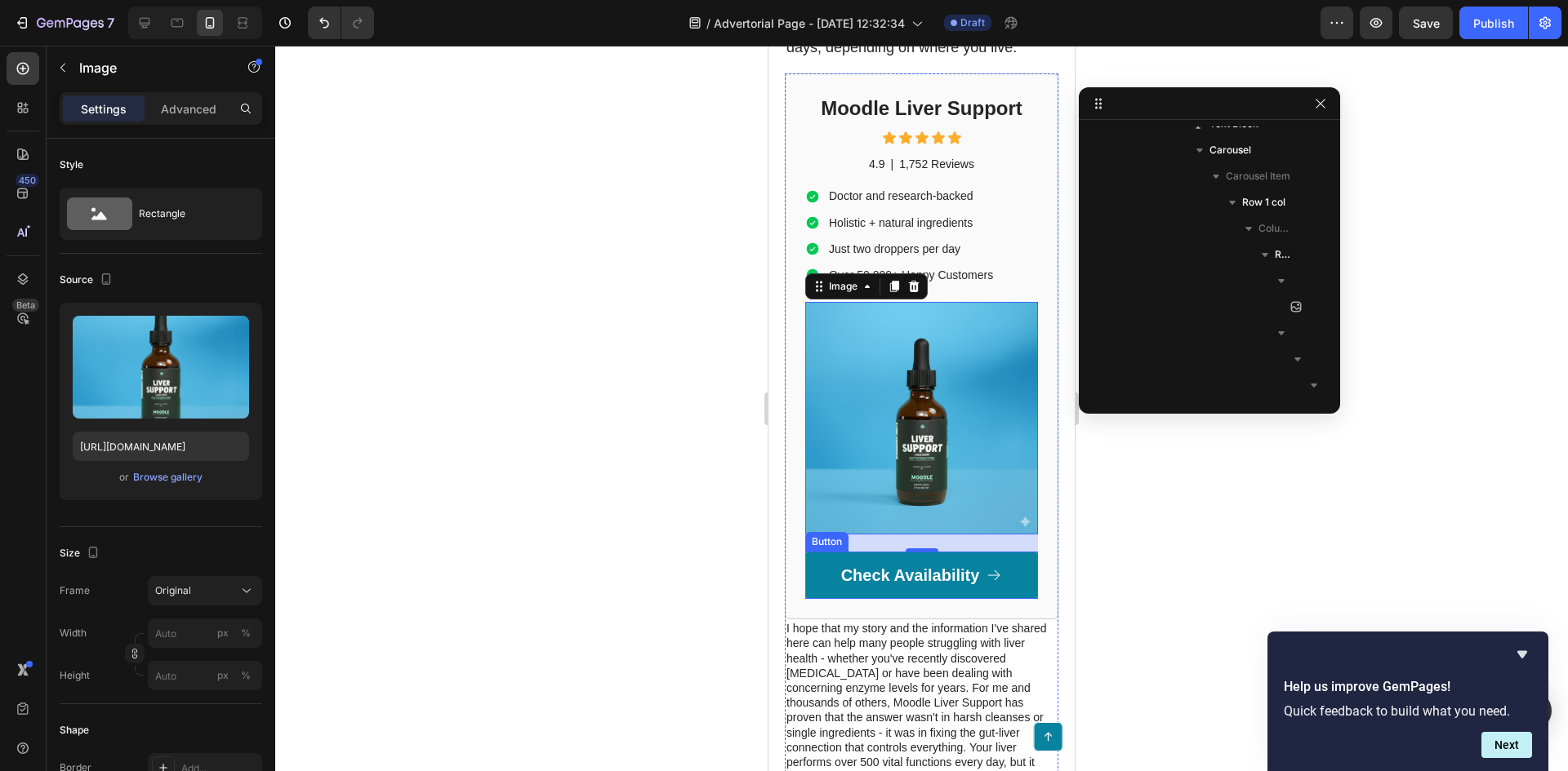
click at [972, 599] on link "Check Availability" at bounding box center [921, 575] width 232 height 47
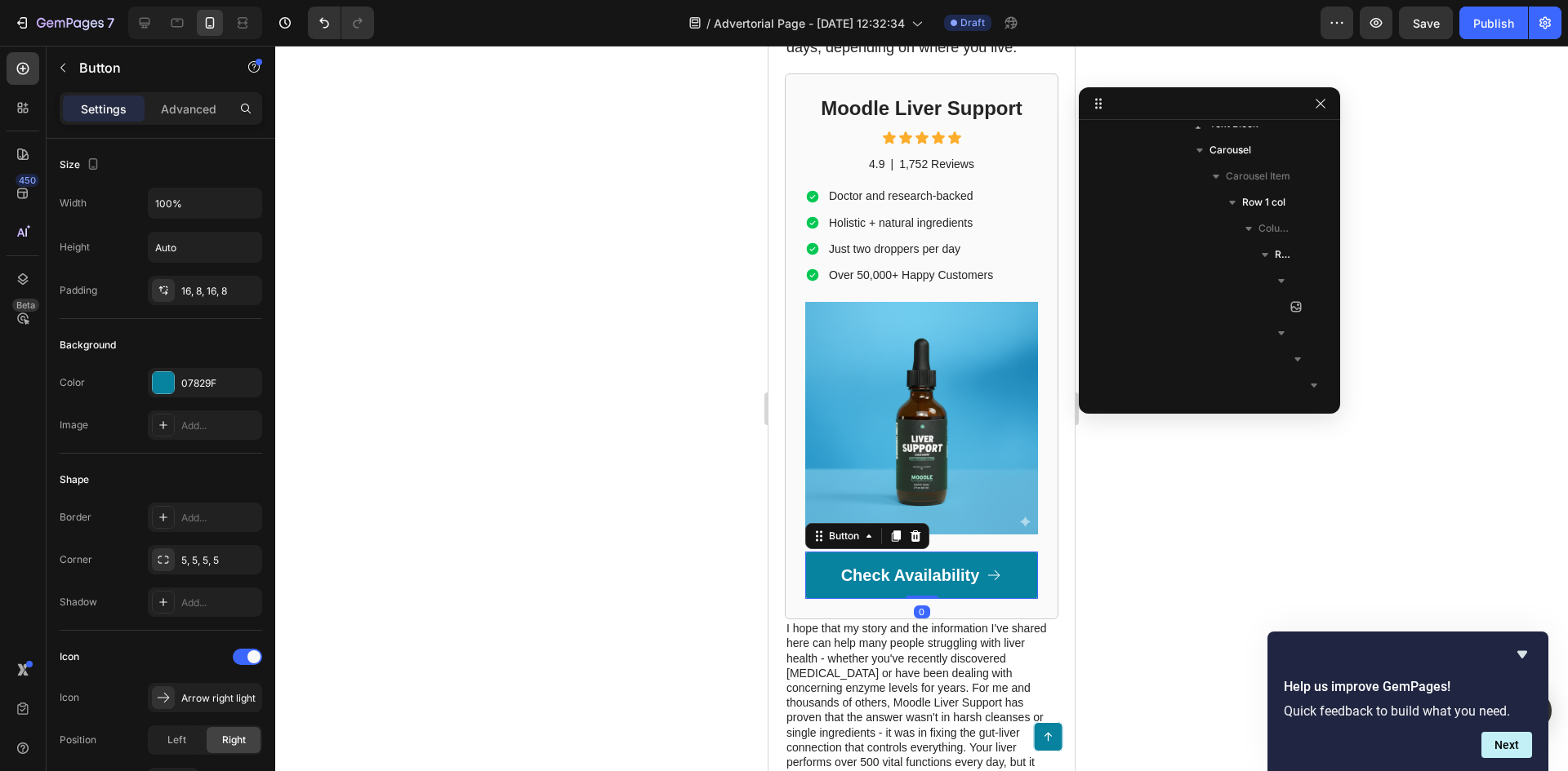
click at [991, 584] on icon at bounding box center [993, 575] width 17 height 17
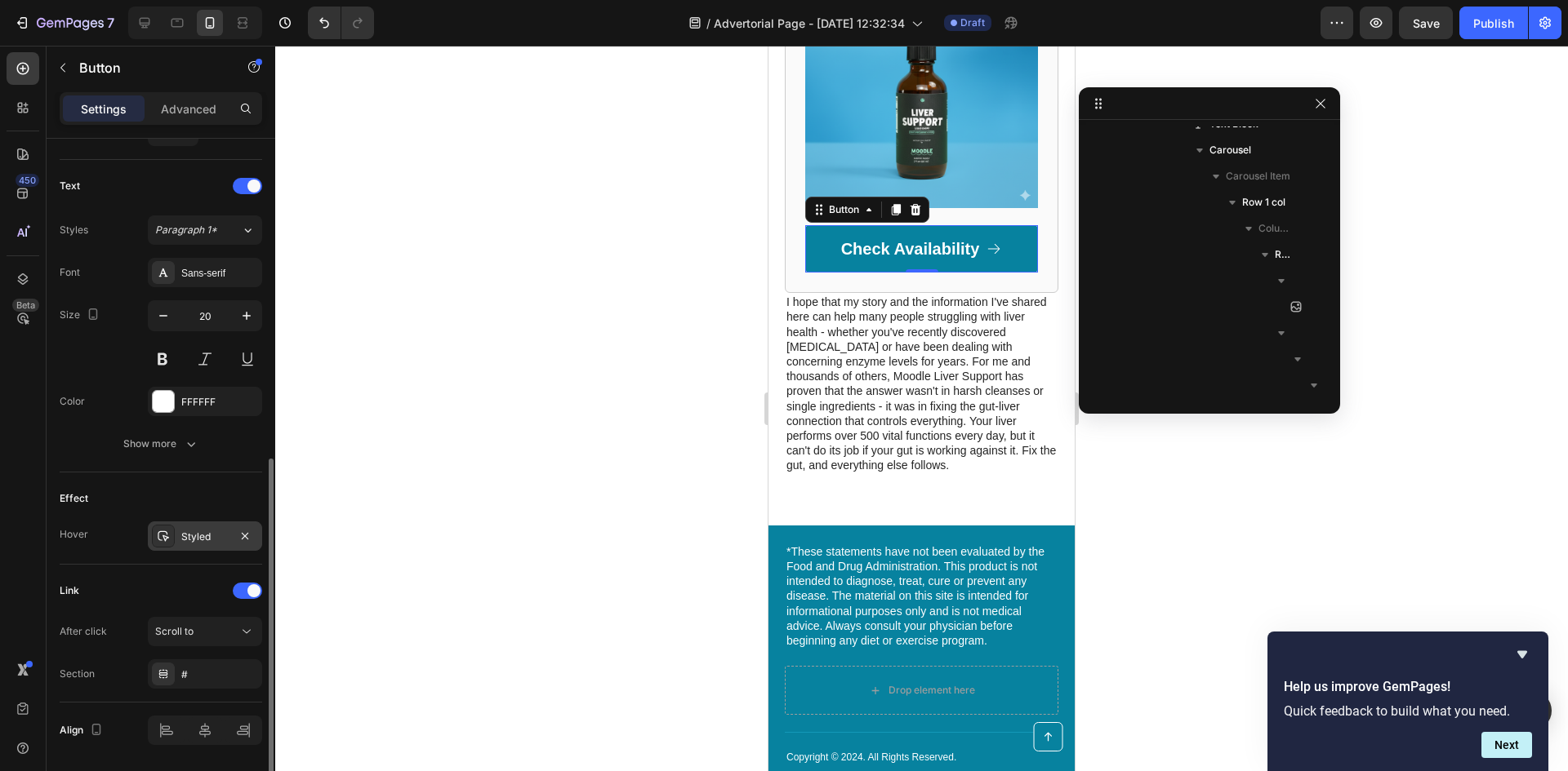
scroll to position [706, 0]
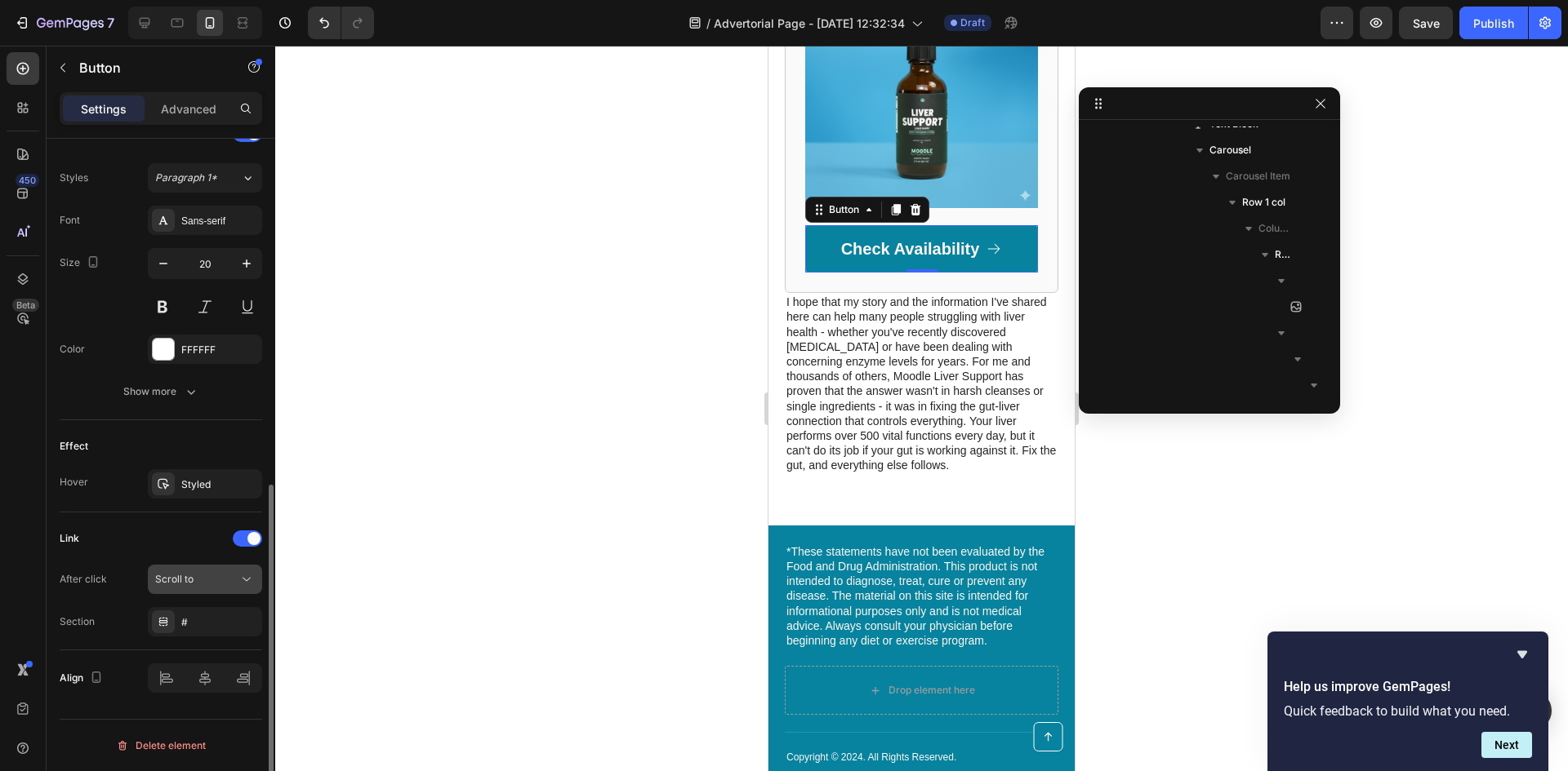
click at [201, 572] on div "Scroll to" at bounding box center [205, 580] width 100 height 17
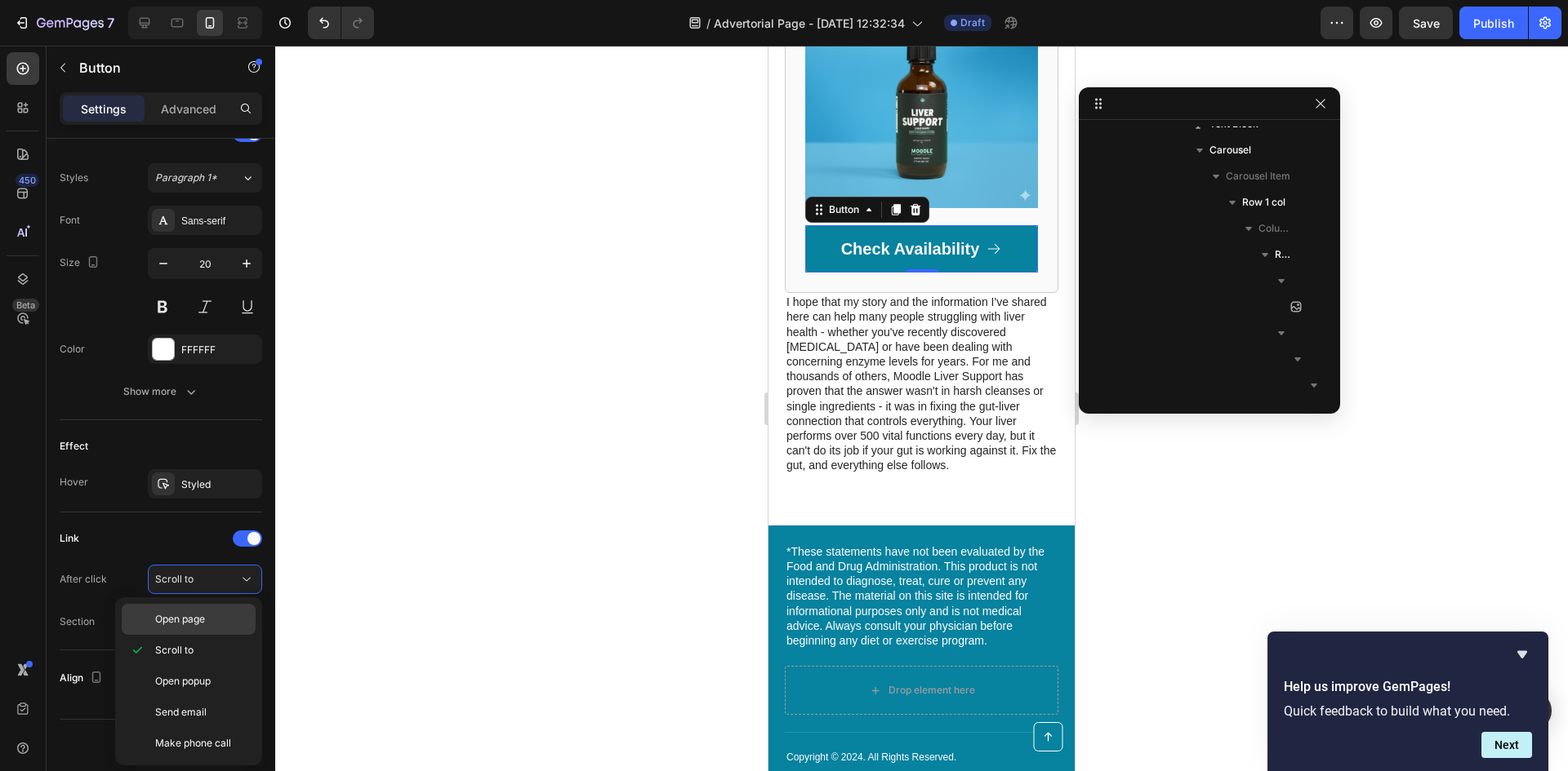
click at [205, 621] on span "Open page" at bounding box center [180, 620] width 50 height 15
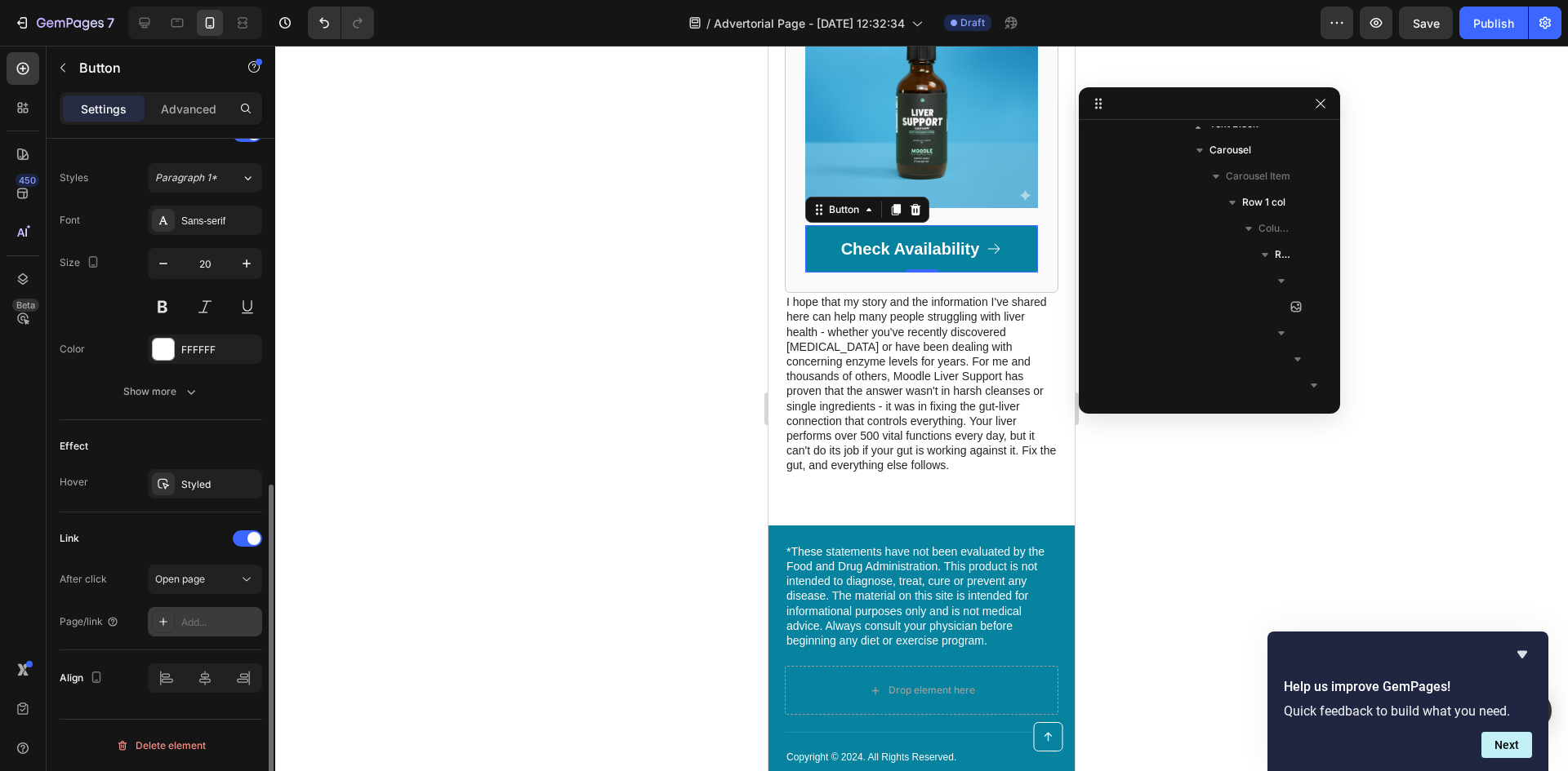
click at [213, 626] on div "Add..." at bounding box center [220, 623] width 77 height 15
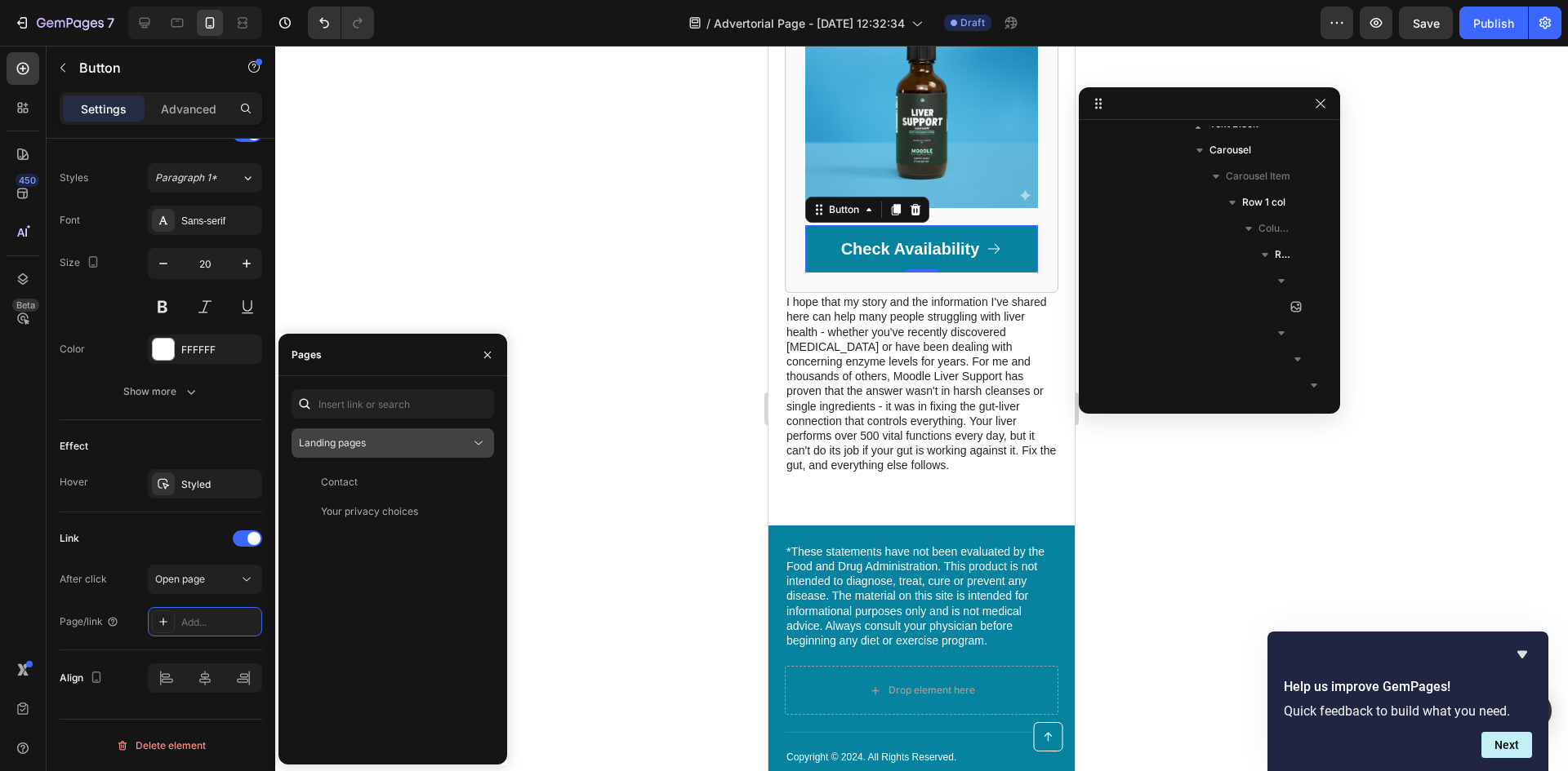
click at [383, 447] on div "Landing pages" at bounding box center [385, 444] width 172 height 15
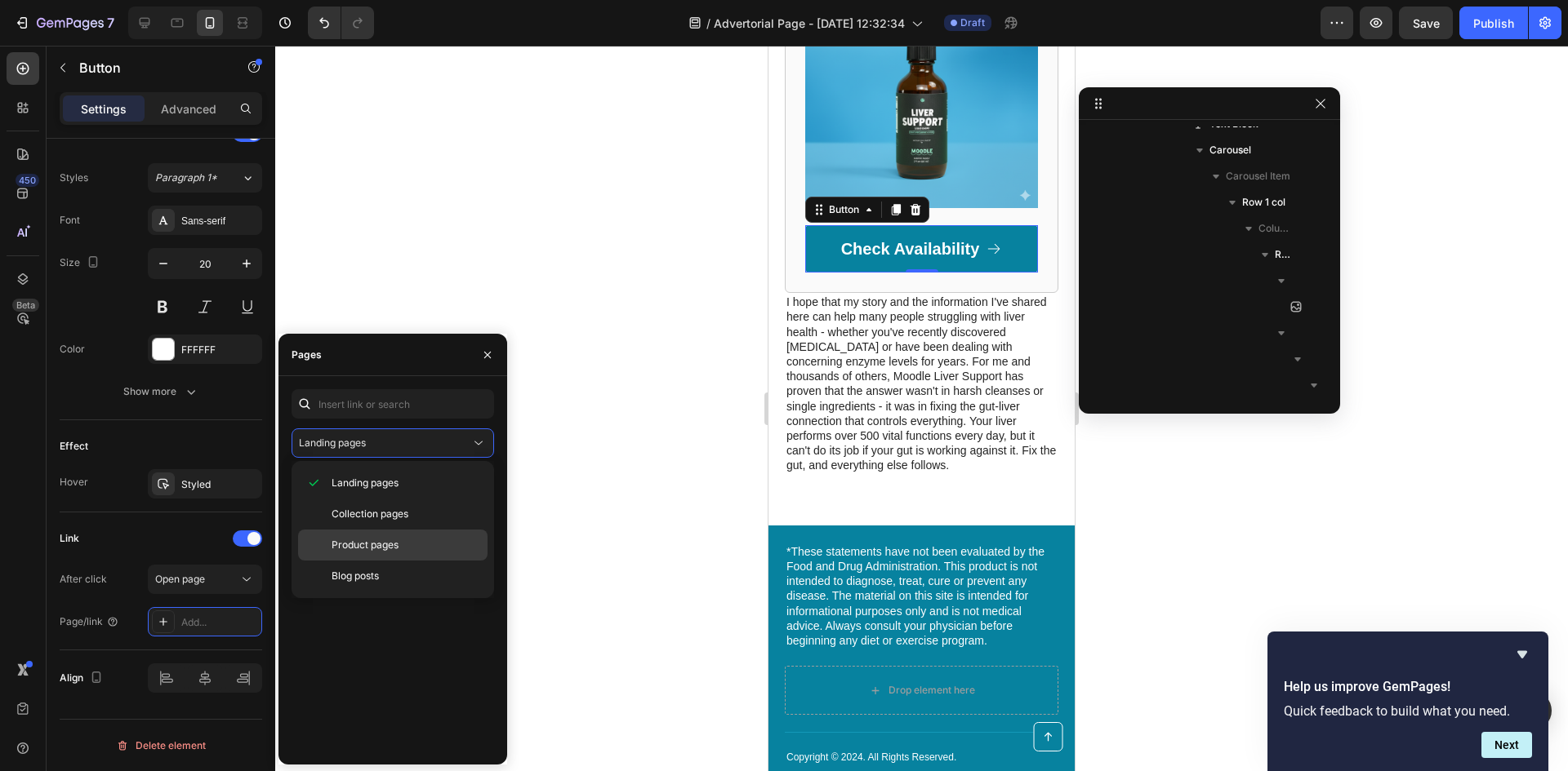
click at [376, 540] on span "Product pages" at bounding box center [364, 545] width 67 height 15
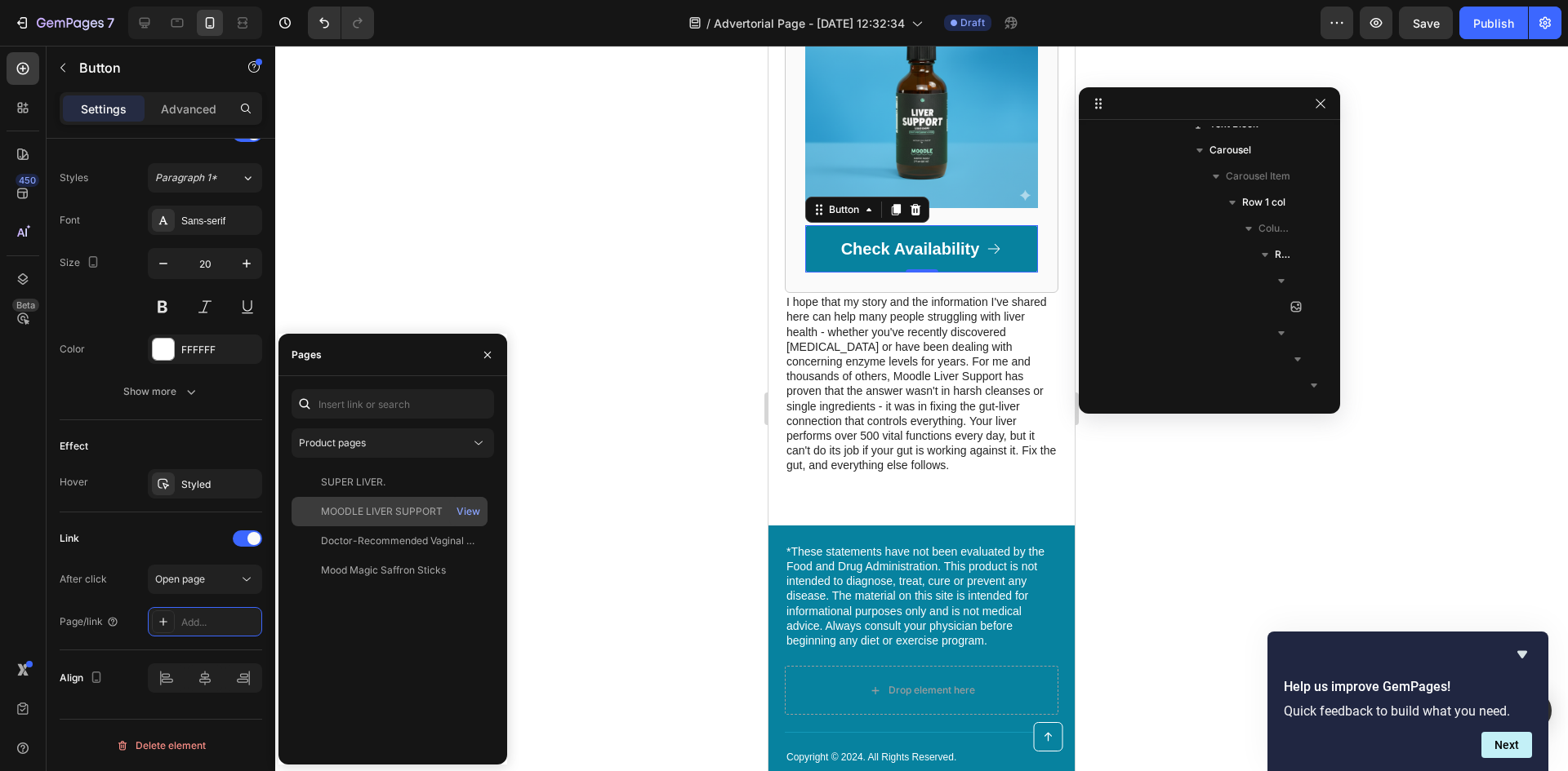
click at [396, 510] on div "MOODLE LIVER SUPPORT" at bounding box center [382, 512] width 122 height 15
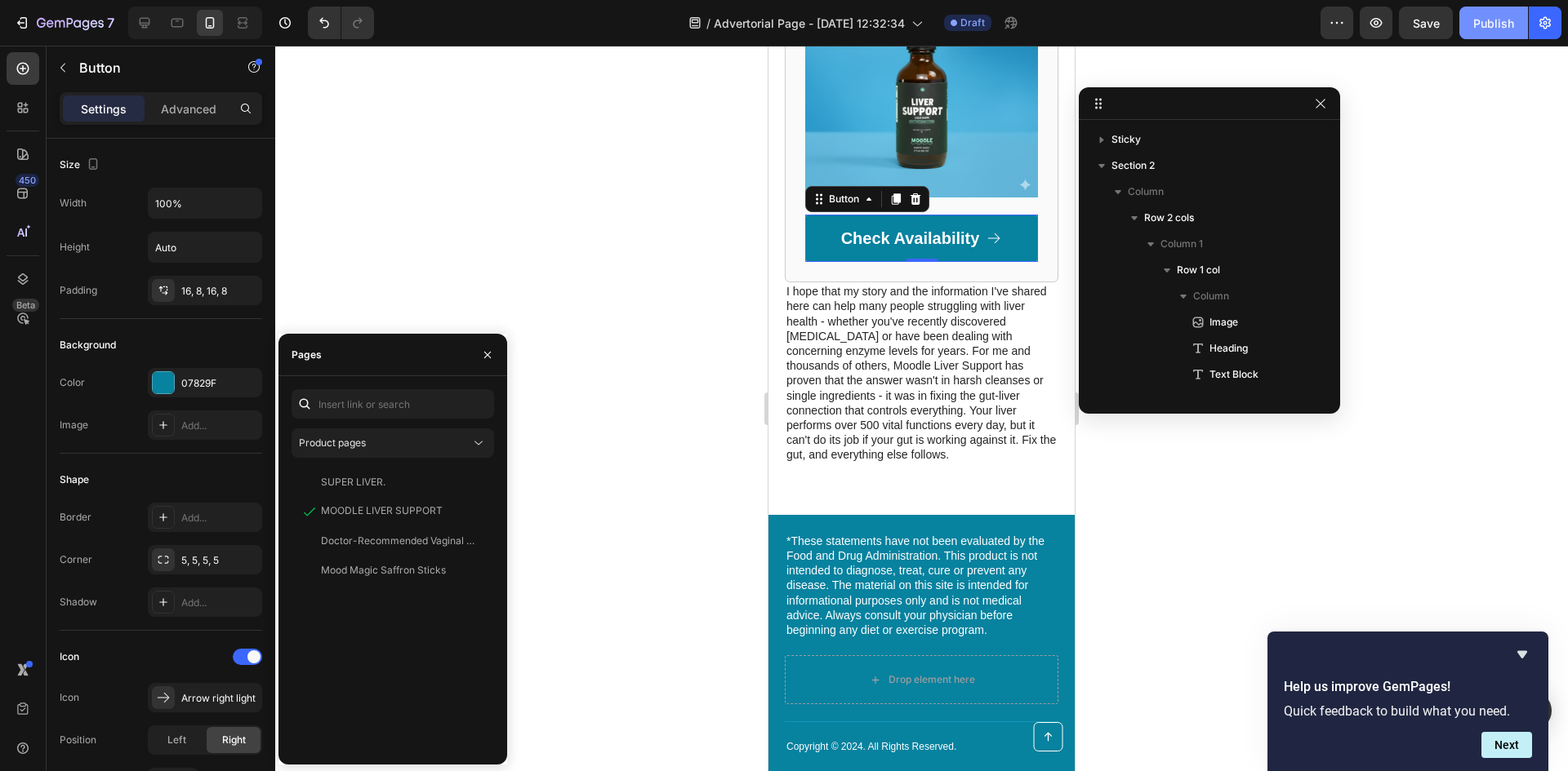
scroll to position [694, 0]
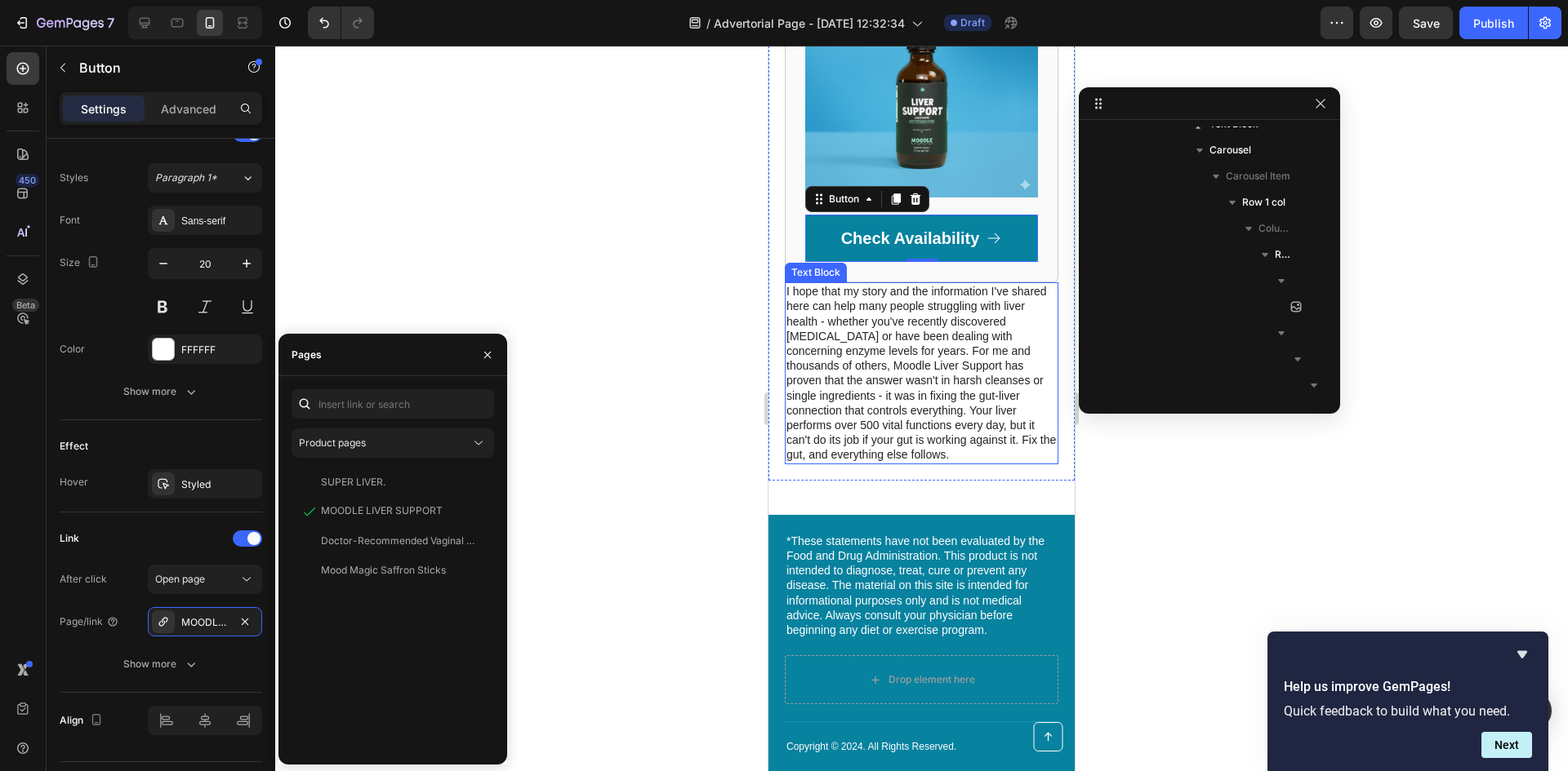
click at [611, 423] on div at bounding box center [921, 409] width 1292 height 726
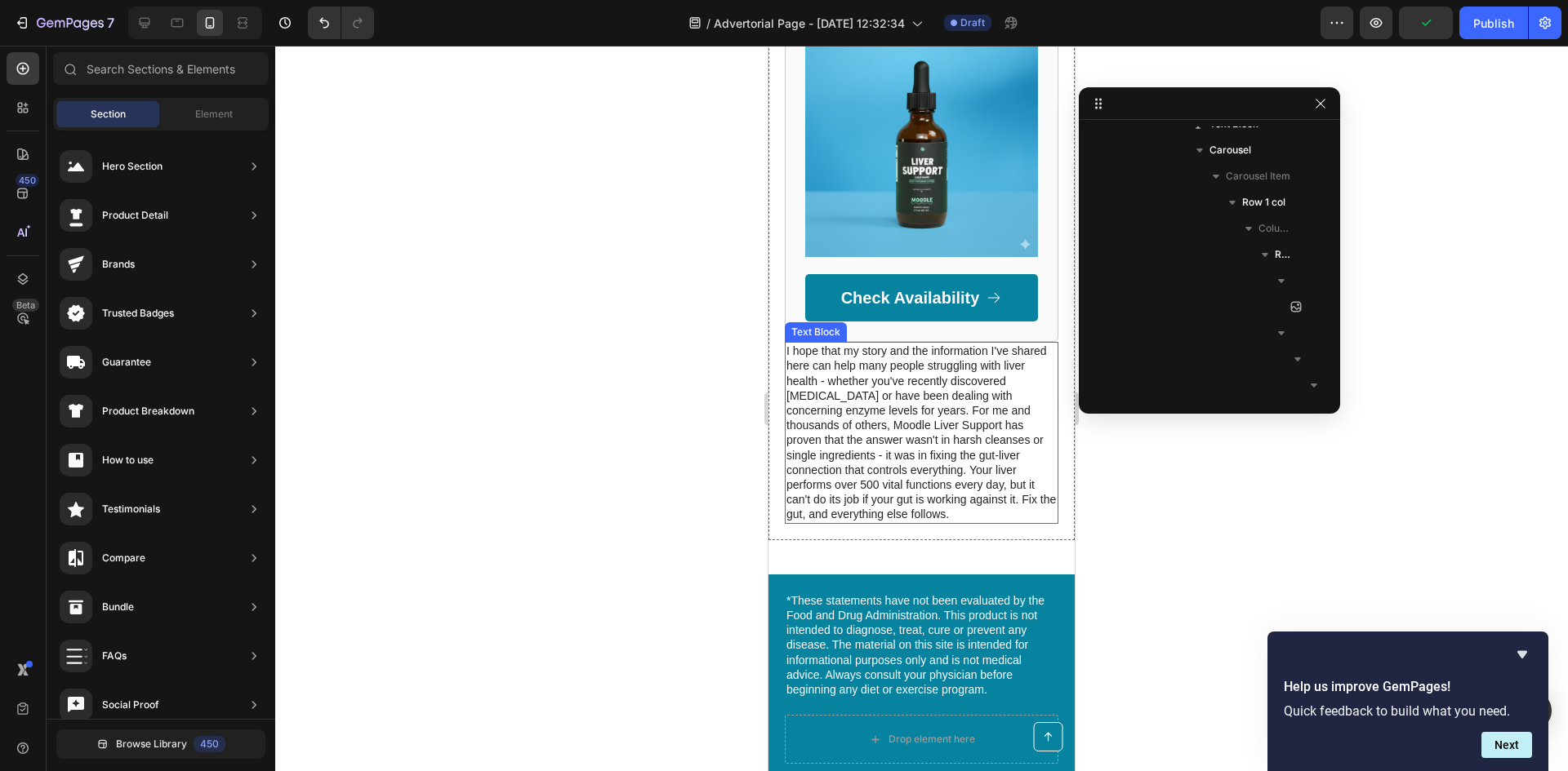
scroll to position [8875, 0]
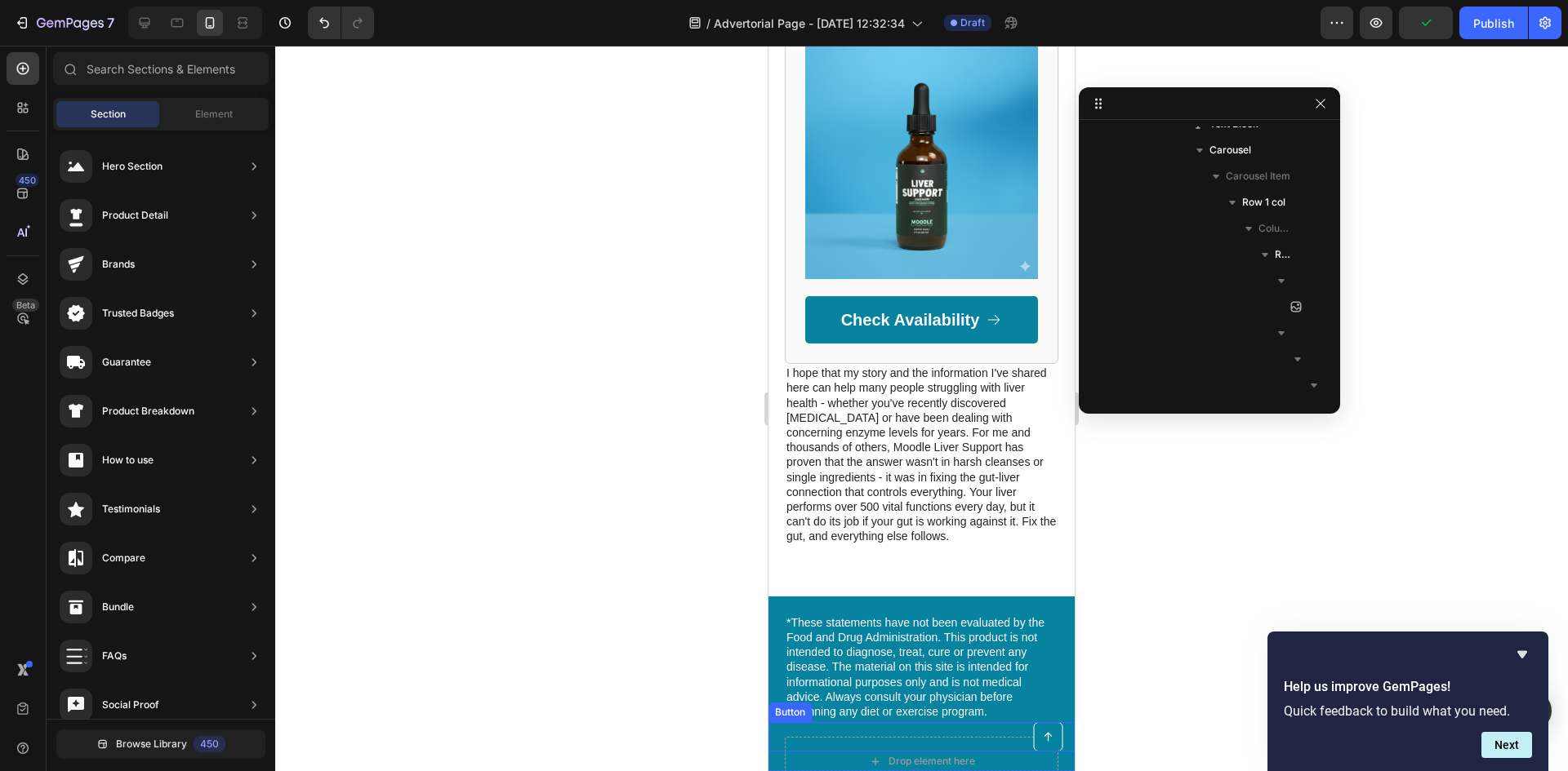
click at [1041, 737] on link at bounding box center [1048, 737] width 30 height 30
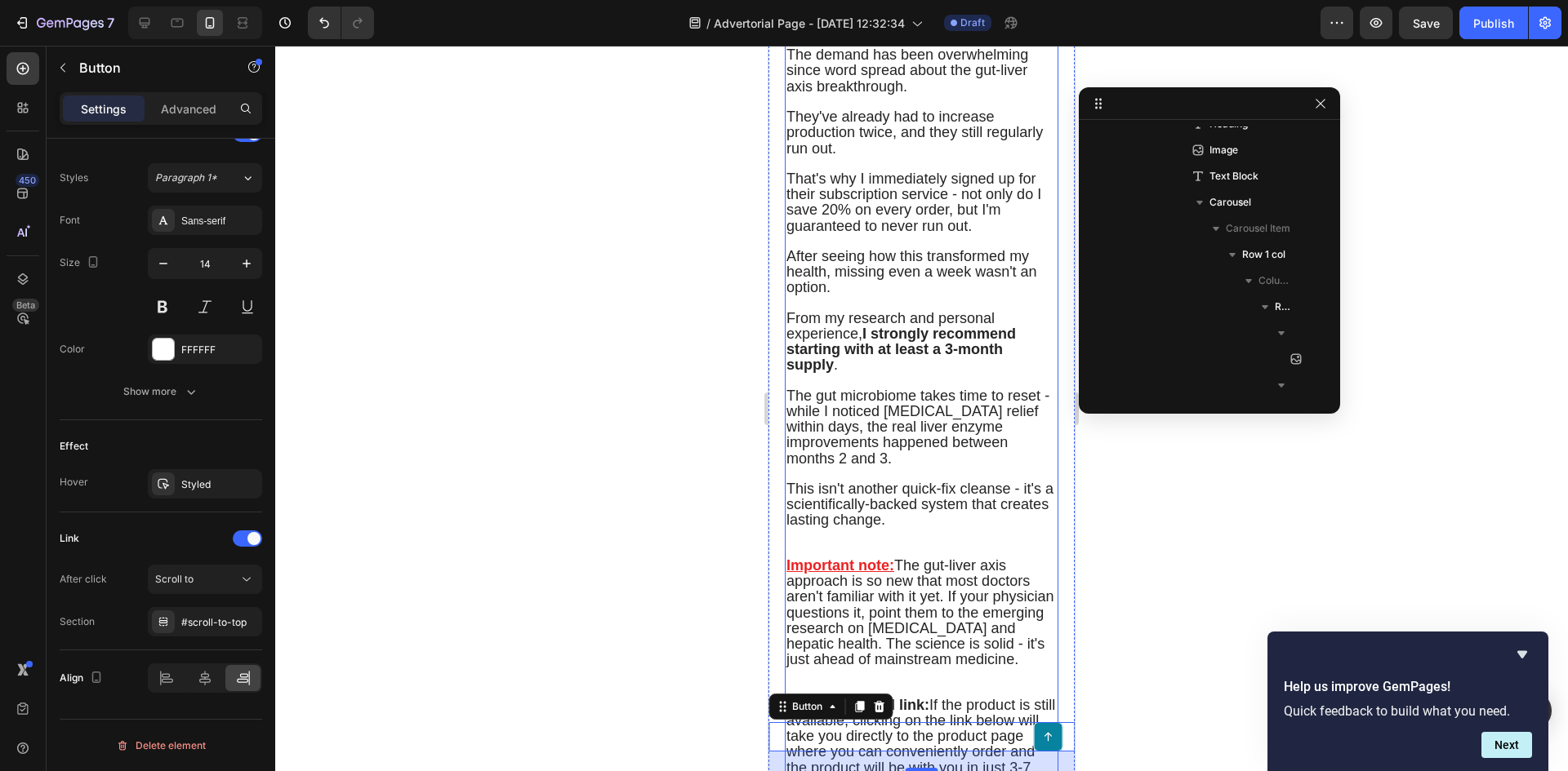
scroll to position [7813, 0]
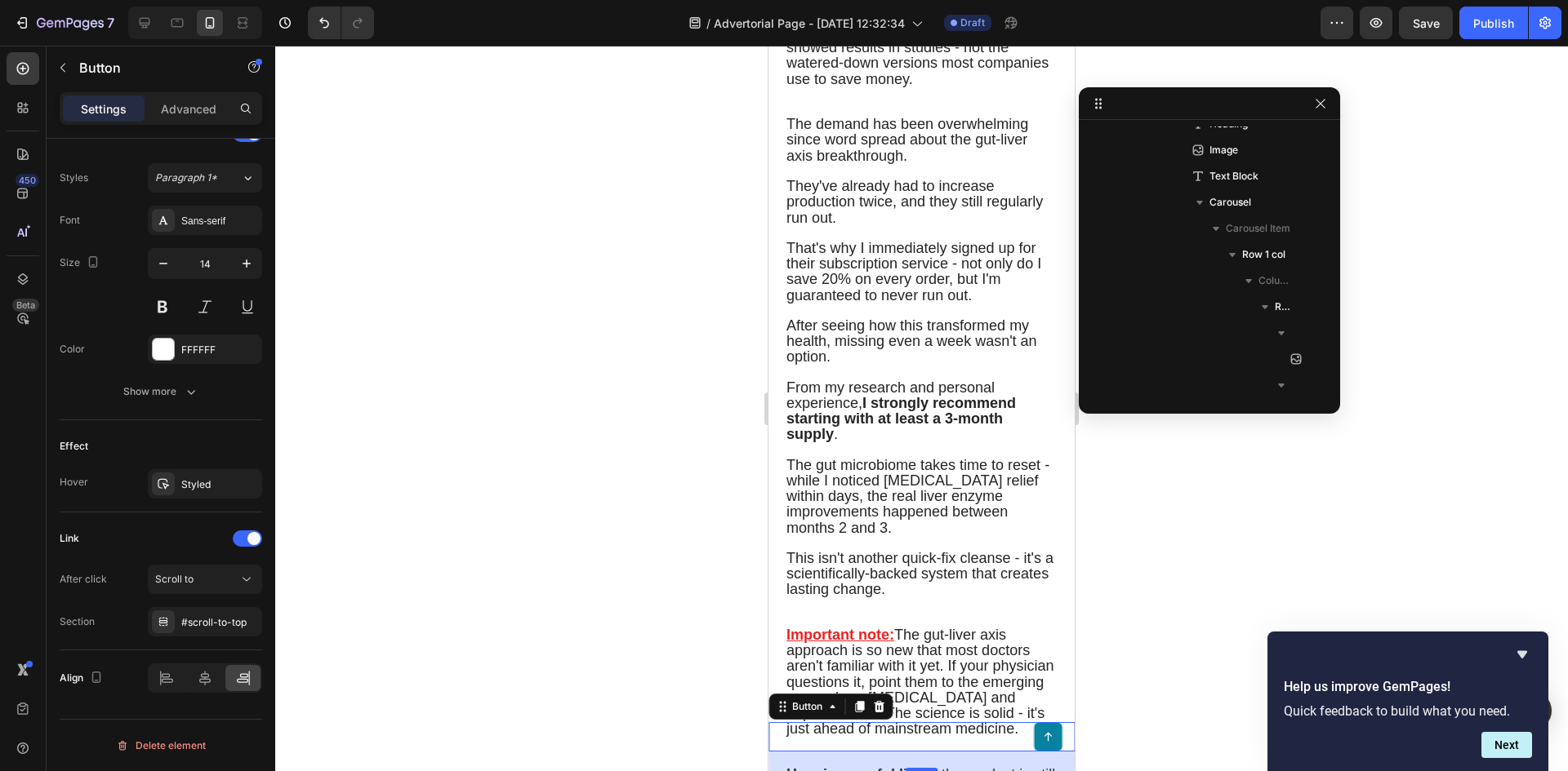
click at [928, 767] on div "24" at bounding box center [921, 761] width 306 height 19
click at [20, 75] on icon at bounding box center [23, 69] width 17 height 17
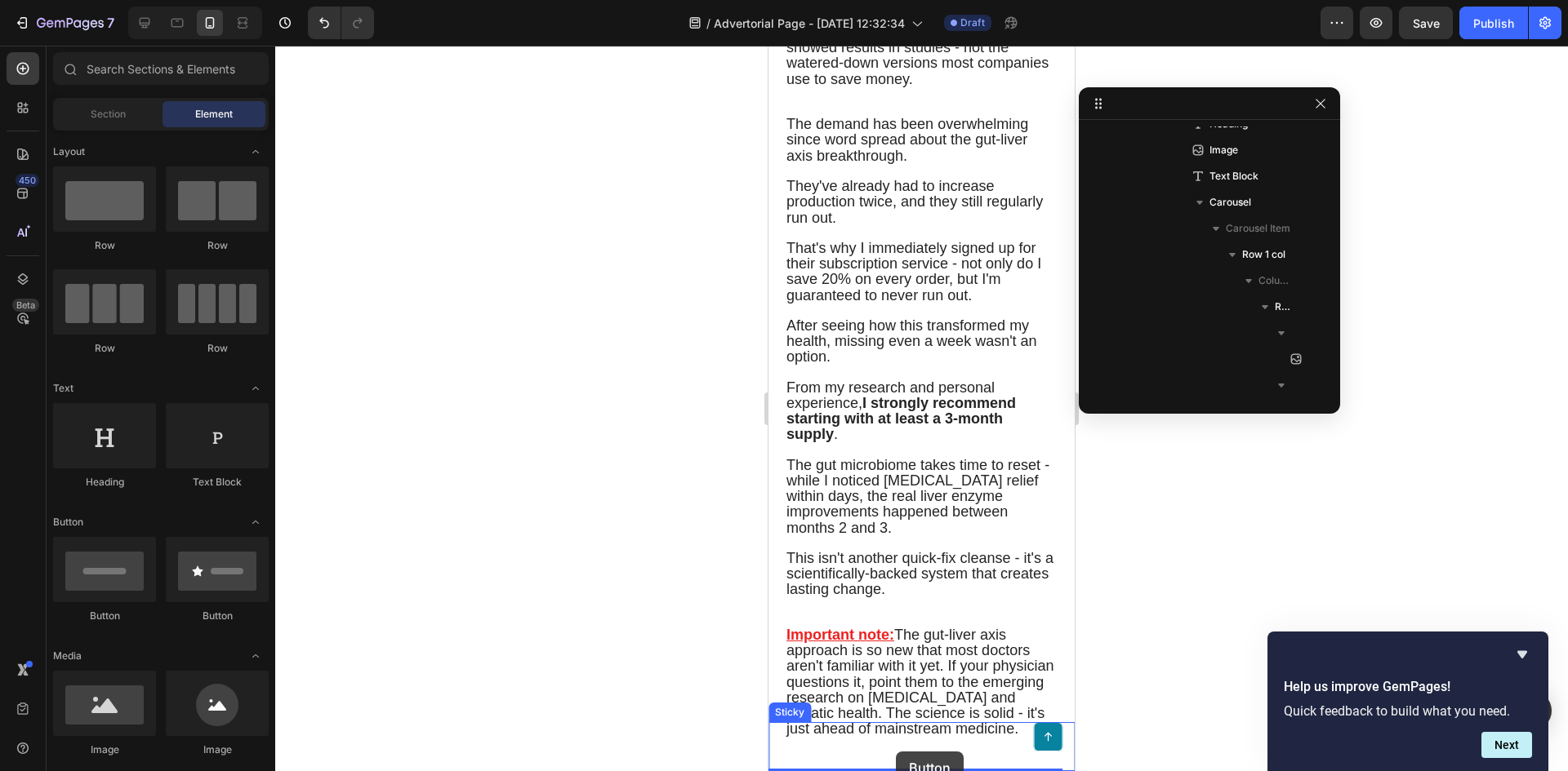
drag, startPoint x: 881, startPoint y: 630, endPoint x: 896, endPoint y: 752, distance: 122.9
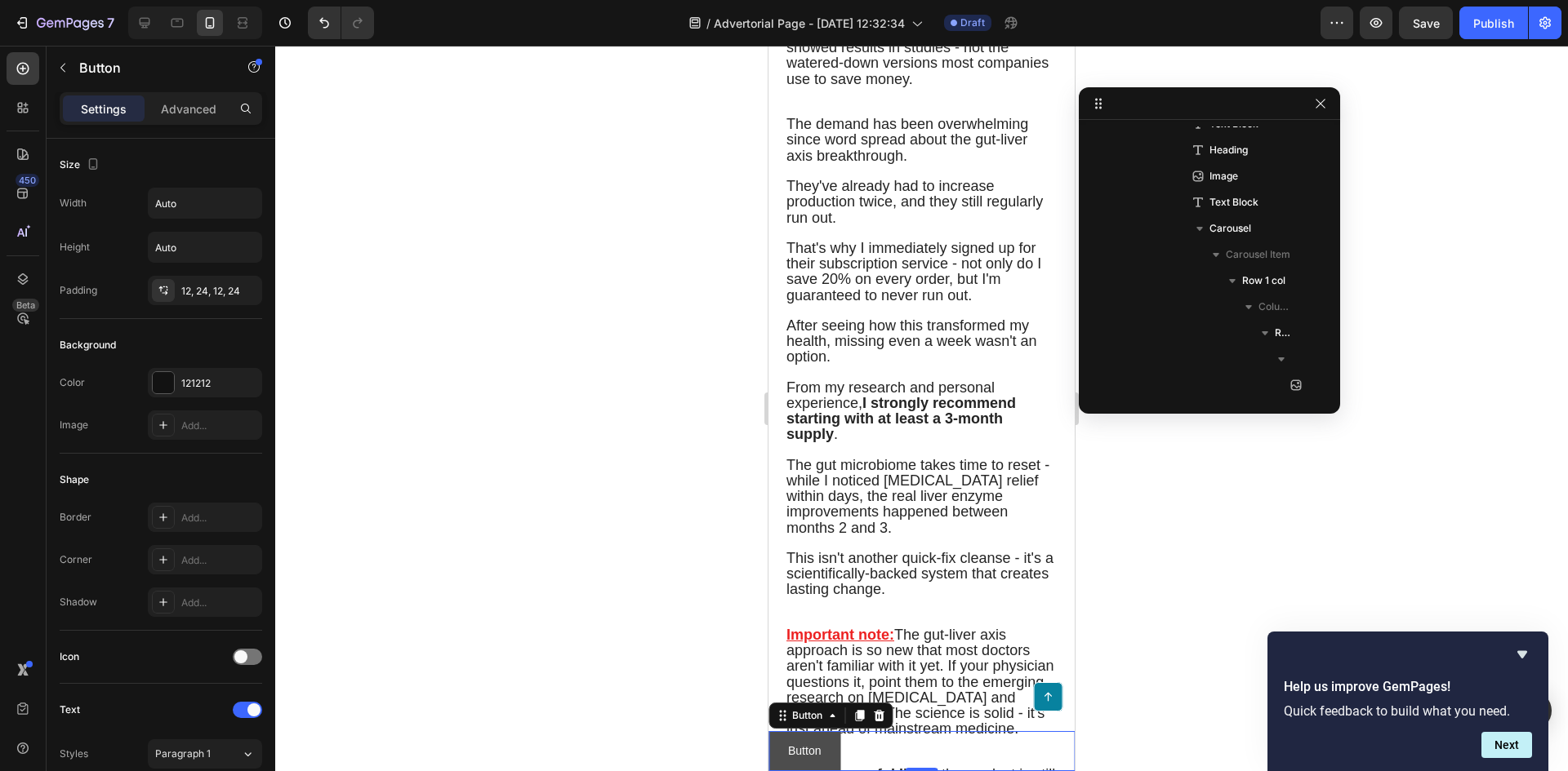
click at [828, 758] on button "Button" at bounding box center [804, 751] width 72 height 40
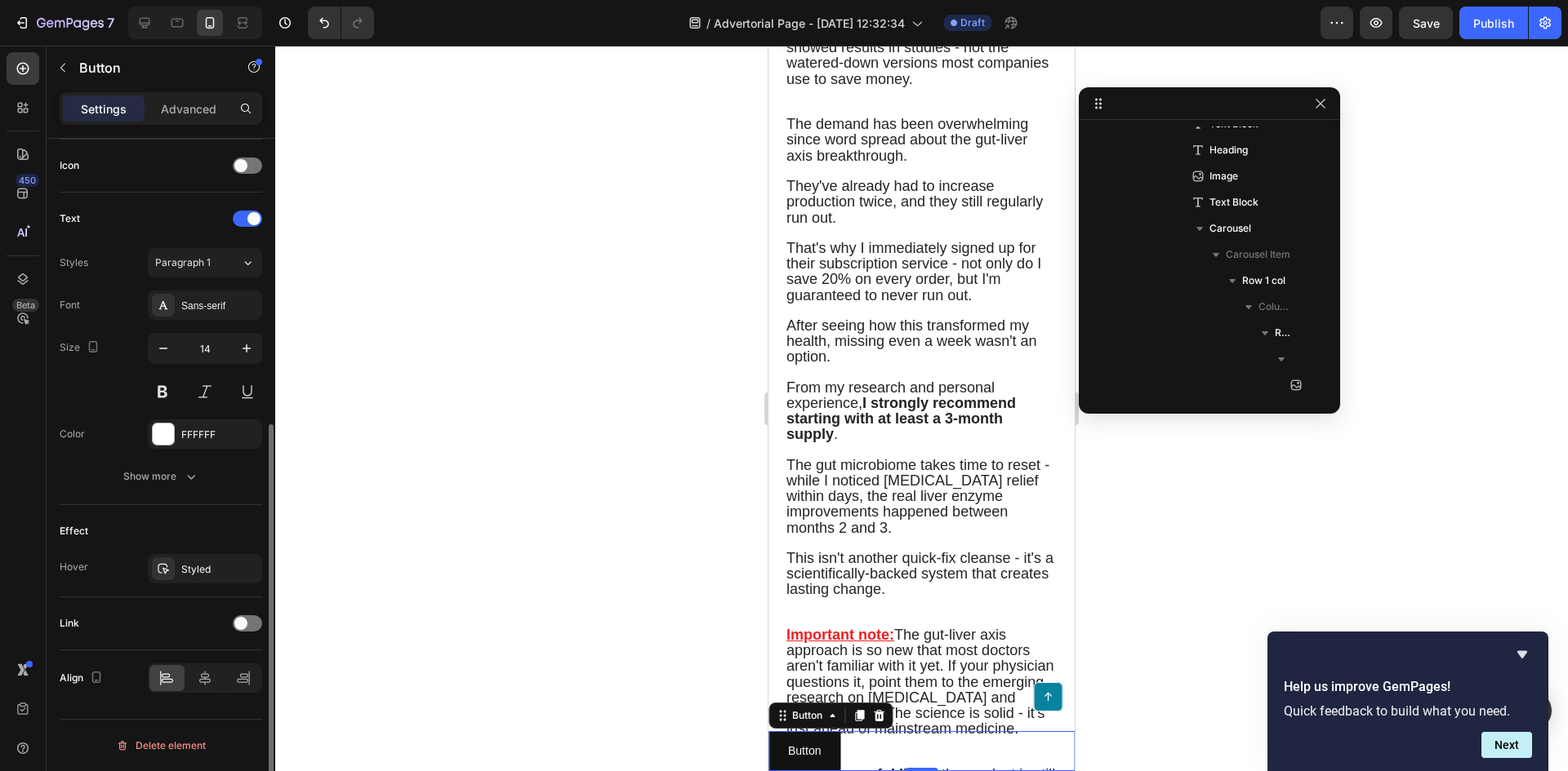
scroll to position [2, 0]
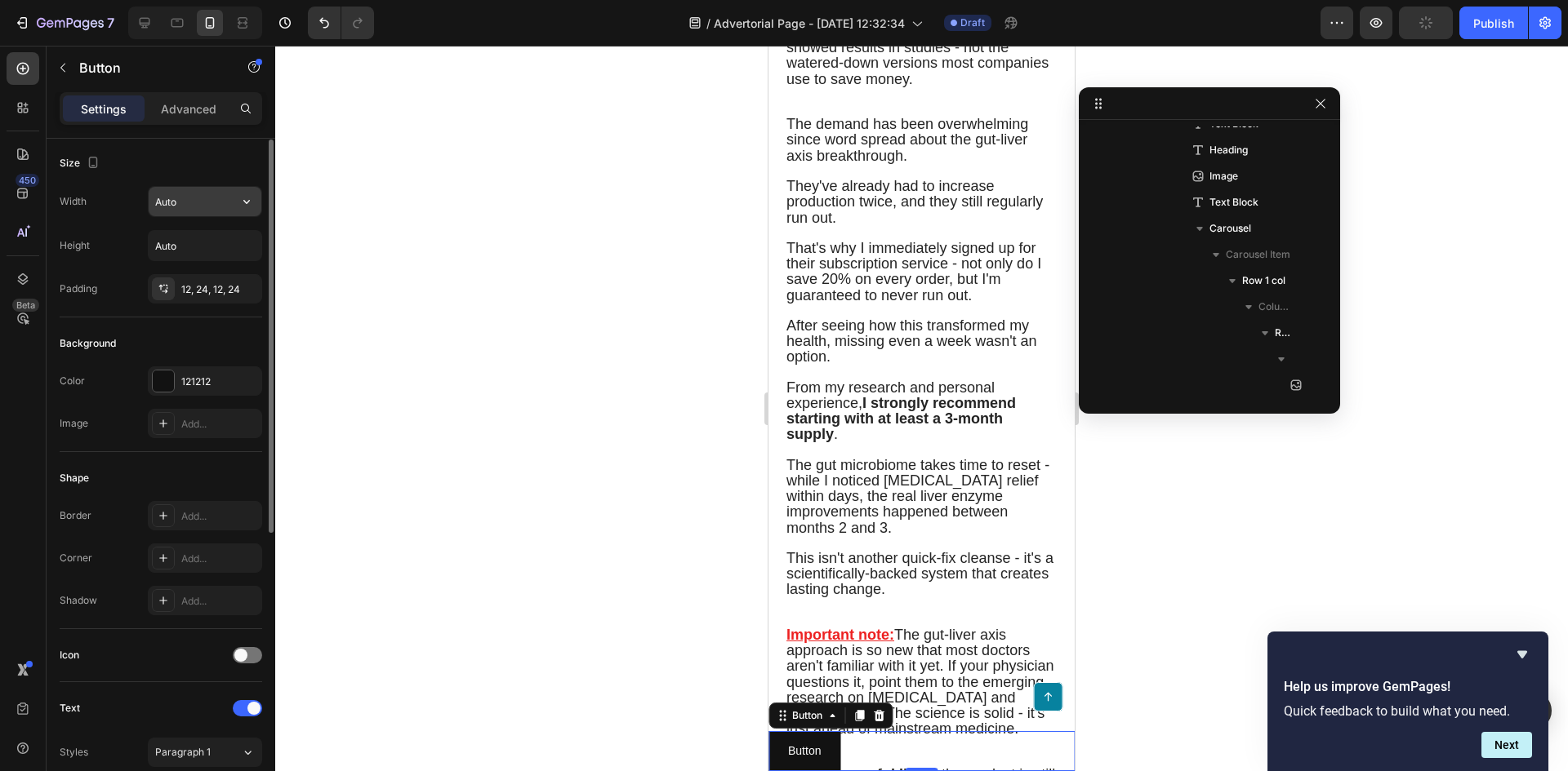
click at [189, 210] on input "Auto" at bounding box center [205, 202] width 113 height 30
click at [229, 202] on input "Auto" at bounding box center [205, 202] width 113 height 30
click at [245, 203] on icon "button" at bounding box center [246, 202] width 6 height 4
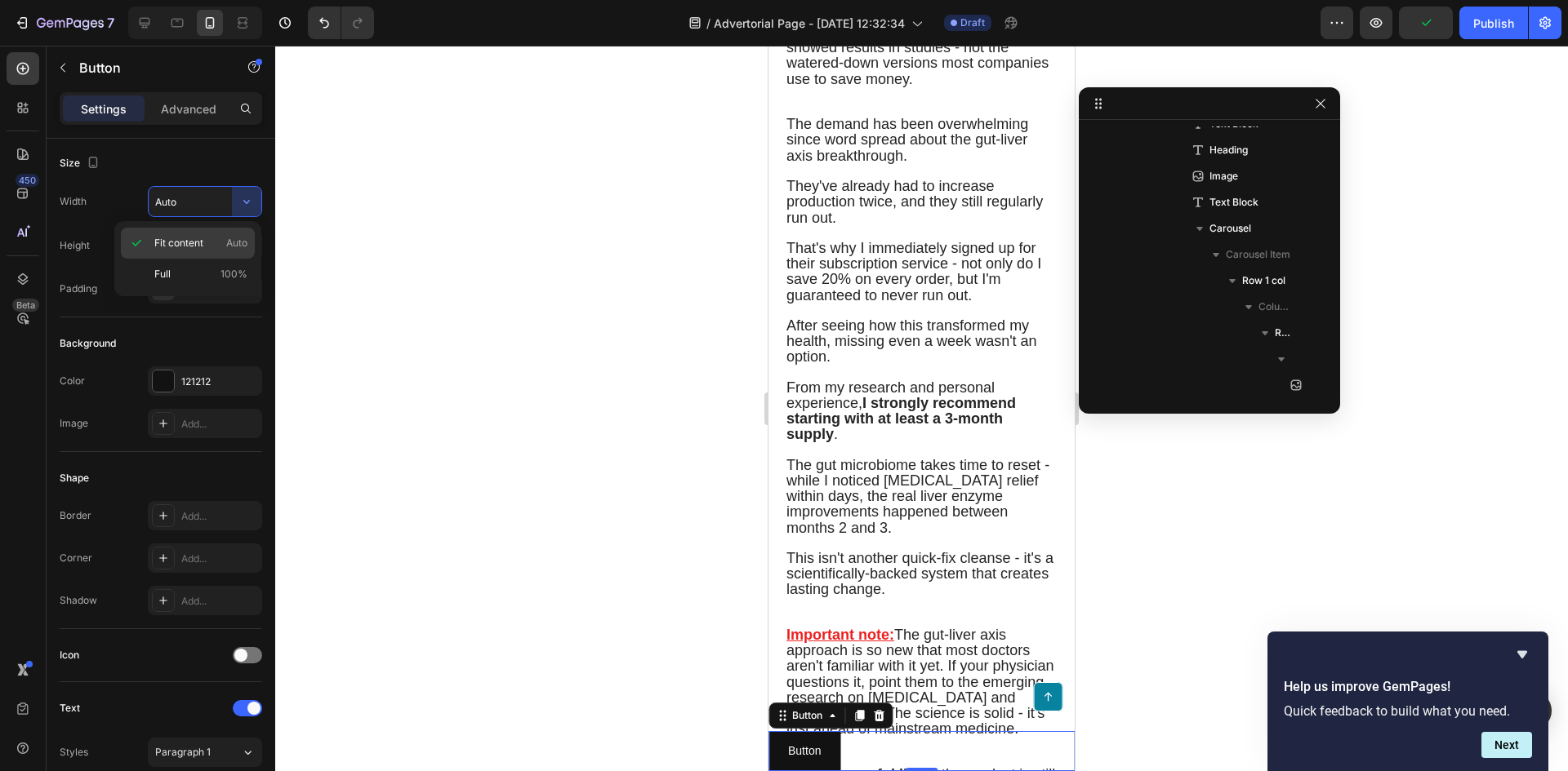
click at [180, 258] on div "Fit content Auto" at bounding box center [187, 243] width 134 height 31
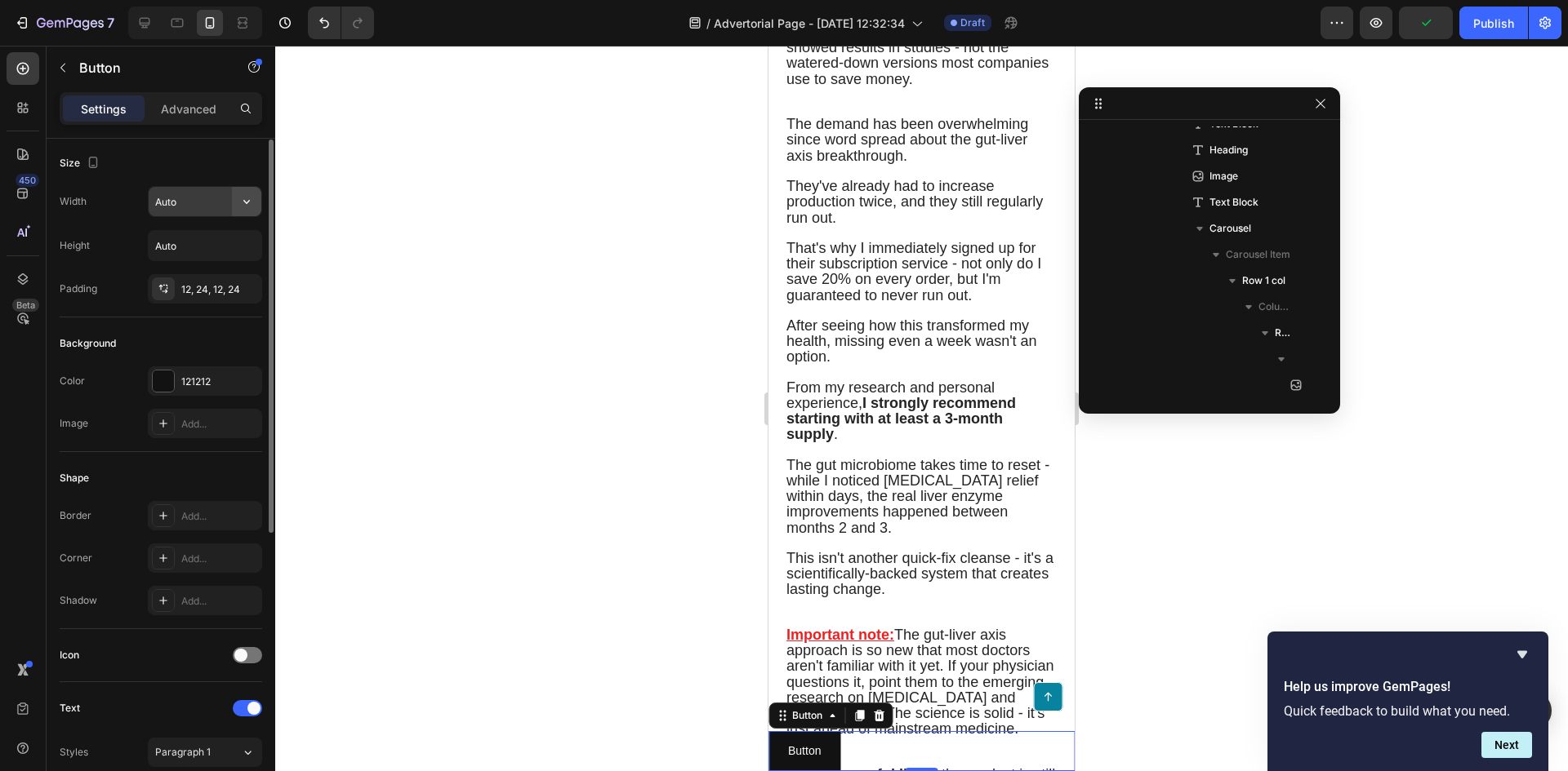
click at [245, 201] on icon "button" at bounding box center [246, 202] width 17 height 17
click at [196, 273] on p "Full 100%" at bounding box center [200, 274] width 93 height 15
type input "100%"
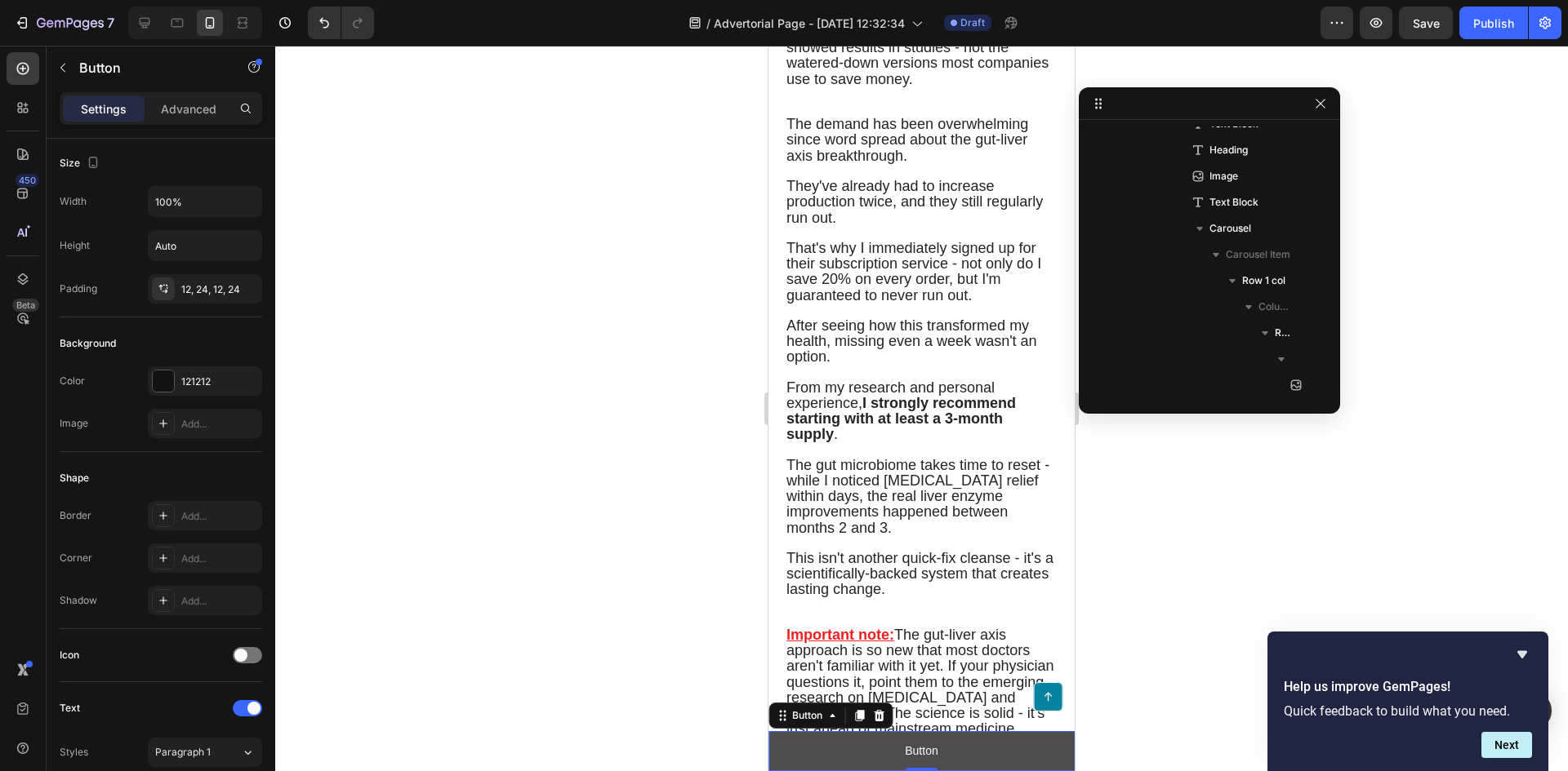
click at [972, 753] on button "Button" at bounding box center [921, 751] width 306 height 40
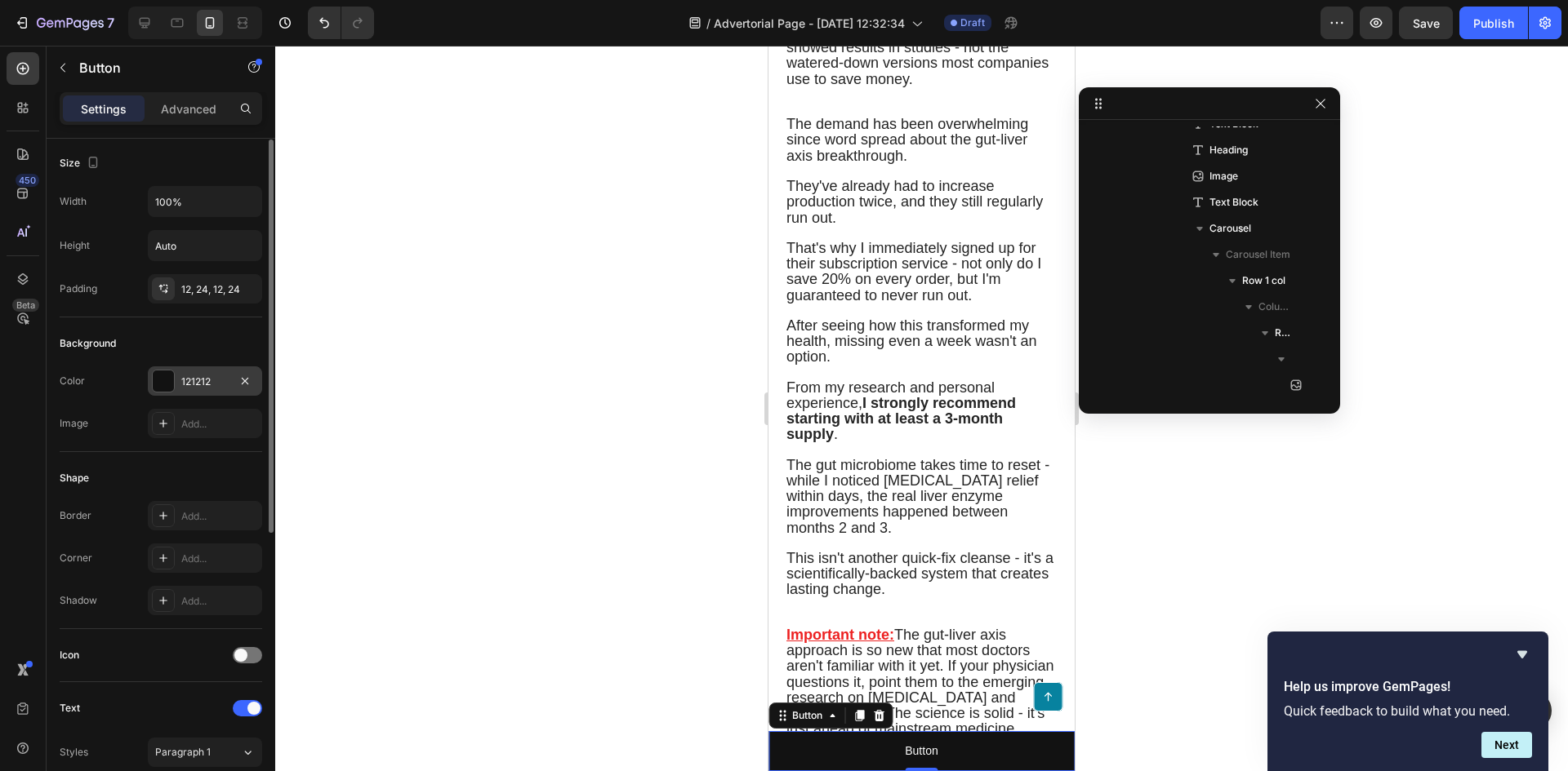
click at [224, 378] on div "121212" at bounding box center [205, 382] width 47 height 15
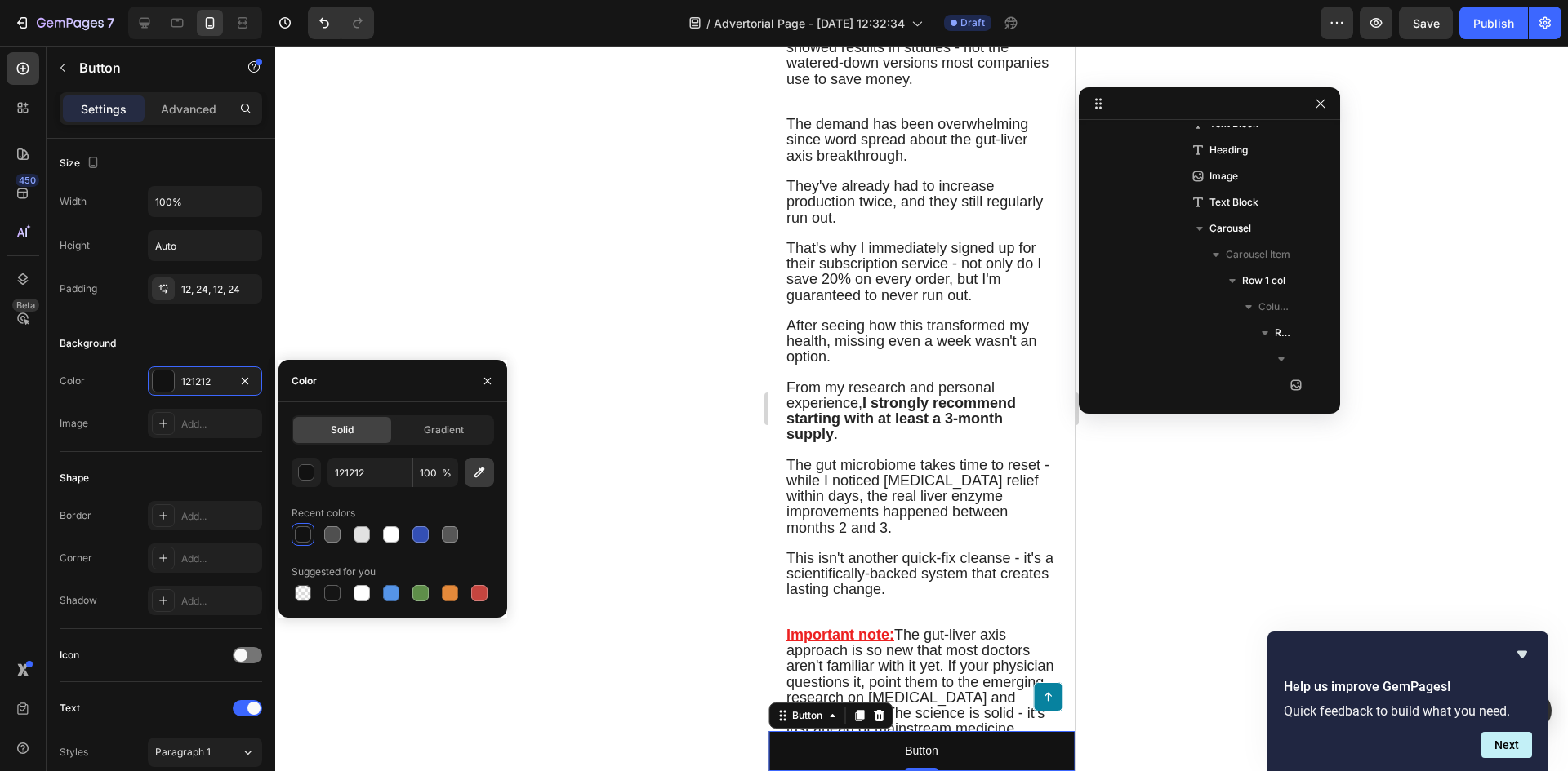
click at [477, 475] on icon "button" at bounding box center [480, 473] width 17 height 17
type input "07829F"
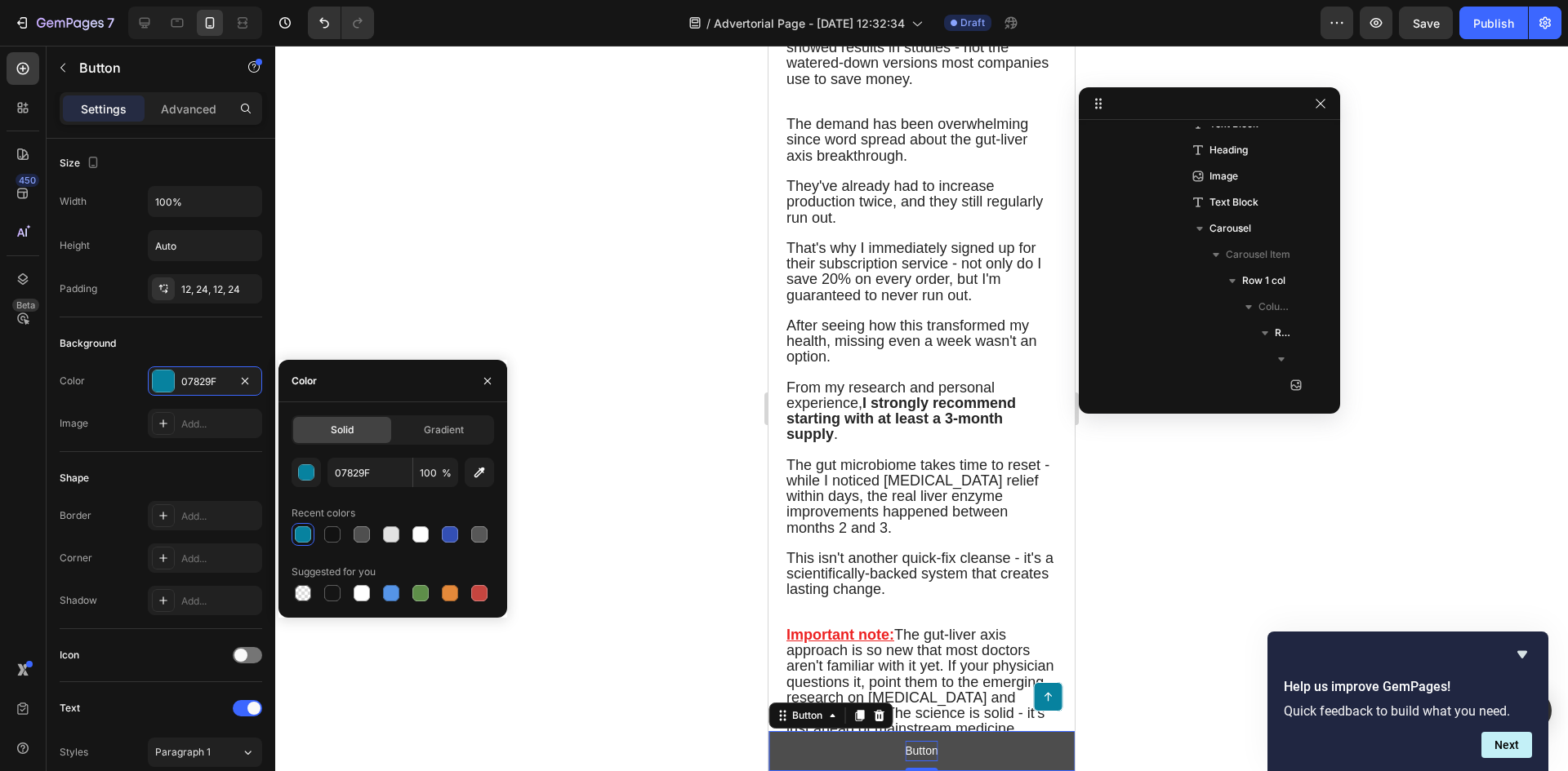
click at [913, 754] on p "Button" at bounding box center [921, 752] width 32 height 20
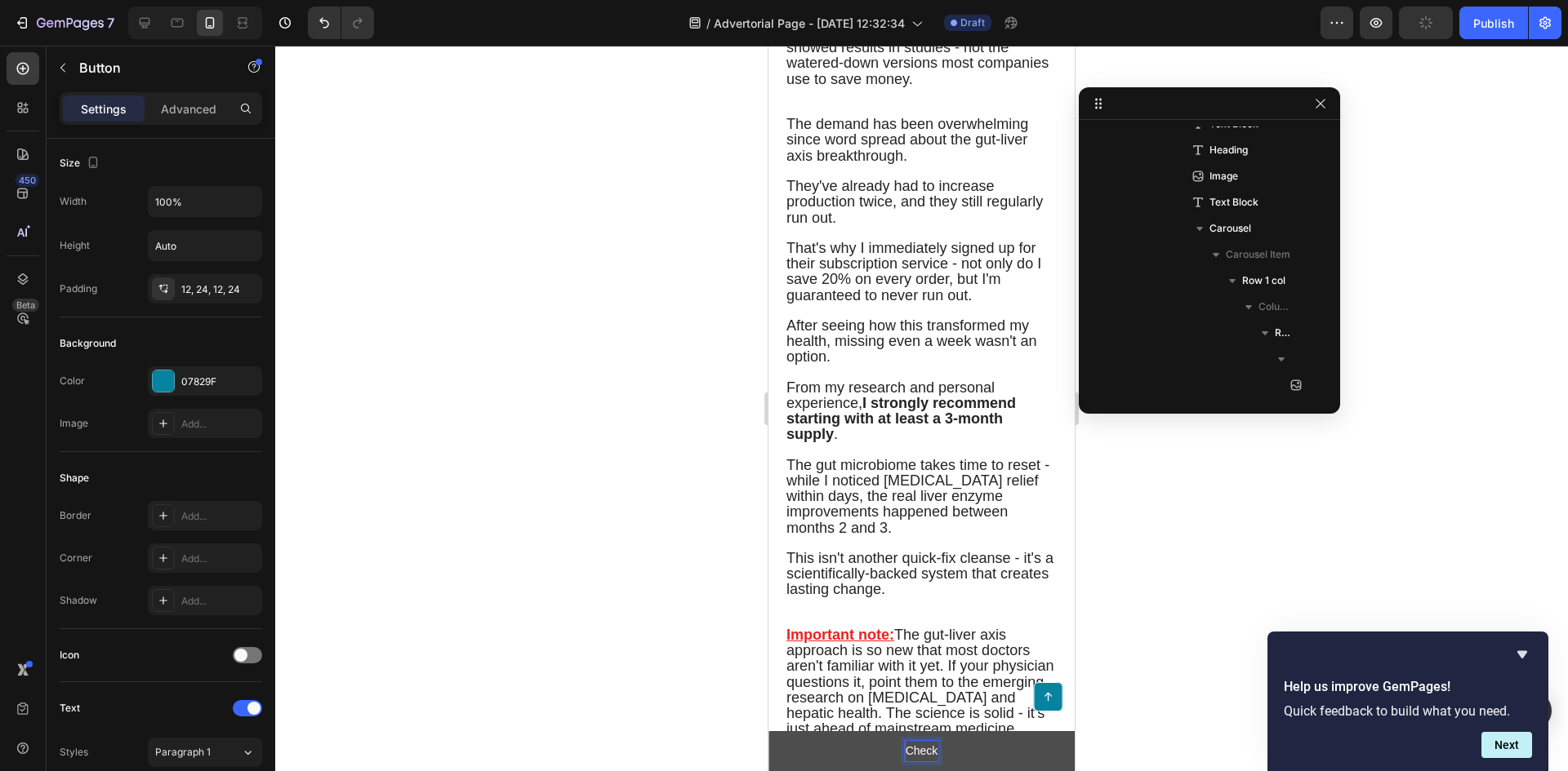
click at [768, 731] on button "Check" at bounding box center [921, 751] width 306 height 40
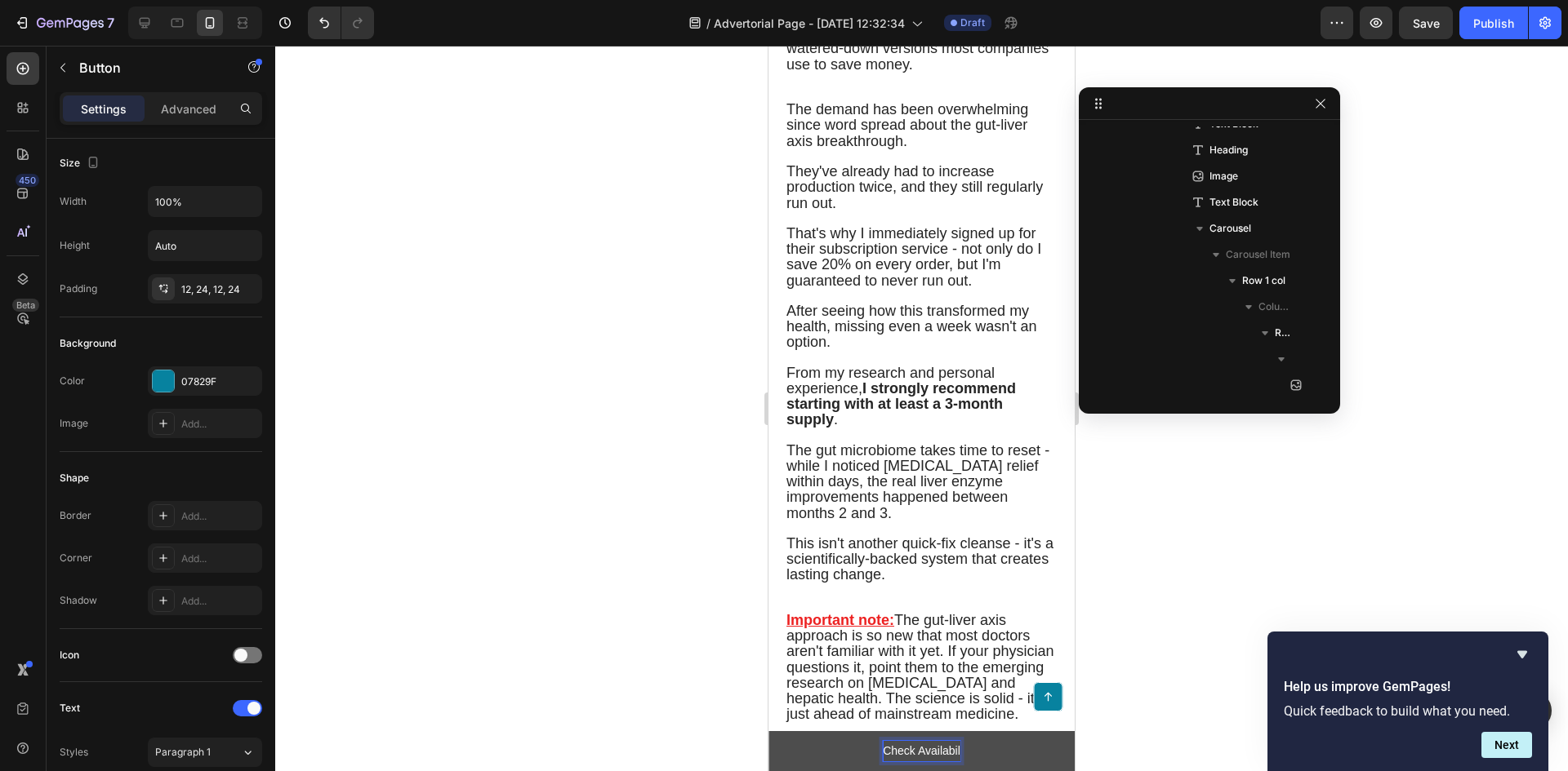
scroll to position [7830, 0]
click at [1217, 559] on div at bounding box center [921, 409] width 1292 height 726
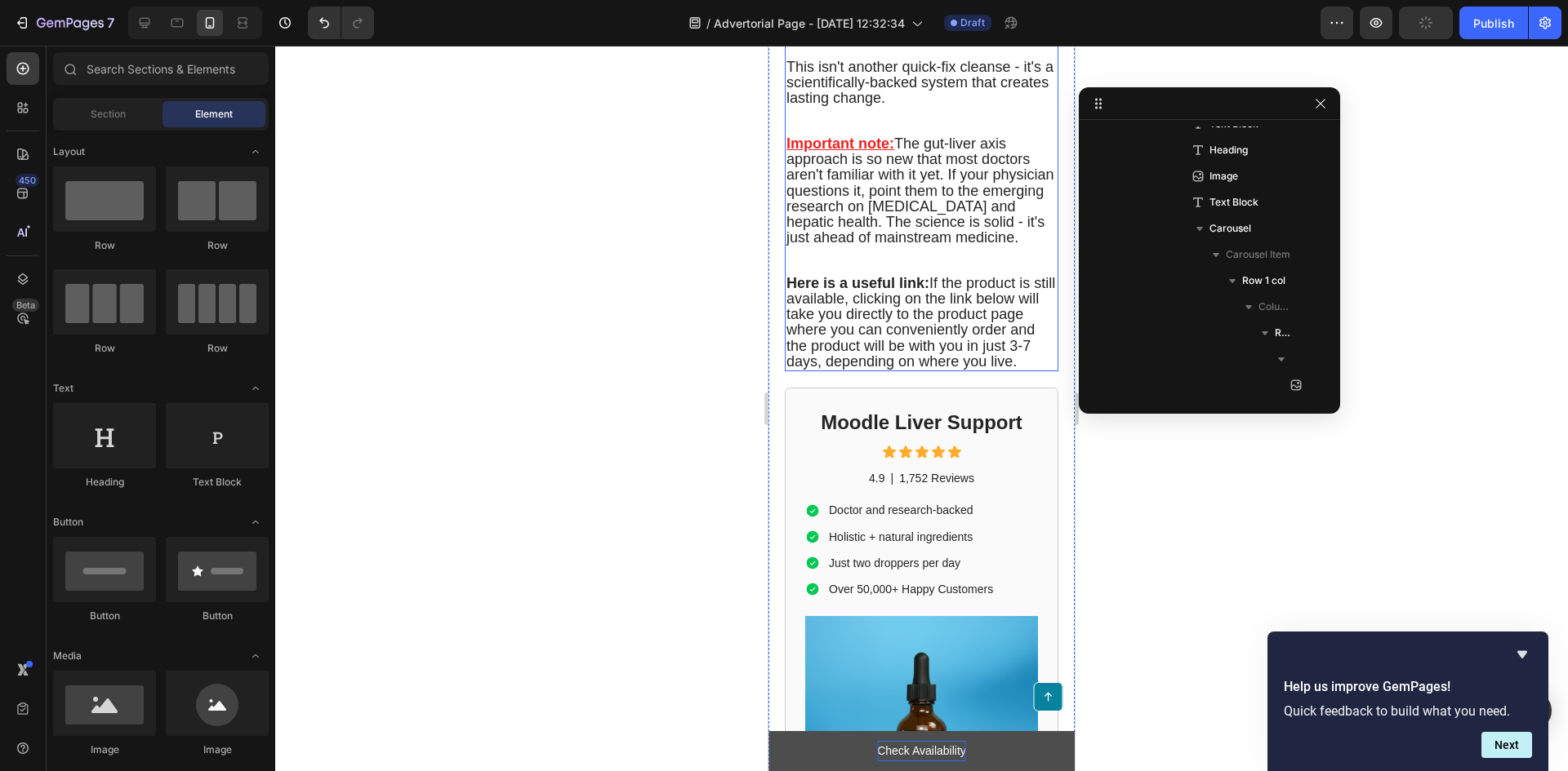
scroll to position [8321, 0]
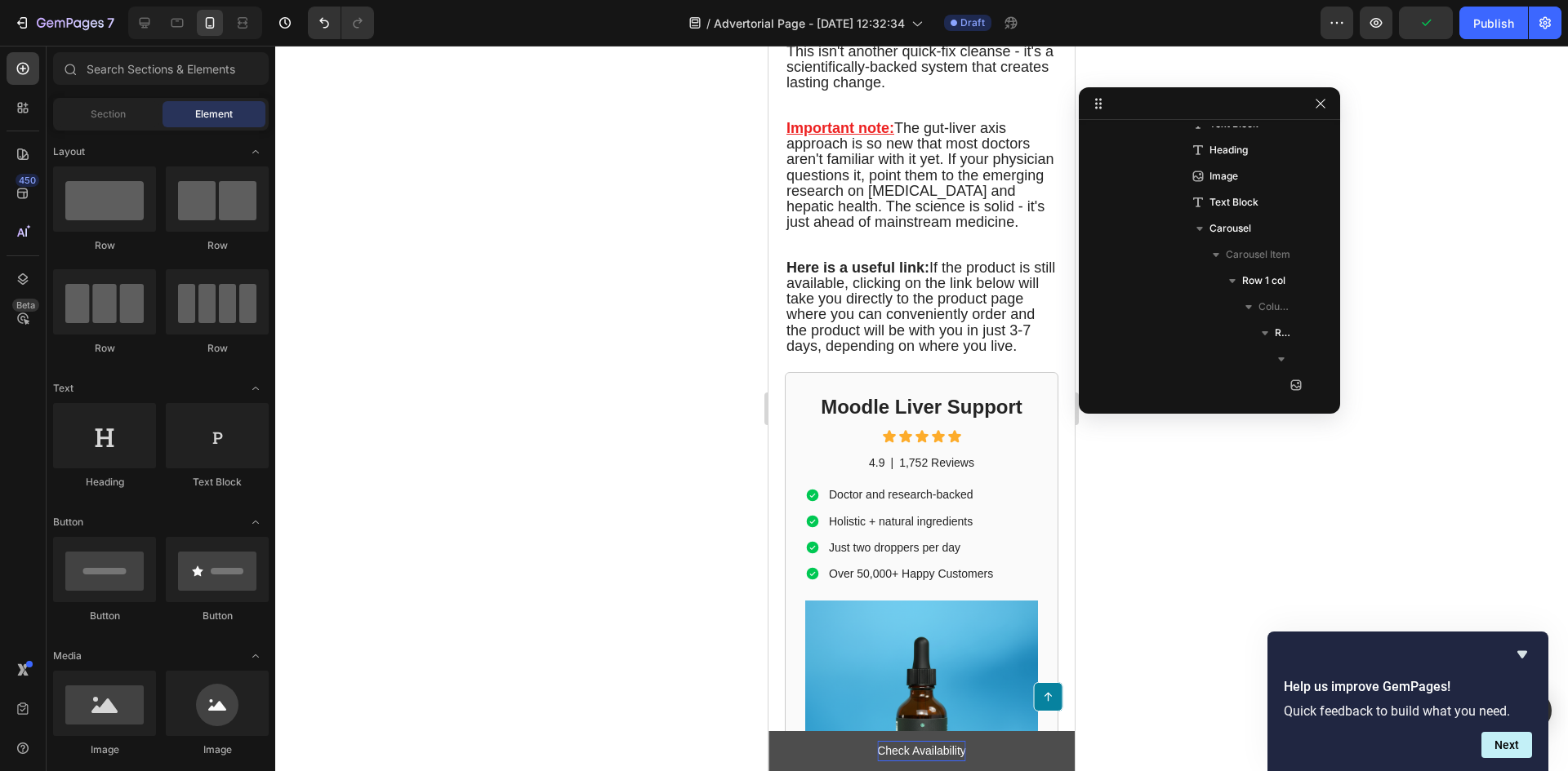
click at [915, 746] on p "Check Availability" at bounding box center [921, 752] width 89 height 20
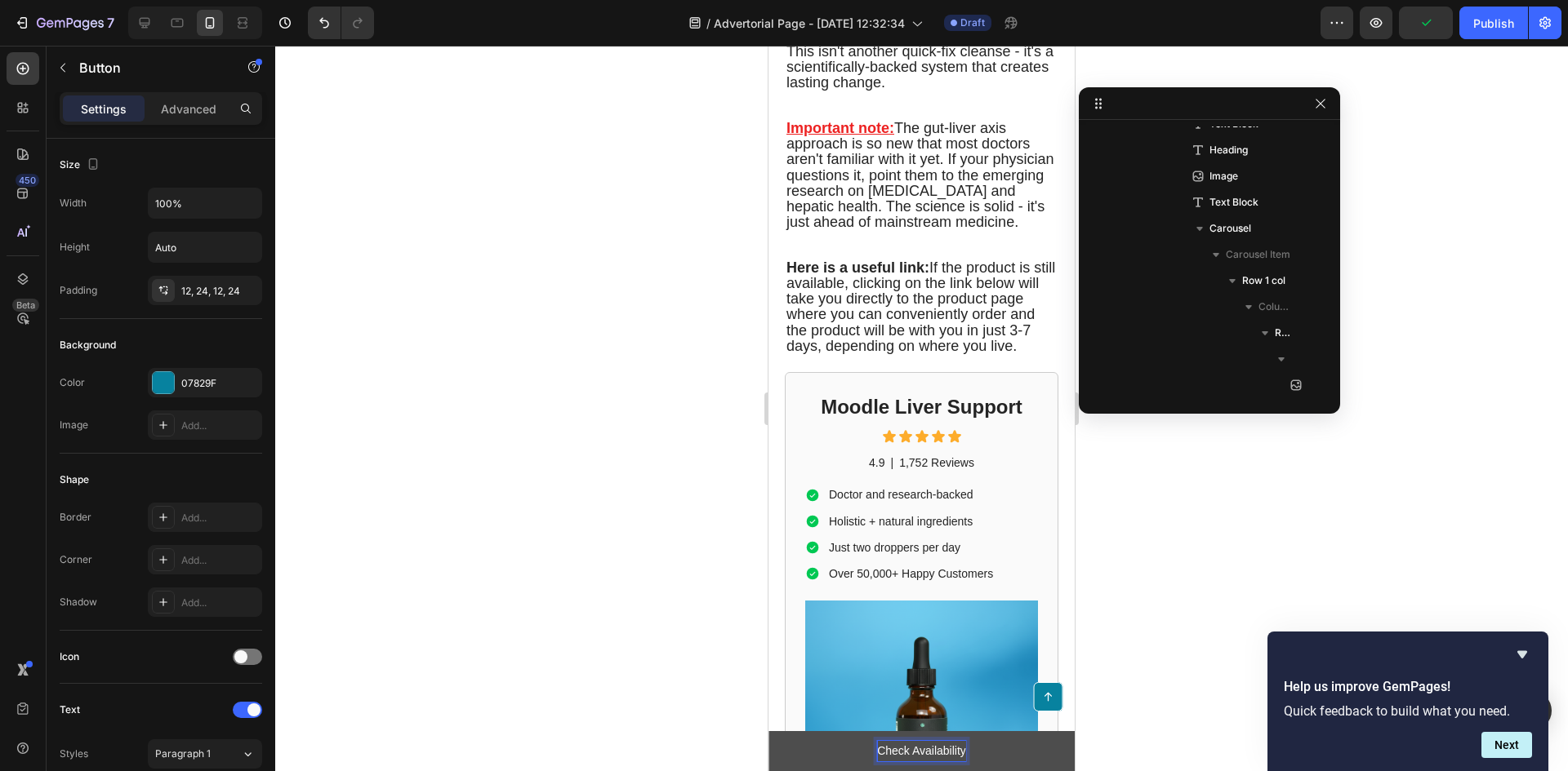
click at [921, 746] on p "Check Availability" at bounding box center [921, 752] width 89 height 20
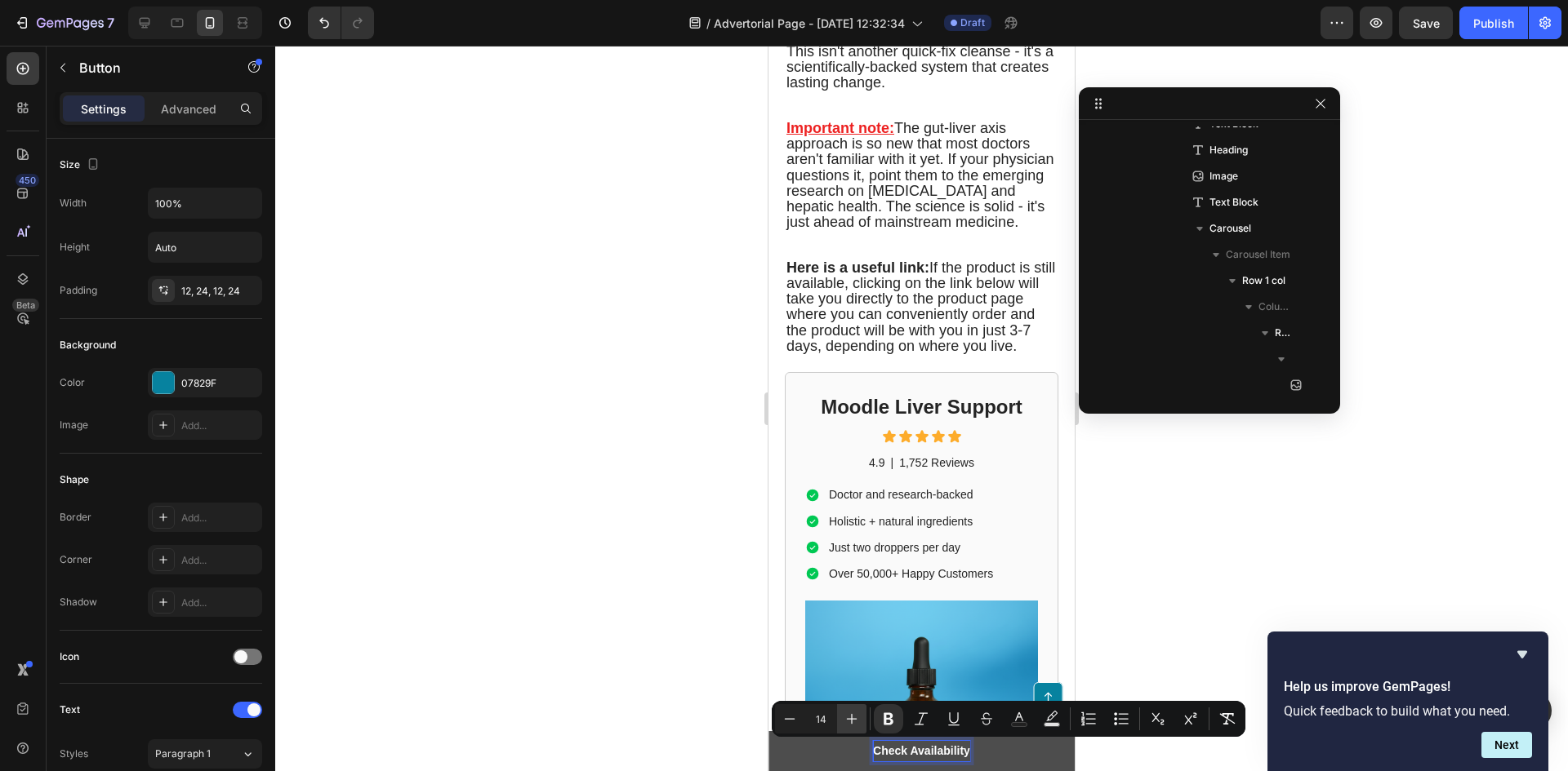
click at [839, 718] on button "Plus" at bounding box center [851, 719] width 30 height 30
click at [842, 718] on button "Plus" at bounding box center [851, 719] width 30 height 30
click at [842, 718] on button "Plus" at bounding box center [851, 719] width 30 height 30
click at [844, 719] on icon "Editor contextual toolbar" at bounding box center [851, 719] width 17 height 17
type input "18"
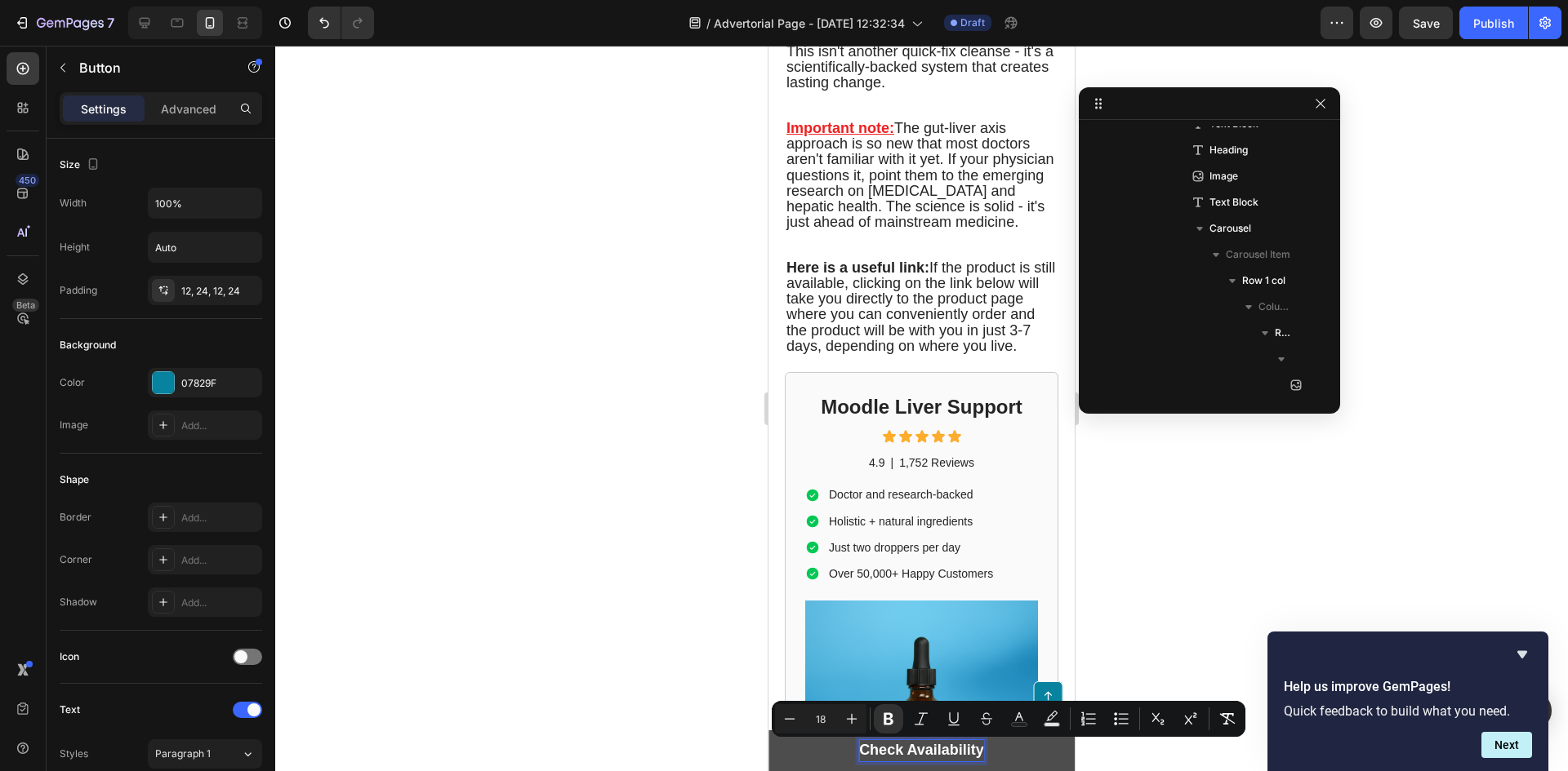
click at [573, 610] on div at bounding box center [921, 409] width 1292 height 726
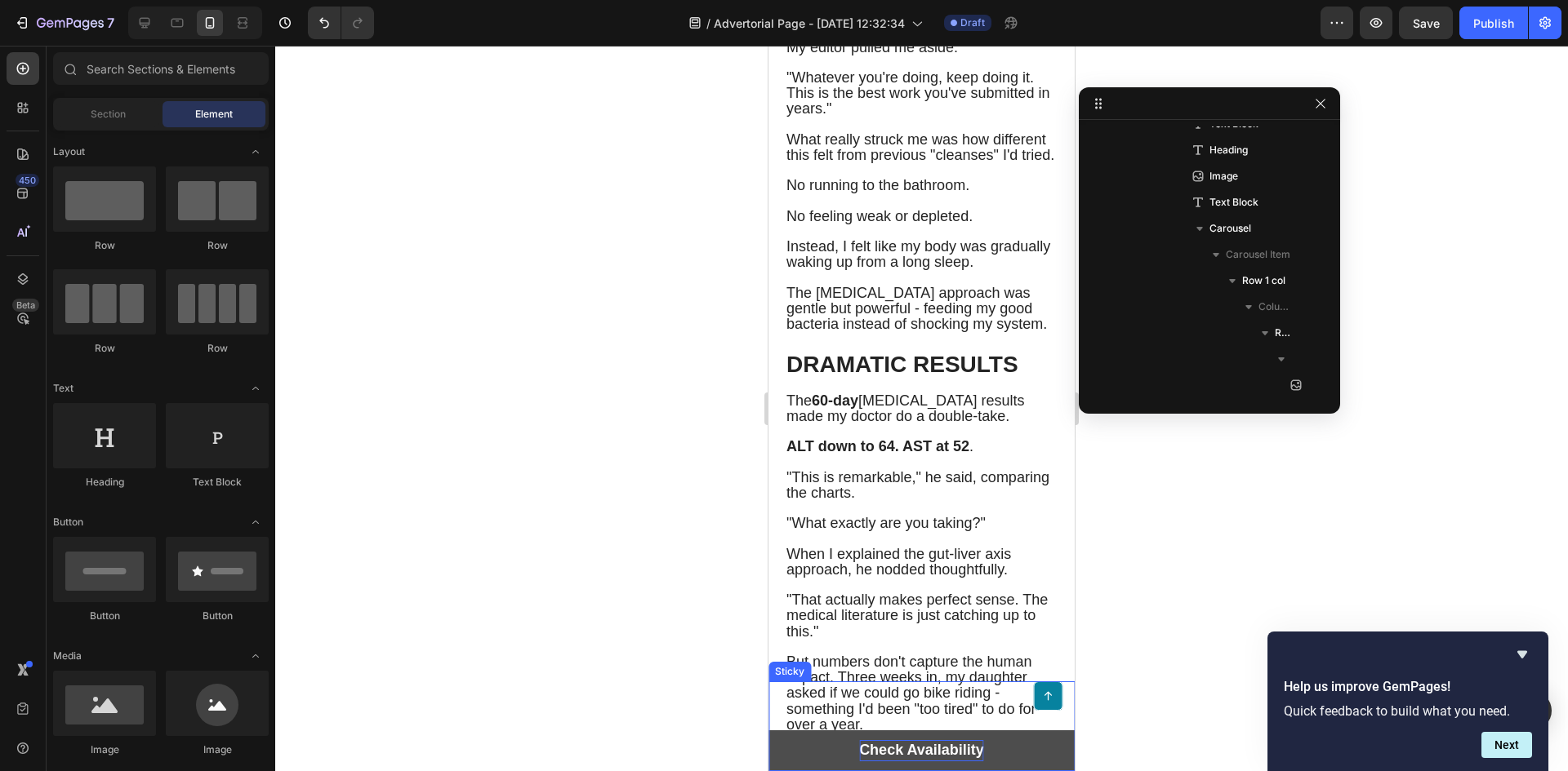
scroll to position [5953, 0]
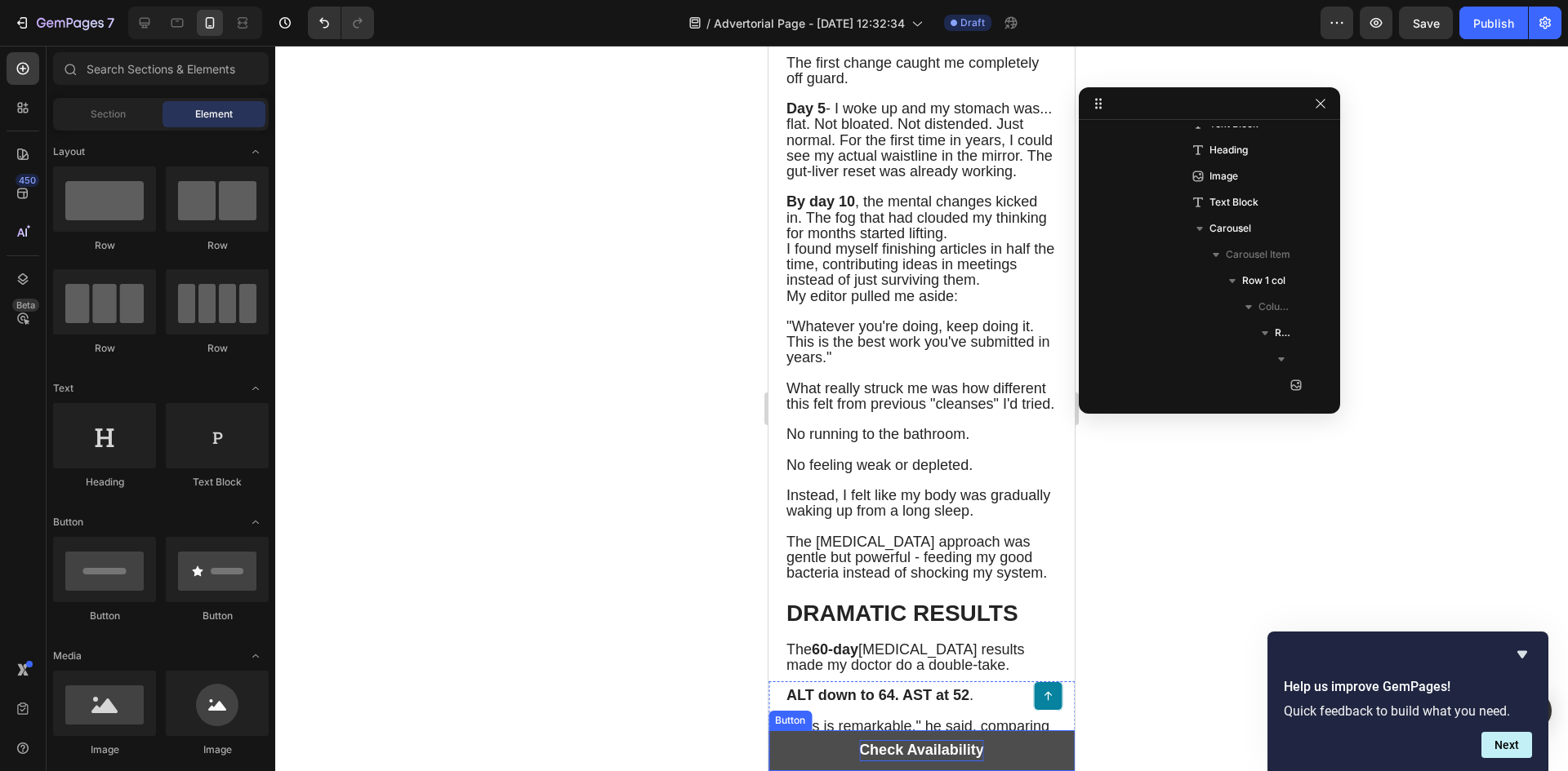
click at [992, 750] on button "Check Availability" at bounding box center [921, 751] width 306 height 41
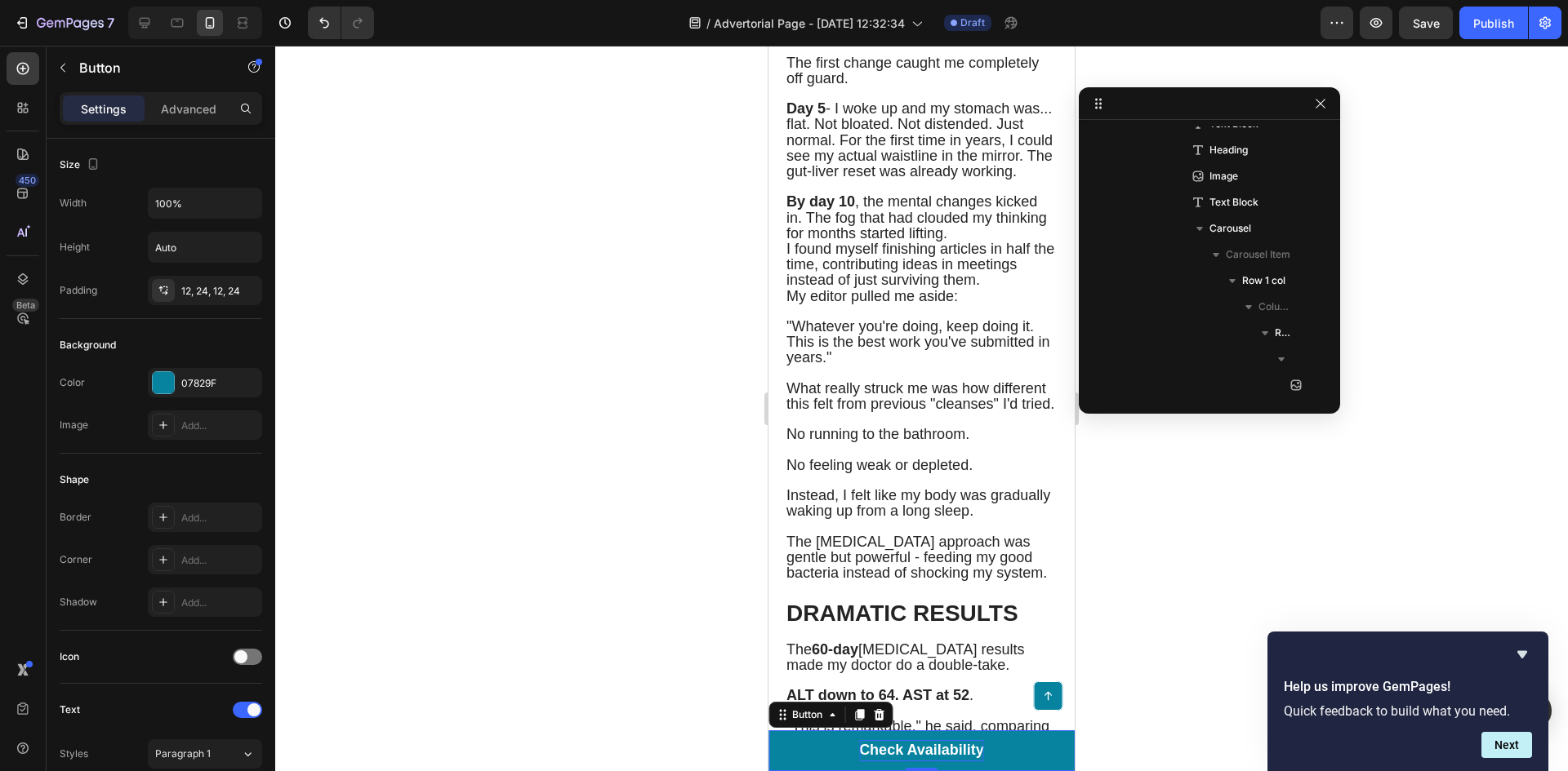
scroll to position [492, 0]
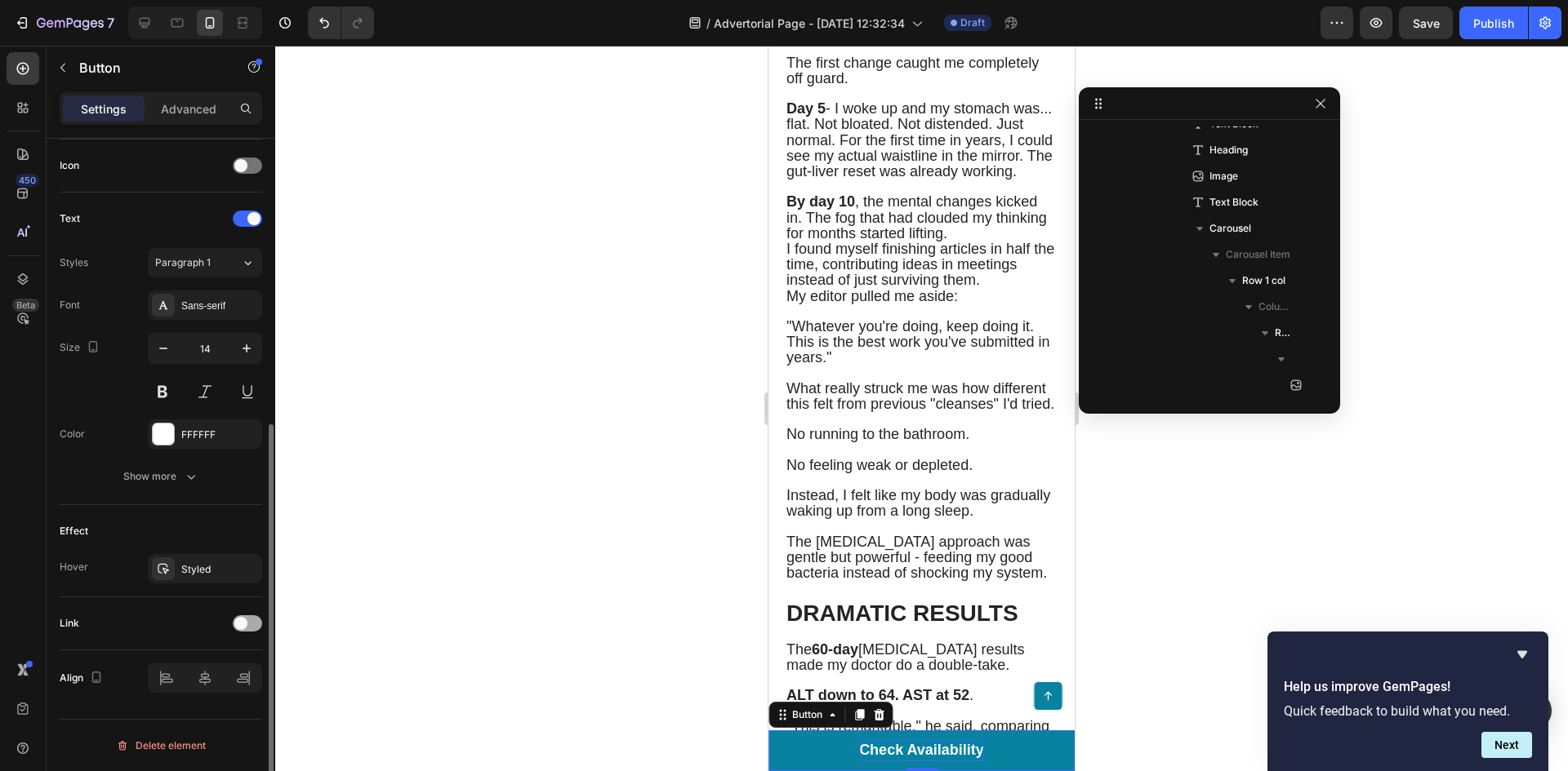
click at [254, 616] on div at bounding box center [247, 623] width 30 height 17
drag, startPoint x: 224, startPoint y: 658, endPoint x: 229, endPoint y: 646, distance: 13.0
click at [224, 658] on div "Open page" at bounding box center [196, 665] width 83 height 15
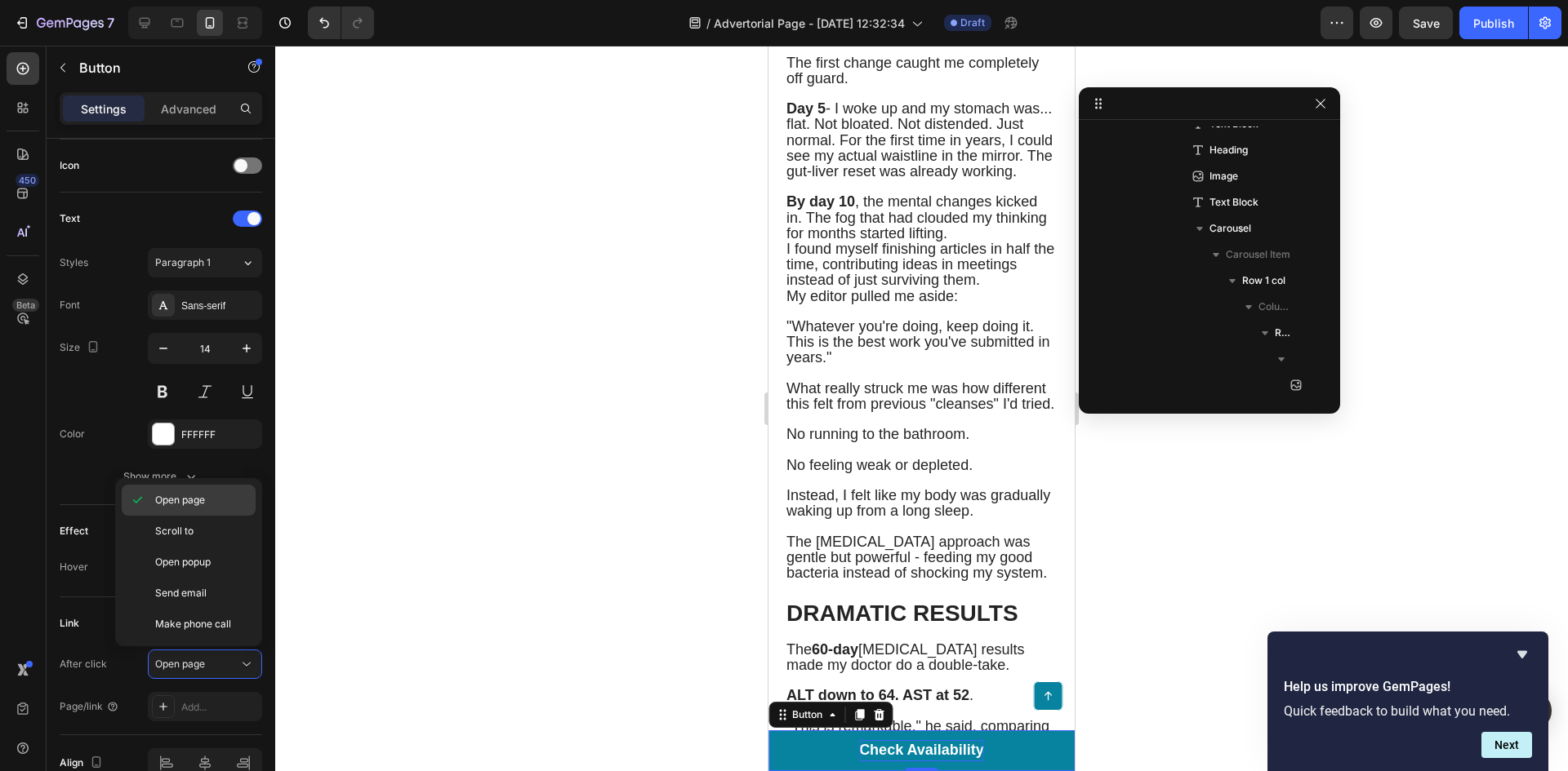
click at [196, 502] on span "Open page" at bounding box center [180, 501] width 50 height 15
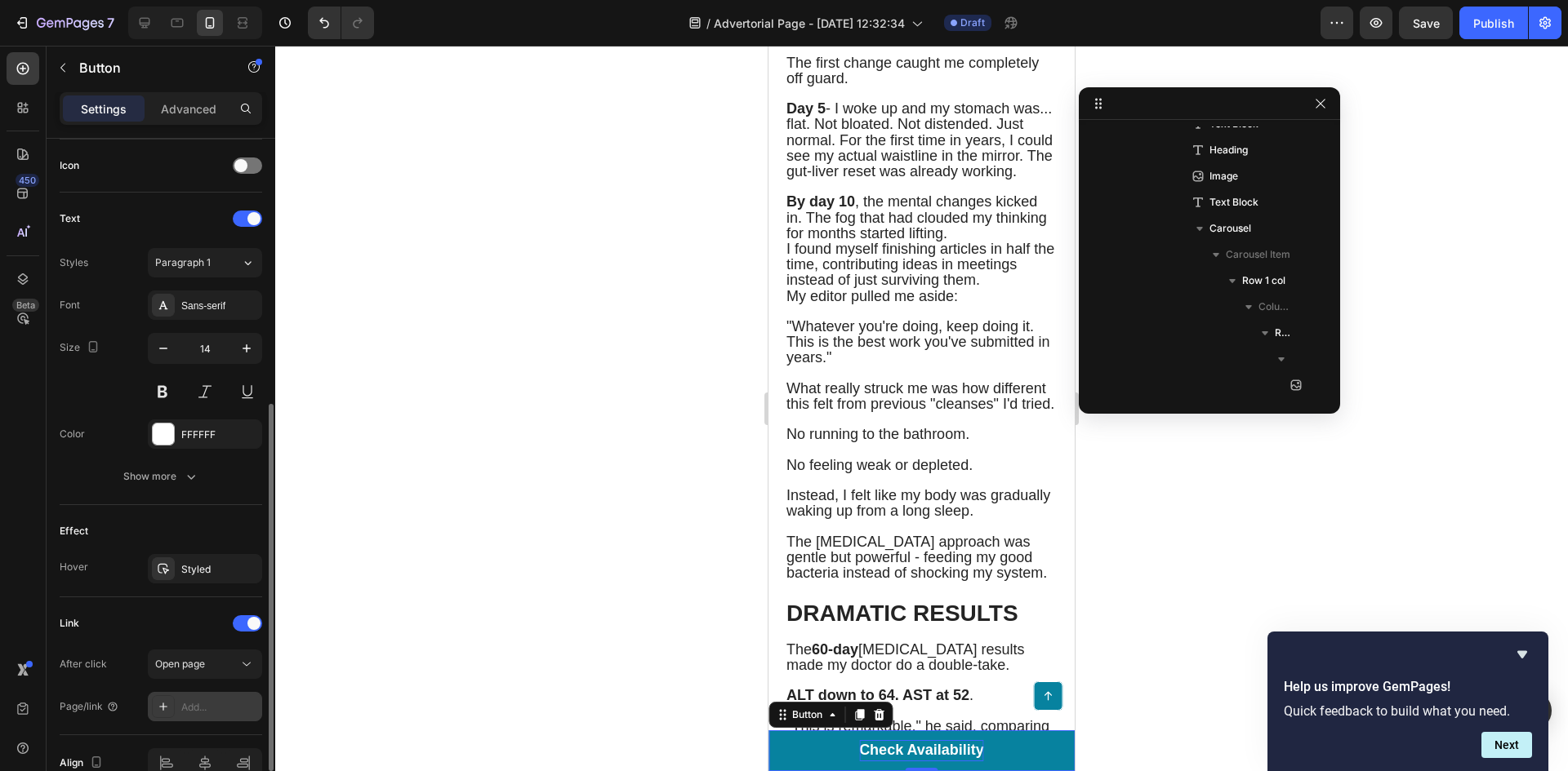
click at [201, 704] on div "Add..." at bounding box center [220, 707] width 77 height 15
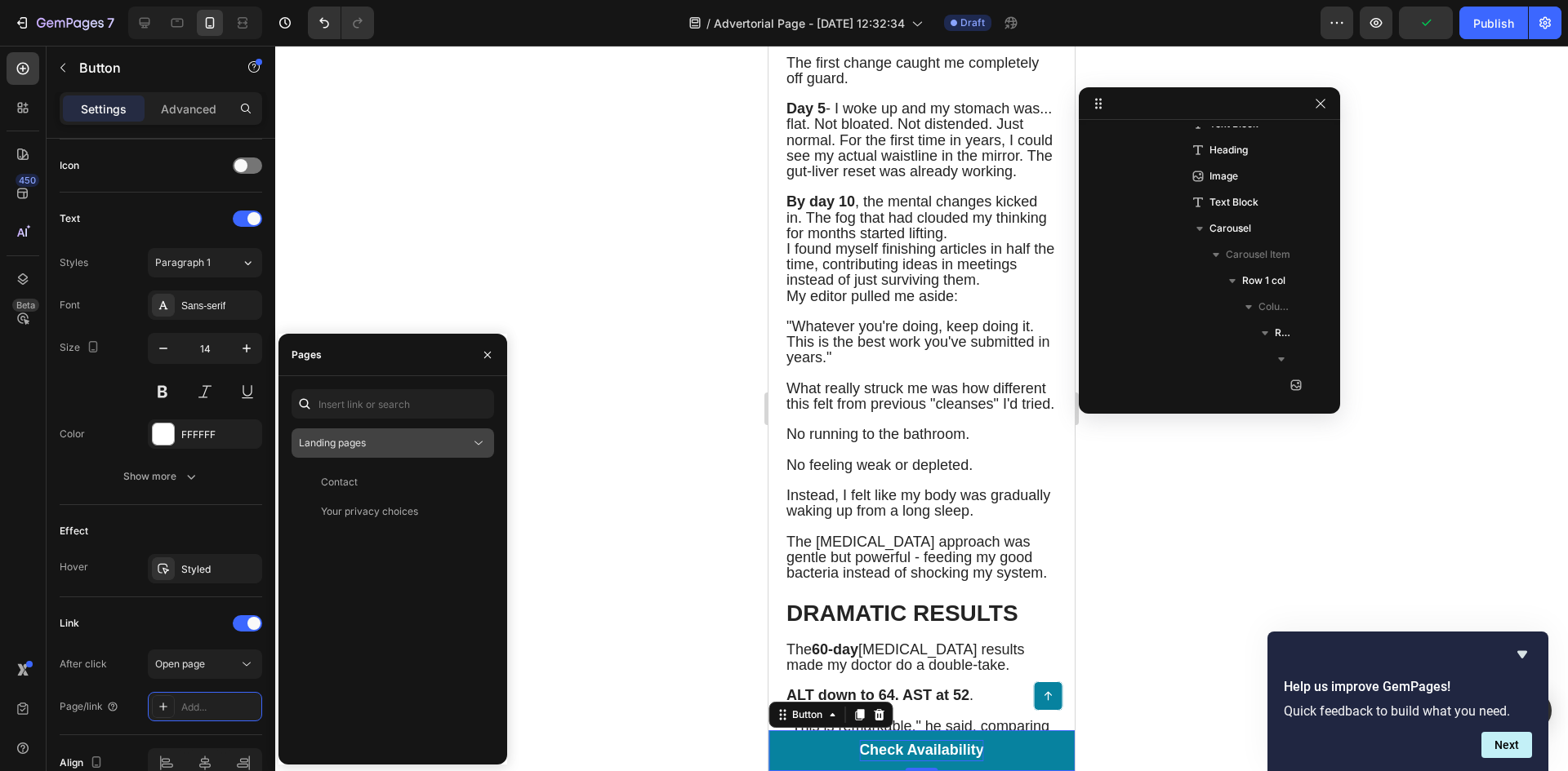
click at [395, 456] on button "Landing pages" at bounding box center [393, 444] width 203 height 30
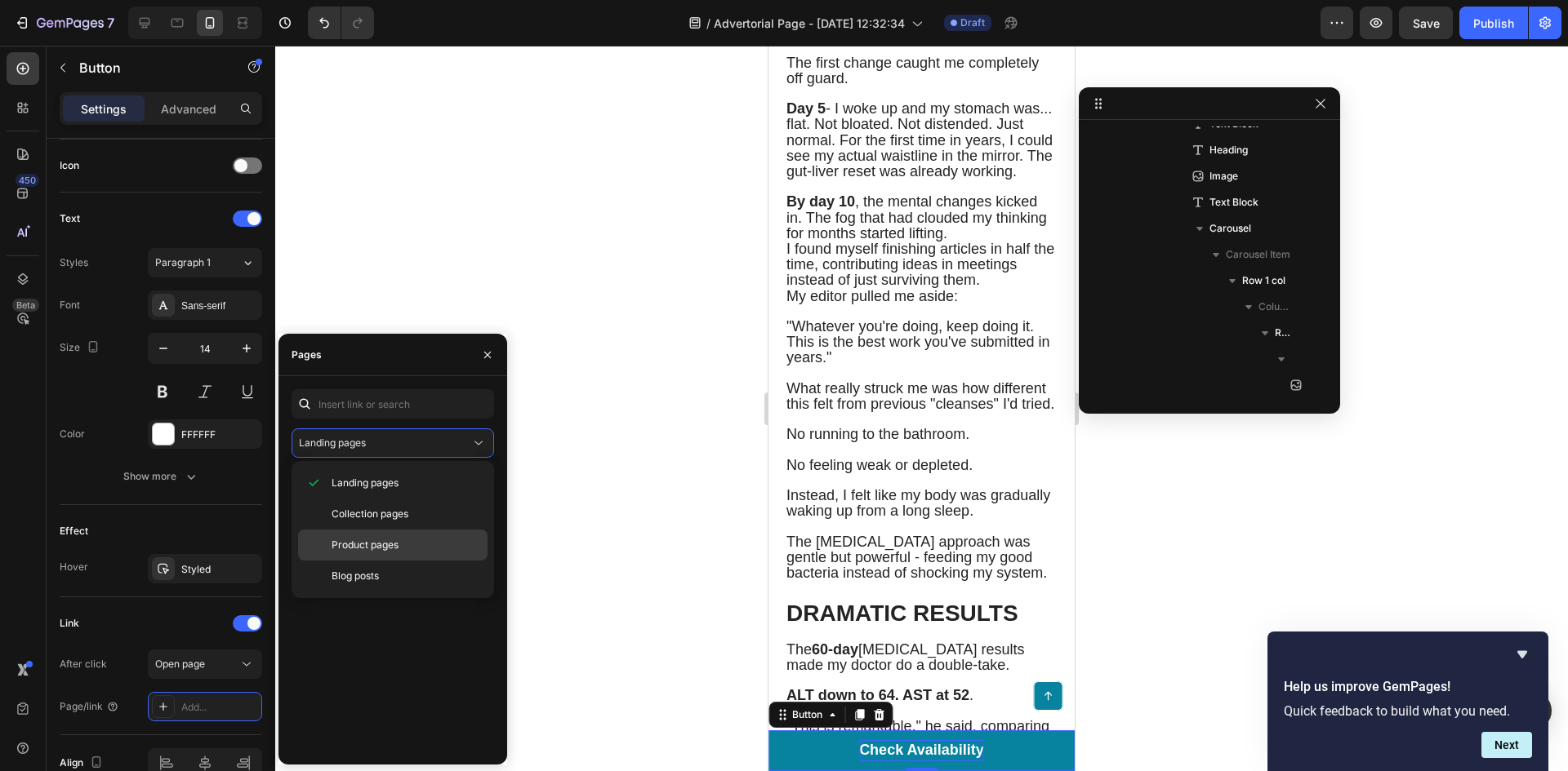
click at [381, 537] on div "Product pages" at bounding box center [392, 545] width 189 height 31
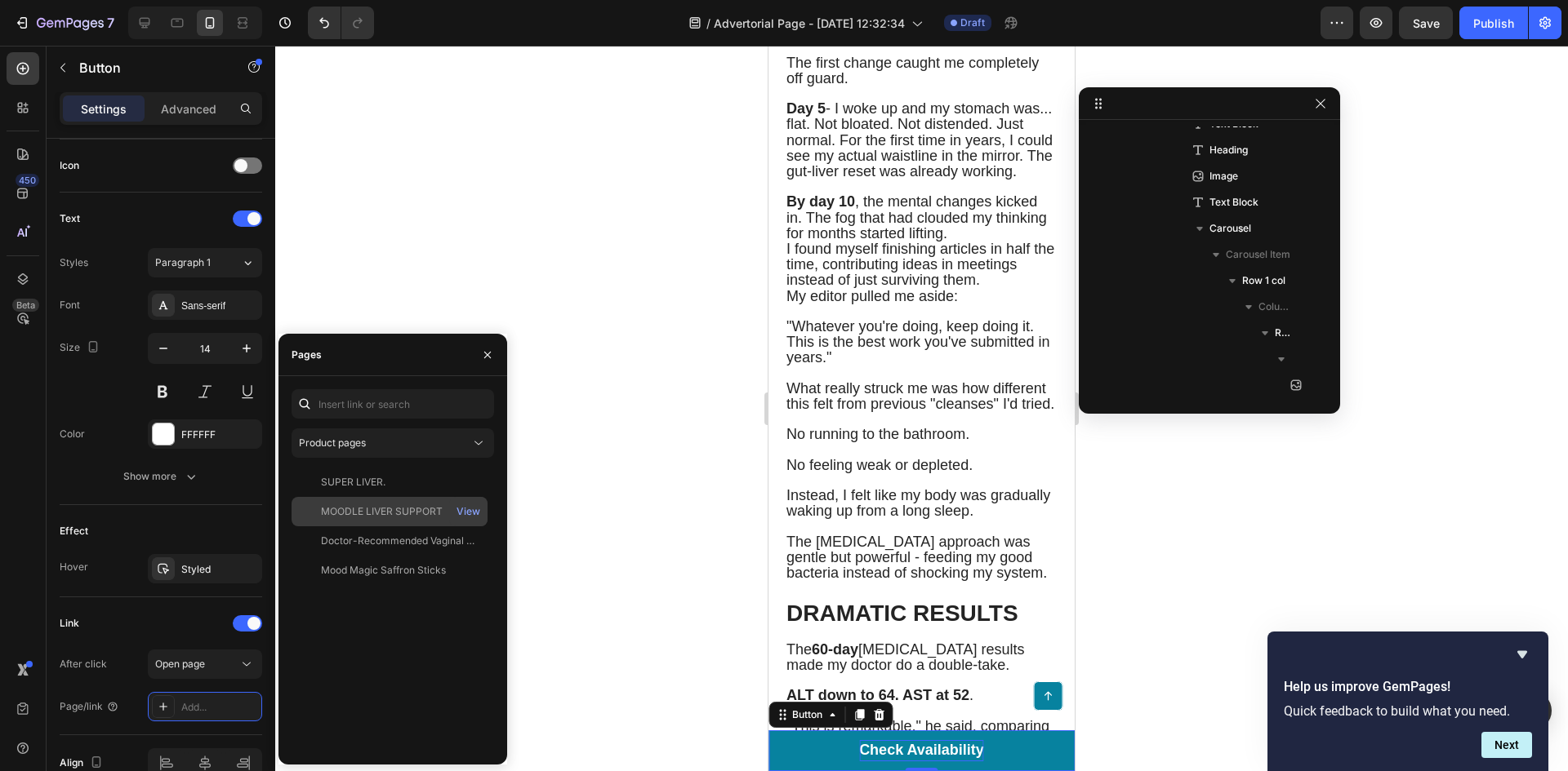
click at [406, 510] on div "MOODLE LIVER SUPPORT" at bounding box center [382, 512] width 122 height 15
click at [643, 472] on div at bounding box center [921, 409] width 1292 height 726
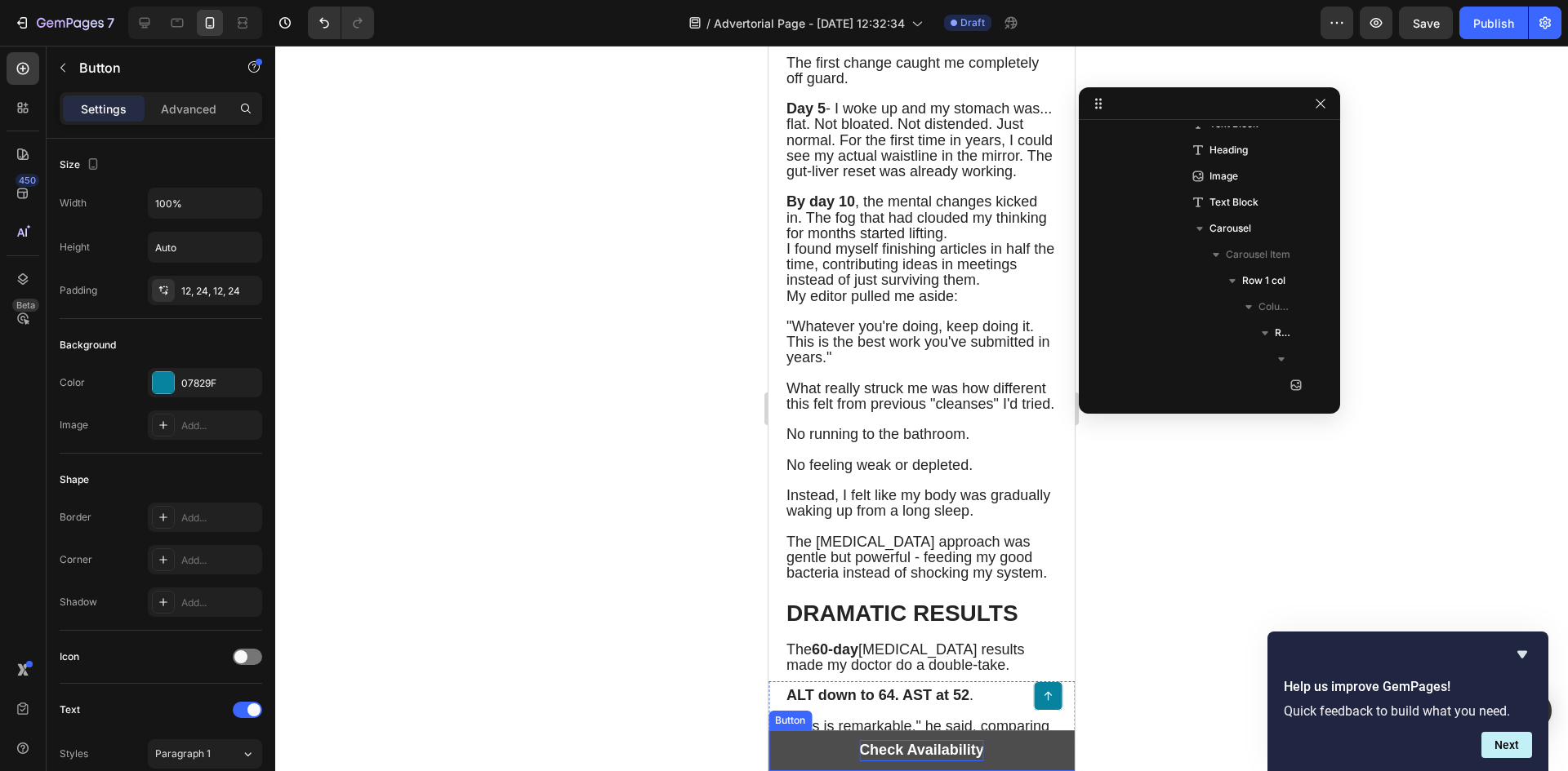
click at [964, 744] on strong "Check Availability" at bounding box center [921, 751] width 125 height 17
click at [922, 745] on strong "Check Availability" at bounding box center [921, 751] width 125 height 17
click at [922, 746] on strong "Check Availability" at bounding box center [921, 751] width 125 height 17
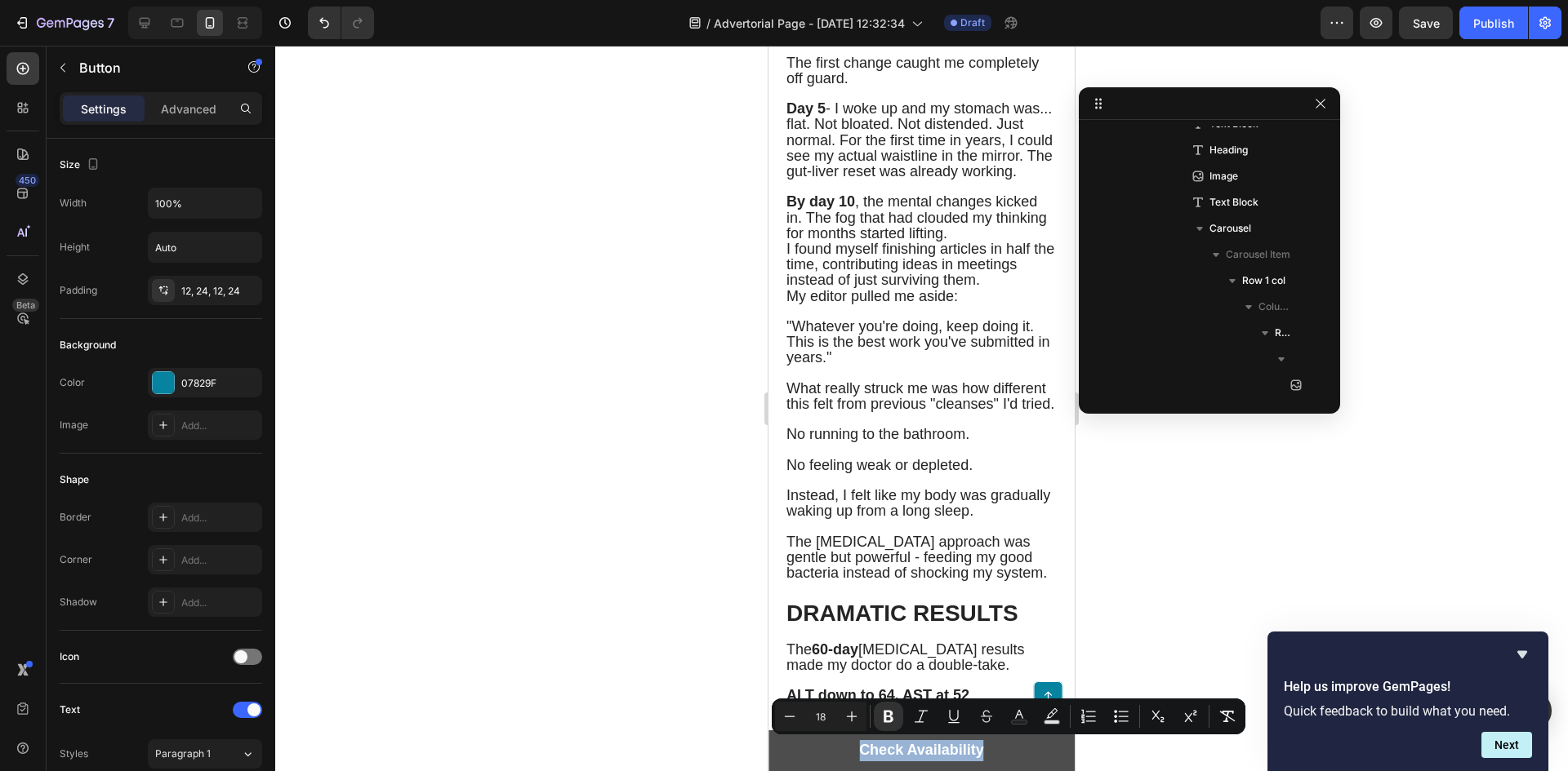
click at [1018, 762] on link "Check Availability" at bounding box center [921, 751] width 306 height 41
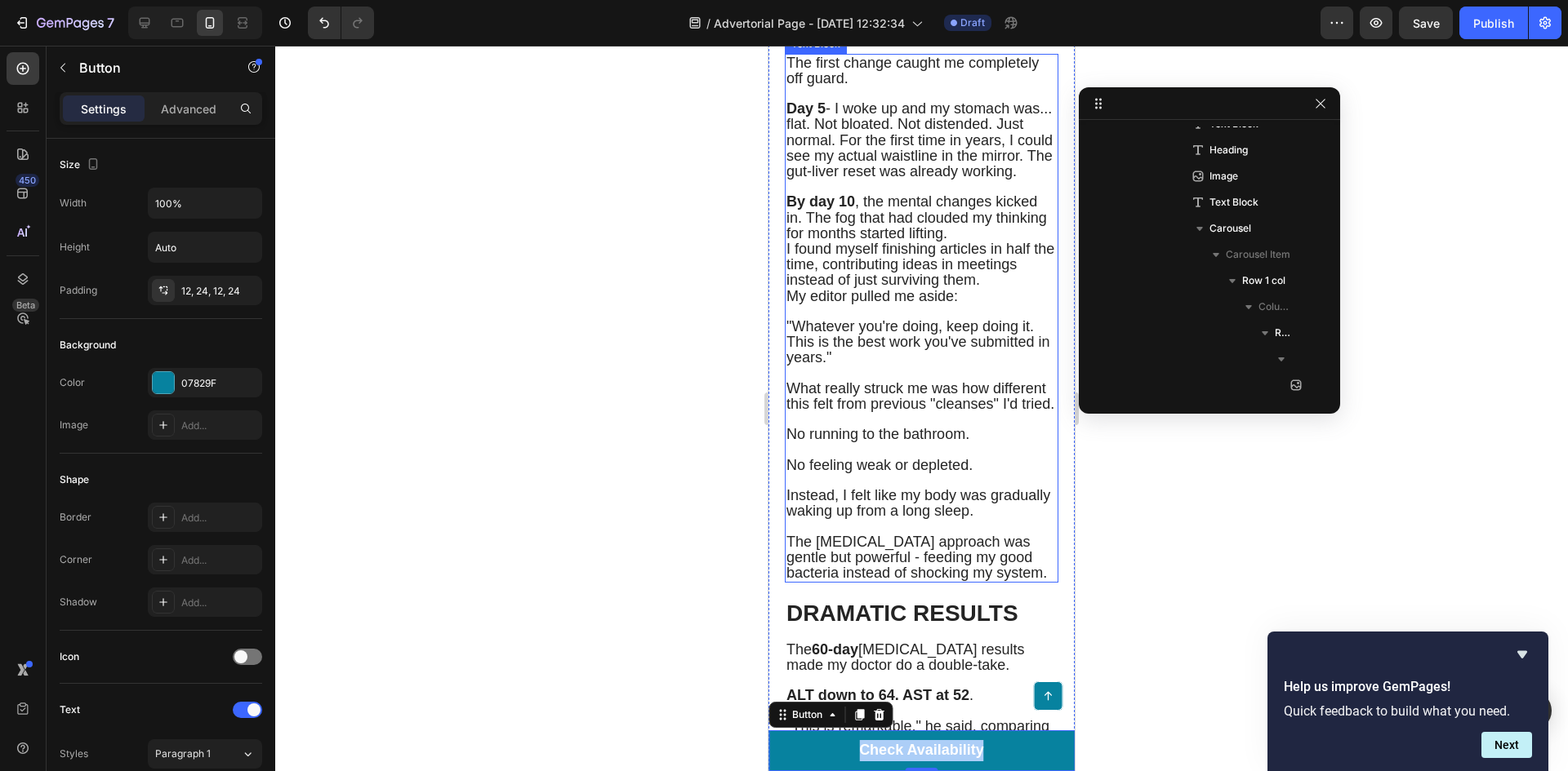
click at [508, 469] on div at bounding box center [921, 409] width 1292 height 726
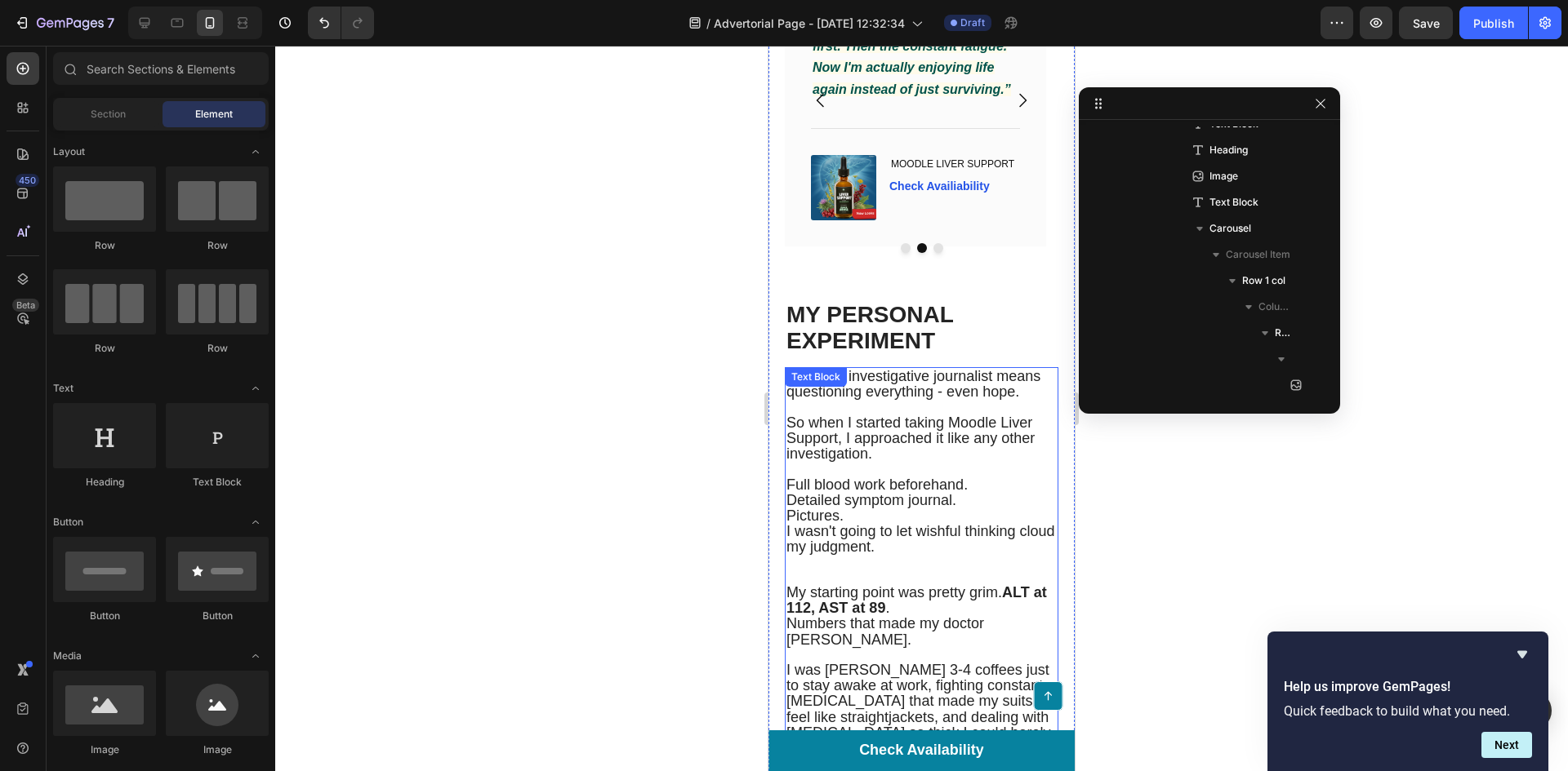
scroll to position [5055, 0]
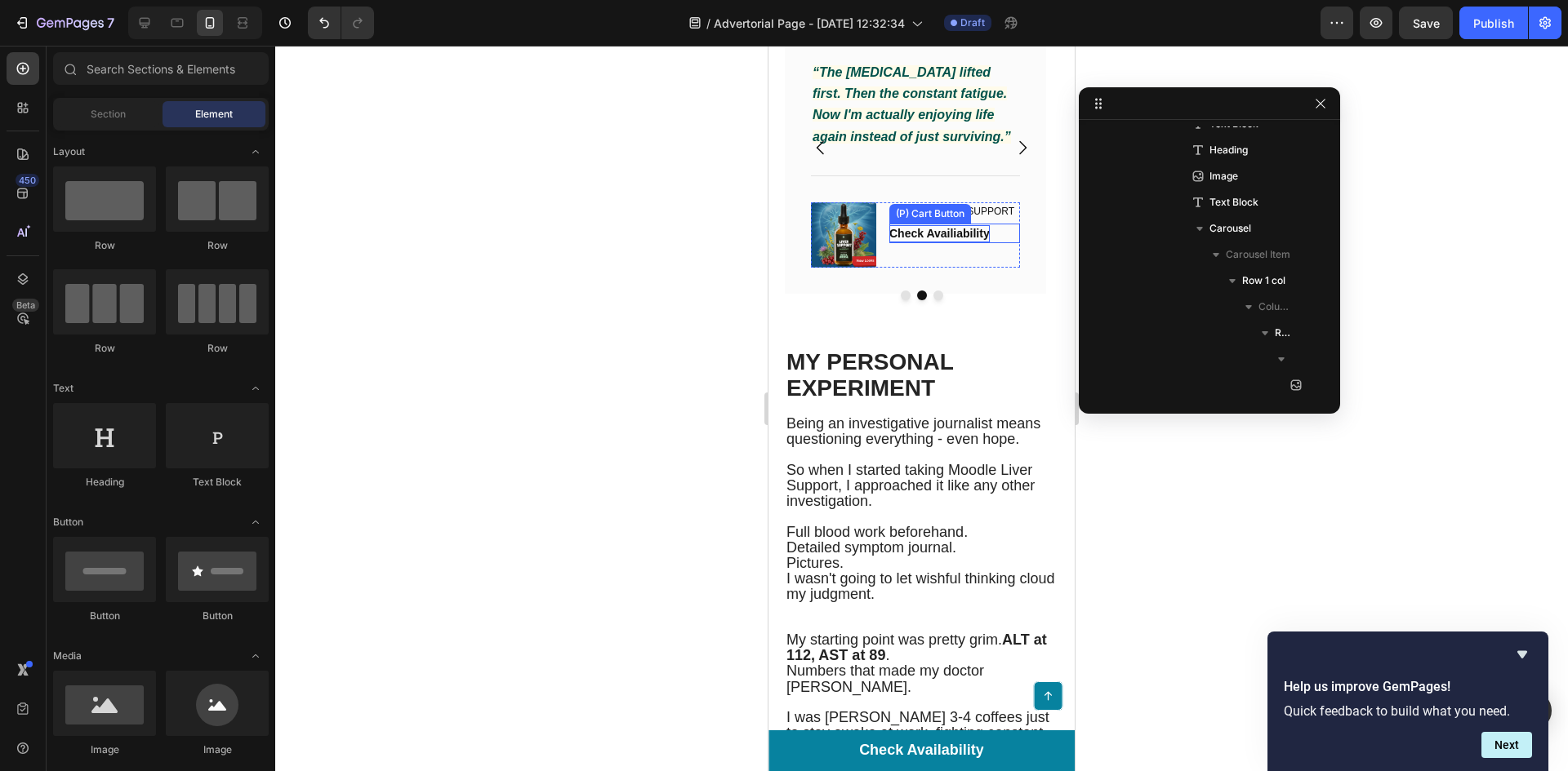
click at [931, 243] on p "Check Availiability" at bounding box center [939, 233] width 101 height 18
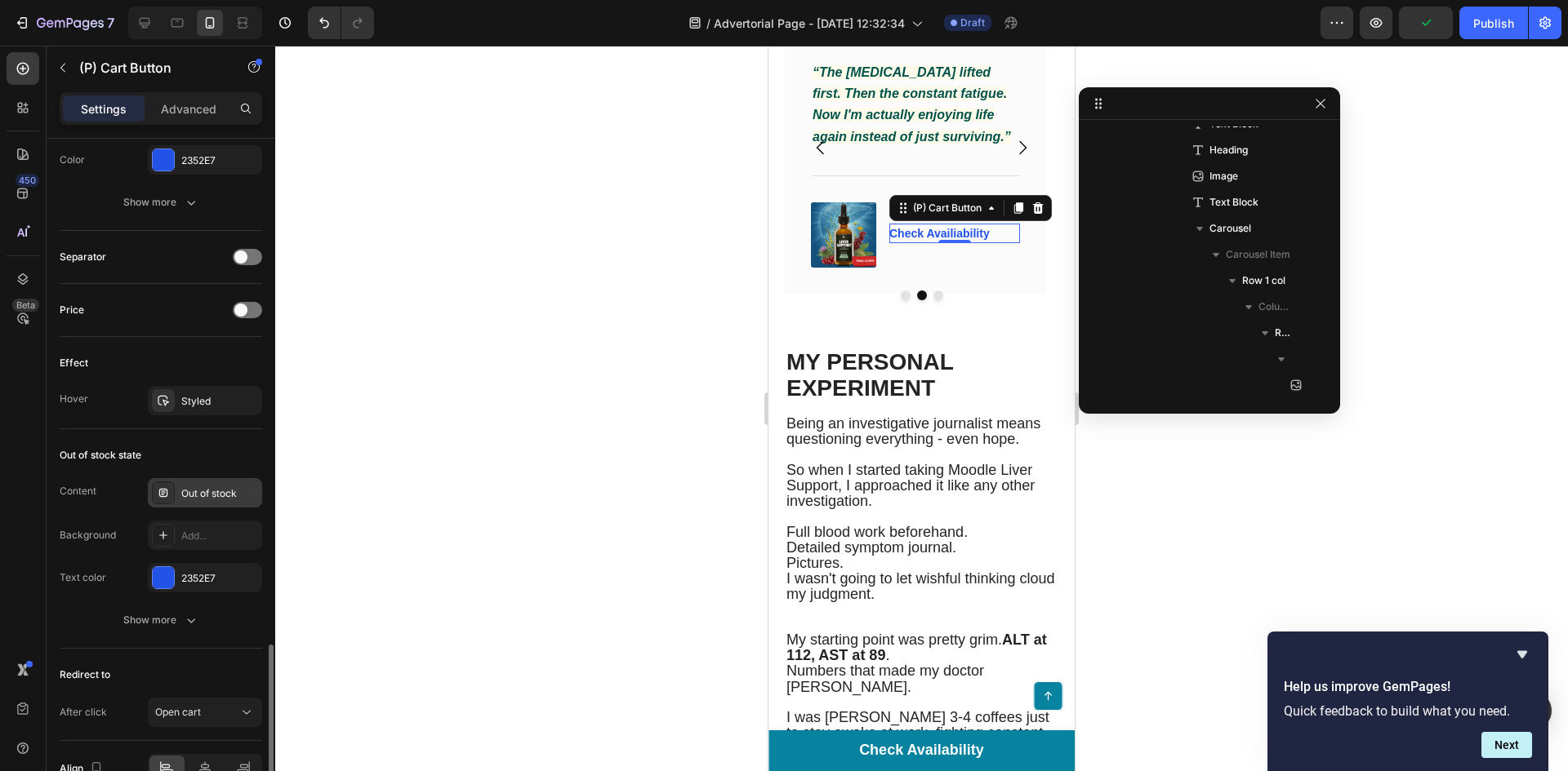
scroll to position [1070, 0]
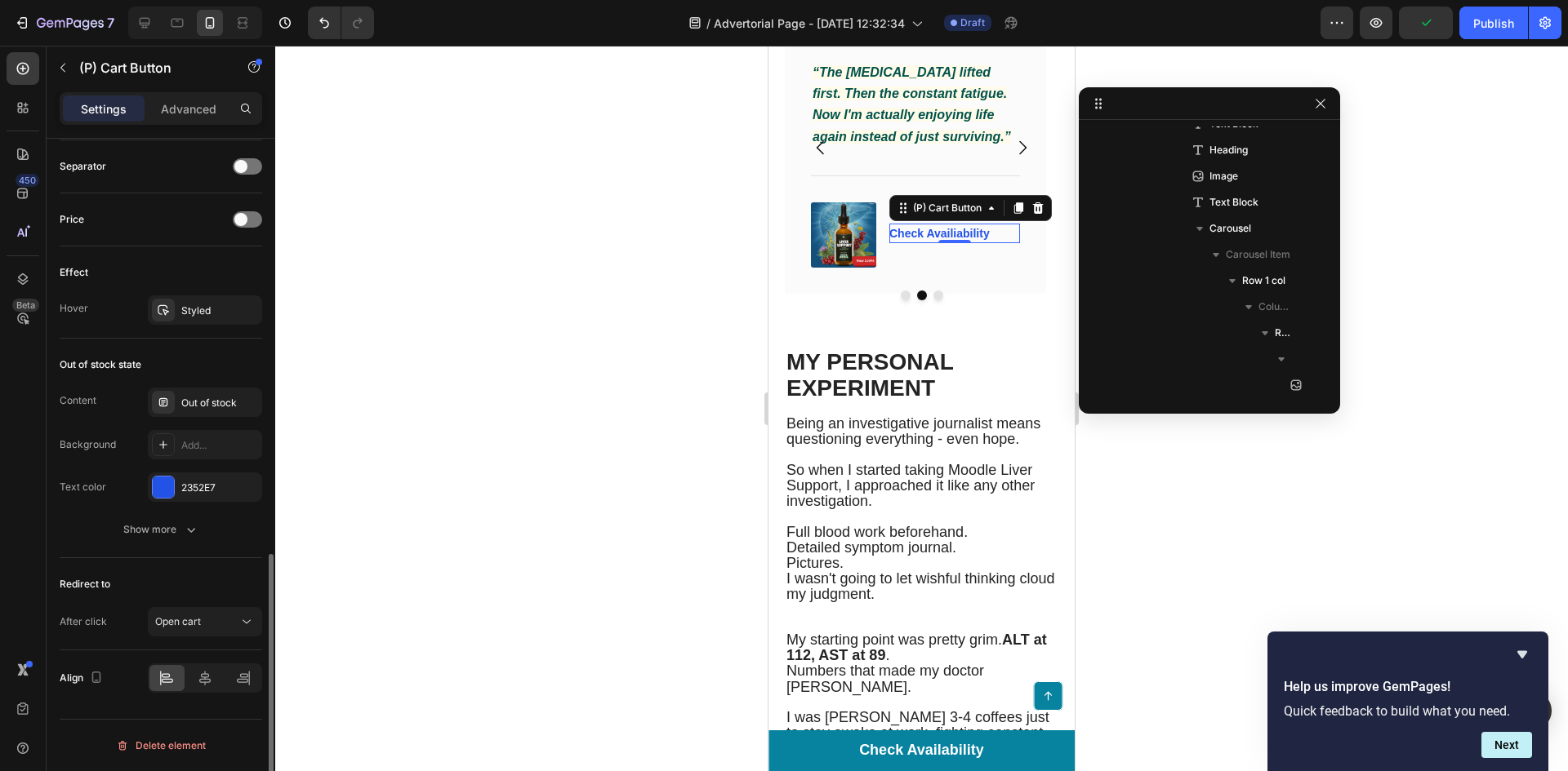
click at [478, 398] on div at bounding box center [921, 409] width 1292 height 726
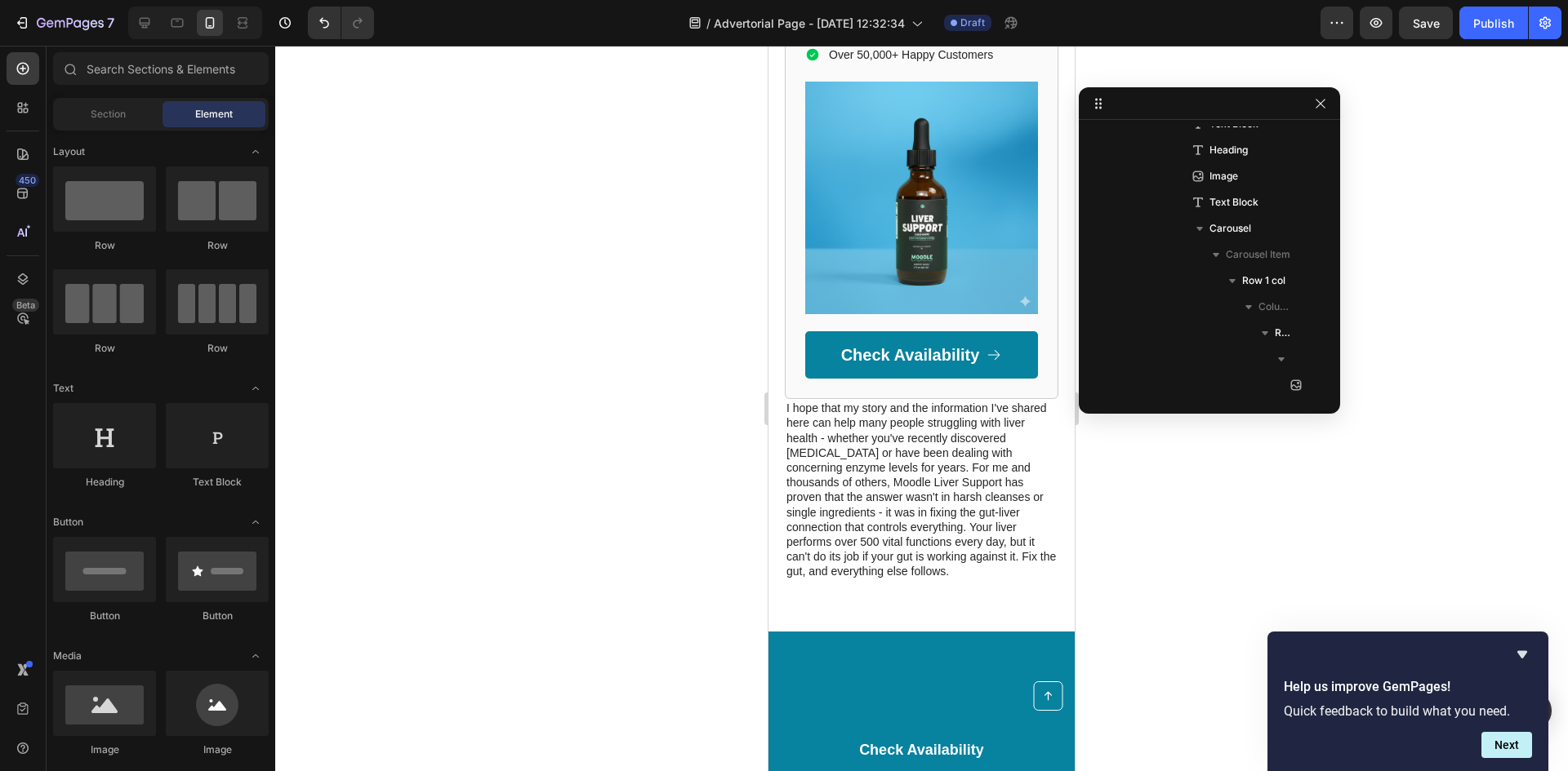
scroll to position [8973, 0]
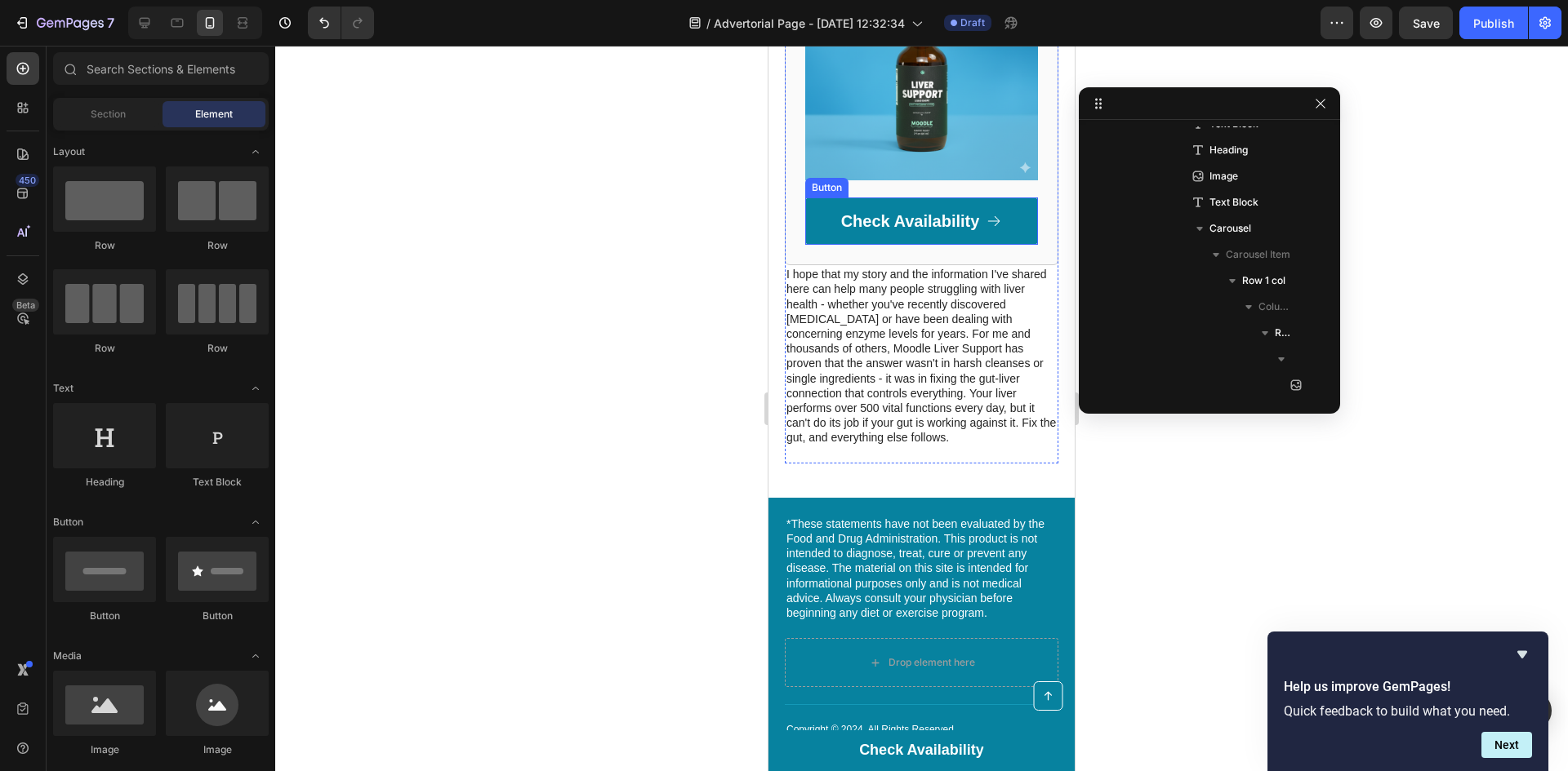
click at [931, 245] on link "Check Availability" at bounding box center [921, 220] width 232 height 47
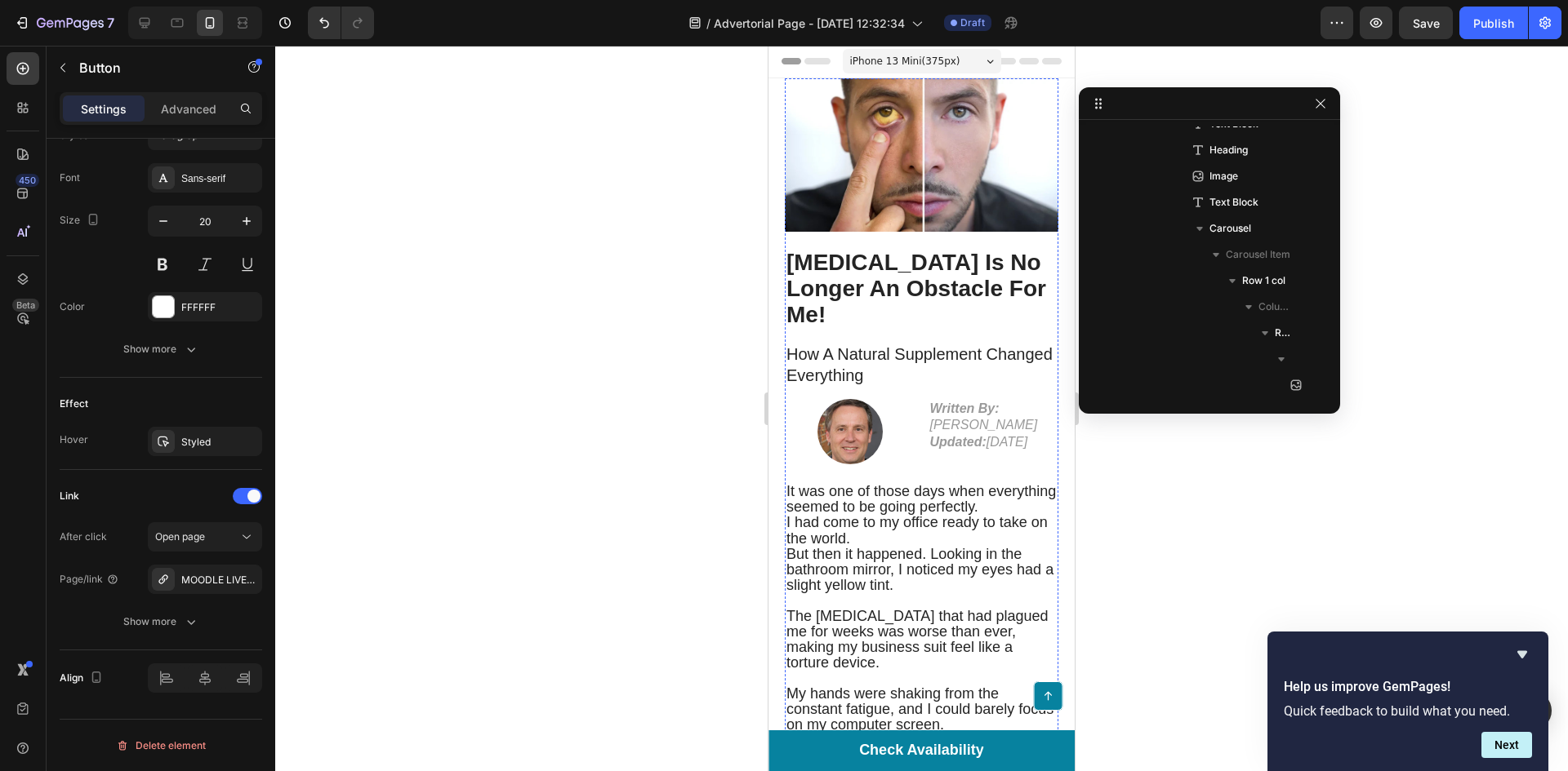
scroll to position [0, 0]
click at [1522, 749] on button "Next" at bounding box center [1506, 745] width 51 height 26
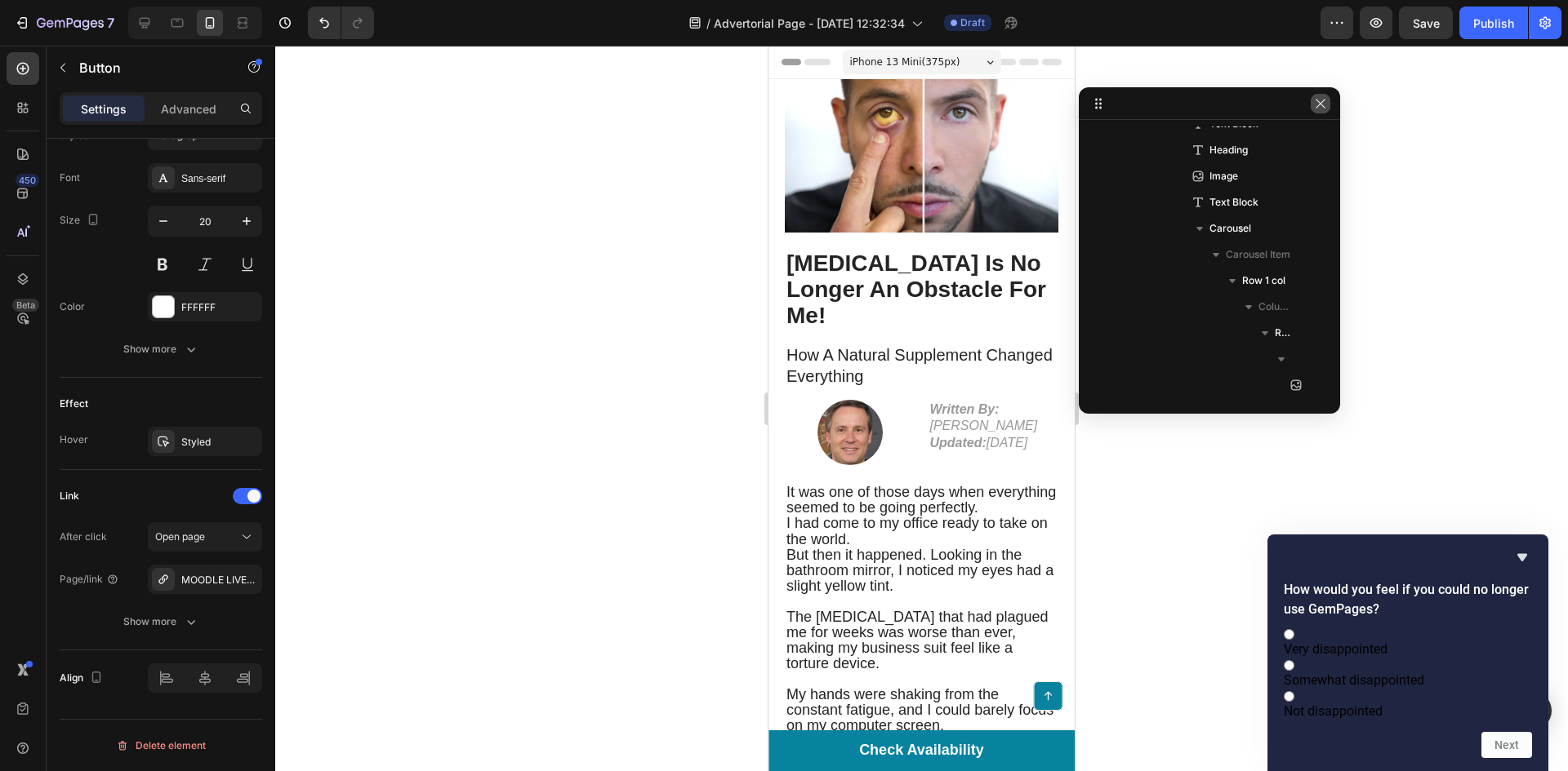
click at [1312, 96] on button "button" at bounding box center [1320, 103] width 19 height 19
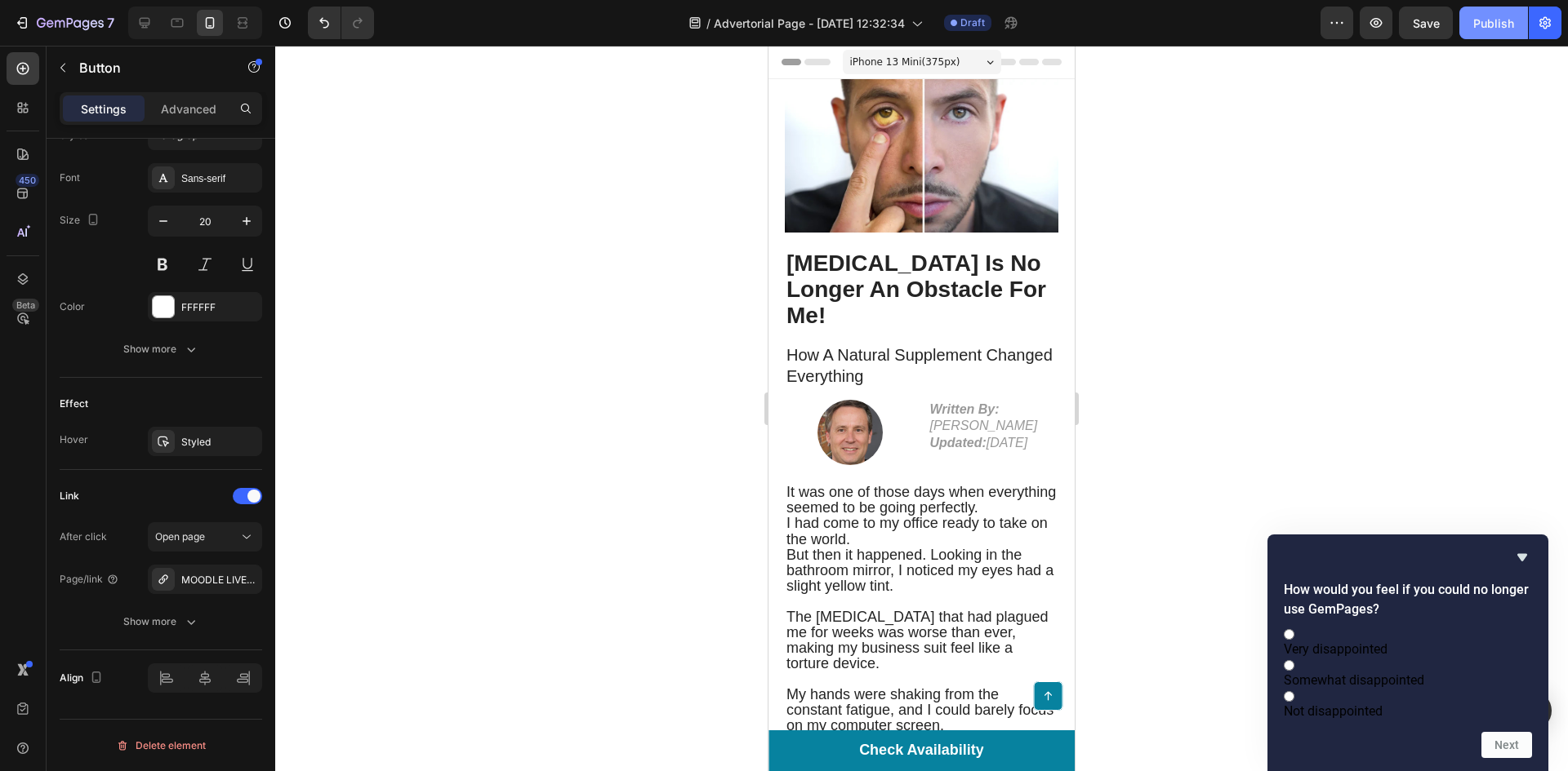
click at [1490, 22] on div "Publish" at bounding box center [1493, 23] width 41 height 18
click at [1525, 548] on icon "Hide survey" at bounding box center [1521, 557] width 19 height 19
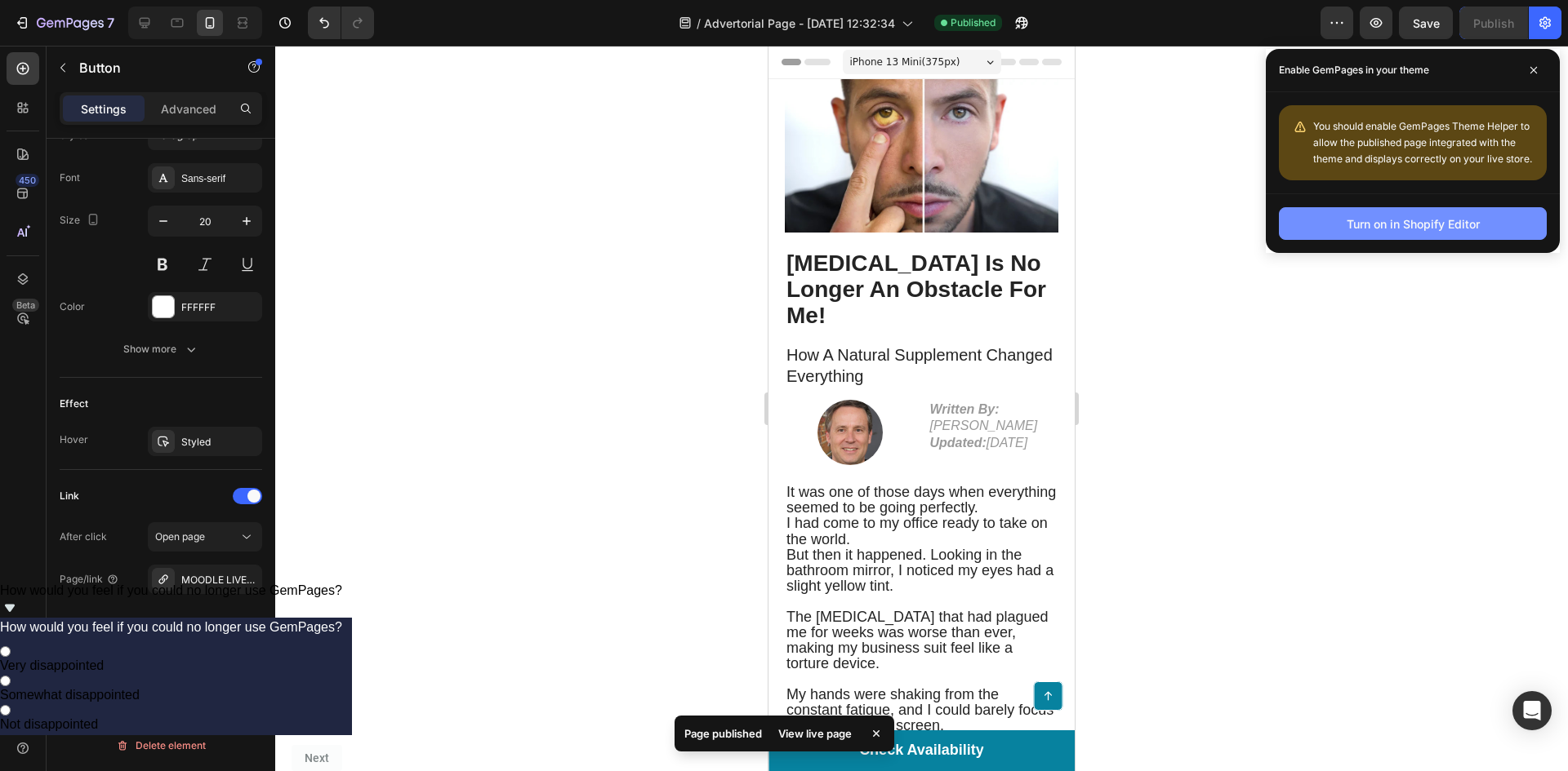
click at [1372, 216] on div "Turn on in Shopify Editor" at bounding box center [1413, 224] width 133 height 18
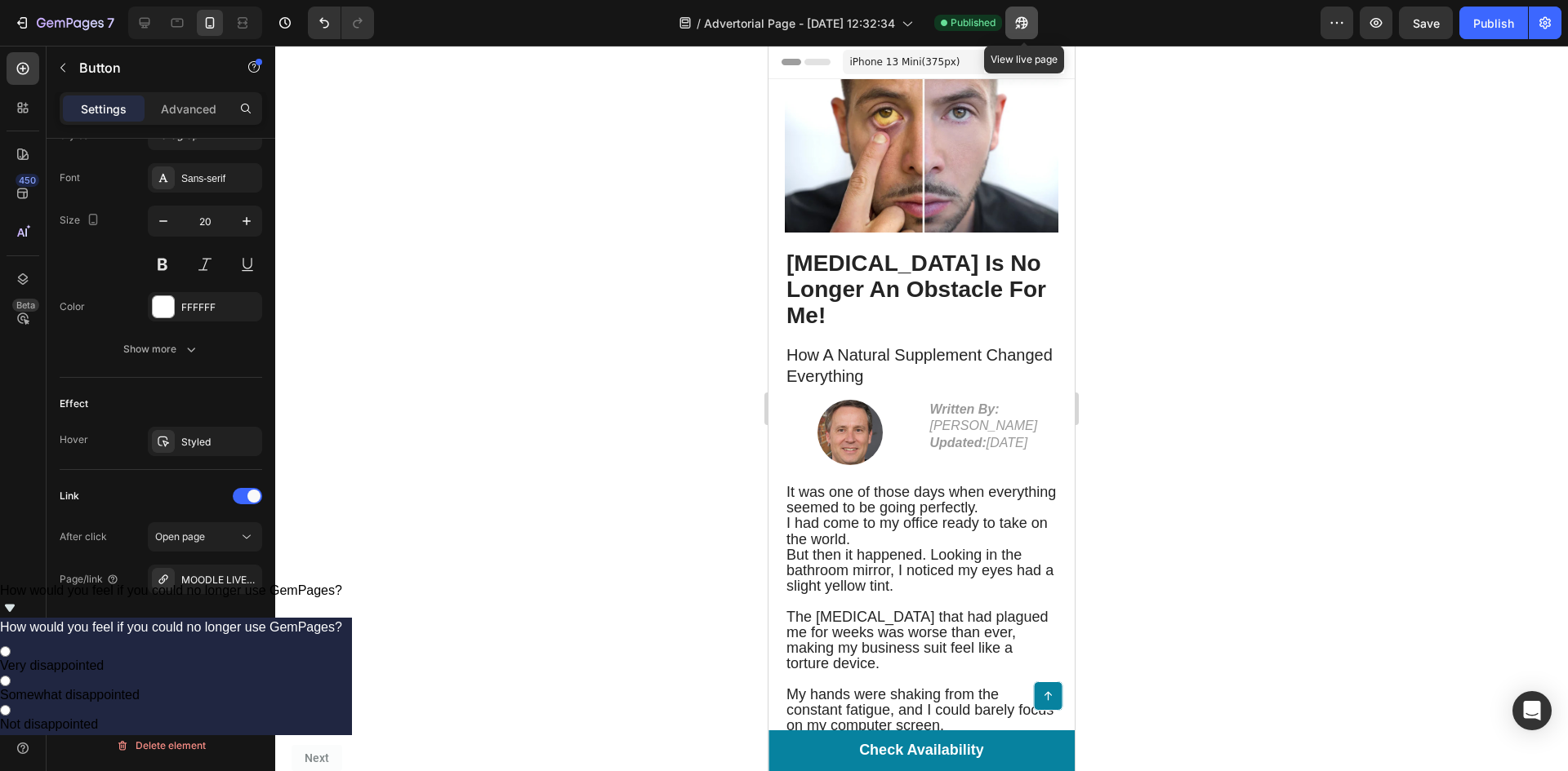
click at [1008, 18] on button "button" at bounding box center [1021, 22] width 32 height 32
click at [64, 14] on div "7" at bounding box center [76, 22] width 77 height 19
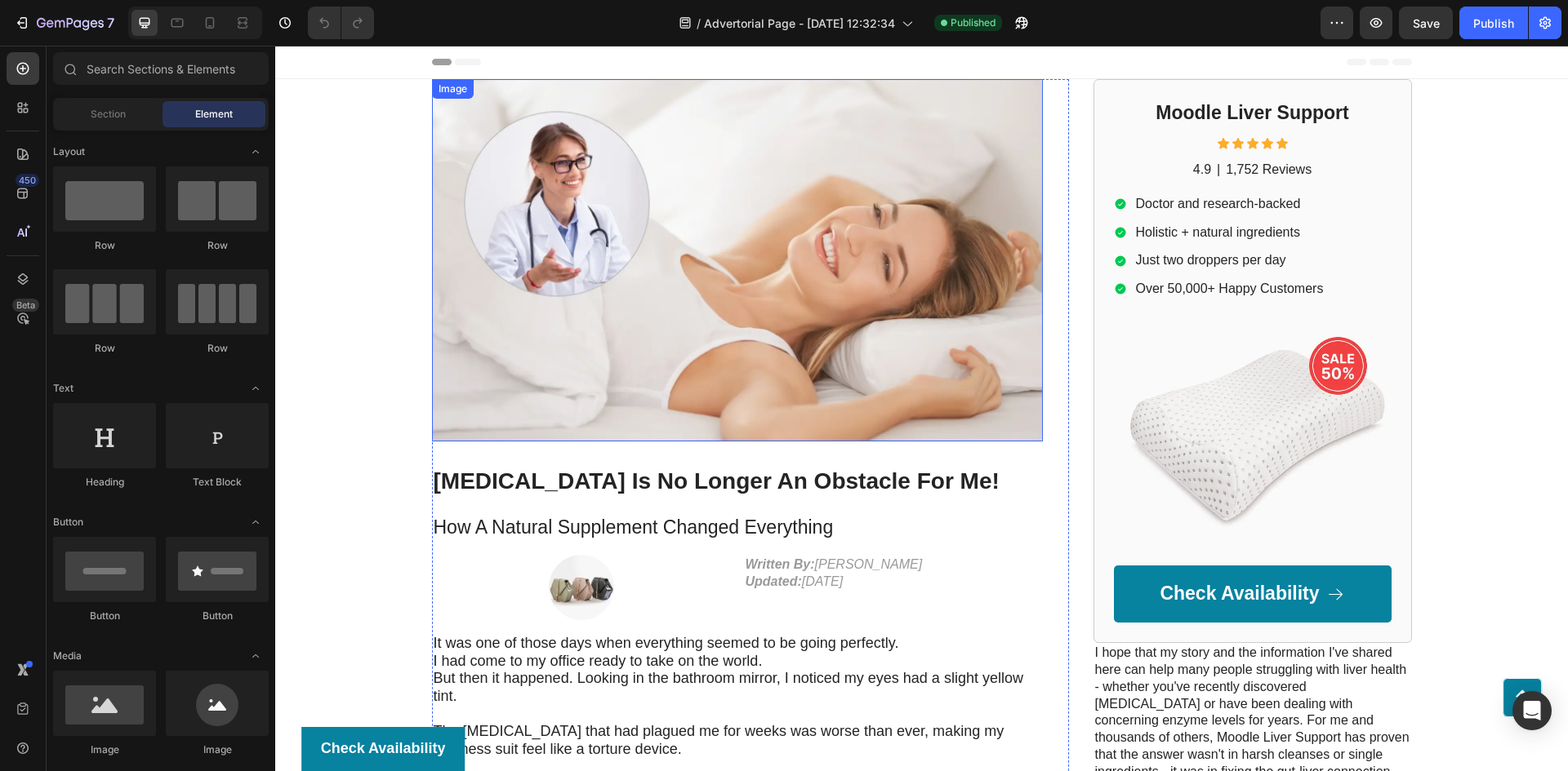
click at [717, 184] on img at bounding box center [737, 260] width 611 height 362
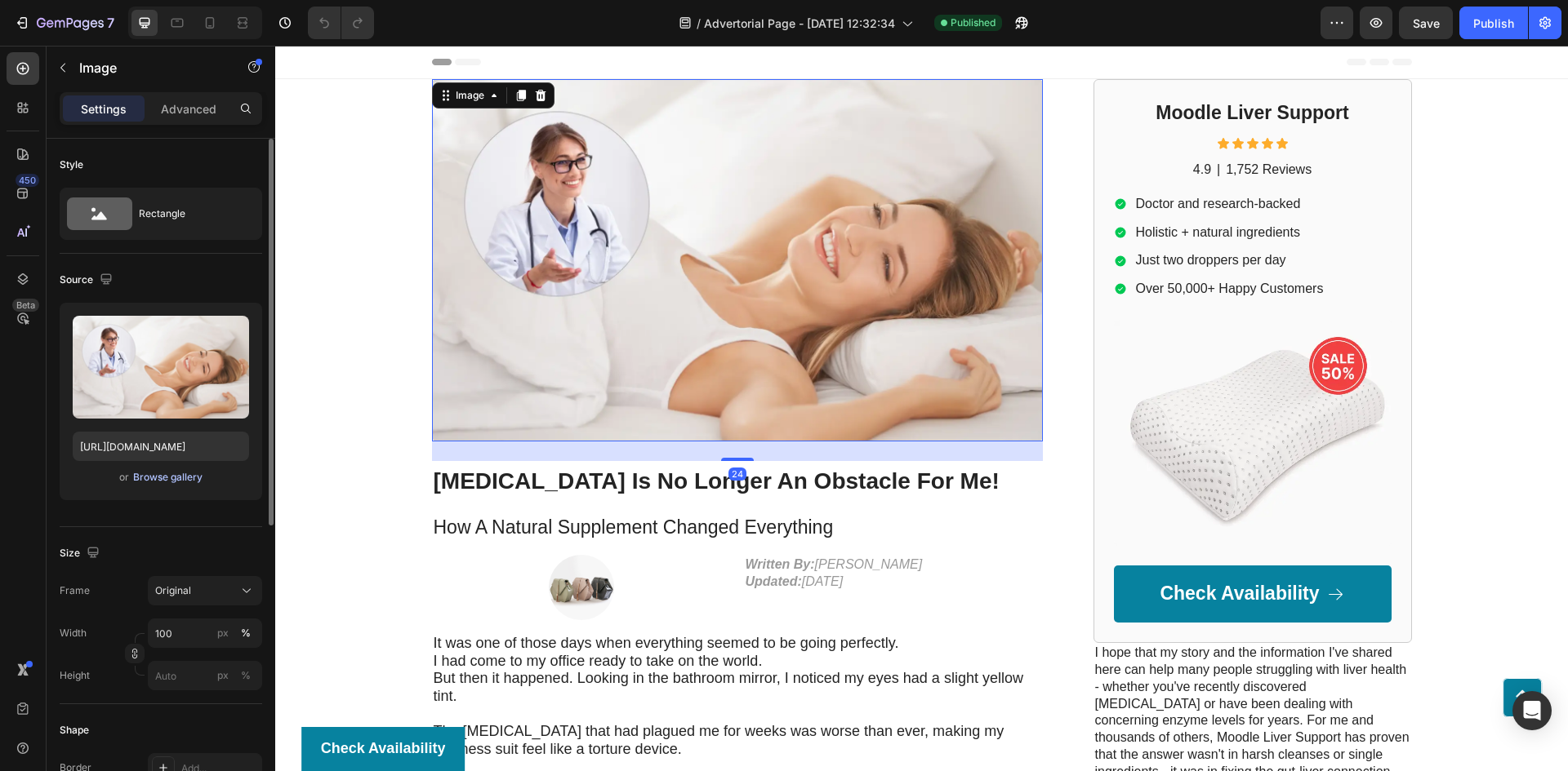
click at [180, 476] on div "Browse gallery" at bounding box center [167, 478] width 69 height 15
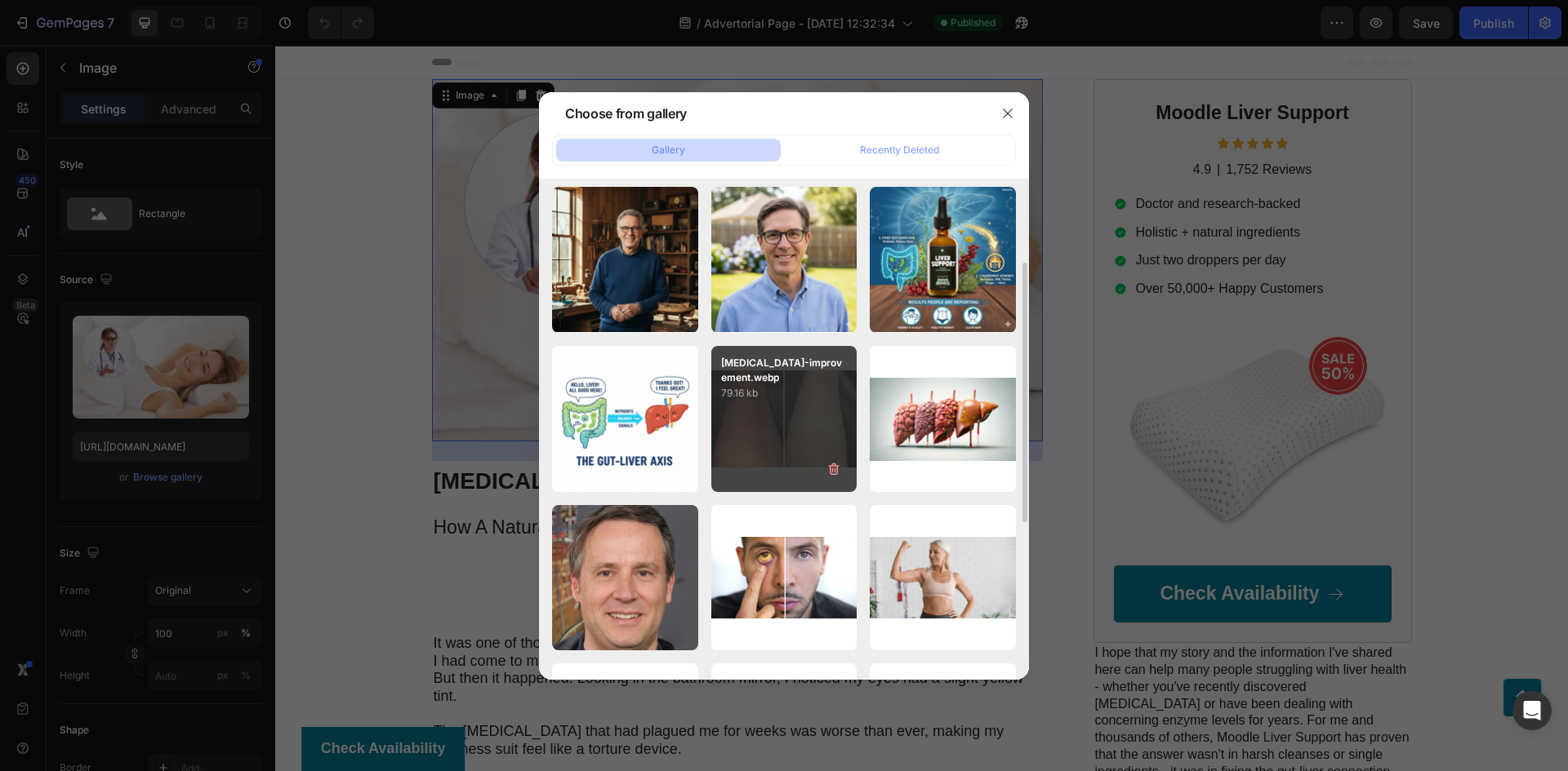
scroll to position [326, 0]
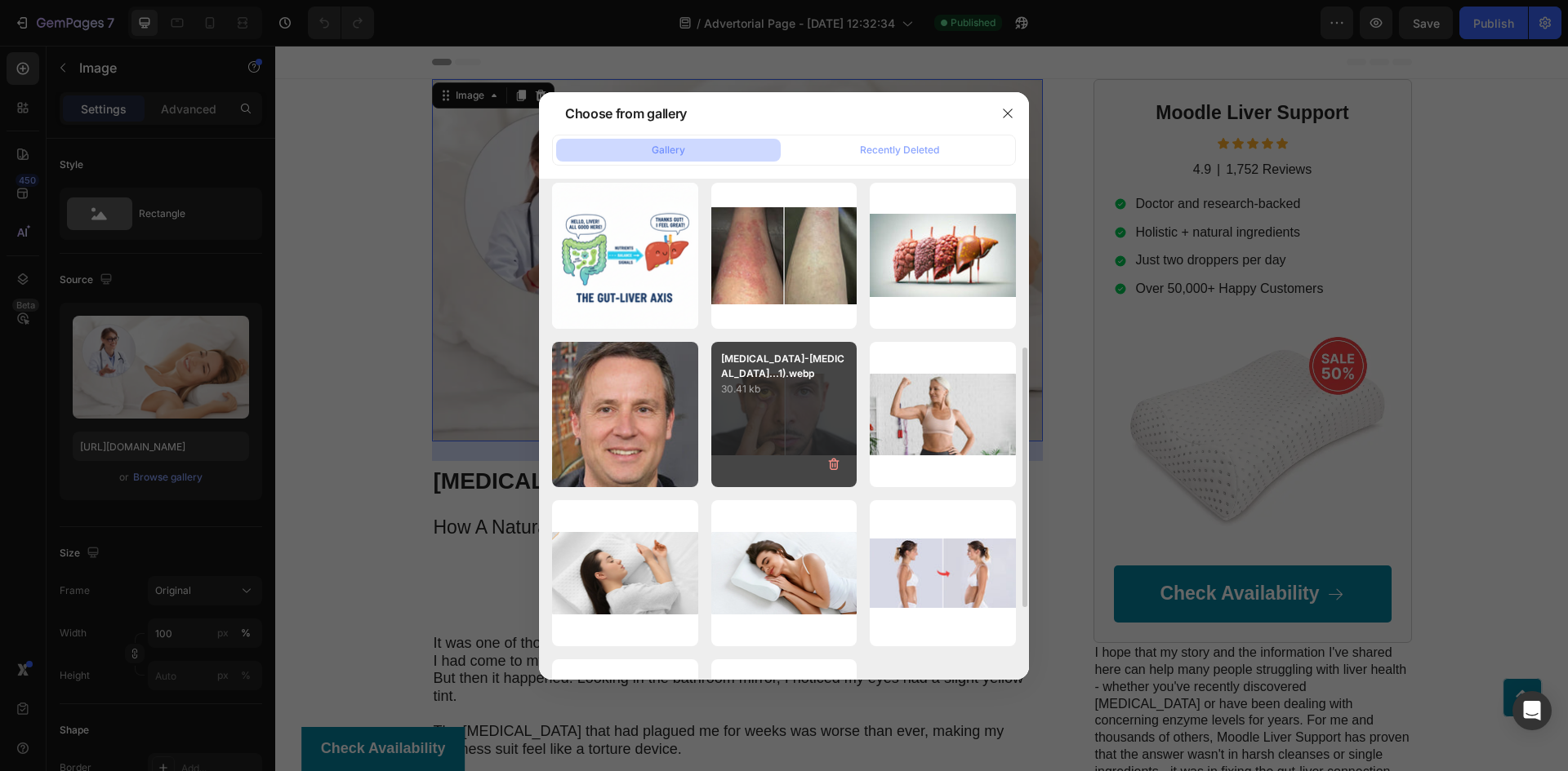
click at [814, 401] on div "[MEDICAL_DATA]-[MEDICAL_DATA]...1).webp 30.41 kb" at bounding box center [784, 415] width 146 height 146
type input "[URL][DOMAIN_NAME]"
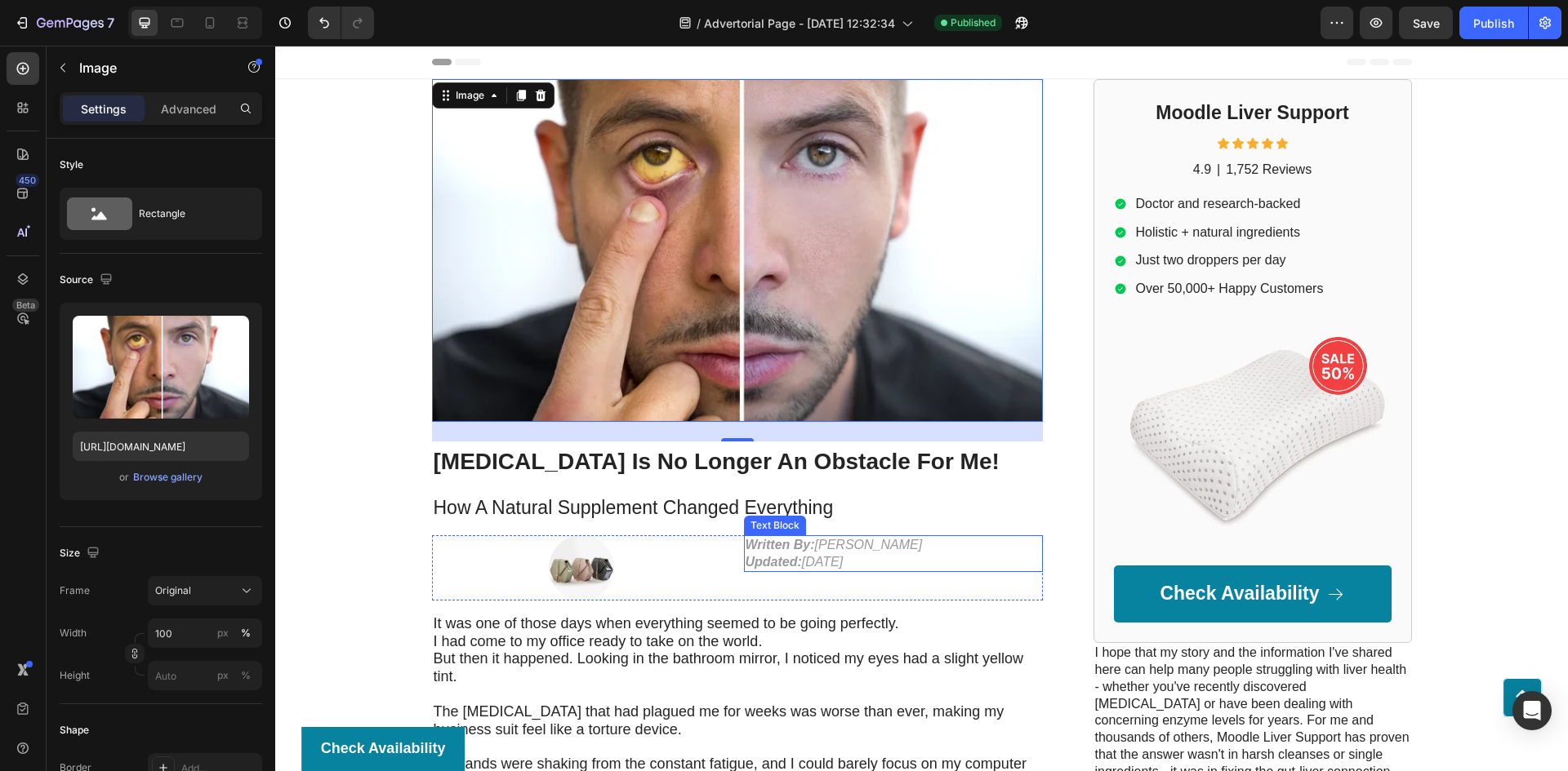
click at [622, 571] on div at bounding box center [581, 568] width 299 height 65
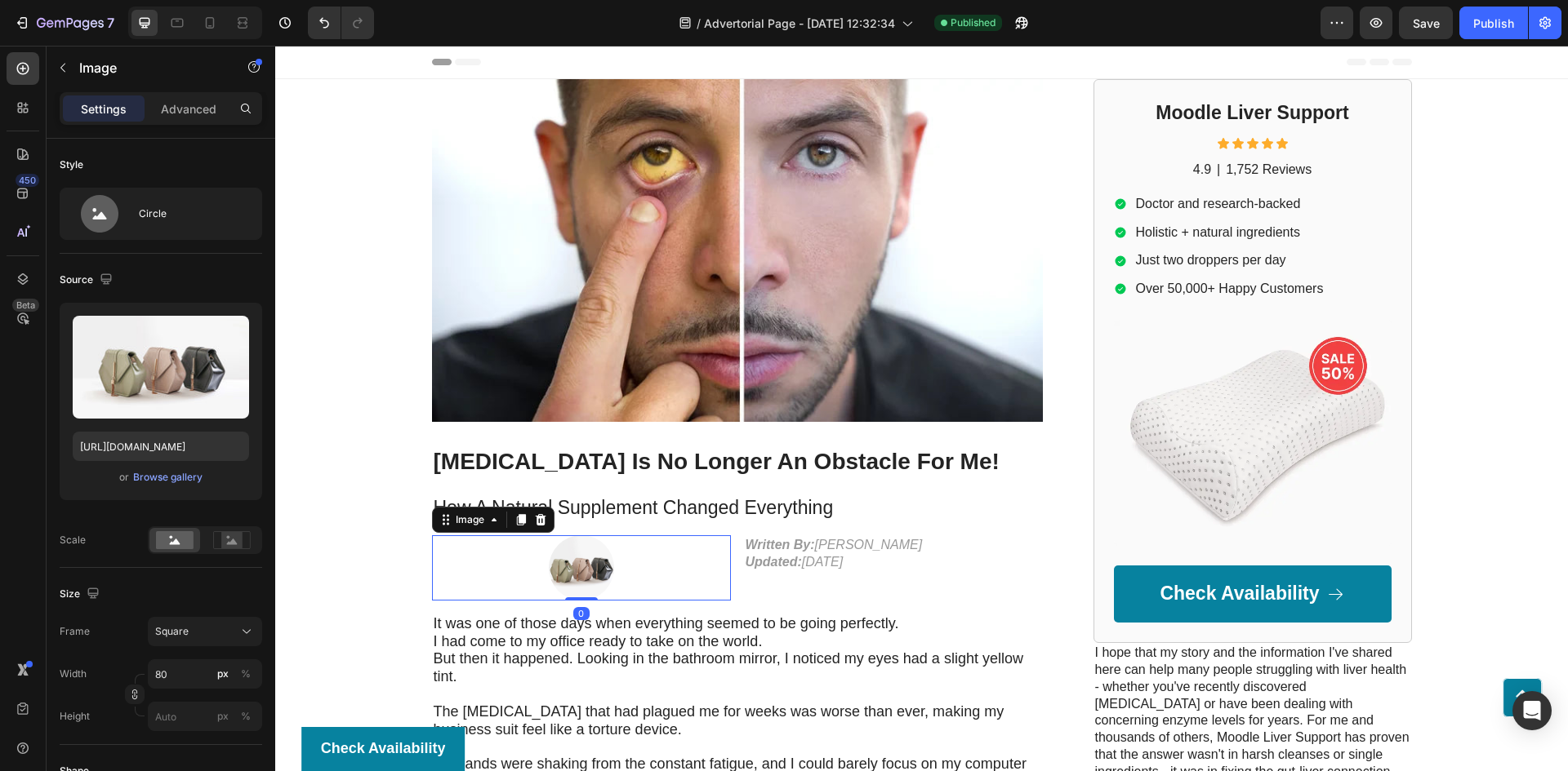
click at [575, 571] on img at bounding box center [581, 568] width 65 height 65
click at [143, 473] on div "Browse gallery" at bounding box center [167, 478] width 69 height 15
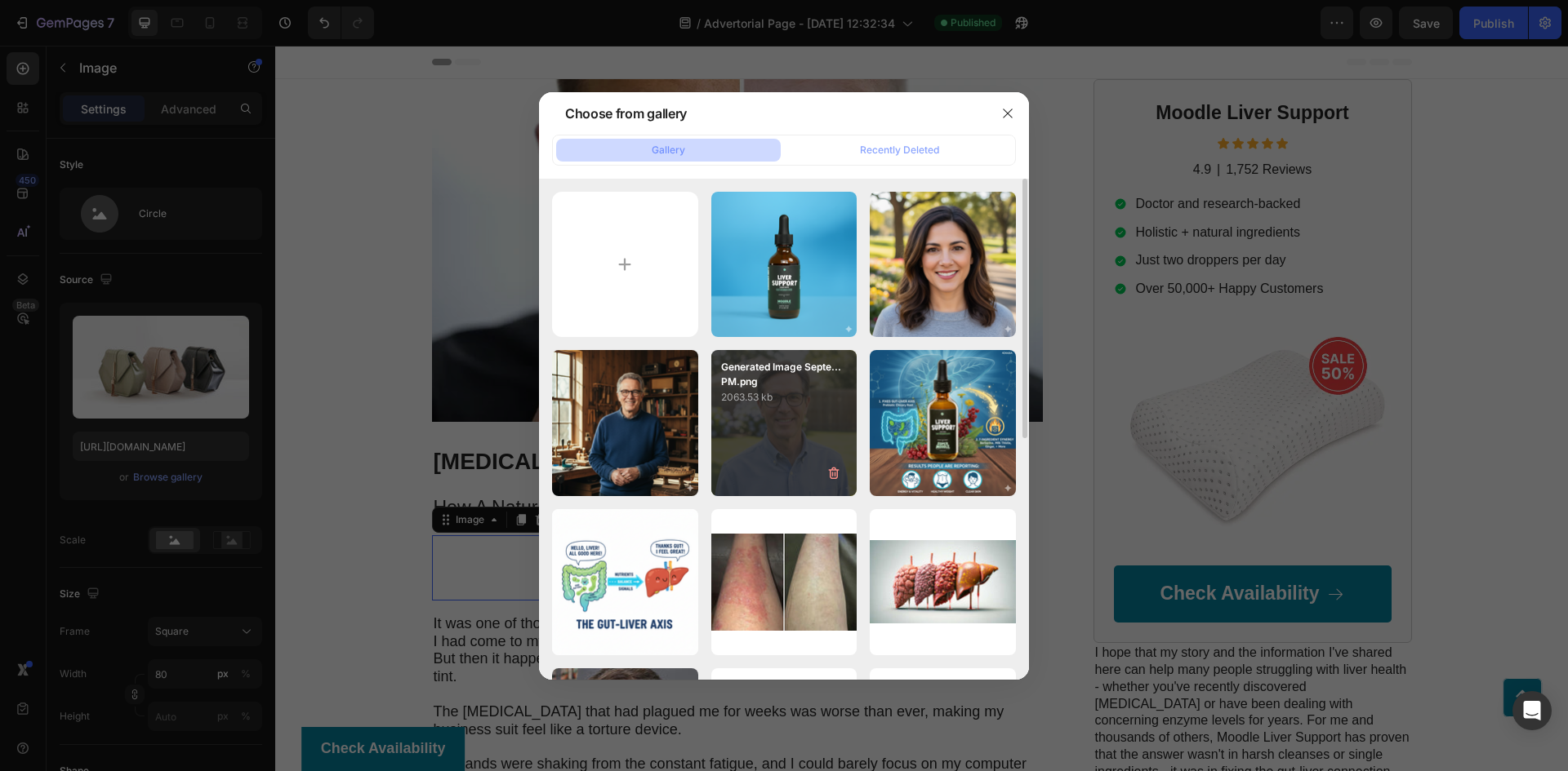
scroll to position [163, 0]
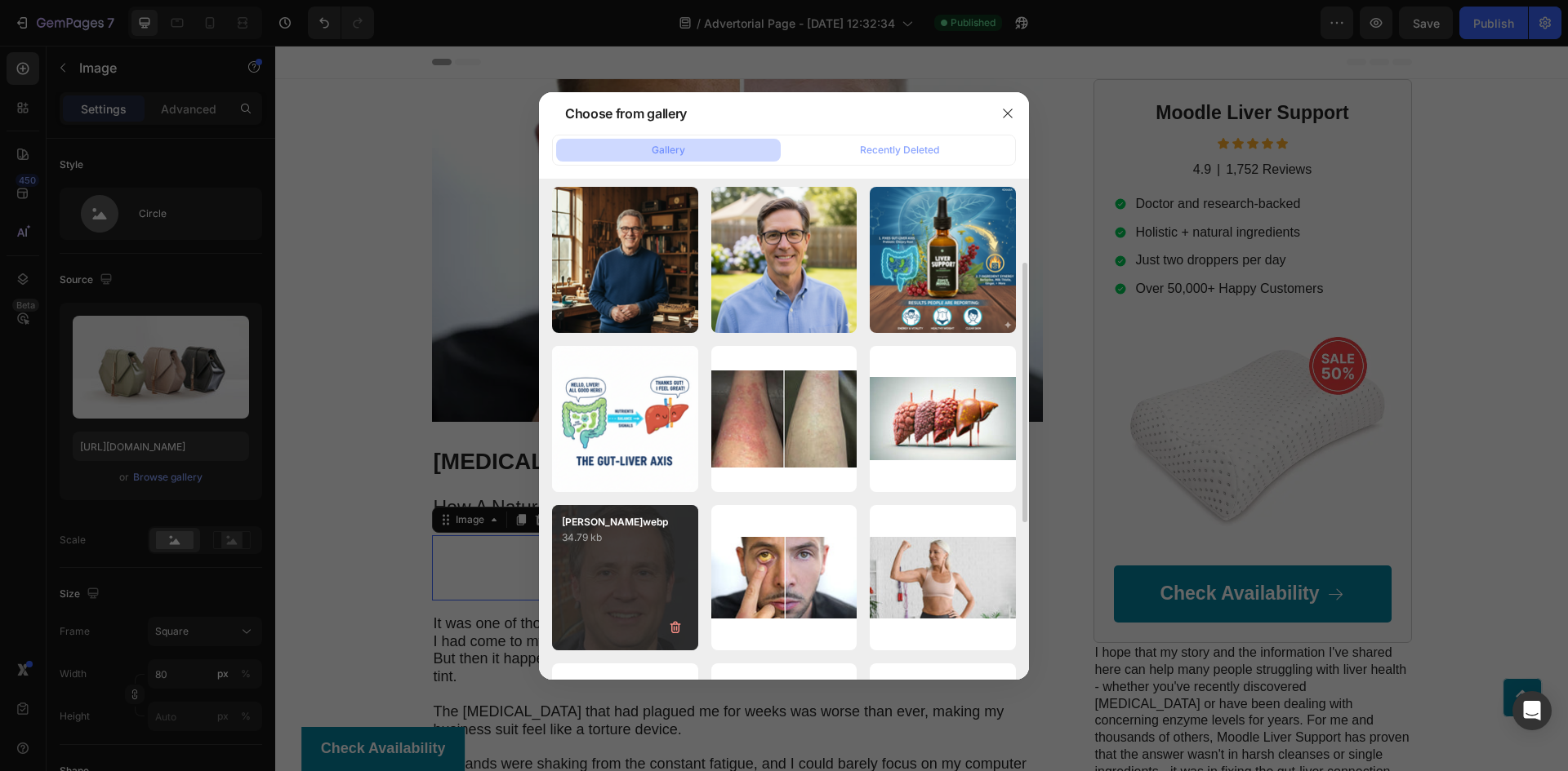
click at [651, 545] on p "34.79 kb" at bounding box center [624, 538] width 126 height 17
type input "[URL][DOMAIN_NAME]"
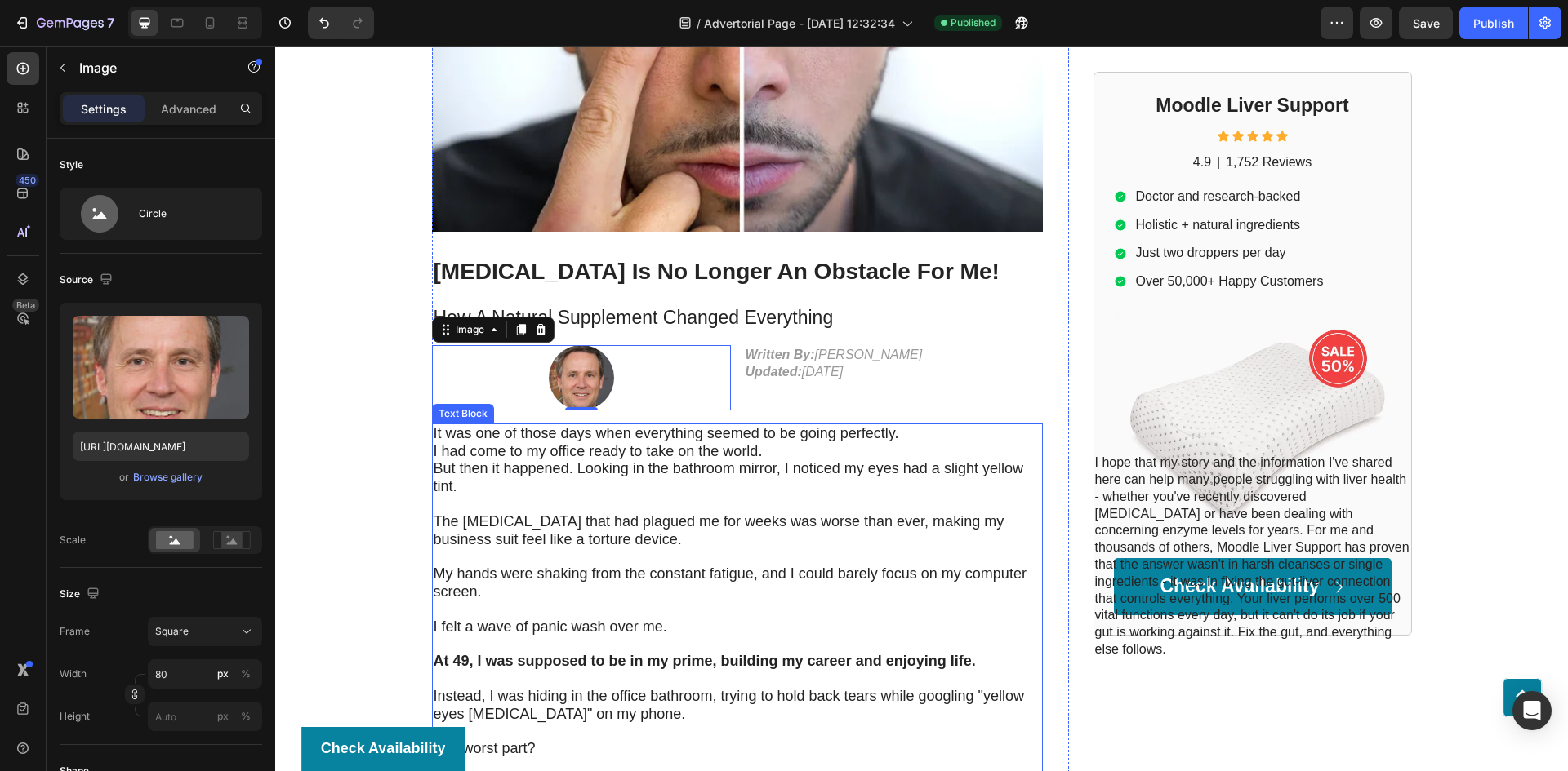
scroll to position [245, 0]
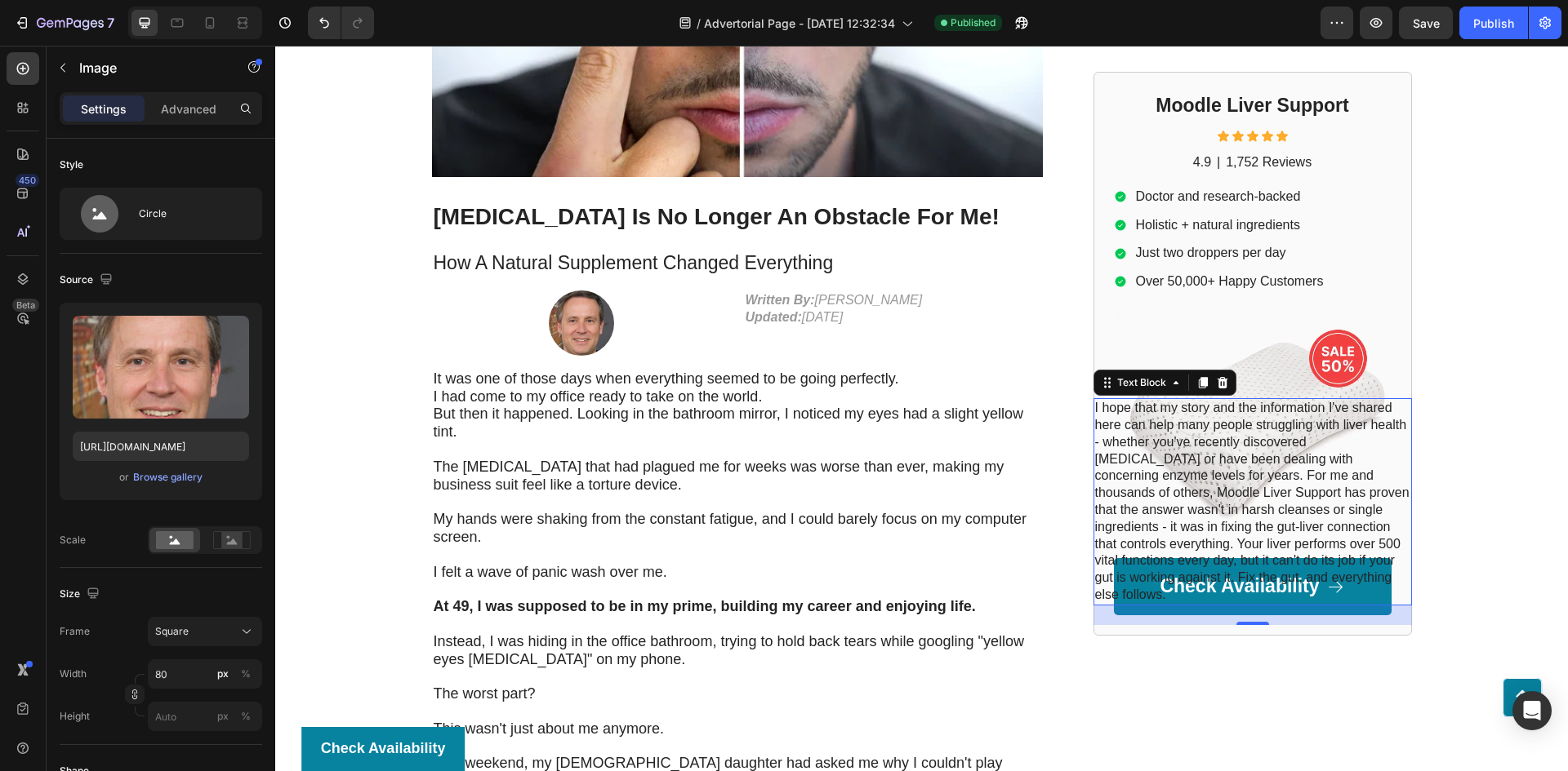
click at [1109, 462] on p "I hope that my story and the information I've shared here can help many people …" at bounding box center [1253, 502] width 315 height 204
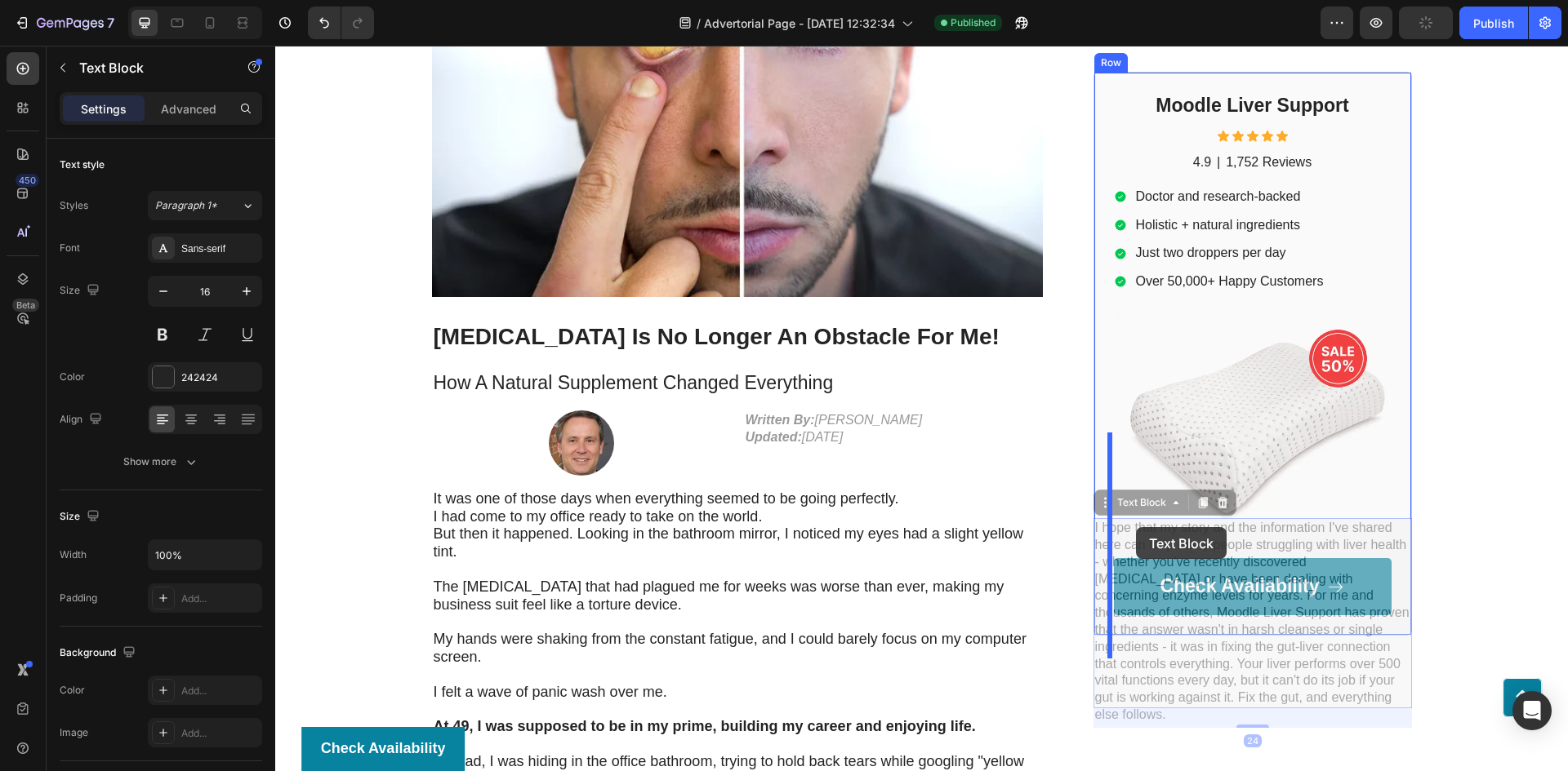
scroll to position [0, 0]
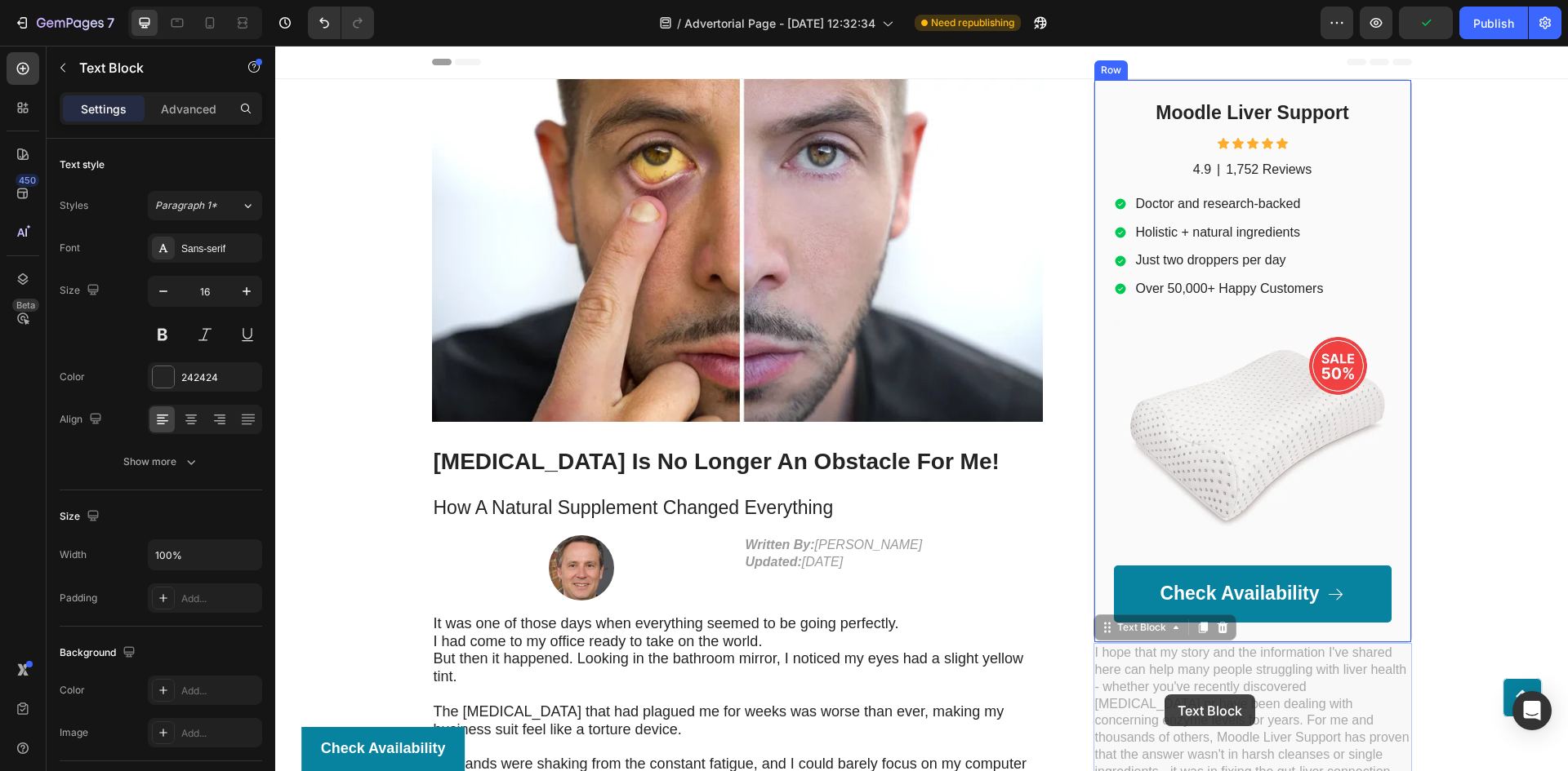
drag, startPoint x: 1102, startPoint y: 385, endPoint x: 1164, endPoint y: 694, distance: 315.2
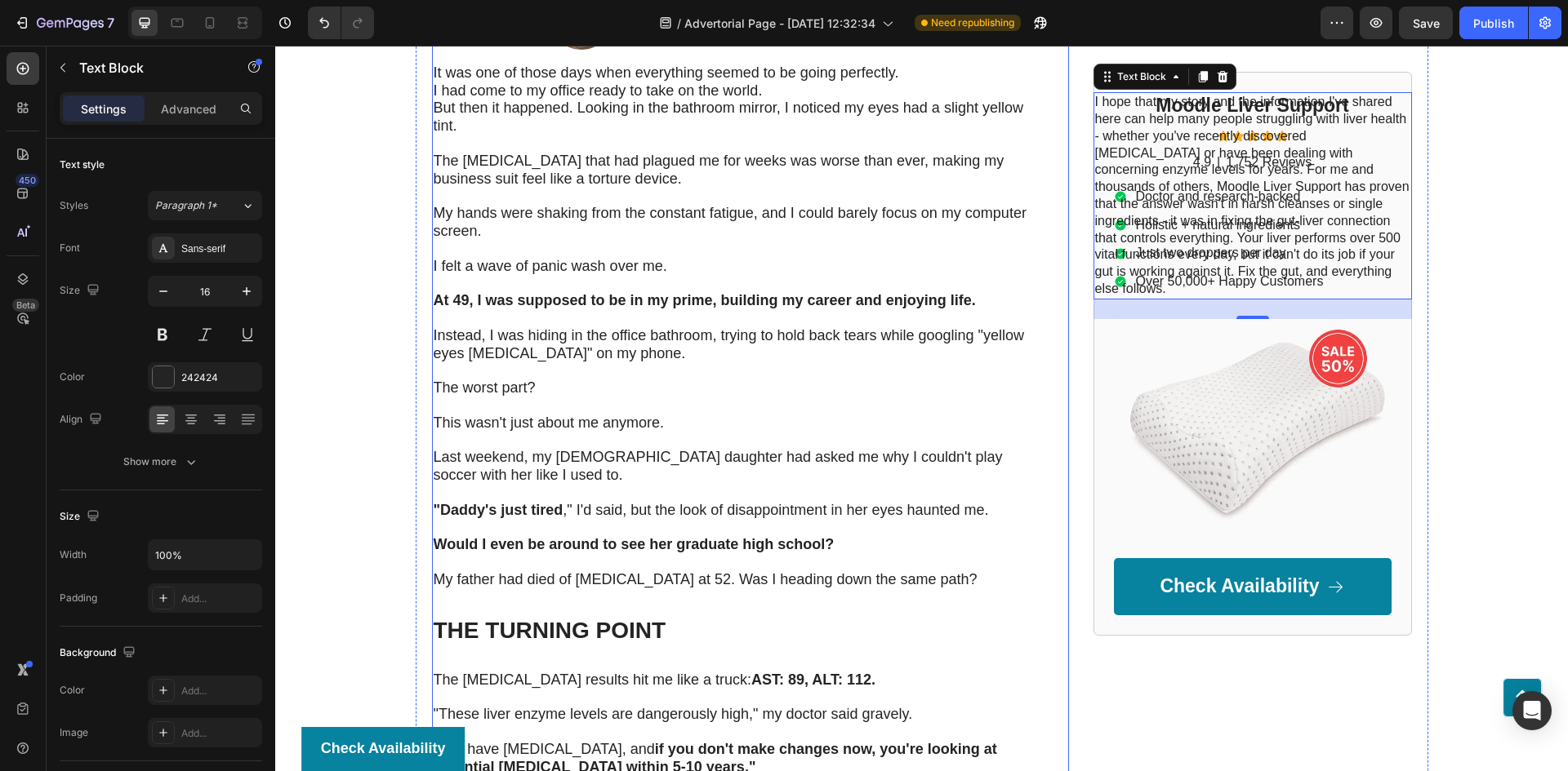
scroll to position [572, 0]
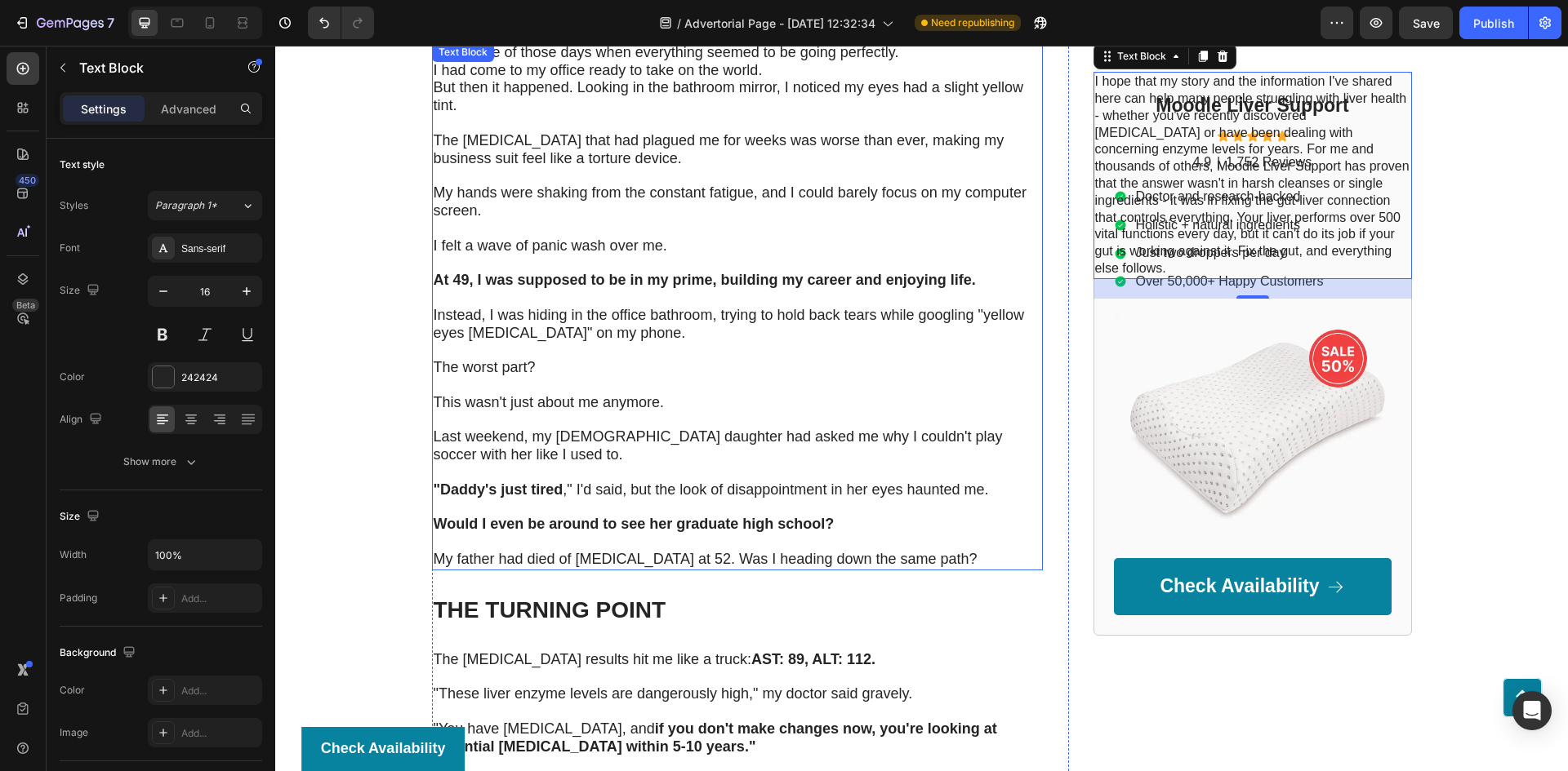
click at [535, 294] on p at bounding box center [737, 298] width 608 height 18
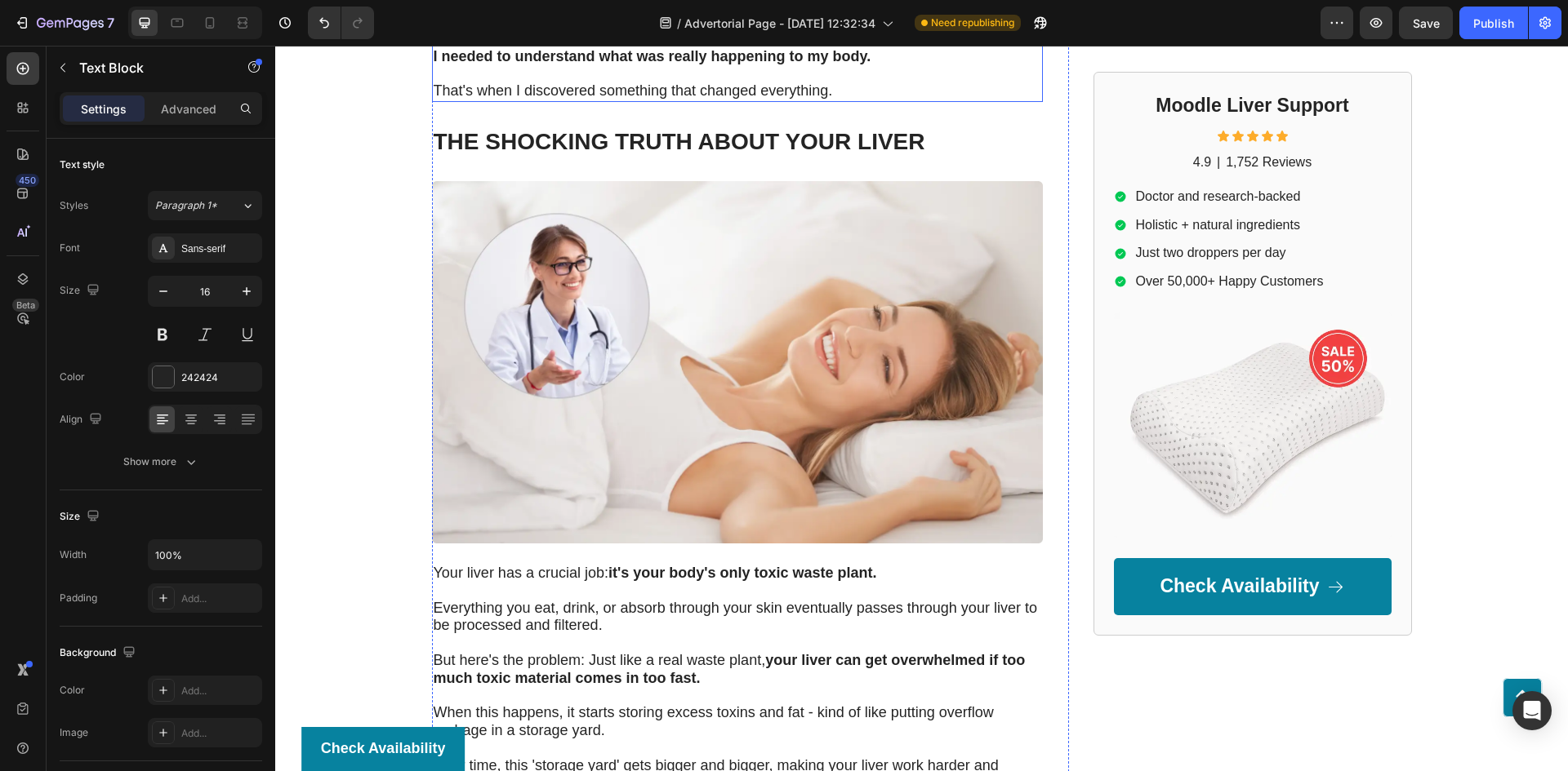
scroll to position [1632, 0]
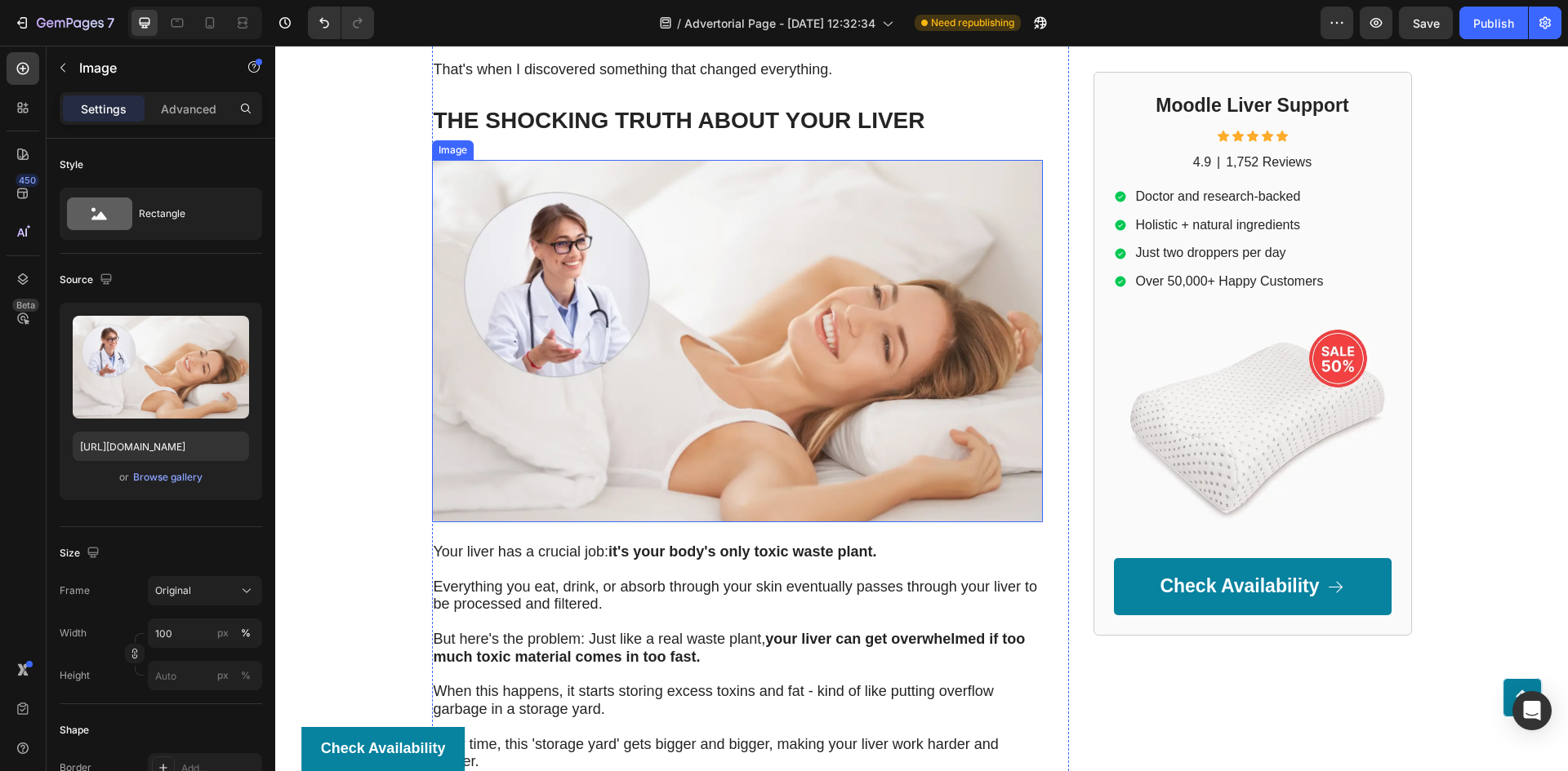
click at [664, 384] on img at bounding box center [737, 340] width 611 height 362
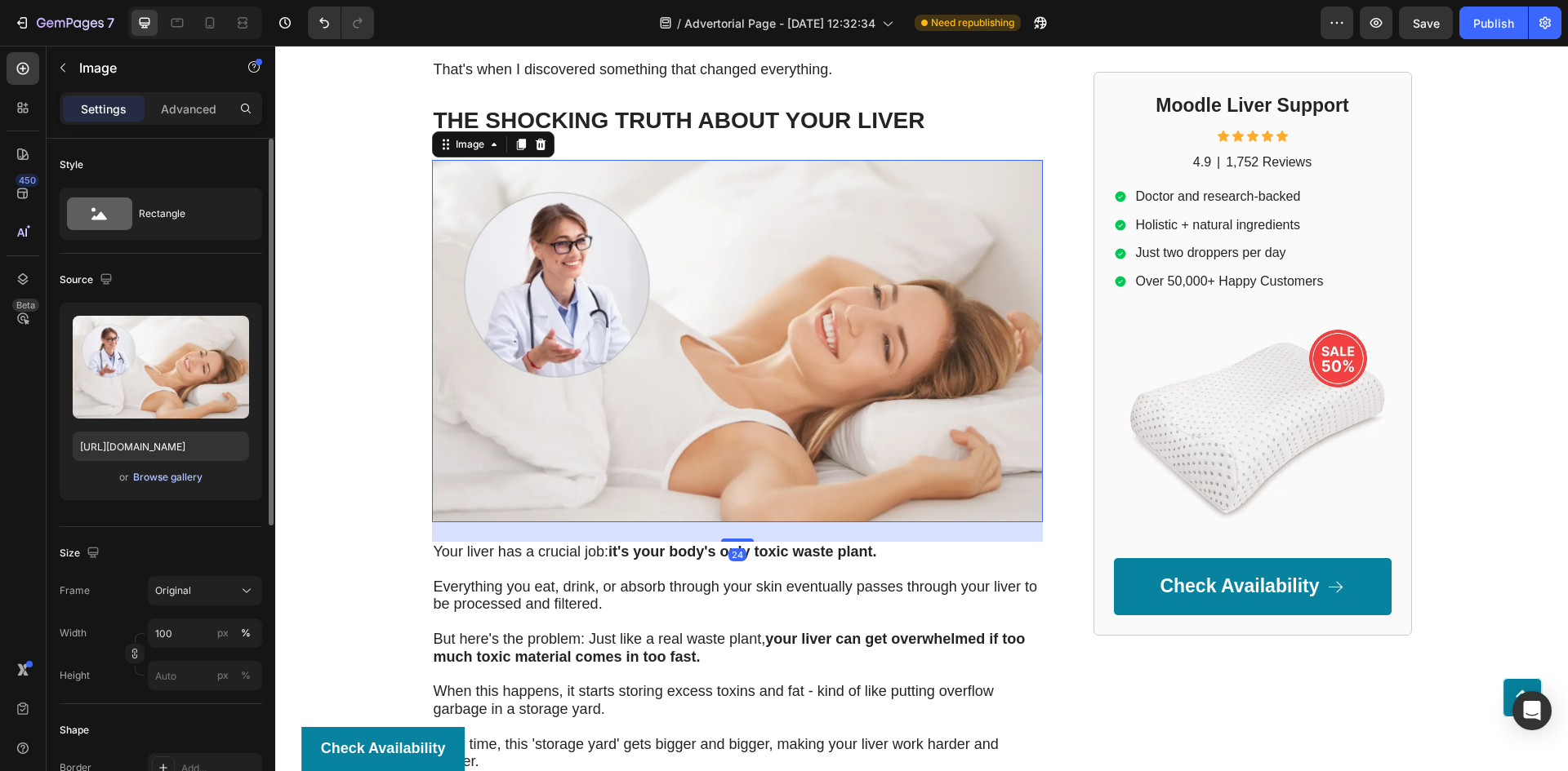
click at [161, 477] on div "Browse gallery" at bounding box center [167, 478] width 69 height 15
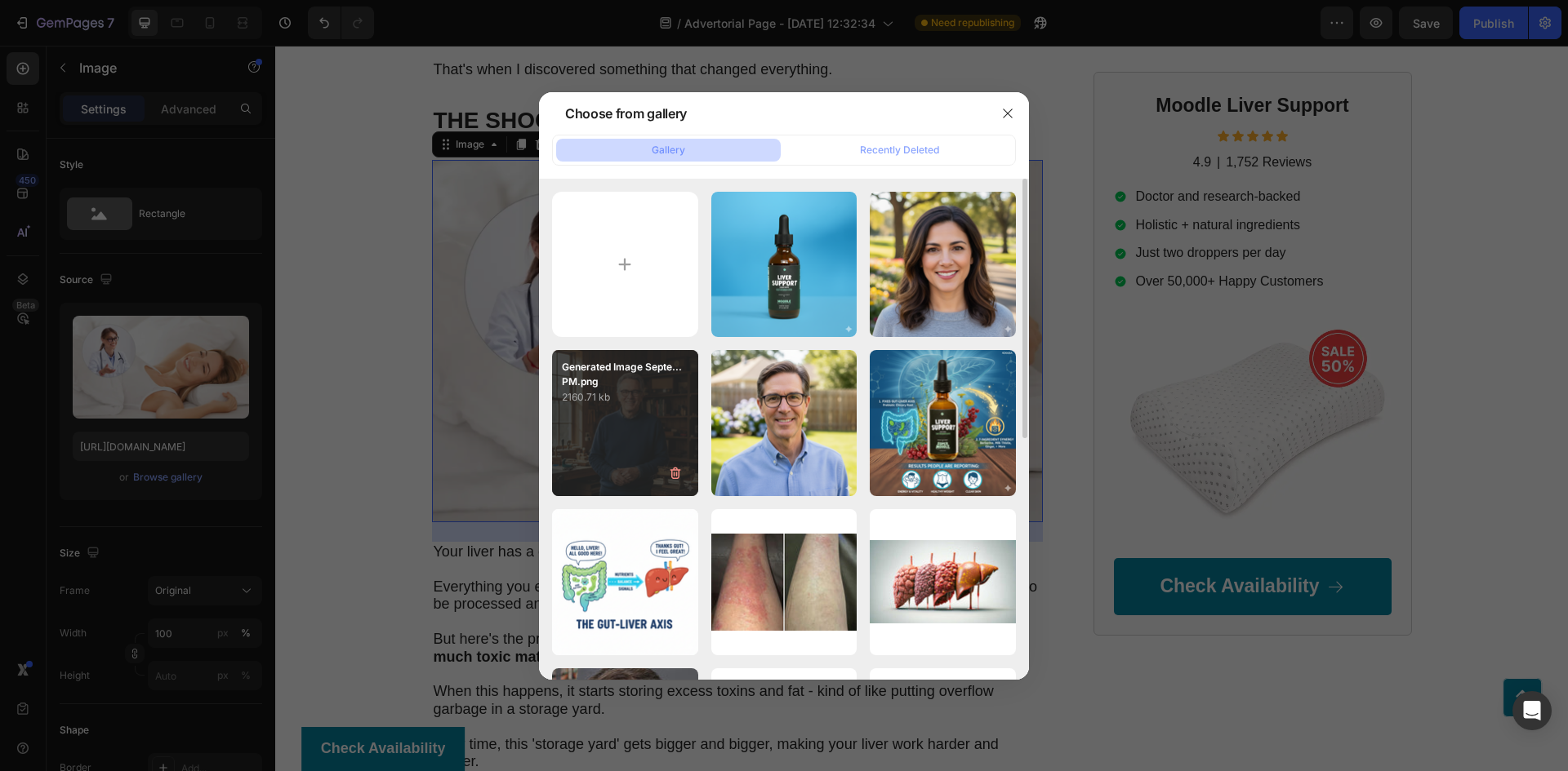
scroll to position [245, 0]
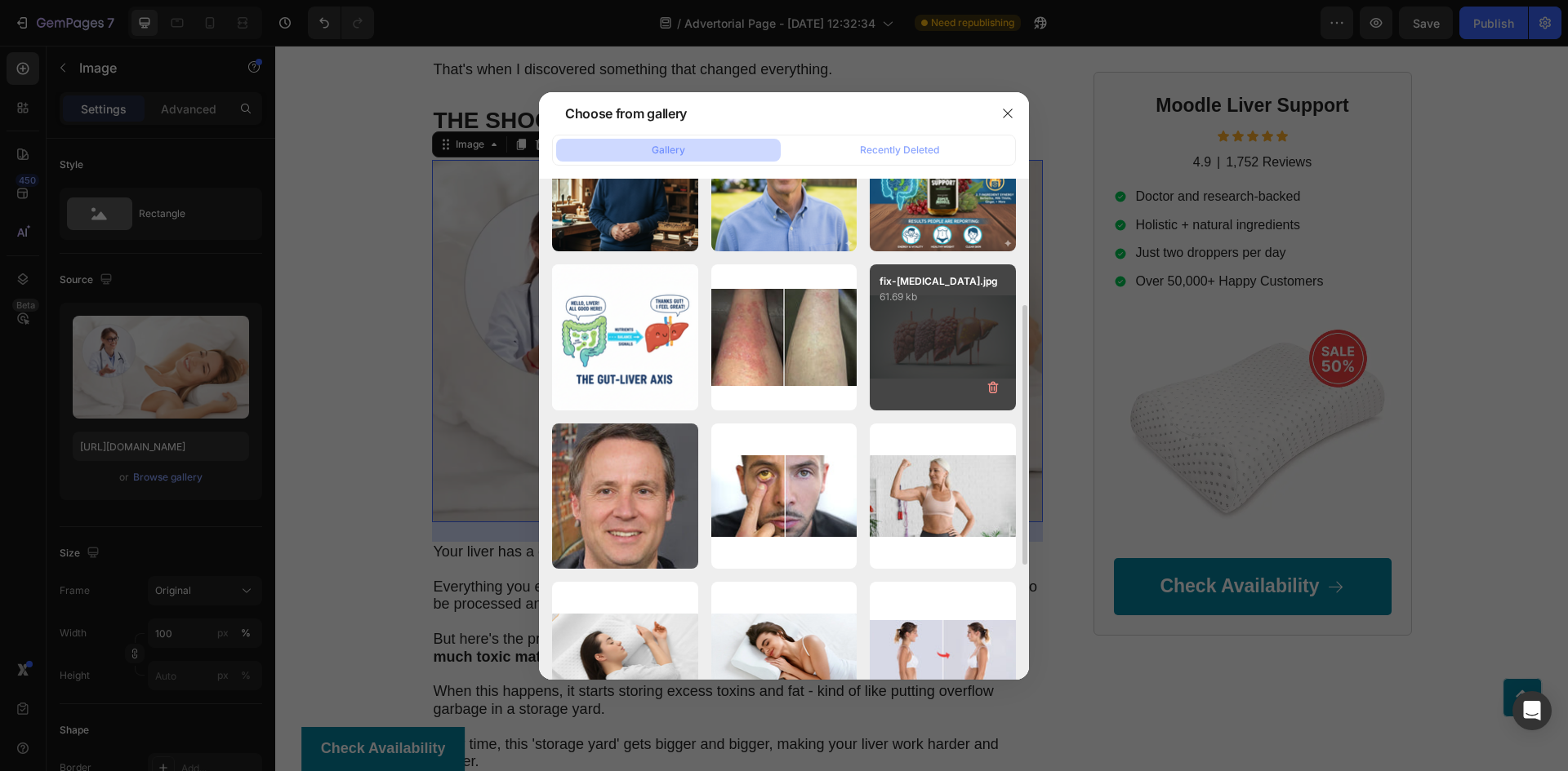
click at [926, 321] on div "fix-[MEDICAL_DATA].jpg 61.69 kb" at bounding box center [943, 338] width 146 height 146
type input "[URL][DOMAIN_NAME]"
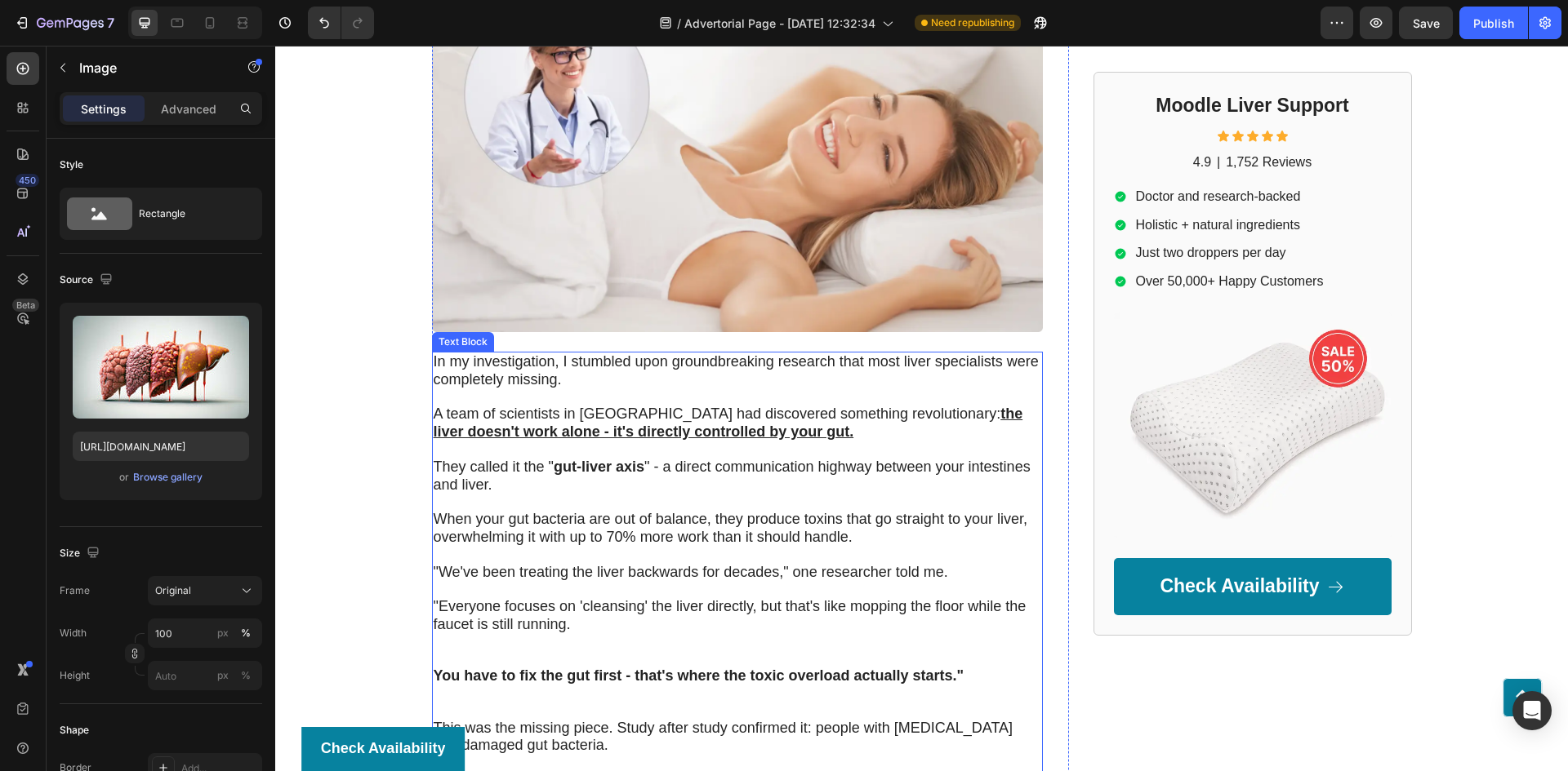
scroll to position [2761, 0]
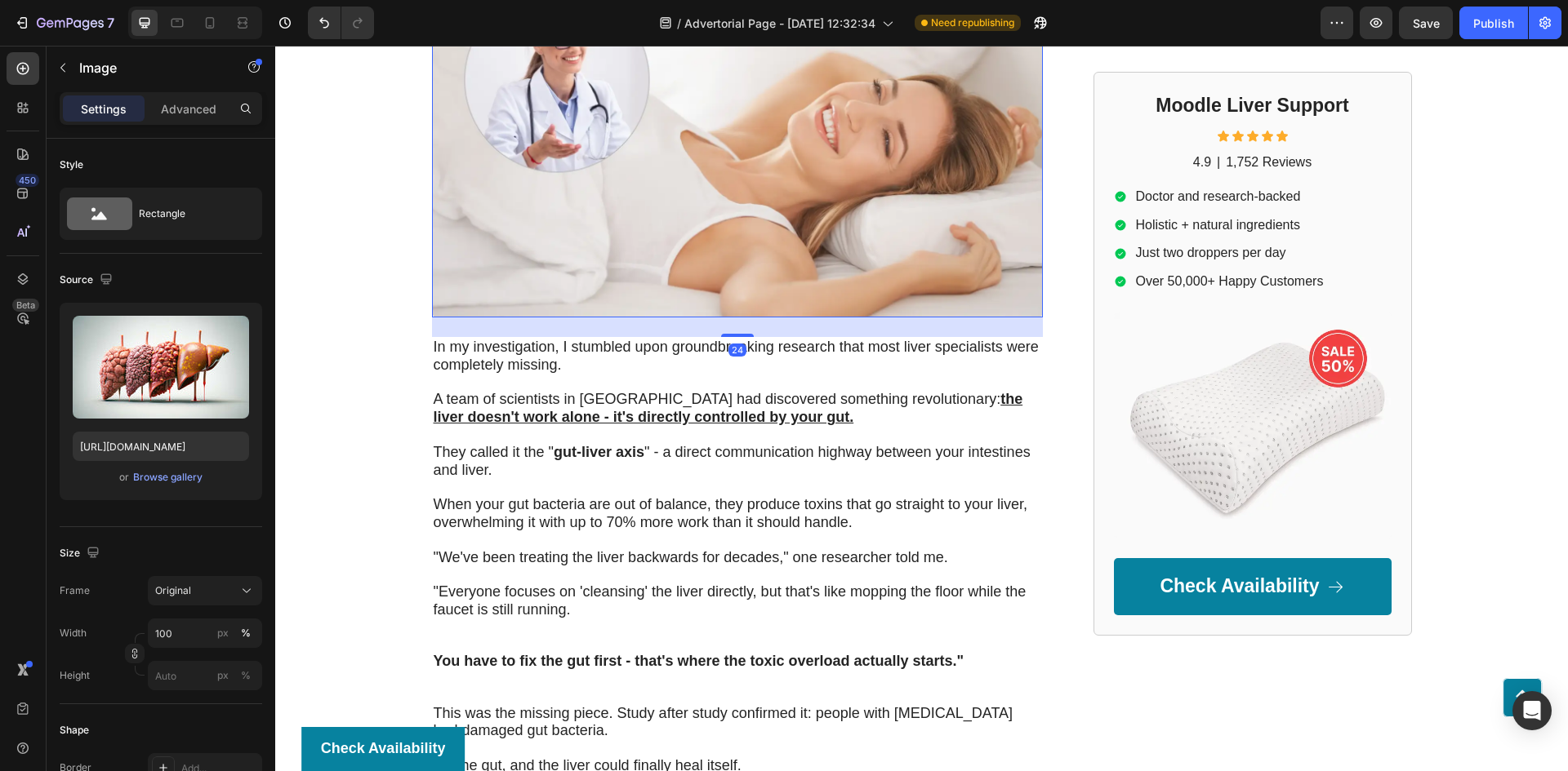
click at [660, 217] on img at bounding box center [737, 136] width 611 height 362
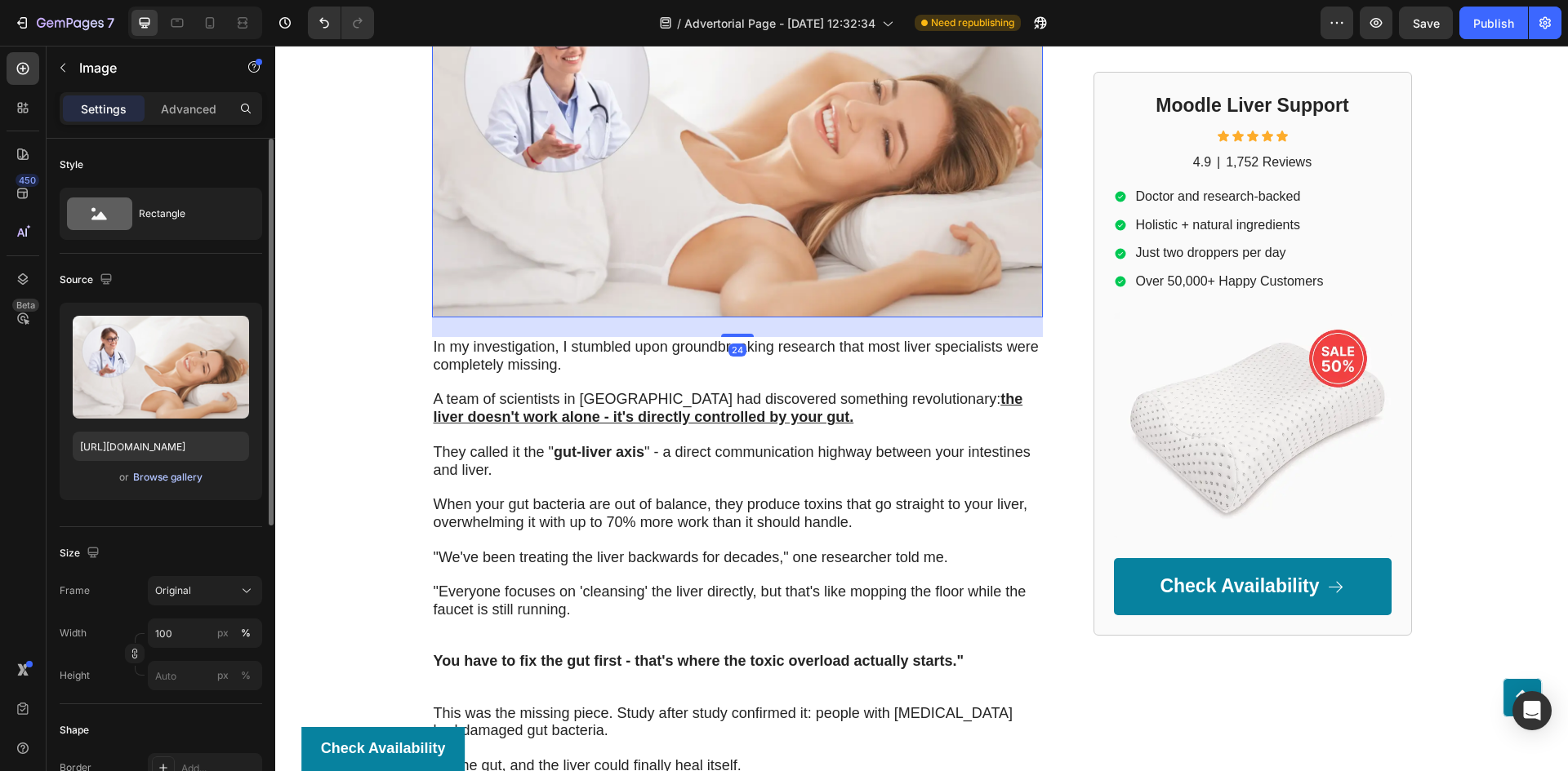
click at [167, 483] on div "Browse gallery" at bounding box center [167, 478] width 69 height 15
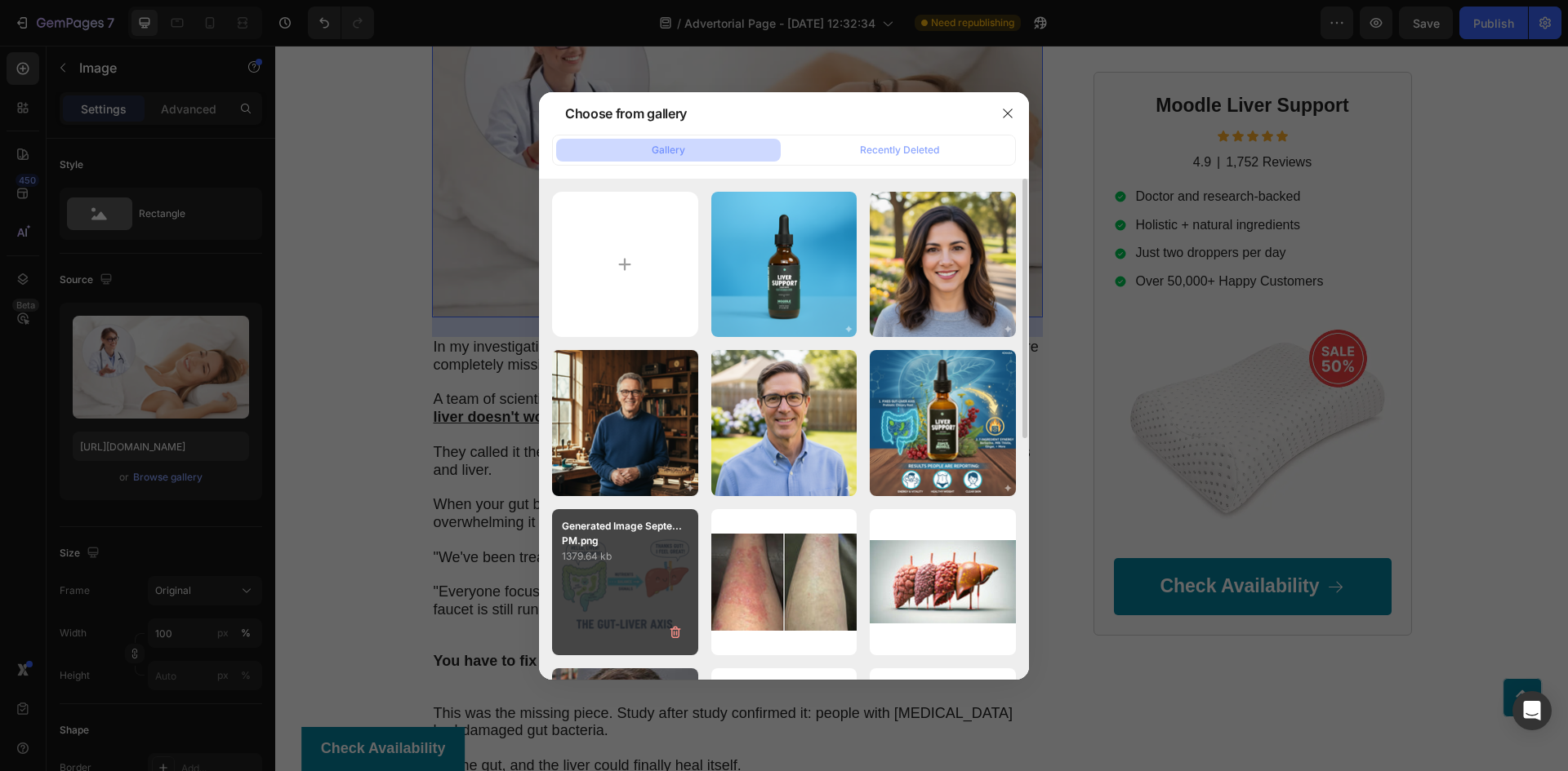
click at [636, 565] on div "Generated Image Septe...PM.png 1379.64 kb" at bounding box center [624, 582] width 146 height 146
type input "[URL][DOMAIN_NAME]"
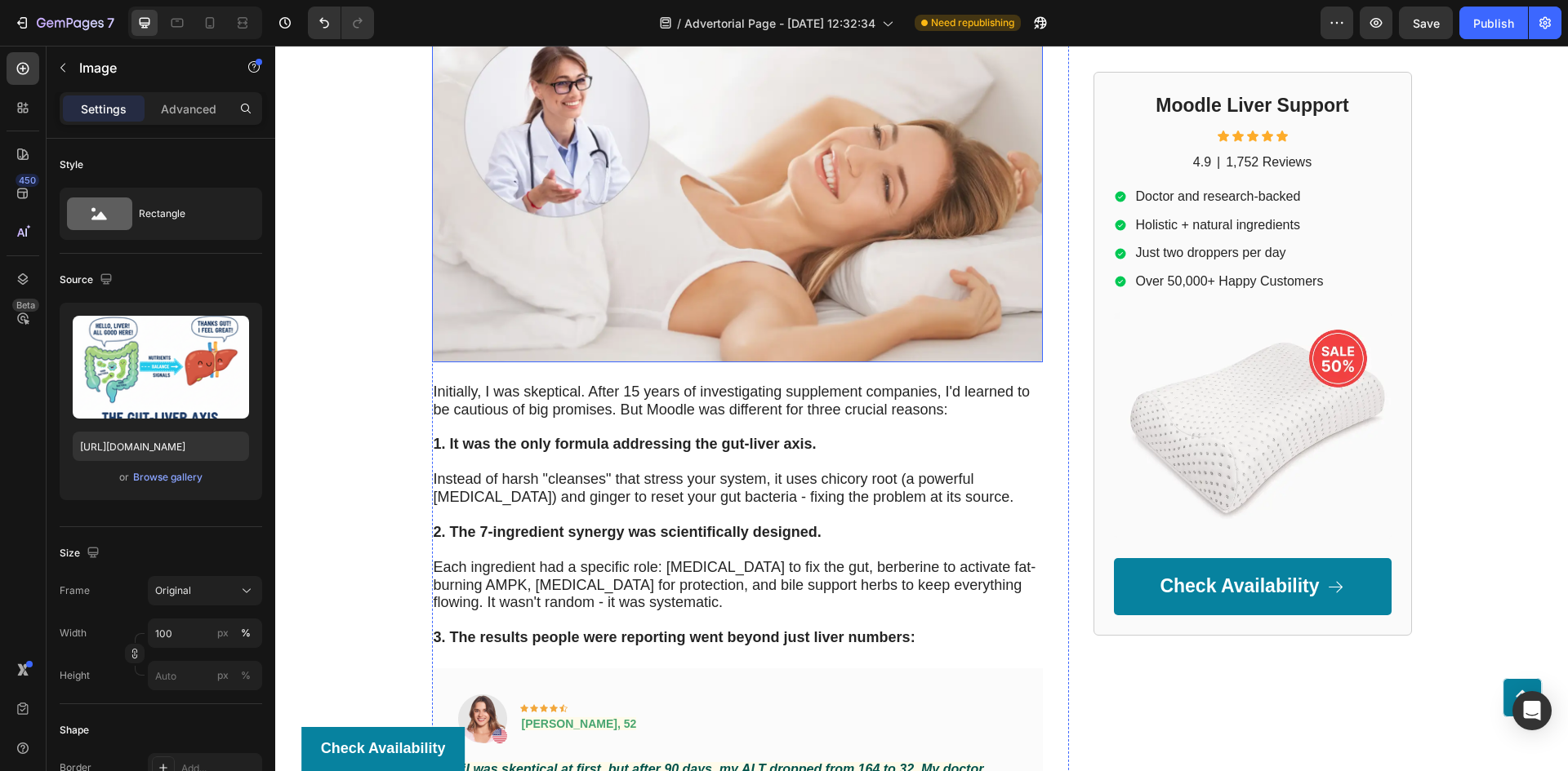
scroll to position [4071, 0]
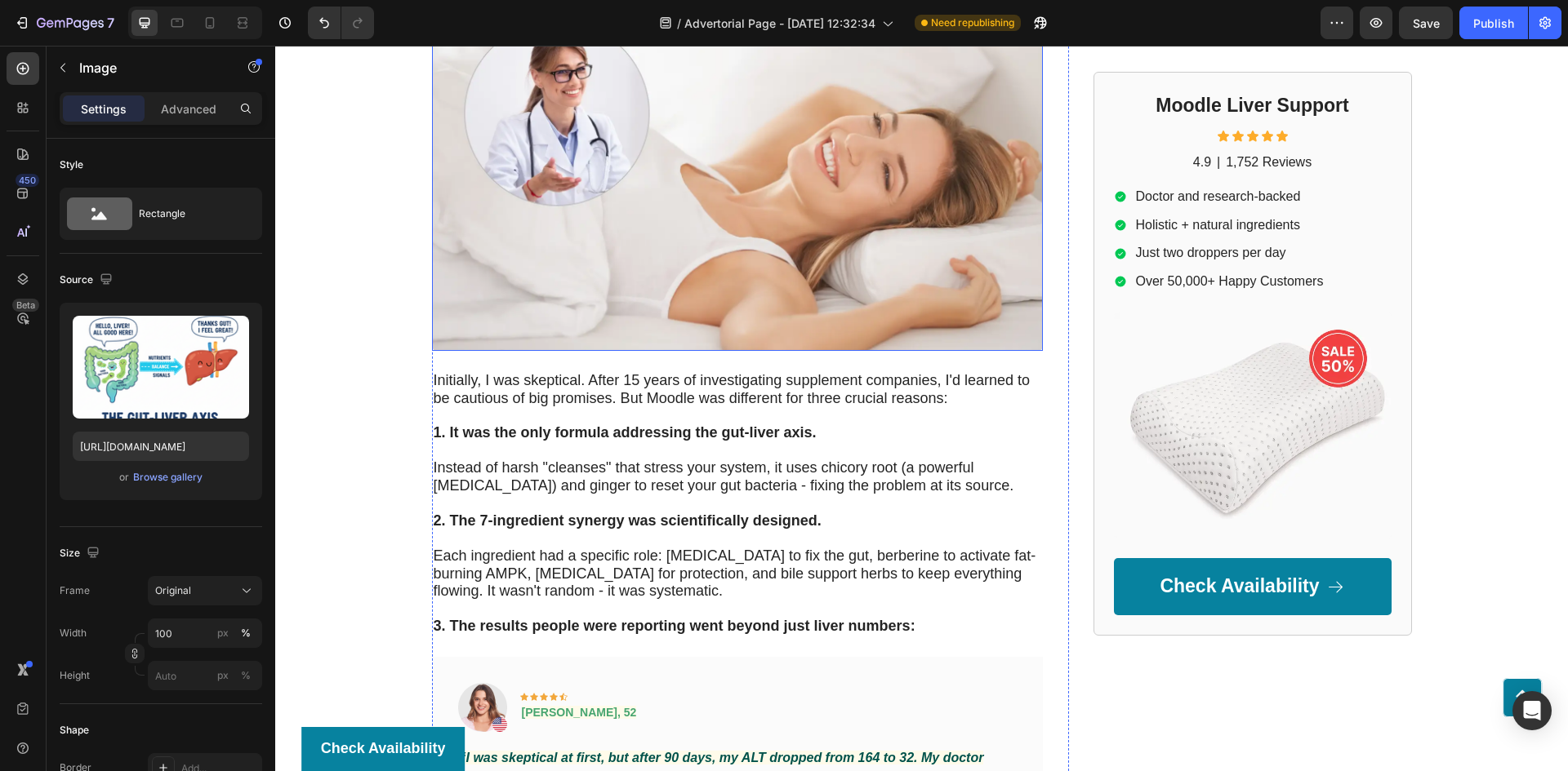
click at [677, 250] on img at bounding box center [737, 170] width 611 height 362
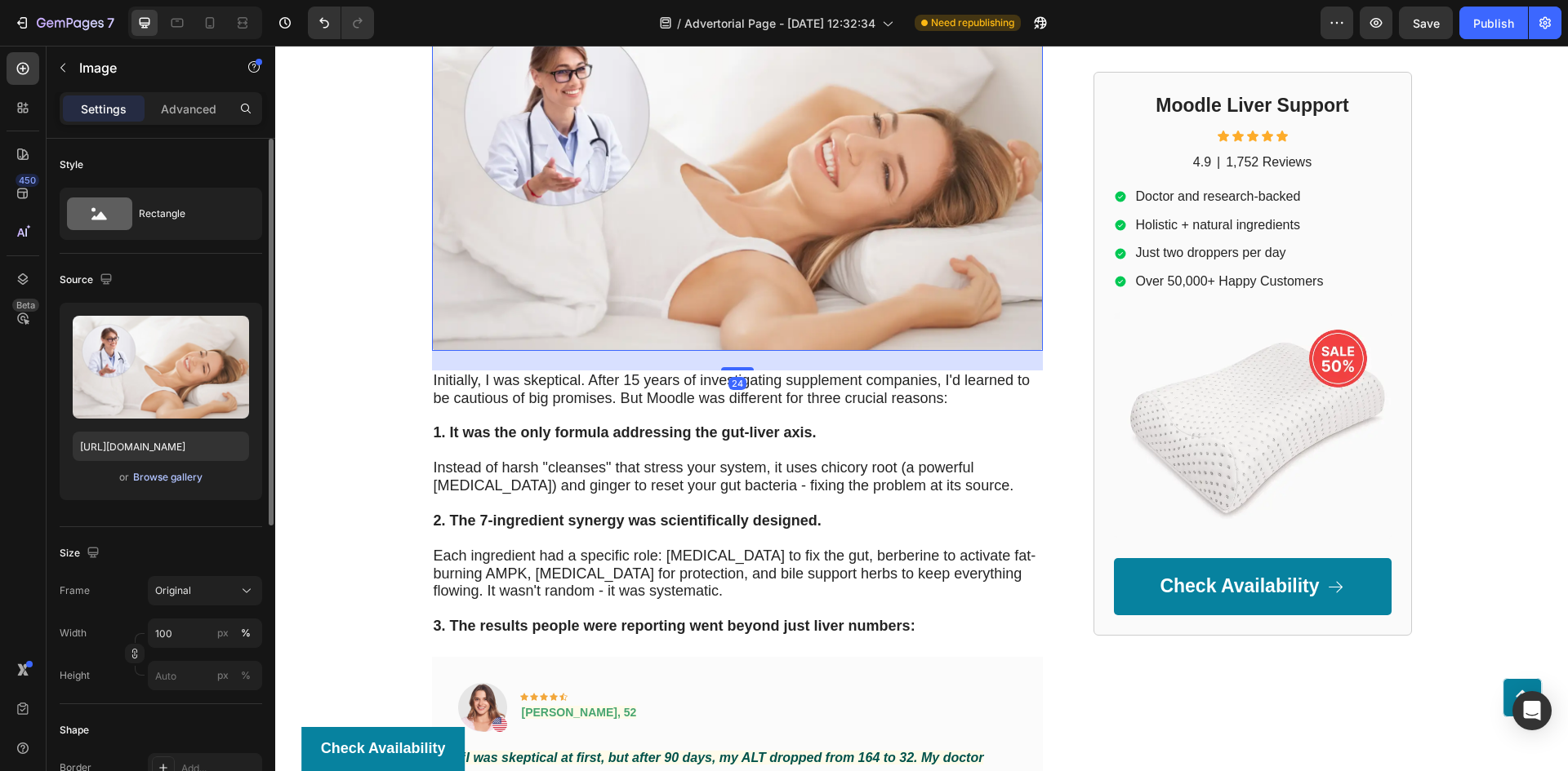
click at [163, 476] on div "Browse gallery" at bounding box center [167, 478] width 69 height 15
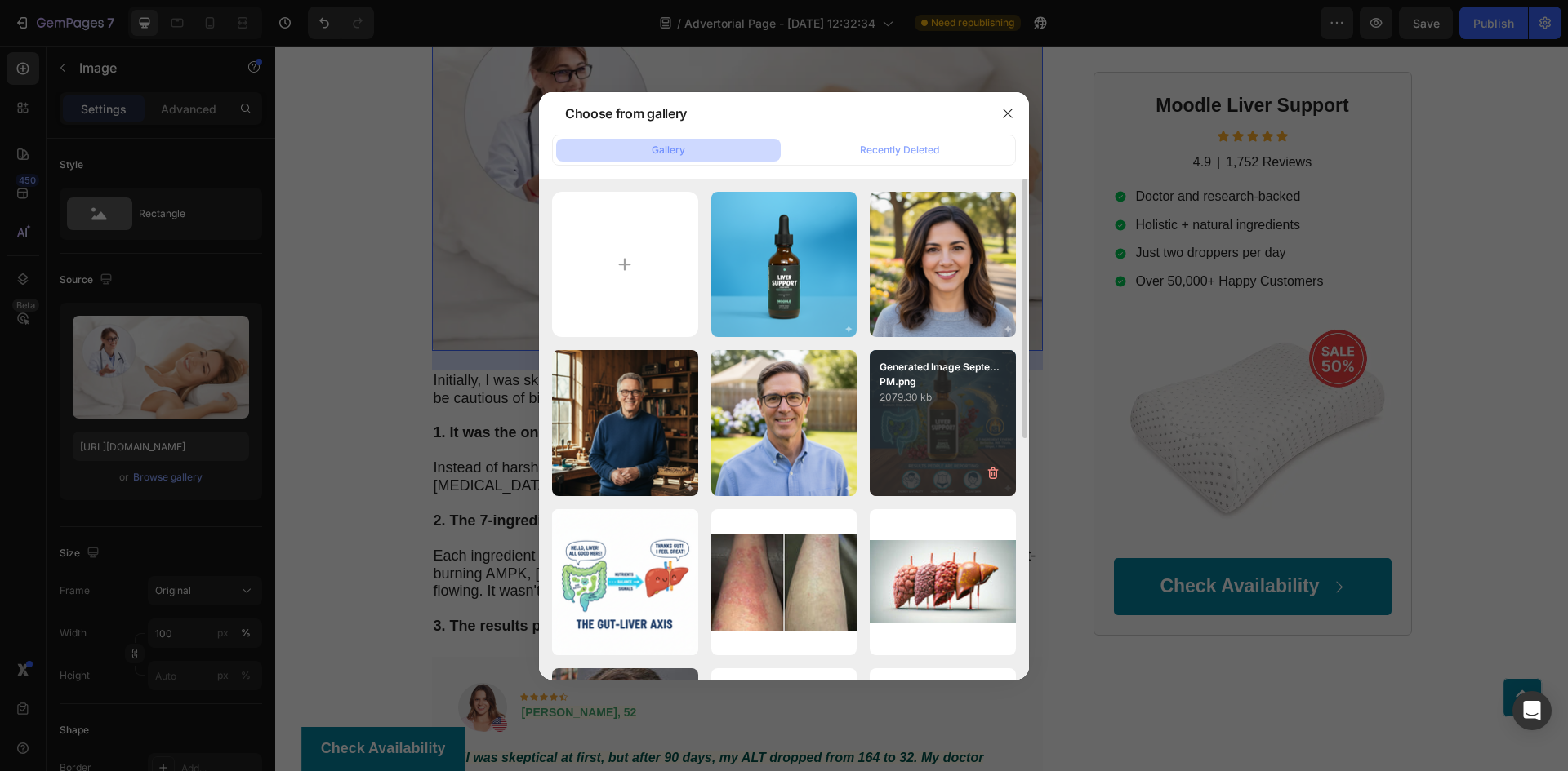
click at [976, 405] on p "2079.30 kb" at bounding box center [942, 397] width 126 height 17
type input "[URL][DOMAIN_NAME]"
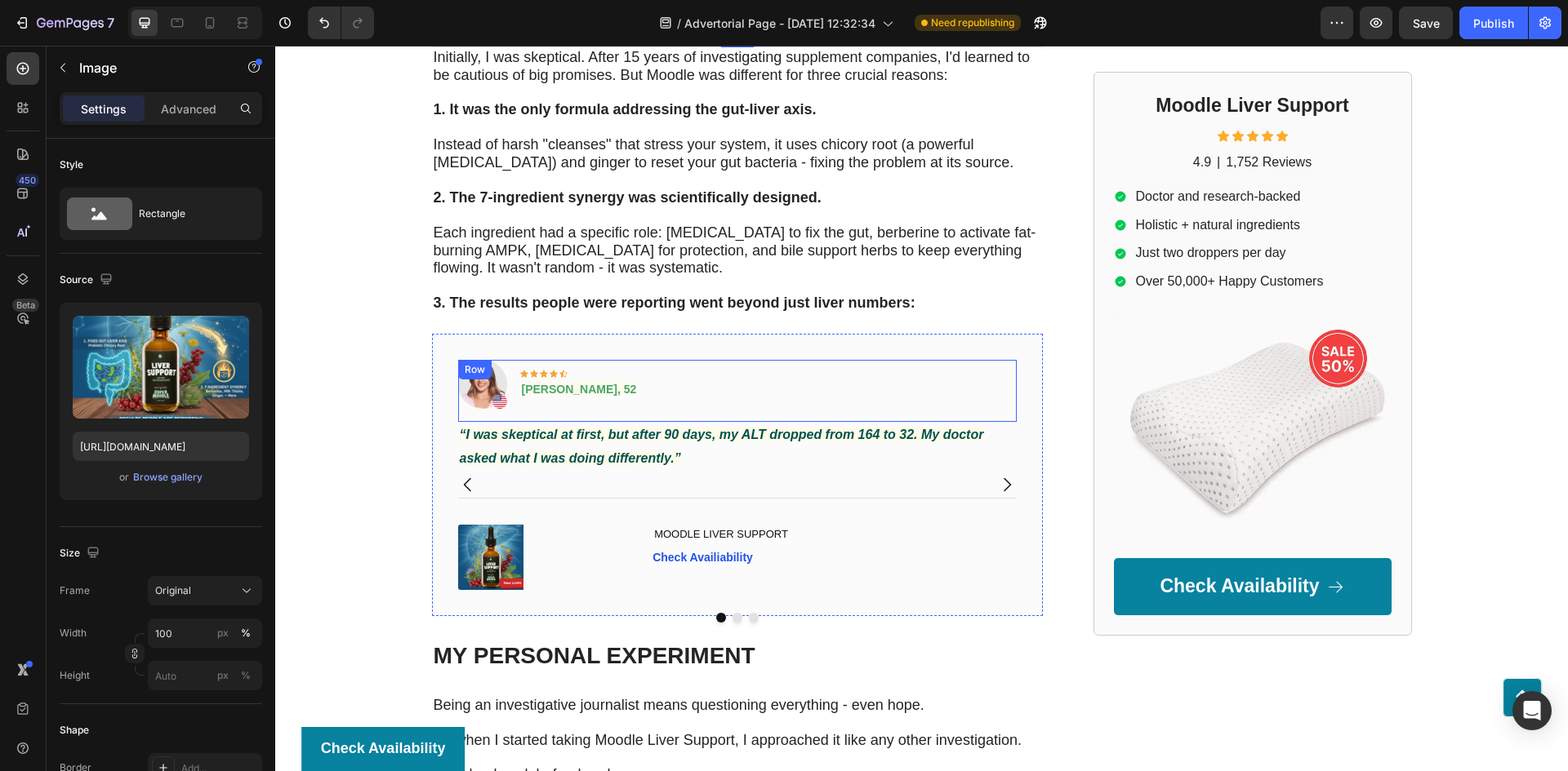
scroll to position [4891, 0]
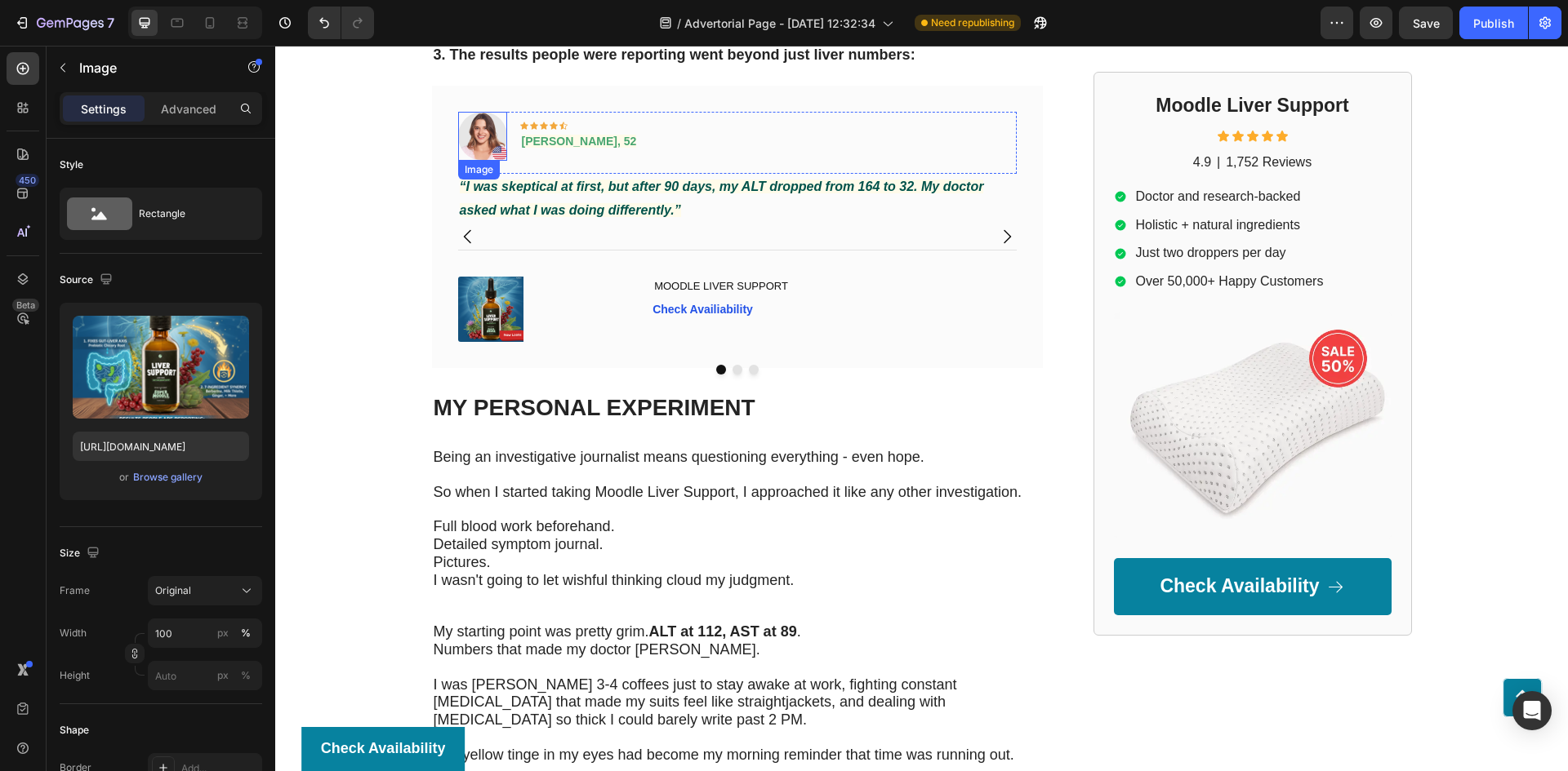
click at [485, 125] on img at bounding box center [482, 136] width 49 height 49
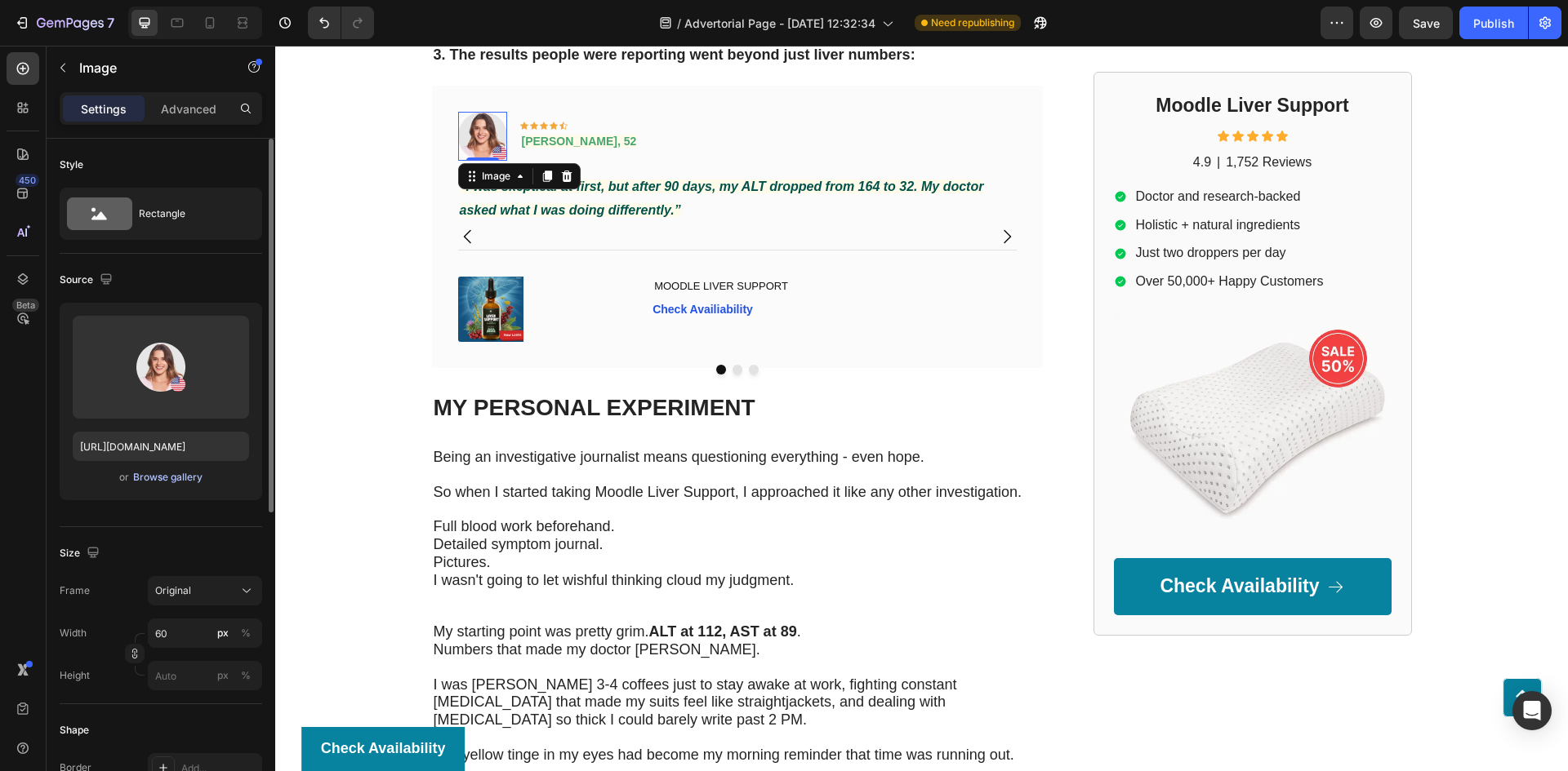
click at [188, 480] on div "Browse gallery" at bounding box center [167, 478] width 69 height 15
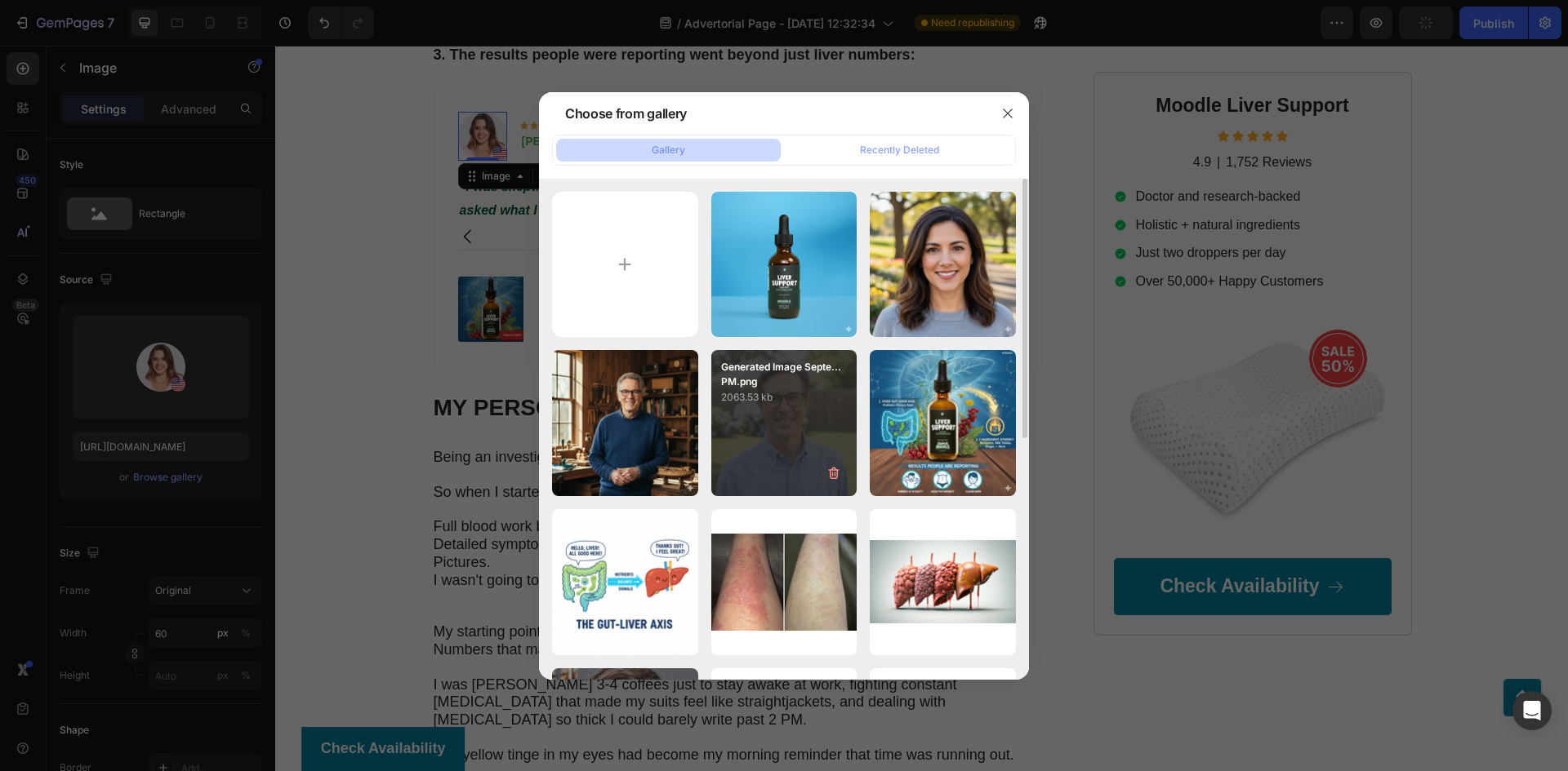
click at [807, 396] on p "2063.53 kb" at bounding box center [784, 397] width 126 height 17
type input "[URL][DOMAIN_NAME]"
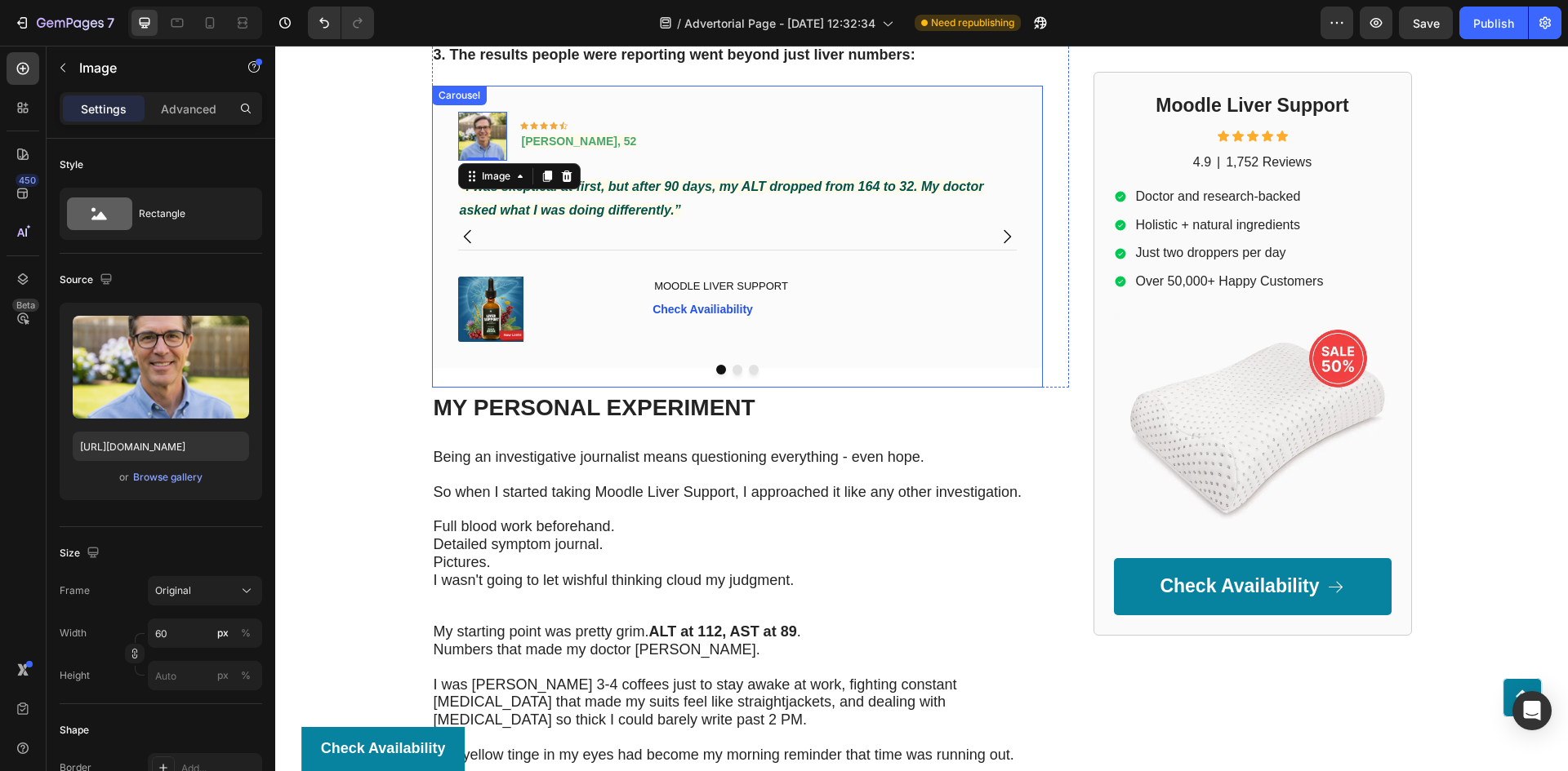
click at [999, 232] on icon "Carousel Next Arrow" at bounding box center [1006, 236] width 19 height 19
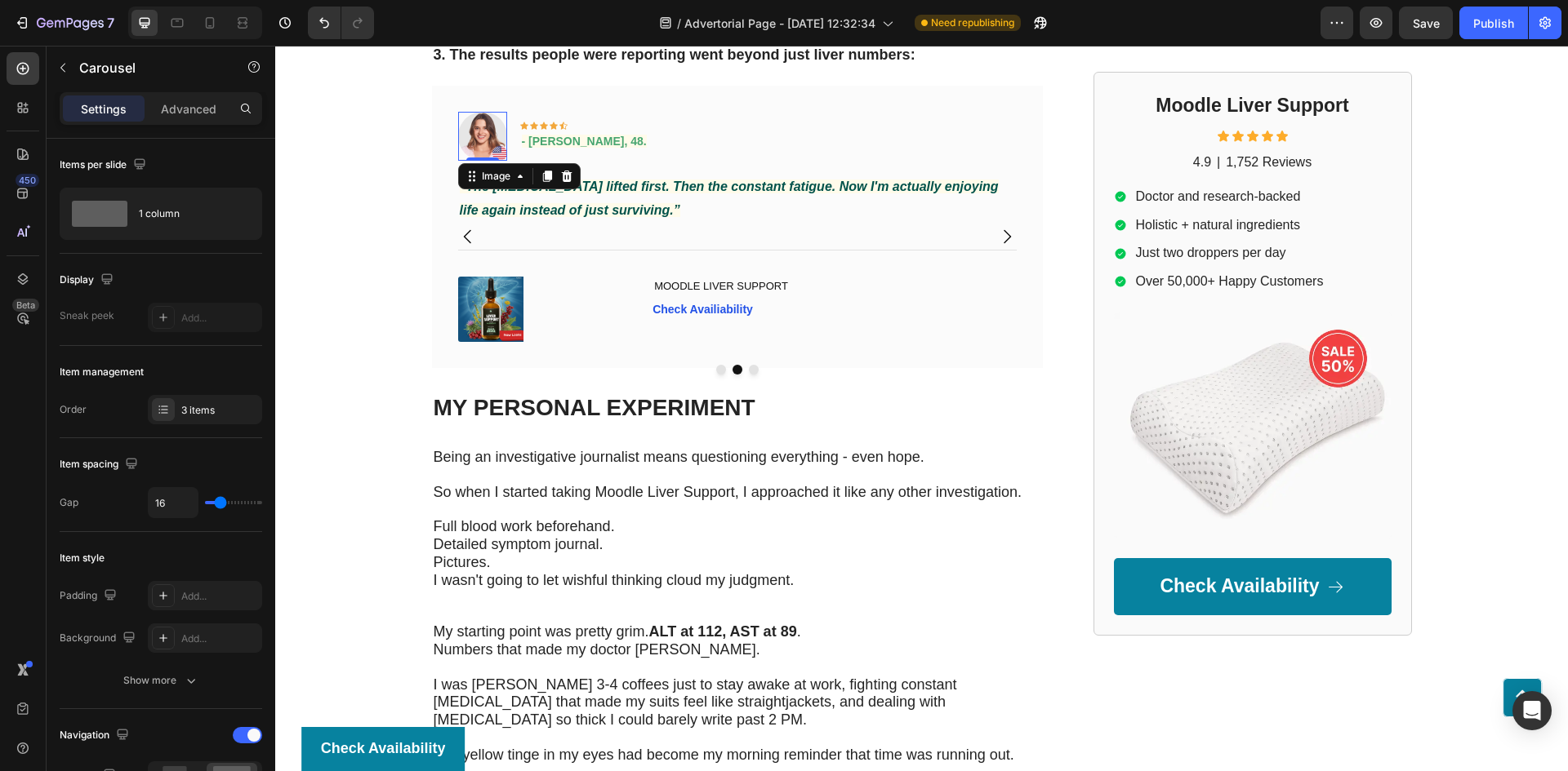
click at [483, 138] on img at bounding box center [482, 136] width 49 height 49
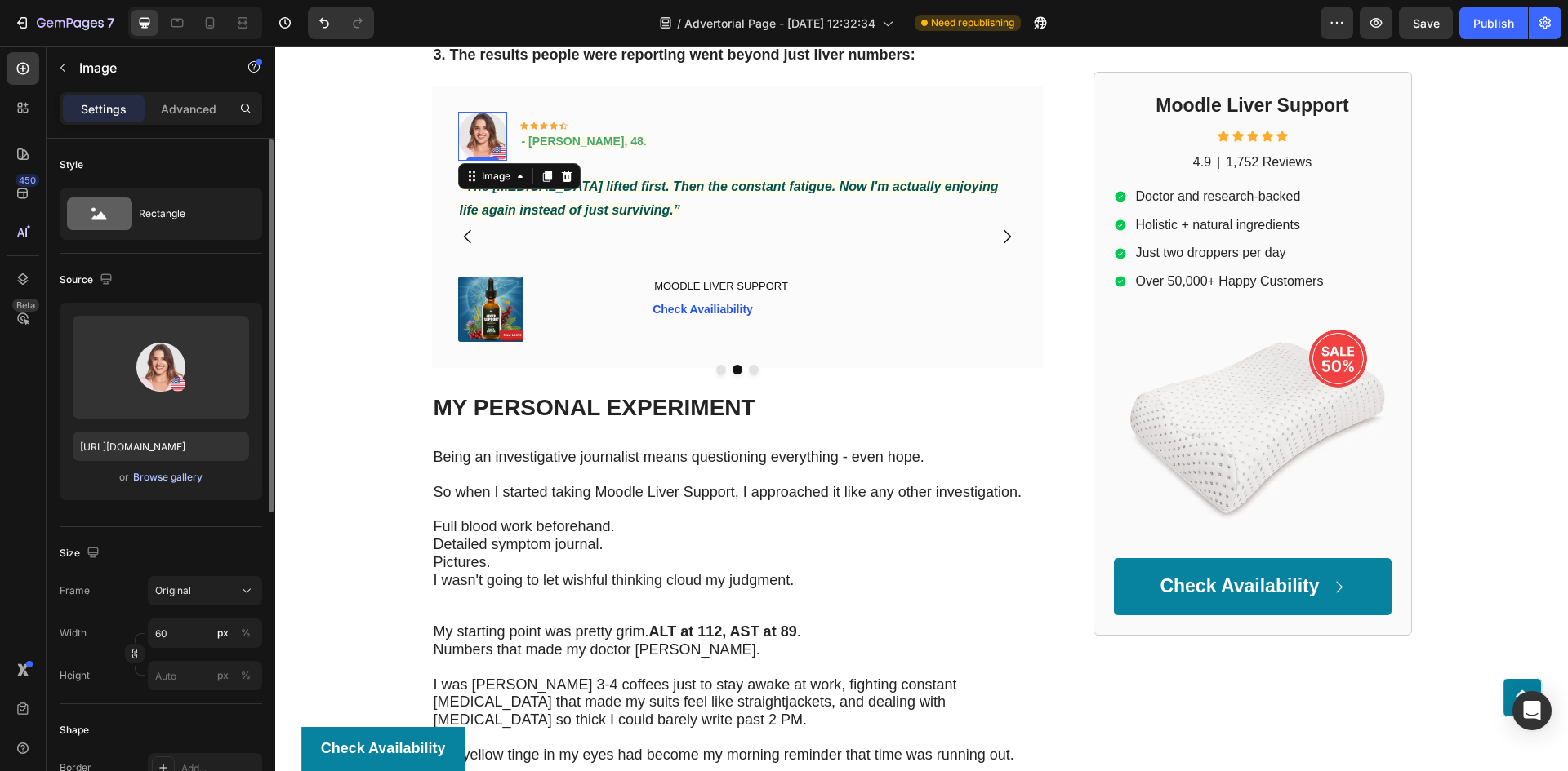
click at [187, 479] on div "Browse gallery" at bounding box center [167, 478] width 69 height 15
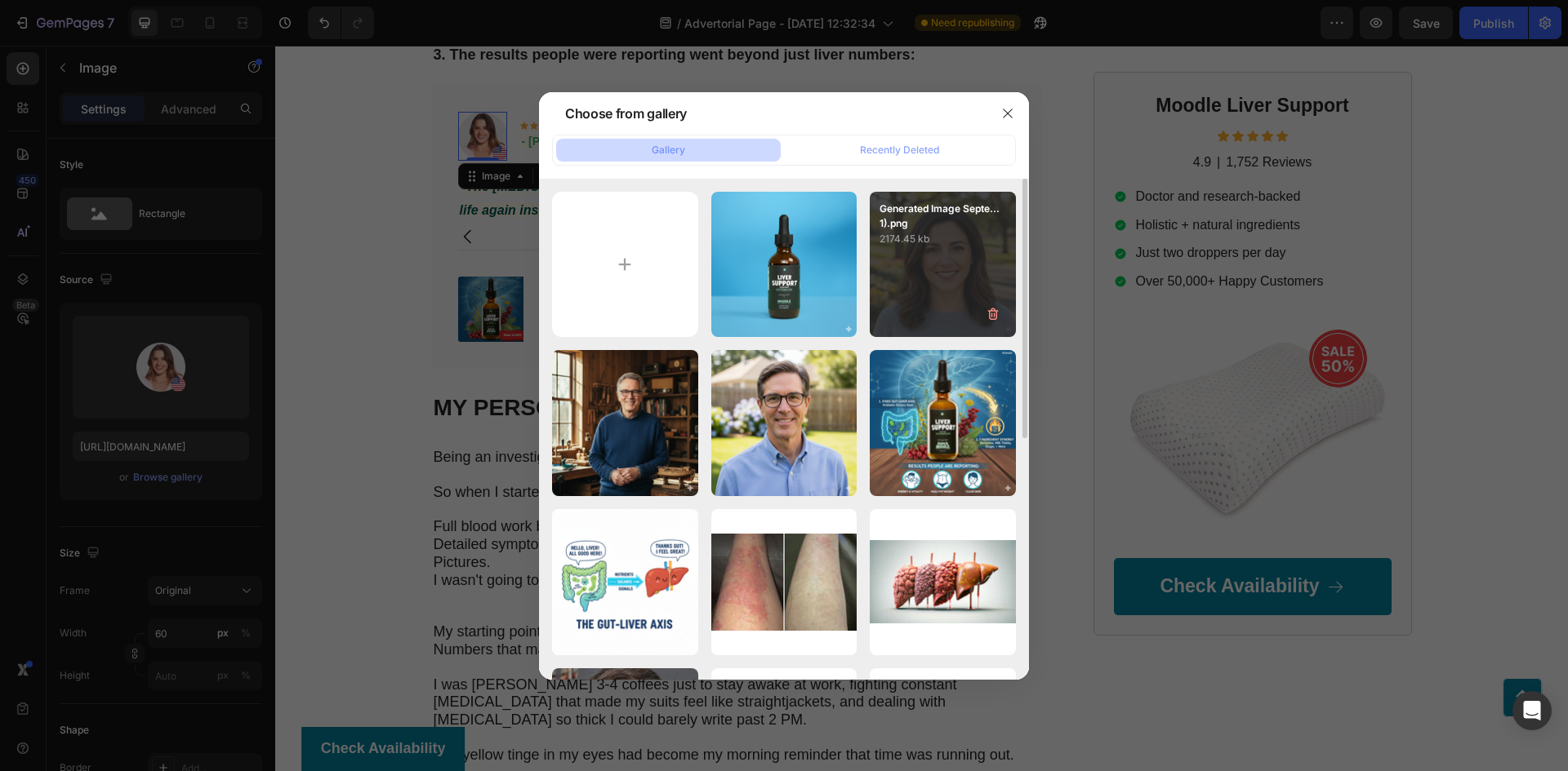
click at [930, 280] on div "Generated Image Septe...1).png 2174.45 kb" at bounding box center [943, 265] width 146 height 146
type input "[URL][DOMAIN_NAME]"
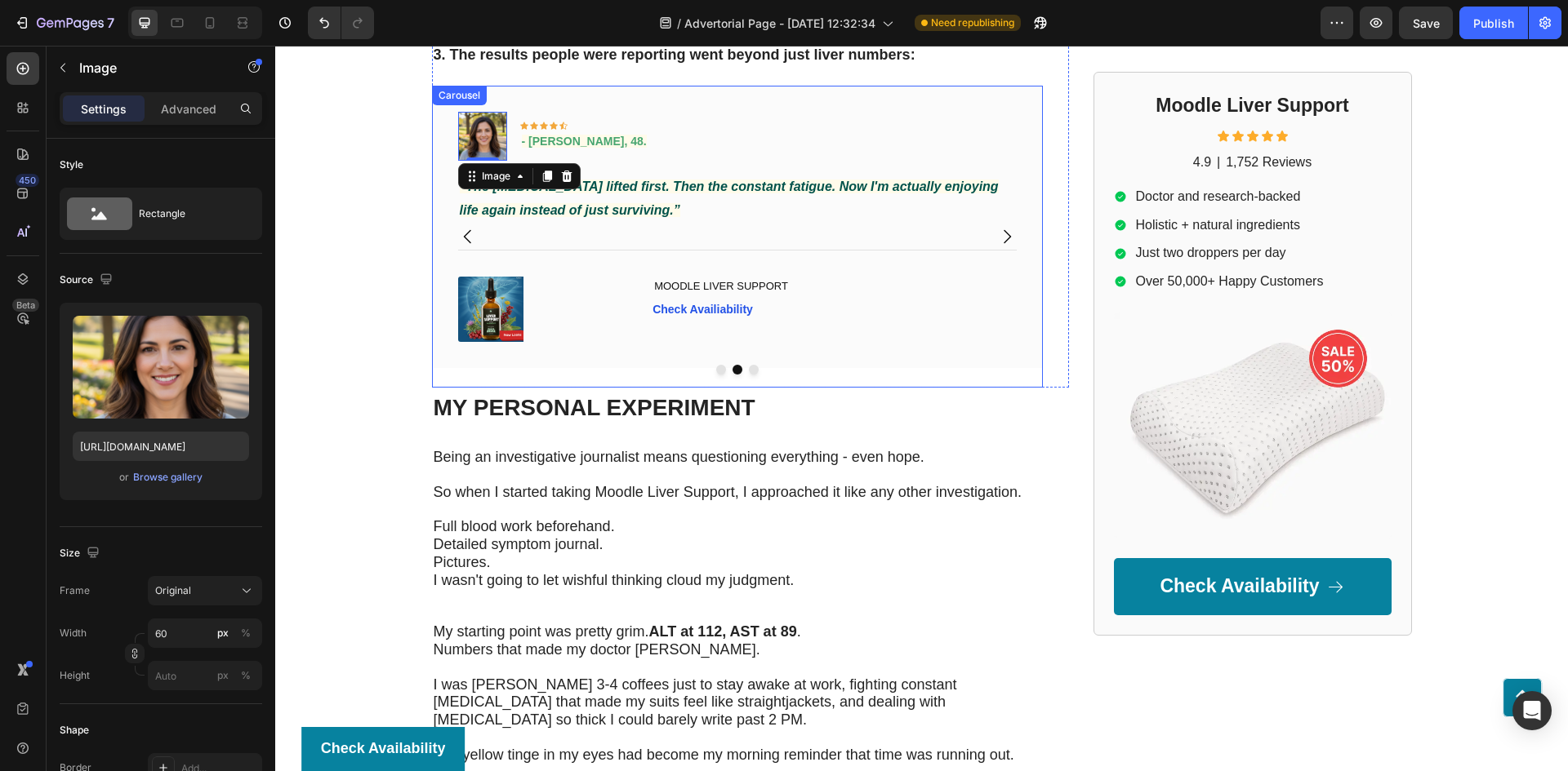
click at [1005, 232] on icon "Carousel Next Arrow" at bounding box center [1006, 236] width 19 height 19
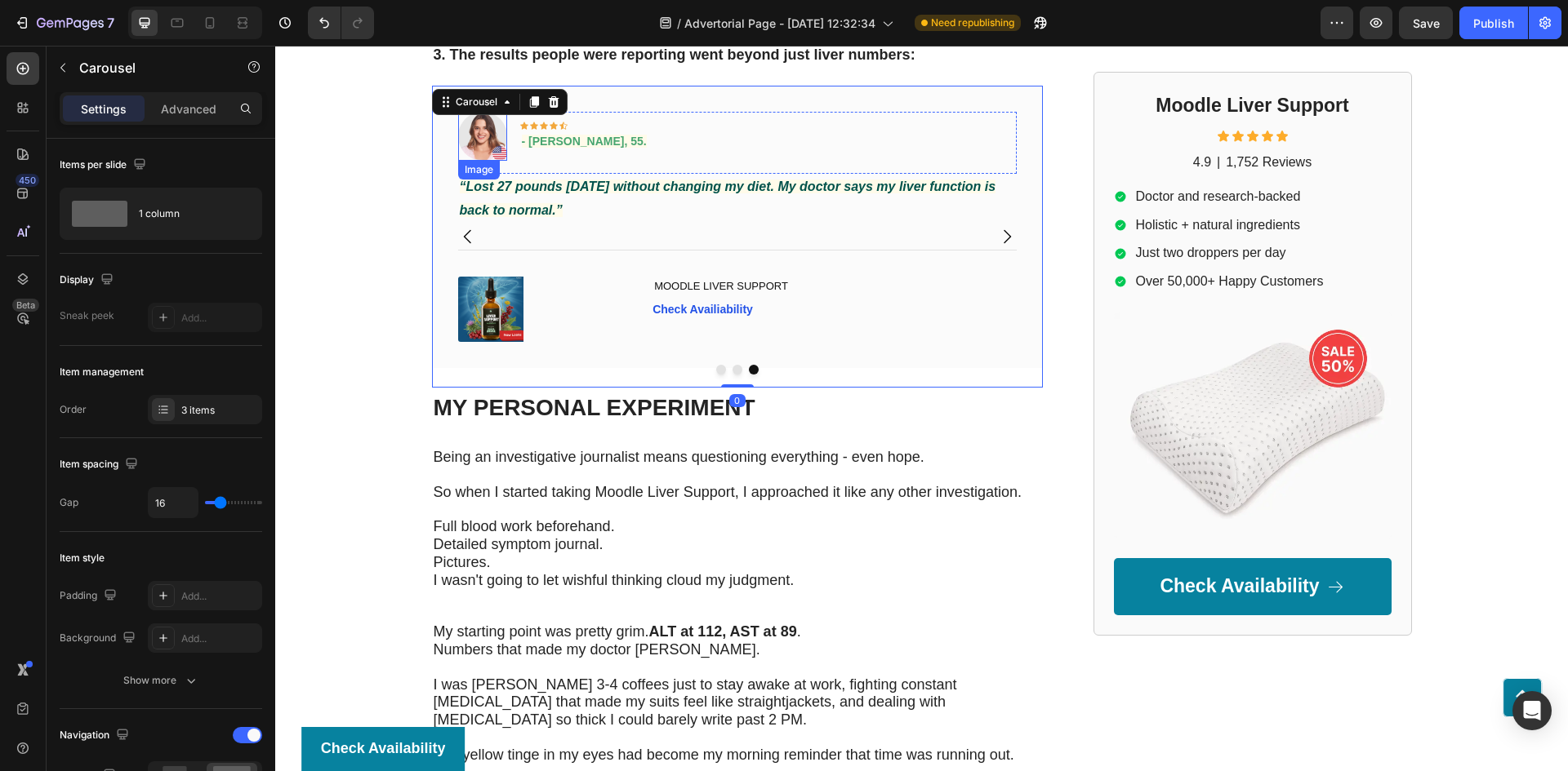
click at [473, 139] on img at bounding box center [482, 136] width 49 height 49
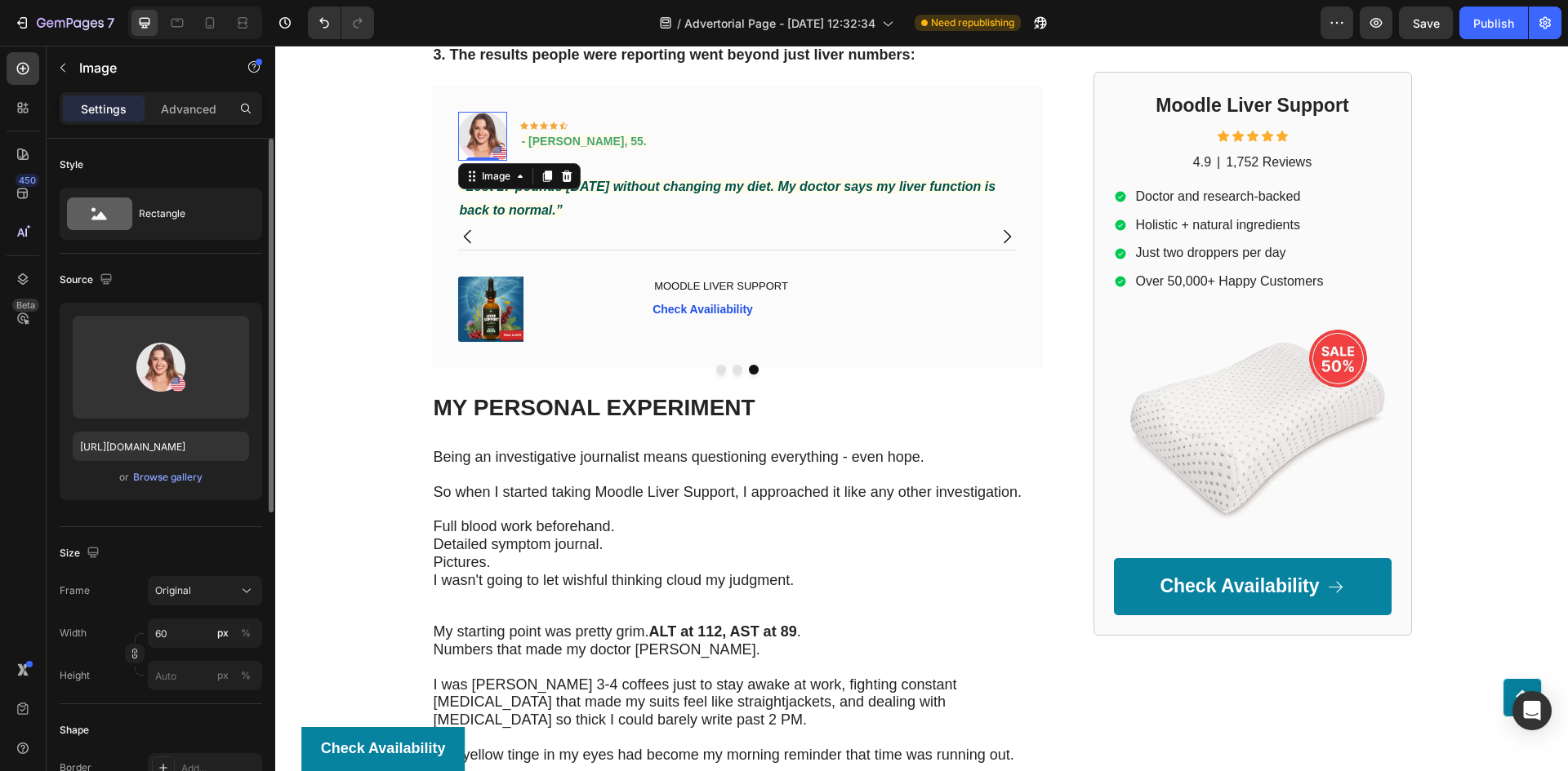
click at [182, 487] on div "Upload Image [URL][DOMAIN_NAME] or Browse gallery" at bounding box center [161, 401] width 203 height 197
click at [185, 482] on div "Browse gallery" at bounding box center [167, 478] width 69 height 15
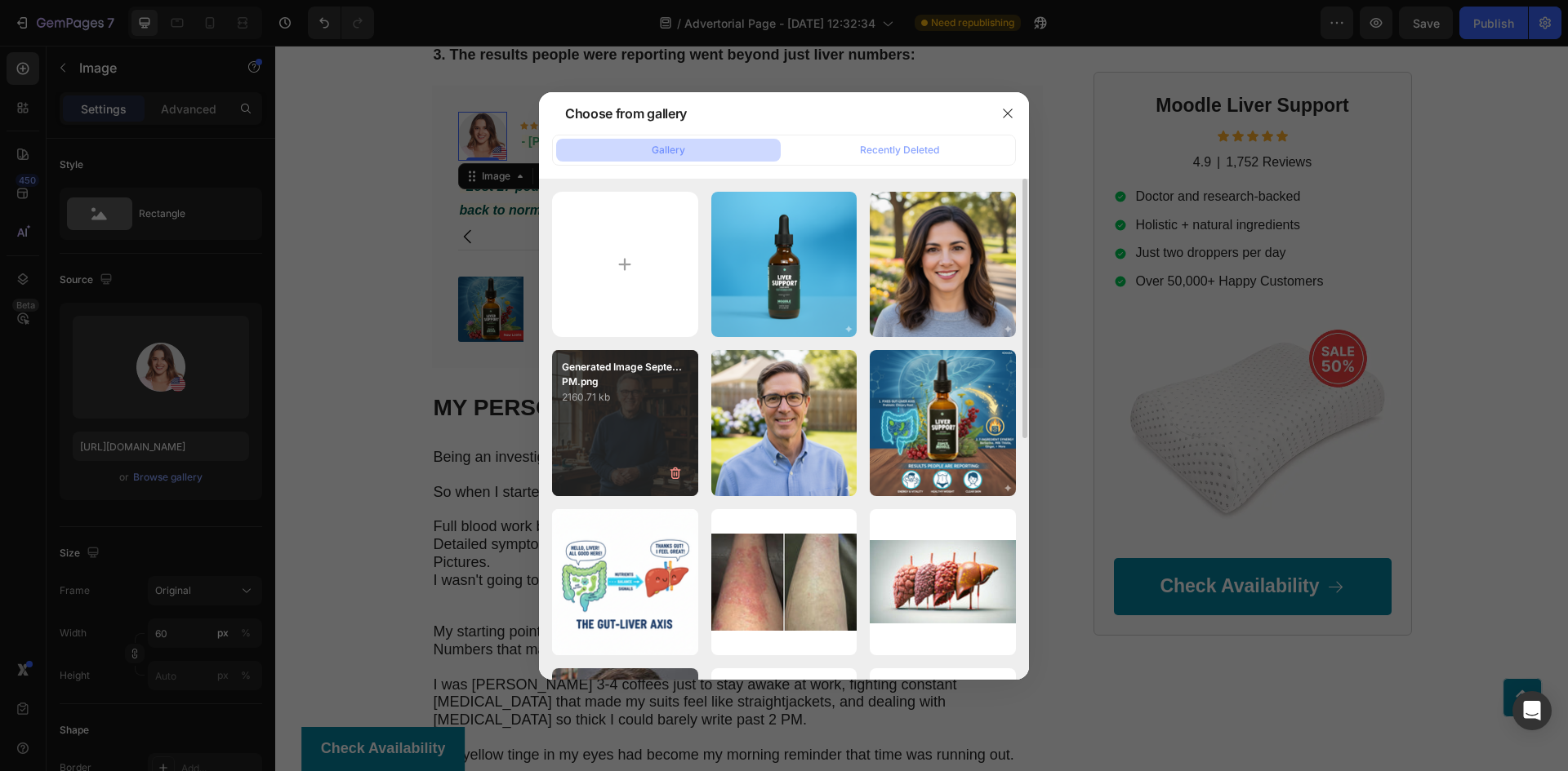
click at [598, 421] on div "Generated Image Septe...PM.png 2160.71 kb" at bounding box center [624, 423] width 146 height 146
type input "[URL][DOMAIN_NAME]"
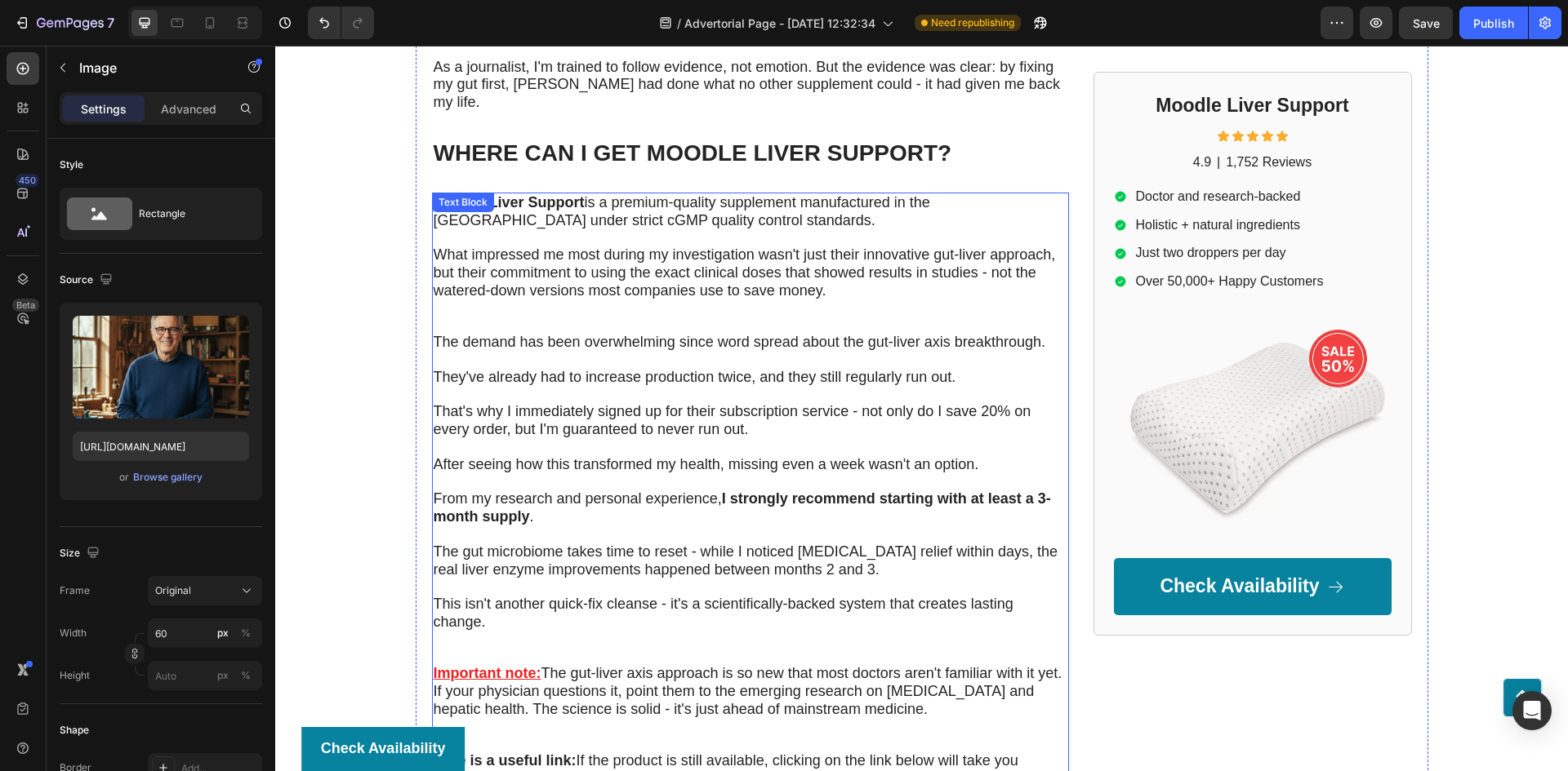
scroll to position [6792, 0]
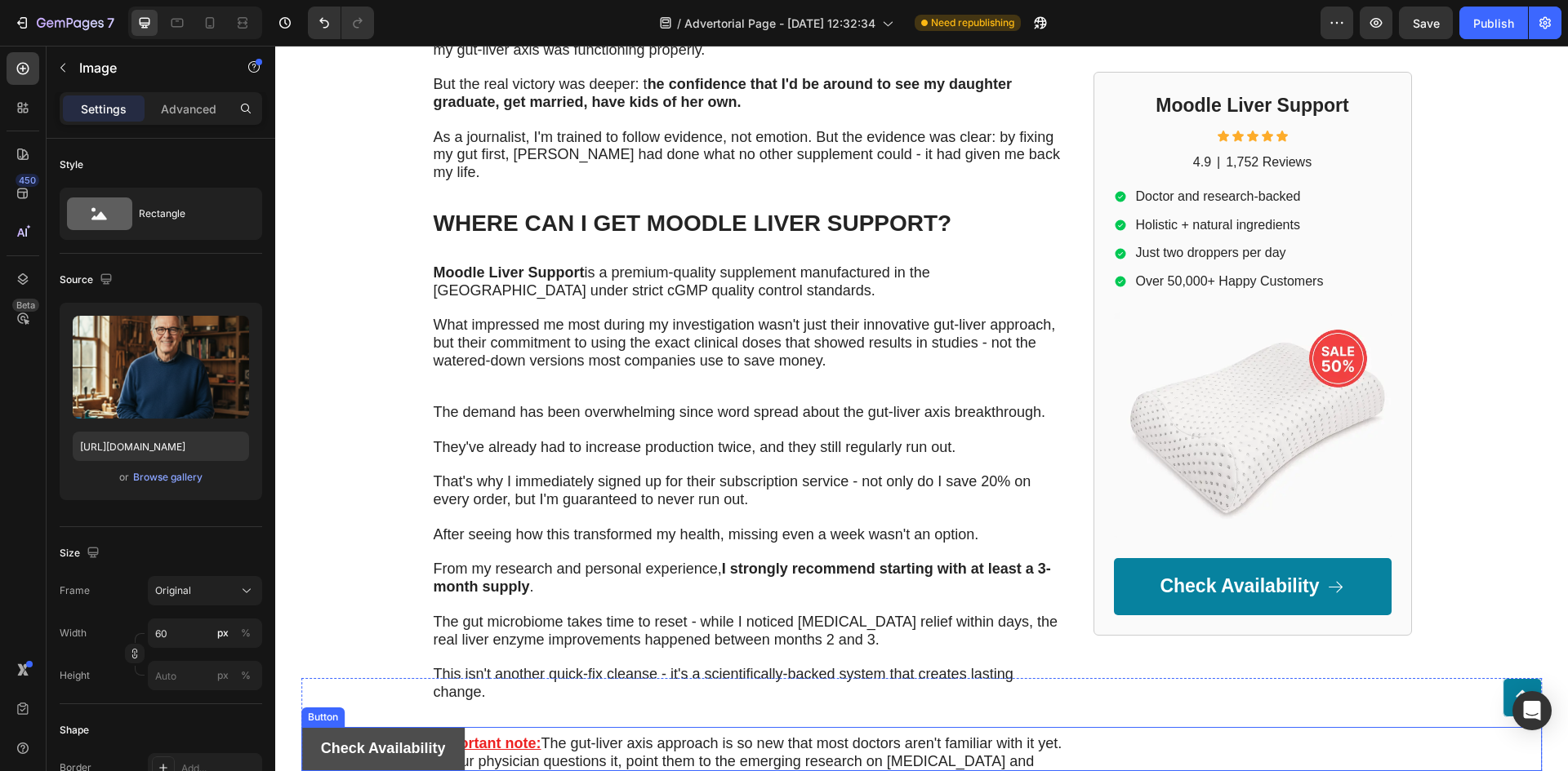
click at [447, 743] on link "Check Availability" at bounding box center [384, 750] width 164 height 44
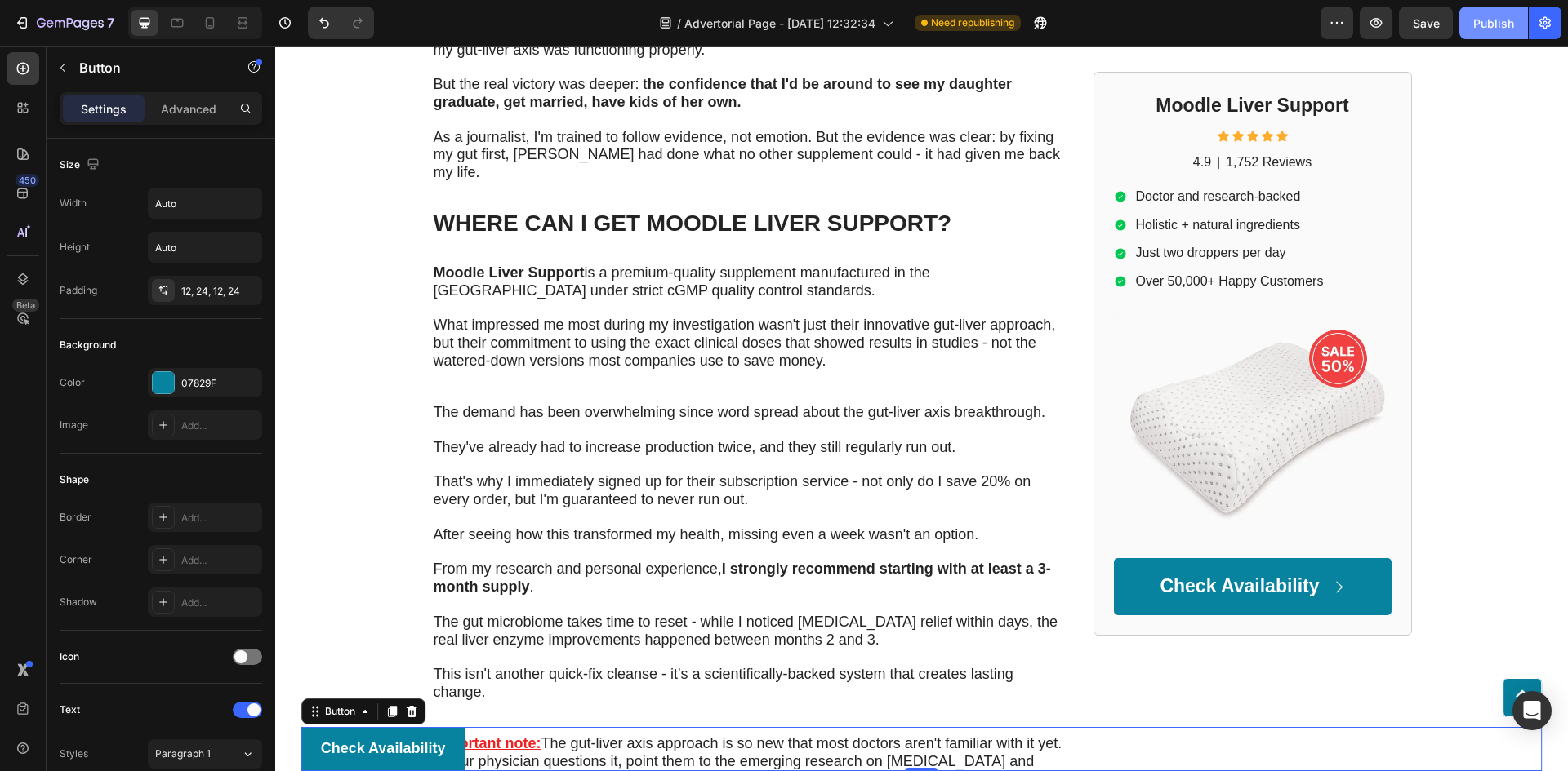
click at [1480, 20] on div "Publish" at bounding box center [1493, 23] width 41 height 18
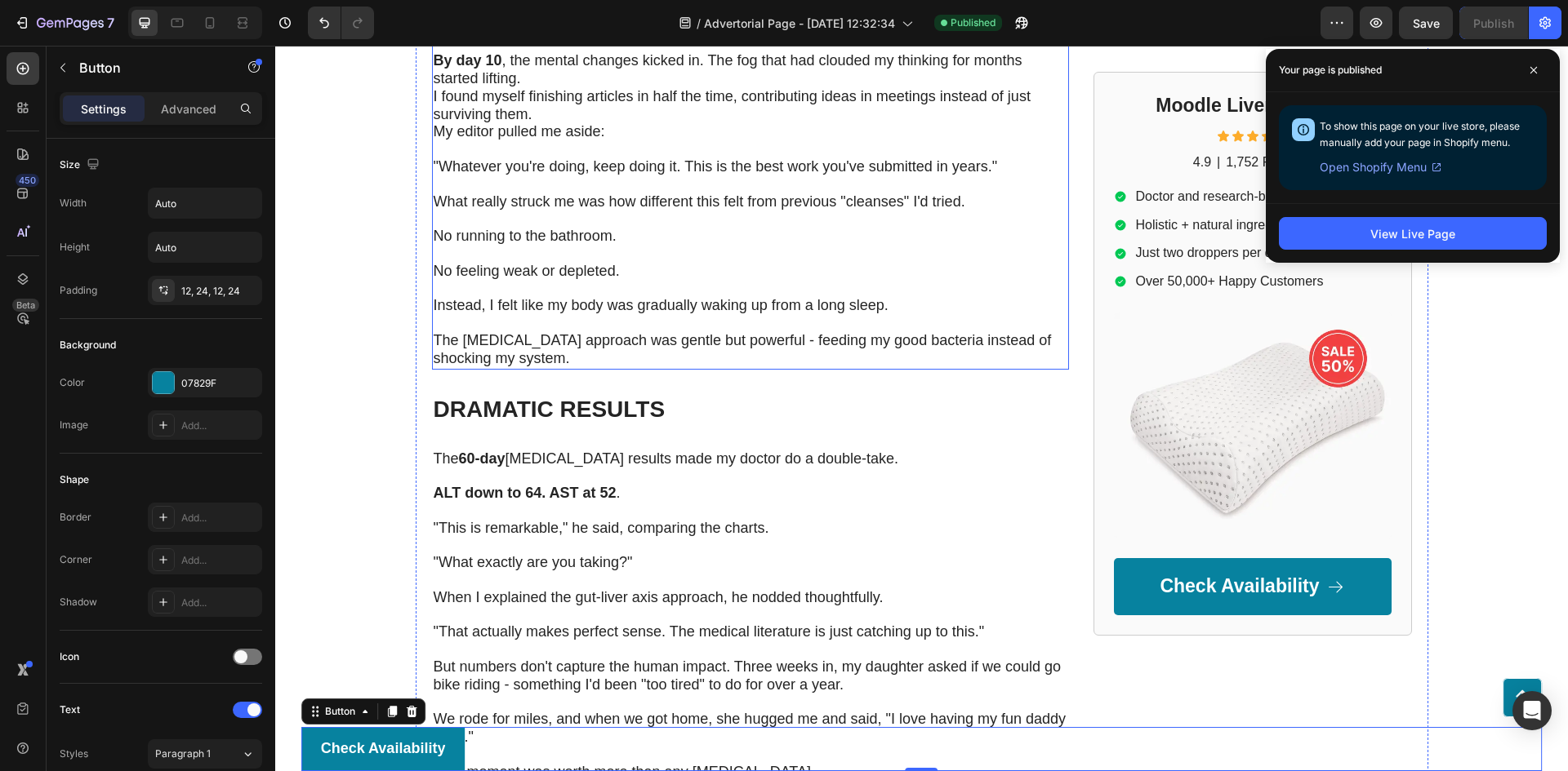
scroll to position [5731, 0]
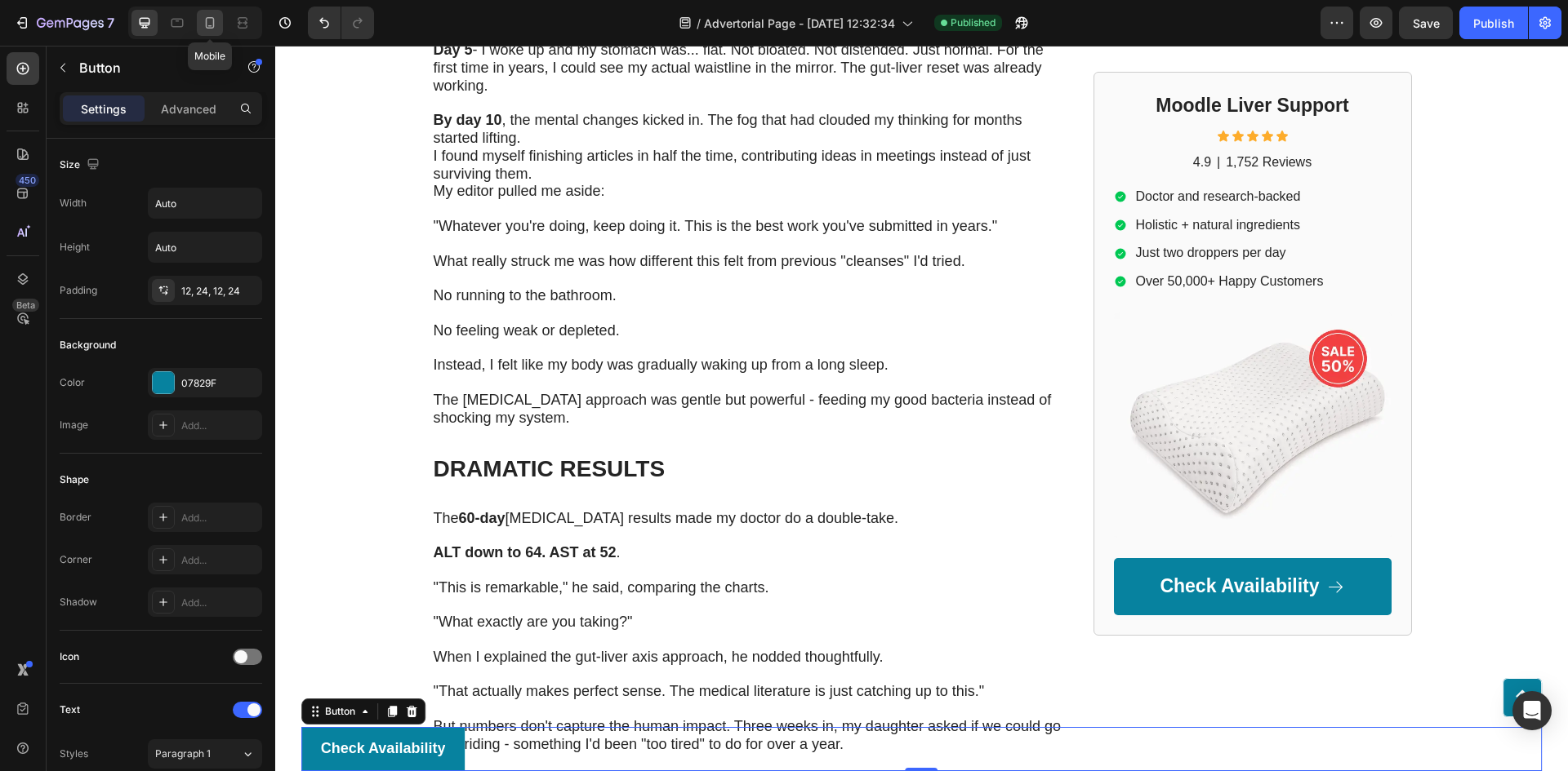
click at [203, 23] on icon at bounding box center [210, 23] width 17 height 17
type input "100%"
type input "14"
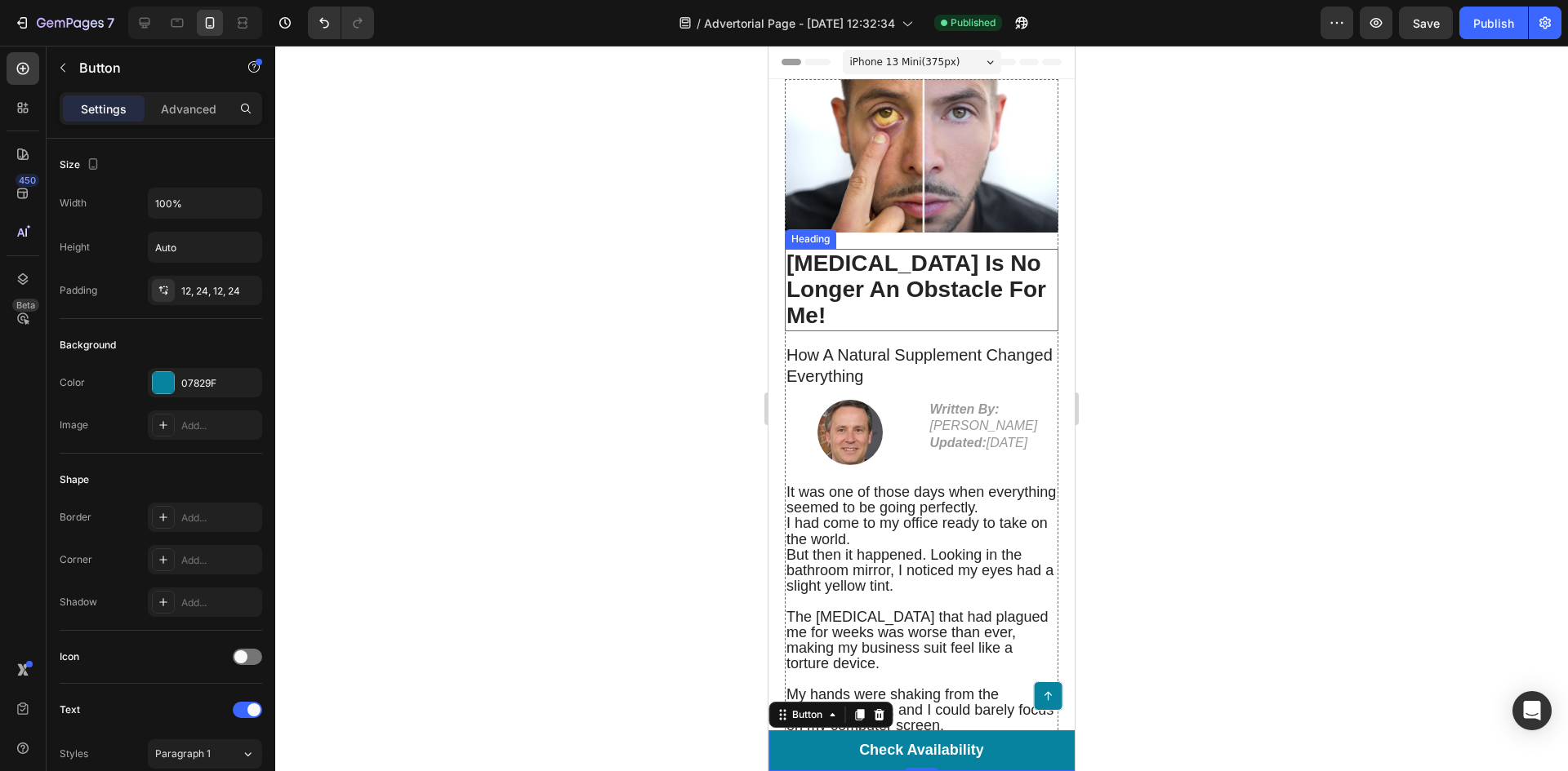
click at [907, 355] on p "How A Natural Supplement Changed Everything" at bounding box center [921, 366] width 270 height 42
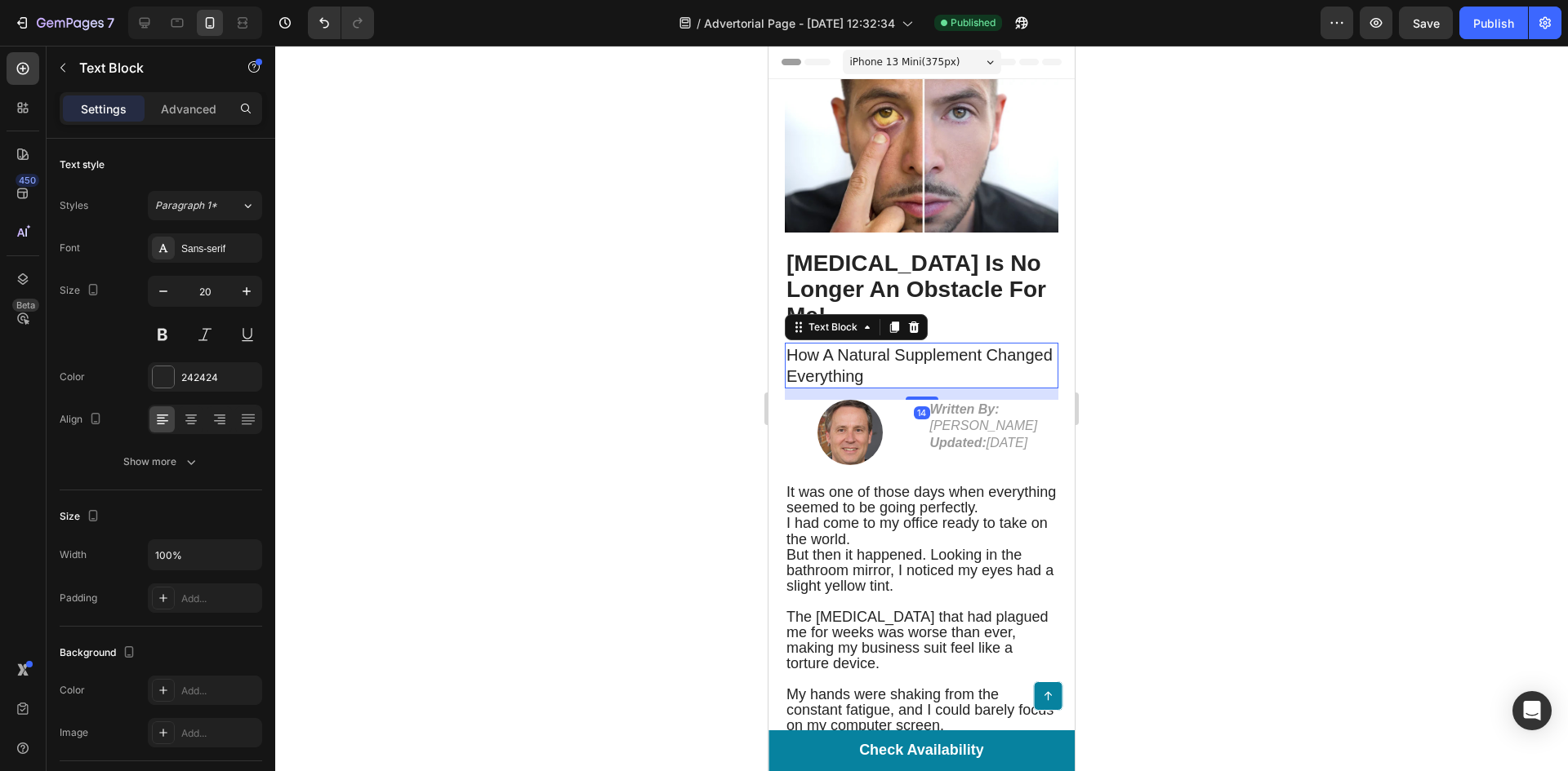
click at [907, 355] on p "How A Natural Supplement Changed Everything" at bounding box center [921, 366] width 270 height 42
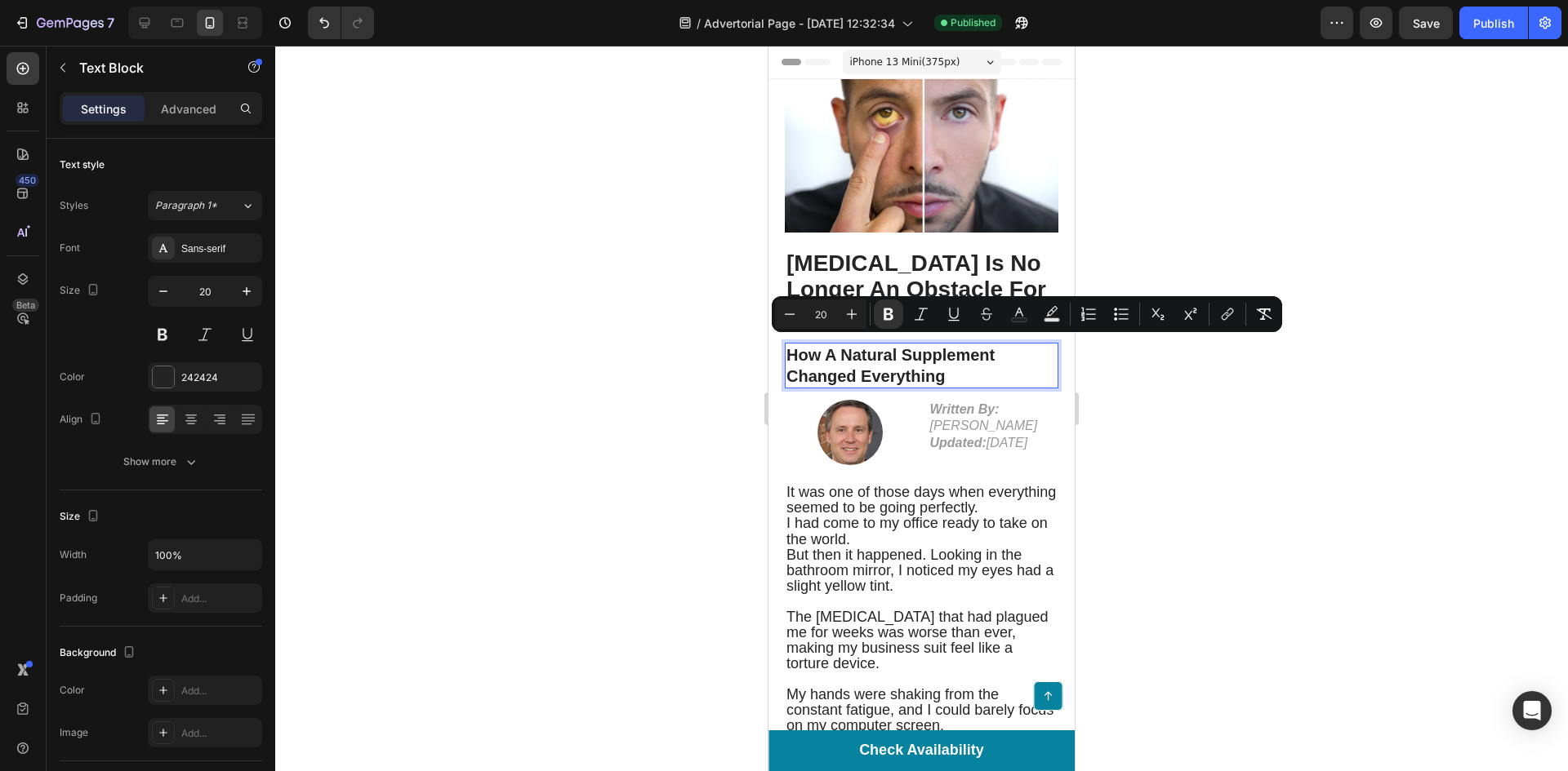
click at [562, 287] on div at bounding box center [921, 409] width 1292 height 726
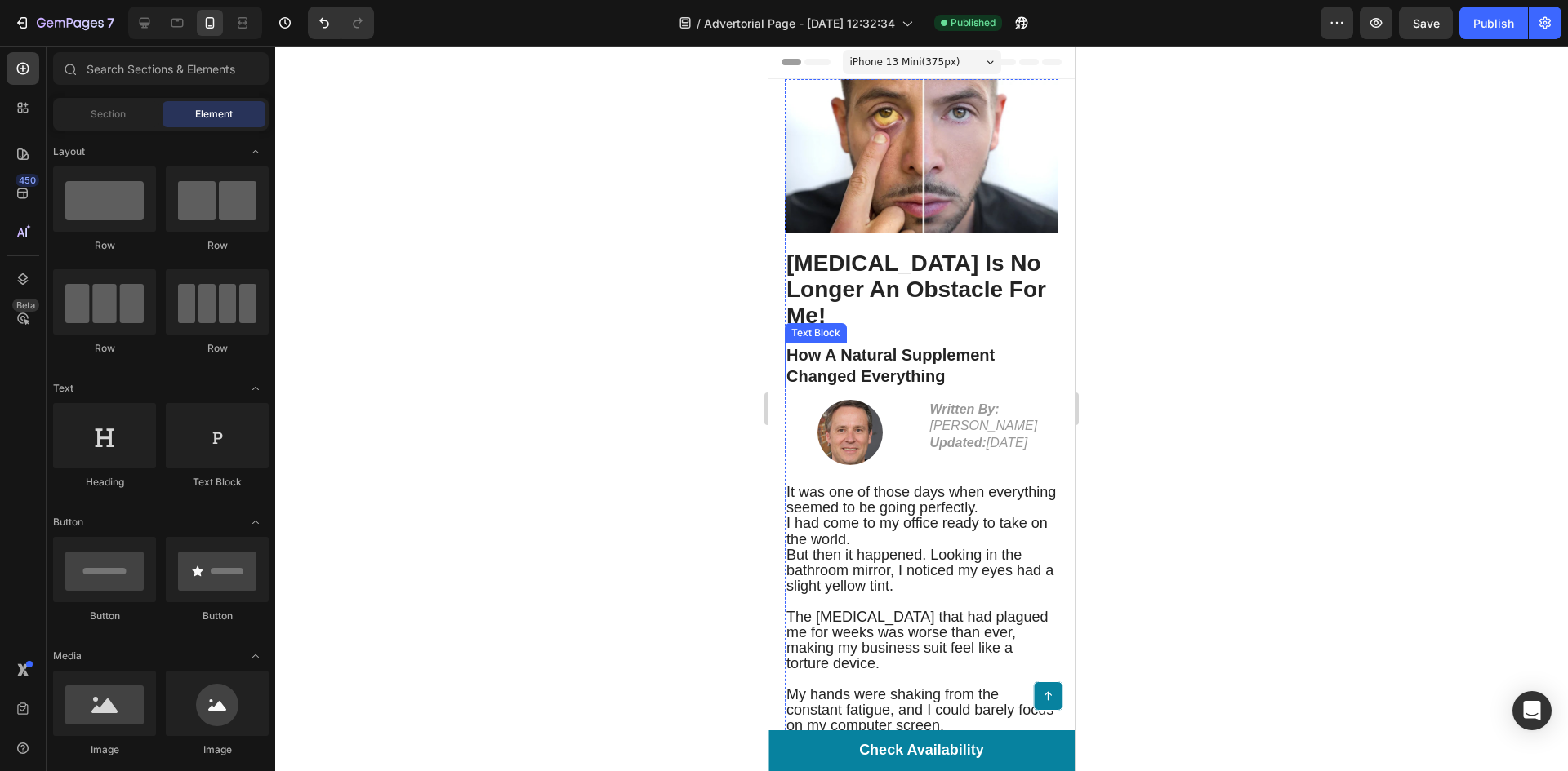
click at [934, 354] on strong "How A Natural Supplement Changed Everything" at bounding box center [890, 365] width 208 height 39
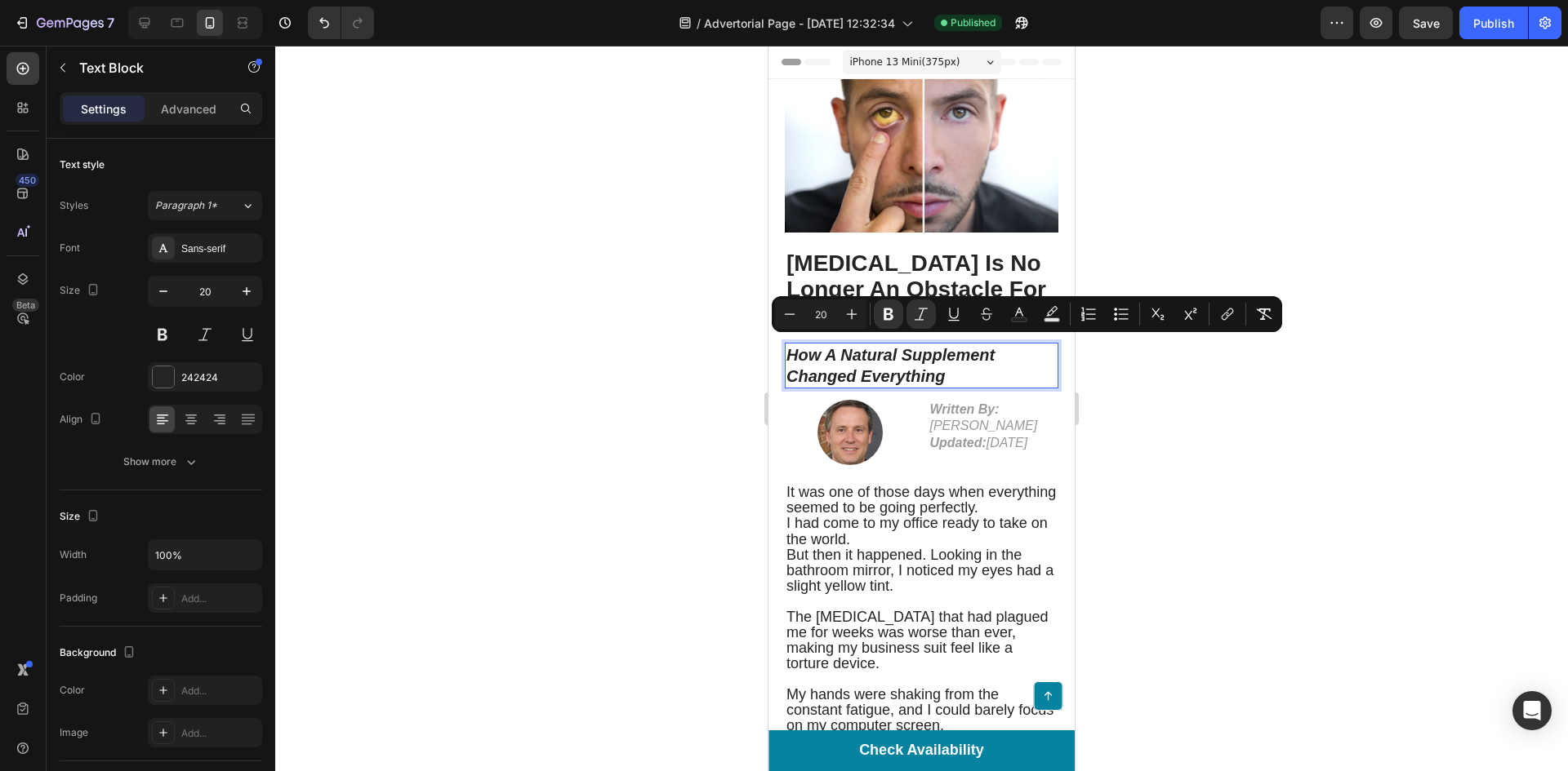
click at [531, 288] on div at bounding box center [921, 409] width 1292 height 726
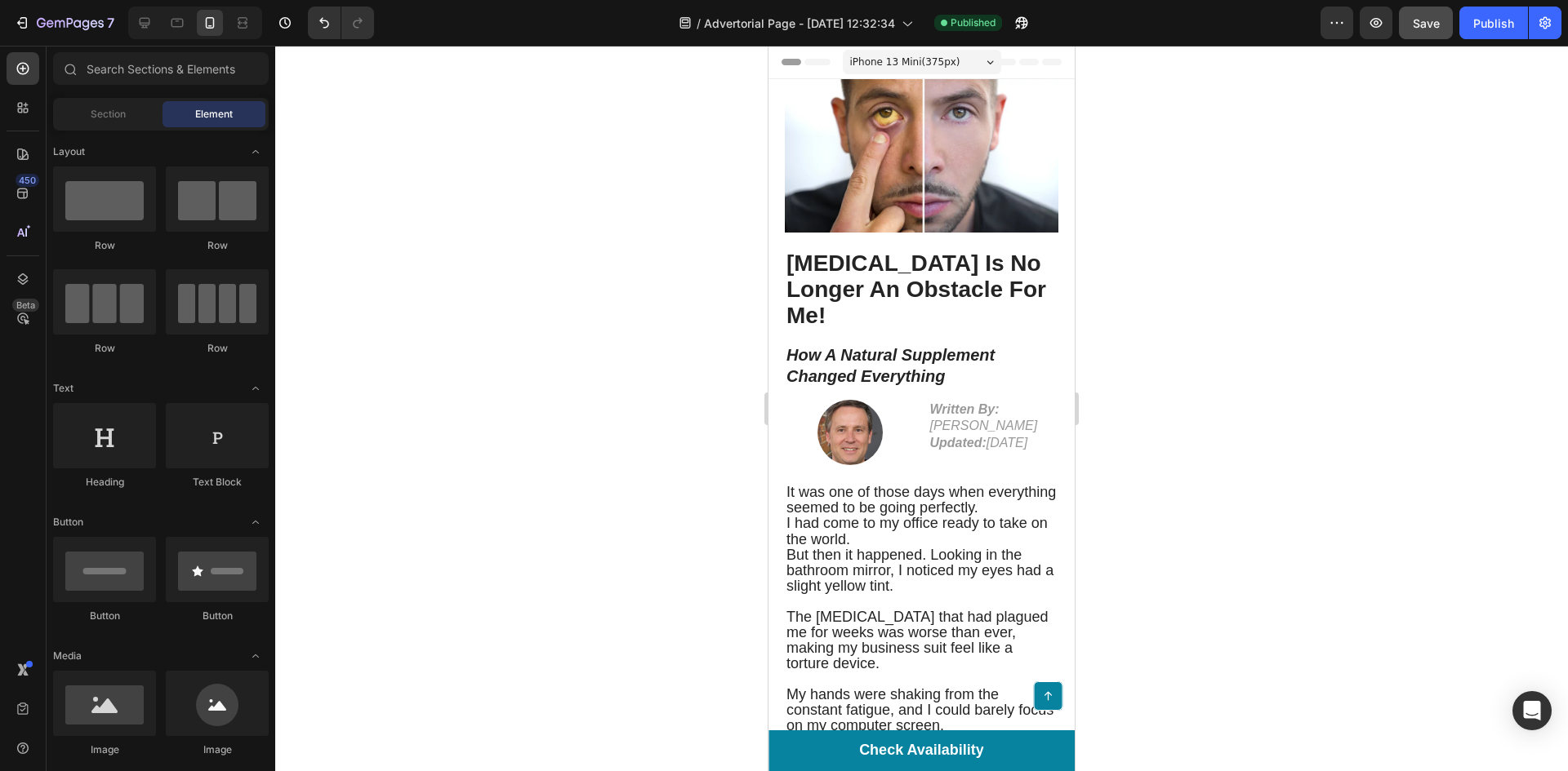
click at [1418, 21] on span "Save" at bounding box center [1425, 23] width 27 height 14
click at [1496, 26] on div "Publish" at bounding box center [1493, 23] width 41 height 18
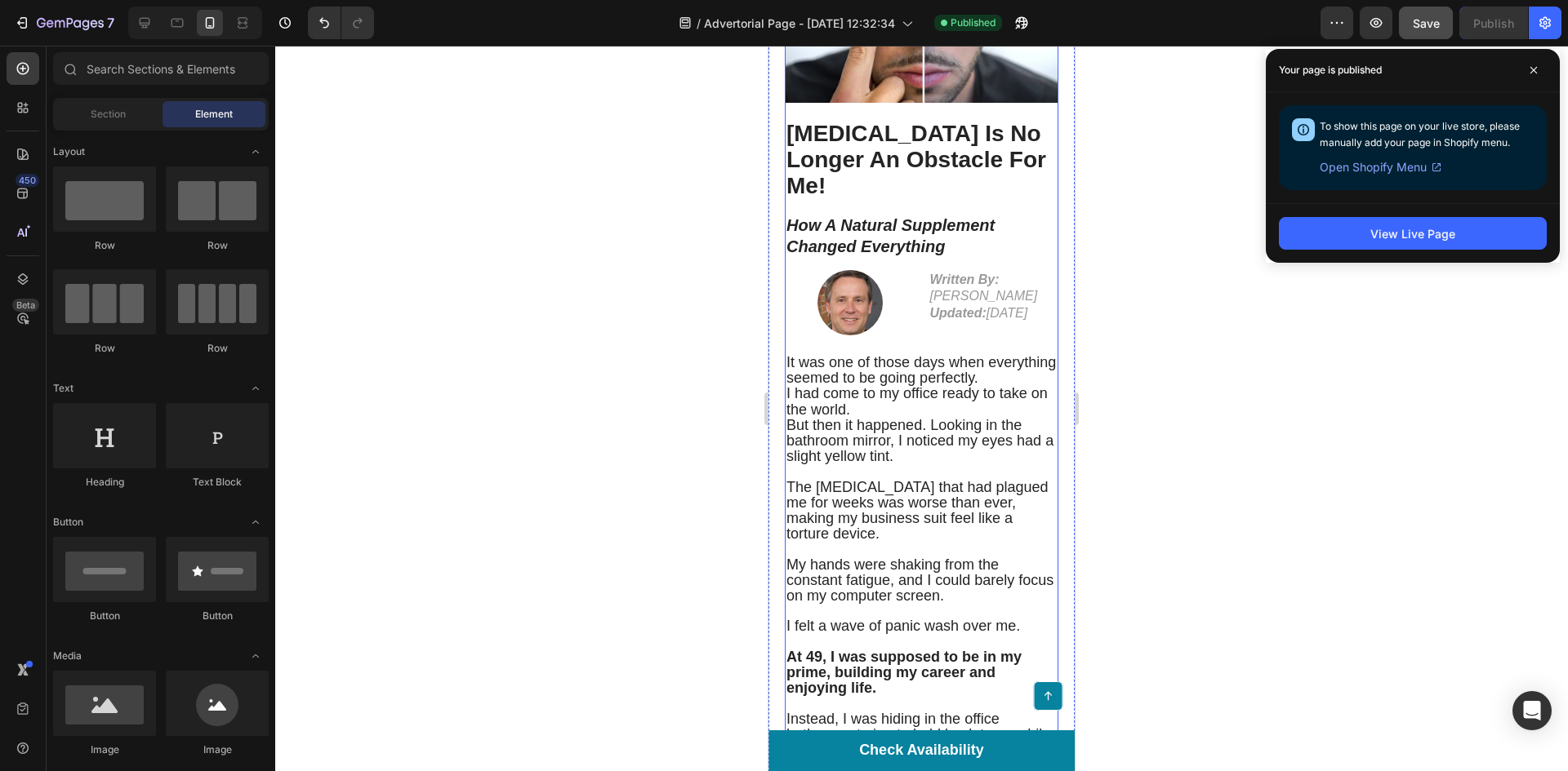
scroll to position [163, 0]
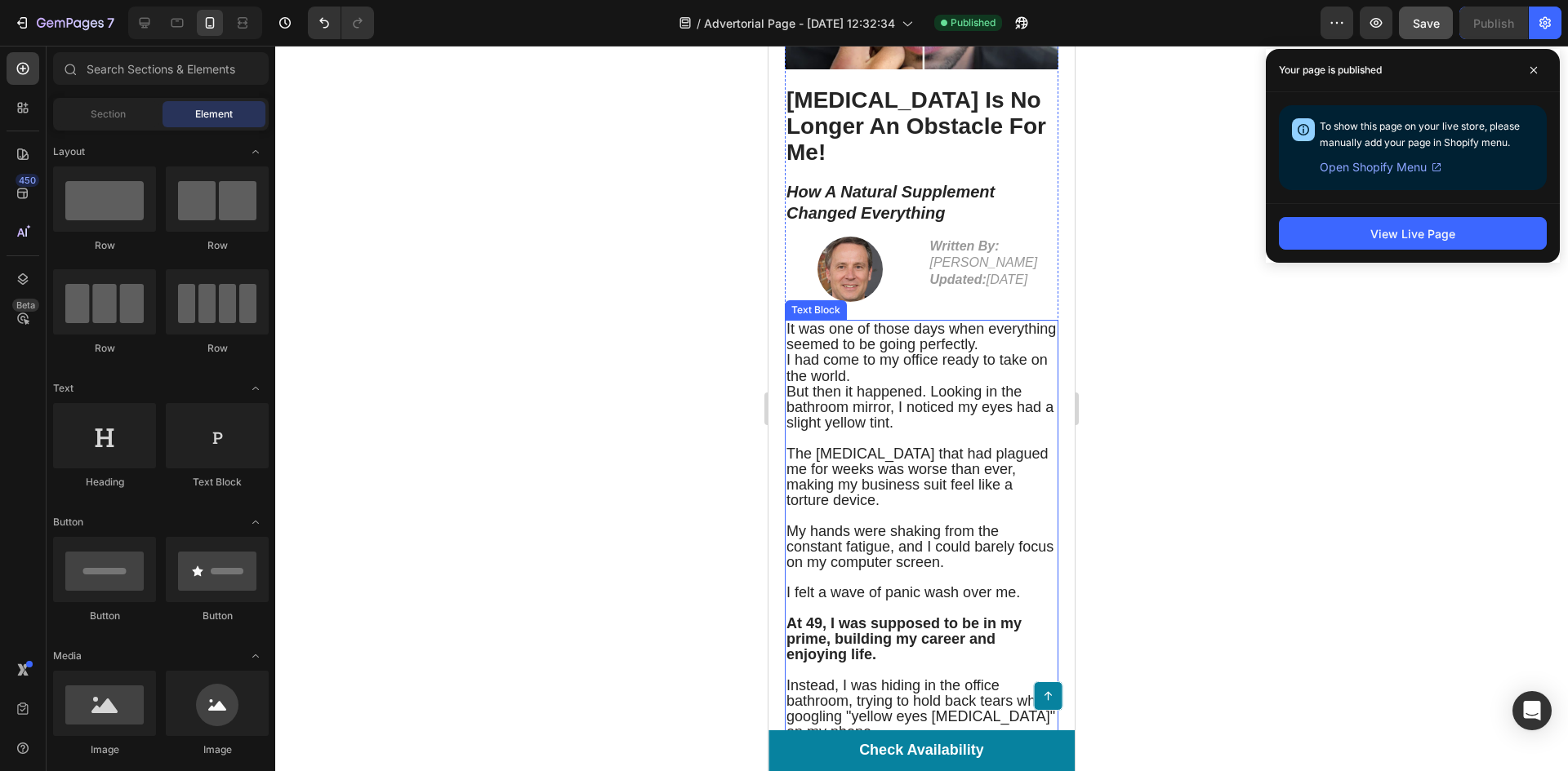
click at [907, 445] on p at bounding box center [921, 438] width 270 height 15
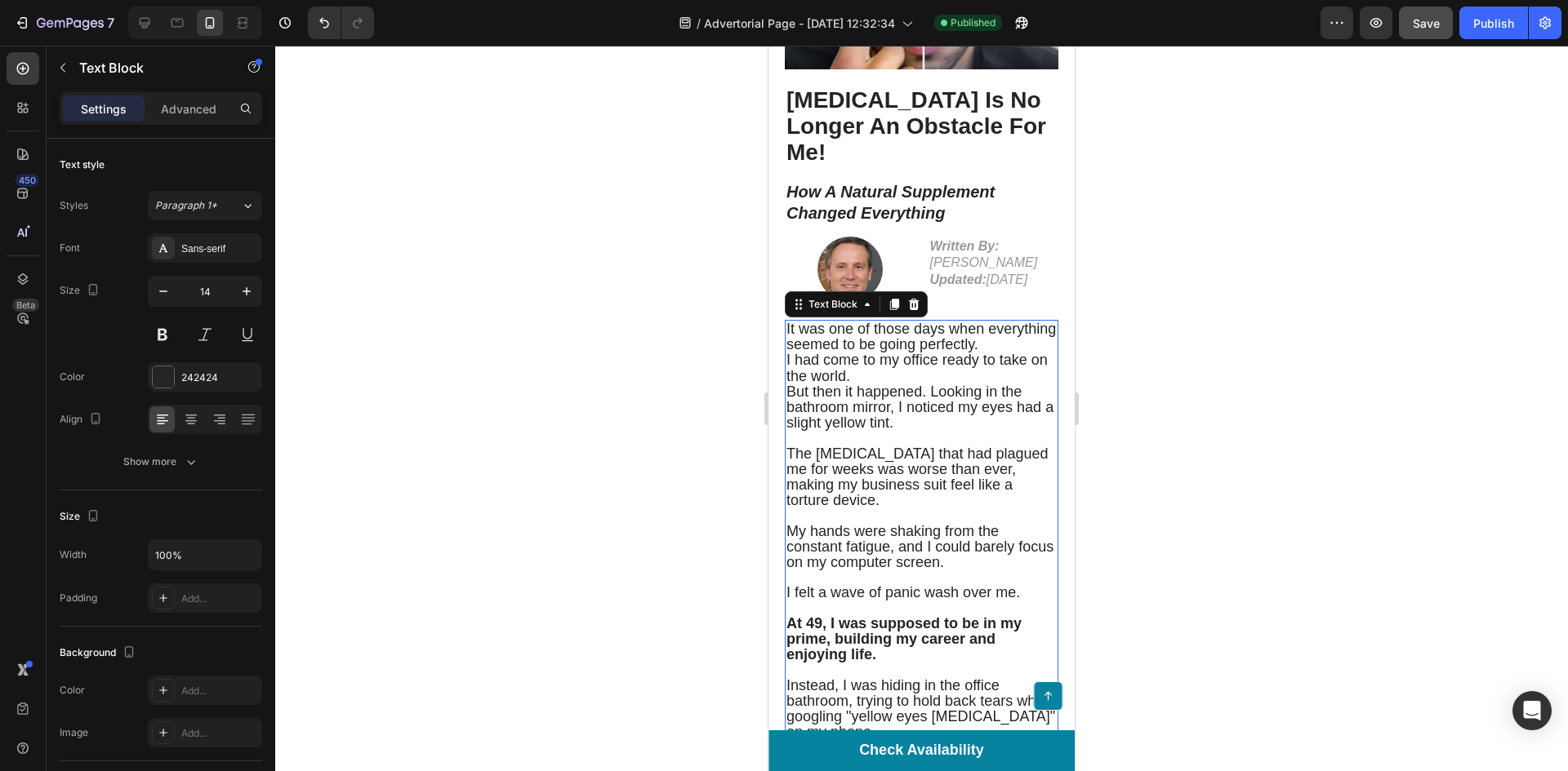
click at [992, 491] on span "The [MEDICAL_DATA] that had plagued me for weeks was worse than ever, making my…" at bounding box center [917, 477] width 262 height 64
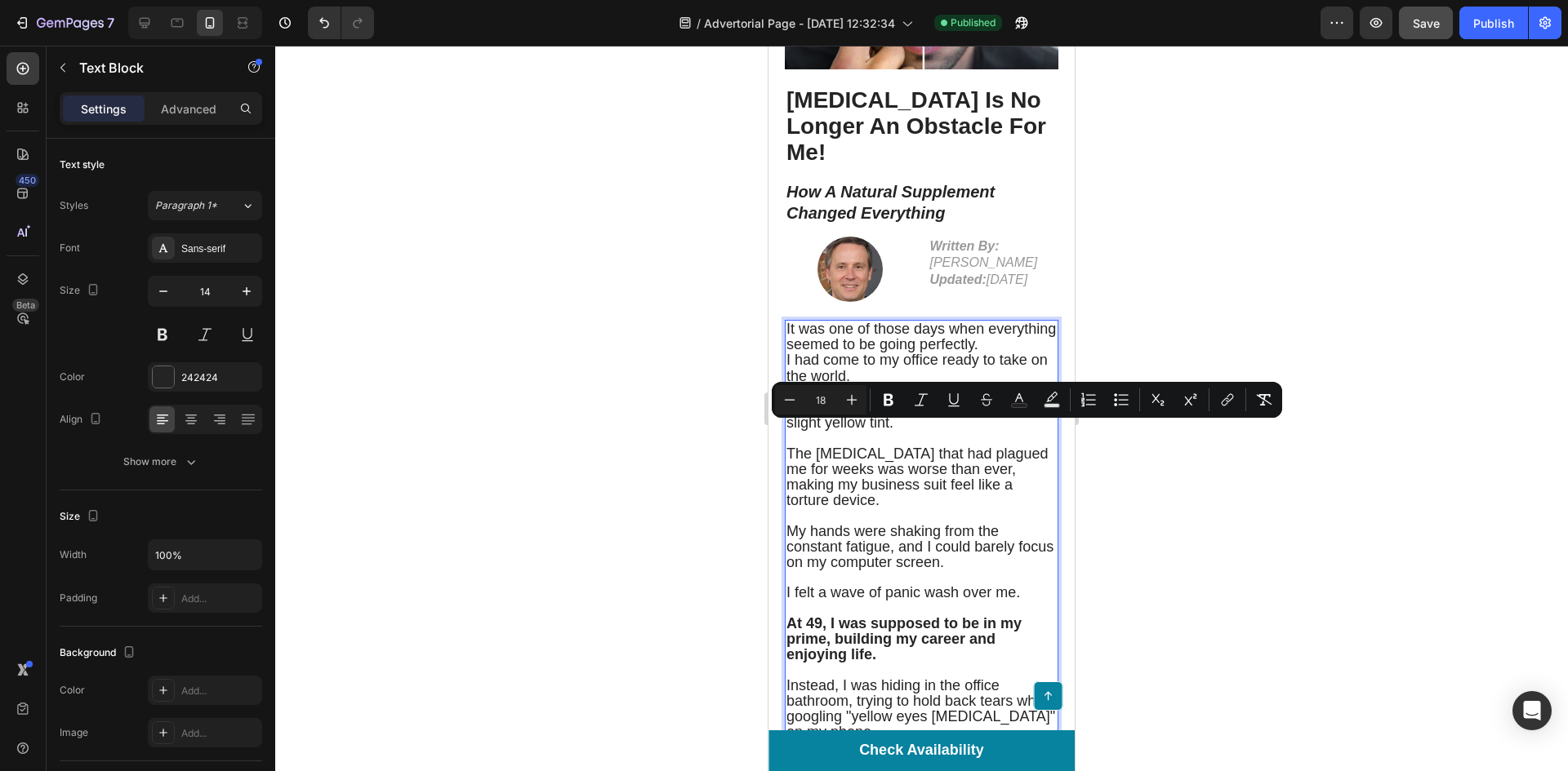
drag, startPoint x: 909, startPoint y: 452, endPoint x: 899, endPoint y: 432, distance: 22.4
click at [899, 431] on span "But then it happened. Looking in the bathroom mirror, I noticed my eyes had a s…" at bounding box center [919, 407] width 267 height 47
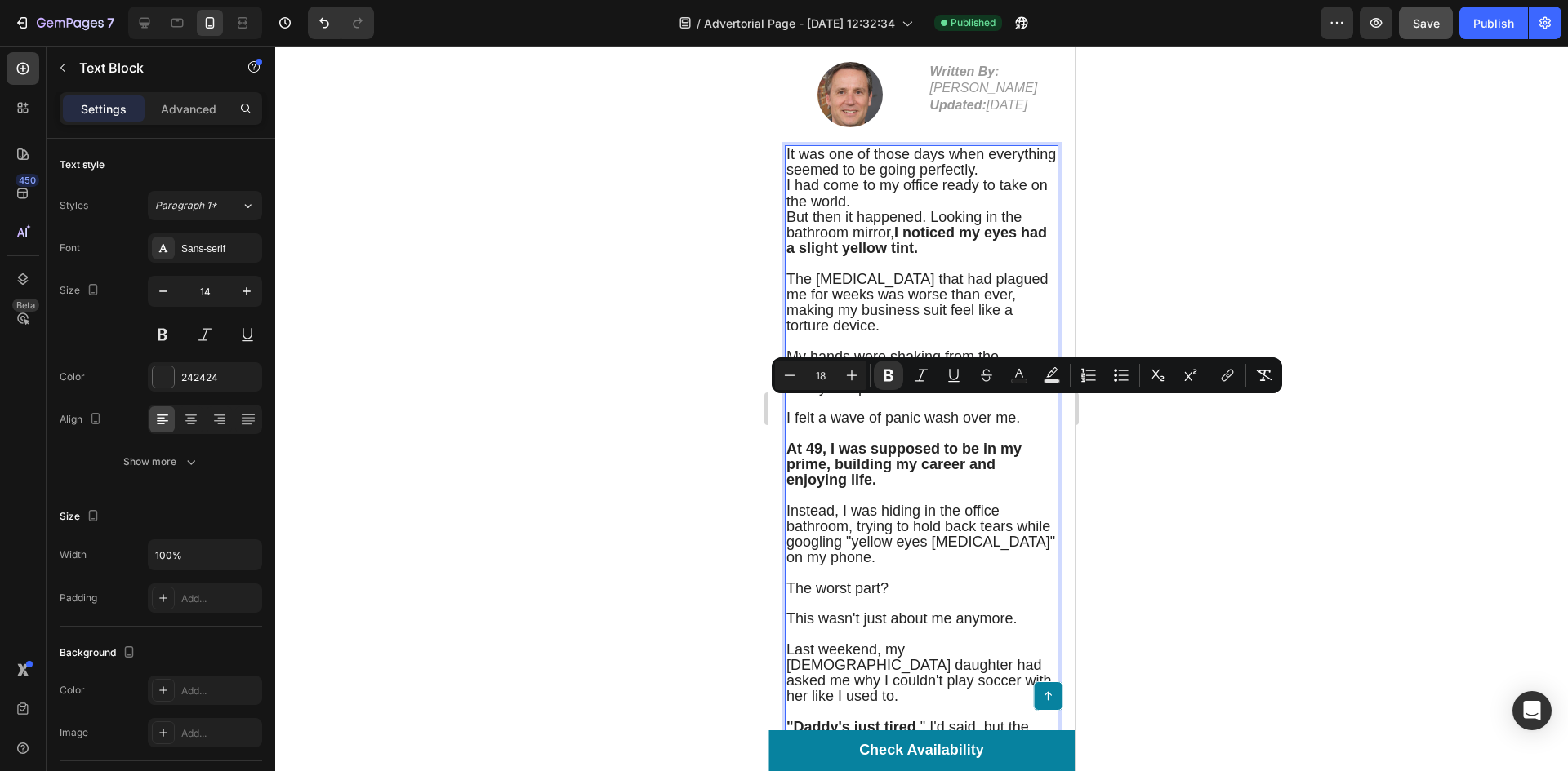
scroll to position [409, 0]
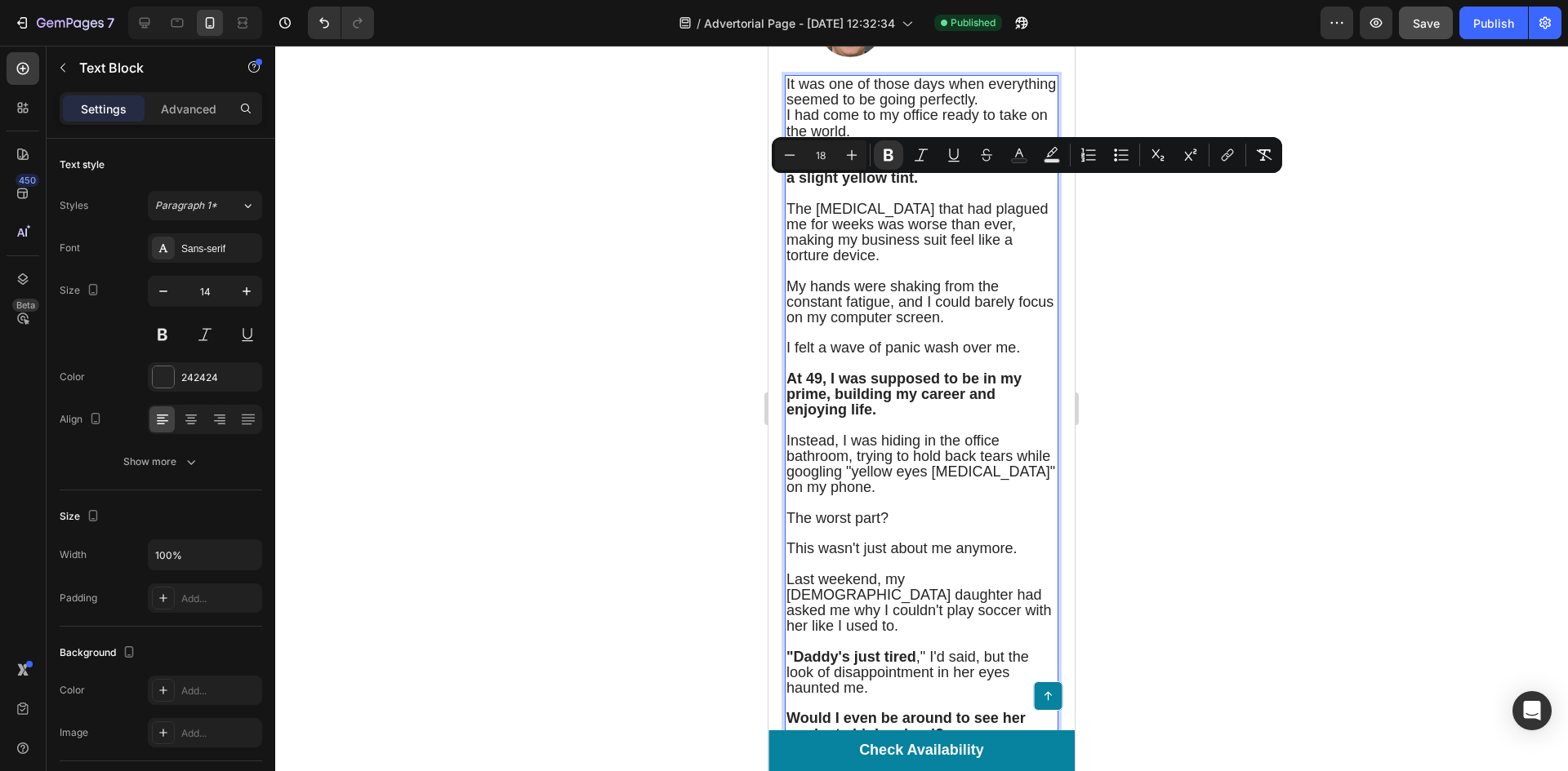
click at [970, 486] on span "Instead, I was hiding in the office bathroom, trying to hold back tears while g…" at bounding box center [920, 464] width 268 height 64
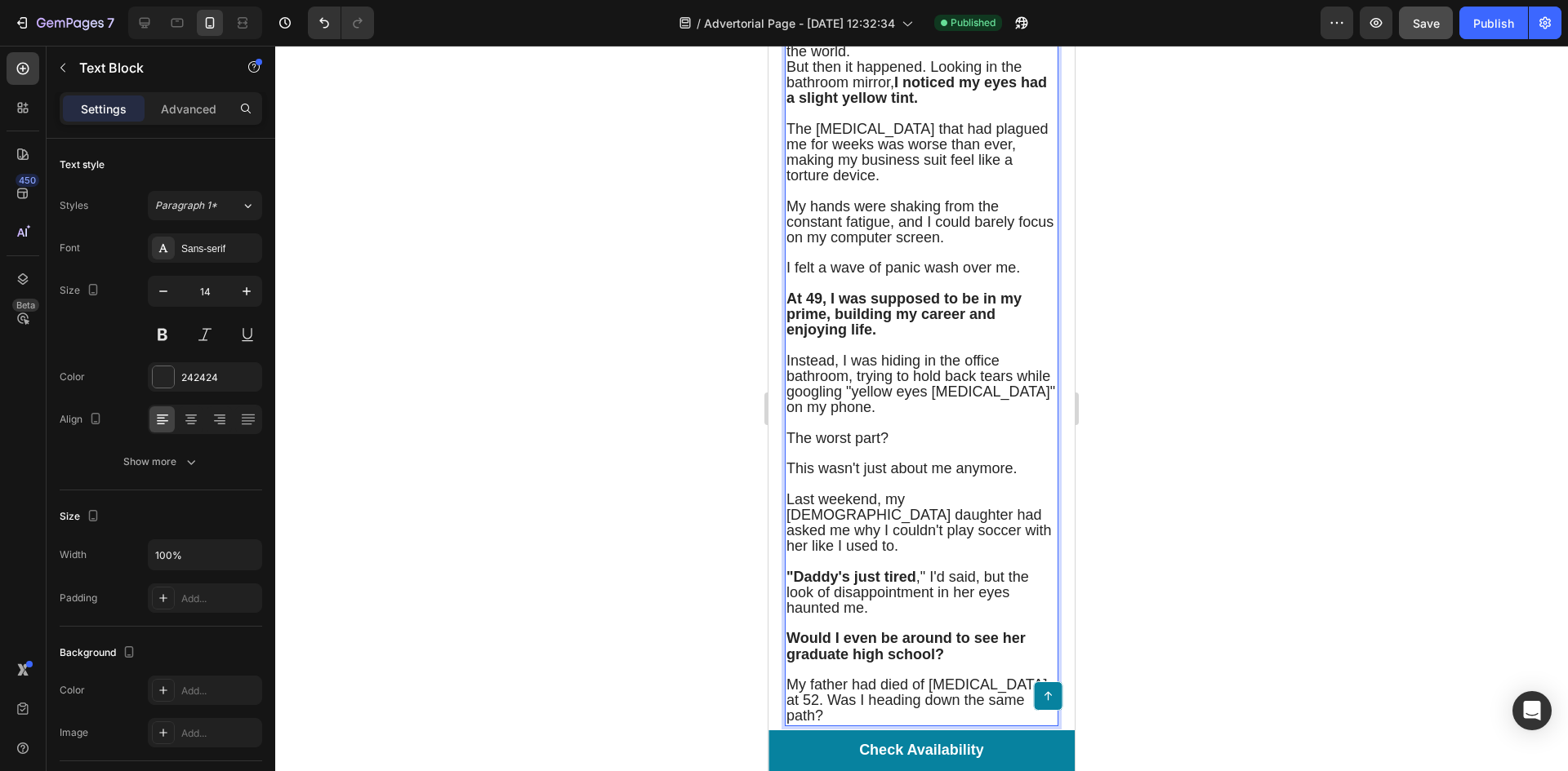
scroll to position [490, 0]
click at [894, 413] on span "Instead, I was hiding in the office bathroom, trying to hold back tears while g…" at bounding box center [920, 383] width 268 height 64
drag, startPoint x: 881, startPoint y: 414, endPoint x: 841, endPoint y: 432, distance: 43.9
click at [841, 415] on span "Instead, I was hiding in the office bathroom, trying to hold back tears while g…" at bounding box center [920, 383] width 268 height 64
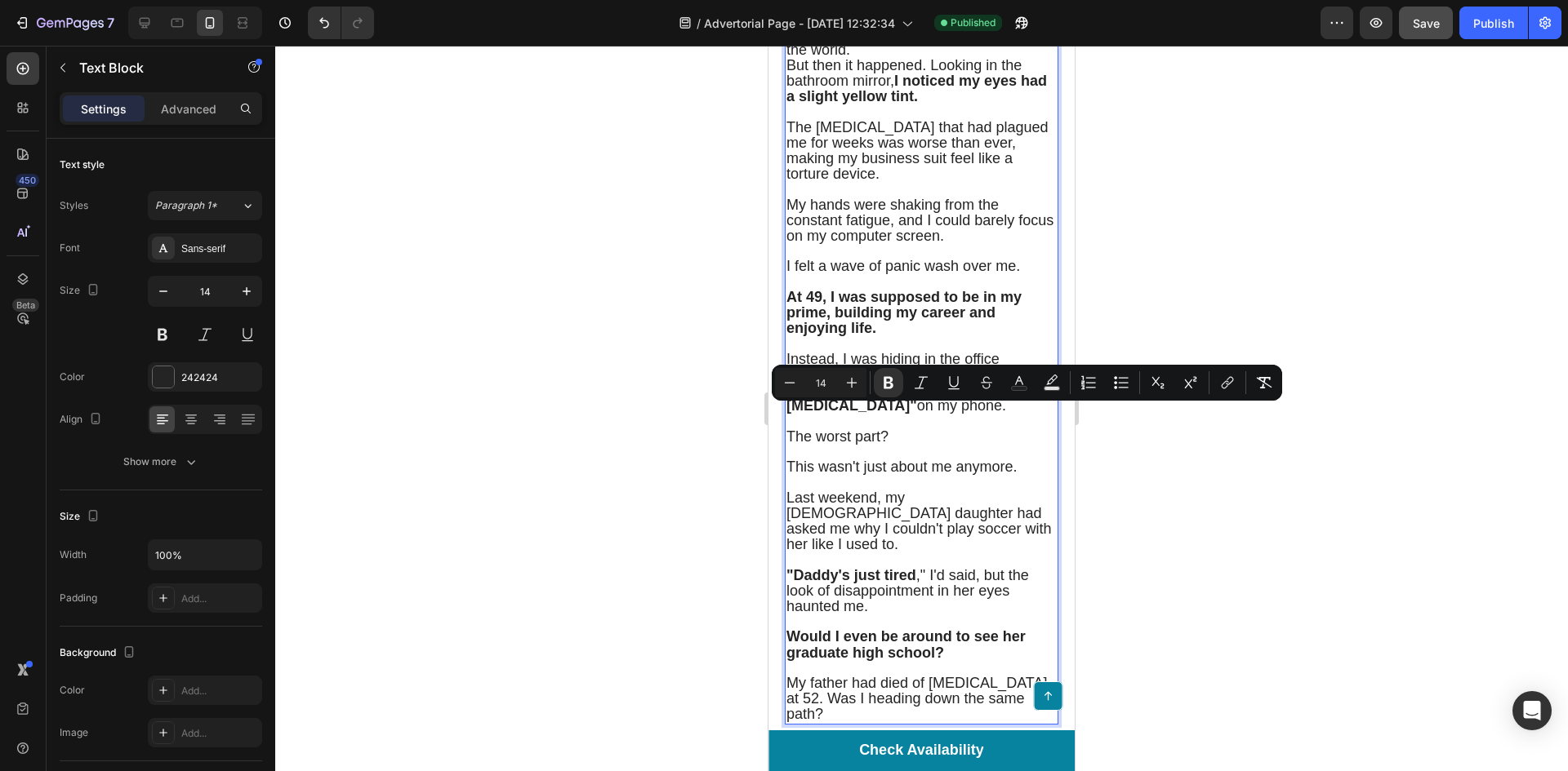
click at [964, 259] on p "Rich Text Editor. Editing area: main" at bounding box center [921, 252] width 270 height 15
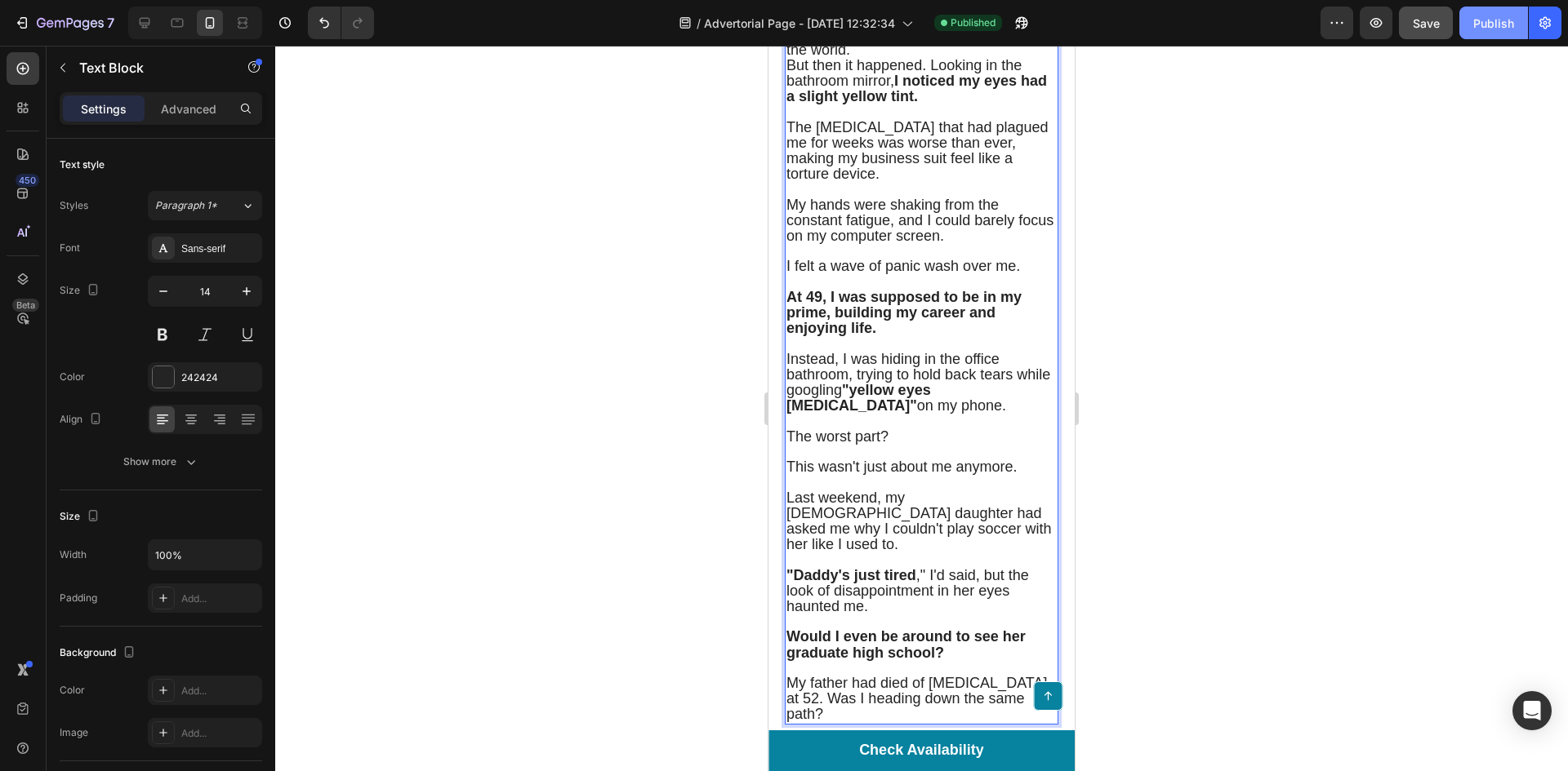
click at [1498, 19] on div "Publish" at bounding box center [1493, 23] width 41 height 18
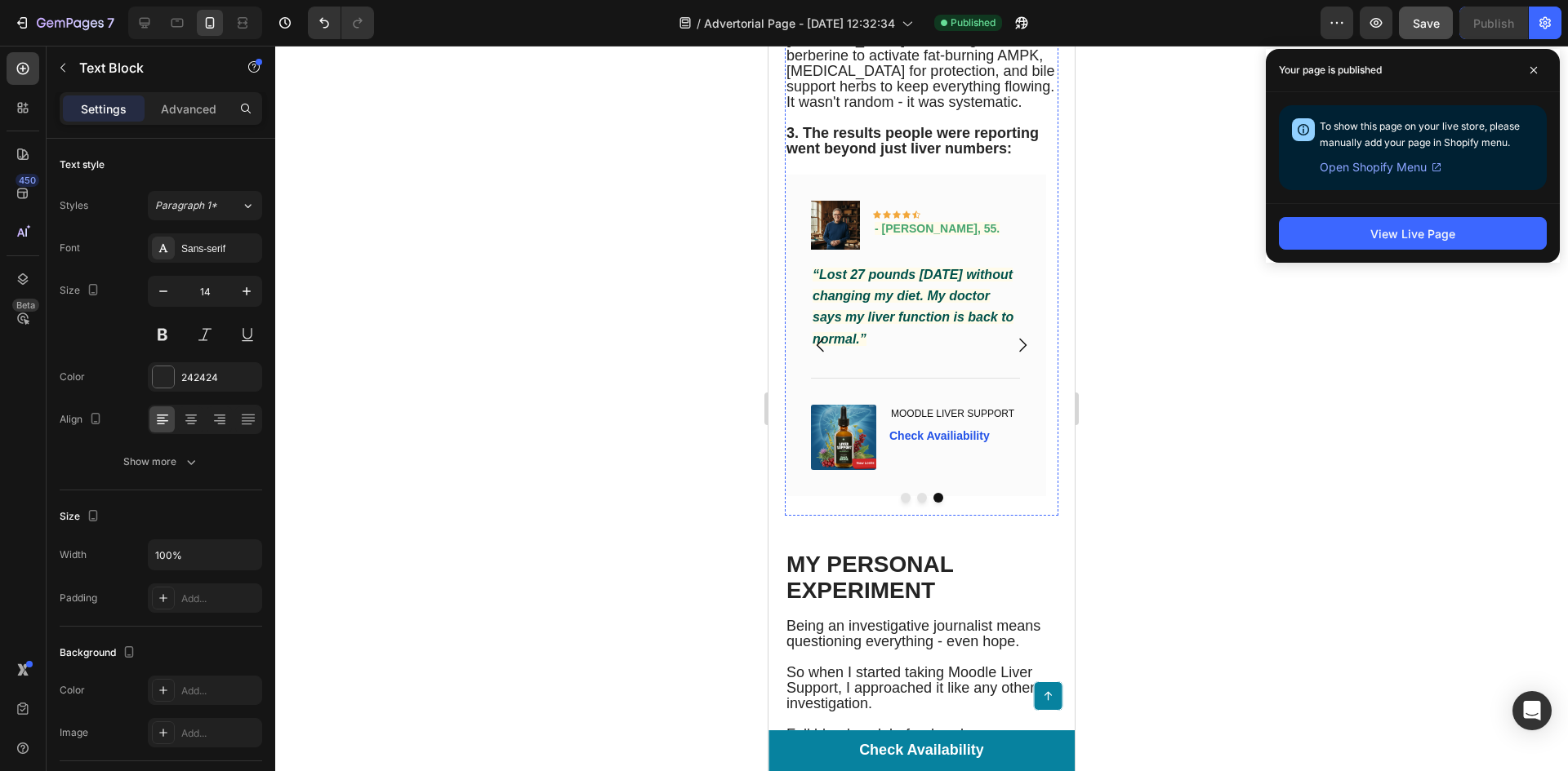
scroll to position [4898, 0]
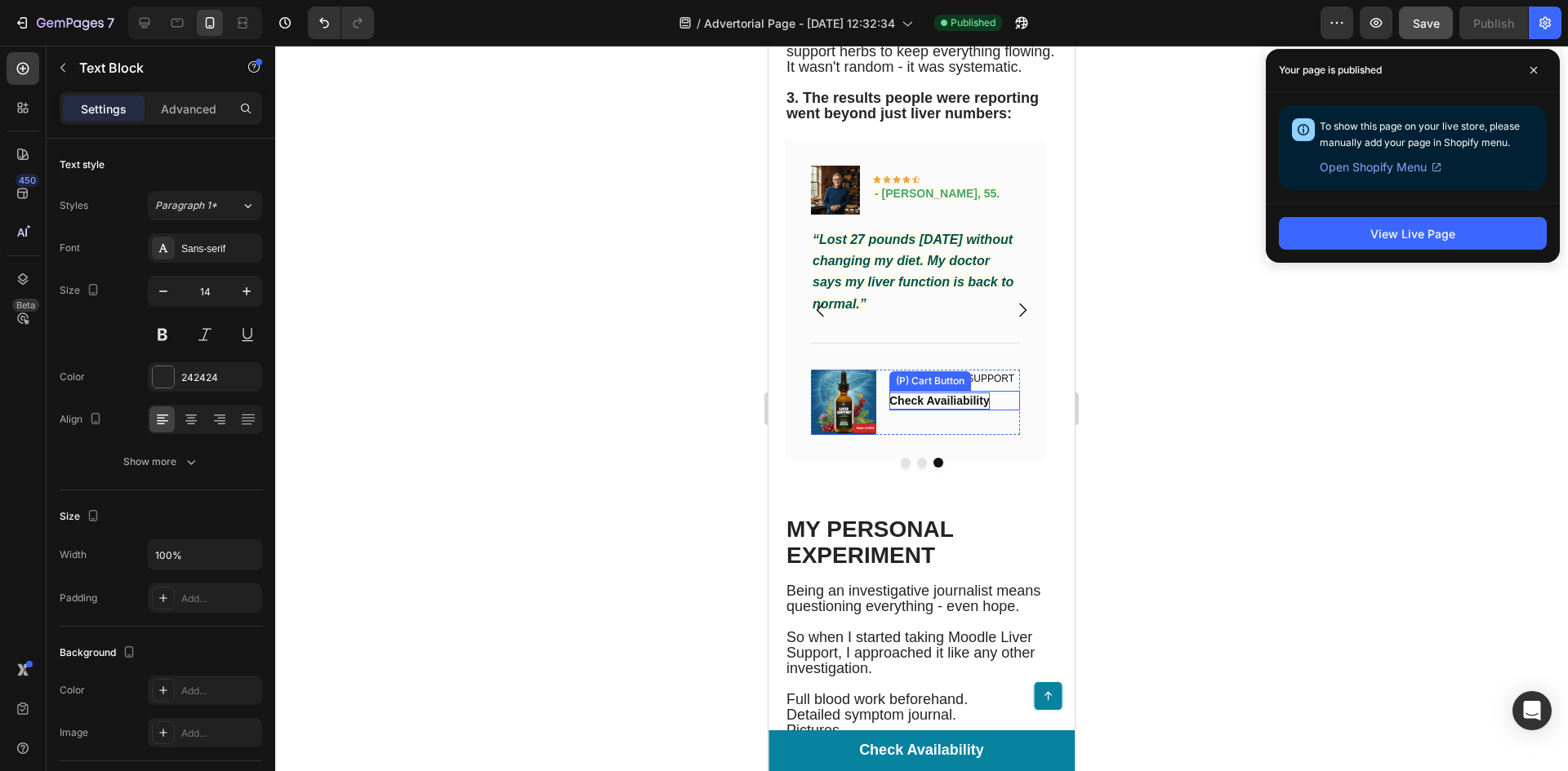
click at [963, 409] on div "Check Availiability" at bounding box center [939, 401] width 101 height 18
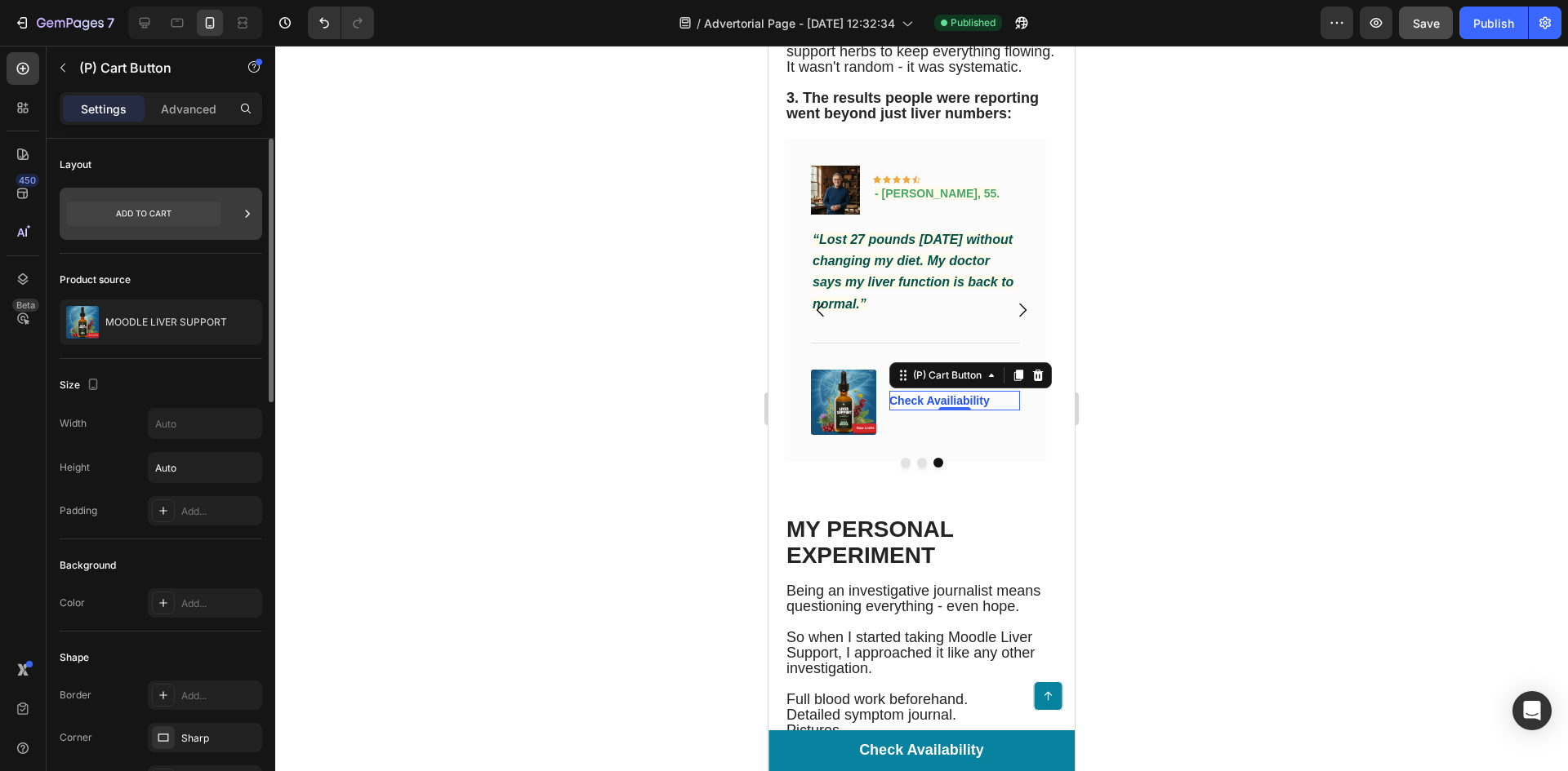
click at [244, 209] on icon at bounding box center [247, 214] width 17 height 17
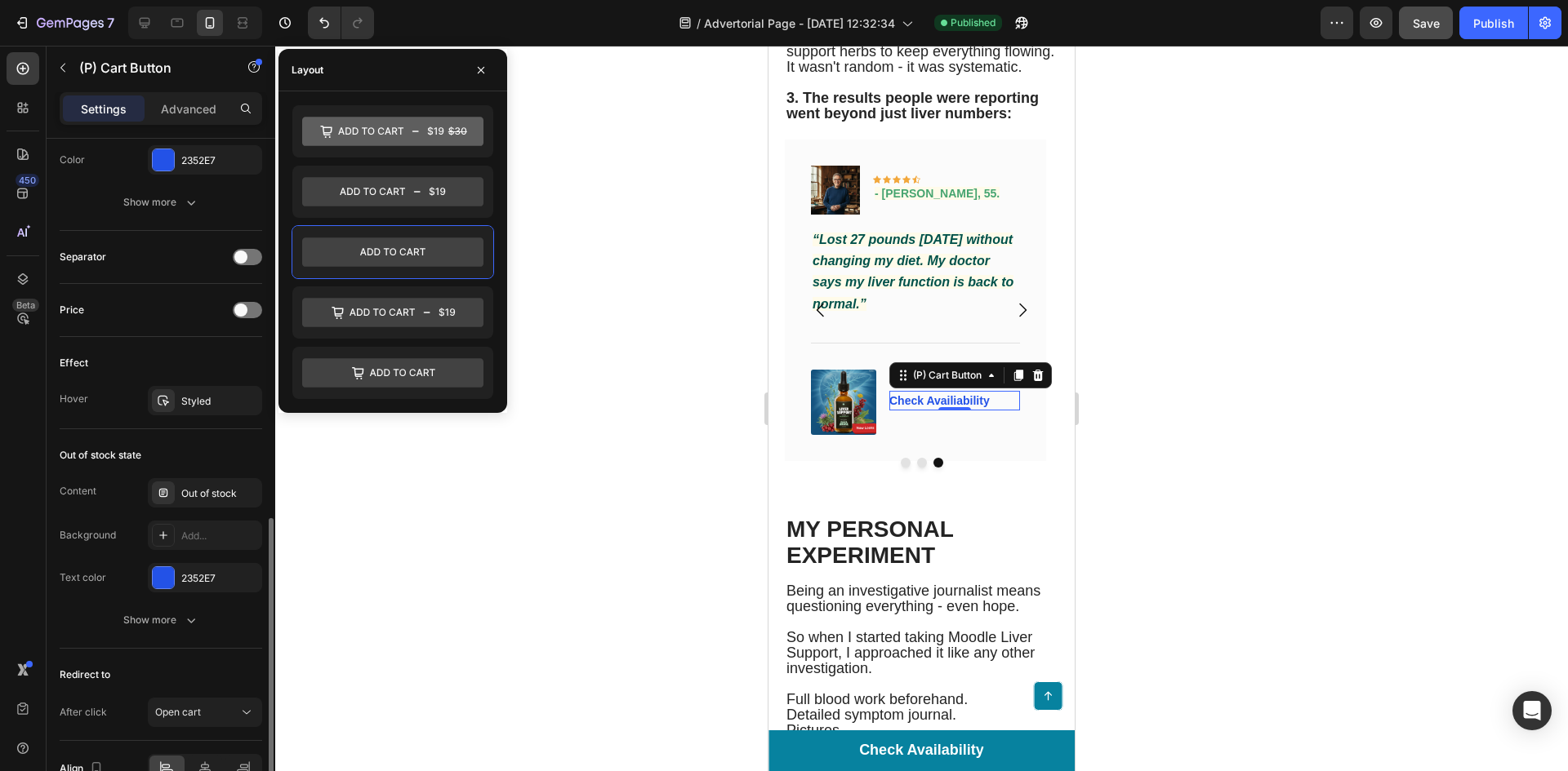
scroll to position [1070, 0]
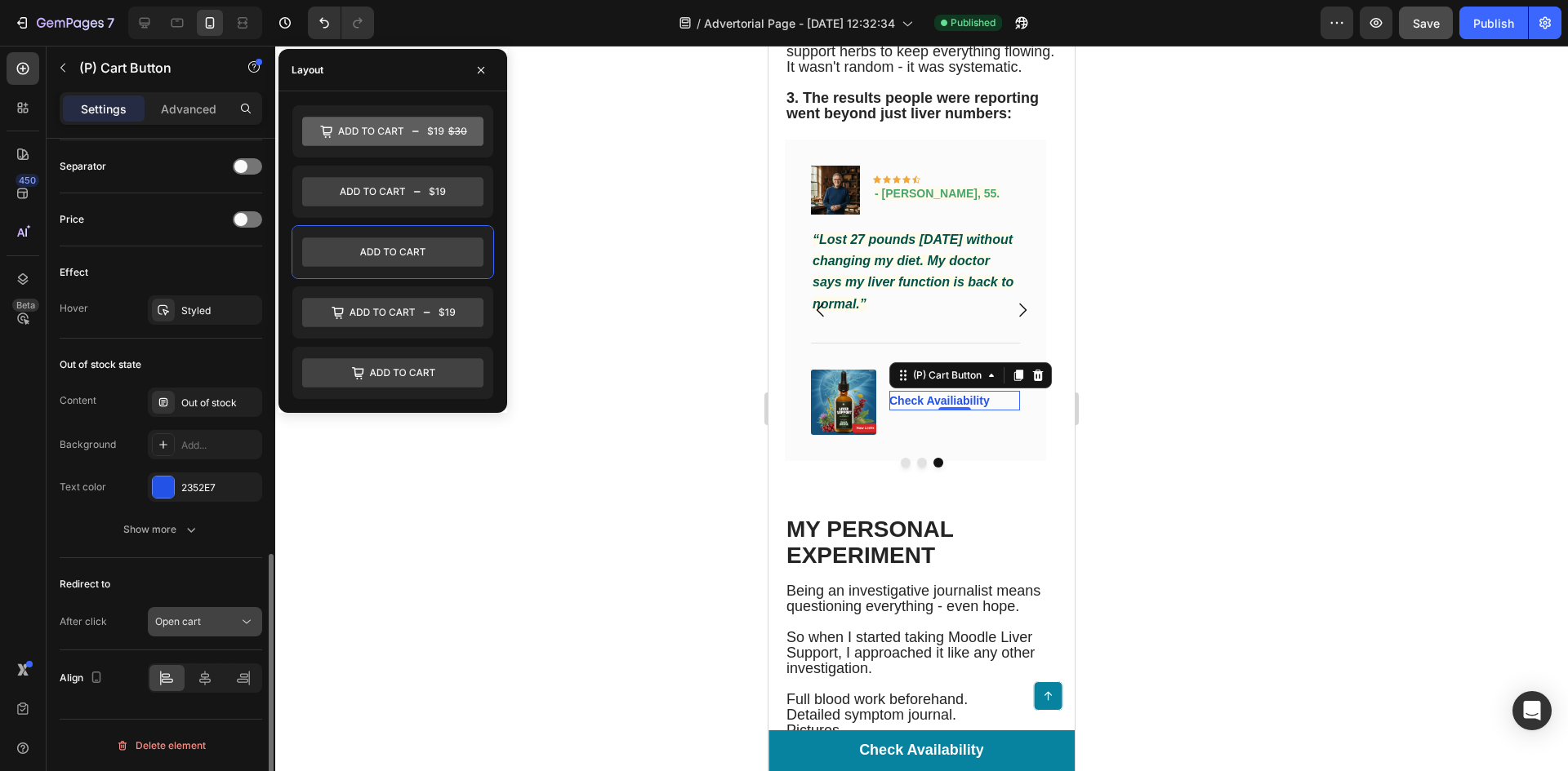
click at [219, 611] on button "Open cart" at bounding box center [205, 623] width 114 height 30
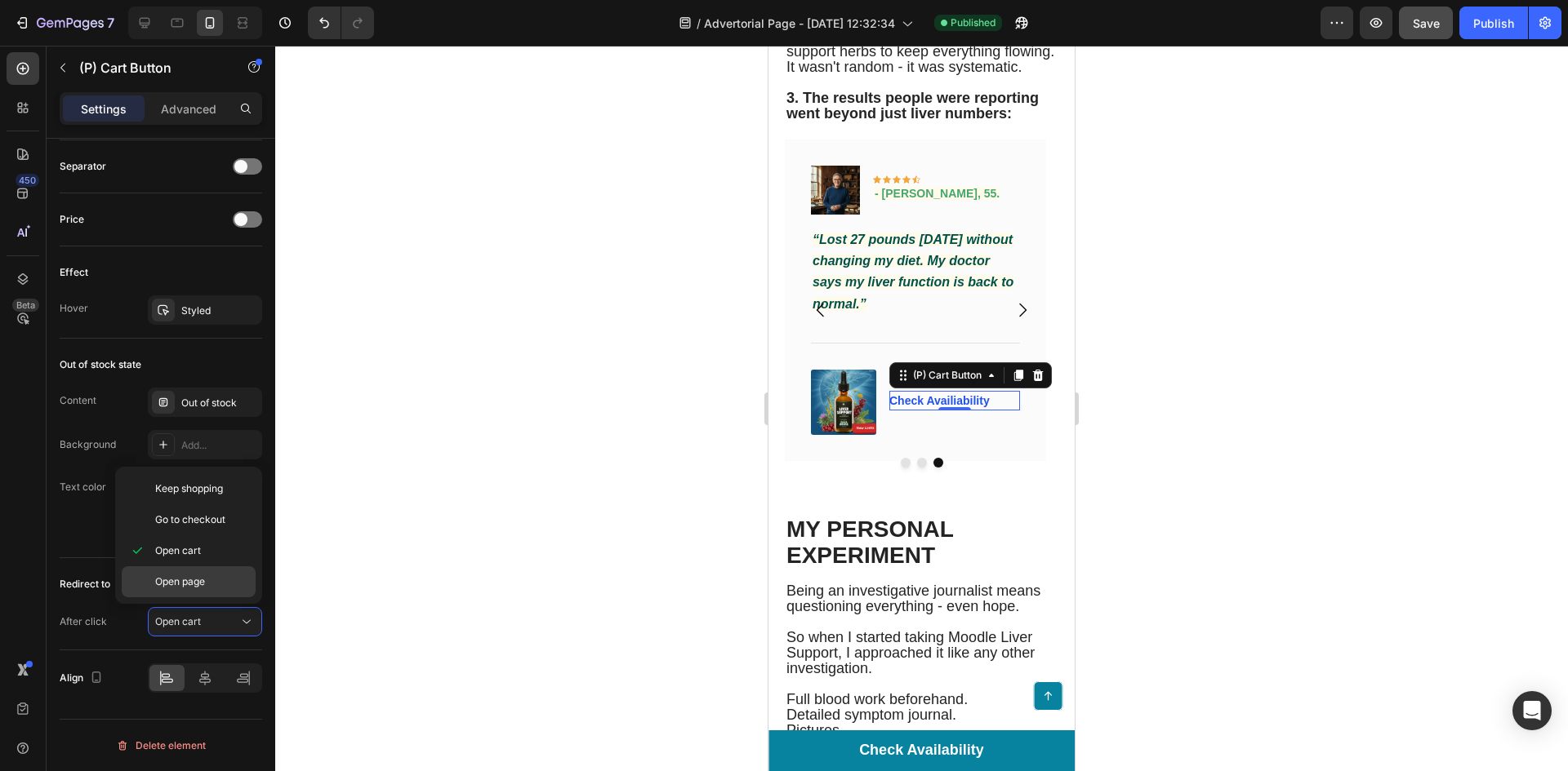
click at [196, 575] on span "Open page" at bounding box center [180, 582] width 50 height 15
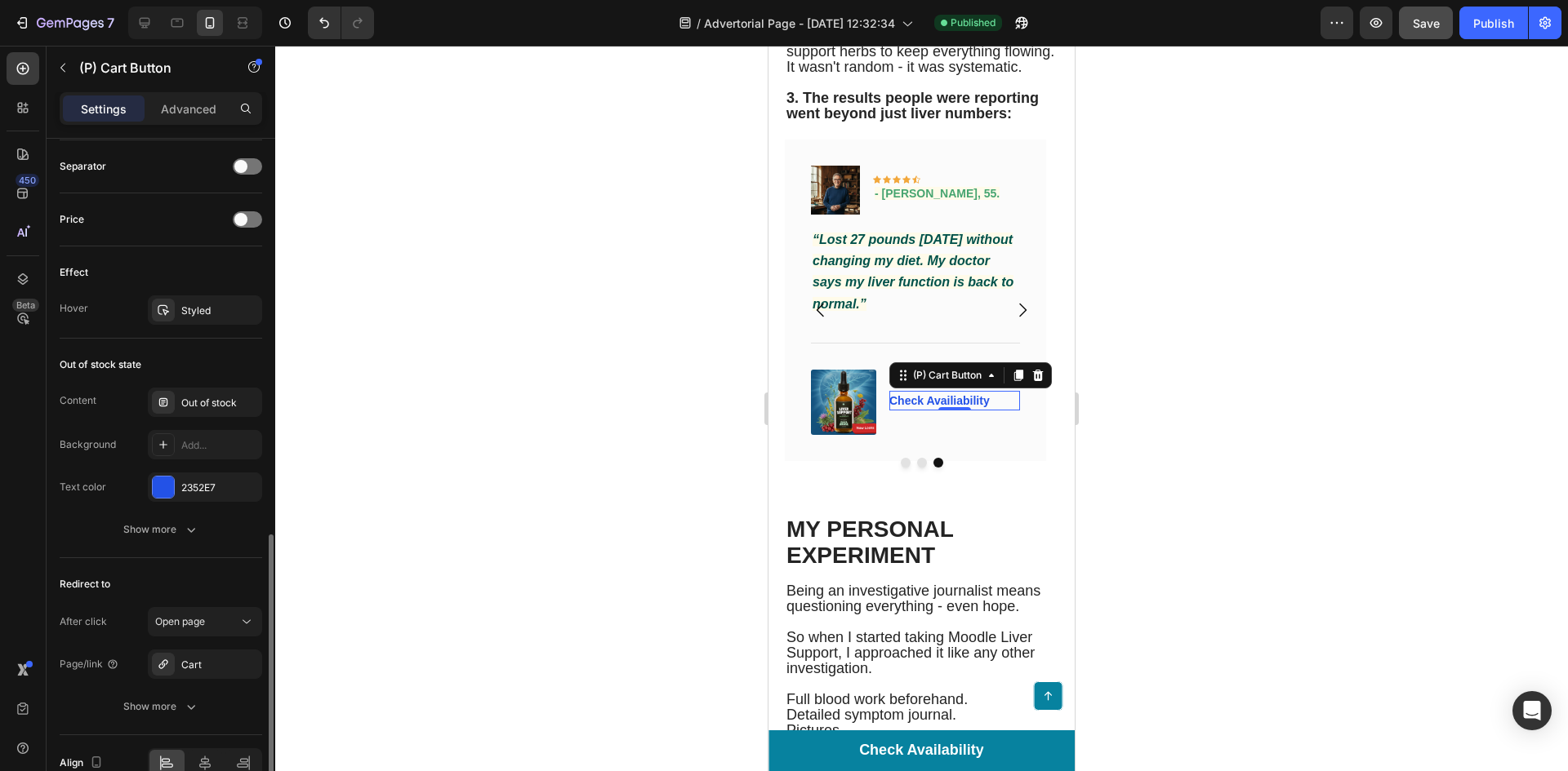
scroll to position [1152, 0]
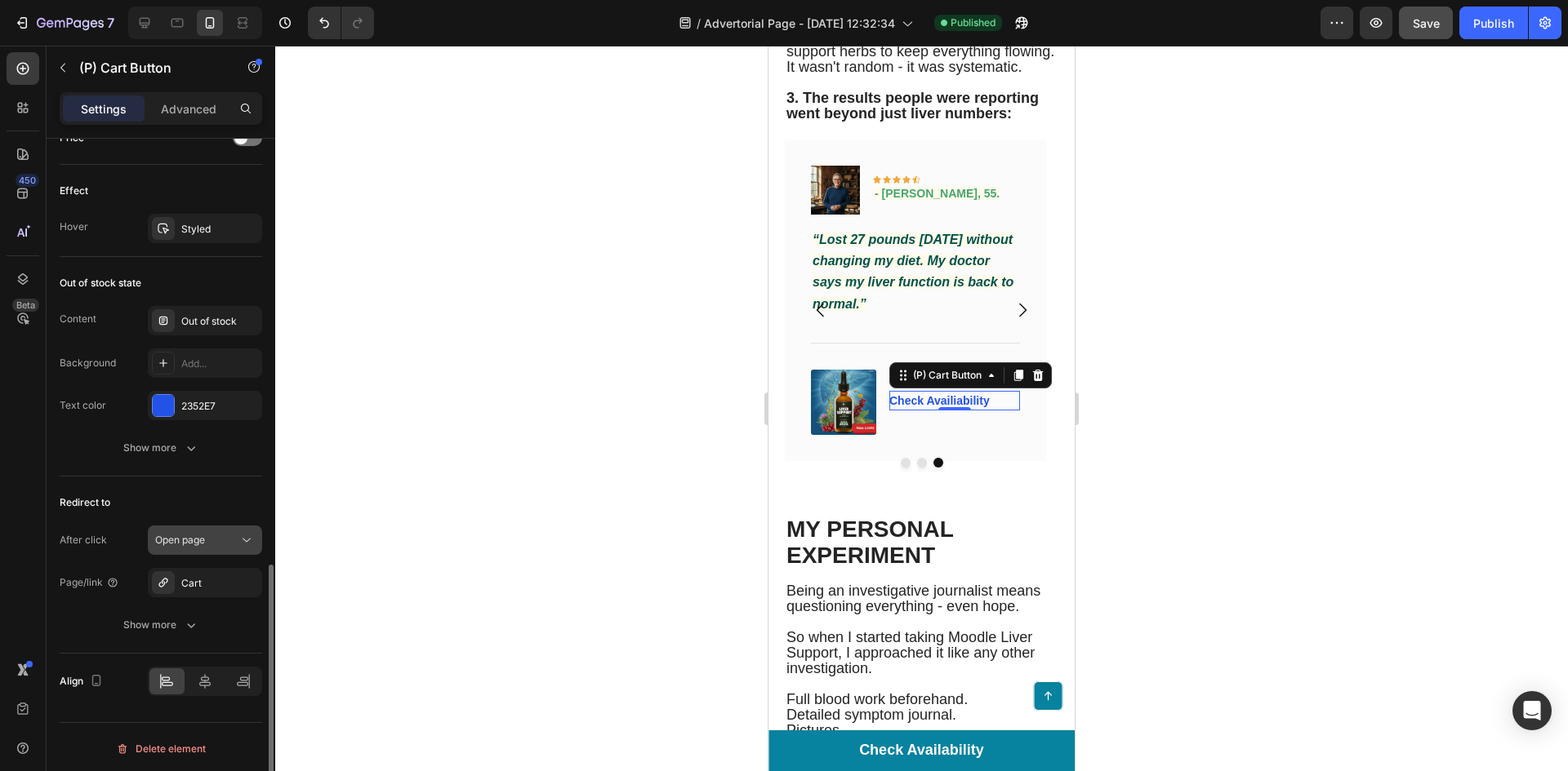
click at [231, 530] on button "Open page" at bounding box center [205, 540] width 114 height 30
click at [225, 544] on div "Open page" at bounding box center [196, 540] width 83 height 15
click at [220, 574] on div "Cart" at bounding box center [205, 583] width 114 height 30
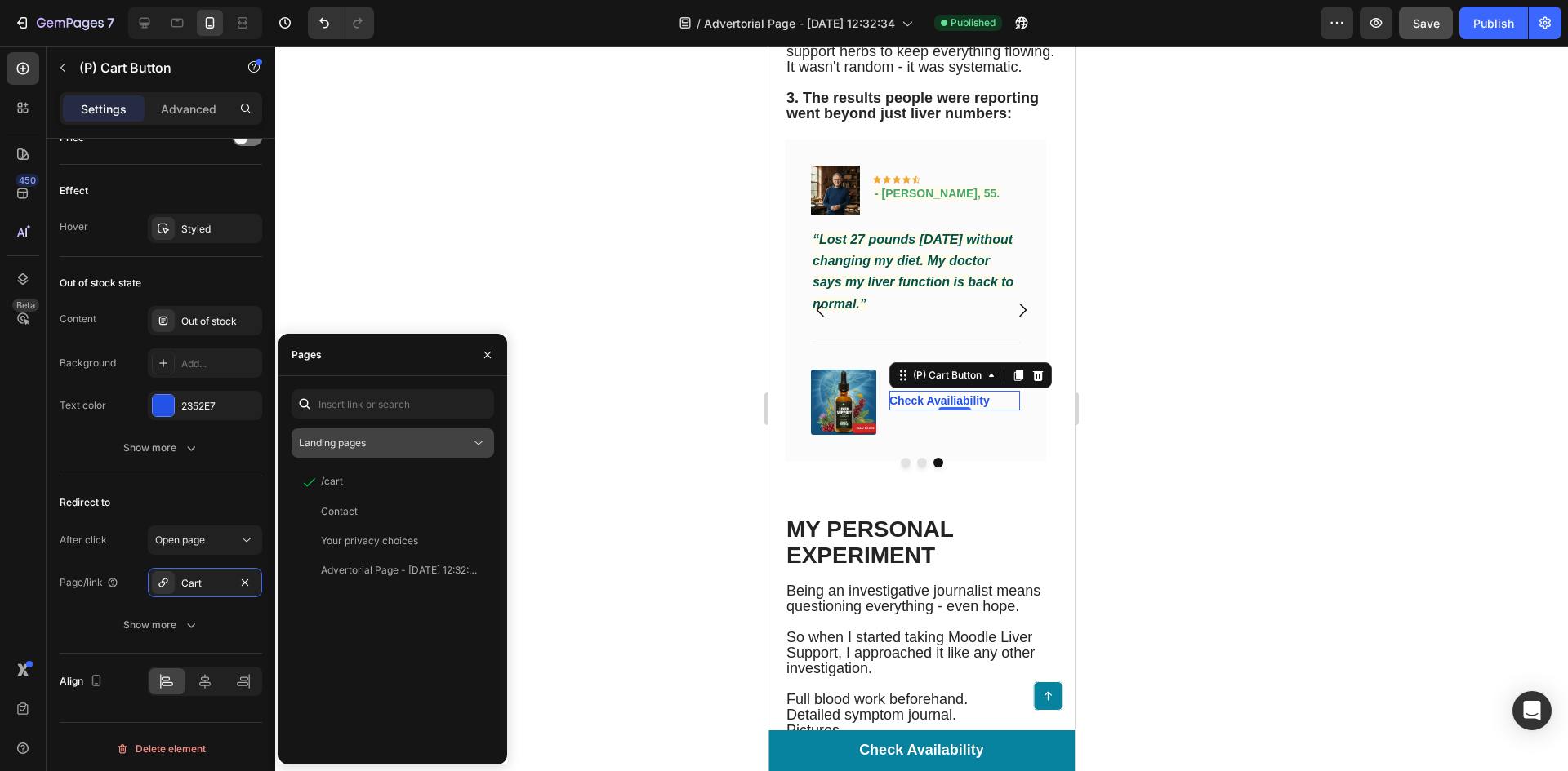
click at [350, 437] on span "Landing pages" at bounding box center [332, 443] width 67 height 12
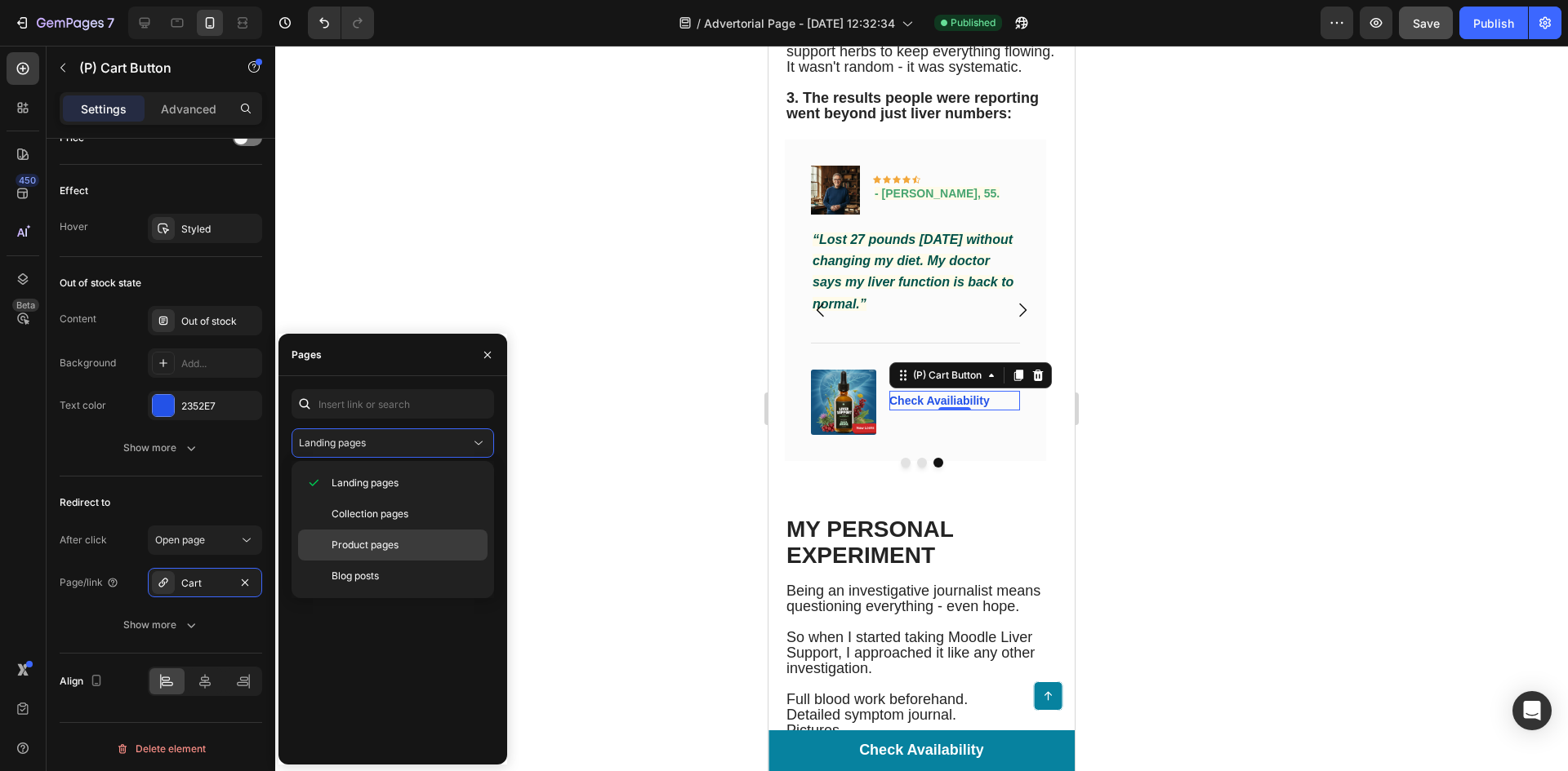
click at [397, 537] on div "Product pages" at bounding box center [392, 545] width 189 height 31
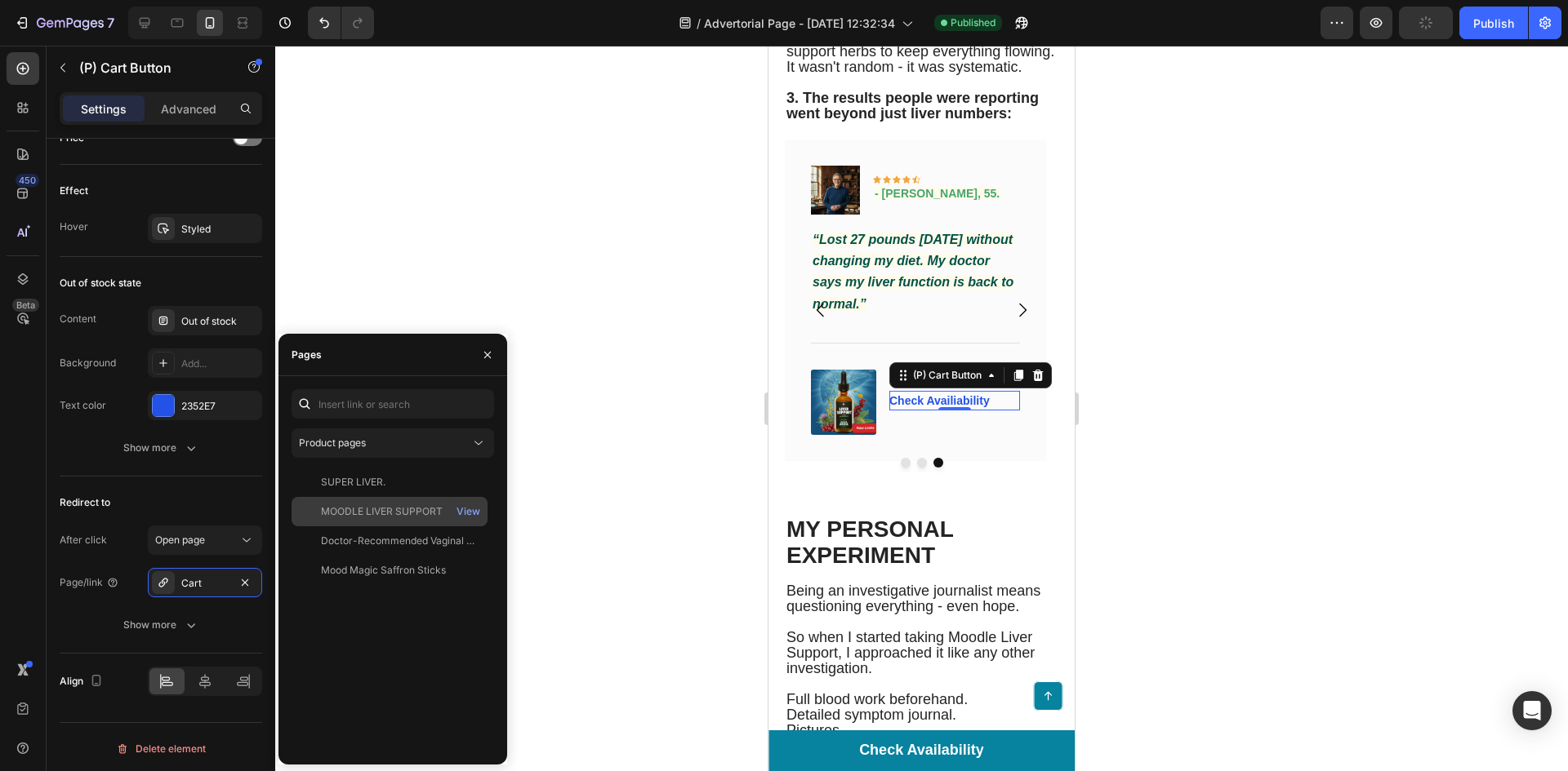
click at [391, 513] on div "MOODLE LIVER SUPPORT" at bounding box center [382, 512] width 122 height 15
click at [1019, 317] on icon "Carousel Next Arrow" at bounding box center [1023, 310] width 7 height 14
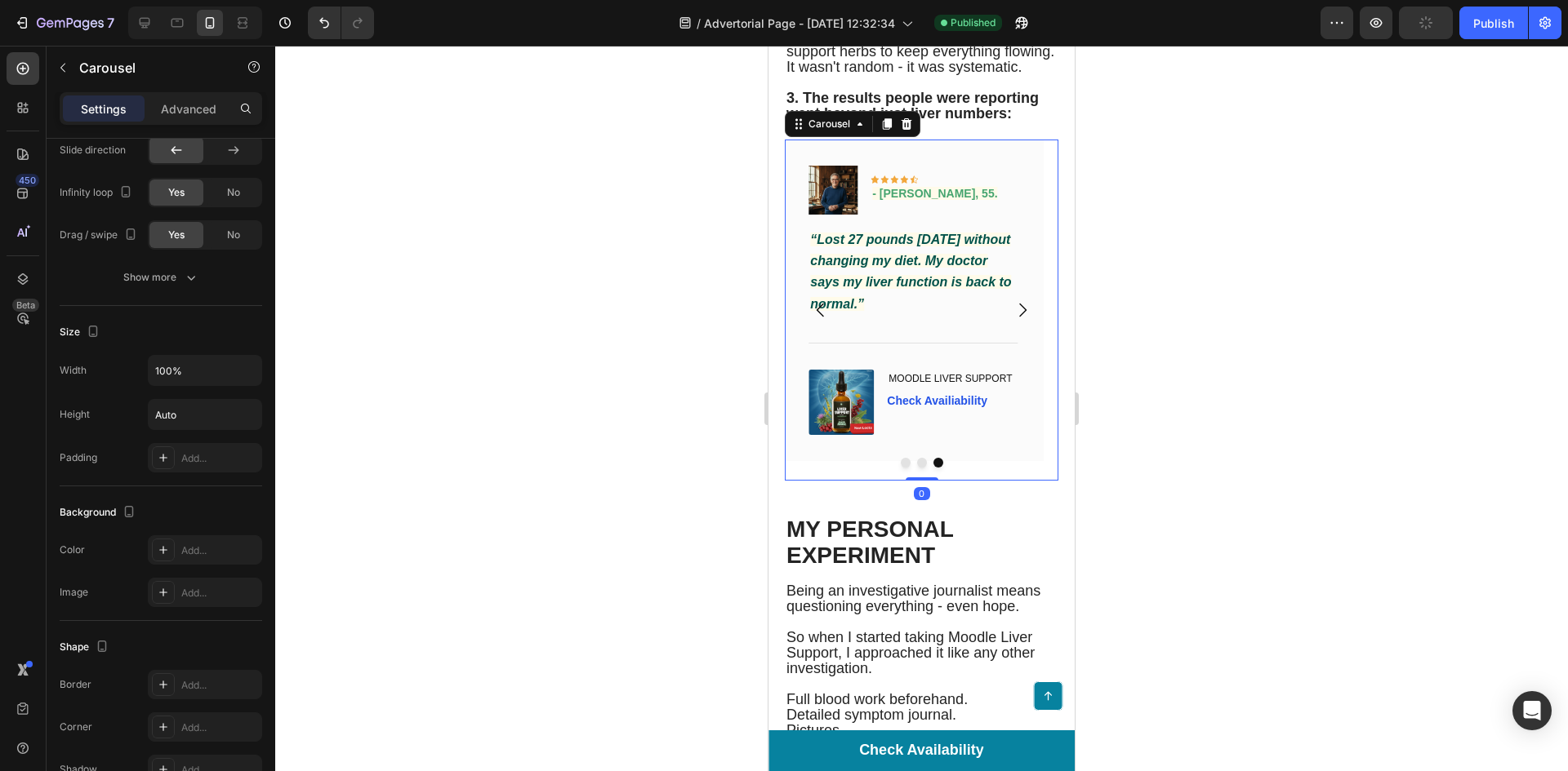
scroll to position [0, 0]
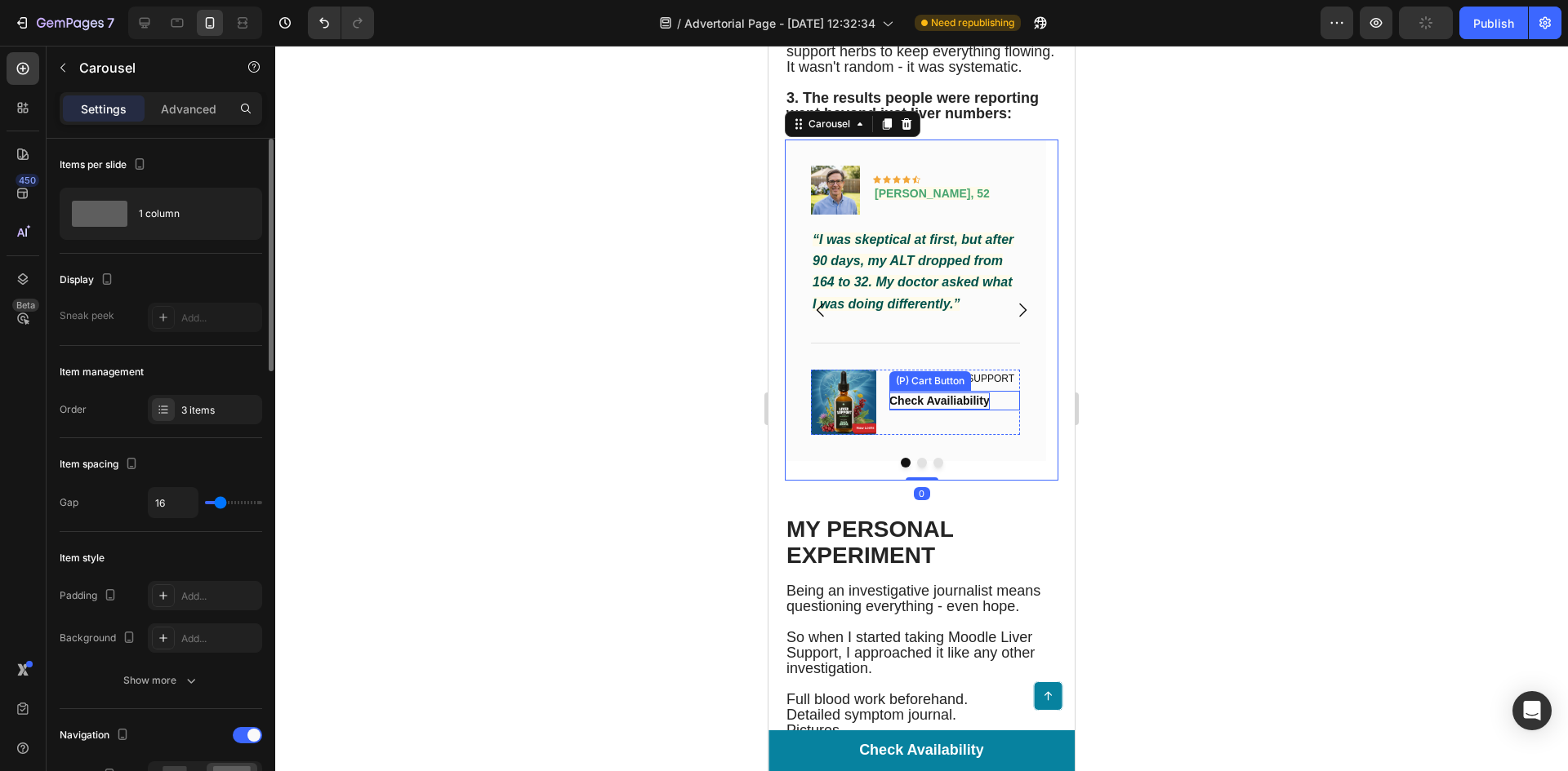
click at [953, 409] on div "Check Availiability" at bounding box center [939, 401] width 101 height 18
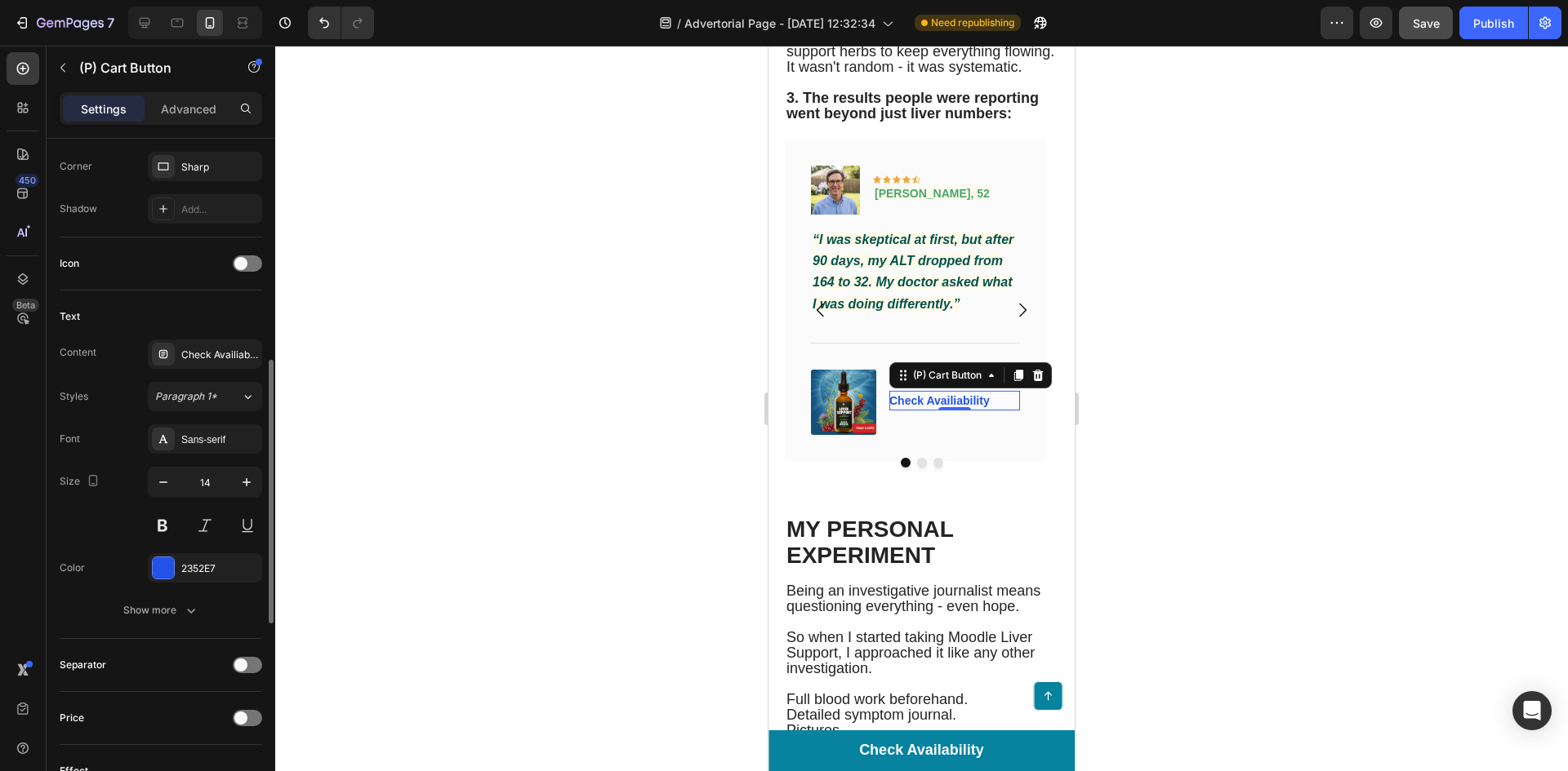
scroll to position [1070, 0]
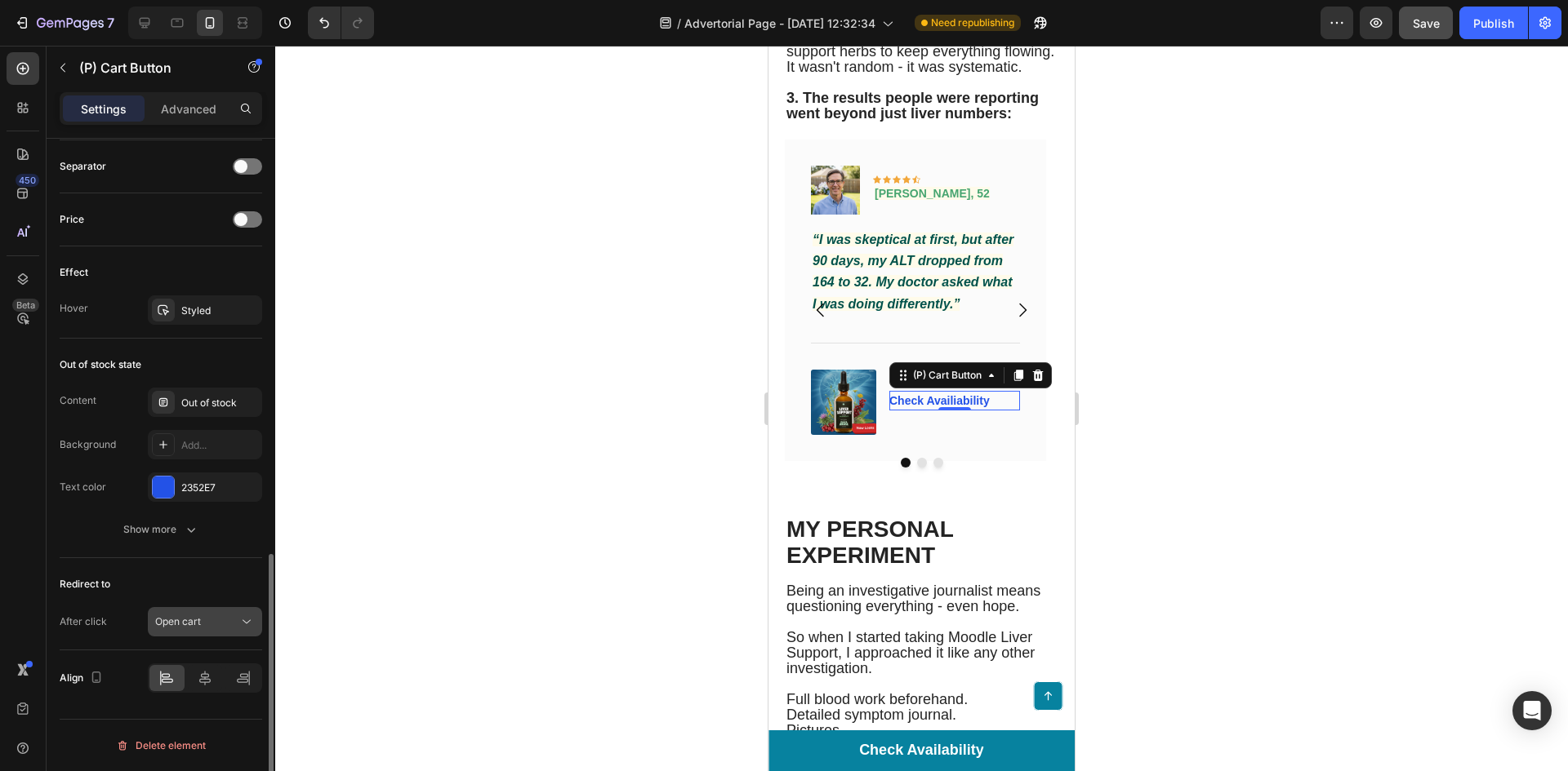
click at [210, 611] on button "Open cart" at bounding box center [205, 623] width 114 height 30
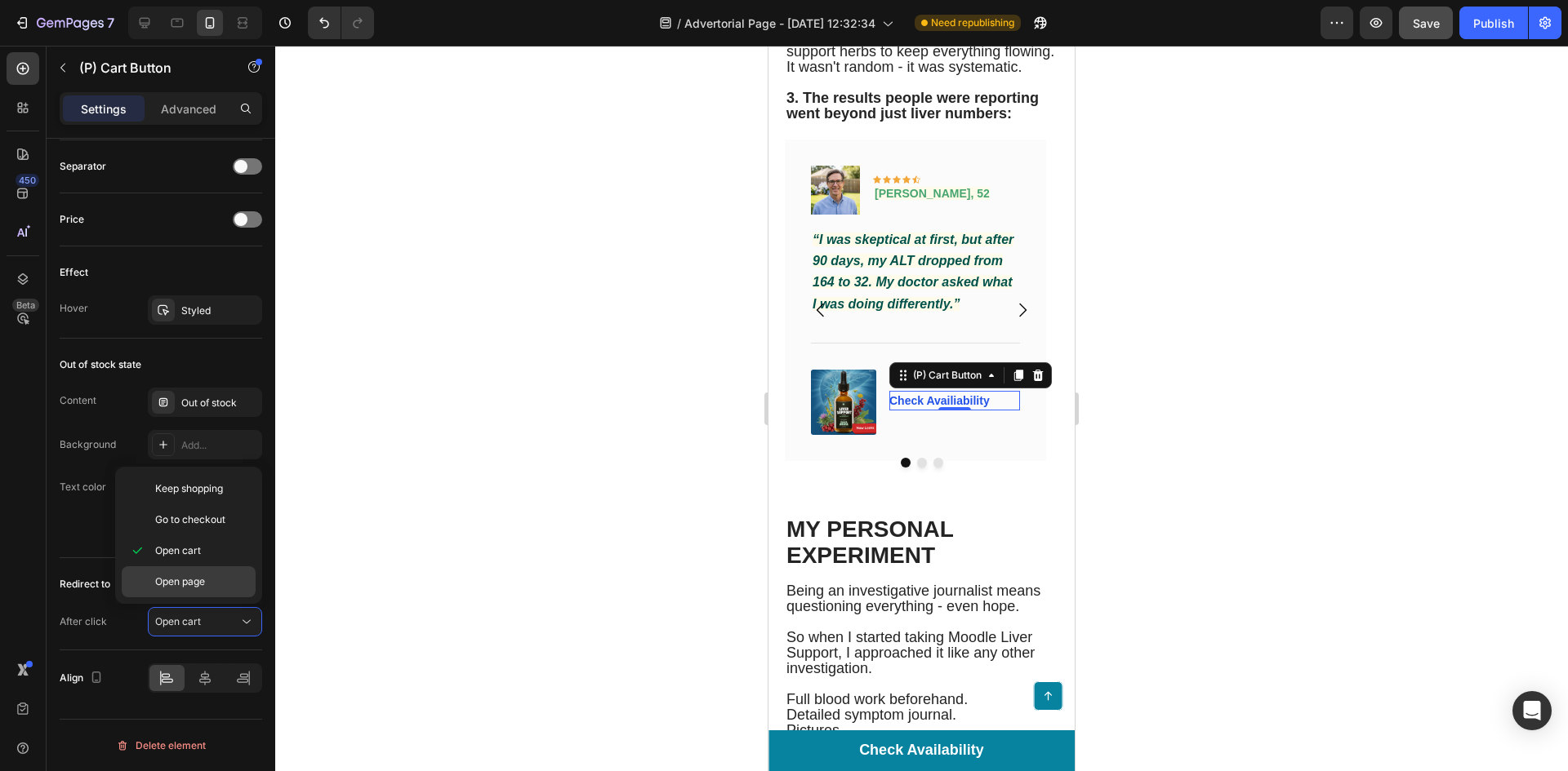
click at [194, 579] on span "Open page" at bounding box center [180, 582] width 50 height 15
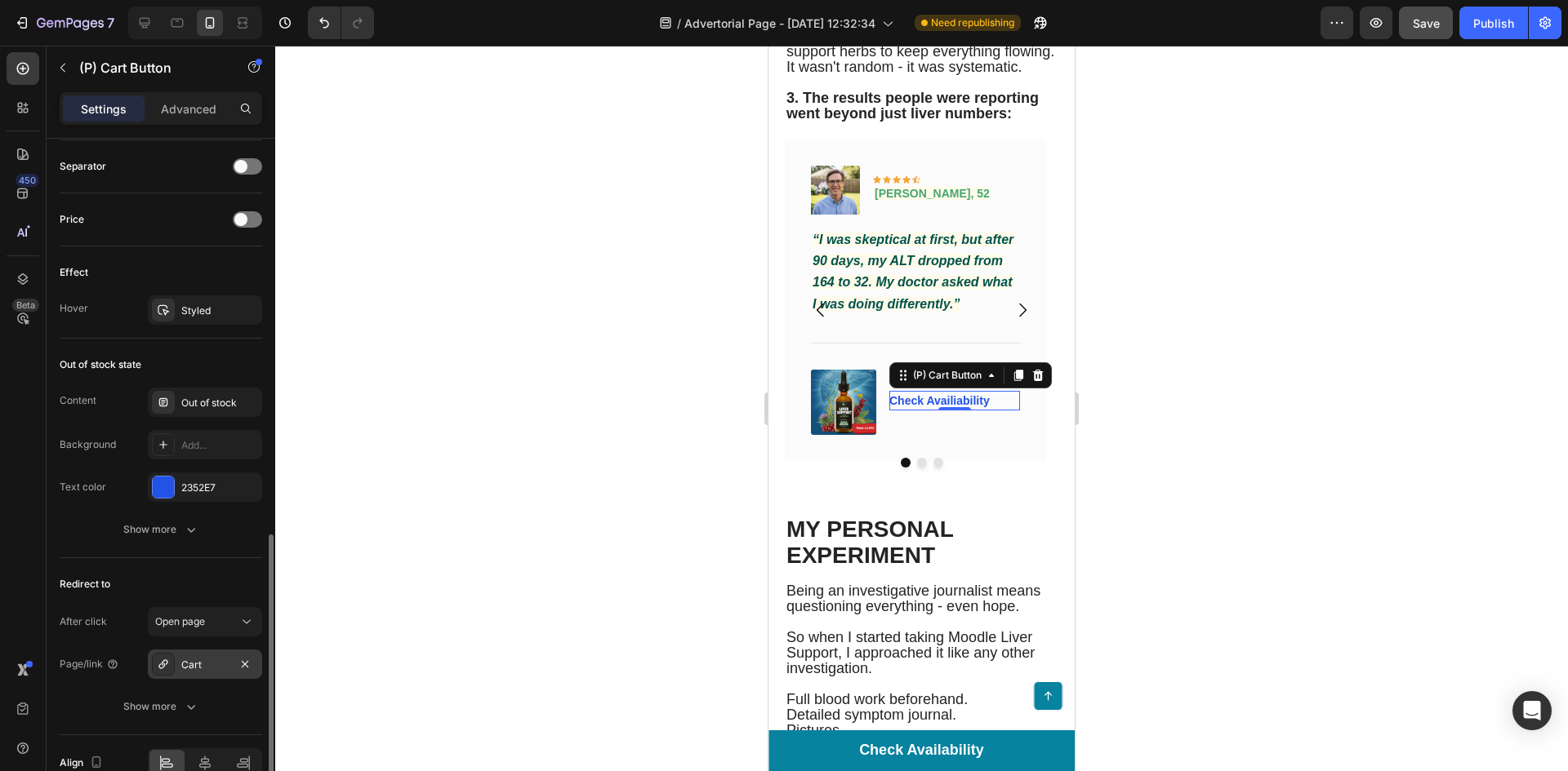
click at [232, 662] on div "Cart" at bounding box center [205, 665] width 114 height 30
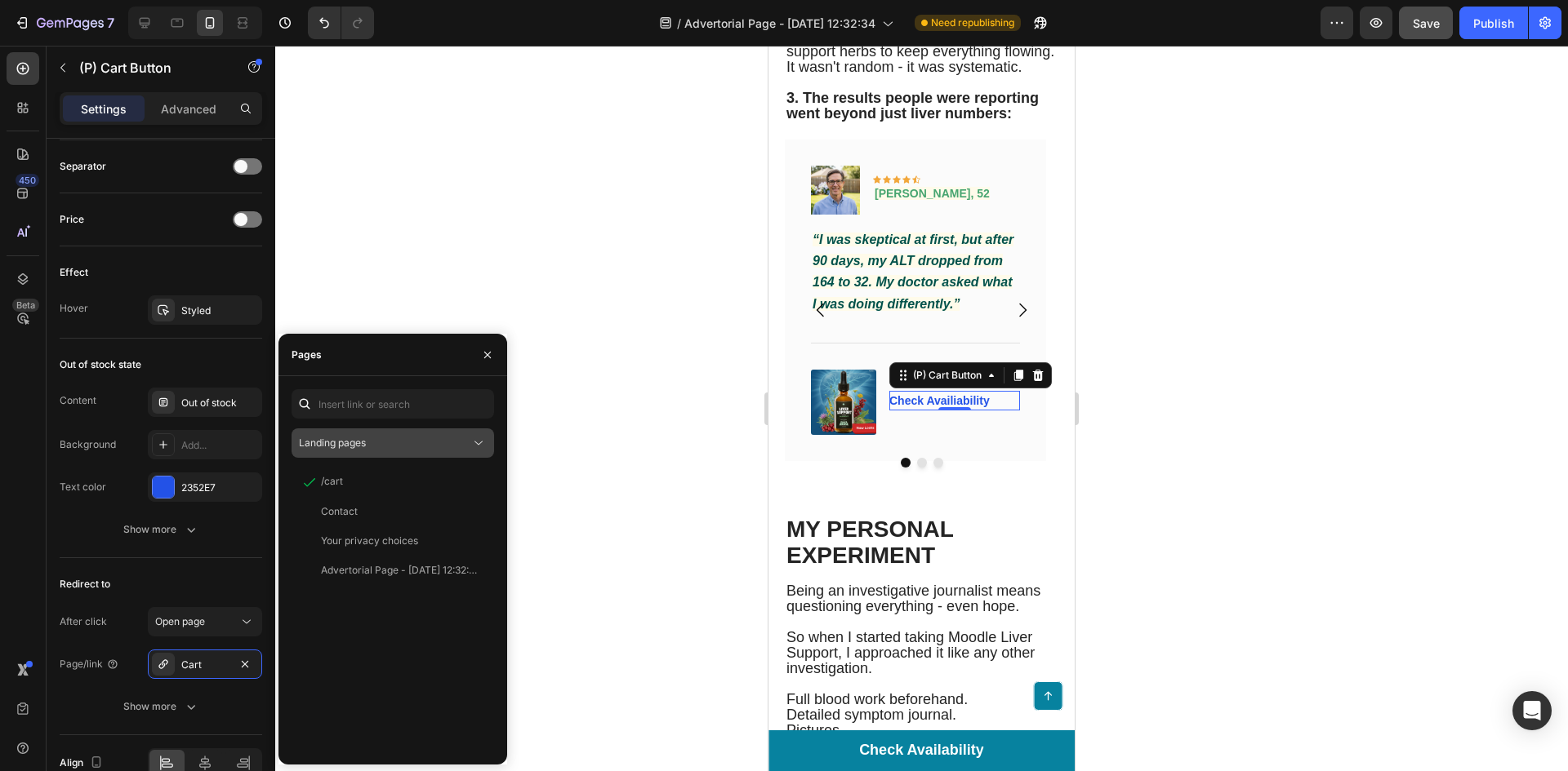
click at [366, 433] on button "Landing pages" at bounding box center [393, 444] width 203 height 30
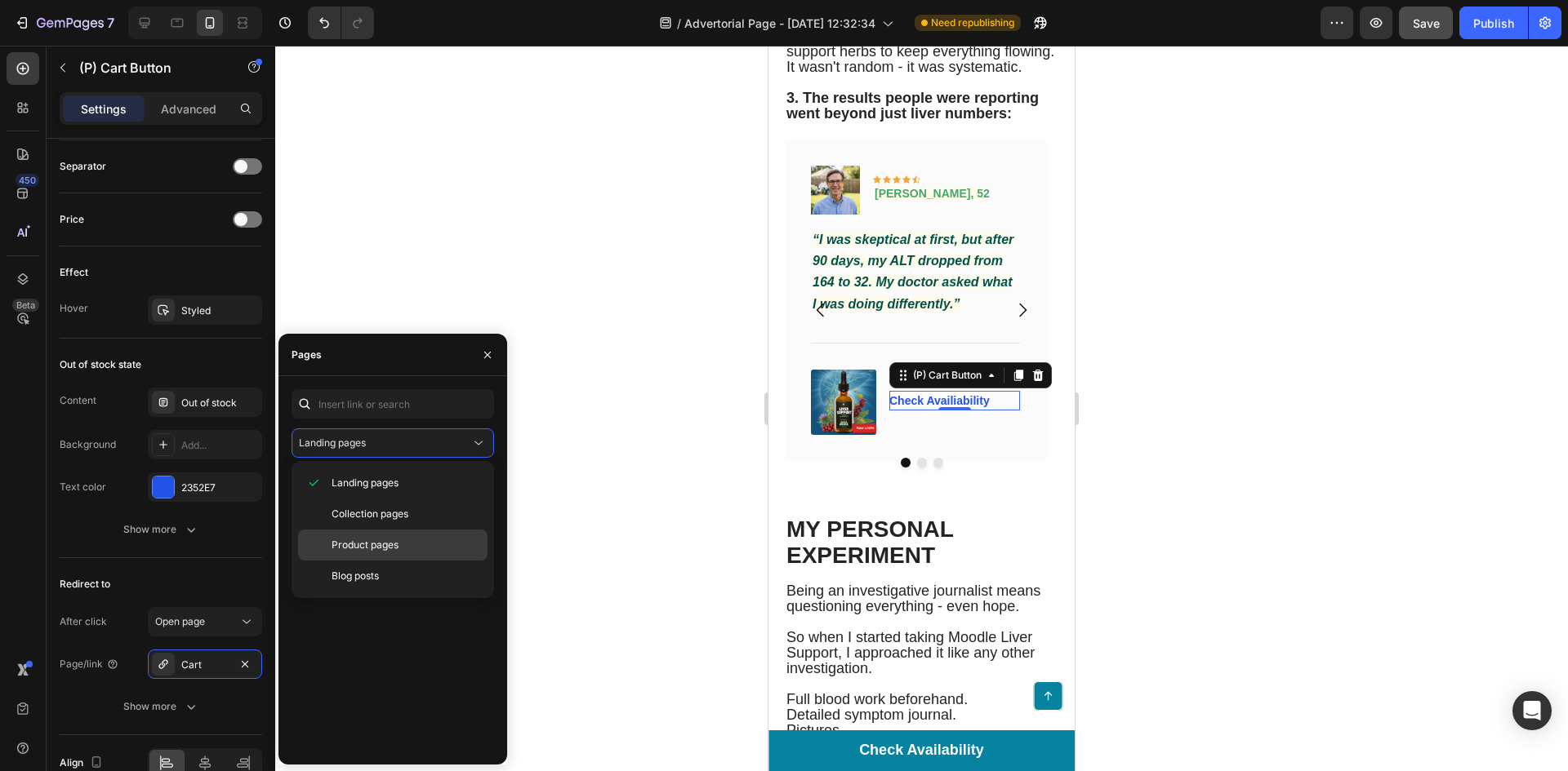
click at [376, 533] on div "Product pages" at bounding box center [392, 545] width 189 height 31
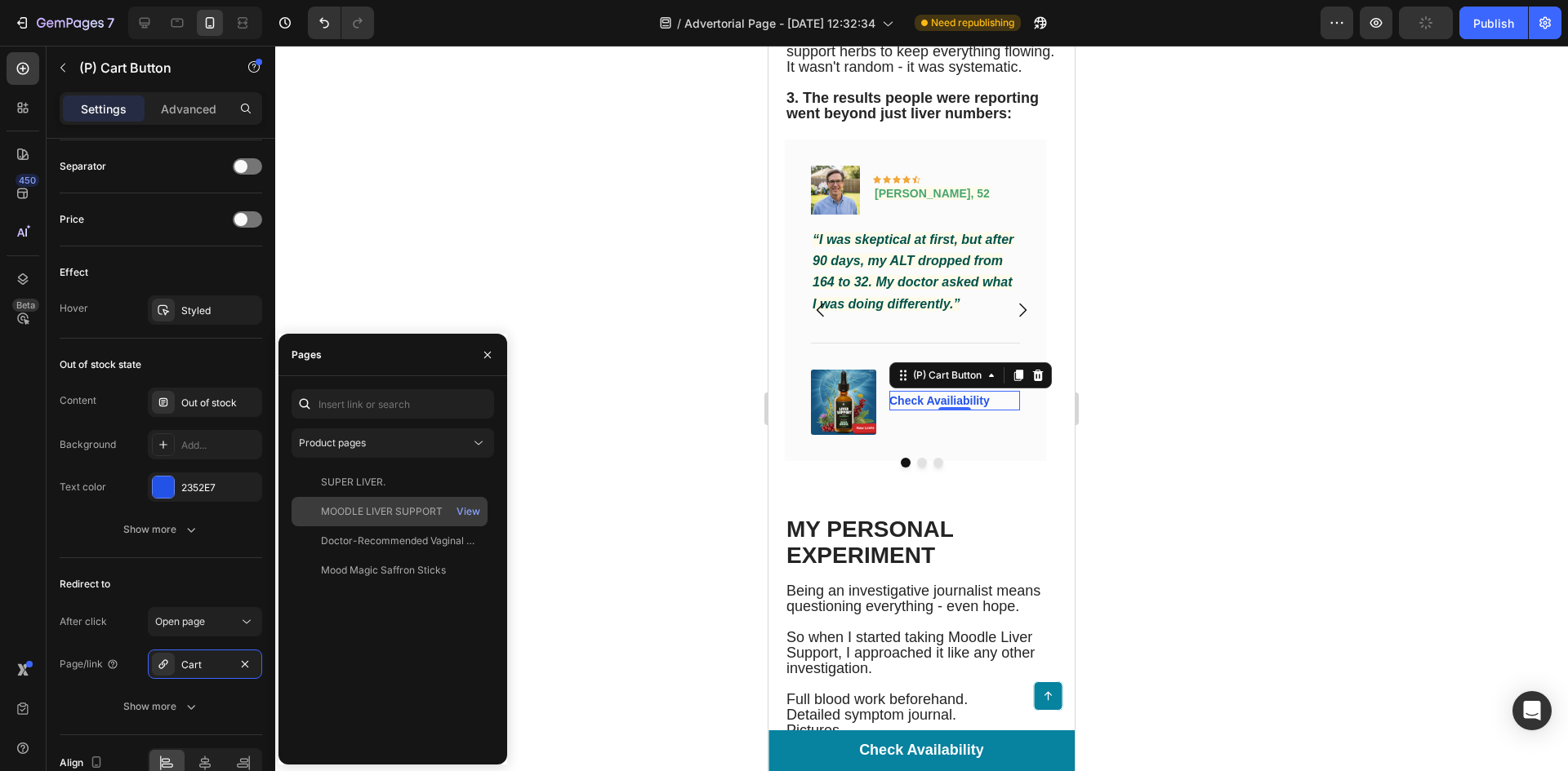
click at [408, 506] on div "MOODLE LIVER SUPPORT" at bounding box center [382, 512] width 122 height 15
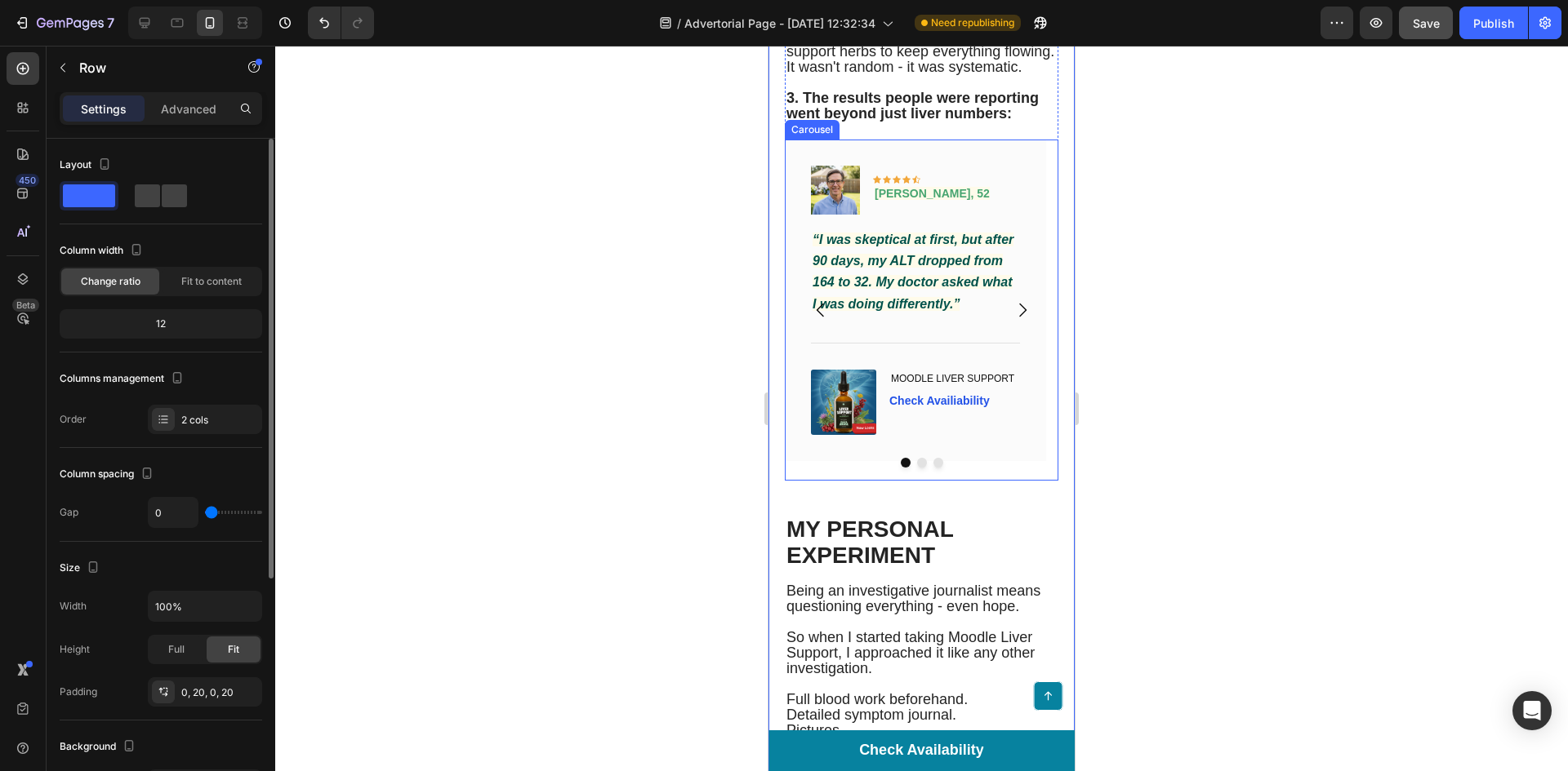
click at [1013, 320] on icon "Carousel Next Arrow" at bounding box center [1022, 310] width 19 height 19
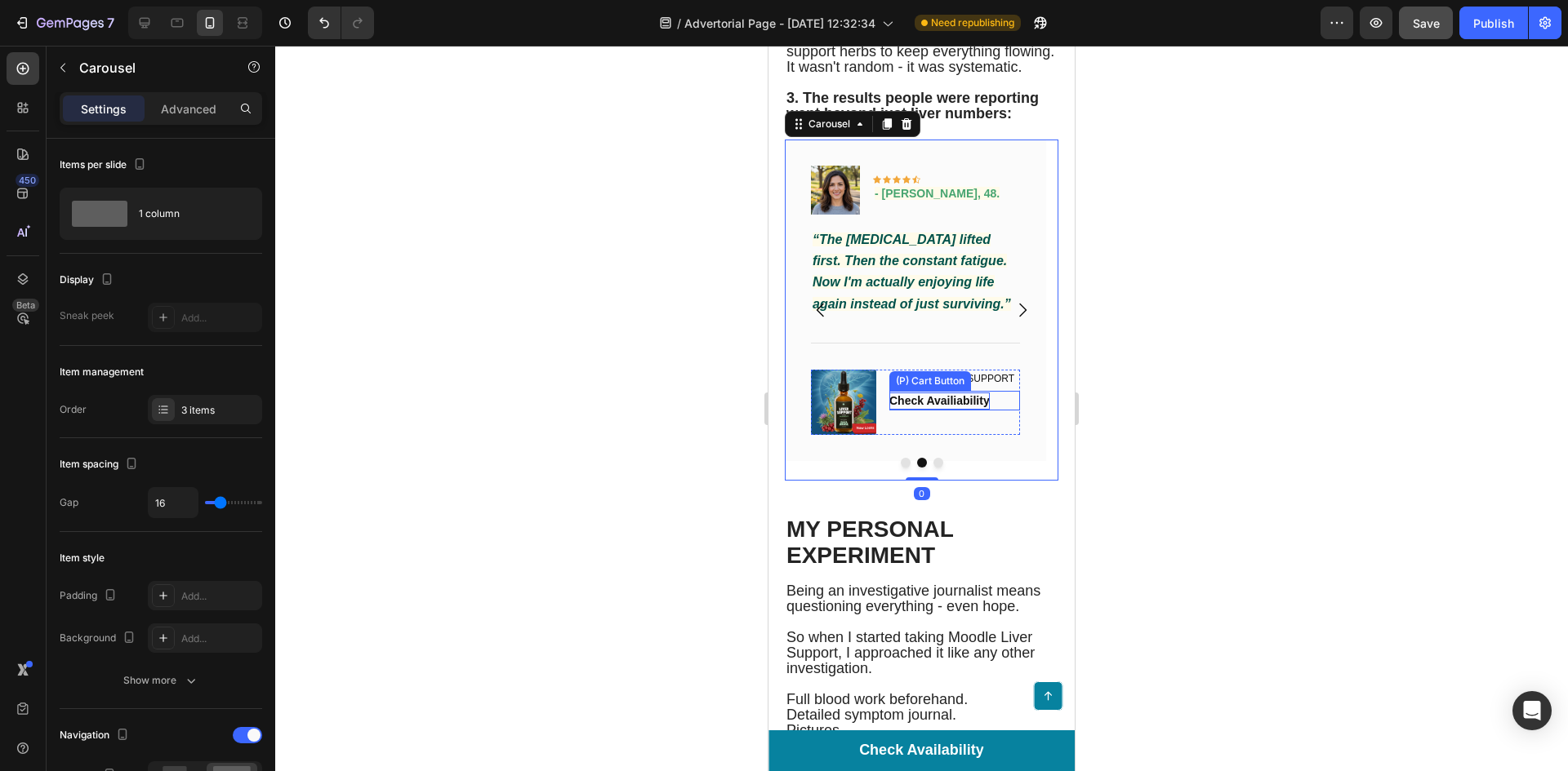
click at [942, 409] on div "Check Availiability" at bounding box center [939, 401] width 101 height 18
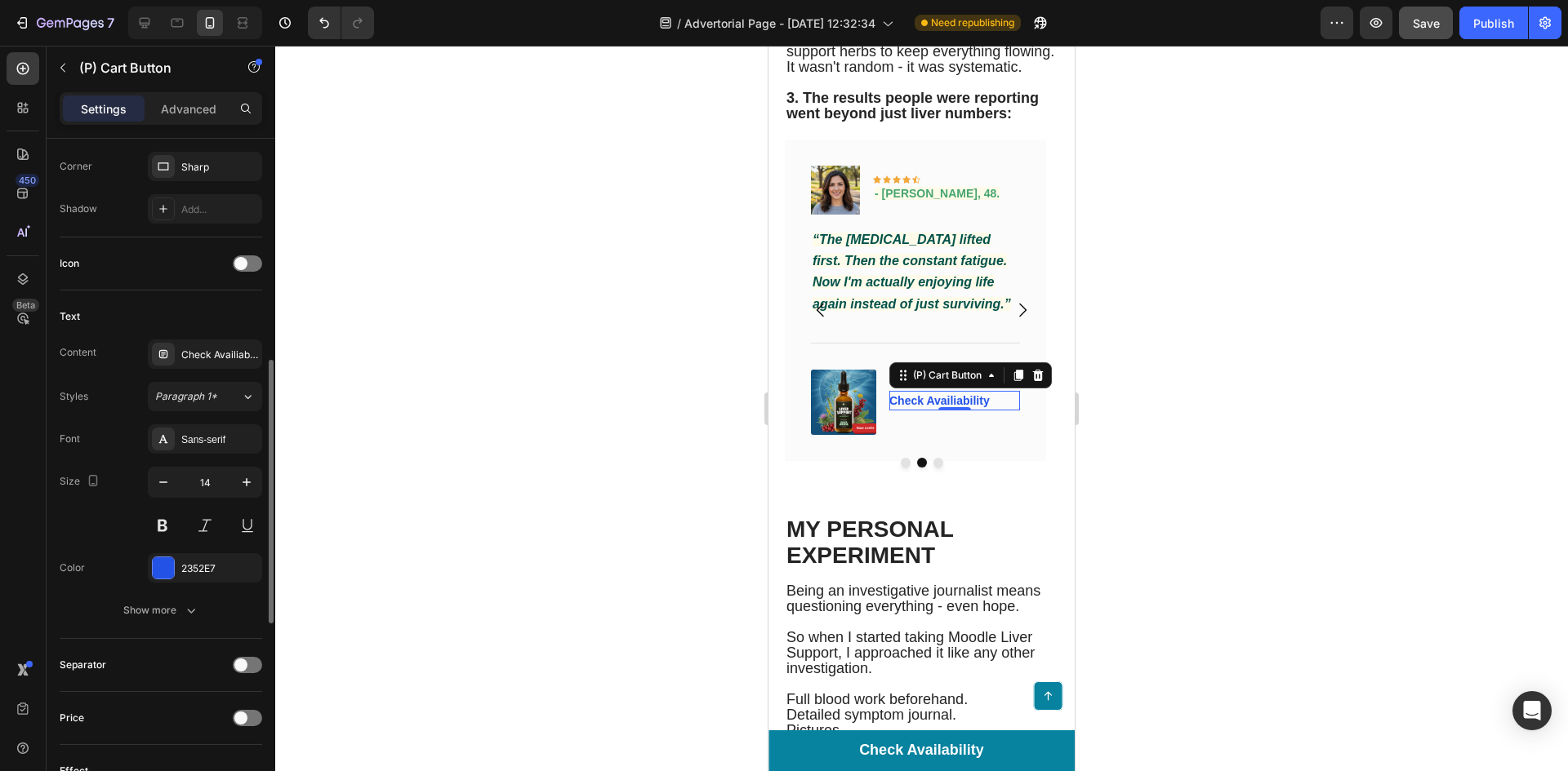
scroll to position [1070, 0]
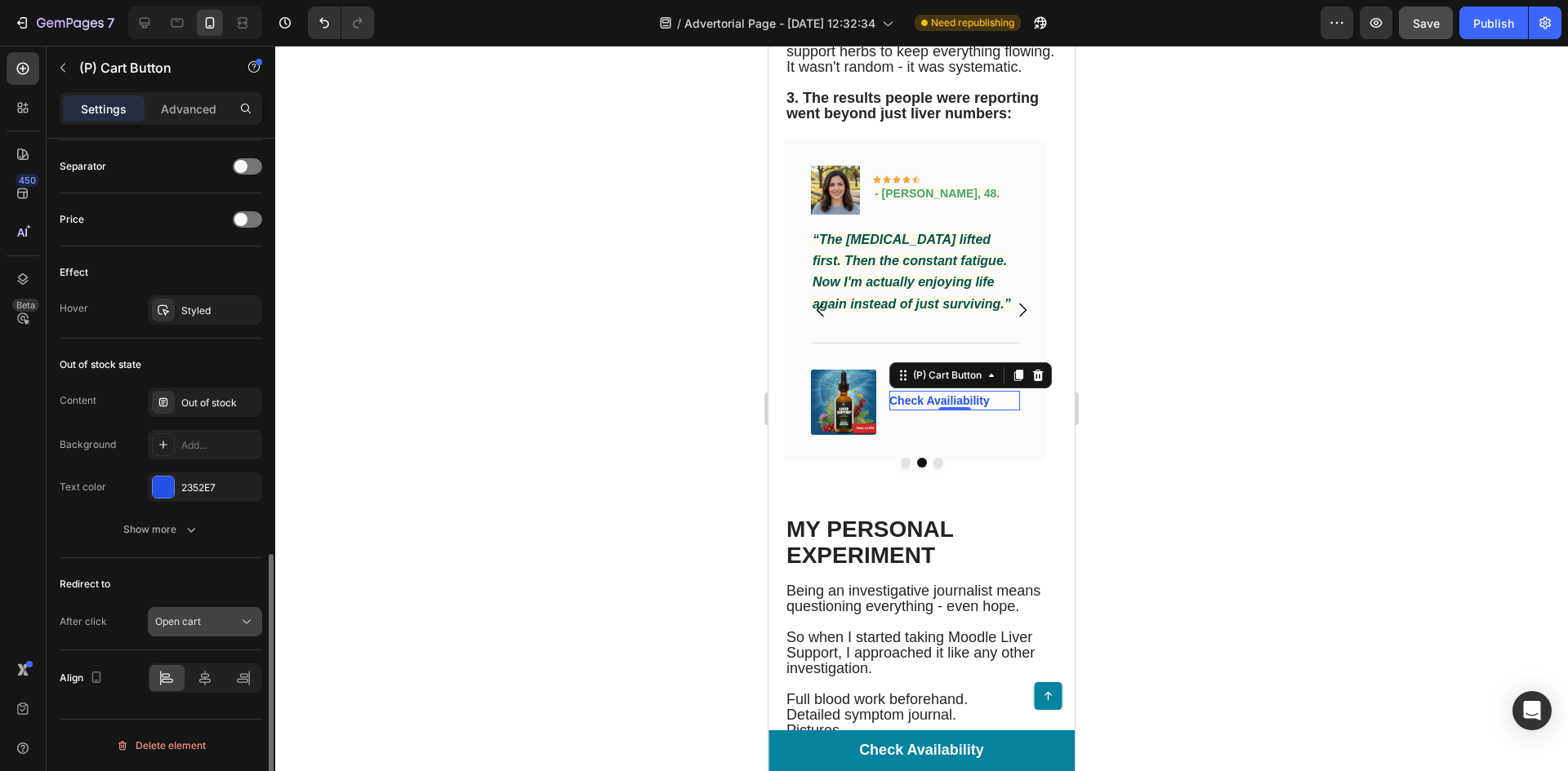
click at [212, 610] on button "Open cart" at bounding box center [205, 623] width 114 height 30
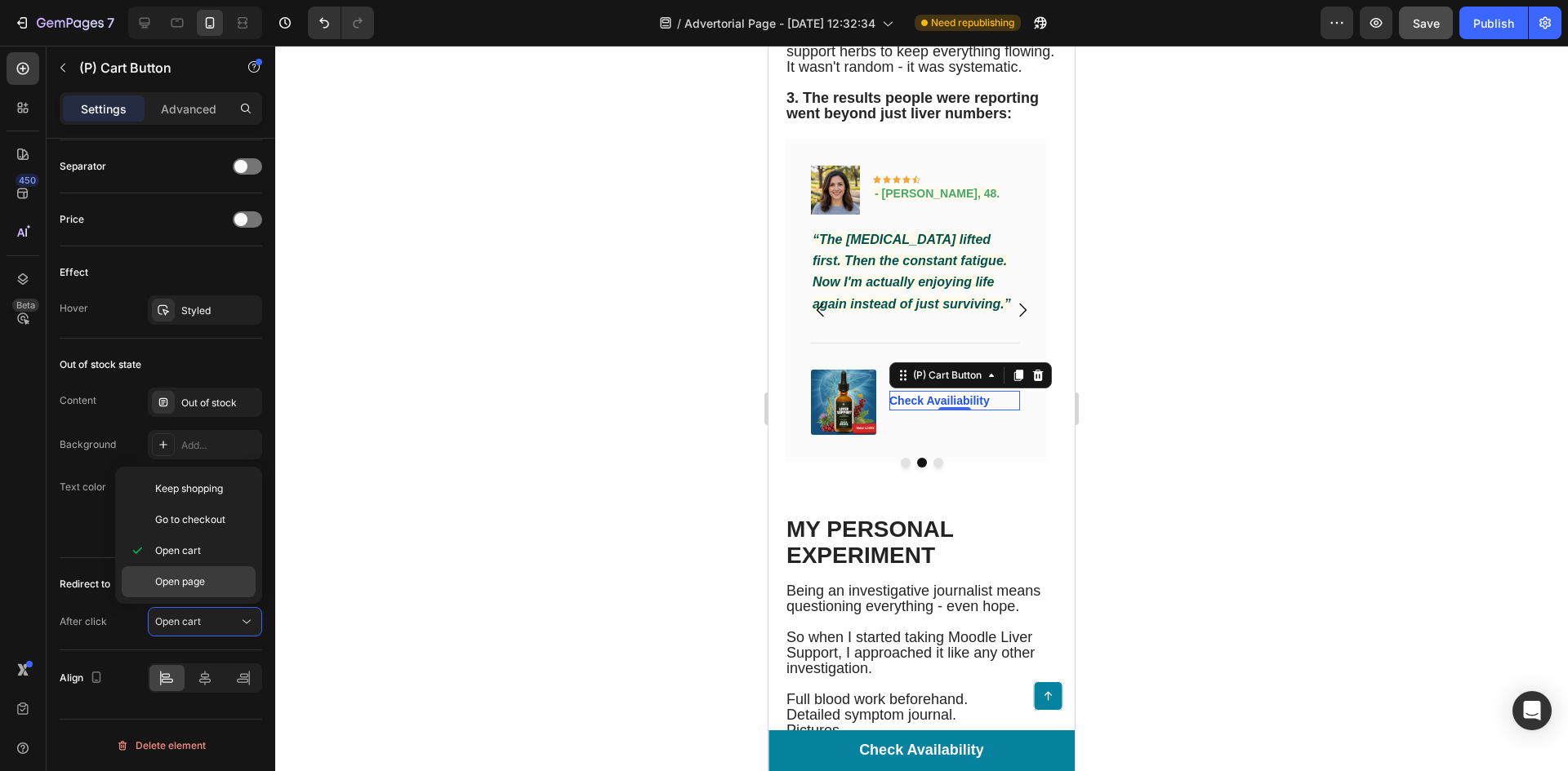
click at [193, 574] on div "Open page" at bounding box center [188, 582] width 134 height 31
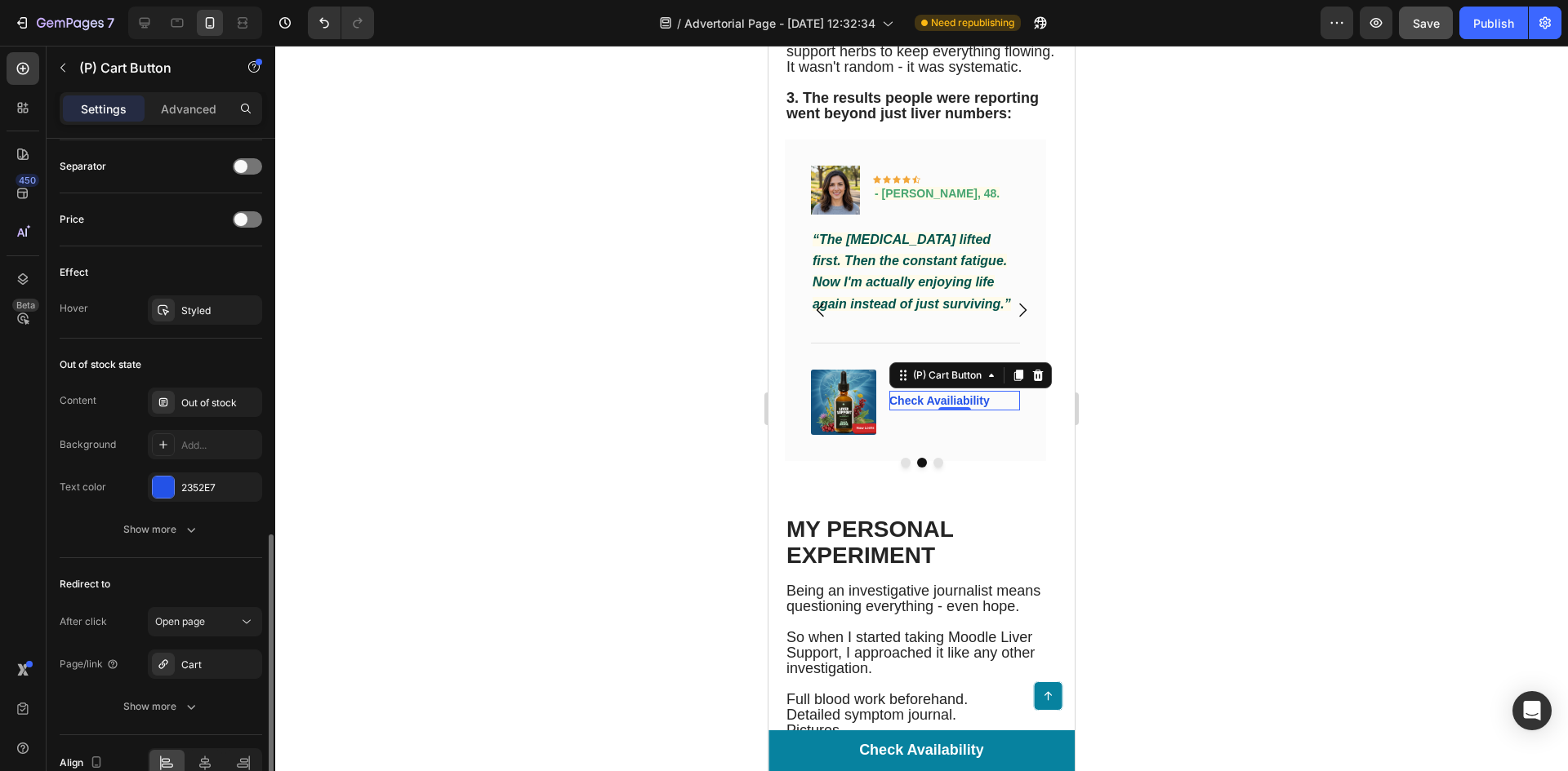
click at [224, 640] on div "After click Open page Page/link Cart Show more" at bounding box center [161, 665] width 203 height 114
click at [228, 658] on div "Cart" at bounding box center [205, 665] width 47 height 15
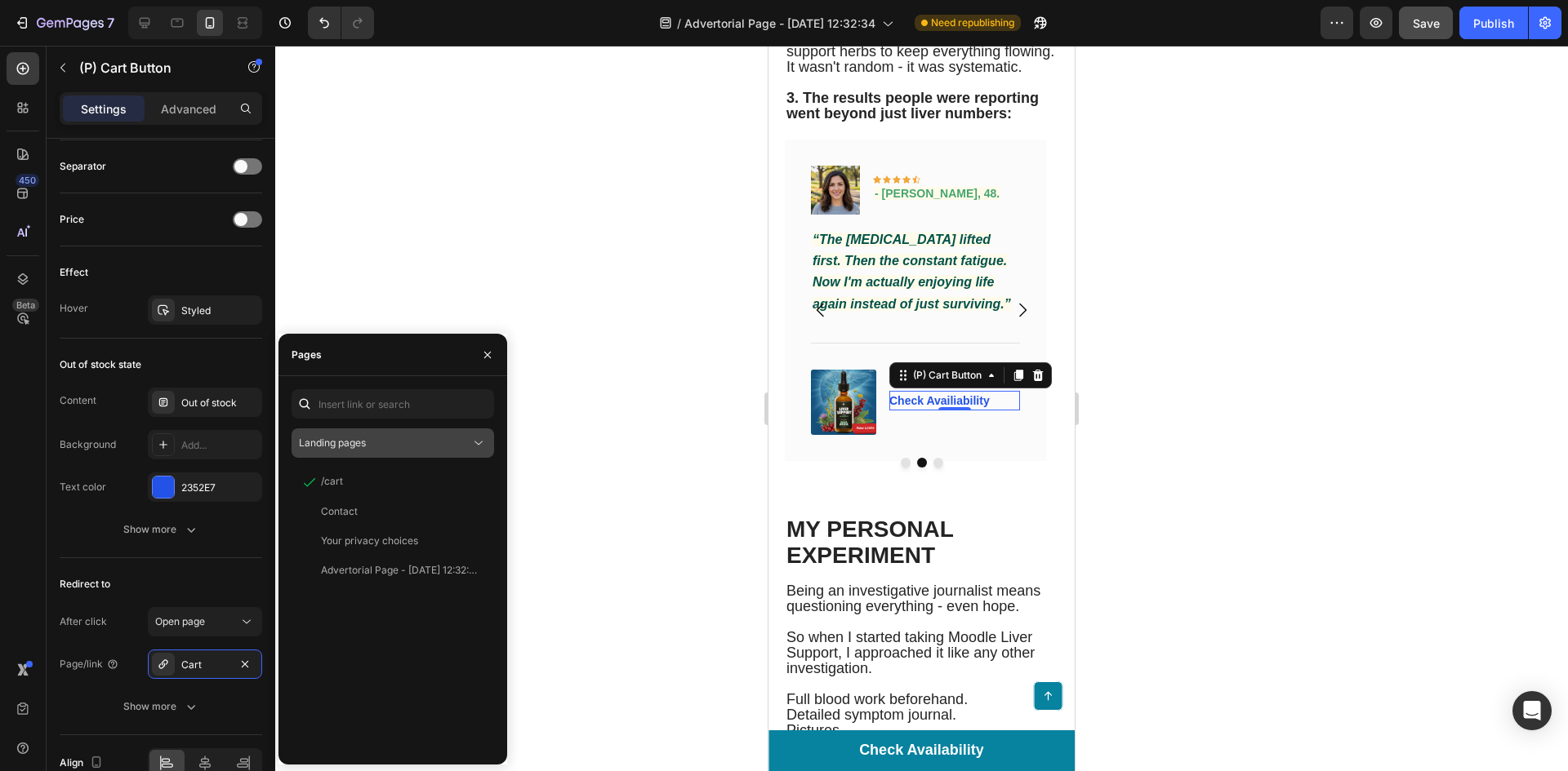
click at [359, 434] on button "Landing pages" at bounding box center [393, 444] width 203 height 30
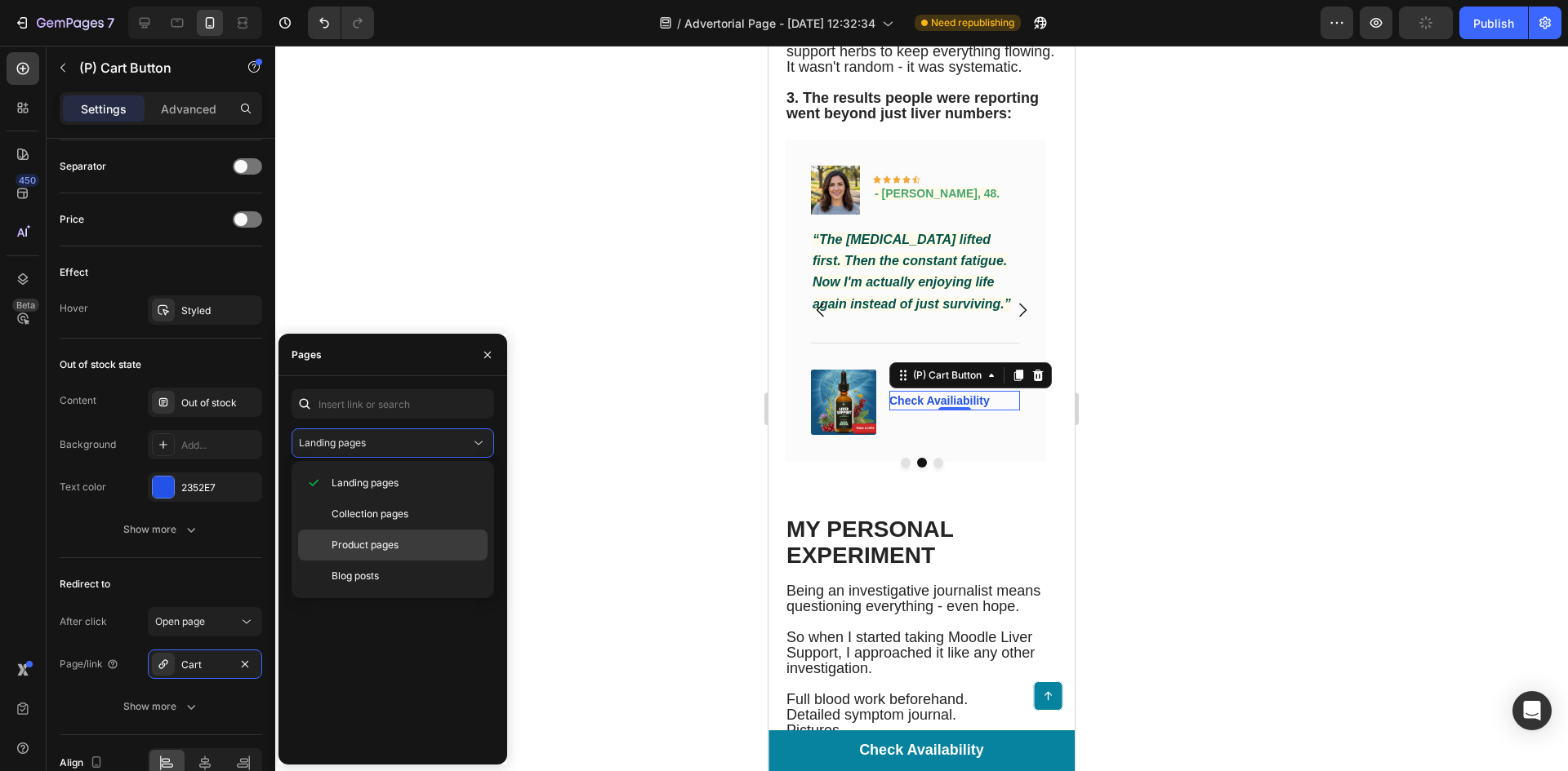
click at [365, 547] on span "Product pages" at bounding box center [364, 545] width 67 height 15
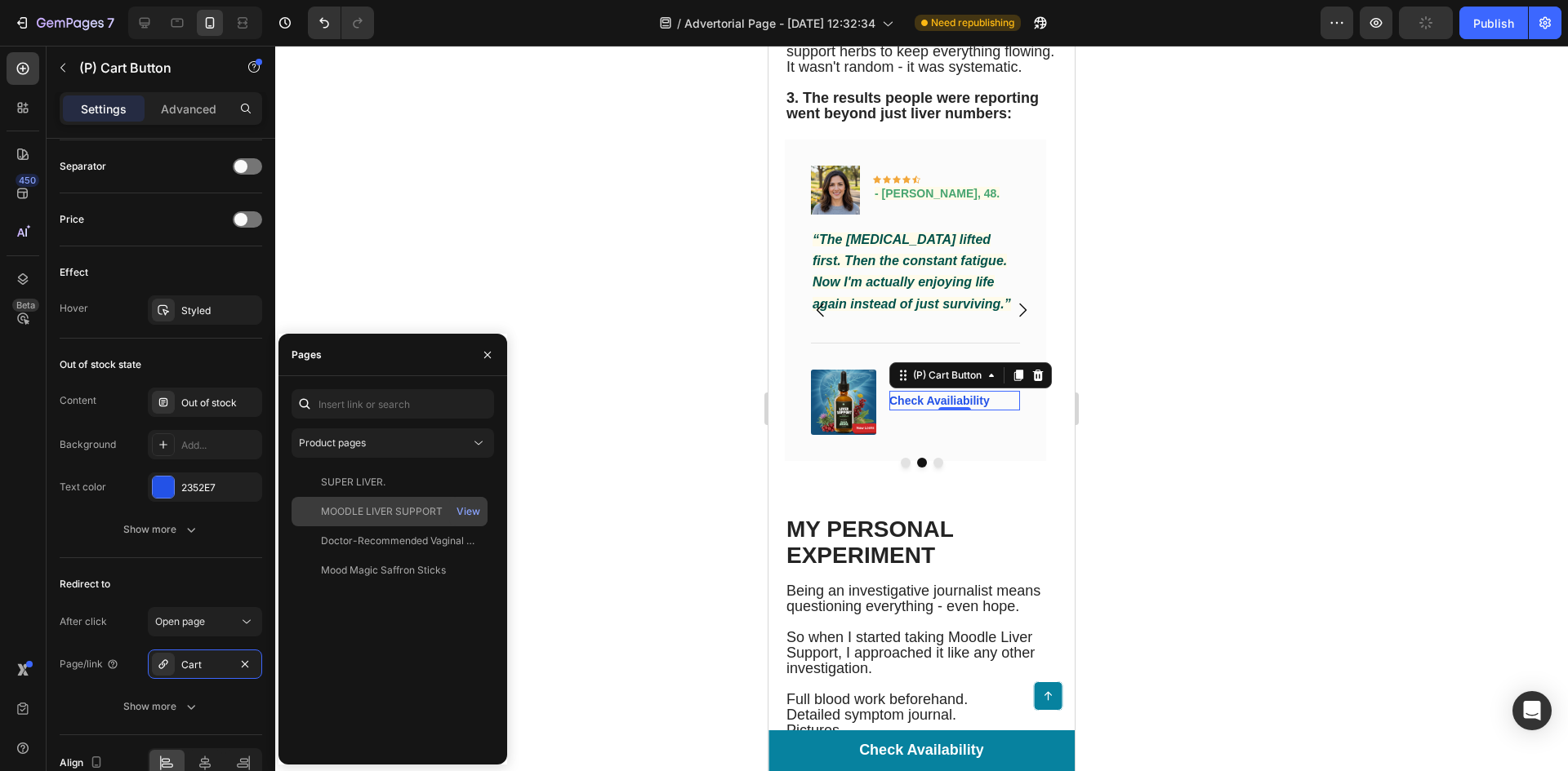
click at [377, 516] on div "MOODLE LIVER SUPPORT" at bounding box center [382, 512] width 122 height 15
click at [639, 483] on div at bounding box center [921, 409] width 1292 height 726
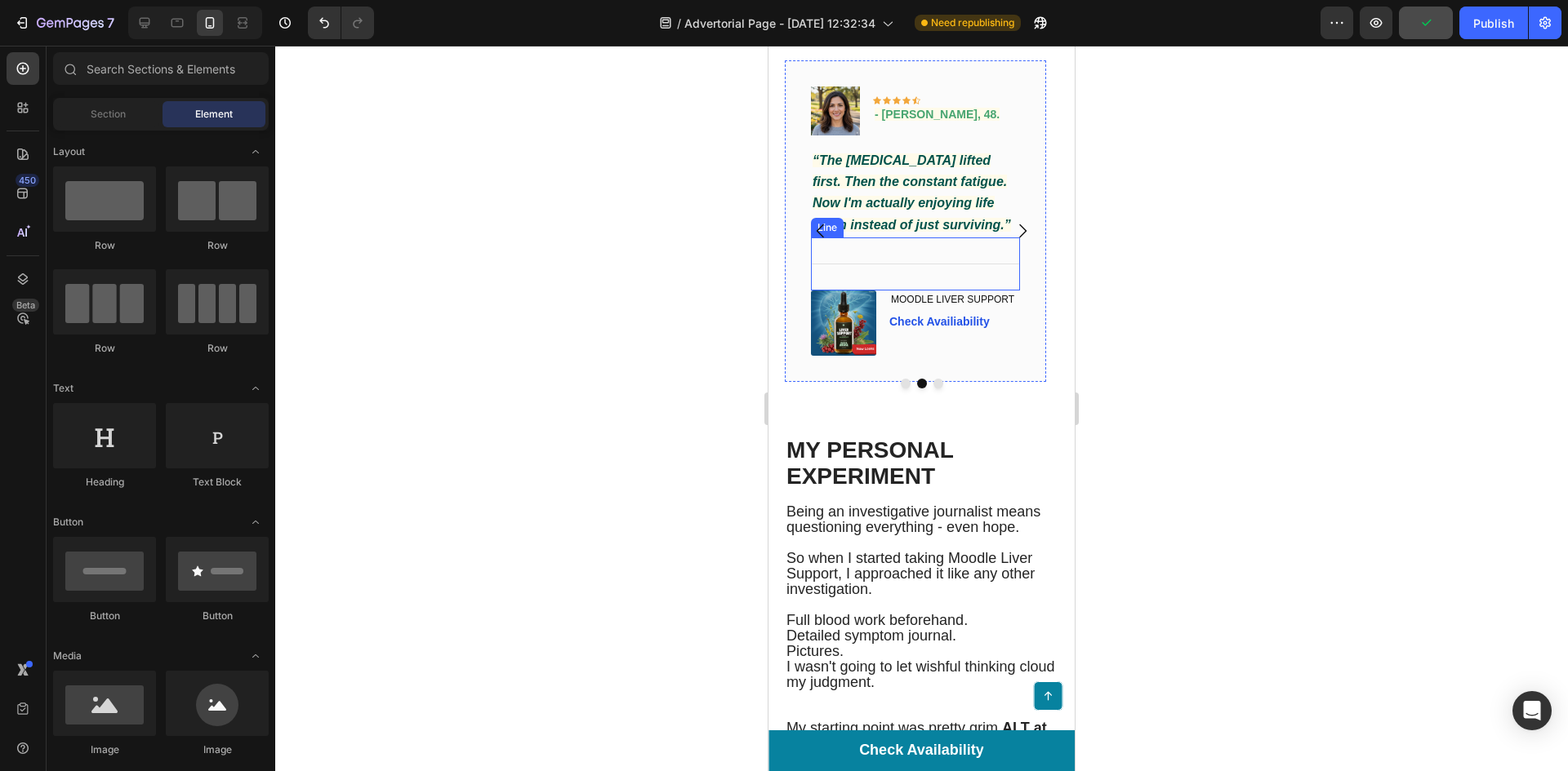
scroll to position [4979, 0]
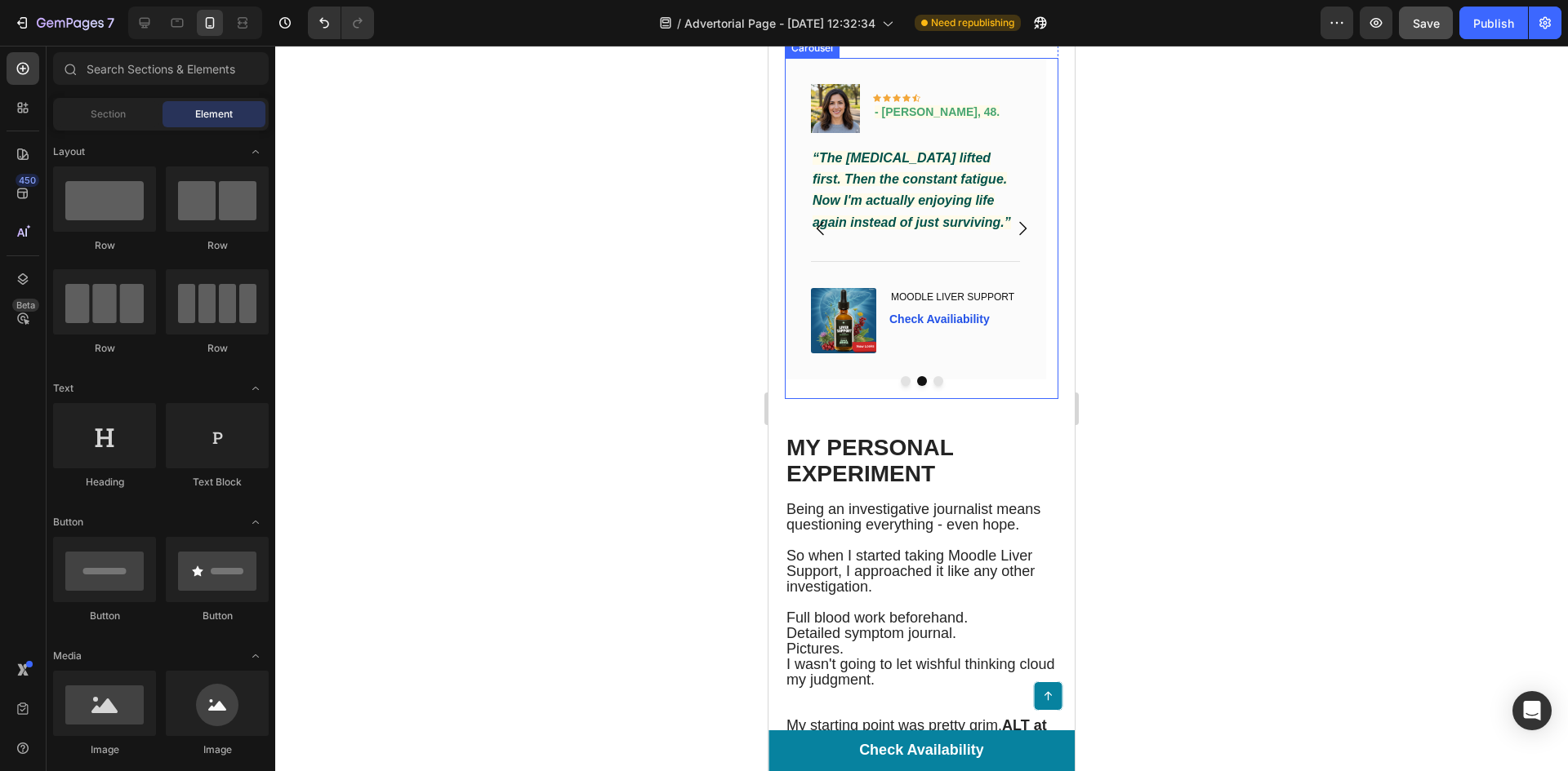
click at [1011, 252] on button "Carousel Next Arrow" at bounding box center [1022, 229] width 46 height 46
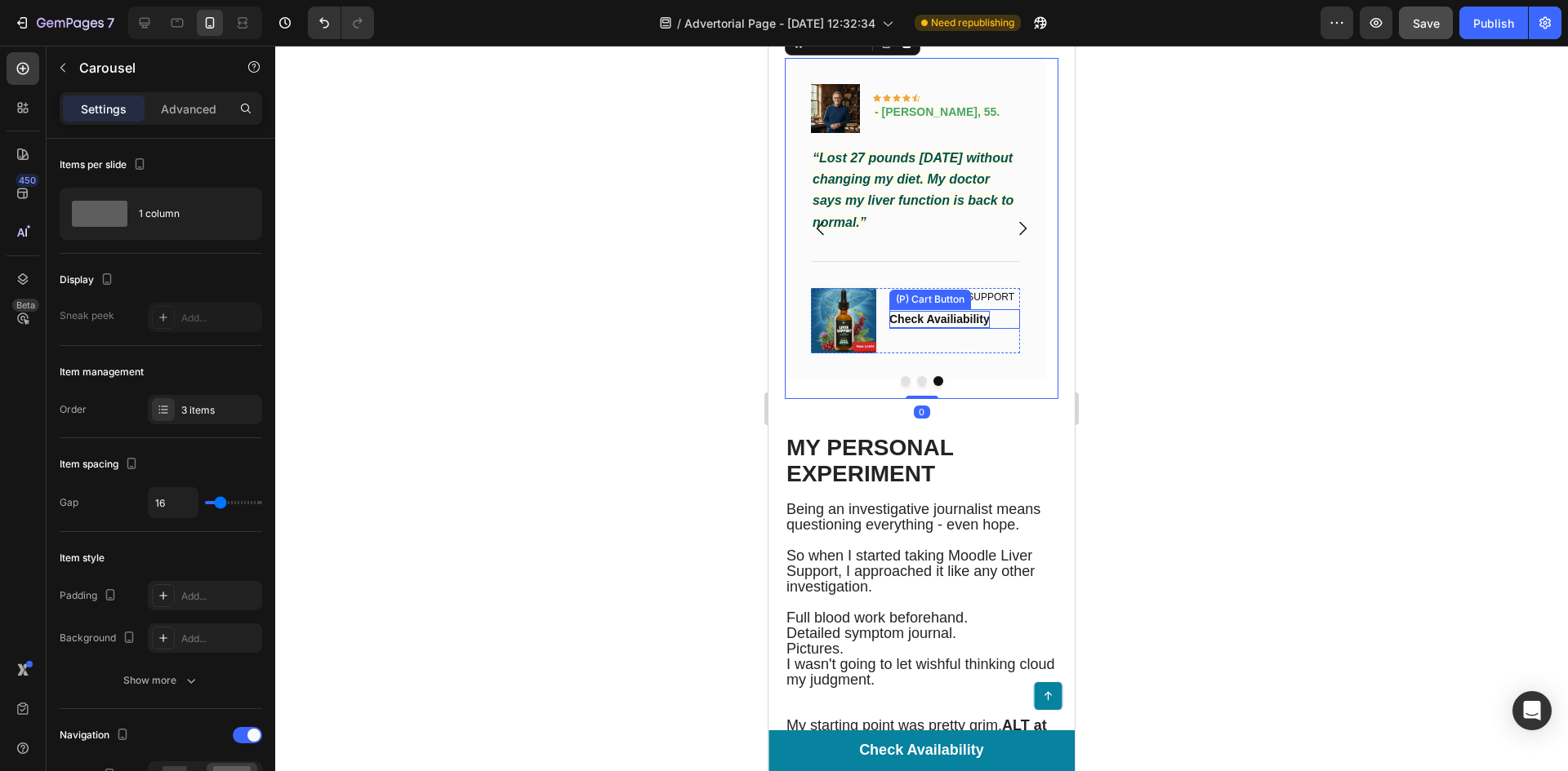
click at [956, 328] on div "Check Availiability" at bounding box center [939, 319] width 101 height 18
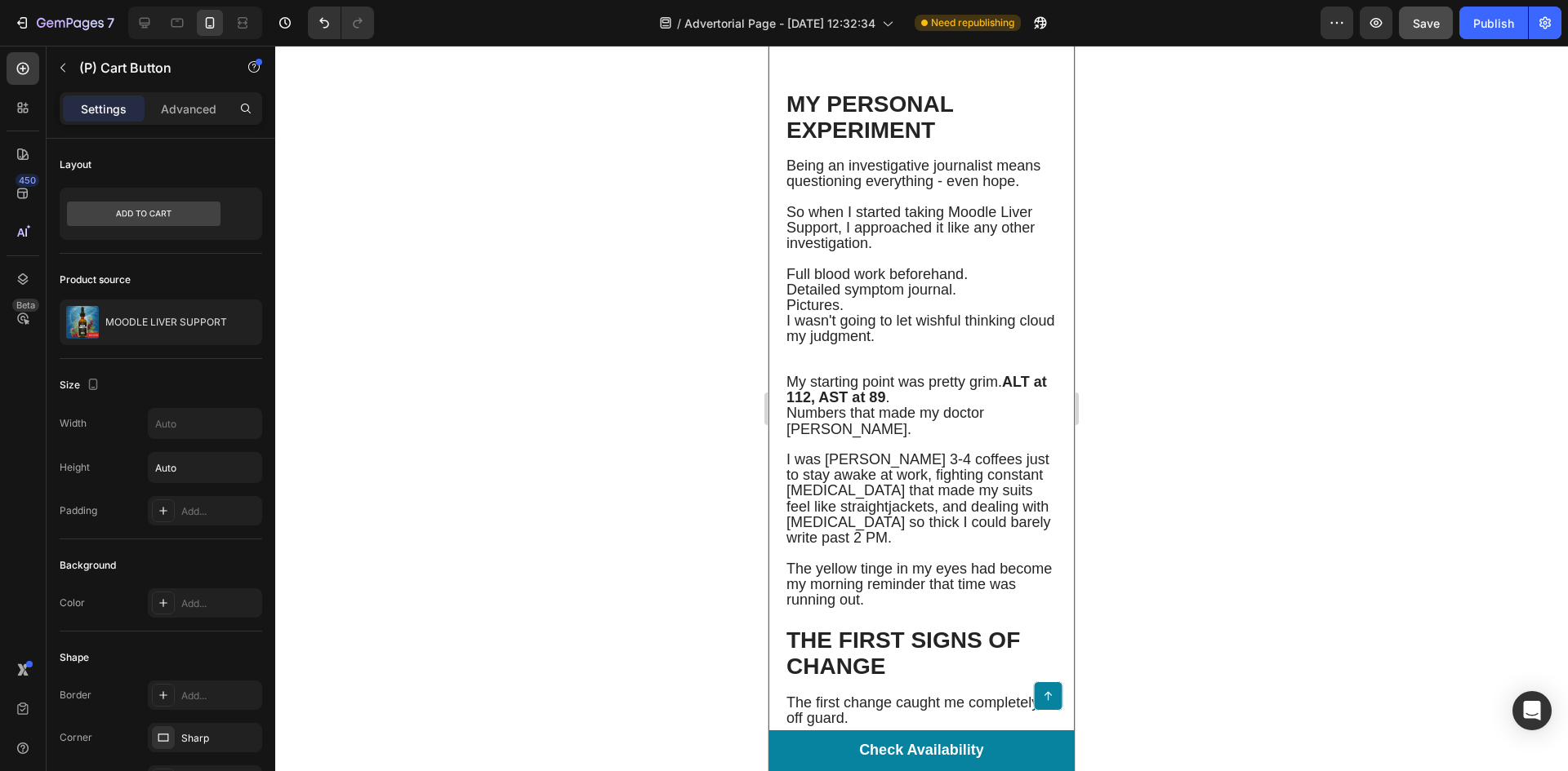
scroll to position [5388, 0]
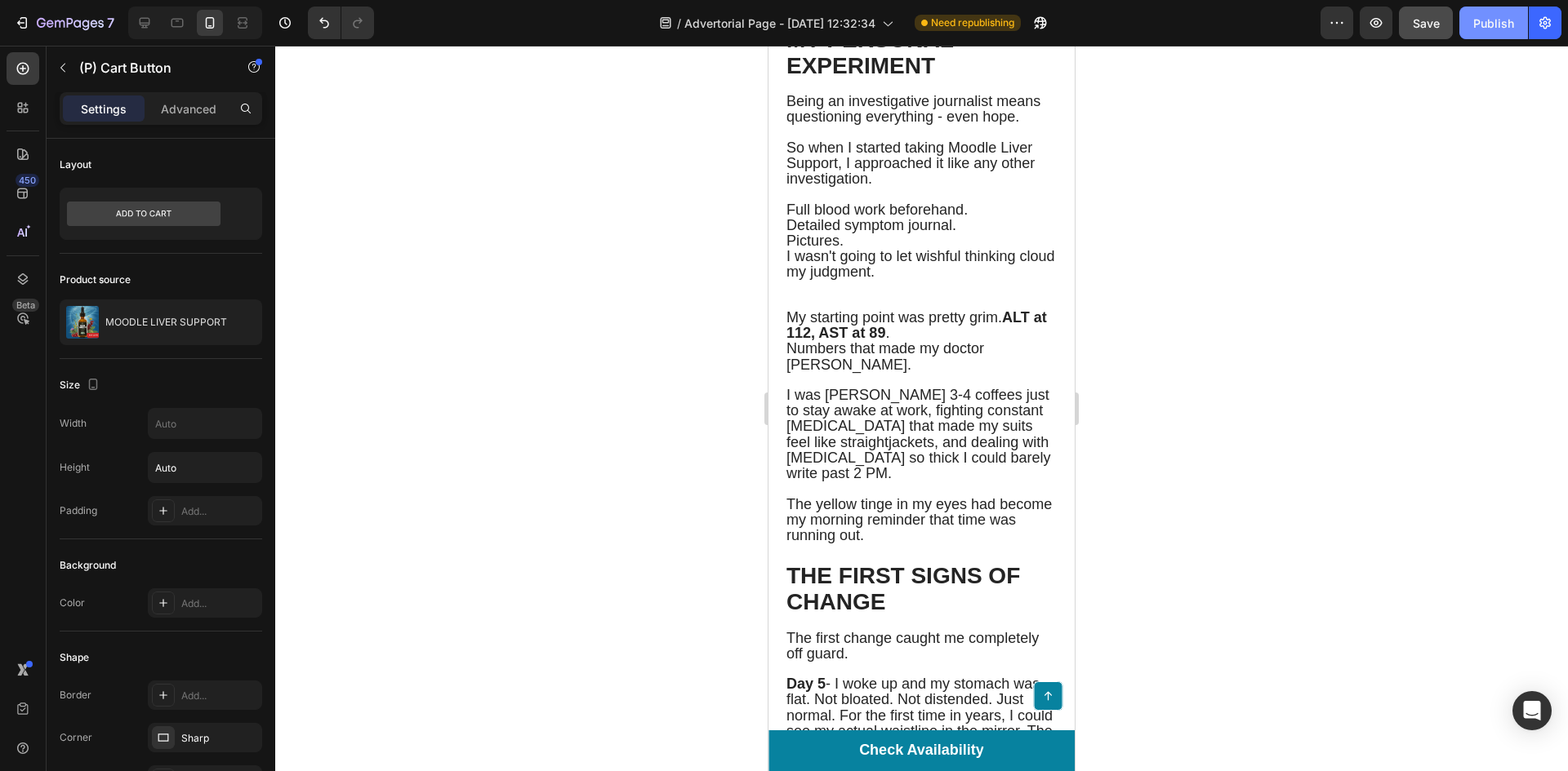
click at [1484, 31] on div "Publish" at bounding box center [1493, 23] width 41 height 18
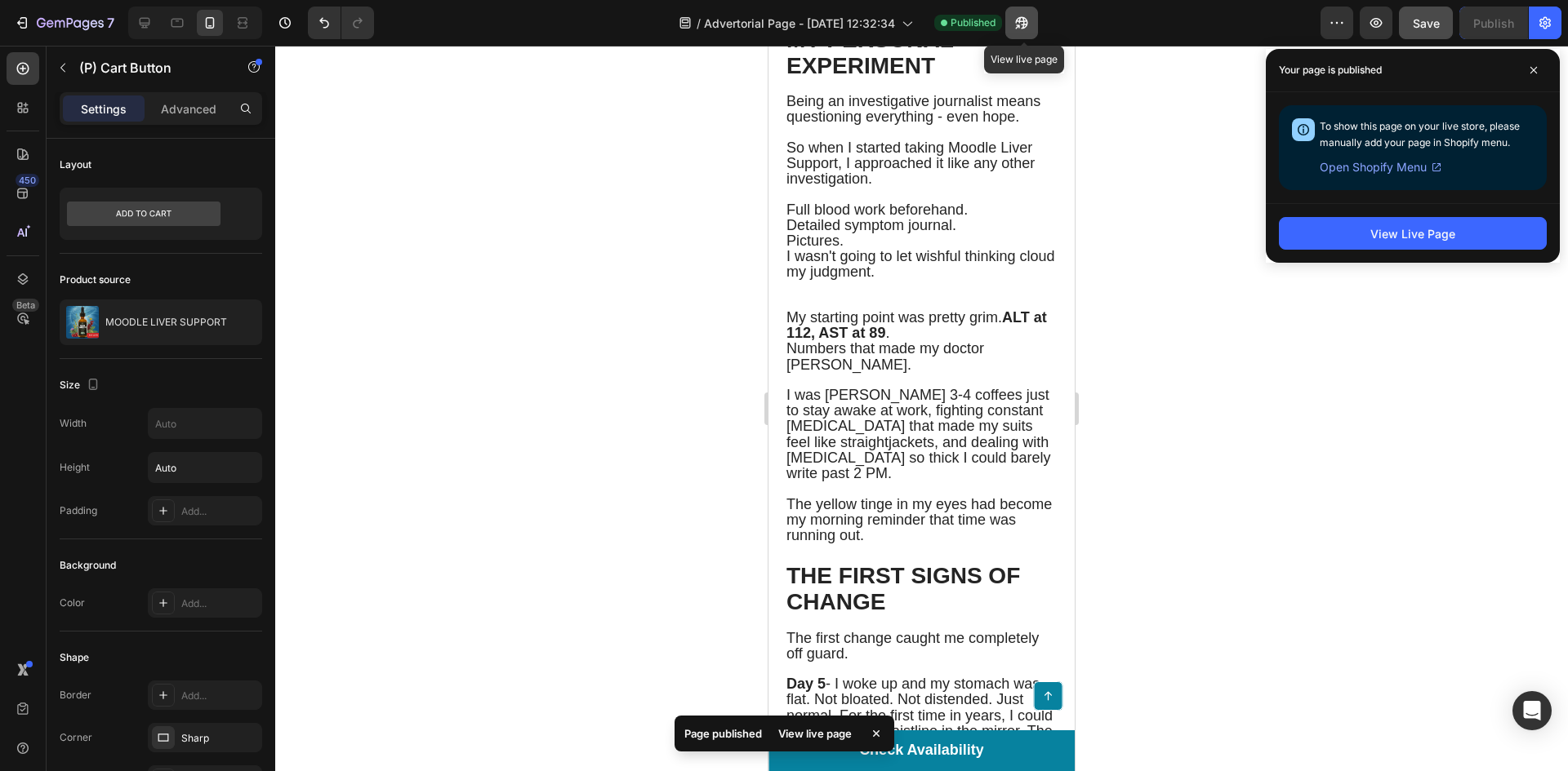
click at [1019, 27] on icon "button" at bounding box center [1016, 27] width 4 height 4
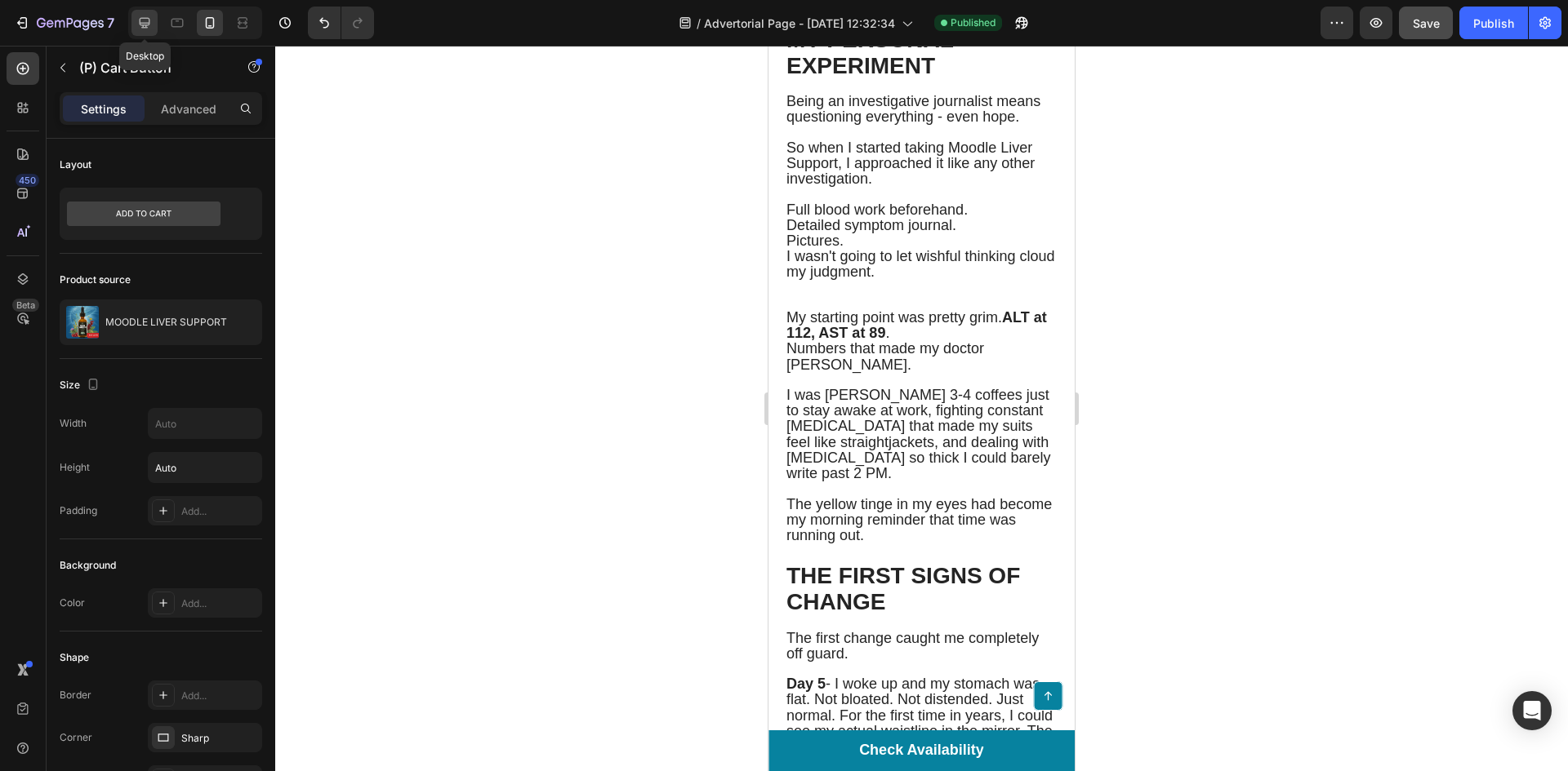
click at [142, 24] on icon at bounding box center [145, 23] width 11 height 11
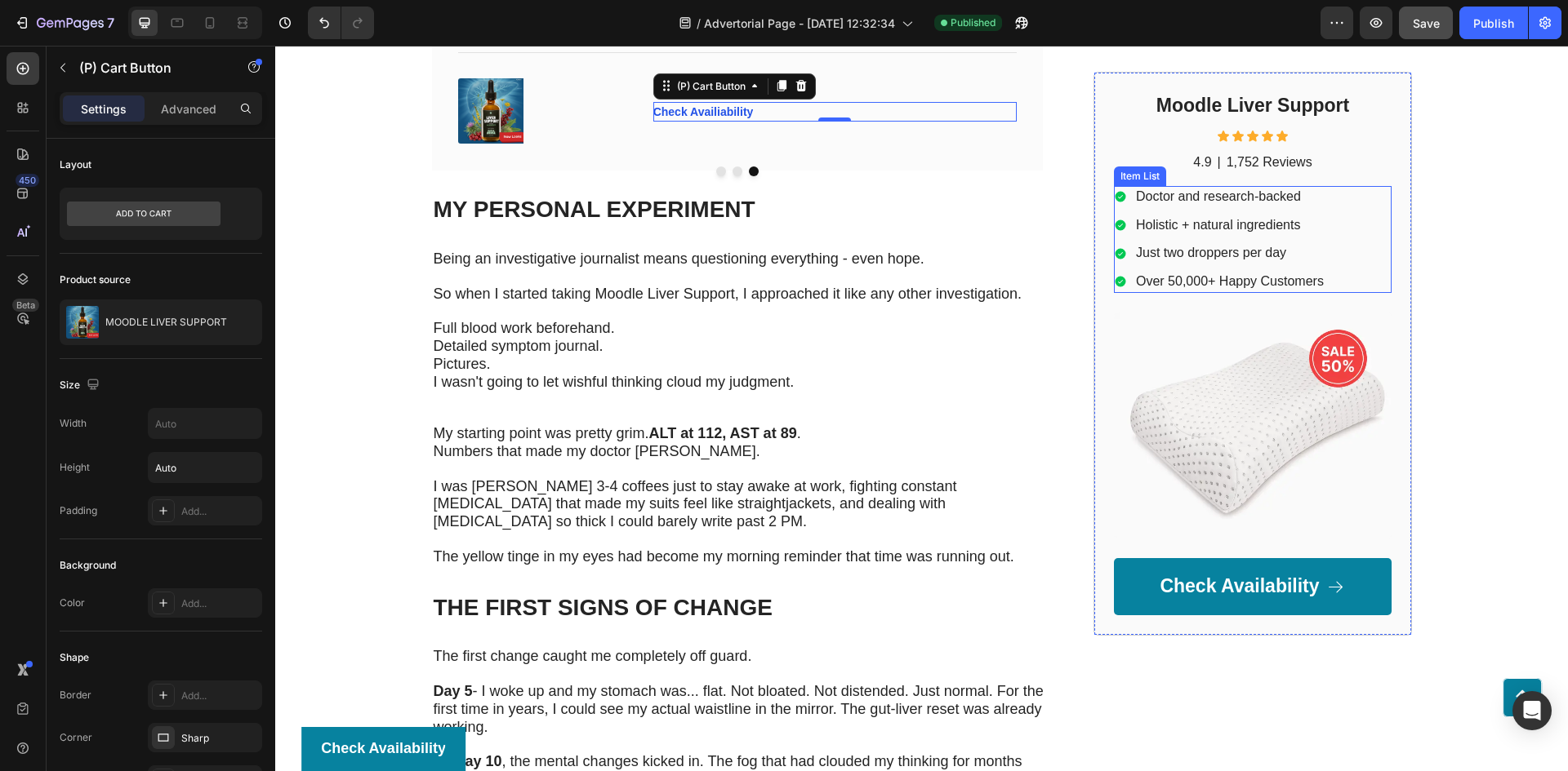
click at [1260, 392] on img at bounding box center [1252, 425] width 278 height 226
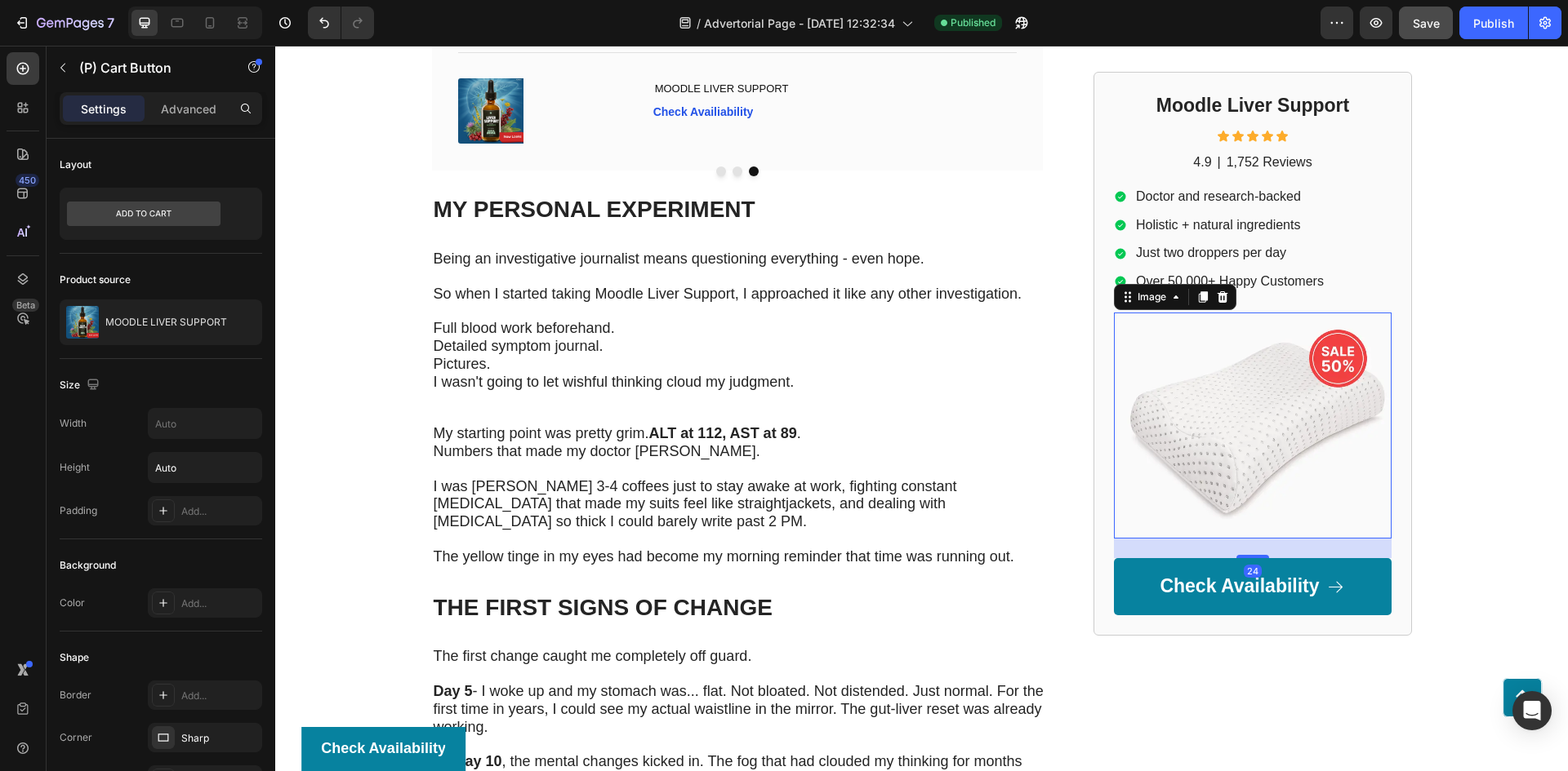
scroll to position [5087, 0]
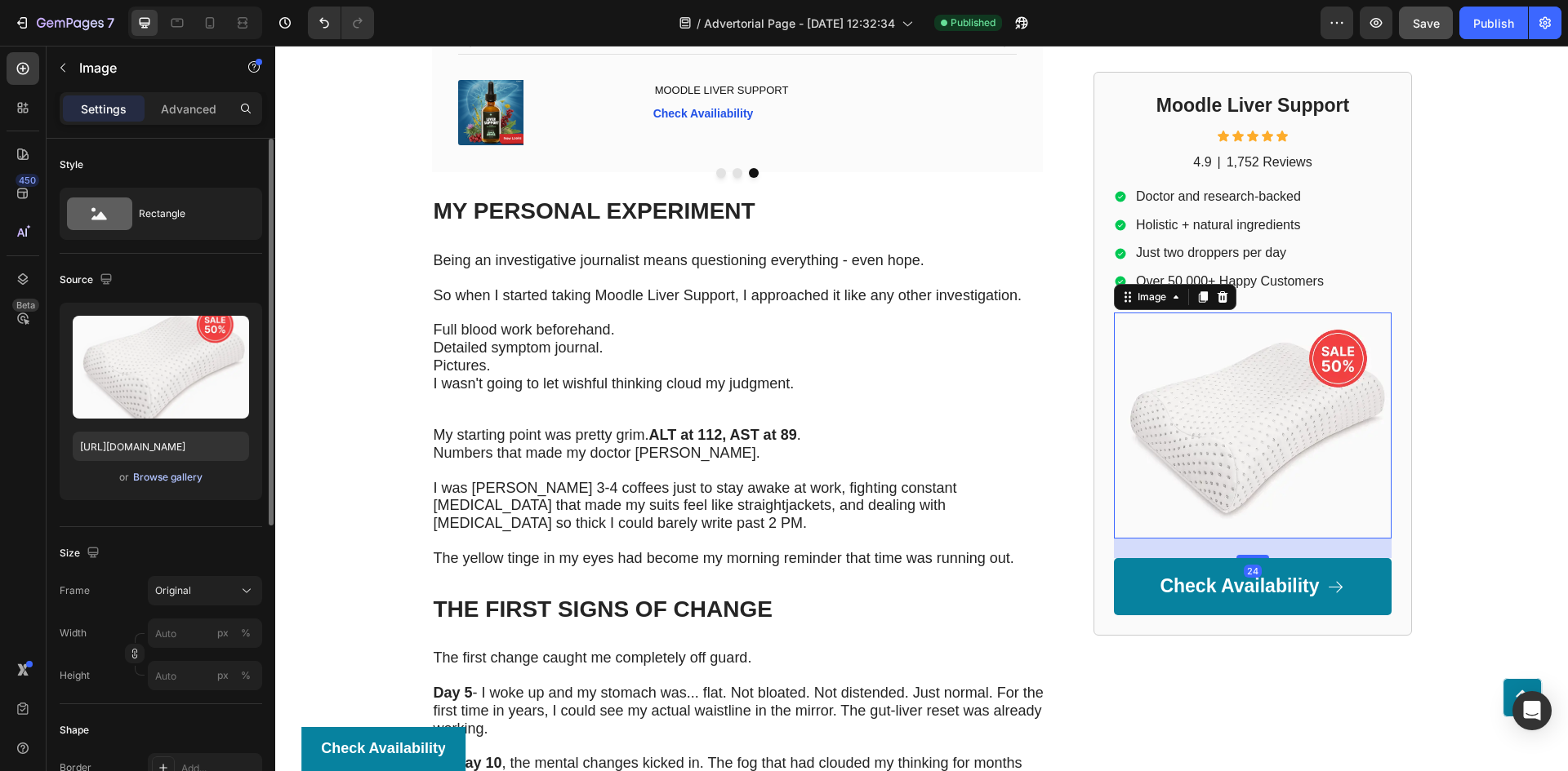
click at [167, 474] on div "Browse gallery" at bounding box center [167, 478] width 69 height 15
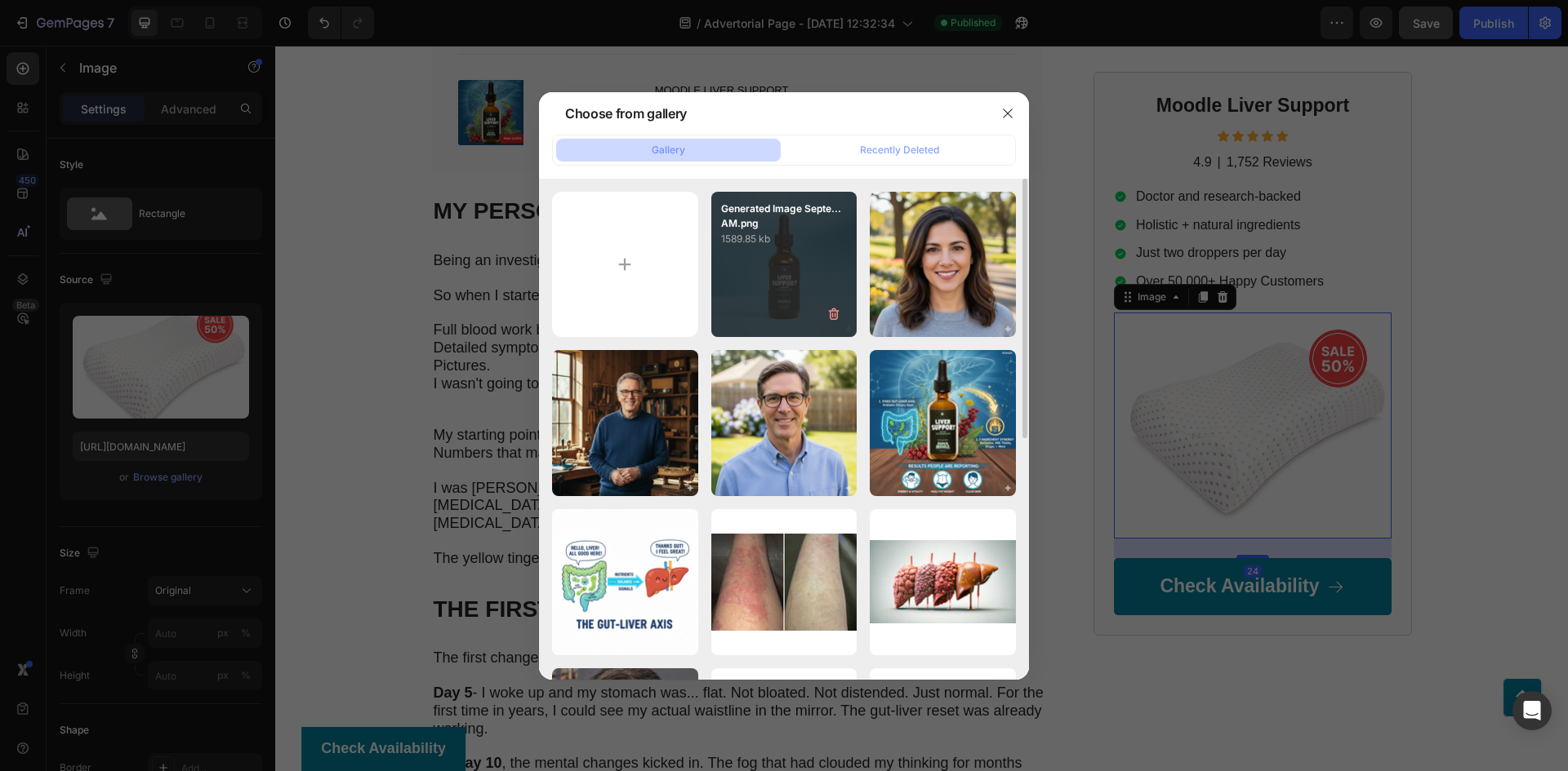
click at [831, 247] on div "Generated Image Septe...AM.png 1589.85 kb" at bounding box center [784, 265] width 146 height 146
type input "[URL][DOMAIN_NAME]"
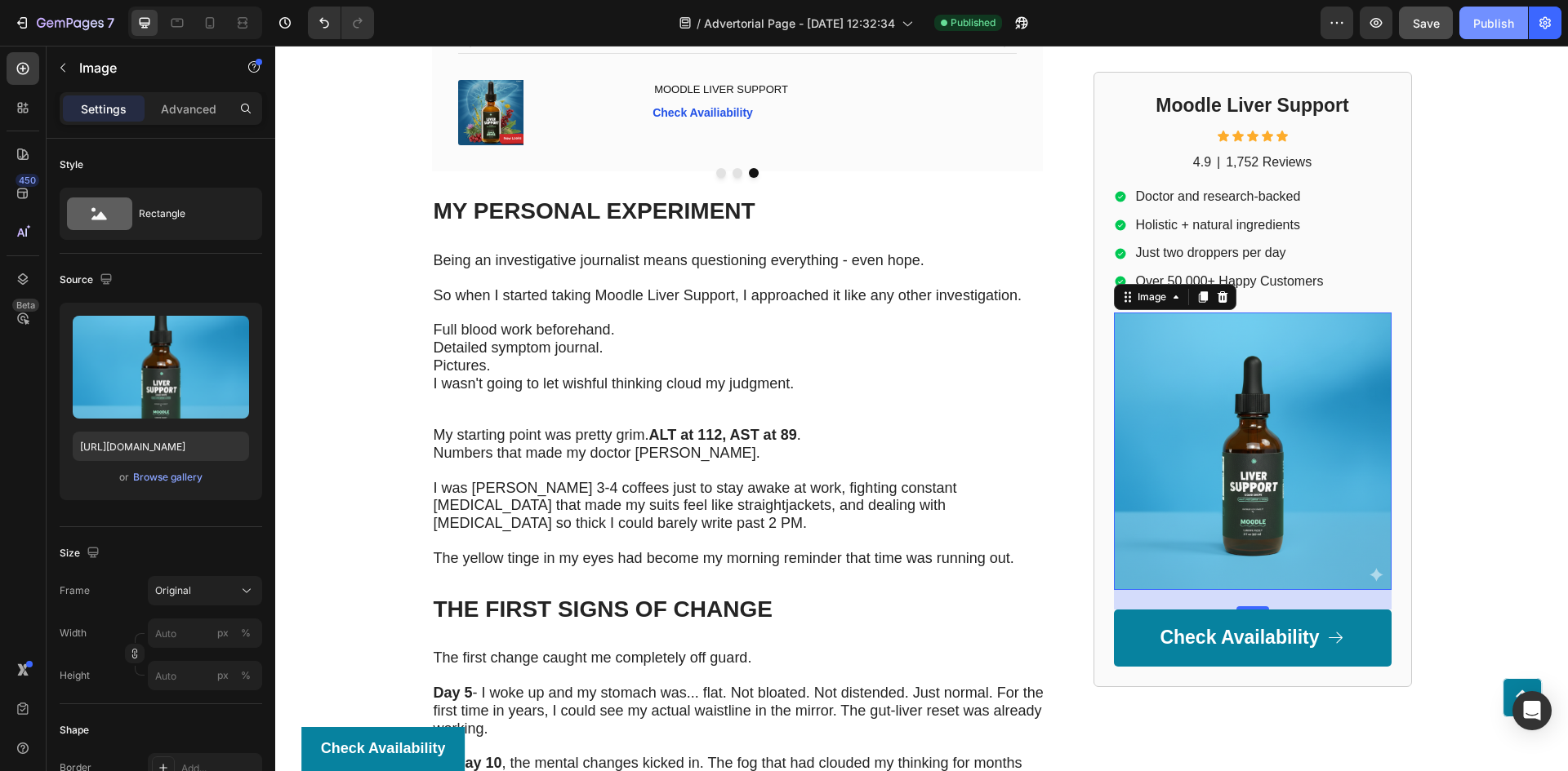
click at [1475, 27] on div "Publish" at bounding box center [1493, 23] width 41 height 18
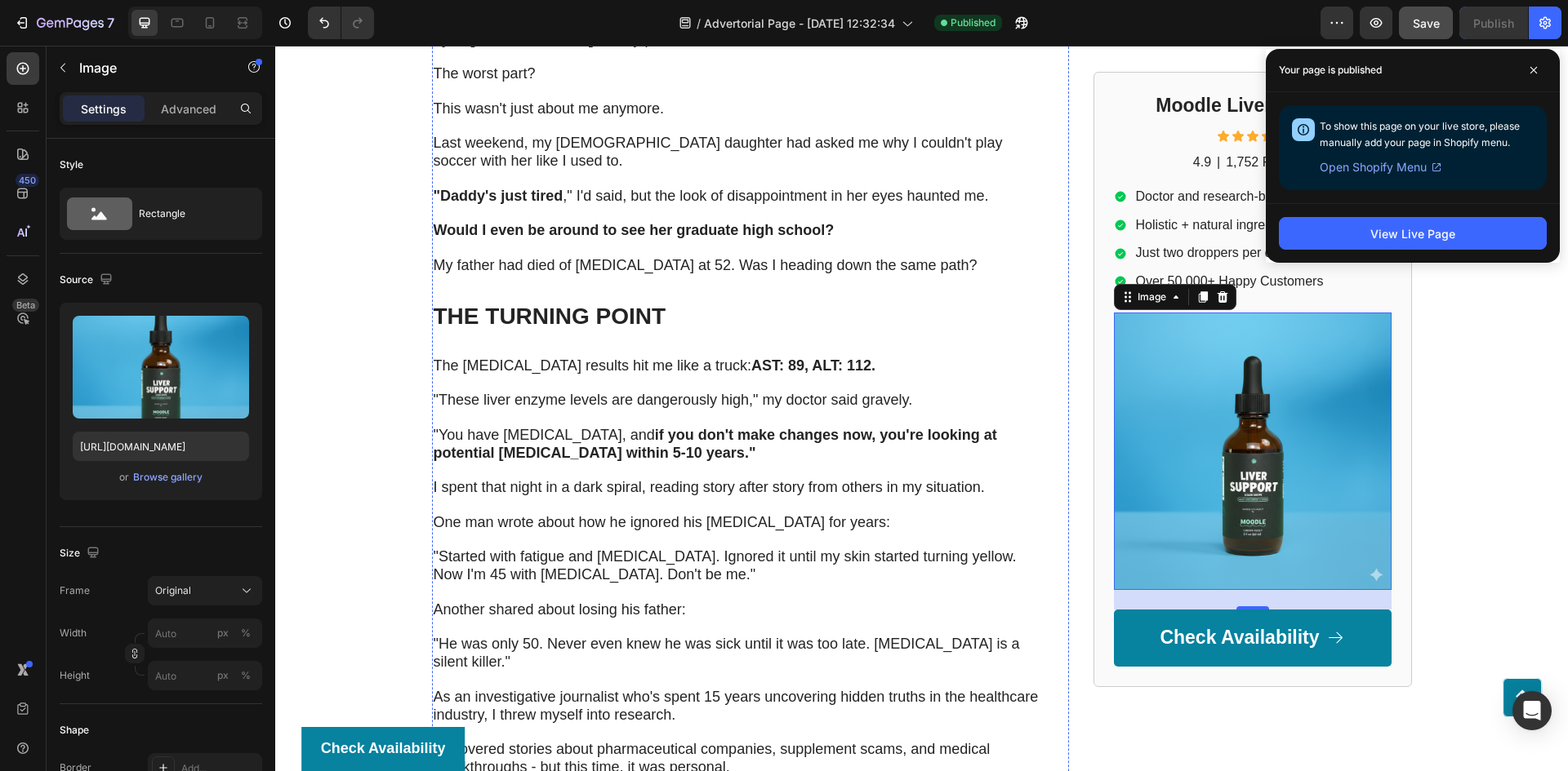
scroll to position [898, 0]
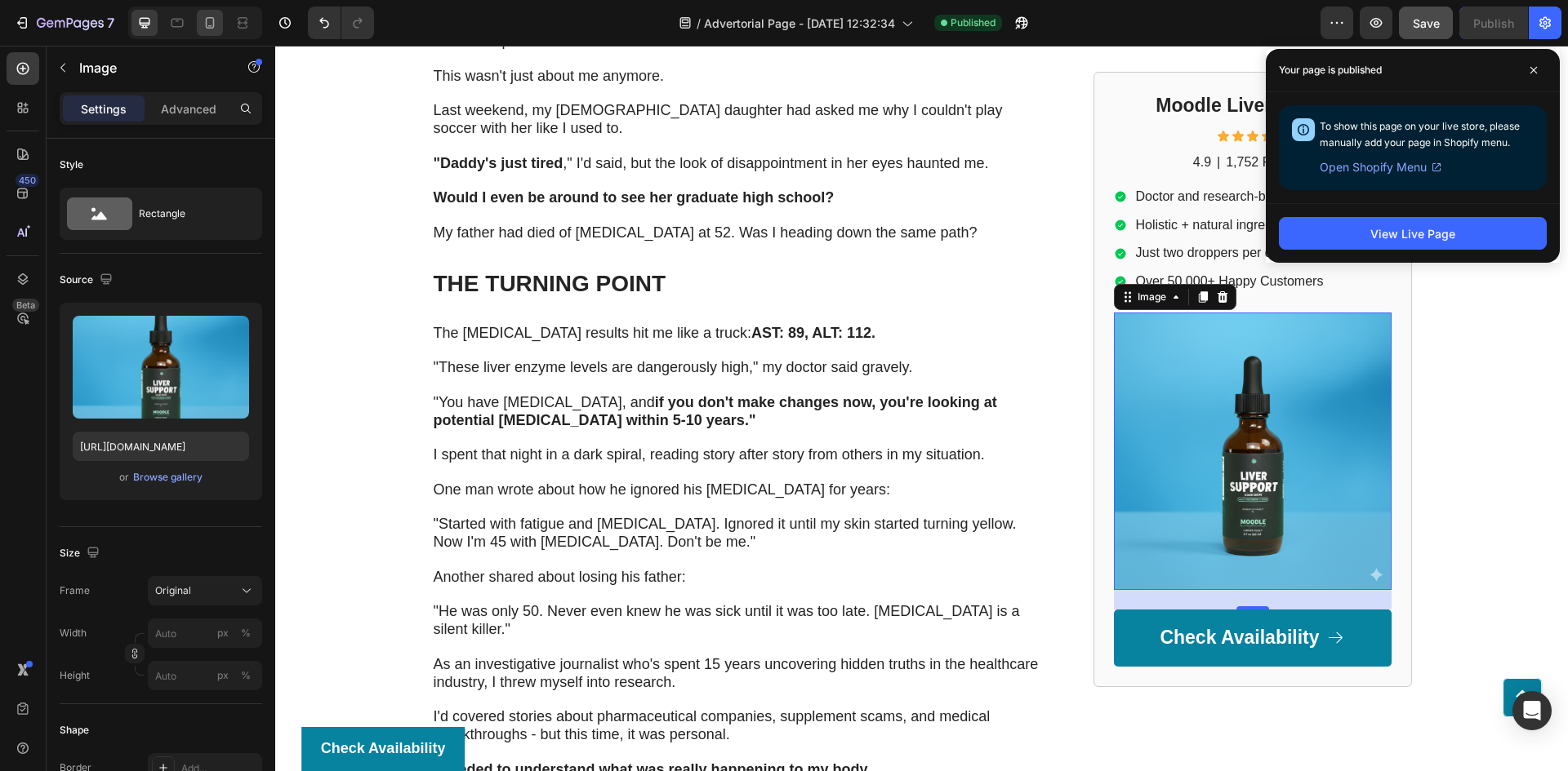
click at [222, 16] on div at bounding box center [209, 23] width 26 height 26
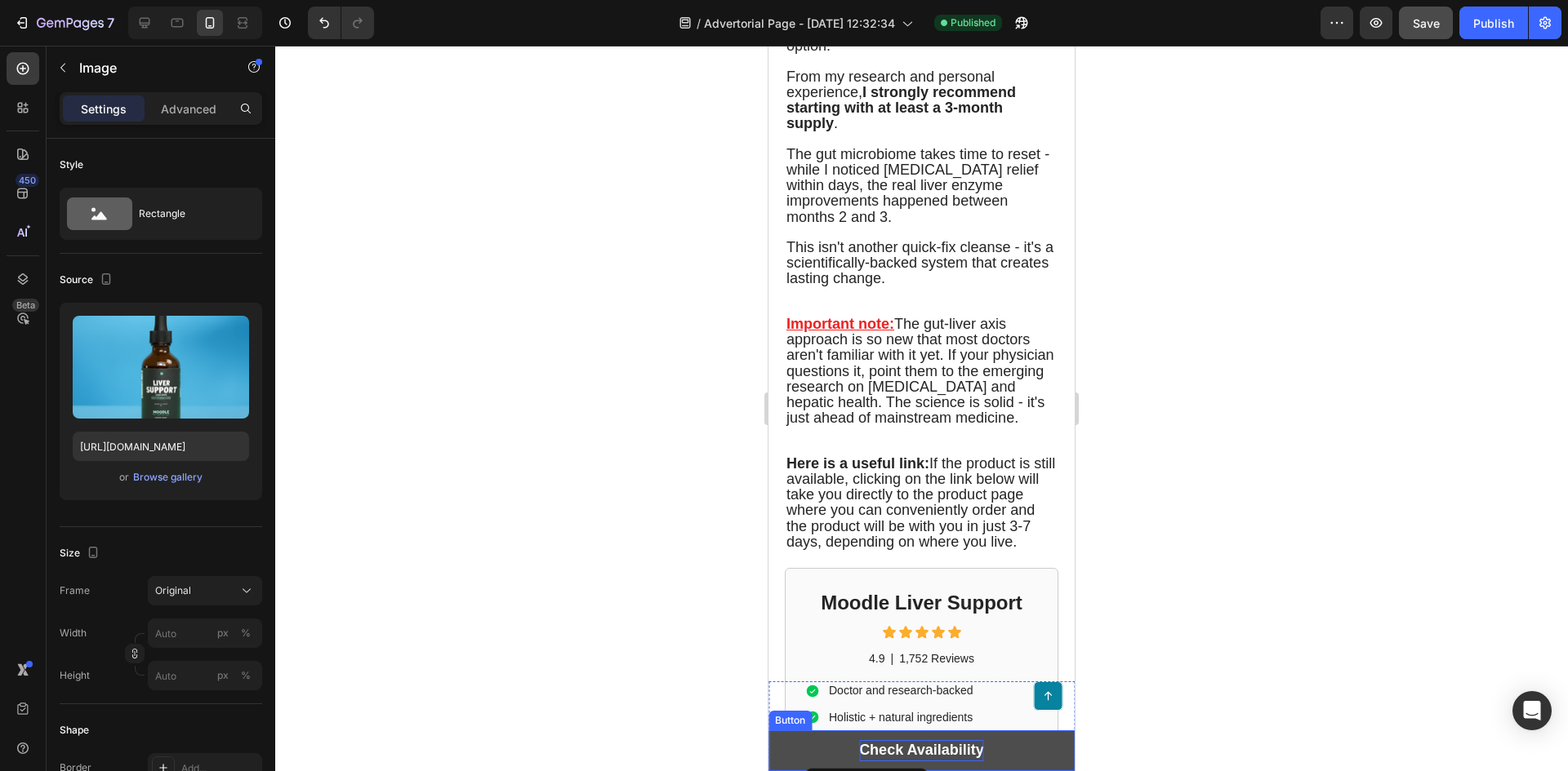
click at [886, 753] on strong "Check Availability" at bounding box center [921, 751] width 125 height 17
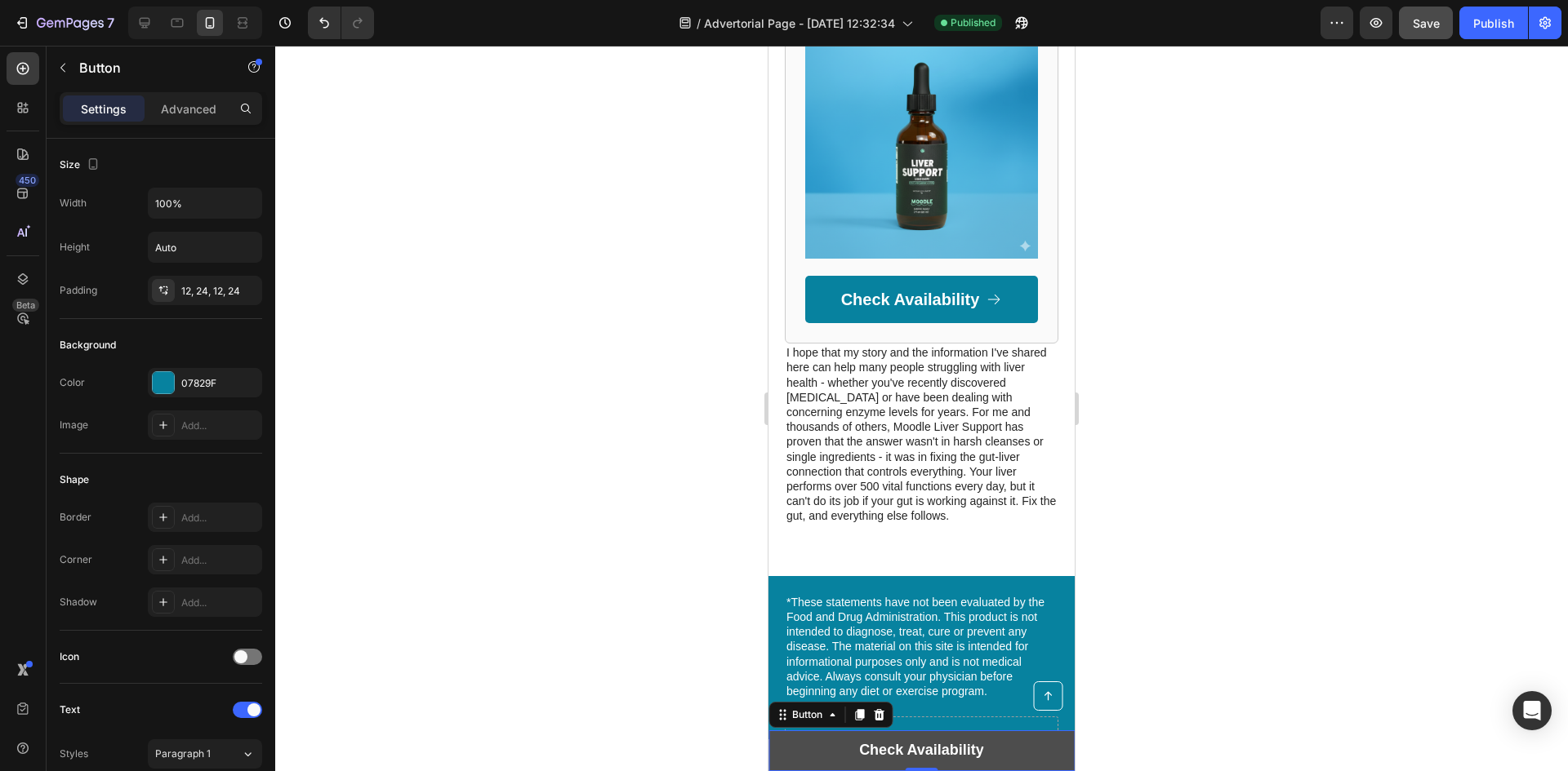
scroll to position [8912, 0]
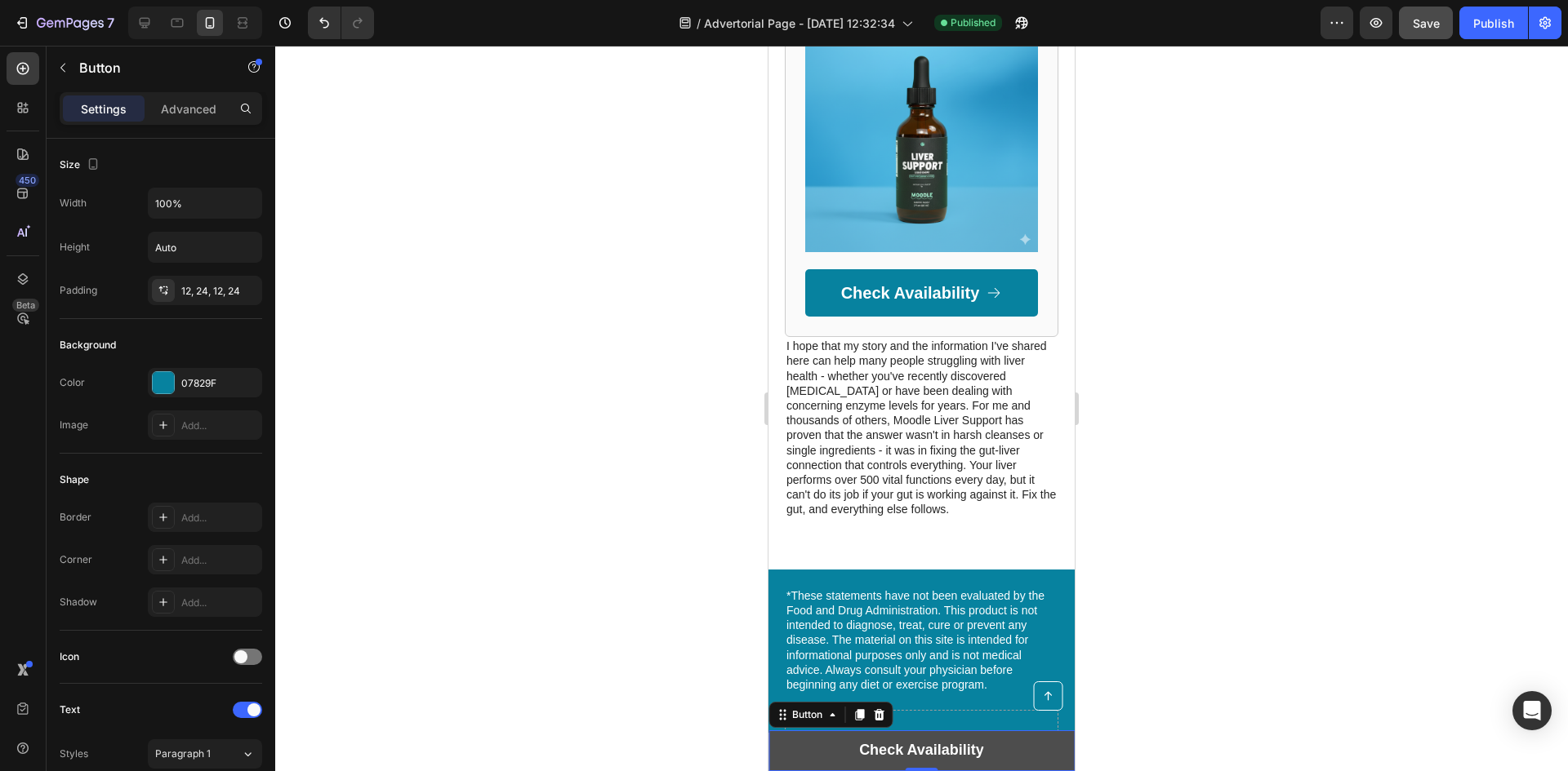
click at [822, 753] on link "Check Availability" at bounding box center [921, 751] width 306 height 41
click at [1008, 751] on link "Check Availability" at bounding box center [921, 751] width 306 height 41
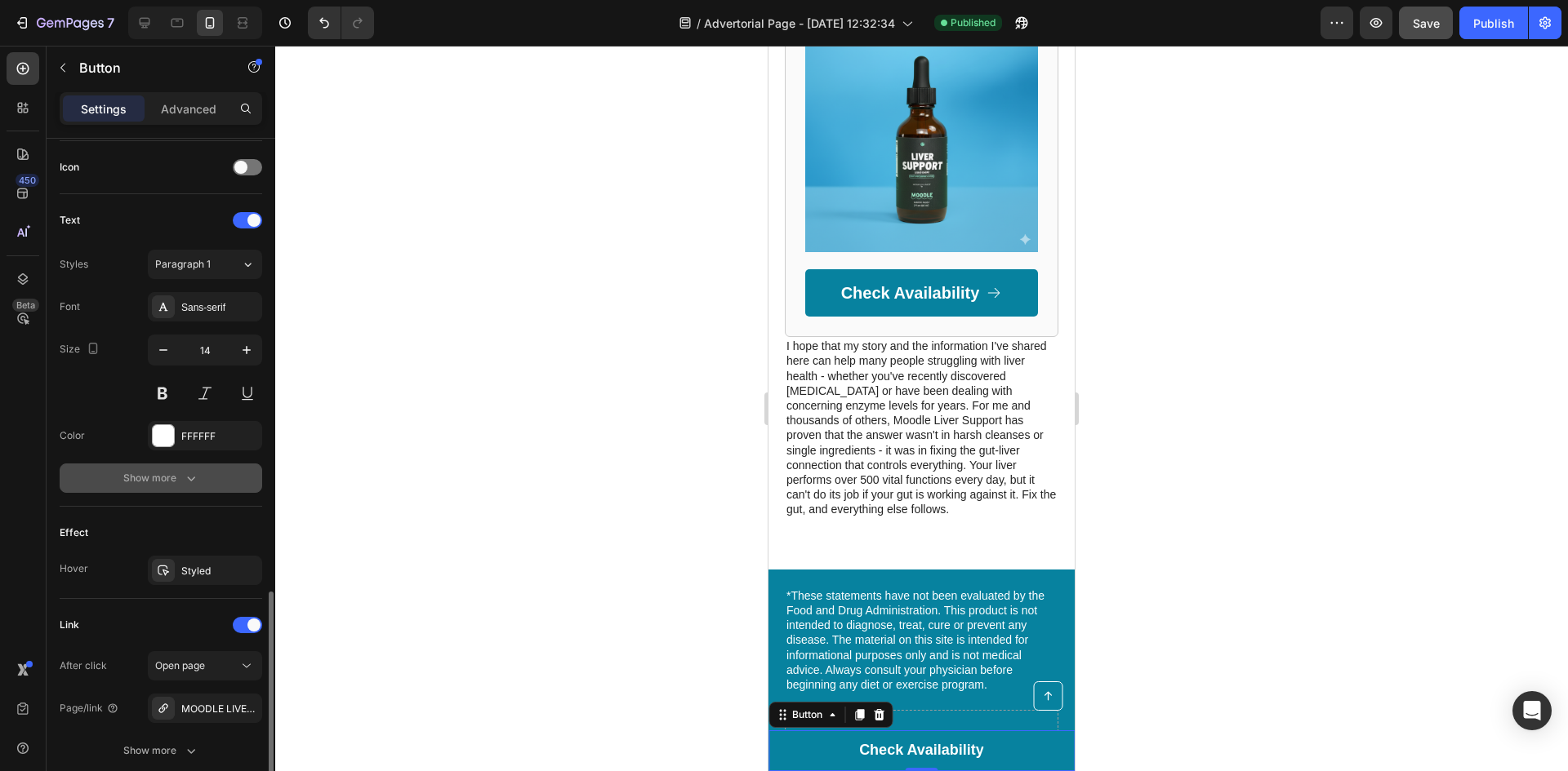
scroll to position [619, 0]
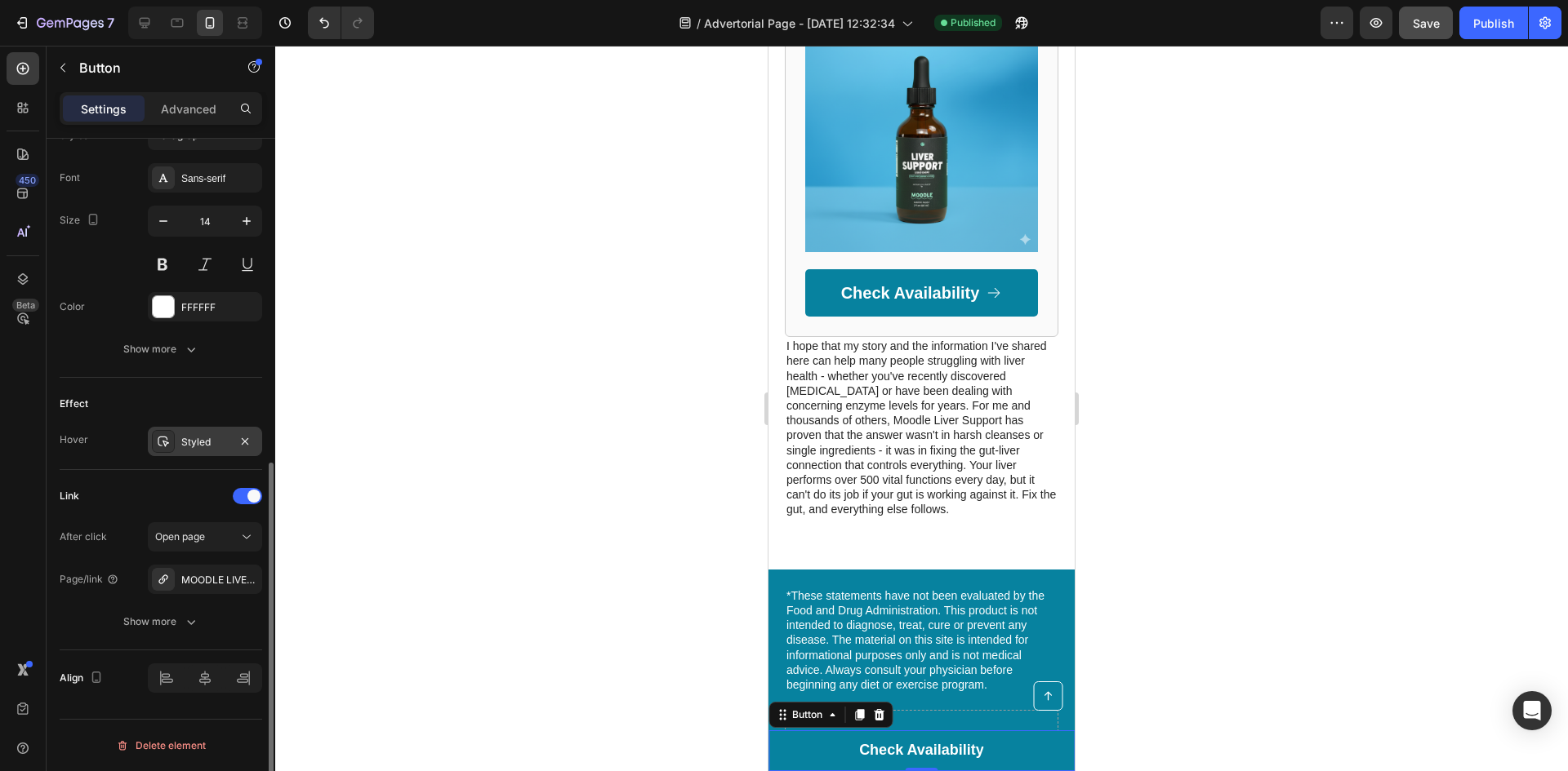
click at [183, 442] on div "Styled" at bounding box center [205, 443] width 47 height 15
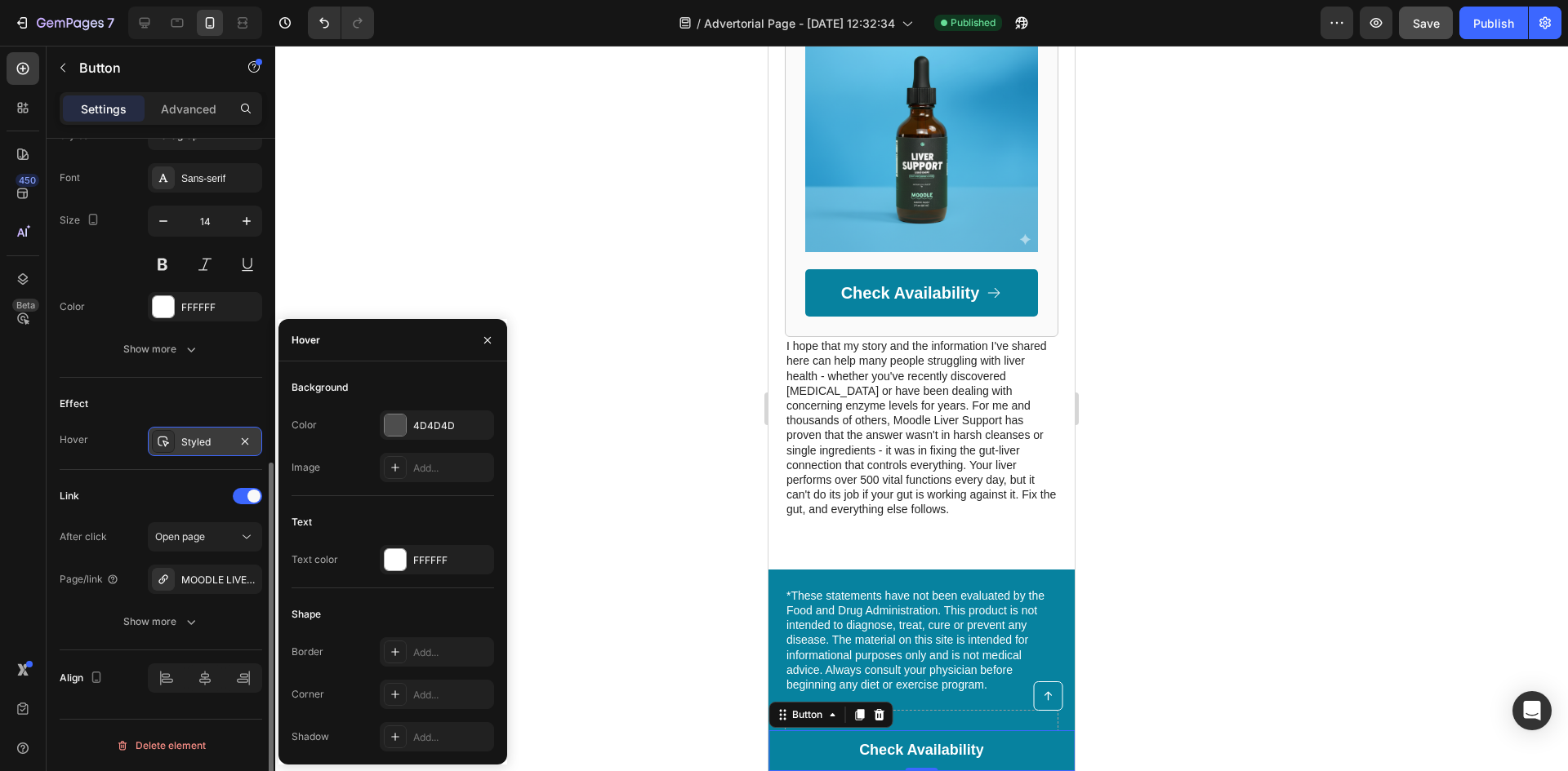
click at [183, 442] on div "Styled" at bounding box center [205, 443] width 47 height 15
click at [182, 442] on div "Styled" at bounding box center [205, 443] width 47 height 15
click at [169, 504] on div "Link" at bounding box center [161, 496] width 203 height 26
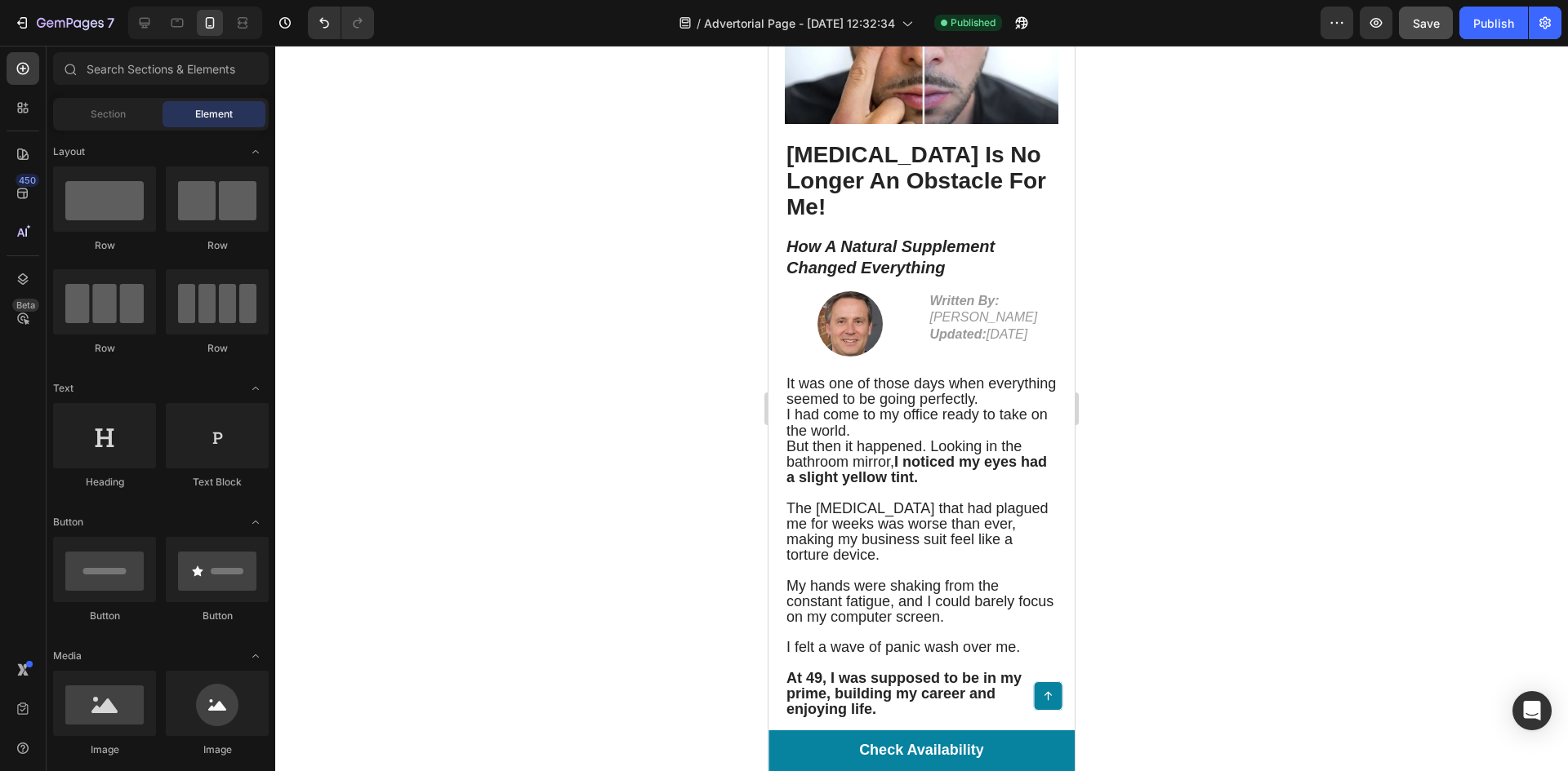
scroll to position [0, 0]
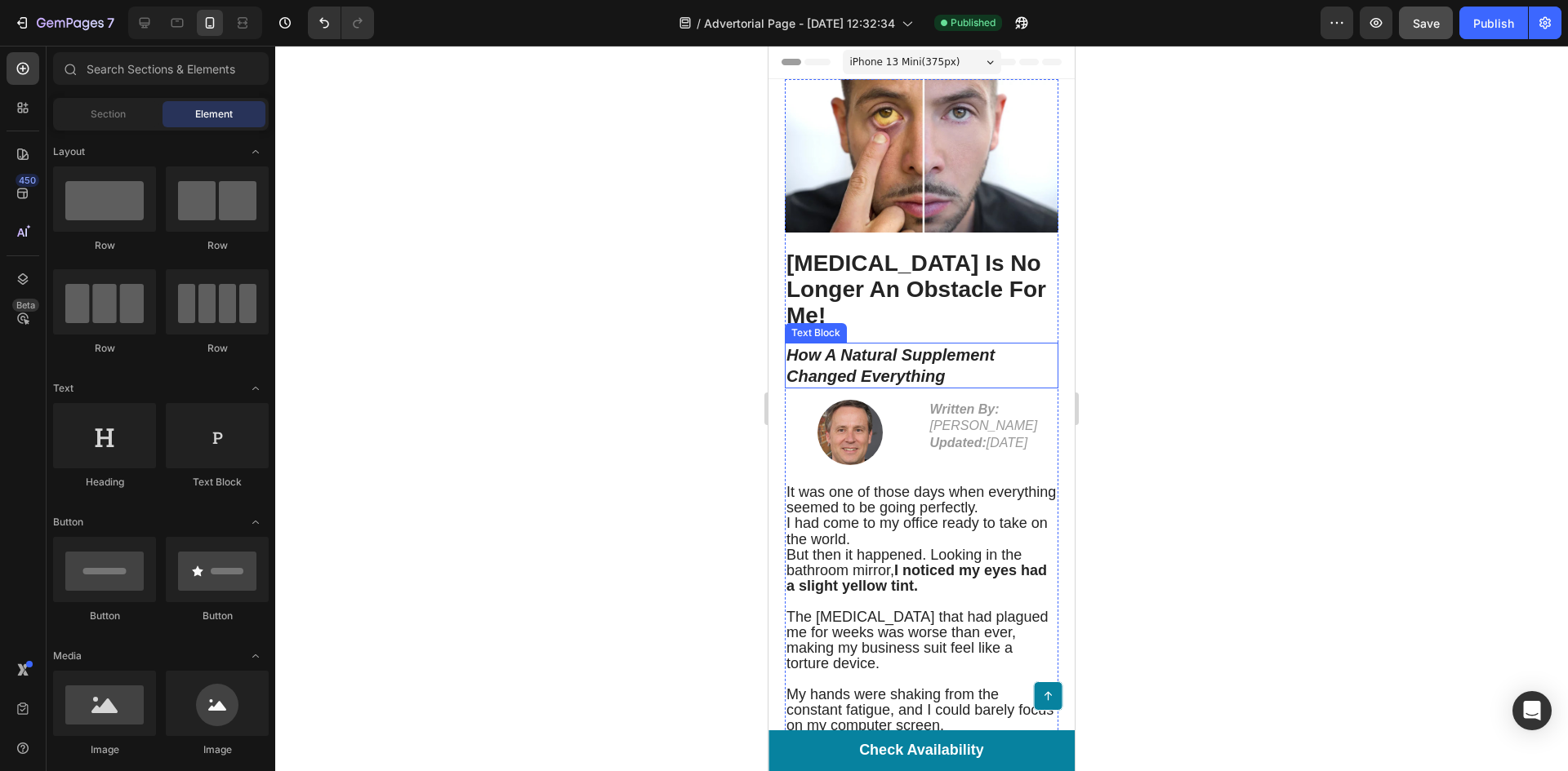
click at [888, 347] on strong "How A Natural Supplement Changed Everything" at bounding box center [890, 365] width 208 height 39
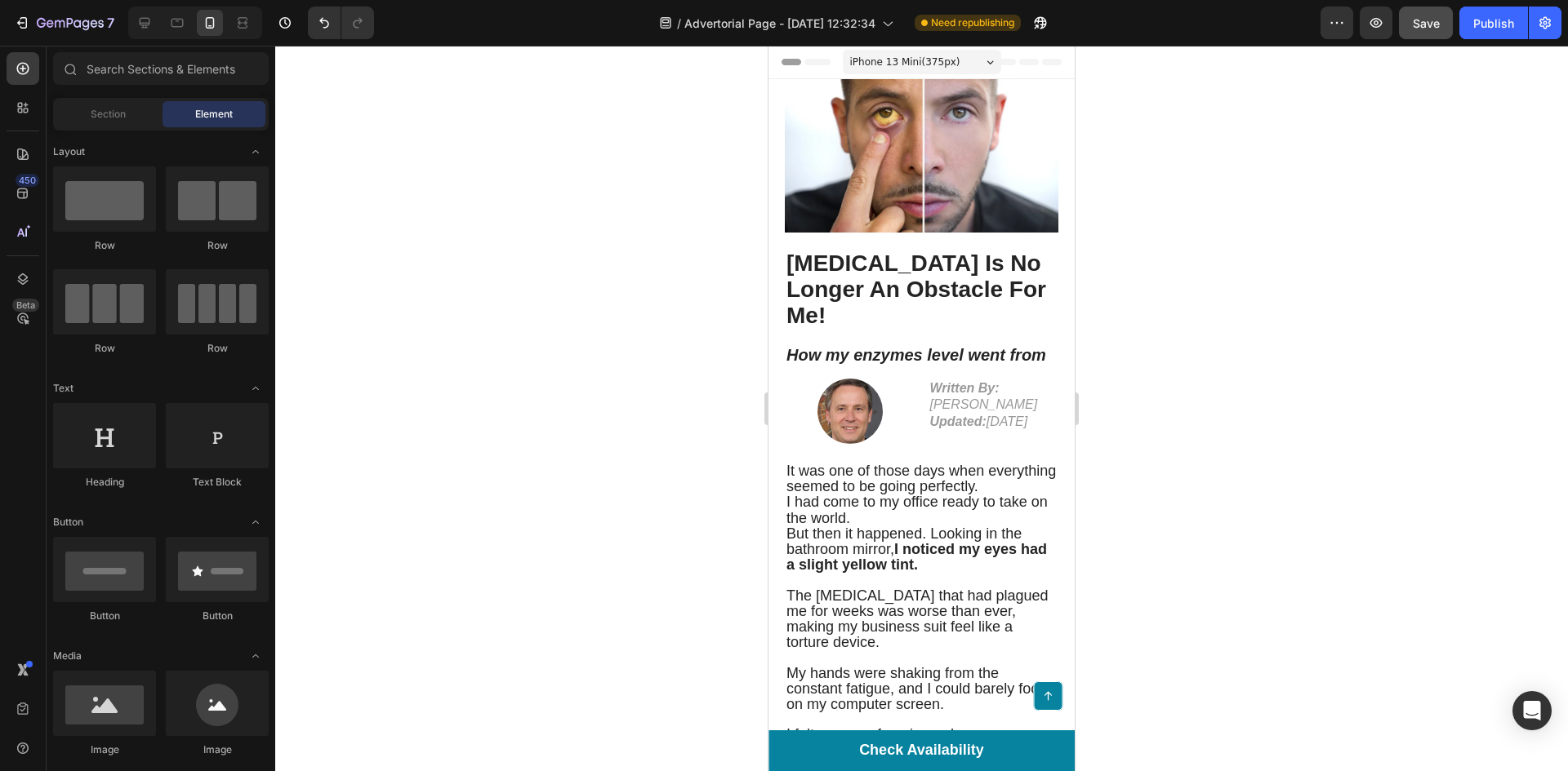
drag, startPoint x: 1068, startPoint y: 184, endPoint x: 1899, endPoint y: 91, distance: 836.2
click at [846, 366] on p "How my enzymes level went from" at bounding box center [921, 355] width 270 height 21
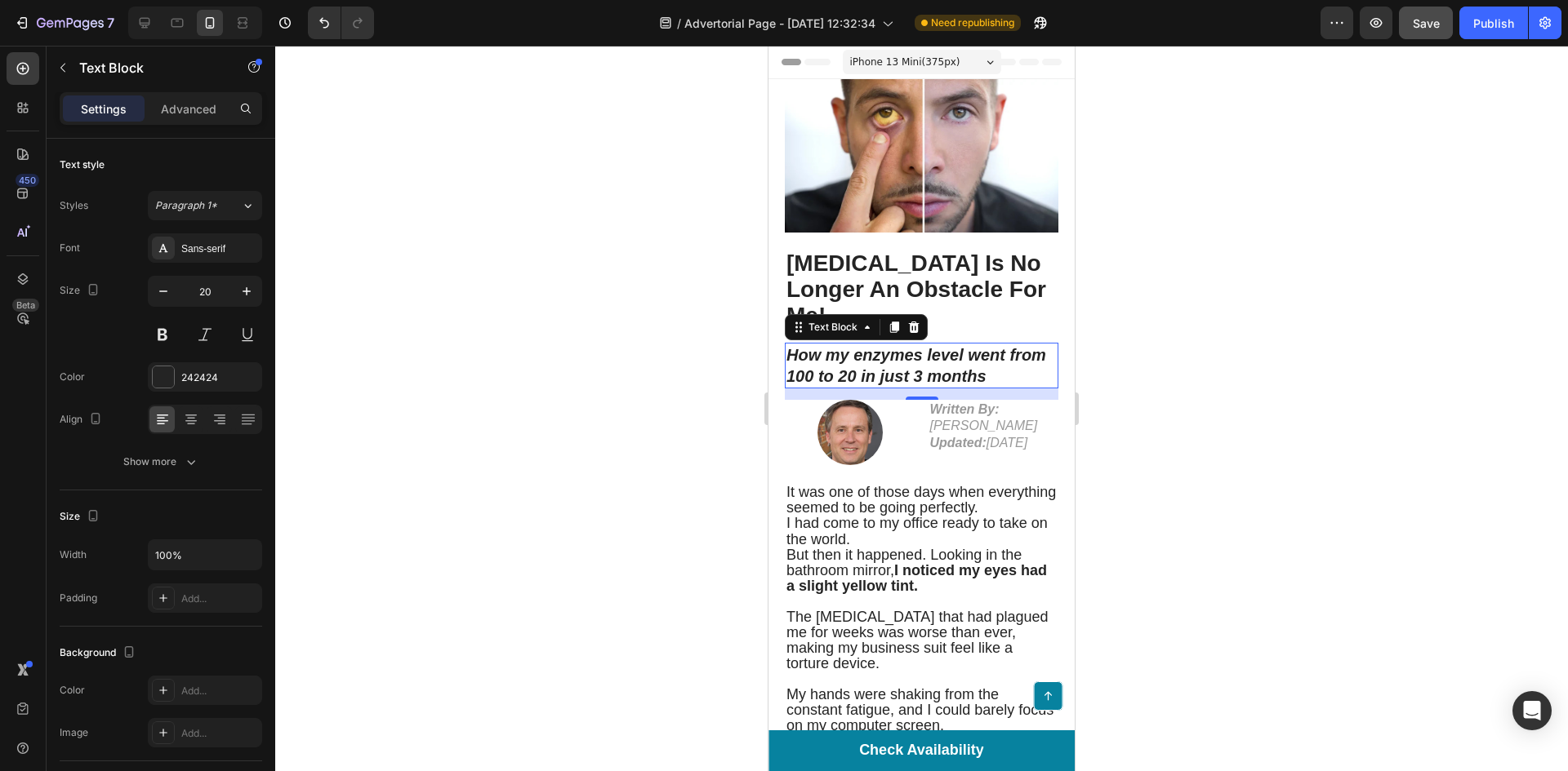
click at [1231, 350] on div at bounding box center [921, 409] width 1292 height 726
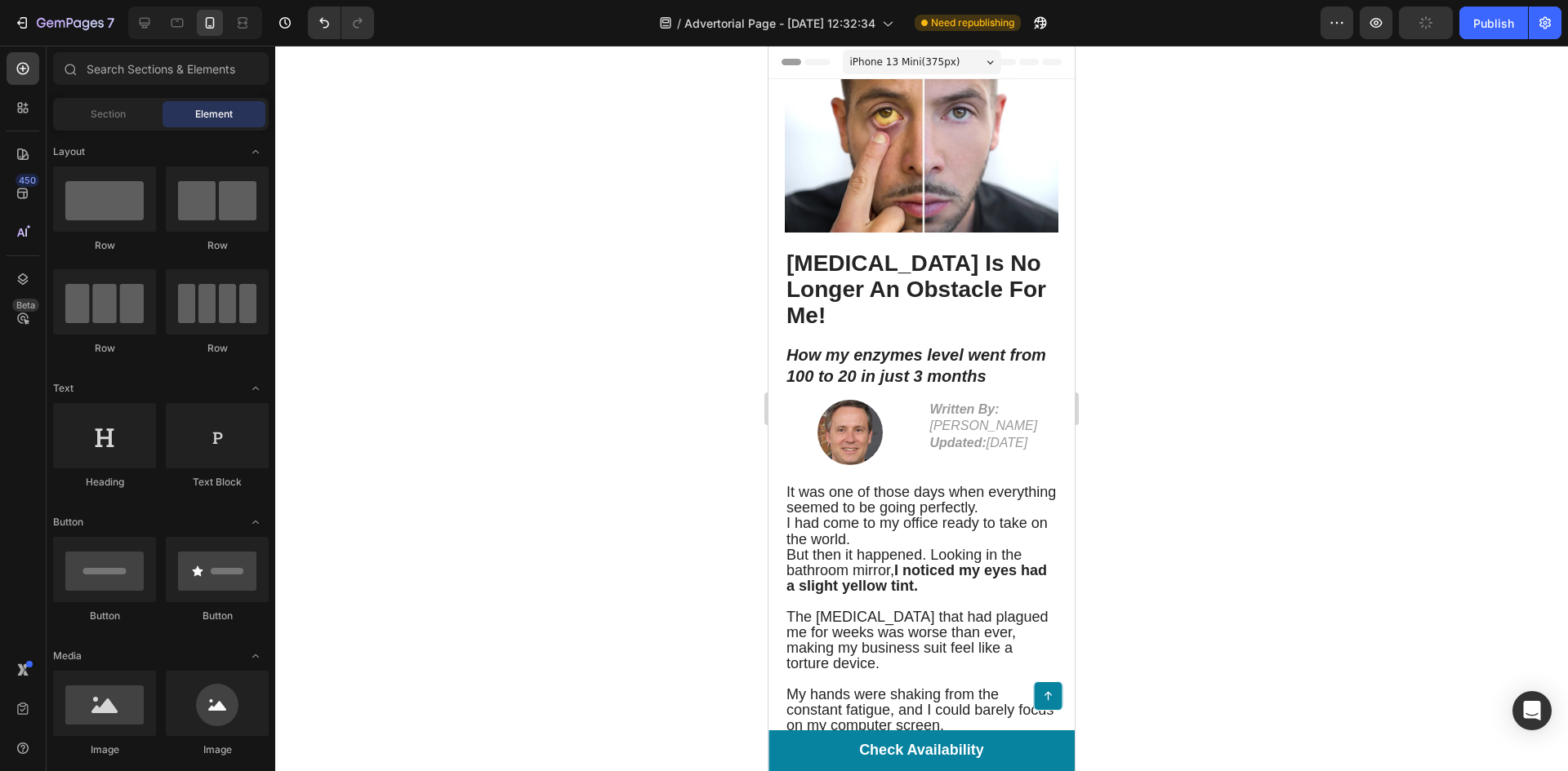
click at [624, 308] on div at bounding box center [921, 409] width 1292 height 726
click at [928, 288] on span "[MEDICAL_DATA] Is No Longer An Obstacle For Me!" at bounding box center [915, 290] width 259 height 77
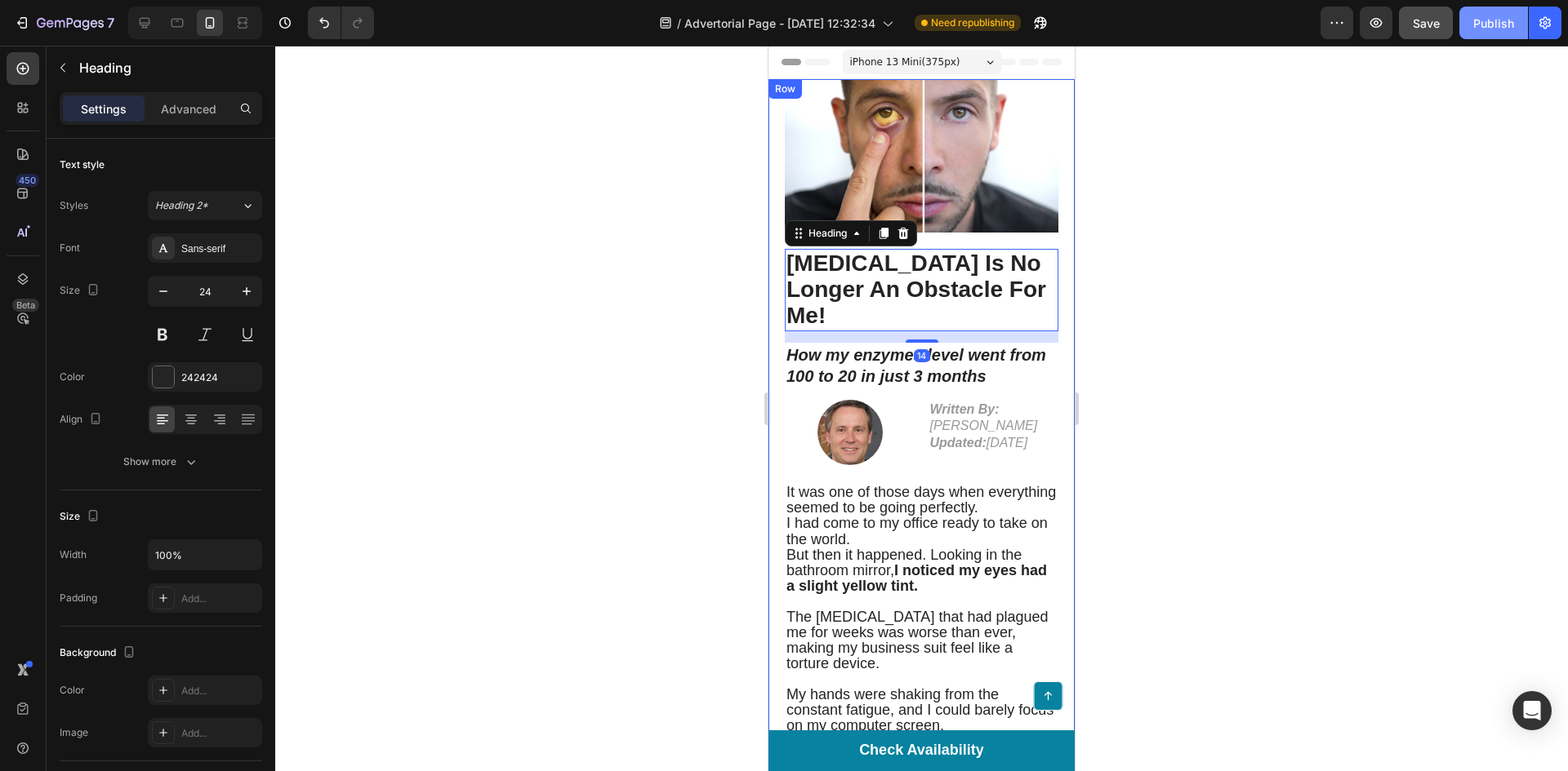
click at [1498, 15] on div "Publish" at bounding box center [1493, 23] width 41 height 18
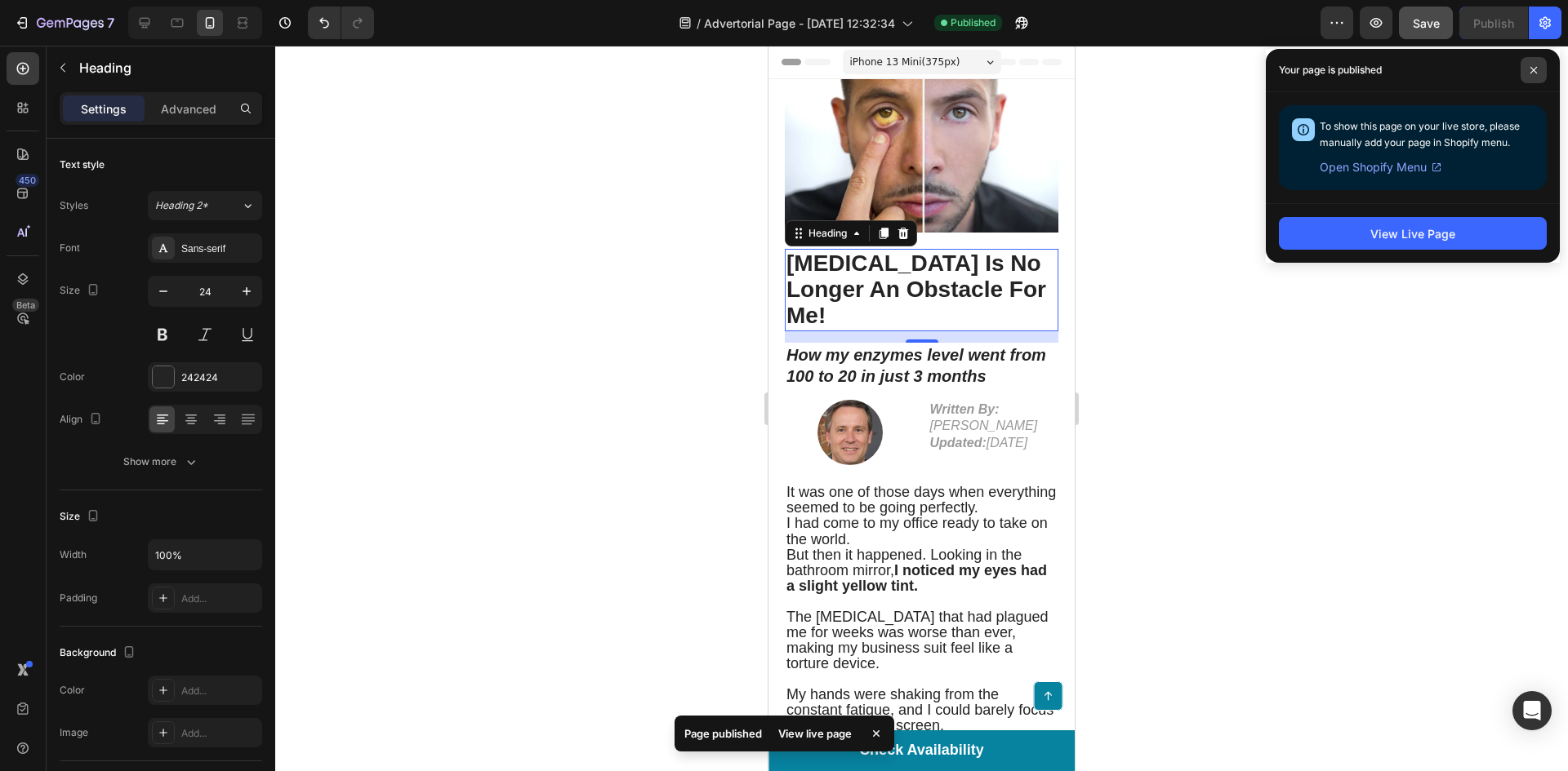
click at [1538, 62] on span at bounding box center [1533, 70] width 26 height 26
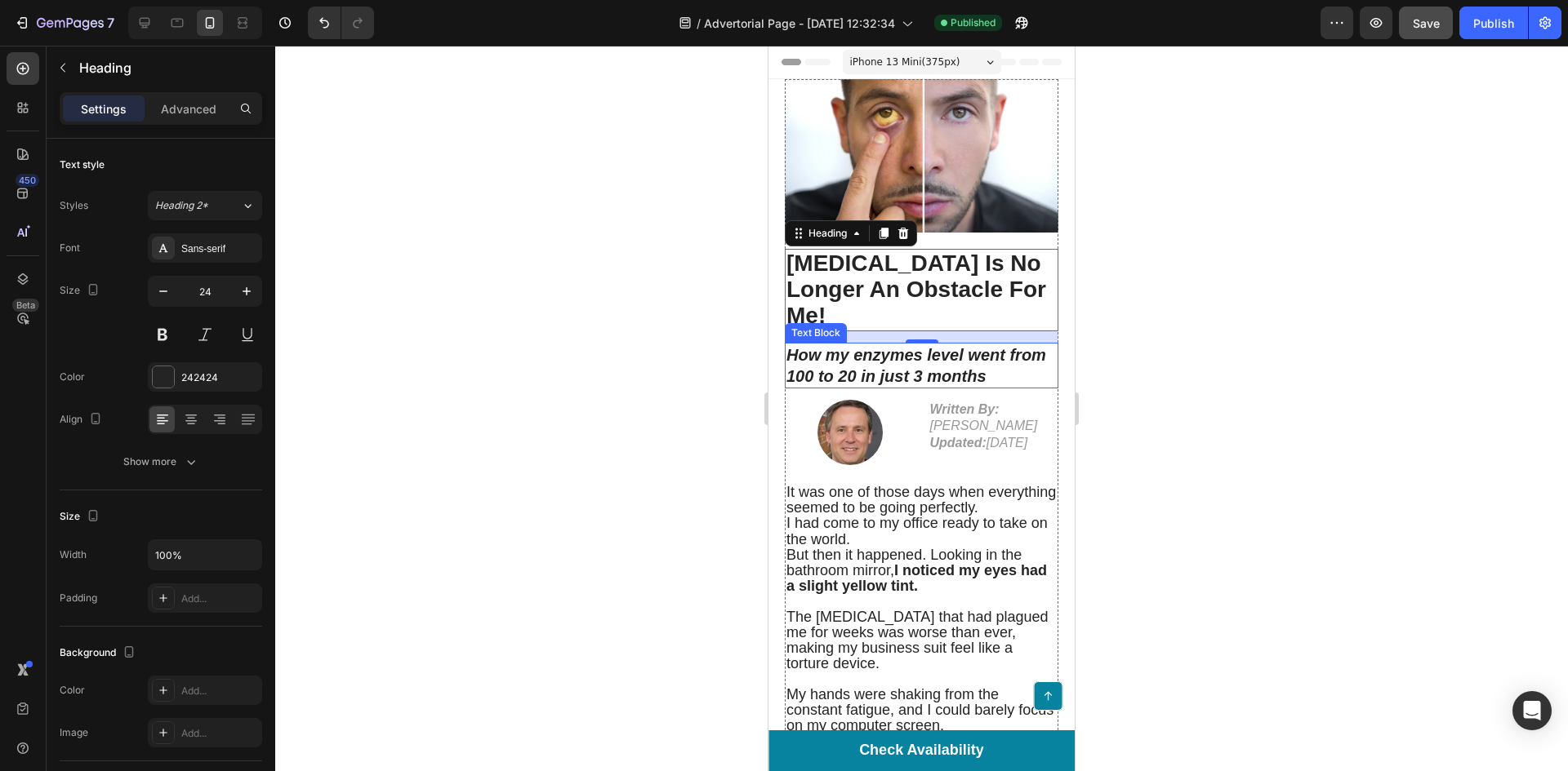
click at [913, 362] on strong "How my enzymes level went from 100 to 20 in just 3 months" at bounding box center [915, 365] width 259 height 39
click at [921, 353] on strong "How my enzymes level went from 100 to 20 in just 3 months" at bounding box center [915, 365] width 259 height 39
click at [954, 346] on strong "How my enzyme level went from 100 to 20 in just 3 months" at bounding box center [911, 365] width 251 height 39
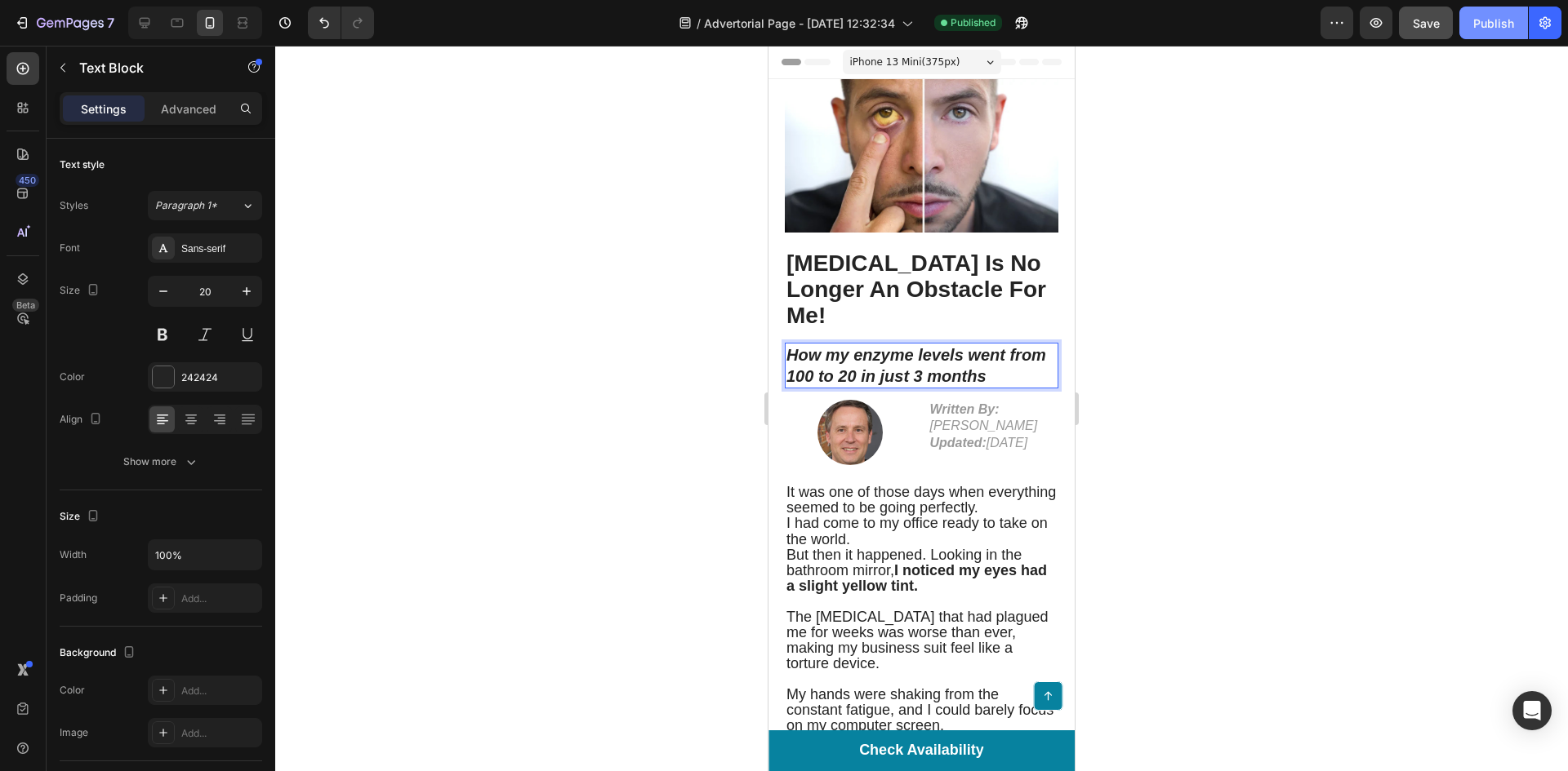
click at [1494, 27] on div "Publish" at bounding box center [1493, 23] width 41 height 18
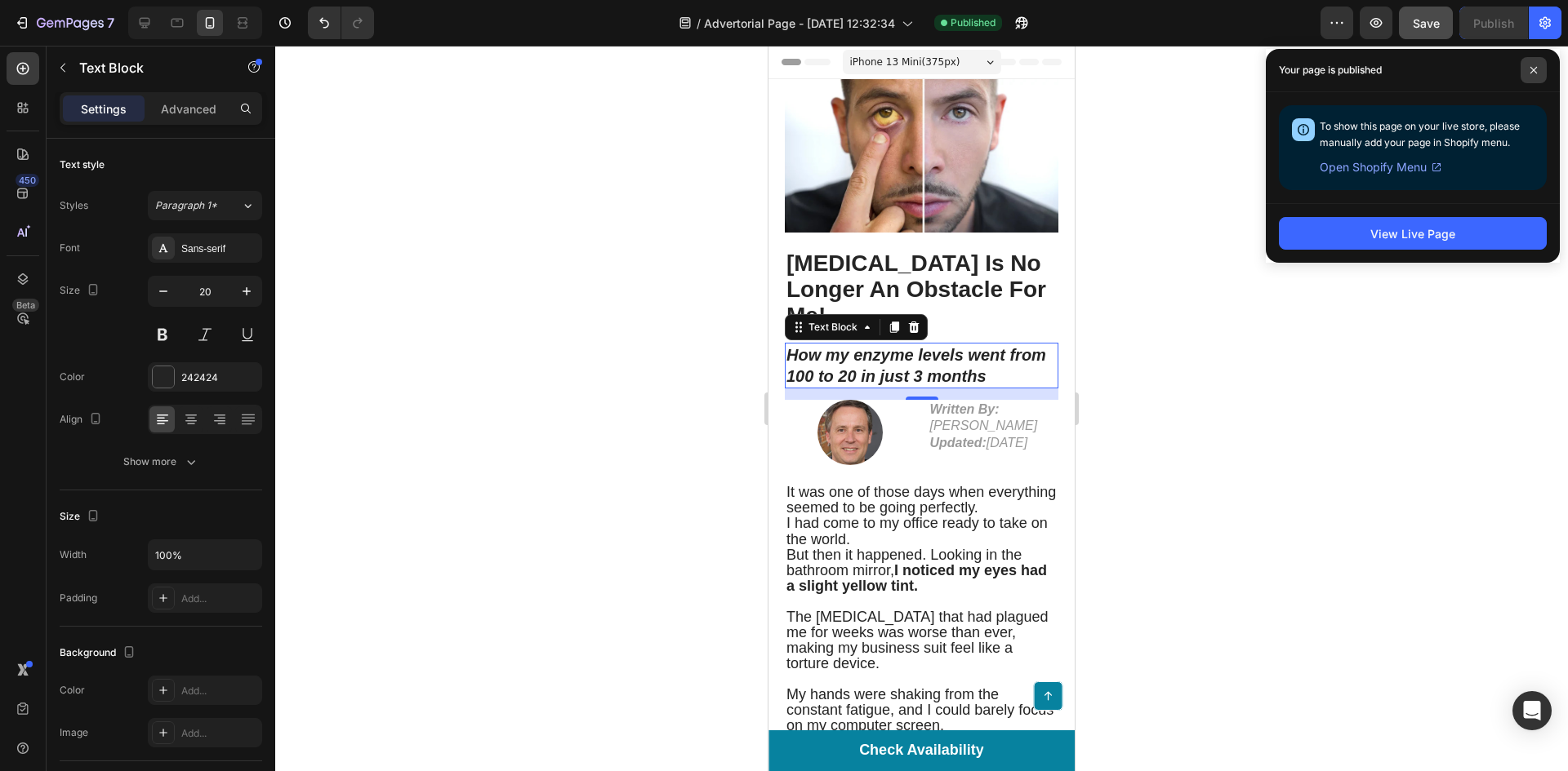
click at [1531, 75] on span at bounding box center [1533, 70] width 26 height 26
